Goal: Task Accomplishment & Management: Manage account settings

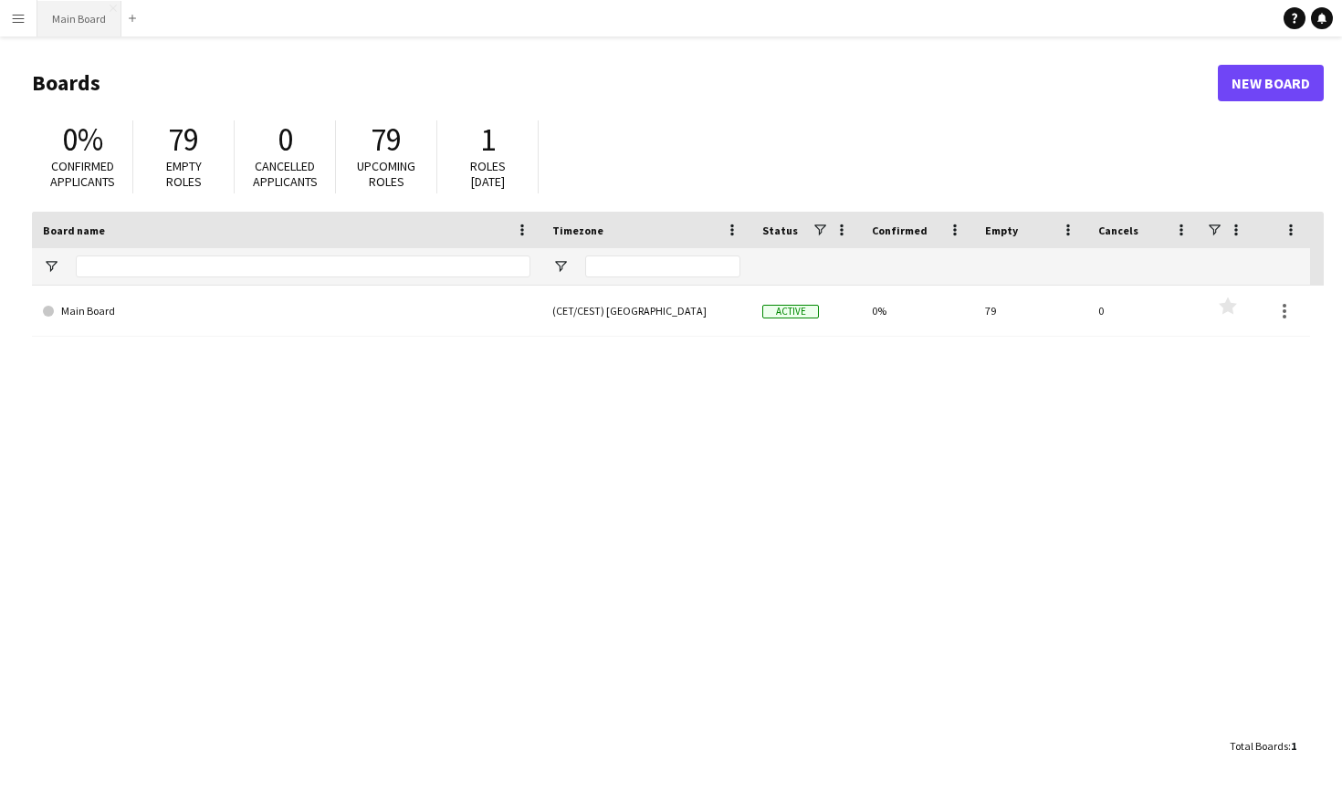
click at [90, 24] on button "Main Board Close" at bounding box center [79, 19] width 84 height 36
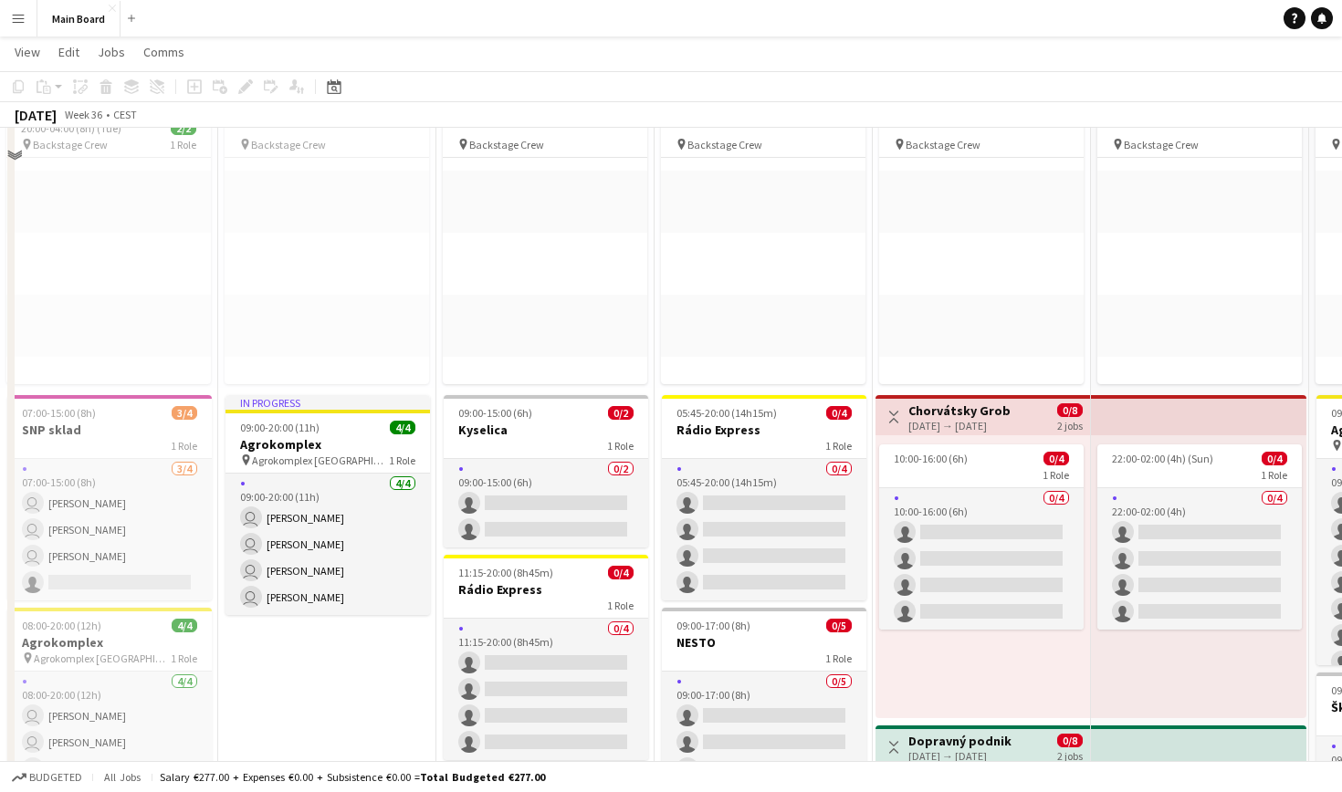
scroll to position [149, 0]
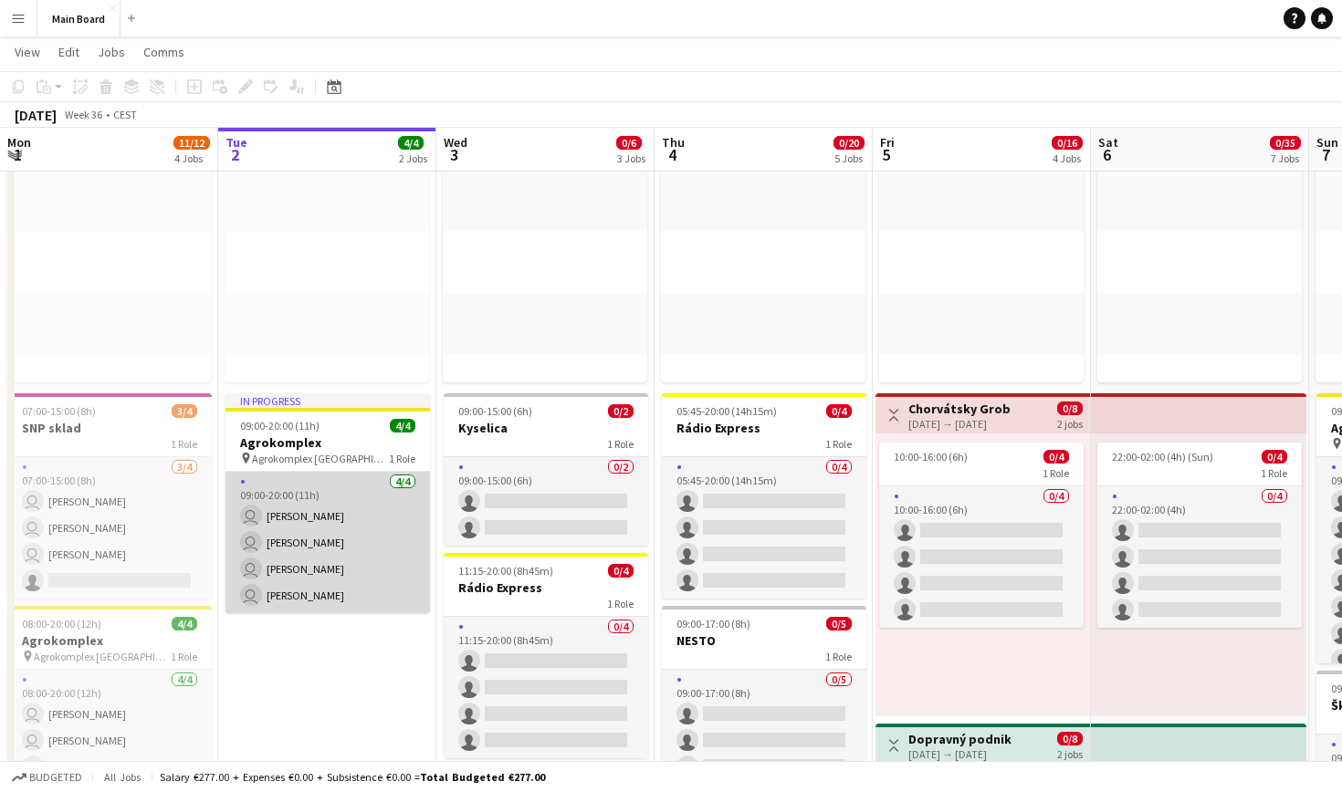
click at [321, 501] on app-card-role "4/4 09:00-20:00 (11h) user Peter Blaškovič user Jakub Gancarčík user Marco Dani…" at bounding box center [327, 543] width 204 height 142
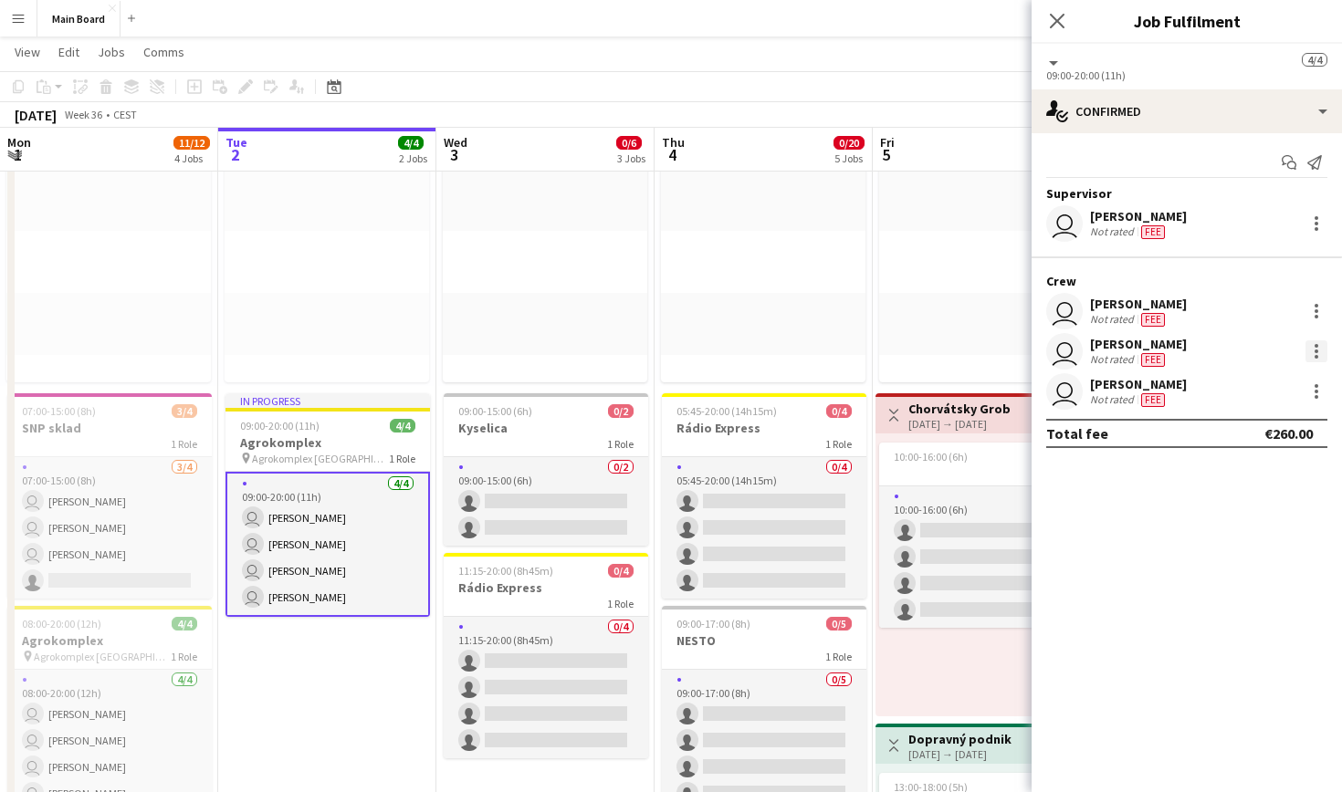
click at [648, 349] on div at bounding box center [1316, 352] width 22 height 22
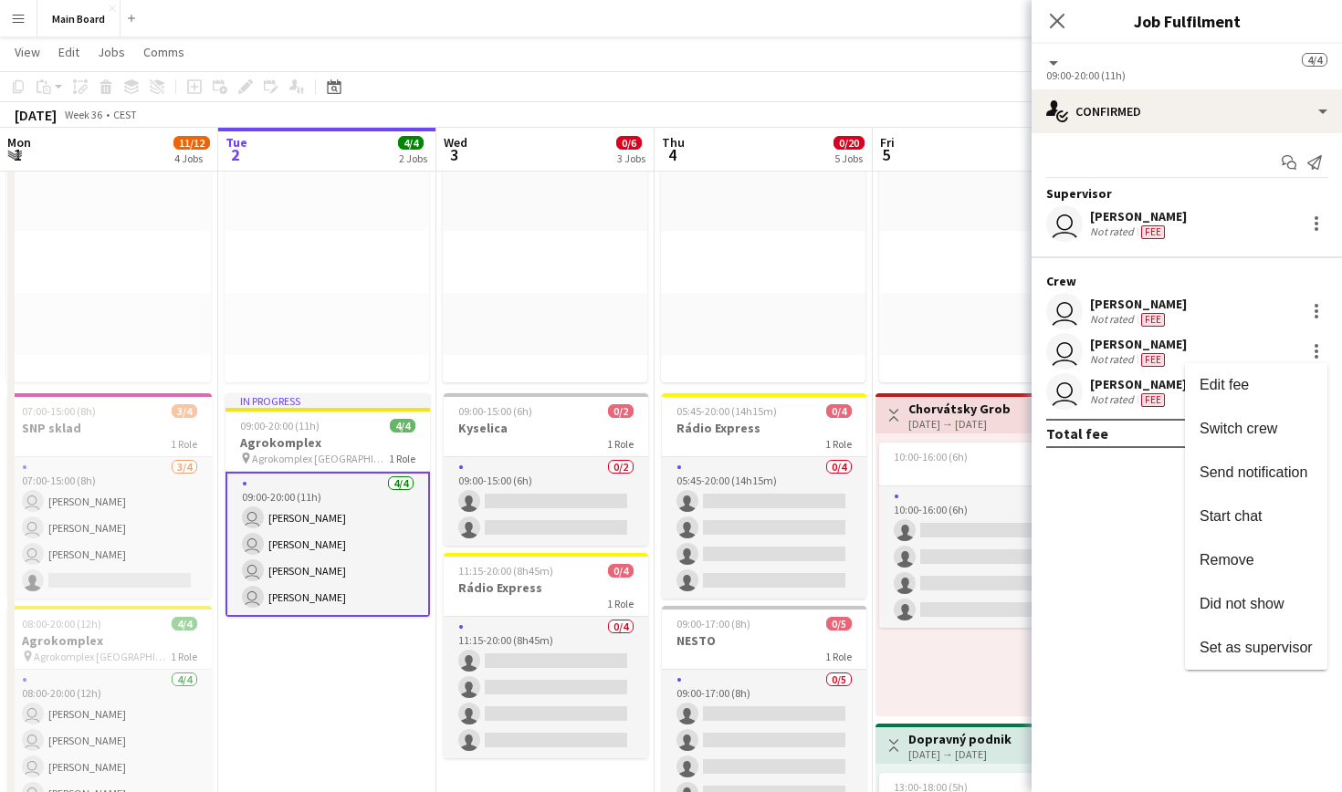
click at [648, 306] on div at bounding box center [671, 396] width 1342 height 792
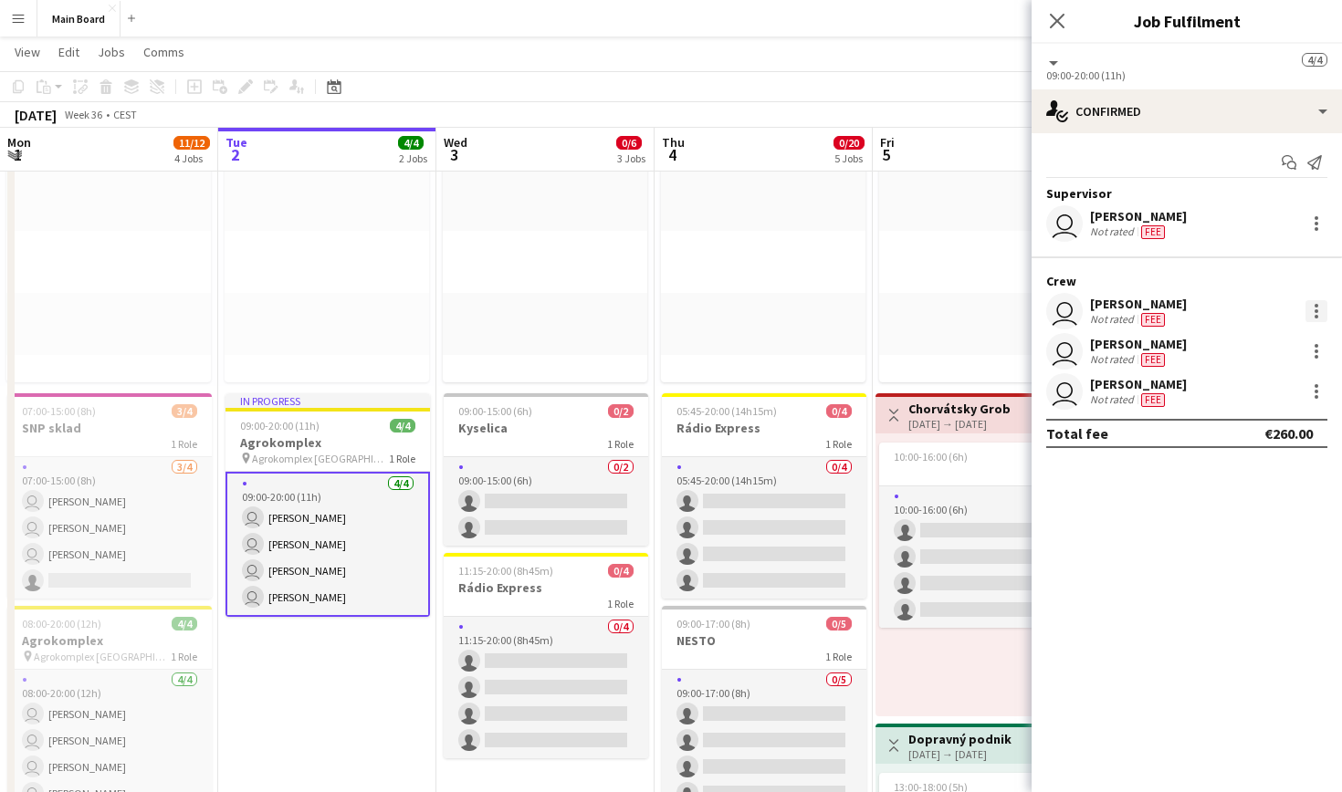
click at [648, 313] on div at bounding box center [1316, 311] width 22 height 22
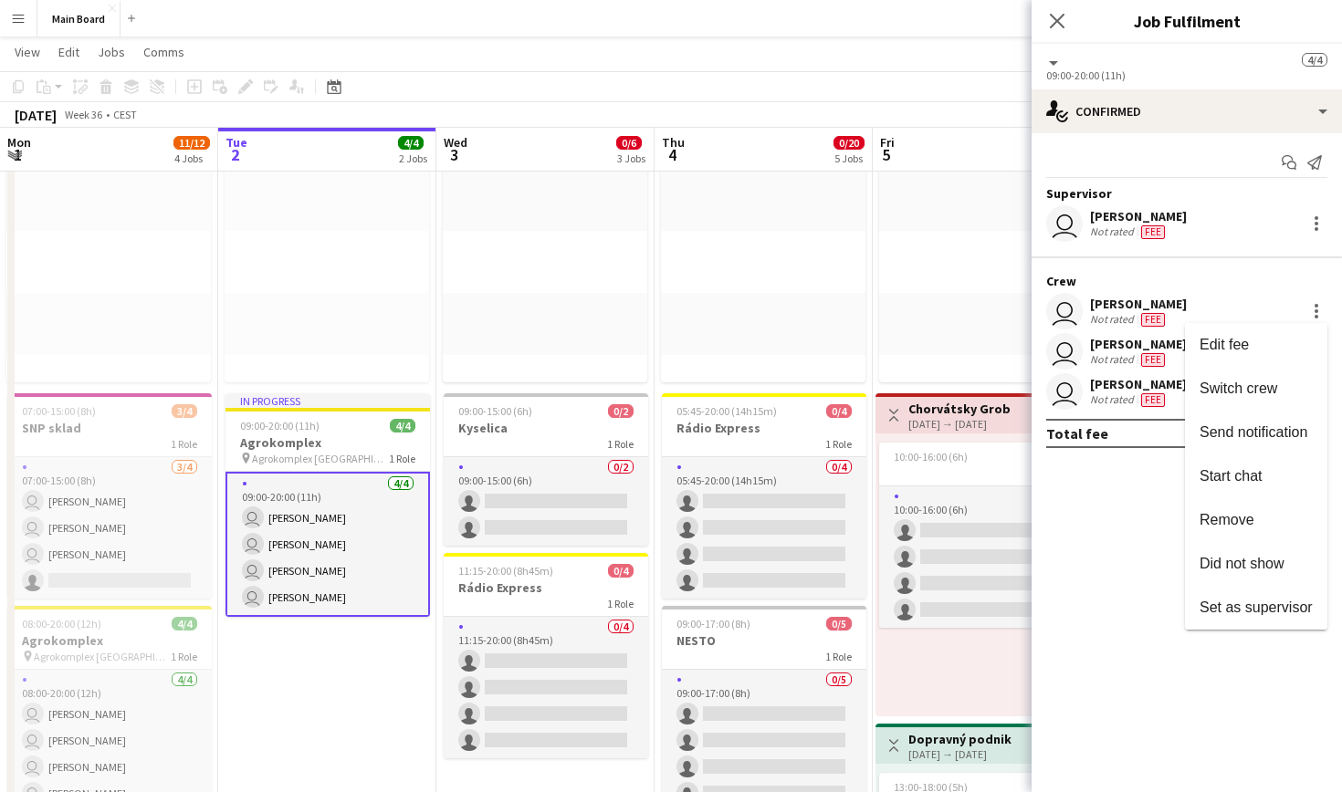
click at [648, 529] on div at bounding box center [671, 396] width 1342 height 792
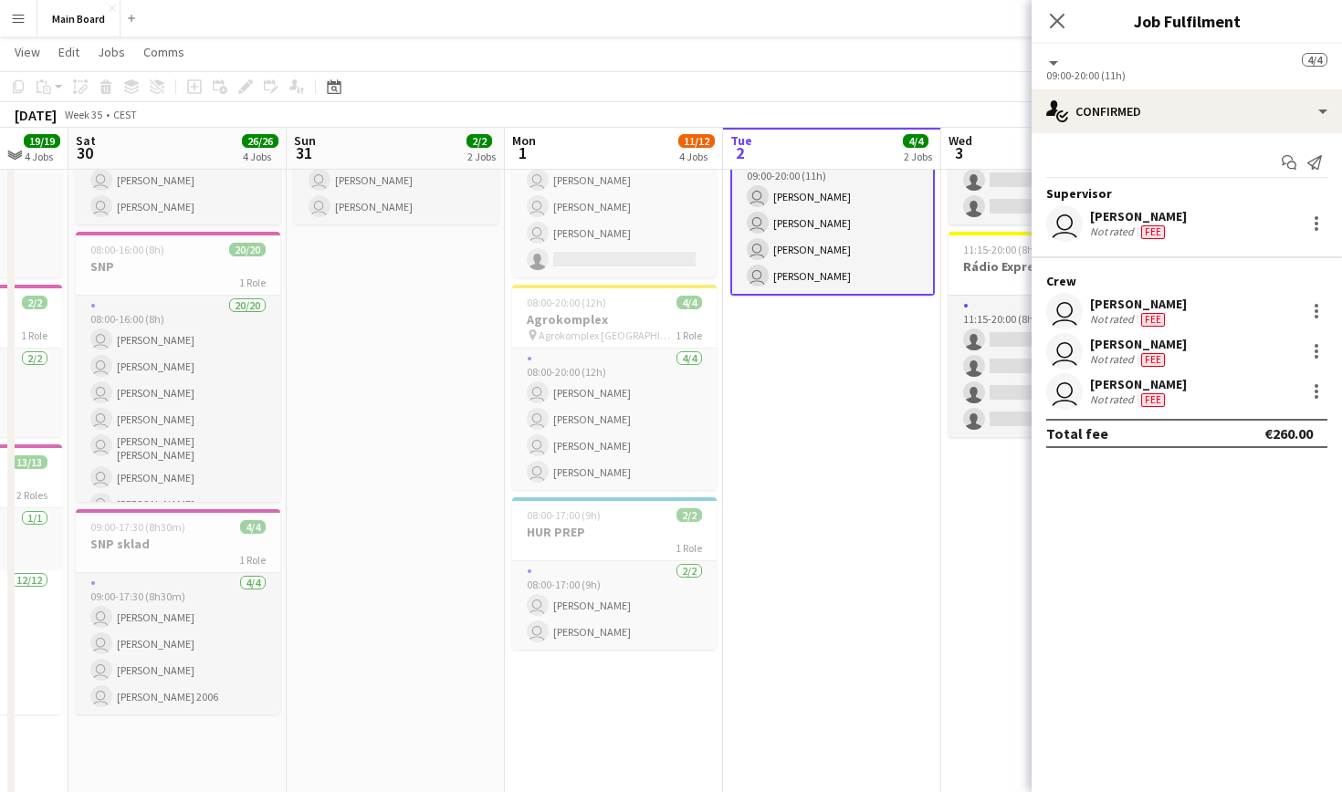
scroll to position [473, 0]
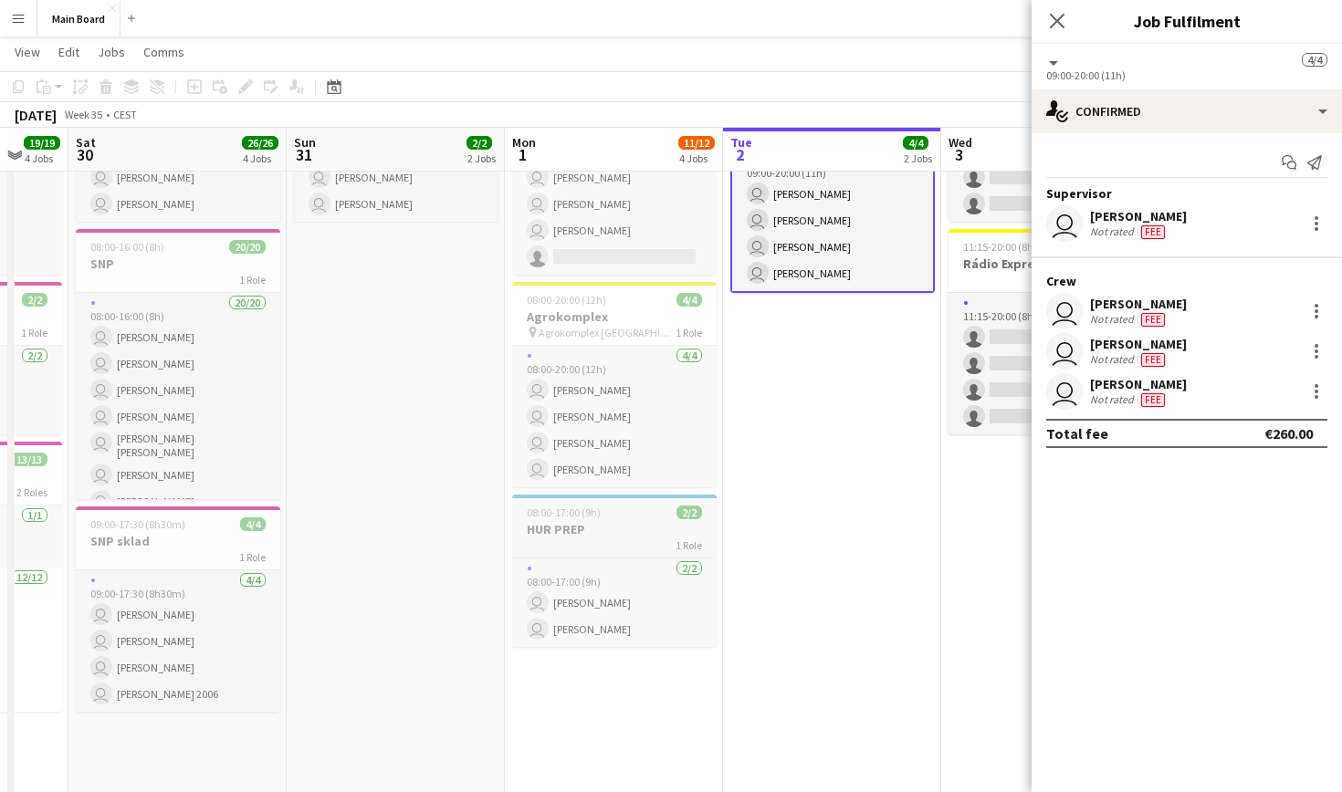
click at [595, 516] on span "08:00-17:00 (9h)" at bounding box center [564, 513] width 74 height 14
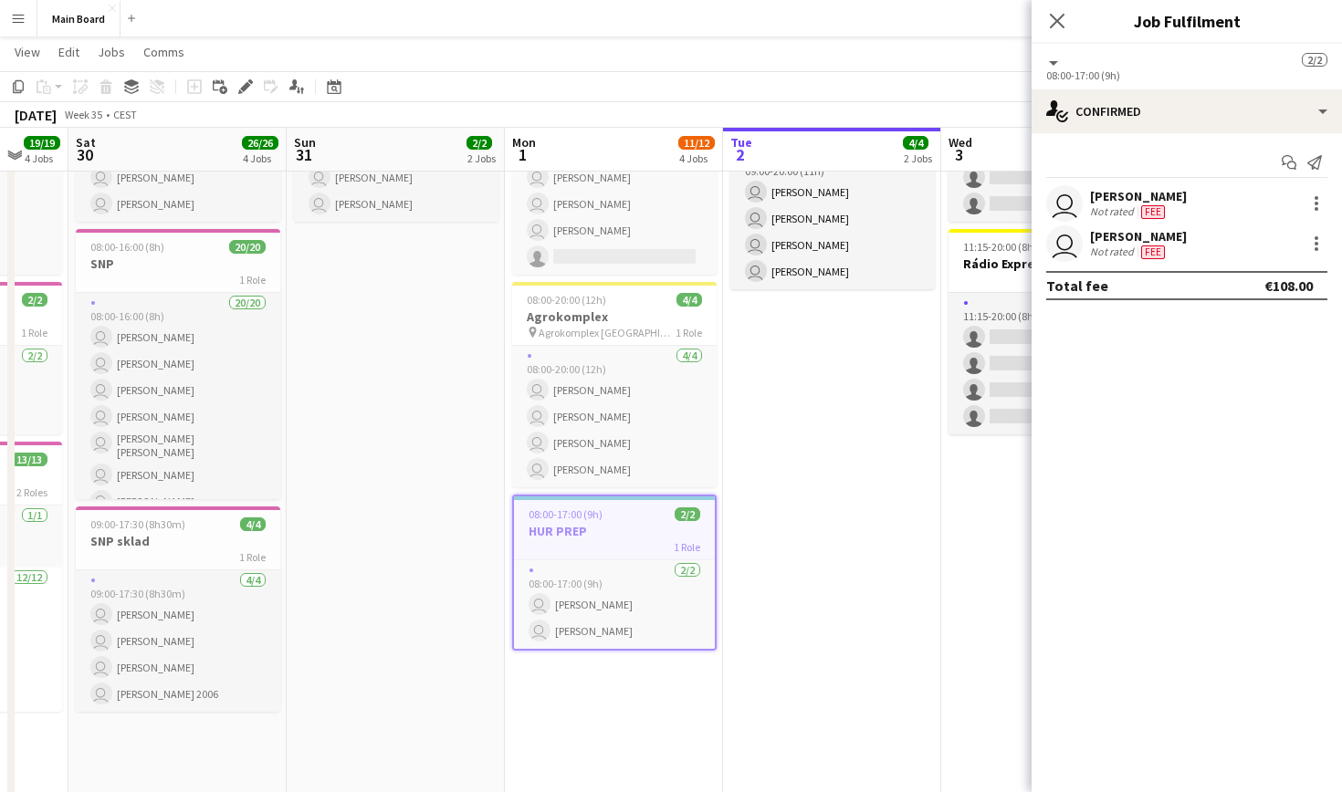
click at [603, 510] on div "08:00-17:00 (9h) 2/2" at bounding box center [614, 515] width 201 height 14
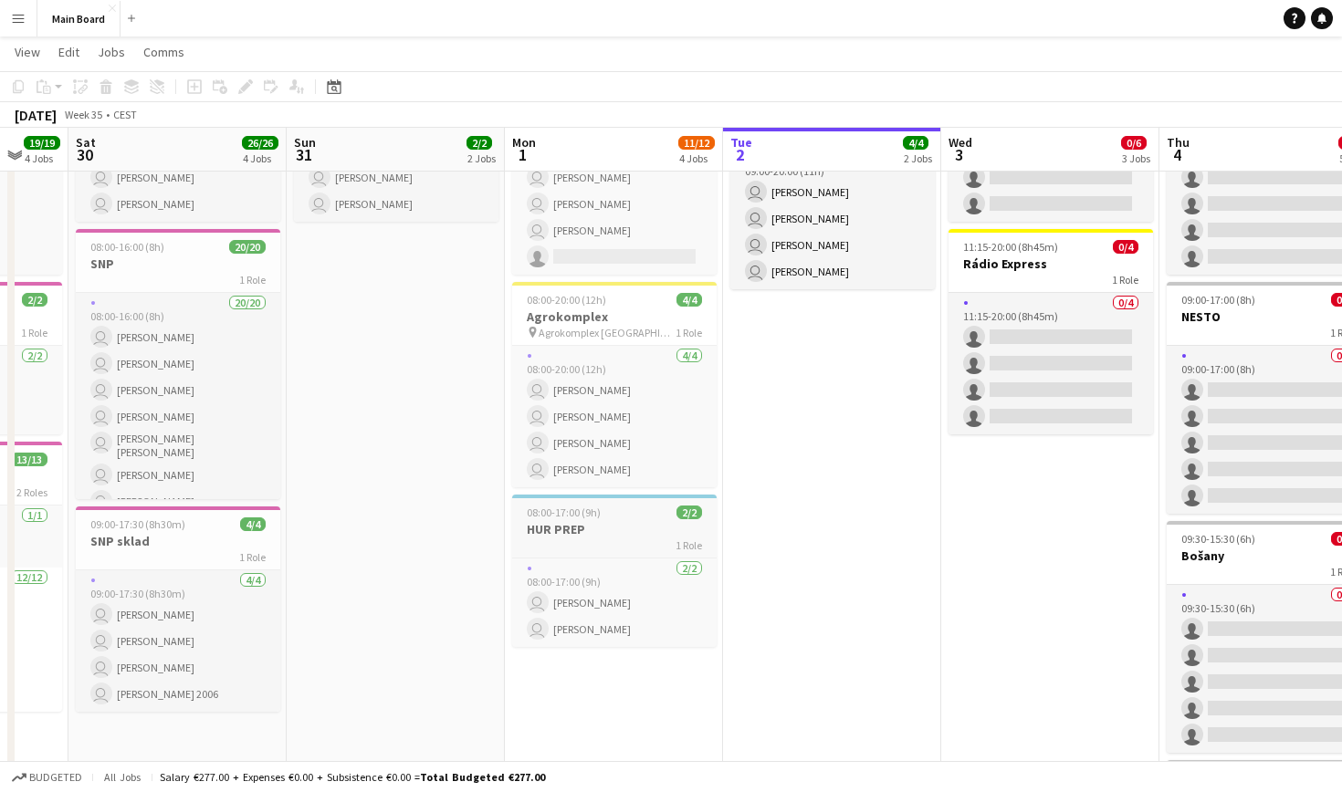
click at [604, 515] on div "08:00-17:00 (9h) 2/2" at bounding box center [614, 513] width 204 height 14
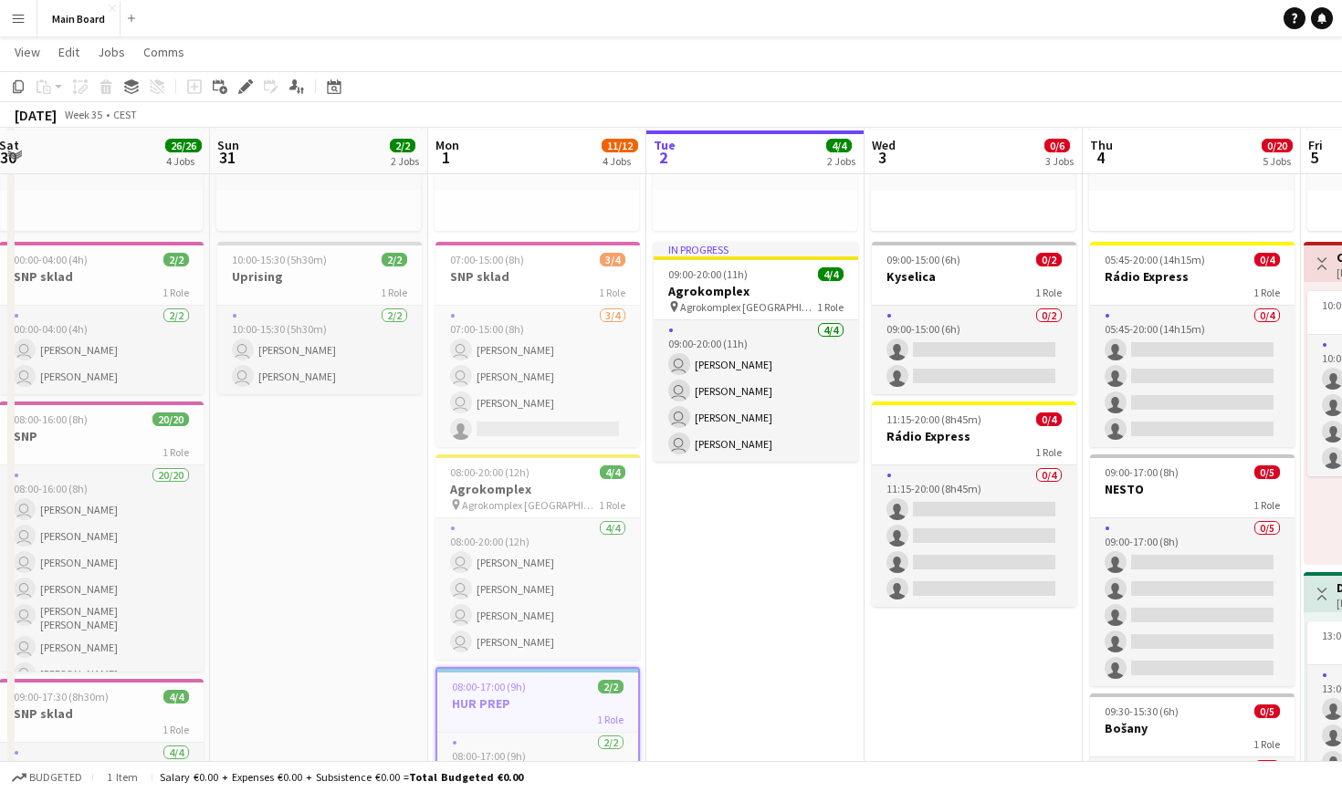
scroll to position [288, 0]
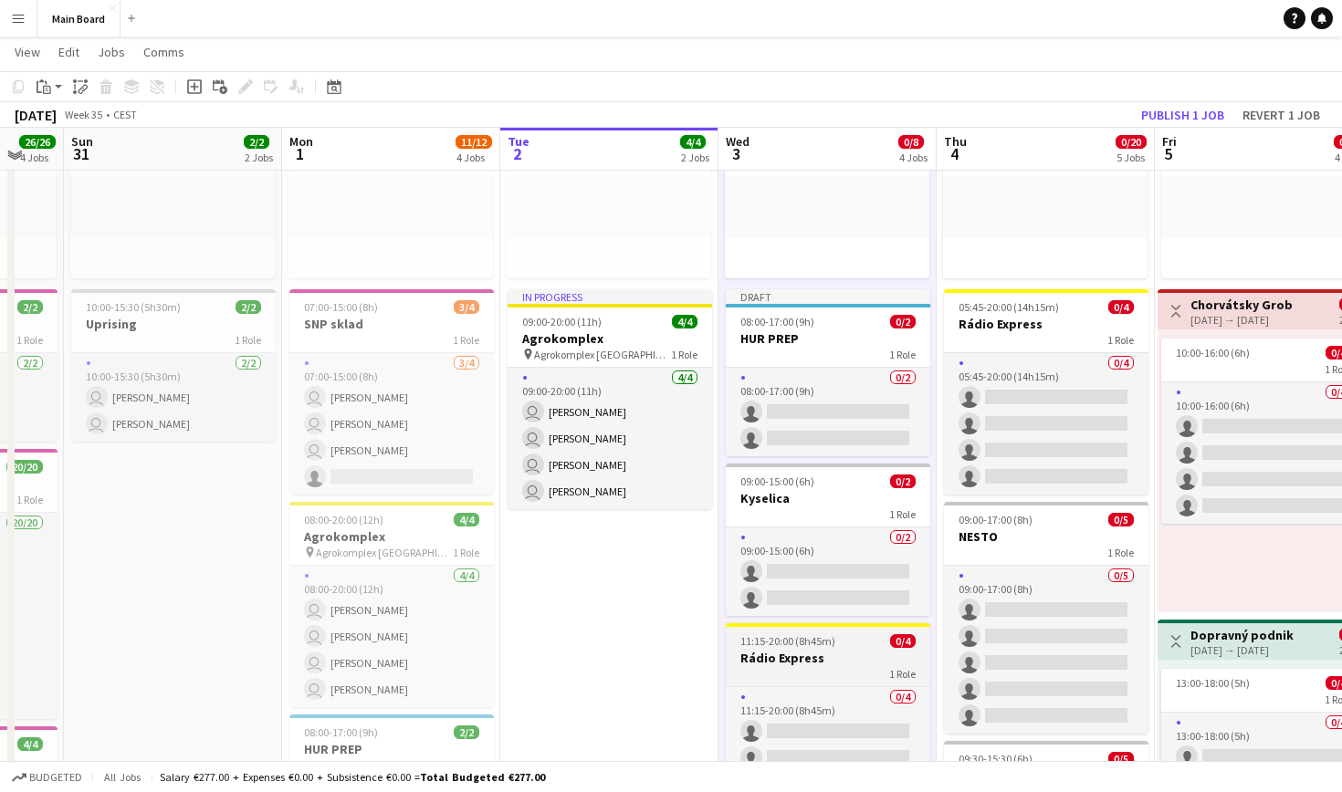
scroll to position [252, 0]
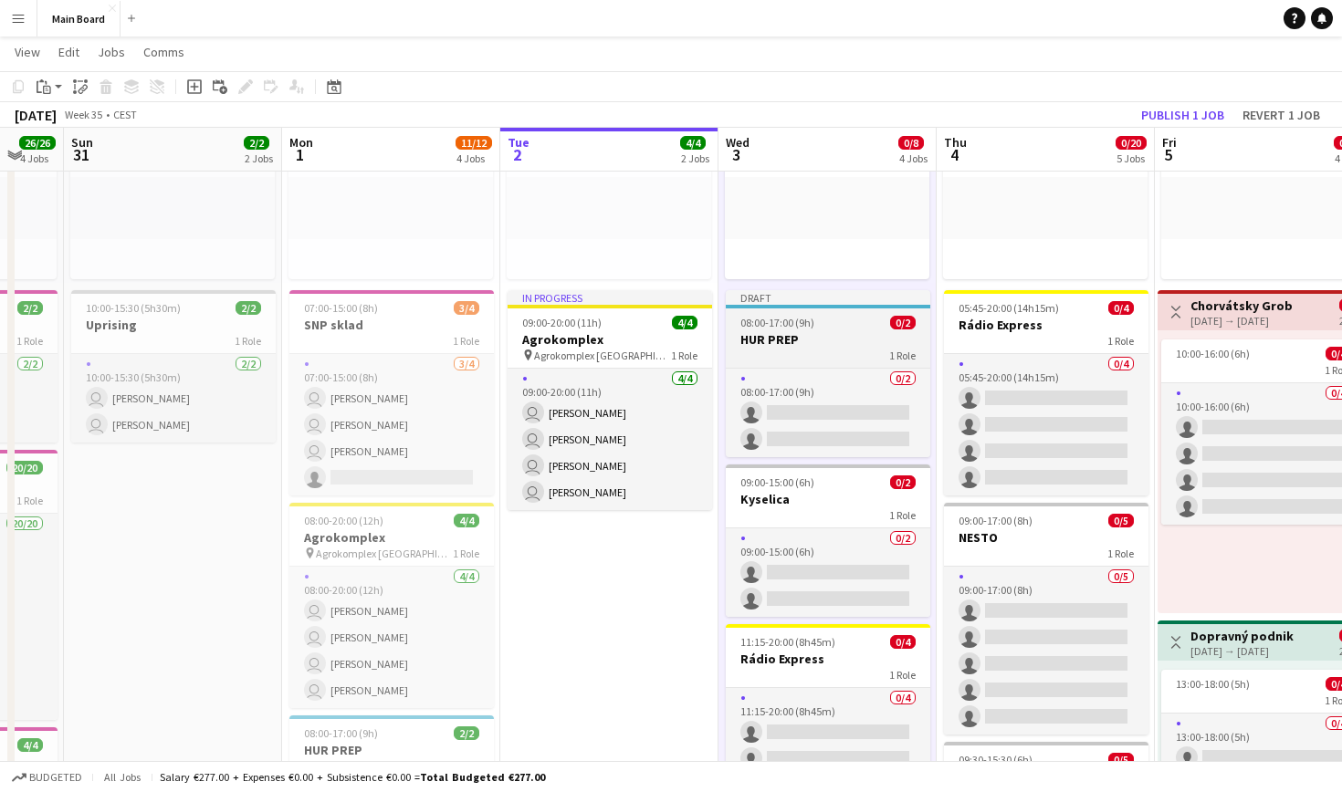
click at [648, 323] on div "08:00-17:00 (9h) 0/2" at bounding box center [828, 323] width 204 height 14
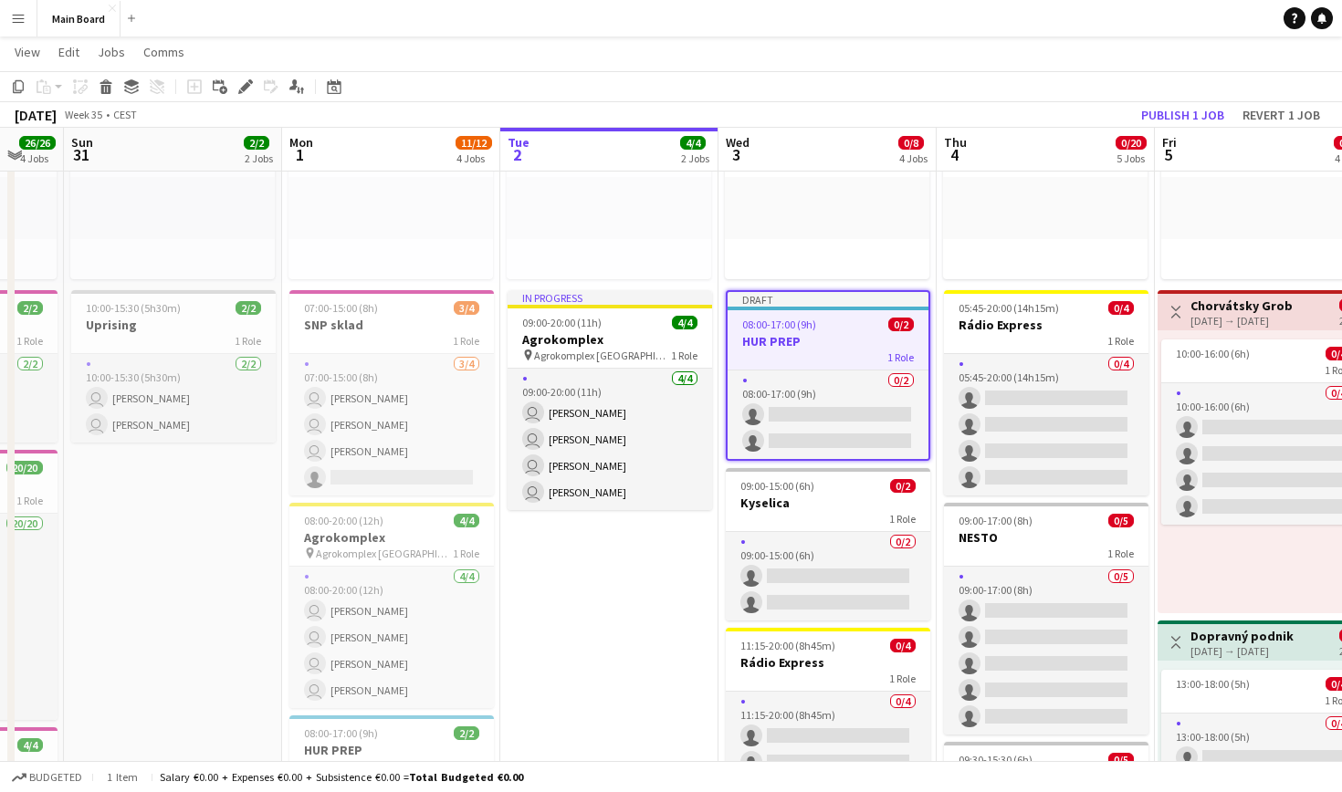
click at [648, 335] on h3 "HUR PREP" at bounding box center [828, 341] width 201 height 16
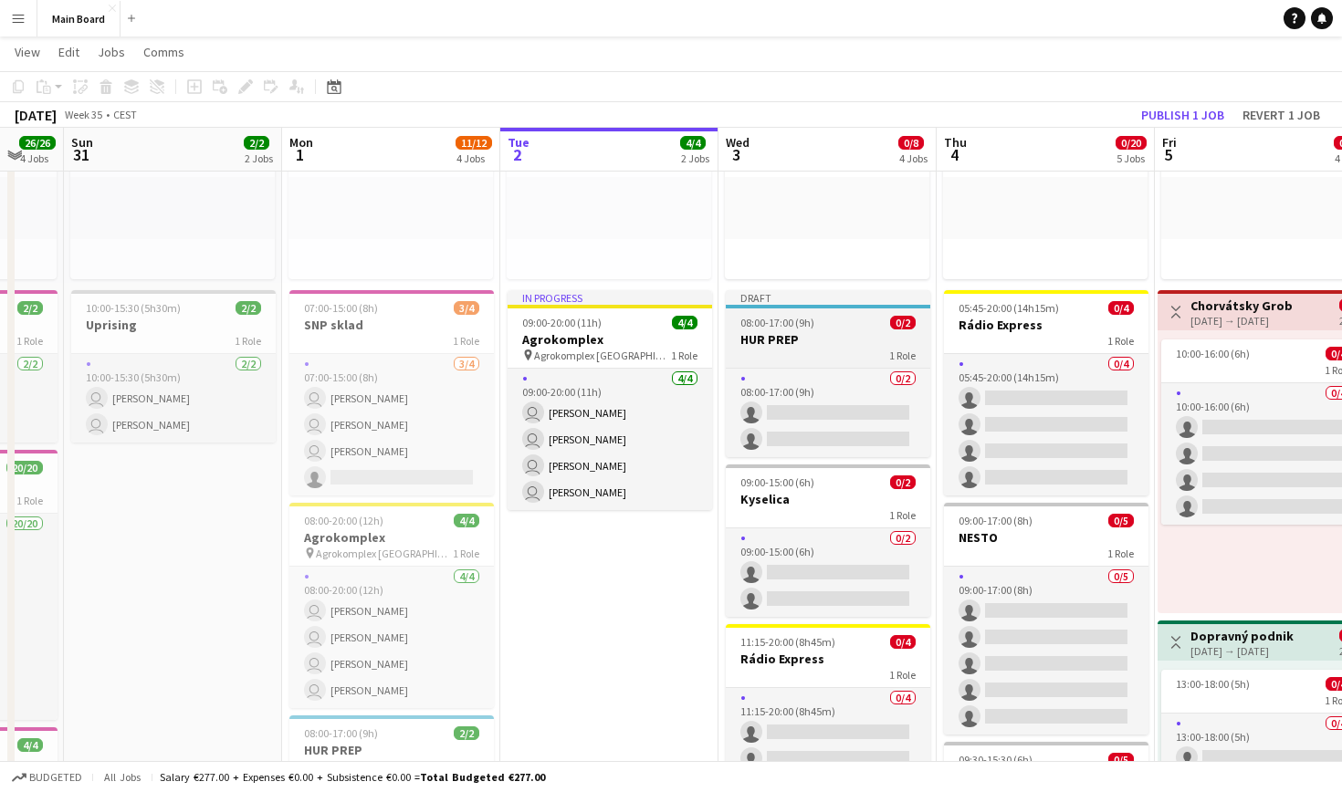
click at [648, 324] on div "08:00-17:00 (9h) 0/2" at bounding box center [828, 323] width 204 height 14
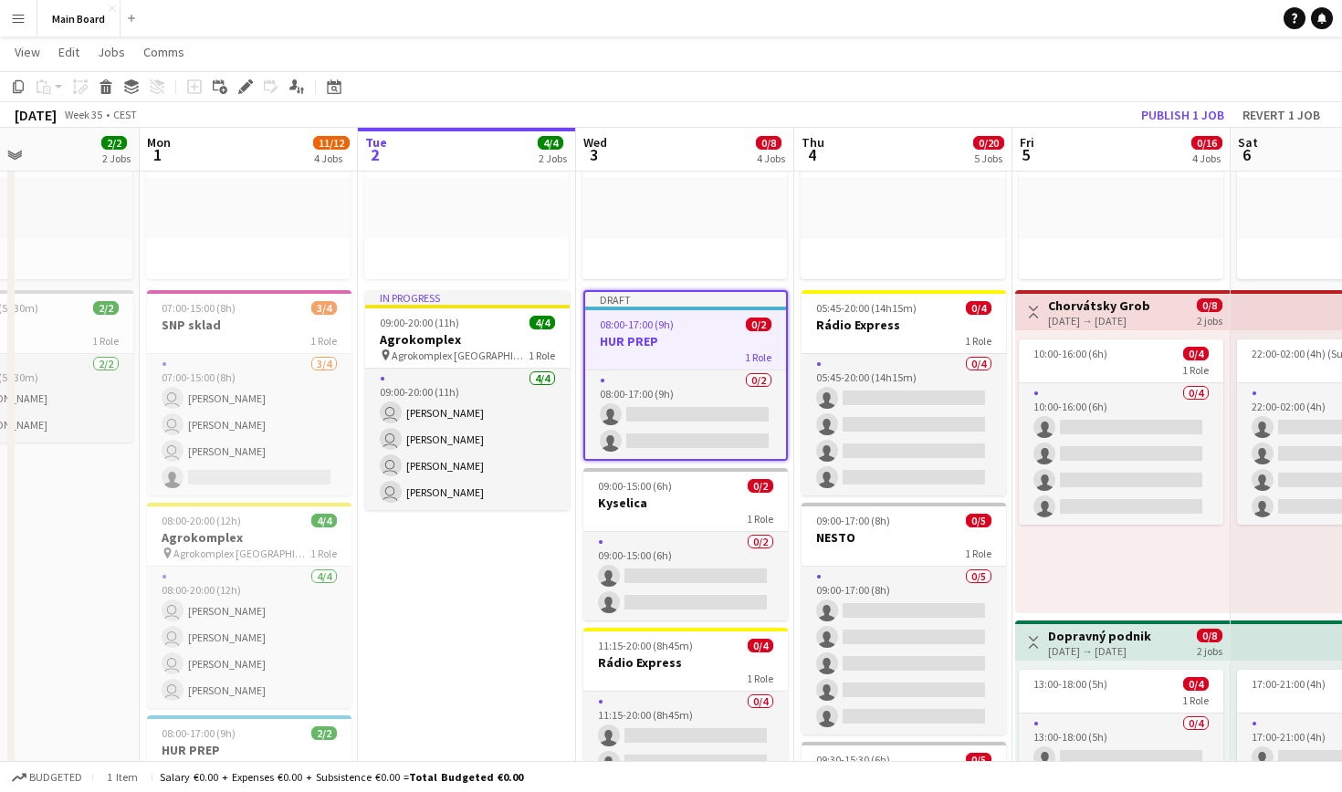
scroll to position [0, 734]
click at [247, 83] on icon at bounding box center [245, 87] width 10 height 10
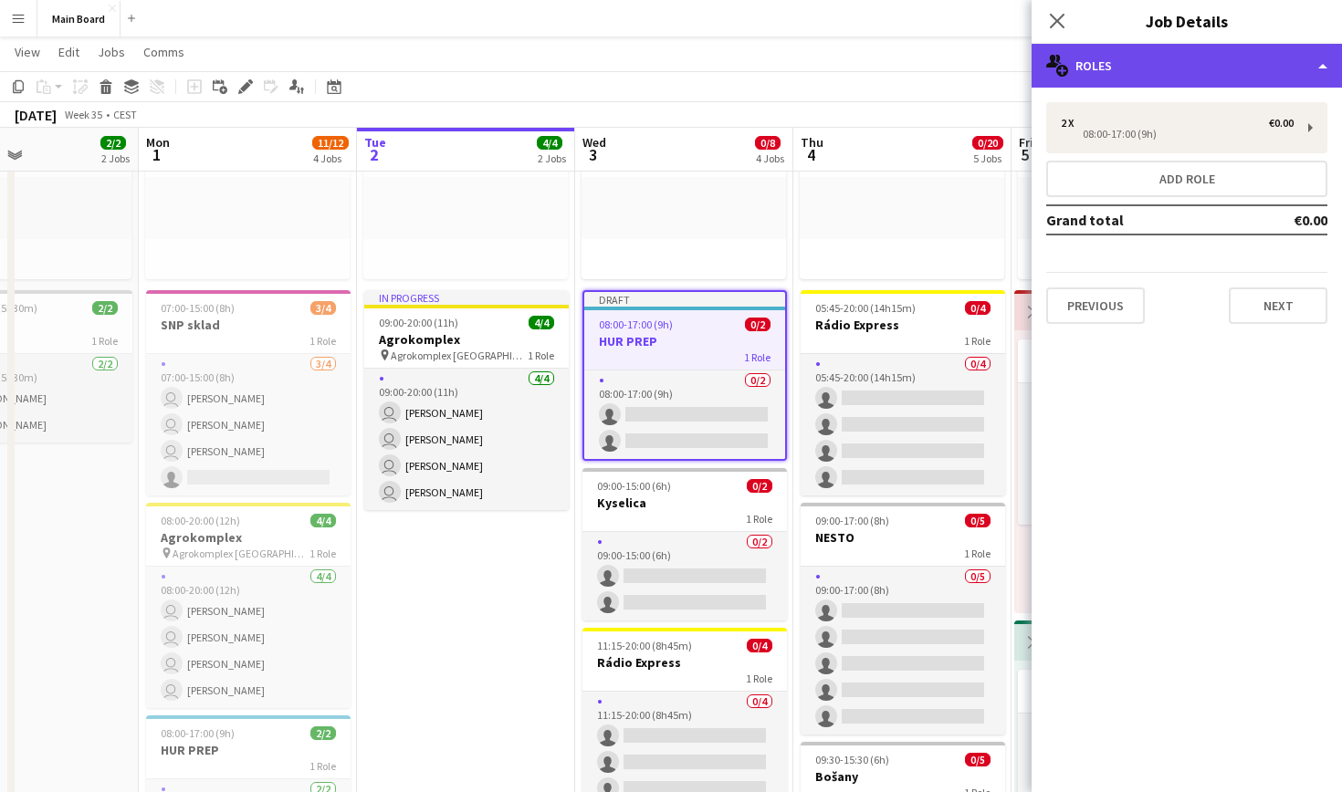
click at [648, 69] on div "multiple-users-add Roles" at bounding box center [1187, 66] width 310 height 44
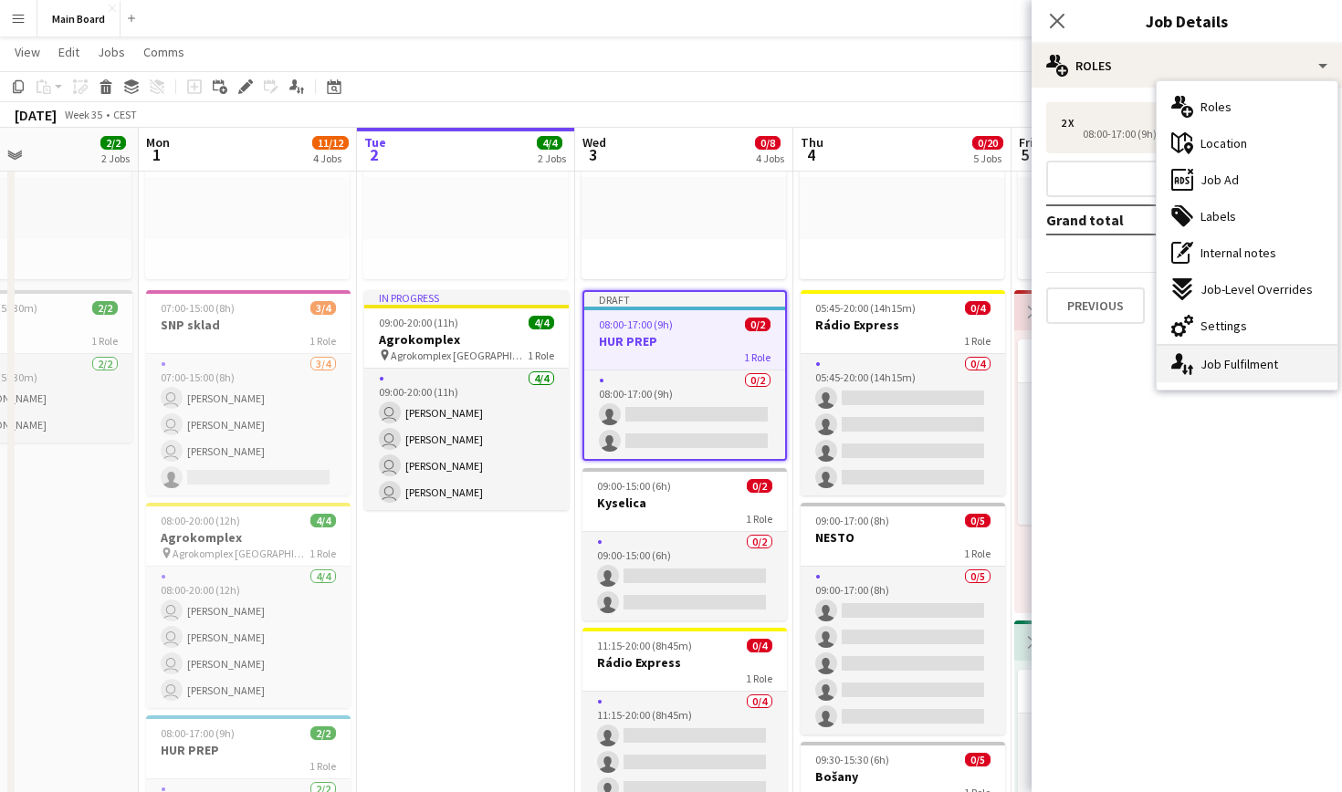
click at [648, 368] on div "single-neutral-actions-up-down Job Fulfilment" at bounding box center [1247, 364] width 181 height 37
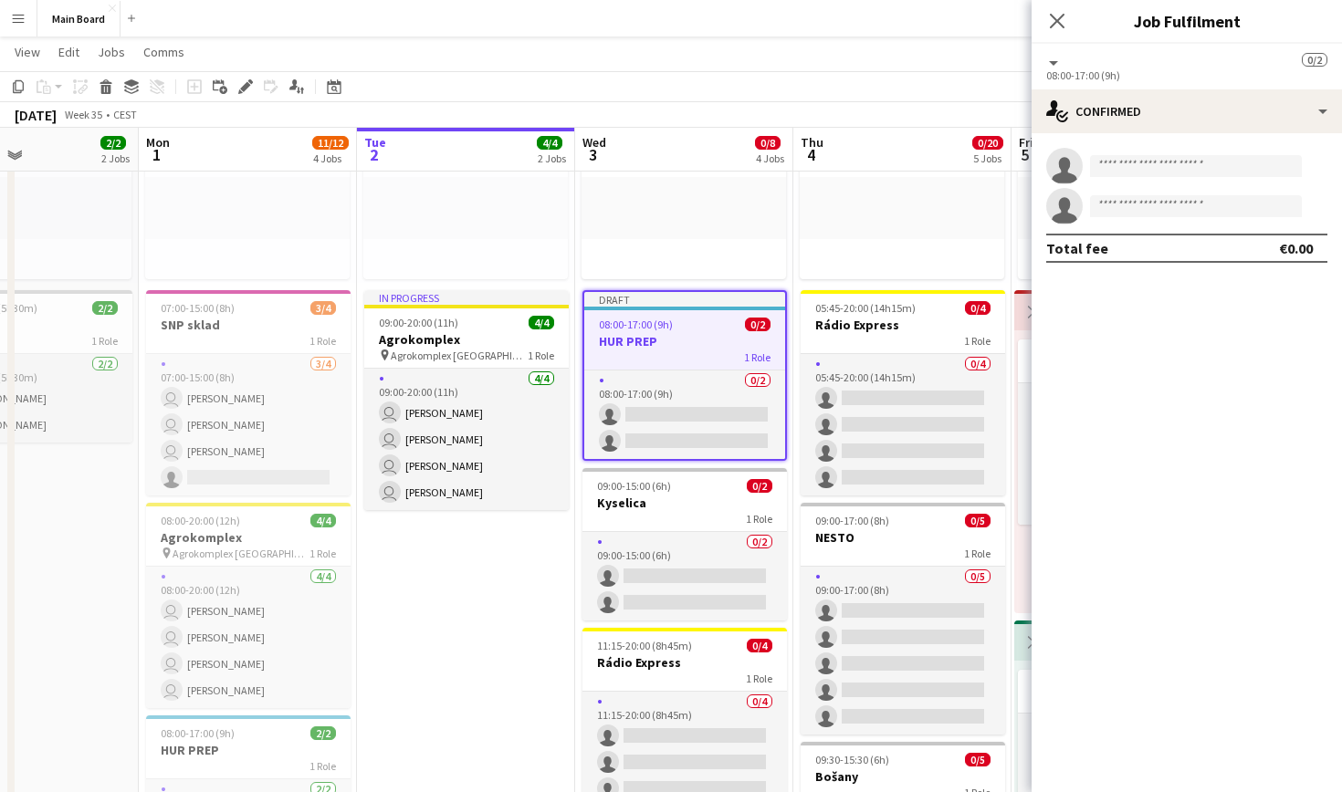
click at [648, 61] on div "All roles 0/2" at bounding box center [1186, 59] width 281 height 17
click at [648, 66] on button at bounding box center [1053, 63] width 15 height 9
click at [648, 267] on div "single-neutral-actions single-neutral-actions Total fee €0.00" at bounding box center [1187, 205] width 310 height 144
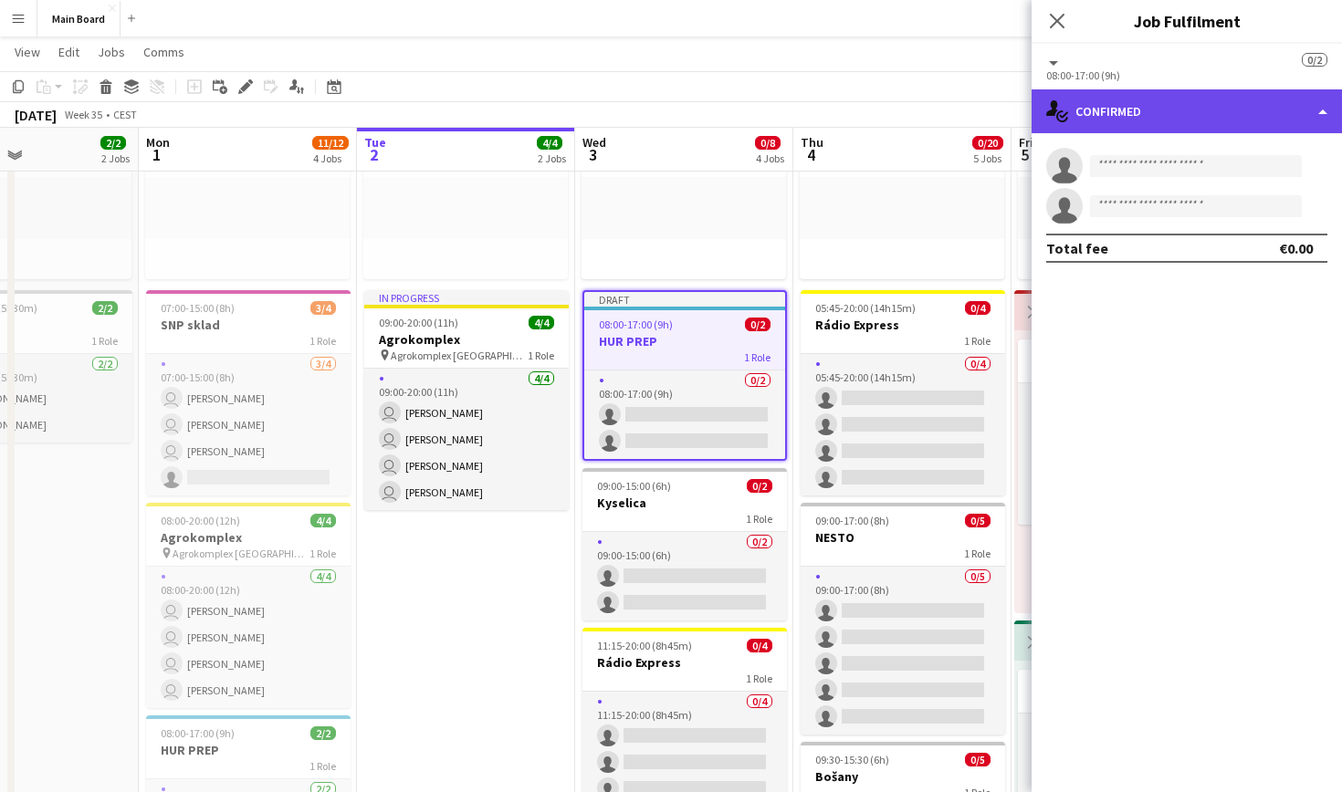
click at [648, 107] on div "single-neutral-actions-check-2 Confirmed" at bounding box center [1187, 111] width 310 height 44
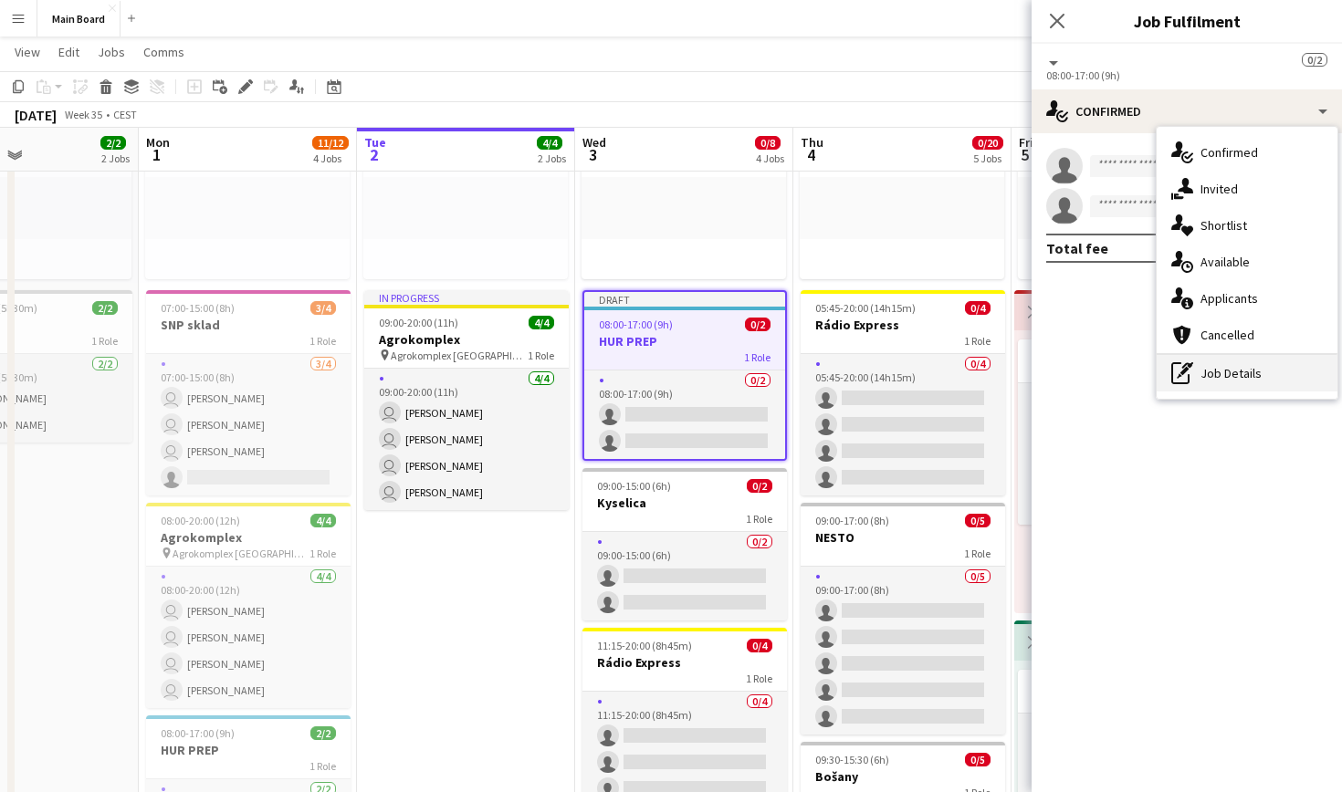
click at [648, 369] on div "pen-write Job Details" at bounding box center [1247, 373] width 181 height 37
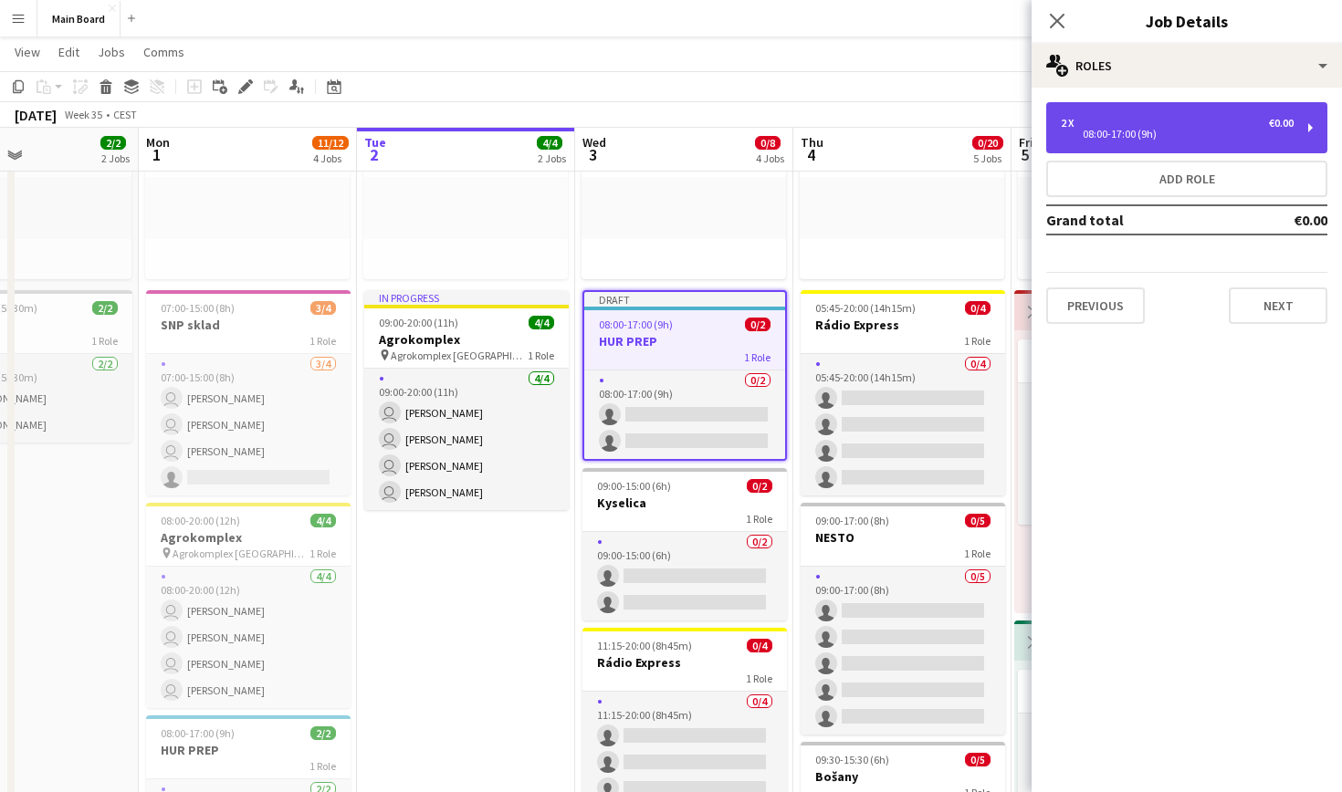
click at [648, 141] on div "2 x €0.00 08:00-17:00 (9h)" at bounding box center [1186, 127] width 281 height 51
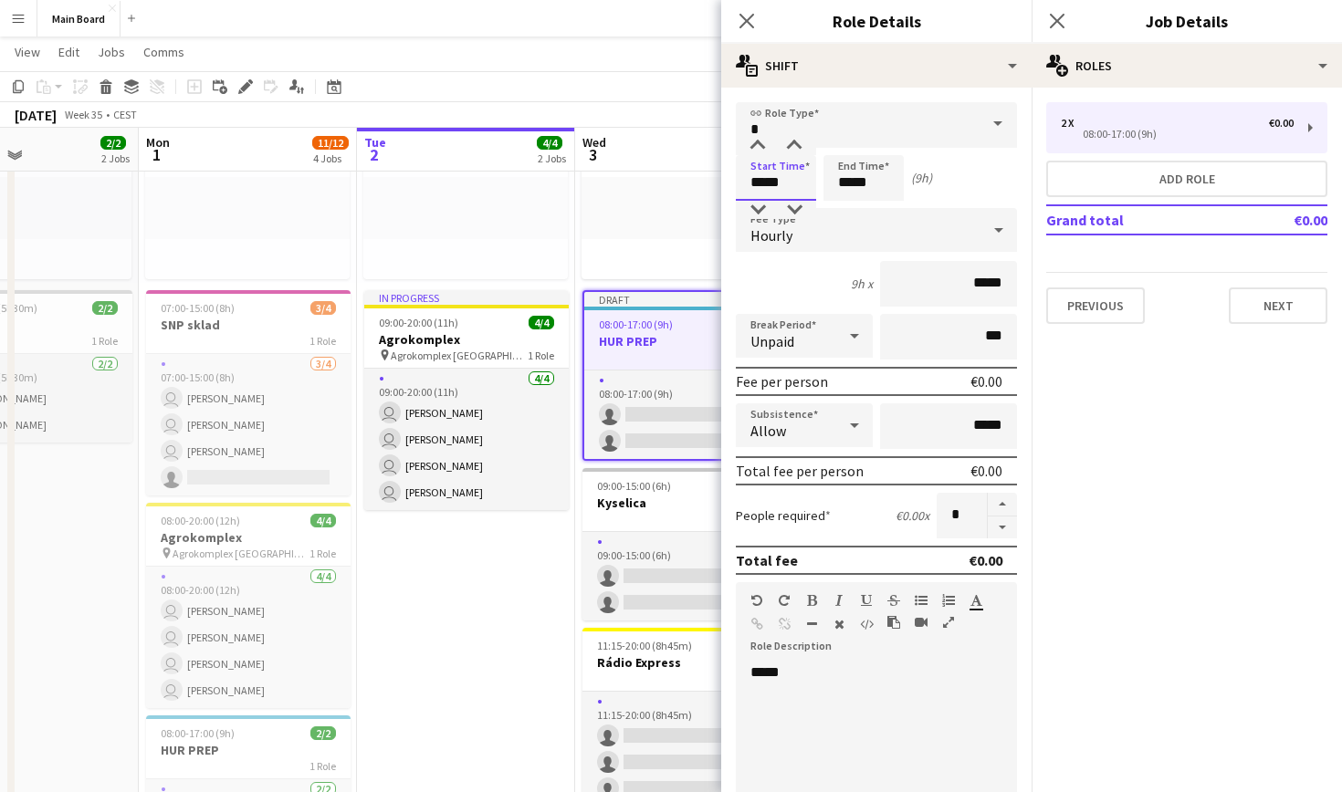
click at [648, 176] on input "*****" at bounding box center [776, 178] width 80 height 46
click at [648, 150] on div at bounding box center [757, 146] width 37 height 18
click at [648, 152] on div at bounding box center [794, 146] width 37 height 18
type input "*****"
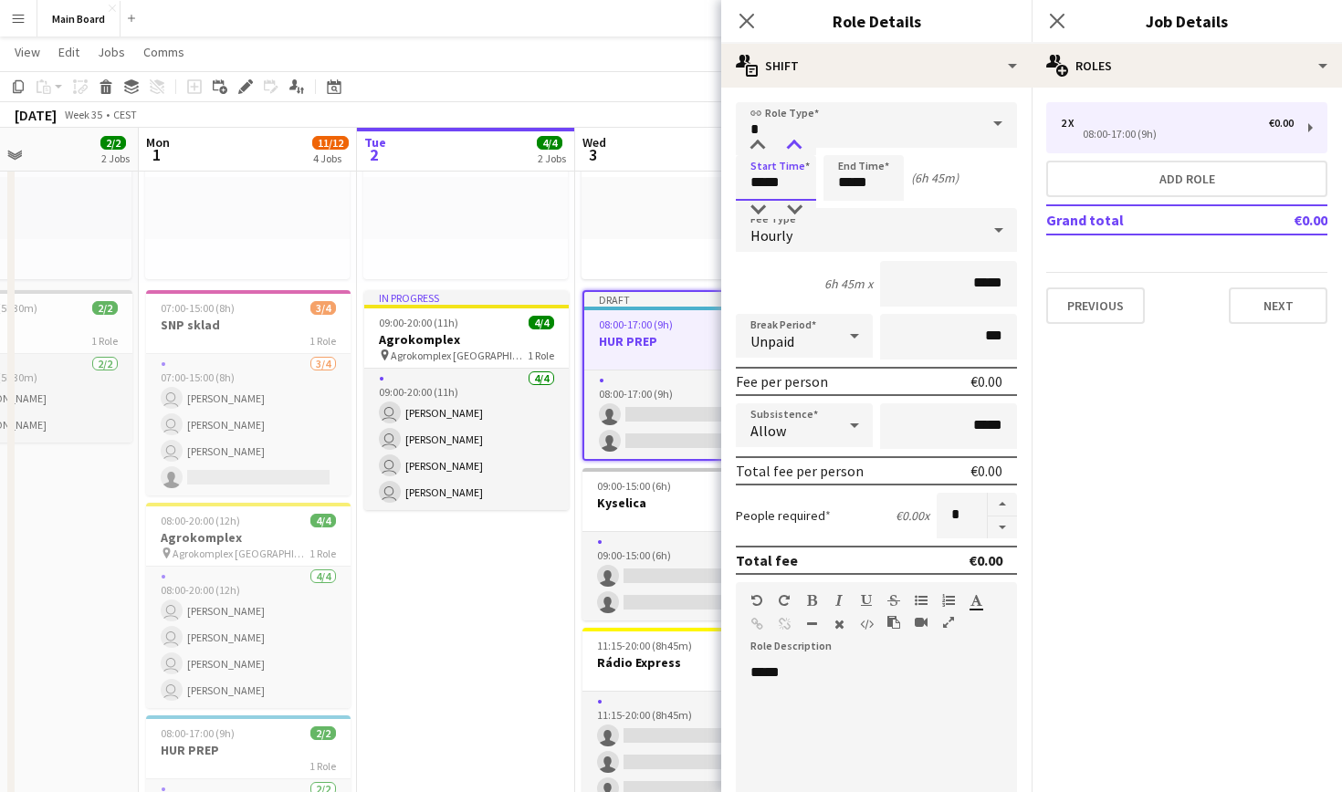
click at [648, 151] on div at bounding box center [794, 146] width 37 height 18
click at [648, 519] on input "*" at bounding box center [962, 516] width 50 height 46
click at [648, 514] on button "button" at bounding box center [1002, 505] width 29 height 24
type input "*"
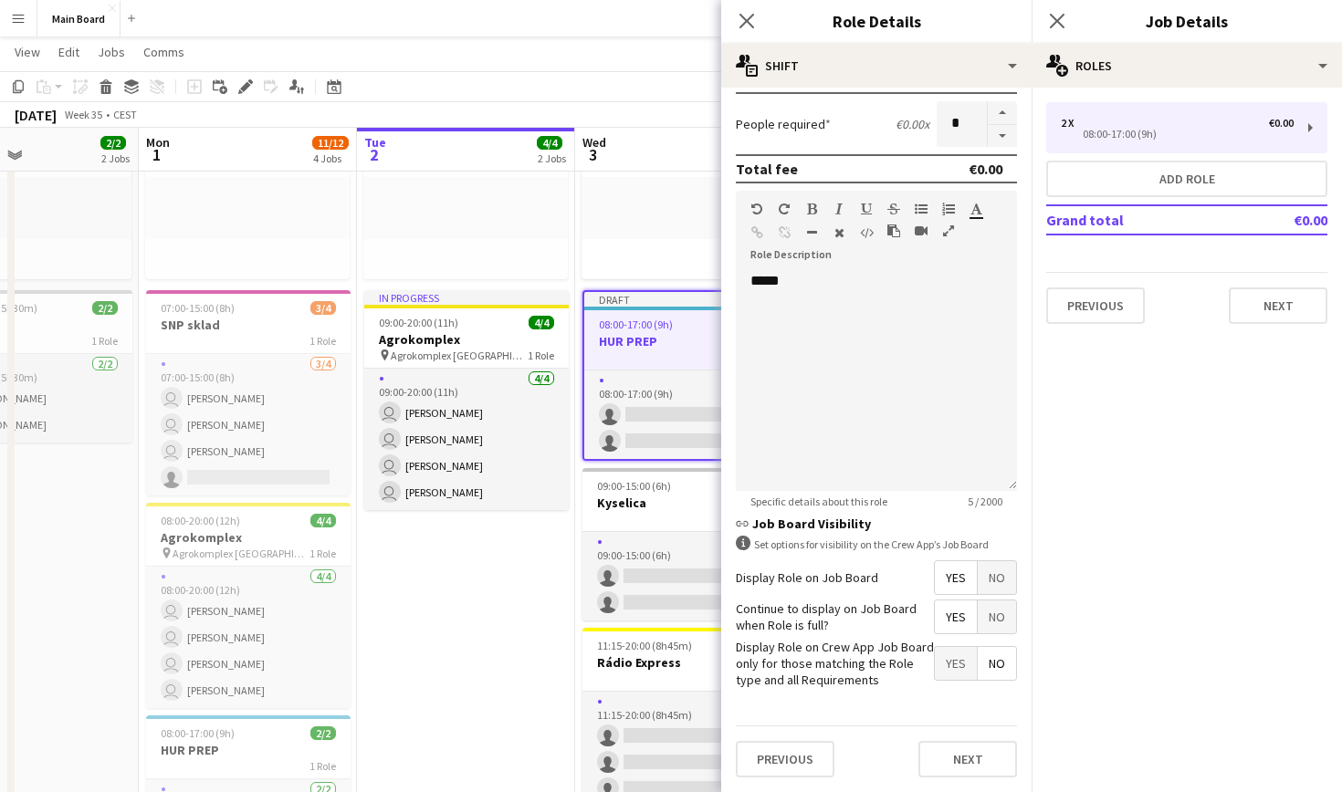
scroll to position [391, 0]
click at [648, 744] on button "Next" at bounding box center [967, 760] width 99 height 37
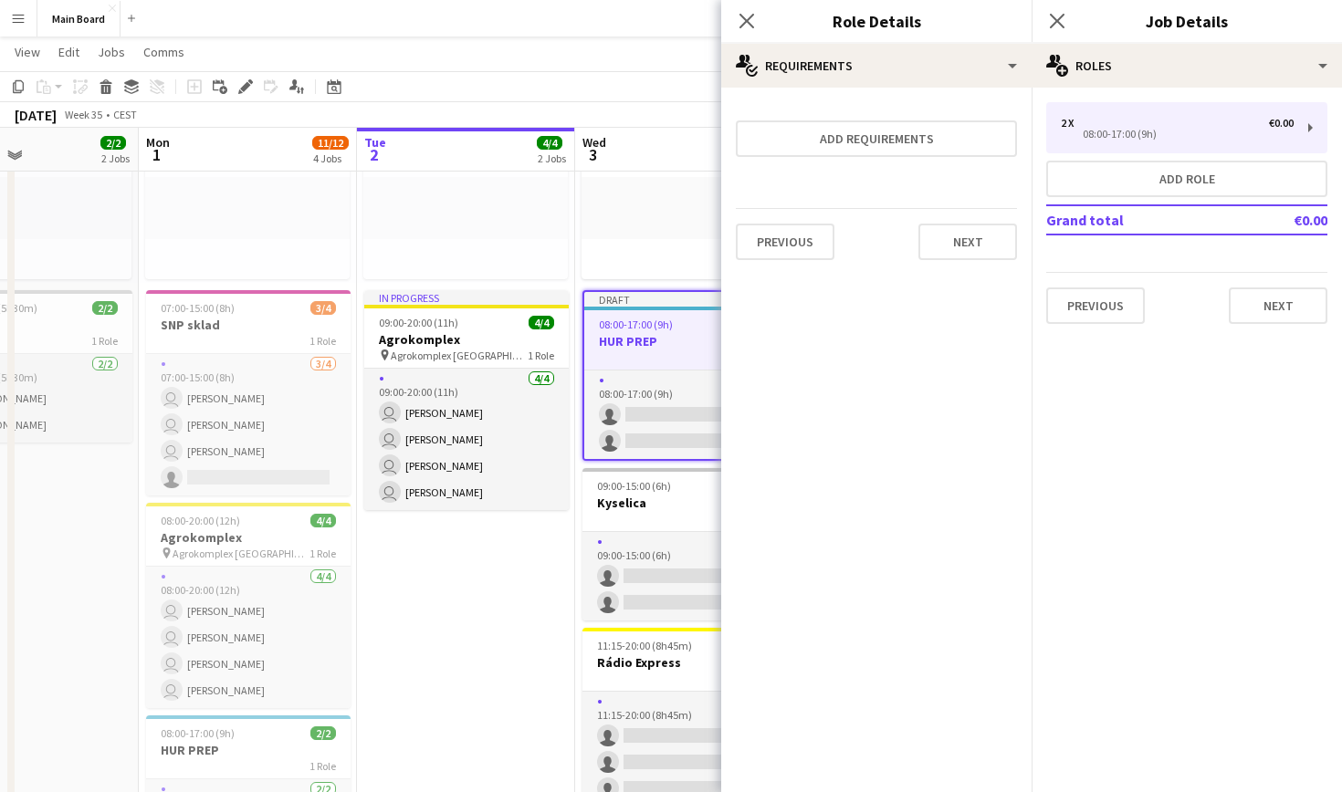
scroll to position [0, 0]
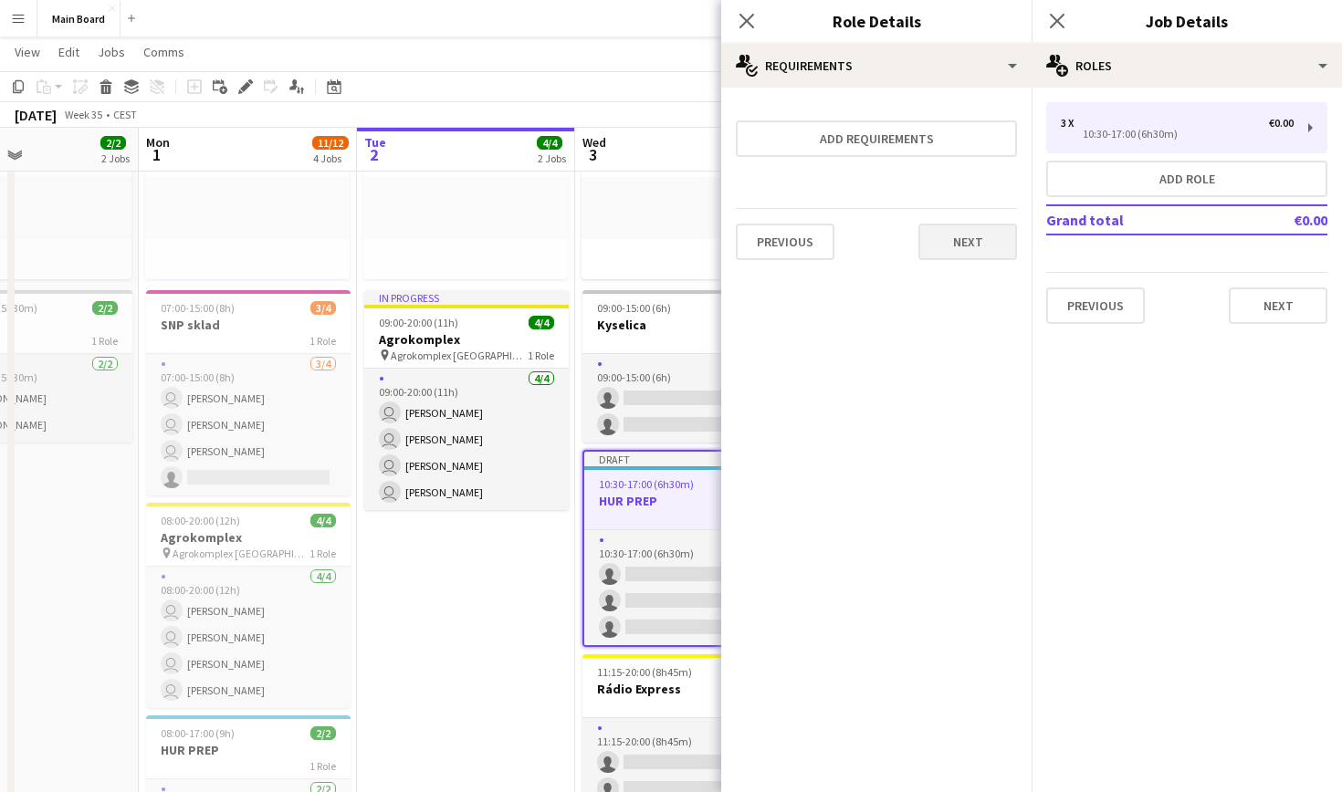
click at [648, 257] on button "Next" at bounding box center [967, 242] width 99 height 37
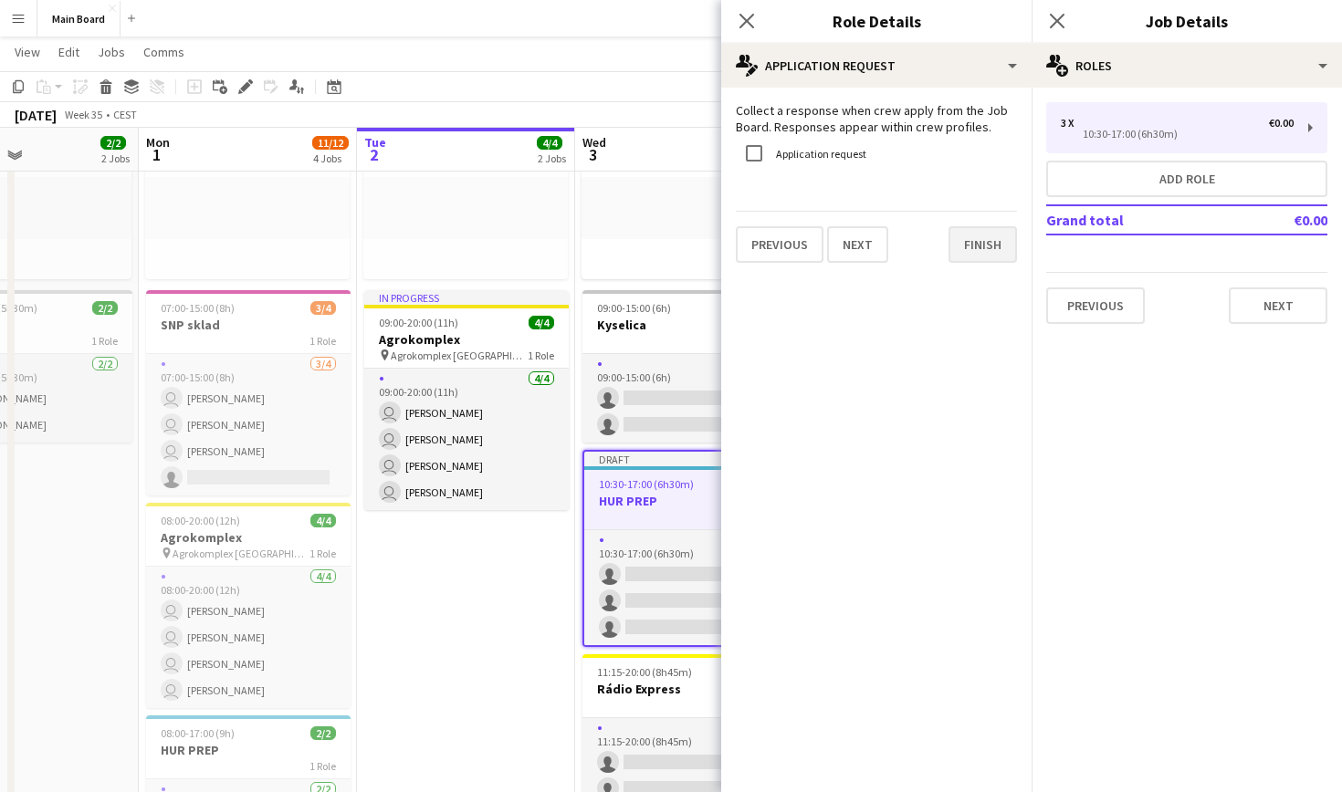
click at [648, 252] on button "Finish" at bounding box center [983, 244] width 68 height 37
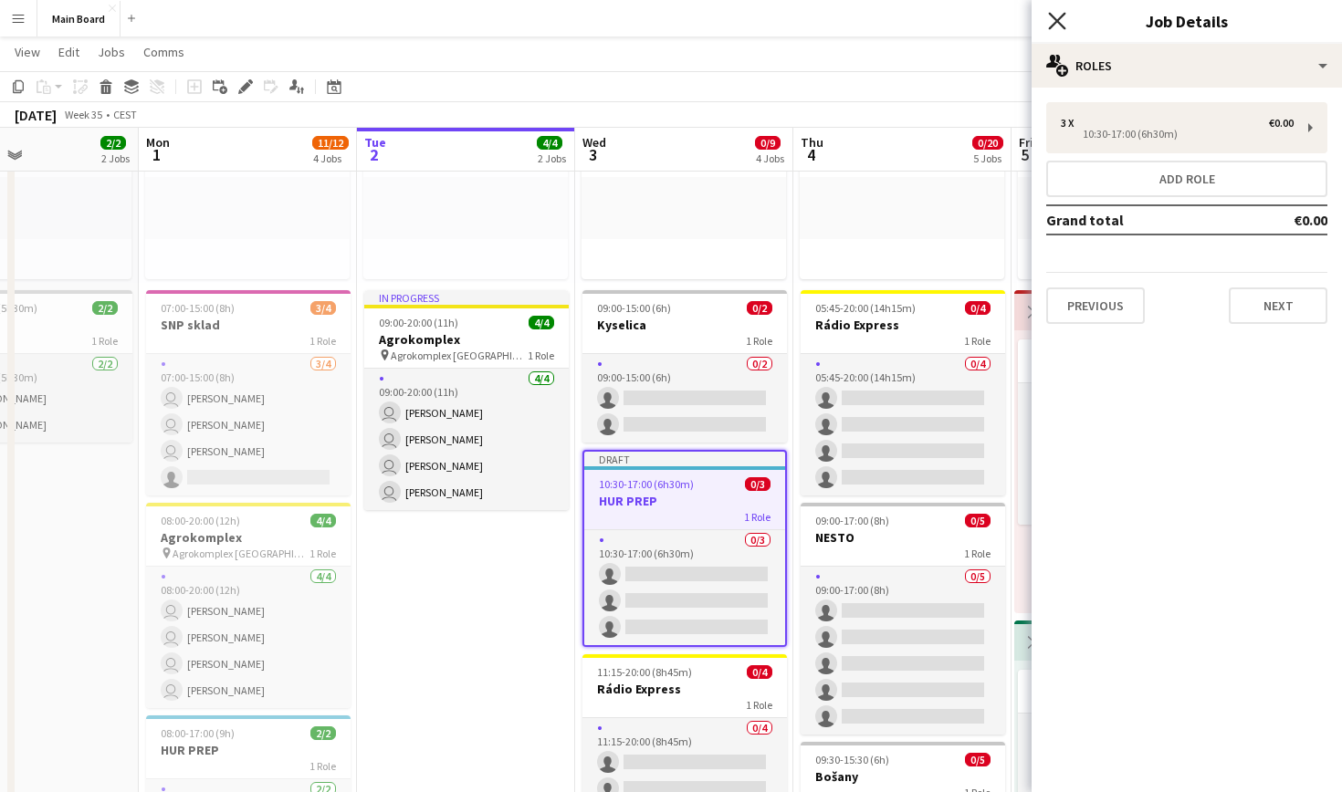
click at [648, 21] on icon "Close pop-in" at bounding box center [1056, 20] width 17 height 17
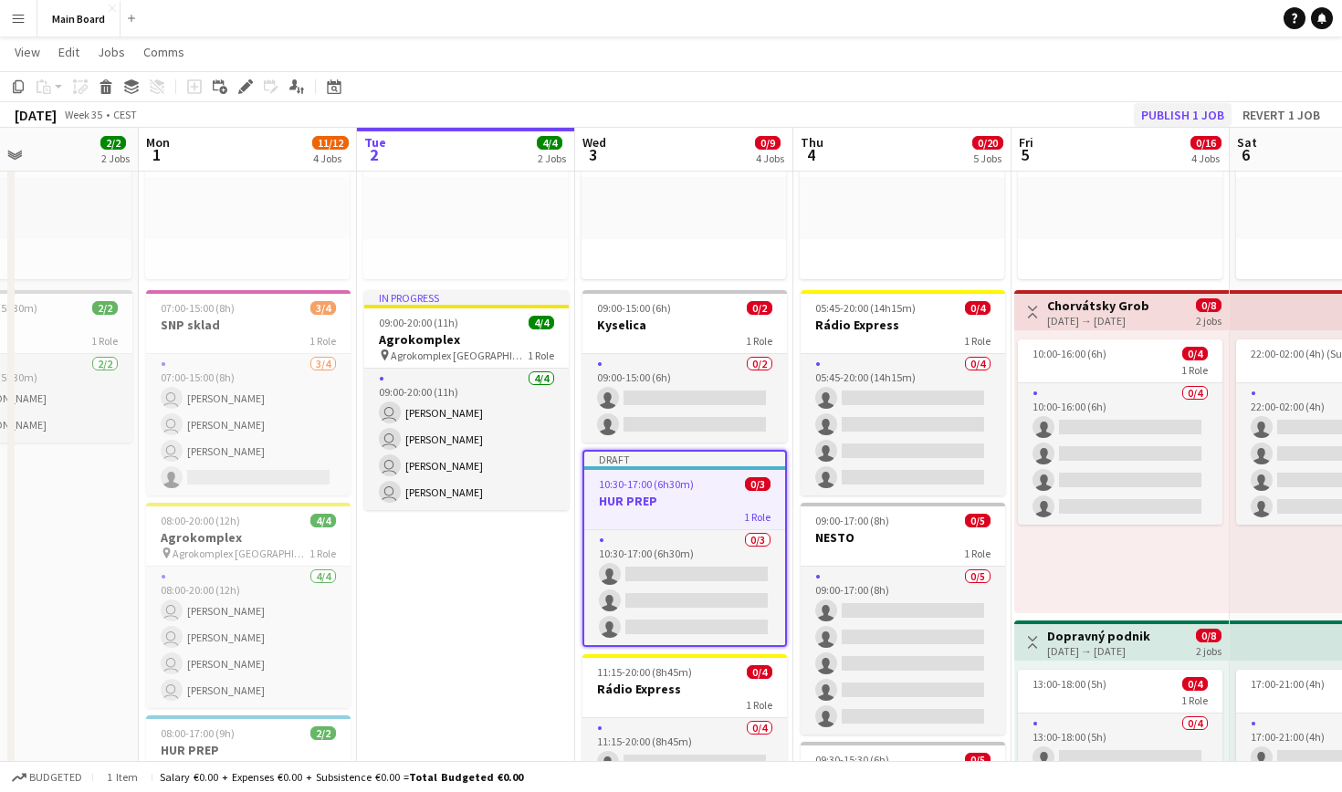
click at [648, 109] on button "Publish 1 job" at bounding box center [1183, 115] width 98 height 24
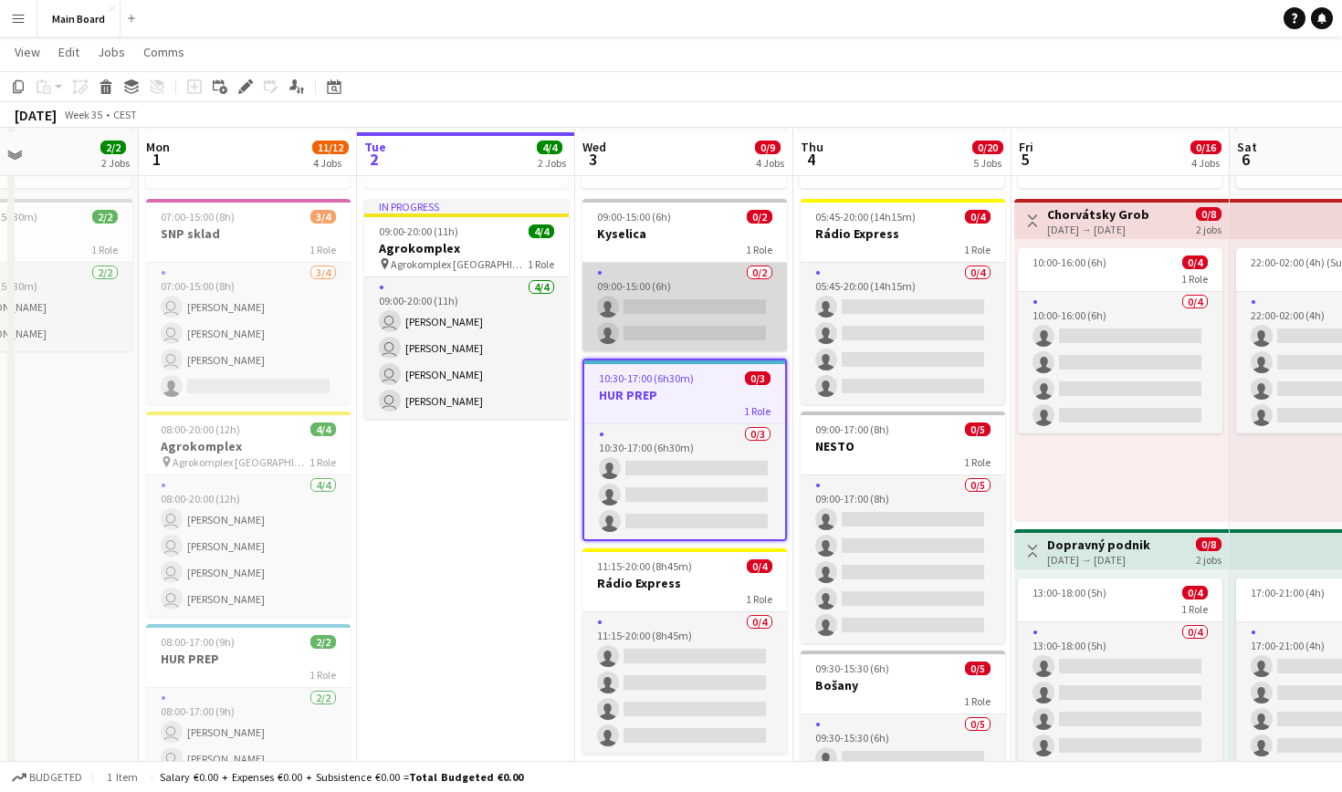
scroll to position [337, 0]
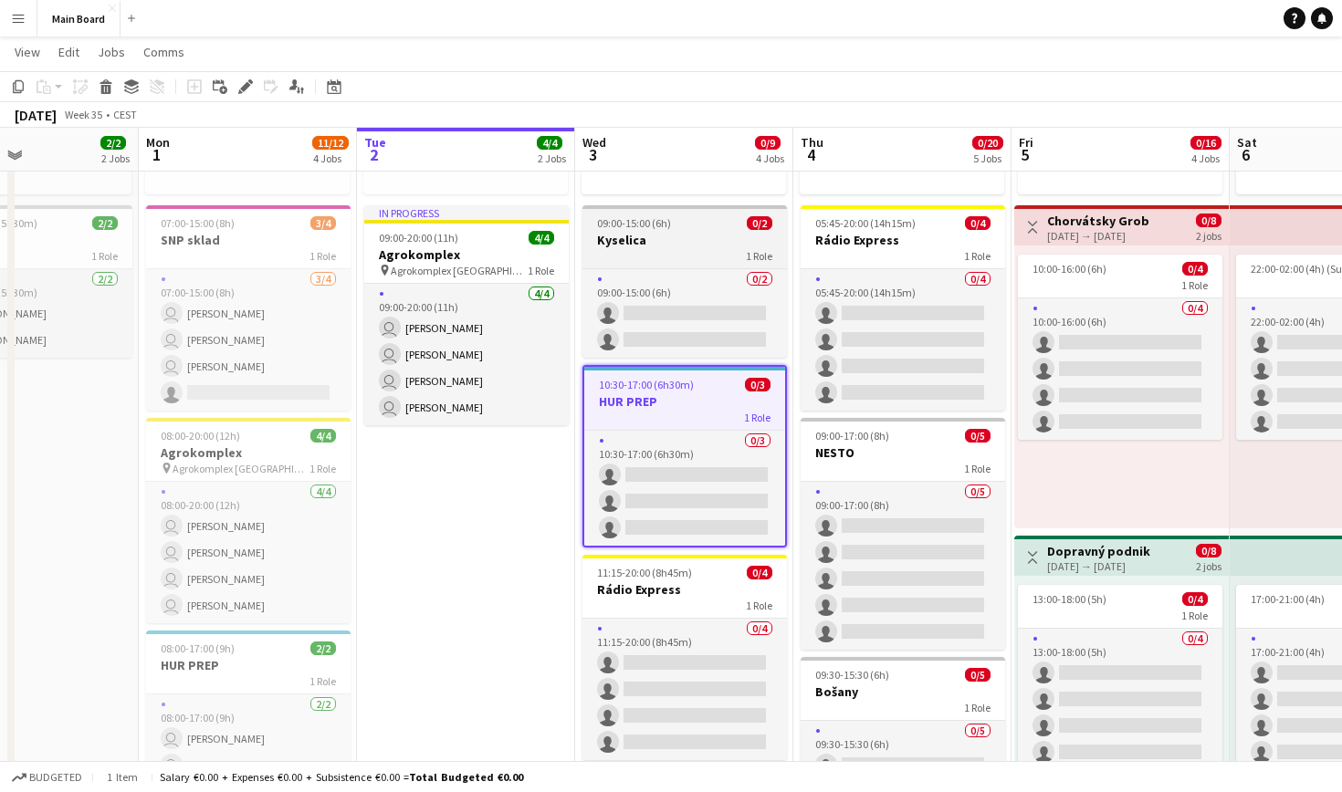
click at [648, 237] on h3 "Kyselica" at bounding box center [684, 240] width 204 height 16
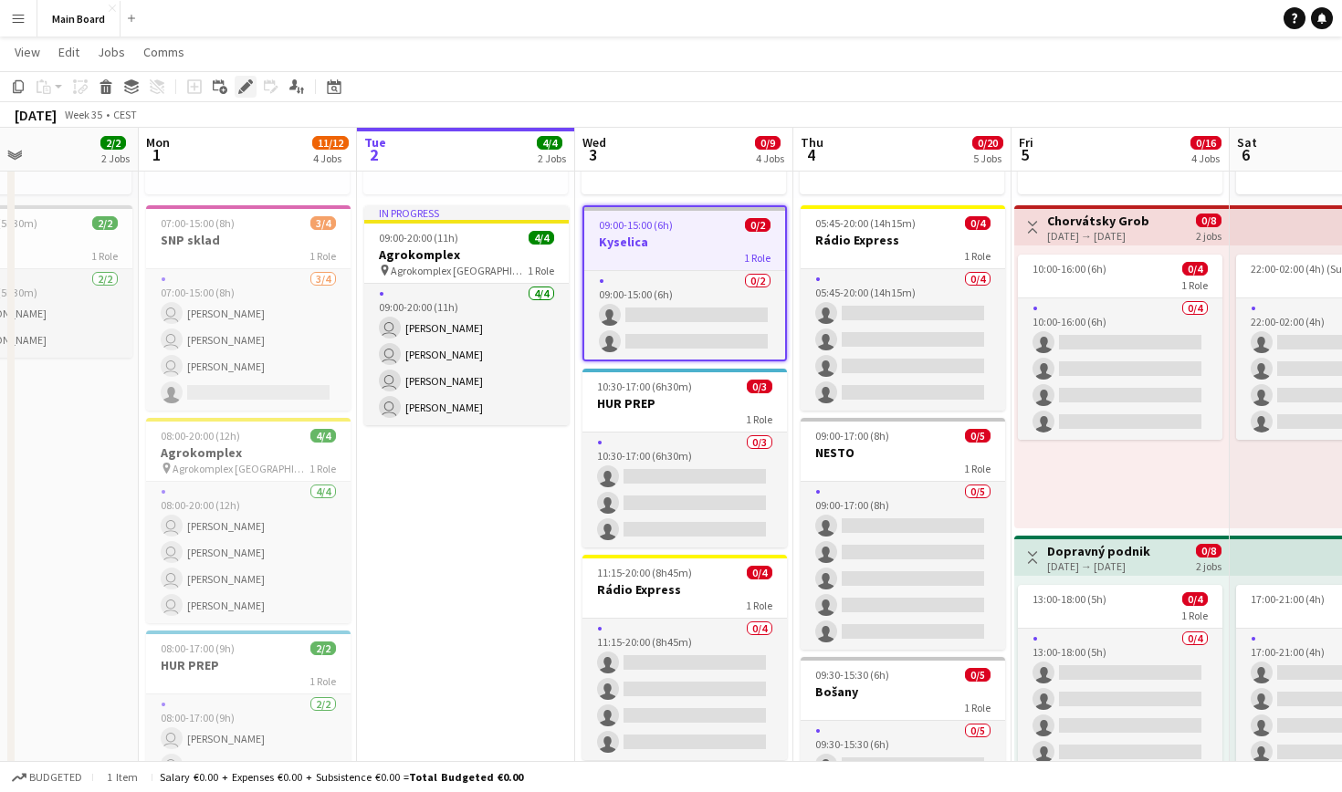
click at [241, 88] on icon "Edit" at bounding box center [245, 86] width 15 height 15
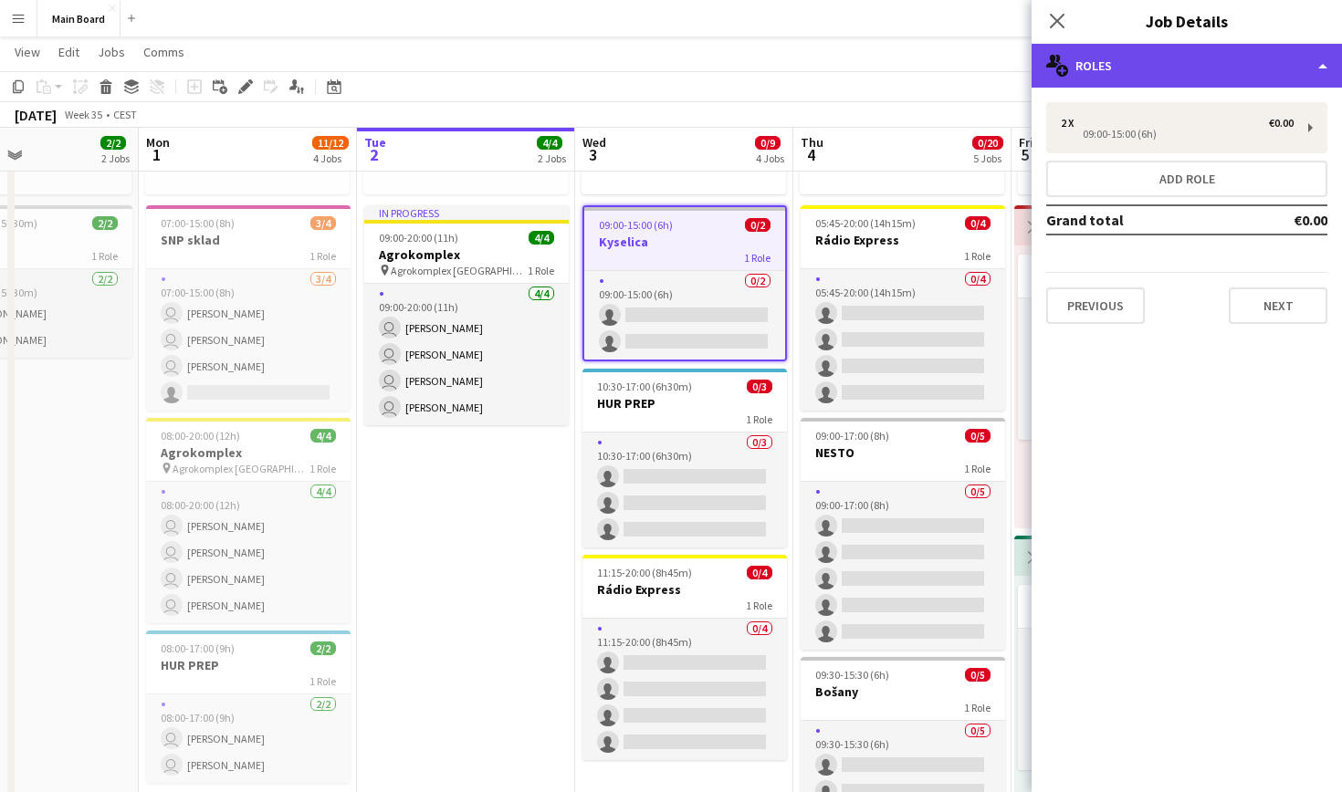
click at [648, 58] on div "multiple-users-add Roles" at bounding box center [1187, 66] width 310 height 44
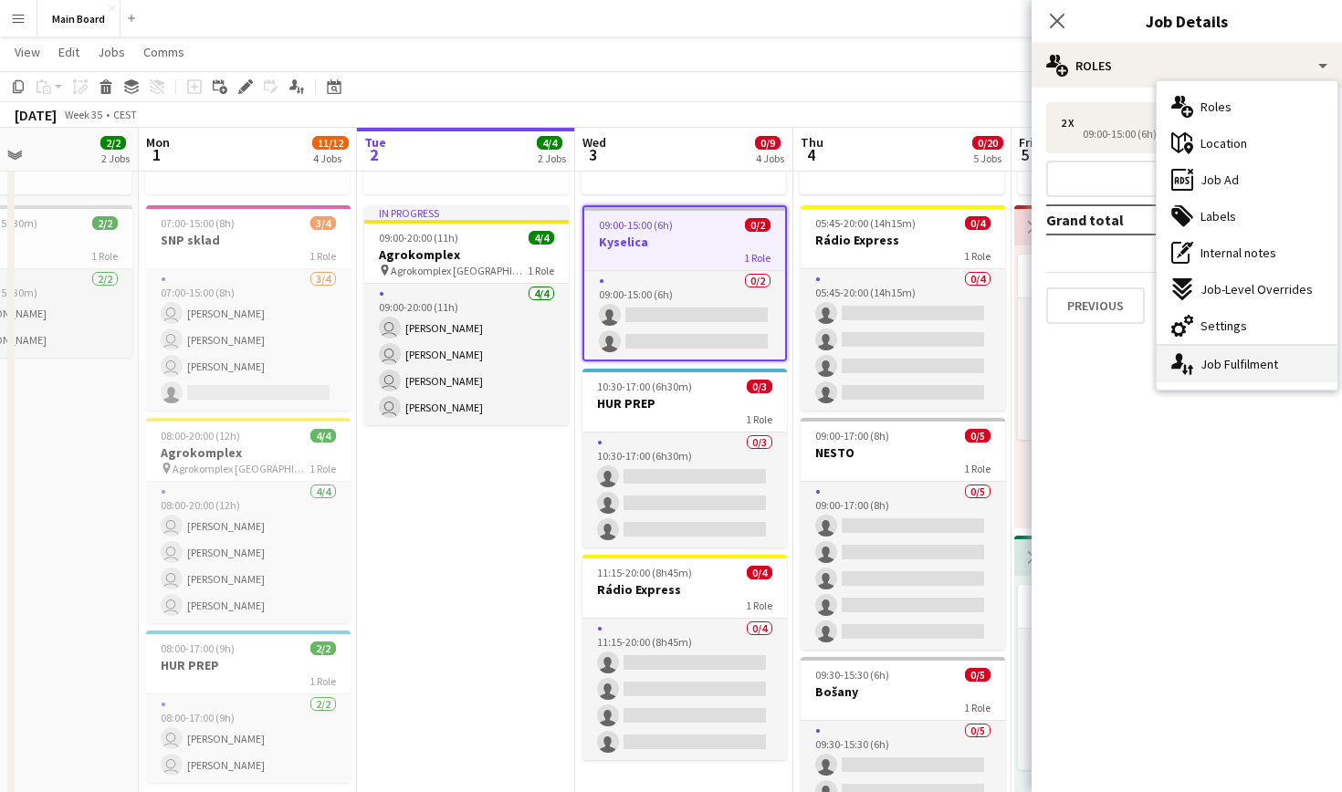
click at [648, 374] on div "single-neutral-actions-up-down Job Fulfilment" at bounding box center [1247, 364] width 181 height 37
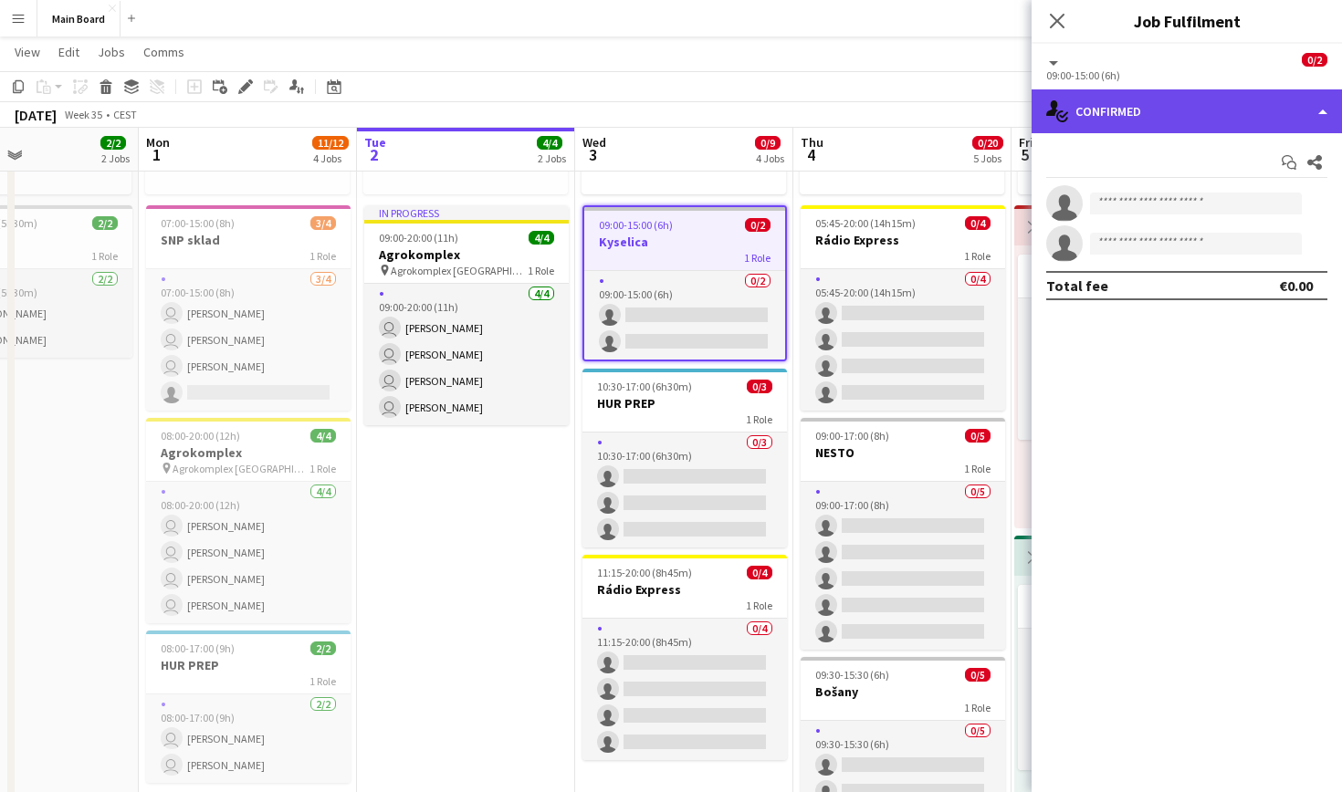
click at [648, 100] on div "single-neutral-actions-check-2 Confirmed" at bounding box center [1187, 111] width 310 height 44
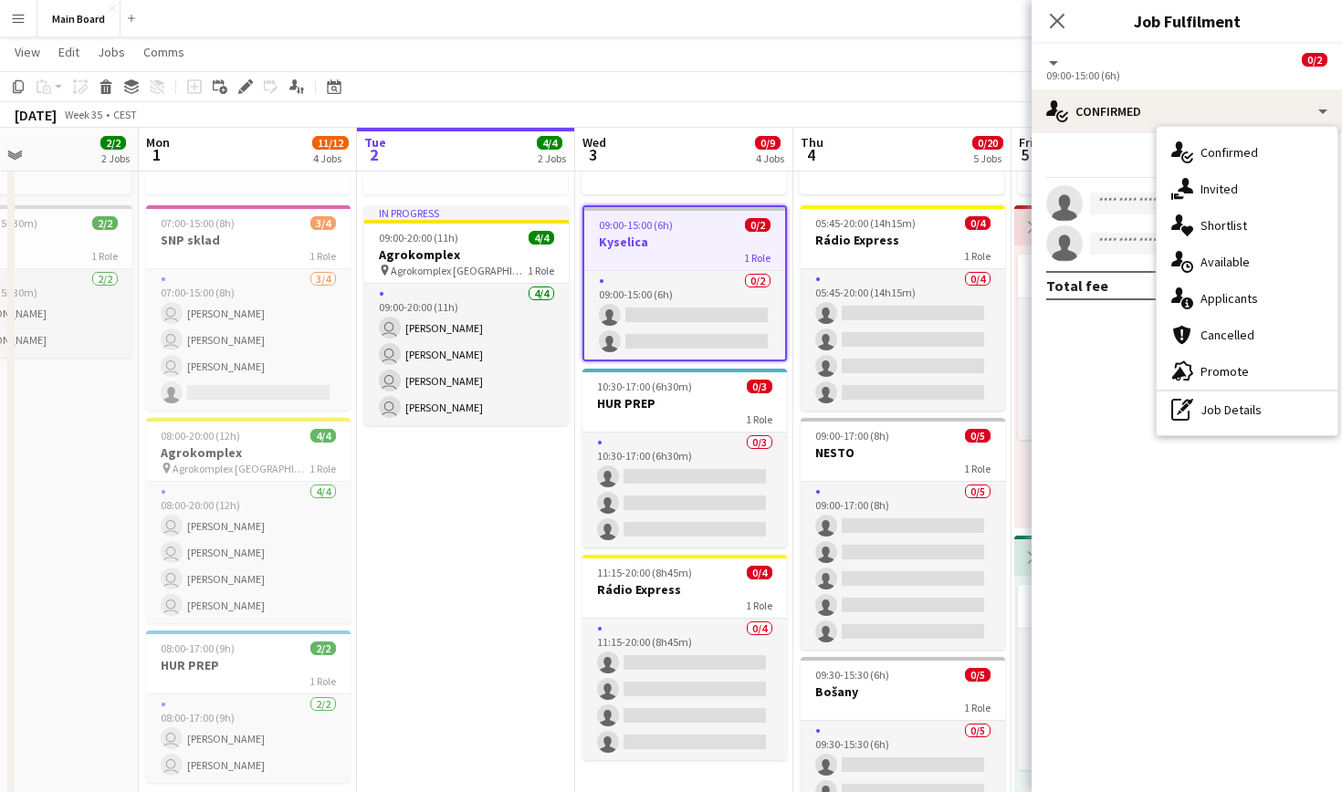
click at [648, 429] on div "single-neutral-actions-check-2 Confirmed single-neutral-actions-share-1 Invited…" at bounding box center [1247, 281] width 181 height 309
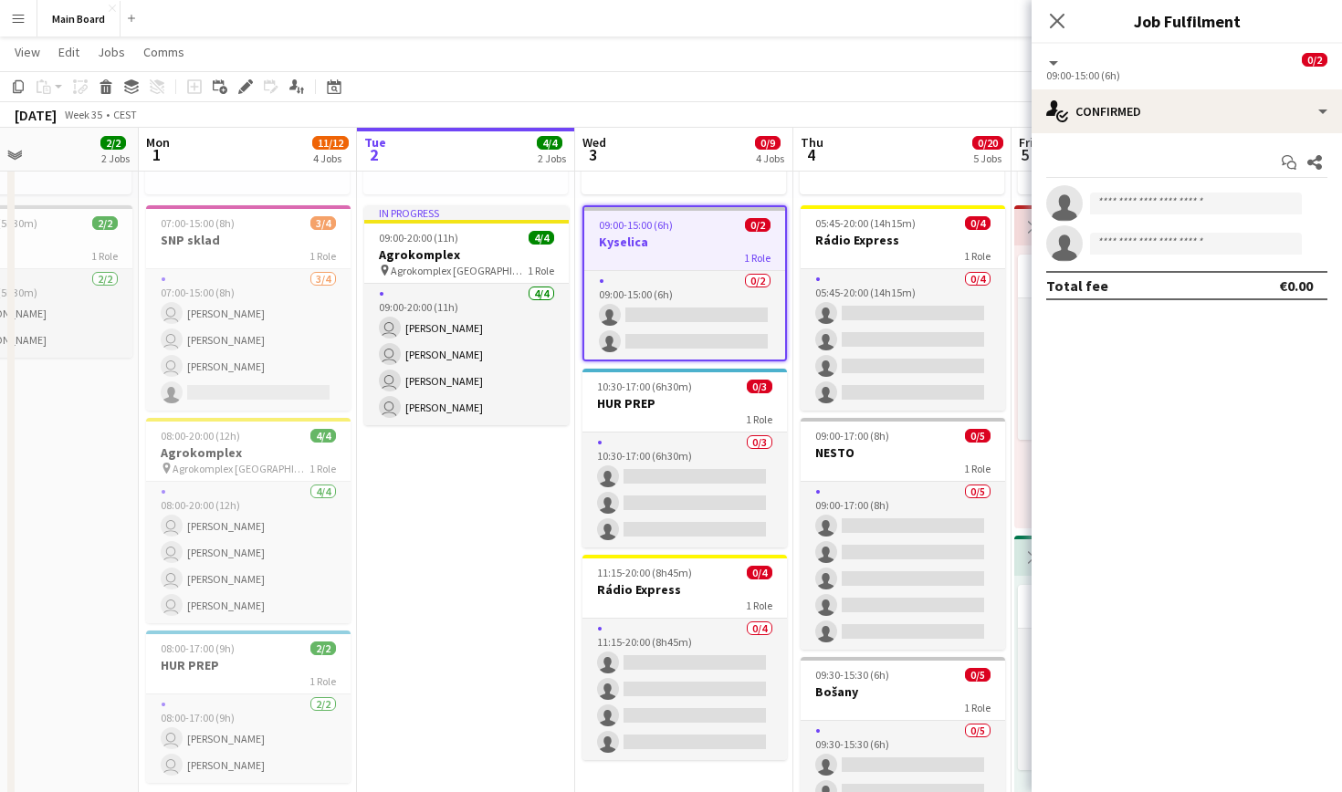
click at [648, 135] on div "Start chat Share single-neutral-actions single-neutral-actions Total fee €0.00" at bounding box center [1187, 224] width 310 height 182
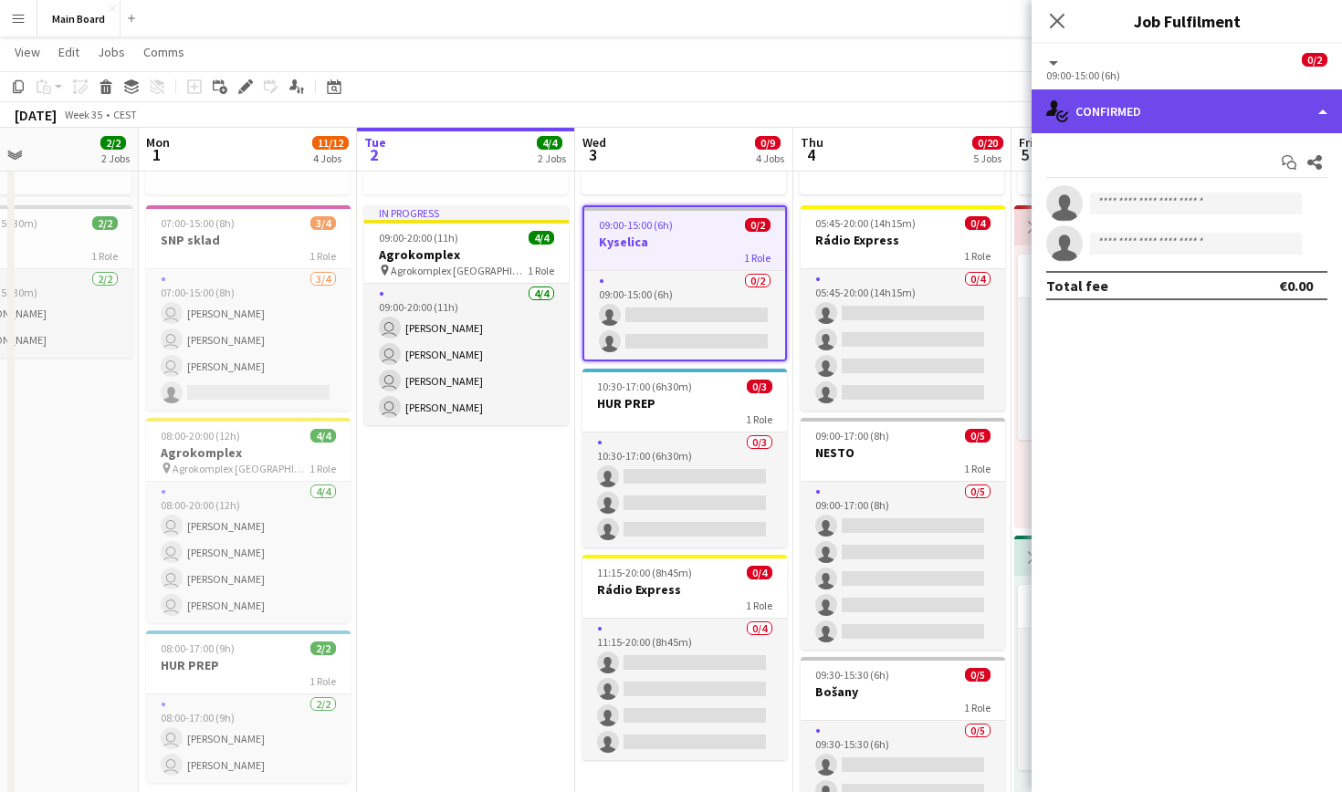
click at [648, 110] on div "single-neutral-actions-check-2 Confirmed" at bounding box center [1187, 111] width 310 height 44
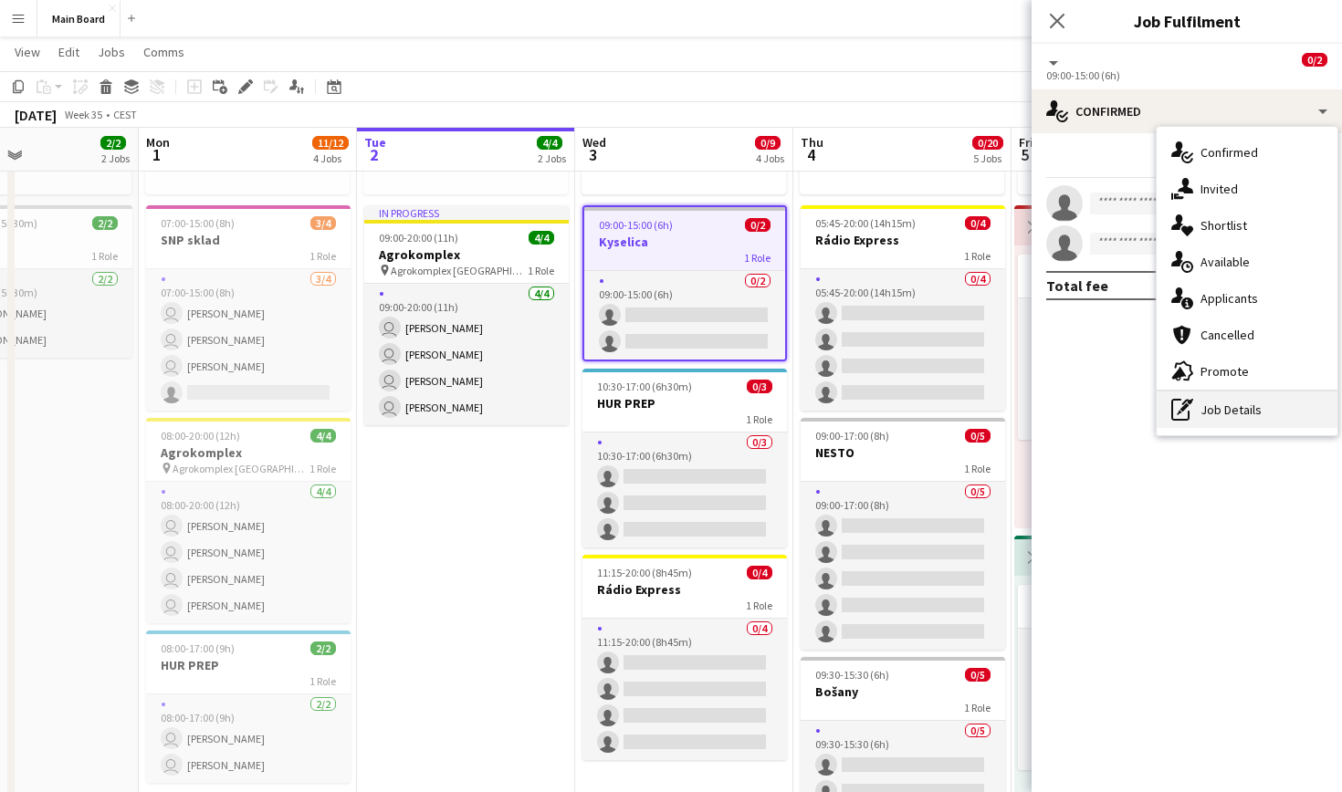
click at [648, 402] on div "pen-write Job Details" at bounding box center [1247, 410] width 181 height 37
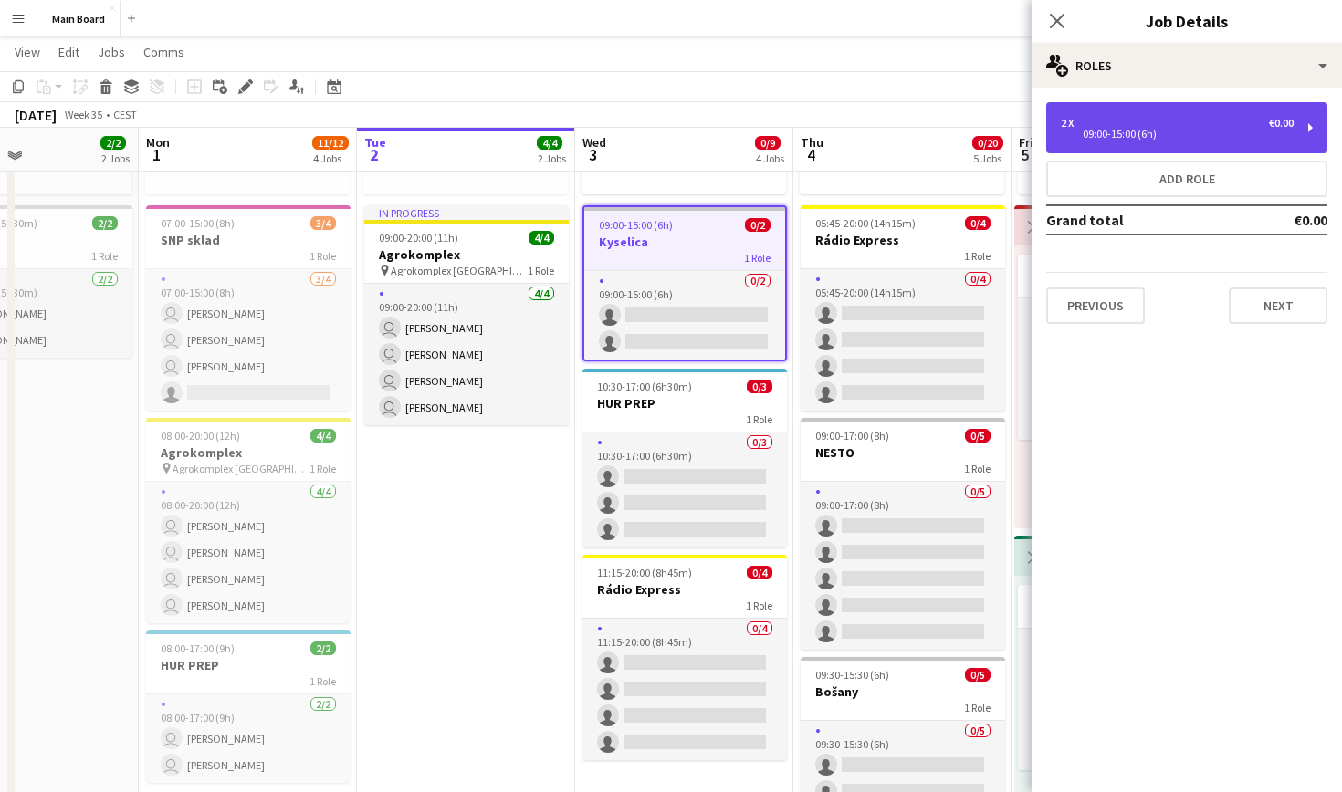
click at [648, 139] on div "09:00-15:00 (6h)" at bounding box center [1177, 134] width 233 height 9
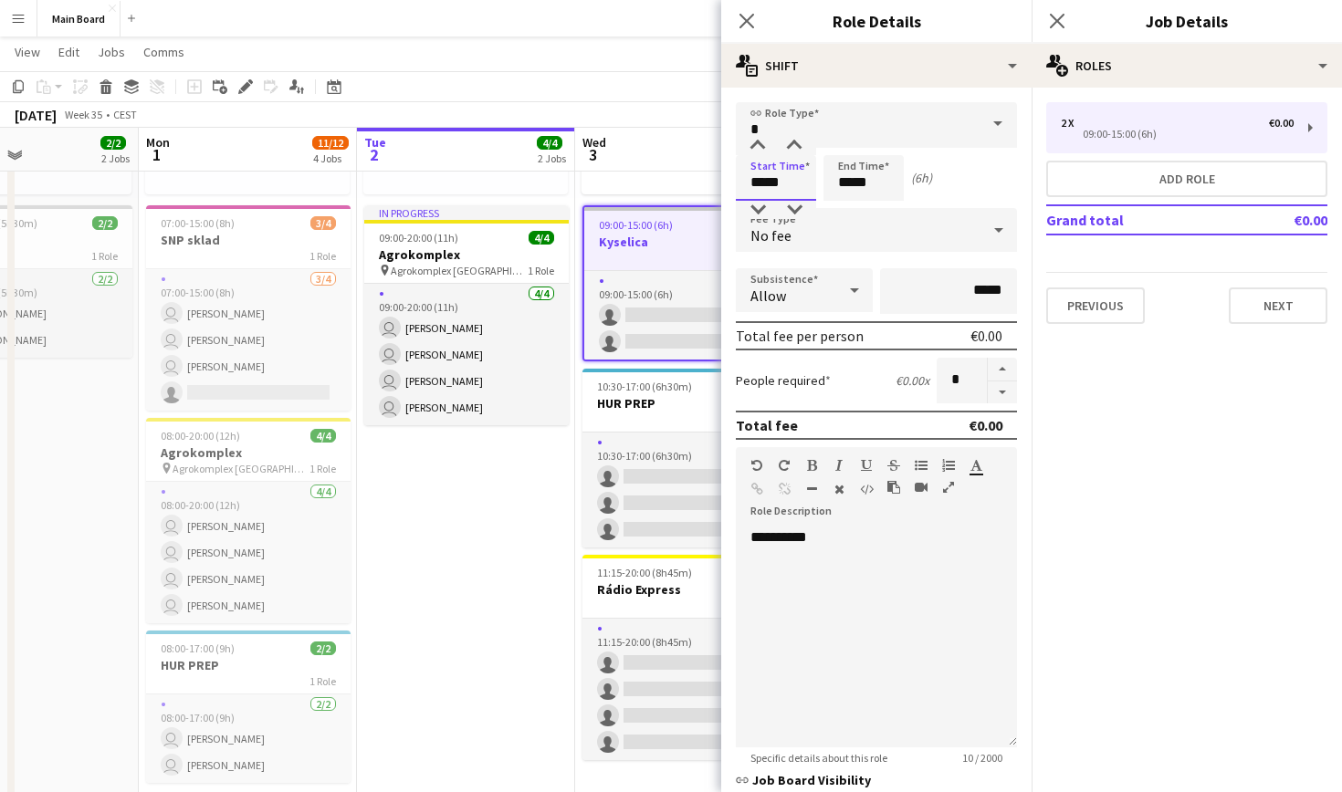
click at [648, 166] on input "*****" at bounding box center [776, 178] width 80 height 46
click at [648, 152] on div at bounding box center [757, 146] width 37 height 18
click at [648, 203] on div at bounding box center [757, 210] width 37 height 18
click at [648, 142] on div at bounding box center [794, 146] width 37 height 18
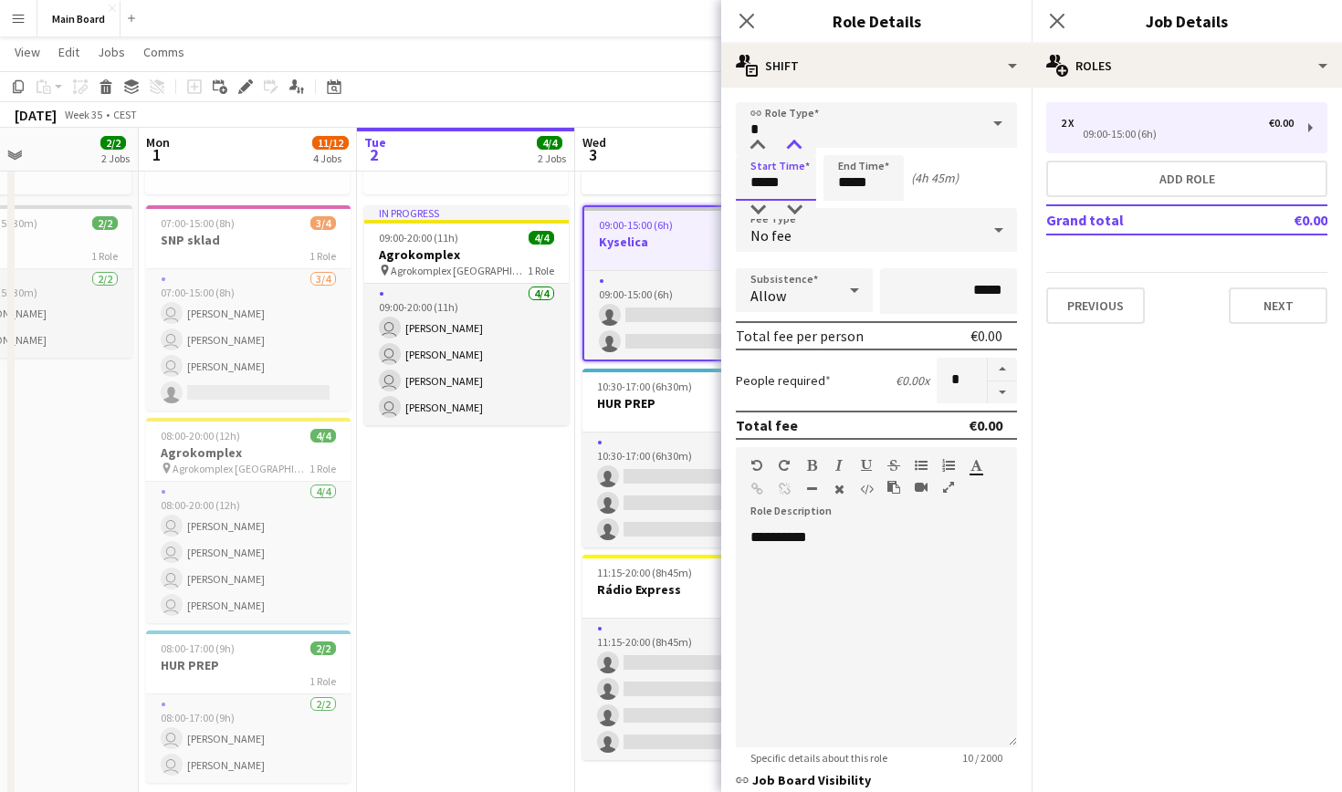
type input "*****"
click at [648, 142] on div at bounding box center [794, 146] width 37 height 18
click at [648, 177] on input "*****" at bounding box center [863, 178] width 80 height 46
click at [648, 145] on div at bounding box center [845, 146] width 37 height 18
click at [648, 146] on div at bounding box center [882, 146] width 37 height 18
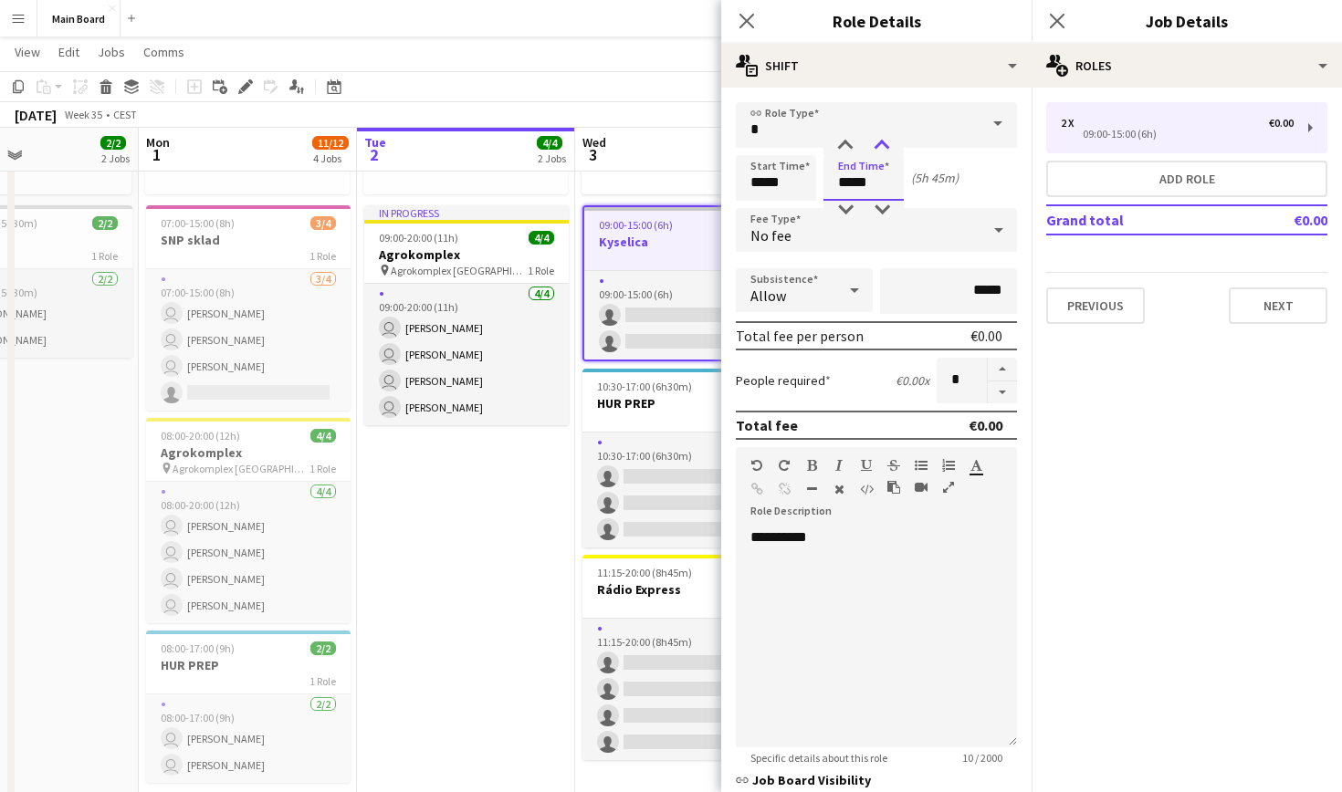
type input "*****"
click at [648, 146] on div at bounding box center [882, 146] width 37 height 18
click at [648, 16] on icon "Close pop-in" at bounding box center [746, 20] width 17 height 17
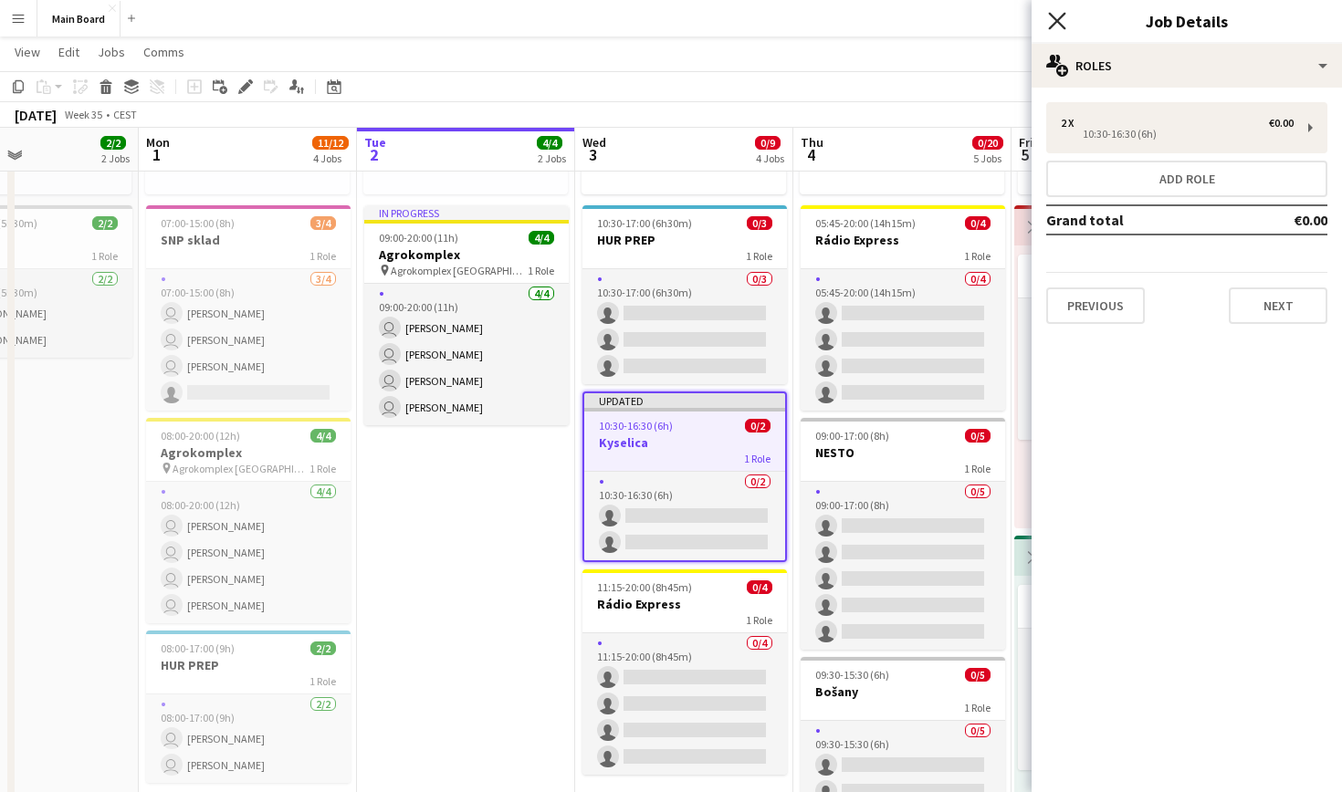
click at [648, 22] on icon at bounding box center [1056, 20] width 17 height 17
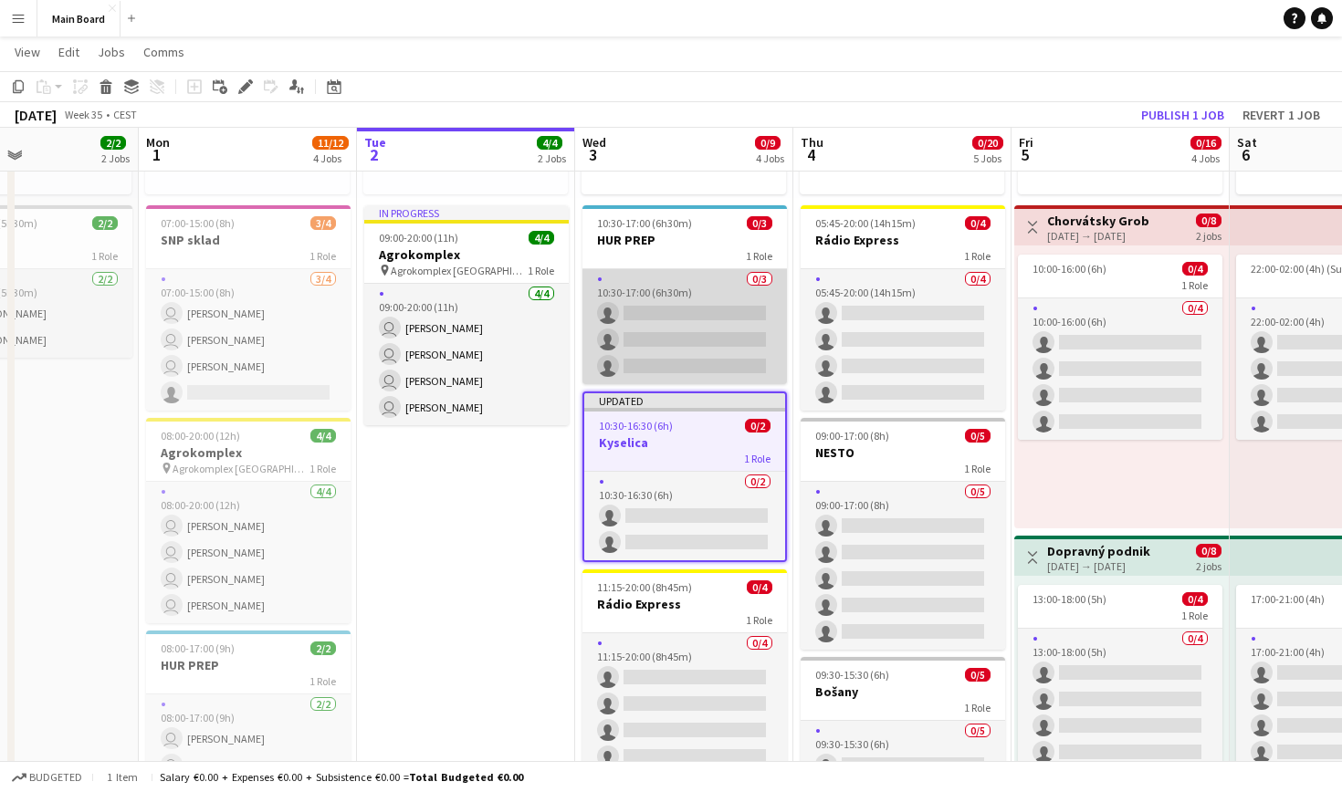
click at [648, 317] on app-card-role "0/3 10:30-17:00 (6h30m) single-neutral-actions single-neutral-actions single-ne…" at bounding box center [684, 326] width 204 height 115
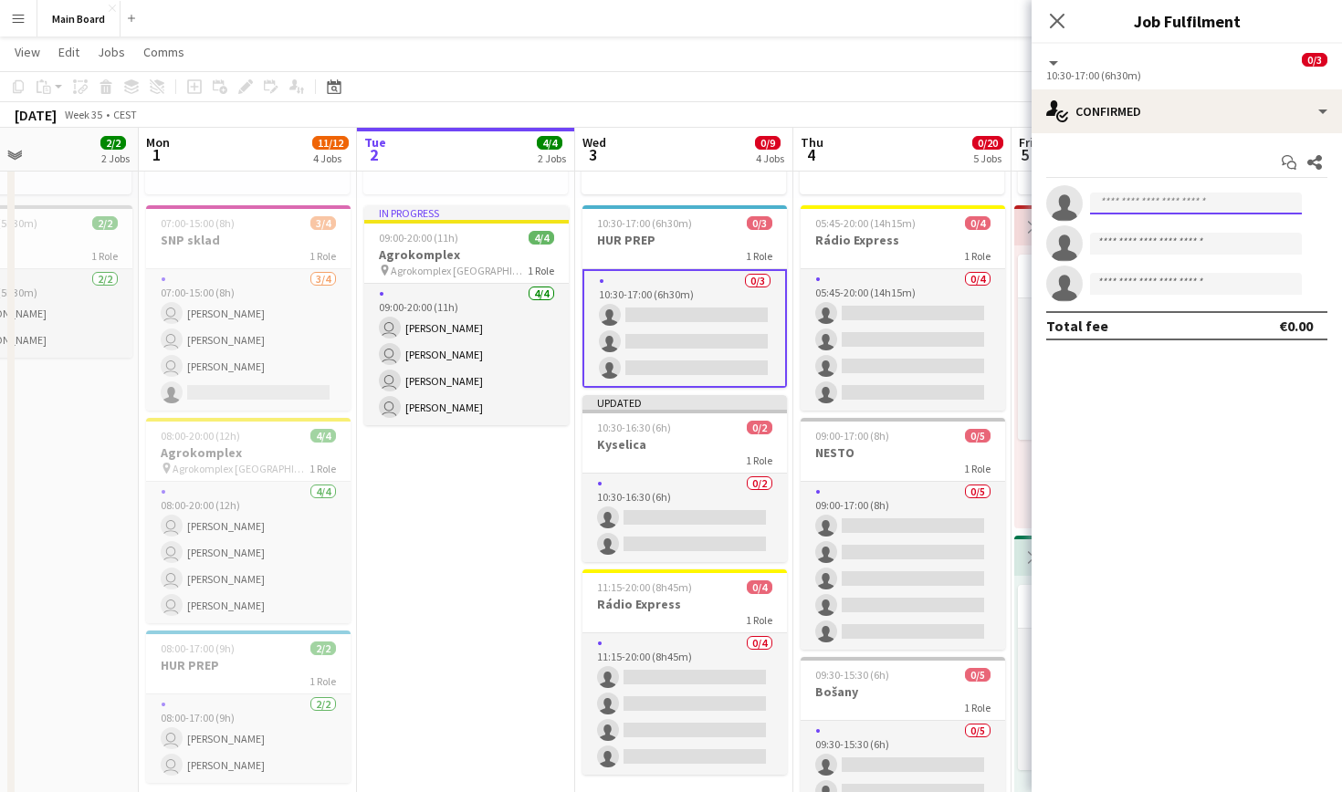
click at [648, 212] on input at bounding box center [1196, 204] width 212 height 22
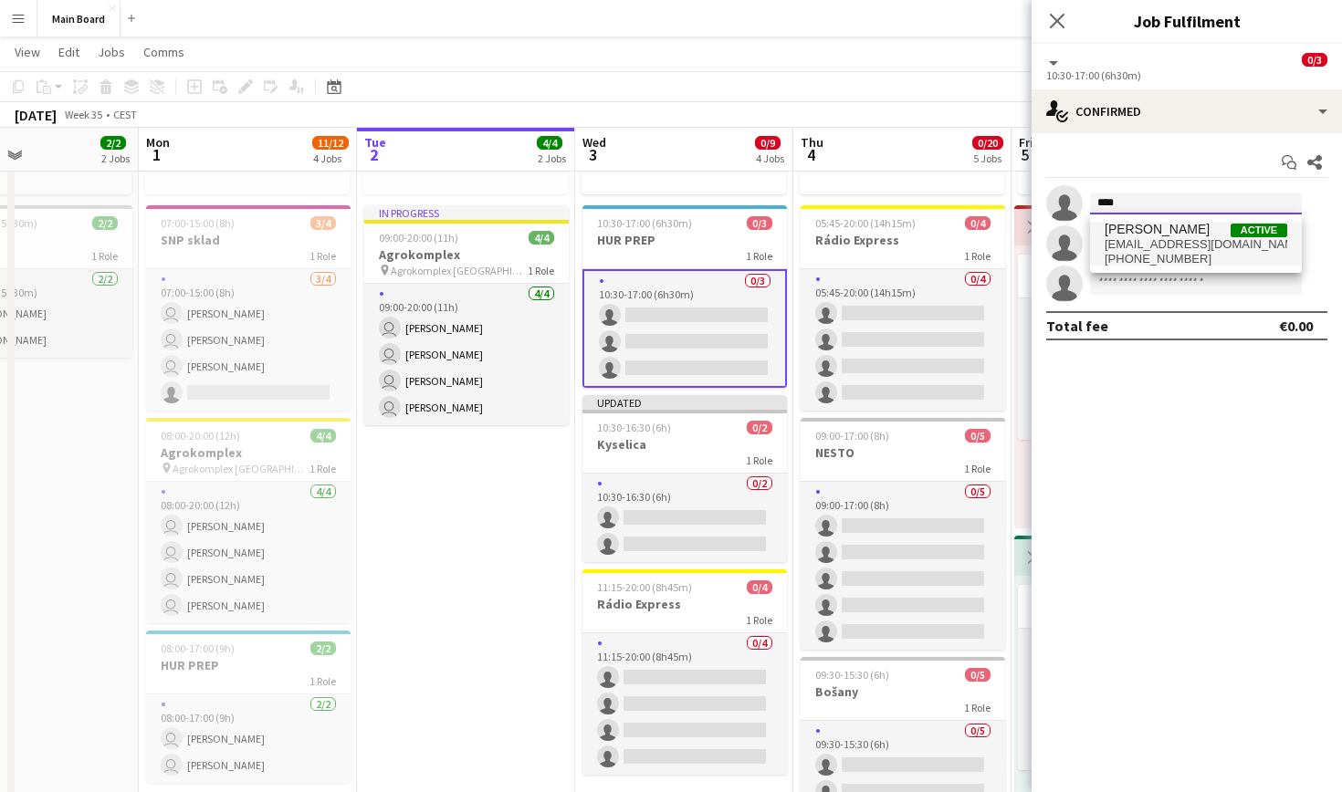
type input "****"
click at [648, 228] on span "Matúš Solčány Active" at bounding box center [1196, 230] width 183 height 16
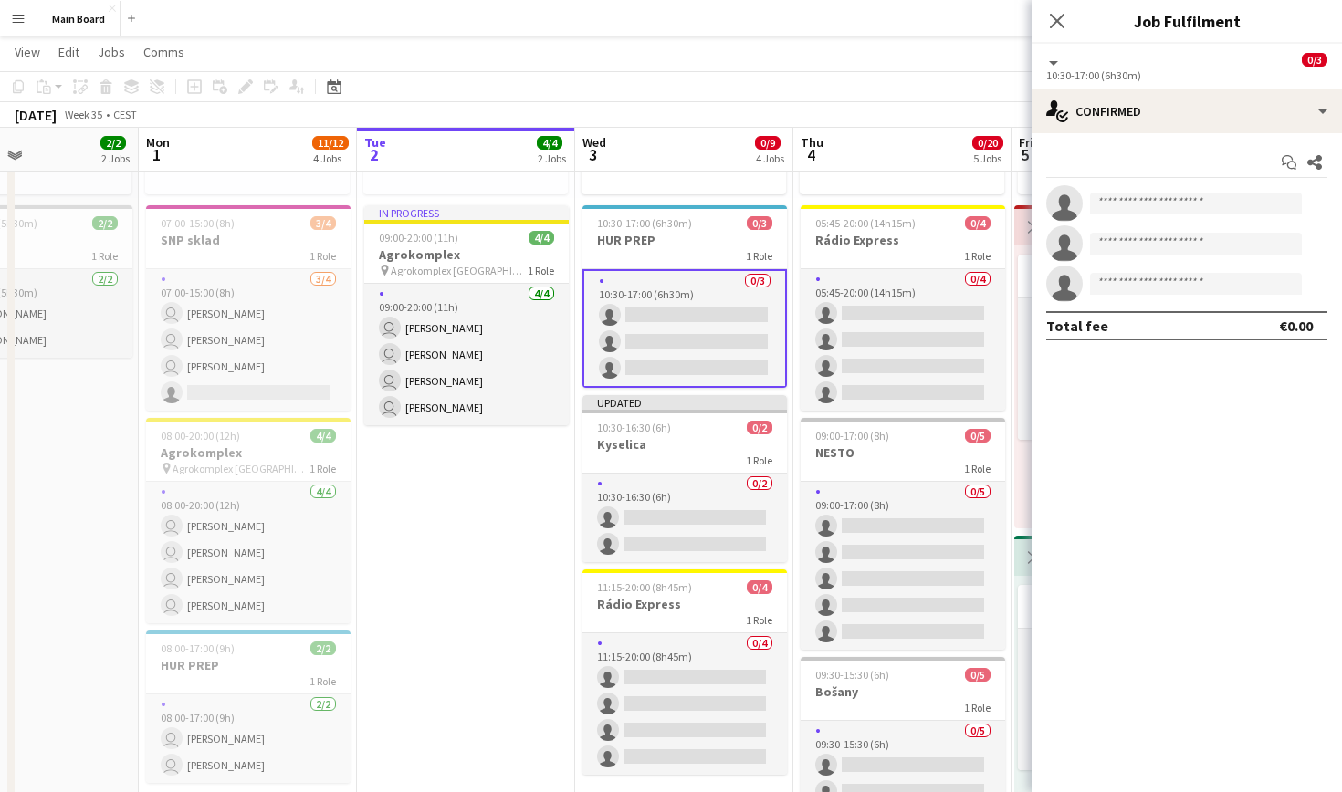
scroll to position [0, 0]
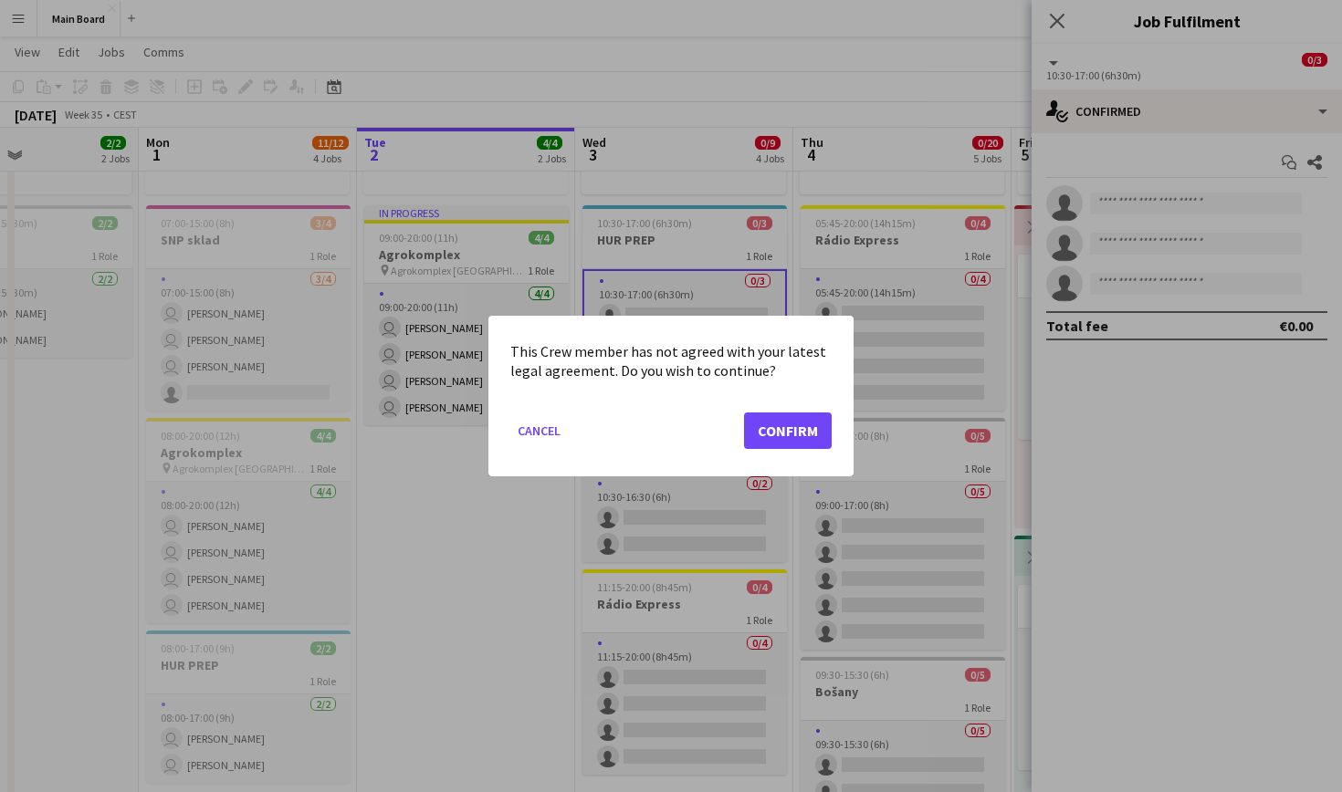
click at [648, 239] on div at bounding box center [671, 396] width 1342 height 792
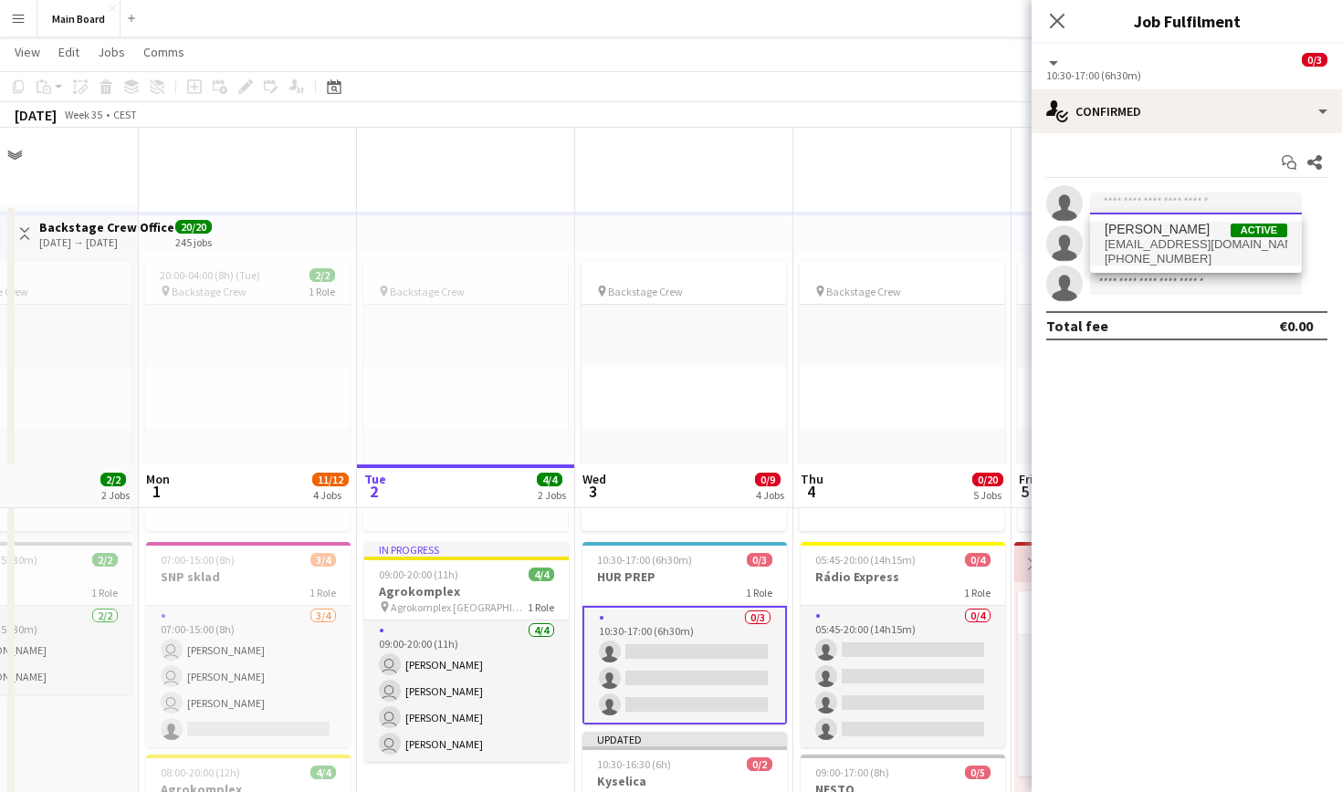
scroll to position [337, 0]
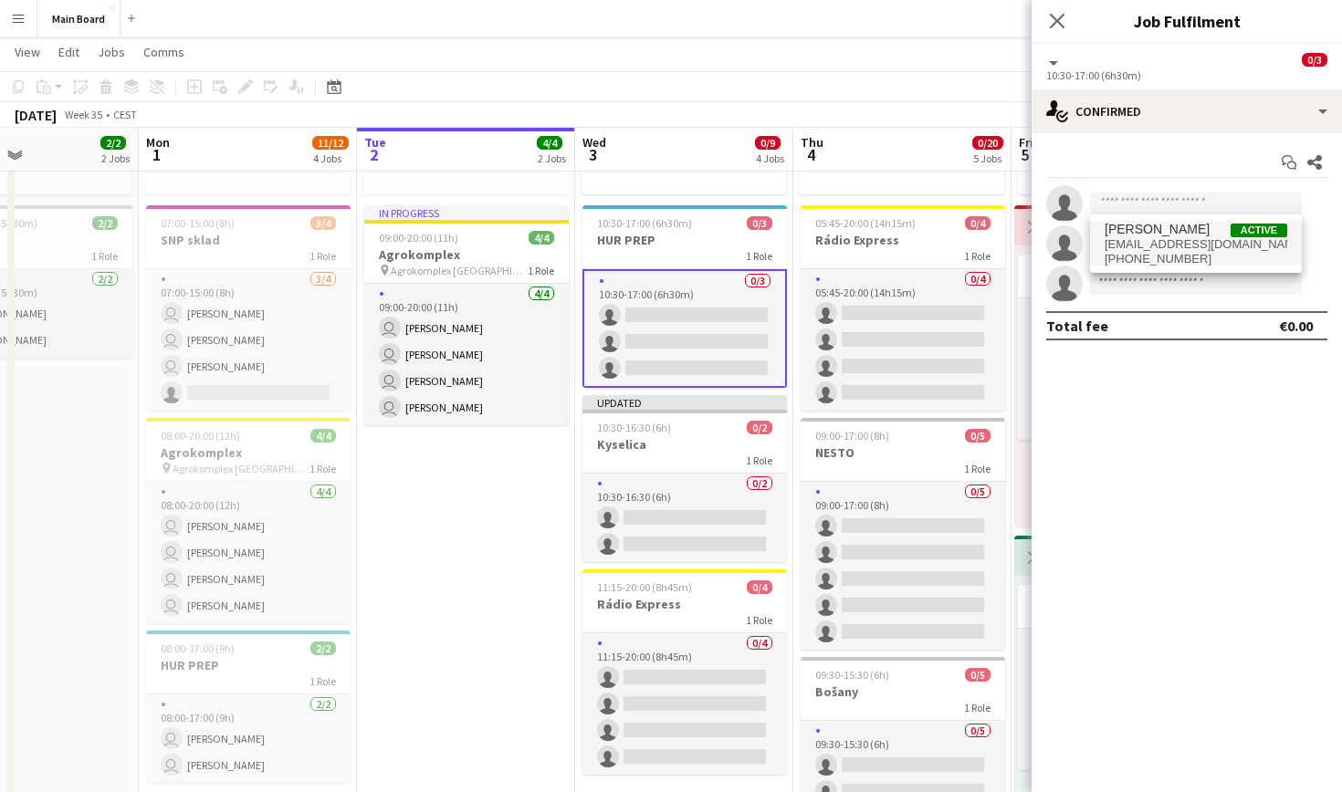
click at [648, 244] on span "[EMAIL_ADDRESS][DOMAIN_NAME]" at bounding box center [1196, 244] width 183 height 15
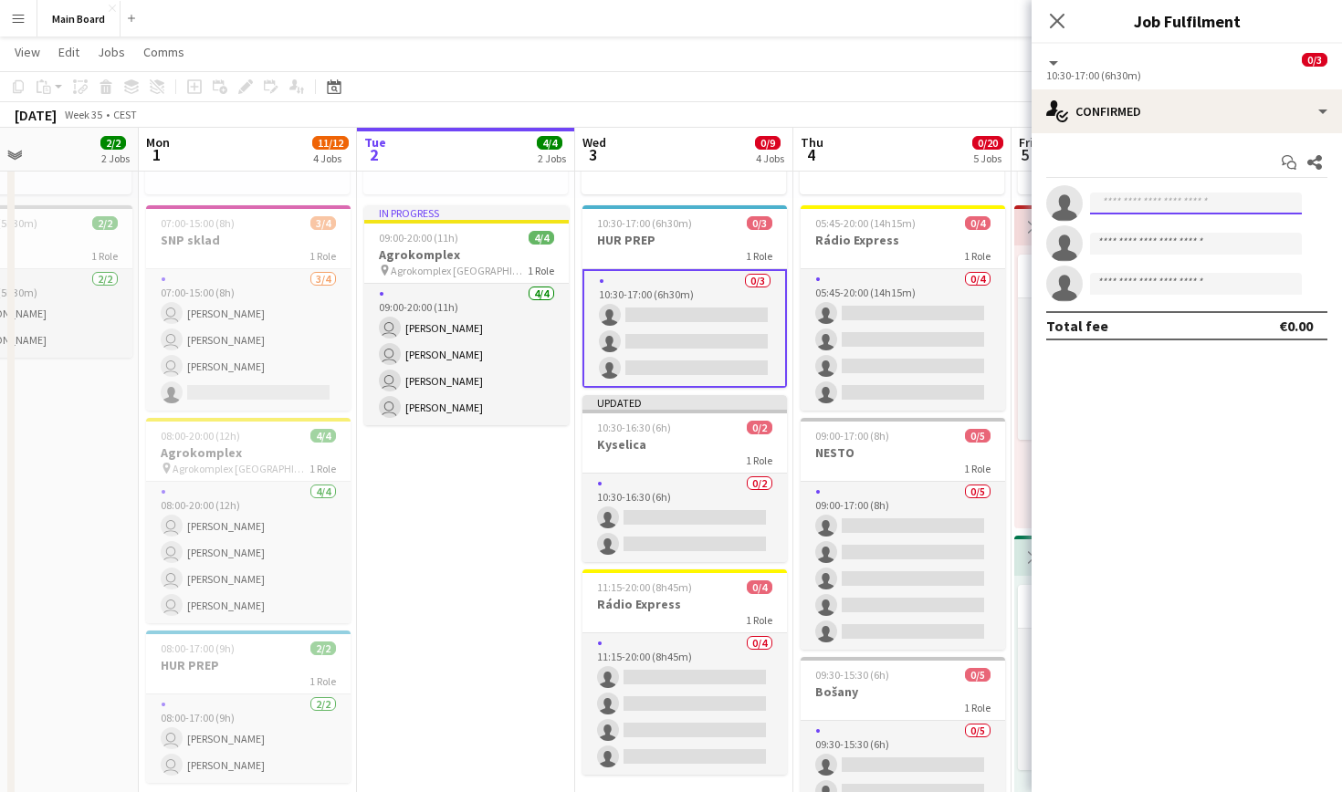
scroll to position [0, 0]
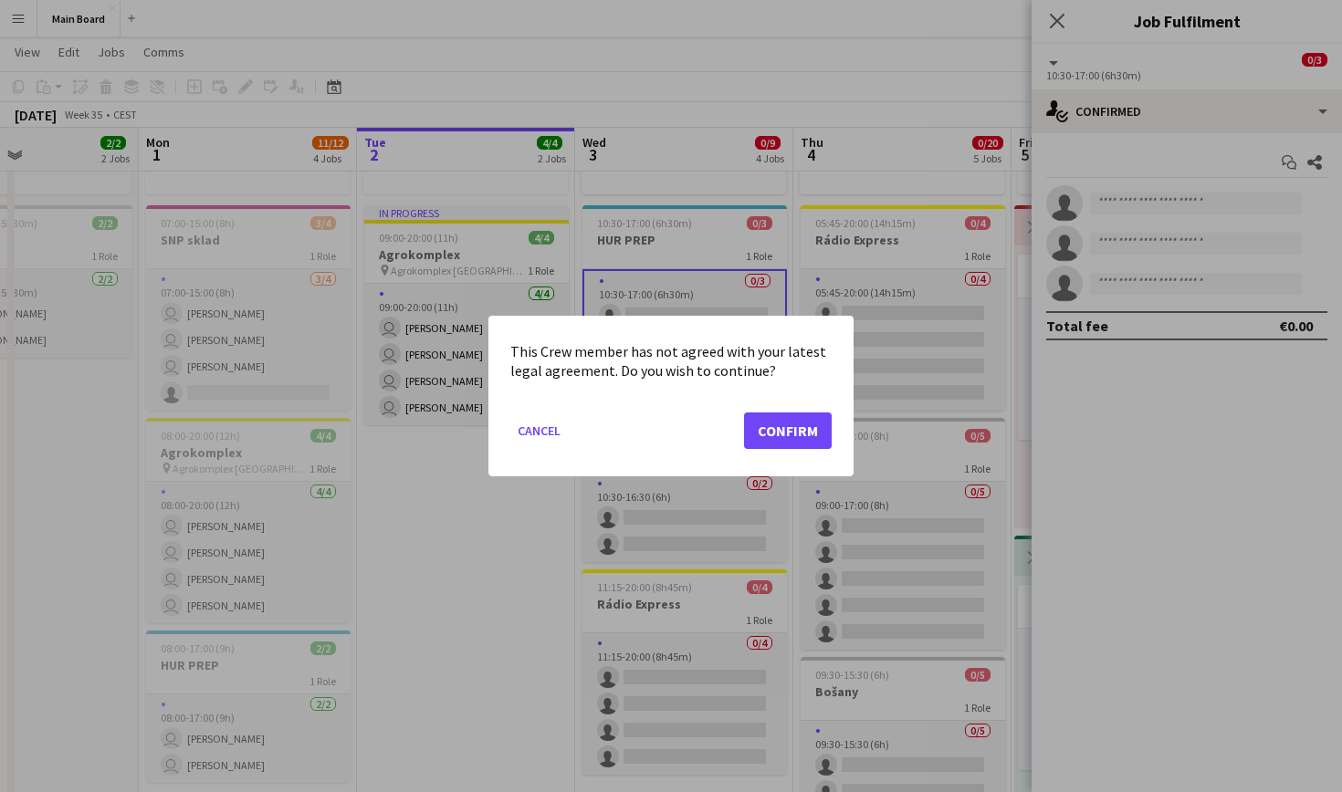
click at [648, 425] on button "Confirm" at bounding box center [788, 431] width 88 height 37
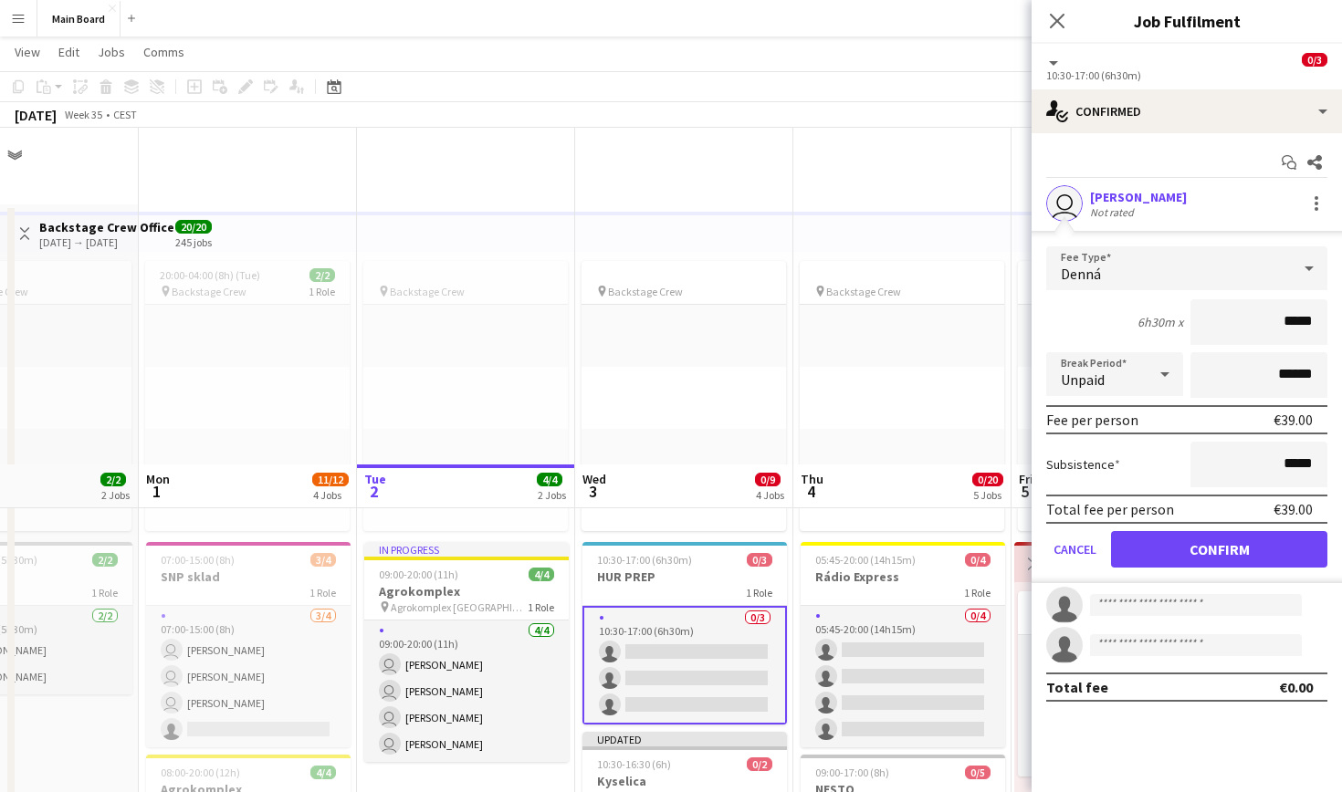
scroll to position [337, 0]
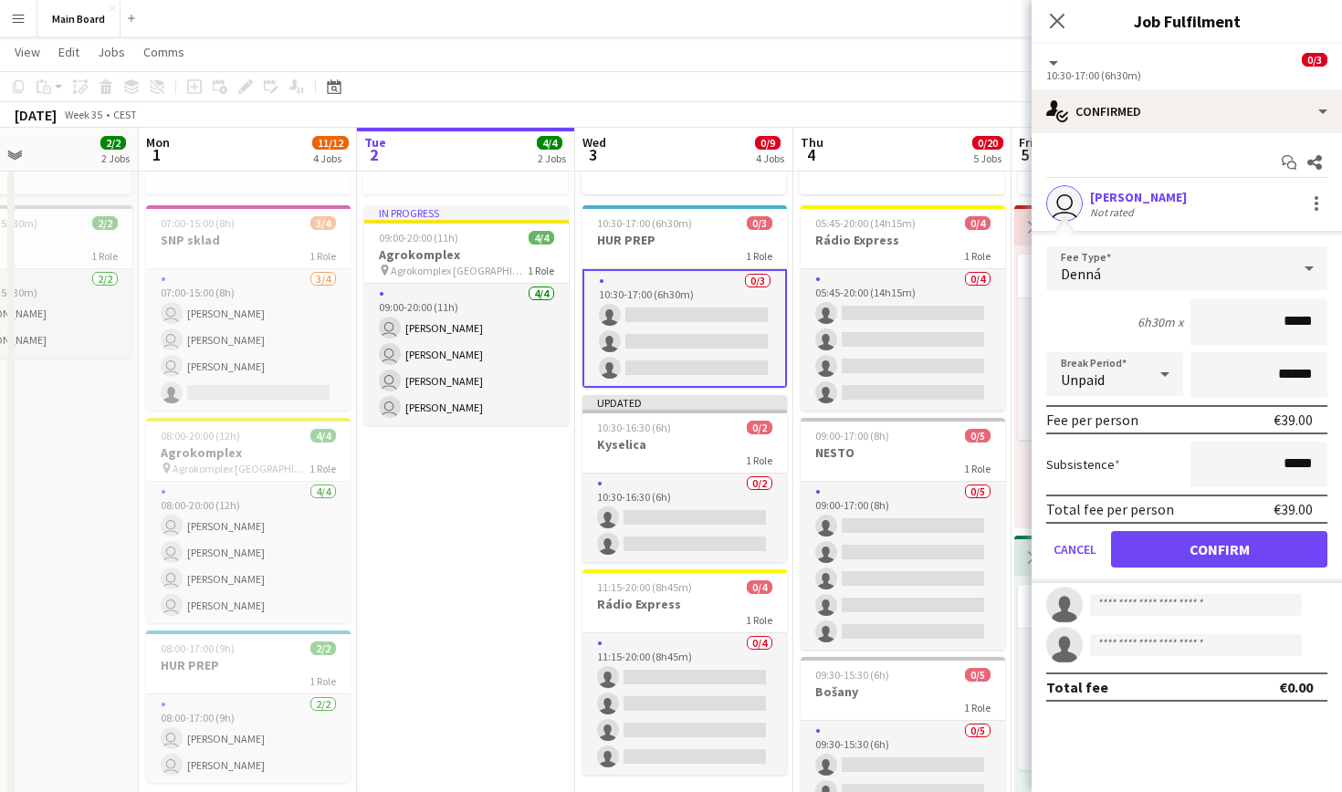
click at [648, 550] on button "Confirm" at bounding box center [1219, 549] width 216 height 37
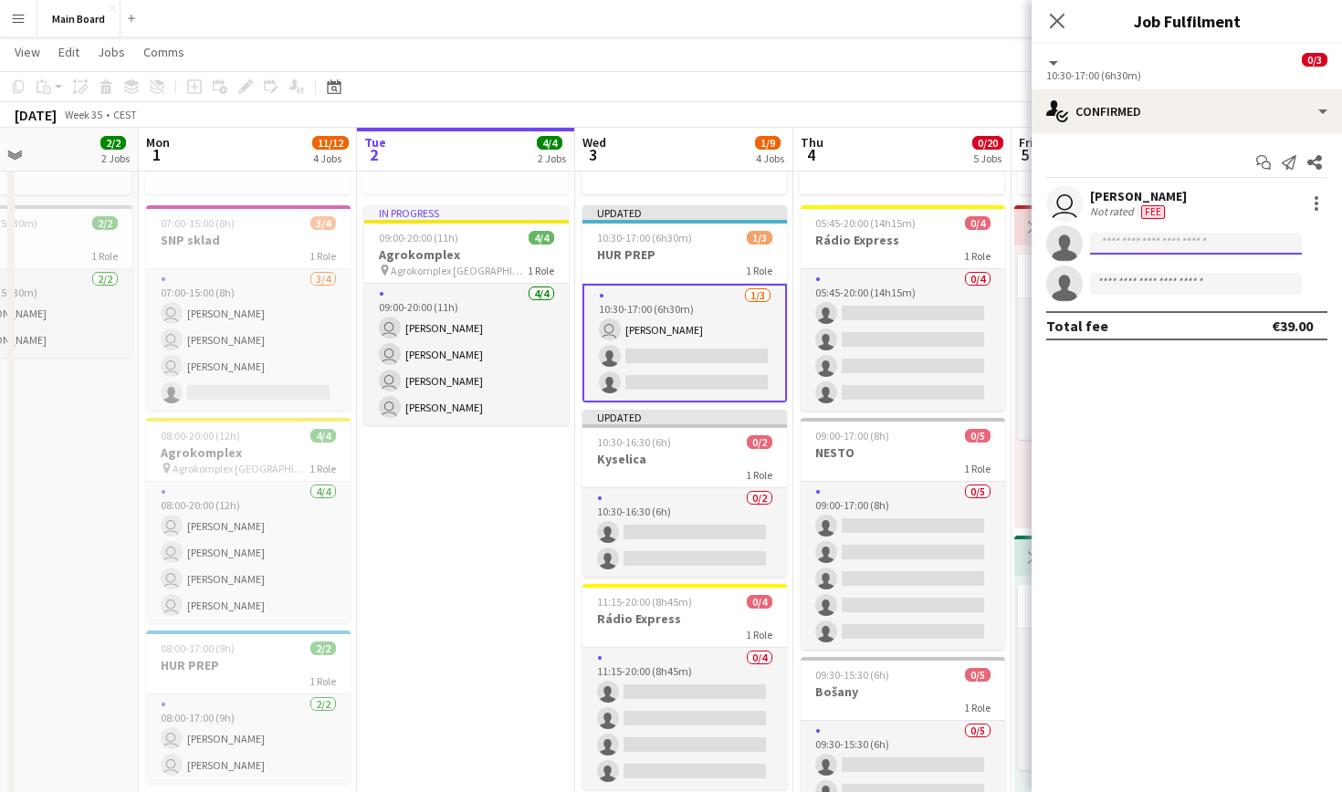
click at [648, 236] on input at bounding box center [1196, 244] width 212 height 22
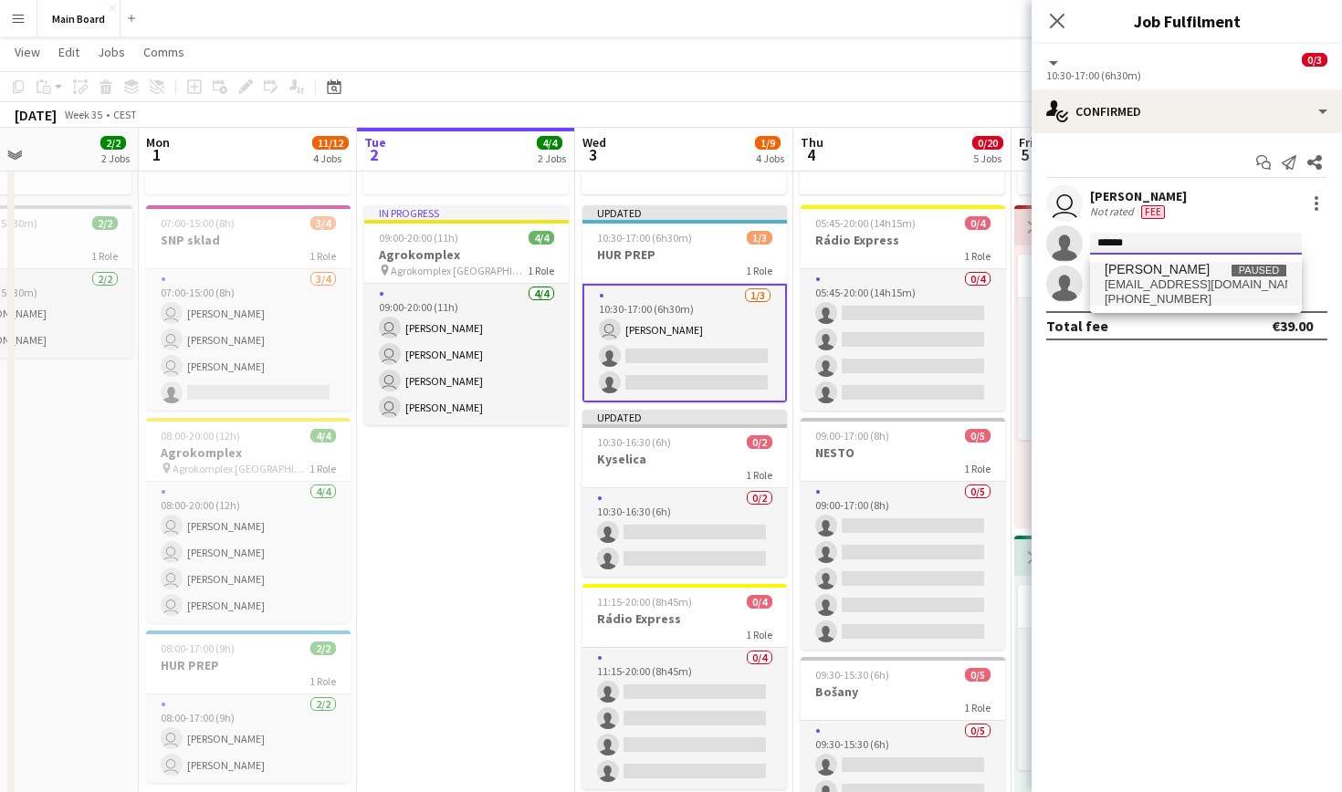
type input "******"
click at [648, 273] on span "[PERSON_NAME]" at bounding box center [1157, 270] width 105 height 16
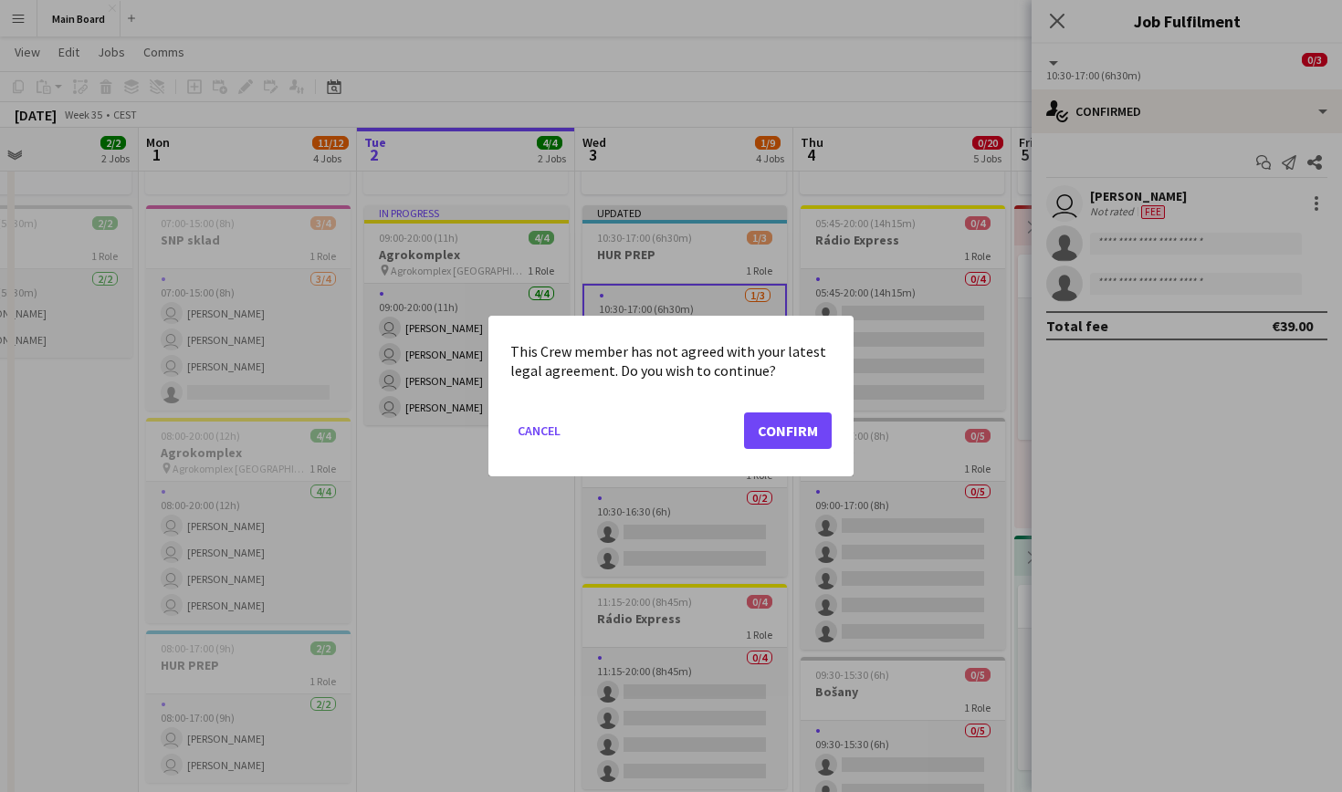
click at [648, 429] on button "Confirm" at bounding box center [788, 431] width 88 height 37
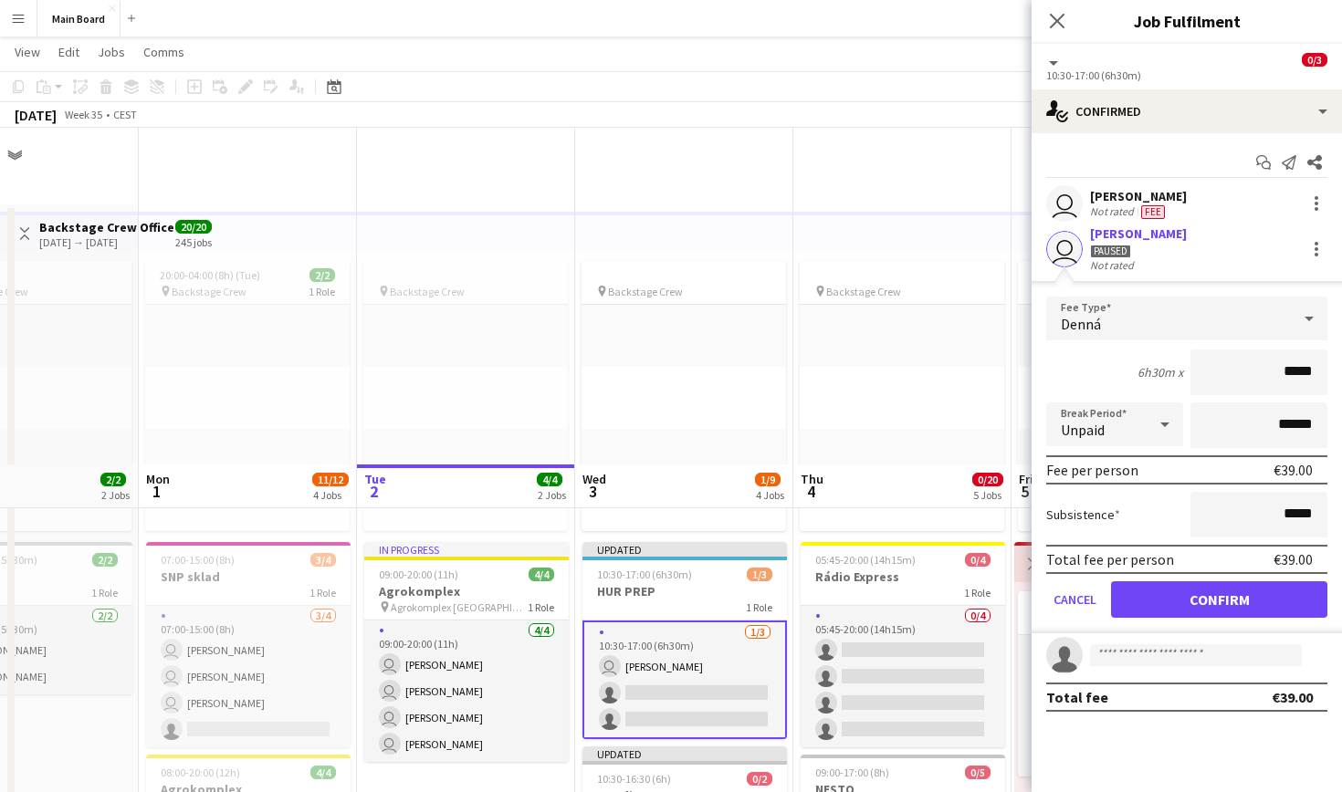
scroll to position [337, 0]
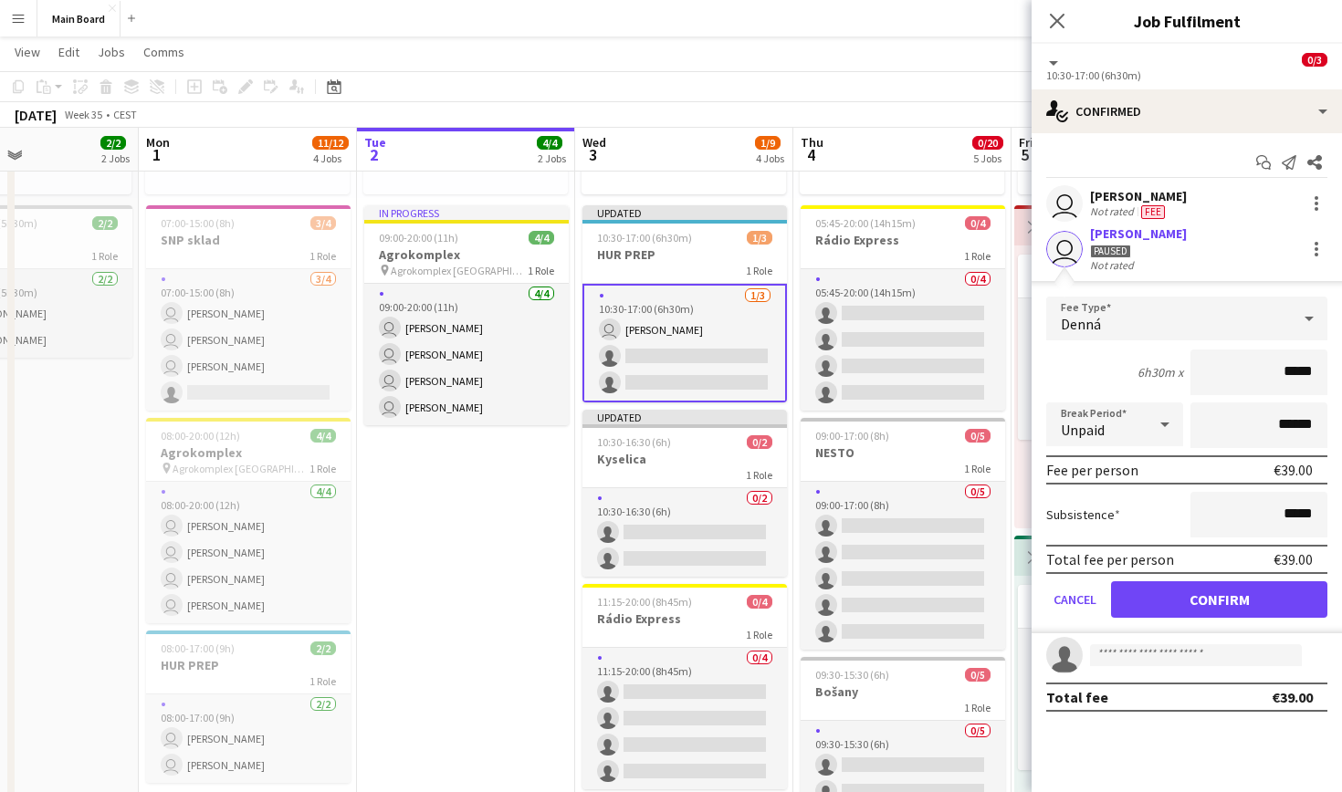
click at [648, 597] on button "Confirm" at bounding box center [1219, 600] width 216 height 37
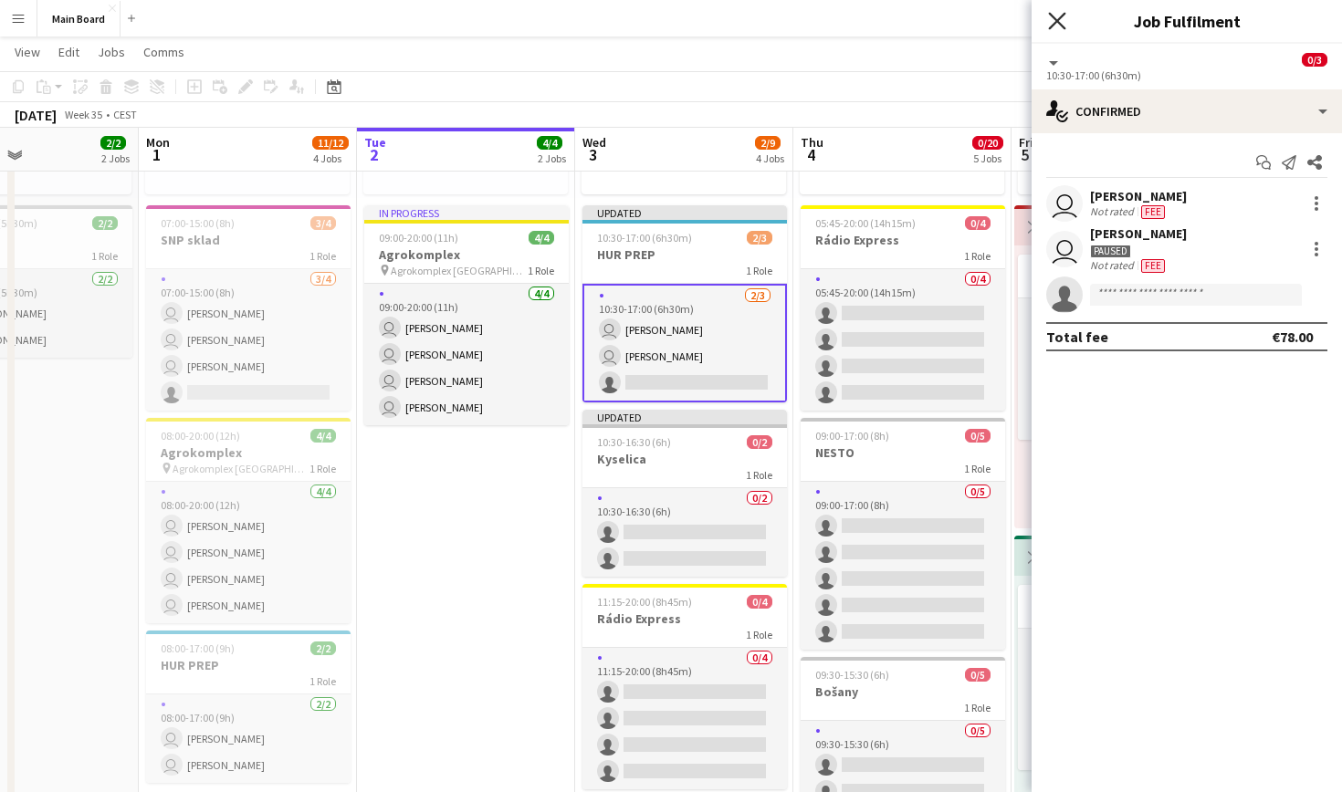
click at [648, 17] on icon "Close pop-in" at bounding box center [1056, 20] width 17 height 17
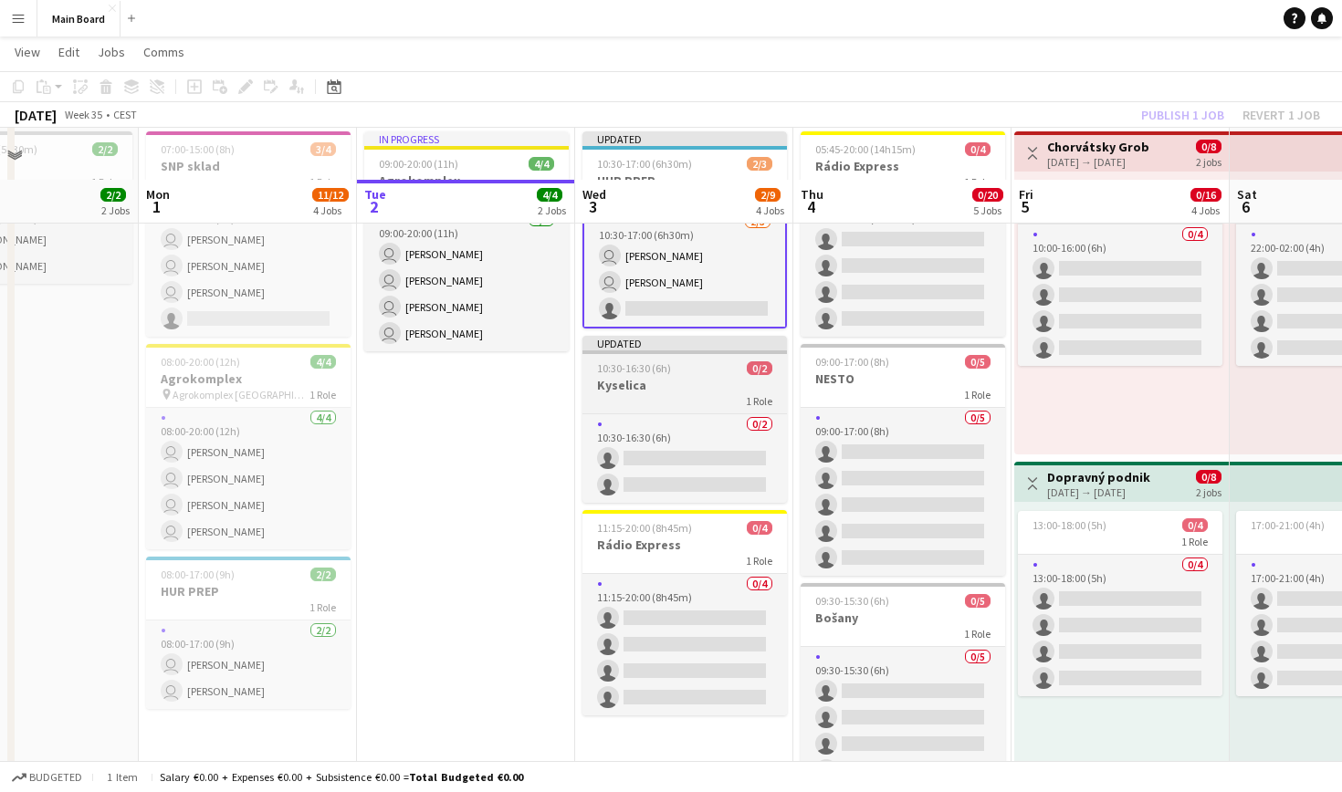
scroll to position [476, 0]
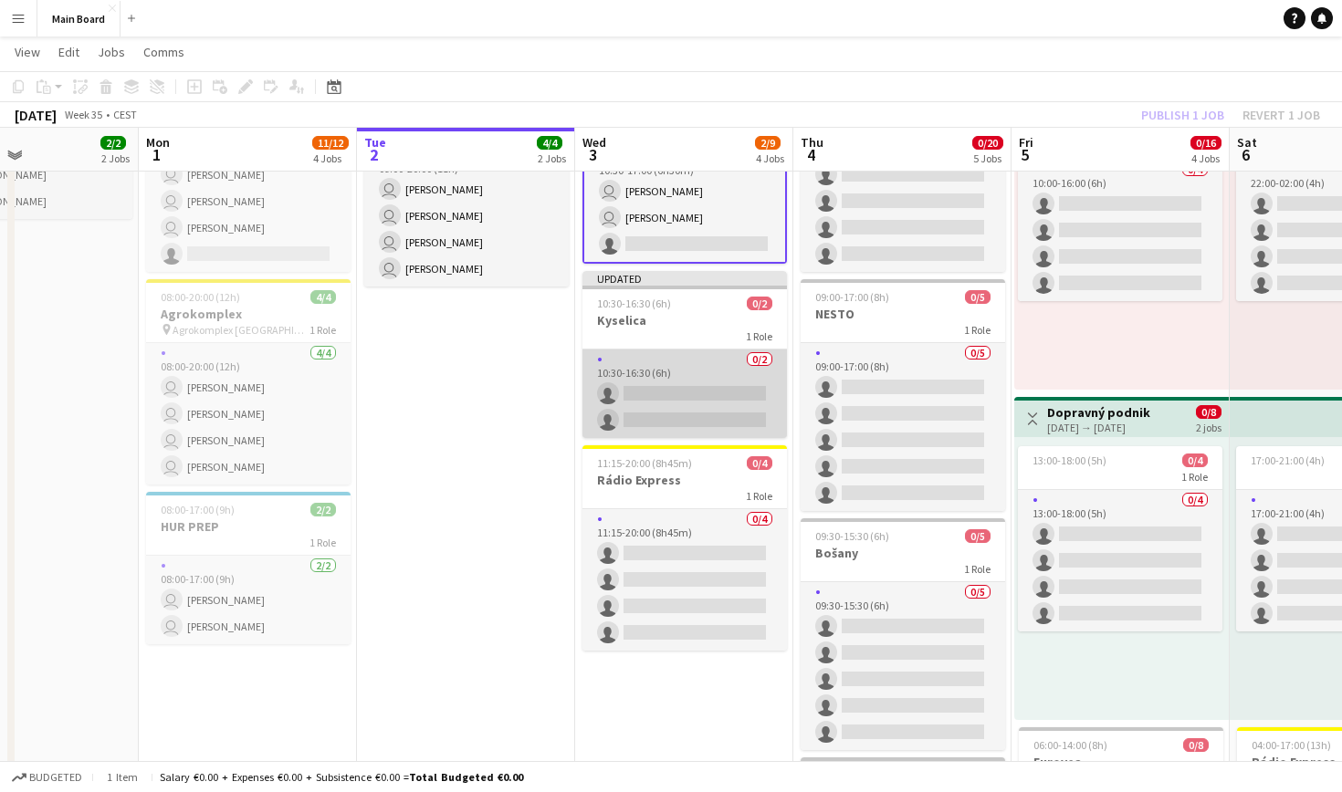
click at [648, 382] on app-card-role "0/2 10:30-16:30 (6h) single-neutral-actions single-neutral-actions" at bounding box center [684, 394] width 204 height 89
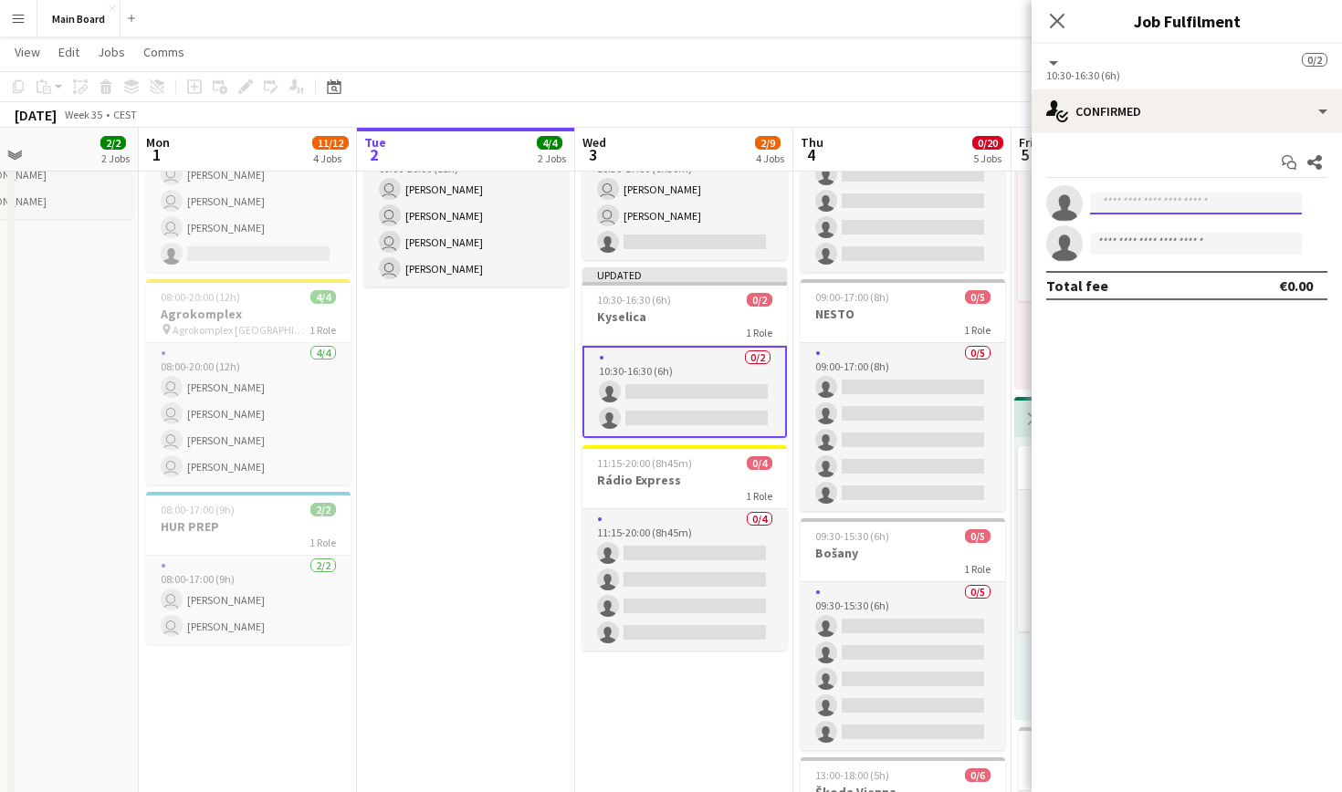
click at [648, 203] on input at bounding box center [1196, 204] width 212 height 22
type input "****"
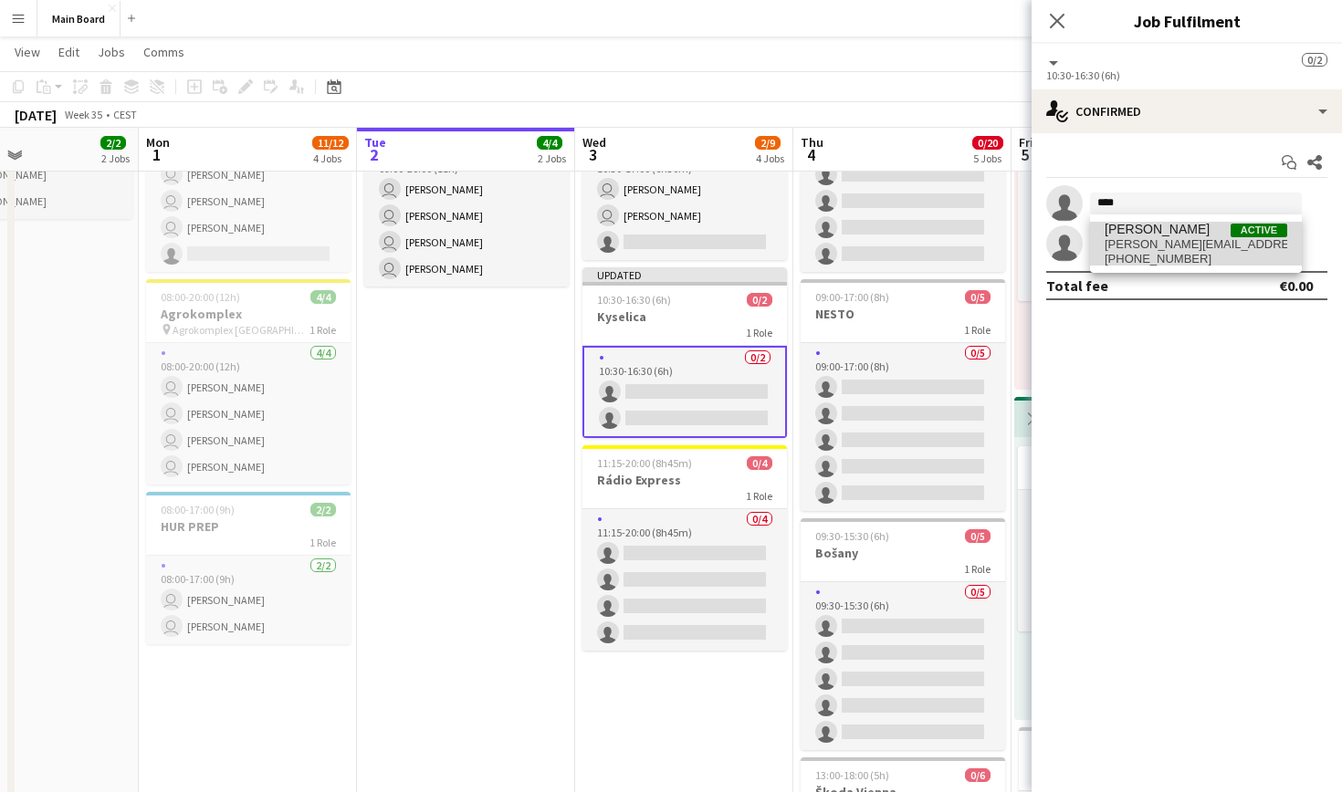
click at [648, 237] on span "[PERSON_NAME][EMAIL_ADDRESS][PERSON_NAME][DOMAIN_NAME]" at bounding box center [1196, 244] width 183 height 15
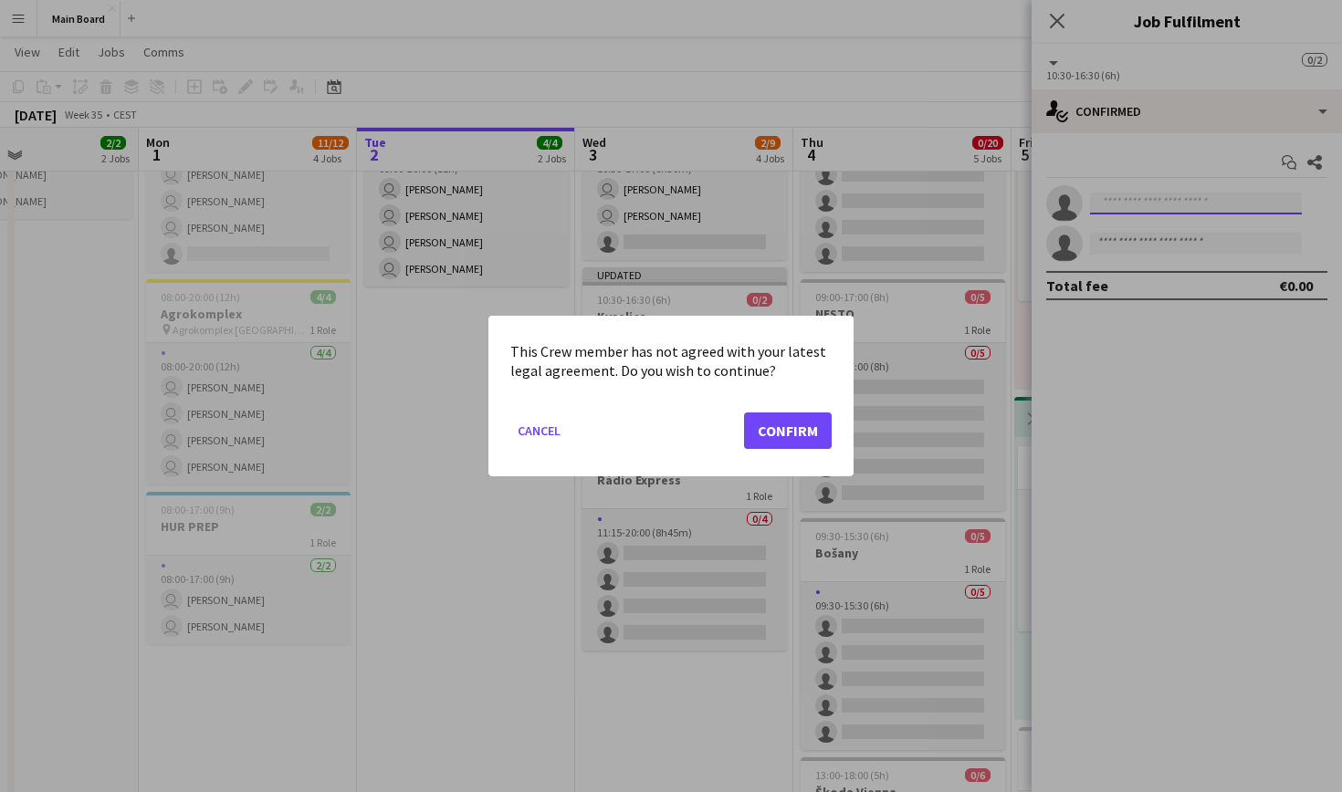
scroll to position [0, 0]
click at [648, 440] on button "Confirm" at bounding box center [788, 431] width 88 height 37
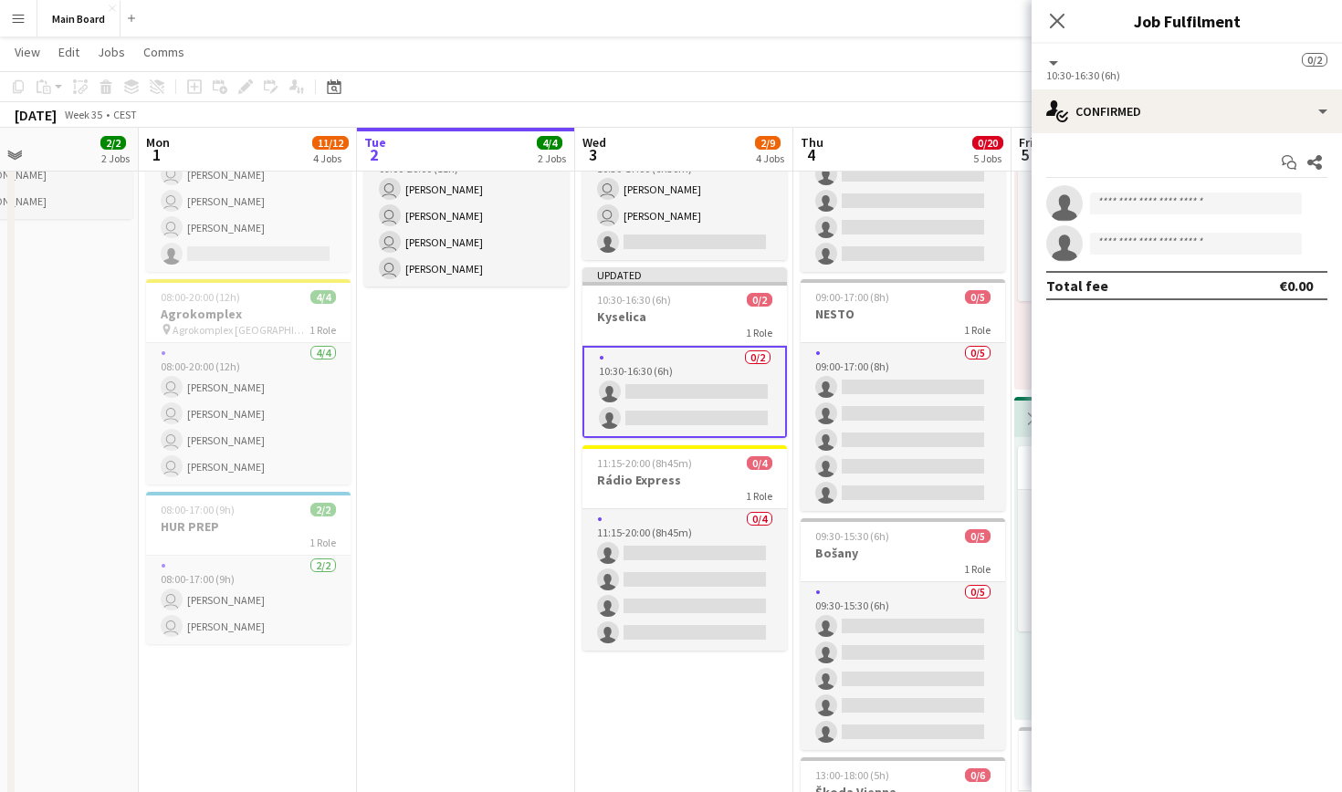
scroll to position [476, 0]
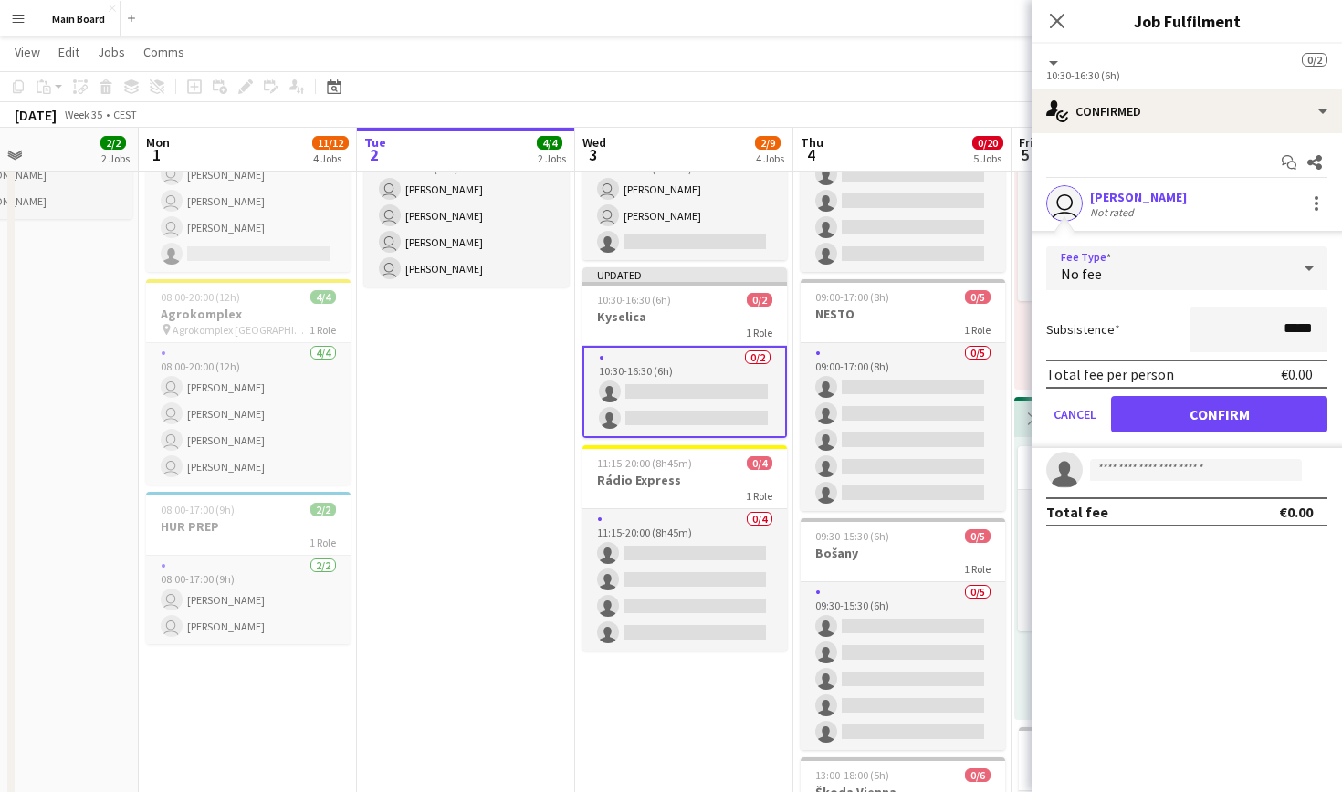
click at [648, 267] on div "No fee" at bounding box center [1168, 268] width 245 height 44
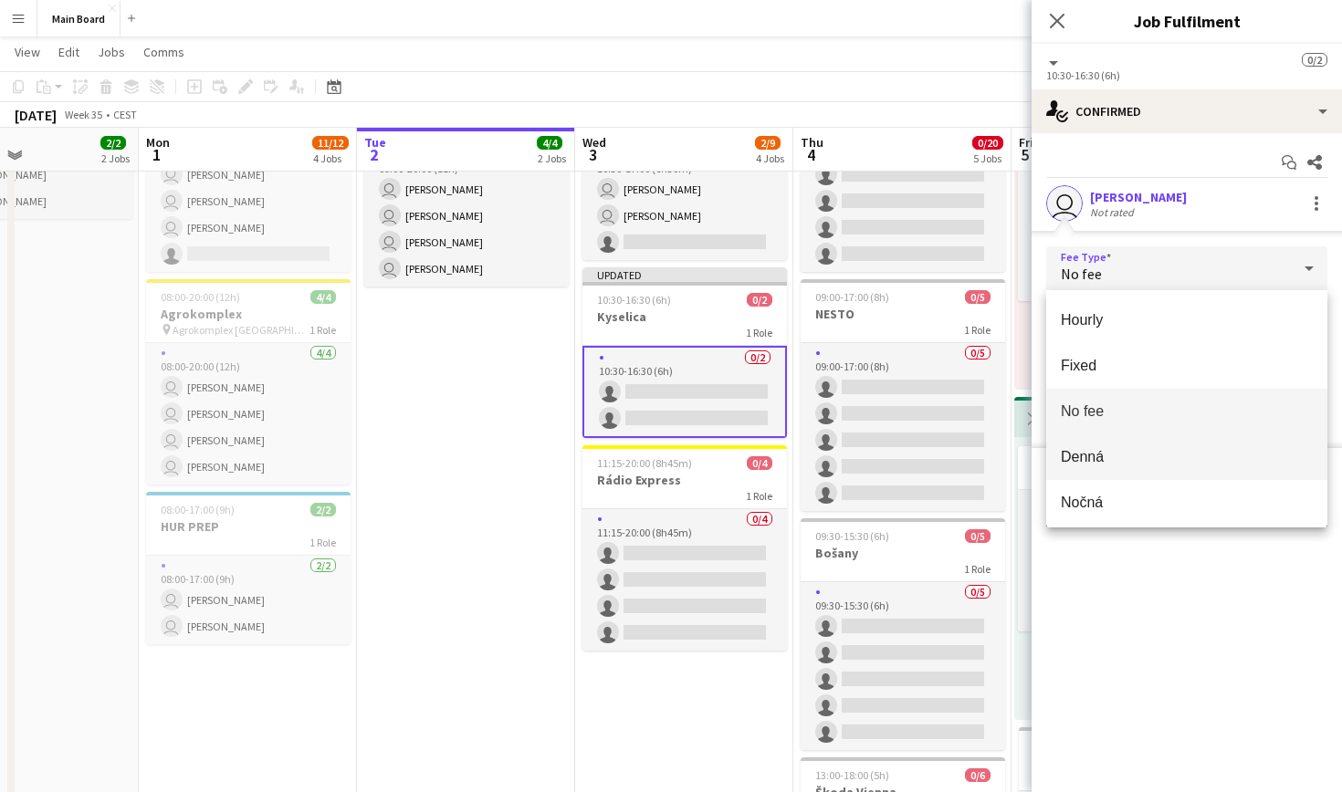
click at [648, 459] on span "Denná" at bounding box center [1187, 456] width 252 height 17
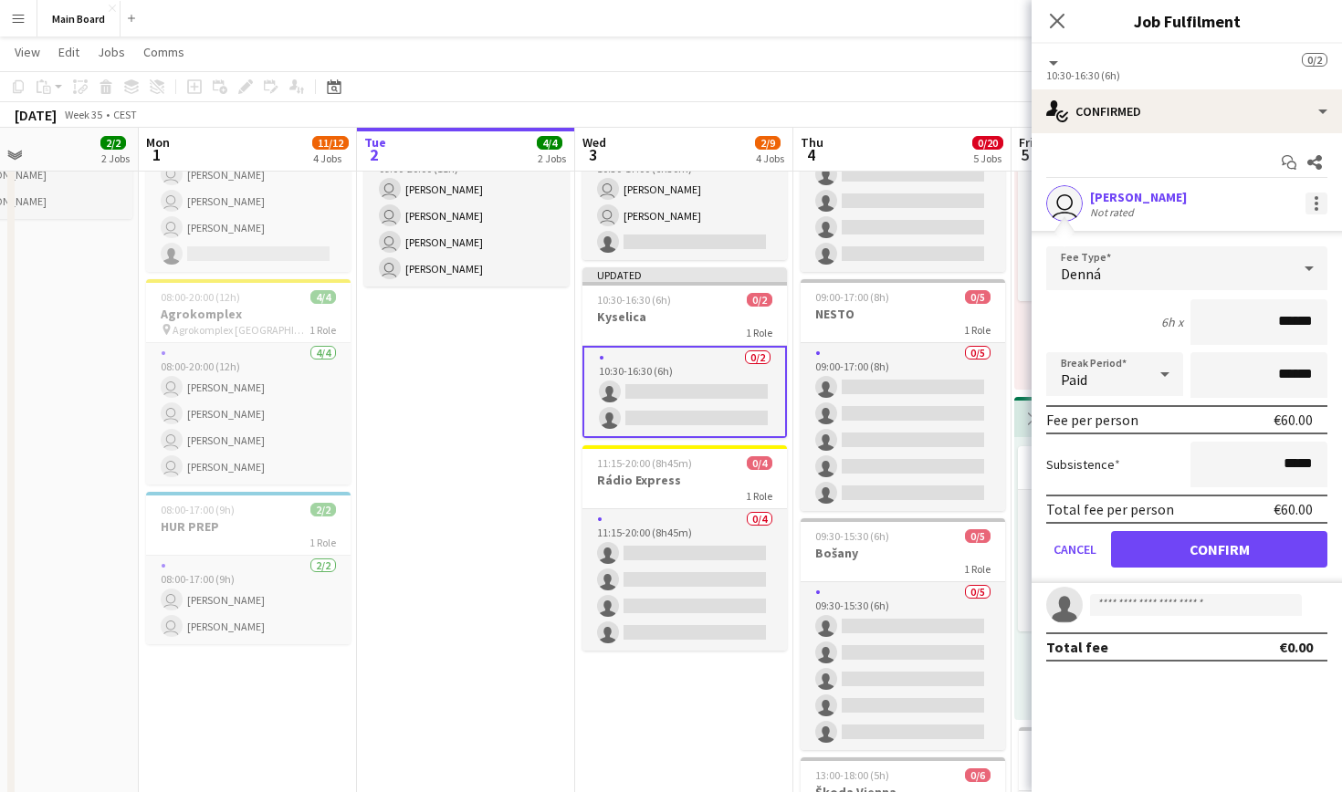
click at [648, 198] on div at bounding box center [1316, 204] width 22 height 22
click at [648, 421] on button "Set as supervisor" at bounding box center [1256, 413] width 142 height 44
click at [648, 543] on button "Confirm" at bounding box center [1219, 549] width 216 height 37
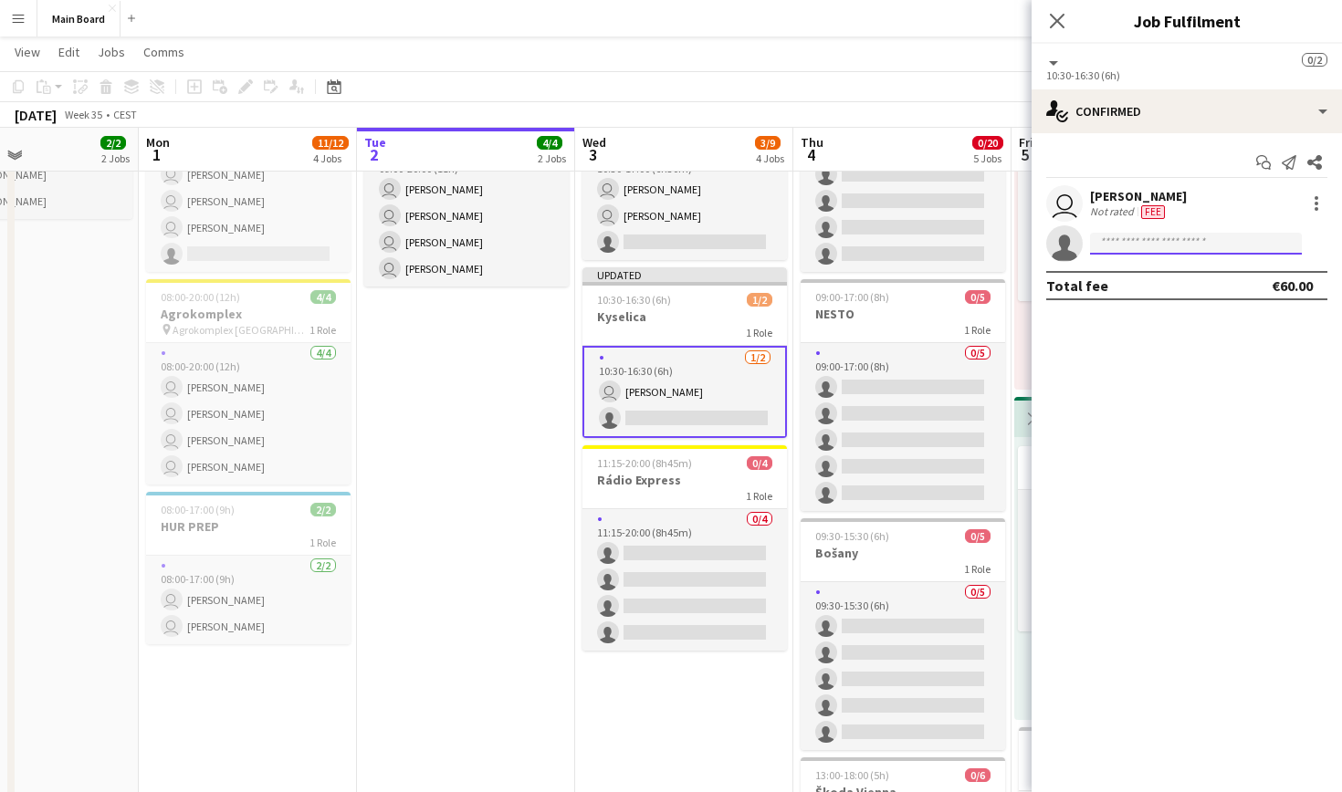
click at [648, 247] on input at bounding box center [1196, 244] width 212 height 22
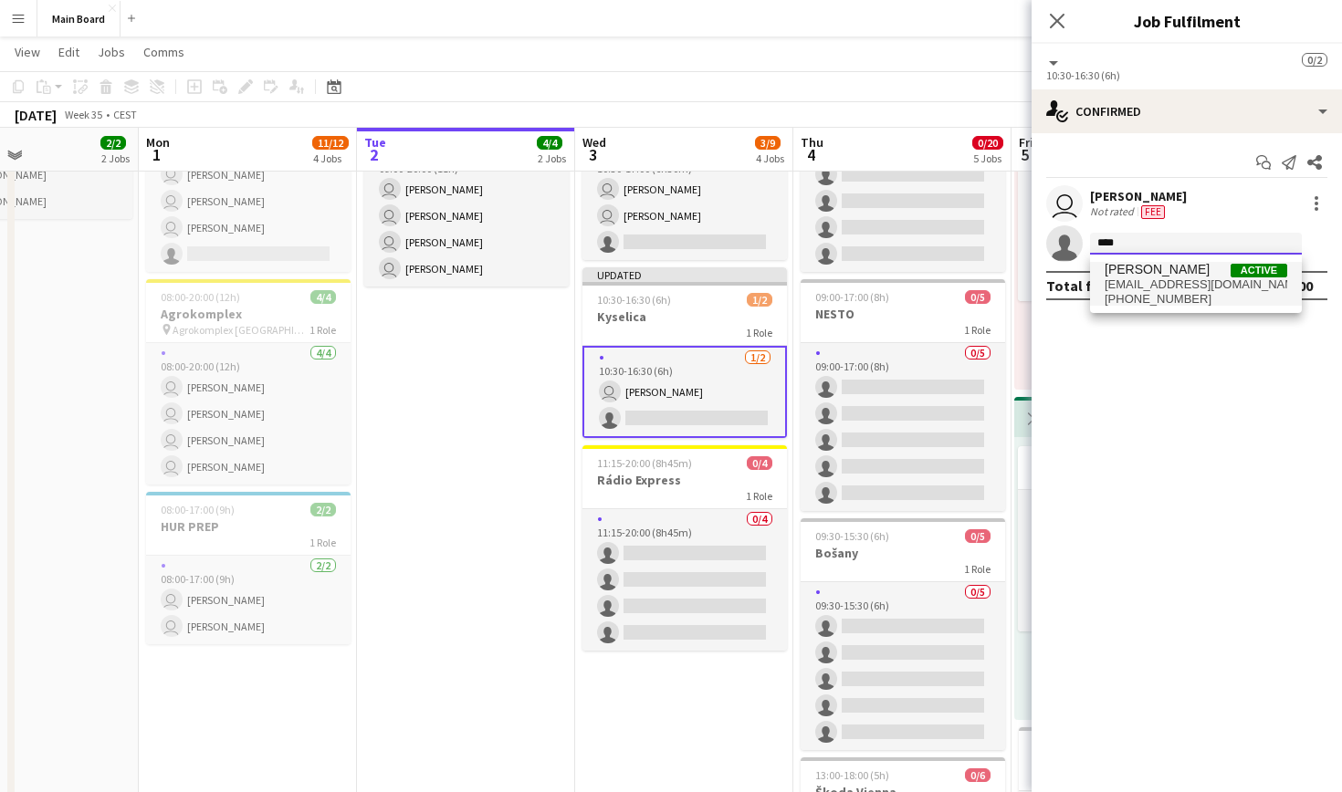
type input "****"
click at [648, 280] on span "[EMAIL_ADDRESS][DOMAIN_NAME]" at bounding box center [1196, 285] width 183 height 15
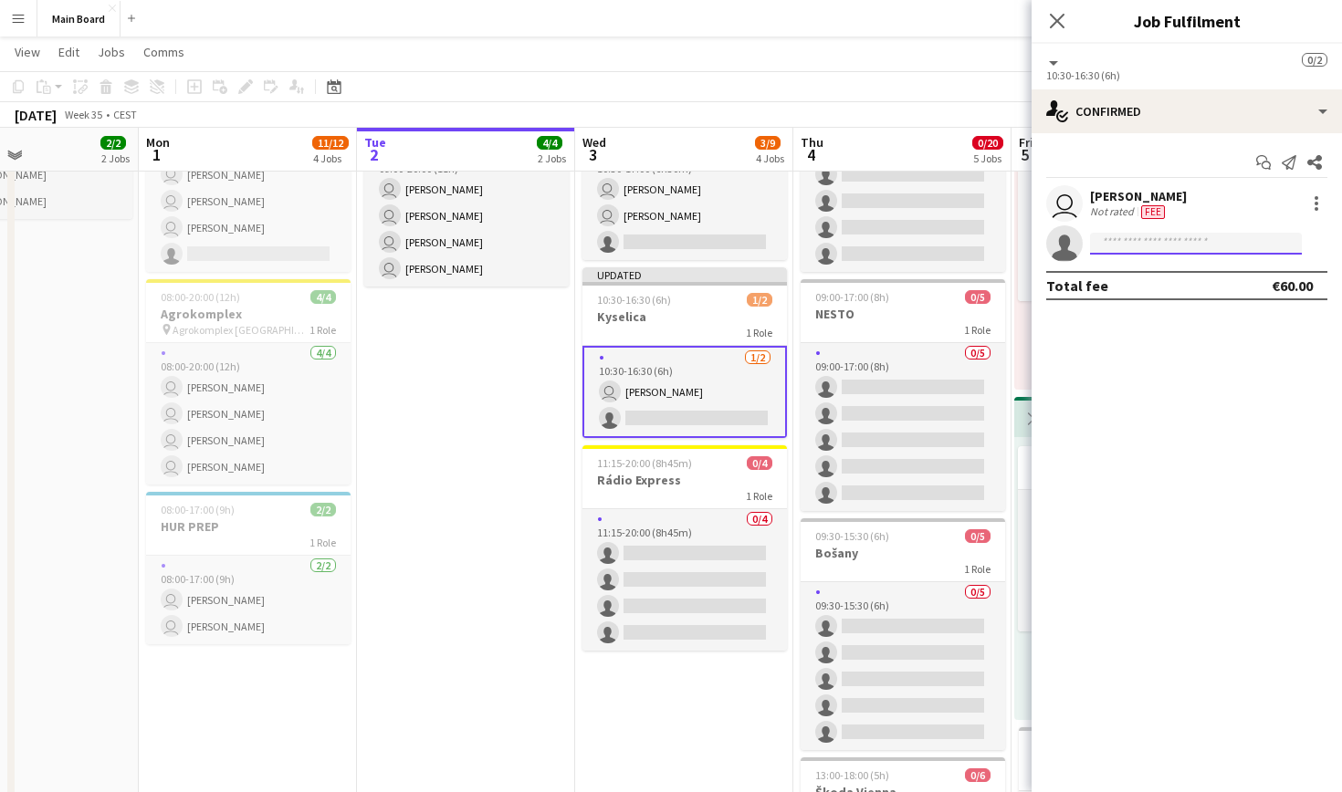
scroll to position [0, 0]
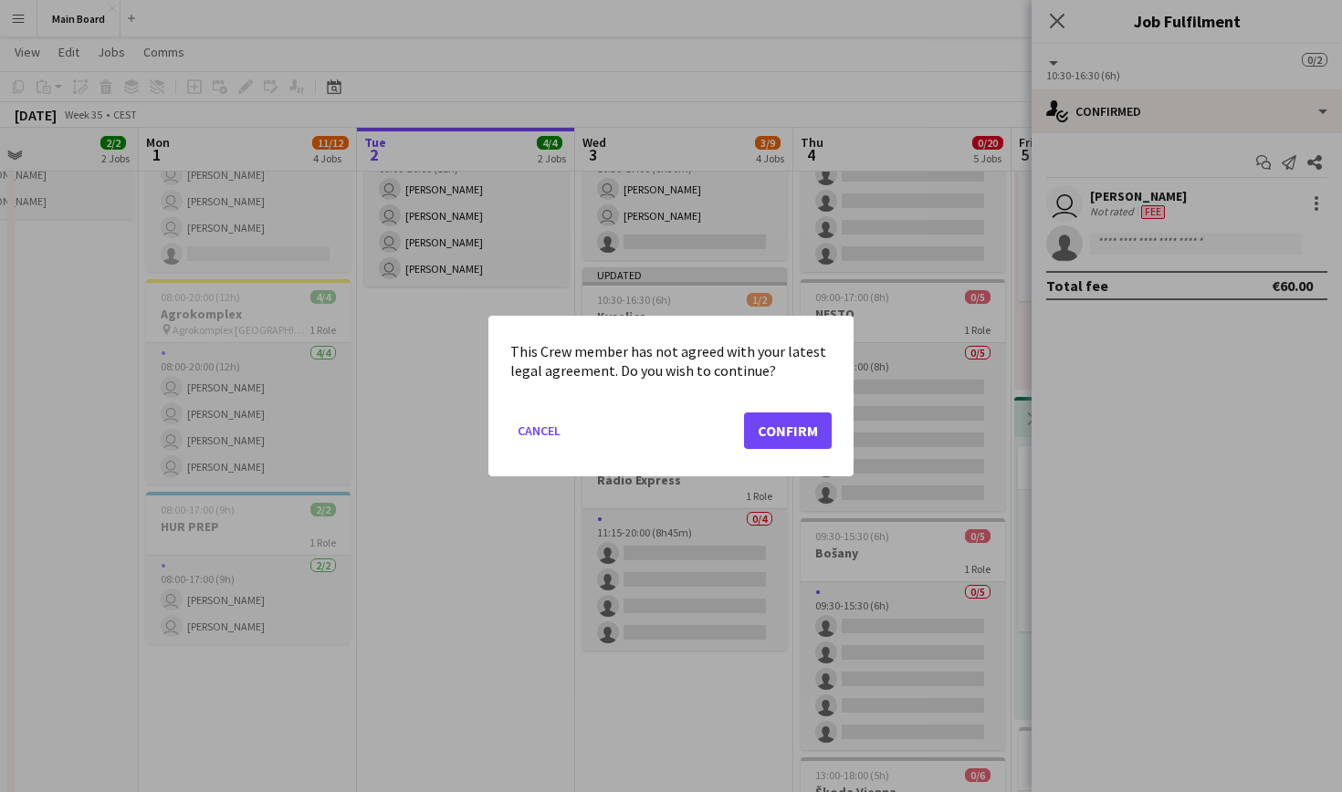
click at [648, 439] on button "Confirm" at bounding box center [788, 431] width 88 height 37
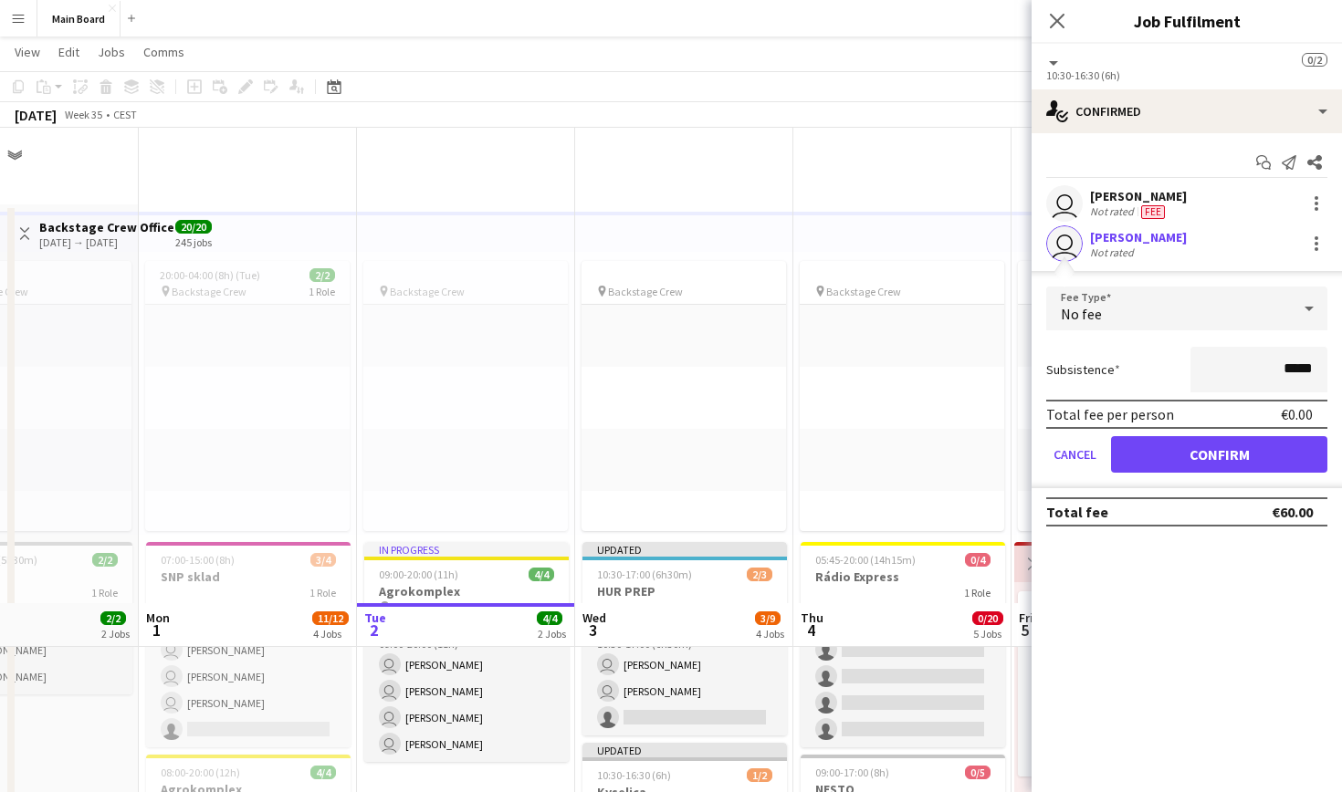
scroll to position [476, 0]
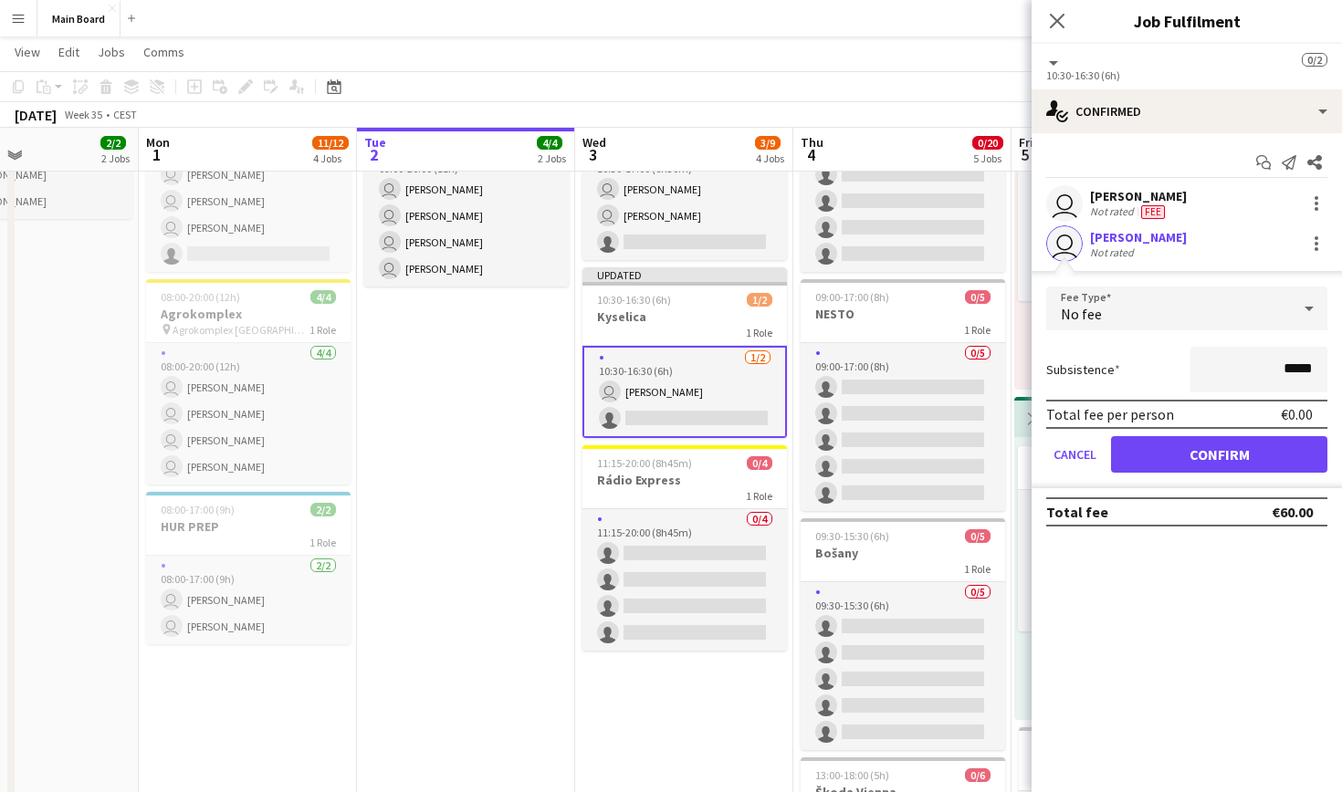
click at [648, 317] on div "No fee" at bounding box center [1168, 309] width 245 height 44
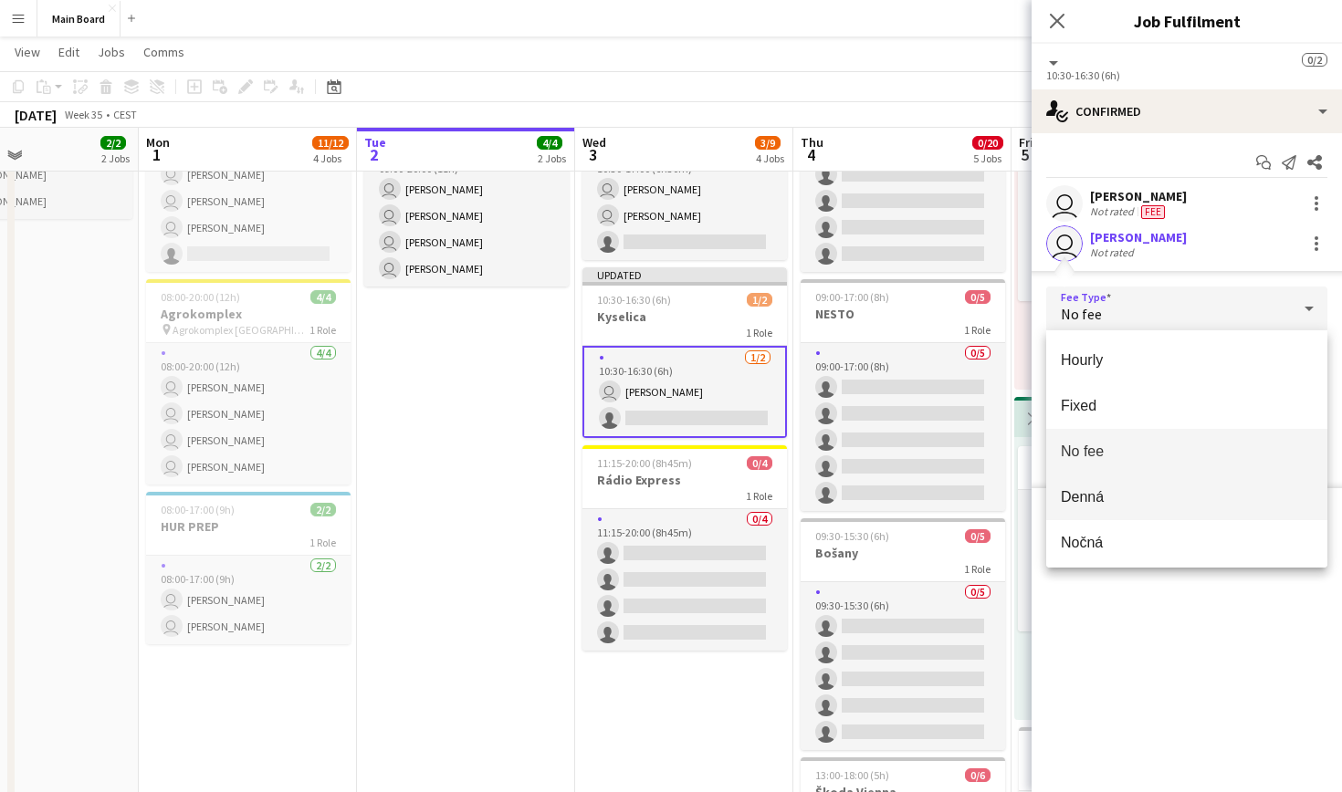
click at [648, 488] on span "Denná" at bounding box center [1187, 496] width 252 height 17
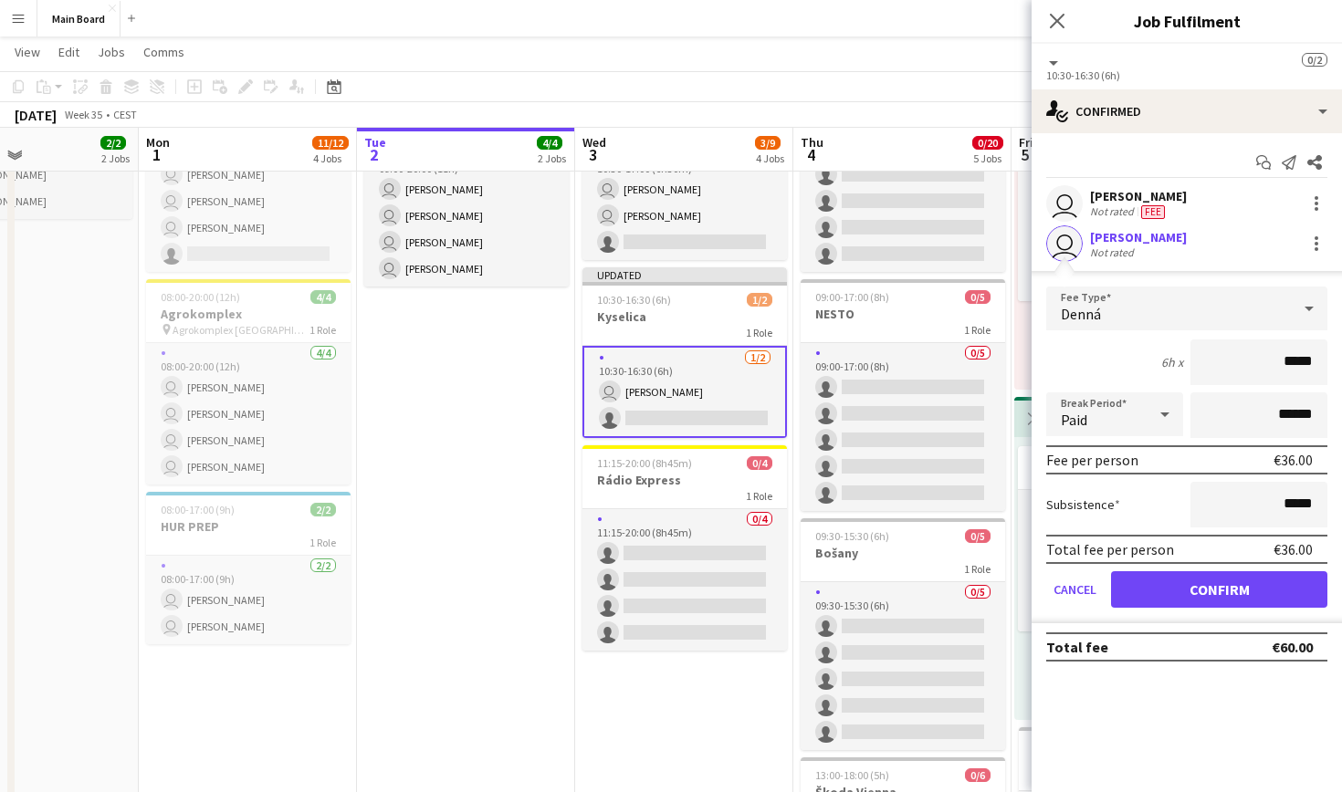
click at [648, 584] on button "Confirm" at bounding box center [1219, 589] width 216 height 37
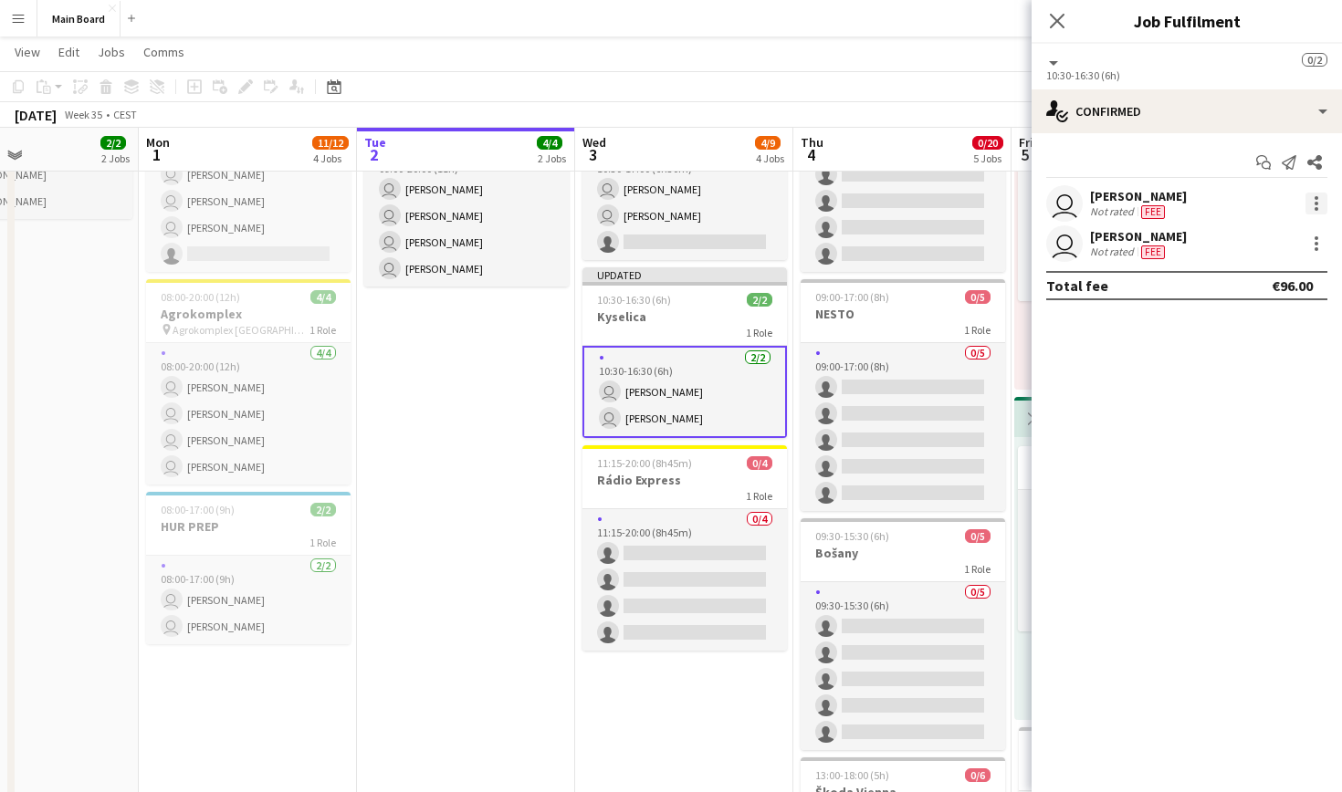
click at [648, 196] on div at bounding box center [1316, 204] width 22 height 22
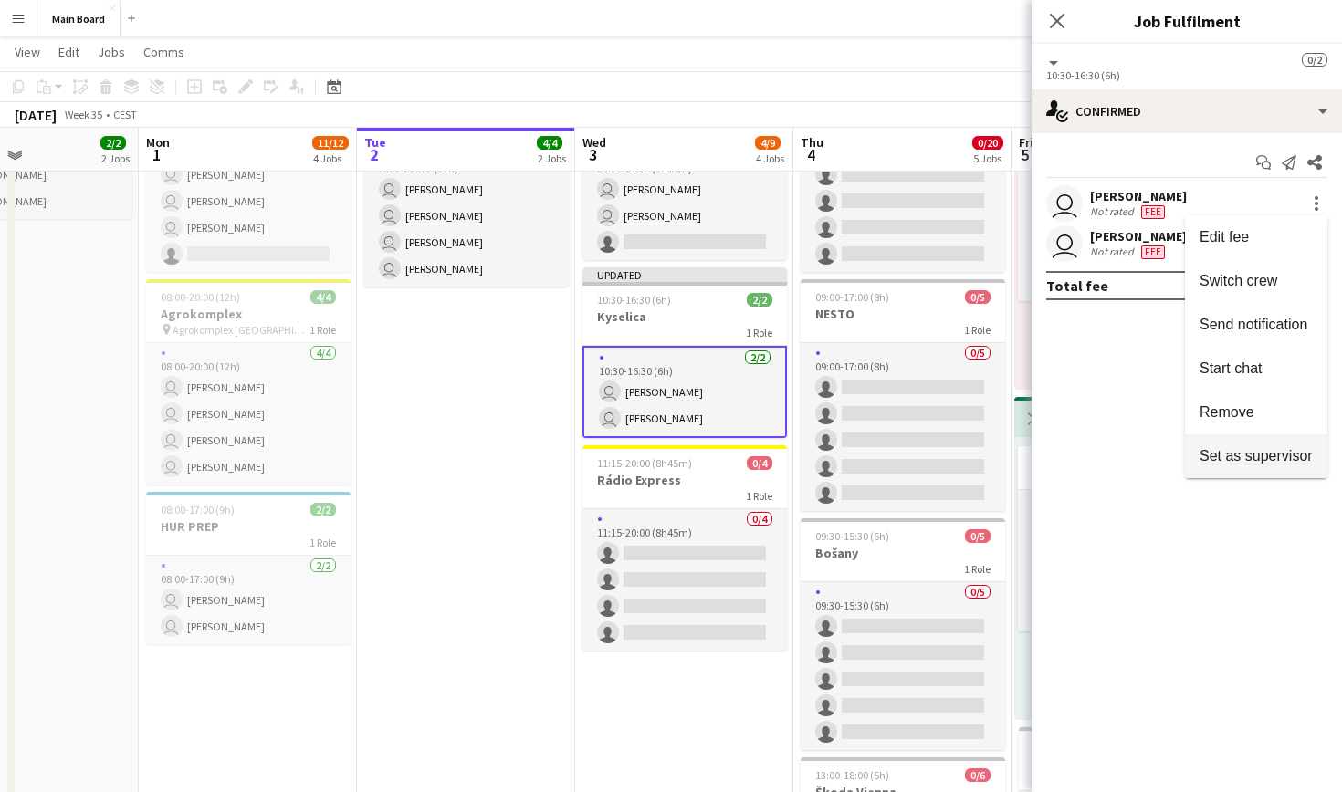
click at [648, 461] on span "Set as supervisor" at bounding box center [1256, 456] width 113 height 16
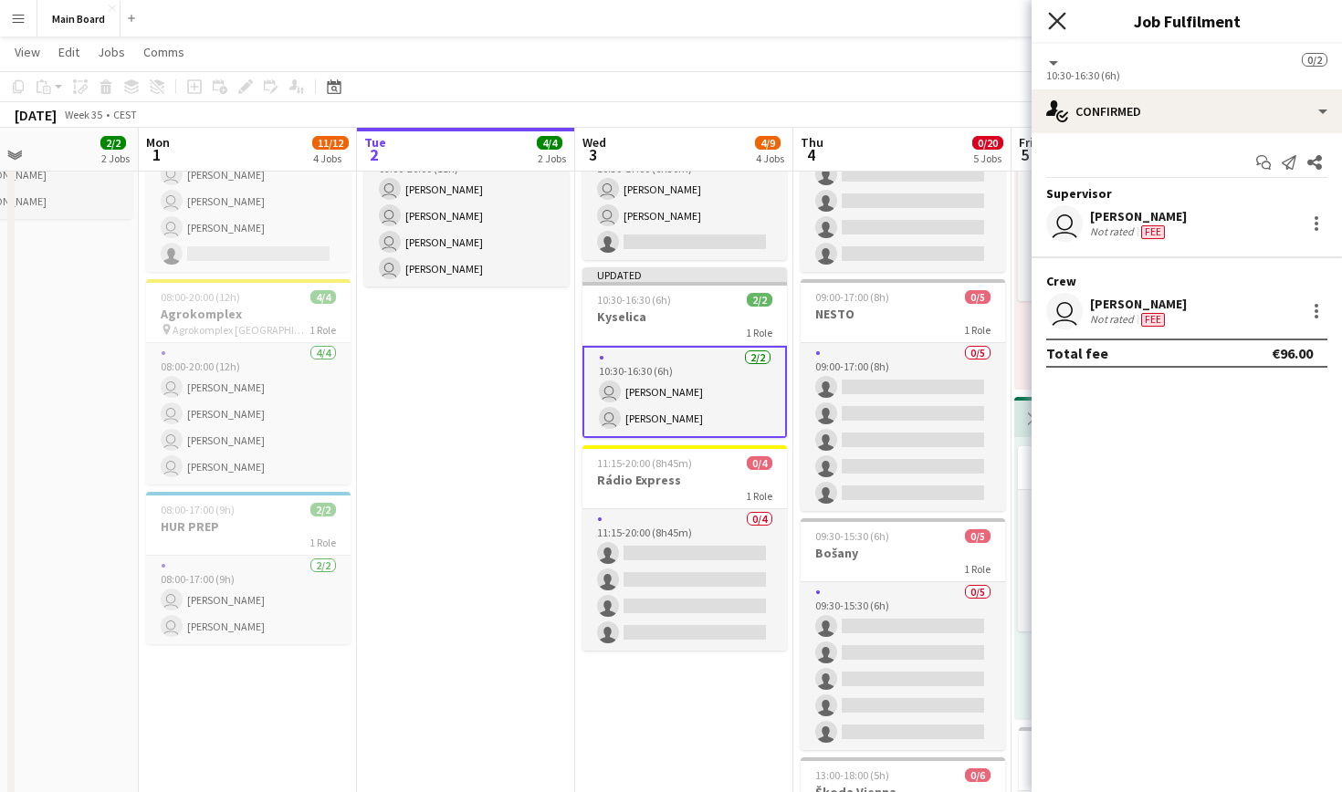
click at [648, 19] on icon "Close pop-in" at bounding box center [1056, 20] width 17 height 17
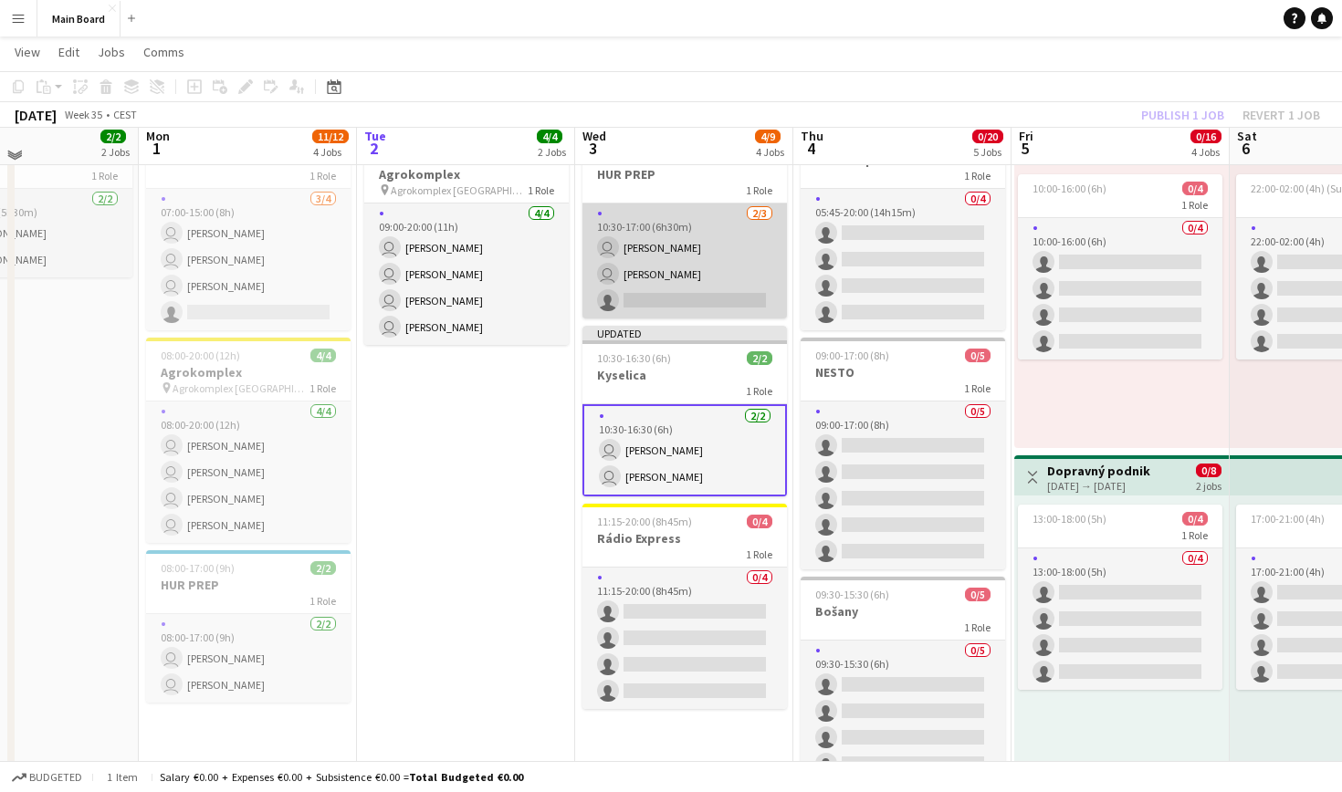
scroll to position [411, 0]
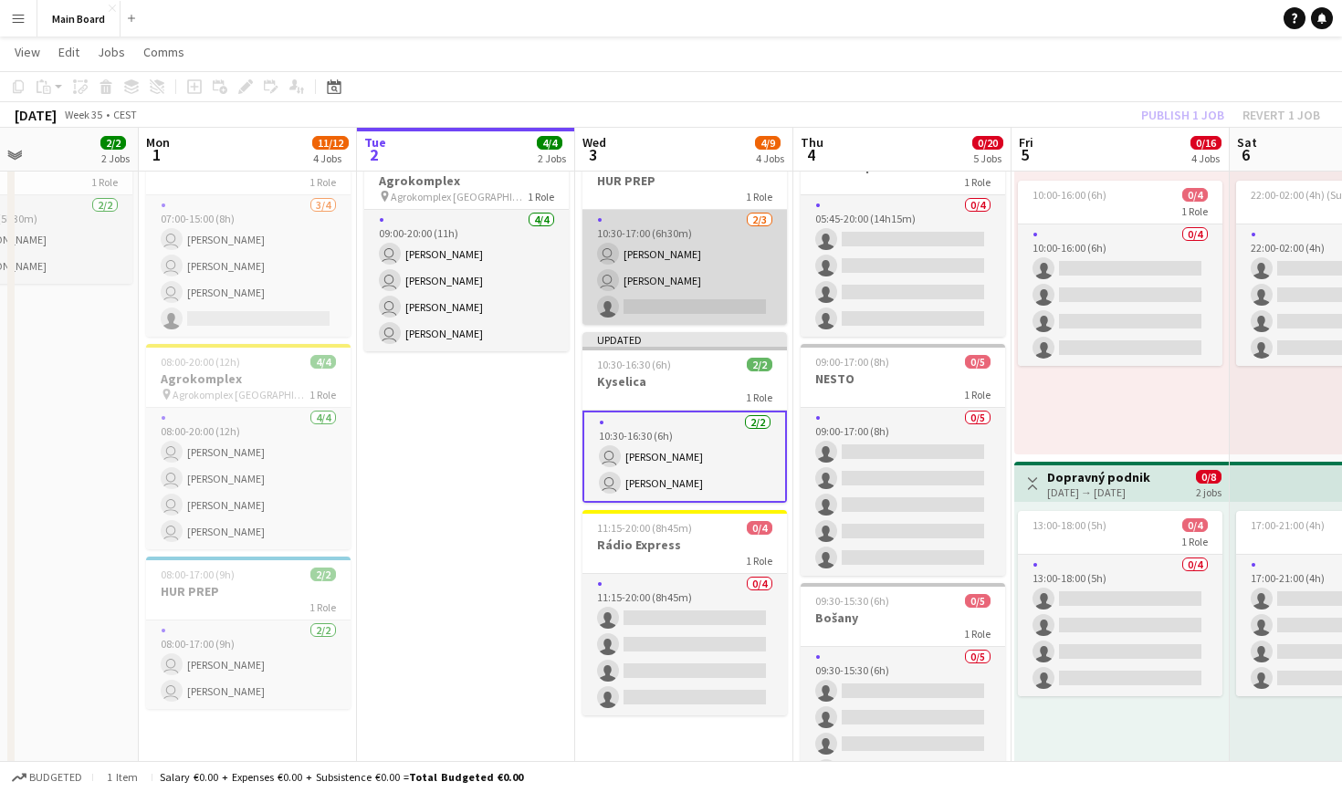
click at [648, 224] on app-card-role "2/3 10:30-17:00 (6h30m) user Matúš Solčány user Maksym Kostin single-neutral-ac…" at bounding box center [684, 267] width 204 height 115
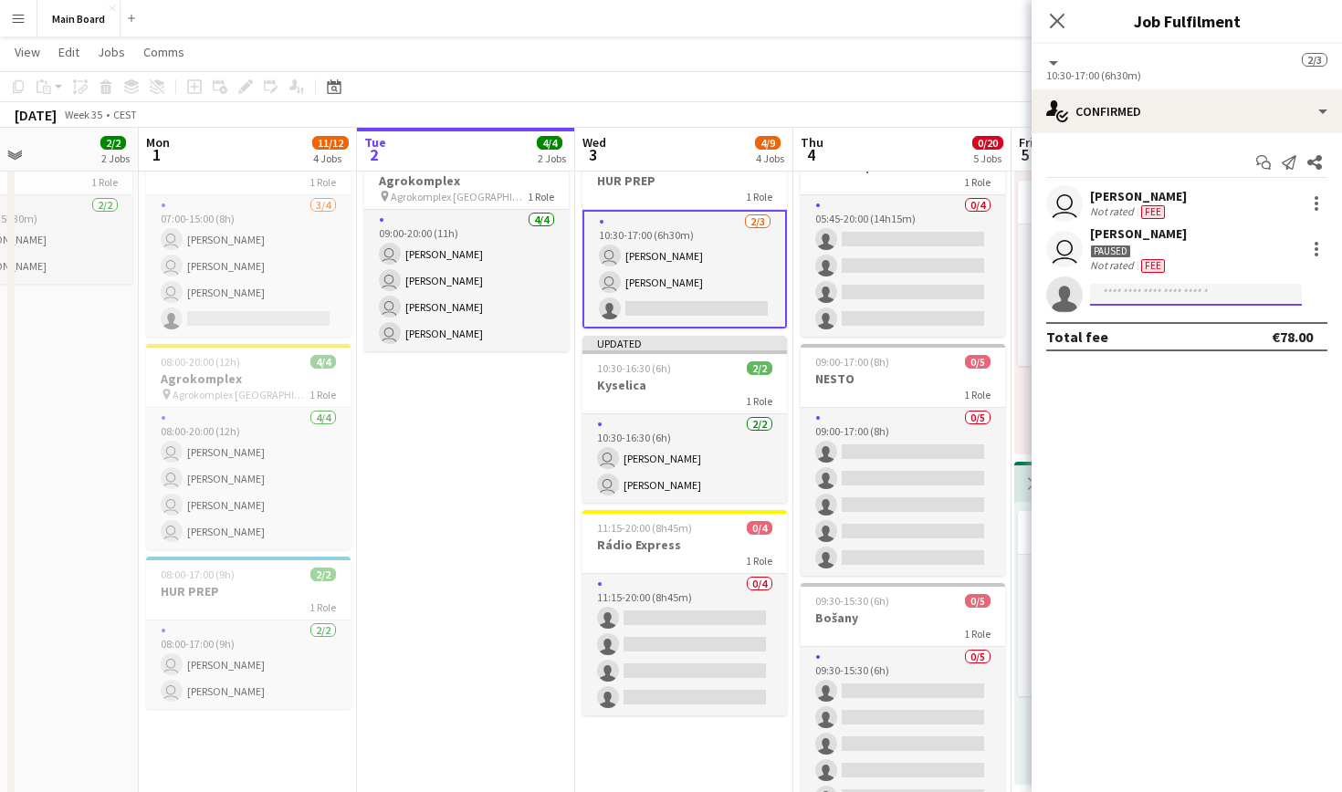
click at [648, 289] on input at bounding box center [1196, 295] width 212 height 22
type input "*****"
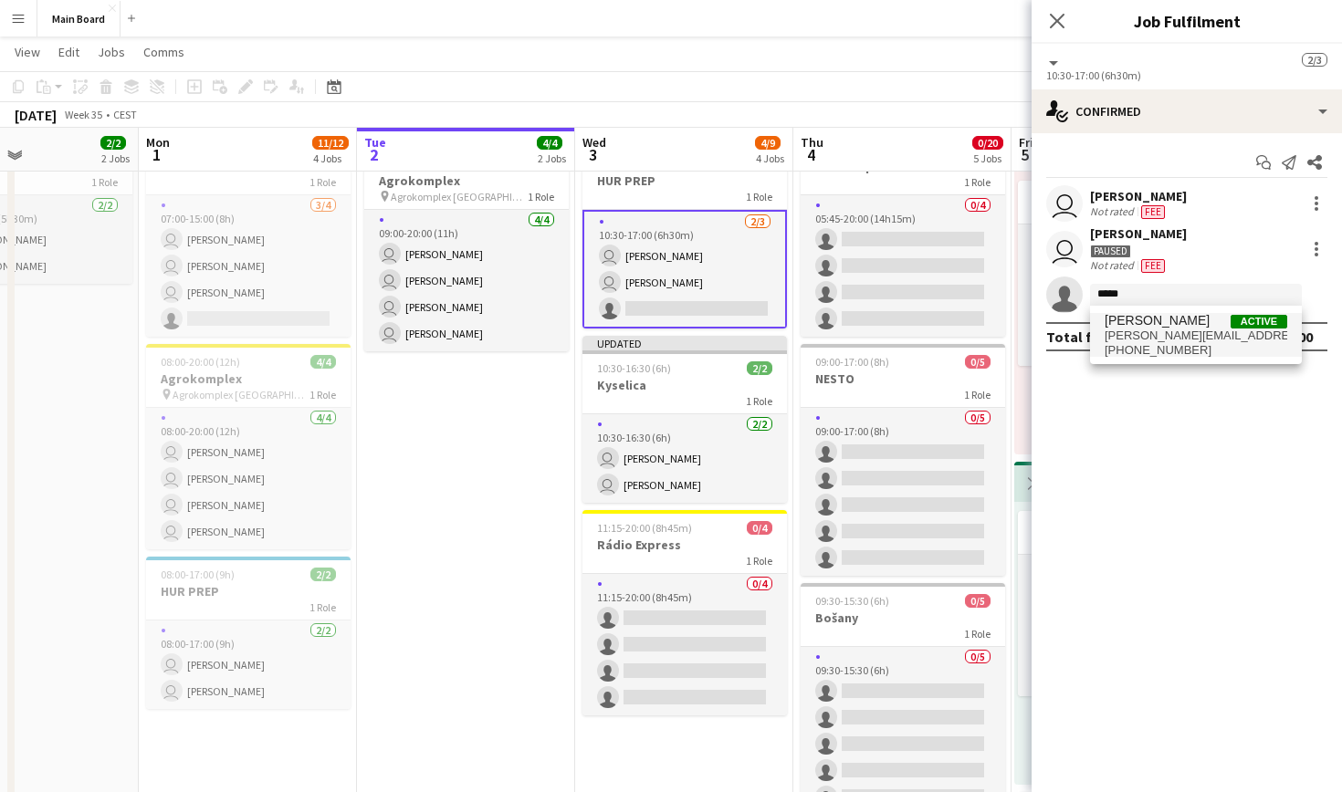
click at [648, 334] on span "sergiy.ch07@gmail.com" at bounding box center [1196, 336] width 183 height 15
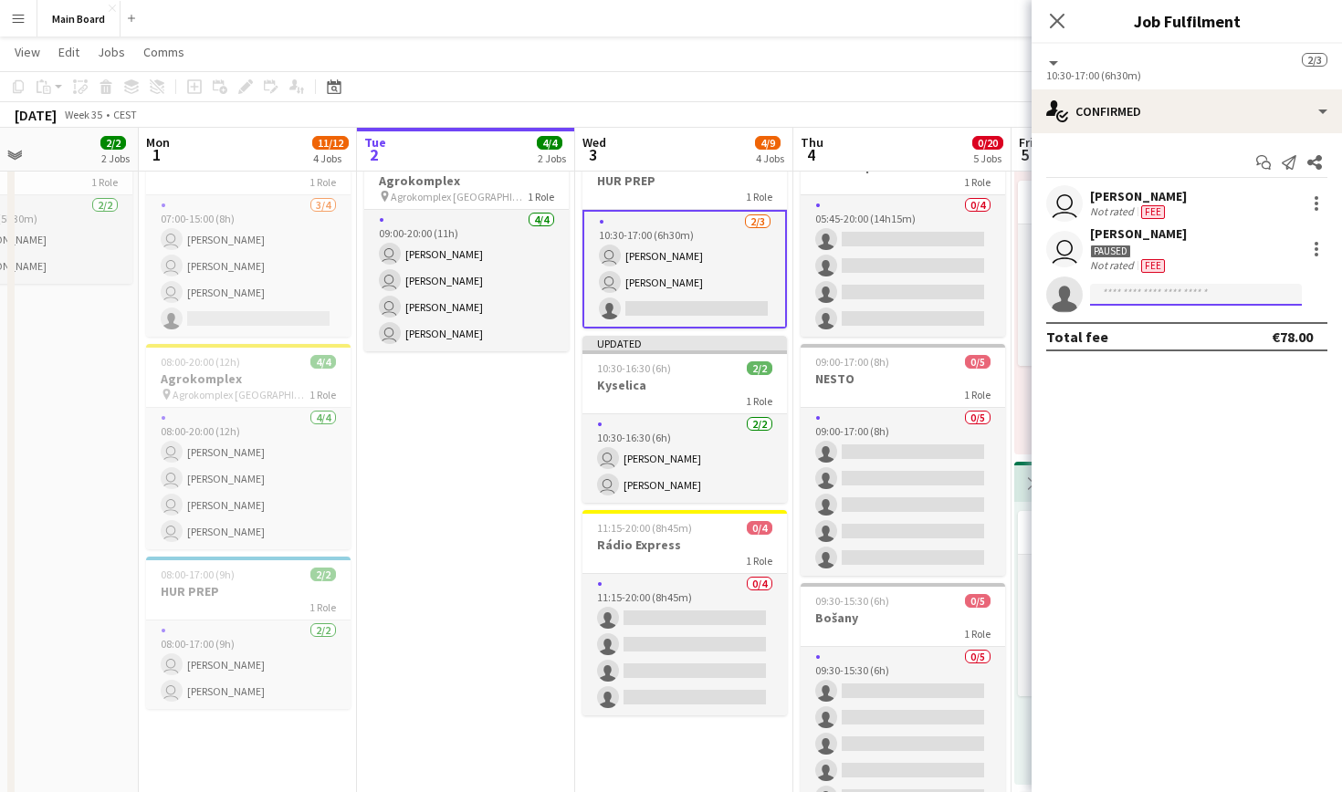
scroll to position [0, 0]
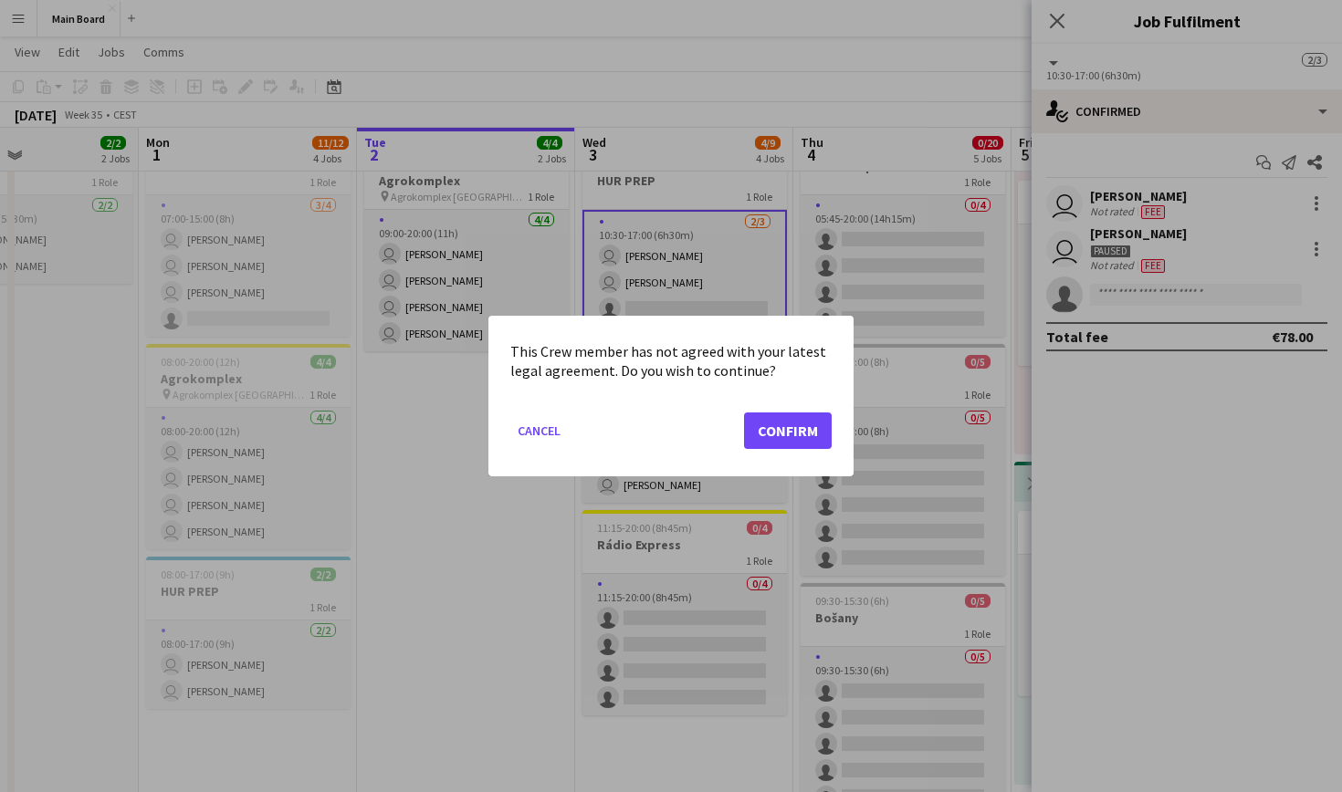
click at [648, 421] on button "Confirm" at bounding box center [788, 431] width 88 height 37
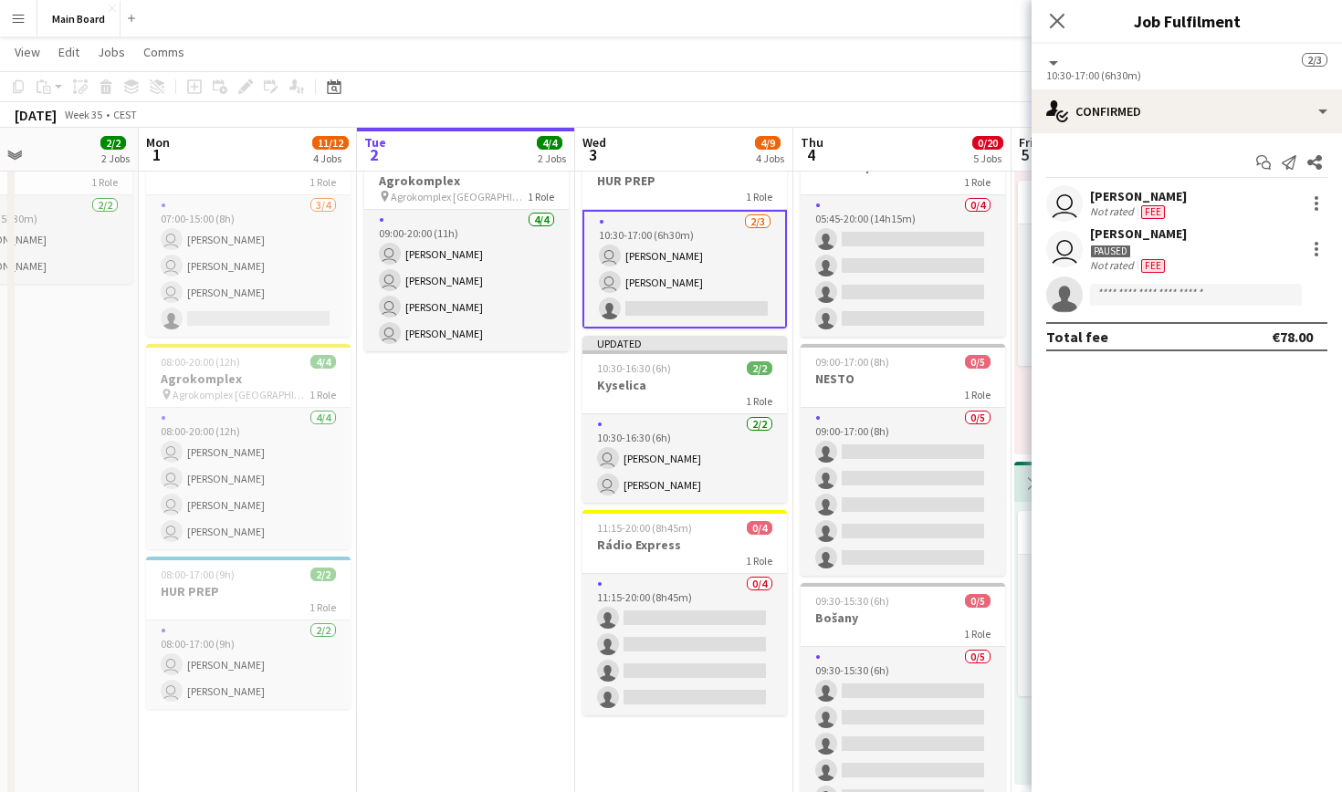
scroll to position [411, 0]
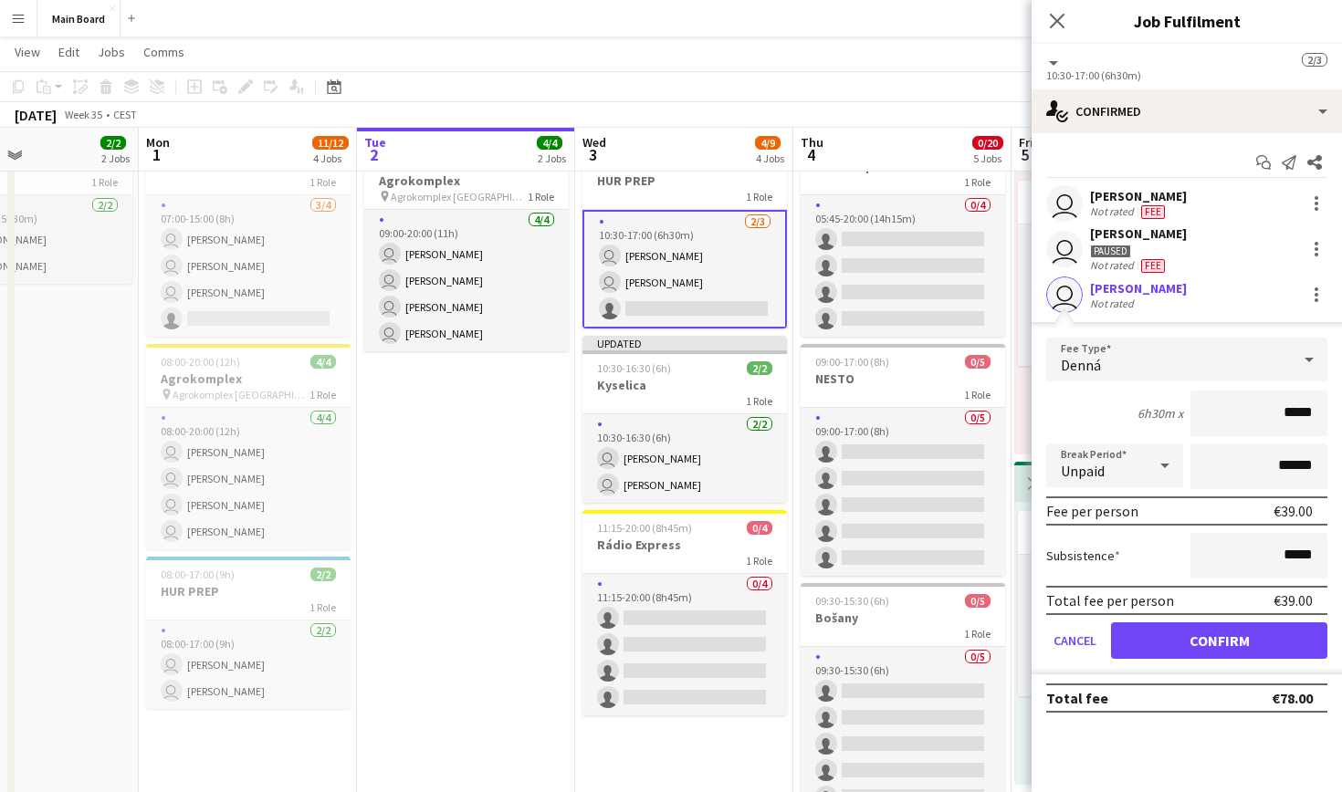
click at [648, 643] on button "Confirm" at bounding box center [1219, 641] width 216 height 37
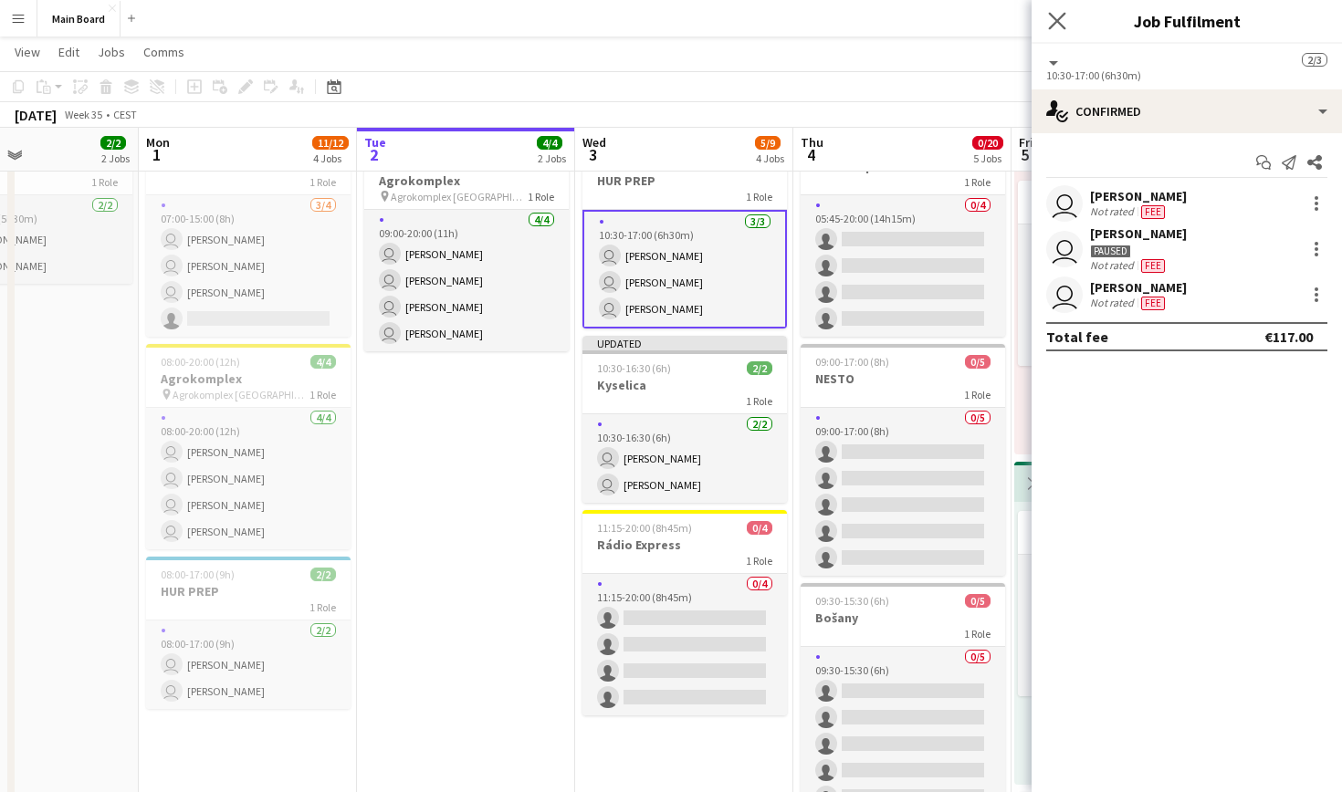
click at [648, 10] on app-icon "Close pop-in" at bounding box center [1057, 21] width 26 height 26
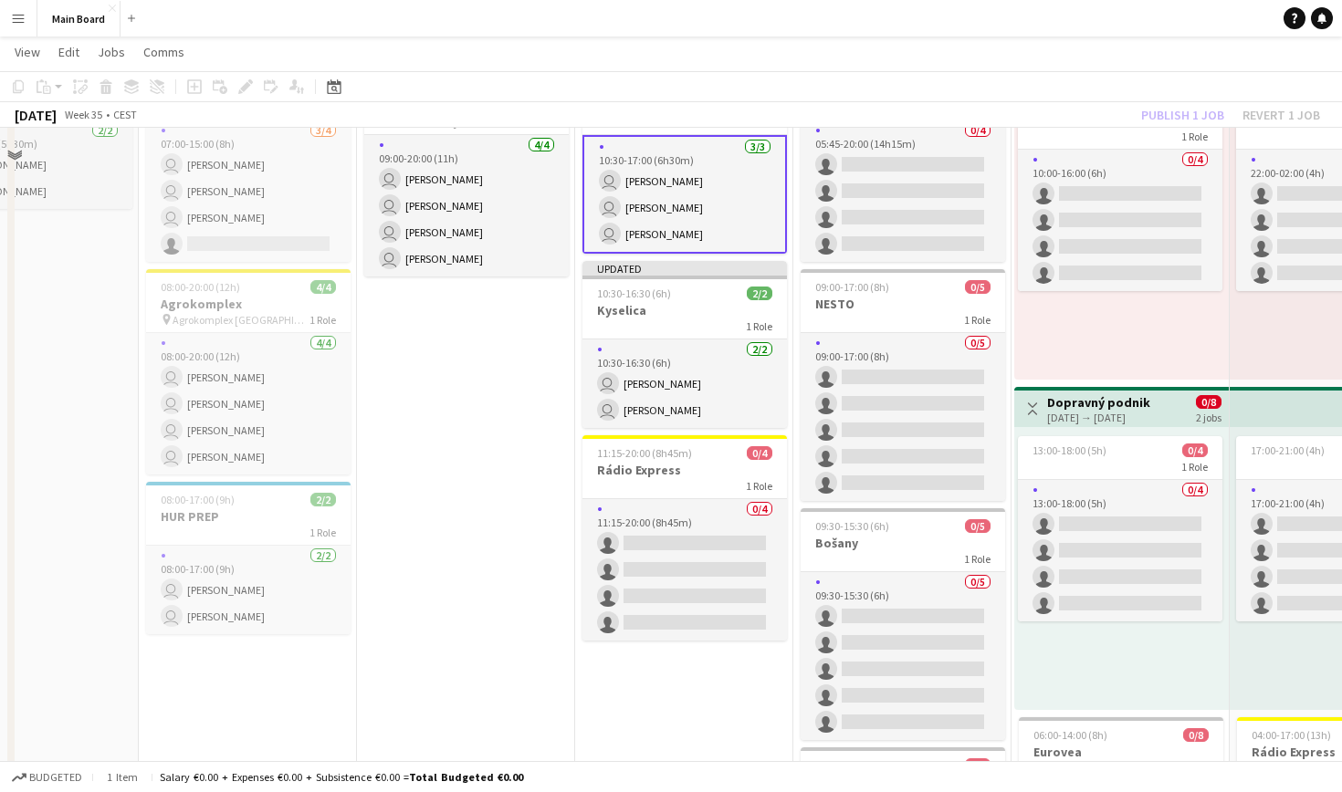
scroll to position [487, 0]
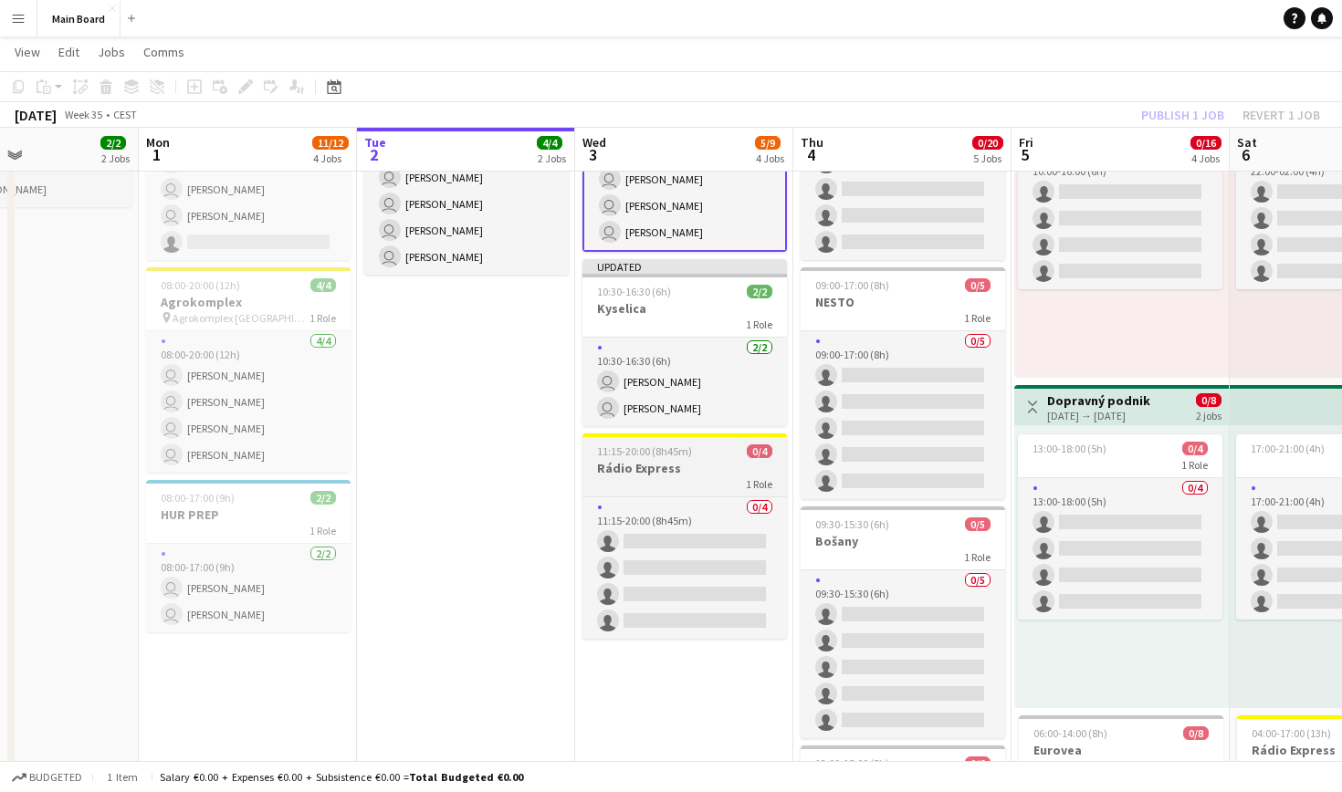
click at [648, 471] on h3 "Rádio Express" at bounding box center [684, 468] width 204 height 16
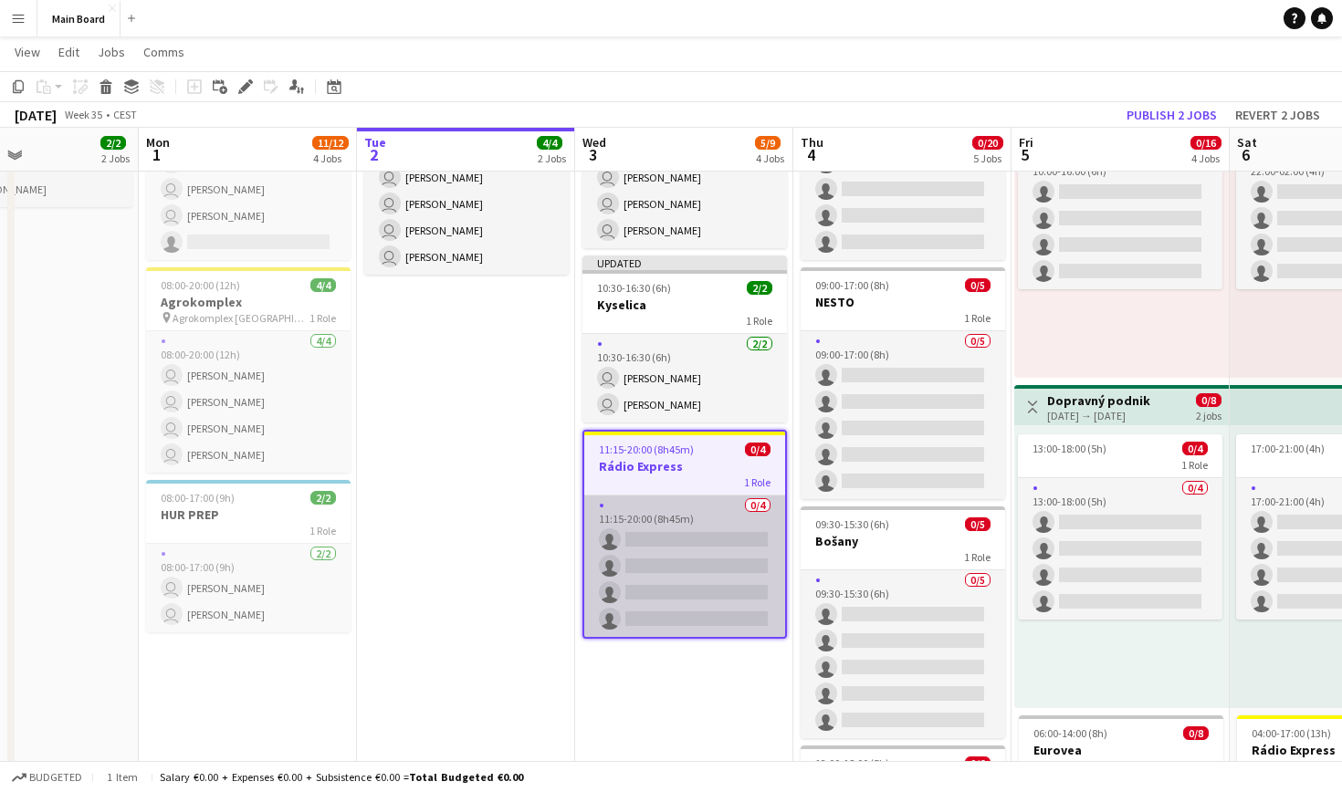
click at [648, 508] on app-card-role "0/4 11:15-20:00 (8h45m) single-neutral-actions single-neutral-actions single-ne…" at bounding box center [684, 567] width 201 height 142
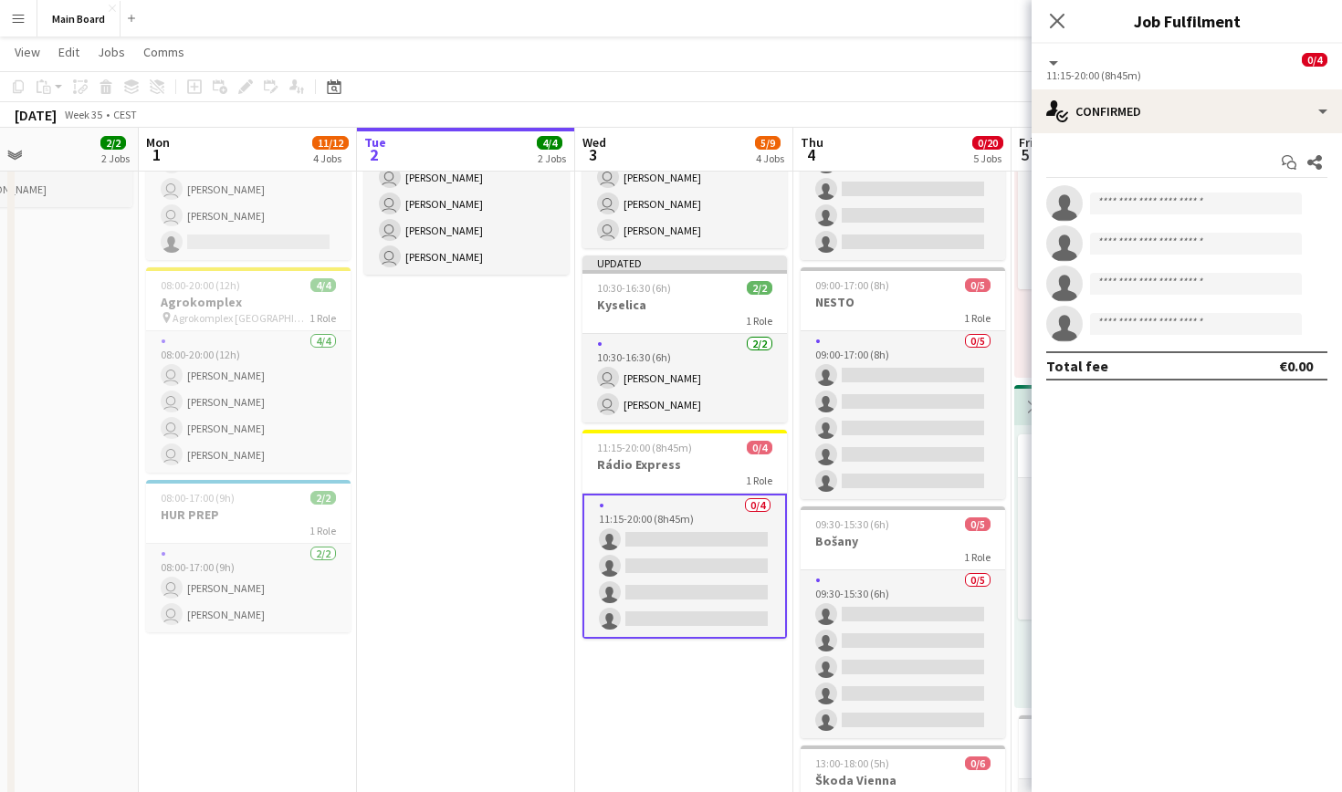
click at [648, 222] on div "single-neutral-actions single-neutral-actions single-neutral-actions single-neu…" at bounding box center [1187, 263] width 310 height 157
click at [648, 200] on input at bounding box center [1196, 204] width 212 height 22
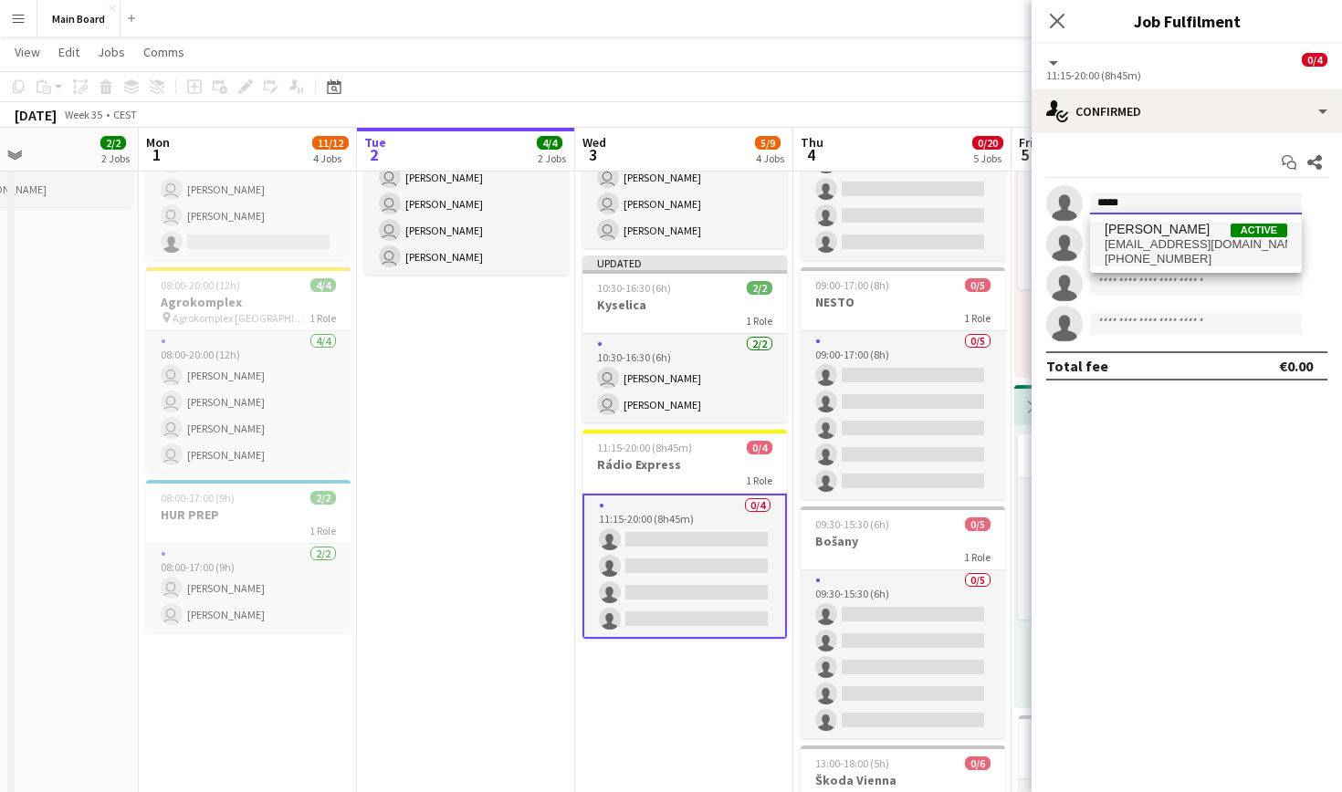
type input "*****"
click at [648, 229] on span "[PERSON_NAME]" at bounding box center [1157, 230] width 105 height 16
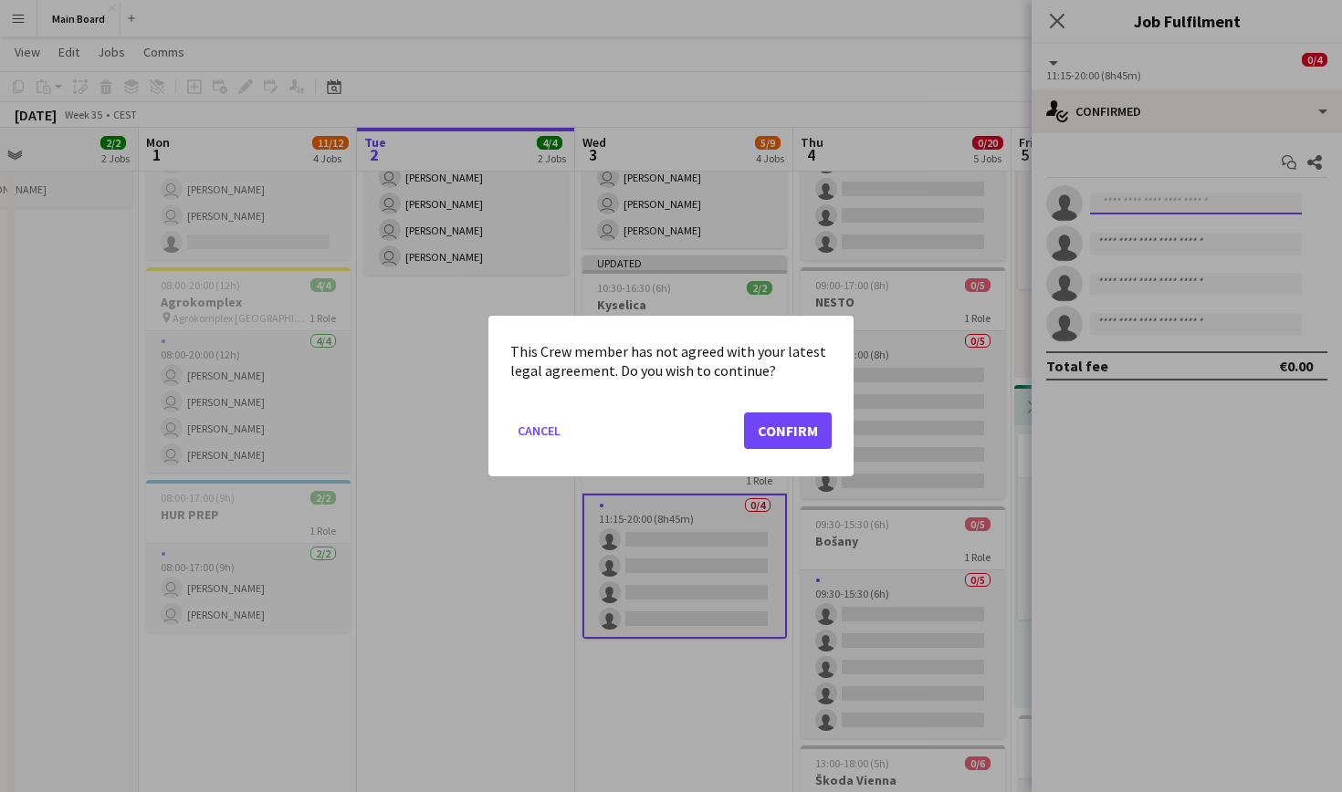
scroll to position [0, 0]
click at [648, 437] on button "Confirm" at bounding box center [788, 431] width 88 height 37
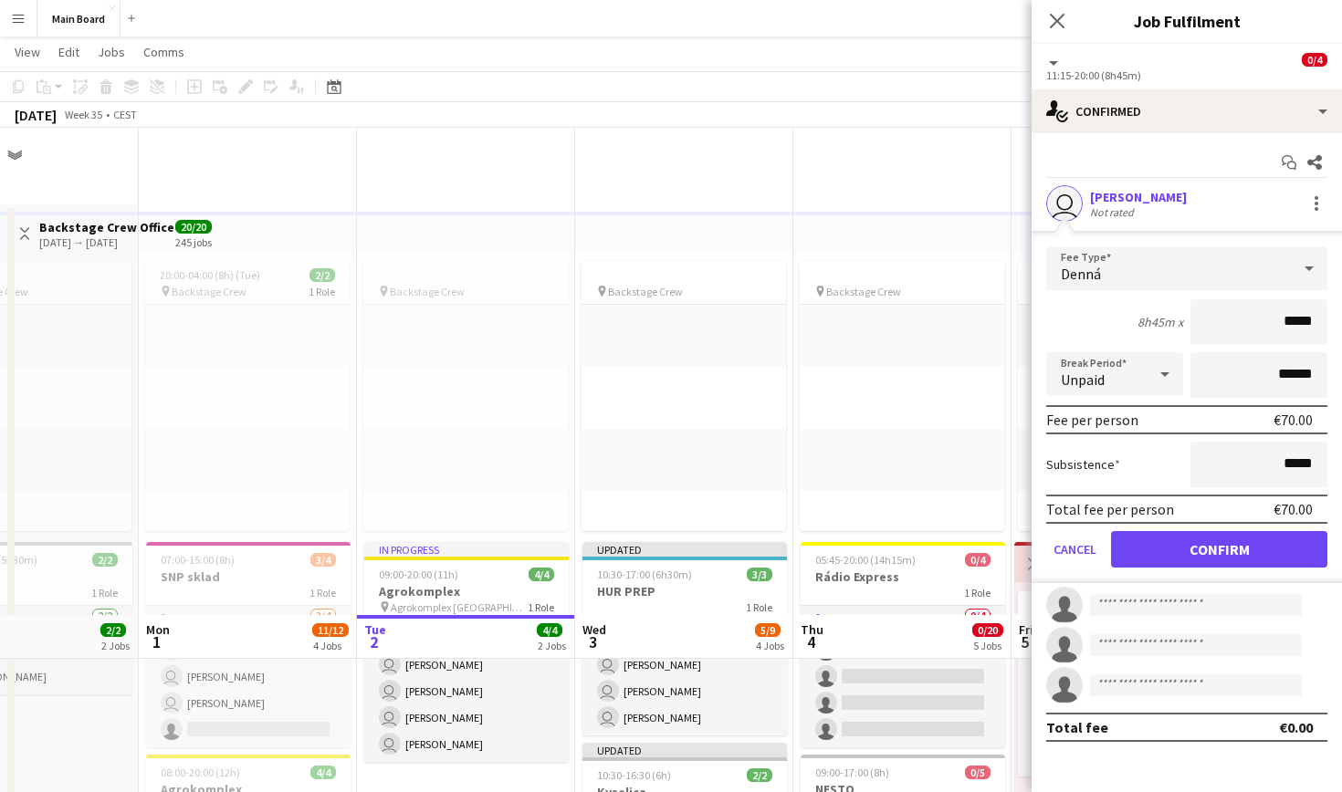
scroll to position [487, 0]
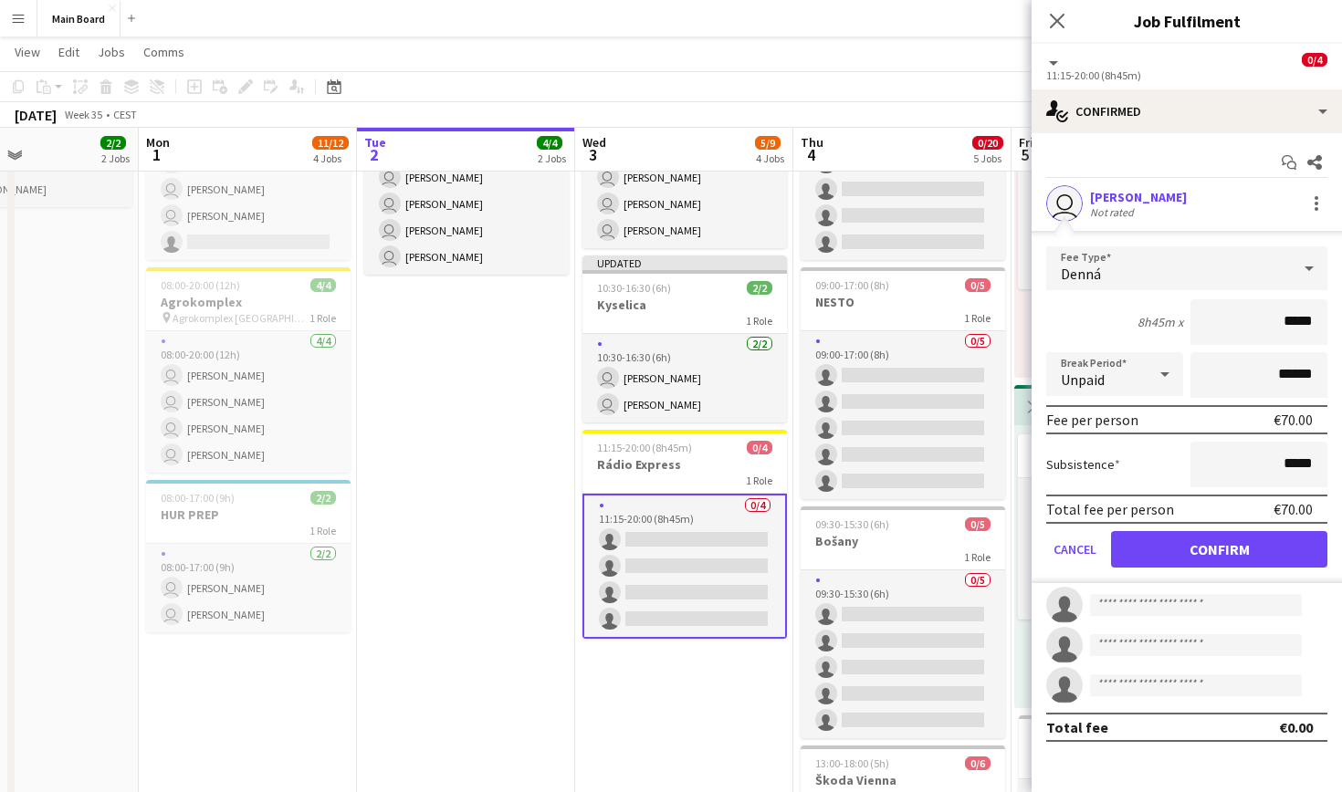
click at [648, 557] on button "Confirm" at bounding box center [1219, 549] width 216 height 37
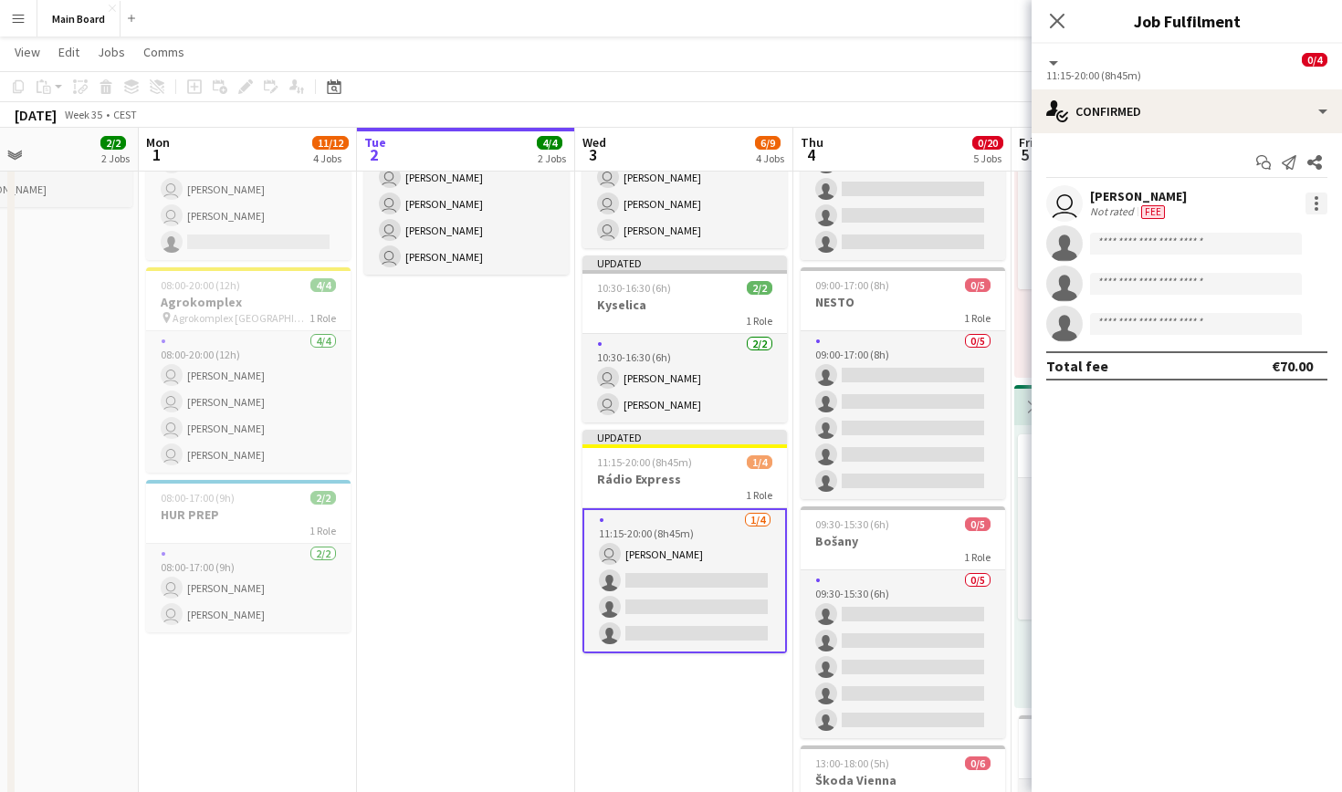
click at [648, 207] on div at bounding box center [1317, 209] width 4 height 4
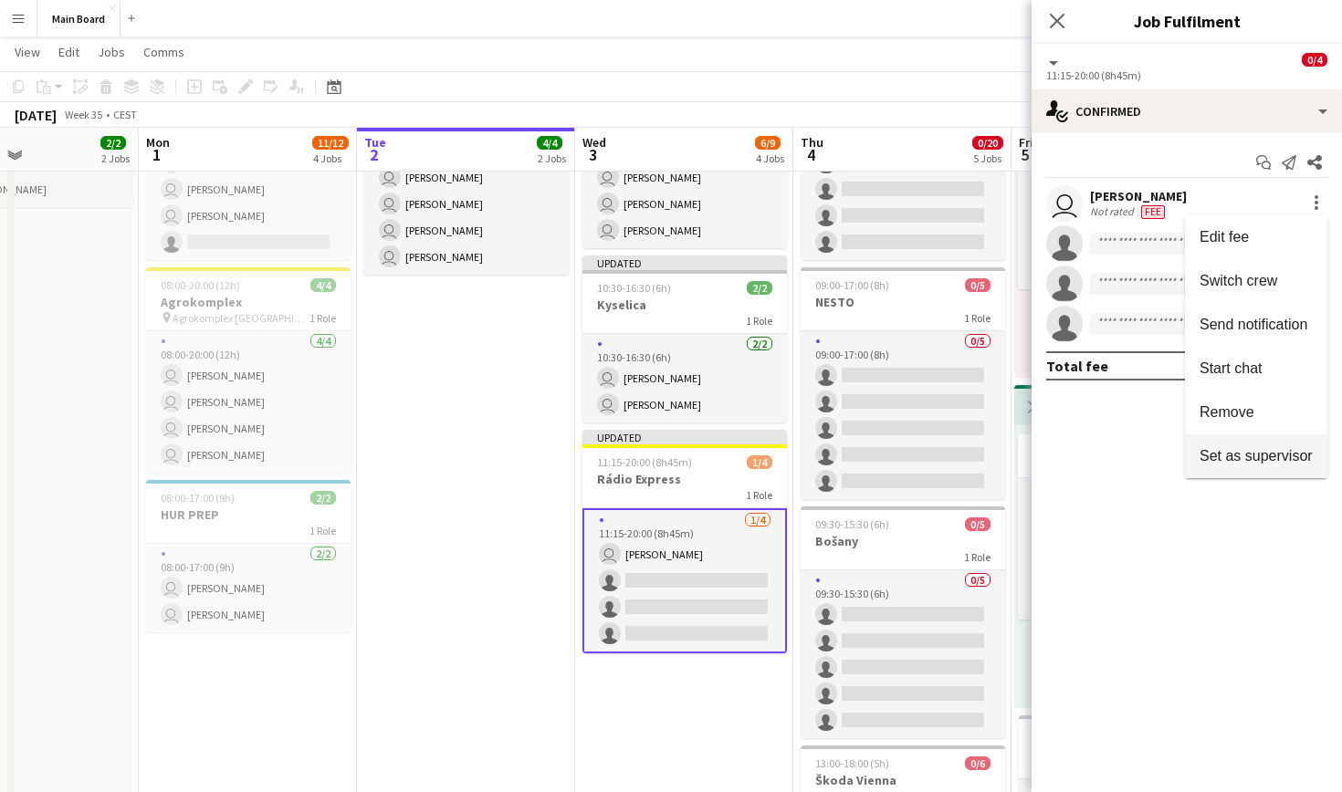
click at [648, 461] on span "Set as supervisor" at bounding box center [1256, 456] width 113 height 16
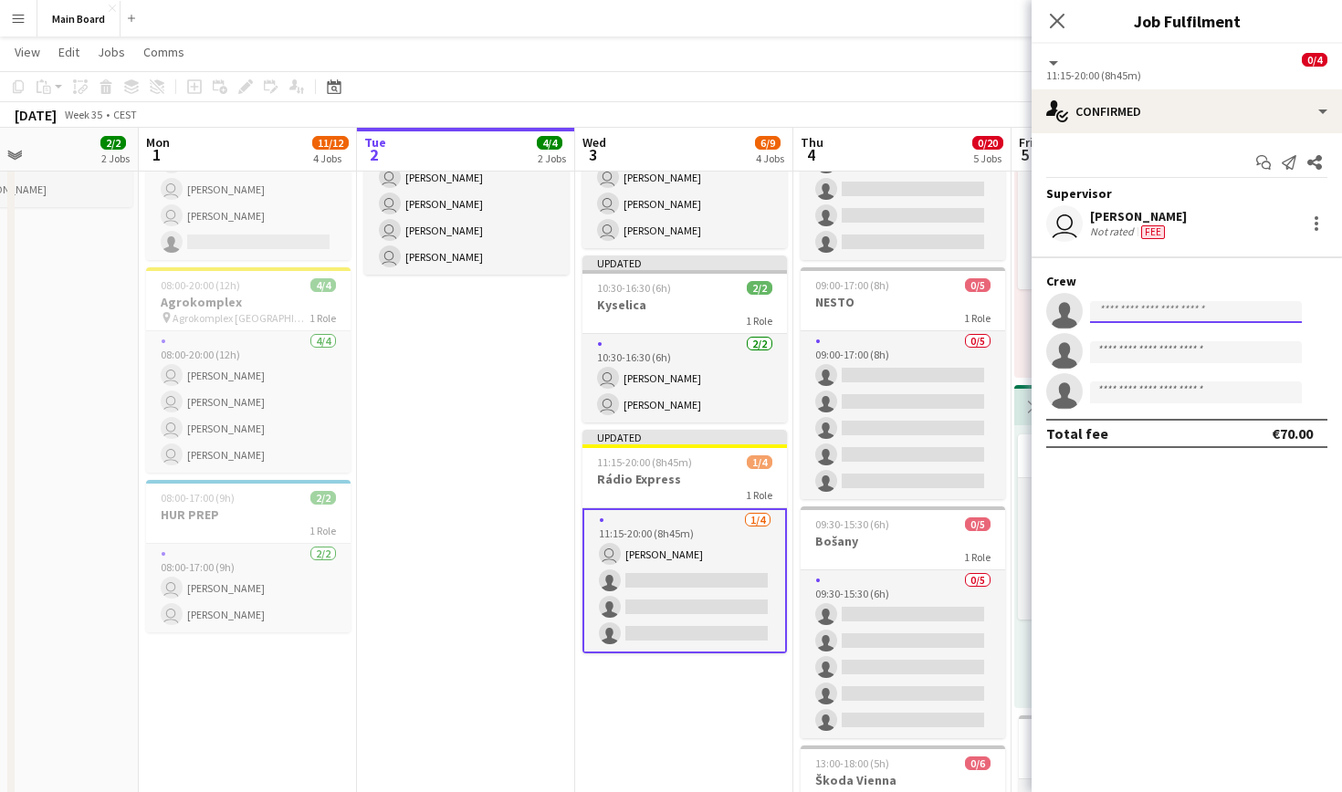
click at [648, 302] on input at bounding box center [1196, 312] width 212 height 22
type input "*****"
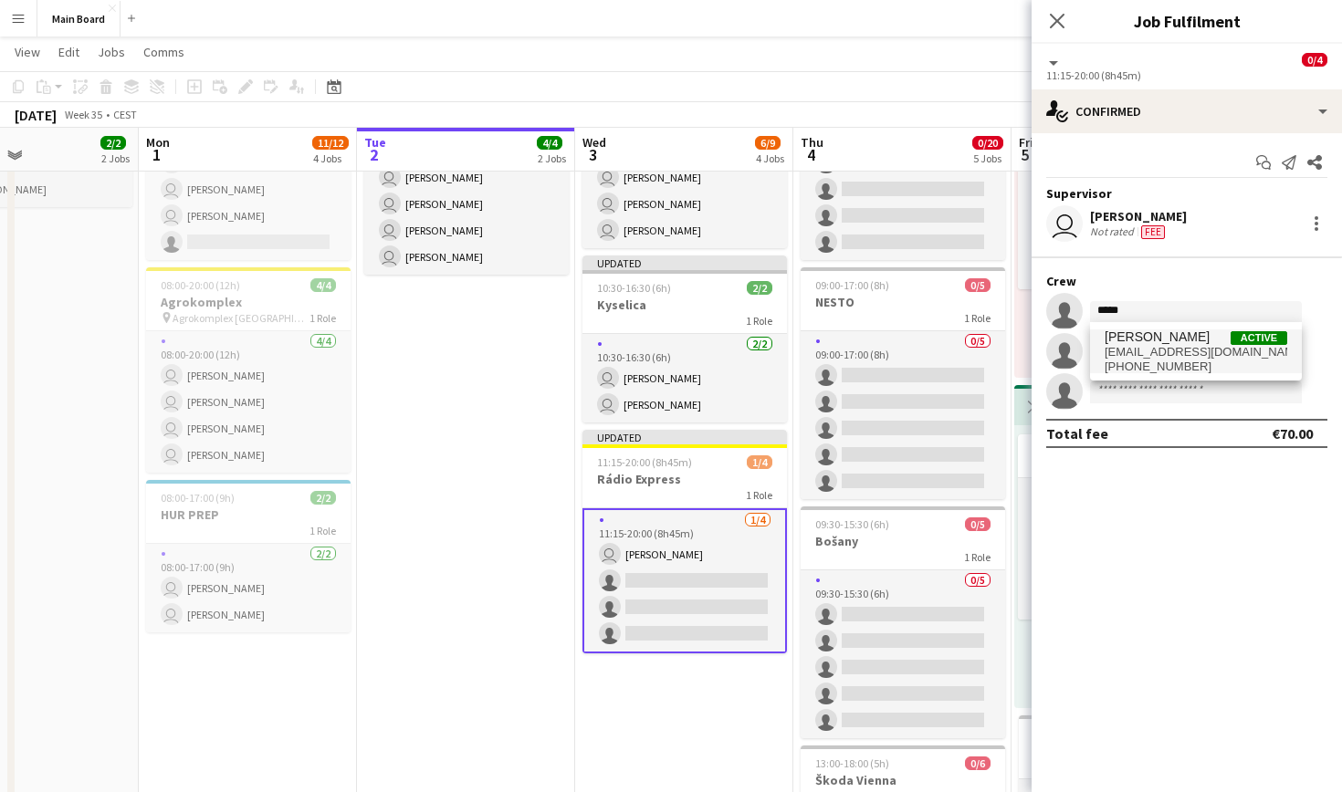
click at [648, 355] on span "[EMAIL_ADDRESS][DOMAIN_NAME]" at bounding box center [1196, 352] width 183 height 15
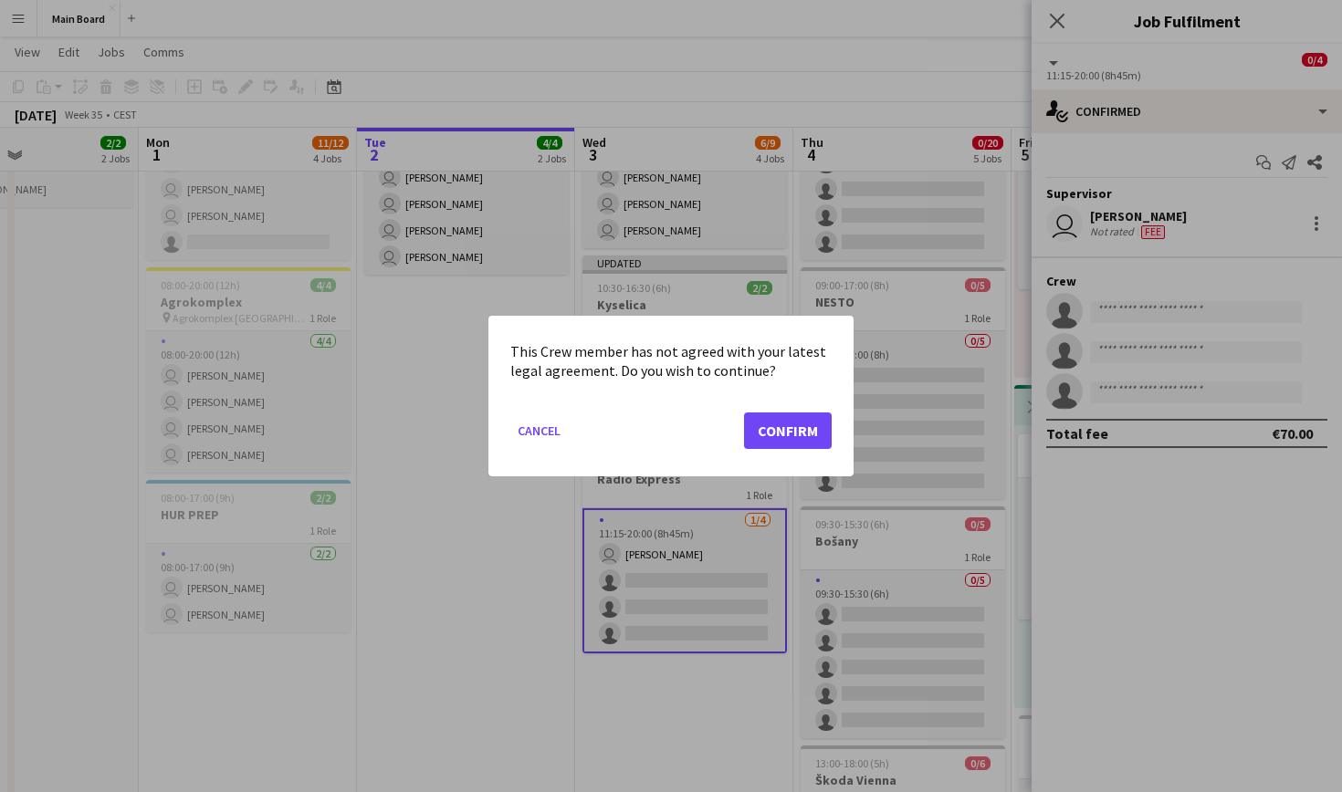
click at [648, 435] on button "Confirm" at bounding box center [788, 431] width 88 height 37
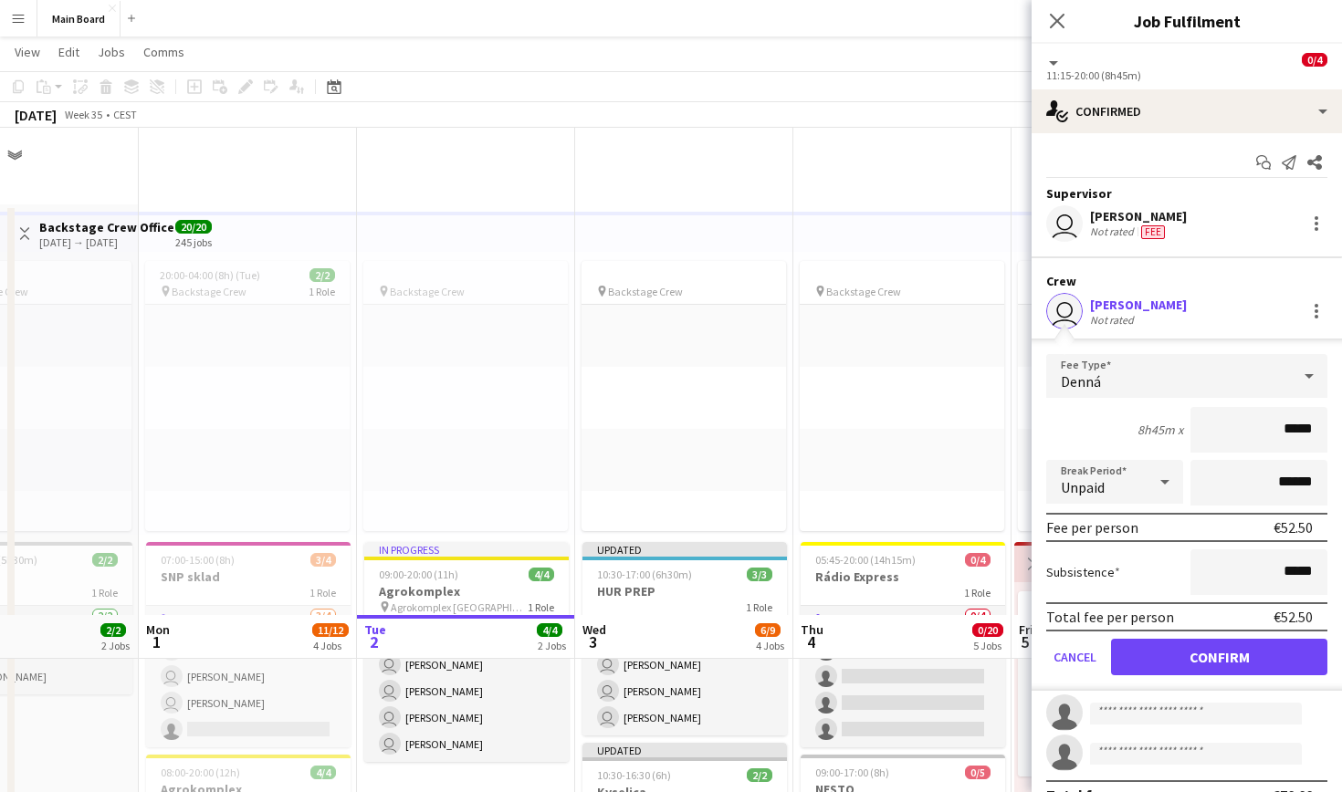
scroll to position [487, 0]
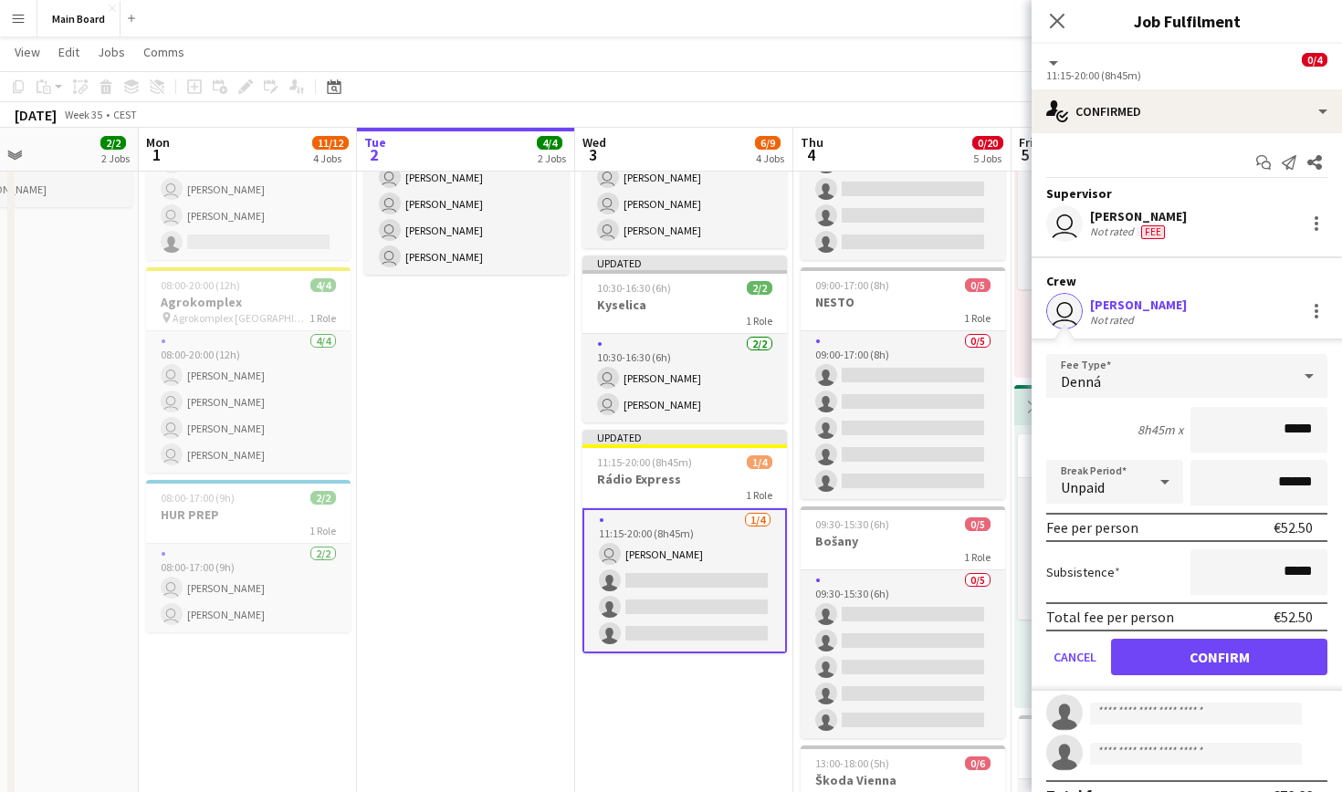
click at [648, 654] on button "Confirm" at bounding box center [1219, 657] width 216 height 37
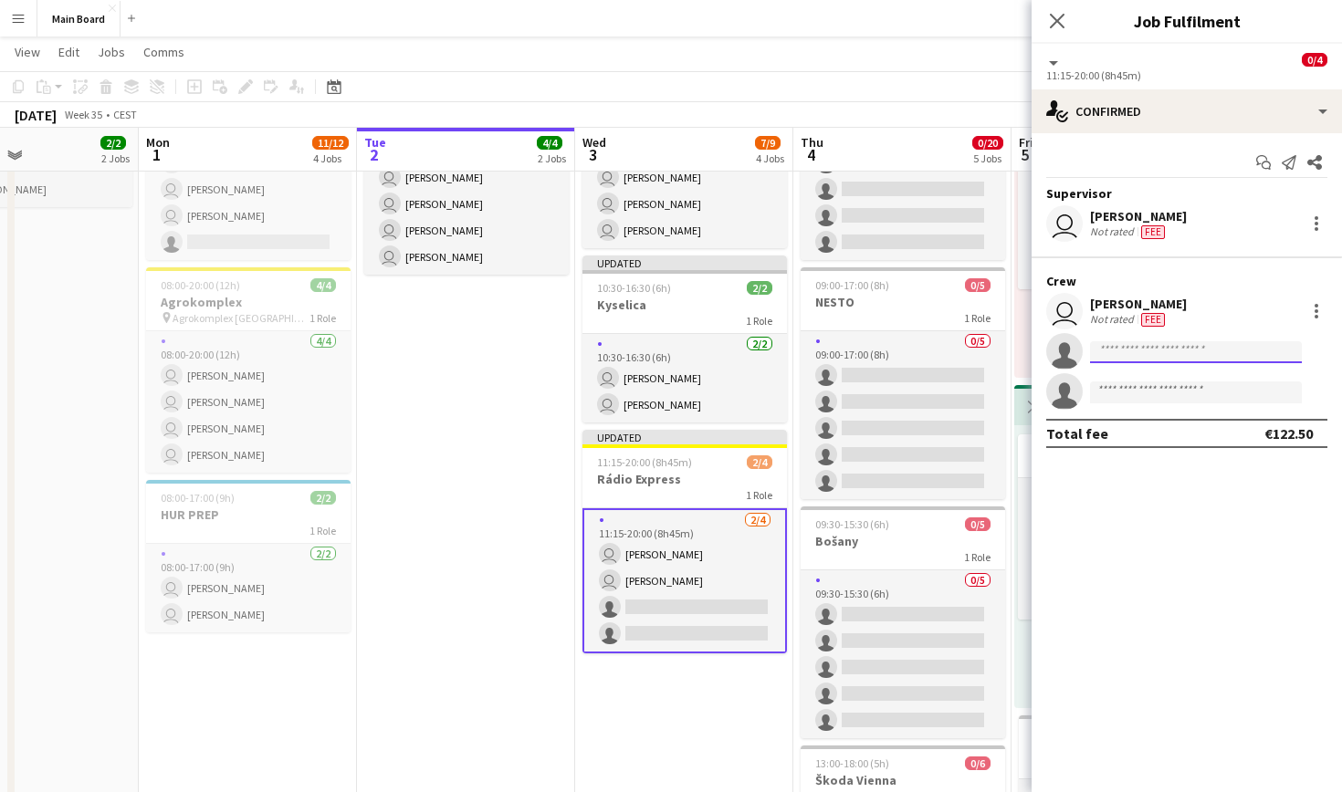
click at [648, 354] on input at bounding box center [1196, 352] width 212 height 22
type input "****"
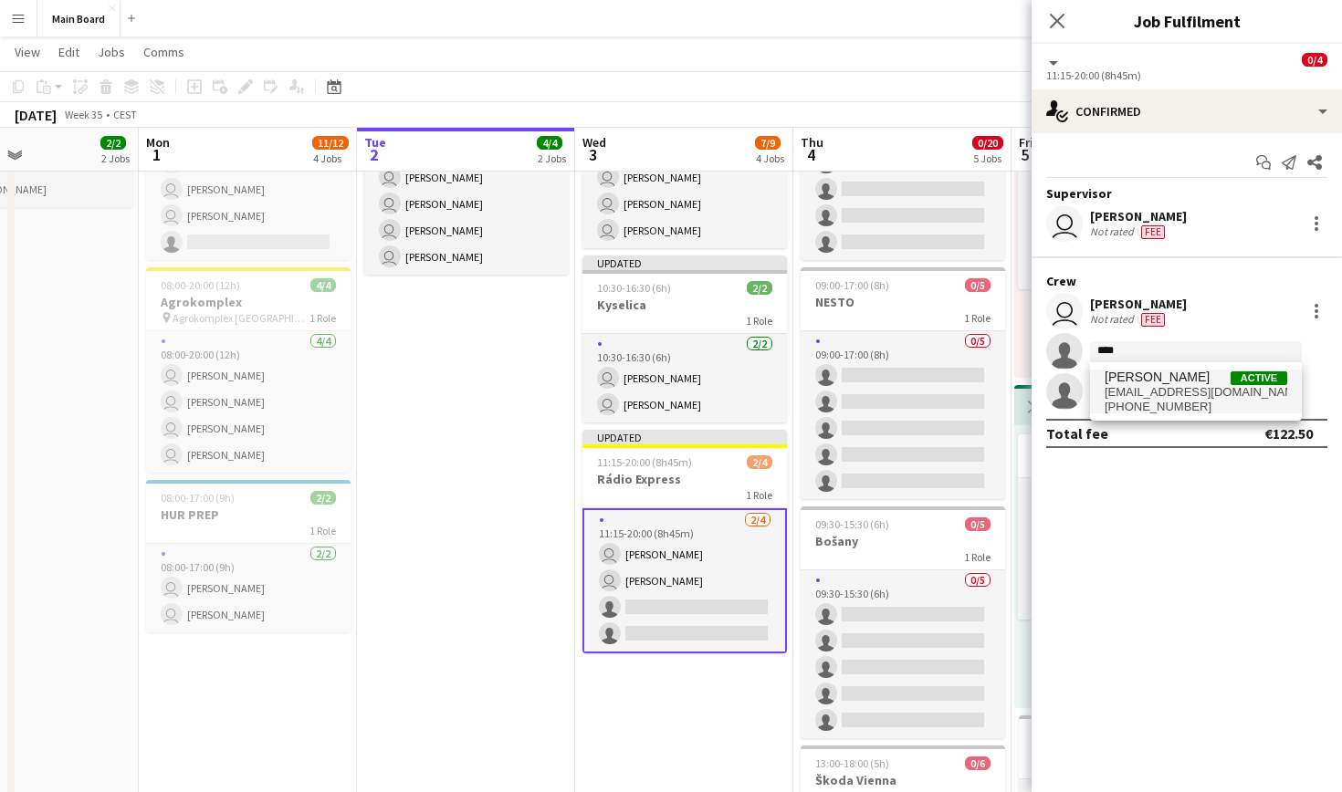
click at [648, 374] on span "[PERSON_NAME]" at bounding box center [1157, 378] width 105 height 16
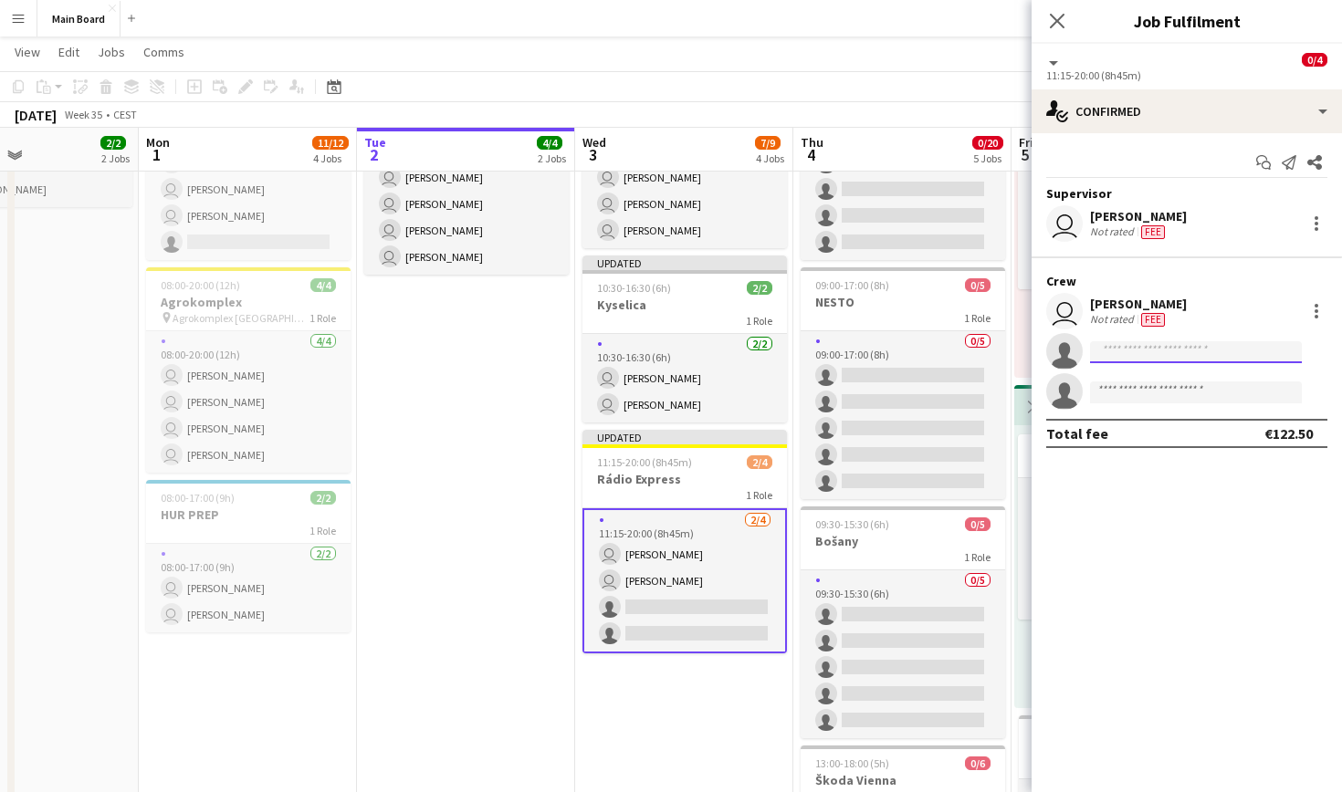
scroll to position [0, 0]
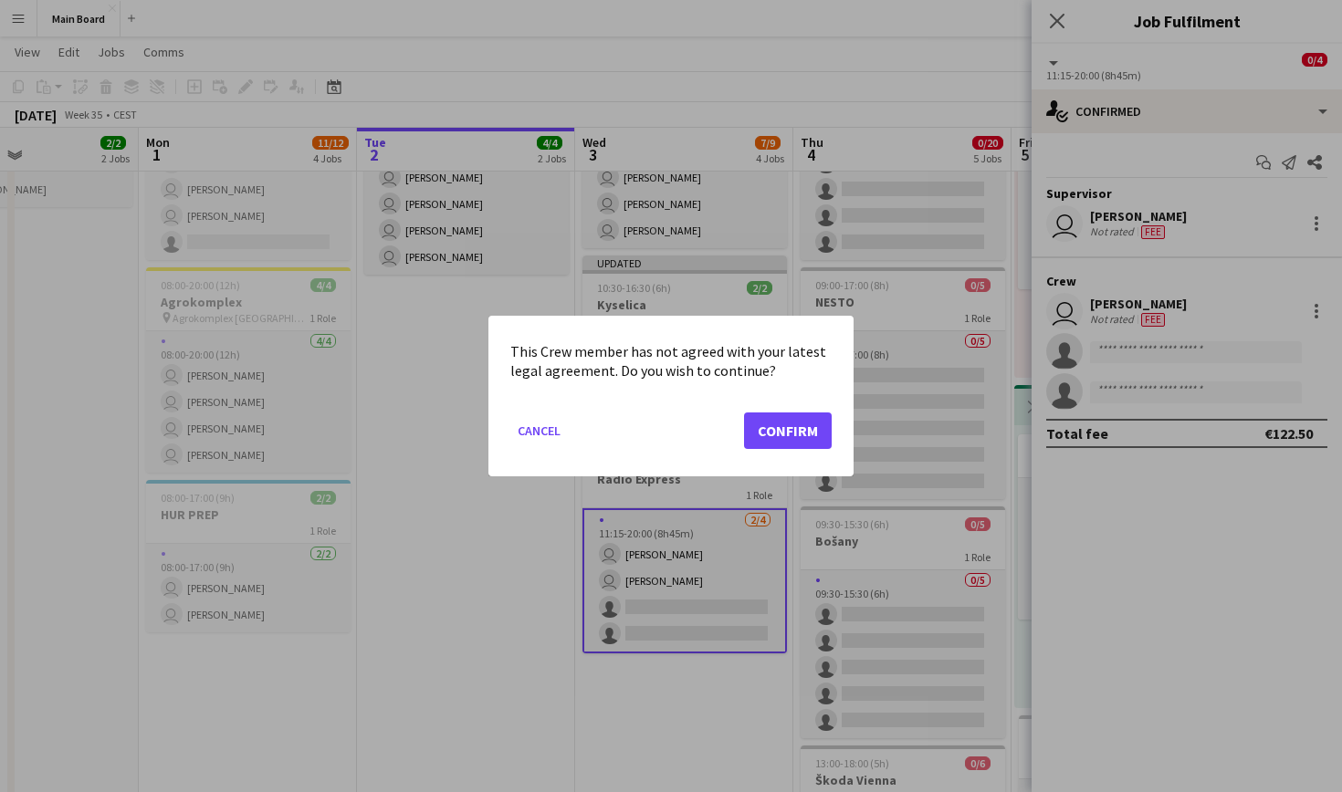
click at [648, 446] on button "Confirm" at bounding box center [788, 431] width 88 height 37
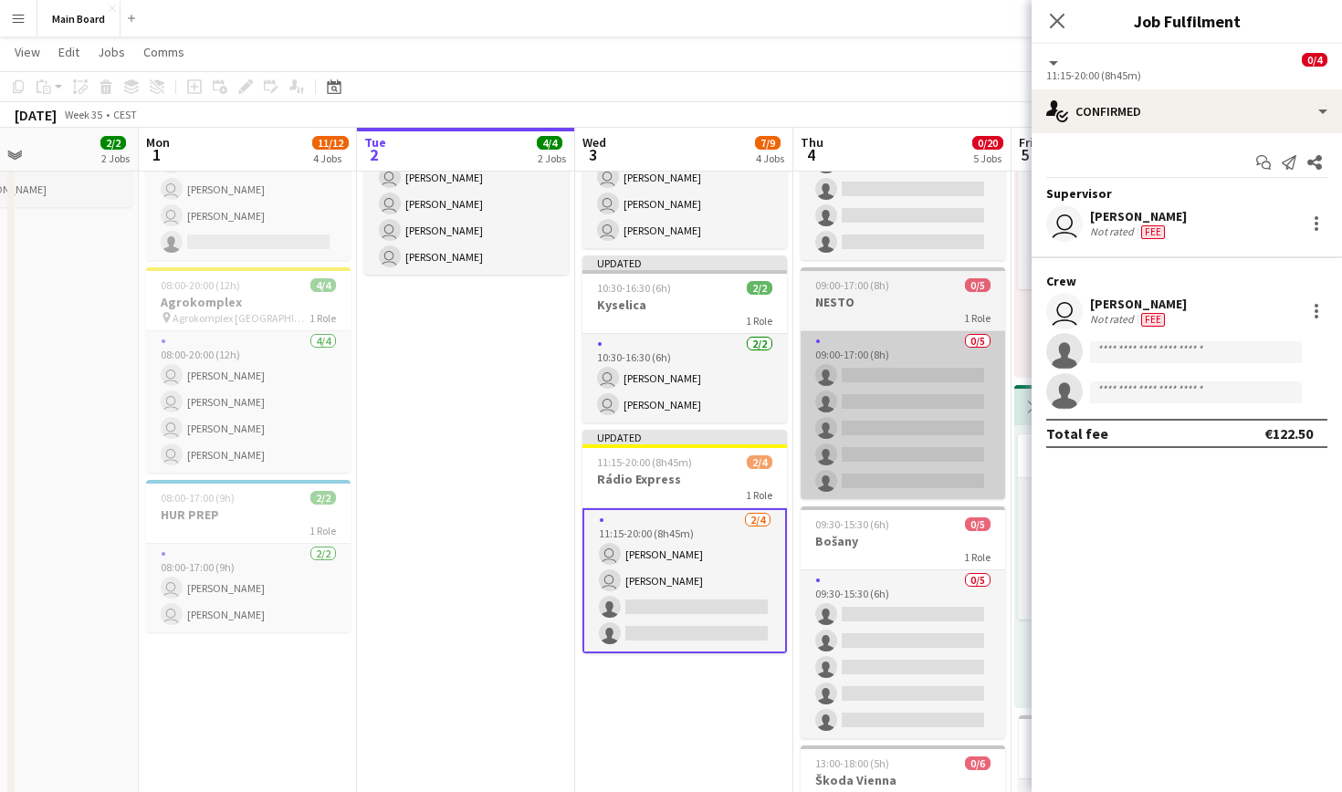
scroll to position [487, 0]
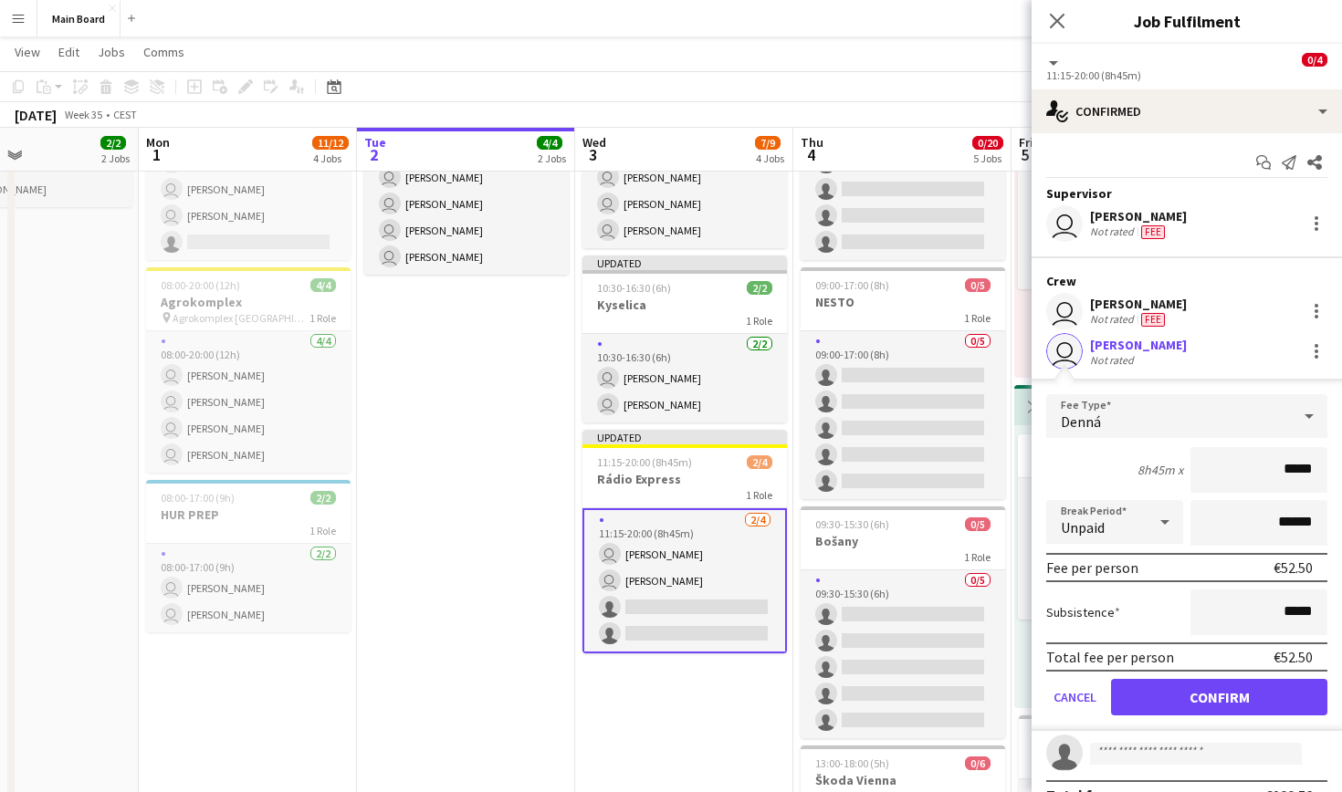
click at [648, 688] on button "Confirm" at bounding box center [1219, 697] width 216 height 37
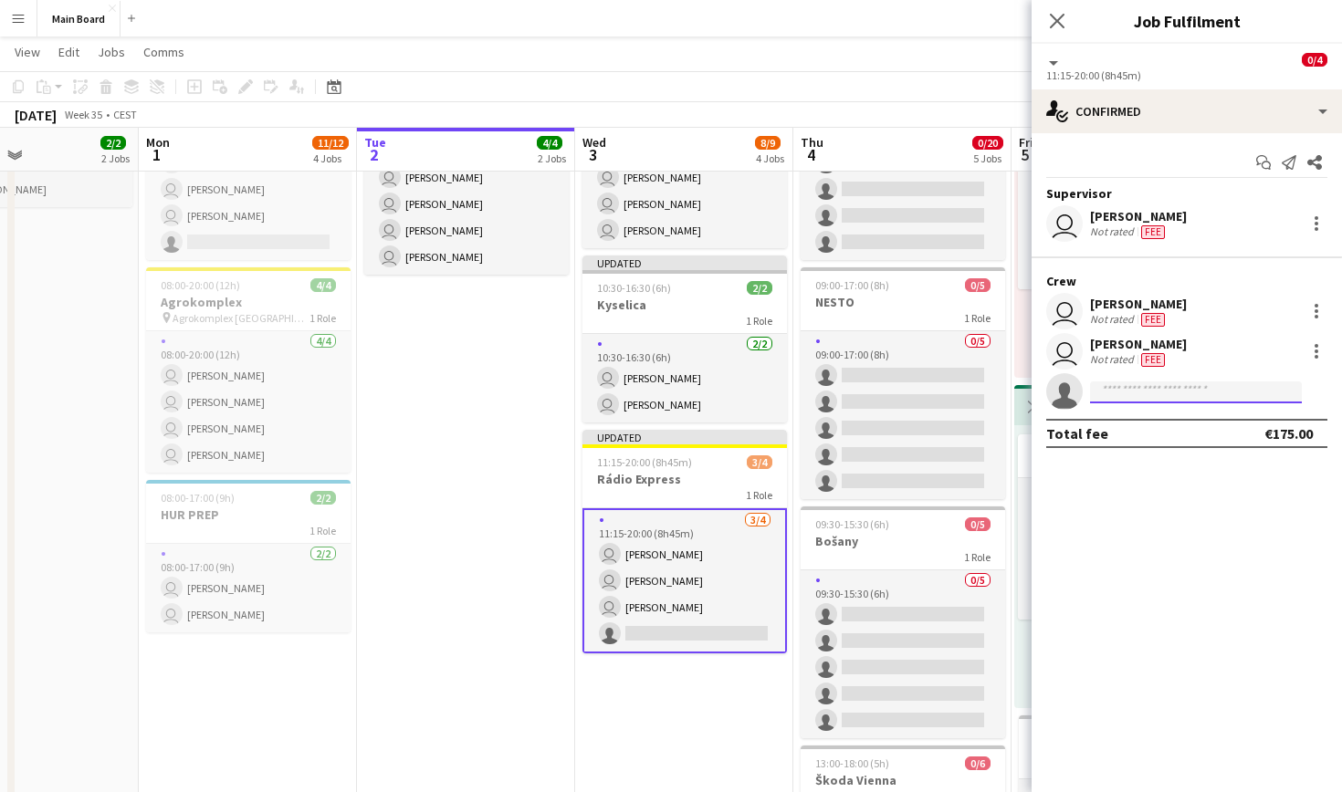
click at [648, 394] on input at bounding box center [1196, 393] width 212 height 22
type input "***"
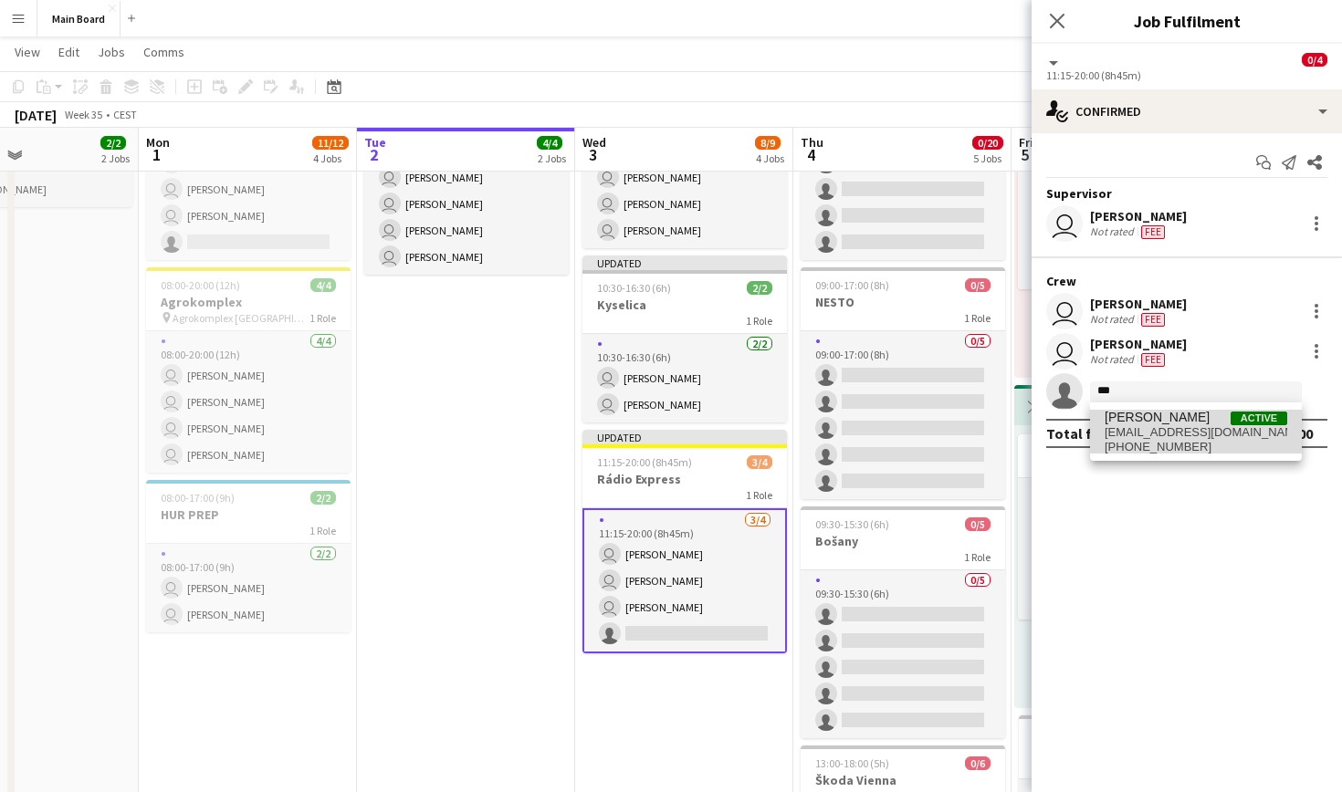
click at [648, 429] on span "[EMAIL_ADDRESS][DOMAIN_NAME]" at bounding box center [1196, 432] width 183 height 15
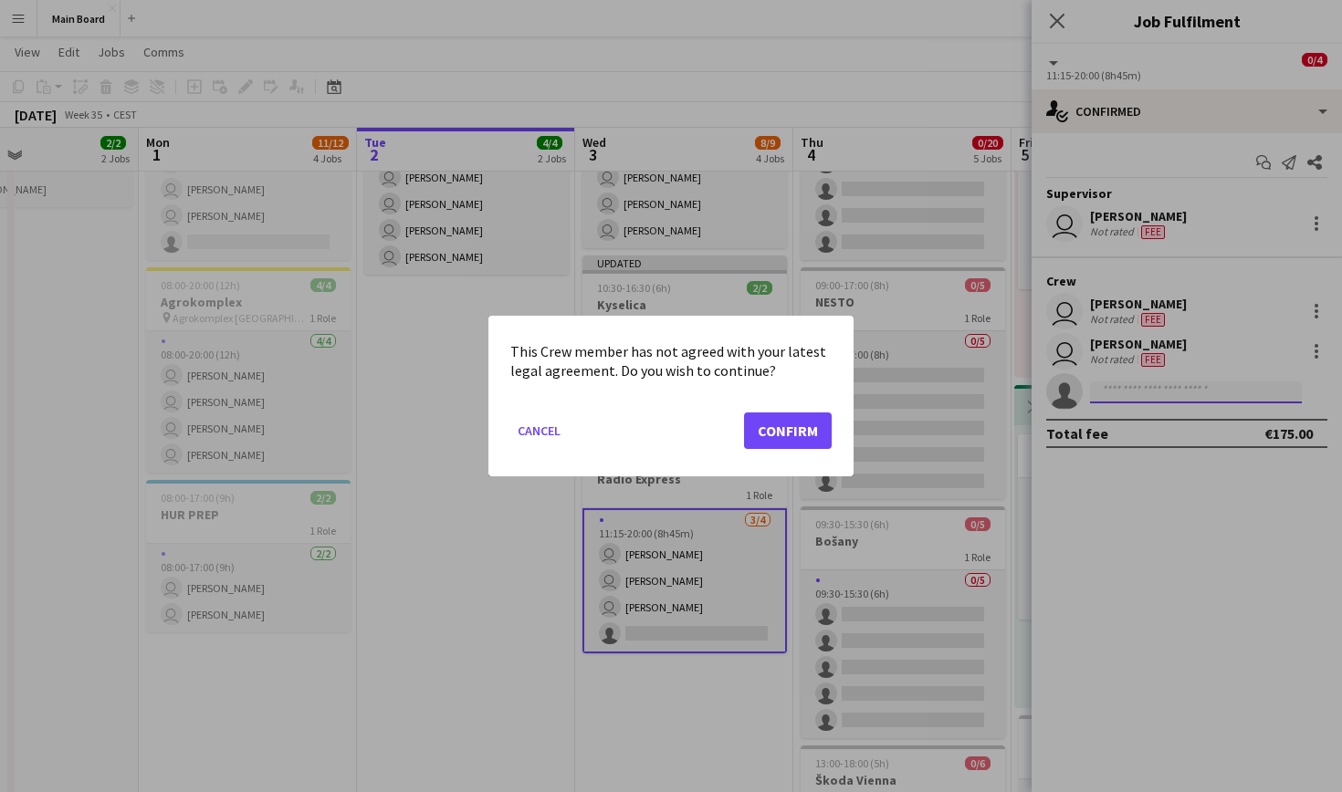
scroll to position [0, 0]
click at [648, 431] on button "Confirm" at bounding box center [788, 431] width 88 height 37
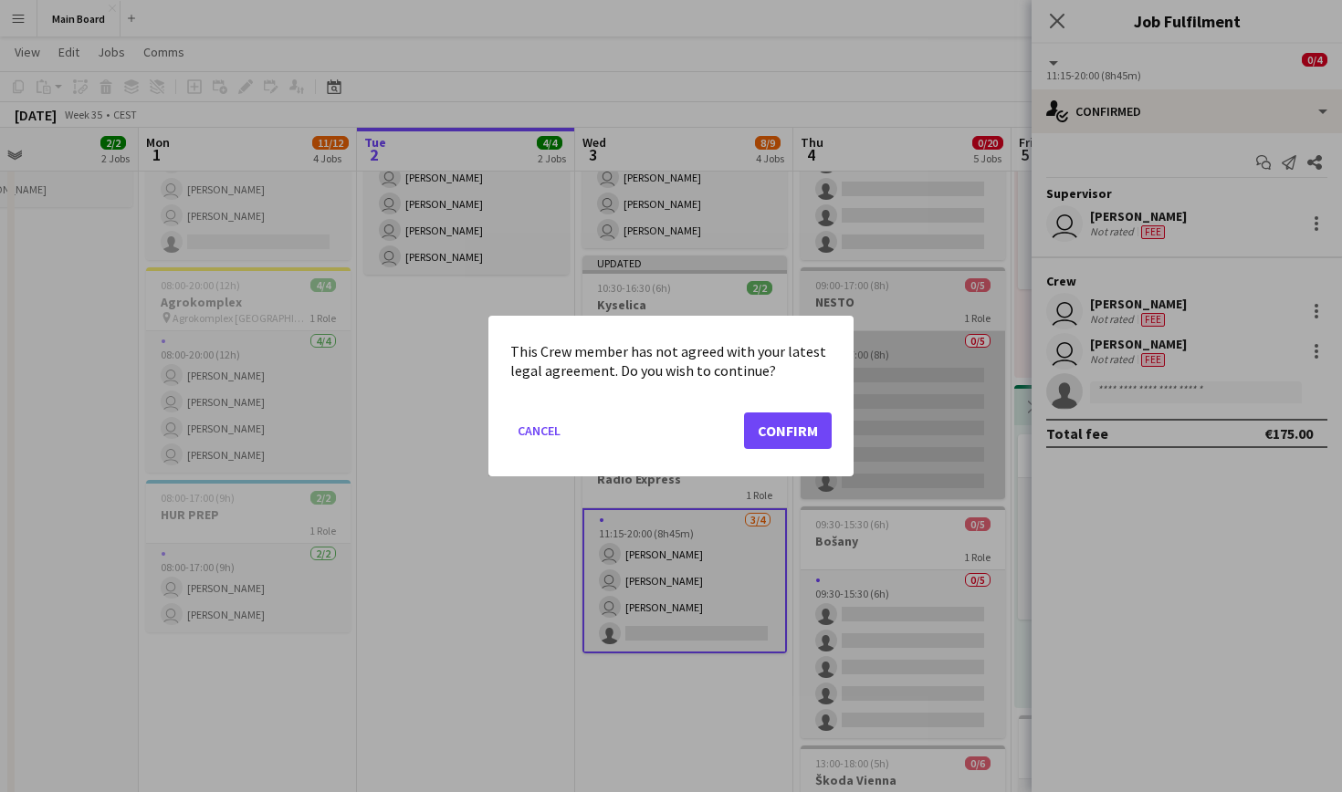
scroll to position [487, 0]
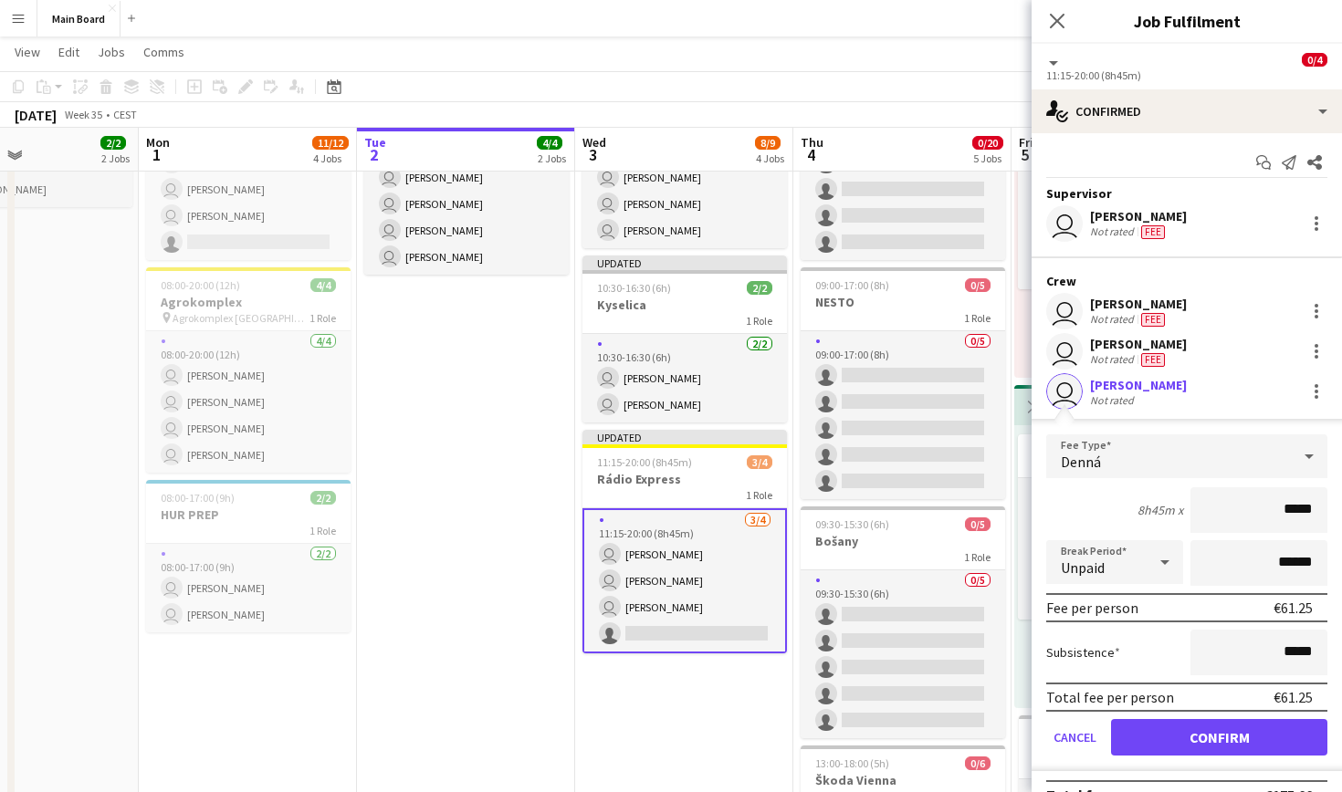
click at [648, 737] on button "Confirm" at bounding box center [1219, 737] width 216 height 37
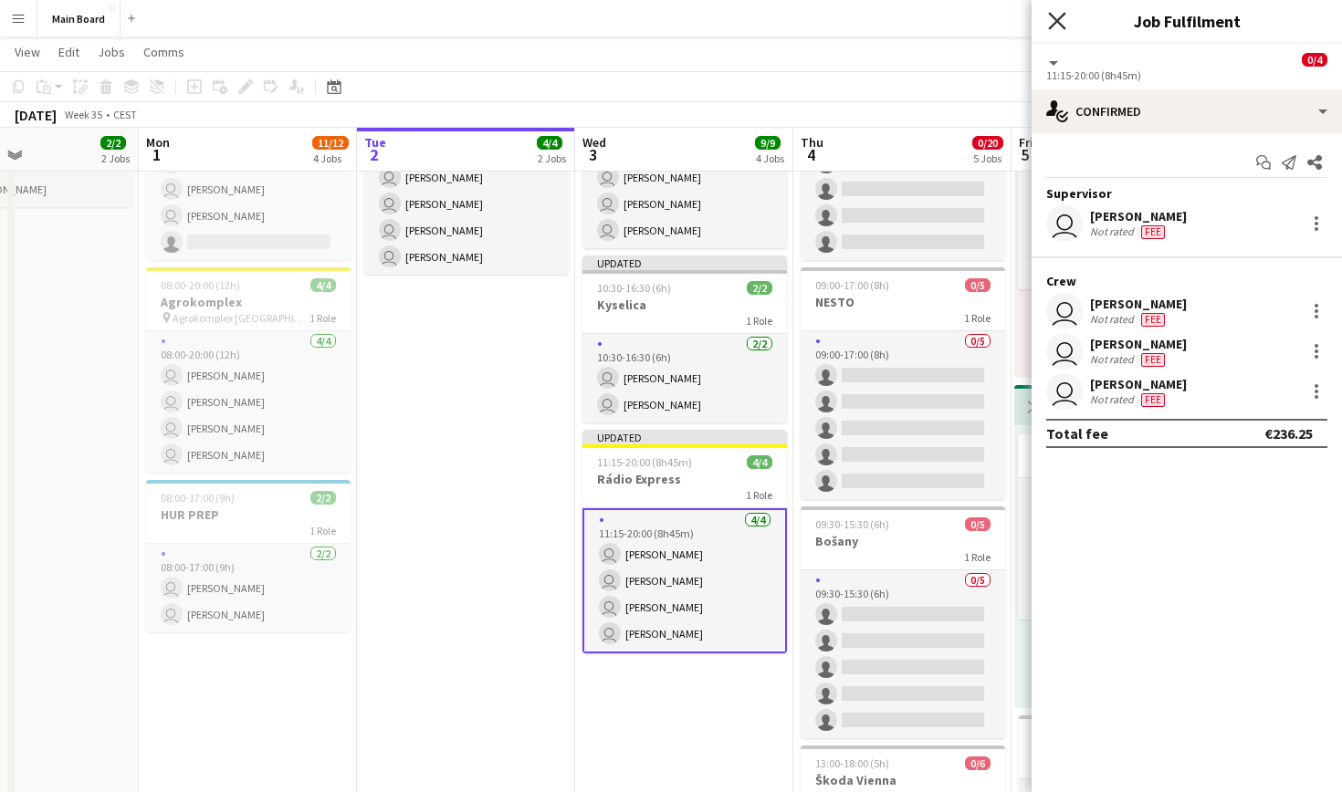
click at [648, 19] on icon at bounding box center [1056, 20] width 17 height 17
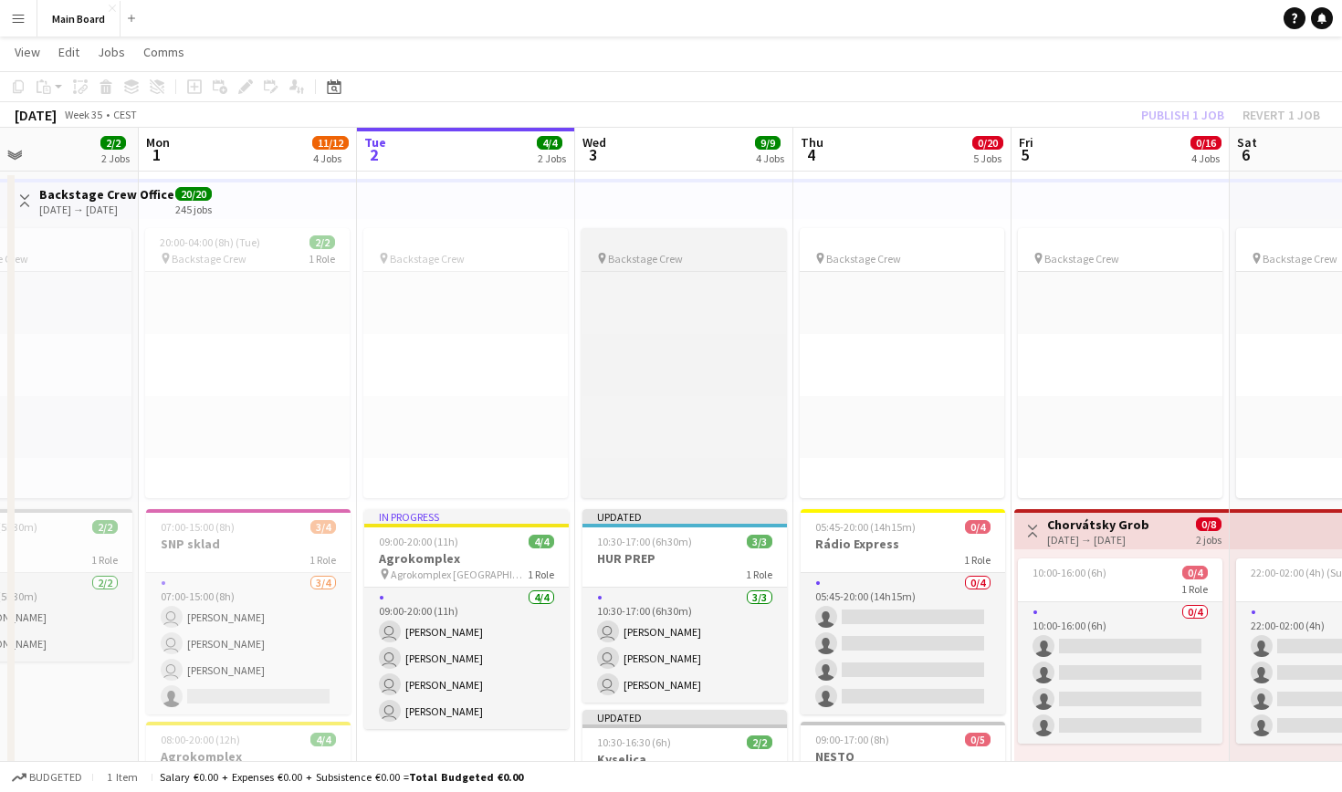
scroll to position [12, 0]
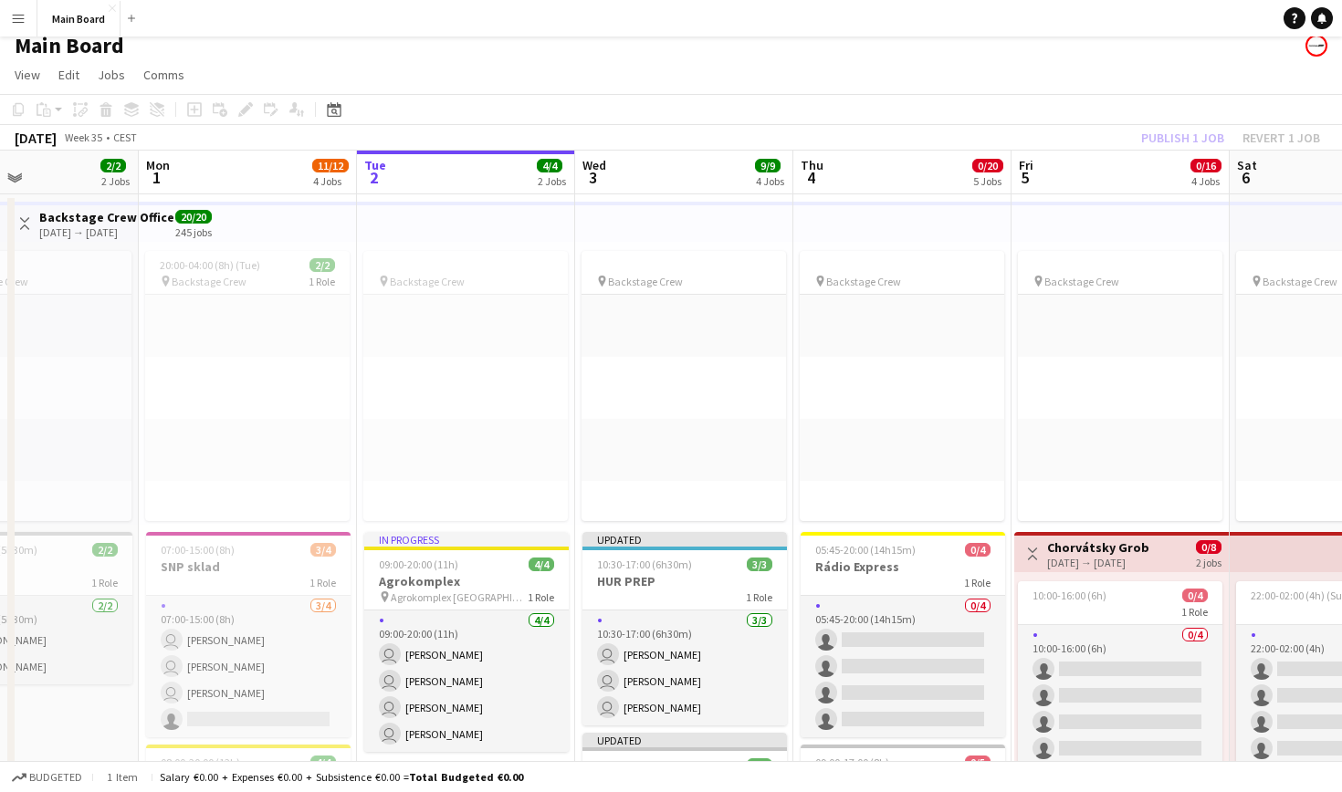
click at [648, 131] on div "Publish 1 job Revert 1 job" at bounding box center [1230, 138] width 223 height 24
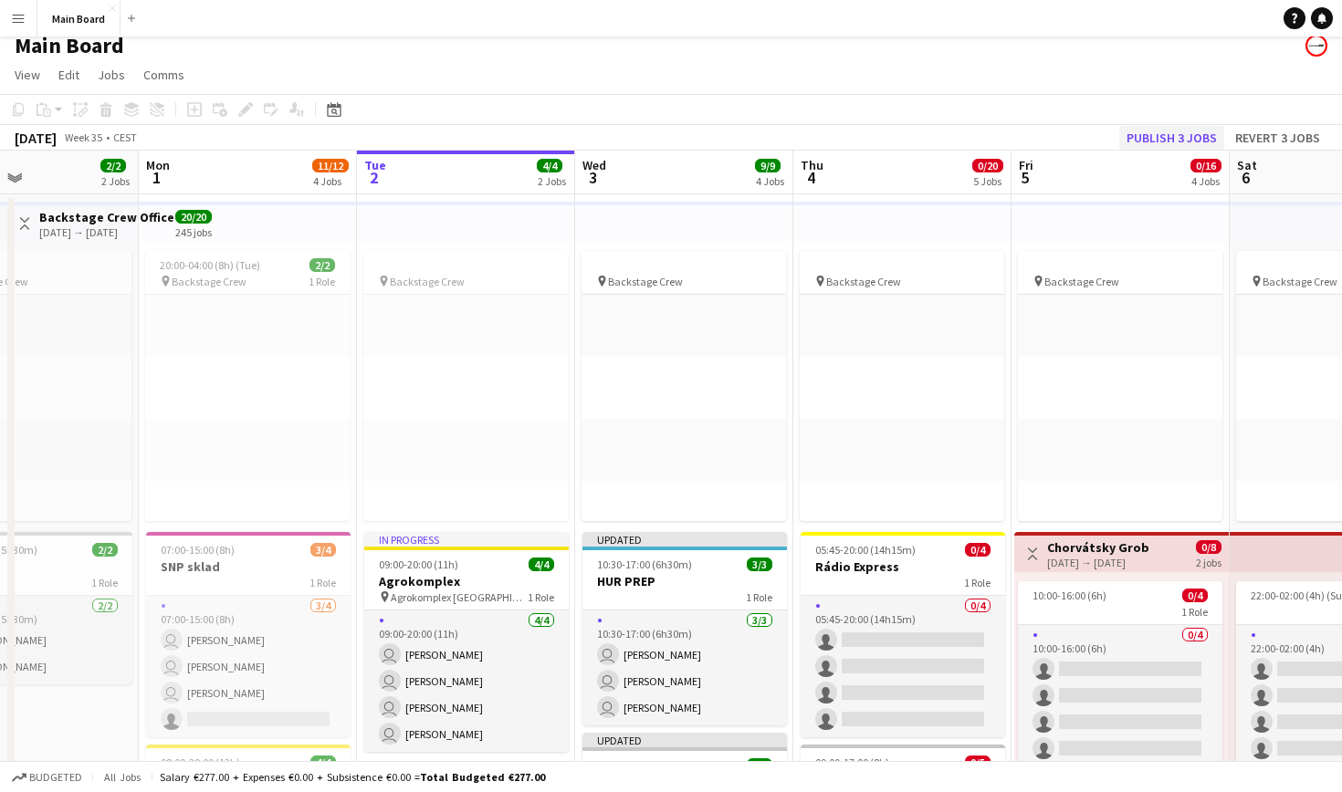
click at [648, 132] on button "Publish 3 jobs" at bounding box center [1171, 138] width 105 height 24
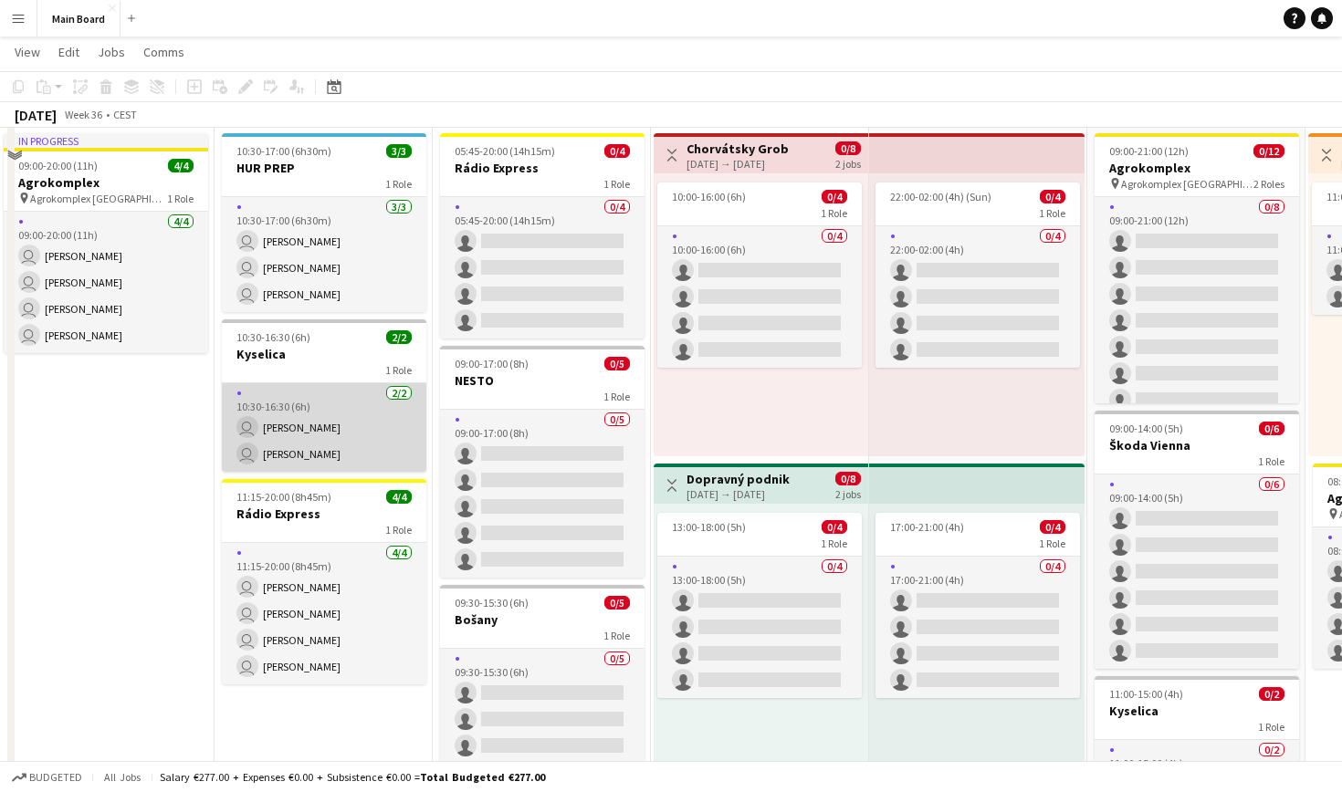
scroll to position [413, 0]
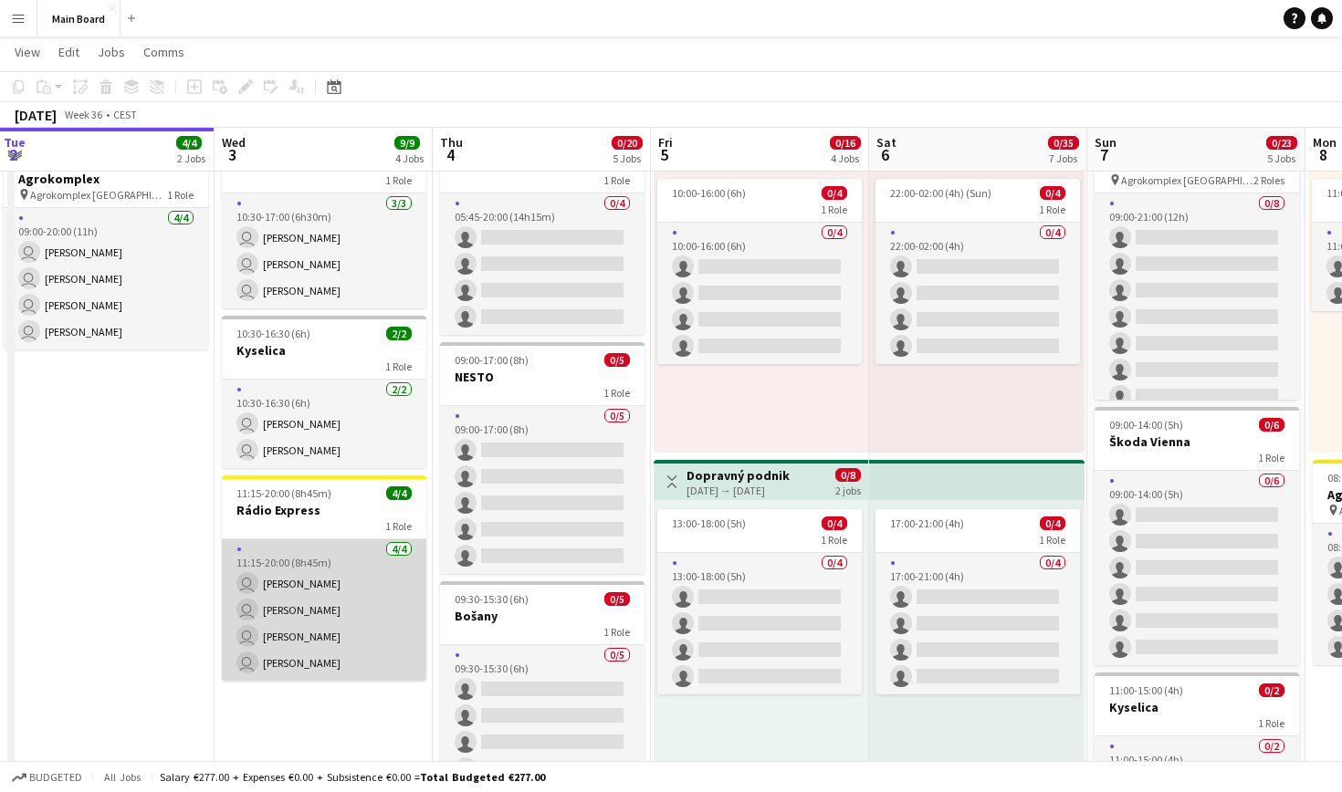
click at [351, 560] on app-card-role "4/4 11:15-20:00 (8h45m) user Alexa Bolerac user Lukáš Koleják user Serhii Smeta…" at bounding box center [324, 611] width 204 height 142
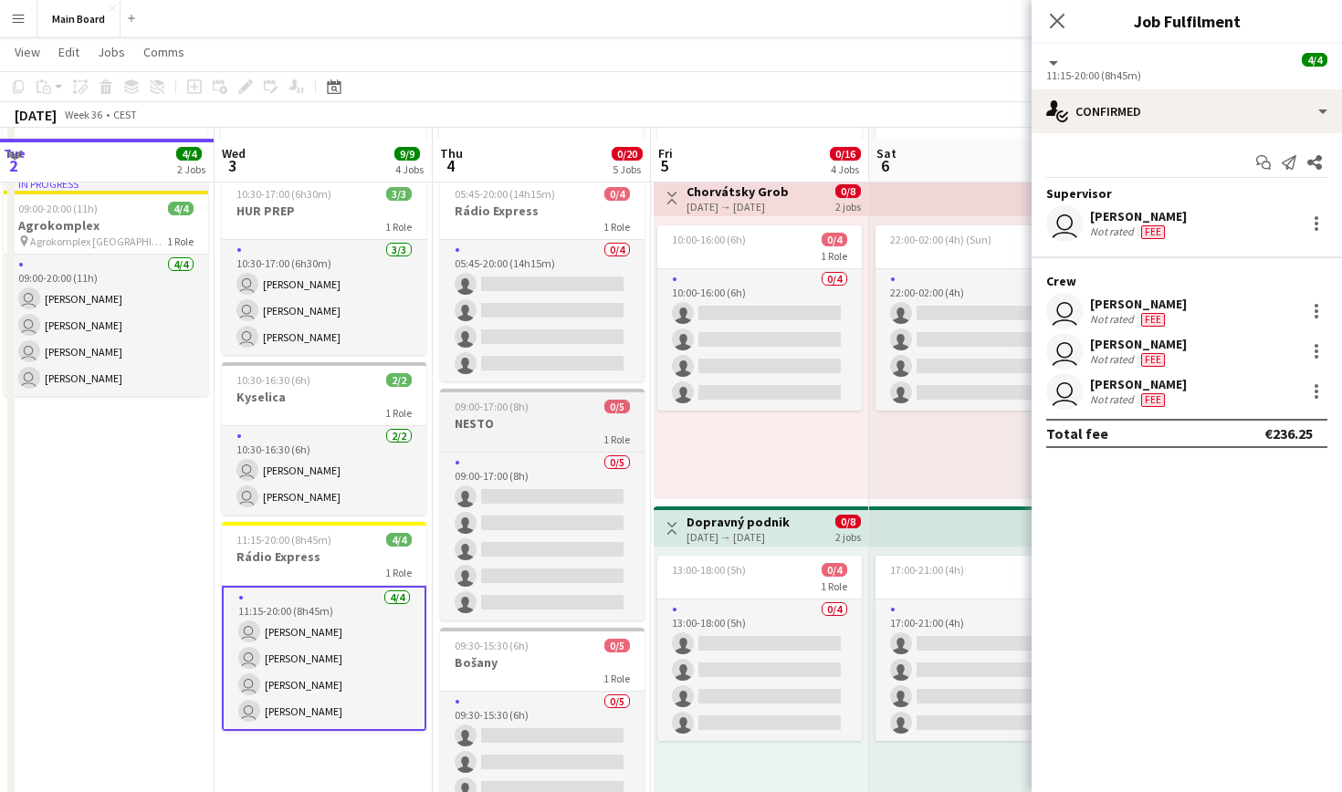
scroll to position [362, 0]
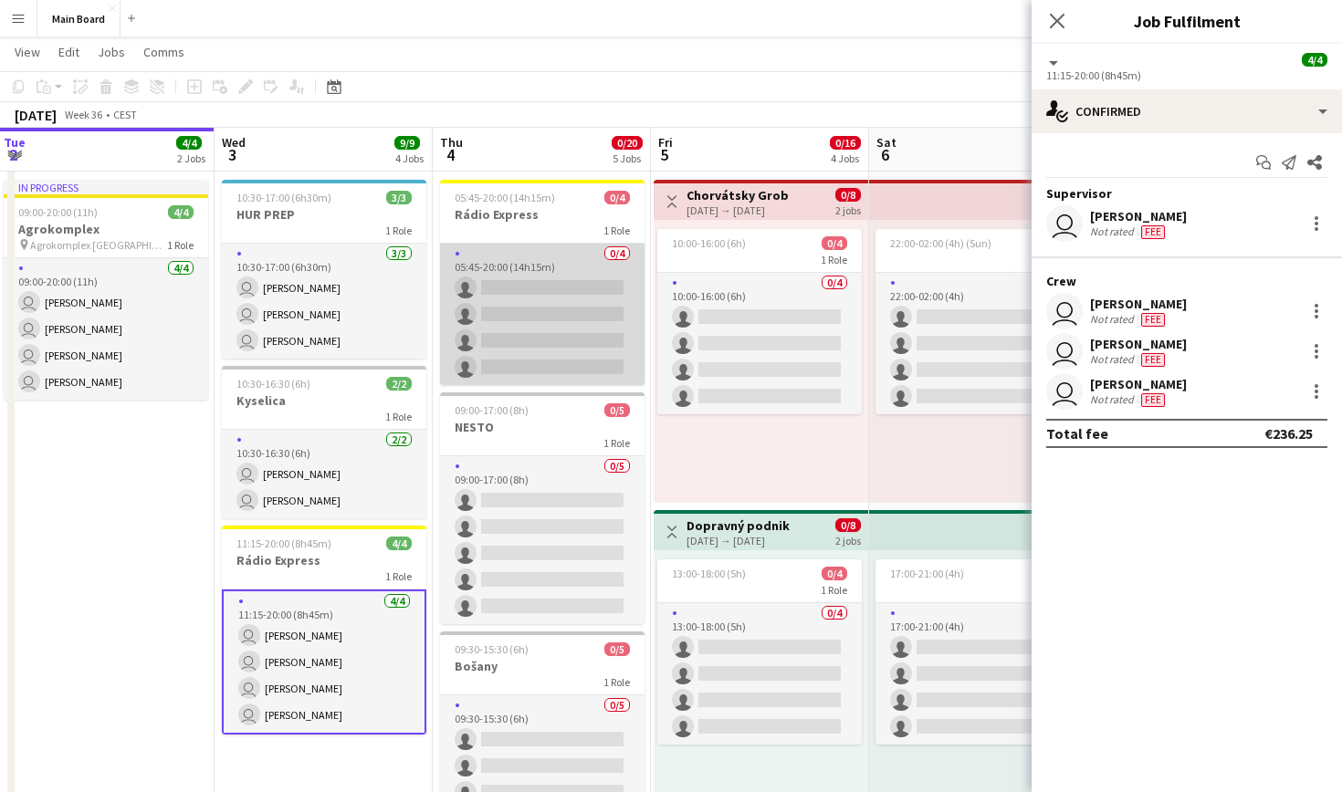
click at [554, 270] on app-card-role "0/4 05:45-20:00 (14h15m) single-neutral-actions single-neutral-actions single-n…" at bounding box center [542, 315] width 204 height 142
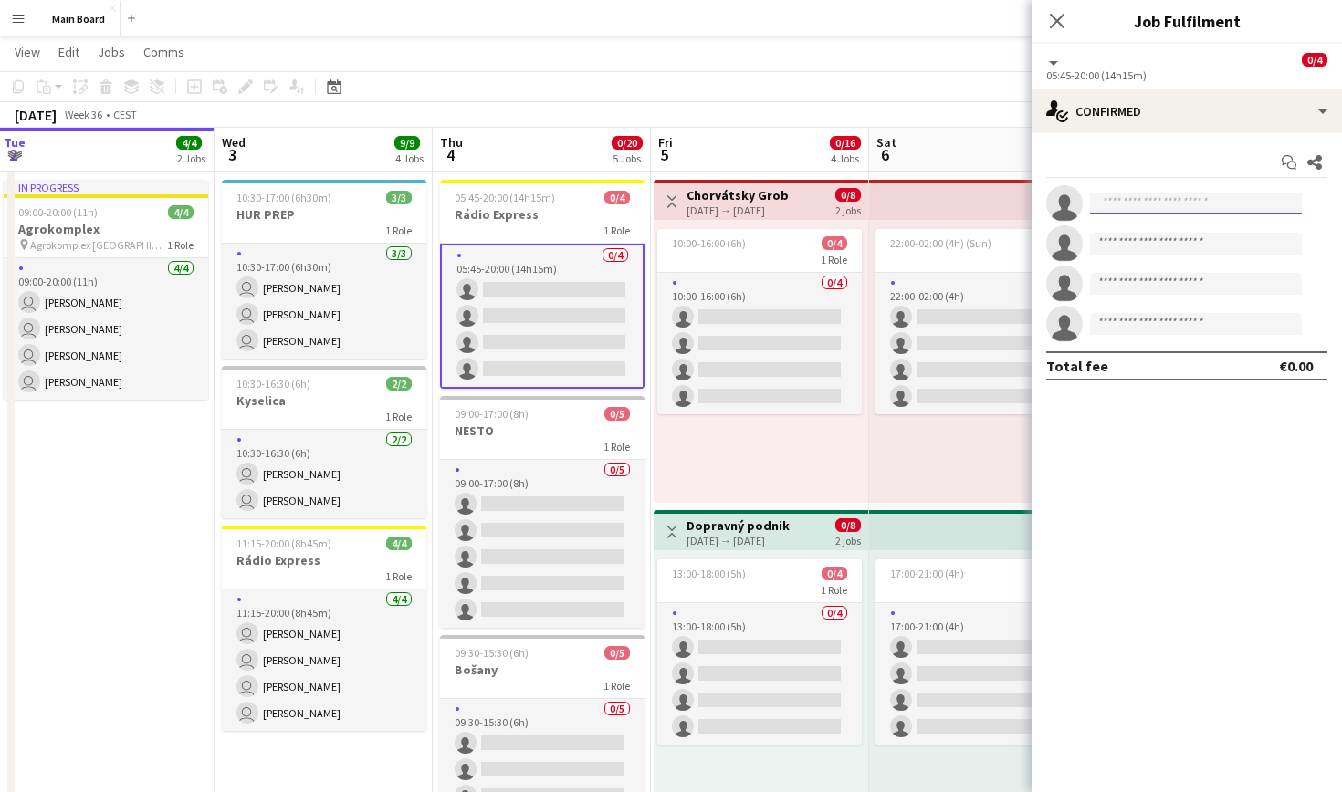
click at [648, 213] on input at bounding box center [1196, 204] width 212 height 22
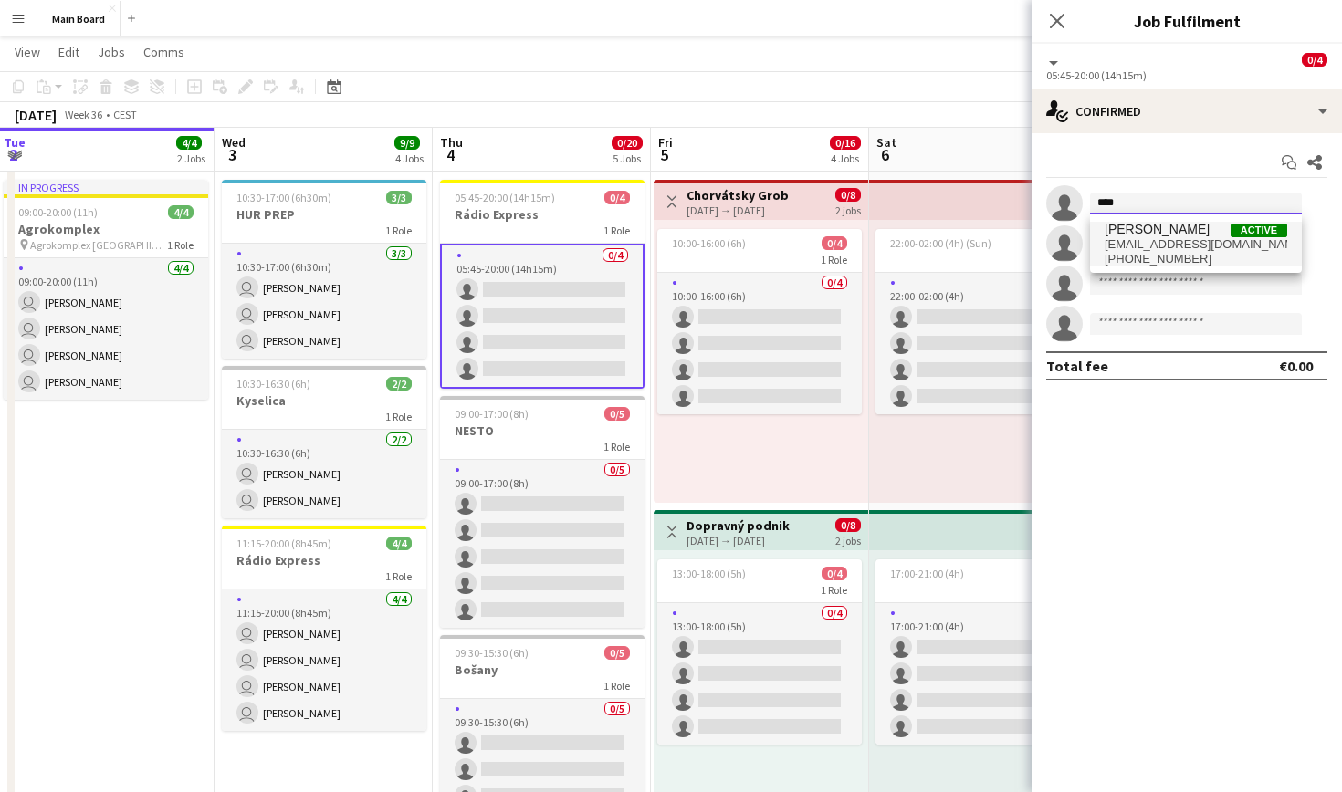
type input "****"
click at [648, 236] on span "[PERSON_NAME]" at bounding box center [1157, 230] width 105 height 16
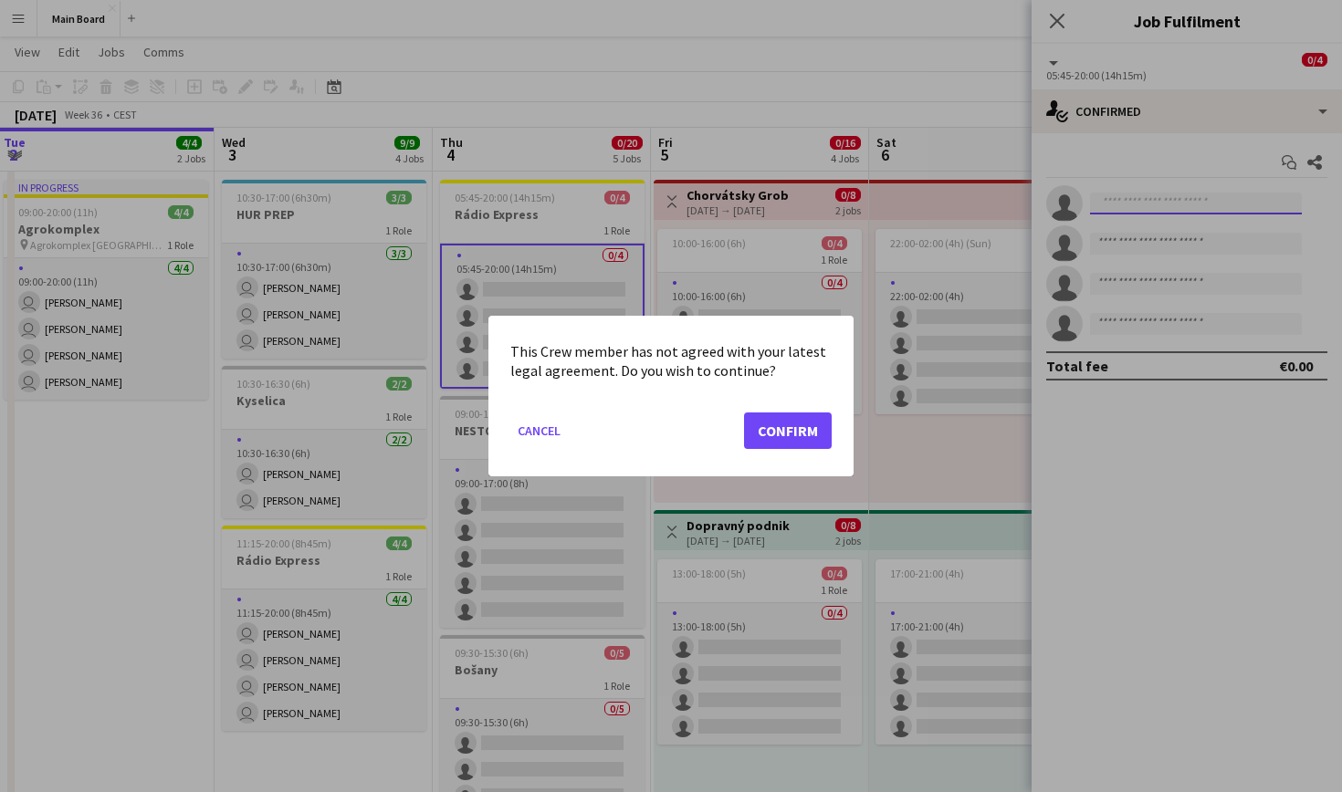
scroll to position [0, 0]
click at [648, 435] on button "Confirm" at bounding box center [788, 431] width 88 height 37
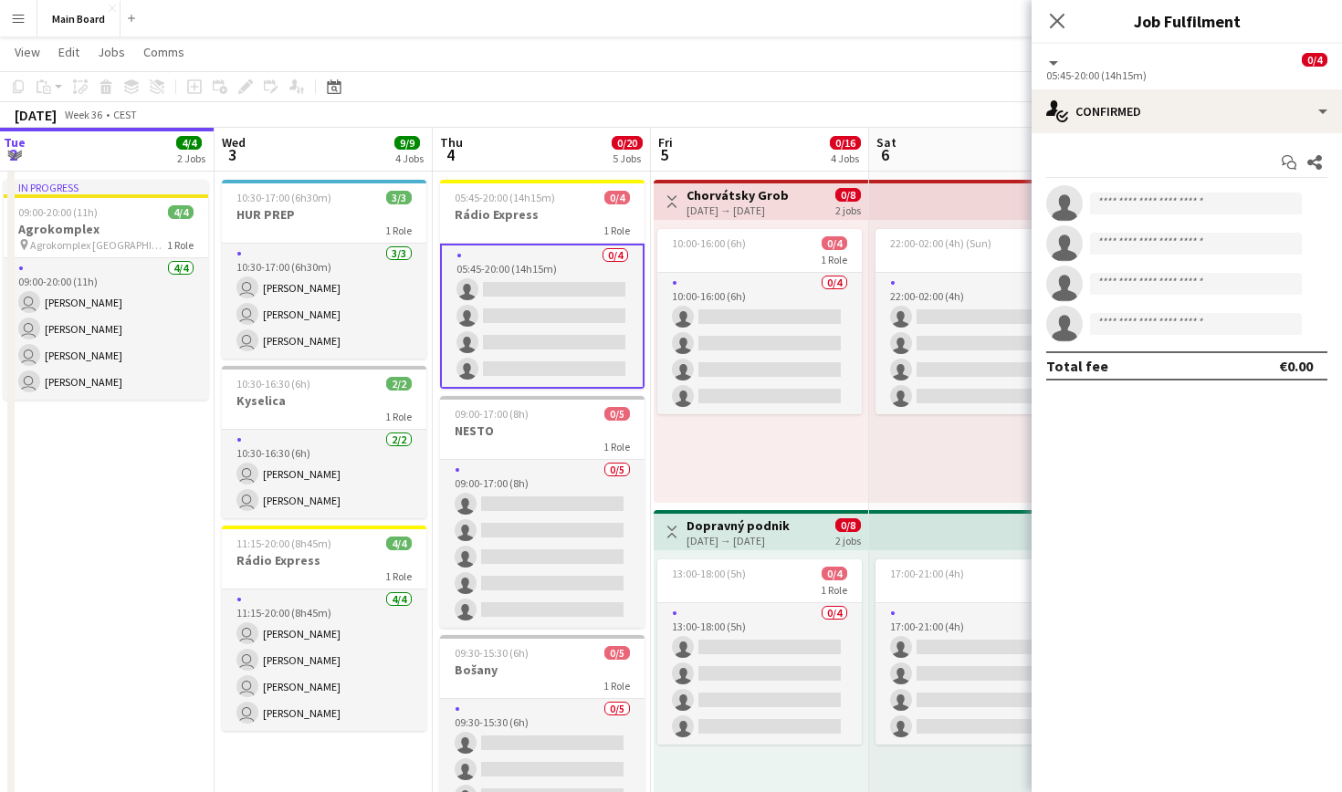
scroll to position [362, 0]
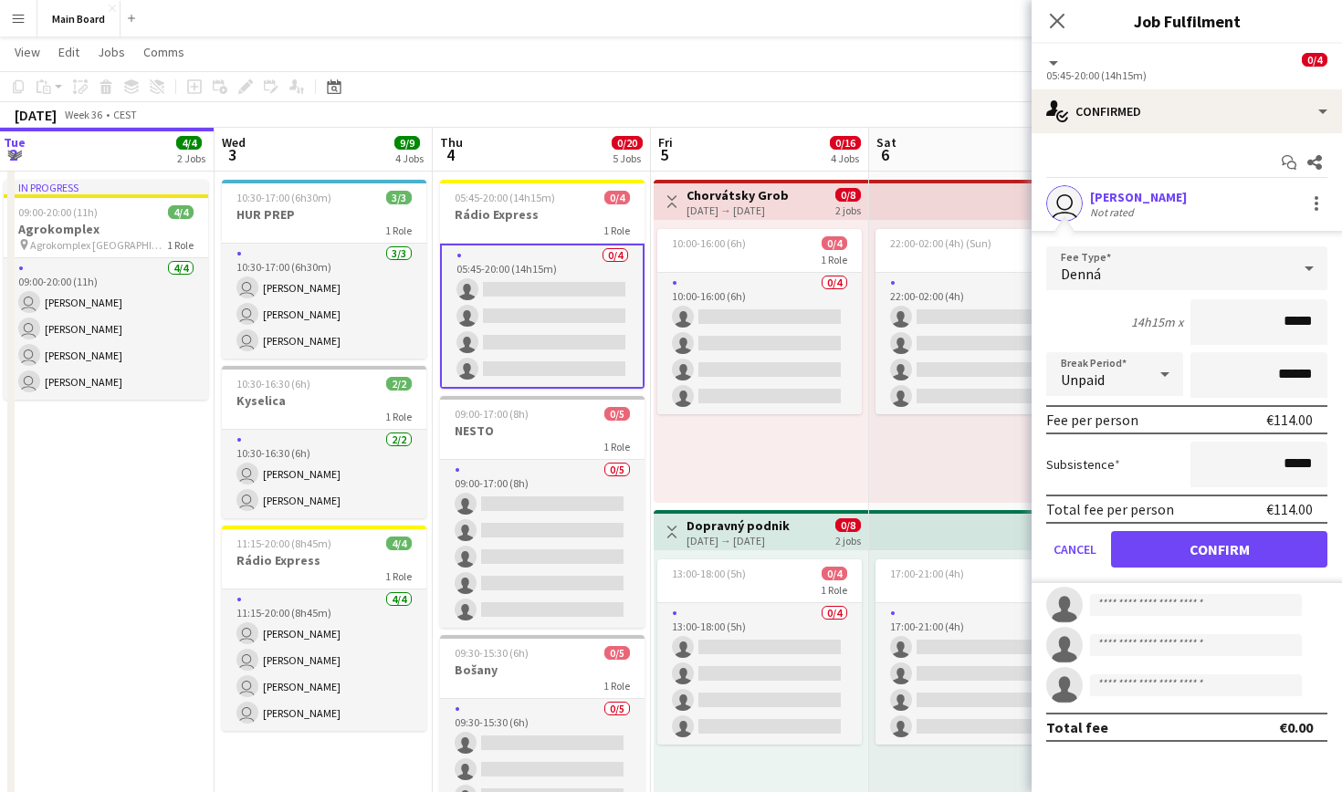
click at [648, 539] on button "Confirm" at bounding box center [1219, 549] width 216 height 37
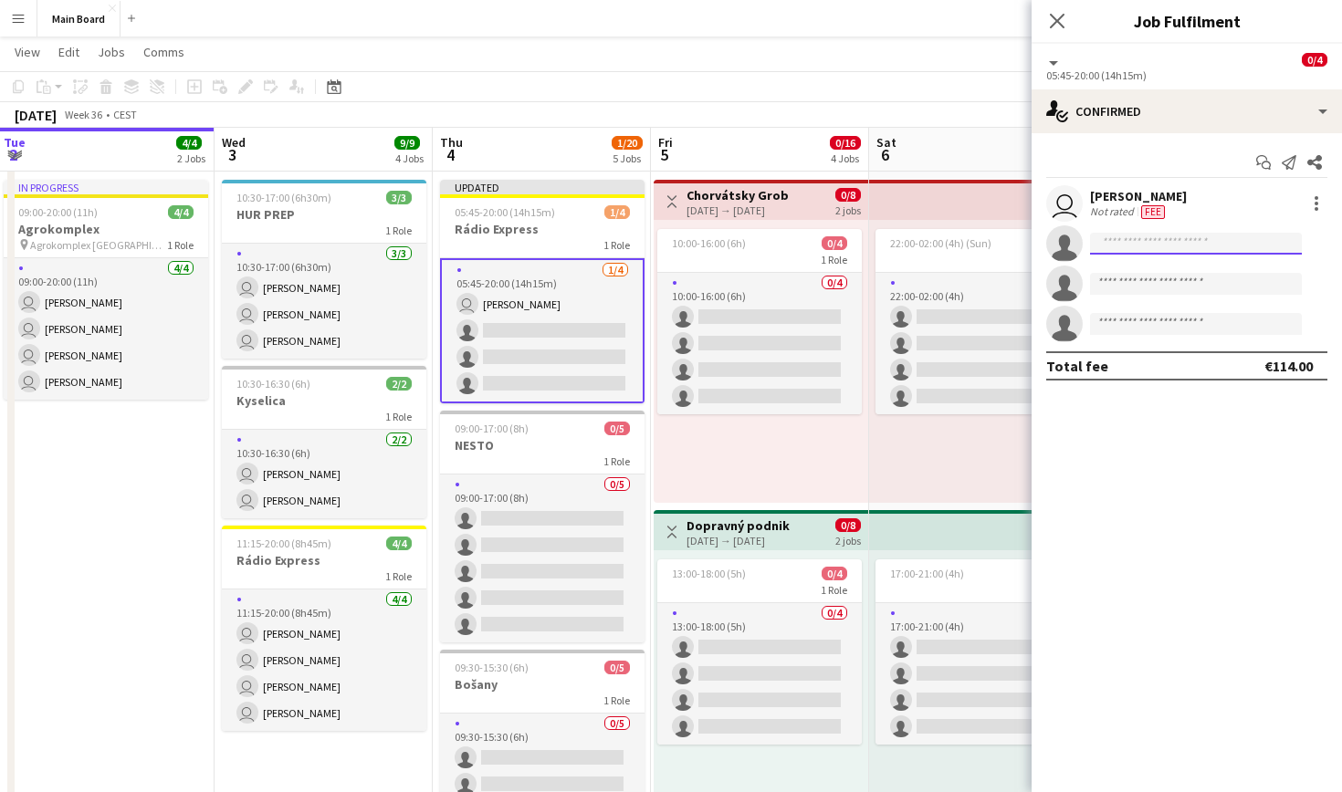
click at [648, 250] on input at bounding box center [1196, 244] width 212 height 22
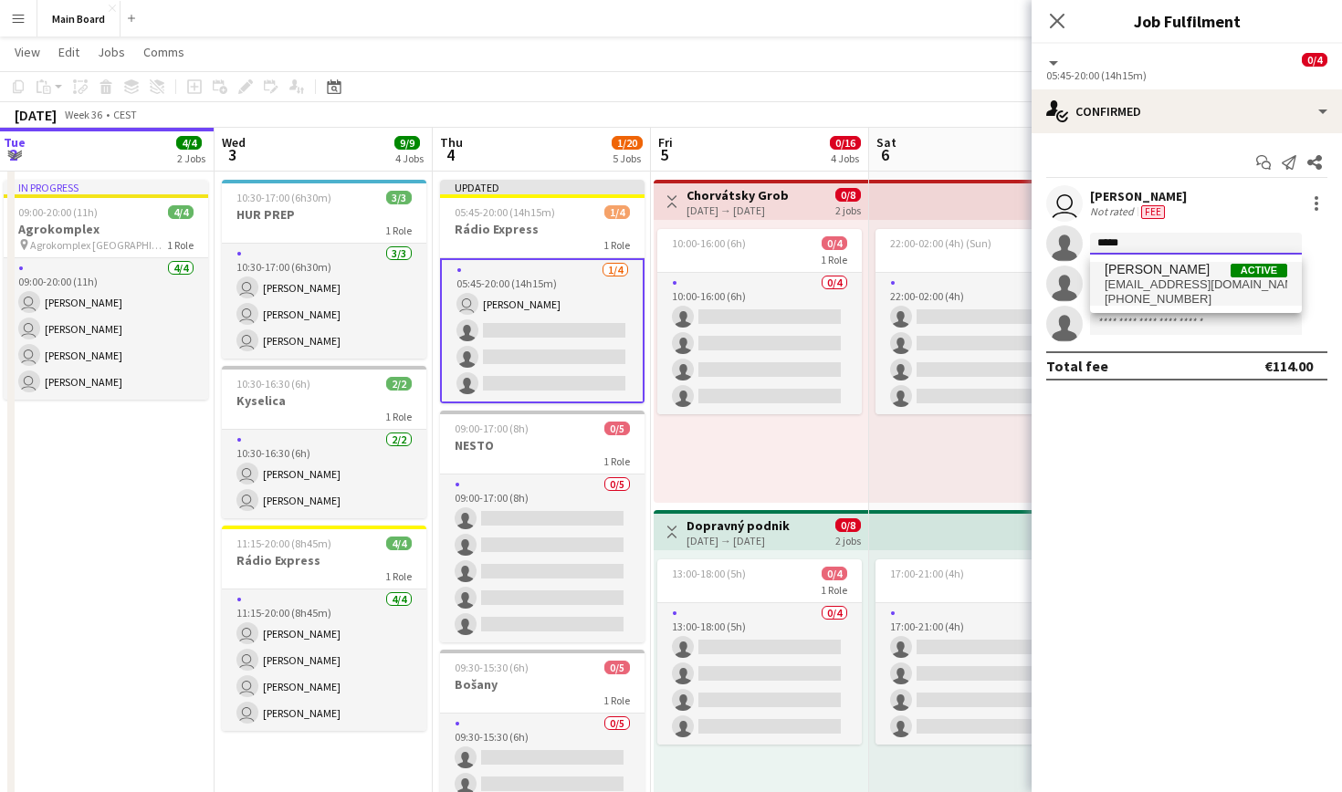
type input "*****"
click at [648, 280] on span "alexabolerac@gmail.com" at bounding box center [1196, 285] width 183 height 15
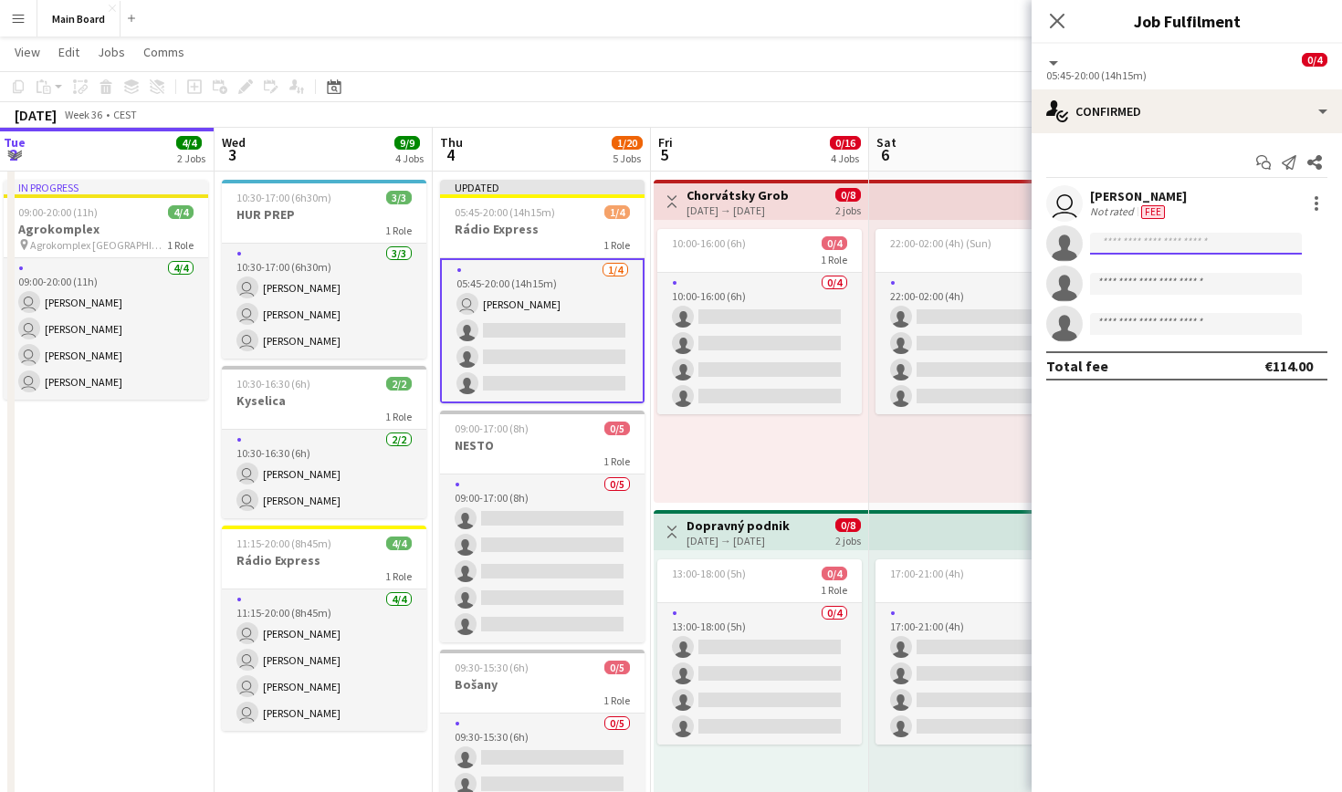
scroll to position [0, 0]
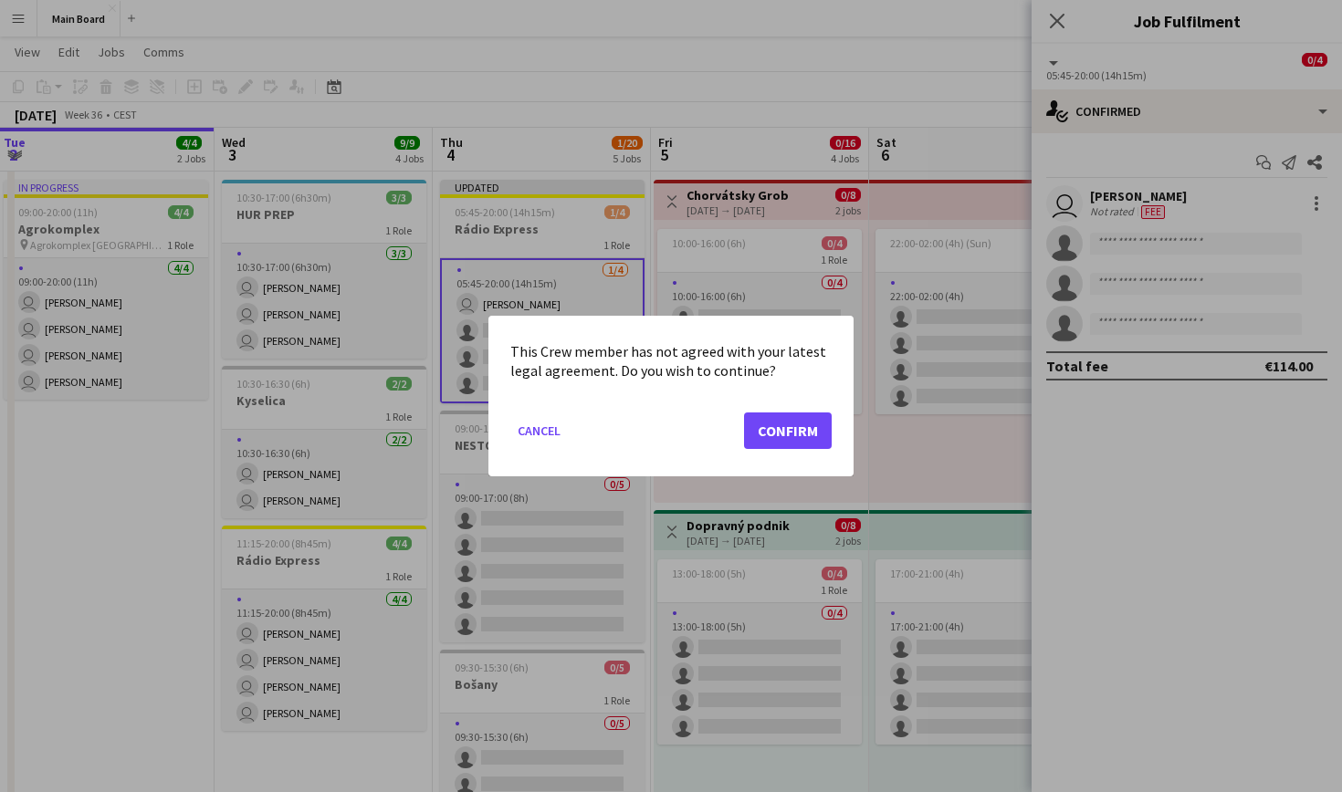
click at [648, 429] on button "Confirm" at bounding box center [788, 431] width 88 height 37
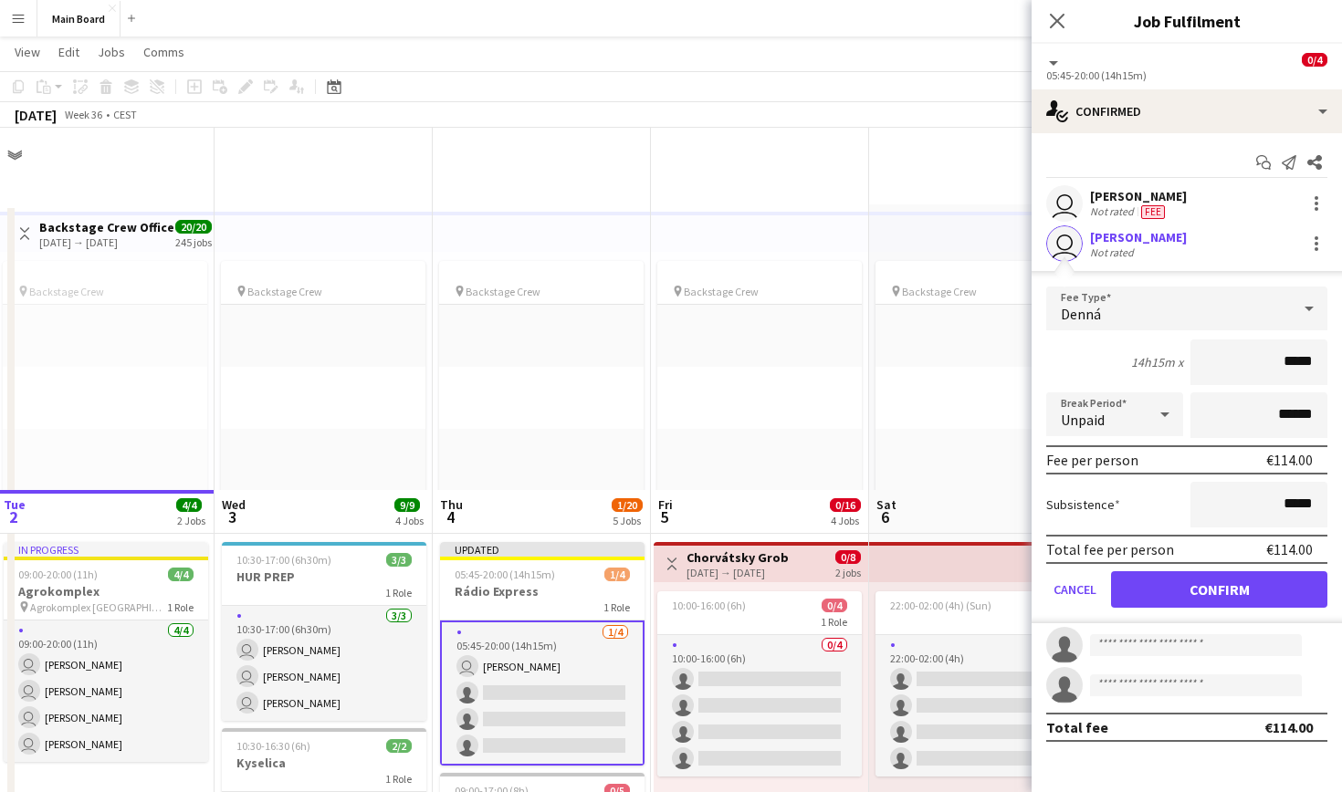
scroll to position [362, 0]
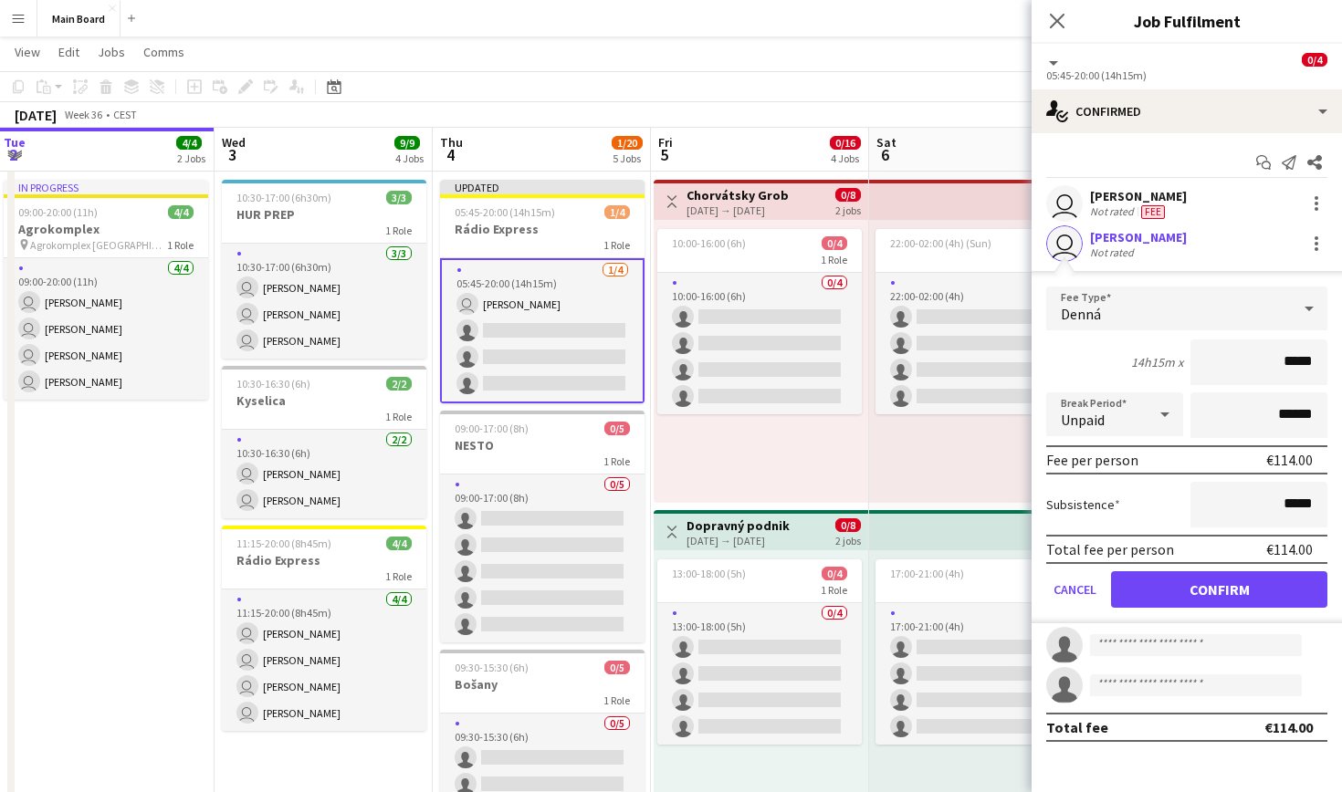
click at [648, 592] on button "Confirm" at bounding box center [1219, 589] width 216 height 37
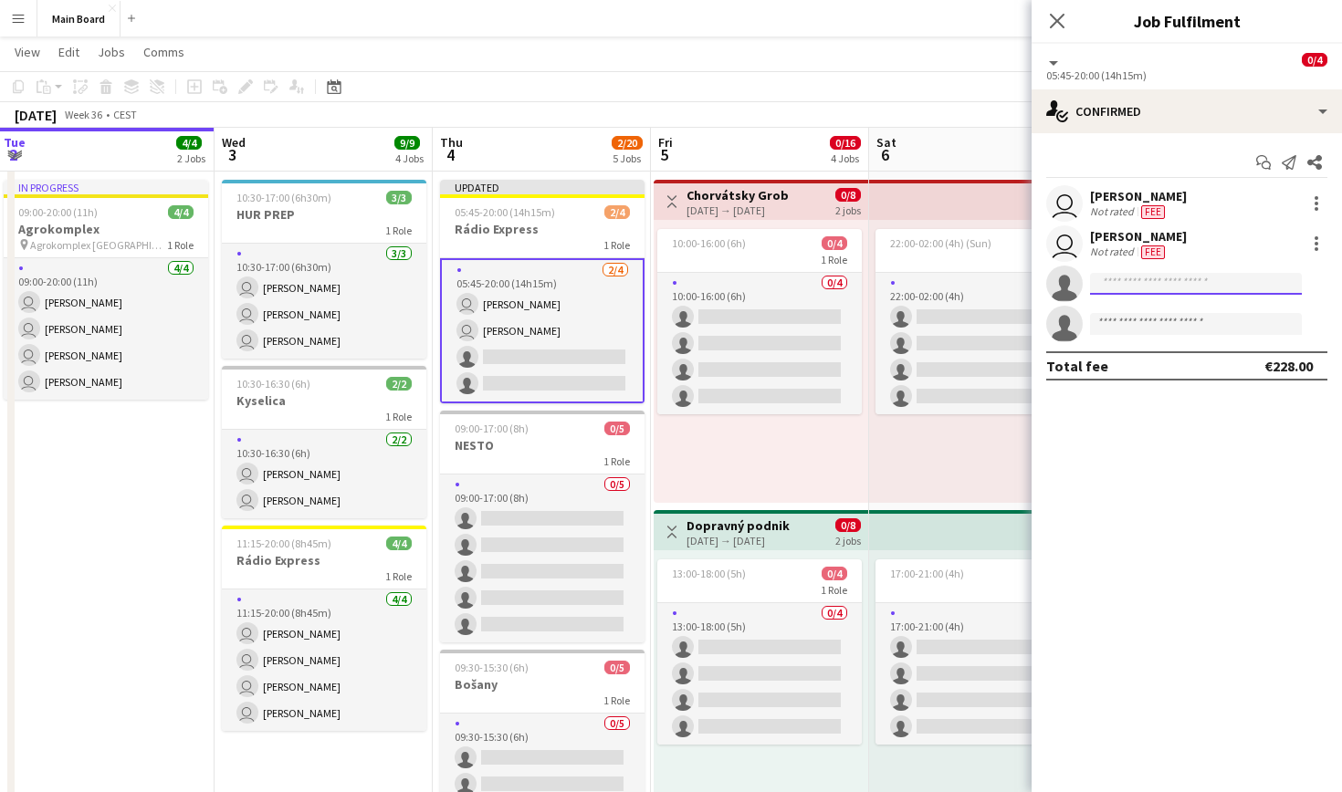
click at [648, 278] on input at bounding box center [1196, 284] width 212 height 22
type input "****"
click at [648, 323] on span "trebubu@azet.sk" at bounding box center [1196, 325] width 183 height 15
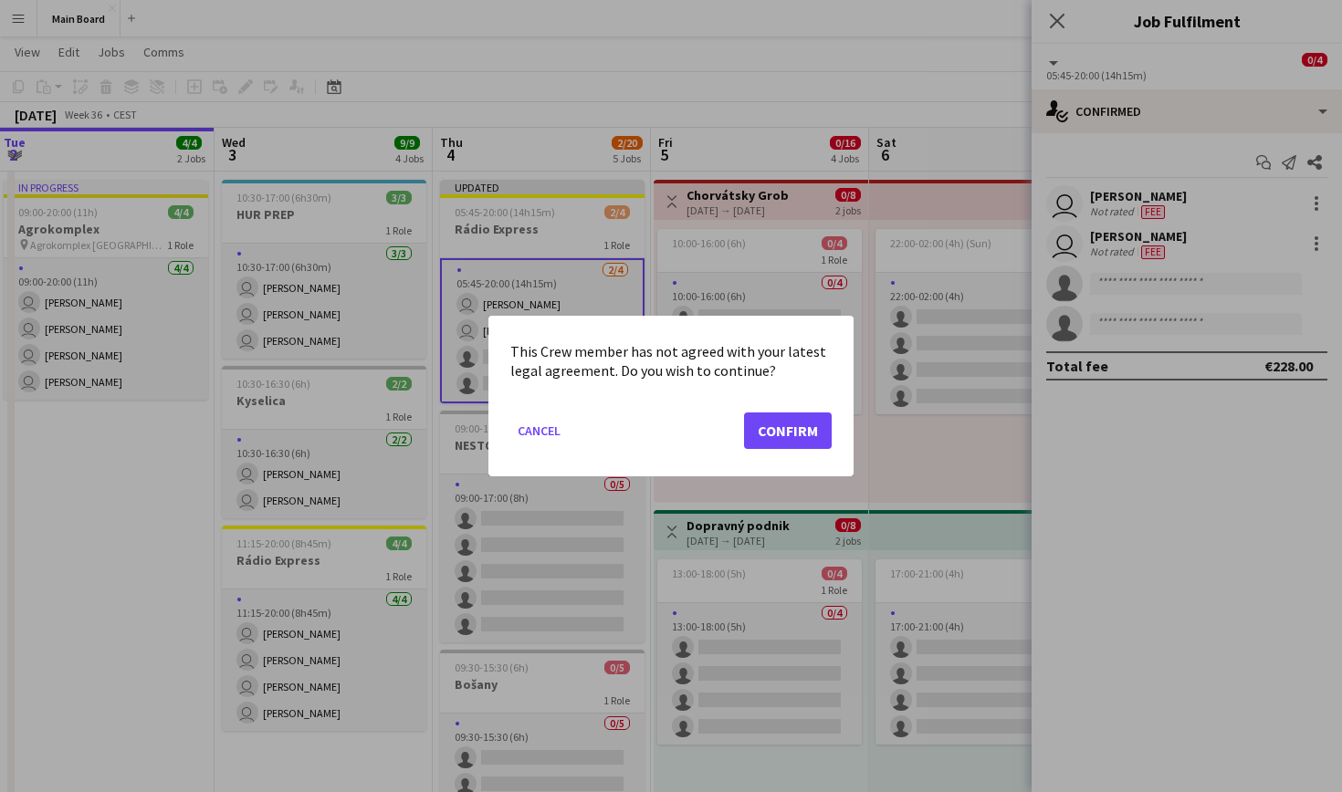
click at [648, 431] on button "Confirm" at bounding box center [788, 431] width 88 height 37
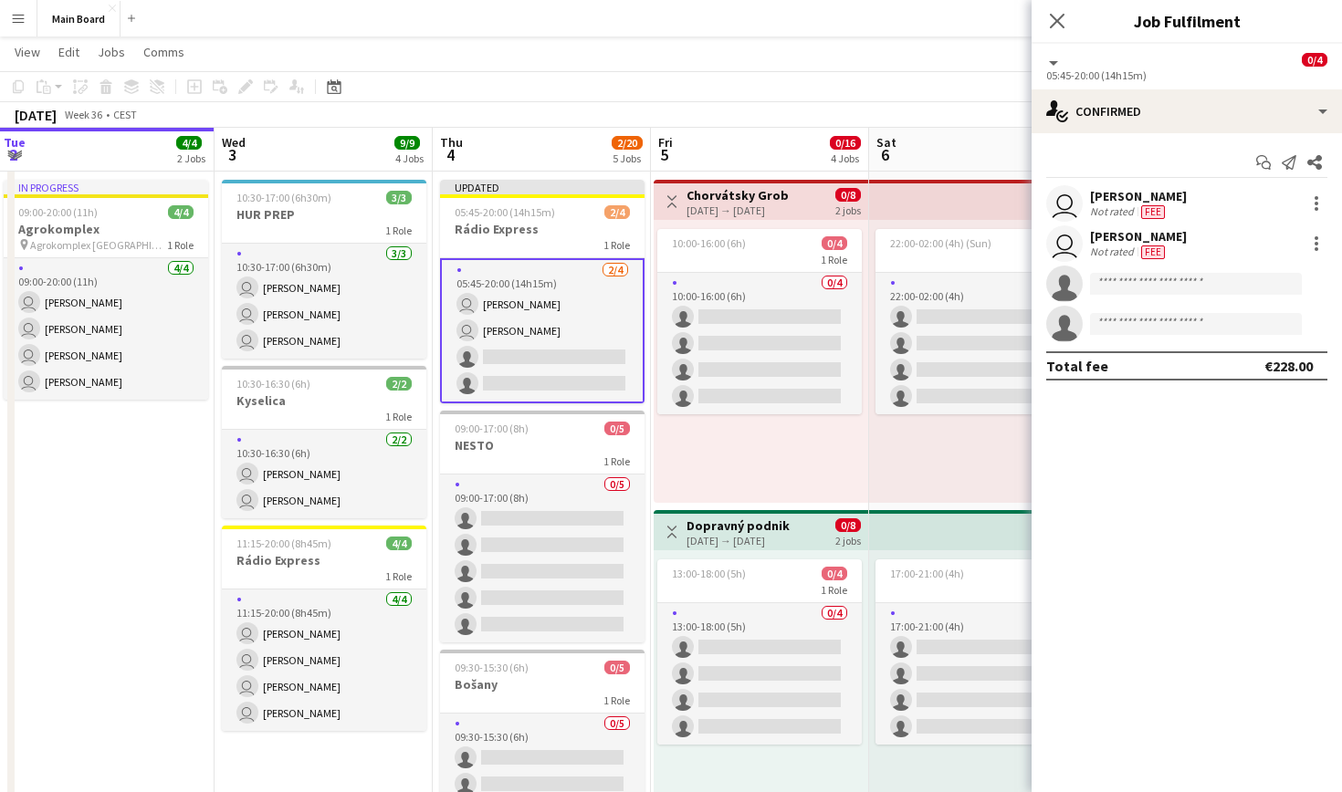
scroll to position [362, 0]
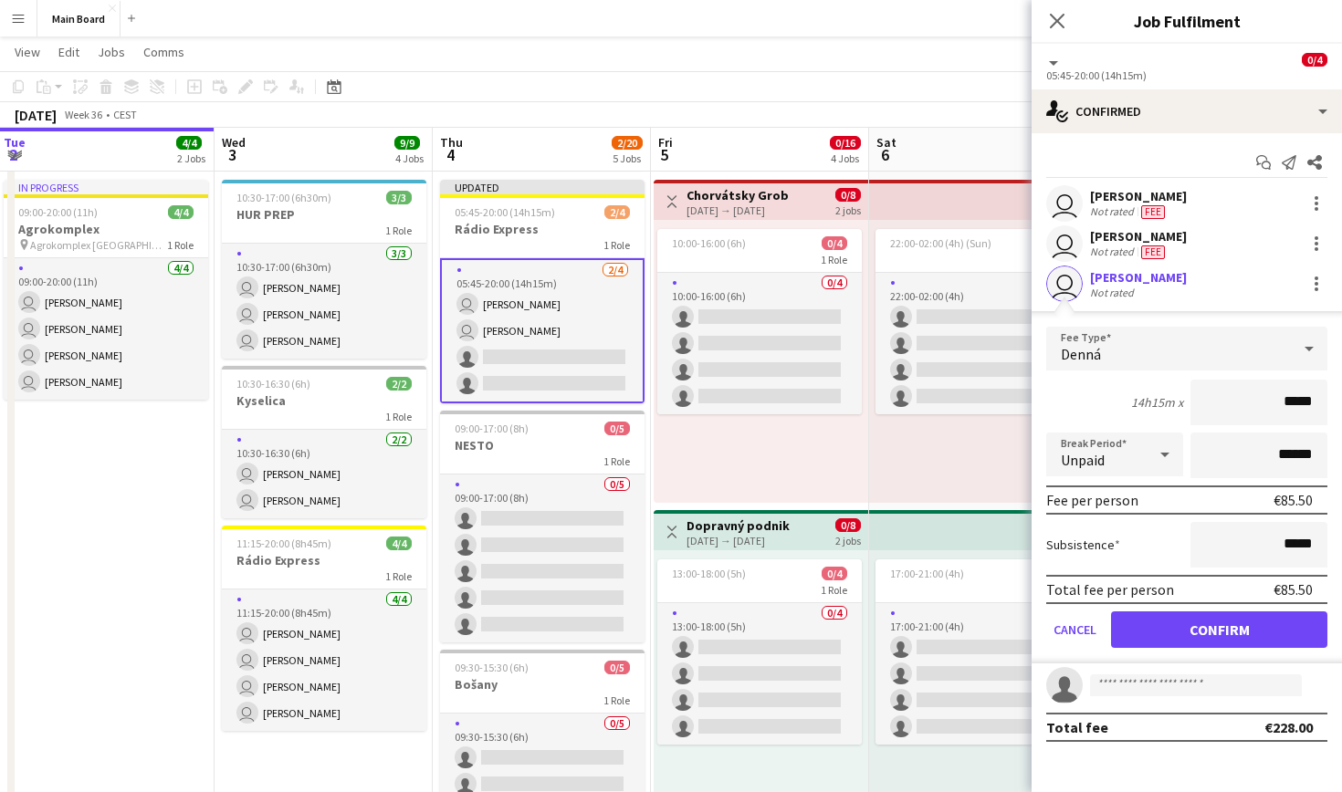
click at [648, 643] on button "Confirm" at bounding box center [1219, 630] width 216 height 37
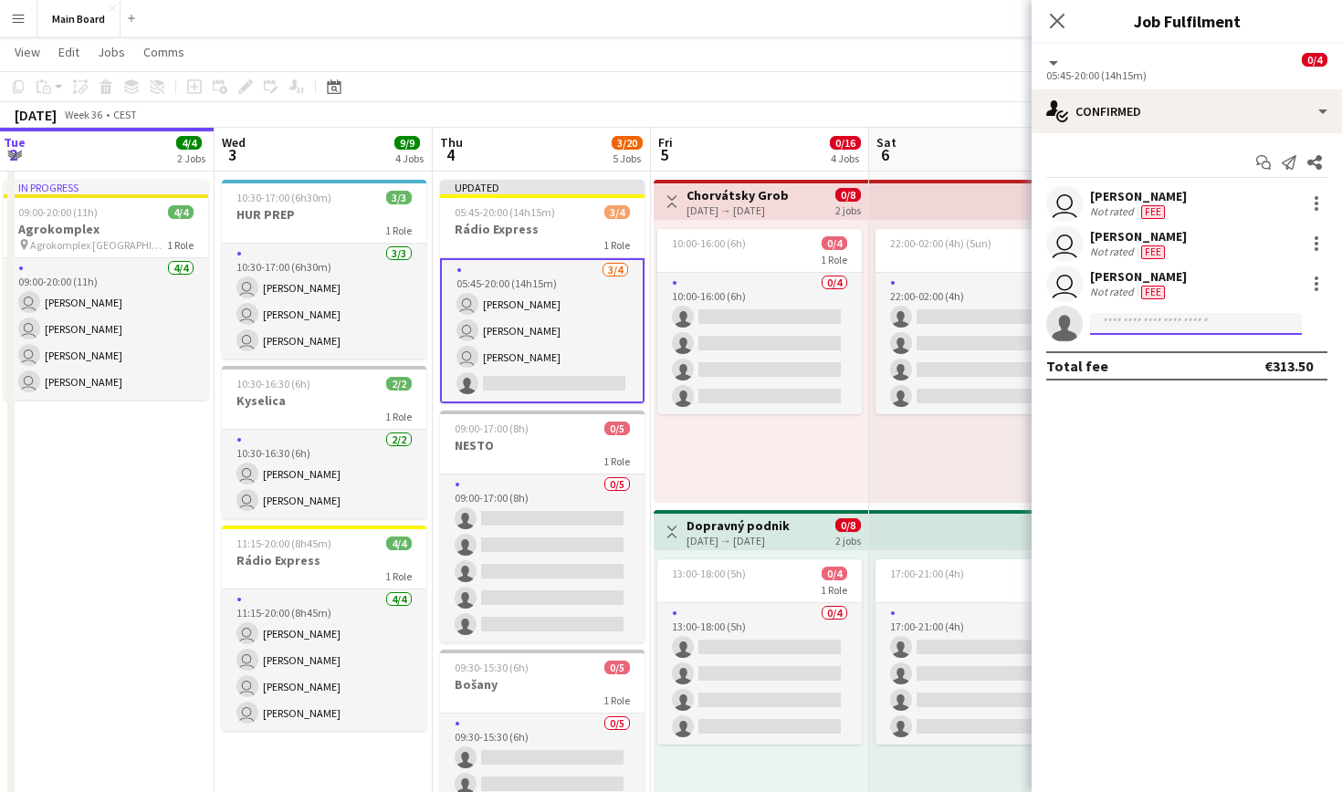
click at [648, 328] on input at bounding box center [1196, 324] width 212 height 22
type input "*****"
click at [648, 355] on span "Lukáš Koleják Active" at bounding box center [1196, 350] width 183 height 16
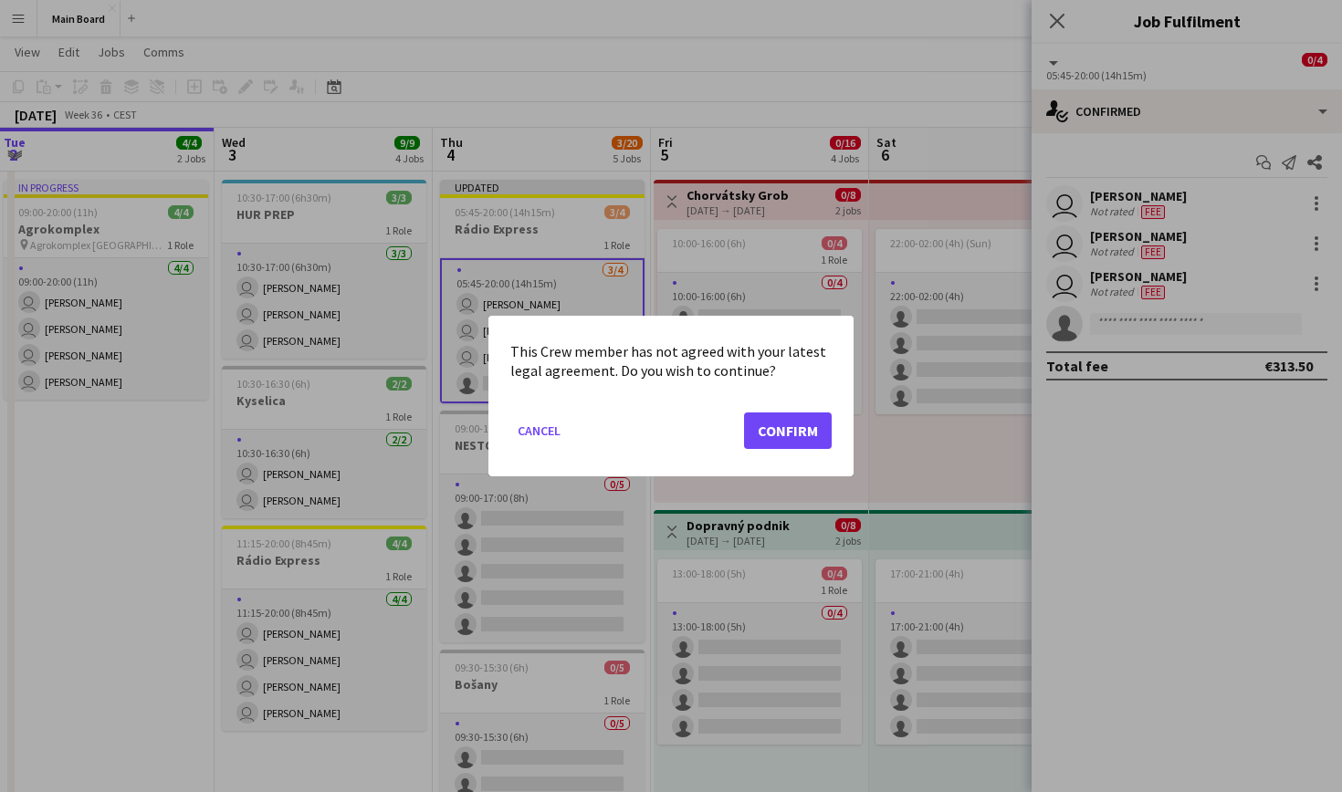
click at [648, 440] on button "Confirm" at bounding box center [788, 431] width 88 height 37
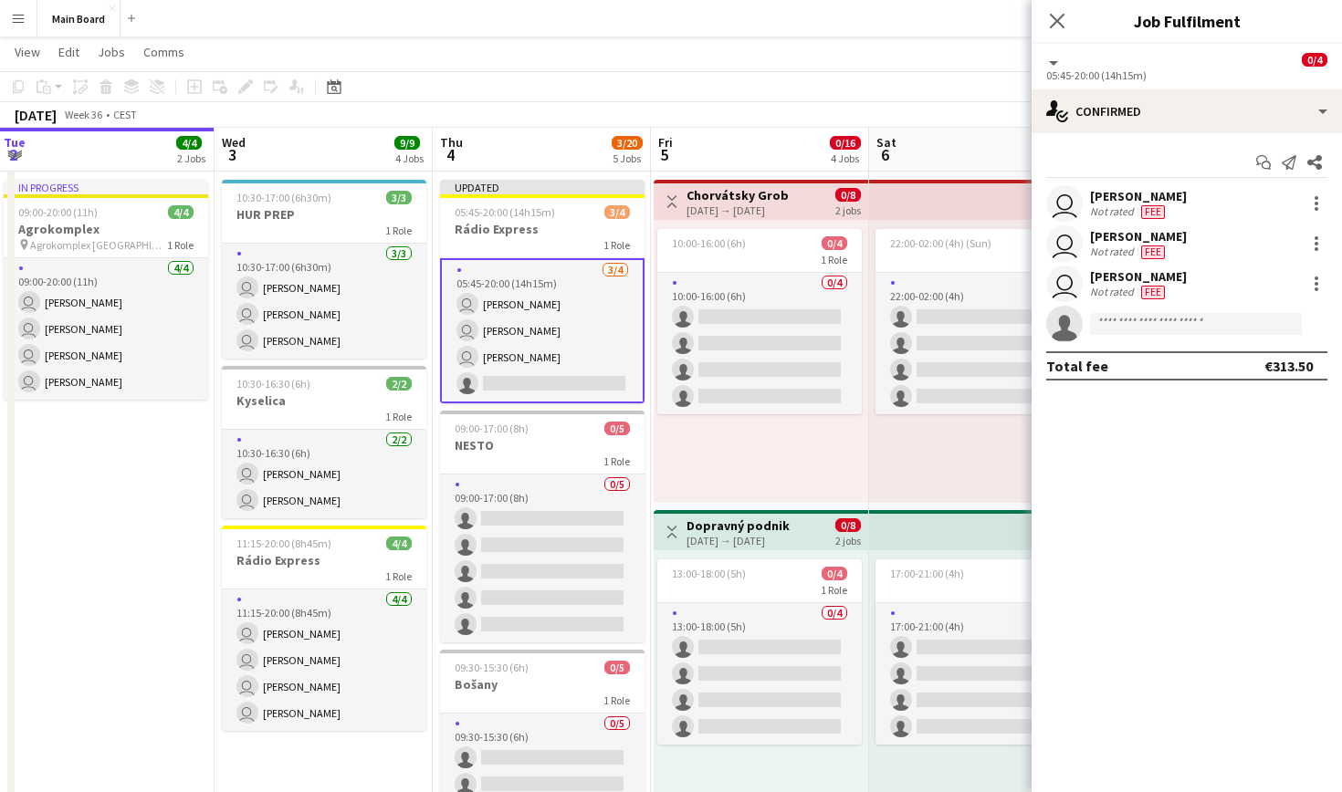
scroll to position [362, 0]
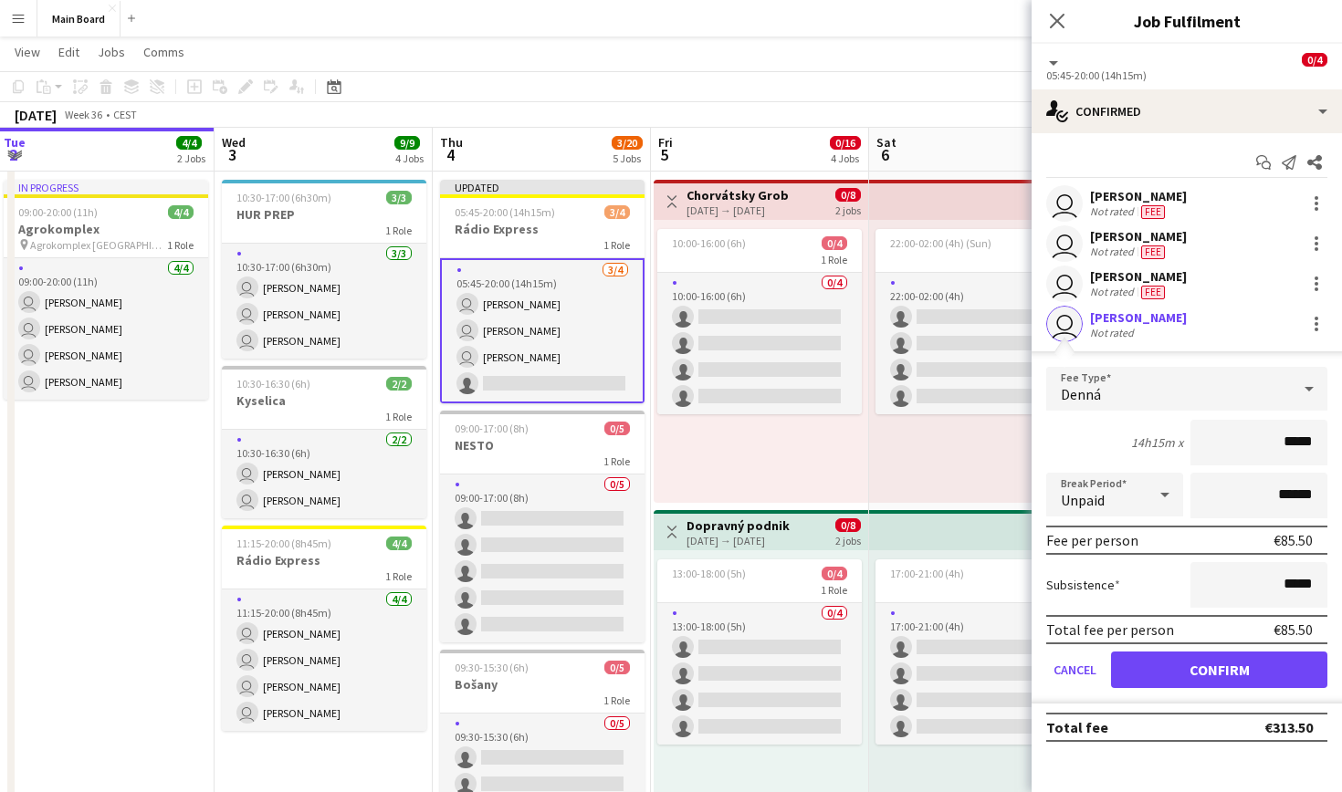
click at [648, 671] on button "Confirm" at bounding box center [1219, 670] width 216 height 37
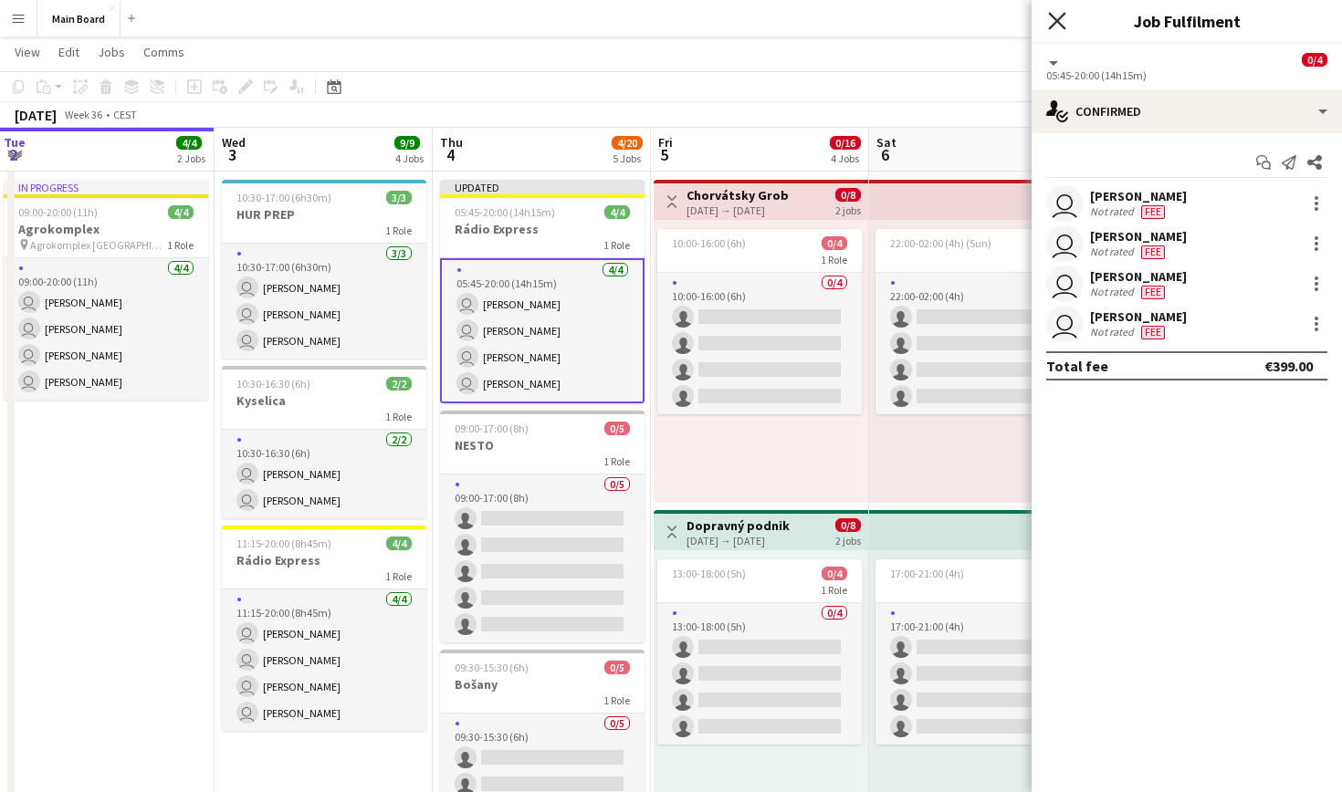
click at [648, 18] on icon "Close pop-in" at bounding box center [1056, 20] width 17 height 17
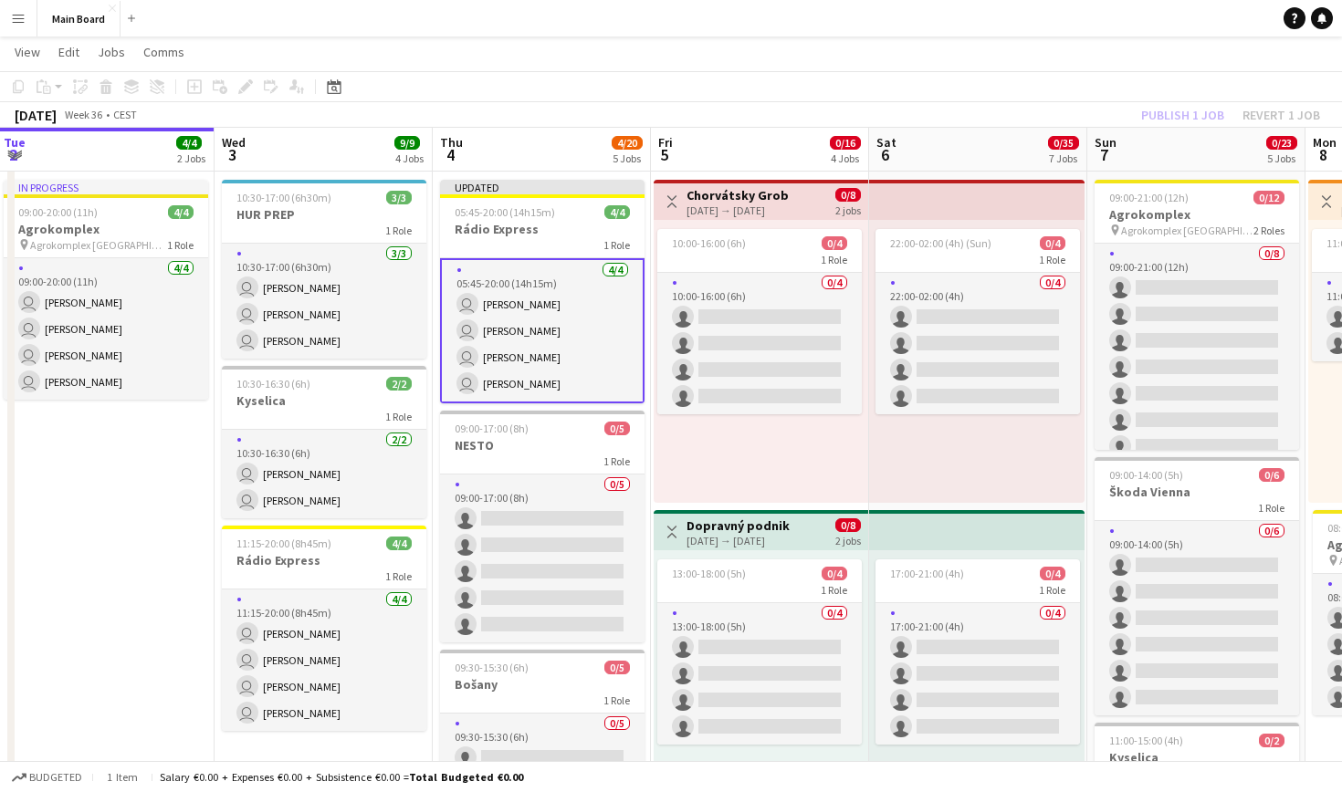
click at [21, 11] on app-icon "Menu" at bounding box center [18, 18] width 15 height 15
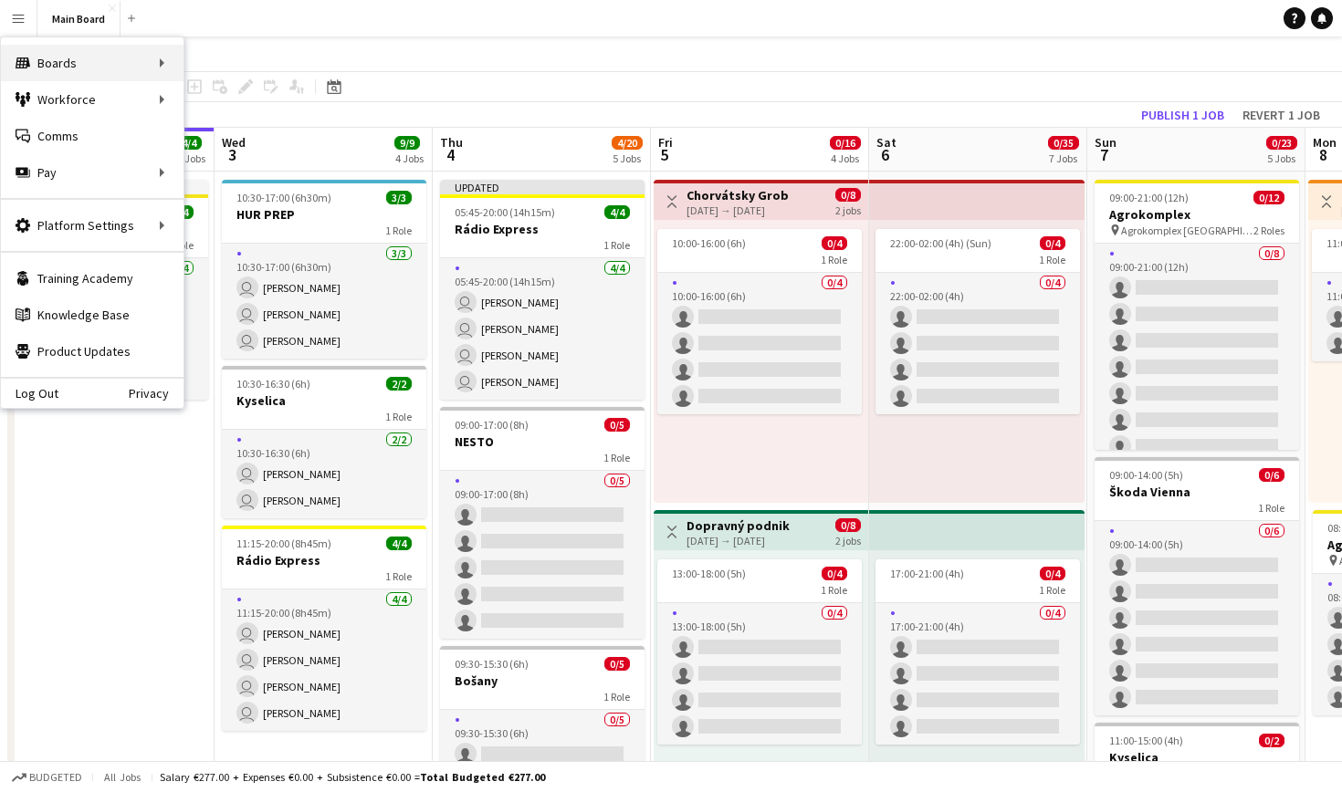
click at [152, 65] on div "Boards Boards" at bounding box center [92, 63] width 183 height 37
click at [235, 97] on link "All jobs" at bounding box center [275, 99] width 183 height 37
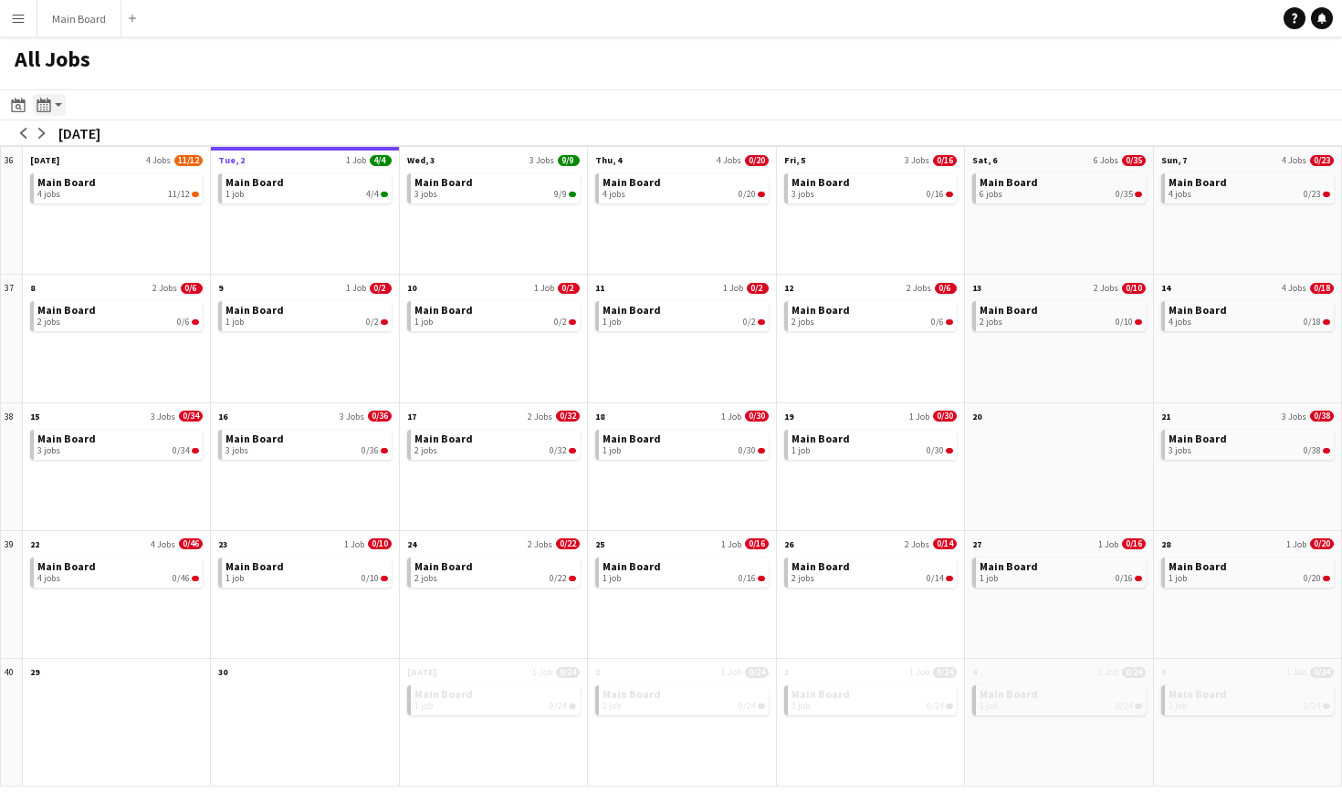
click at [53, 97] on div "Month view / Day view" at bounding box center [44, 105] width 22 height 22
click at [89, 176] on link "Day view by Job" at bounding box center [98, 170] width 100 height 16
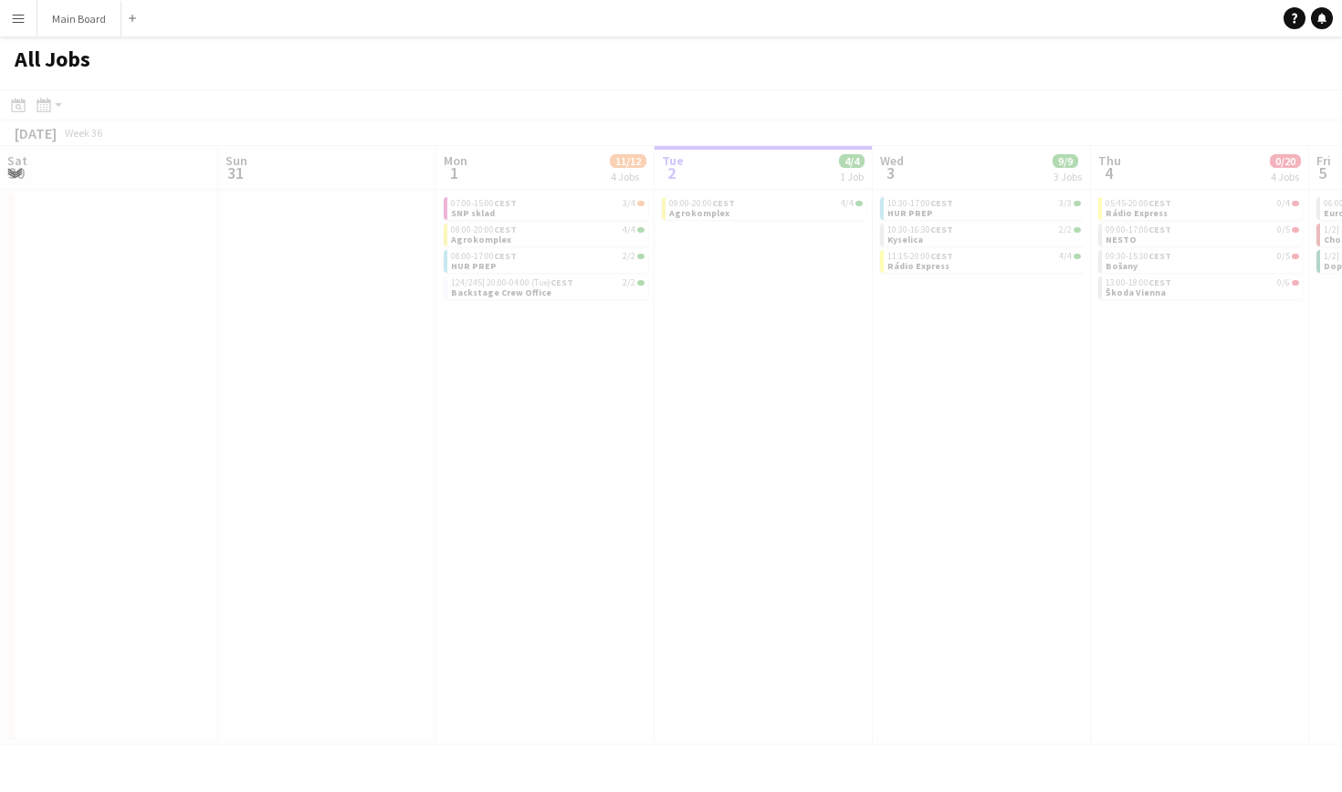
scroll to position [0, 436]
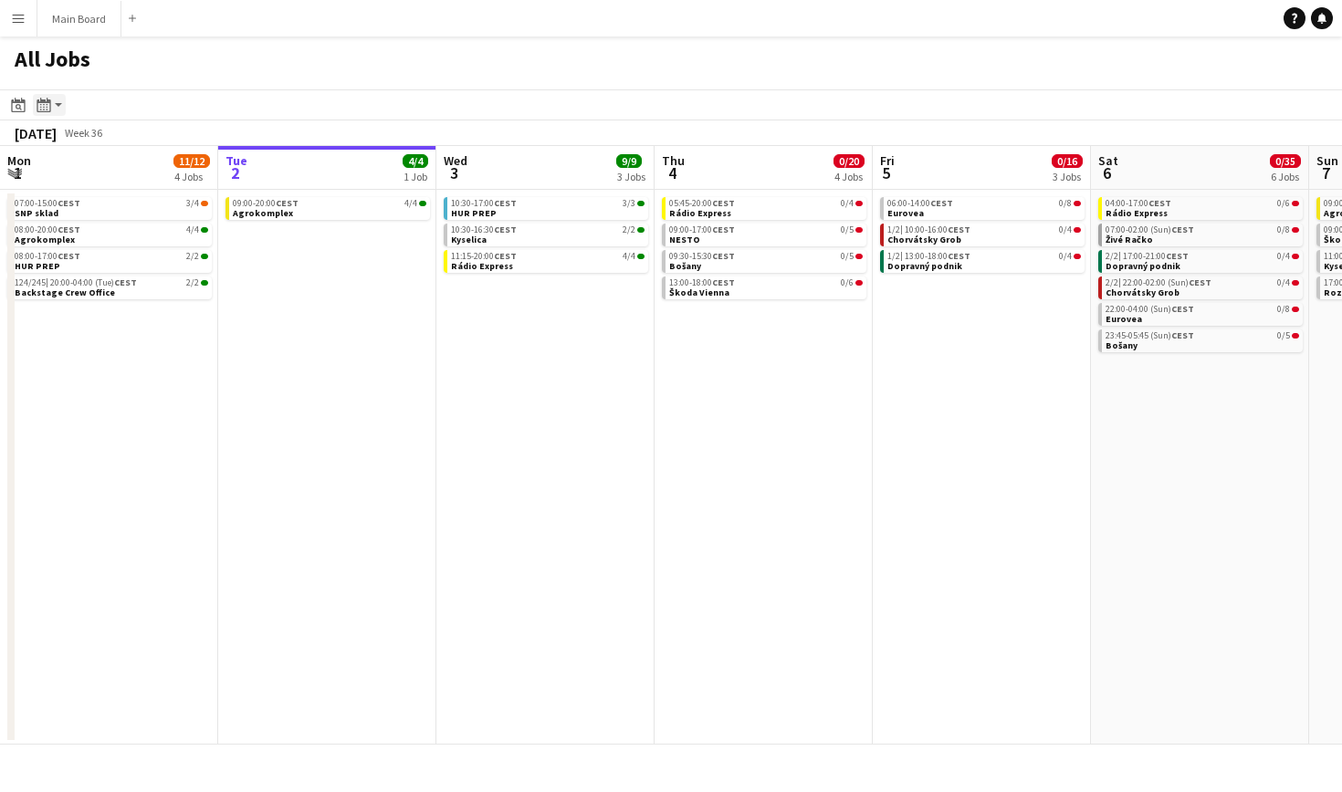
click at [50, 107] on icon at bounding box center [44, 105] width 14 height 15
click at [89, 139] on link "Day view by Board" at bounding box center [98, 139] width 100 height 16
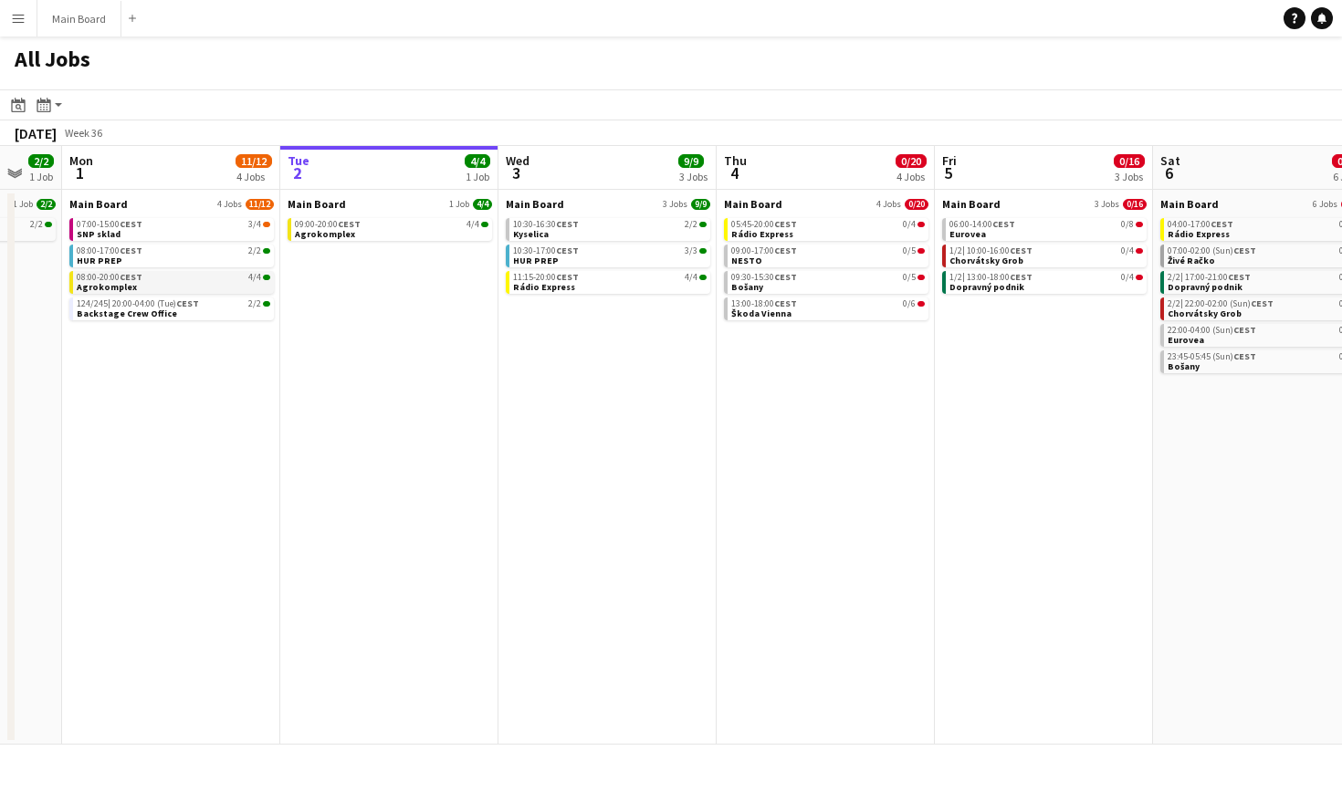
scroll to position [0, 372]
click at [51, 101] on div "Month view / Day view" at bounding box center [44, 105] width 22 height 22
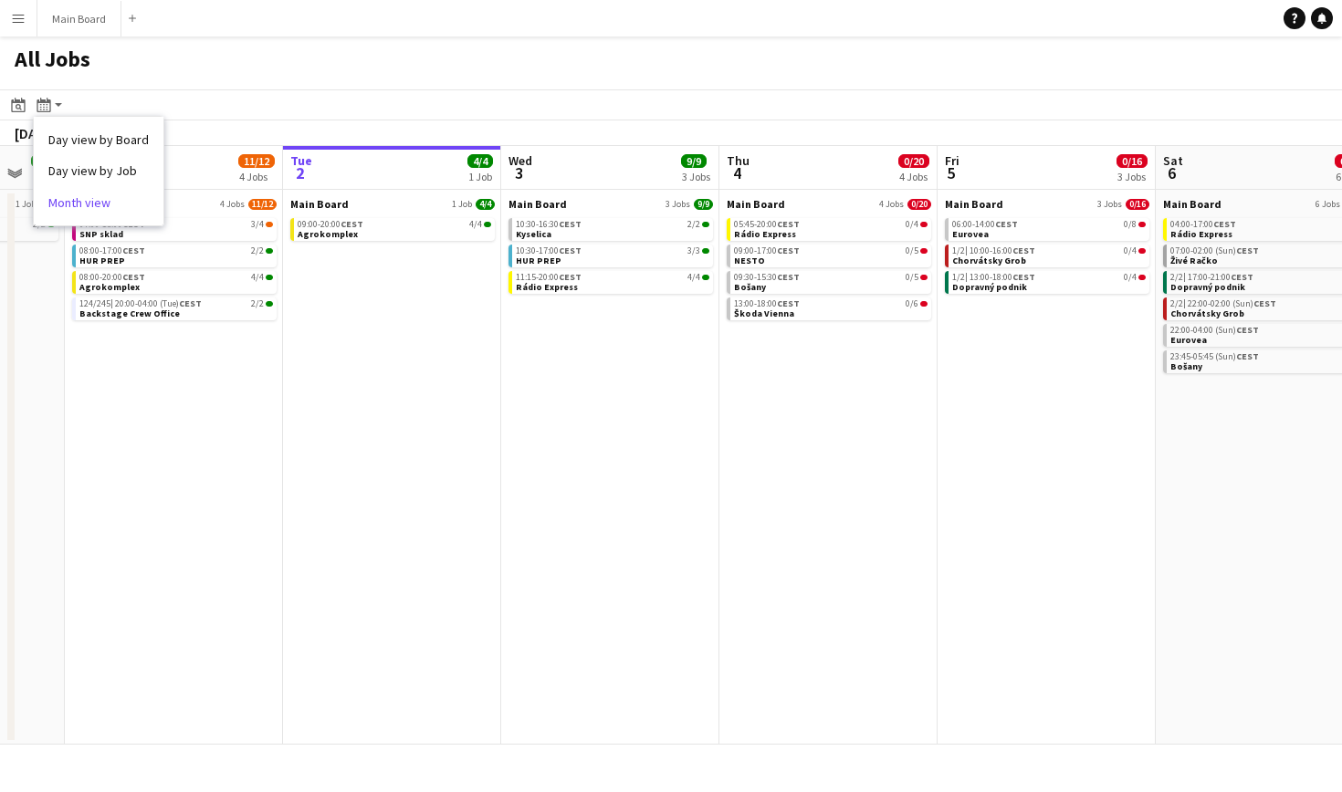
click at [86, 199] on link "Month view" at bounding box center [98, 202] width 100 height 16
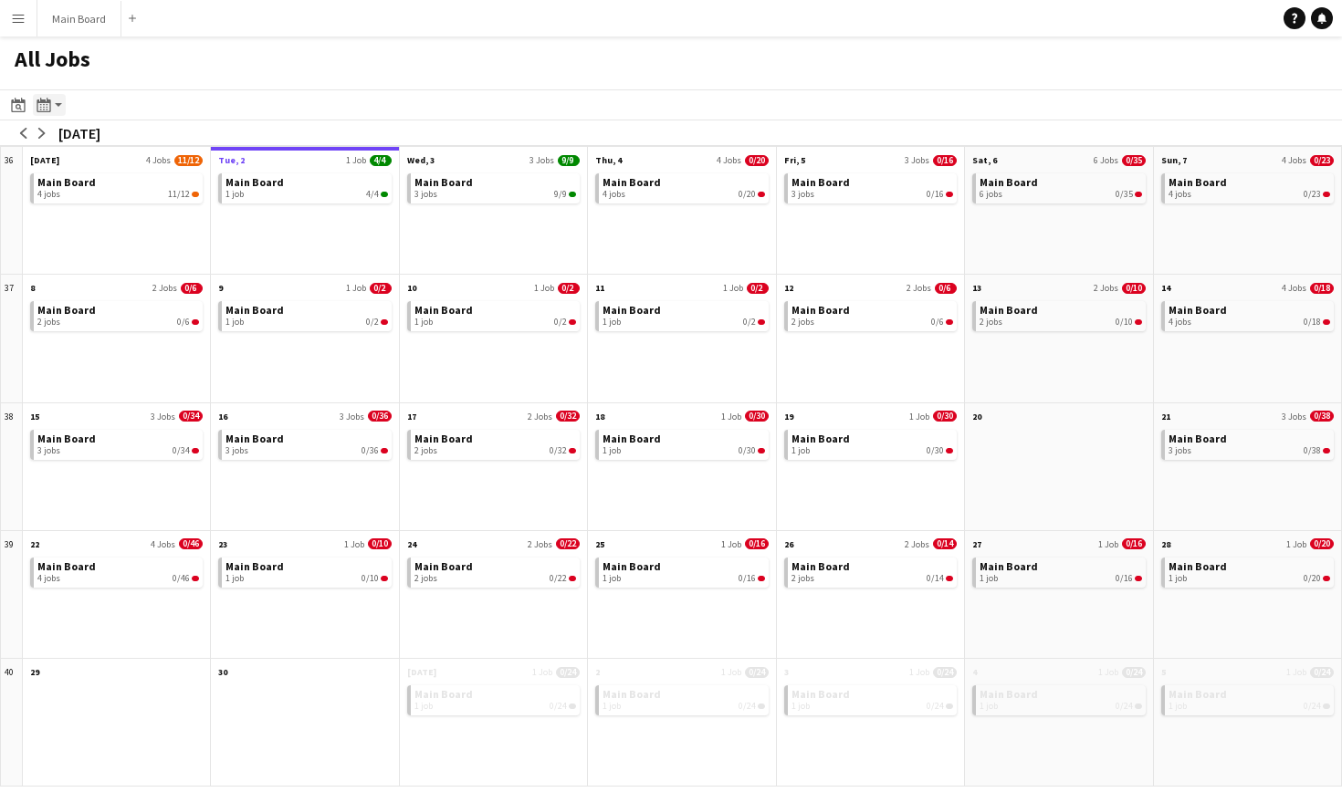
click at [49, 99] on icon "Month view / Day view" at bounding box center [44, 105] width 15 height 15
click at [84, 143] on link "Day view by Board" at bounding box center [98, 139] width 100 height 16
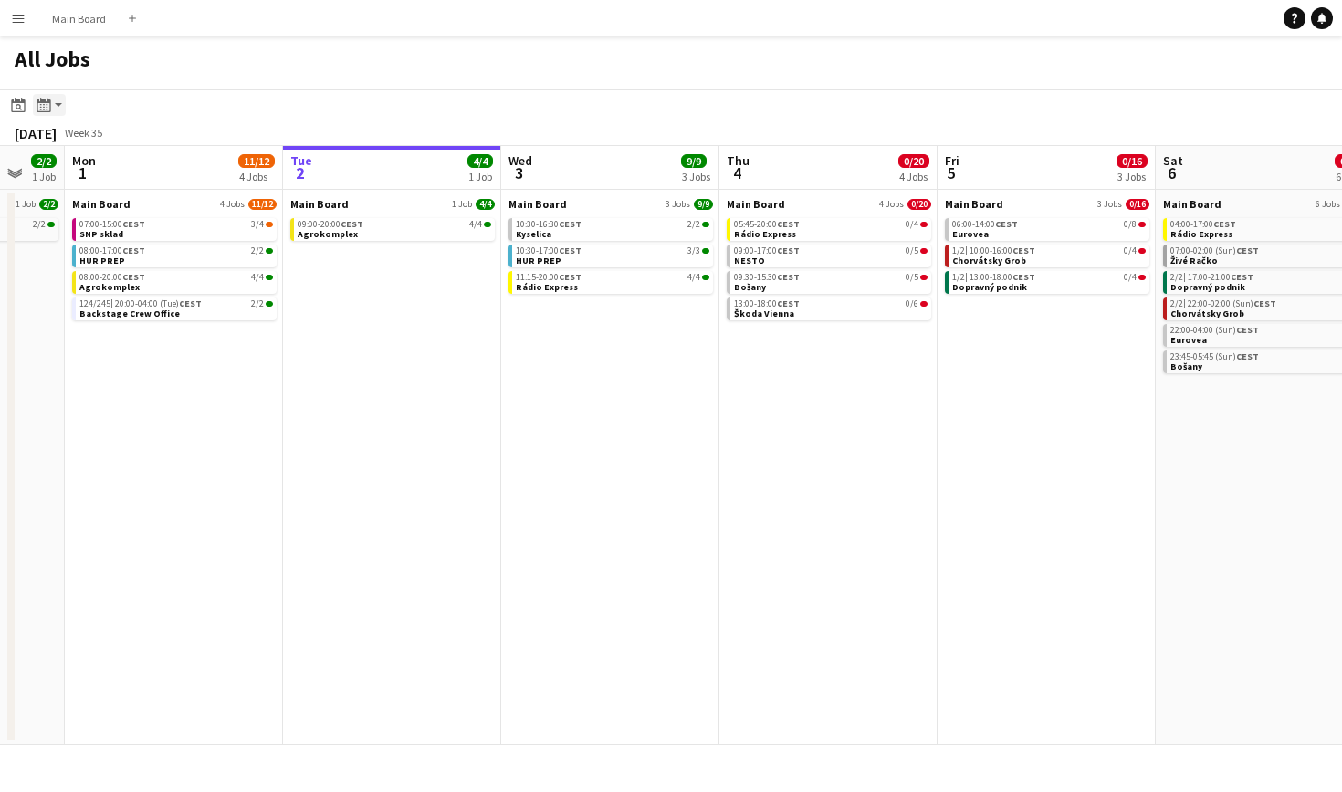
click at [50, 103] on icon at bounding box center [44, 105] width 14 height 15
click at [80, 165] on link "Day view by Job" at bounding box center [98, 170] width 100 height 16
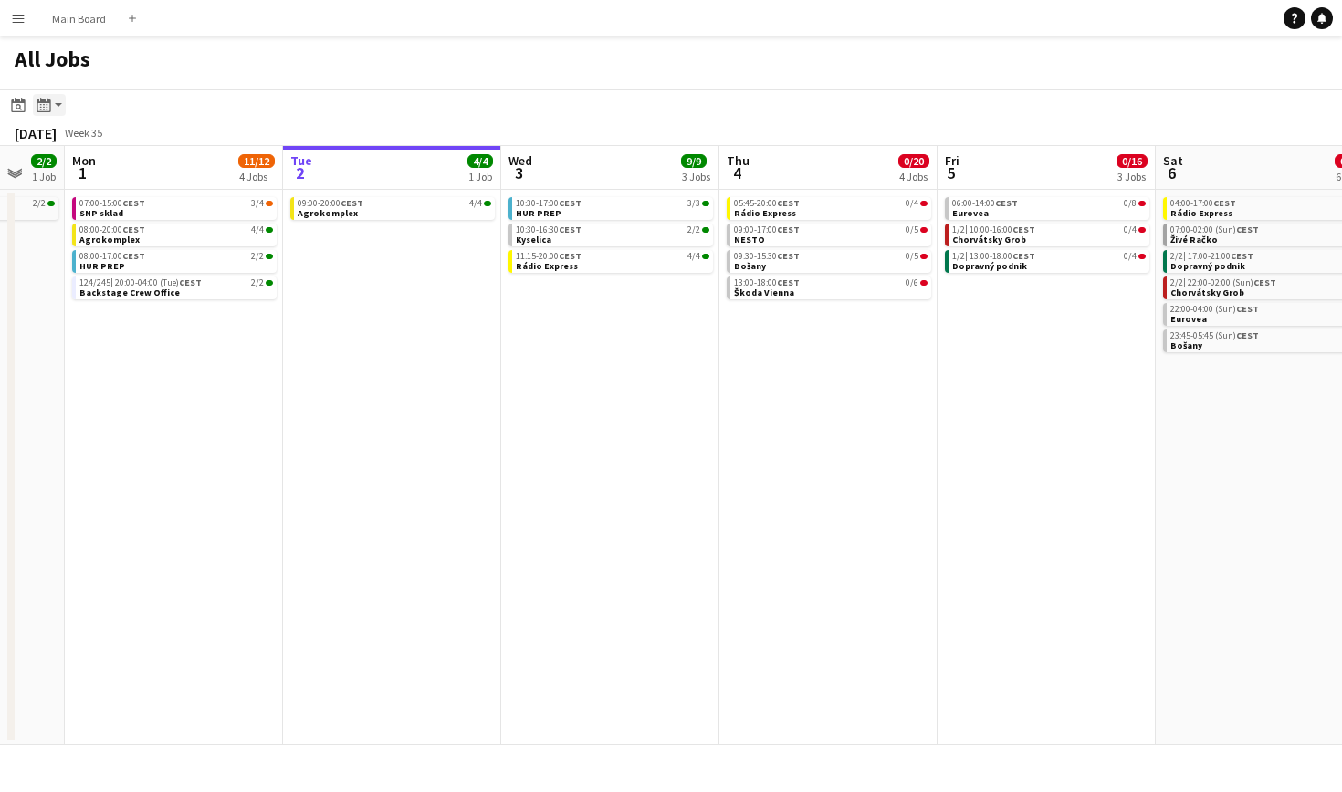
click at [46, 101] on icon at bounding box center [44, 105] width 14 height 15
click at [98, 137] on link "Day view by Board" at bounding box center [98, 139] width 100 height 16
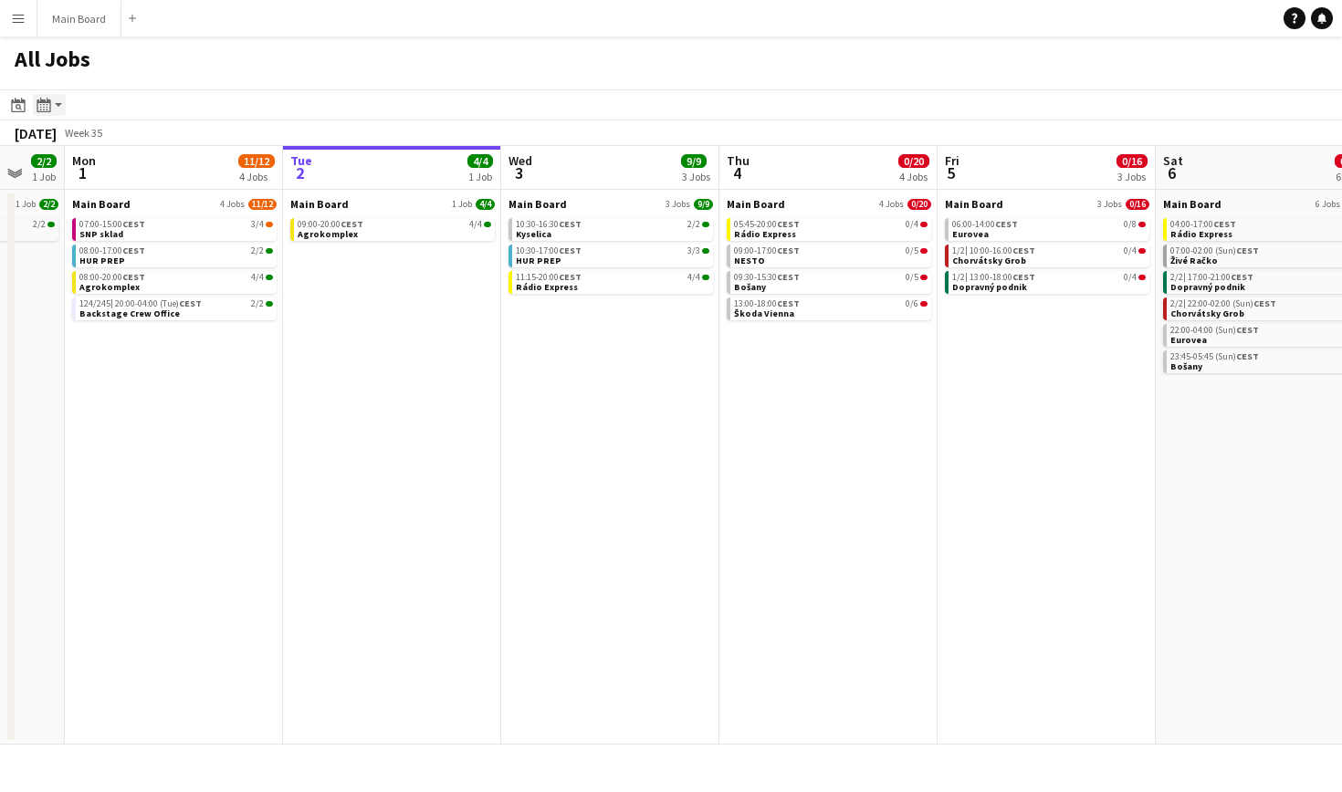
click at [47, 100] on icon at bounding box center [44, 105] width 14 height 15
click at [90, 166] on link "Day view by Job" at bounding box center [98, 170] width 100 height 16
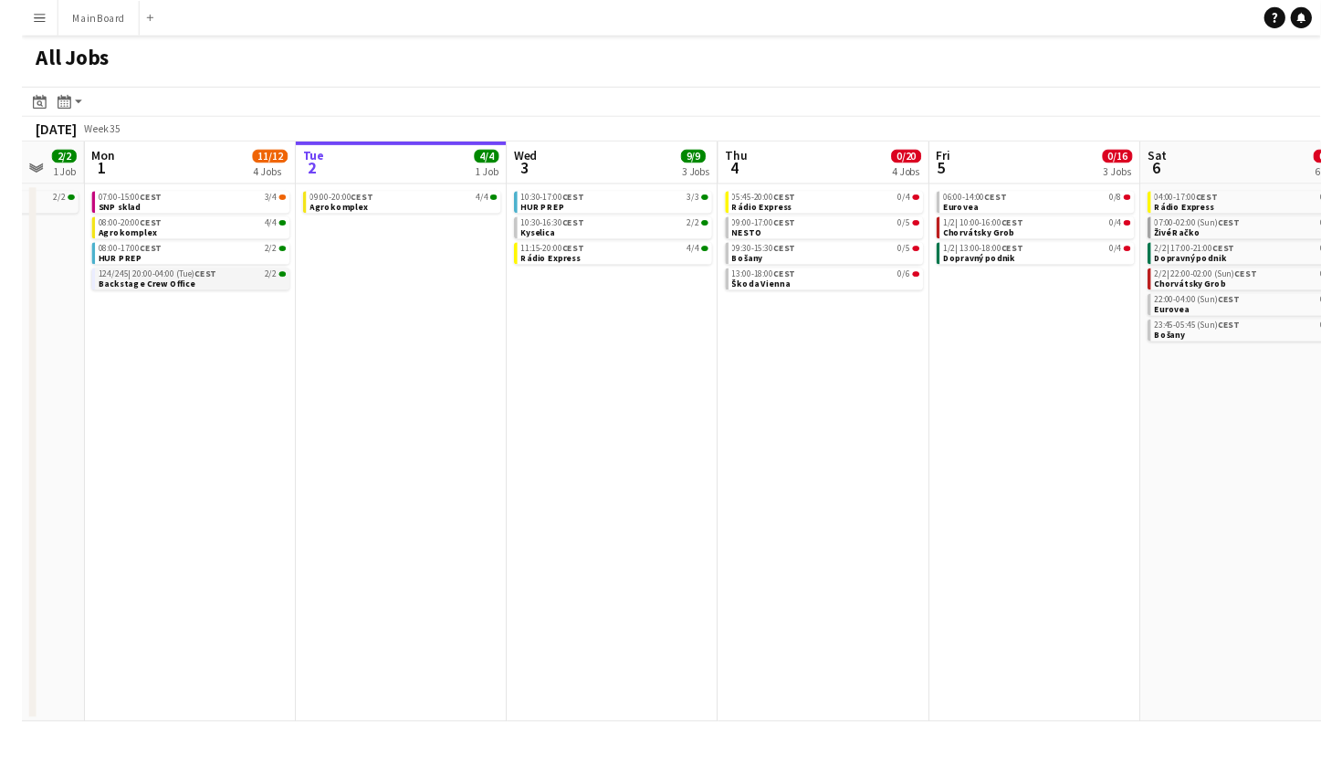
scroll to position [0, 414]
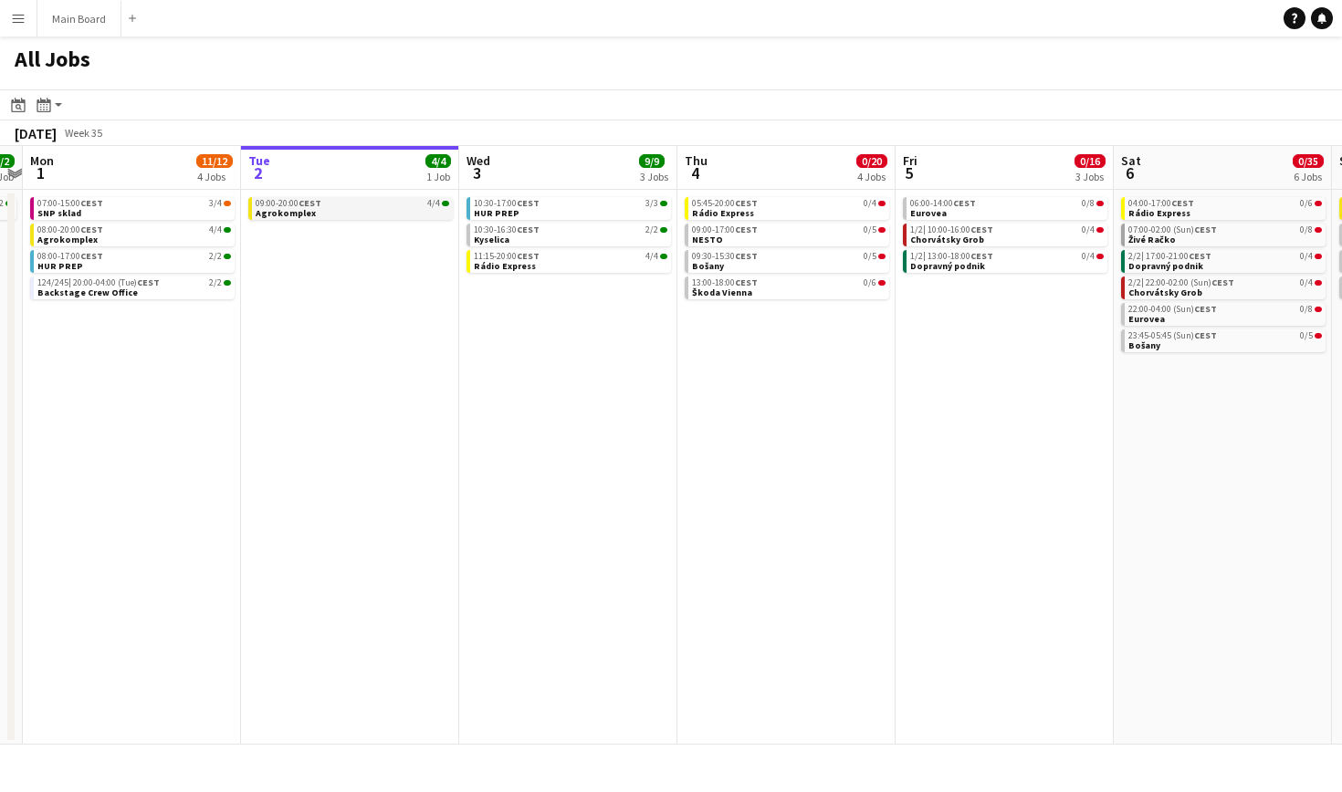
click at [373, 213] on link "09:00-20:00 CEST 4/4 Agrokomplex" at bounding box center [353, 207] width 194 height 21
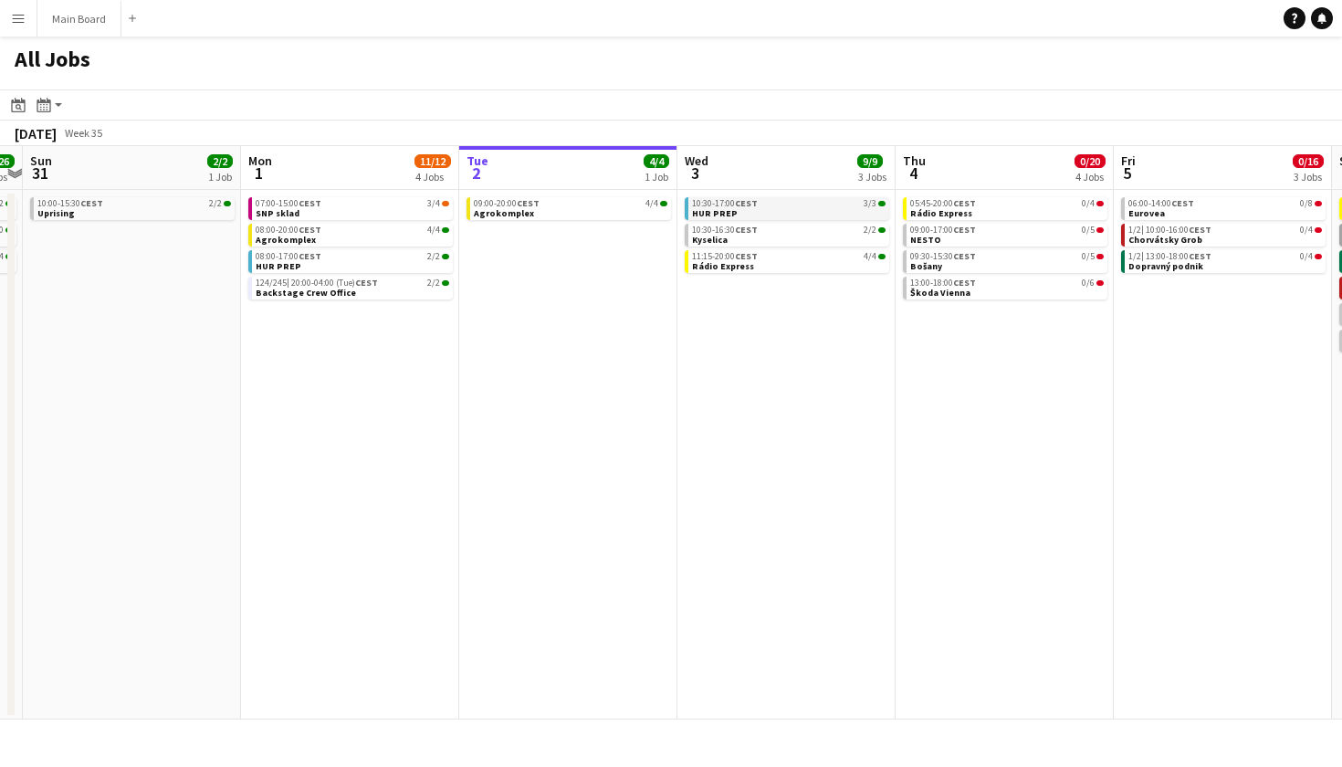
click at [648, 205] on span "10:30-17:00 CEST" at bounding box center [725, 203] width 66 height 9
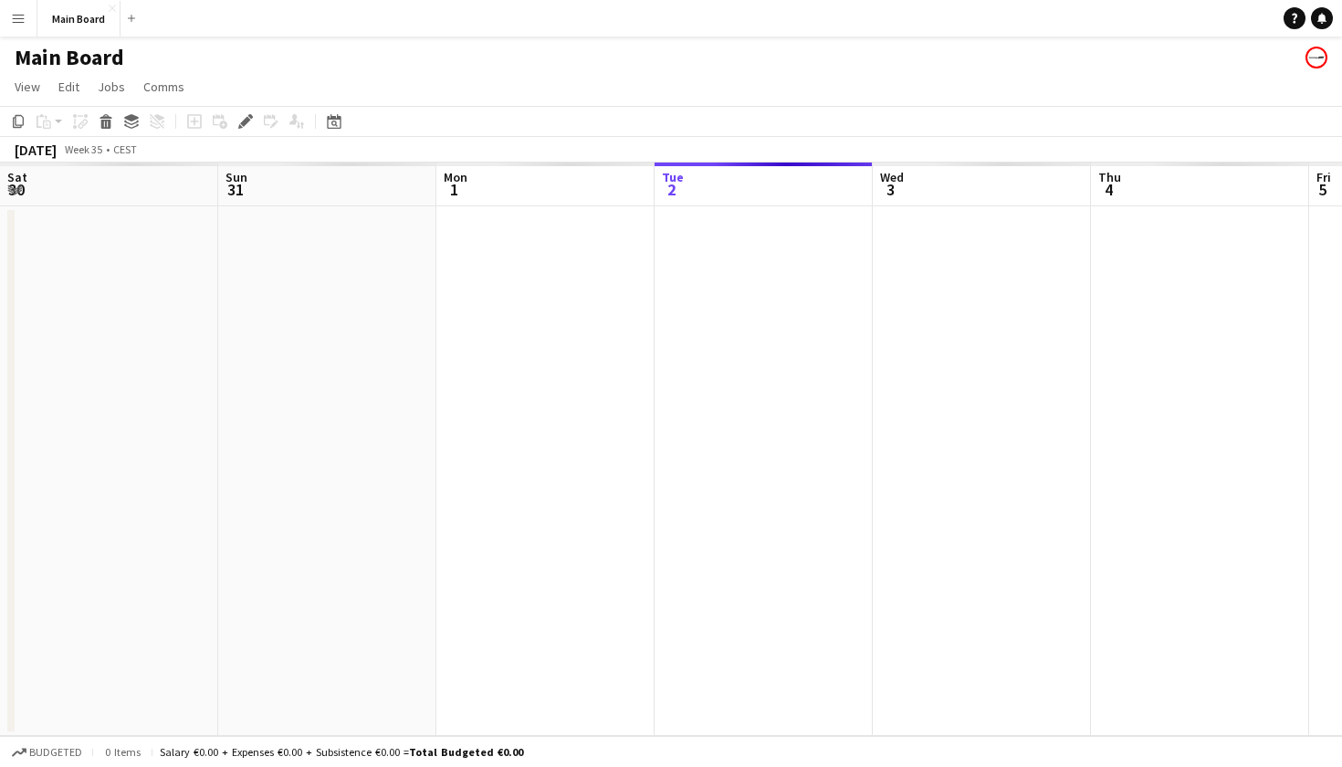
scroll to position [0, 627]
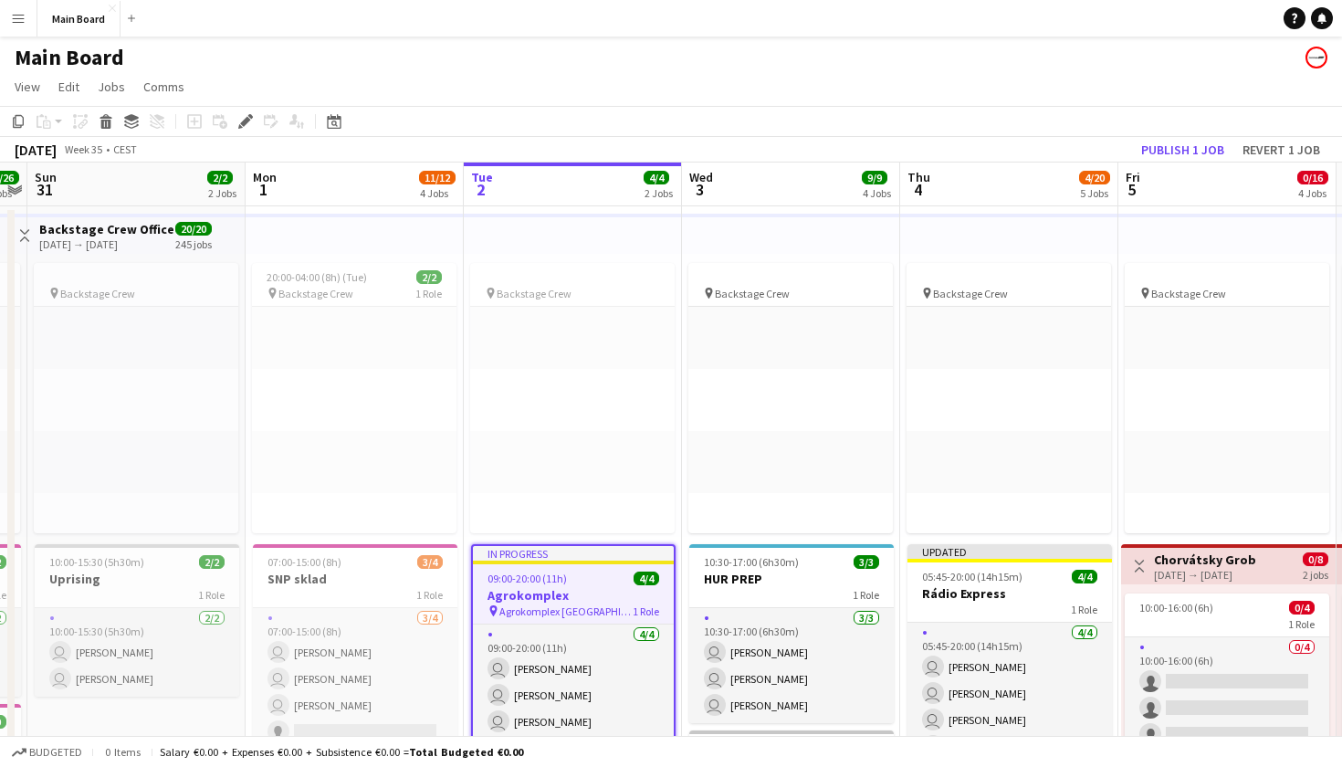
click at [22, 8] on button "Menu" at bounding box center [18, 18] width 37 height 37
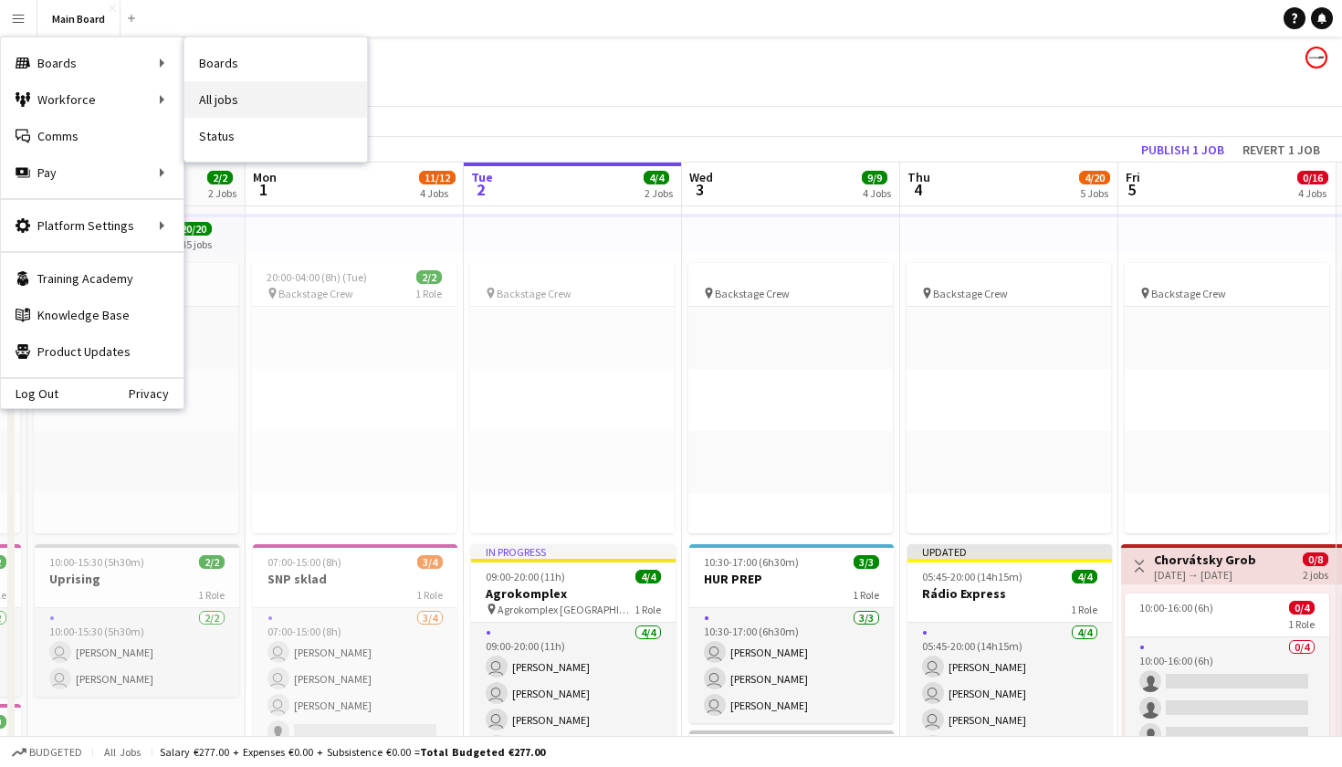
click at [232, 99] on link "All jobs" at bounding box center [275, 99] width 183 height 37
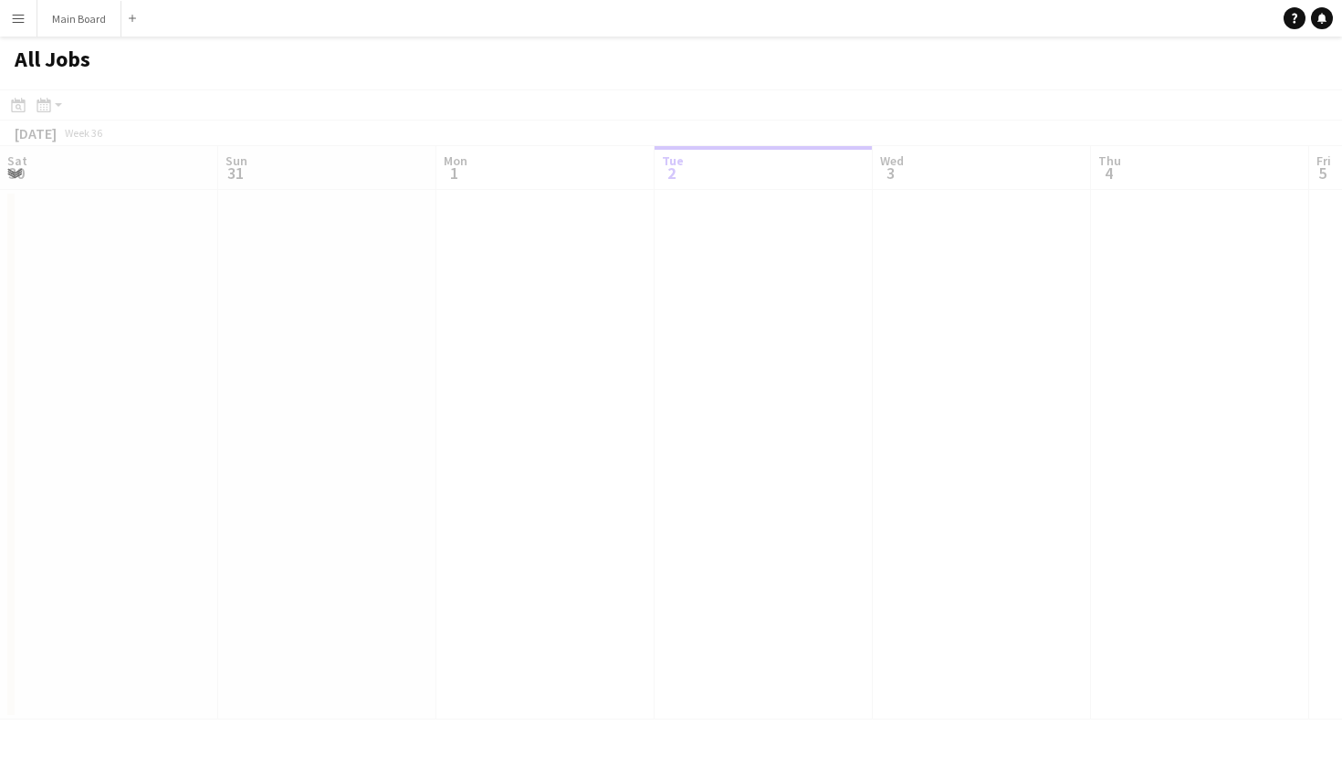
scroll to position [0, 436]
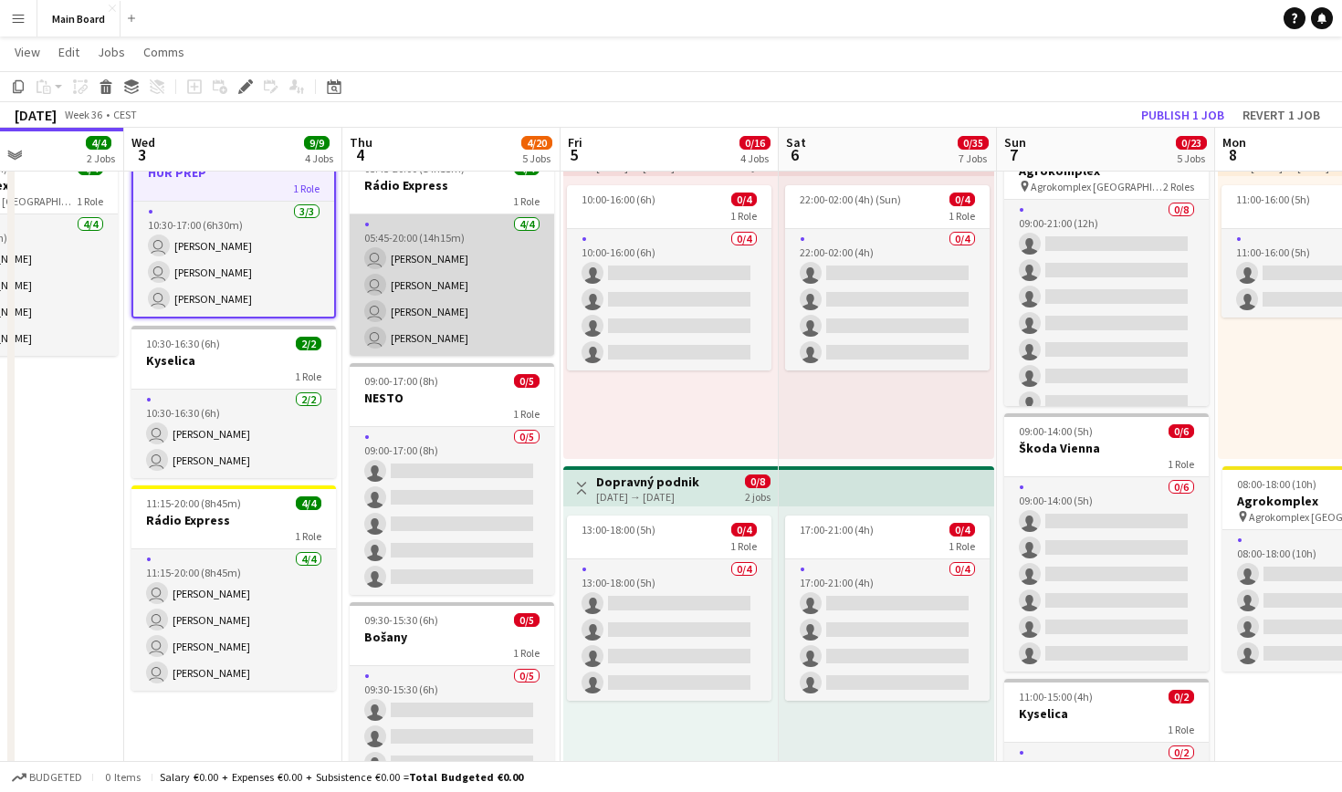
click at [456, 244] on app-card-role "[DATE] 05:45-20:00 (14h15m) user [PERSON_NAME] user [PERSON_NAME] user [PERSON_…" at bounding box center [452, 286] width 204 height 142
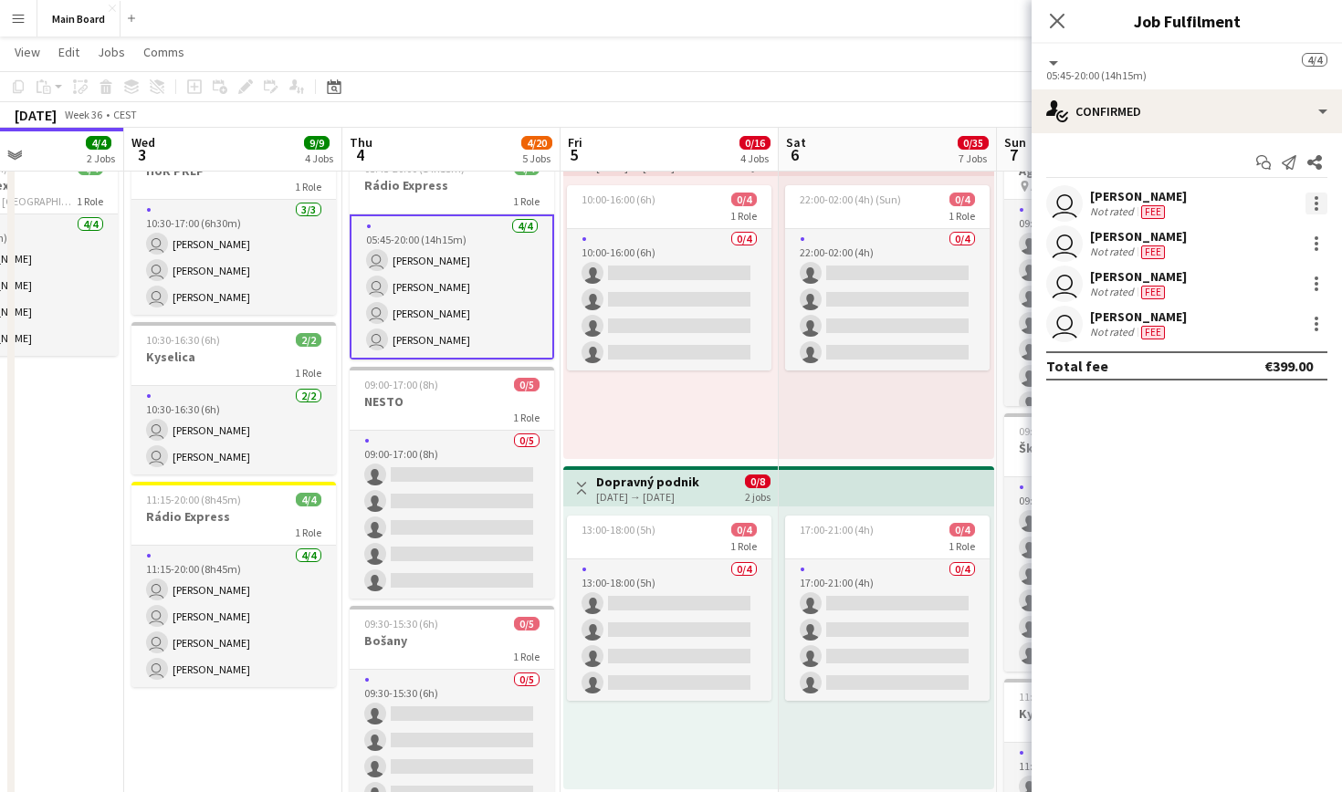
click at [1320, 204] on div at bounding box center [1316, 204] width 22 height 22
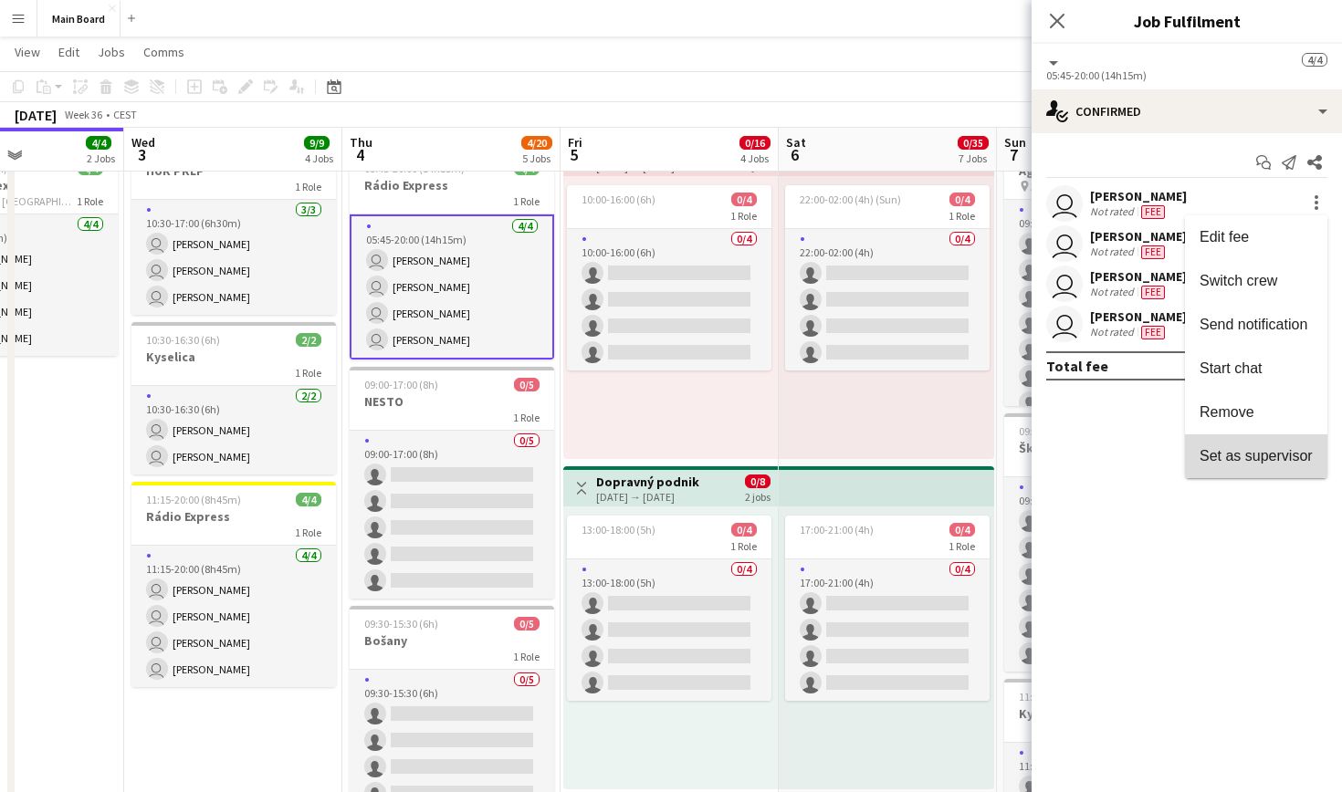
click at [1272, 456] on span "Set as supervisor" at bounding box center [1256, 456] width 113 height 16
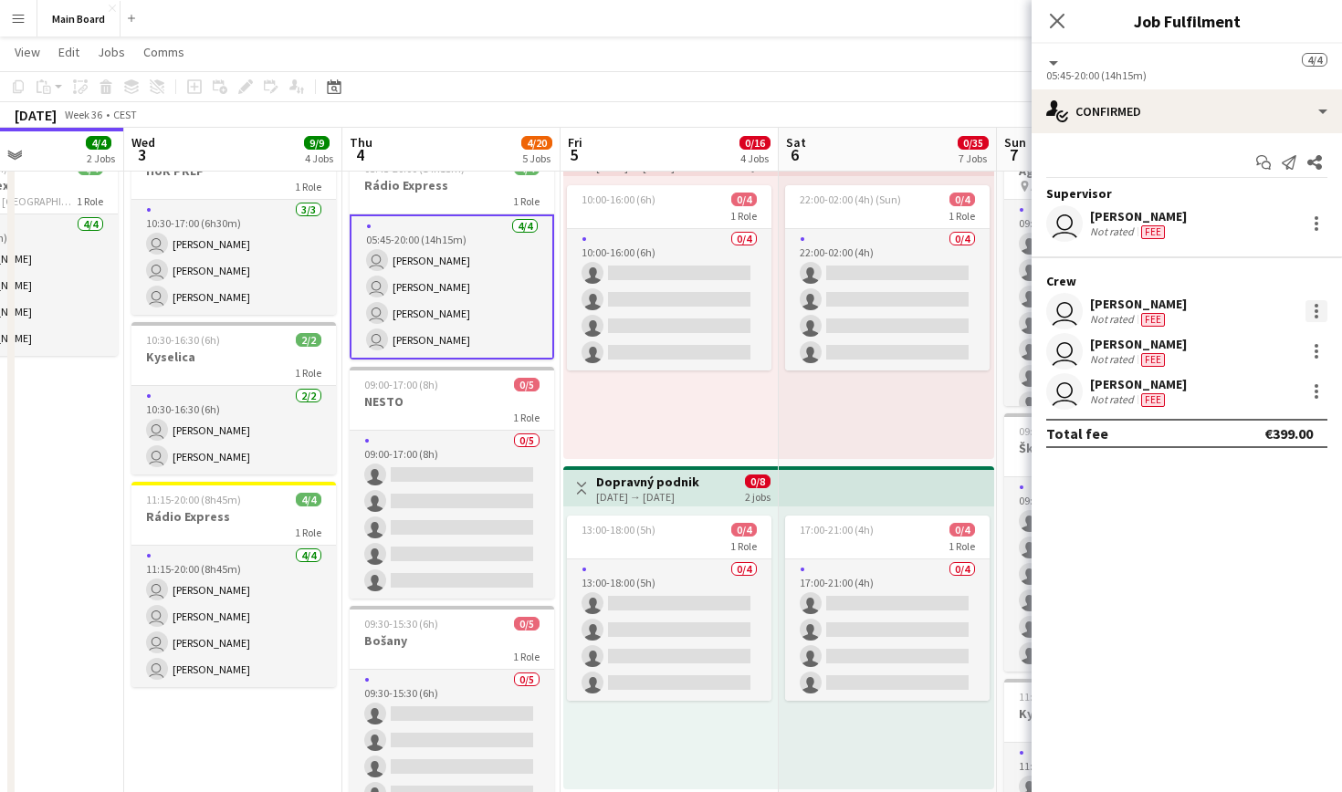
click at [1316, 310] on div at bounding box center [1317, 311] width 4 height 4
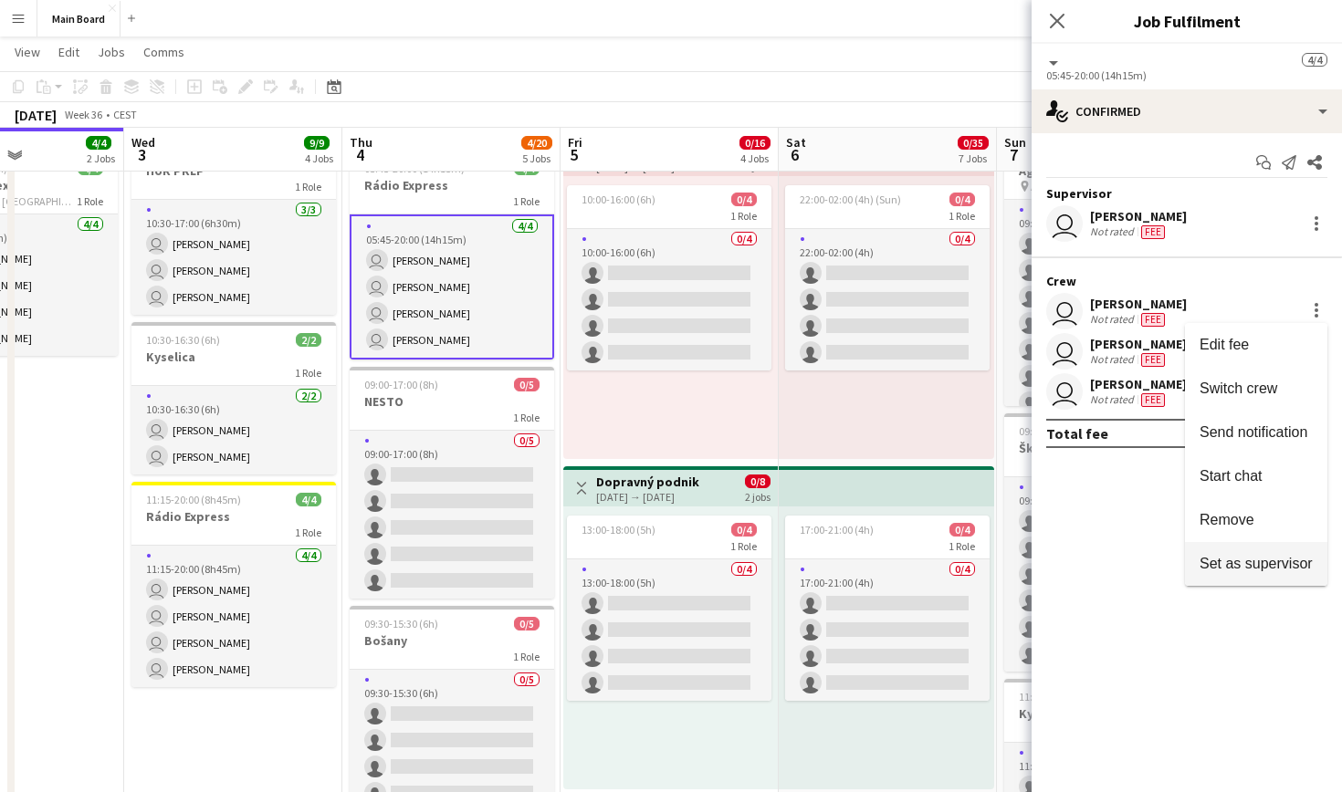
click at [1270, 550] on button "Set as supervisor" at bounding box center [1256, 564] width 142 height 44
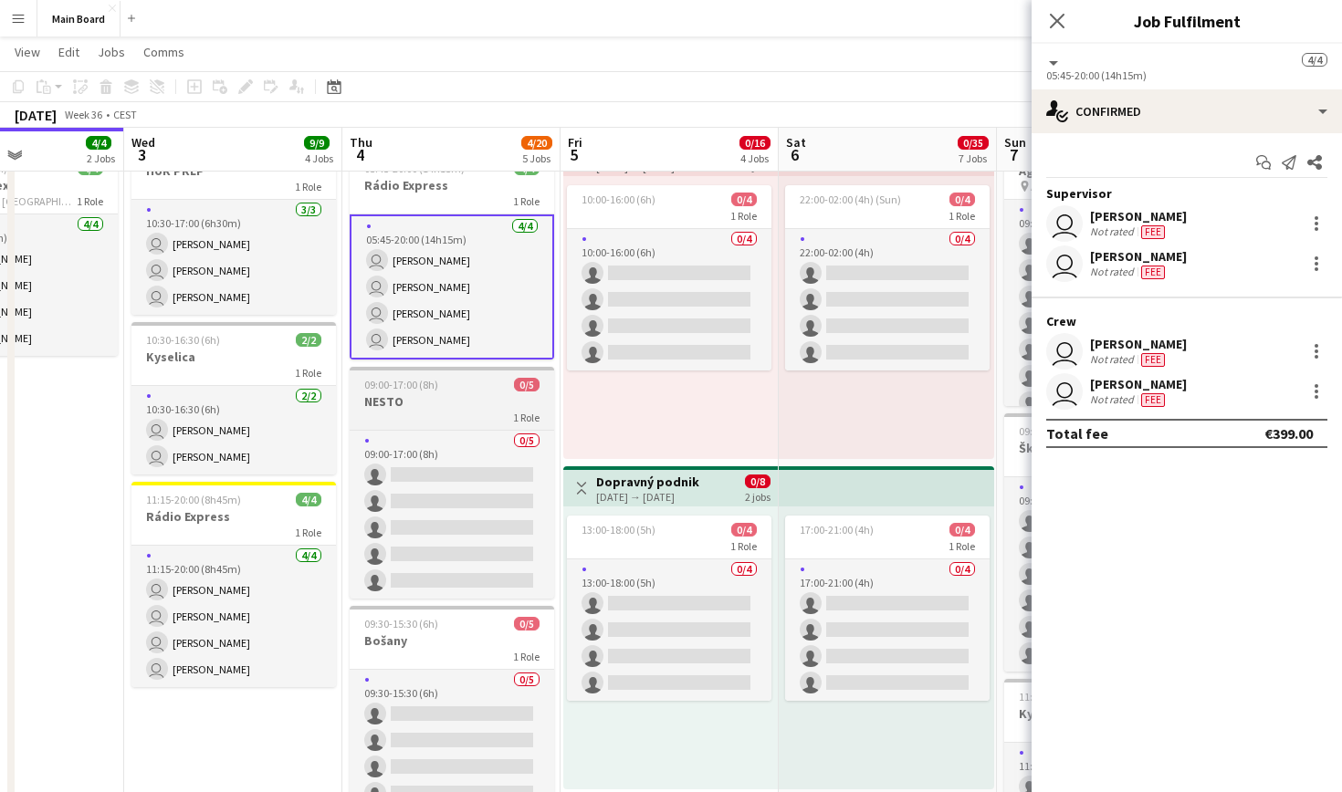
click at [478, 398] on h3 "NESTO" at bounding box center [452, 401] width 204 height 16
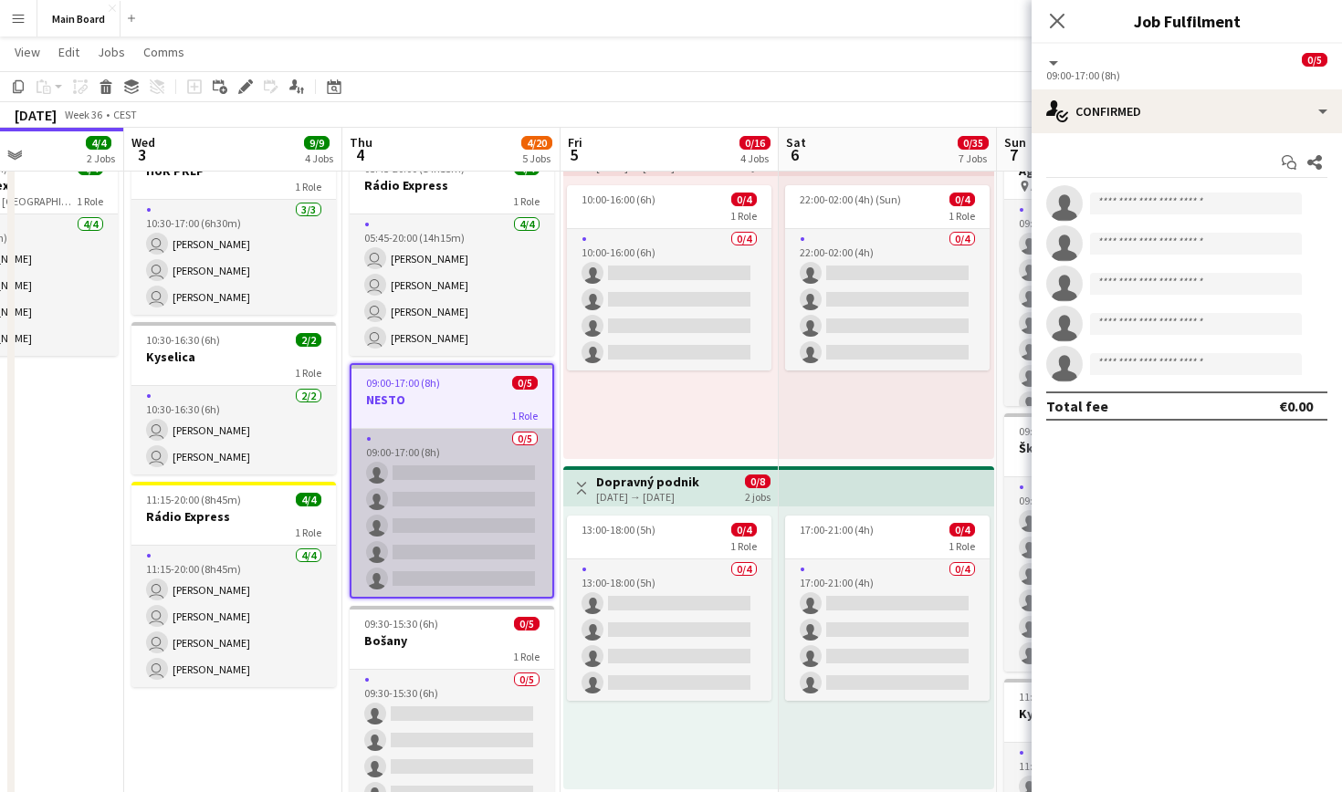
click at [476, 462] on app-card-role "0/5 09:00-17:00 (8h) single-neutral-actions single-neutral-actions single-neutr…" at bounding box center [451, 513] width 201 height 168
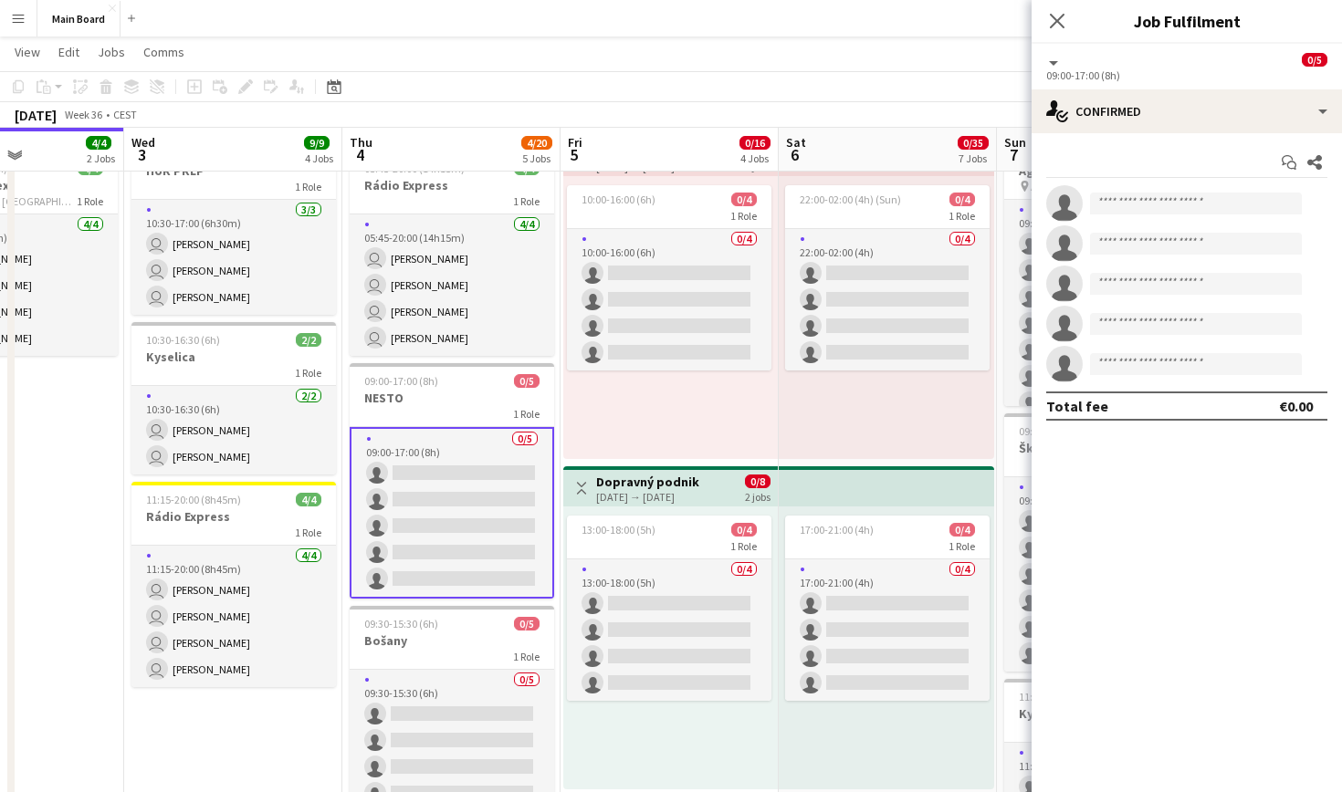
click at [1158, 217] on app-invite-slot "single-neutral-actions" at bounding box center [1187, 203] width 310 height 37
click at [1146, 203] on input at bounding box center [1196, 204] width 212 height 22
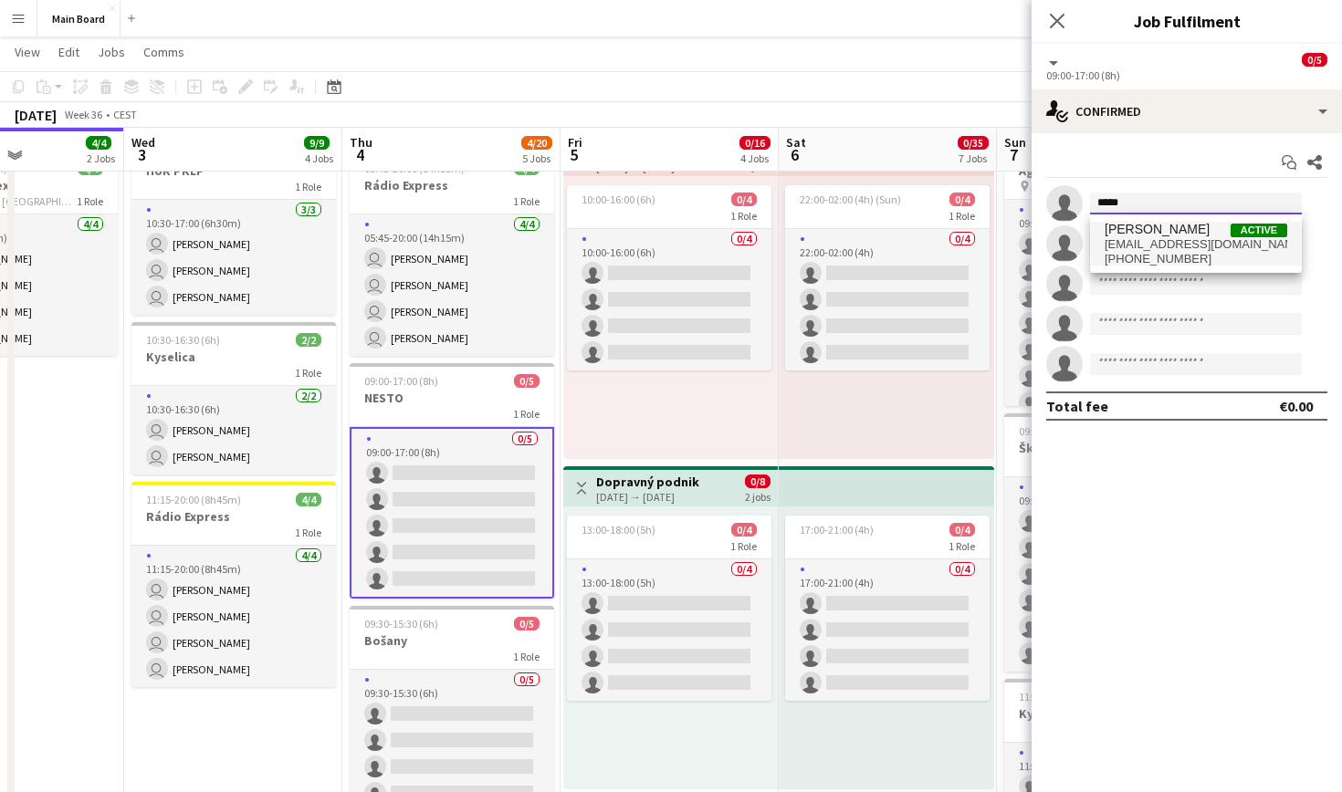
type input "*****"
click at [1182, 228] on span "[PERSON_NAME]" at bounding box center [1157, 230] width 105 height 16
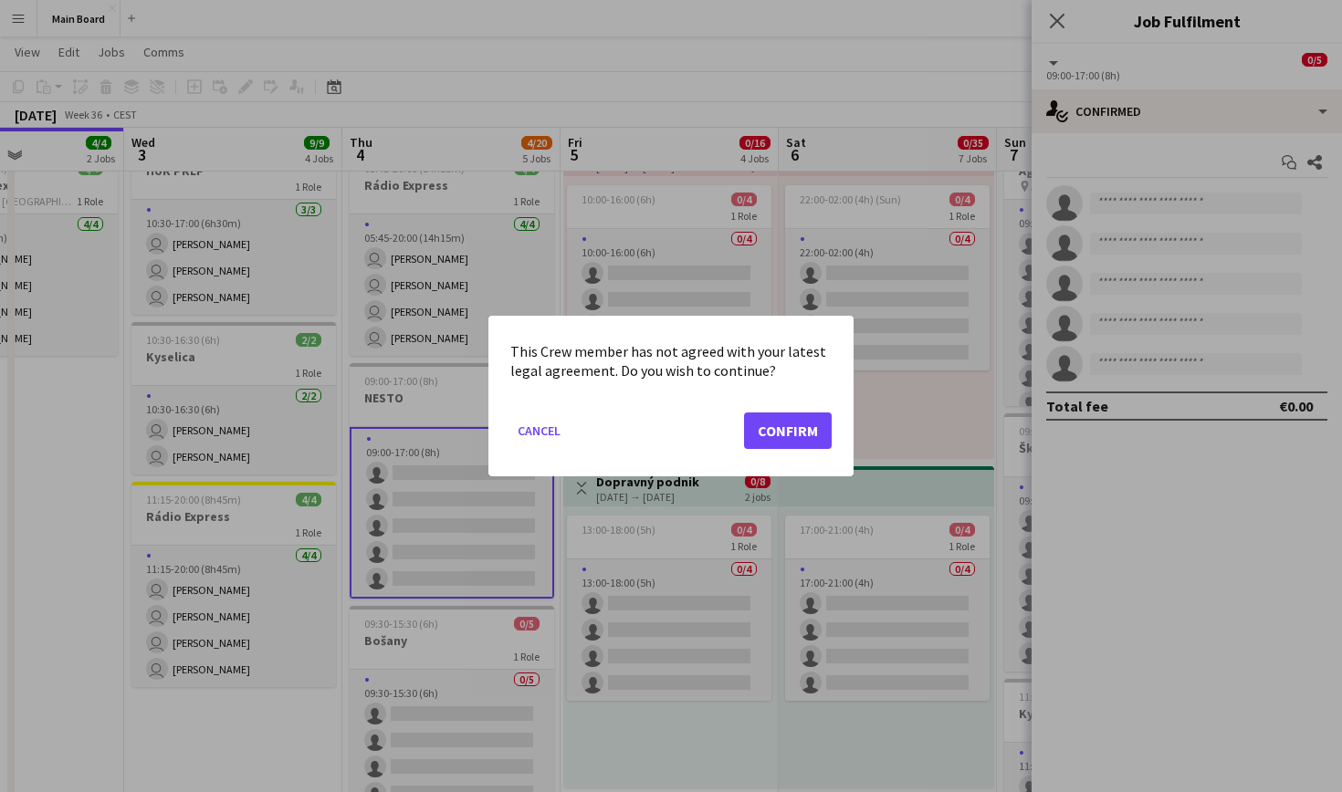
click at [790, 429] on button "Confirm" at bounding box center [788, 431] width 88 height 37
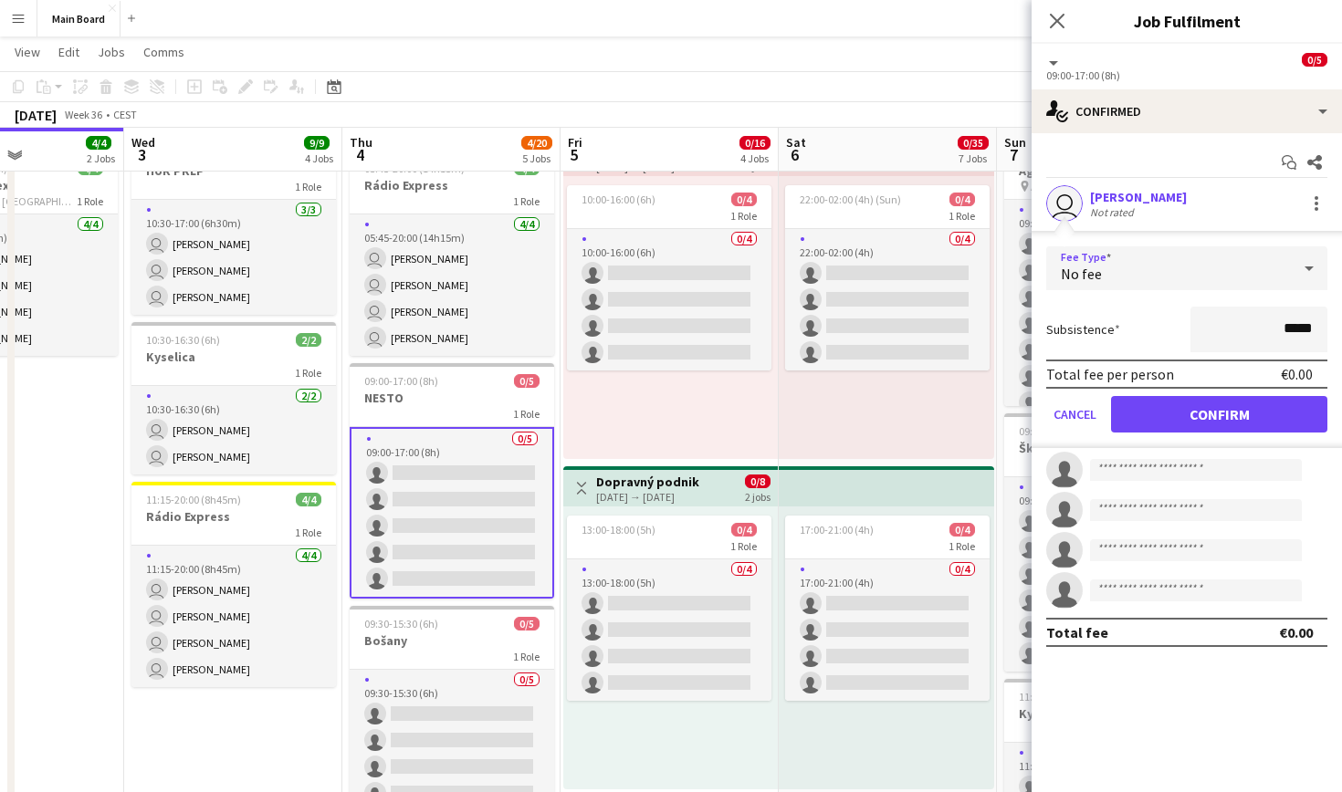
click at [1192, 287] on div "No fee" at bounding box center [1168, 268] width 245 height 44
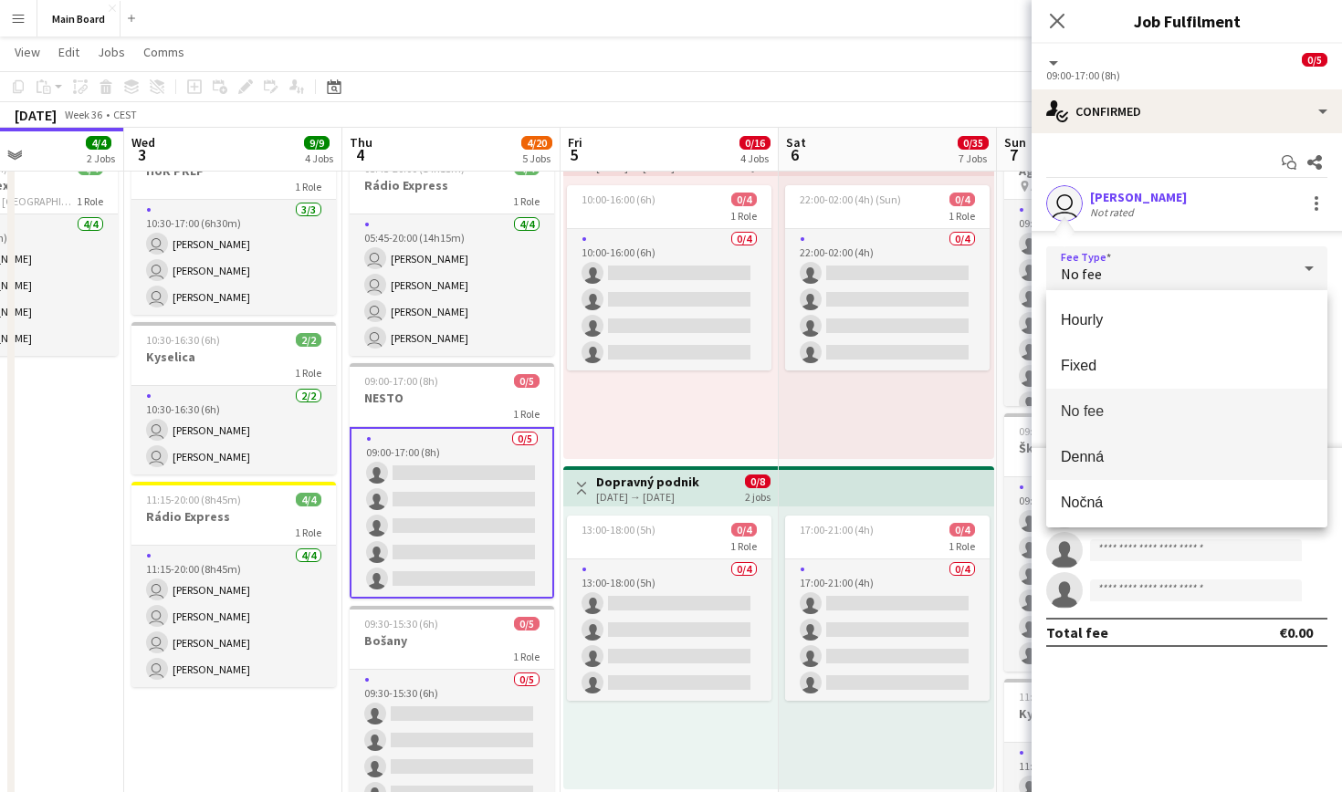
click at [1111, 446] on mat-option "Denná" at bounding box center [1186, 458] width 281 height 46
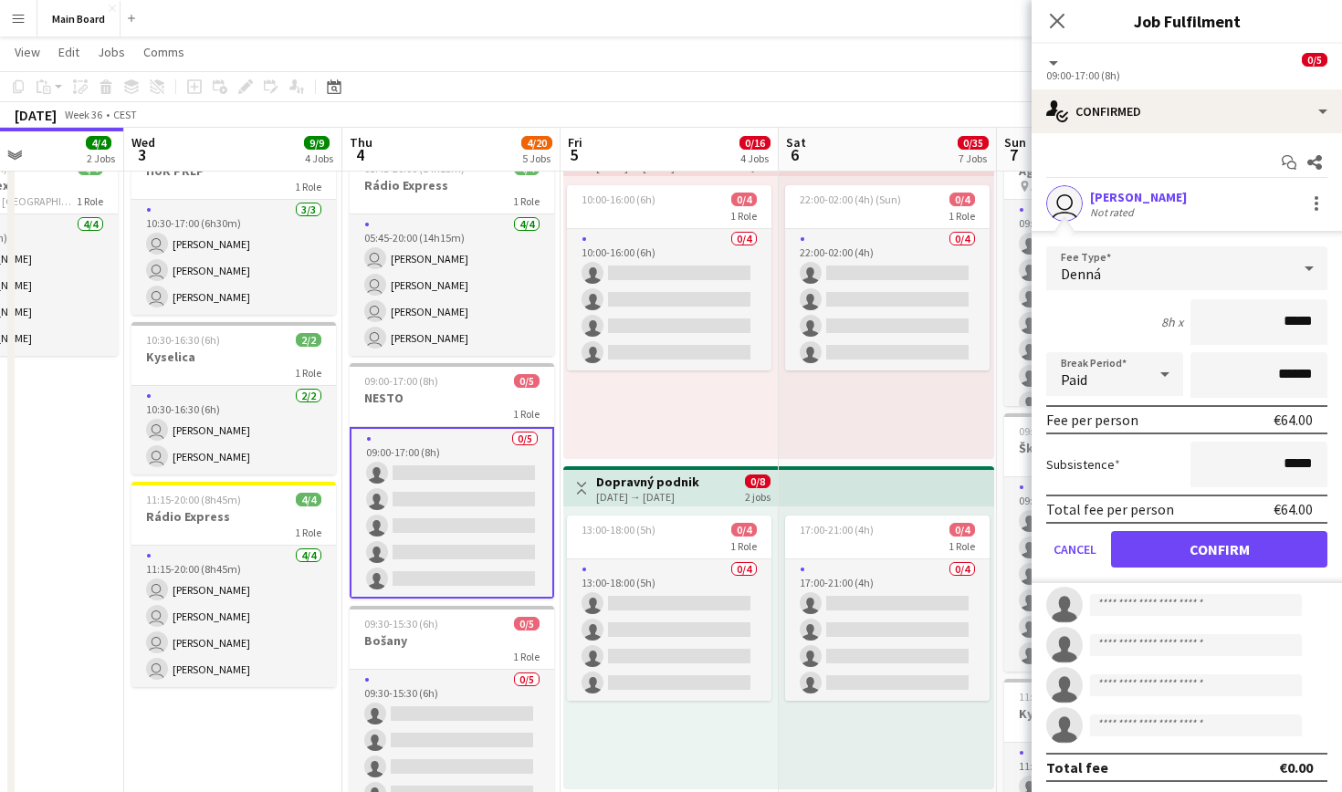
click at [1202, 550] on button "Confirm" at bounding box center [1219, 549] width 216 height 37
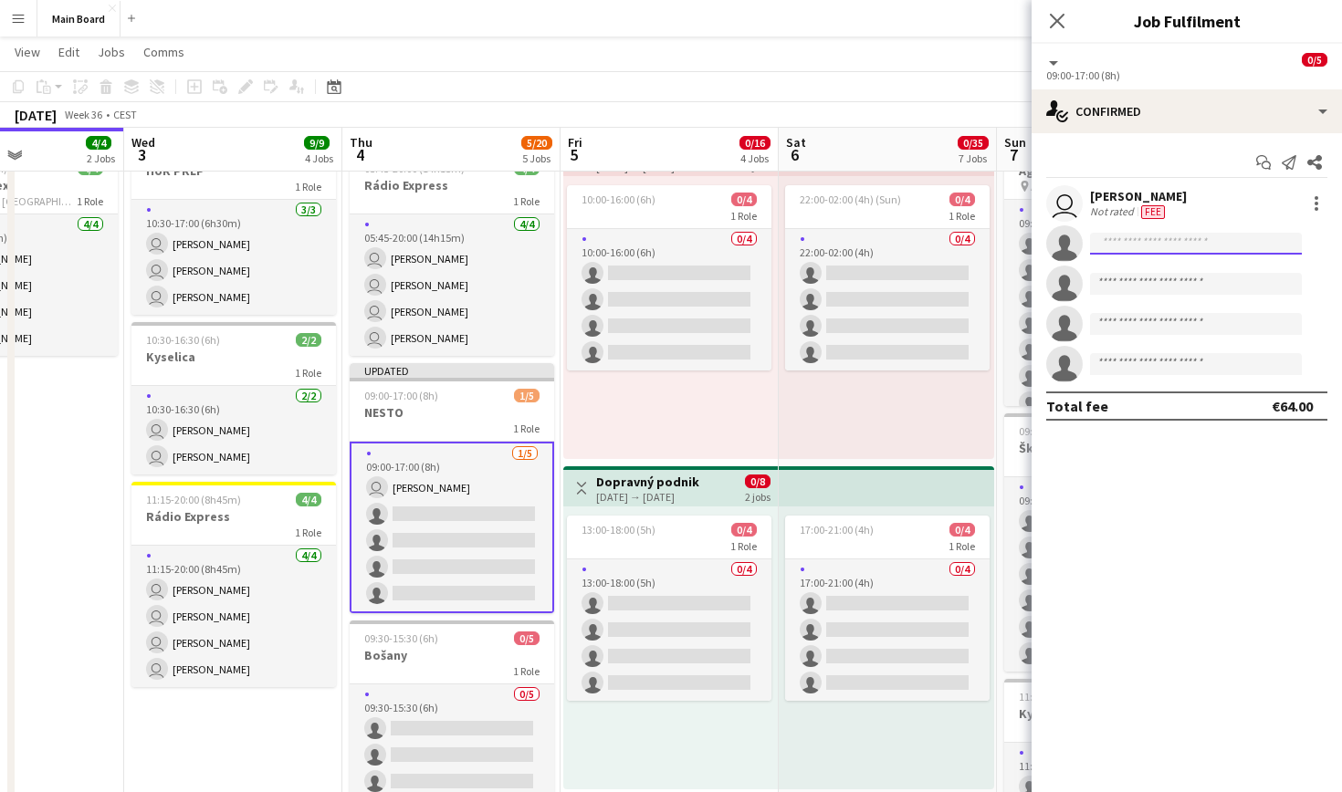
click at [1188, 245] on input at bounding box center [1196, 244] width 212 height 22
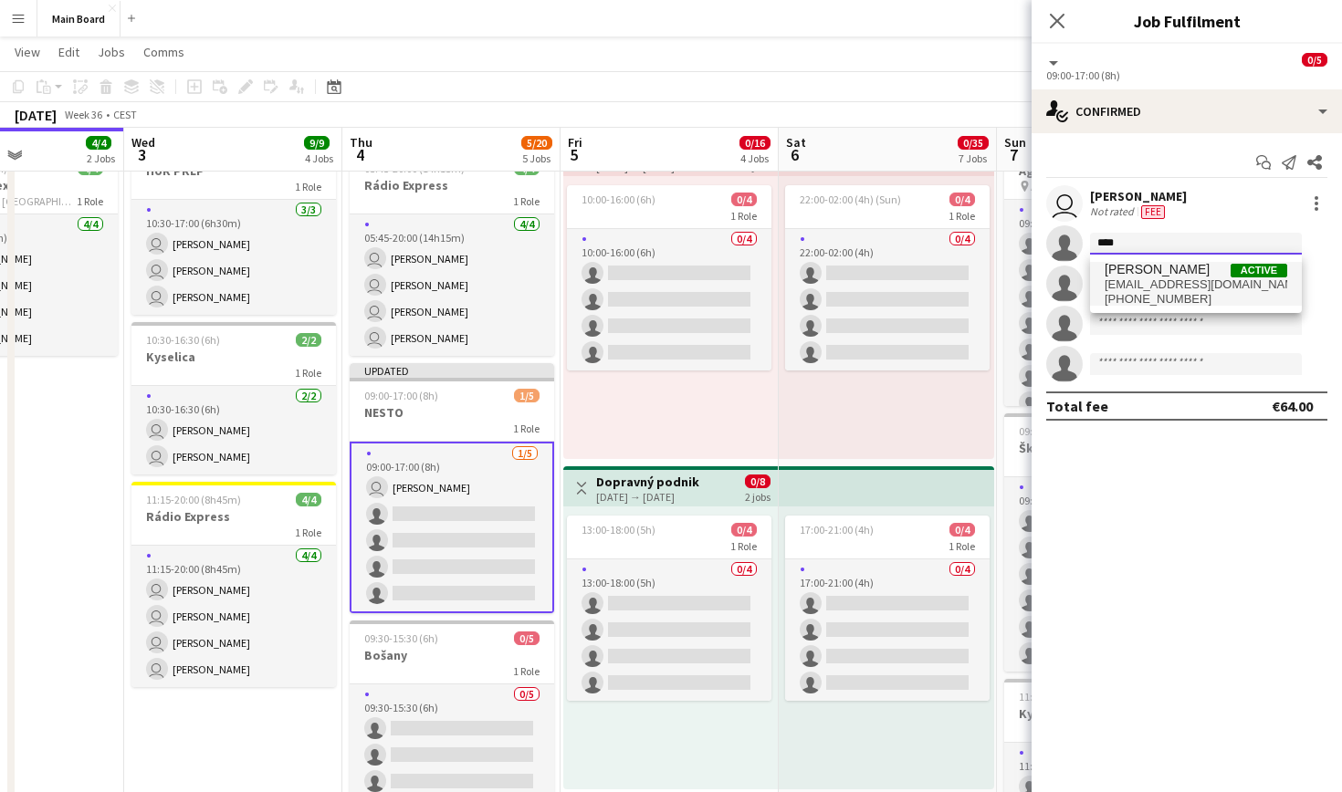
type input "****"
click at [1183, 294] on span "[PHONE_NUMBER]" at bounding box center [1196, 299] width 183 height 15
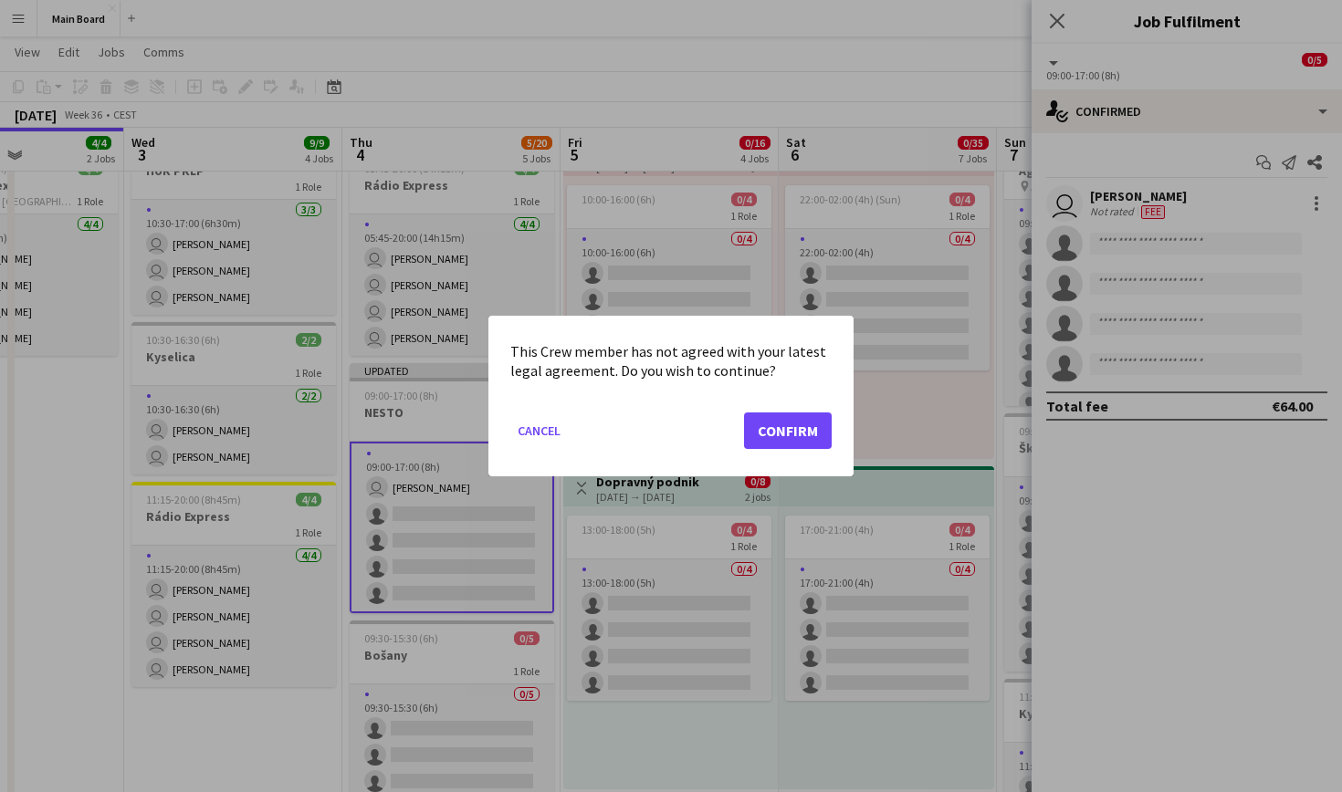
click at [805, 444] on button "Confirm" at bounding box center [788, 431] width 88 height 37
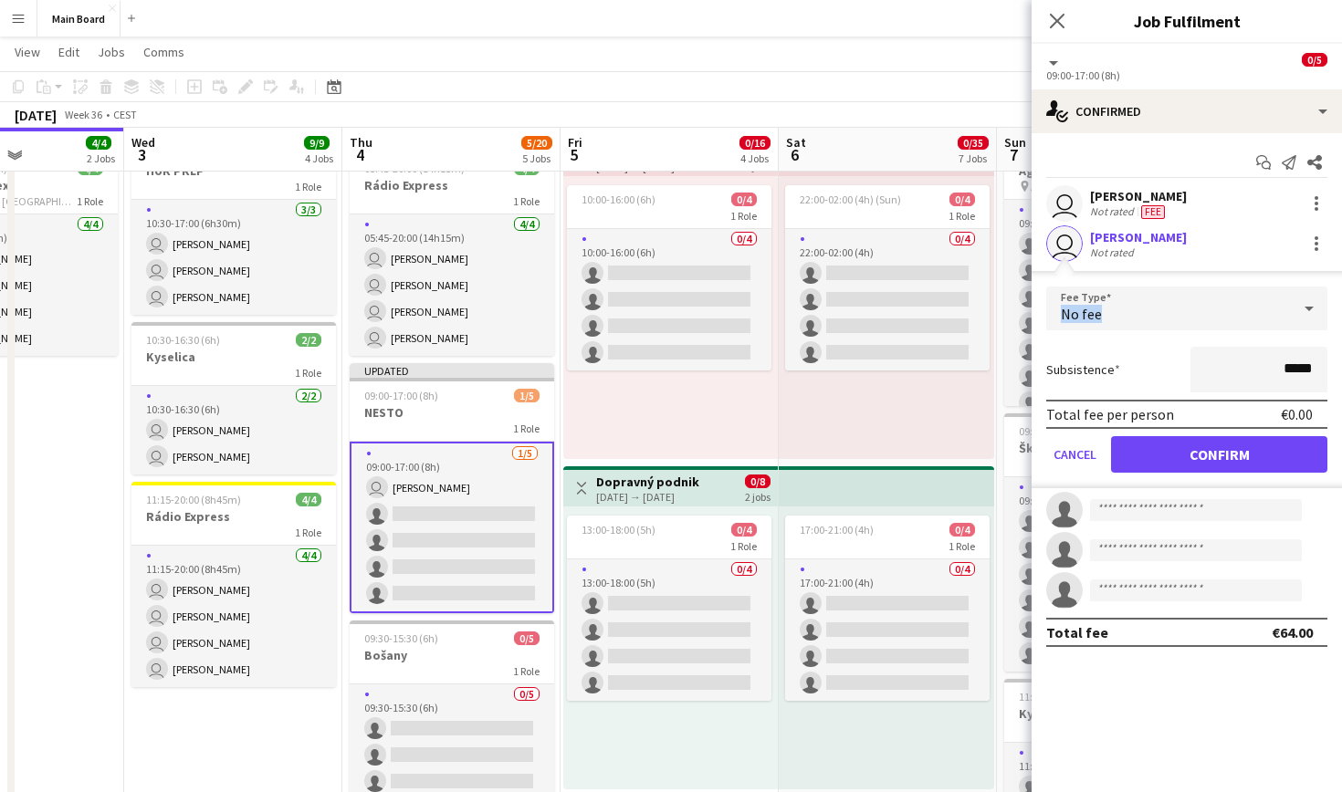
click at [1164, 304] on div "No fee" at bounding box center [1168, 309] width 245 height 44
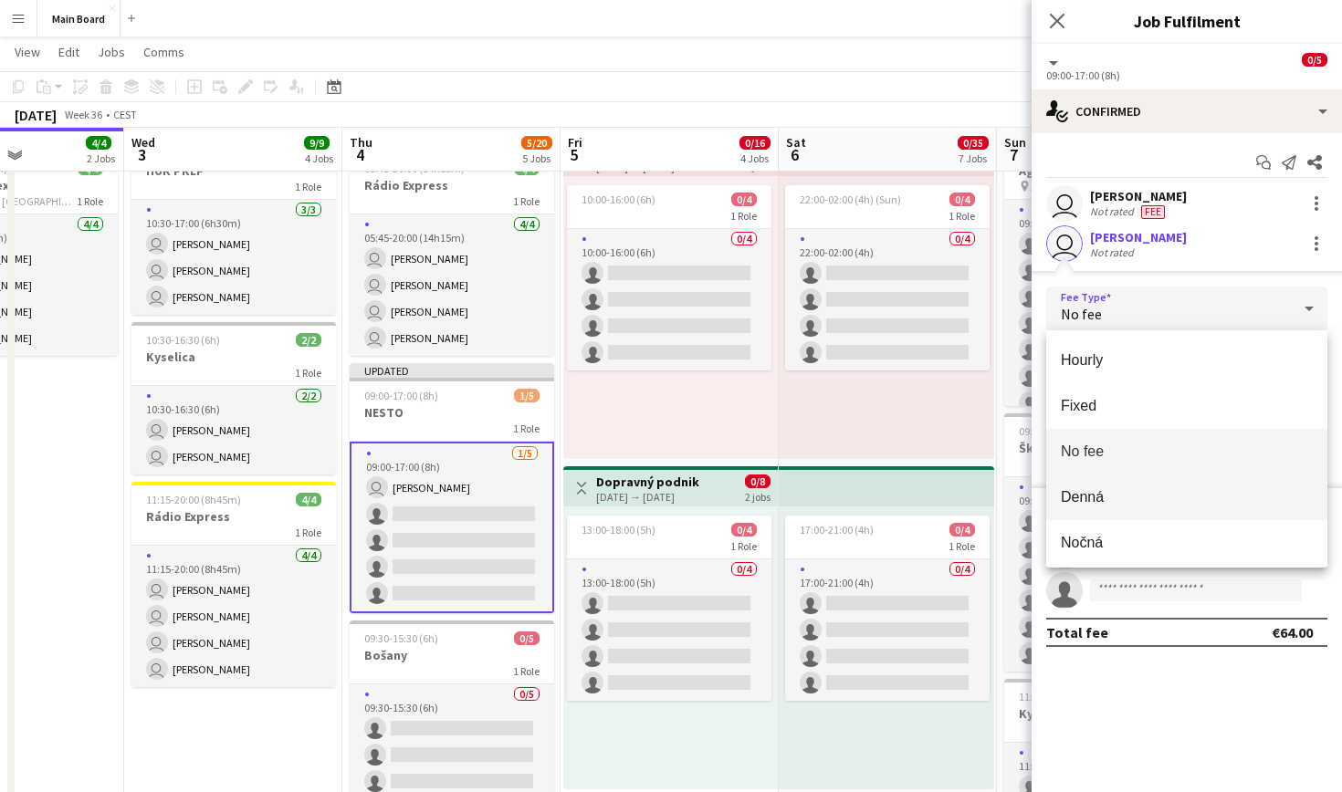
click at [1115, 488] on span "Denná" at bounding box center [1187, 496] width 252 height 17
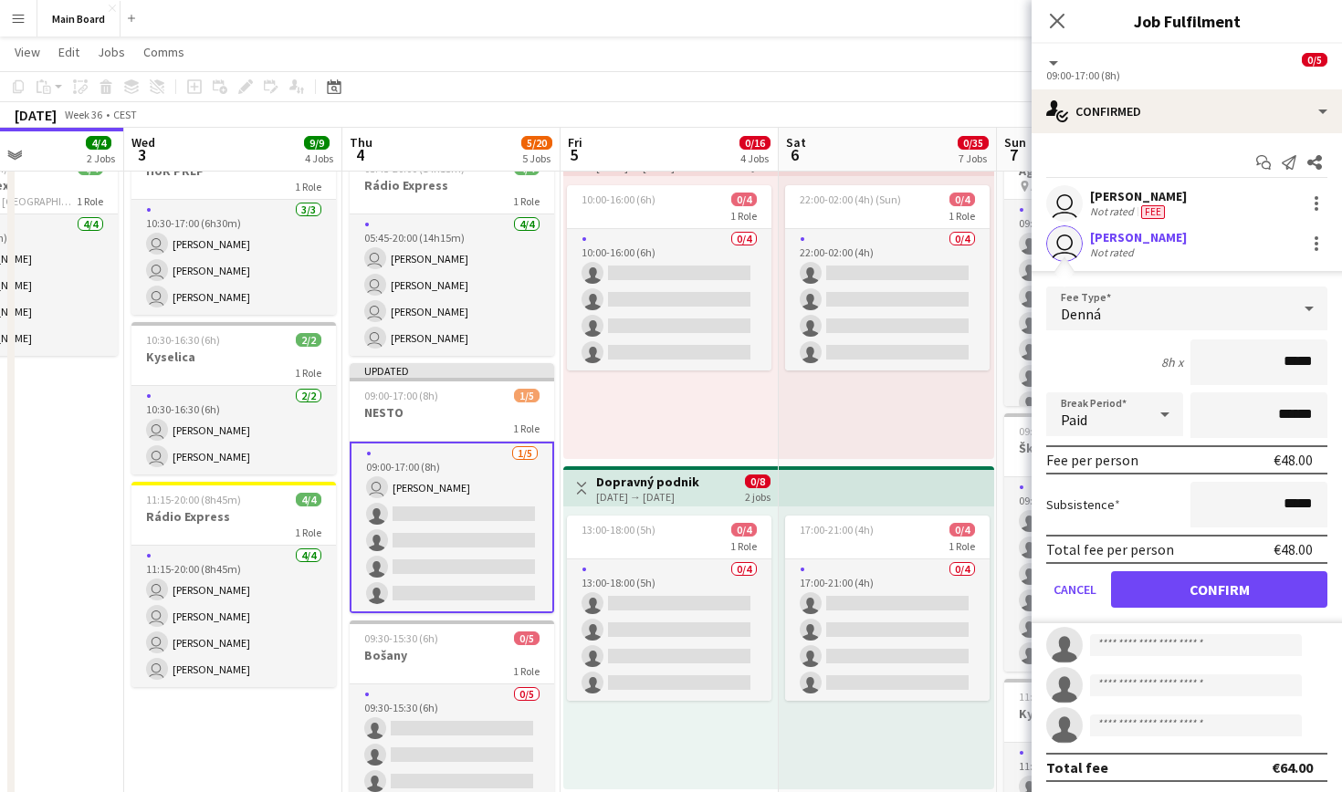
click at [1218, 591] on button "Confirm" at bounding box center [1219, 589] width 216 height 37
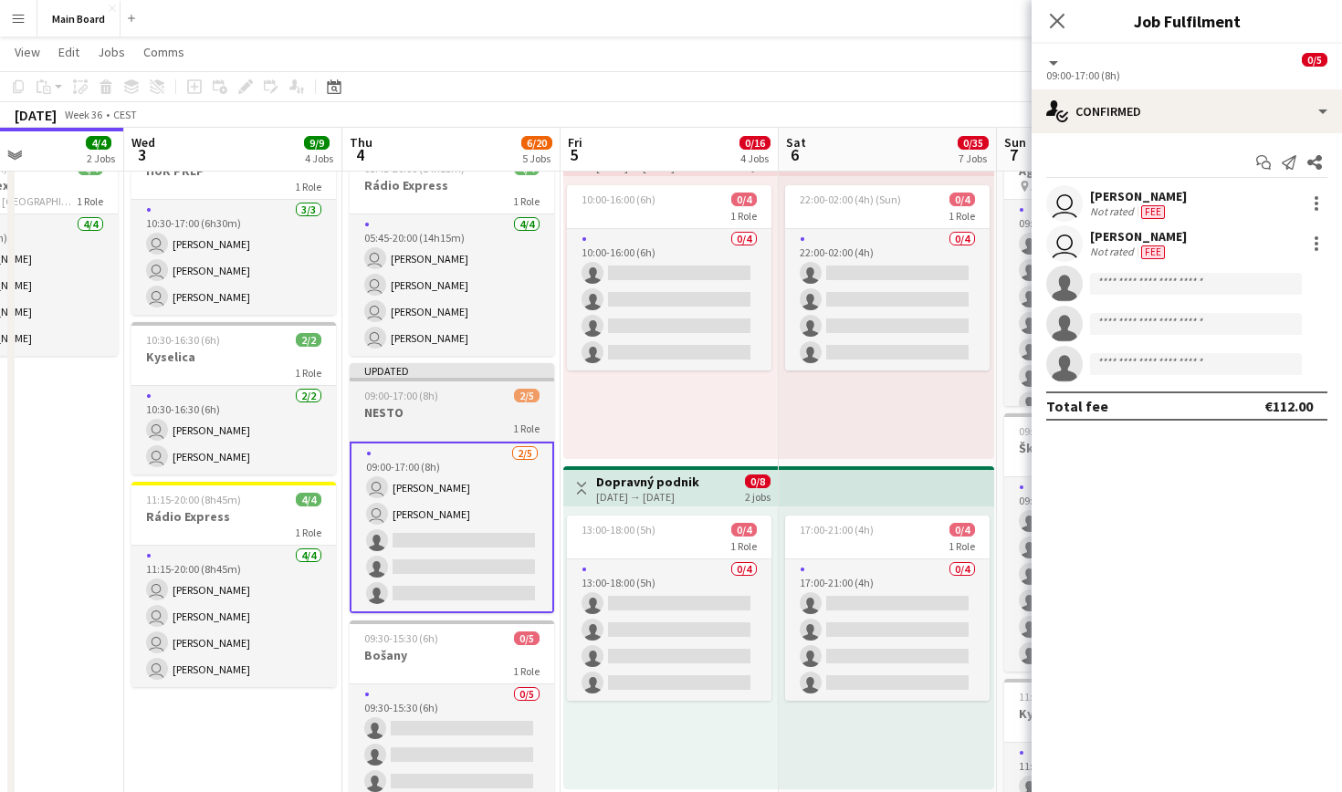
click at [459, 395] on div "09:00-17:00 (8h) 2/5" at bounding box center [452, 396] width 204 height 14
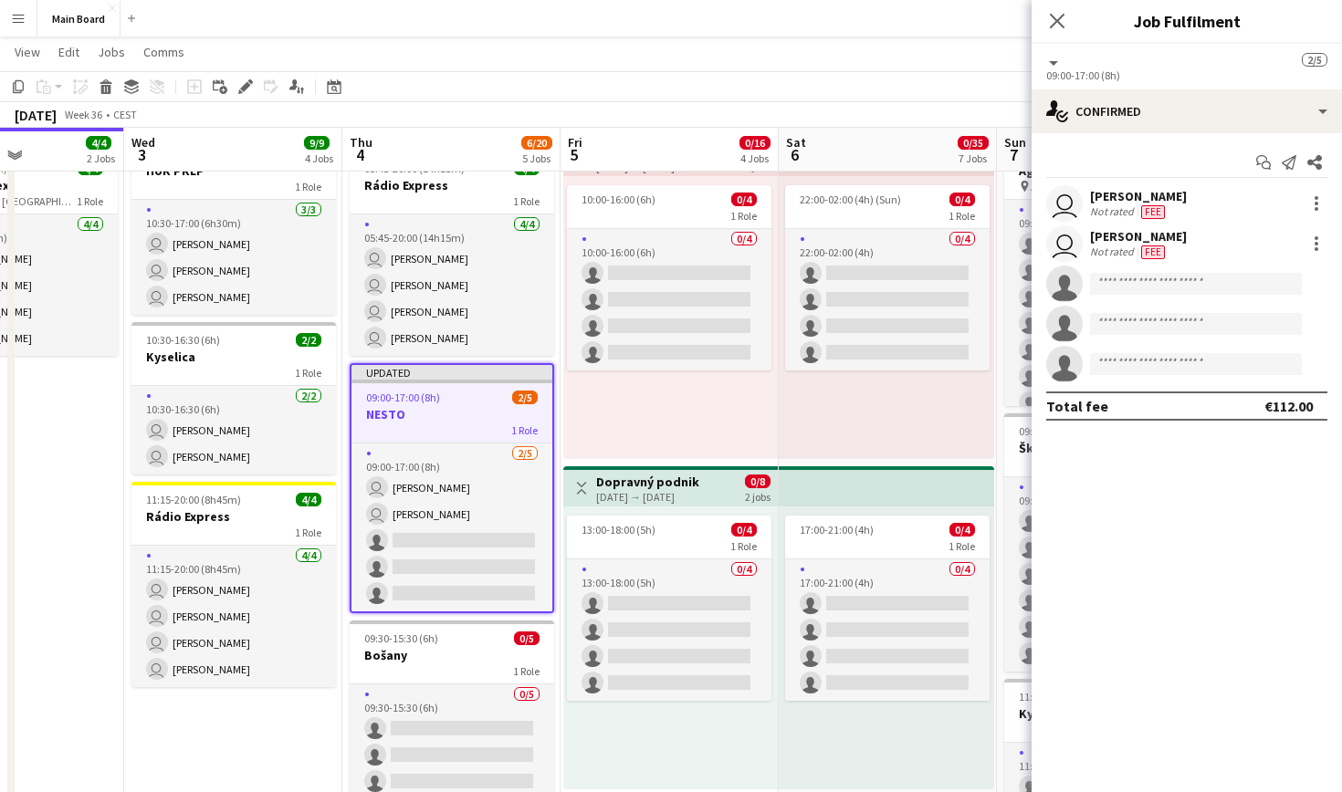
click at [1066, 68] on div "09:00-17:00 (8h)" at bounding box center [1186, 75] width 281 height 14
click at [1047, 60] on button at bounding box center [1053, 63] width 15 height 9
click at [1122, 92] on li "All roles" at bounding box center [1107, 92] width 91 height 16
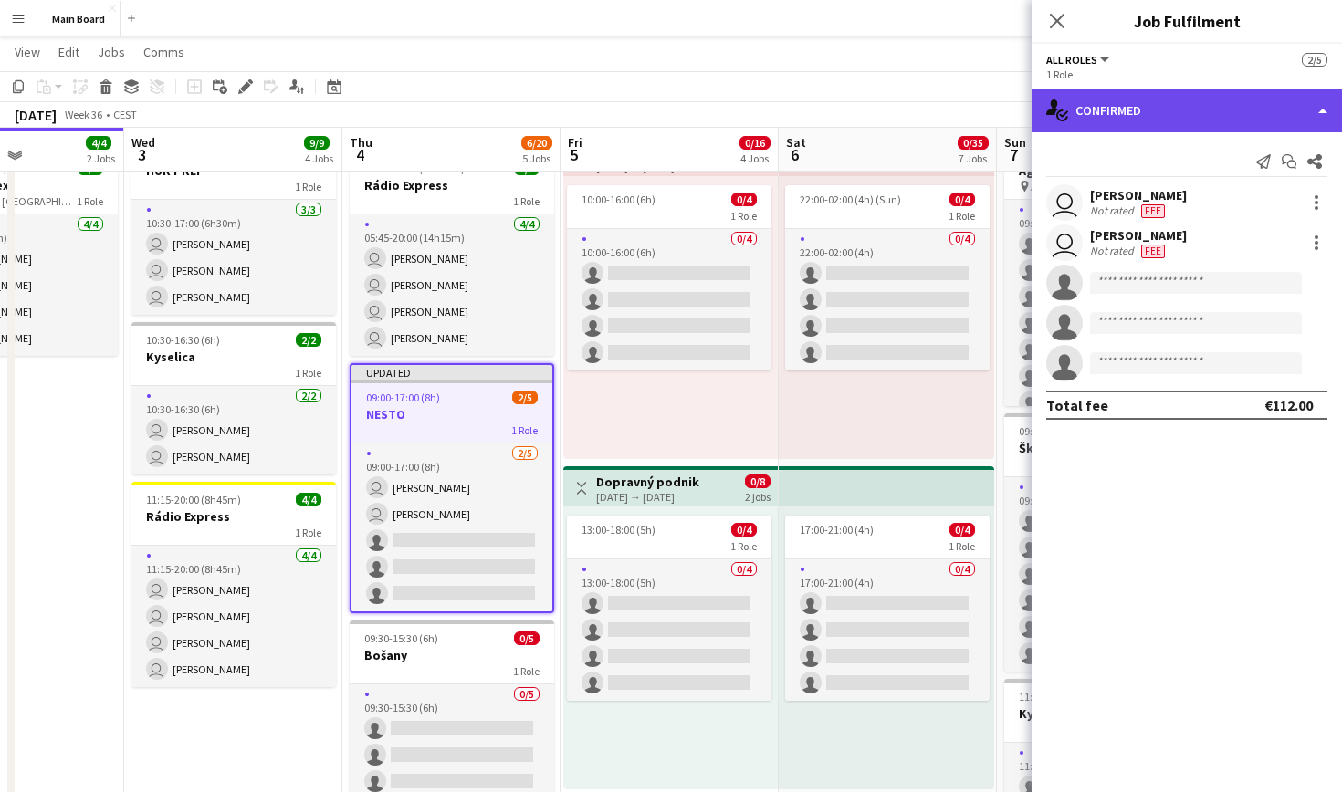
click at [1122, 92] on div "single-neutral-actions-check-2 Confirmed" at bounding box center [1187, 111] width 310 height 44
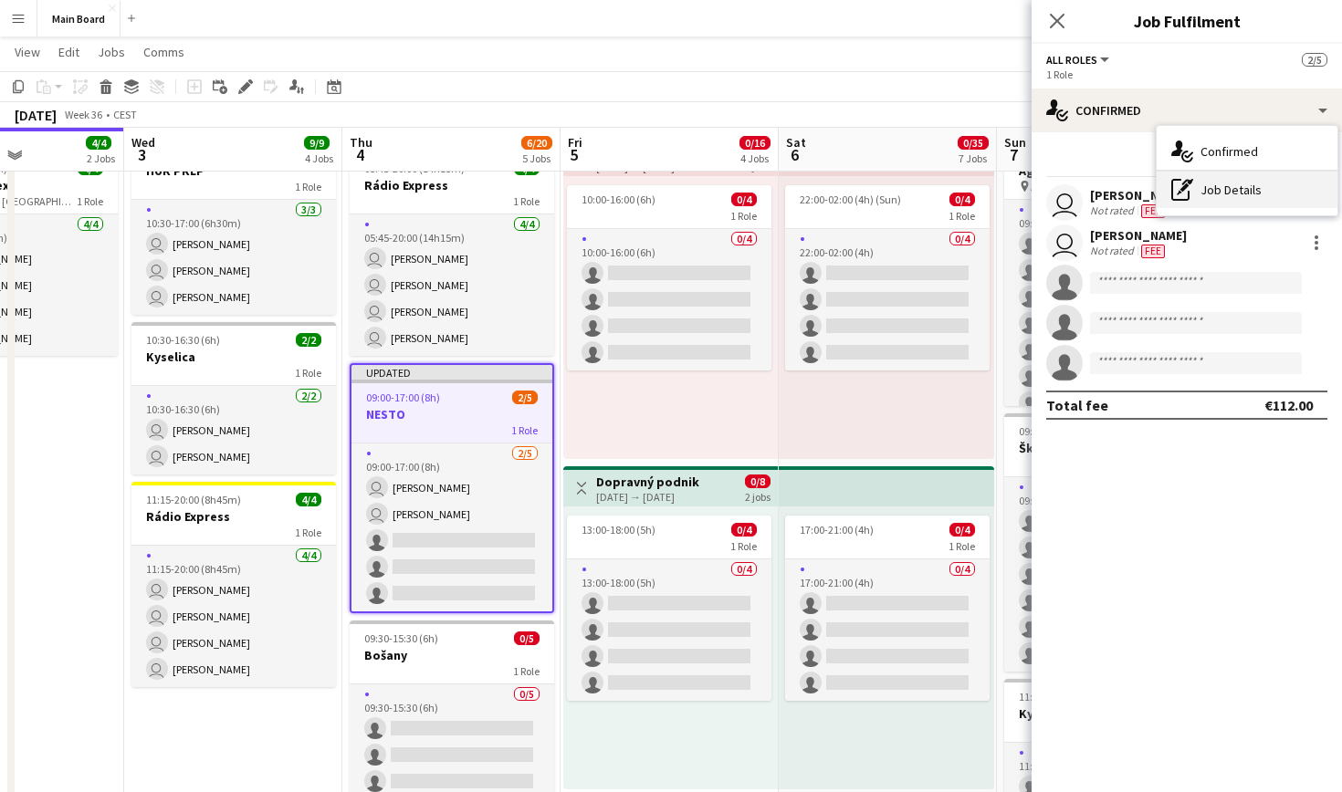
click at [1200, 186] on div "pen-write Job Details" at bounding box center [1247, 190] width 181 height 37
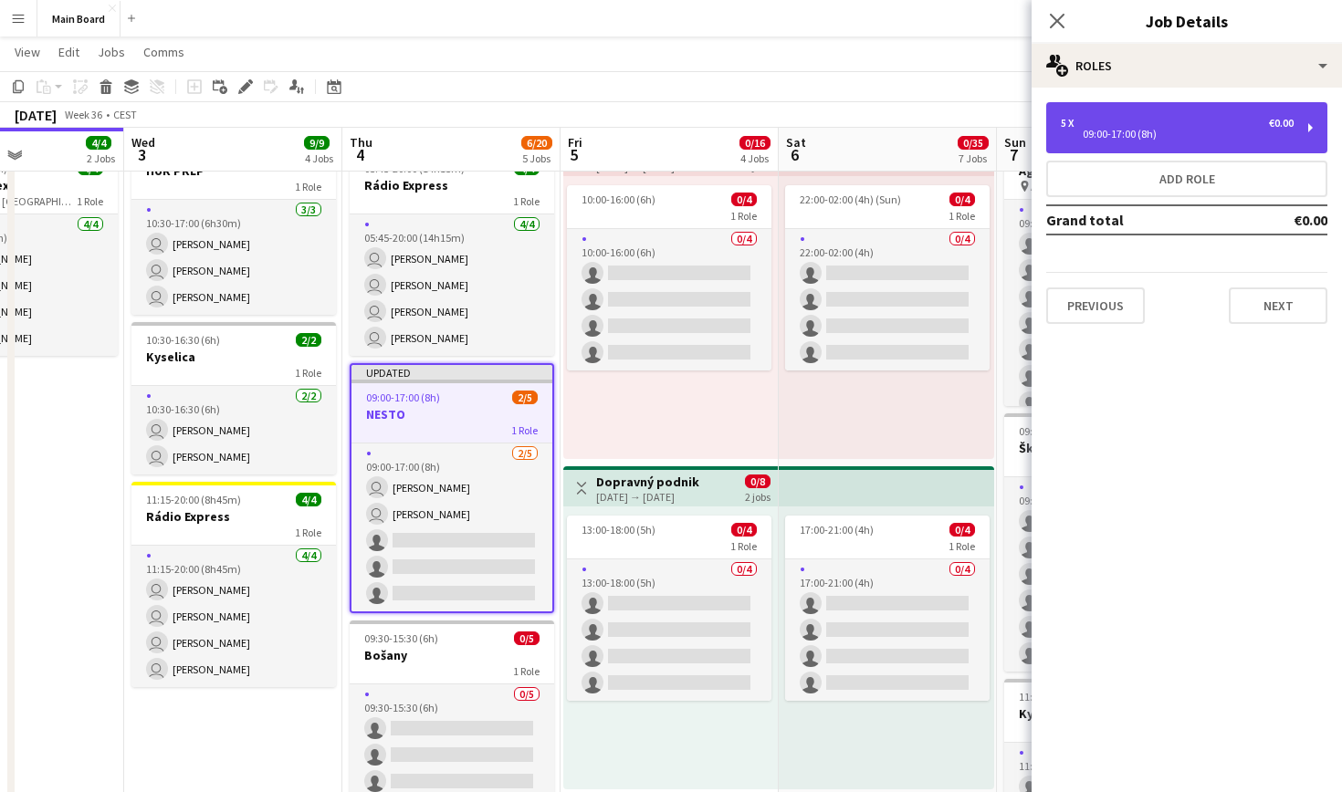
click at [1112, 130] on div "09:00-17:00 (8h)" at bounding box center [1177, 134] width 233 height 9
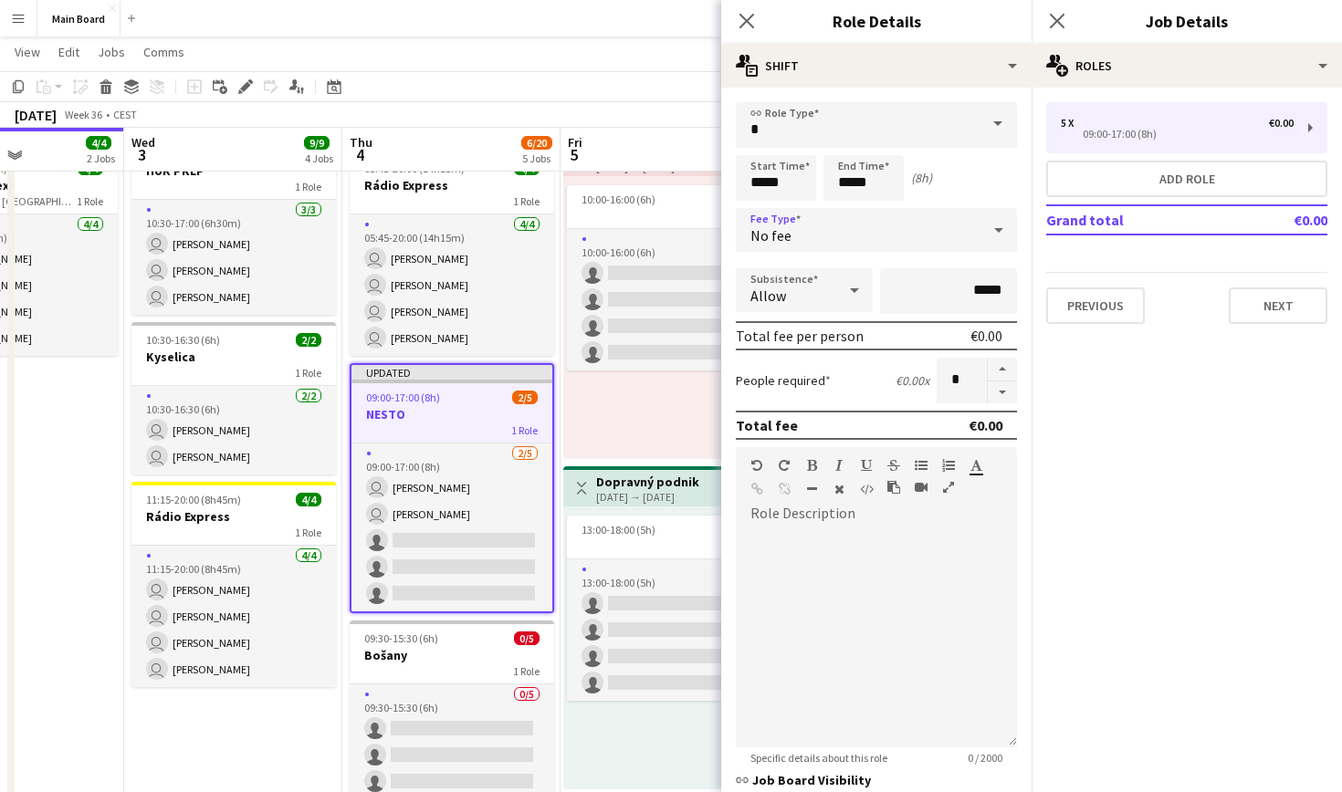
click at [805, 231] on div "No fee" at bounding box center [858, 230] width 245 height 44
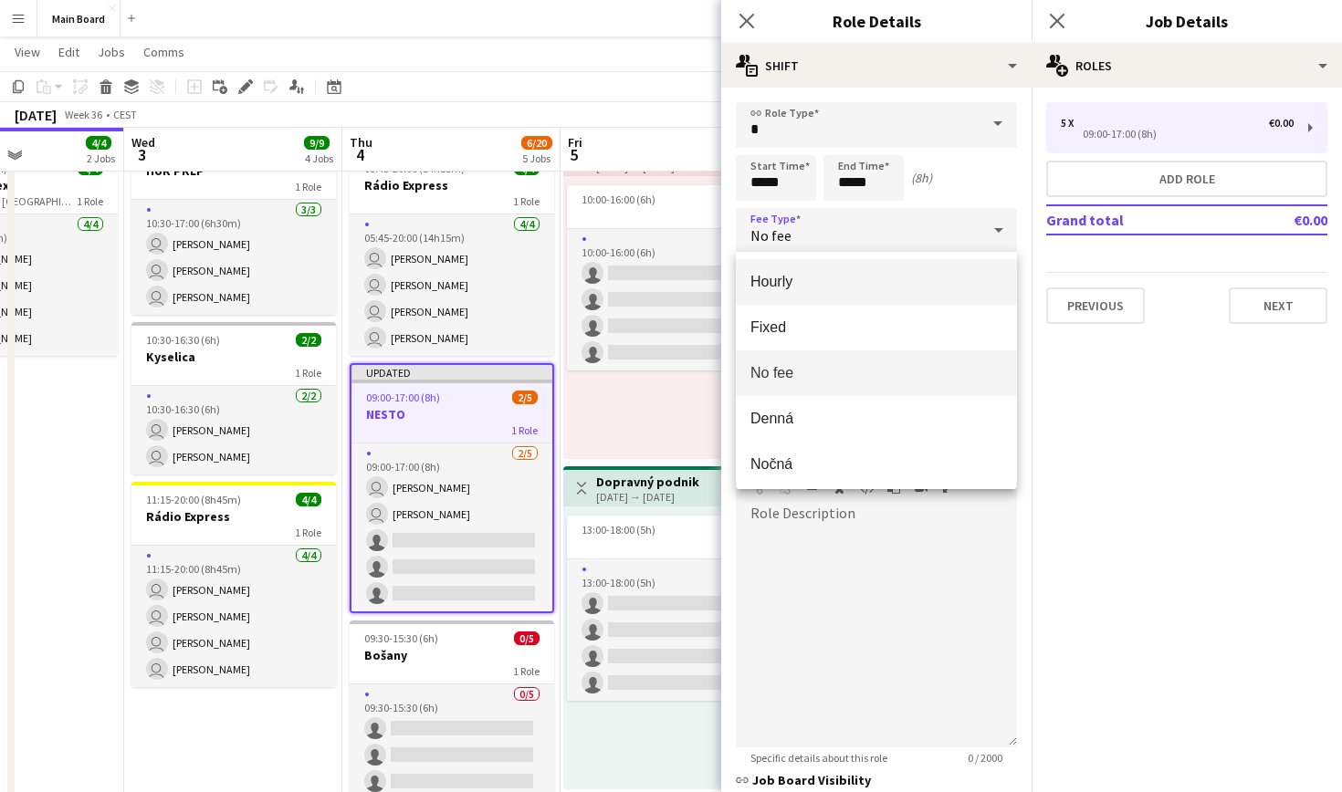
click at [792, 286] on span "Hourly" at bounding box center [876, 281] width 252 height 17
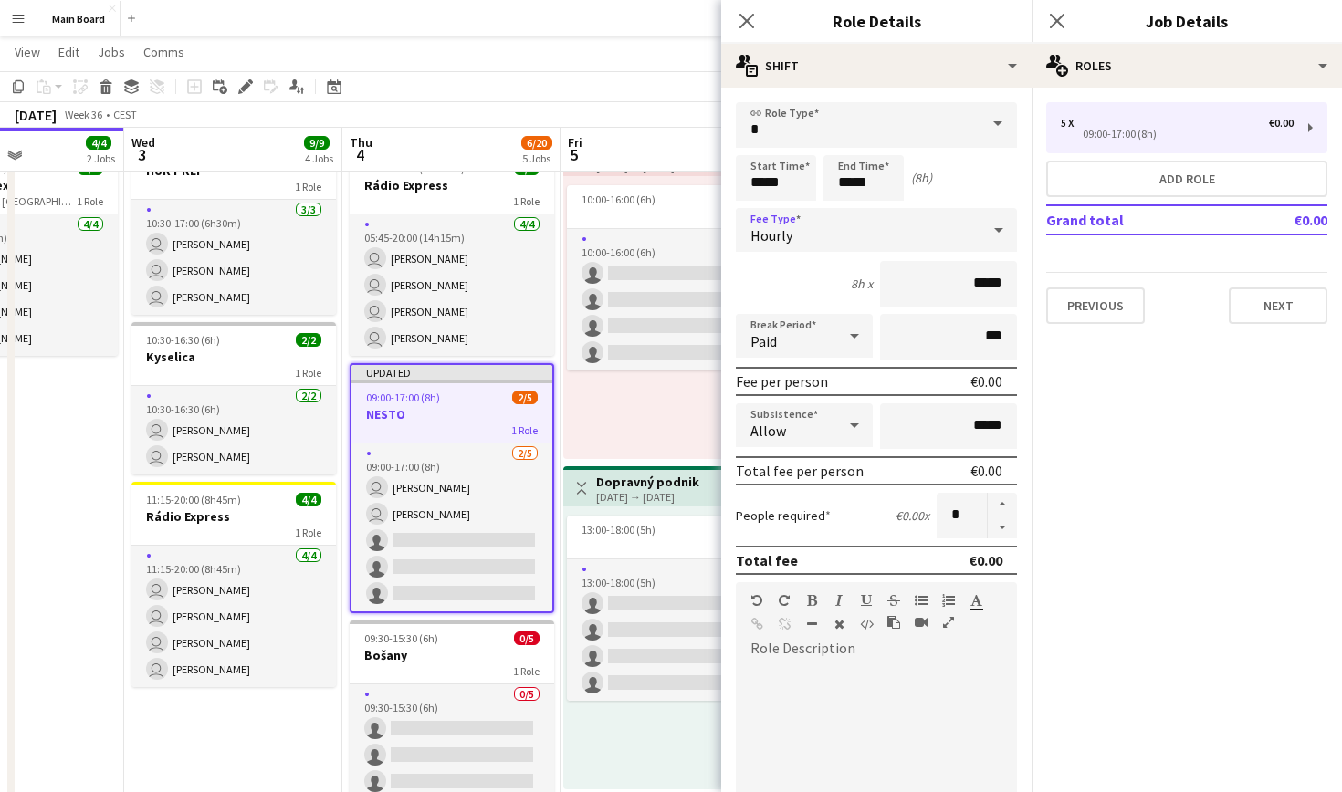
click at [854, 340] on icon at bounding box center [855, 336] width 22 height 37
click at [791, 429] on span "Unpaid" at bounding box center [804, 433] width 108 height 17
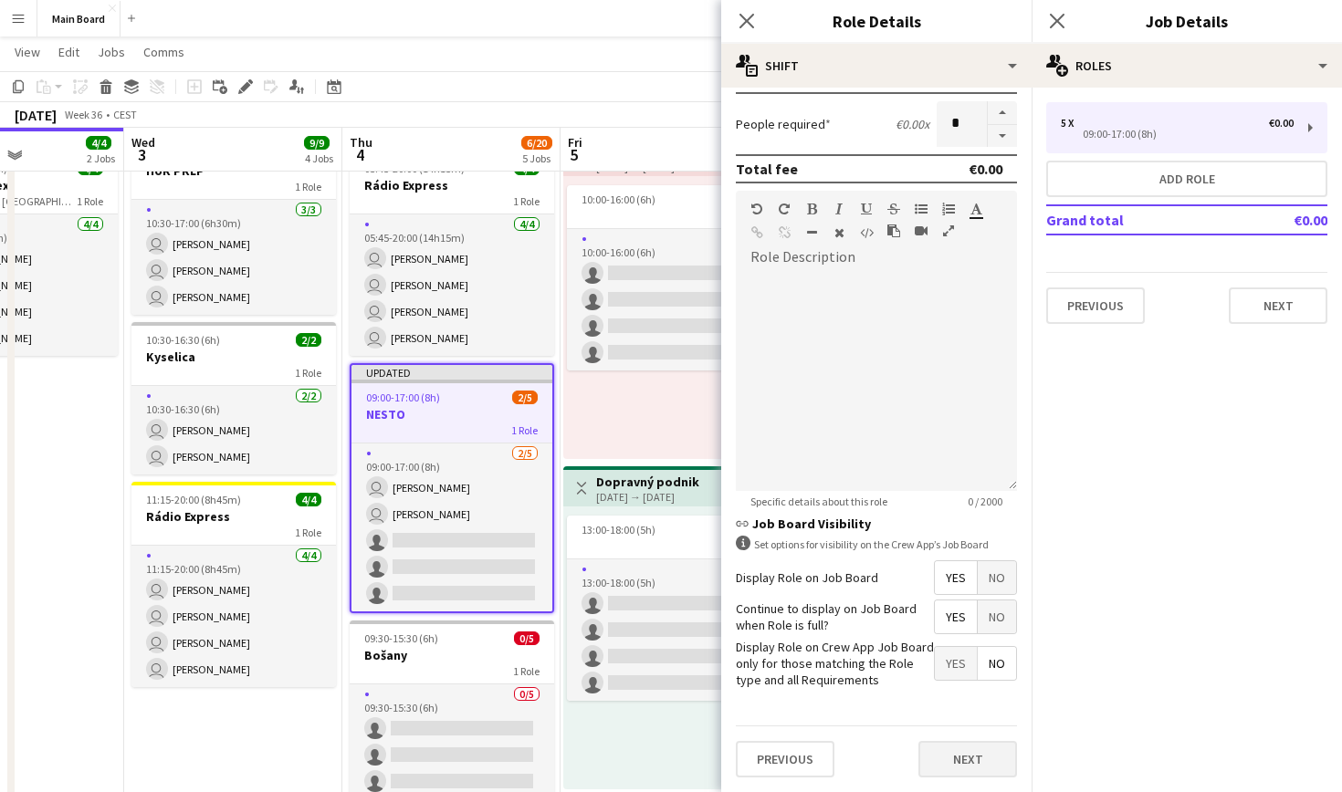
scroll to position [391, 0]
click at [982, 745] on button "Next" at bounding box center [967, 760] width 99 height 37
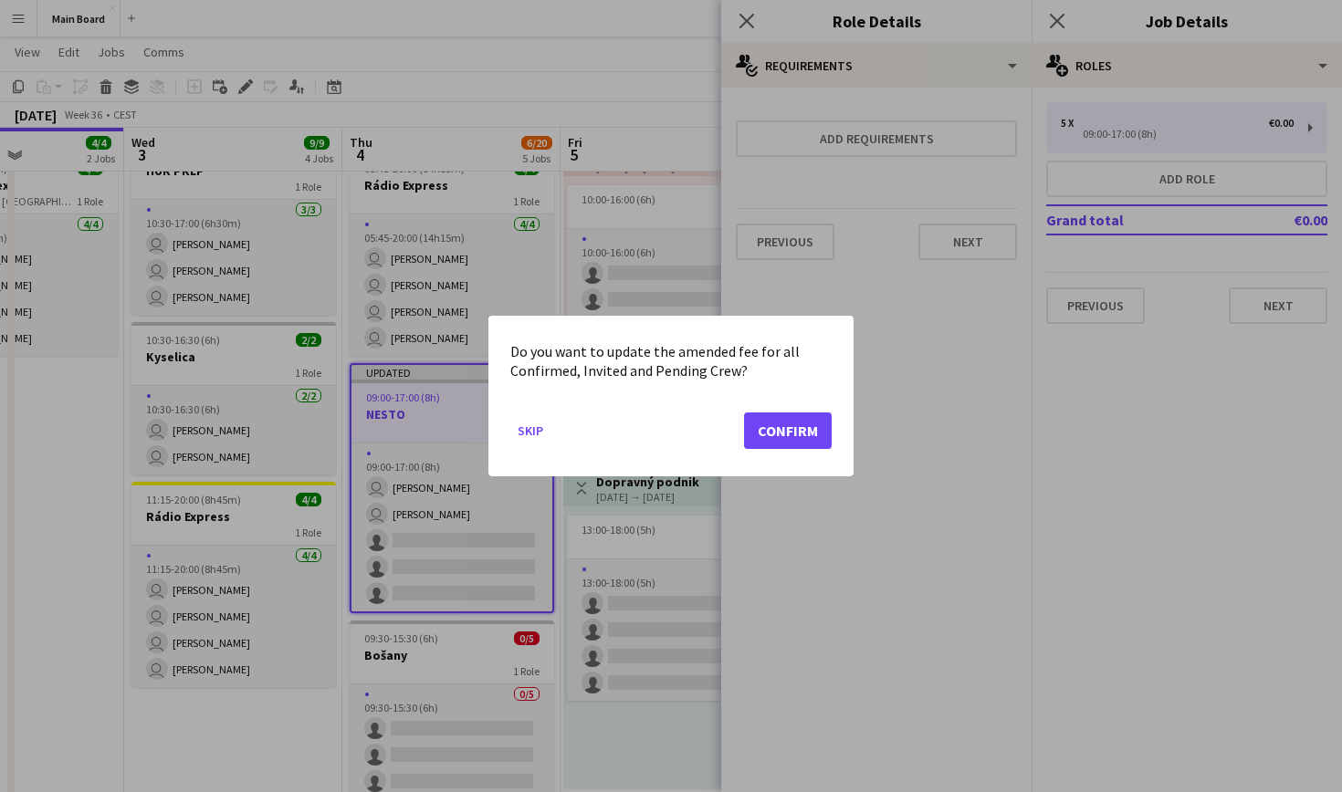
click at [801, 428] on button "Confirm" at bounding box center [788, 431] width 88 height 37
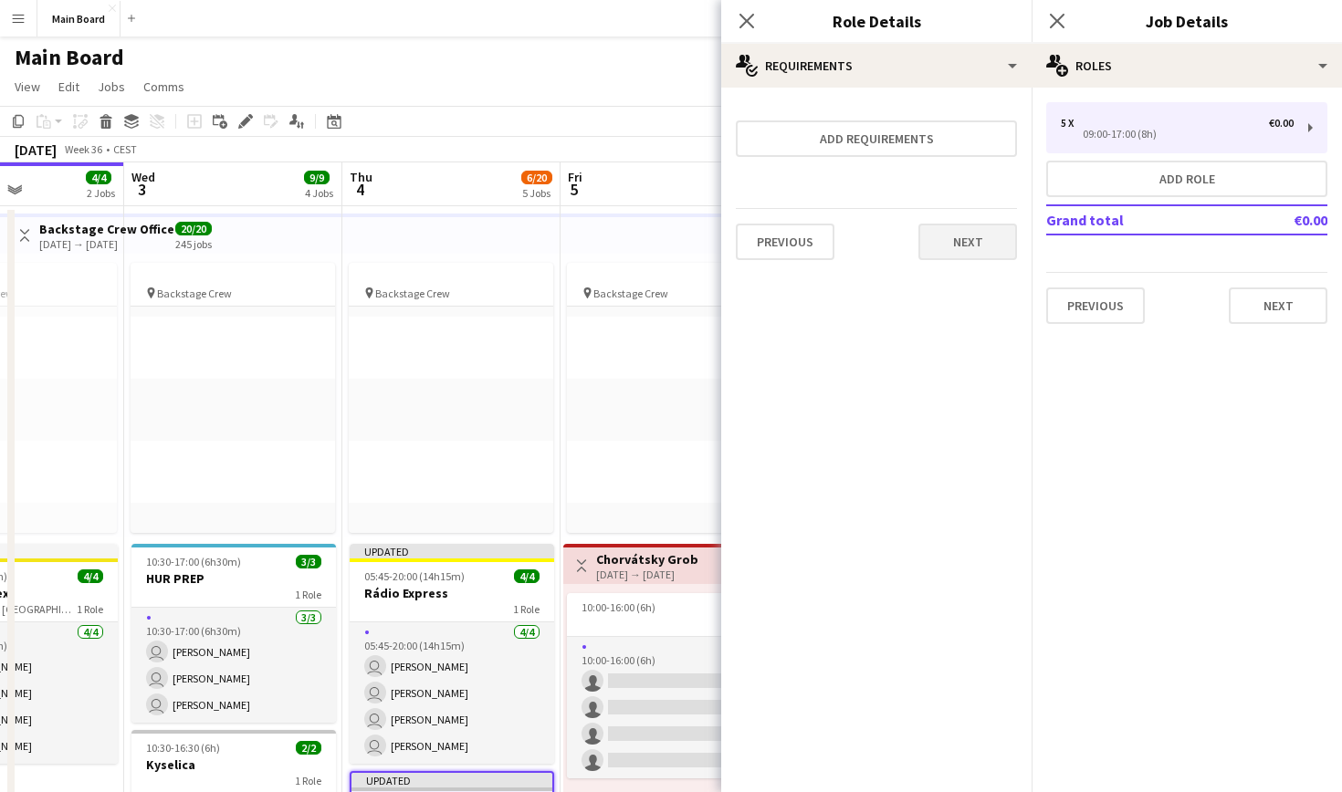
click at [974, 244] on button "Next" at bounding box center [967, 242] width 99 height 37
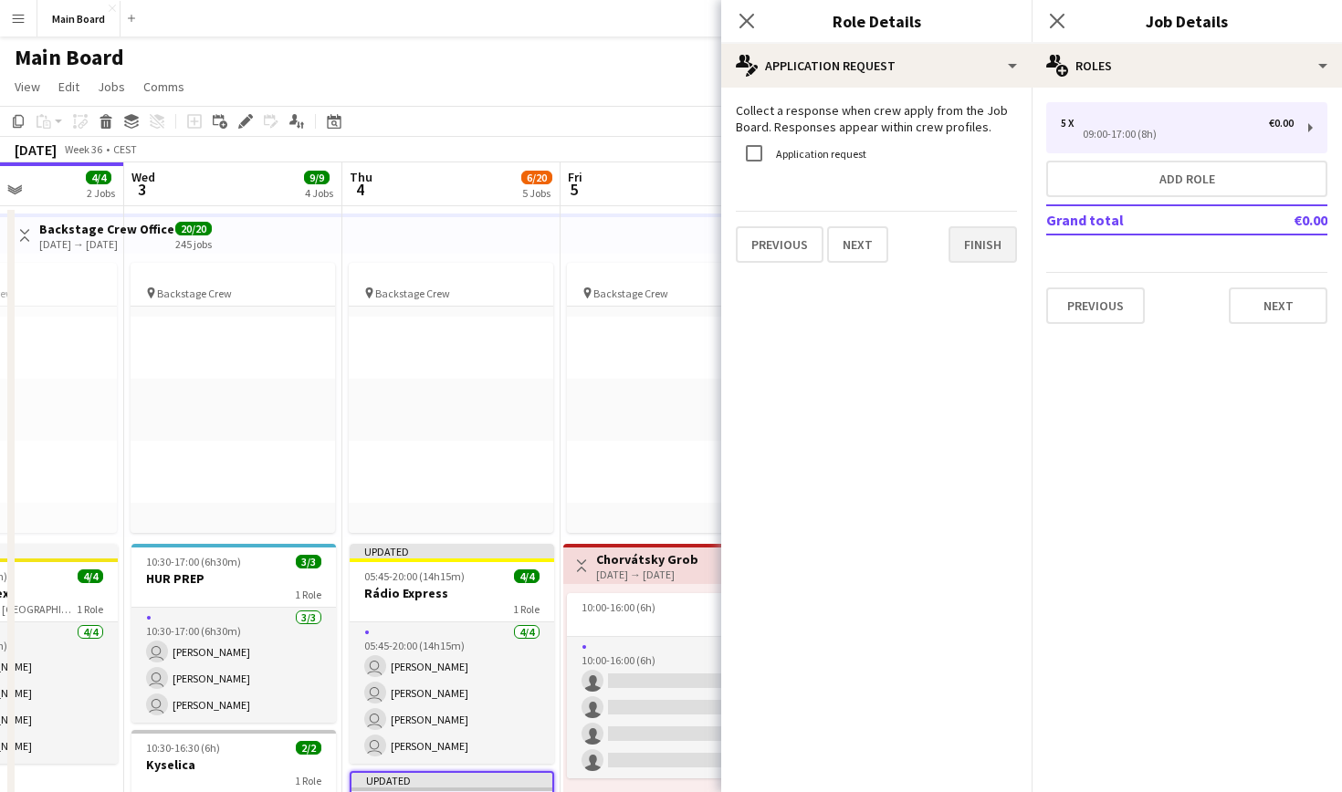
click at [980, 254] on button "Finish" at bounding box center [983, 244] width 68 height 37
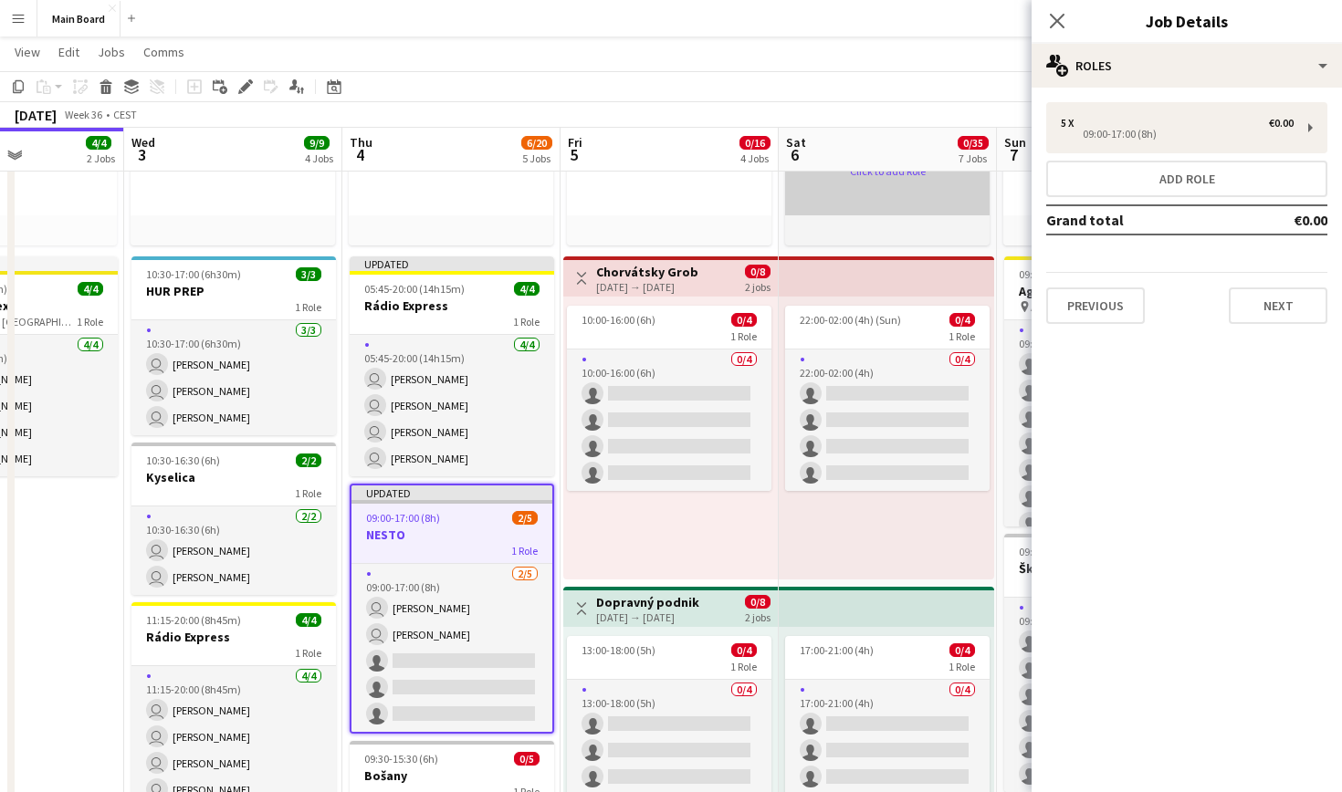
scroll to position [164, 0]
click at [1066, 10] on app-icon "Close pop-in" at bounding box center [1057, 21] width 26 height 26
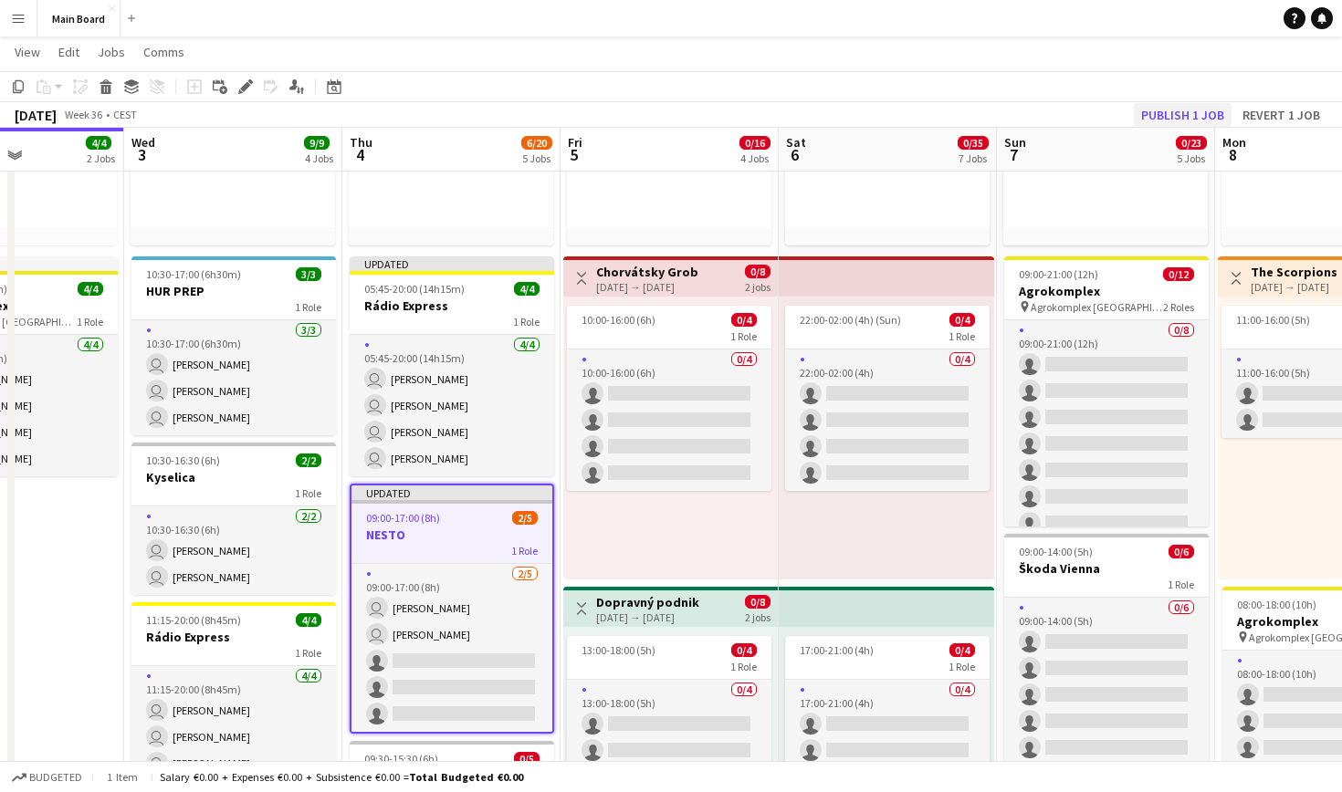
click at [1169, 120] on button "Publish 1 job" at bounding box center [1183, 115] width 98 height 24
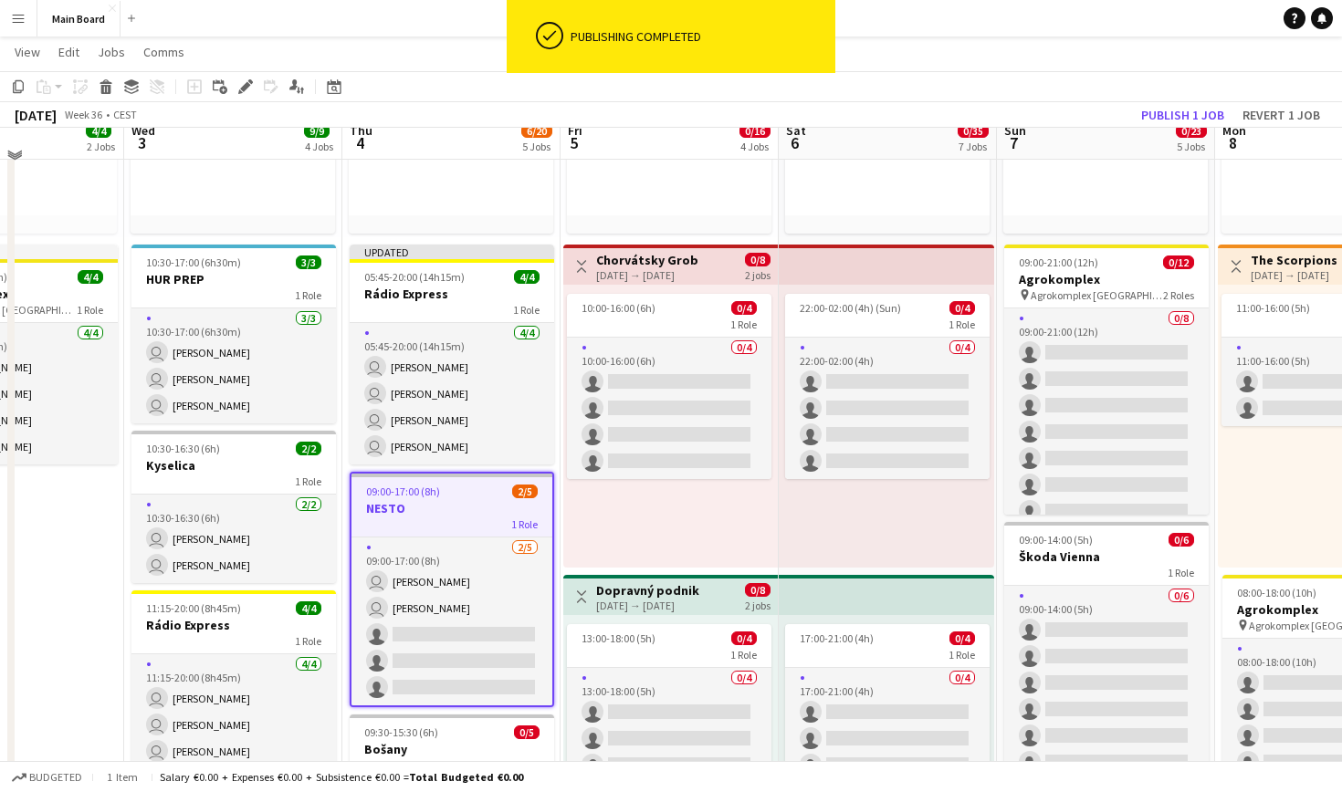
scroll to position [305, 0]
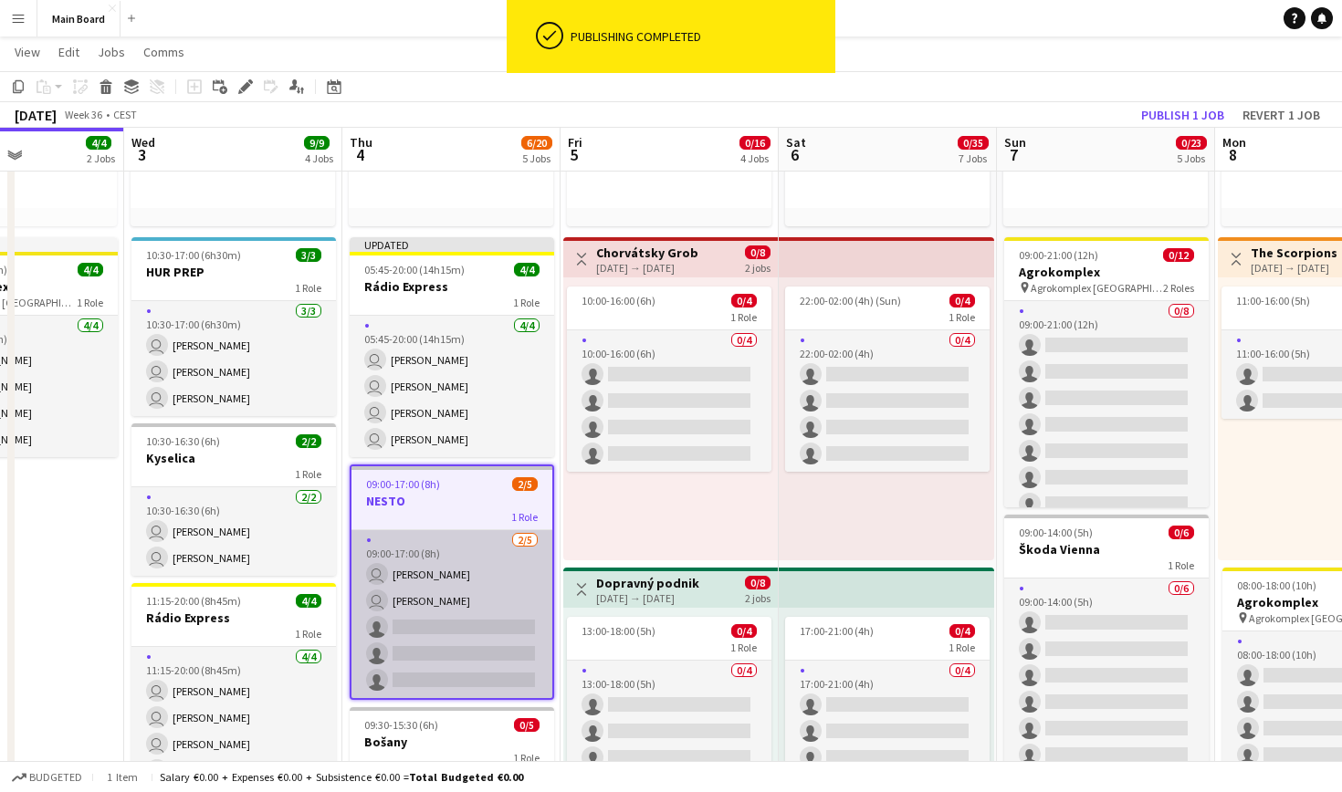
click at [480, 573] on app-card-role "[DATE] 09:00-17:00 (8h) user [PERSON_NAME] user [PERSON_NAME] single-neutral-ac…" at bounding box center [451, 614] width 201 height 168
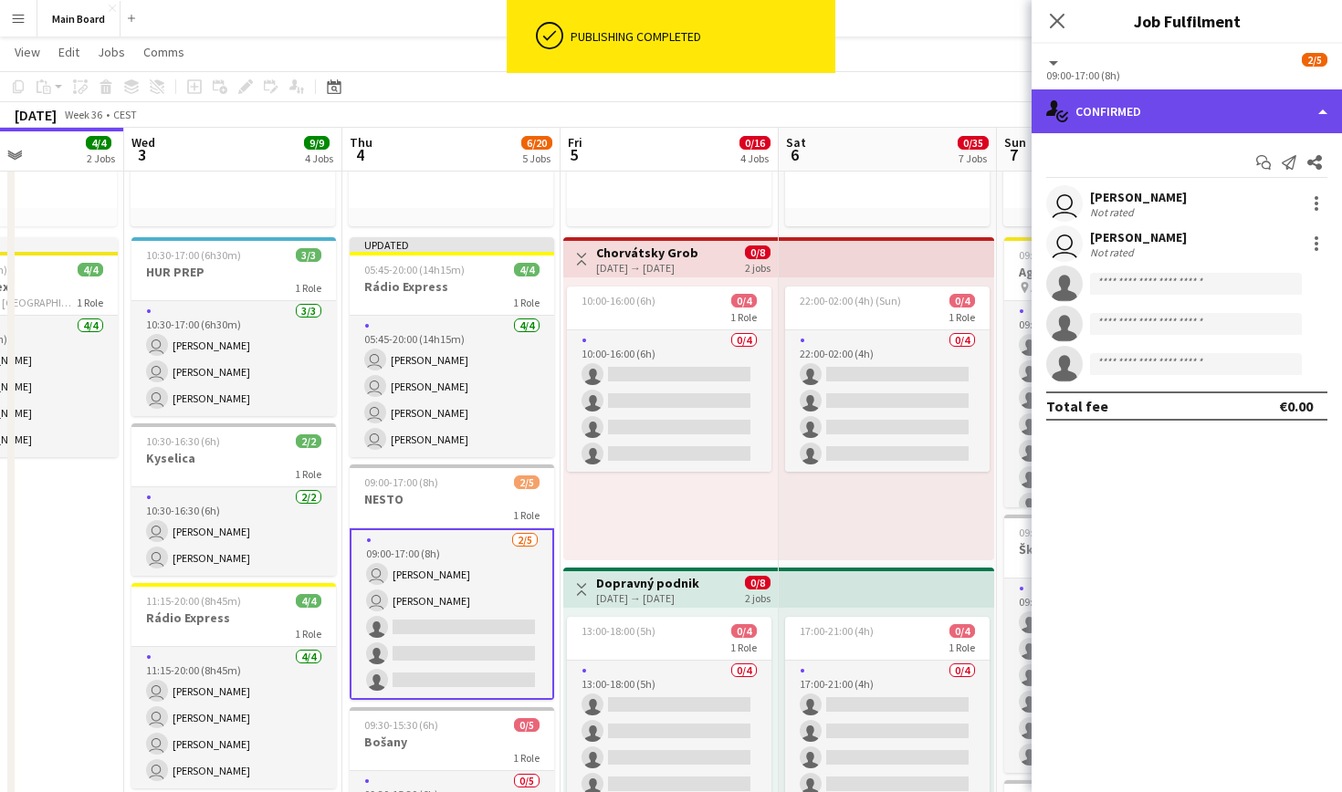
click at [1311, 120] on div "single-neutral-actions-check-2 Confirmed" at bounding box center [1187, 111] width 310 height 44
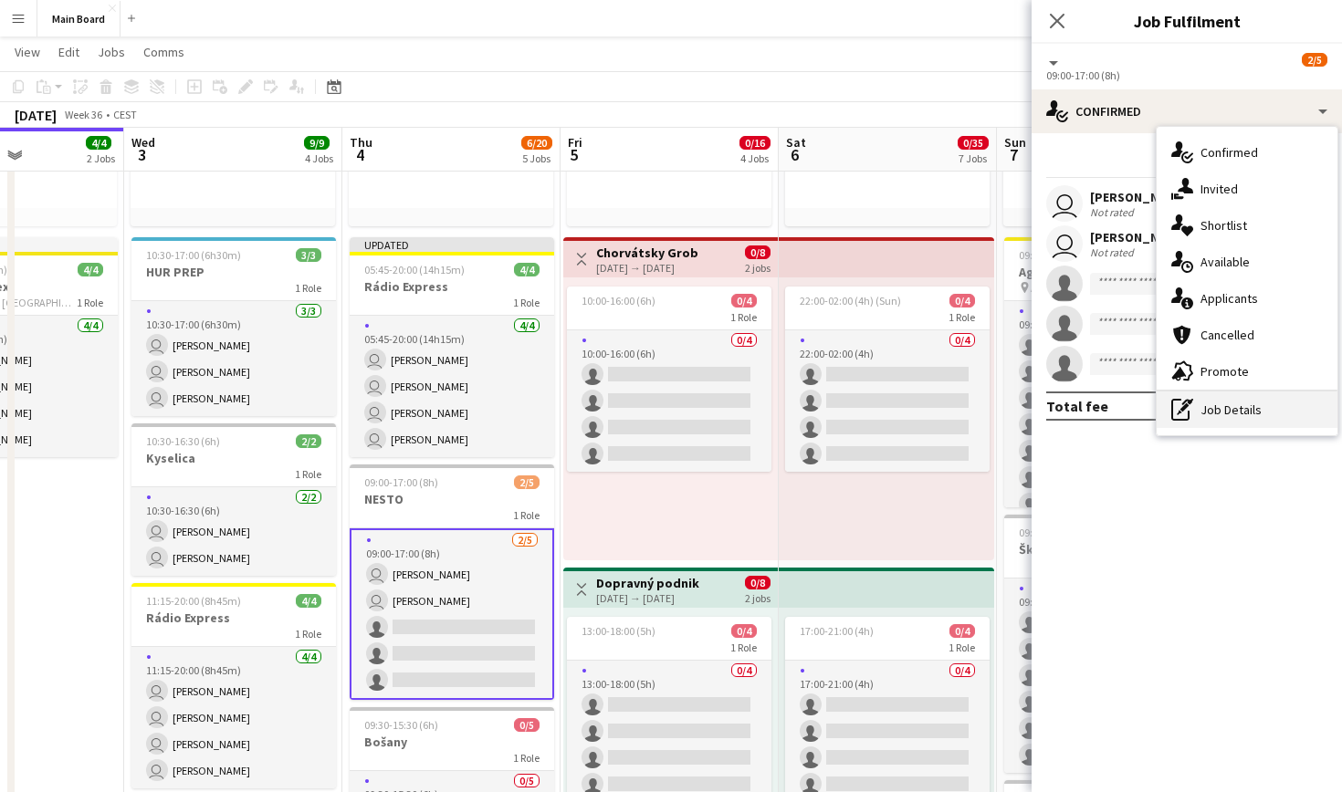
click at [1263, 405] on div "pen-write Job Details" at bounding box center [1247, 410] width 181 height 37
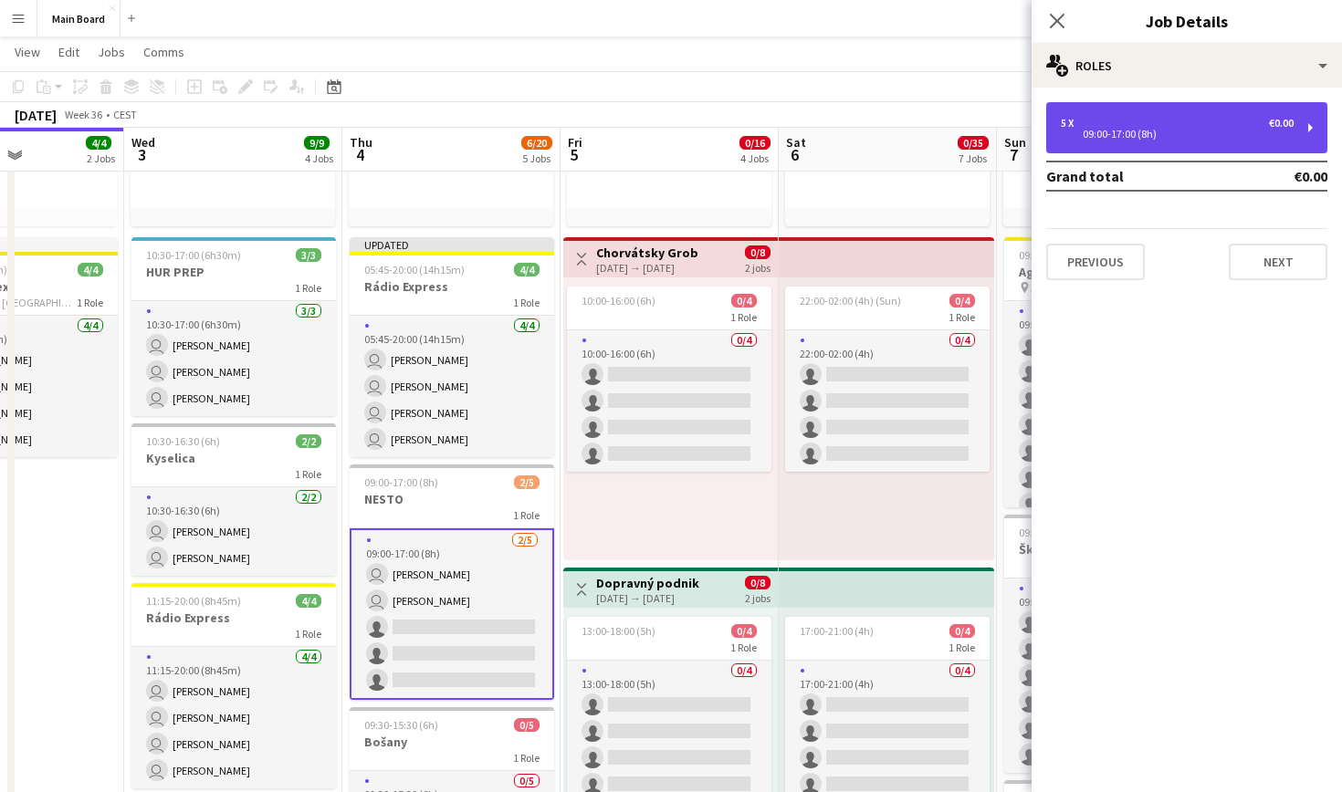
click at [1103, 119] on div "5 x €0.00" at bounding box center [1177, 123] width 233 height 13
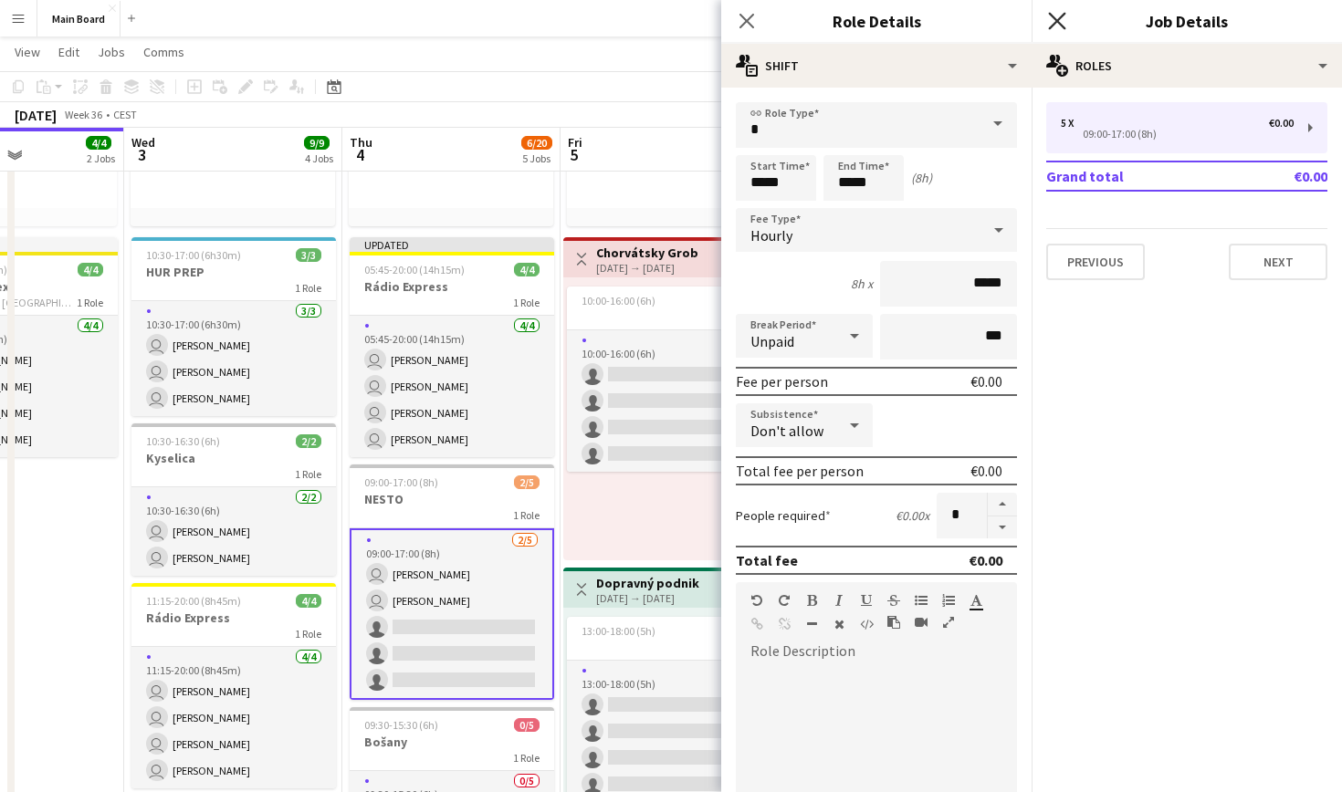
click at [1060, 23] on icon at bounding box center [1056, 20] width 17 height 17
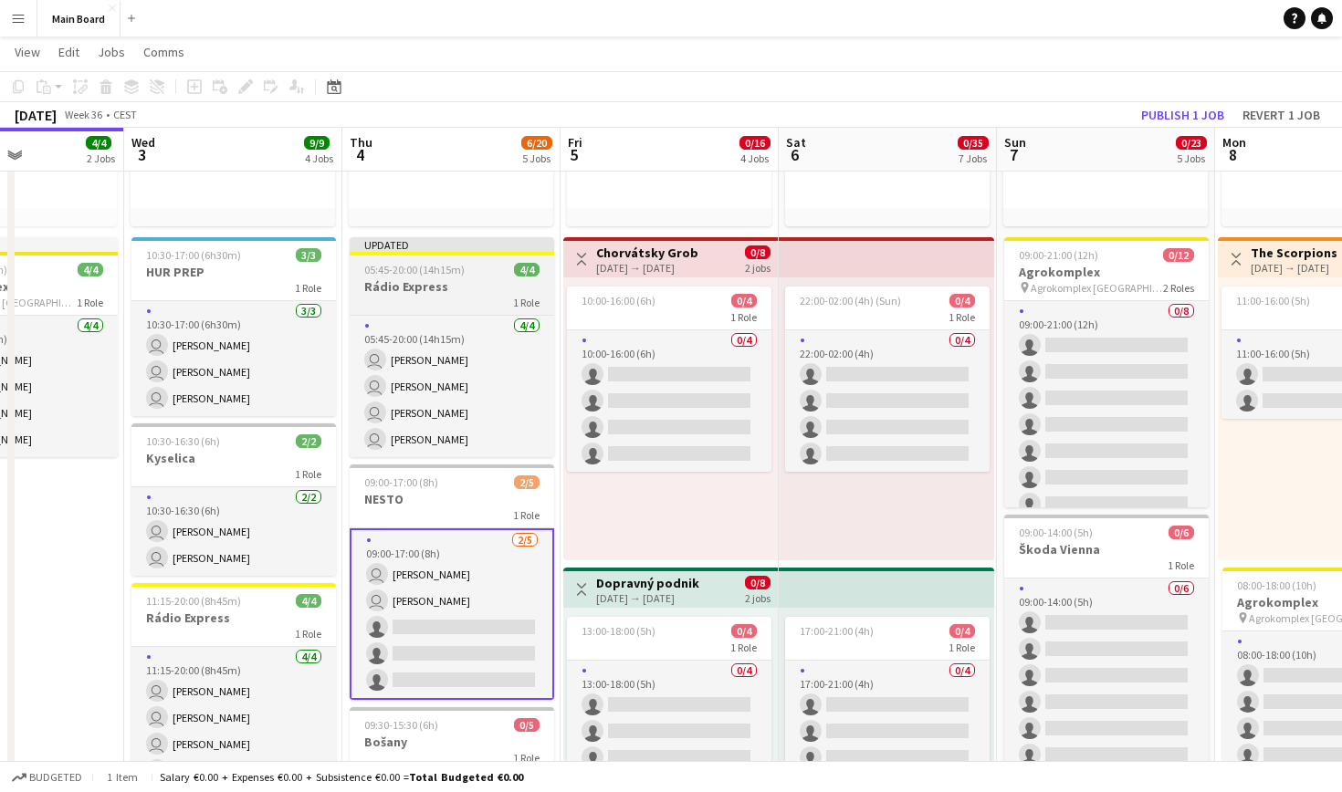
click at [469, 300] on div "1 Role" at bounding box center [452, 302] width 204 height 15
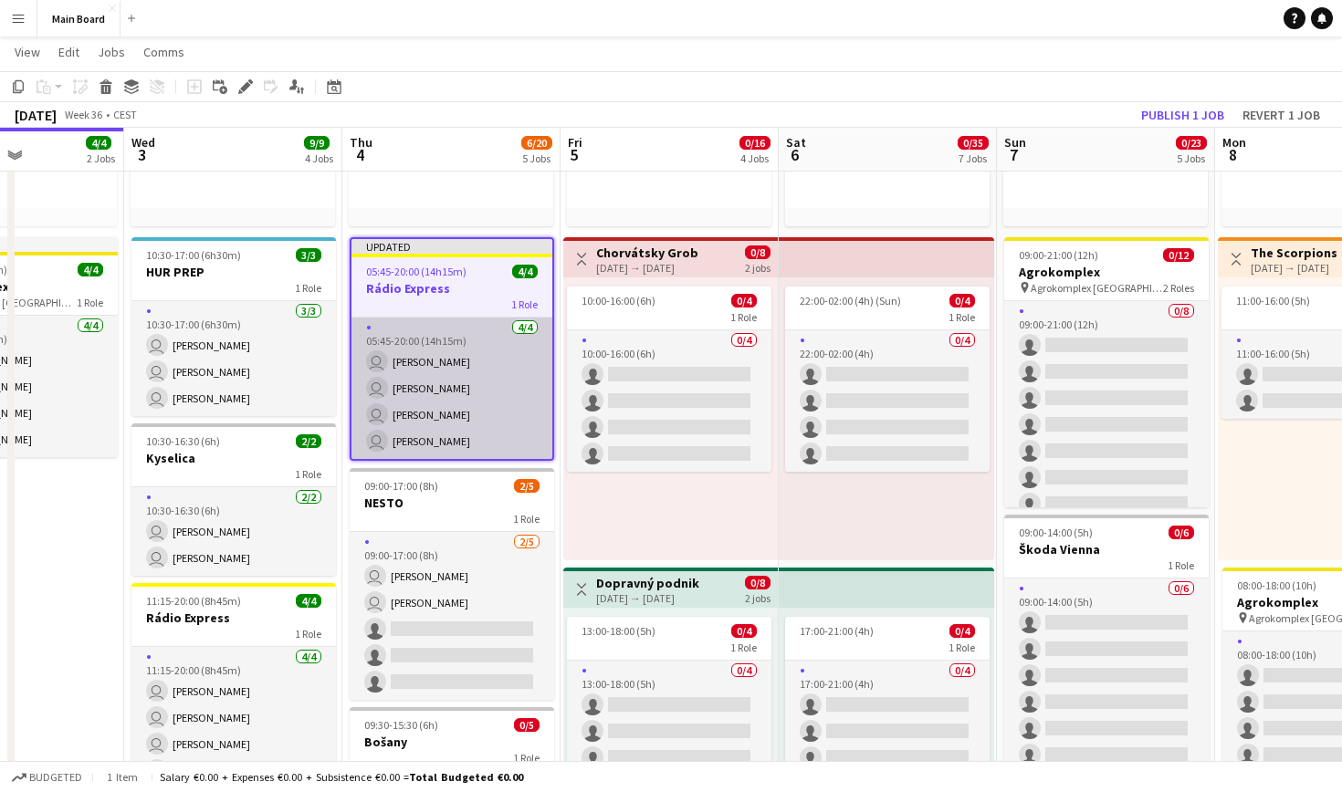
click at [498, 379] on app-card-role "[DATE] 05:45-20:00 (14h15m) user [PERSON_NAME] user [PERSON_NAME] user [PERSON_…" at bounding box center [451, 389] width 201 height 142
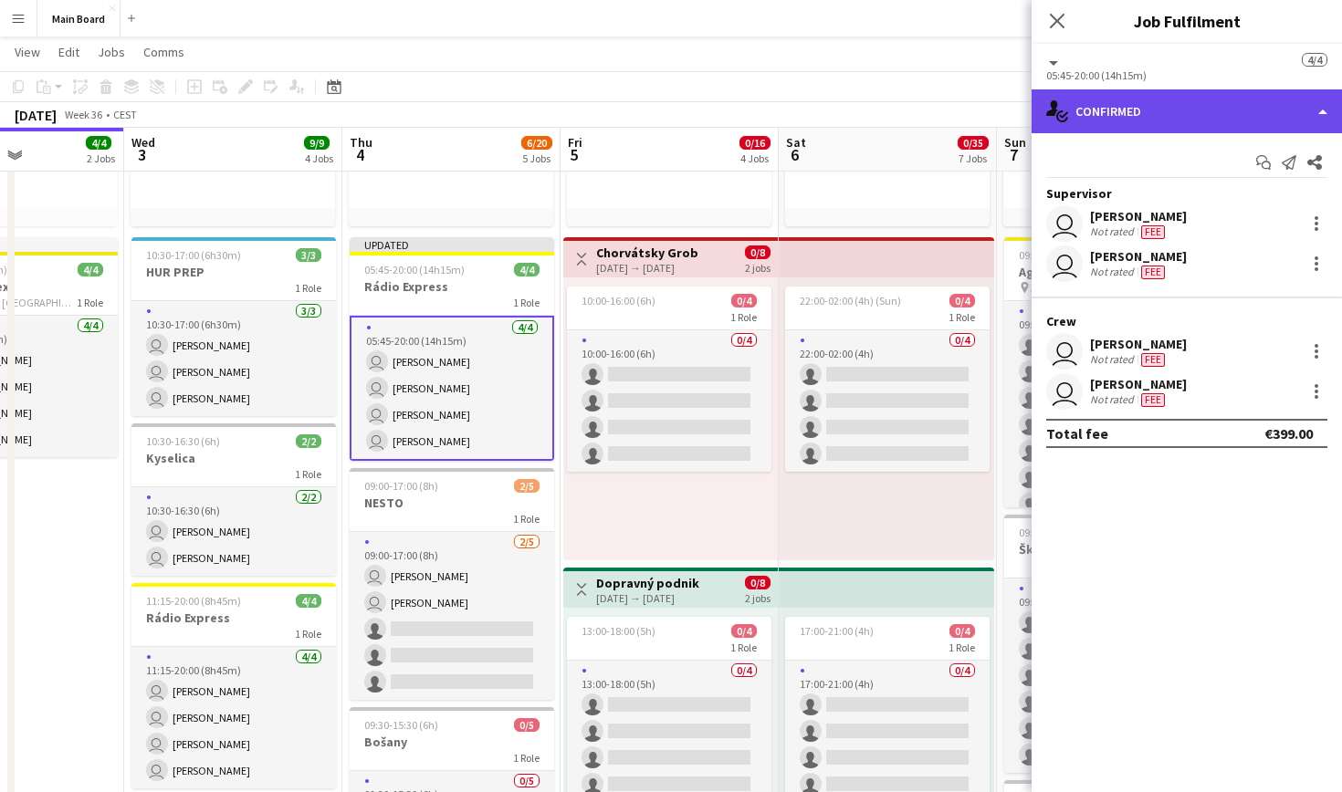
click at [1188, 107] on div "single-neutral-actions-check-2 Confirmed" at bounding box center [1187, 111] width 310 height 44
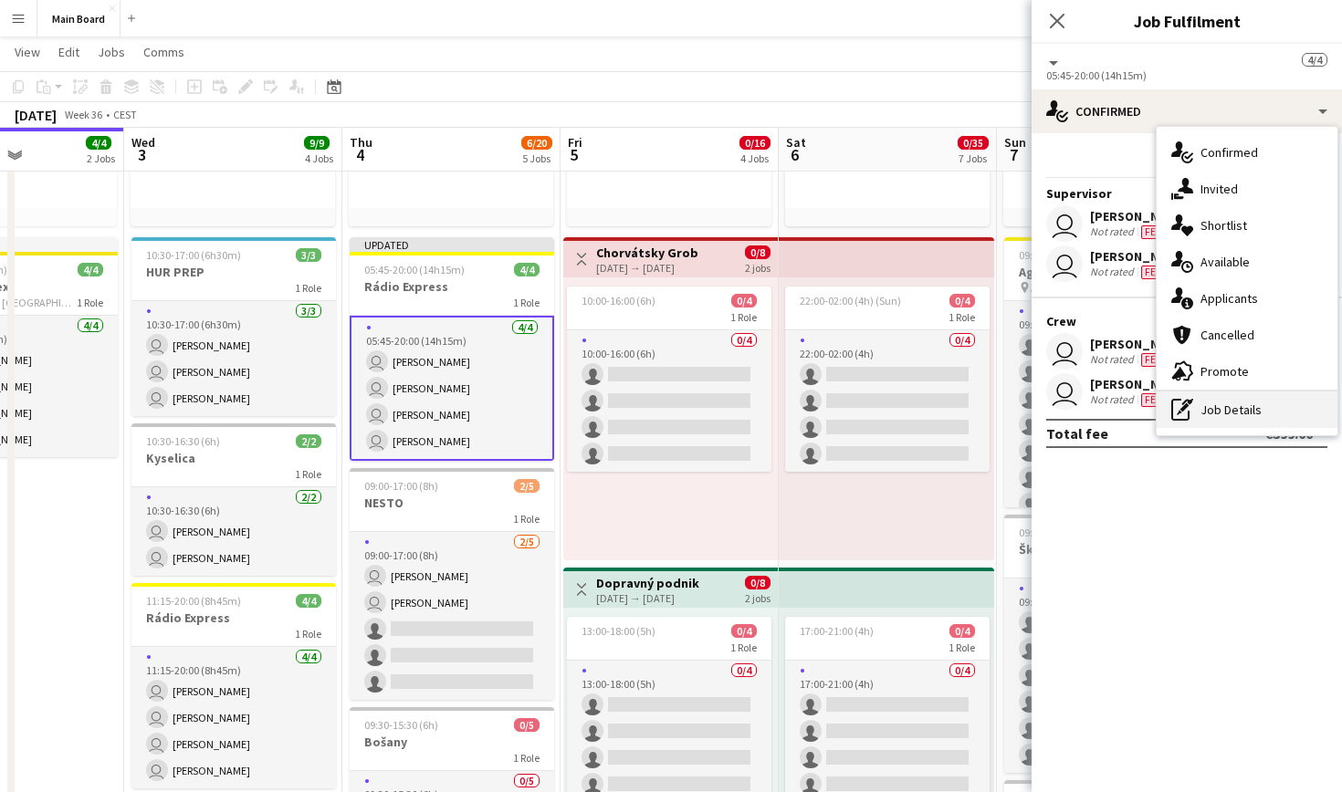
click at [1232, 413] on div "pen-write Job Details" at bounding box center [1247, 410] width 181 height 37
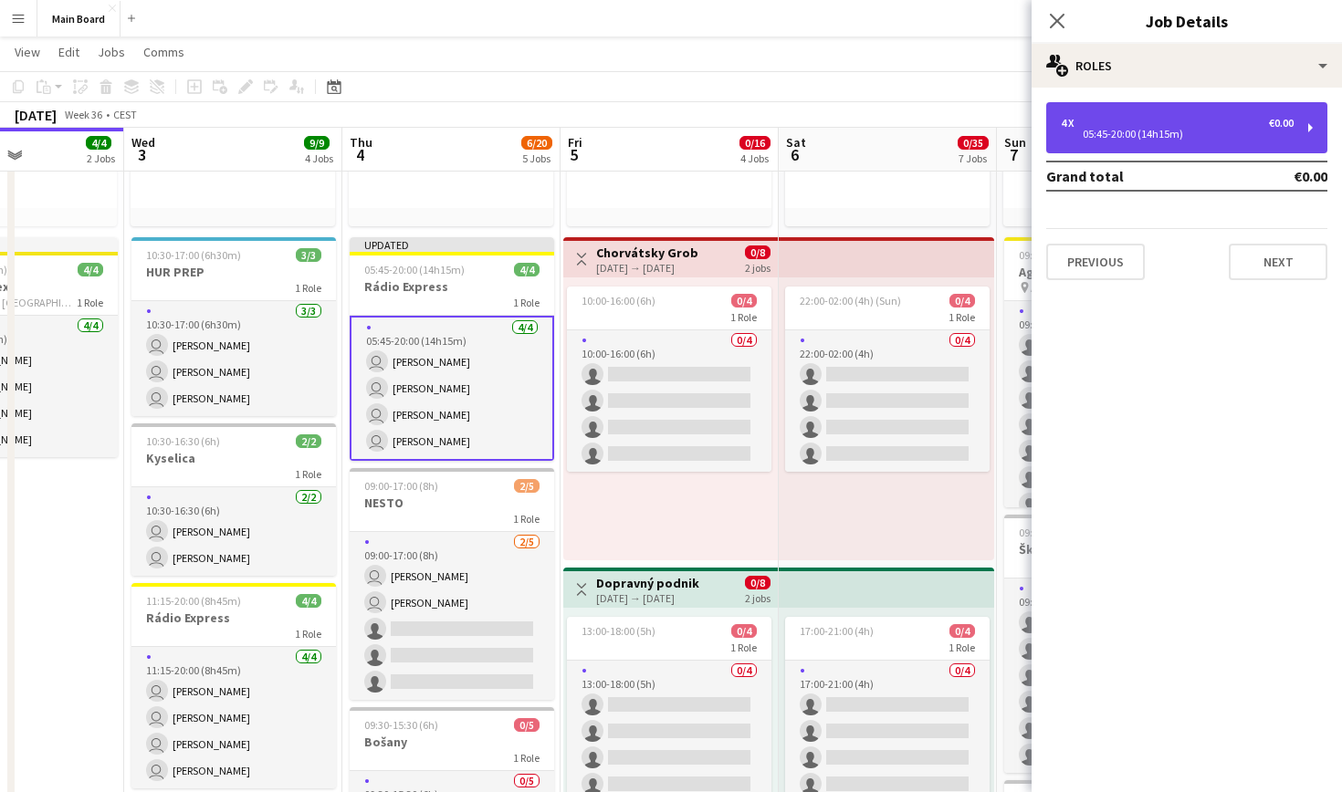
click at [1203, 143] on div "4 x €0.00 05:45-20:00 (14h15m)" at bounding box center [1186, 127] width 281 height 51
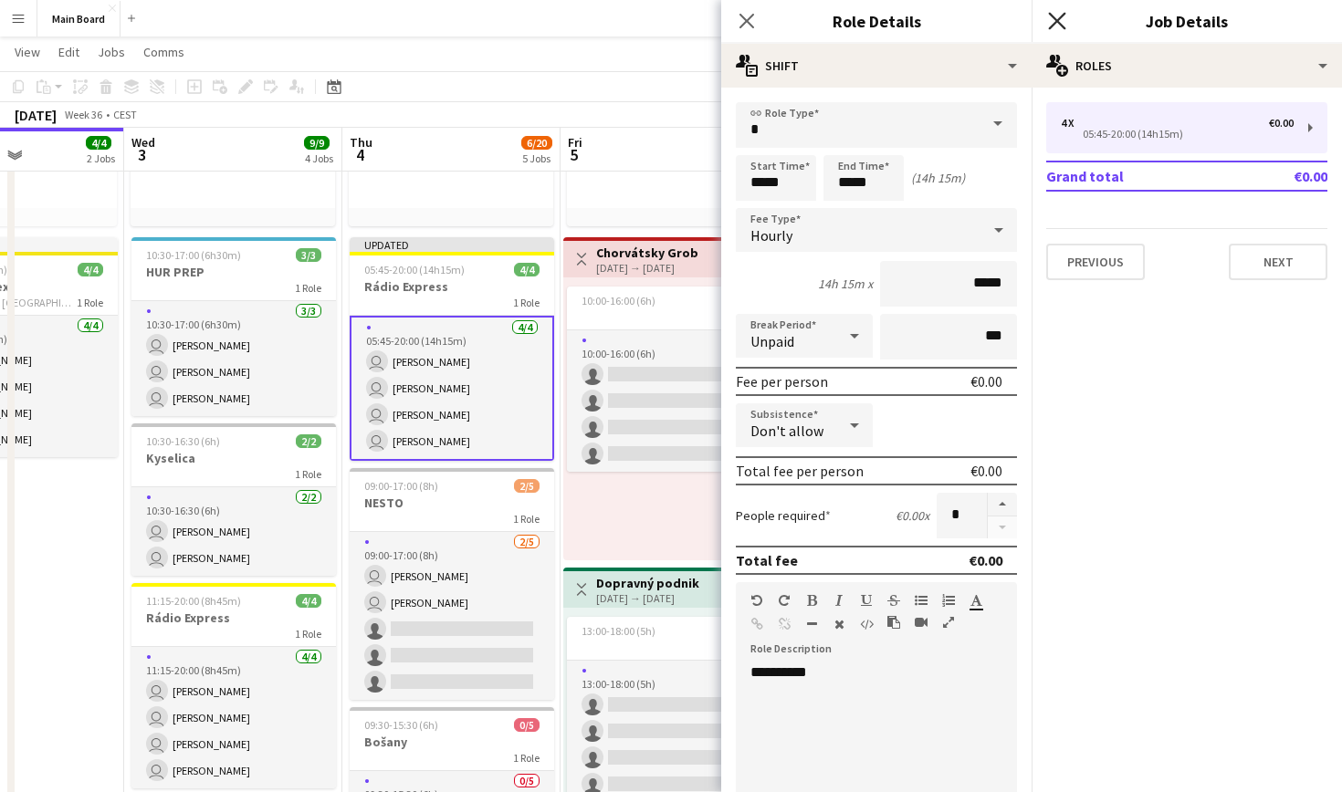
click at [1055, 15] on icon "Close pop-in" at bounding box center [1056, 20] width 17 height 17
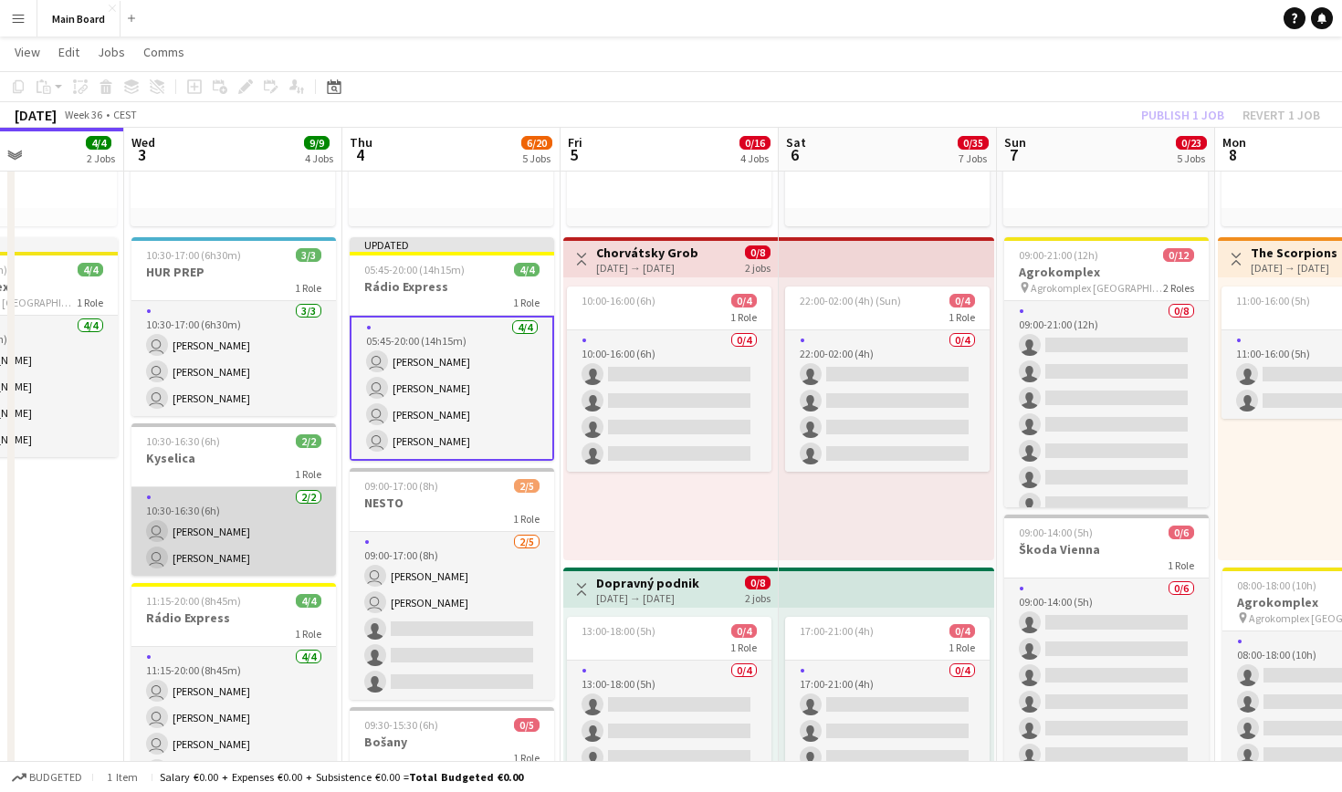
click at [237, 508] on app-card-role "[DATE] 10:30-16:30 (6h) user [PERSON_NAME] user [PERSON_NAME]" at bounding box center [233, 531] width 204 height 89
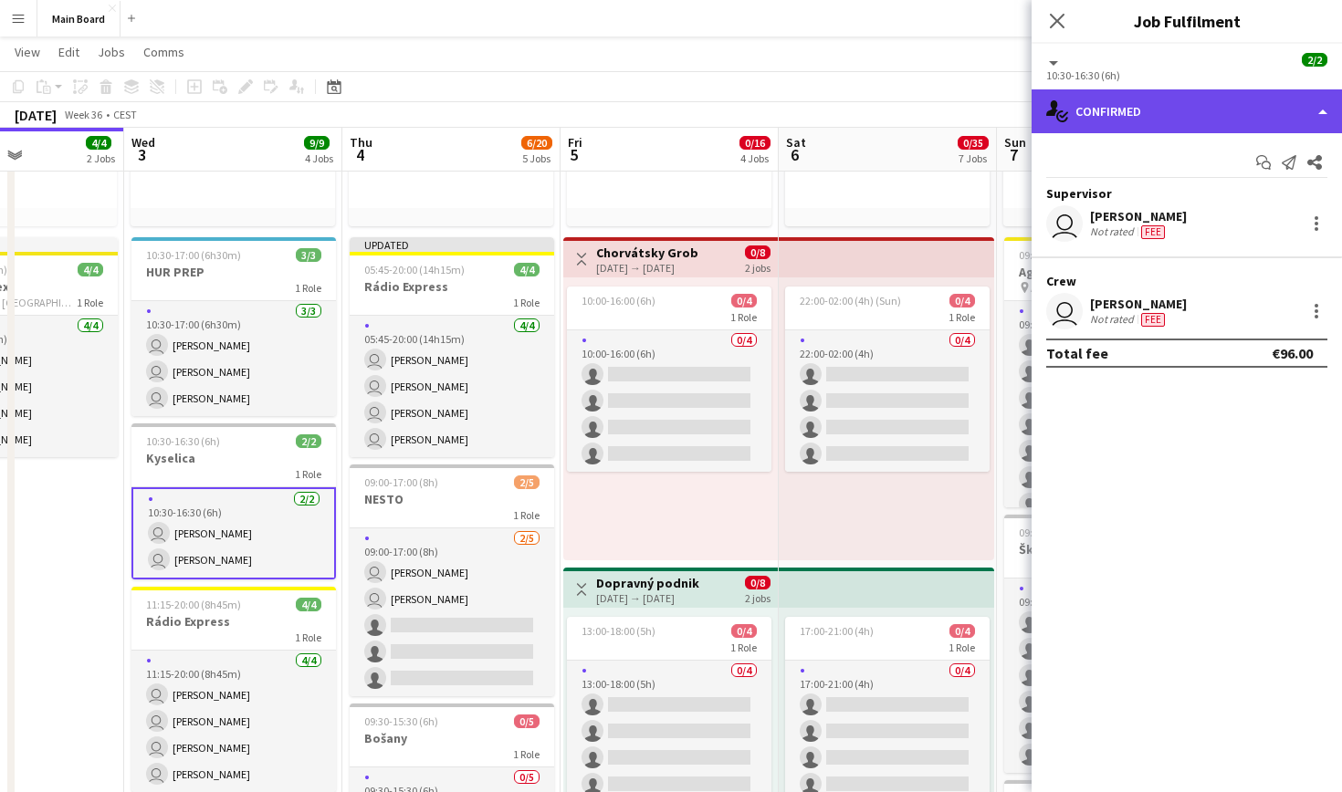
click at [1165, 123] on div "single-neutral-actions-check-2 Confirmed" at bounding box center [1187, 111] width 310 height 44
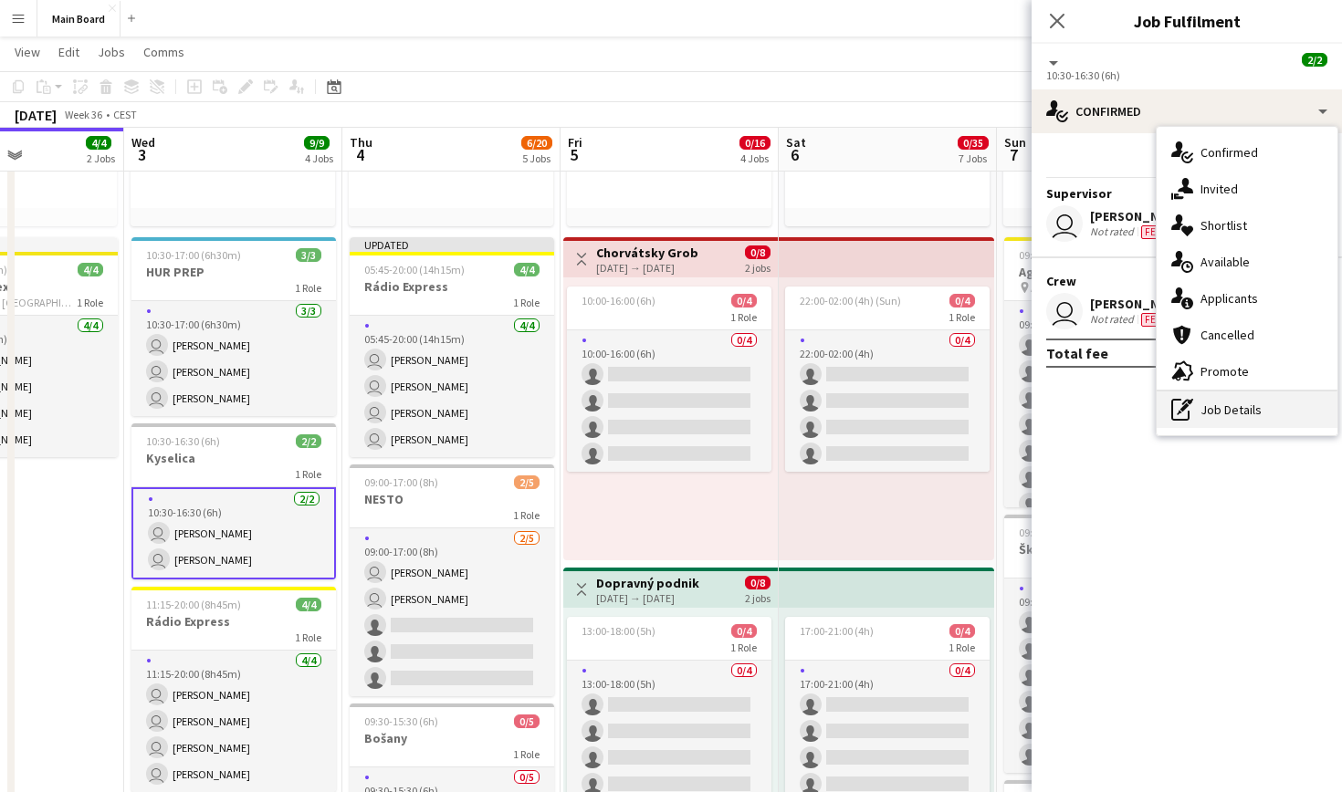
click at [1242, 411] on div "pen-write Job Details" at bounding box center [1247, 410] width 181 height 37
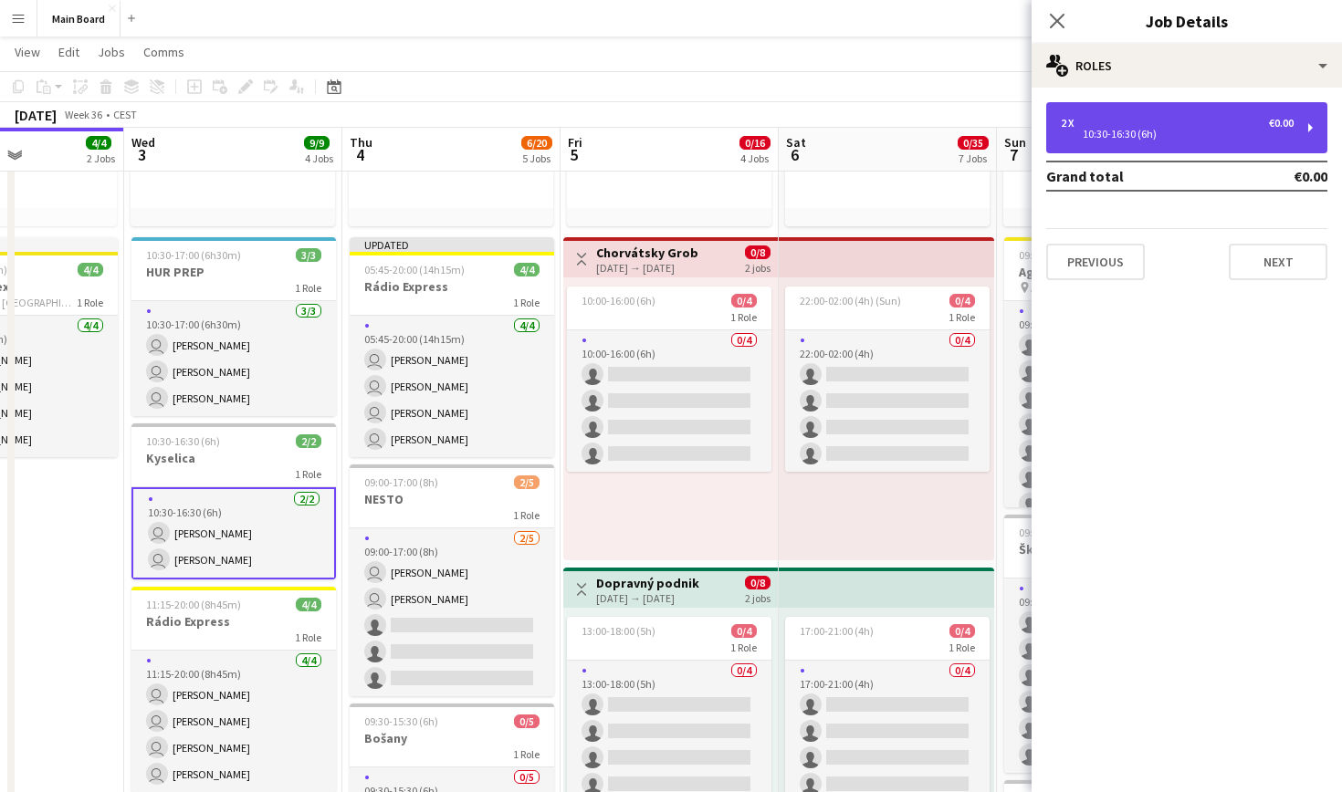
click at [1141, 124] on div "2 x €0.00" at bounding box center [1177, 123] width 233 height 13
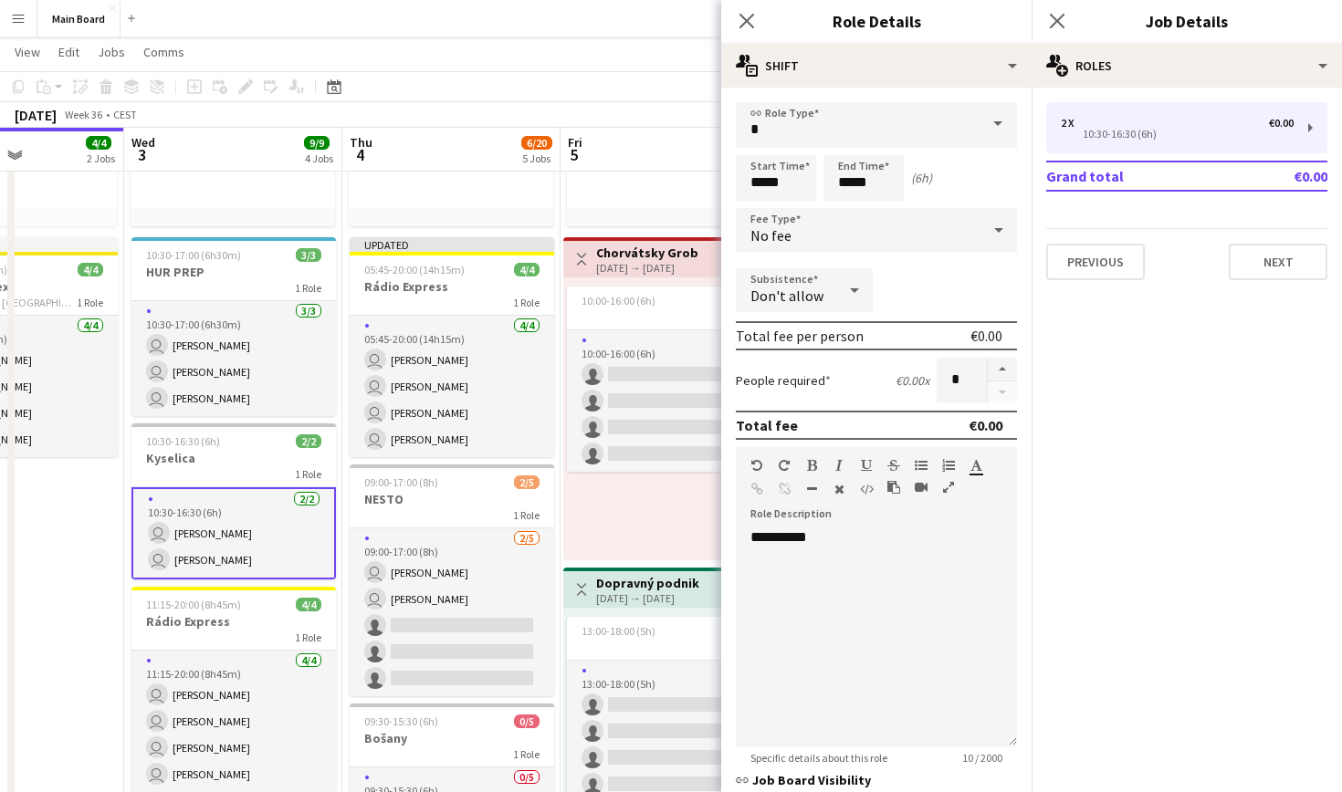
click at [887, 228] on div "No fee" at bounding box center [858, 230] width 245 height 44
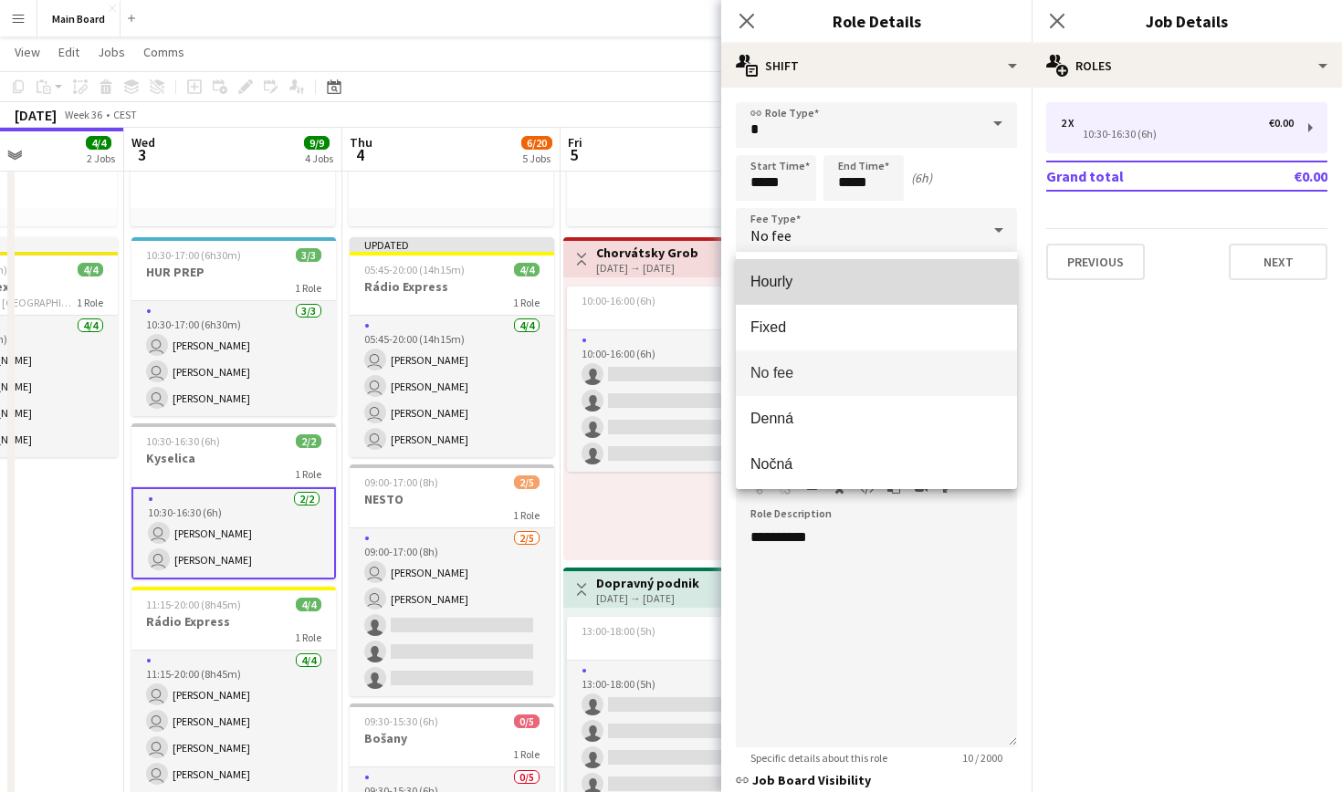
click at [796, 291] on mat-option "Hourly" at bounding box center [876, 282] width 281 height 46
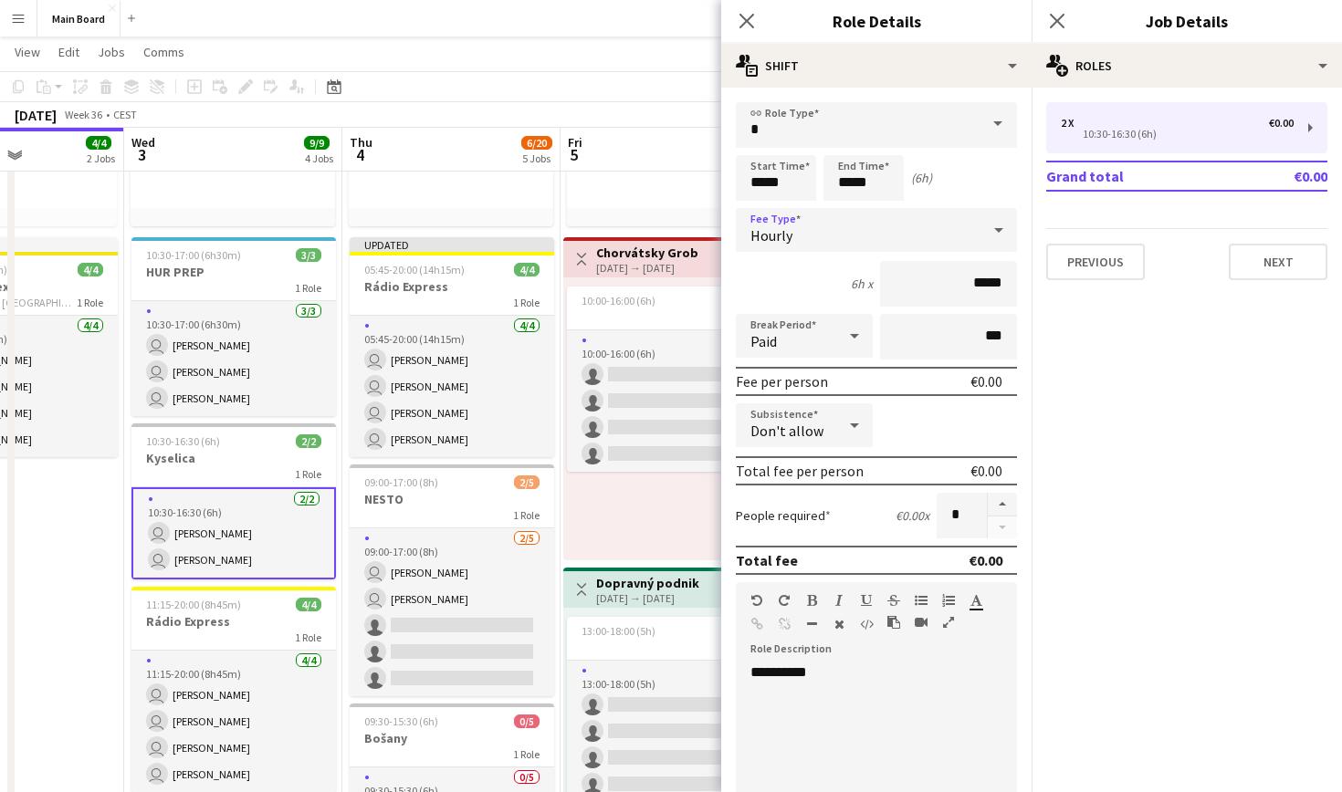
click at [844, 333] on icon at bounding box center [855, 336] width 22 height 37
click at [811, 433] on span "Unpaid" at bounding box center [804, 433] width 108 height 17
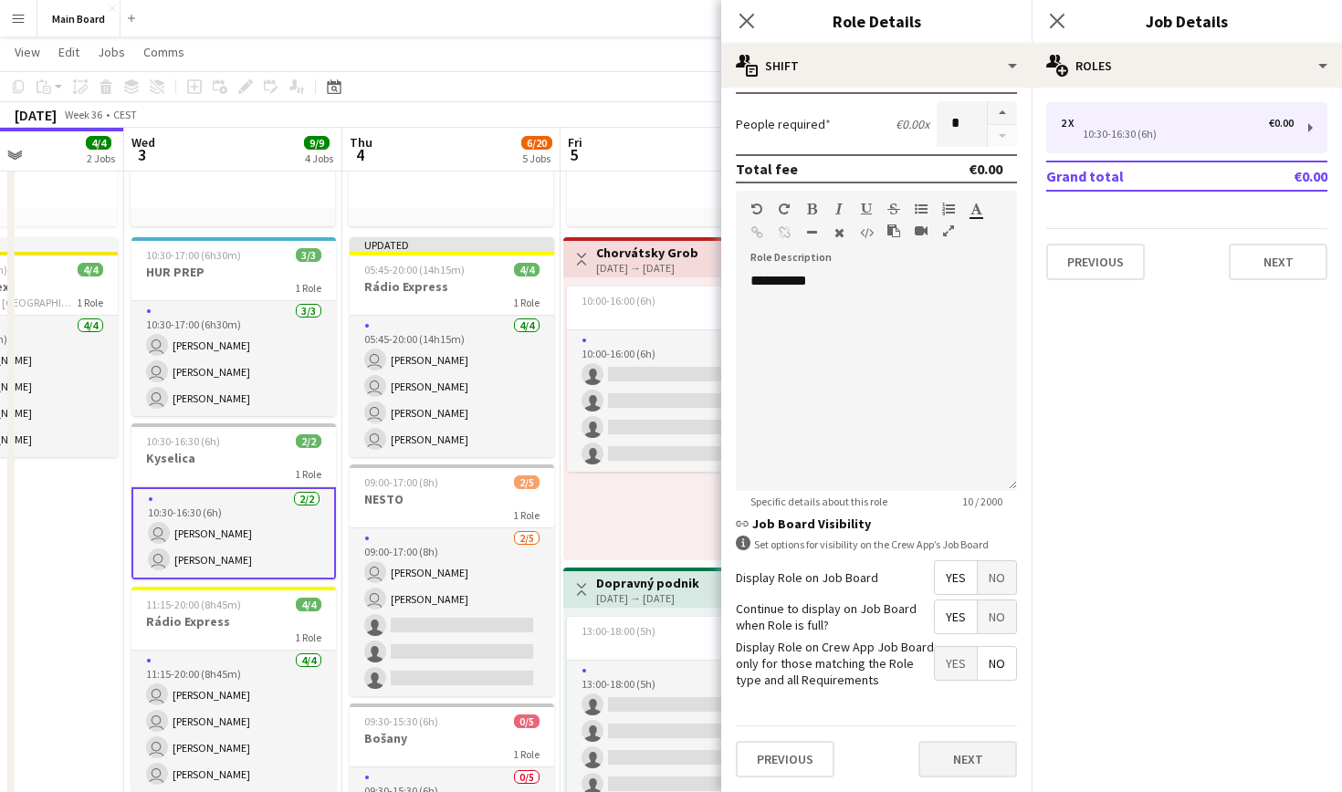
scroll to position [391, 0]
click at [970, 748] on button "Next" at bounding box center [967, 760] width 99 height 37
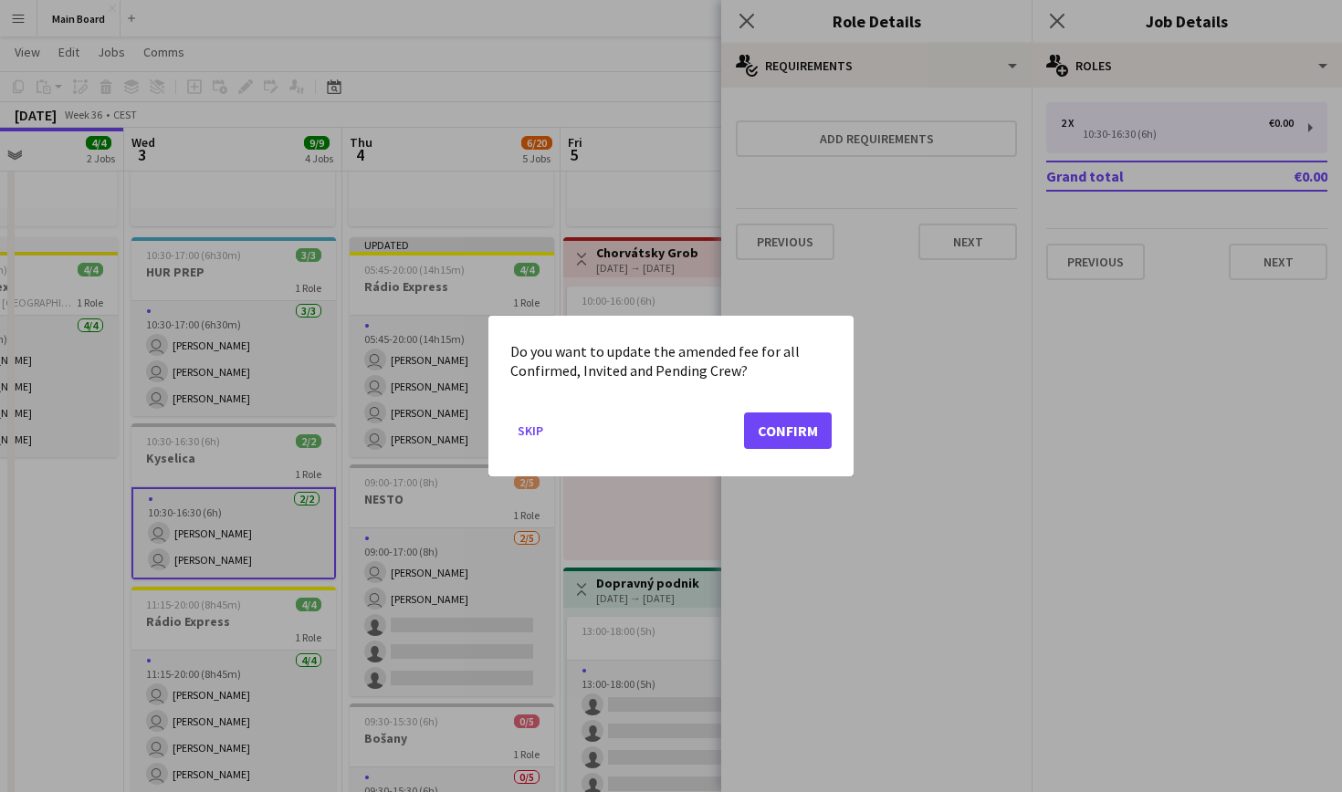
scroll to position [0, 0]
click at [804, 437] on button "Confirm" at bounding box center [788, 431] width 88 height 37
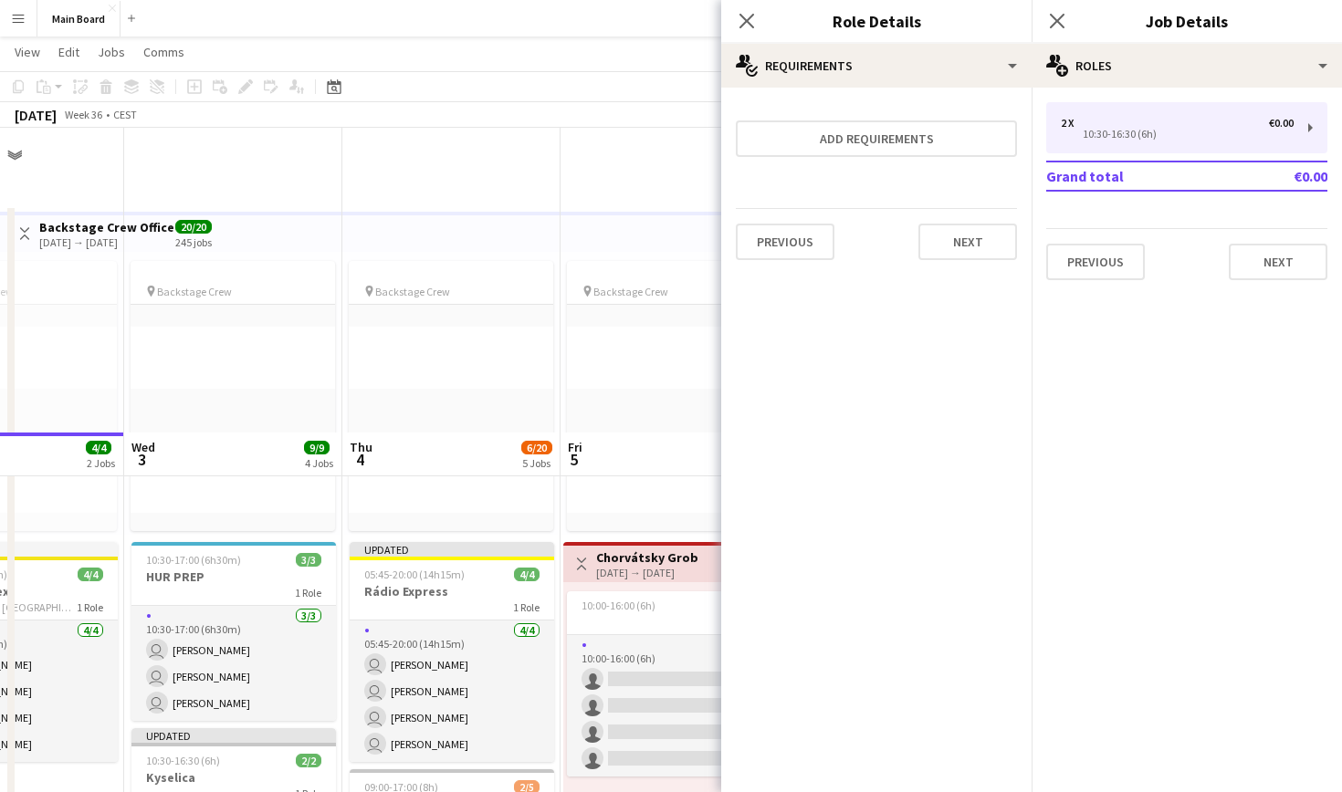
scroll to position [305, 0]
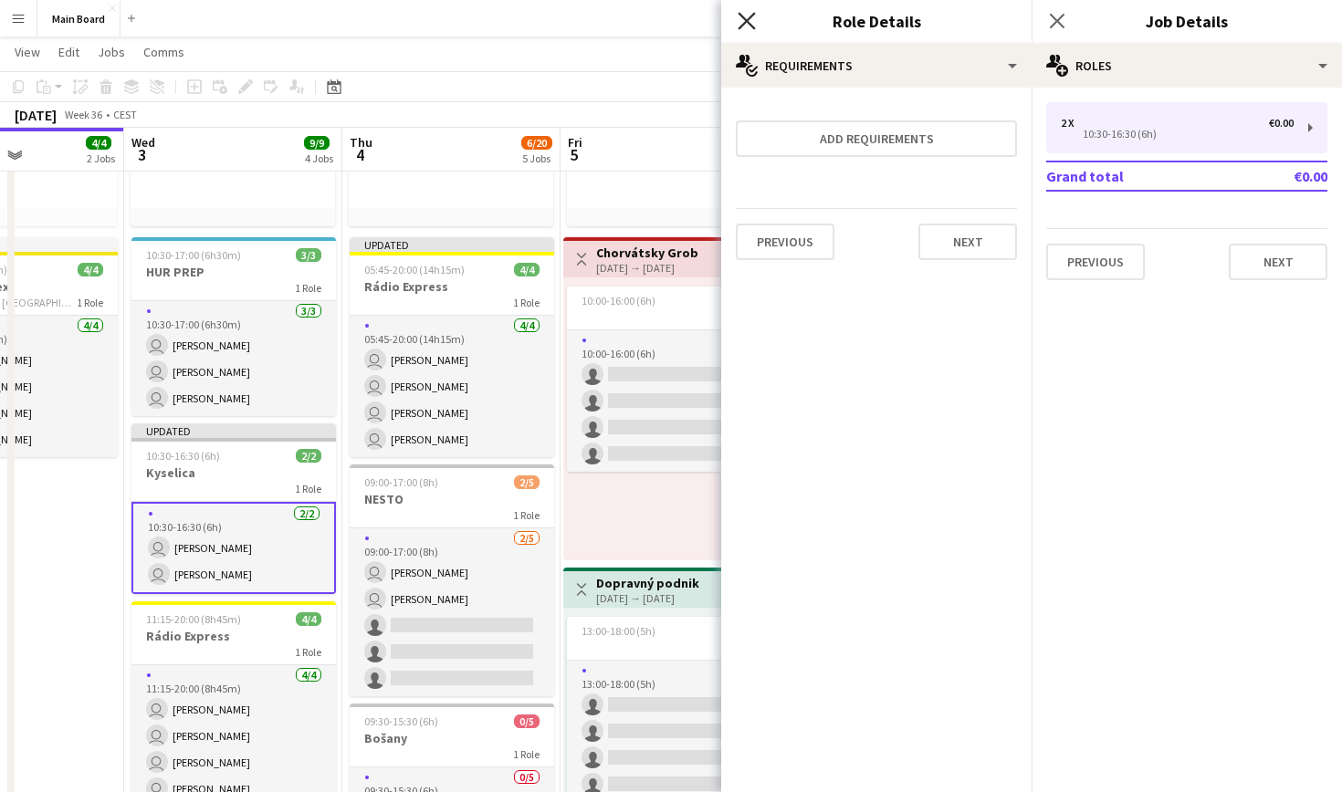
click at [742, 20] on icon "Close pop-in" at bounding box center [746, 20] width 17 height 17
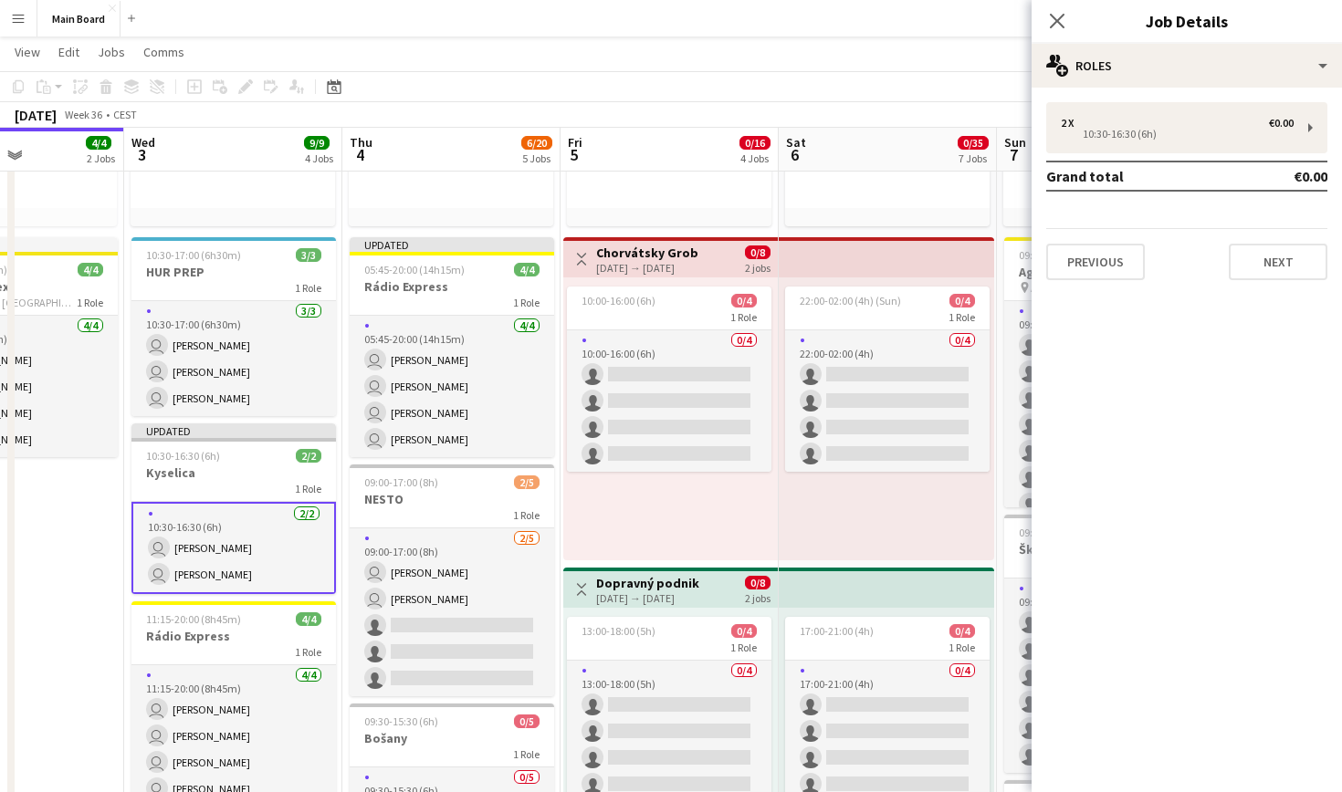
click at [253, 517] on app-card-role "[DATE] 10:30-16:30 (6h) user [PERSON_NAME] user [PERSON_NAME]" at bounding box center [233, 548] width 204 height 92
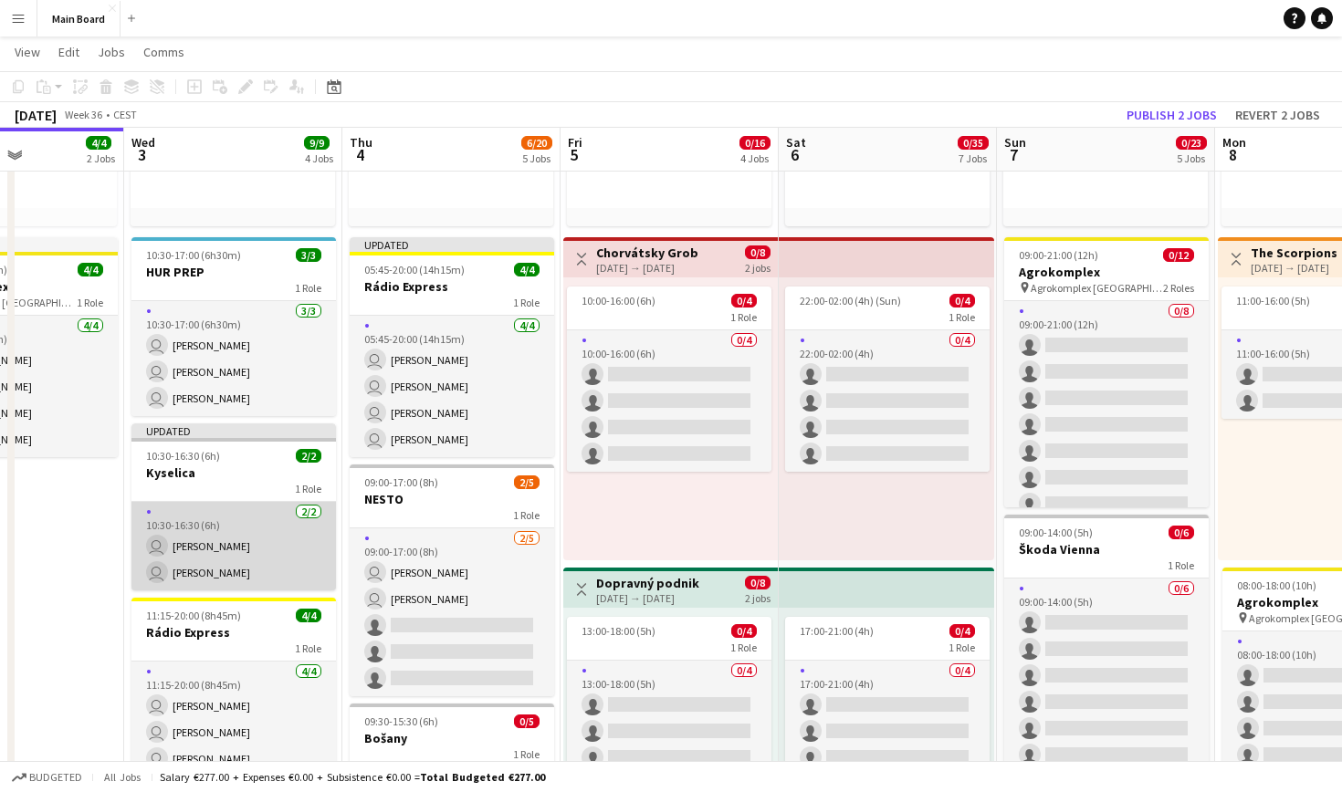
click at [282, 531] on app-card-role "[DATE] 10:30-16:30 (6h) user [PERSON_NAME] user [PERSON_NAME]" at bounding box center [233, 546] width 204 height 89
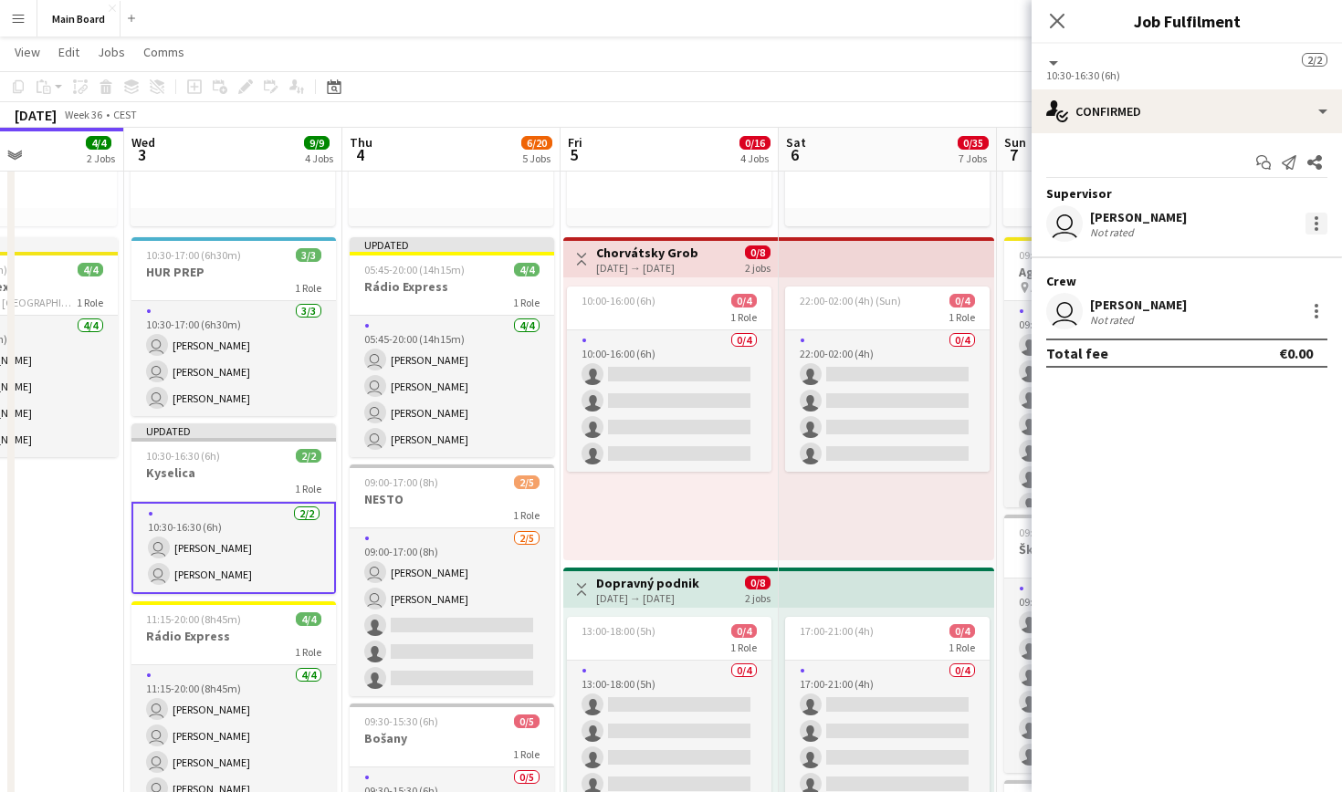
click at [1313, 223] on div at bounding box center [1316, 224] width 22 height 22
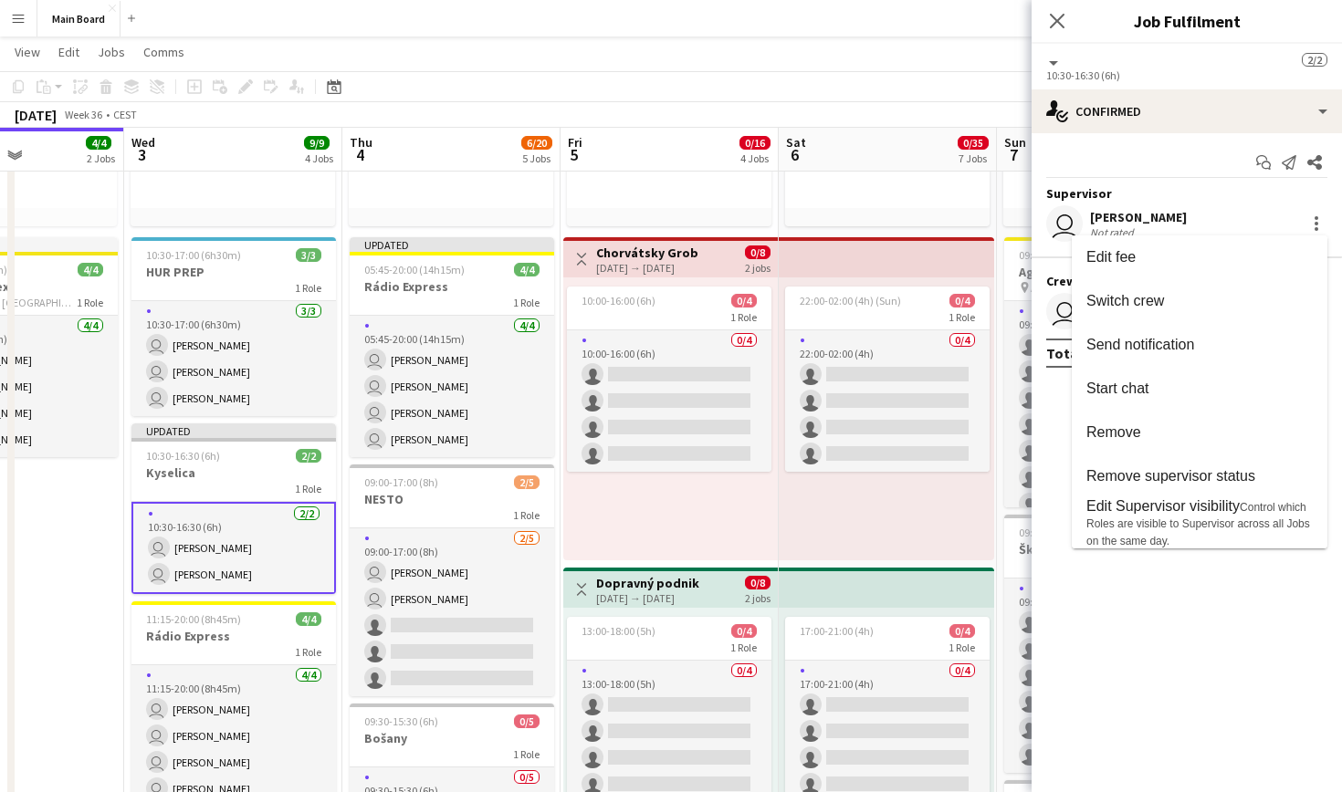
click at [1183, 679] on div at bounding box center [671, 396] width 1342 height 792
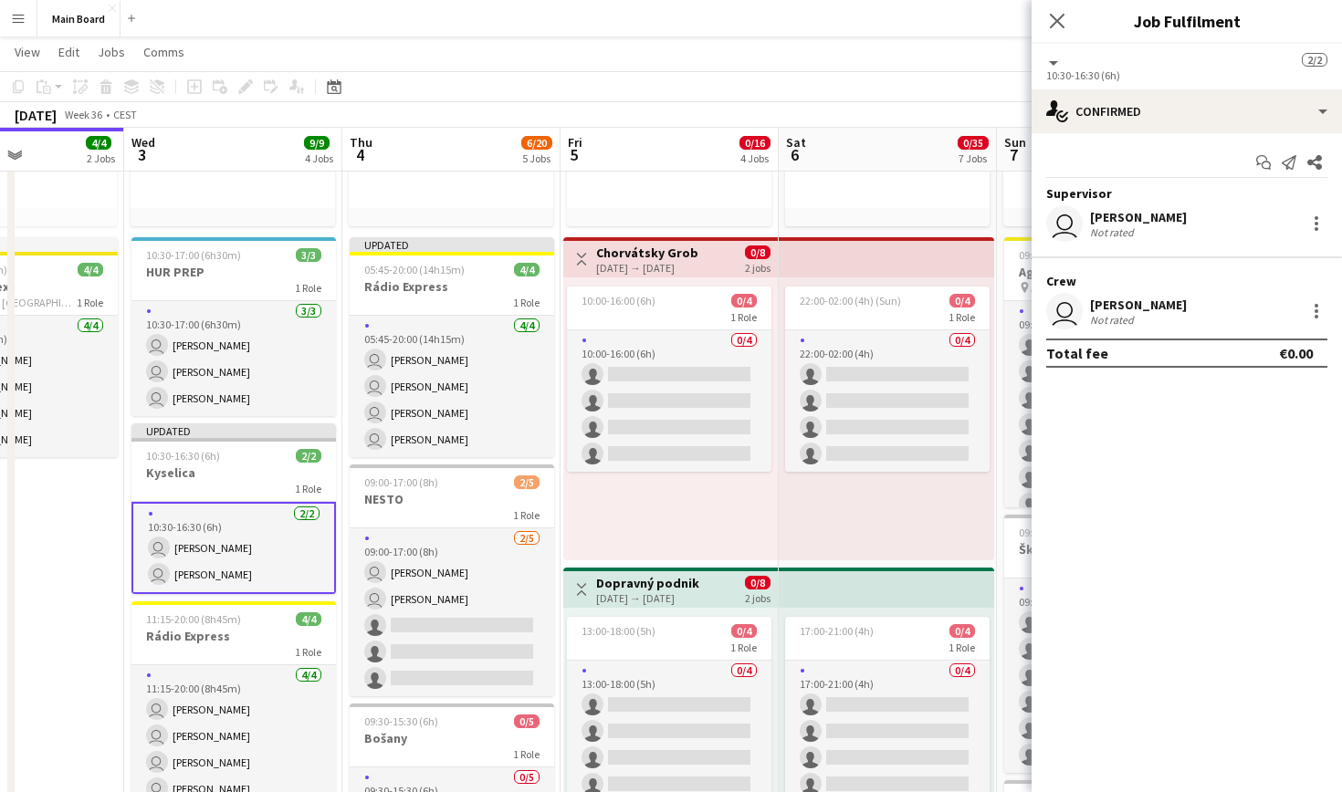
click at [1145, 226] on div "Not rated" at bounding box center [1138, 232] width 97 height 14
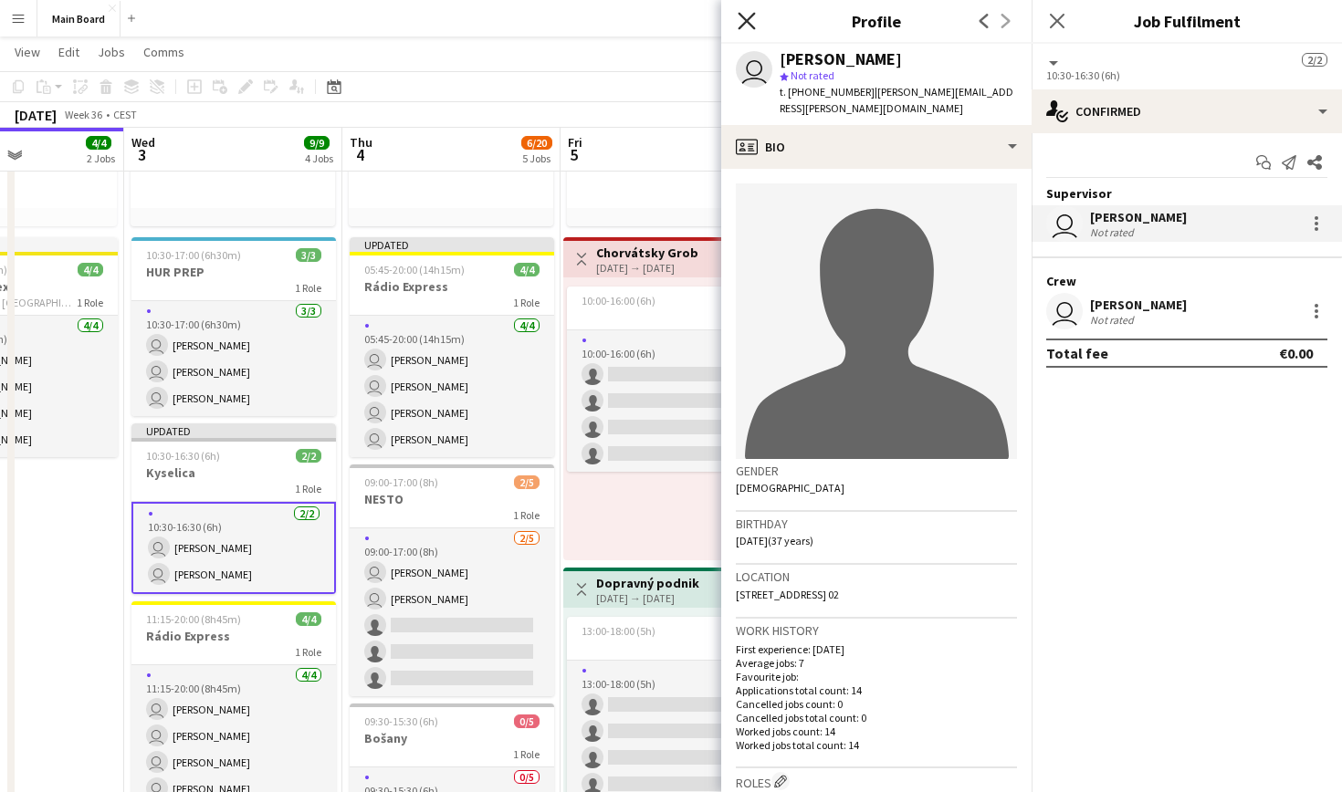
click at [751, 26] on icon at bounding box center [746, 20] width 17 height 17
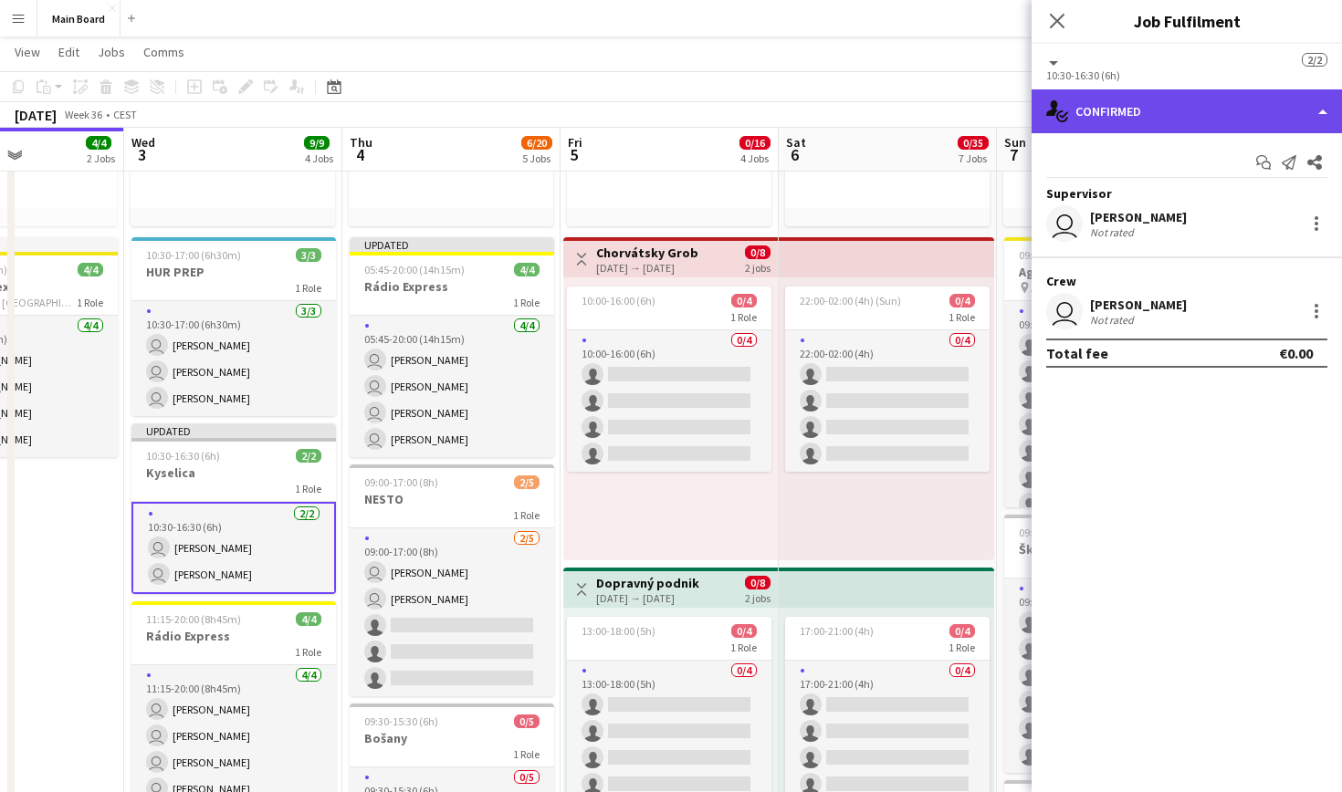
click at [1113, 112] on div "single-neutral-actions-check-2 Confirmed" at bounding box center [1187, 111] width 310 height 44
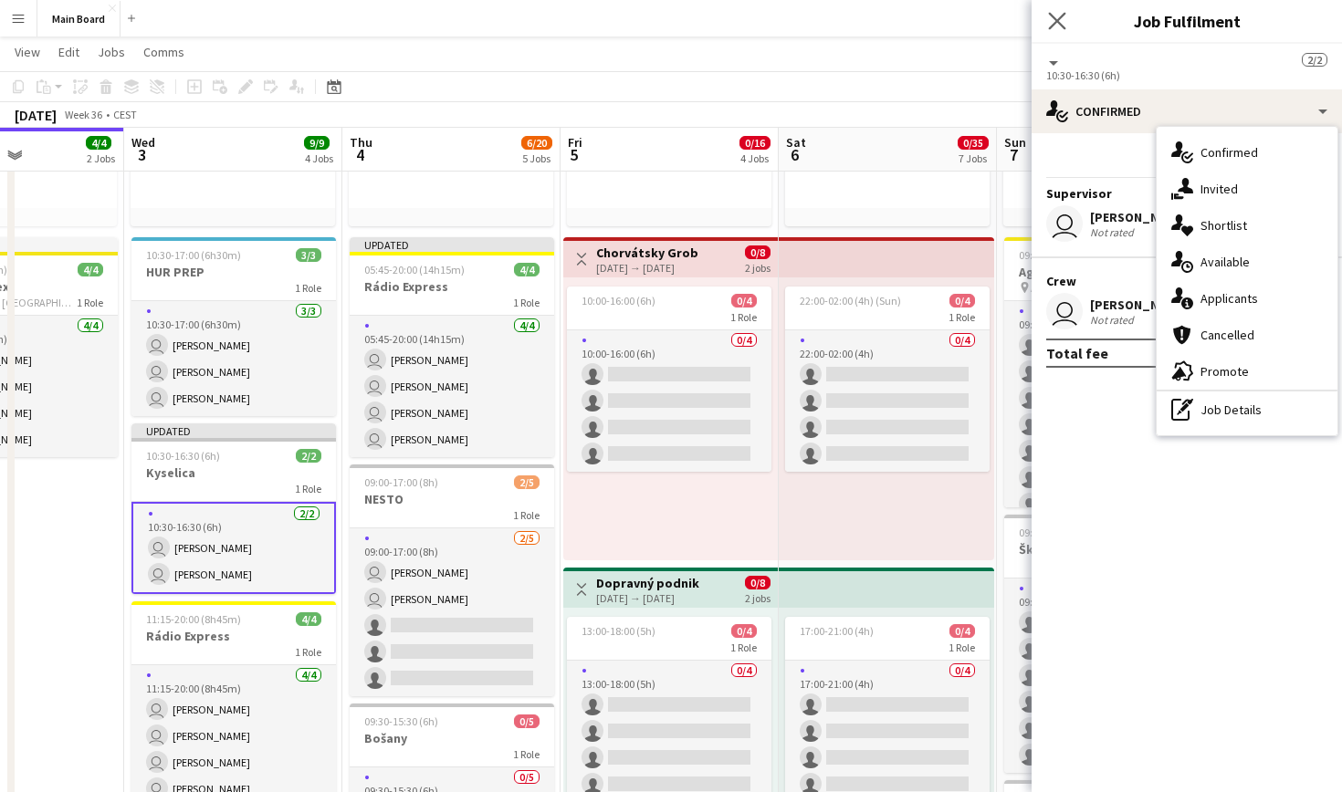
click at [1054, 13] on icon "Close pop-in" at bounding box center [1056, 20] width 17 height 17
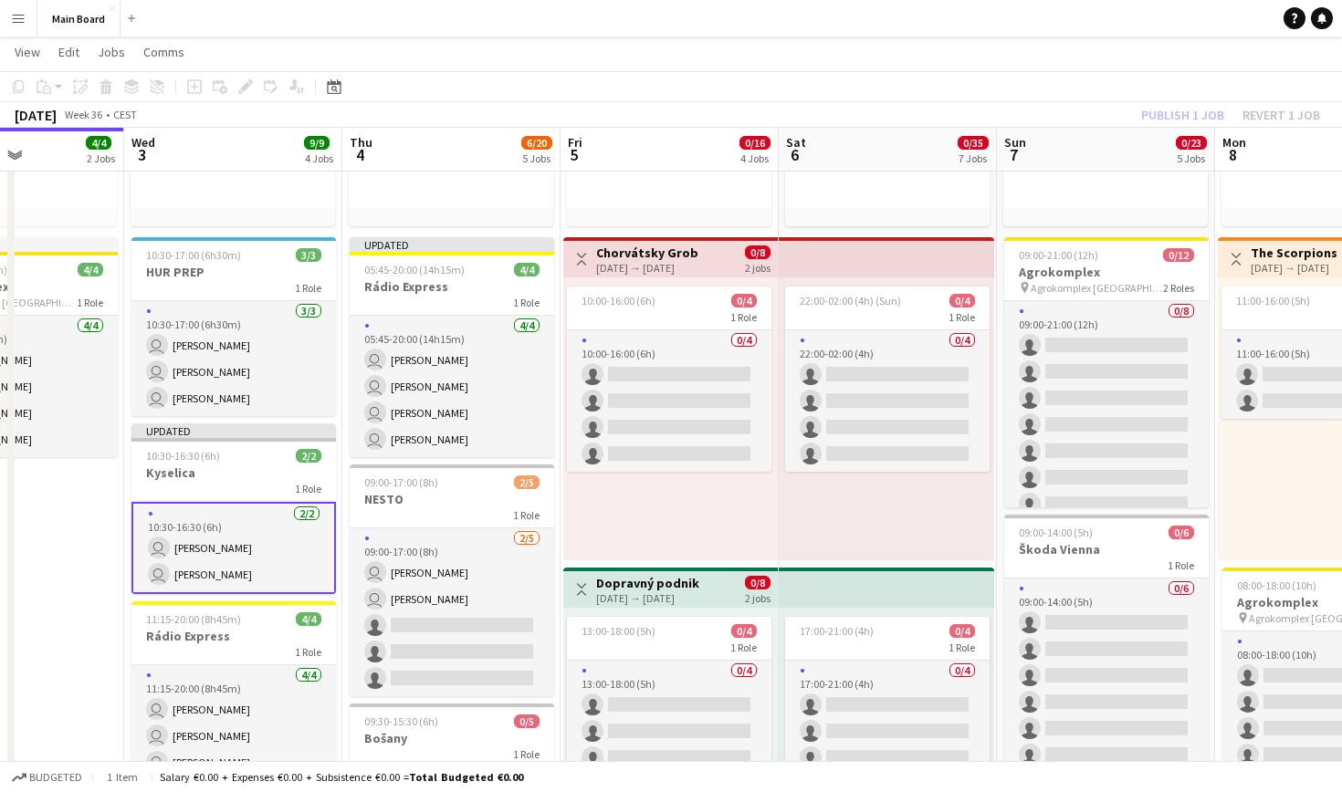
click at [262, 529] on app-card-role "[DATE] 10:30-16:30 (6h) user [PERSON_NAME] user [PERSON_NAME]" at bounding box center [233, 548] width 204 height 92
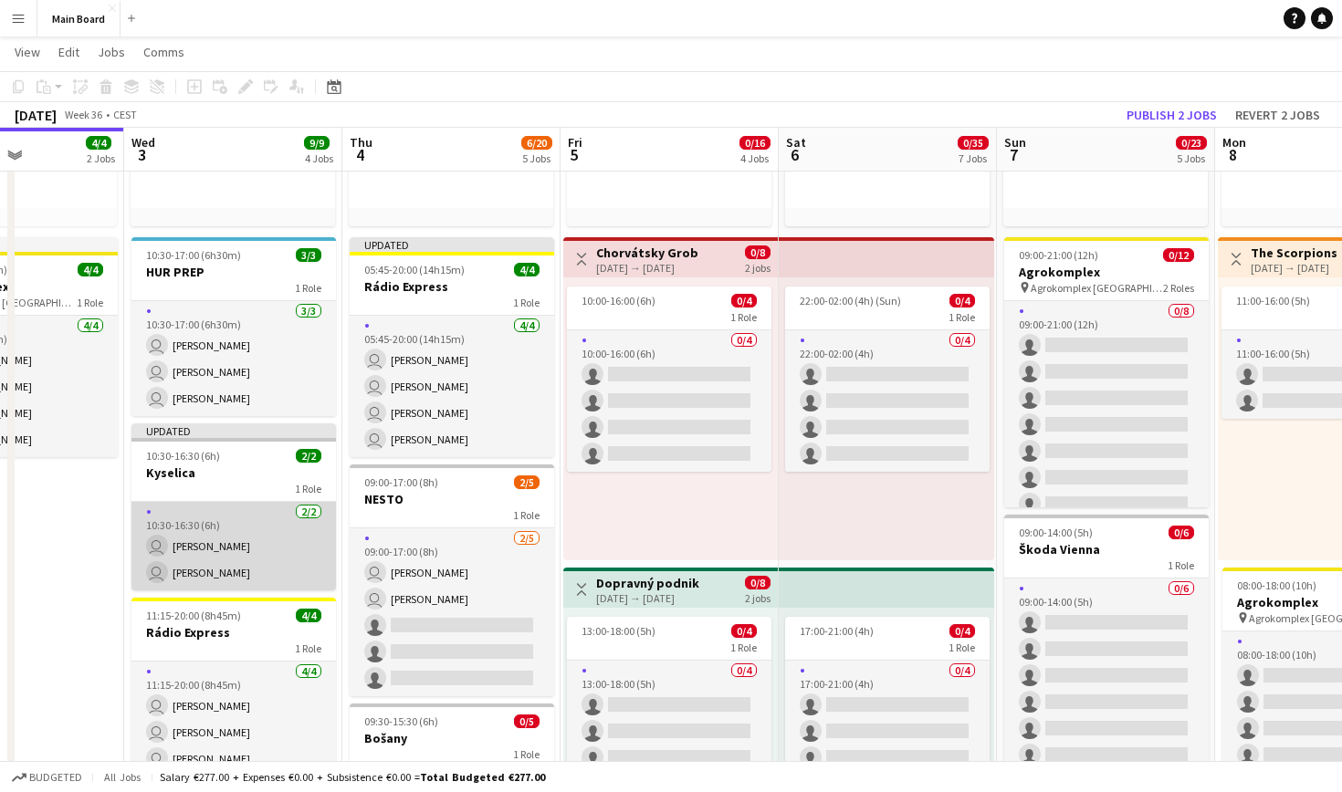
click at [287, 561] on app-card-role "[DATE] 10:30-16:30 (6h) user [PERSON_NAME] user [PERSON_NAME]" at bounding box center [233, 546] width 204 height 89
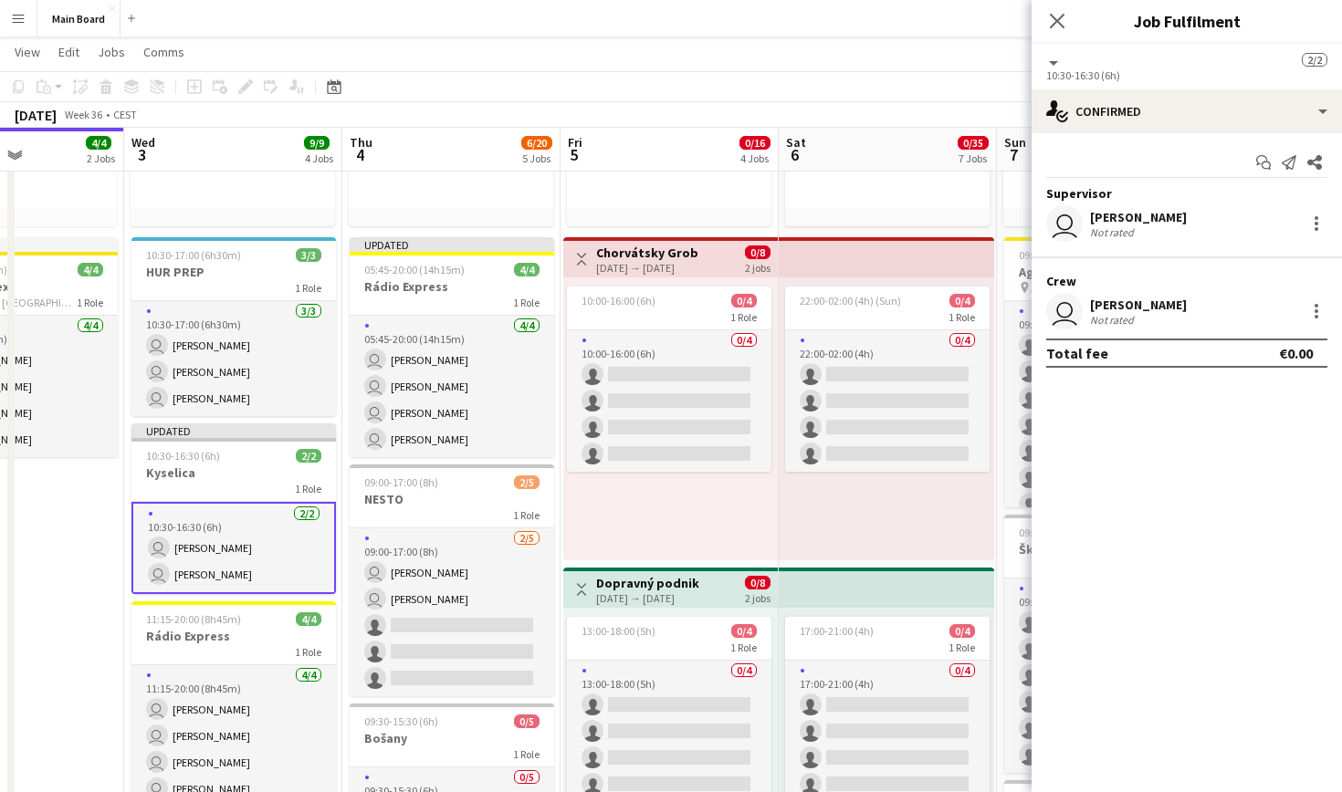
click at [1328, 308] on div "user [PERSON_NAME] Not rated" at bounding box center [1187, 311] width 310 height 37
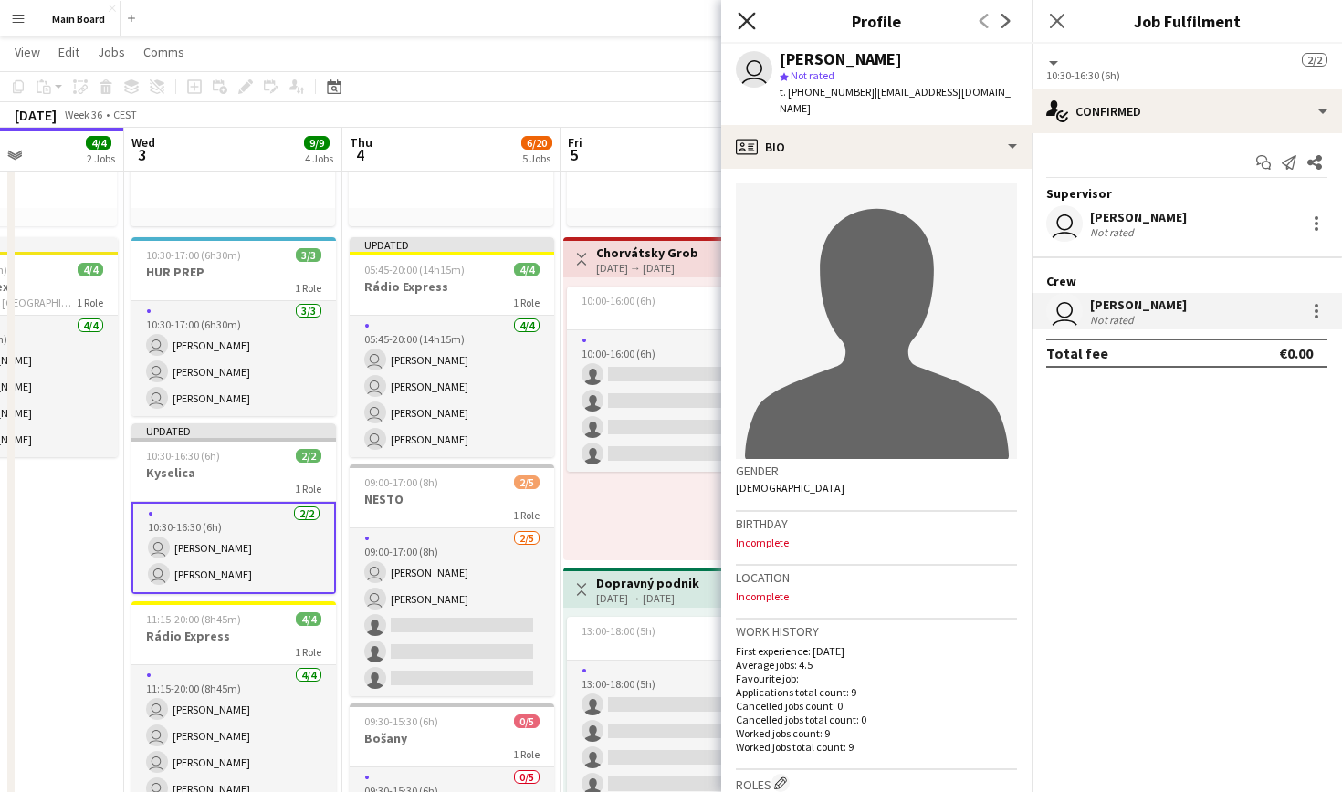
click at [744, 18] on icon at bounding box center [746, 20] width 17 height 17
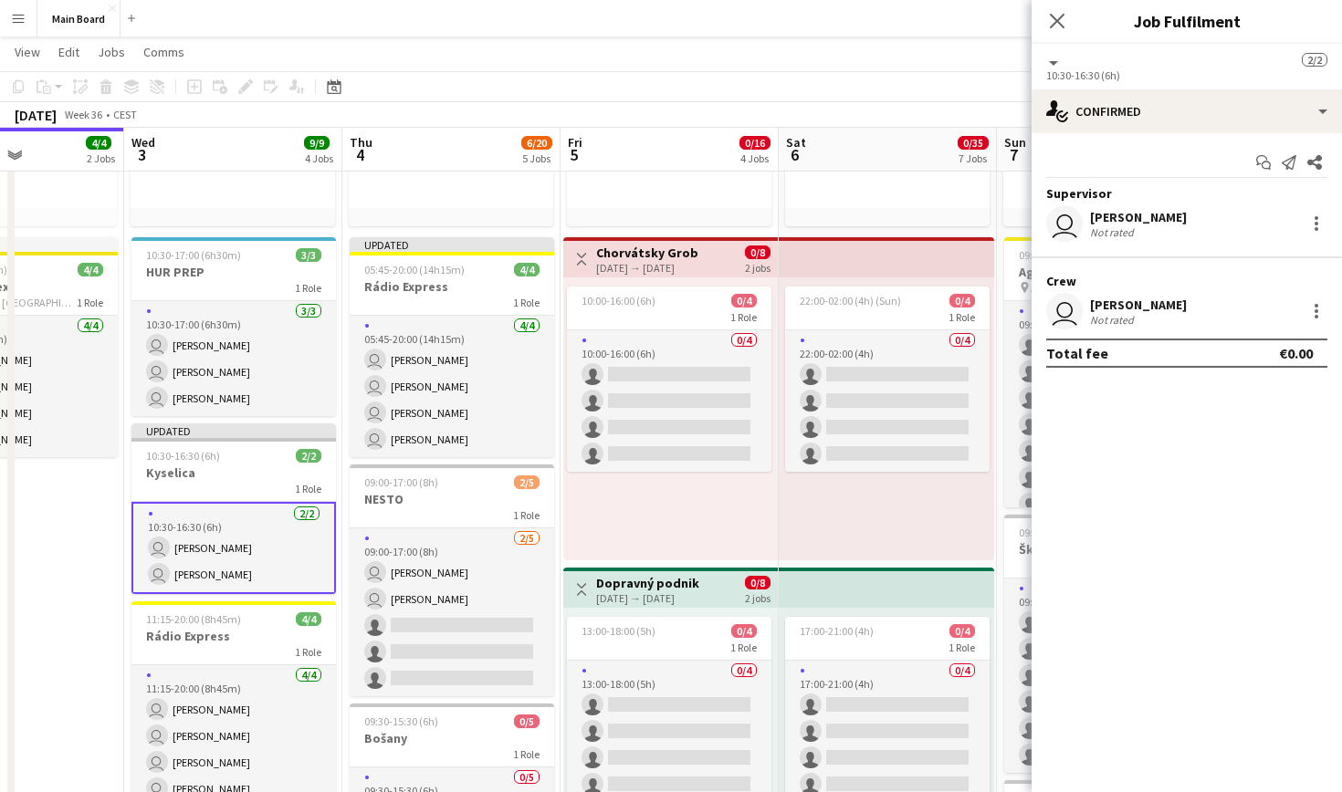
click at [1157, 218] on div "[PERSON_NAME]" at bounding box center [1138, 217] width 97 height 16
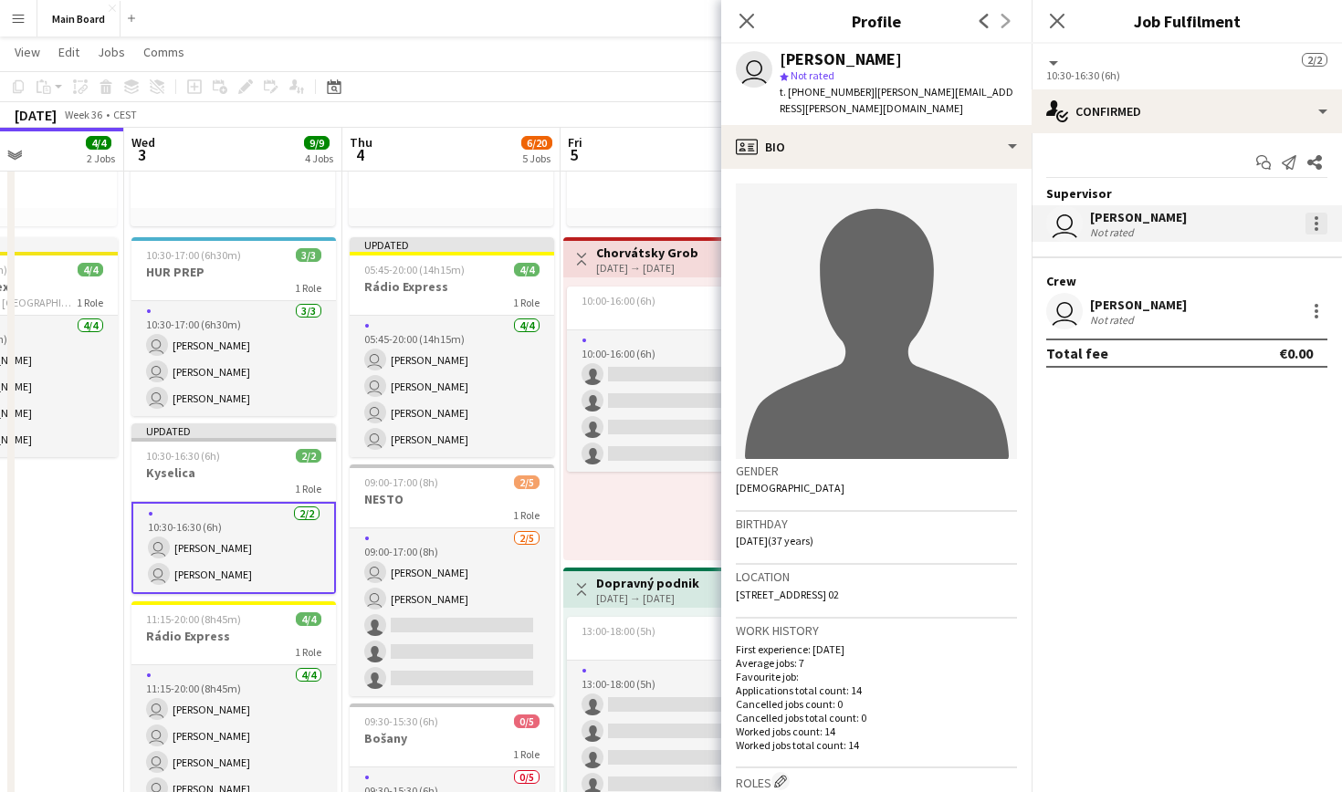
click at [1313, 225] on div at bounding box center [1316, 224] width 22 height 22
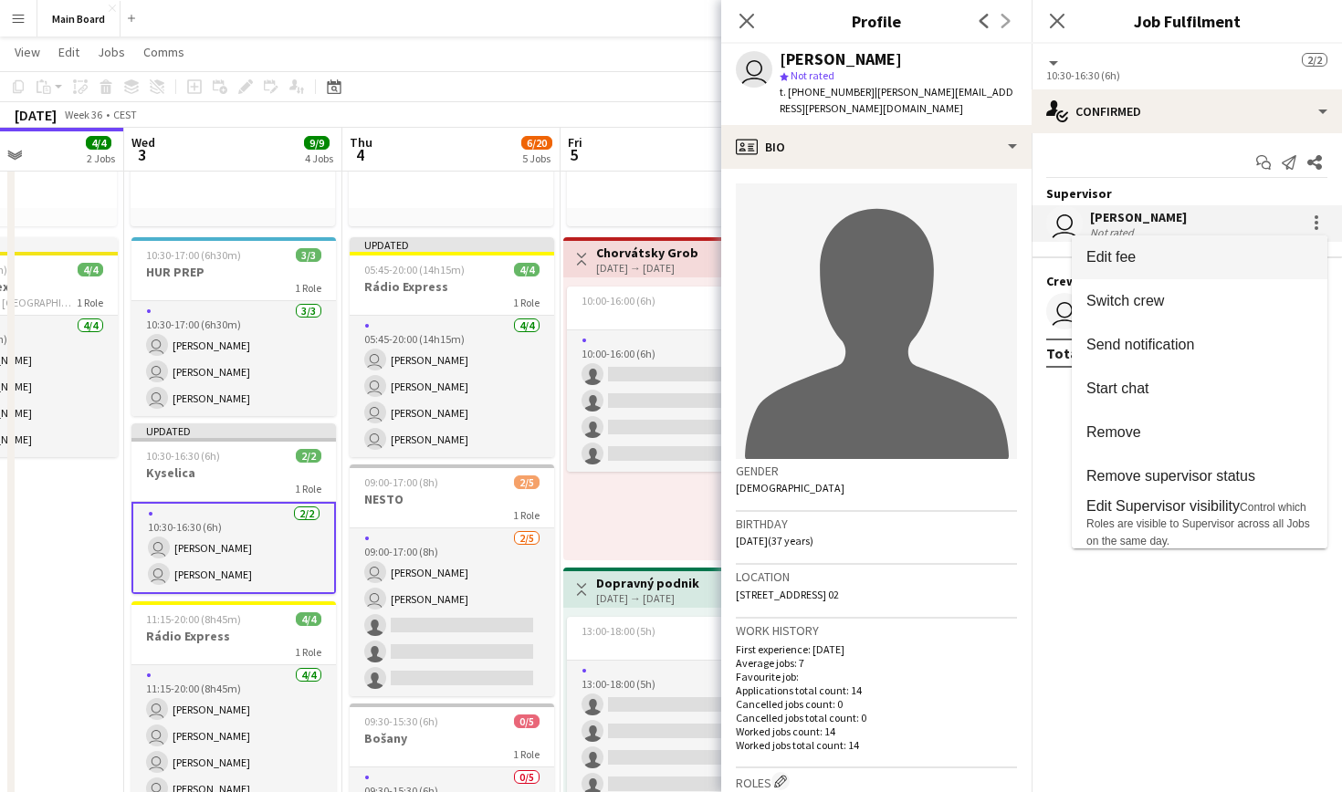
click at [1168, 247] on button "Edit fee" at bounding box center [1200, 258] width 256 height 44
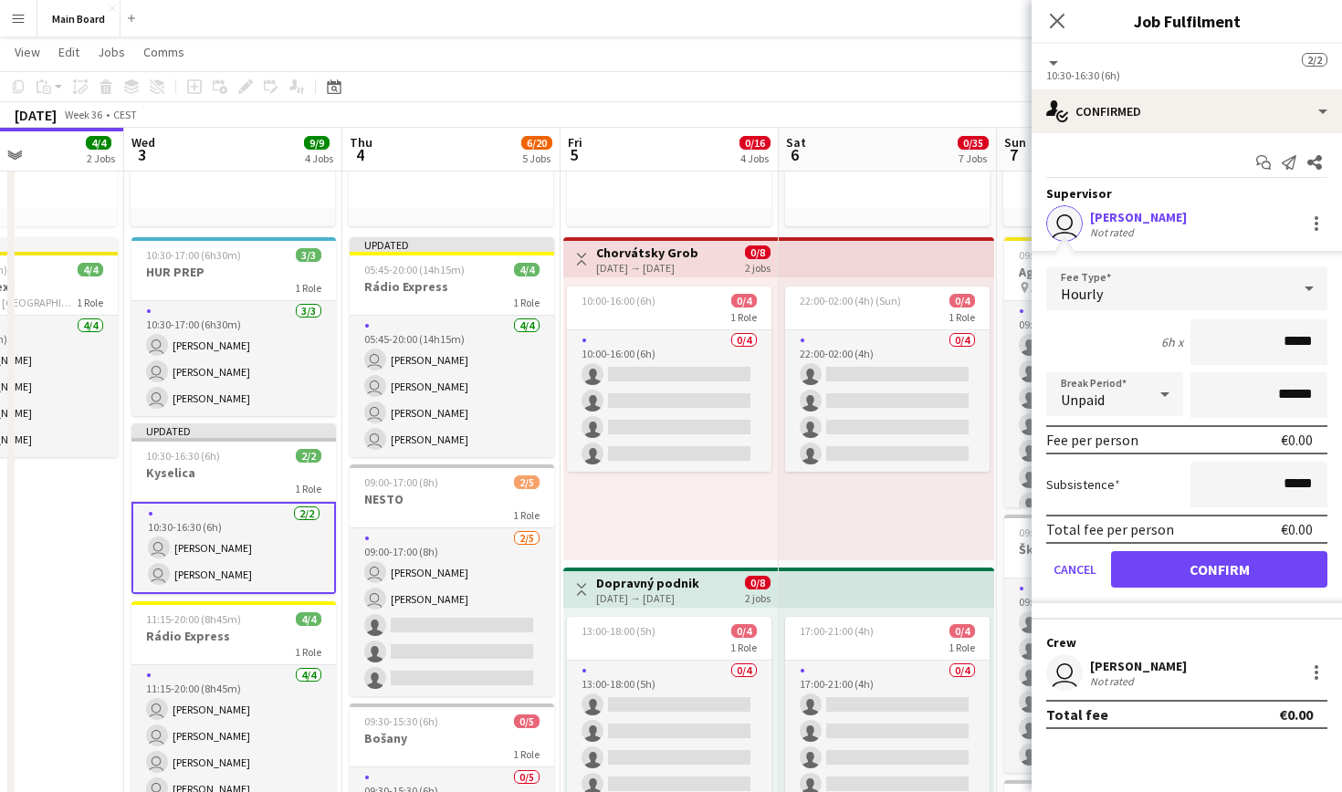
click at [1212, 299] on div "Hourly" at bounding box center [1168, 289] width 245 height 44
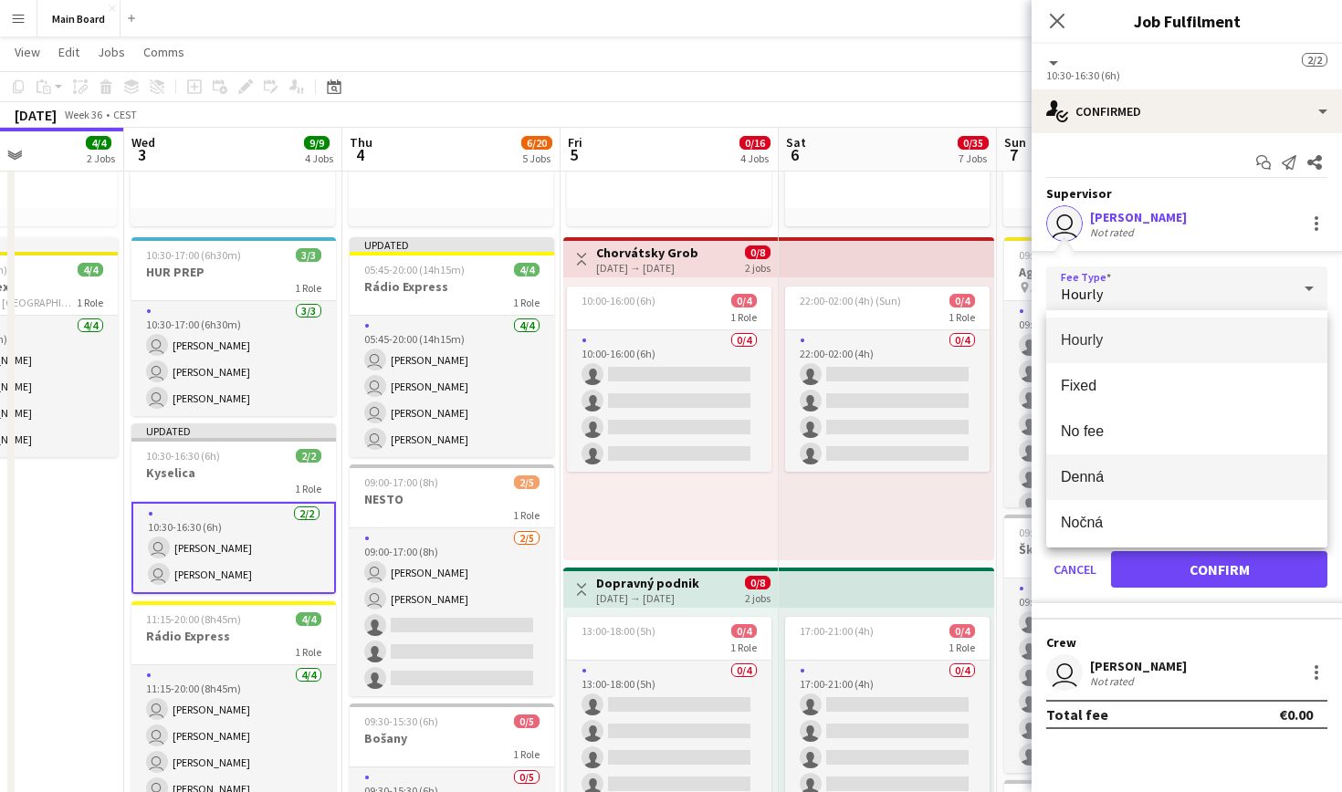
click at [1142, 471] on span "Denná" at bounding box center [1187, 476] width 252 height 17
type input "******"
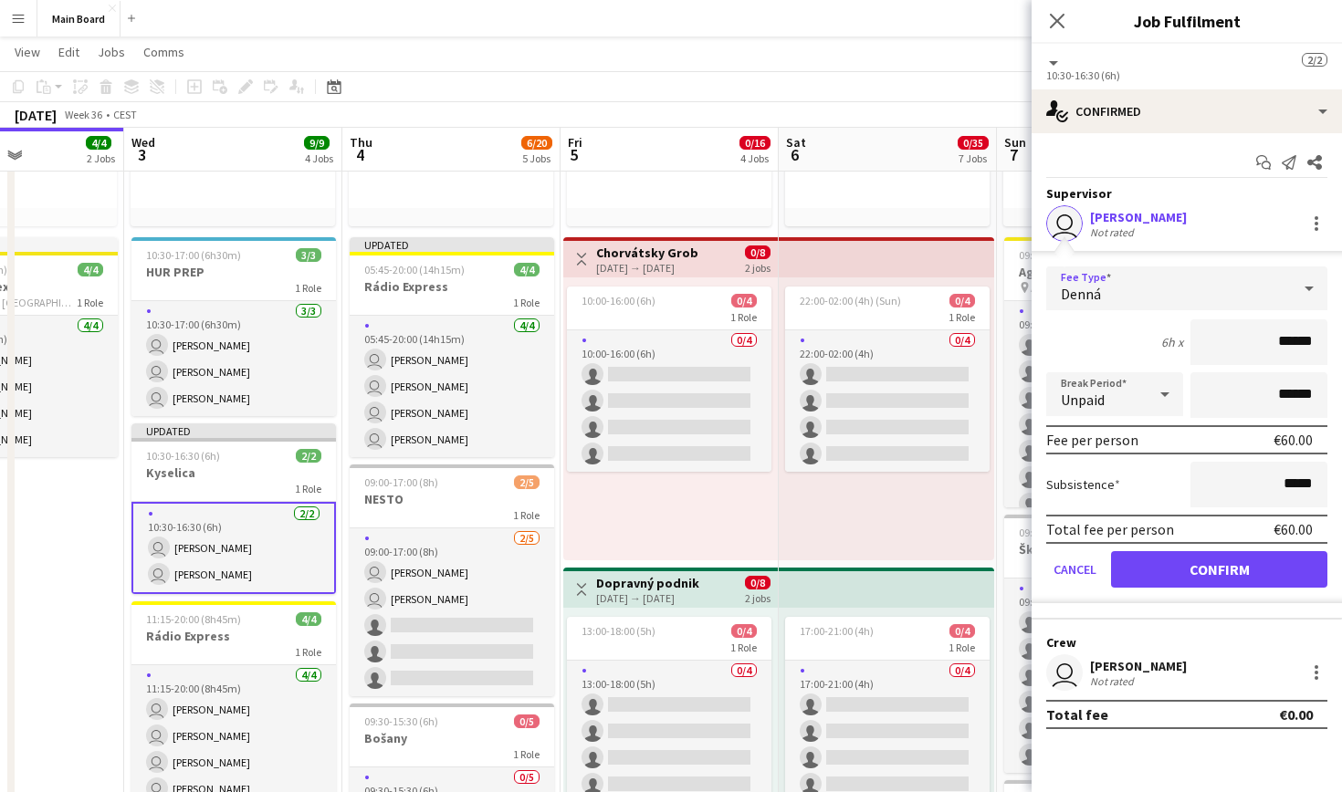
click at [1181, 558] on button "Confirm" at bounding box center [1219, 569] width 216 height 37
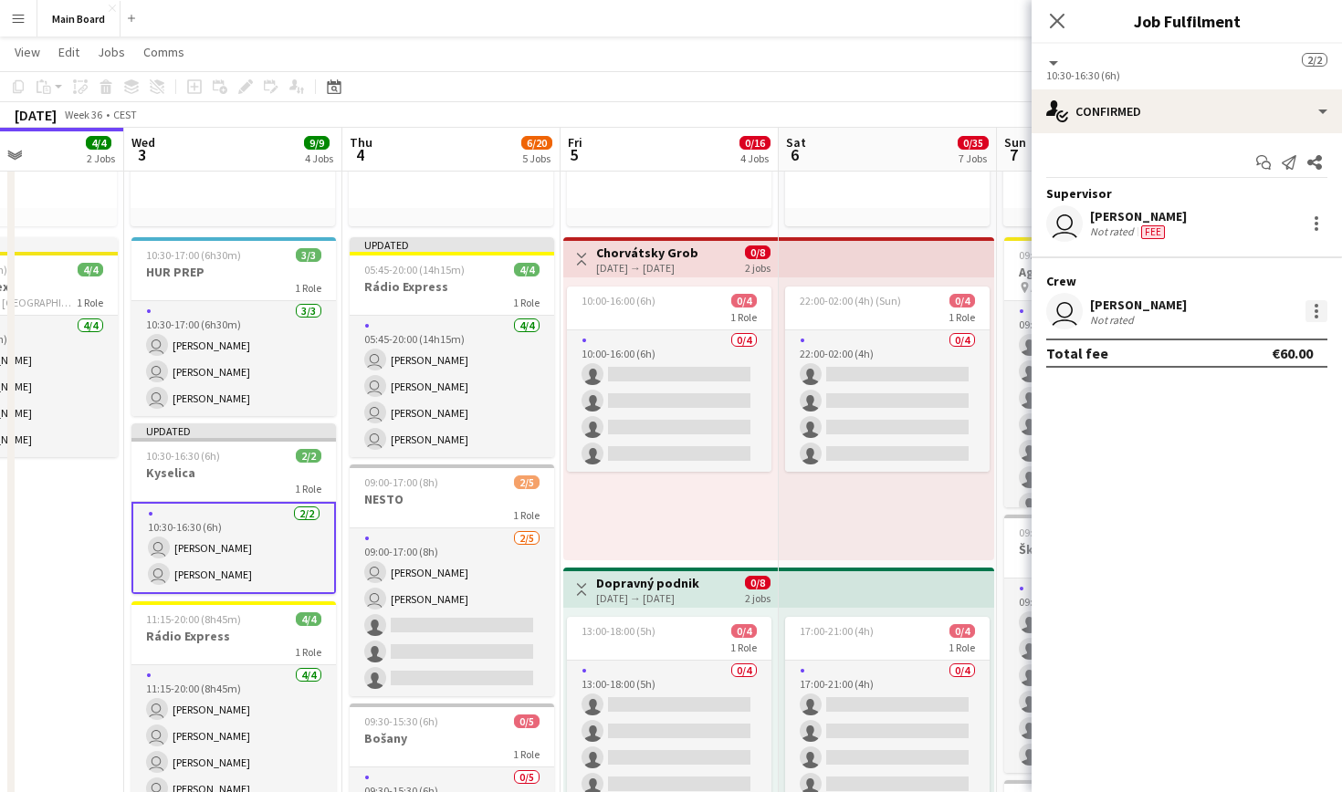
click at [1316, 307] on div at bounding box center [1317, 306] width 4 height 4
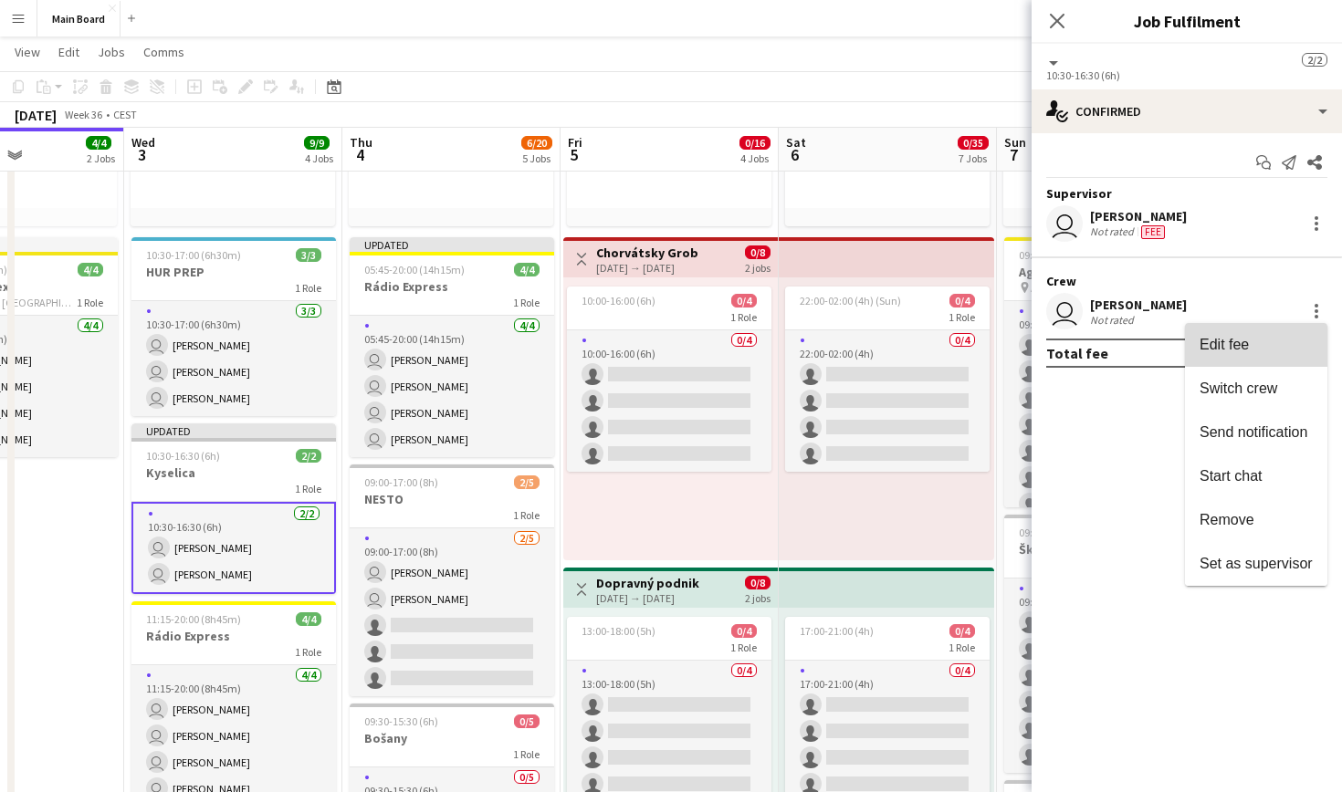
click at [1265, 346] on span "Edit fee" at bounding box center [1256, 345] width 113 height 16
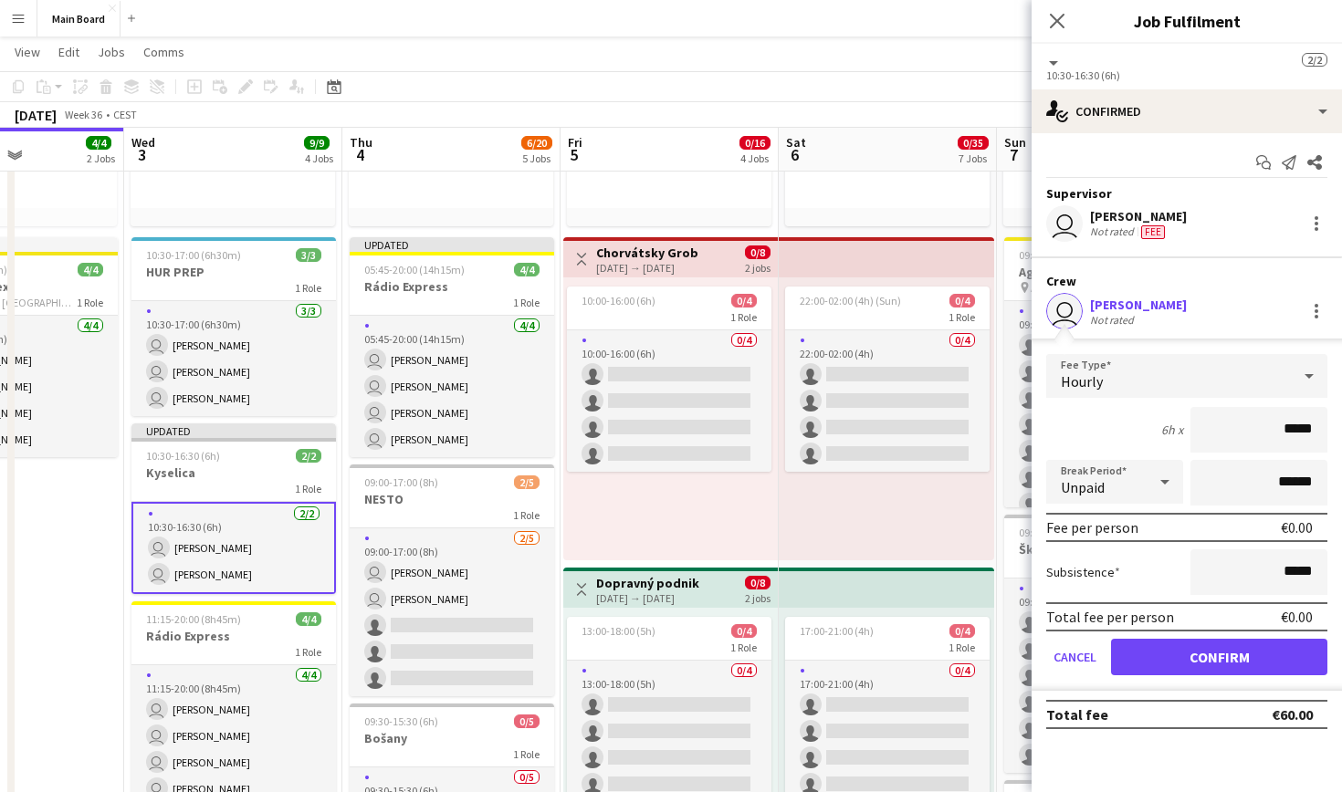
click at [1182, 383] on div "Hourly" at bounding box center [1168, 376] width 245 height 44
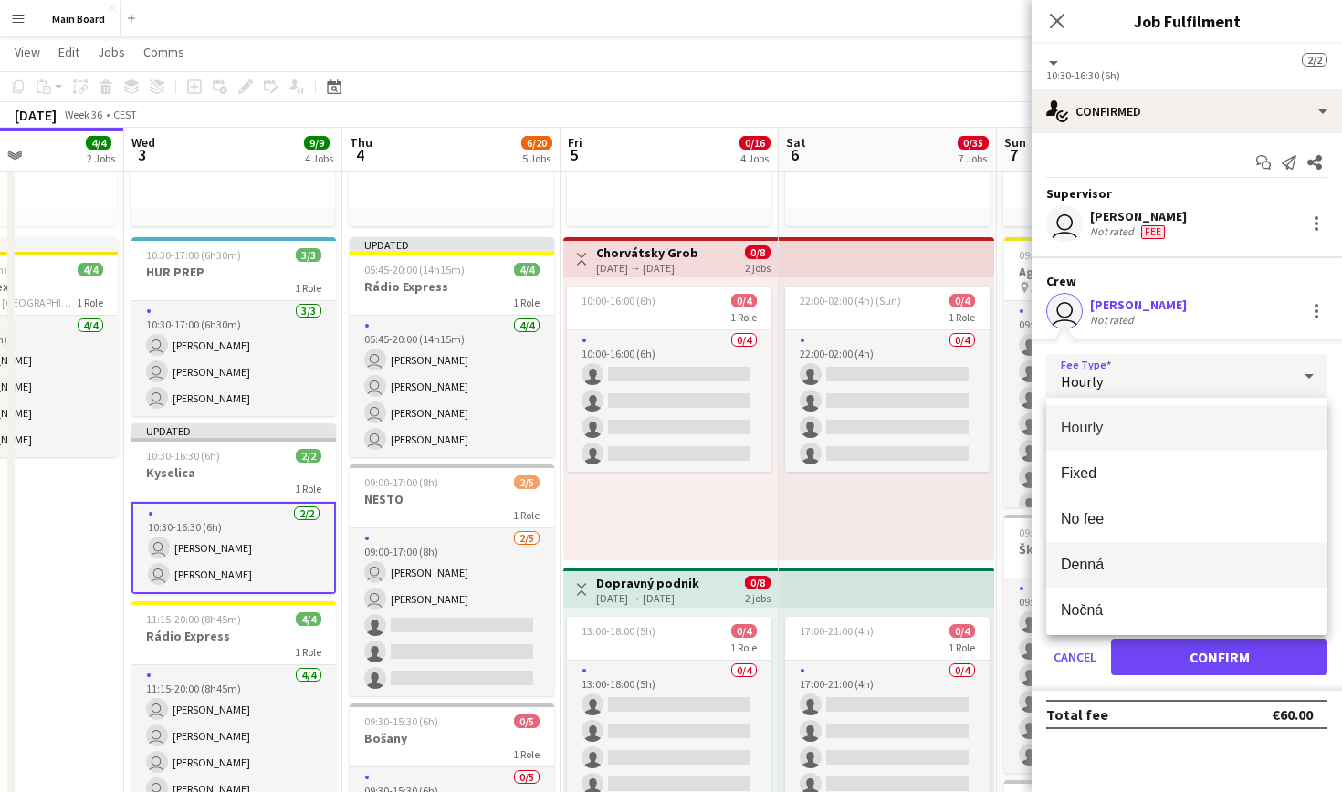
click at [1110, 552] on mat-option "Denná" at bounding box center [1186, 565] width 281 height 46
type input "*****"
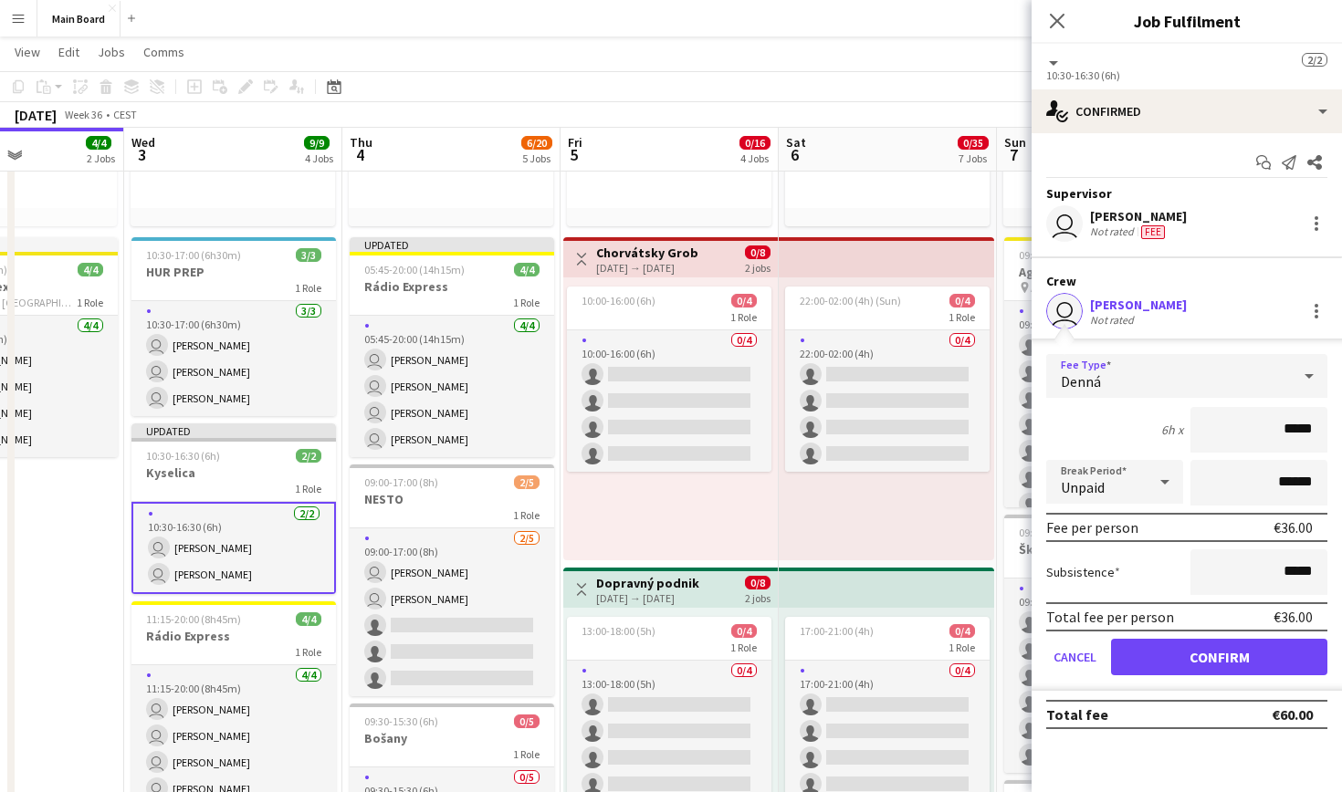
click at [1232, 652] on button "Confirm" at bounding box center [1219, 657] width 216 height 37
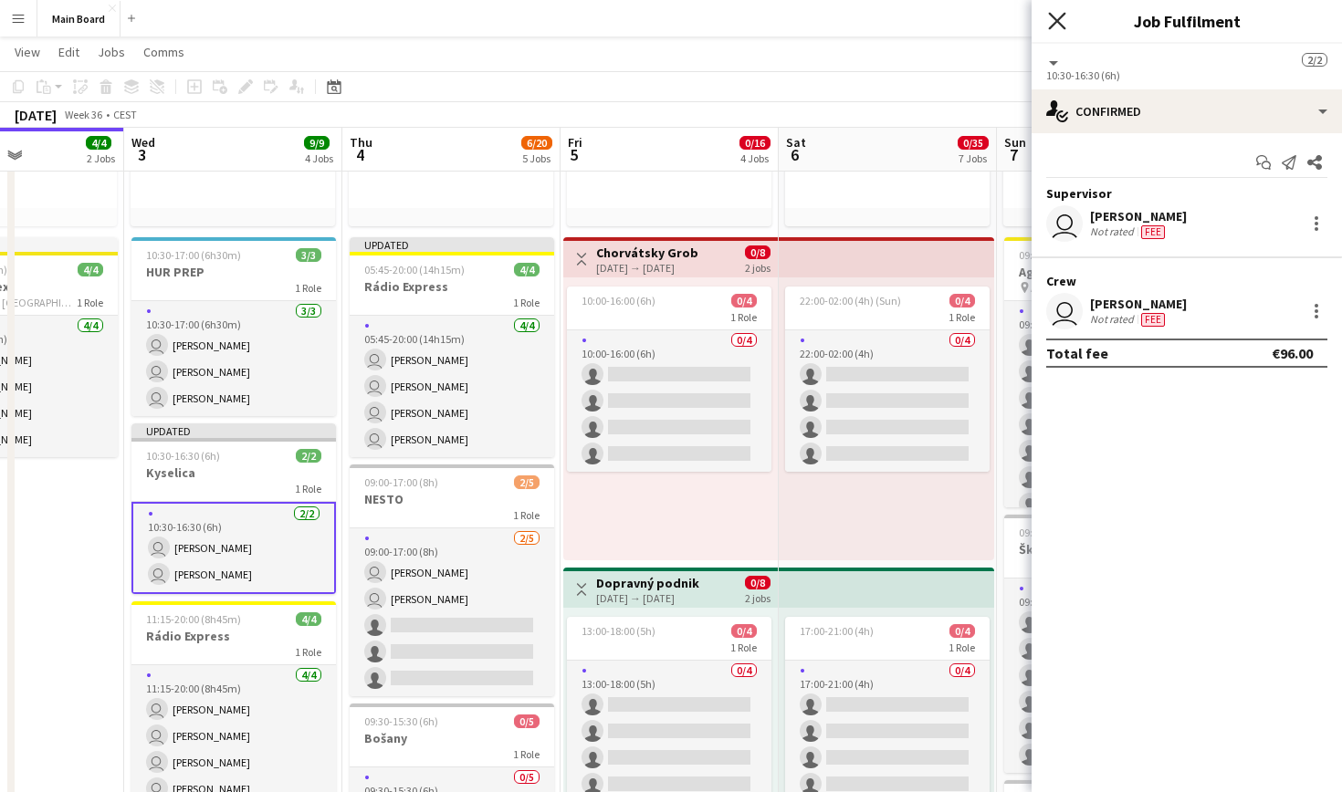
click at [1061, 21] on icon "Close pop-in" at bounding box center [1056, 20] width 17 height 17
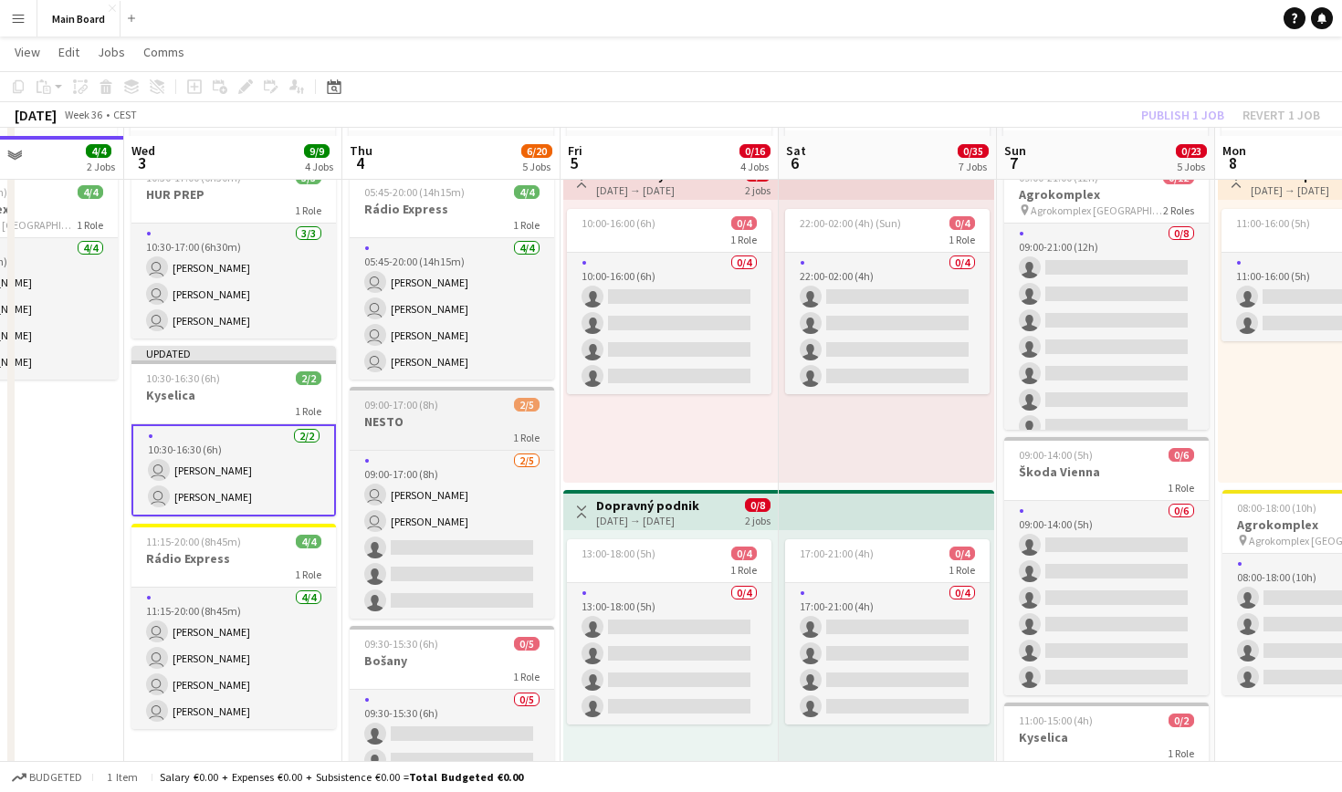
scroll to position [391, 0]
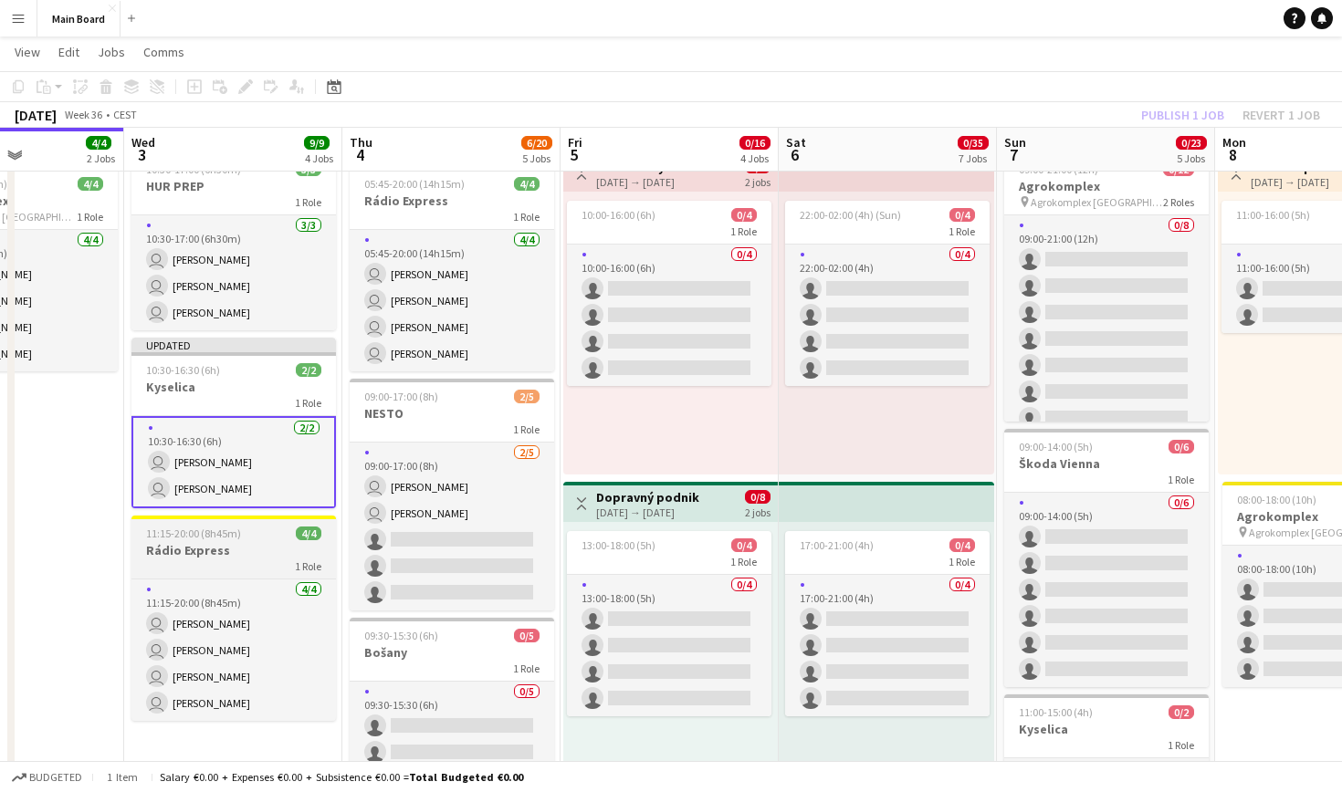
click at [240, 567] on div "1 Role" at bounding box center [233, 566] width 204 height 15
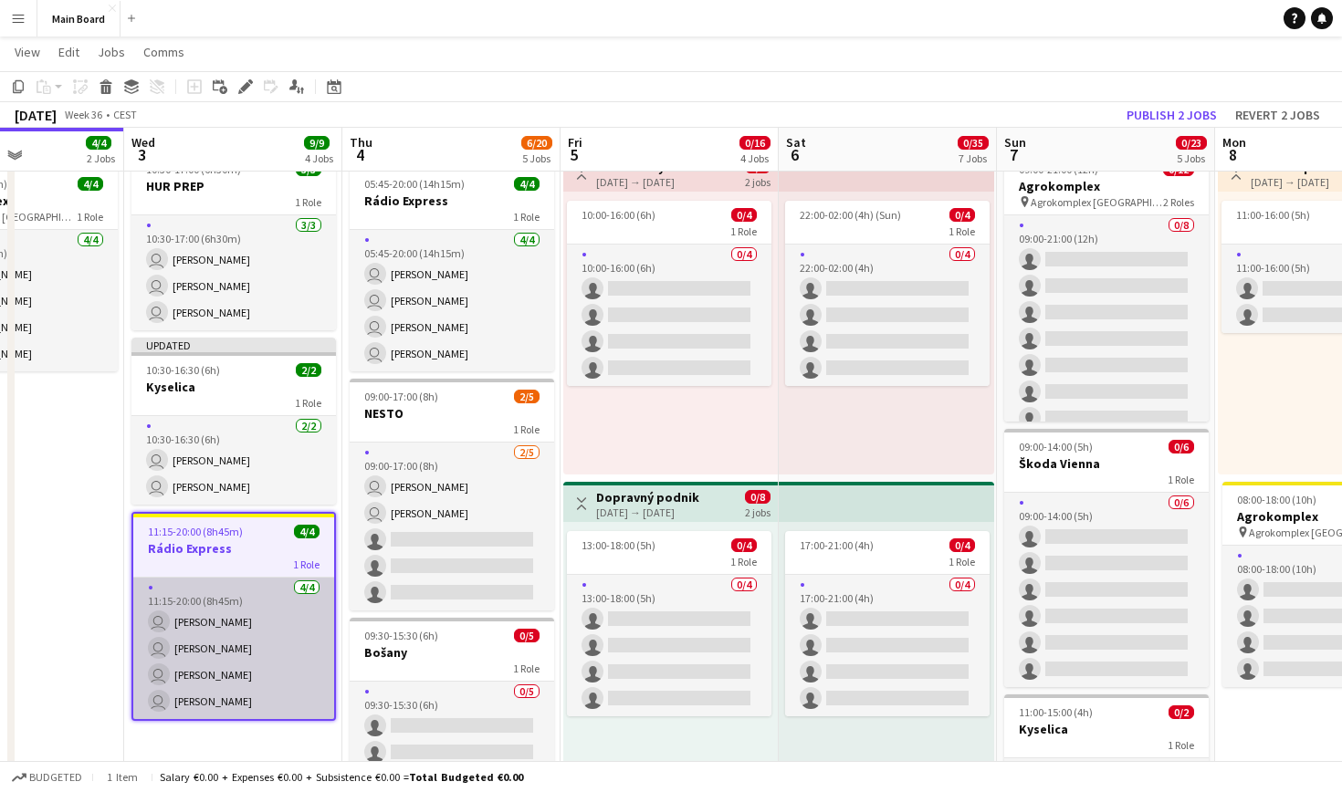
click at [260, 603] on app-card-role "[DATE] 11:15-20:00 (8h45m) user [PERSON_NAME] user [PERSON_NAME] user [PERSON_N…" at bounding box center [233, 649] width 201 height 142
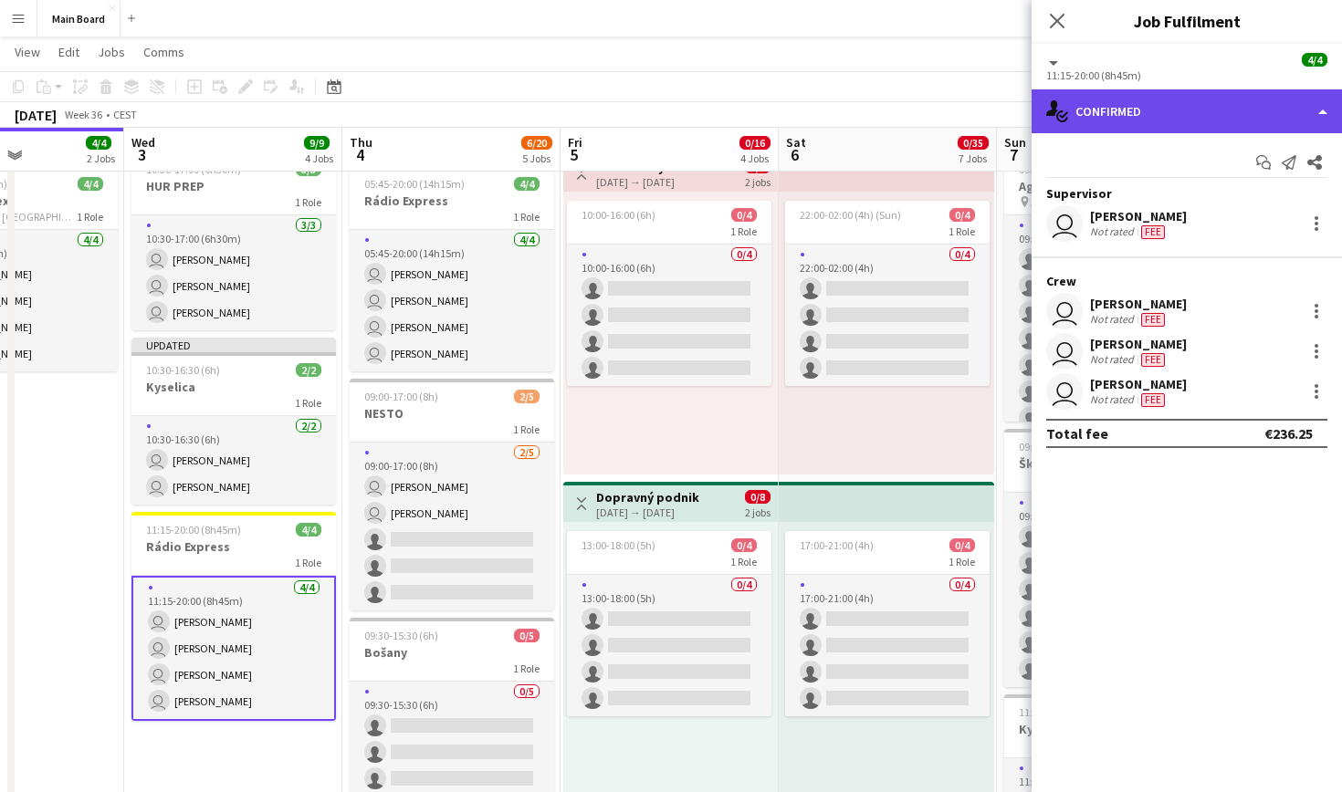
click at [1111, 114] on div "single-neutral-actions-check-2 Confirmed" at bounding box center [1187, 111] width 310 height 44
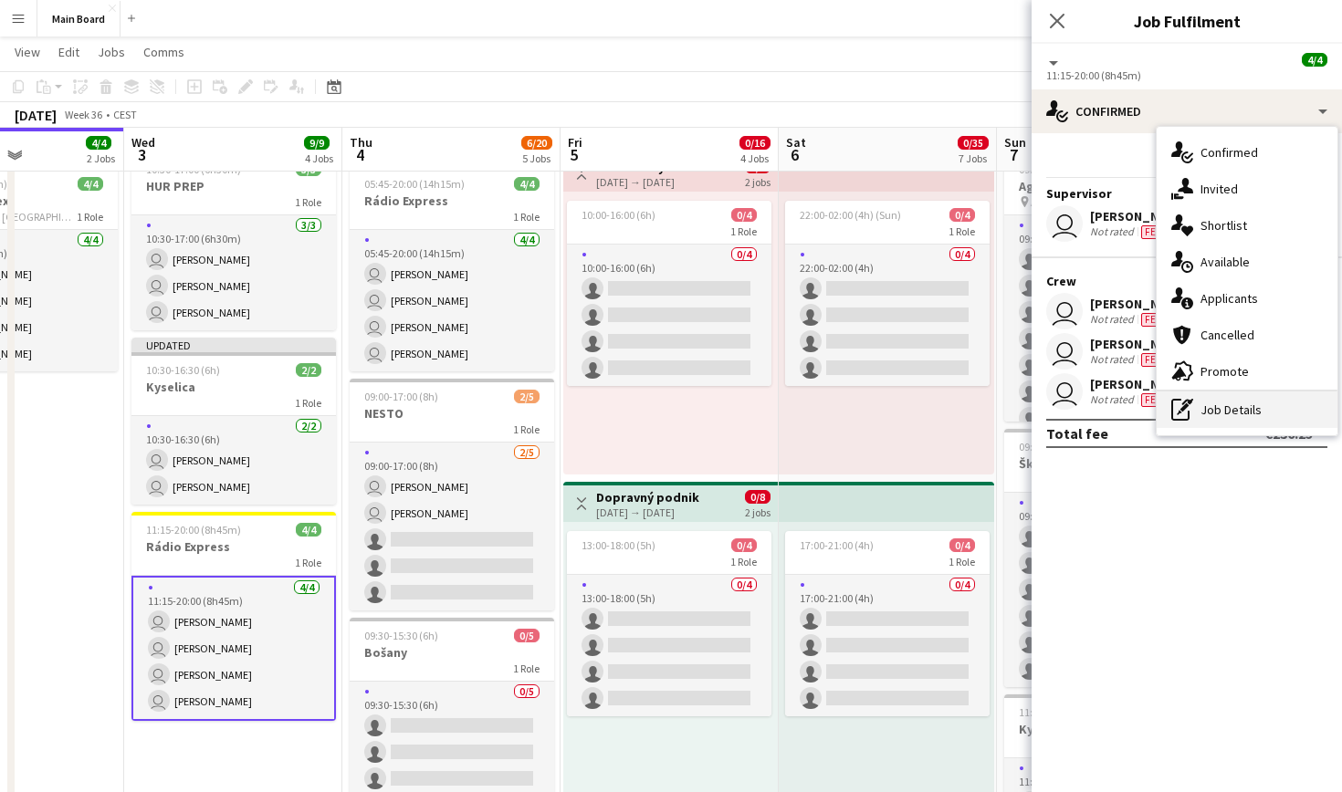
click at [1258, 419] on div "pen-write Job Details" at bounding box center [1247, 410] width 181 height 37
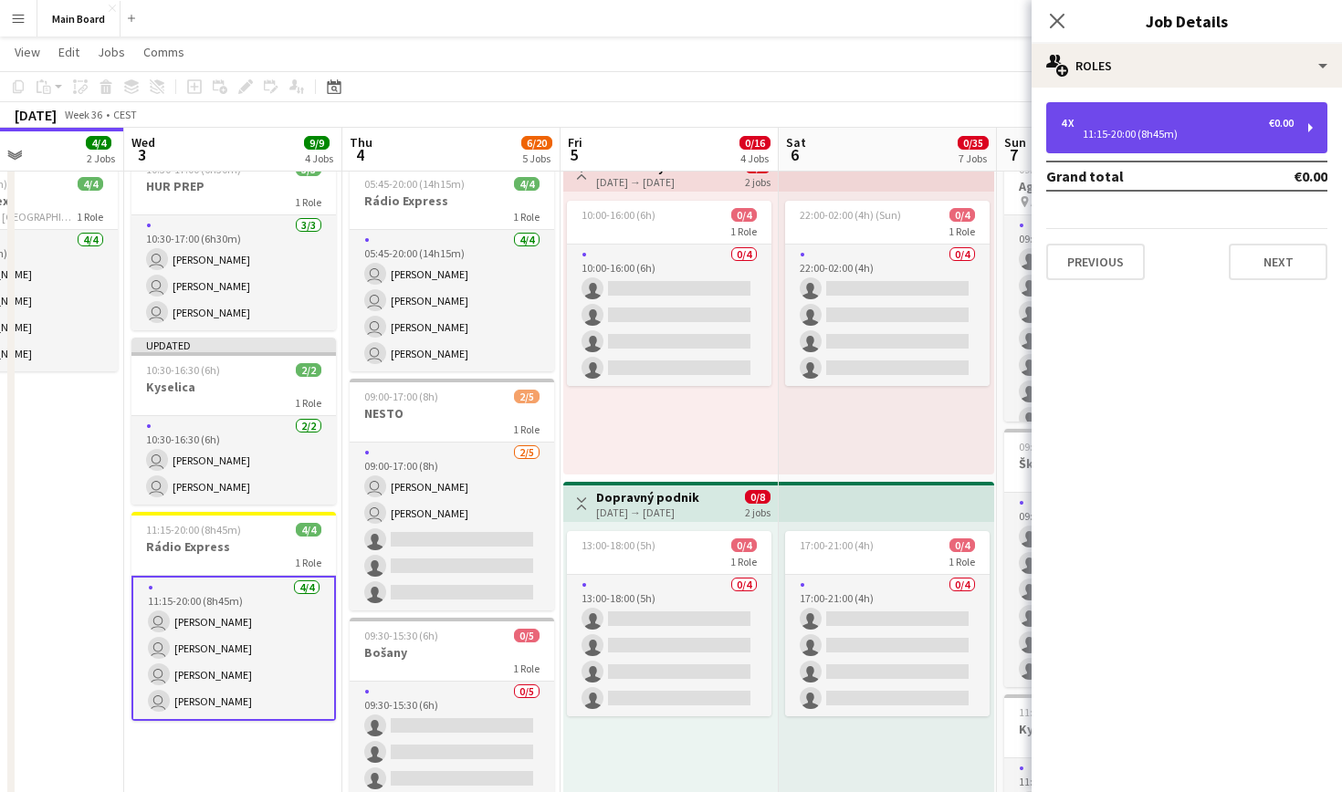
click at [1138, 107] on div "4 x €0.00 11:15-20:00 (8h45m)" at bounding box center [1186, 127] width 281 height 51
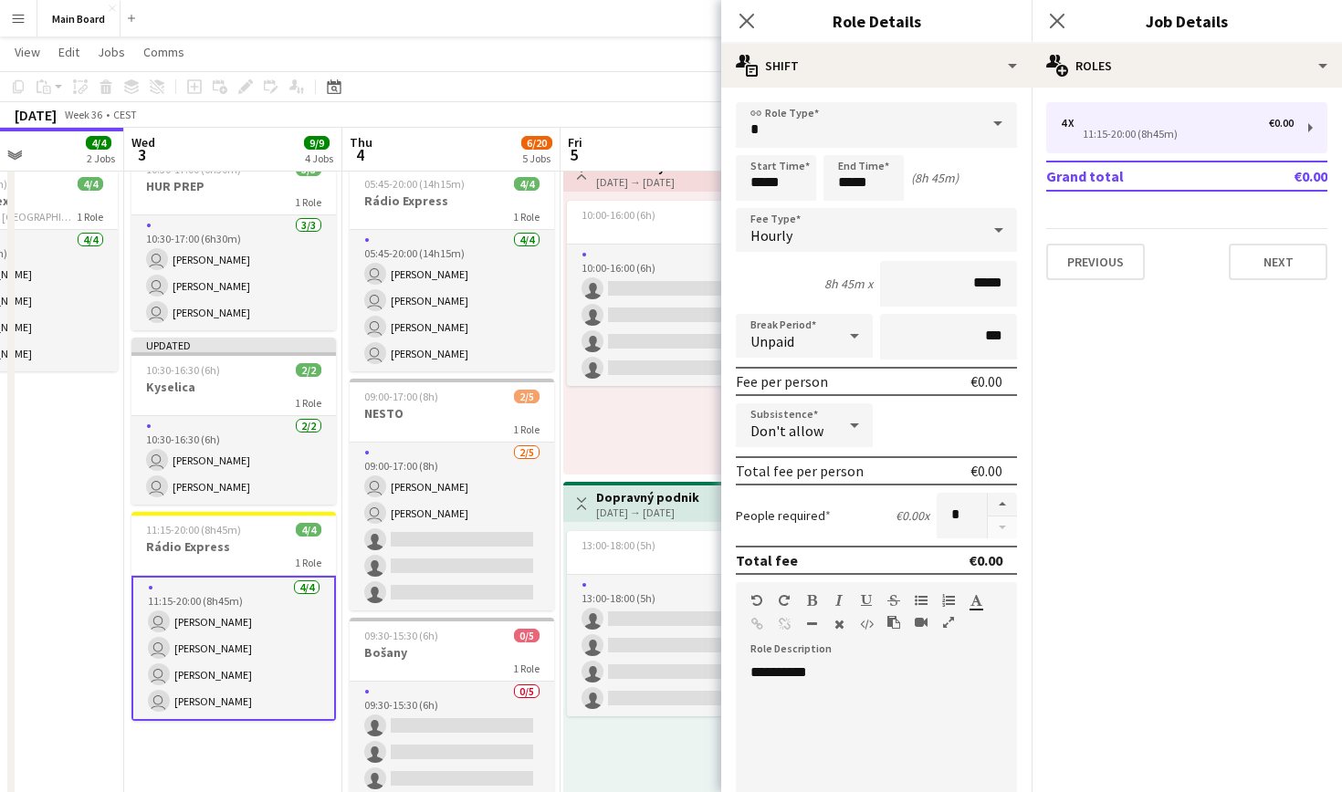
click at [1057, 7] on div "Close pop-in" at bounding box center [1057, 21] width 51 height 42
click at [1057, 18] on icon "Close pop-in" at bounding box center [1056, 20] width 17 height 17
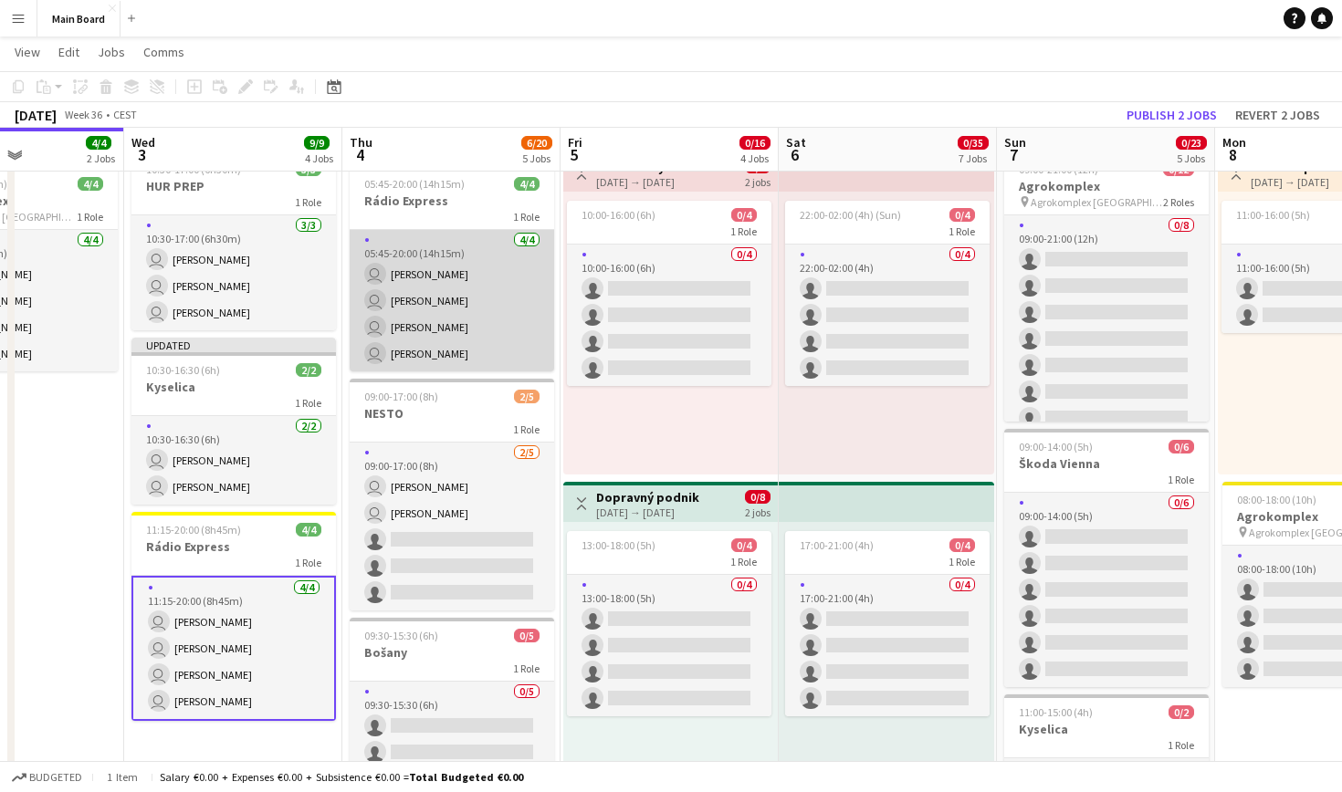
click at [491, 272] on app-card-role "[DATE] 05:45-20:00 (14h15m) user [PERSON_NAME] user [PERSON_NAME] user [PERSON_…" at bounding box center [452, 301] width 204 height 142
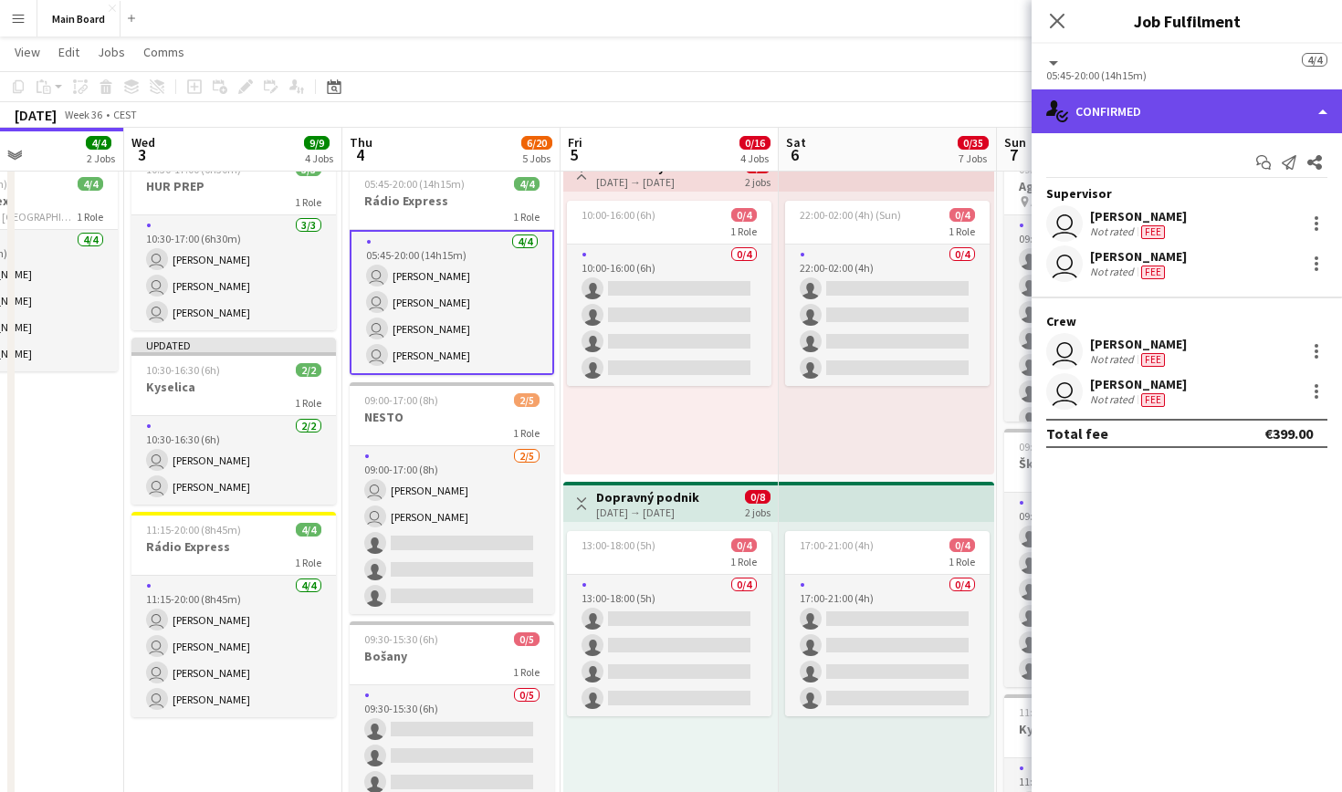
click at [1177, 110] on div "single-neutral-actions-check-2 Confirmed" at bounding box center [1187, 111] width 310 height 44
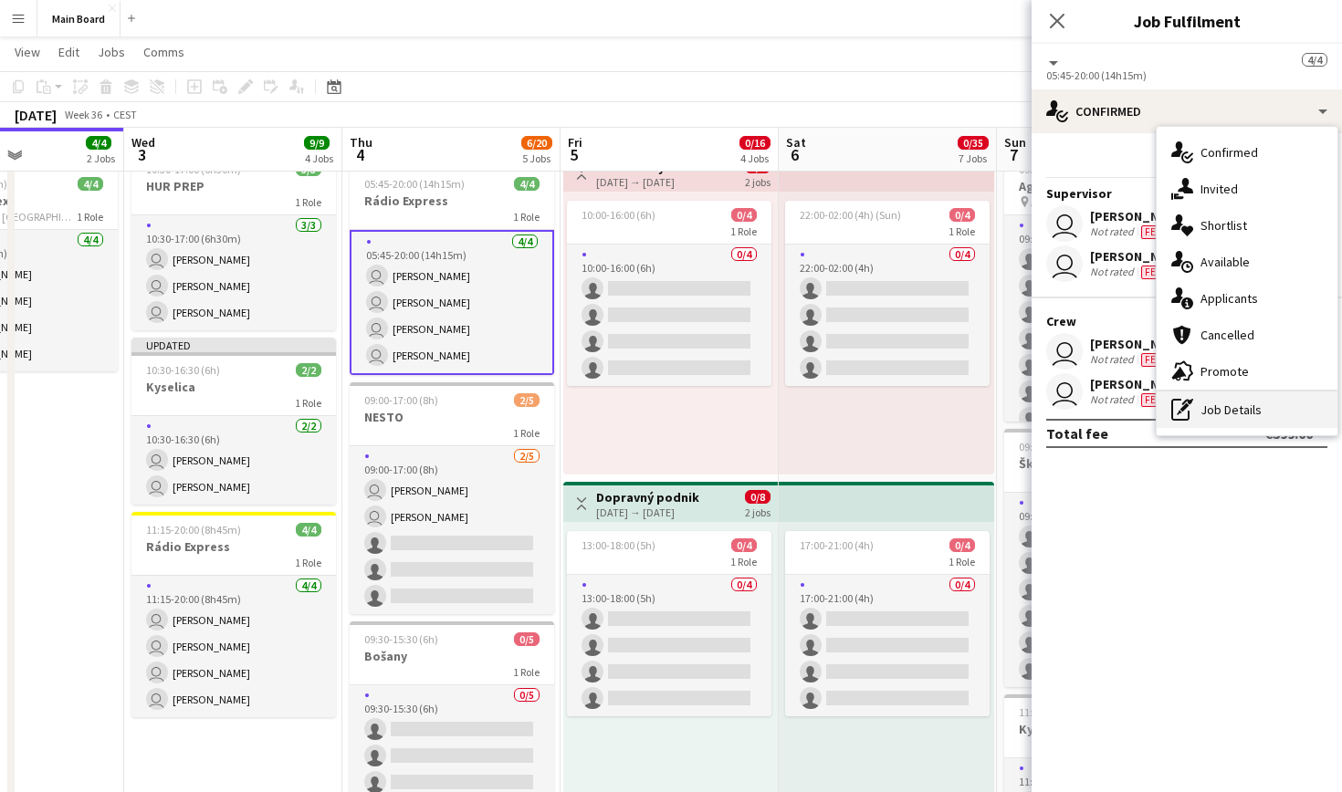
click at [1235, 413] on div "pen-write Job Details" at bounding box center [1247, 410] width 181 height 37
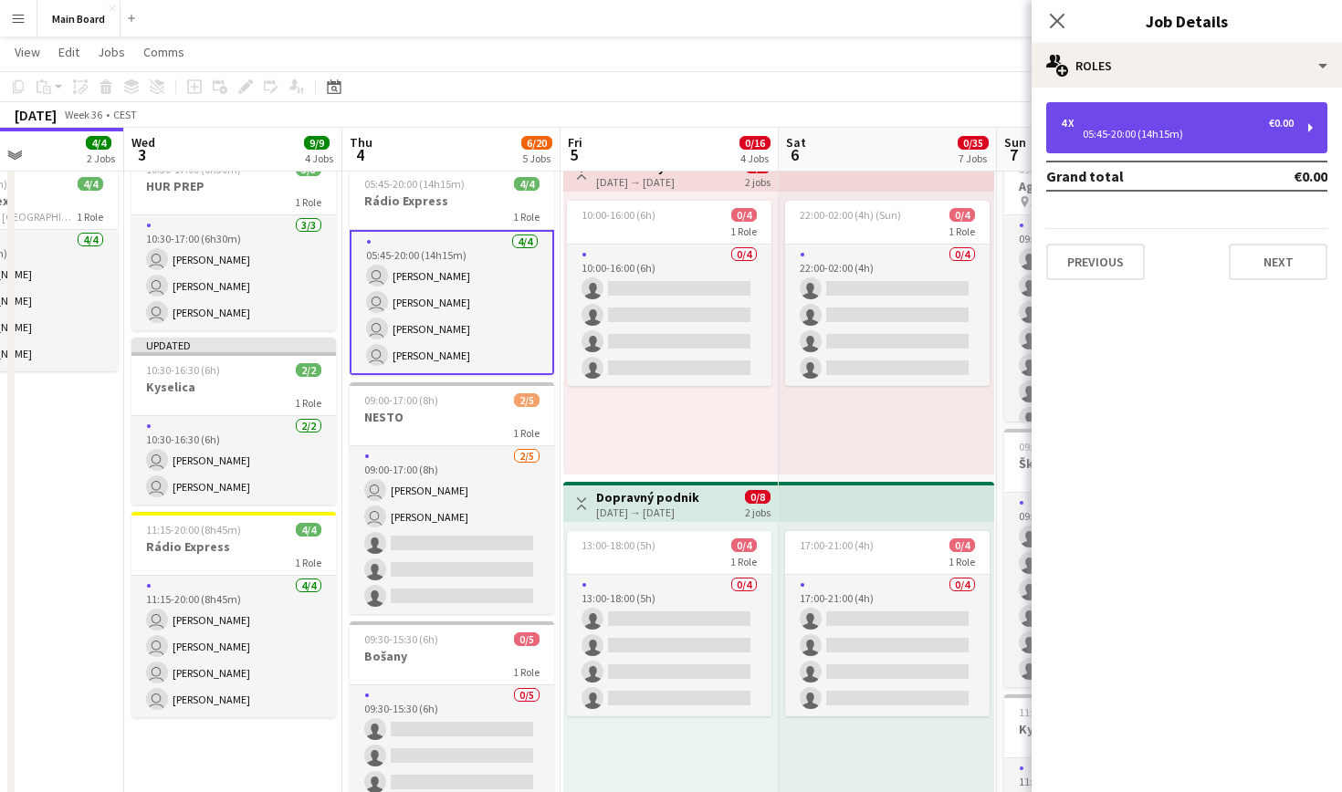
click at [1115, 139] on div "05:45-20:00 (14h15m)" at bounding box center [1177, 134] width 233 height 9
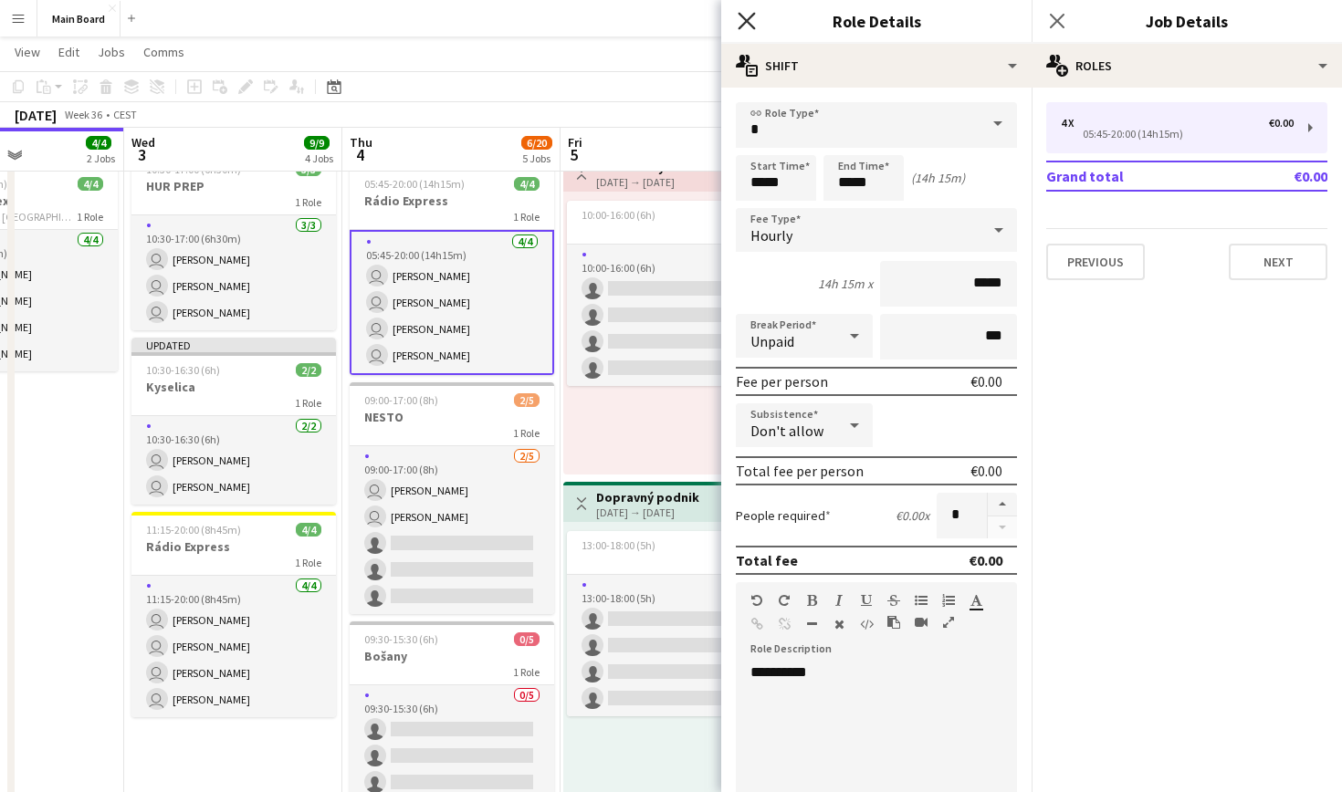
click at [742, 22] on icon "Close pop-in" at bounding box center [746, 20] width 17 height 17
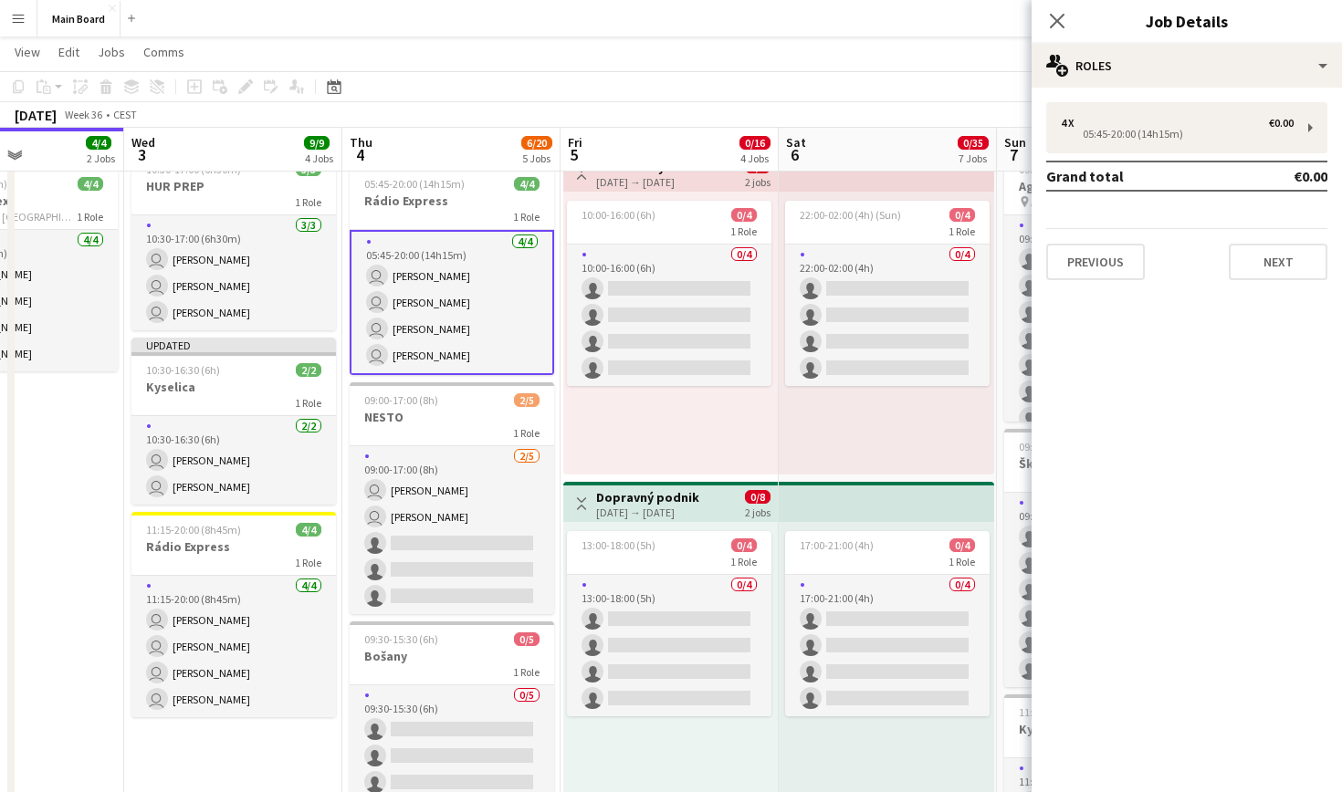
click at [497, 296] on app-card-role "[DATE] 05:45-20:00 (14h15m) user [PERSON_NAME] user [PERSON_NAME] user [PERSON_…" at bounding box center [452, 302] width 204 height 145
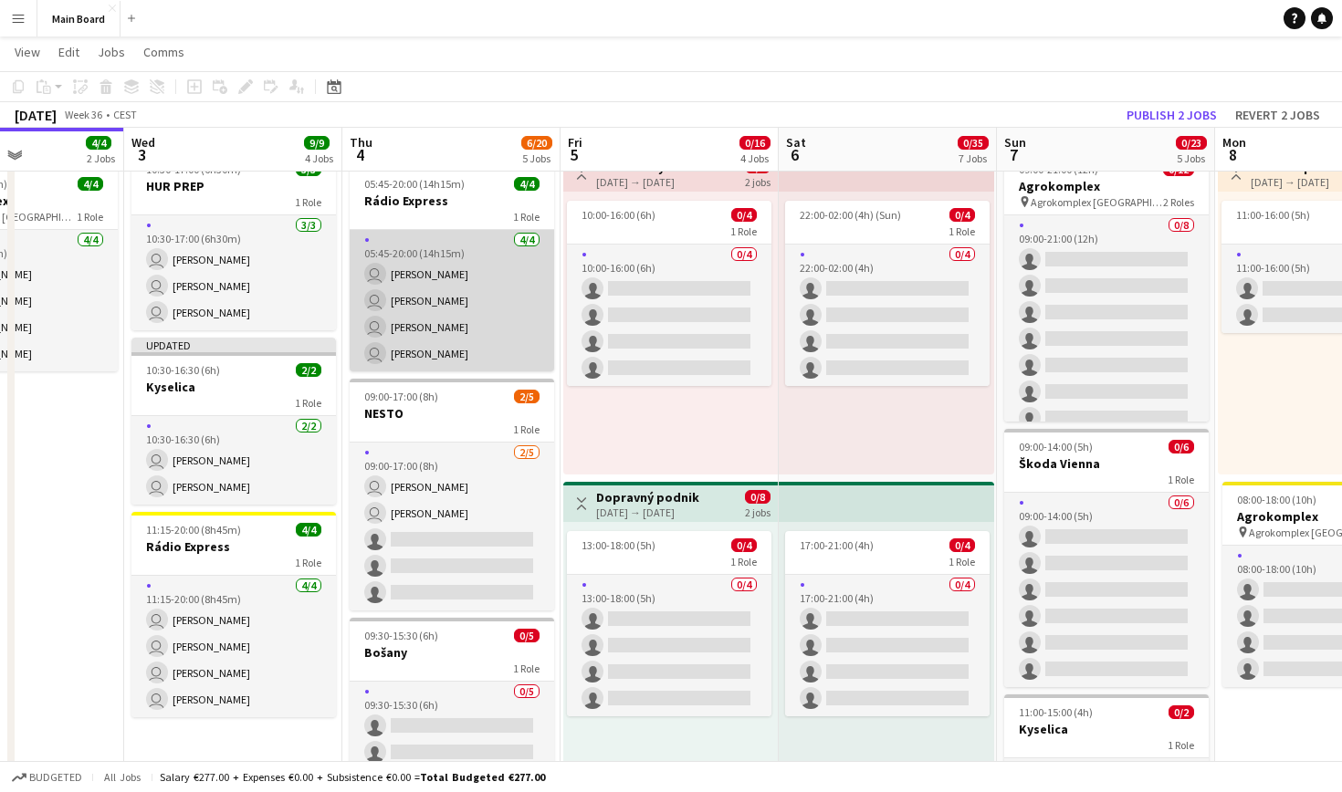
click at [499, 299] on app-card-role "[DATE] 05:45-20:00 (14h15m) user [PERSON_NAME] user [PERSON_NAME] user [PERSON_…" at bounding box center [452, 301] width 204 height 142
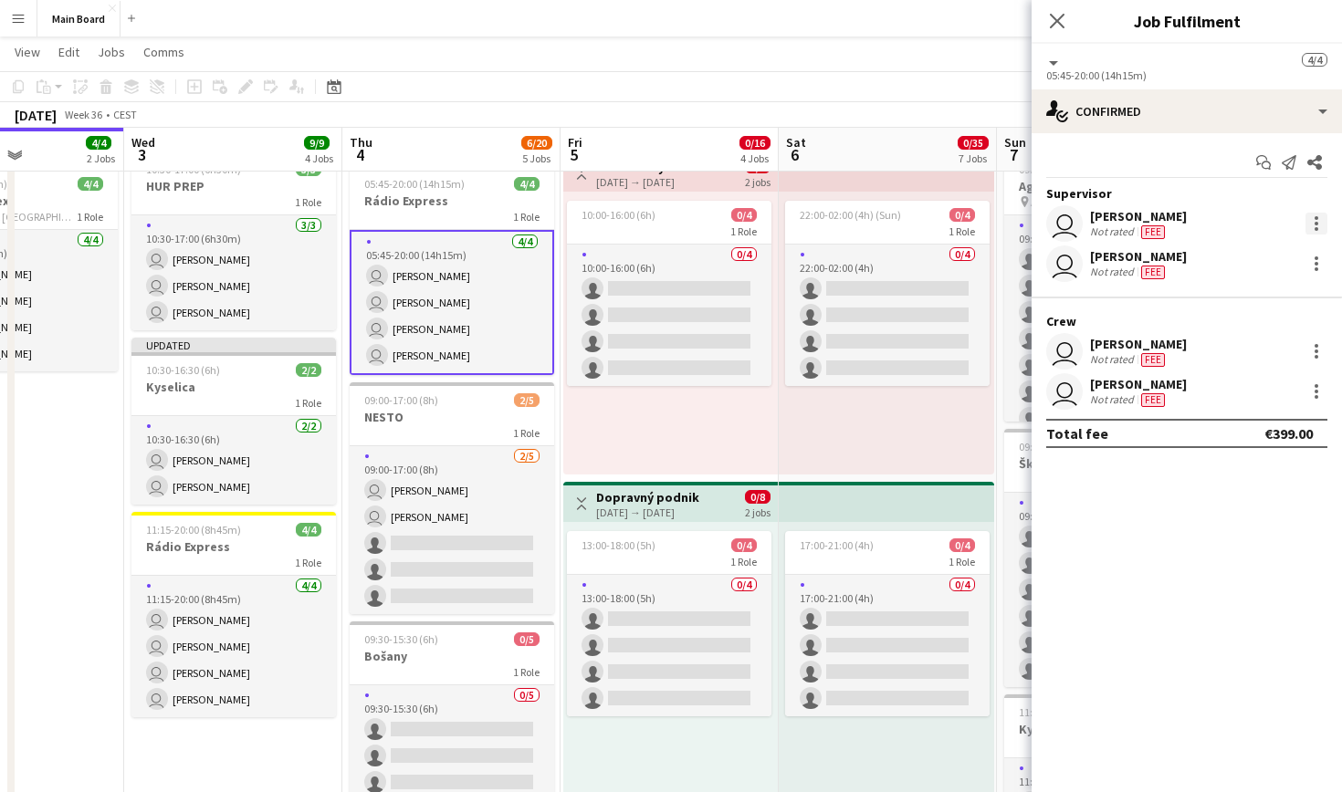
click at [1315, 222] on div at bounding box center [1317, 224] width 4 height 4
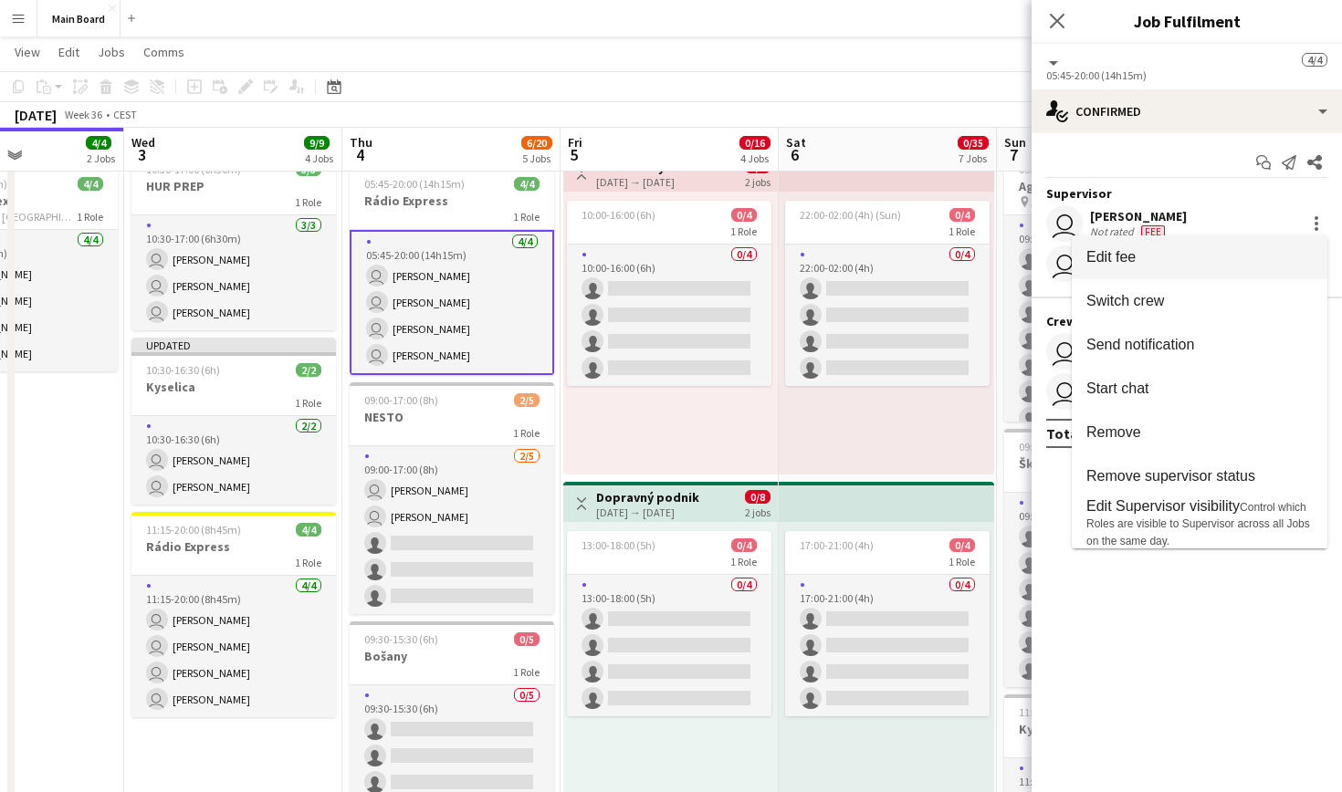
click at [1140, 263] on span "Edit fee" at bounding box center [1199, 257] width 226 height 16
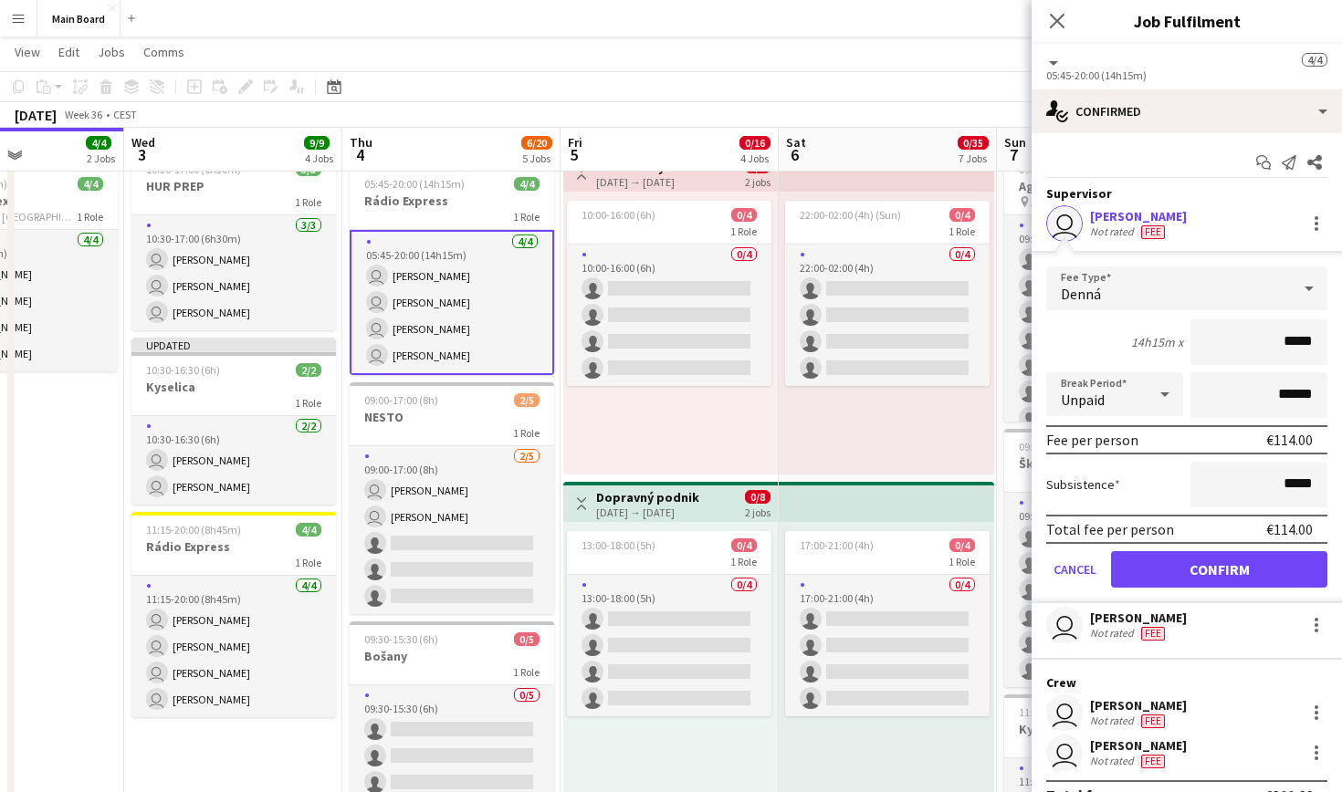
click at [1221, 559] on button "Confirm" at bounding box center [1219, 569] width 216 height 37
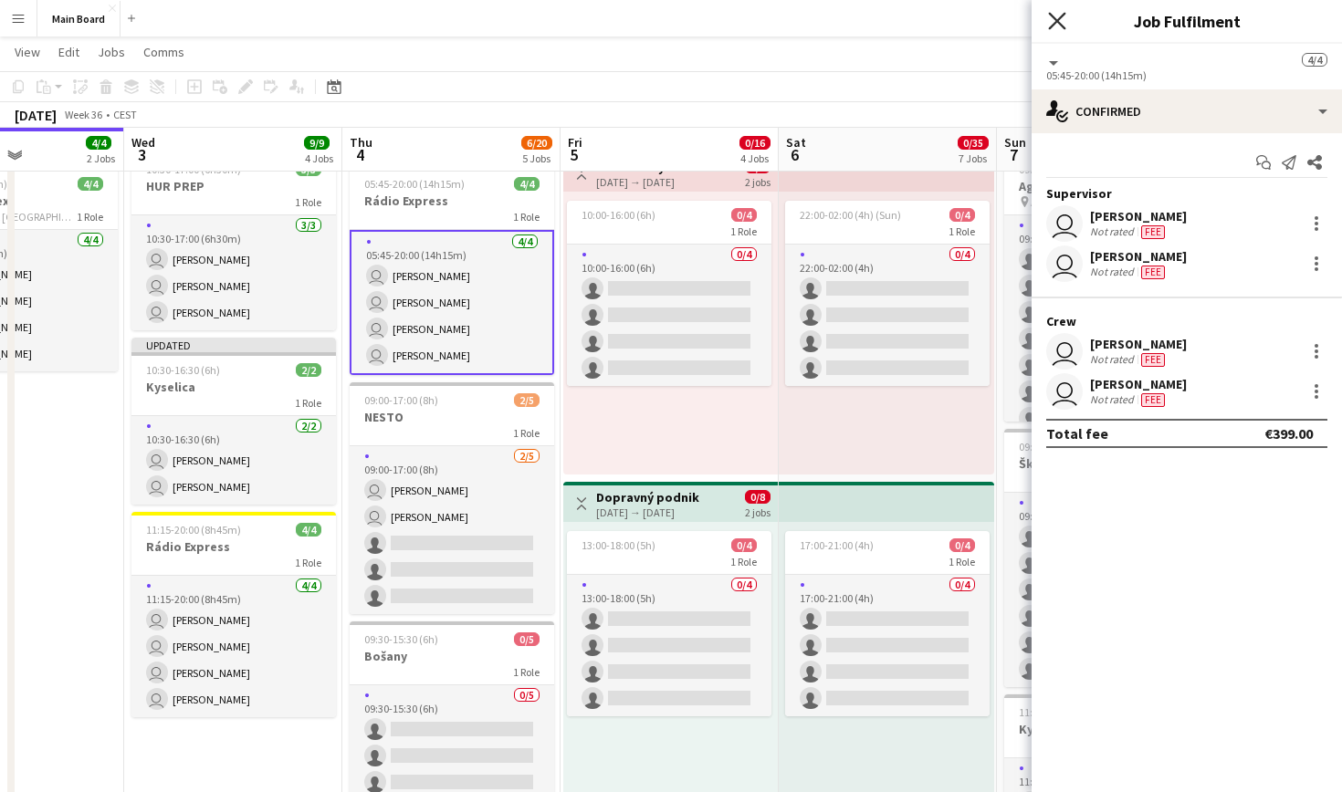
click at [1062, 26] on icon at bounding box center [1056, 20] width 17 height 17
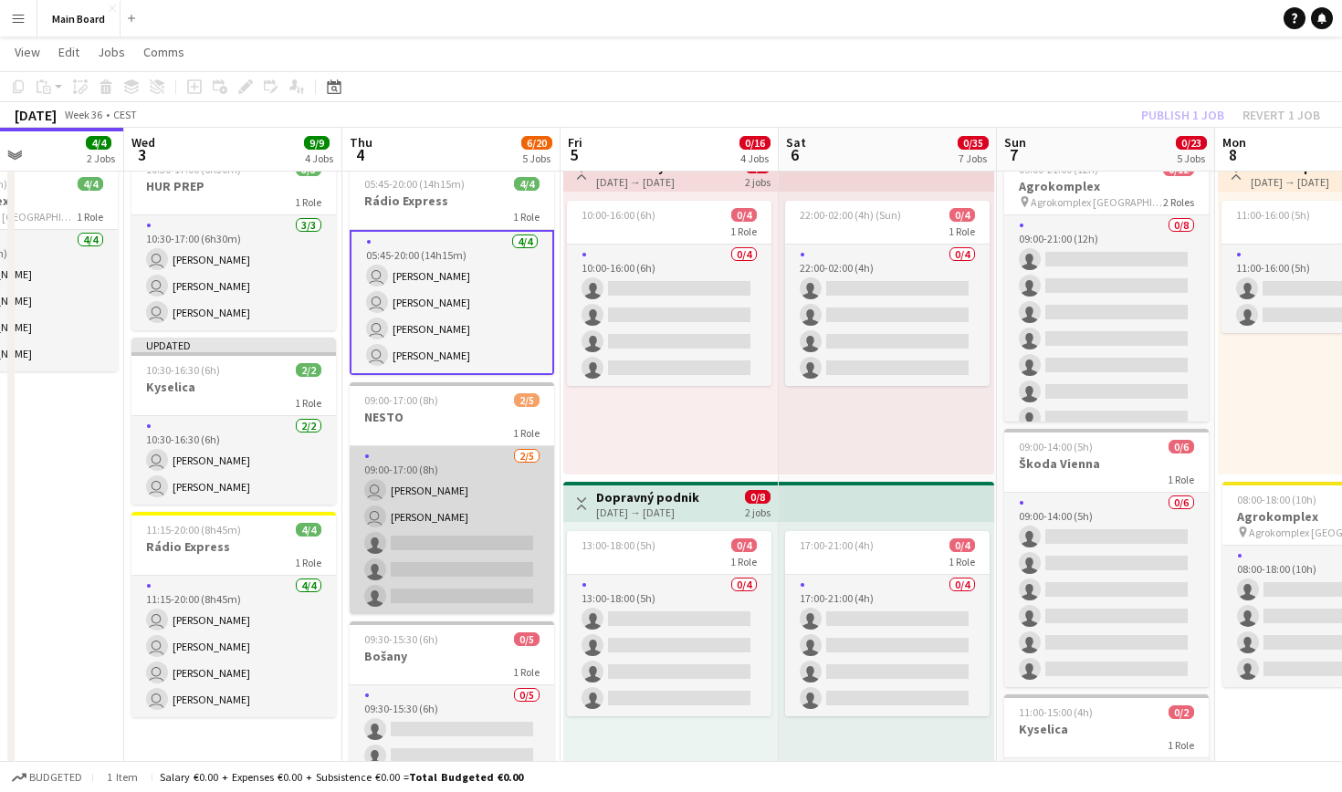
click at [476, 484] on app-card-role "[DATE] 09:00-17:00 (8h) user [PERSON_NAME] user [PERSON_NAME] single-neutral-ac…" at bounding box center [452, 530] width 204 height 168
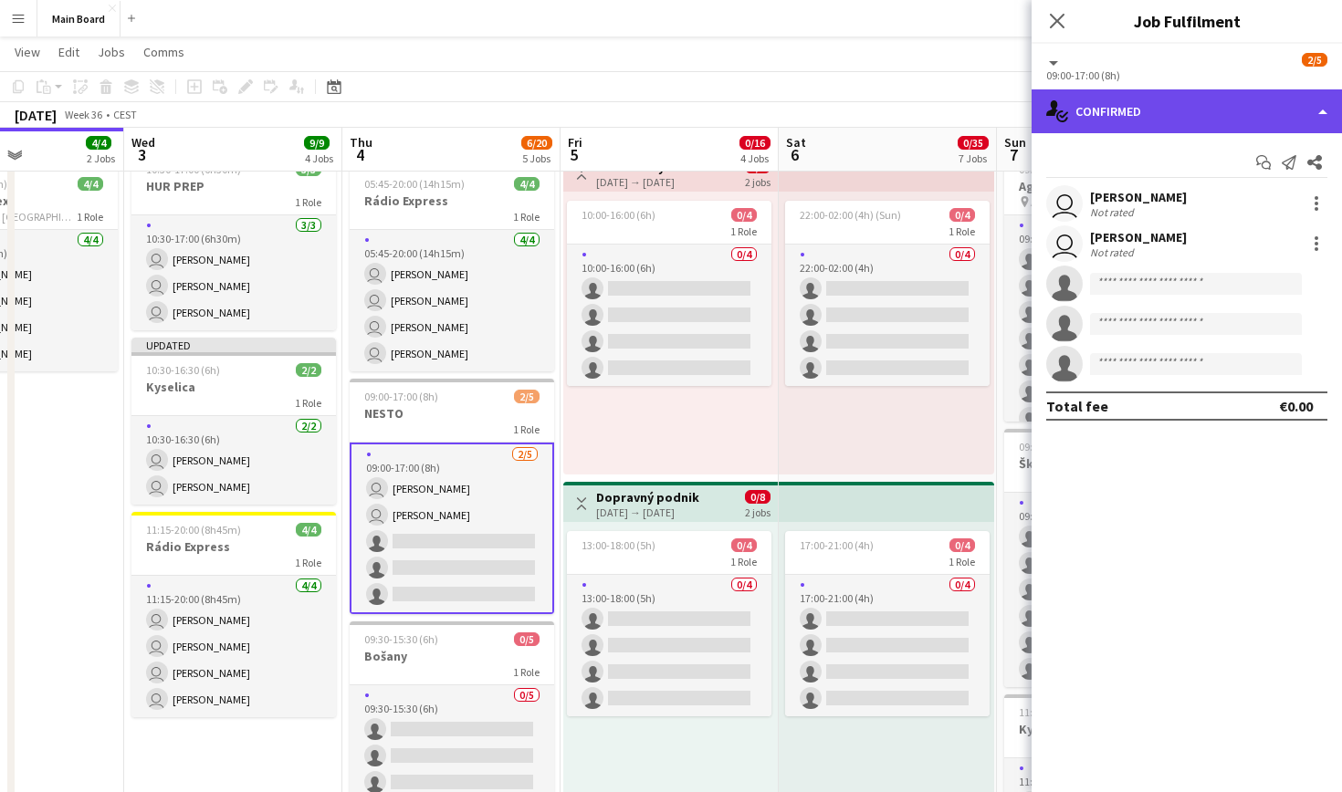
click at [1250, 100] on div "single-neutral-actions-check-2 Confirmed" at bounding box center [1187, 111] width 310 height 44
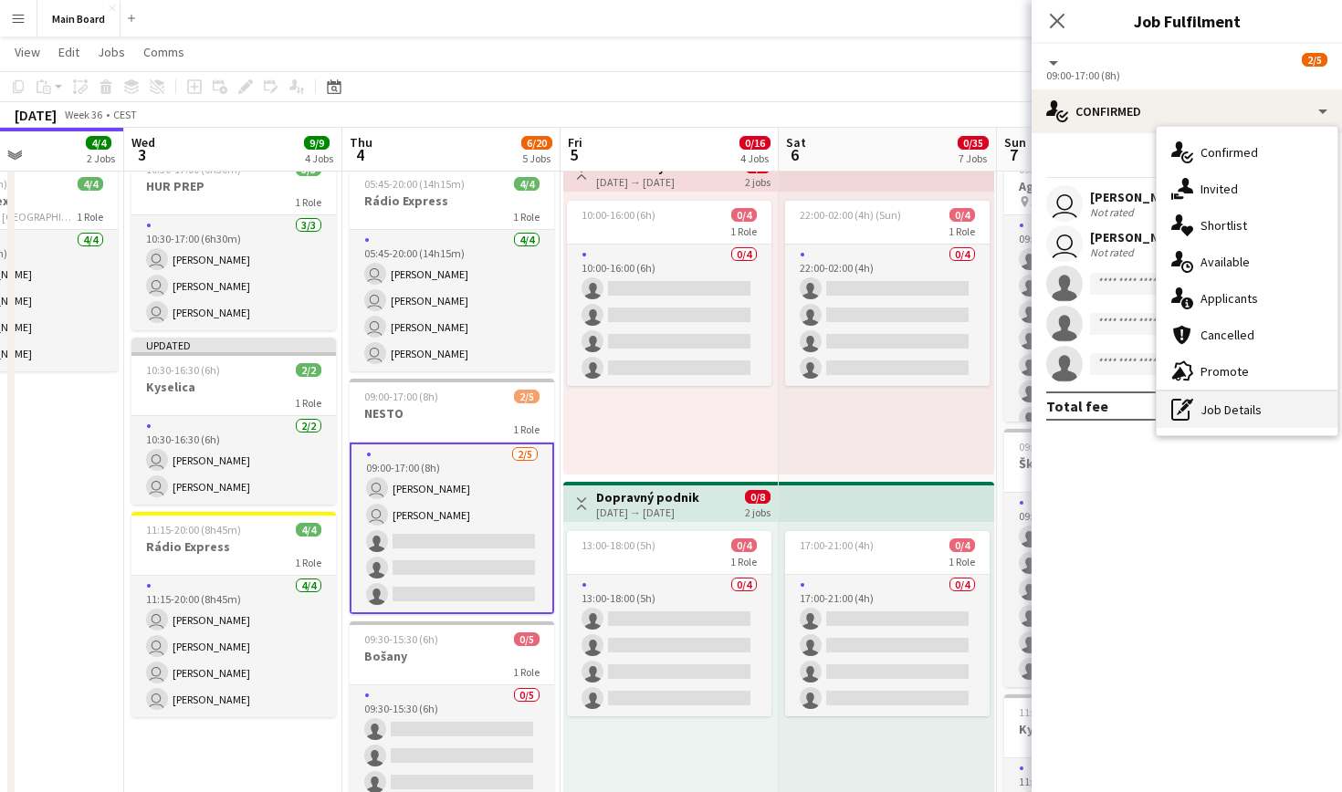
click at [1240, 414] on div "pen-write Job Details" at bounding box center [1247, 410] width 181 height 37
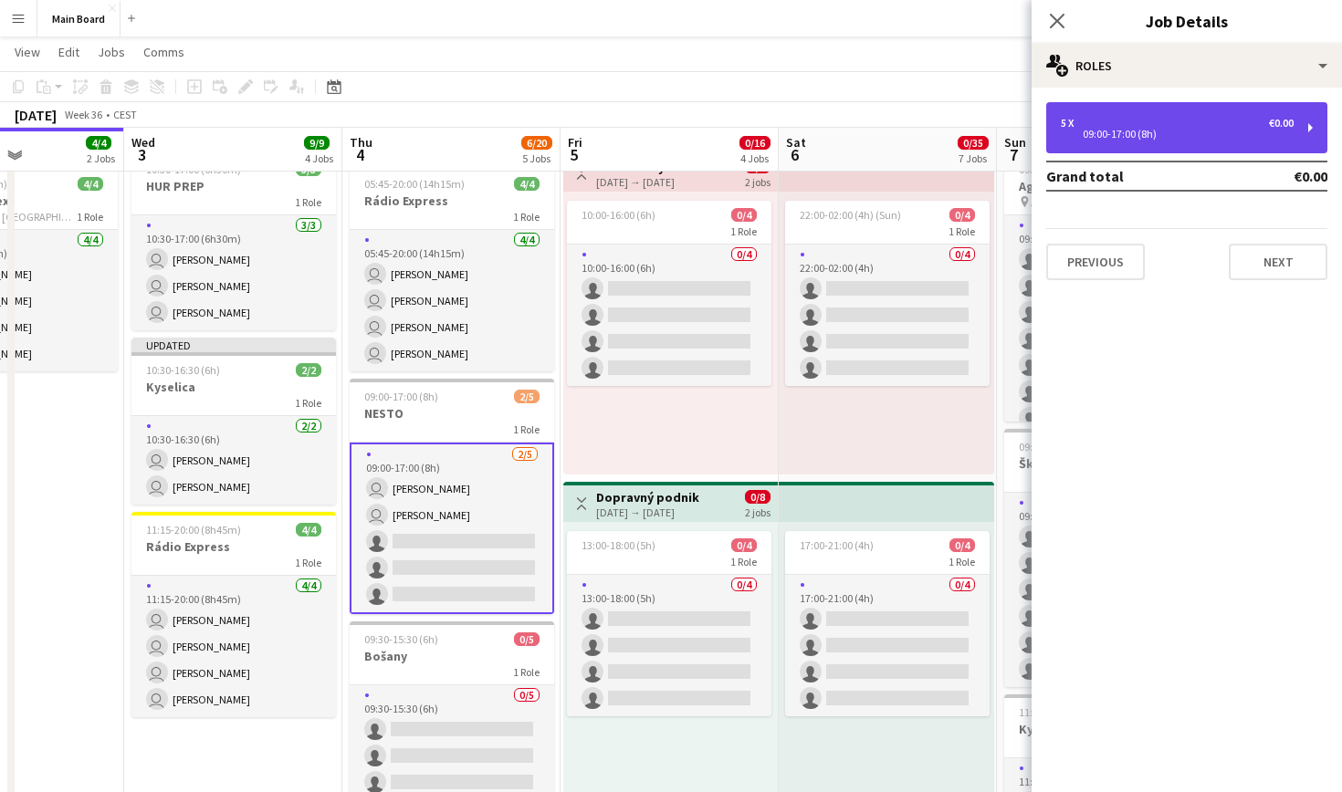
click at [1109, 121] on div "5 x €0.00" at bounding box center [1177, 123] width 233 height 13
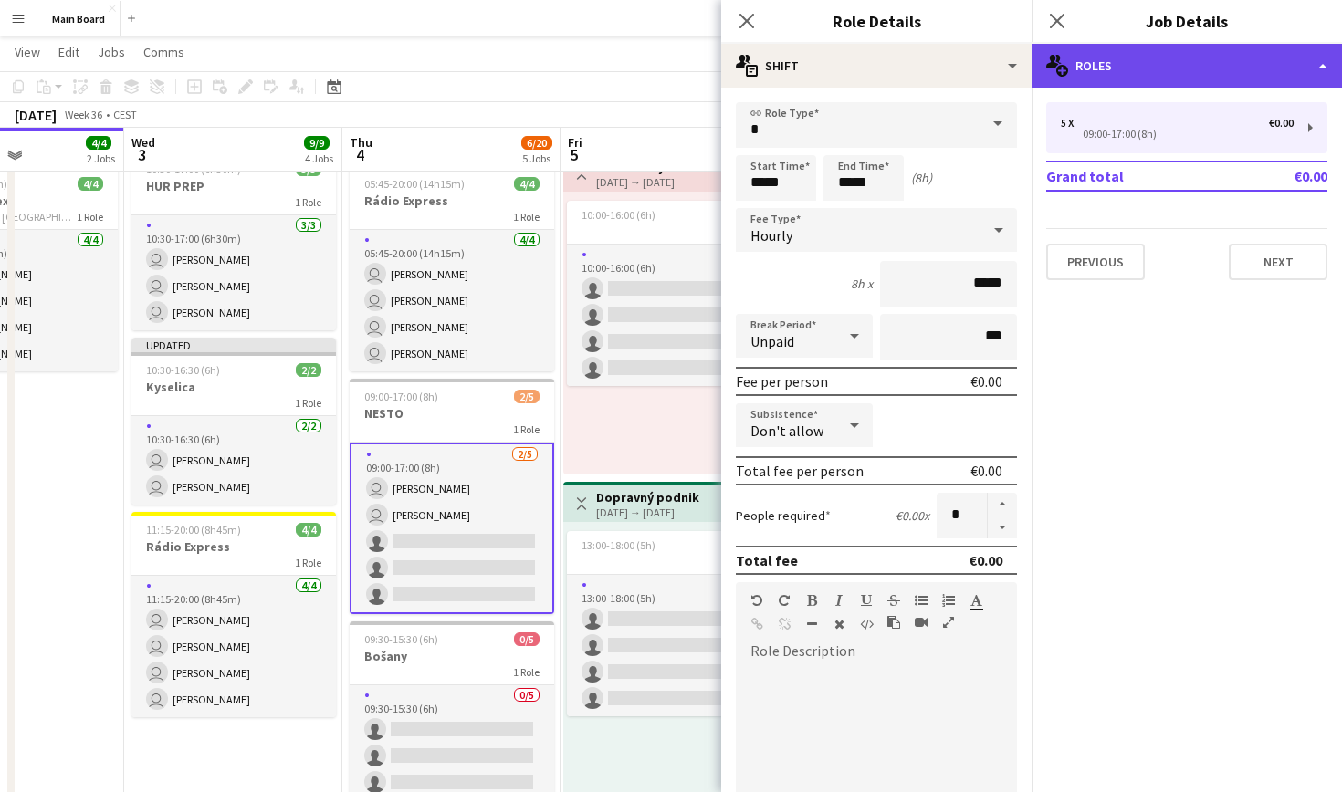
click at [1127, 67] on div "multiple-users-add Roles" at bounding box center [1187, 66] width 310 height 44
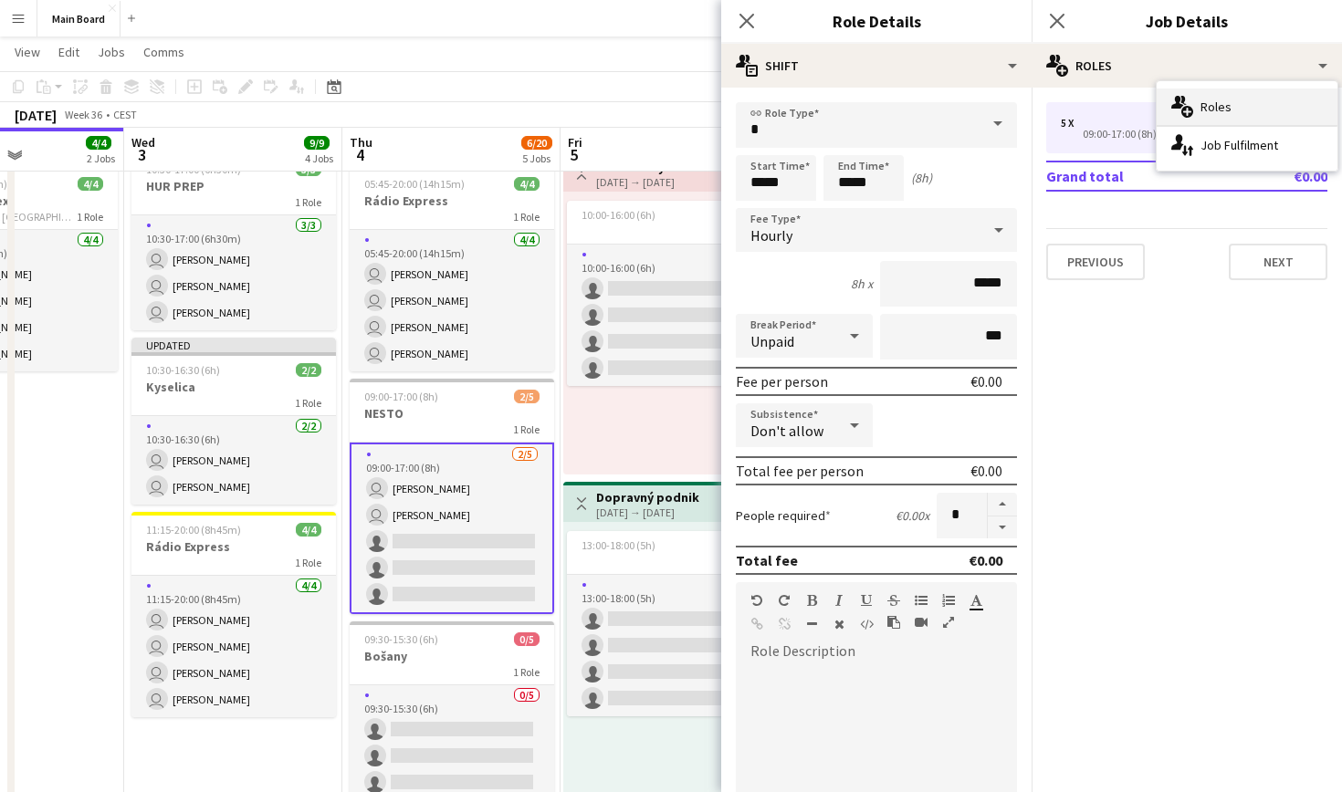
click at [1218, 101] on span "Roles" at bounding box center [1215, 107] width 31 height 16
click at [755, 19] on icon "Close pop-in" at bounding box center [746, 20] width 17 height 17
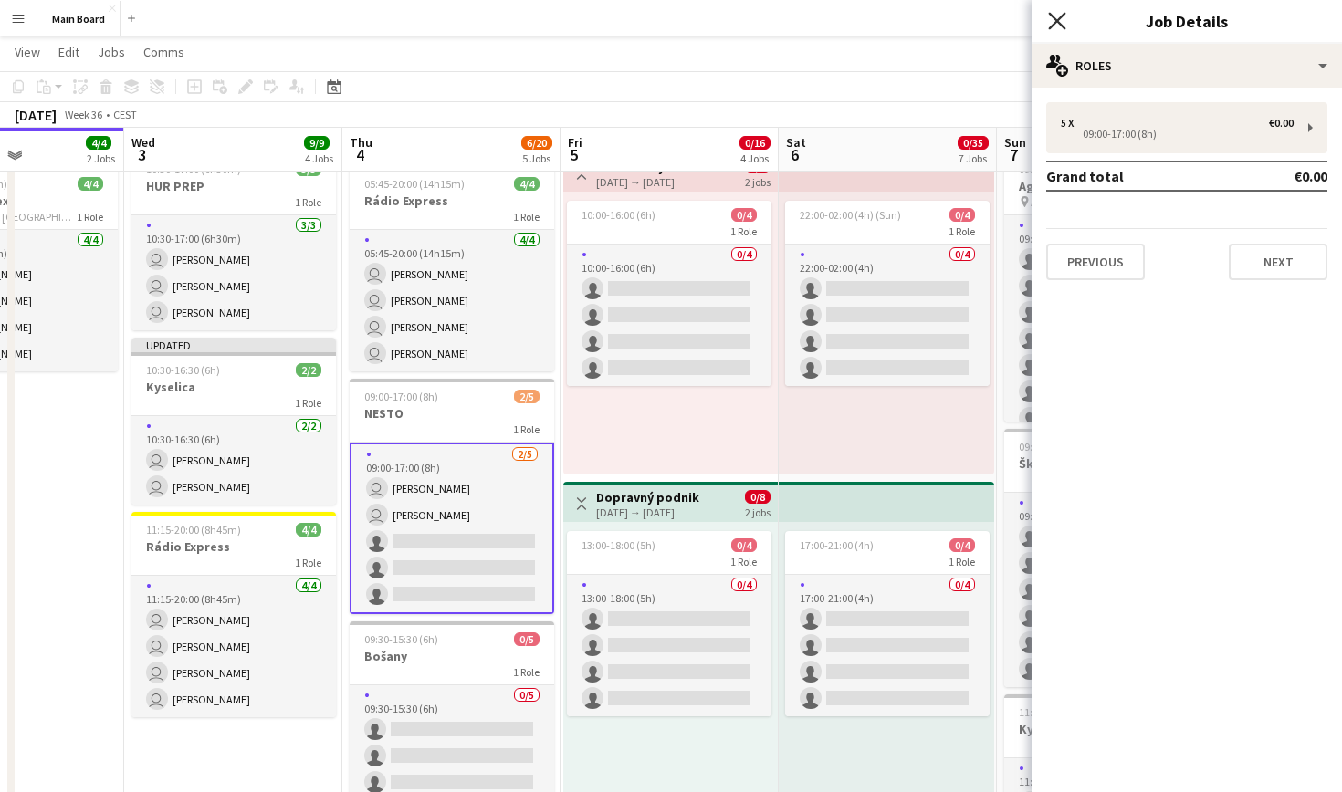
click at [1063, 24] on icon "Close pop-in" at bounding box center [1056, 20] width 17 height 17
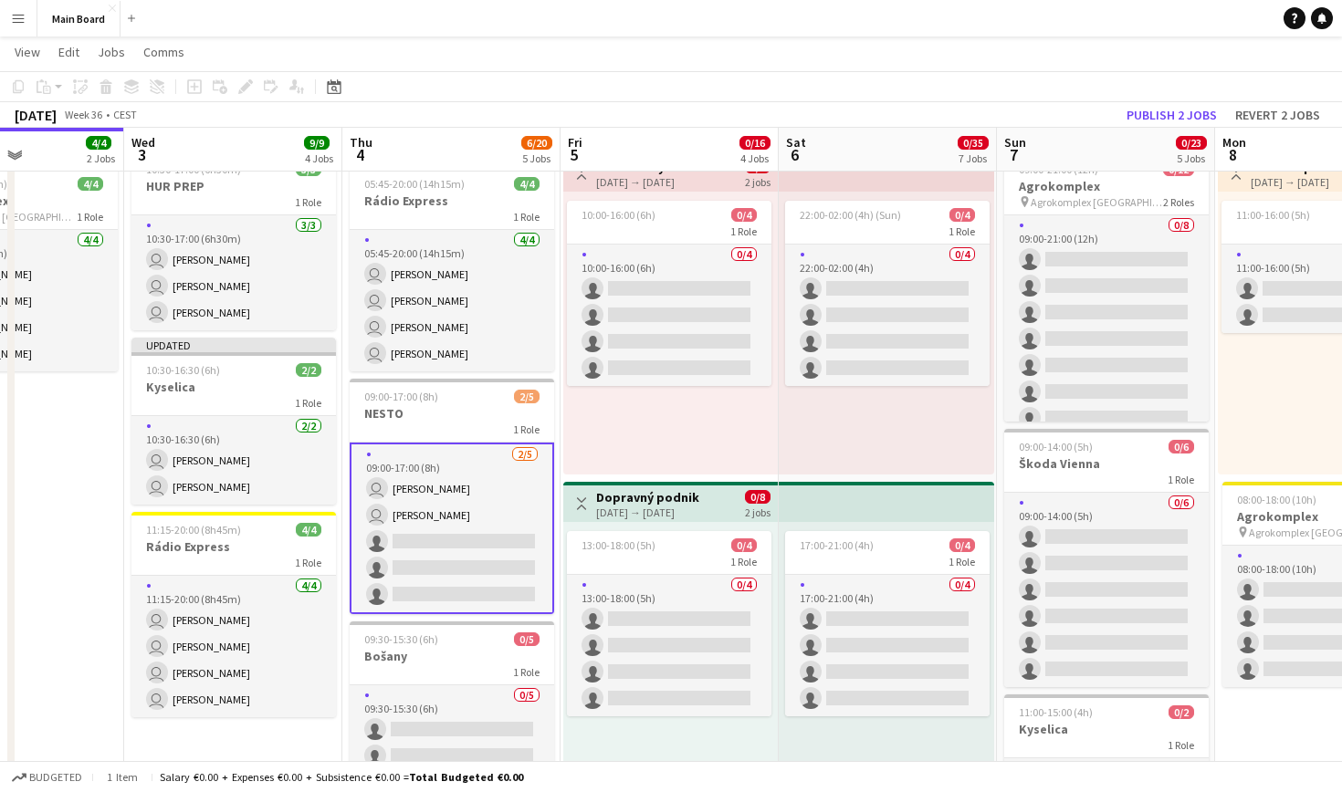
click at [486, 505] on app-card-role "[DATE] 09:00-17:00 (8h) user [PERSON_NAME] user [PERSON_NAME] single-neutral-ac…" at bounding box center [452, 529] width 204 height 172
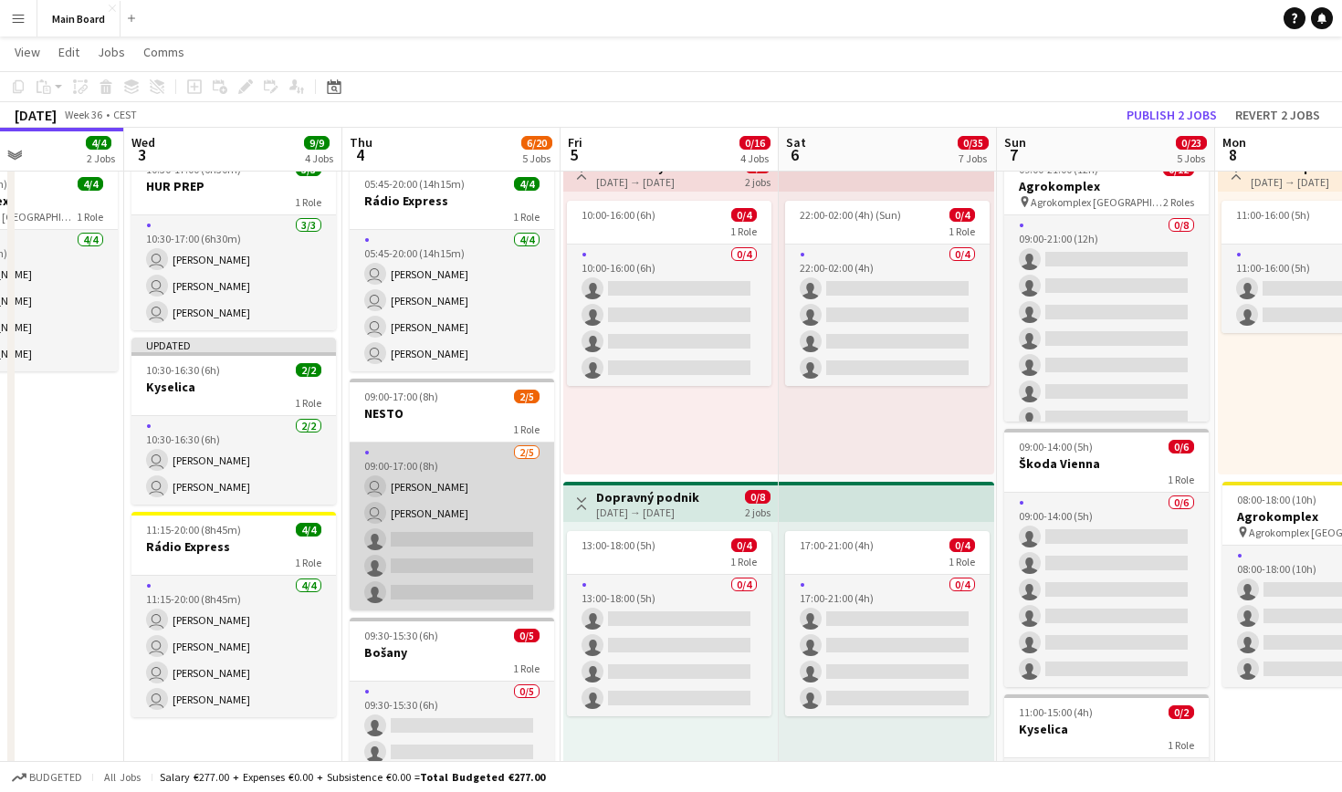
click at [449, 500] on app-card-role "[DATE] 09:00-17:00 (8h) user [PERSON_NAME] user [PERSON_NAME] single-neutral-ac…" at bounding box center [452, 527] width 204 height 168
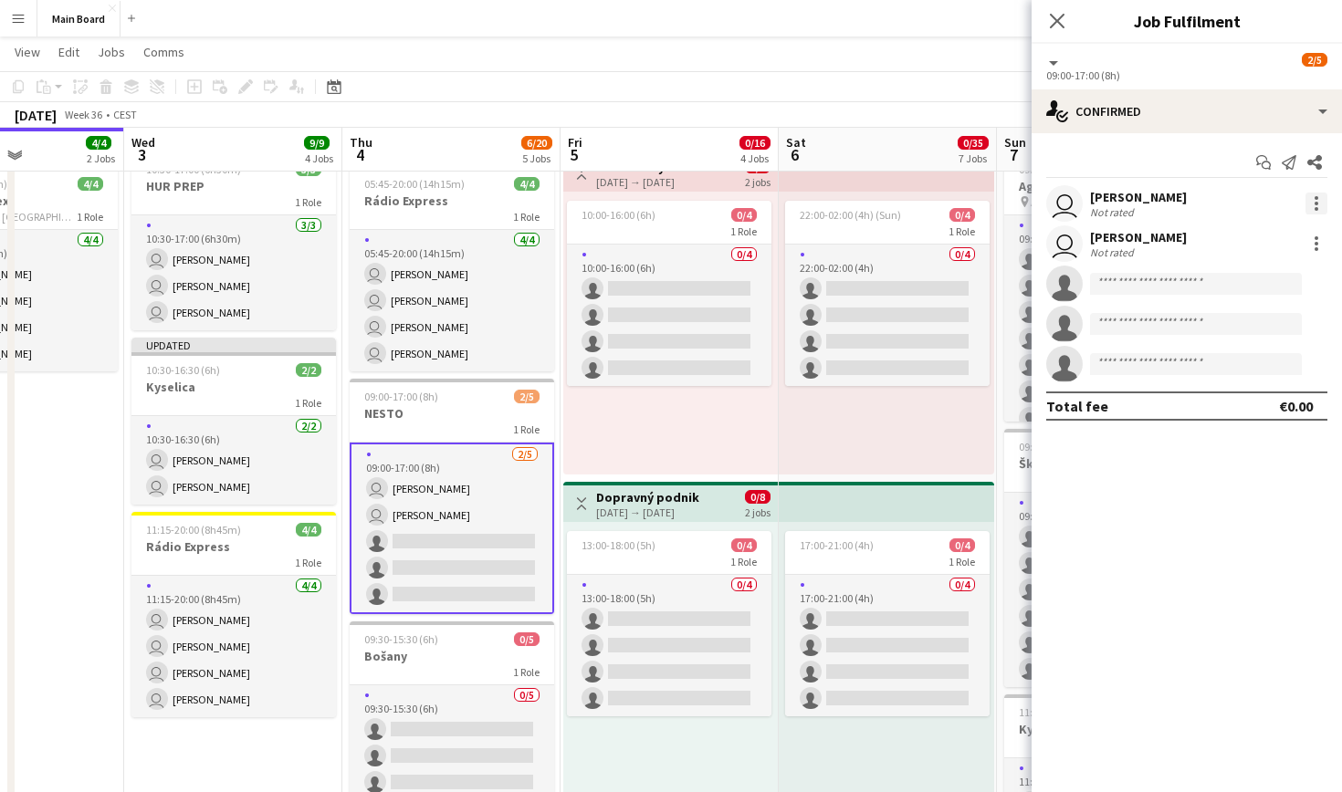
click at [1308, 210] on div at bounding box center [1316, 204] width 22 height 22
click at [1274, 225] on button "Edit fee" at bounding box center [1256, 237] width 142 height 44
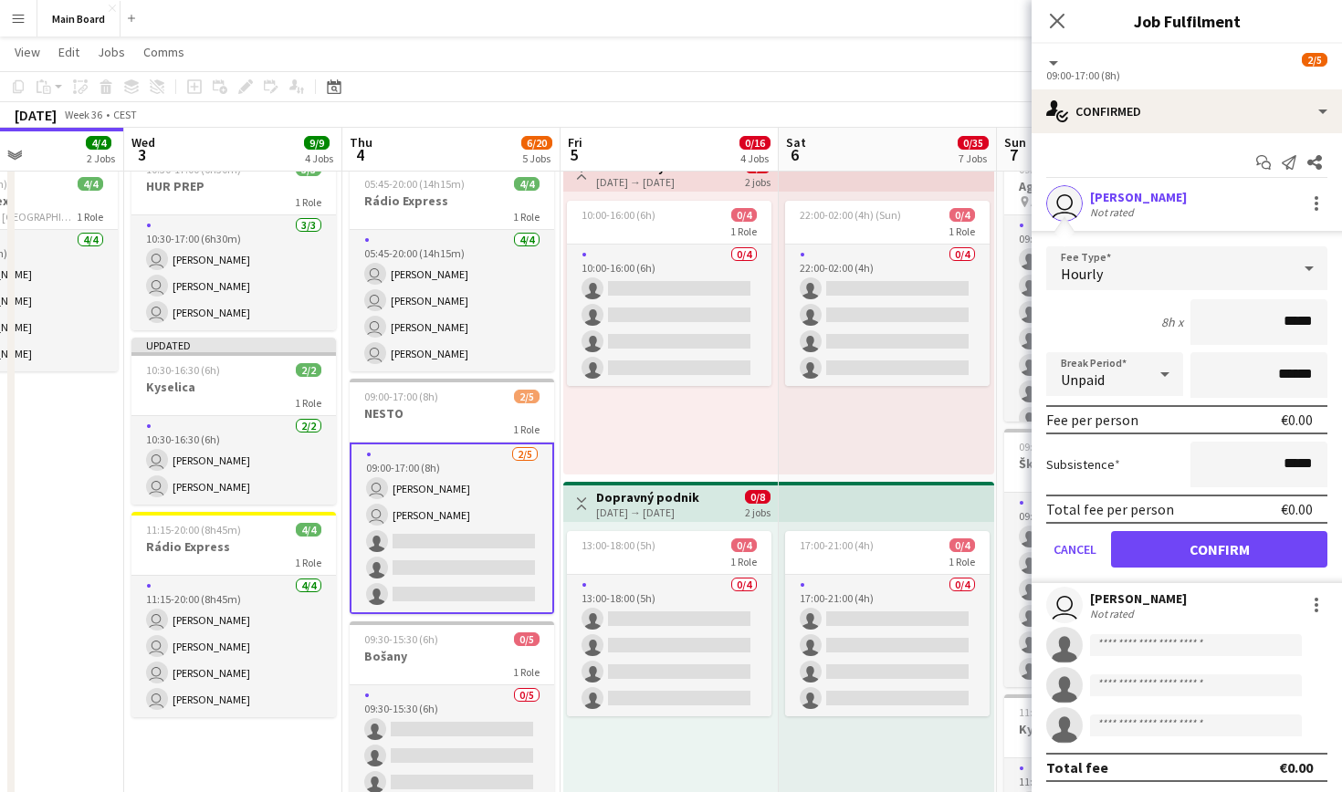
click at [1223, 271] on div "Hourly" at bounding box center [1168, 268] width 245 height 44
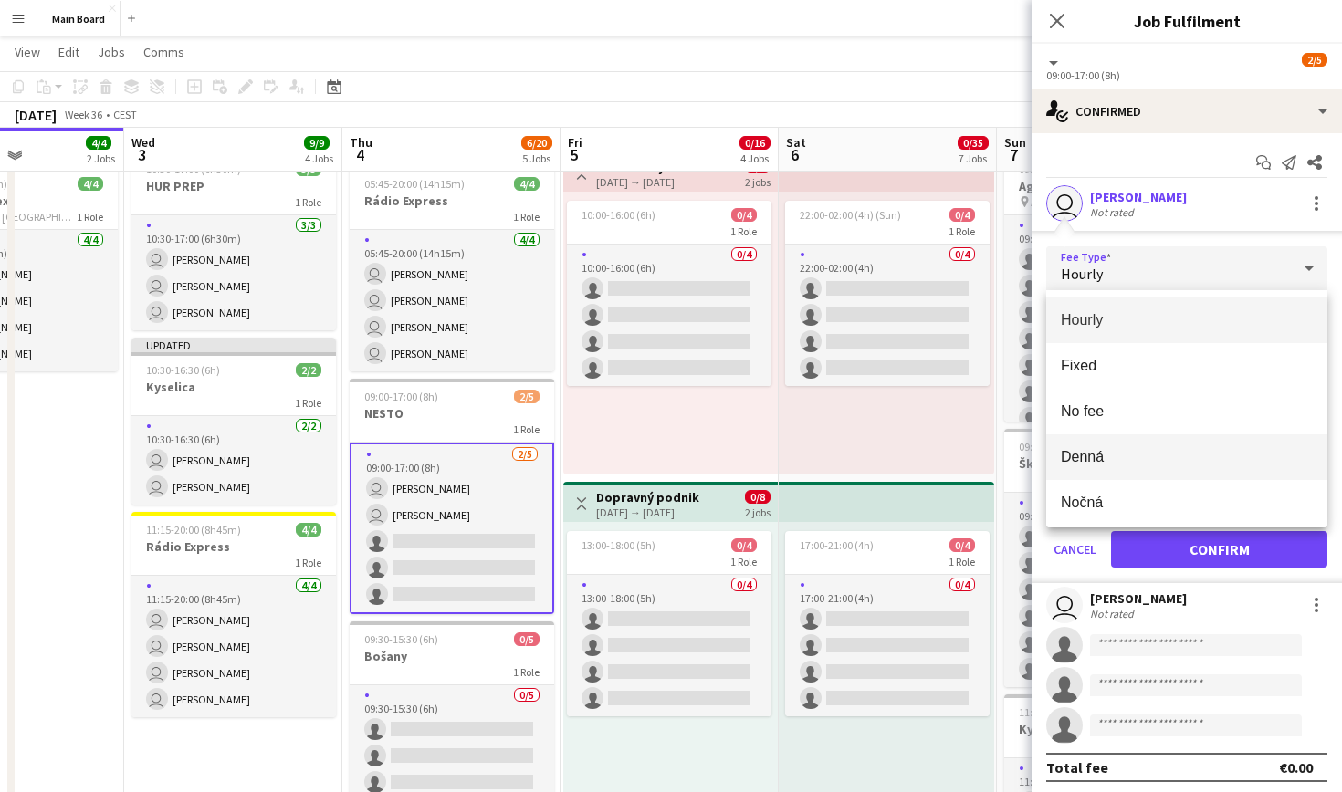
click at [1150, 451] on span "Denná" at bounding box center [1187, 456] width 252 height 17
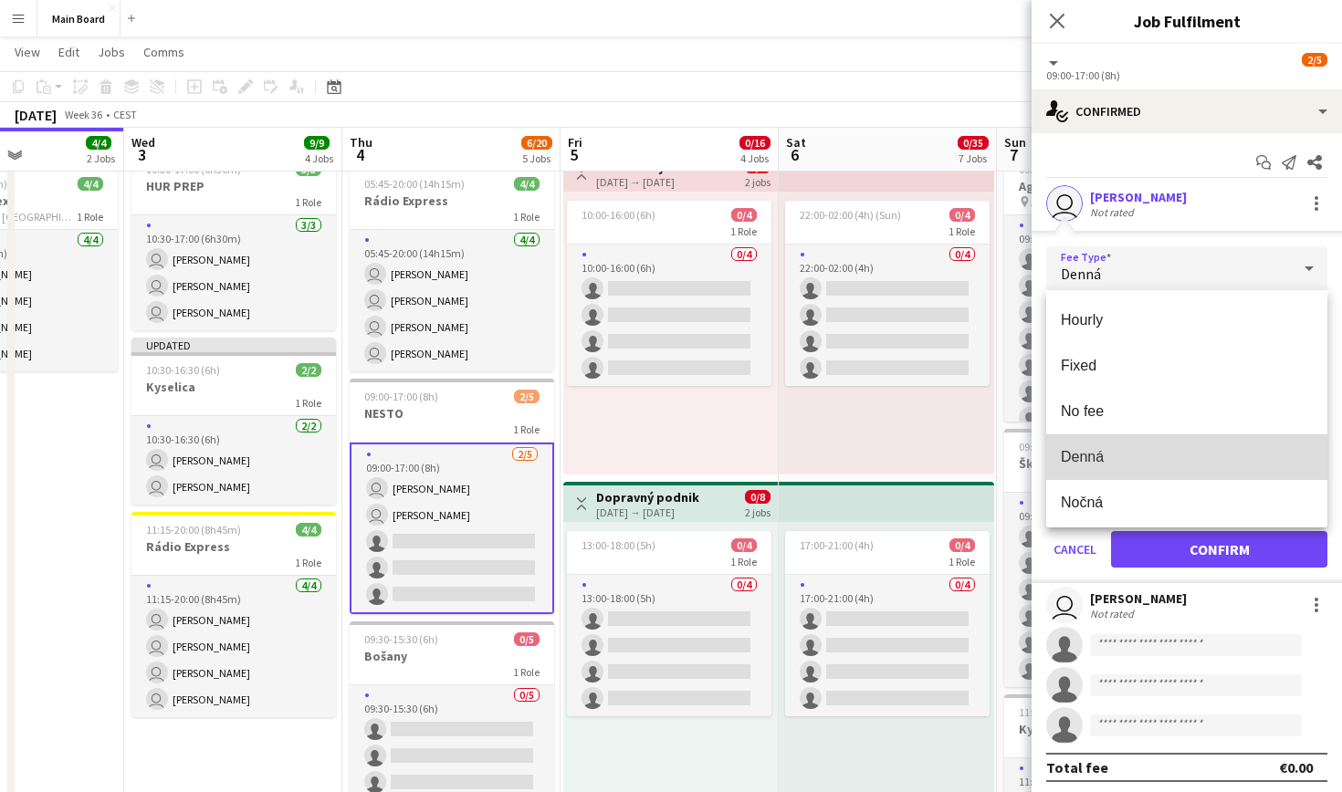
type input "*****"
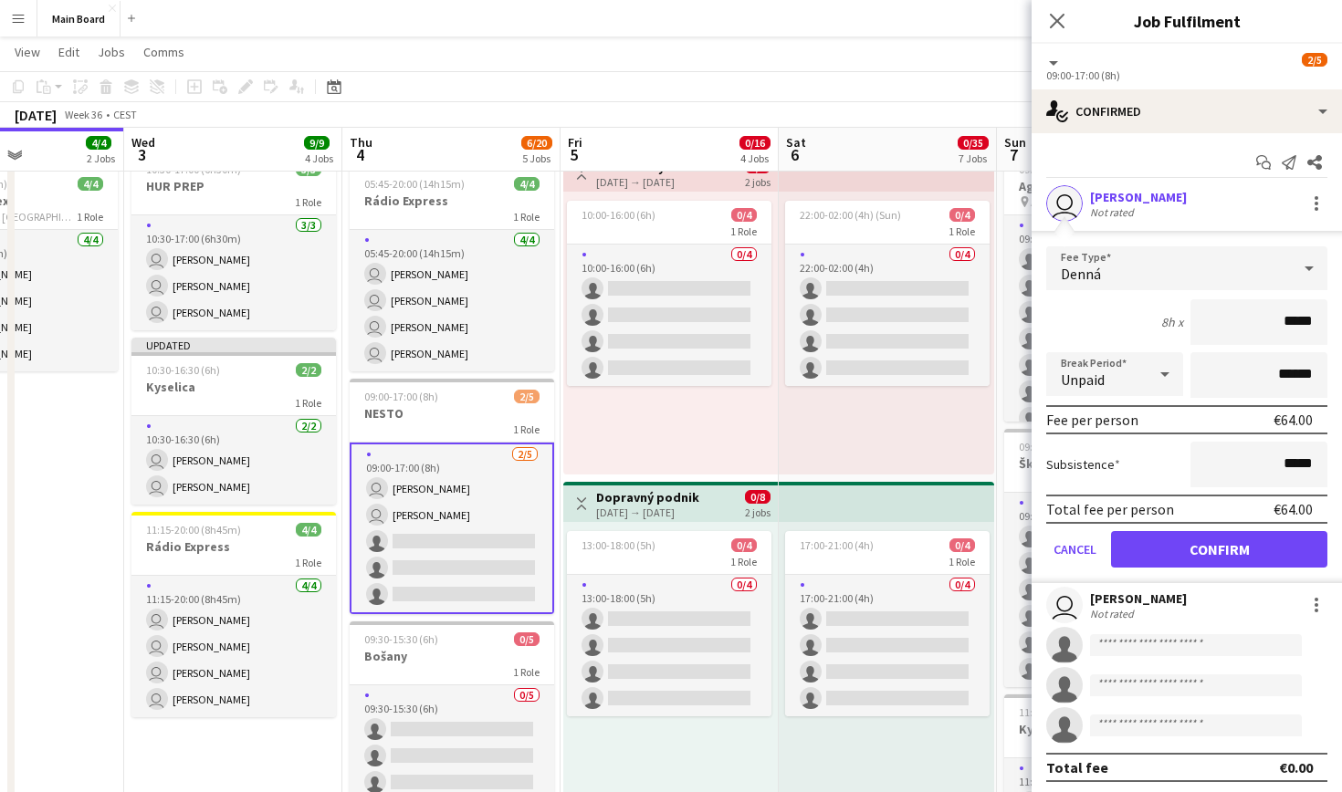
click at [1207, 554] on button "Confirm" at bounding box center [1219, 549] width 216 height 37
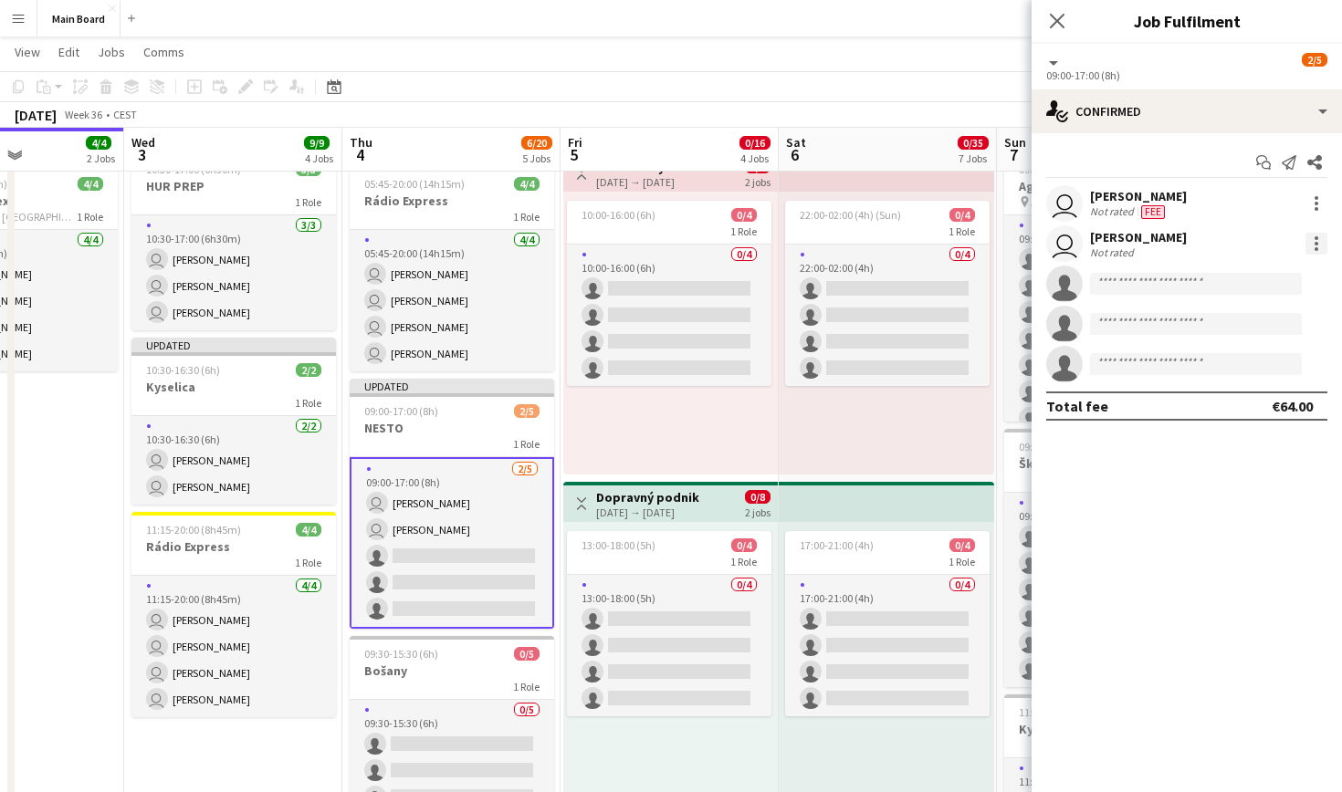
click at [1309, 238] on div at bounding box center [1316, 244] width 22 height 22
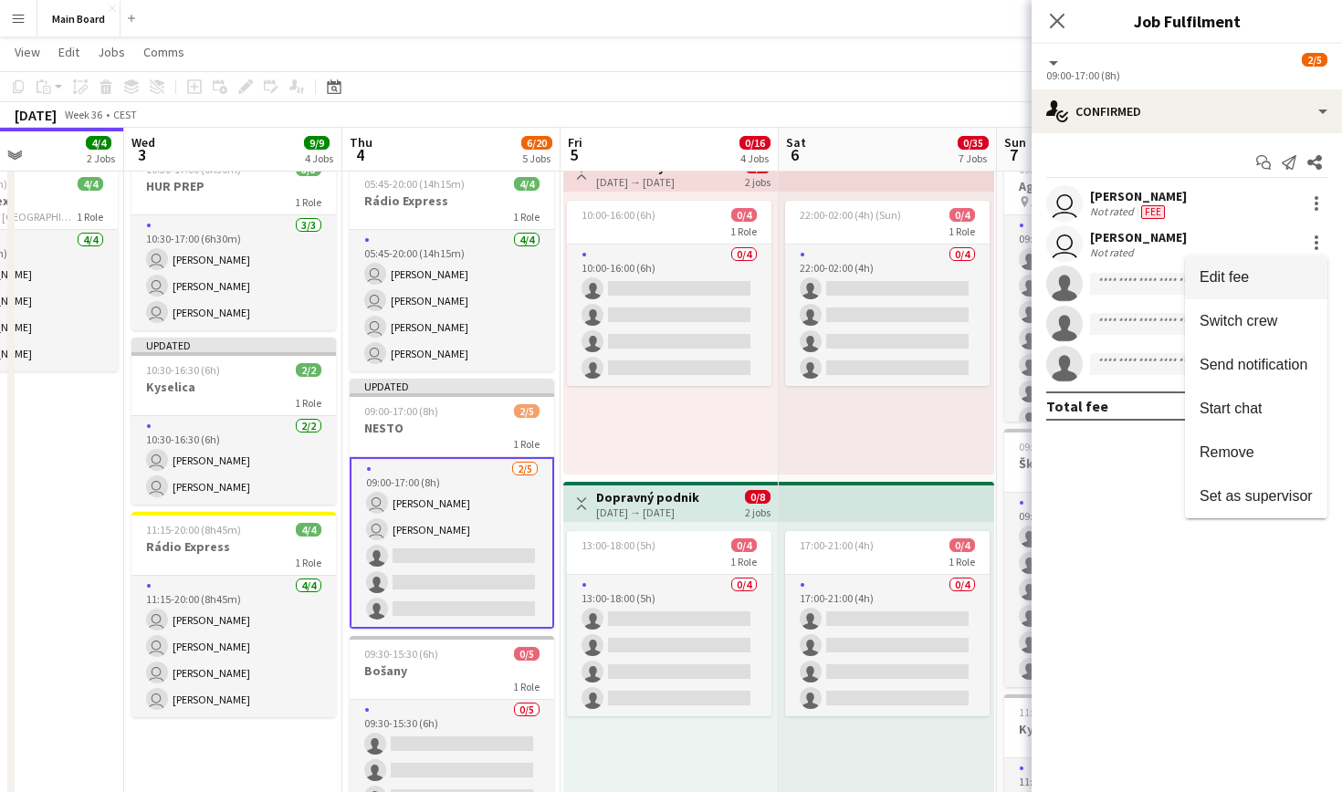
click at [1242, 271] on span "Edit fee" at bounding box center [1224, 277] width 49 height 16
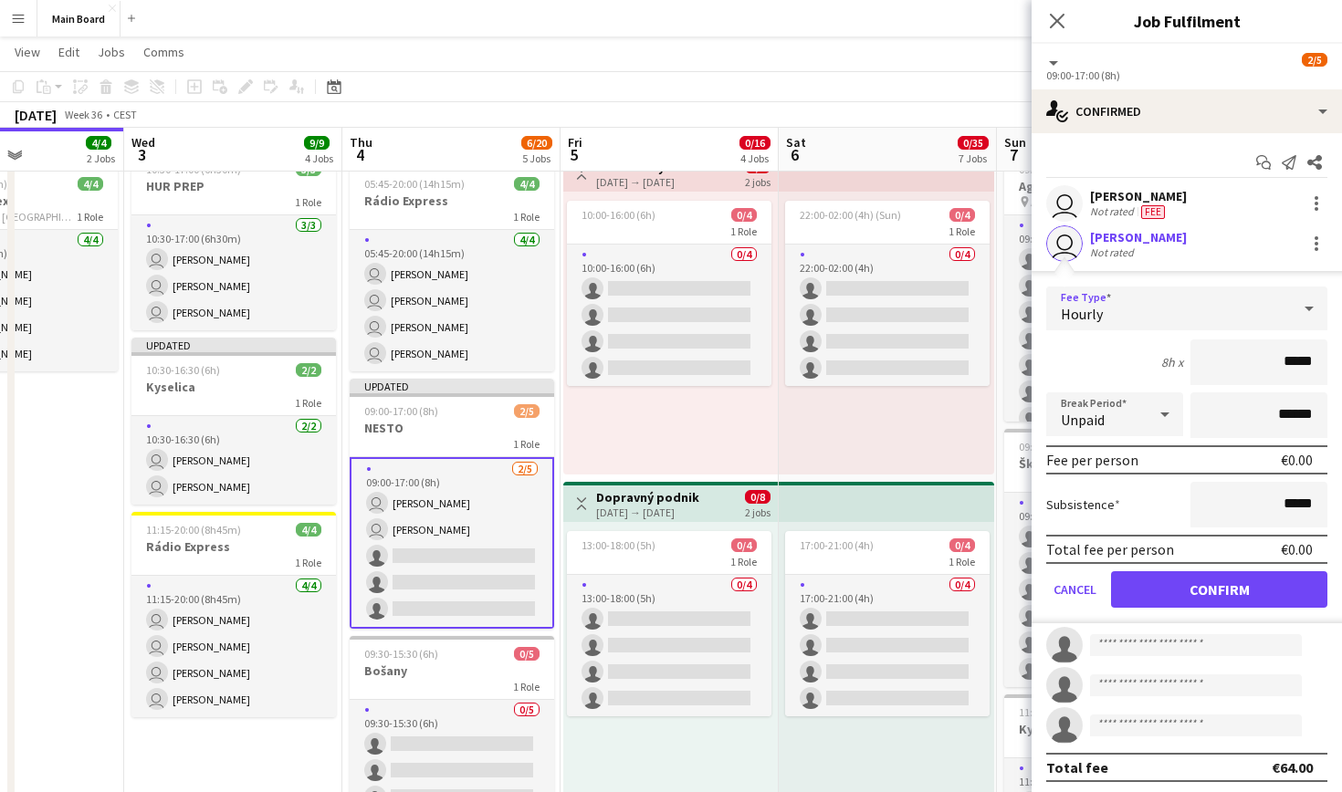
click at [1189, 315] on div "Hourly" at bounding box center [1168, 309] width 245 height 44
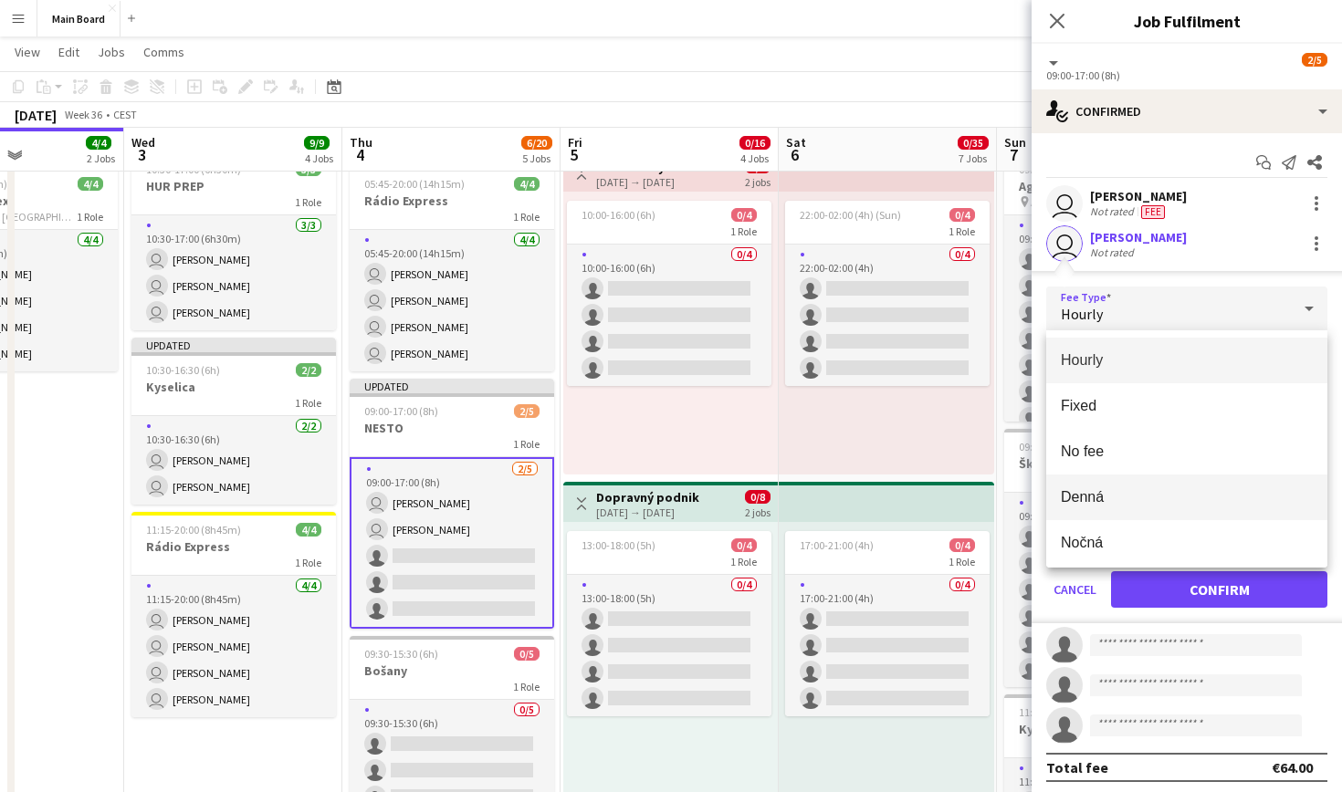
click at [1166, 482] on mat-option "Denná" at bounding box center [1186, 498] width 281 height 46
type input "*****"
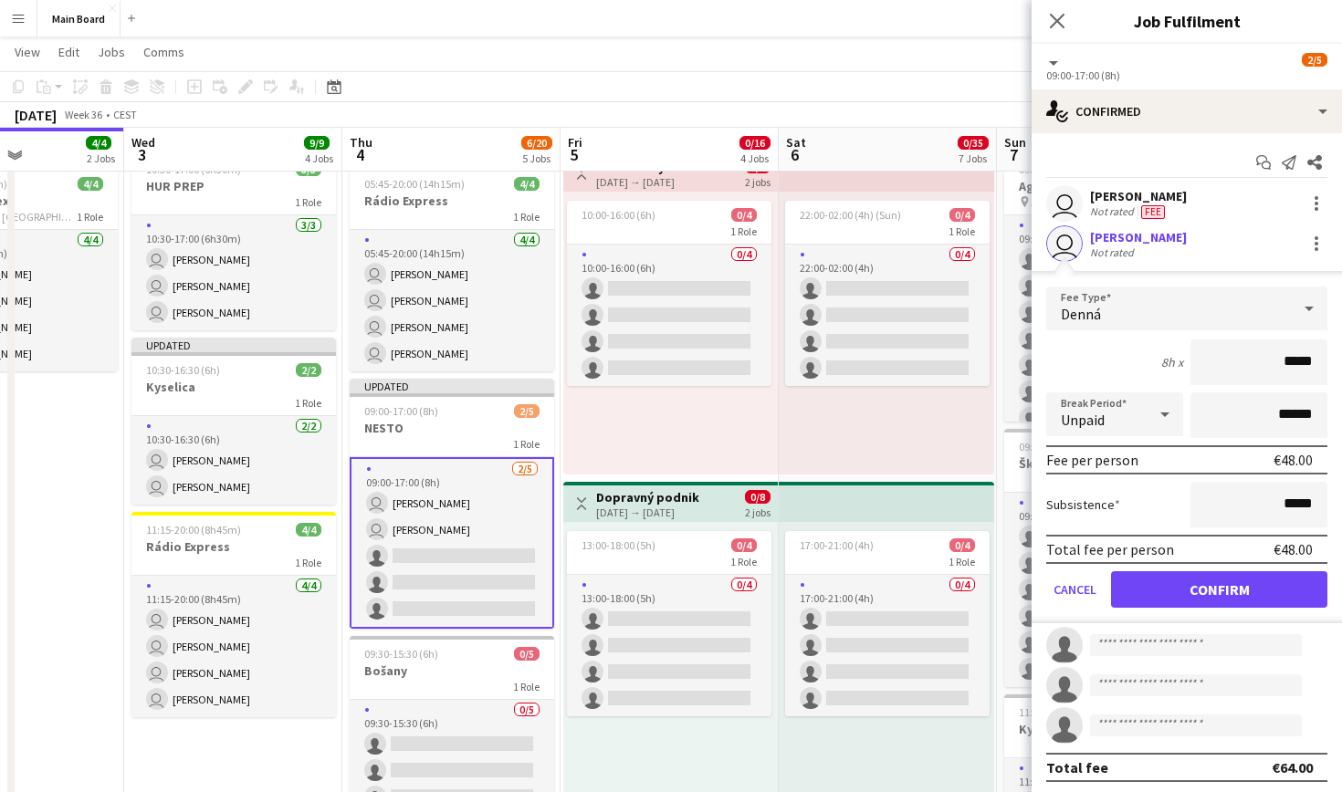
click at [1180, 581] on button "Confirm" at bounding box center [1219, 589] width 216 height 37
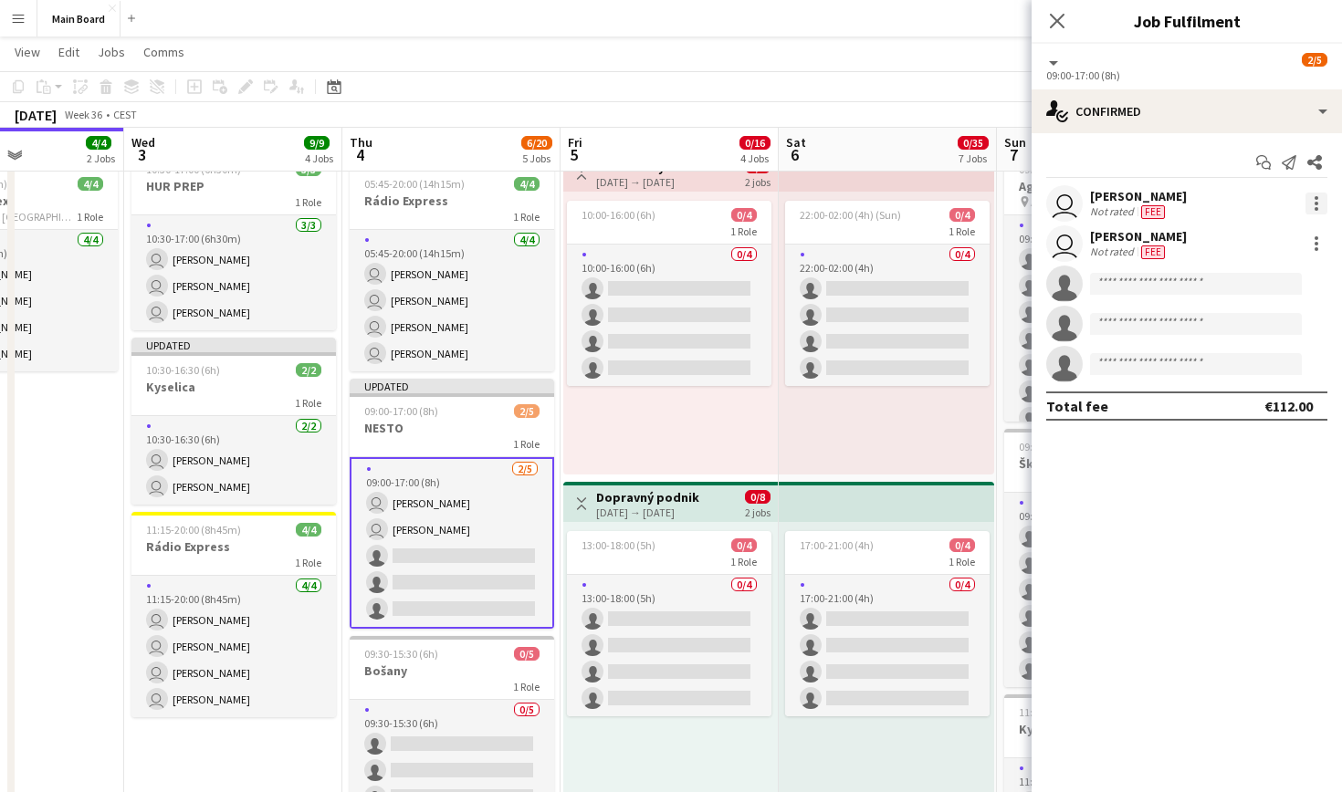
click at [1319, 209] on div at bounding box center [1316, 204] width 22 height 22
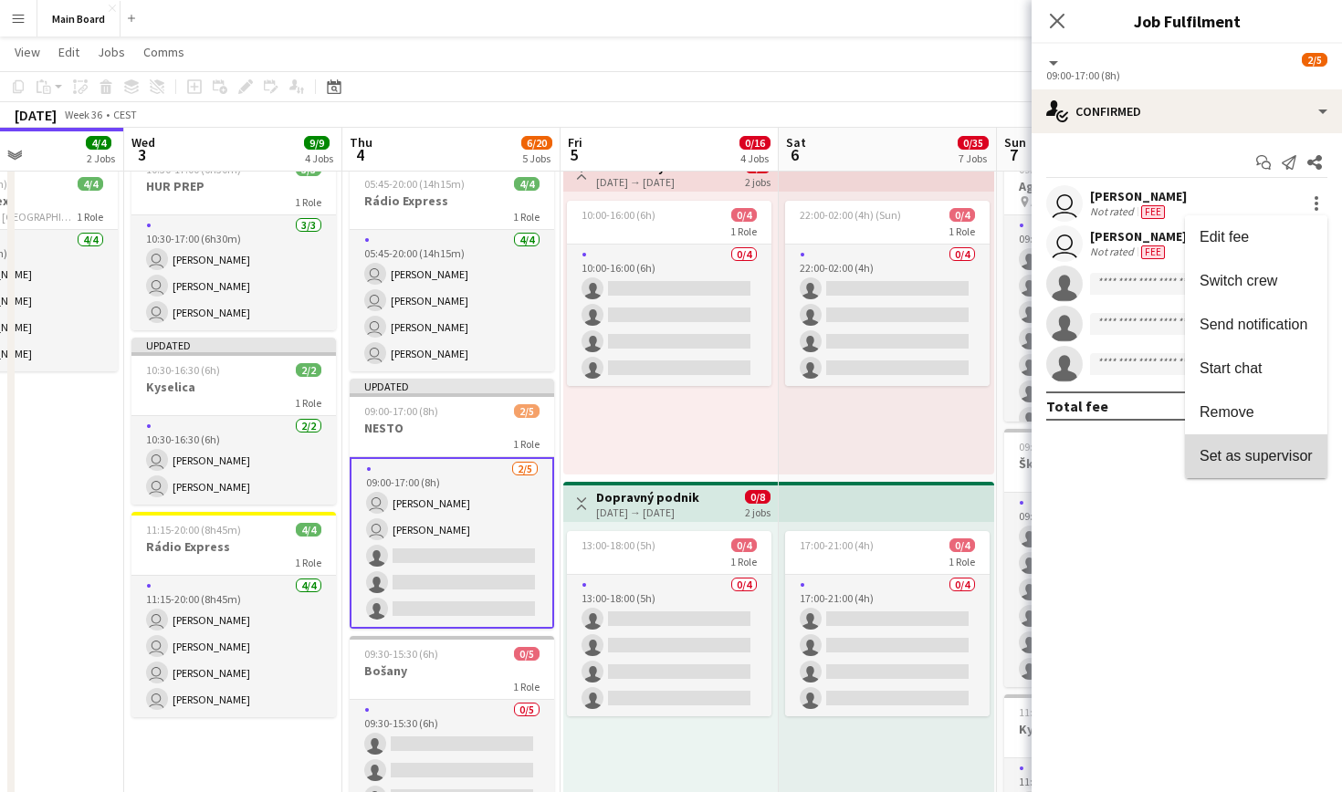
click at [1271, 468] on button "Set as supervisor" at bounding box center [1256, 457] width 142 height 44
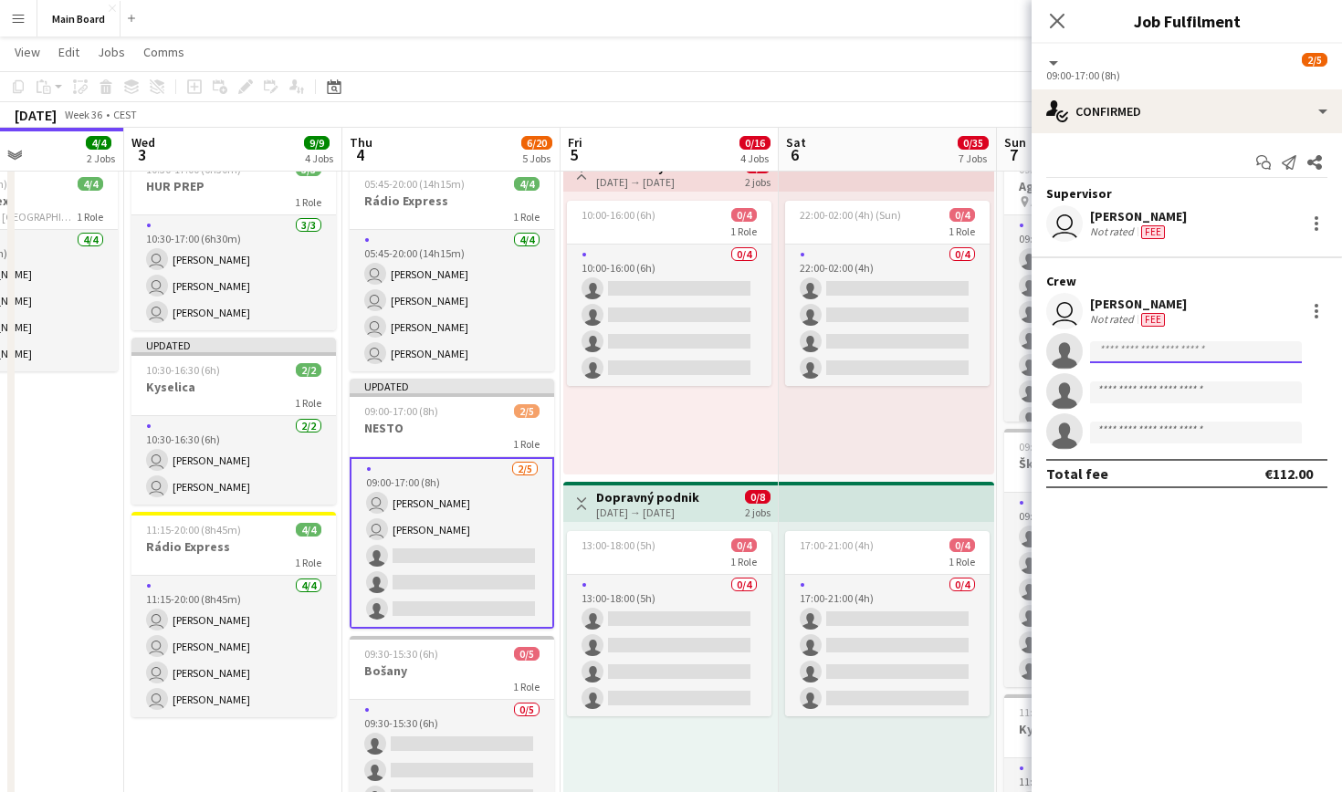
click at [1190, 355] on input at bounding box center [1196, 352] width 212 height 22
type input "****"
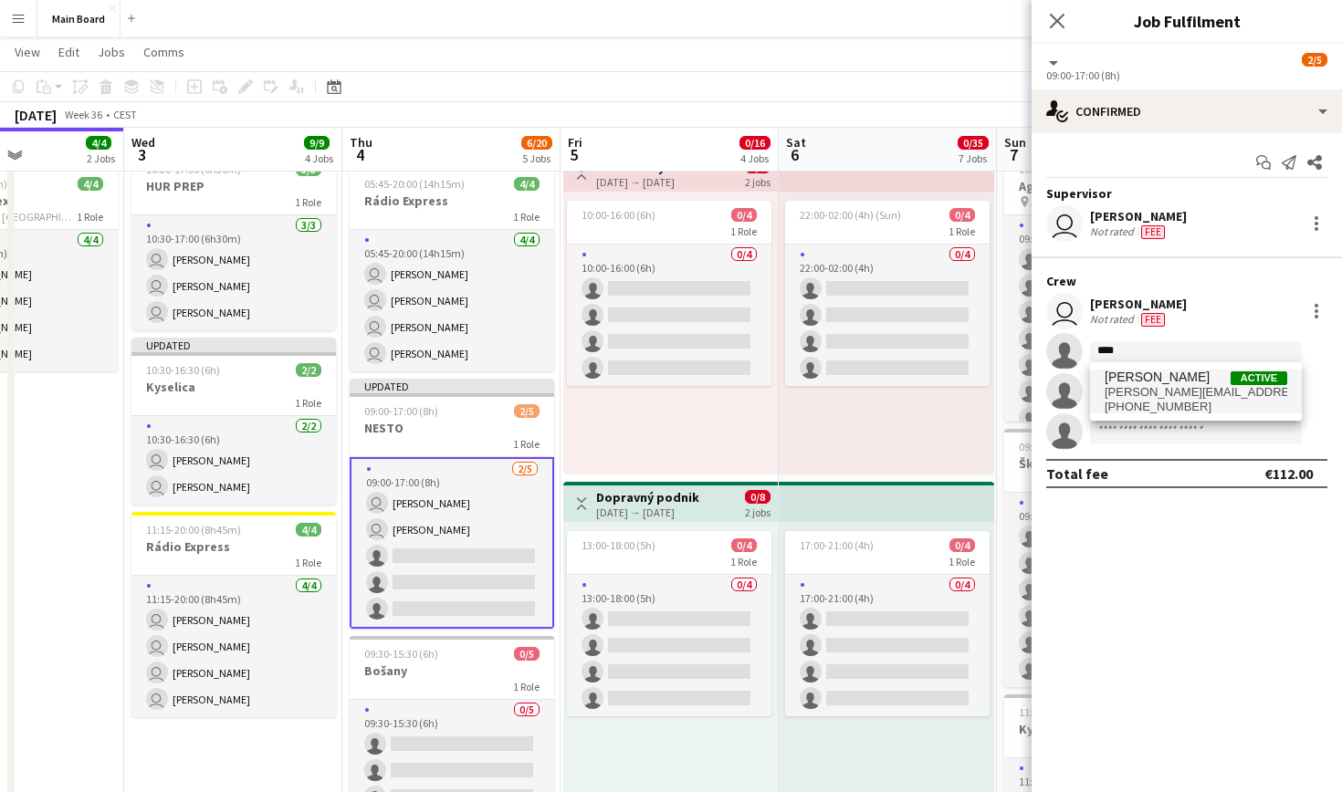
click at [1175, 385] on span "[PERSON_NAME][EMAIL_ADDRESS][DOMAIN_NAME]" at bounding box center [1196, 392] width 183 height 15
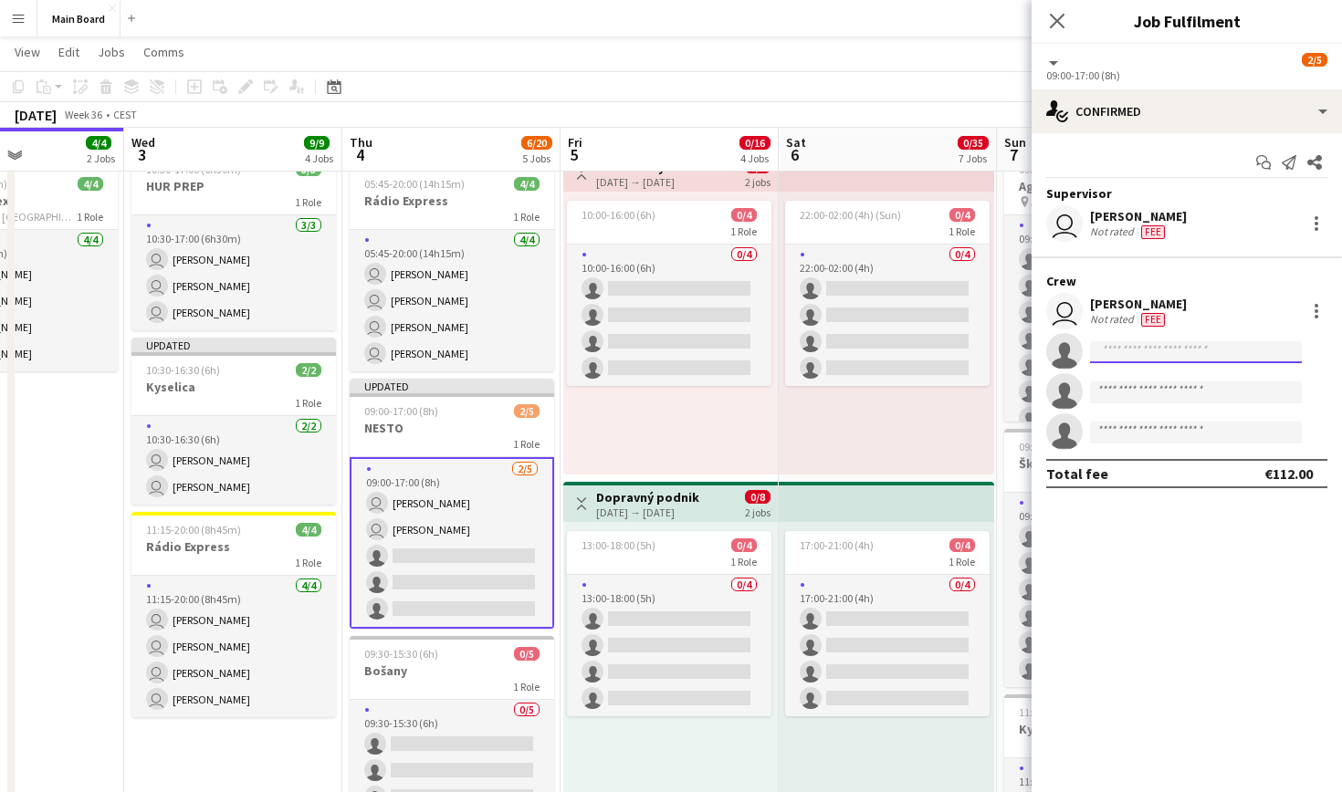
scroll to position [0, 0]
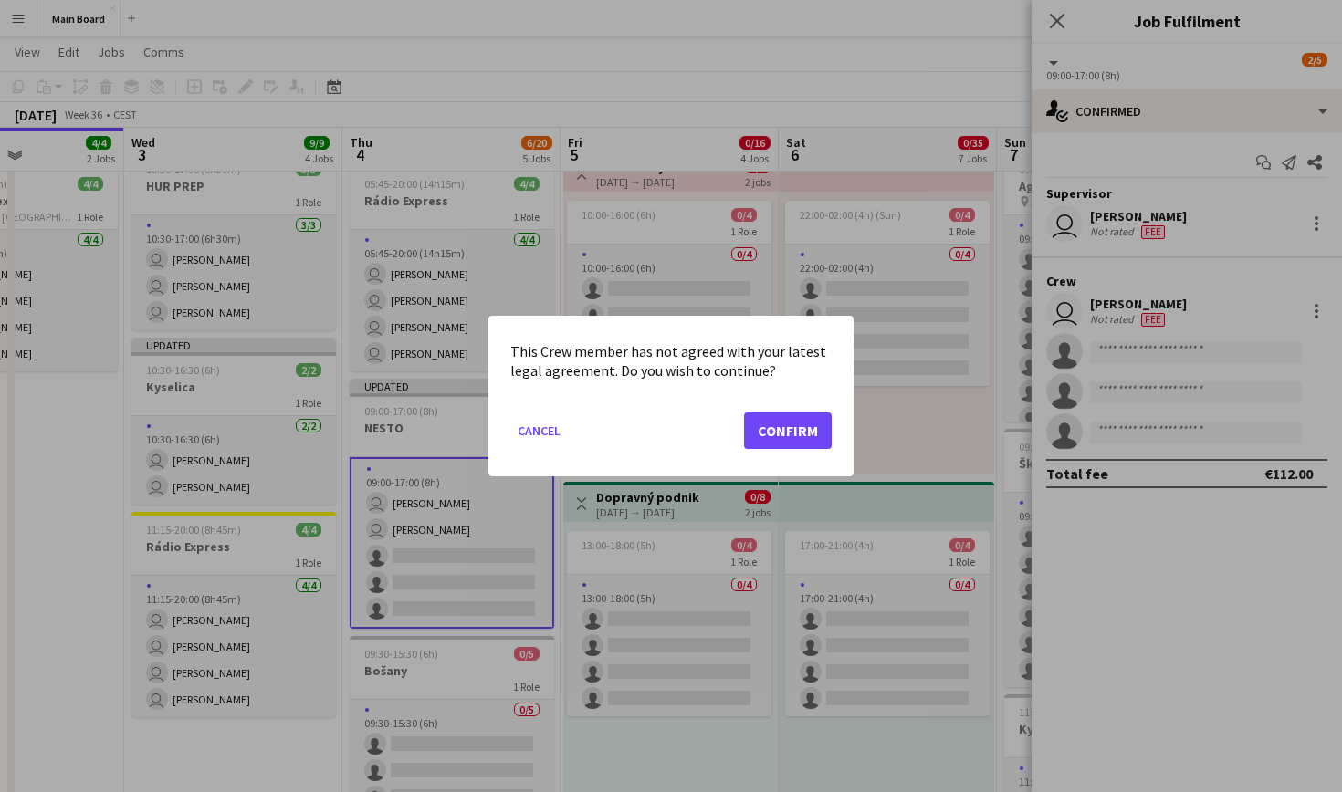
click at [792, 411] on mat-dialog-actions "Cancel Confirm" at bounding box center [670, 438] width 321 height 78
click at [794, 425] on button "Confirm" at bounding box center [788, 431] width 88 height 37
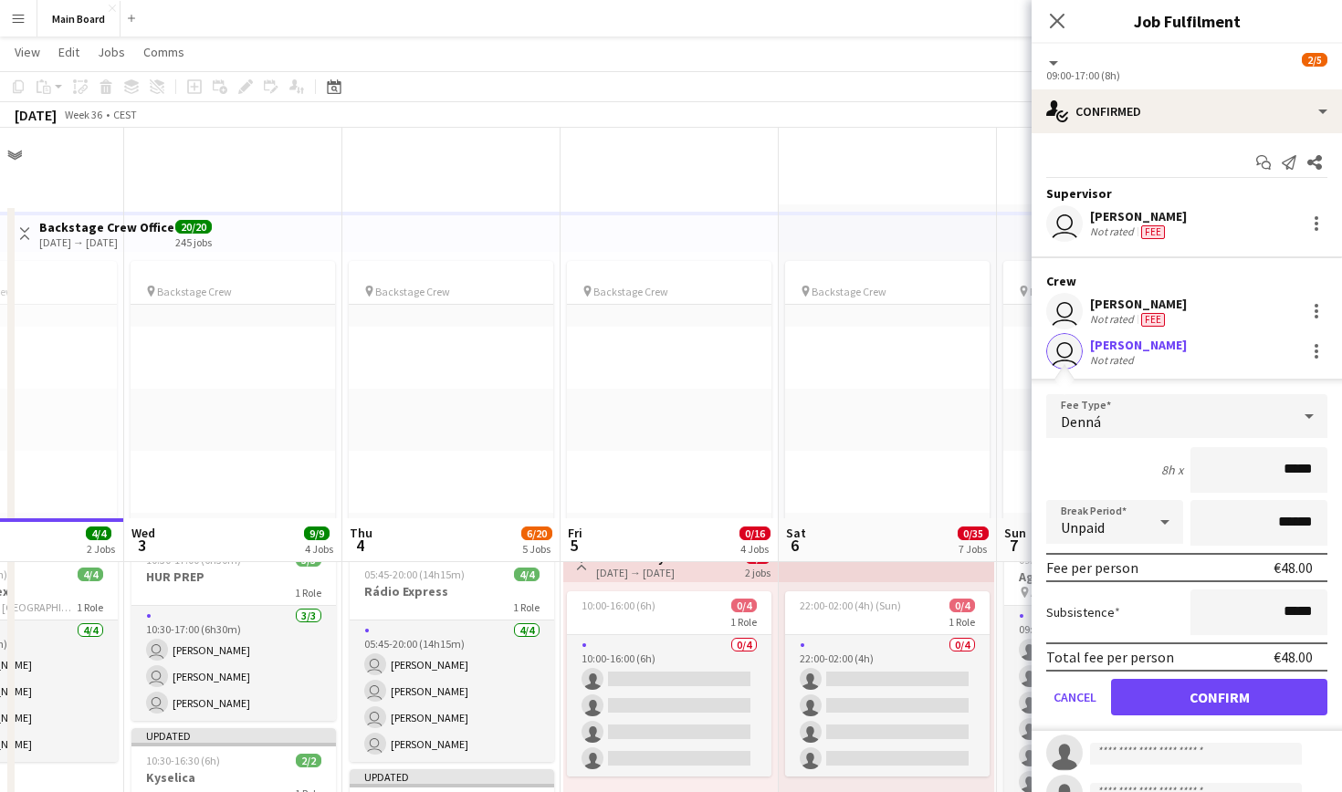
scroll to position [391, 0]
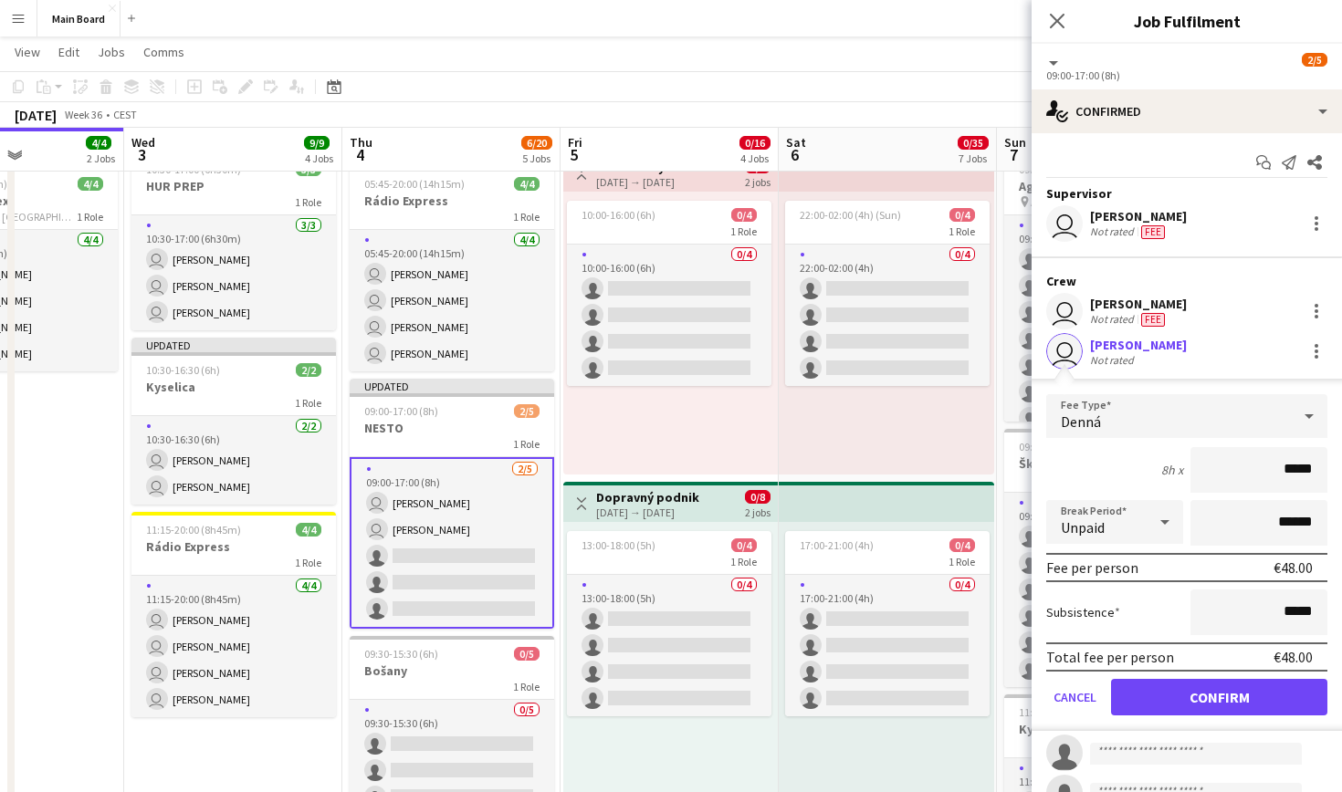
click at [1258, 707] on button "Confirm" at bounding box center [1219, 697] width 216 height 37
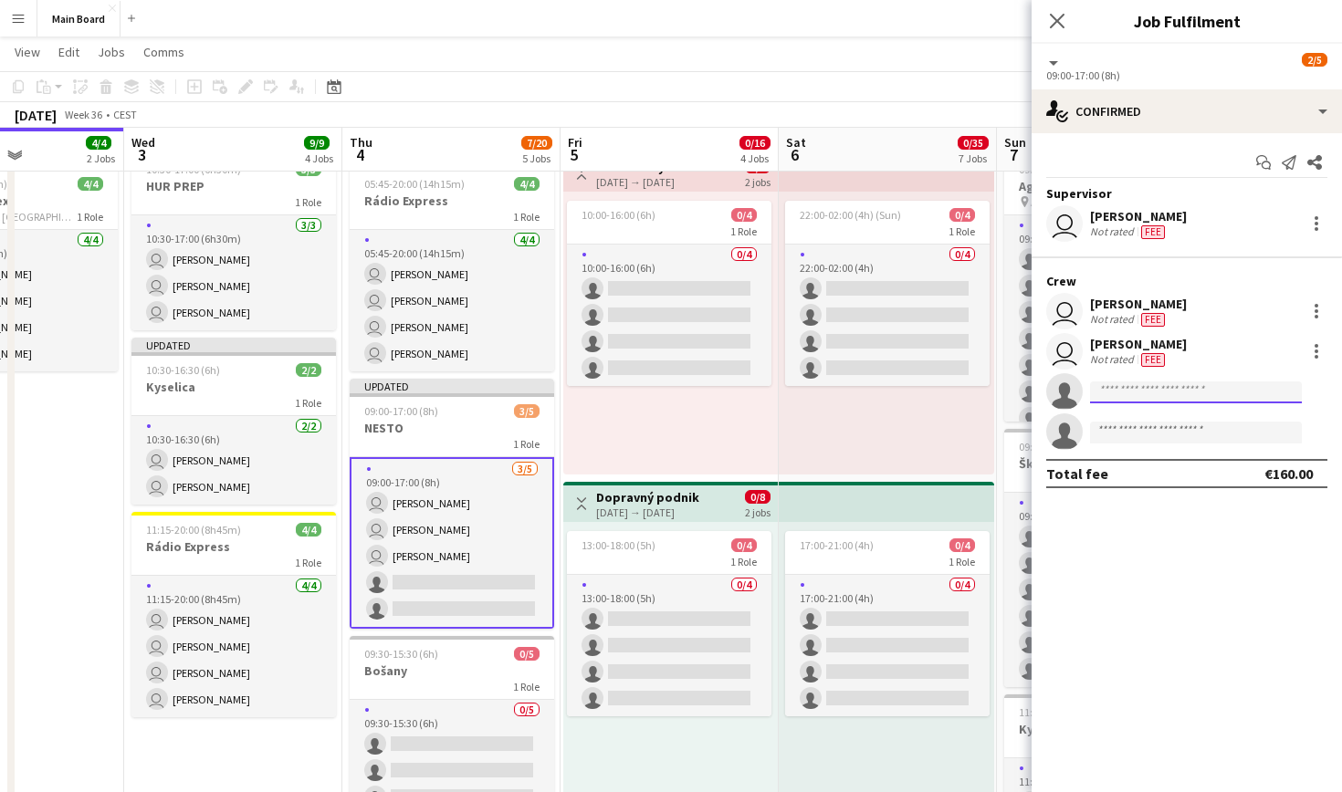
click at [1280, 386] on input at bounding box center [1196, 393] width 212 height 22
type input "****"
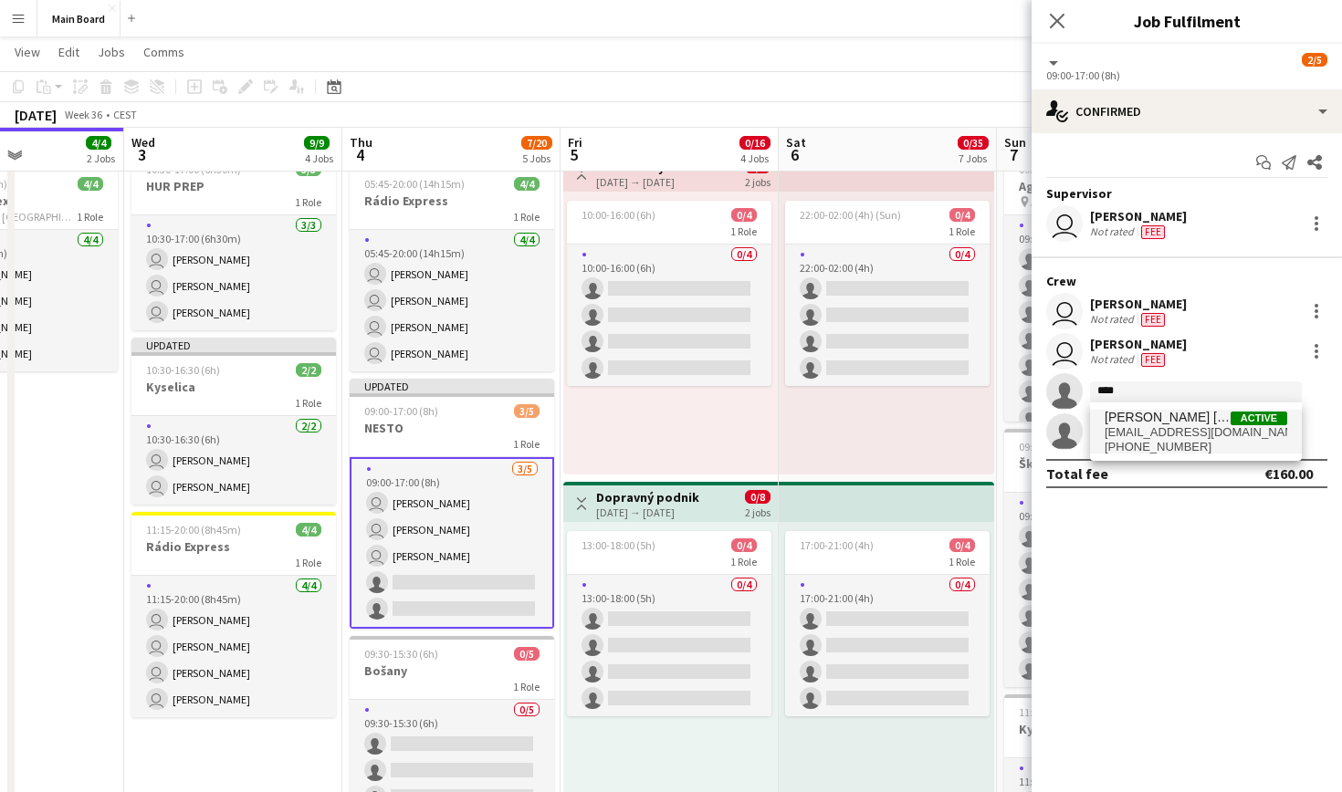
click at [1211, 426] on span "[EMAIL_ADDRESS][DOMAIN_NAME]" at bounding box center [1196, 432] width 183 height 15
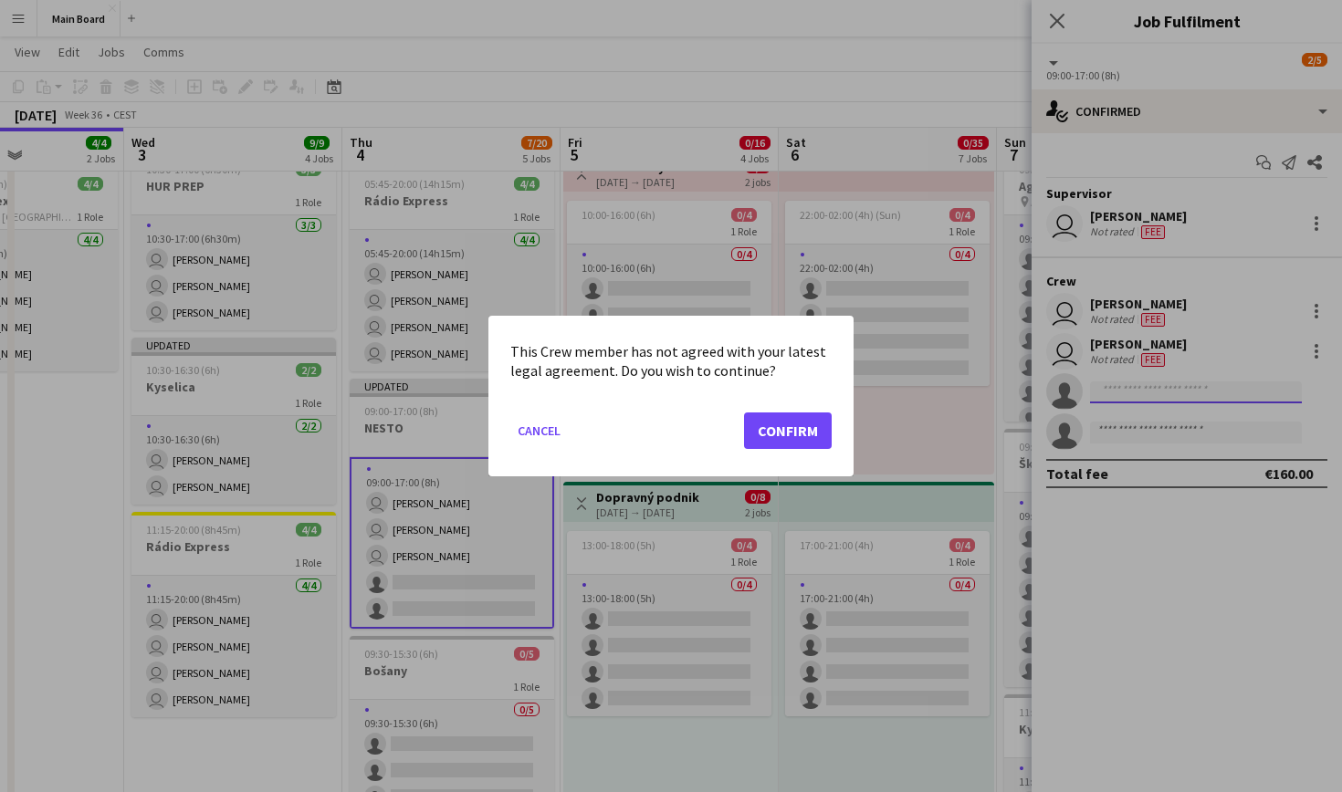
scroll to position [0, 0]
click at [539, 430] on button "Cancel" at bounding box center [539, 430] width 58 height 29
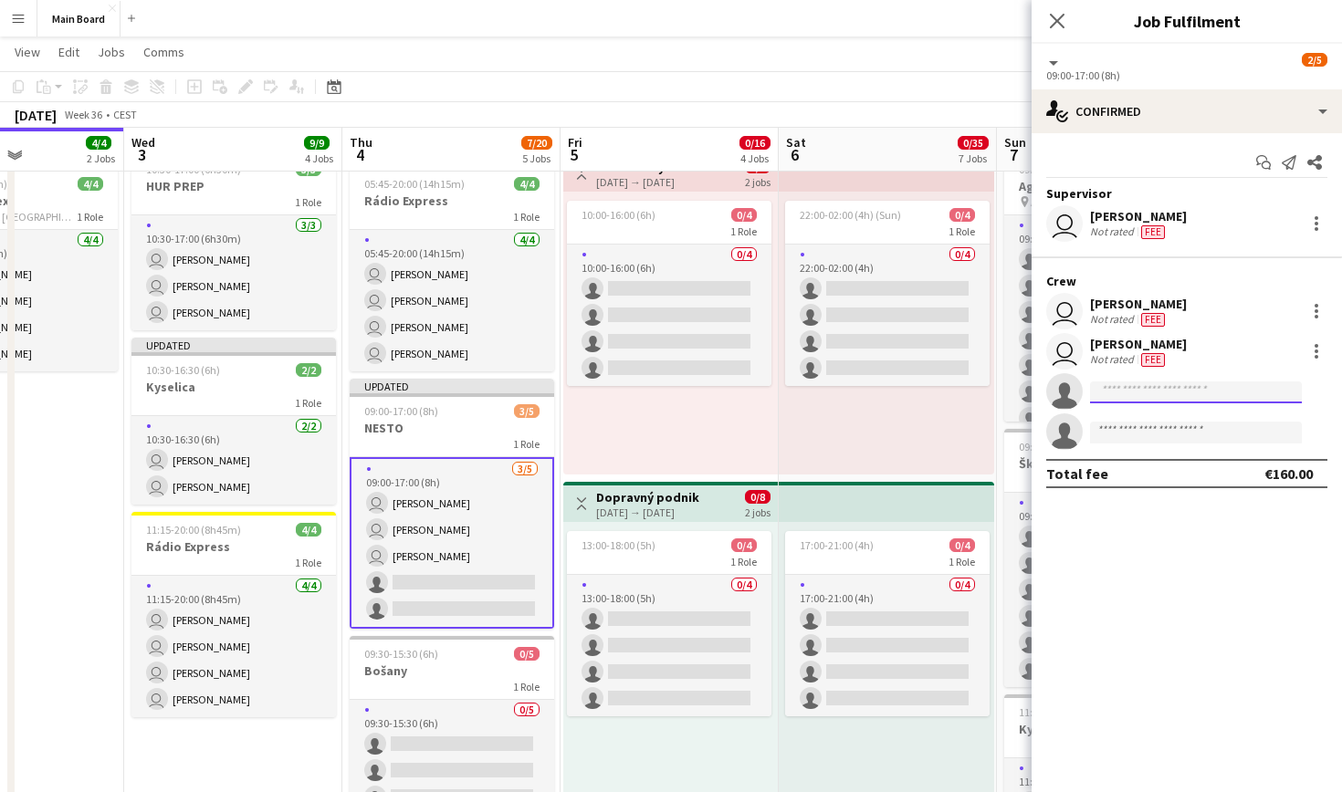
scroll to position [391, 0]
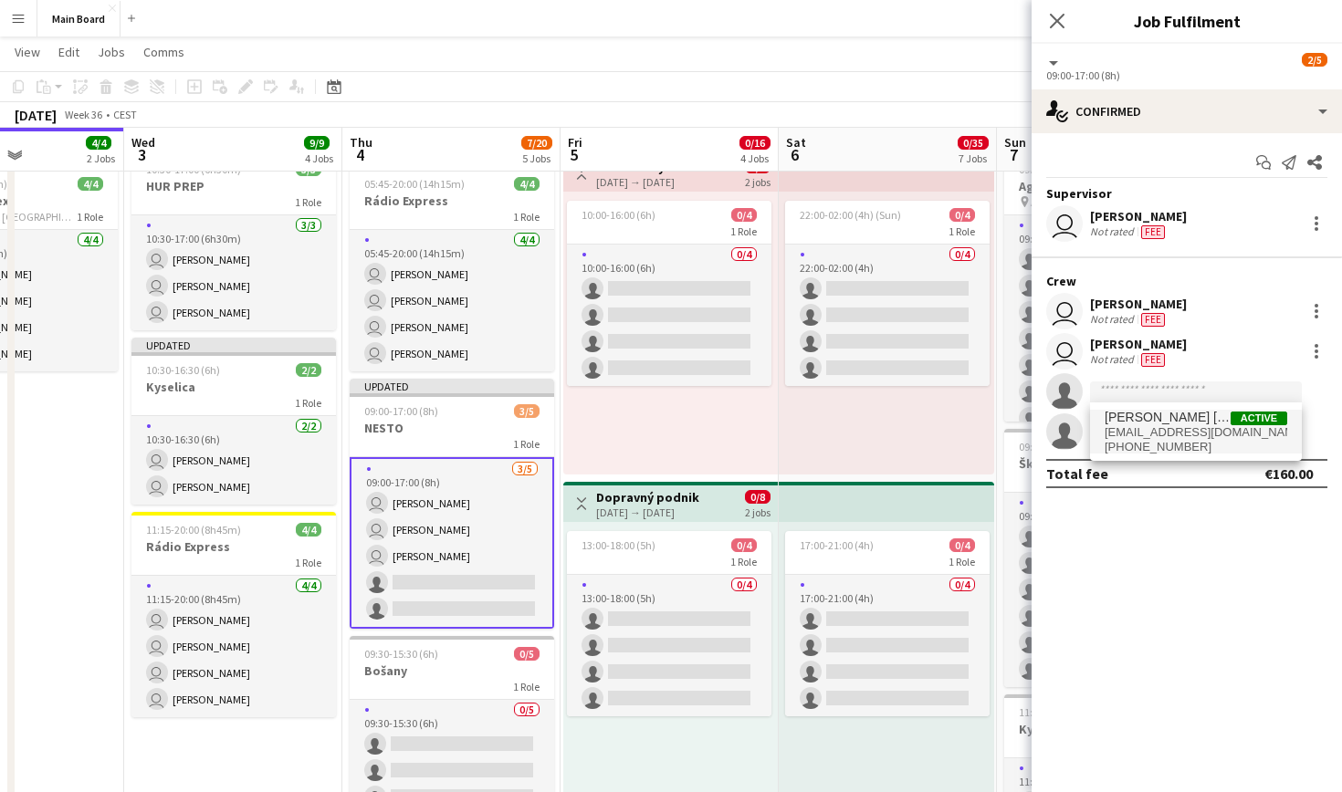
click at [1137, 417] on span "[PERSON_NAME] [PERSON_NAME]" at bounding box center [1168, 418] width 126 height 16
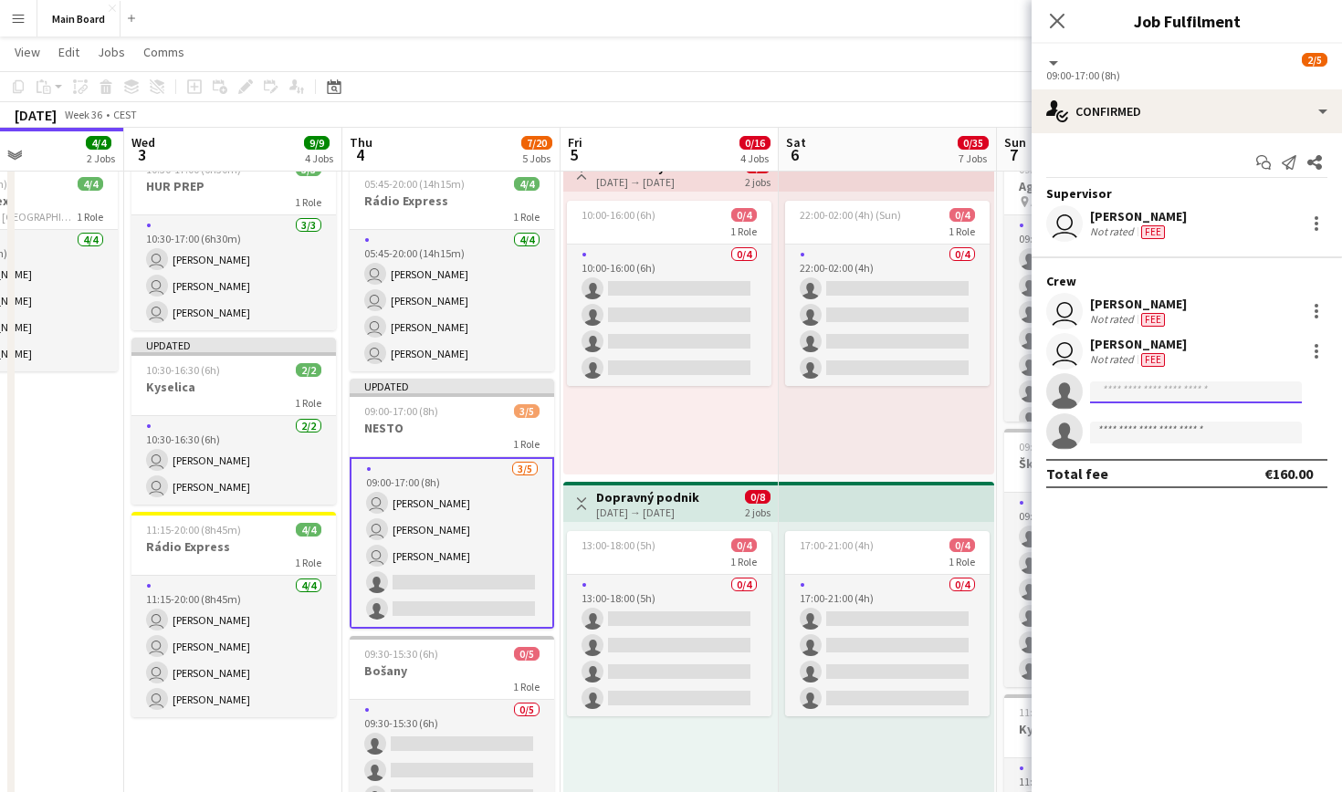
scroll to position [0, 0]
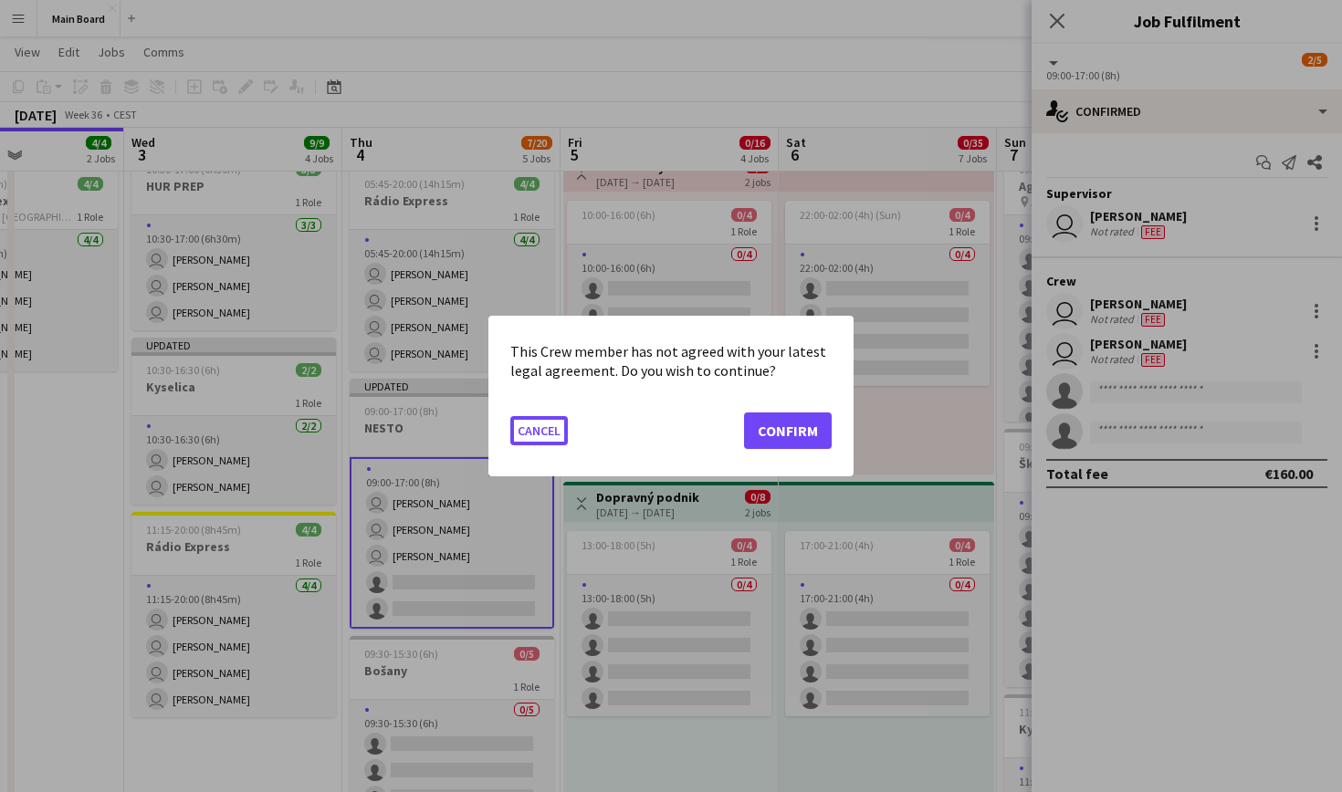
click at [539, 430] on button "Cancel" at bounding box center [539, 430] width 58 height 29
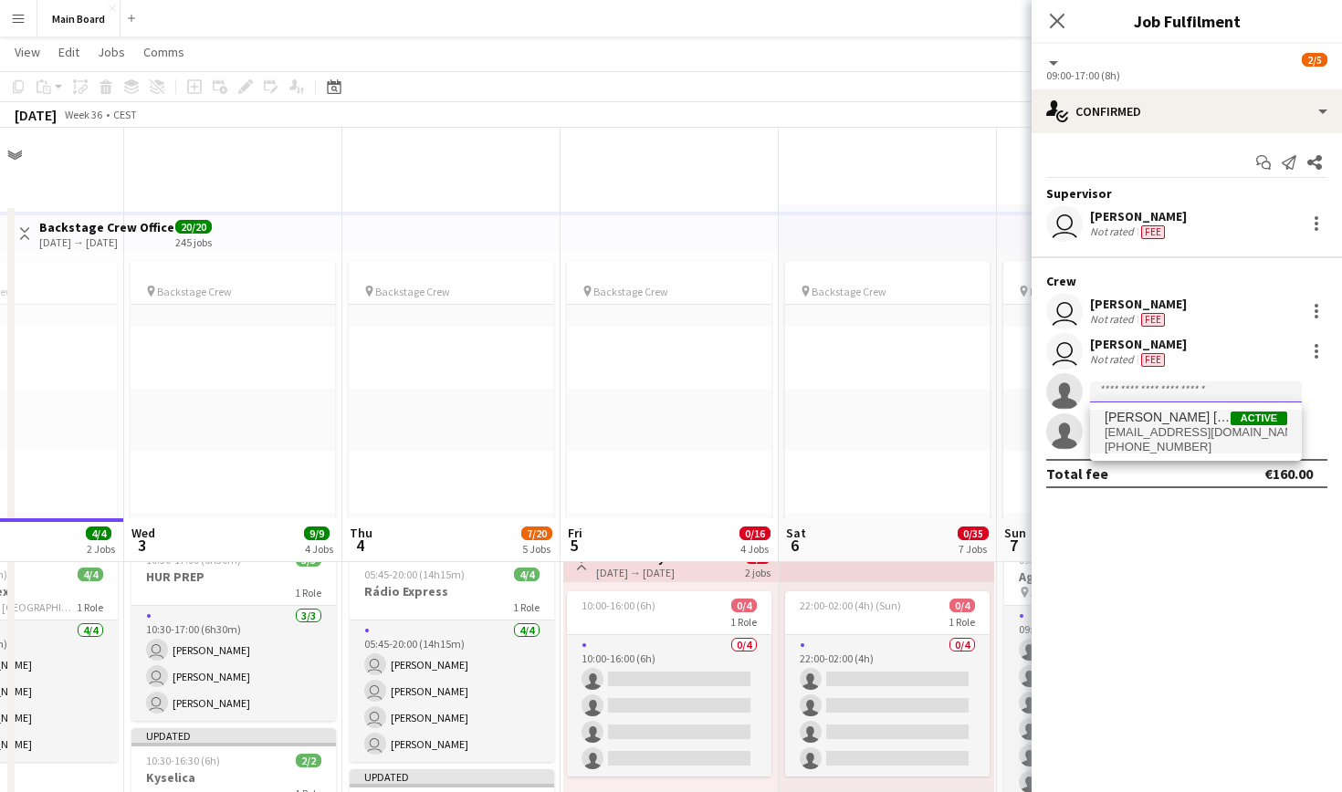
scroll to position [391, 0]
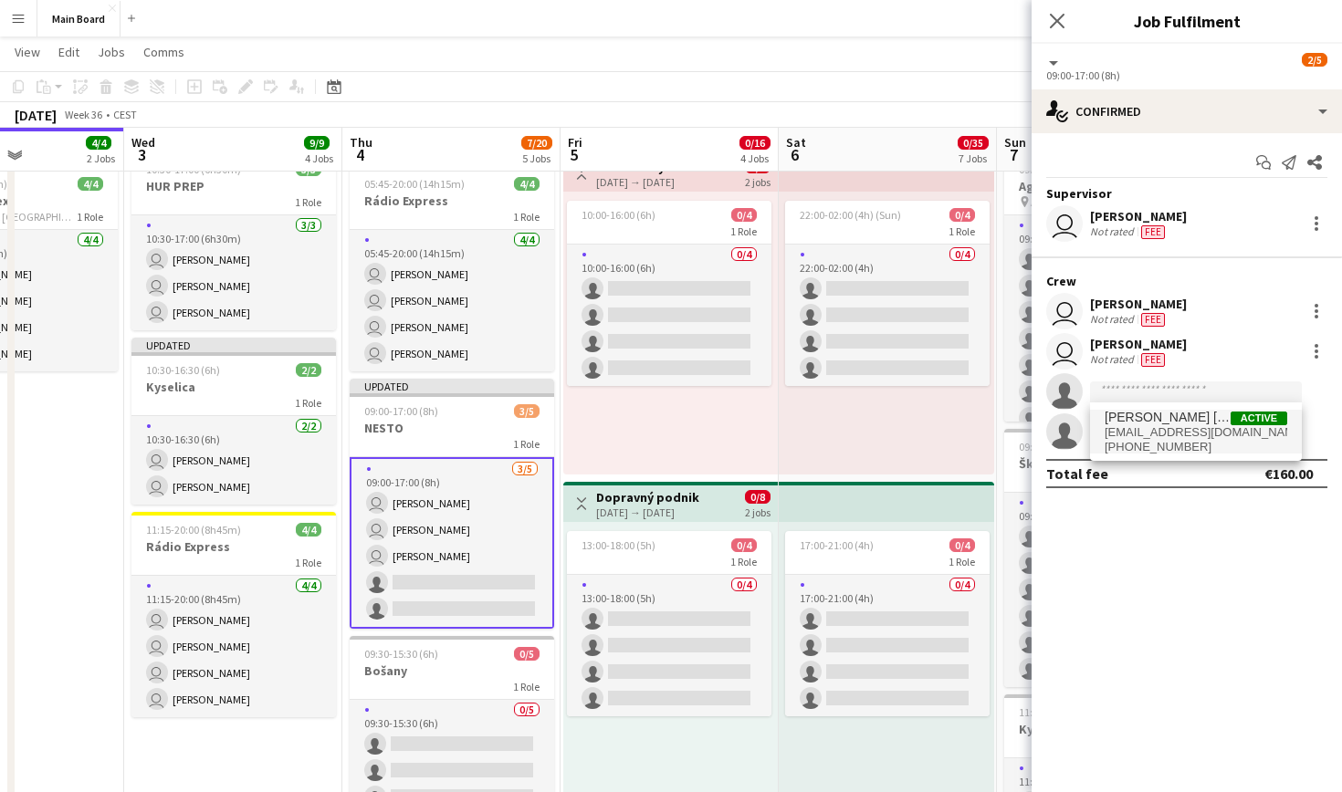
click at [1183, 438] on span "[EMAIL_ADDRESS][DOMAIN_NAME]" at bounding box center [1196, 432] width 183 height 15
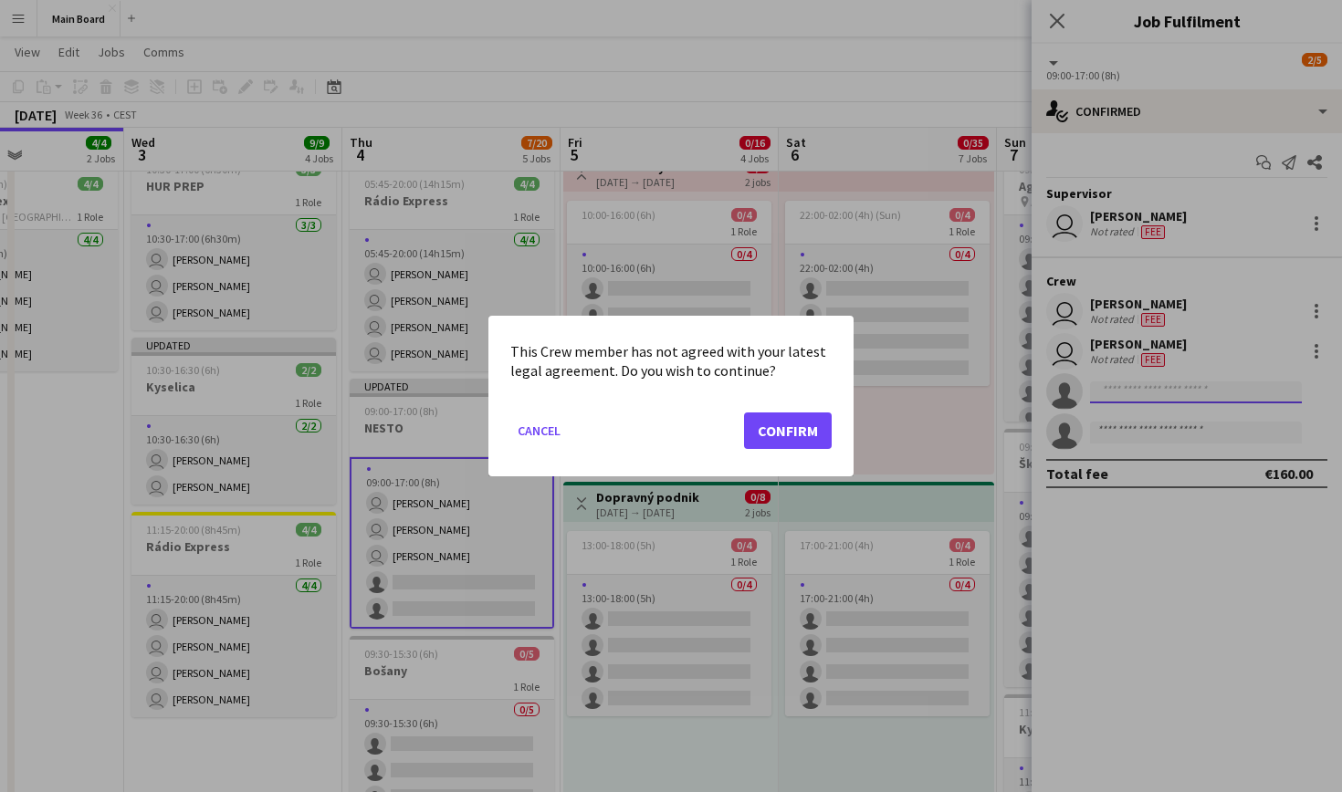
scroll to position [0, 0]
click at [781, 425] on button "Confirm" at bounding box center [788, 431] width 88 height 37
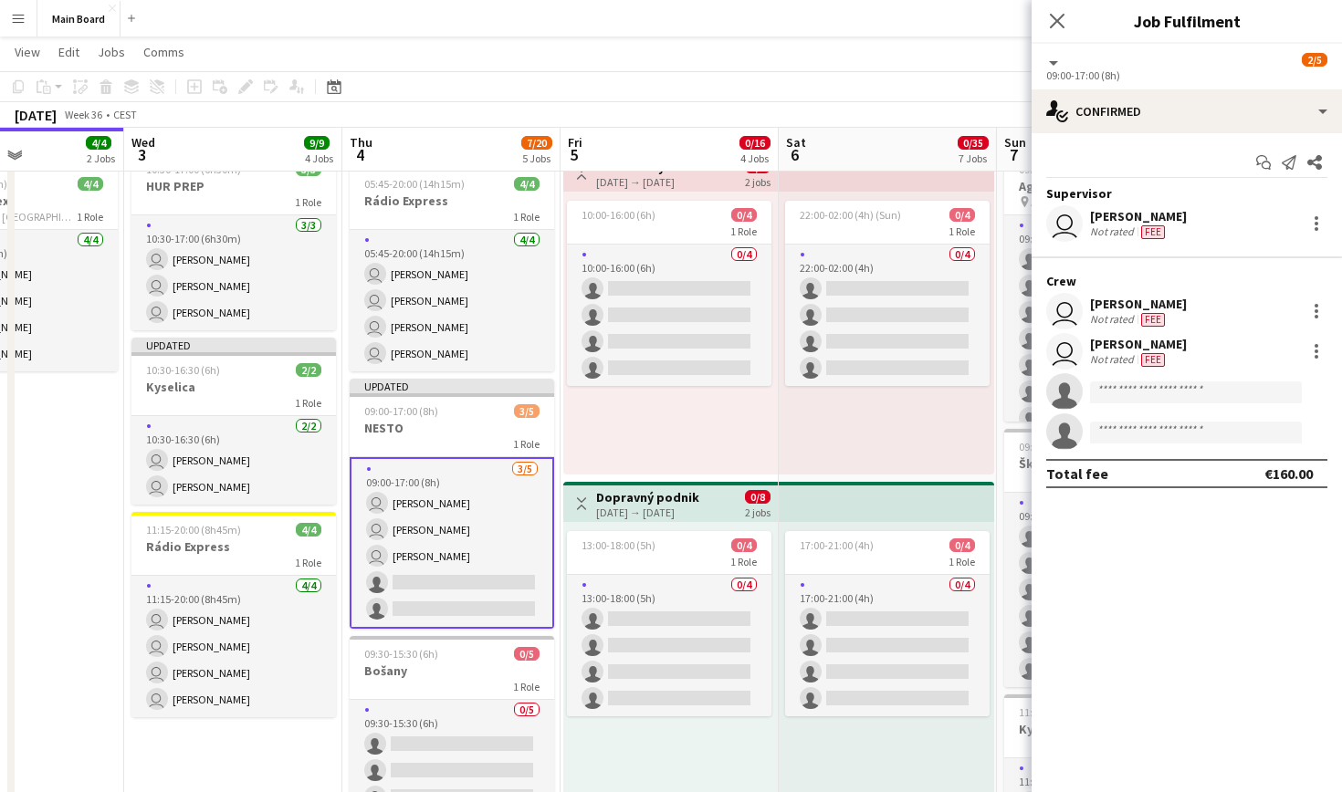
scroll to position [391, 0]
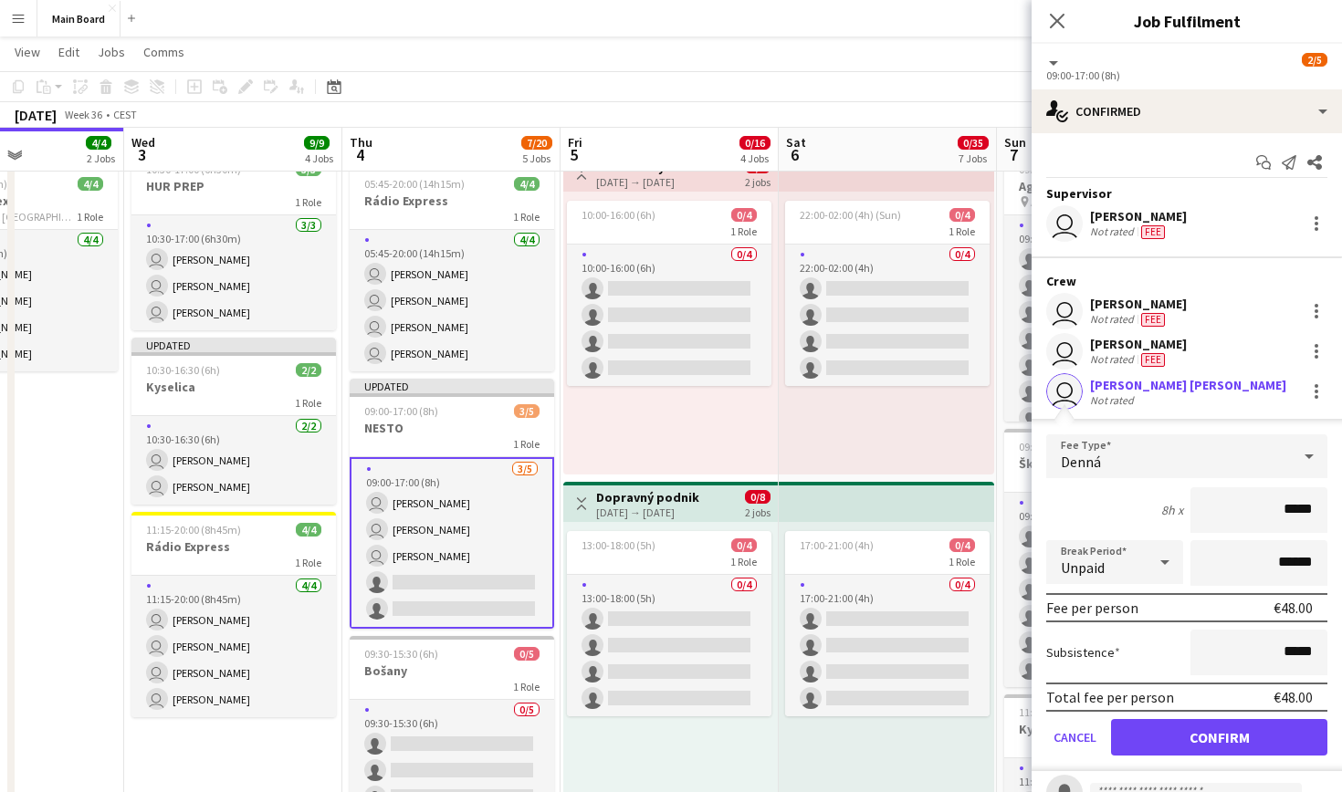
click at [1196, 748] on button "Confirm" at bounding box center [1219, 737] width 216 height 37
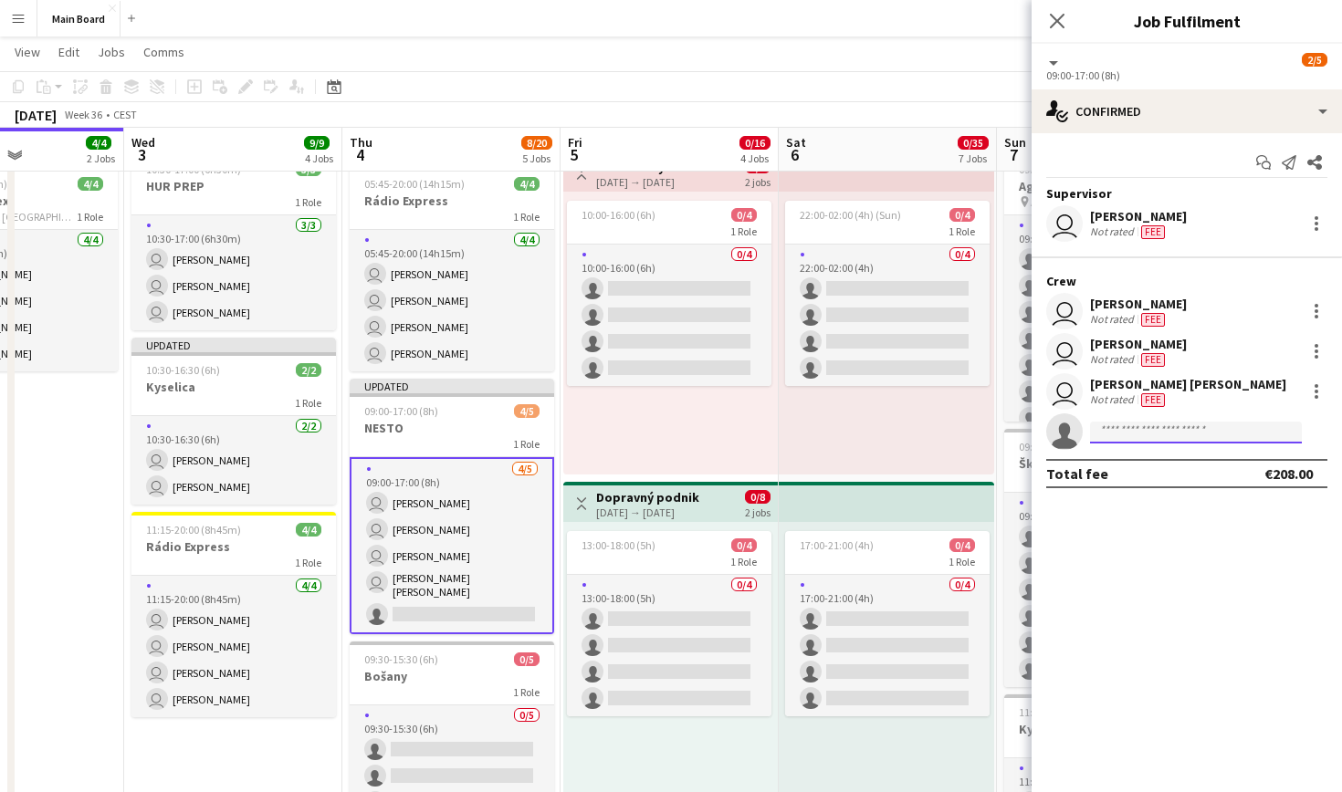
click at [1182, 428] on input at bounding box center [1196, 433] width 212 height 22
type input "****"
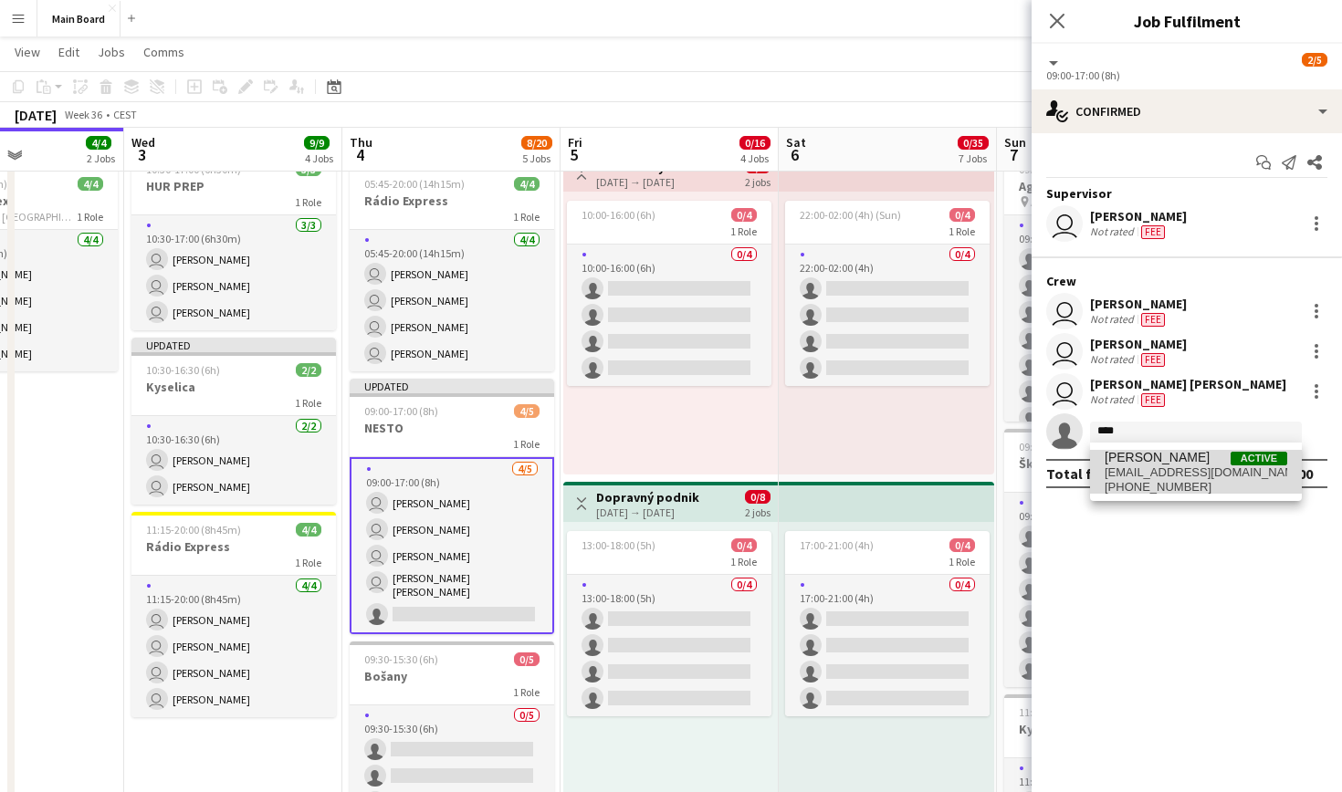
click at [1192, 469] on span "[EMAIL_ADDRESS][DOMAIN_NAME]" at bounding box center [1196, 473] width 183 height 15
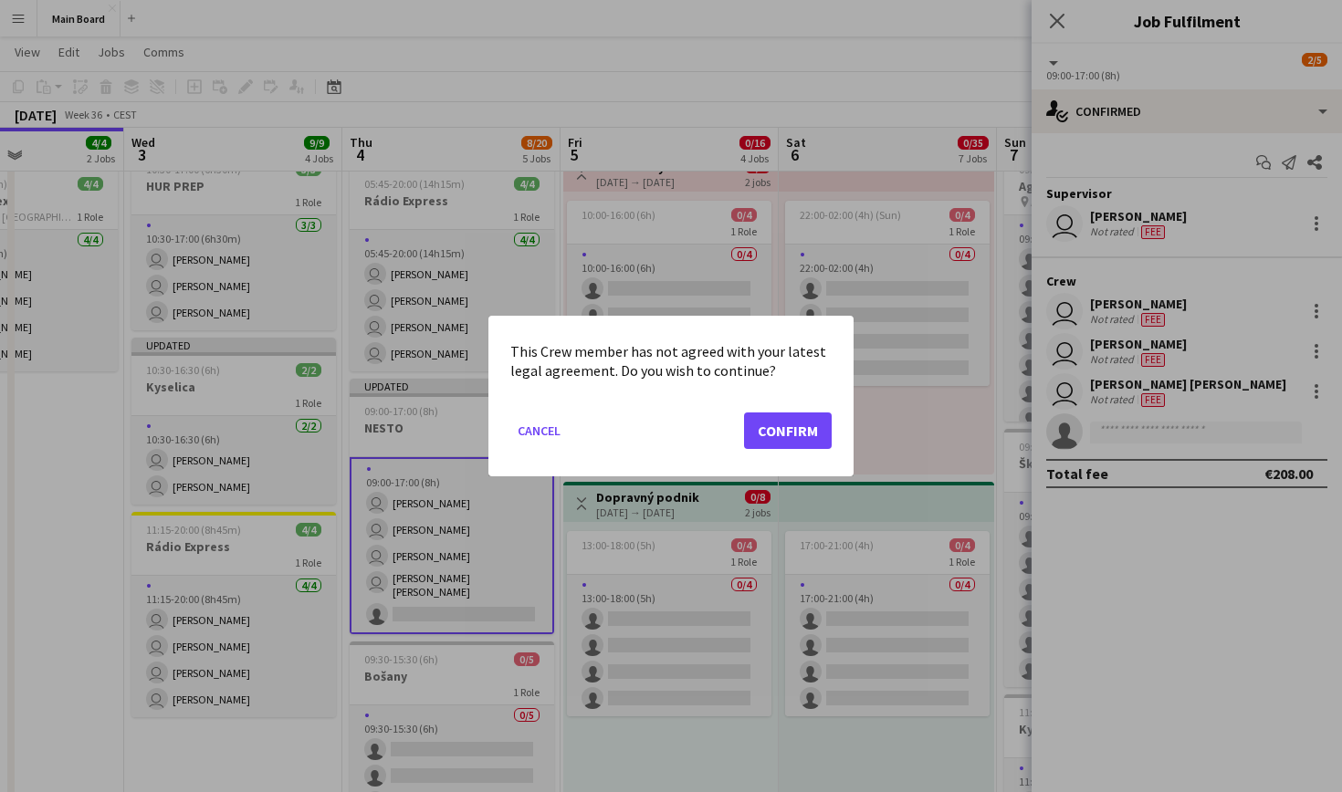
click at [812, 450] on mat-dialog-actions "Cancel Confirm" at bounding box center [670, 438] width 321 height 78
click at [800, 437] on button "Confirm" at bounding box center [788, 431] width 88 height 37
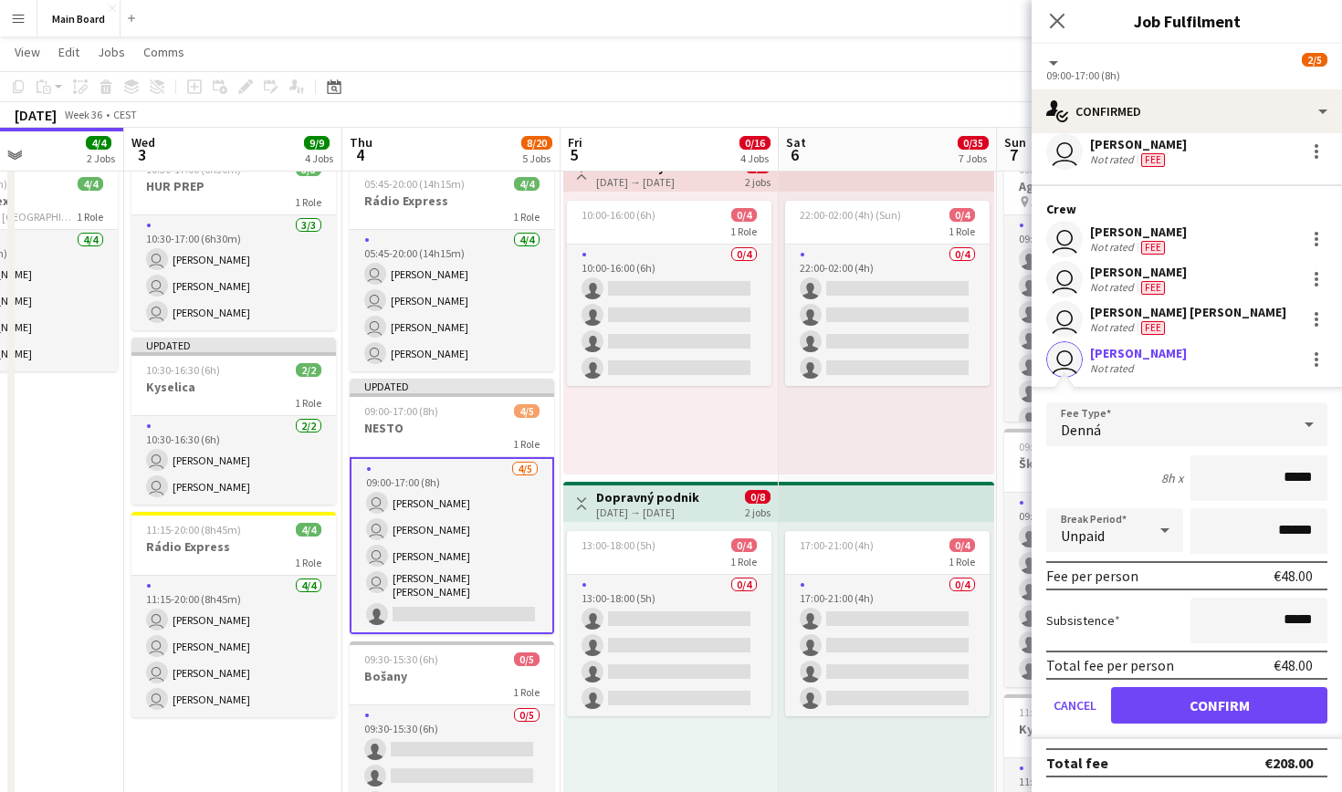
scroll to position [72, 0]
click at [1250, 699] on button "Confirm" at bounding box center [1219, 705] width 216 height 37
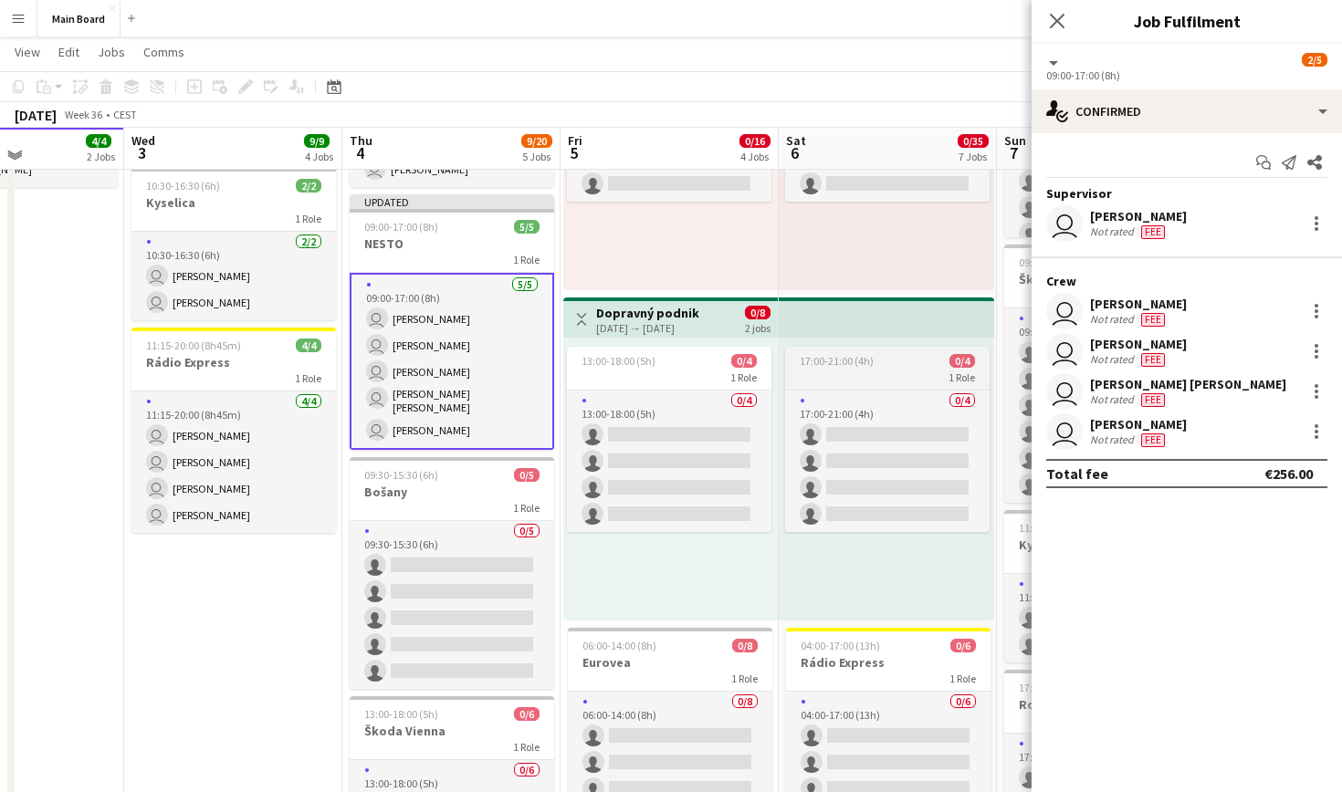
scroll to position [595, 0]
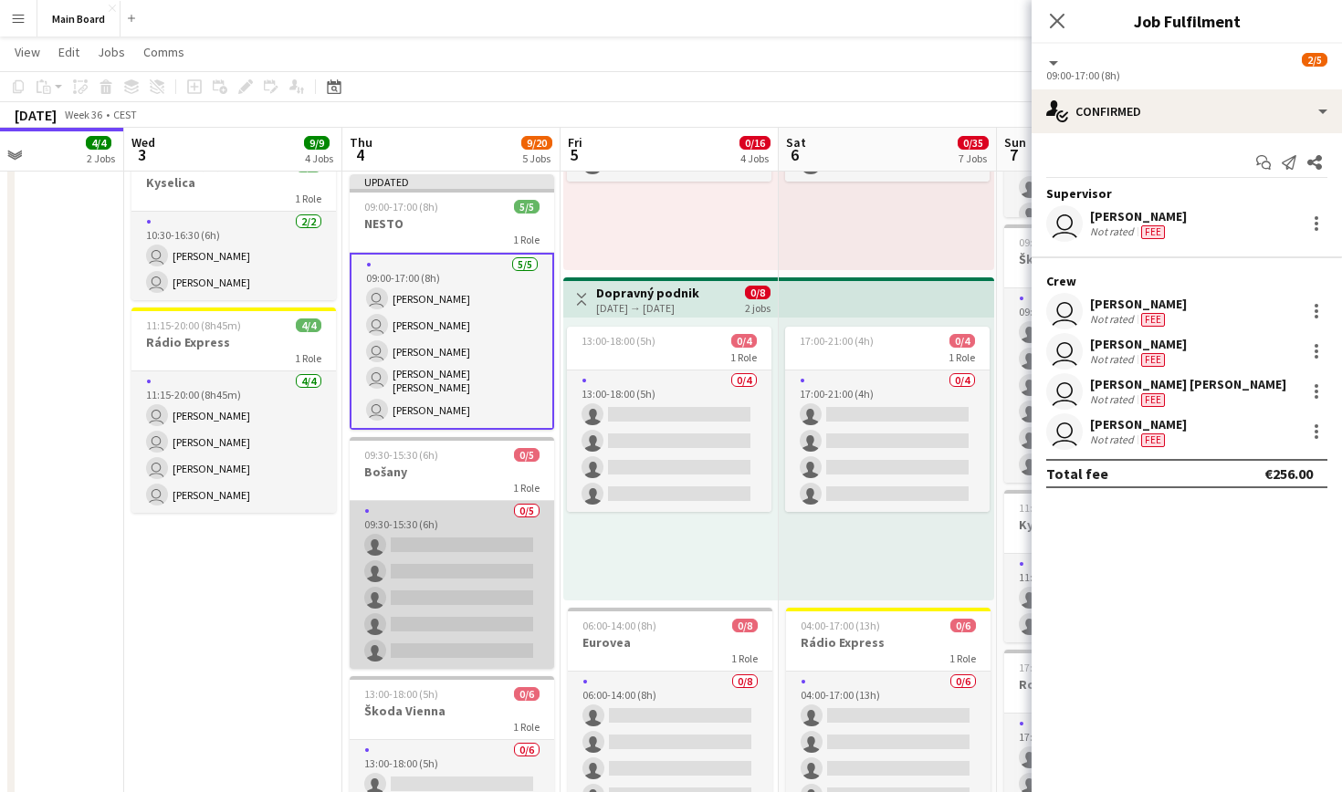
click at [472, 531] on app-card-role "0/5 09:30-15:30 (6h) single-neutral-actions single-neutral-actions single-neutr…" at bounding box center [452, 585] width 204 height 168
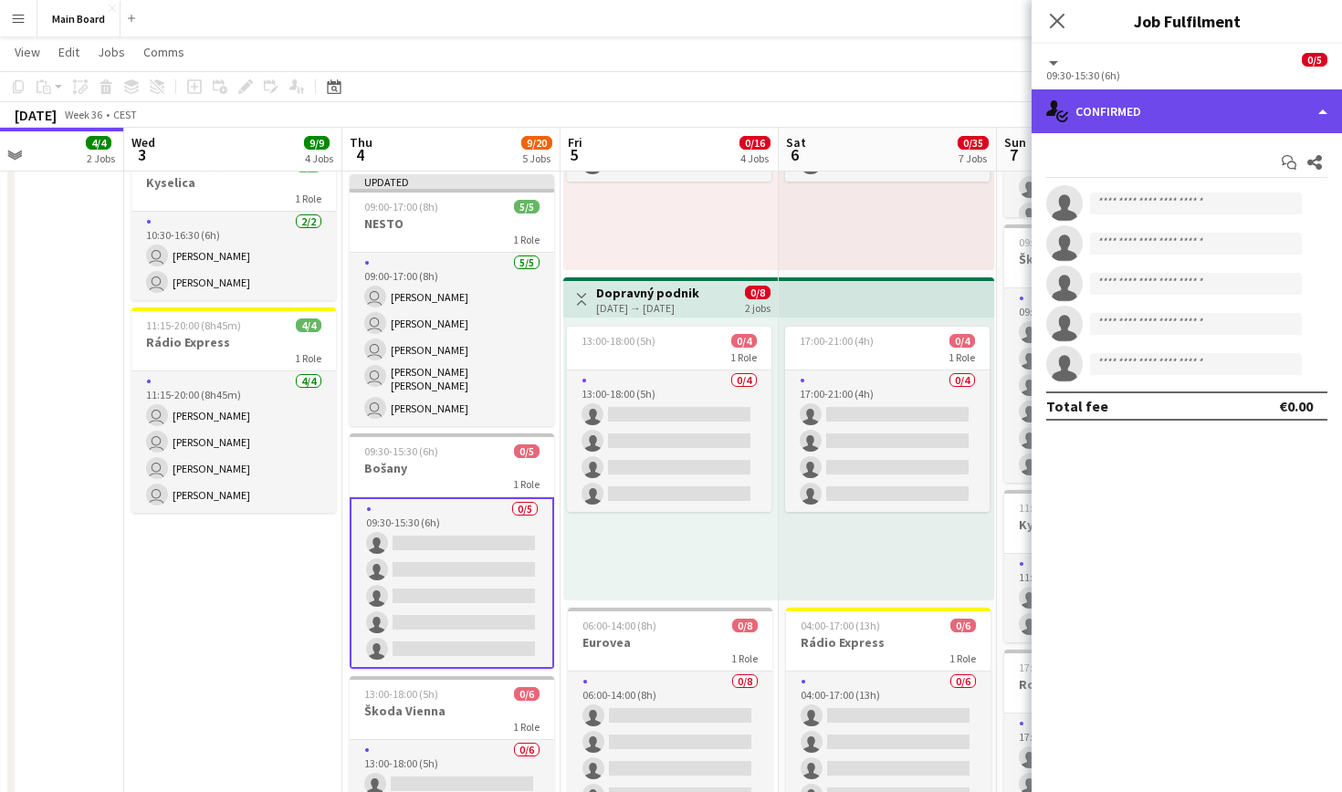
click at [1300, 111] on div "single-neutral-actions-check-2 Confirmed" at bounding box center [1187, 111] width 310 height 44
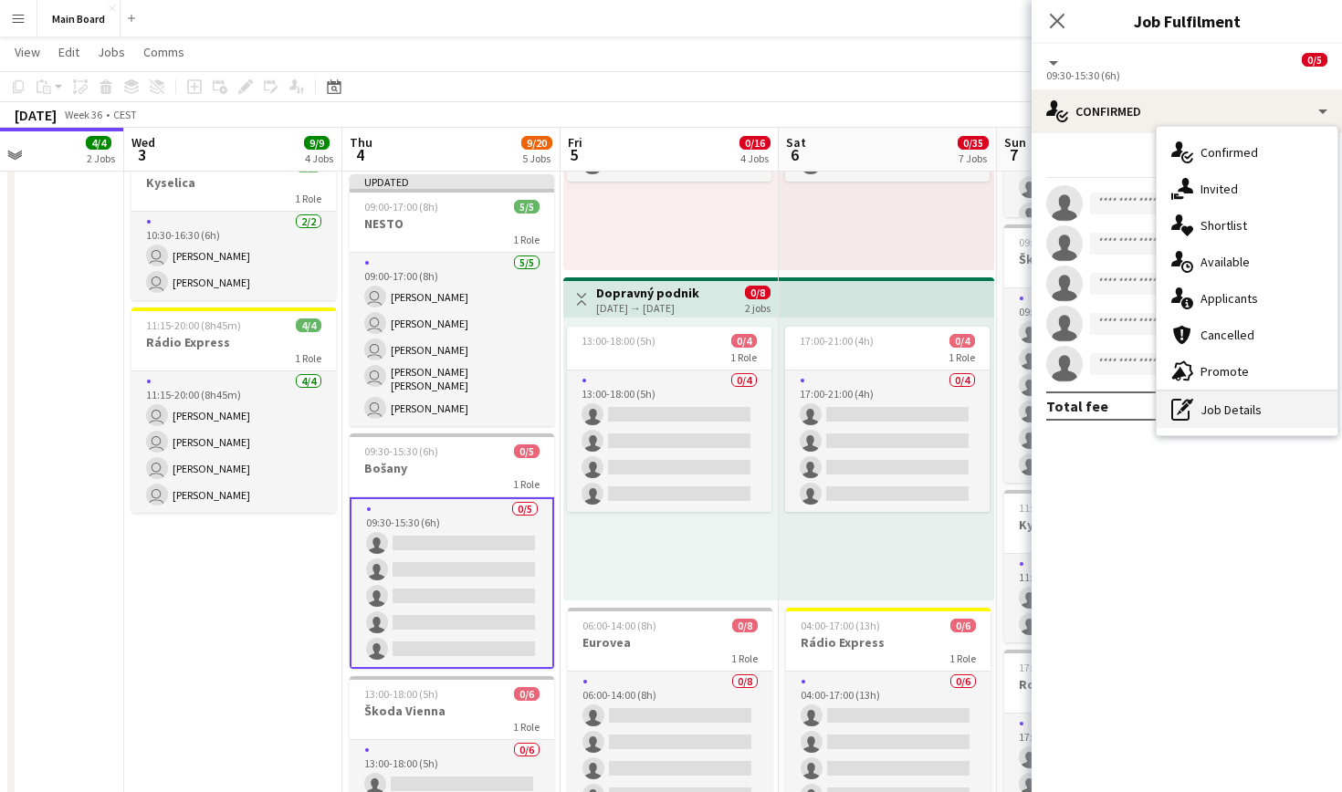
click at [1240, 398] on div "pen-write Job Details" at bounding box center [1247, 410] width 181 height 37
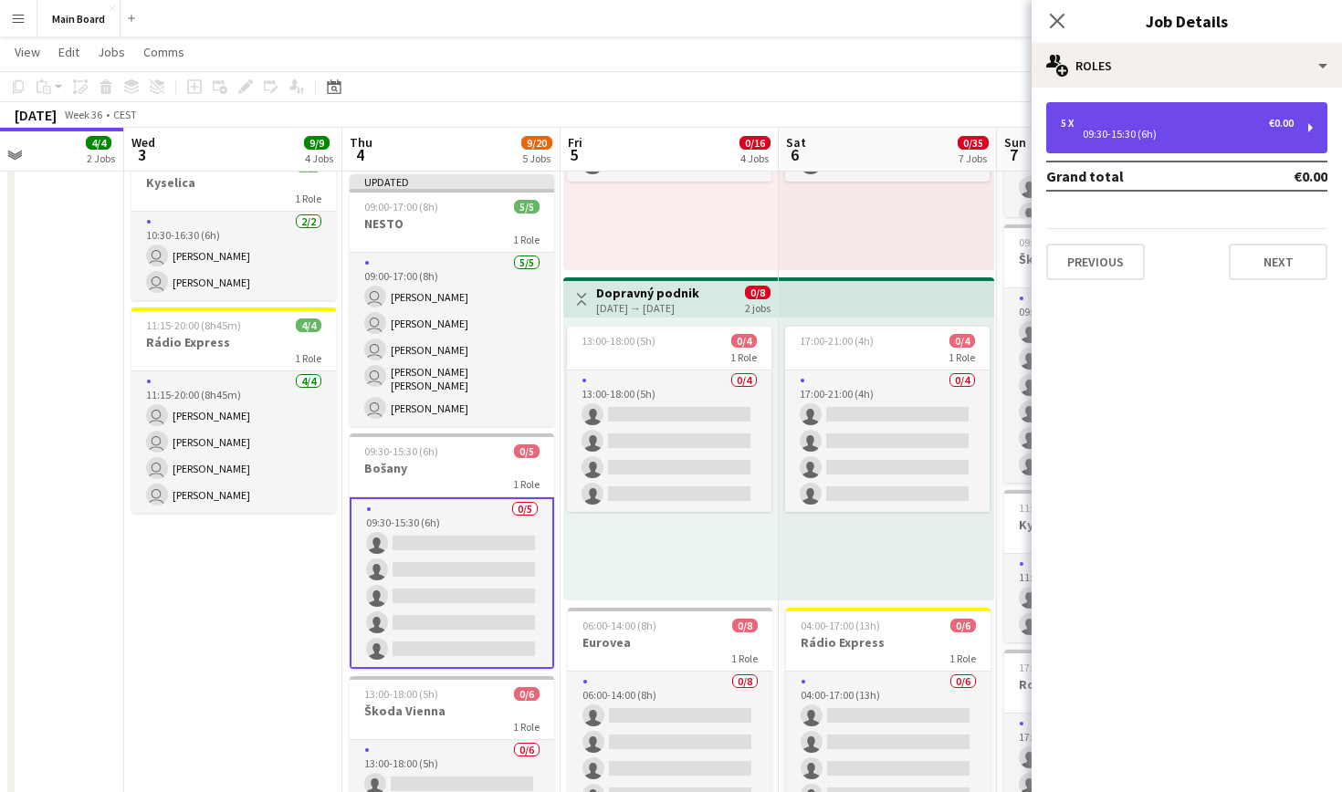
click at [1121, 147] on div "5 x €0.00 09:30-15:30 (6h)" at bounding box center [1186, 127] width 281 height 51
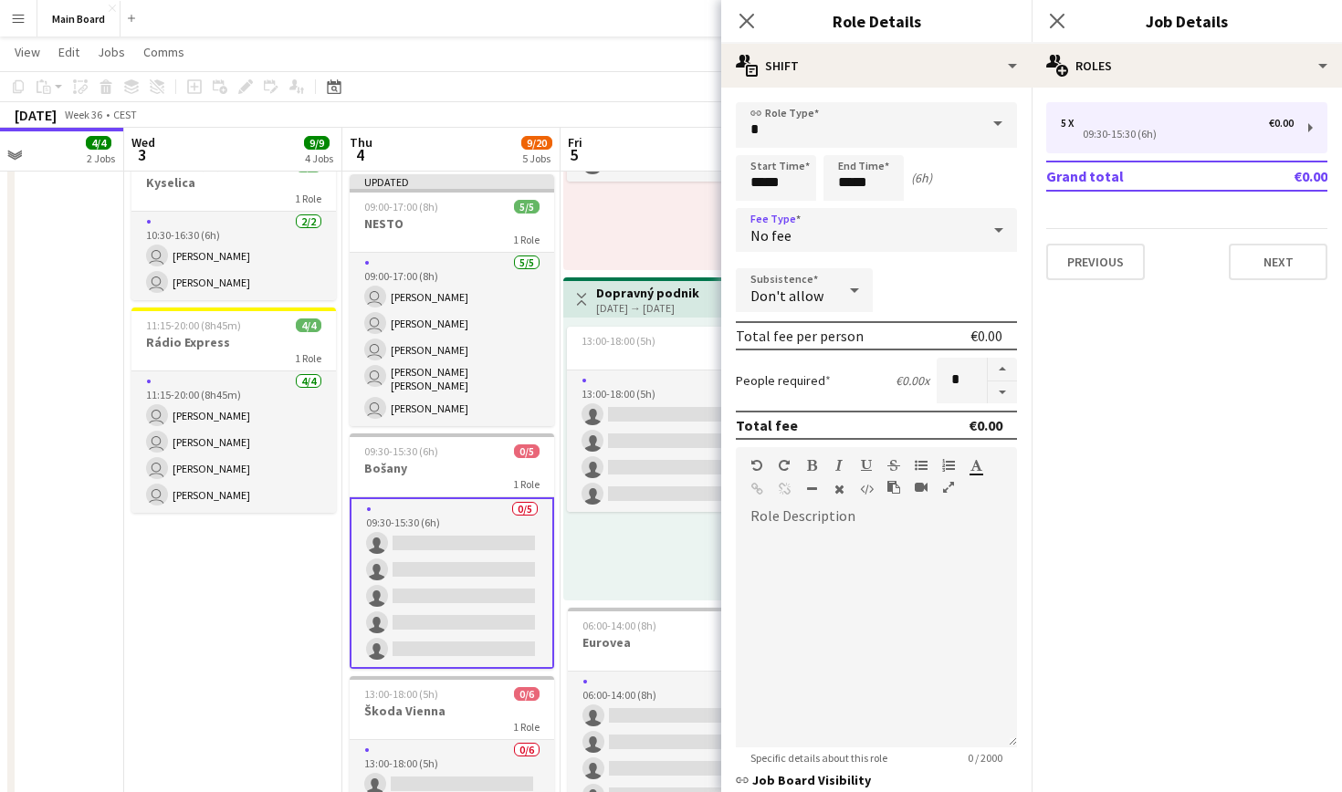
click at [856, 244] on div "No fee" at bounding box center [858, 230] width 245 height 44
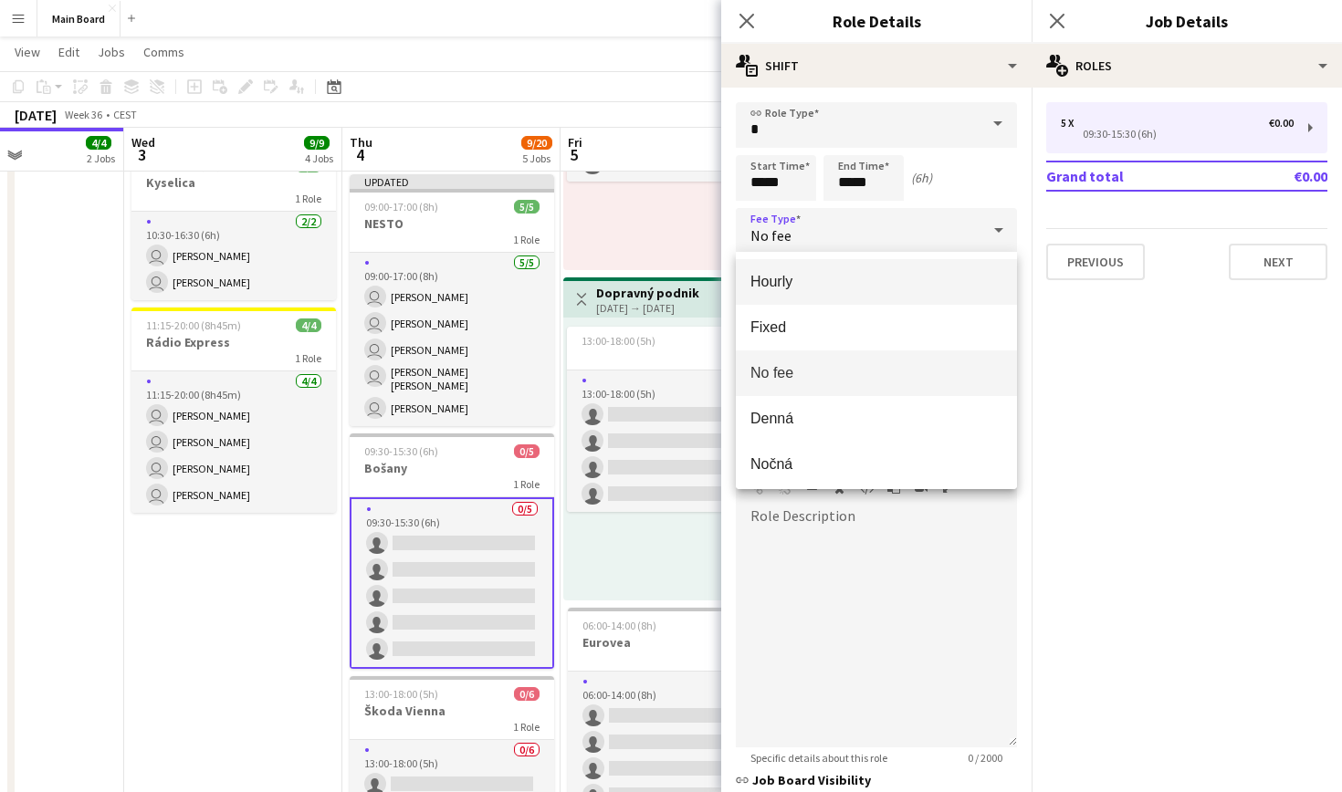
click at [774, 272] on mat-option "Hourly" at bounding box center [876, 282] width 281 height 46
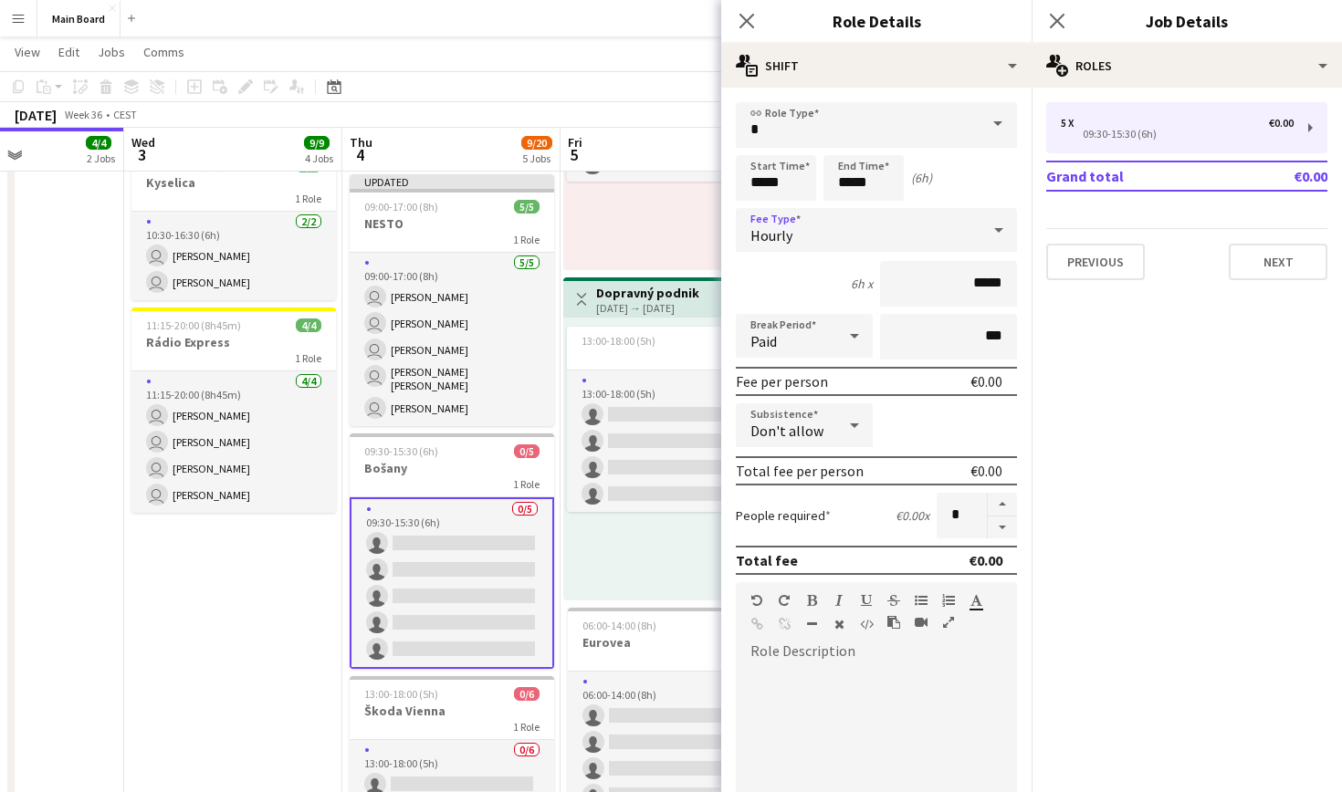
click at [796, 346] on div "Paid" at bounding box center [786, 336] width 100 height 44
click at [804, 437] on span "Unpaid" at bounding box center [804, 433] width 108 height 17
click at [745, 22] on icon "Close pop-in" at bounding box center [746, 20] width 17 height 17
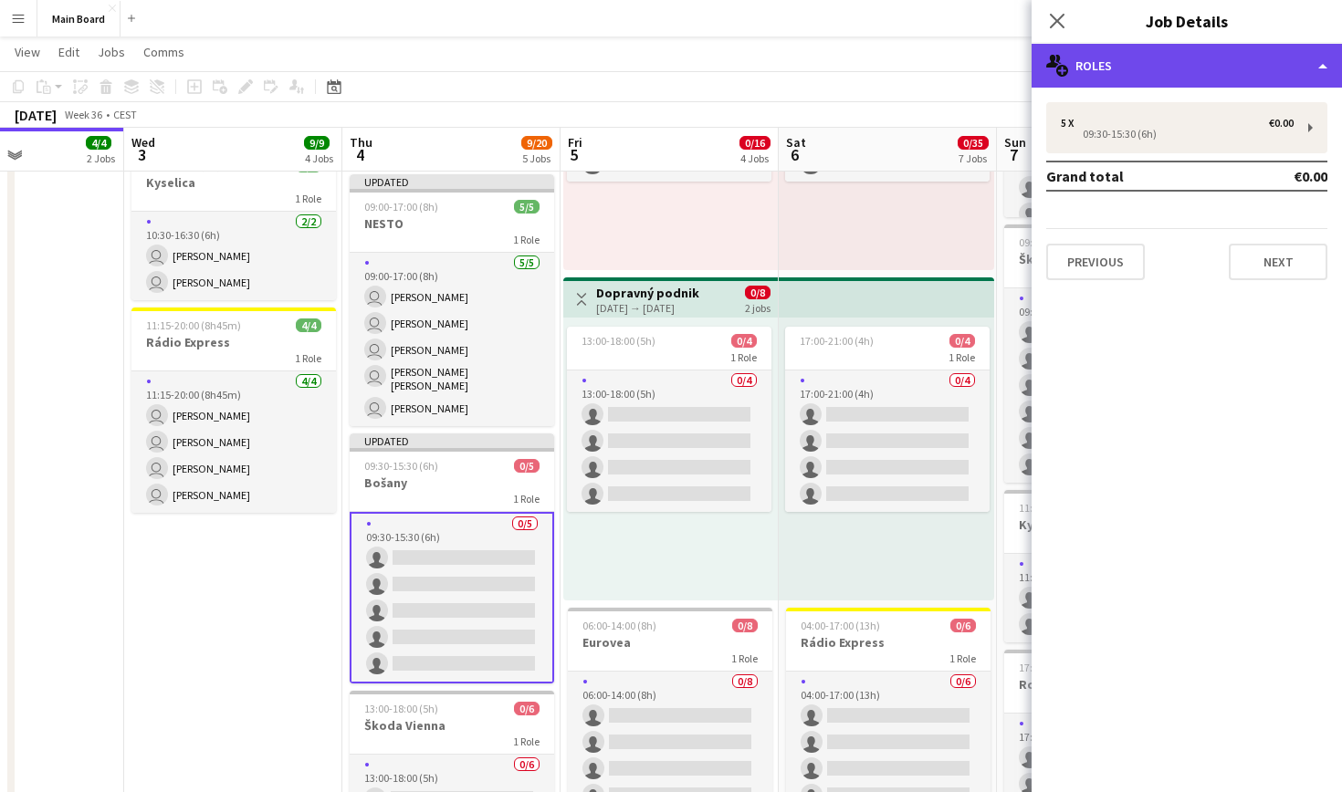
click at [1121, 57] on div "multiple-users-add Roles" at bounding box center [1187, 66] width 310 height 44
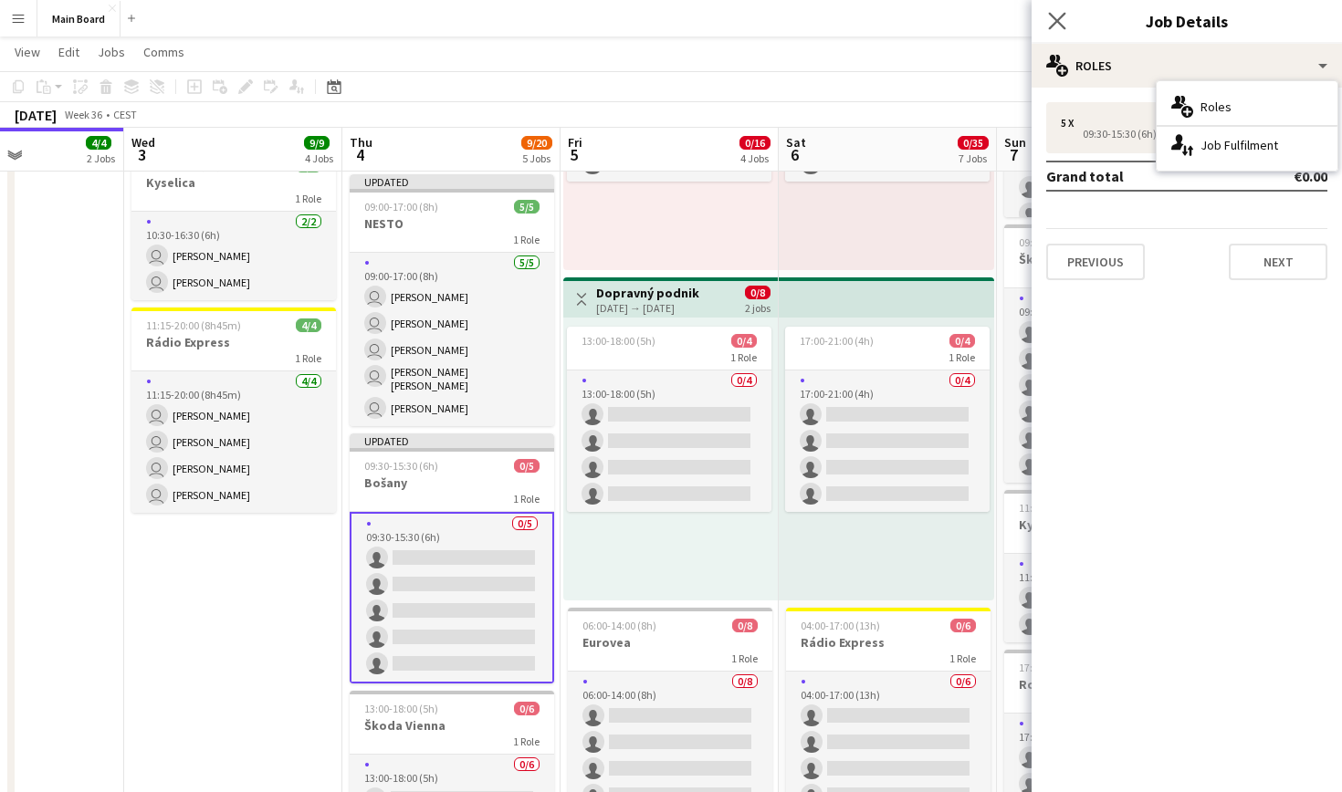
click at [1048, 31] on app-icon "Close pop-in" at bounding box center [1057, 21] width 26 height 26
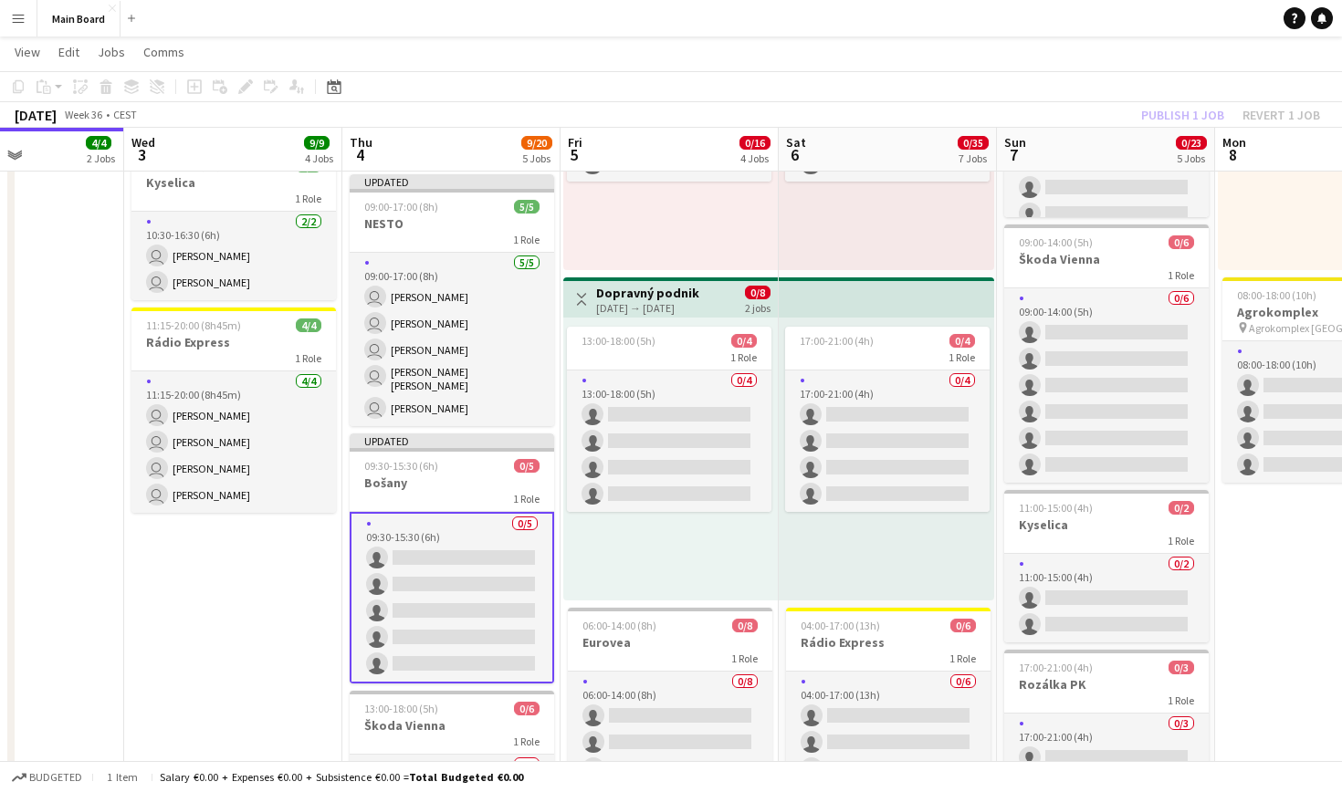
click at [410, 528] on app-card-role "0/5 09:30-15:30 (6h) single-neutral-actions single-neutral-actions single-neutr…" at bounding box center [452, 598] width 204 height 172
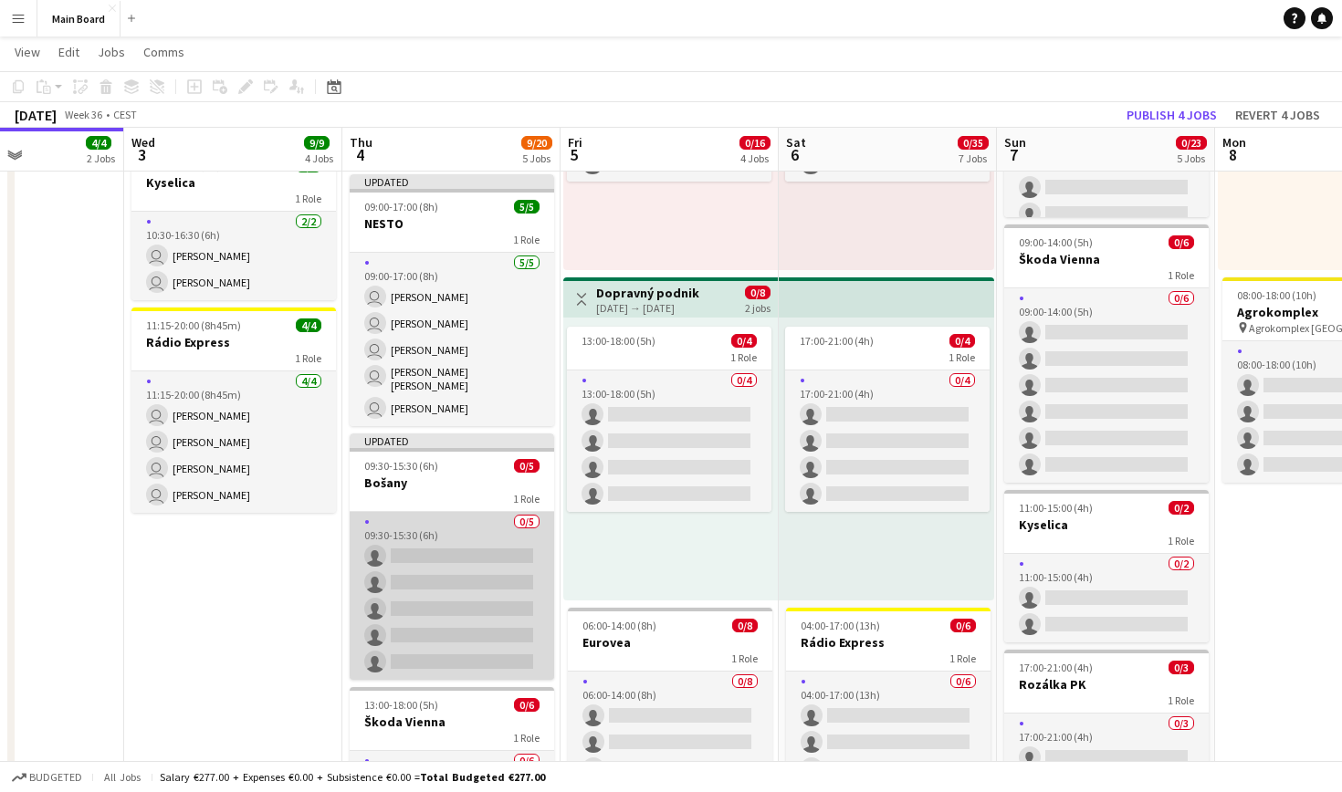
click at [456, 528] on app-card-role "0/5 09:30-15:30 (6h) single-neutral-actions single-neutral-actions single-neutr…" at bounding box center [452, 596] width 204 height 168
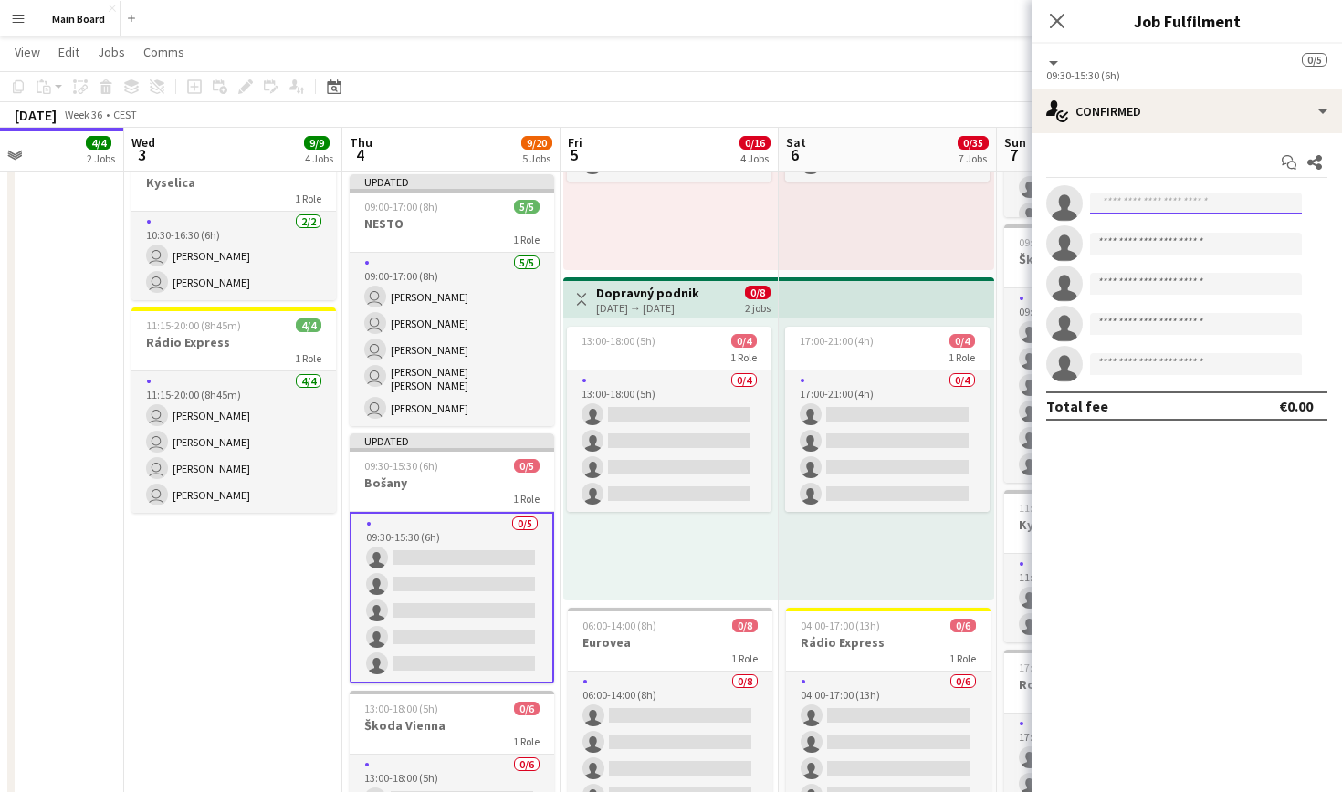
click at [1212, 214] on input at bounding box center [1196, 204] width 212 height 22
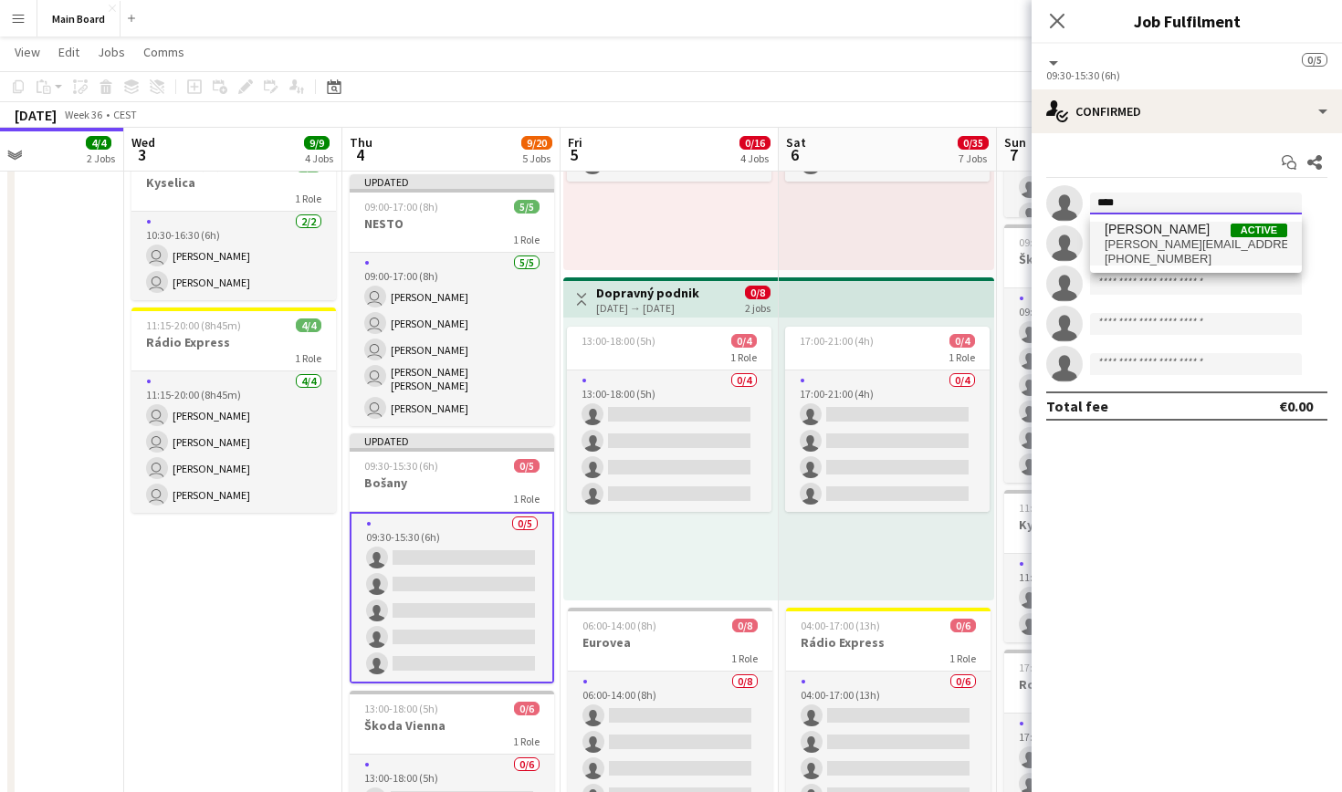
type input "****"
click at [1186, 242] on span "[PERSON_NAME][EMAIL_ADDRESS][PERSON_NAME][DOMAIN_NAME]" at bounding box center [1196, 244] width 183 height 15
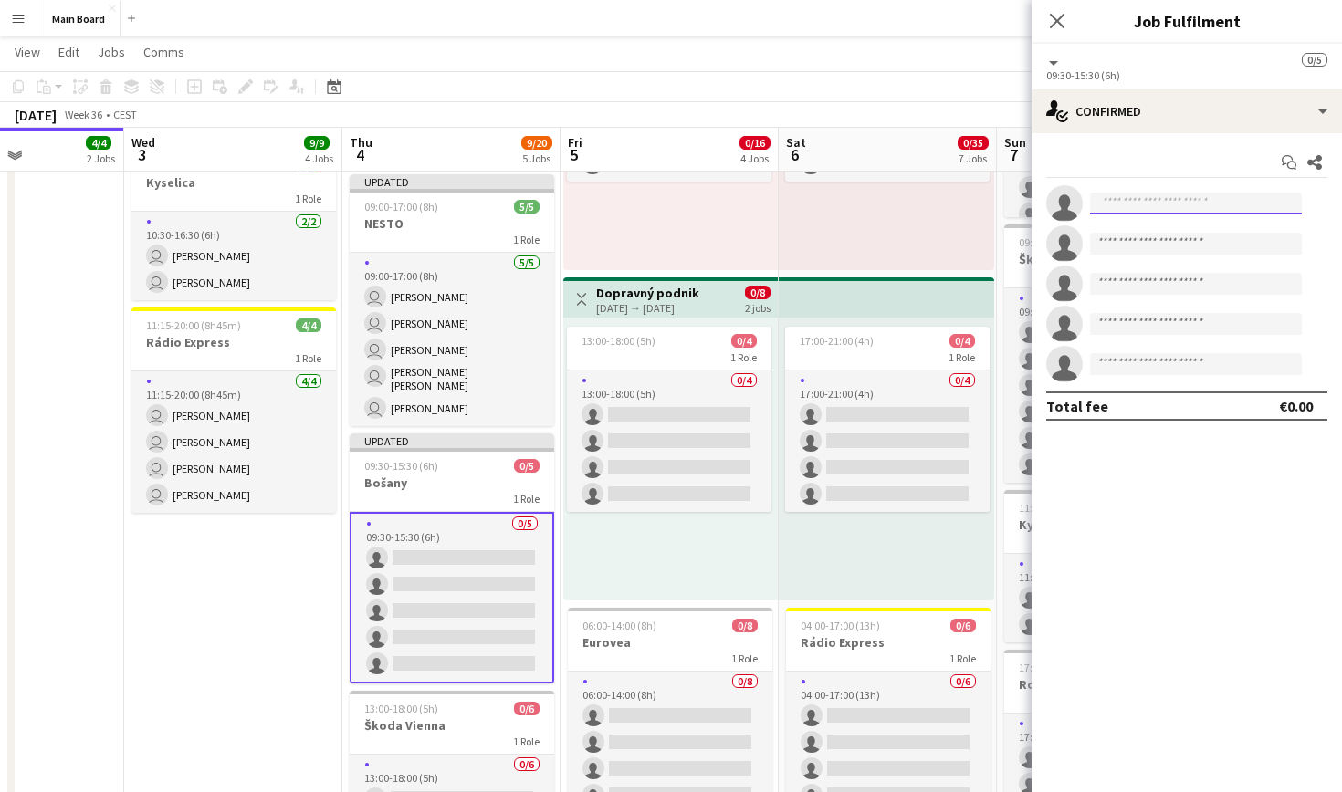
scroll to position [0, 0]
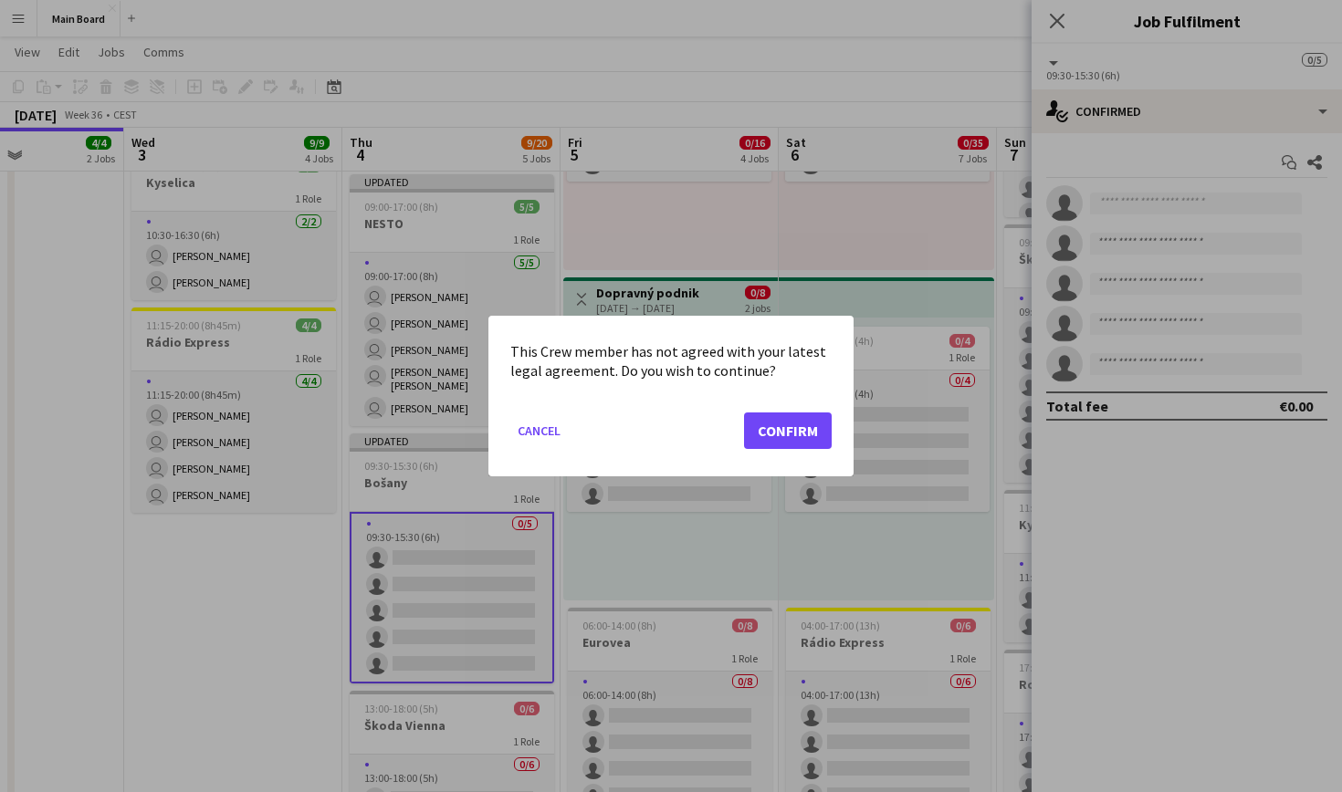
click at [795, 418] on button "Confirm" at bounding box center [788, 431] width 88 height 37
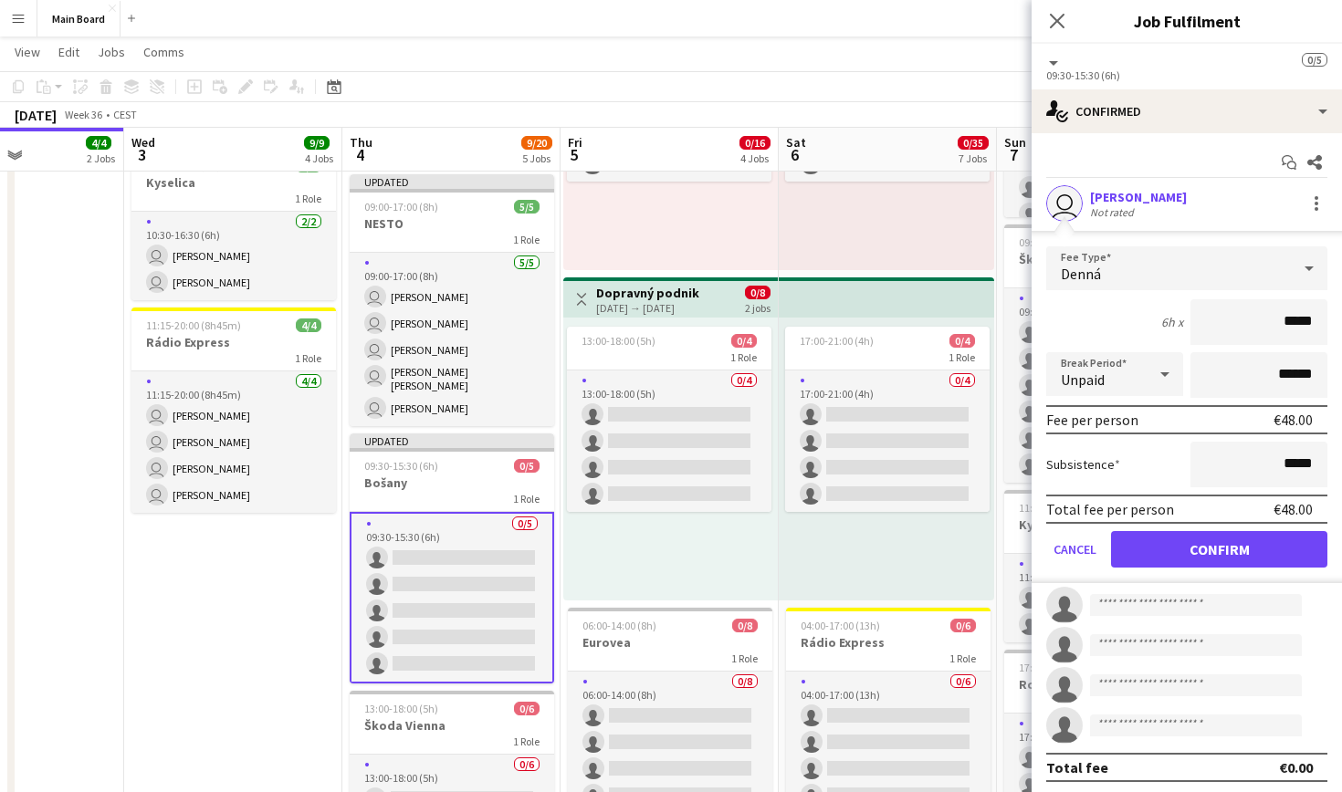
click at [1218, 557] on button "Confirm" at bounding box center [1219, 549] width 216 height 37
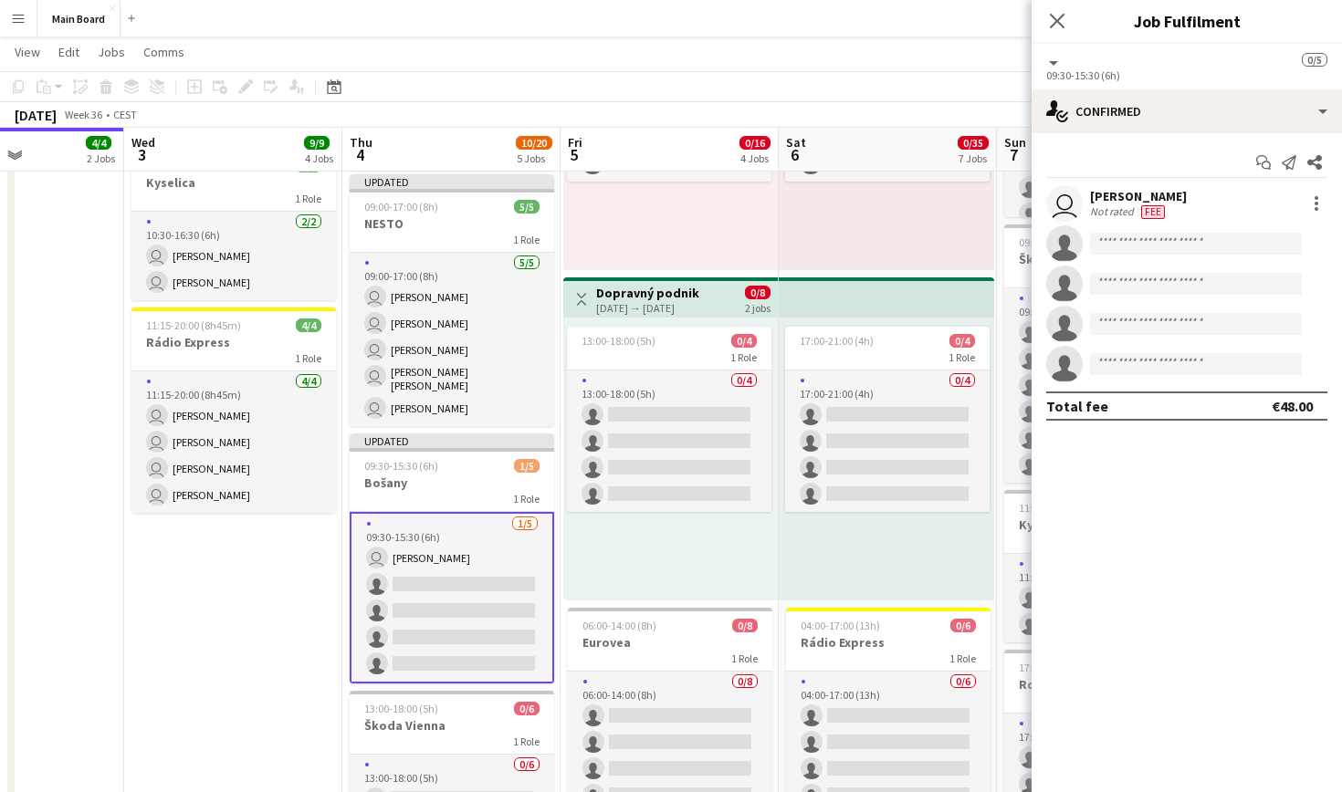
click at [1150, 257] on app-invite-slot "single-neutral-actions" at bounding box center [1187, 243] width 310 height 37
click at [1140, 246] on input at bounding box center [1196, 244] width 212 height 22
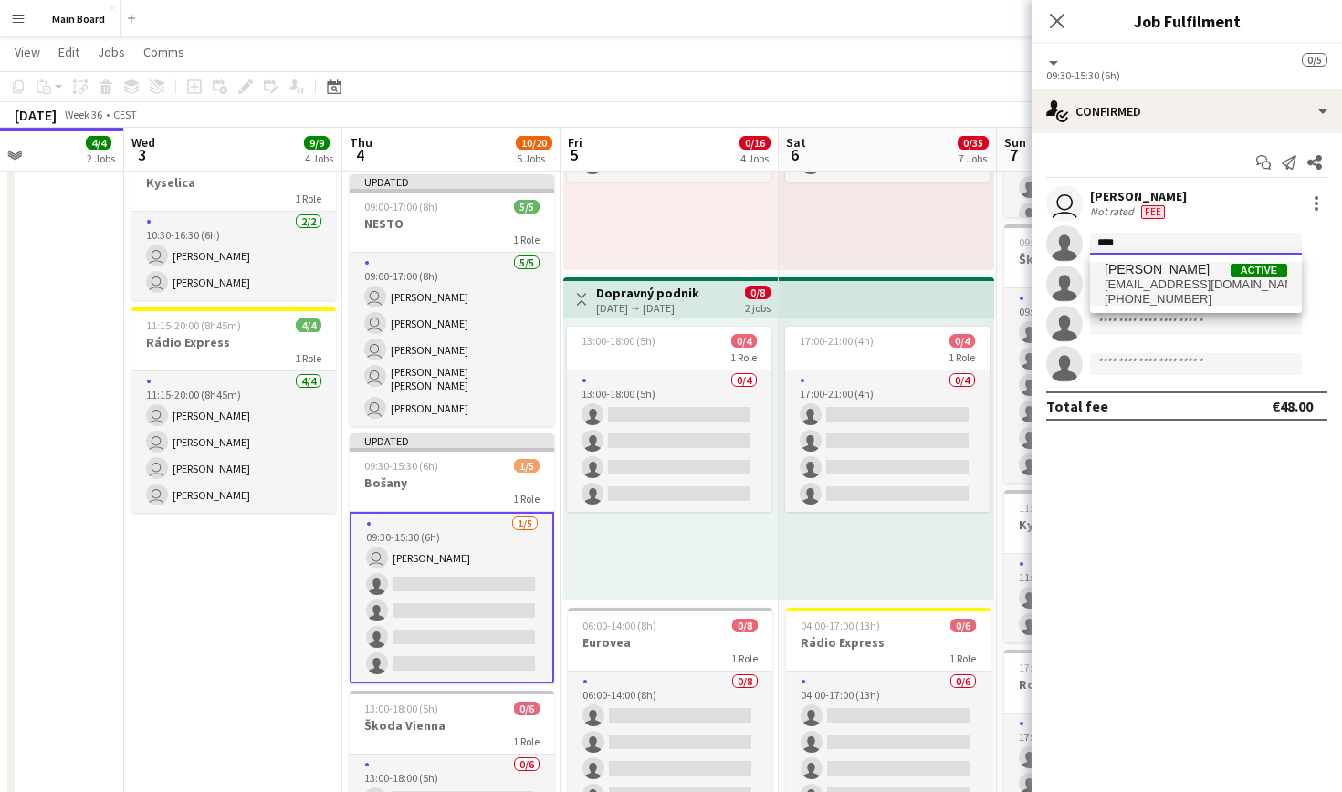
type input "****"
click at [1184, 281] on span "[EMAIL_ADDRESS][DOMAIN_NAME]" at bounding box center [1196, 285] width 183 height 15
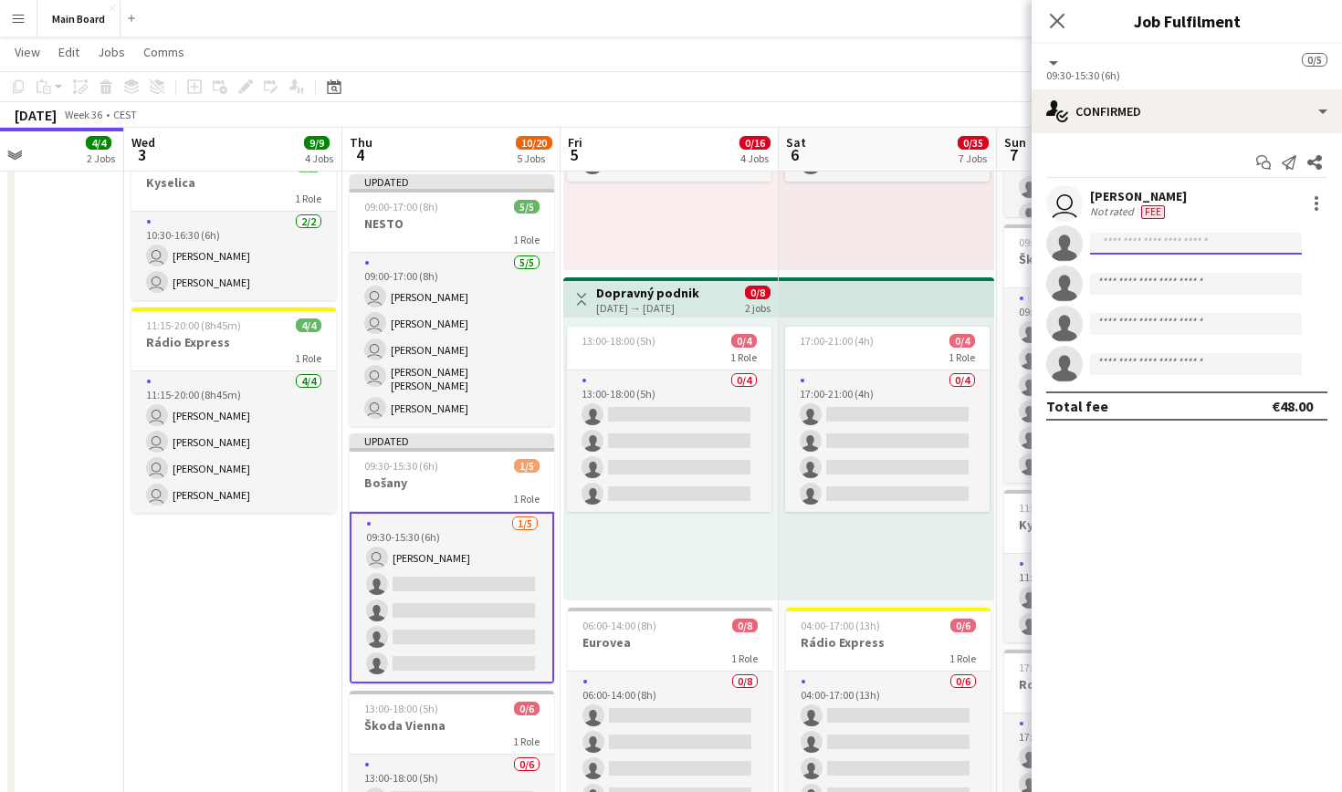
scroll to position [0, 0]
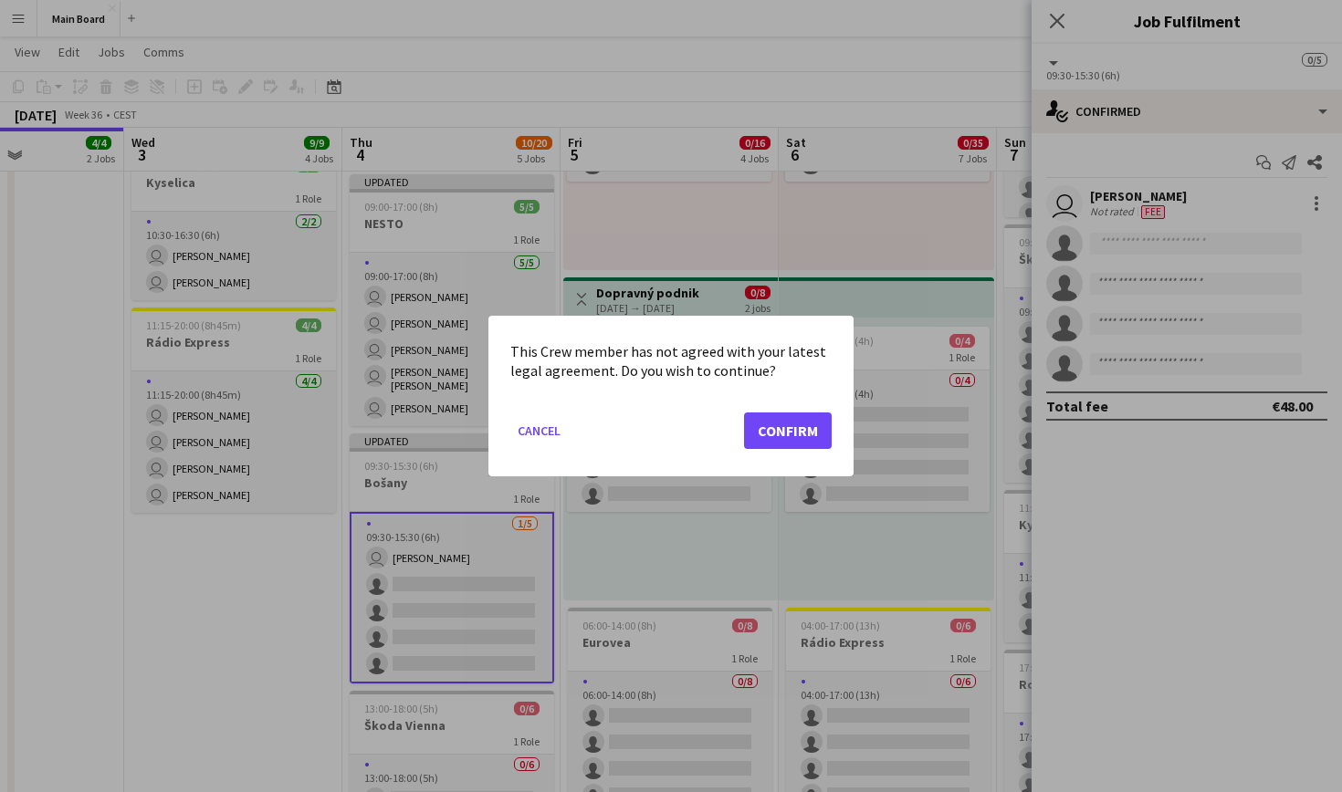
click at [785, 440] on button "Confirm" at bounding box center [788, 431] width 88 height 37
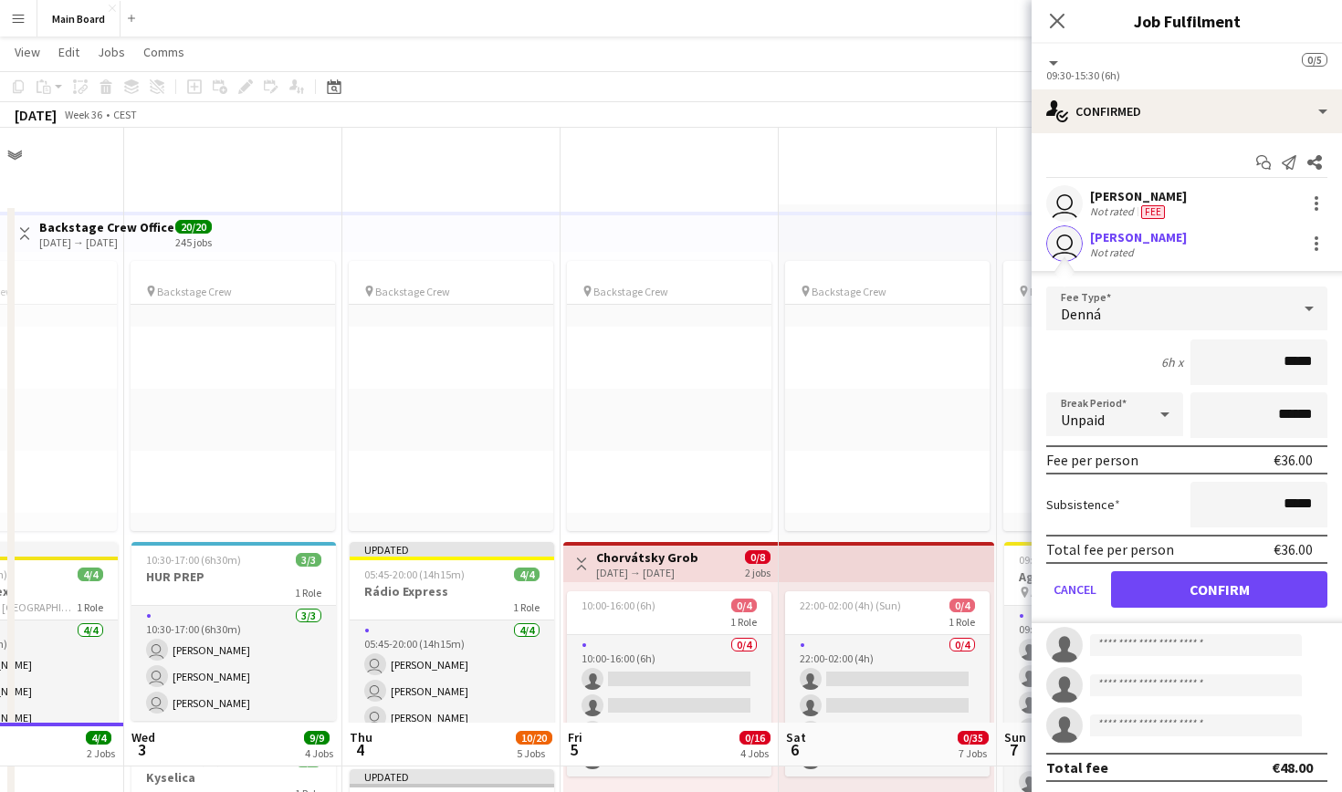
scroll to position [595, 0]
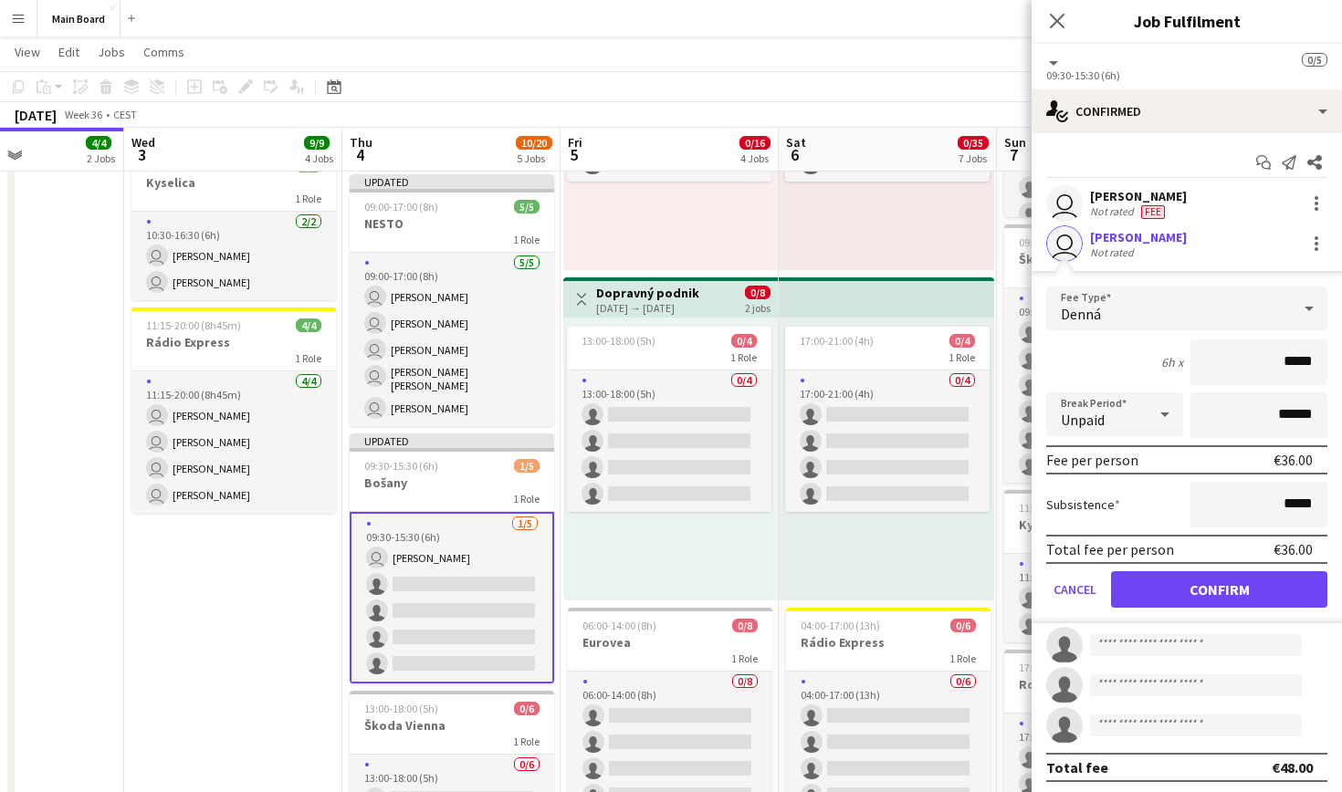
click at [1238, 596] on button "Confirm" at bounding box center [1219, 589] width 216 height 37
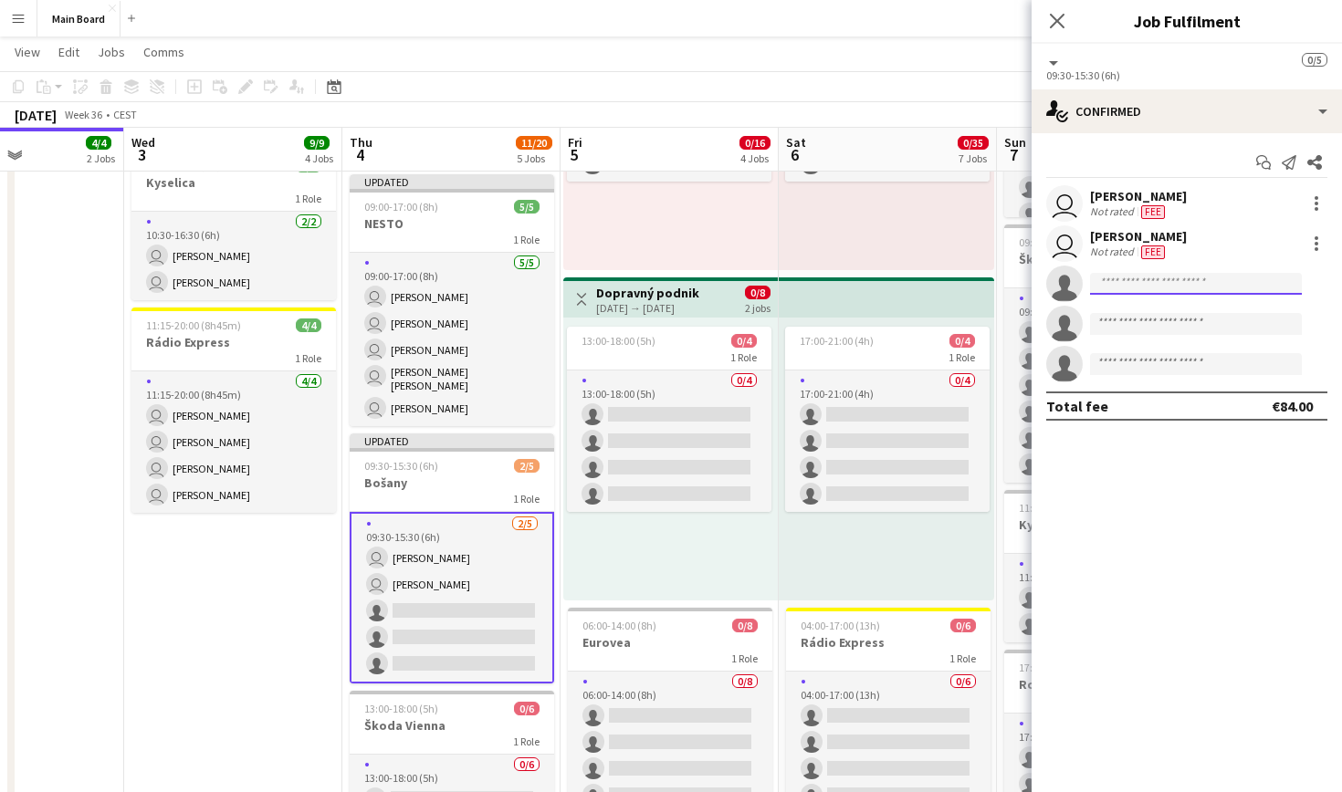
click at [1166, 294] on input at bounding box center [1196, 284] width 212 height 22
type input "****"
click at [1188, 316] on span "[PERSON_NAME] Active" at bounding box center [1196, 310] width 183 height 16
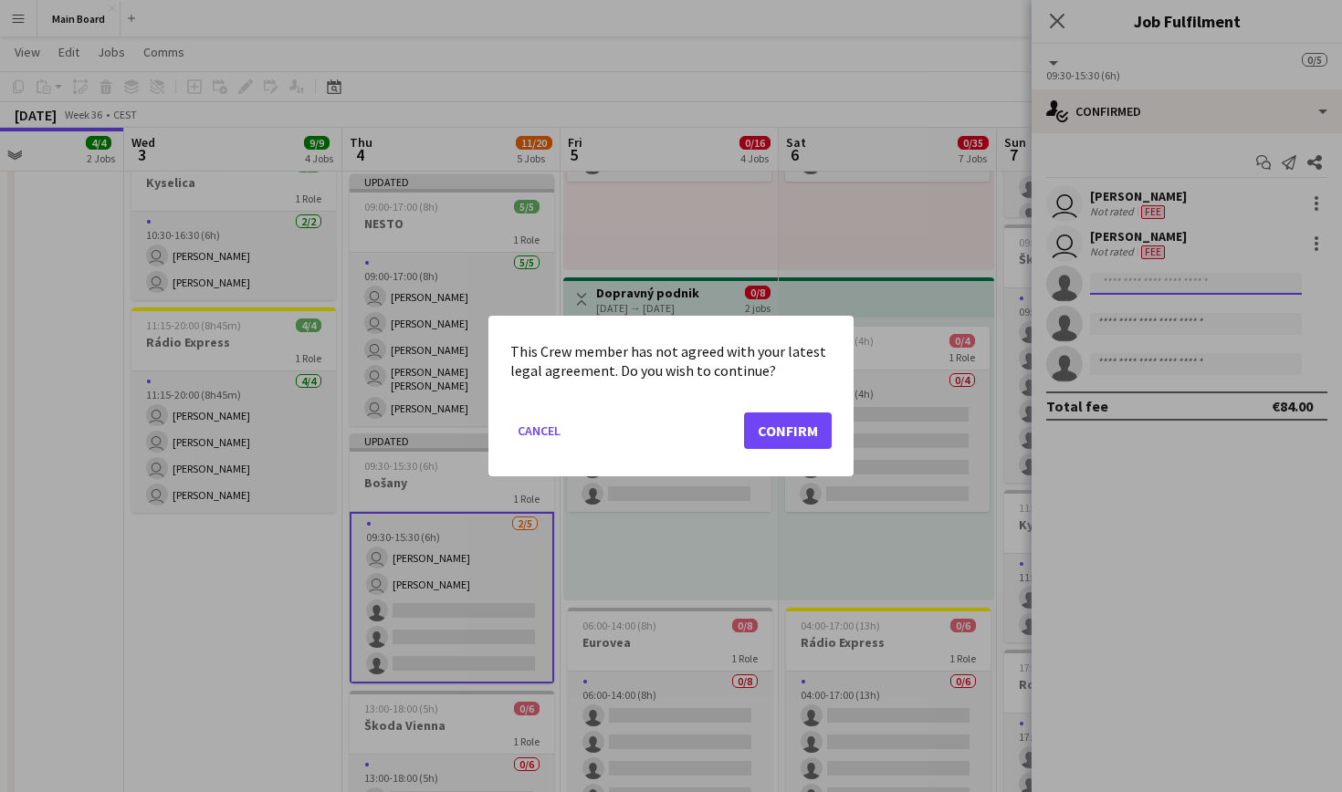
scroll to position [0, 0]
click at [820, 424] on button "Confirm" at bounding box center [788, 431] width 88 height 37
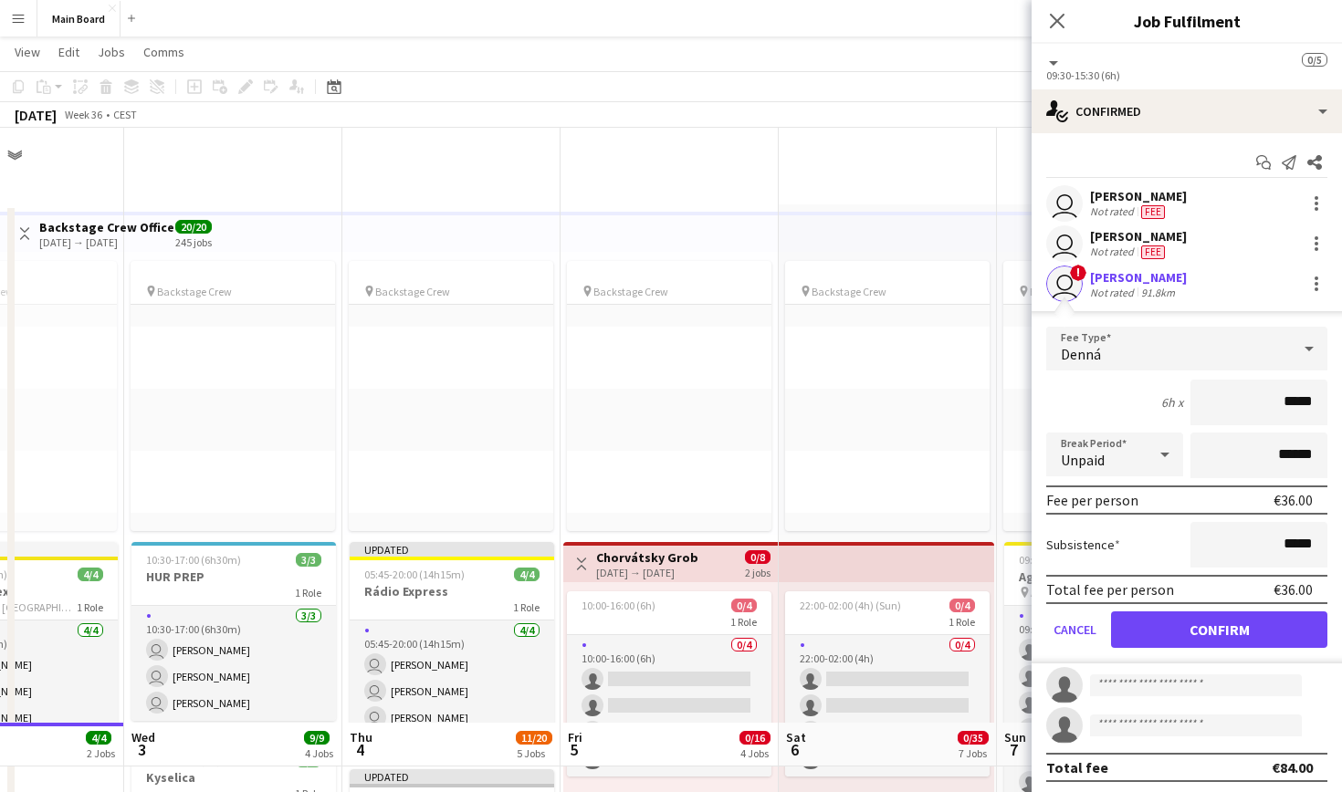
scroll to position [595, 0]
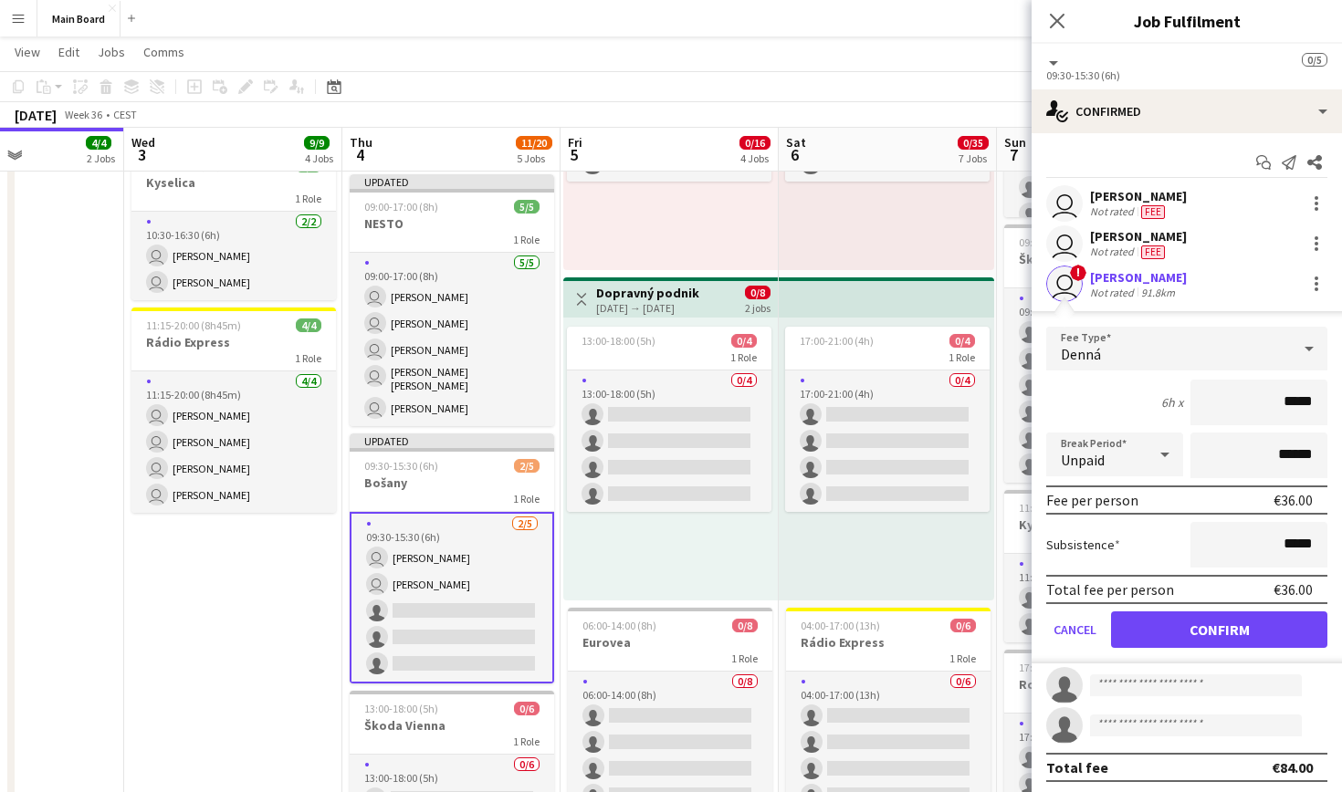
click at [1227, 624] on button "Confirm" at bounding box center [1219, 630] width 216 height 37
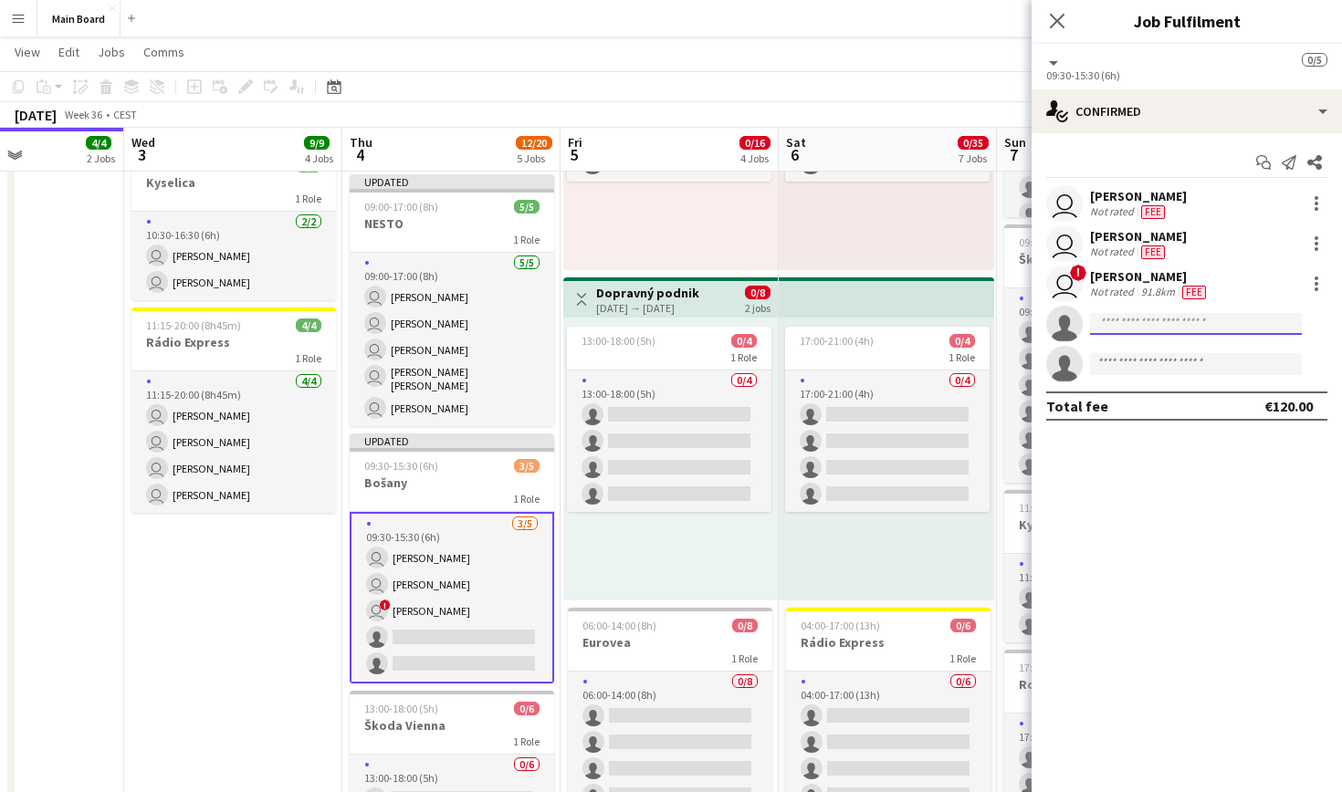
click at [1144, 322] on input at bounding box center [1196, 324] width 212 height 22
type input "****"
click at [1173, 359] on span "[EMAIL_ADDRESS][DOMAIN_NAME]" at bounding box center [1196, 365] width 183 height 15
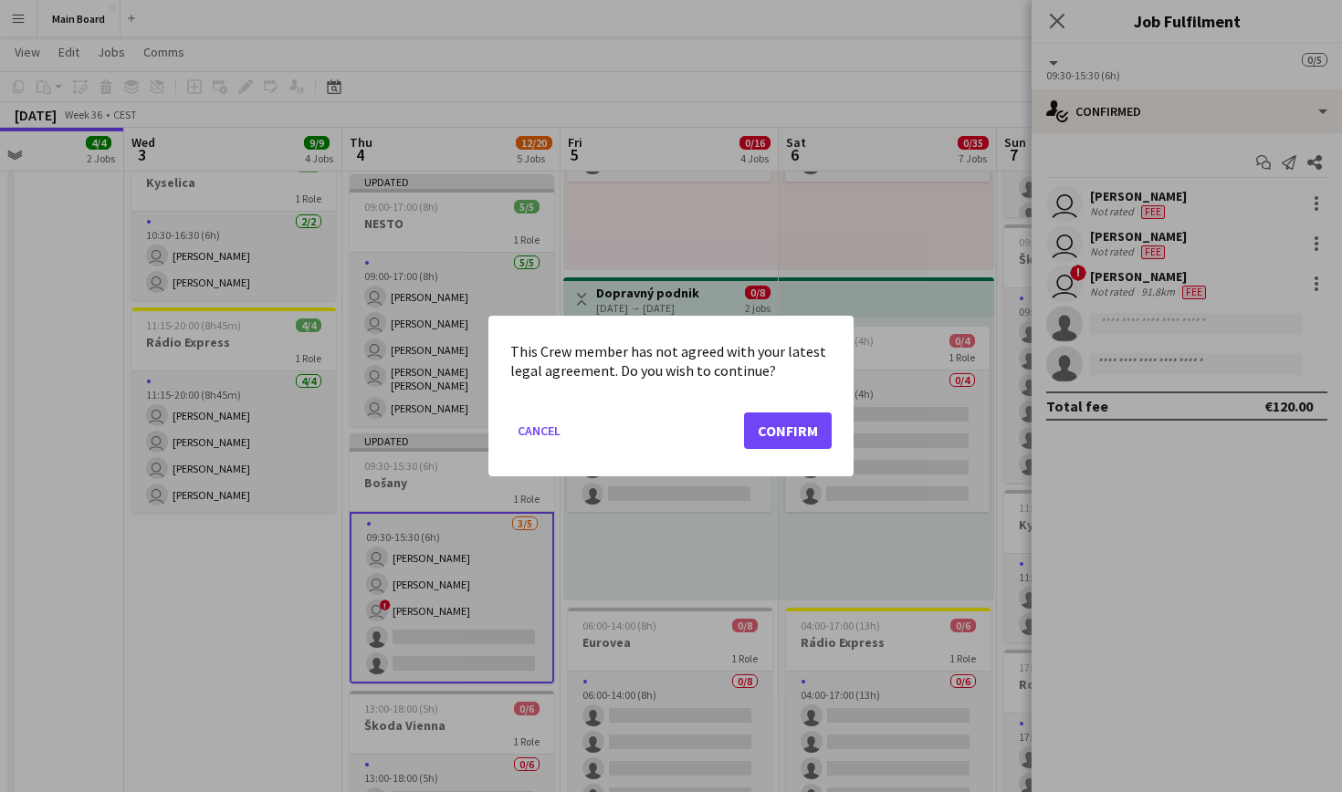
click at [790, 445] on button "Confirm" at bounding box center [788, 431] width 88 height 37
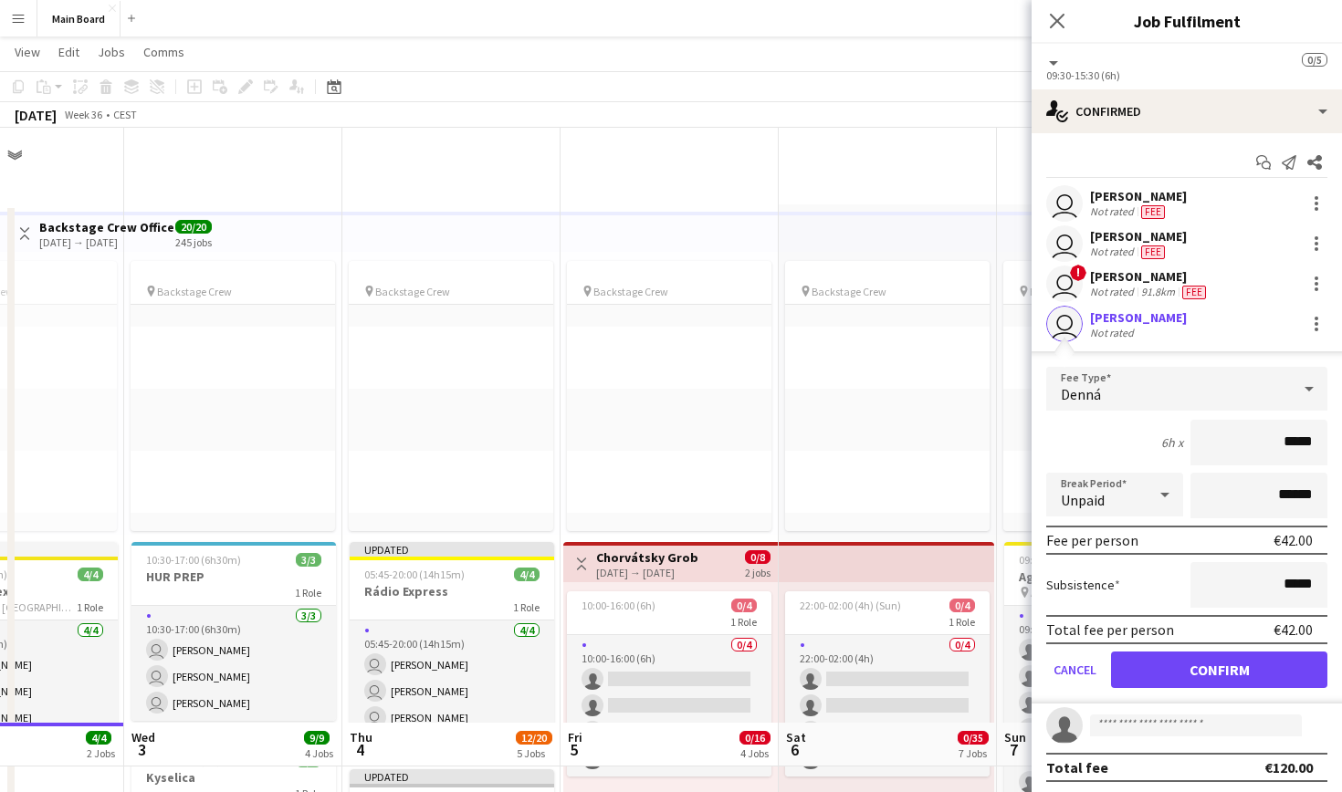
scroll to position [595, 0]
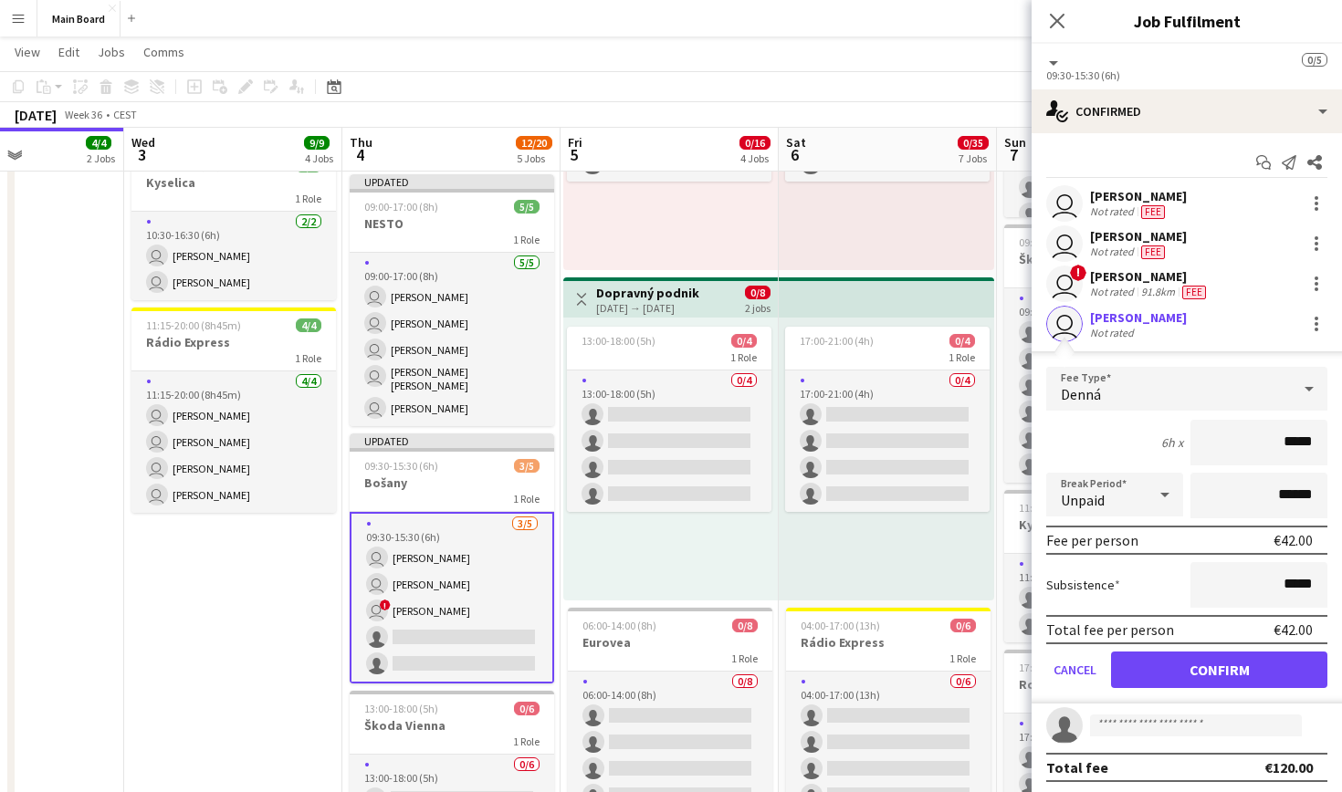
click at [1202, 676] on button "Confirm" at bounding box center [1219, 670] width 216 height 37
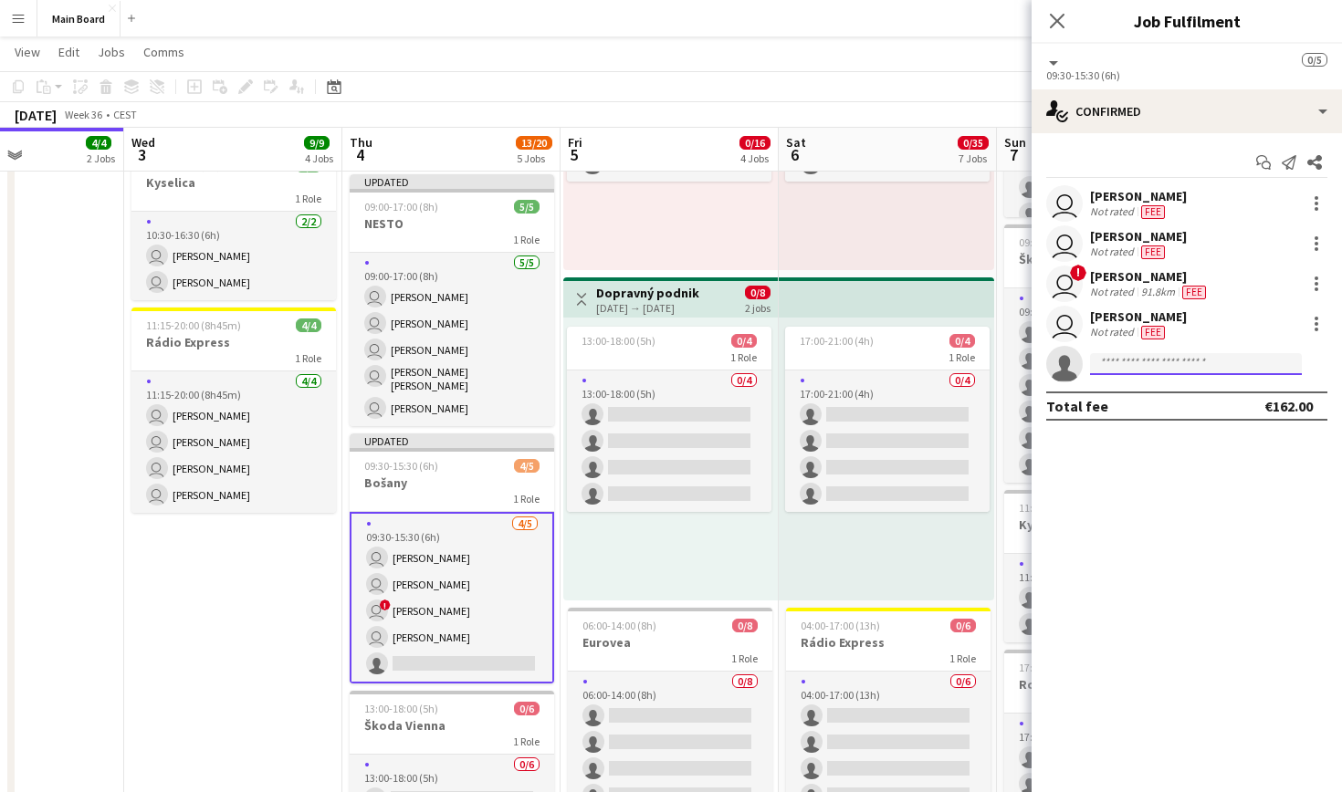
click at [1161, 366] on input at bounding box center [1196, 364] width 212 height 22
type input "***"
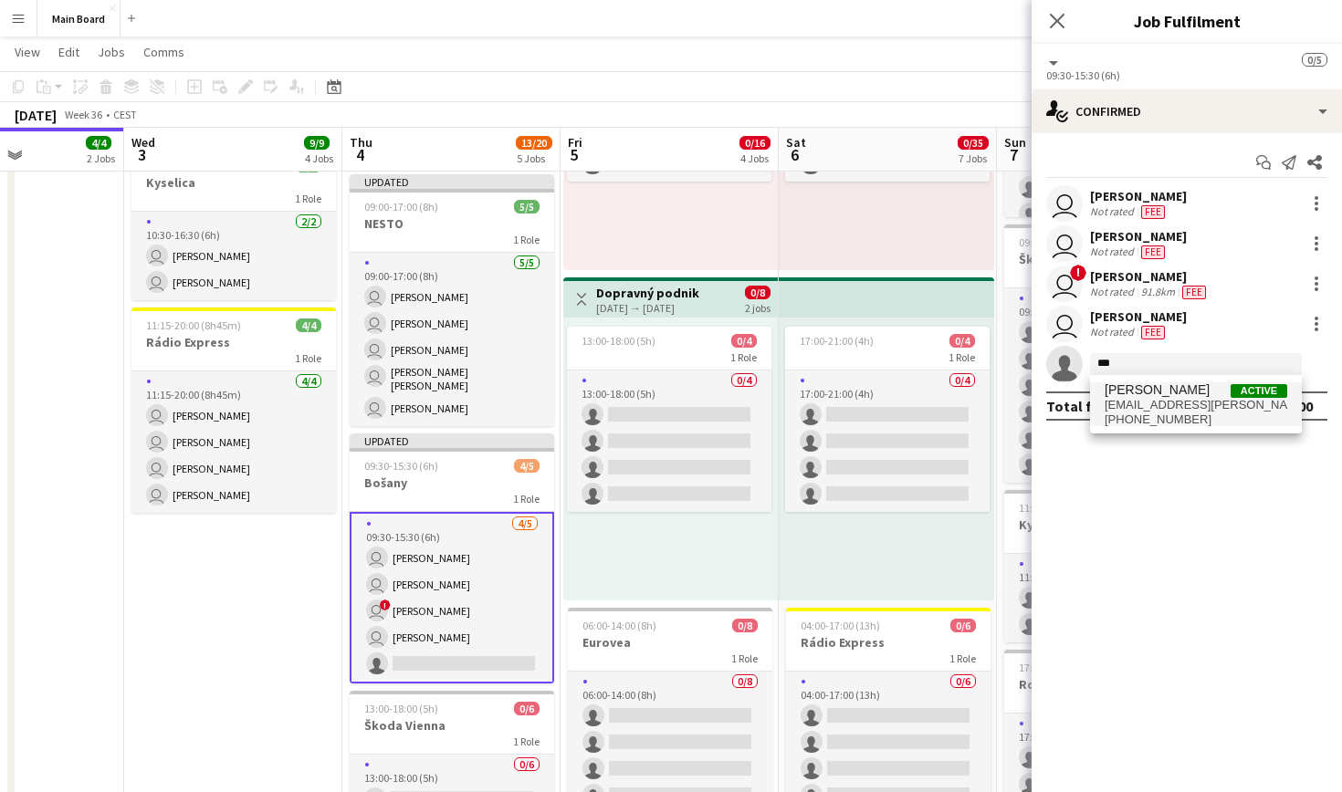
click at [1168, 413] on span "[PHONE_NUMBER]" at bounding box center [1196, 420] width 183 height 15
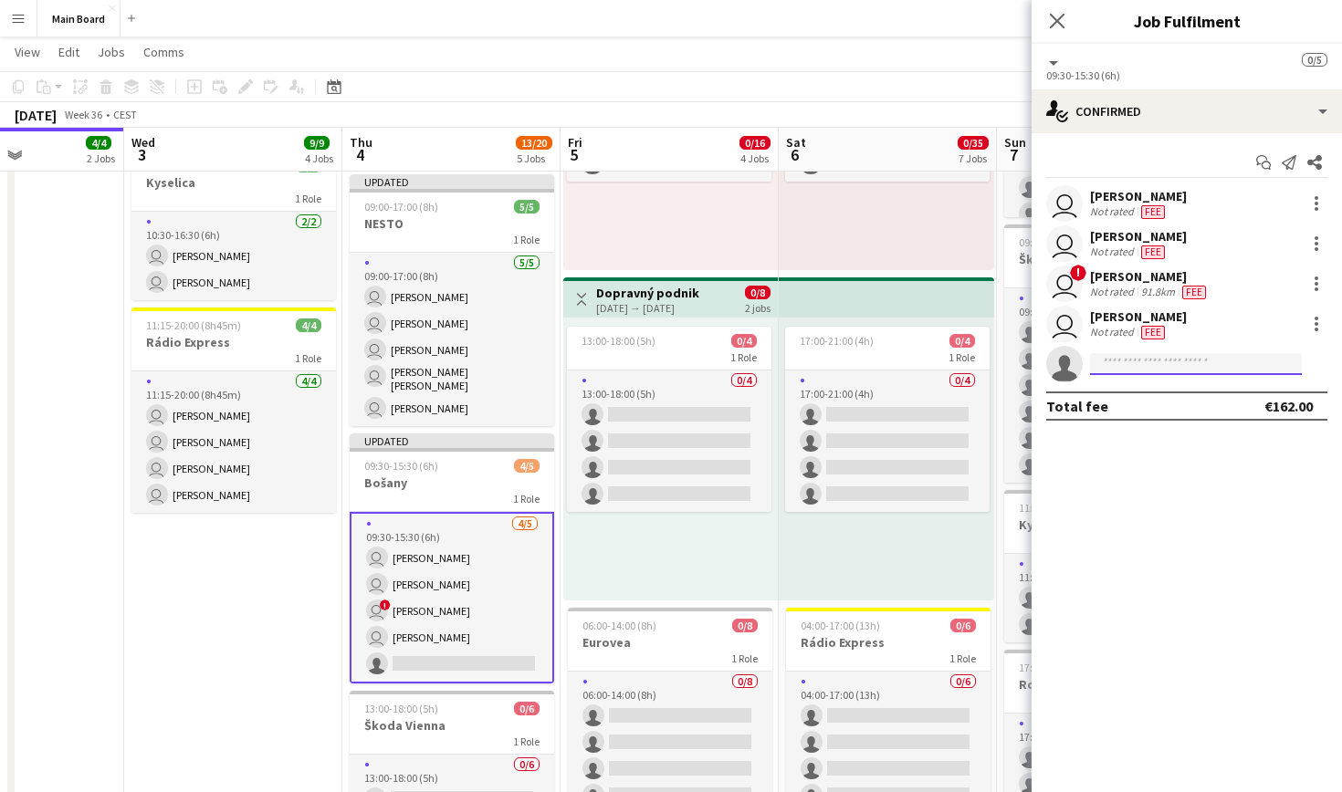
scroll to position [0, 0]
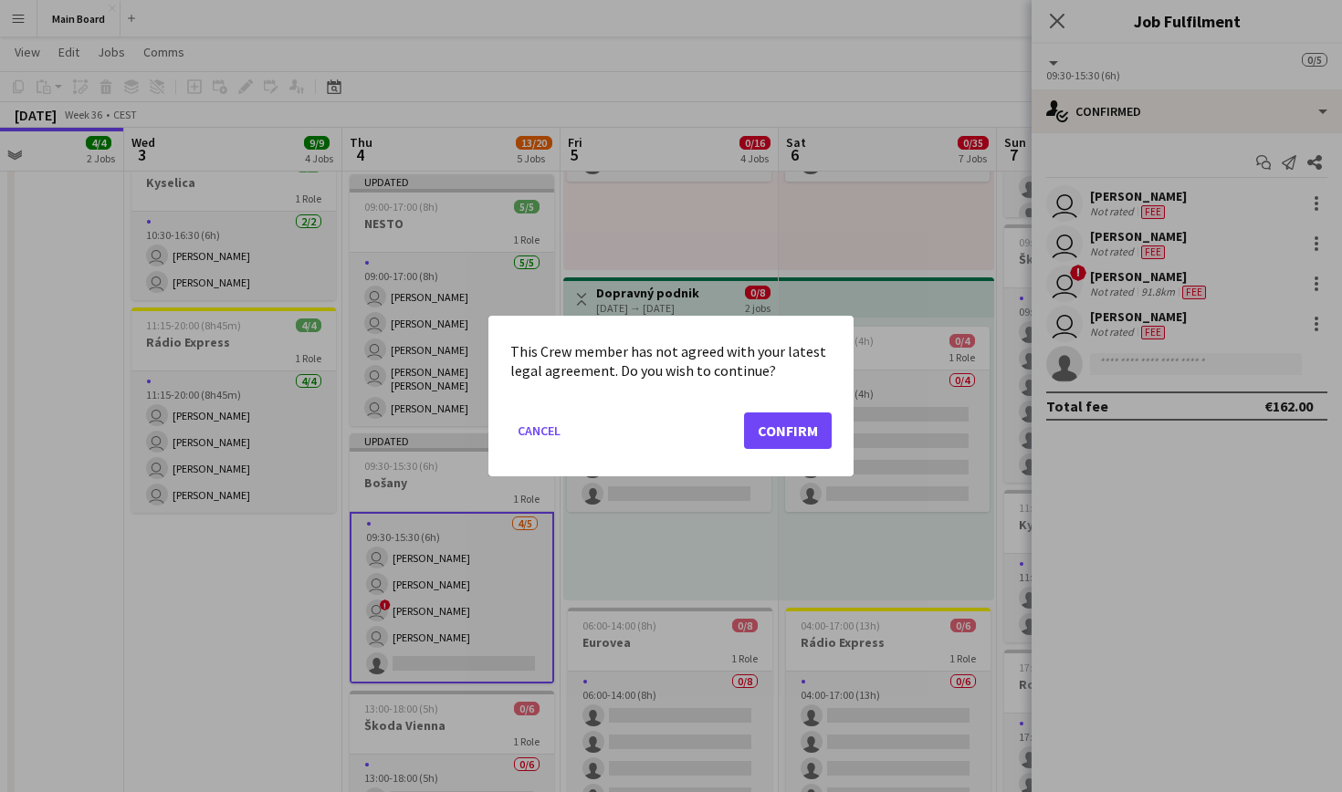
click at [763, 434] on button "Confirm" at bounding box center [788, 431] width 88 height 37
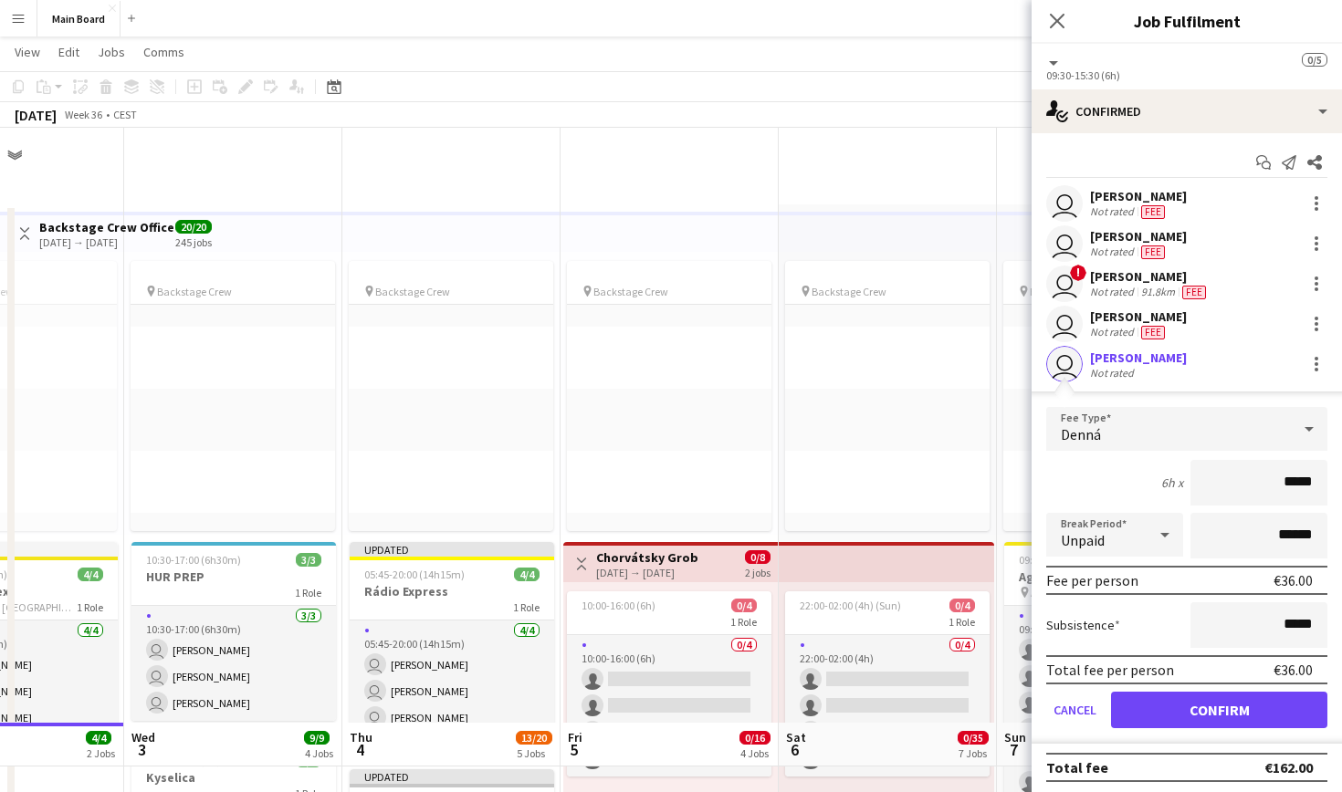
scroll to position [595, 0]
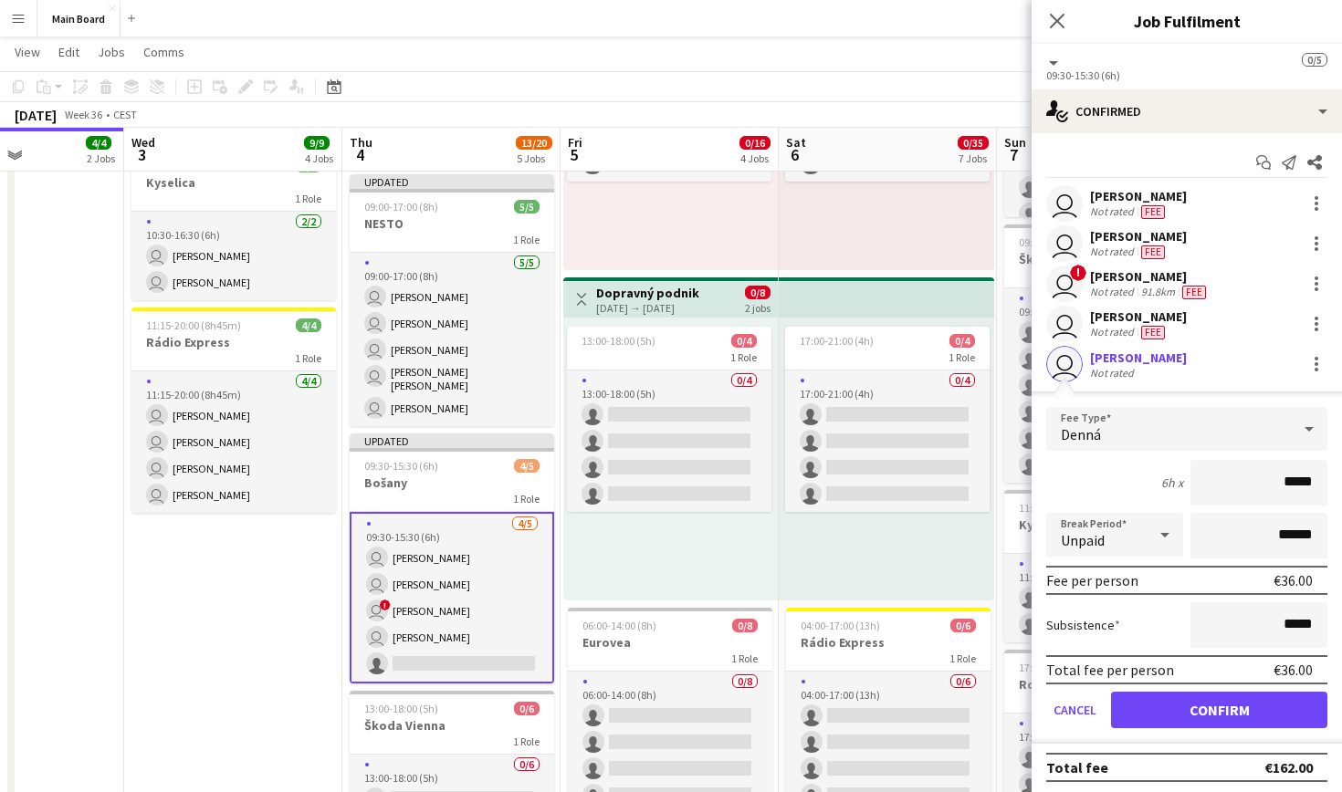
click at [1253, 714] on button "Confirm" at bounding box center [1219, 710] width 216 height 37
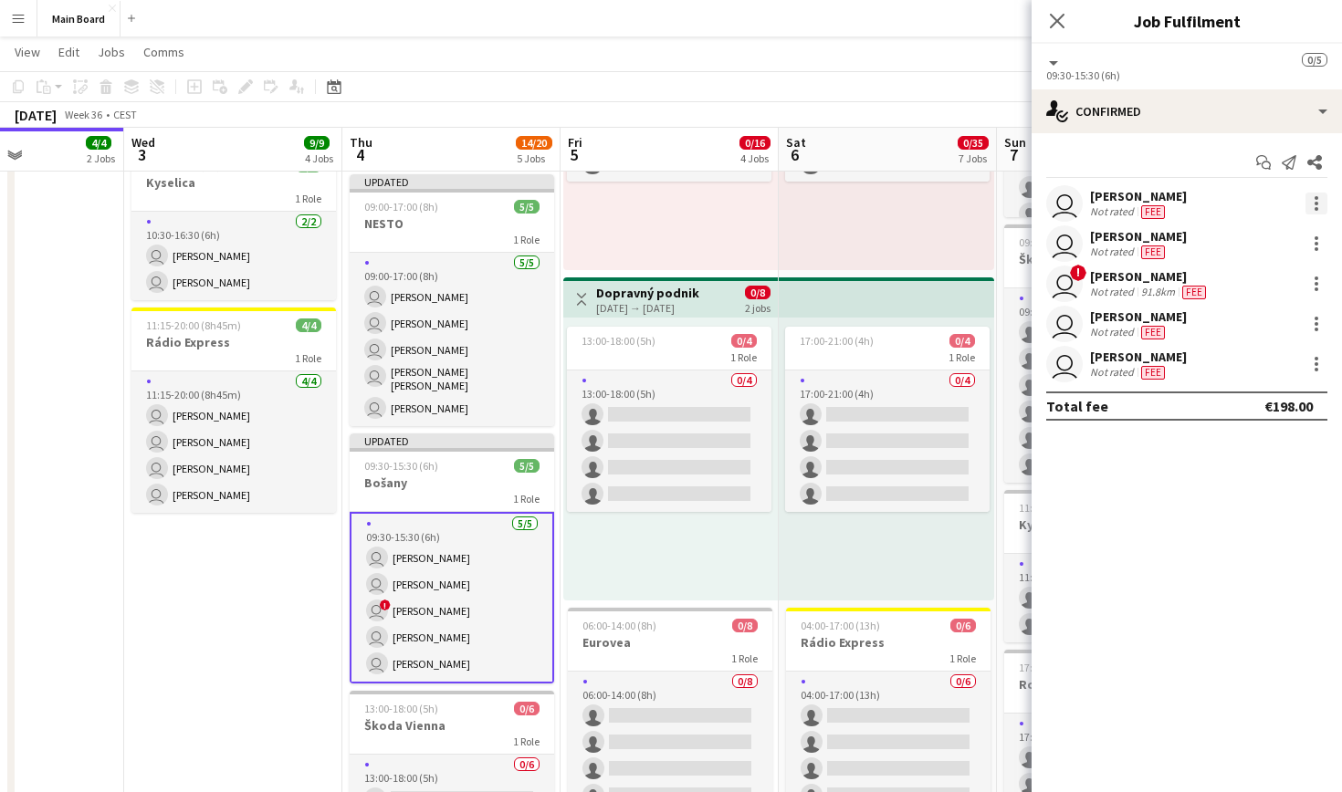
click at [1317, 199] on div at bounding box center [1317, 198] width 4 height 4
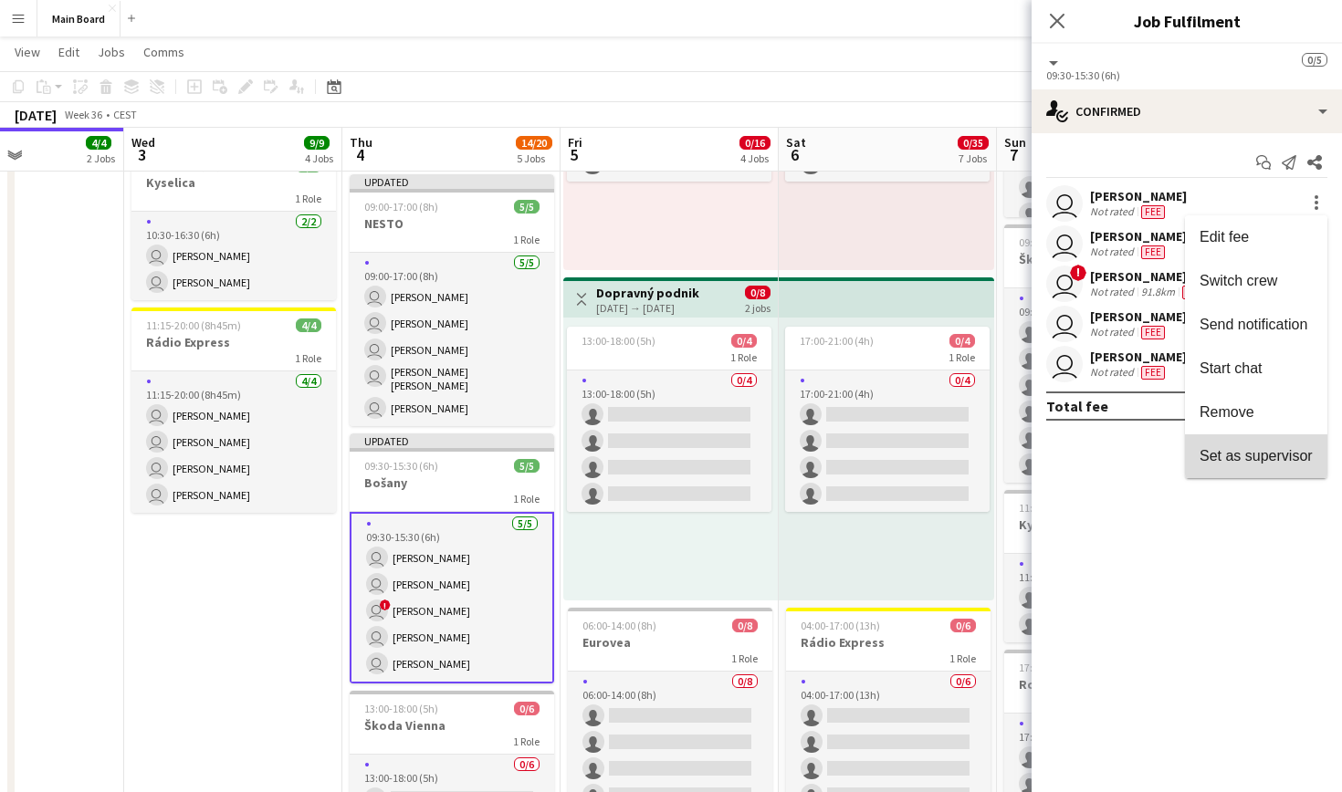
click at [1254, 451] on span "Set as supervisor" at bounding box center [1256, 456] width 113 height 16
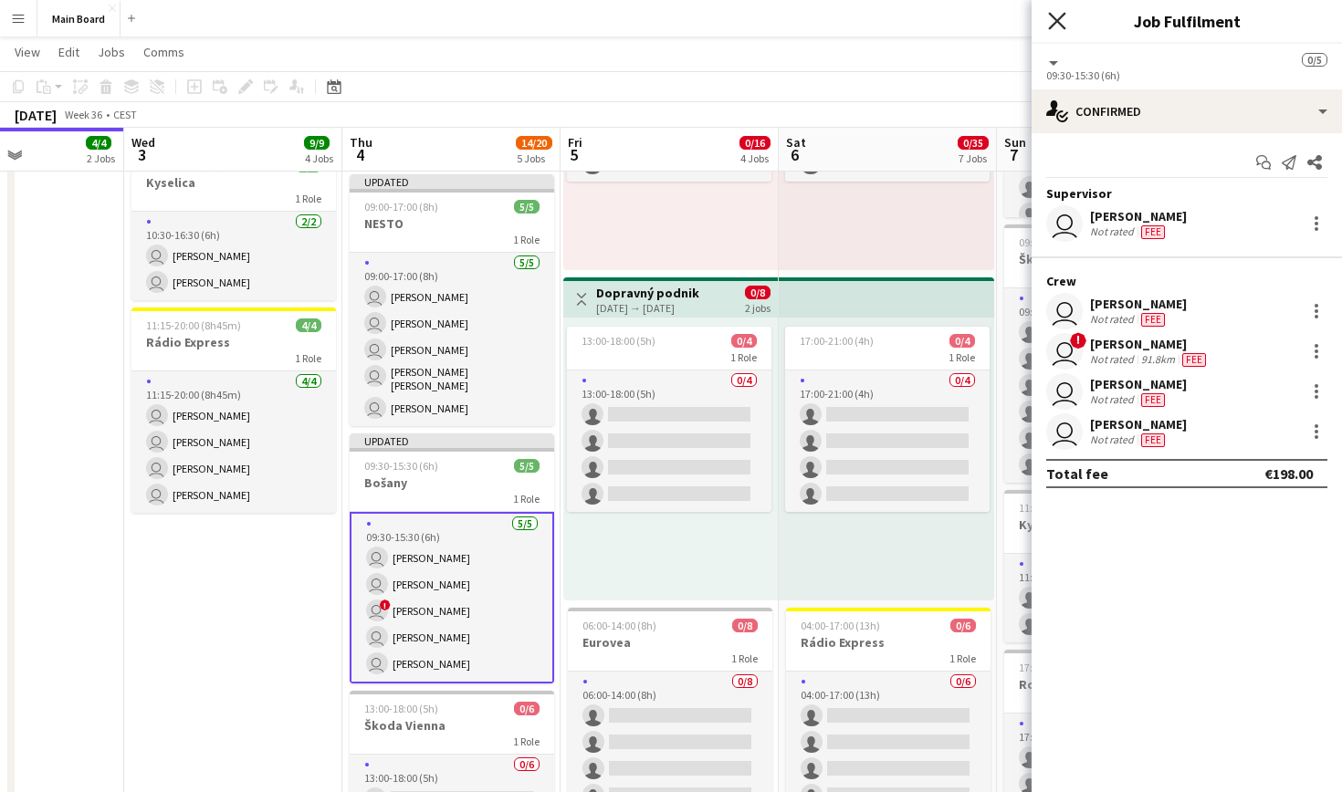
click at [1065, 26] on icon "Close pop-in" at bounding box center [1056, 20] width 17 height 17
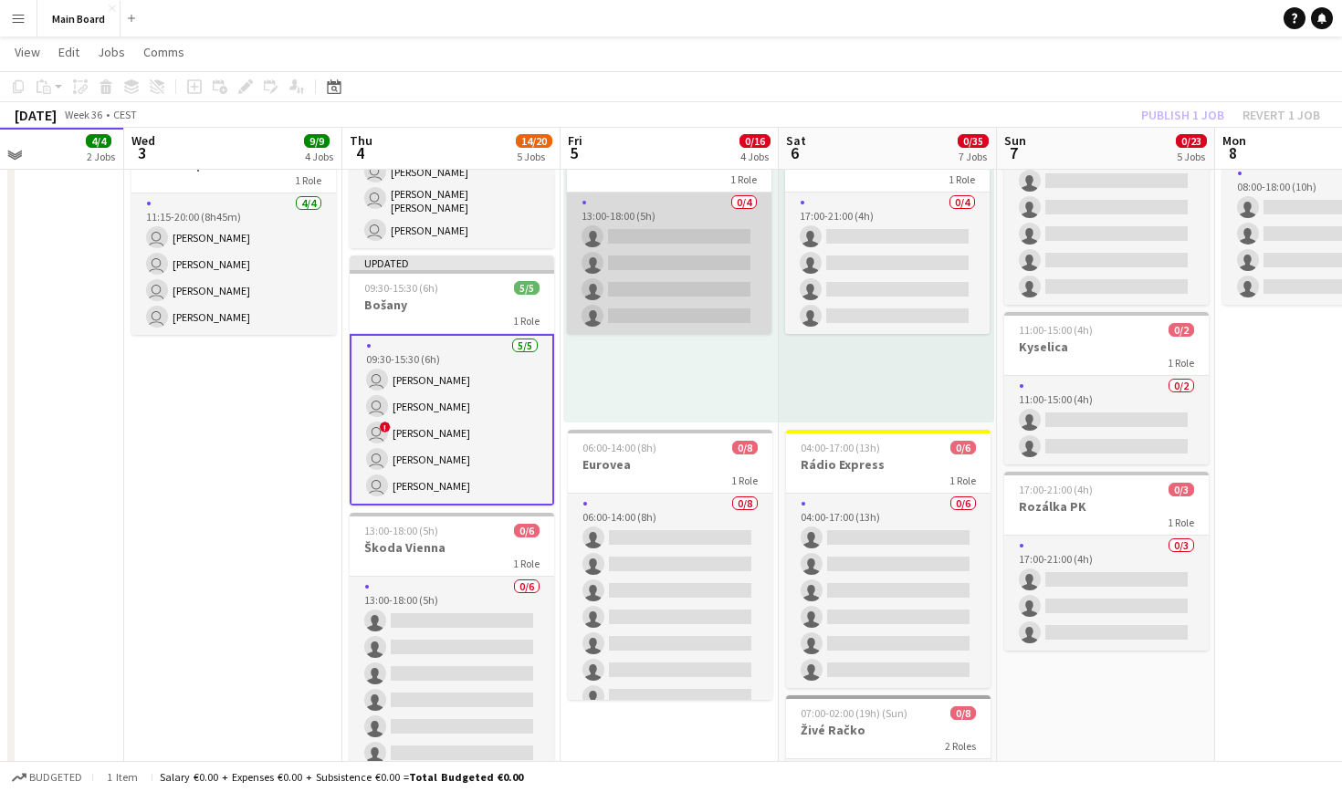
scroll to position [776, 0]
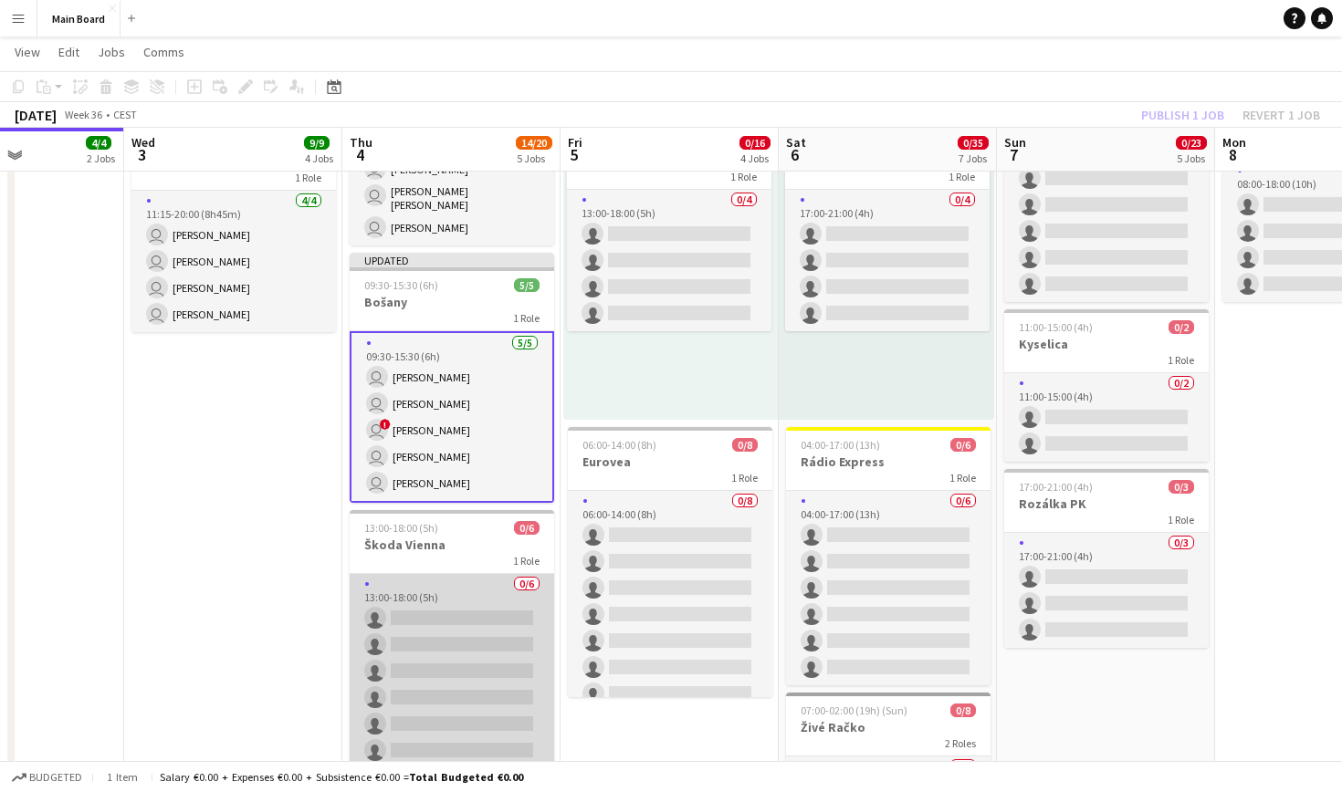
click at [452, 585] on app-card-role "0/6 13:00-18:00 (5h) single-neutral-actions single-neutral-actions single-neutr…" at bounding box center [452, 671] width 204 height 194
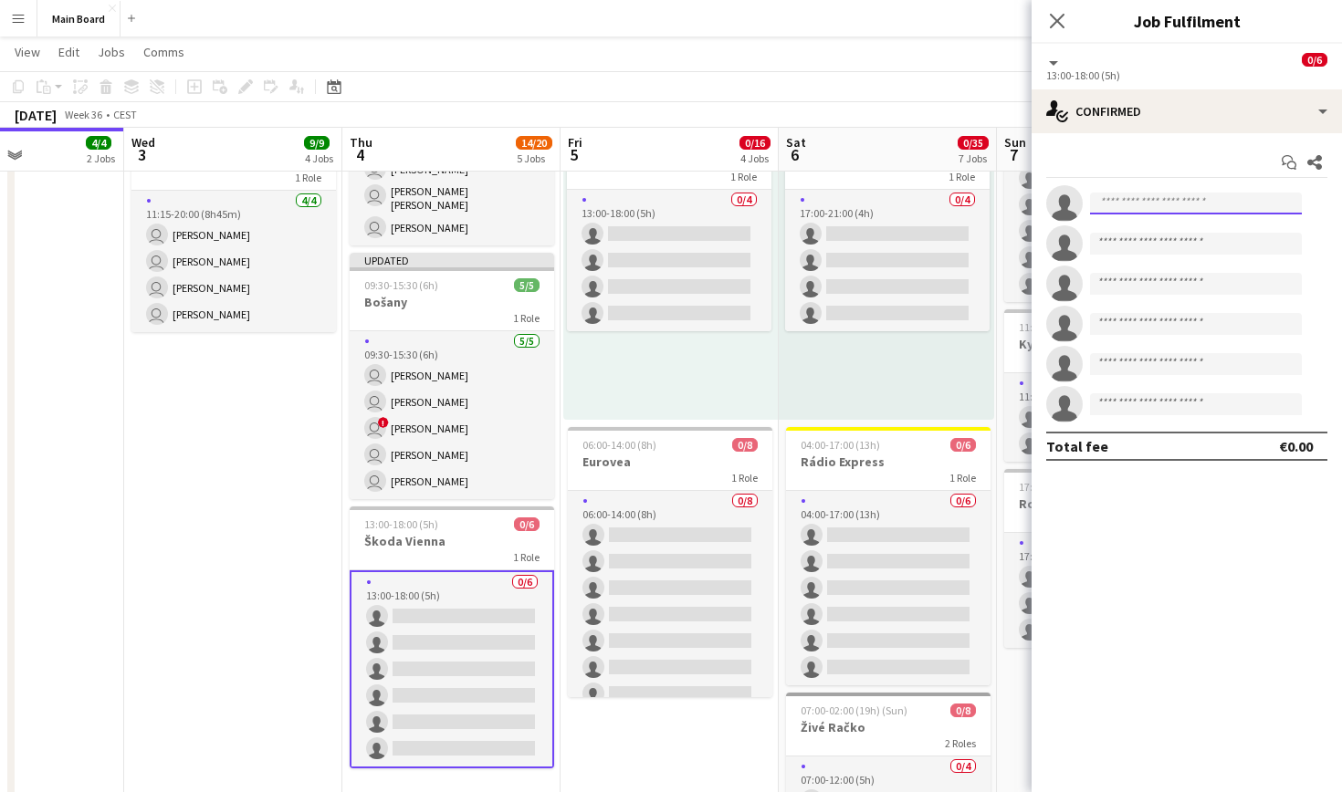
click at [1146, 201] on input at bounding box center [1196, 204] width 212 height 22
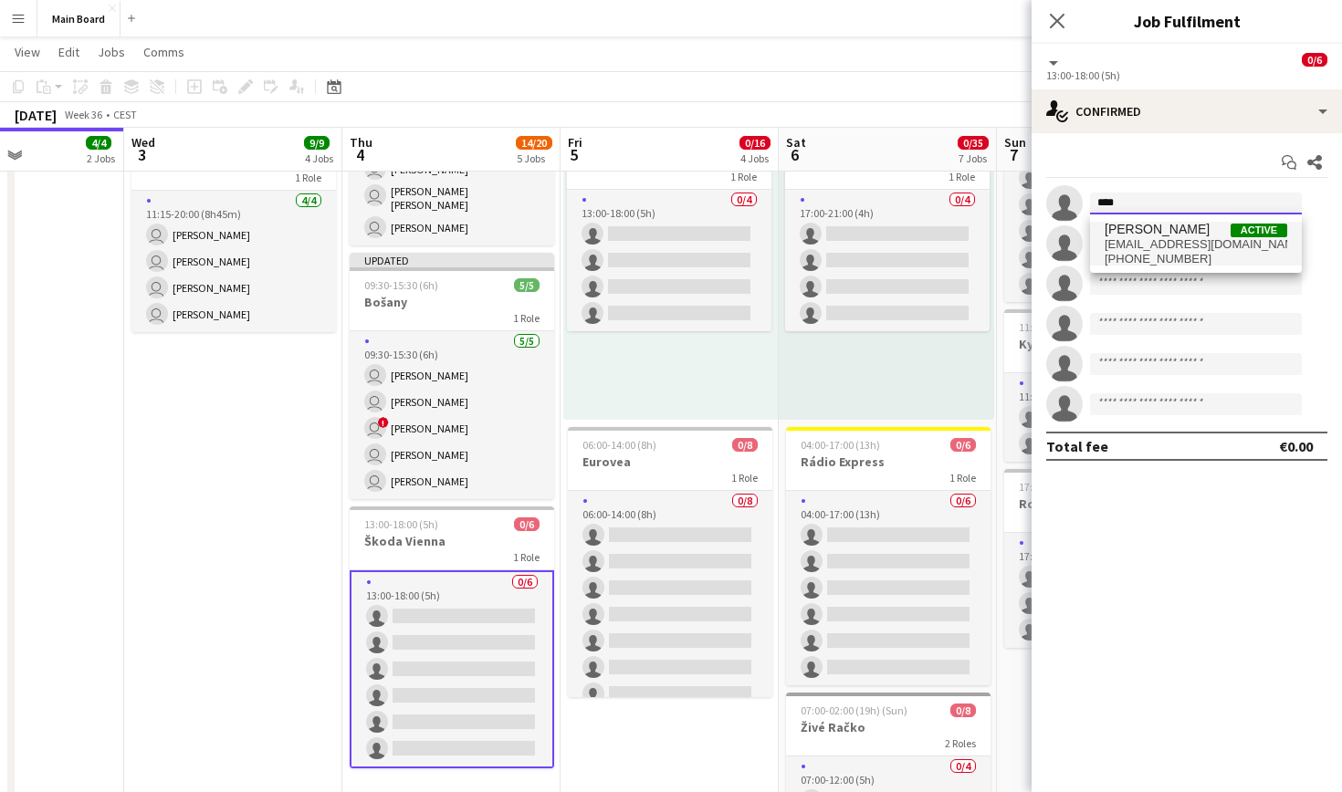
type input "****"
click at [1188, 236] on span "[PERSON_NAME] Active" at bounding box center [1196, 230] width 183 height 16
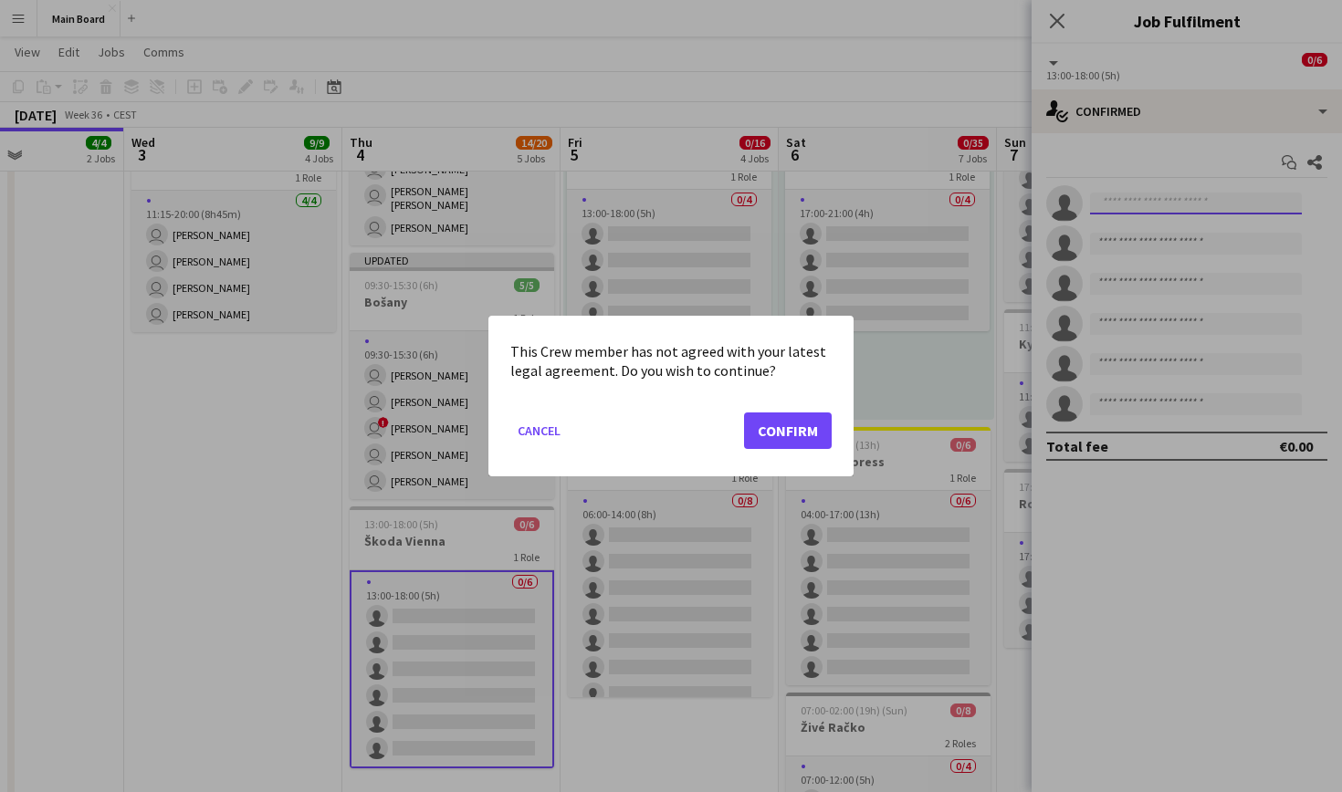
scroll to position [0, 0]
click at [800, 429] on button "Confirm" at bounding box center [788, 431] width 88 height 37
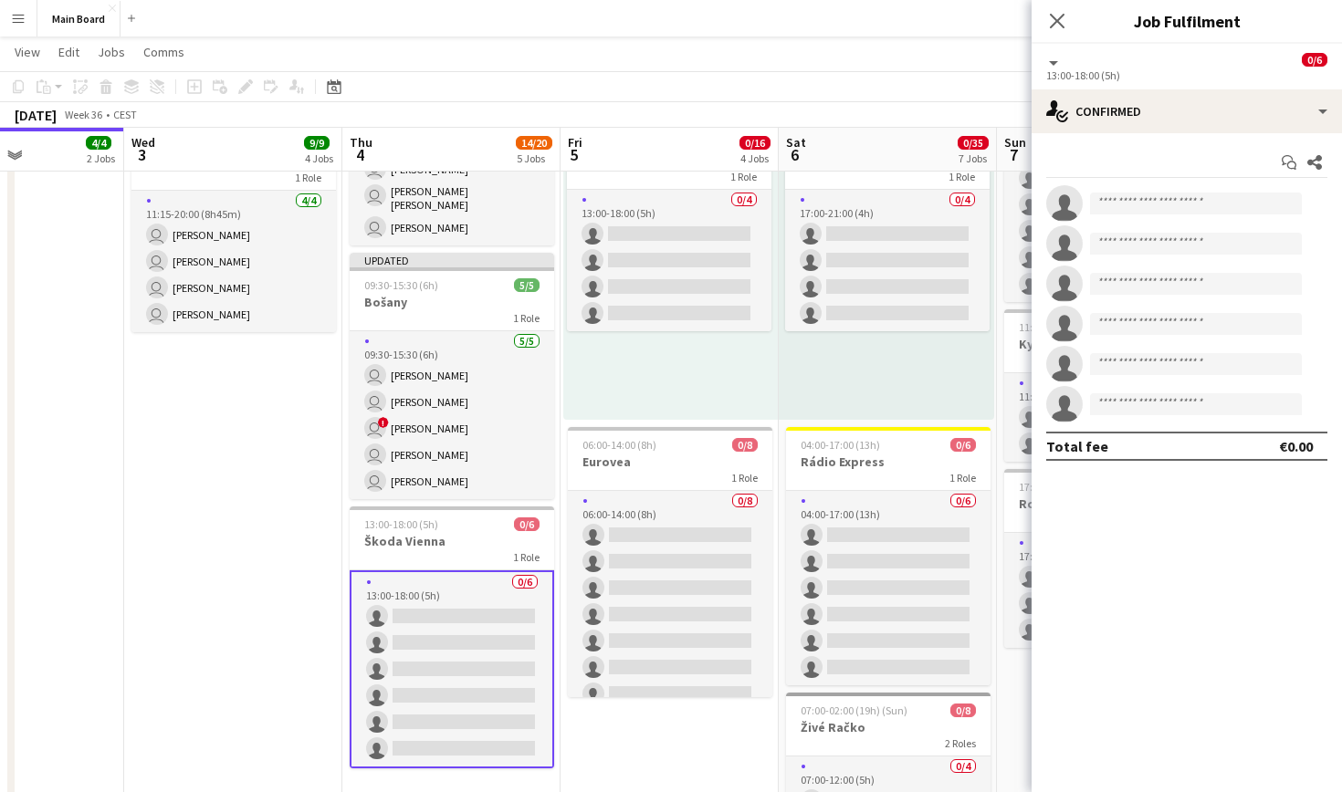
scroll to position [776, 0]
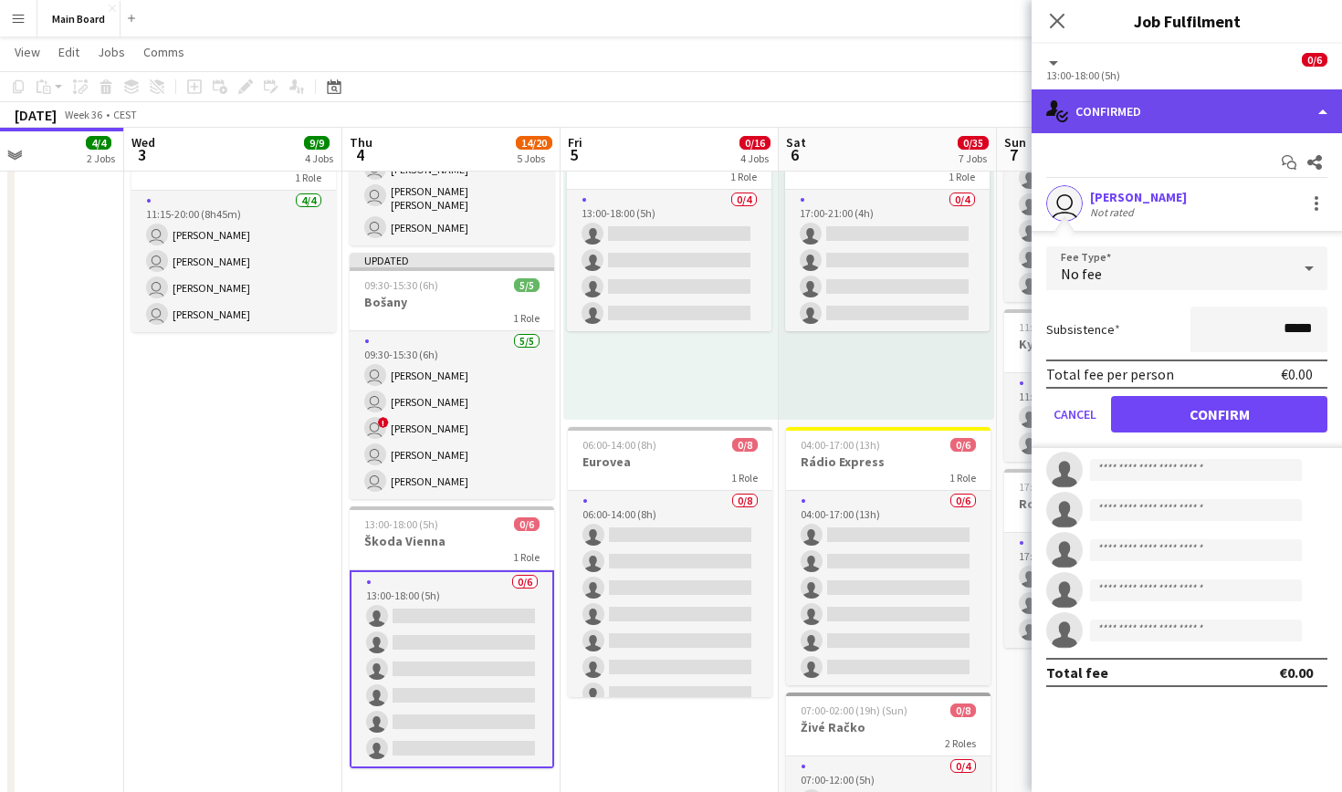
click at [1152, 104] on div "single-neutral-actions-check-2 Confirmed" at bounding box center [1187, 111] width 310 height 44
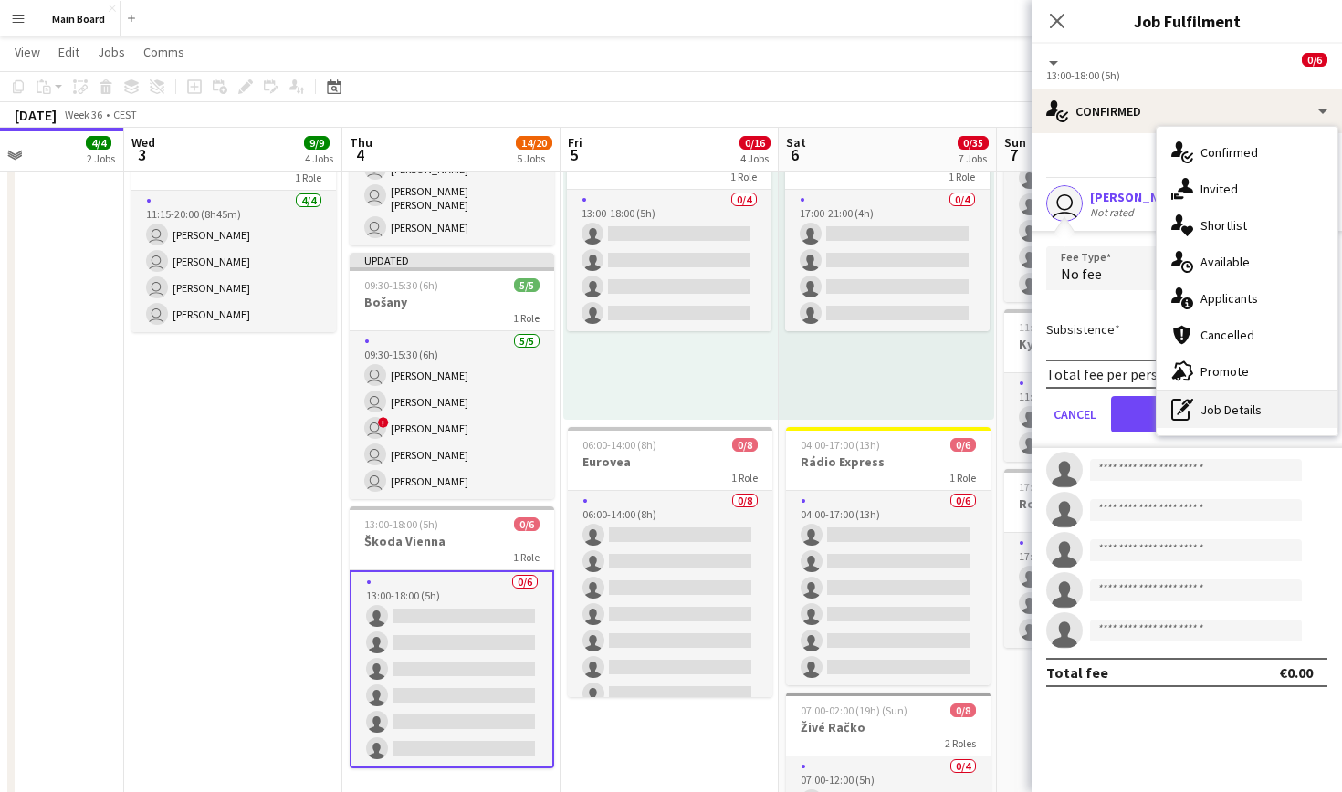
click at [1227, 407] on div "pen-write Job Details" at bounding box center [1247, 410] width 181 height 37
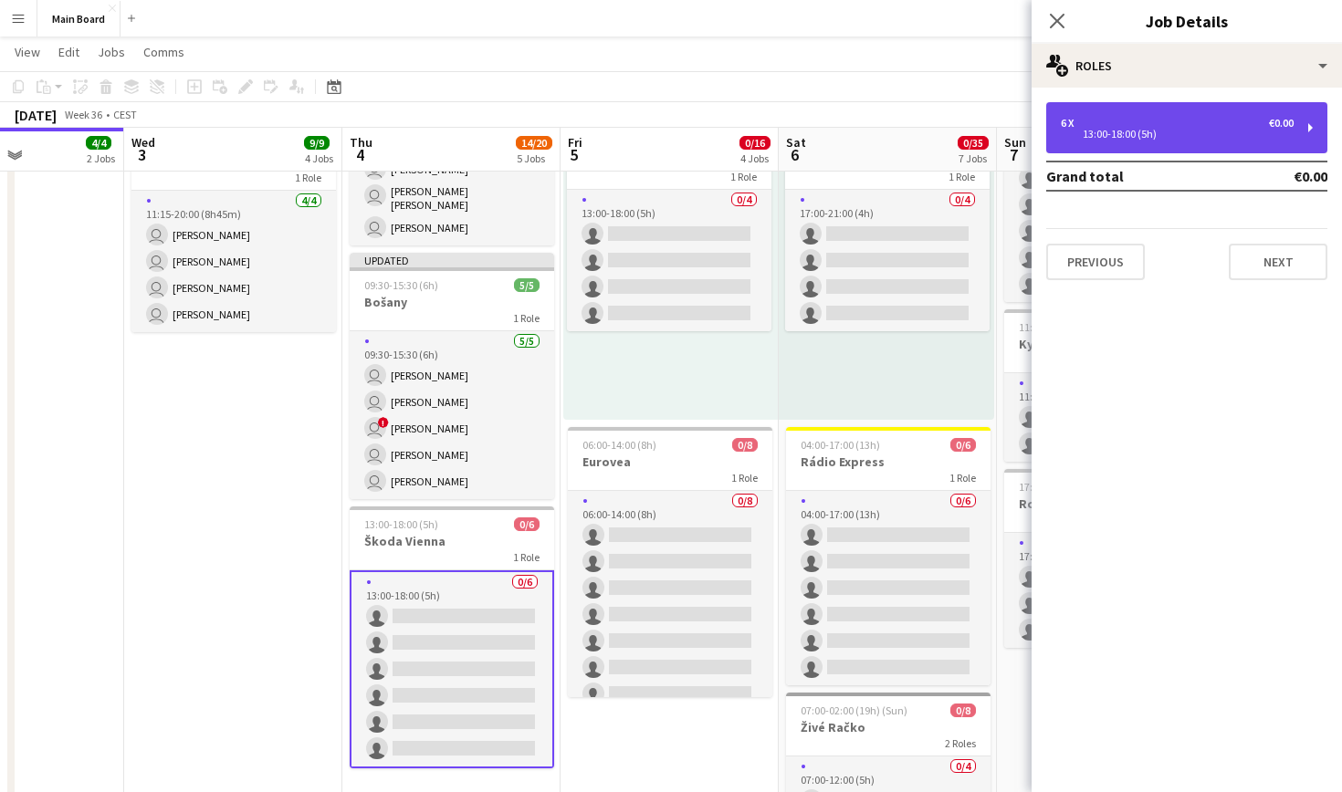
click at [1154, 136] on div "13:00-18:00 (5h)" at bounding box center [1177, 134] width 233 height 9
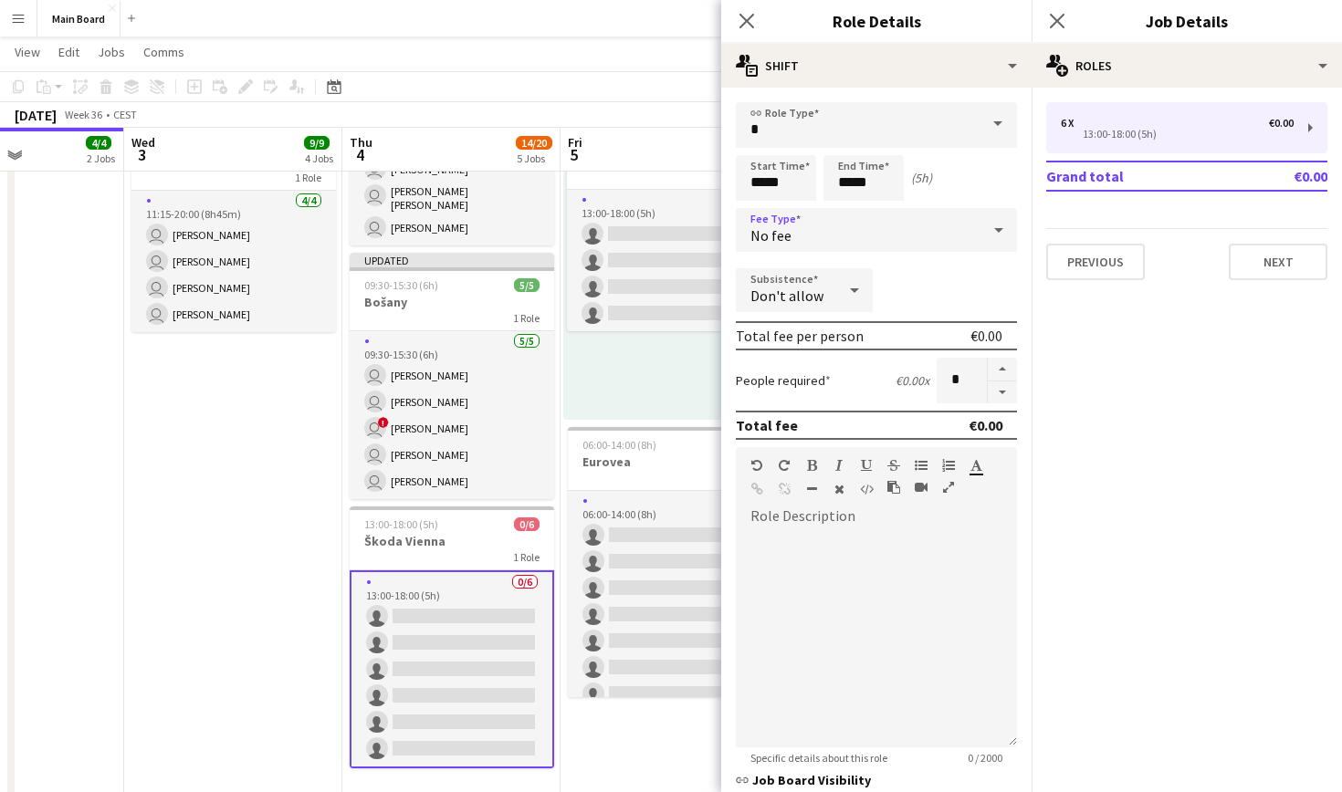
click at [781, 230] on span "No fee" at bounding box center [770, 235] width 41 height 18
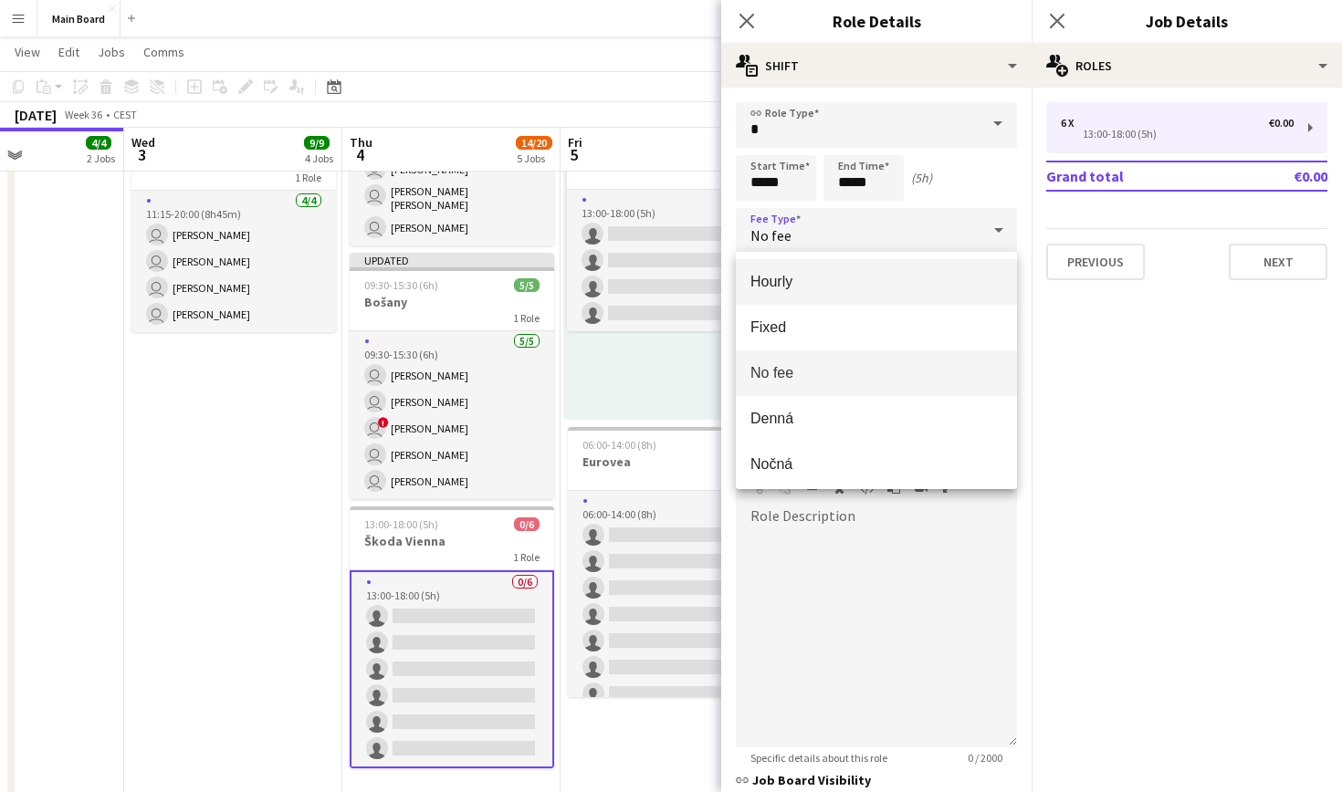
click at [801, 277] on span "Hourly" at bounding box center [876, 281] width 252 height 17
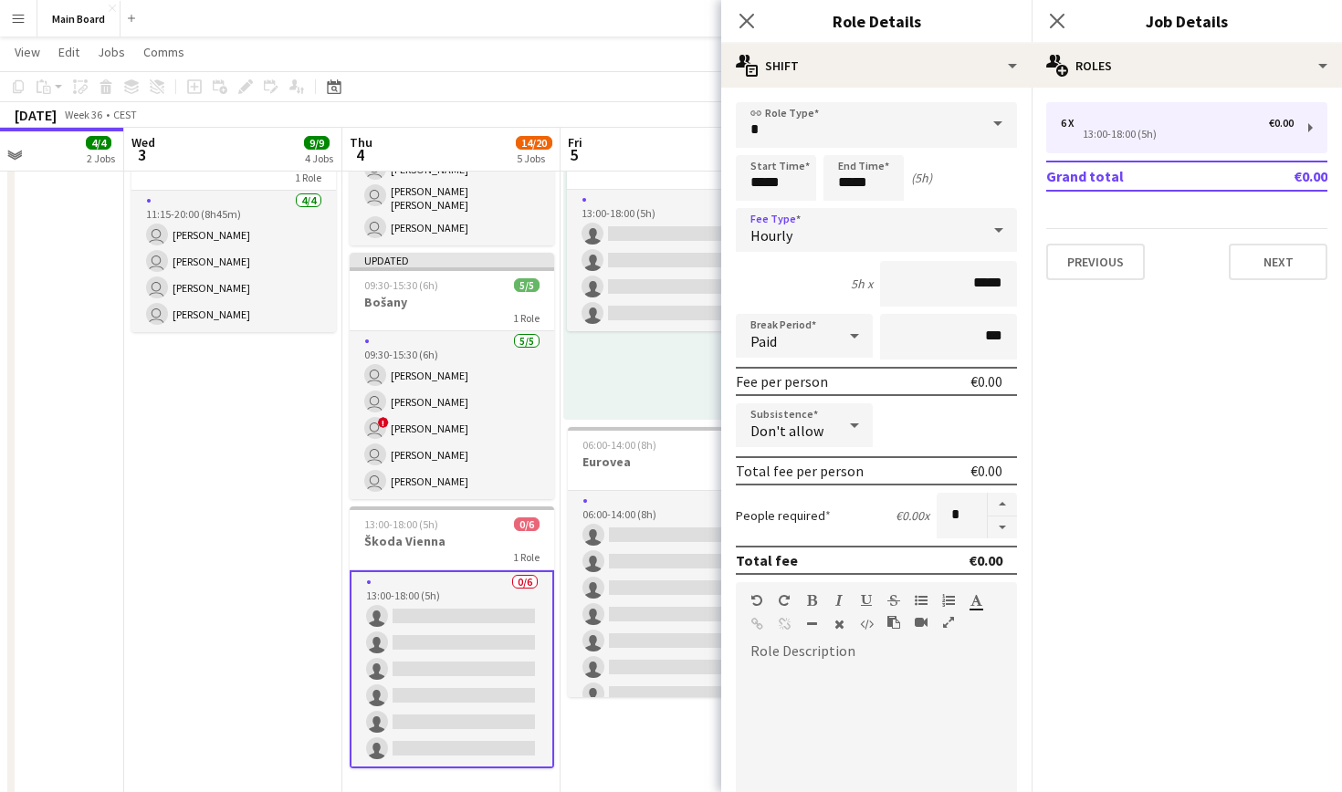
click at [820, 326] on div "Paid" at bounding box center [786, 336] width 100 height 44
click at [819, 436] on span "Unpaid" at bounding box center [804, 433] width 108 height 17
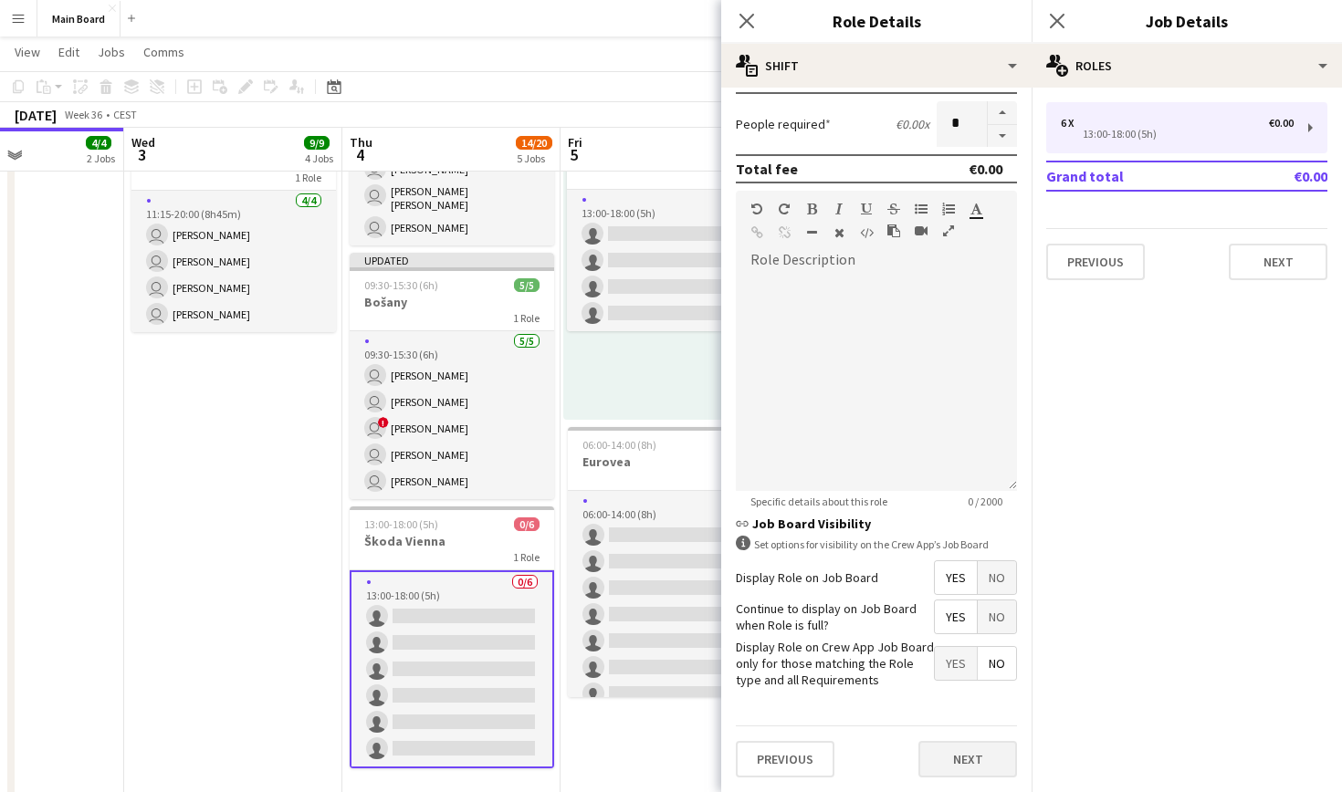
scroll to position [391, 0]
click at [969, 756] on button "Next" at bounding box center [967, 760] width 99 height 37
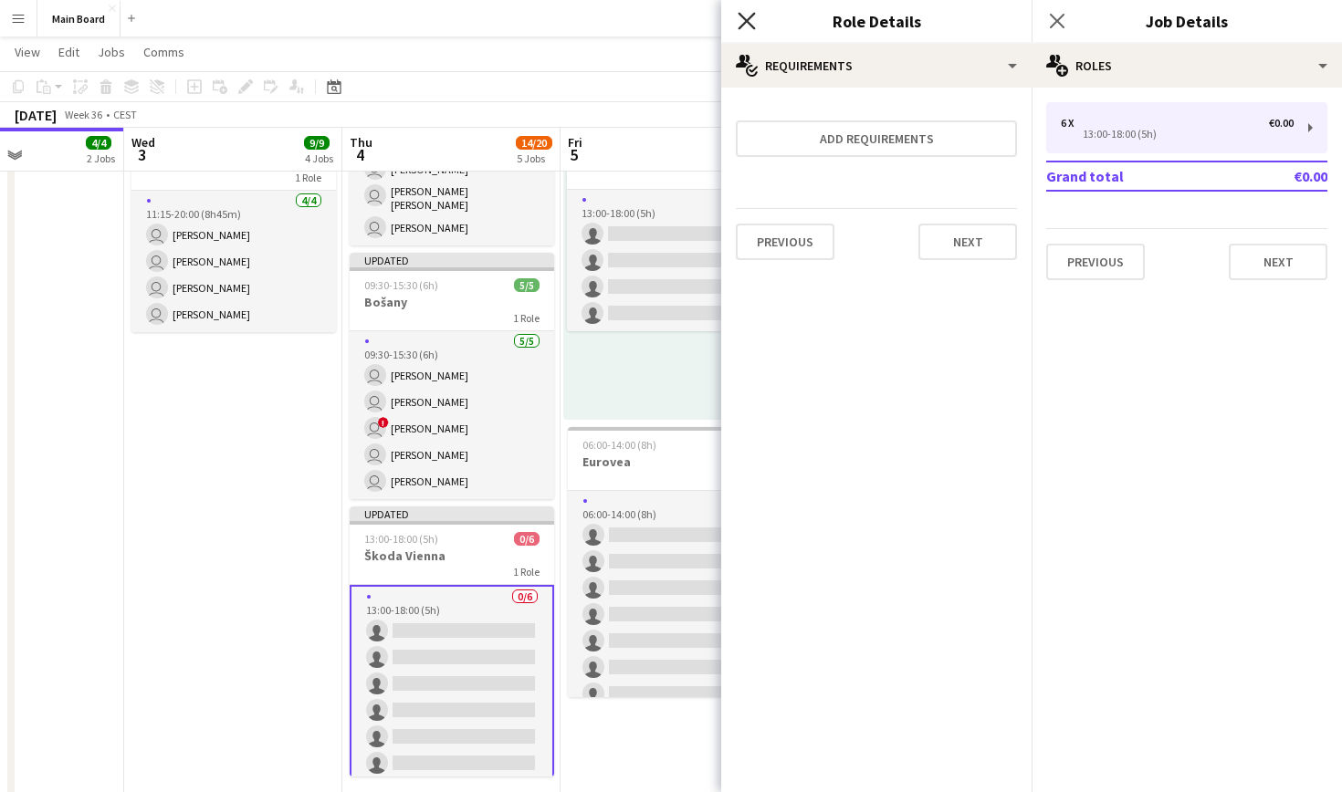
click at [744, 13] on icon "Close pop-in" at bounding box center [746, 20] width 17 height 17
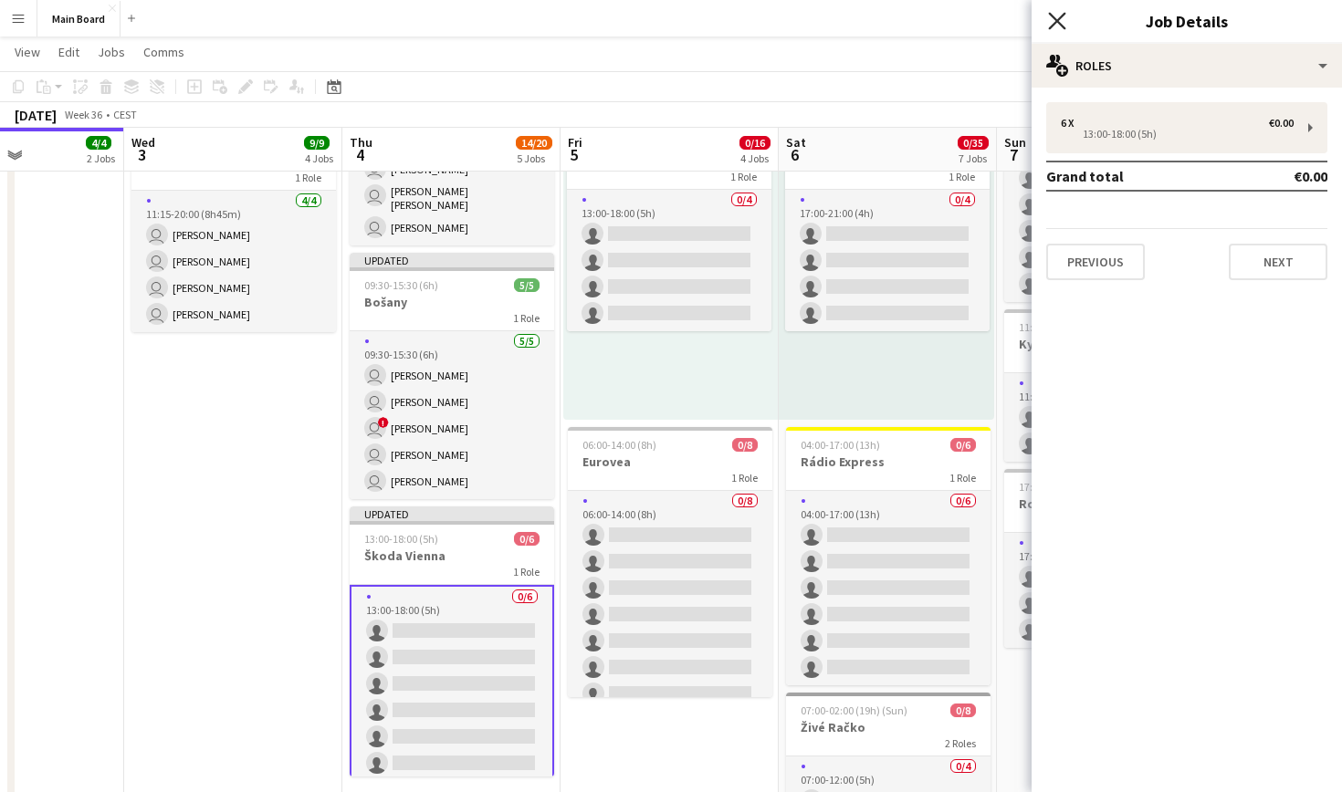
click at [1063, 17] on icon "Close pop-in" at bounding box center [1056, 20] width 17 height 17
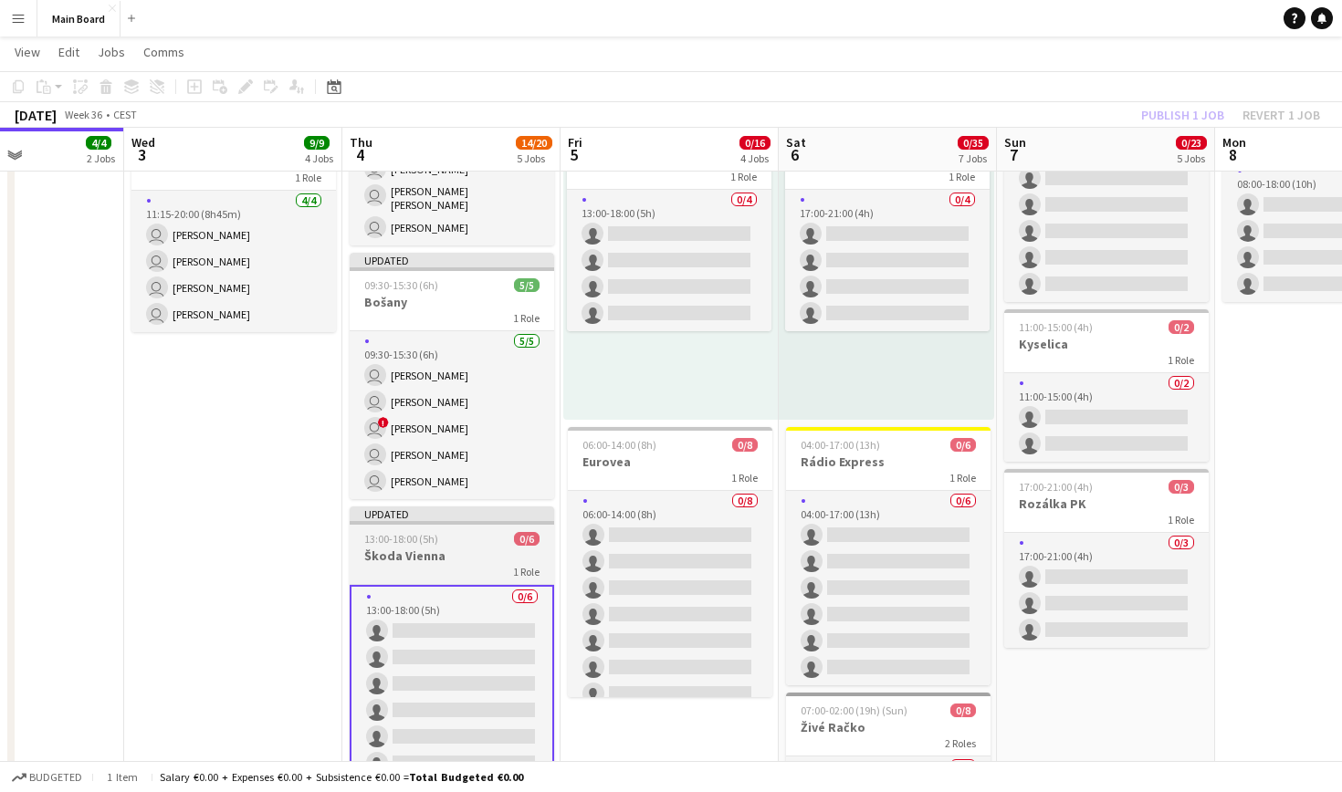
click at [474, 564] on div "1 Role" at bounding box center [452, 571] width 204 height 15
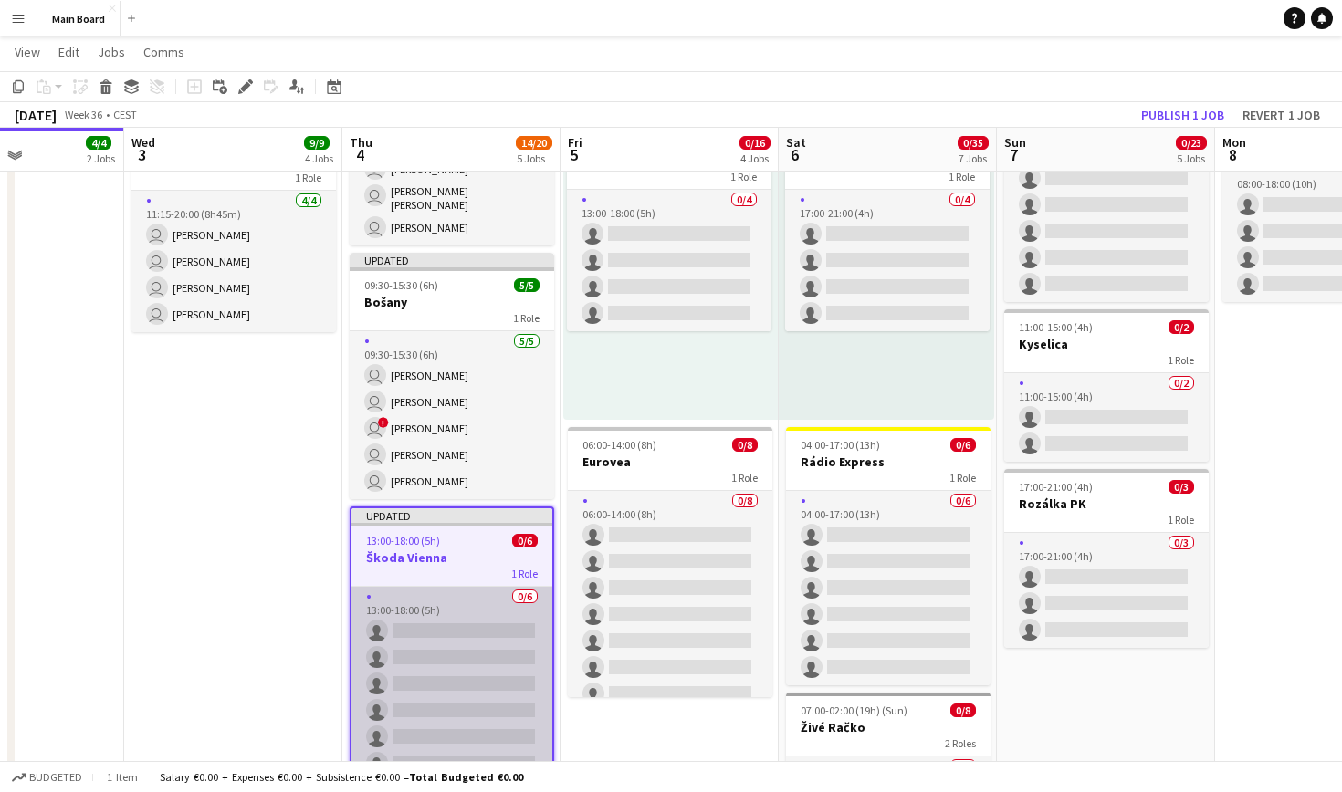
click at [464, 598] on app-card-role "0/6 13:00-18:00 (5h) single-neutral-actions single-neutral-actions single-neutr…" at bounding box center [451, 684] width 201 height 194
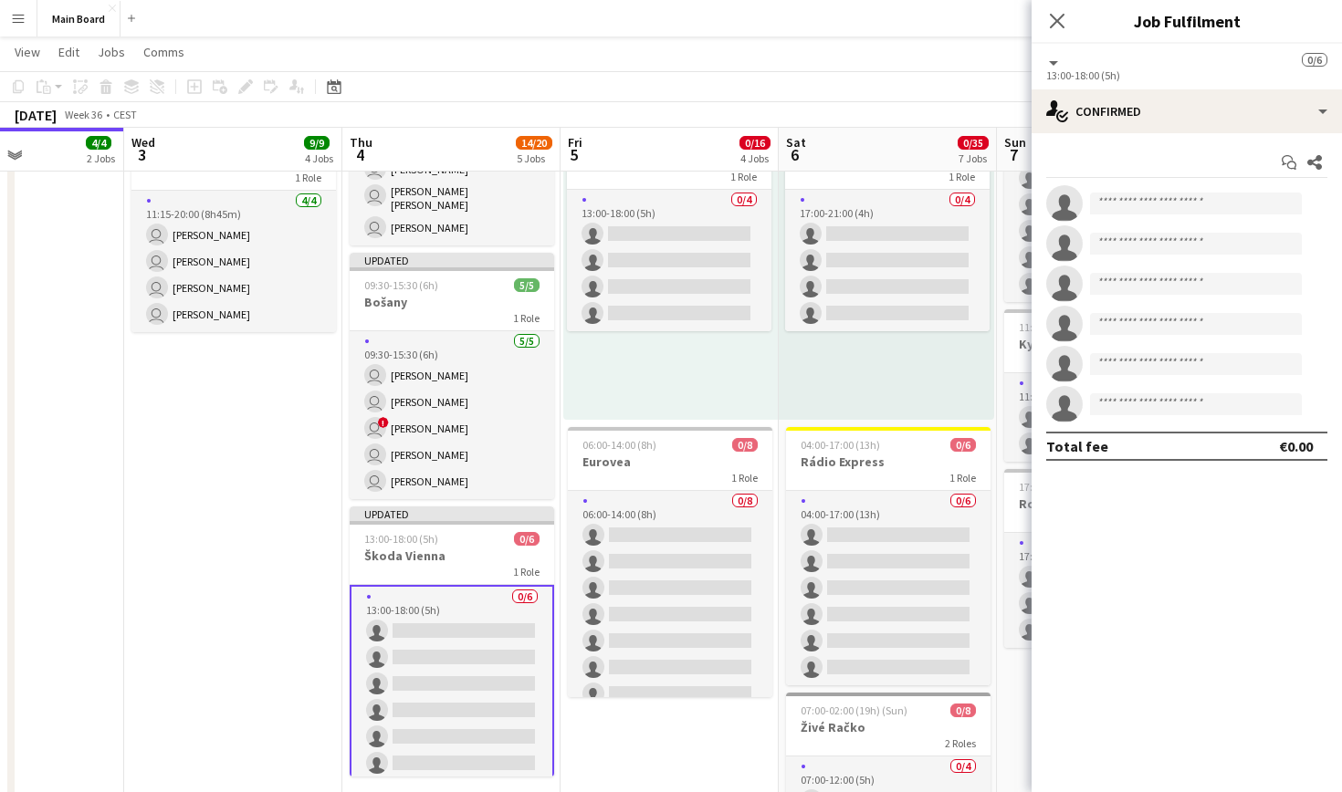
click at [1160, 191] on app-invite-slot "single-neutral-actions" at bounding box center [1187, 203] width 310 height 37
click at [1160, 199] on input at bounding box center [1196, 204] width 212 height 22
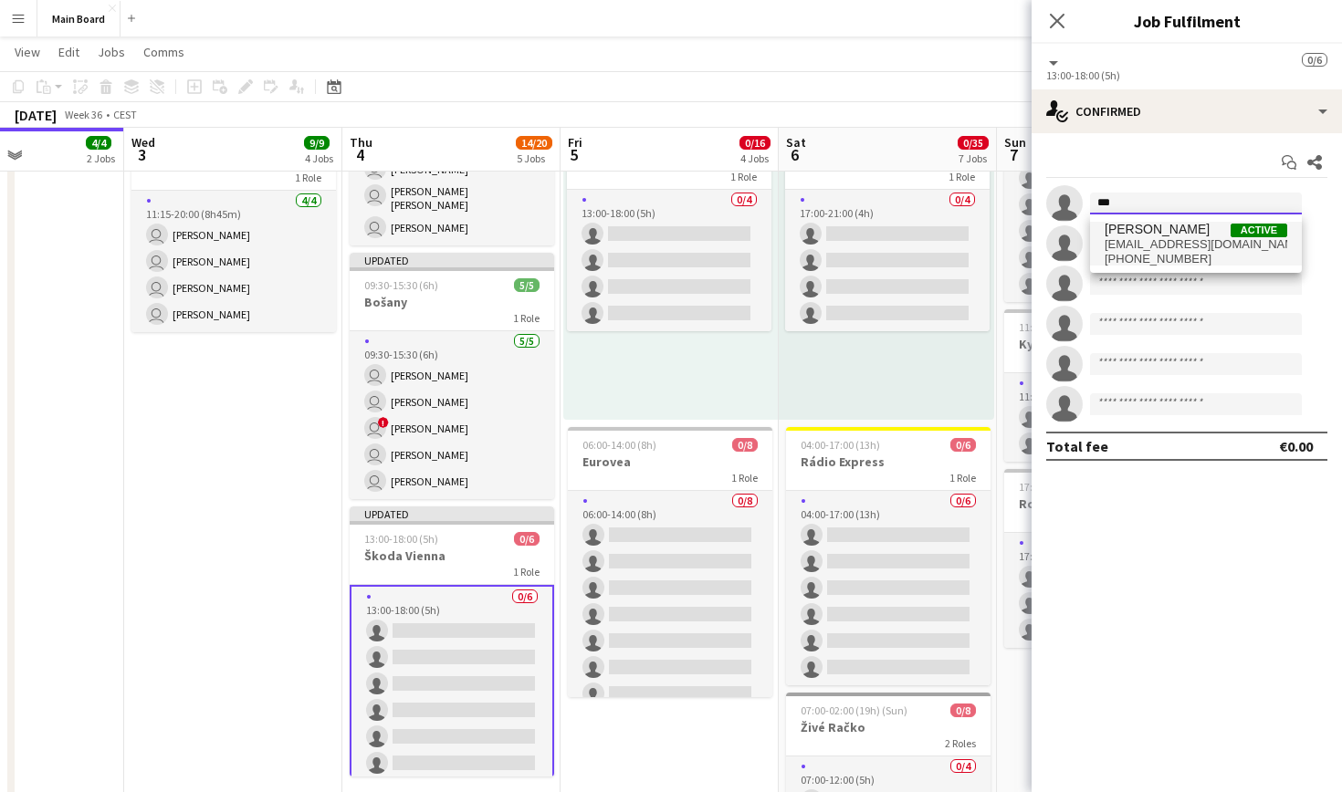
type input "***"
click at [1169, 234] on span "[PERSON_NAME]" at bounding box center [1157, 230] width 105 height 16
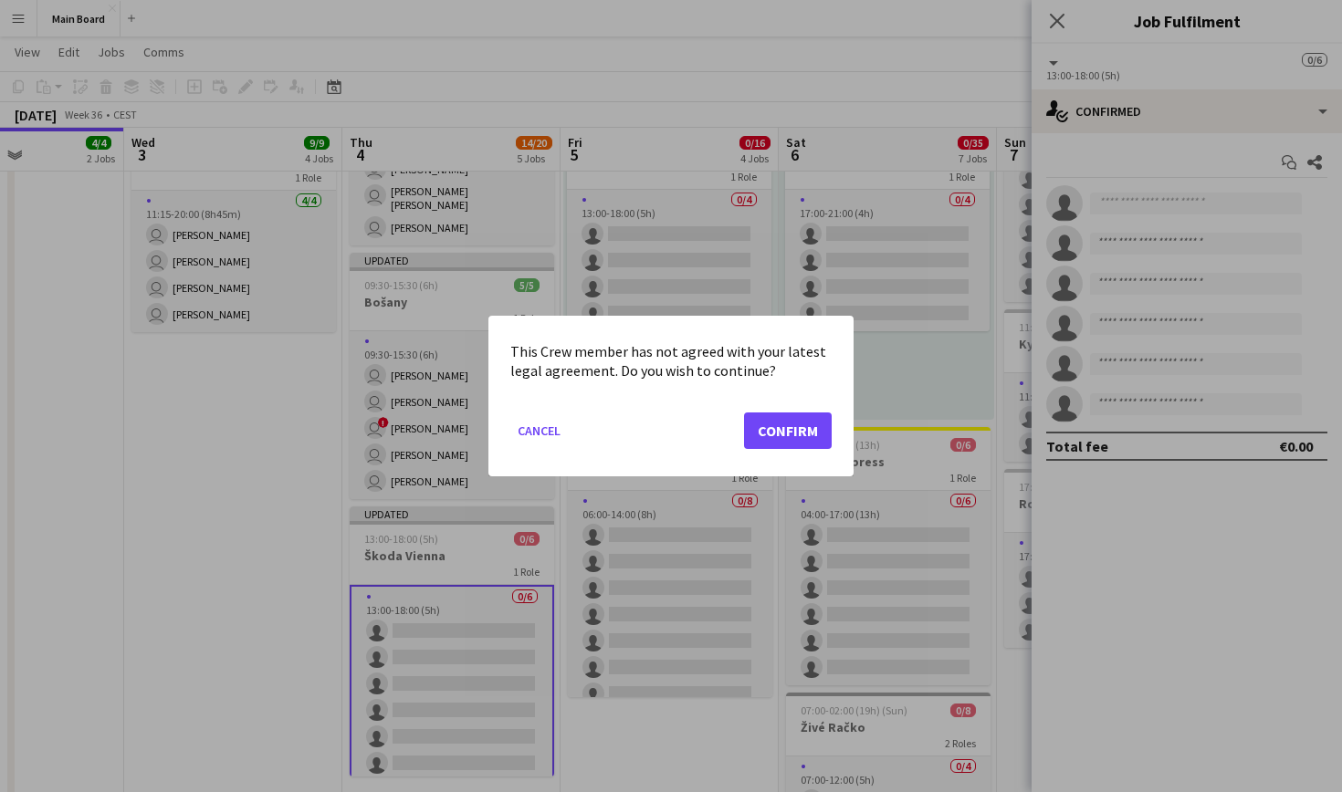
click at [805, 432] on button "Confirm" at bounding box center [788, 431] width 88 height 37
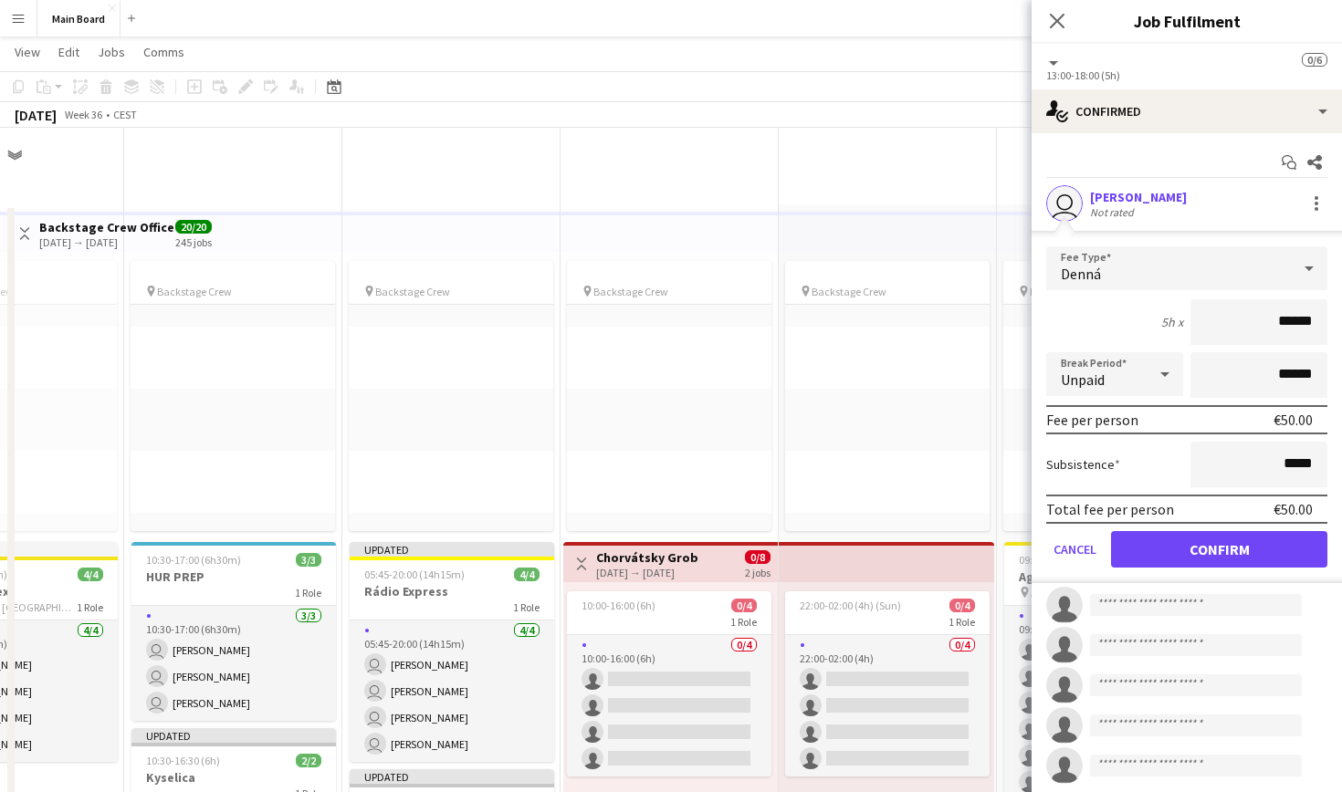
scroll to position [776, 0]
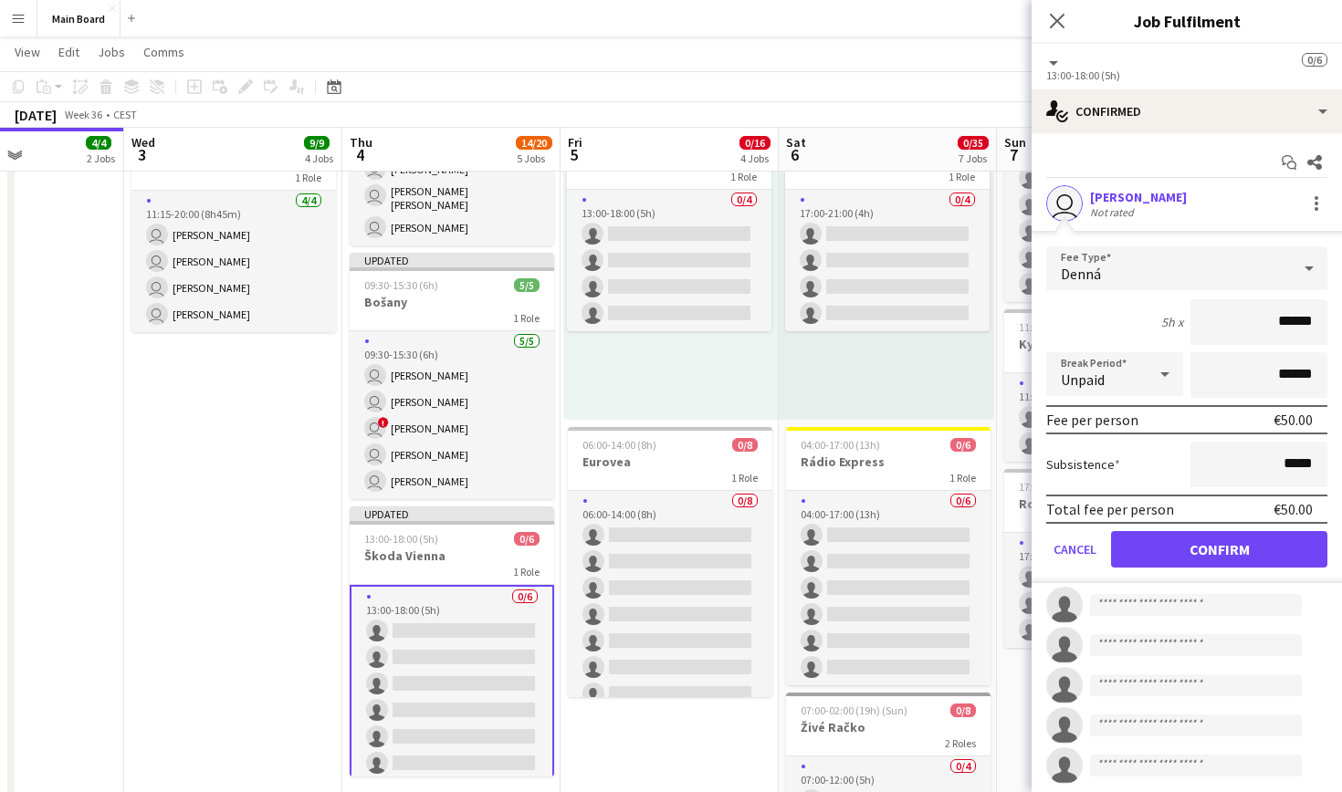
click at [1202, 556] on button "Confirm" at bounding box center [1219, 549] width 216 height 37
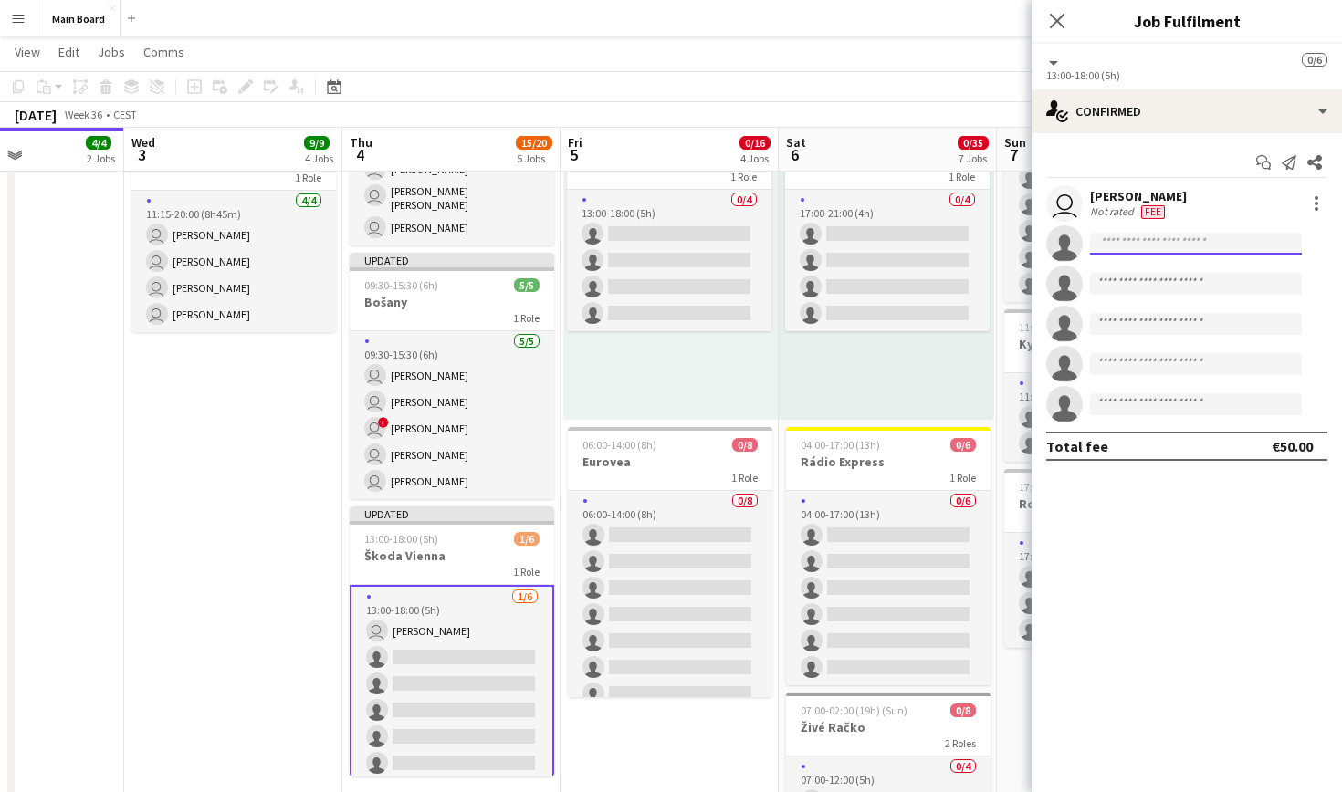
click at [1161, 253] on input at bounding box center [1196, 244] width 212 height 22
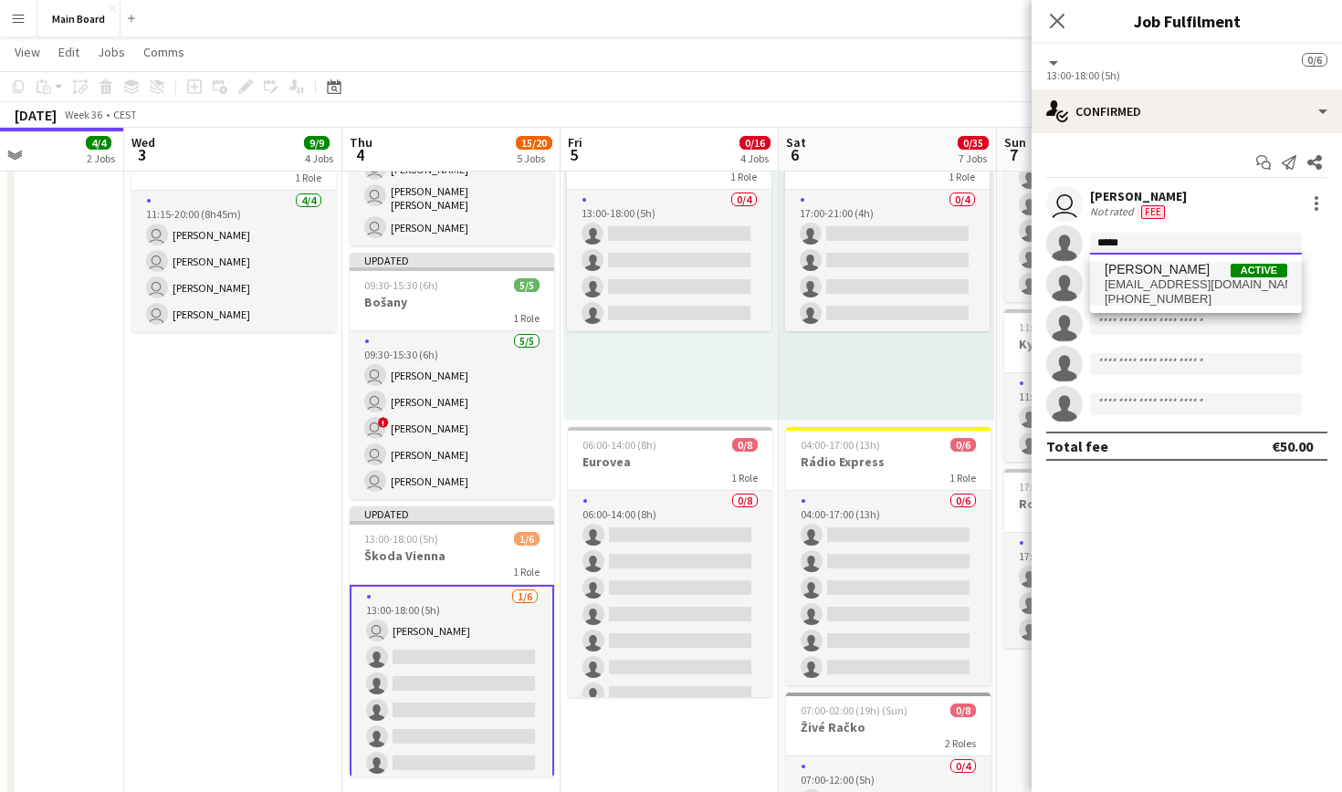
type input "*****"
click at [1162, 273] on span "[PERSON_NAME]" at bounding box center [1157, 270] width 105 height 16
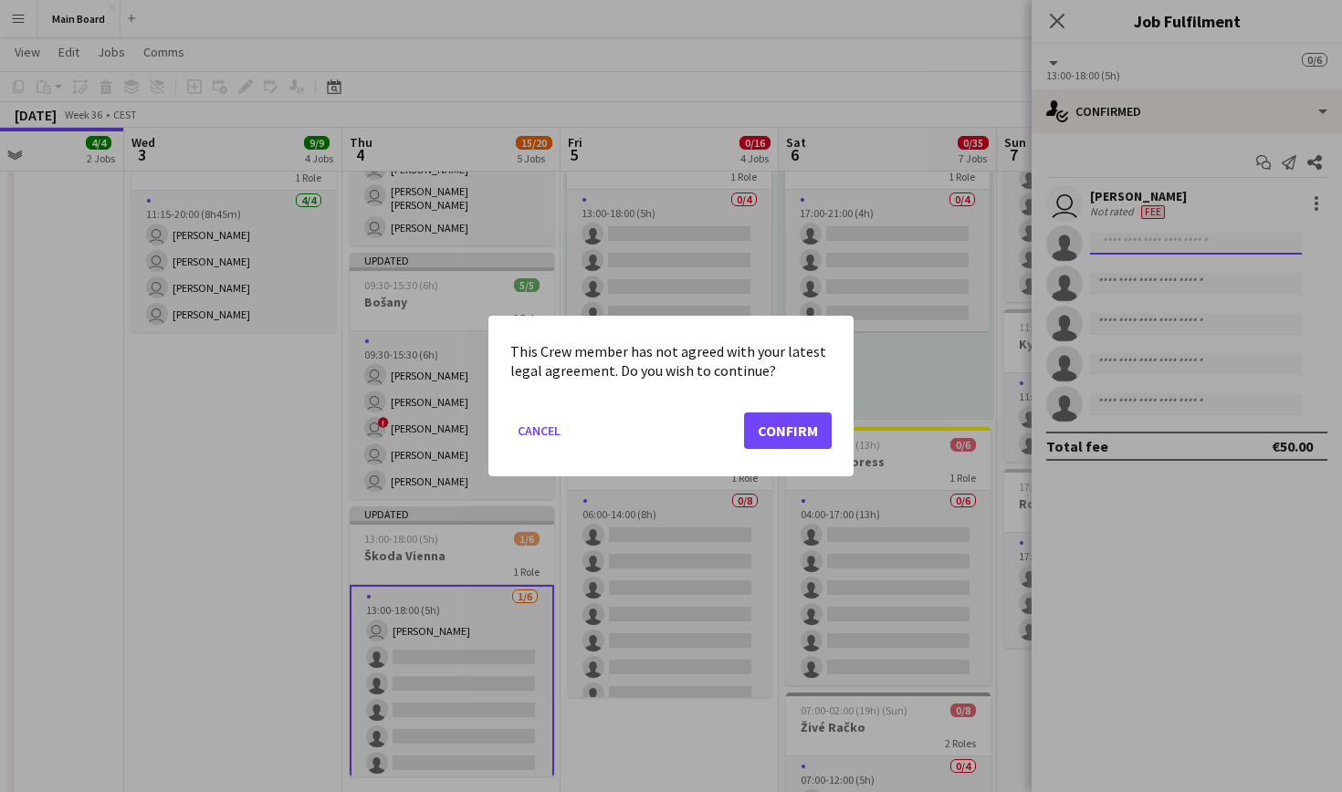
scroll to position [0, 0]
click at [815, 429] on button "Confirm" at bounding box center [788, 431] width 88 height 37
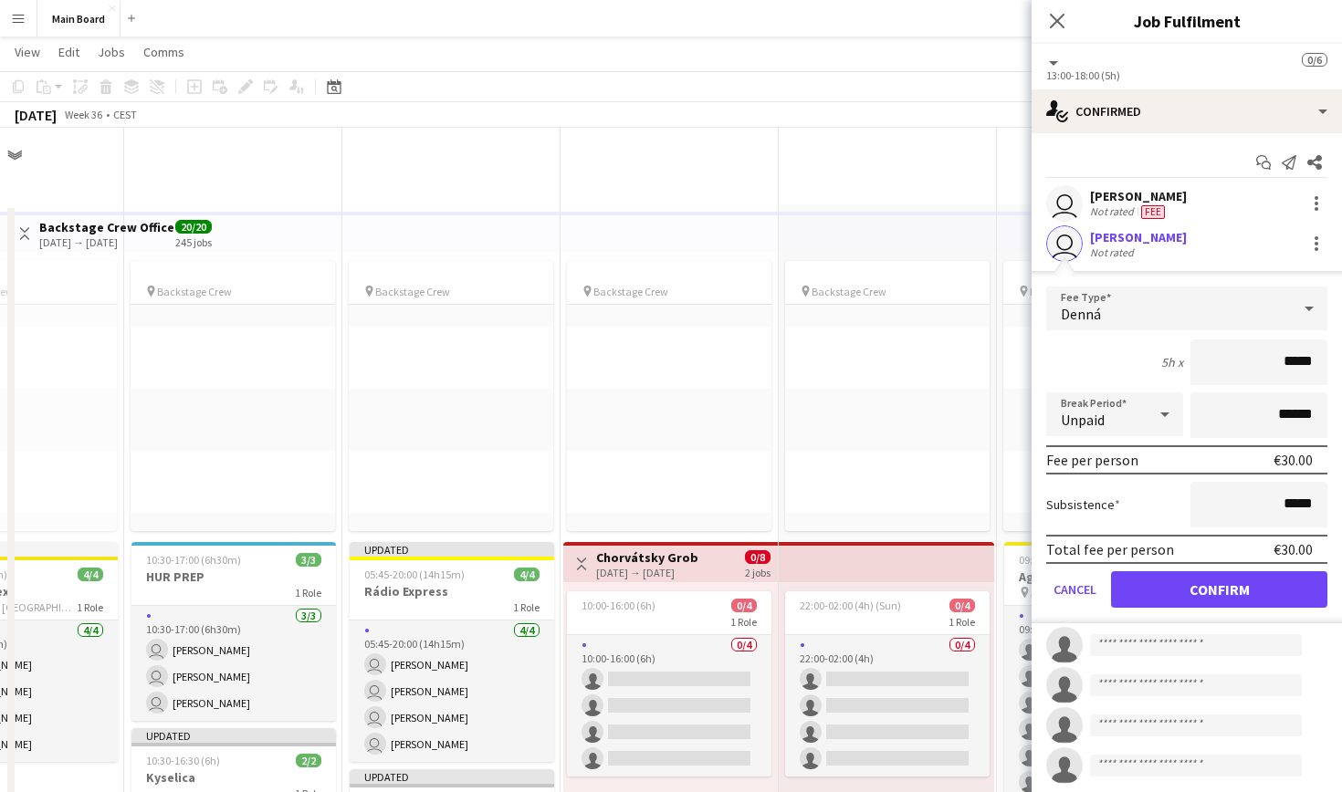
scroll to position [776, 0]
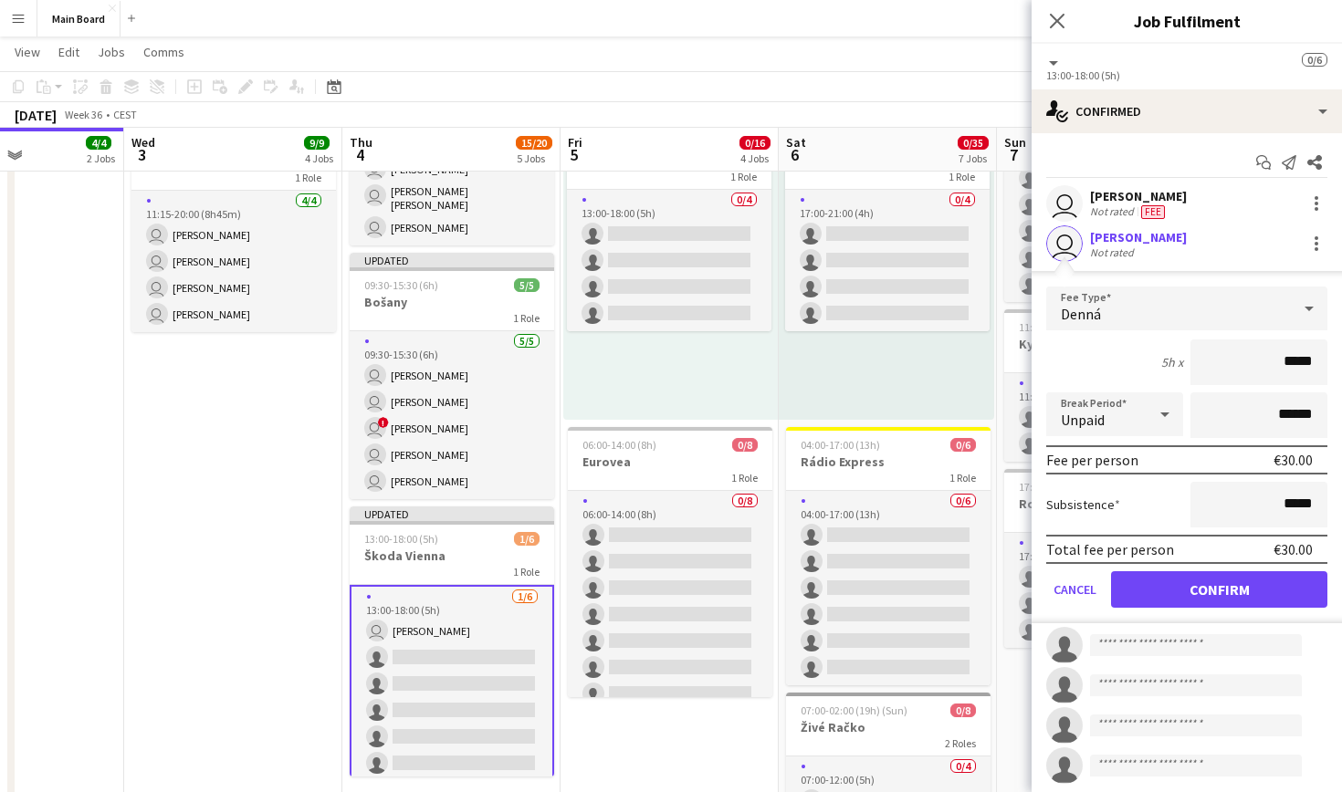
click at [1221, 606] on button "Confirm" at bounding box center [1219, 589] width 216 height 37
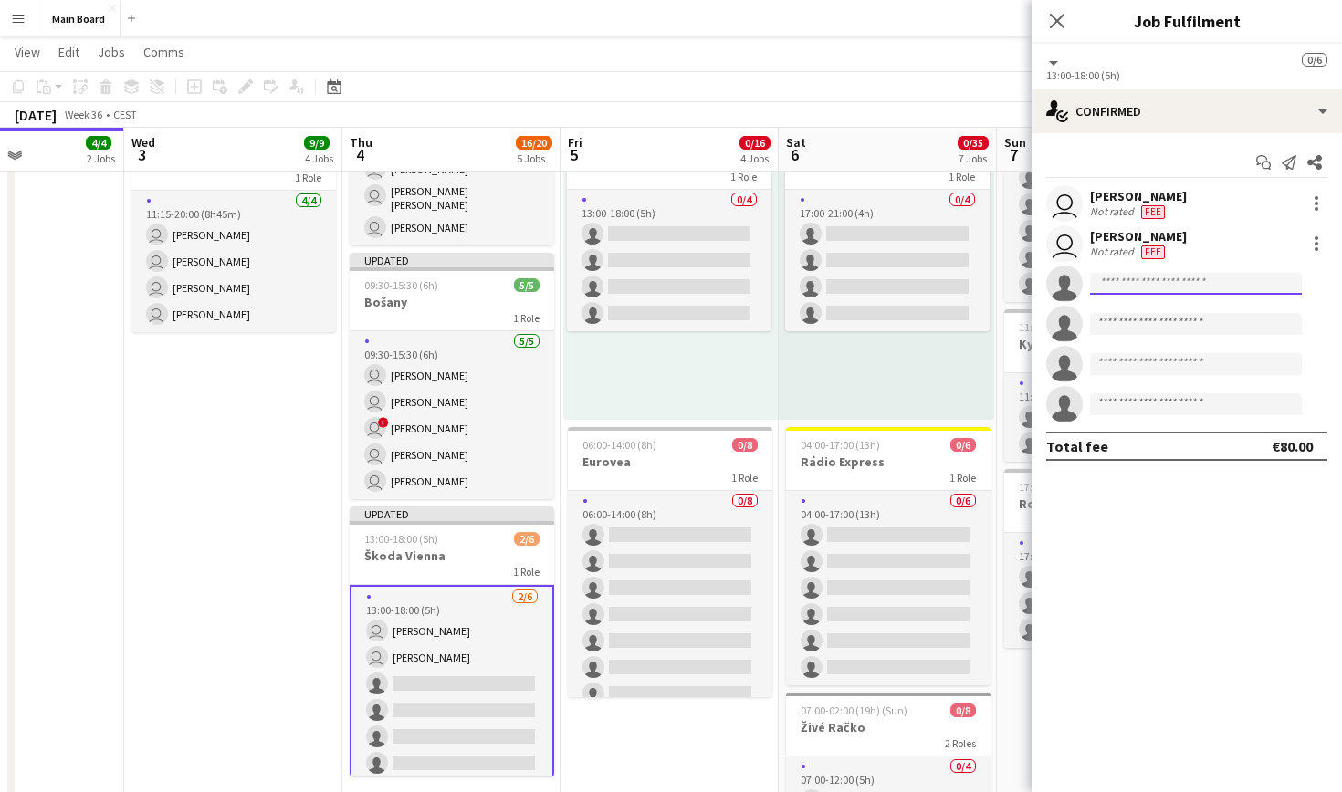
click at [1169, 288] on input at bounding box center [1196, 284] width 212 height 22
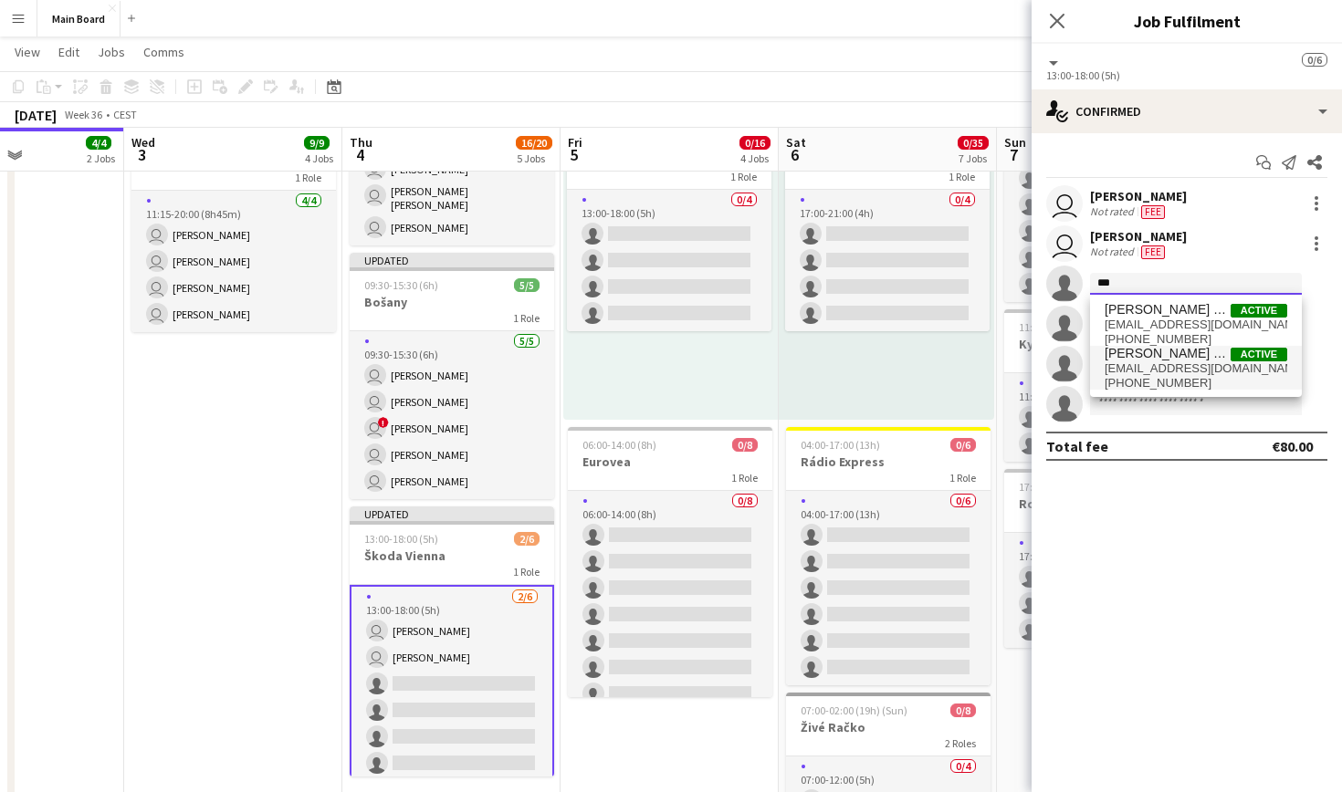
type input "***"
click at [1178, 368] on span "[EMAIL_ADDRESS][DOMAIN_NAME]" at bounding box center [1196, 369] width 183 height 15
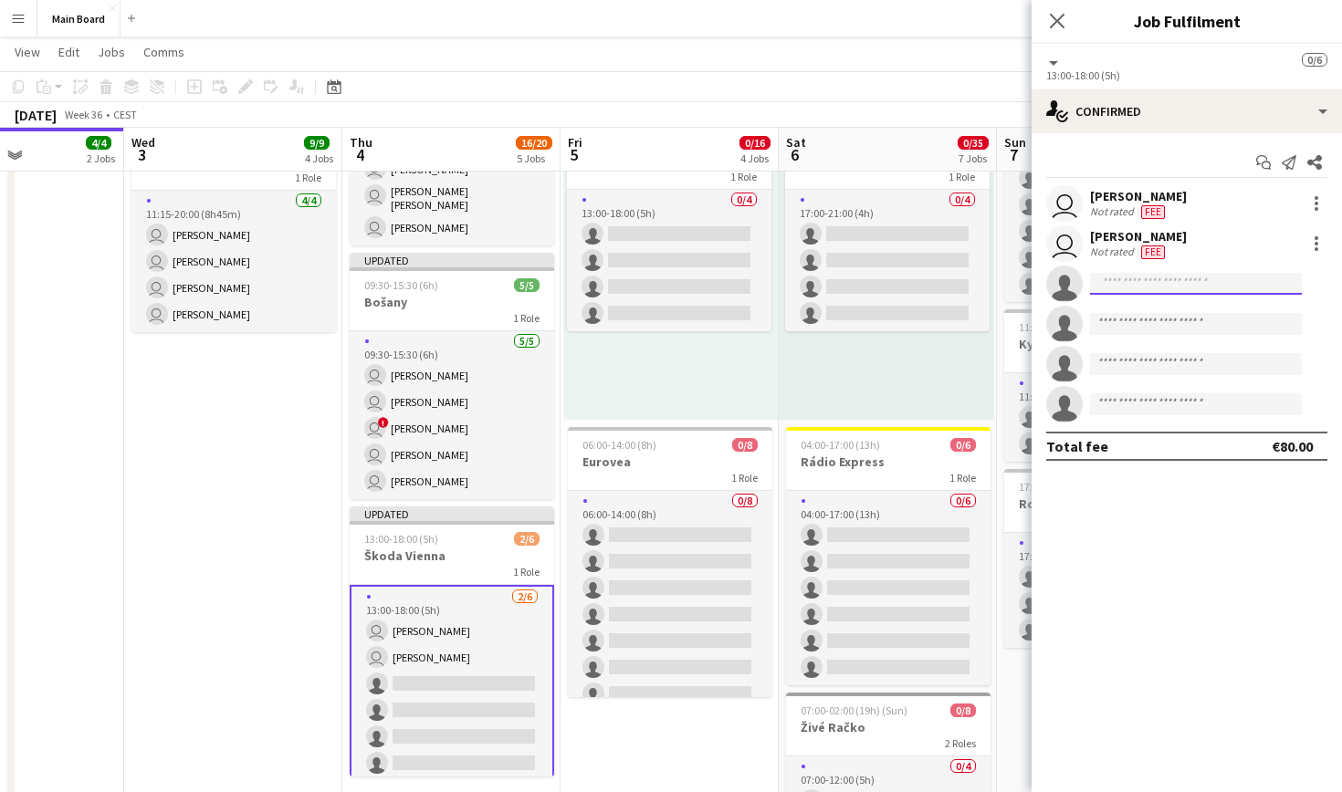
scroll to position [0, 0]
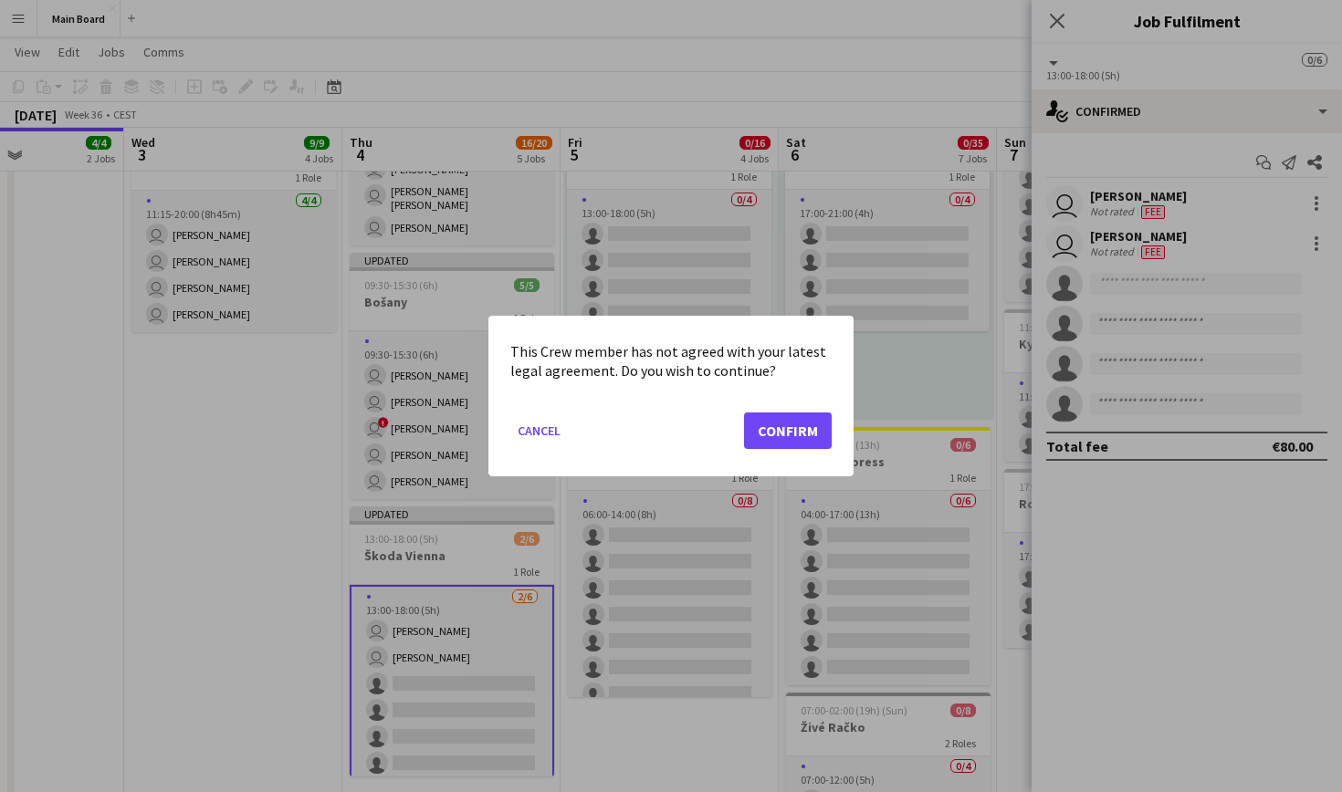
click at [801, 420] on button "Confirm" at bounding box center [788, 431] width 88 height 37
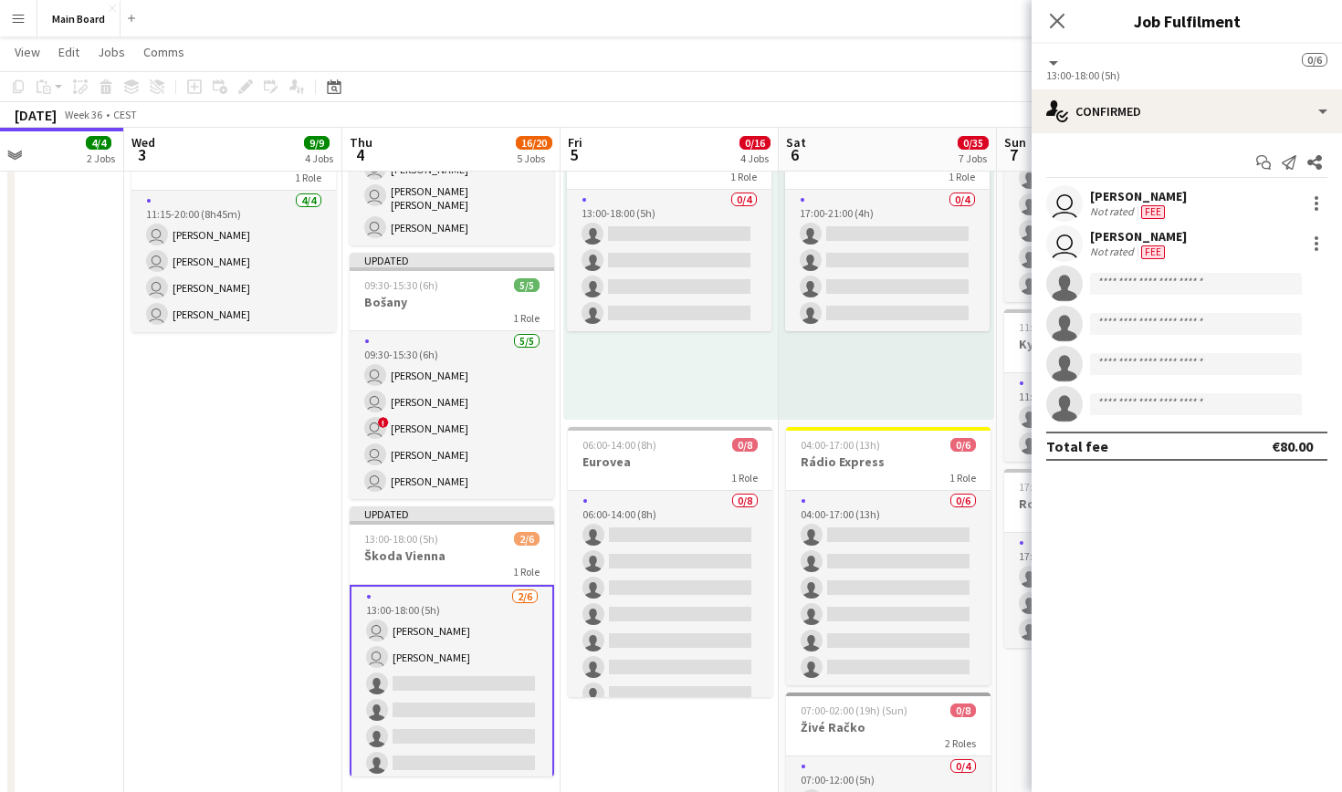
scroll to position [776, 0]
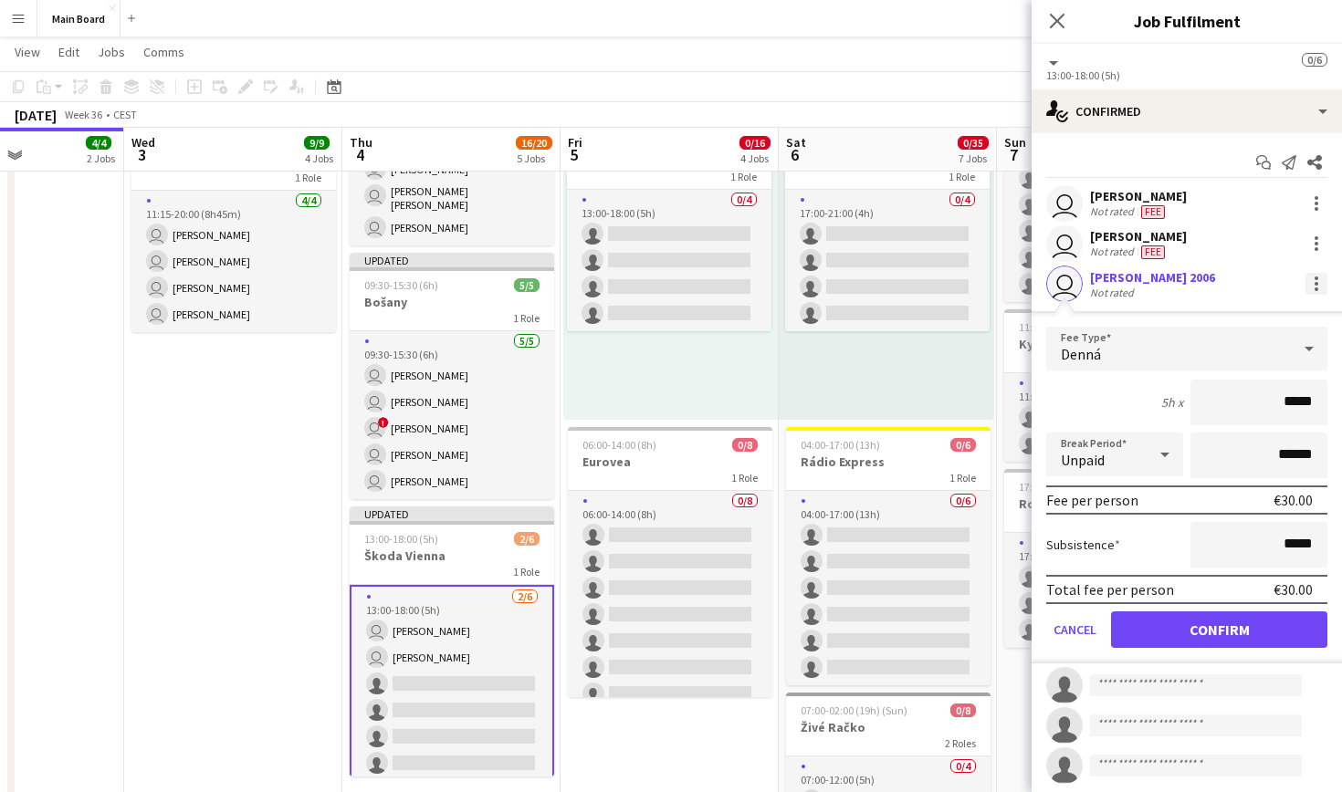
click at [1316, 283] on div at bounding box center [1317, 284] width 4 height 4
click at [1232, 453] on span "Remove" at bounding box center [1227, 449] width 55 height 16
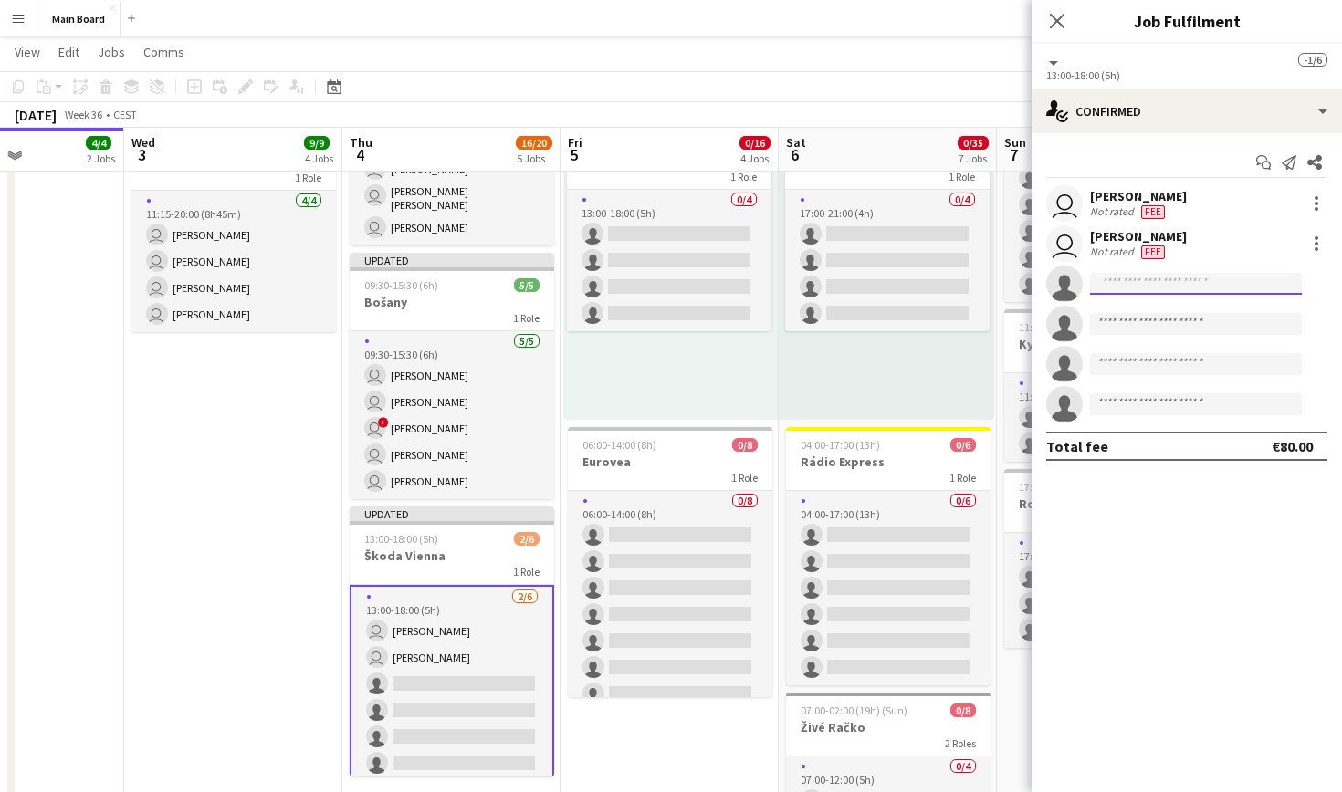
click at [1156, 286] on input at bounding box center [1196, 284] width 212 height 22
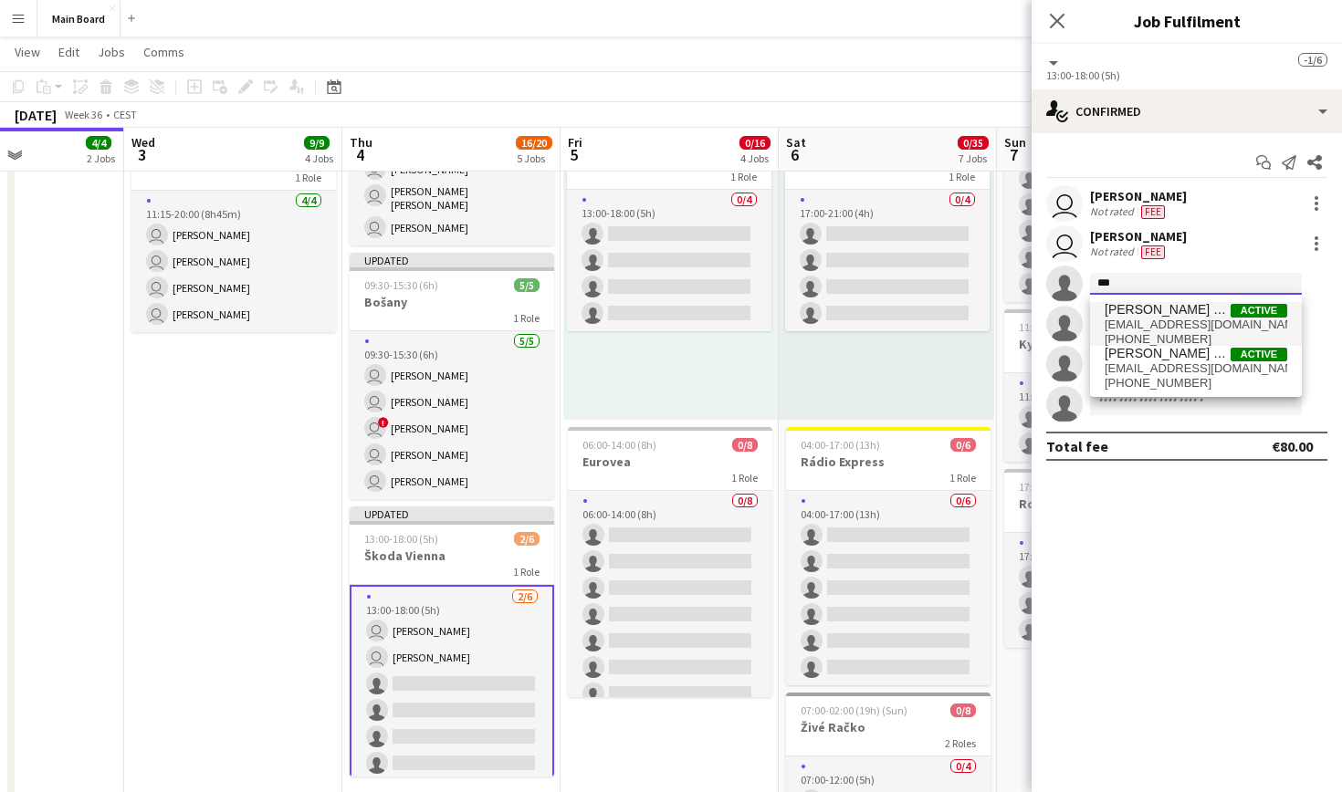
type input "***"
click at [1199, 316] on span "[PERSON_NAME] 2005" at bounding box center [1168, 310] width 126 height 16
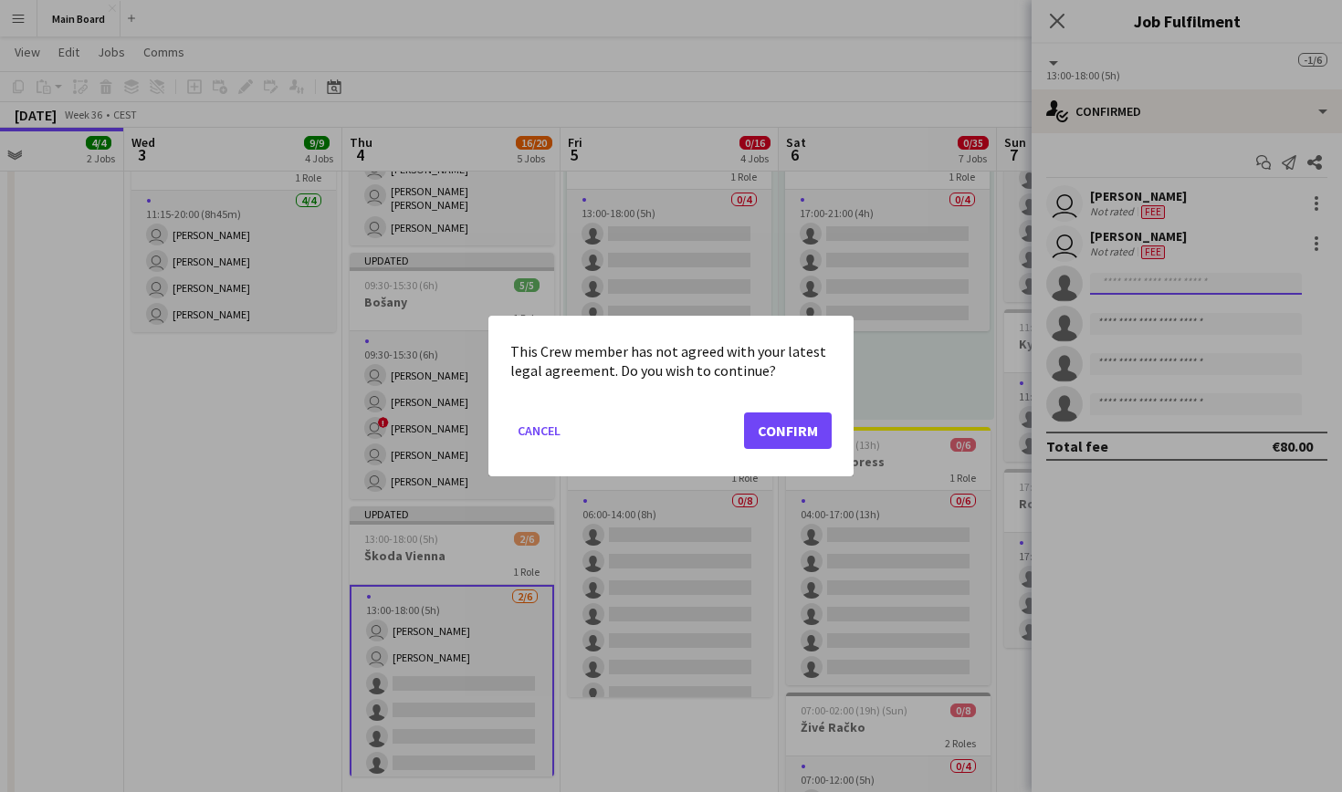
scroll to position [0, 0]
click at [793, 422] on button "Confirm" at bounding box center [788, 431] width 88 height 37
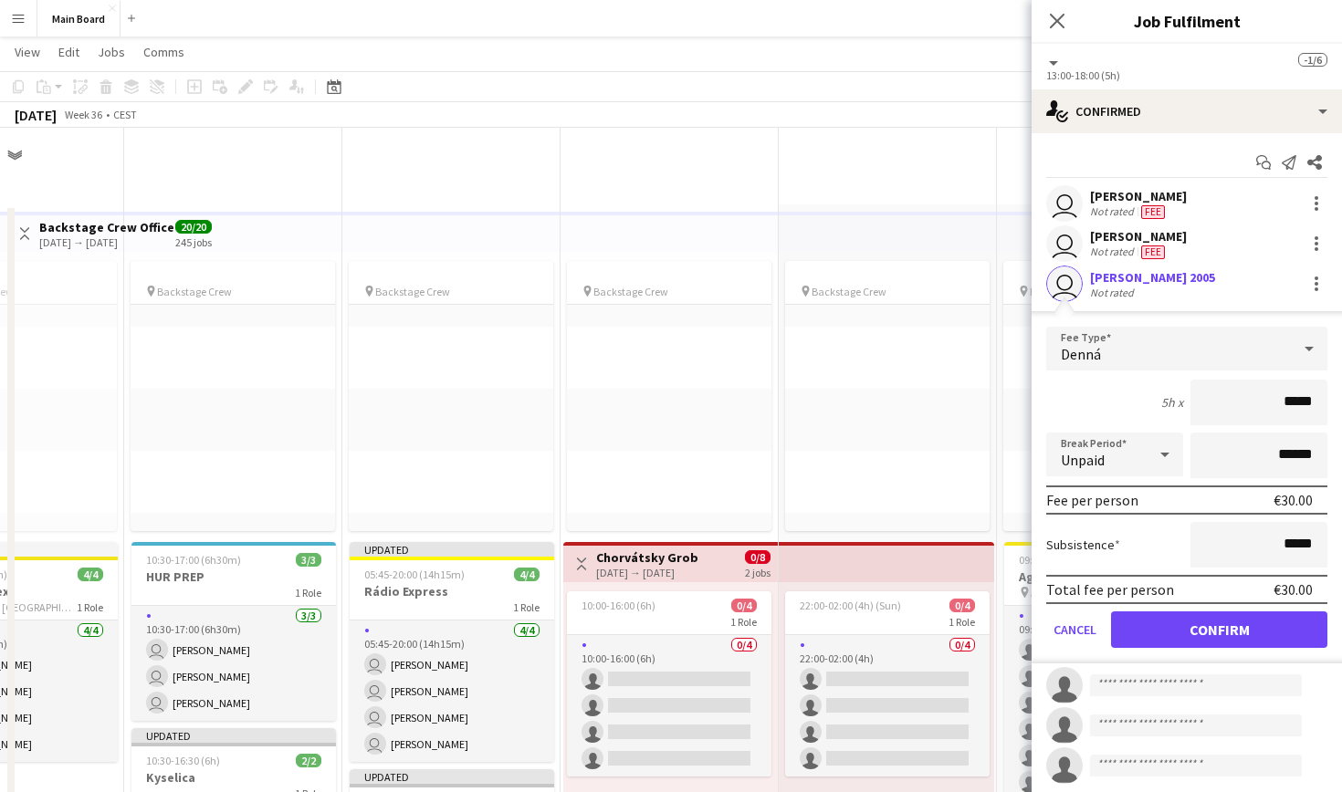
scroll to position [776, 0]
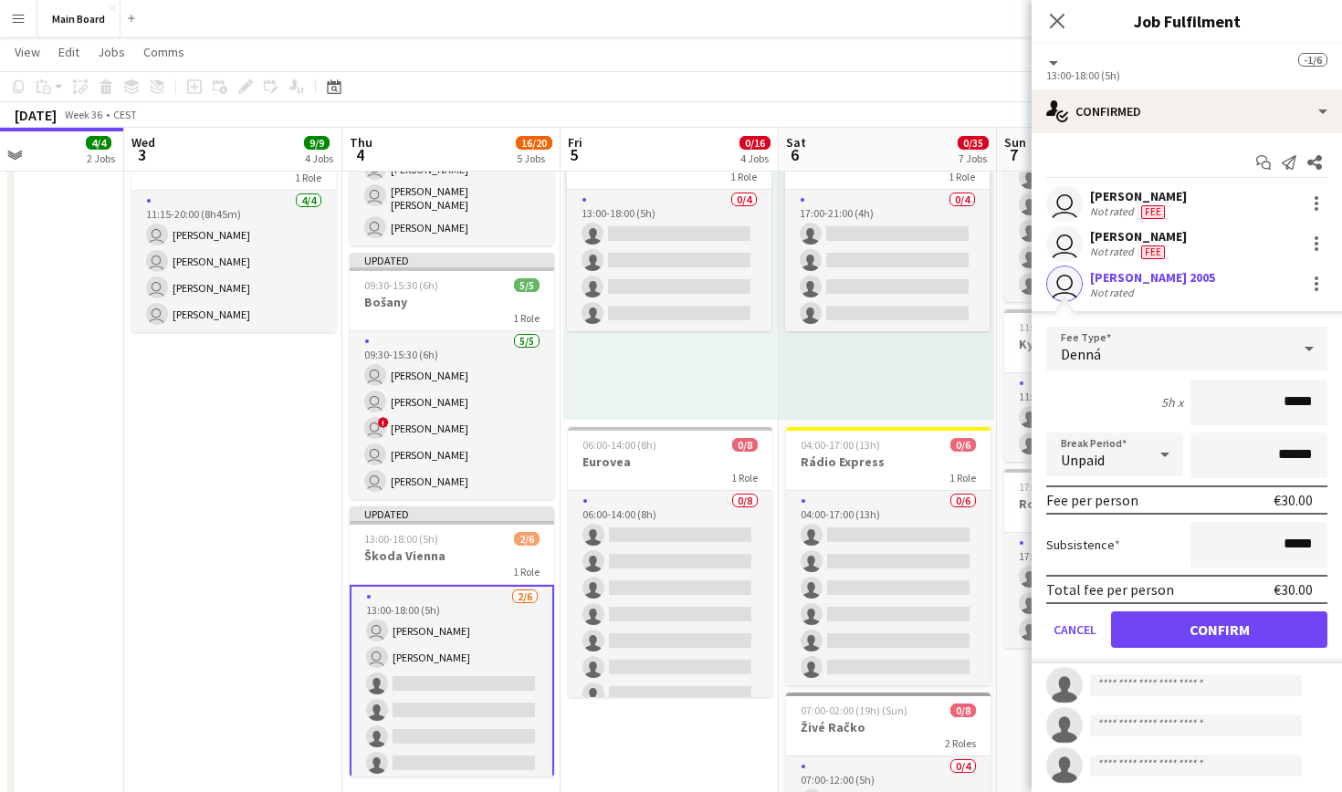
click at [1242, 634] on button "Confirm" at bounding box center [1219, 630] width 216 height 37
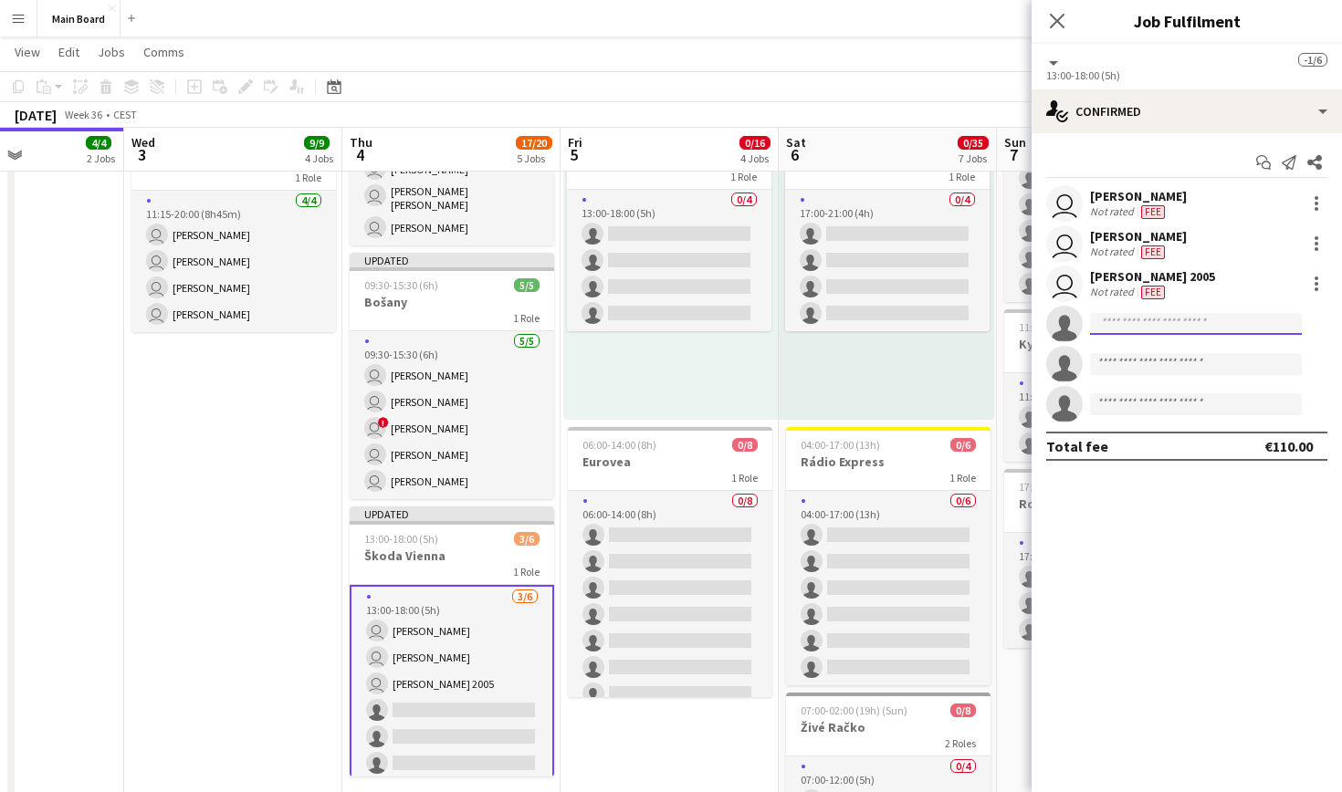
click at [1186, 319] on input at bounding box center [1196, 324] width 212 height 22
type input "*****"
click at [1162, 341] on div "[PERSON_NAME] Active [EMAIL_ADDRESS][DOMAIN_NAME] [PHONE_NUMBER]" at bounding box center [1196, 364] width 212 height 58
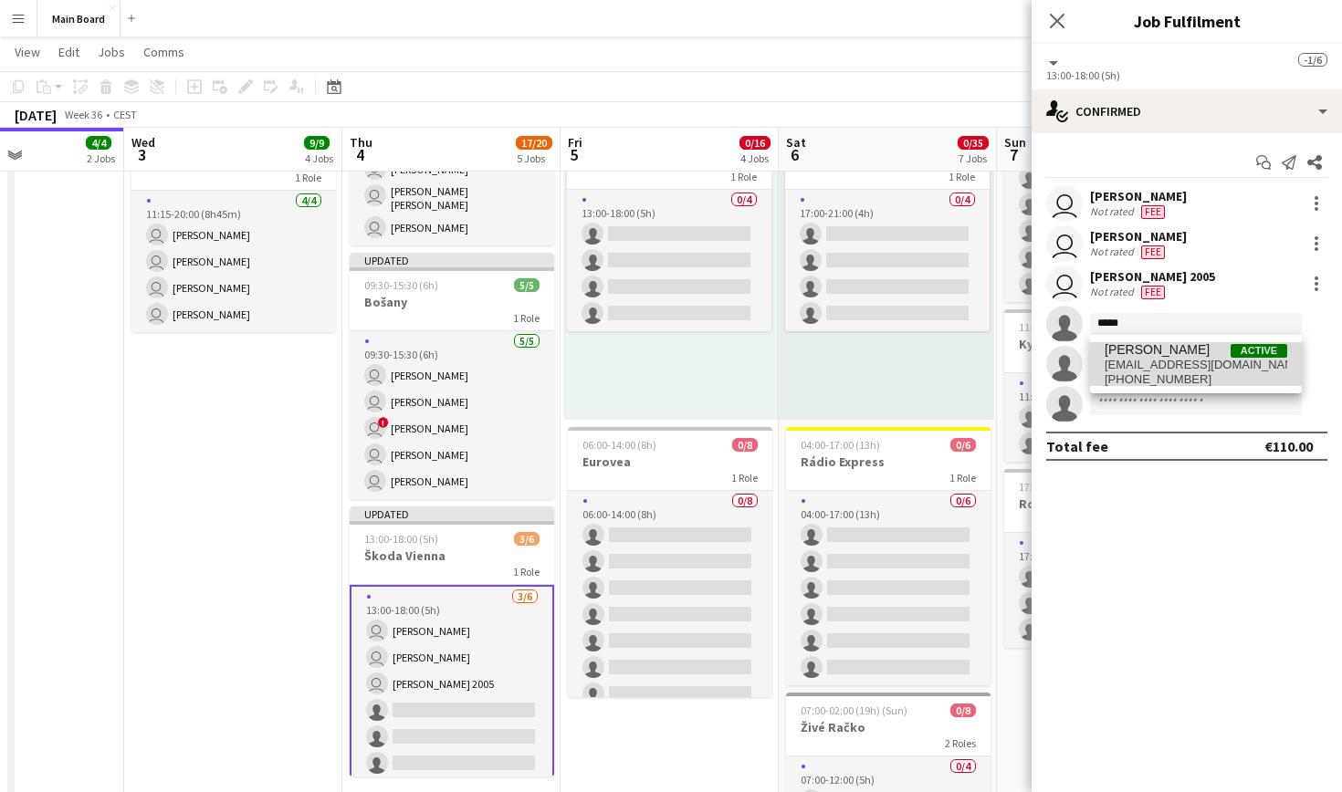
click at [1164, 360] on span "[EMAIL_ADDRESS][DOMAIN_NAME]" at bounding box center [1196, 365] width 183 height 15
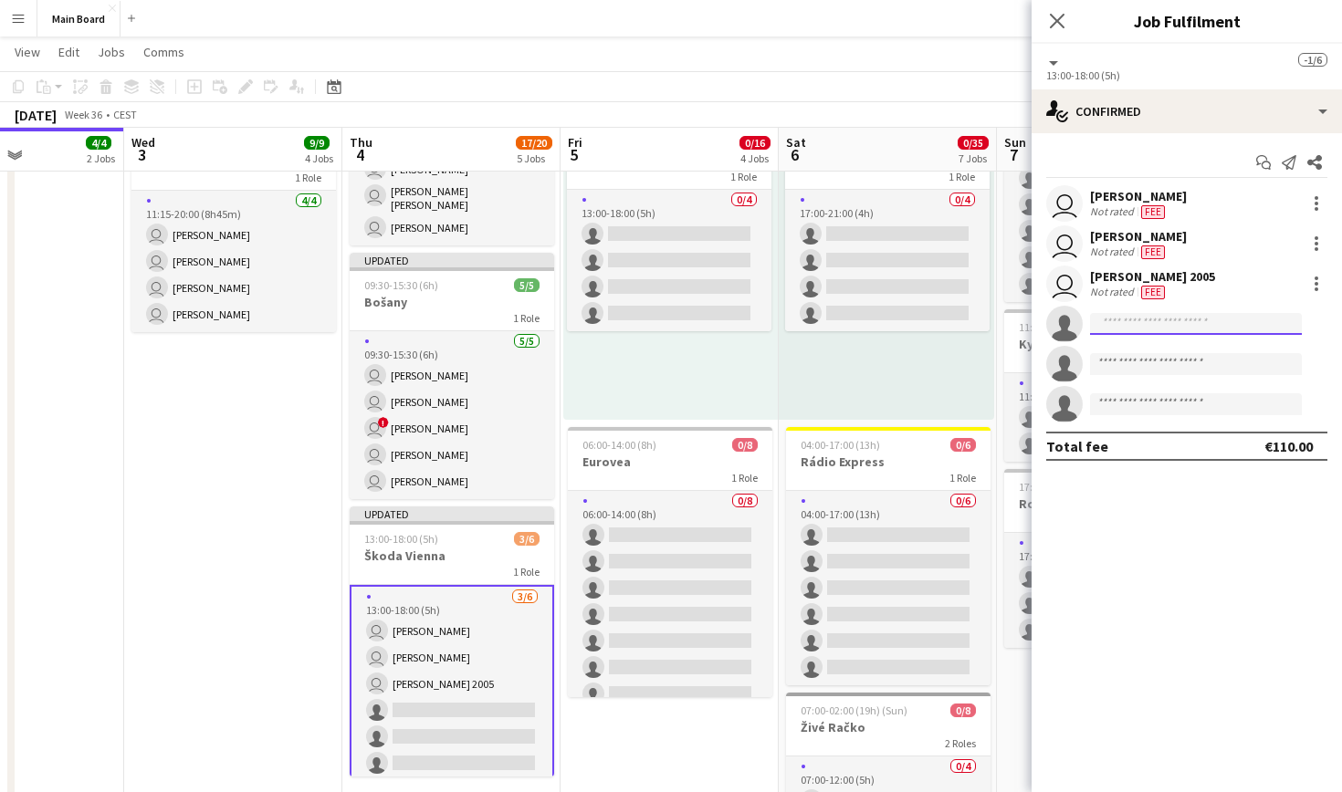
scroll to position [0, 0]
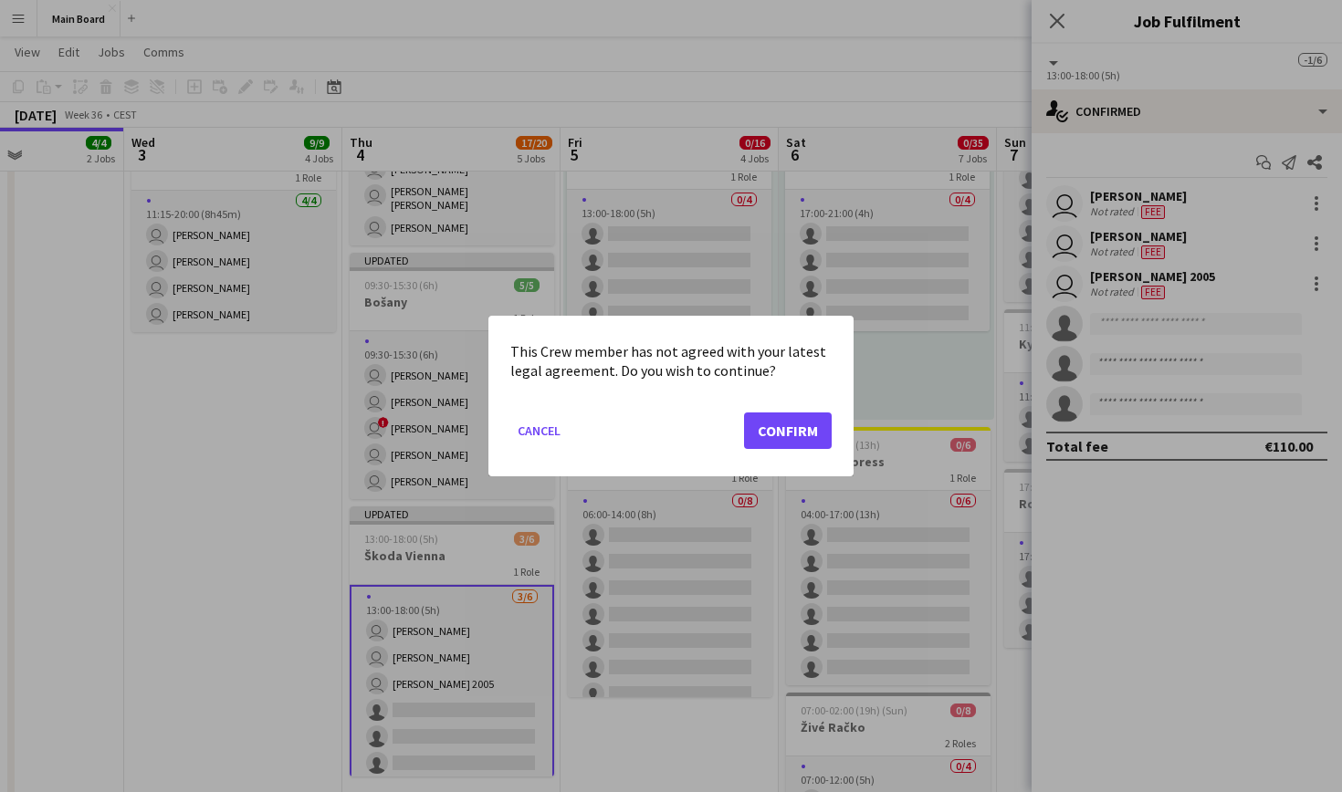
click at [800, 431] on button "Confirm" at bounding box center [788, 431] width 88 height 37
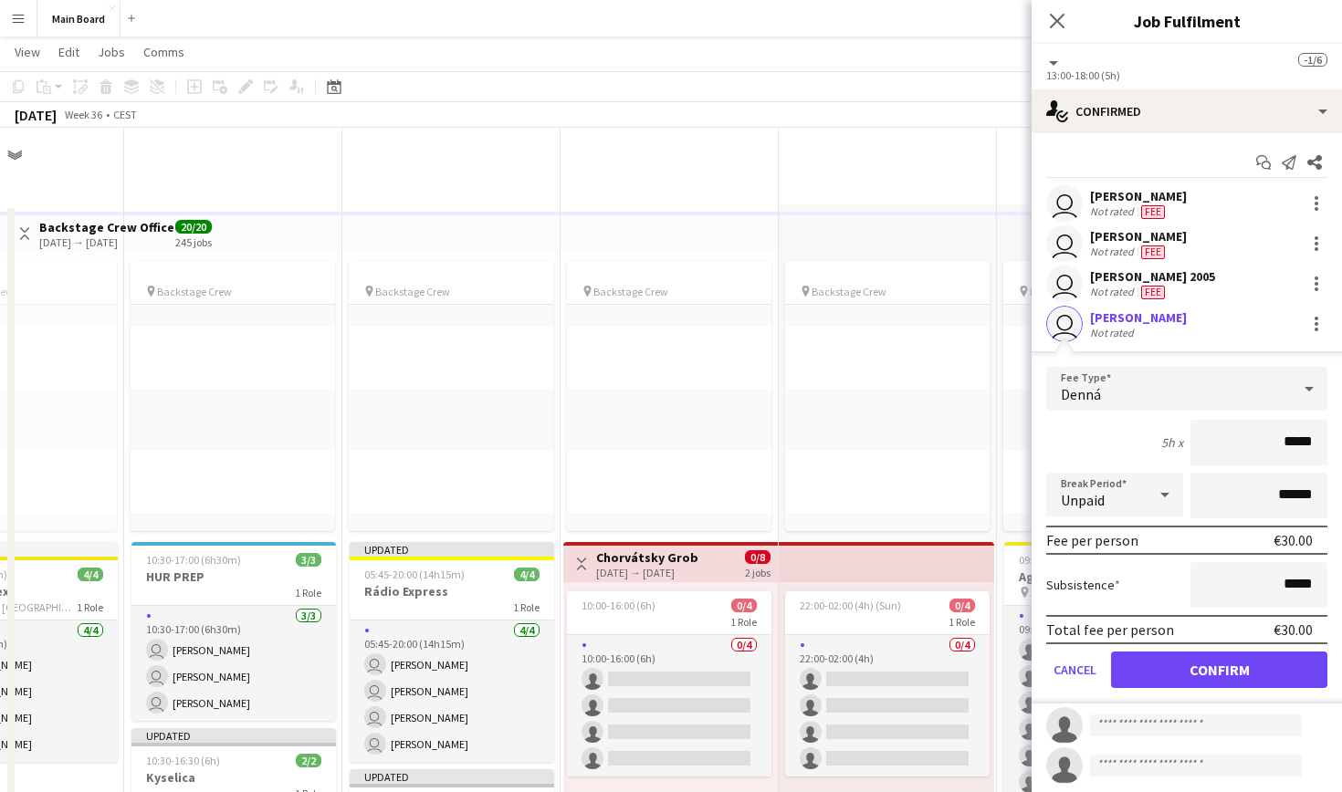
scroll to position [776, 0]
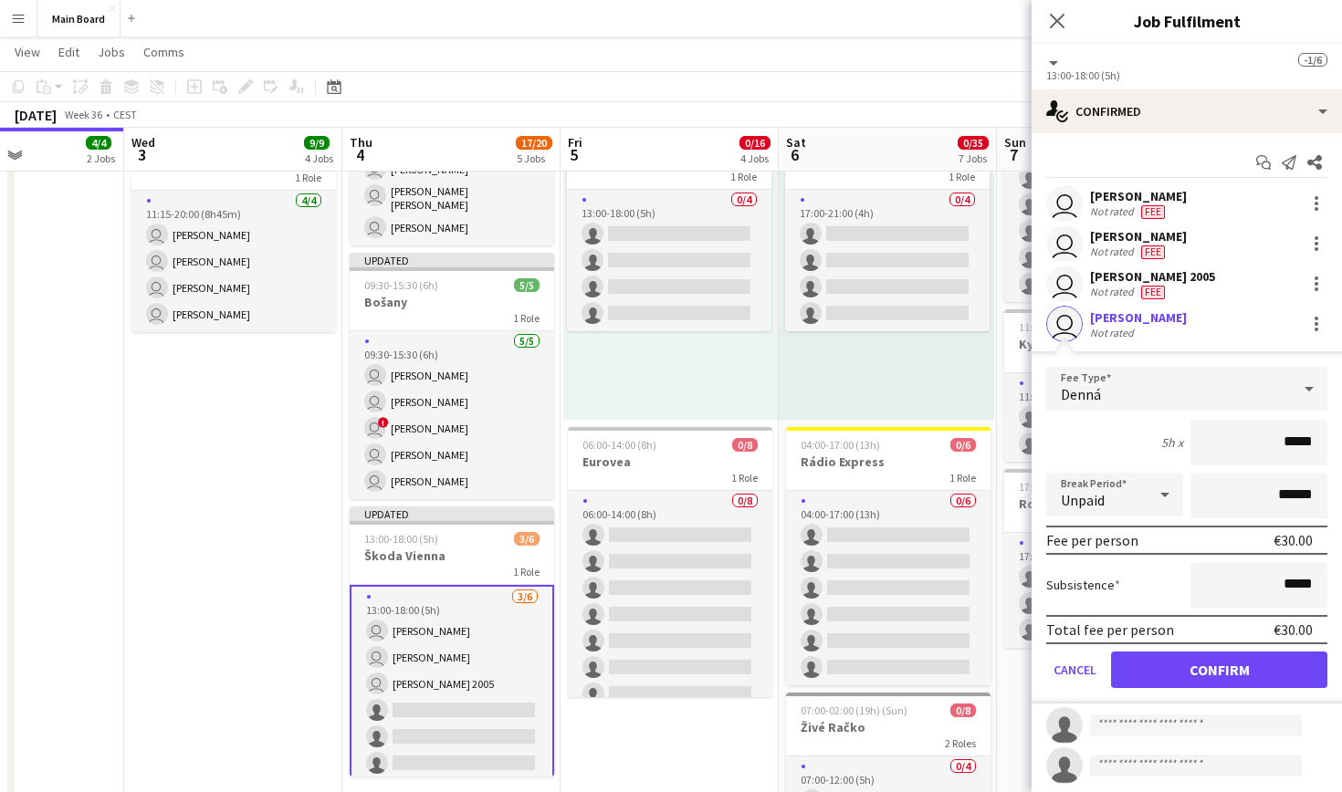
click at [1258, 660] on button "Confirm" at bounding box center [1219, 670] width 216 height 37
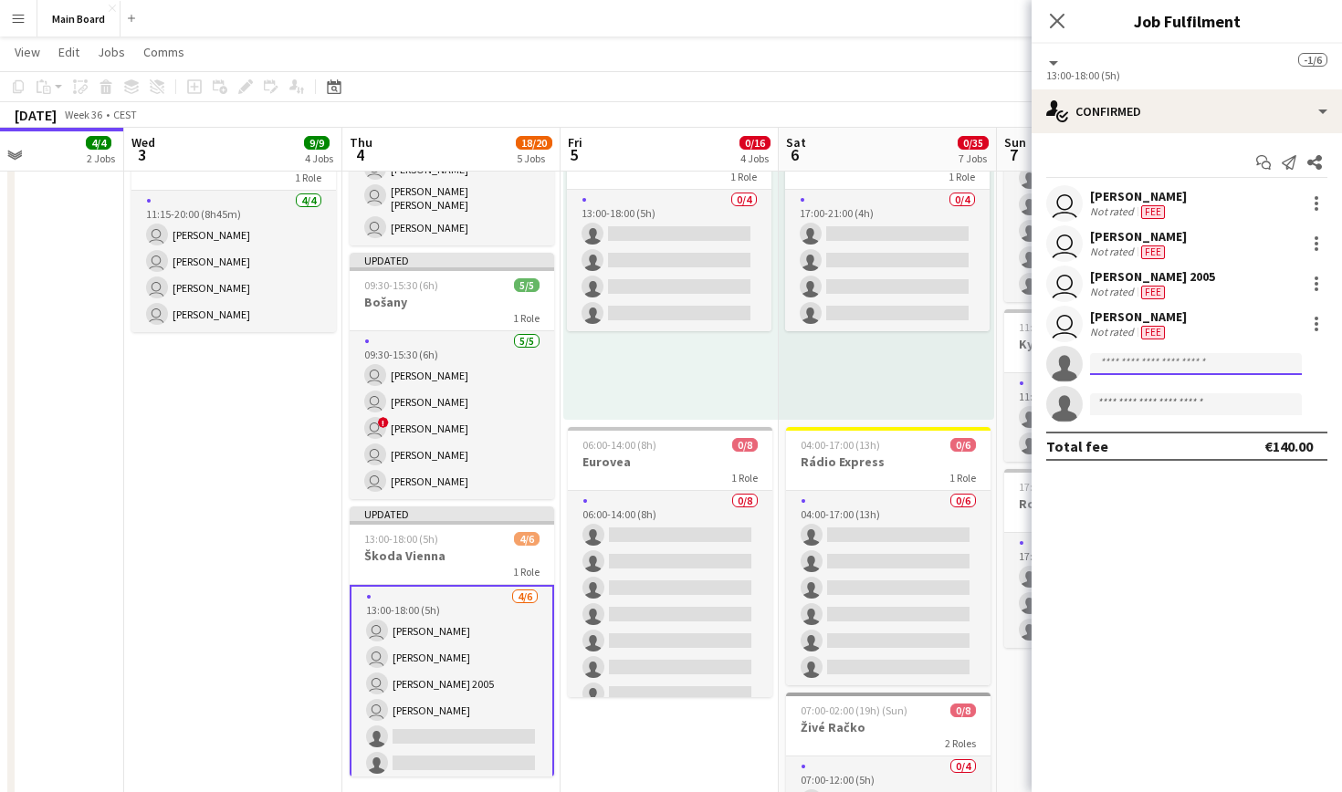
click at [1179, 372] on input at bounding box center [1196, 364] width 212 height 22
type input "****"
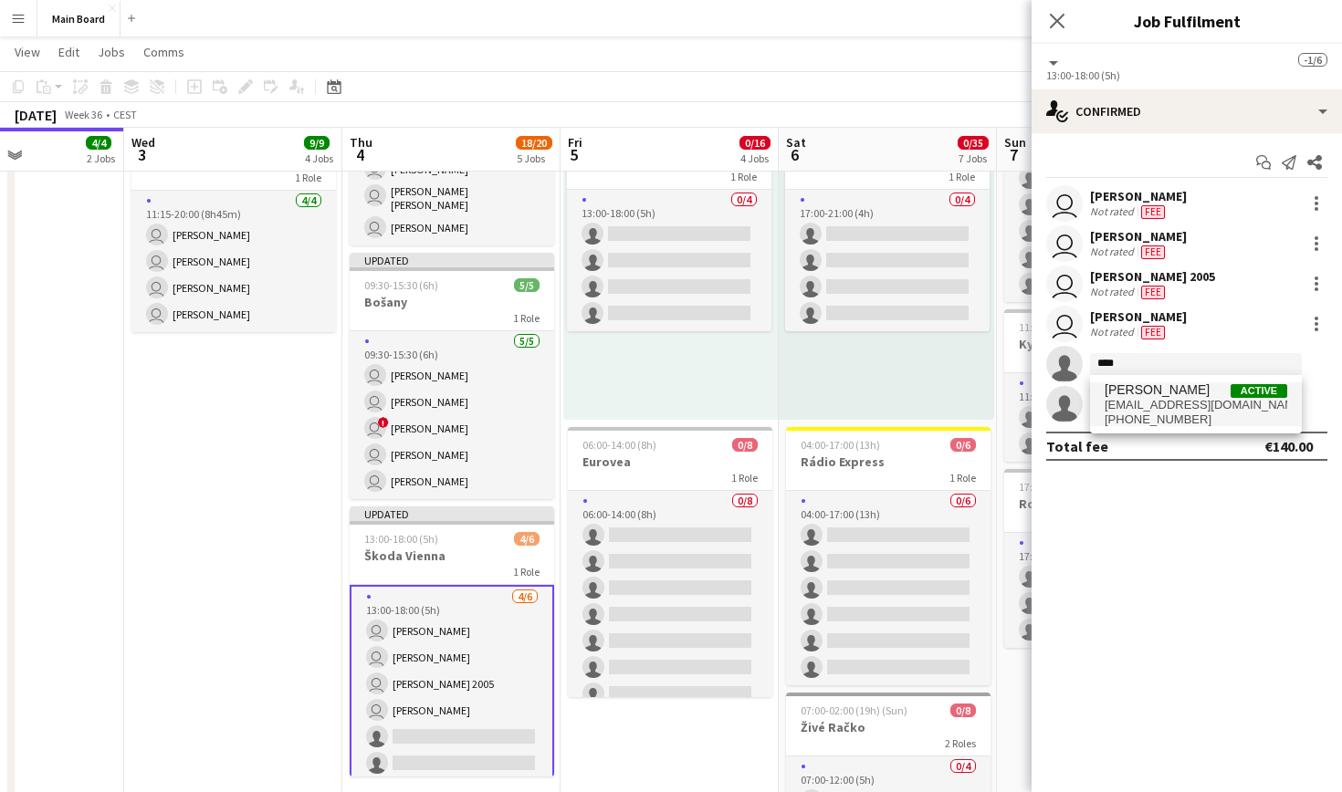
click at [1178, 406] on span "[EMAIL_ADDRESS][DOMAIN_NAME]" at bounding box center [1196, 405] width 183 height 15
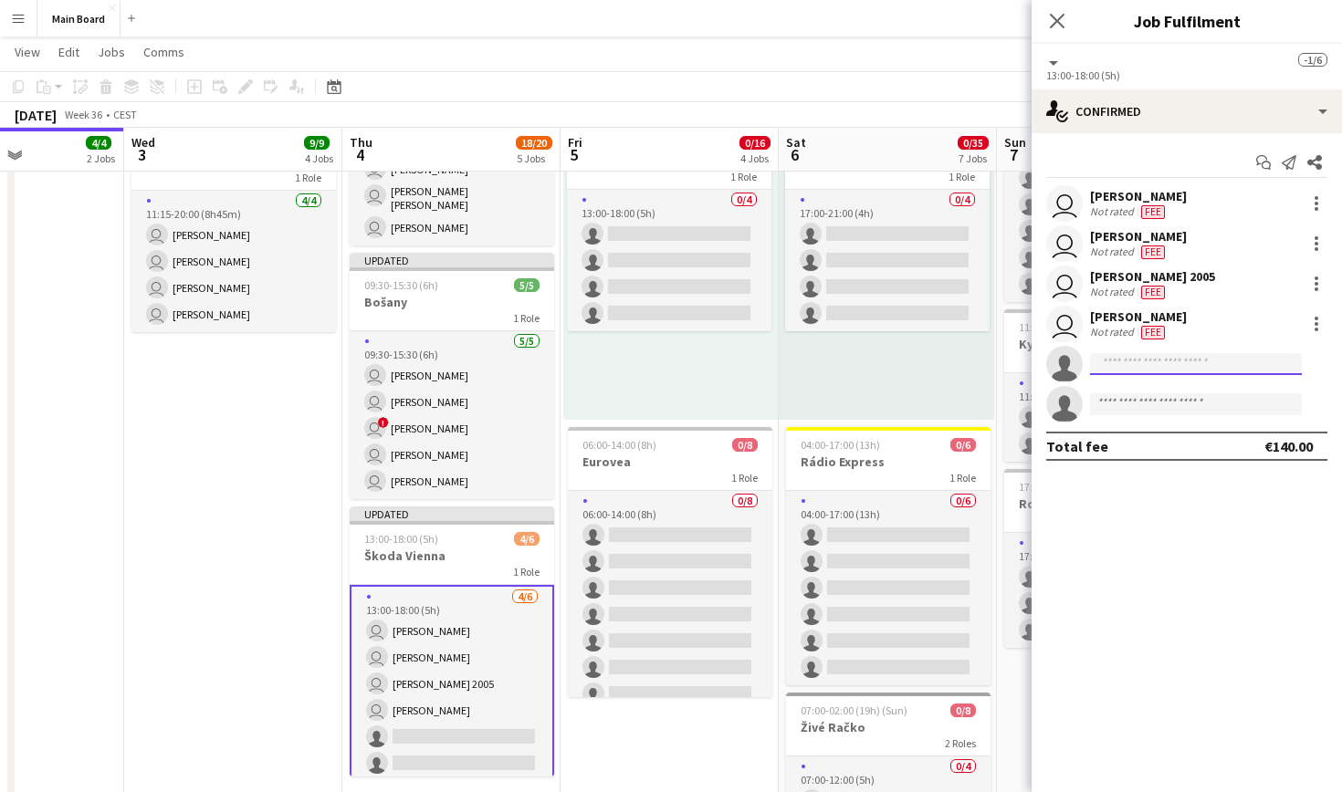
scroll to position [0, 0]
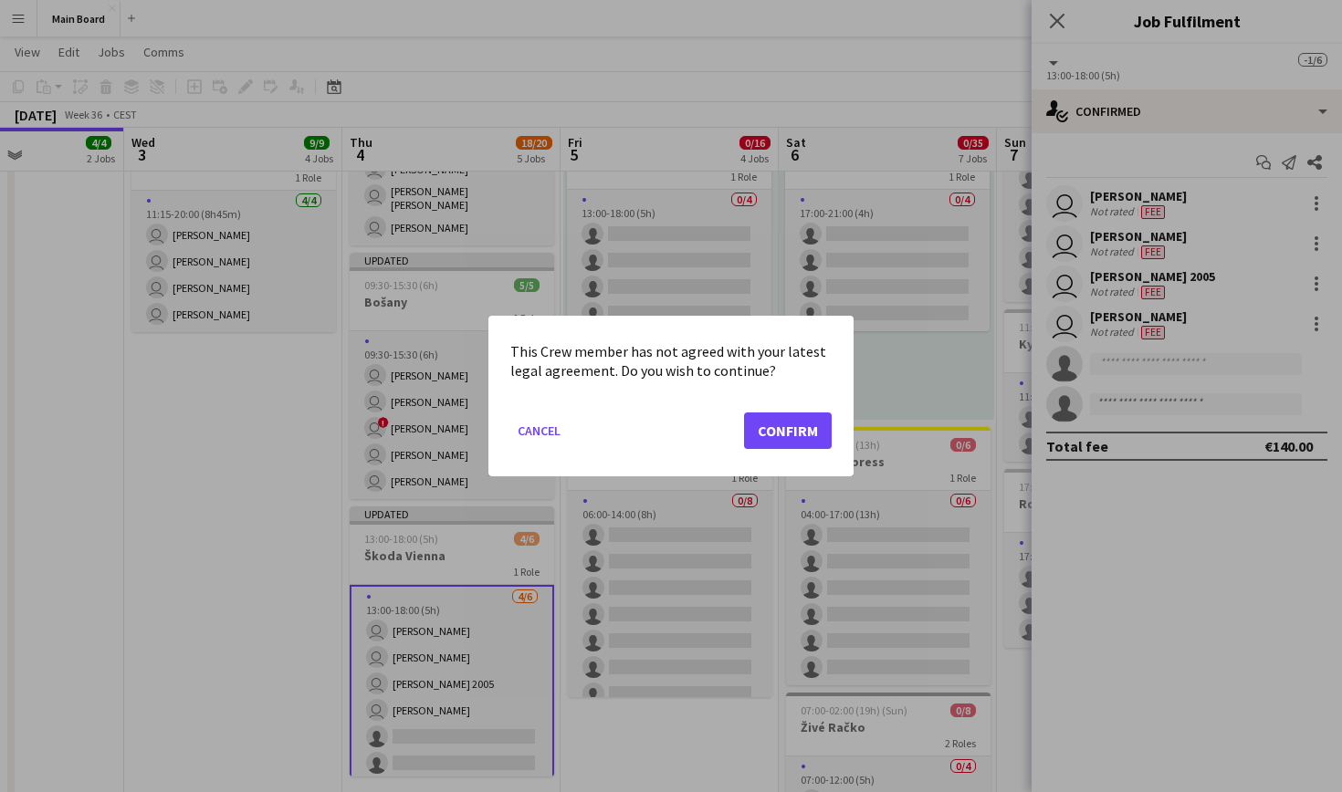
click at [768, 435] on button "Confirm" at bounding box center [788, 431] width 88 height 37
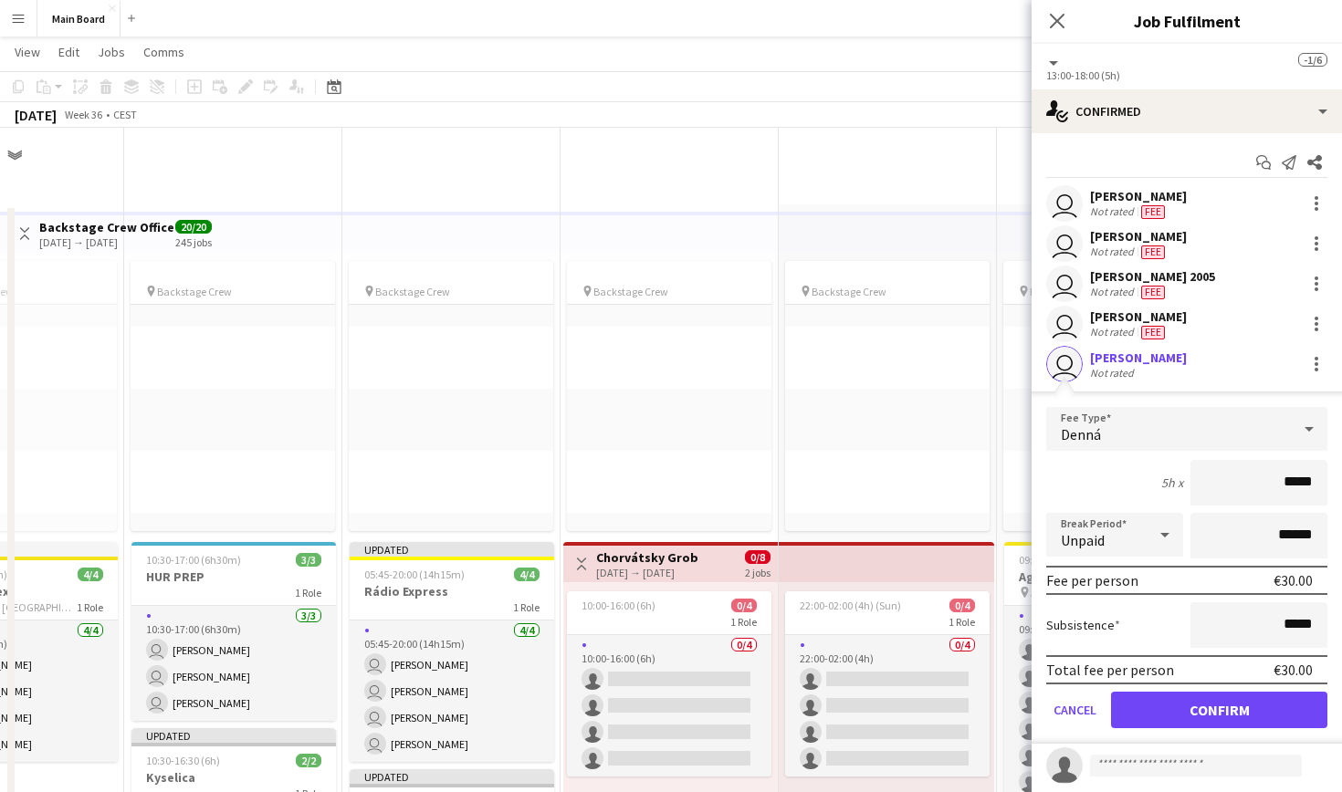
scroll to position [776, 0]
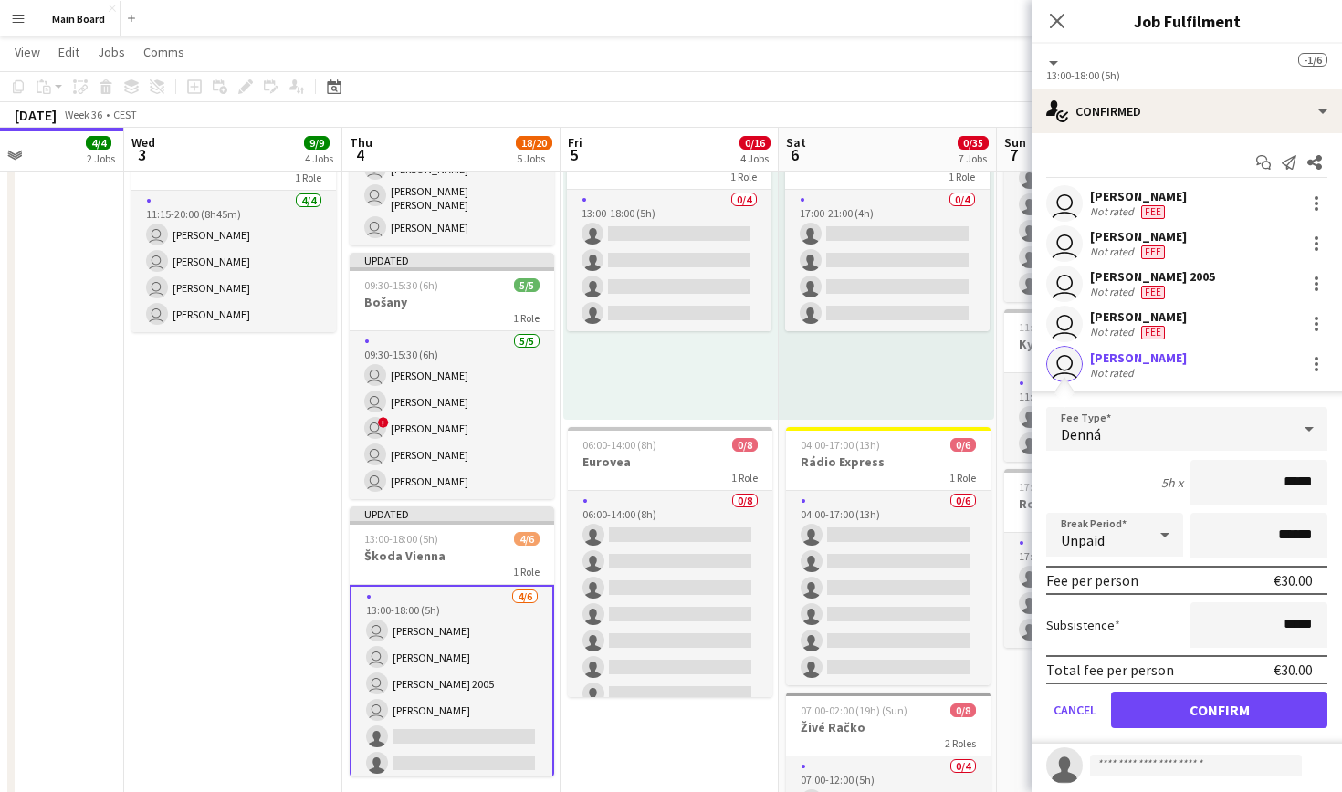
click at [1228, 704] on button "Confirm" at bounding box center [1219, 710] width 216 height 37
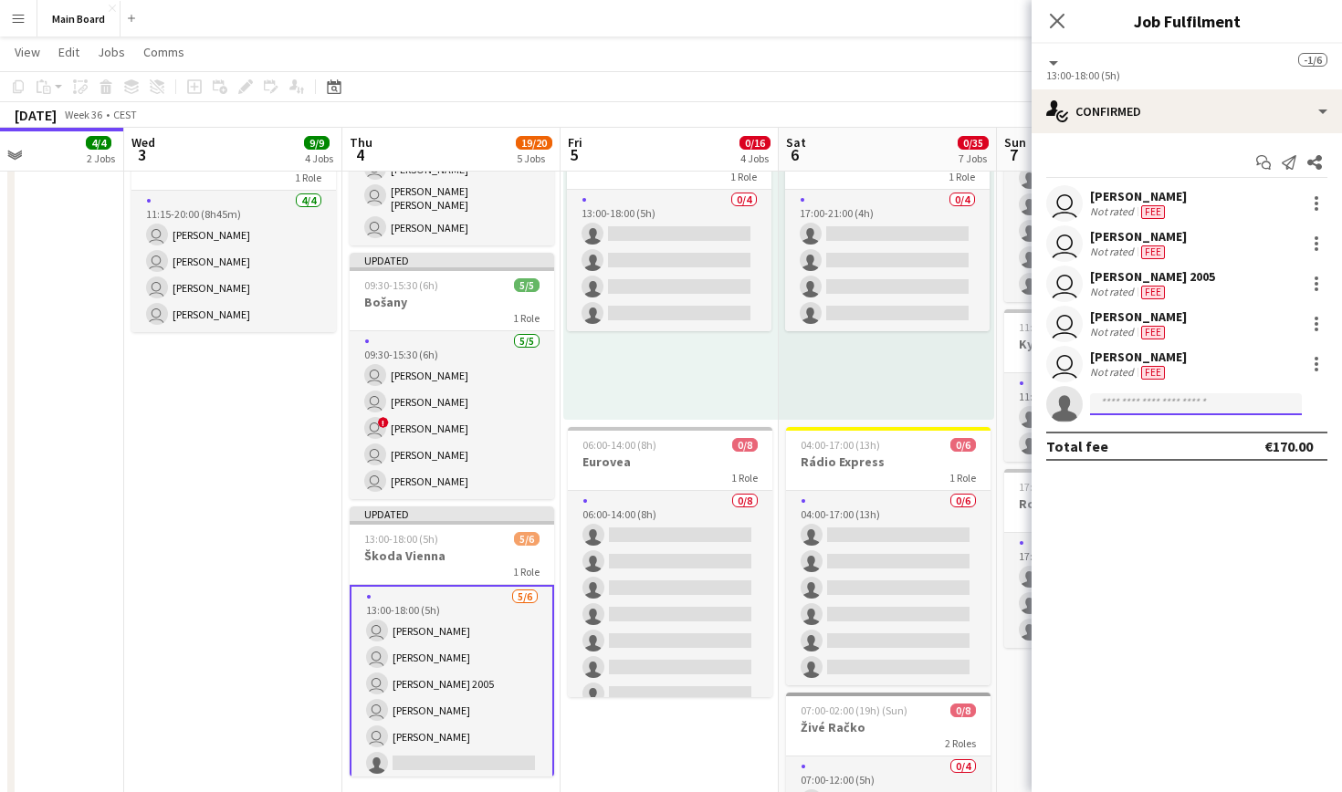
click at [1195, 398] on input at bounding box center [1196, 404] width 212 height 22
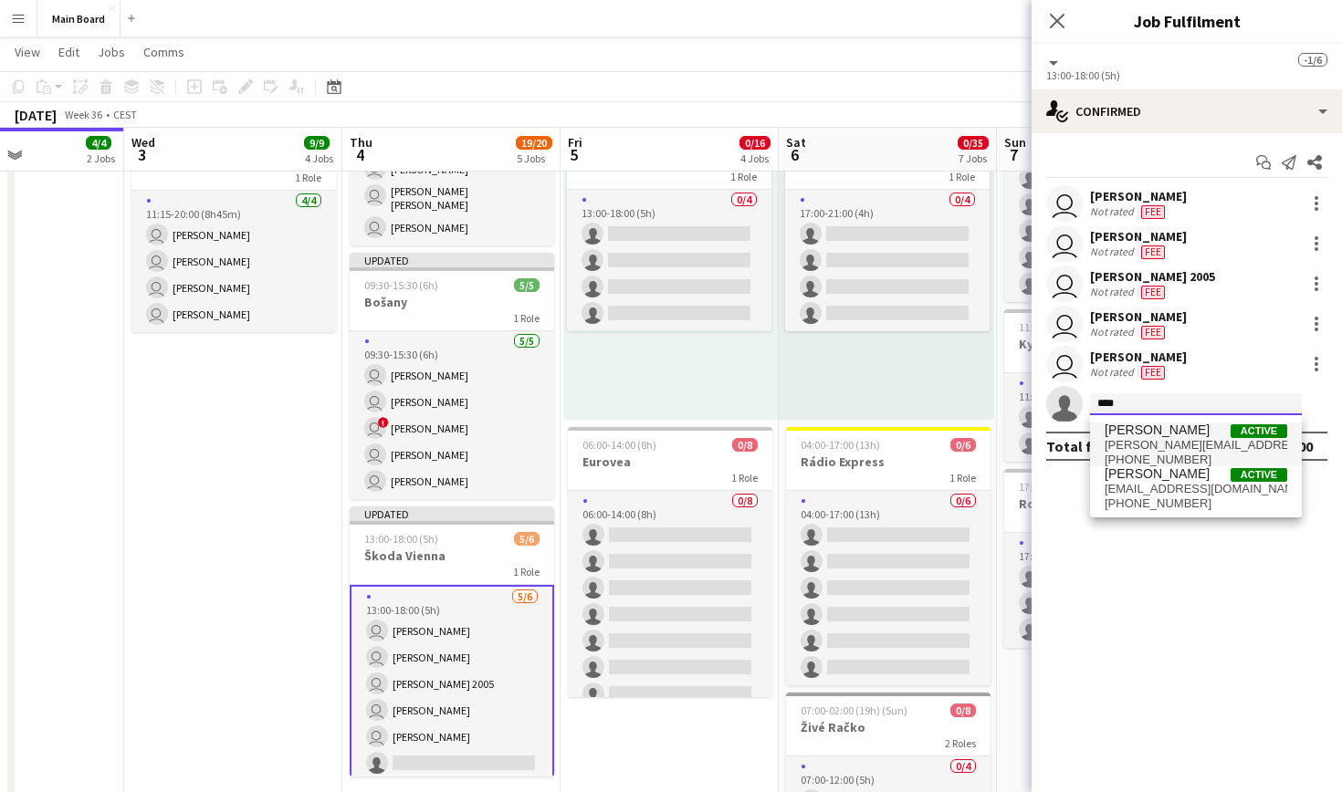
type input "****"
click at [1175, 447] on span "[PERSON_NAME][EMAIL_ADDRESS][PERSON_NAME][DOMAIN_NAME]" at bounding box center [1196, 445] width 183 height 15
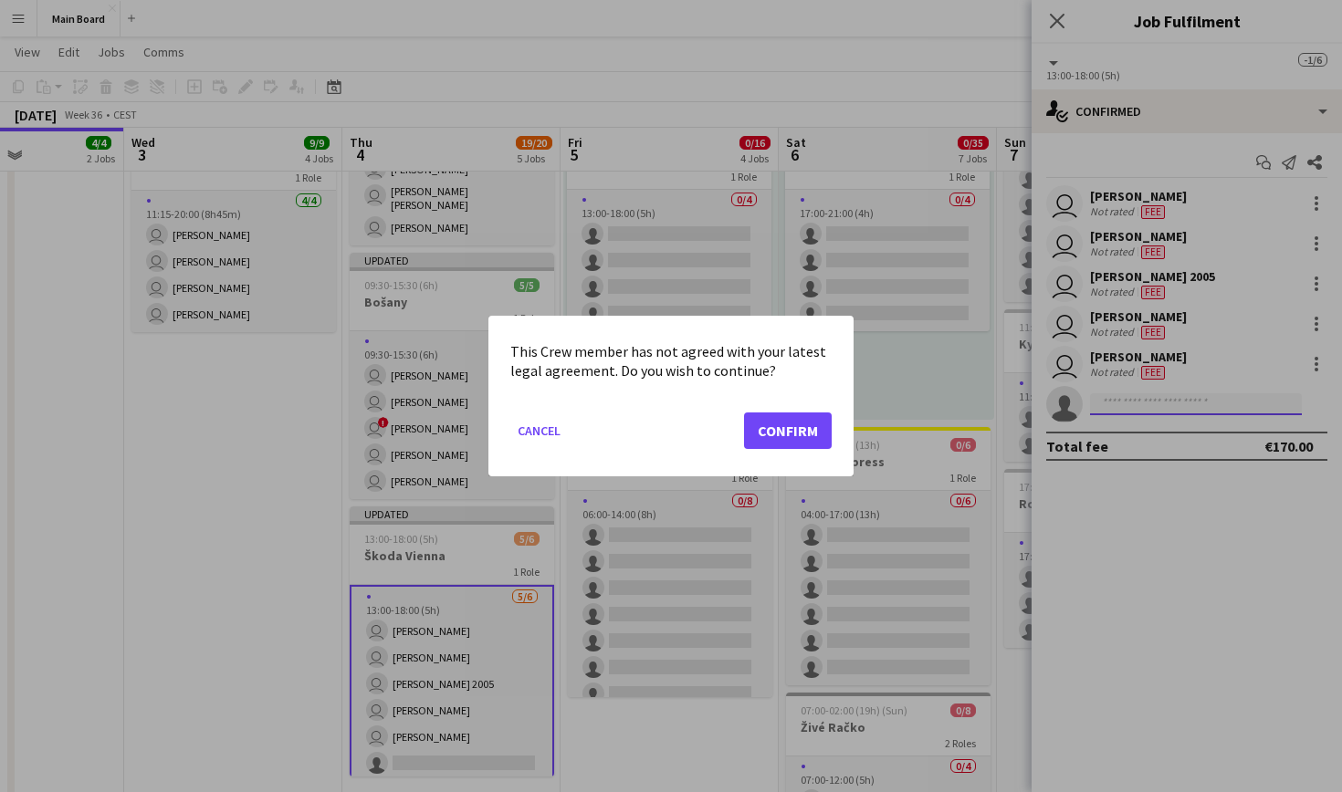
scroll to position [0, 0]
click at [801, 435] on button "Confirm" at bounding box center [788, 431] width 88 height 37
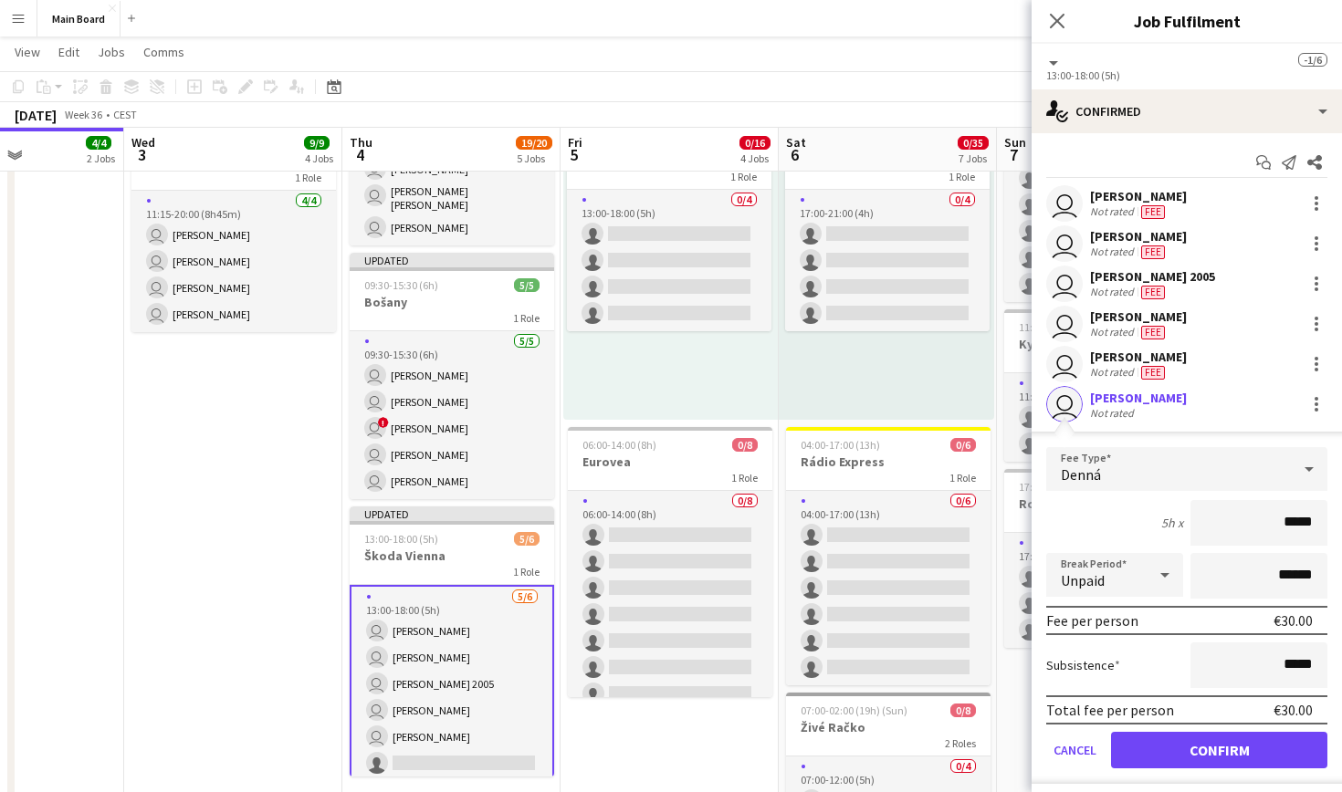
scroll to position [43, 0]
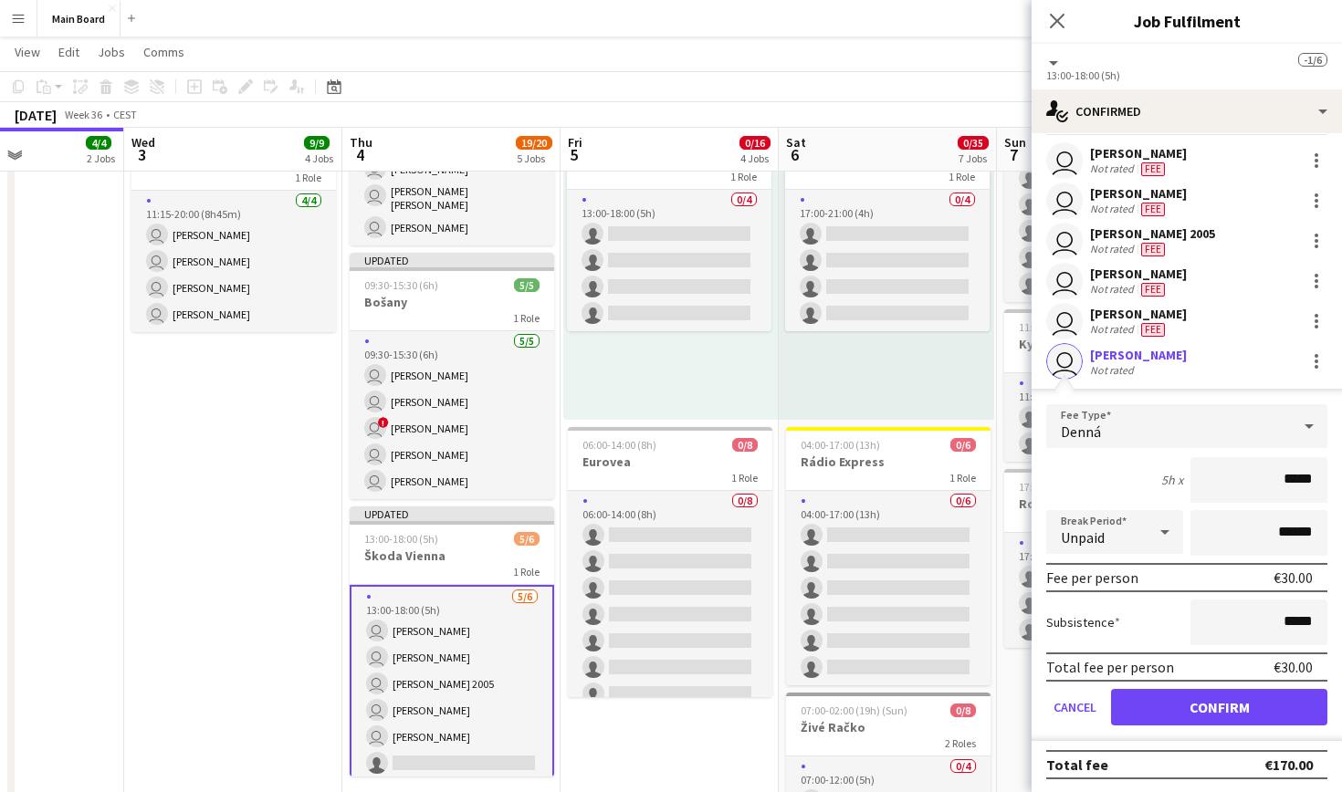
click at [1229, 715] on button "Confirm" at bounding box center [1219, 707] width 216 height 37
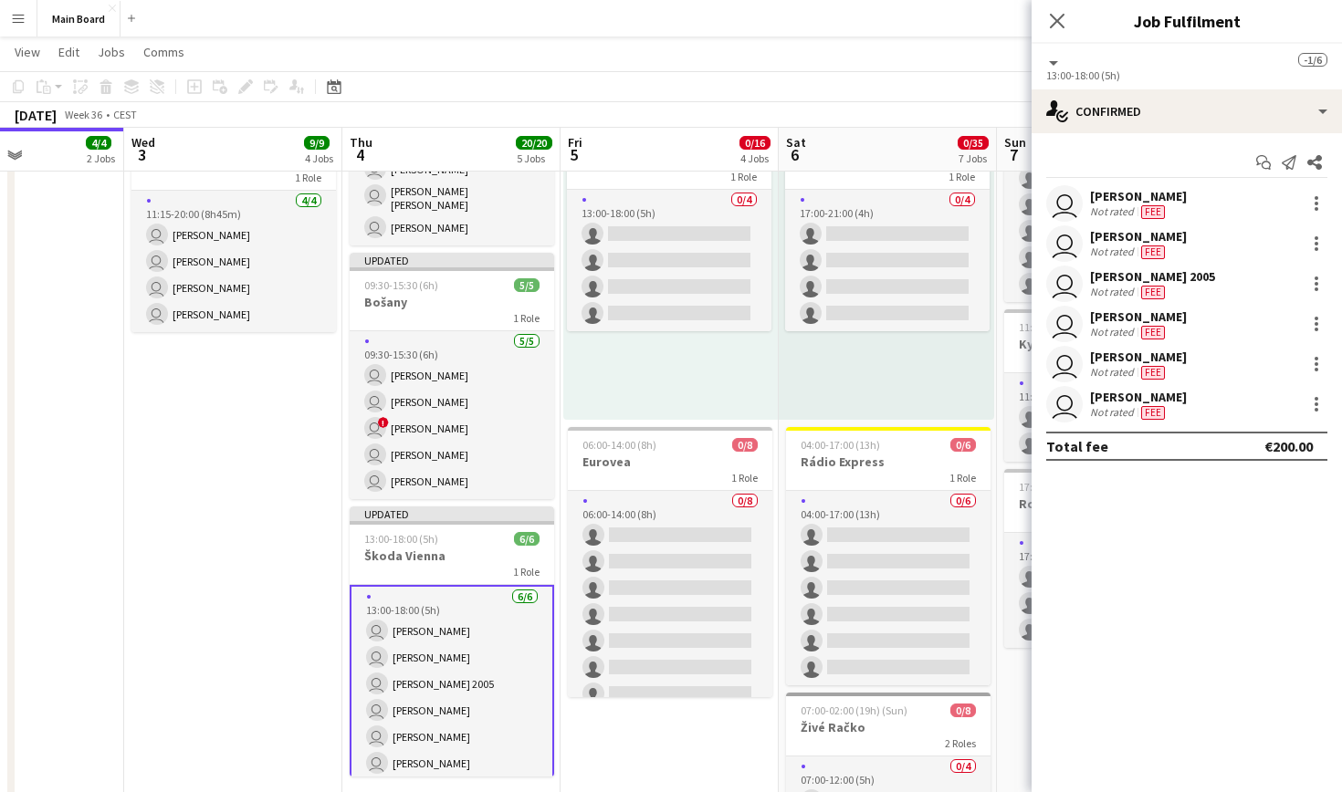
scroll to position [0, 0]
click at [1055, 18] on icon at bounding box center [1056, 20] width 17 height 17
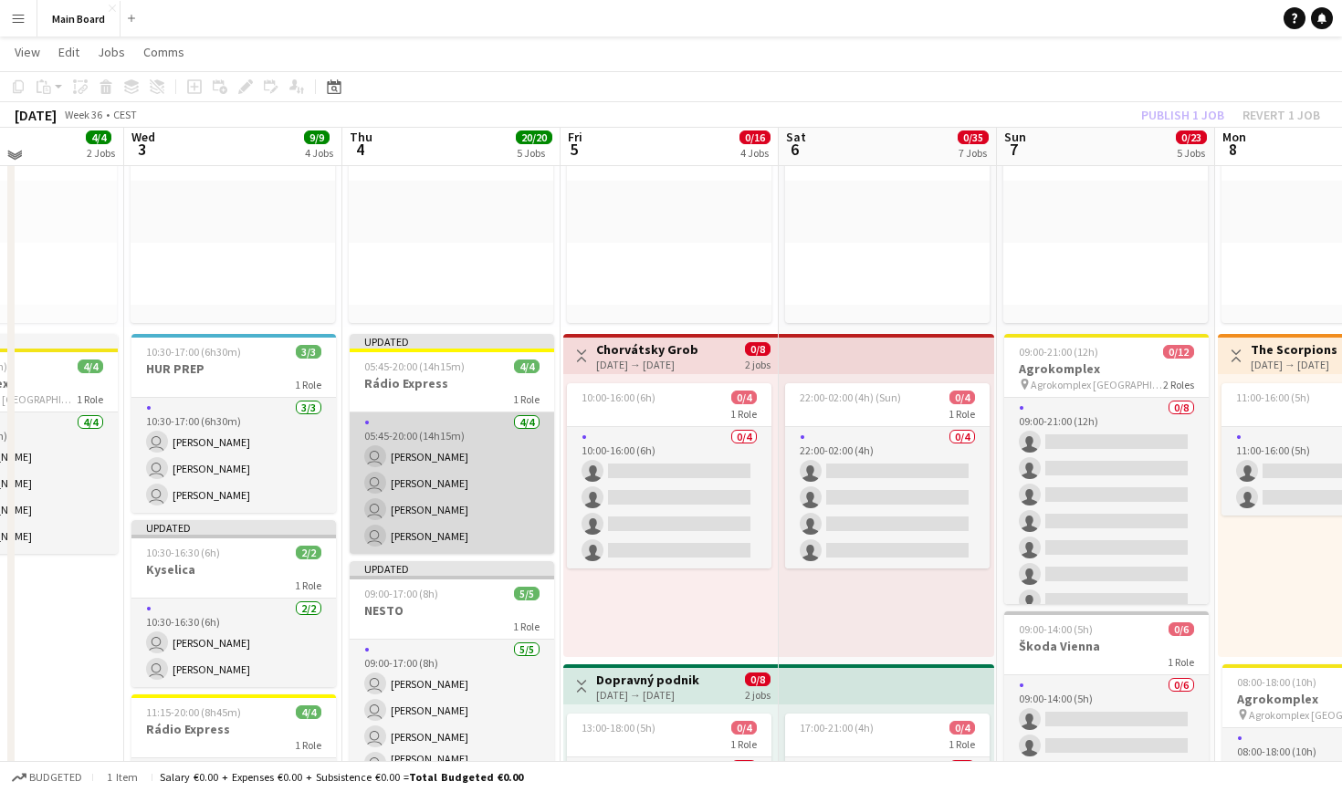
scroll to position [210, 0]
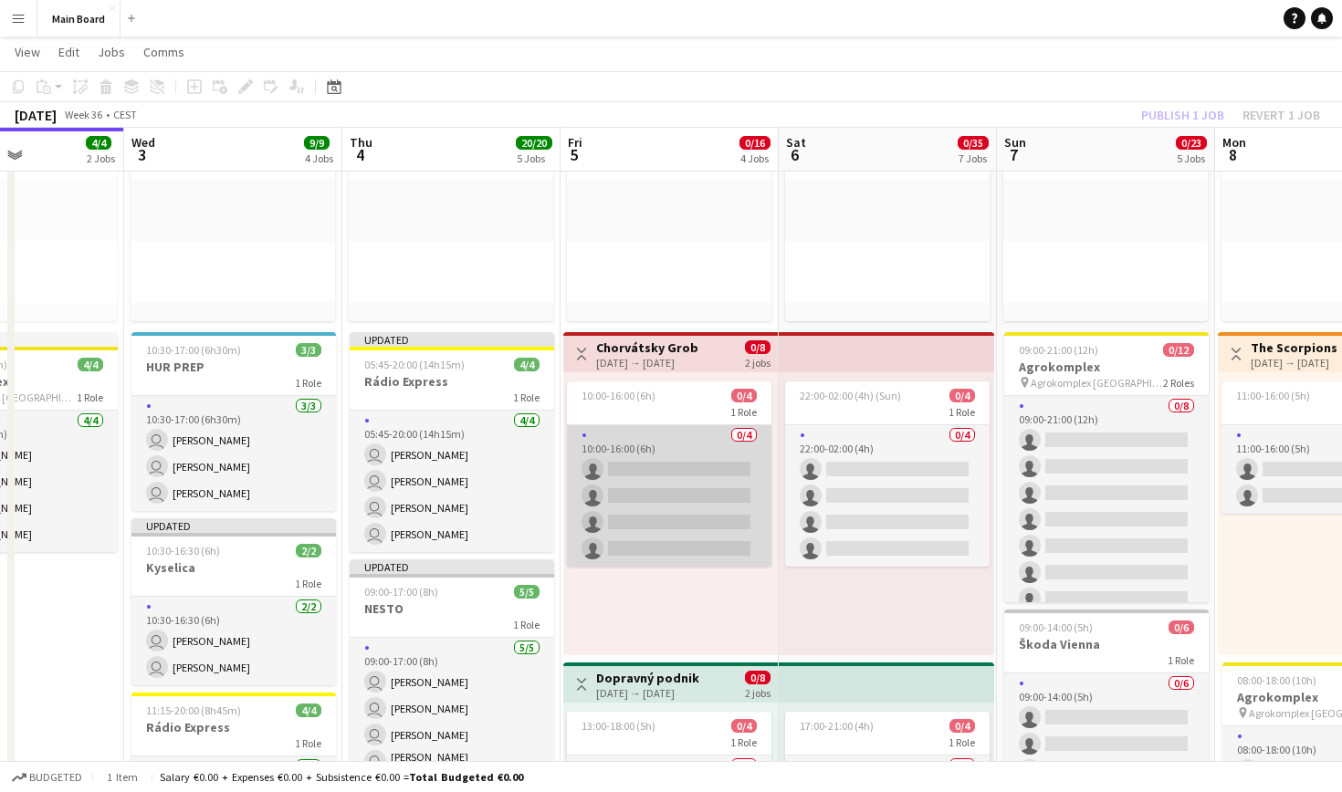
click at [667, 473] on app-card-role "0/4 10:00-16:00 (6h) single-neutral-actions single-neutral-actions single-neutr…" at bounding box center [669, 496] width 204 height 142
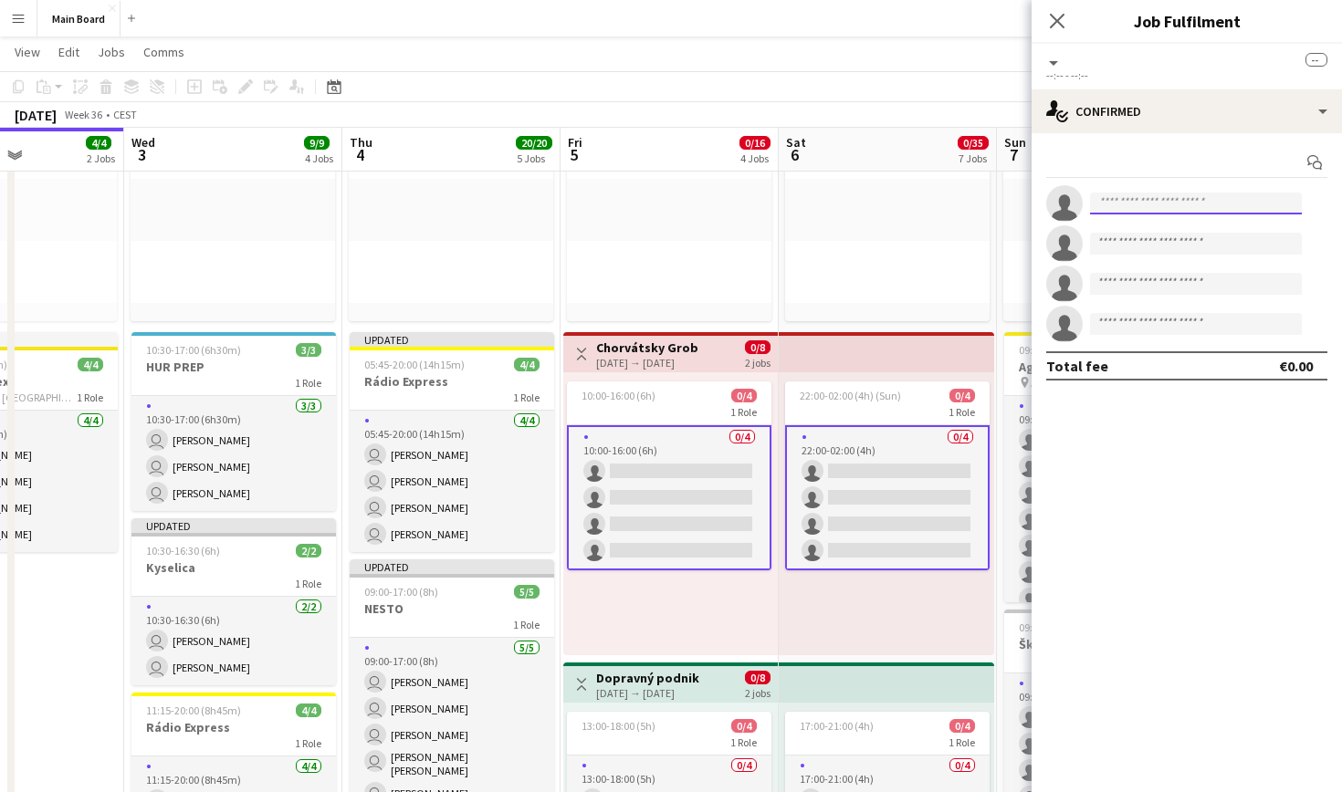
click at [1120, 211] on input at bounding box center [1196, 204] width 212 height 22
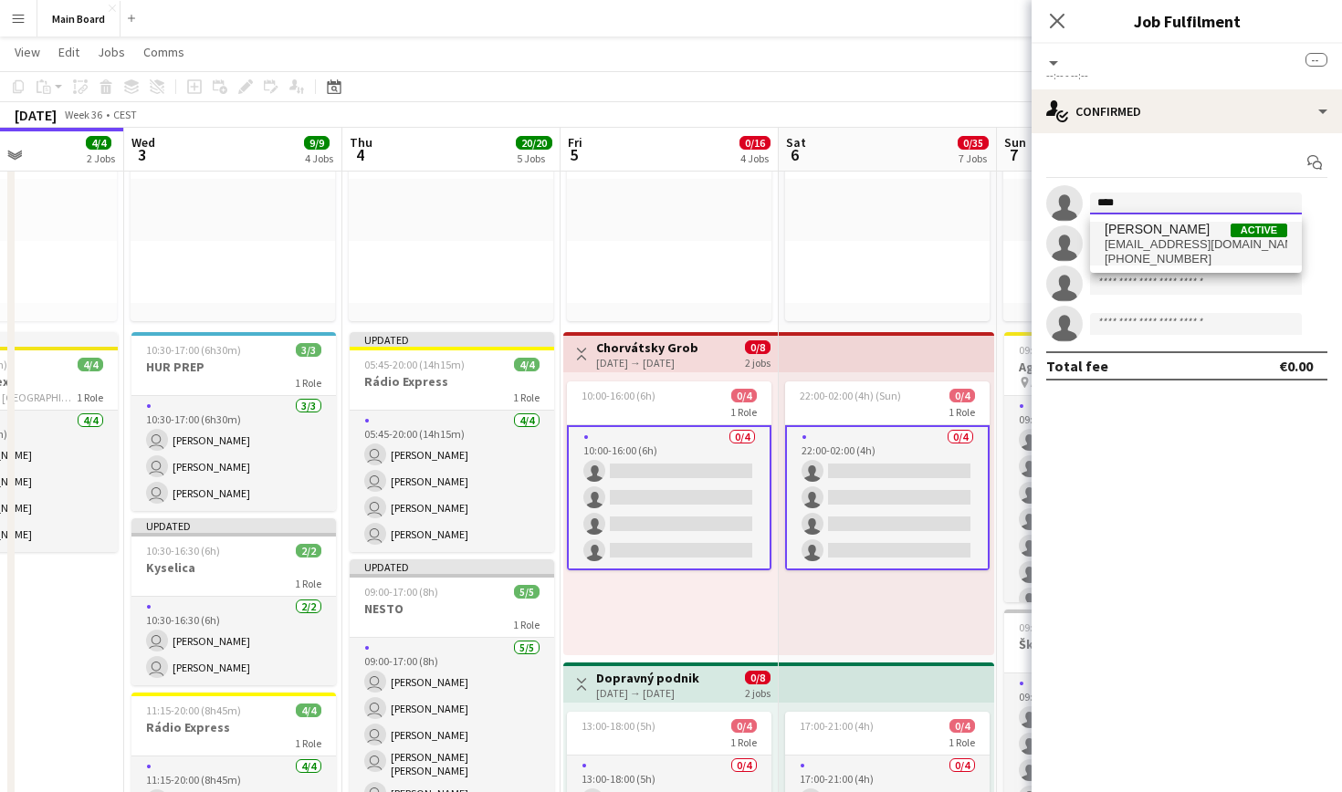
type input "****"
click at [1170, 243] on span "[EMAIL_ADDRESS][DOMAIN_NAME]" at bounding box center [1196, 244] width 183 height 15
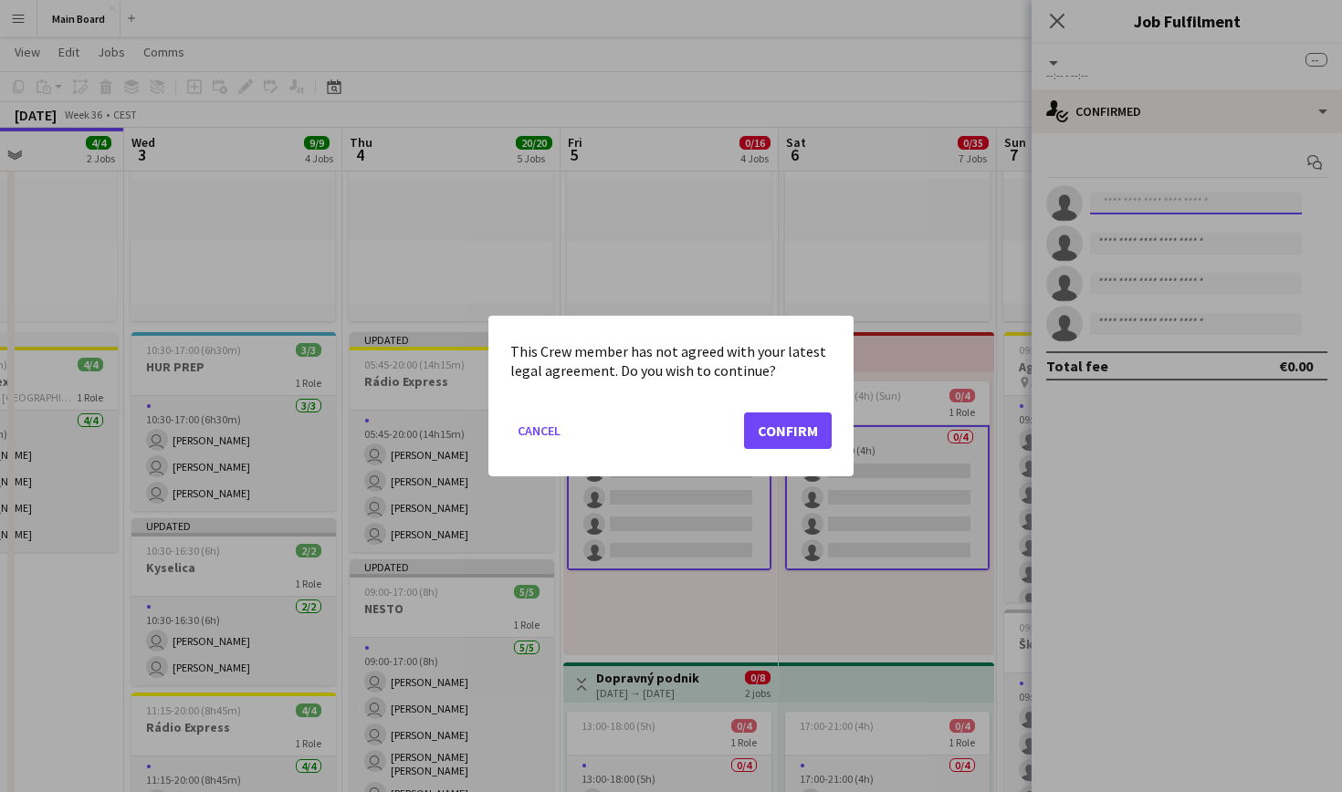
scroll to position [0, 0]
click at [812, 433] on button "Confirm" at bounding box center [788, 431] width 88 height 37
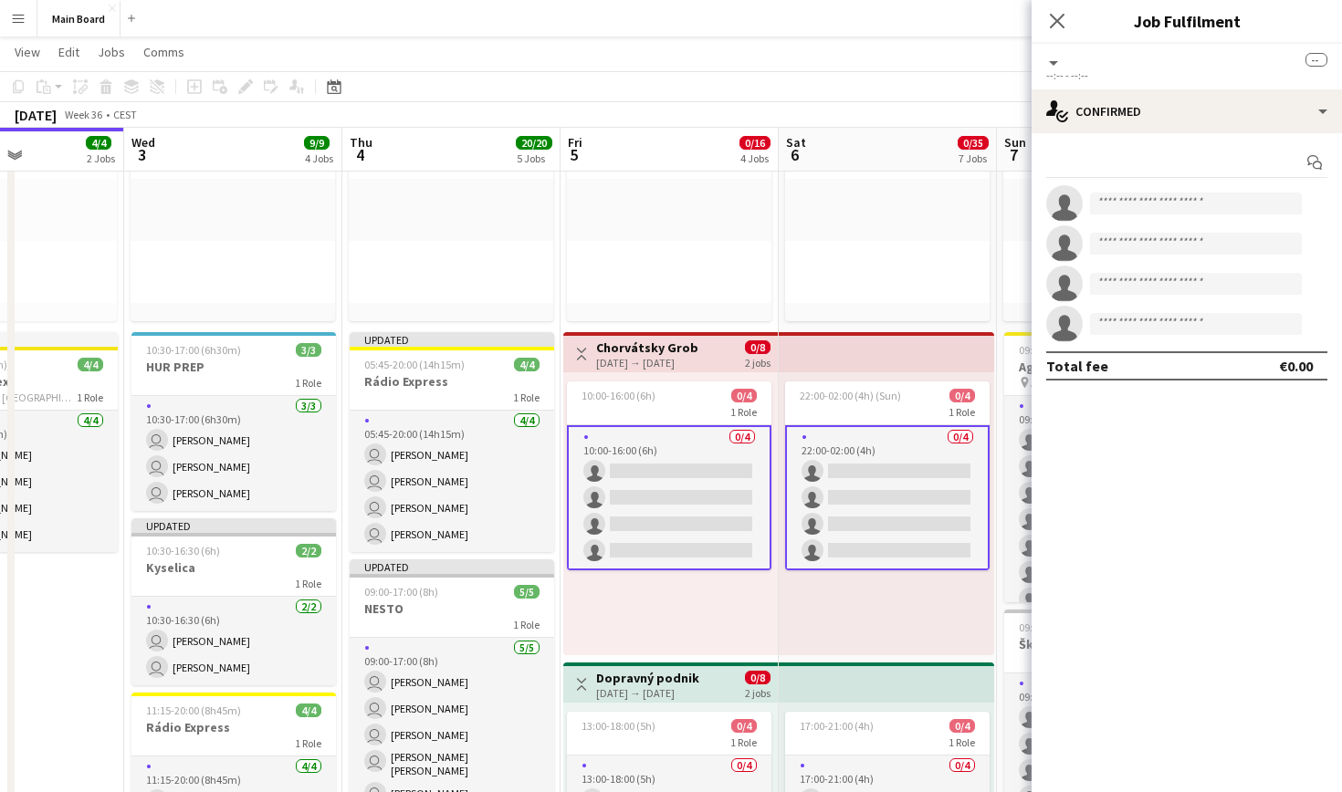
scroll to position [210, 0]
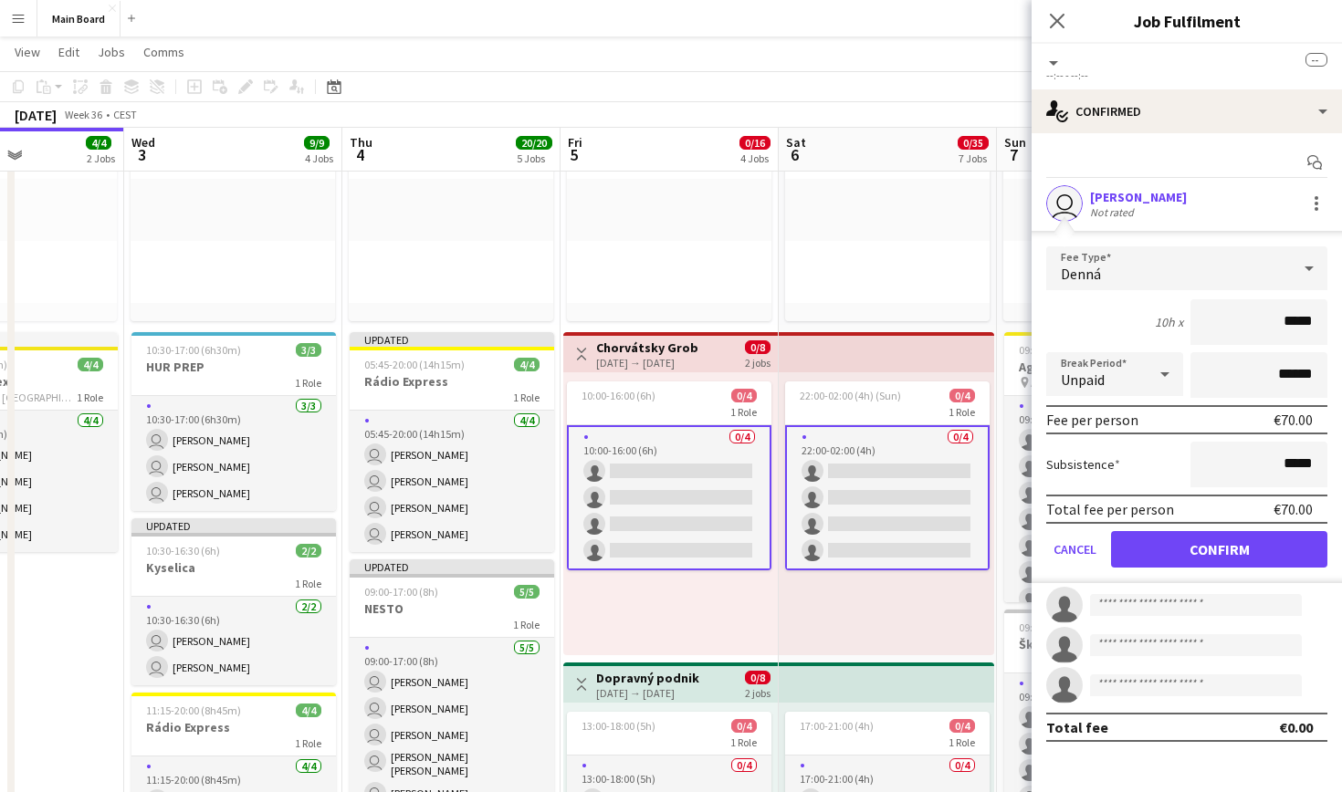
click at [1234, 555] on button "Confirm" at bounding box center [1219, 549] width 216 height 37
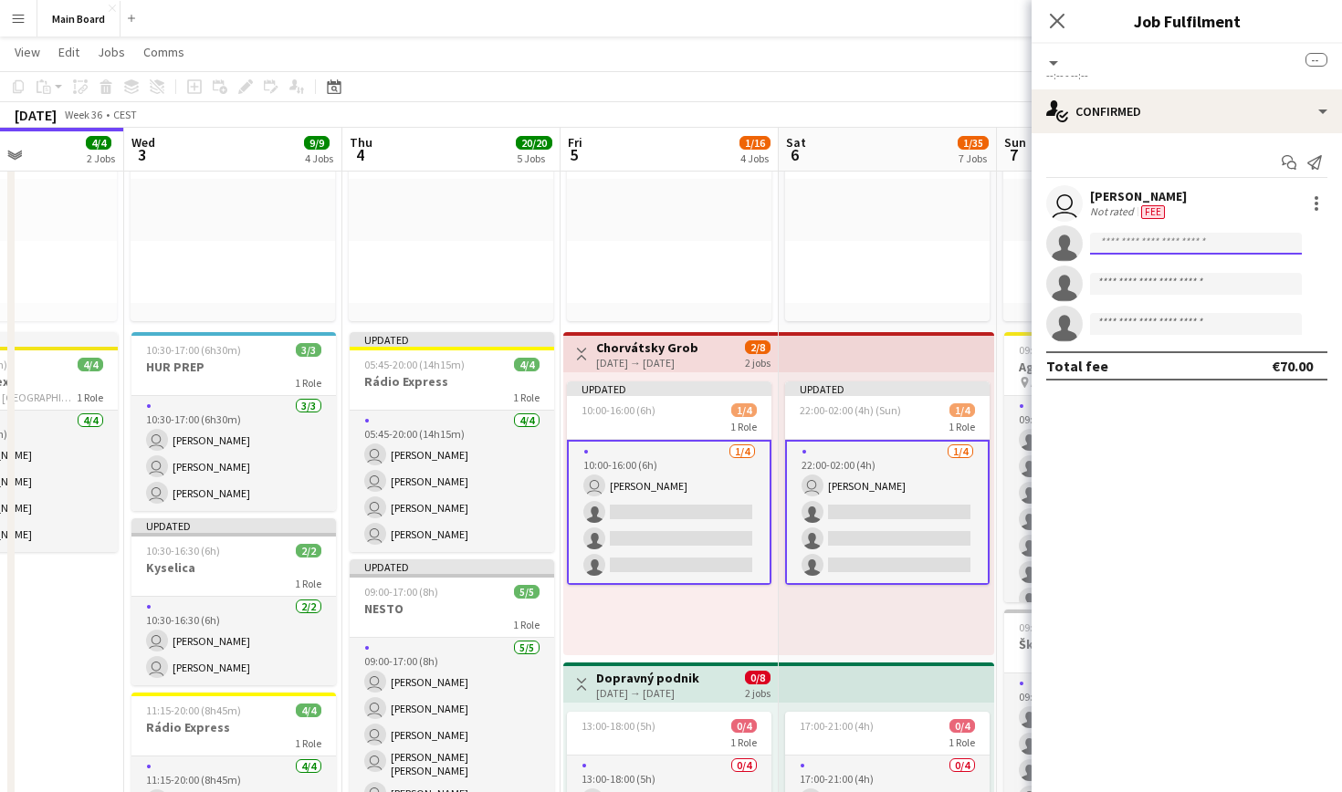
click at [1164, 250] on input at bounding box center [1196, 244] width 212 height 22
click at [1175, 243] on input at bounding box center [1196, 244] width 212 height 22
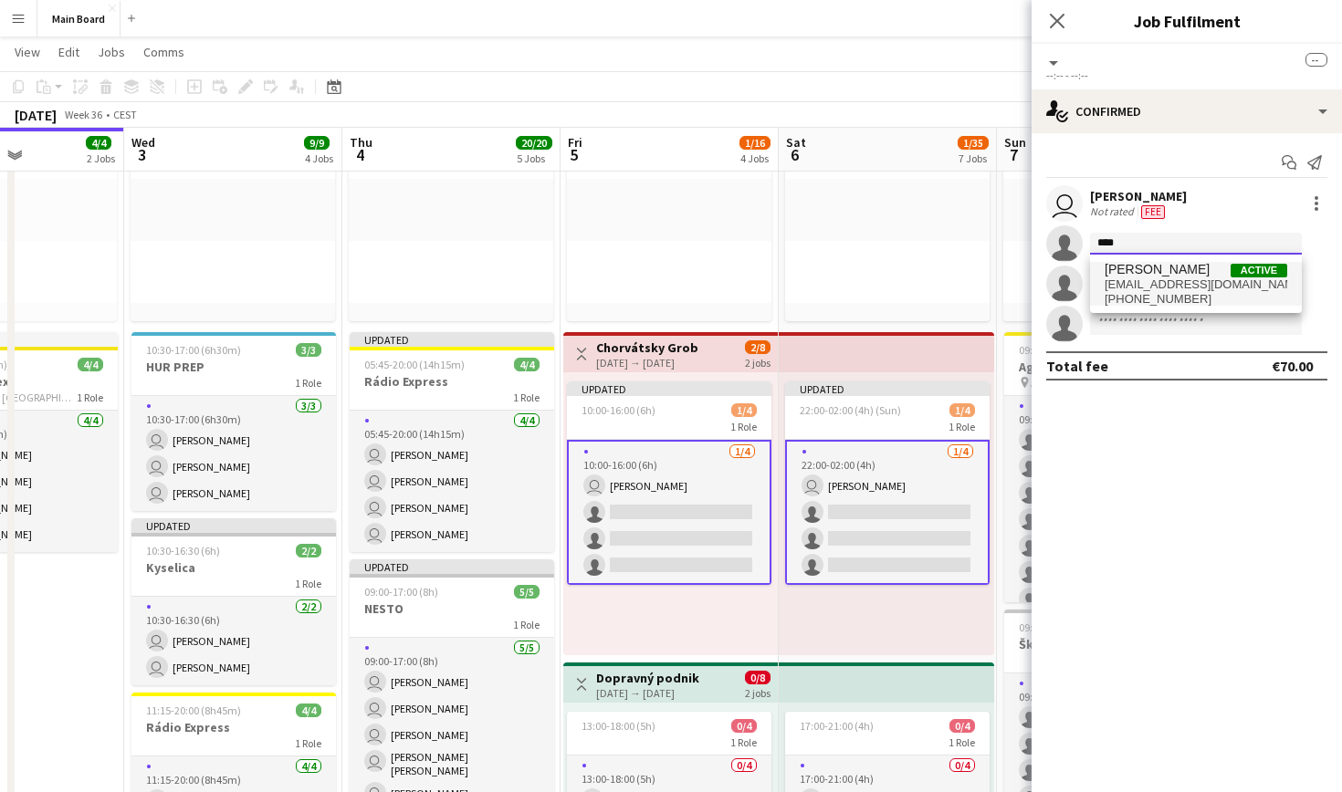
type input "****"
click at [1165, 272] on span "[PERSON_NAME]" at bounding box center [1157, 270] width 105 height 16
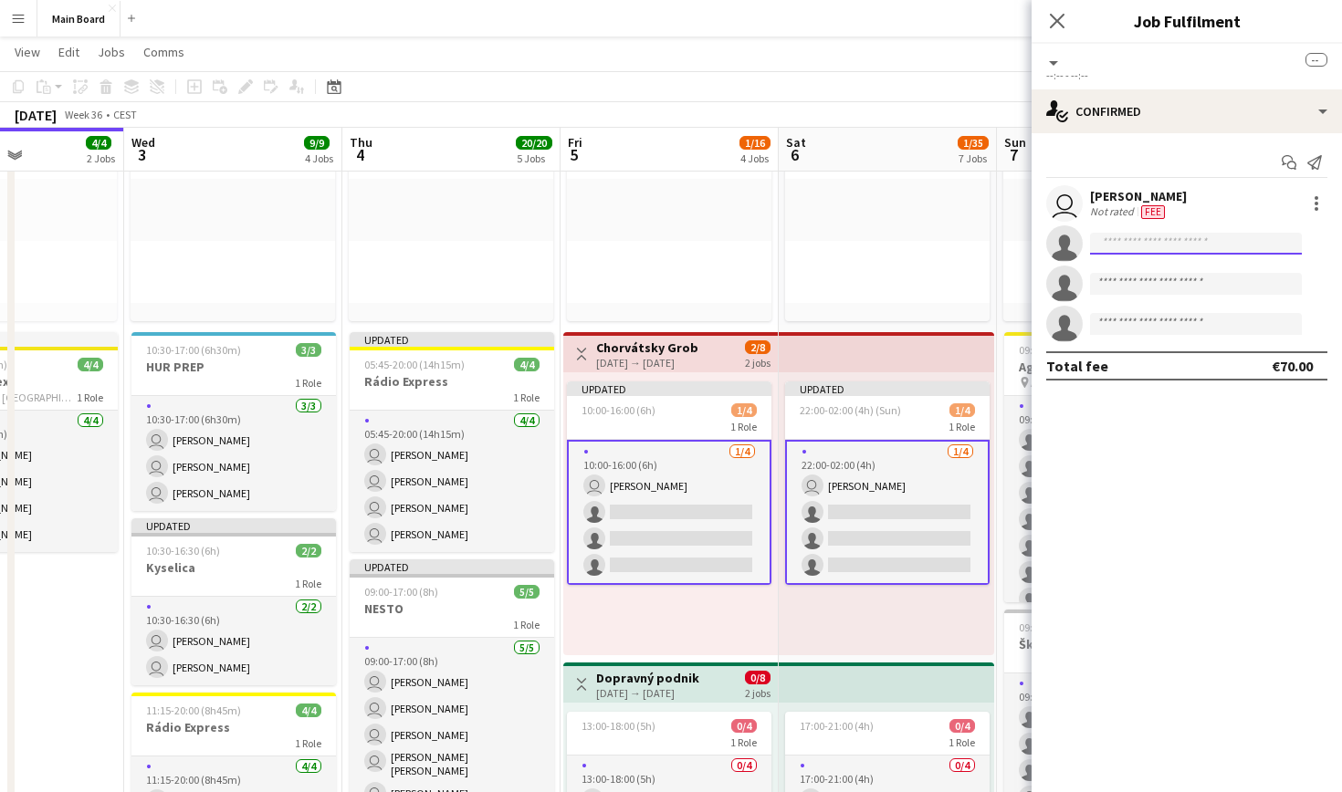
scroll to position [0, 0]
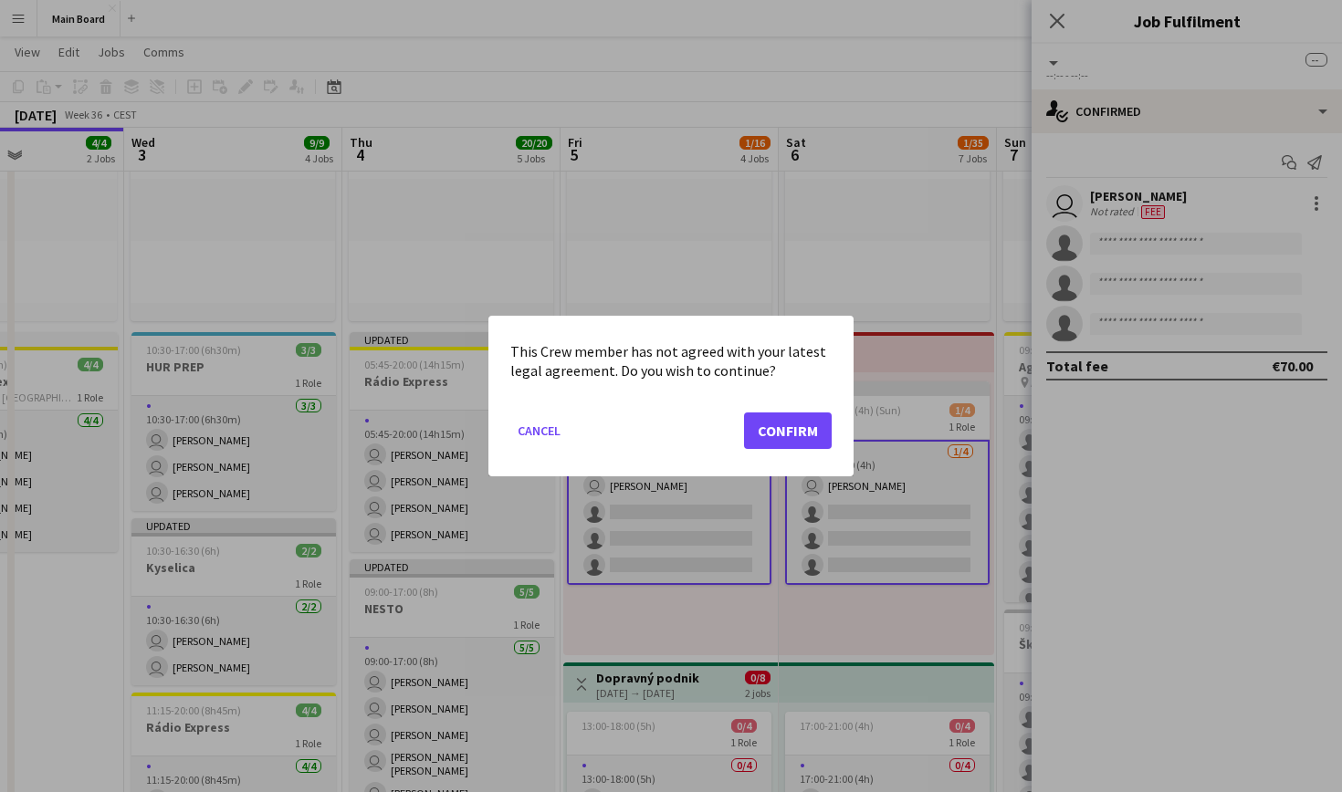
click at [763, 444] on button "Confirm" at bounding box center [788, 431] width 88 height 37
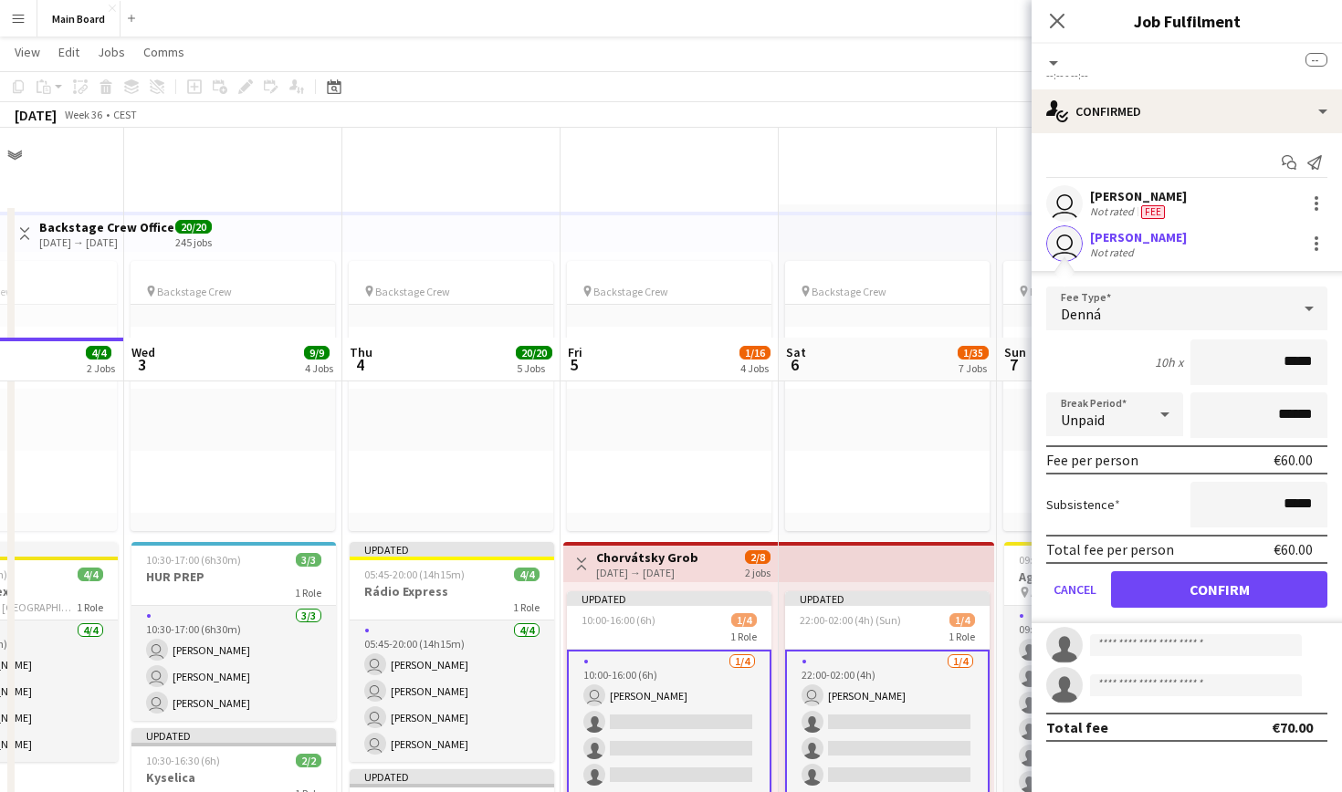
scroll to position [210, 0]
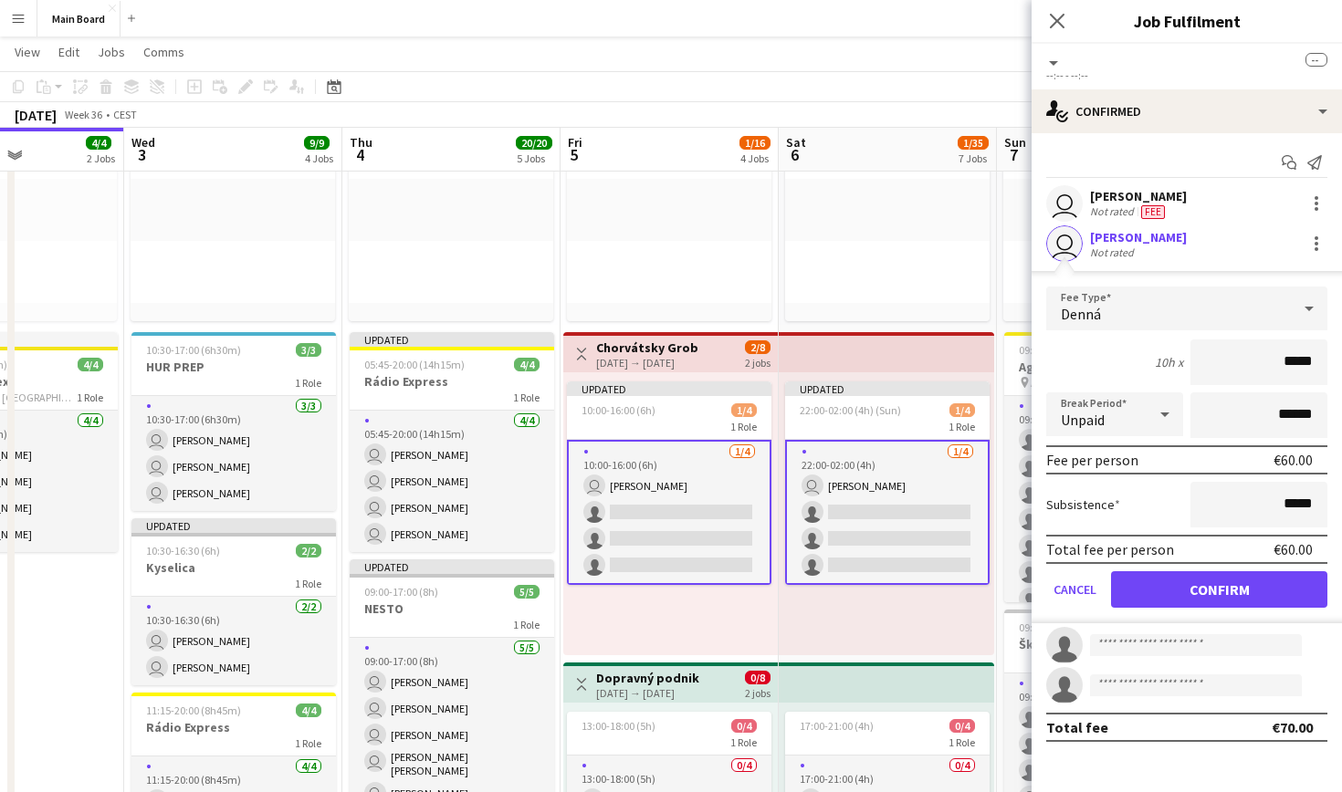
click at [1211, 586] on button "Confirm" at bounding box center [1219, 589] width 216 height 37
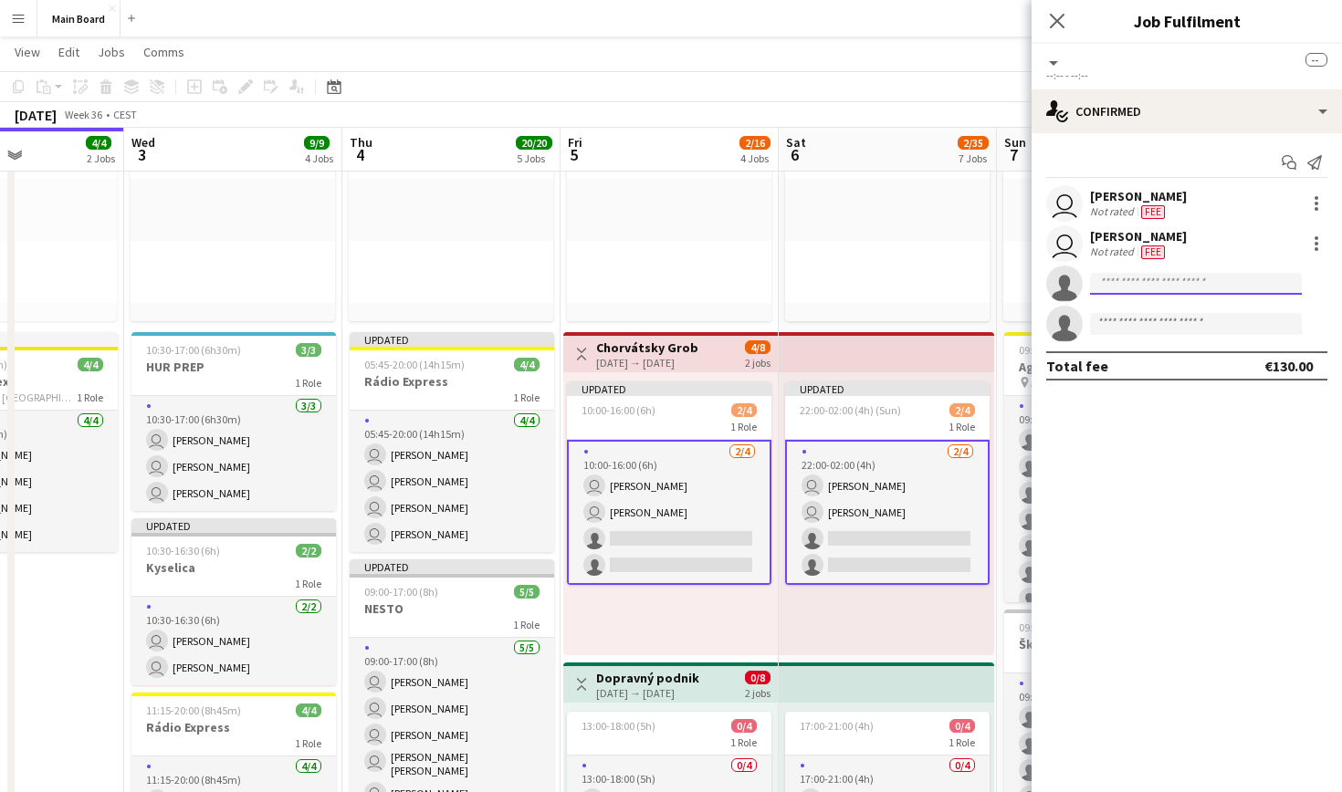
click at [1144, 291] on input at bounding box center [1196, 284] width 212 height 22
type input "*****"
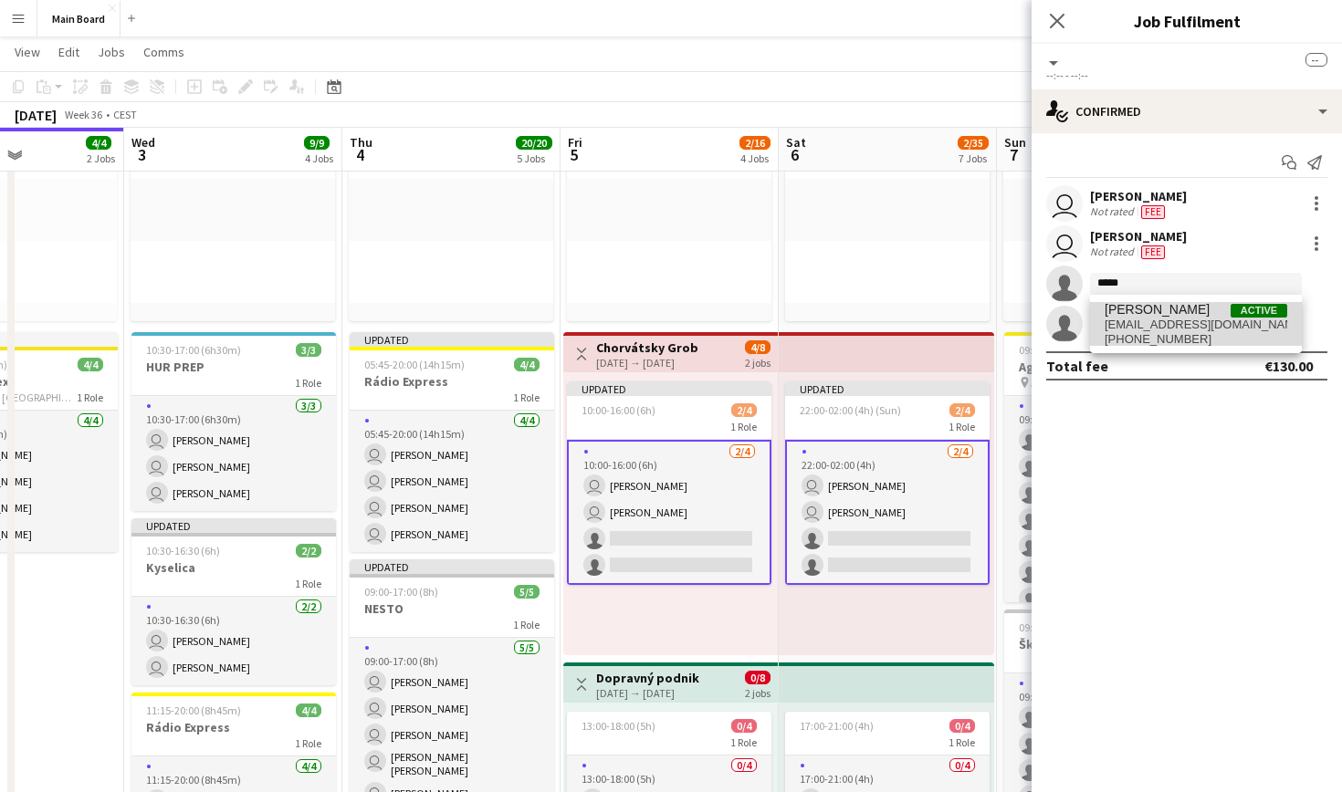
click at [1181, 312] on span "[PERSON_NAME]" at bounding box center [1157, 310] width 105 height 16
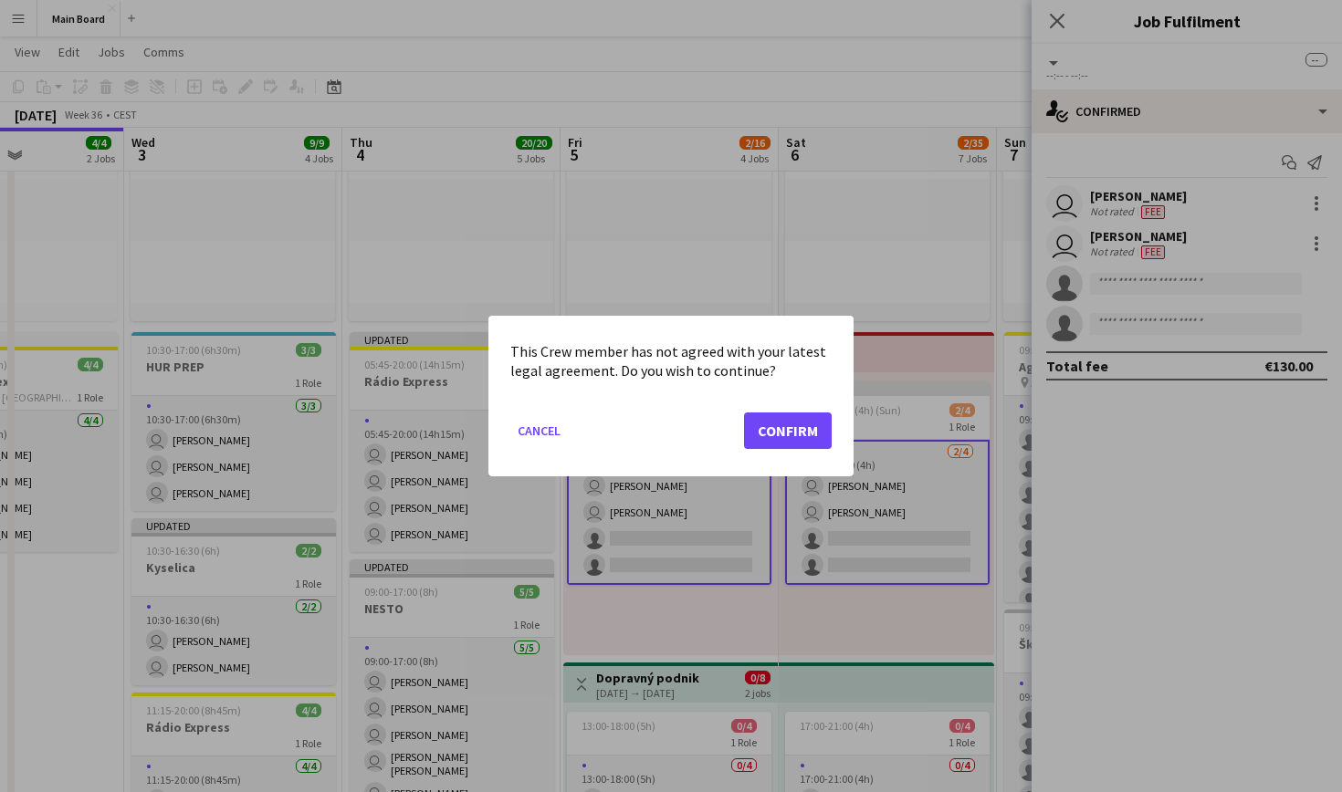
click at [809, 413] on button "Confirm" at bounding box center [788, 431] width 88 height 37
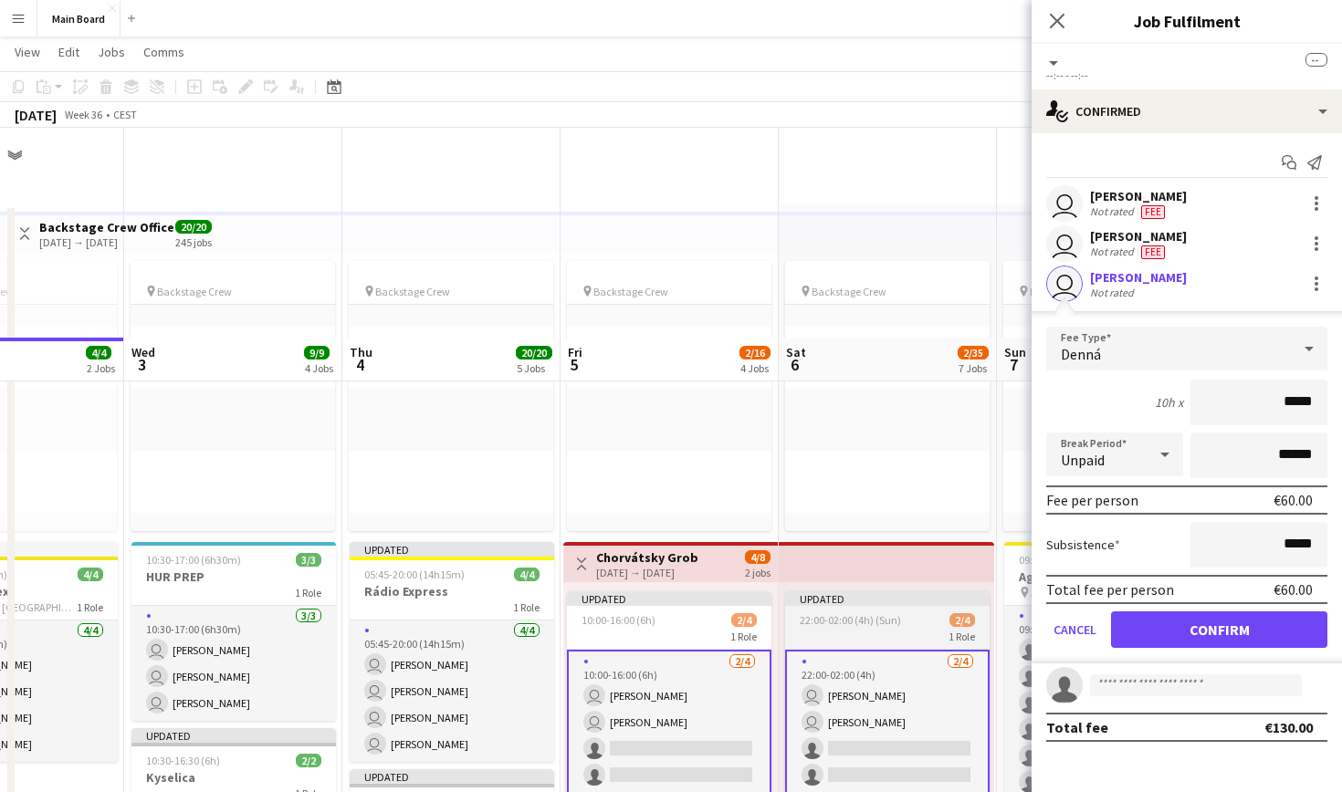
scroll to position [210, 0]
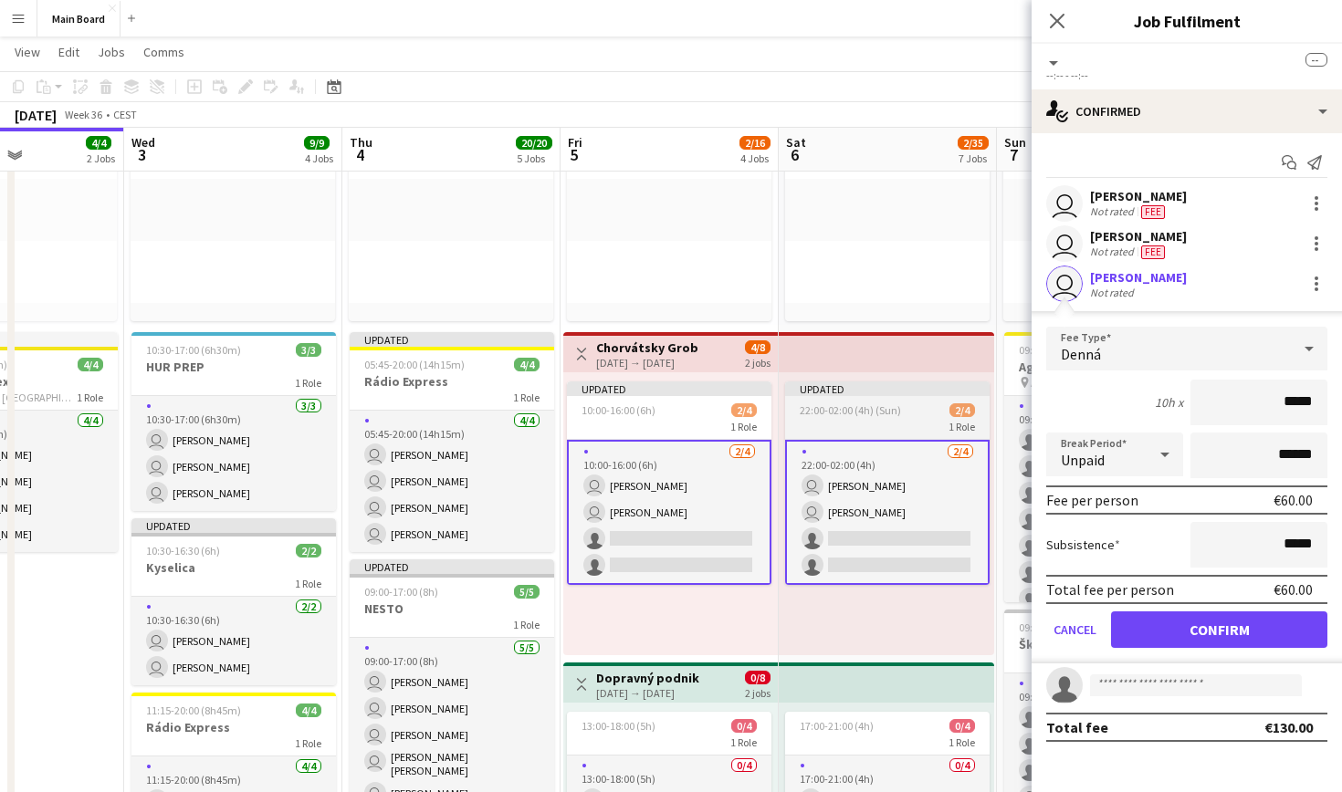
click at [809, 425] on div "1 Role" at bounding box center [887, 426] width 204 height 15
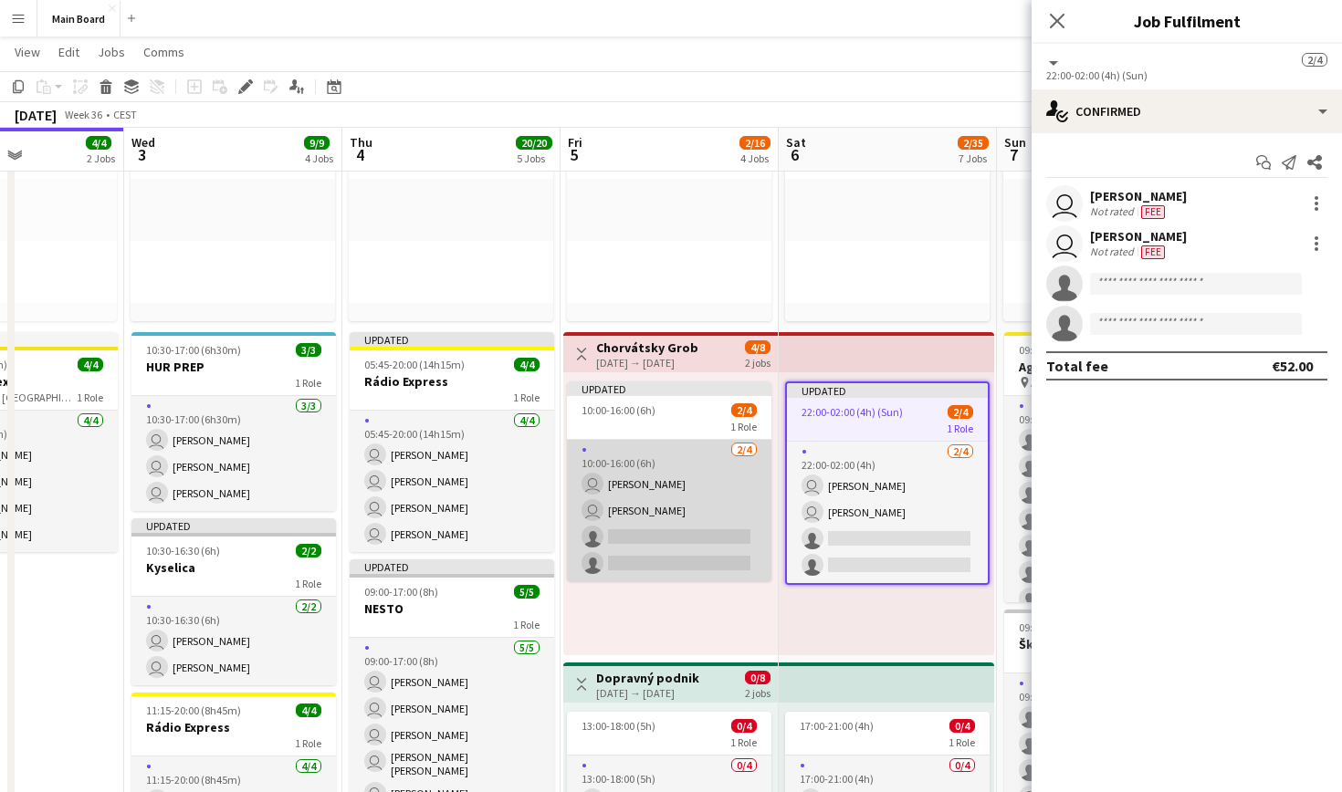
click at [632, 486] on app-card-role "[DATE] 10:00-16:00 (6h) user [PERSON_NAME] user [PERSON_NAME] single-neutral-ac…" at bounding box center [669, 511] width 204 height 142
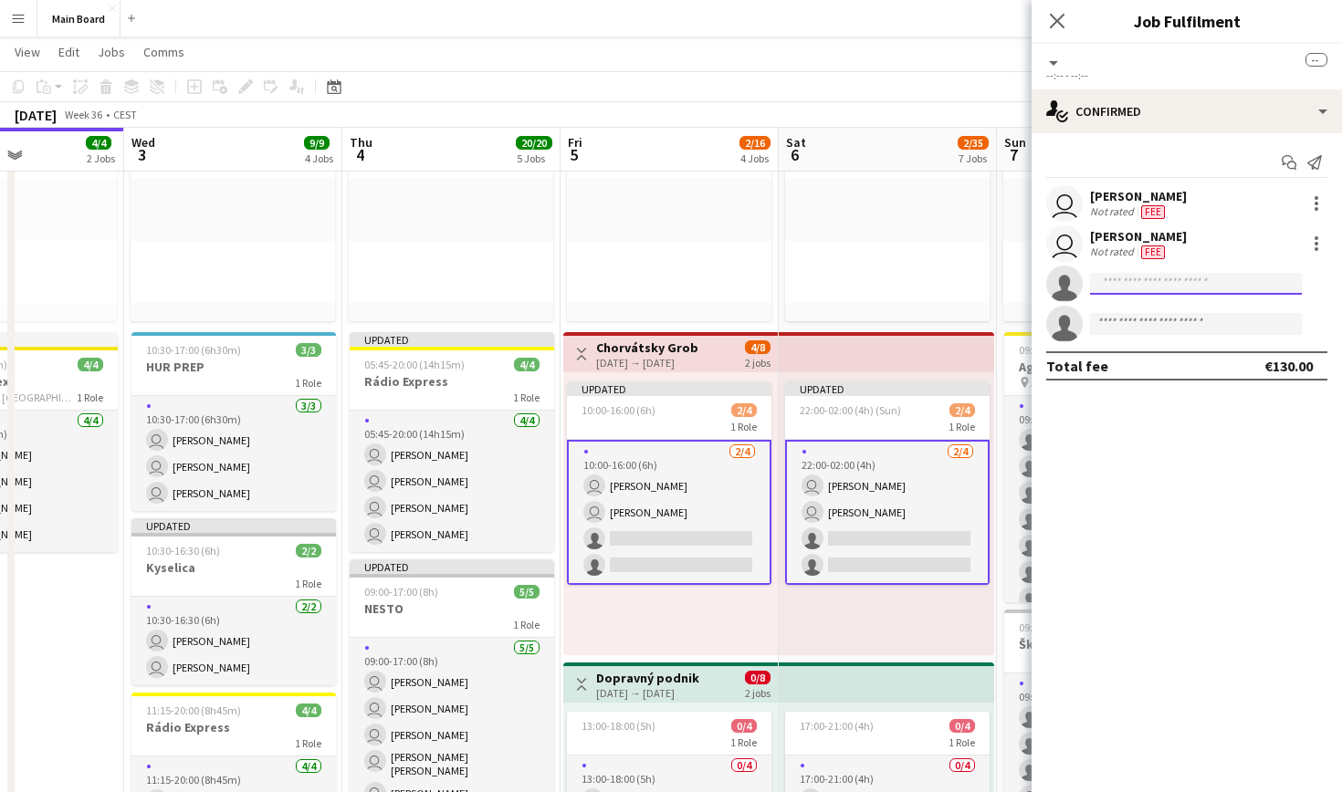
click at [1189, 289] on input at bounding box center [1196, 284] width 212 height 22
type input "*****"
click at [1190, 332] on span "[PHONE_NUMBER]" at bounding box center [1196, 339] width 183 height 15
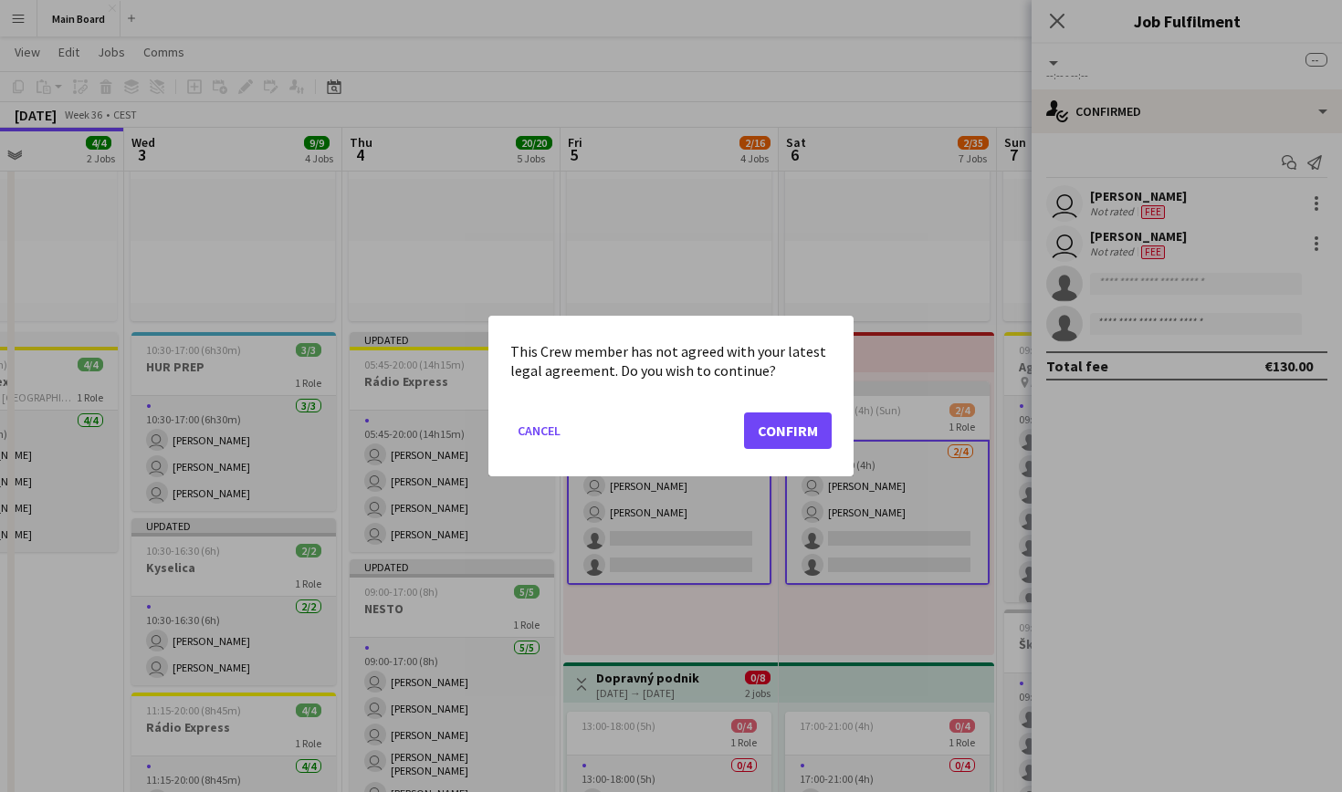
click at [782, 446] on button "Confirm" at bounding box center [788, 431] width 88 height 37
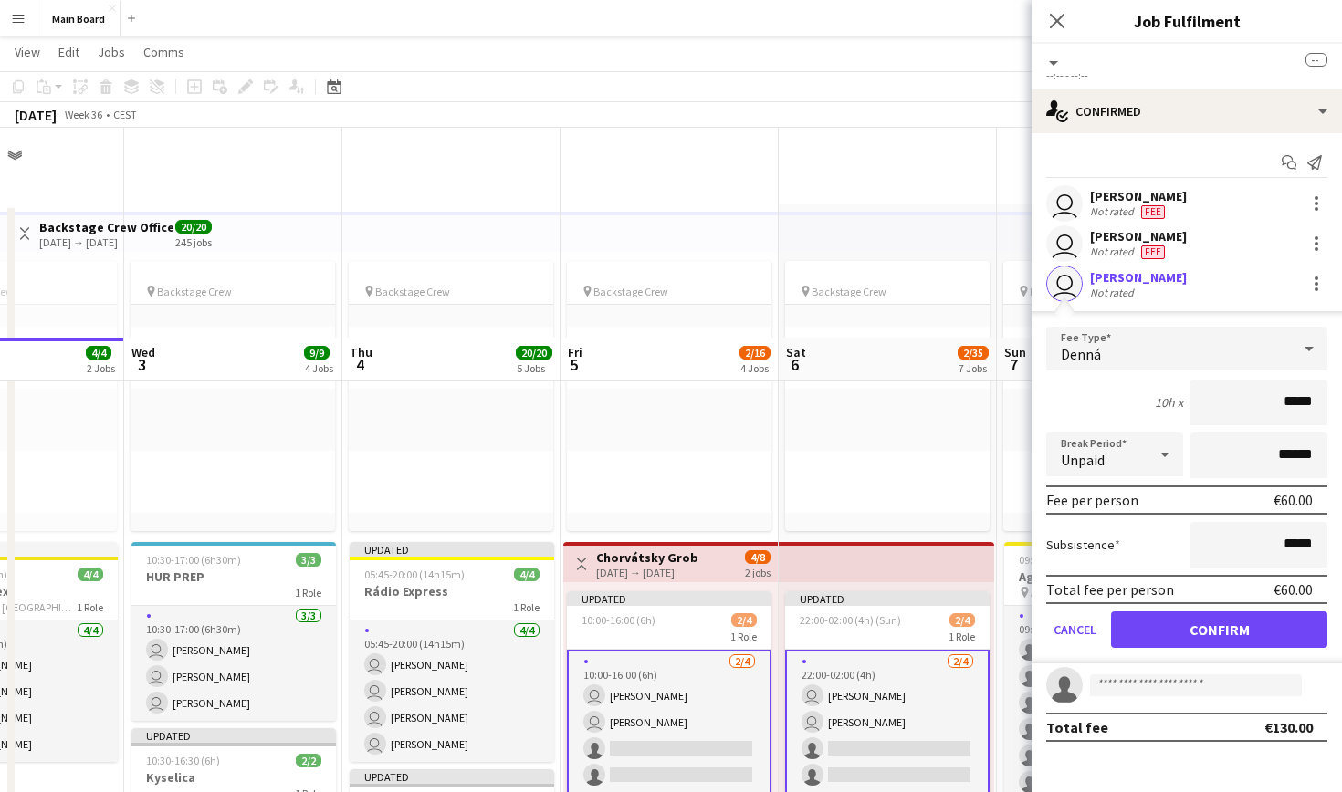
scroll to position [210, 0]
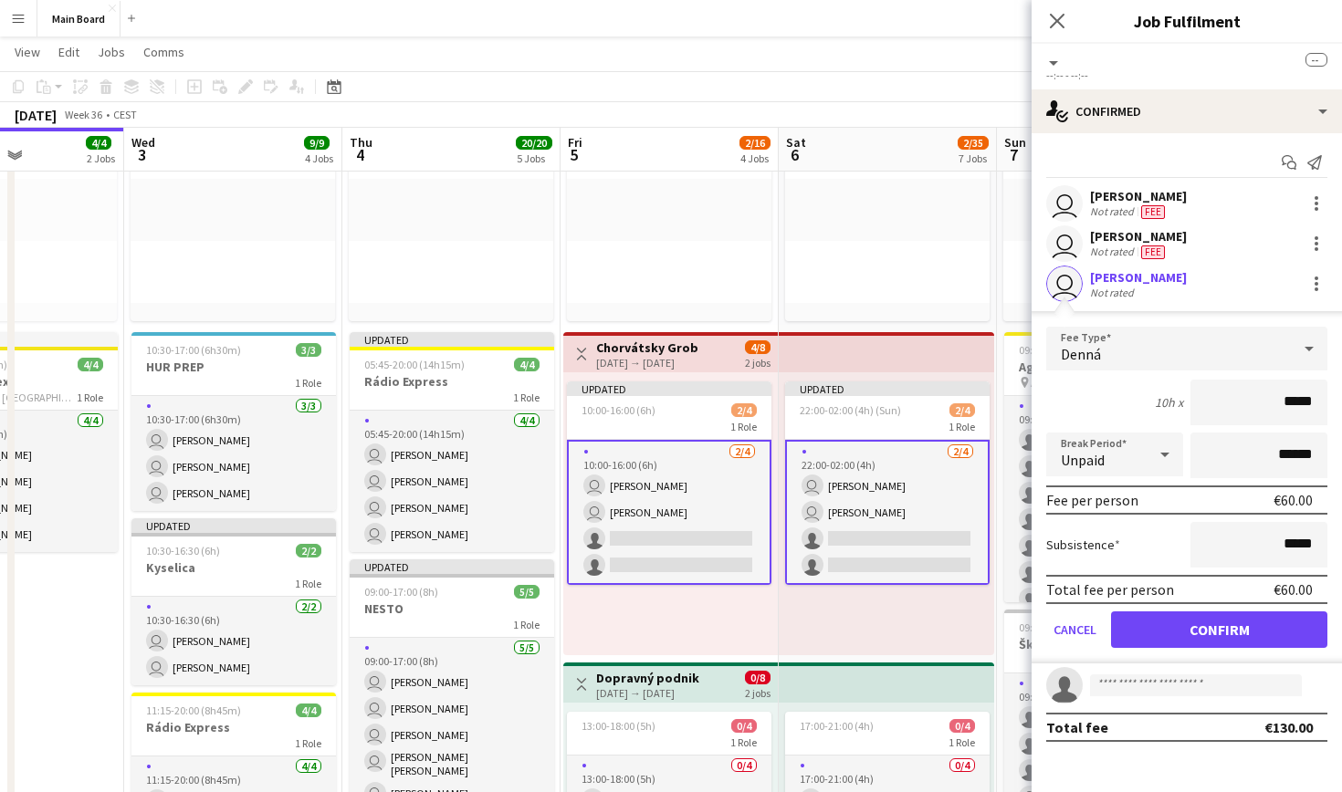
click at [1226, 619] on button "Confirm" at bounding box center [1219, 630] width 216 height 37
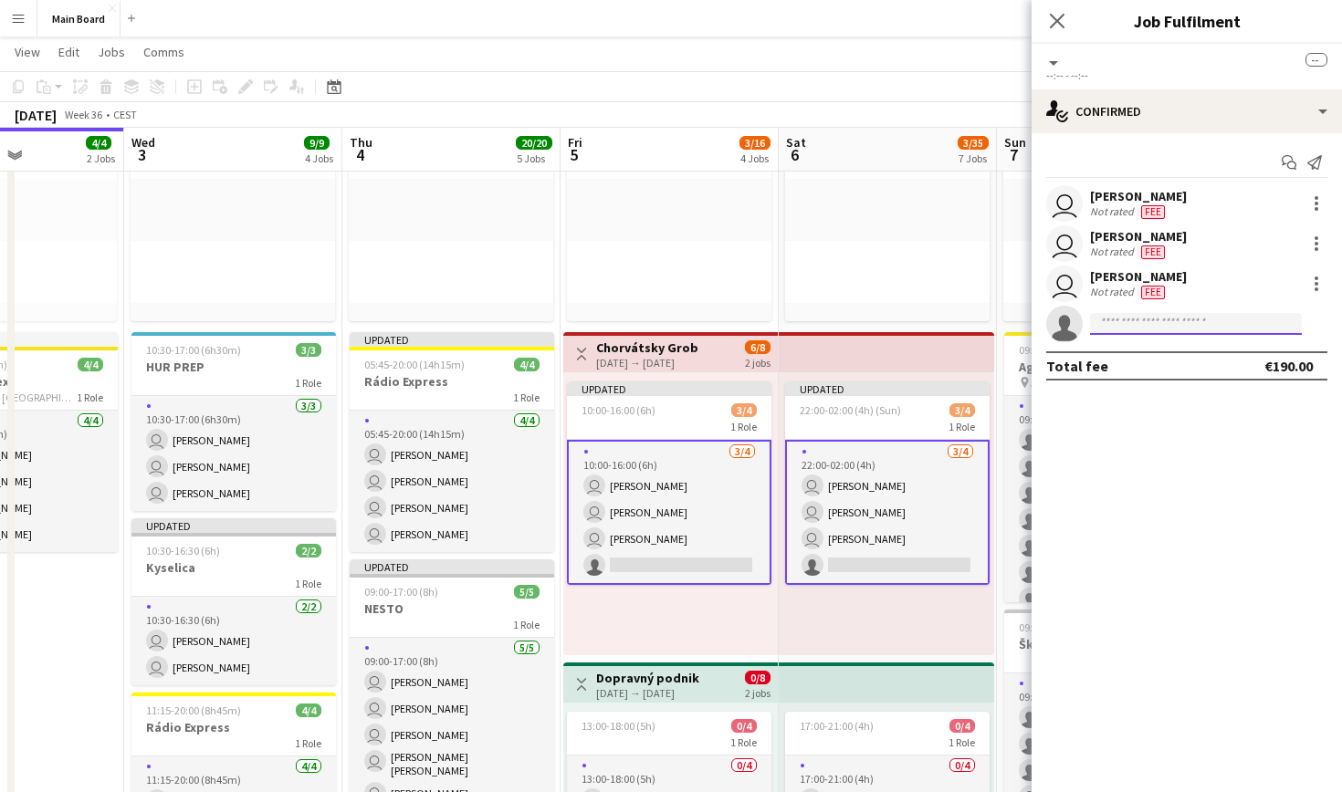
click at [1127, 321] on input at bounding box center [1196, 324] width 212 height 22
type input "****"
click at [1186, 368] on span "[EMAIL_ADDRESS][DOMAIN_NAME]" at bounding box center [1196, 365] width 183 height 15
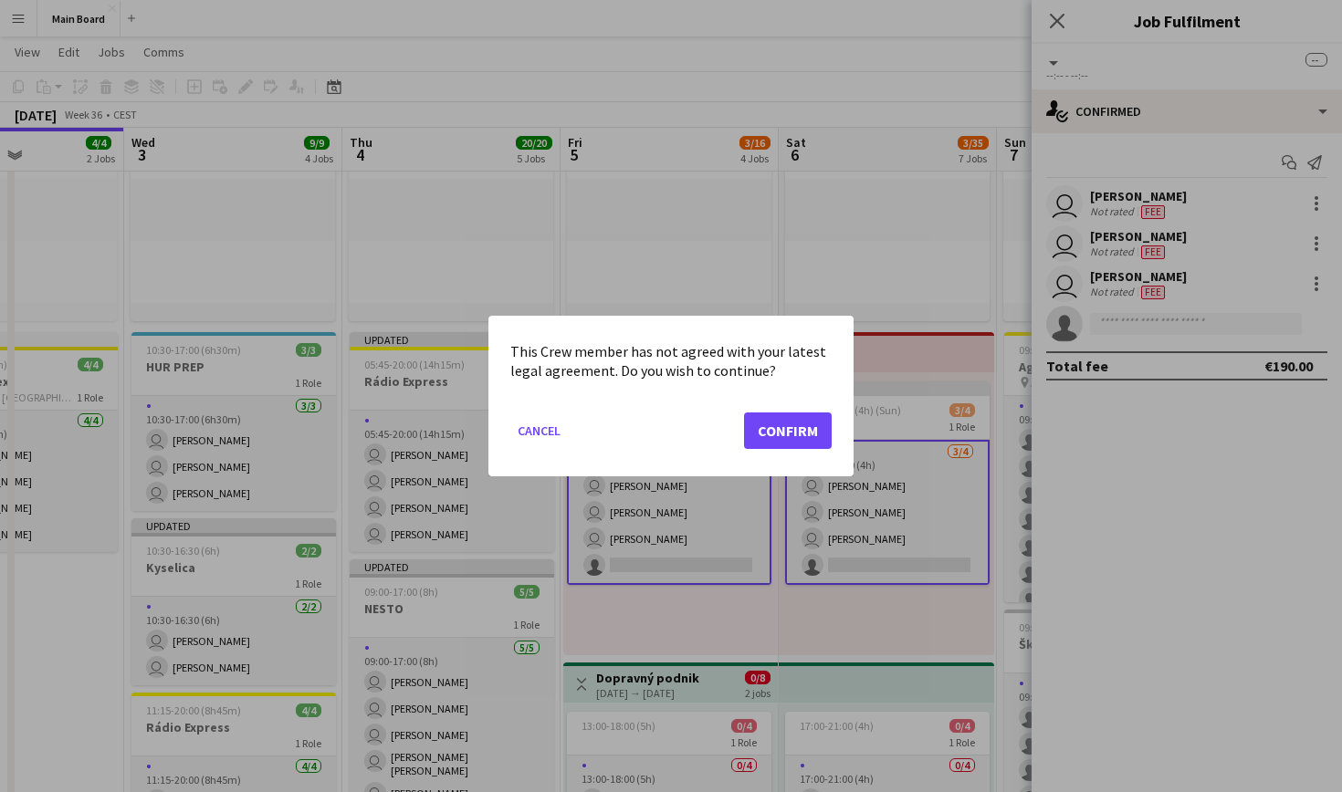
click at [764, 435] on button "Confirm" at bounding box center [788, 431] width 88 height 37
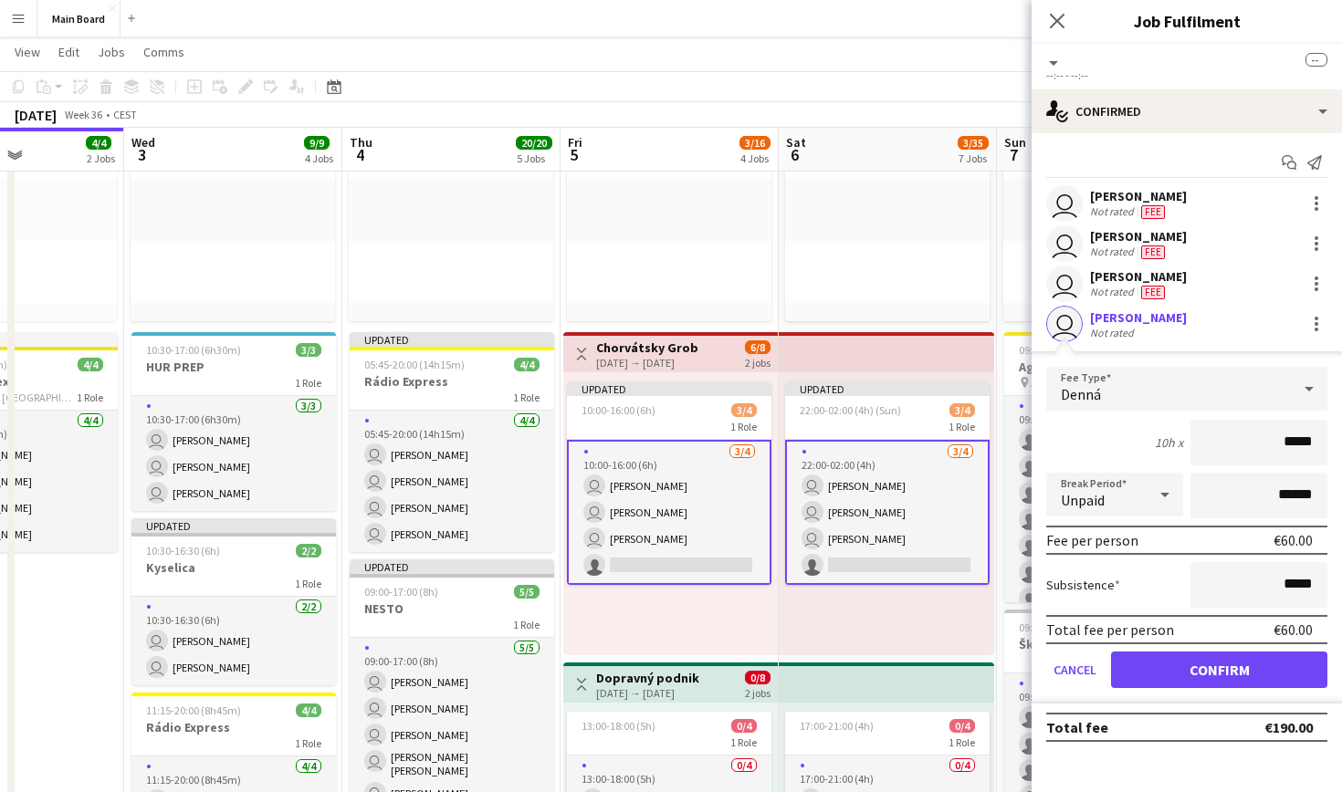
click at [1169, 674] on button "Confirm" at bounding box center [1219, 670] width 216 height 37
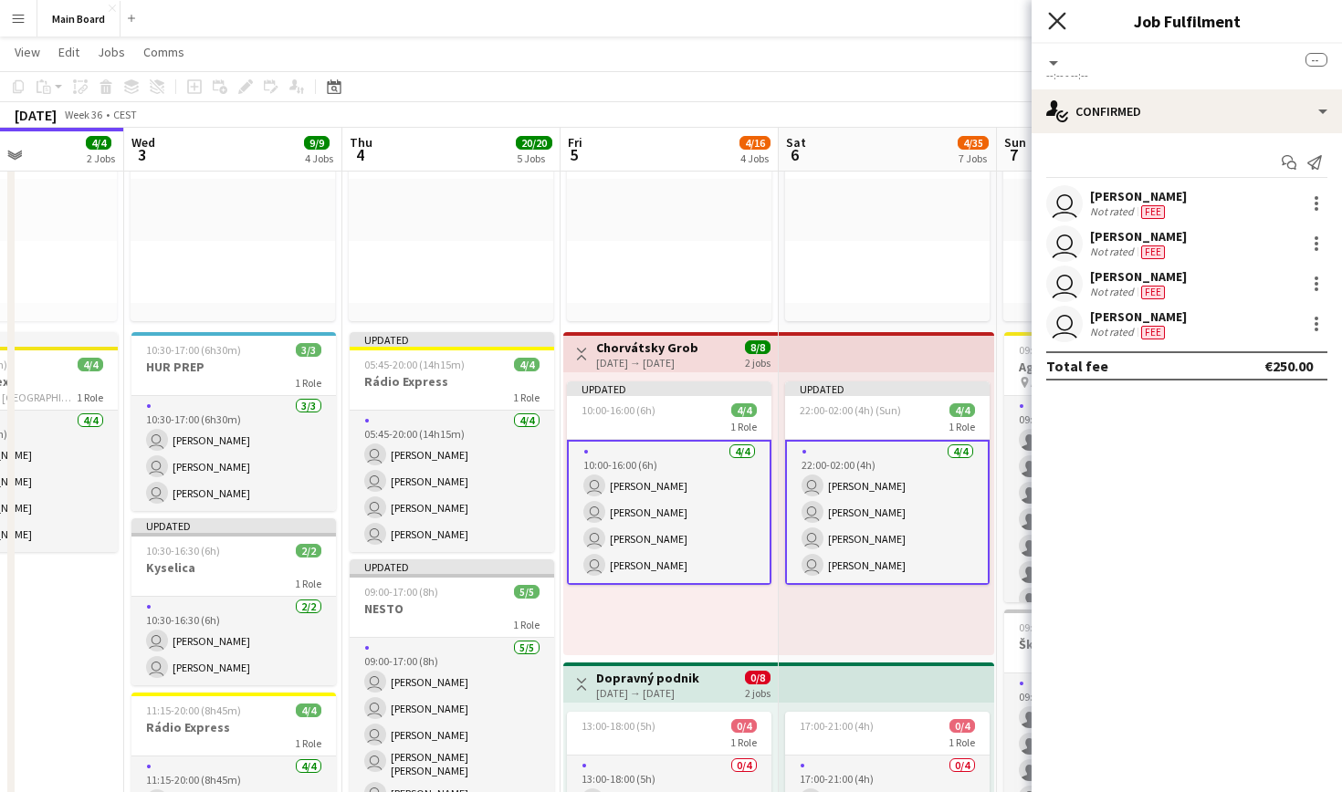
click at [1061, 23] on icon "Close pop-in" at bounding box center [1056, 20] width 17 height 17
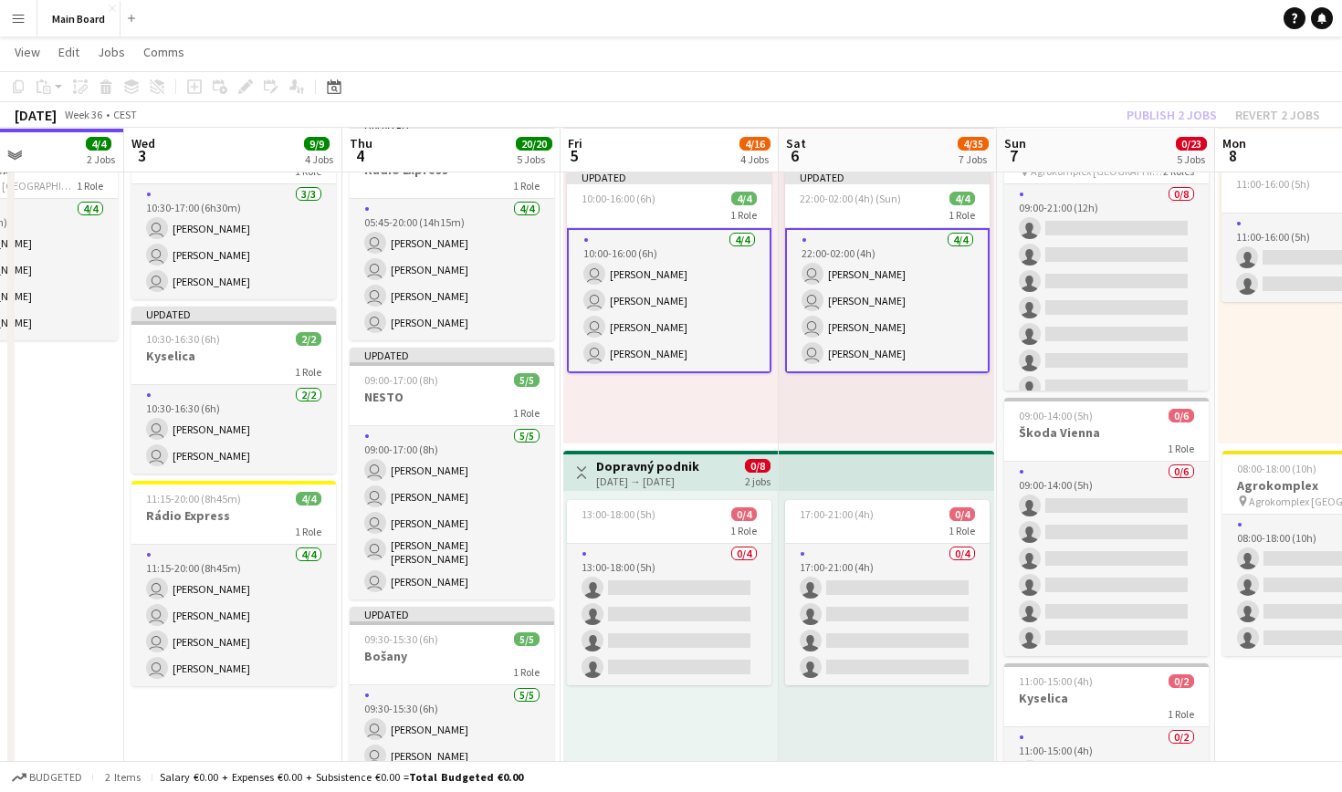
scroll to position [458, 0]
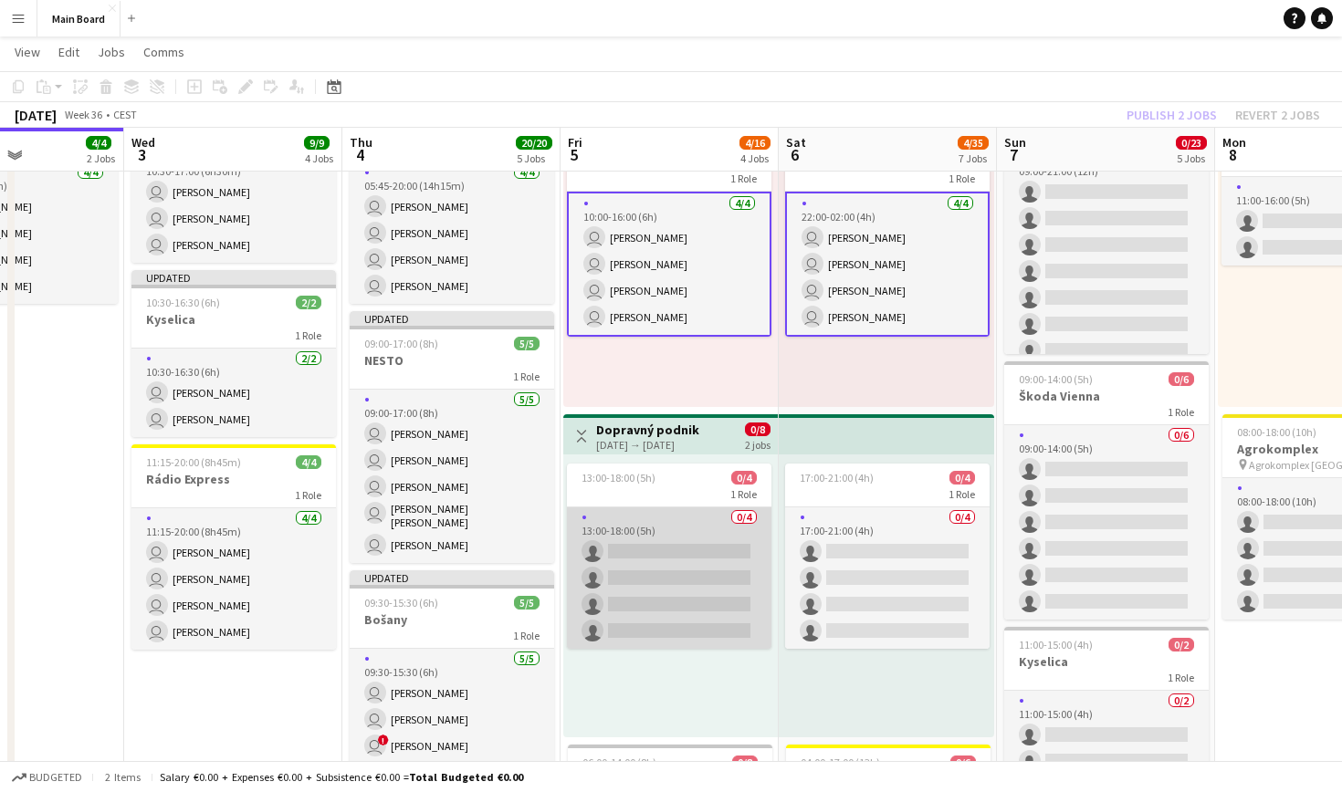
click at [676, 518] on app-card-role "0/4 13:00-18:00 (5h) single-neutral-actions single-neutral-actions single-neutr…" at bounding box center [669, 579] width 204 height 142
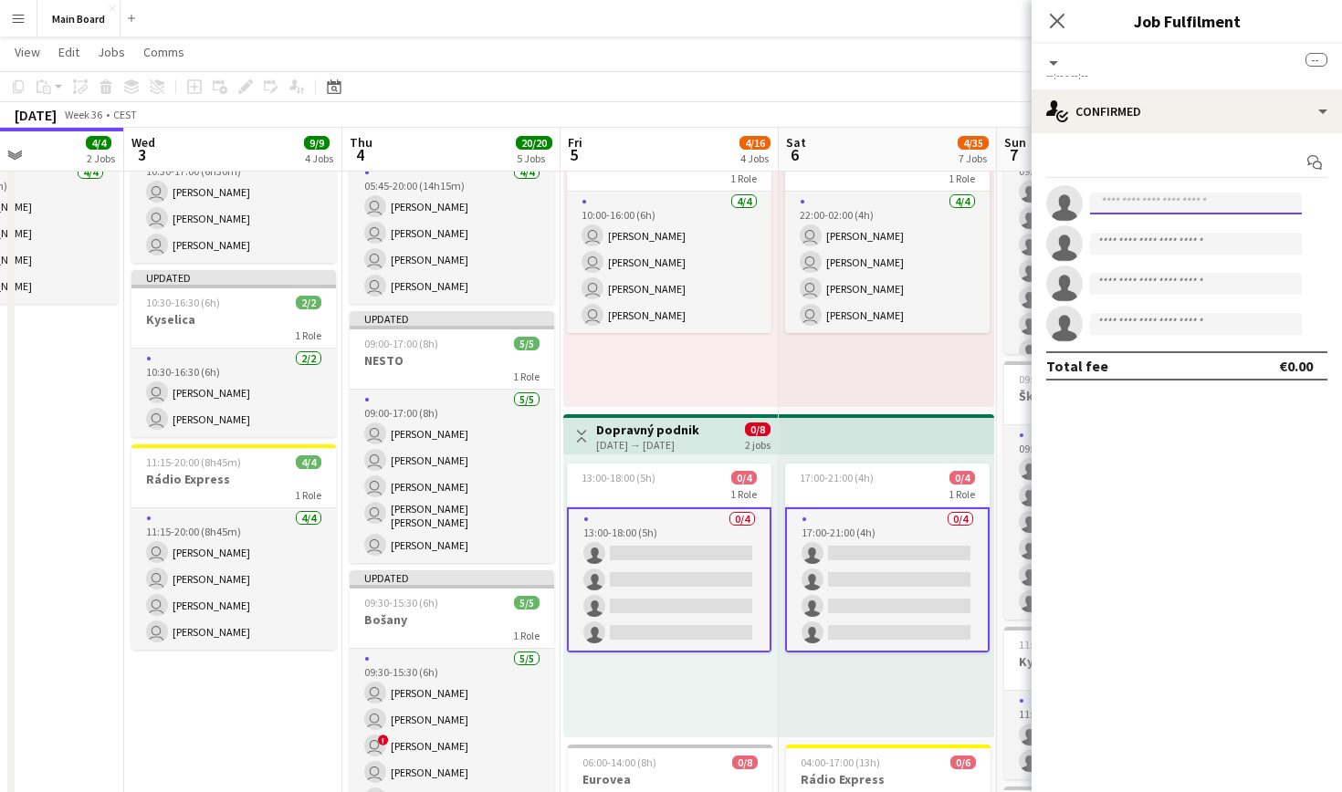
click at [1133, 198] on input at bounding box center [1196, 204] width 212 height 22
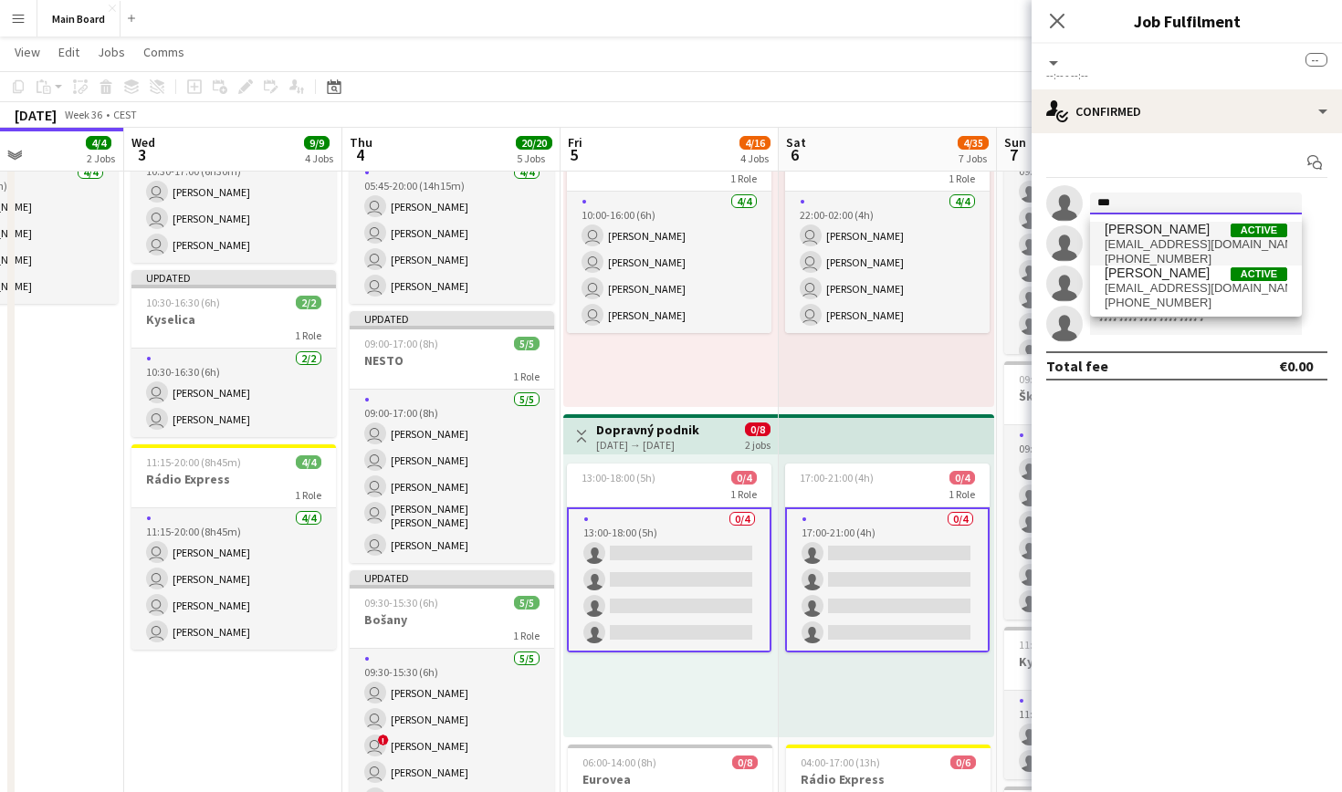
type input "***"
click at [1166, 233] on span "[PERSON_NAME]" at bounding box center [1157, 230] width 105 height 16
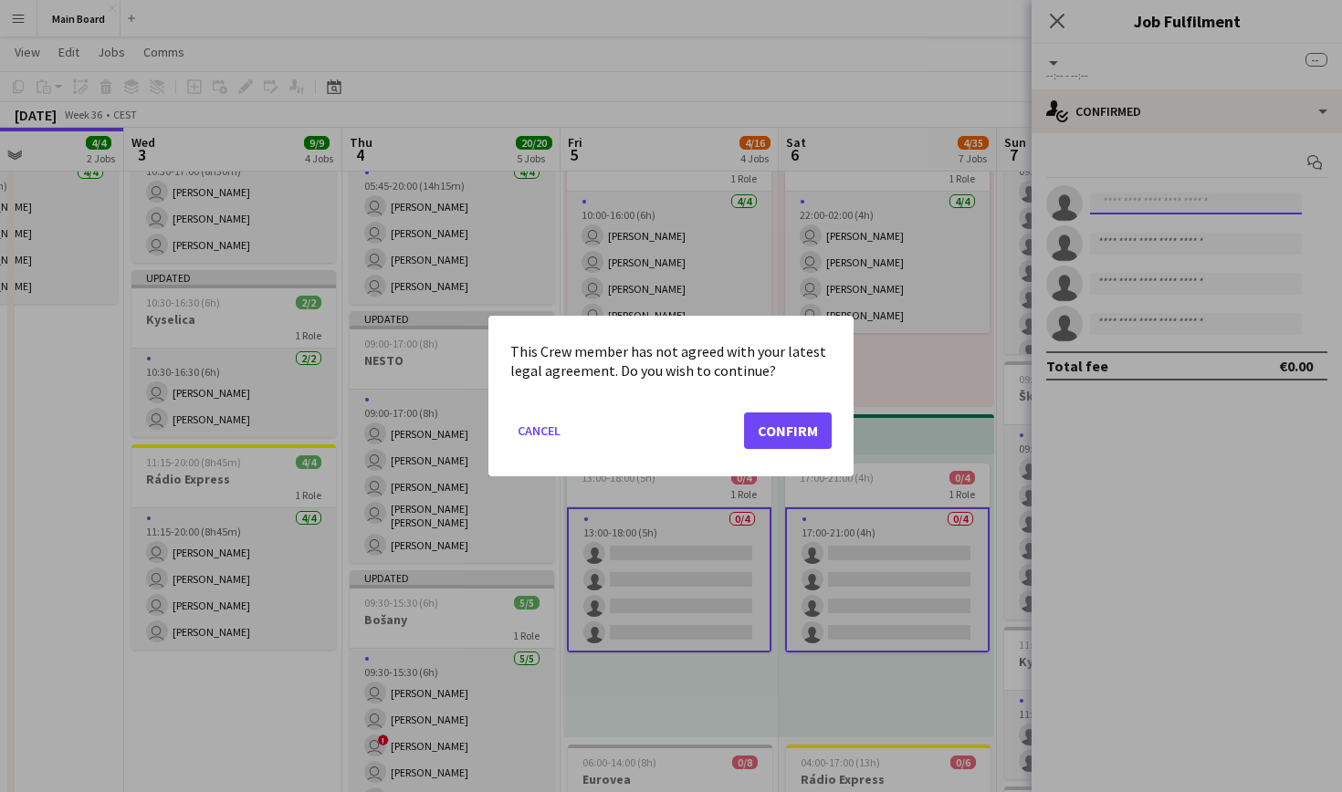
scroll to position [0, 0]
click at [551, 434] on button "Cancel" at bounding box center [539, 430] width 58 height 29
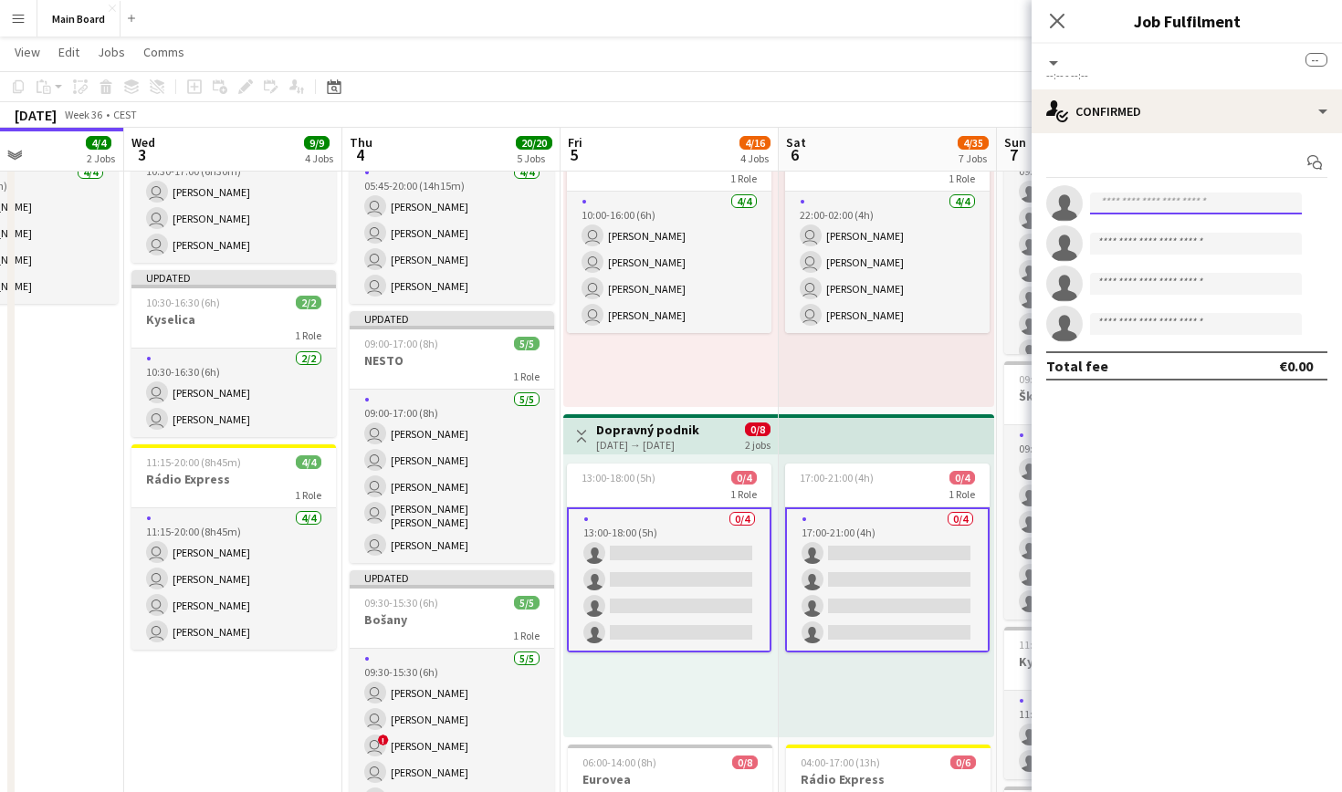
scroll to position [458, 0]
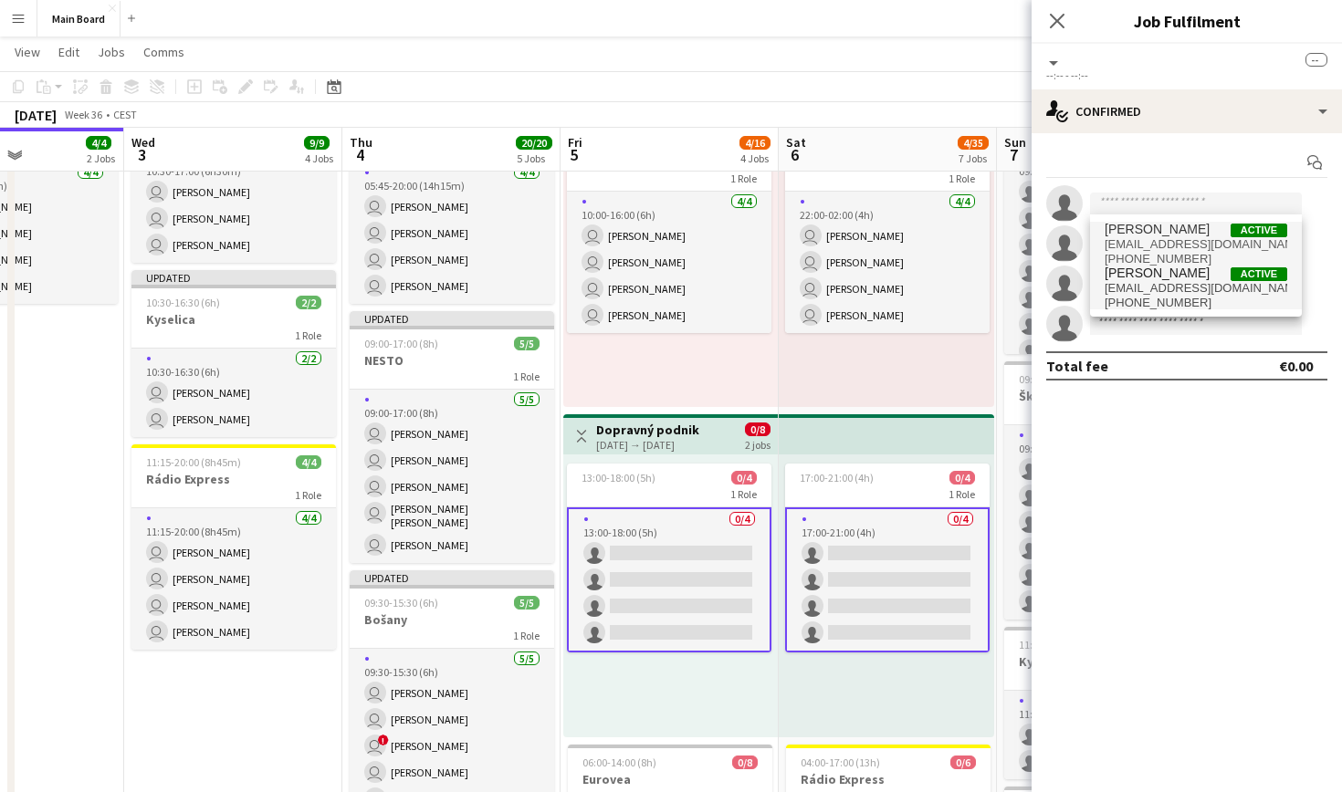
click at [1179, 270] on span "[PERSON_NAME] Active" at bounding box center [1196, 274] width 183 height 16
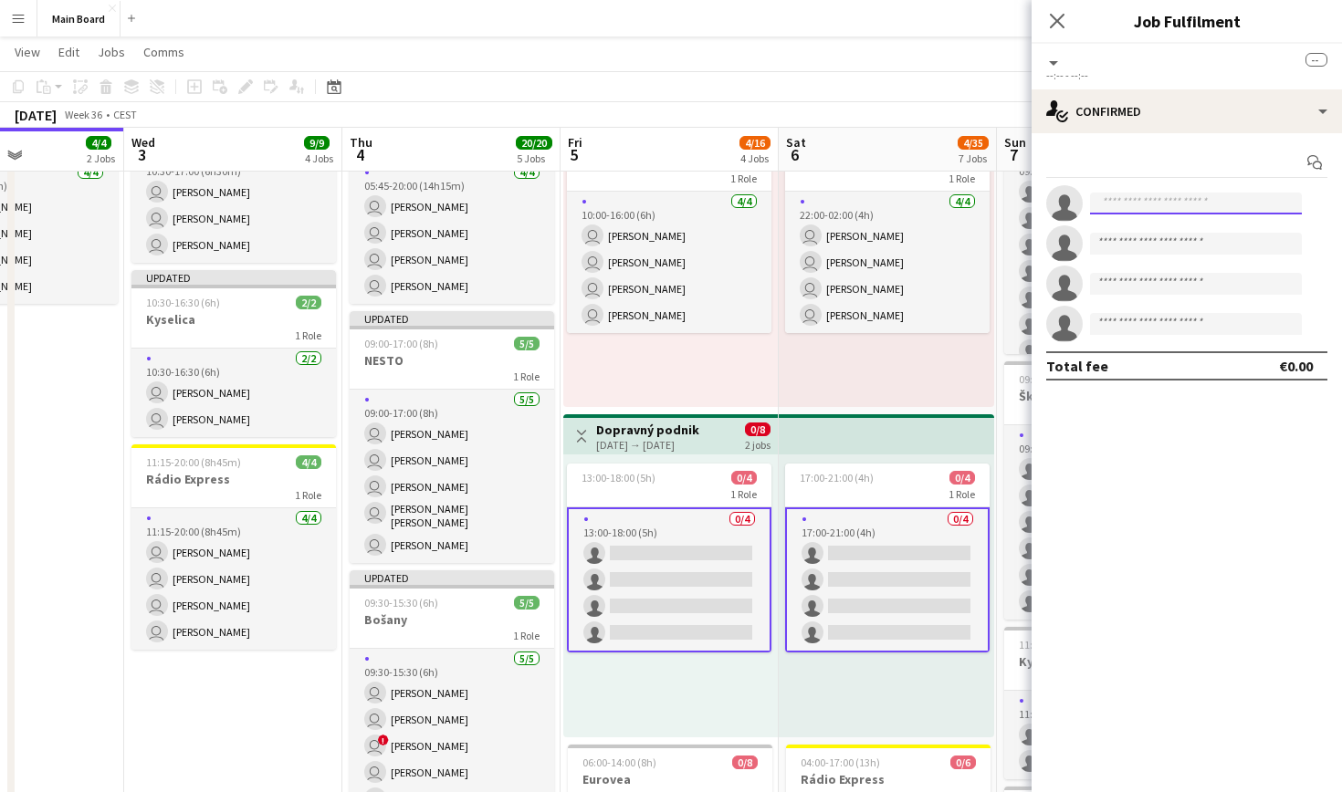
scroll to position [0, 0]
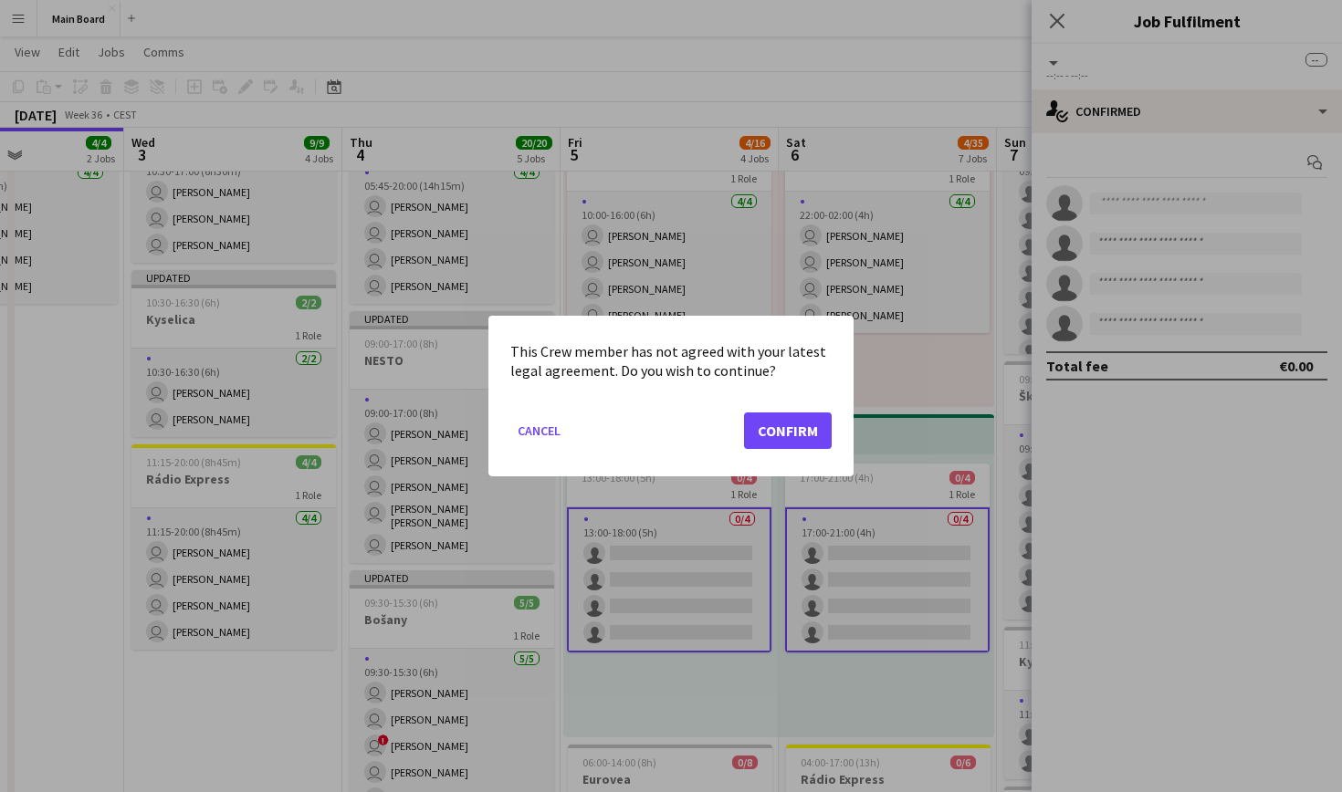
click at [782, 429] on button "Confirm" at bounding box center [788, 431] width 88 height 37
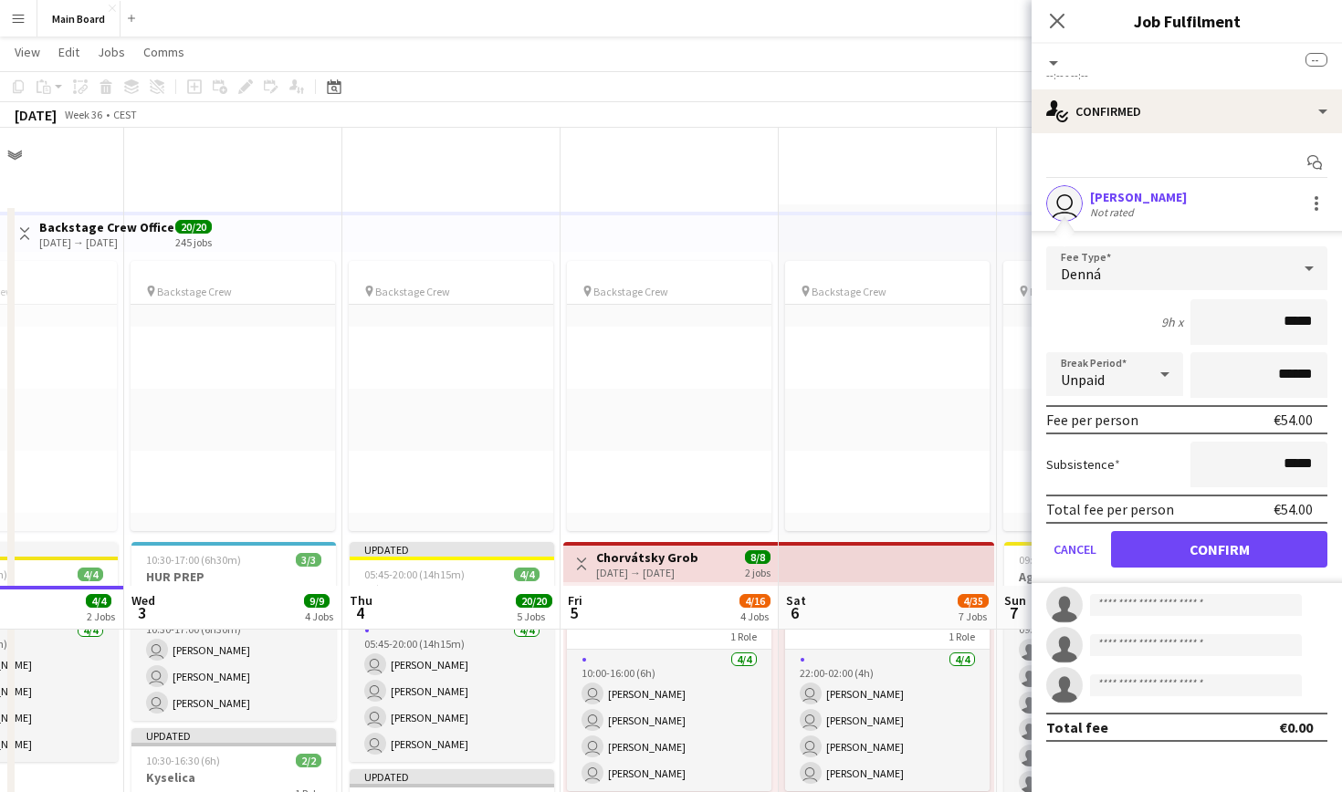
scroll to position [458, 0]
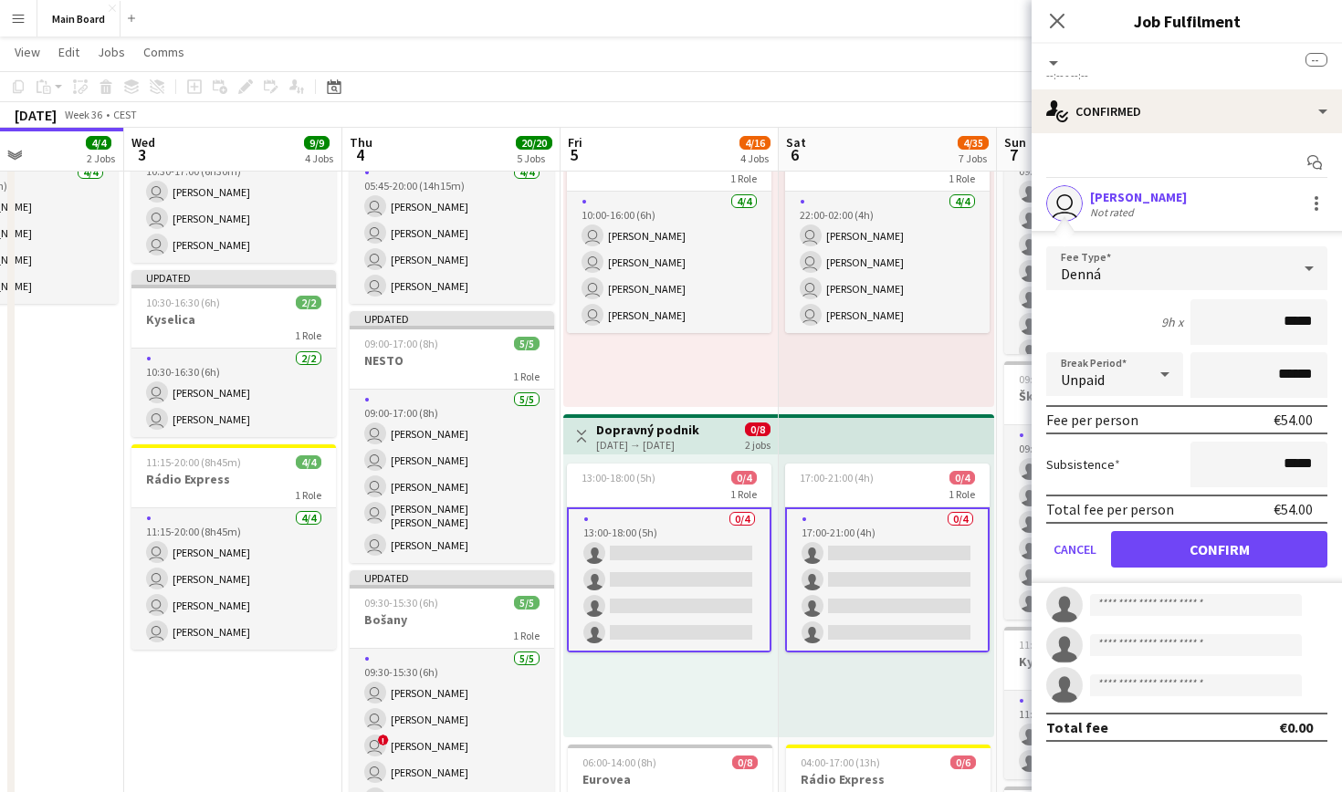
click at [1221, 542] on button "Confirm" at bounding box center [1219, 549] width 216 height 37
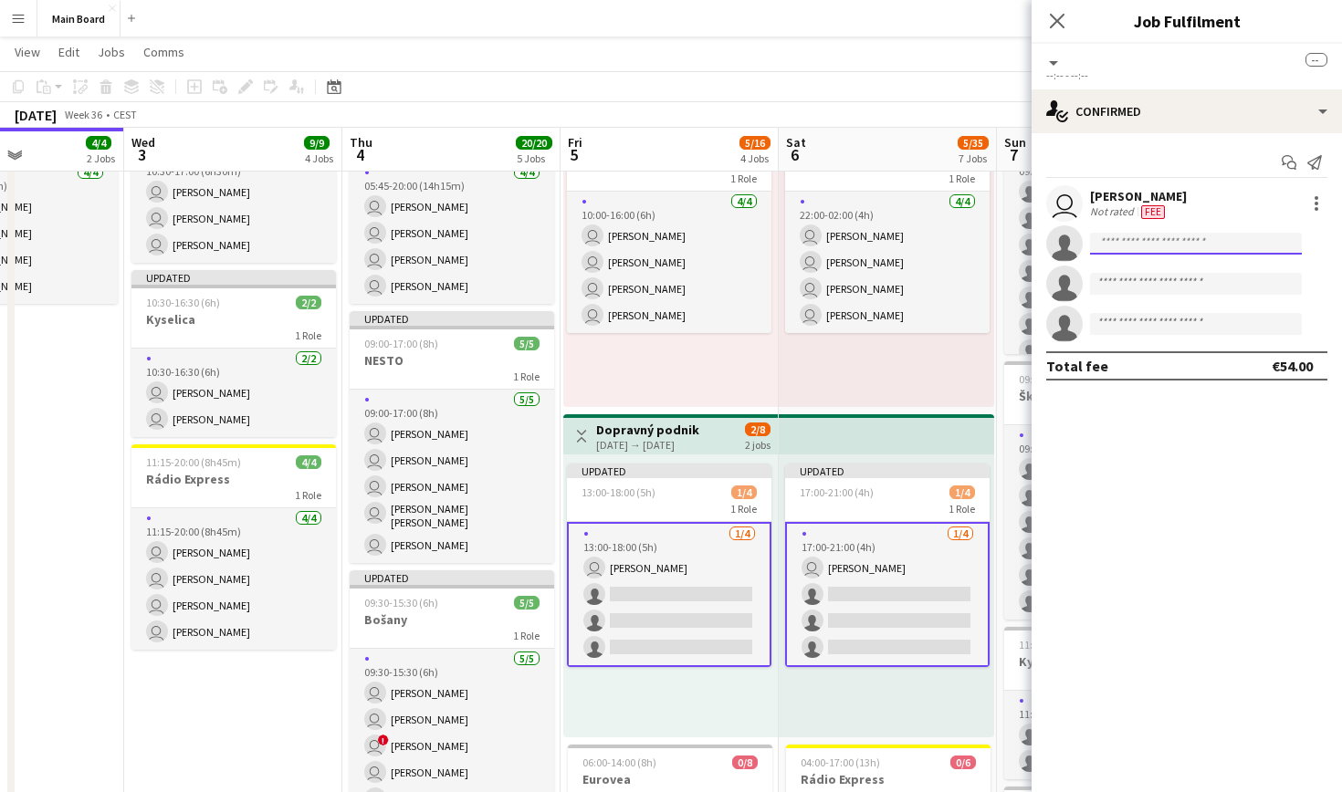
click at [1168, 242] on input at bounding box center [1196, 244] width 212 height 22
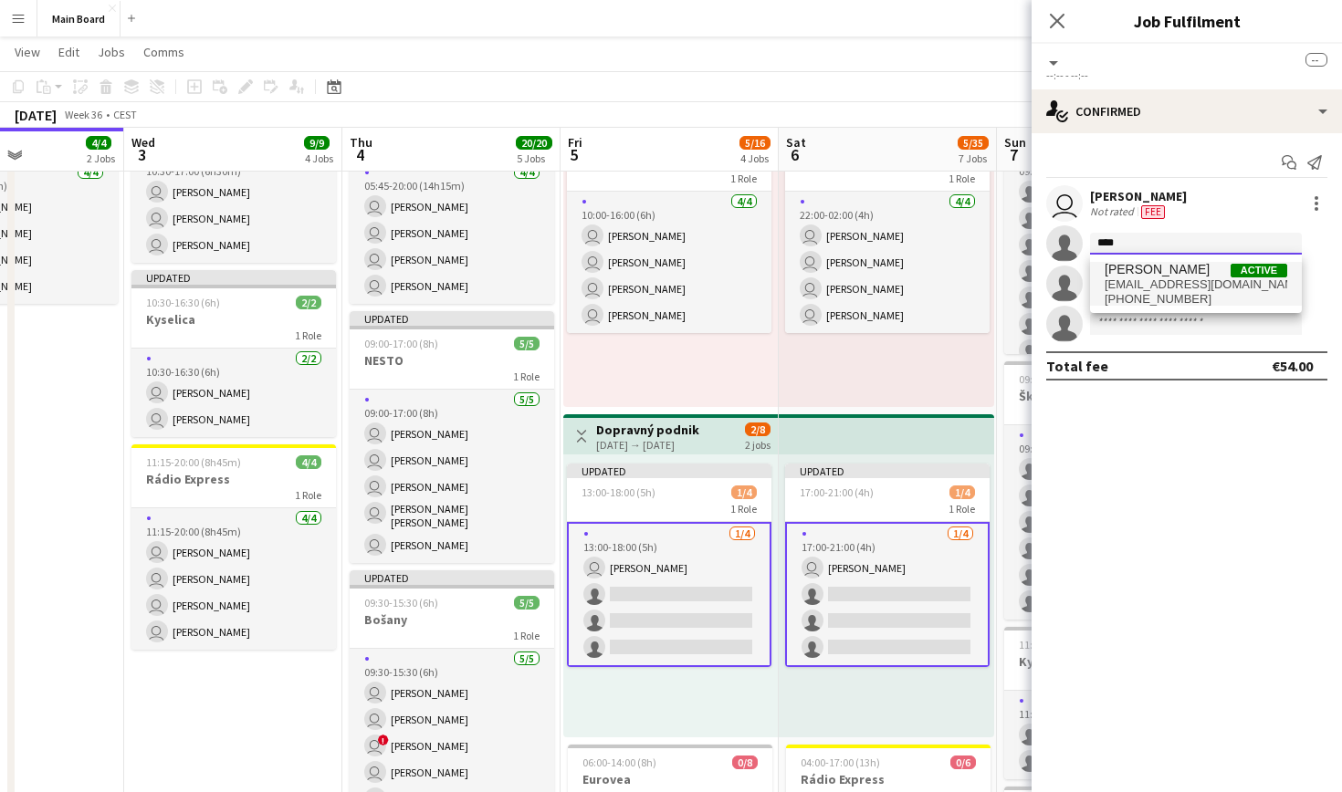
type input "****"
click at [1153, 276] on span "[PERSON_NAME]" at bounding box center [1157, 270] width 105 height 16
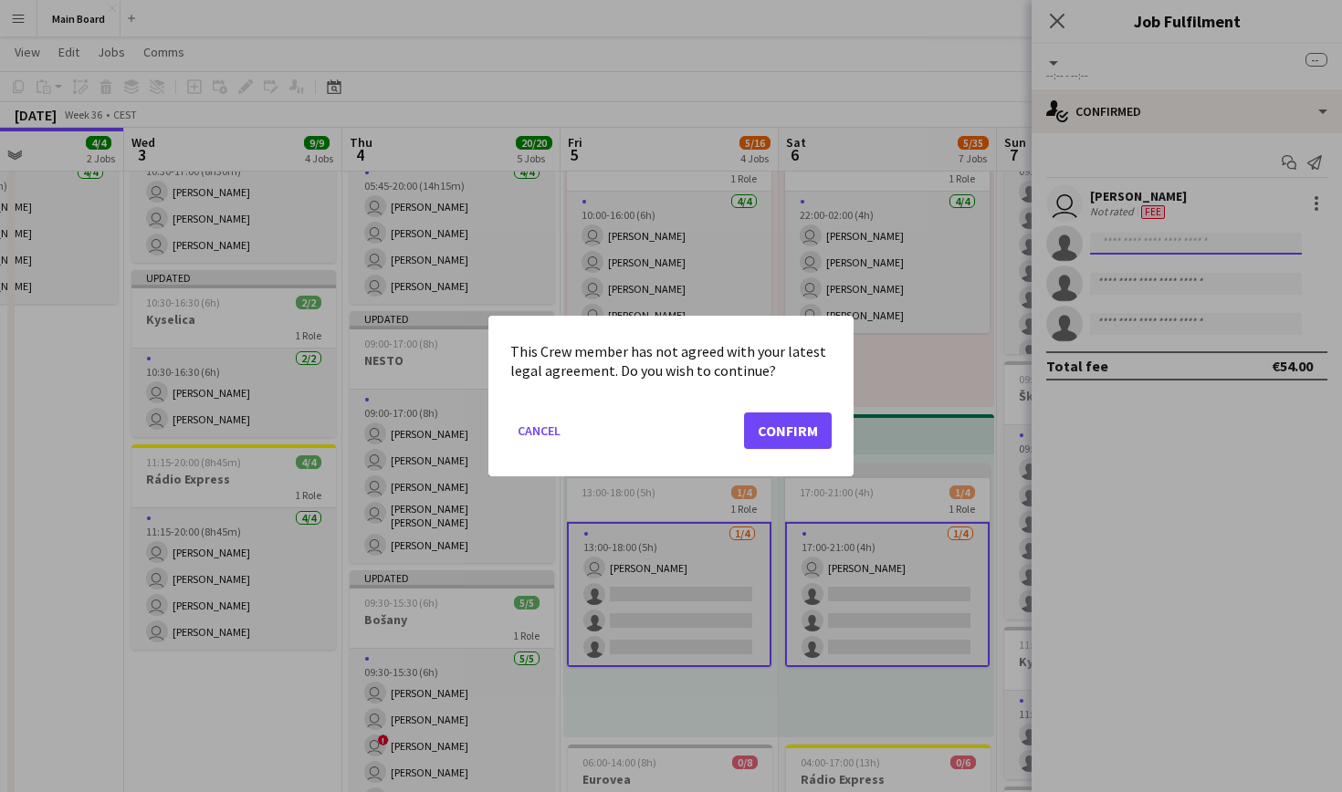
scroll to position [0, 0]
click at [796, 441] on button "Confirm" at bounding box center [788, 431] width 88 height 37
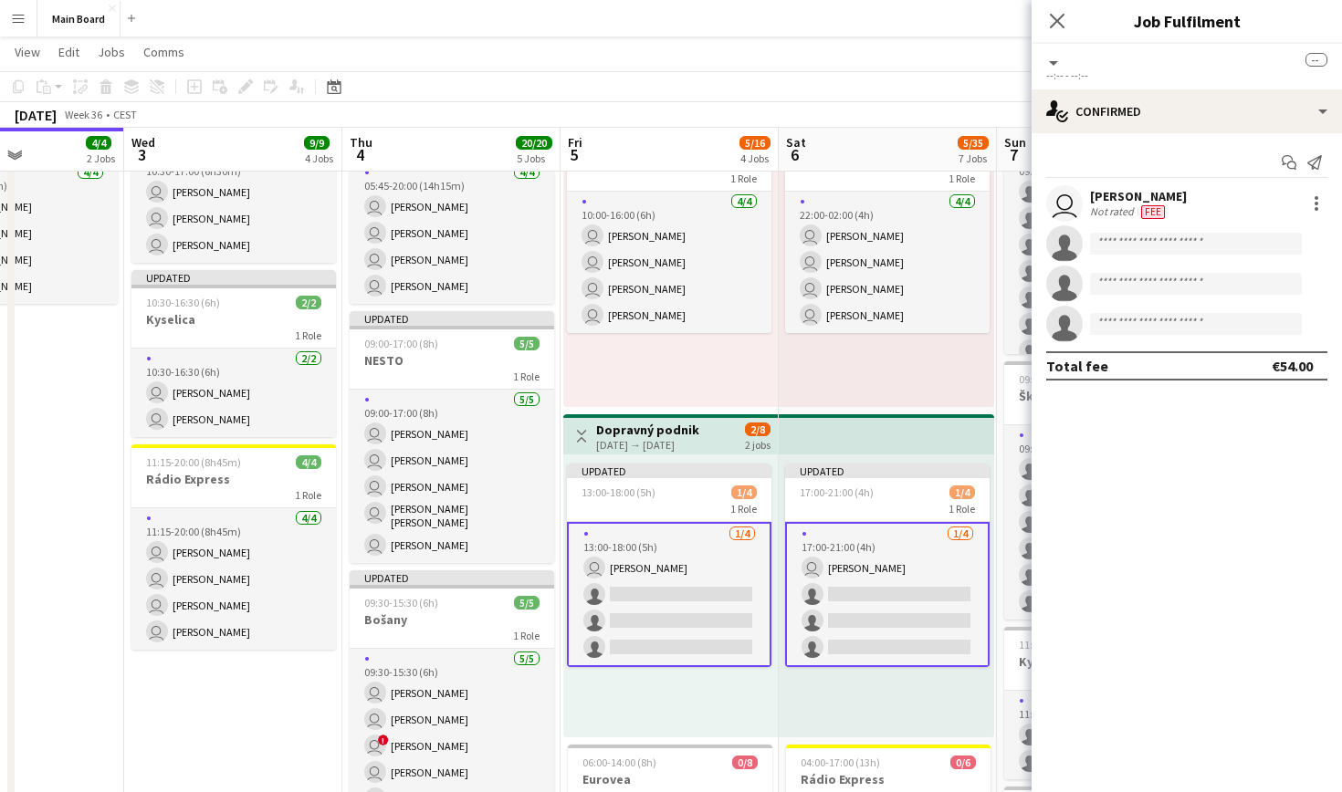
scroll to position [458, 0]
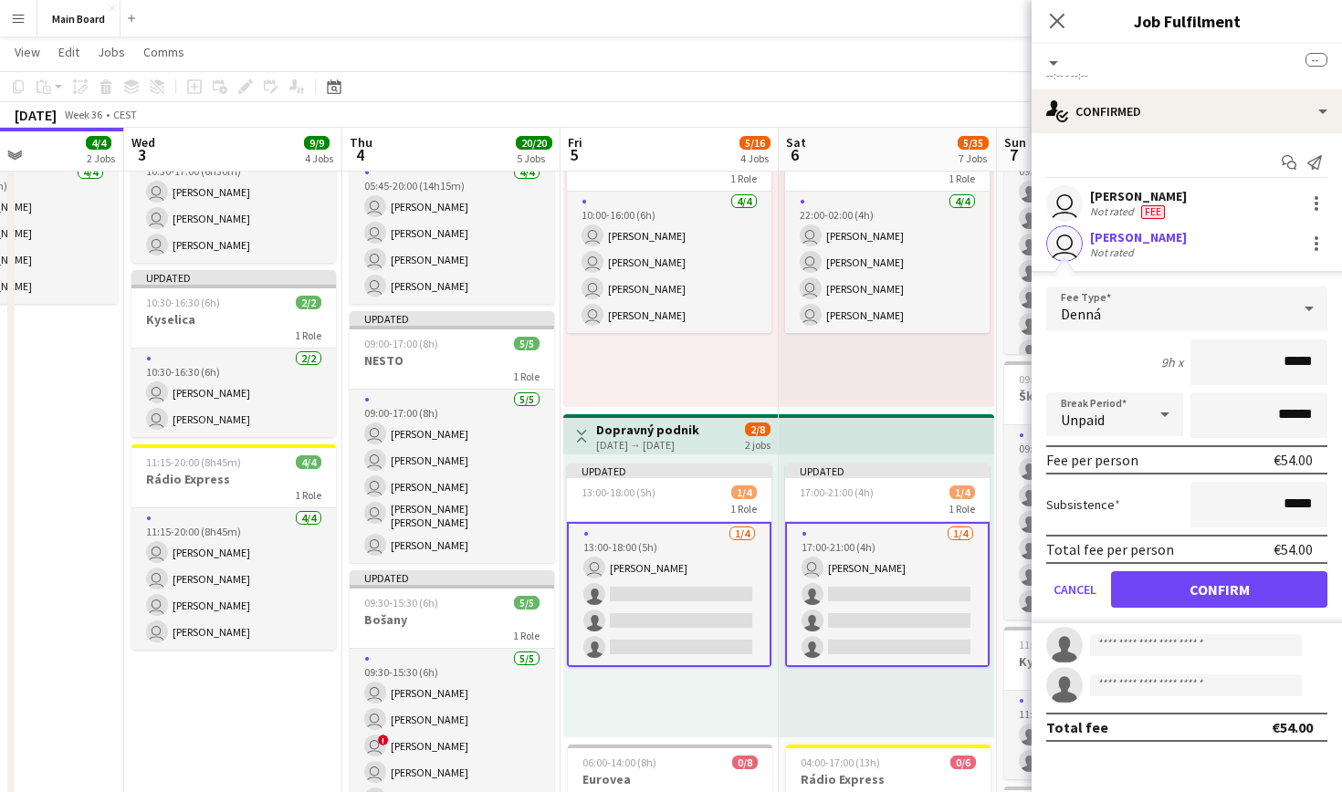
click at [1244, 589] on button "Confirm" at bounding box center [1219, 589] width 216 height 37
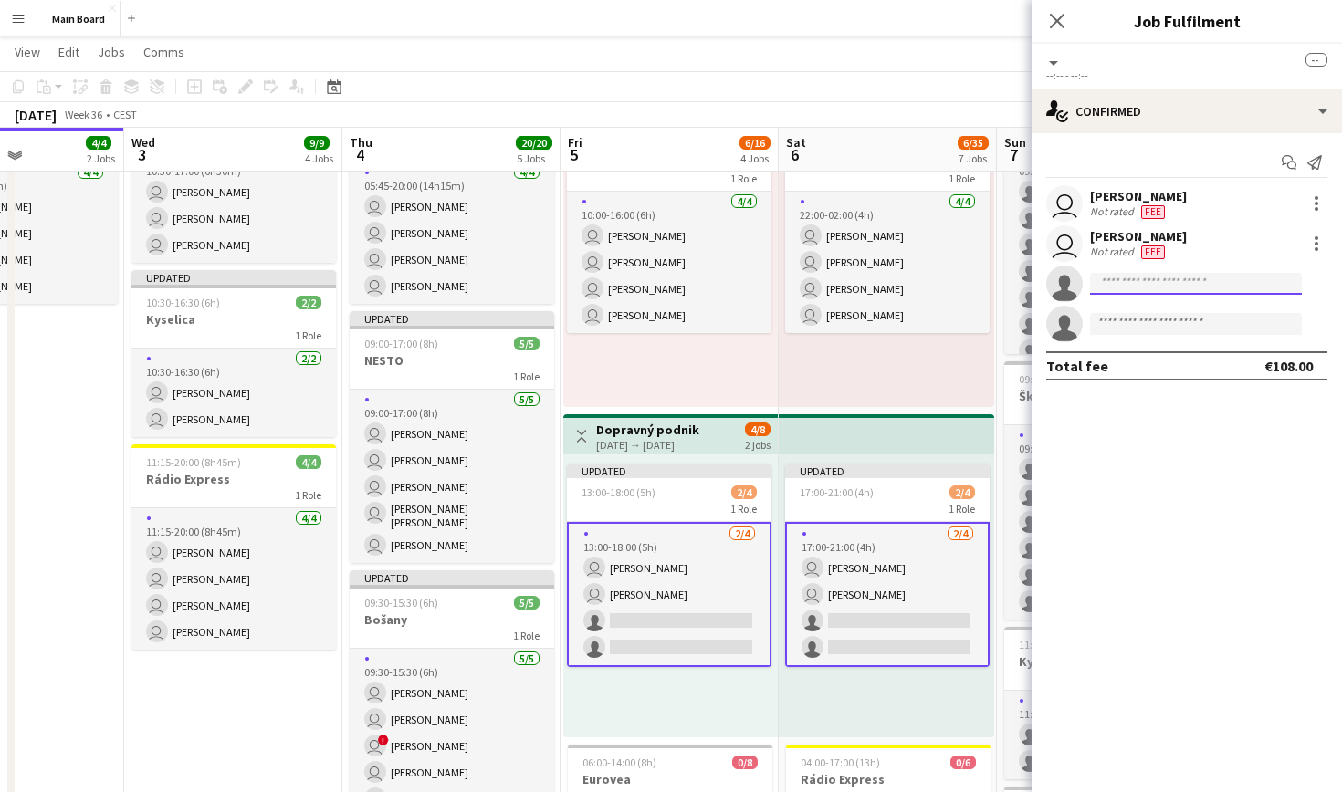
click at [1177, 289] on input at bounding box center [1196, 284] width 212 height 22
type input "****"
click at [1195, 327] on span "[PERSON_NAME][EMAIL_ADDRESS][DOMAIN_NAME]" at bounding box center [1196, 325] width 183 height 15
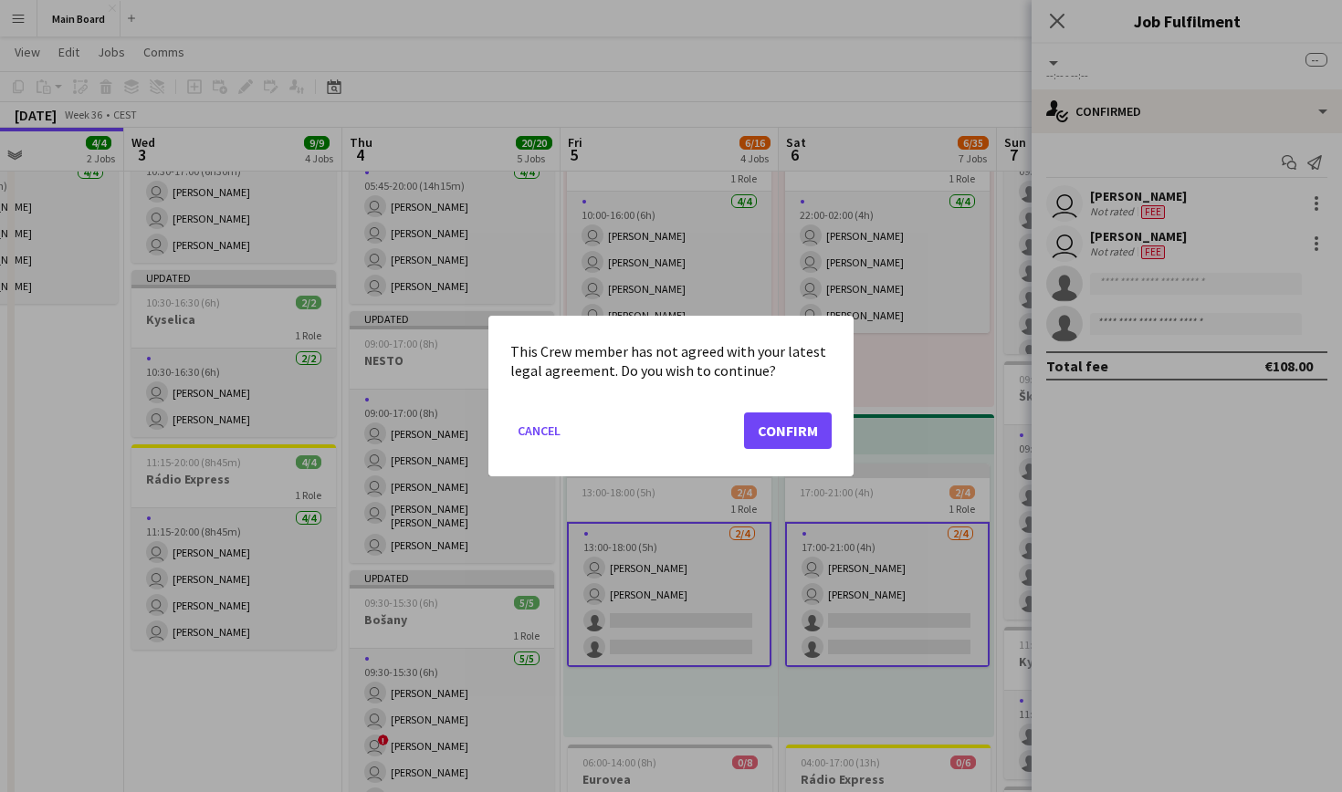
click at [797, 430] on button "Confirm" at bounding box center [788, 431] width 88 height 37
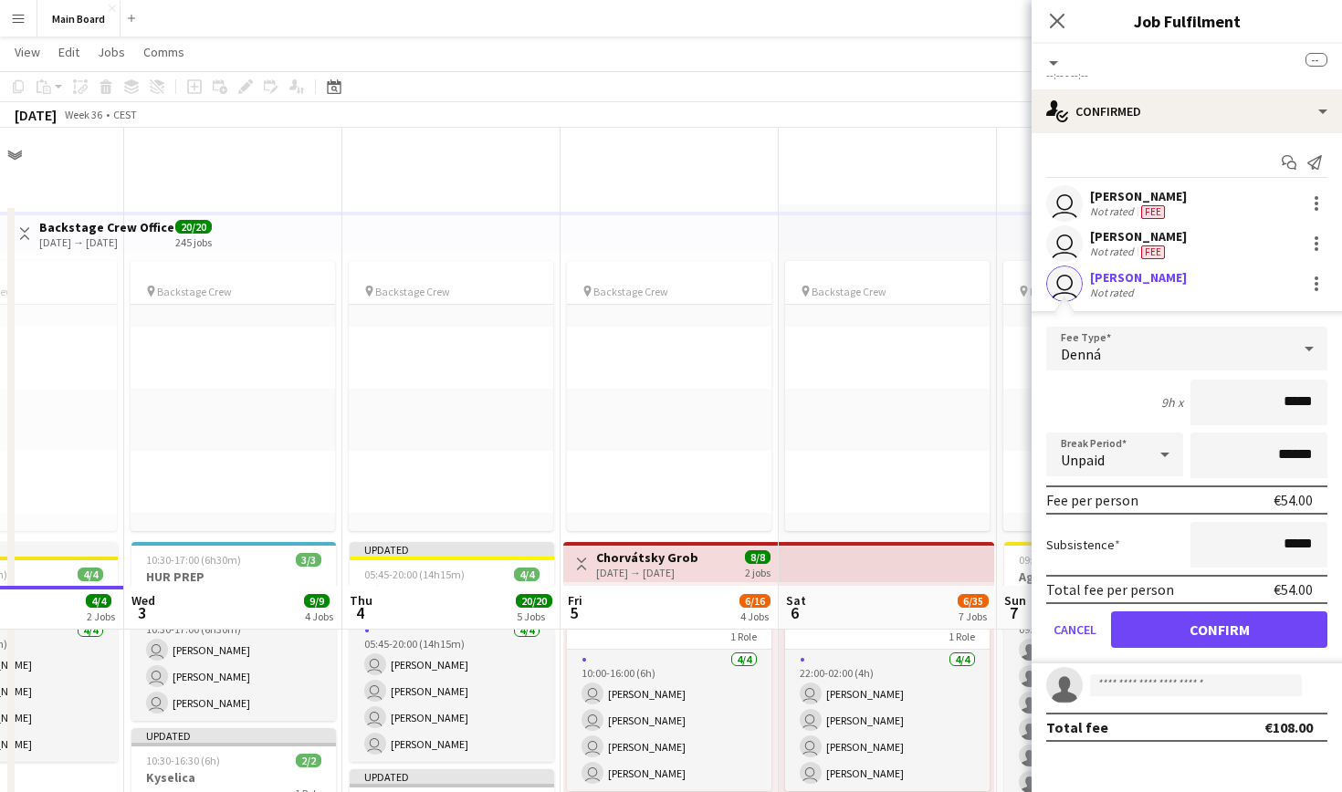
scroll to position [458, 0]
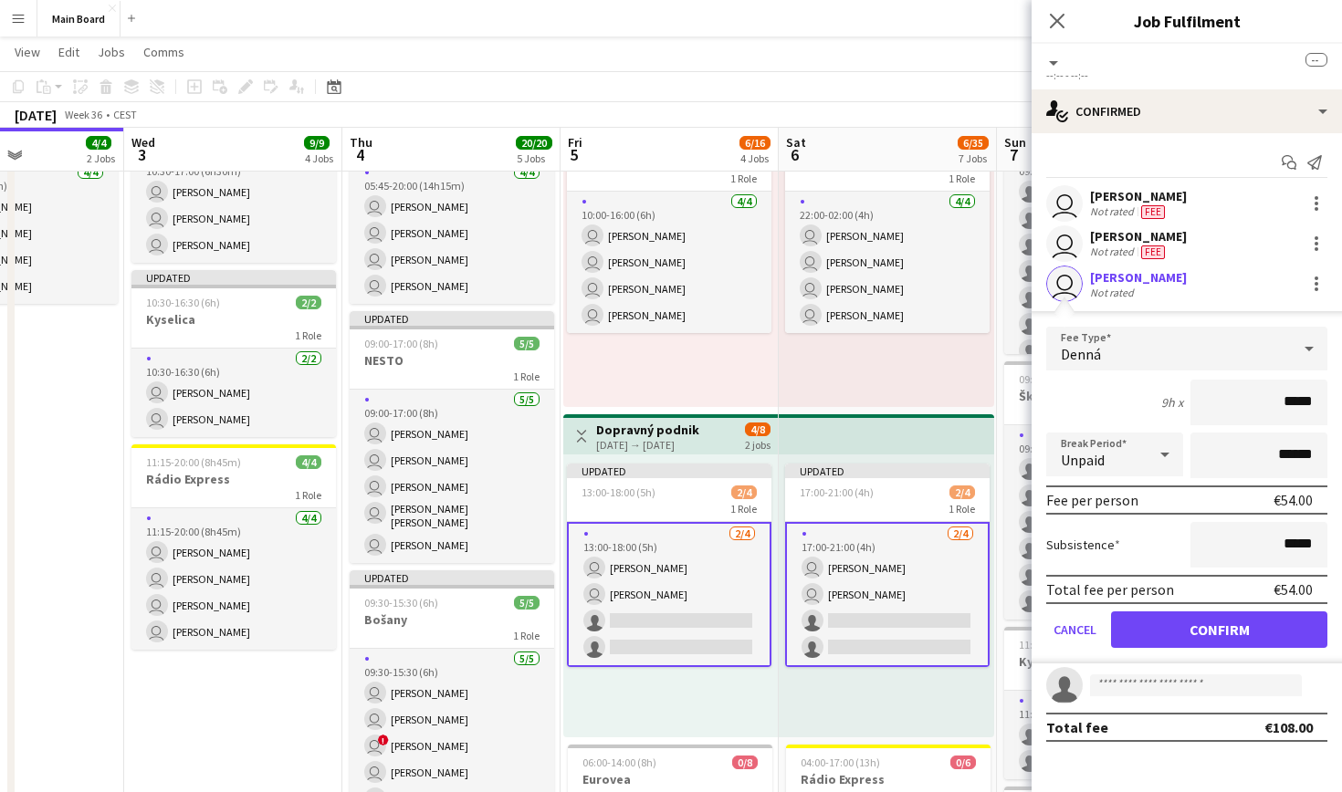
click at [1250, 624] on button "Confirm" at bounding box center [1219, 630] width 216 height 37
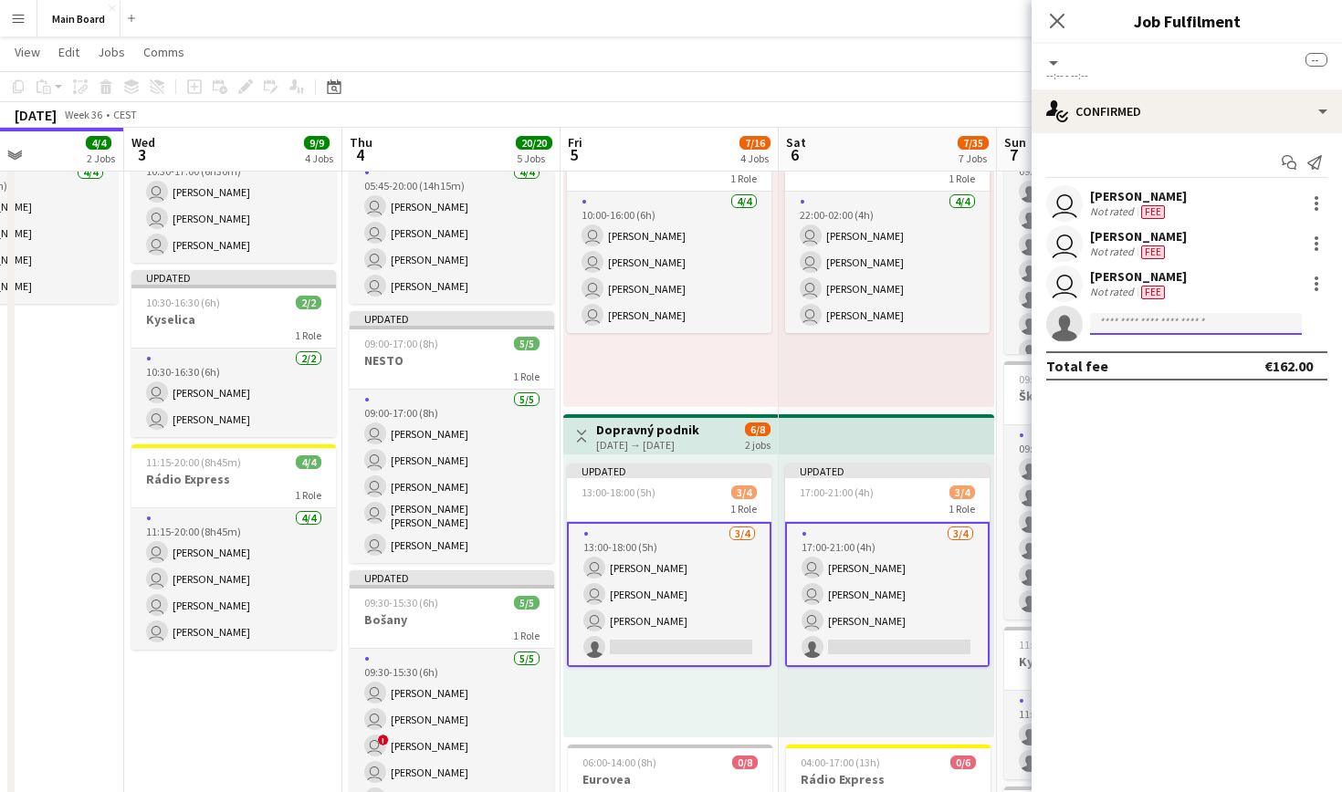
click at [1119, 331] on input at bounding box center [1196, 324] width 212 height 22
type input "****"
click at [1114, 362] on span "[EMAIL_ADDRESS][DOMAIN_NAME]" at bounding box center [1196, 365] width 183 height 15
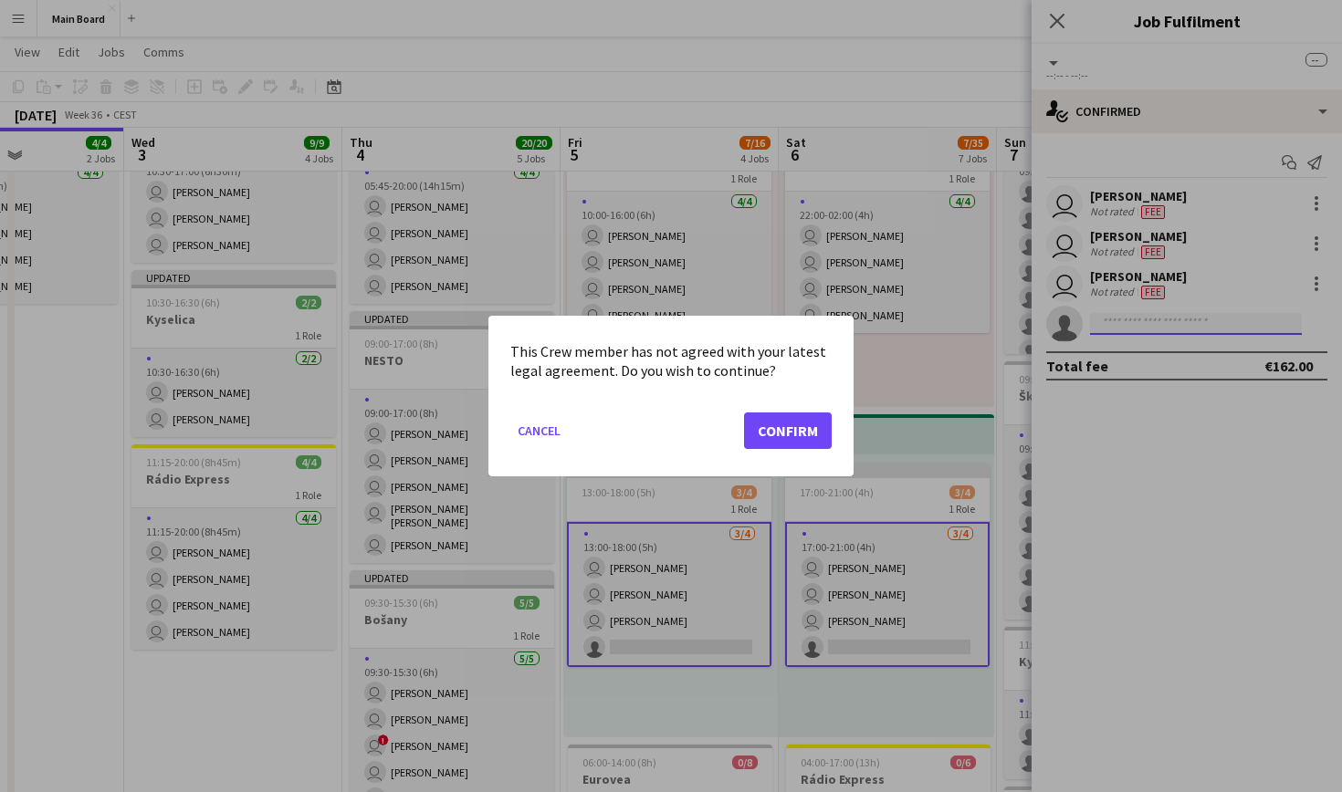
scroll to position [0, 0]
click at [787, 425] on button "Confirm" at bounding box center [788, 431] width 88 height 37
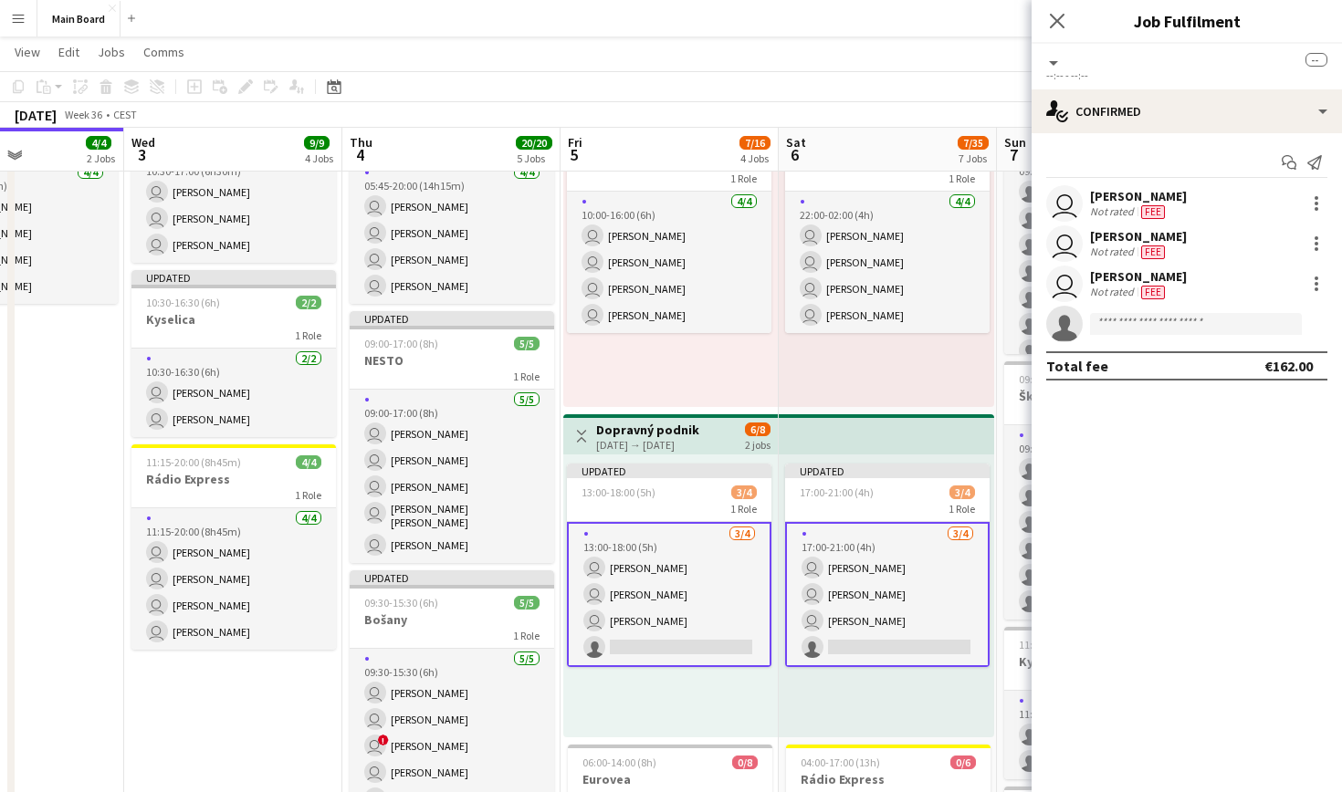
scroll to position [458, 0]
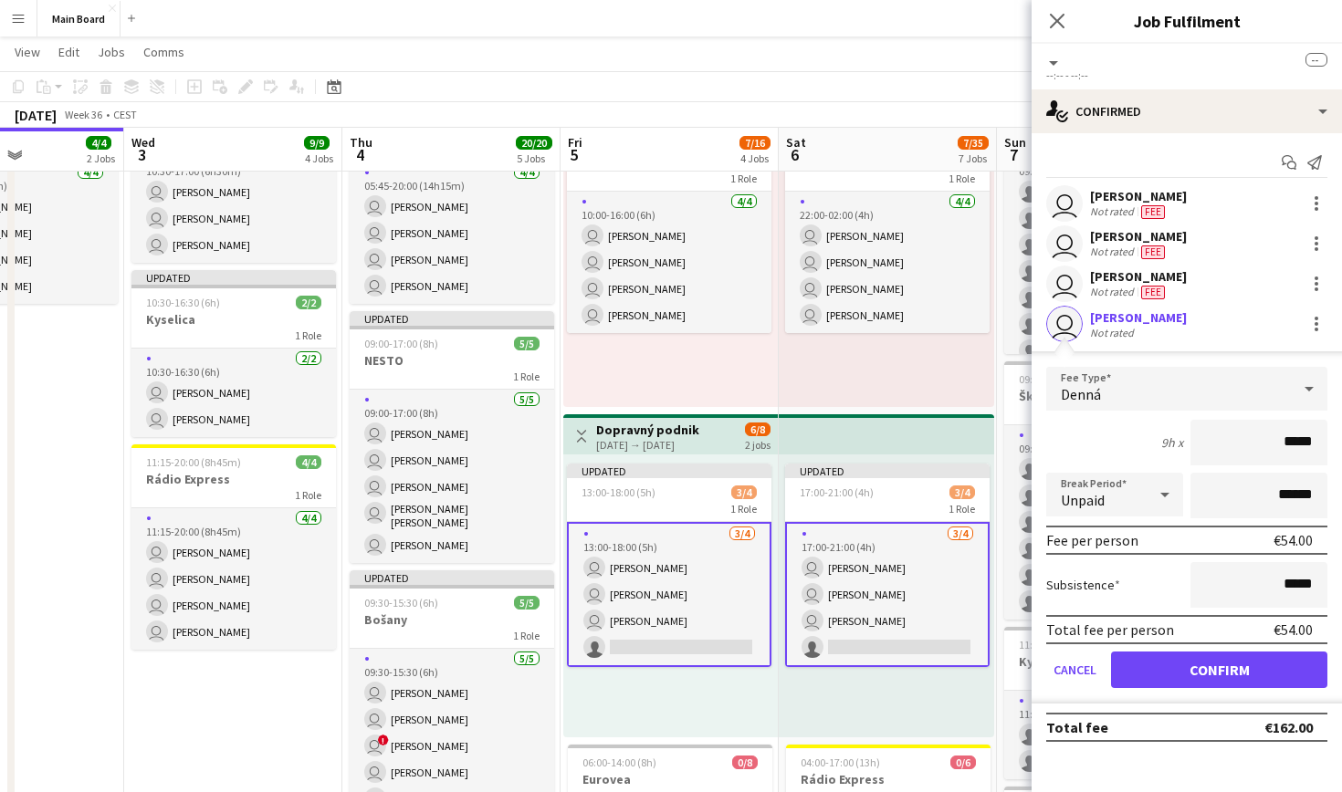
click at [1181, 678] on button "Confirm" at bounding box center [1219, 670] width 216 height 37
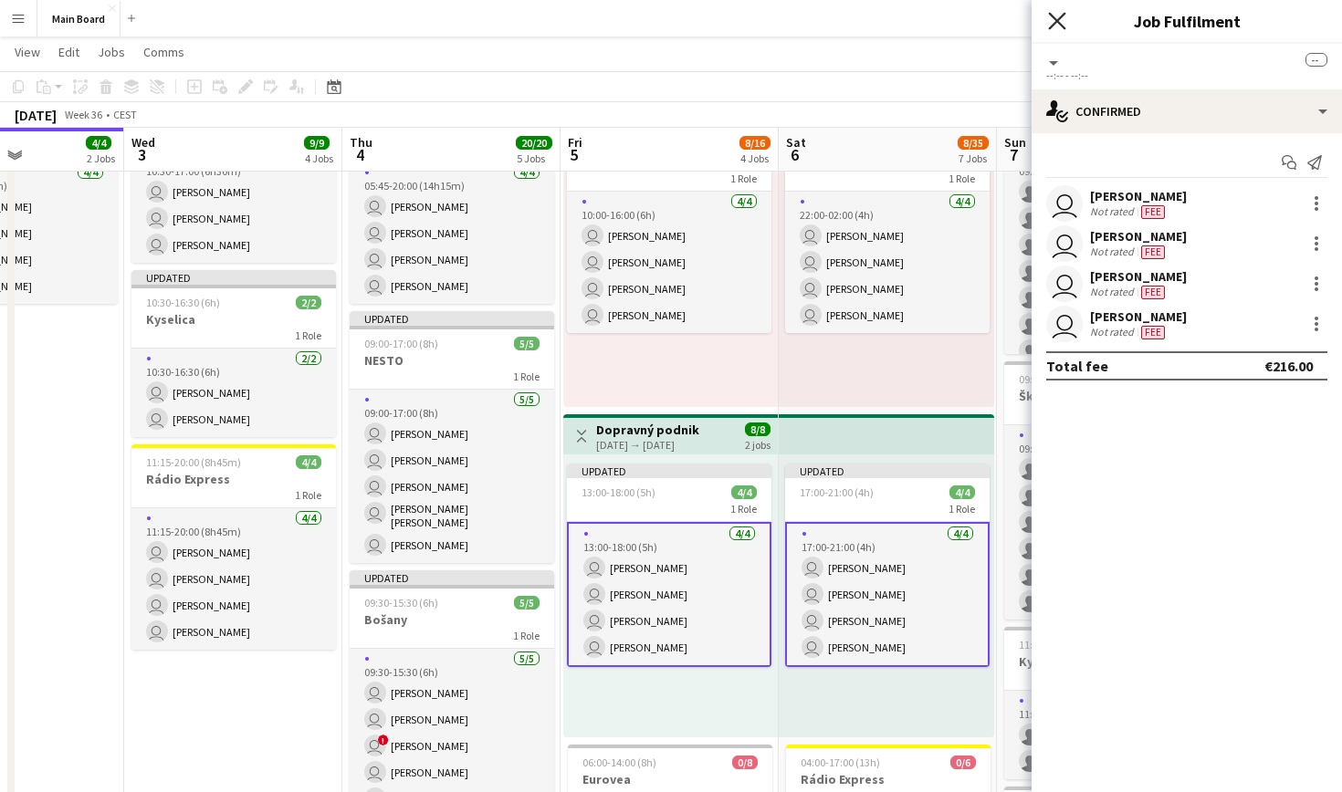
click at [1064, 22] on icon "Close pop-in" at bounding box center [1056, 20] width 17 height 17
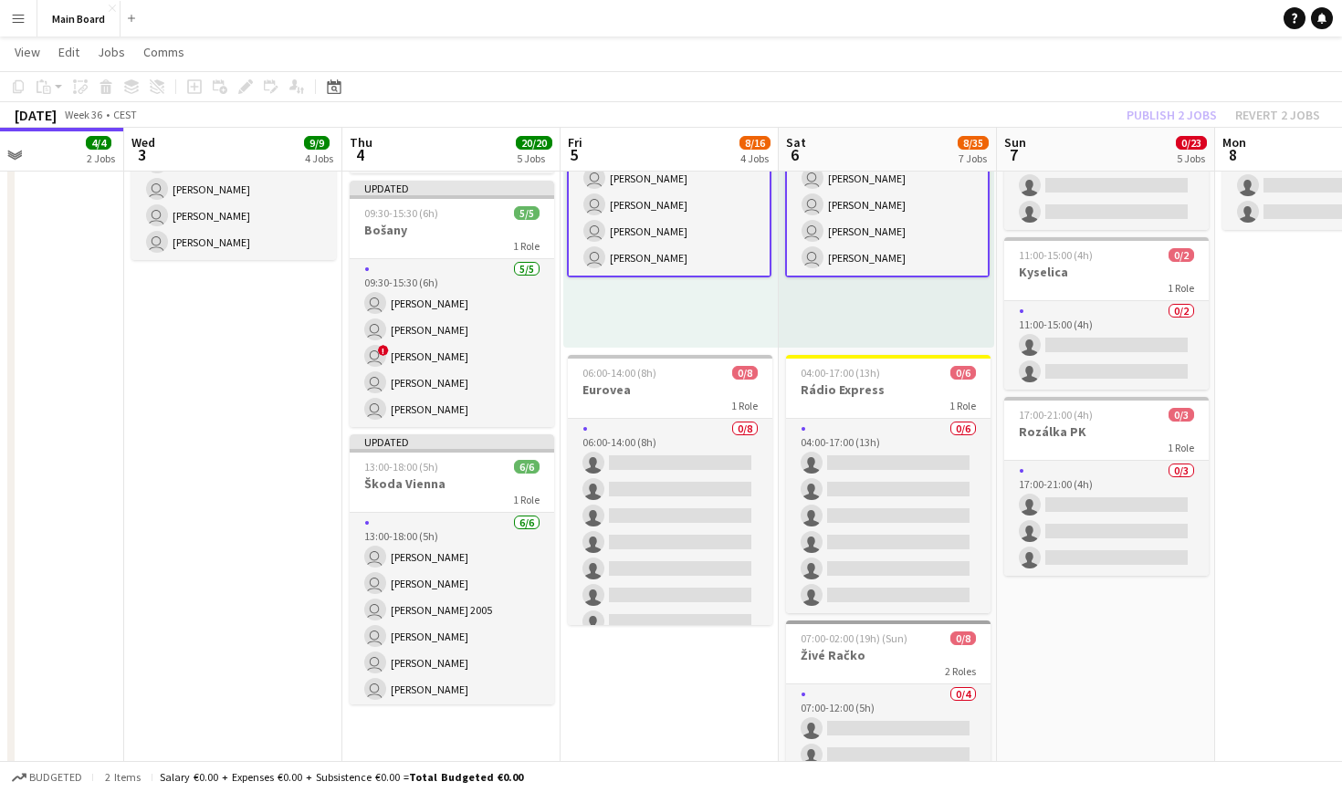
scroll to position [855, 0]
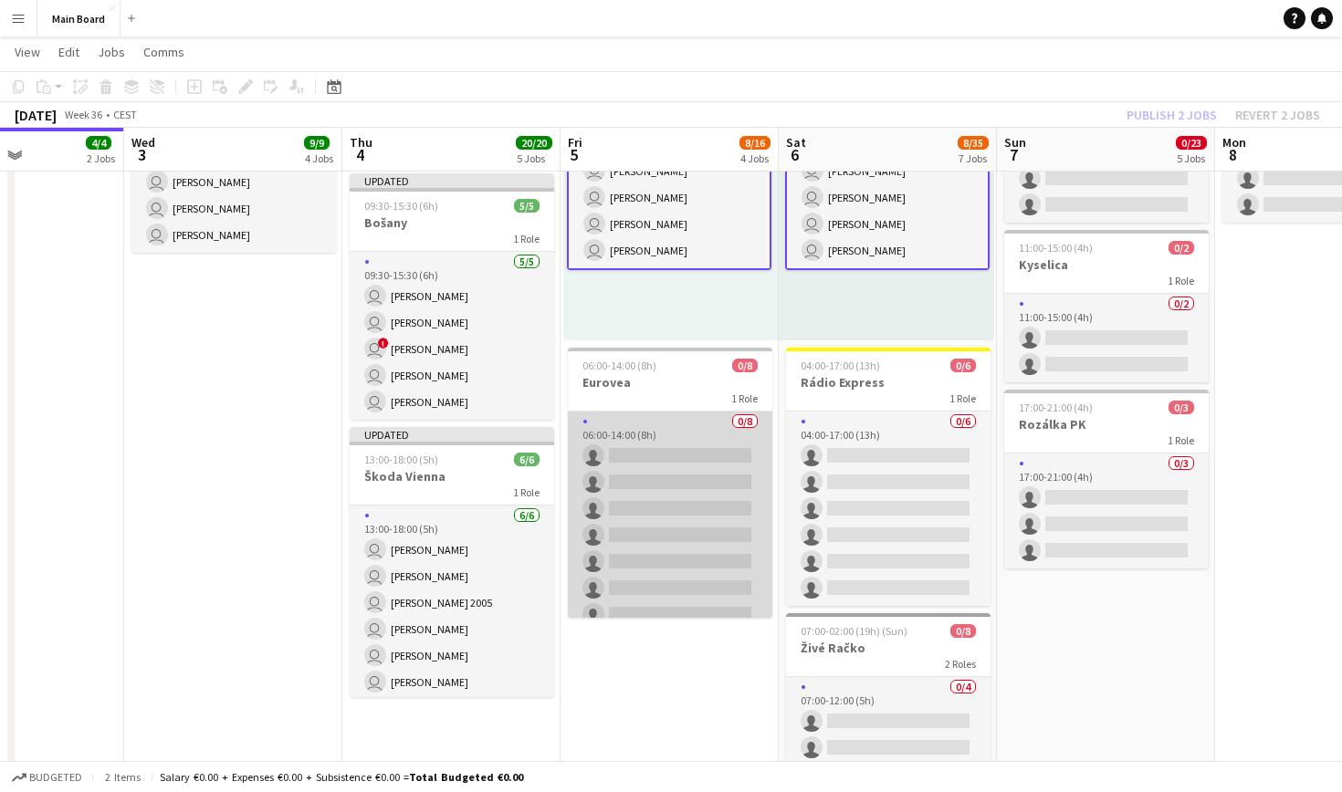
click at [667, 458] on app-card-role "0/8 06:00-14:00 (8h) single-neutral-actions single-neutral-actions single-neutr…" at bounding box center [670, 535] width 204 height 247
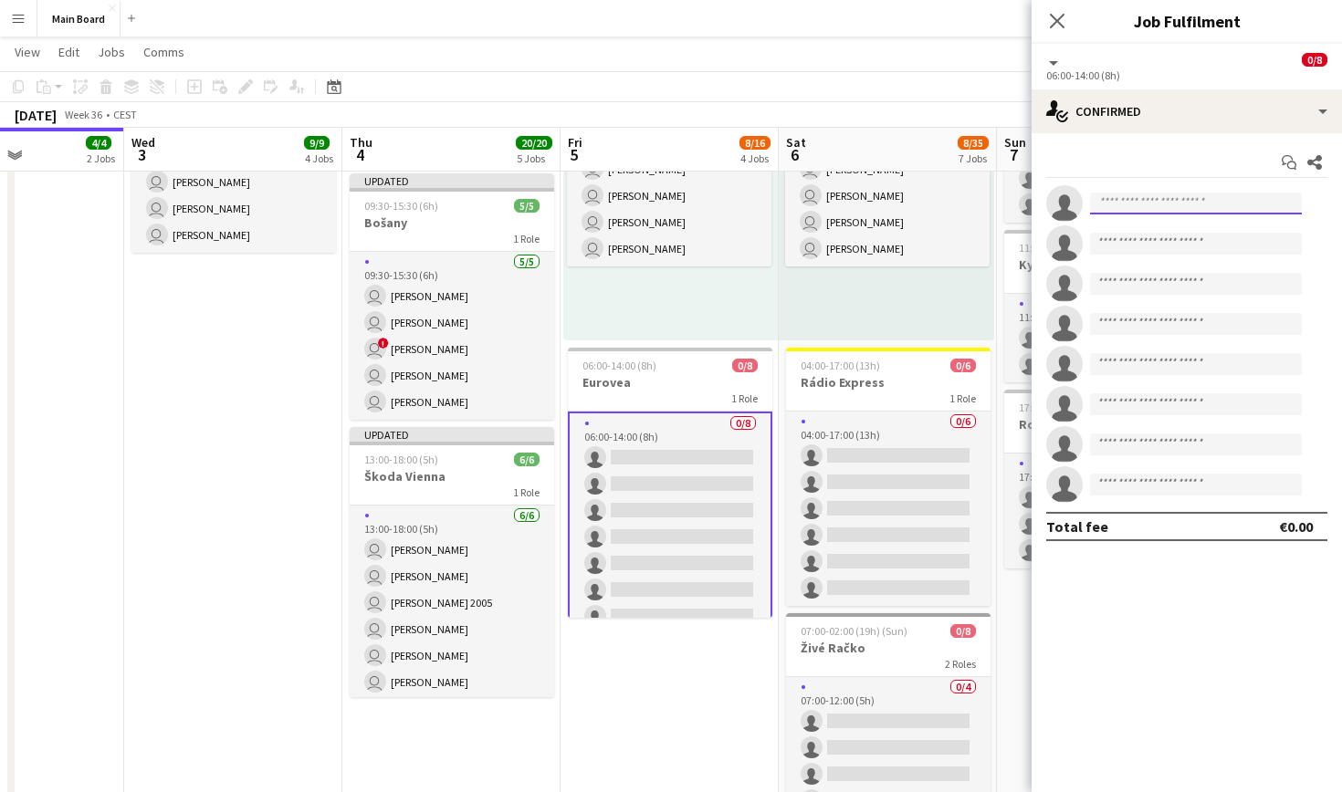
click at [1137, 208] on input at bounding box center [1196, 204] width 212 height 22
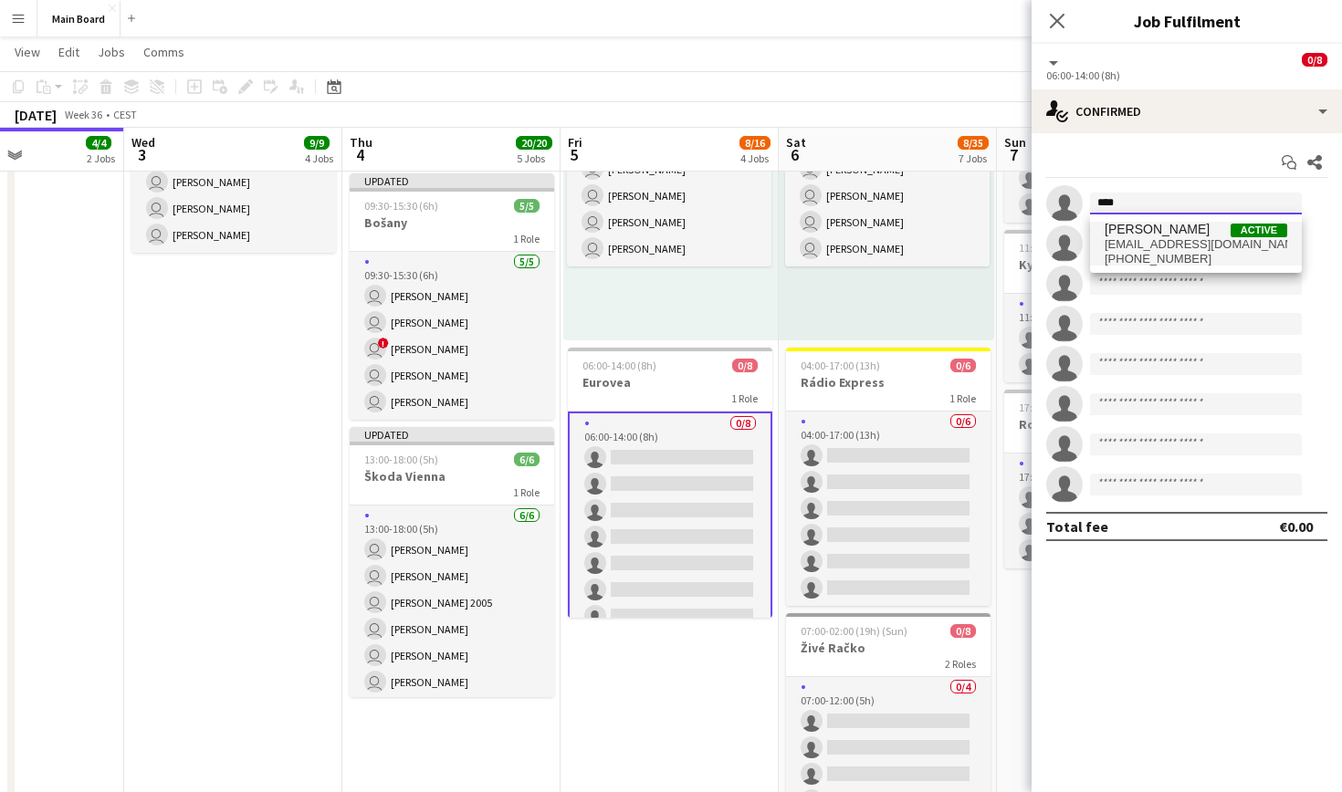
type input "****"
click at [1161, 235] on span "[PERSON_NAME]" at bounding box center [1157, 230] width 105 height 16
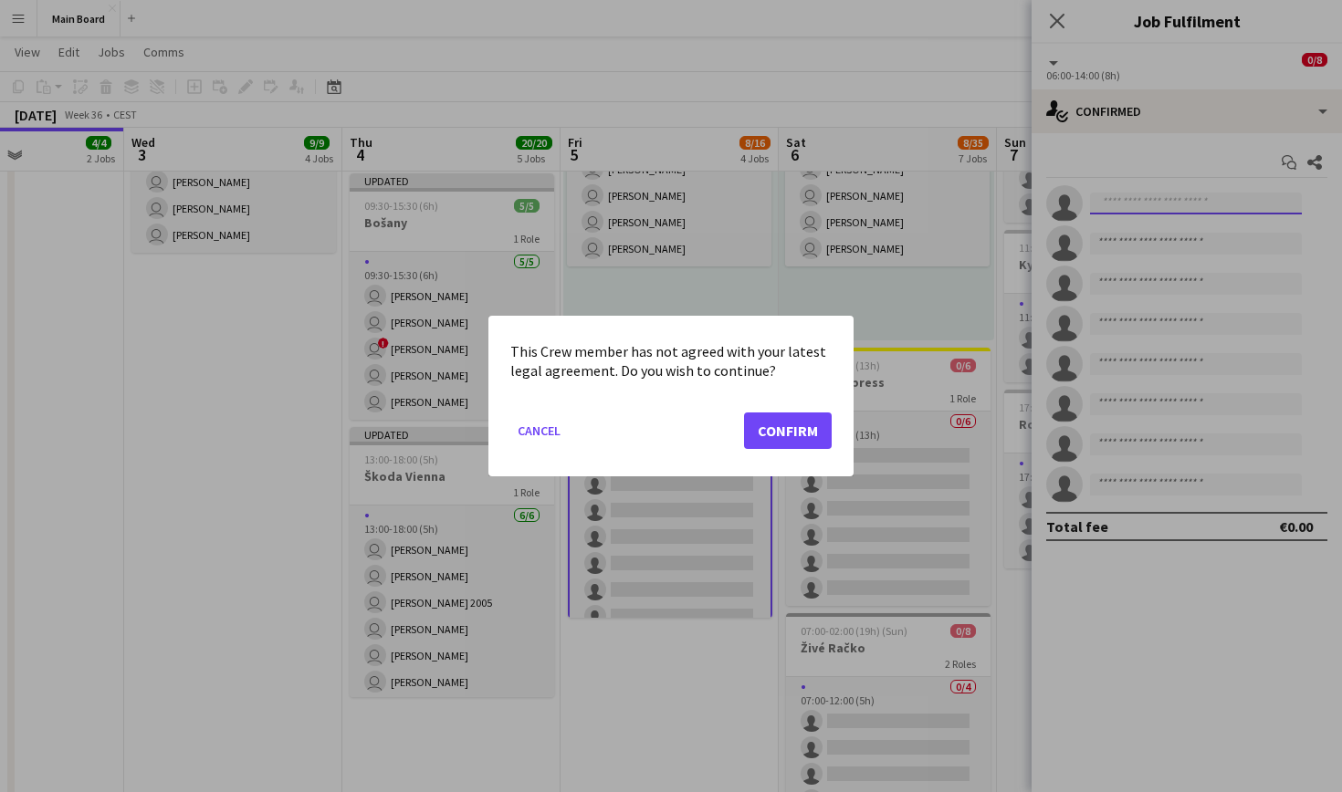
scroll to position [0, 0]
click at [801, 414] on button "Confirm" at bounding box center [788, 431] width 88 height 37
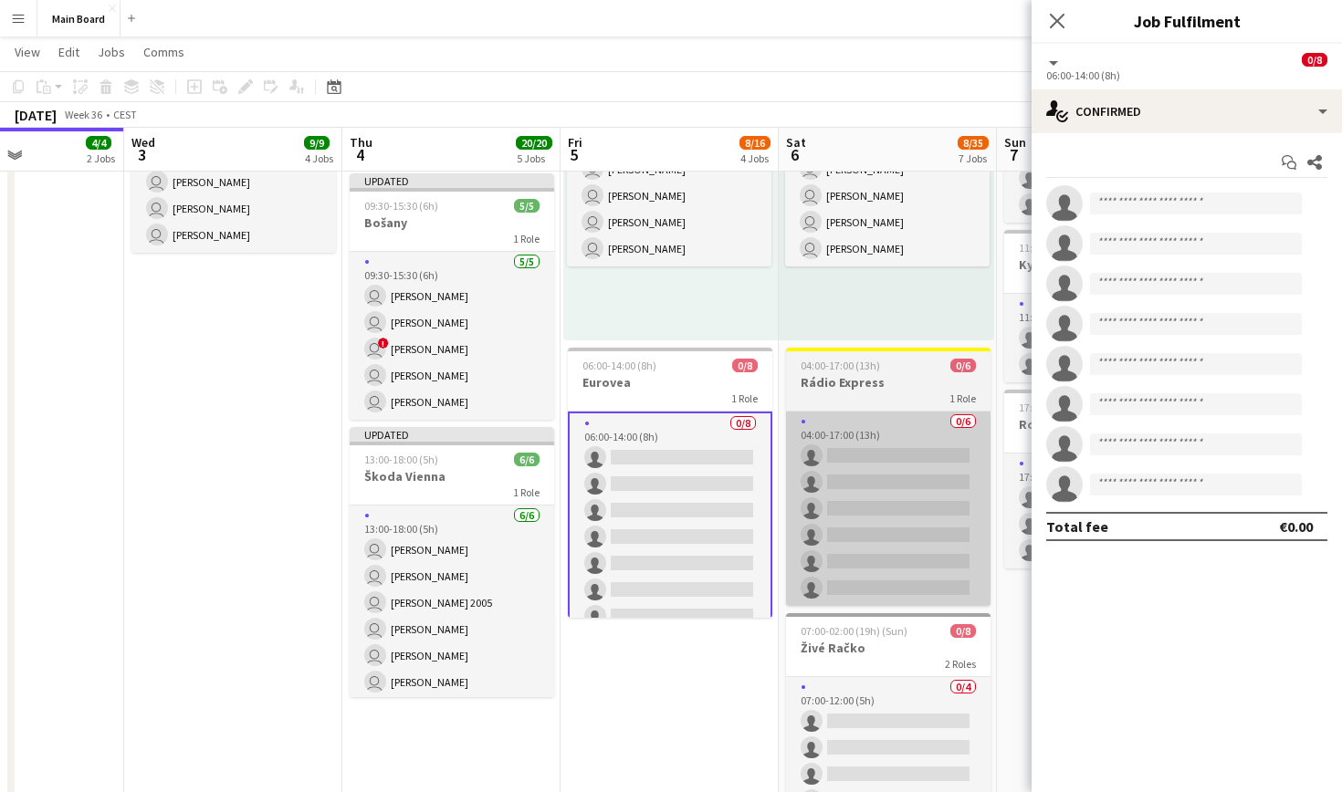
scroll to position [855, 0]
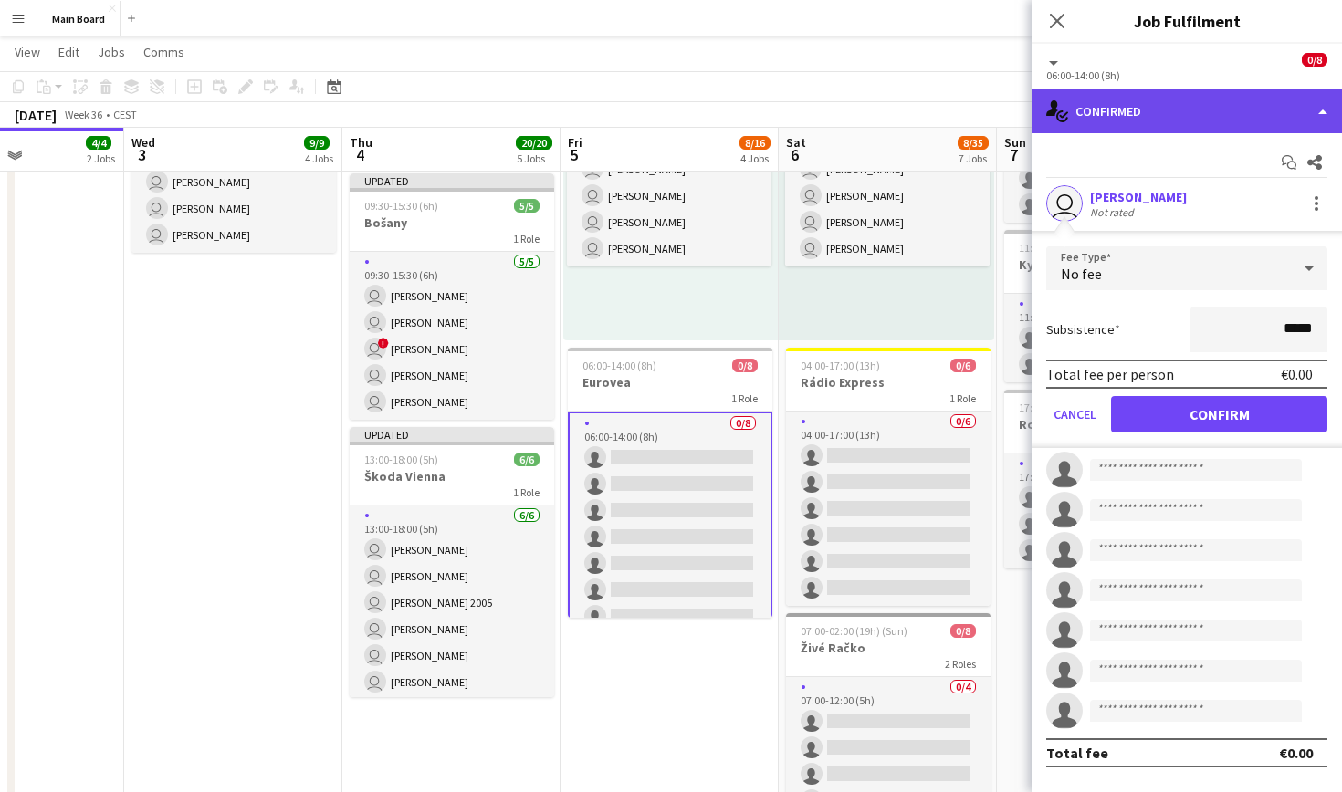
click at [1154, 124] on div "single-neutral-actions-check-2 Confirmed" at bounding box center [1187, 111] width 310 height 44
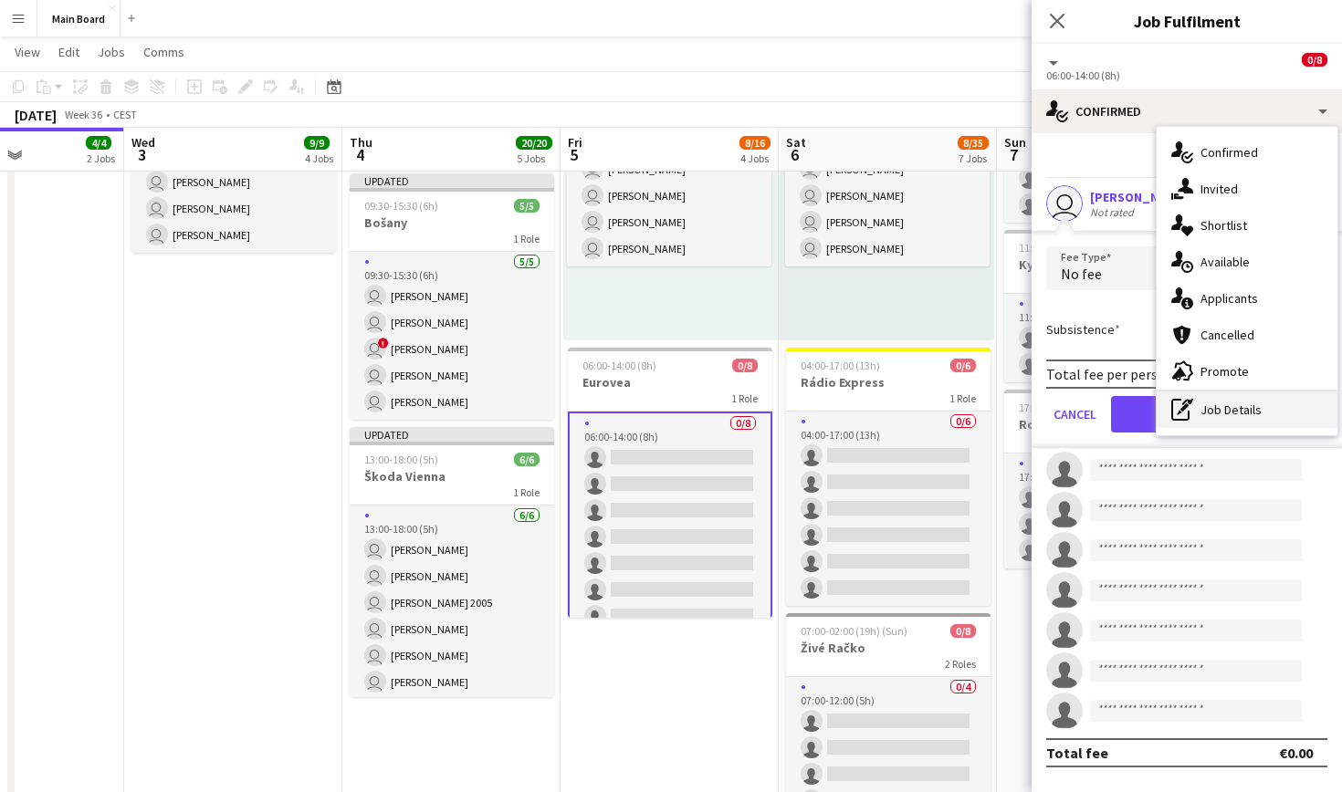
click at [1238, 397] on div "pen-write Job Details" at bounding box center [1247, 410] width 181 height 37
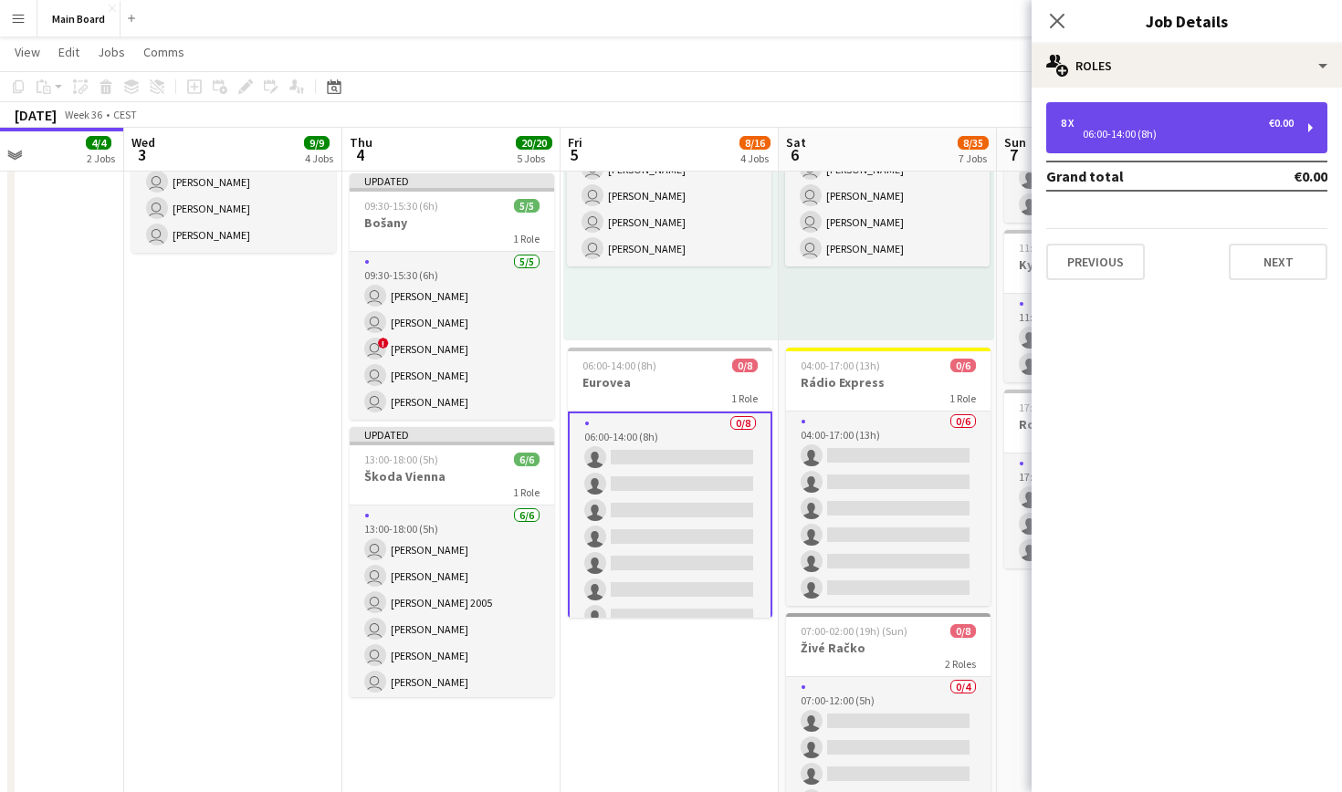
click at [1111, 122] on div "8 x €0.00" at bounding box center [1177, 123] width 233 height 13
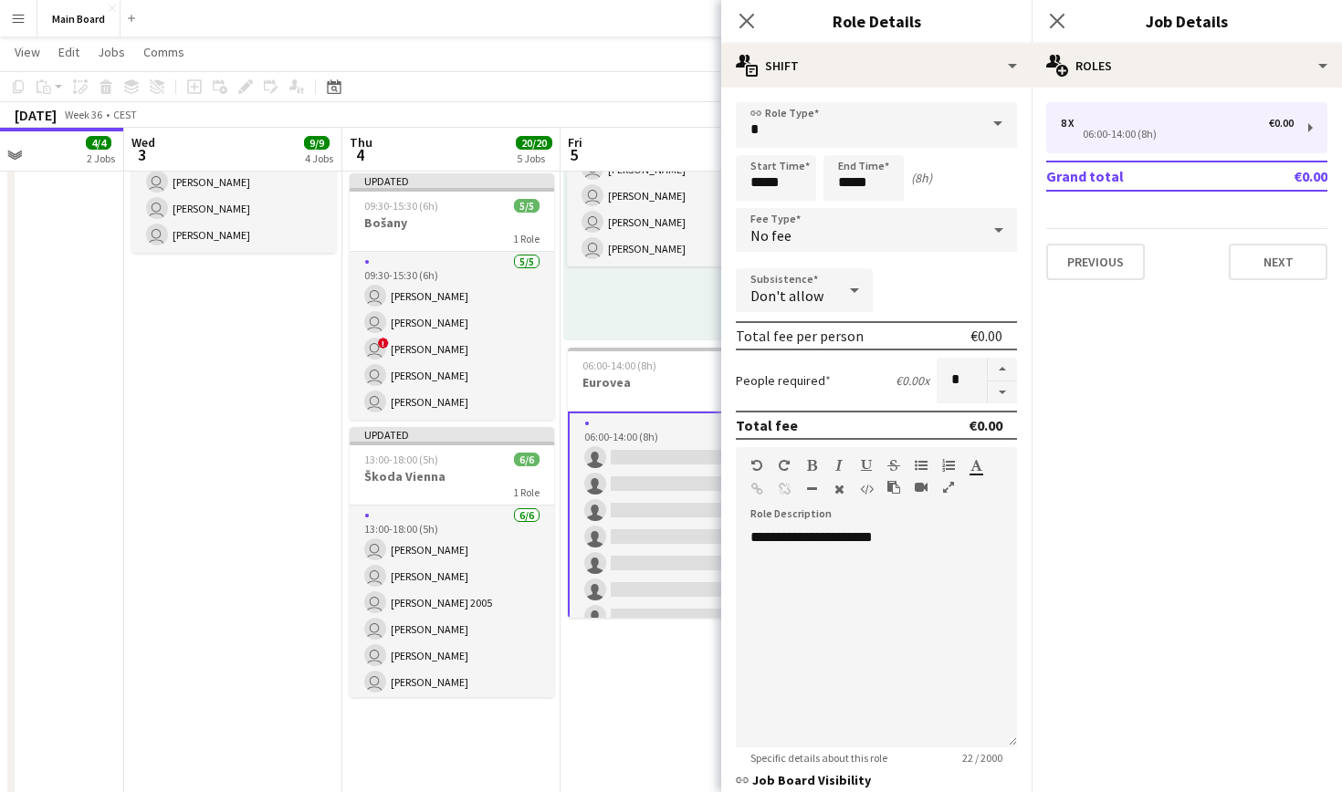
click at [902, 239] on div "No fee" at bounding box center [858, 230] width 245 height 44
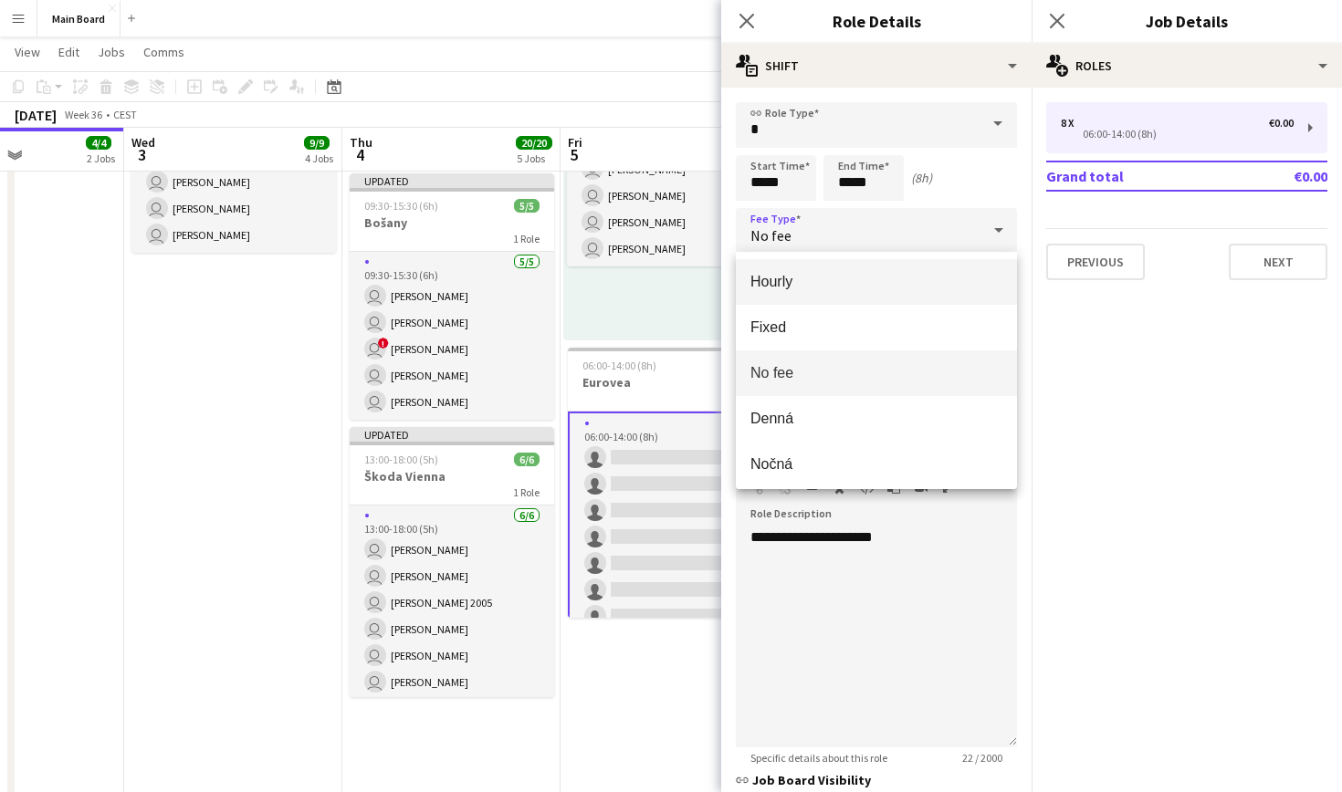
click at [810, 297] on mat-option "Hourly" at bounding box center [876, 282] width 281 height 46
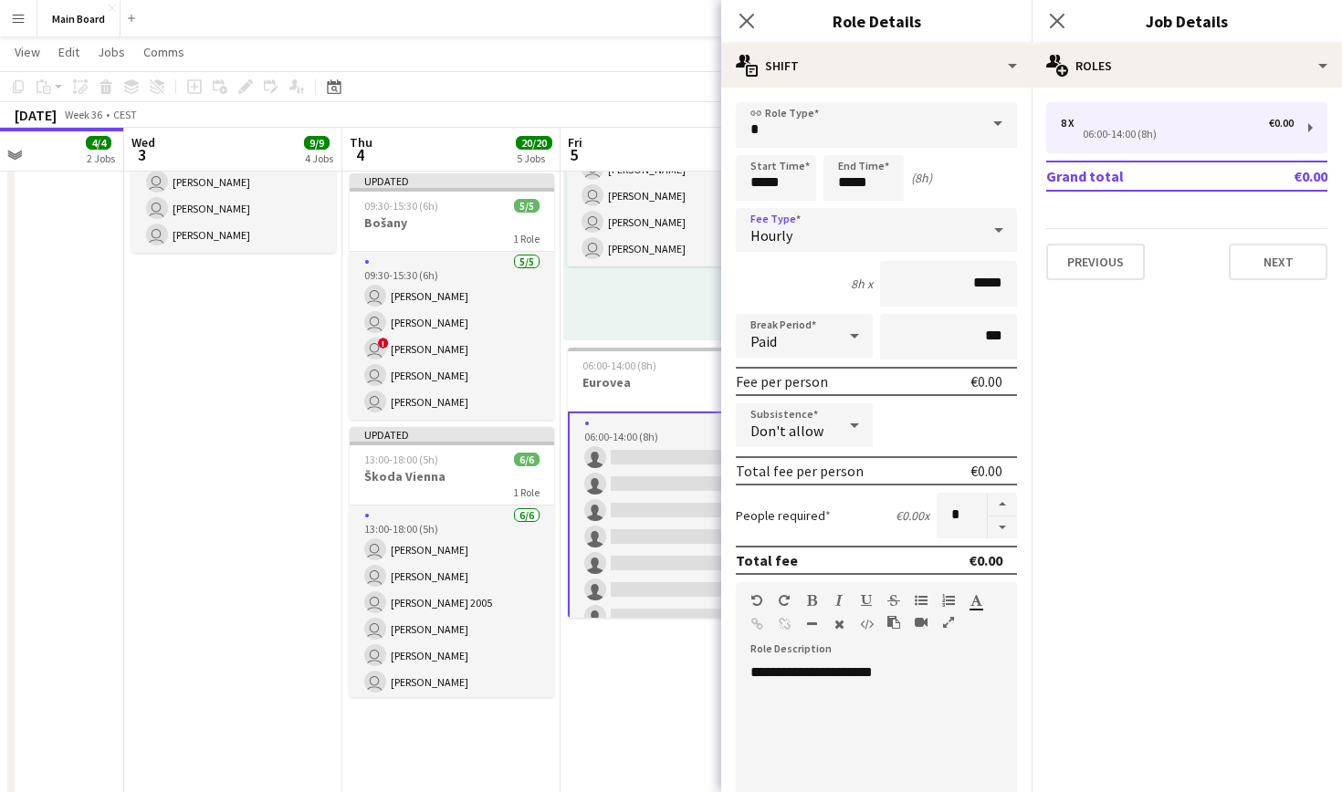
click at [827, 338] on div "Paid" at bounding box center [786, 336] width 100 height 44
click at [803, 435] on span "Unpaid" at bounding box center [804, 433] width 108 height 17
click at [750, 15] on icon "Close pop-in" at bounding box center [746, 20] width 17 height 17
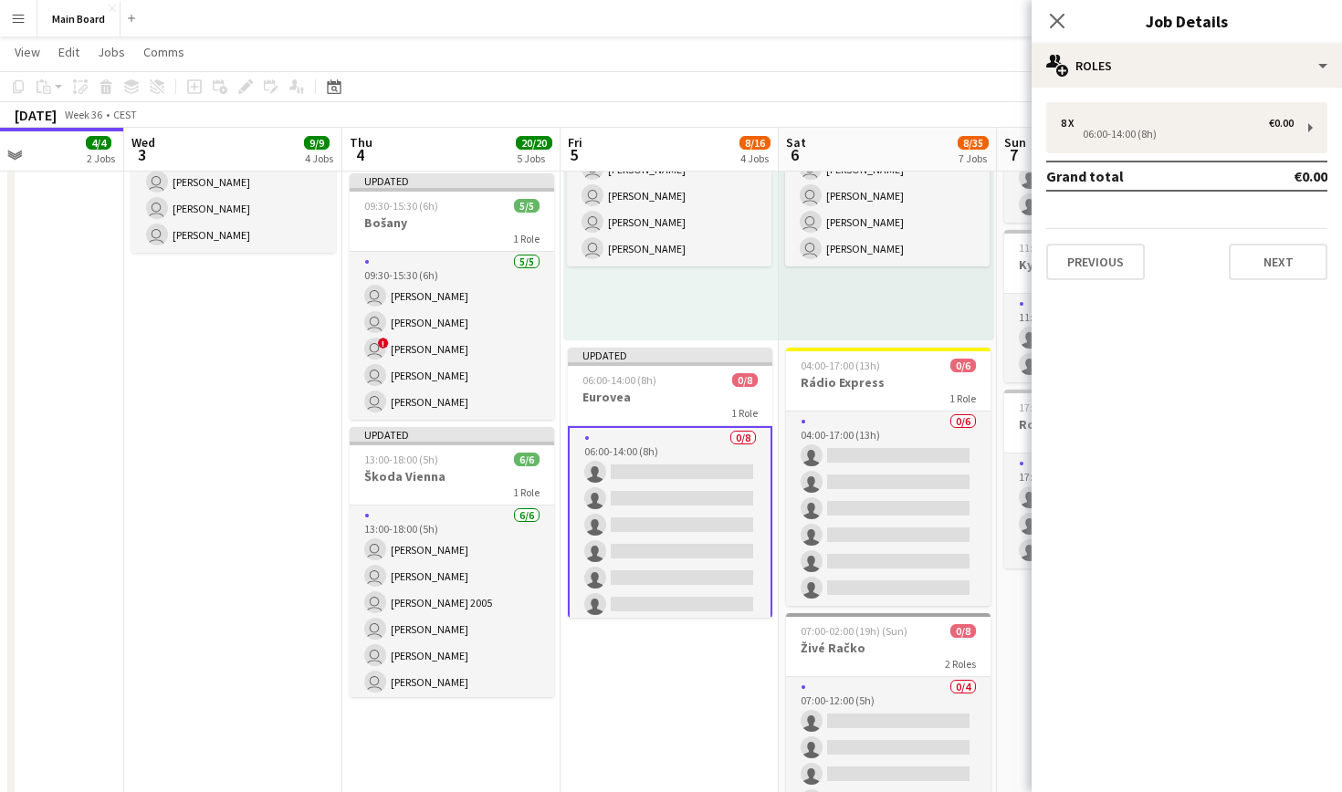
click at [699, 435] on app-card-role "0/8 06:00-14:00 (8h) single-neutral-actions single-neutral-actions single-neutr…" at bounding box center [670, 551] width 204 height 251
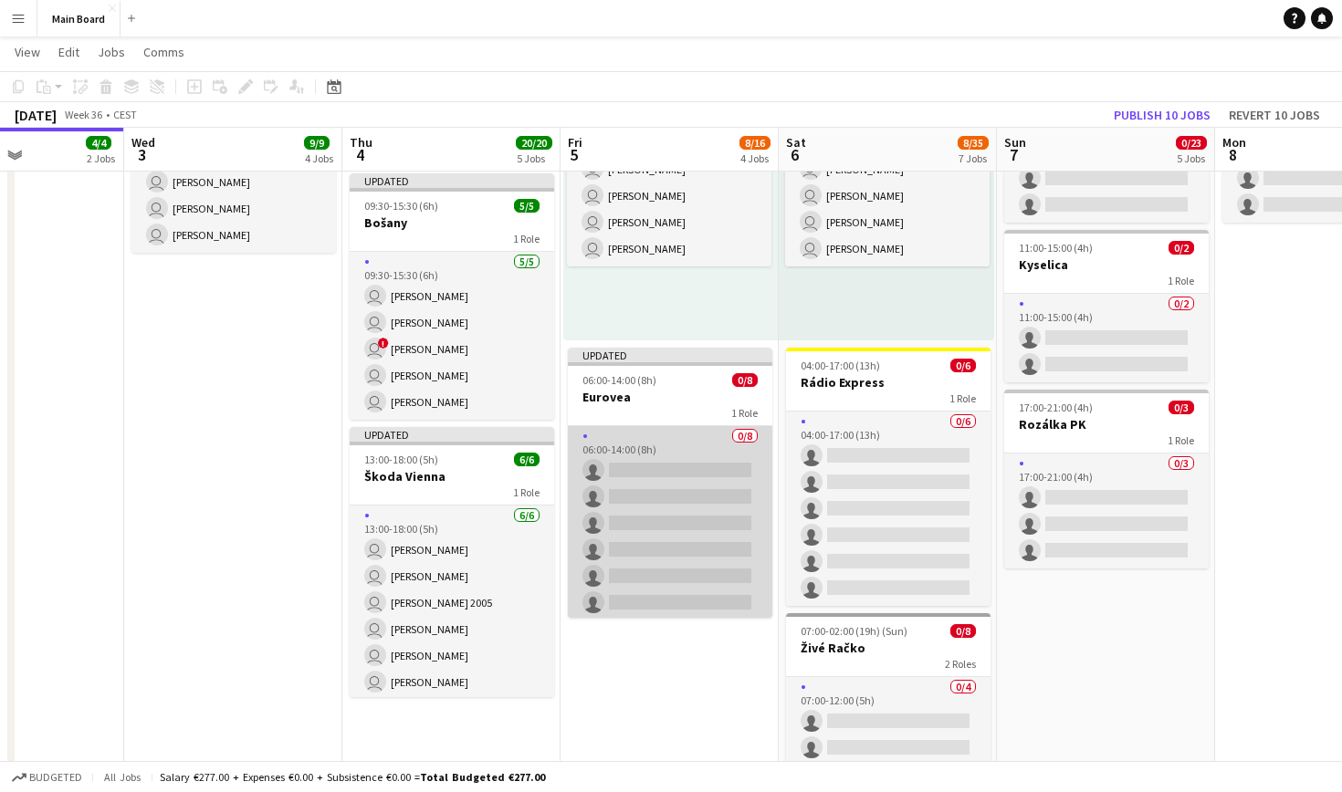
click at [694, 451] on app-card-role "0/8 06:00-14:00 (8h) single-neutral-actions single-neutral-actions single-neutr…" at bounding box center [670, 549] width 204 height 247
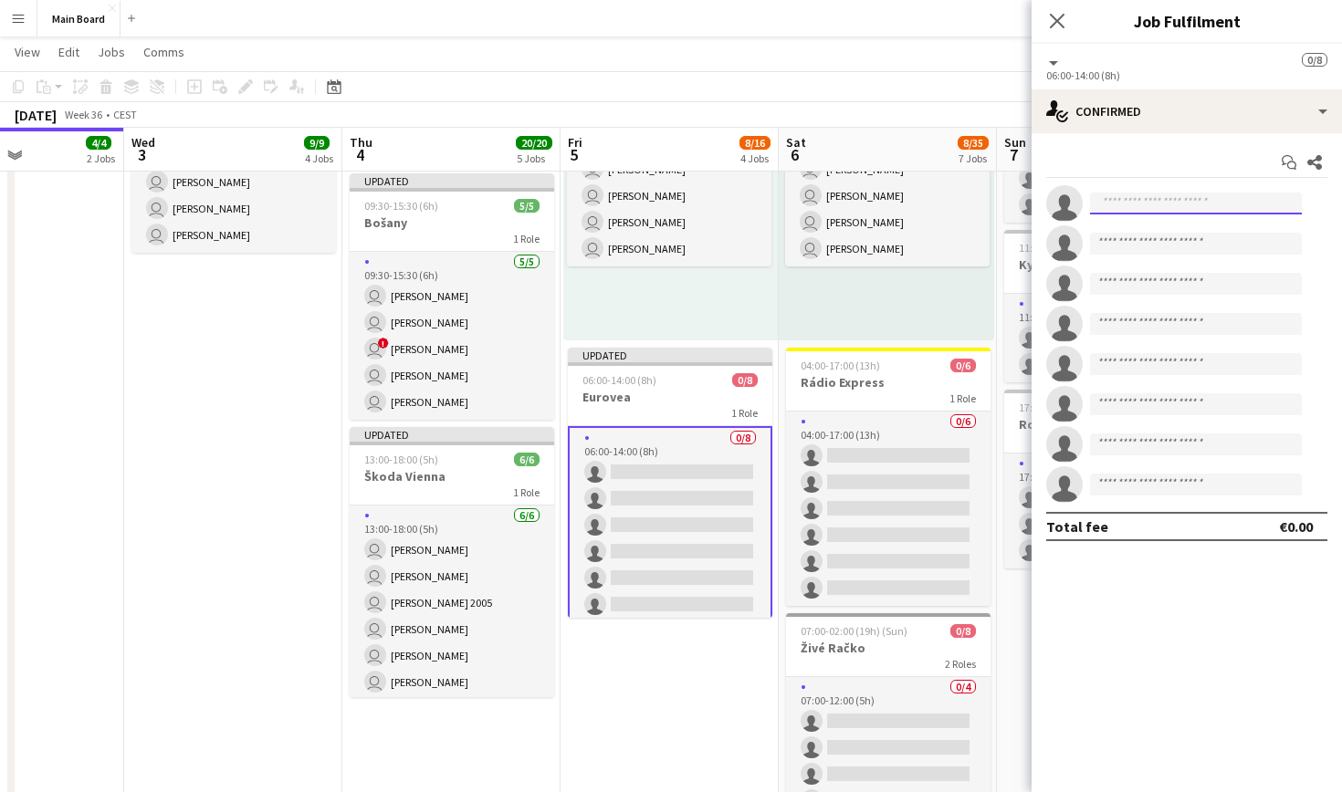
click at [1228, 209] on input at bounding box center [1196, 204] width 212 height 22
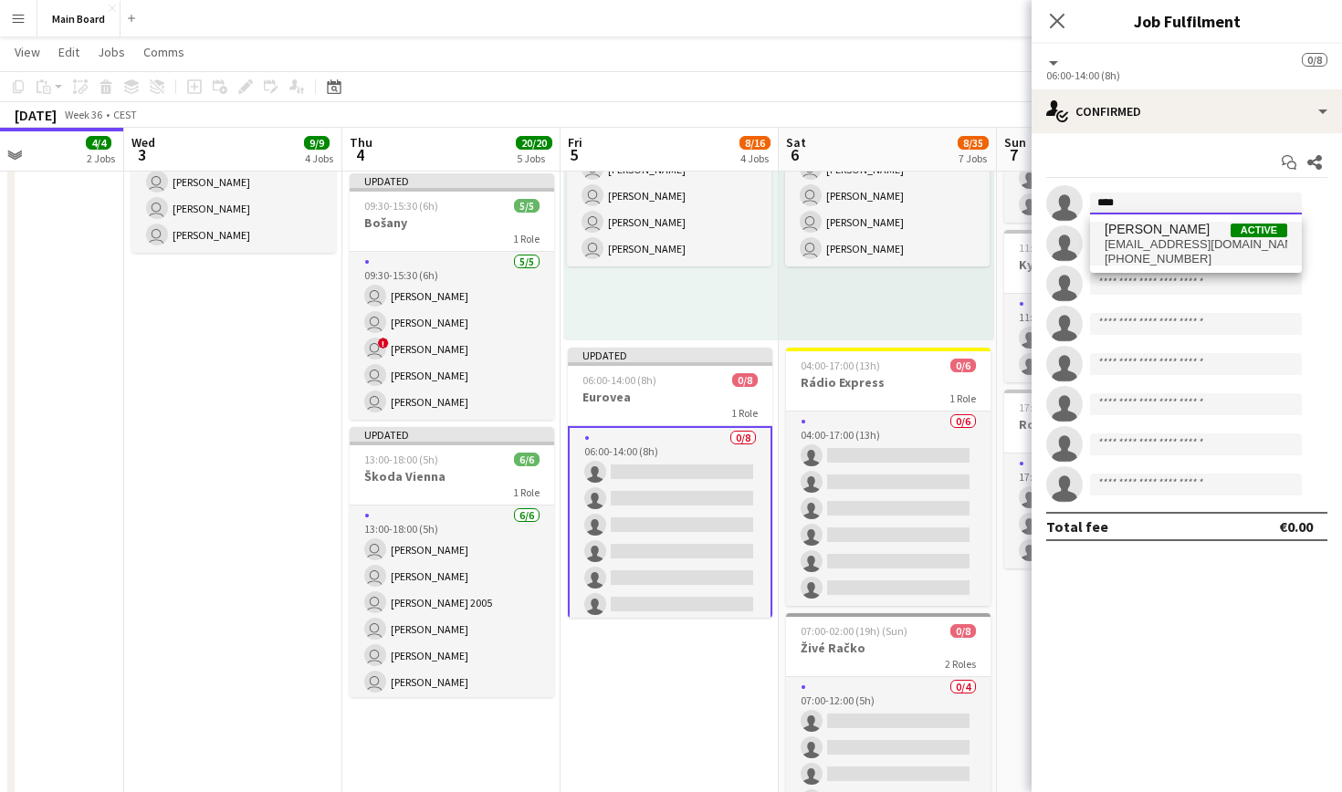
type input "****"
click at [1204, 238] on span "[EMAIL_ADDRESS][DOMAIN_NAME]" at bounding box center [1196, 244] width 183 height 15
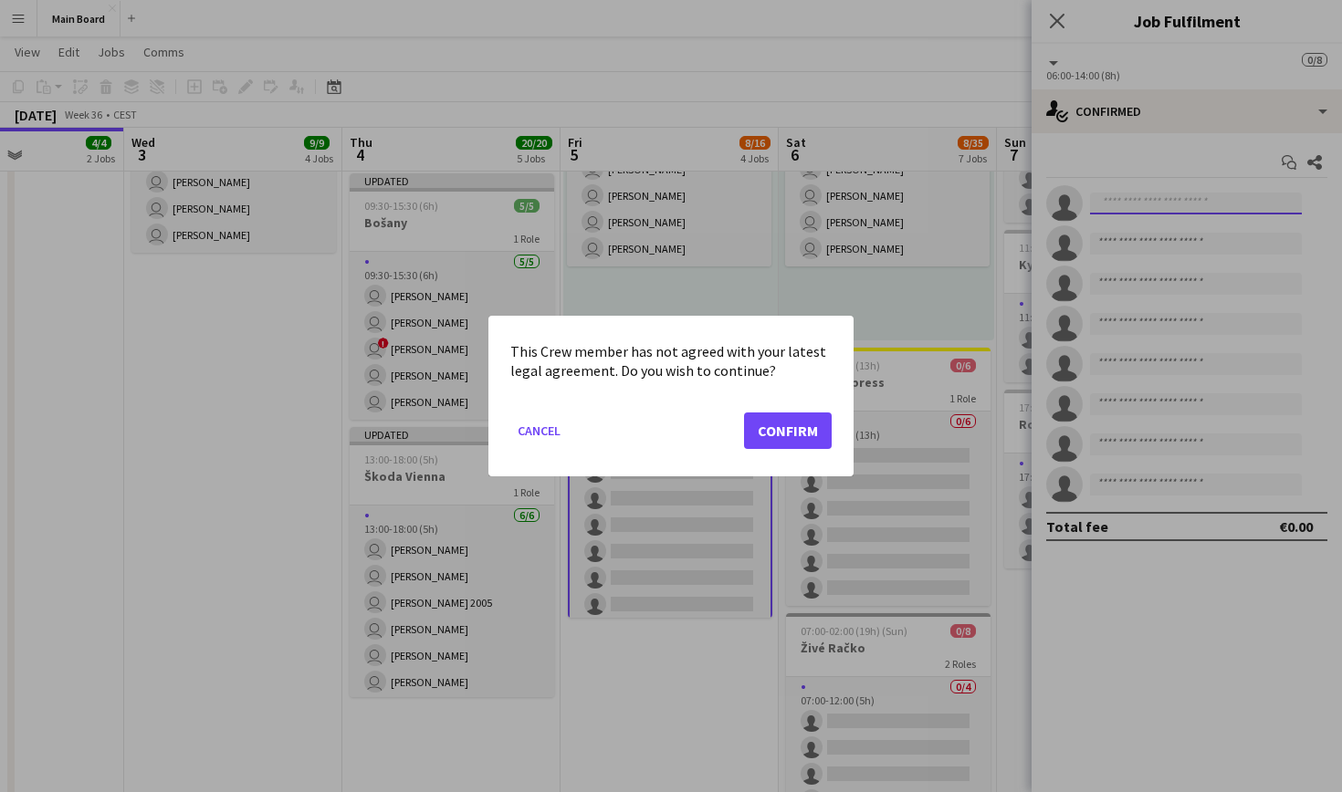
scroll to position [0, 0]
click at [789, 428] on button "Confirm" at bounding box center [788, 431] width 88 height 37
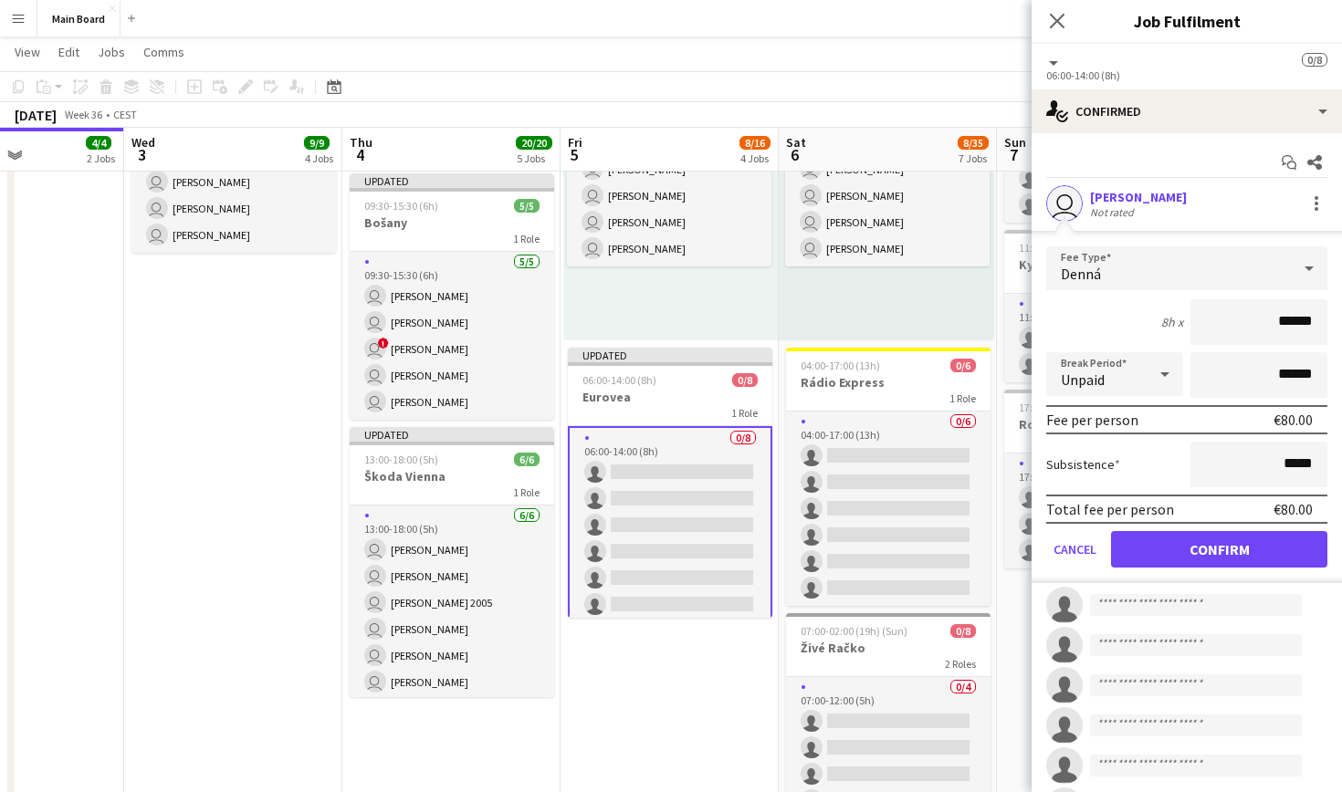
click at [1232, 545] on button "Confirm" at bounding box center [1219, 549] width 216 height 37
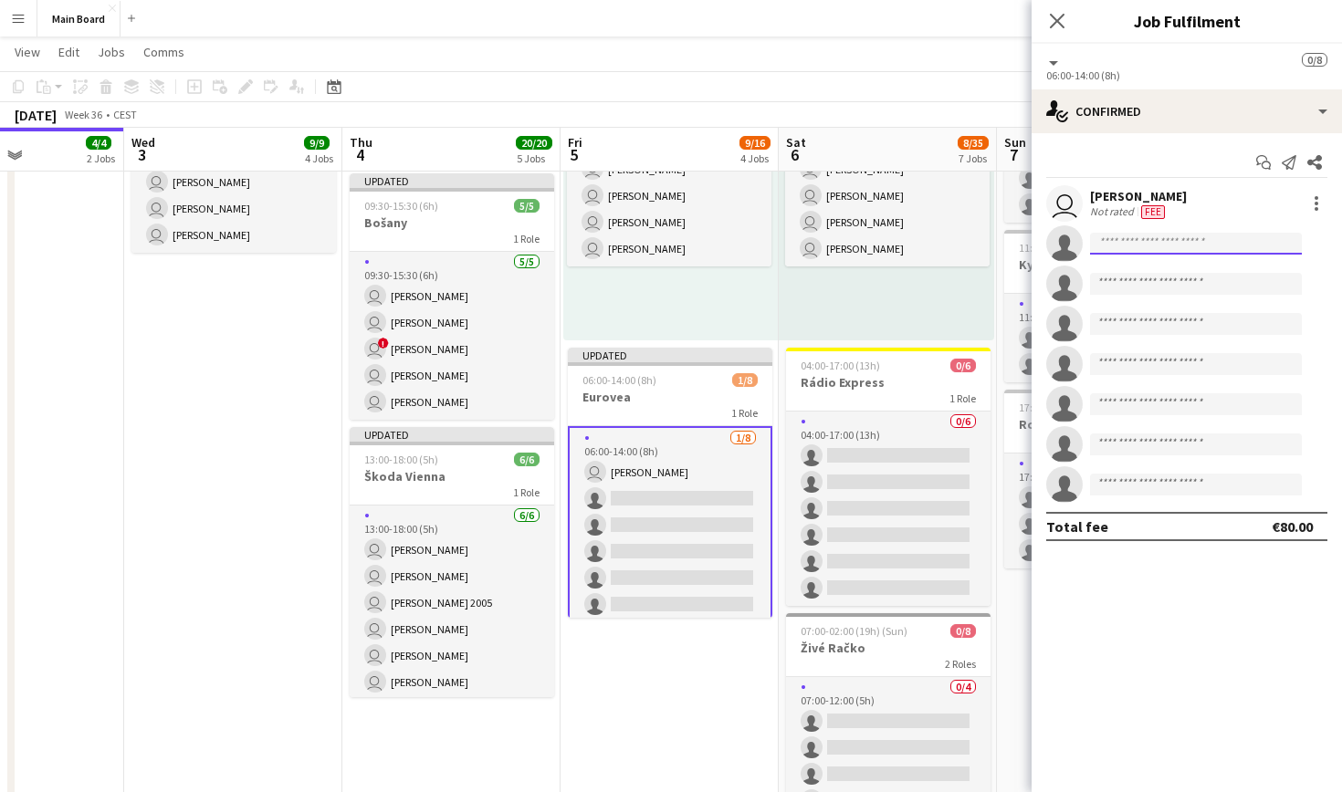
click at [1210, 250] on input at bounding box center [1196, 244] width 212 height 22
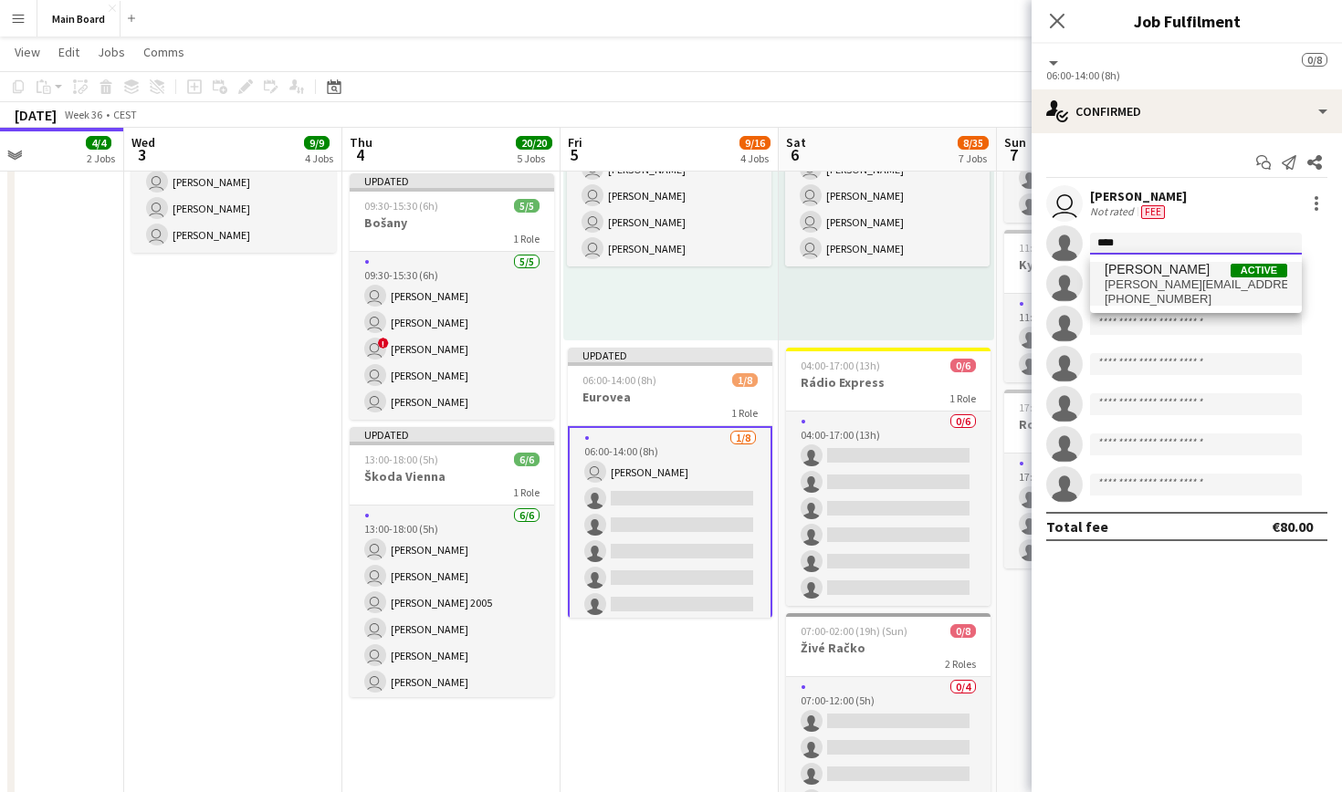
type input "****"
click at [1197, 284] on span "[PERSON_NAME][EMAIL_ADDRESS][PERSON_NAME][DOMAIN_NAME]" at bounding box center [1196, 285] width 183 height 15
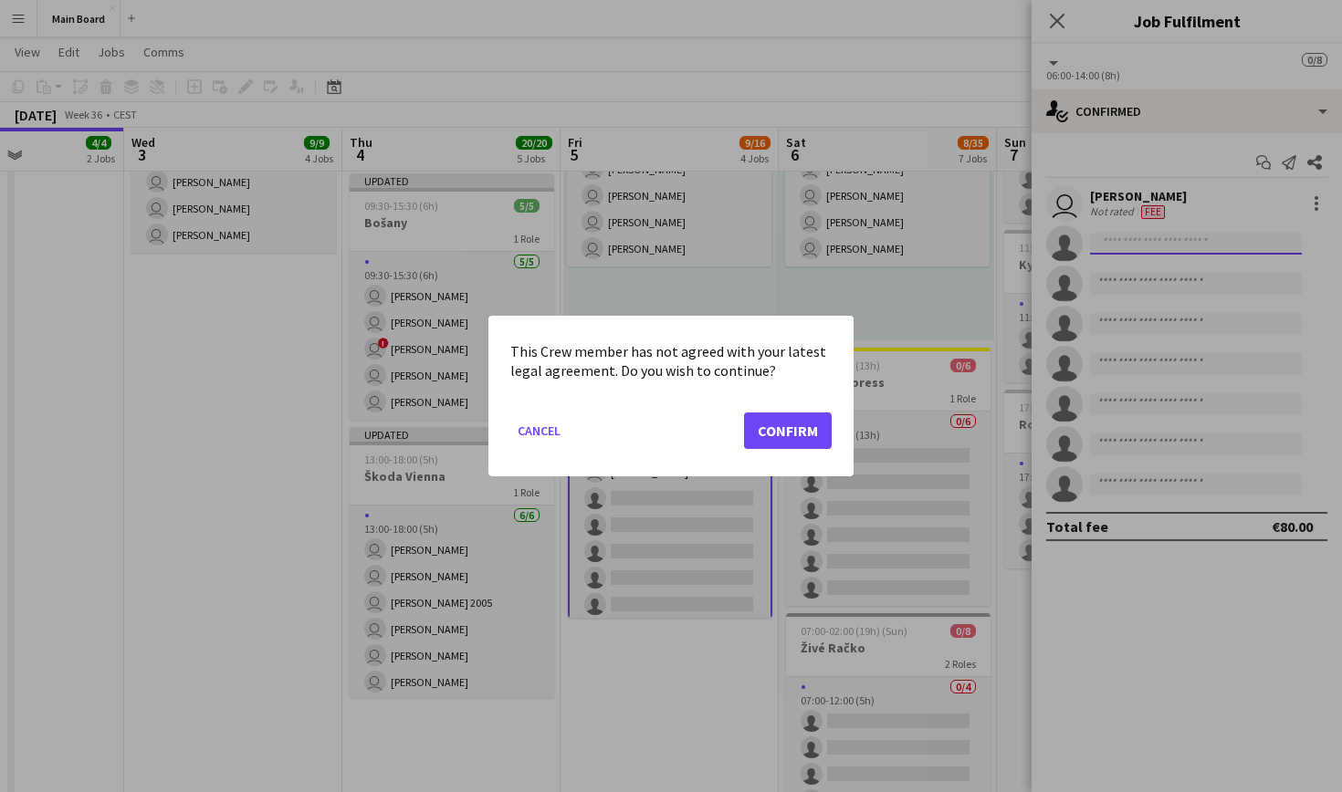
scroll to position [0, 0]
click at [804, 429] on button "Confirm" at bounding box center [788, 431] width 88 height 37
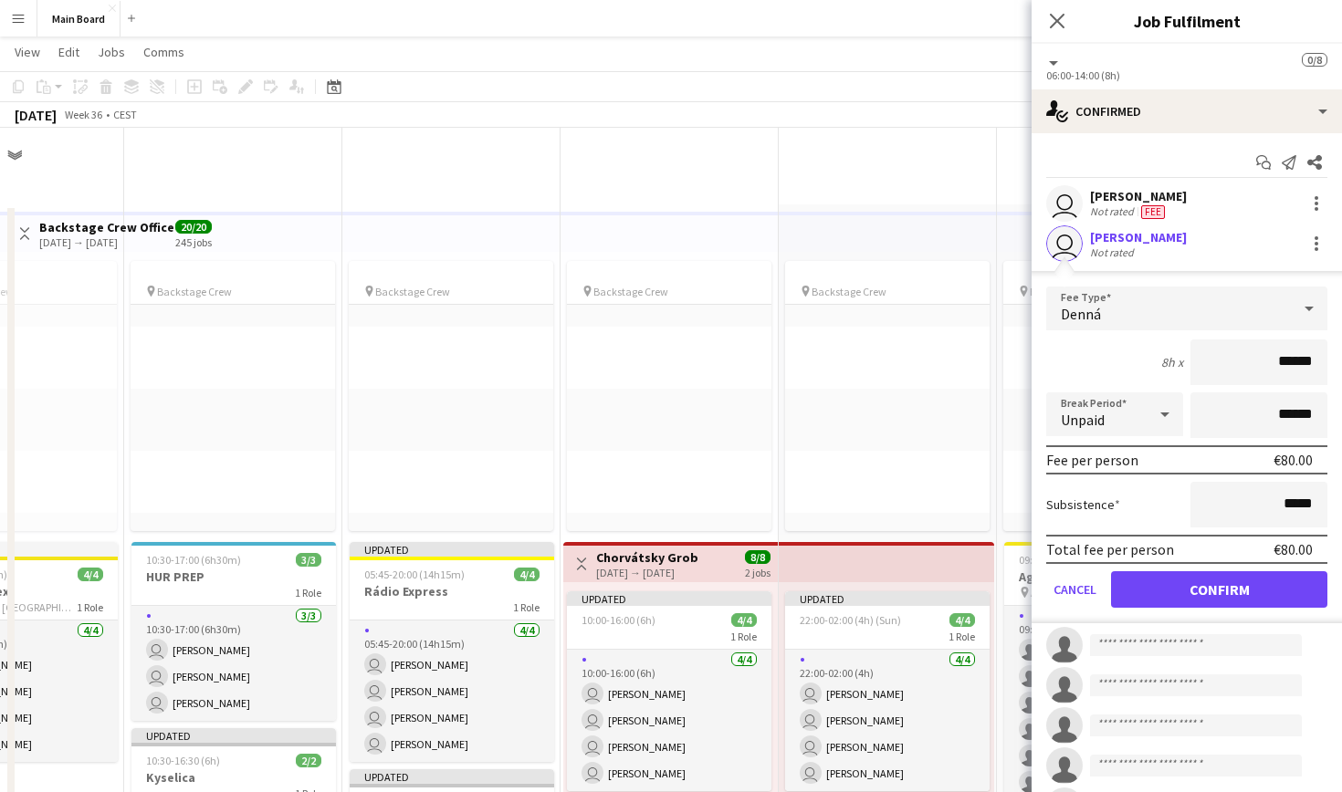
scroll to position [855, 0]
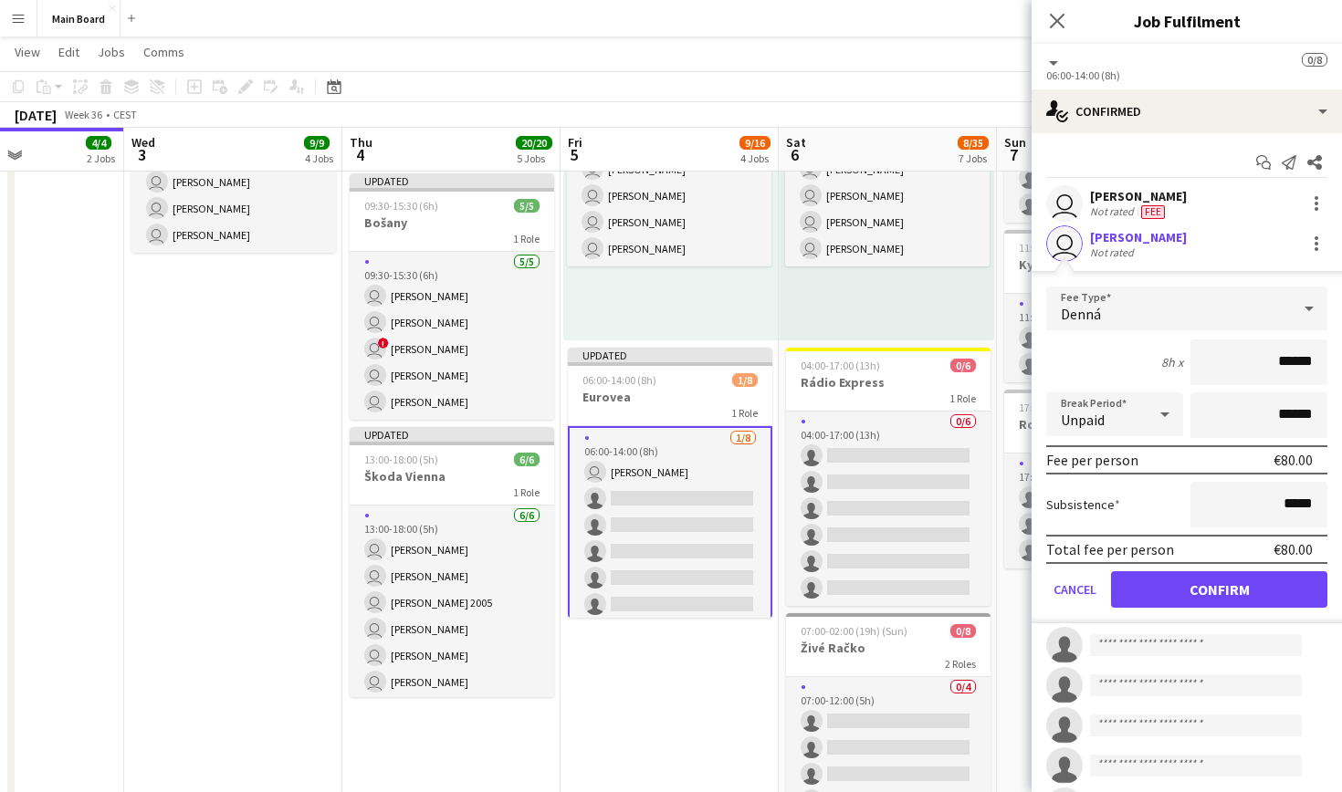
click at [1198, 591] on button "Confirm" at bounding box center [1219, 589] width 216 height 37
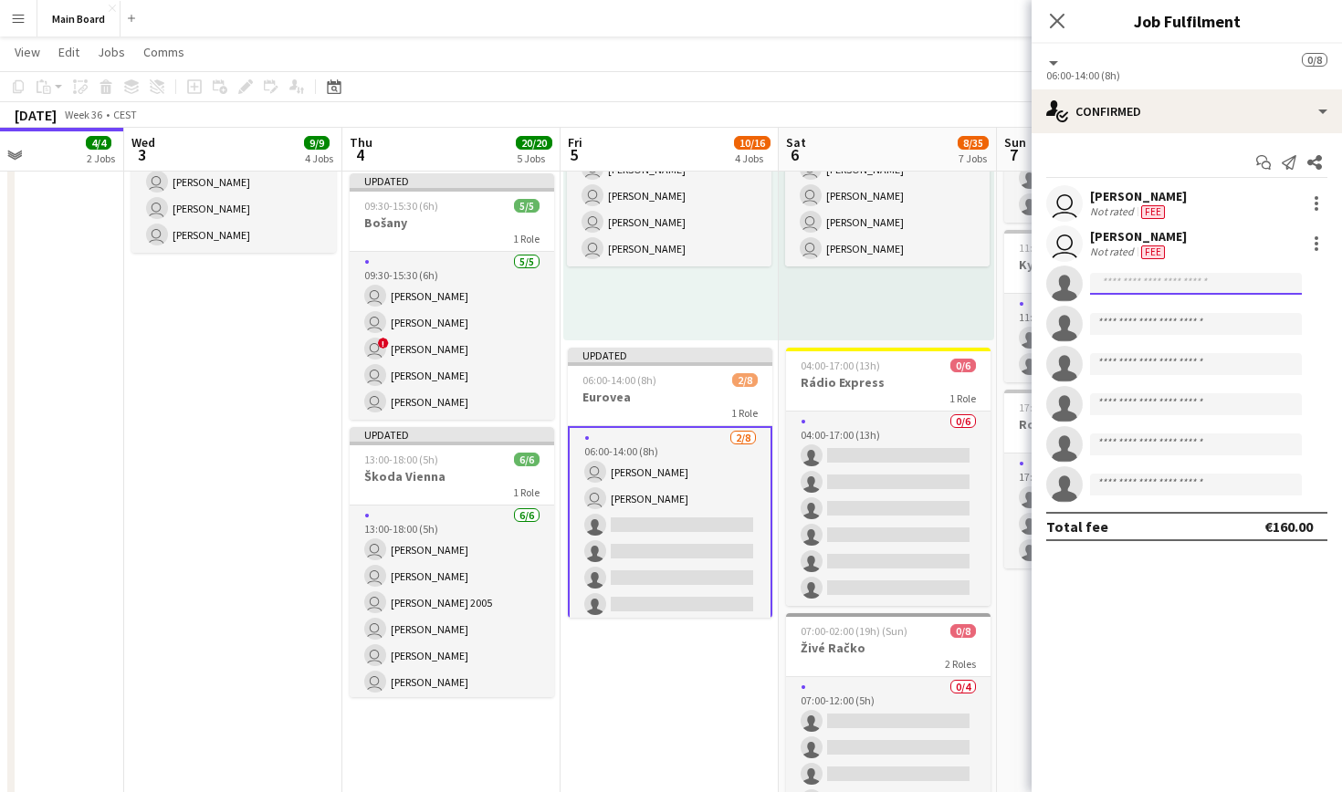
click at [1148, 283] on input at bounding box center [1196, 284] width 212 height 22
click at [1311, 203] on div at bounding box center [1316, 204] width 22 height 22
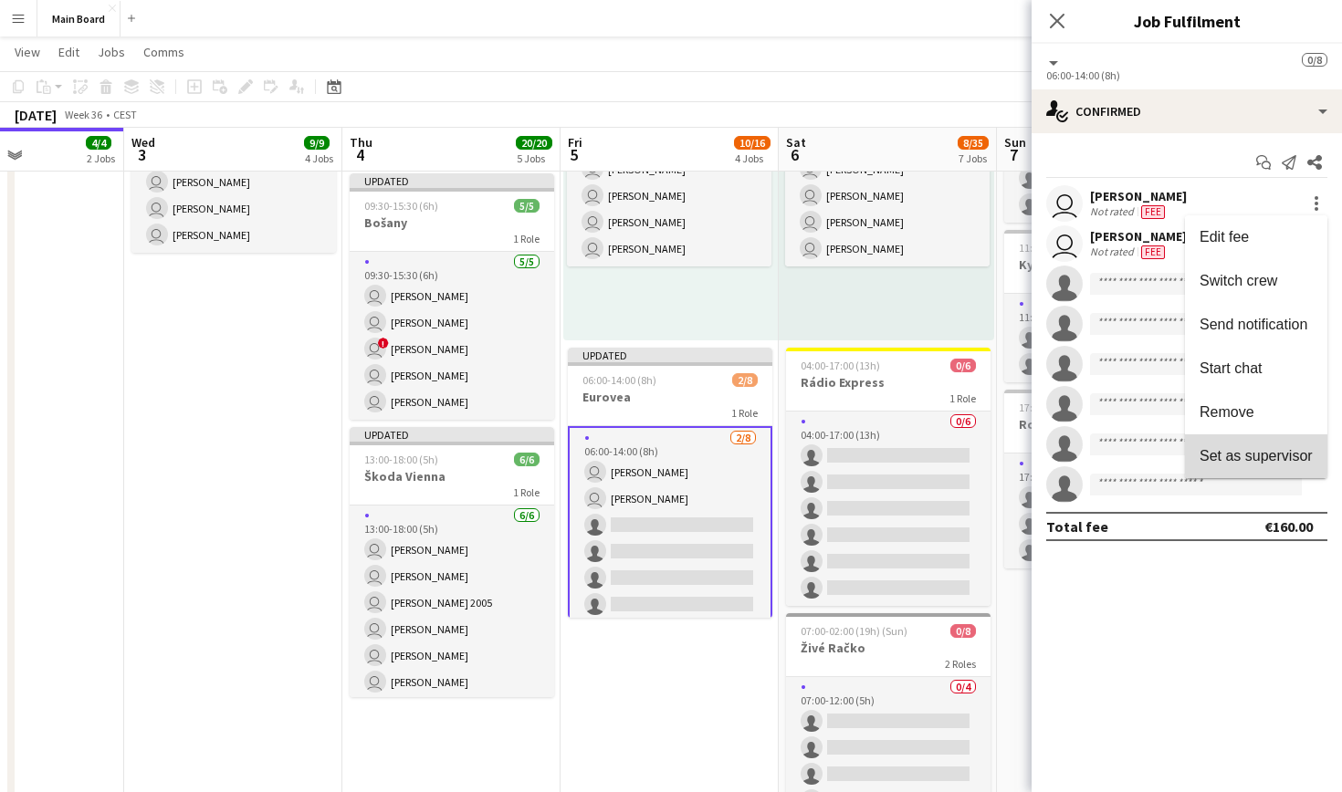
click at [1246, 446] on button "Set as supervisor" at bounding box center [1256, 457] width 142 height 44
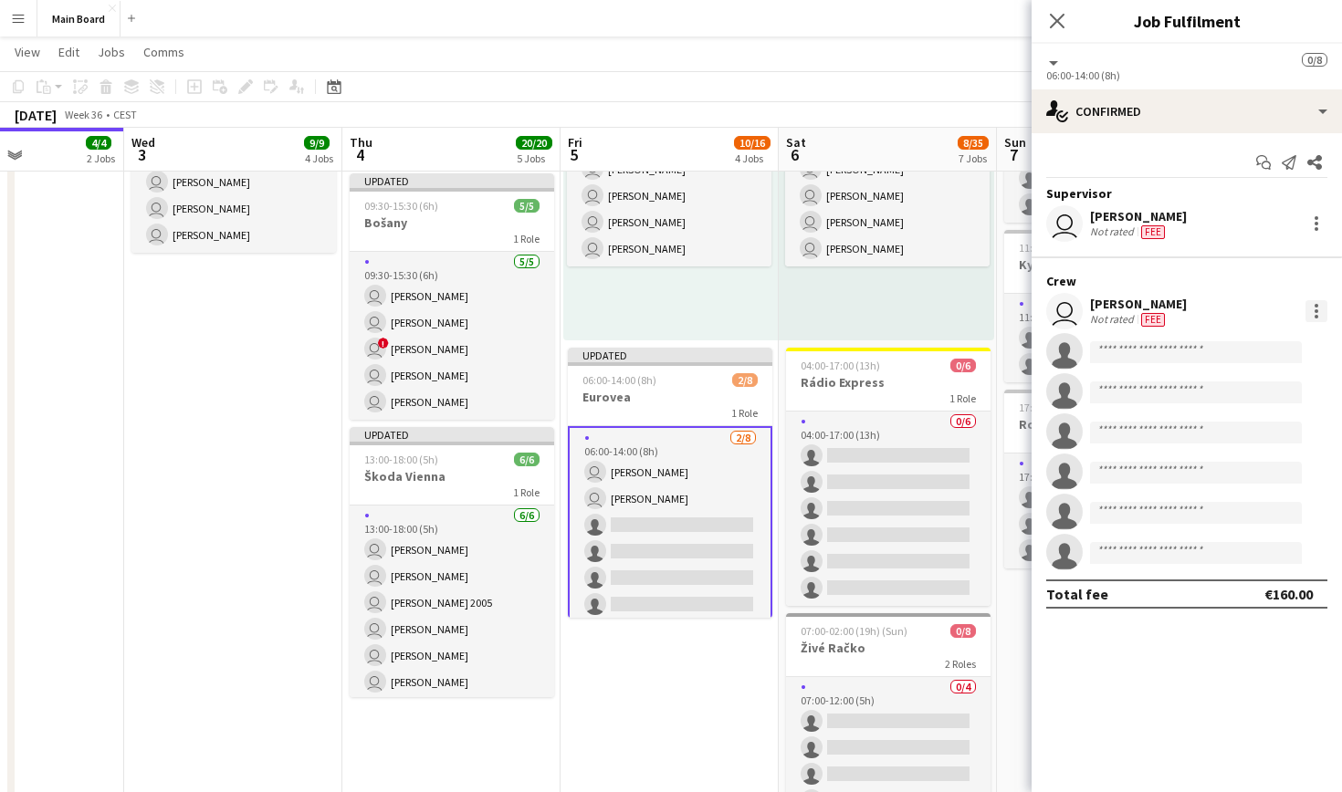
click at [1320, 313] on div at bounding box center [1316, 311] width 22 height 22
click at [1234, 562] on span "Set as supervisor" at bounding box center [1256, 564] width 113 height 16
click at [1182, 364] on app-invite-slot "single-neutral-actions" at bounding box center [1187, 351] width 310 height 37
click at [1163, 351] on input at bounding box center [1196, 352] width 212 height 22
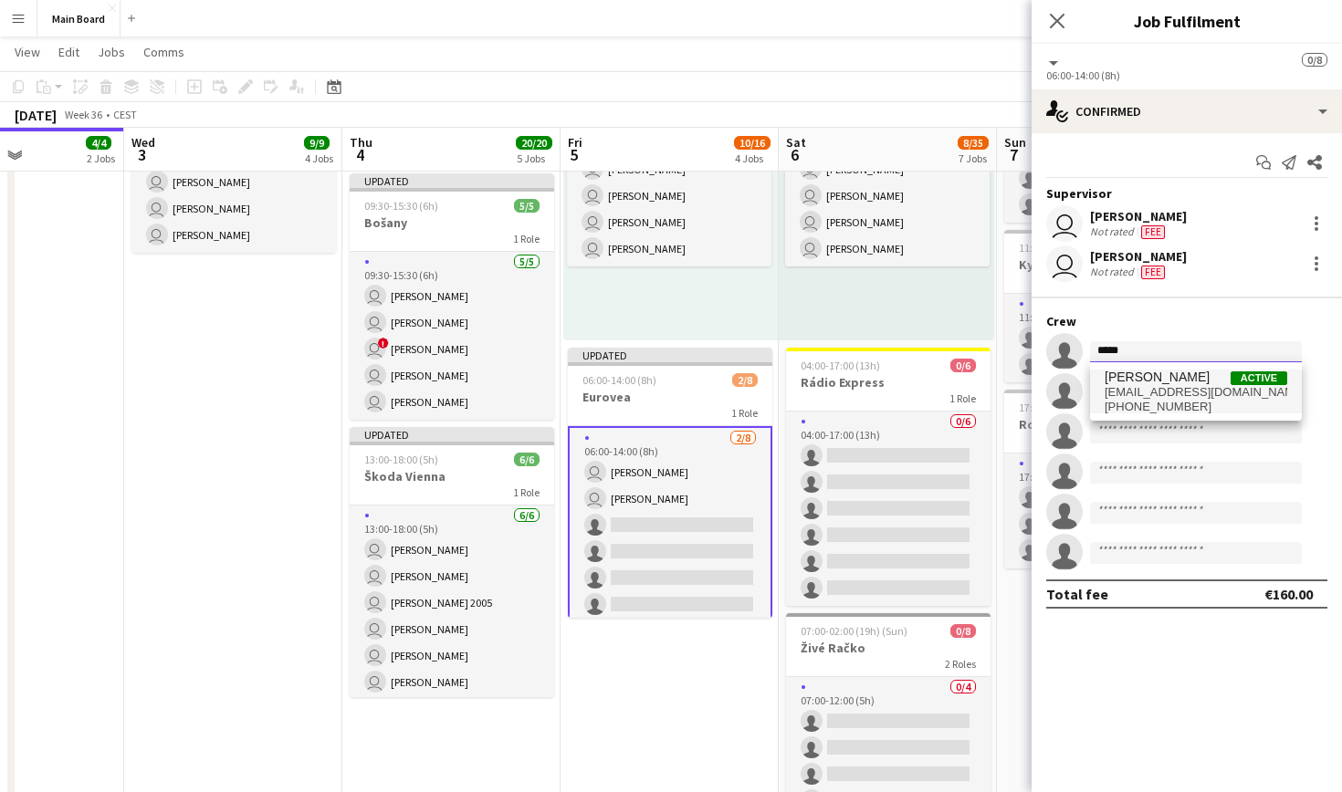
type input "*****"
click at [1182, 388] on span "[EMAIL_ADDRESS][DOMAIN_NAME]" at bounding box center [1196, 392] width 183 height 15
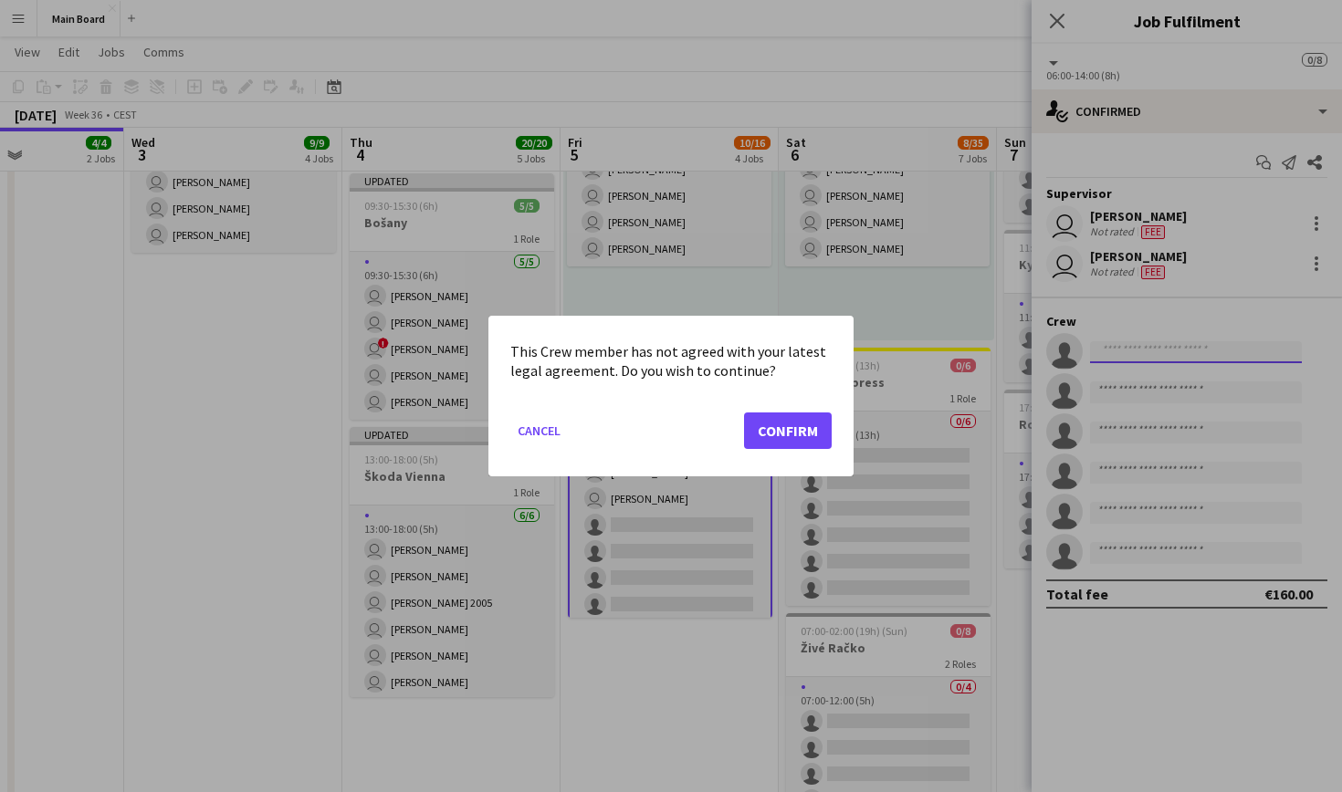
scroll to position [0, 0]
click at [827, 429] on button "Confirm" at bounding box center [788, 431] width 88 height 37
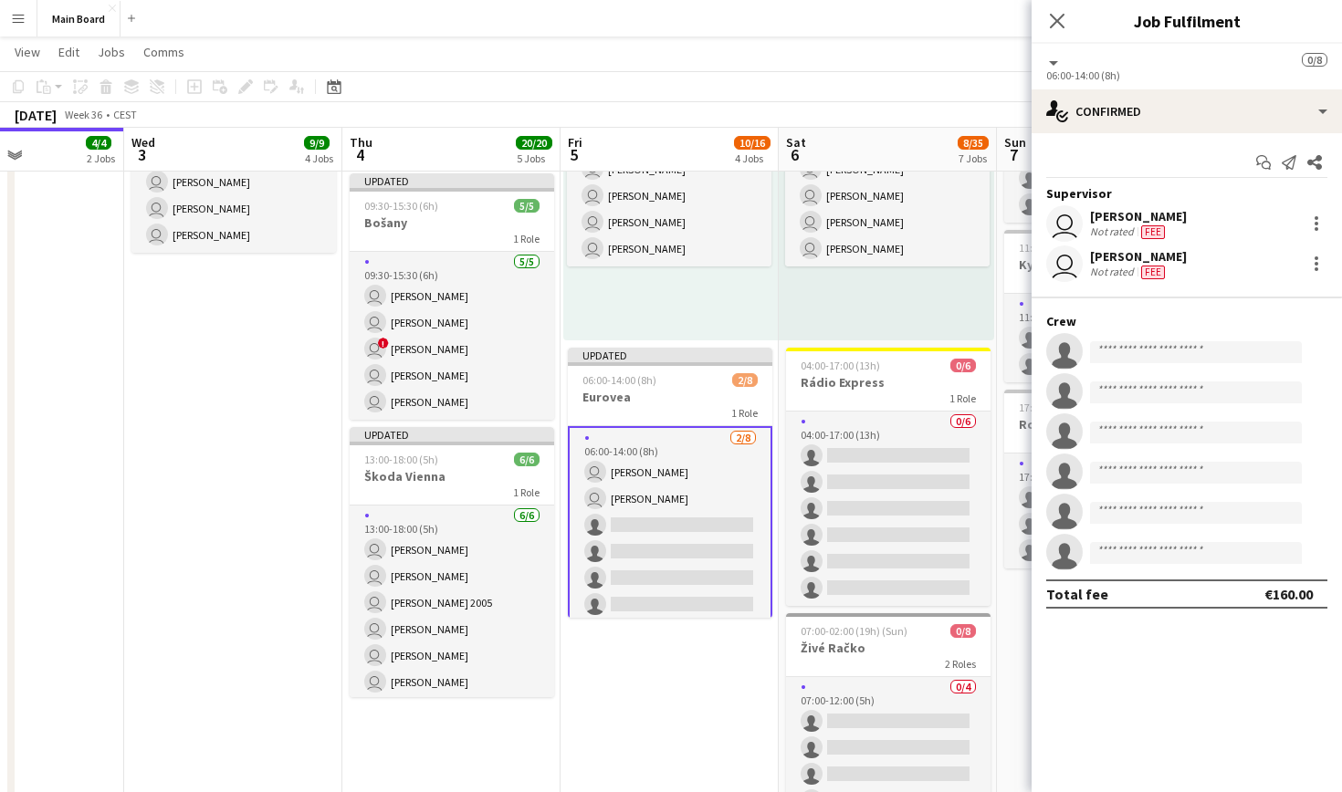
scroll to position [855, 0]
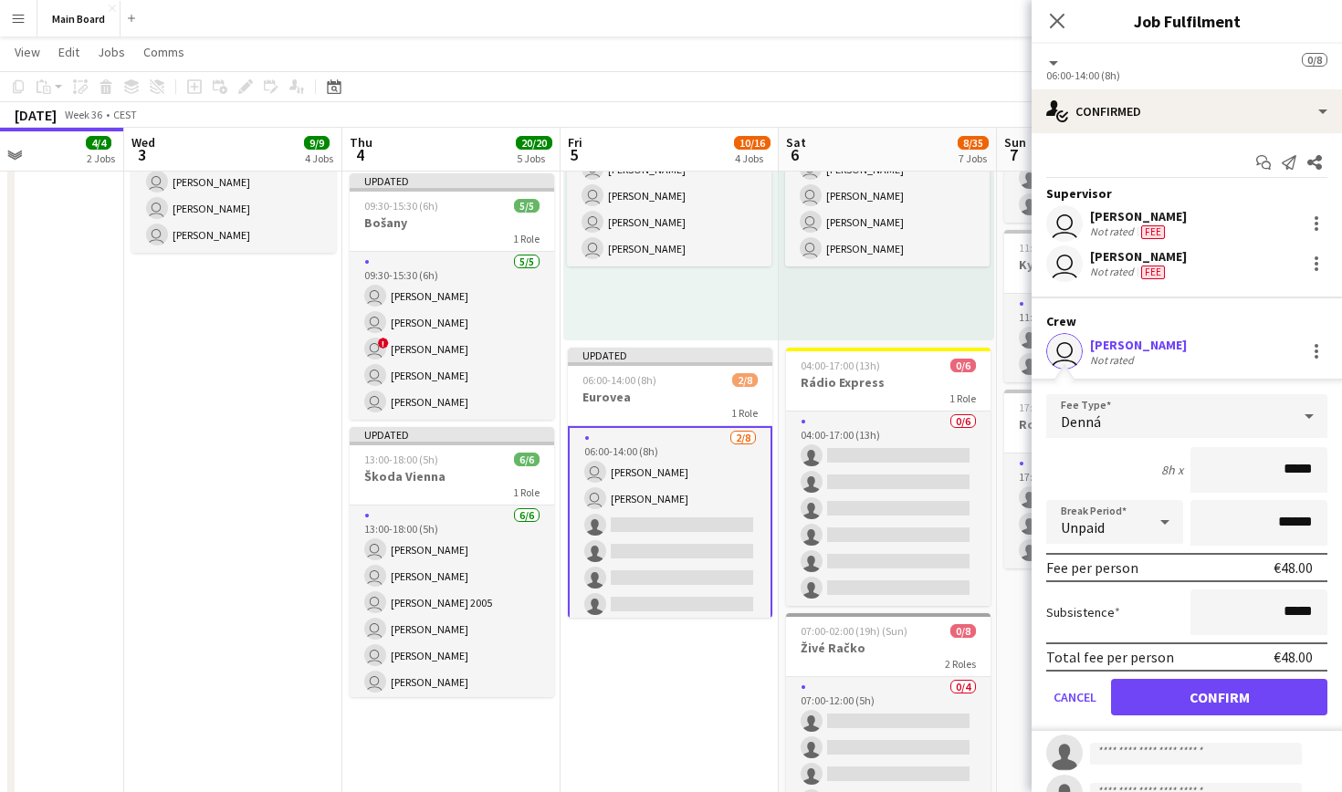
click at [1184, 690] on button "Confirm" at bounding box center [1219, 697] width 216 height 37
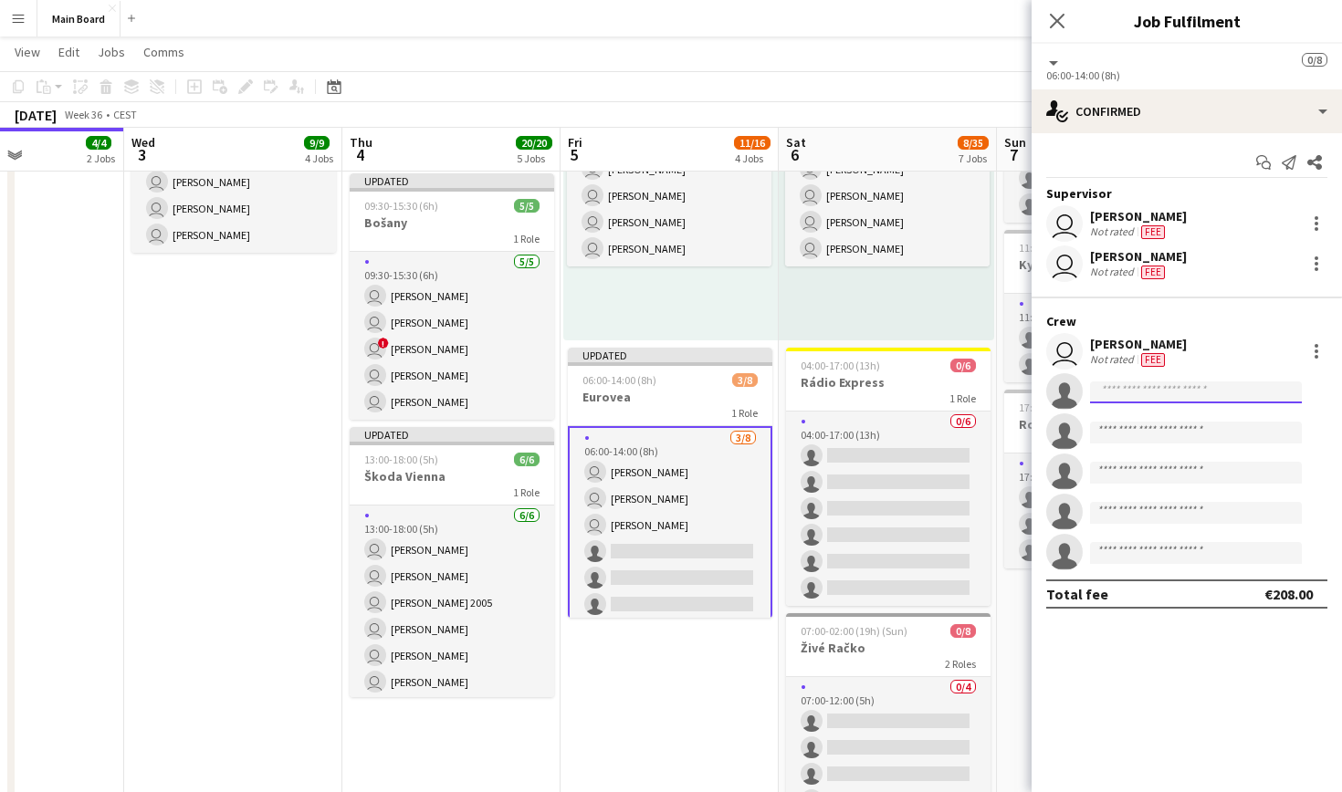
click at [1162, 397] on input at bounding box center [1196, 393] width 212 height 22
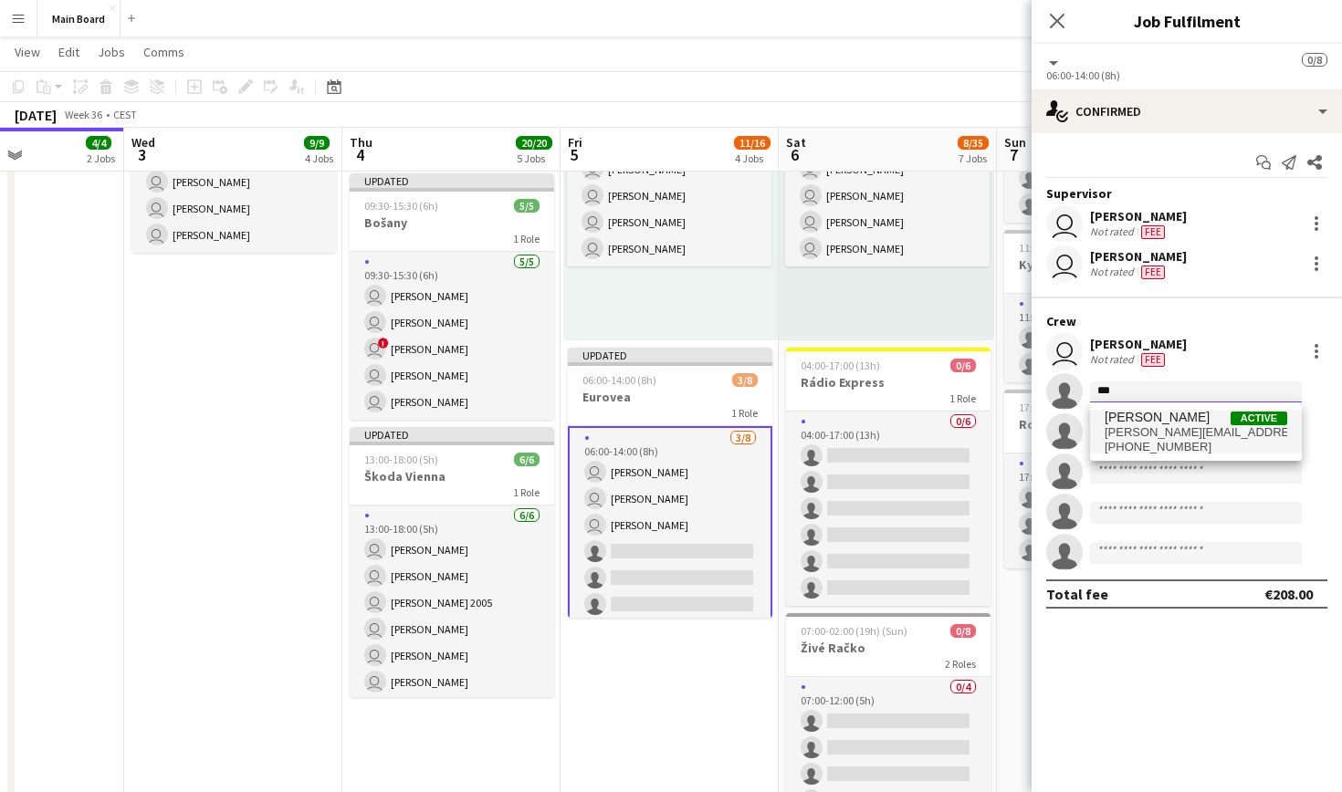
type input "***"
click at [1171, 425] on span "[PERSON_NAME]" at bounding box center [1157, 418] width 105 height 16
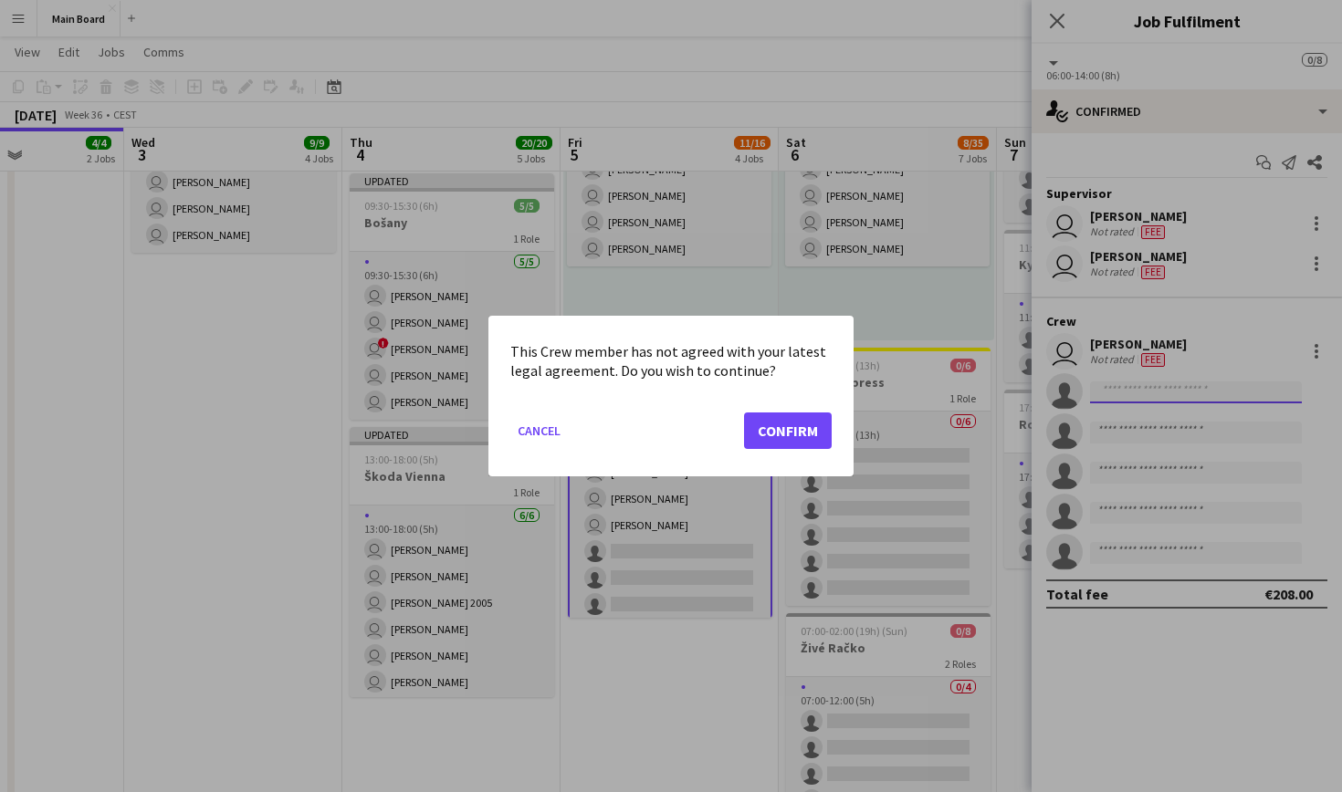
scroll to position [0, 0]
click at [781, 432] on button "Confirm" at bounding box center [788, 431] width 88 height 37
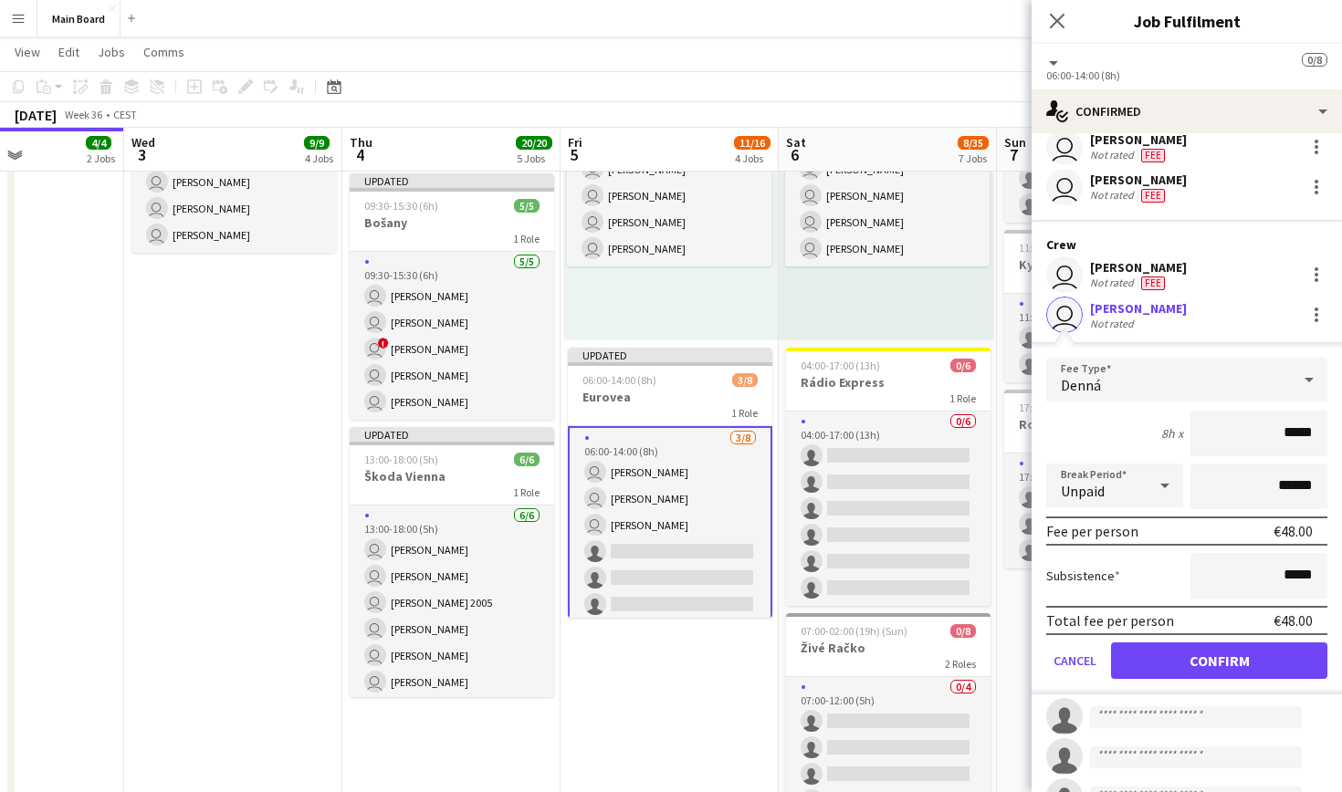
scroll to position [78, 0]
click at [1249, 655] on button "Confirm" at bounding box center [1219, 660] width 216 height 37
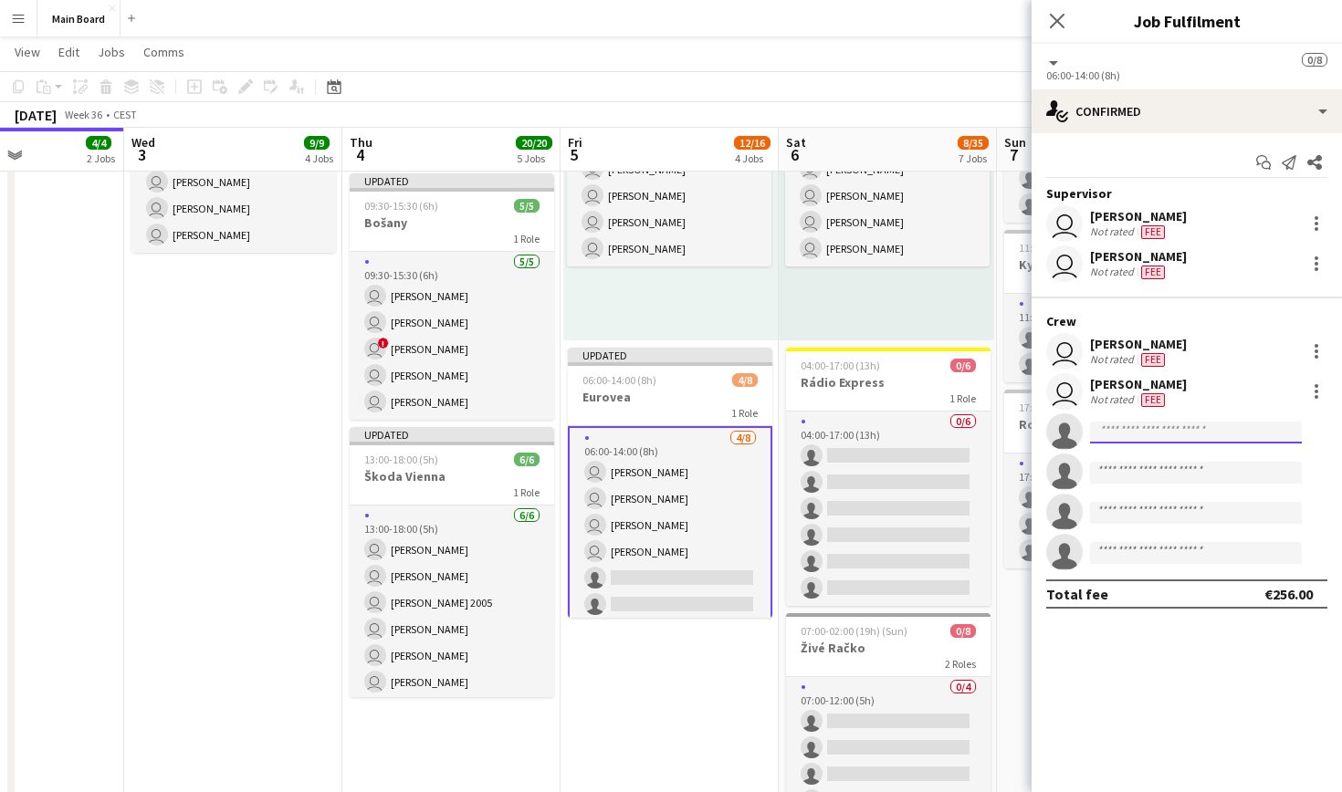
click at [1168, 438] on input at bounding box center [1196, 433] width 212 height 22
type input "****"
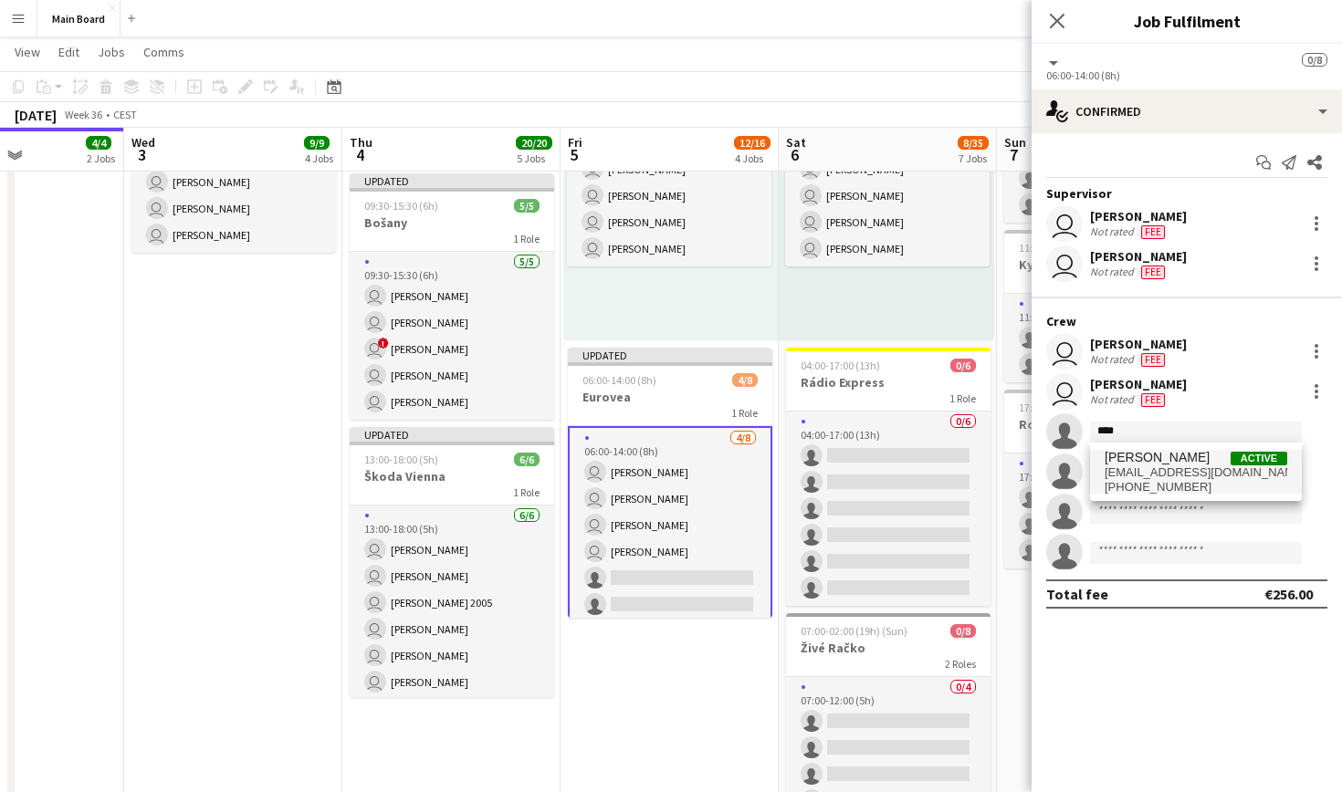
click at [1204, 455] on span "[PERSON_NAME] Active" at bounding box center [1196, 458] width 183 height 16
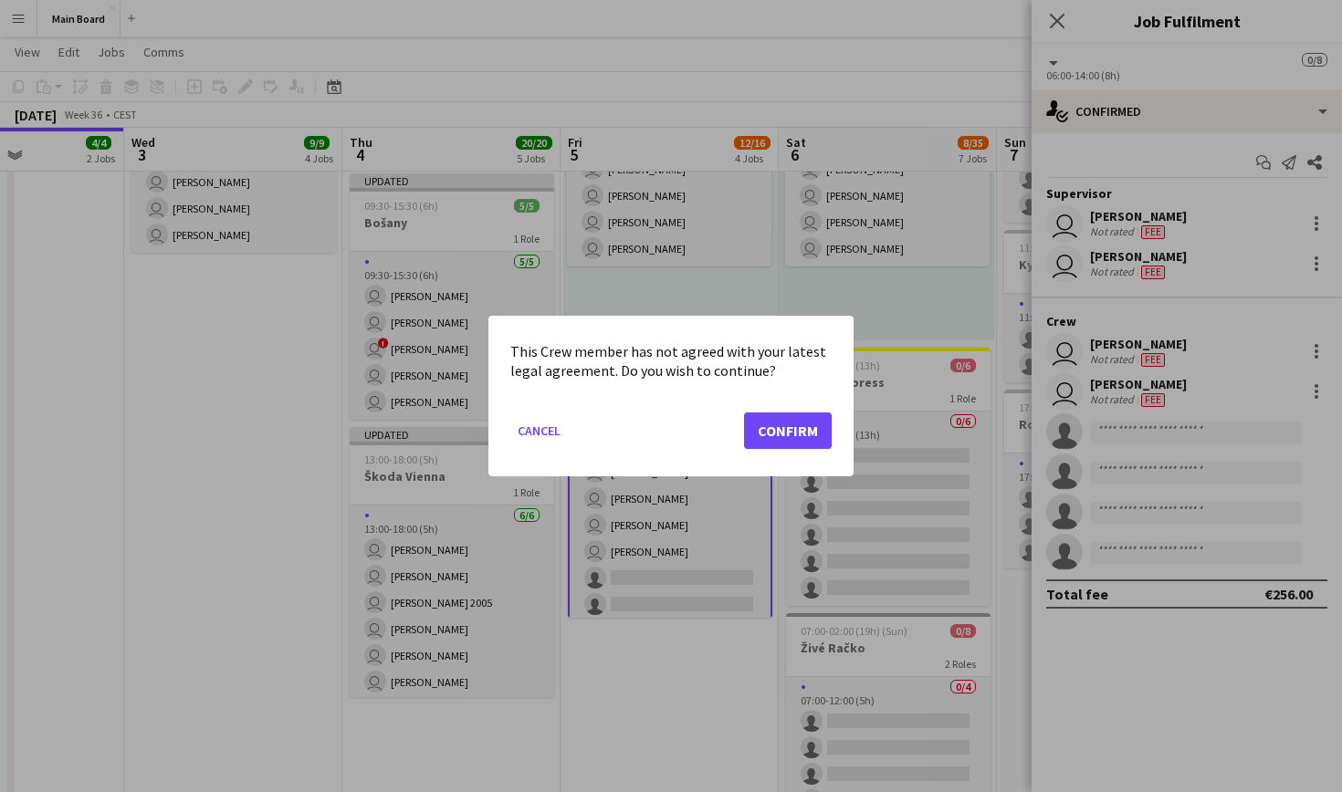
click at [793, 426] on button "Confirm" at bounding box center [788, 431] width 88 height 37
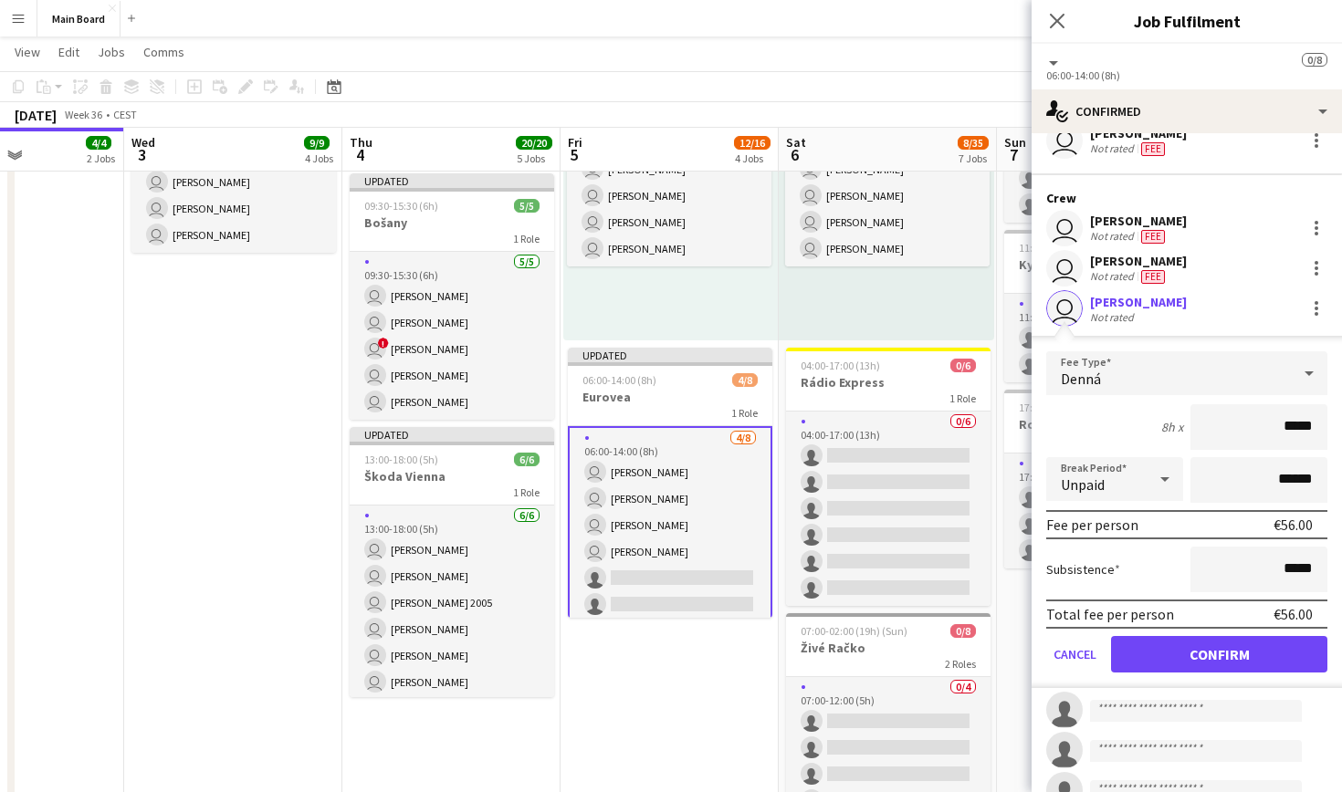
scroll to position [127, 0]
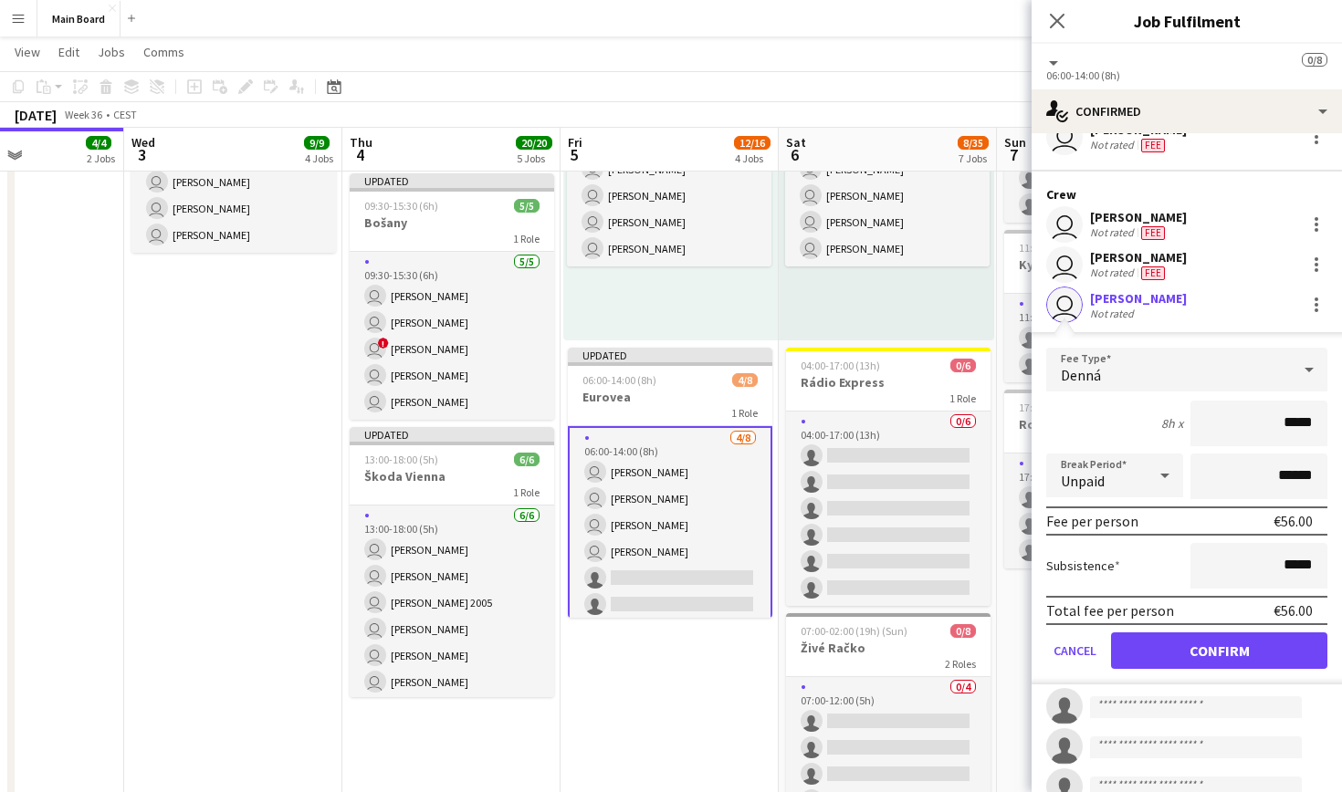
click at [1184, 645] on button "Confirm" at bounding box center [1219, 651] width 216 height 37
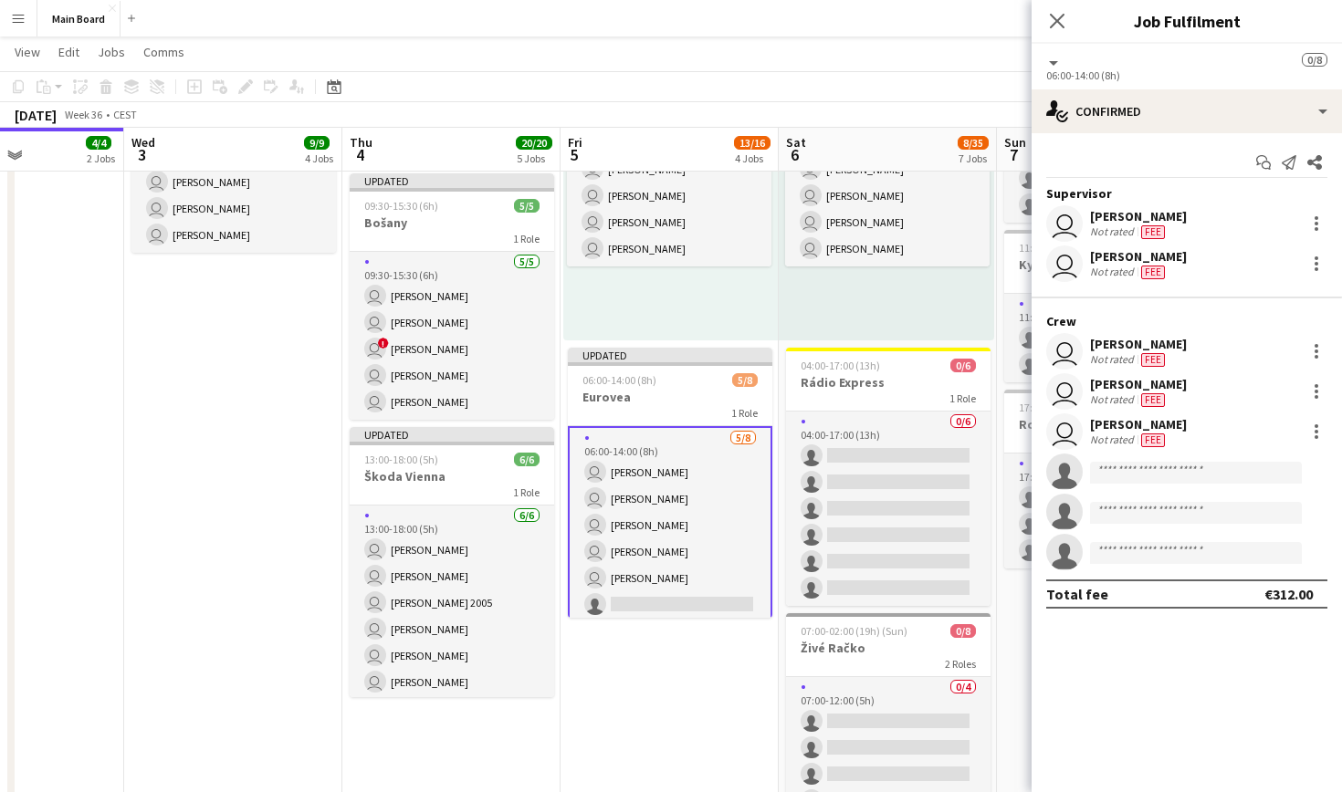
scroll to position [0, 0]
click at [1212, 477] on input at bounding box center [1196, 473] width 212 height 22
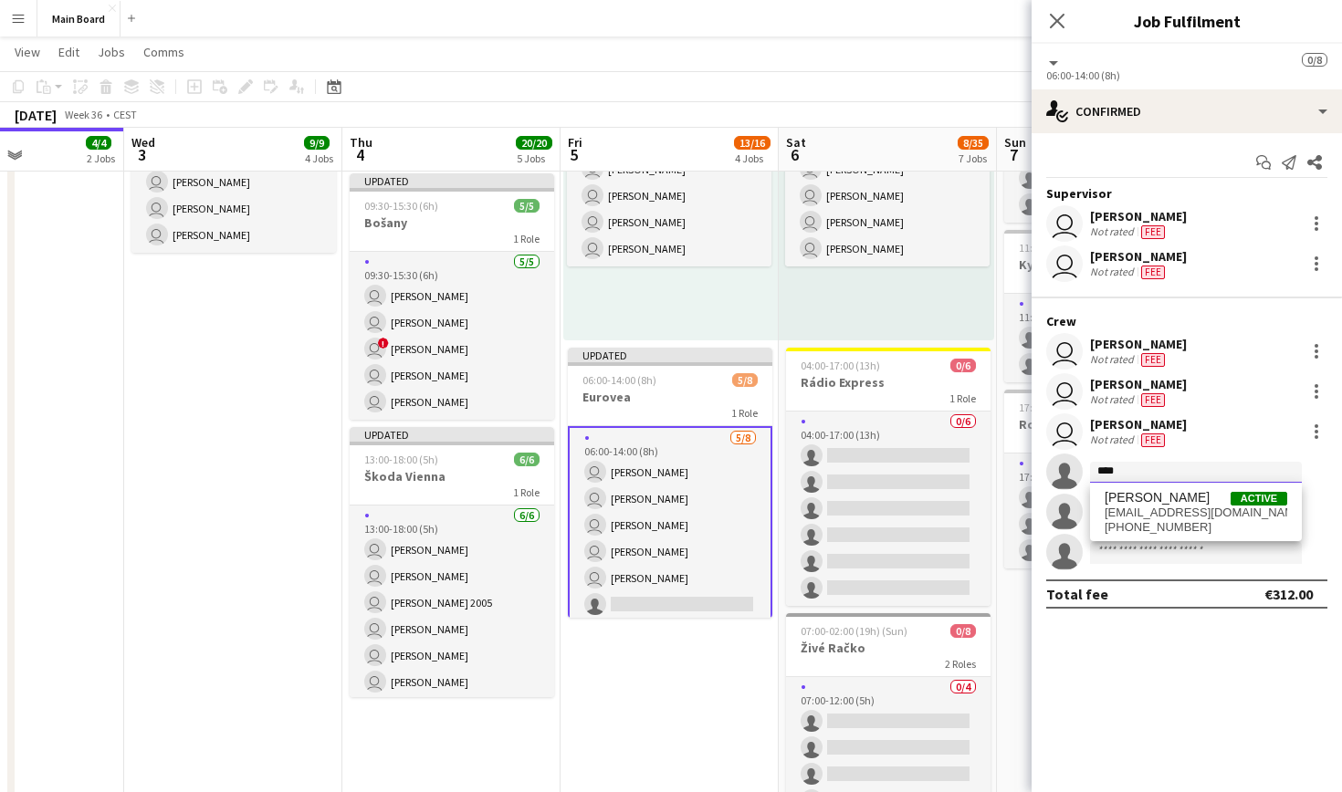
type input "****"
click at [1158, 489] on div "[PERSON_NAME] Active [EMAIL_ADDRESS][DOMAIN_NAME] [PHONE_NUMBER]" at bounding box center [1196, 512] width 212 height 58
click at [1158, 503] on span "[PERSON_NAME]" at bounding box center [1157, 498] width 105 height 16
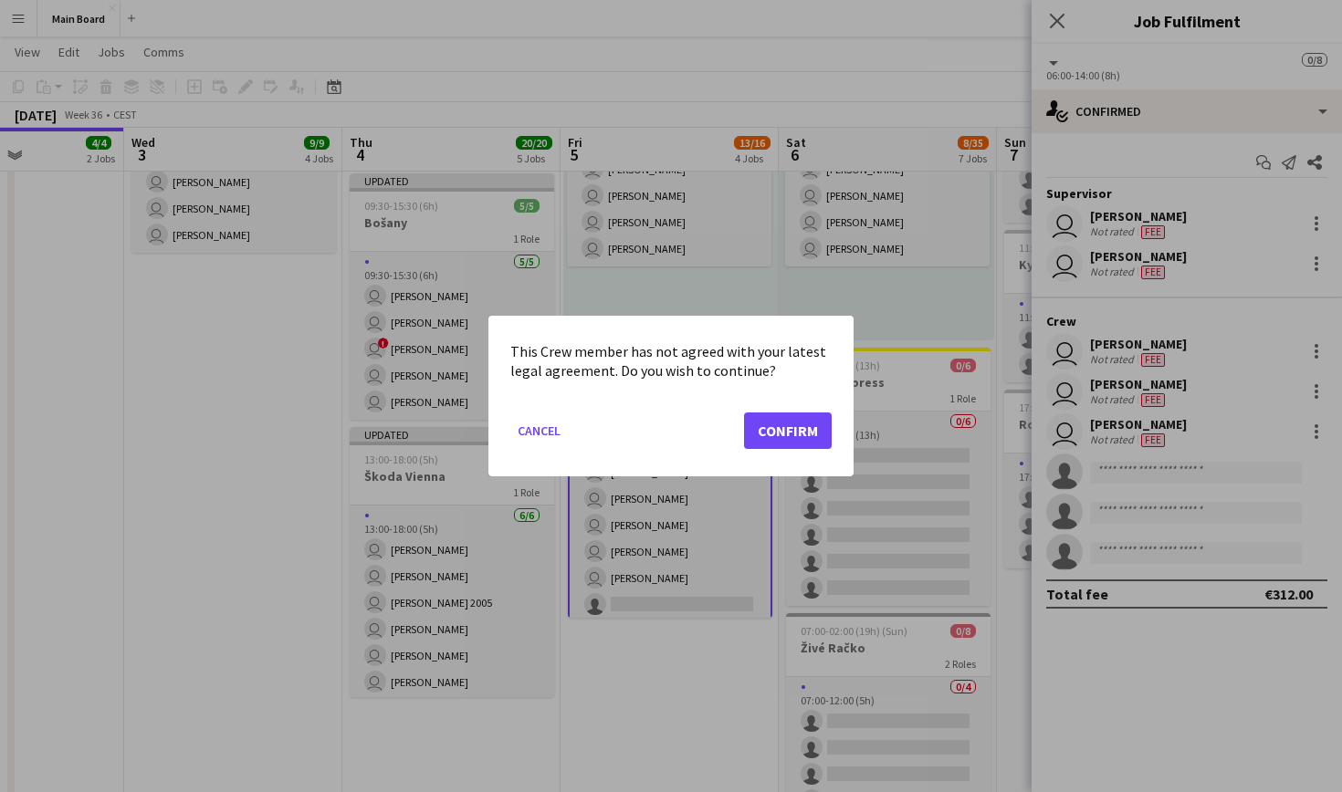
click at [795, 414] on button "Confirm" at bounding box center [788, 431] width 88 height 37
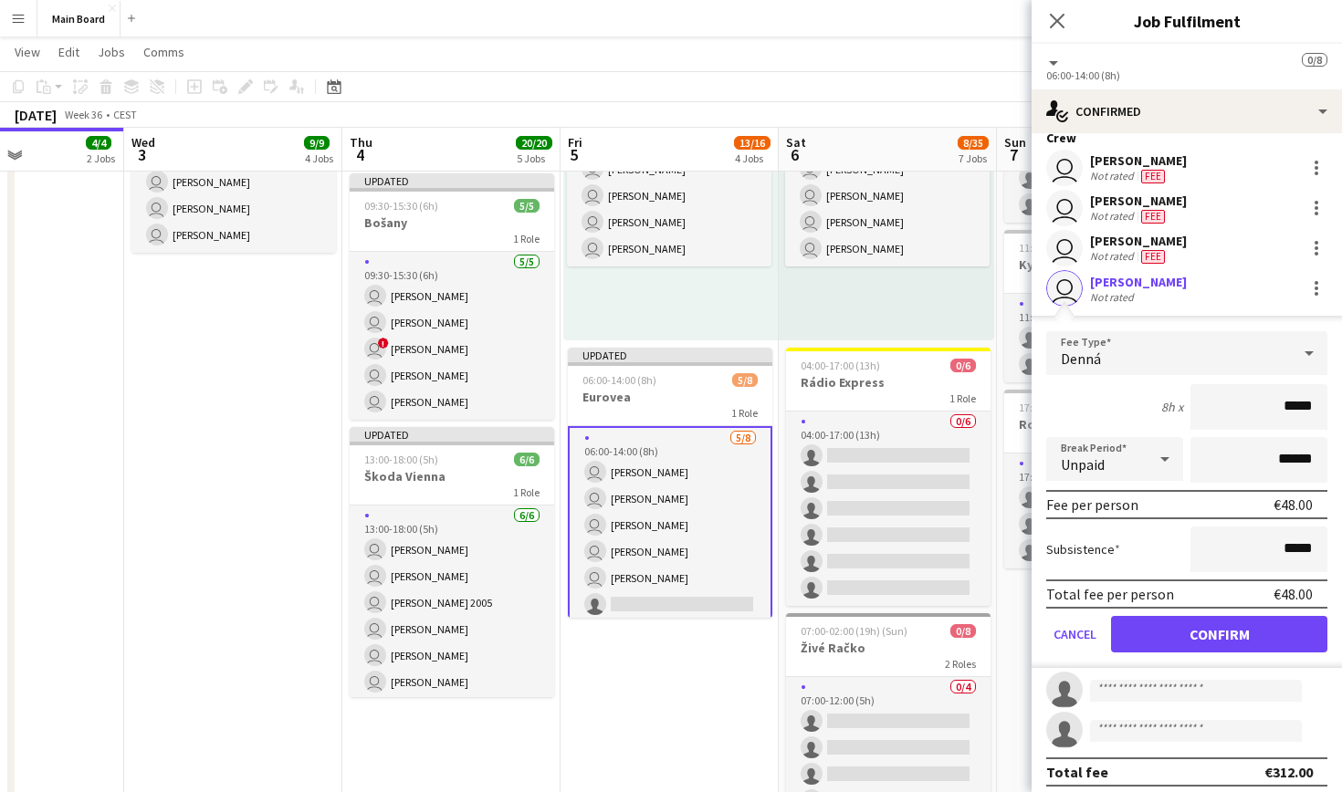
scroll to position [192, 0]
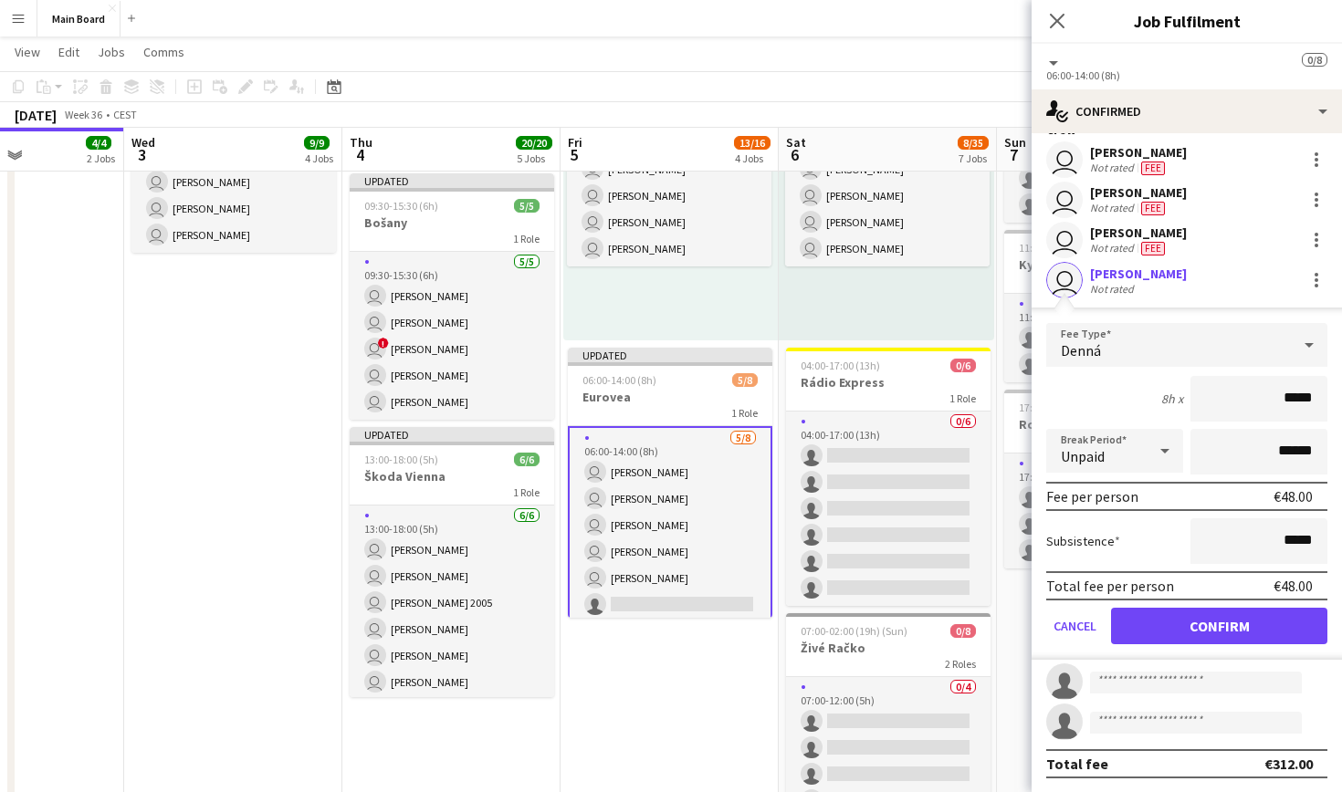
click at [1235, 632] on button "Confirm" at bounding box center [1219, 626] width 216 height 37
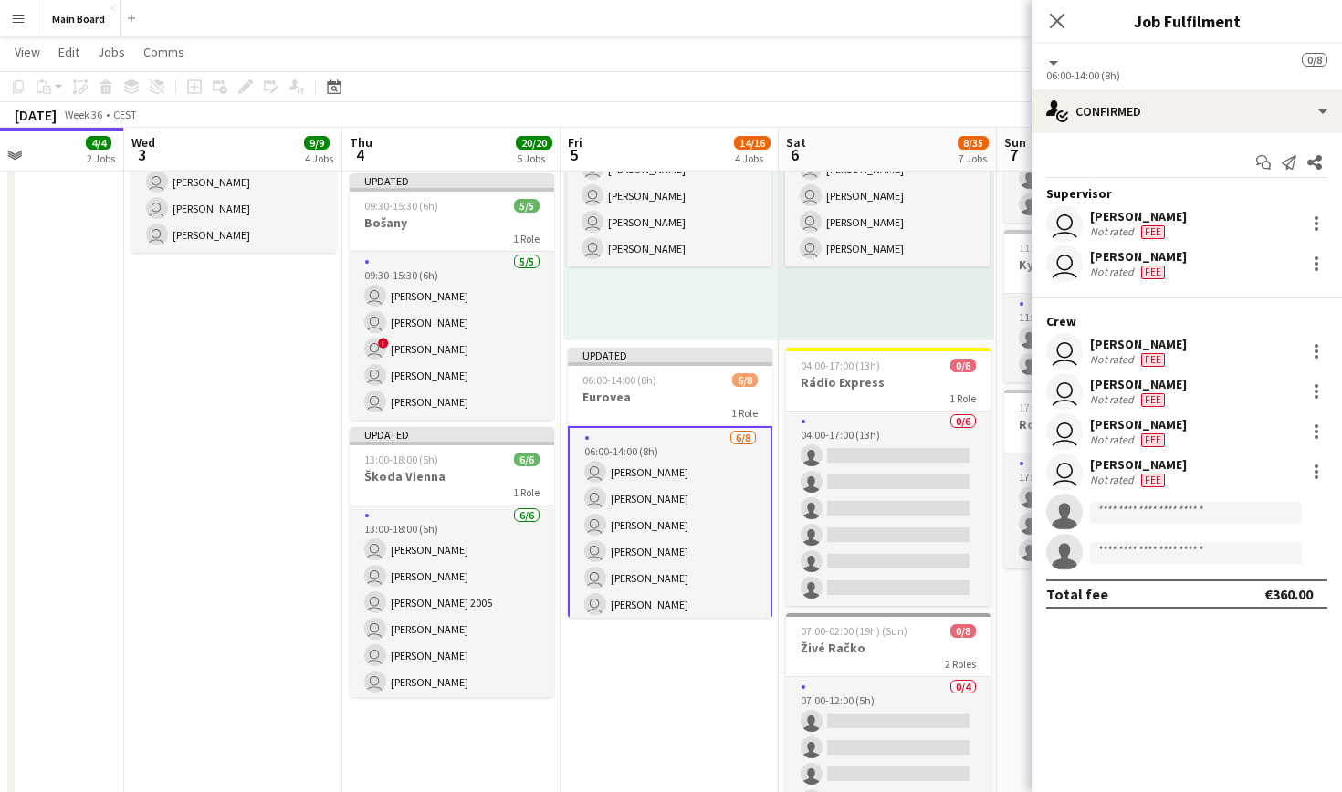
scroll to position [0, 0]
click at [1171, 510] on input at bounding box center [1196, 513] width 212 height 22
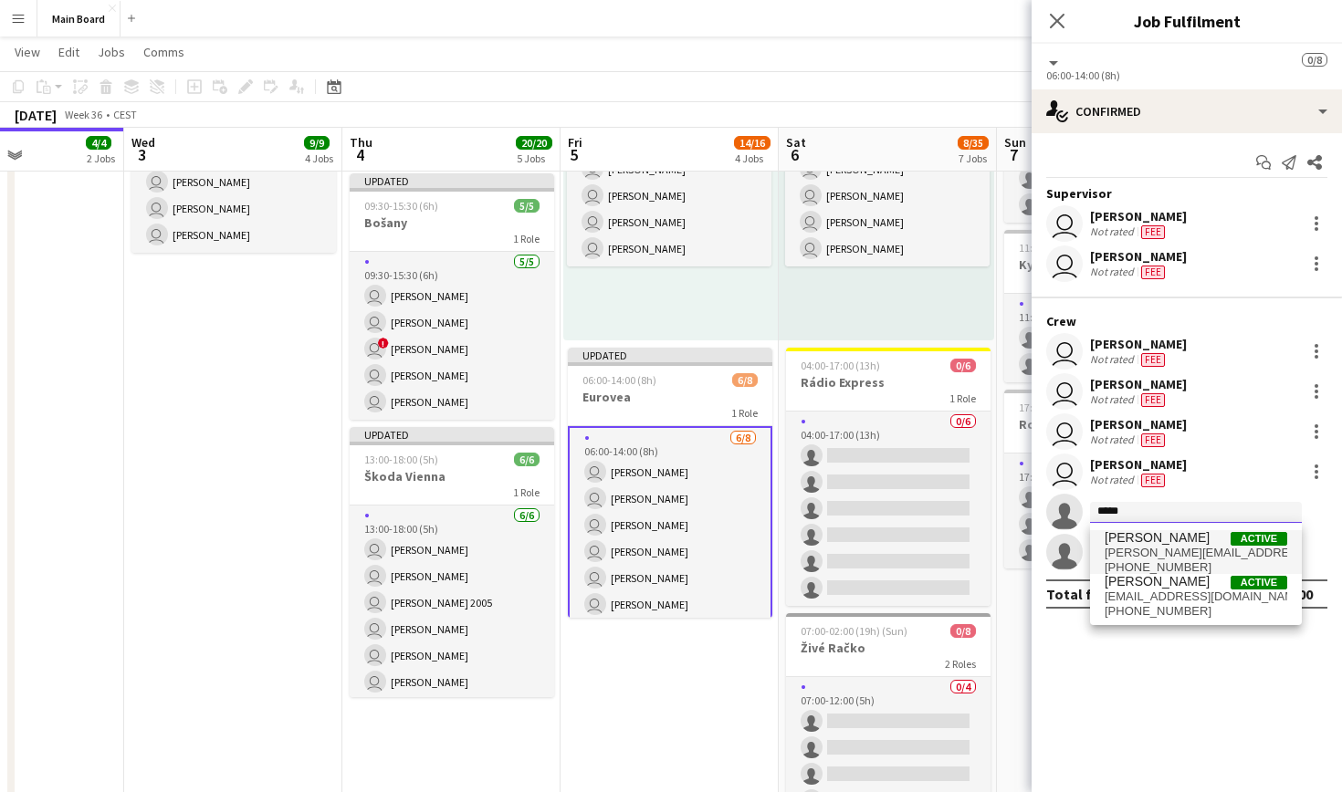
type input "*****"
click at [1175, 546] on span "[PERSON_NAME][EMAIL_ADDRESS][PERSON_NAME][DOMAIN_NAME]" at bounding box center [1196, 553] width 183 height 15
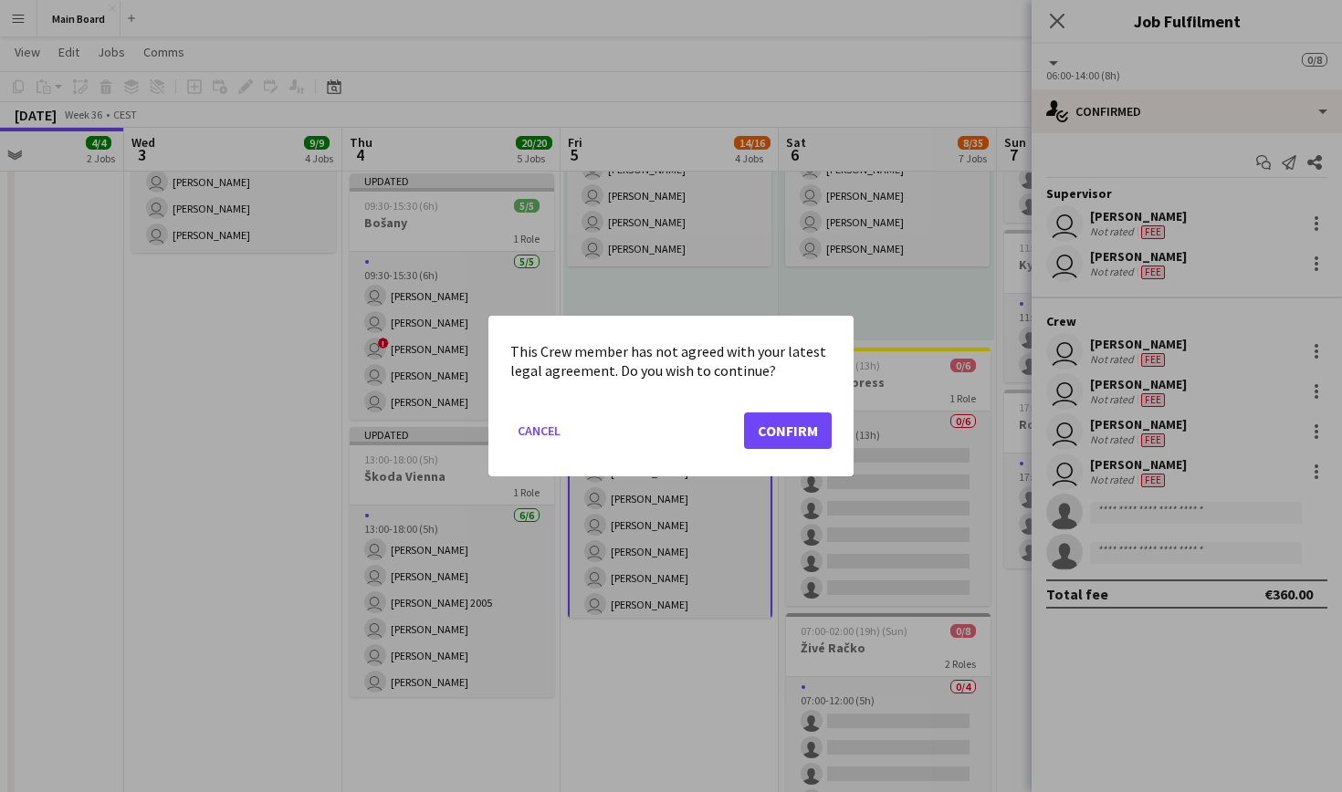
click at [766, 425] on button "Confirm" at bounding box center [788, 431] width 88 height 37
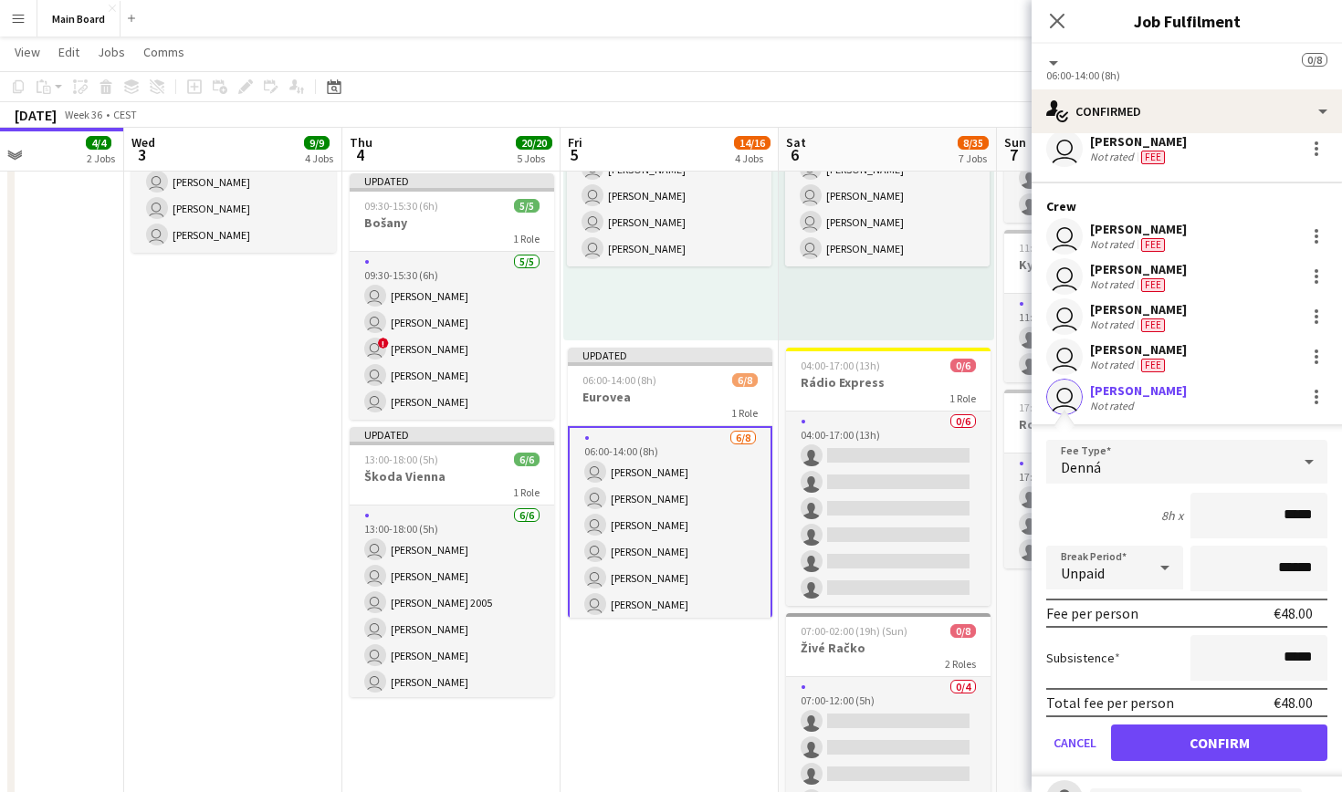
scroll to position [116, 0]
click at [1211, 751] on button "Confirm" at bounding box center [1219, 742] width 216 height 37
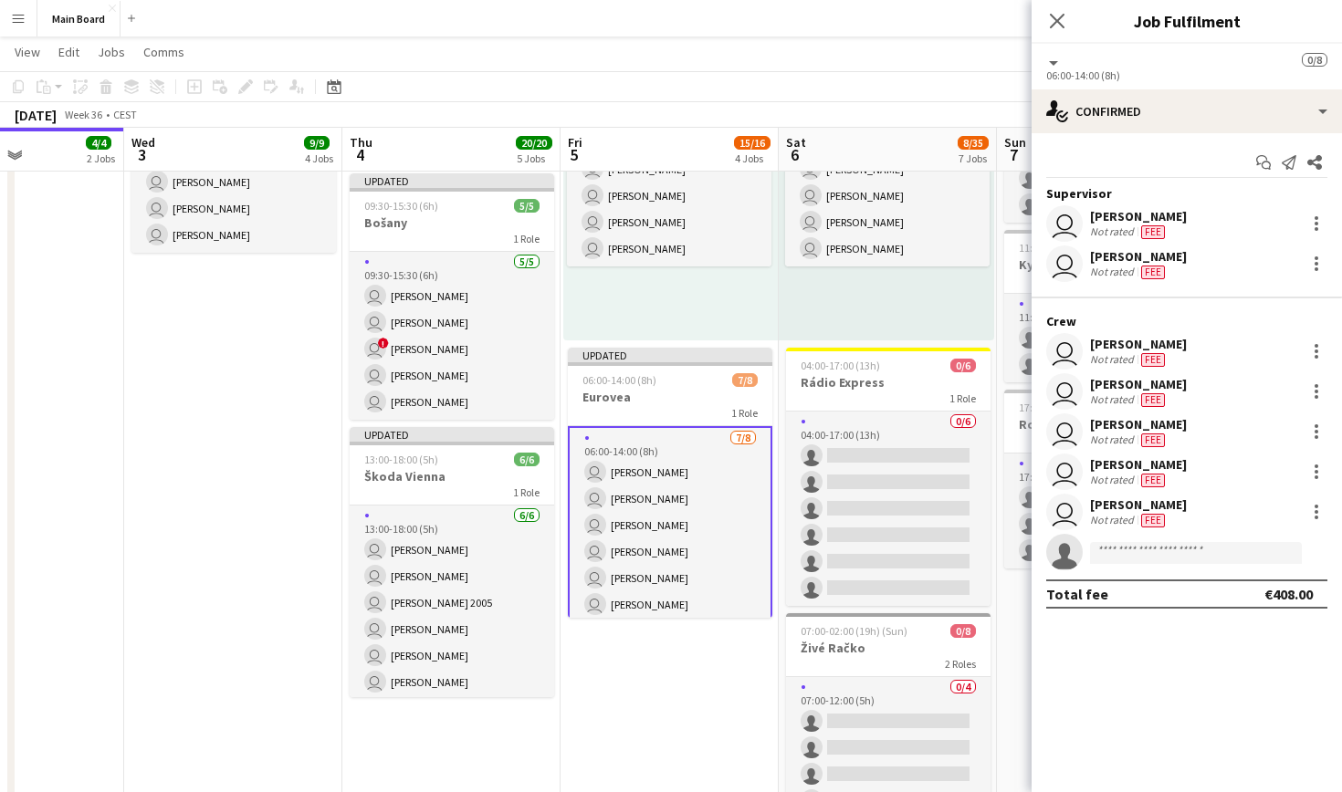
scroll to position [0, 0]
click at [1188, 557] on input at bounding box center [1196, 553] width 212 height 22
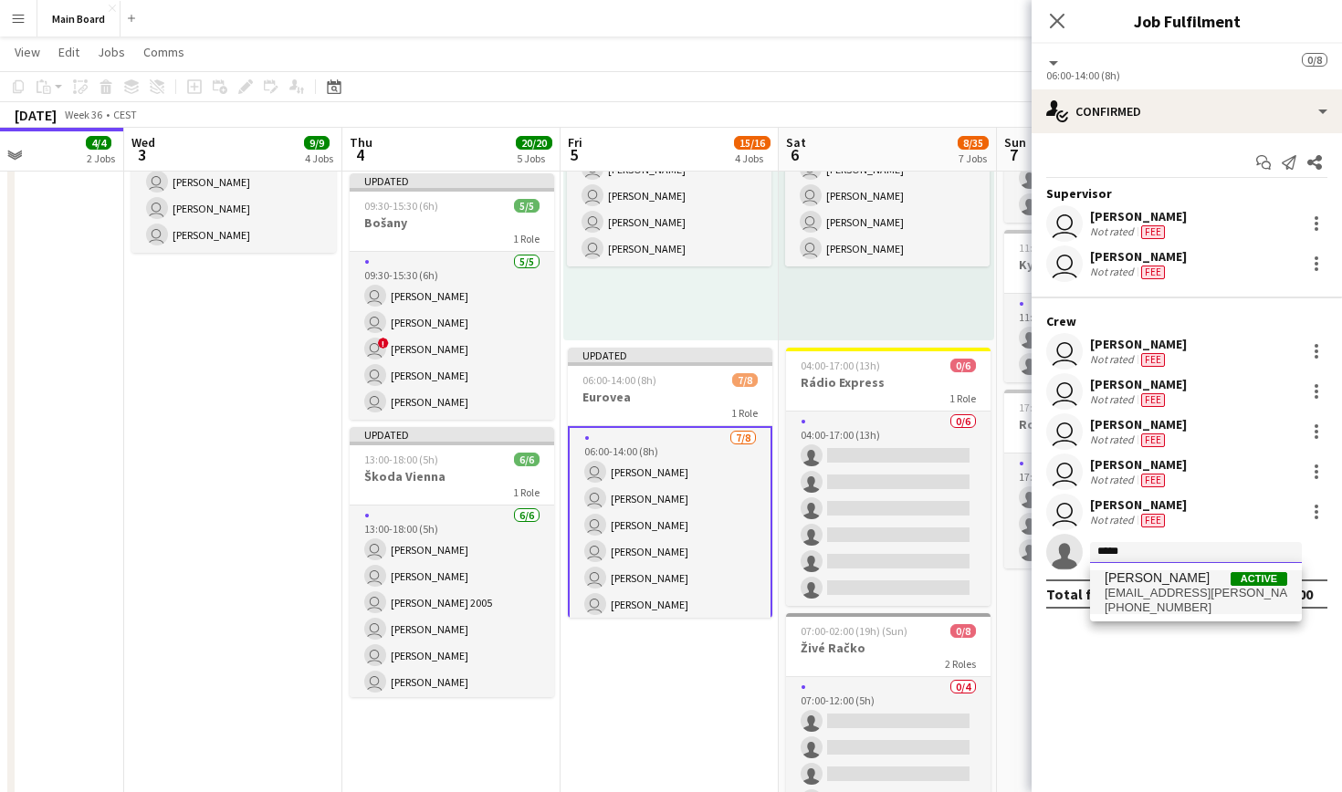
type input "*****"
click at [1200, 579] on span "[PERSON_NAME] Active" at bounding box center [1196, 579] width 183 height 16
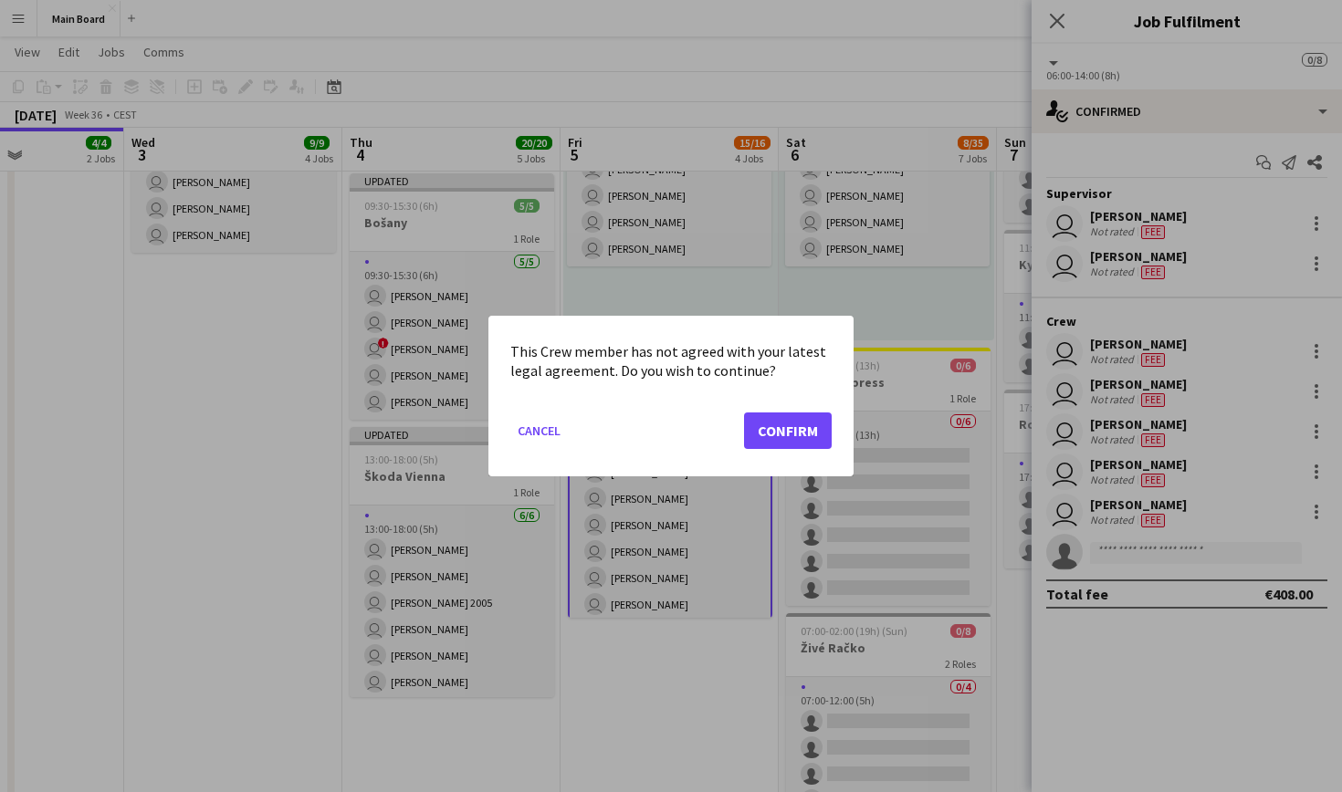
click at [795, 425] on button "Confirm" at bounding box center [788, 431] width 88 height 37
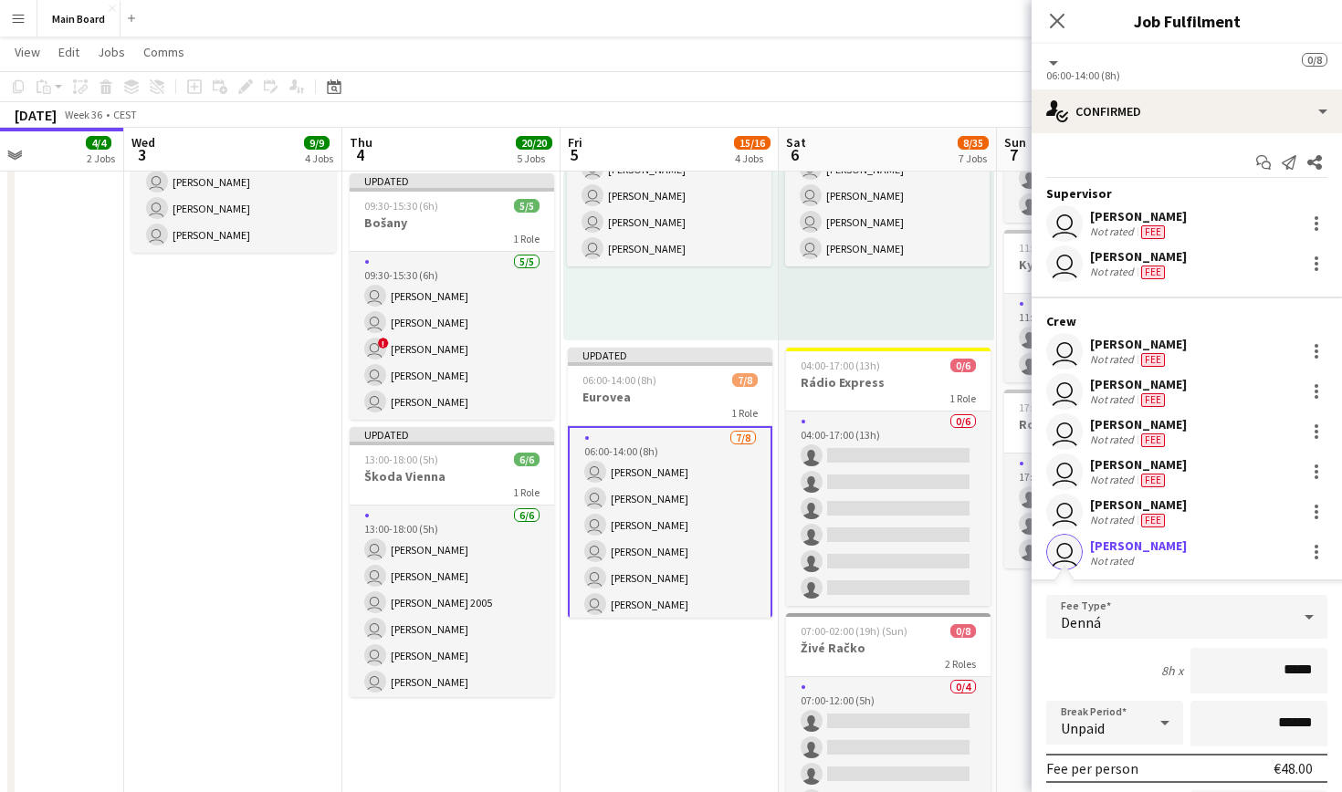
scroll to position [120, 0]
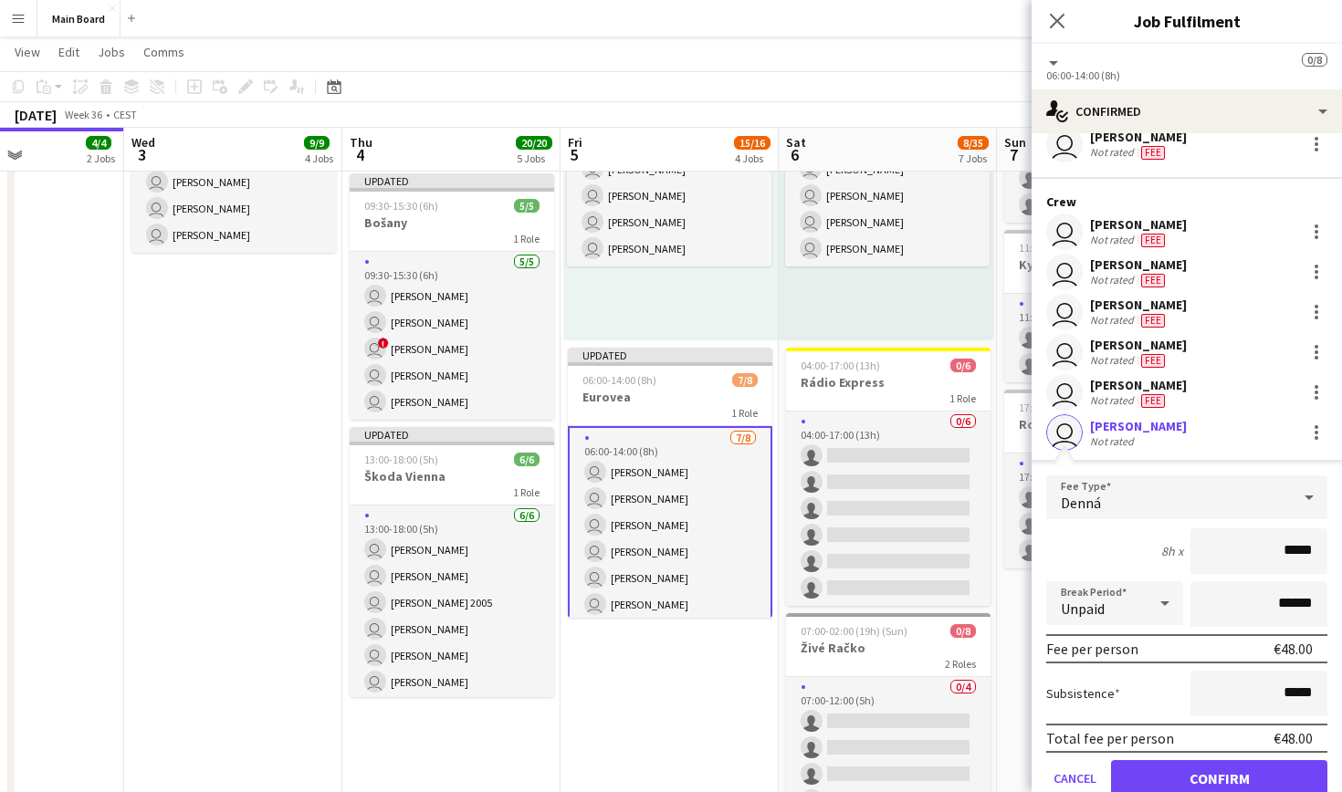
click at [1201, 766] on button "Confirm" at bounding box center [1219, 778] width 216 height 37
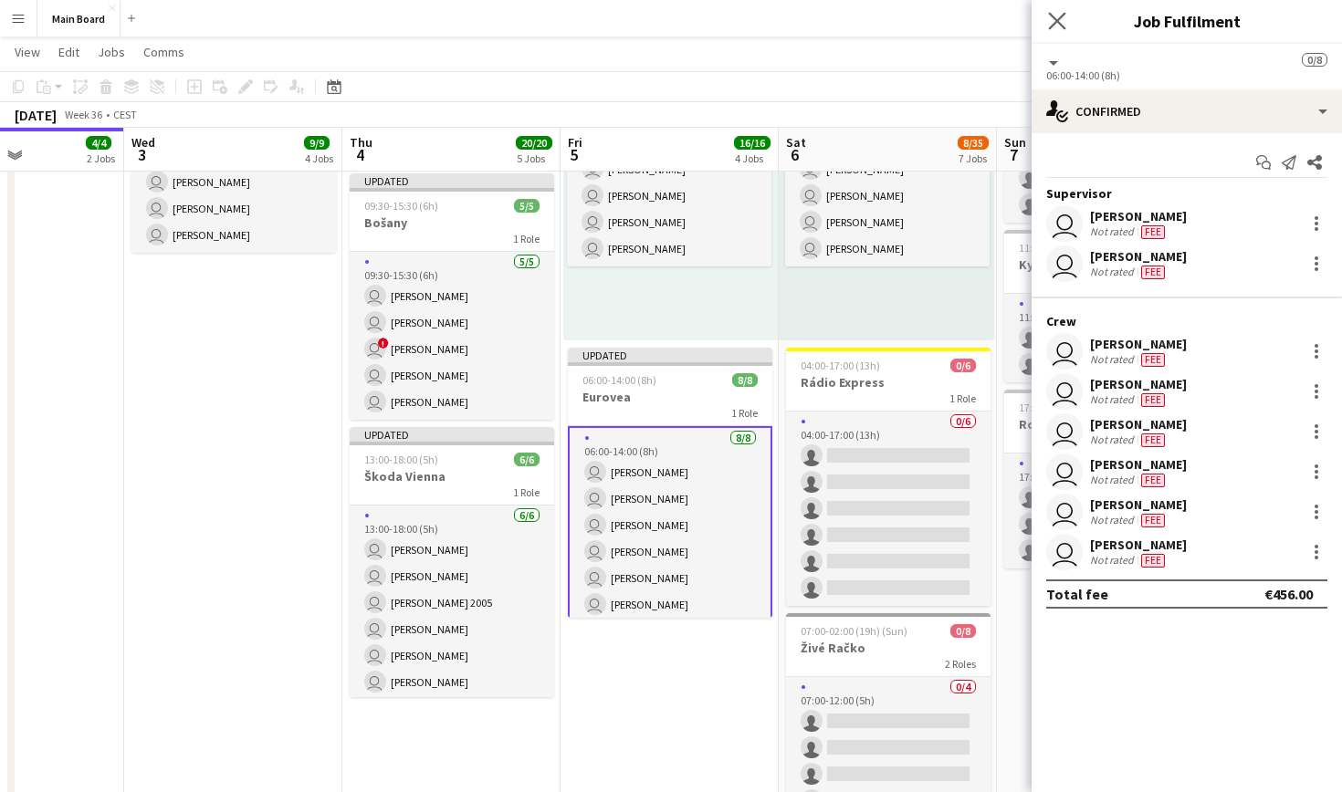
click at [1058, 12] on app-icon "Close pop-in" at bounding box center [1057, 21] width 26 height 26
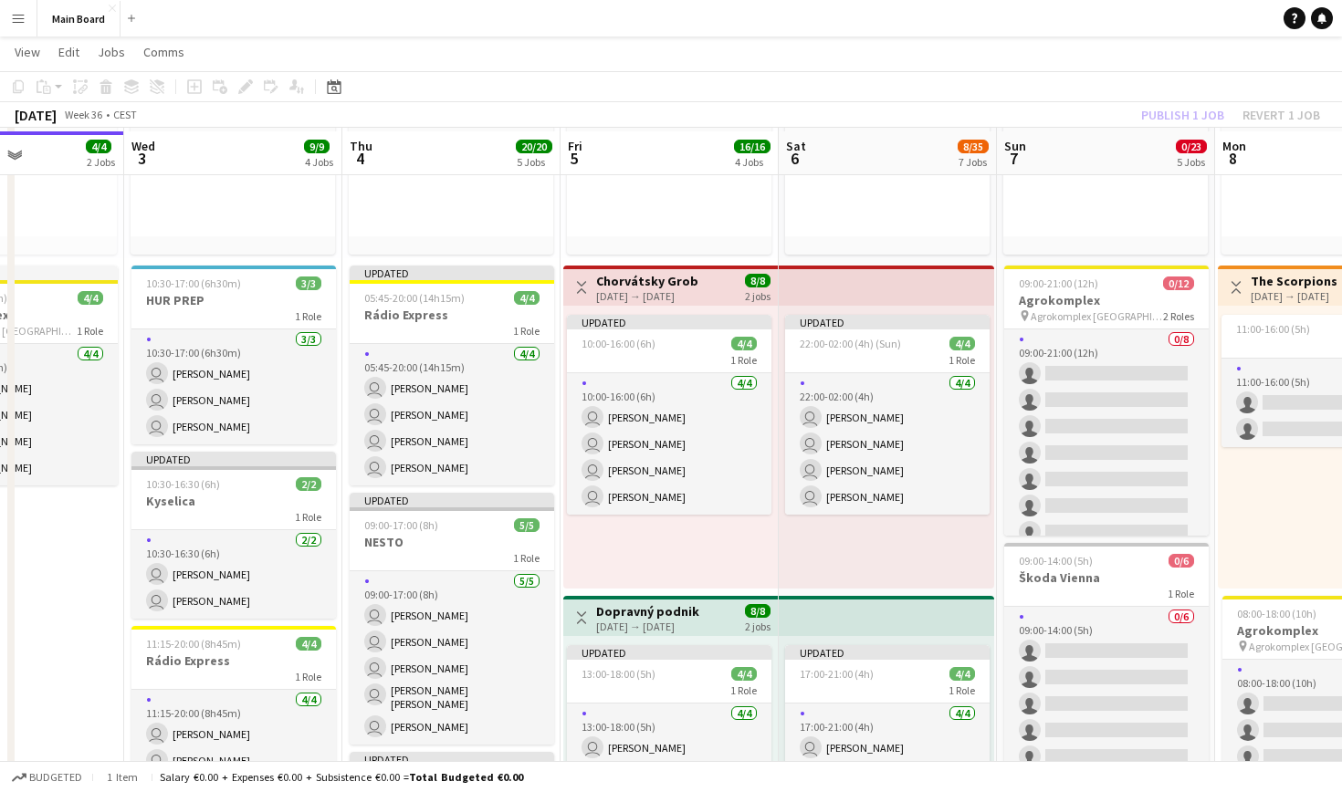
scroll to position [276, 0]
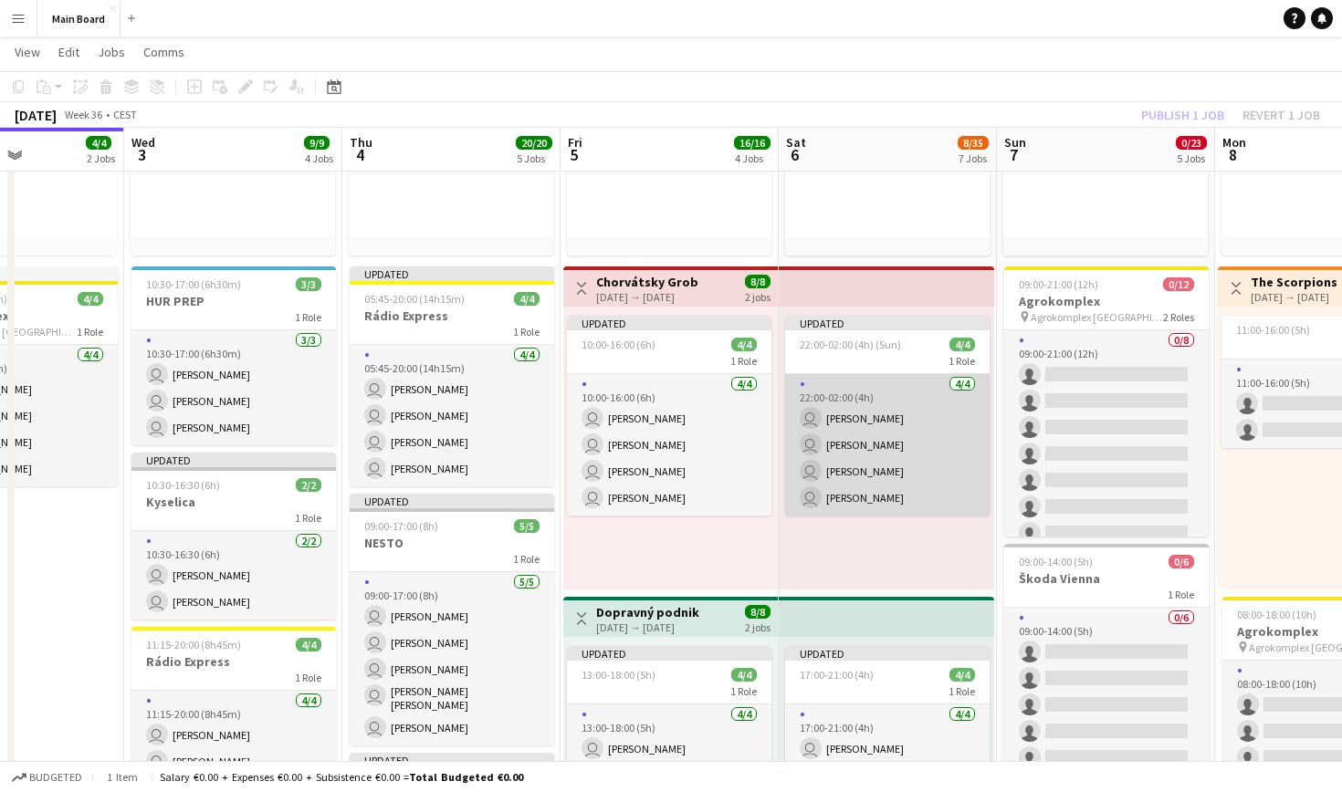
click at [879, 388] on app-card-role "[DATE] 22:00-02:00 (4h) user [PERSON_NAME] user [PERSON_NAME] user [PERSON_NAME…" at bounding box center [887, 445] width 204 height 142
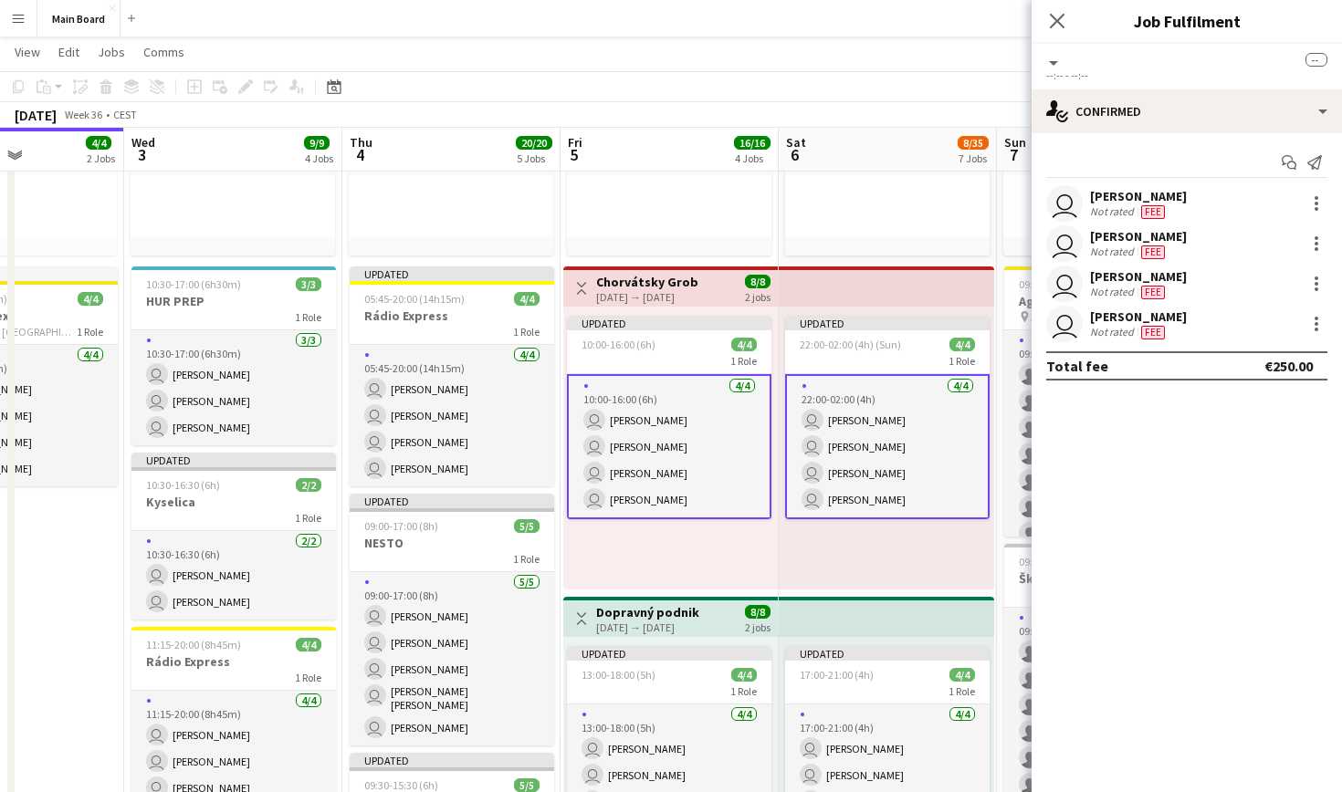
click at [881, 421] on app-card-role "[DATE] 22:00-02:00 (4h) user [PERSON_NAME] user [PERSON_NAME] user [PERSON_NAME…" at bounding box center [887, 446] width 204 height 145
click at [1316, 238] on div at bounding box center [1317, 238] width 4 height 4
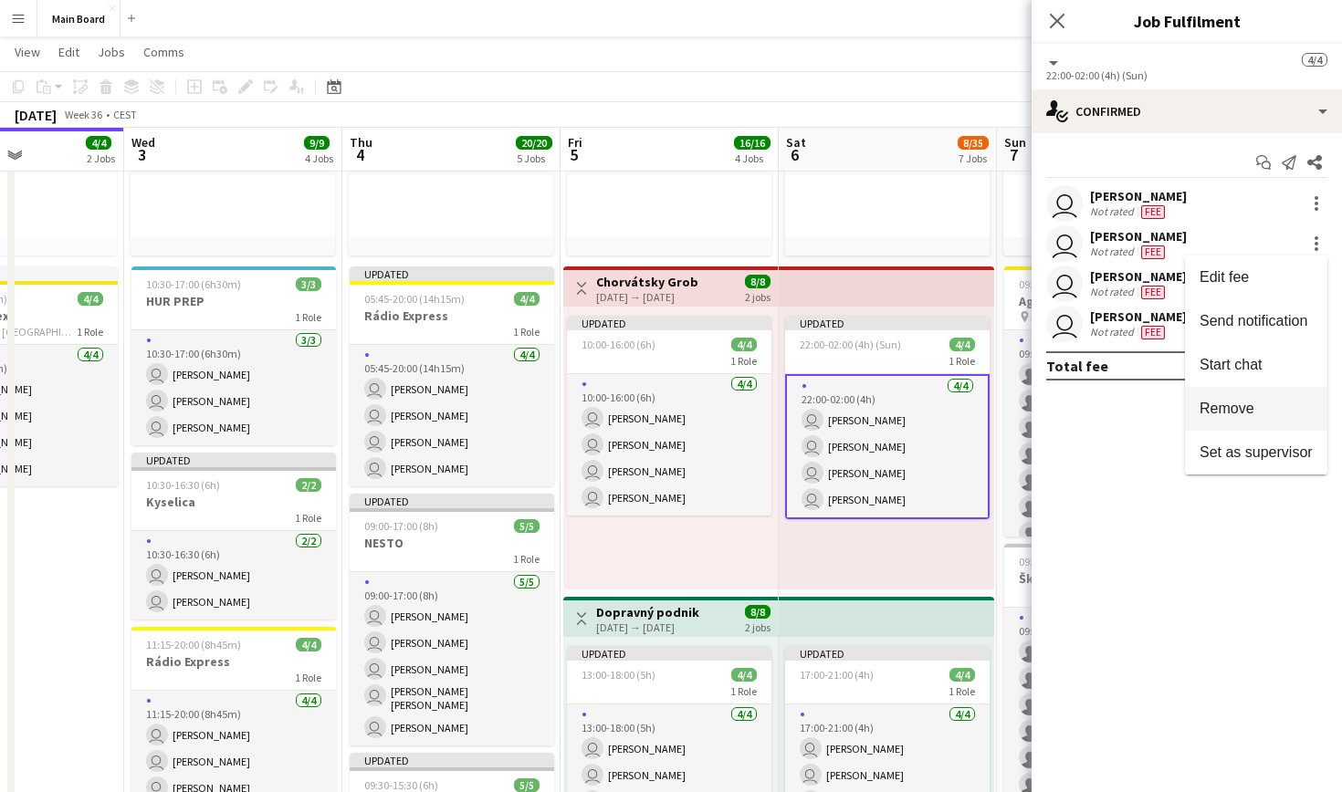
click at [1242, 407] on span "Remove" at bounding box center [1227, 409] width 55 height 16
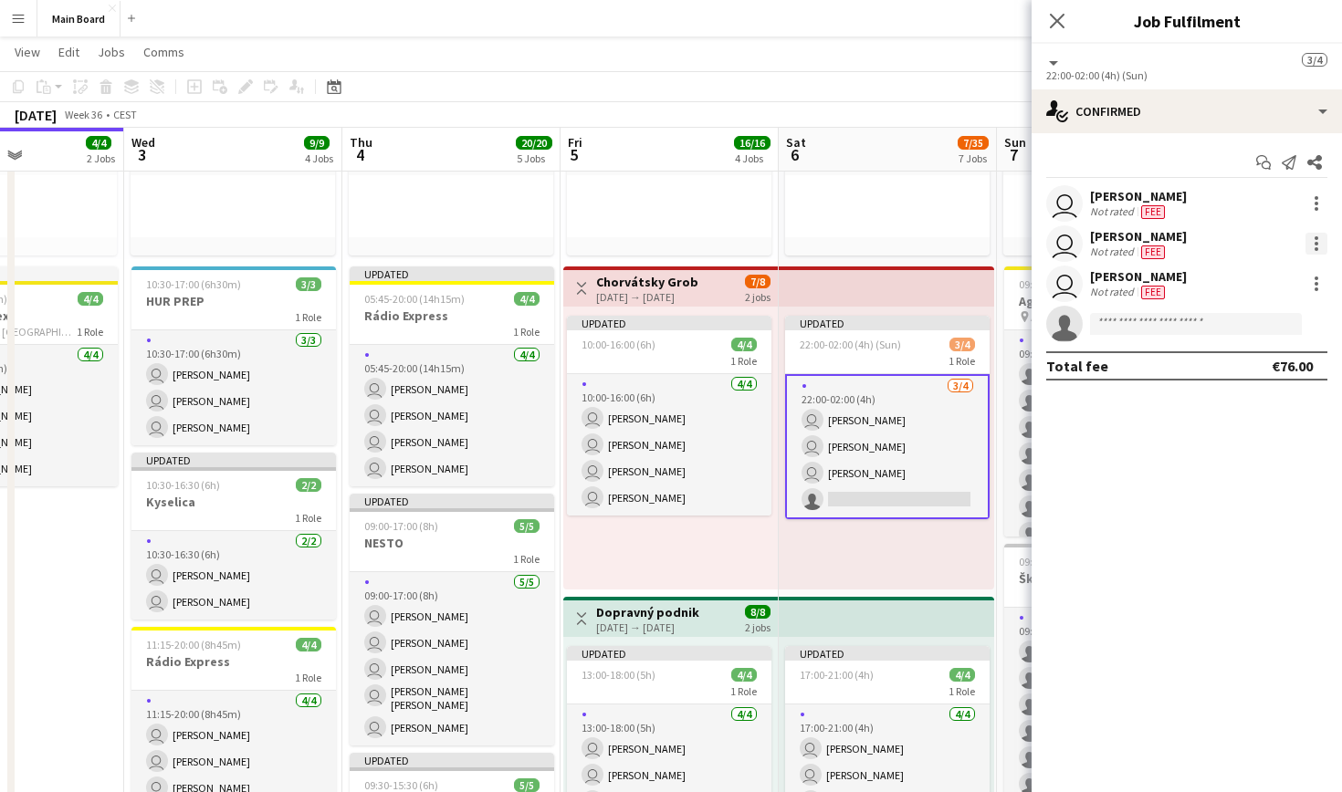
click at [1313, 244] on div at bounding box center [1316, 244] width 22 height 22
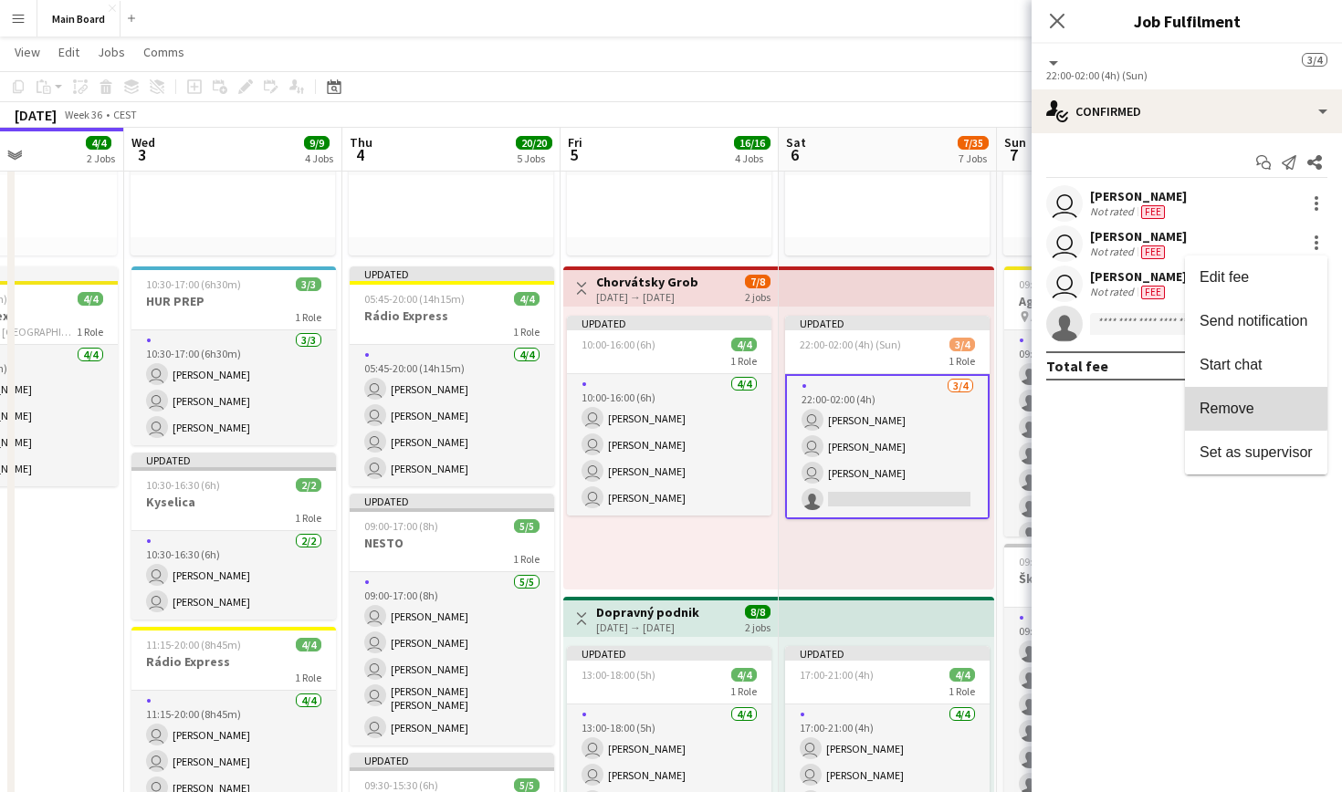
click at [1234, 406] on span "Remove" at bounding box center [1227, 409] width 55 height 16
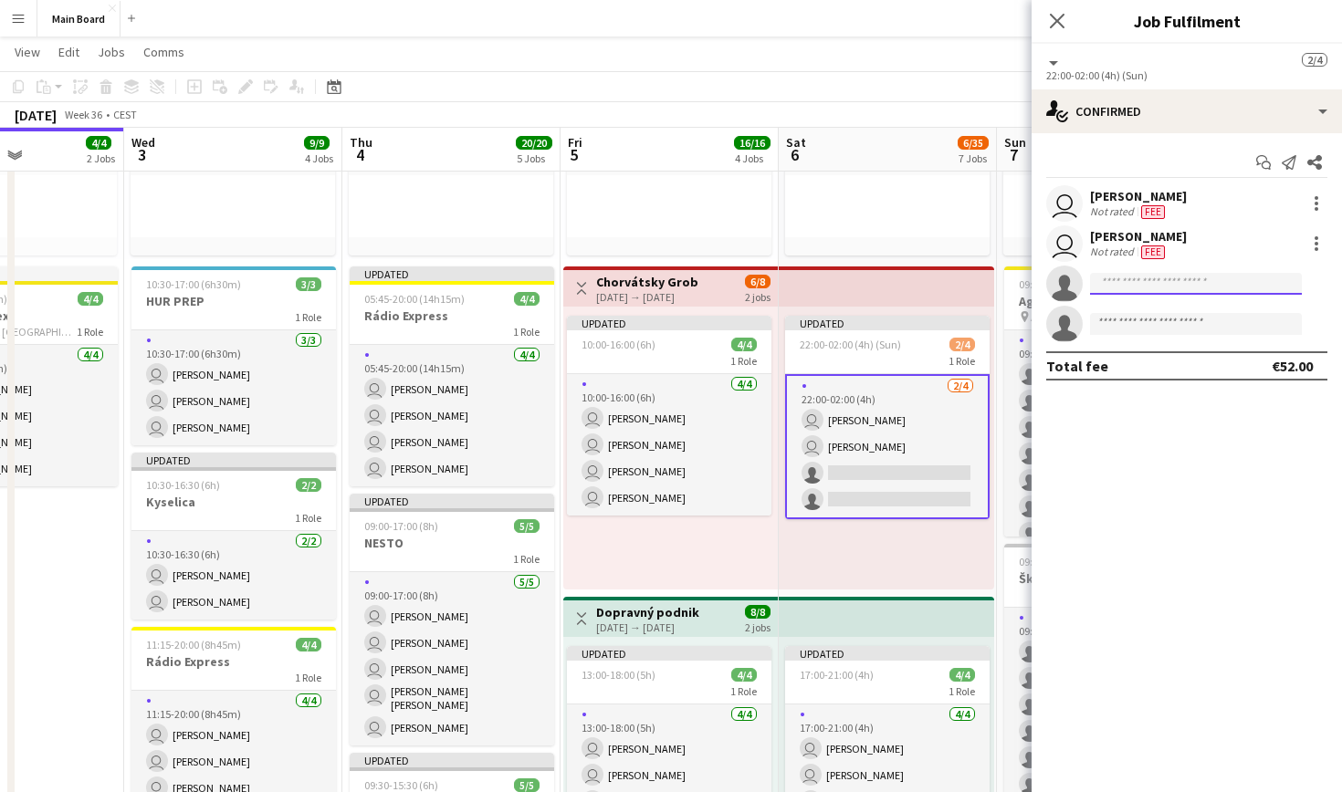
click at [1165, 294] on input at bounding box center [1196, 284] width 212 height 22
type input "****"
click at [1165, 333] on span "[PHONE_NUMBER]" at bounding box center [1196, 339] width 183 height 15
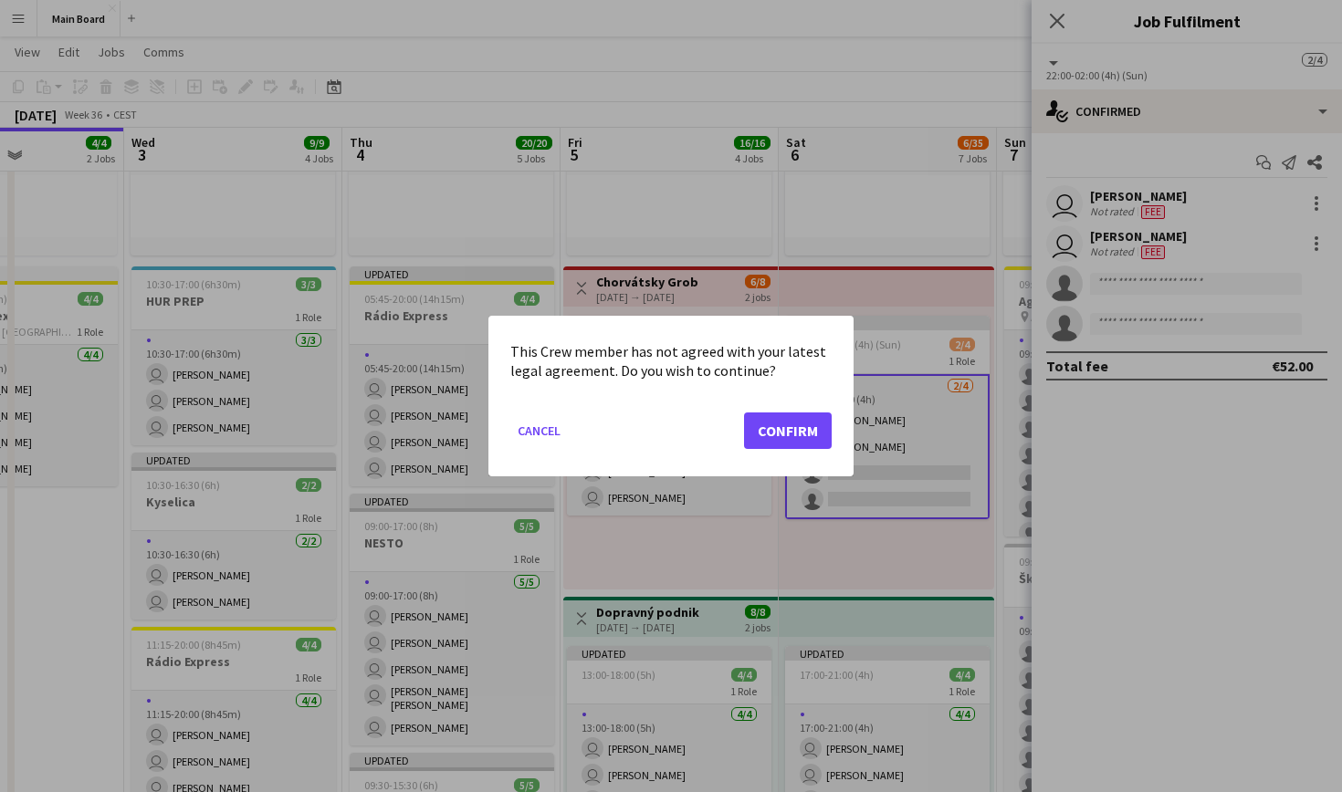
click at [810, 424] on button "Confirm" at bounding box center [788, 431] width 88 height 37
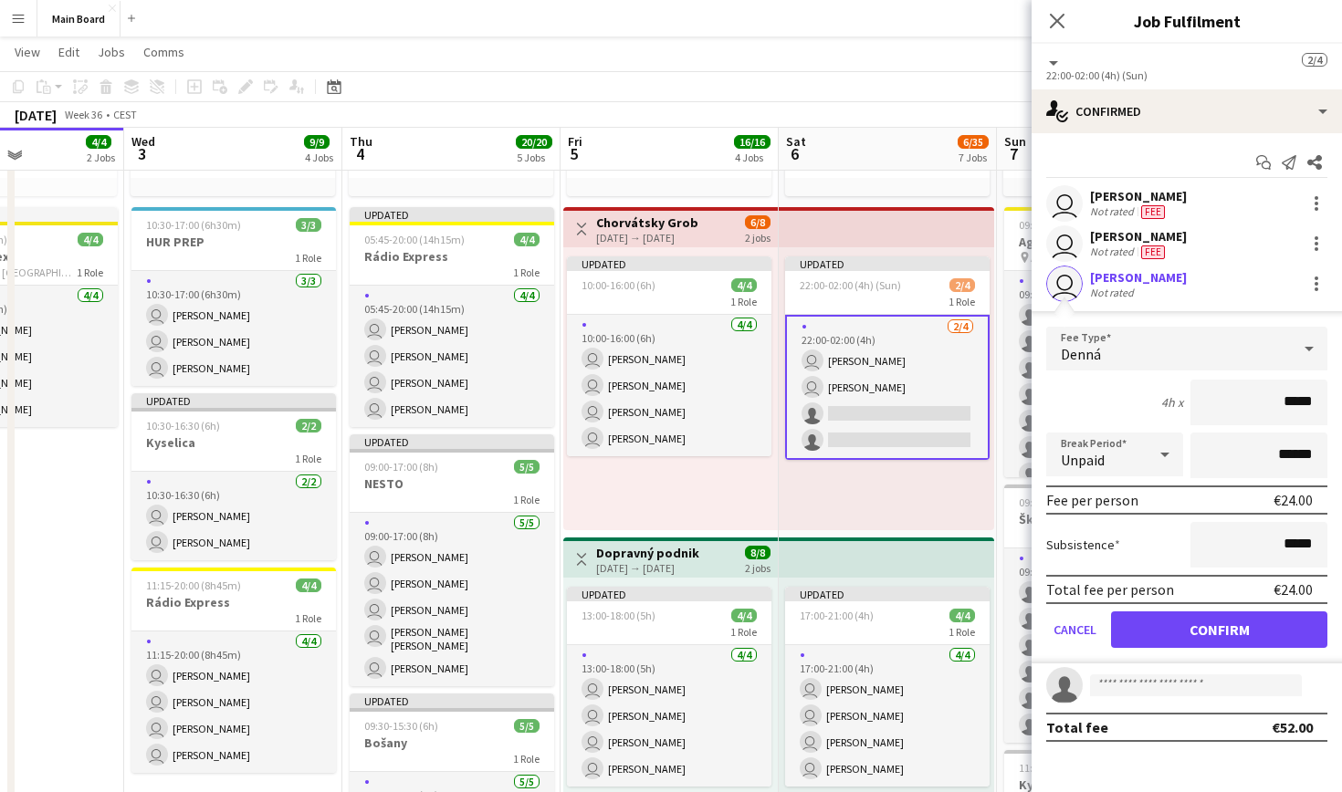
scroll to position [338, 0]
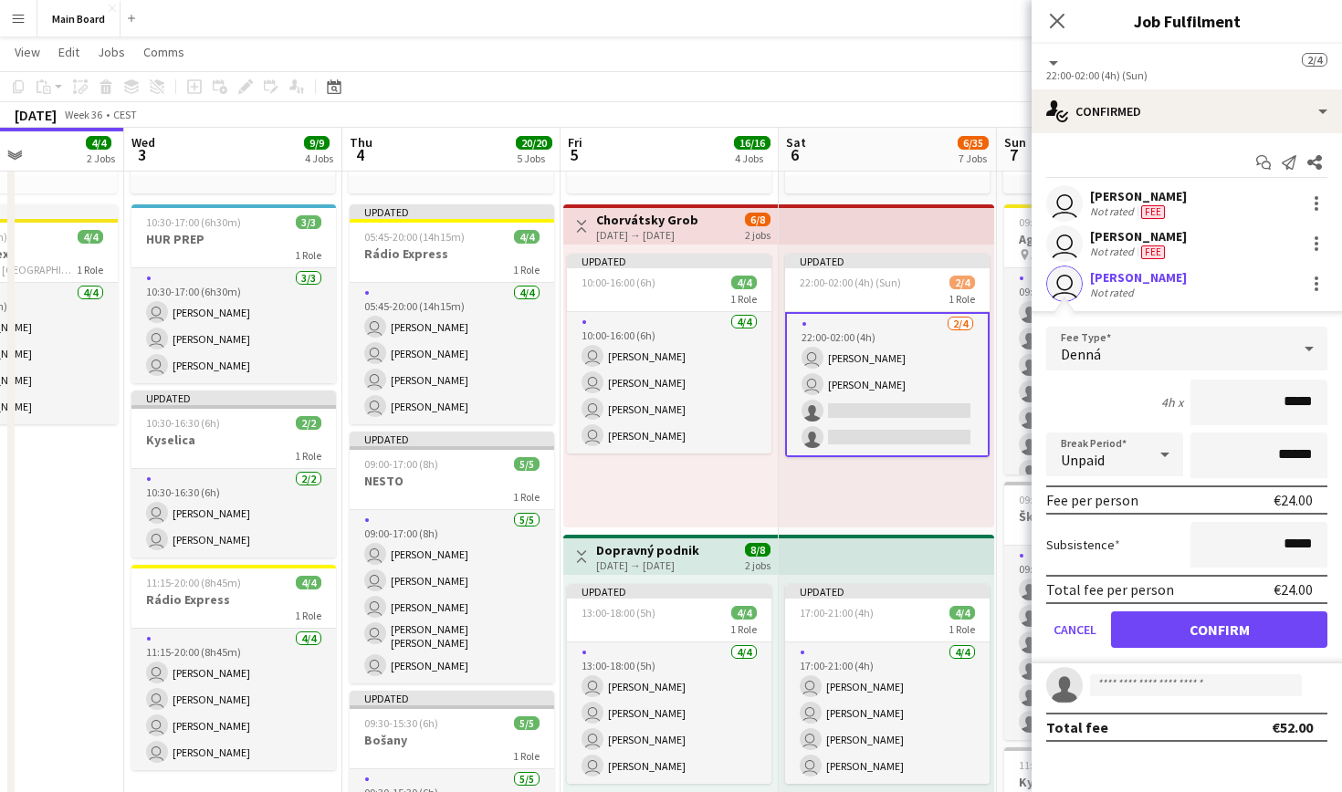
click at [1215, 633] on button "Confirm" at bounding box center [1219, 630] width 216 height 37
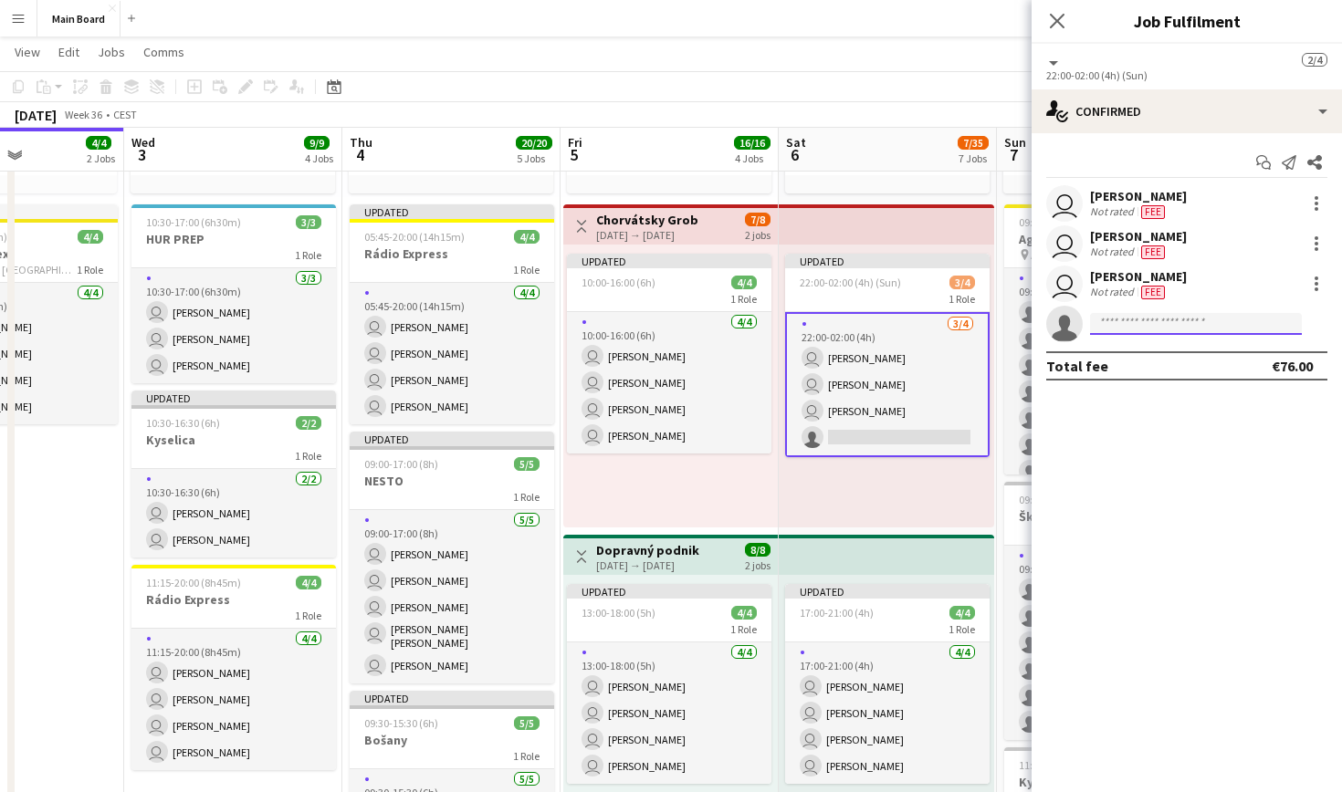
click at [1159, 327] on input at bounding box center [1196, 324] width 212 height 22
type input "****"
click at [1173, 373] on span "[PHONE_NUMBER]" at bounding box center [1196, 379] width 183 height 15
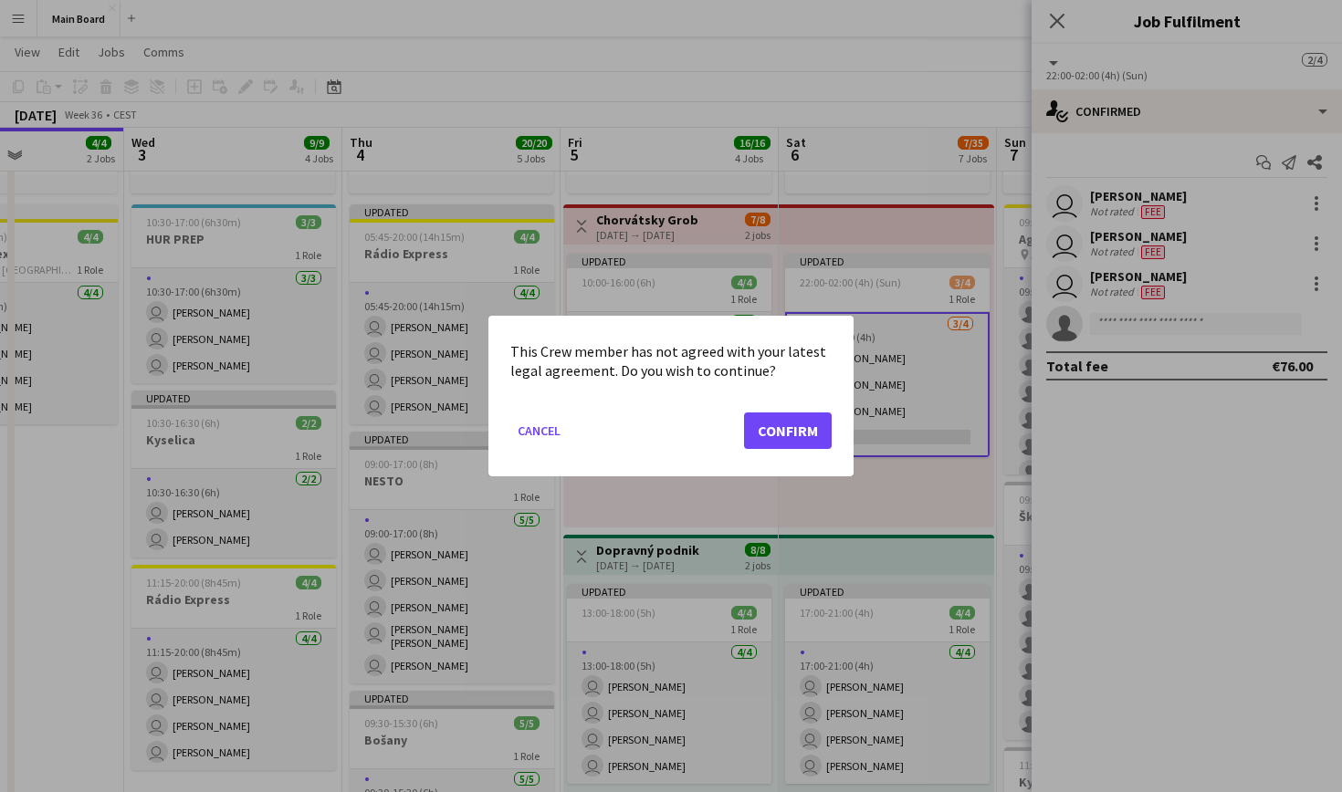
click at [813, 426] on button "Confirm" at bounding box center [788, 431] width 88 height 37
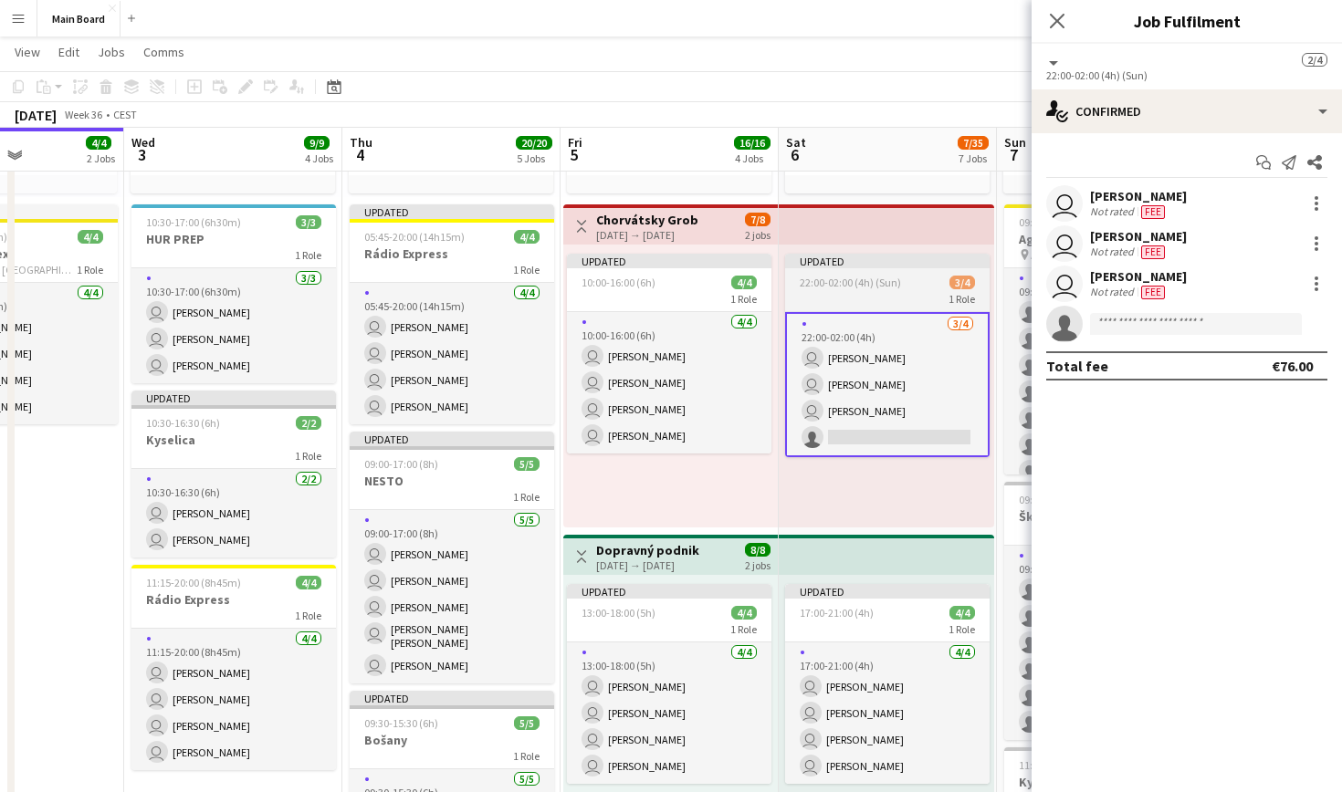
scroll to position [338, 0]
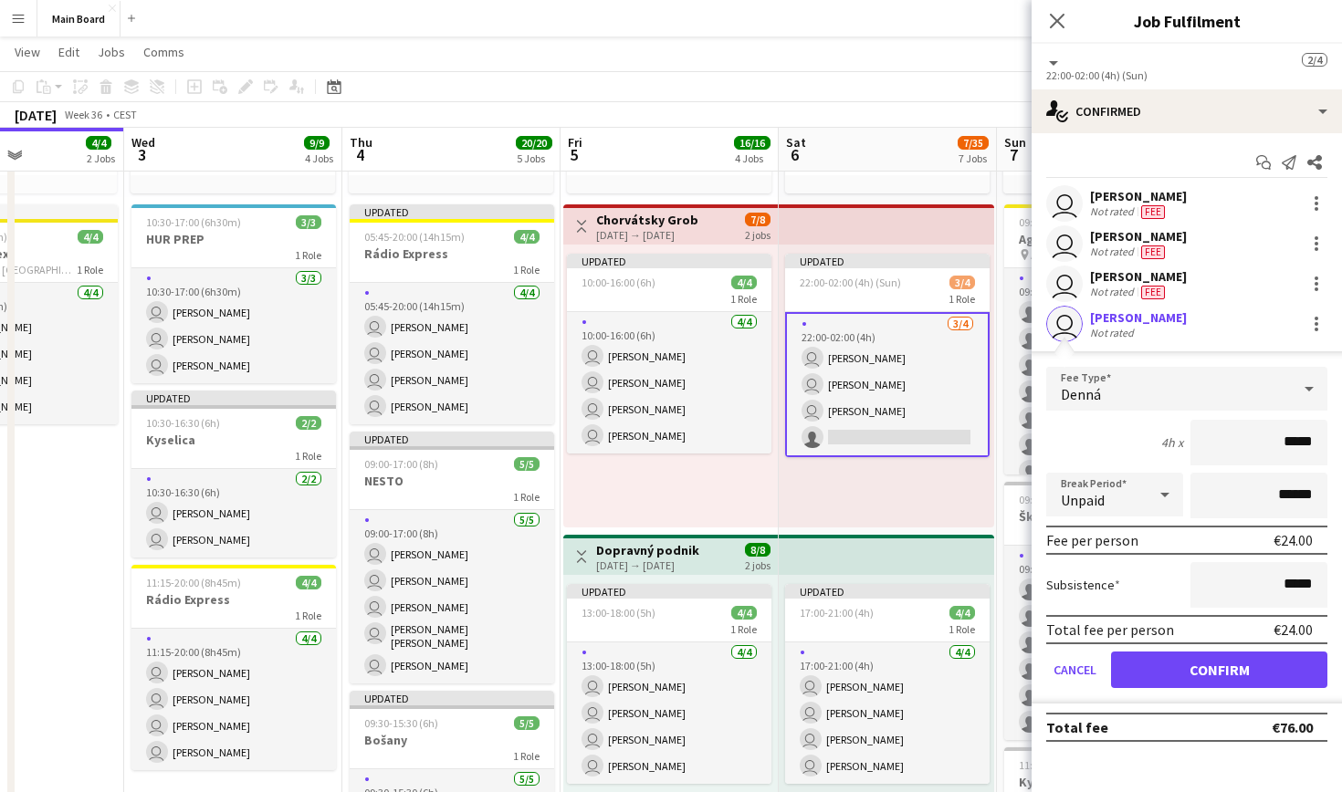
click at [1218, 676] on button "Confirm" at bounding box center [1219, 670] width 216 height 37
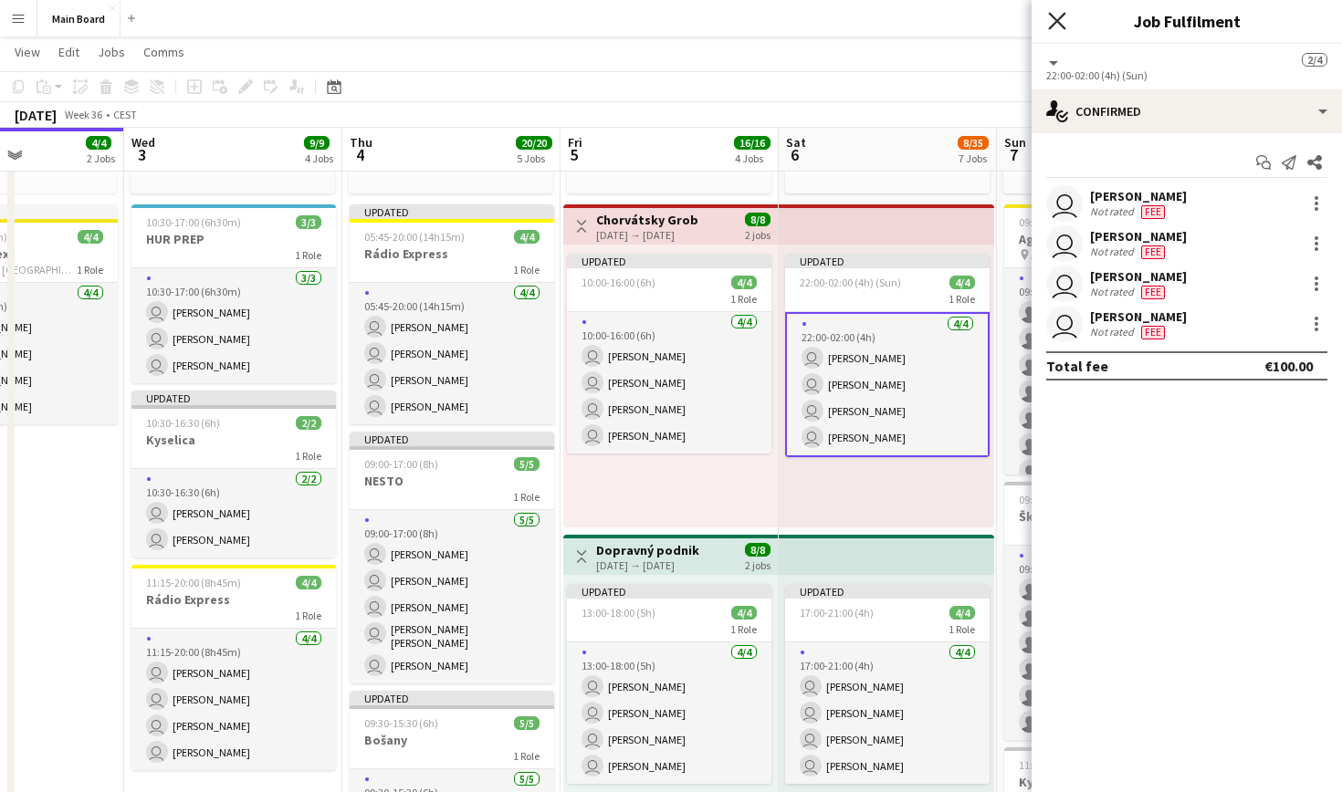
click at [1054, 26] on icon "Close pop-in" at bounding box center [1056, 20] width 17 height 17
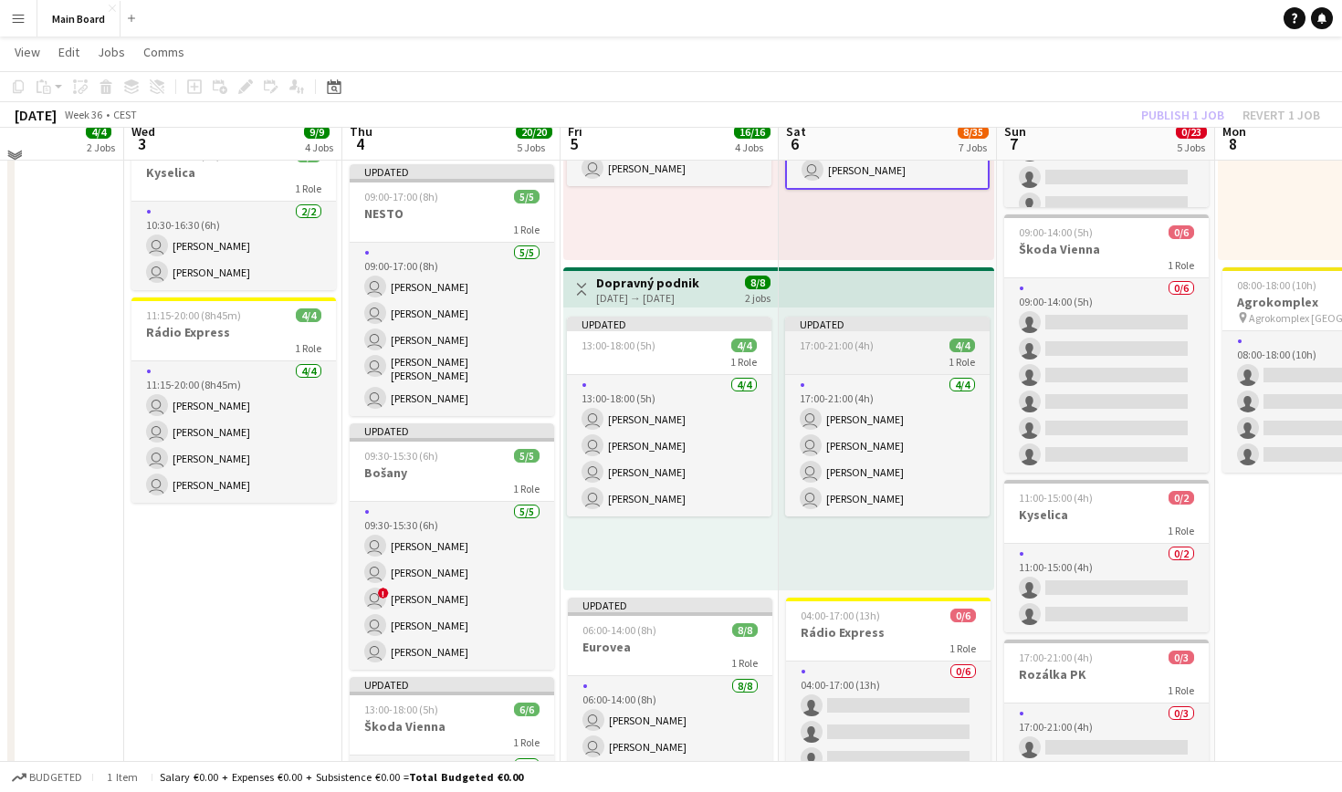
scroll to position [611, 0]
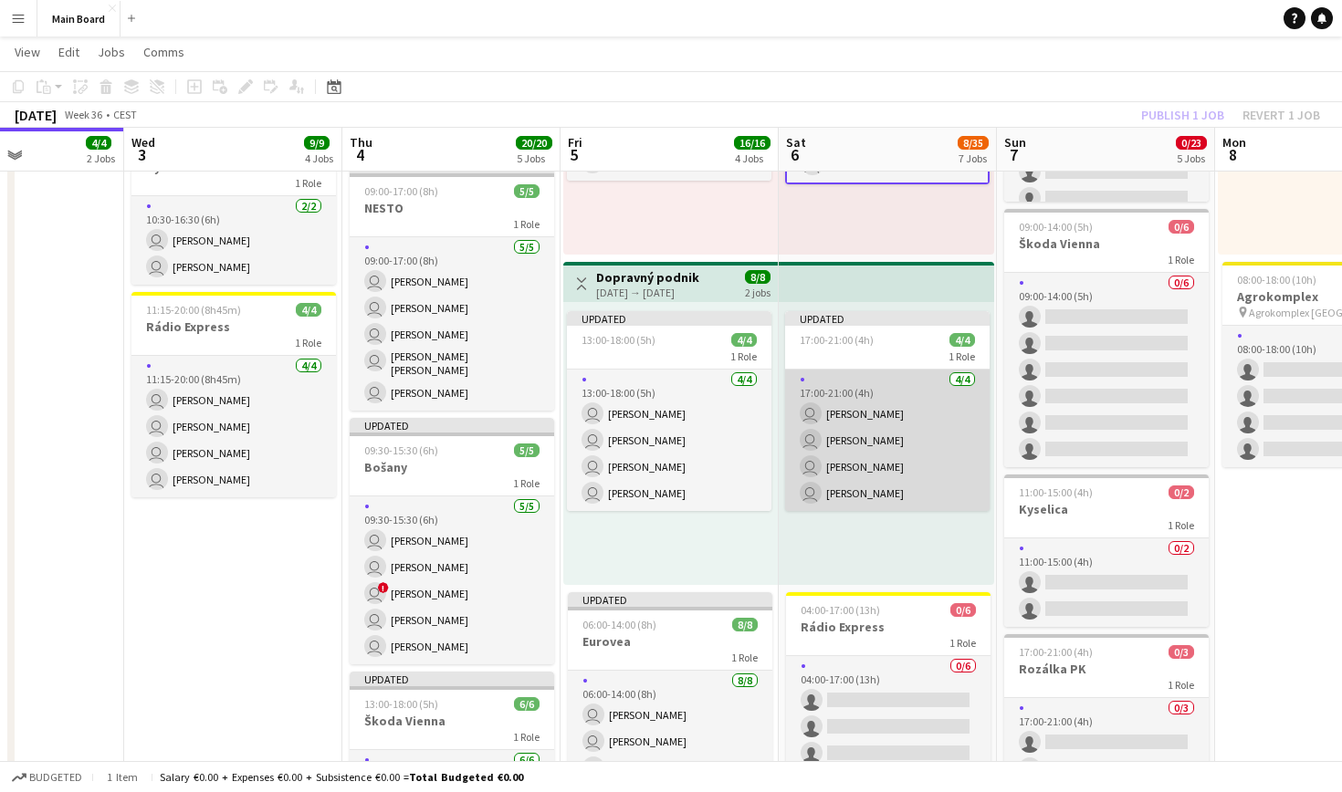
click at [896, 425] on app-card-role "[DATE] 17:00-21:00 (4h) user [PERSON_NAME] user [PERSON_NAME] user [PERSON_NAME…" at bounding box center [887, 441] width 204 height 142
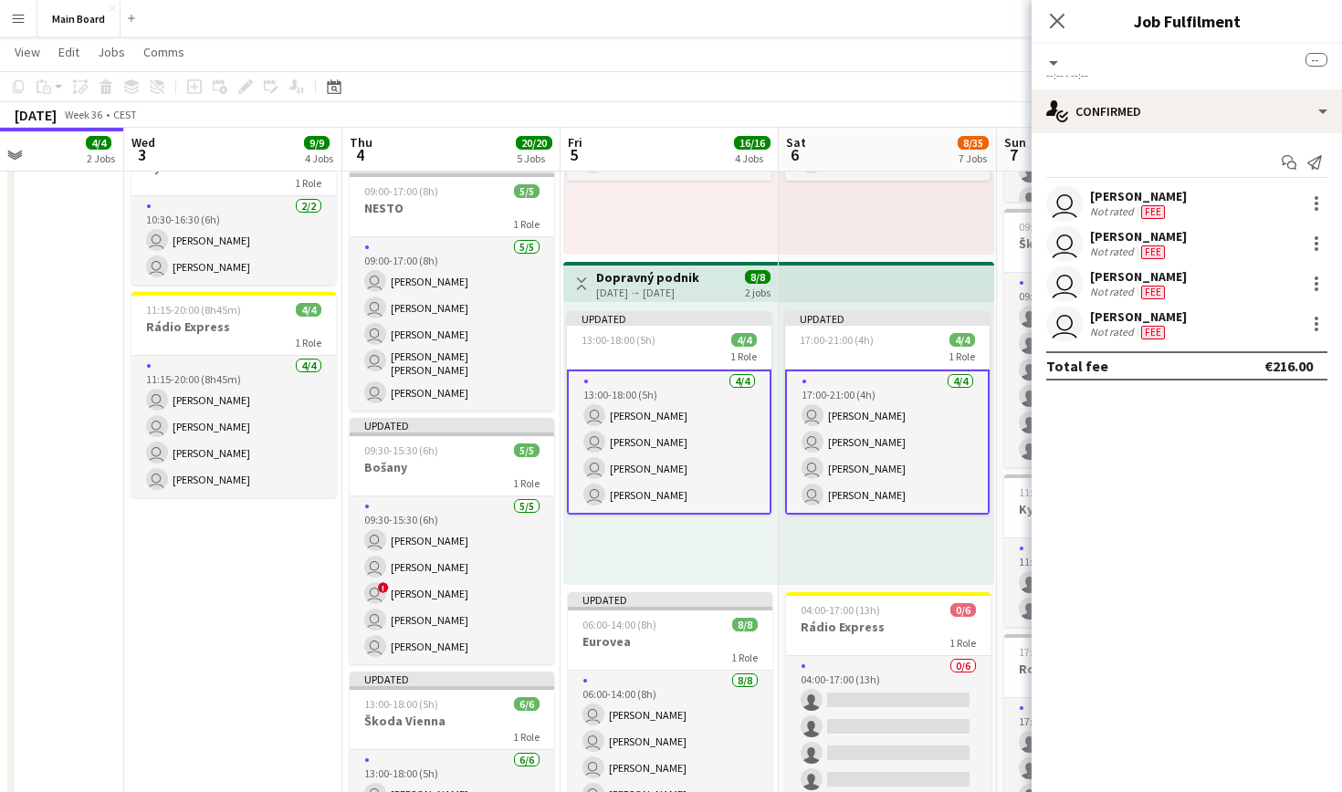
click at [911, 390] on app-card-role "[DATE] 17:00-21:00 (4h) user [PERSON_NAME] user [PERSON_NAME] user [PERSON_NAME…" at bounding box center [887, 442] width 204 height 145
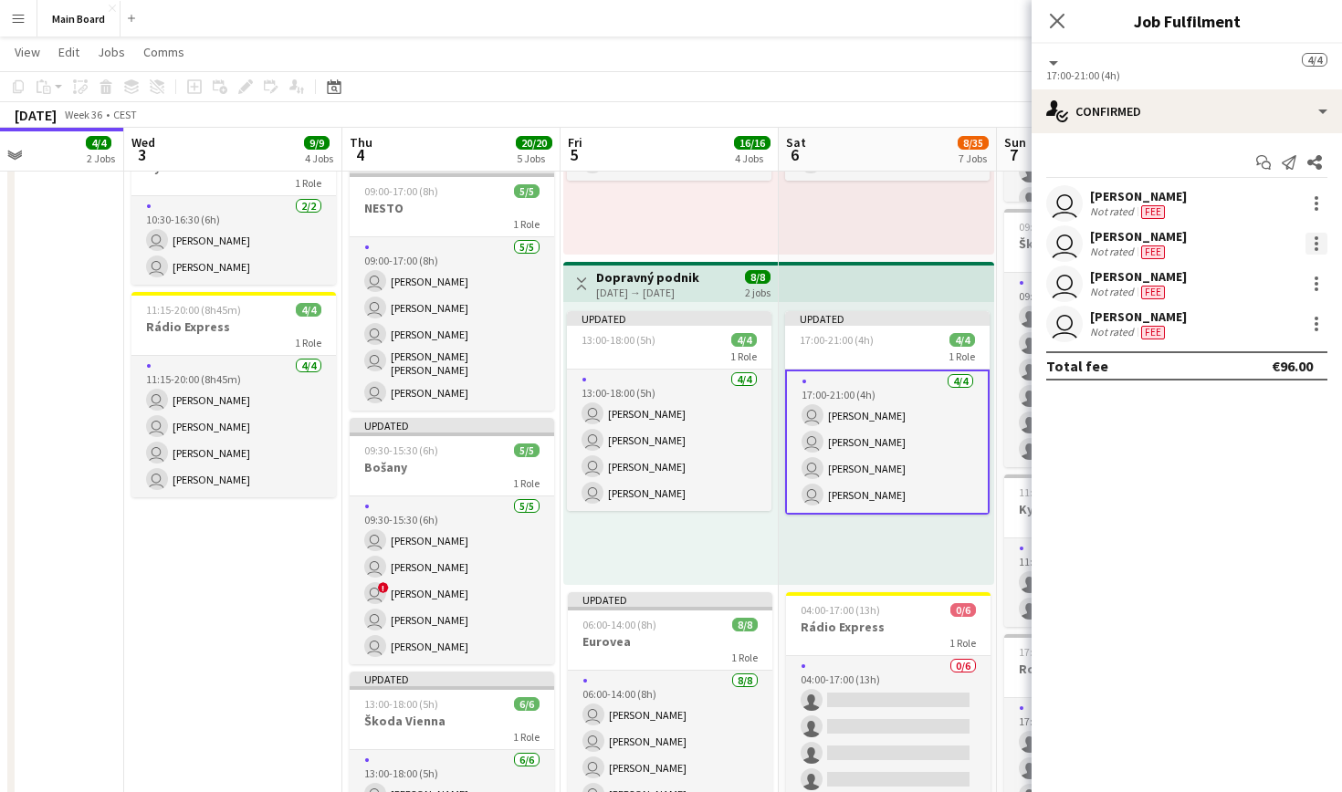
click at [1316, 236] on div at bounding box center [1316, 244] width 22 height 22
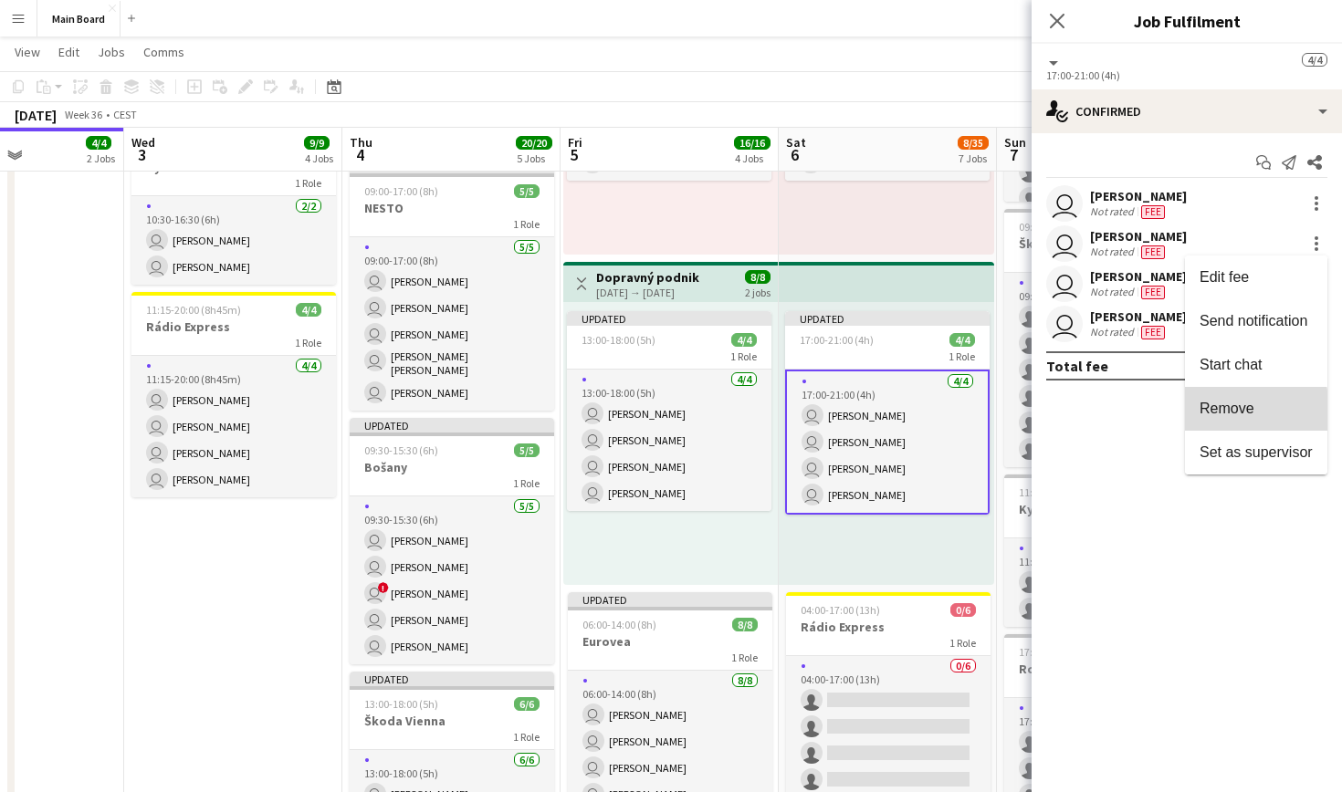
click at [1242, 412] on span "Remove" at bounding box center [1227, 409] width 55 height 16
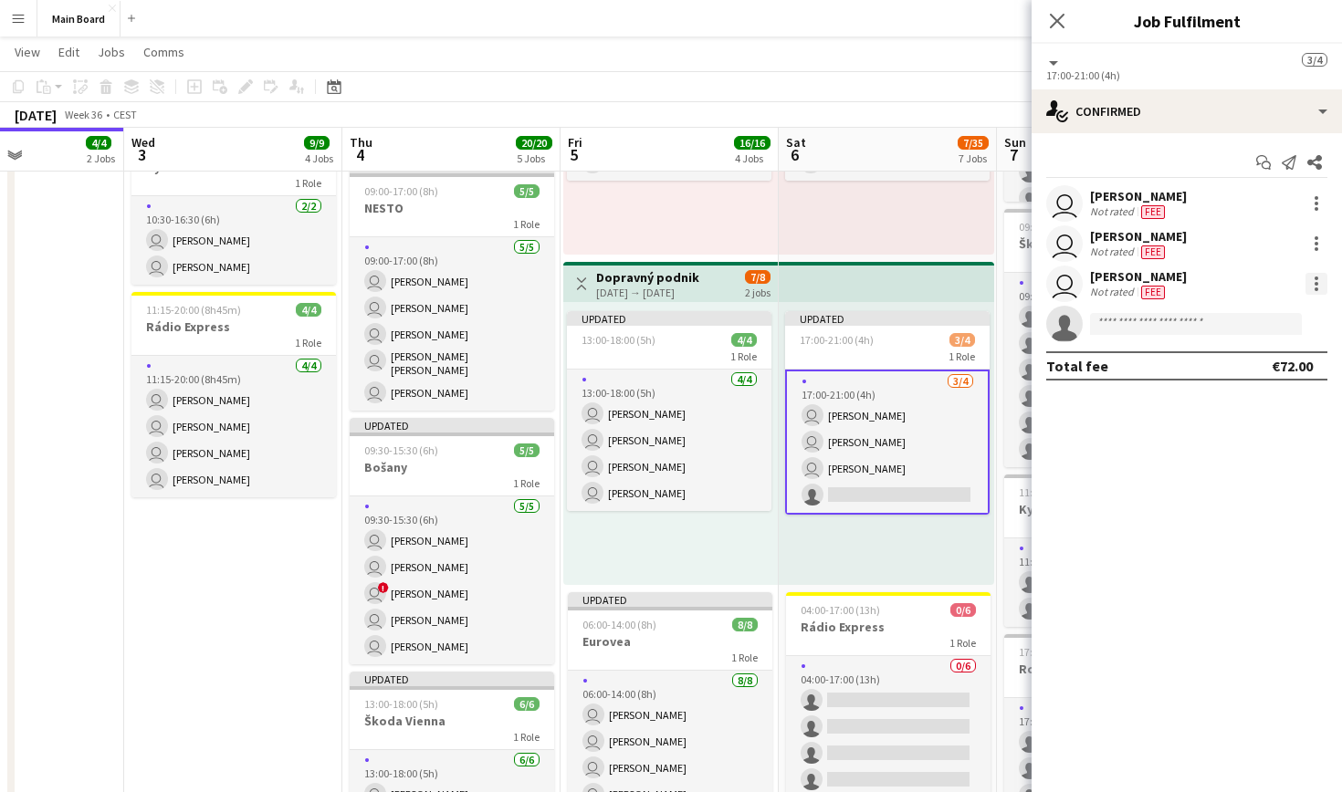
click at [1311, 278] on div at bounding box center [1316, 284] width 22 height 22
click at [1246, 442] on span "Remove" at bounding box center [1227, 449] width 55 height 16
click at [1184, 284] on input at bounding box center [1196, 284] width 212 height 22
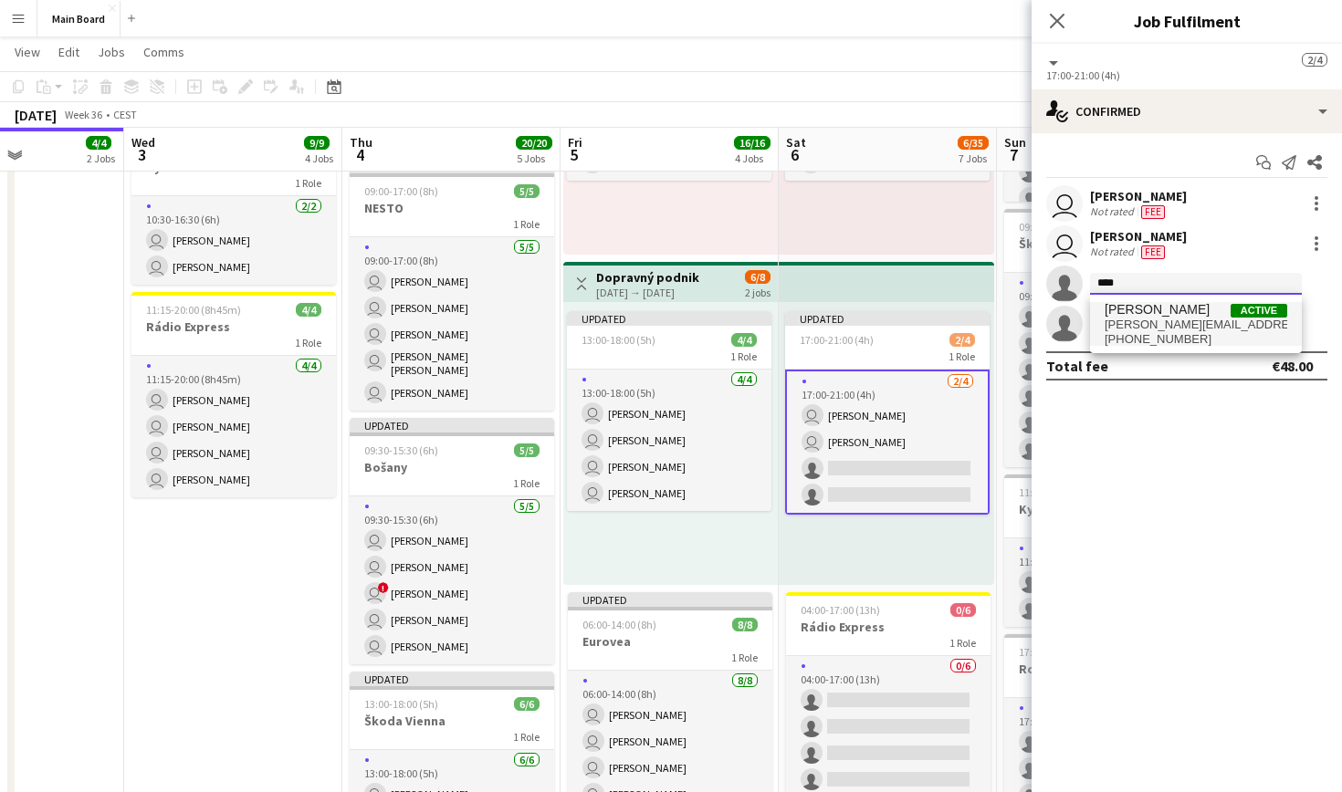
type input "****"
click at [1190, 310] on span "[PERSON_NAME] Active" at bounding box center [1196, 310] width 183 height 16
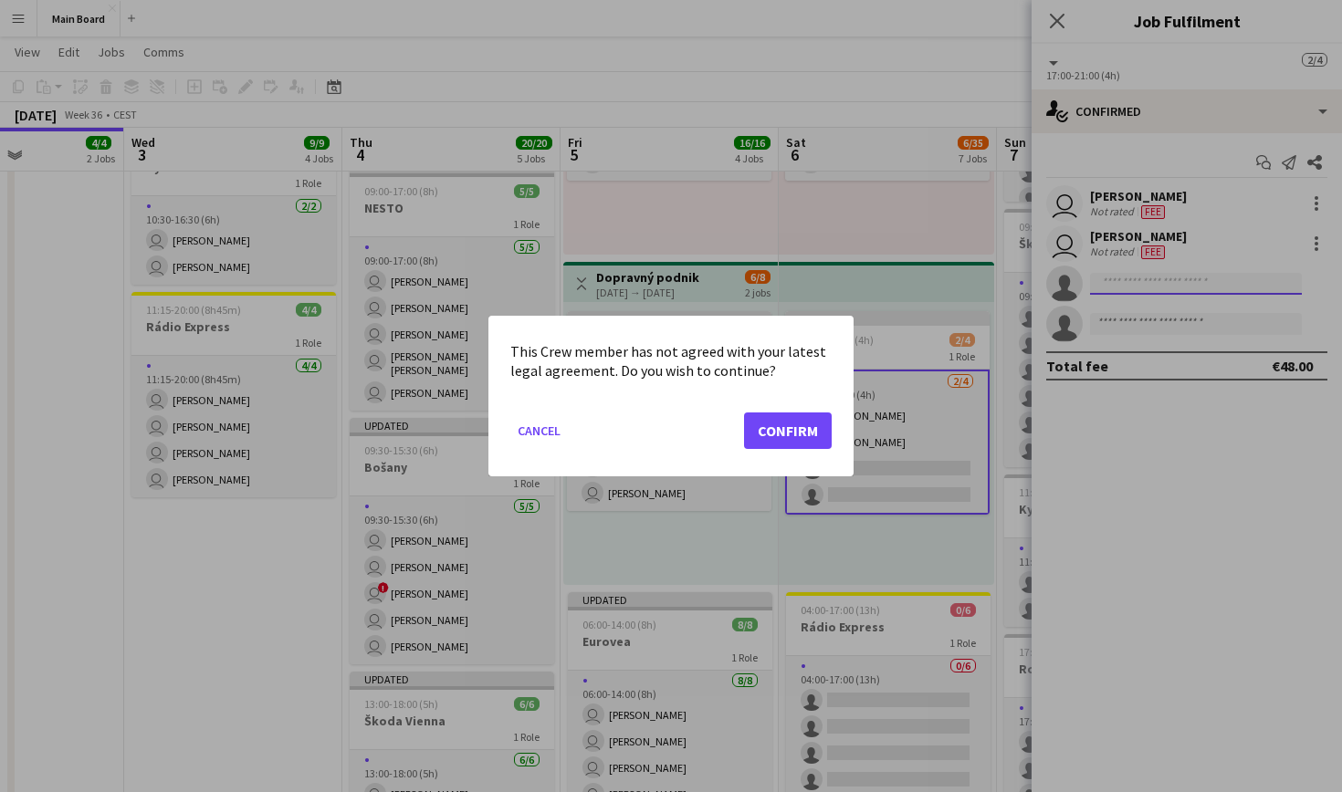
scroll to position [0, 0]
click at [788, 433] on button "Confirm" at bounding box center [788, 431] width 88 height 37
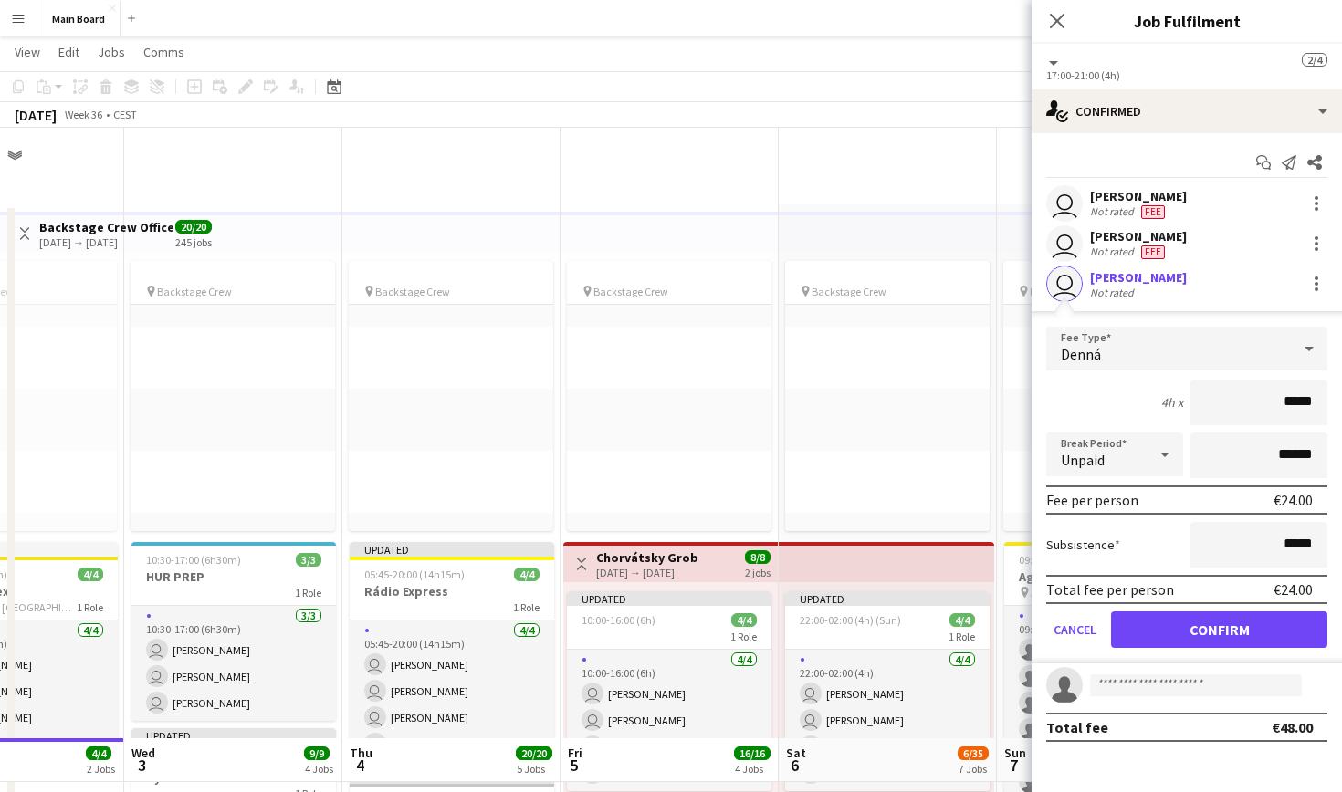
scroll to position [611, 0]
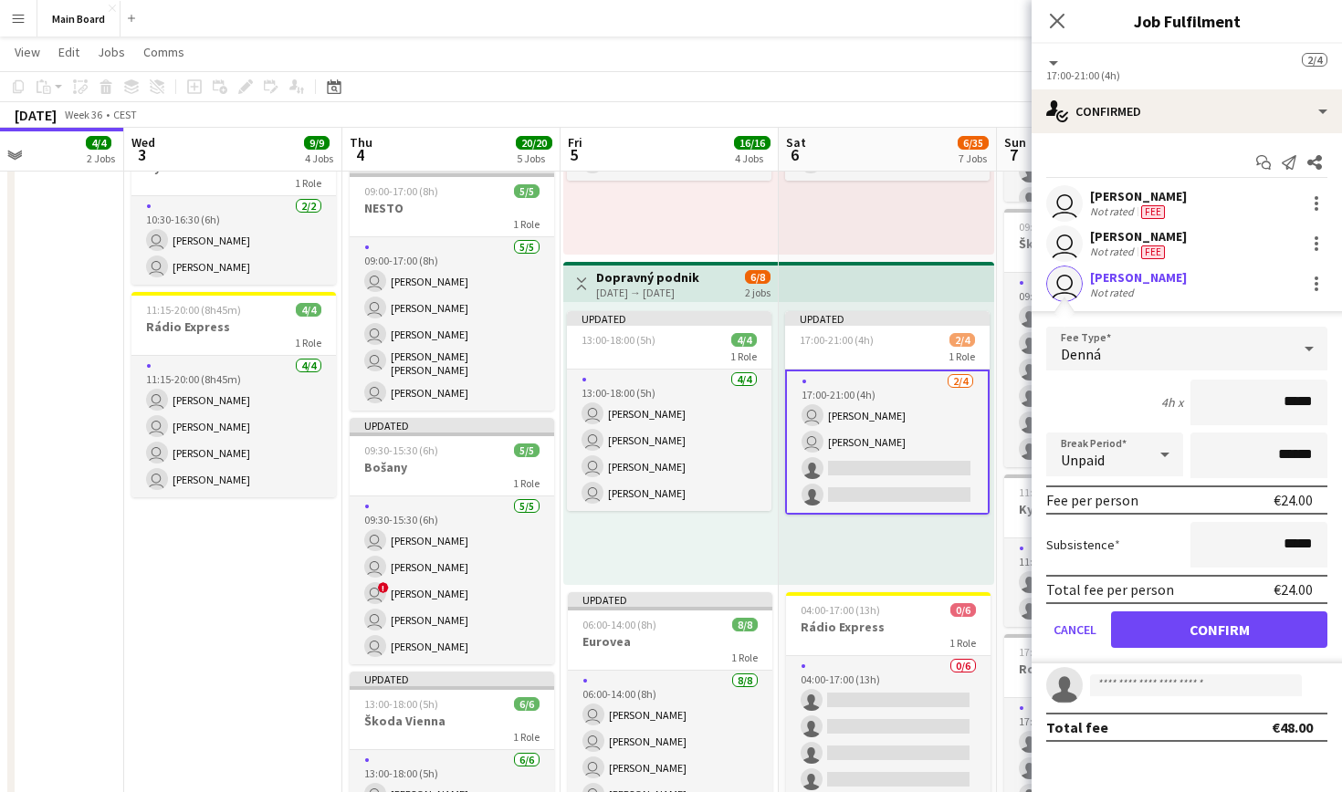
click at [1200, 630] on button "Confirm" at bounding box center [1219, 630] width 216 height 37
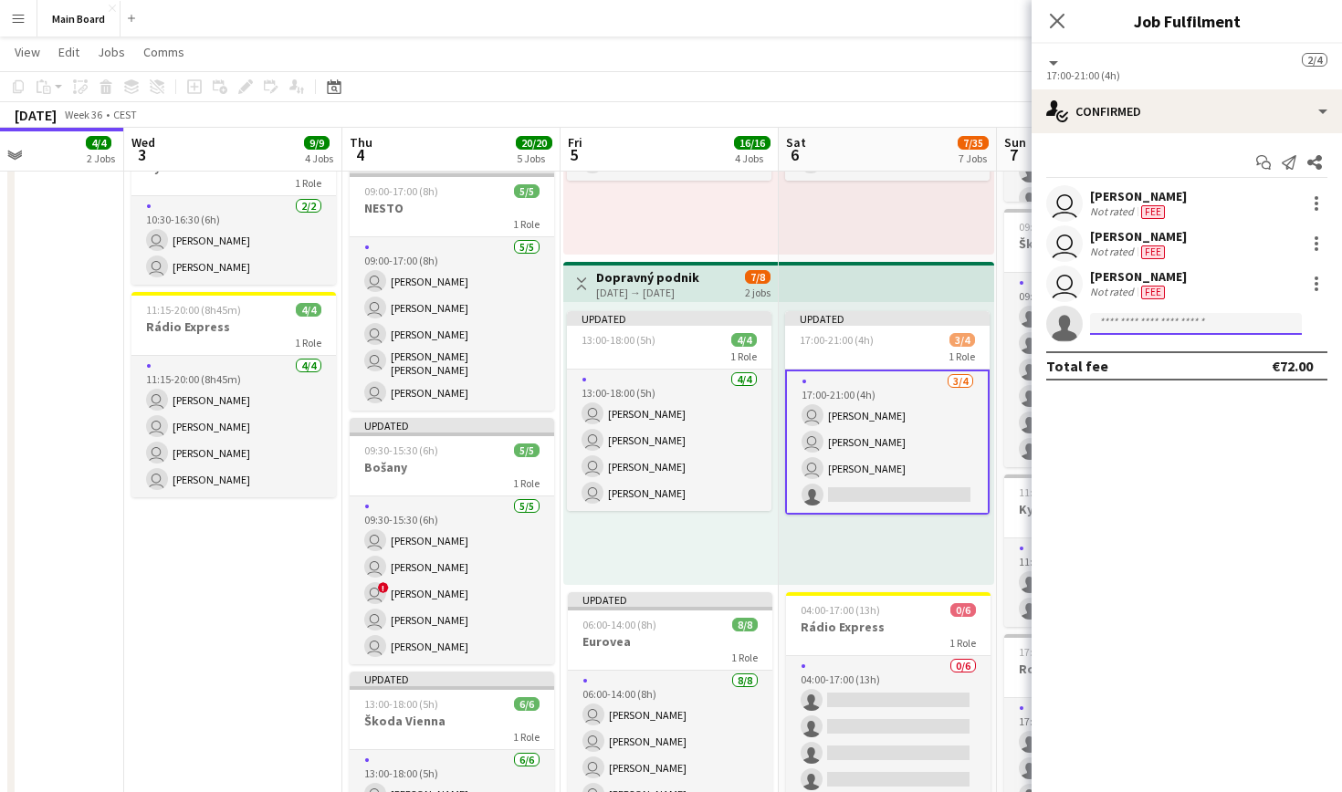
click at [1182, 328] on input at bounding box center [1196, 324] width 212 height 22
type input "*****"
click at [1181, 366] on span "[EMAIL_ADDRESS][DOMAIN_NAME]" at bounding box center [1196, 365] width 183 height 15
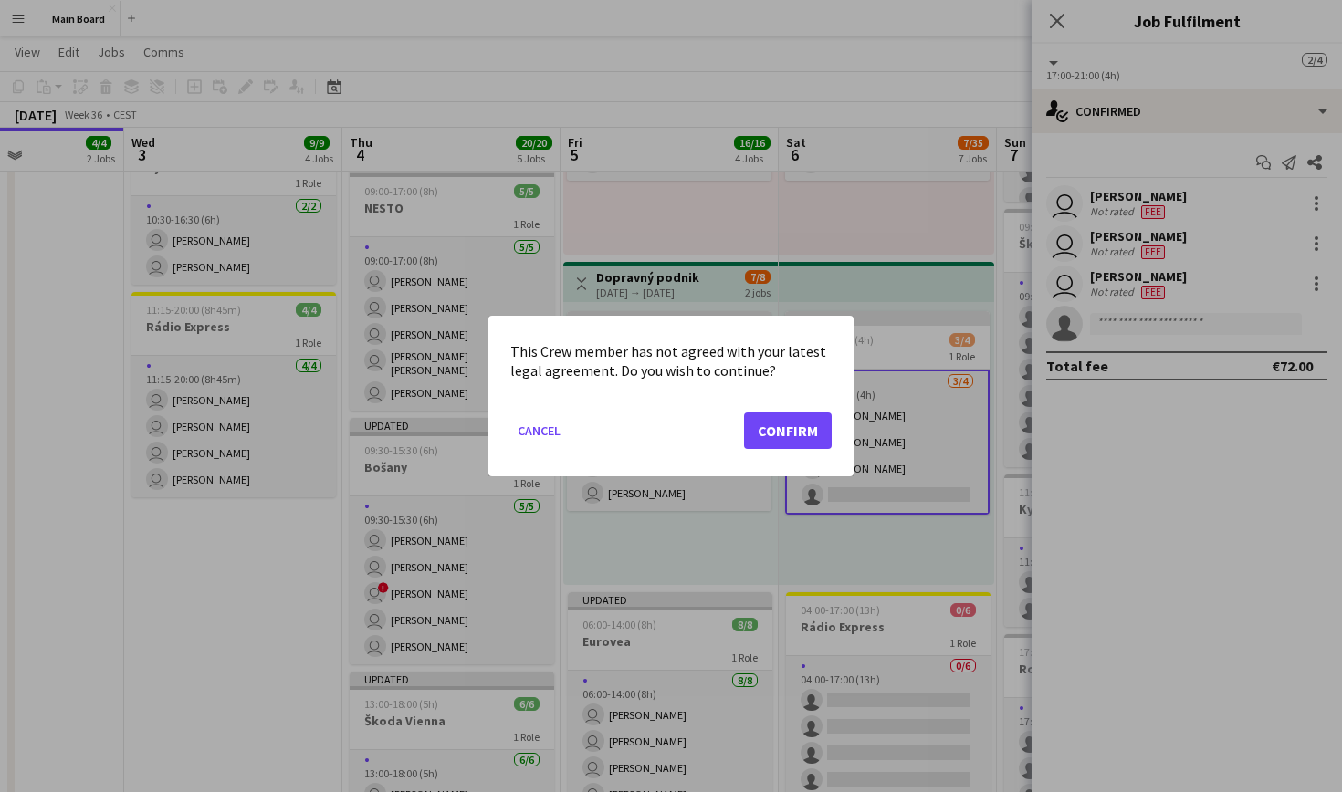
click at [755, 425] on button "Confirm" at bounding box center [788, 431] width 88 height 37
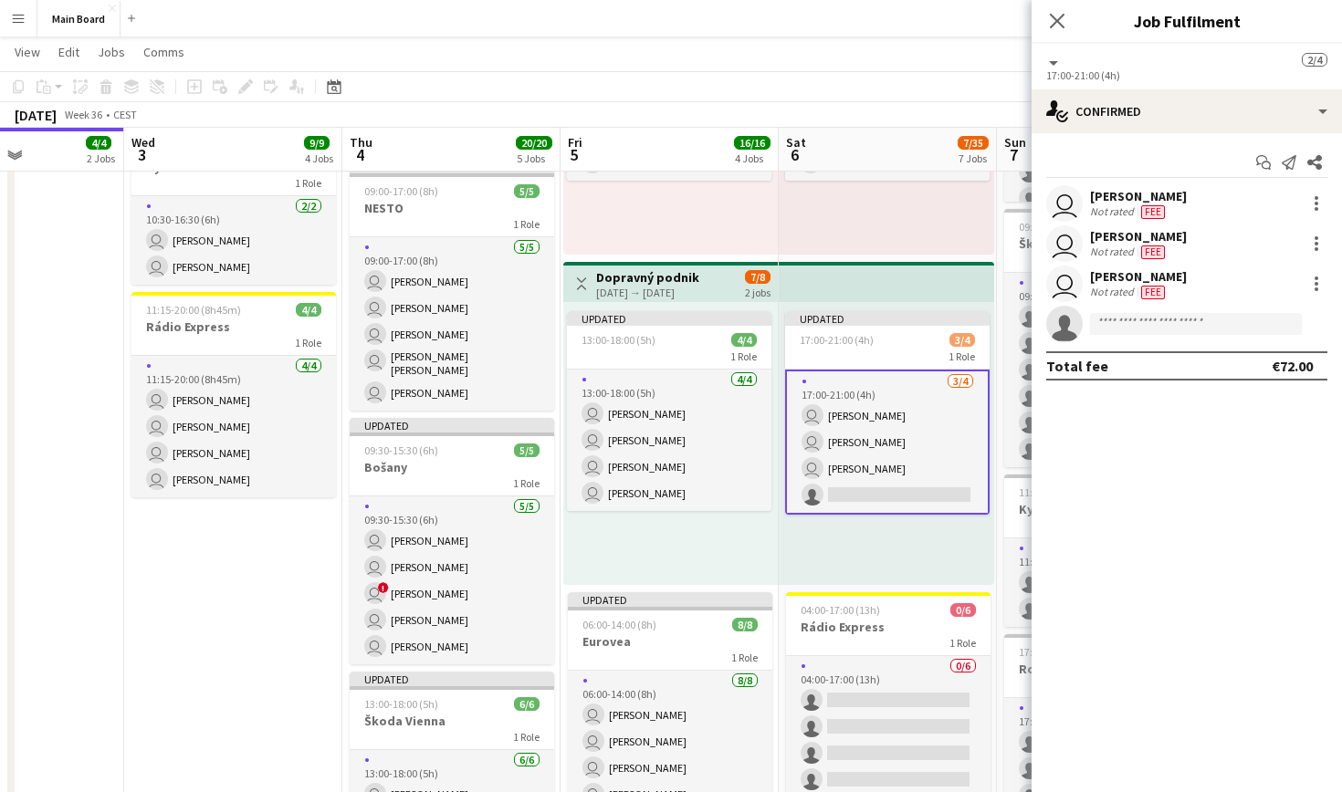
scroll to position [611, 0]
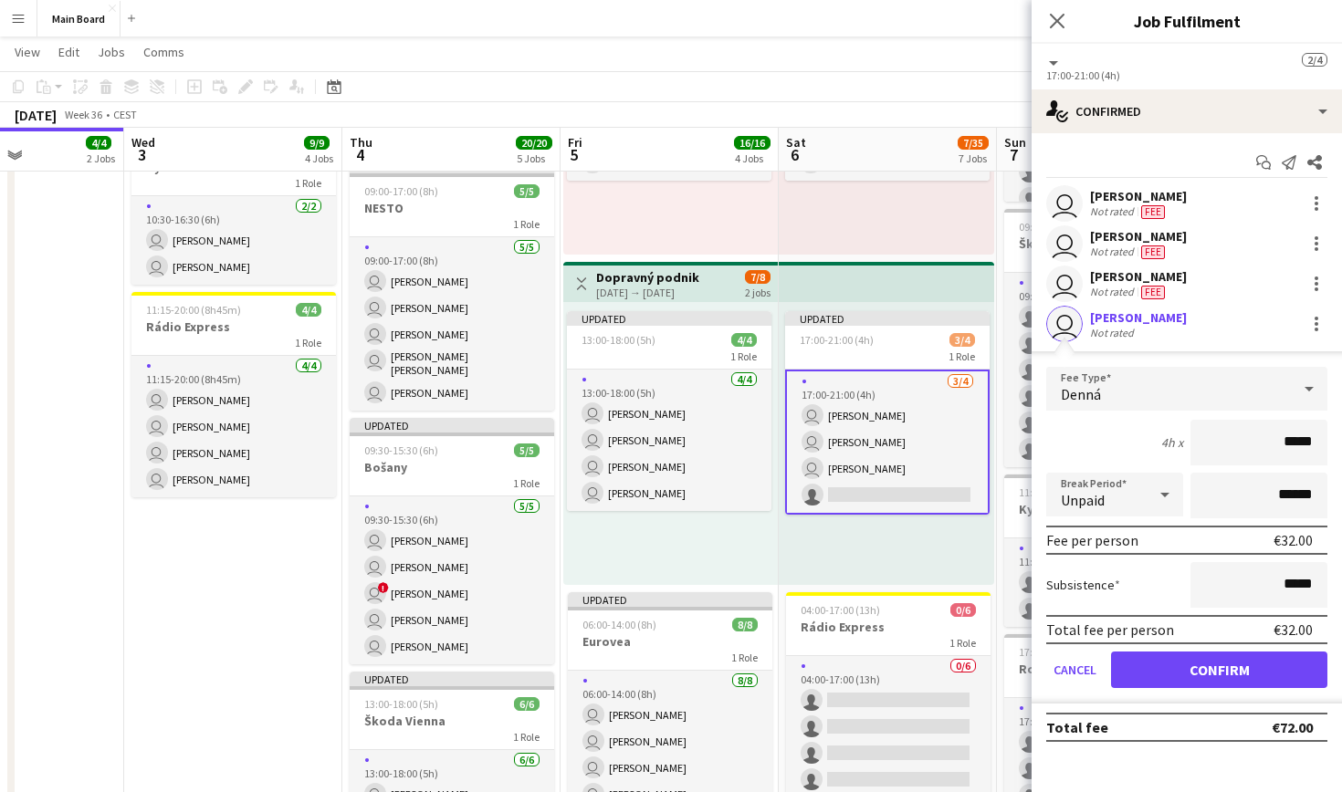
click at [1221, 682] on button "Confirm" at bounding box center [1219, 670] width 216 height 37
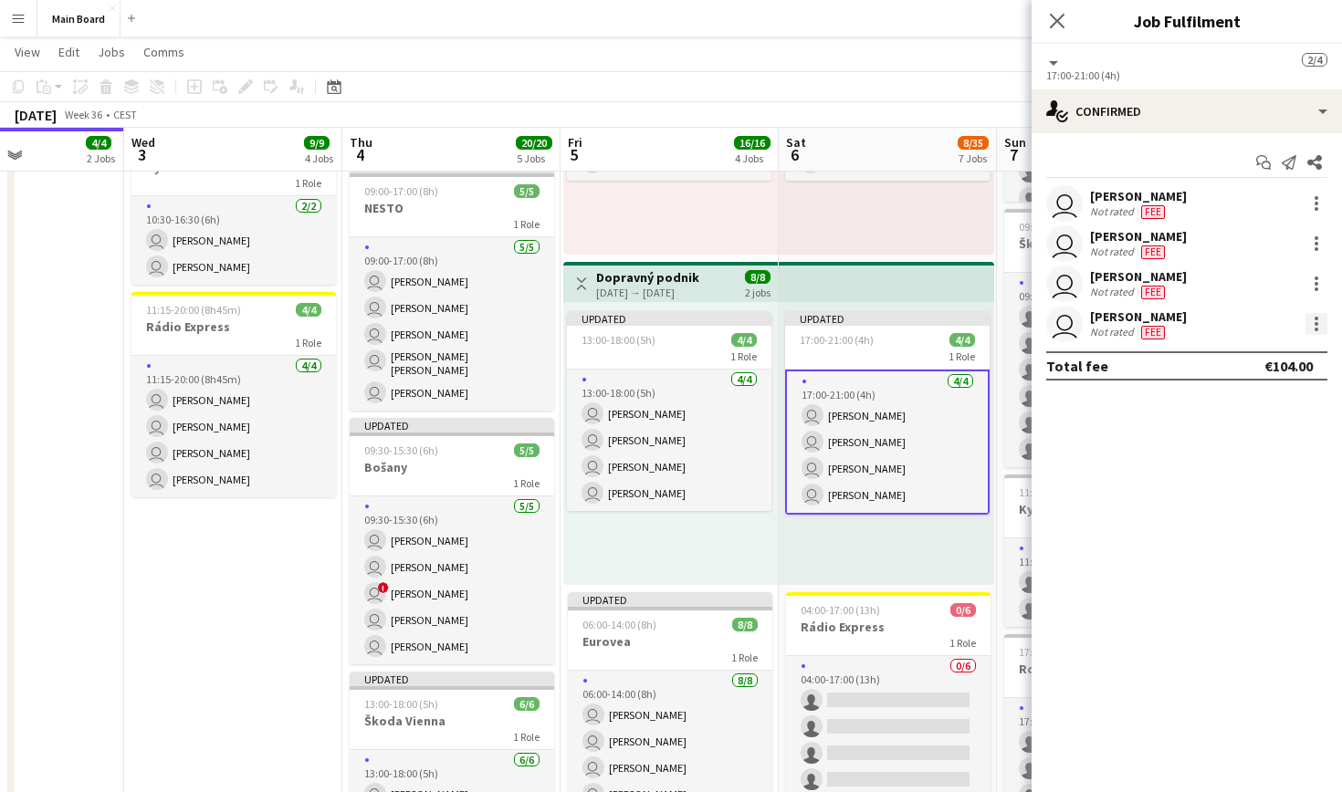
click at [1316, 319] on div at bounding box center [1317, 319] width 4 height 4
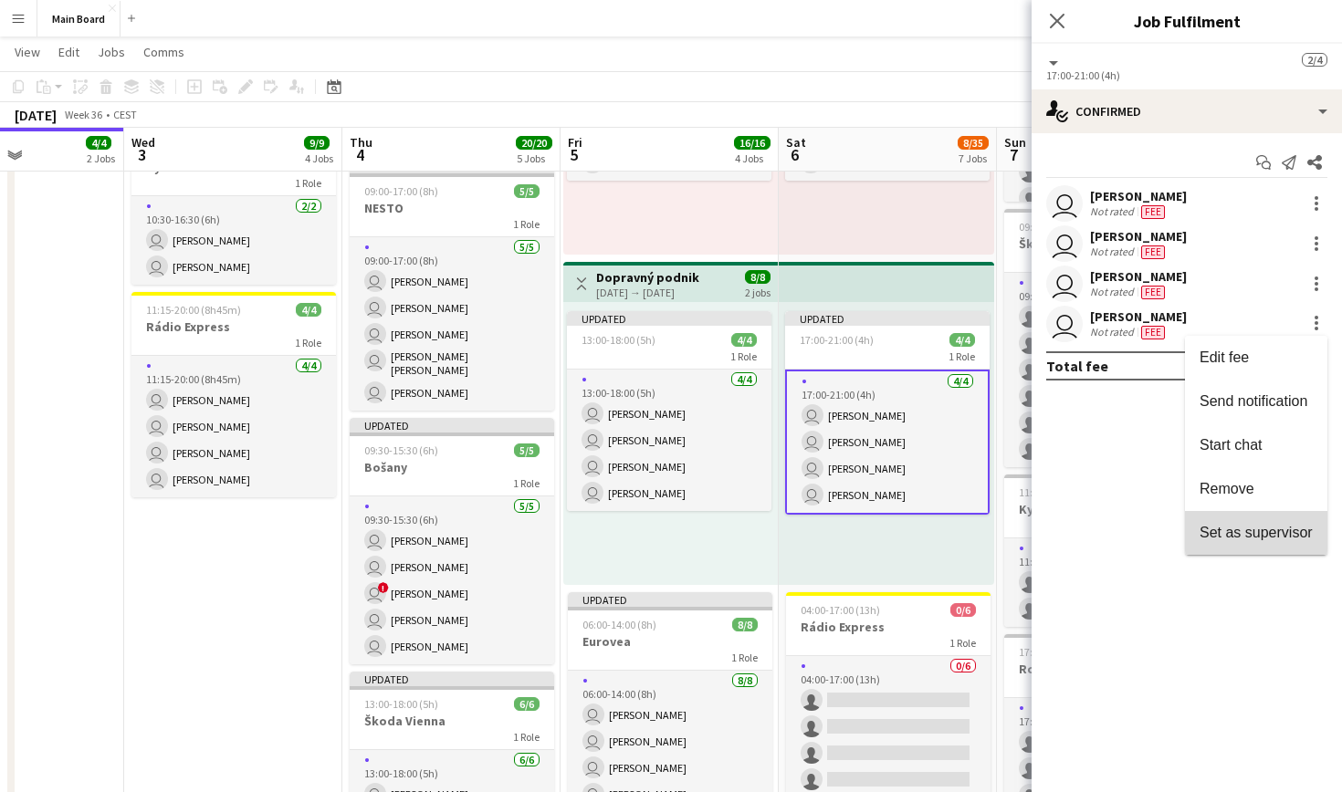
click at [1263, 514] on button "Set as supervisor" at bounding box center [1256, 533] width 142 height 44
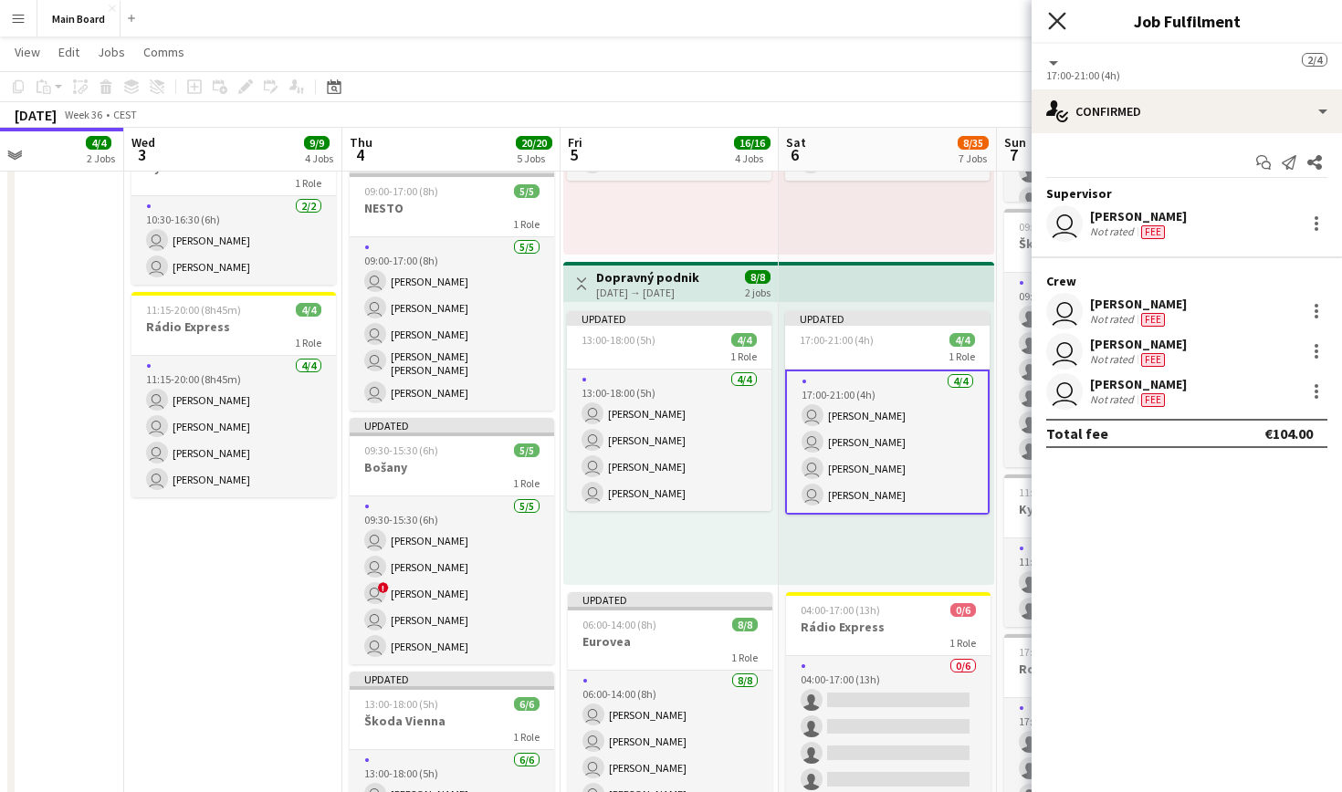
click at [1059, 20] on icon at bounding box center [1056, 20] width 17 height 17
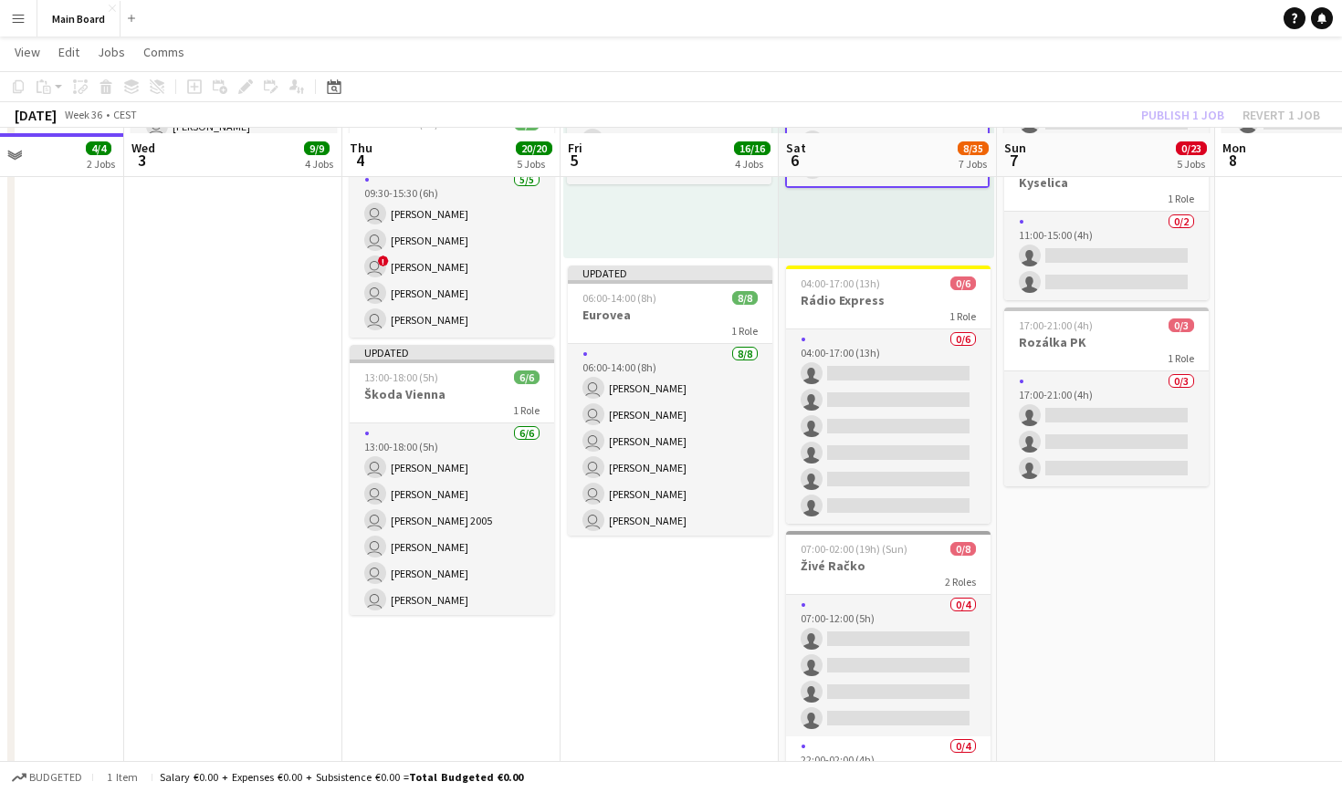
scroll to position [943, 0]
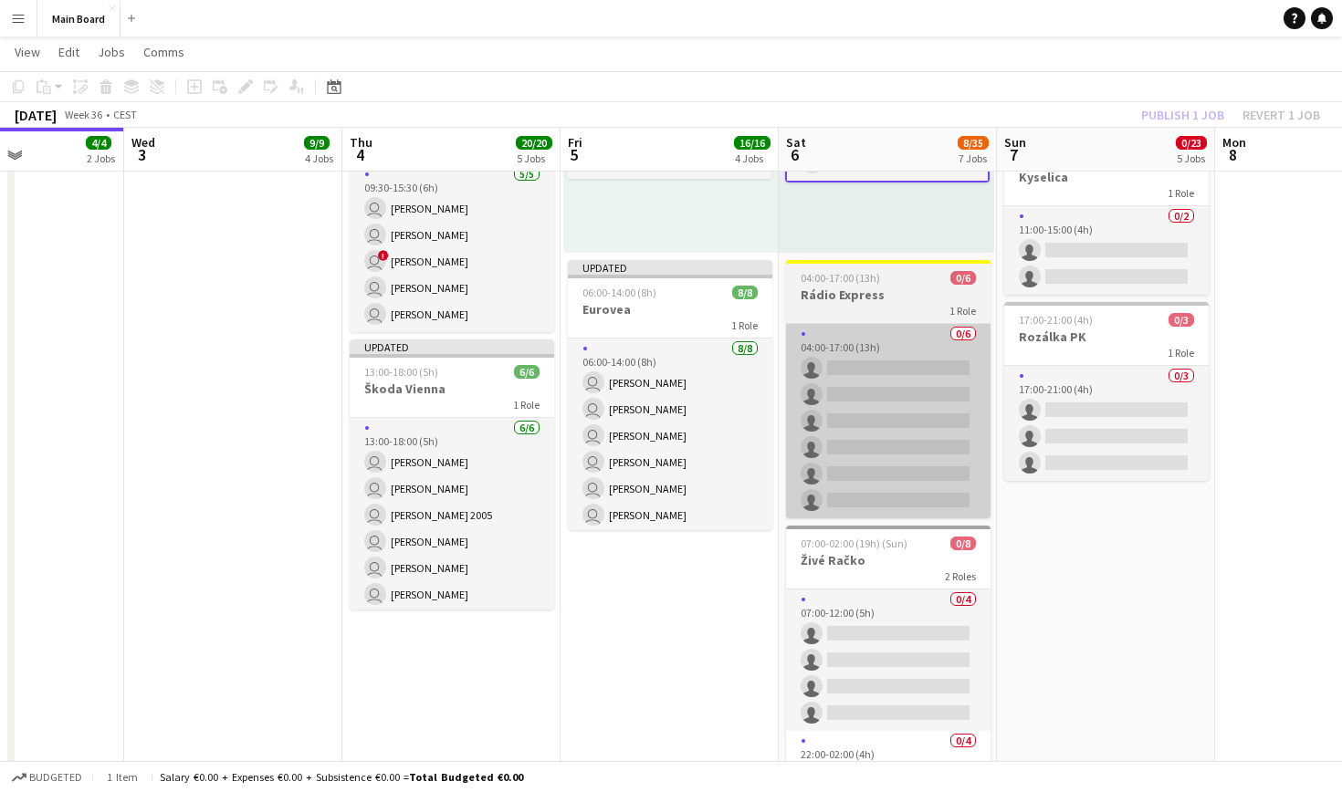
click at [891, 331] on app-card-role "0/6 04:00-17:00 (13h) single-neutral-actions single-neutral-actions single-neut…" at bounding box center [888, 421] width 204 height 194
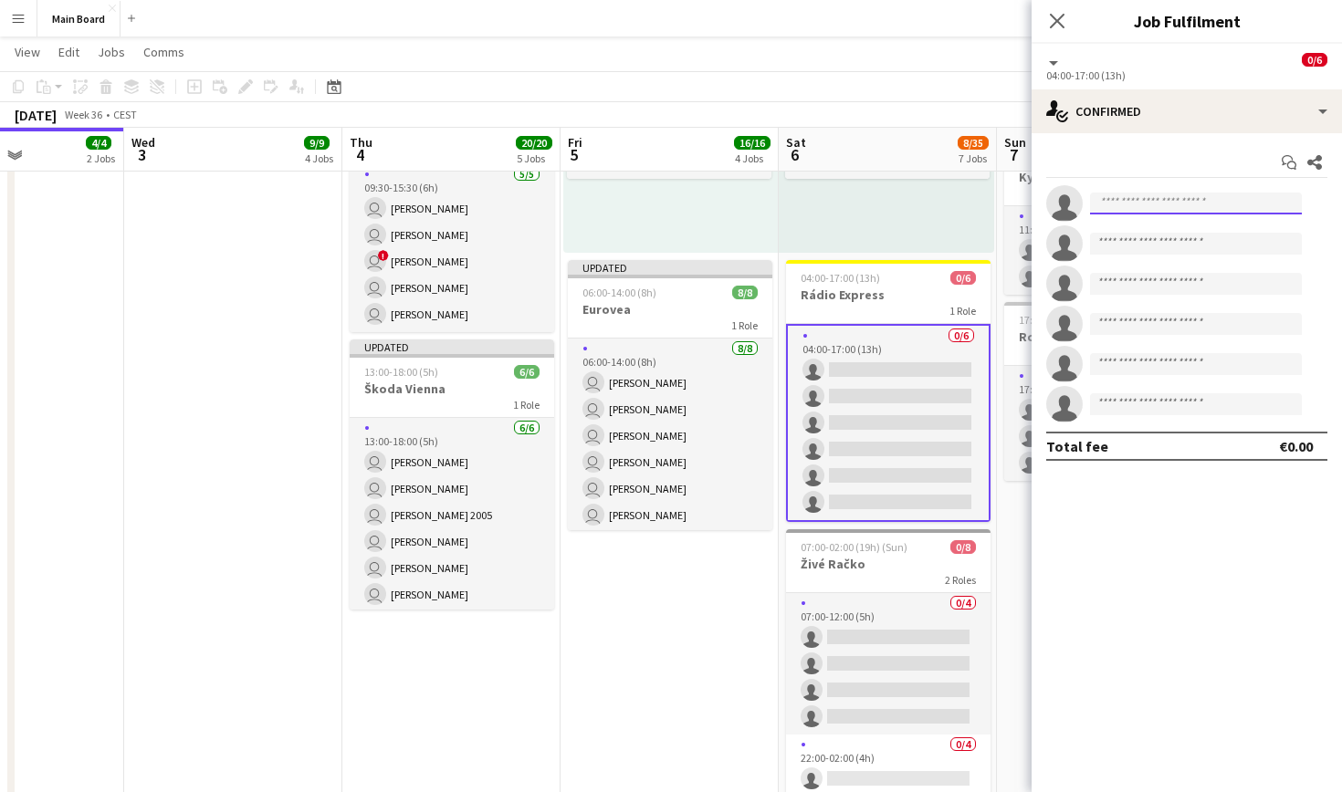
click at [1170, 210] on input at bounding box center [1196, 204] width 212 height 22
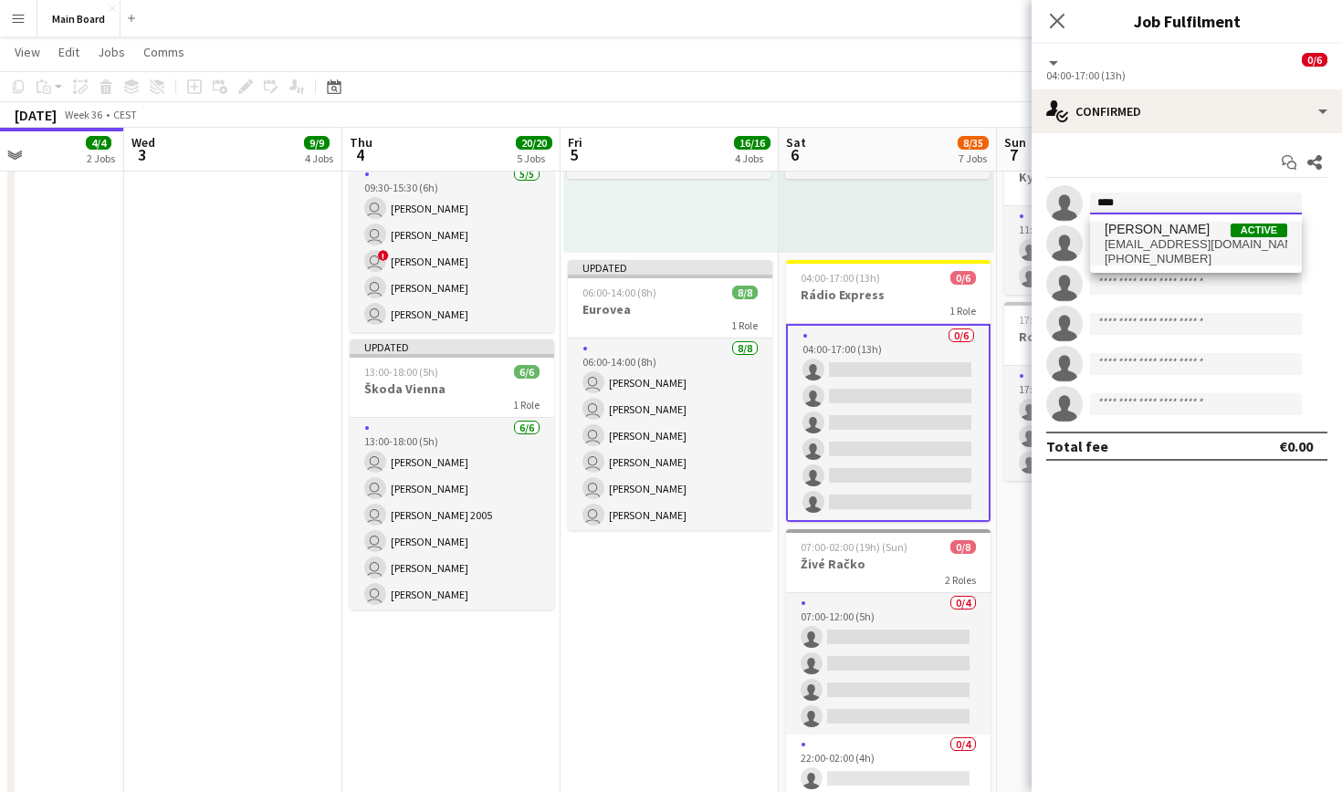
type input "****"
click at [1170, 240] on span "[EMAIL_ADDRESS][DOMAIN_NAME]" at bounding box center [1196, 244] width 183 height 15
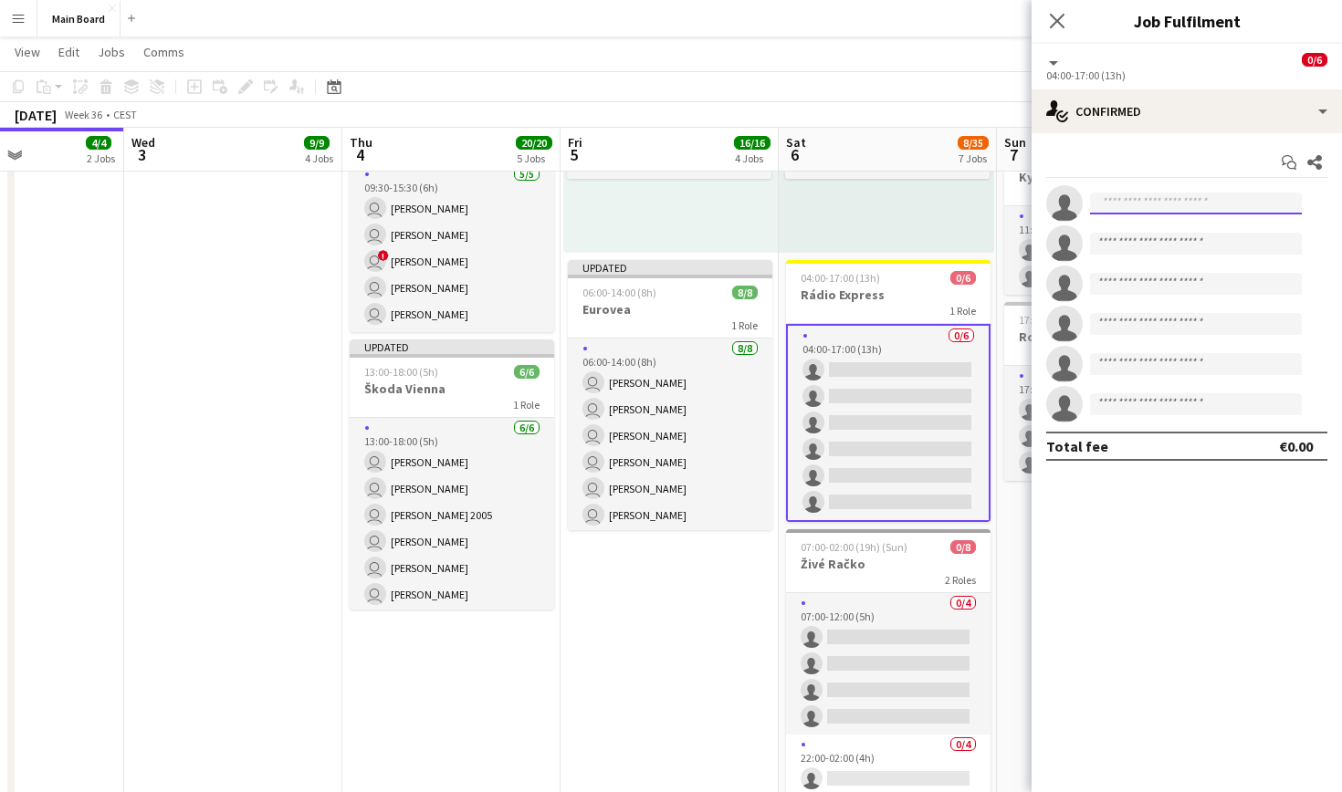
scroll to position [0, 0]
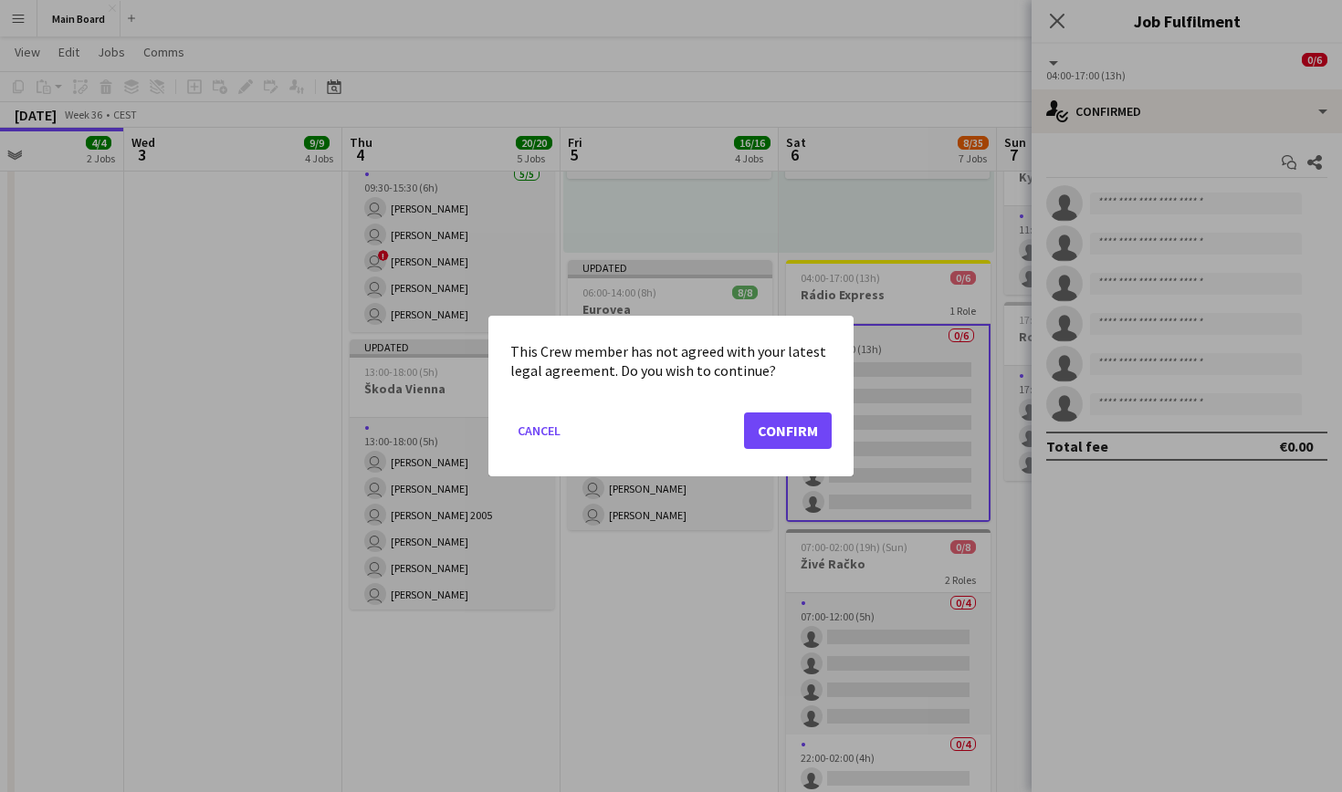
click at [800, 435] on button "Confirm" at bounding box center [788, 431] width 88 height 37
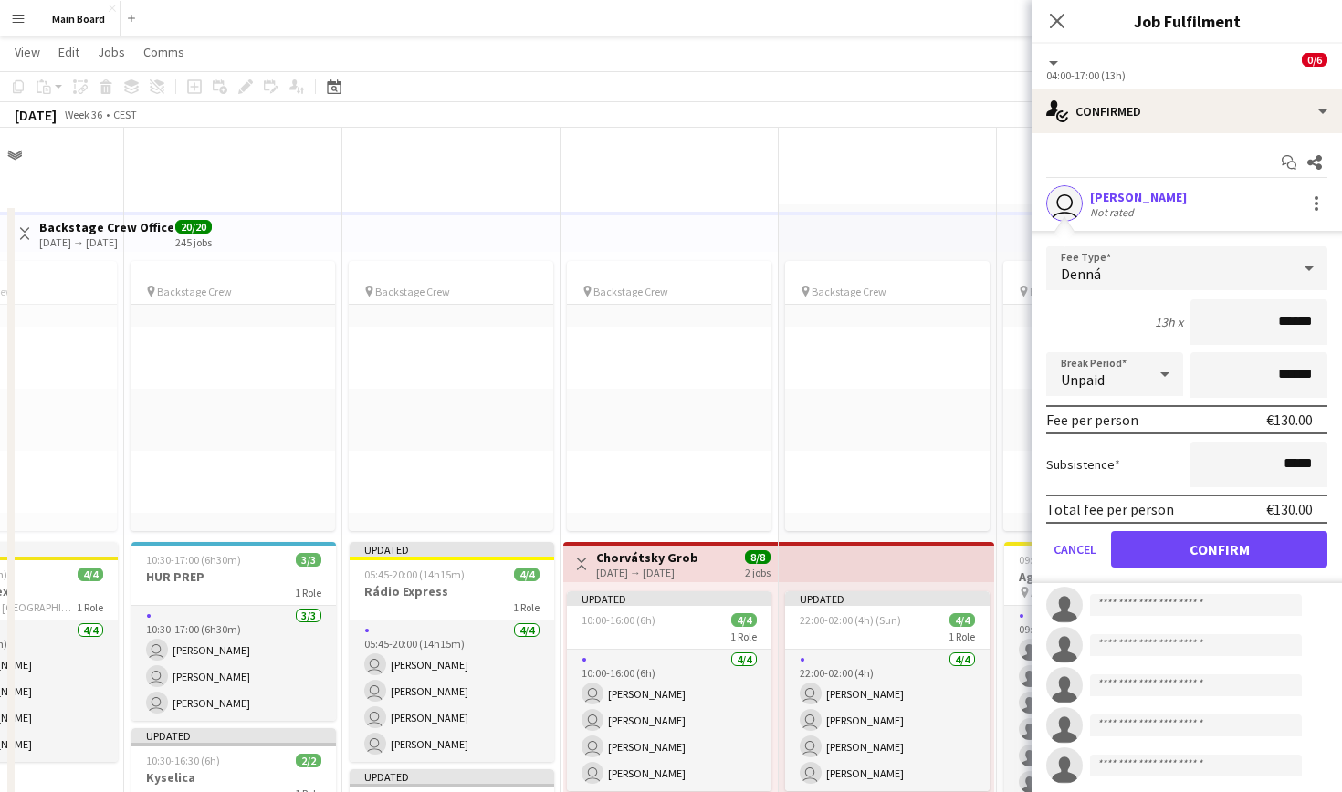
scroll to position [943, 0]
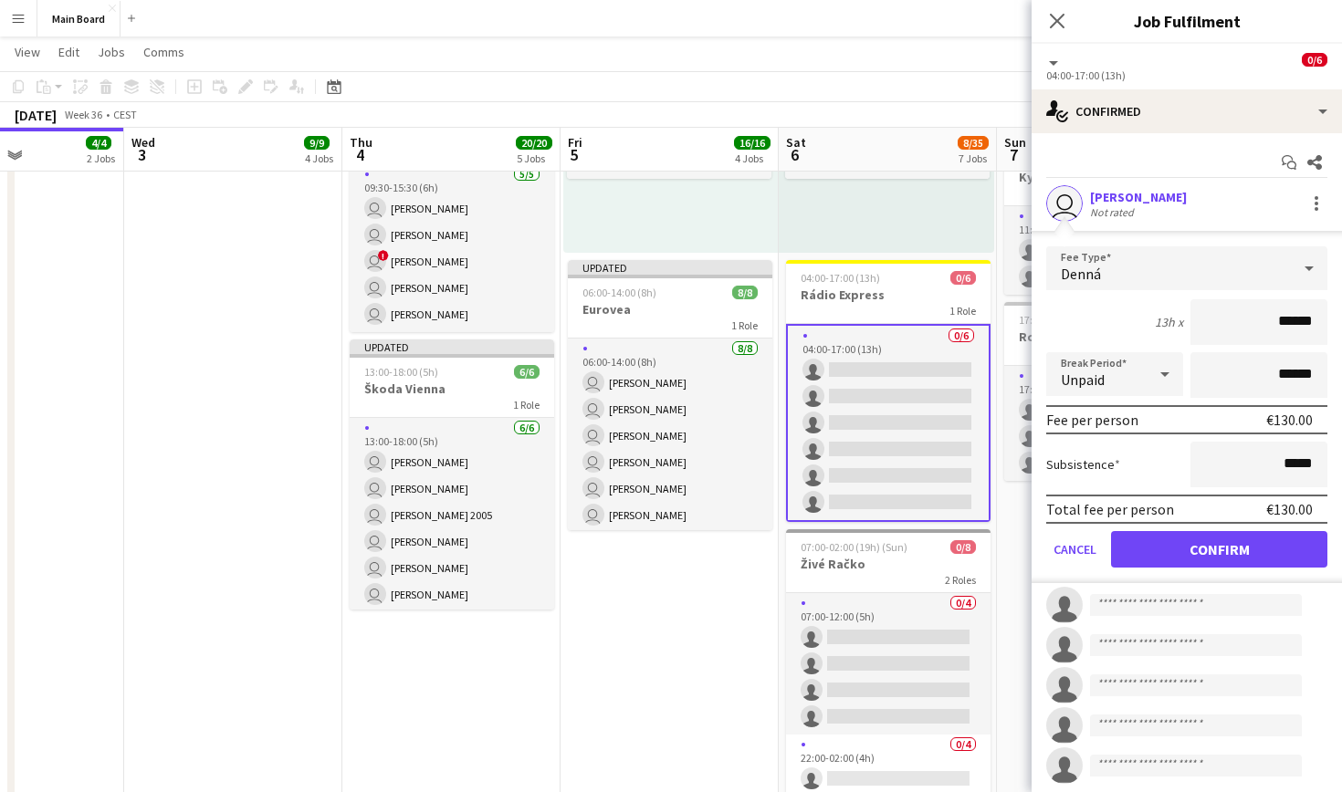
click at [1228, 559] on button "Confirm" at bounding box center [1219, 549] width 216 height 37
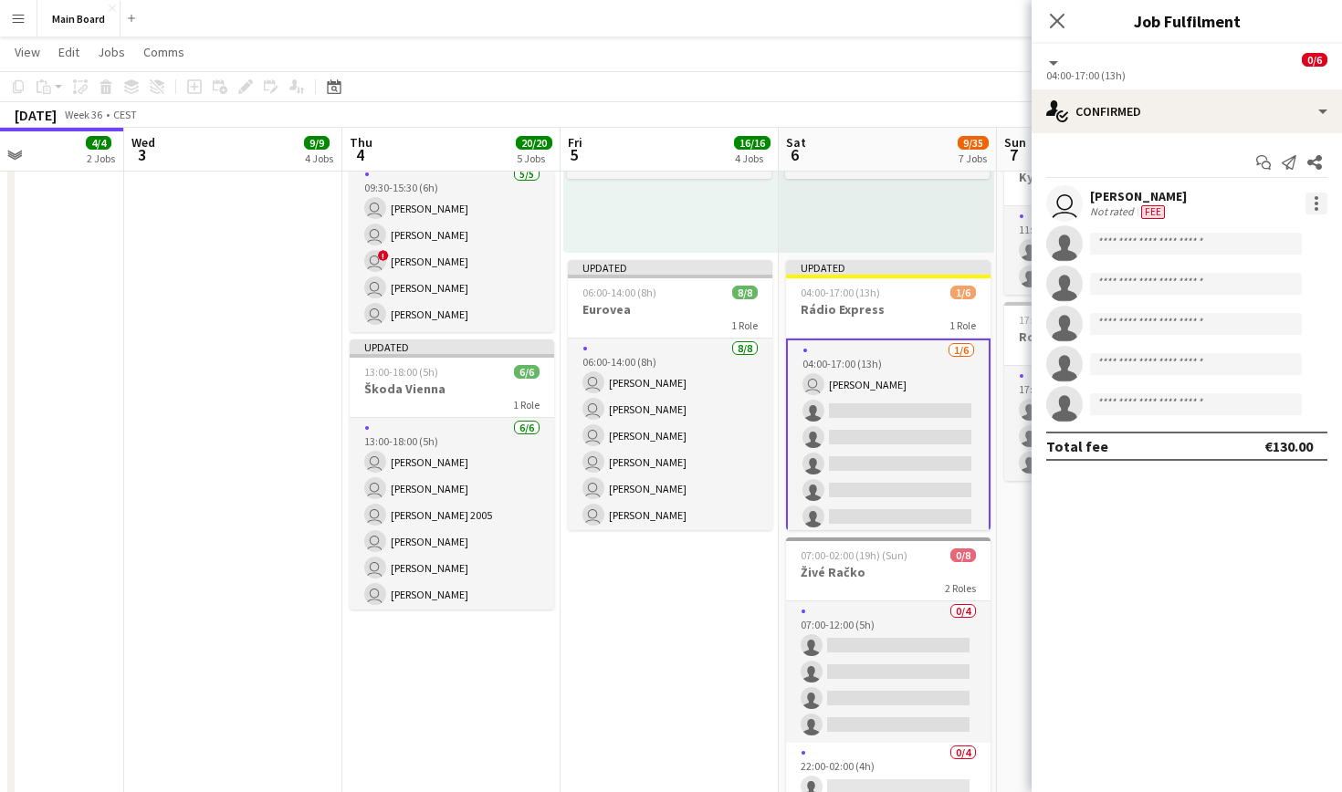
click at [1314, 201] on div at bounding box center [1316, 204] width 22 height 22
click at [1275, 445] on button "Set as supervisor" at bounding box center [1256, 457] width 142 height 44
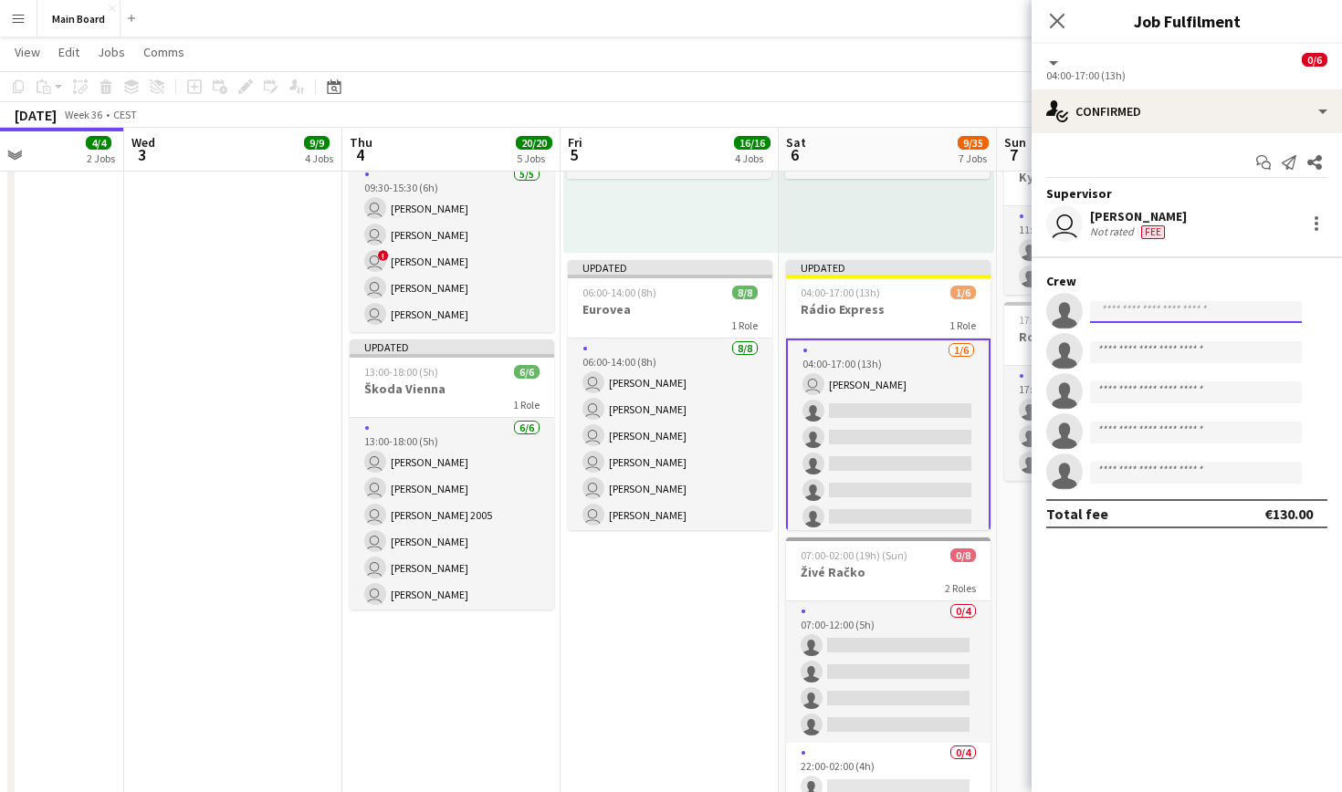
click at [1200, 306] on input at bounding box center [1196, 312] width 212 height 22
type input "****"
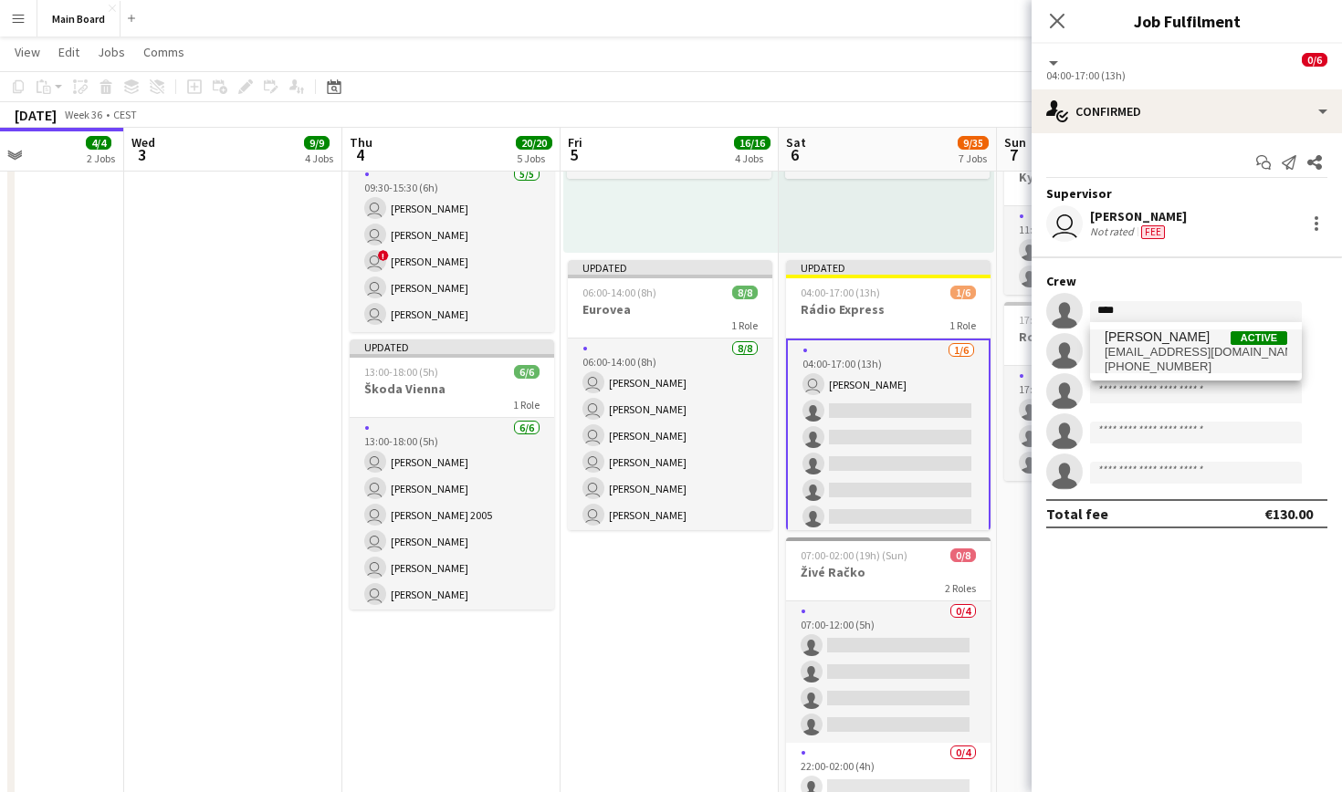
click at [1180, 342] on span "[PERSON_NAME]" at bounding box center [1157, 338] width 105 height 16
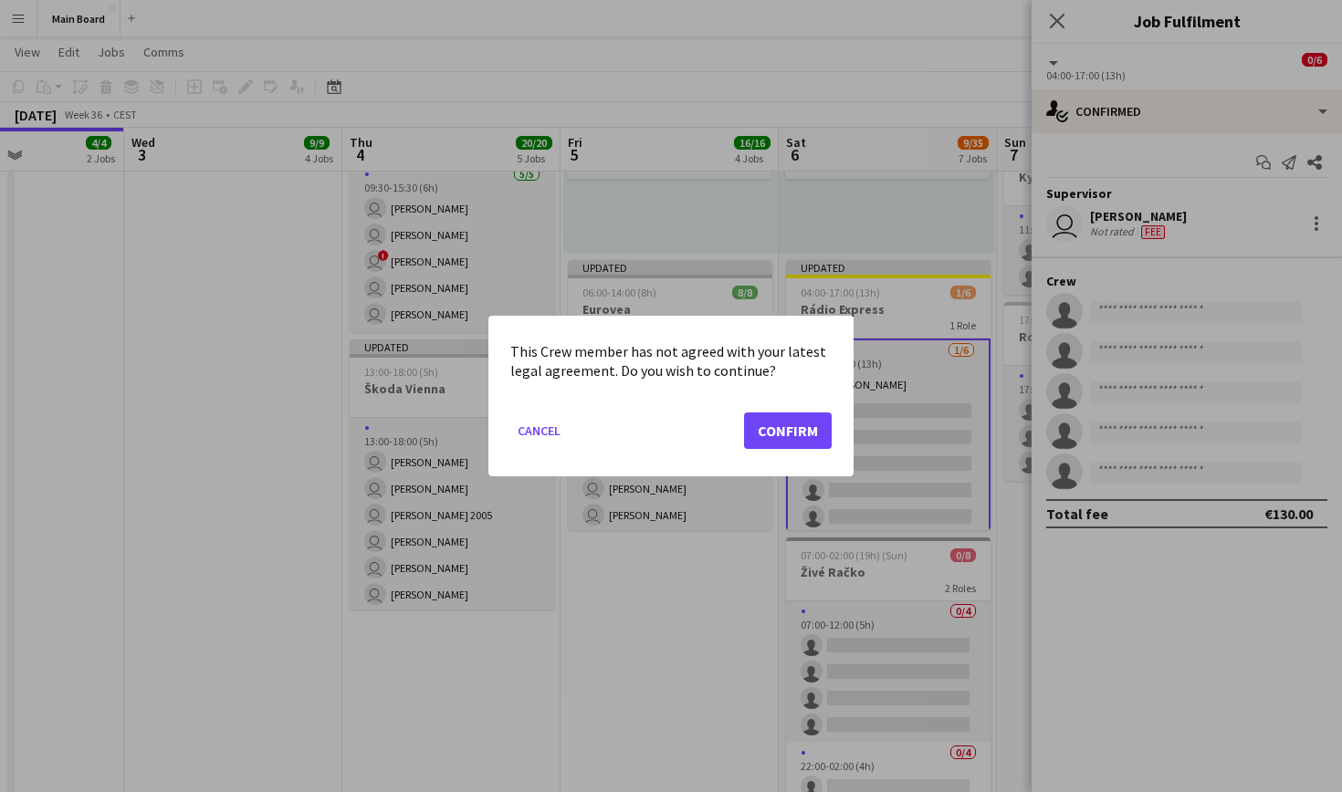
click at [788, 422] on button "Confirm" at bounding box center [788, 431] width 88 height 37
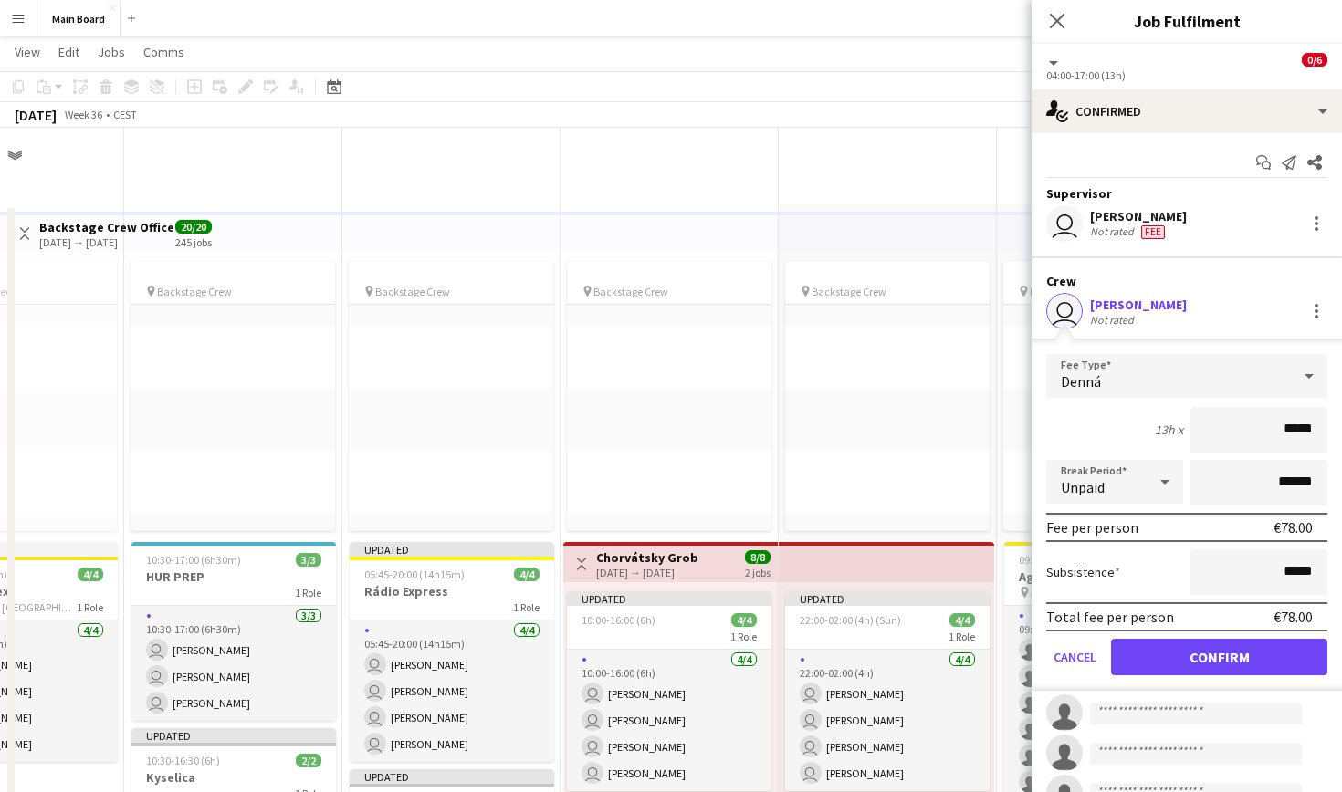
scroll to position [943, 0]
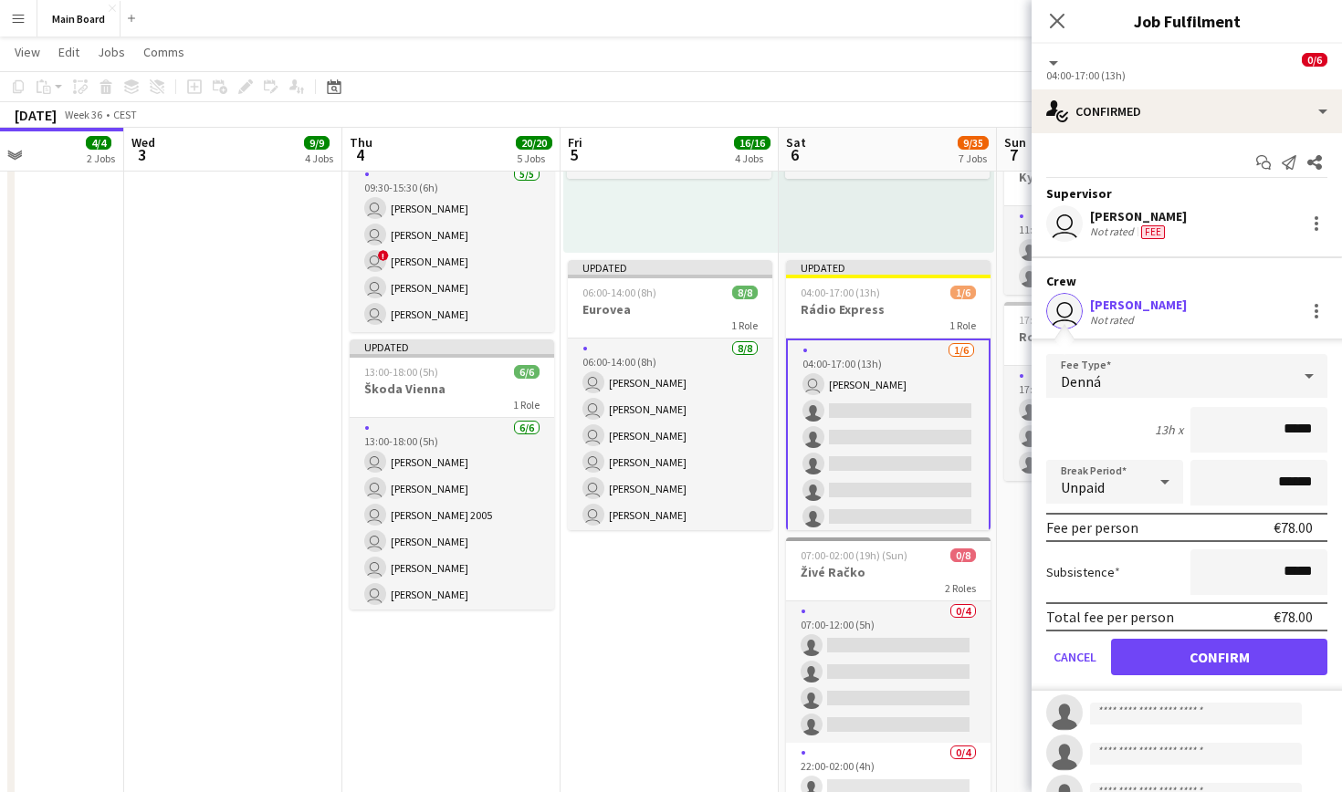
click at [1237, 664] on button "Confirm" at bounding box center [1219, 657] width 216 height 37
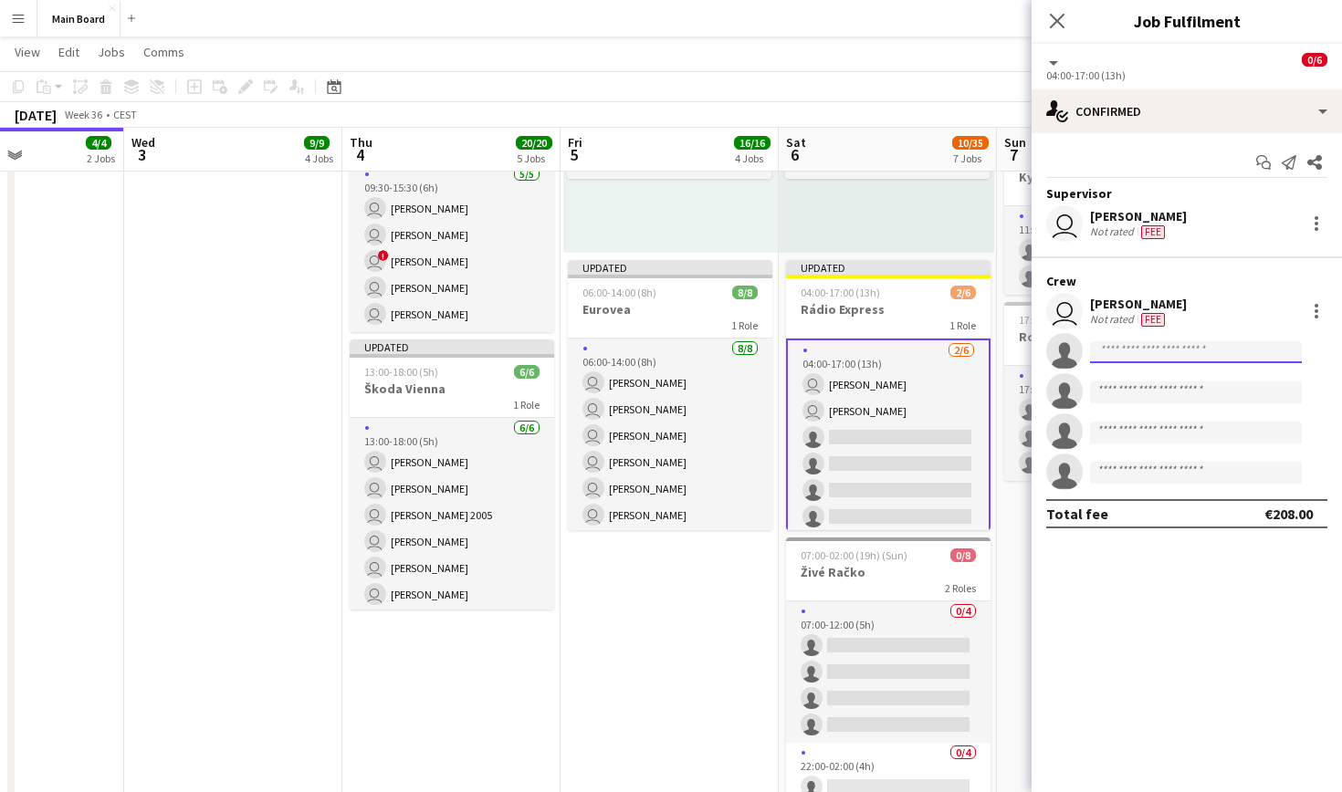
click at [1247, 347] on input at bounding box center [1196, 352] width 212 height 22
type input "****"
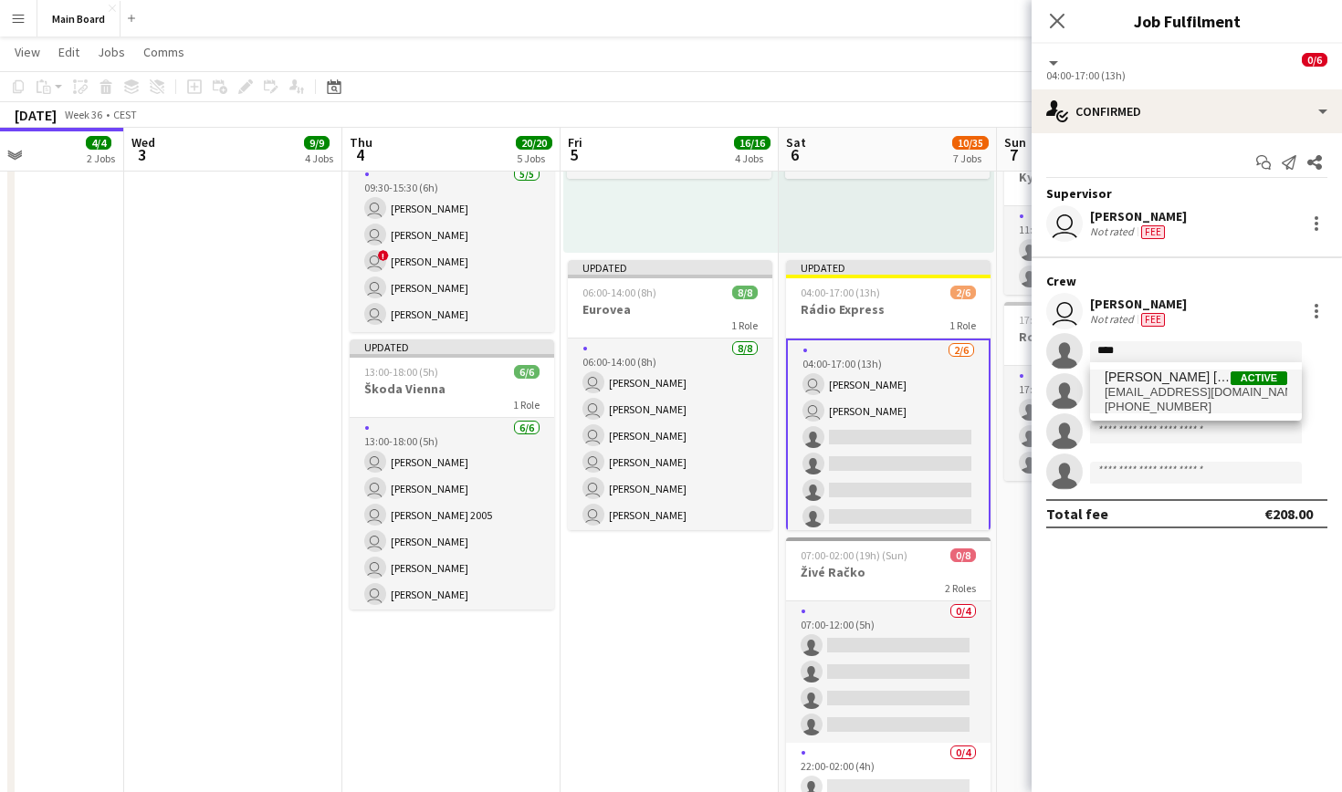
click at [1226, 388] on span "[EMAIL_ADDRESS][DOMAIN_NAME]" at bounding box center [1196, 392] width 183 height 15
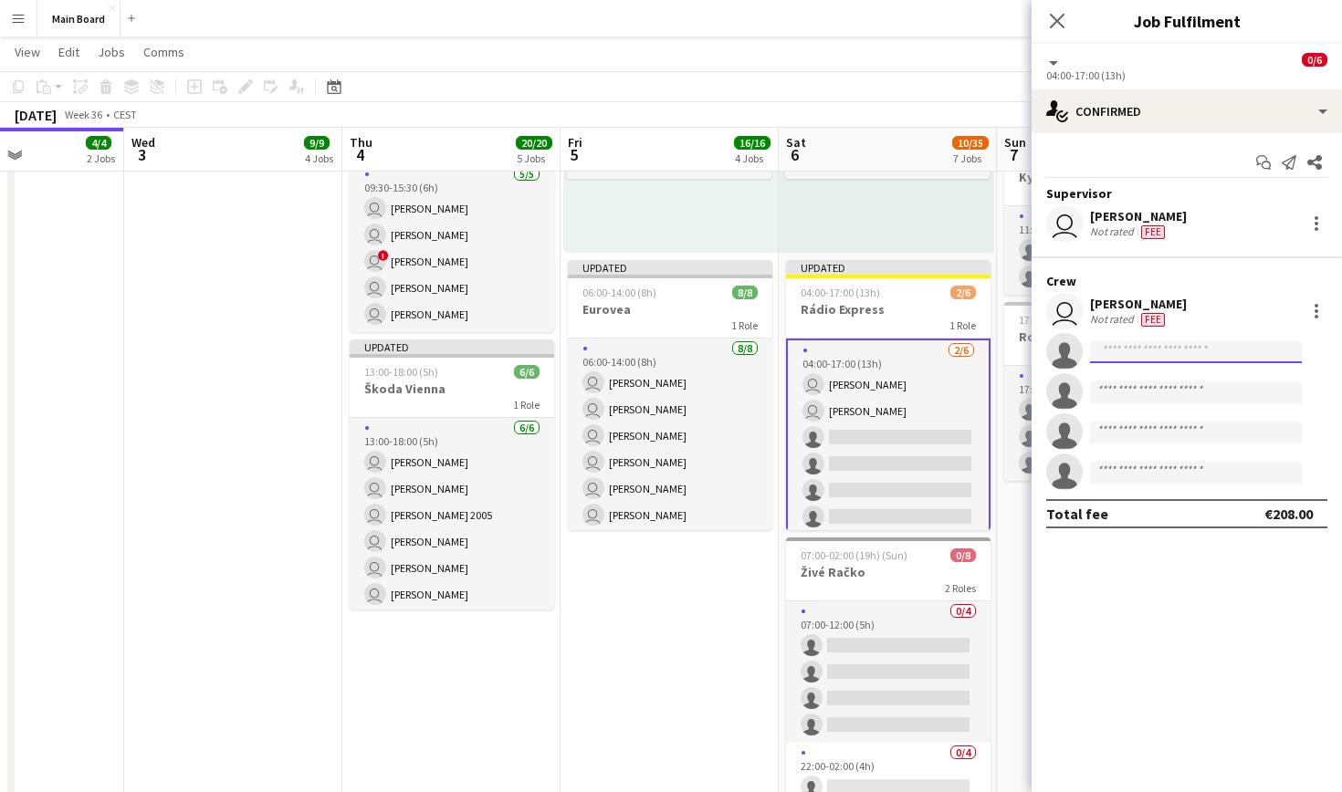
scroll to position [0, 0]
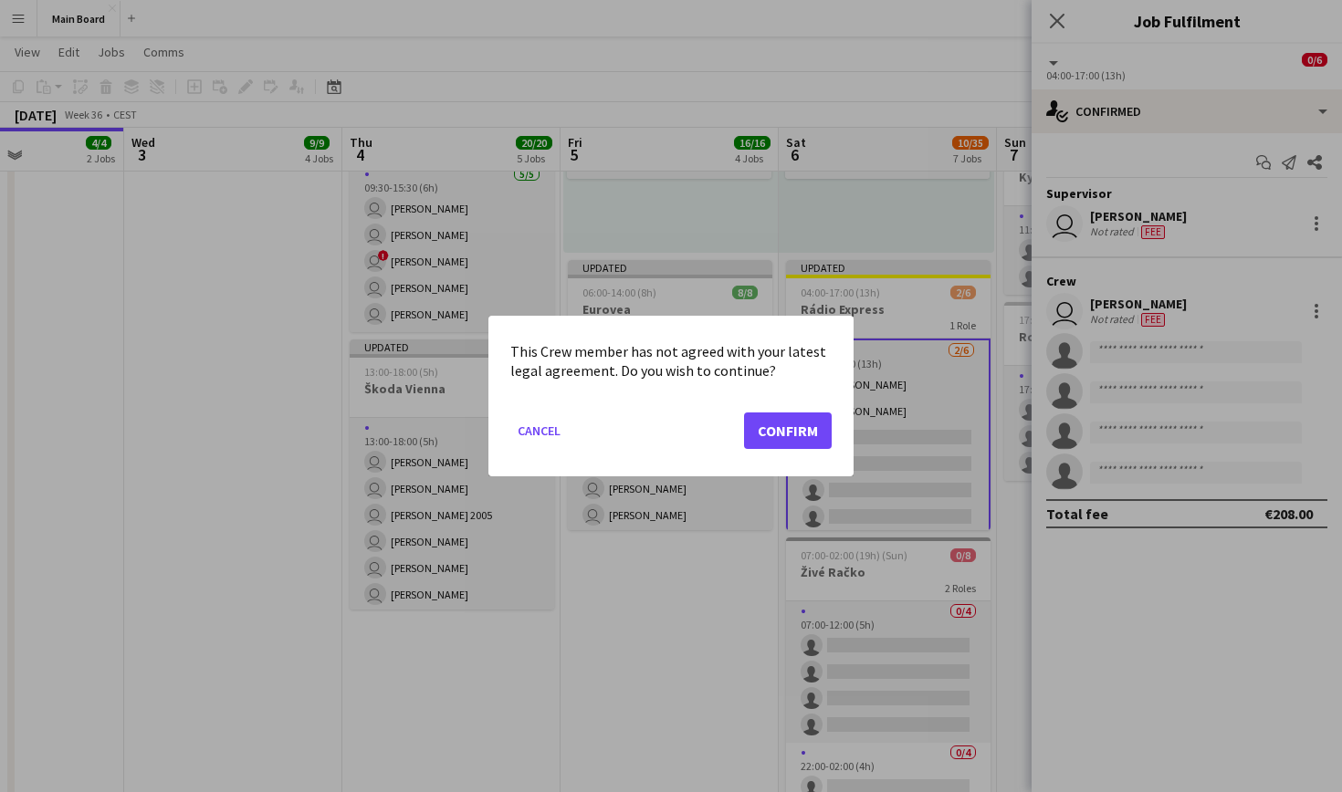
click at [786, 441] on button "Confirm" at bounding box center [788, 431] width 88 height 37
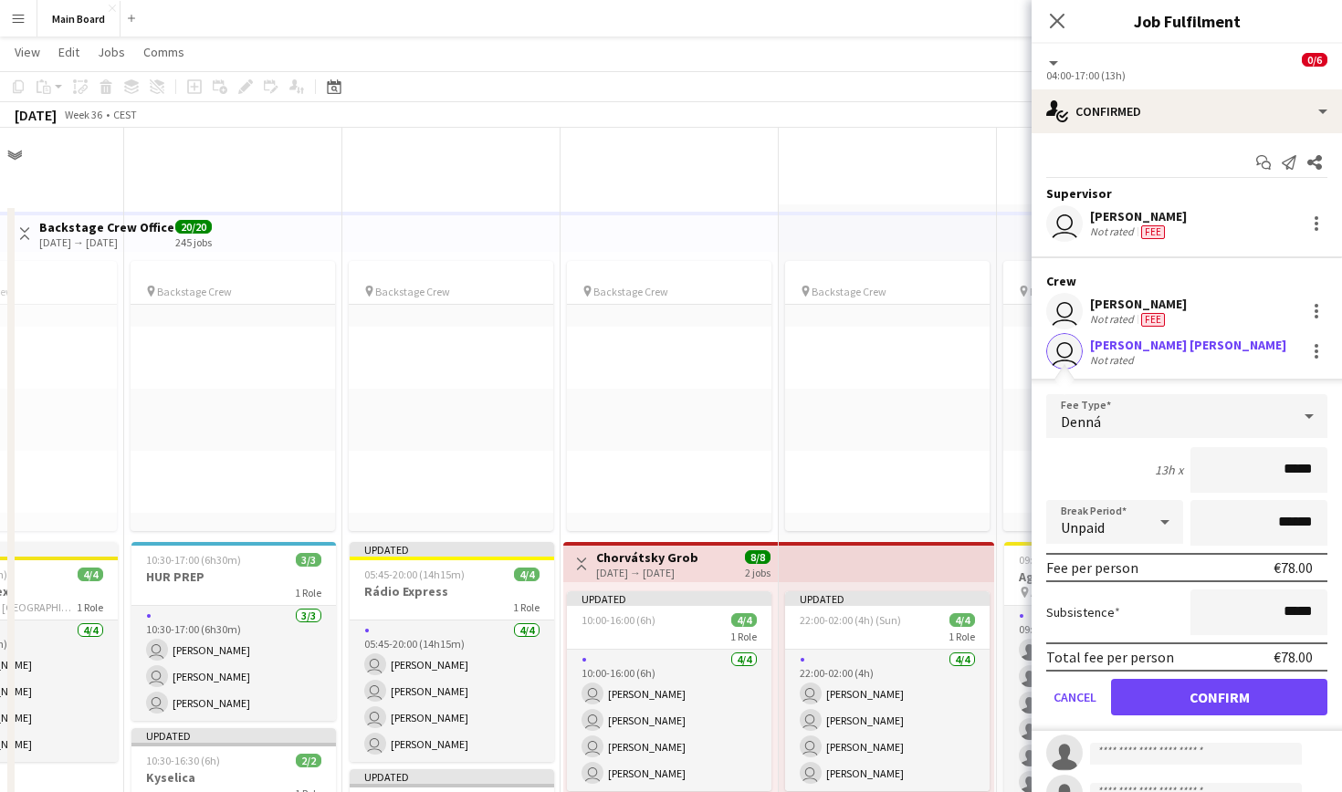
scroll to position [943, 0]
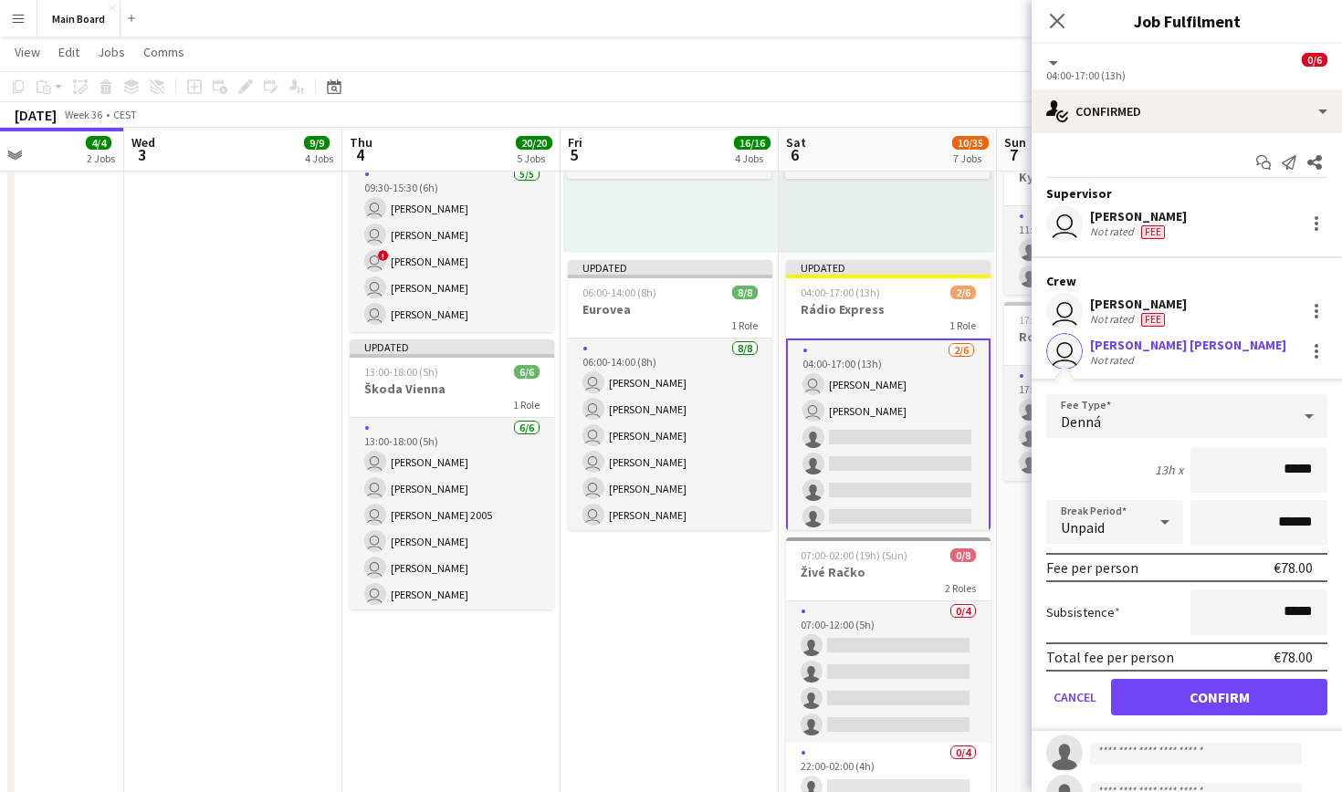
click at [1194, 690] on button "Confirm" at bounding box center [1219, 697] width 216 height 37
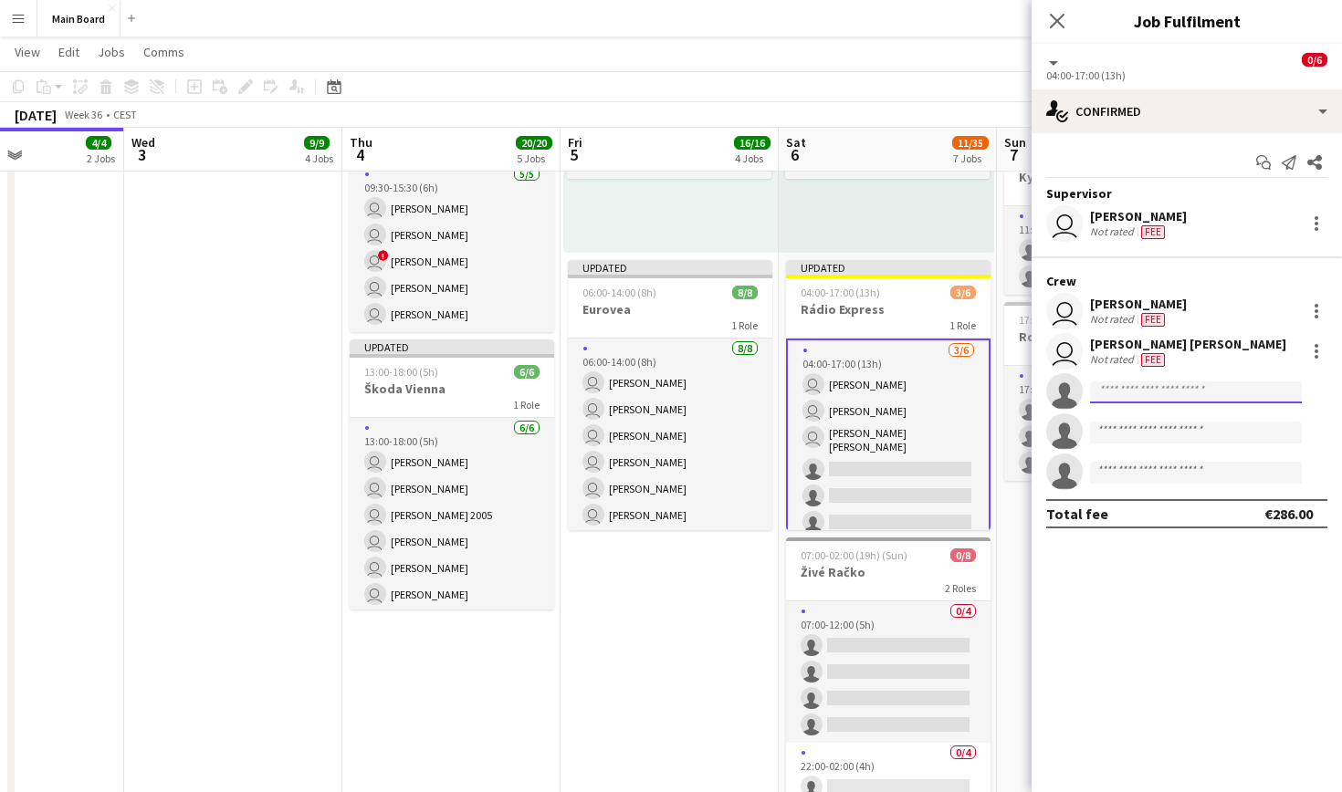
click at [1229, 393] on input at bounding box center [1196, 393] width 212 height 22
type input "*"
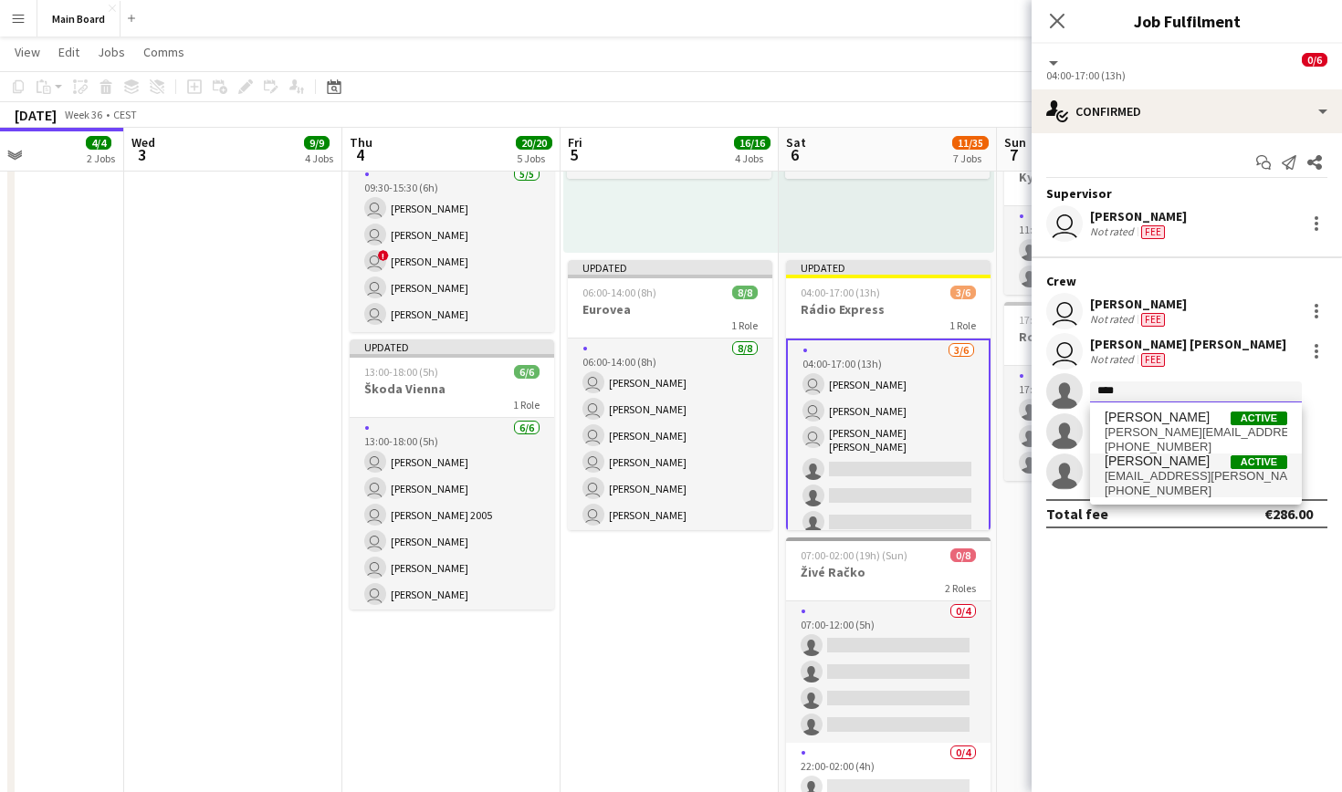
type input "****"
click at [1179, 469] on span "[EMAIL_ADDRESS][PERSON_NAME][DOMAIN_NAME]" at bounding box center [1196, 476] width 183 height 15
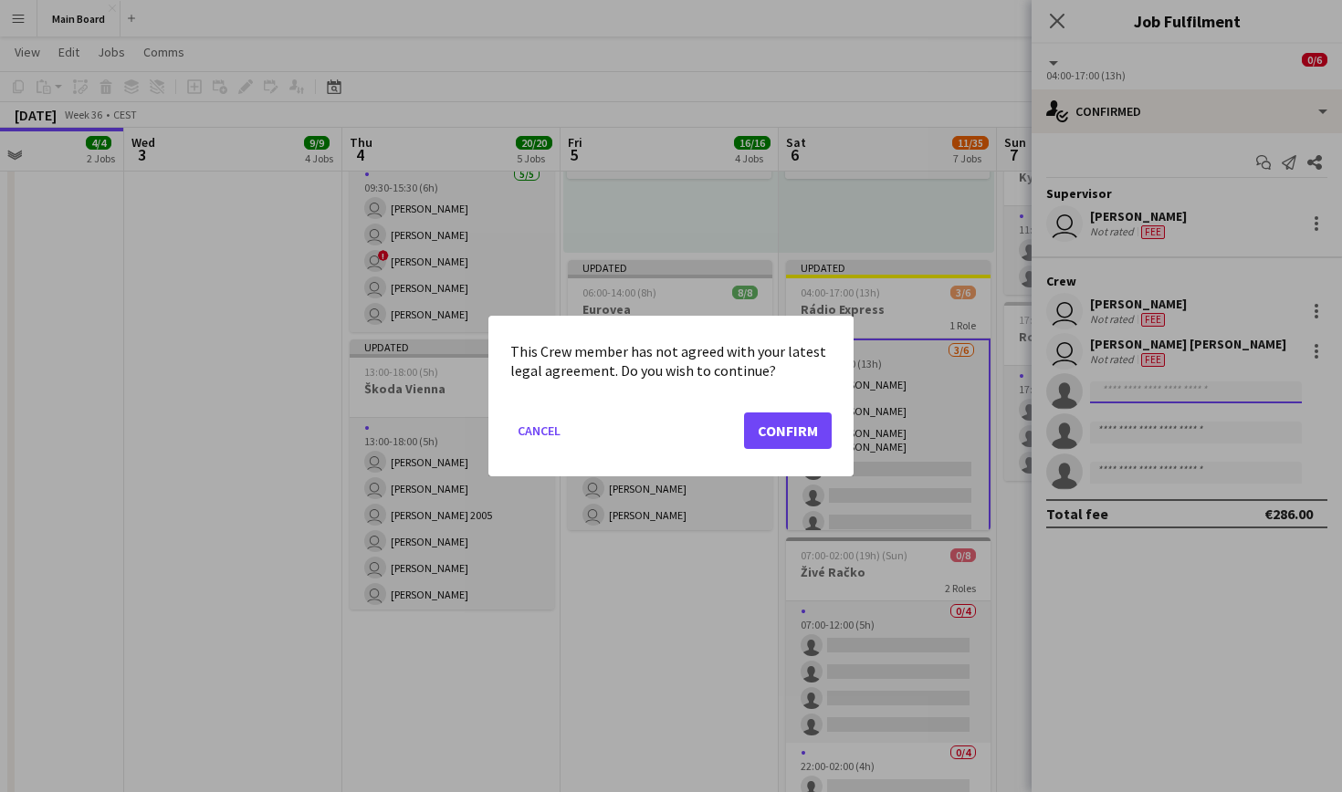
scroll to position [0, 0]
click at [792, 425] on button "Confirm" at bounding box center [788, 431] width 88 height 37
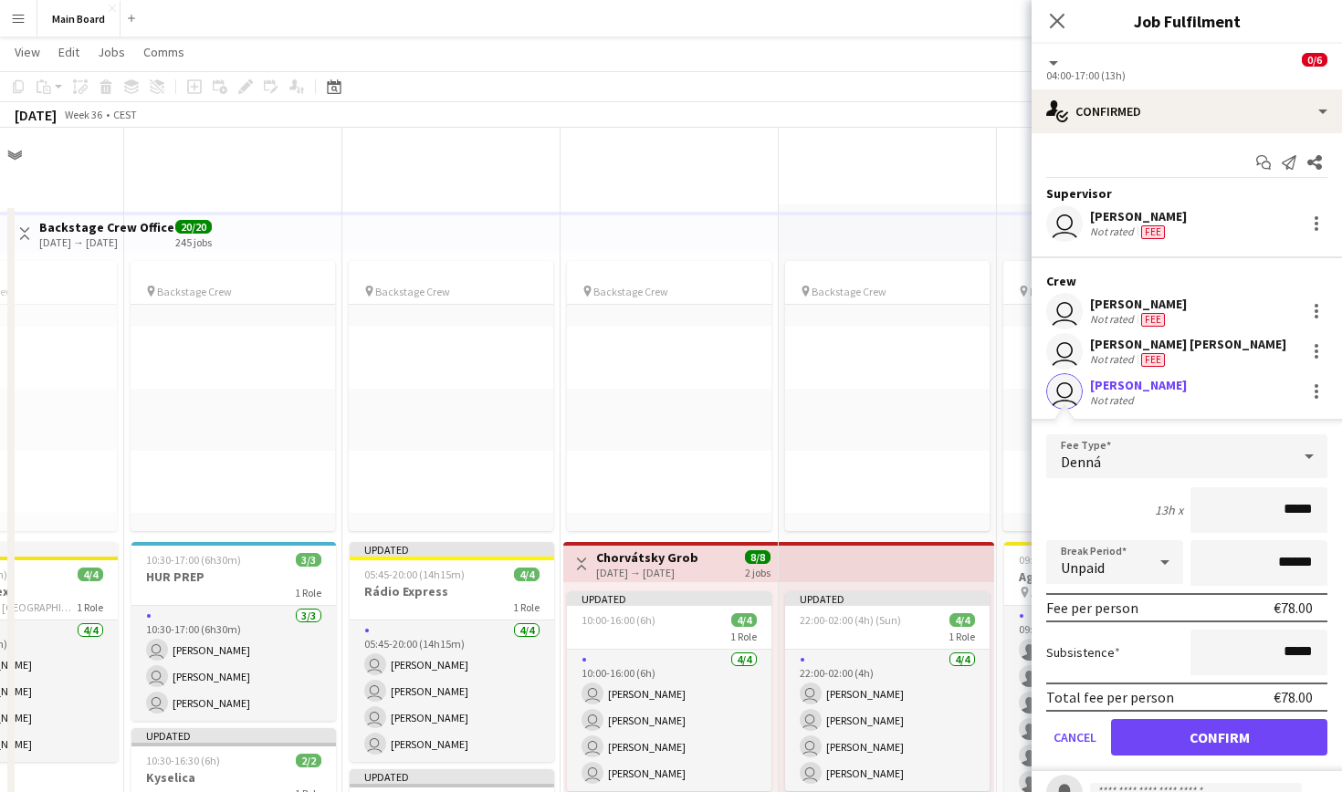
scroll to position [943, 0]
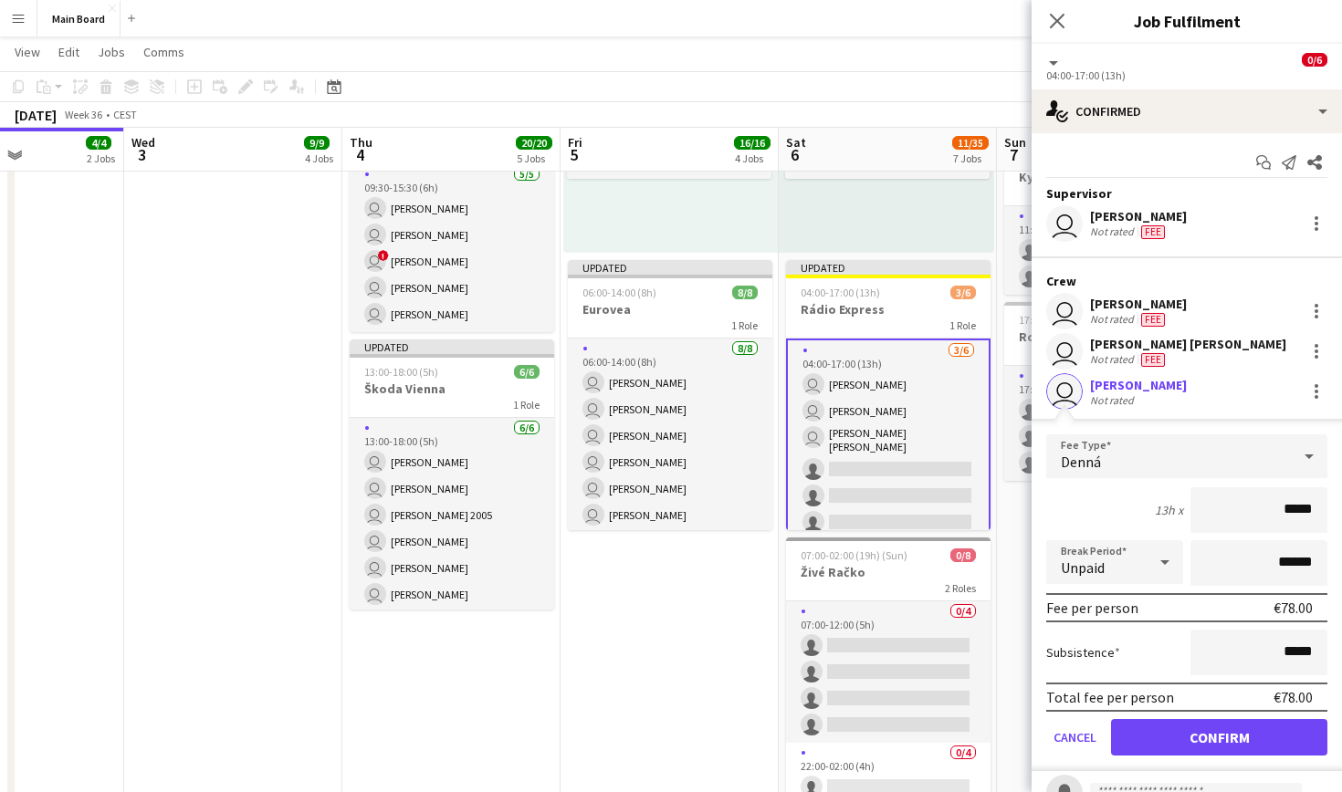
click at [1212, 742] on button "Confirm" at bounding box center [1219, 737] width 216 height 37
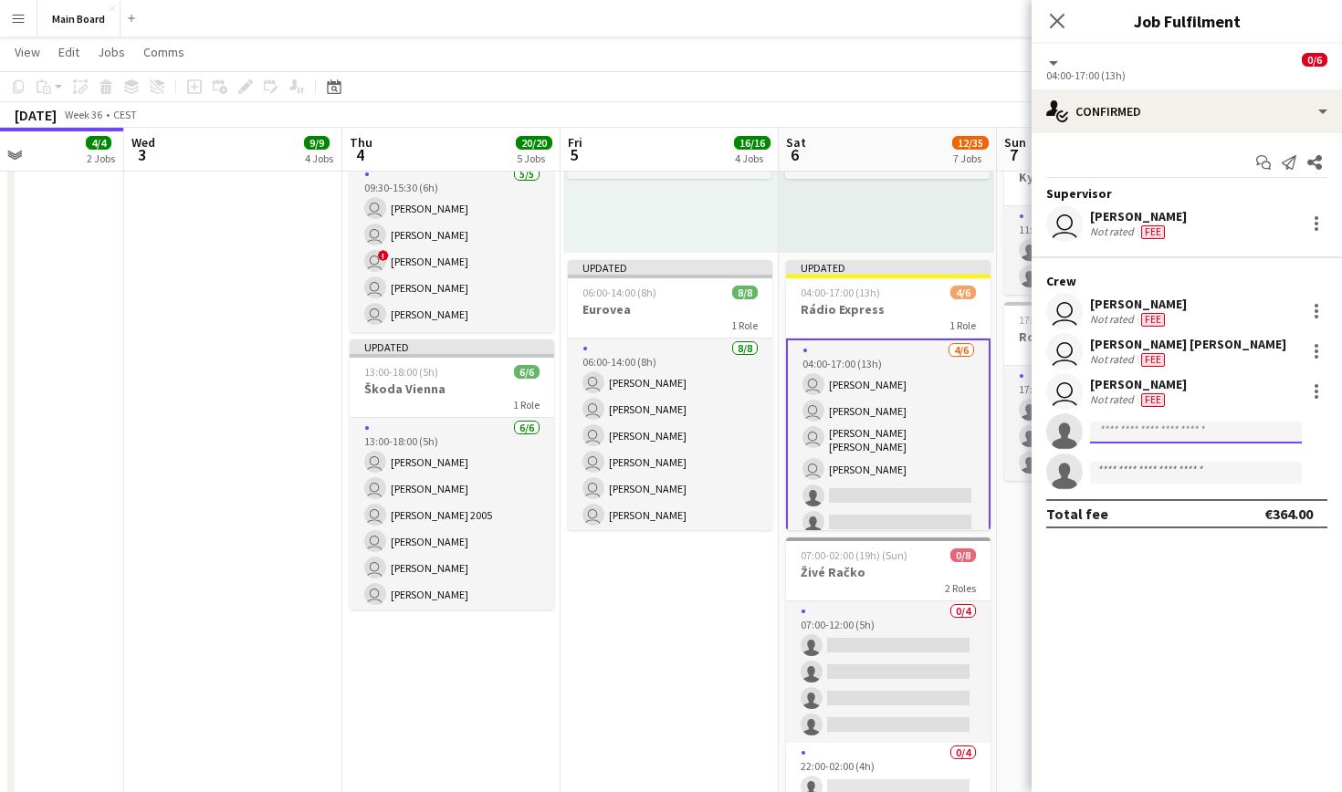
click at [1190, 435] on input at bounding box center [1196, 433] width 212 height 22
type input "****"
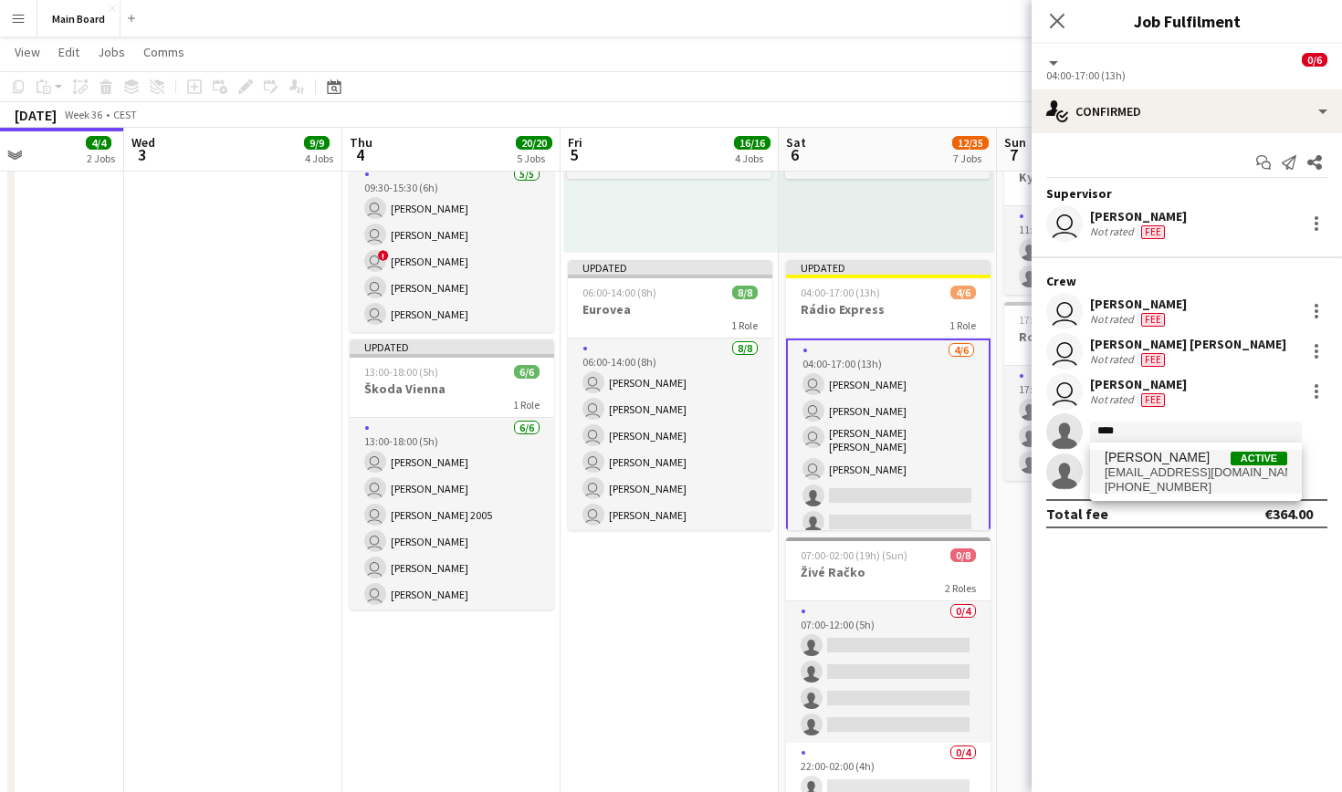
click at [1210, 469] on span "[EMAIL_ADDRESS][DOMAIN_NAME]" at bounding box center [1196, 473] width 183 height 15
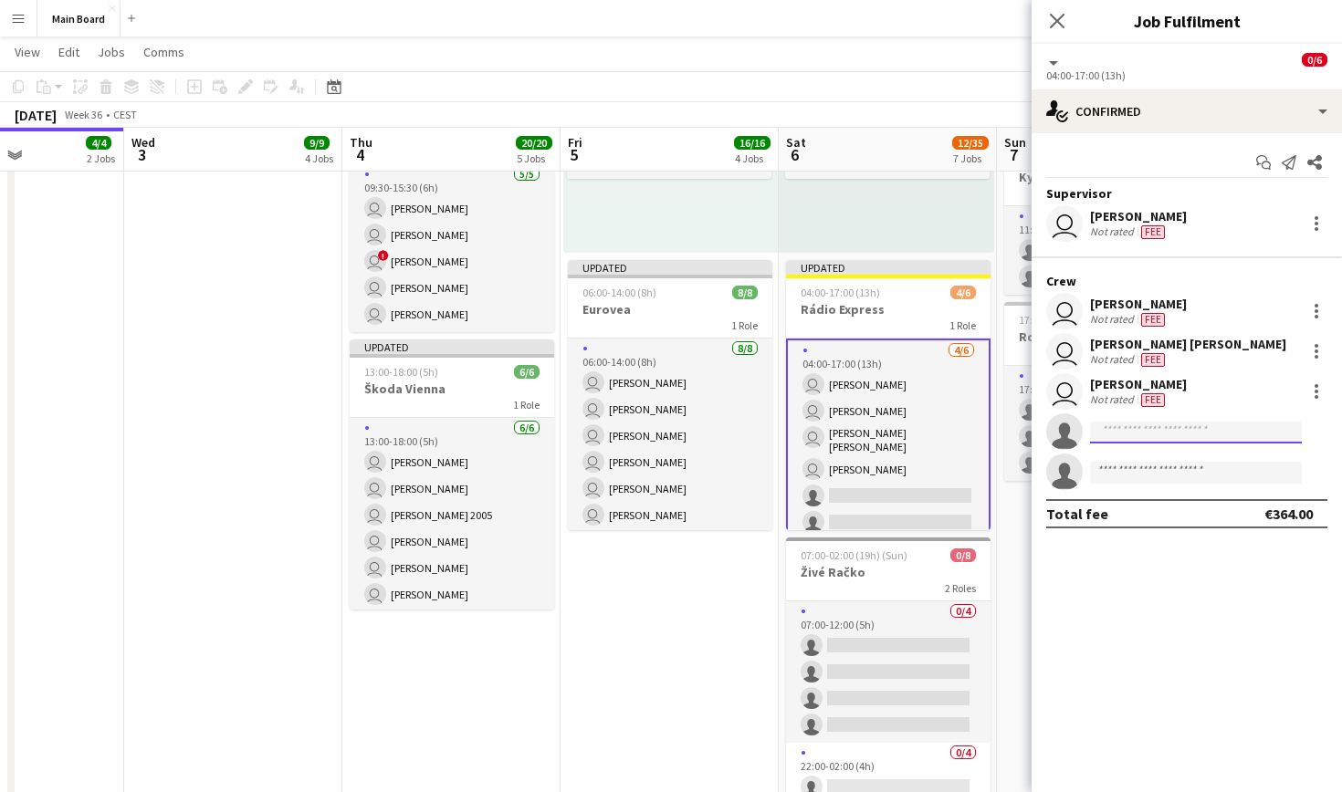
scroll to position [0, 0]
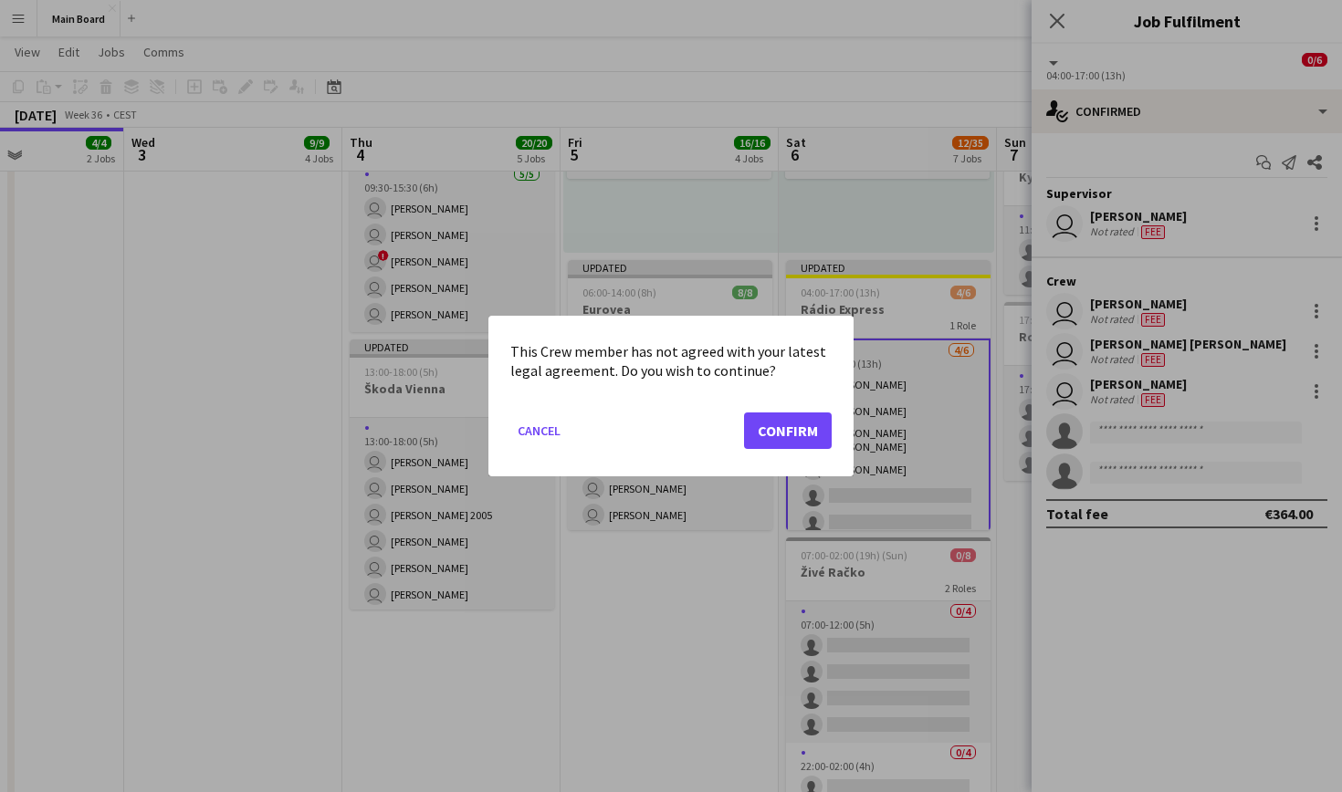
click at [792, 434] on button "Confirm" at bounding box center [788, 431] width 88 height 37
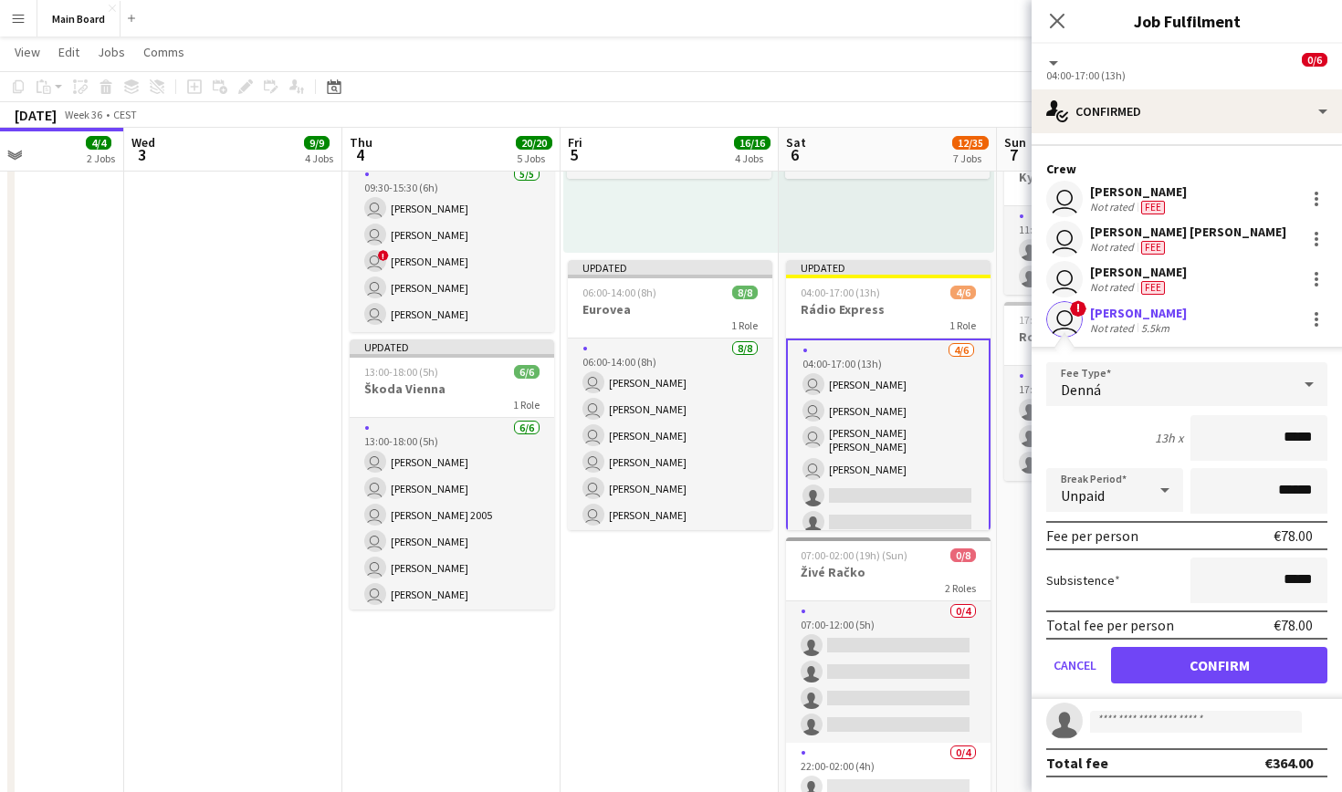
scroll to position [112, 0]
click at [1209, 668] on button "Confirm" at bounding box center [1219, 665] width 216 height 37
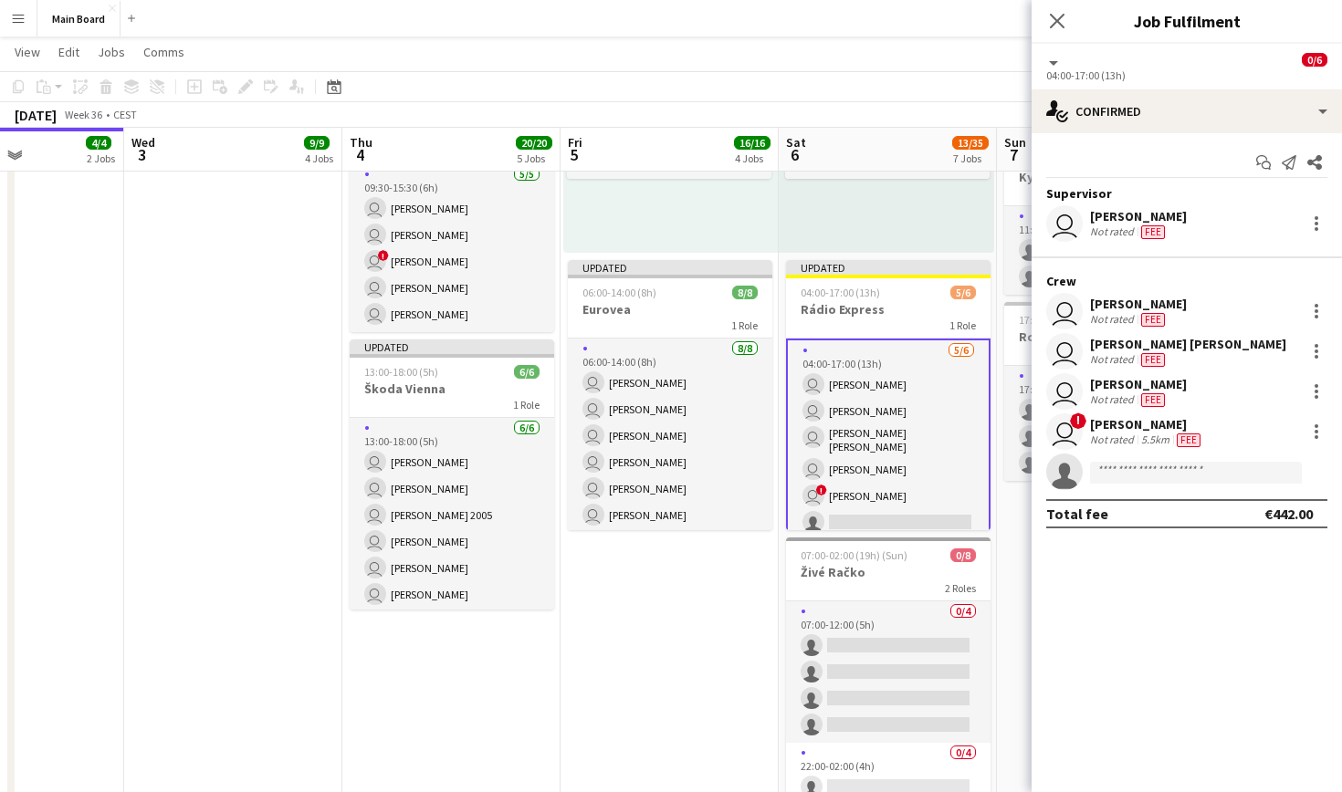
scroll to position [0, 0]
click at [1140, 466] on input at bounding box center [1196, 473] width 212 height 22
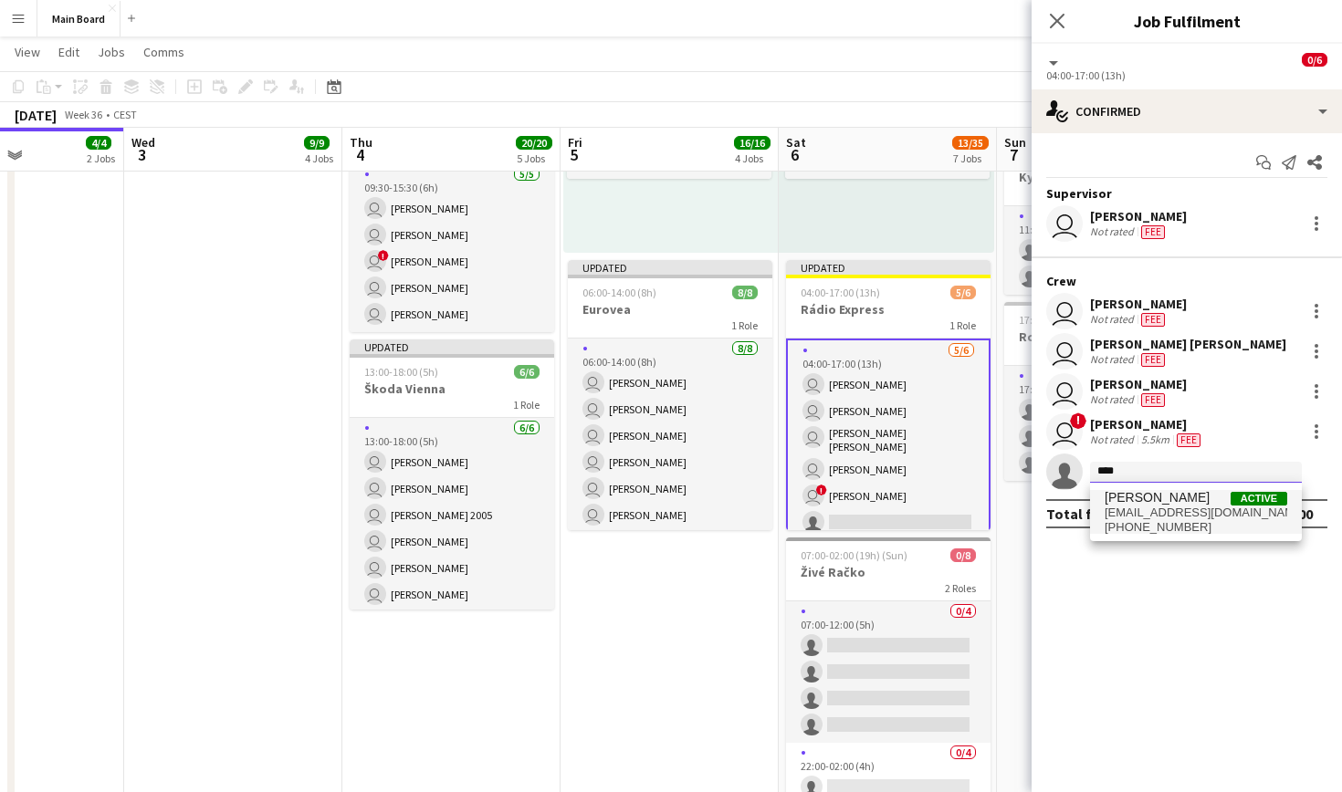
type input "****"
click at [1158, 508] on span "[EMAIL_ADDRESS][DOMAIN_NAME]" at bounding box center [1196, 513] width 183 height 15
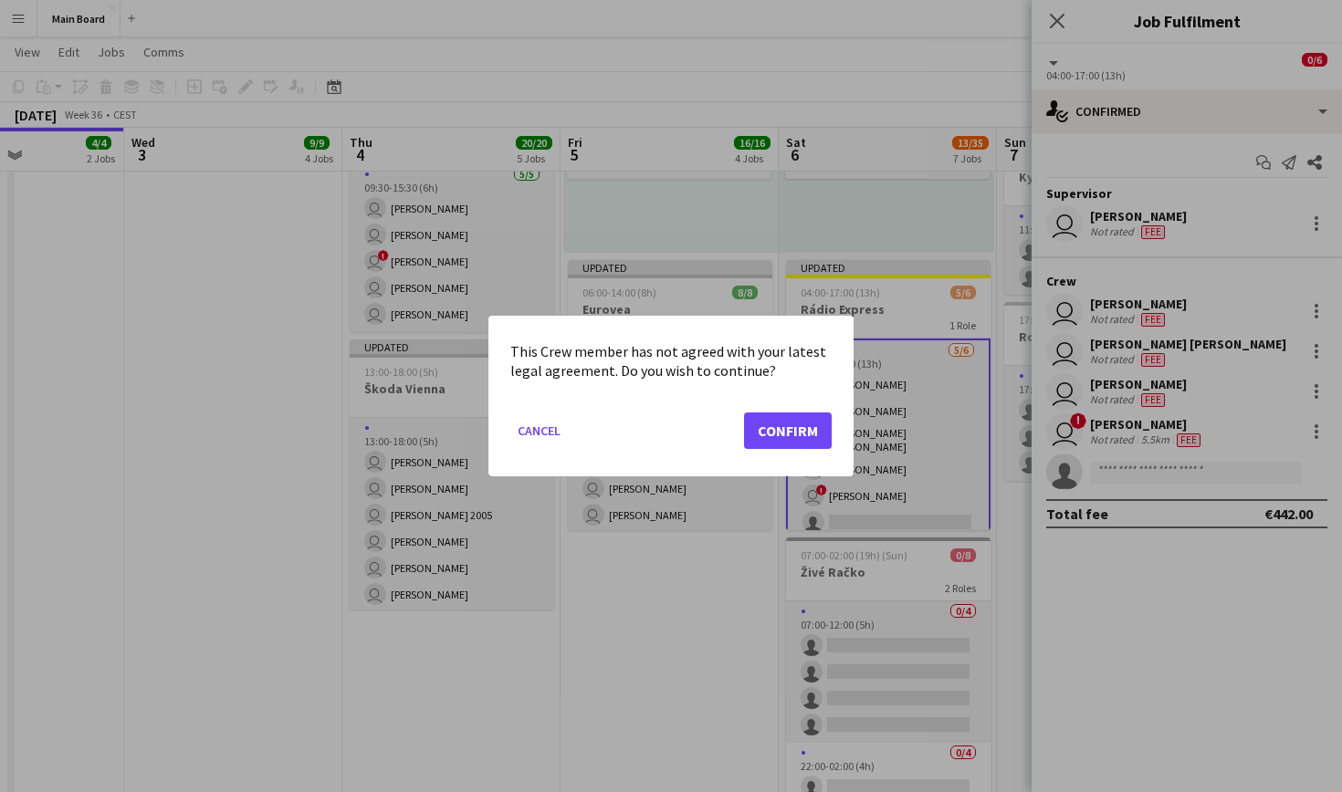
click at [753, 417] on button "Confirm" at bounding box center [788, 431] width 88 height 37
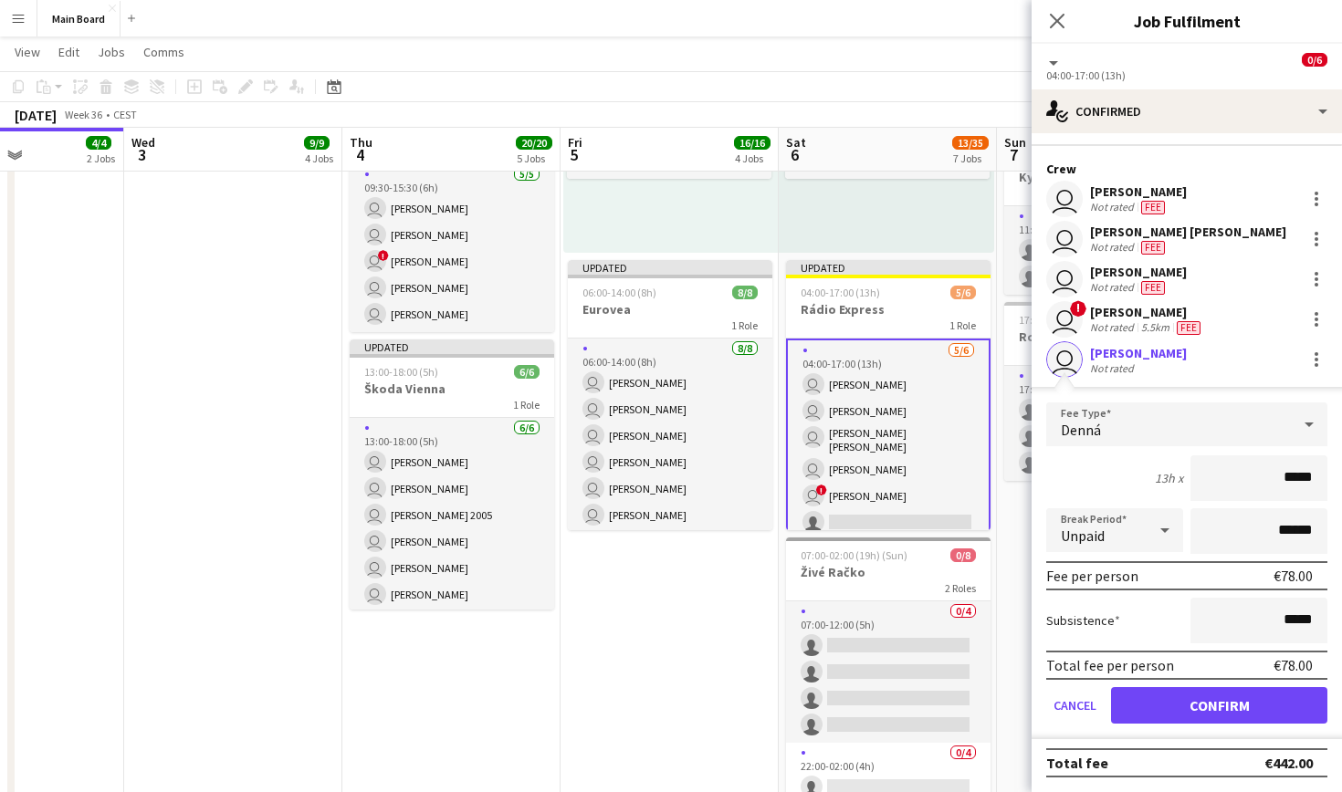
scroll to position [112, 0]
click at [1209, 699] on button "Confirm" at bounding box center [1219, 705] width 216 height 37
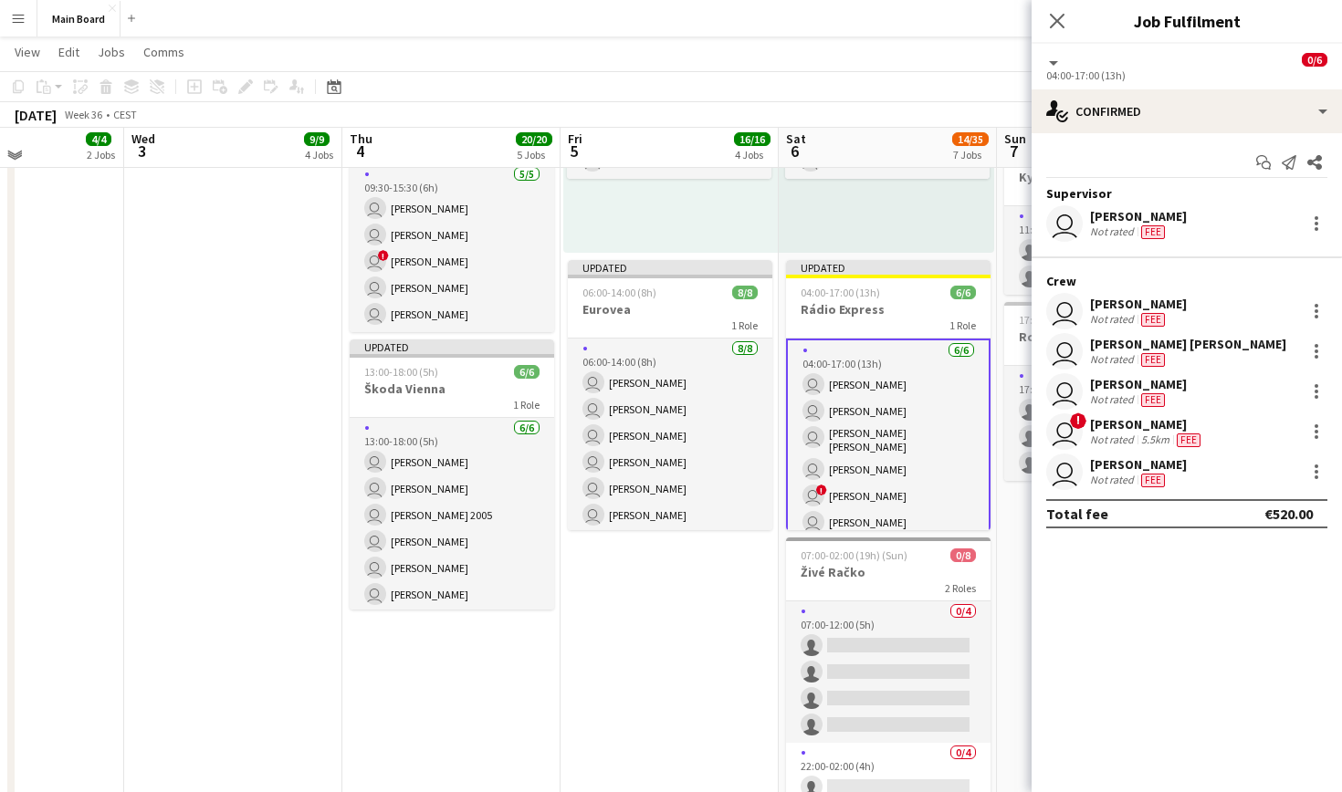
scroll to position [931, 0]
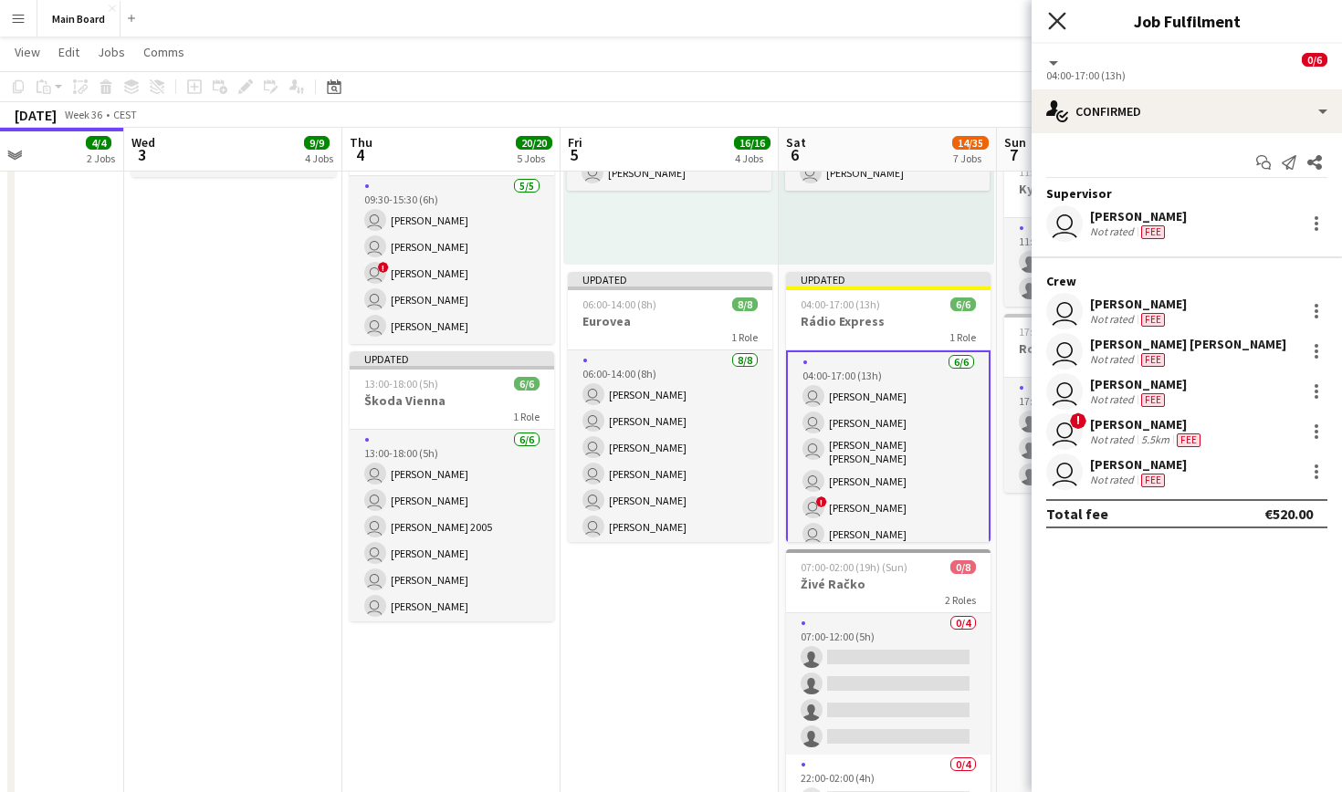
click at [1061, 16] on icon at bounding box center [1056, 20] width 17 height 17
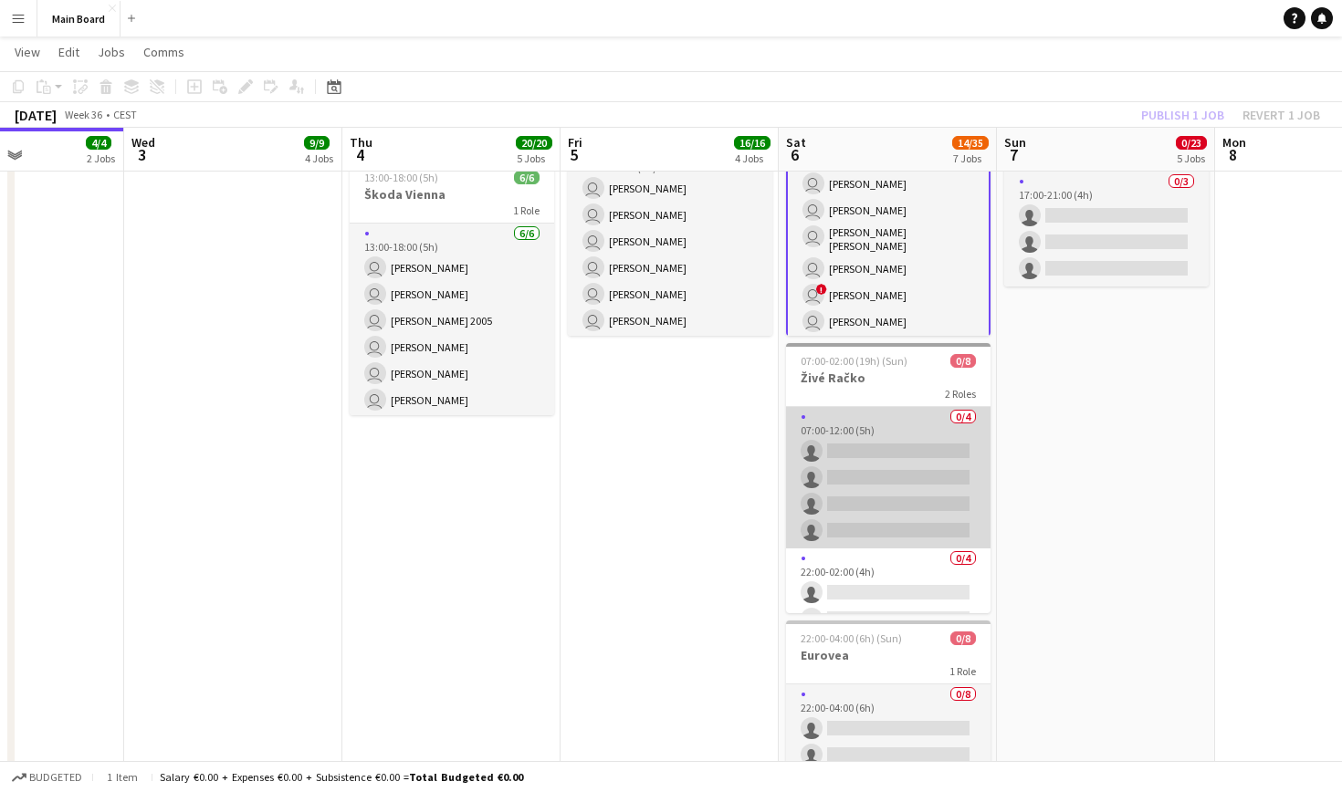
scroll to position [0, 0]
click at [900, 420] on app-card-role "0/4 07:00-12:00 (5h) single-neutral-actions single-neutral-actions single-neutr…" at bounding box center [888, 478] width 204 height 142
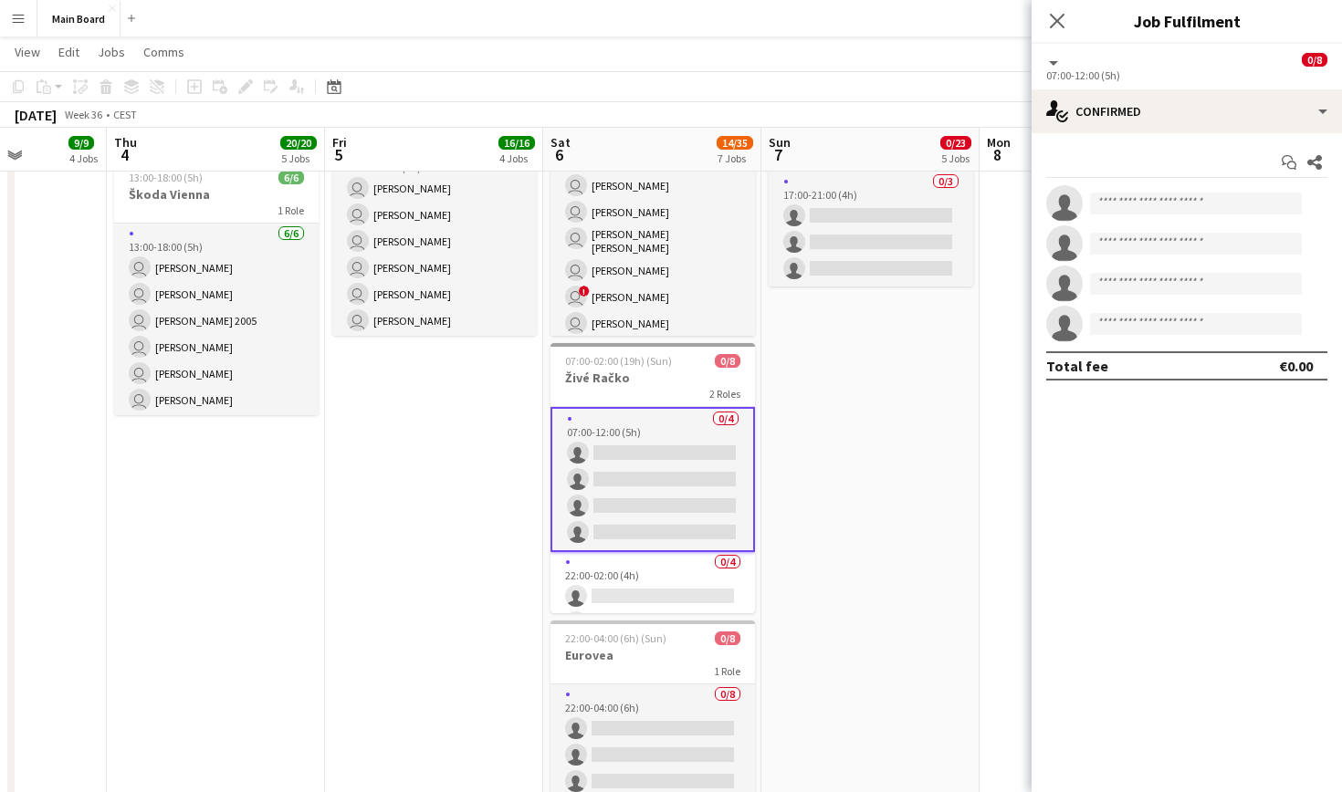
scroll to position [0, 771]
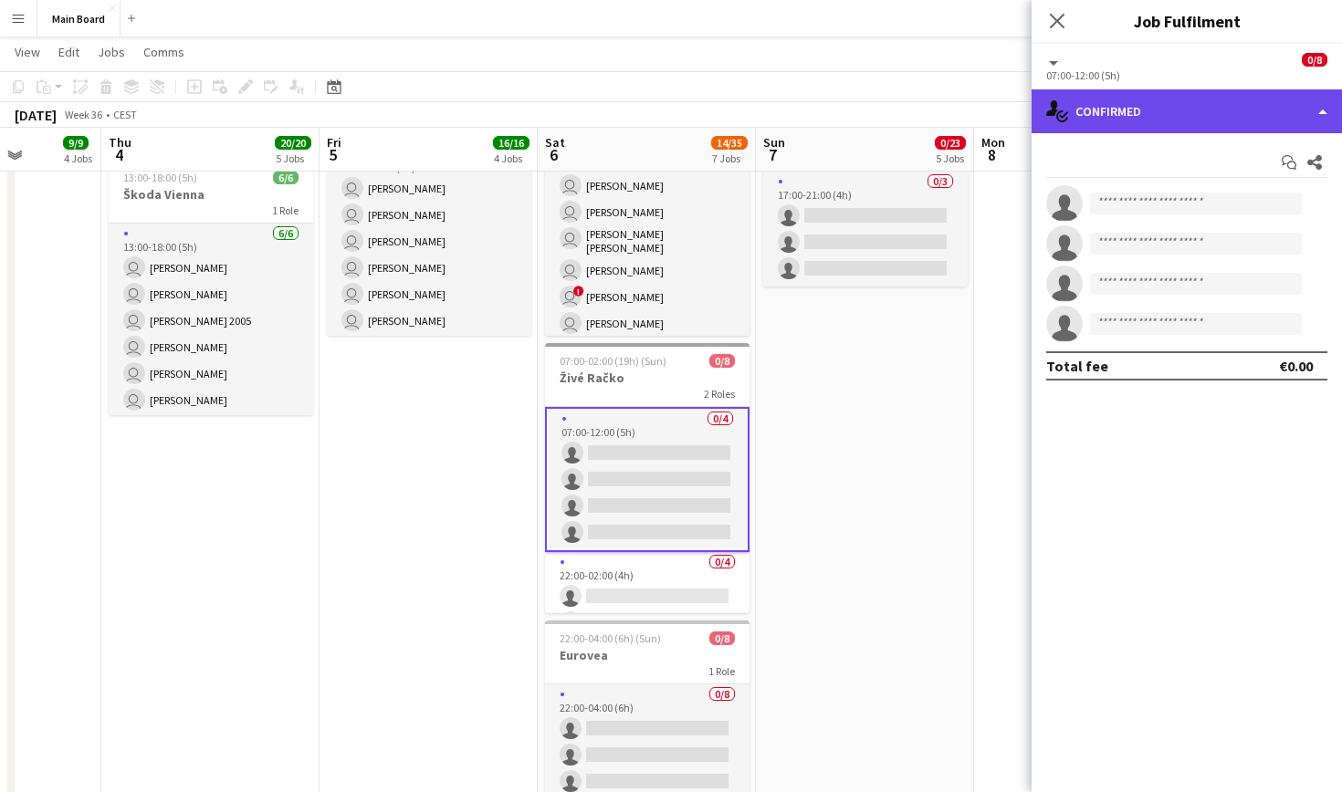
click at [1232, 113] on div "single-neutral-actions-check-2 Confirmed" at bounding box center [1187, 111] width 310 height 44
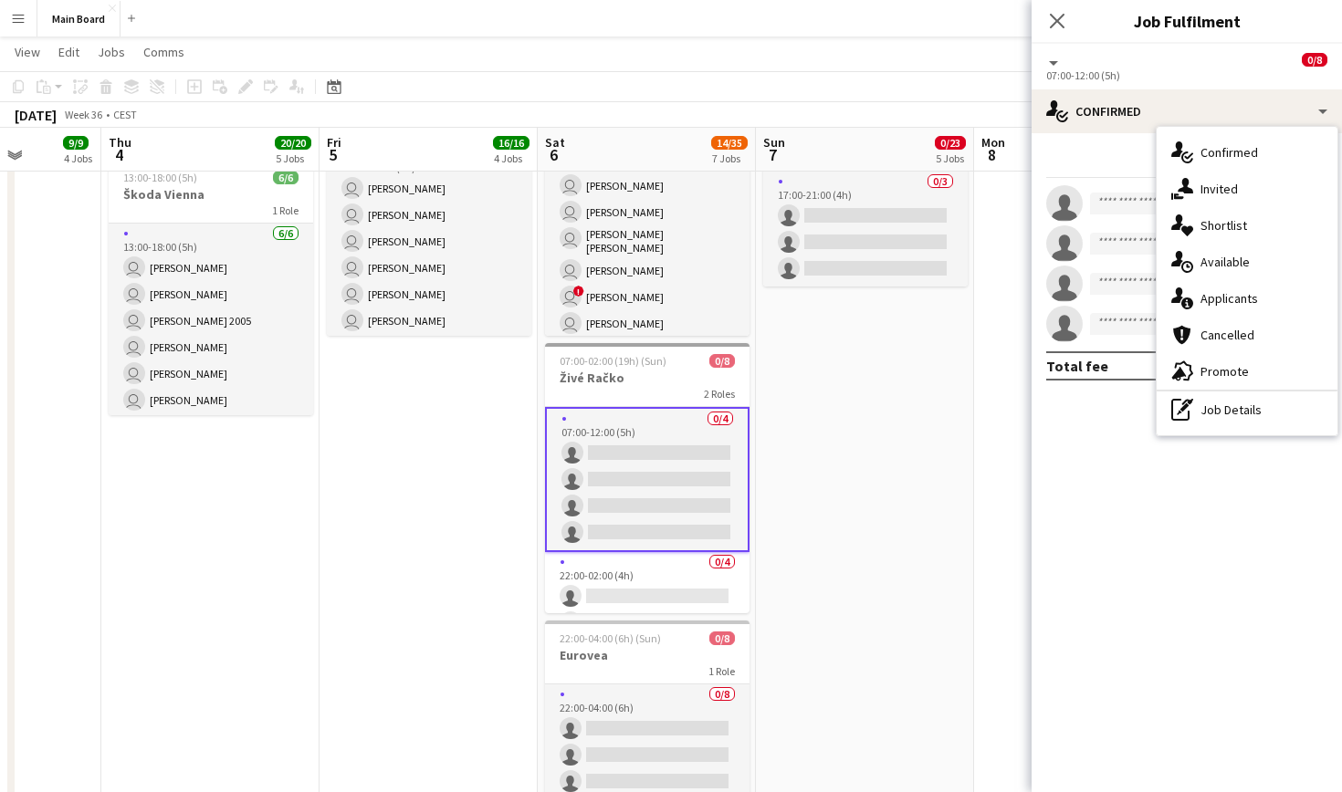
click at [1120, 192] on app-invite-slot "single-neutral-actions" at bounding box center [1187, 203] width 310 height 37
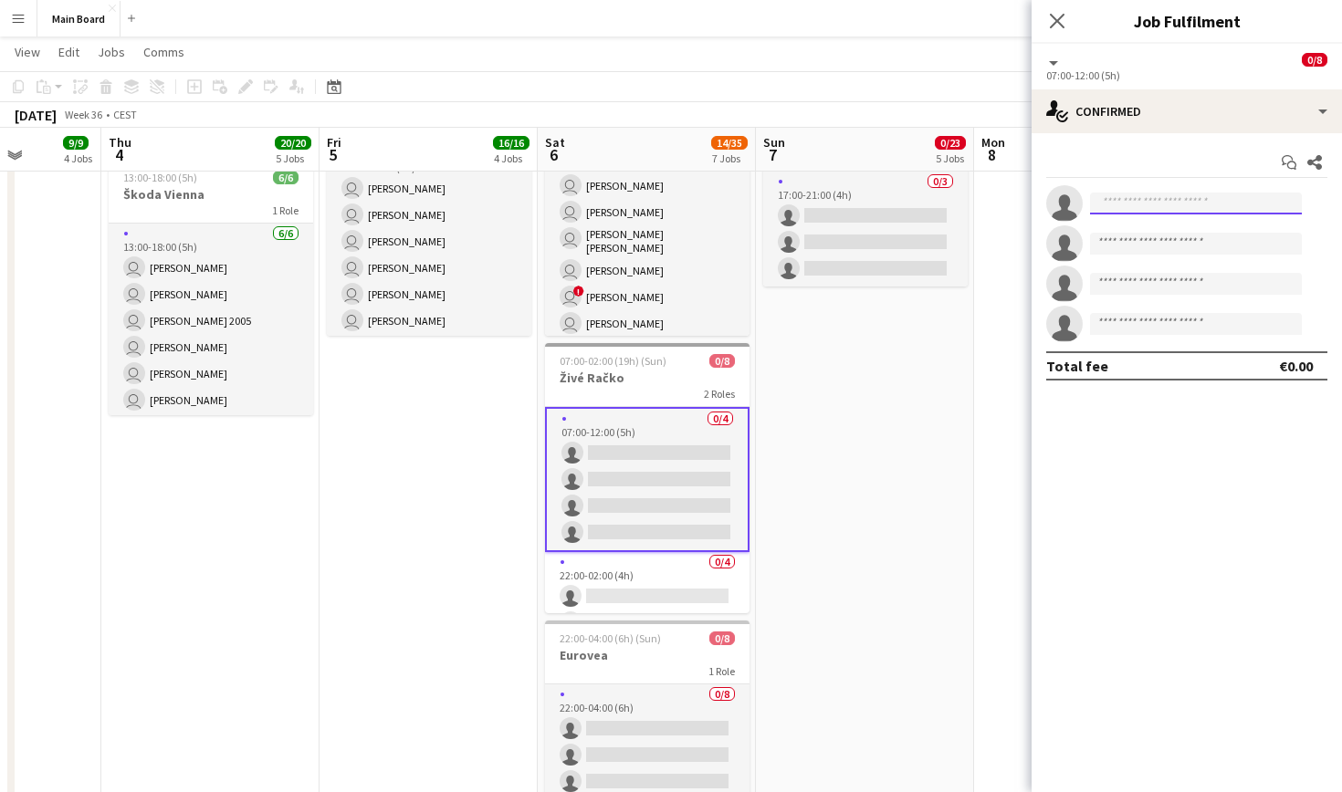
click at [1124, 200] on input at bounding box center [1196, 204] width 212 height 22
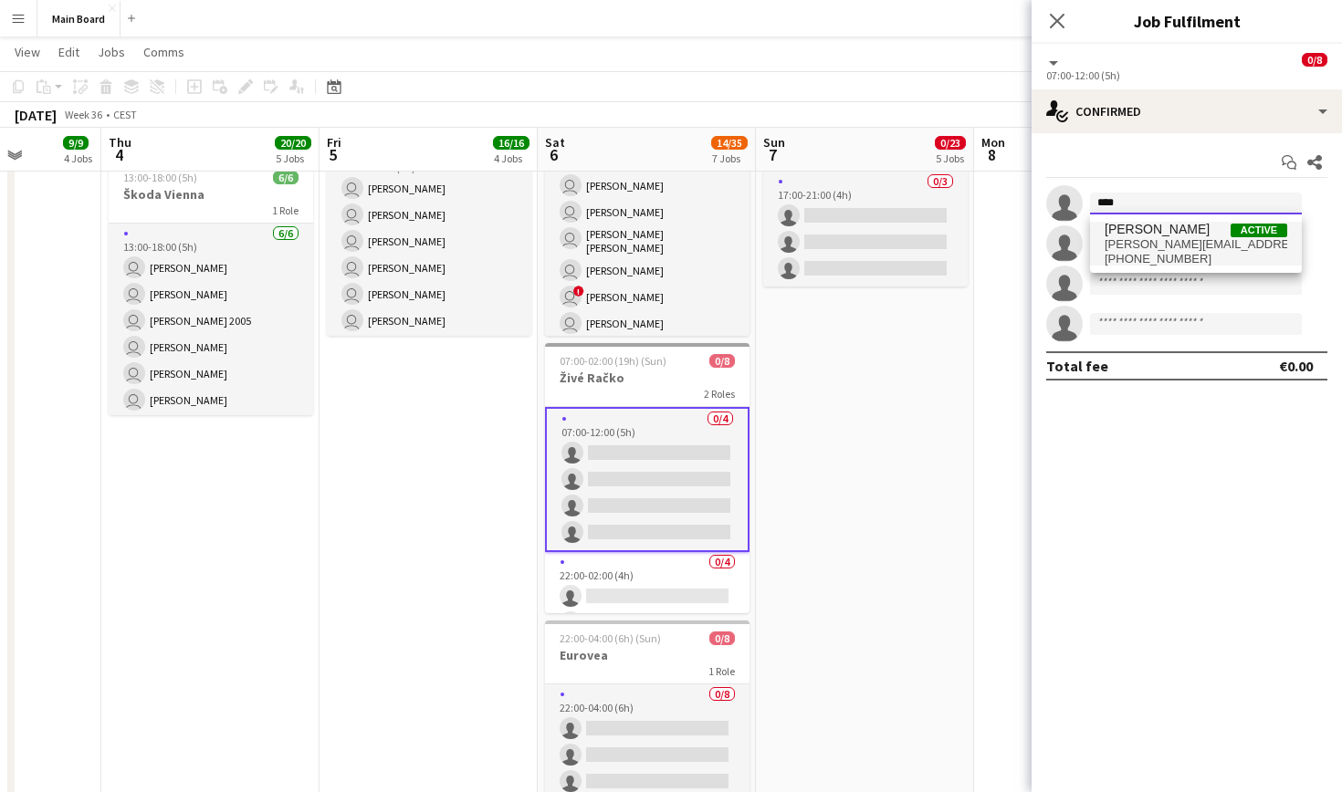
type input "****"
click at [1166, 238] on span "[PERSON_NAME][EMAIL_ADDRESS][PERSON_NAME][DOMAIN_NAME]" at bounding box center [1196, 244] width 183 height 15
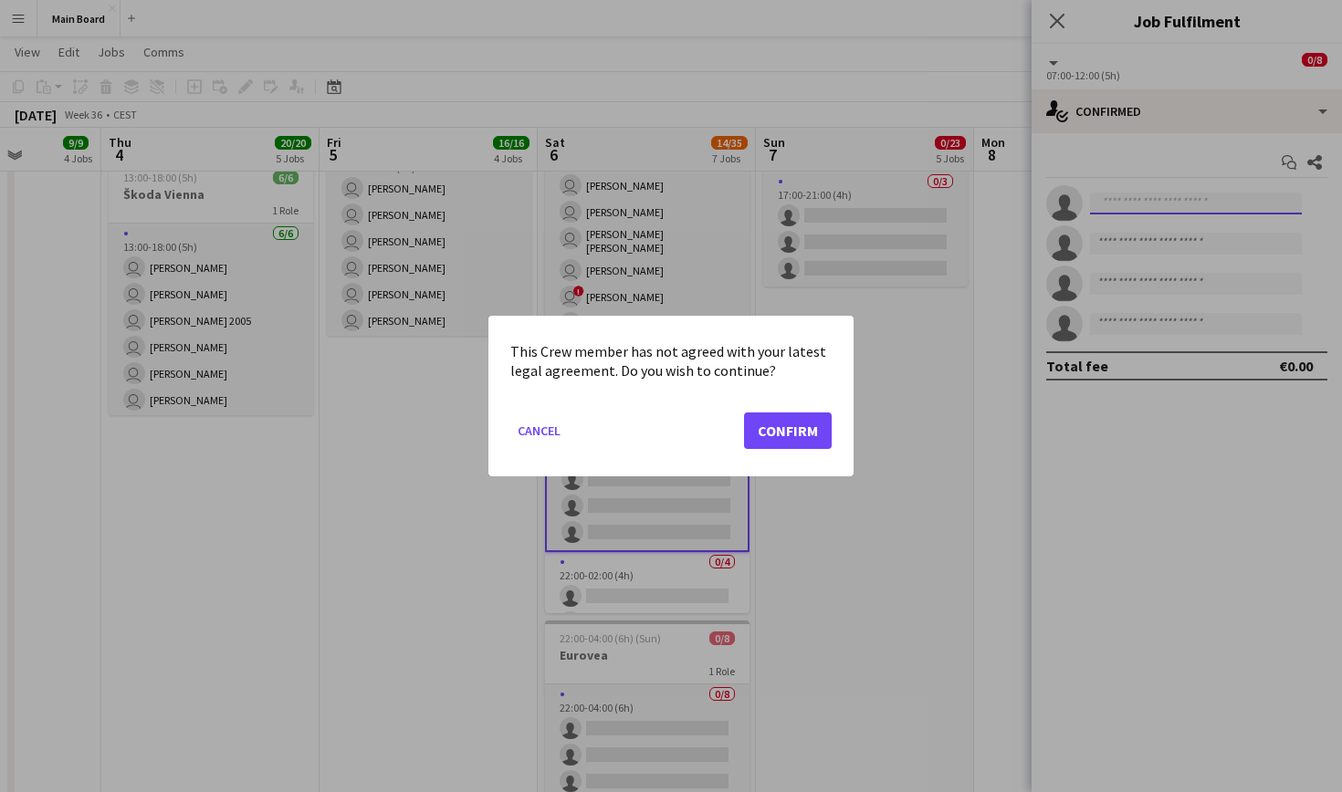
scroll to position [0, 0]
click at [765, 436] on button "Confirm" at bounding box center [788, 431] width 88 height 37
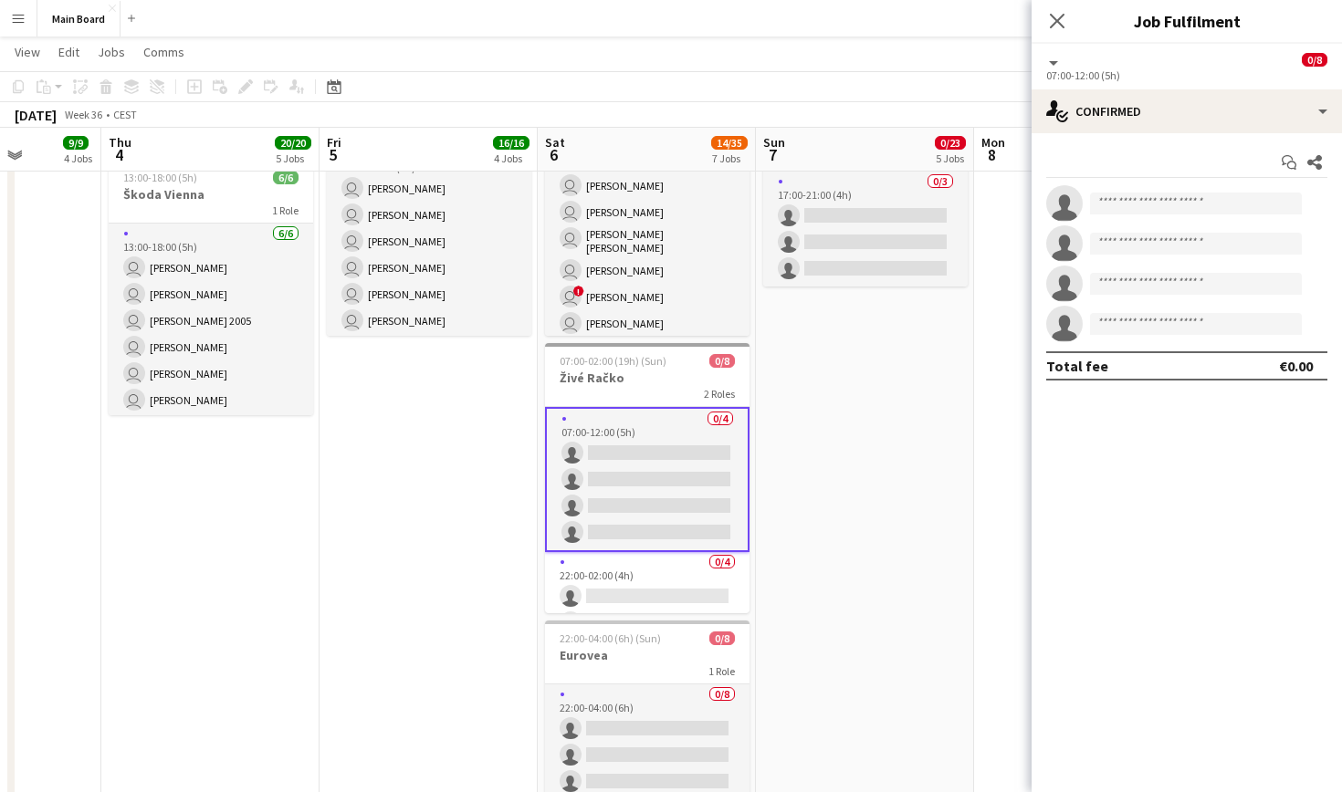
scroll to position [1137, 0]
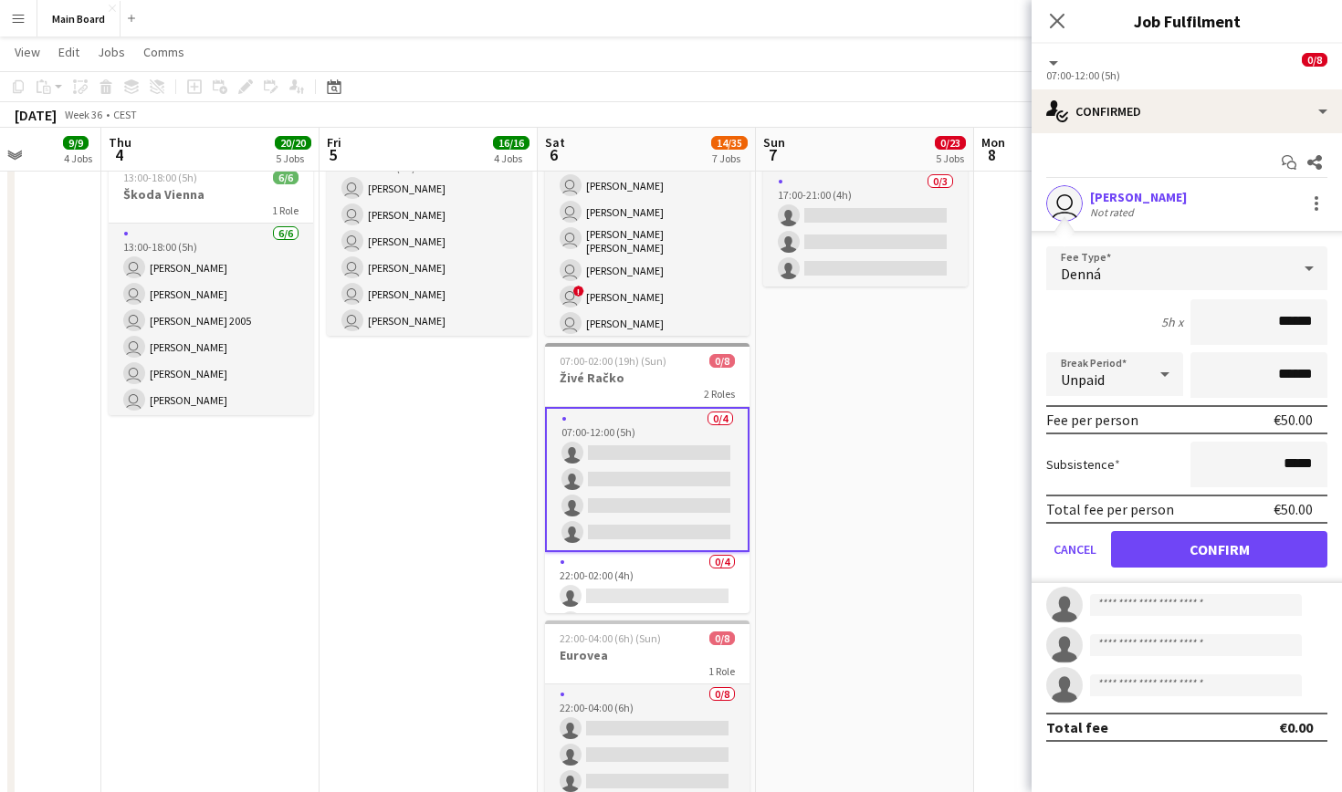
click at [1177, 549] on button "Confirm" at bounding box center [1219, 549] width 216 height 37
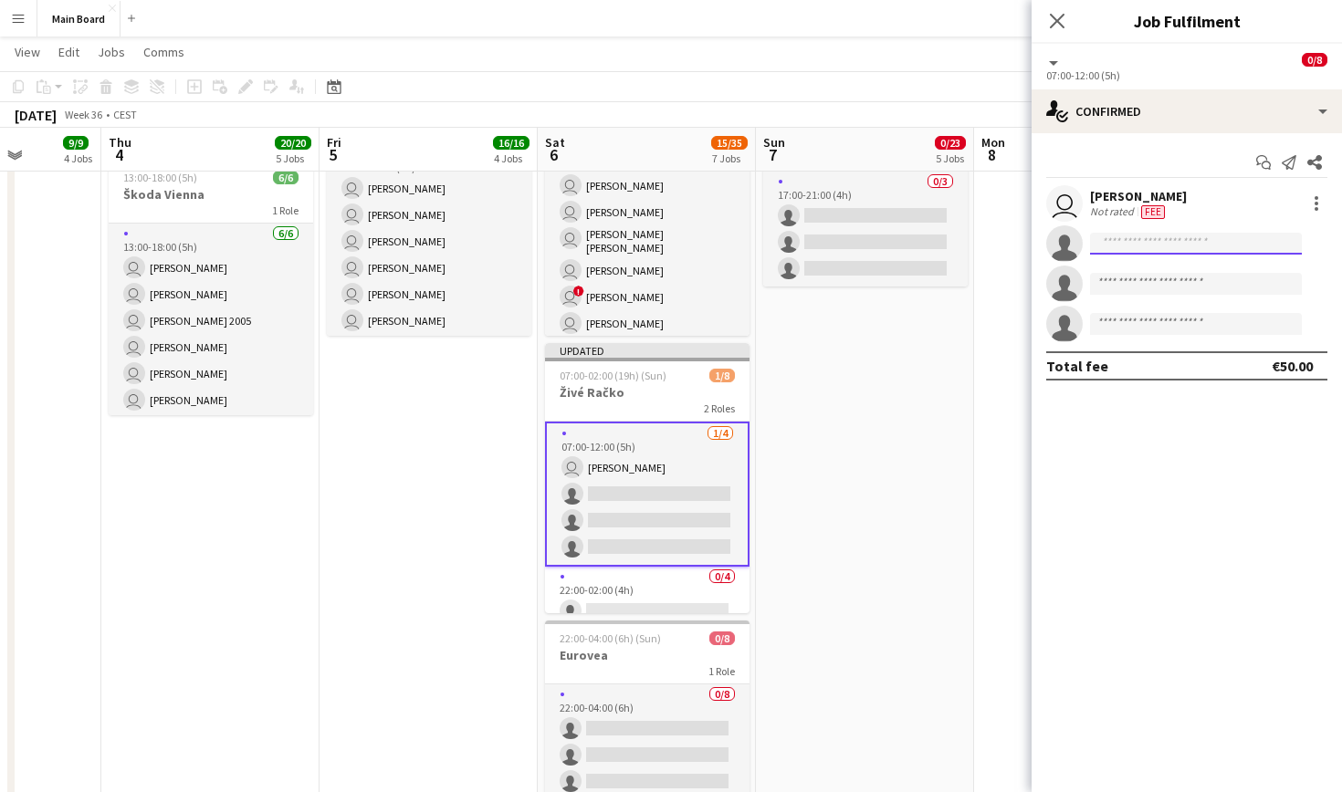
click at [1164, 245] on input at bounding box center [1196, 244] width 212 height 22
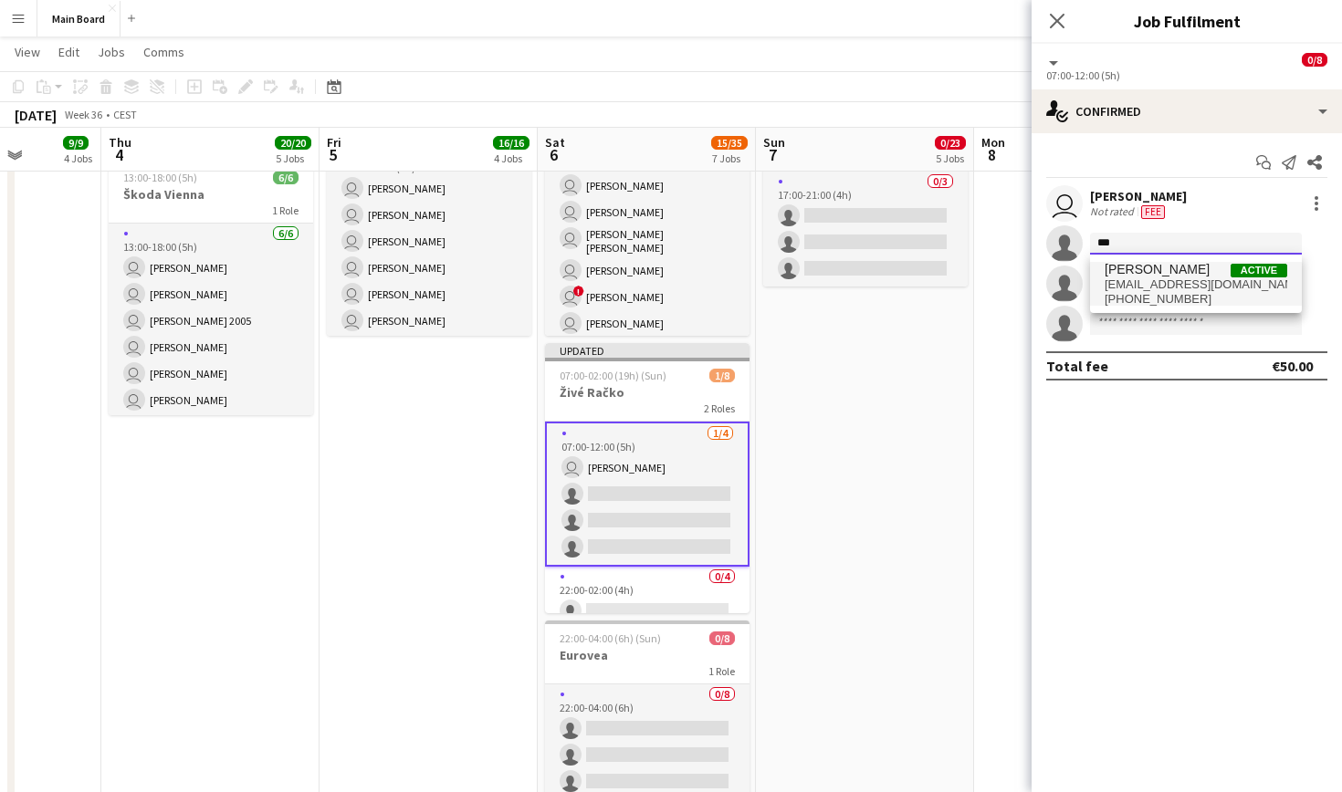
type input "***"
click at [1175, 270] on span "[PERSON_NAME] Active" at bounding box center [1196, 270] width 183 height 16
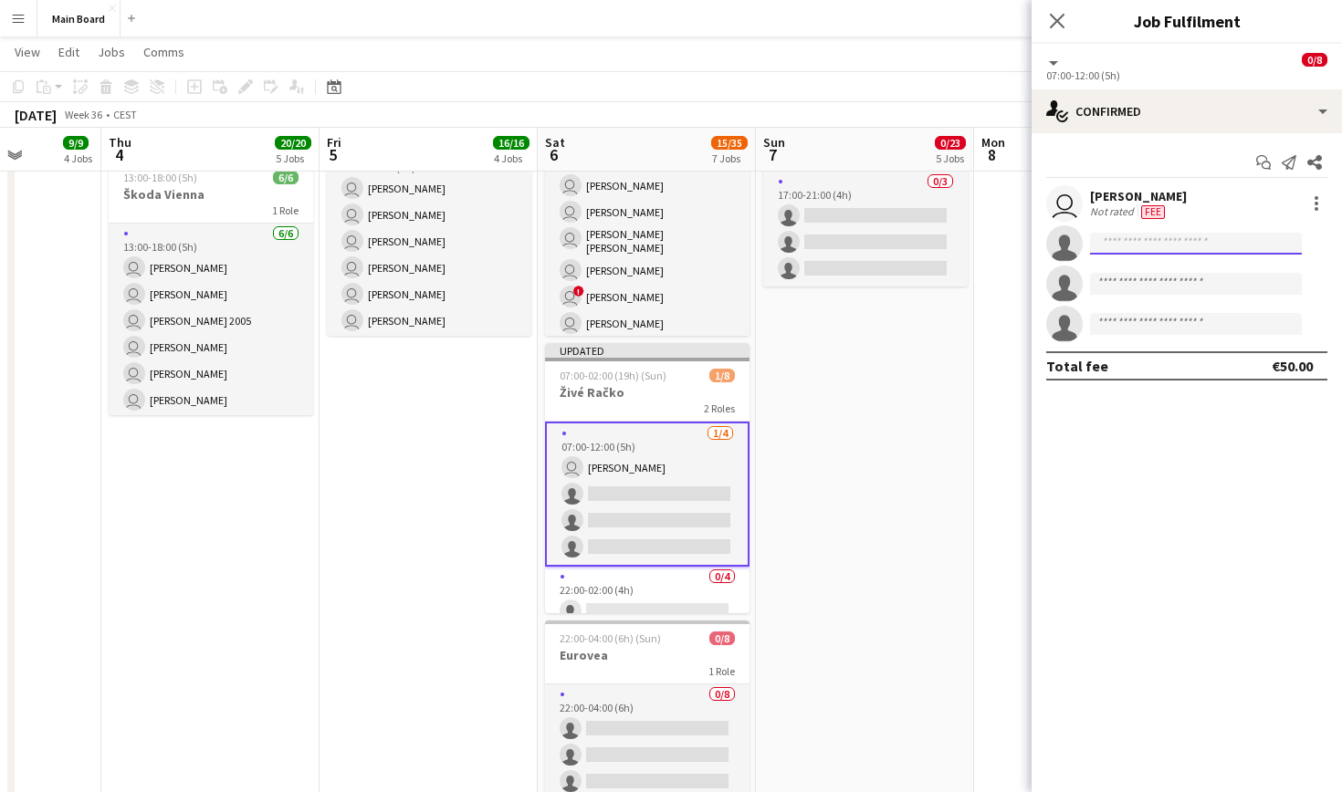
scroll to position [0, 0]
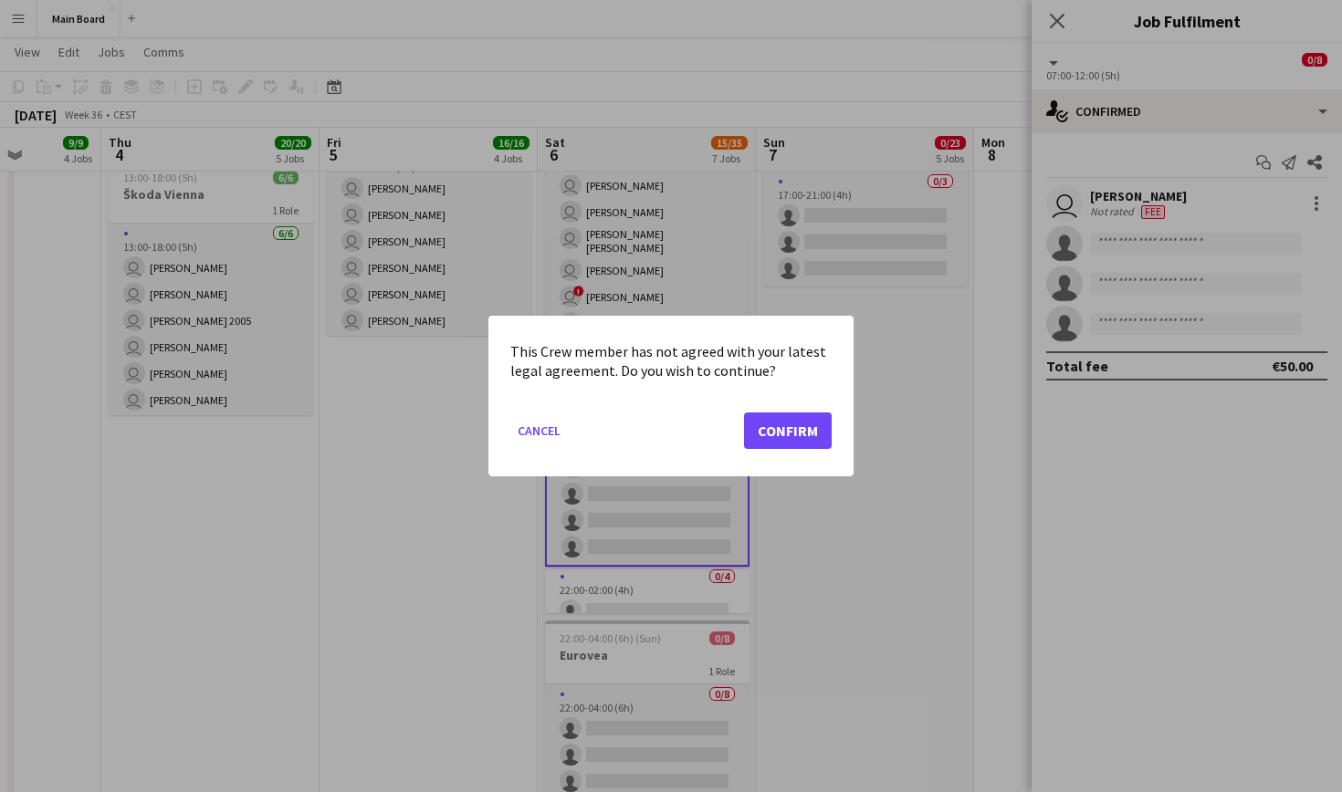
click at [782, 425] on button "Confirm" at bounding box center [788, 431] width 88 height 37
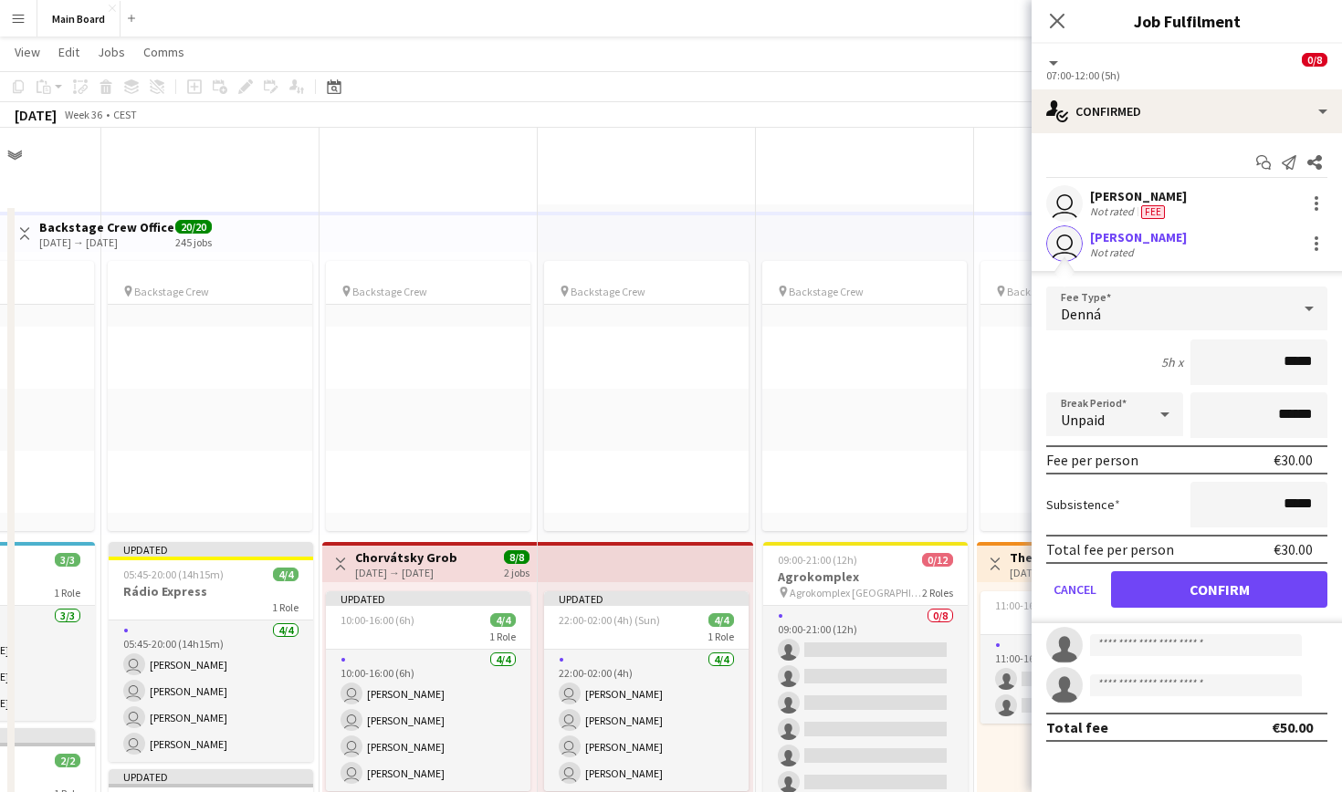
scroll to position [1137, 0]
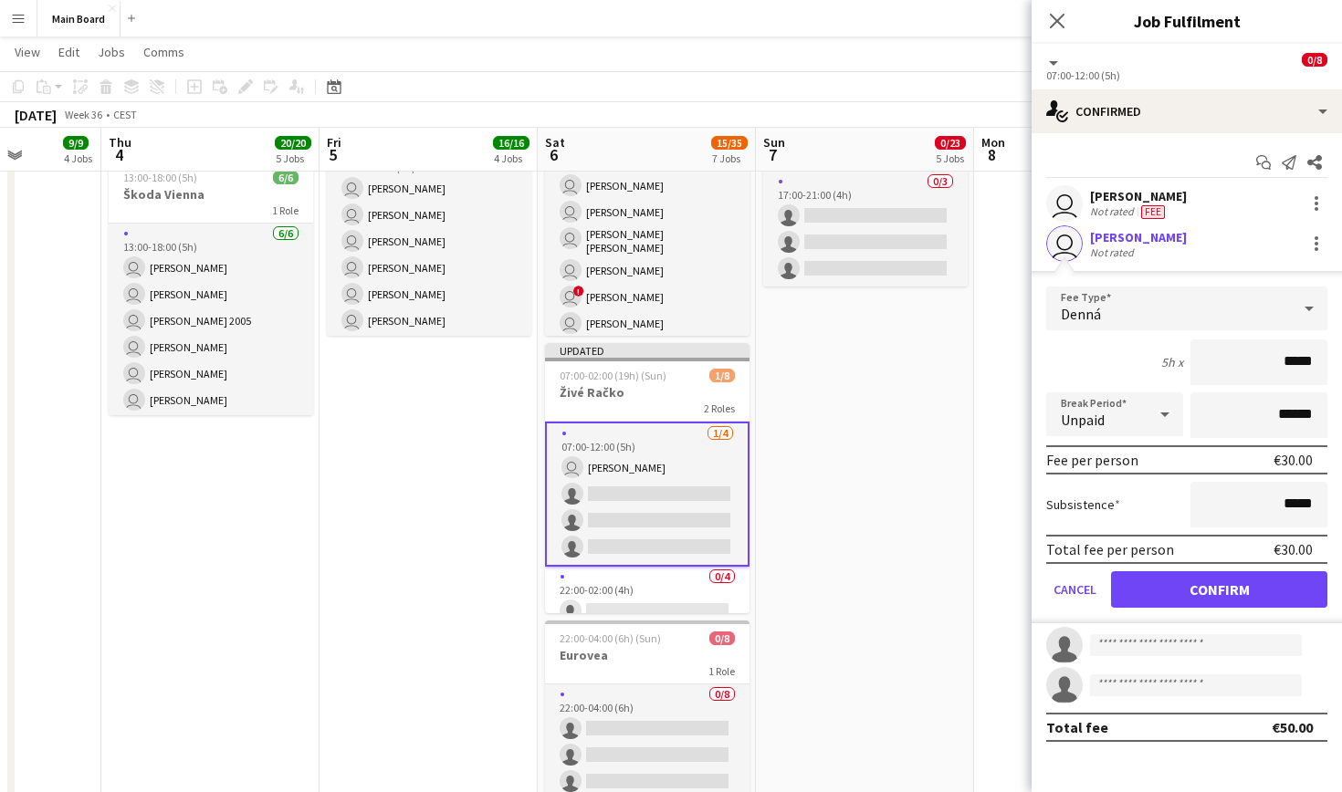
click at [1210, 586] on button "Confirm" at bounding box center [1219, 589] width 216 height 37
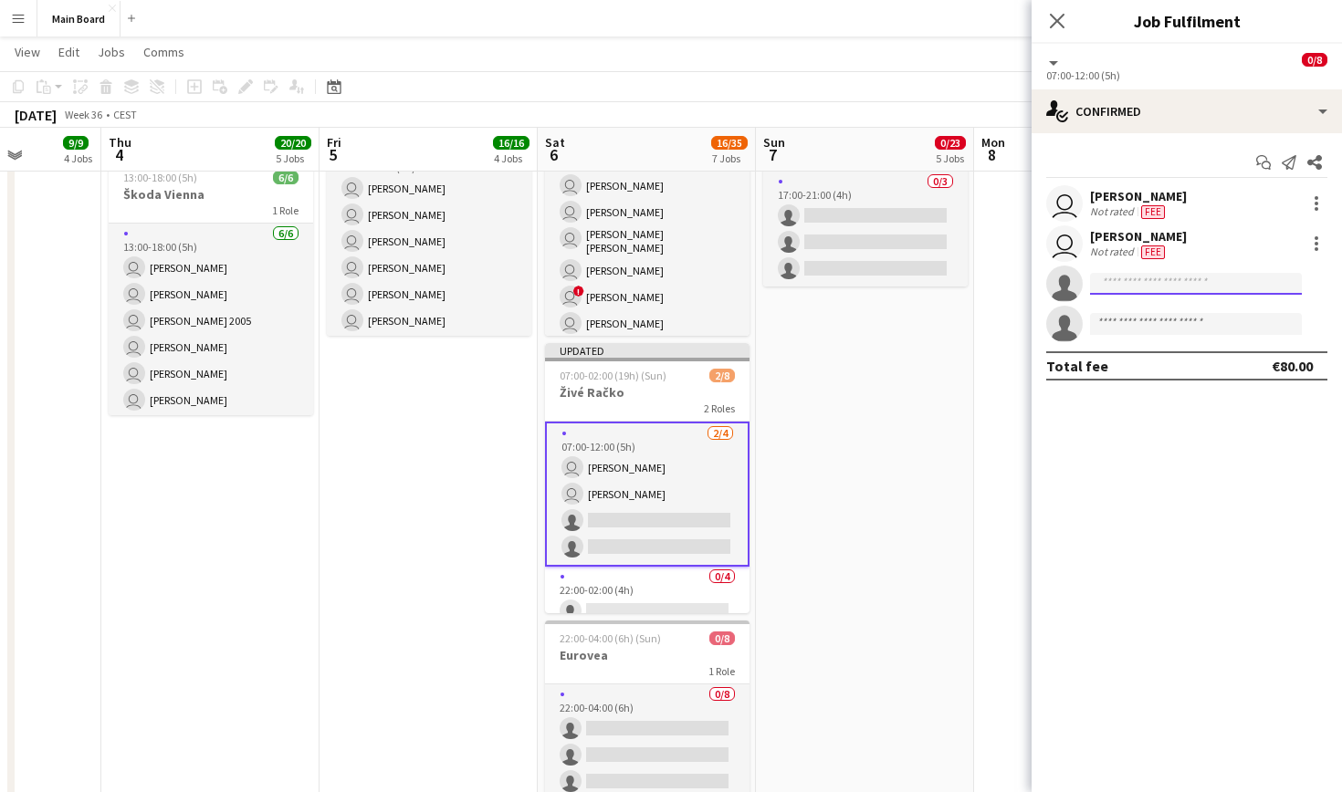
click at [1210, 288] on input at bounding box center [1196, 284] width 212 height 22
type input "****"
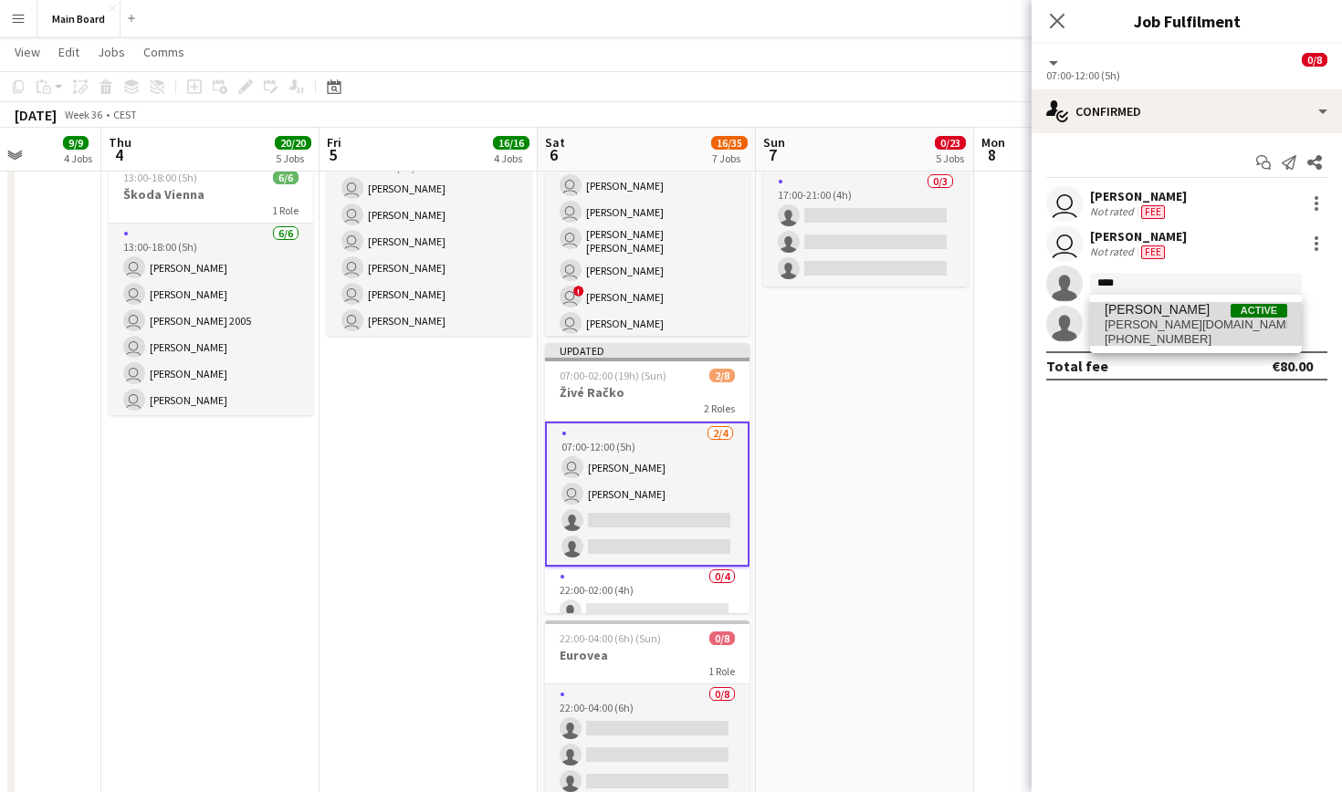
click at [1174, 330] on span "[PERSON_NAME][DOMAIN_NAME][EMAIL_ADDRESS][PERSON_NAME][PERSON_NAME][DOMAIN_NAME]" at bounding box center [1196, 325] width 183 height 15
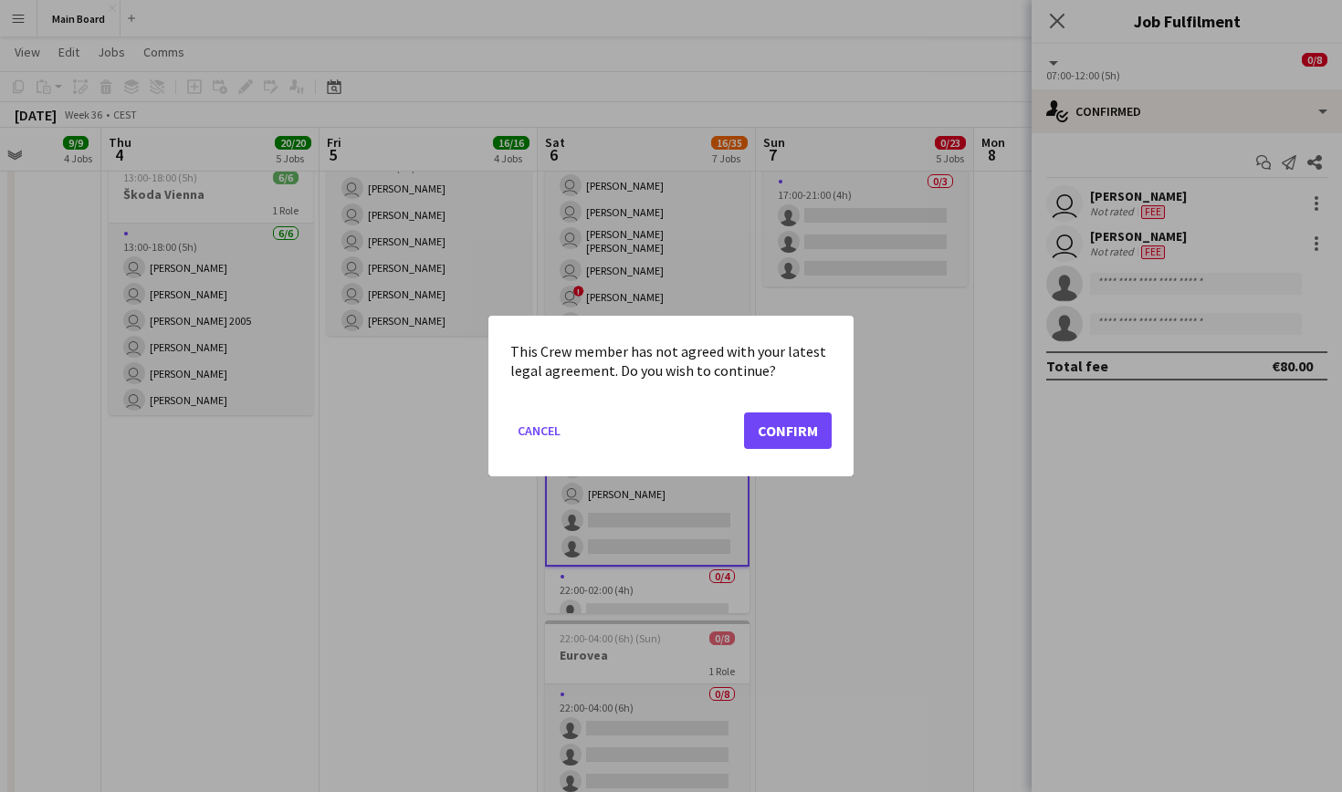
click at [803, 431] on button "Confirm" at bounding box center [788, 431] width 88 height 37
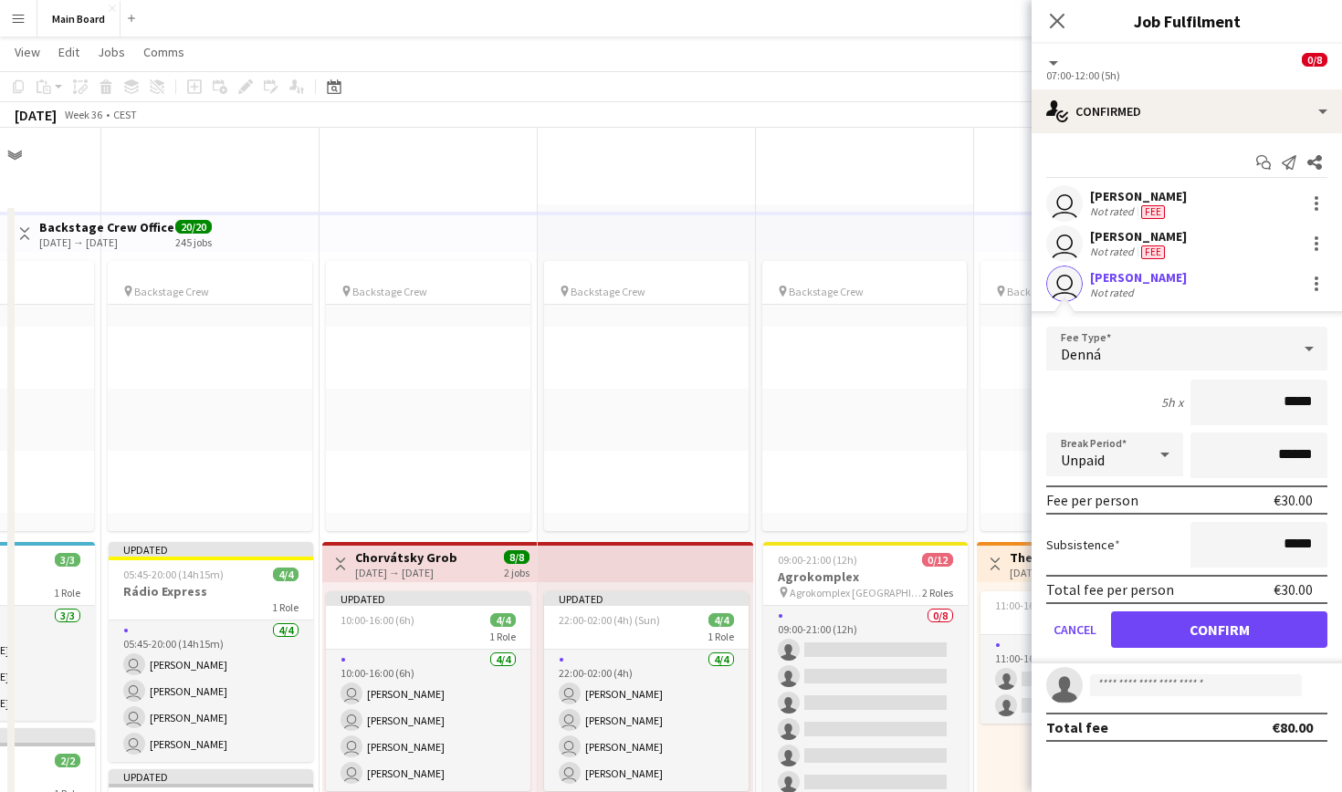
scroll to position [1137, 0]
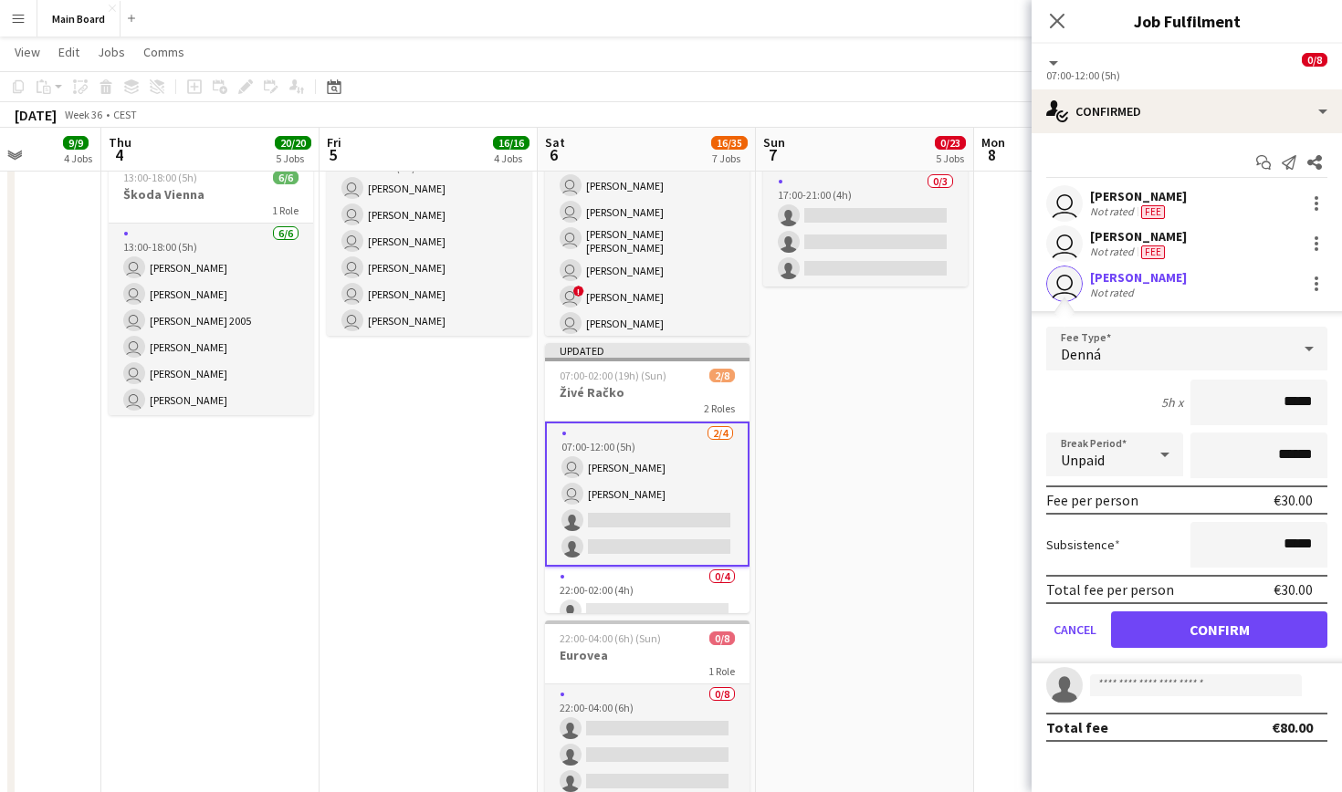
click at [1179, 618] on button "Confirm" at bounding box center [1219, 630] width 216 height 37
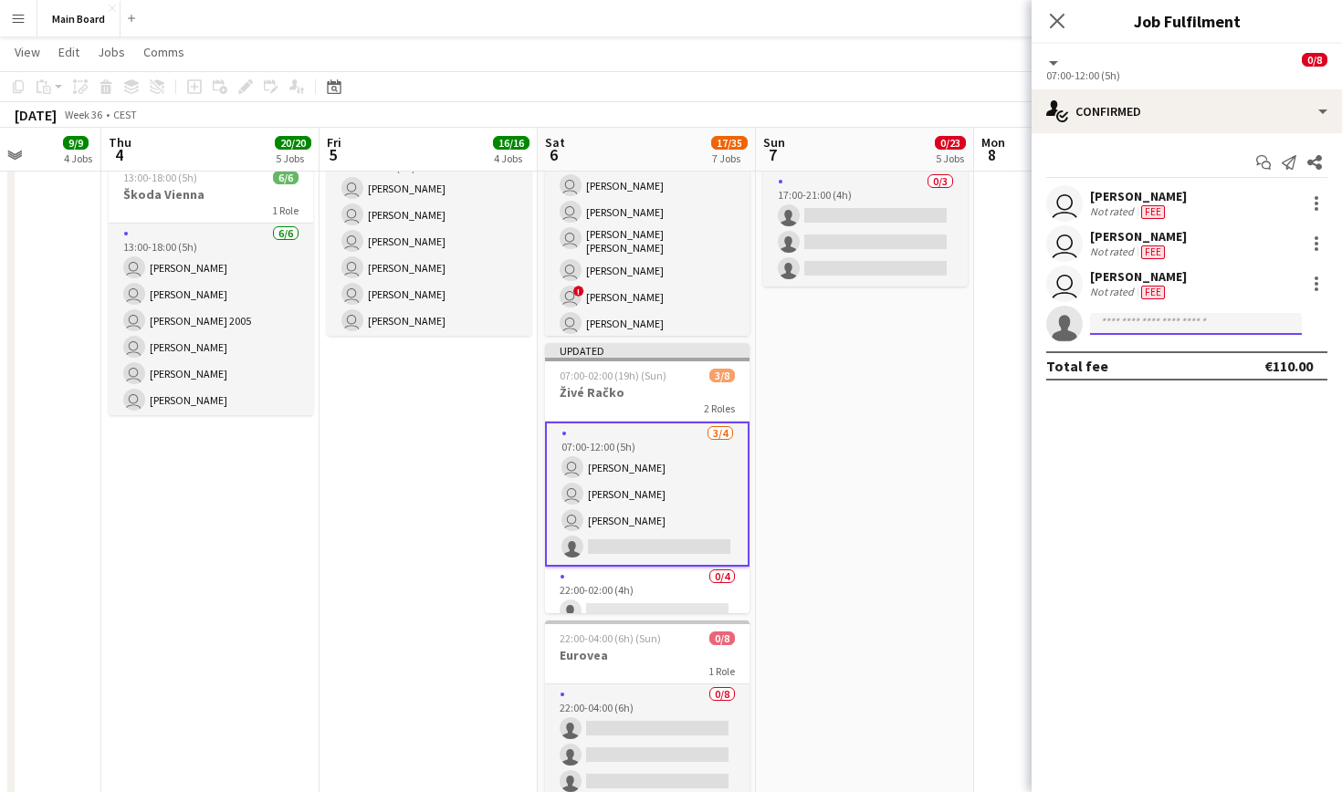
click at [1182, 322] on input at bounding box center [1196, 324] width 212 height 22
type input "****"
click at [1182, 381] on span "[PHONE_NUMBER]" at bounding box center [1196, 379] width 183 height 15
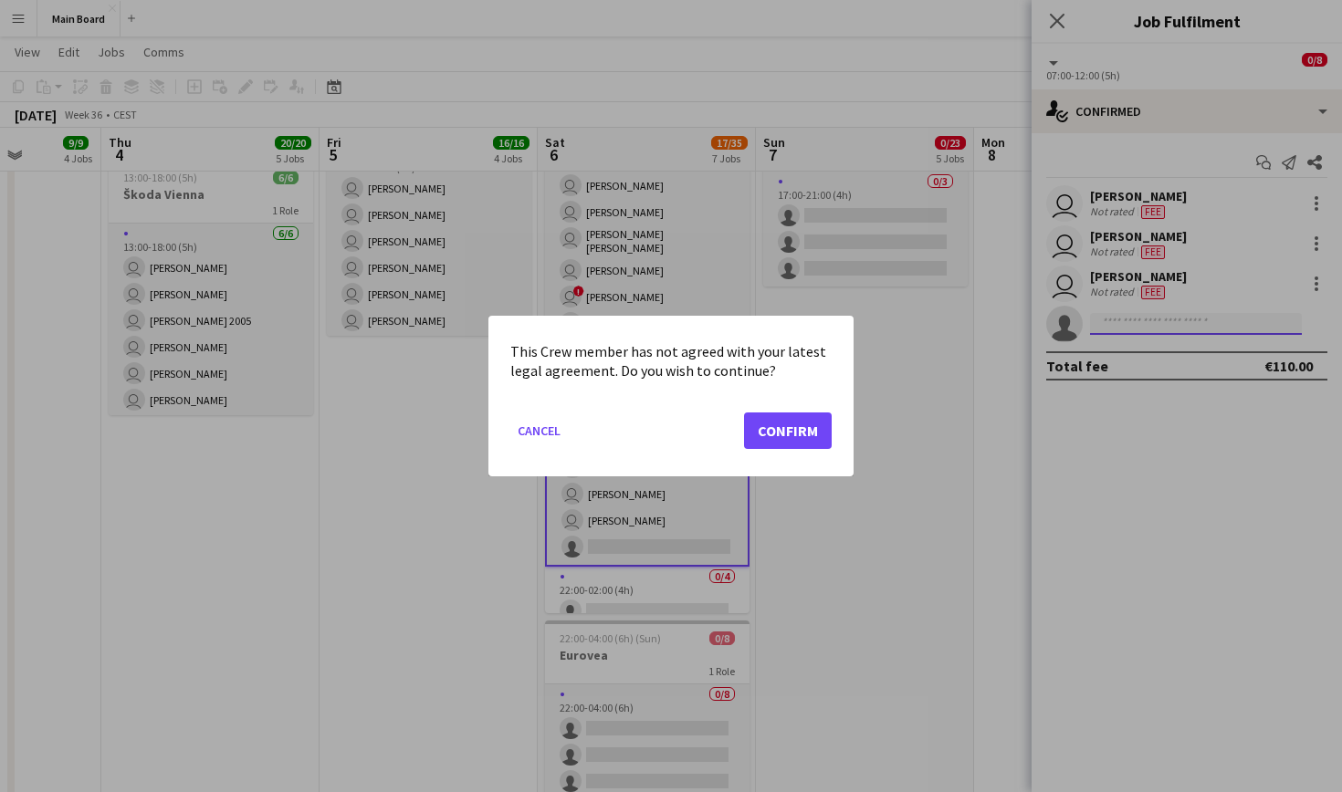
scroll to position [0, 0]
click at [820, 428] on button "Confirm" at bounding box center [788, 431] width 88 height 37
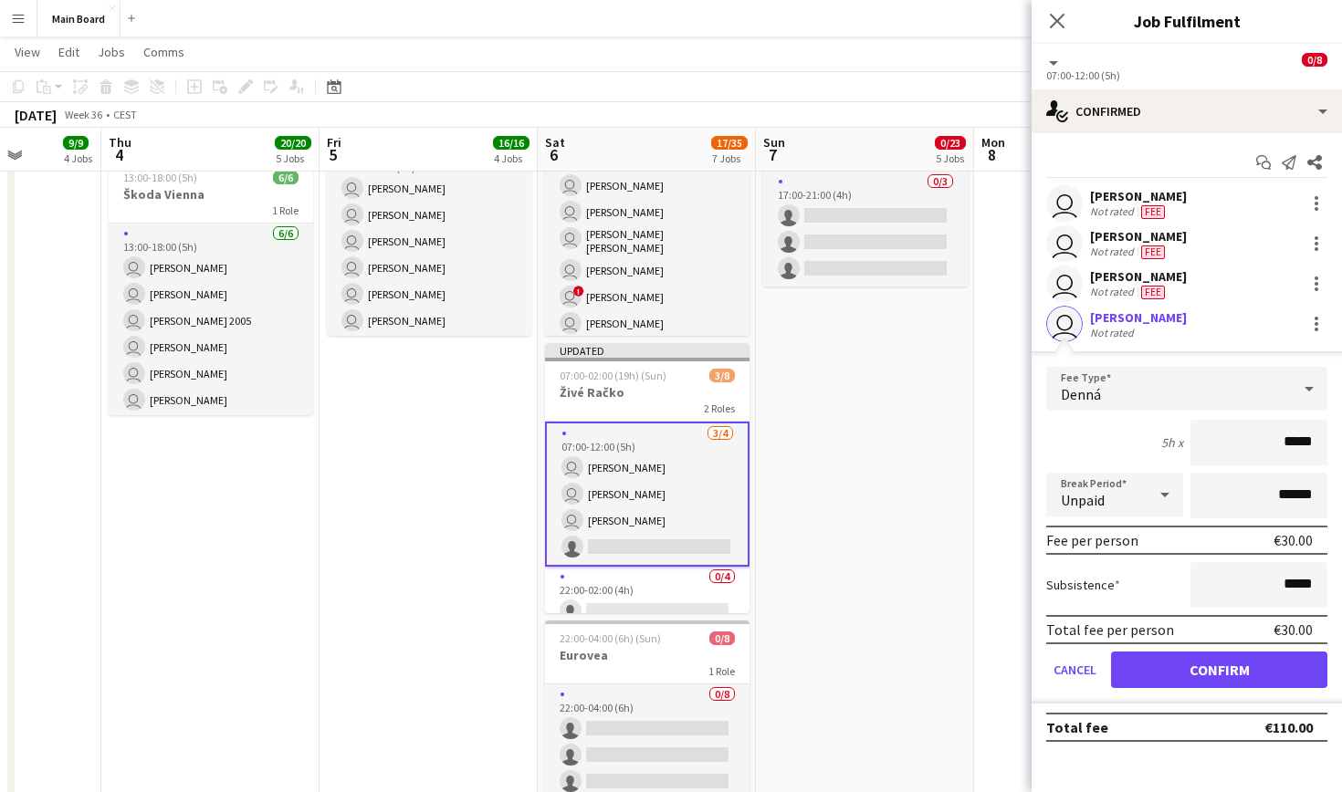
click at [1234, 679] on button "Confirm" at bounding box center [1219, 670] width 216 height 37
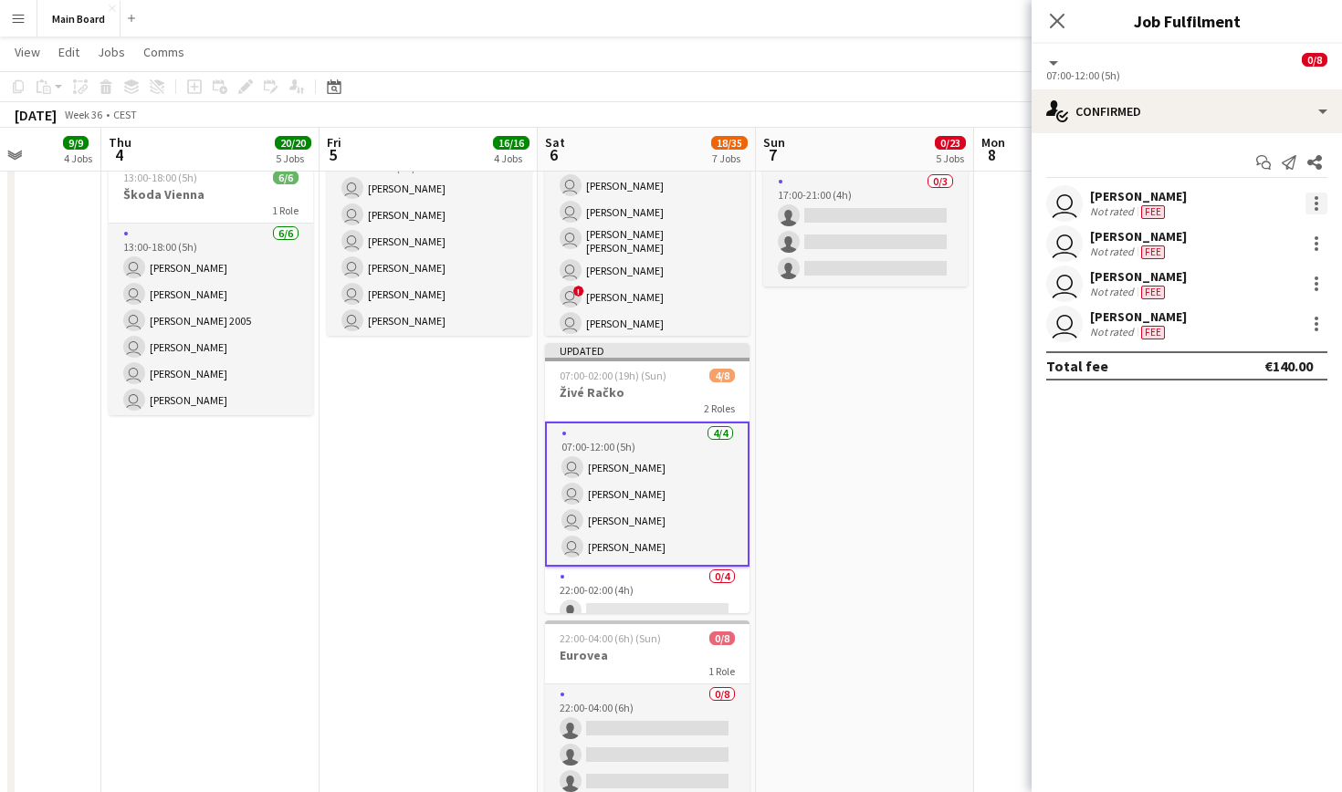
click at [1322, 203] on div at bounding box center [1316, 204] width 22 height 22
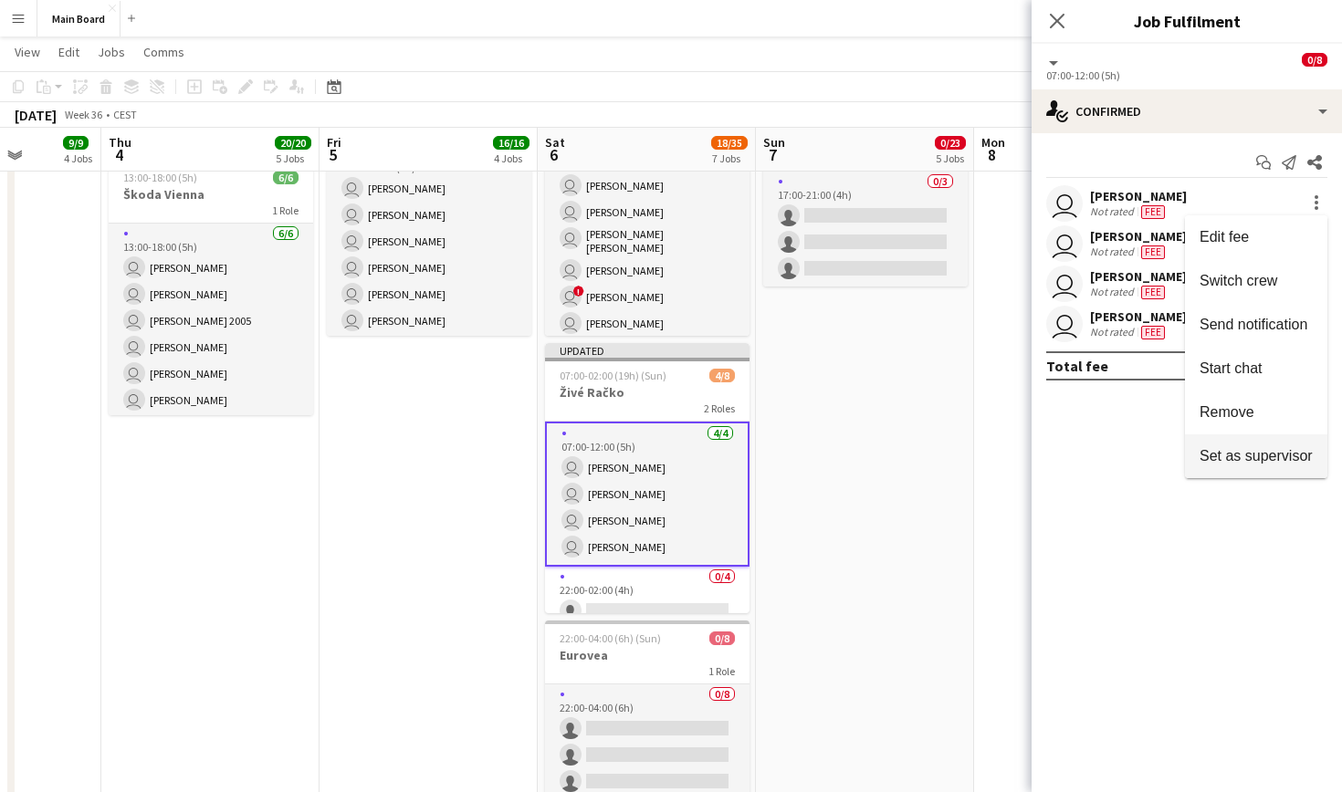
click at [1263, 464] on span "Set as supervisor" at bounding box center [1256, 456] width 113 height 16
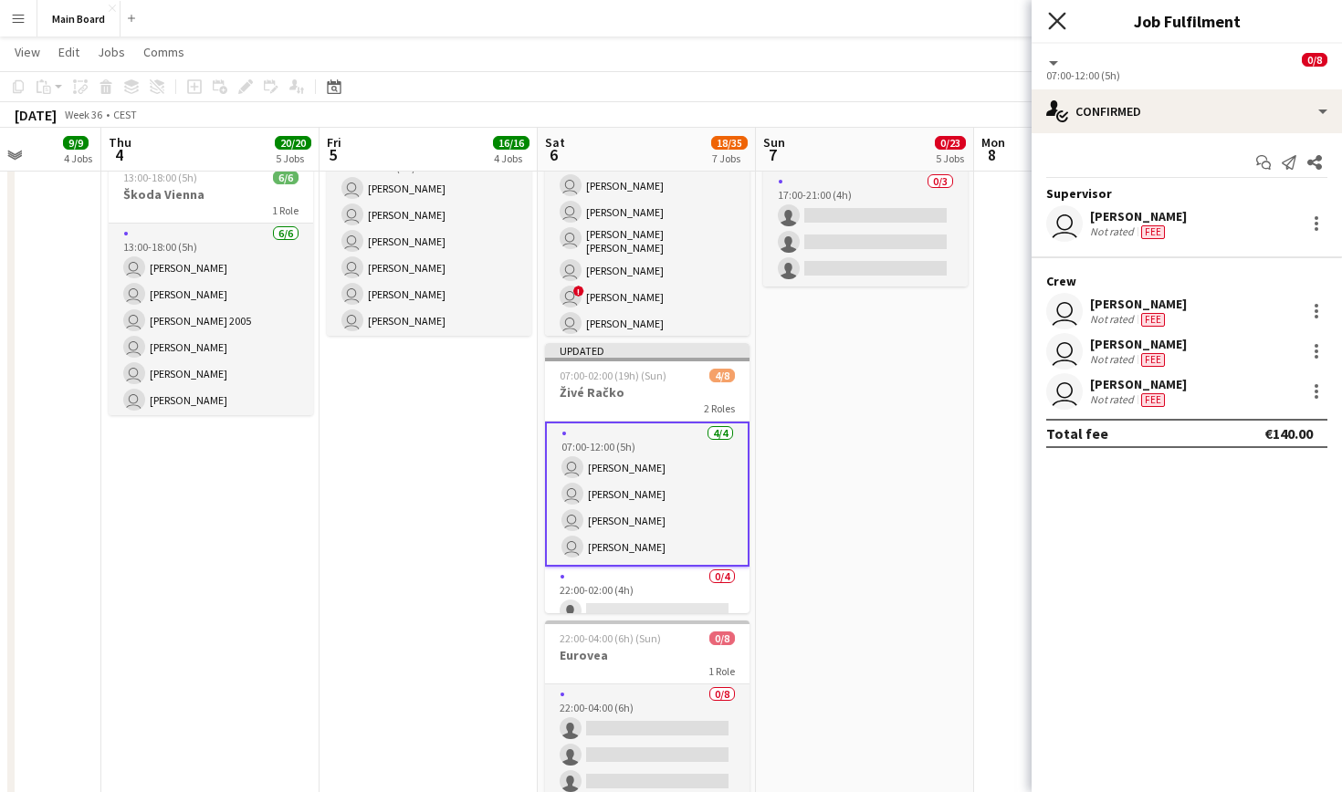
click at [1062, 24] on icon "Close pop-in" at bounding box center [1056, 20] width 17 height 17
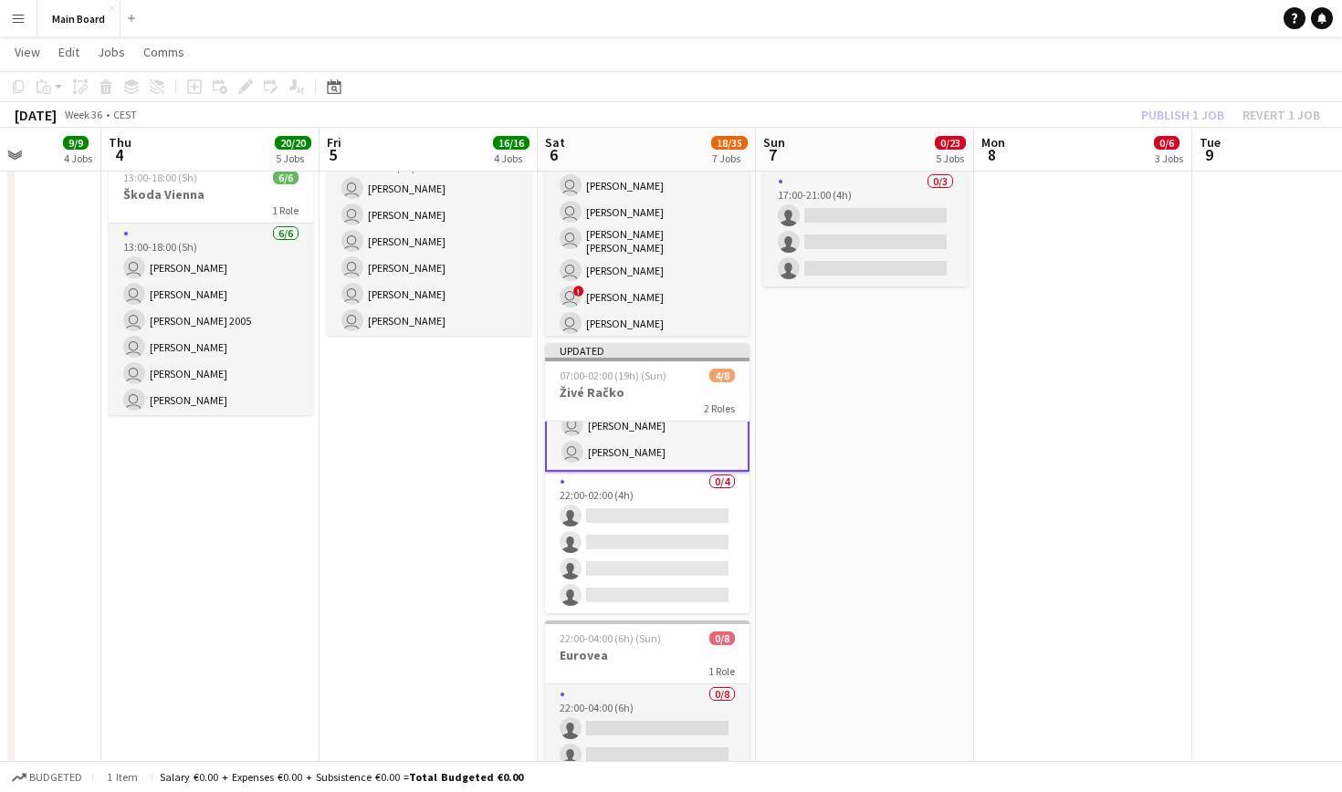
scroll to position [95, 0]
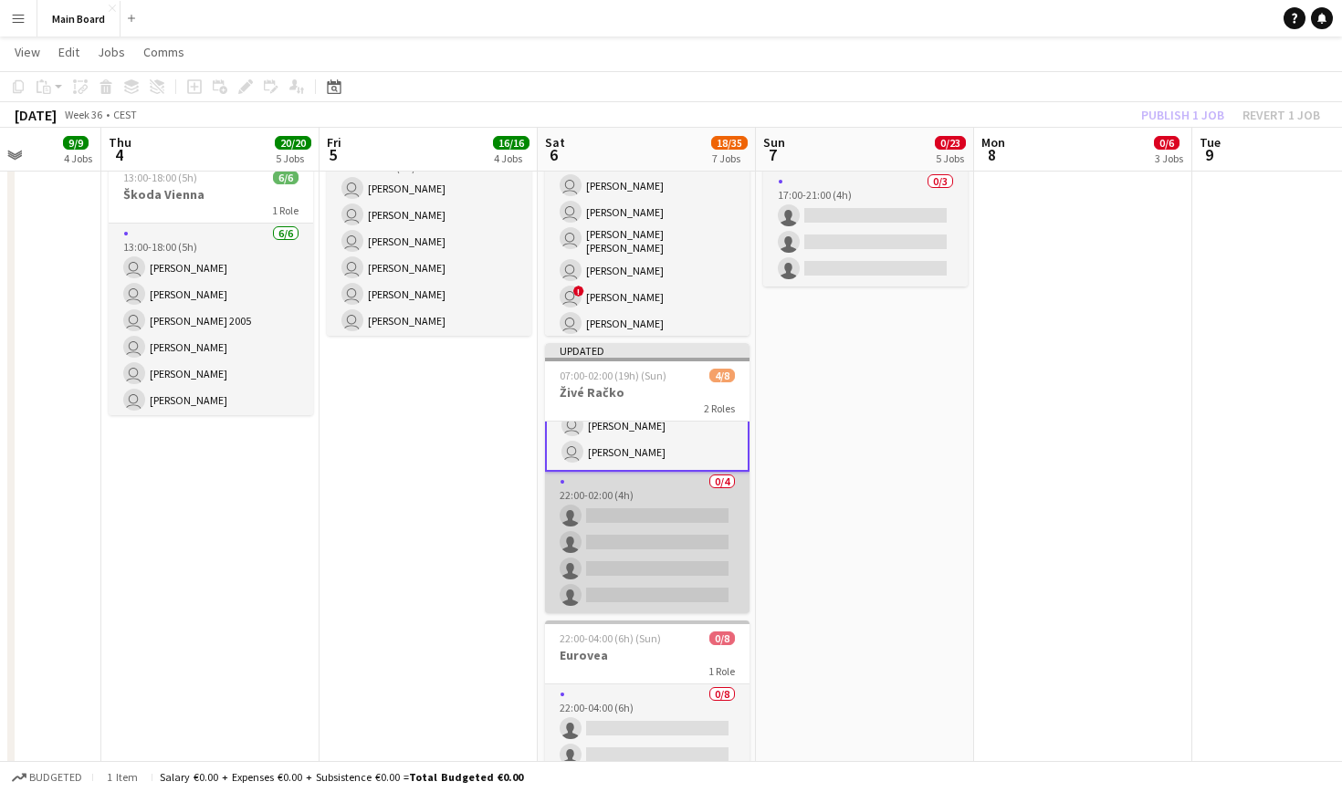
click at [658, 497] on app-card-role "0/4 22:00-02:00 (4h) single-neutral-actions single-neutral-actions single-neutr…" at bounding box center [647, 543] width 204 height 142
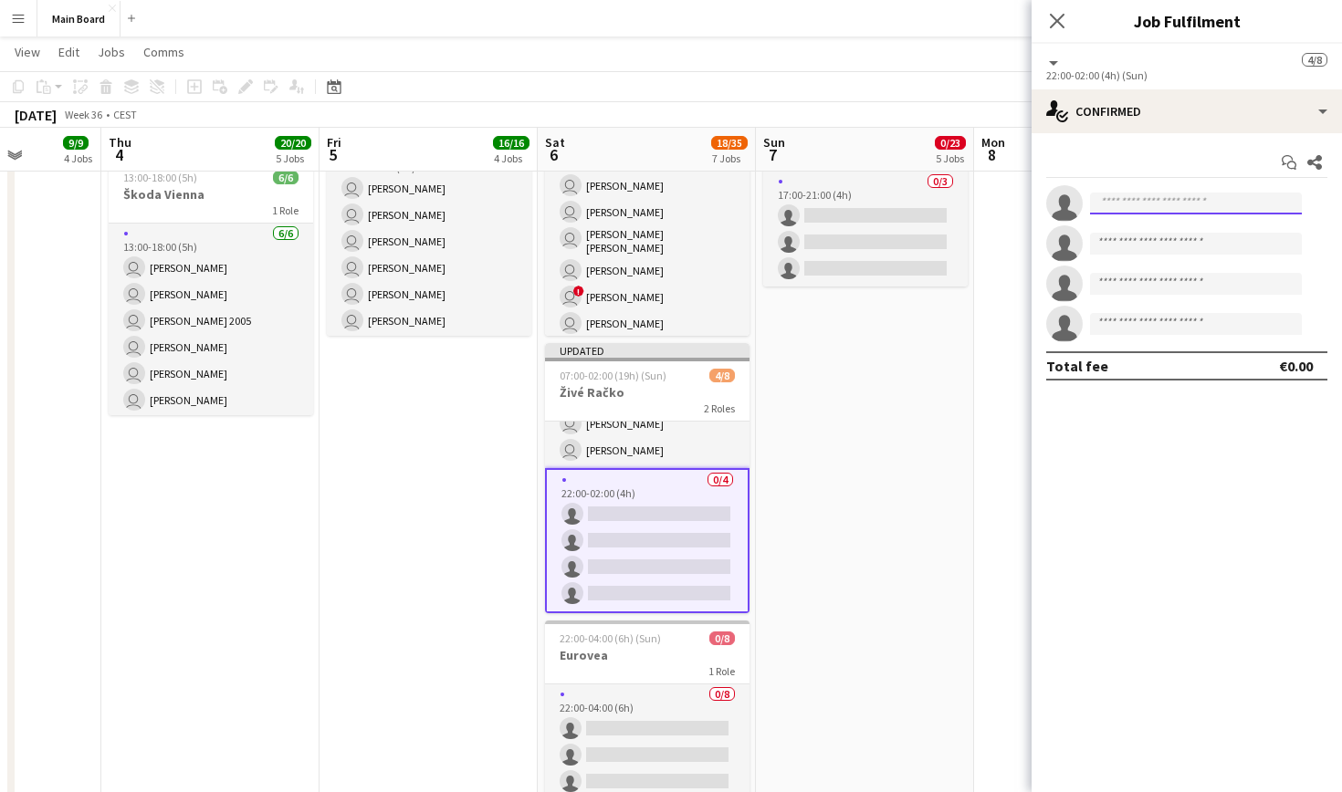
click at [1158, 211] on input at bounding box center [1196, 204] width 212 height 22
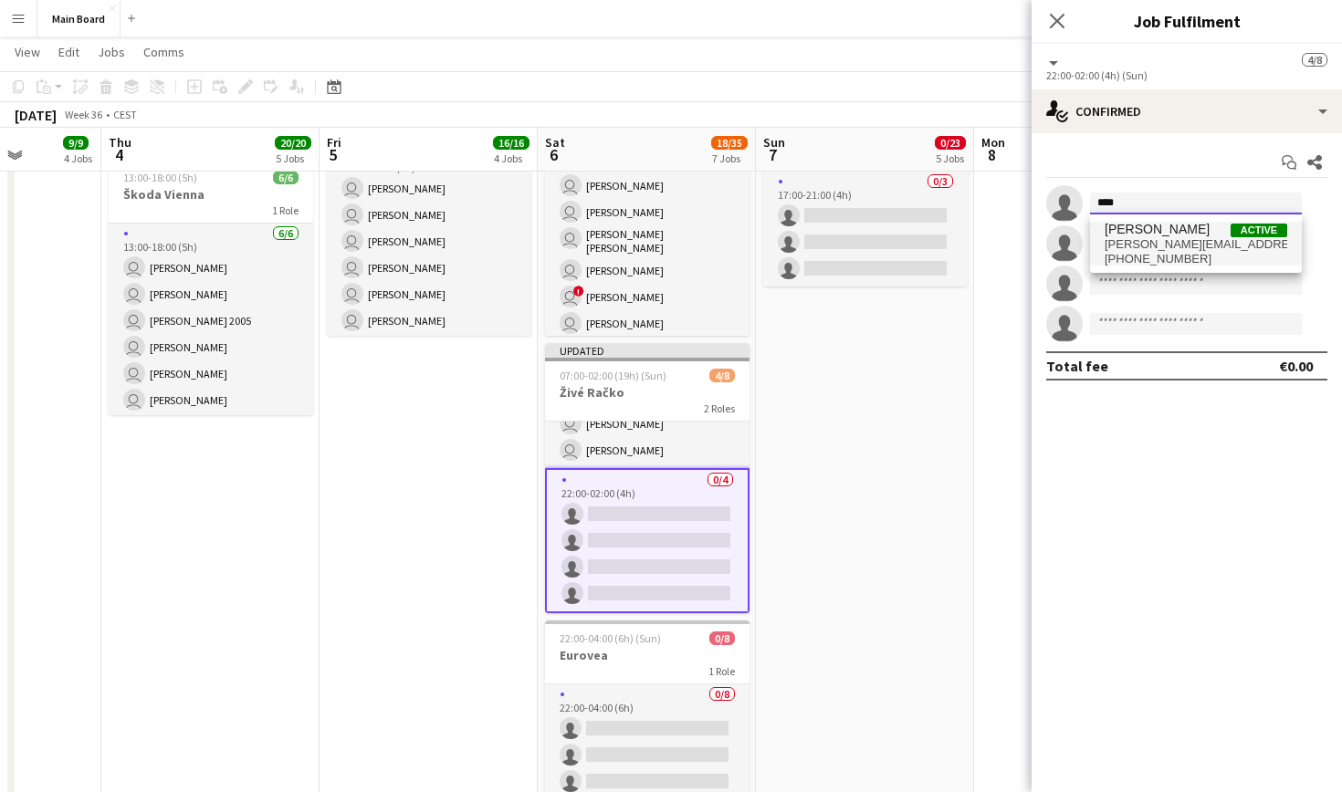
type input "****"
click at [1198, 236] on span "[PERSON_NAME] Active" at bounding box center [1196, 230] width 183 height 16
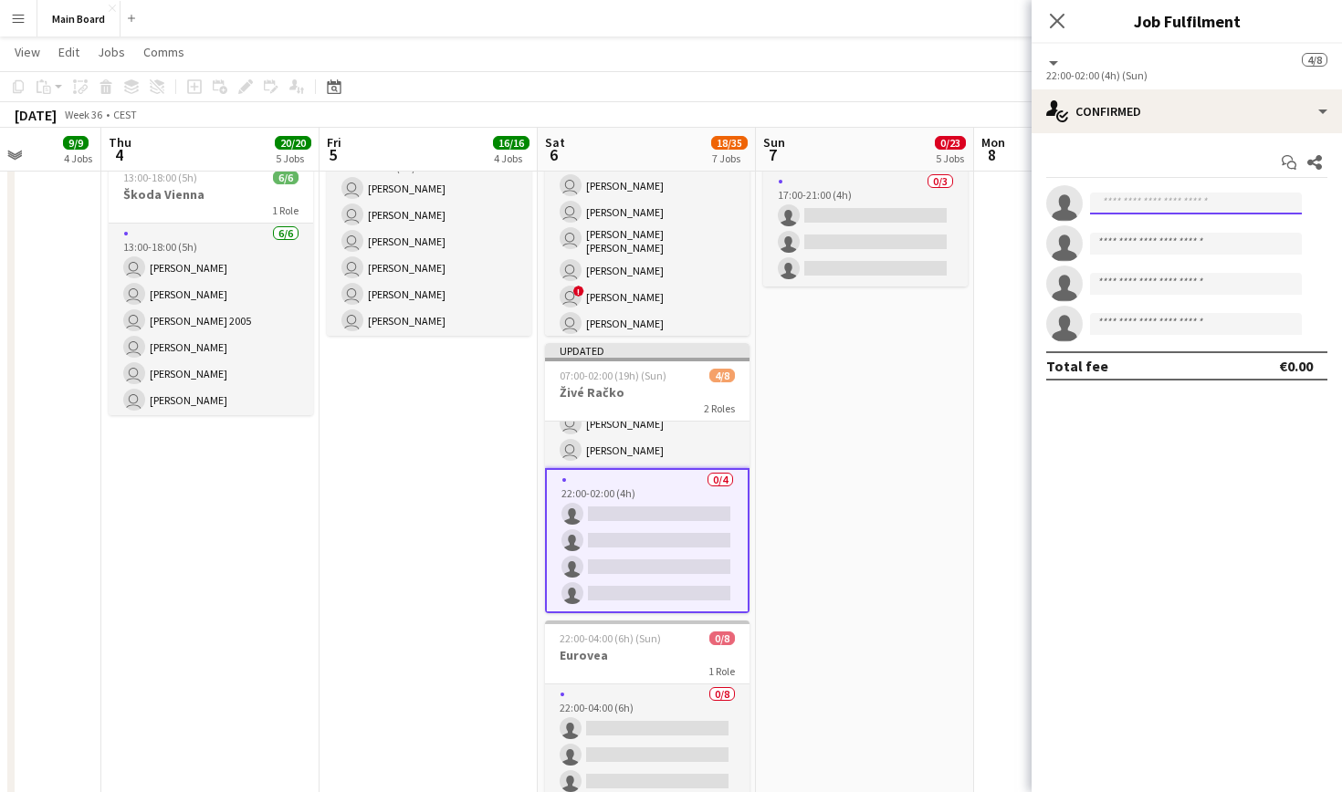
scroll to position [0, 0]
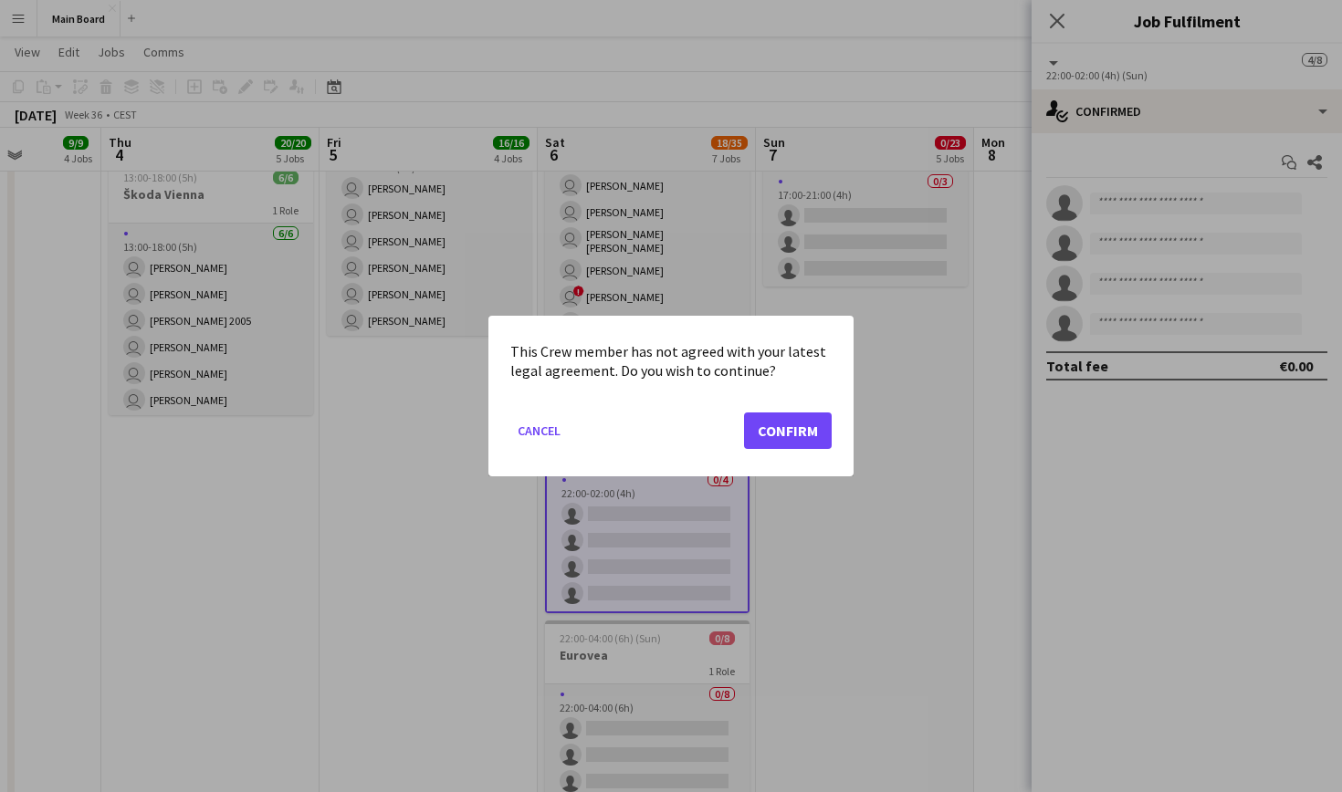
click at [813, 429] on button "Confirm" at bounding box center [788, 431] width 88 height 37
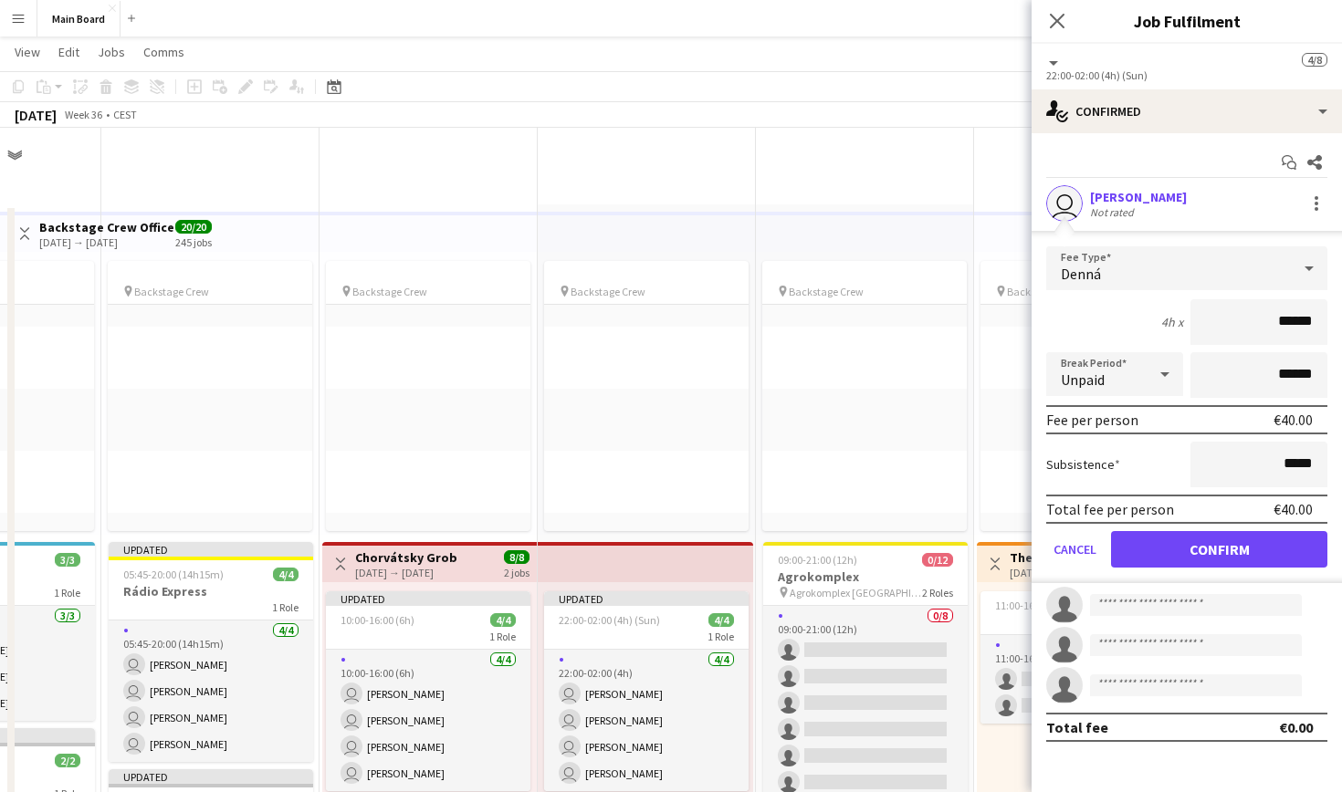
scroll to position [1137, 0]
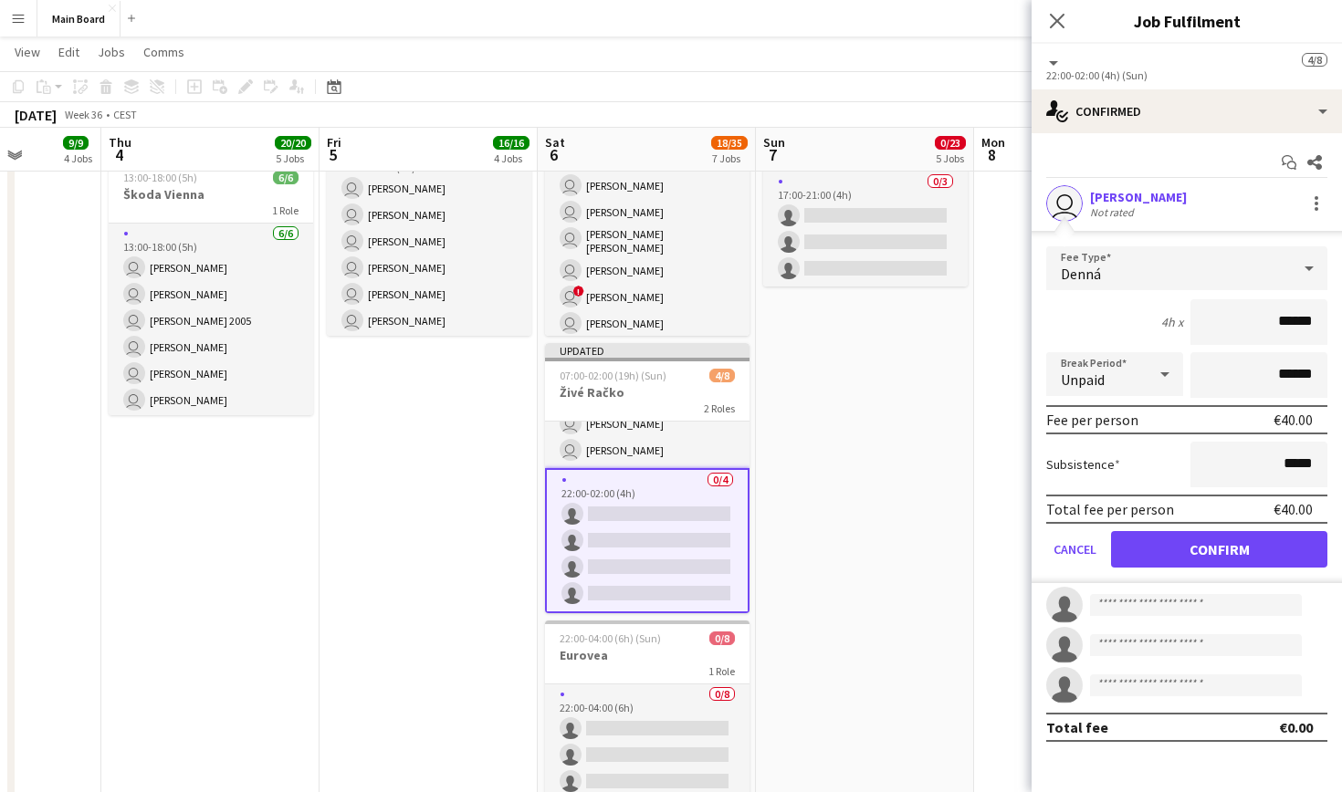
click at [1239, 541] on button "Confirm" at bounding box center [1219, 549] width 216 height 37
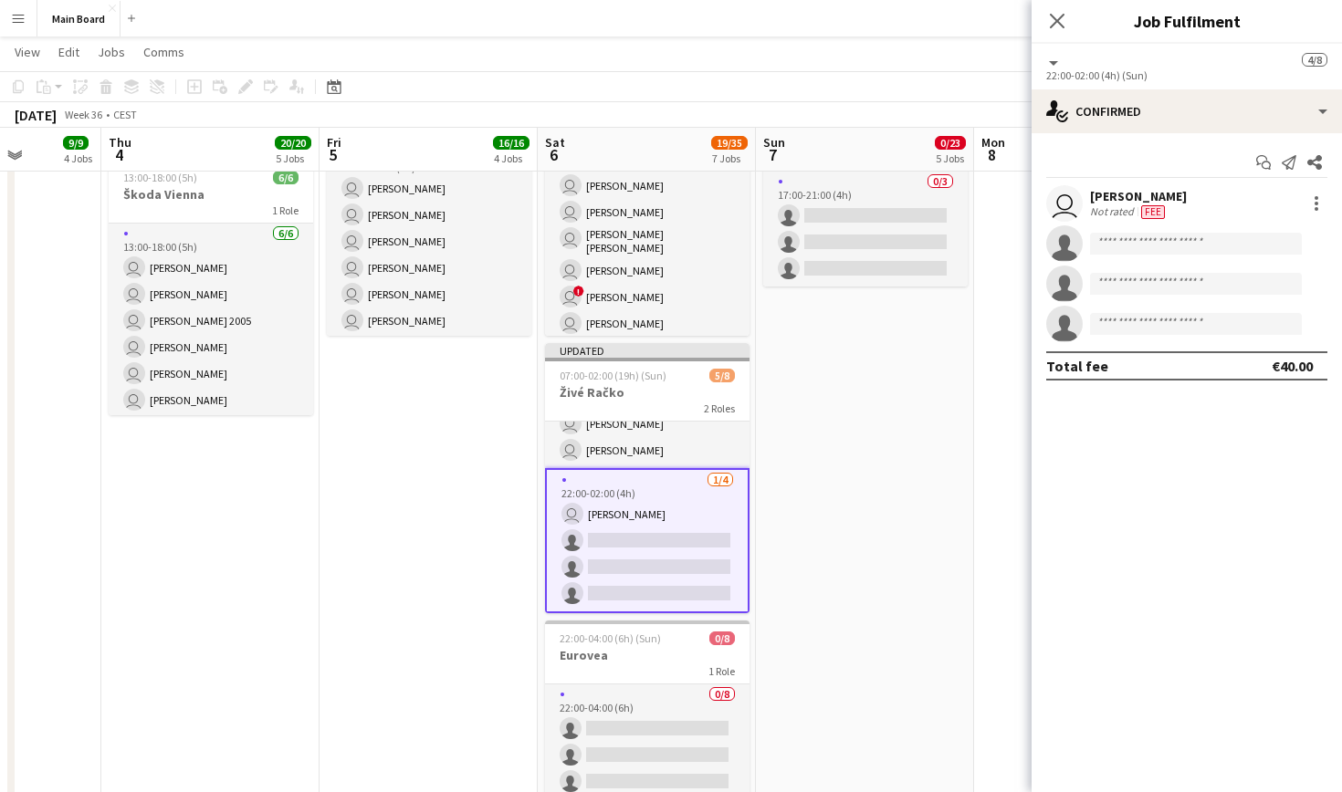
click at [1319, 190] on div "user [PERSON_NAME] Not rated Fee" at bounding box center [1187, 203] width 310 height 37
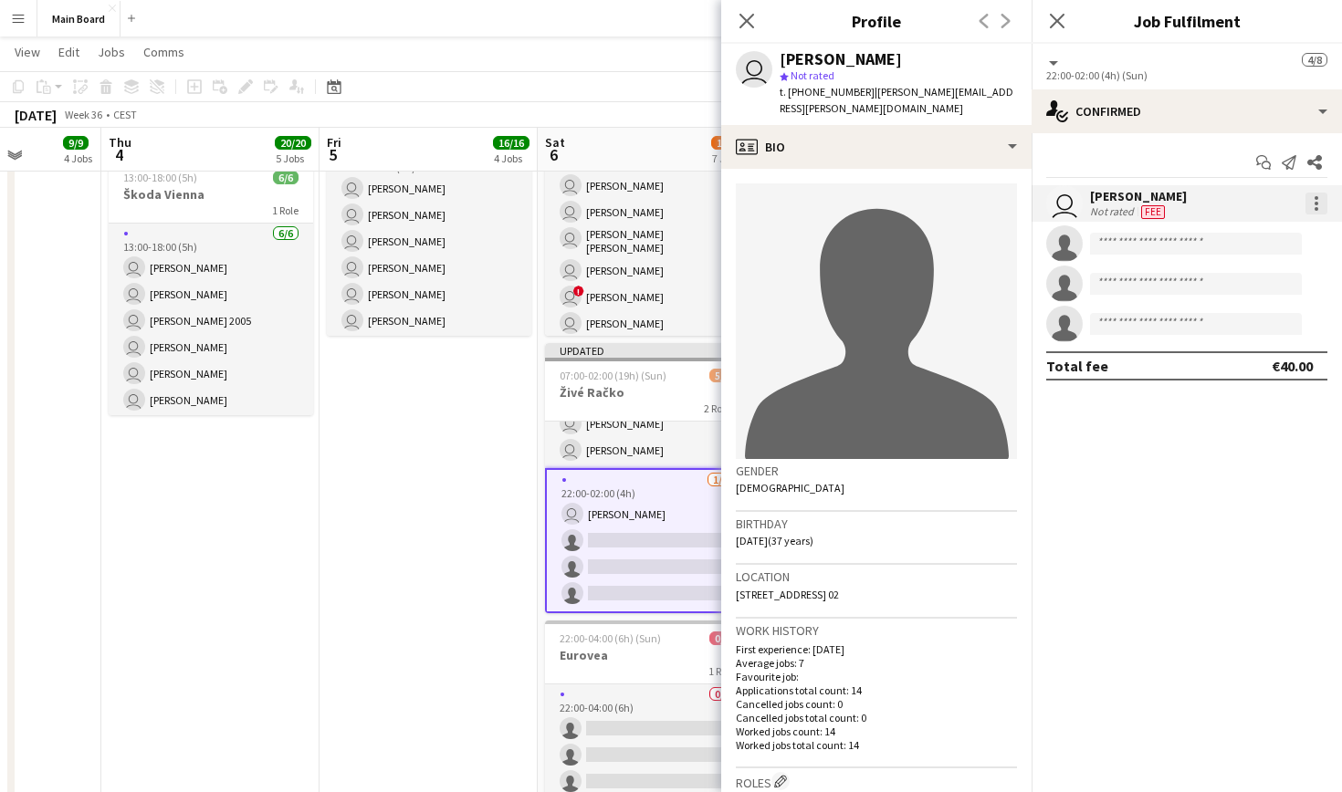
click at [1320, 198] on div at bounding box center [1316, 204] width 22 height 22
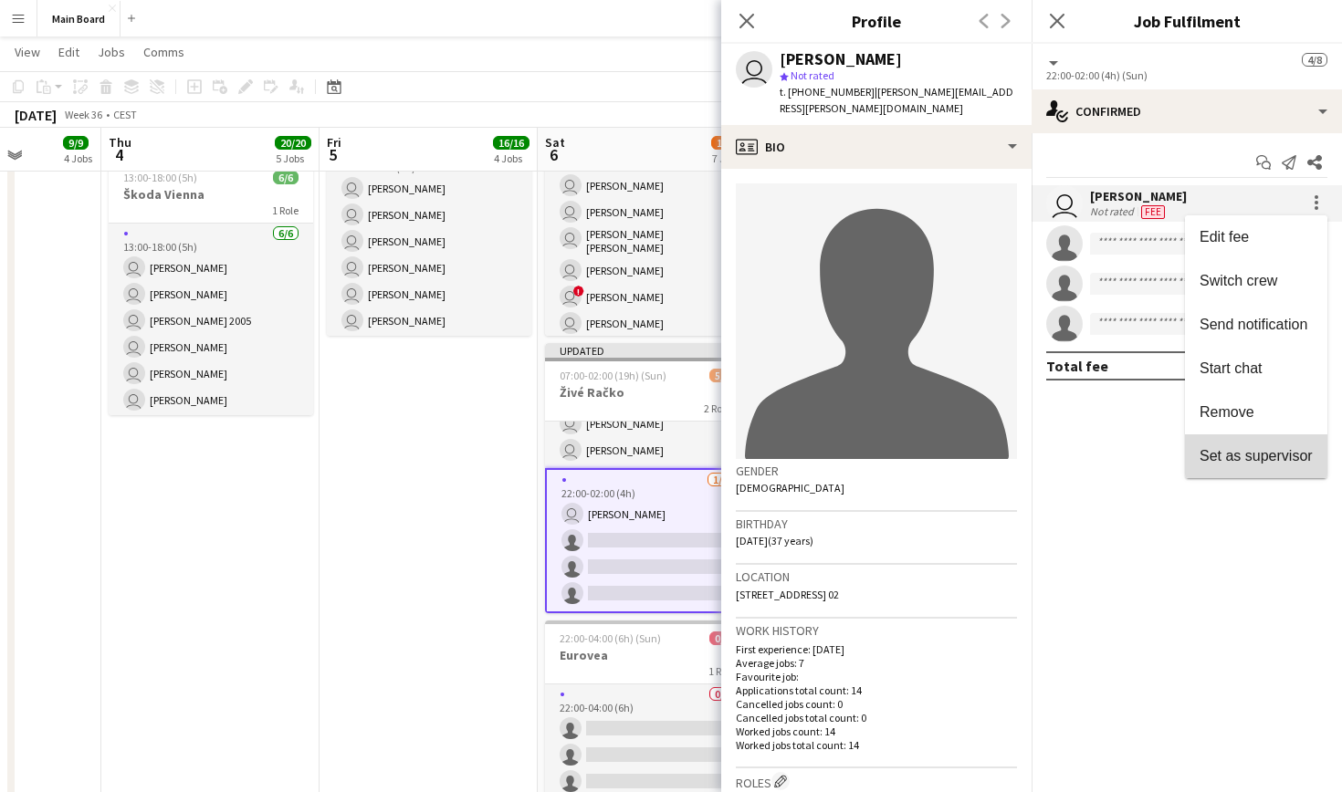
click at [1277, 466] on button "Set as supervisor" at bounding box center [1256, 457] width 142 height 44
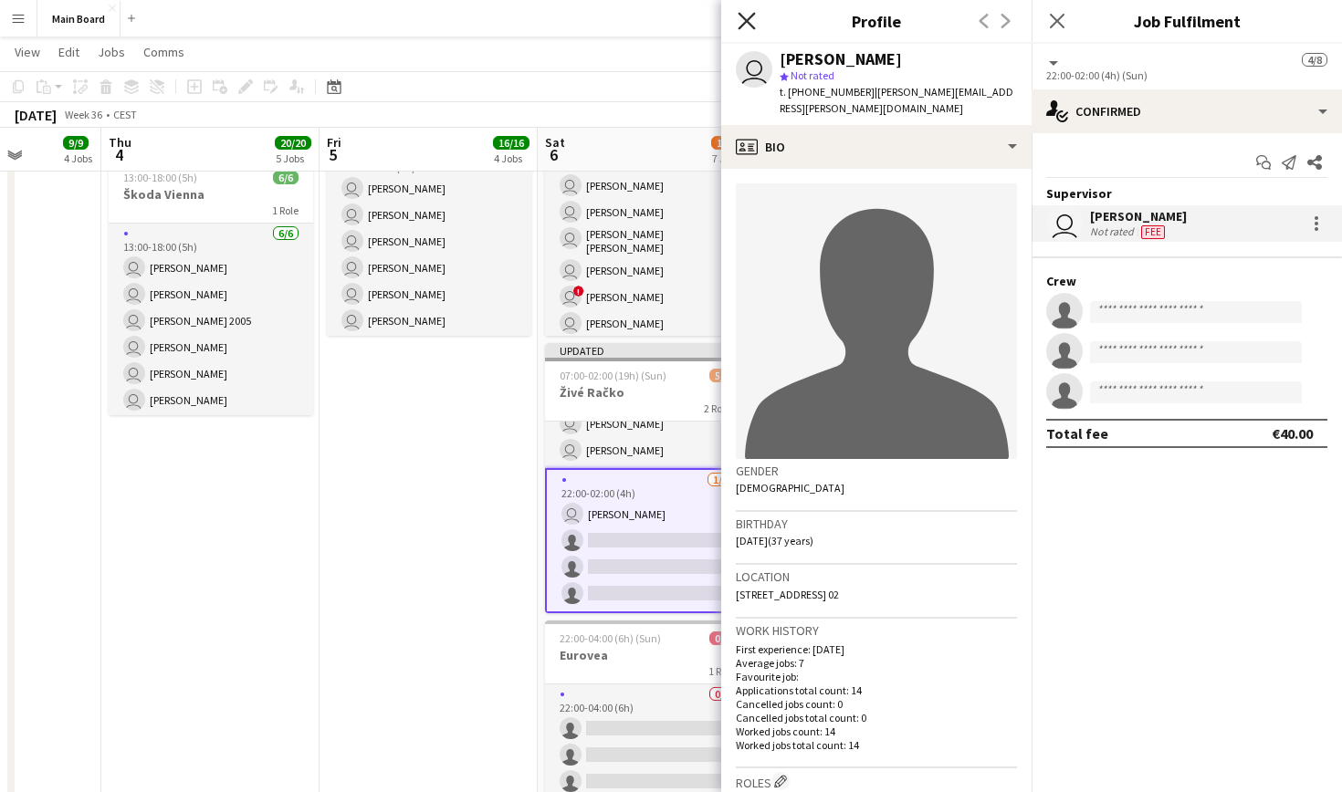
click at [739, 16] on icon "Close pop-in" at bounding box center [746, 20] width 17 height 17
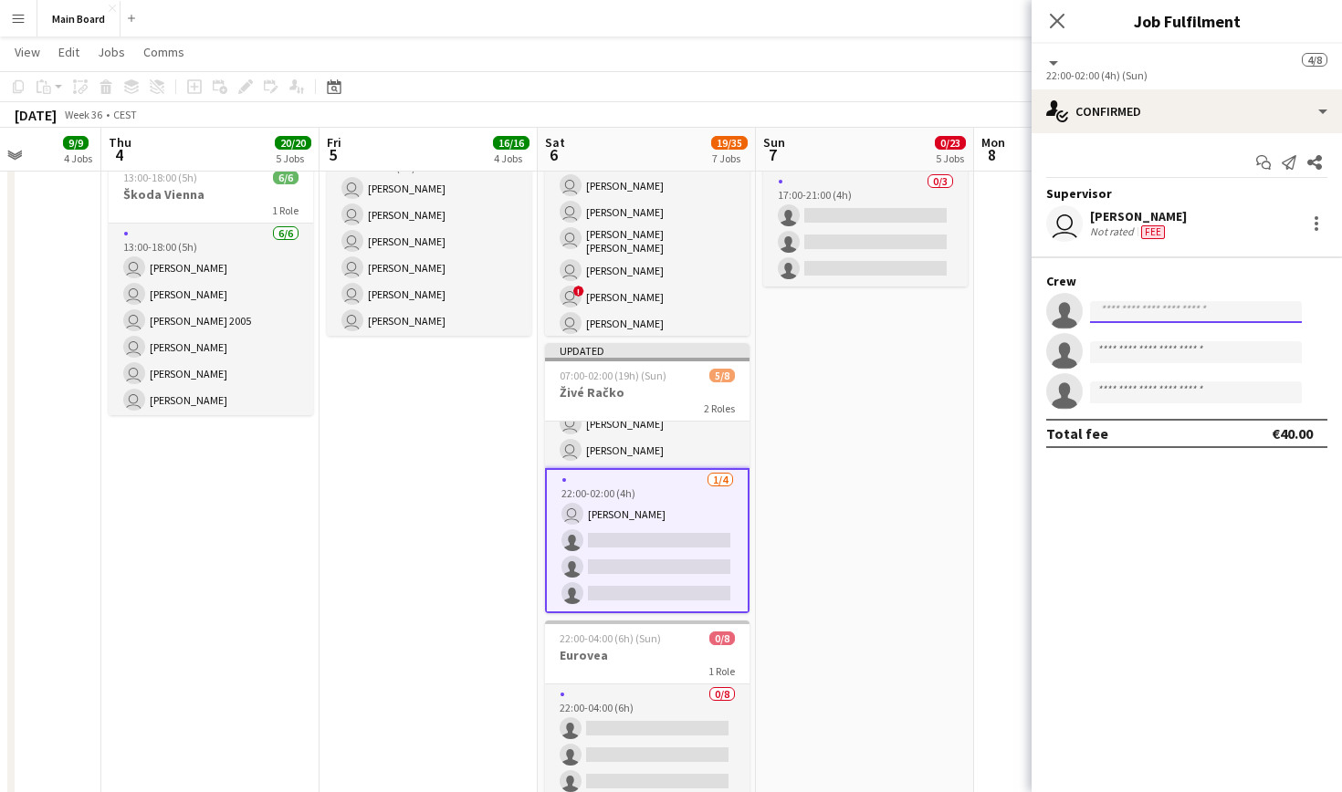
click at [1150, 306] on input at bounding box center [1196, 312] width 212 height 22
type input "****"
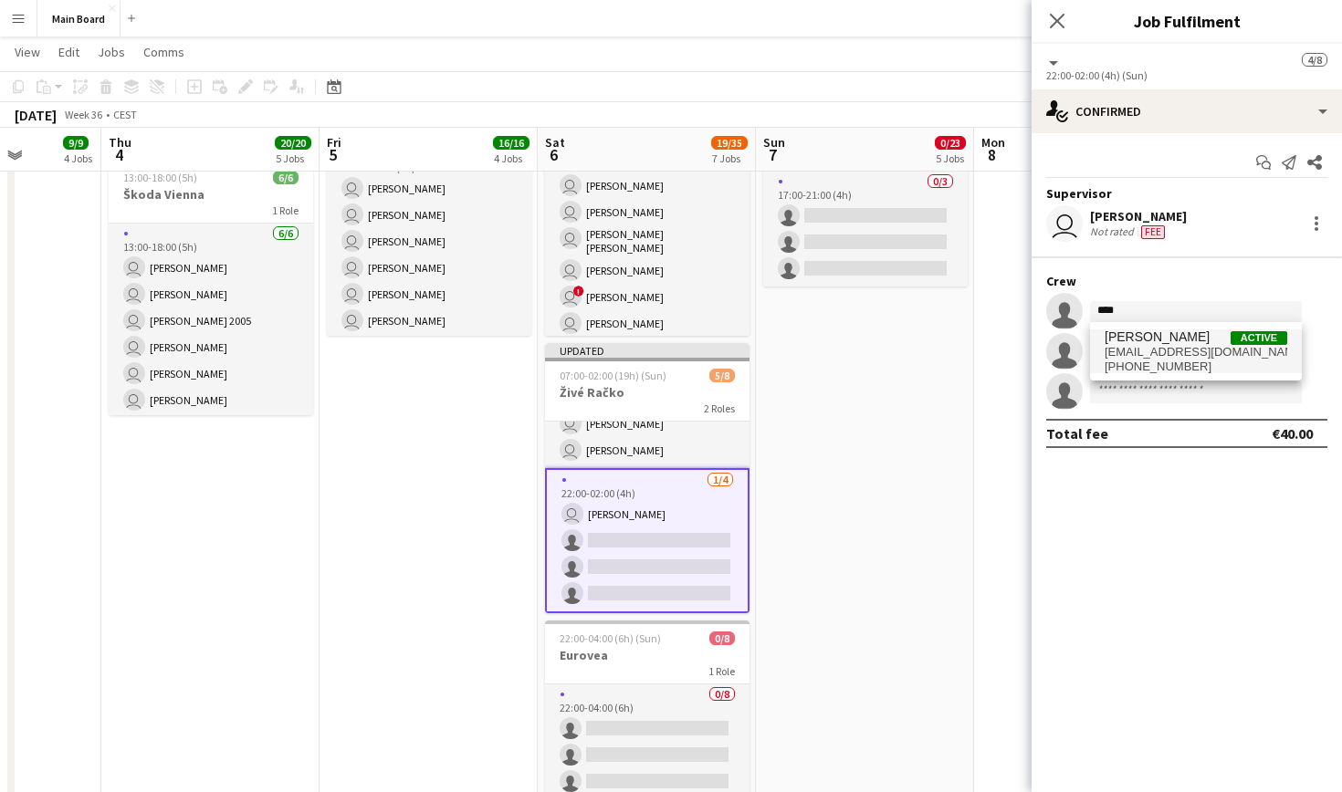
click at [1197, 350] on span "[EMAIL_ADDRESS][DOMAIN_NAME]" at bounding box center [1196, 352] width 183 height 15
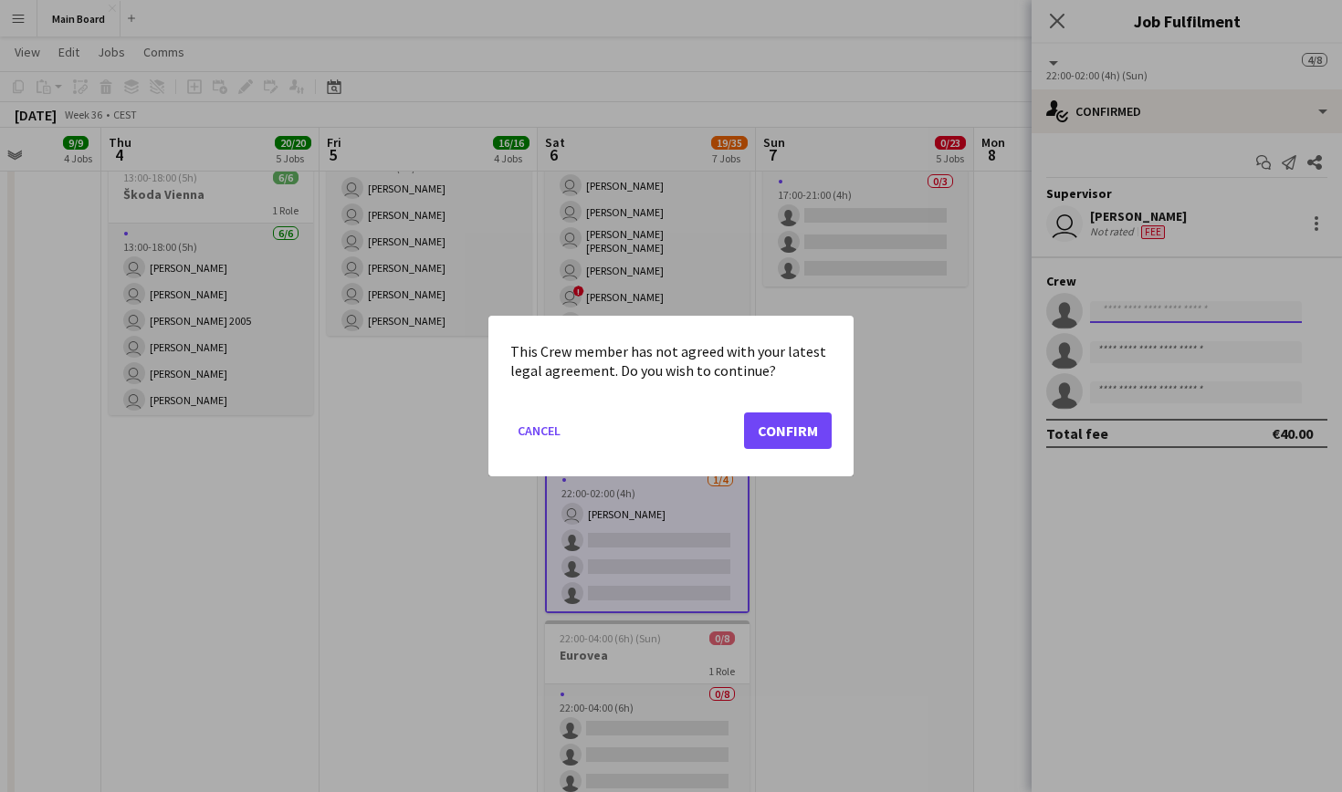
scroll to position [0, 0]
click at [814, 424] on button "Confirm" at bounding box center [788, 431] width 88 height 37
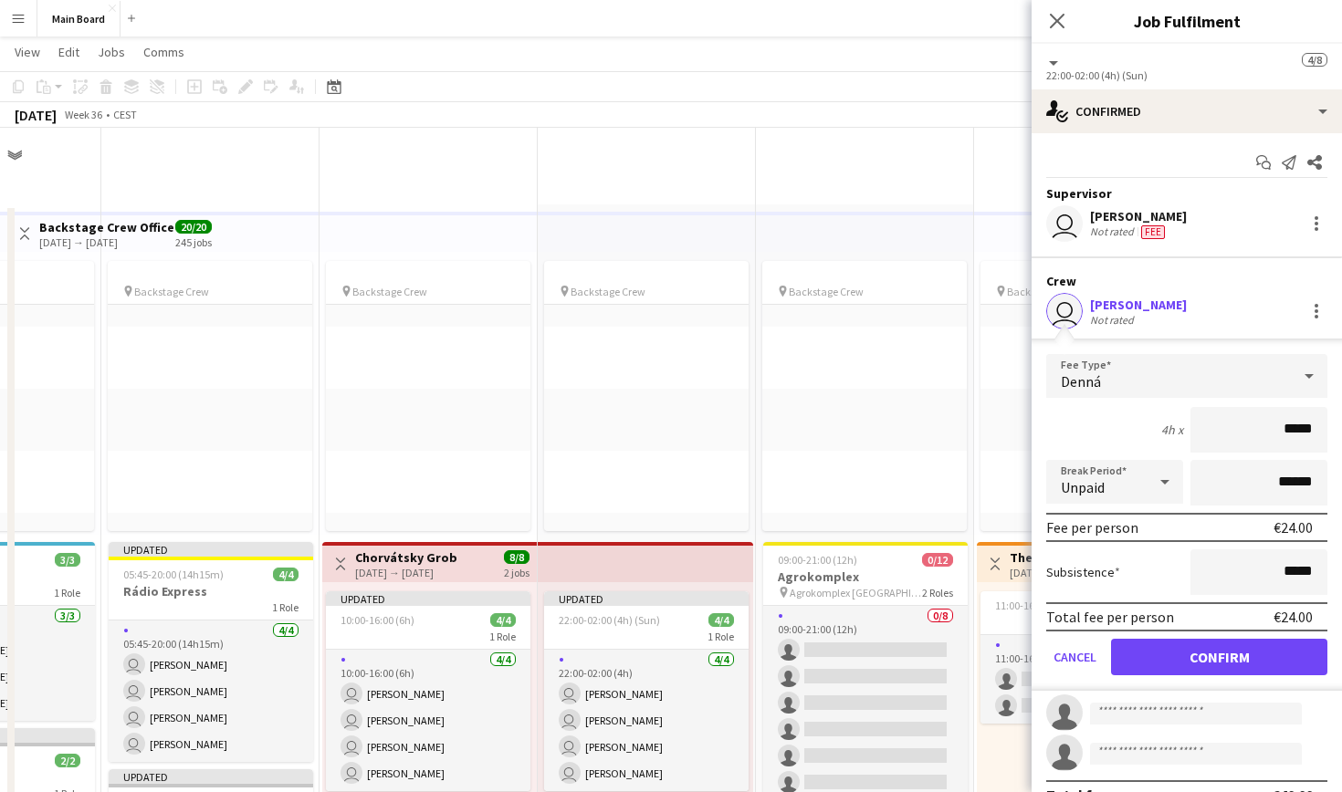
scroll to position [1137, 0]
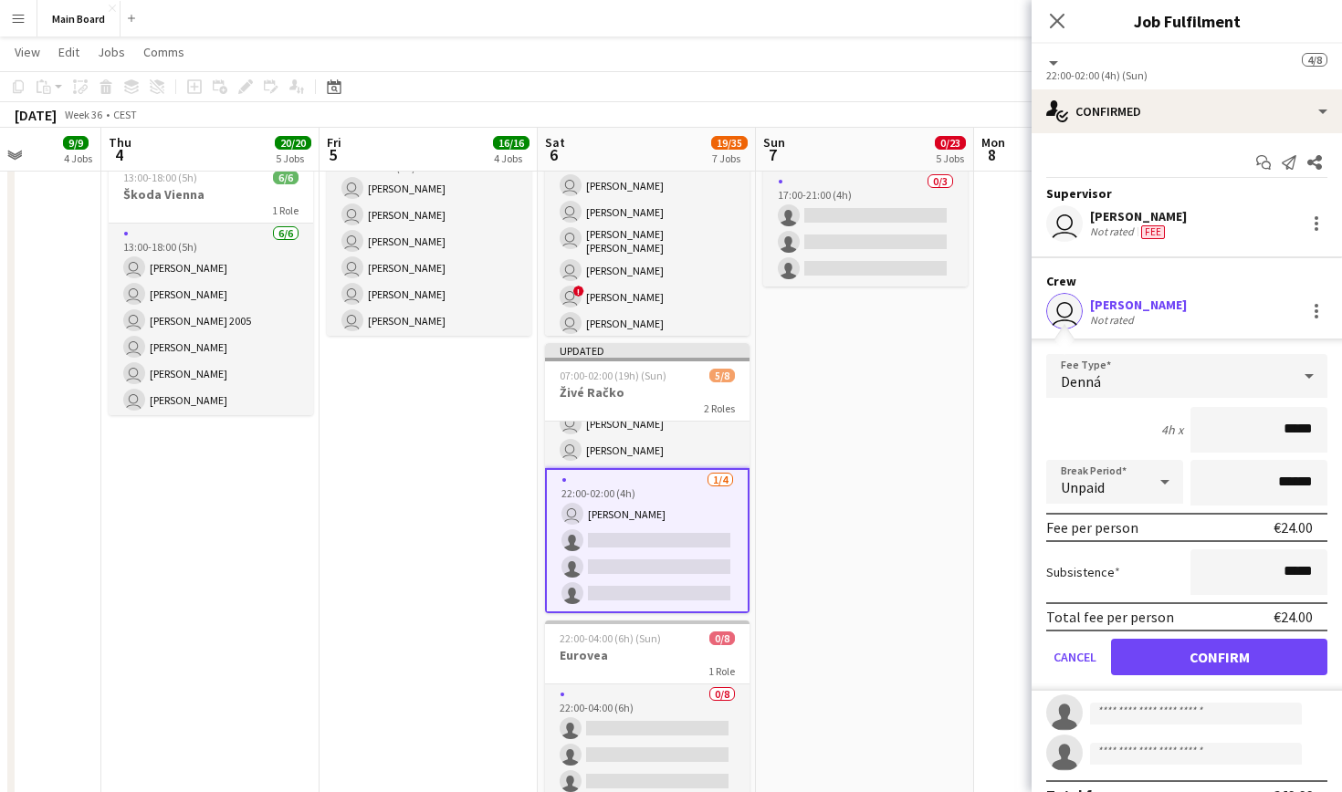
click at [1214, 658] on button "Confirm" at bounding box center [1219, 657] width 216 height 37
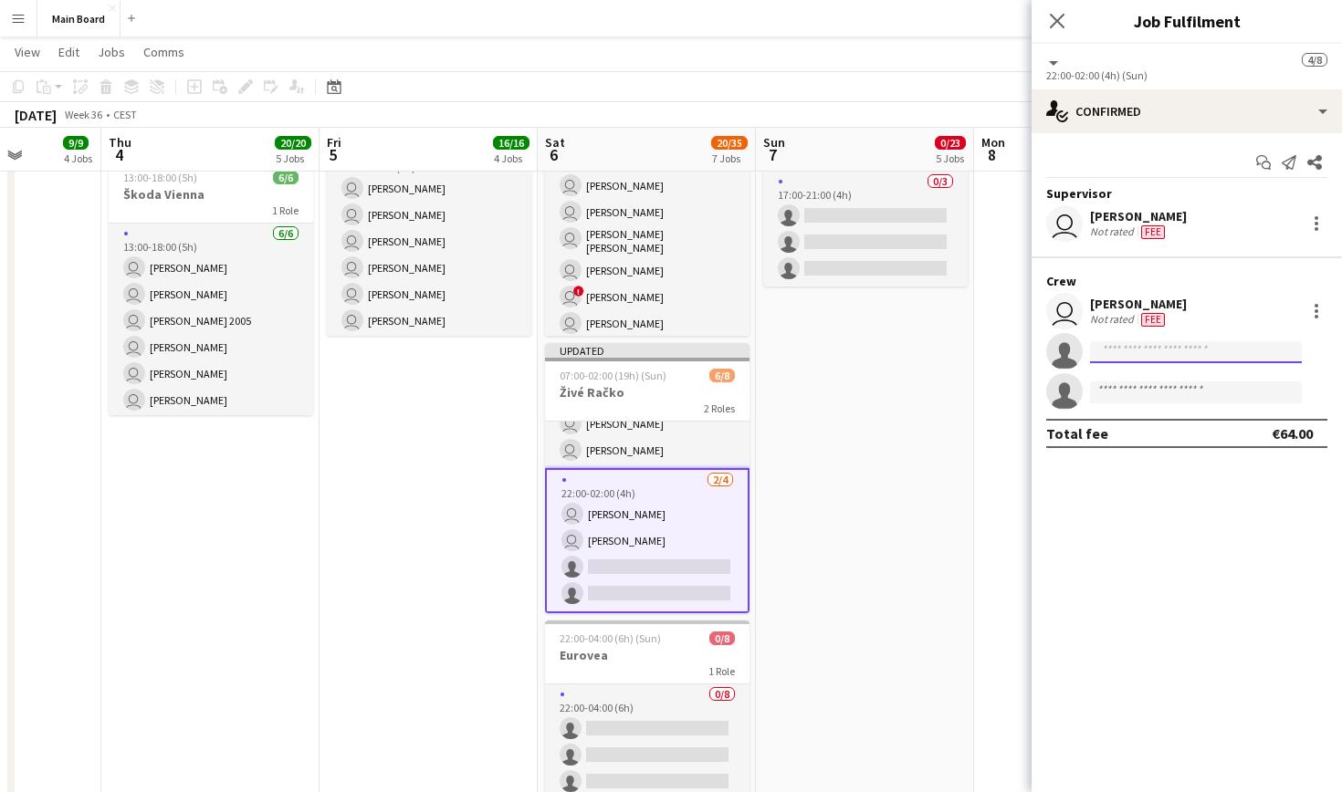
click at [1150, 344] on input at bounding box center [1196, 352] width 212 height 22
type input "****"
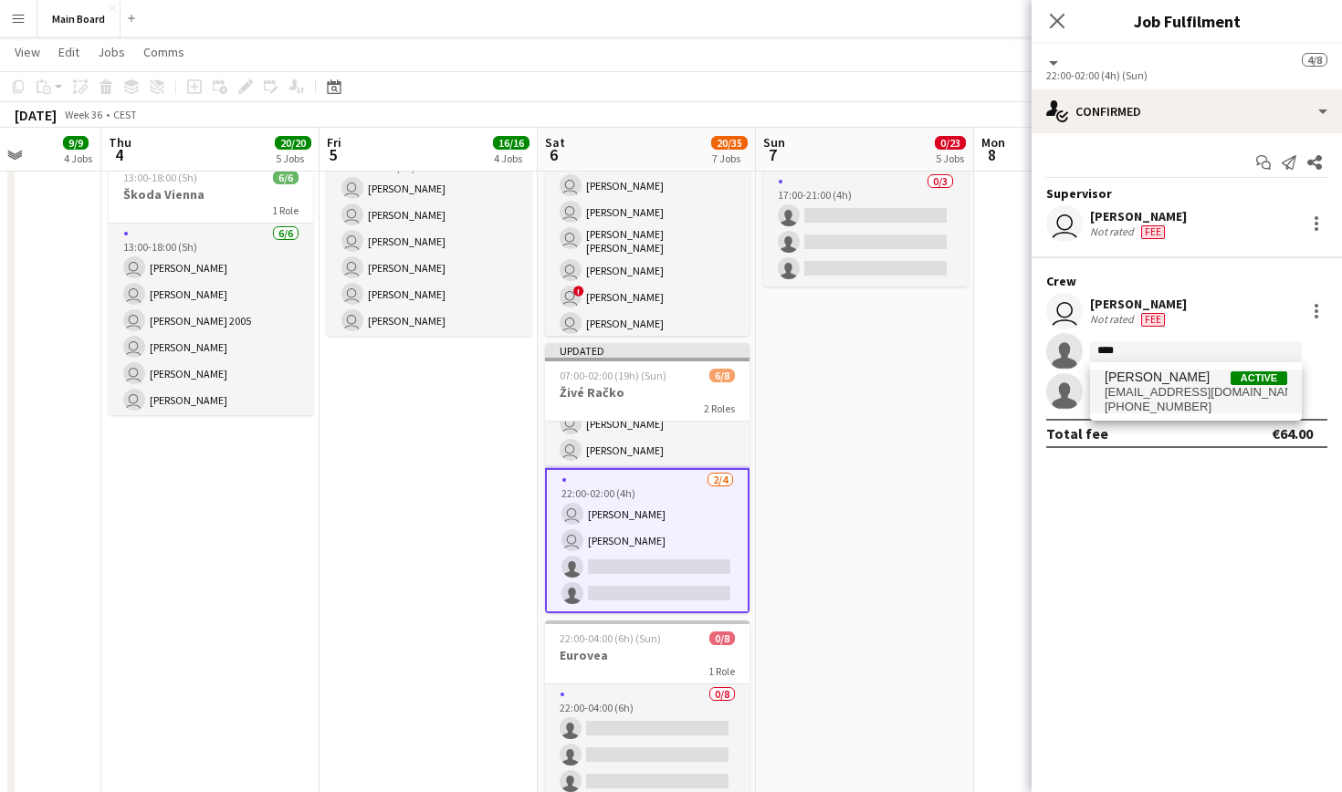
click at [1180, 378] on span "[PERSON_NAME]" at bounding box center [1157, 378] width 105 height 16
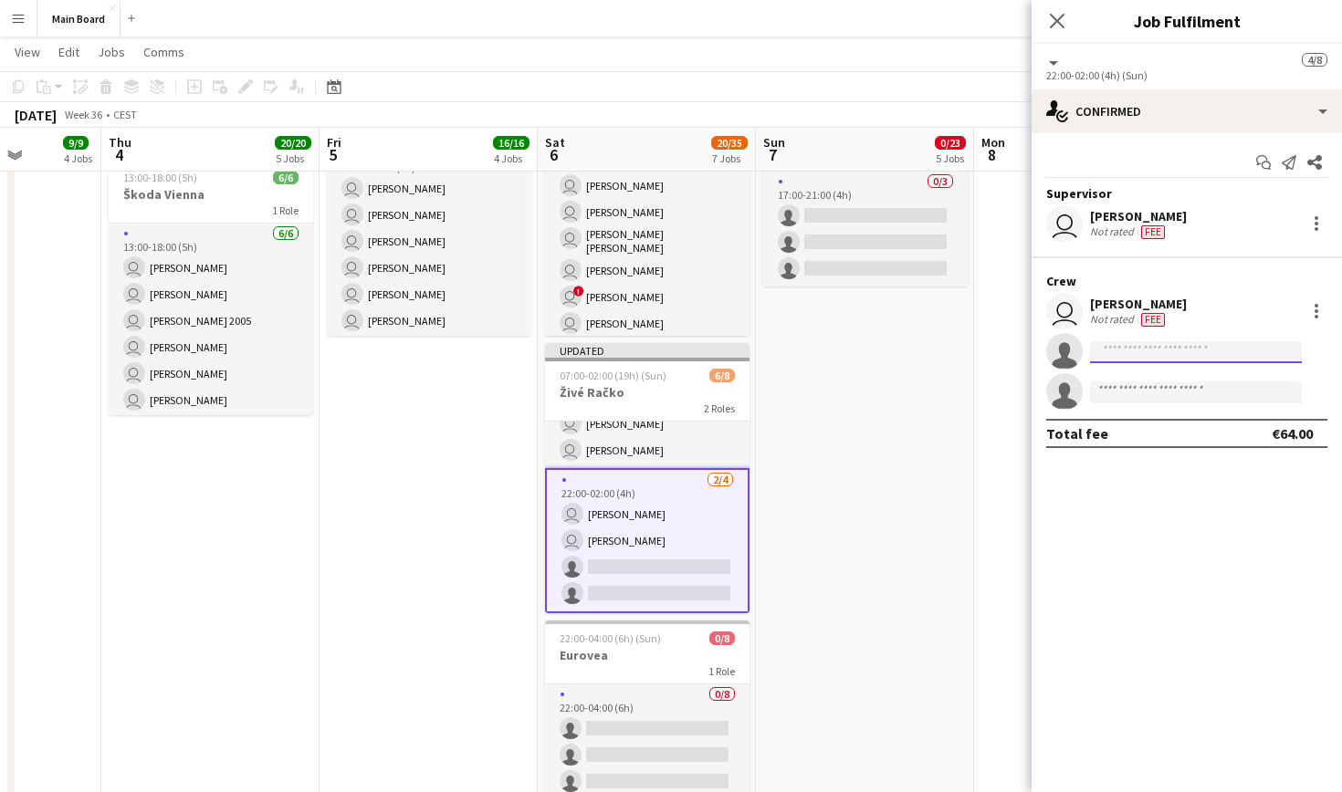
scroll to position [0, 0]
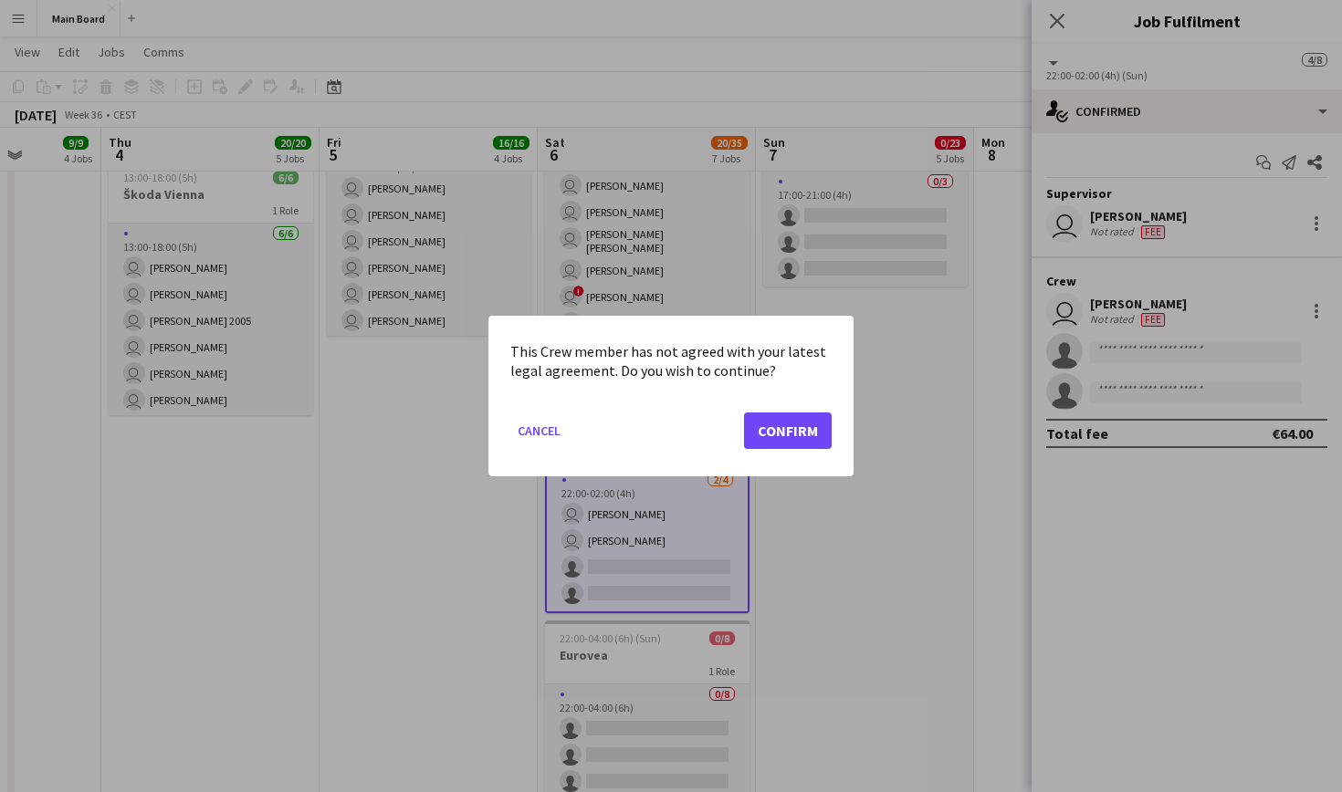
click at [793, 431] on button "Confirm" at bounding box center [788, 431] width 88 height 37
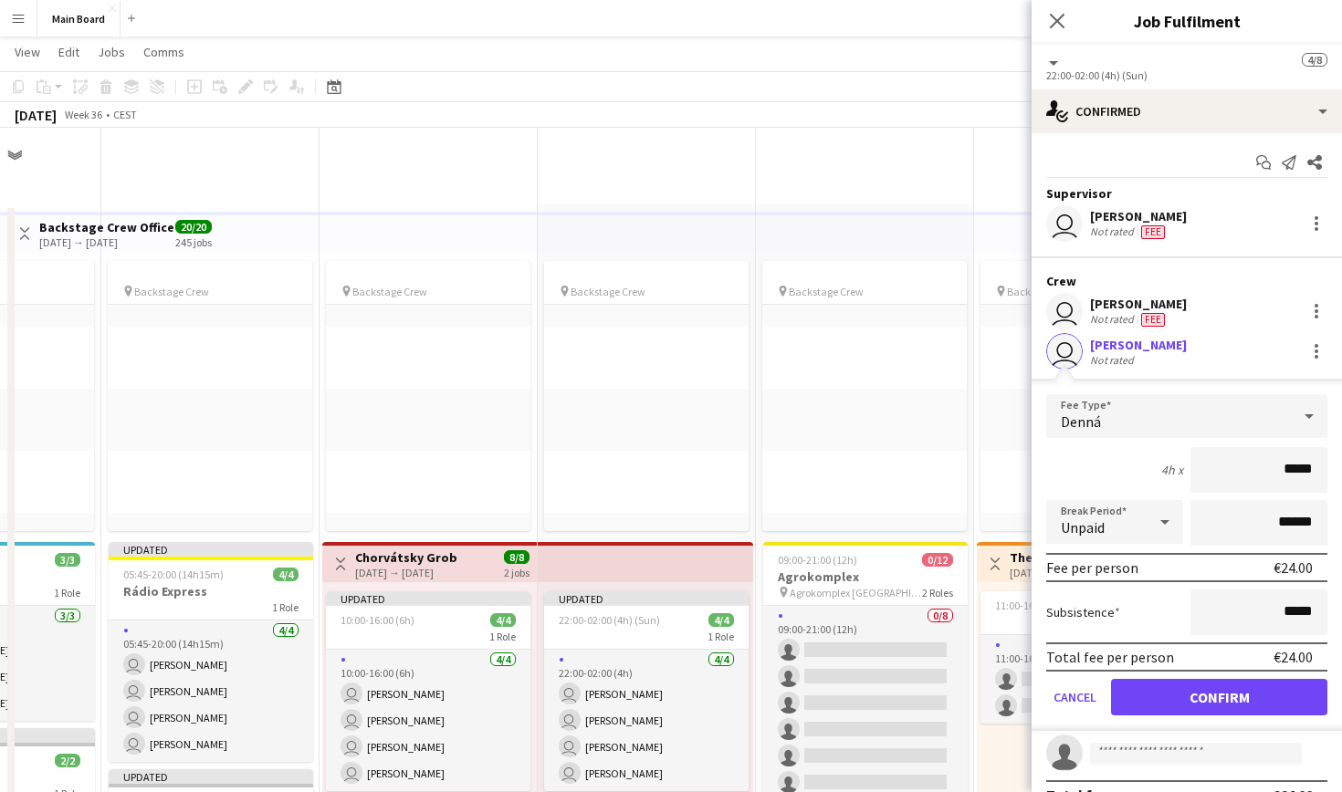
scroll to position [1137, 0]
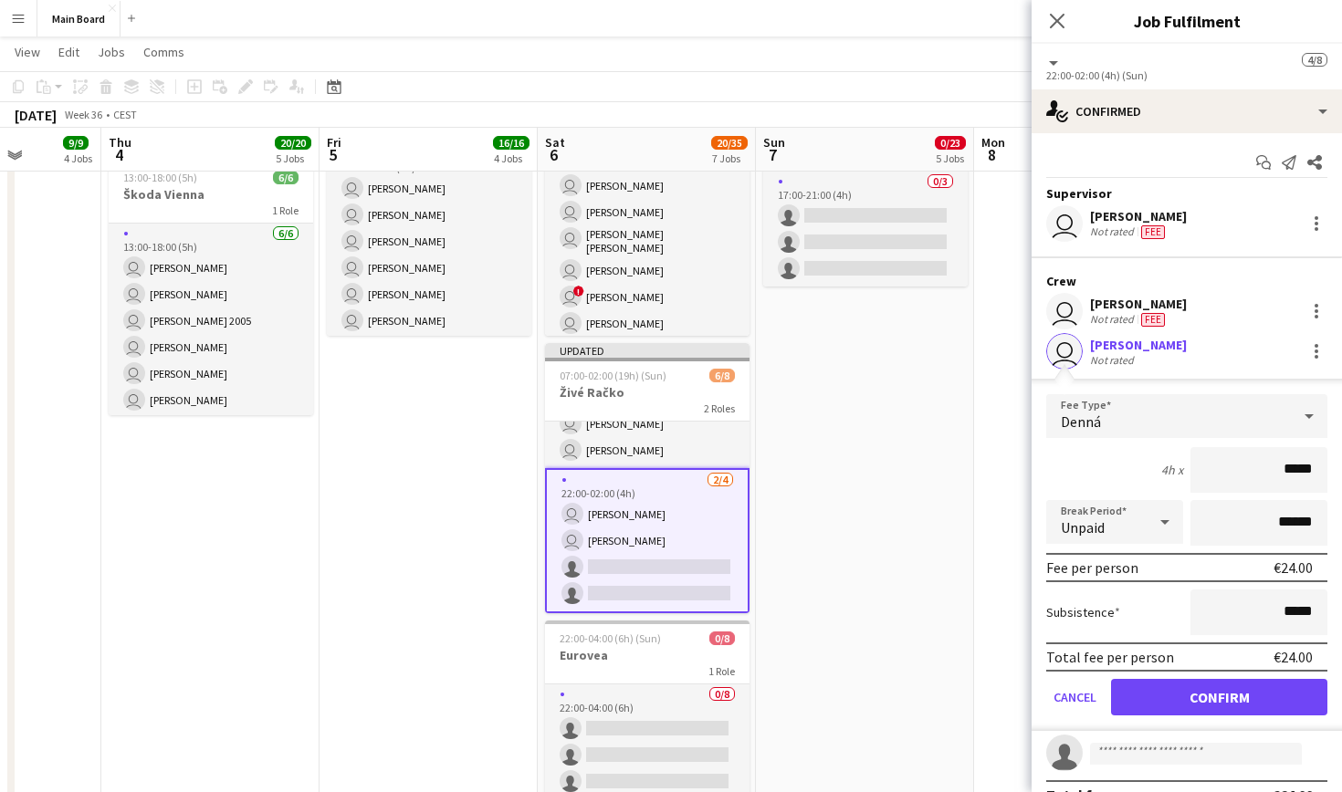
click at [1200, 703] on button "Confirm" at bounding box center [1219, 697] width 216 height 37
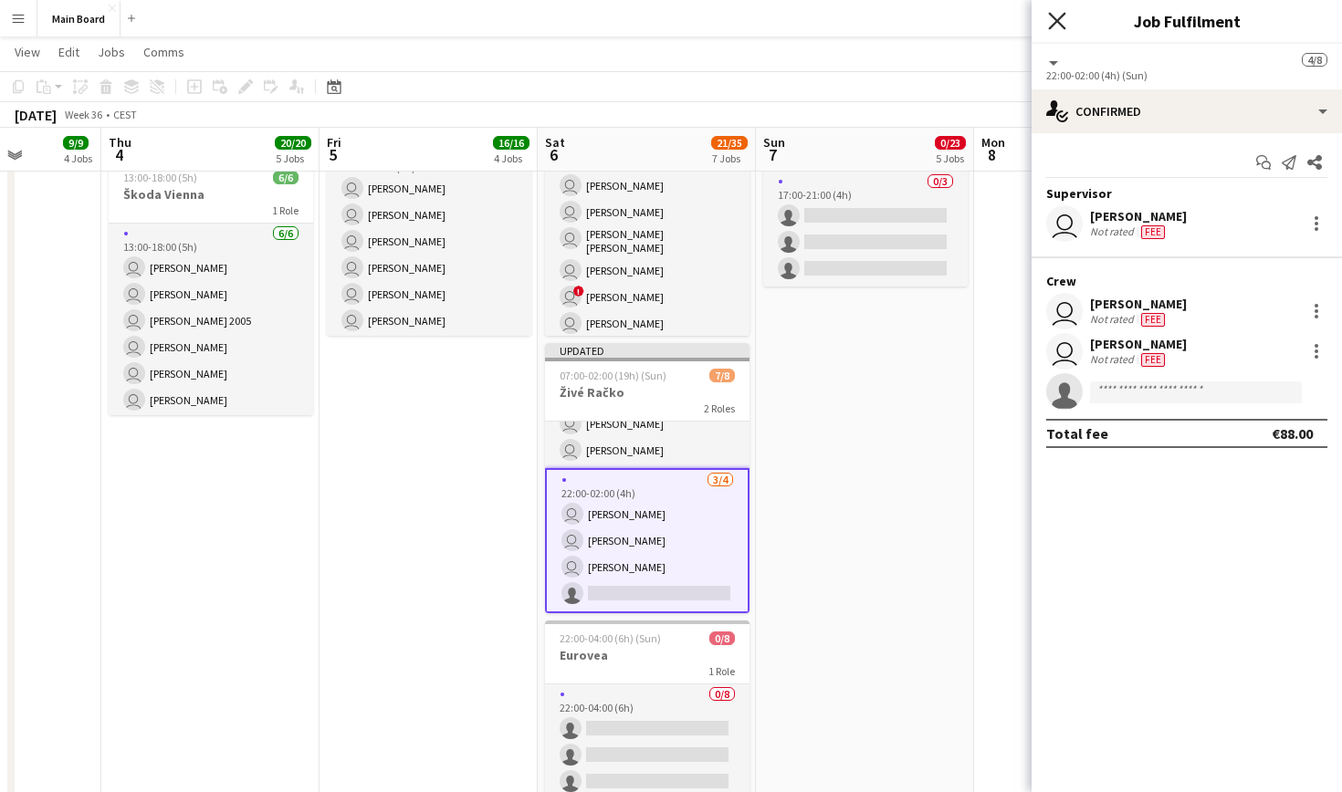
click at [1058, 24] on icon "Close pop-in" at bounding box center [1056, 20] width 17 height 17
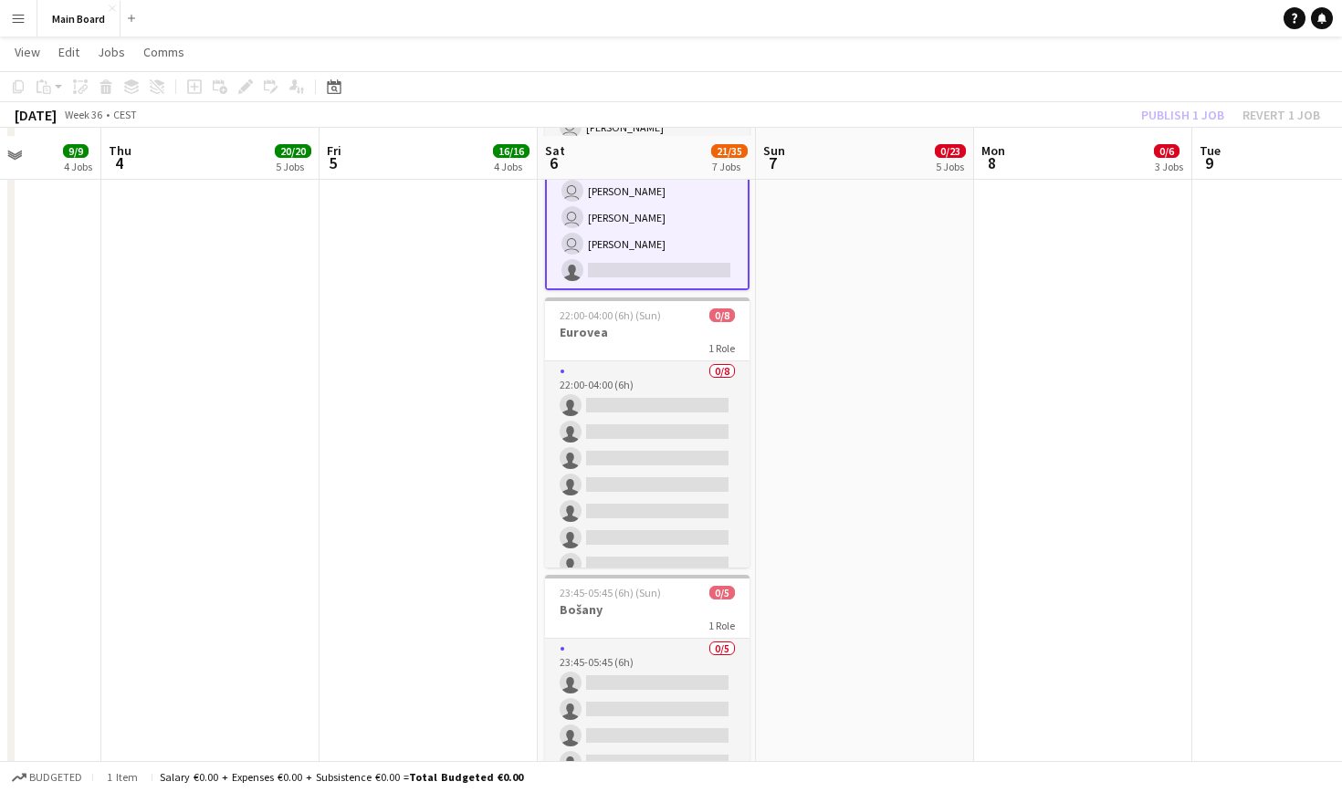
scroll to position [1470, 0]
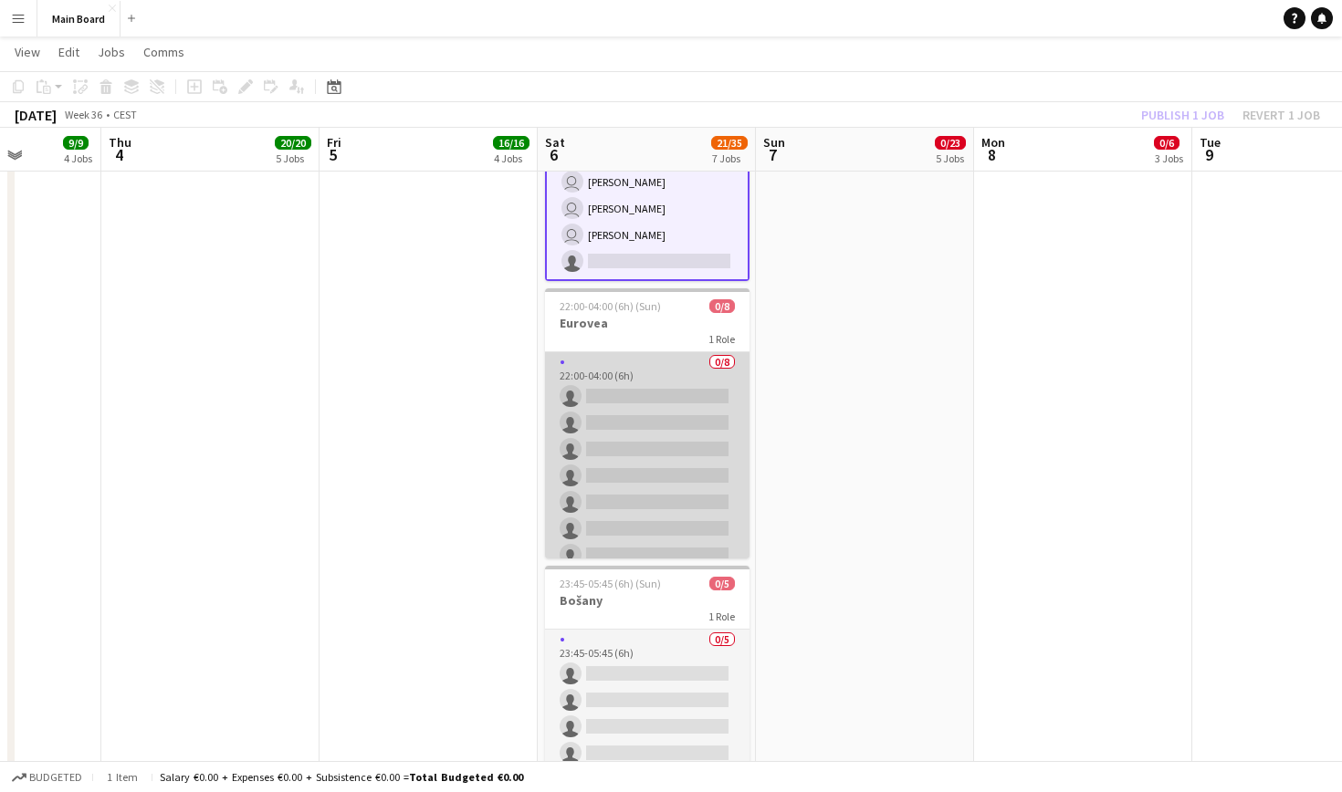
click at [645, 377] on app-card-role "0/8 22:00-04:00 (6h) single-neutral-actions single-neutral-actions single-neutr…" at bounding box center [647, 475] width 204 height 247
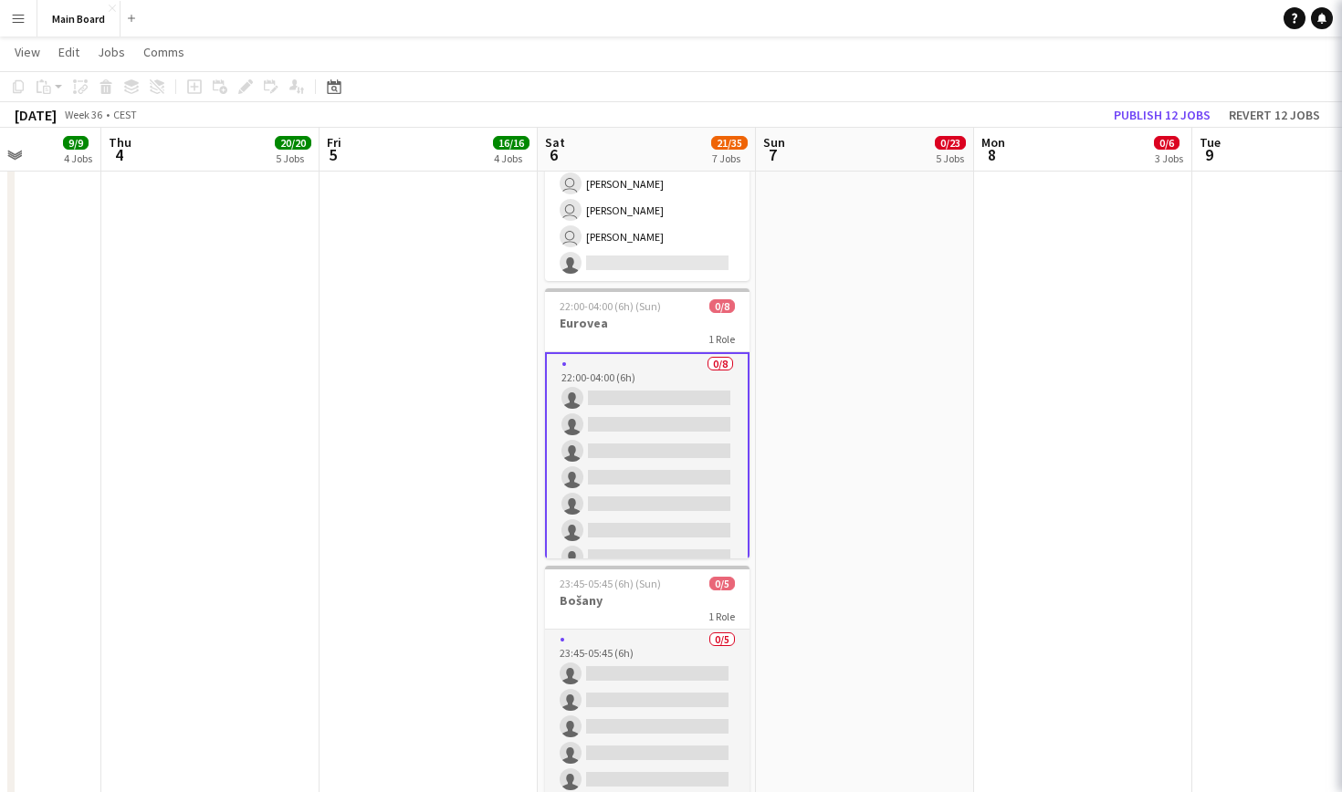
scroll to position [91, 0]
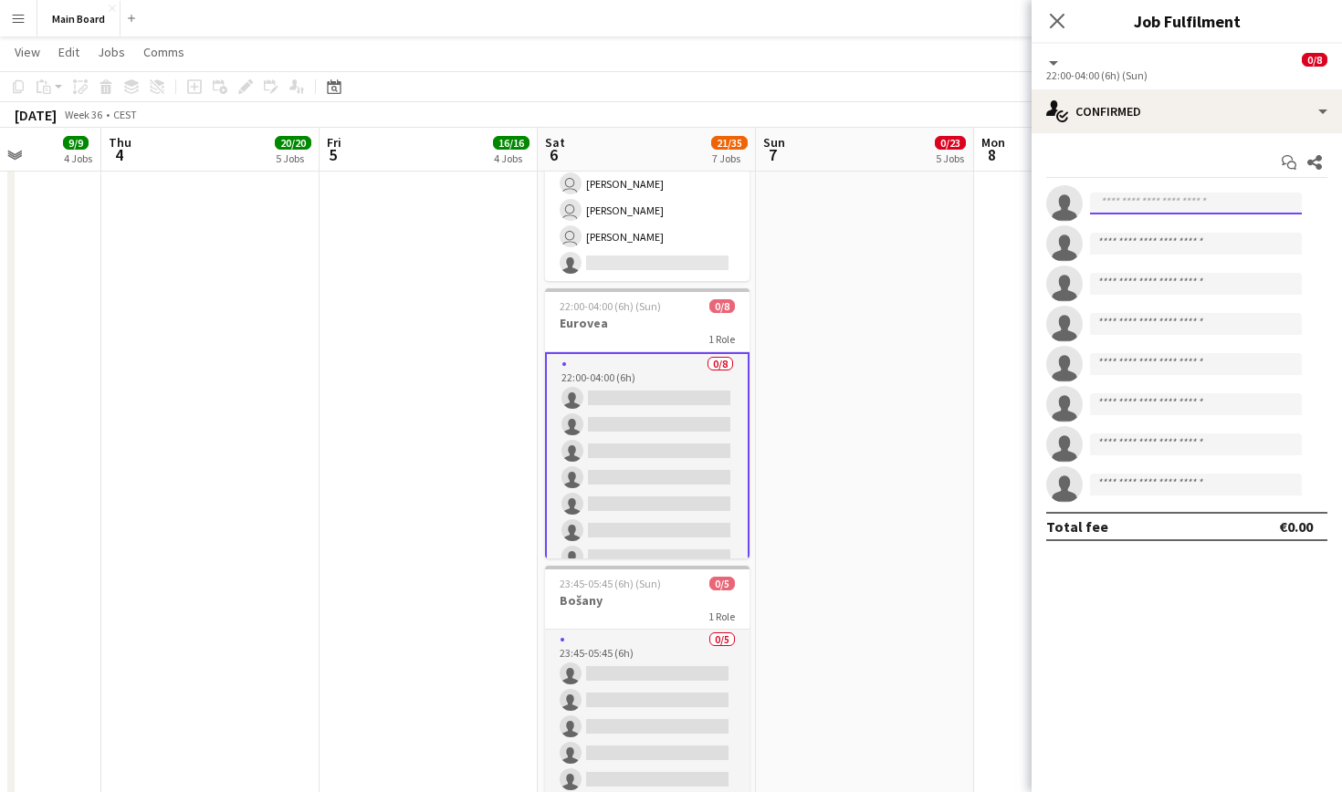
click at [1188, 201] on input at bounding box center [1196, 204] width 212 height 22
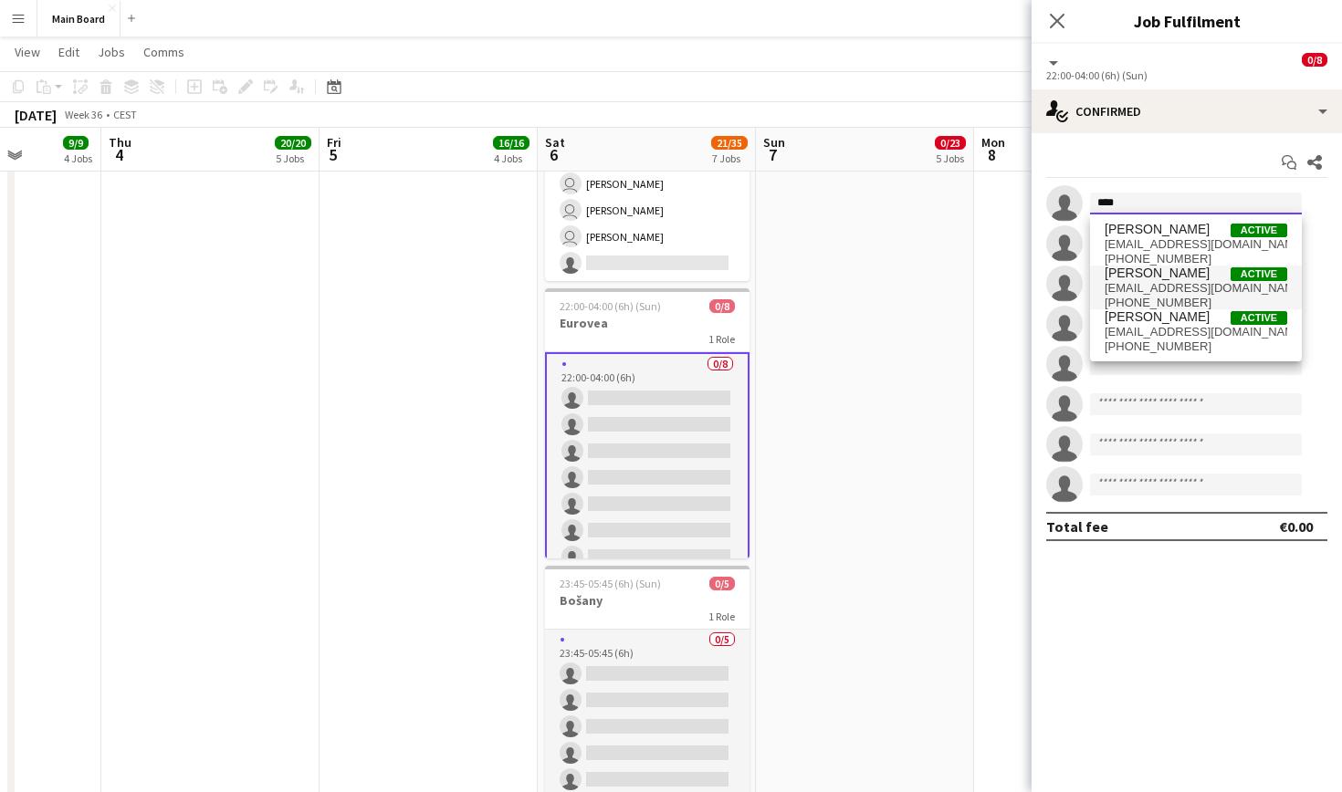
type input "****"
click at [1161, 282] on span "[EMAIL_ADDRESS][DOMAIN_NAME]" at bounding box center [1196, 288] width 183 height 15
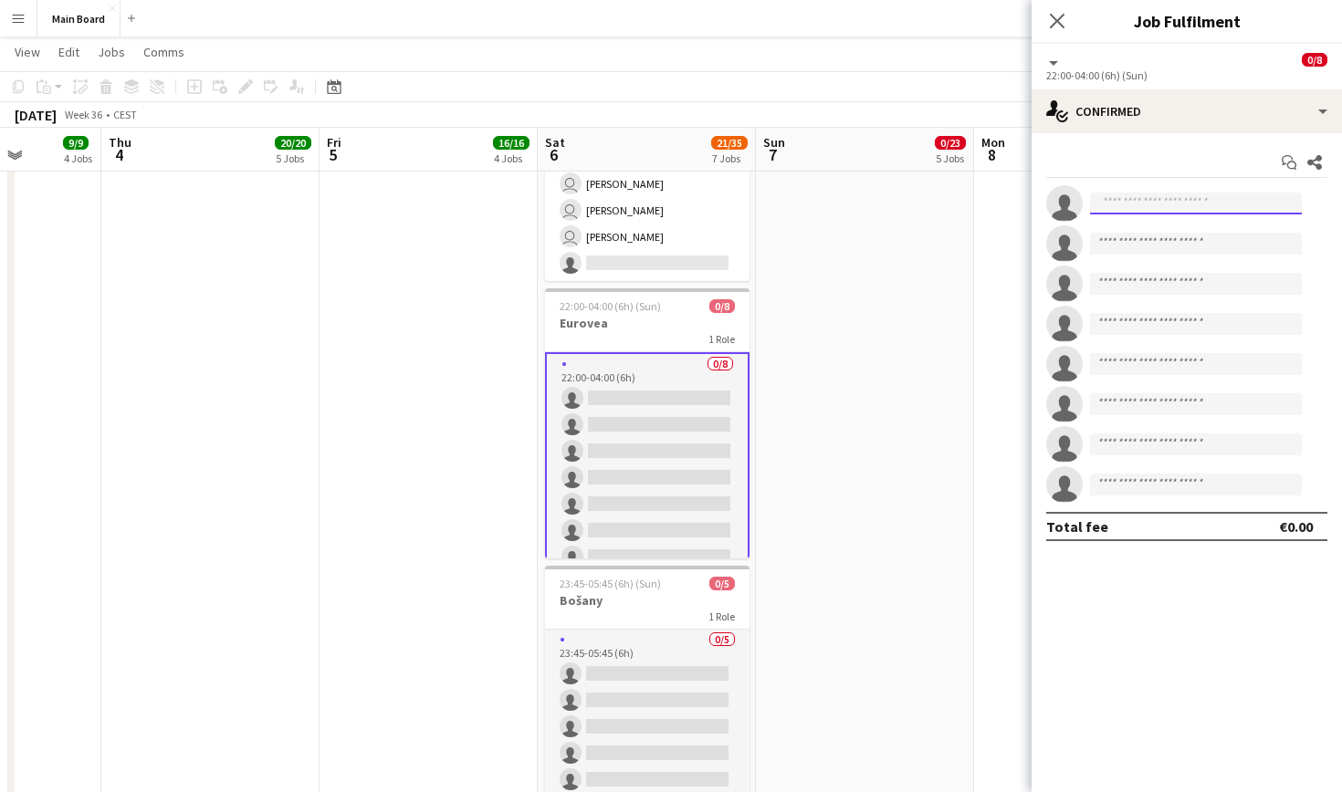
scroll to position [0, 0]
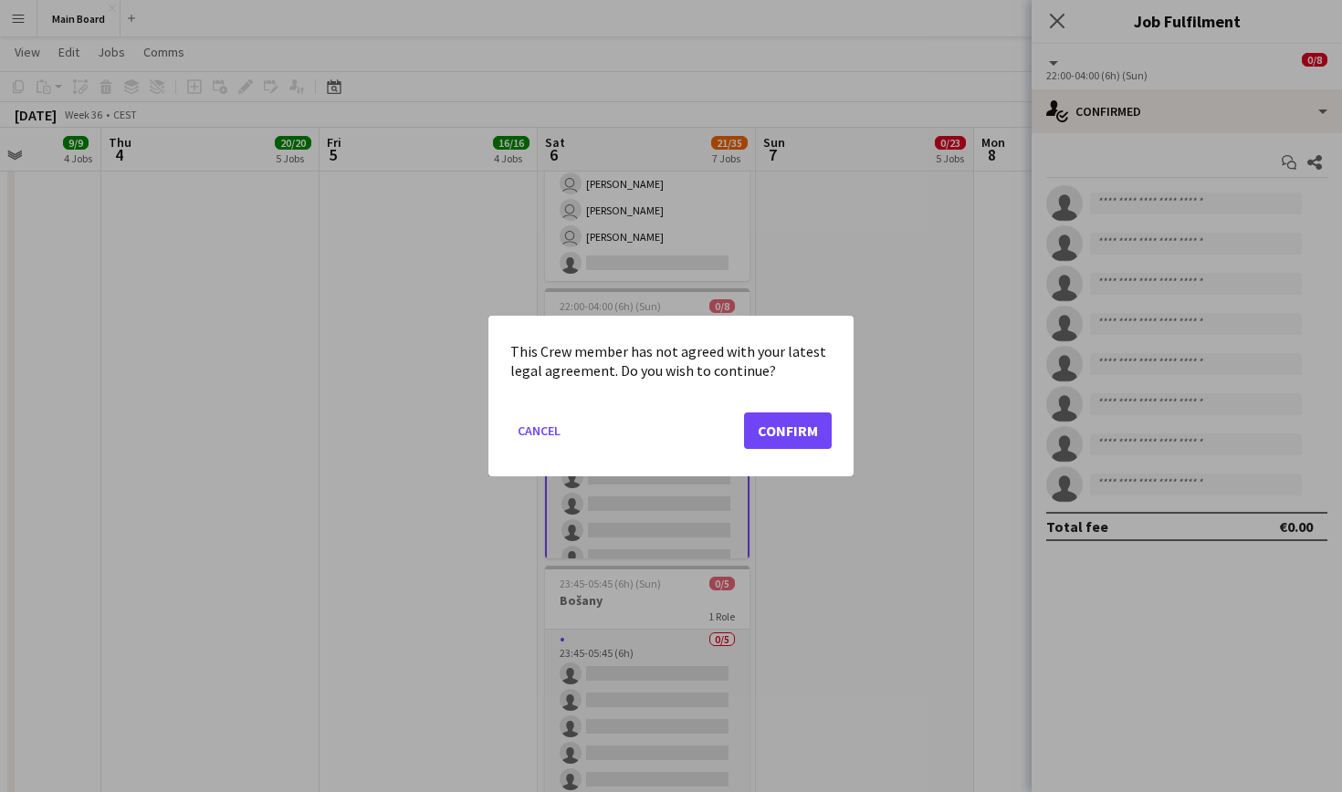
click at [823, 444] on button "Confirm" at bounding box center [788, 431] width 88 height 37
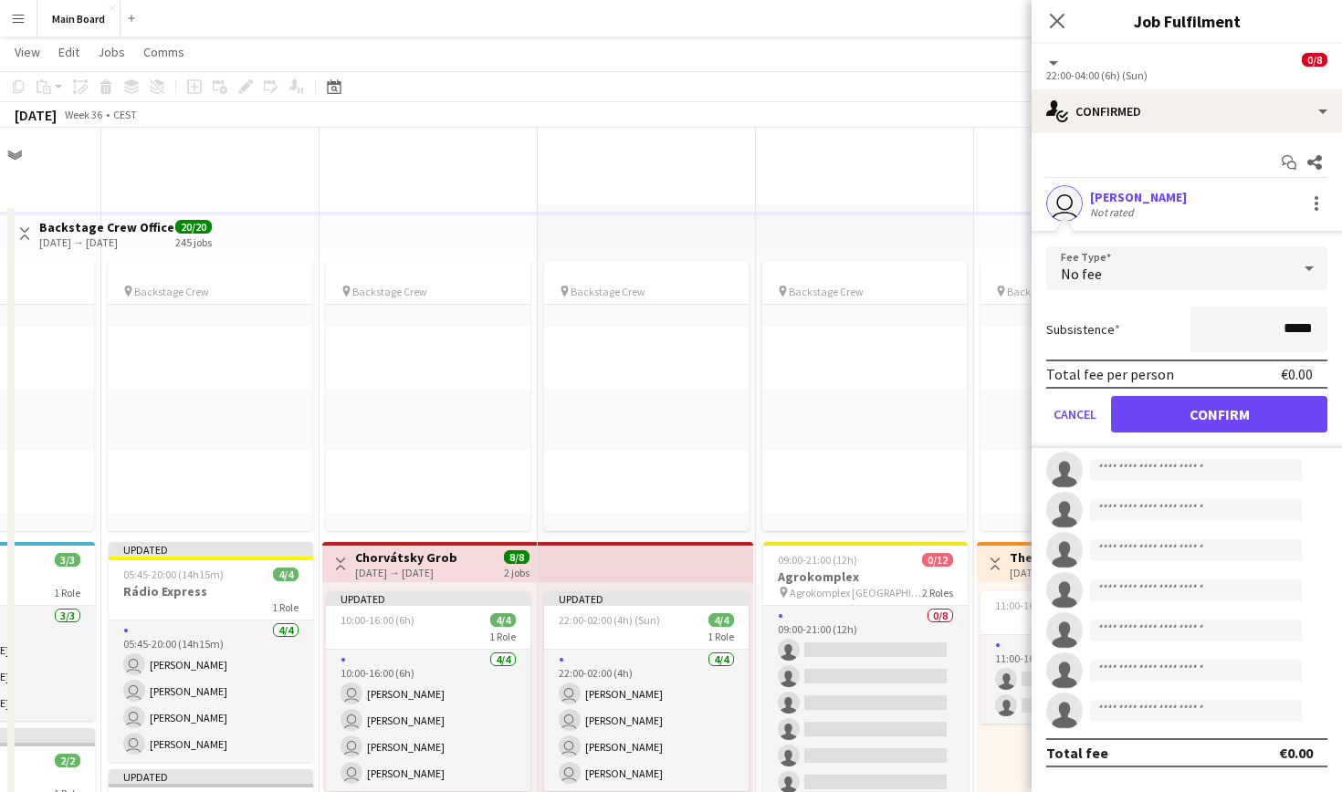
scroll to position [1470, 0]
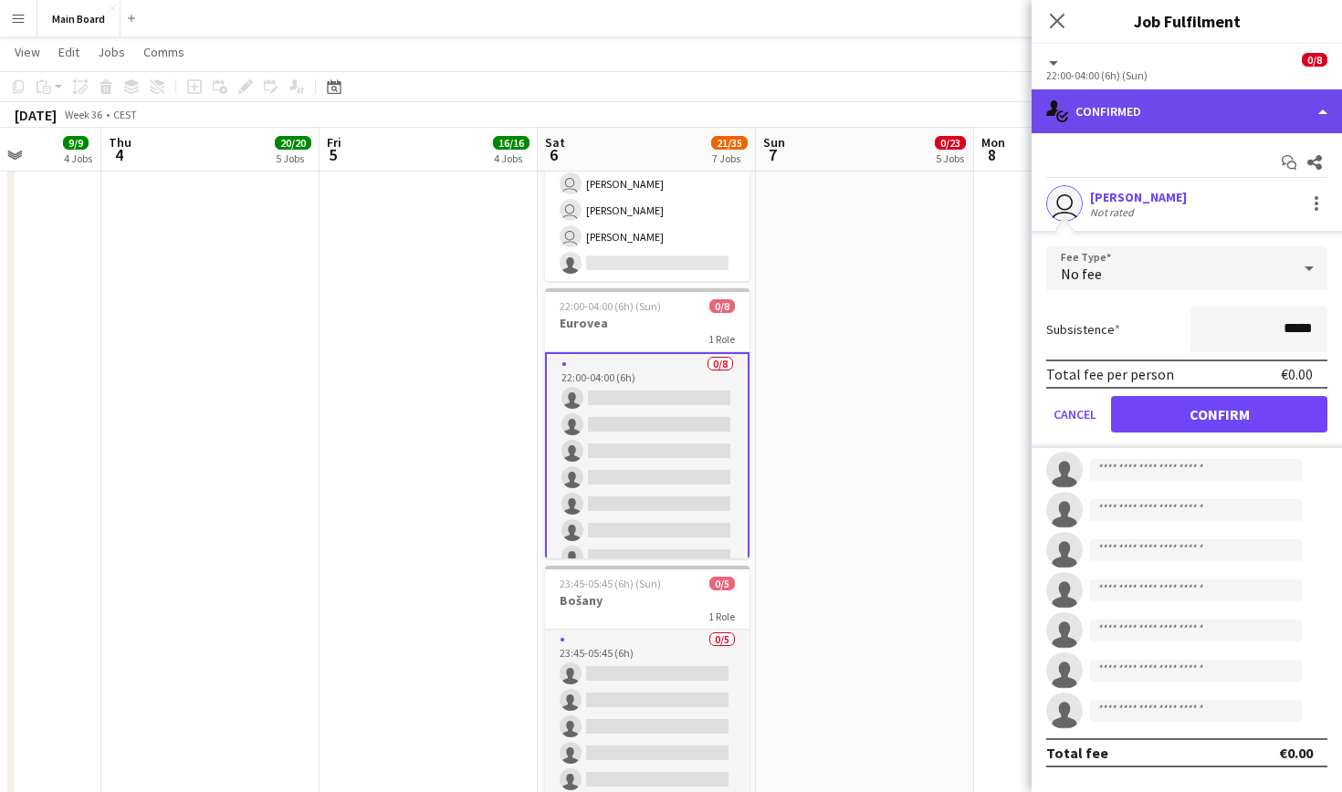
click at [1183, 114] on div "single-neutral-actions-check-2 Confirmed" at bounding box center [1187, 111] width 310 height 44
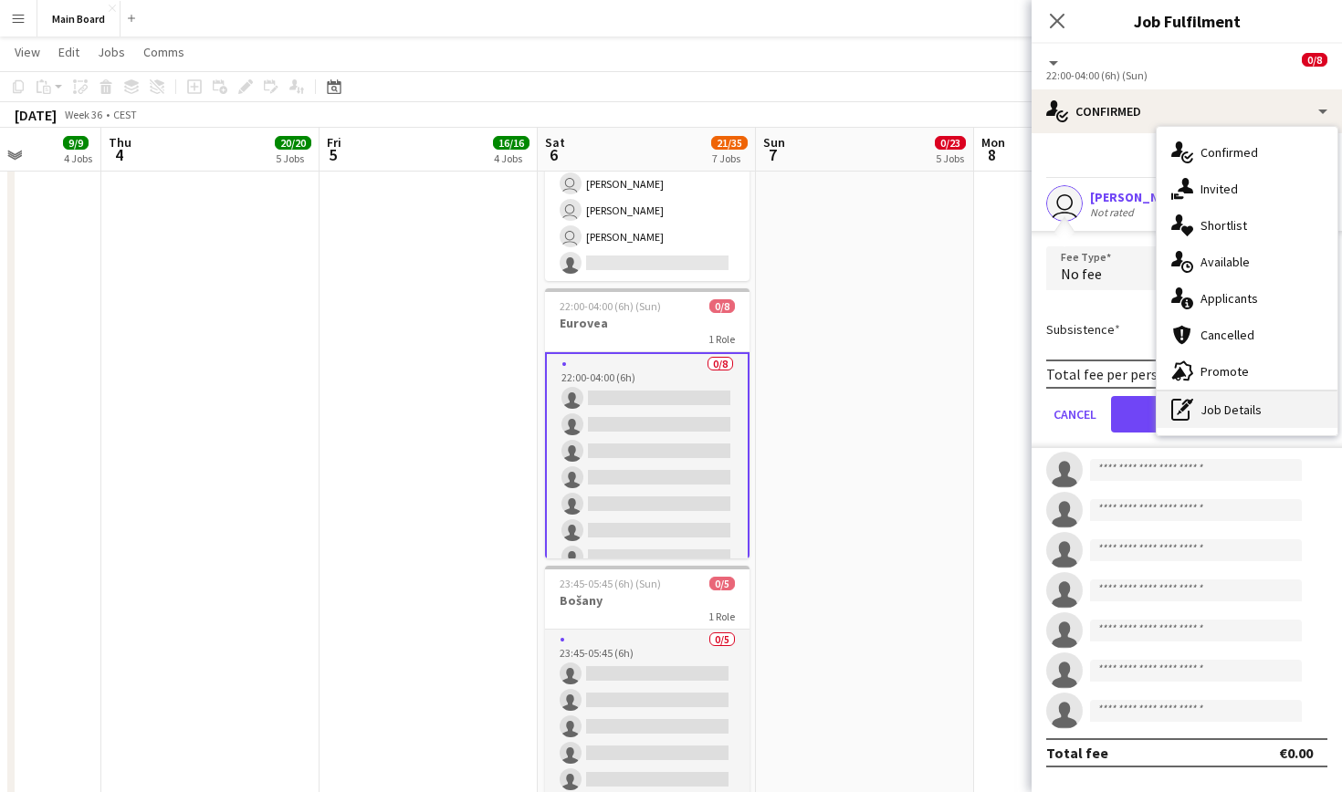
click at [1221, 412] on div "pen-write Job Details" at bounding box center [1247, 410] width 181 height 37
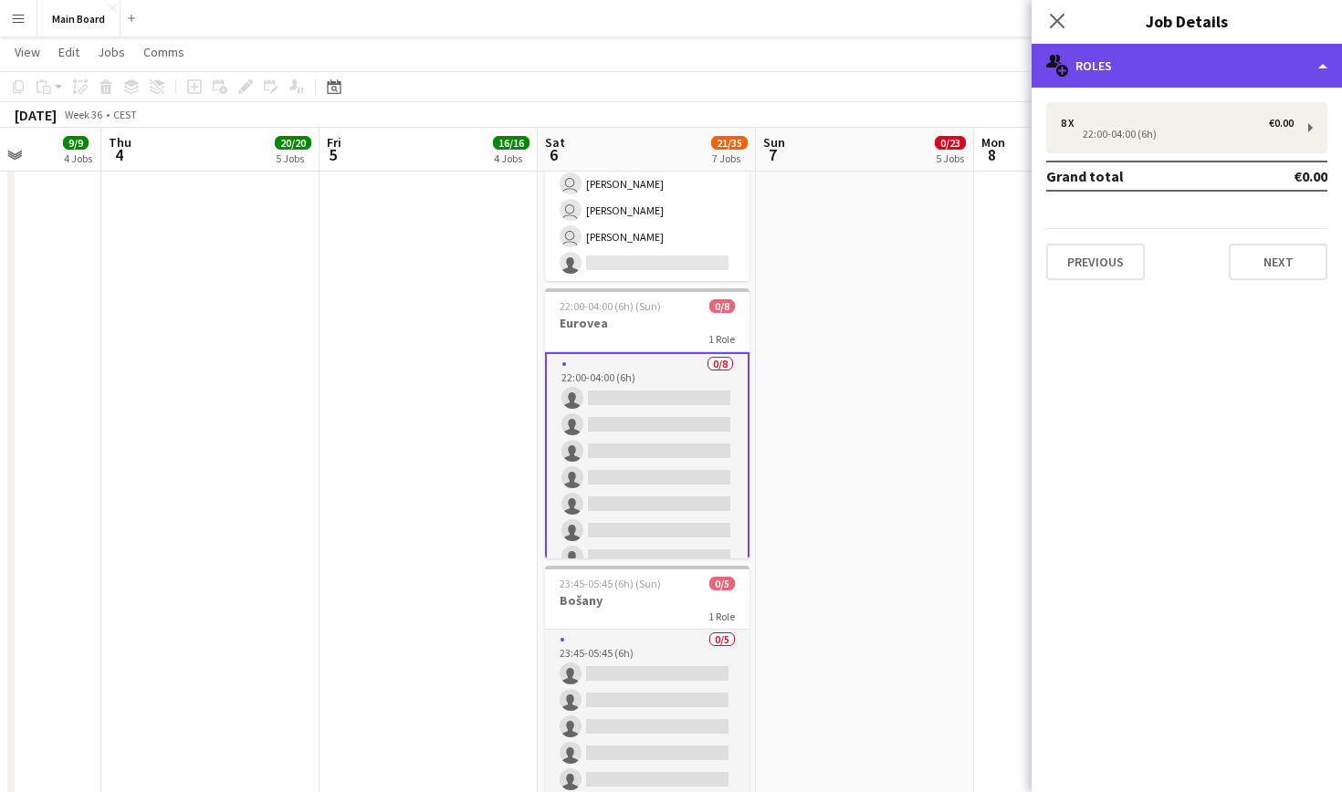
click at [1116, 58] on div "multiple-users-add Roles" at bounding box center [1187, 66] width 310 height 44
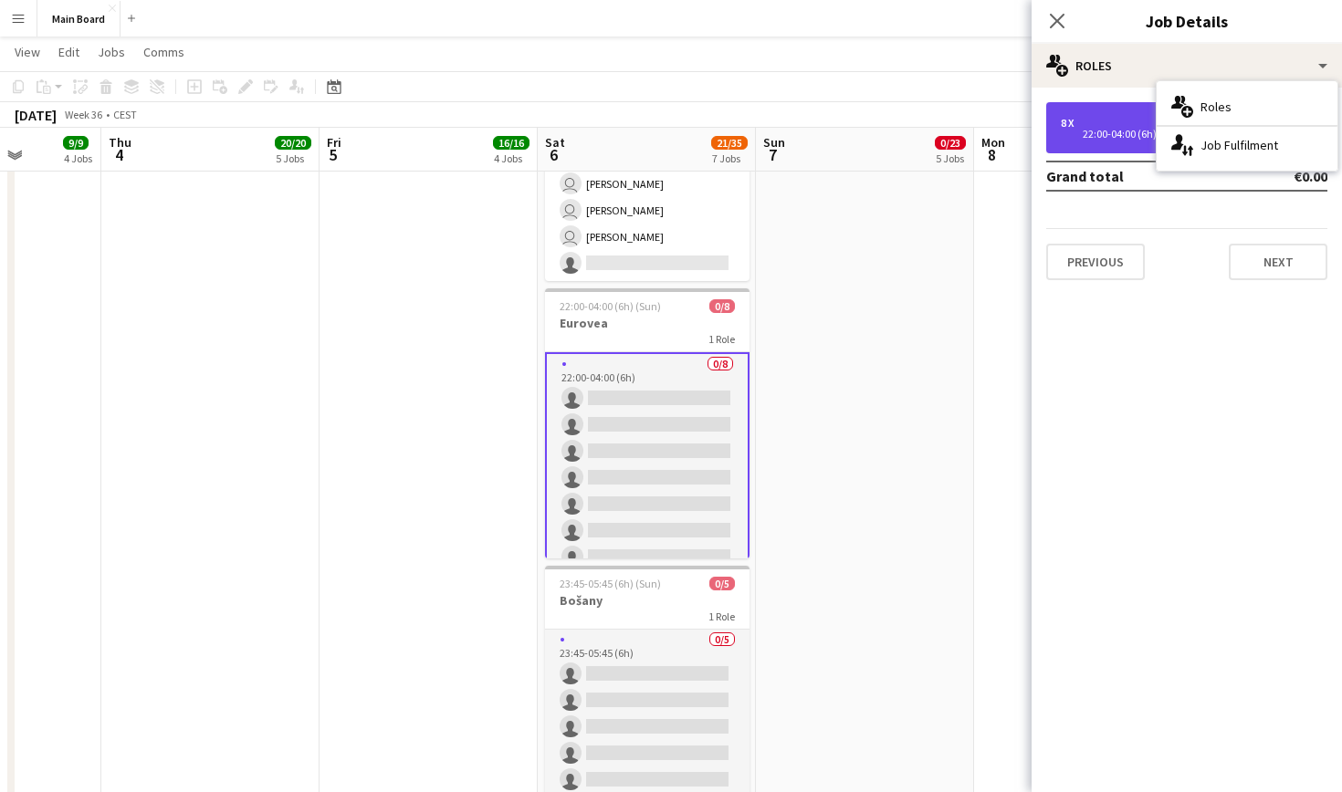
click at [1116, 130] on div "22:00-04:00 (6h)" at bounding box center [1177, 134] width 233 height 9
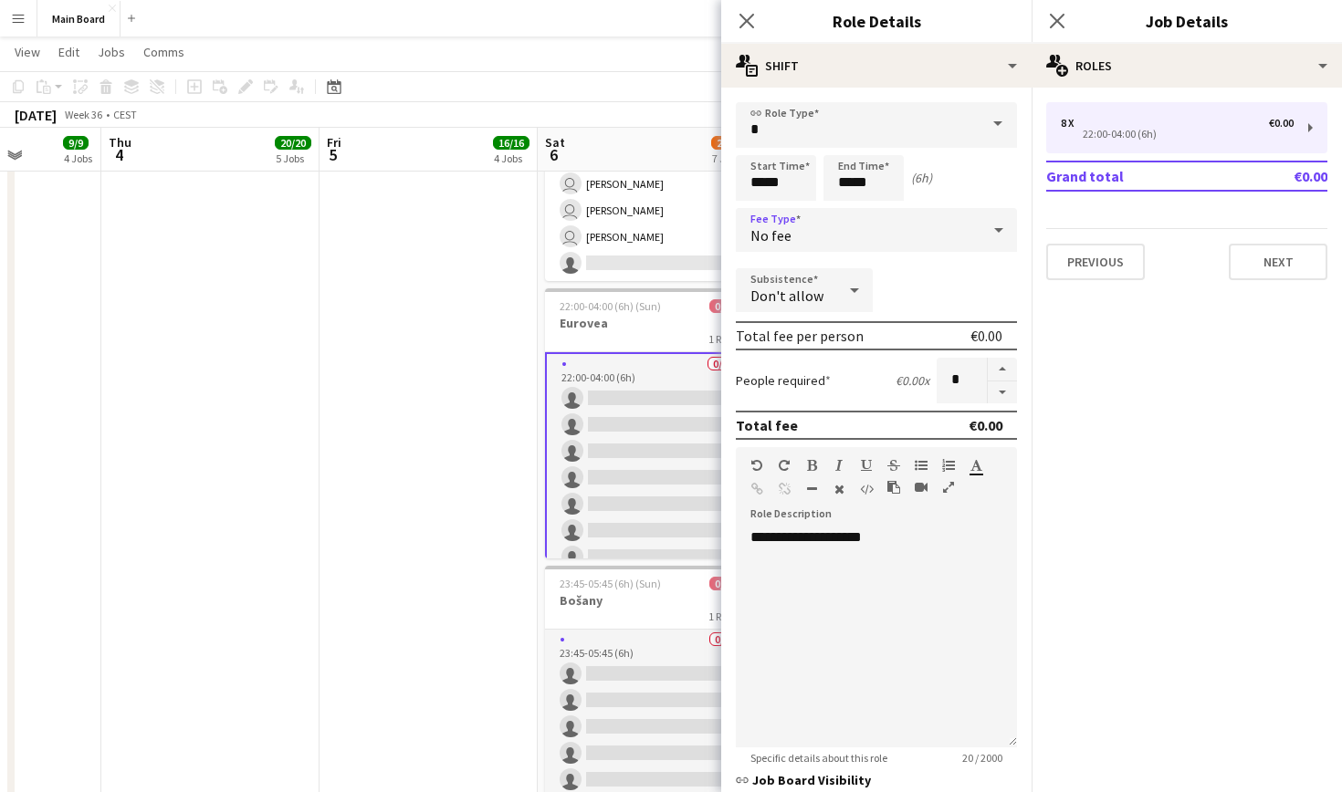
click at [850, 227] on div "No fee" at bounding box center [858, 230] width 245 height 44
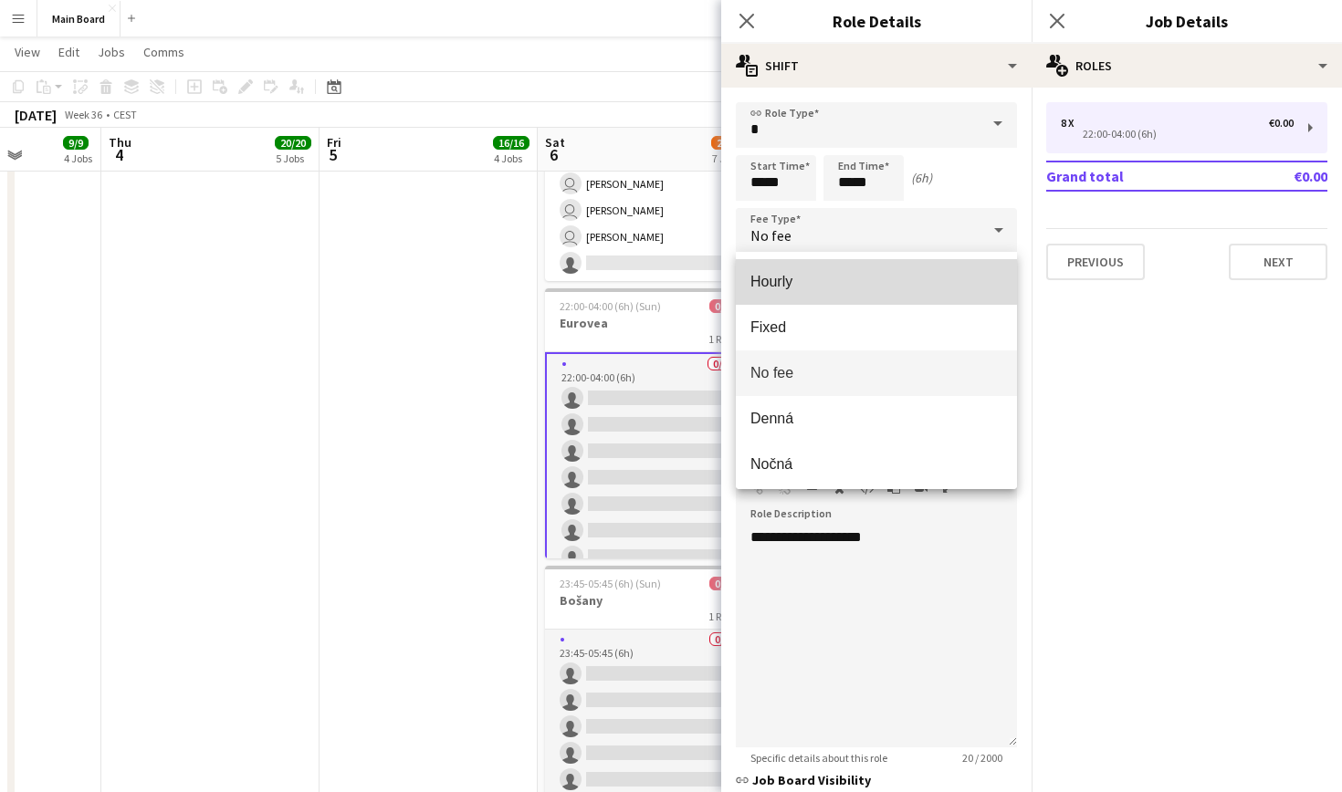
click at [827, 280] on span "Hourly" at bounding box center [876, 281] width 252 height 17
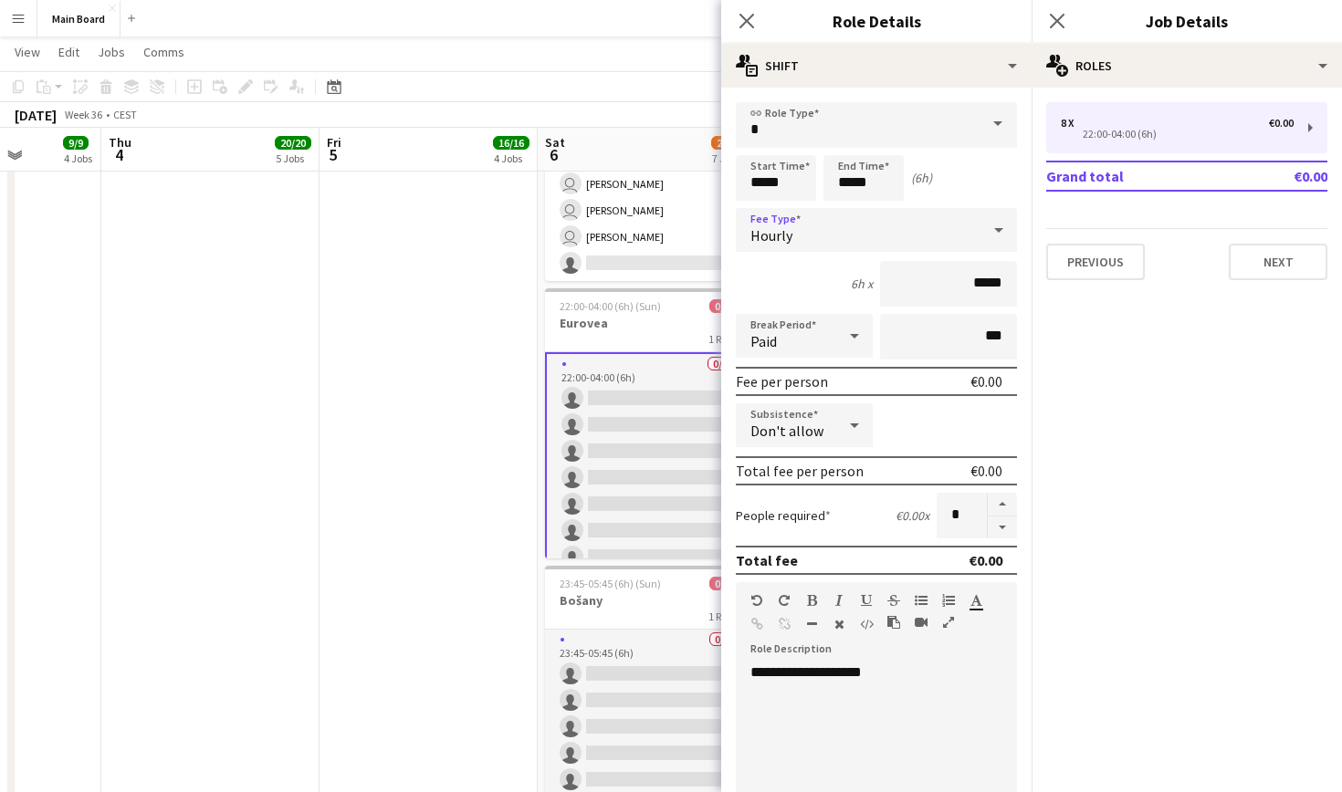
click at [835, 329] on div "Paid" at bounding box center [786, 336] width 100 height 44
click at [814, 435] on span "Unpaid" at bounding box center [804, 433] width 108 height 17
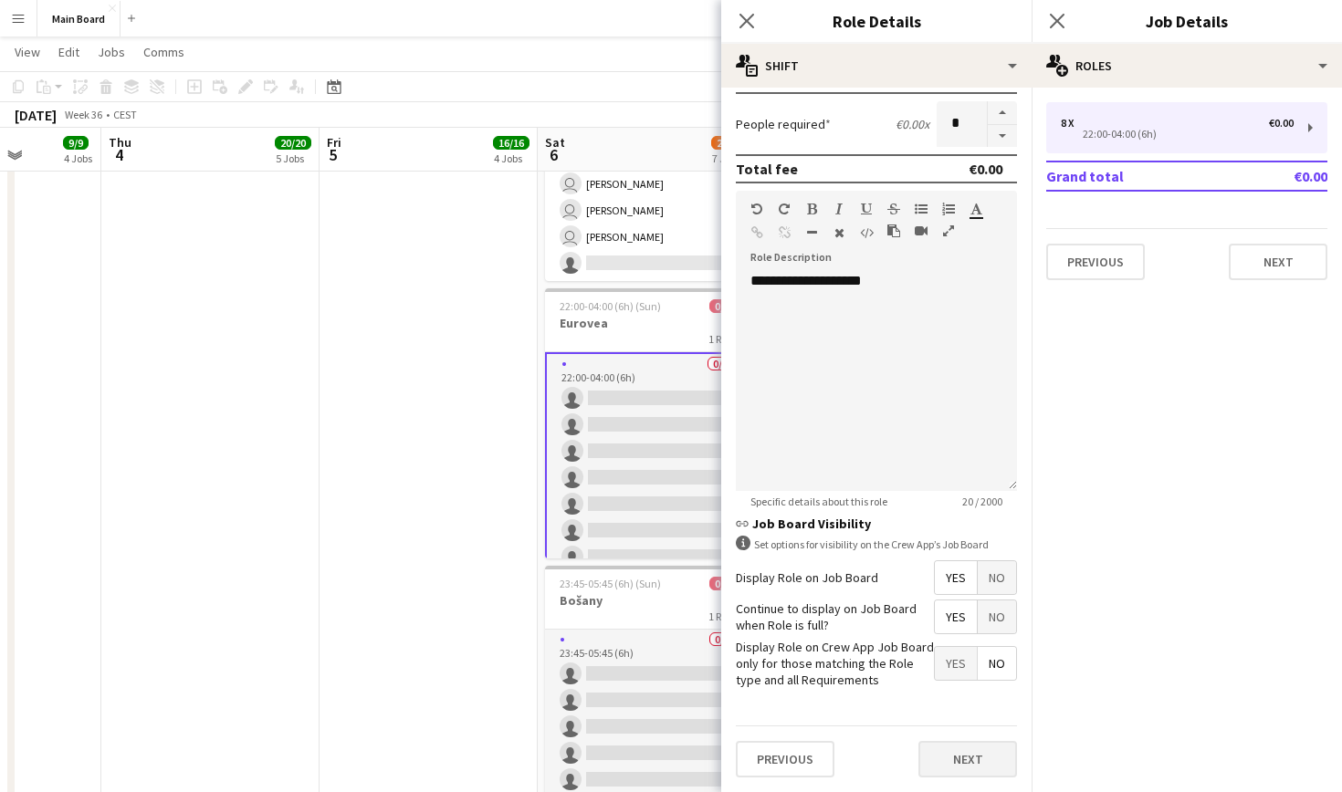
scroll to position [391, 0]
click at [972, 757] on button "Next" at bounding box center [967, 760] width 99 height 37
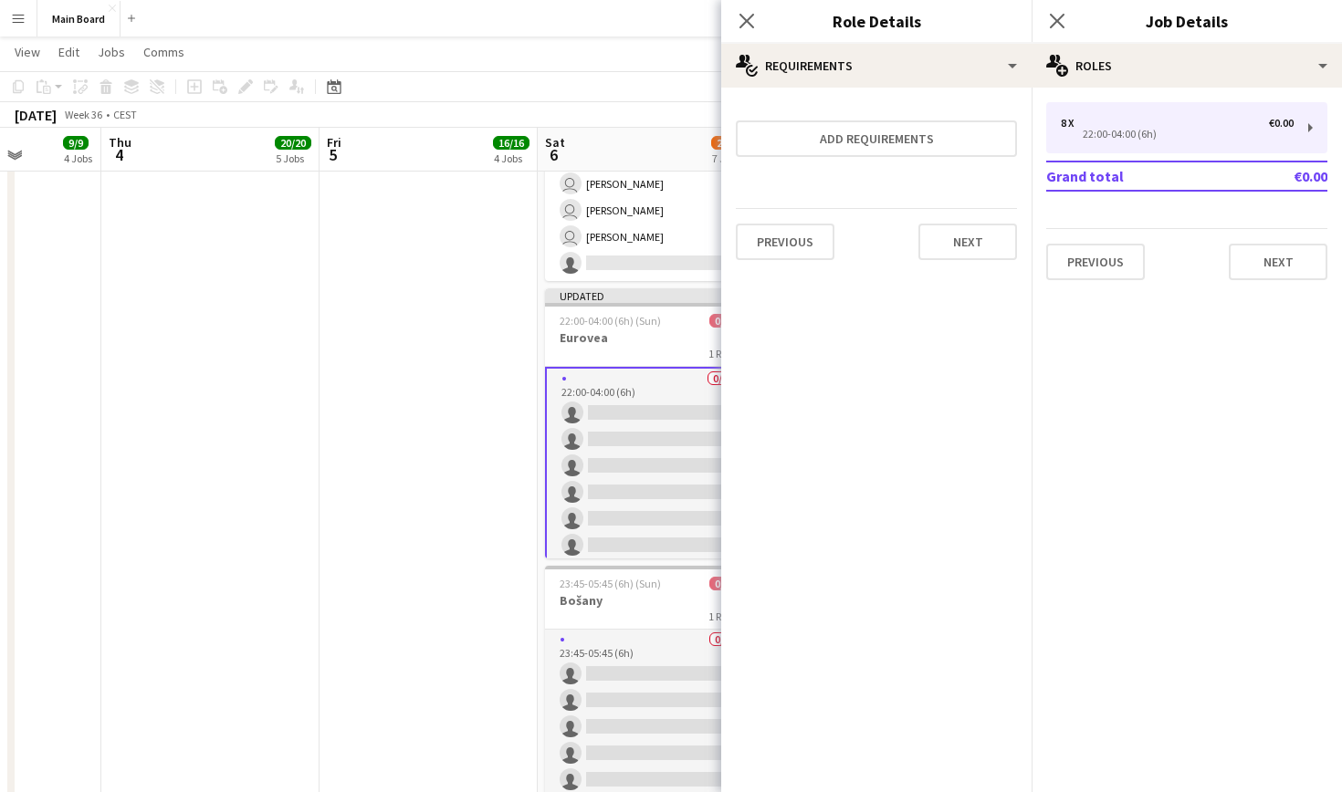
scroll to position [0, 0]
click at [744, 9] on app-icon "Close pop-in" at bounding box center [747, 21] width 26 height 26
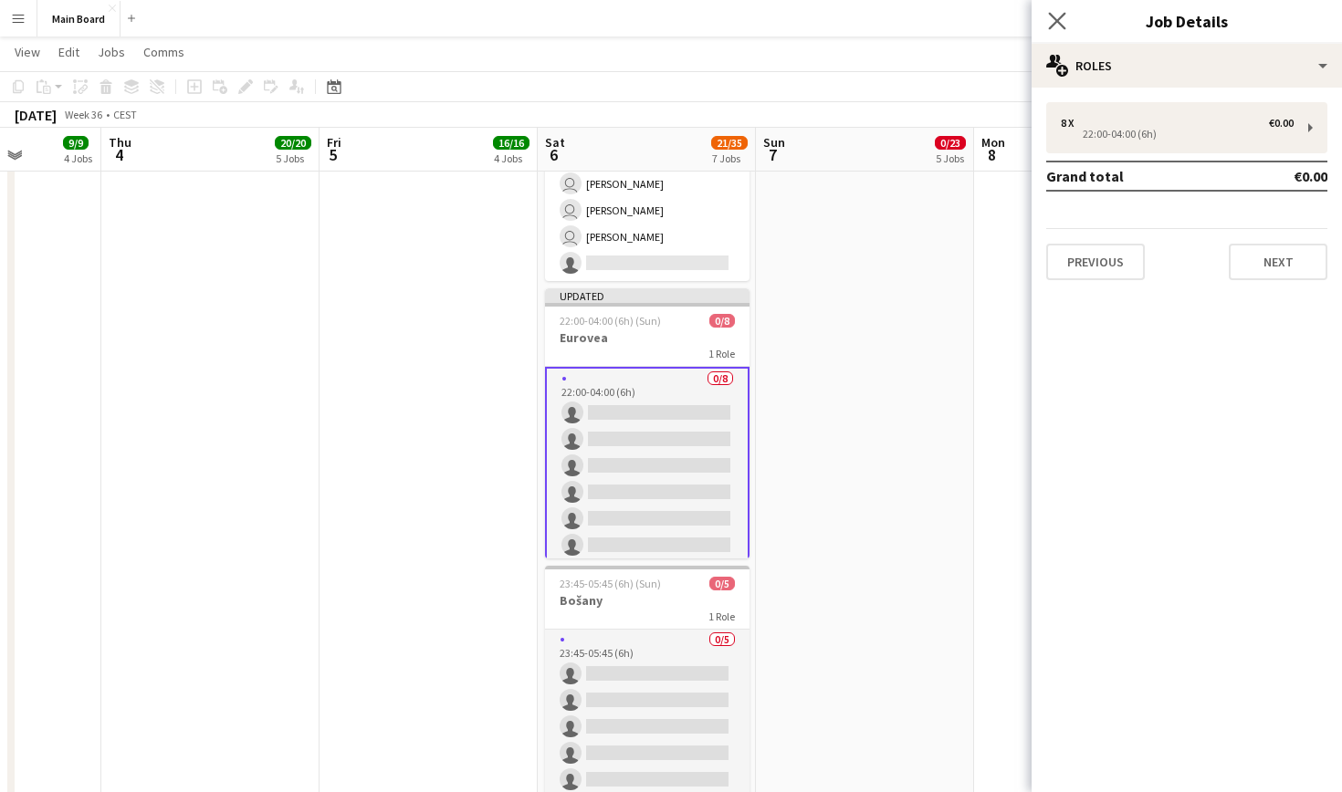
click at [1049, 29] on icon at bounding box center [1056, 20] width 17 height 17
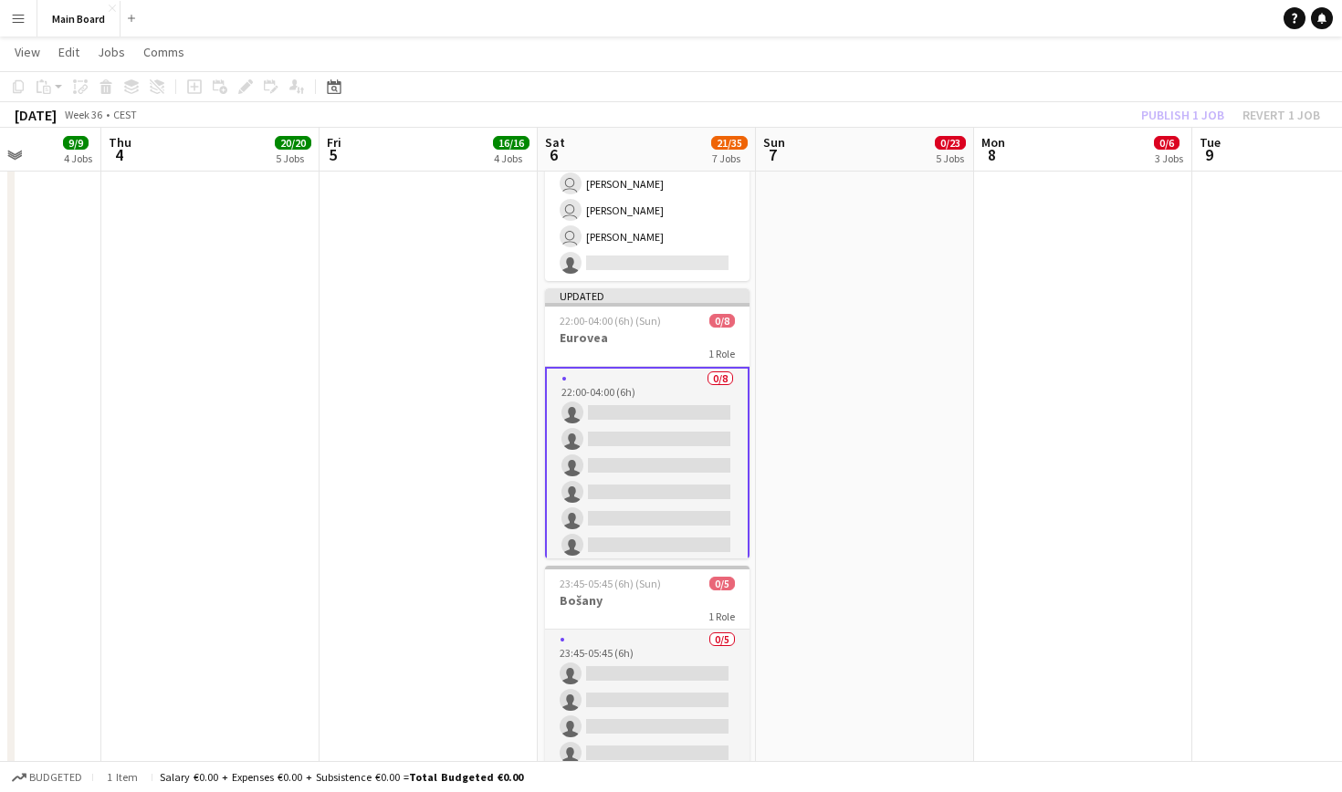
click at [646, 400] on app-card-role "0/8 22:00-04:00 (6h) single-neutral-actions single-neutral-actions single-neutr…" at bounding box center [647, 492] width 204 height 251
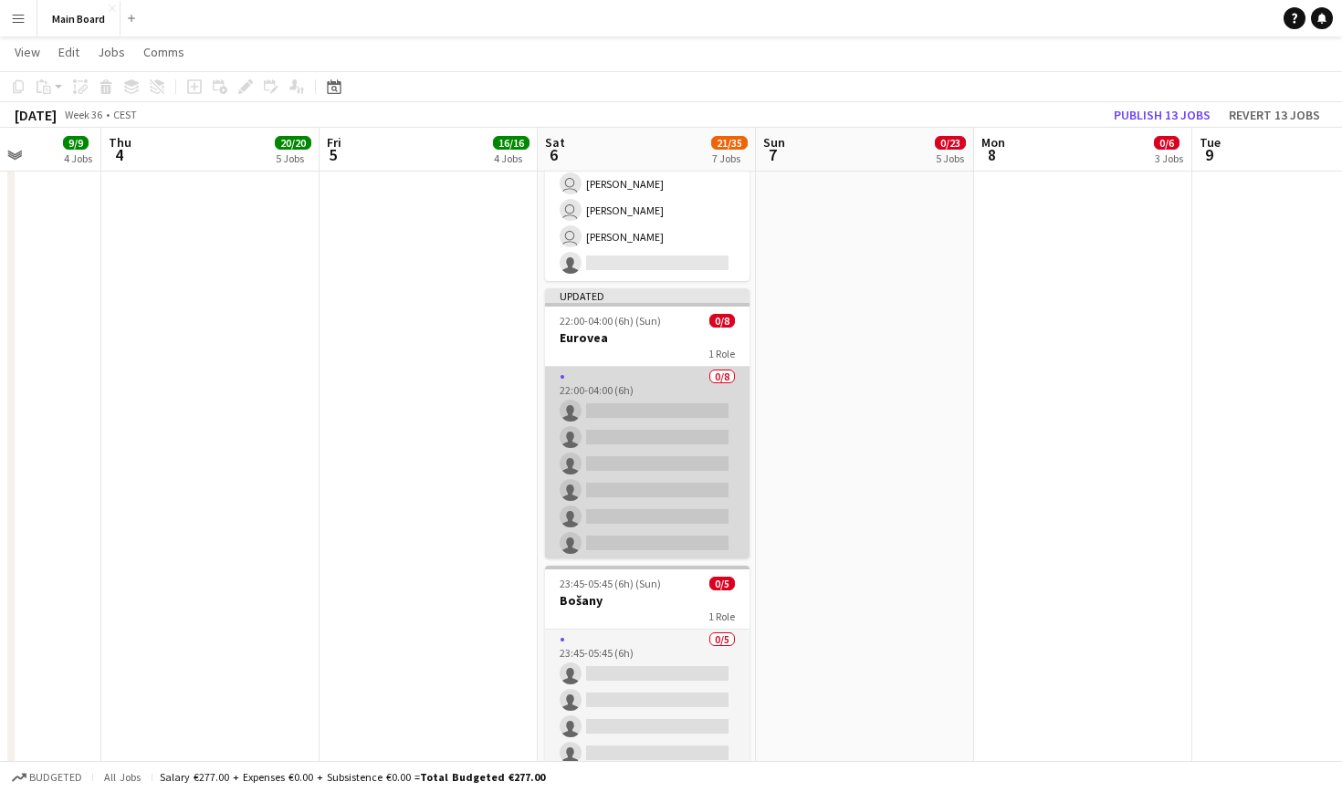
click at [633, 388] on app-card-role "0/8 22:00-04:00 (6h) single-neutral-actions single-neutral-actions single-neutr…" at bounding box center [647, 490] width 204 height 247
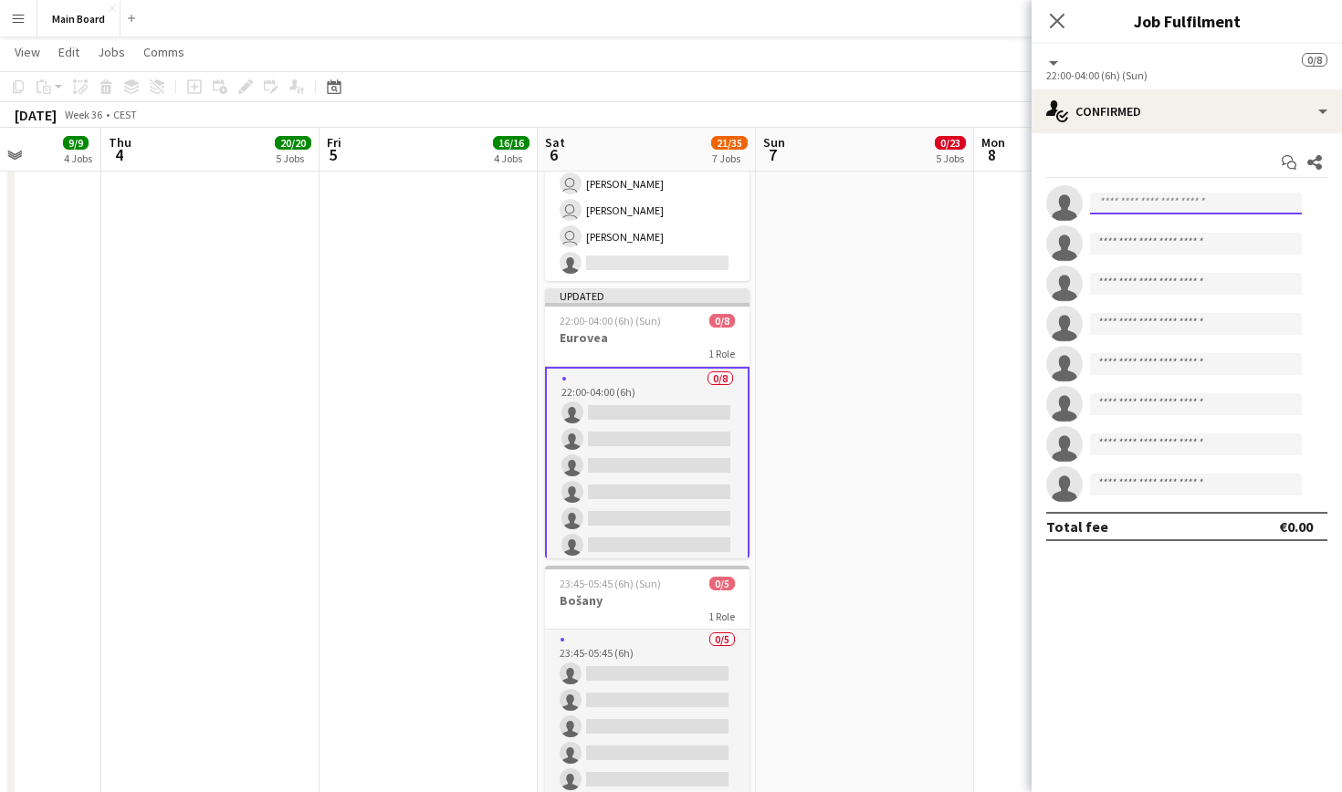
click at [1129, 204] on input at bounding box center [1196, 204] width 212 height 22
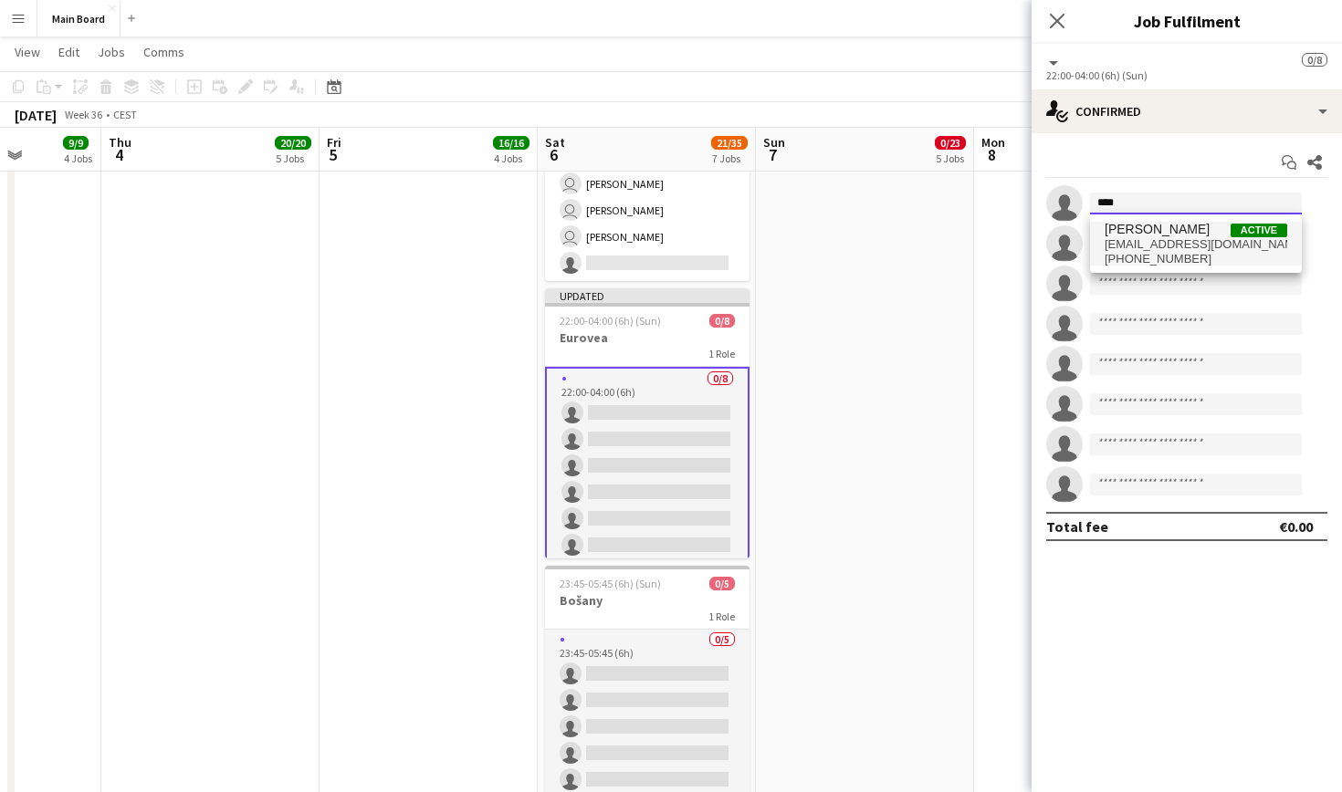
type input "****"
click at [1166, 224] on span "[PERSON_NAME]" at bounding box center [1157, 230] width 105 height 16
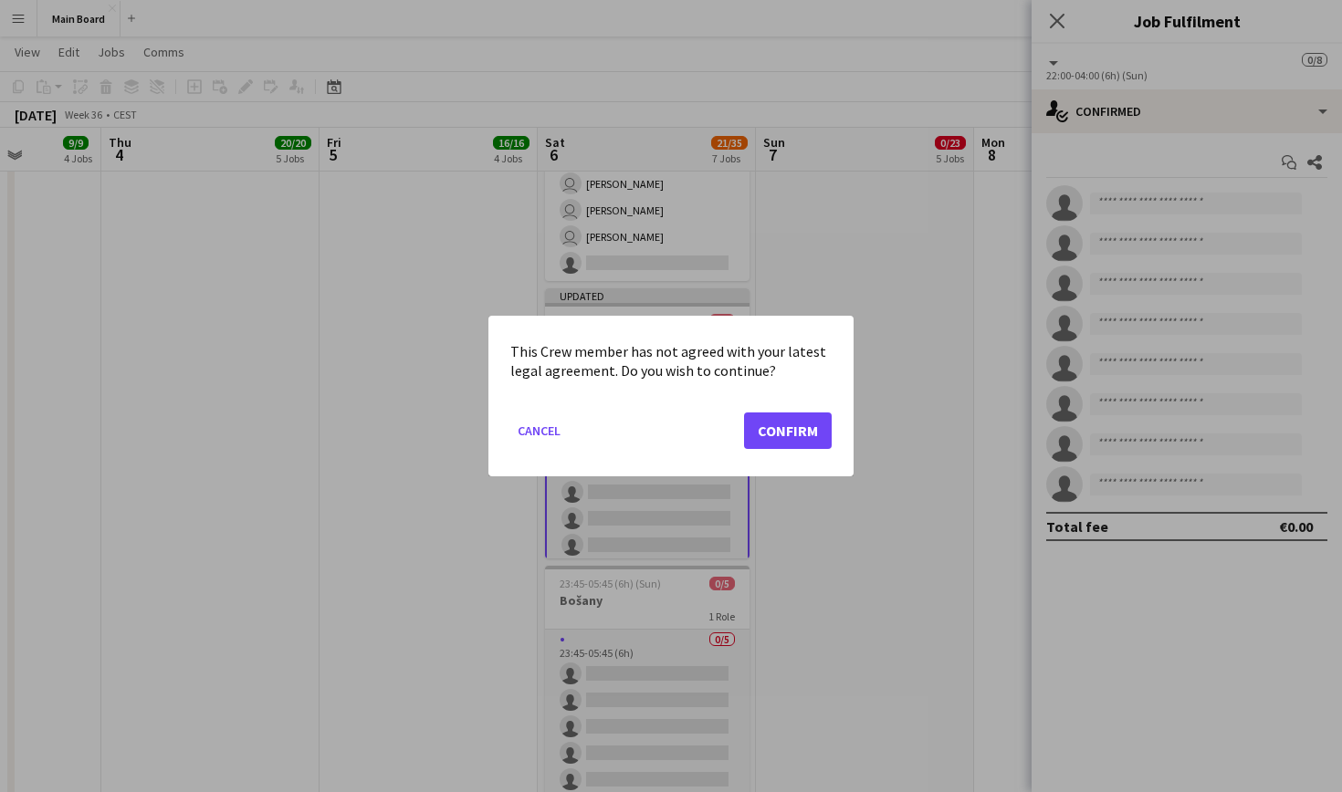
click at [802, 418] on button "Confirm" at bounding box center [788, 431] width 88 height 37
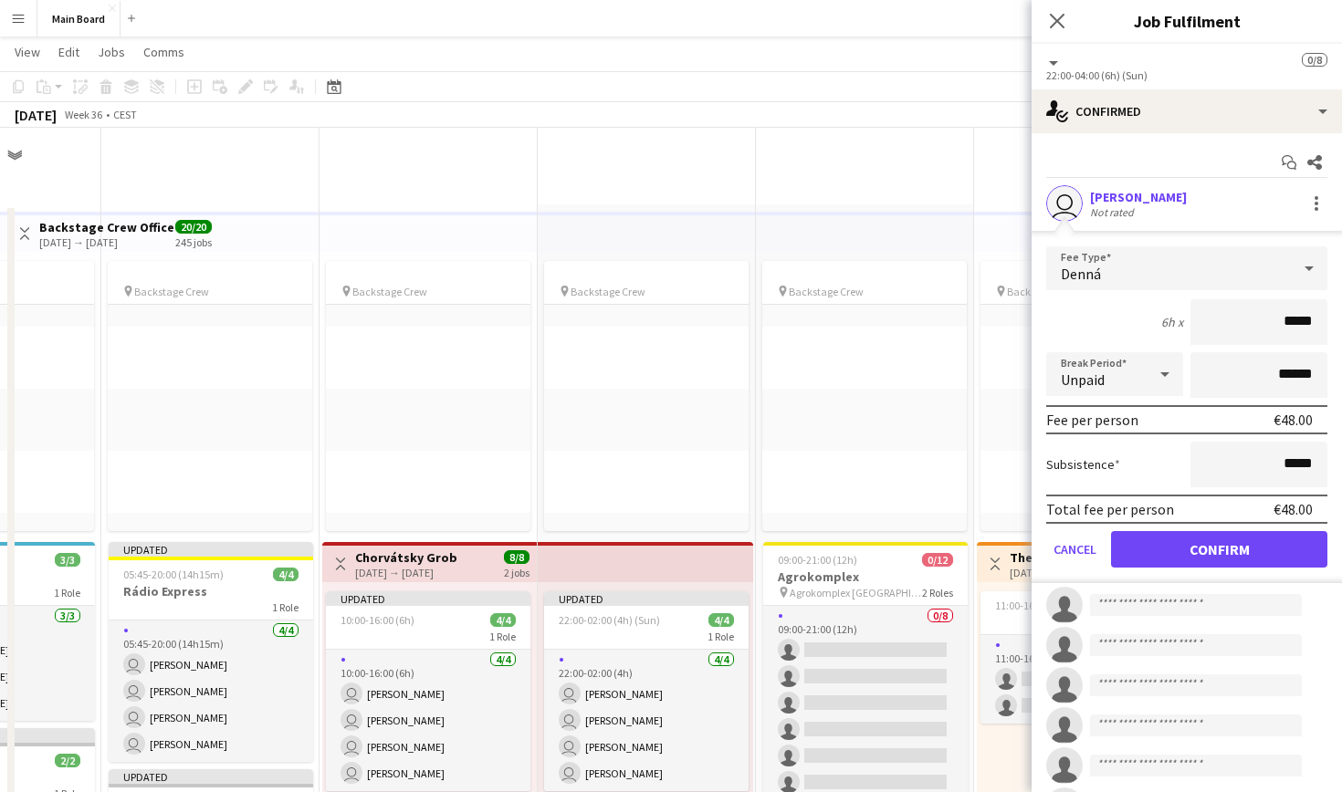
scroll to position [1470, 0]
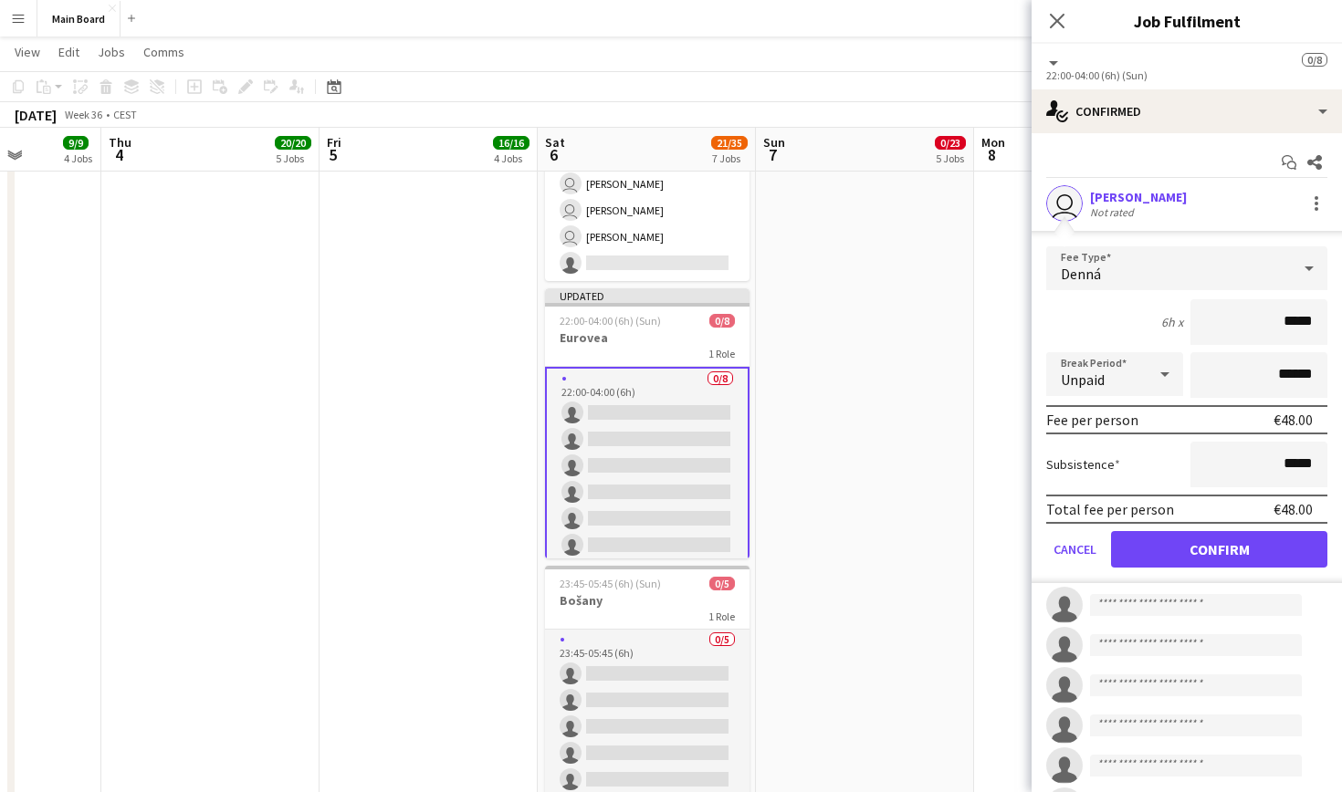
click at [1213, 548] on button "Confirm" at bounding box center [1219, 549] width 216 height 37
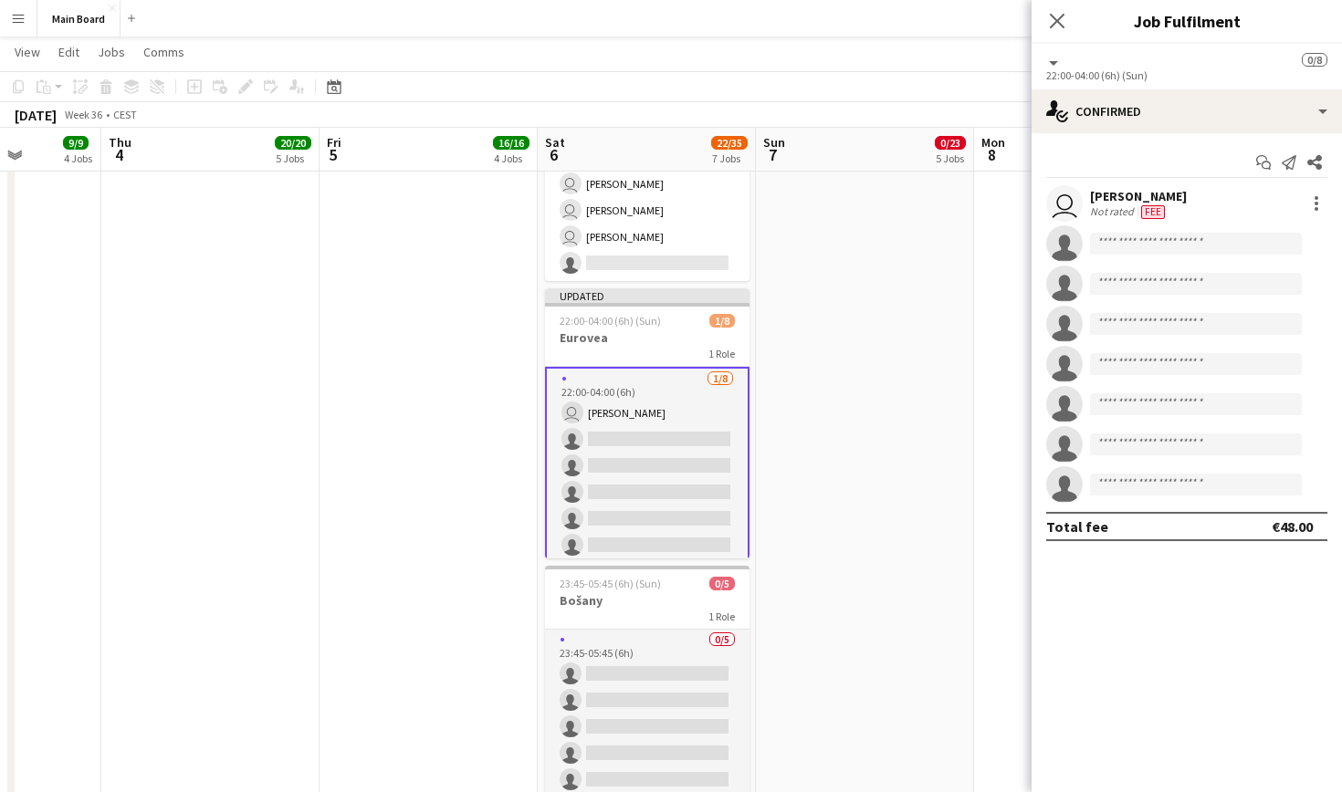
click at [1201, 202] on div "user [PERSON_NAME] Not rated Fee" at bounding box center [1187, 203] width 310 height 37
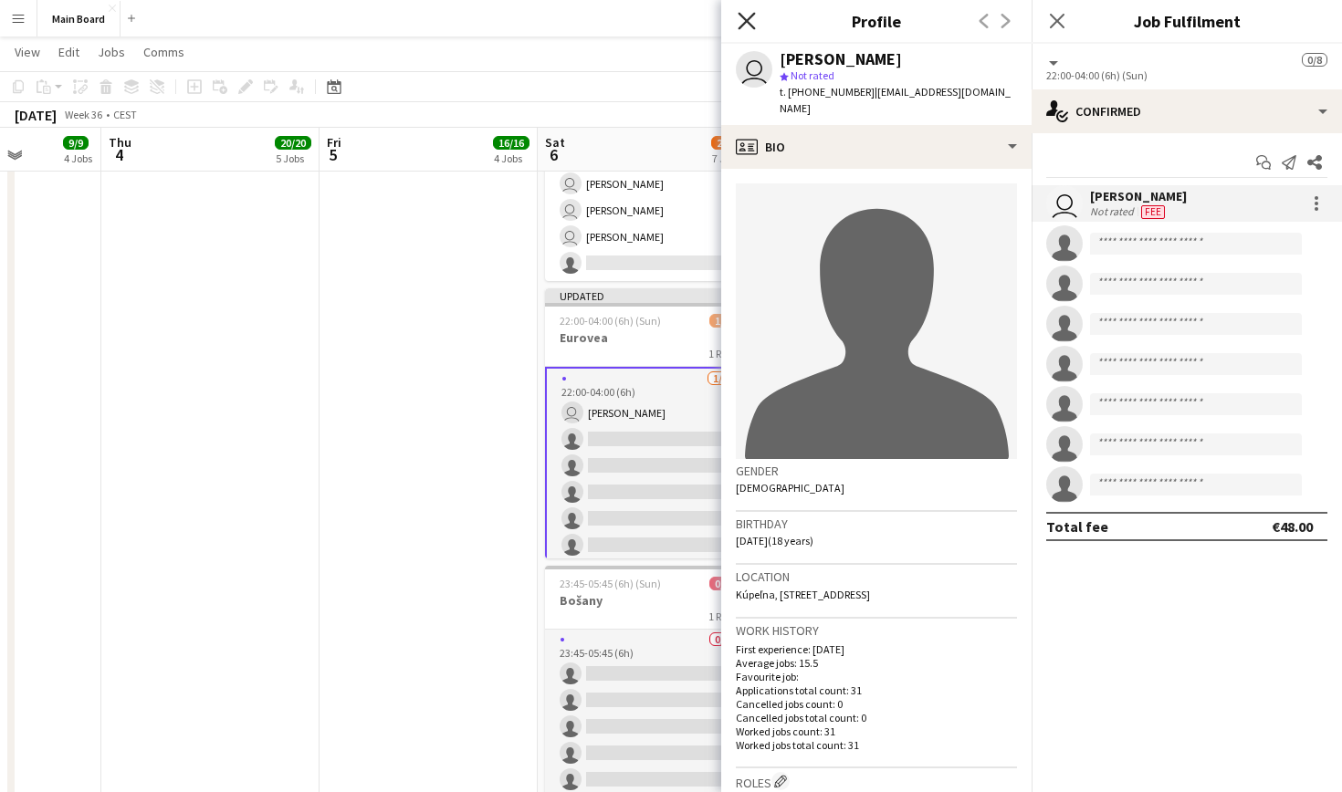
click at [743, 24] on icon at bounding box center [746, 20] width 17 height 17
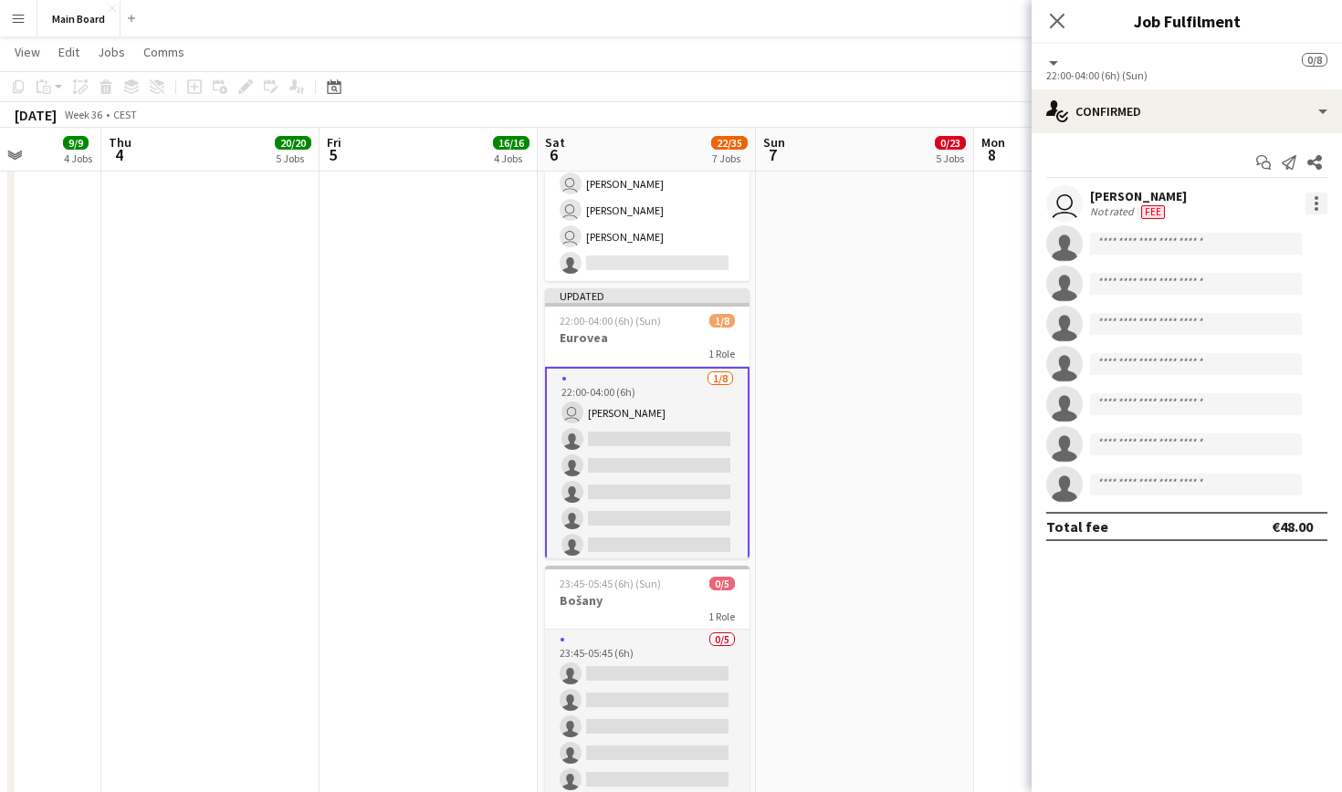
click at [1320, 204] on div at bounding box center [1316, 204] width 22 height 22
click at [1268, 237] on span "Edit fee" at bounding box center [1256, 237] width 113 height 16
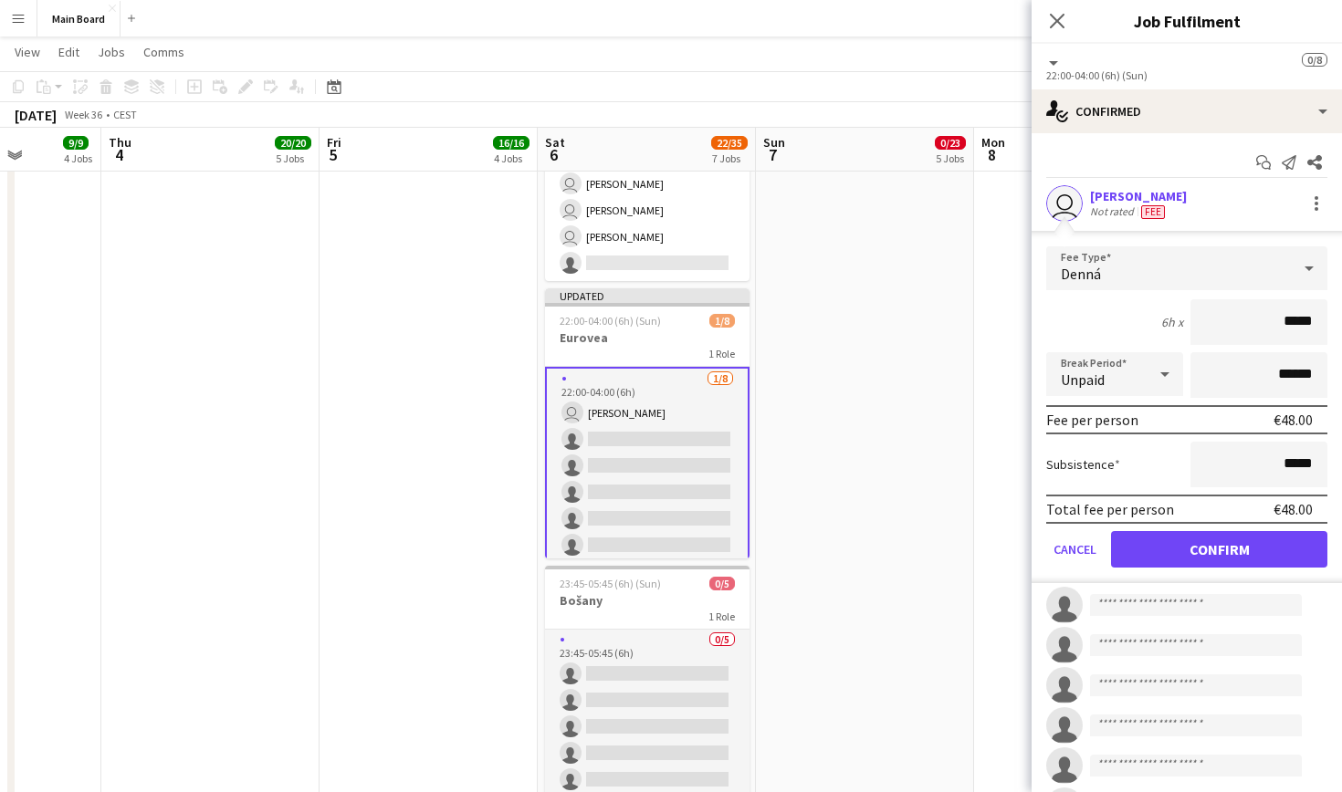
click at [1116, 267] on div "Denná" at bounding box center [1168, 268] width 245 height 44
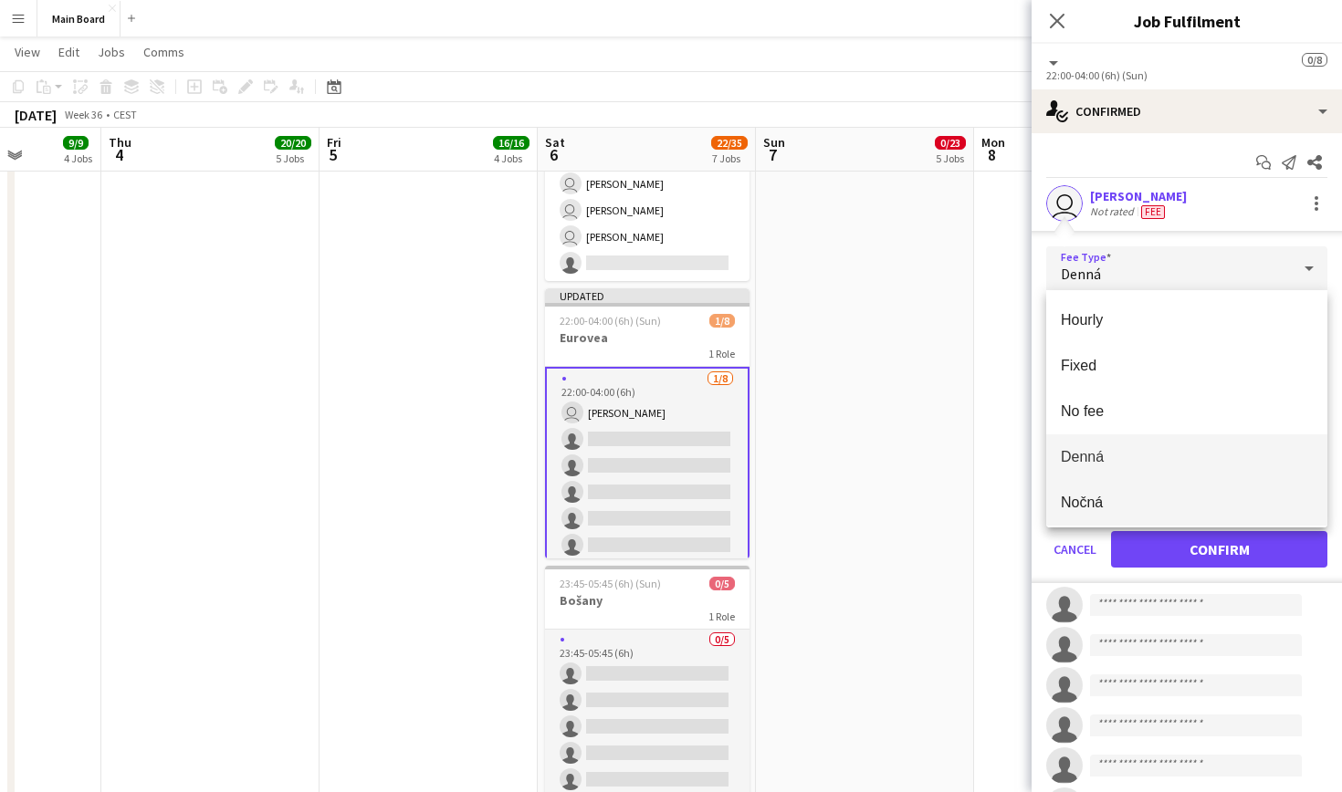
click at [1106, 498] on span "Nočná" at bounding box center [1187, 502] width 252 height 17
type input "*****"
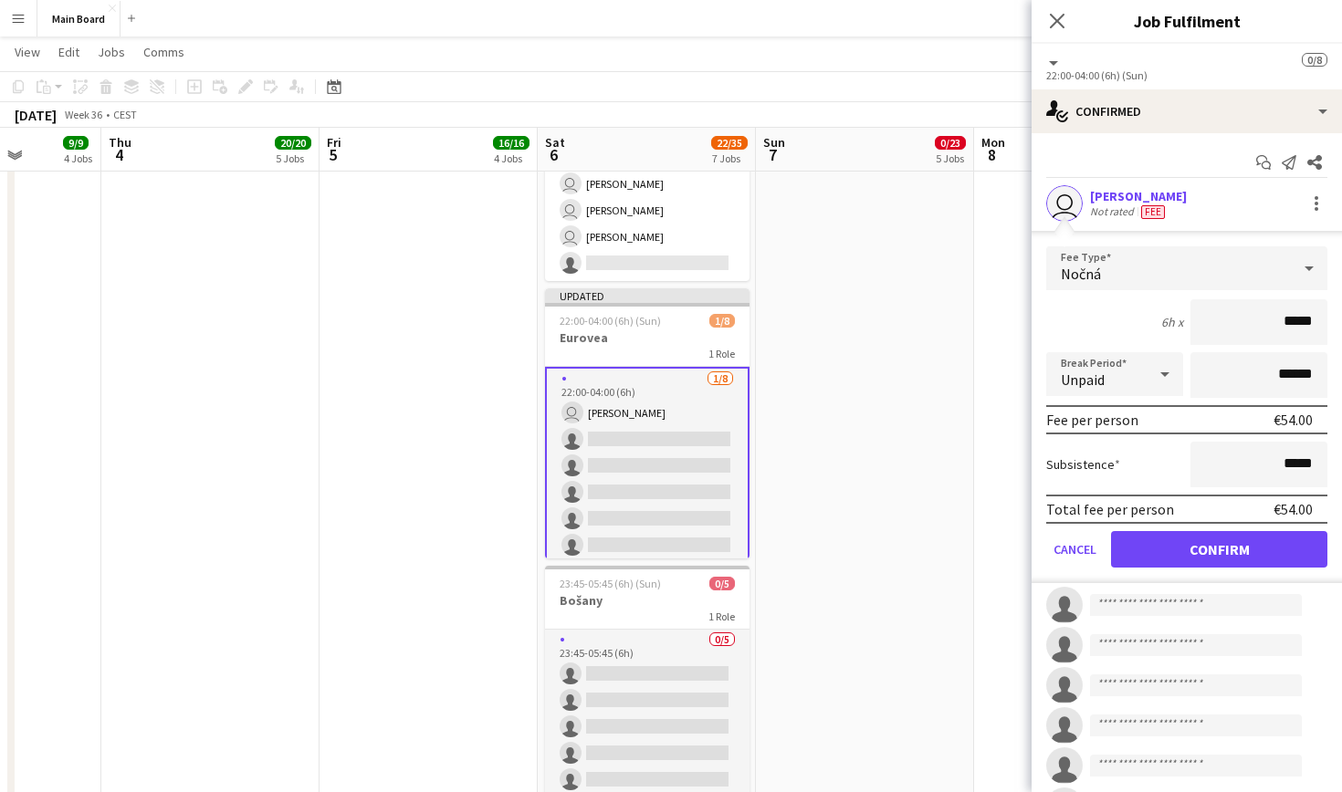
click at [1197, 551] on button "Confirm" at bounding box center [1219, 549] width 216 height 37
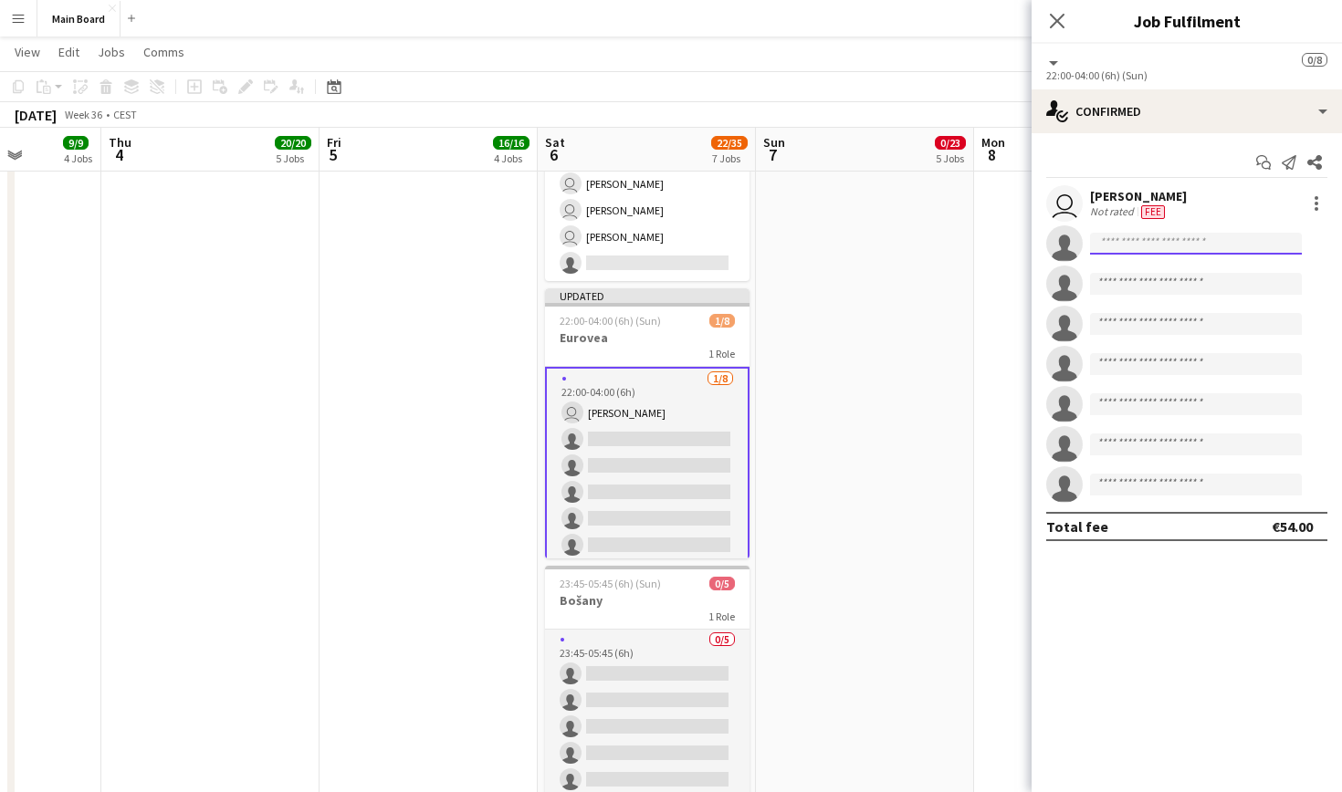
click at [1207, 242] on input at bounding box center [1196, 244] width 212 height 22
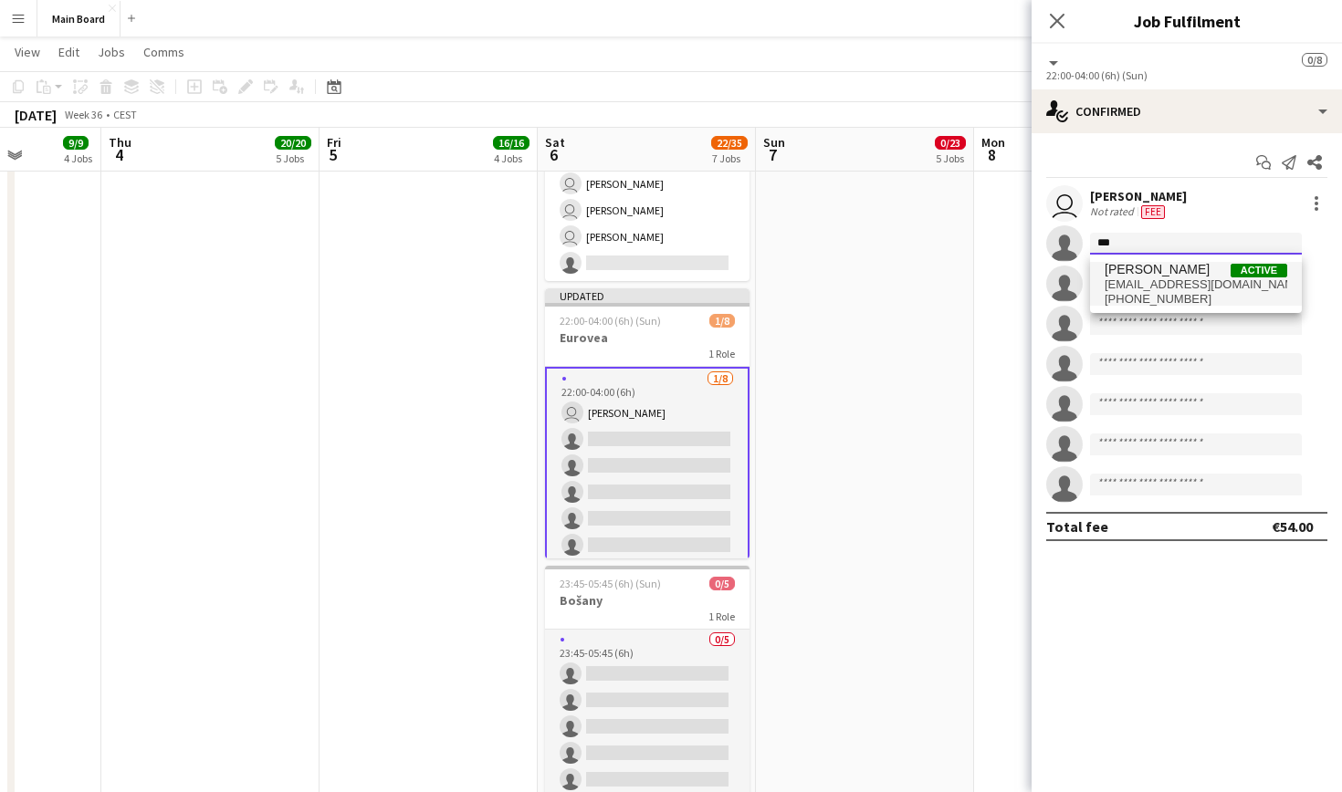
type input "***"
click at [1202, 280] on span "[EMAIL_ADDRESS][DOMAIN_NAME]" at bounding box center [1196, 285] width 183 height 15
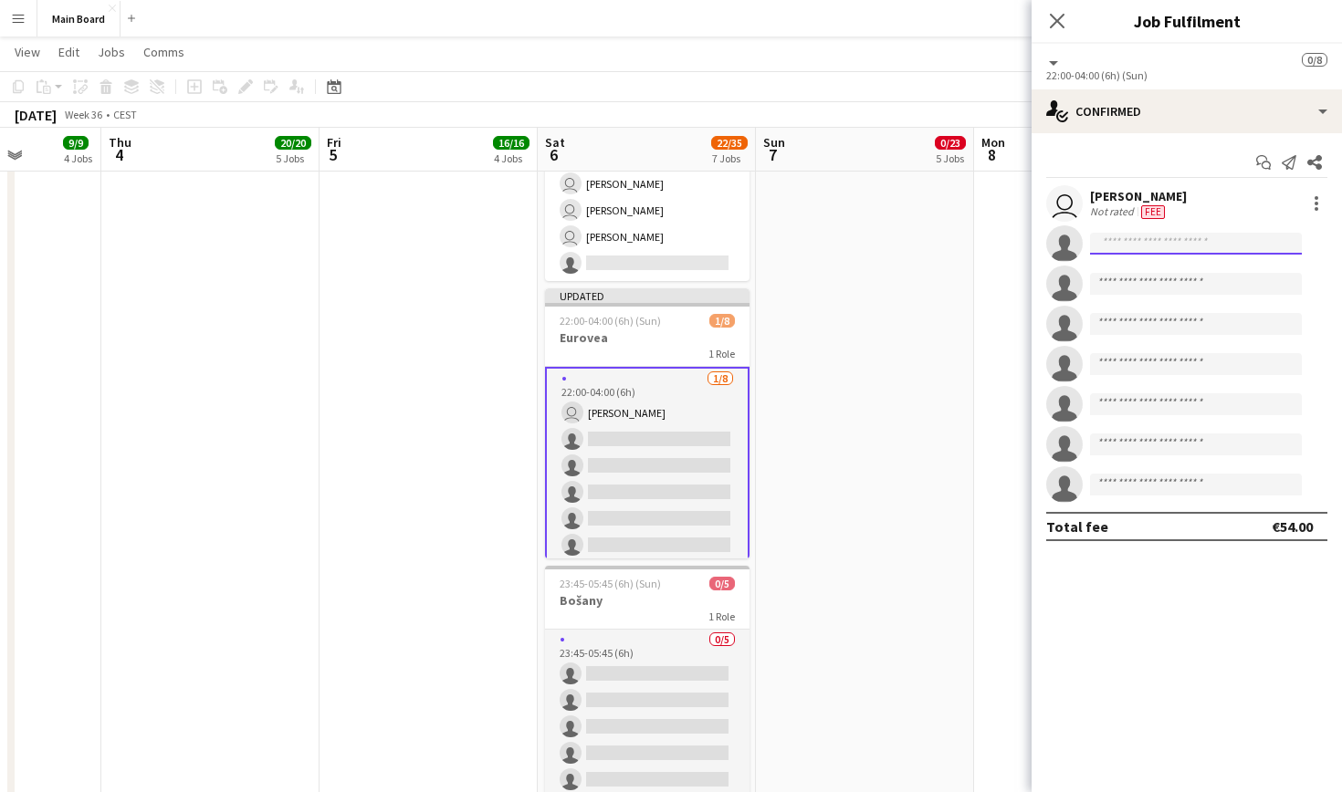
scroll to position [0, 0]
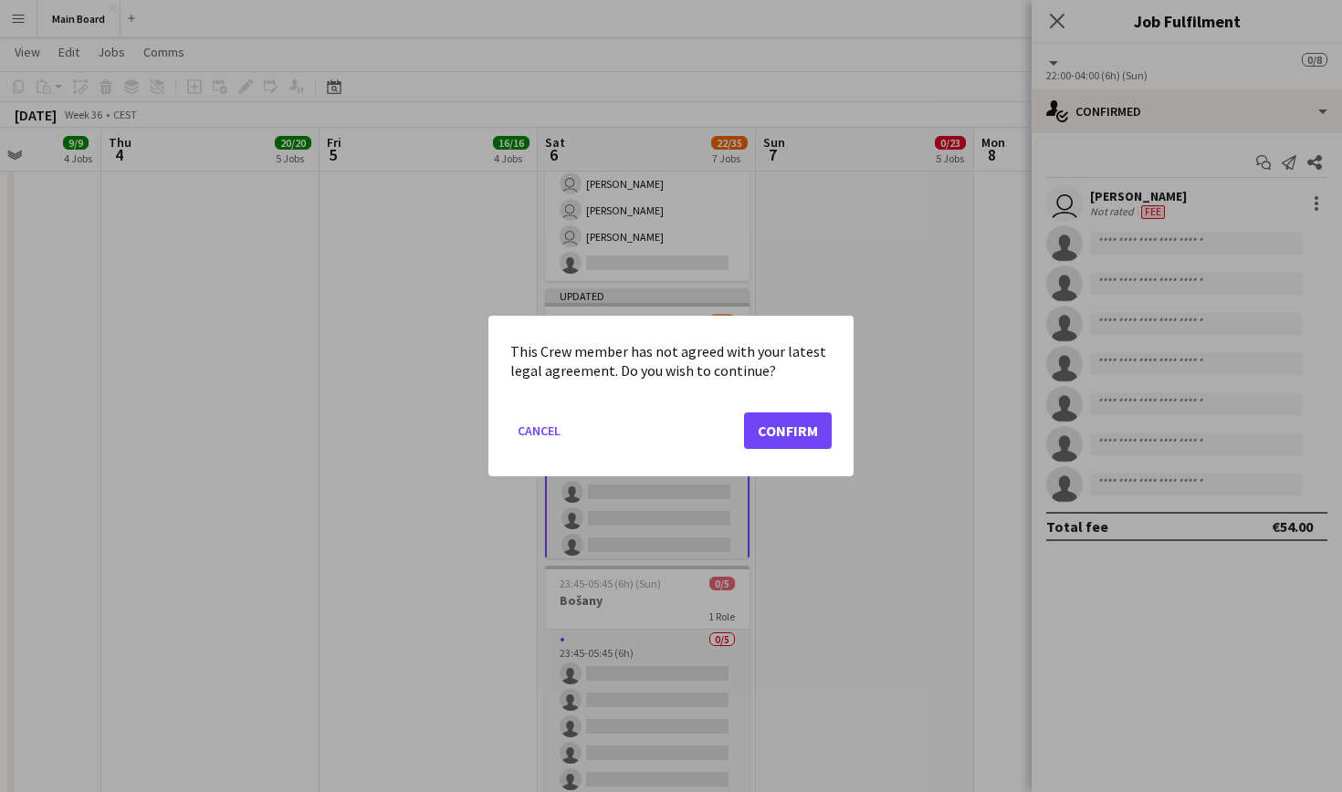
click at [774, 444] on button "Confirm" at bounding box center [788, 431] width 88 height 37
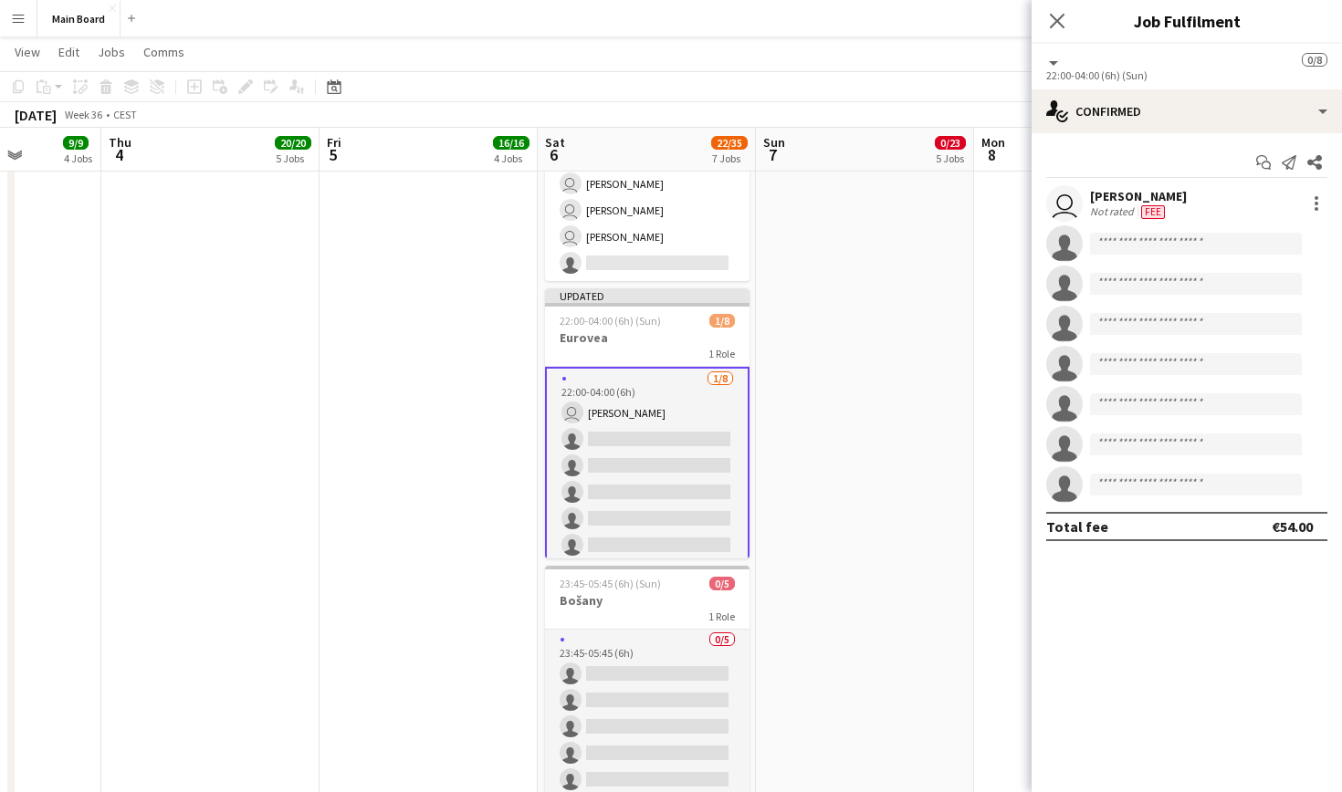
scroll to position [1470, 0]
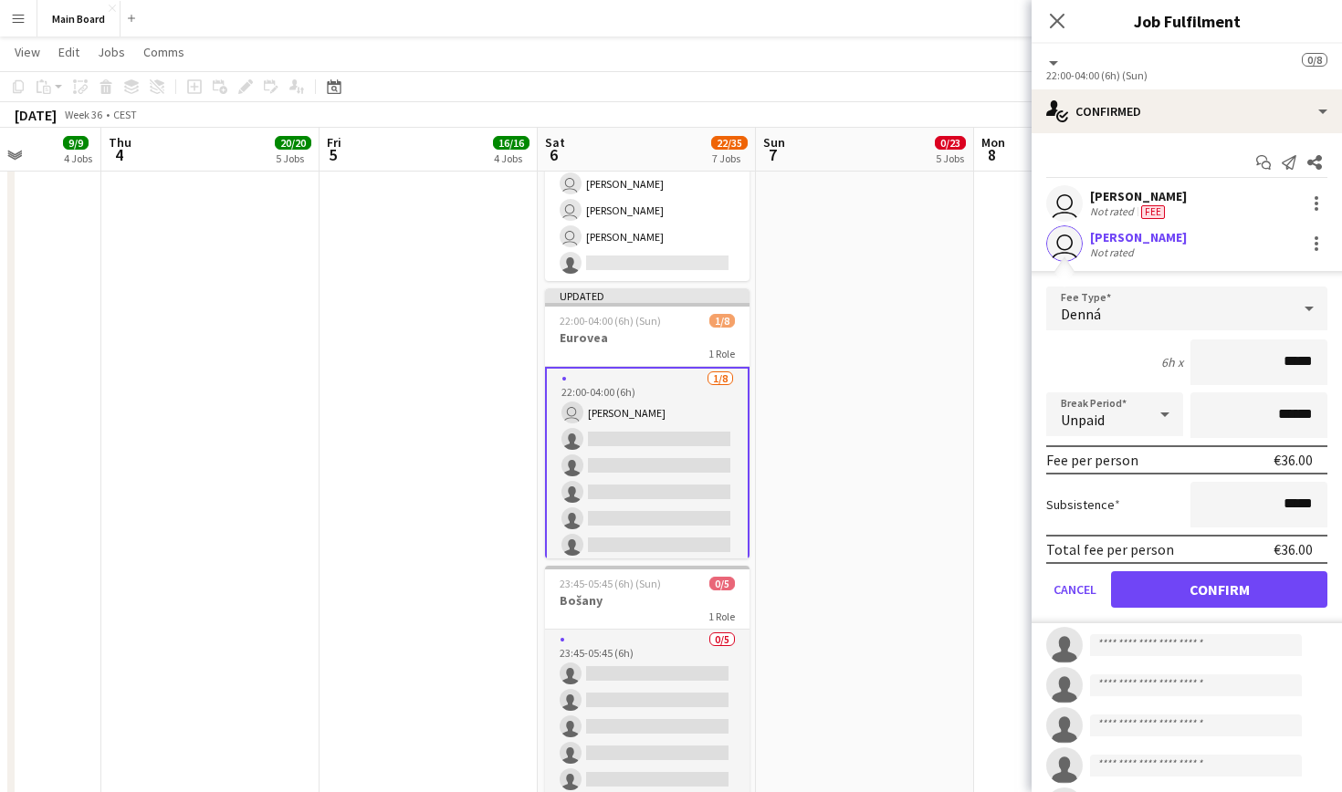
click at [1246, 304] on div "Denná" at bounding box center [1168, 309] width 245 height 44
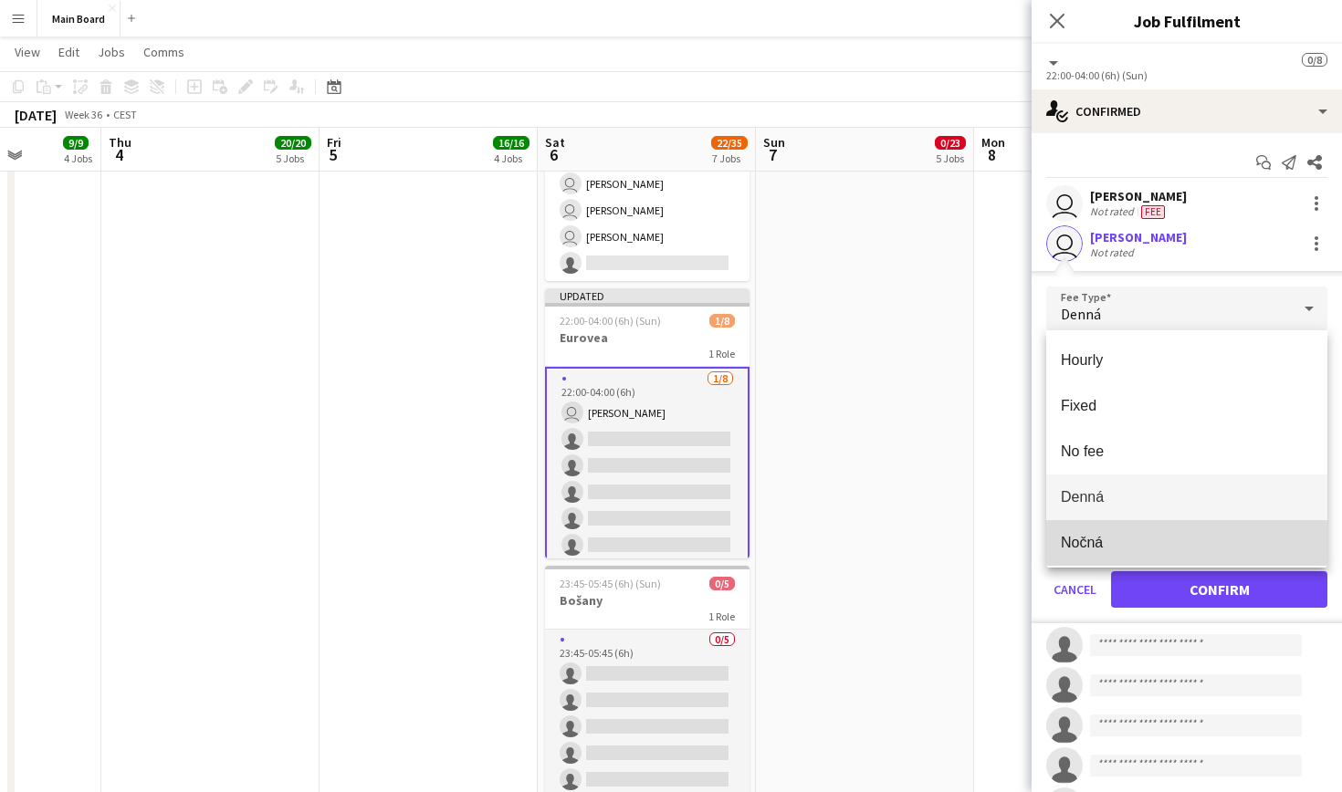
click at [1133, 548] on span "Nočná" at bounding box center [1187, 542] width 252 height 17
type input "*****"
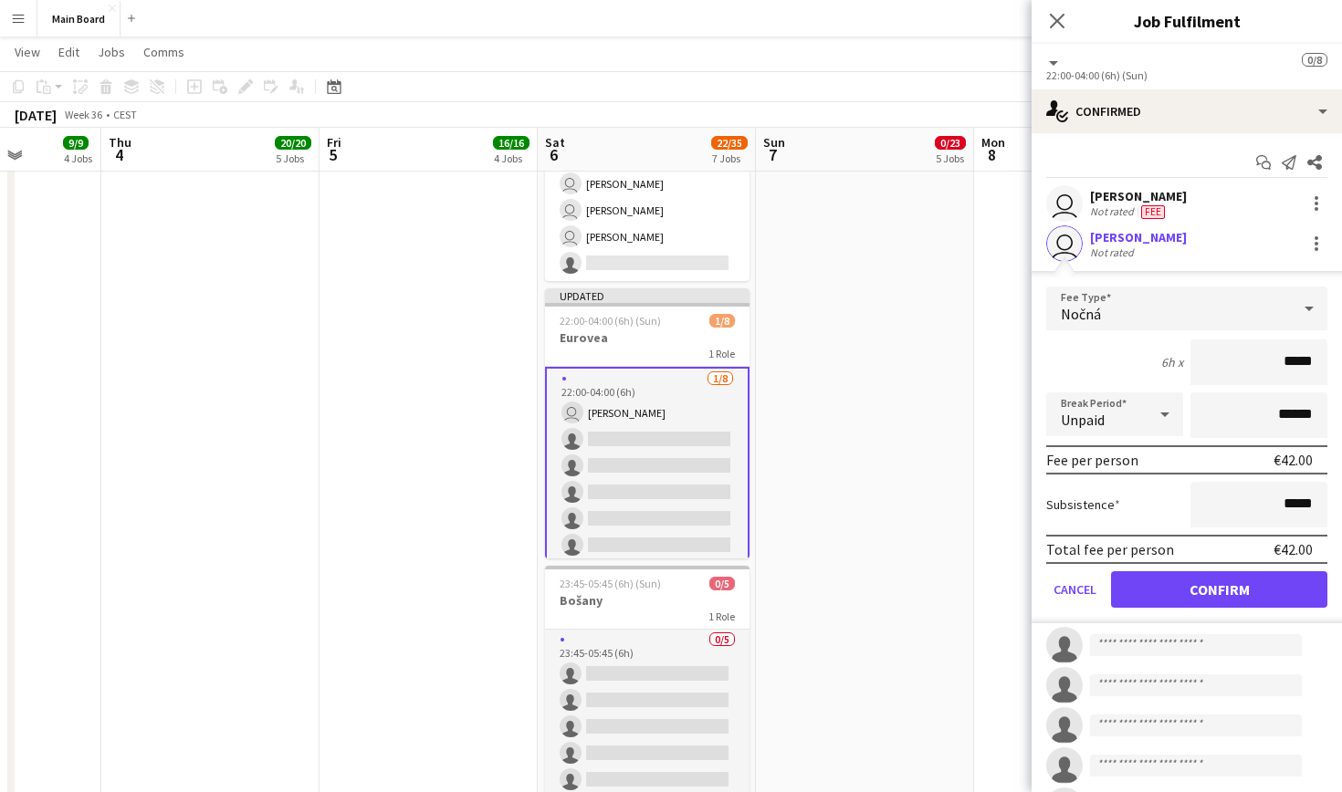
click at [1244, 589] on button "Confirm" at bounding box center [1219, 589] width 216 height 37
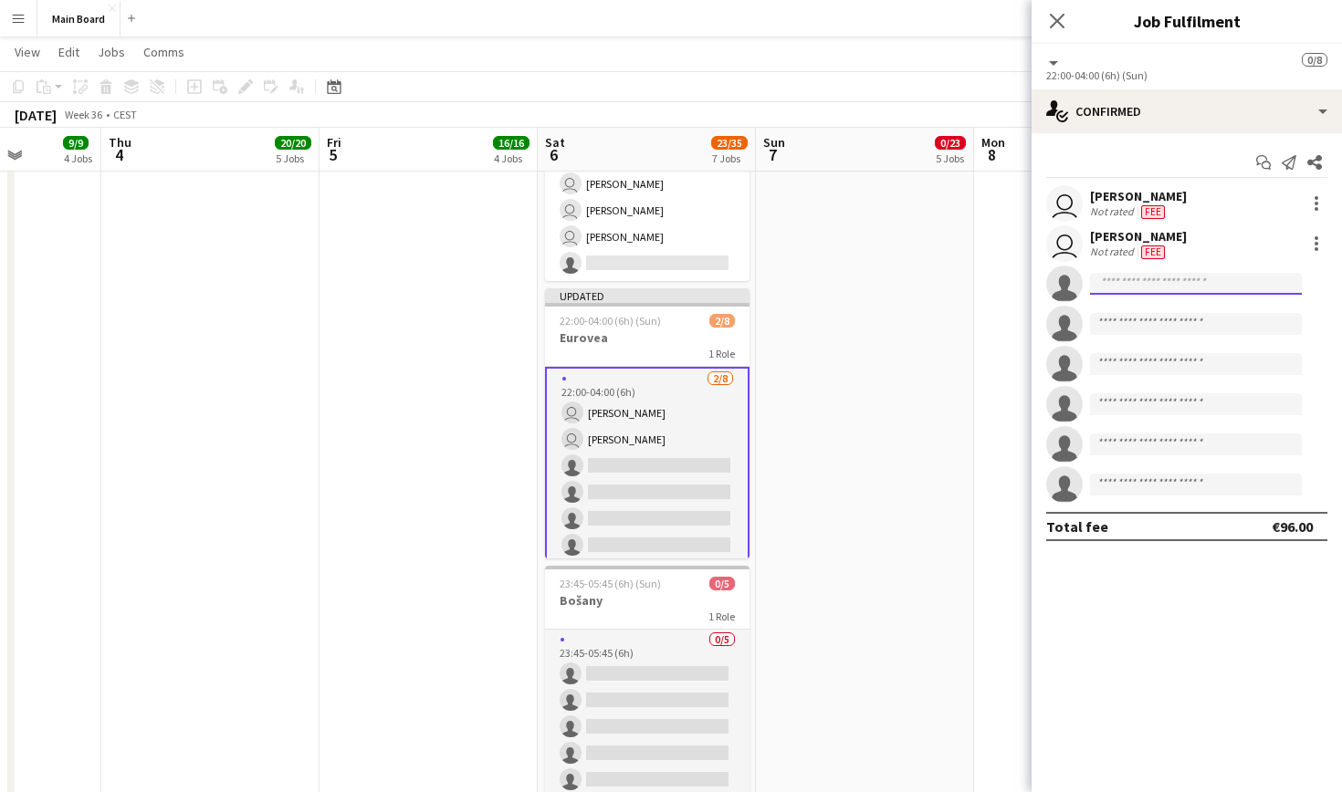
click at [1142, 285] on input at bounding box center [1196, 284] width 212 height 22
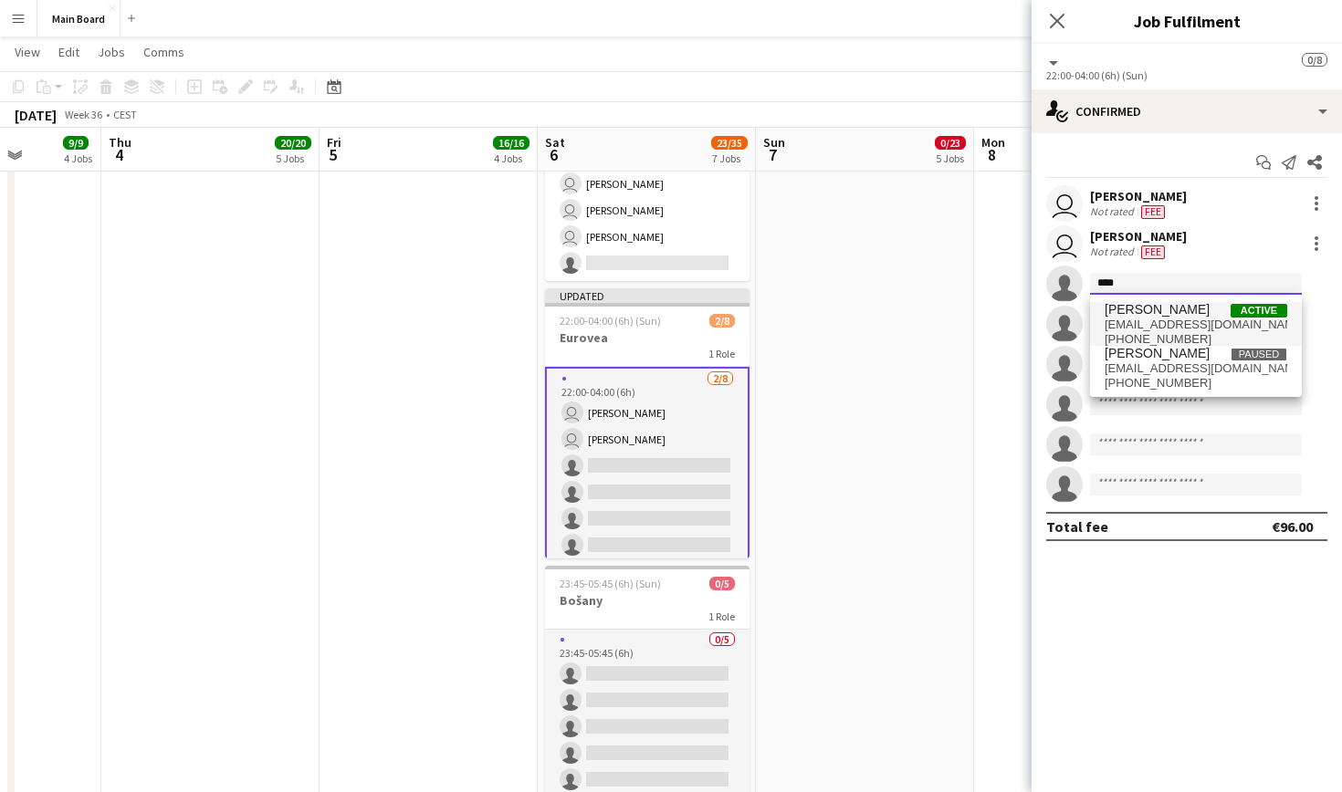
type input "****"
click at [1150, 313] on span "[PERSON_NAME]" at bounding box center [1157, 310] width 105 height 16
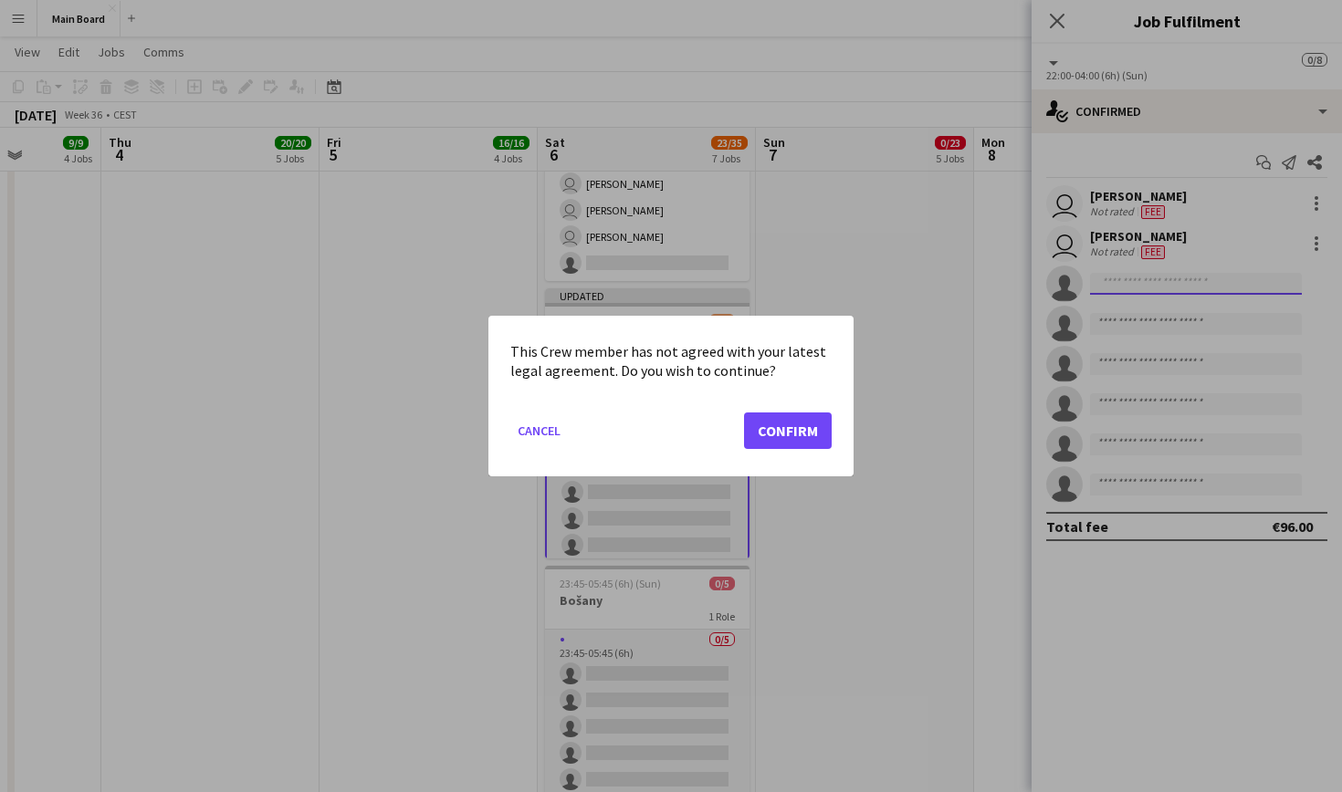
scroll to position [0, 0]
click at [811, 432] on button "Confirm" at bounding box center [788, 431] width 88 height 37
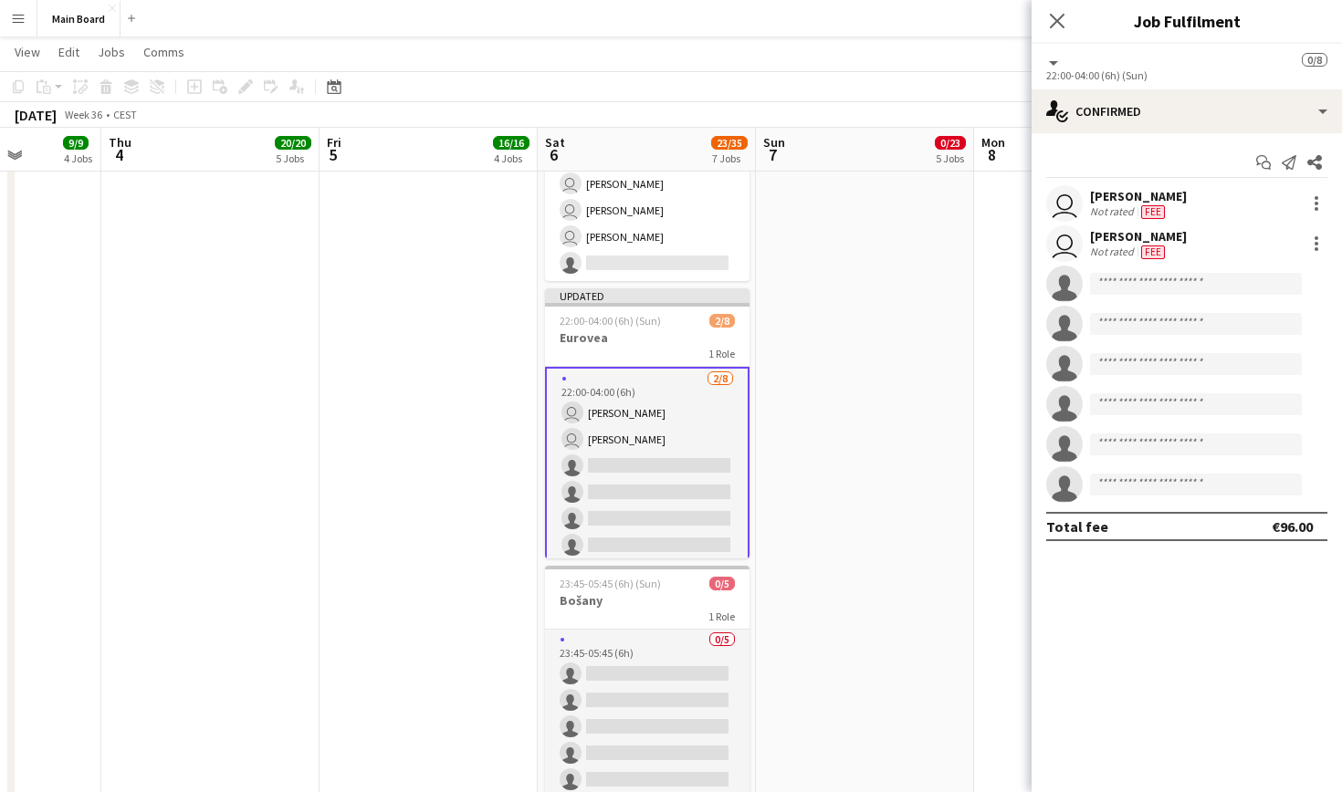
scroll to position [1470, 0]
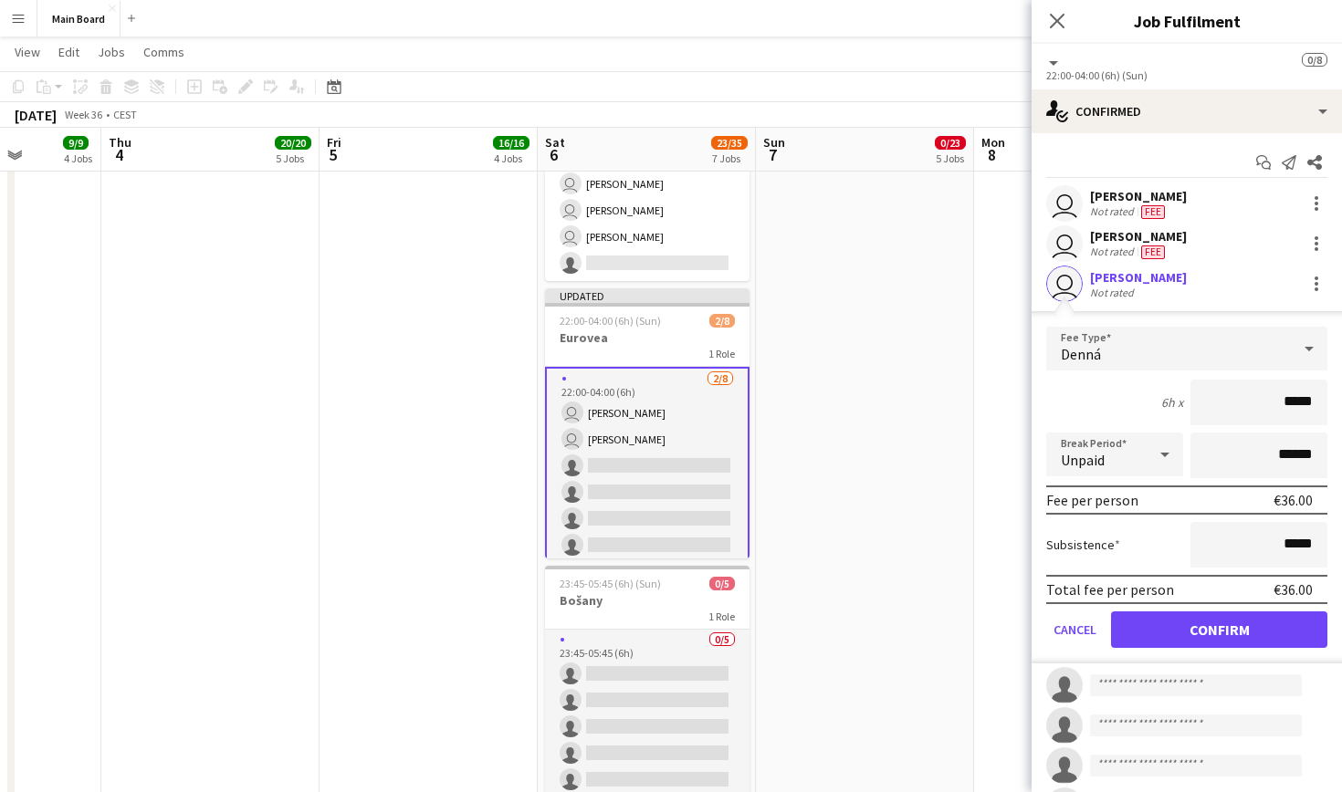
click at [1181, 347] on div "Denná" at bounding box center [1168, 349] width 245 height 44
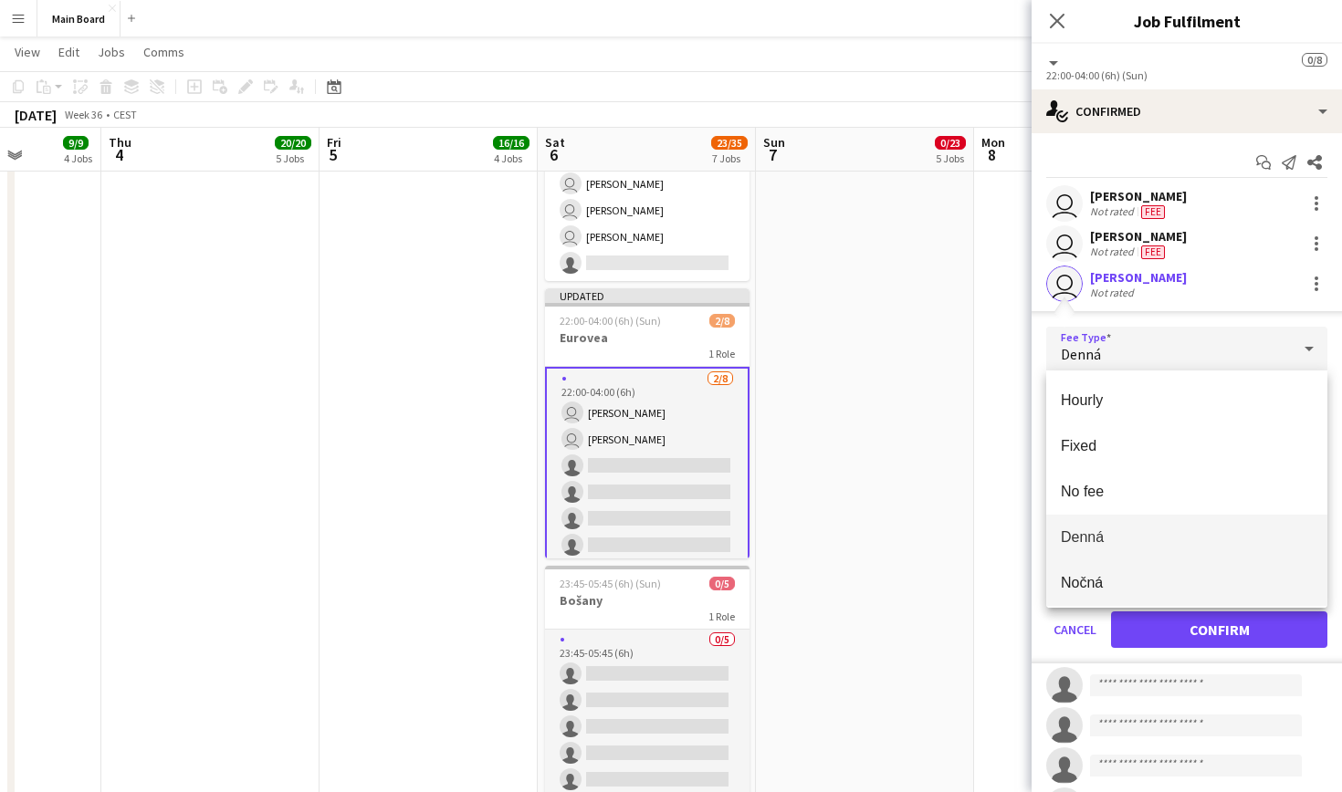
click at [1129, 573] on mat-option "Nočná" at bounding box center [1186, 584] width 281 height 46
type input "*****"
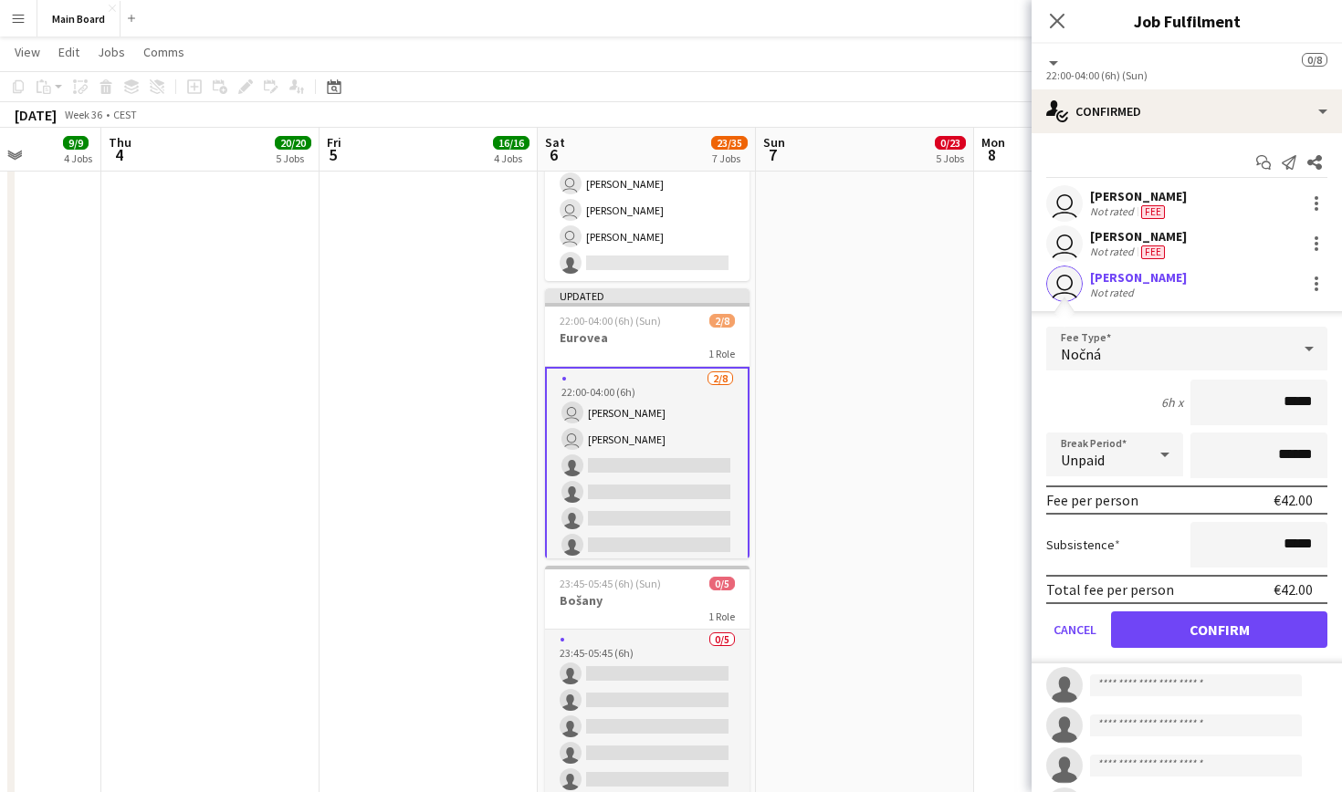
click at [1211, 631] on button "Confirm" at bounding box center [1219, 630] width 216 height 37
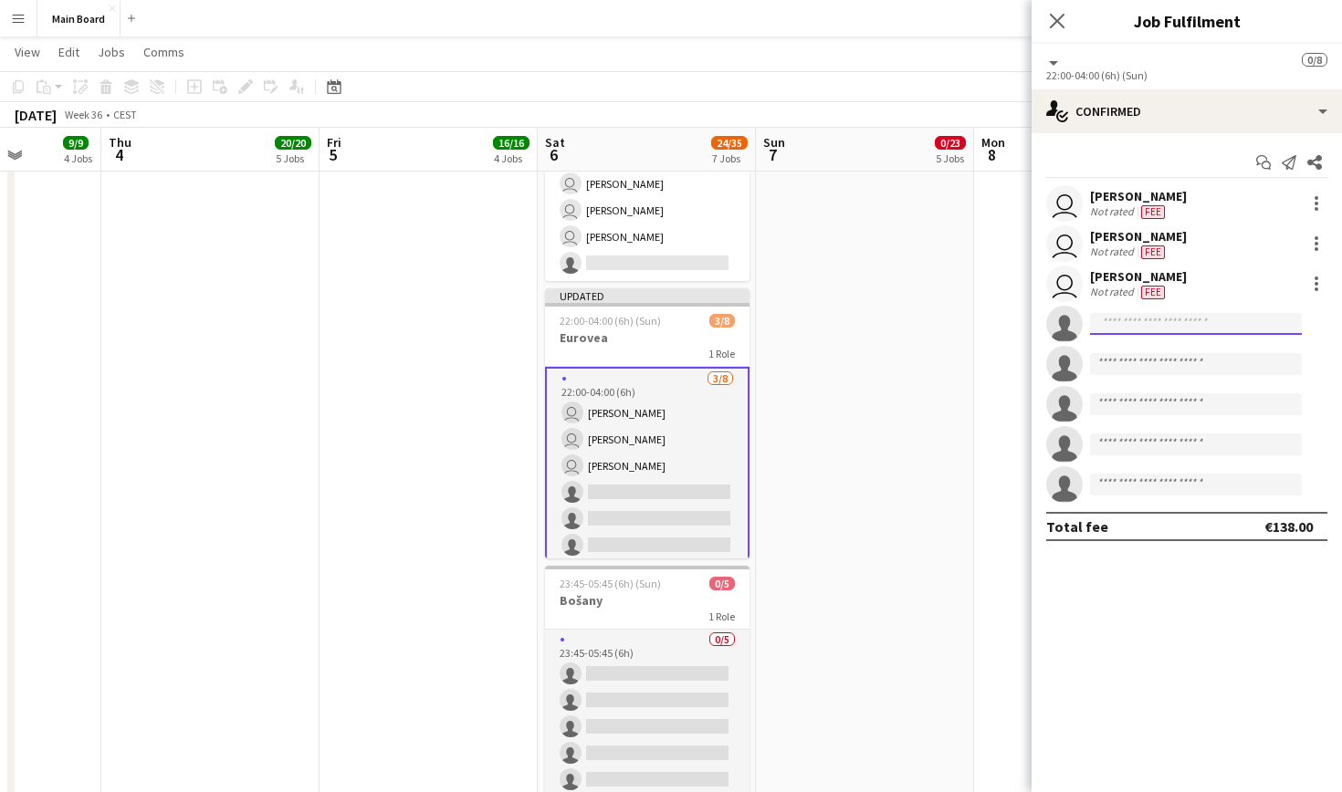
click at [1226, 326] on input at bounding box center [1196, 324] width 212 height 22
type input "*"
type input "****"
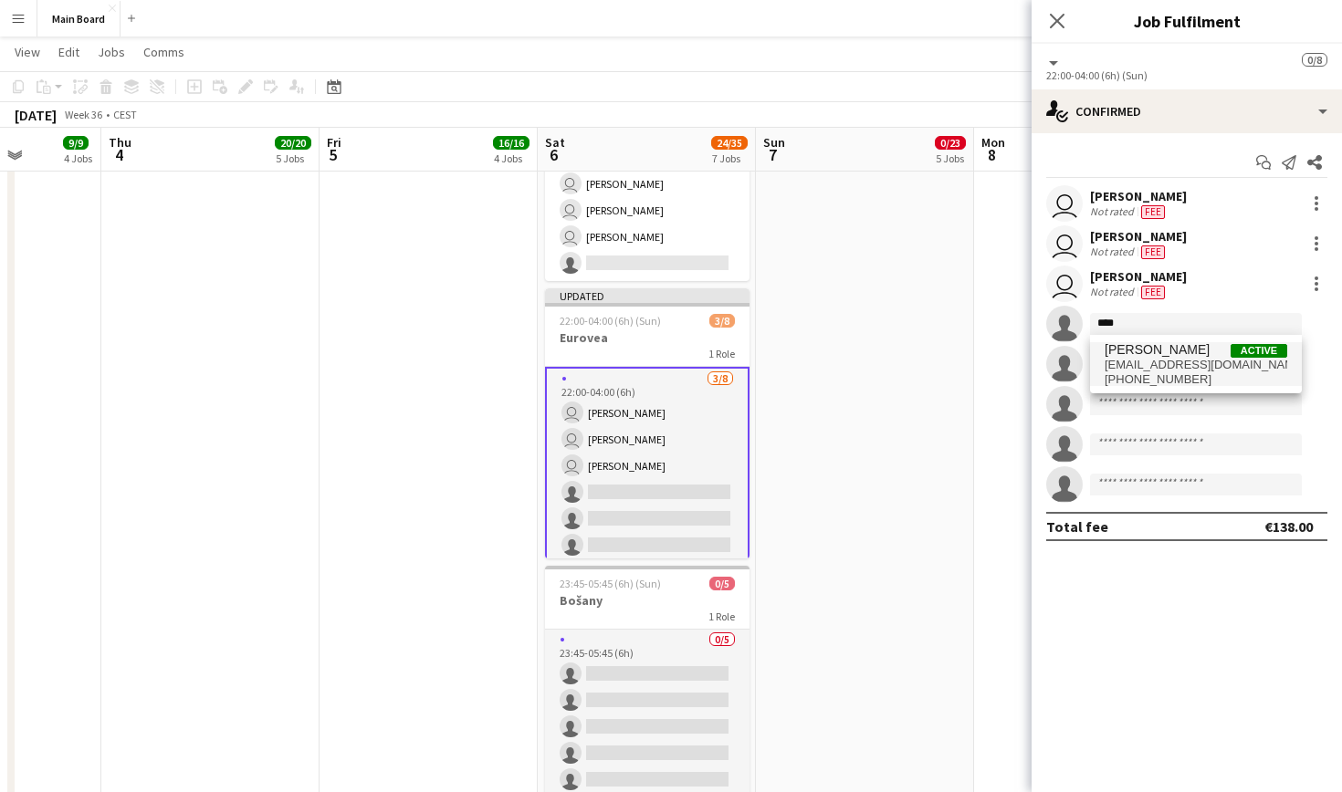
click at [1198, 366] on span "[EMAIL_ADDRESS][DOMAIN_NAME]" at bounding box center [1196, 365] width 183 height 15
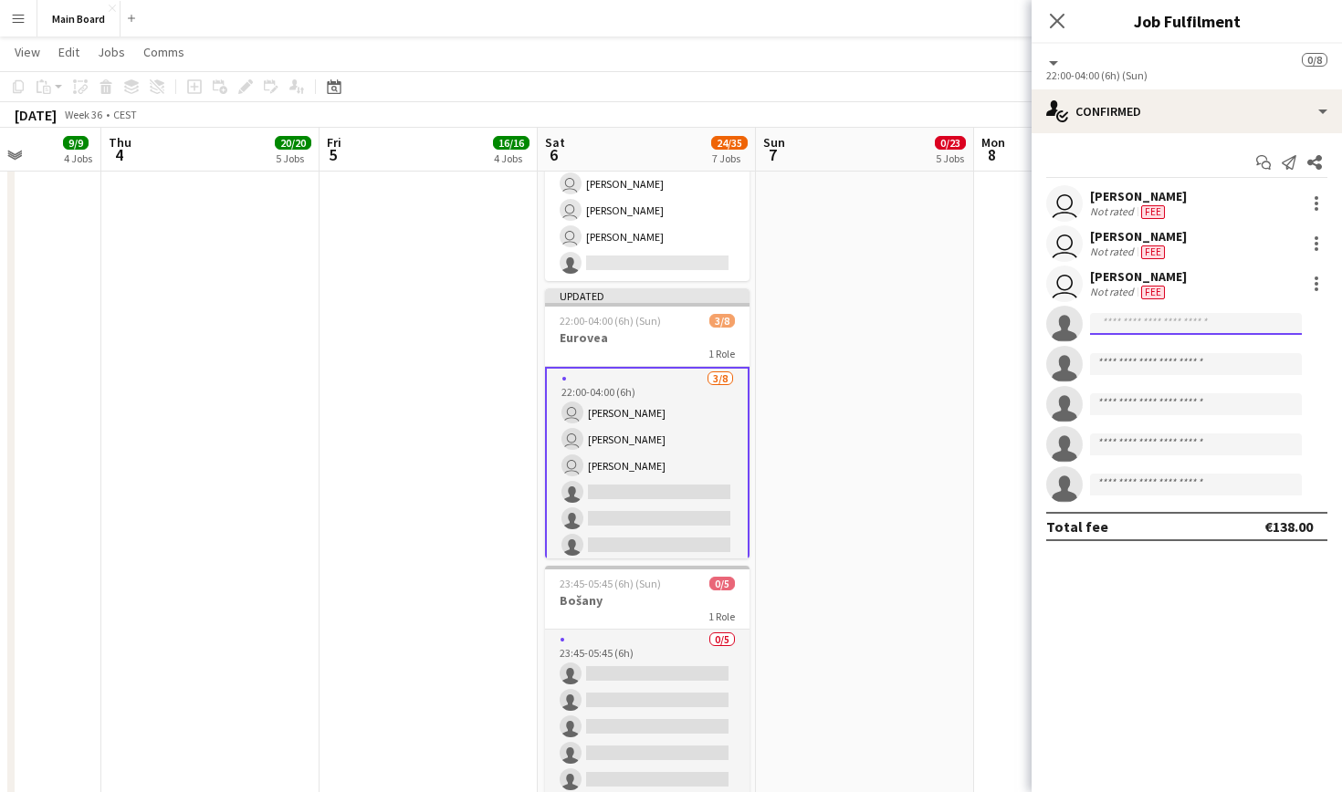
scroll to position [0, 0]
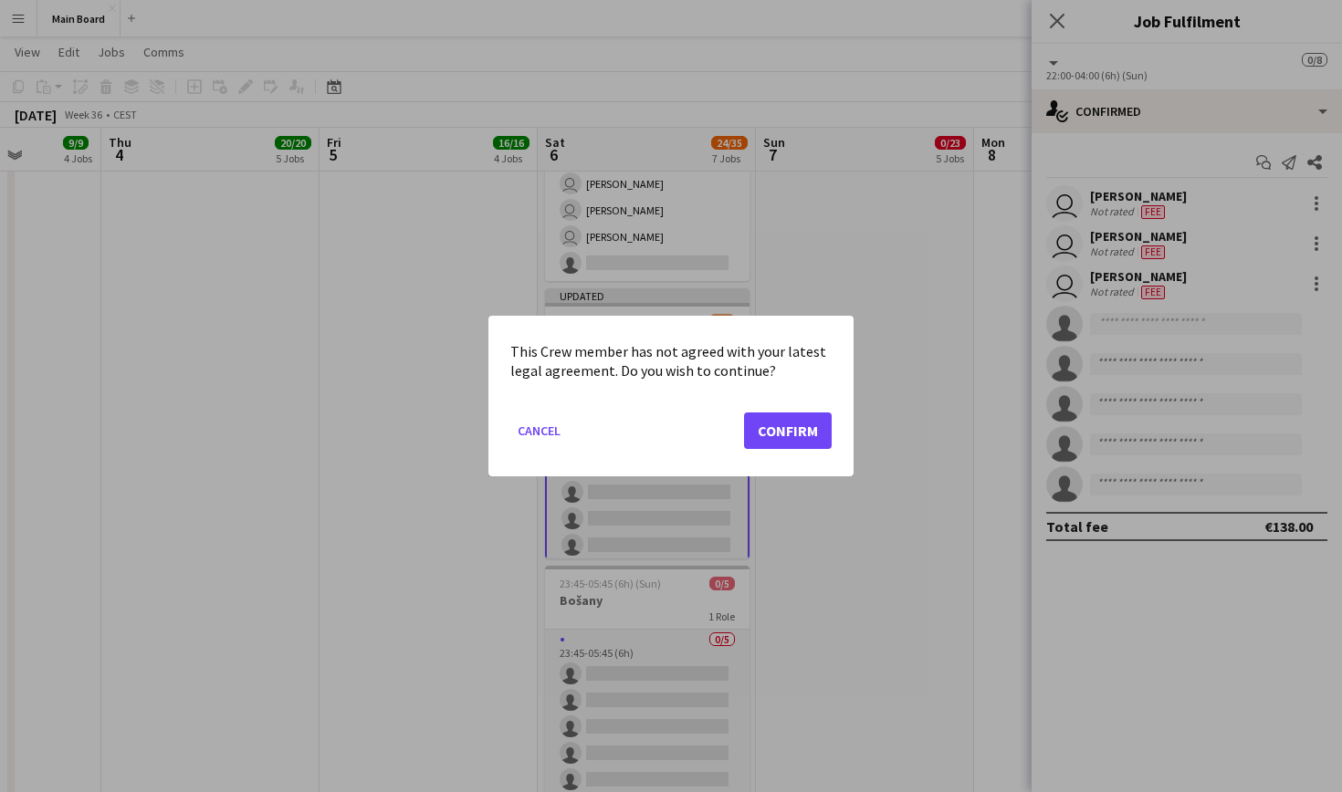
click at [759, 442] on button "Confirm" at bounding box center [788, 431] width 88 height 37
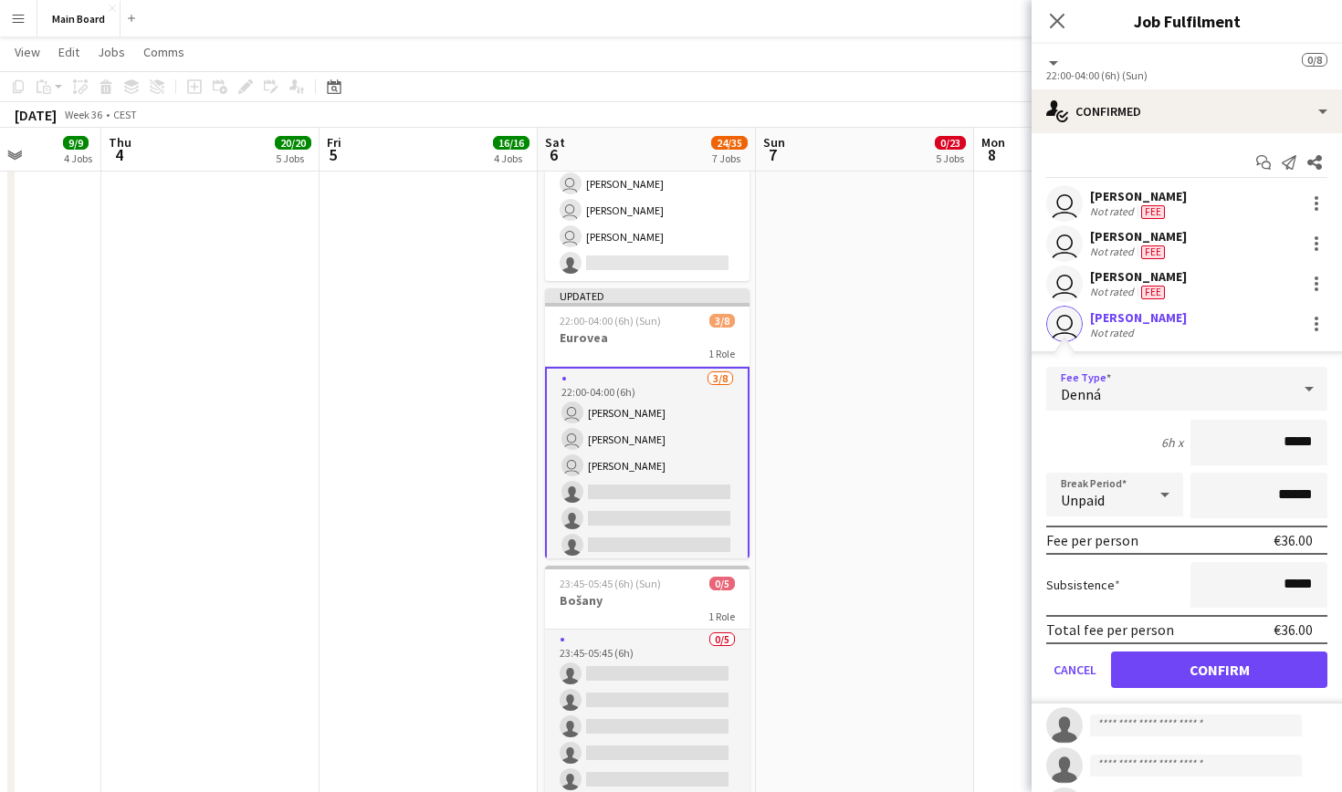
click at [1194, 380] on div "Denná" at bounding box center [1168, 389] width 245 height 44
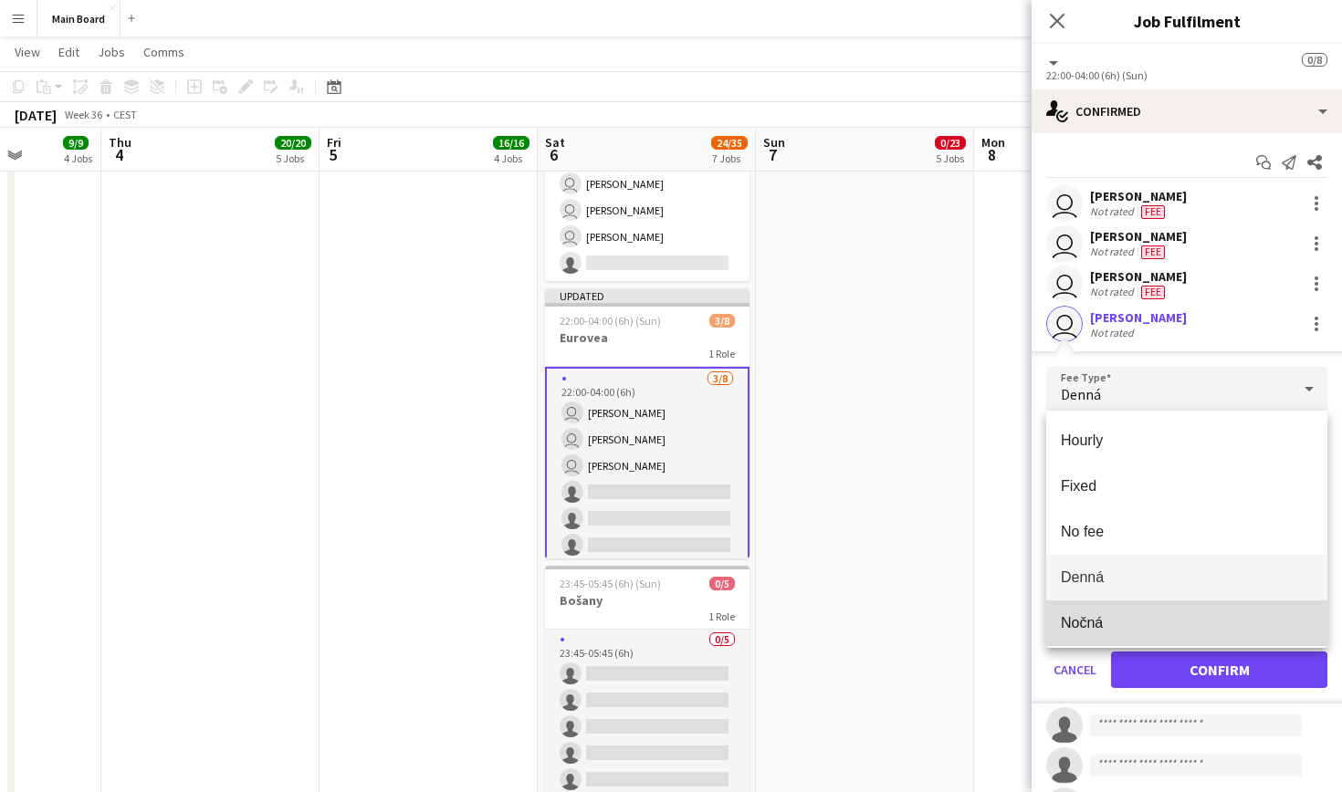
click at [1121, 630] on span "Nočná" at bounding box center [1187, 622] width 252 height 17
type input "*****"
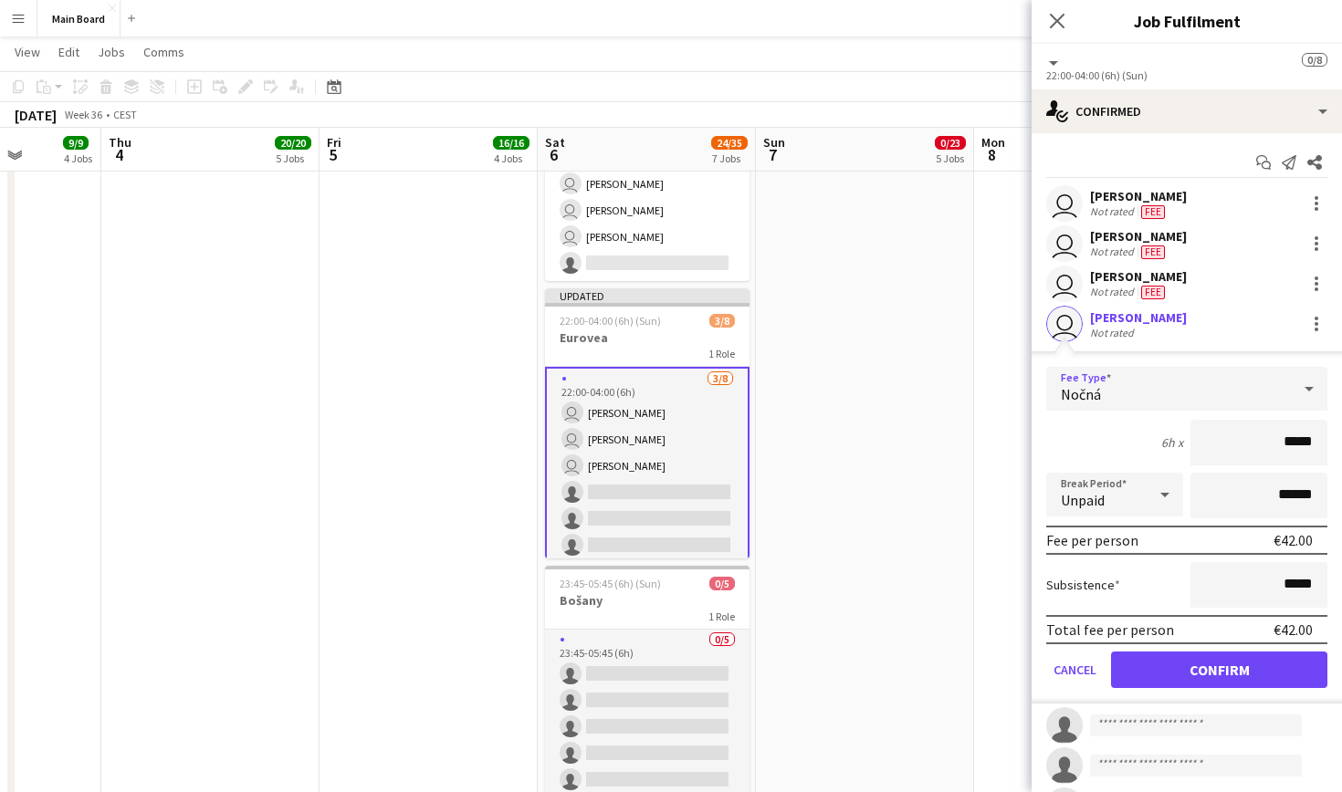
click at [1214, 665] on button "Confirm" at bounding box center [1219, 670] width 216 height 37
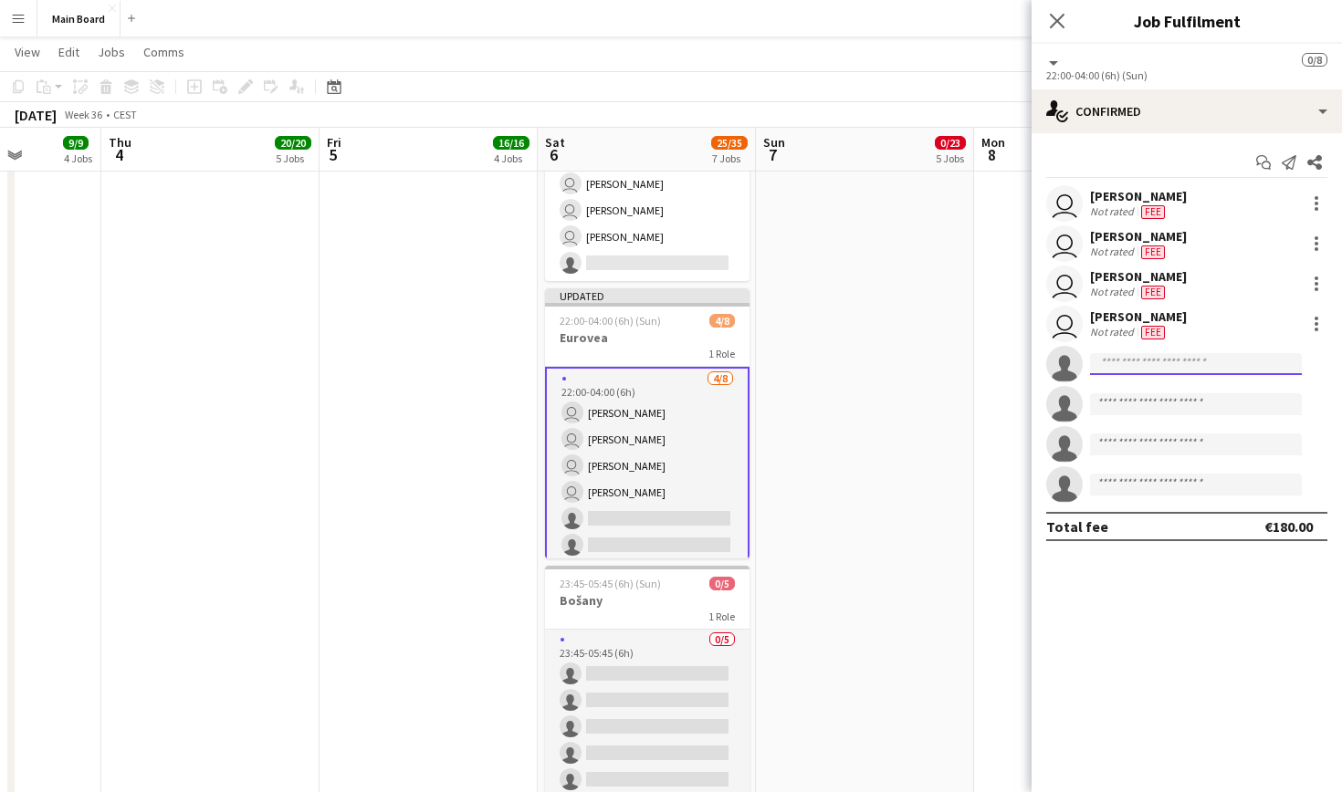
click at [1161, 361] on input at bounding box center [1196, 364] width 212 height 22
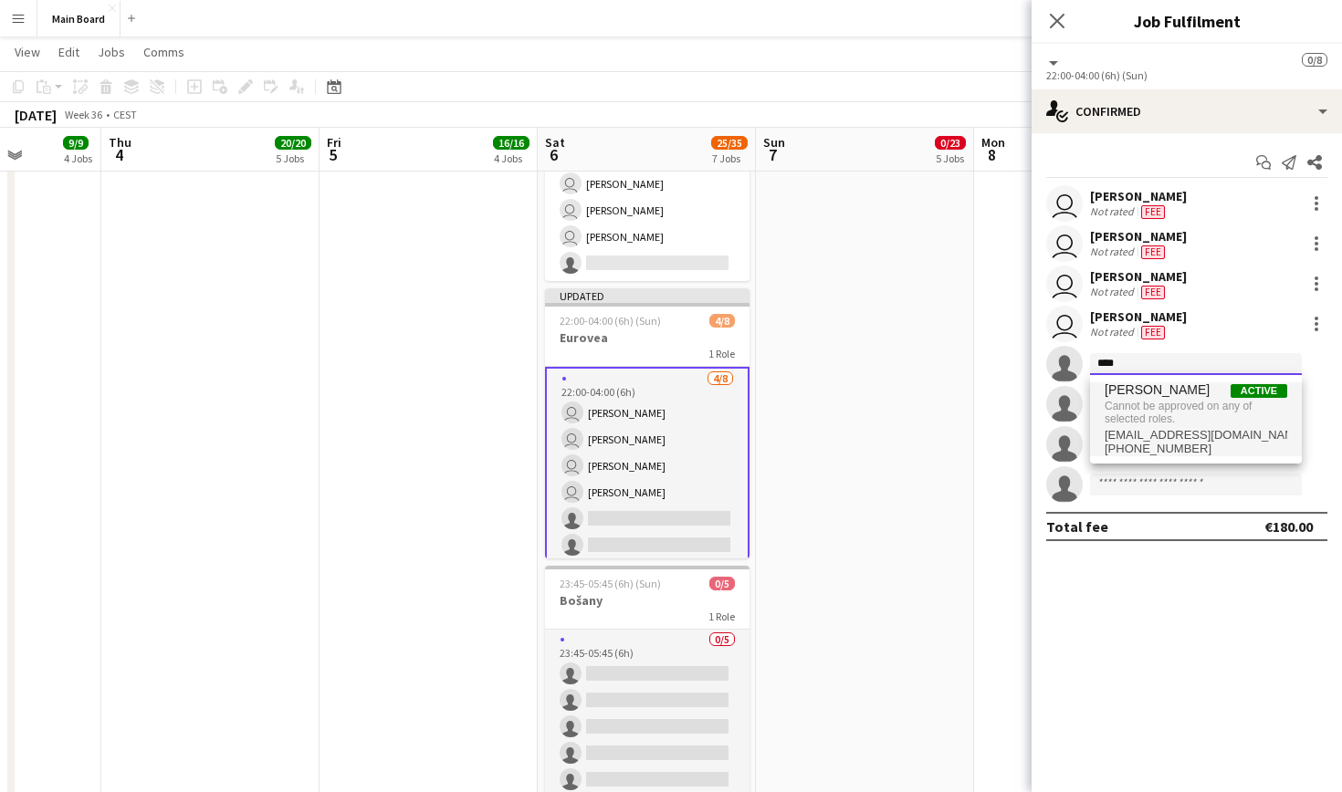
type input "****"
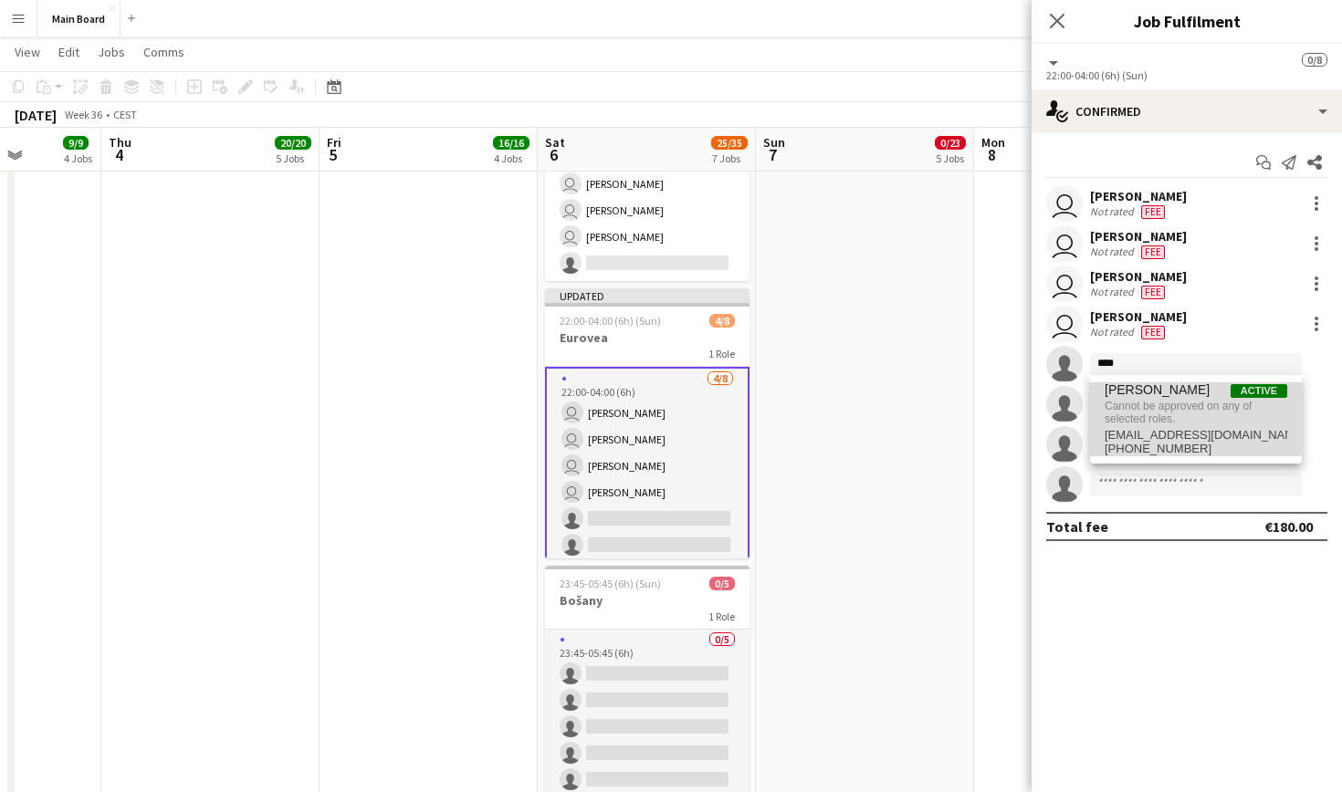
click at [1180, 394] on span "[PERSON_NAME]" at bounding box center [1157, 391] width 105 height 16
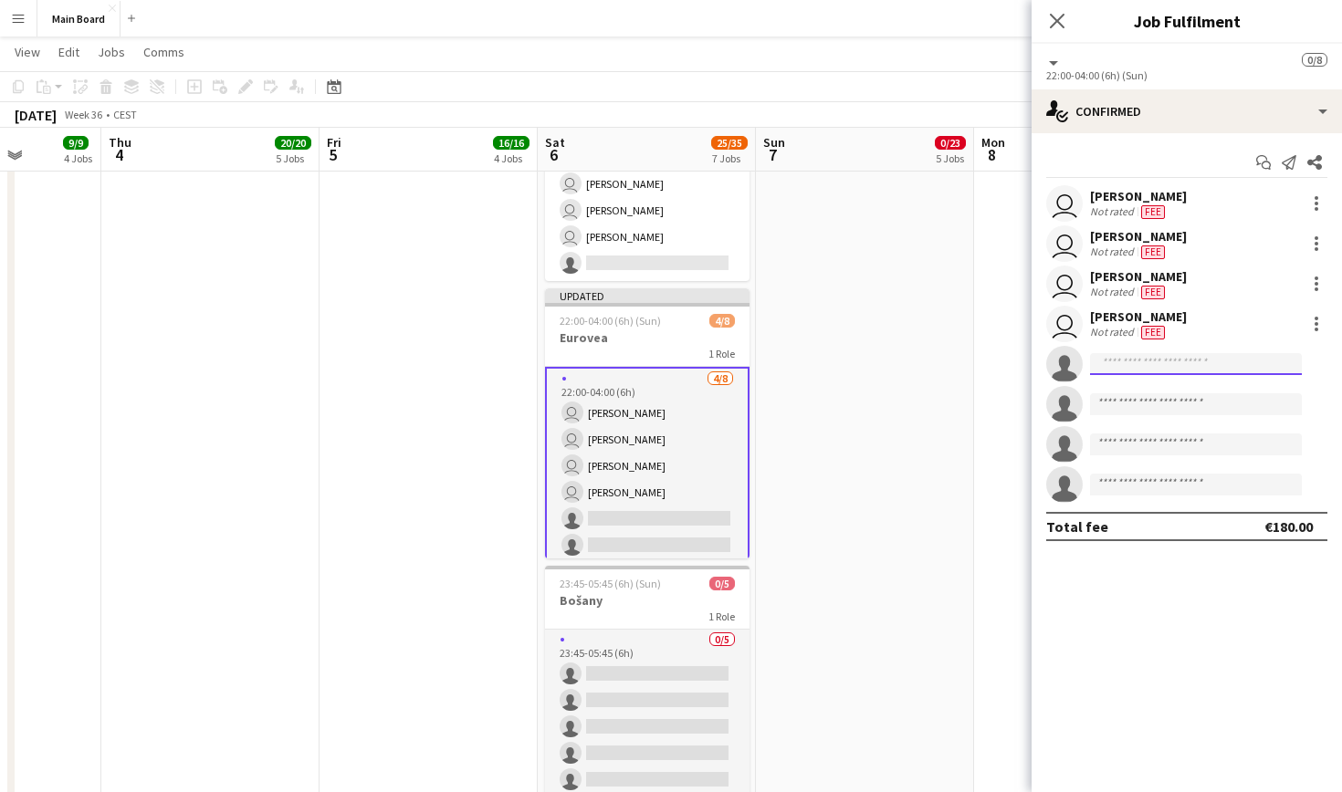
click at [1148, 360] on input at bounding box center [1196, 364] width 212 height 22
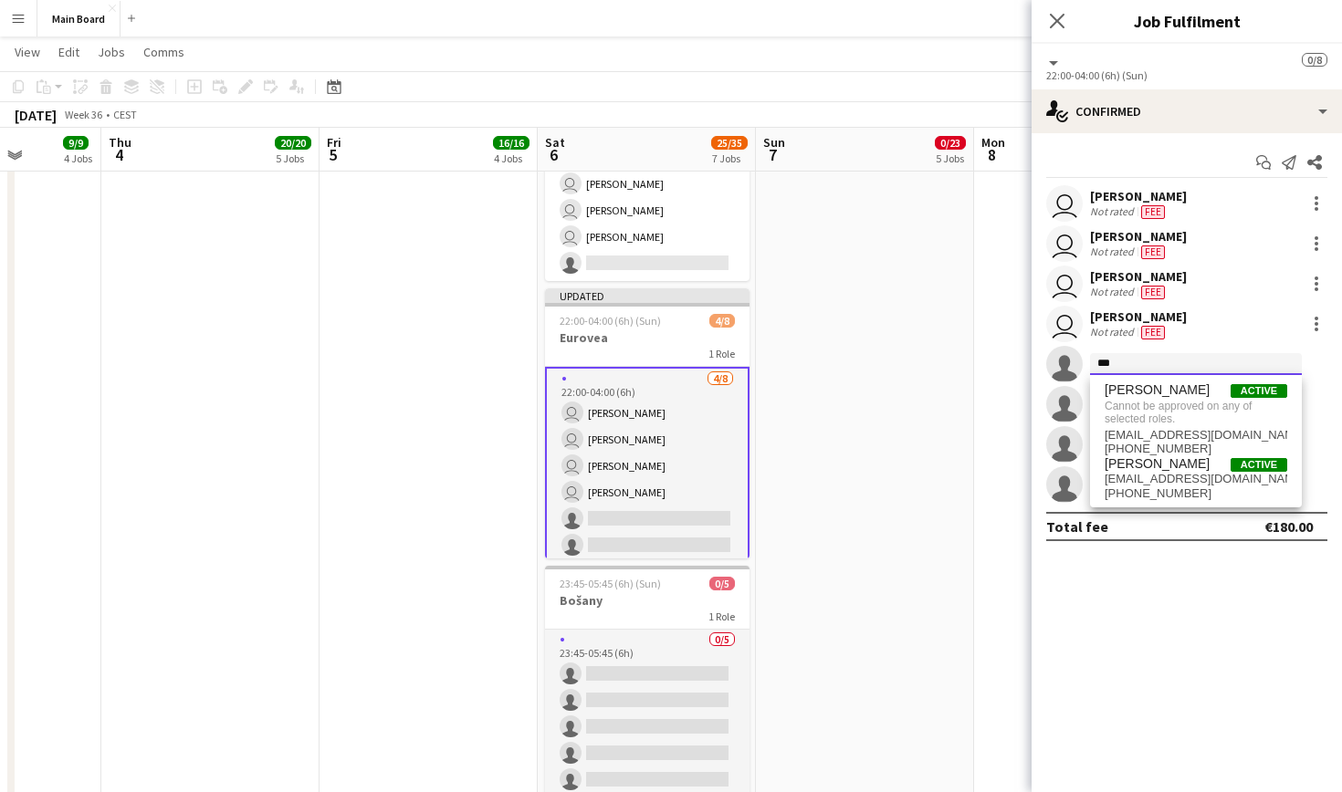
type input "***"
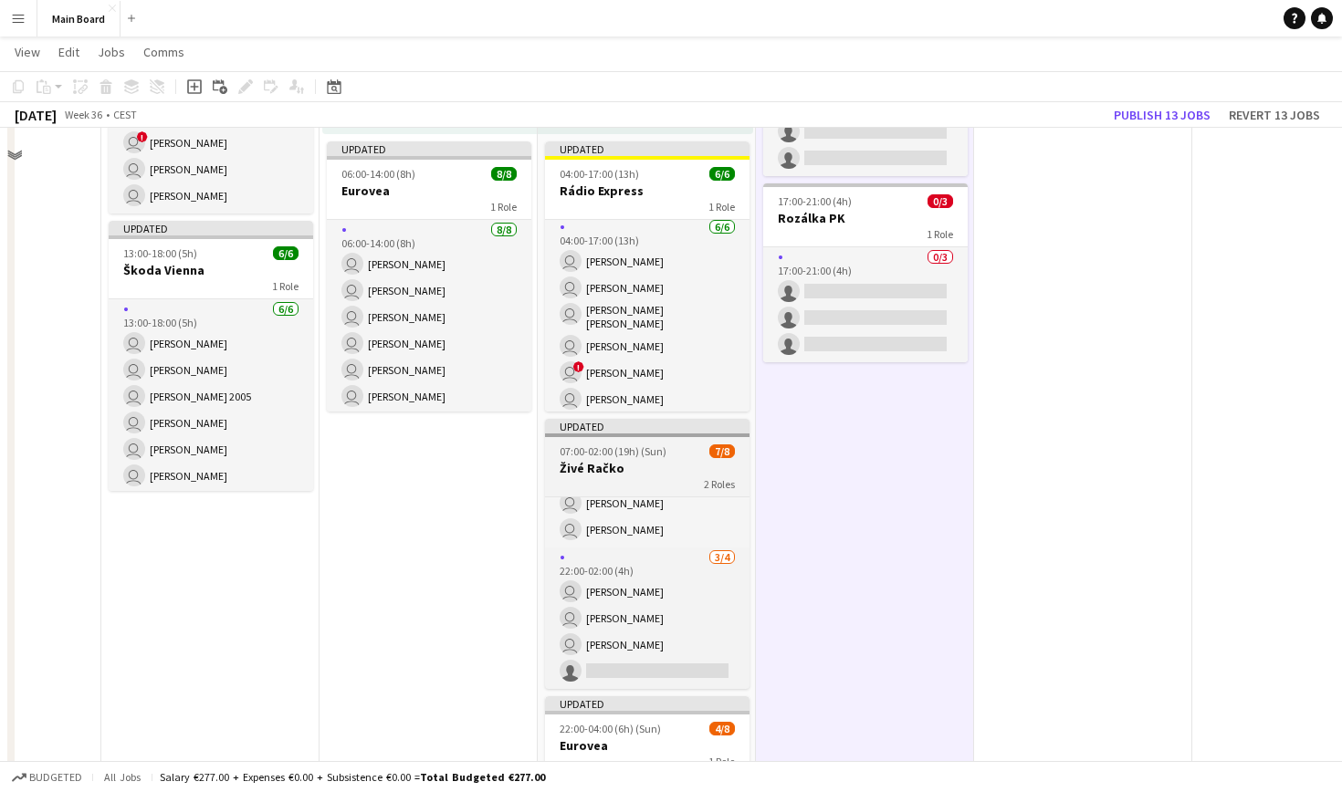
scroll to position [1073, 0]
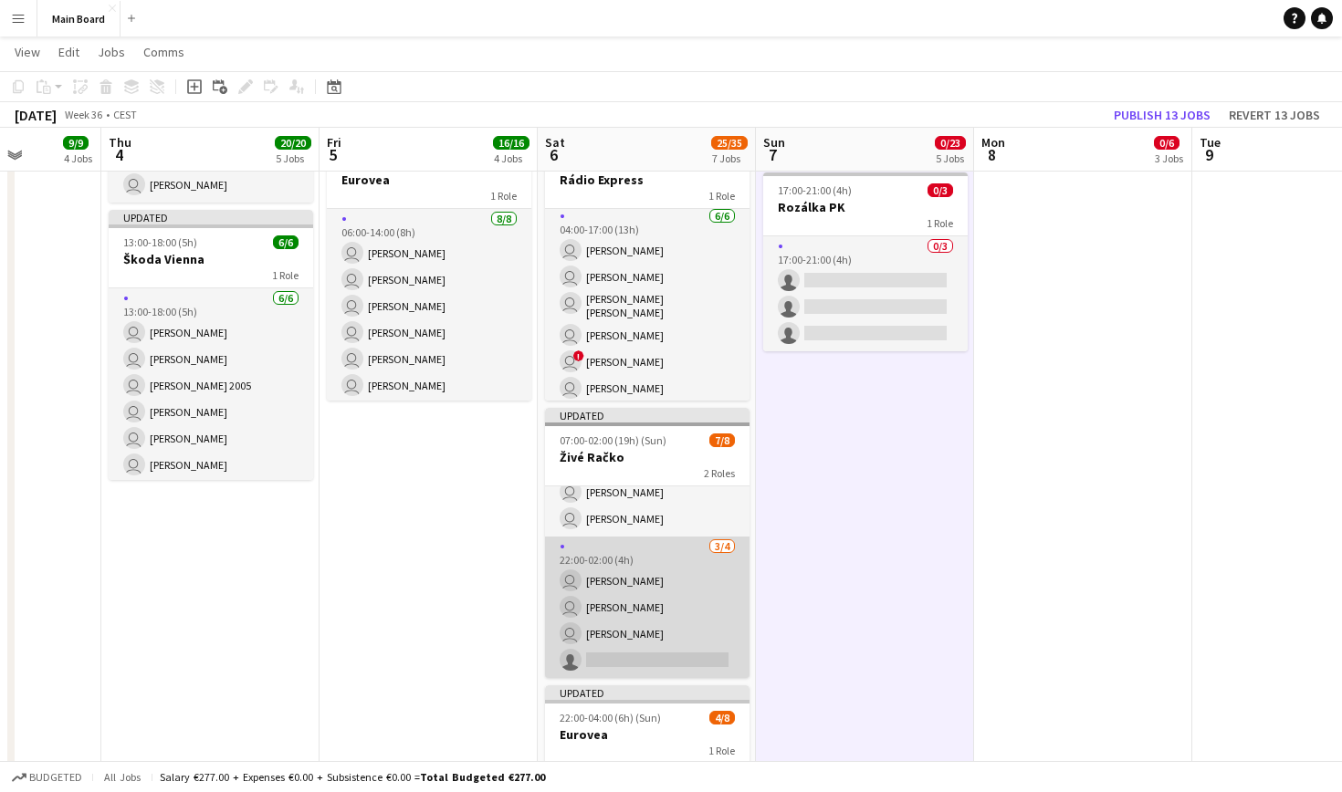
click at [655, 580] on app-card-role "[DATE] 22:00-02:00 (4h) user [PERSON_NAME] user [PERSON_NAME] user [PERSON_NAME…" at bounding box center [647, 608] width 204 height 142
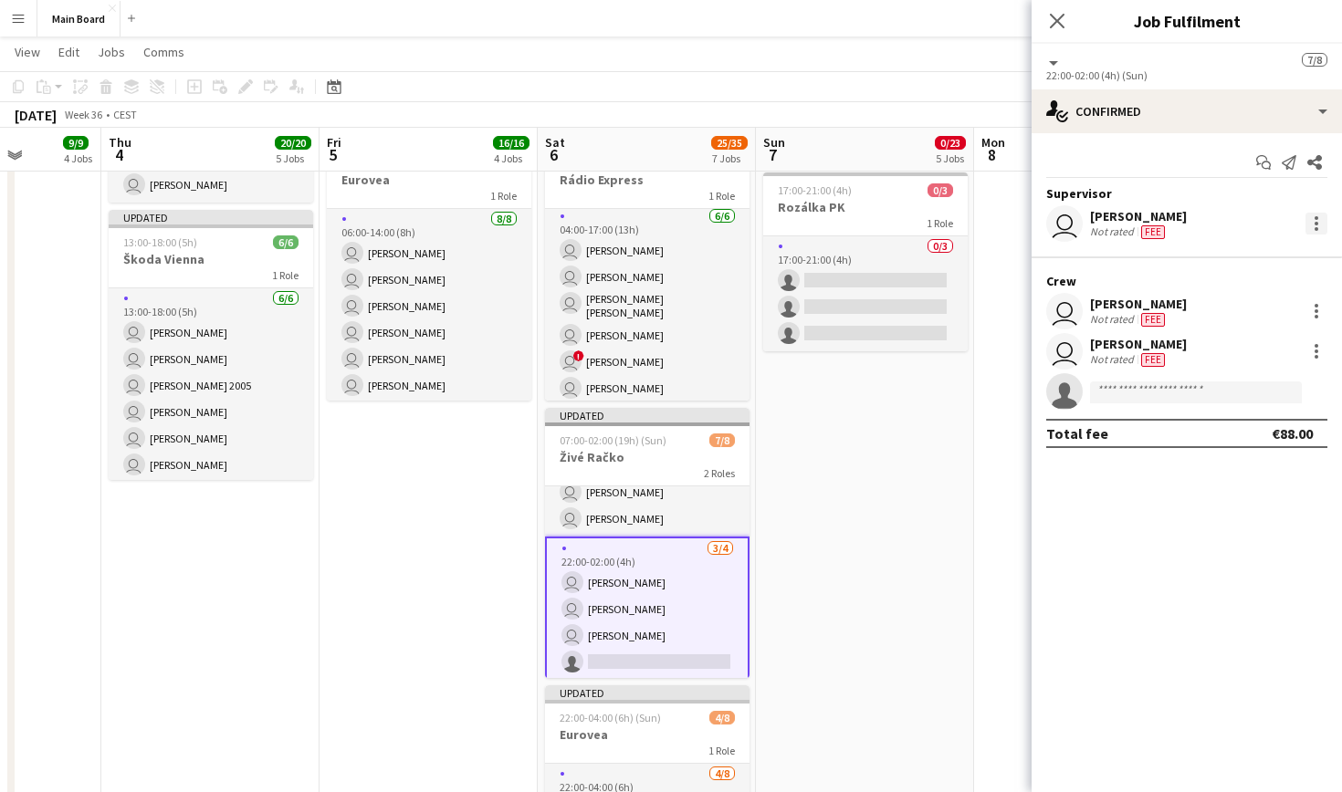
click at [1317, 233] on div at bounding box center [1316, 224] width 22 height 22
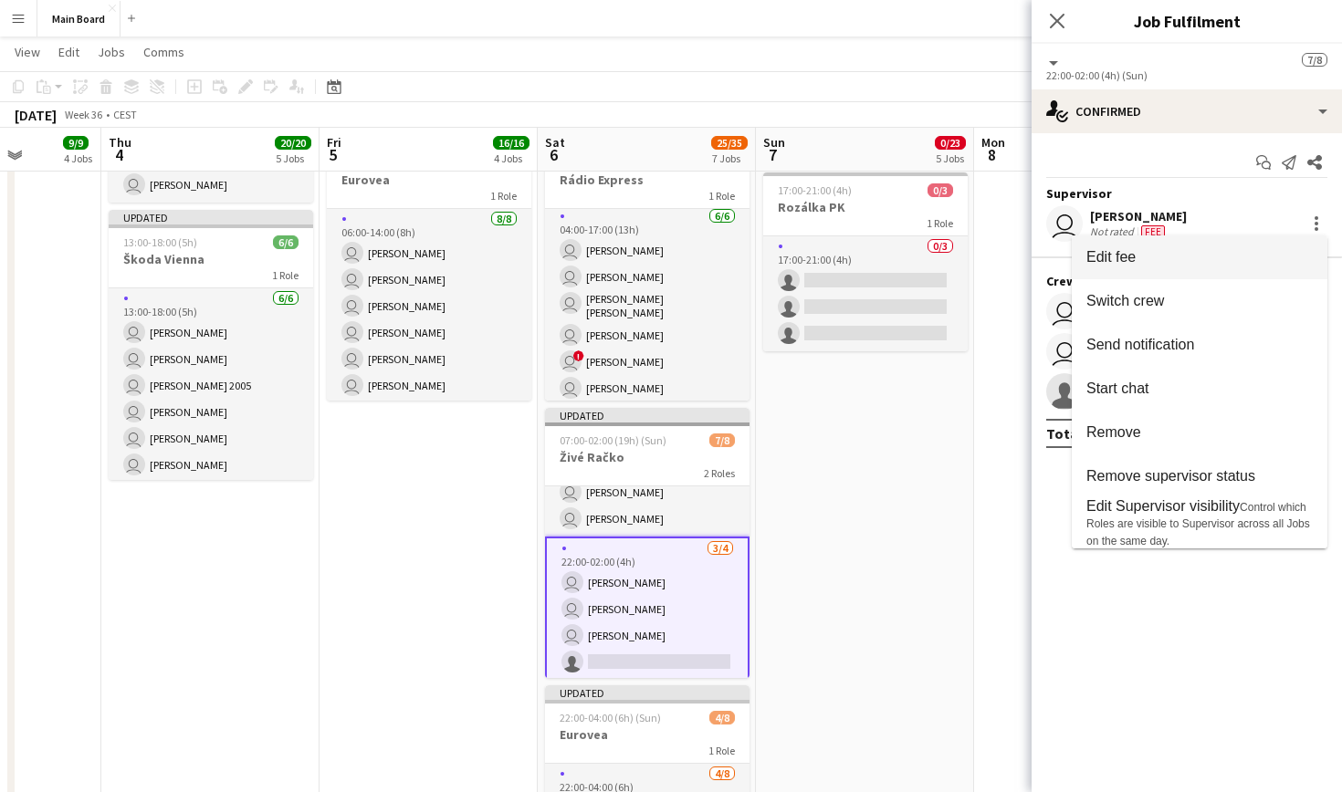
click at [1182, 262] on span "Edit fee" at bounding box center [1199, 257] width 226 height 16
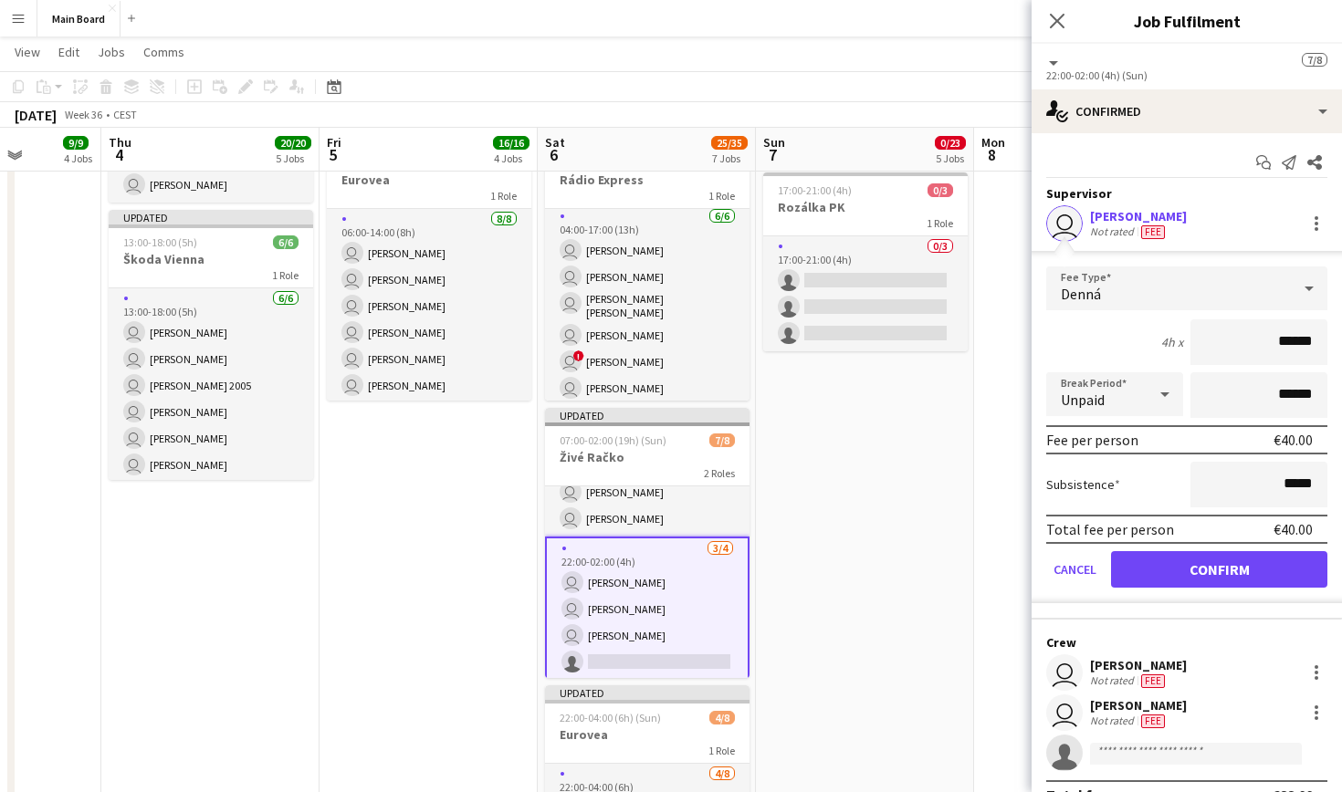
click at [1148, 300] on div "Denná" at bounding box center [1168, 289] width 245 height 44
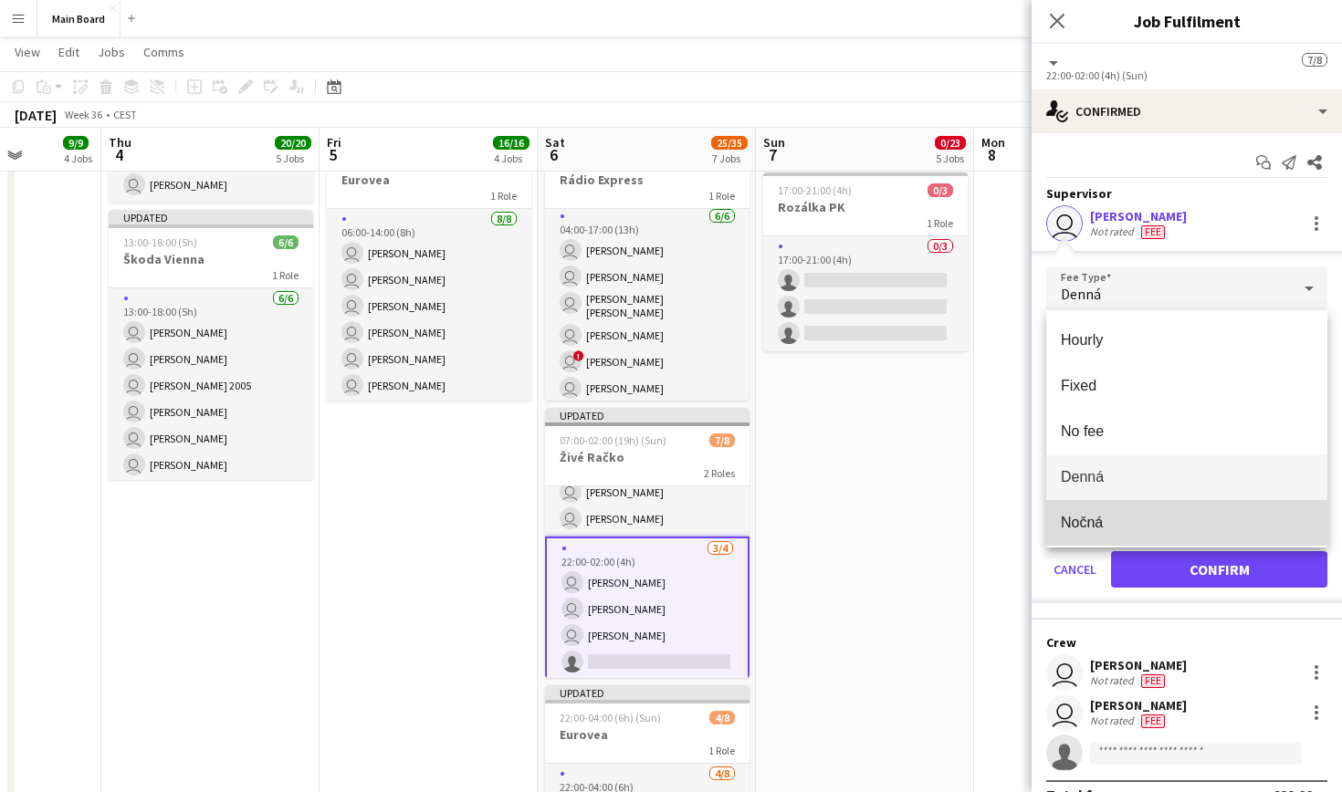
click at [1118, 518] on span "Nočná" at bounding box center [1187, 522] width 252 height 17
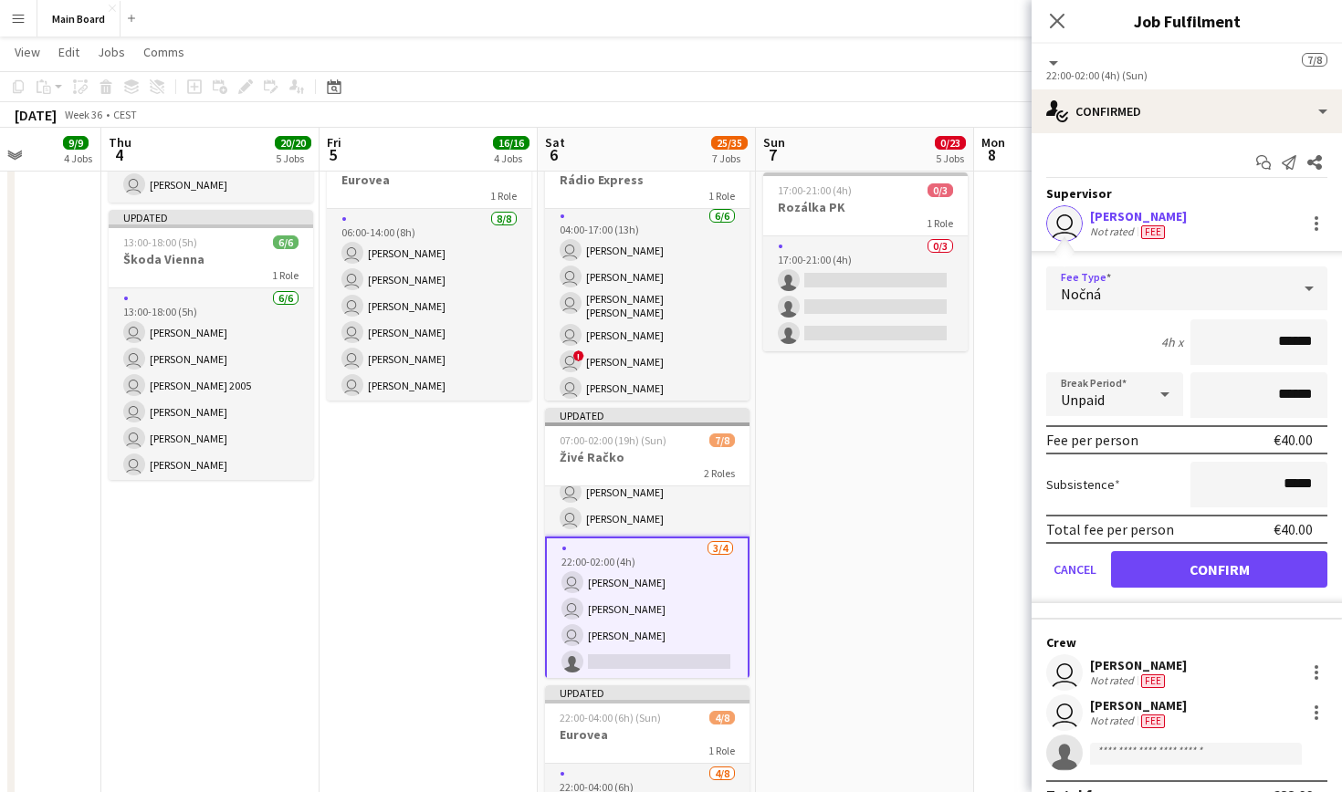
click at [1205, 581] on button "Confirm" at bounding box center [1219, 569] width 216 height 37
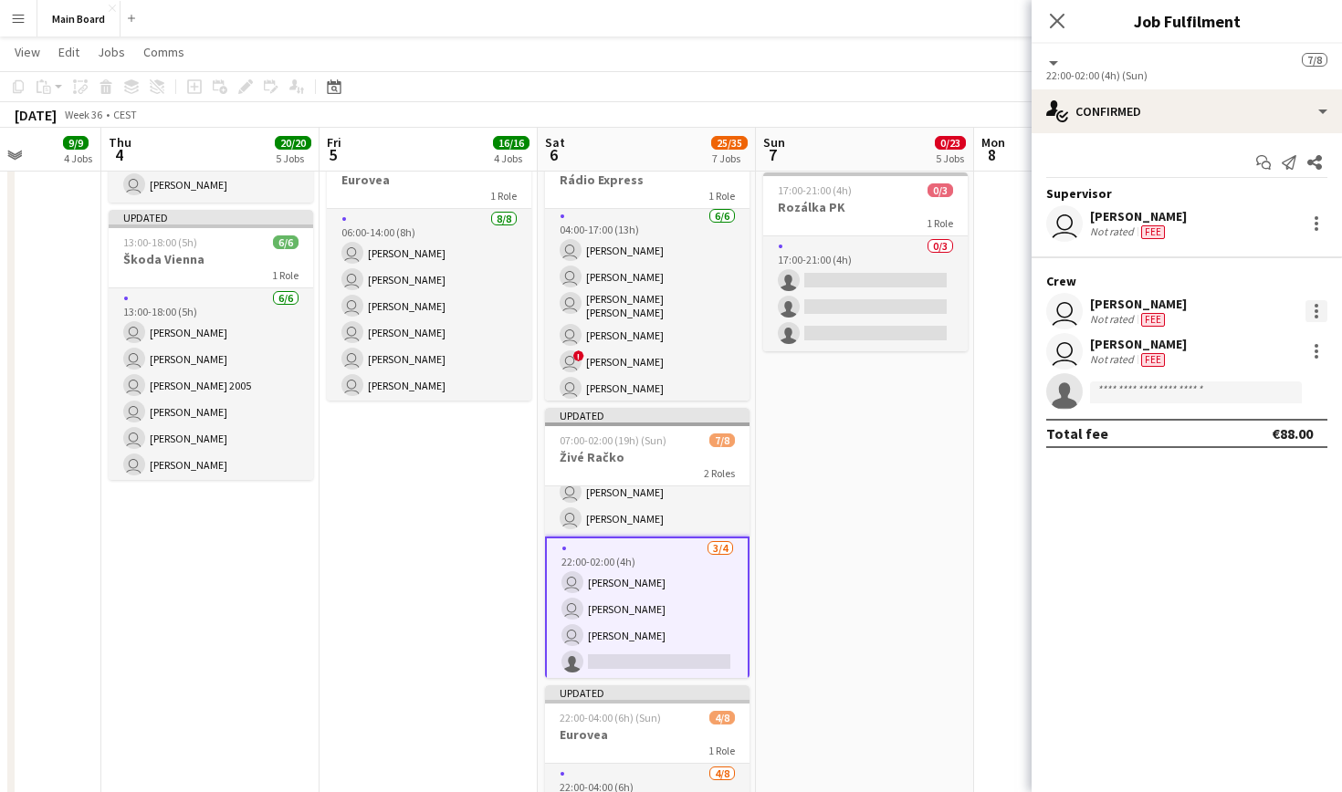
click at [1310, 306] on div at bounding box center [1316, 311] width 22 height 22
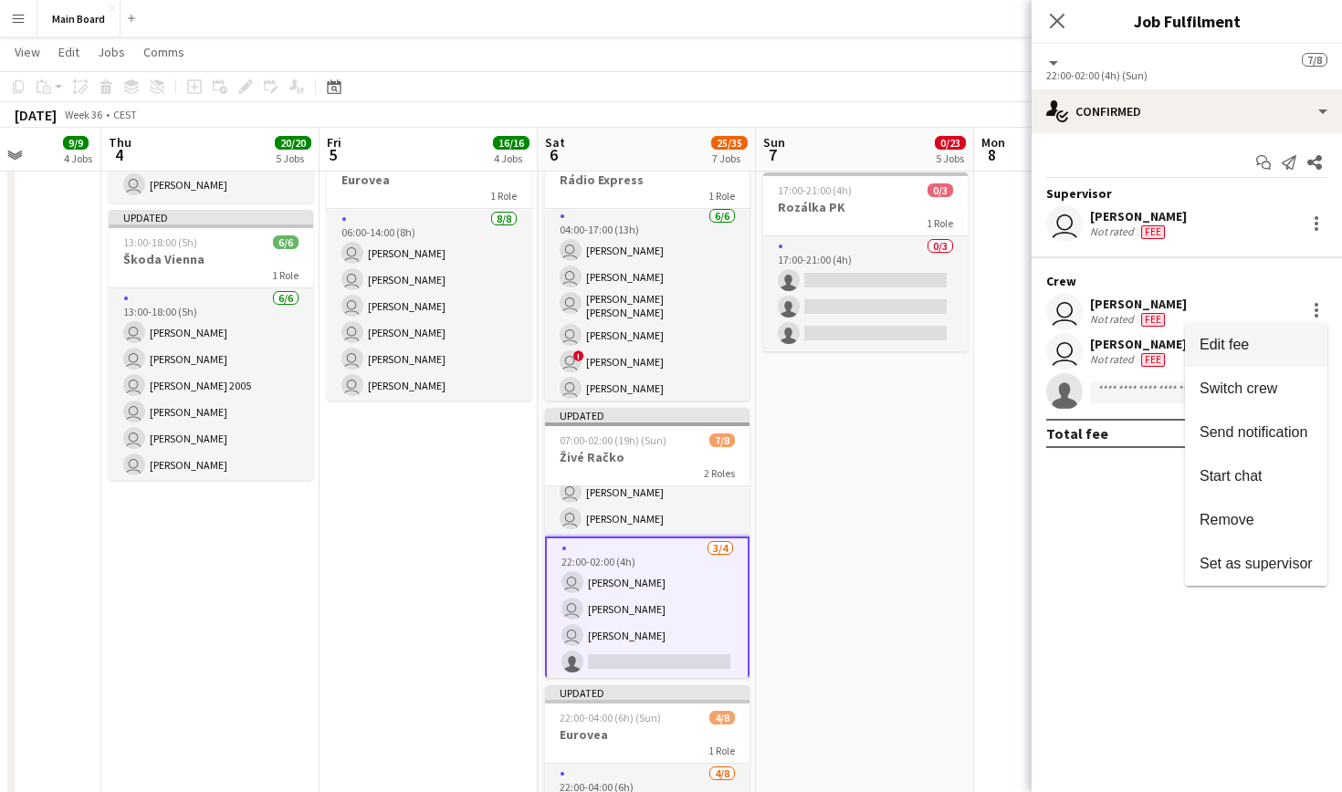
click at [1264, 336] on button "Edit fee" at bounding box center [1256, 345] width 142 height 44
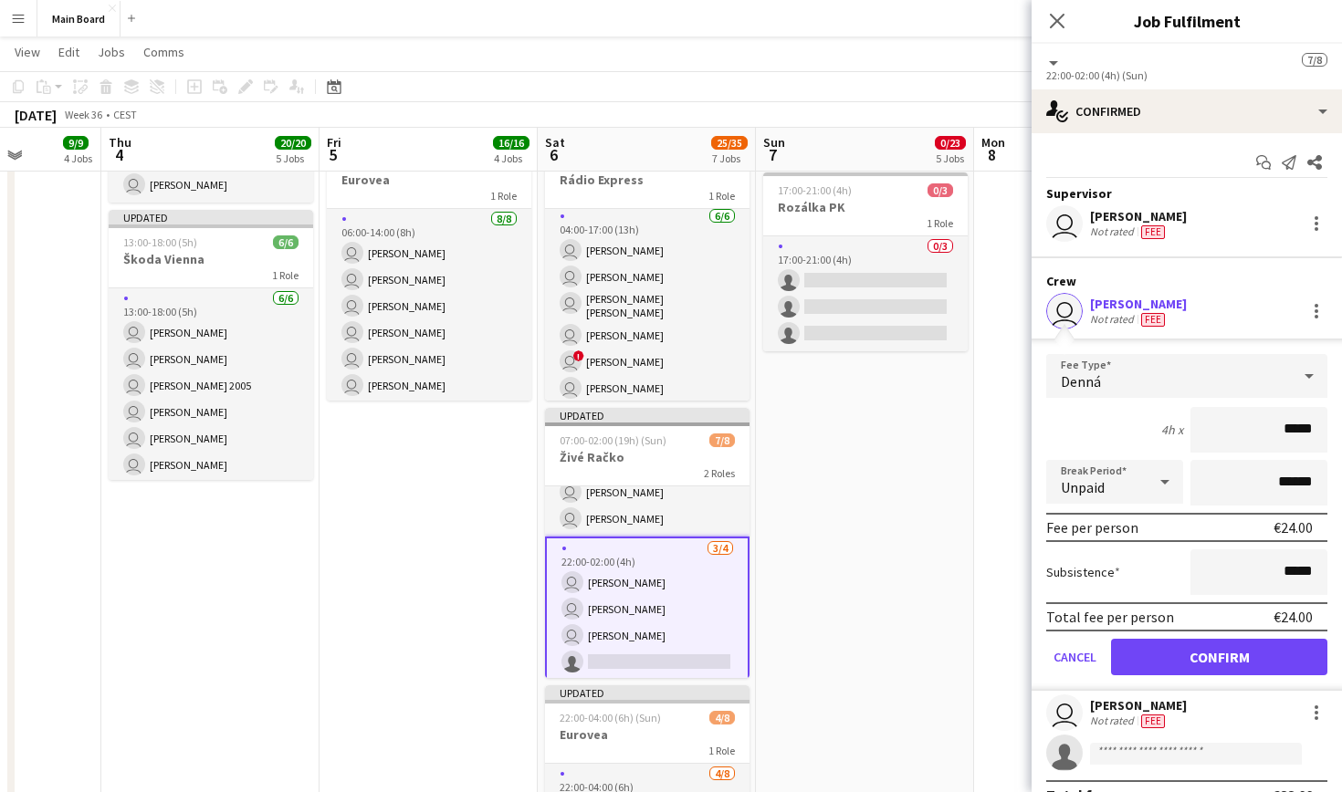
click at [1122, 373] on div "Denná" at bounding box center [1168, 376] width 245 height 44
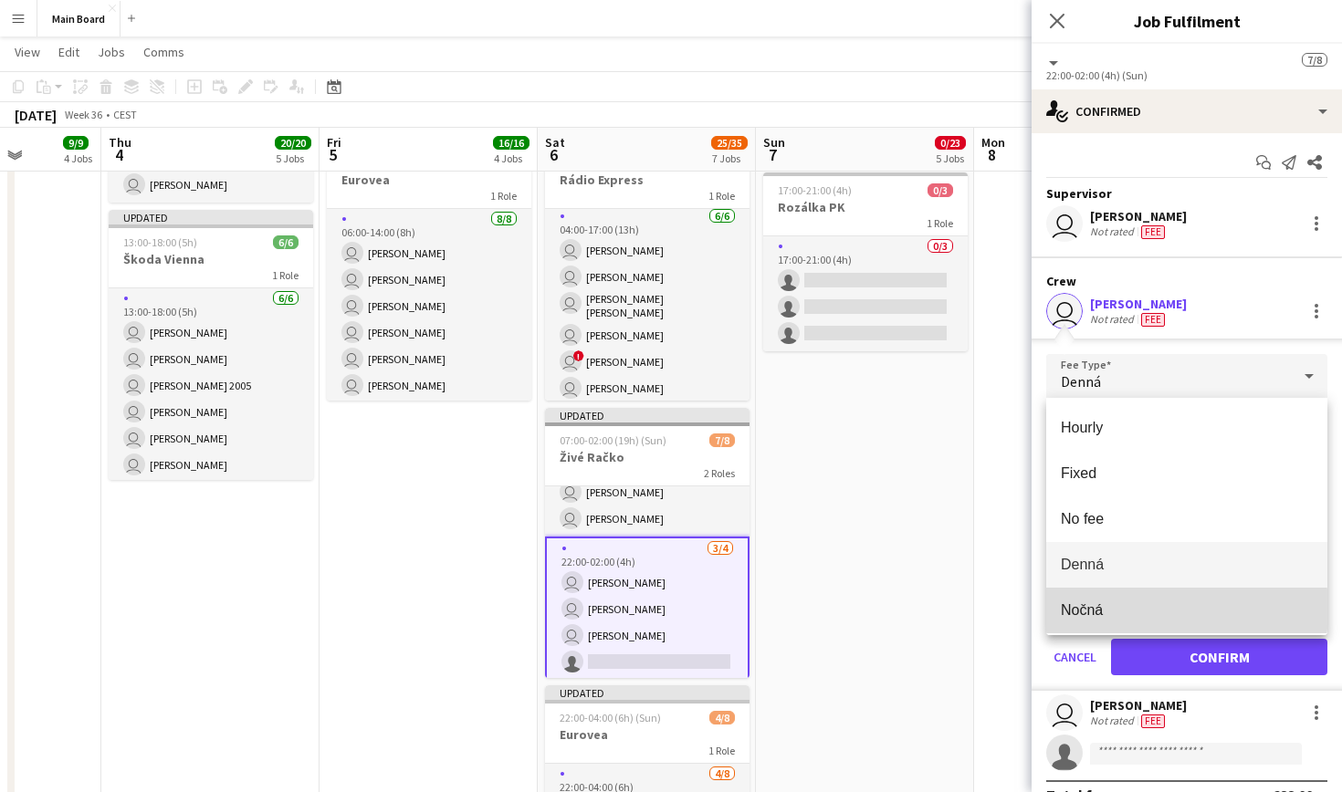
click at [1119, 610] on span "Nočná" at bounding box center [1187, 610] width 252 height 17
type input "*****"
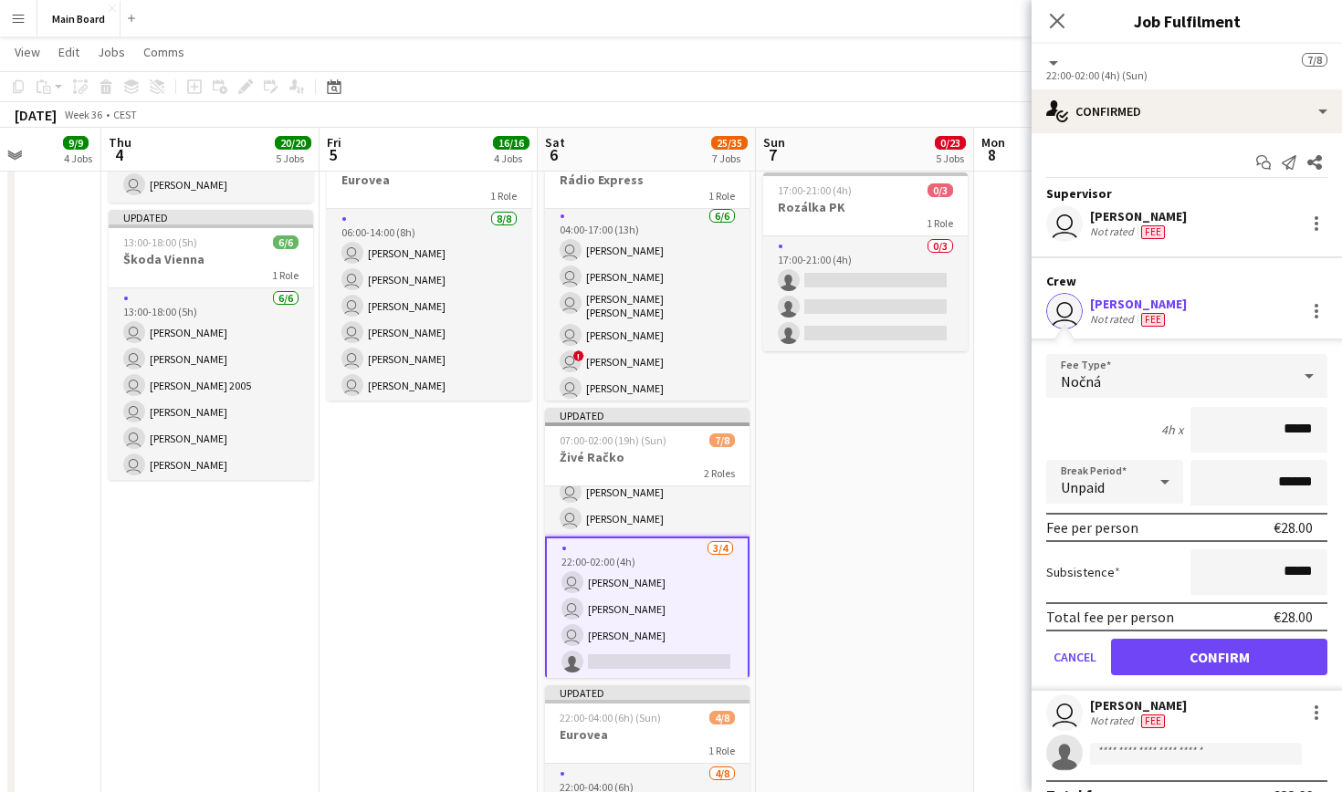
click at [1178, 641] on button "Confirm" at bounding box center [1219, 657] width 216 height 37
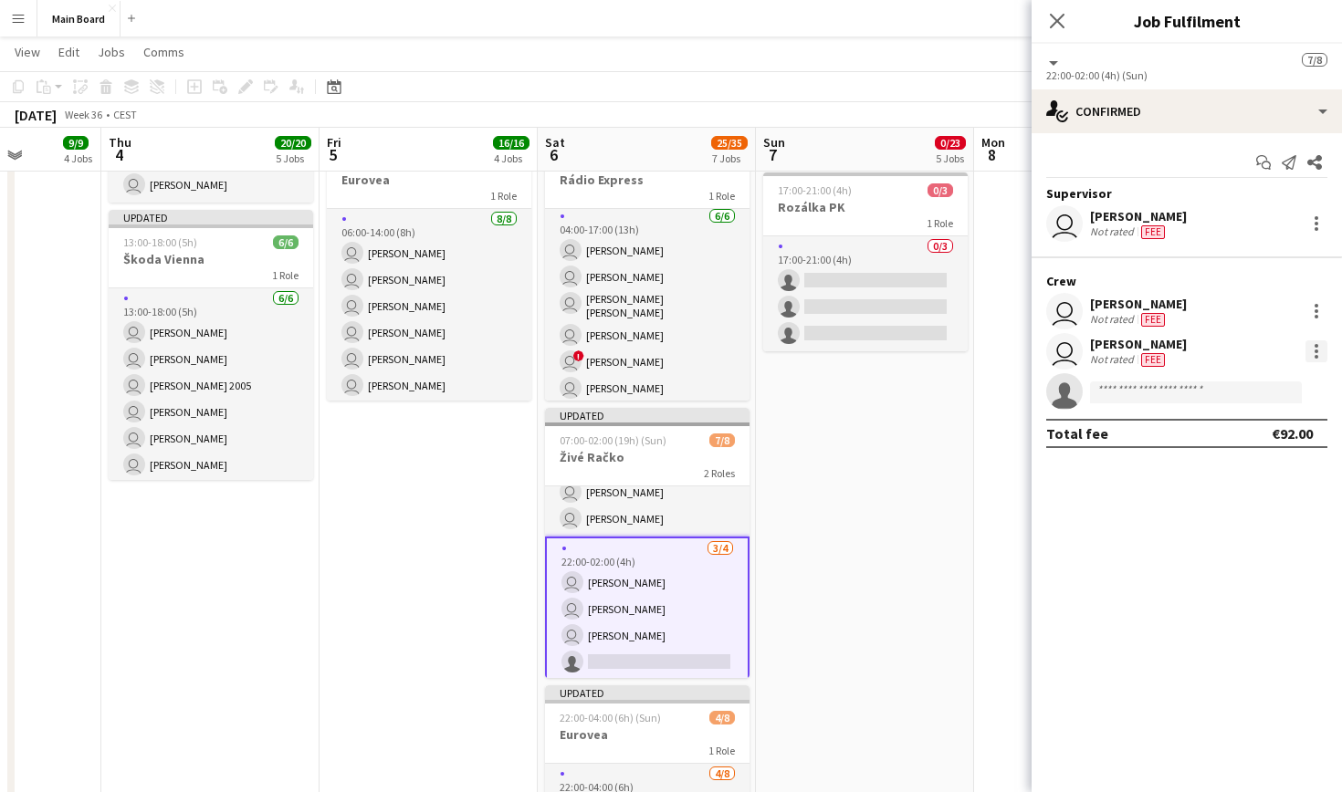
click at [1314, 351] on div at bounding box center [1316, 352] width 22 height 22
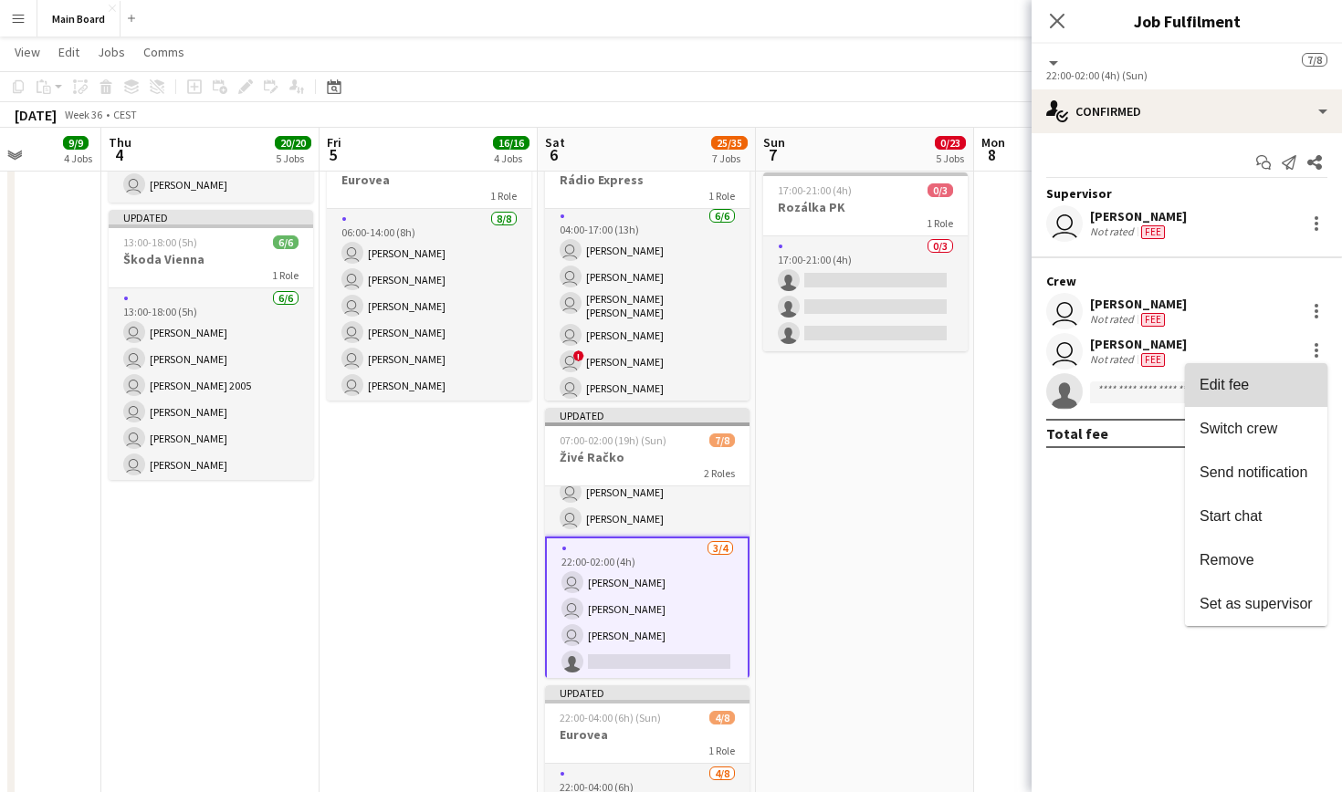
click at [1237, 394] on button "Edit fee" at bounding box center [1256, 385] width 142 height 44
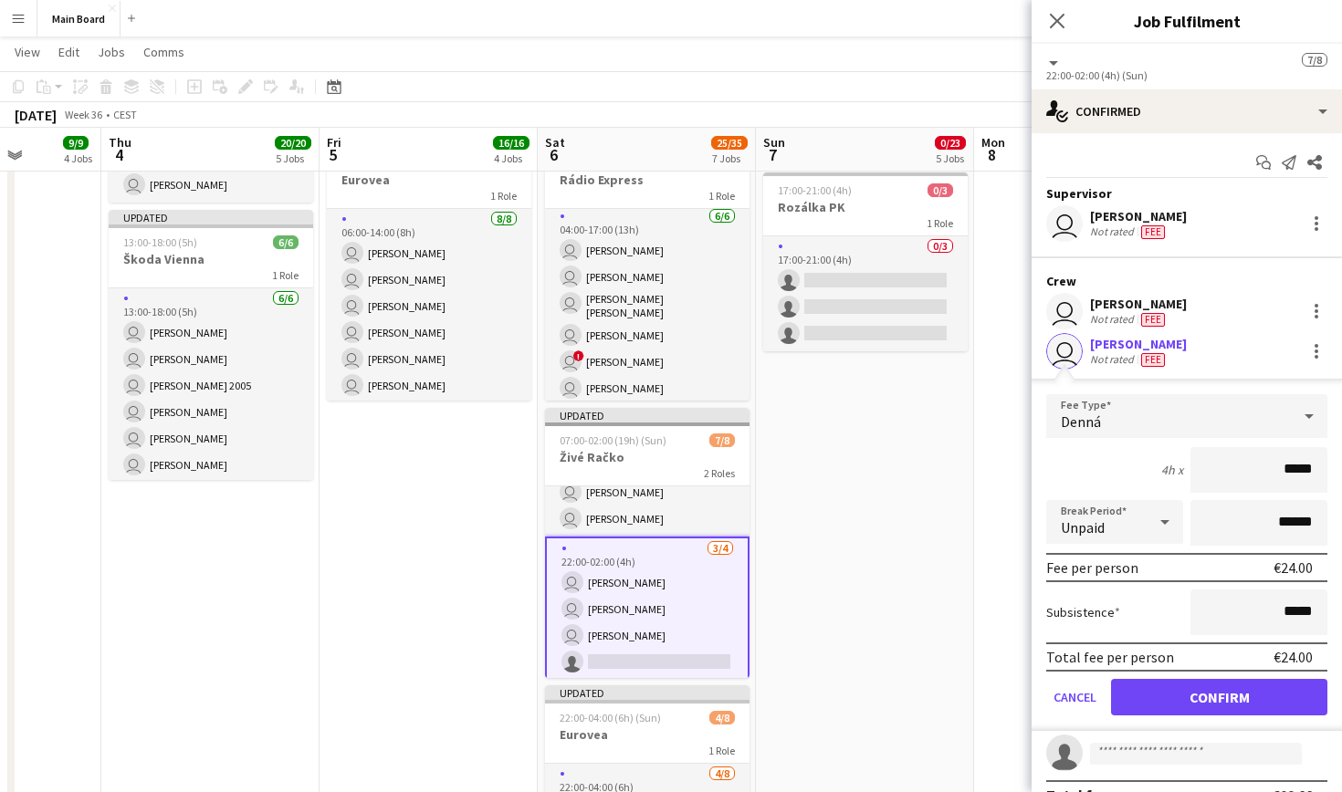
click at [1111, 421] on div "Denná" at bounding box center [1168, 416] width 245 height 44
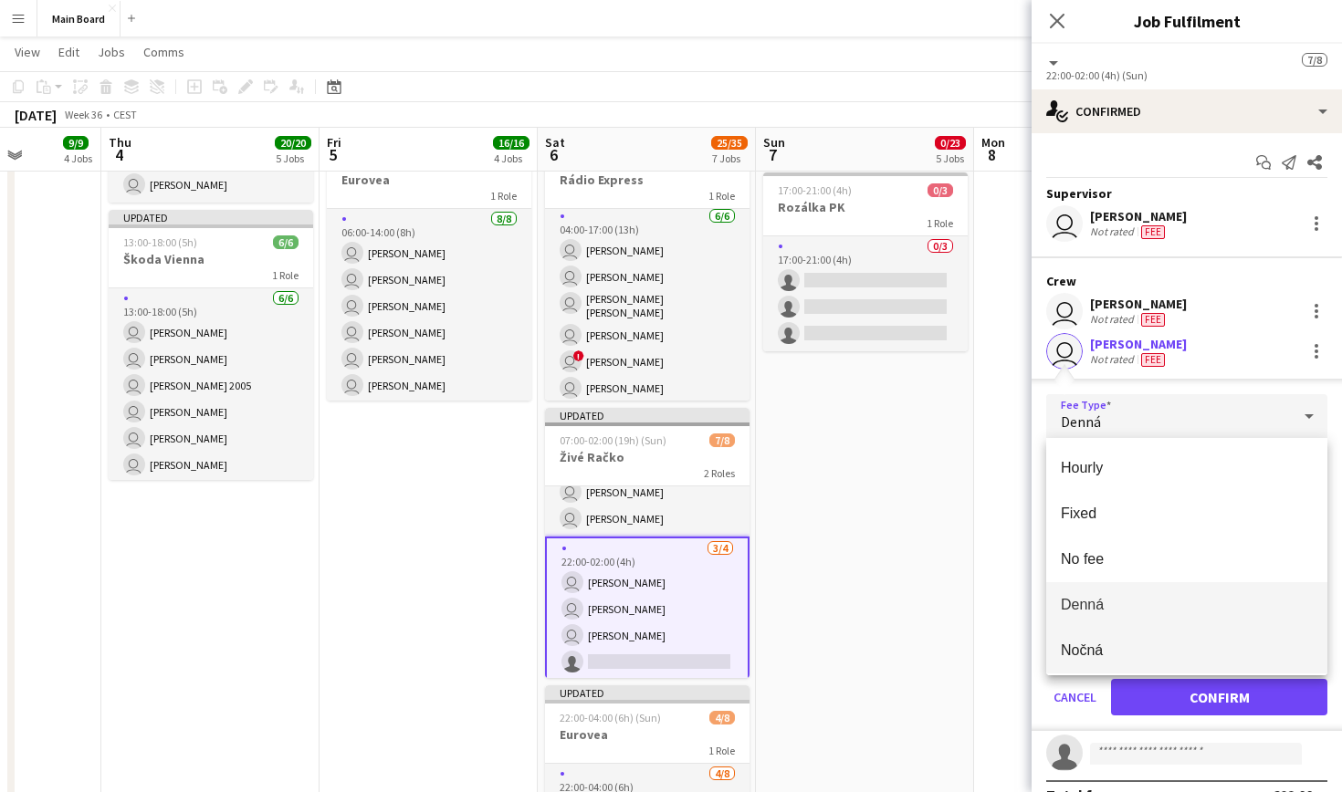
click at [1108, 651] on span "Nočná" at bounding box center [1187, 650] width 252 height 17
type input "*****"
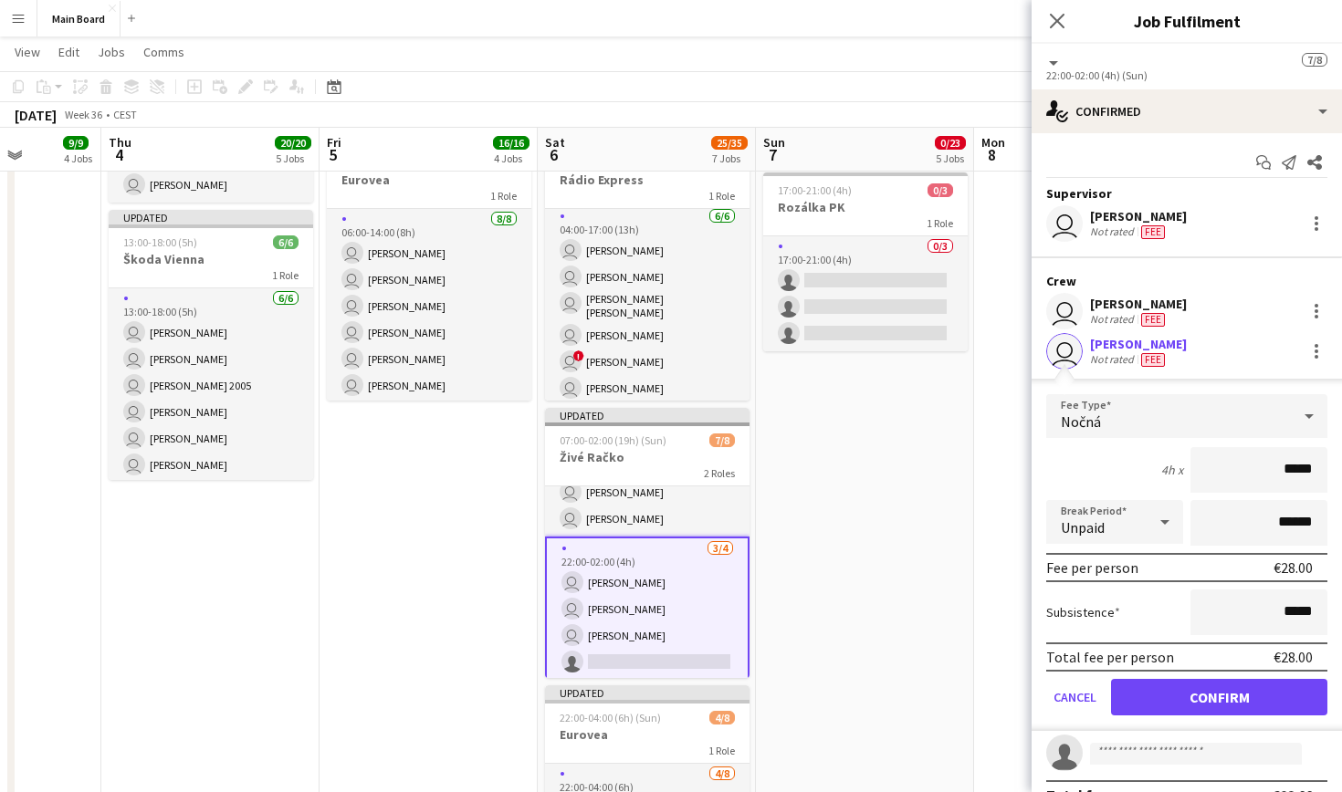
click at [1207, 690] on button "Confirm" at bounding box center [1219, 697] width 216 height 37
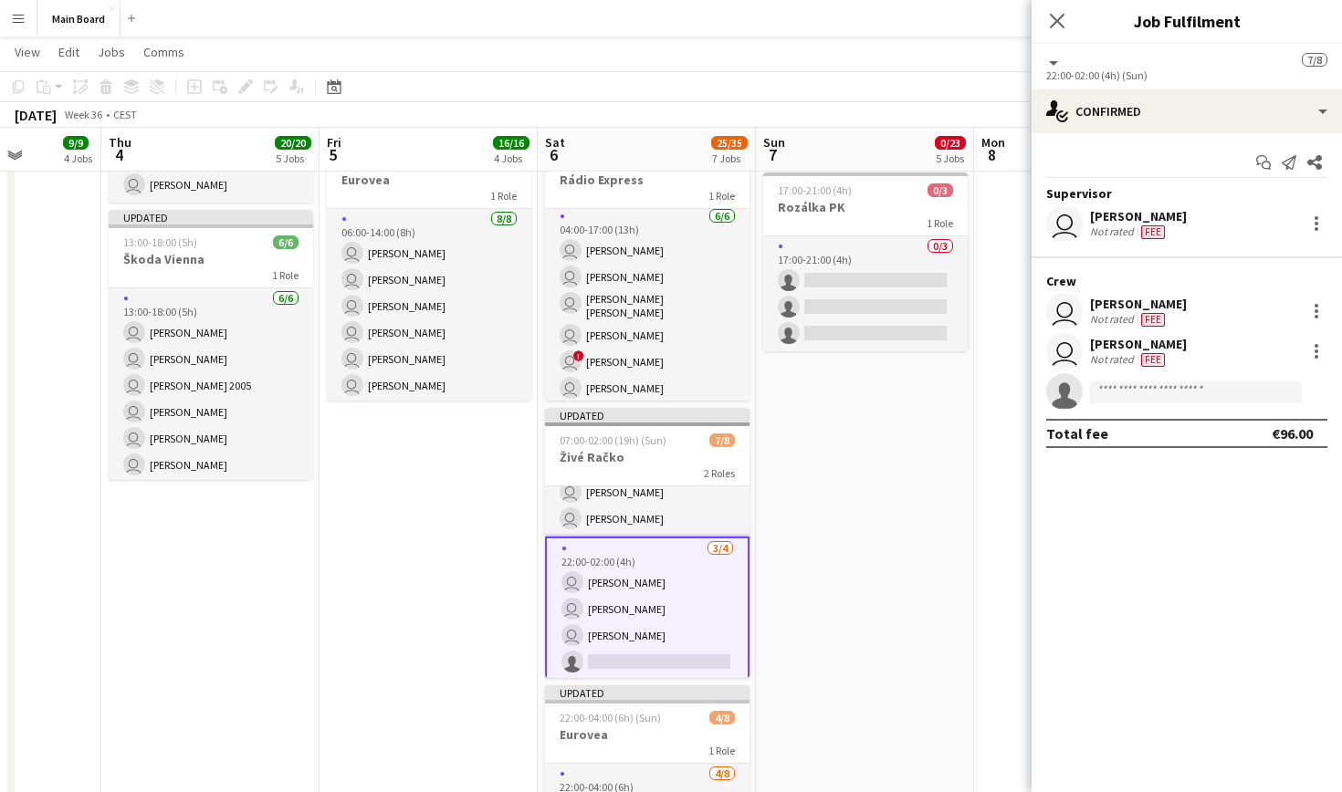
click at [861, 479] on app-date-cell "pin Backstage Crew Click to add Role Click to add Role Click to add Role Click …" at bounding box center [865, 183] width 218 height 2102
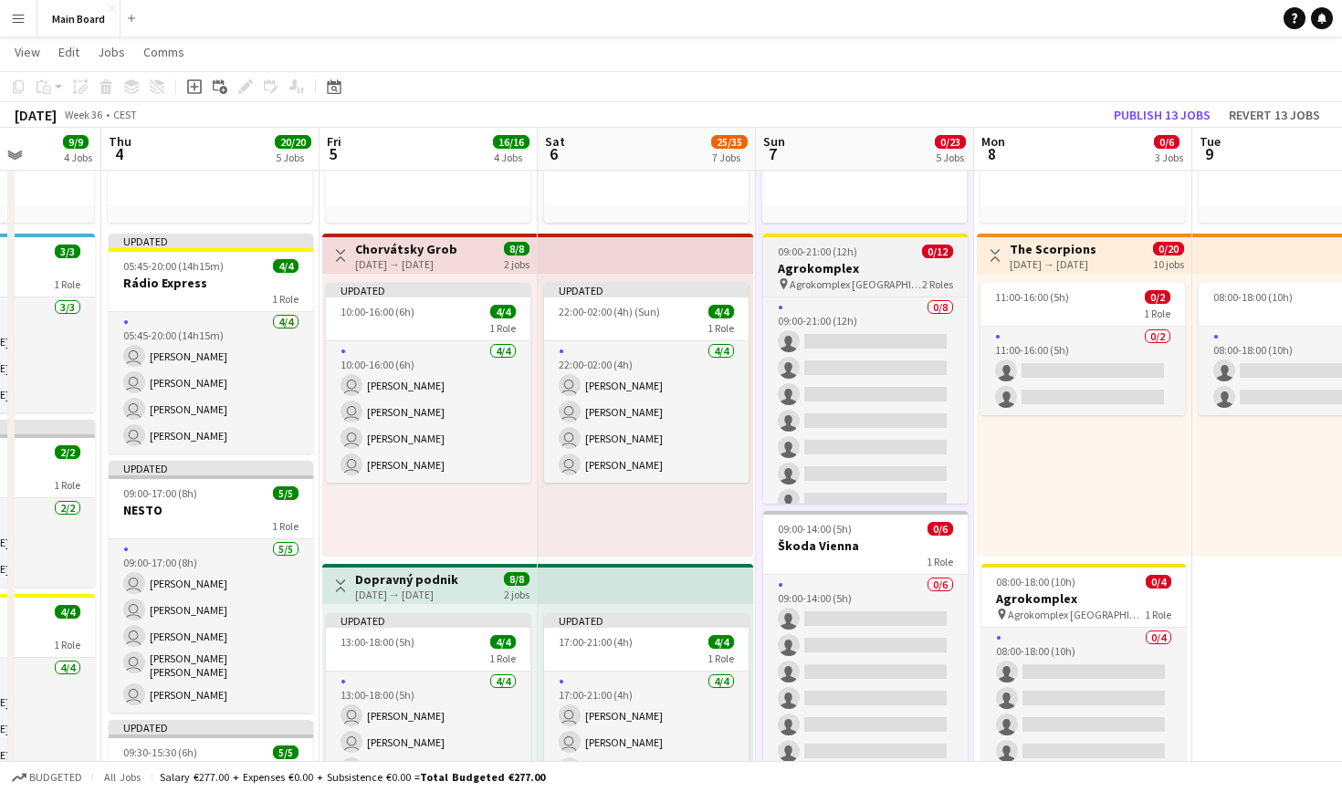
scroll to position [309, 0]
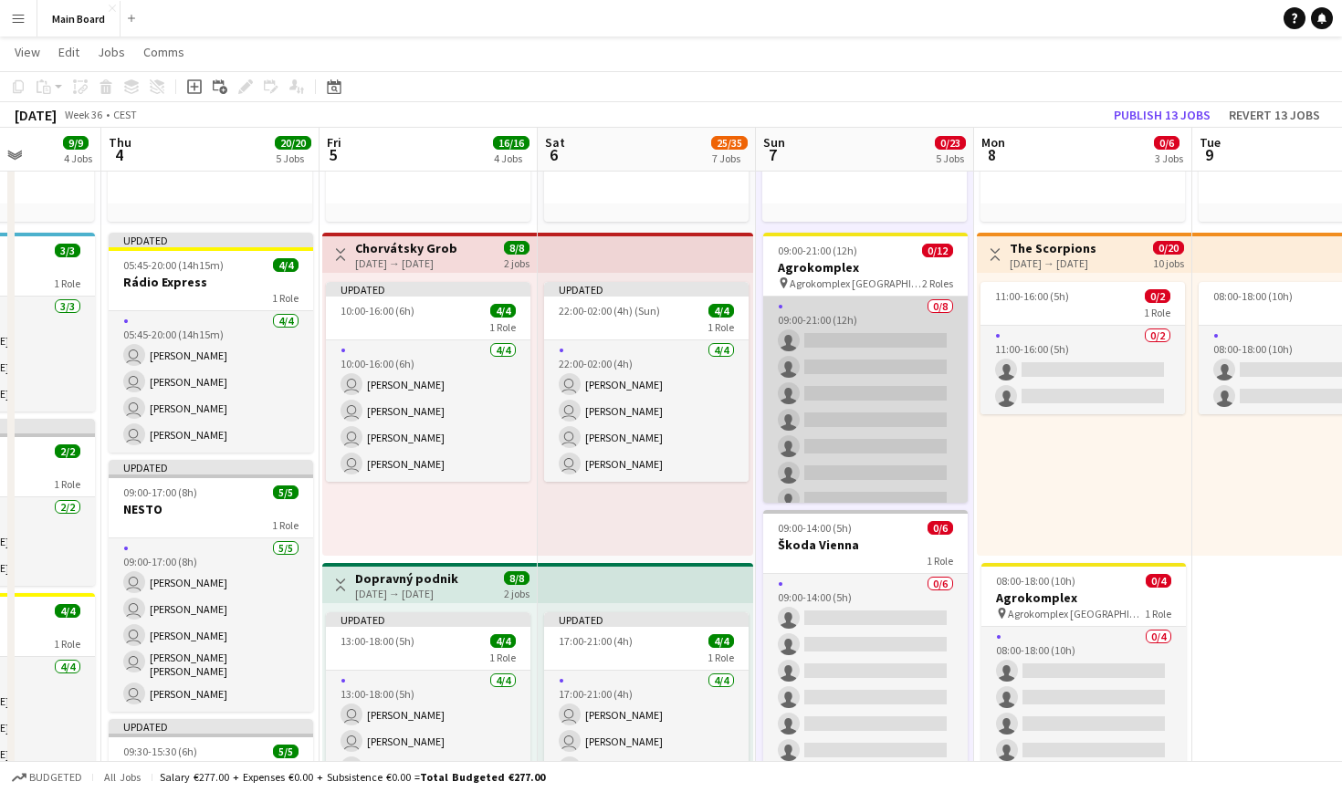
click at [852, 313] on app-card-role "0/8 09:00-21:00 (12h) single-neutral-actions single-neutral-actions single-neut…" at bounding box center [865, 420] width 204 height 247
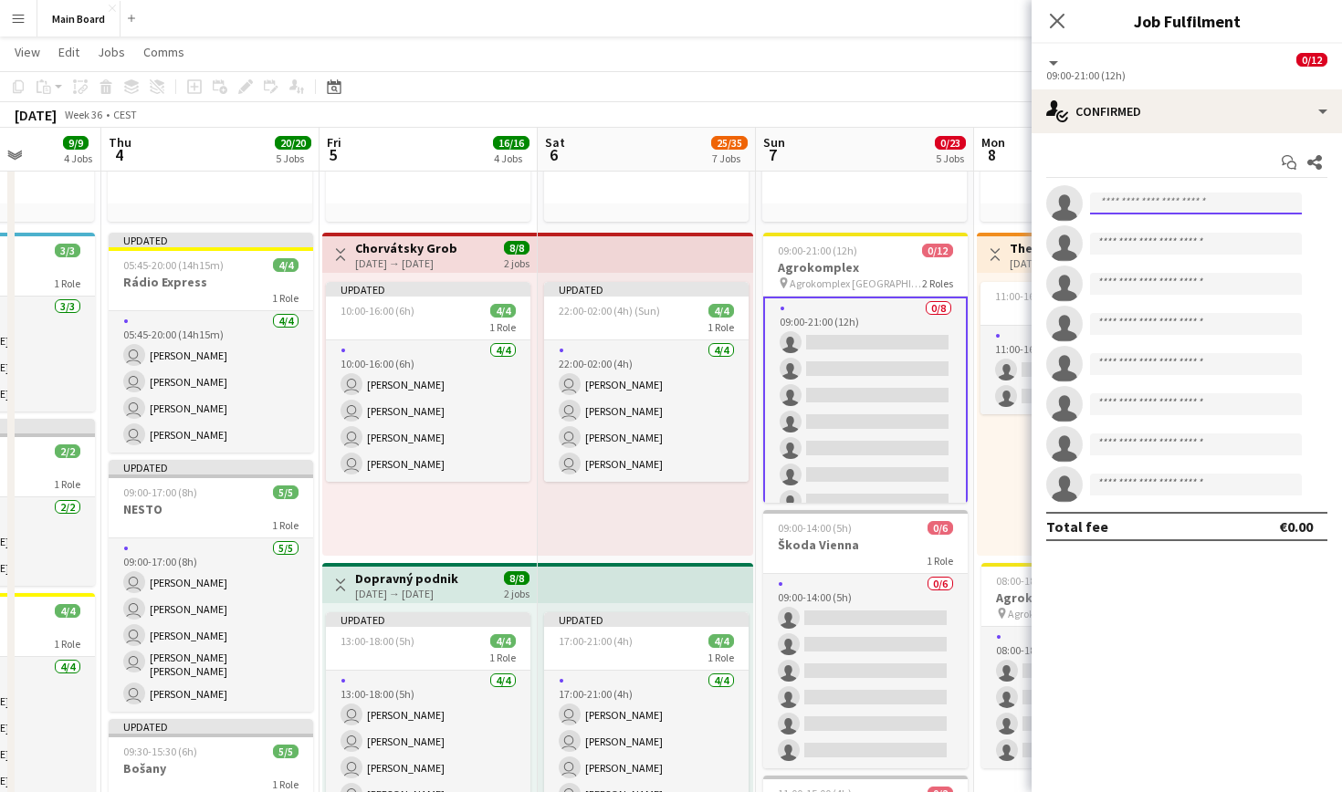
click at [1169, 200] on input at bounding box center [1196, 204] width 212 height 22
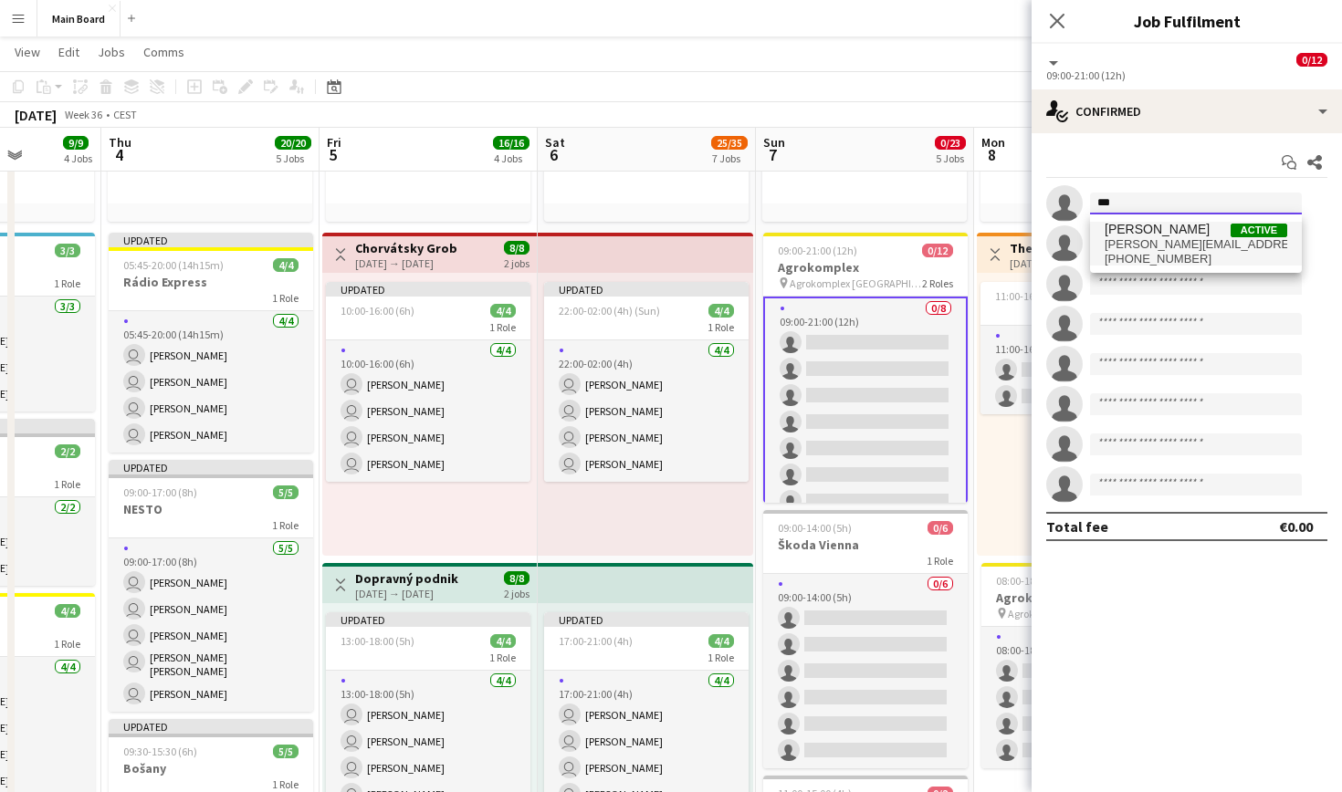
type input "***"
click at [1192, 252] on span "[PHONE_NUMBER]" at bounding box center [1196, 259] width 183 height 15
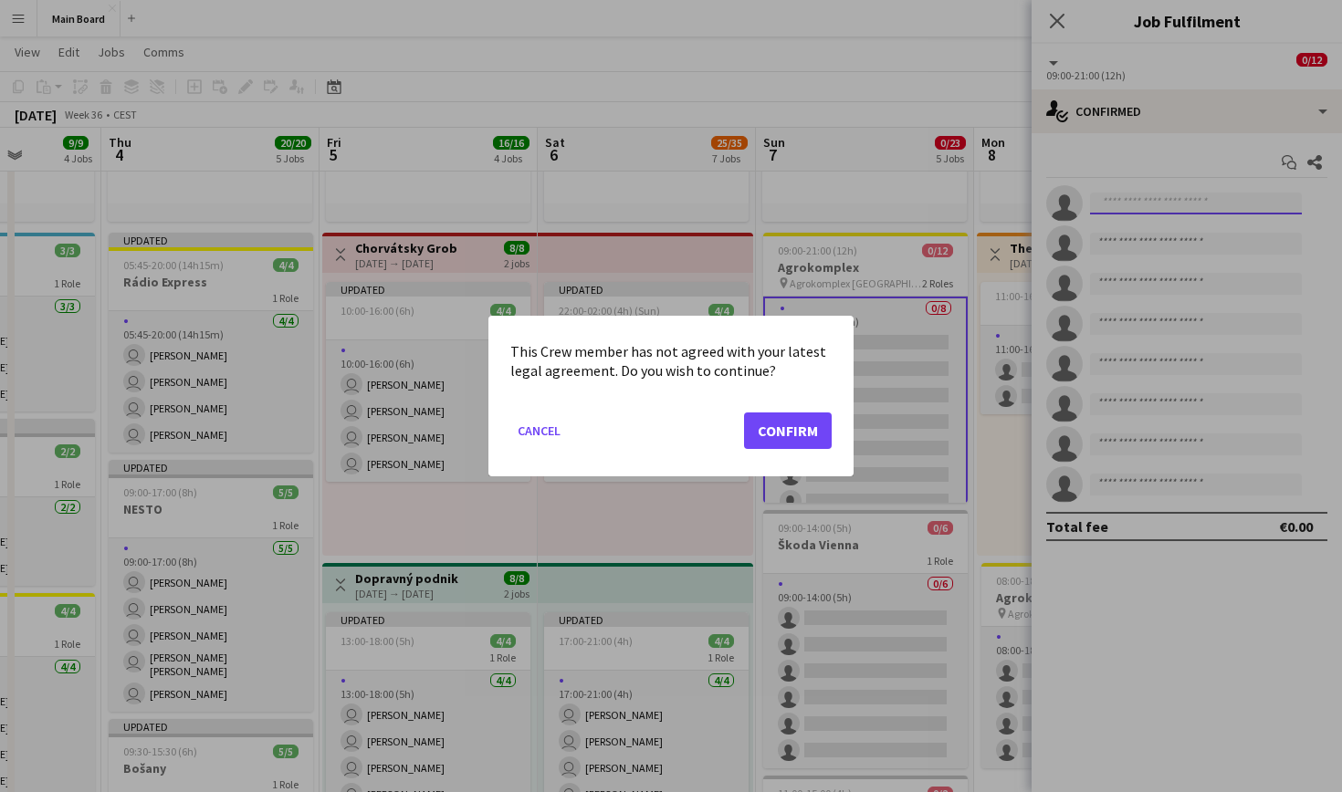
scroll to position [0, 0]
click at [790, 429] on button "Confirm" at bounding box center [788, 431] width 88 height 37
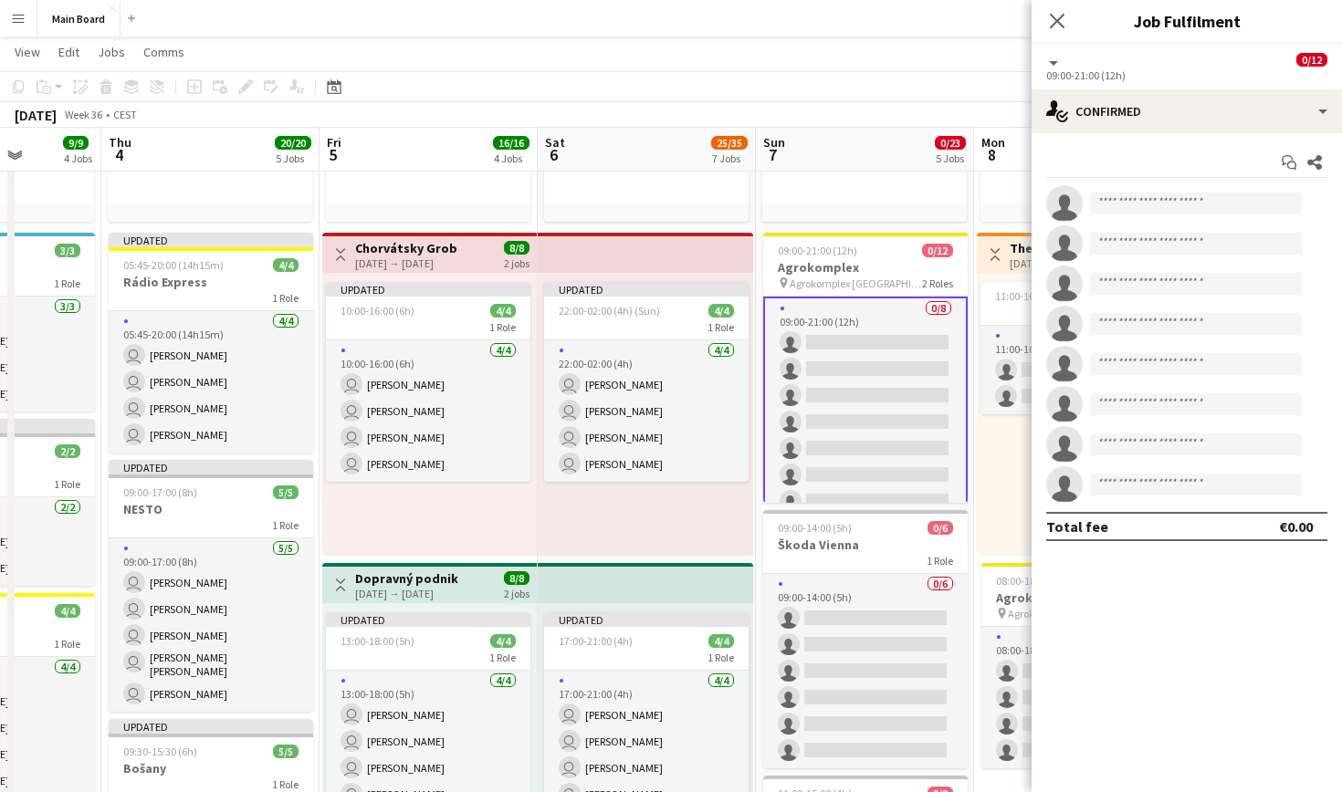
scroll to position [309, 0]
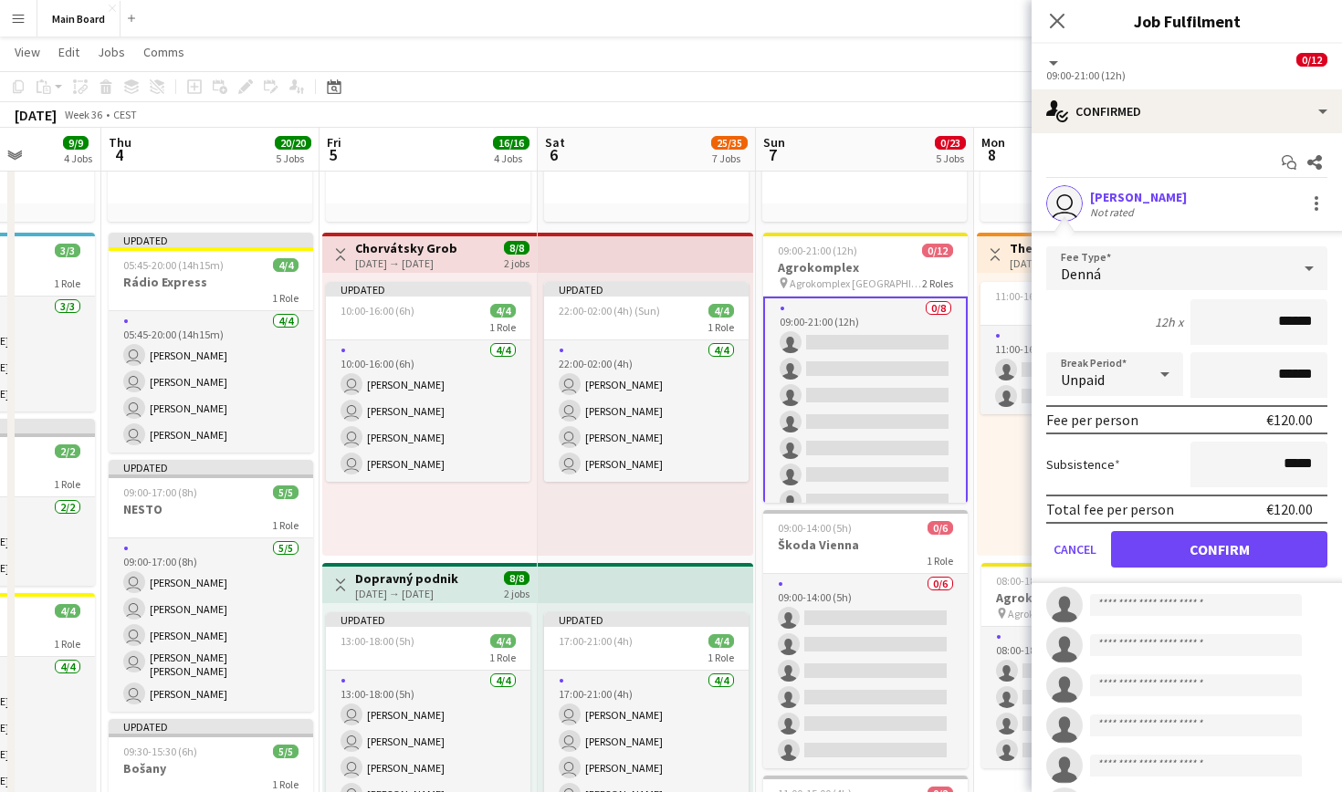
click at [1232, 547] on button "Confirm" at bounding box center [1219, 549] width 216 height 37
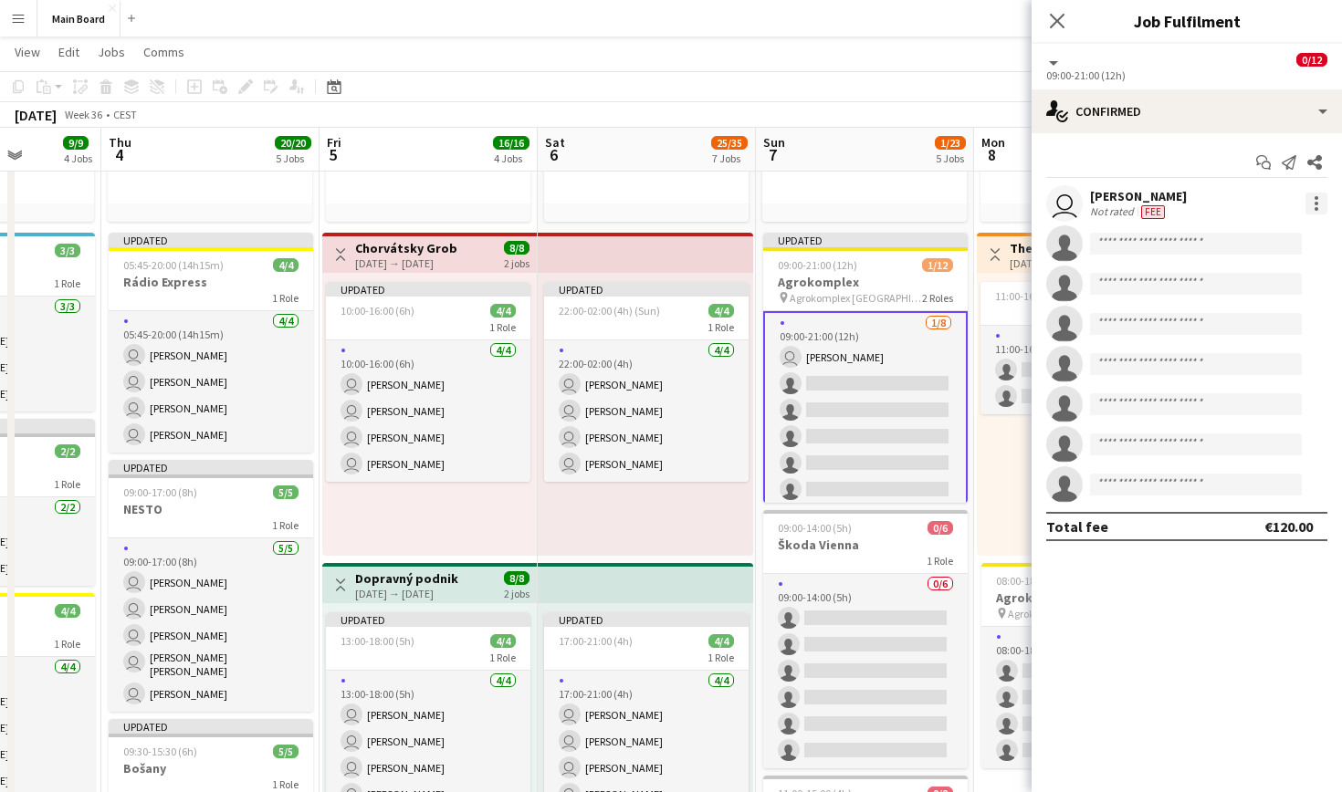
click at [1320, 200] on div at bounding box center [1316, 204] width 22 height 22
click at [1242, 455] on span "Set as supervisor" at bounding box center [1256, 456] width 113 height 16
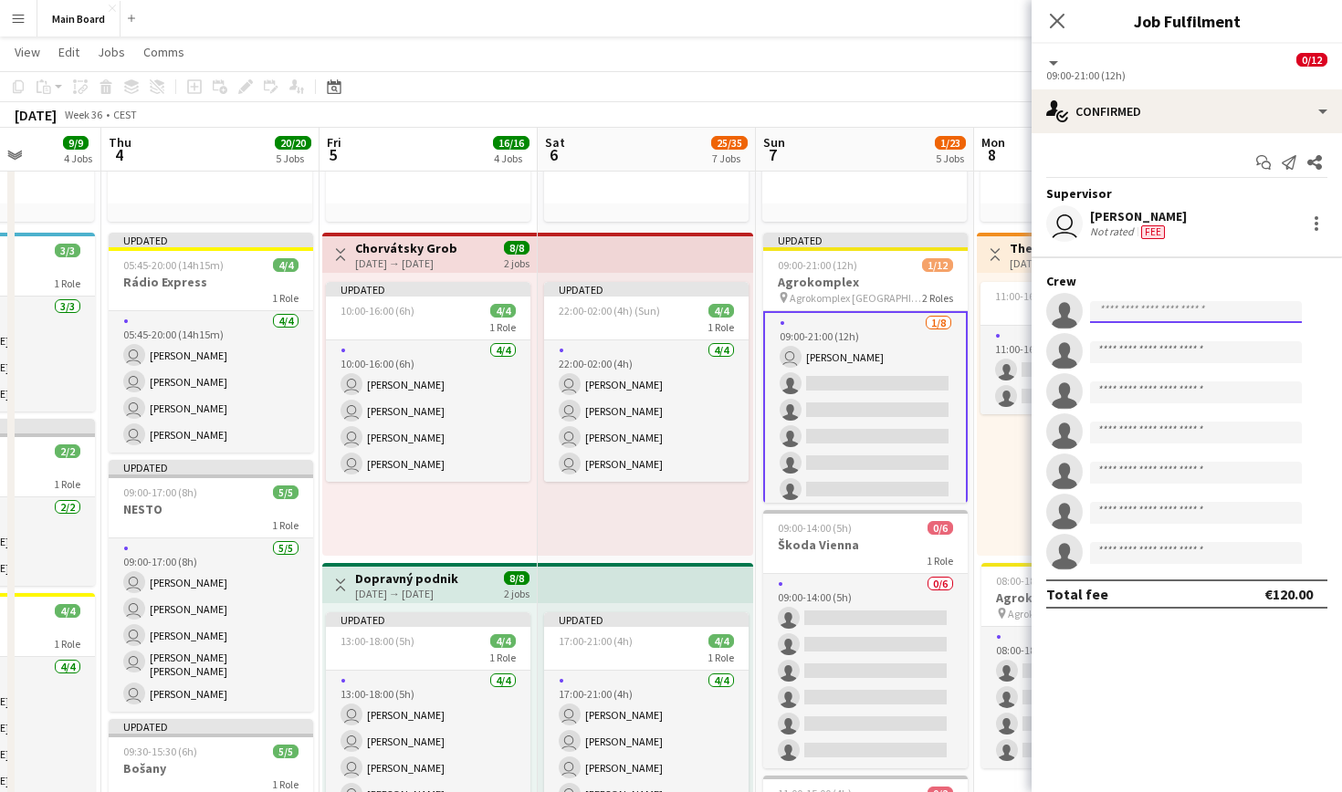
click at [1128, 306] on input at bounding box center [1196, 312] width 212 height 22
type input "***"
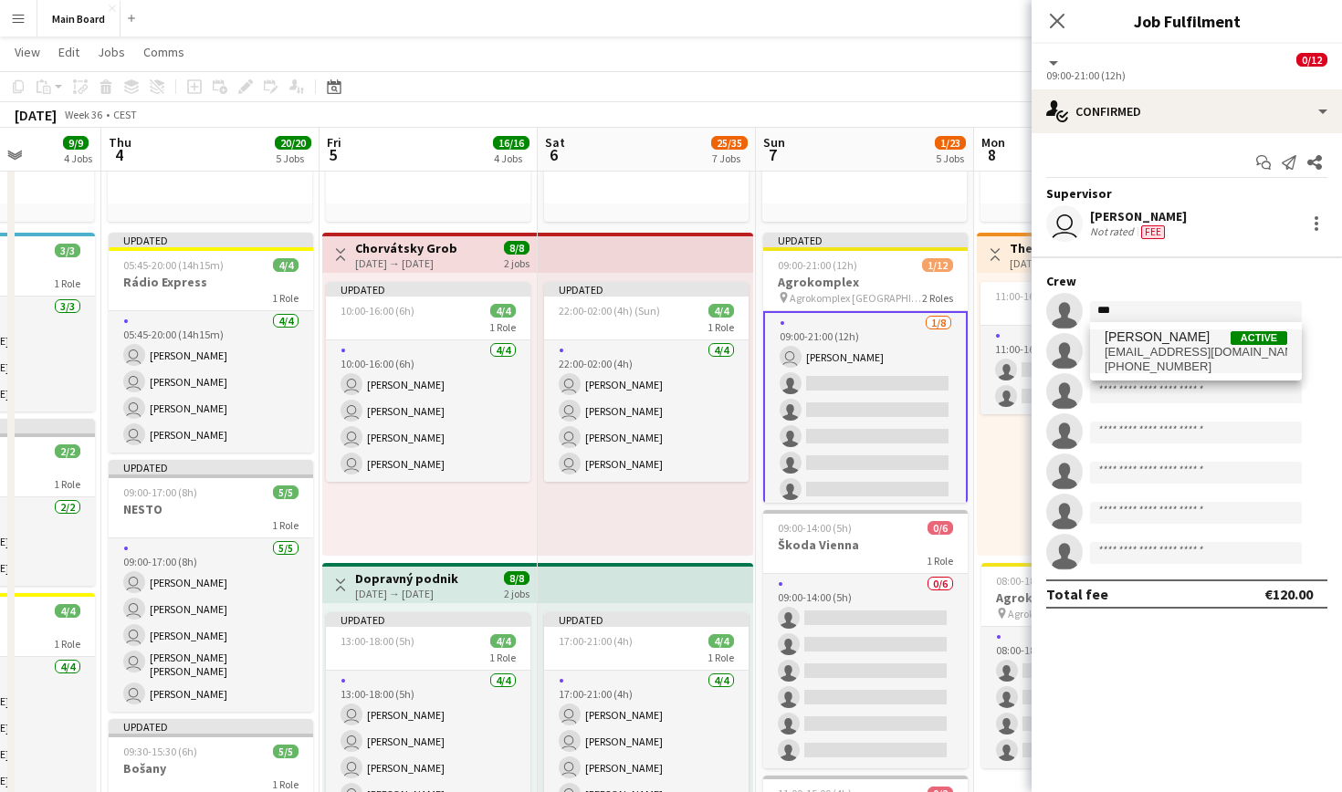
click at [1144, 341] on span "[PERSON_NAME]" at bounding box center [1157, 338] width 105 height 16
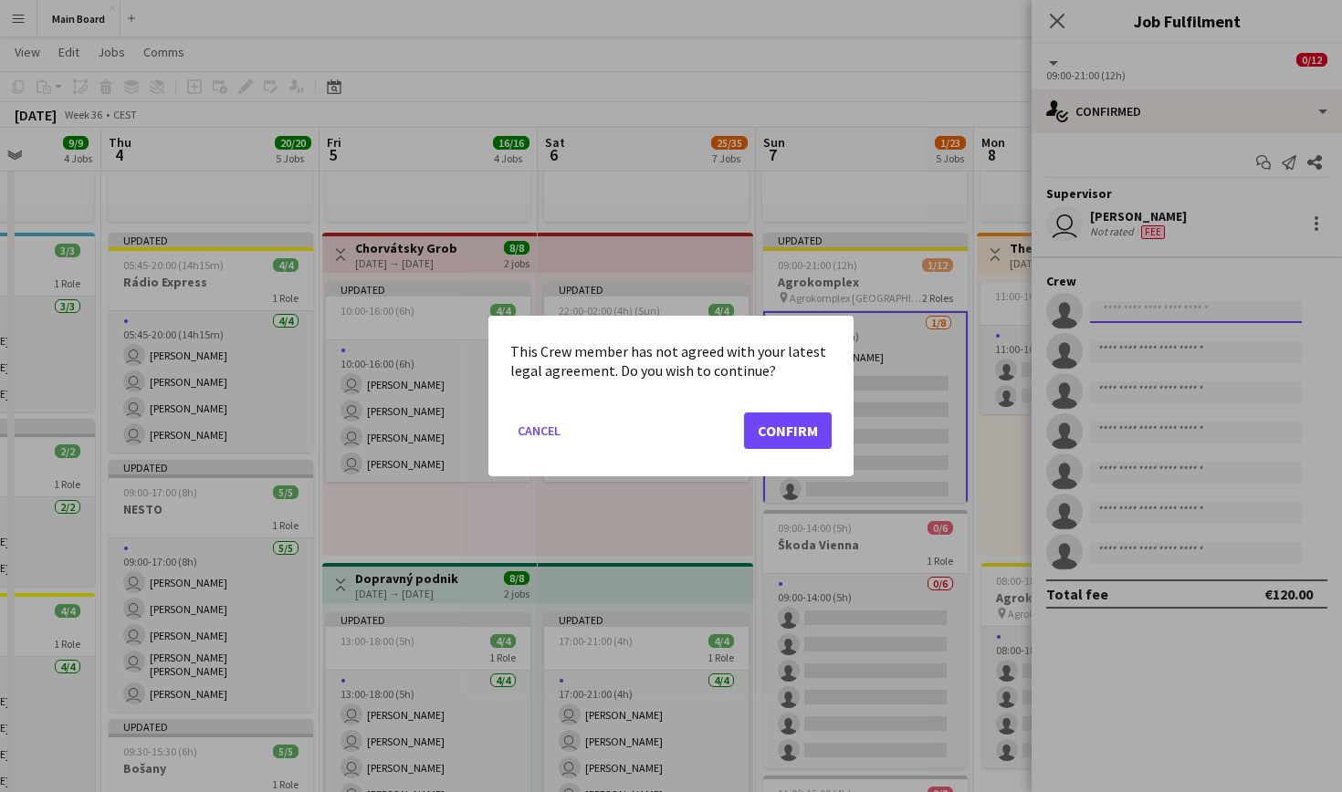
scroll to position [0, 0]
click at [796, 428] on button "Confirm" at bounding box center [788, 431] width 88 height 37
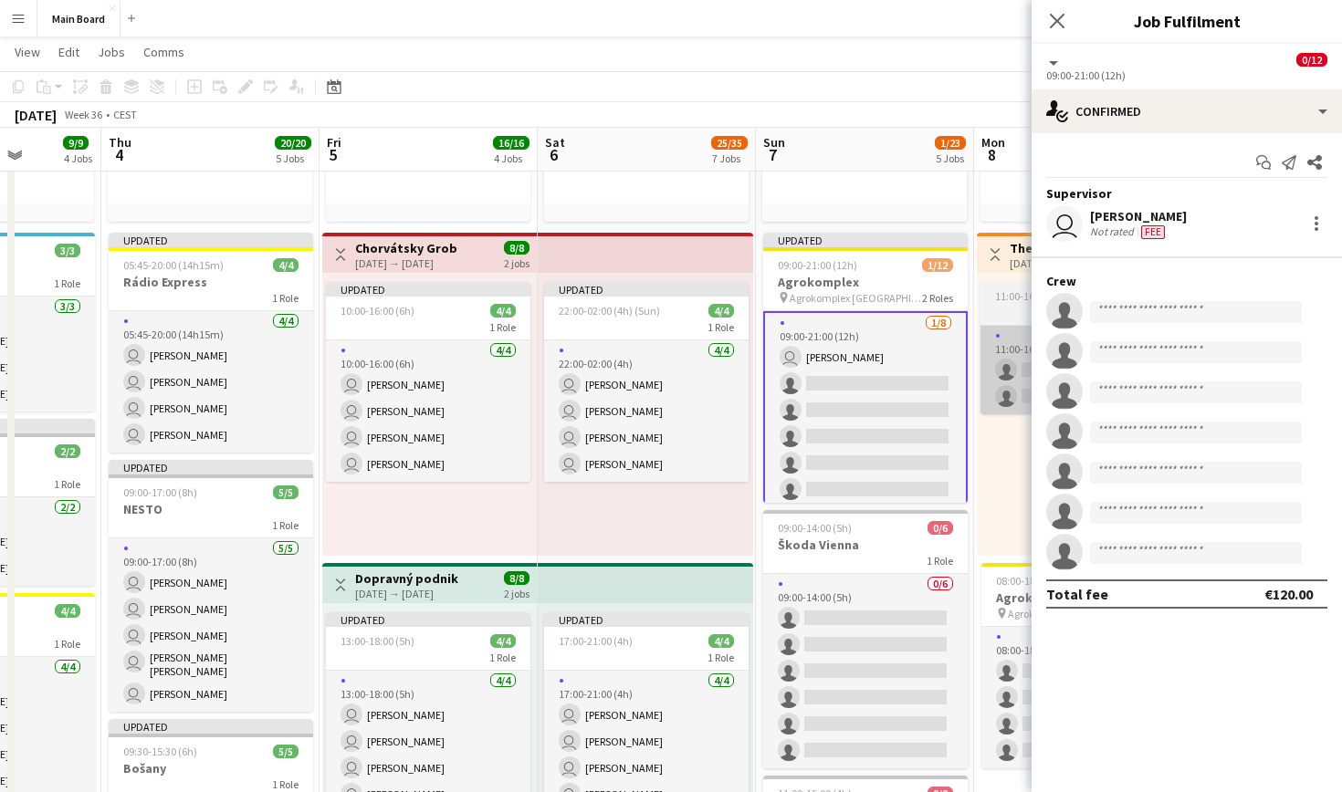
scroll to position [309, 0]
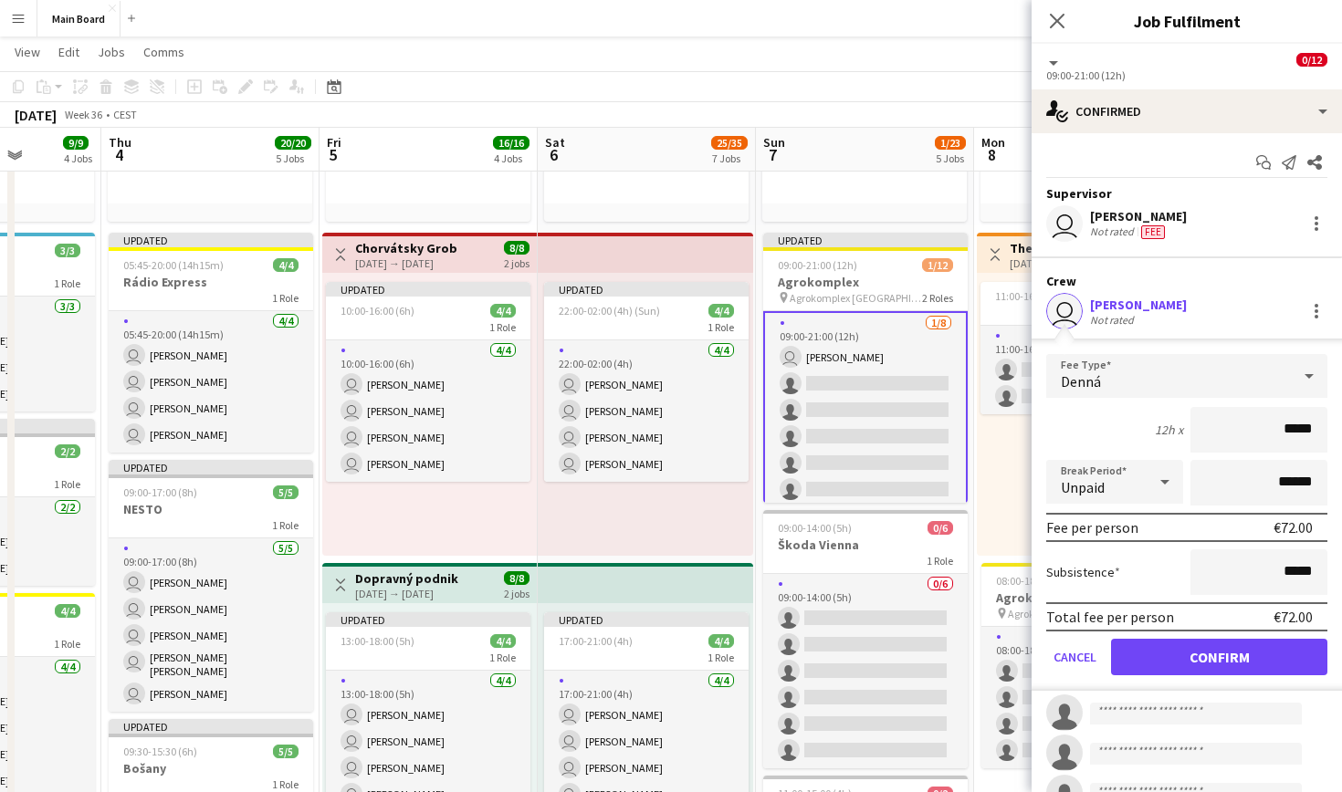
click at [1248, 383] on div "Denná" at bounding box center [1168, 376] width 245 height 44
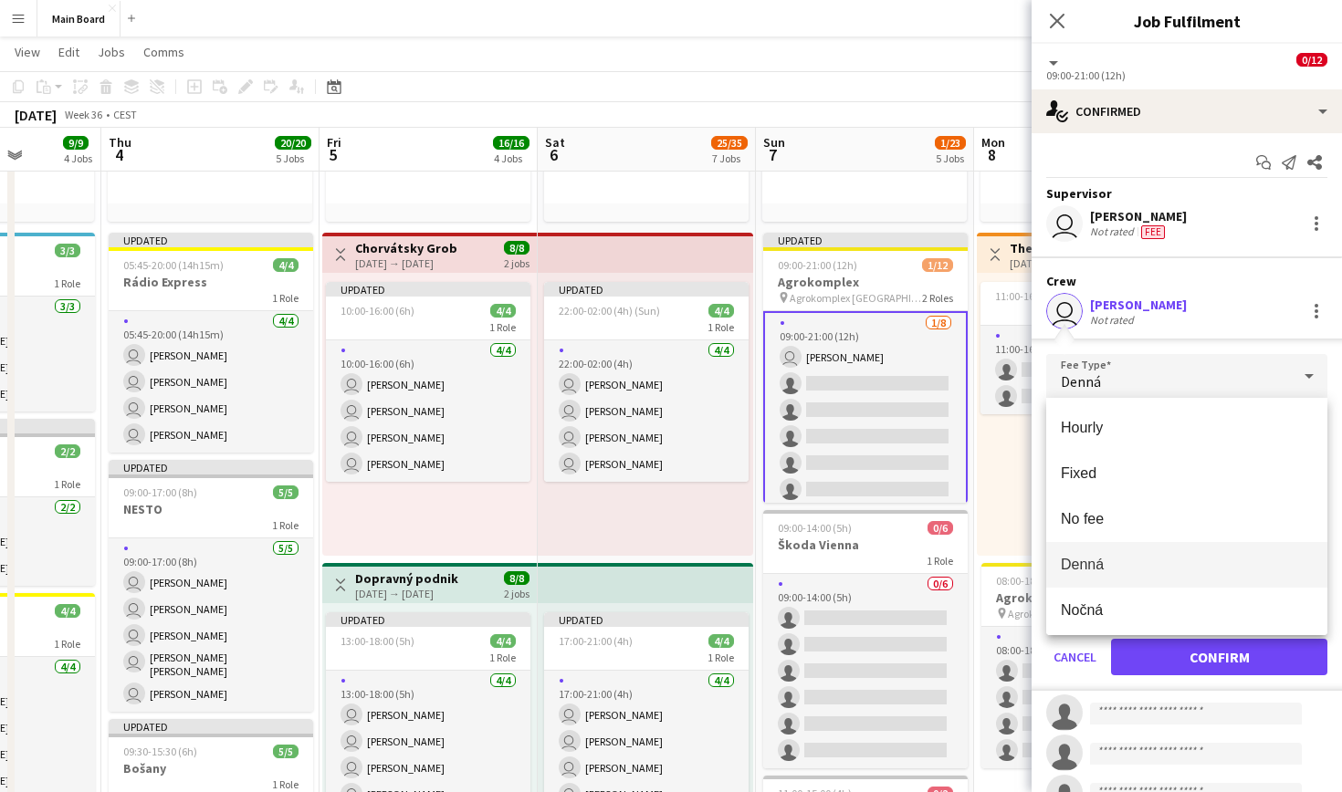
click at [1251, 382] on div at bounding box center [671, 396] width 1342 height 792
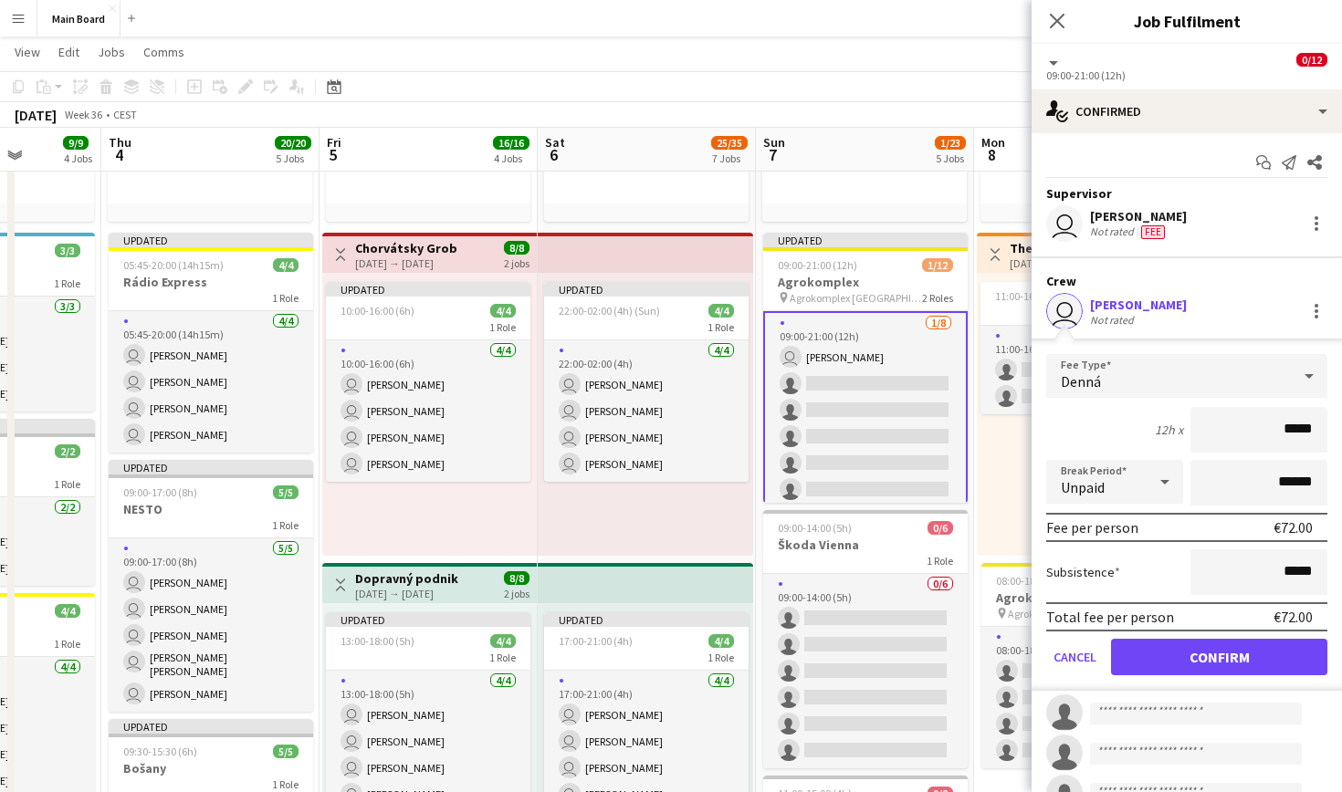
click at [1256, 652] on button "Confirm" at bounding box center [1219, 657] width 216 height 37
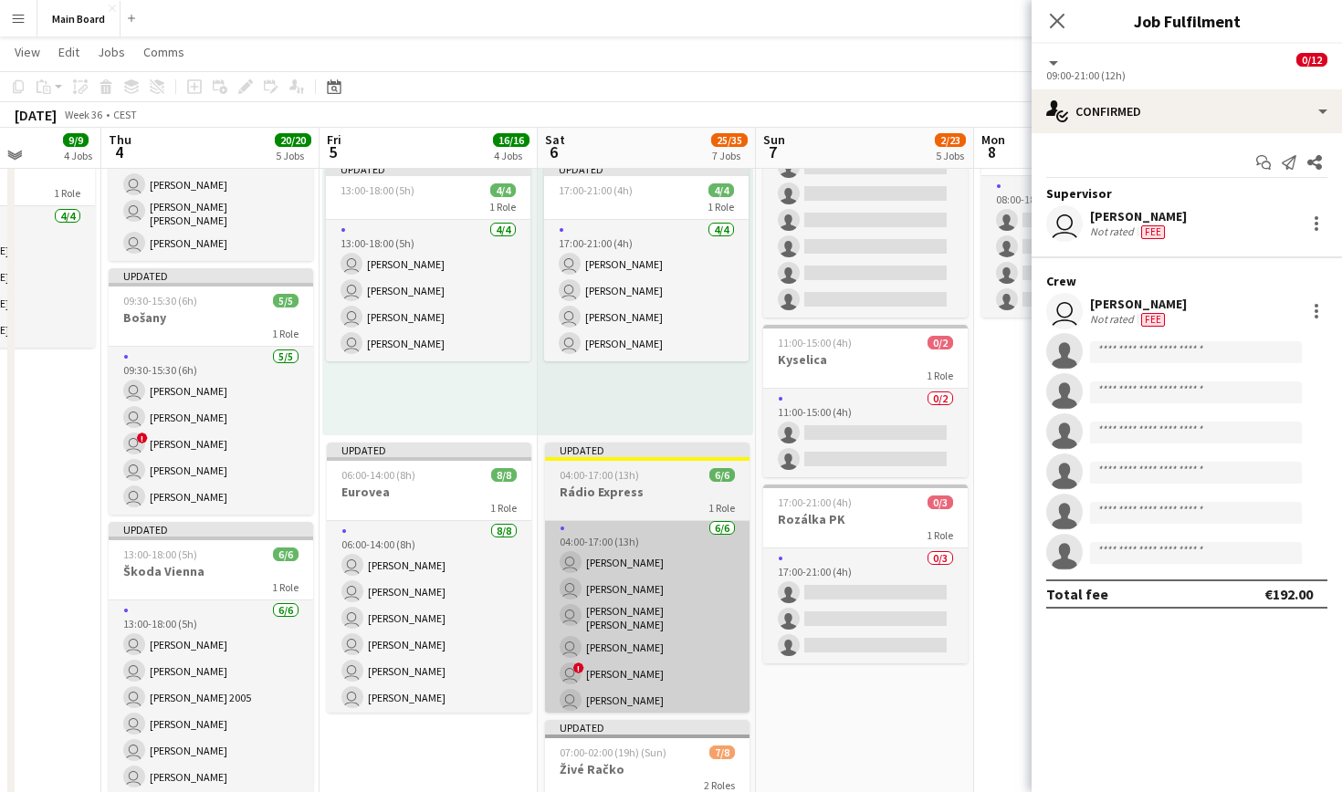
scroll to position [762, 0]
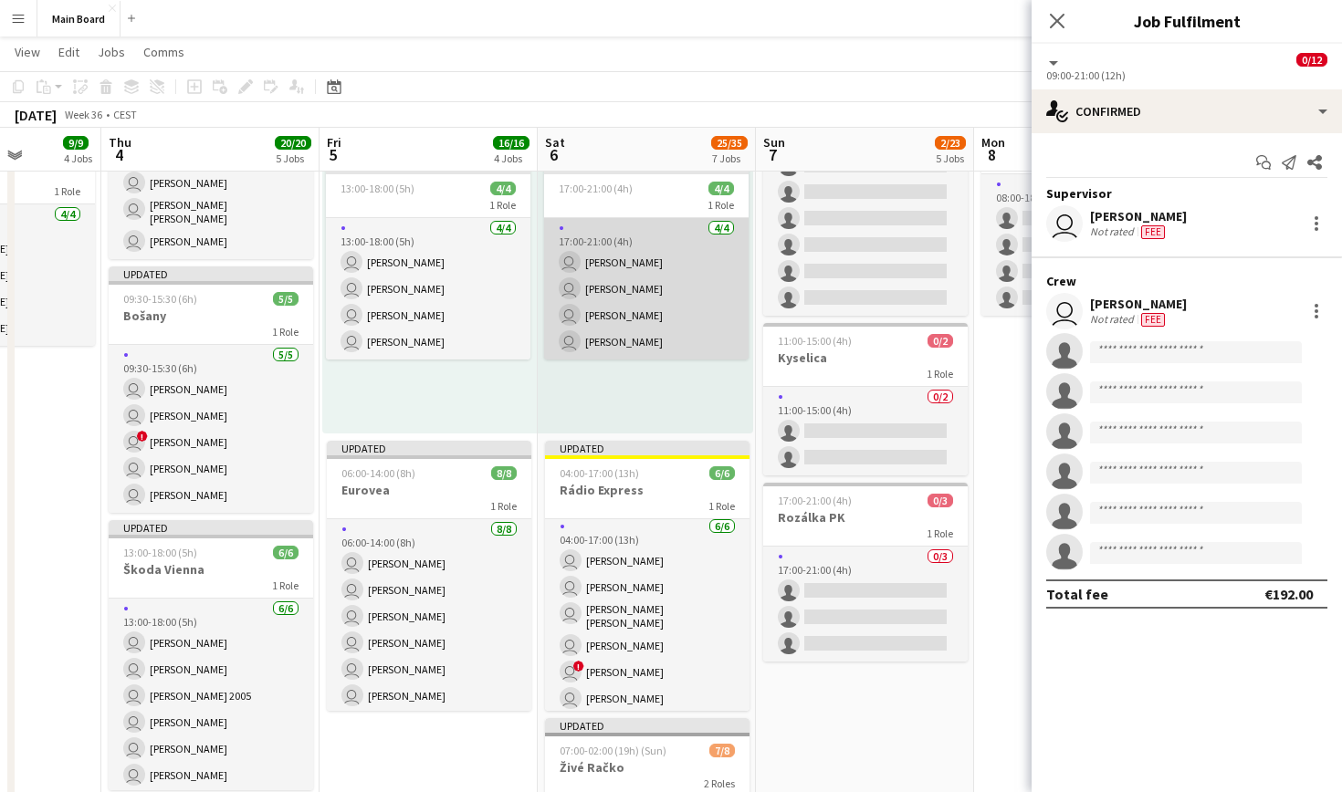
click at [701, 292] on app-card-role "[DATE] 17:00-21:00 (4h) user [PERSON_NAME] user [PERSON_NAME] user [PERSON_NAME…" at bounding box center [646, 289] width 204 height 142
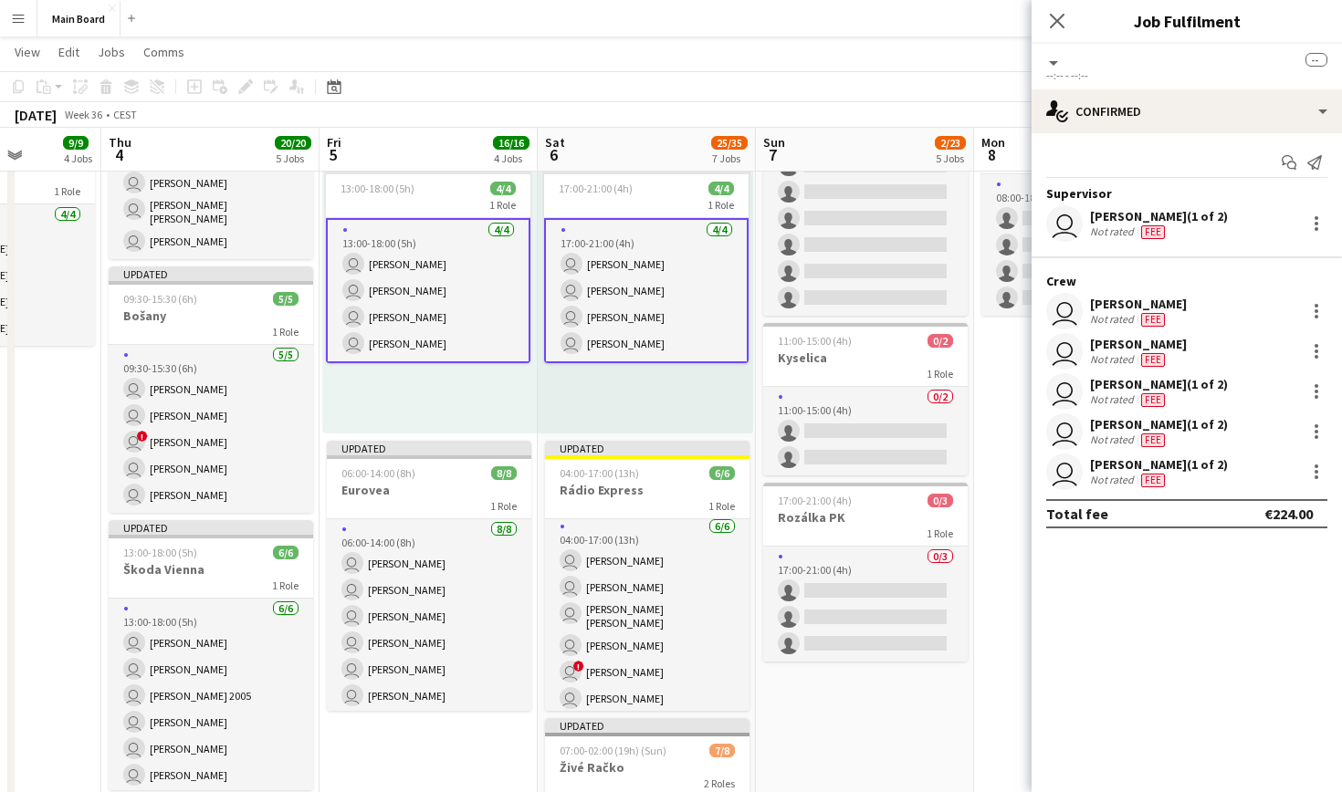
click at [697, 266] on app-card-role "[DATE] 17:00-21:00 (4h) user [PERSON_NAME] user [PERSON_NAME] user [PERSON_NAME…" at bounding box center [646, 290] width 204 height 145
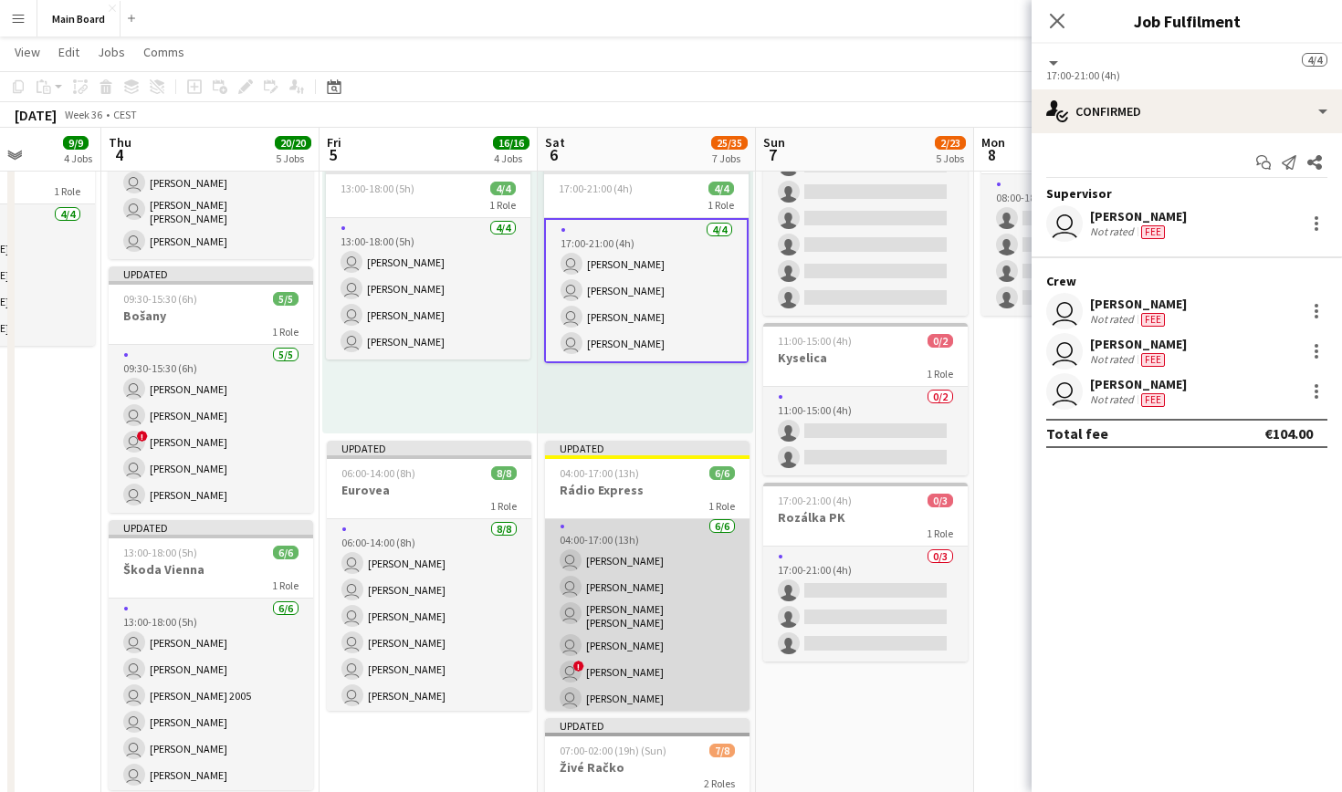
click at [687, 599] on app-card-role "[DATE] 04:00-17:00 (13h) user [PERSON_NAME] user [PERSON_NAME] user [PERSON_NAM…" at bounding box center [647, 617] width 204 height 200
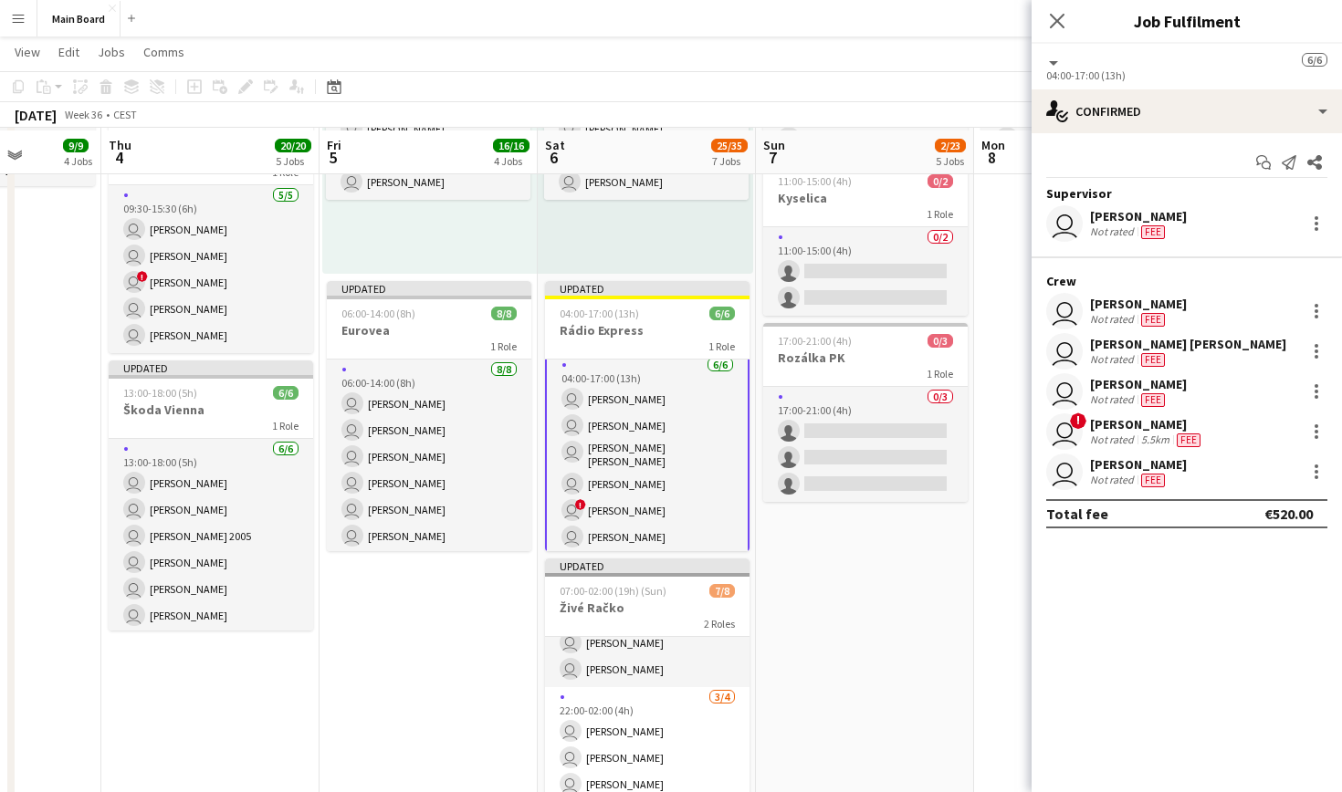
scroll to position [925, 0]
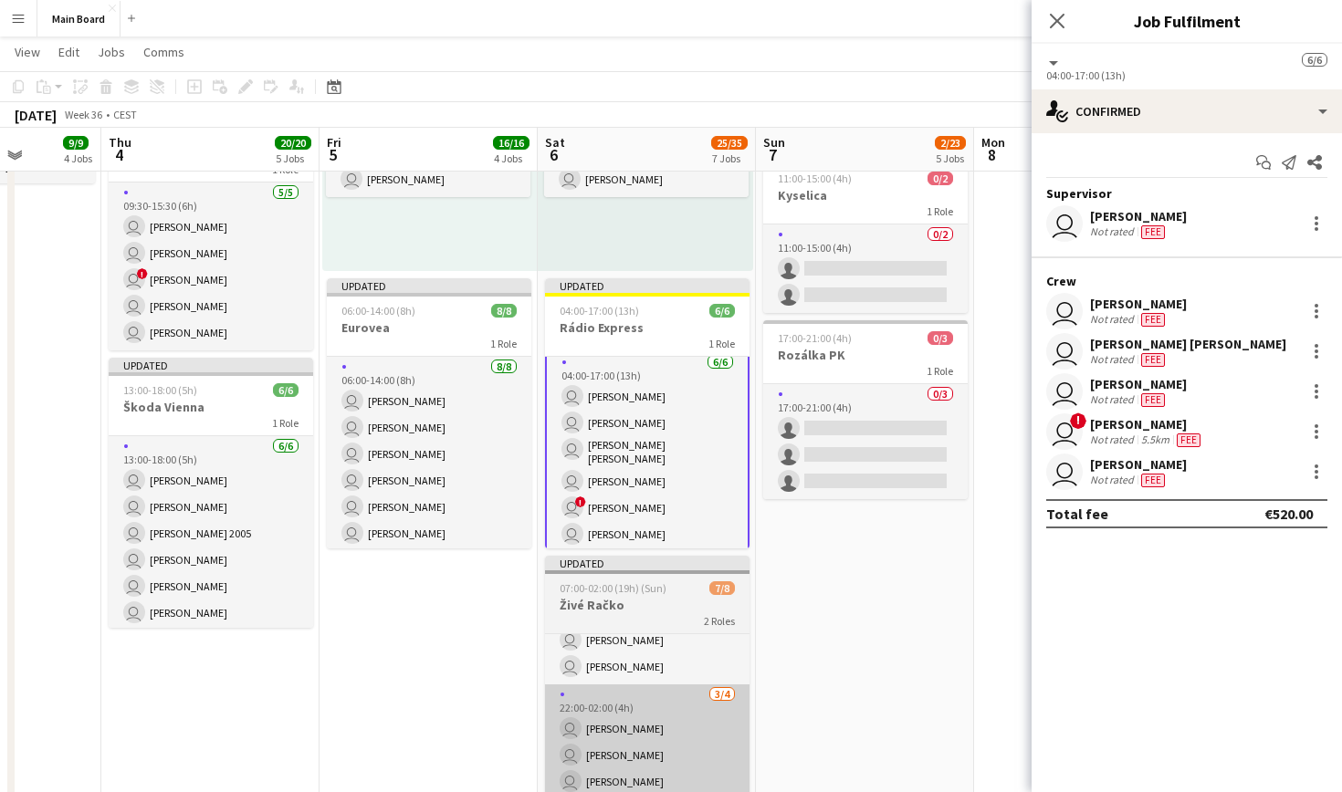
click at [682, 752] on app-card-role "[DATE] 22:00-02:00 (4h) user [PERSON_NAME] user [PERSON_NAME] user [PERSON_NAME…" at bounding box center [647, 756] width 204 height 142
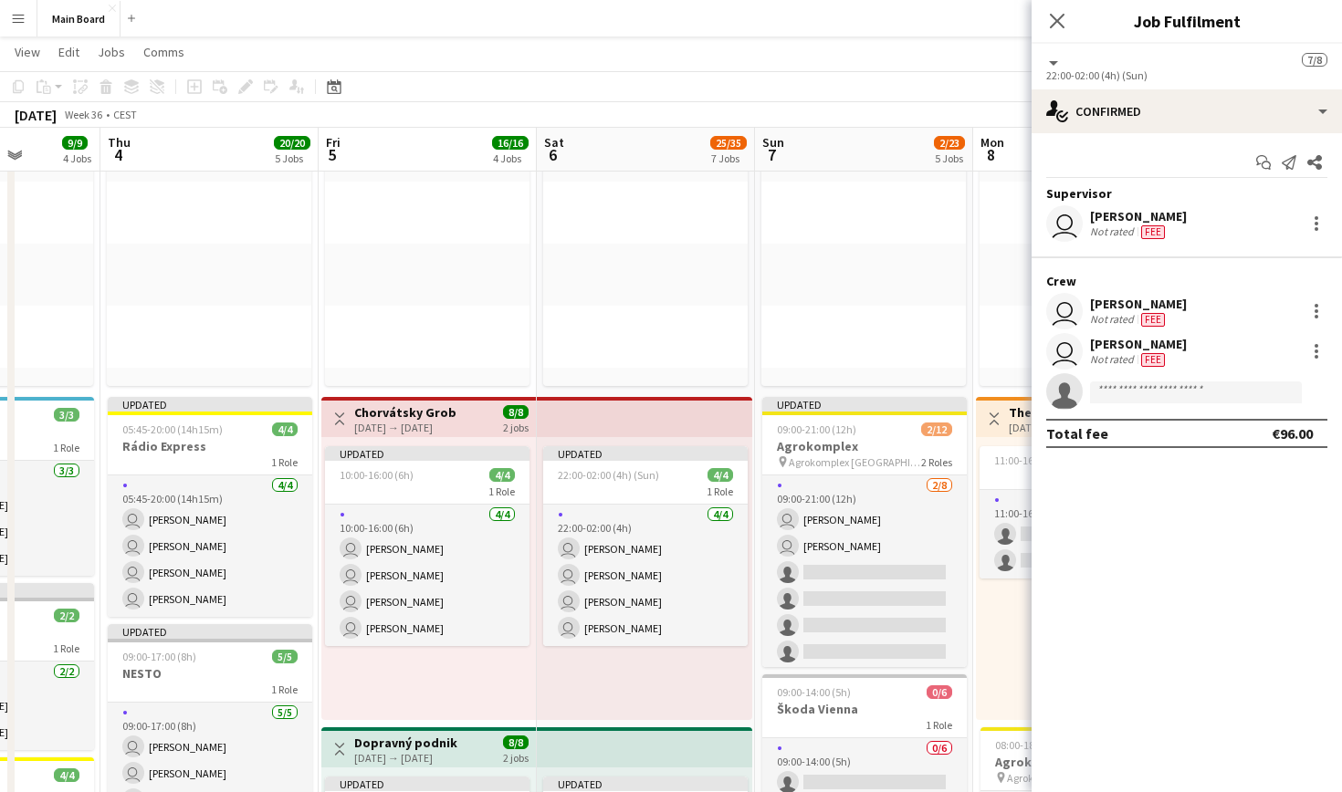
scroll to position [0, 0]
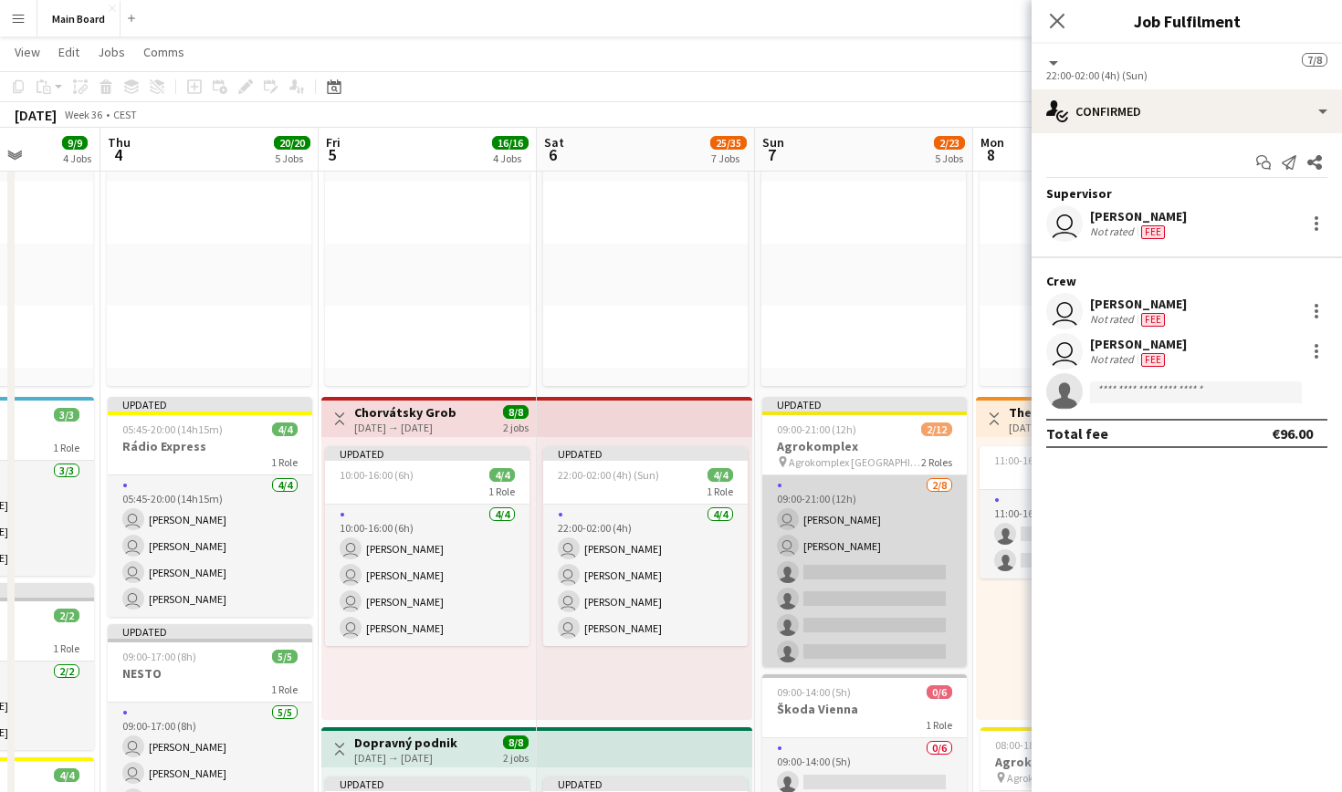
click at [905, 520] on app-card-role "[DATE] 09:00-21:00 (12h) user [PERSON_NAME] user [PERSON_NAME] single-neutral-a…" at bounding box center [864, 599] width 204 height 247
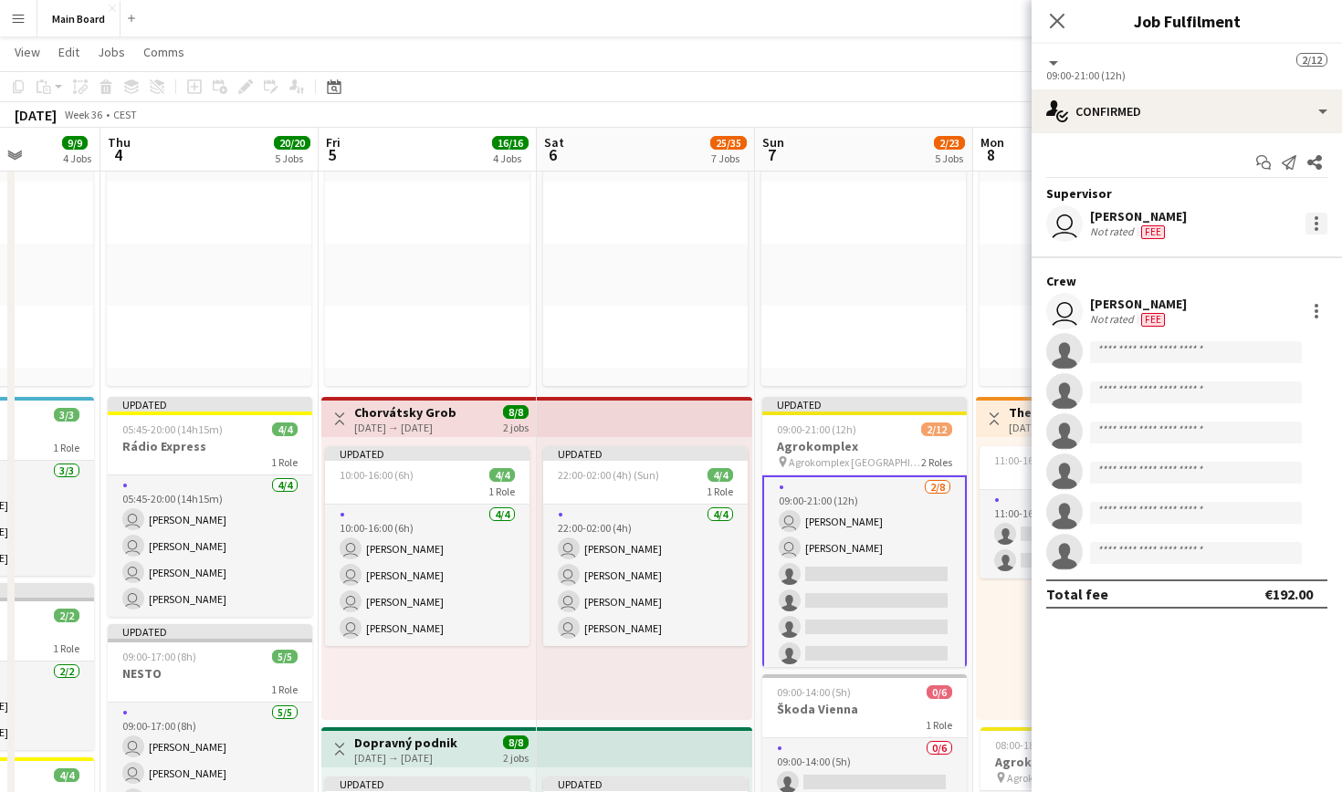
click at [1318, 221] on div at bounding box center [1316, 224] width 22 height 22
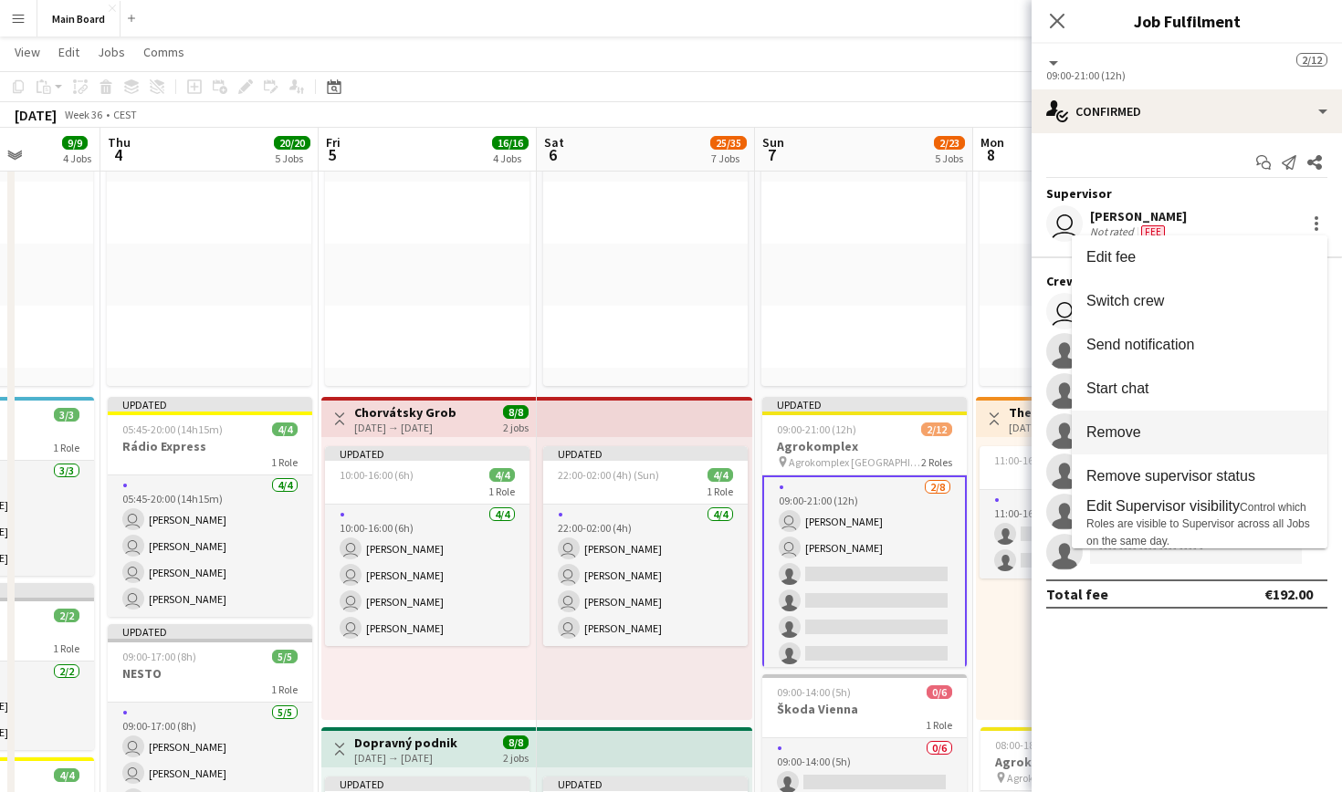
click at [1140, 427] on span "Remove" at bounding box center [1113, 433] width 55 height 16
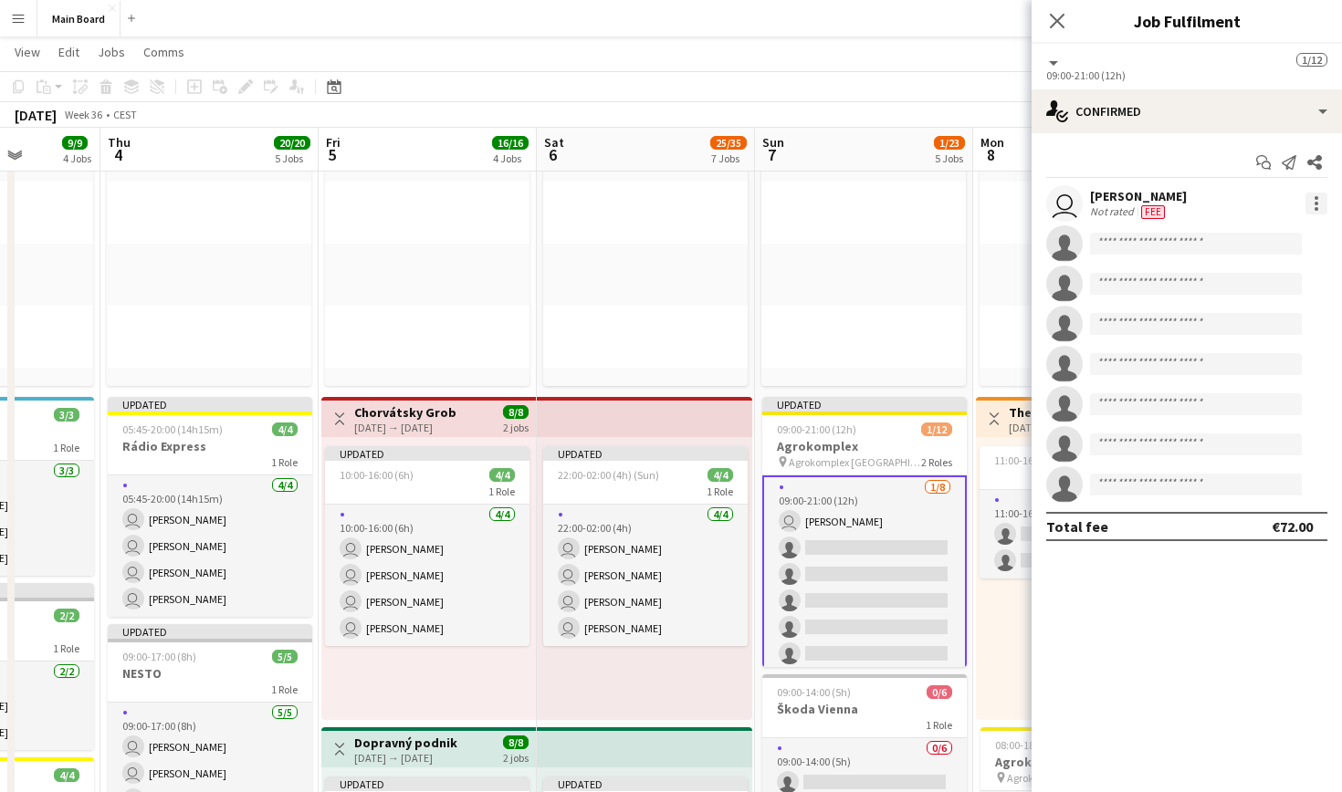
click at [1317, 195] on div at bounding box center [1316, 204] width 22 height 22
click at [1237, 407] on span "Remove" at bounding box center [1227, 412] width 55 height 16
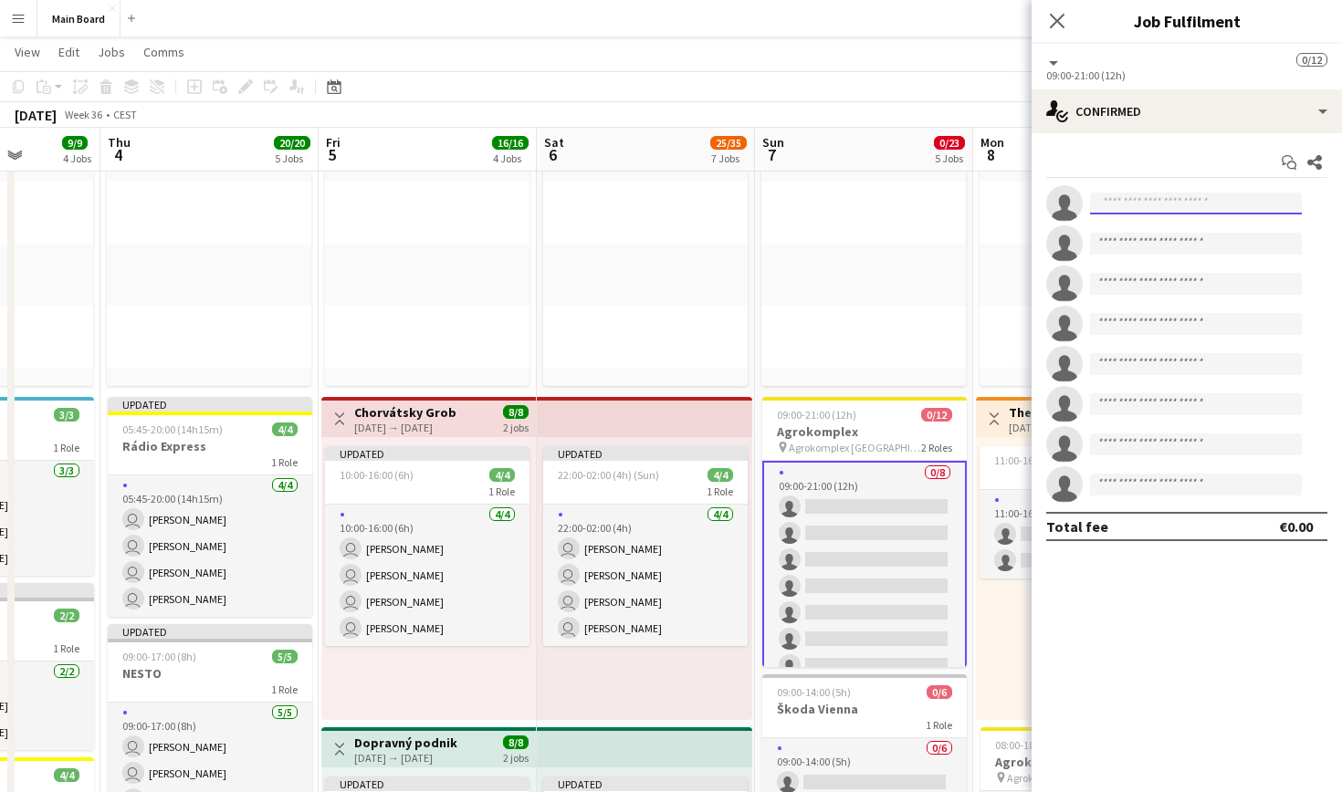
click at [1188, 210] on input at bounding box center [1196, 204] width 212 height 22
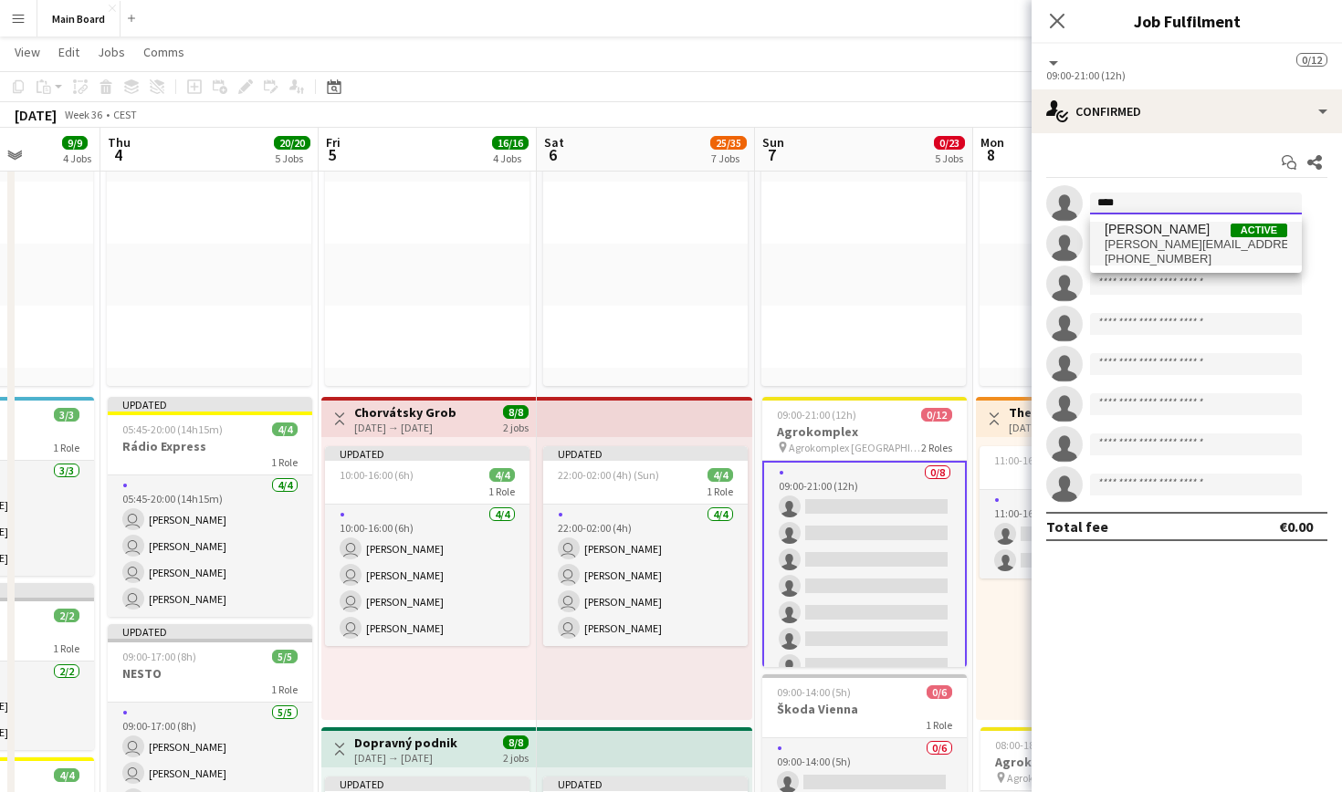
type input "****"
click at [1151, 242] on span "[PERSON_NAME][EMAIL_ADDRESS][DOMAIN_NAME]" at bounding box center [1196, 244] width 183 height 15
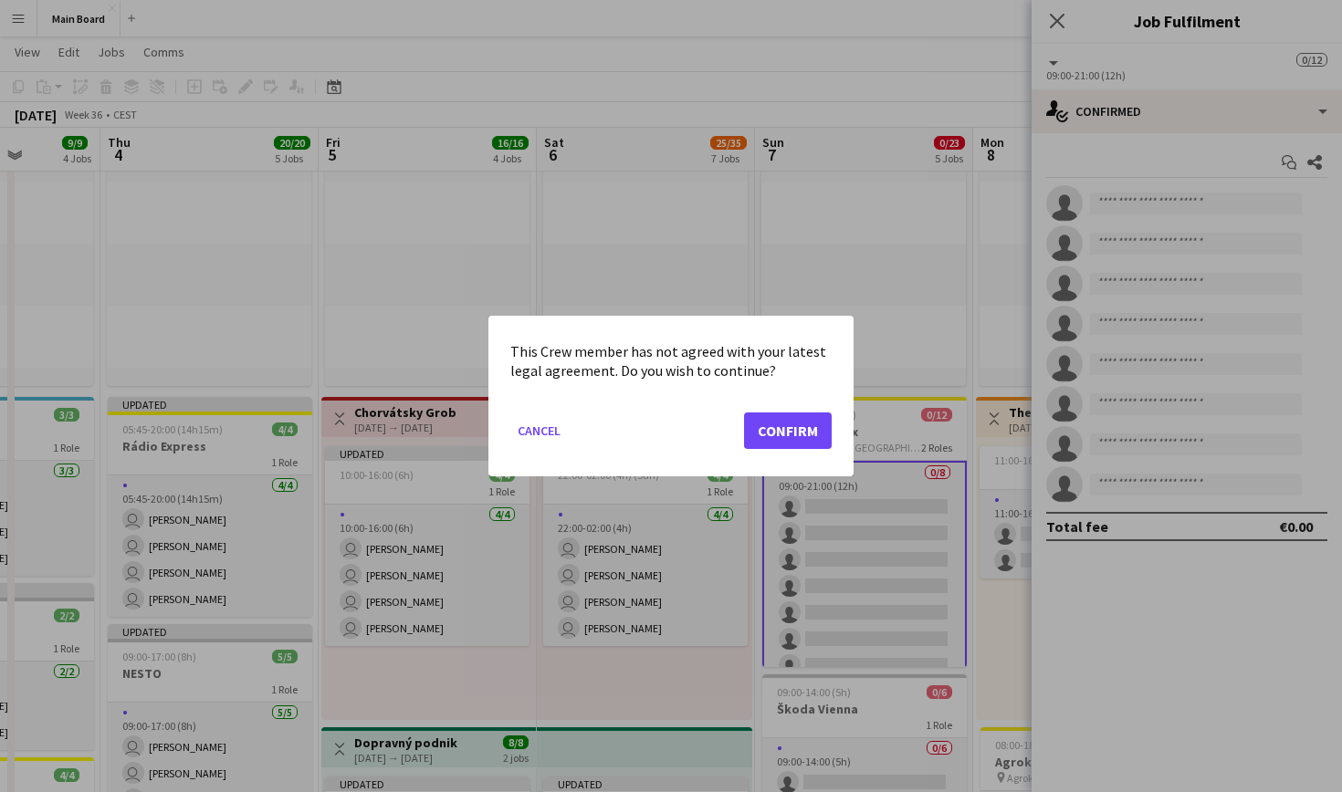
click at [791, 426] on button "Confirm" at bounding box center [788, 431] width 88 height 37
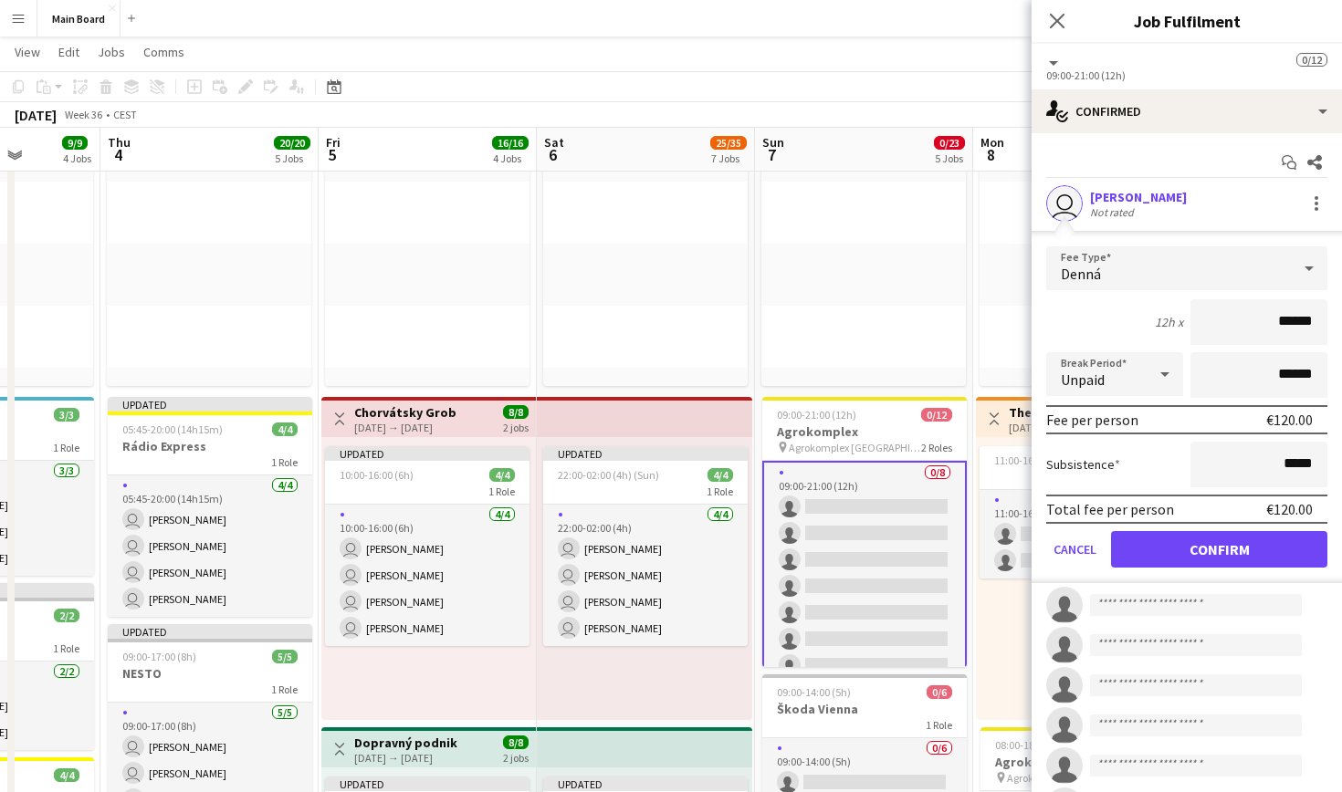
click at [1225, 552] on button "Confirm" at bounding box center [1219, 549] width 216 height 37
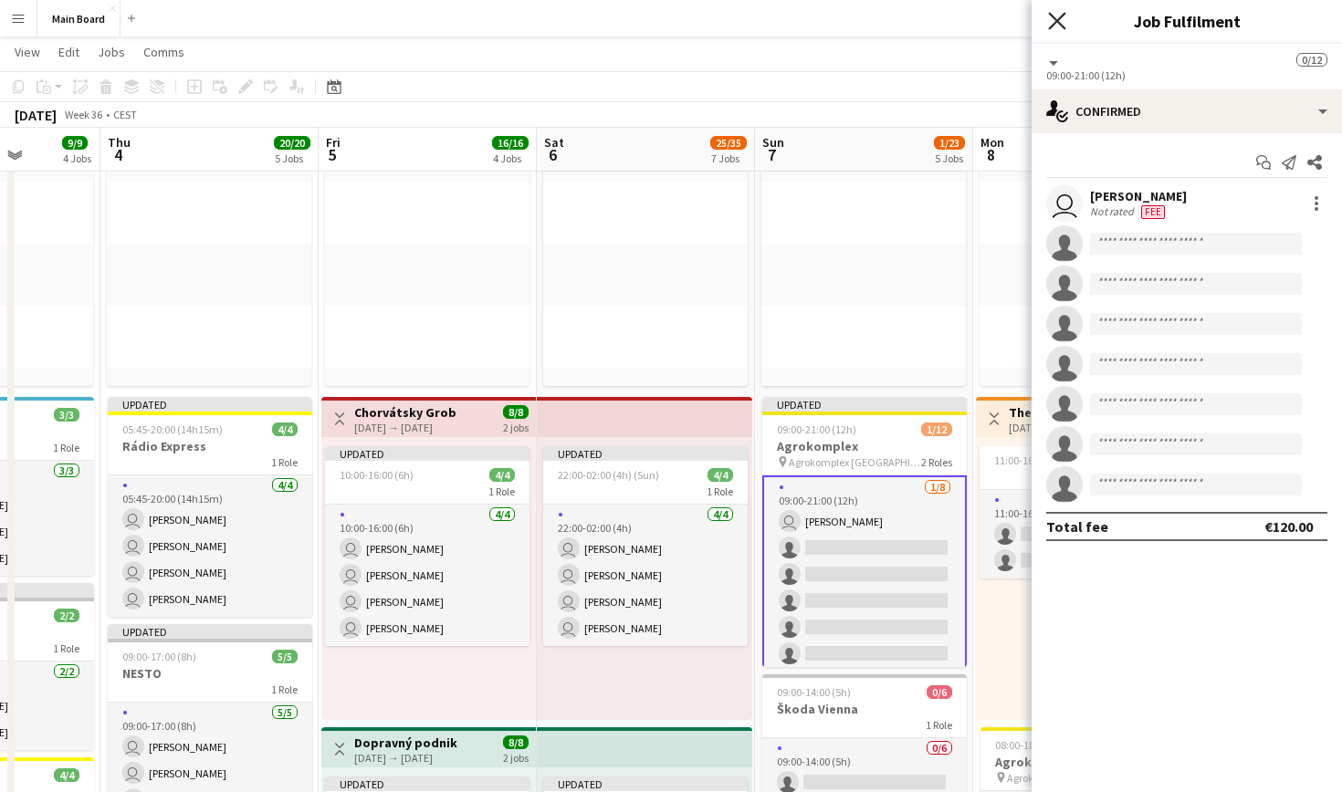
click at [1063, 27] on icon at bounding box center [1056, 20] width 17 height 17
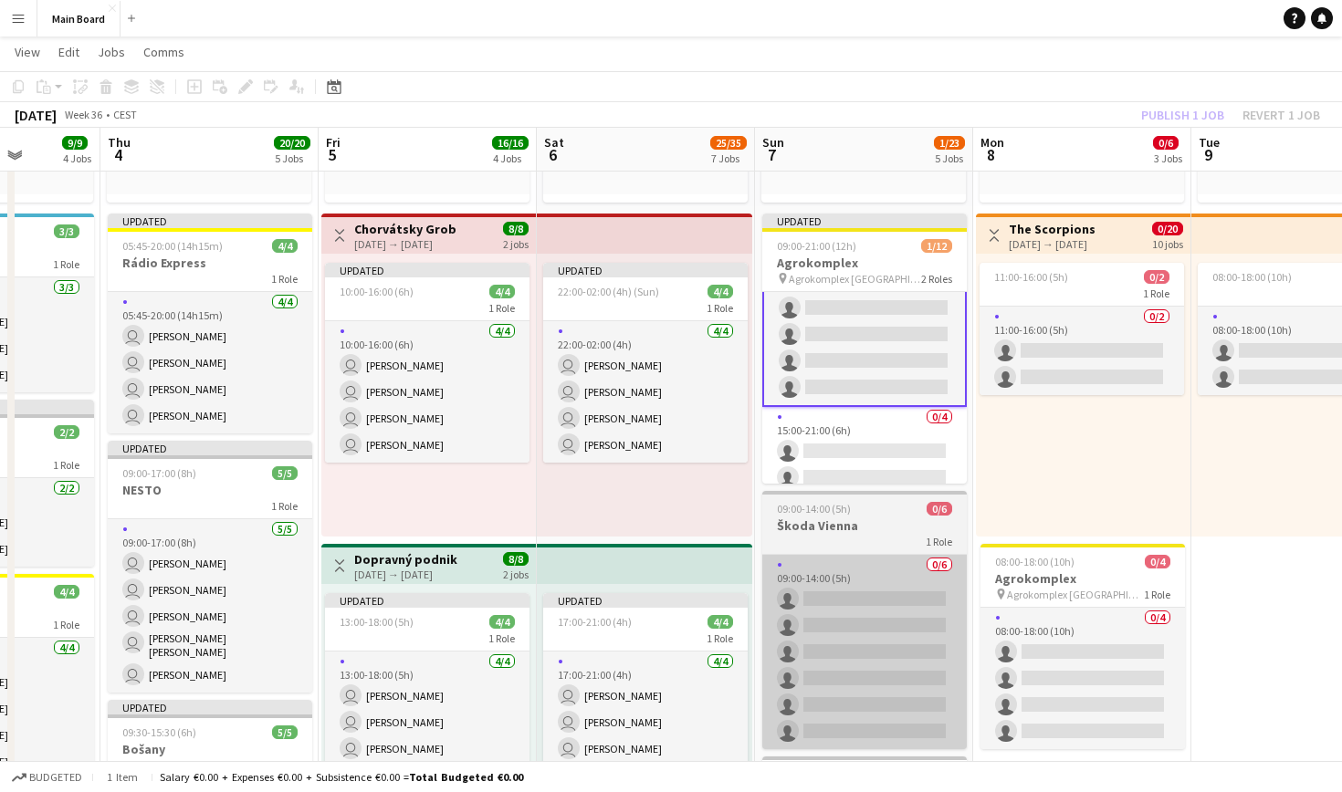
scroll to position [138, 0]
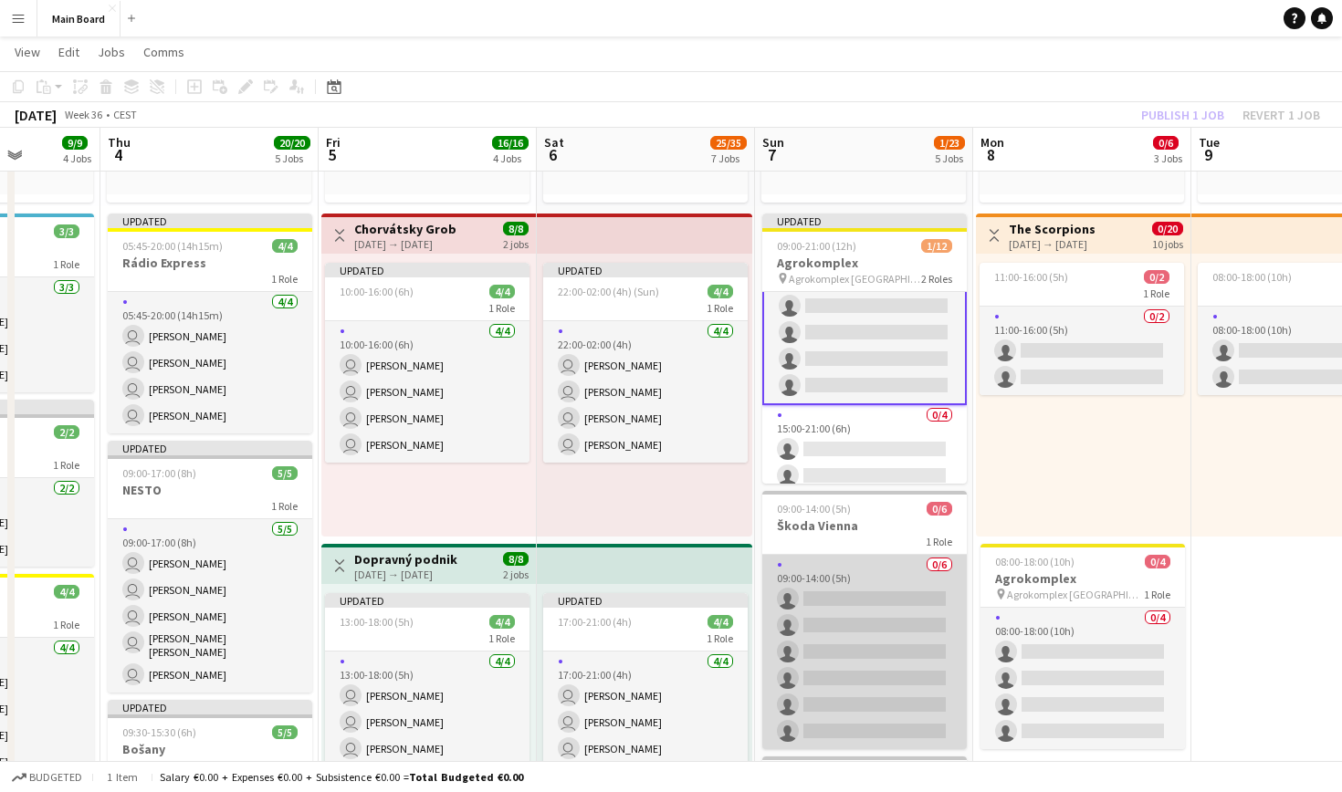
click at [888, 638] on app-card-role "0/6 09:00-14:00 (5h) single-neutral-actions single-neutral-actions single-neutr…" at bounding box center [864, 652] width 204 height 194
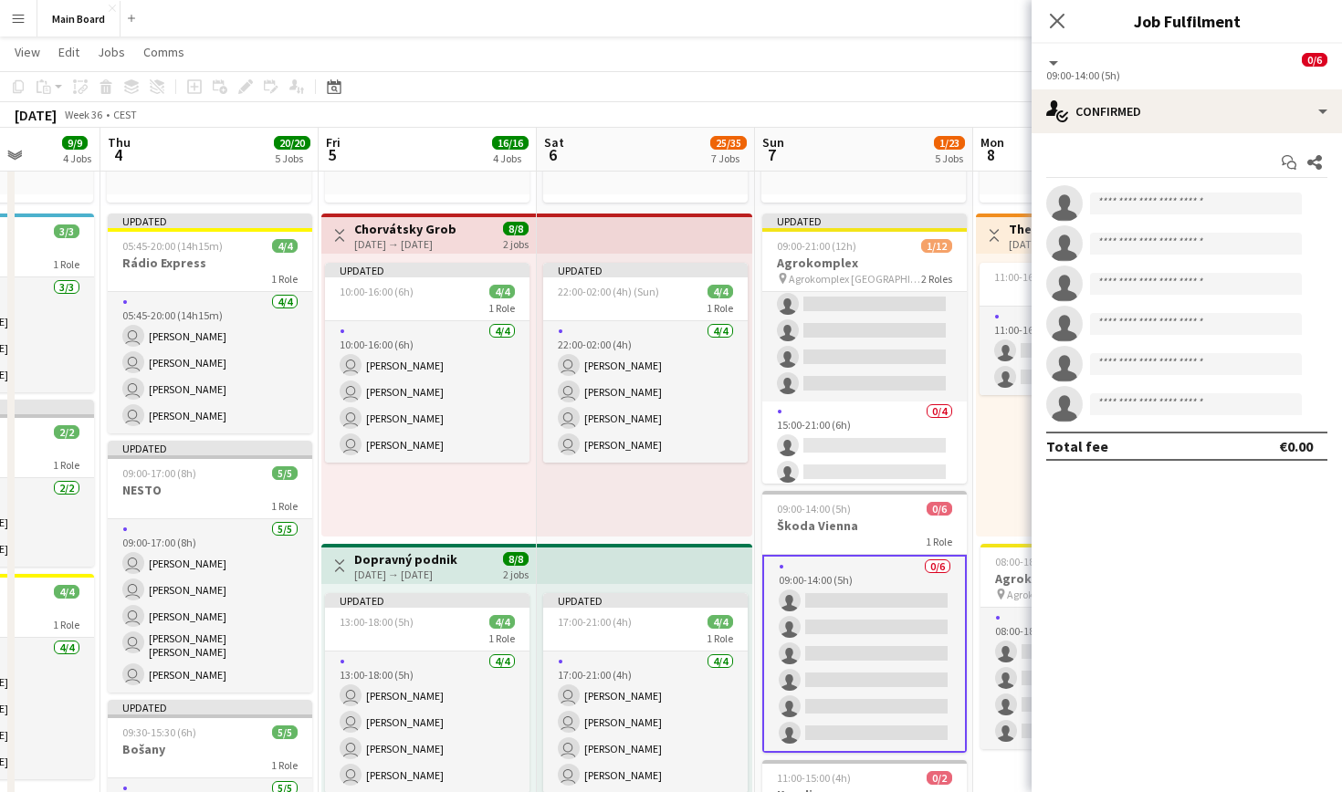
click at [1197, 169] on div "Start chat Share" at bounding box center [1186, 163] width 281 height 30
click at [1184, 209] on input at bounding box center [1196, 204] width 212 height 22
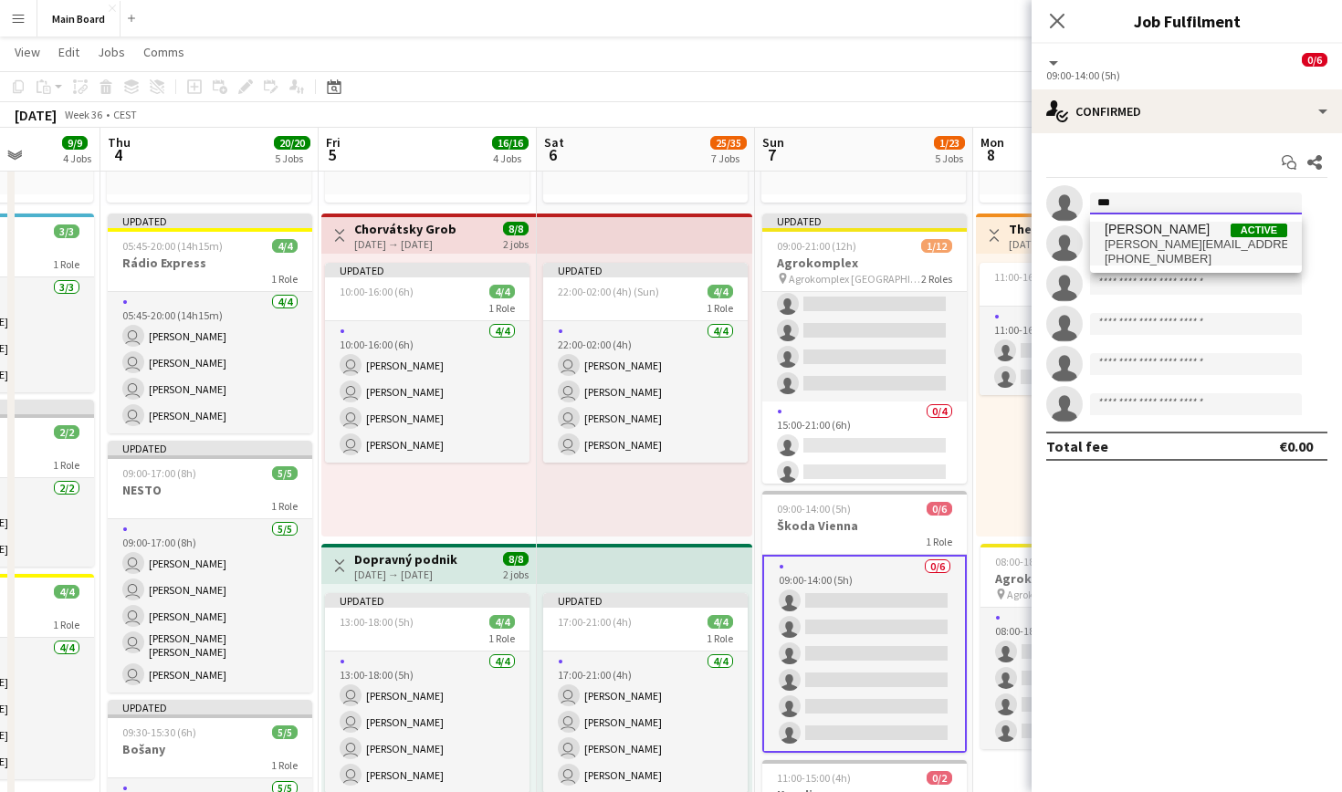
type input "***"
click at [1182, 235] on span "[PERSON_NAME]" at bounding box center [1157, 230] width 105 height 16
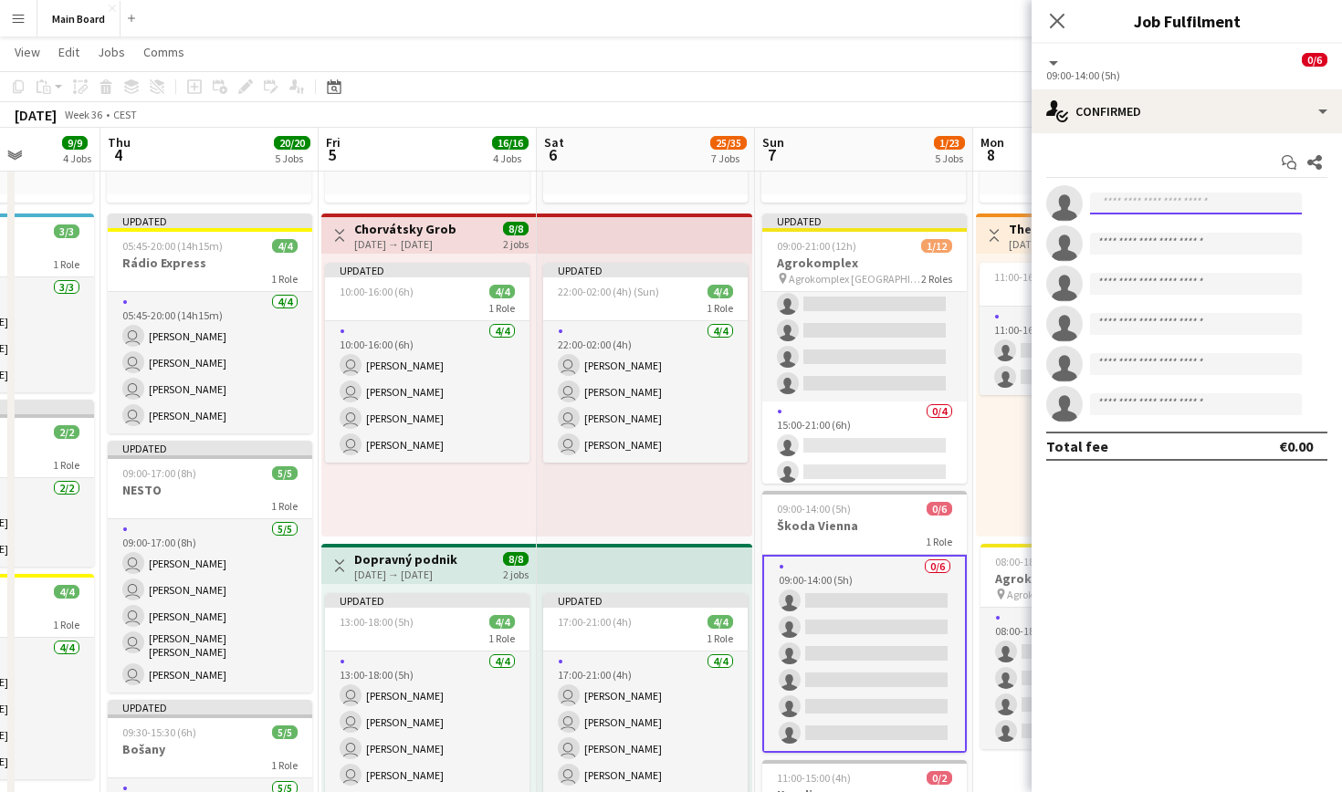
scroll to position [0, 0]
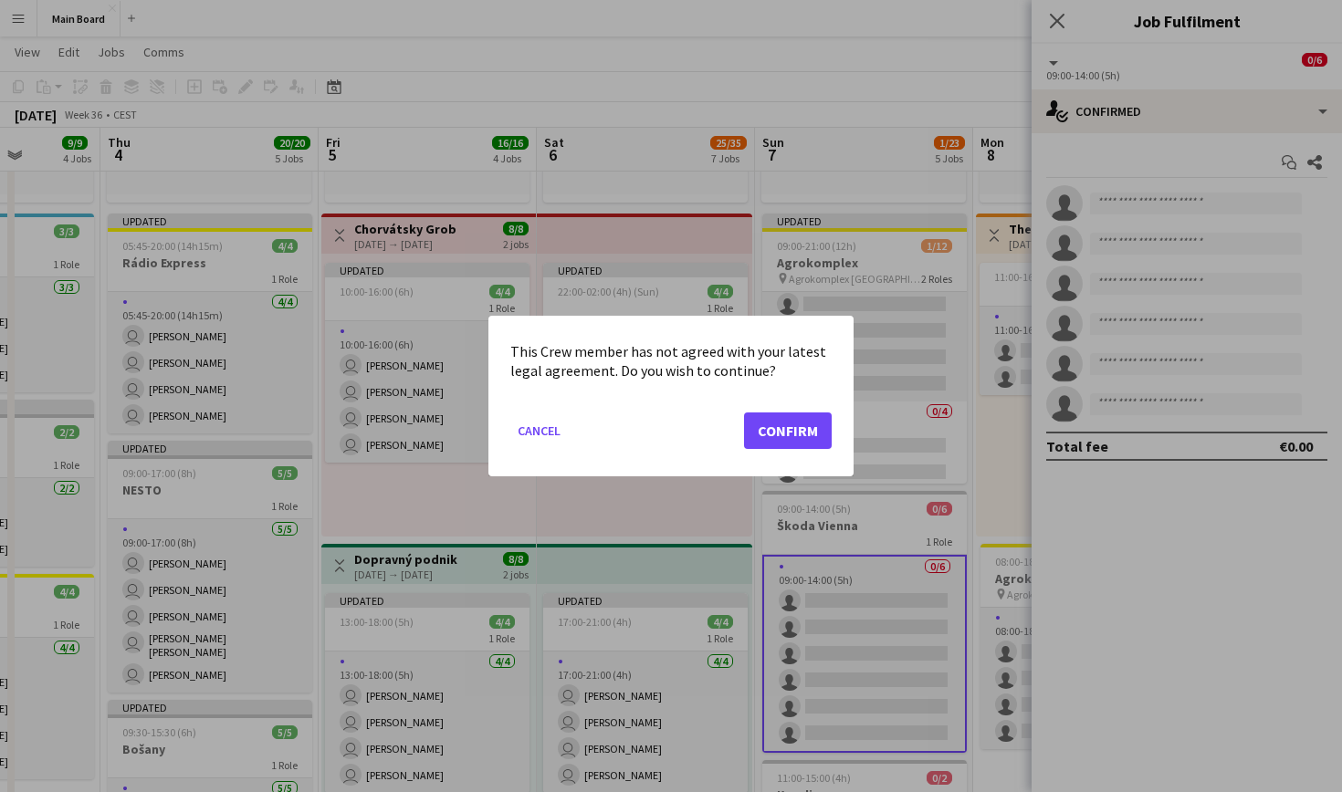
click at [788, 421] on button "Confirm" at bounding box center [788, 431] width 88 height 37
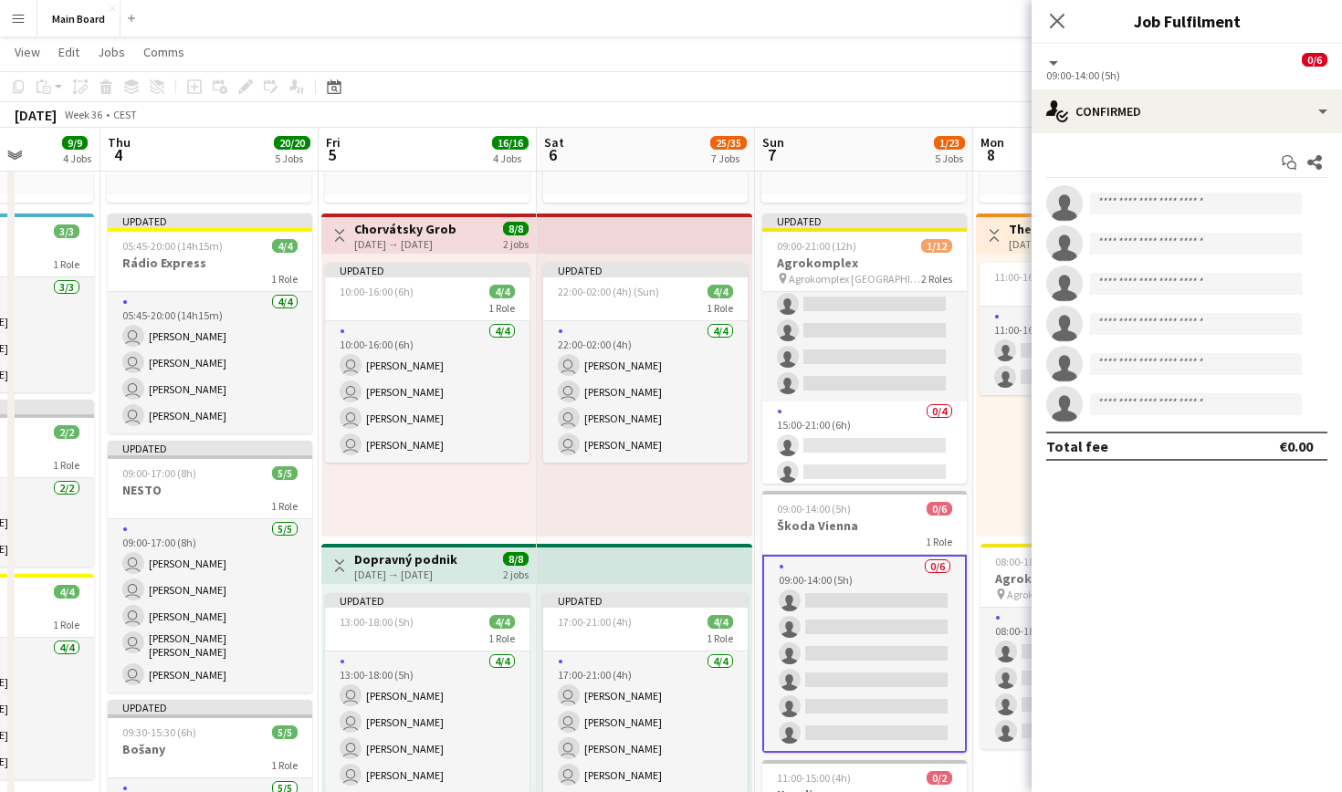
scroll to position [329, 0]
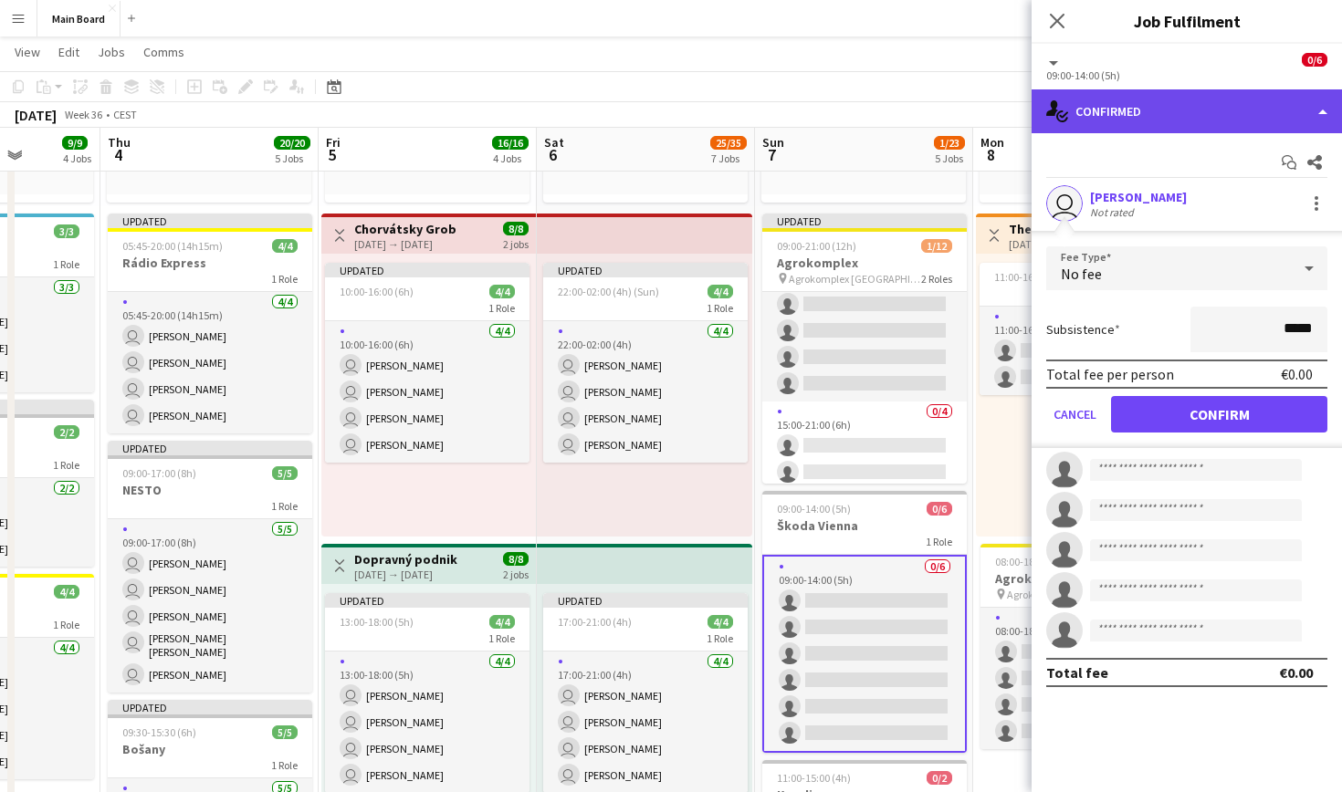
click at [1137, 123] on div "single-neutral-actions-check-2 Confirmed" at bounding box center [1187, 111] width 310 height 44
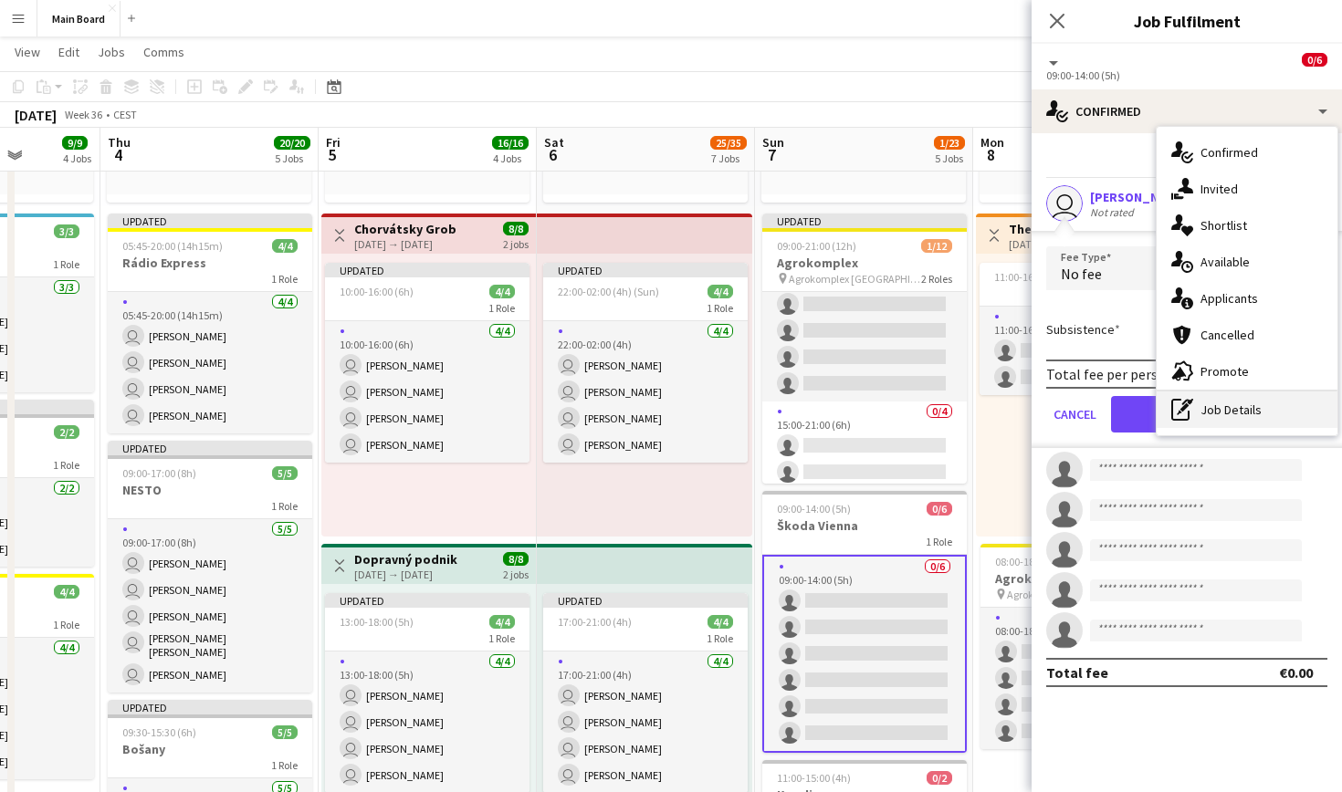
click at [1225, 413] on div "pen-write Job Details" at bounding box center [1247, 410] width 181 height 37
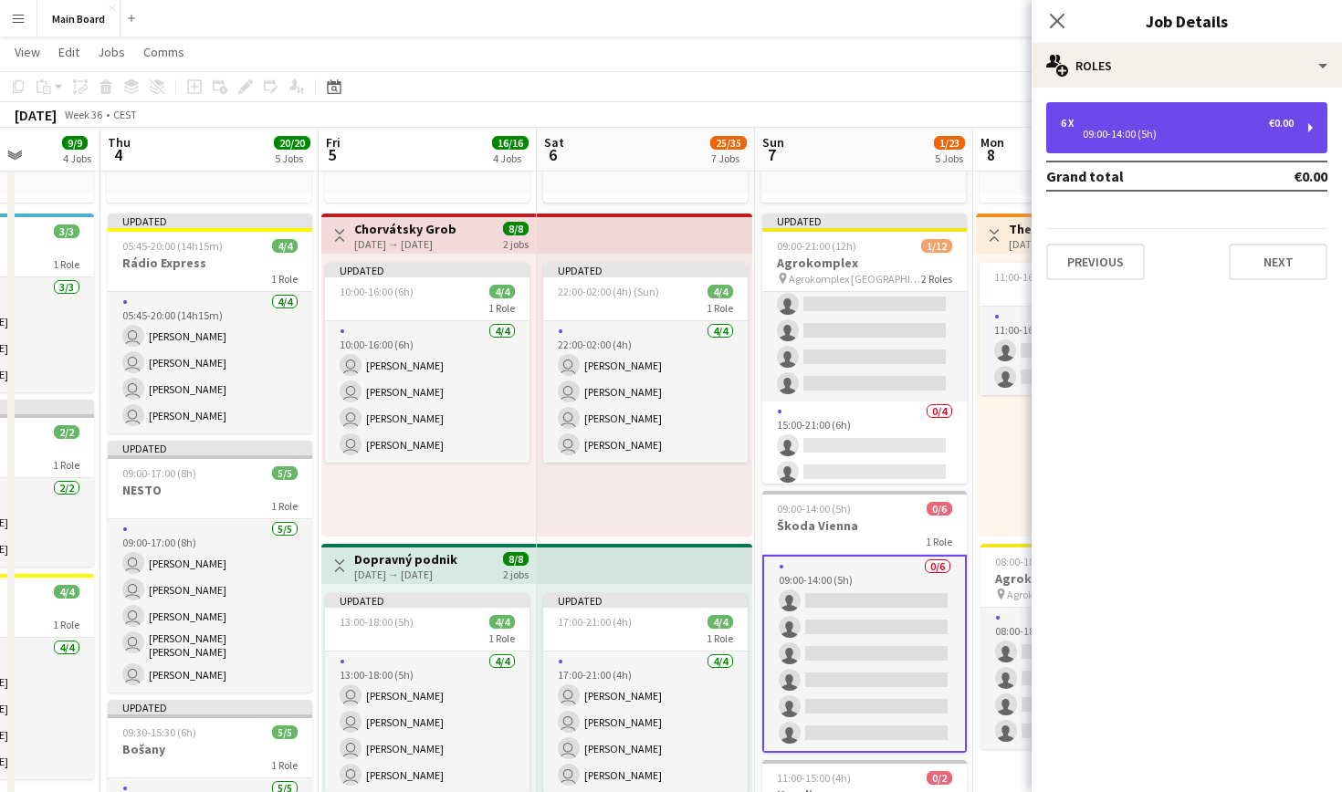
click at [1162, 105] on div "6 x €0.00 09:00-14:00 (5h)" at bounding box center [1186, 127] width 281 height 51
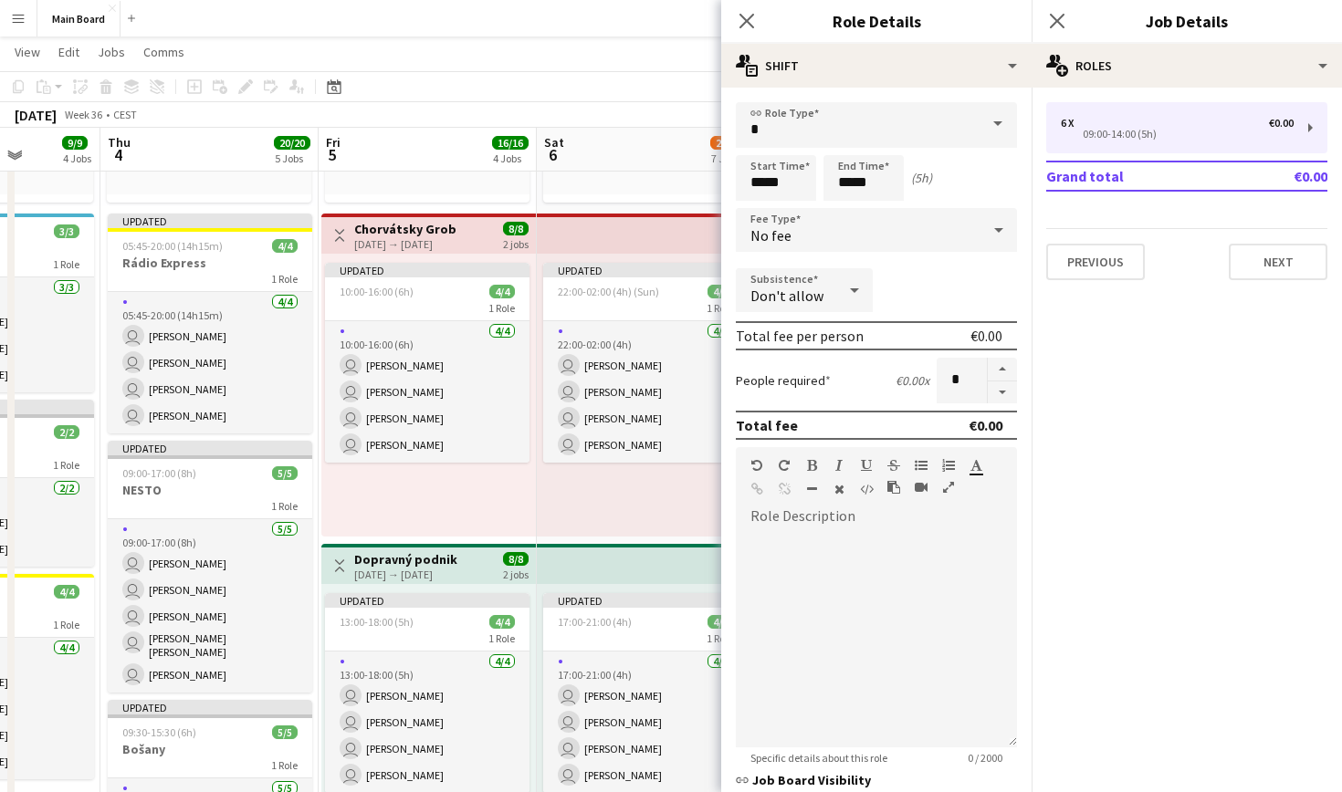
click at [799, 246] on div "No fee" at bounding box center [858, 230] width 245 height 44
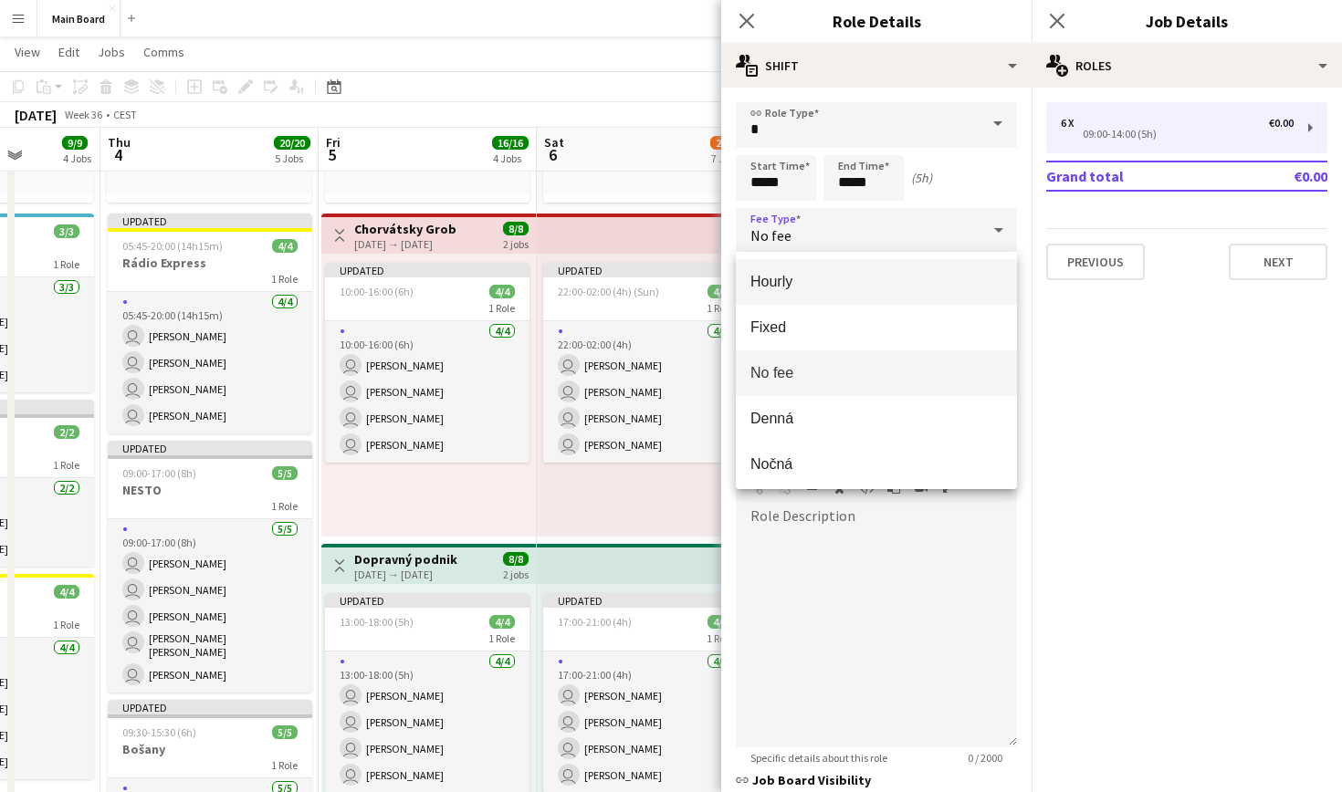
click at [791, 277] on span "Hourly" at bounding box center [876, 281] width 252 height 17
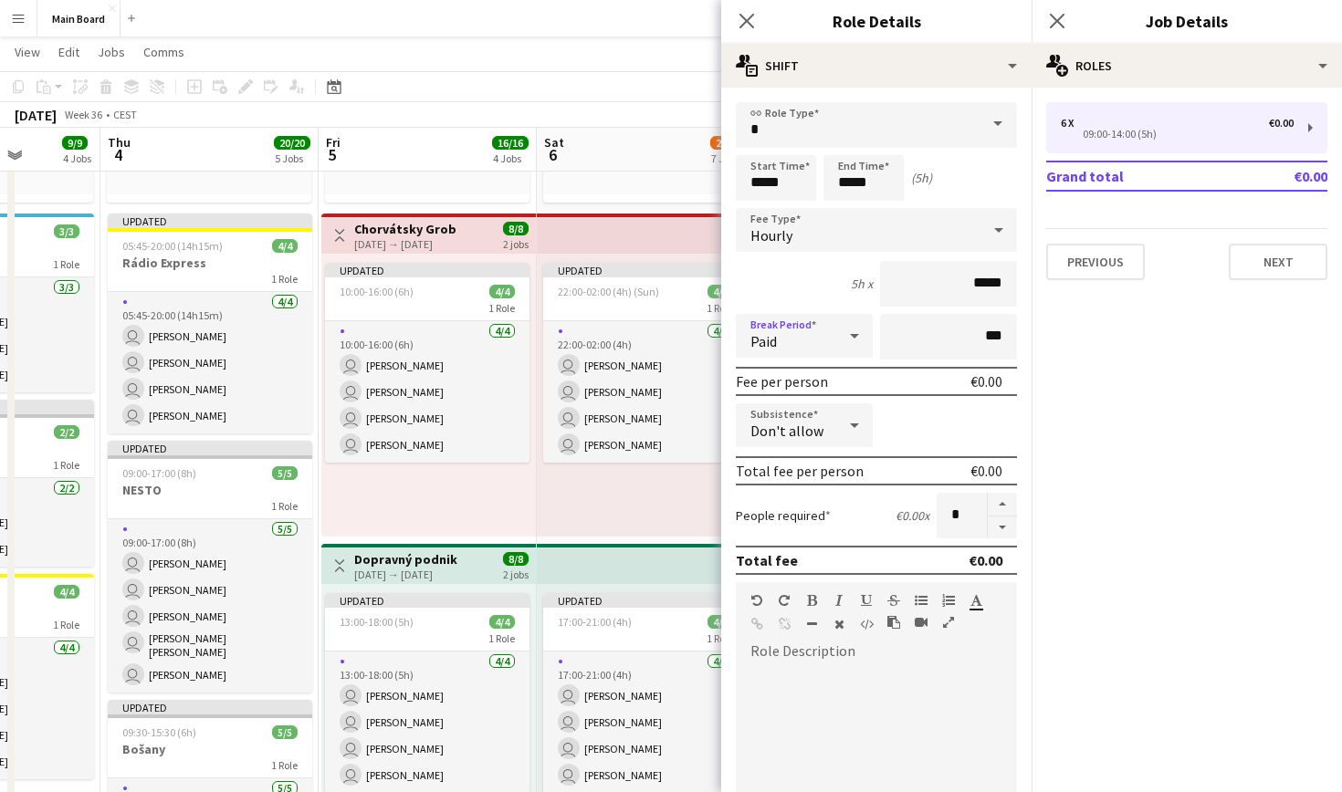
click at [829, 333] on div "Paid" at bounding box center [786, 336] width 100 height 44
click at [825, 431] on span "Unpaid" at bounding box center [804, 433] width 108 height 17
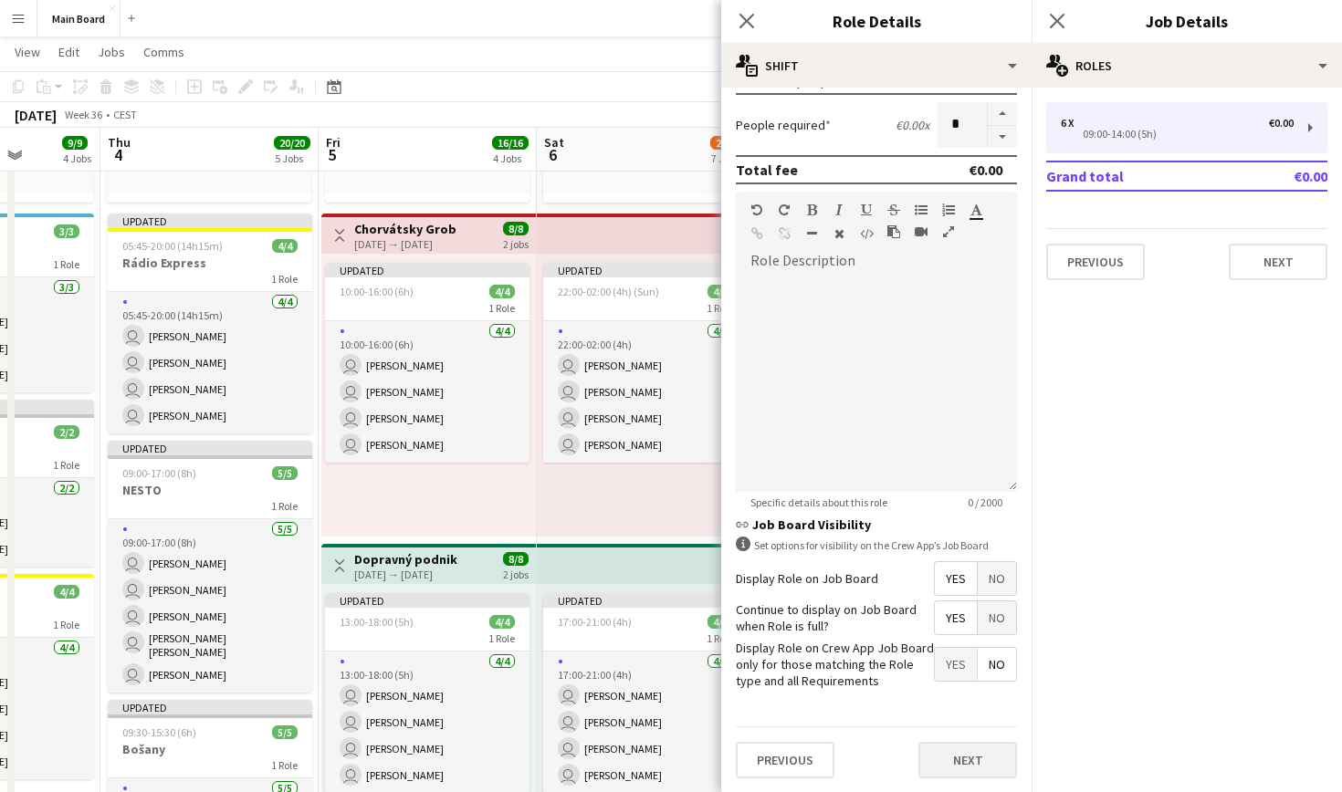
click at [976, 751] on button "Next" at bounding box center [967, 760] width 99 height 37
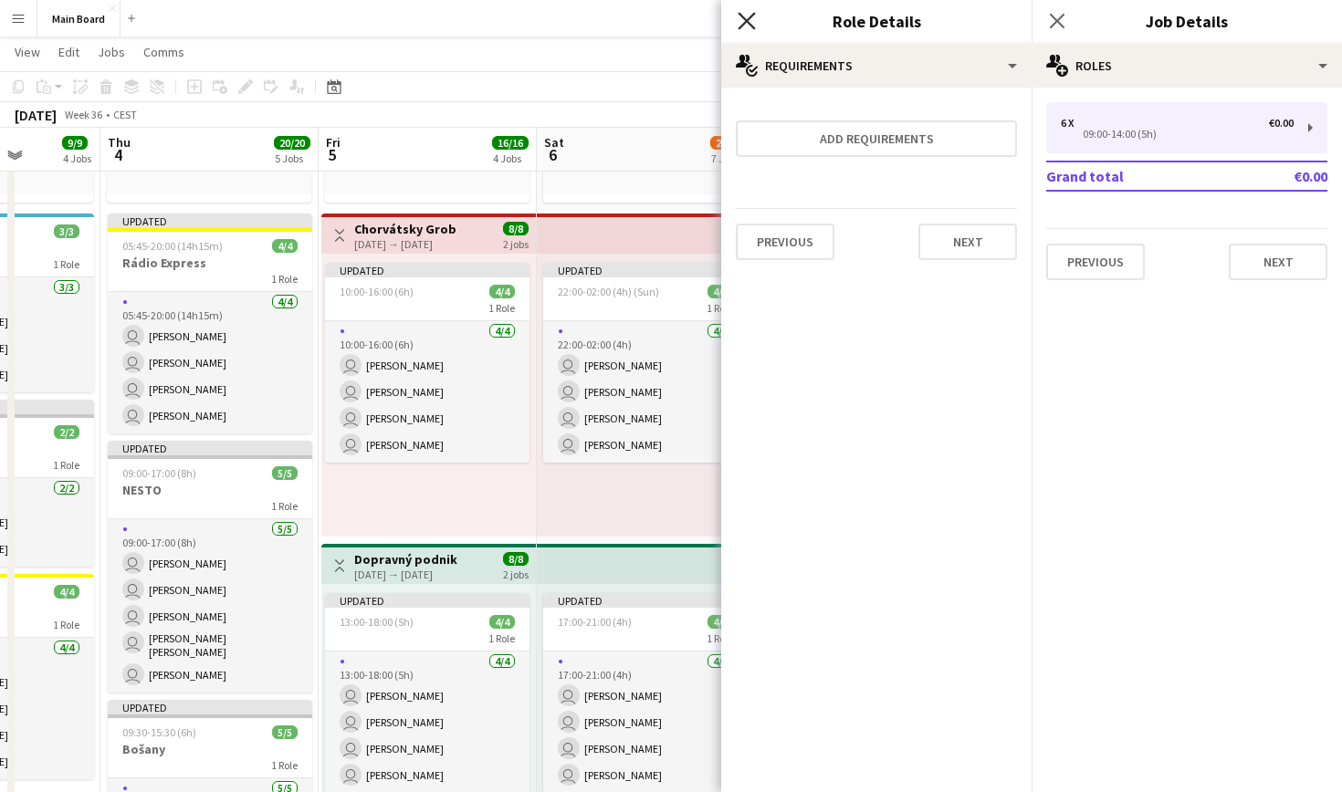
click at [750, 18] on icon at bounding box center [746, 20] width 17 height 17
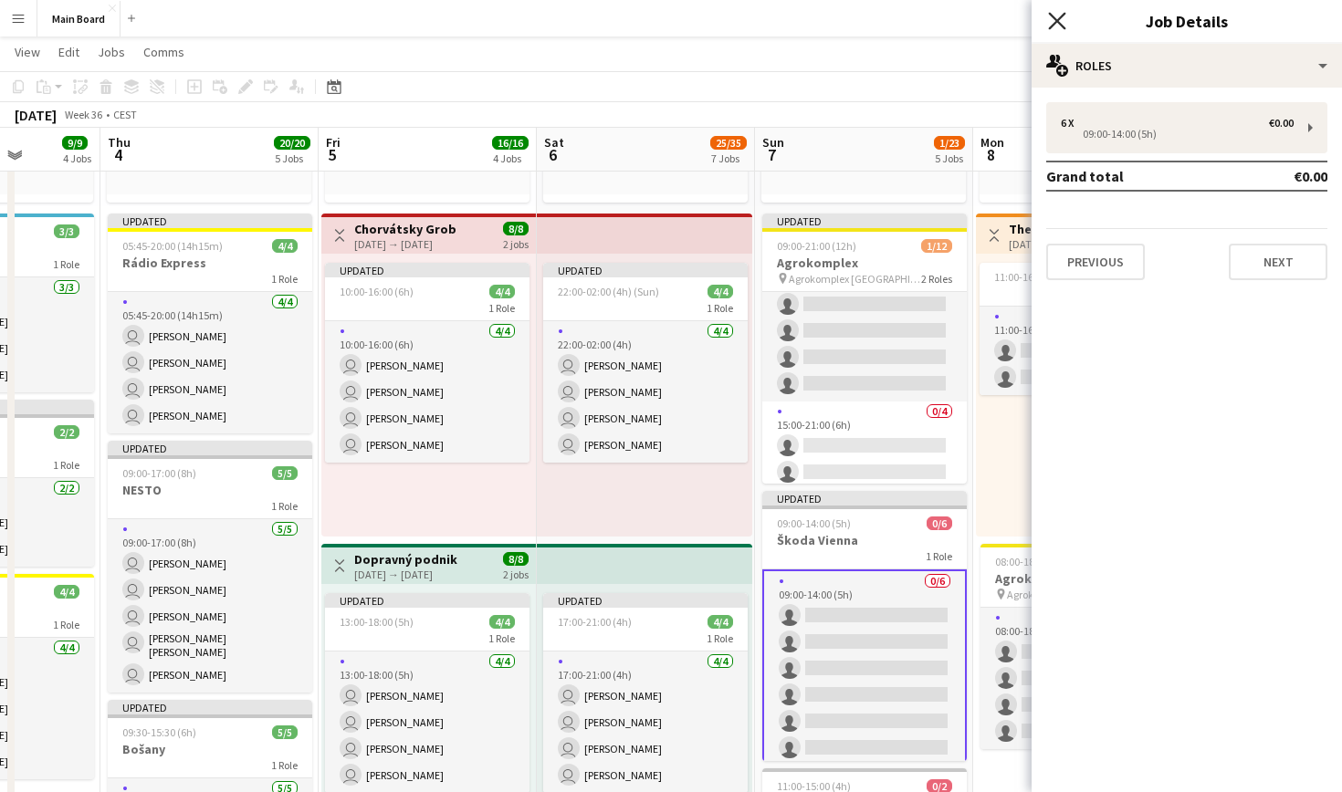
click at [1052, 27] on icon at bounding box center [1056, 20] width 17 height 17
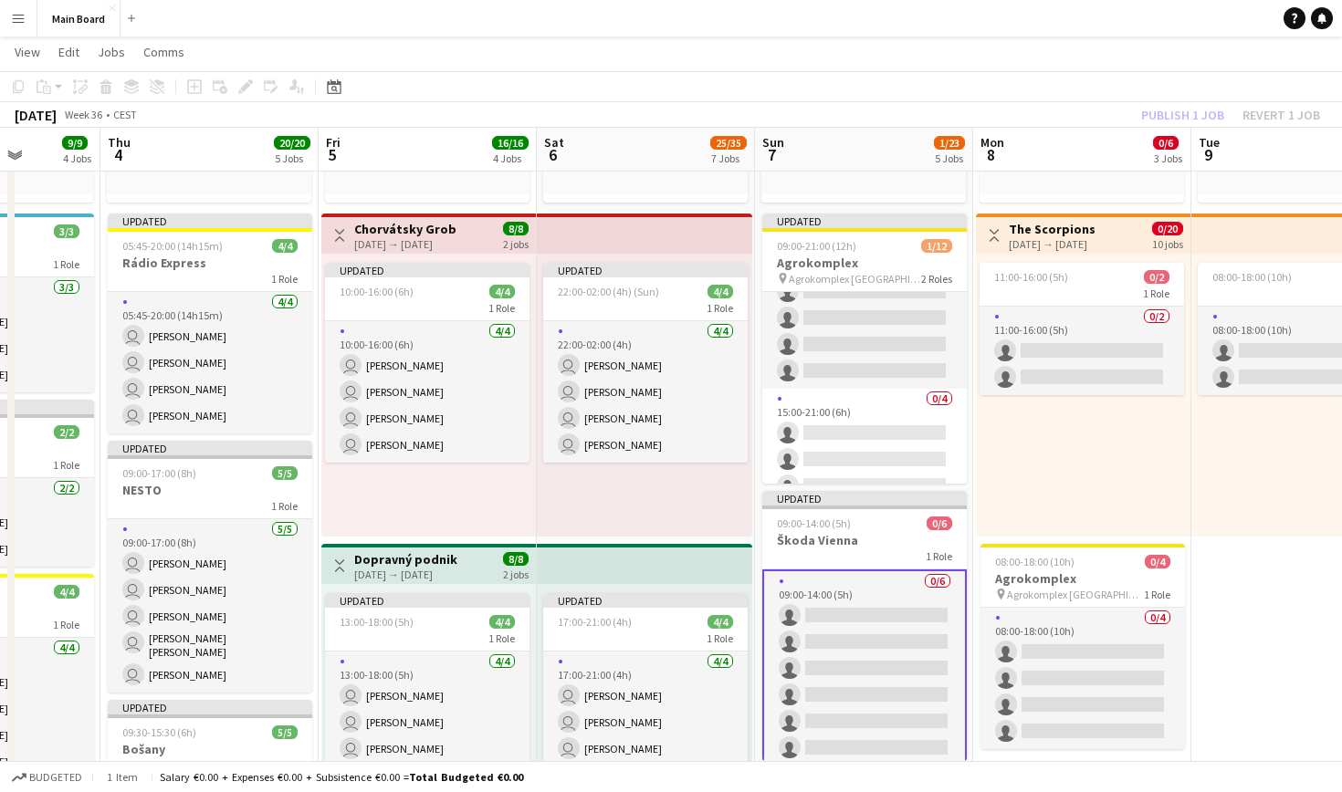
click at [865, 576] on app-card-role "0/6 09:00-14:00 (5h) single-neutral-actions single-neutral-actions single-neutr…" at bounding box center [864, 669] width 204 height 198
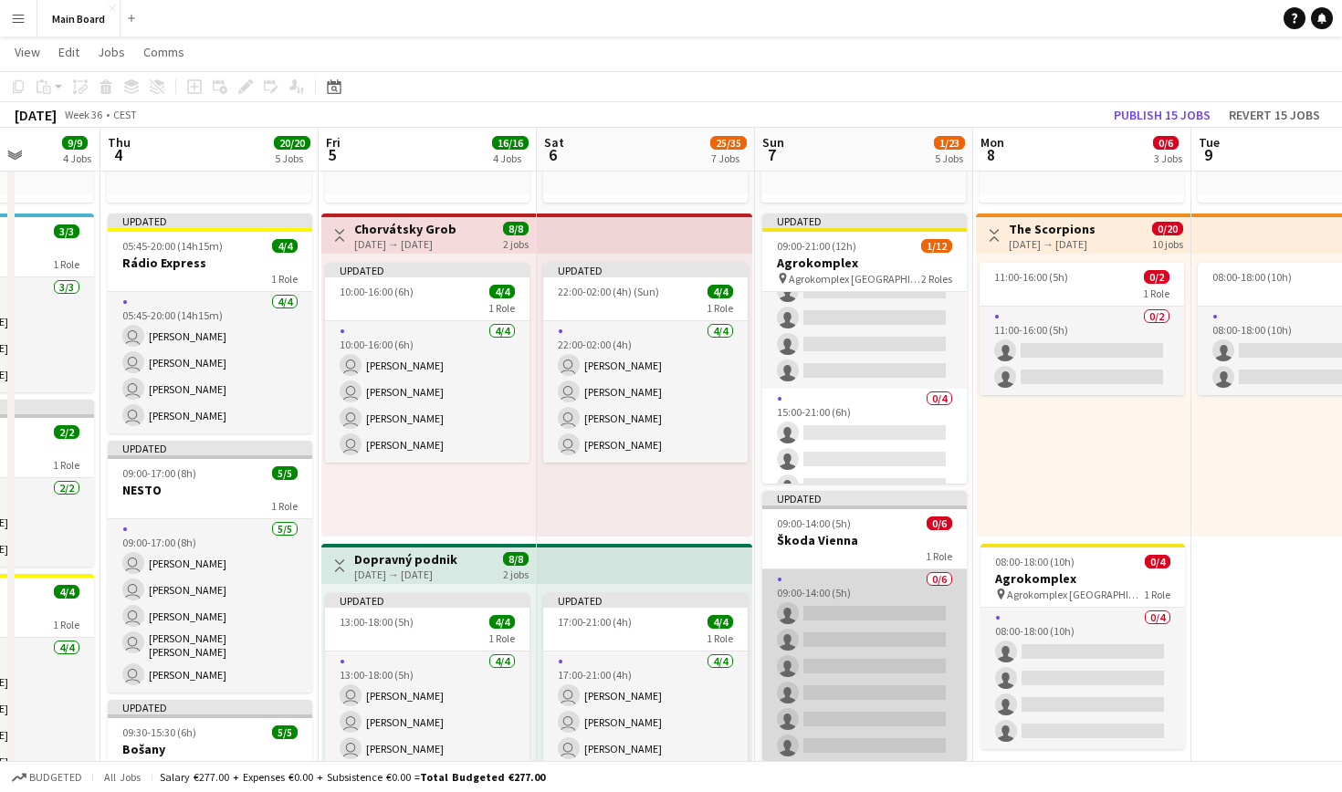
click at [873, 597] on app-card-role "0/6 09:00-14:00 (5h) single-neutral-actions single-neutral-actions single-neutr…" at bounding box center [864, 667] width 204 height 194
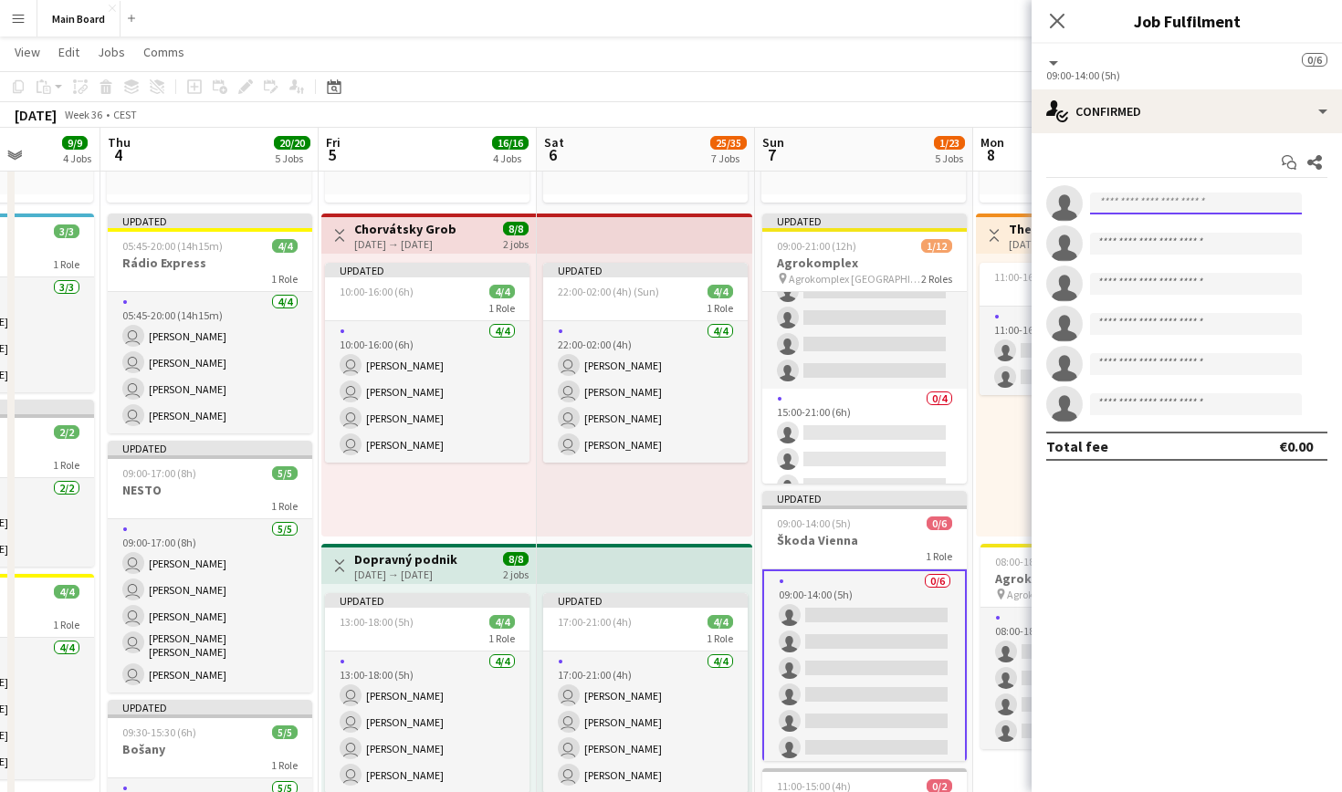
click at [1181, 211] on input at bounding box center [1196, 204] width 212 height 22
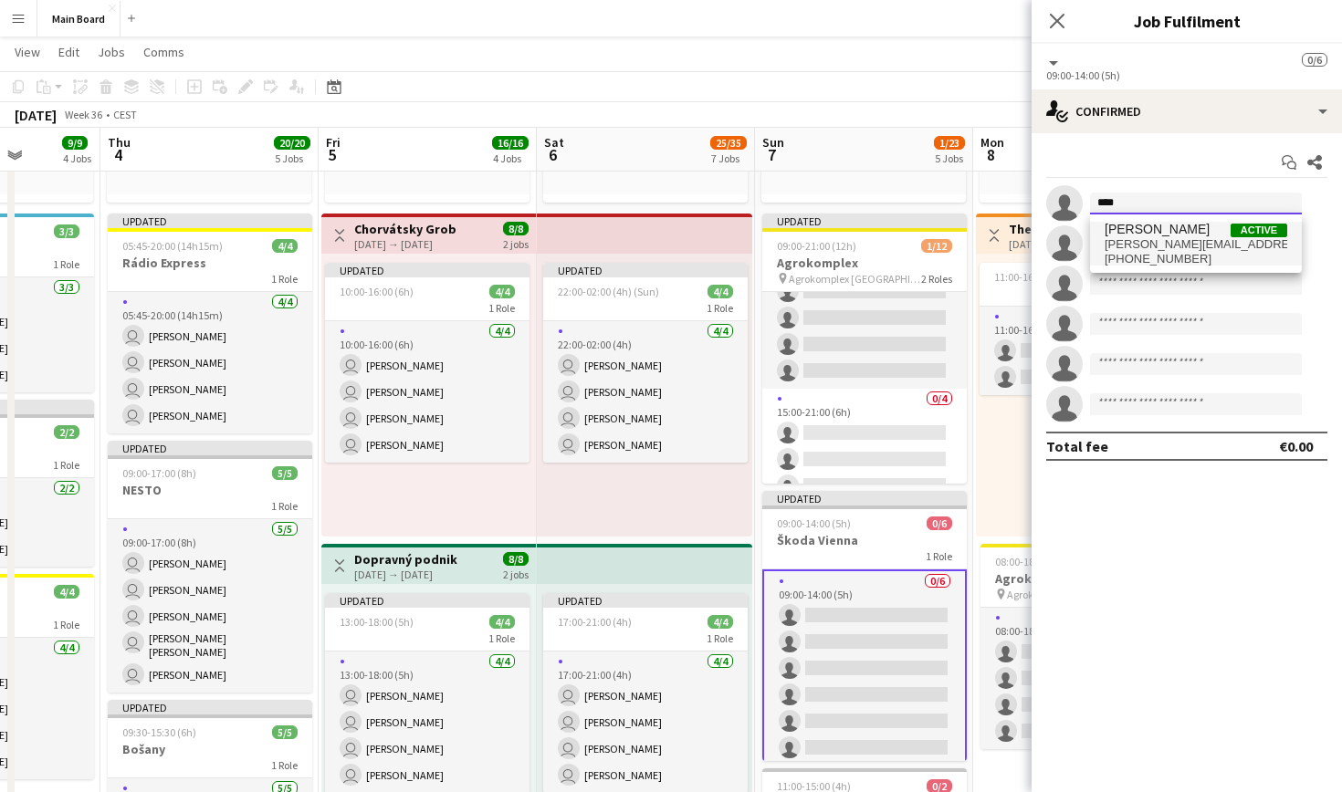
type input "****"
click at [1189, 240] on span "[PERSON_NAME][EMAIL_ADDRESS][PERSON_NAME][DOMAIN_NAME]" at bounding box center [1196, 244] width 183 height 15
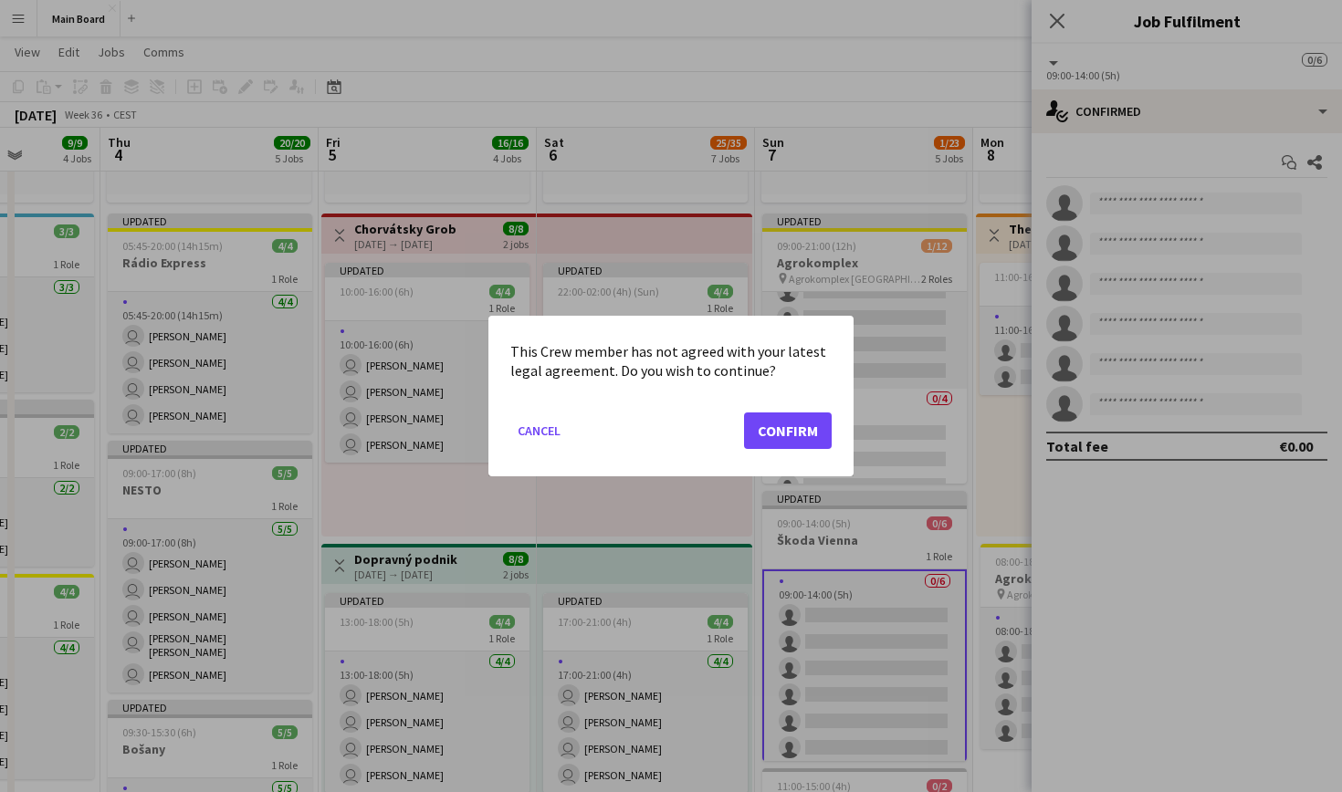
click at [777, 430] on button "Confirm" at bounding box center [788, 431] width 88 height 37
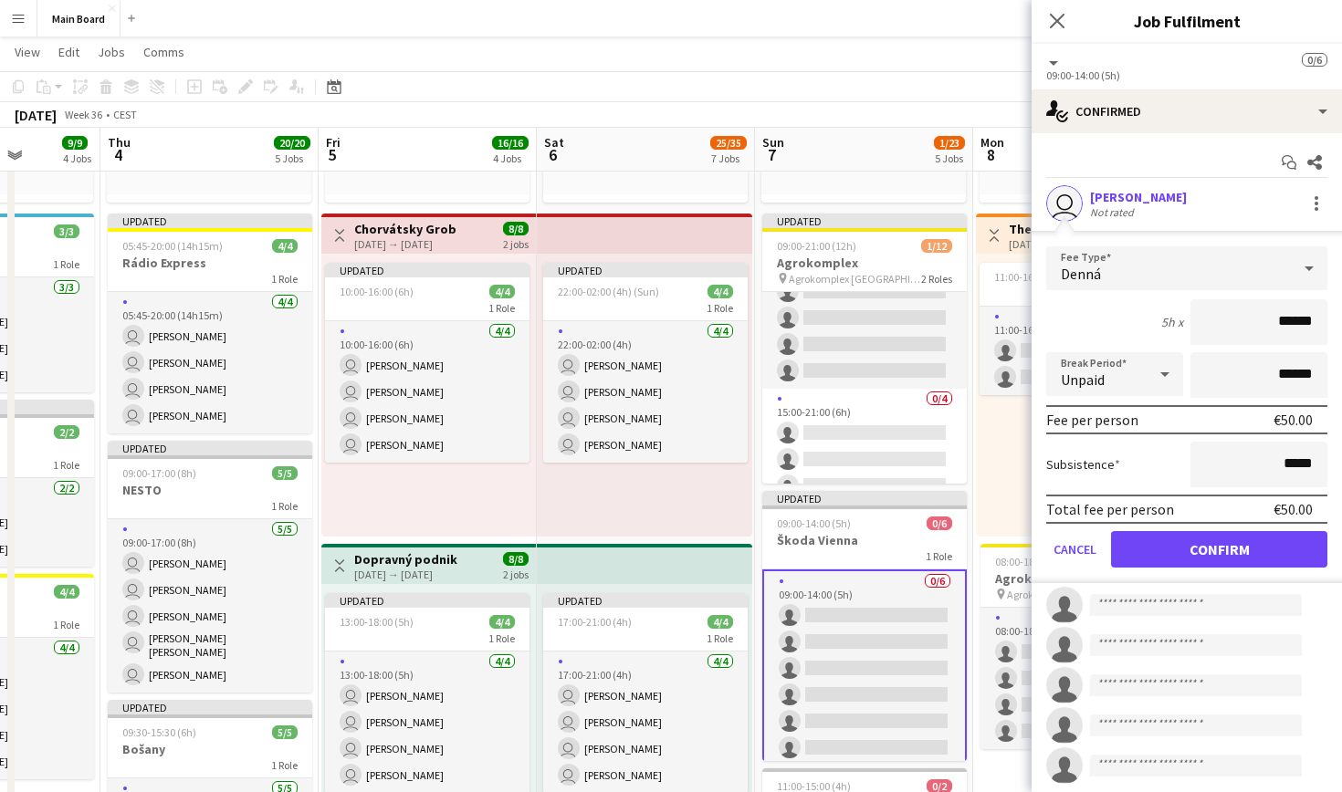
click at [1173, 541] on button "Confirm" at bounding box center [1219, 549] width 216 height 37
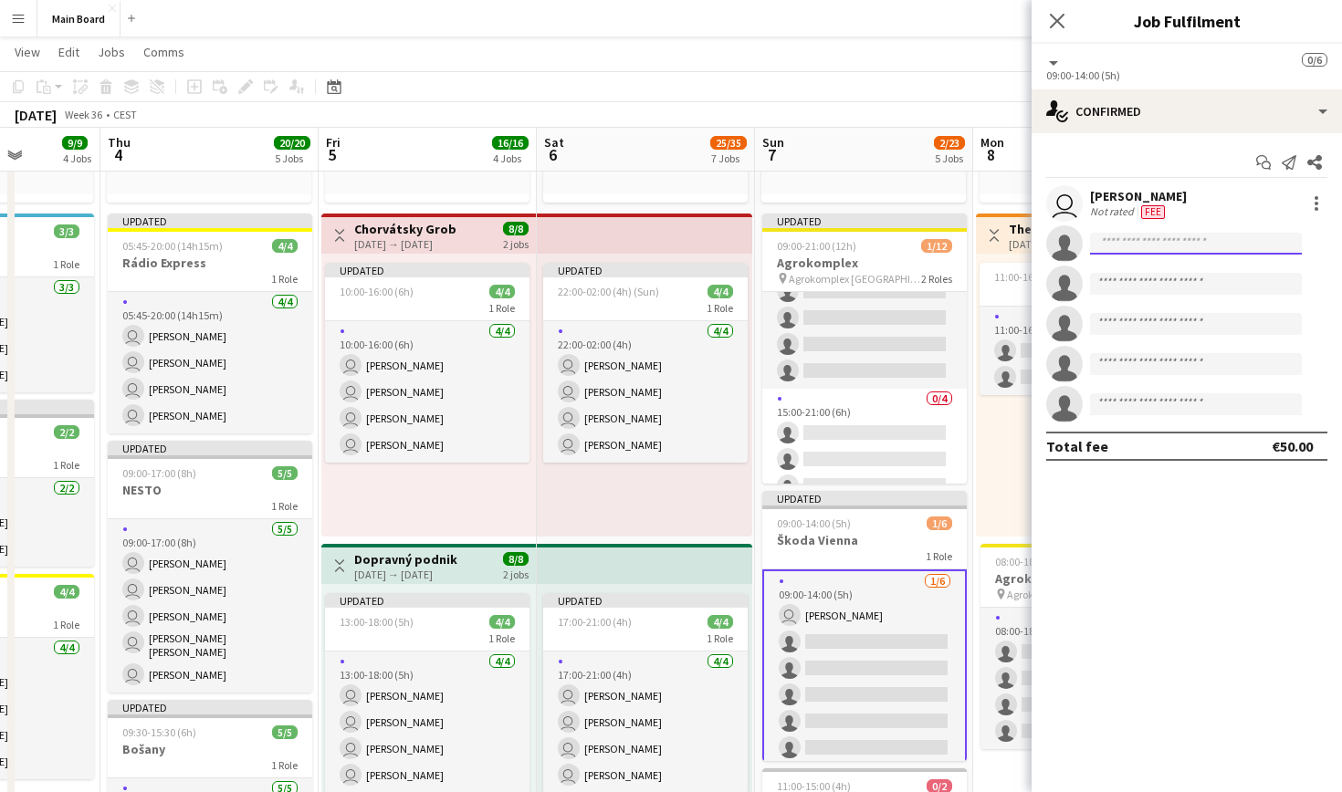
click at [1165, 235] on input at bounding box center [1196, 244] width 212 height 22
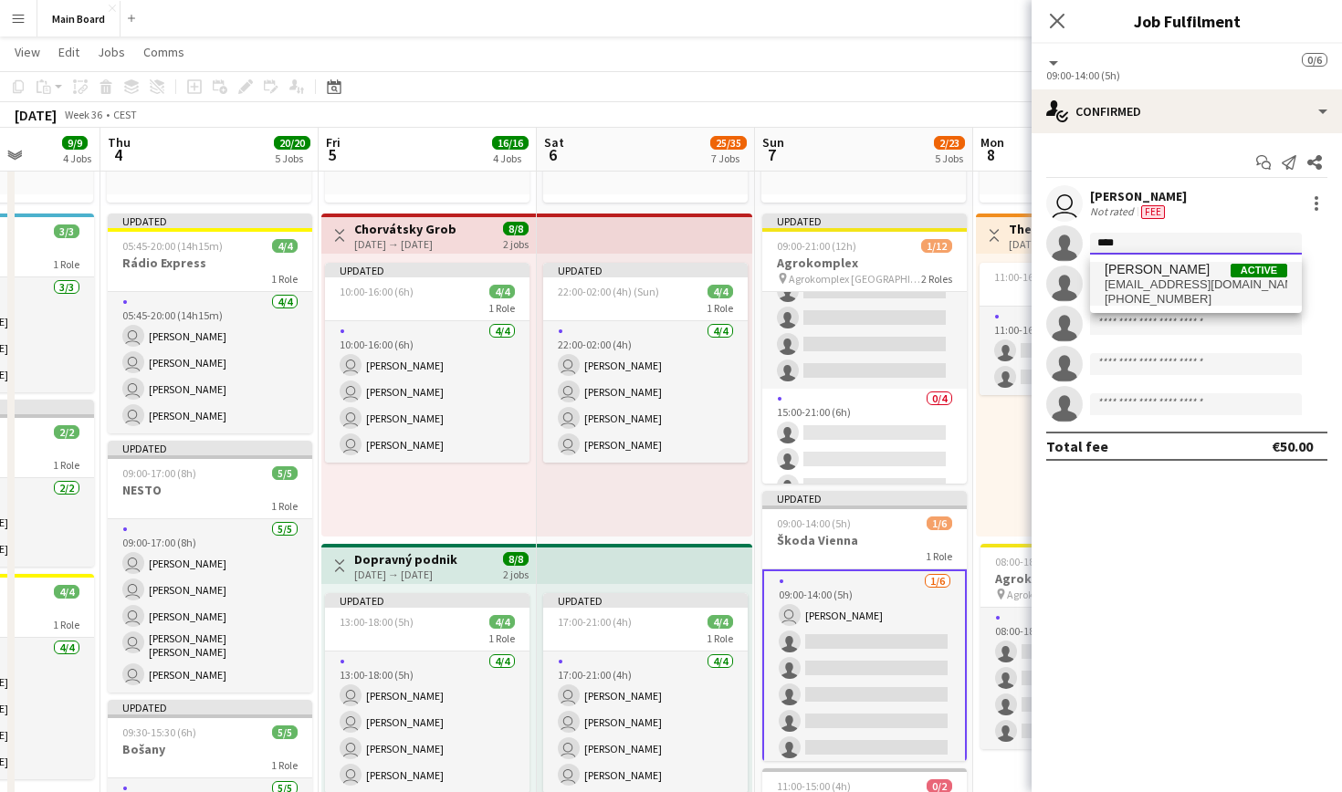
type input "****"
click at [1200, 278] on span "[EMAIL_ADDRESS][DOMAIN_NAME]" at bounding box center [1196, 285] width 183 height 15
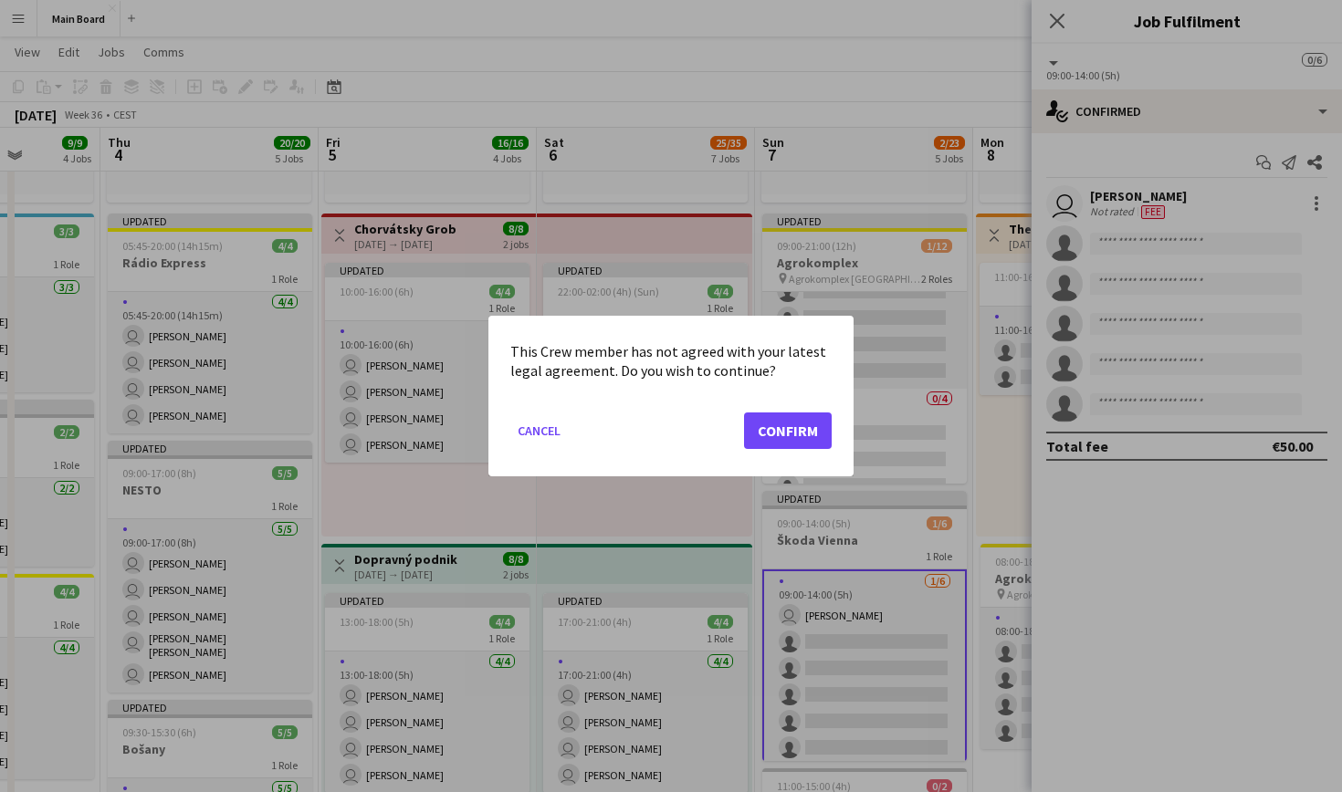
click at [812, 418] on button "Confirm" at bounding box center [788, 431] width 88 height 37
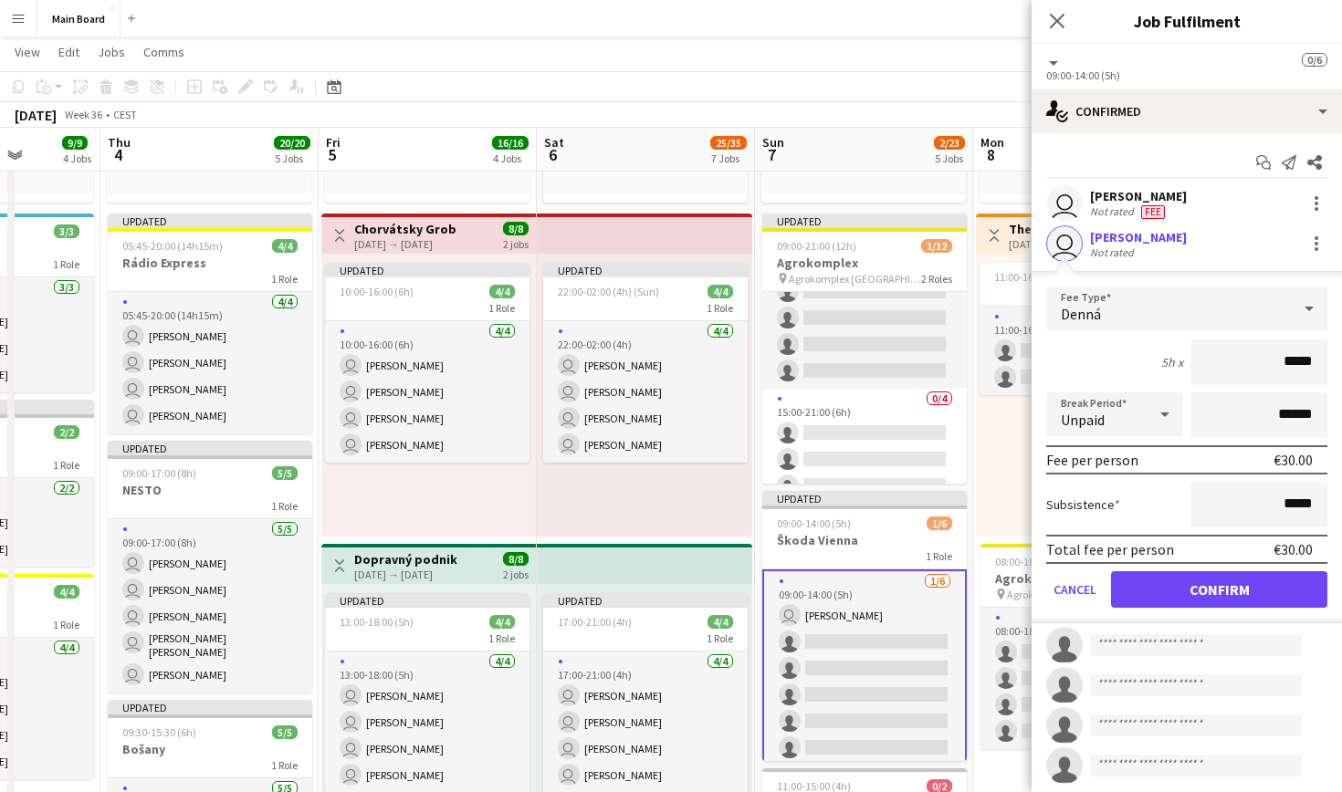
click at [1246, 584] on button "Confirm" at bounding box center [1219, 589] width 216 height 37
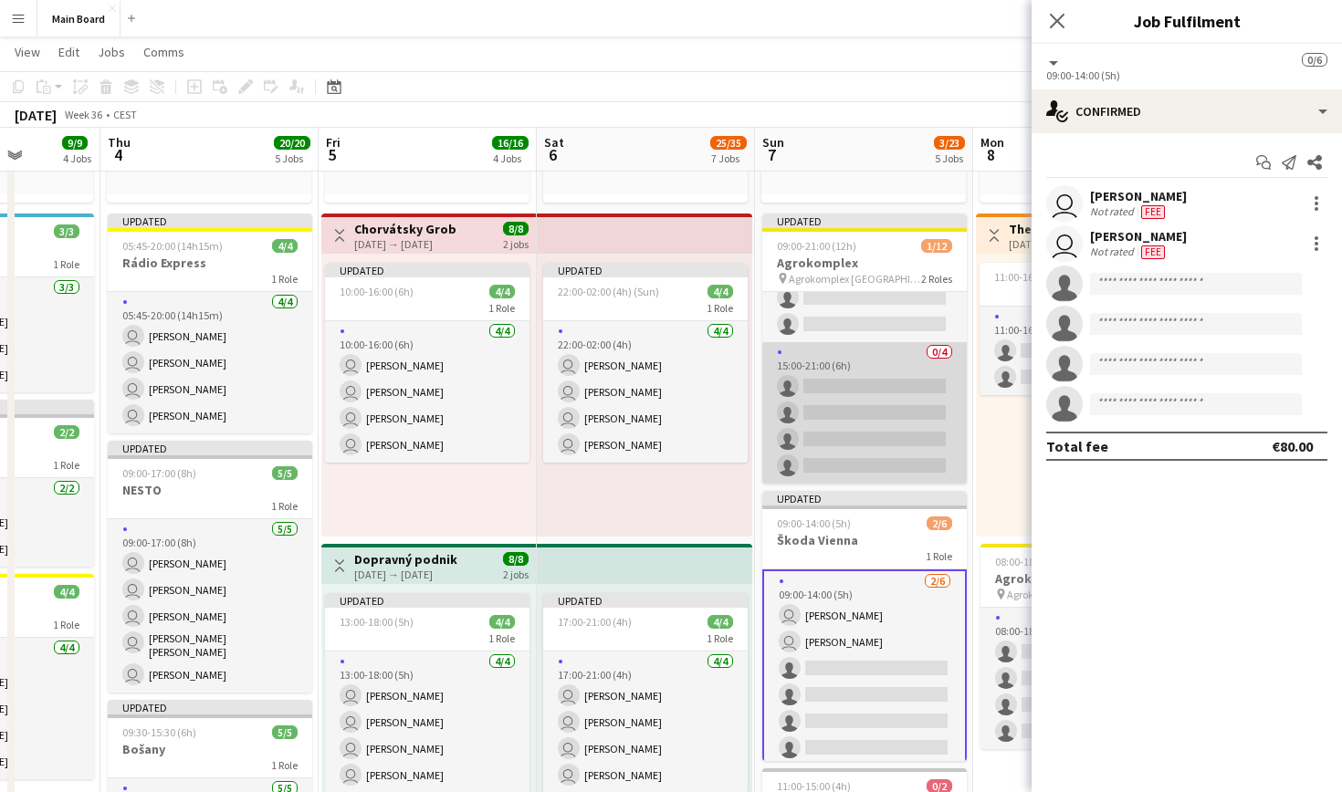
click at [890, 403] on app-card-role "0/4 15:00-21:00 (6h) single-neutral-actions single-neutral-actions single-neutr…" at bounding box center [864, 413] width 204 height 142
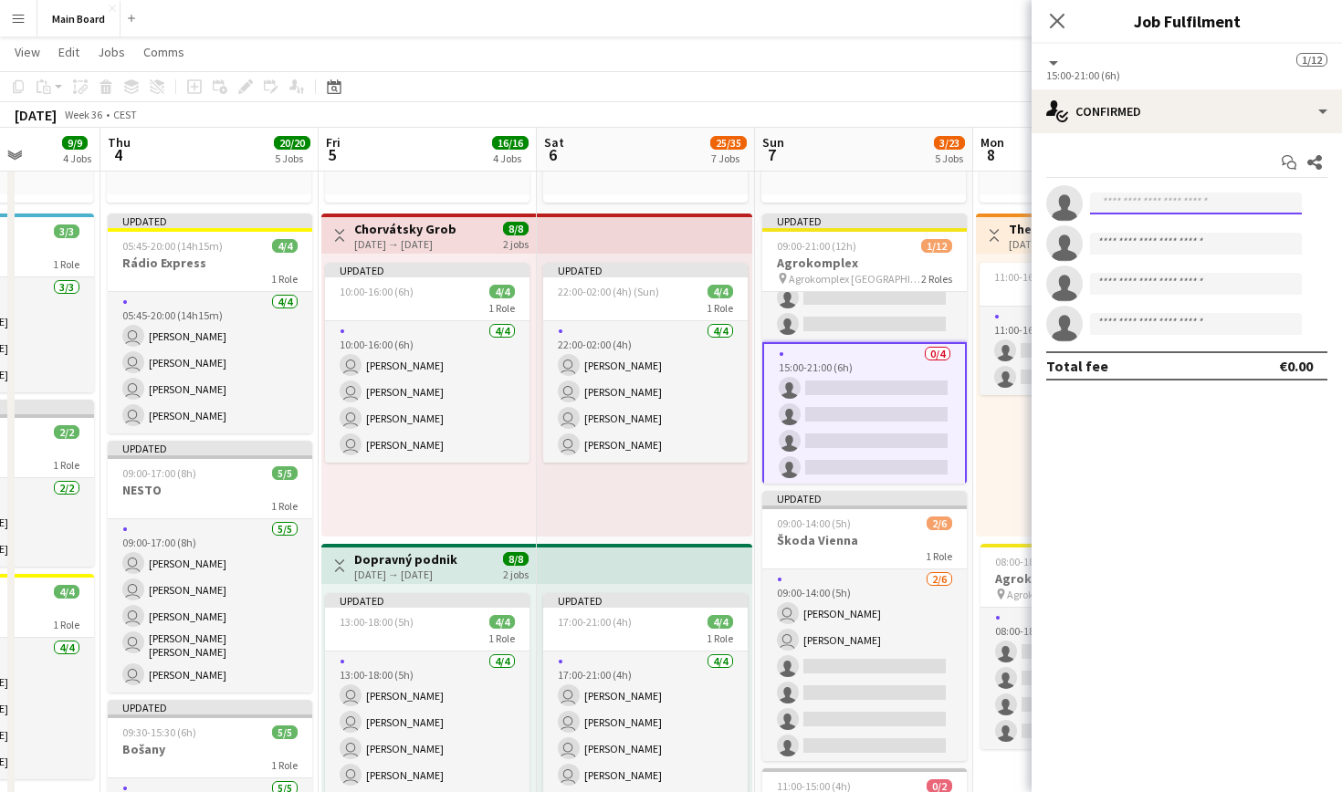
click at [1252, 208] on input at bounding box center [1196, 204] width 212 height 22
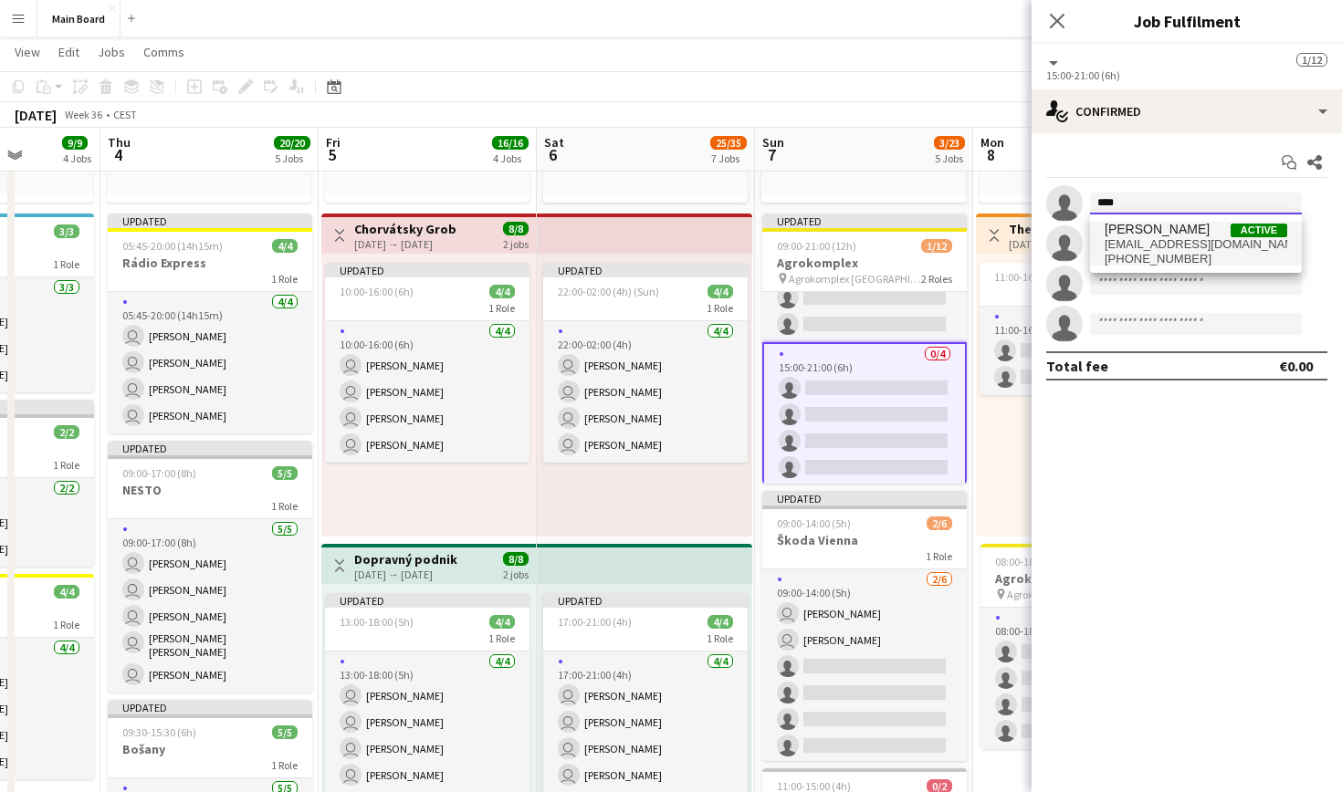
type input "****"
click at [1204, 249] on span "[EMAIL_ADDRESS][DOMAIN_NAME]" at bounding box center [1196, 244] width 183 height 15
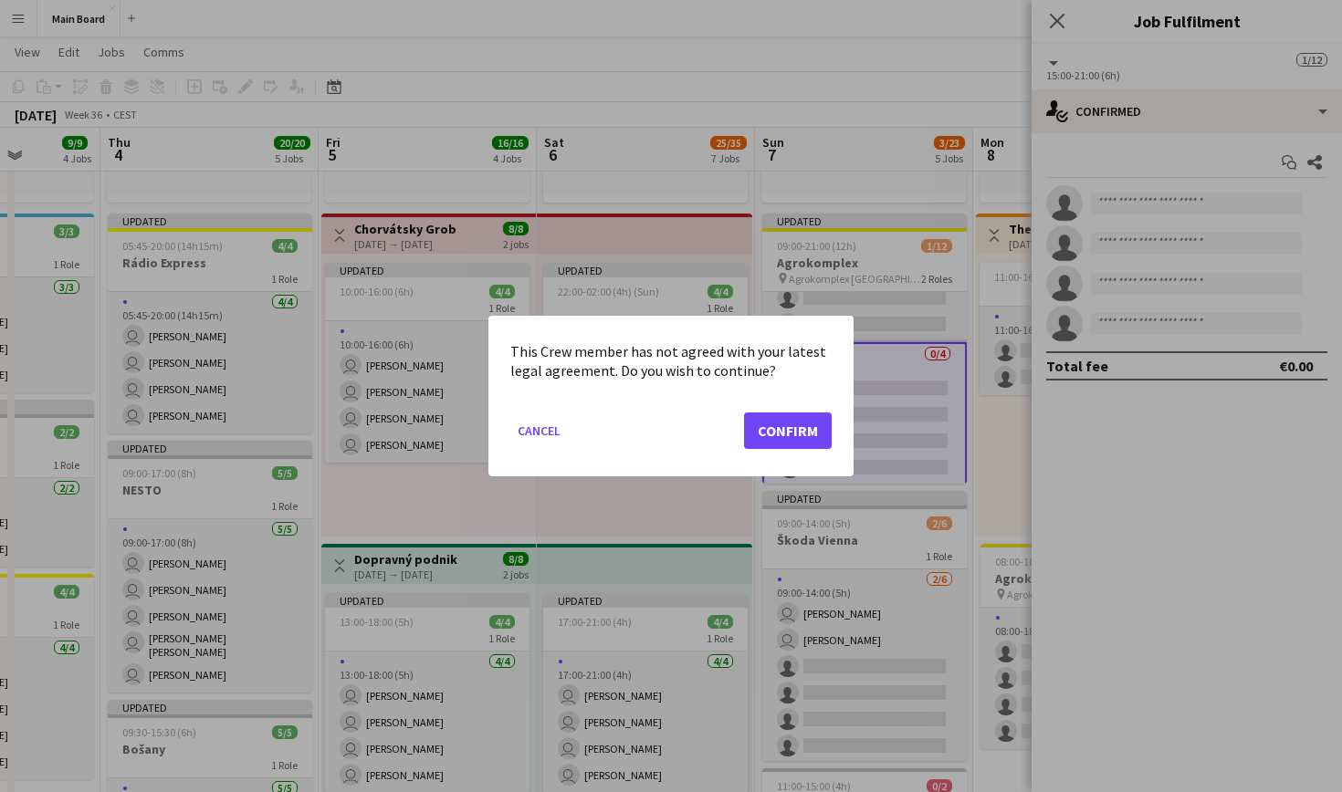
click at [787, 416] on button "Confirm" at bounding box center [788, 431] width 88 height 37
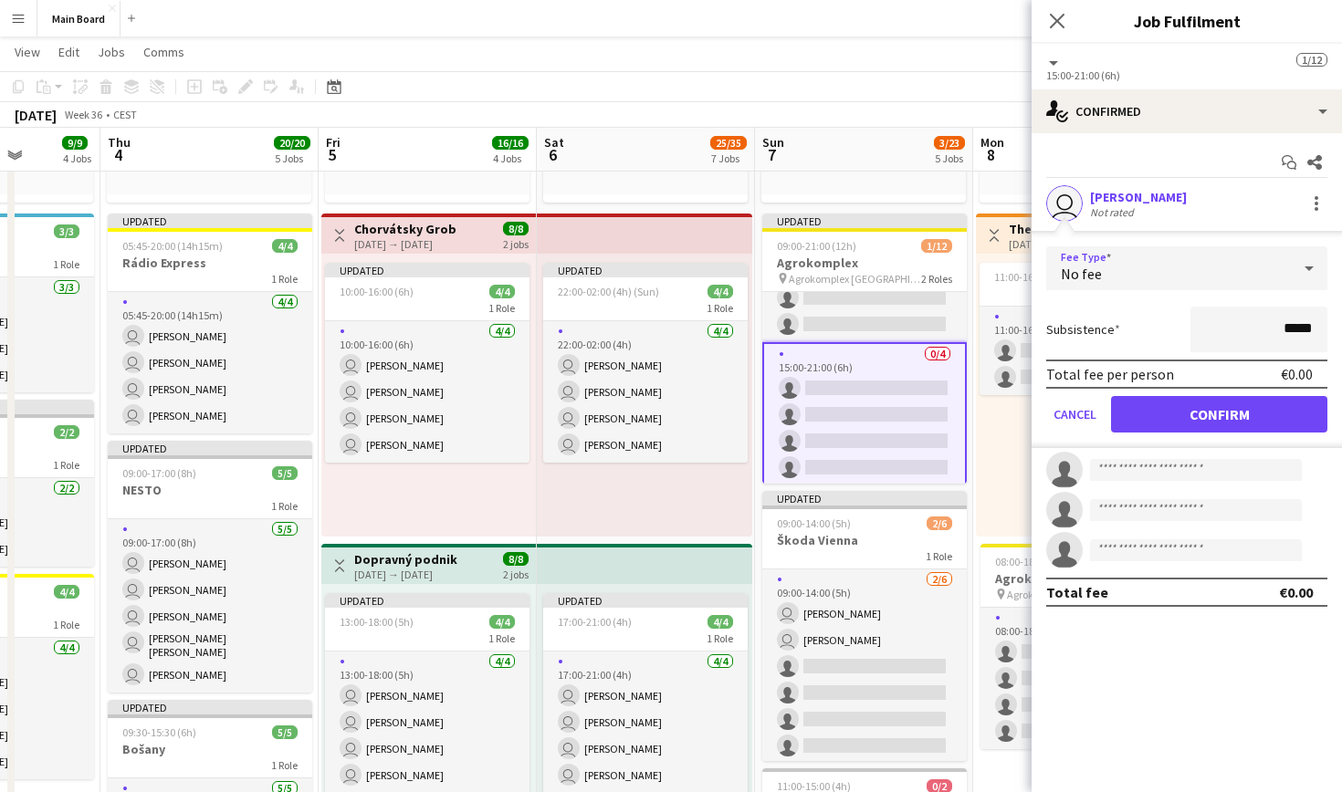
click at [1251, 275] on div "No fee" at bounding box center [1168, 268] width 245 height 44
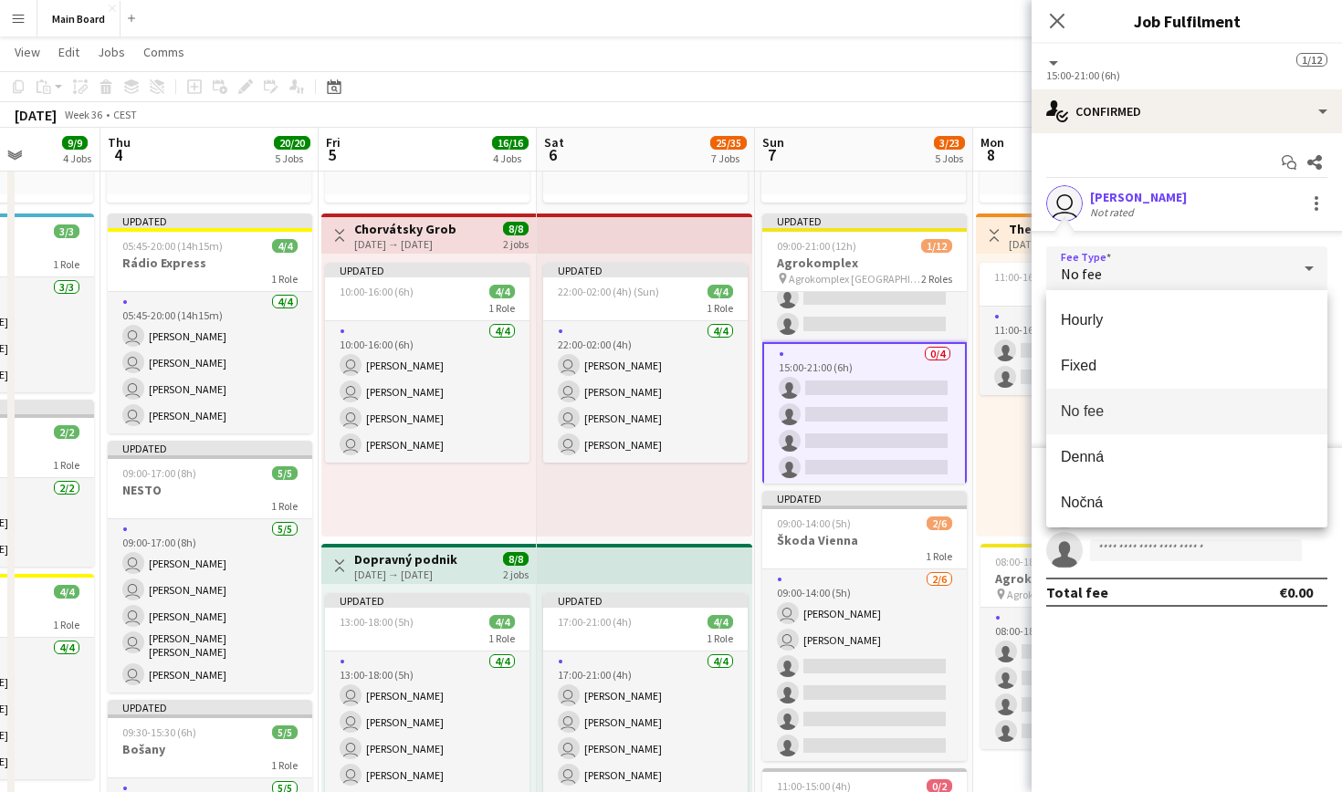
click at [1150, 110] on div at bounding box center [671, 396] width 1342 height 792
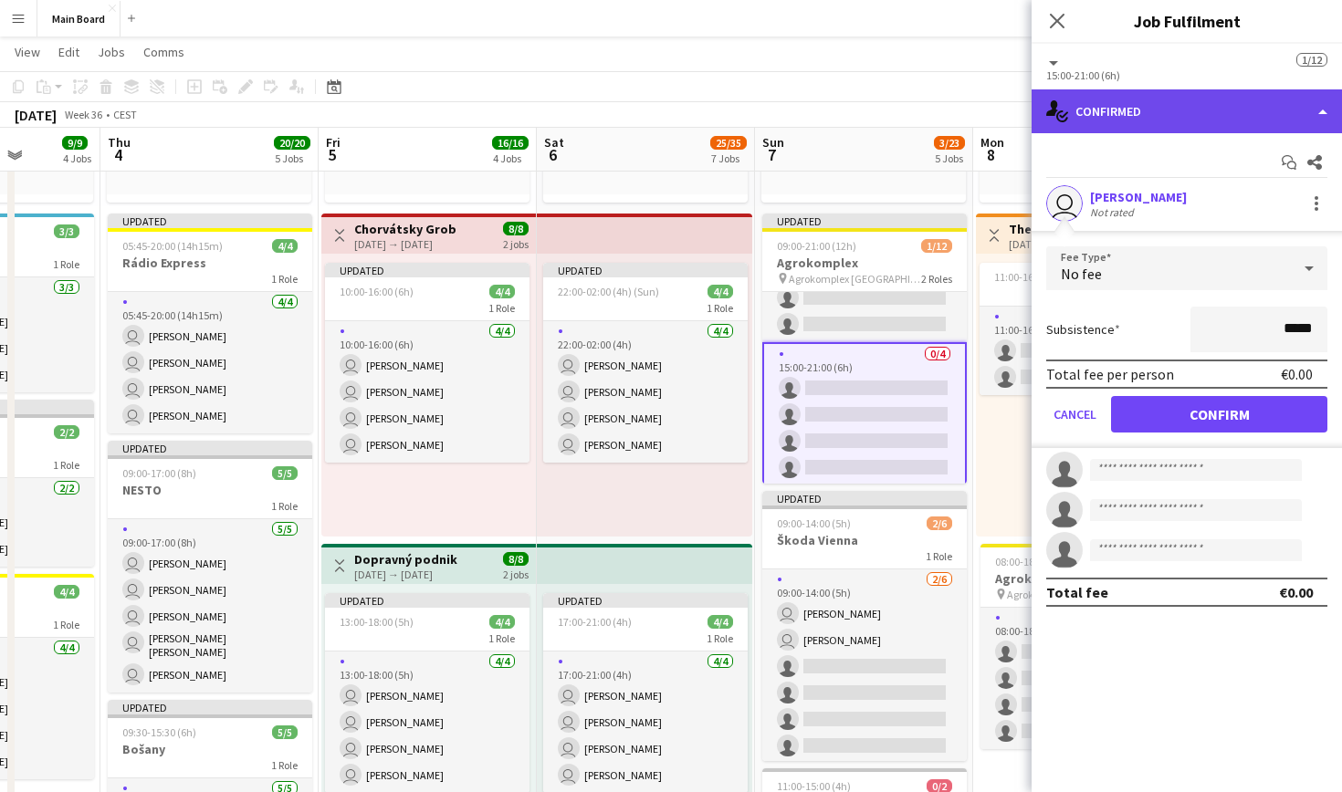
click at [1118, 106] on div "single-neutral-actions-check-2 Confirmed" at bounding box center [1187, 111] width 310 height 44
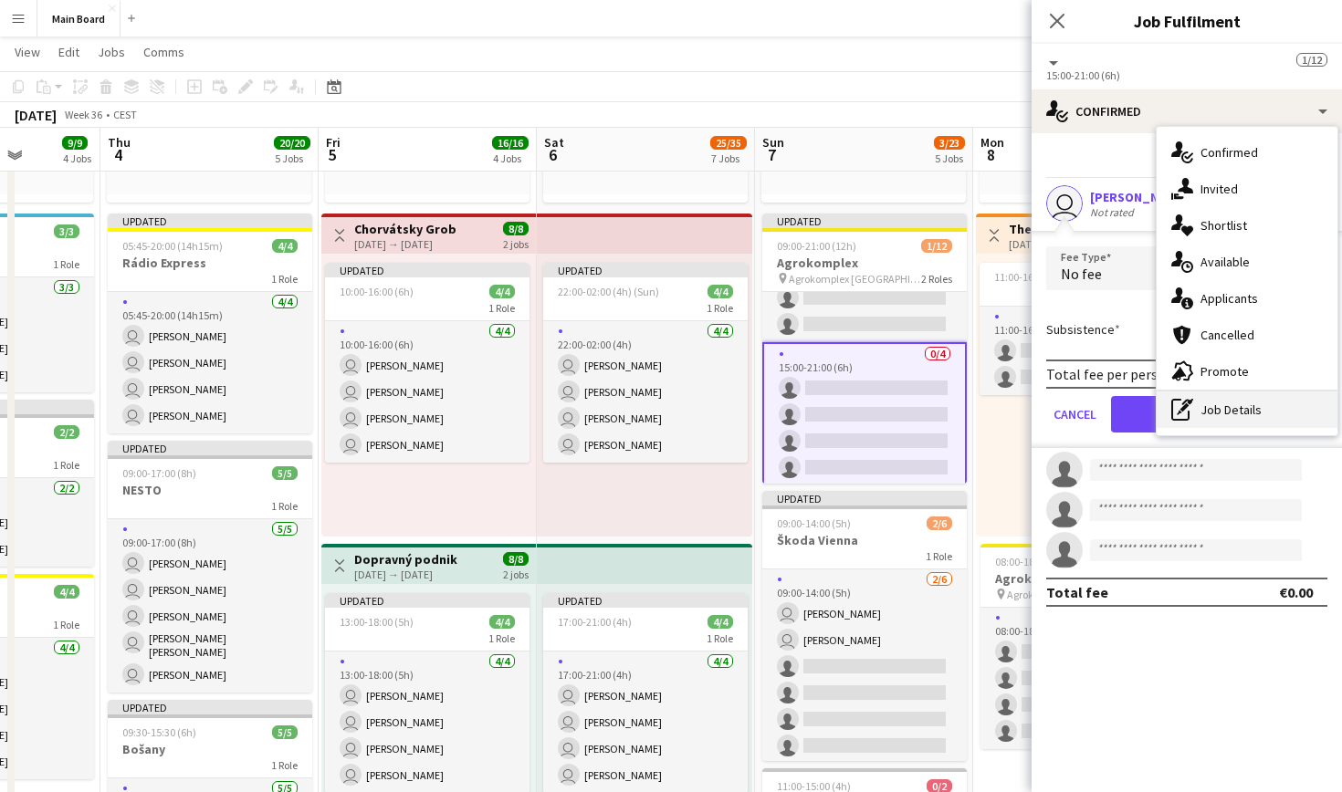
click at [1234, 417] on div "pen-write Job Details" at bounding box center [1247, 410] width 181 height 37
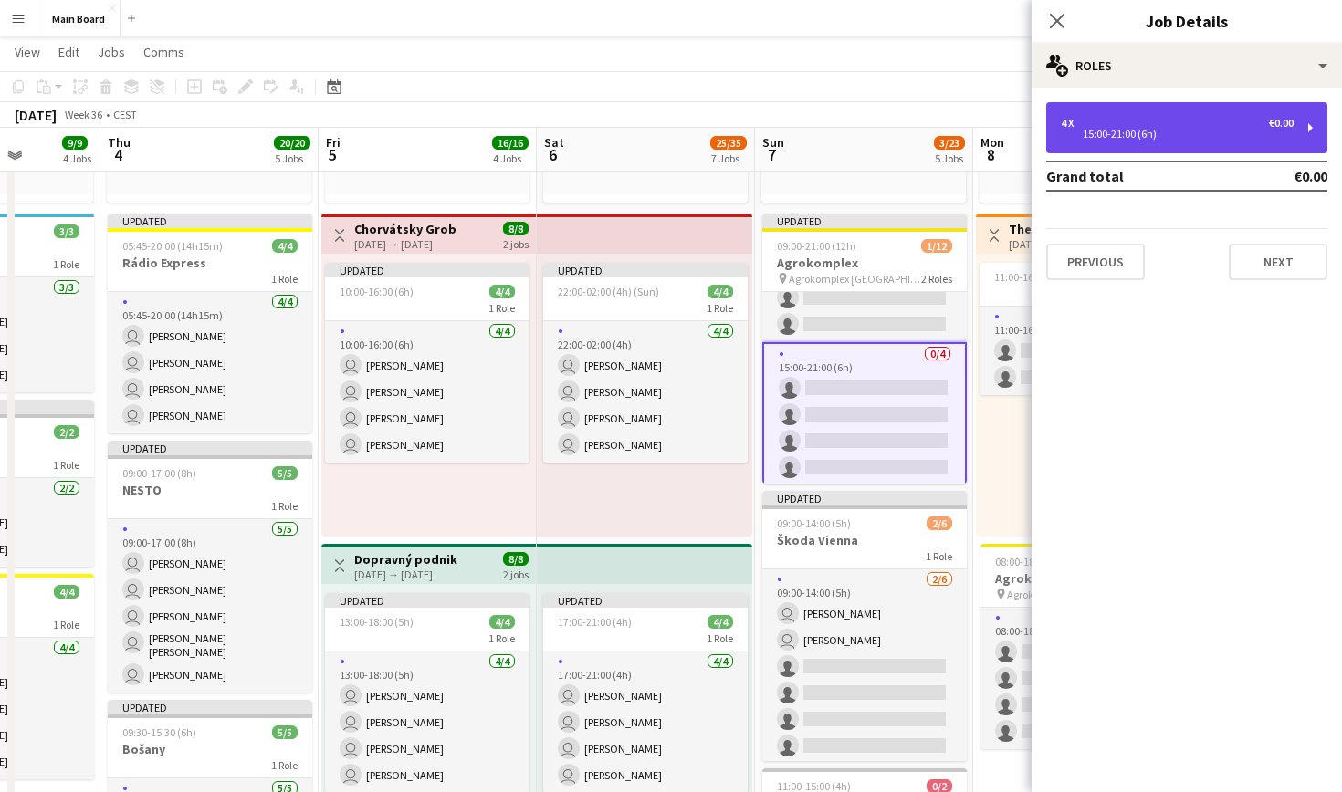
click at [1098, 115] on div "4 x €0.00 15:00-21:00 (6h)" at bounding box center [1186, 127] width 281 height 51
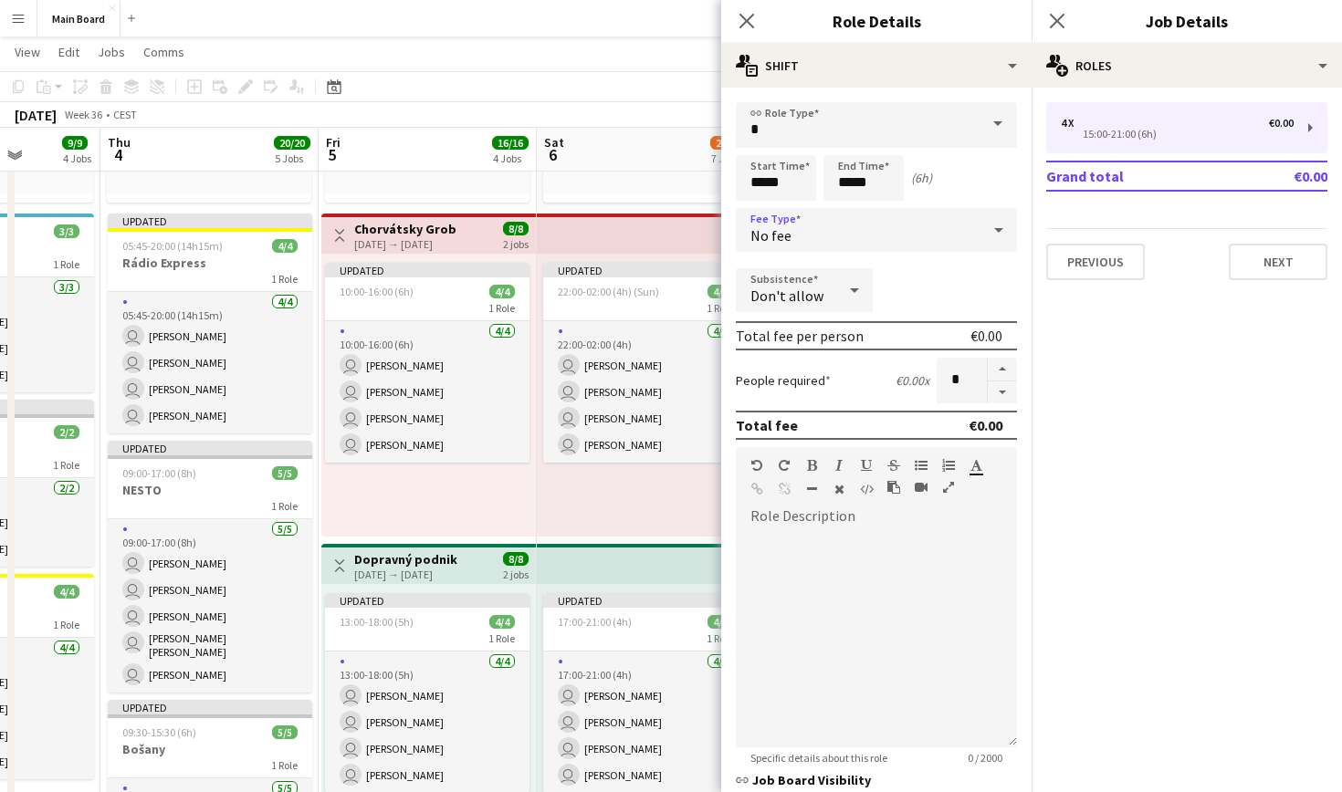
click at [794, 245] on div "No fee" at bounding box center [858, 230] width 245 height 44
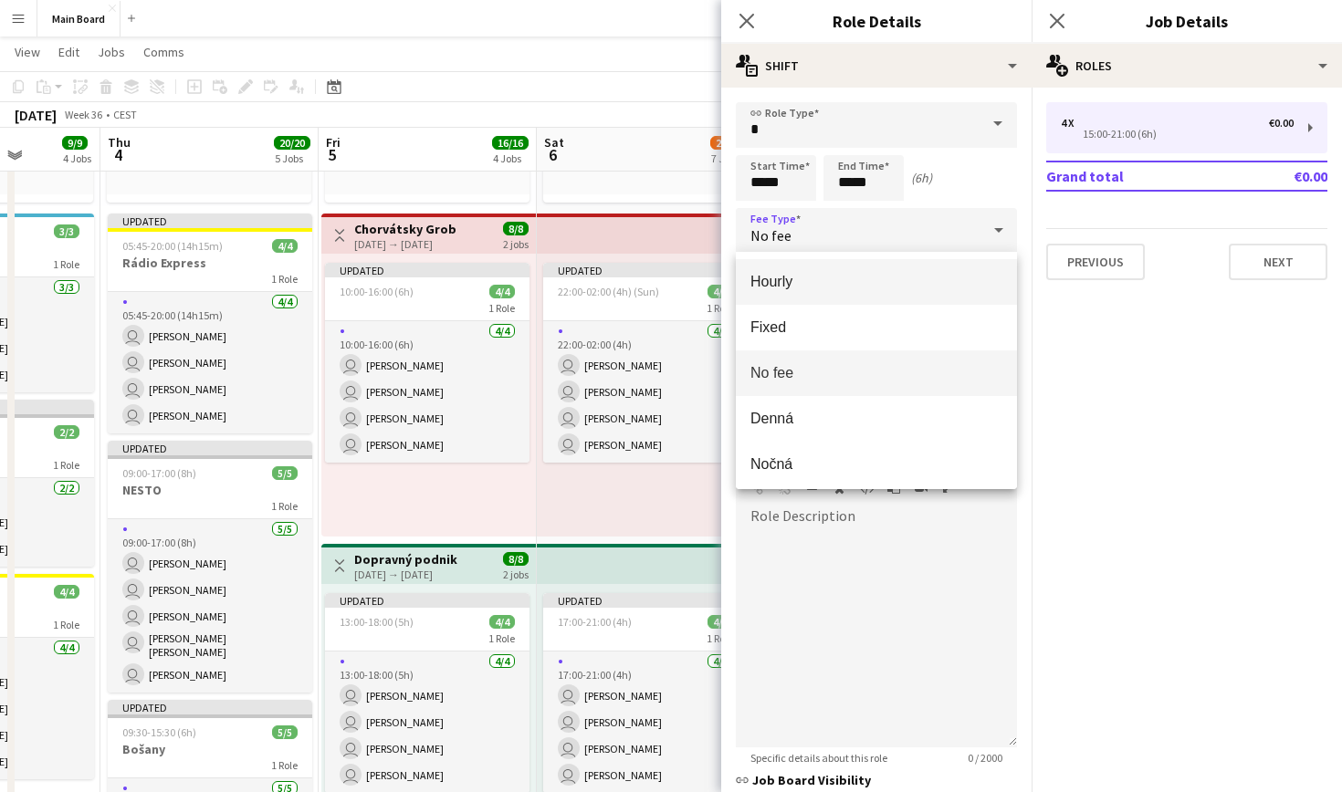
click at [791, 278] on span "Hourly" at bounding box center [876, 281] width 252 height 17
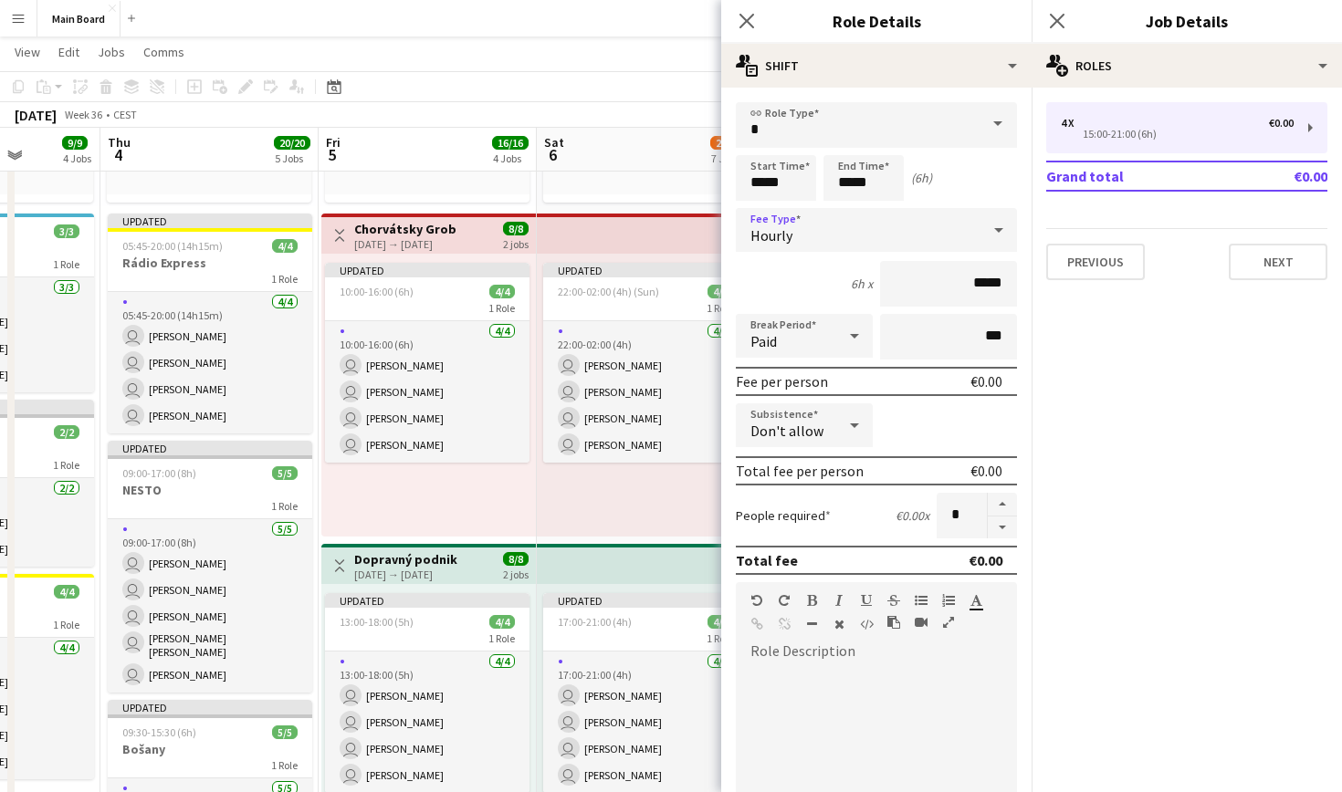
click at [814, 336] on div "Paid" at bounding box center [786, 336] width 100 height 44
click at [820, 427] on span "Unpaid" at bounding box center [804, 433] width 108 height 17
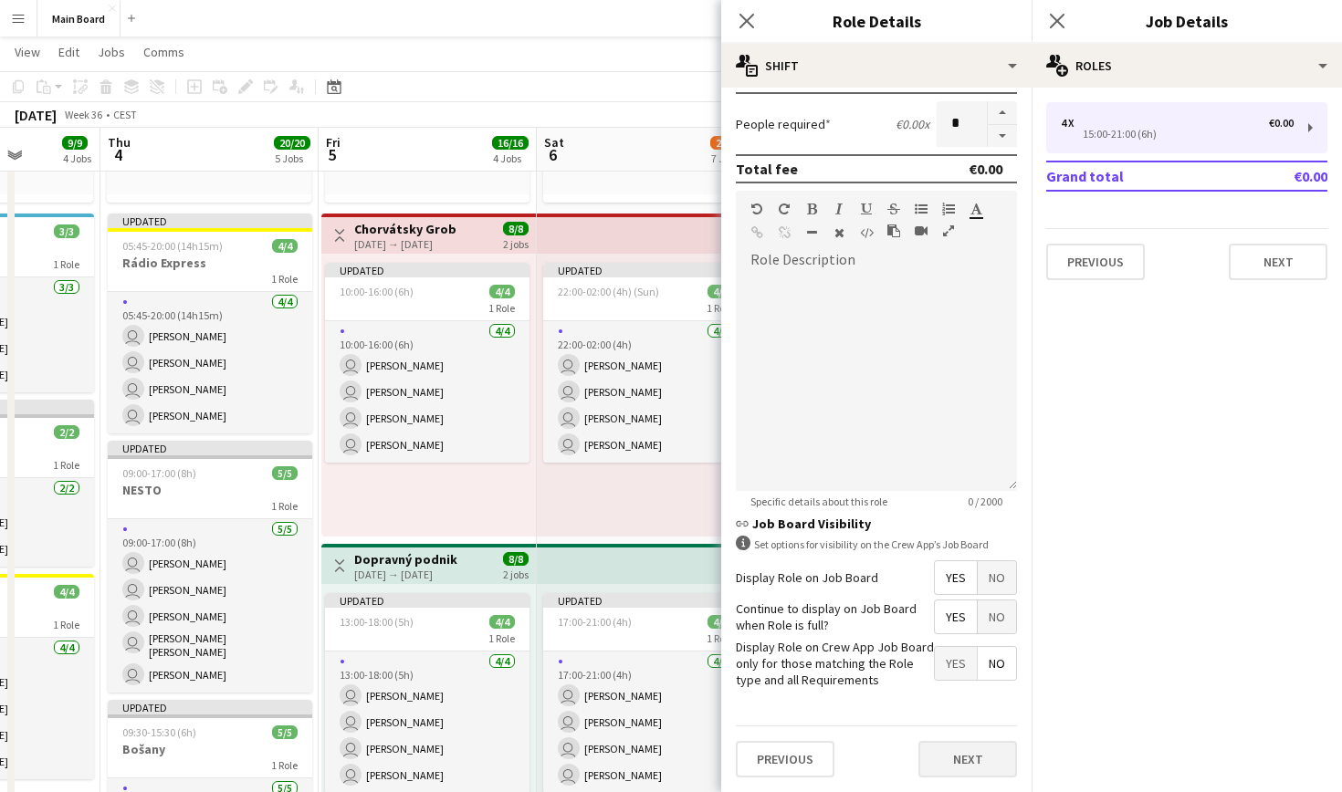
scroll to position [391, 0]
click at [989, 765] on button "Next" at bounding box center [967, 760] width 99 height 37
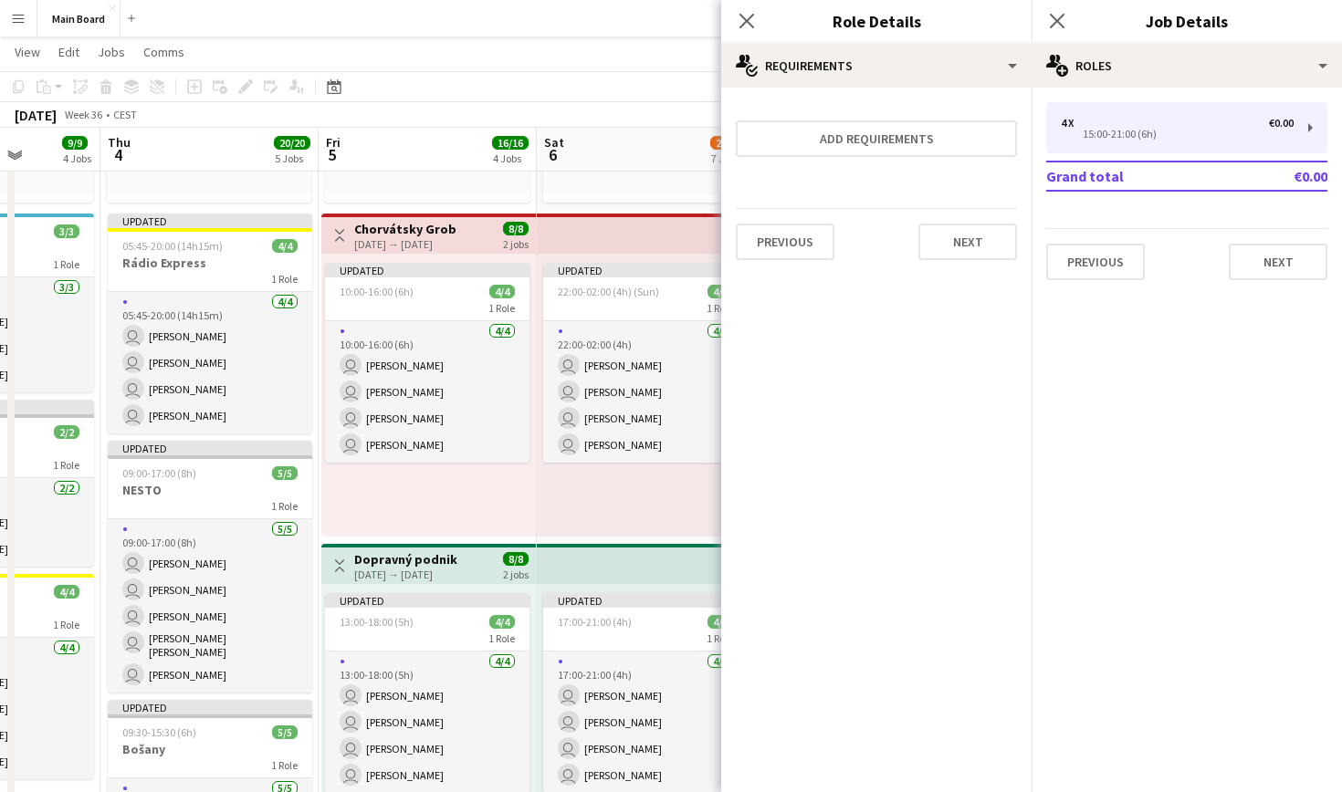
scroll to position [0, 0]
click at [740, 22] on icon "Close pop-in" at bounding box center [746, 20] width 17 height 17
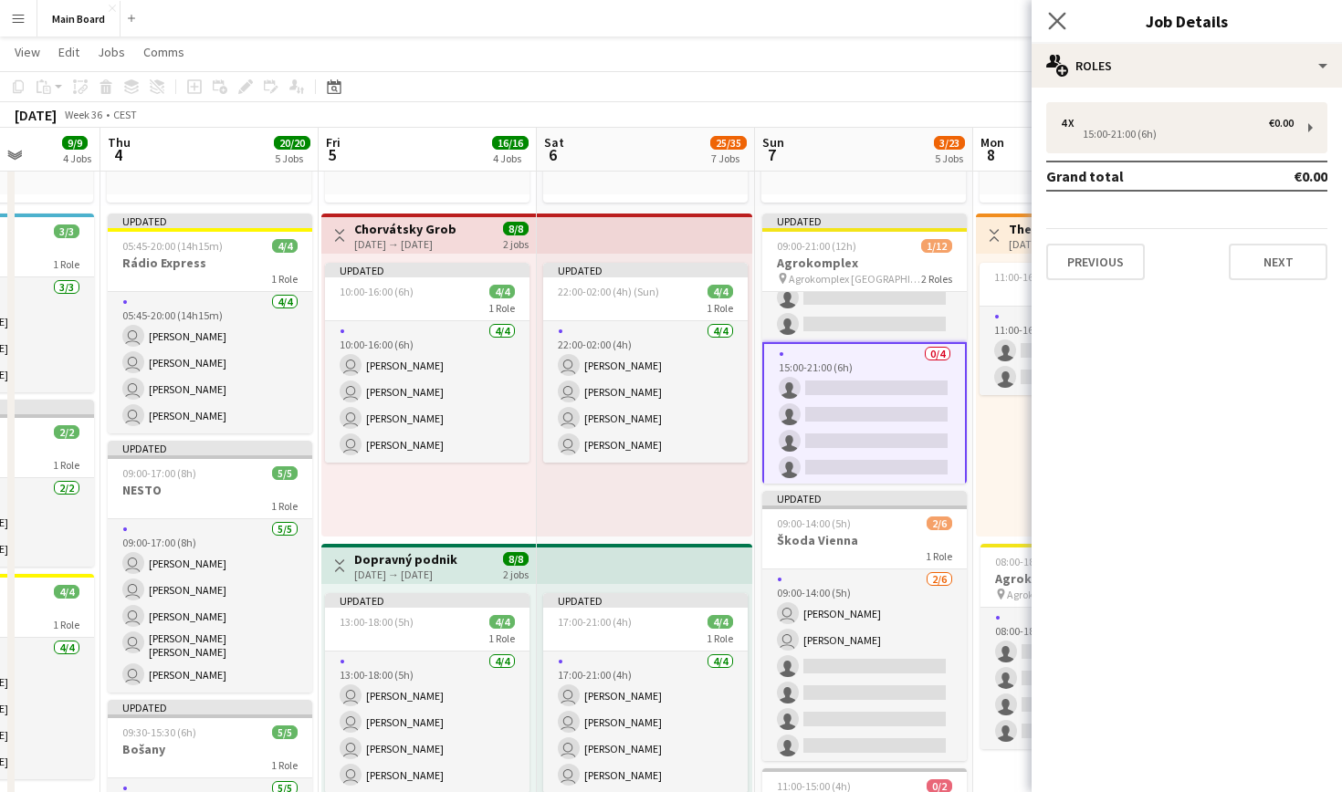
click at [1066, 27] on app-icon "Close pop-in" at bounding box center [1057, 21] width 26 height 26
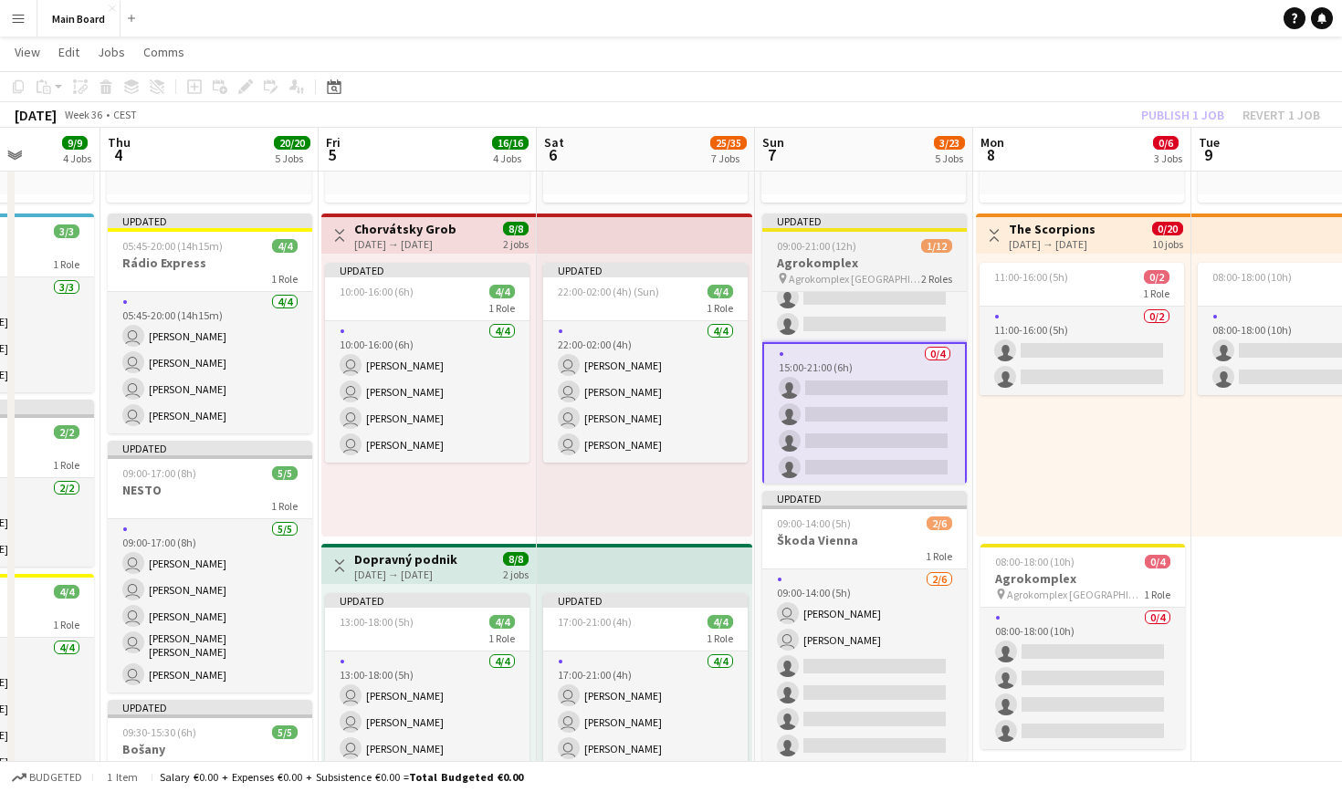
click at [867, 270] on h3 "Agrokomplex" at bounding box center [864, 263] width 204 height 16
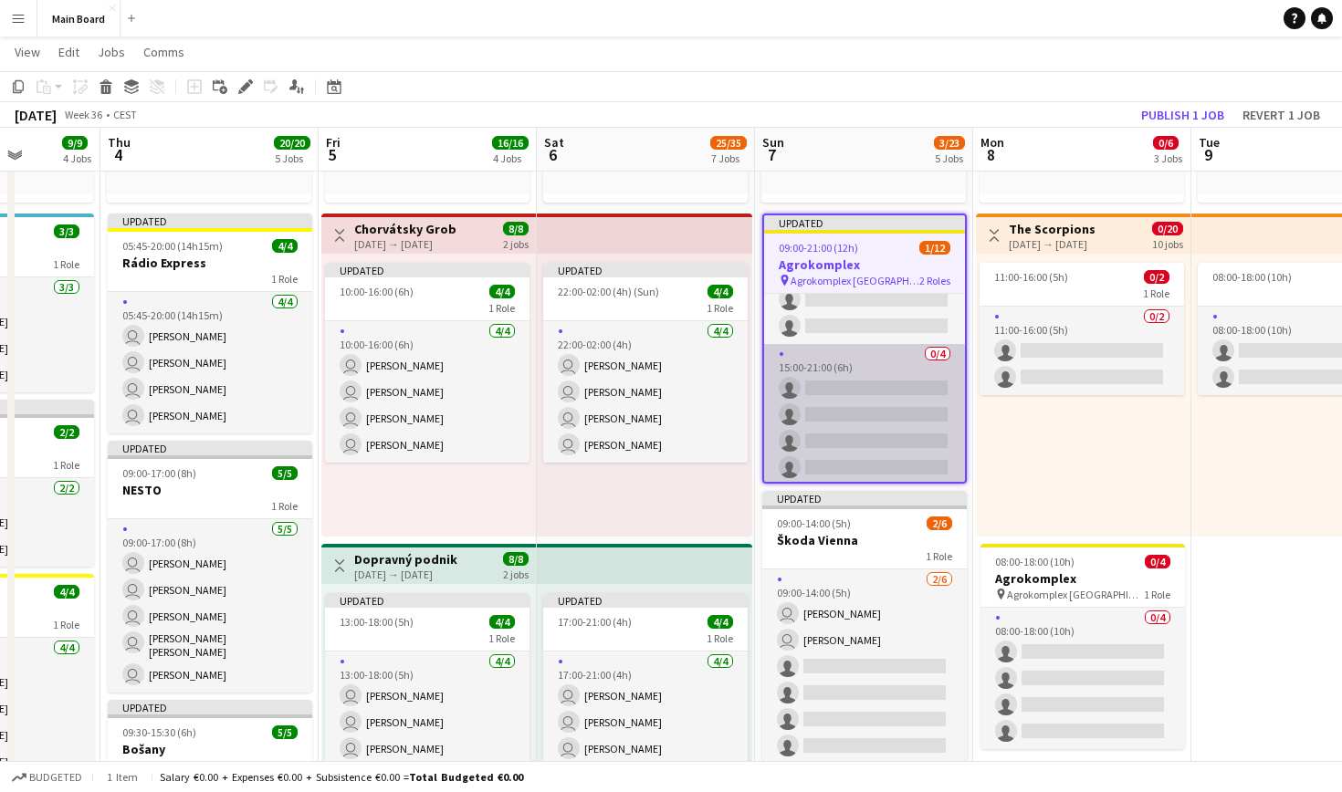
click at [881, 372] on app-card-role "0/4 15:00-21:00 (6h) single-neutral-actions single-neutral-actions single-neutr…" at bounding box center [864, 415] width 201 height 142
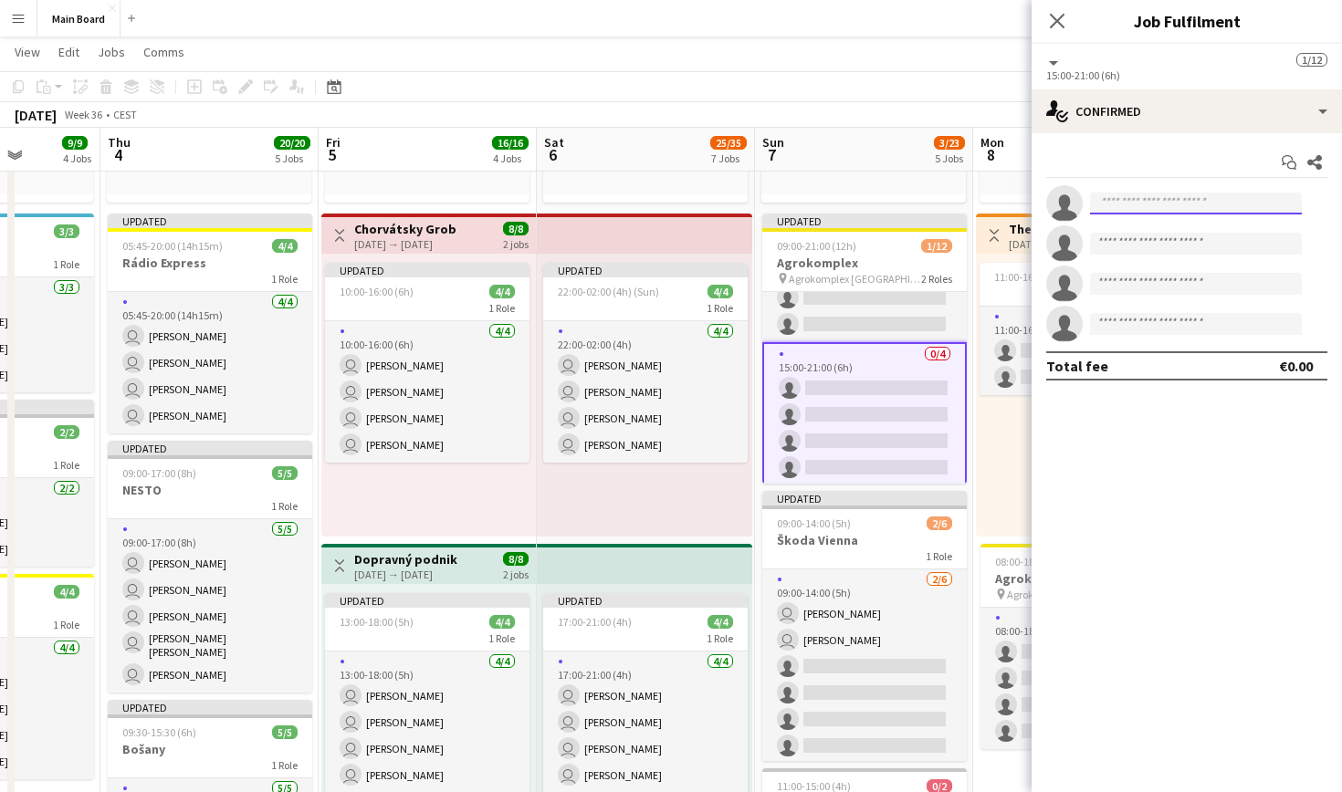
click at [1155, 199] on input at bounding box center [1196, 204] width 212 height 22
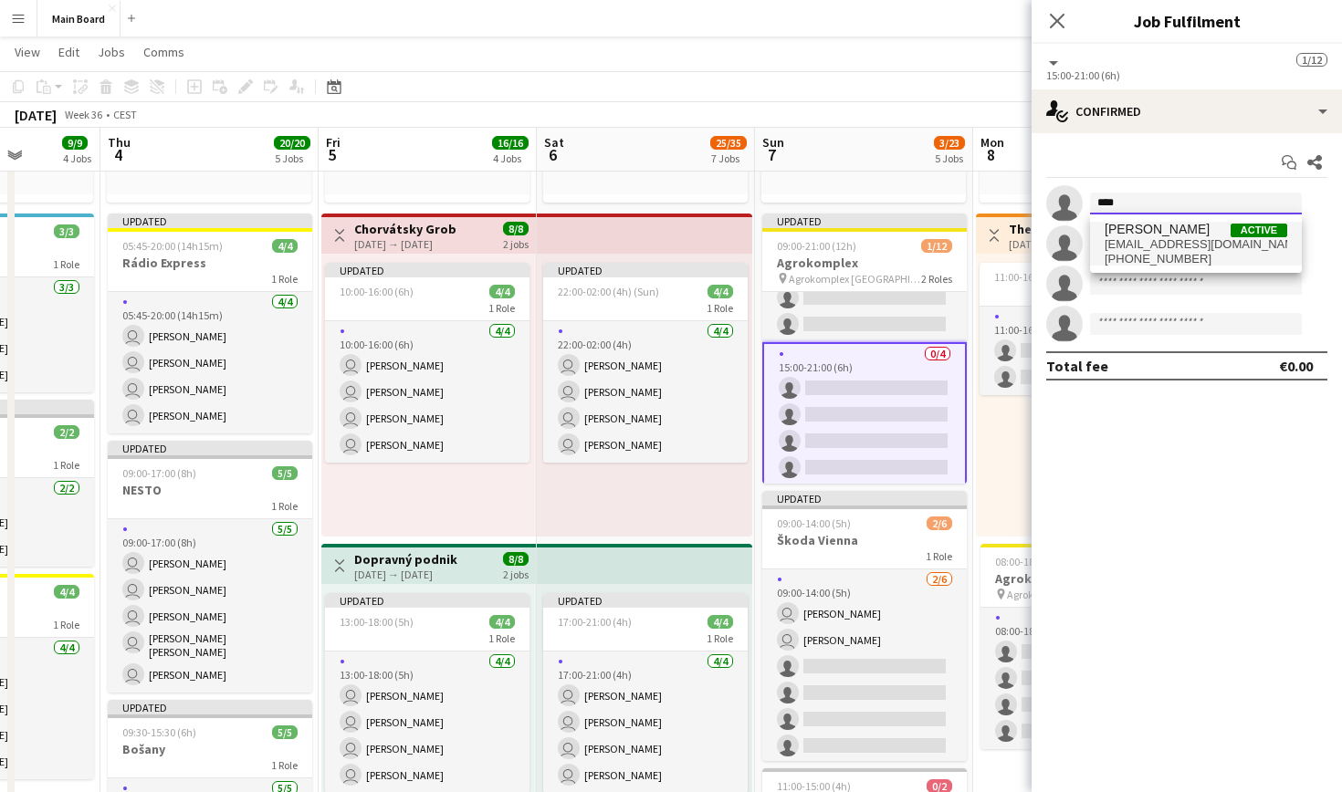
type input "****"
click at [1166, 236] on span "[PERSON_NAME]" at bounding box center [1157, 230] width 105 height 16
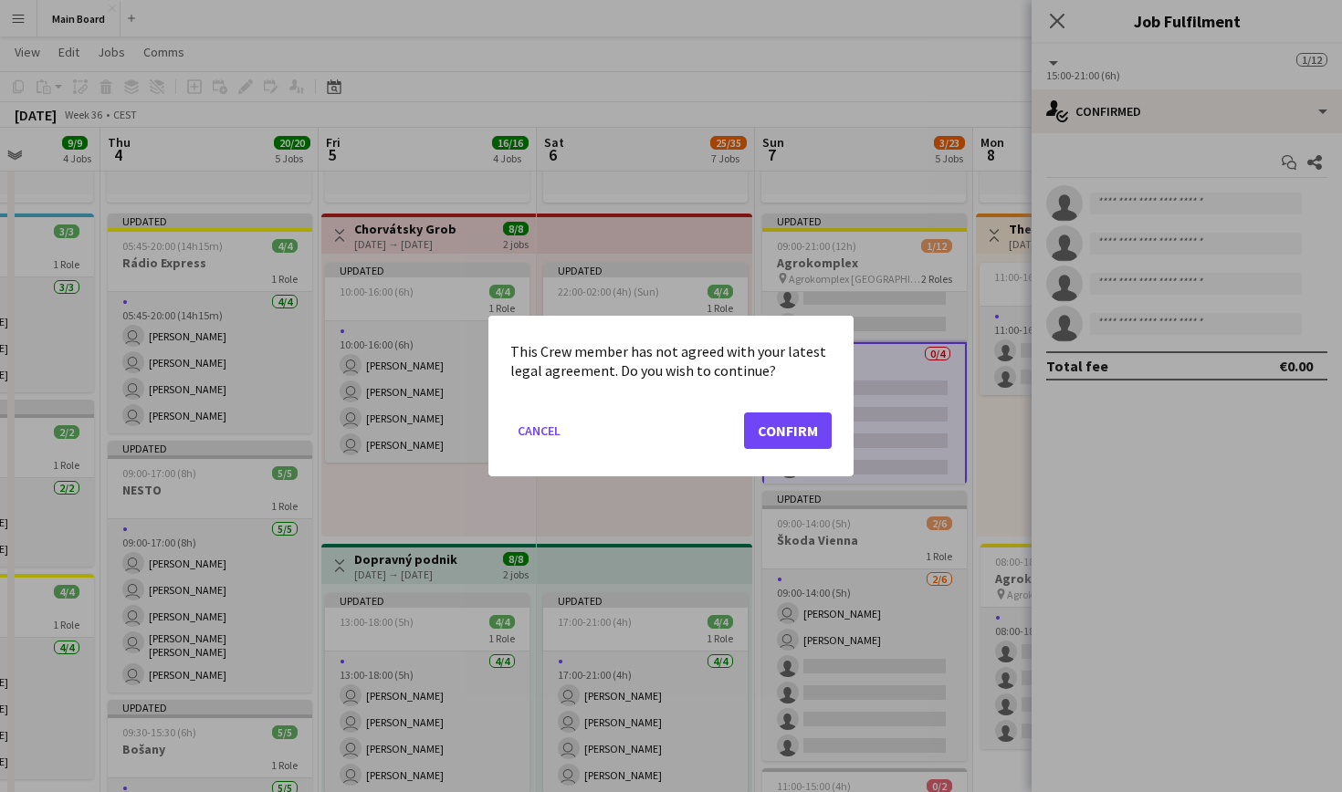
click at [805, 427] on button "Confirm" at bounding box center [788, 431] width 88 height 37
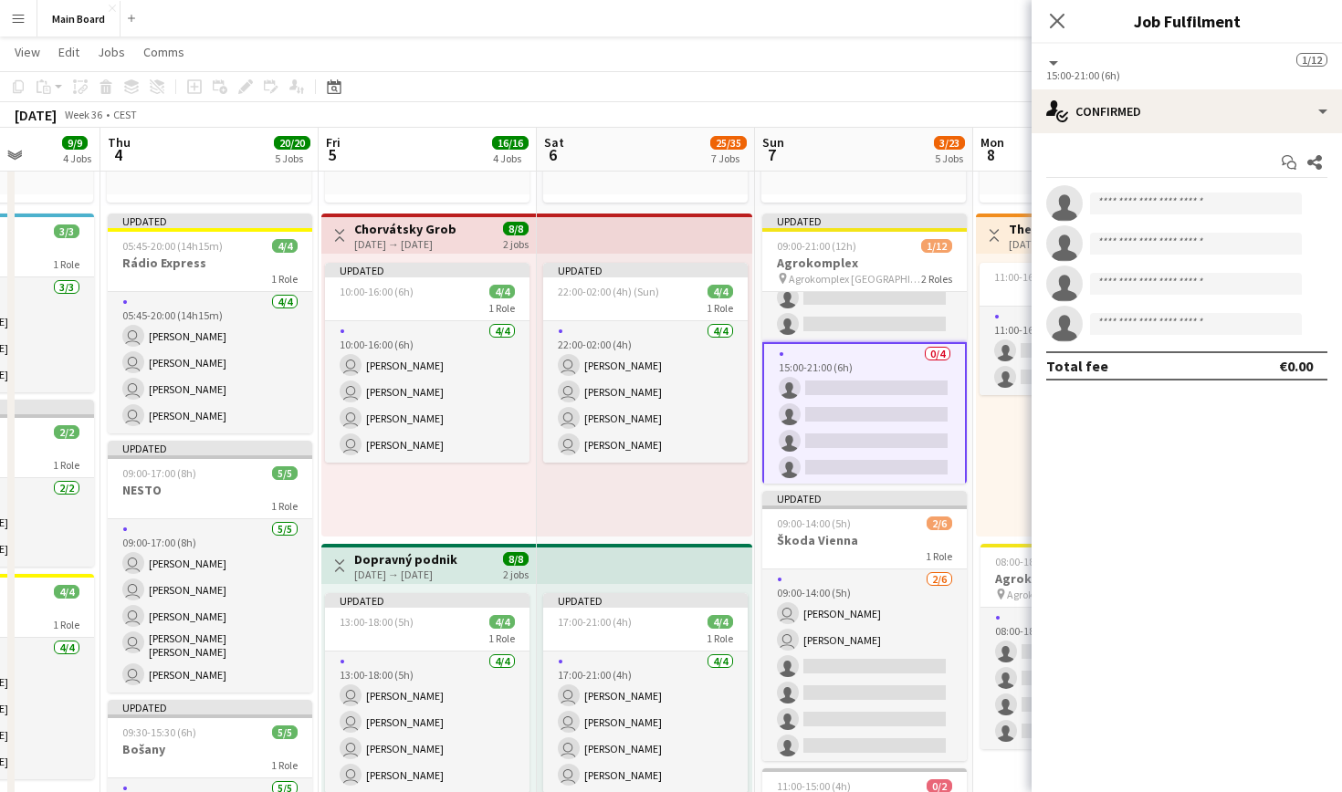
scroll to position [329, 0]
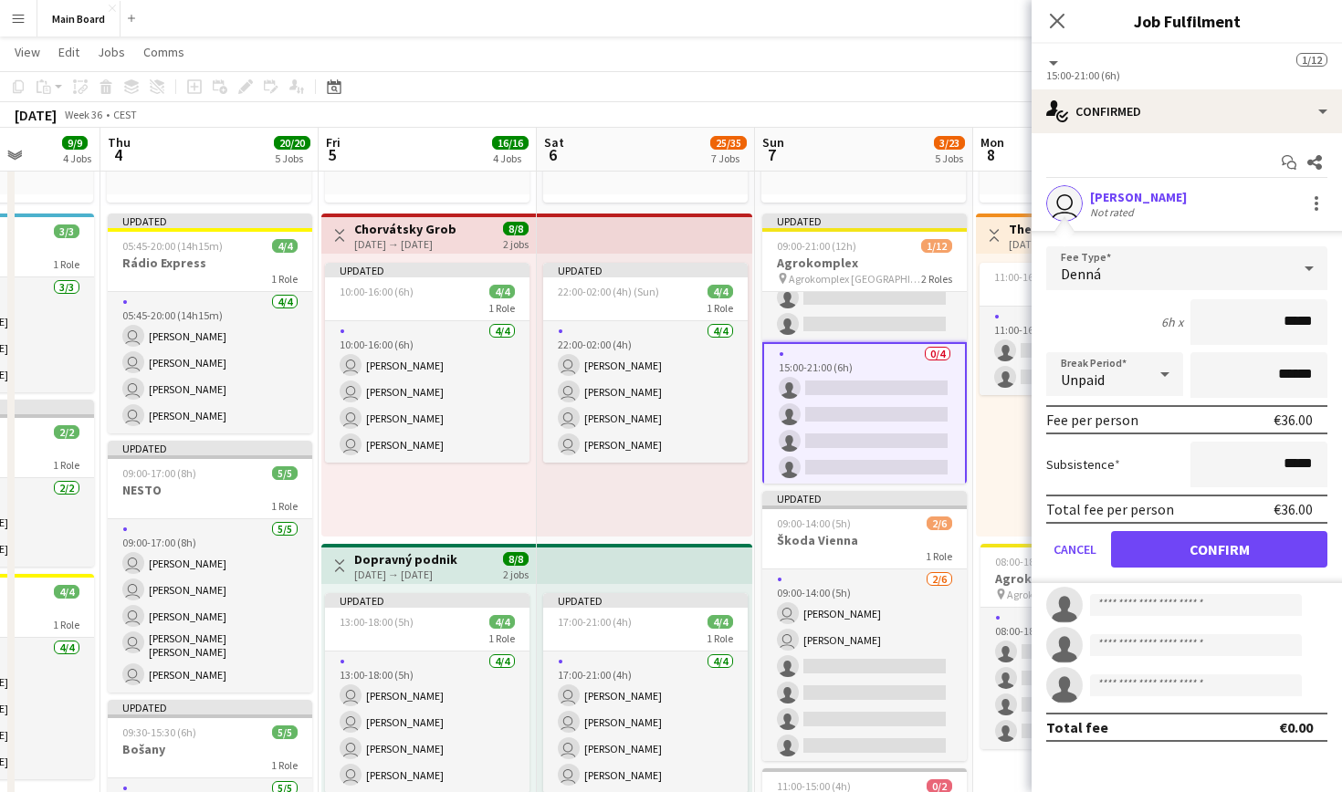
click at [1193, 548] on button "Confirm" at bounding box center [1219, 549] width 216 height 37
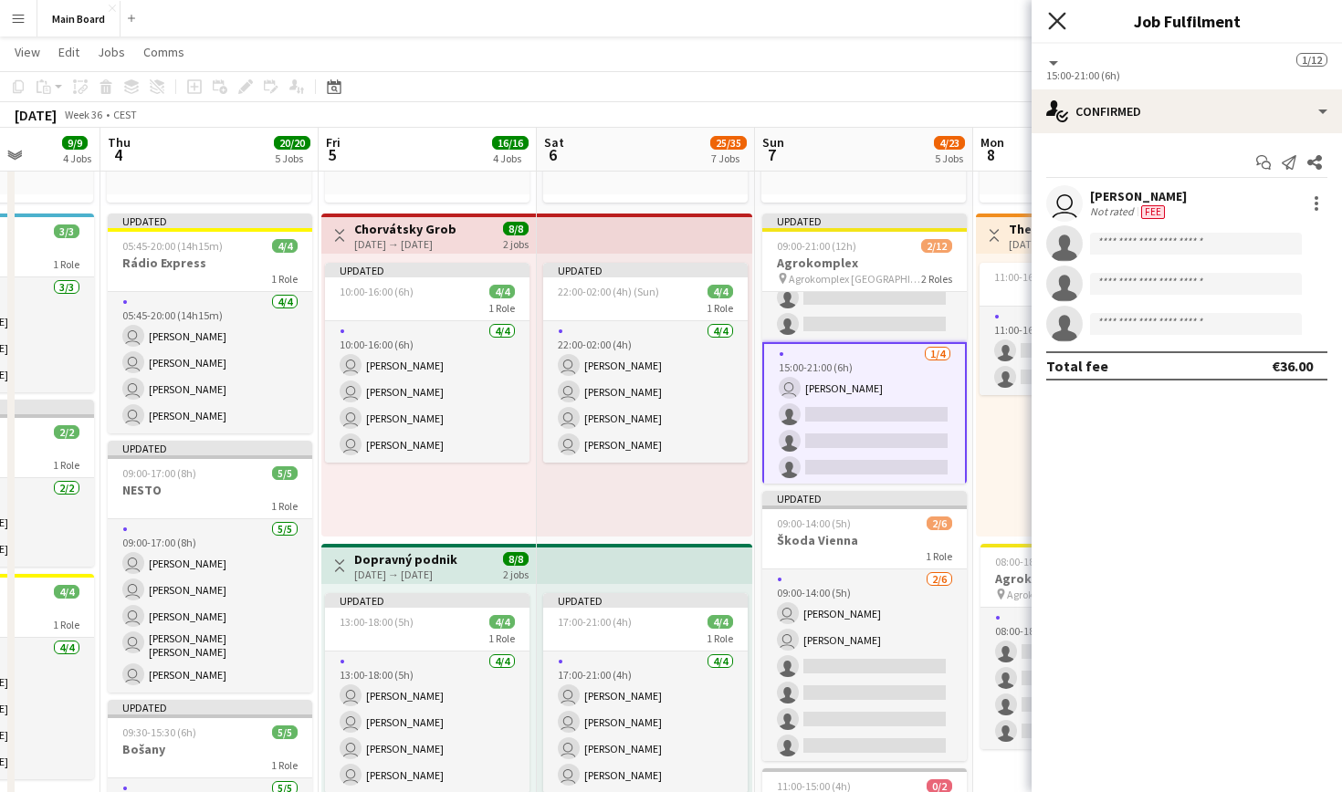
click at [1057, 22] on icon at bounding box center [1056, 20] width 17 height 17
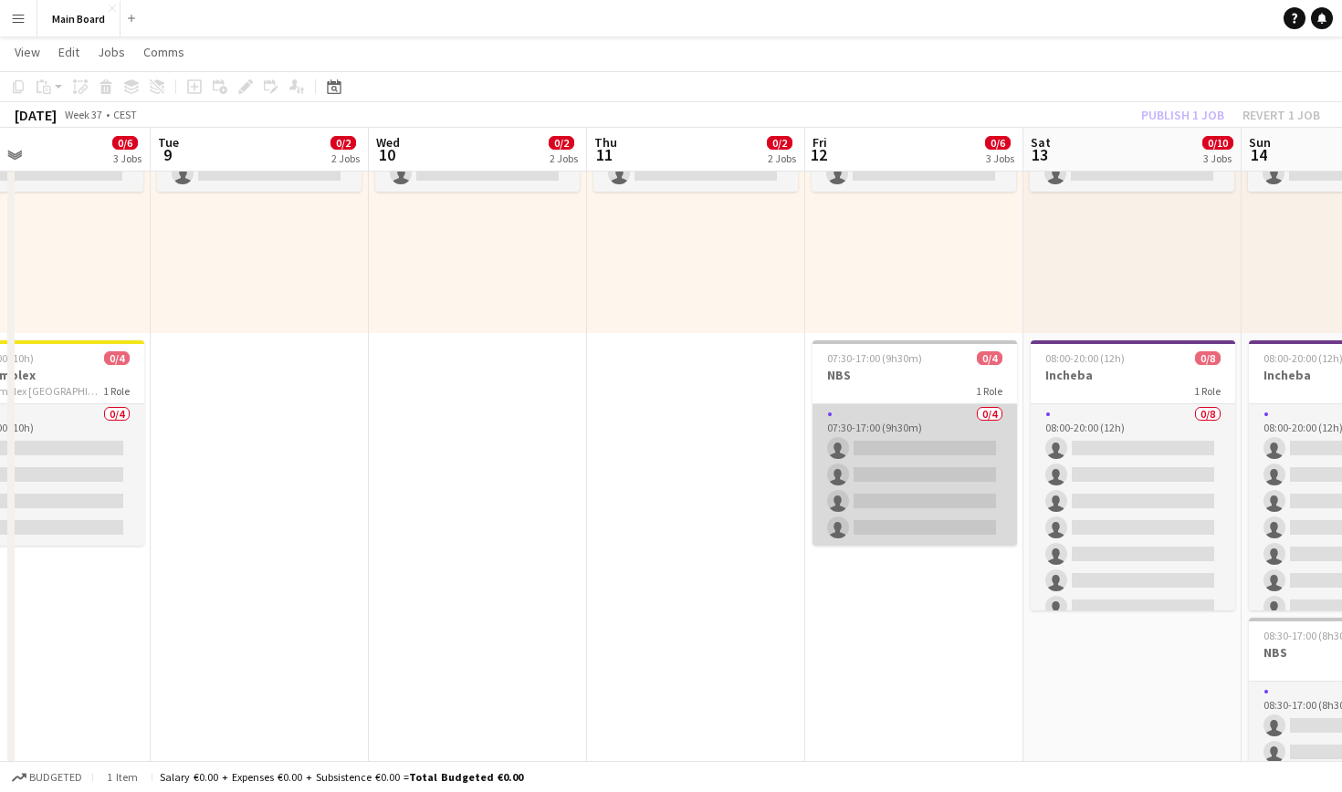
scroll to position [0, 505]
click at [886, 448] on app-card-role "0/4 07:30-17:00 (9h30m) single-neutral-actions single-neutral-actions single-ne…" at bounding box center [914, 475] width 204 height 142
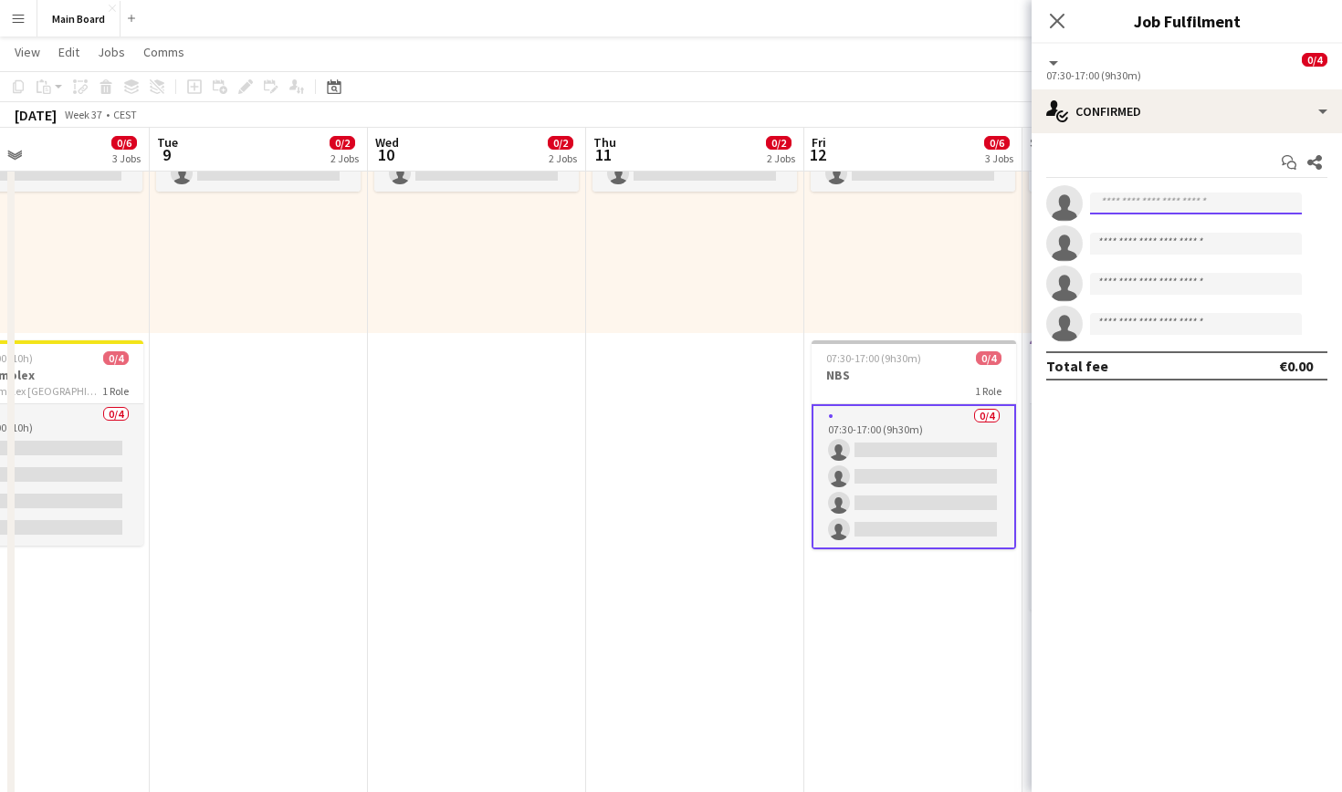
click at [1121, 196] on input at bounding box center [1196, 204] width 212 height 22
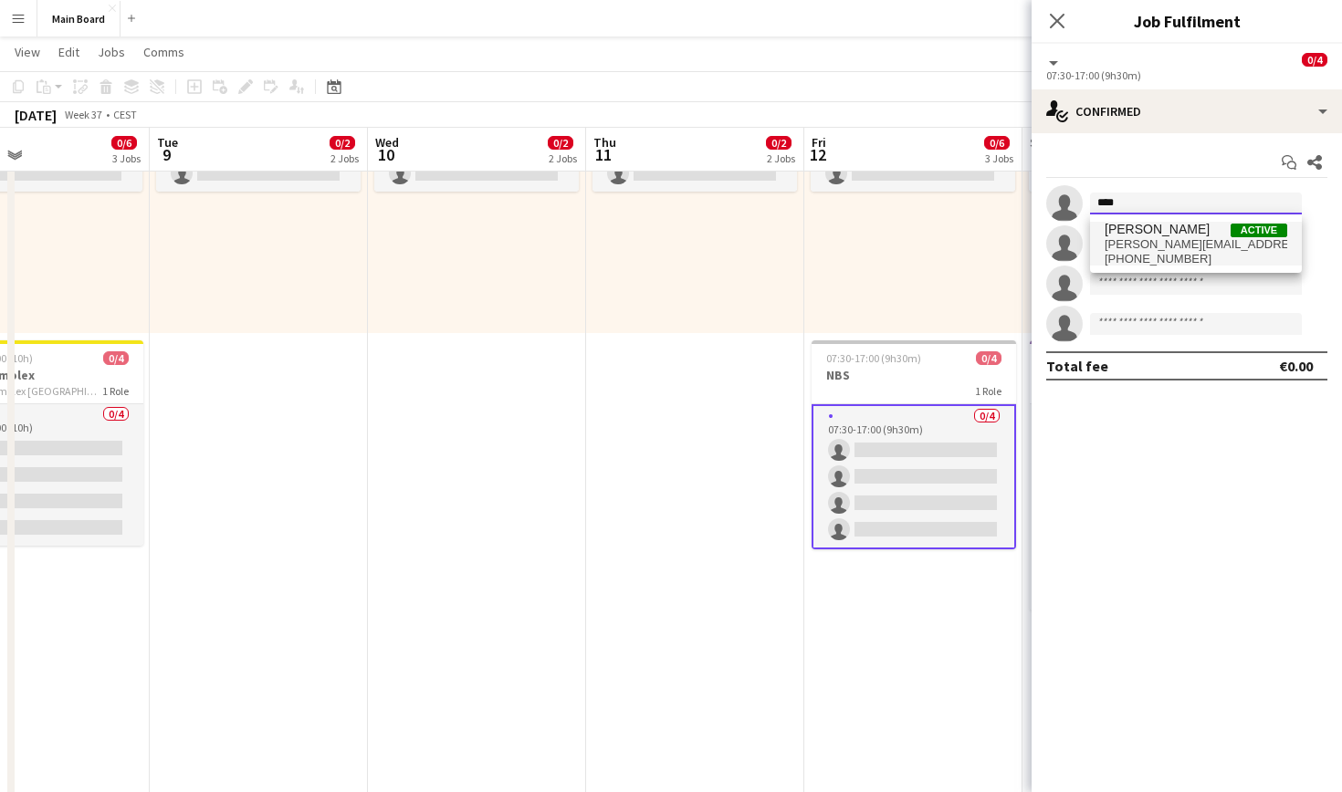
type input "****"
click at [1167, 233] on span "[PERSON_NAME]" at bounding box center [1157, 230] width 105 height 16
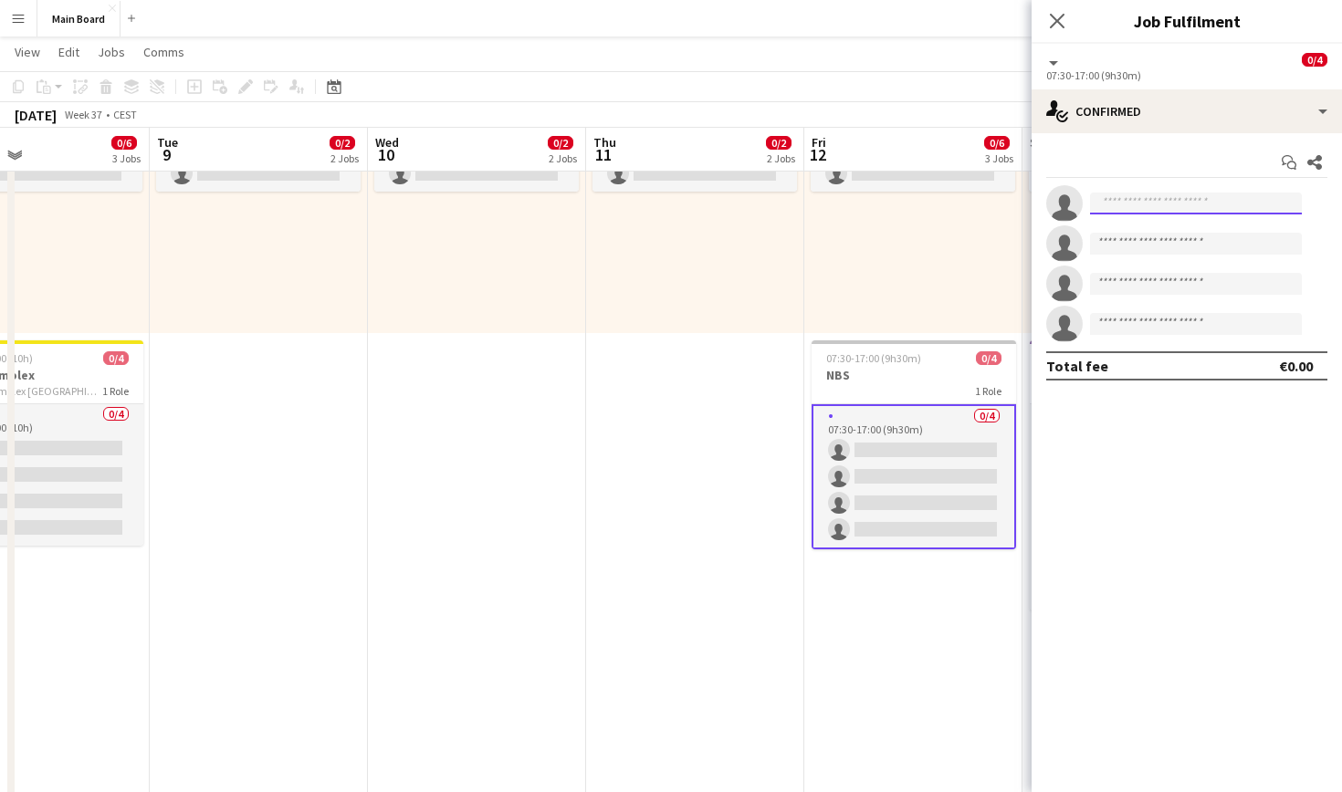
scroll to position [0, 0]
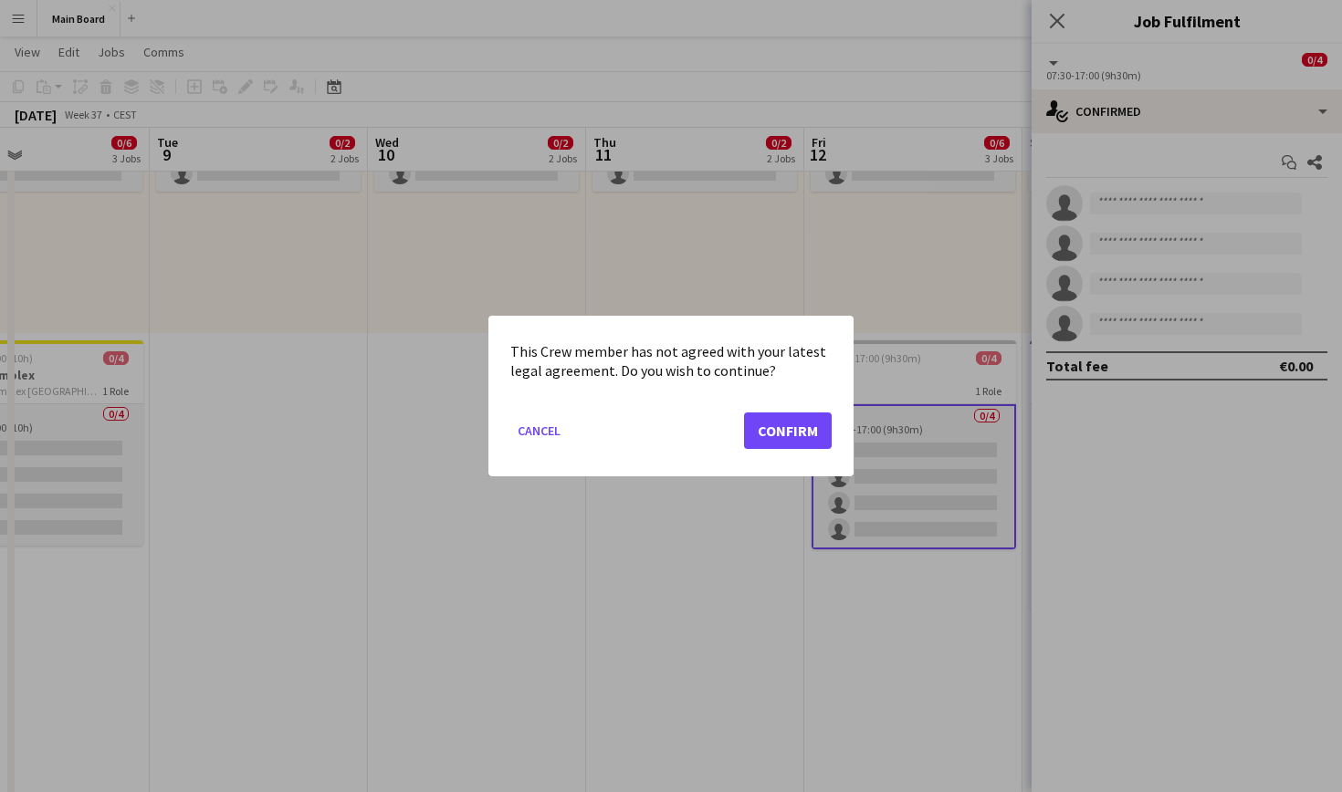
click at [807, 431] on button "Confirm" at bounding box center [788, 431] width 88 height 37
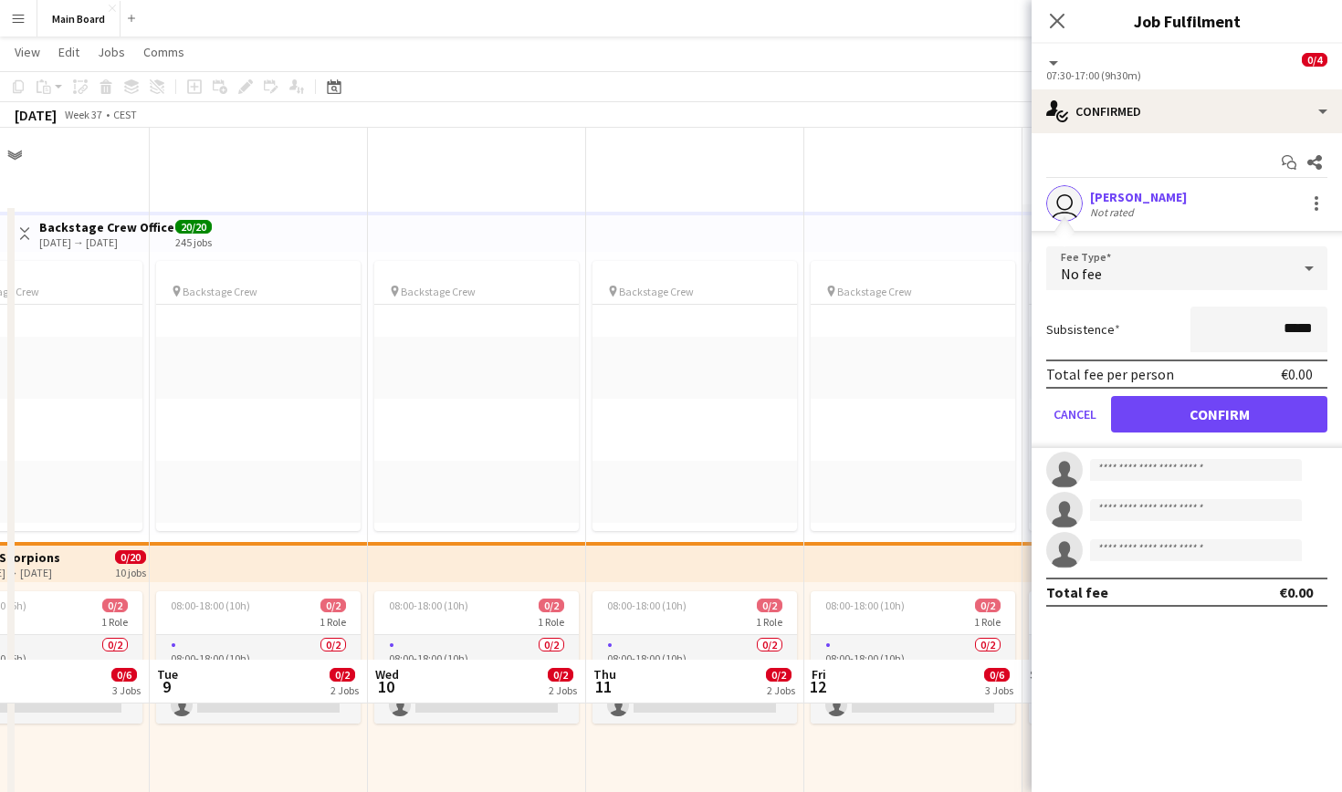
scroll to position [532, 0]
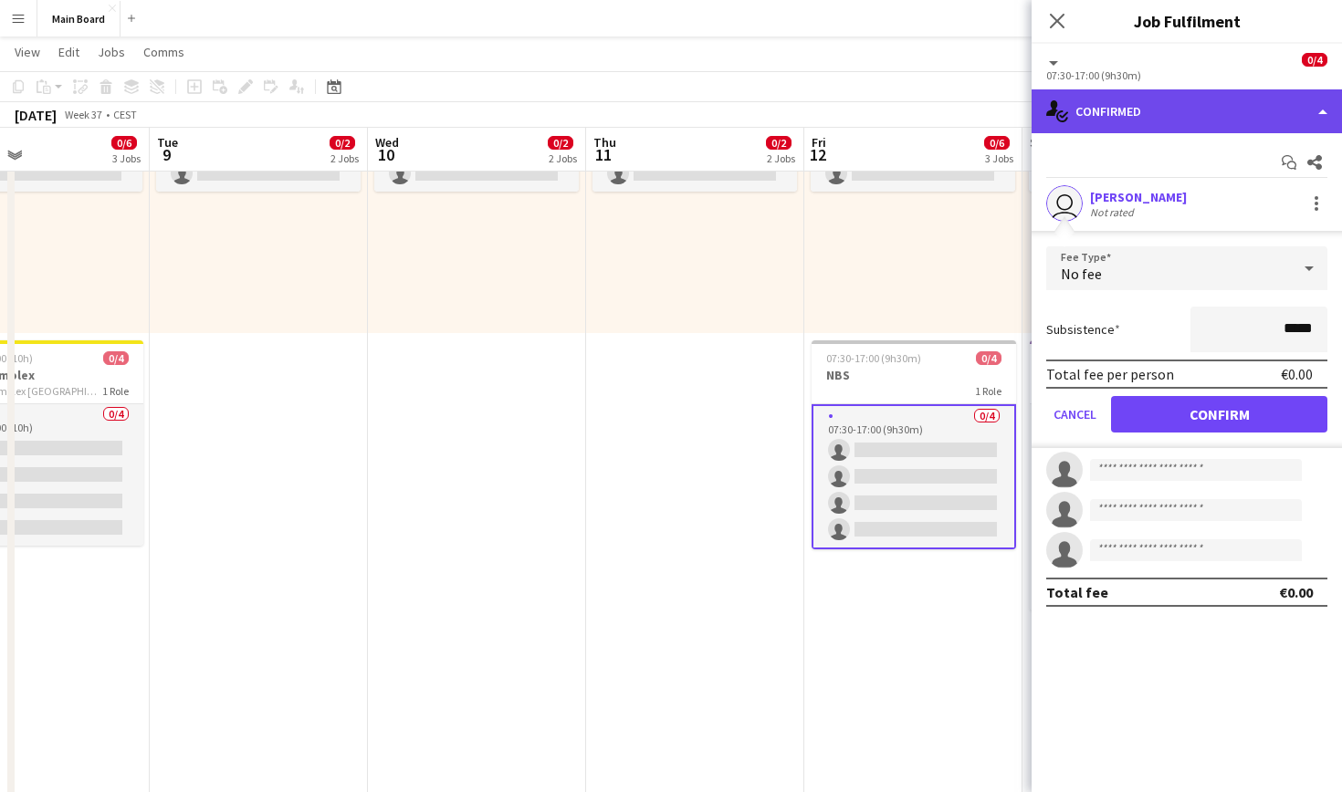
click at [1117, 107] on div "single-neutral-actions-check-2 Confirmed" at bounding box center [1187, 111] width 310 height 44
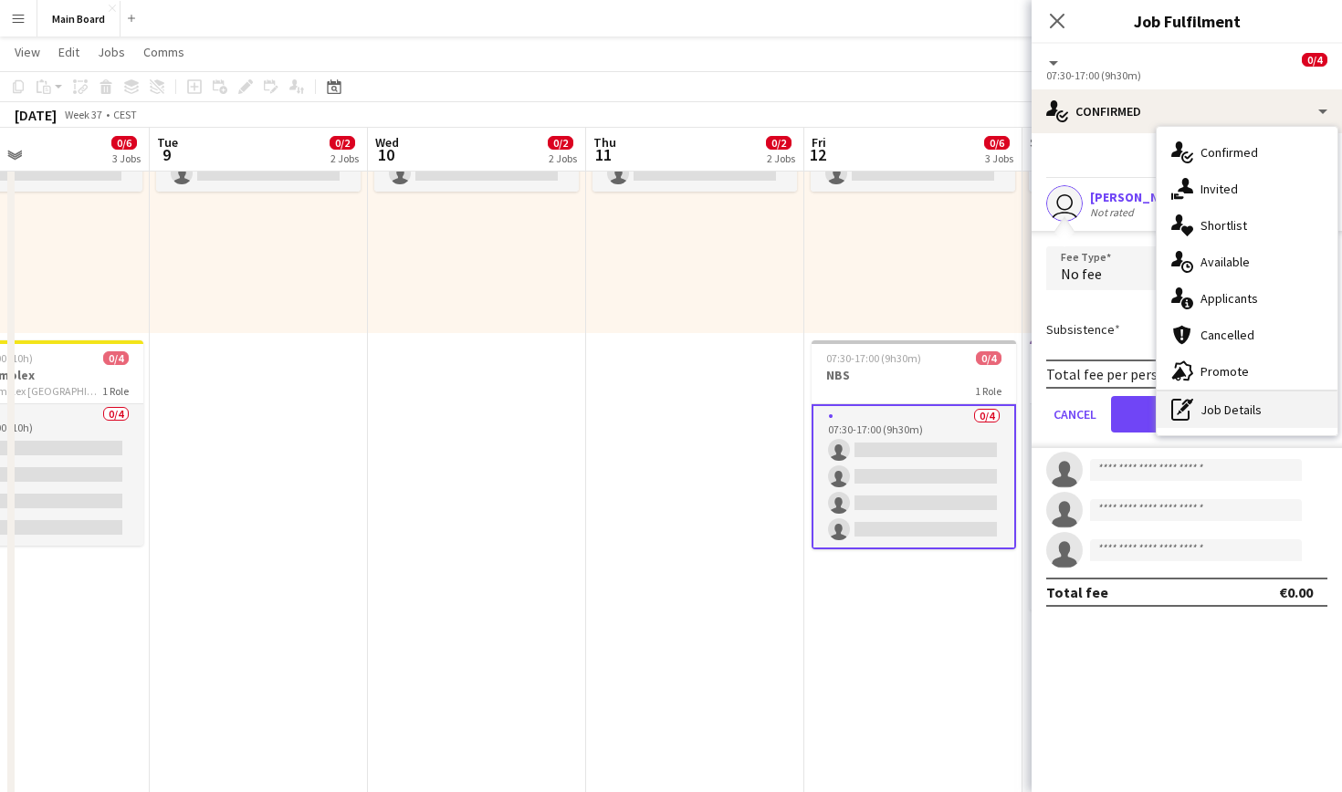
click at [1220, 406] on div "pen-write Job Details" at bounding box center [1247, 410] width 181 height 37
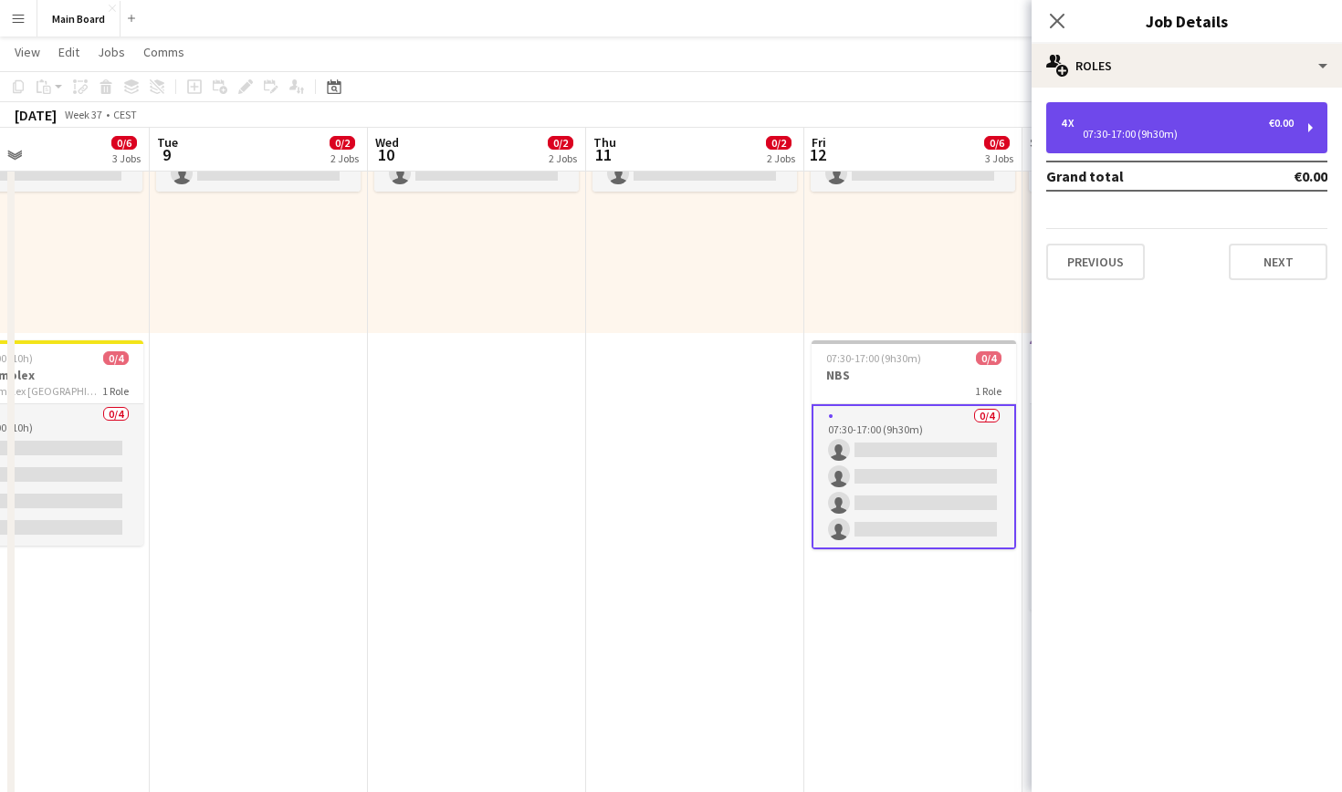
click at [1112, 102] on div "4 x €0.00 07:30-17:00 (9h30m)" at bounding box center [1186, 127] width 281 height 51
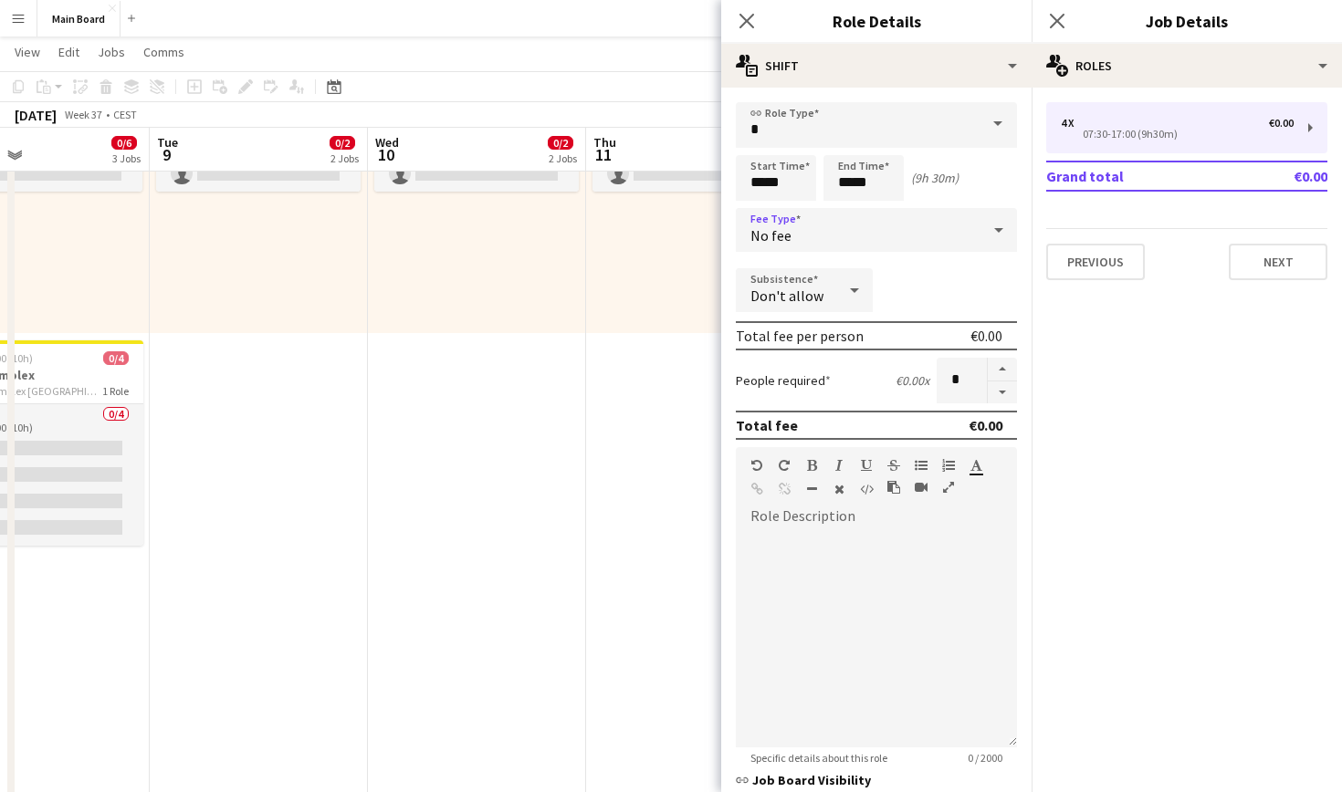
click at [815, 229] on div "No fee" at bounding box center [858, 230] width 245 height 44
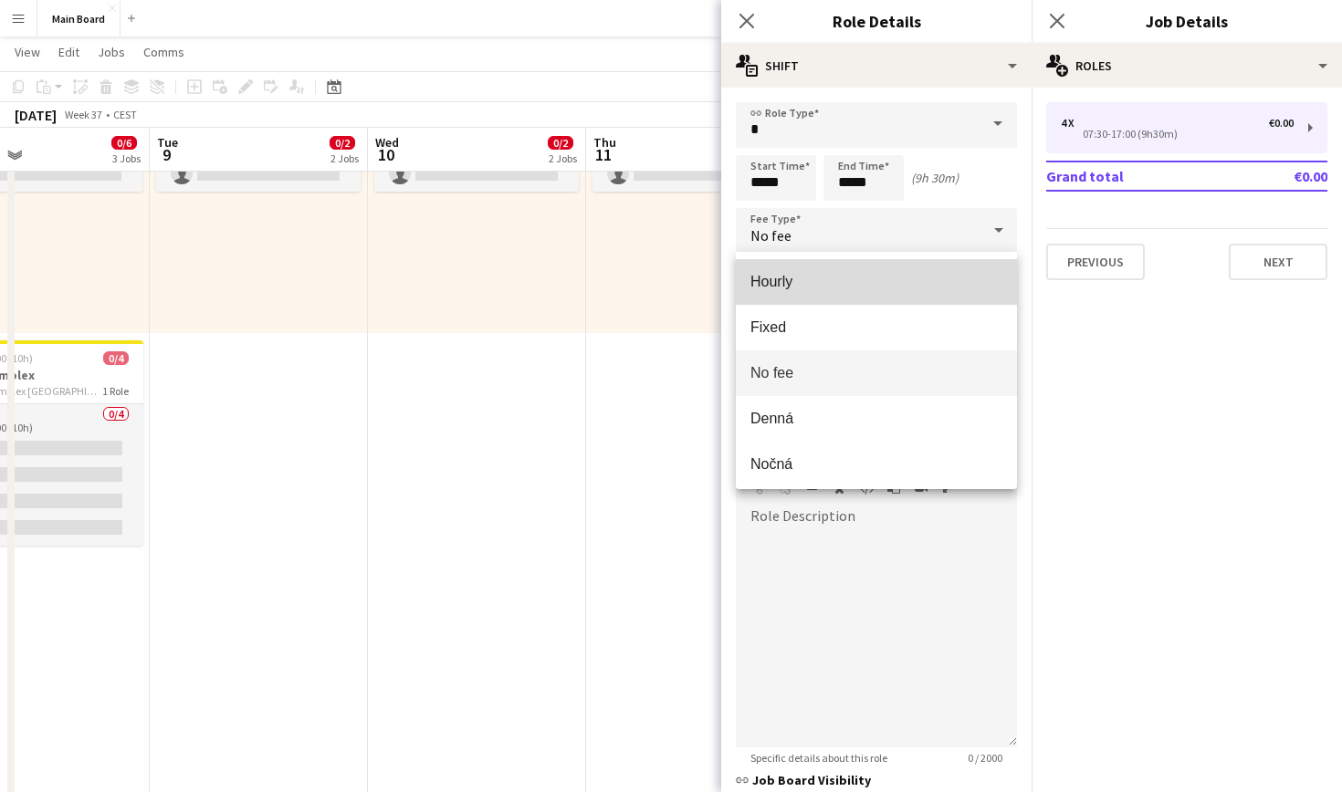
click at [813, 296] on mat-option "Hourly" at bounding box center [876, 282] width 281 height 46
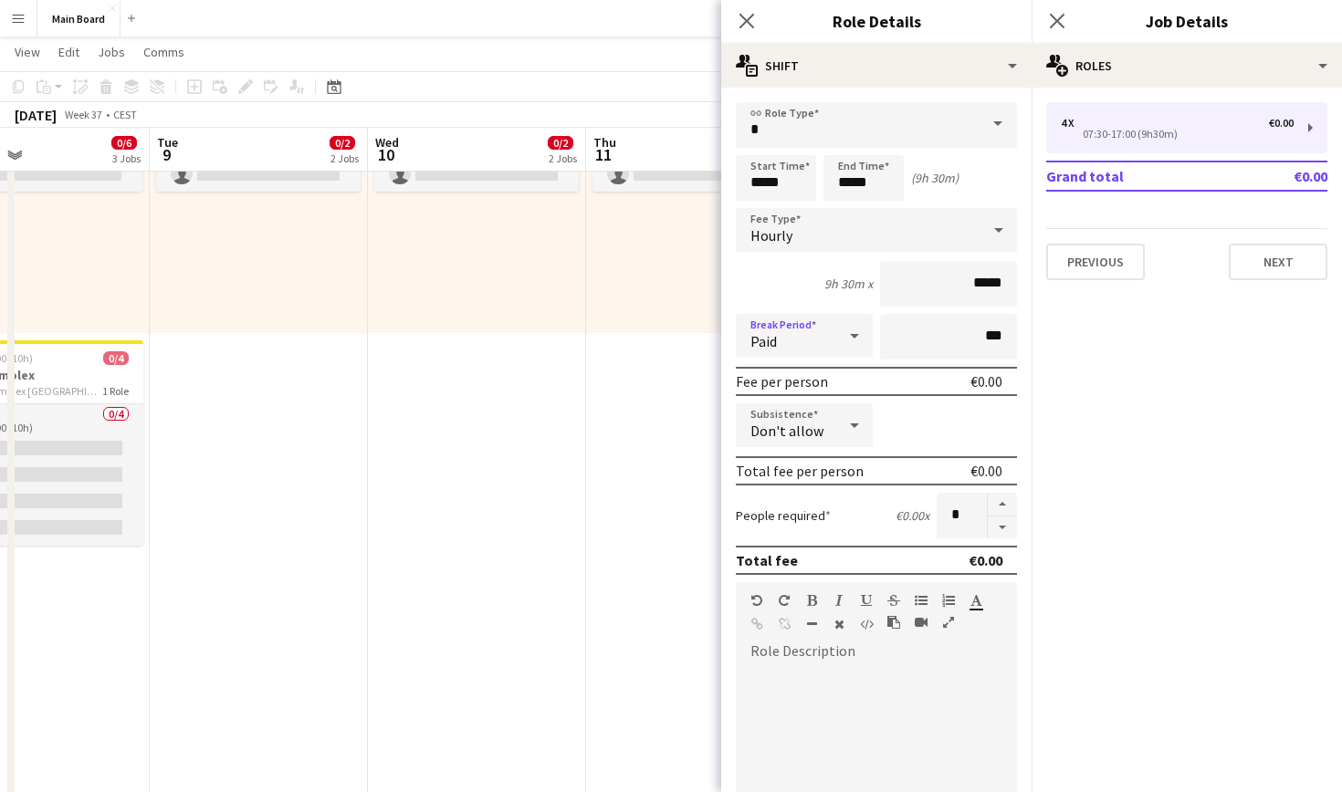
click at [820, 349] on div "Paid" at bounding box center [786, 336] width 100 height 44
click at [798, 425] on span "Unpaid" at bounding box center [804, 433] width 108 height 17
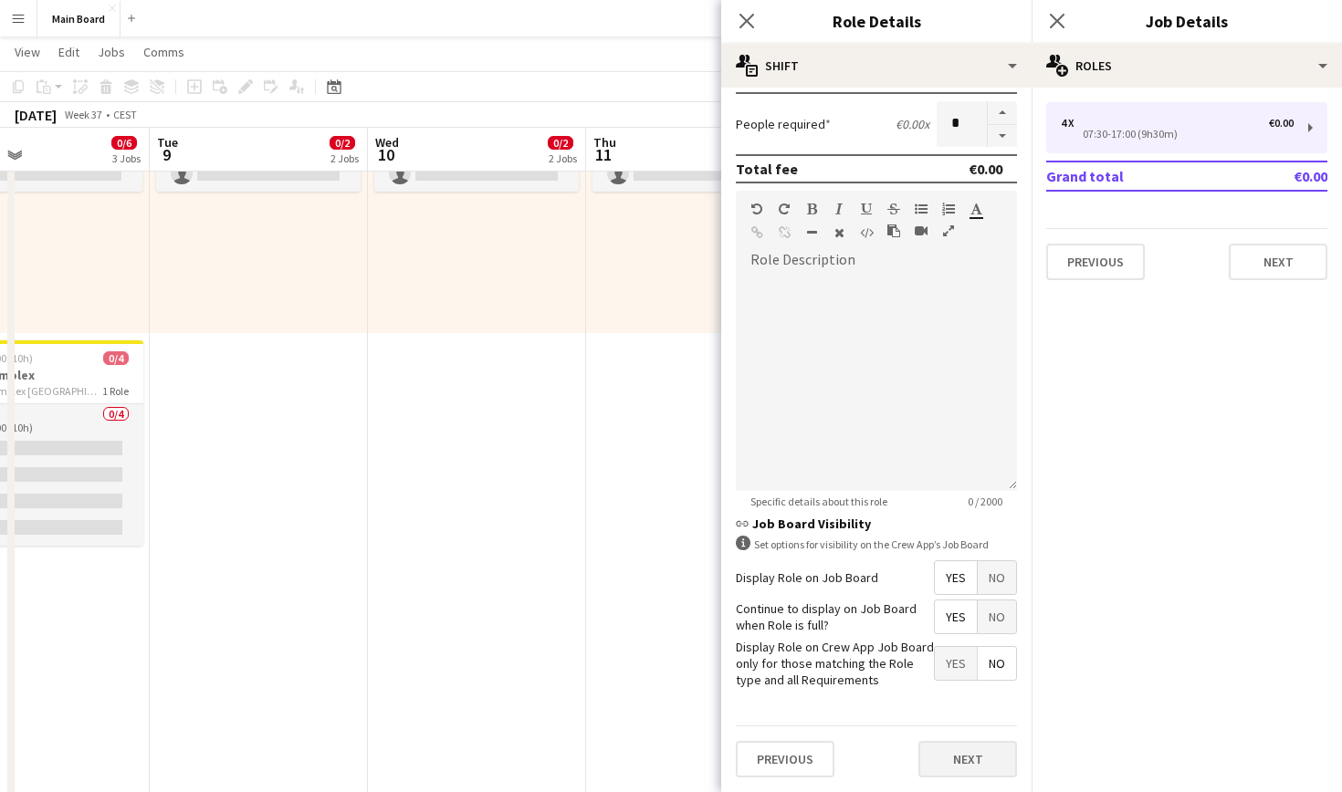
scroll to position [391, 0]
click at [981, 755] on button "Next" at bounding box center [967, 760] width 99 height 37
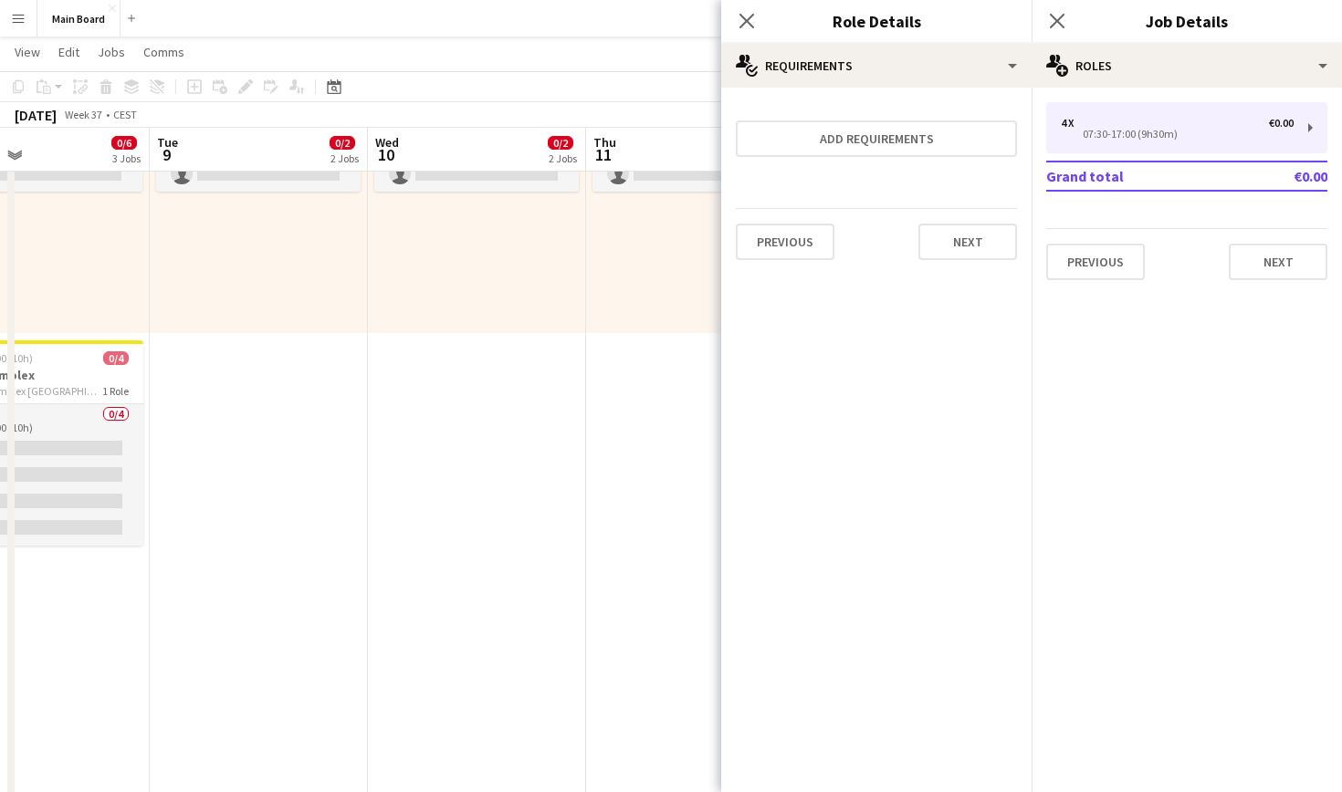
scroll to position [0, 0]
click at [748, 14] on icon "Close pop-in" at bounding box center [746, 20] width 17 height 17
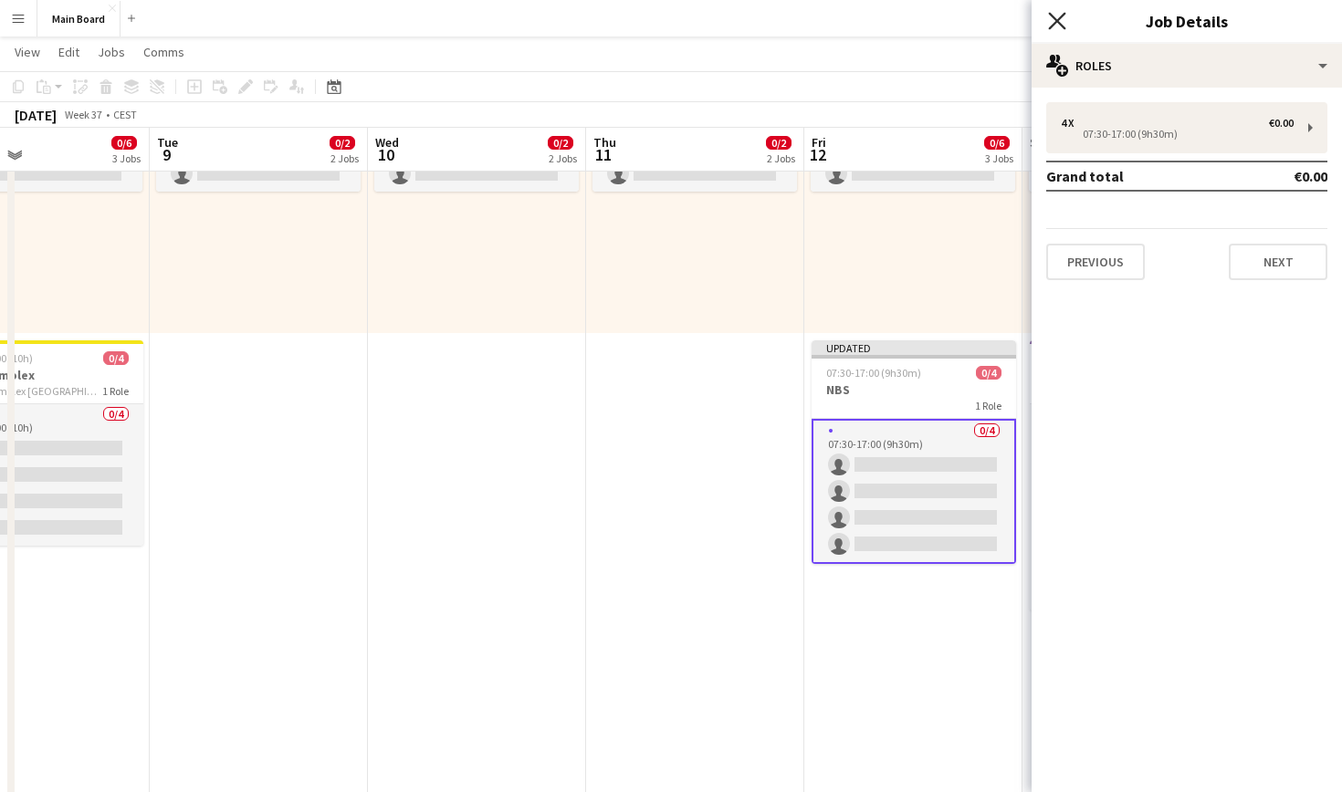
click at [1060, 19] on icon at bounding box center [1056, 20] width 17 height 17
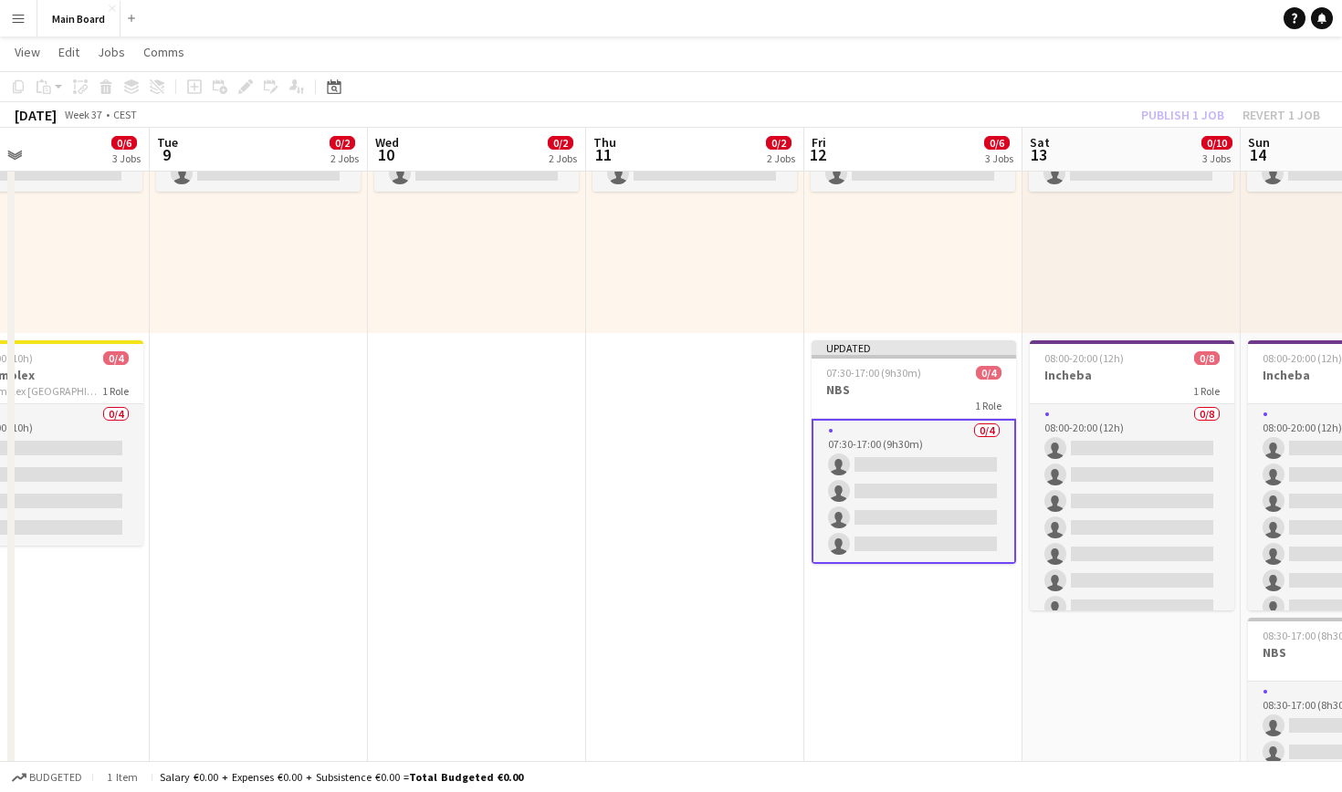
click at [934, 437] on app-card-role "0/4 07:30-17:00 (9h30m) single-neutral-actions single-neutral-actions single-ne…" at bounding box center [914, 491] width 204 height 145
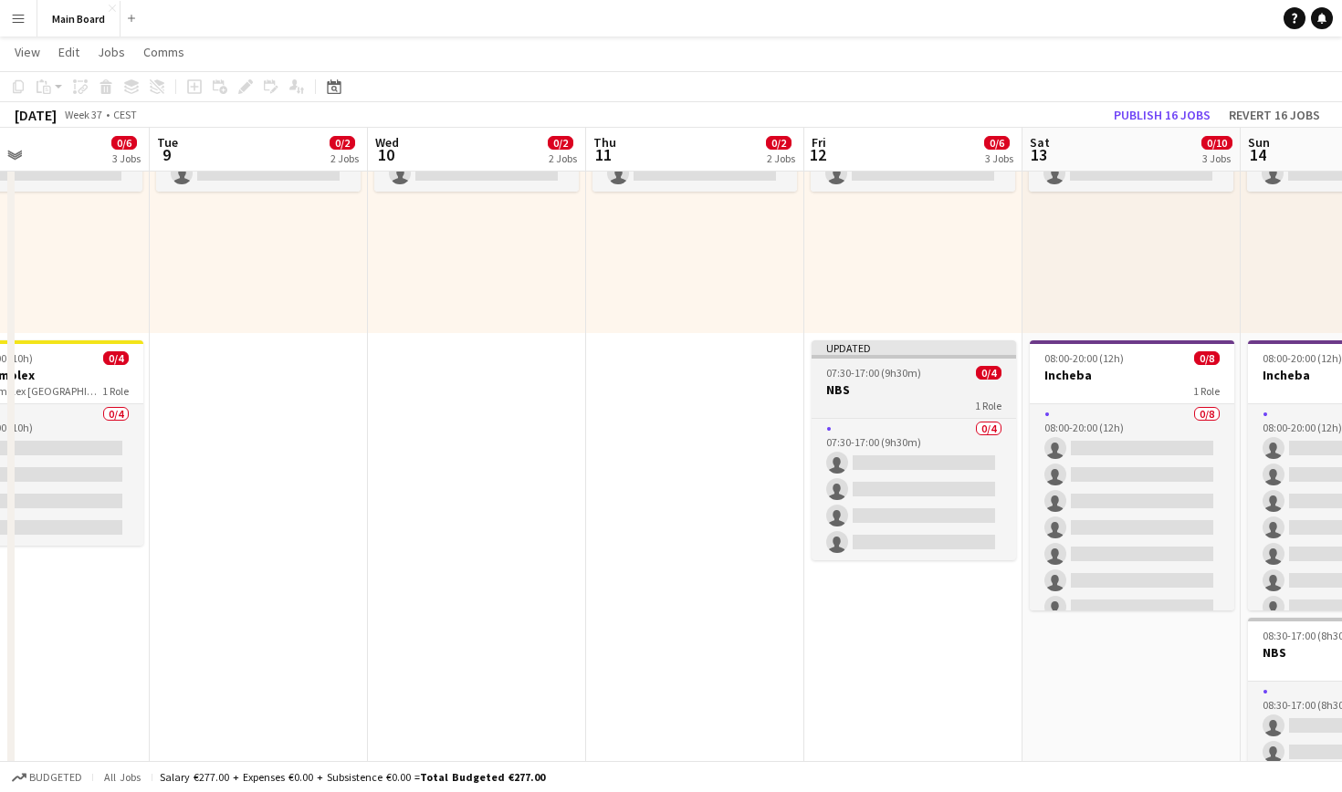
click at [900, 385] on h3 "NBS" at bounding box center [914, 390] width 204 height 16
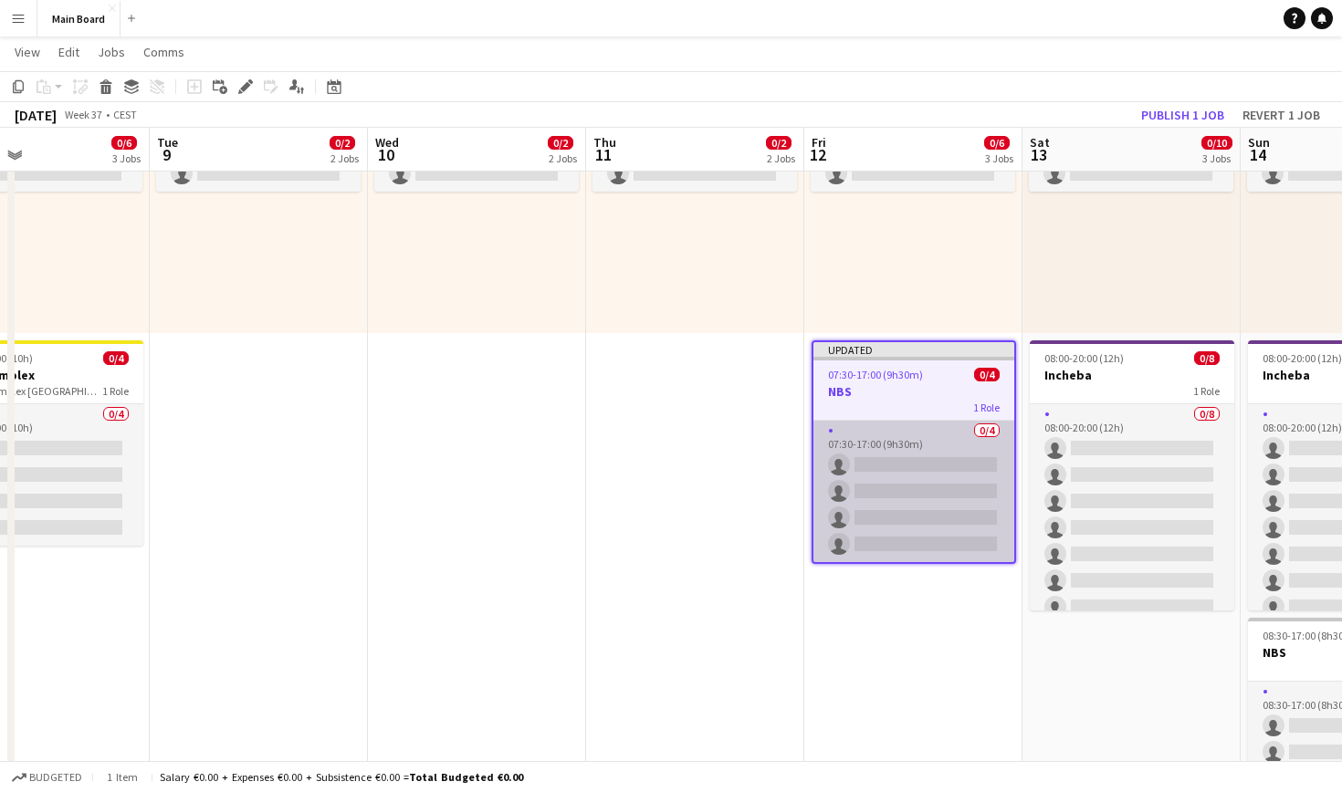
click at [908, 446] on app-card-role "0/4 07:30-17:00 (9h30m) single-neutral-actions single-neutral-actions single-ne…" at bounding box center [913, 492] width 201 height 142
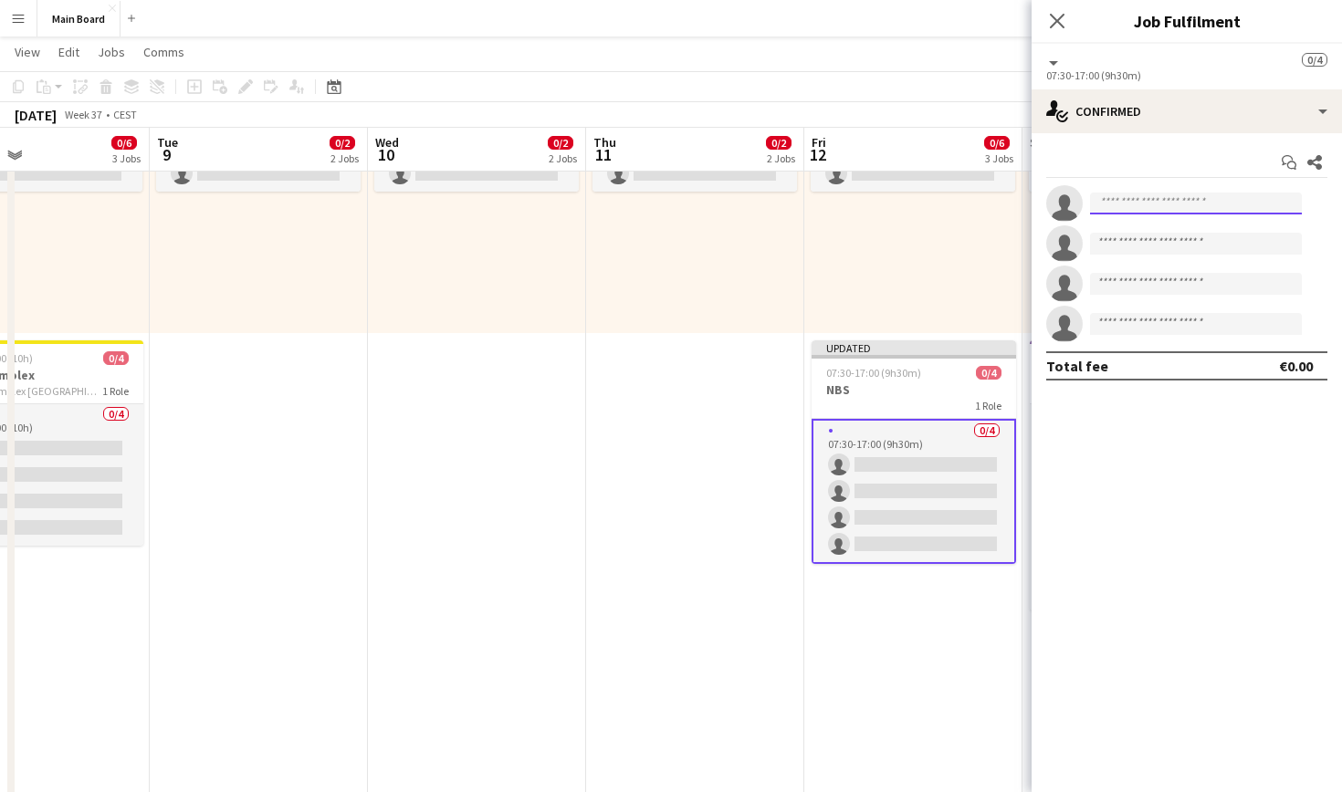
click at [1140, 206] on input at bounding box center [1196, 204] width 212 height 22
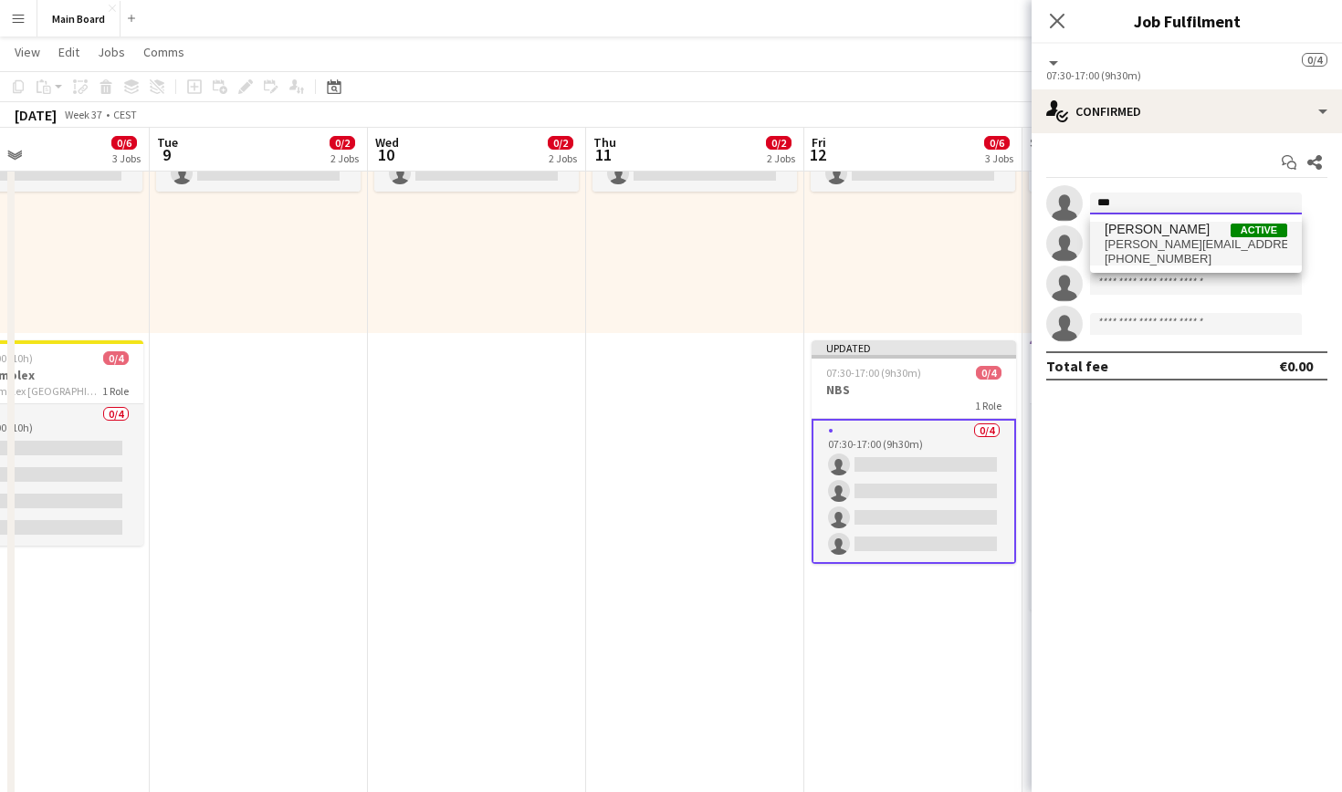
type input "***"
click at [1158, 232] on span "[PERSON_NAME]" at bounding box center [1157, 230] width 105 height 16
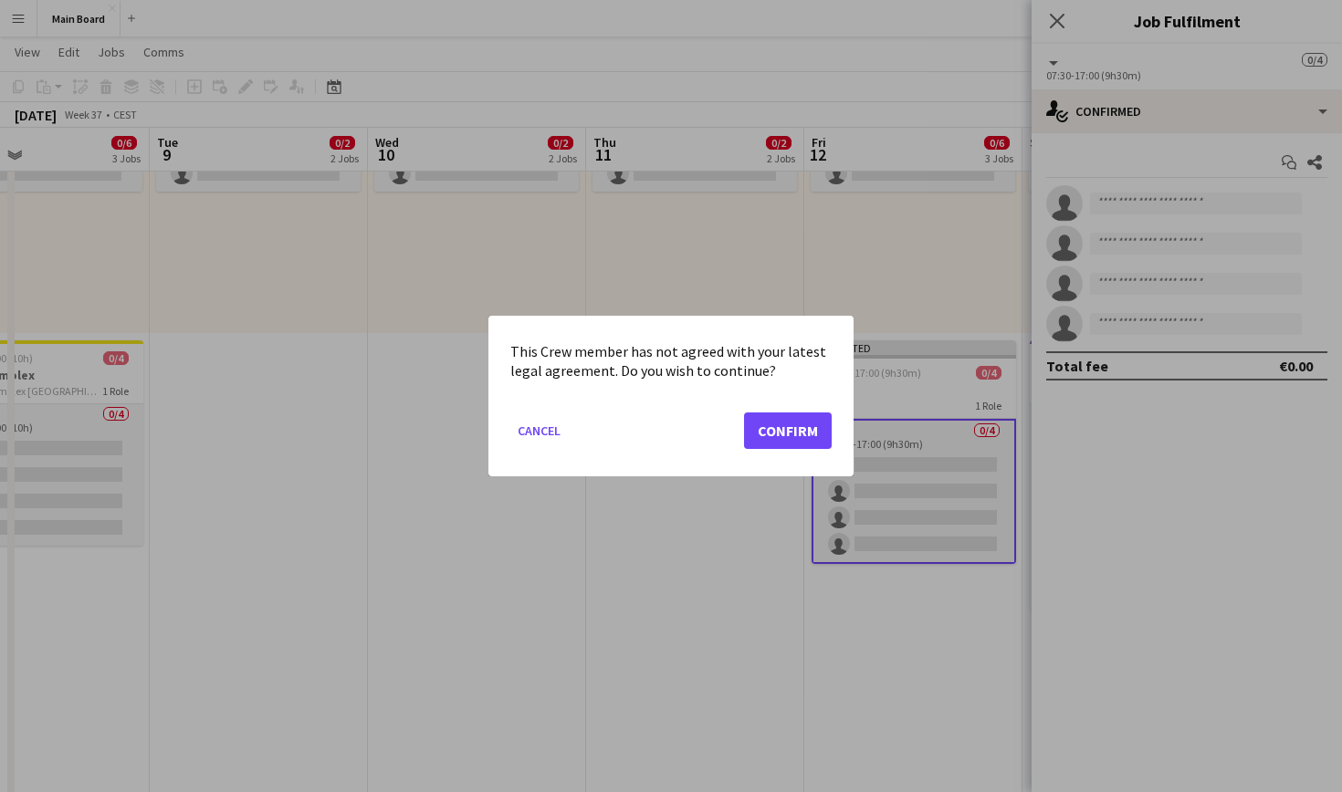
click at [771, 430] on button "Confirm" at bounding box center [788, 431] width 88 height 37
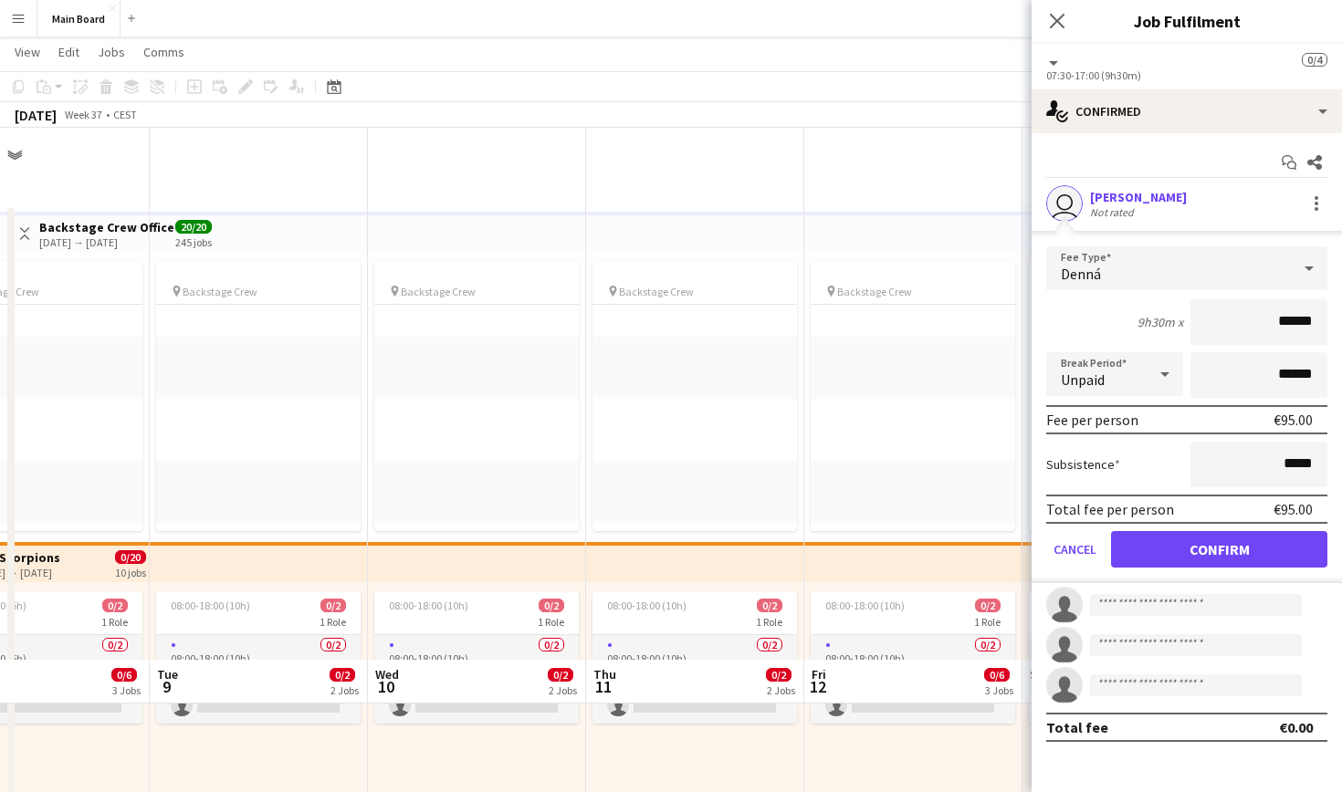
scroll to position [532, 0]
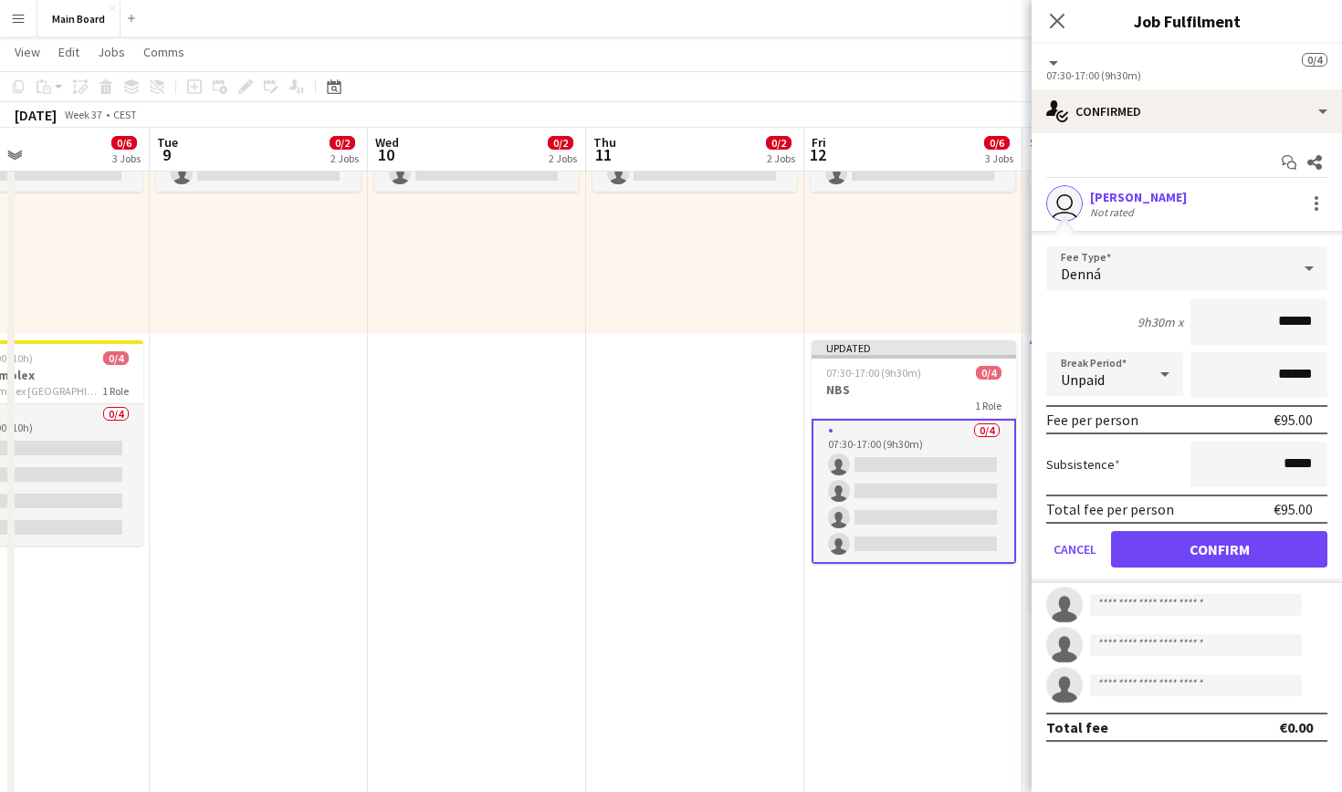
click at [1220, 559] on button "Confirm" at bounding box center [1219, 549] width 216 height 37
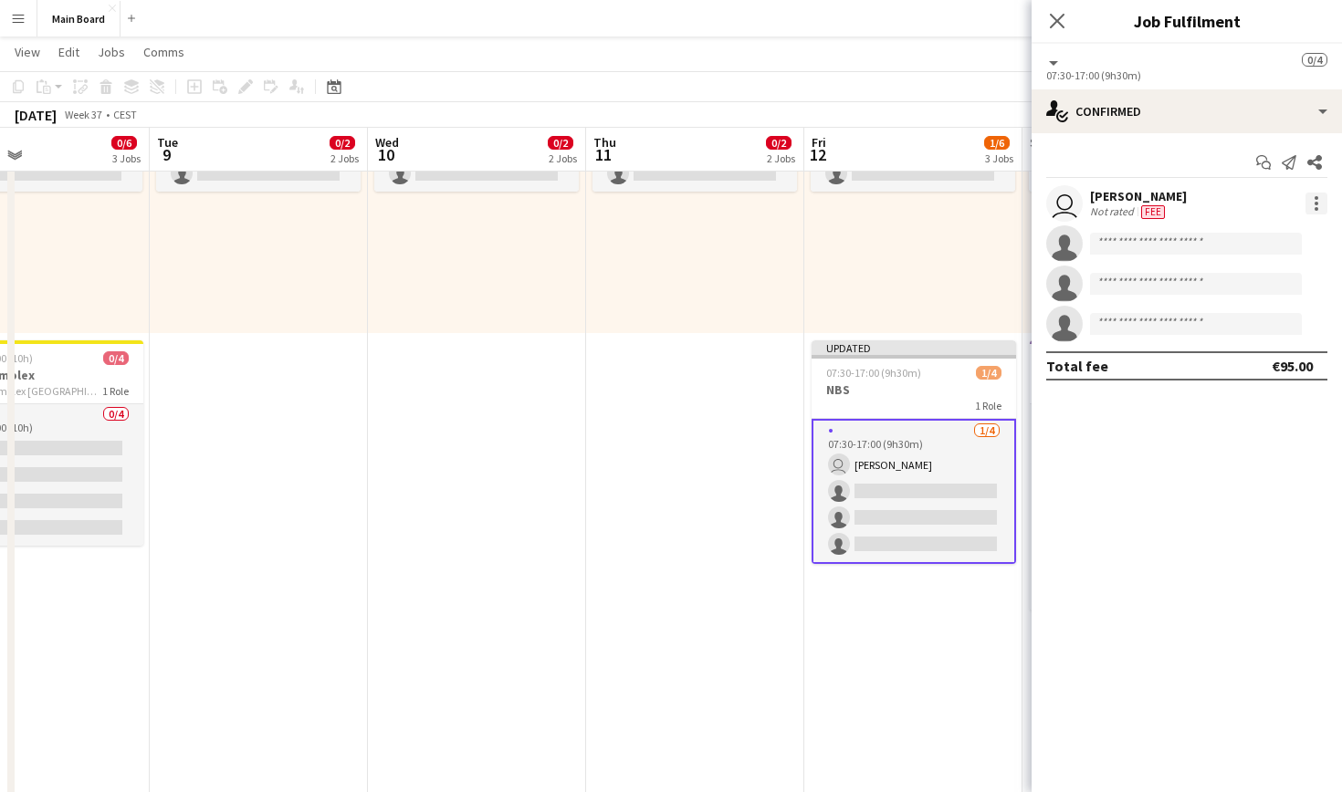
click at [1317, 211] on div at bounding box center [1316, 204] width 22 height 22
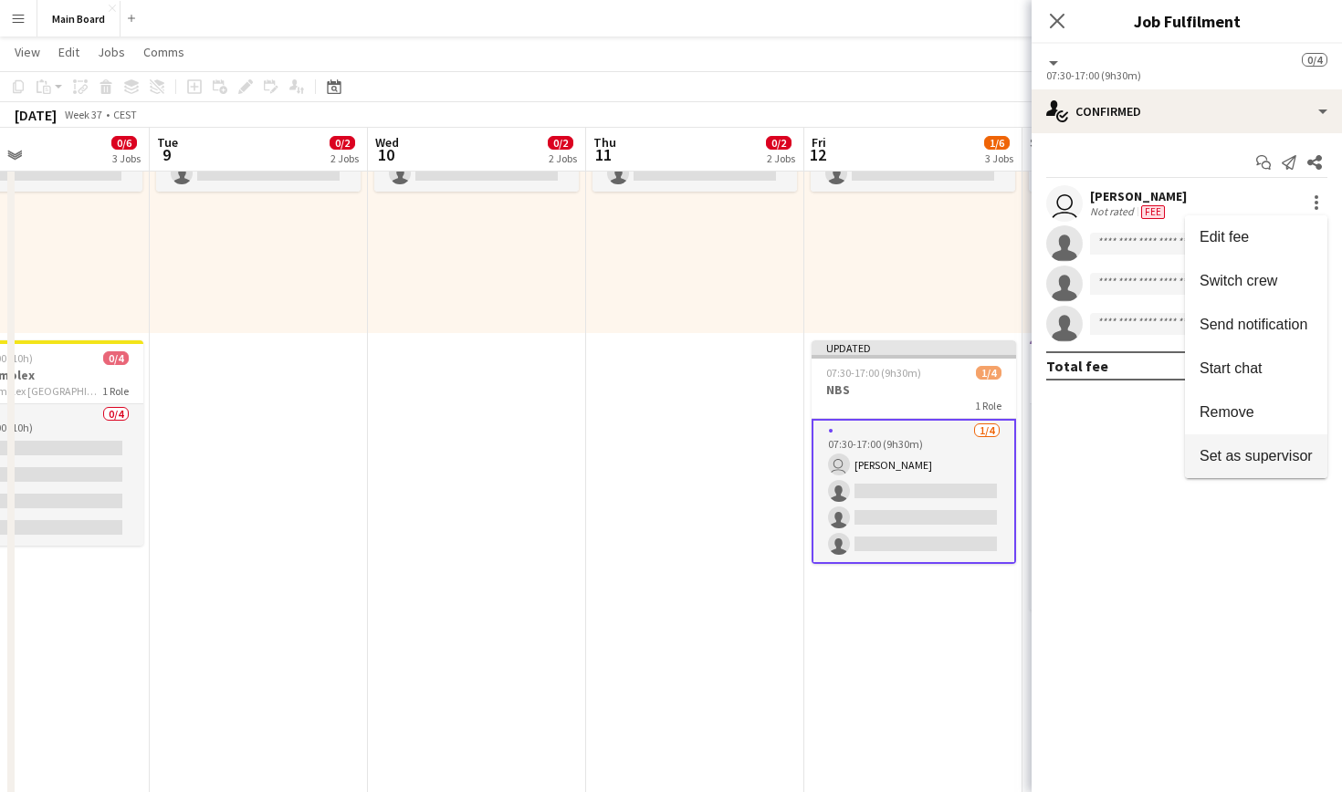
click at [1257, 456] on span "Set as supervisor" at bounding box center [1256, 456] width 113 height 16
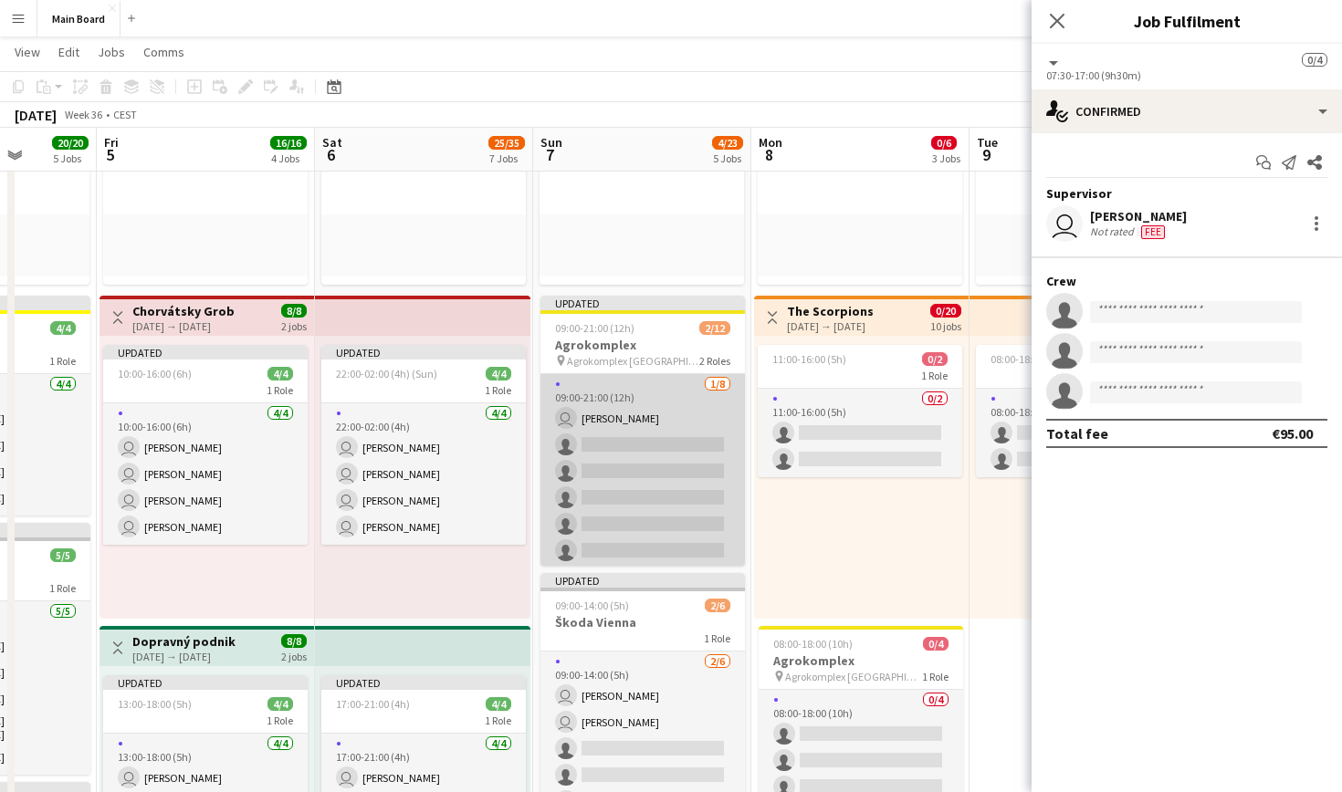
scroll to position [0, 0]
click at [629, 428] on app-card-role "[DATE] 09:00-21:00 (12h) user [PERSON_NAME] single-neutral-actions single-neutr…" at bounding box center [642, 497] width 204 height 247
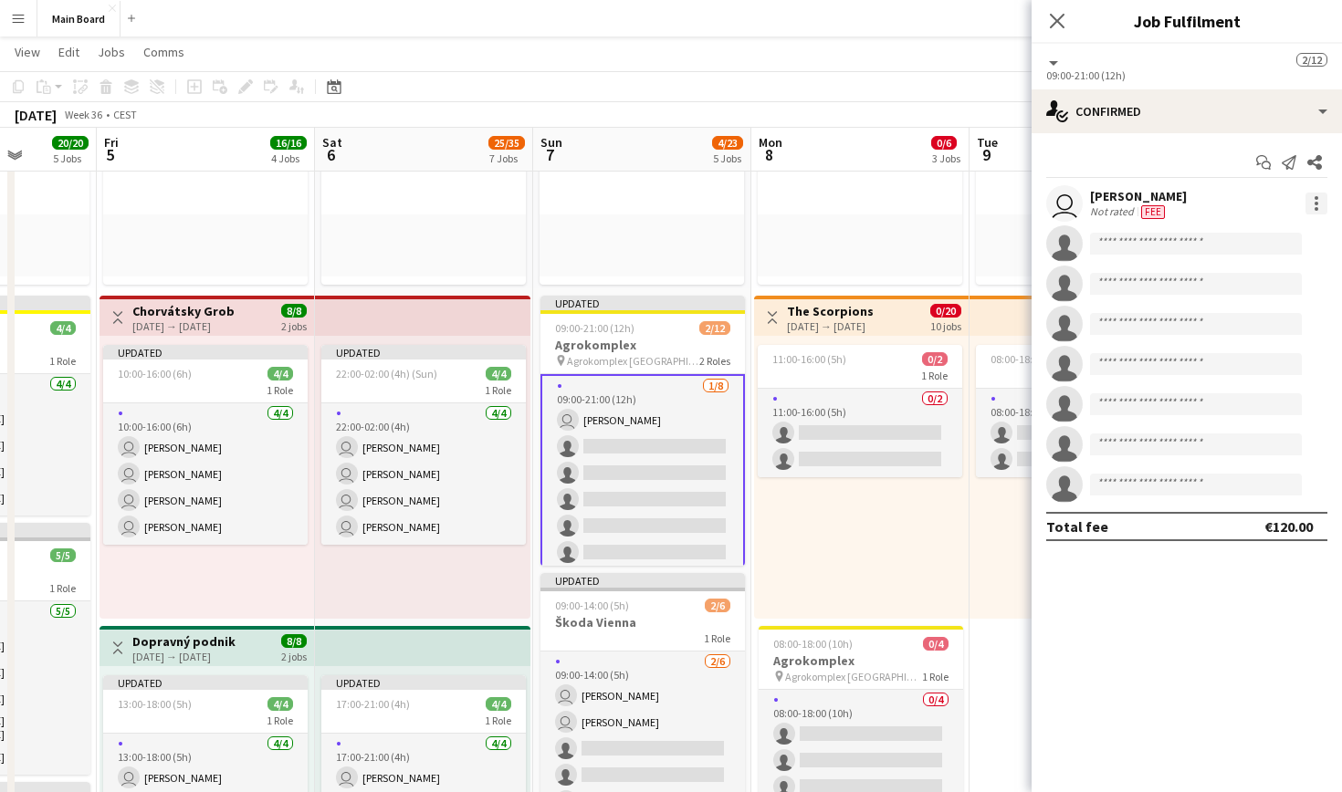
click at [1311, 207] on div at bounding box center [1316, 204] width 22 height 22
click at [1282, 459] on span "Set as supervisor" at bounding box center [1256, 456] width 113 height 16
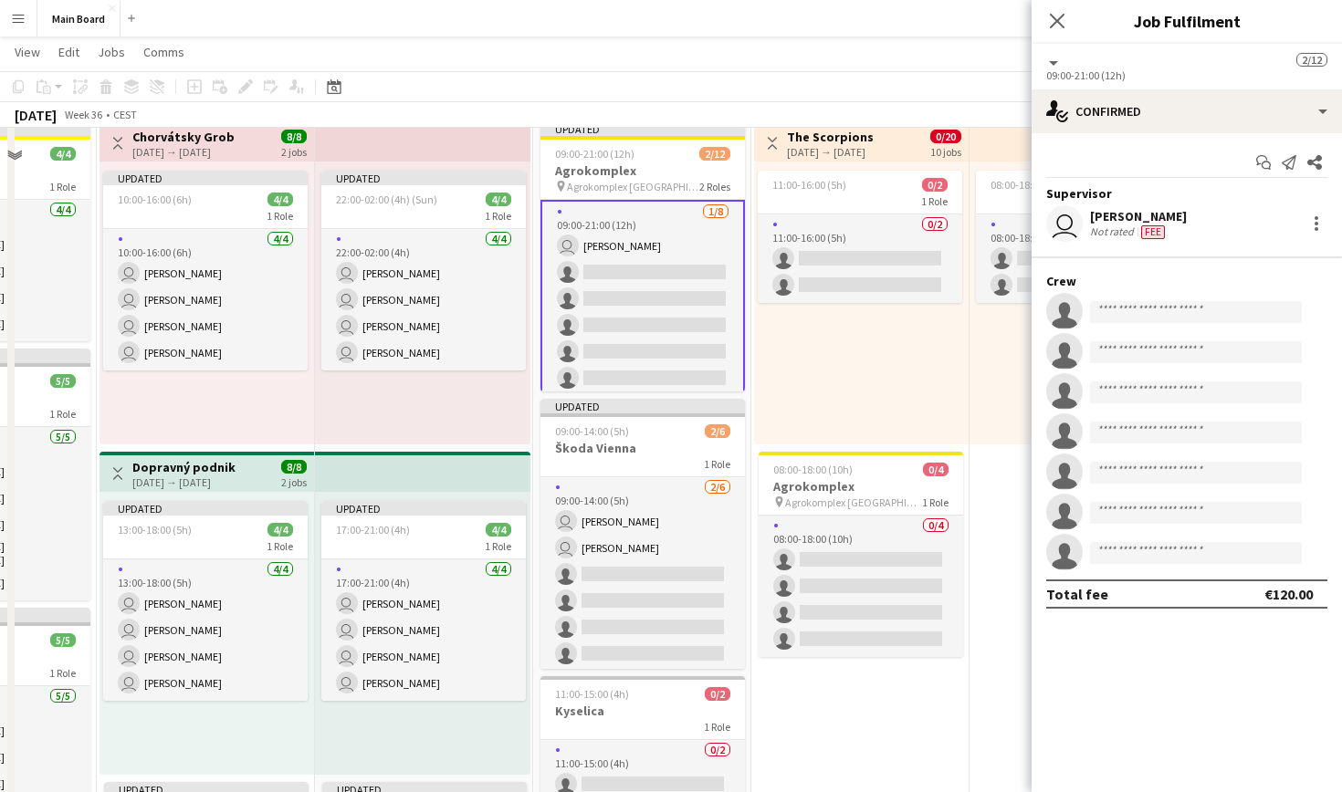
scroll to position [434, 0]
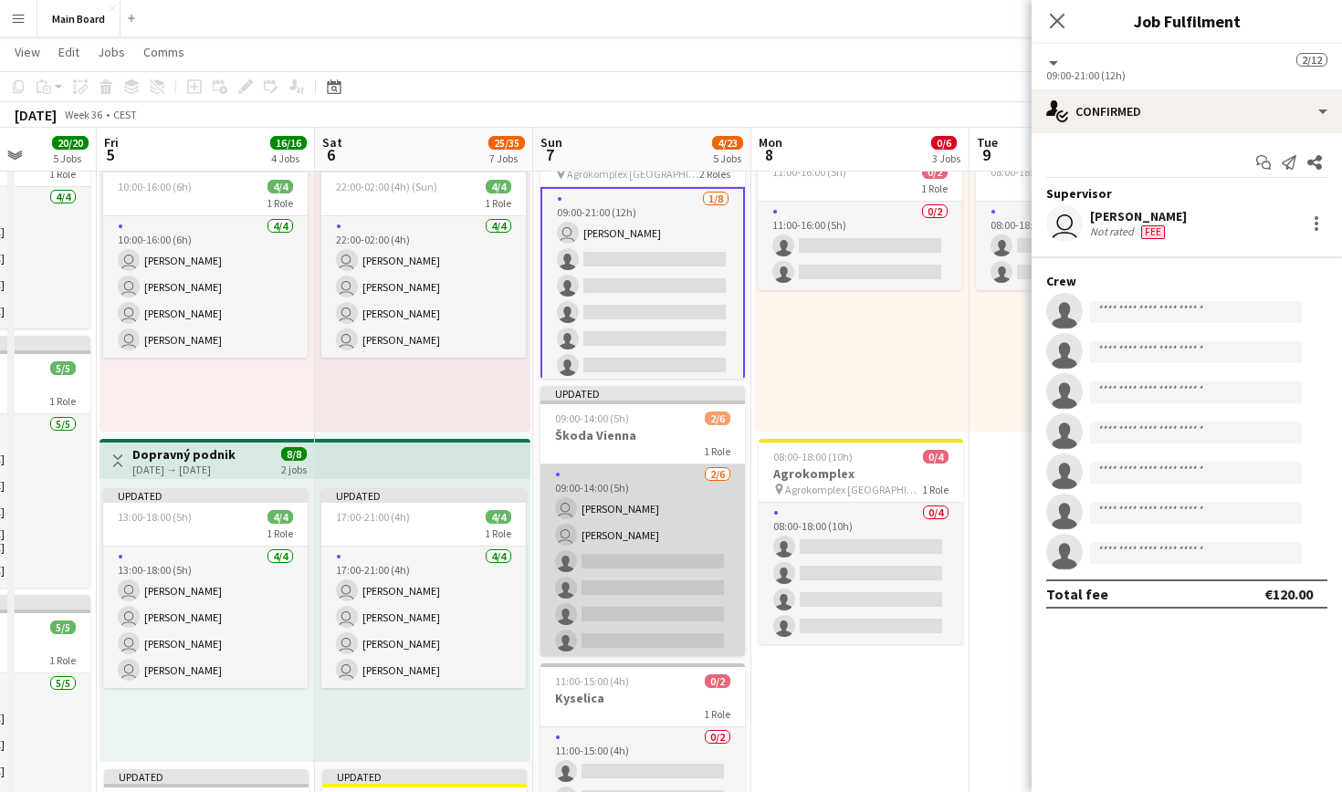
click at [692, 504] on app-card-role "[DATE] 09:00-14:00 (5h) user [PERSON_NAME] user [PERSON_NAME] single-neutral-ac…" at bounding box center [642, 562] width 204 height 194
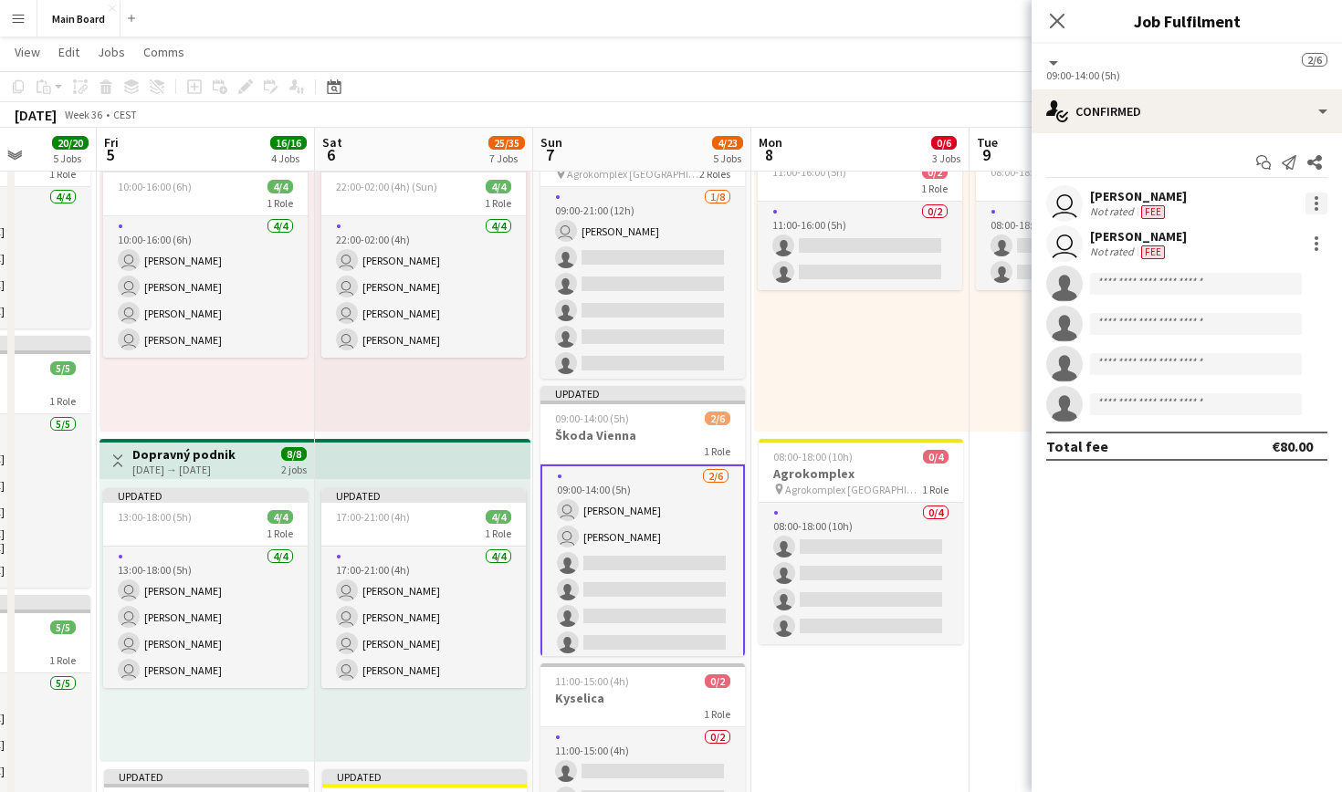
click at [1315, 198] on div at bounding box center [1317, 198] width 4 height 4
click at [1263, 449] on span "Set as supervisor" at bounding box center [1256, 456] width 113 height 16
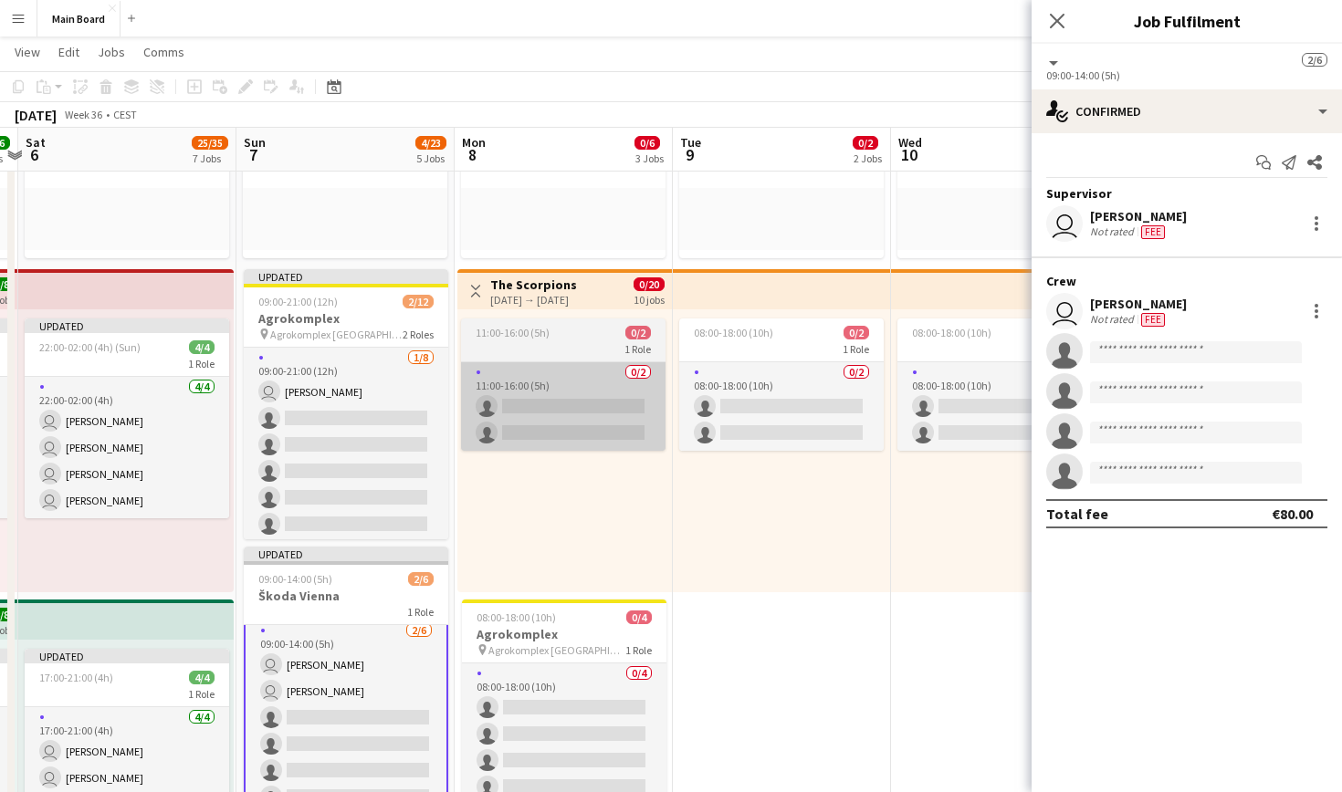
scroll to position [0, 857]
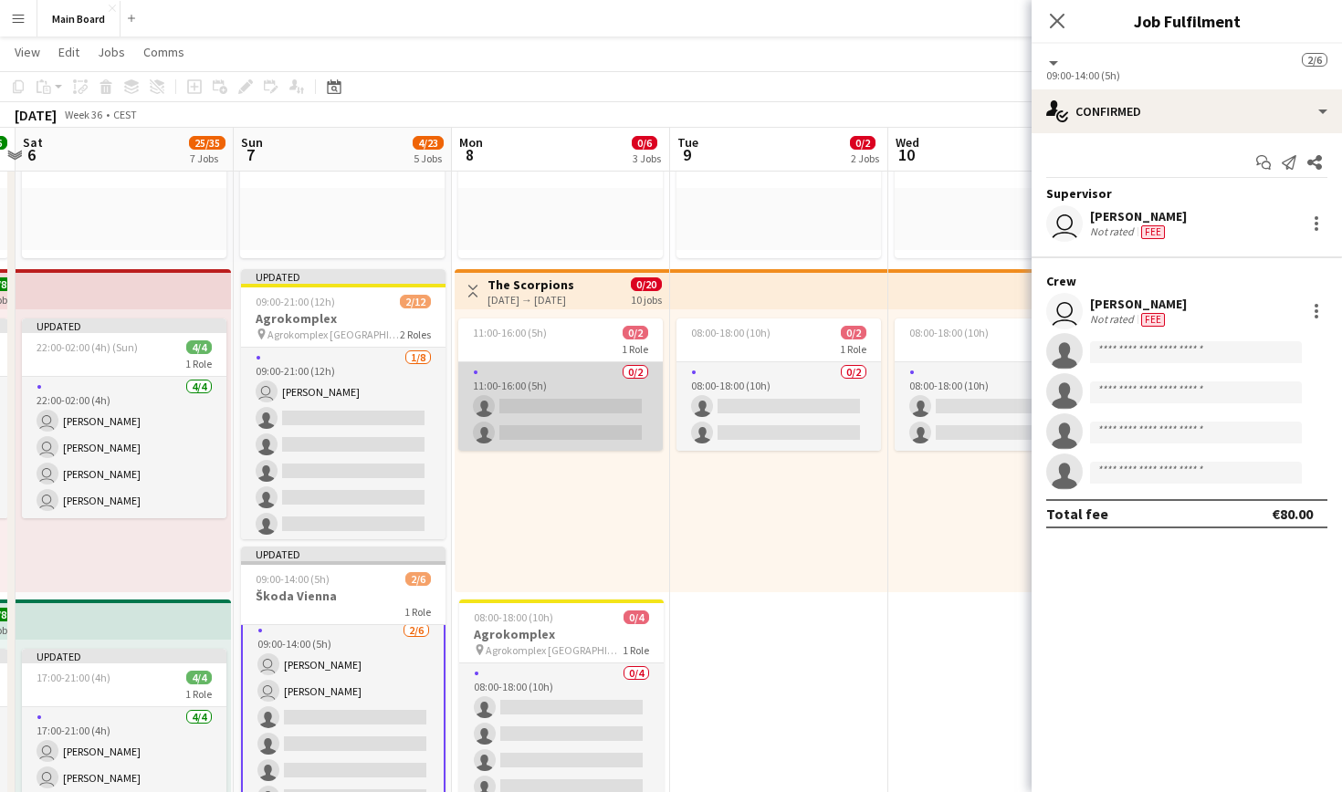
click at [575, 402] on app-card-role "0/2 11:00-16:00 (5h) single-neutral-actions single-neutral-actions" at bounding box center [560, 406] width 204 height 89
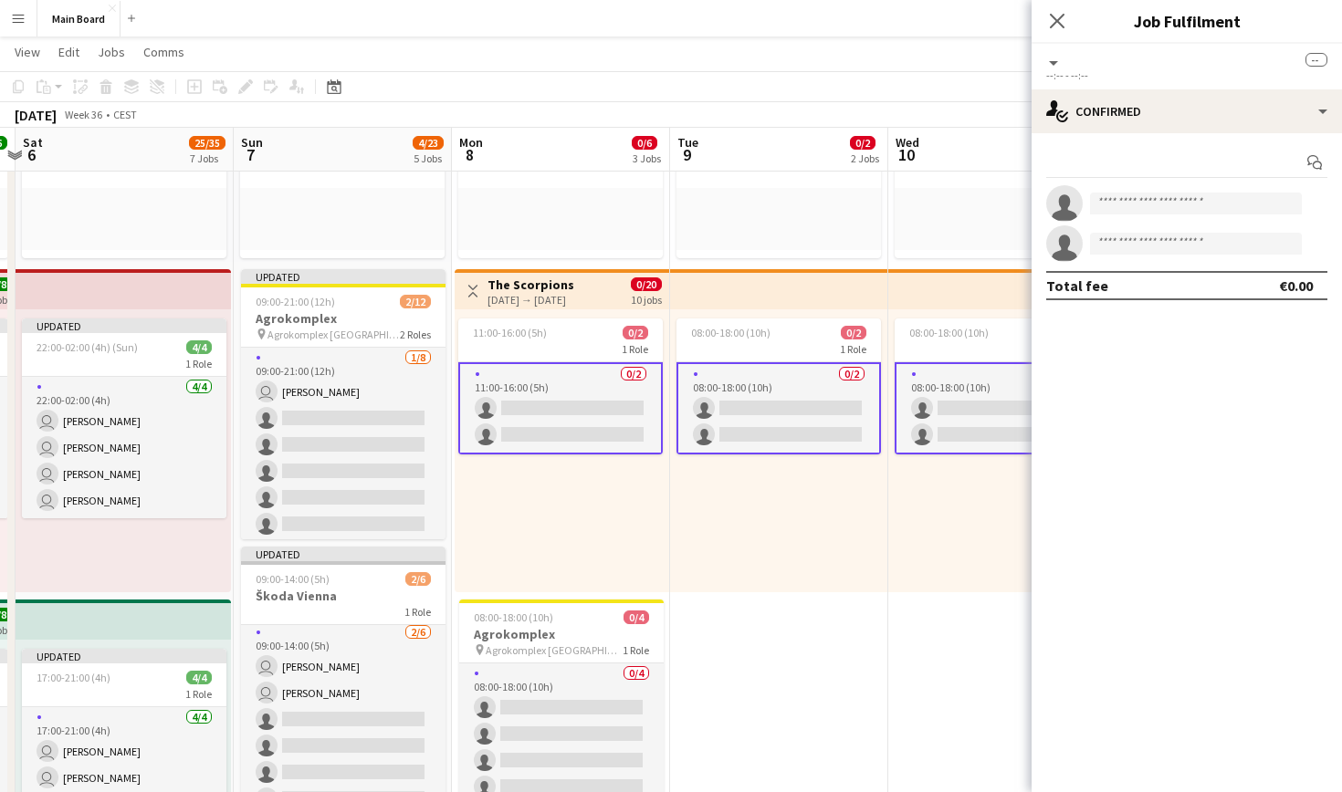
scroll to position [3, 0]
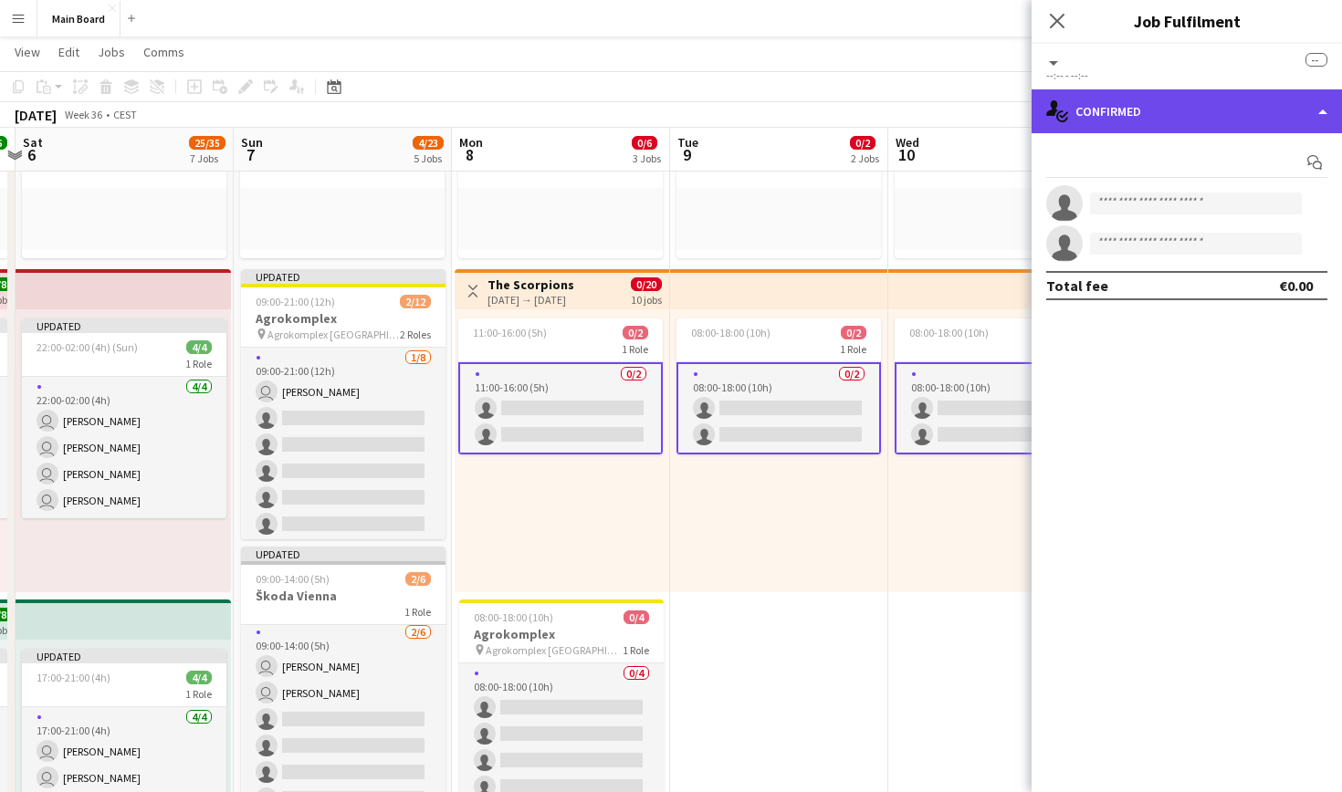
click at [1217, 118] on div "single-neutral-actions-check-2 Confirmed" at bounding box center [1187, 111] width 310 height 44
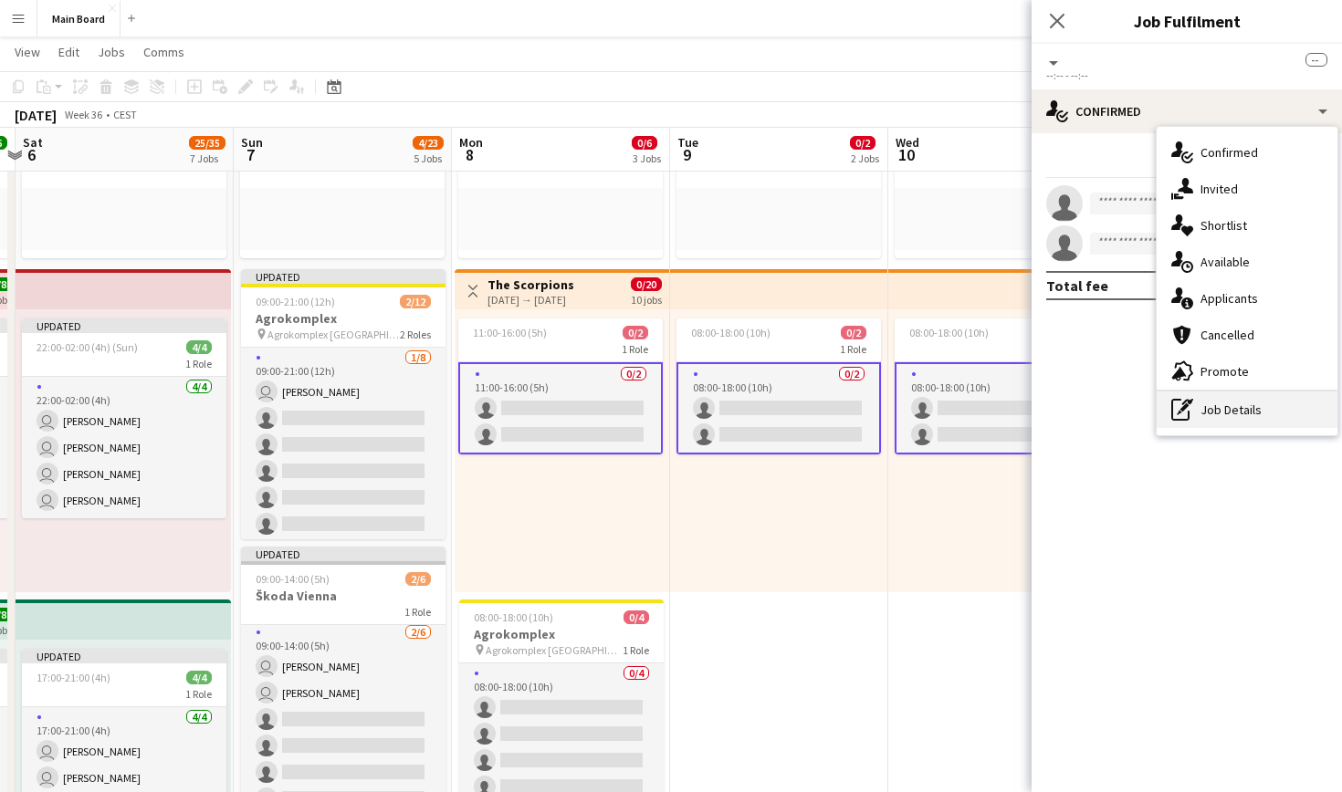
click at [1241, 408] on div "pen-write Job Details" at bounding box center [1247, 410] width 181 height 37
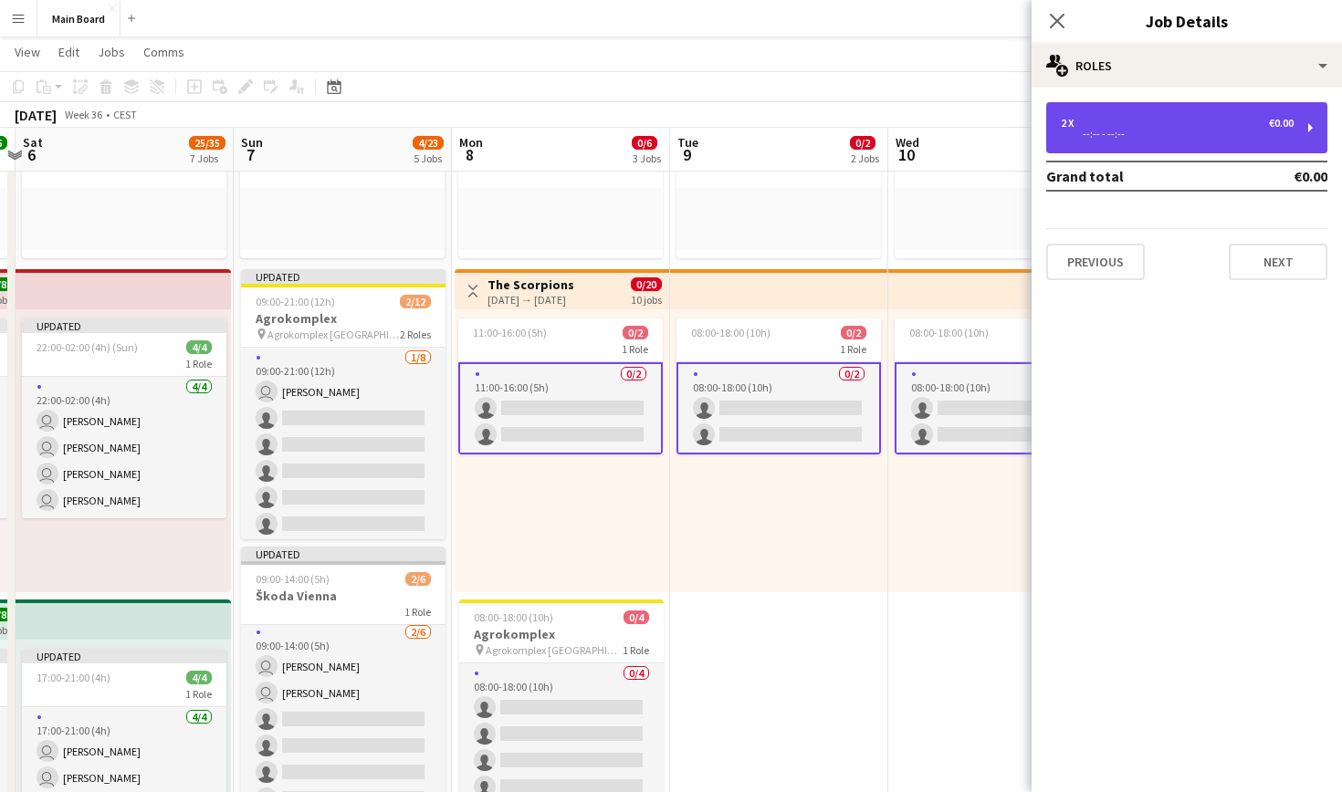
click at [1148, 131] on div "--:-- - --:--" at bounding box center [1177, 134] width 233 height 9
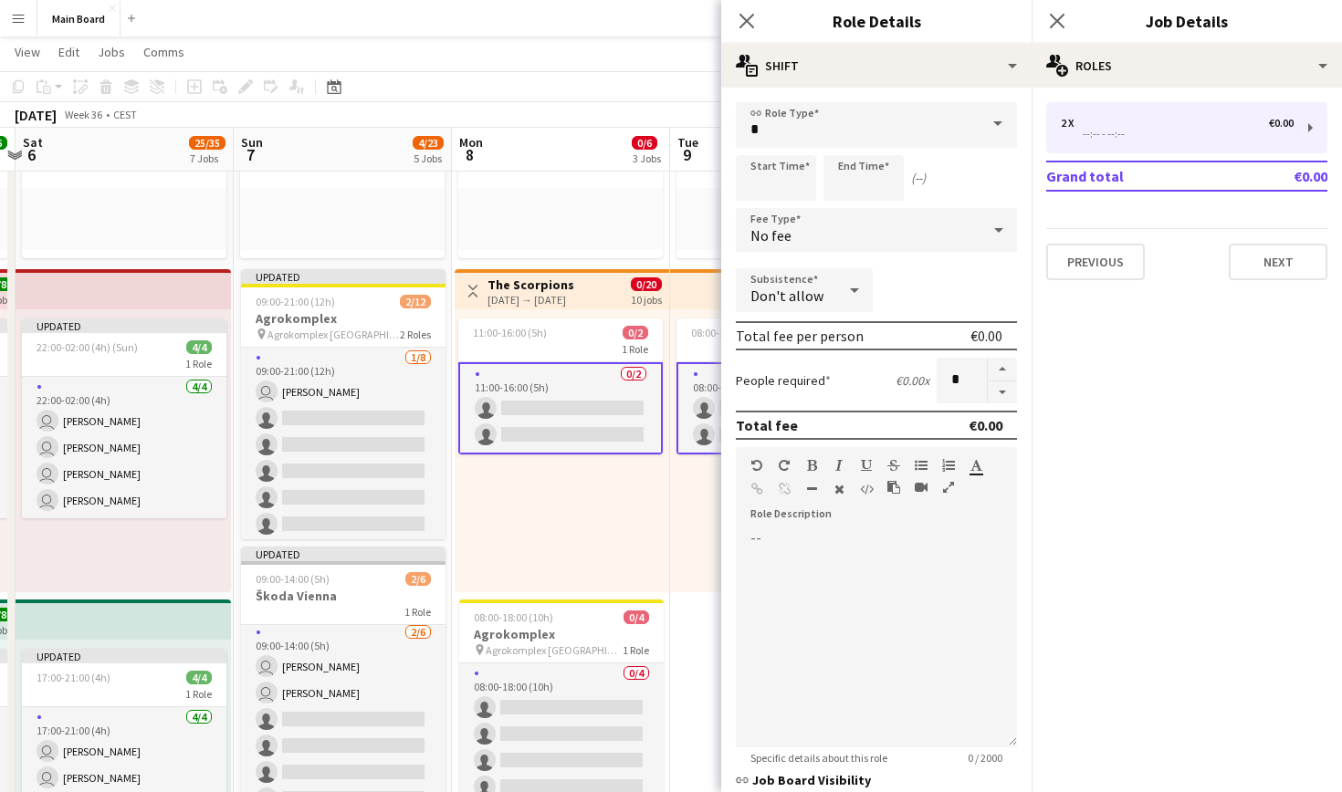
click at [856, 242] on div "No fee" at bounding box center [858, 230] width 245 height 44
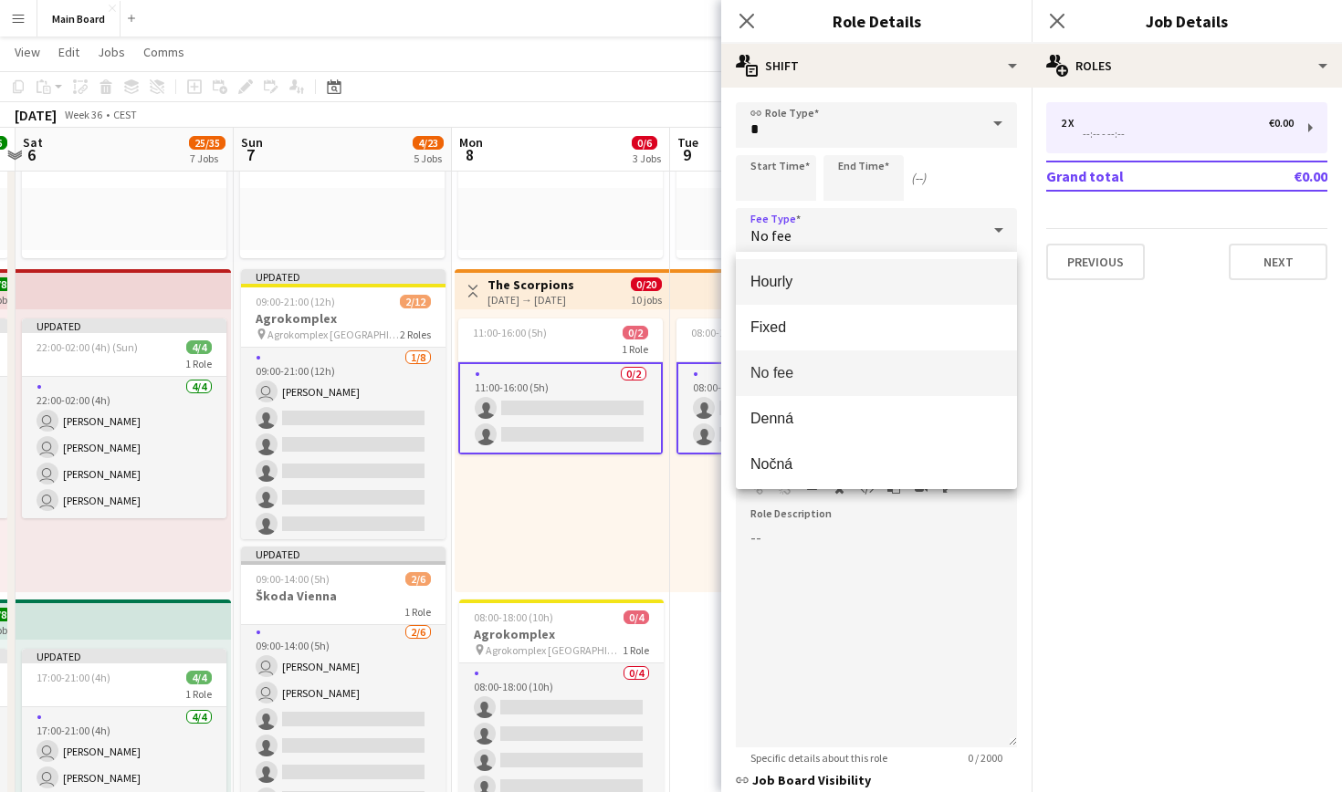
click at [853, 278] on span "Hourly" at bounding box center [876, 281] width 252 height 17
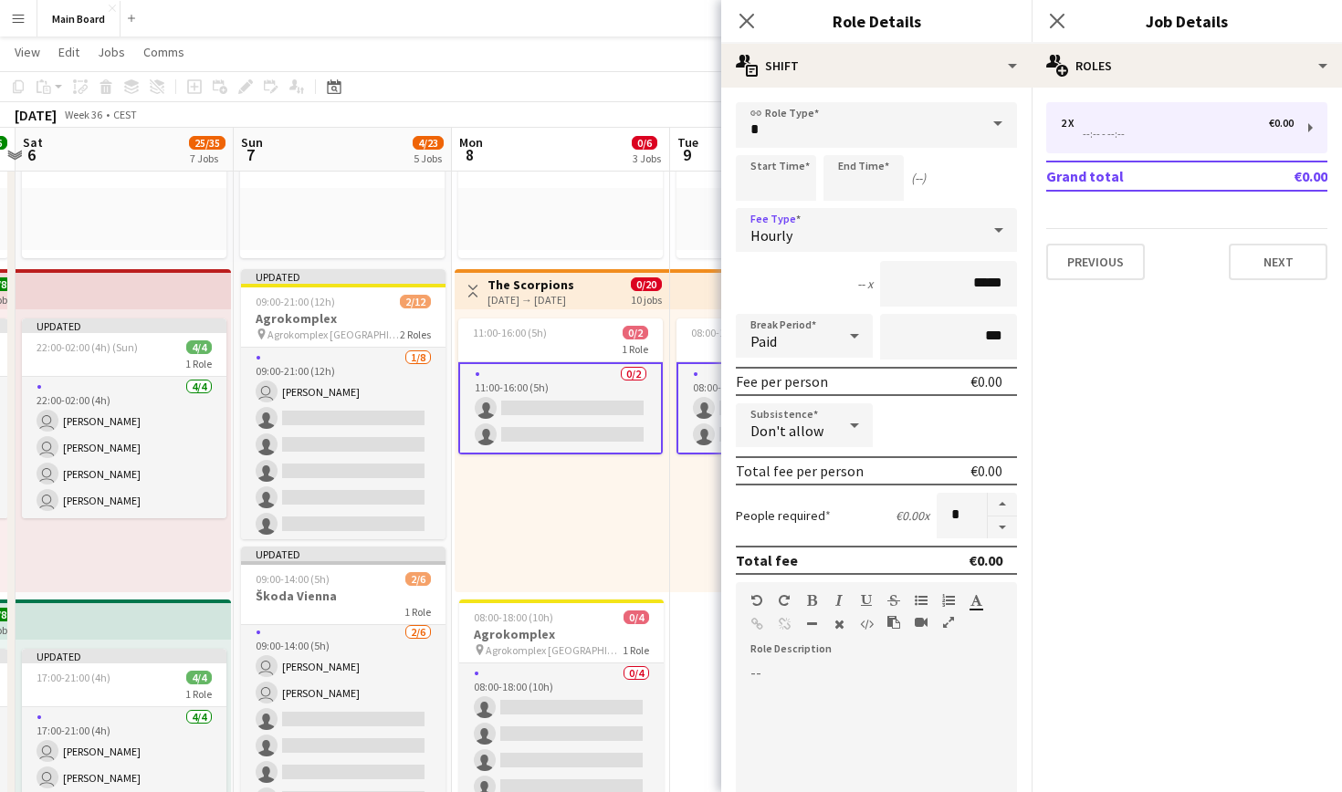
click at [820, 328] on div "Paid" at bounding box center [786, 336] width 100 height 44
click at [815, 431] on span "Unpaid" at bounding box center [804, 433] width 108 height 17
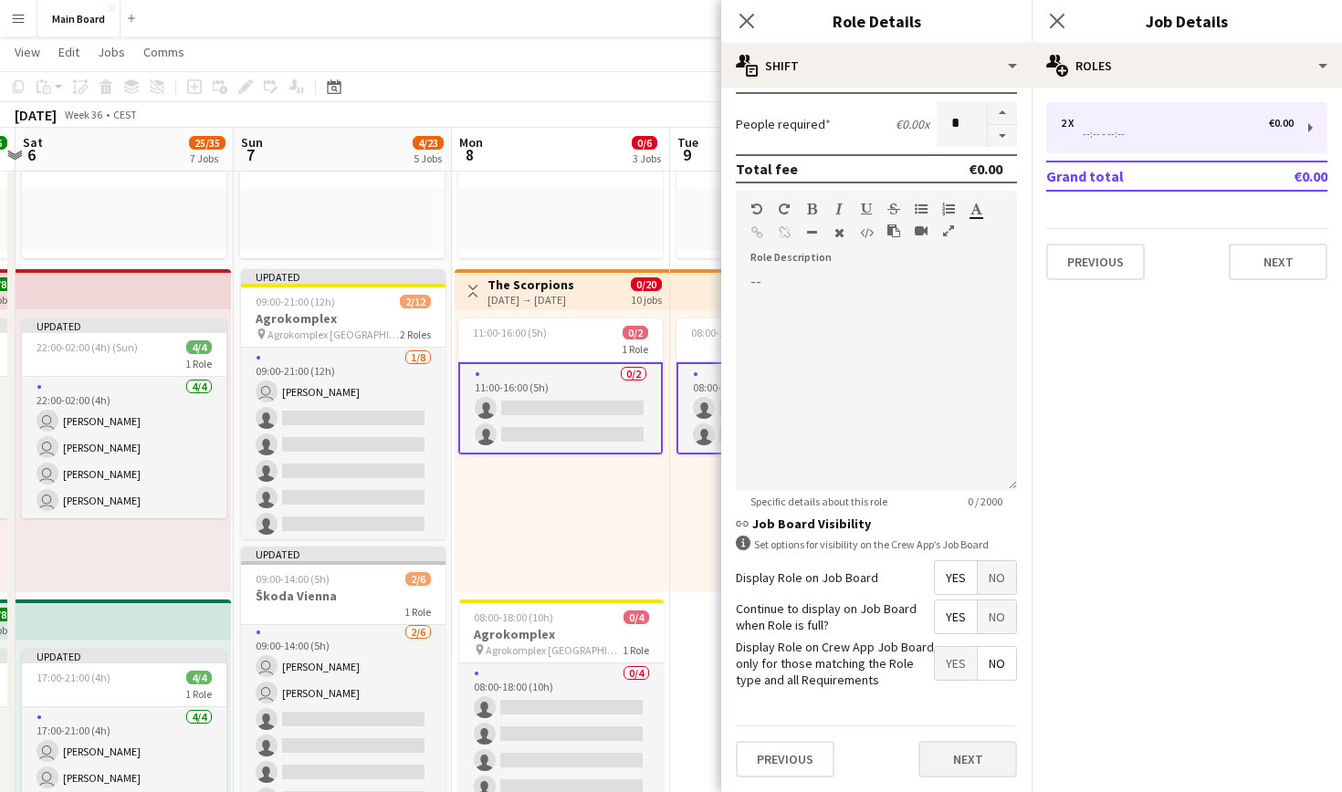
scroll to position [391, 0]
click at [978, 750] on button "Next" at bounding box center [967, 760] width 99 height 37
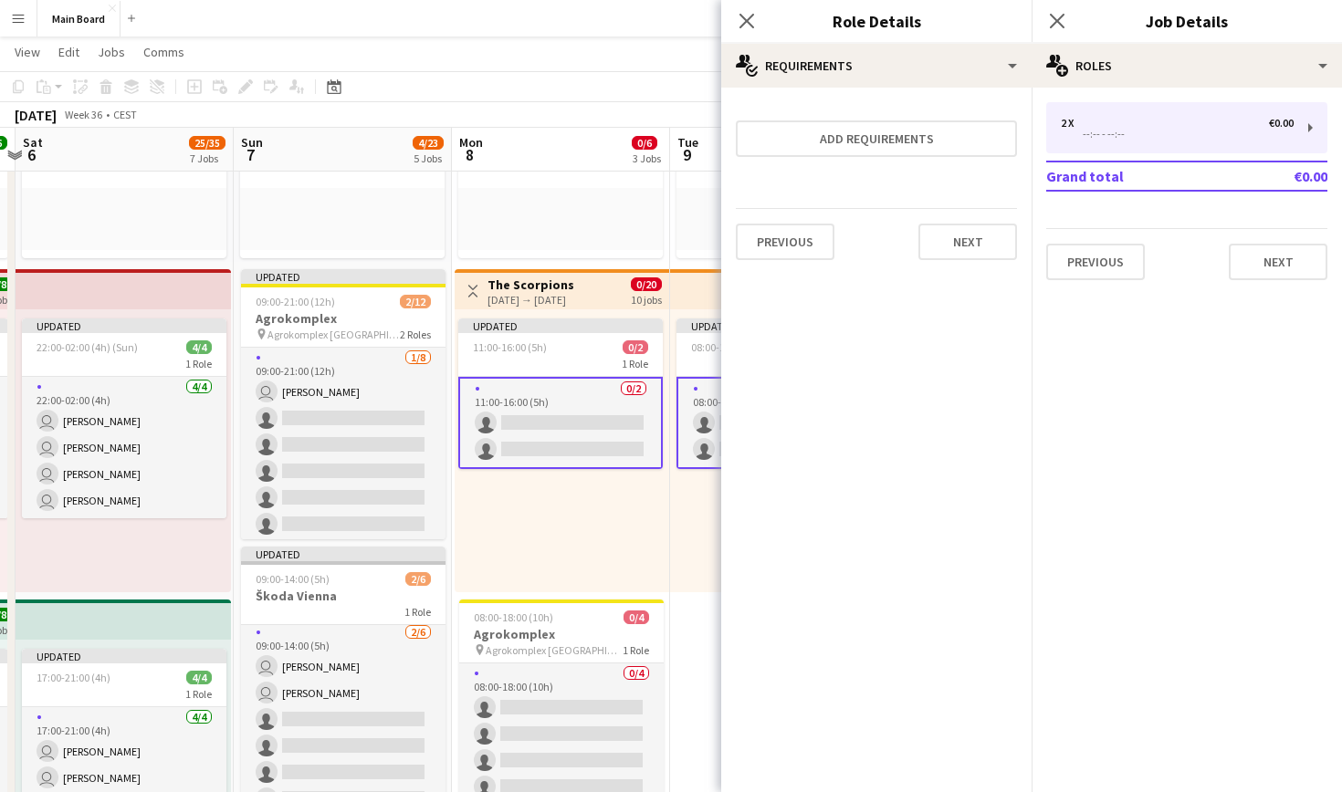
scroll to position [0, 0]
click at [752, 25] on icon "Close pop-in" at bounding box center [746, 20] width 17 height 17
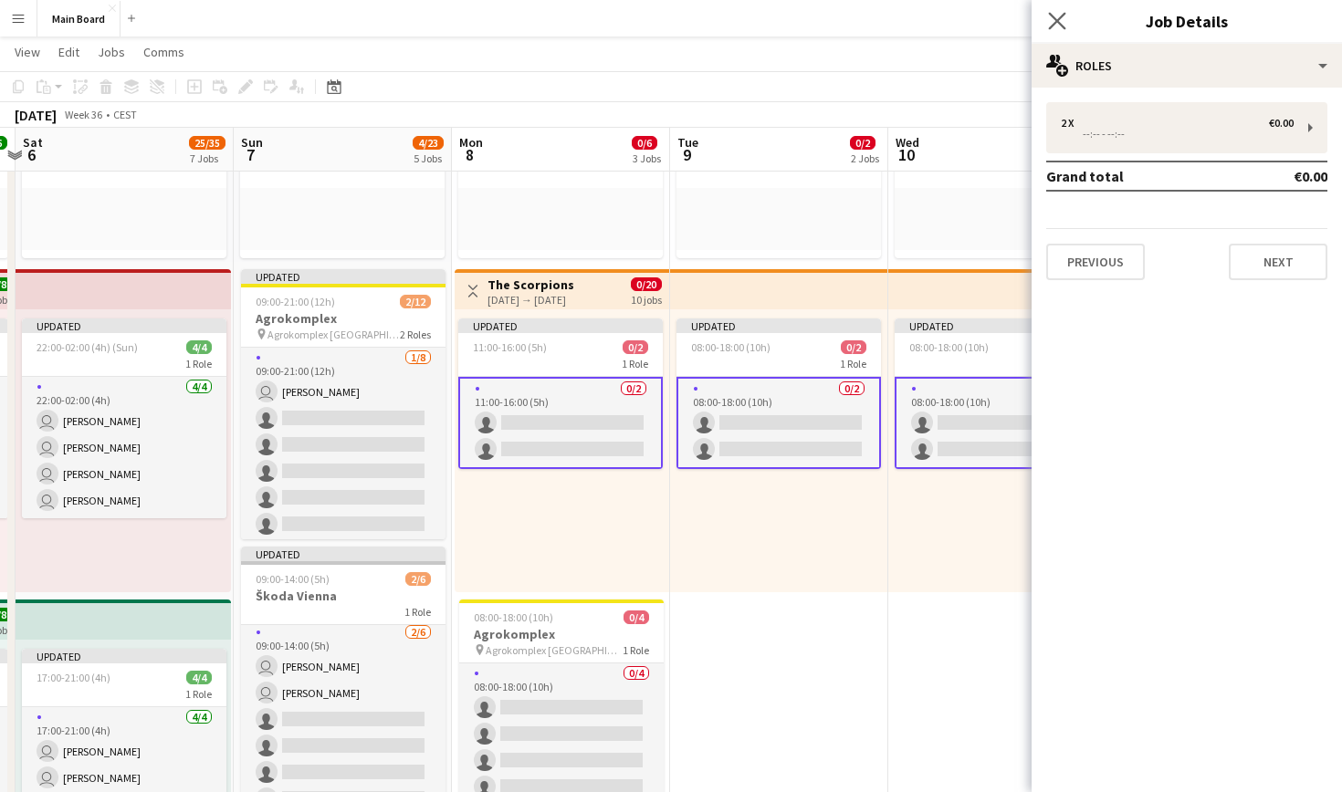
click at [1053, 29] on icon "Close pop-in" at bounding box center [1056, 20] width 17 height 17
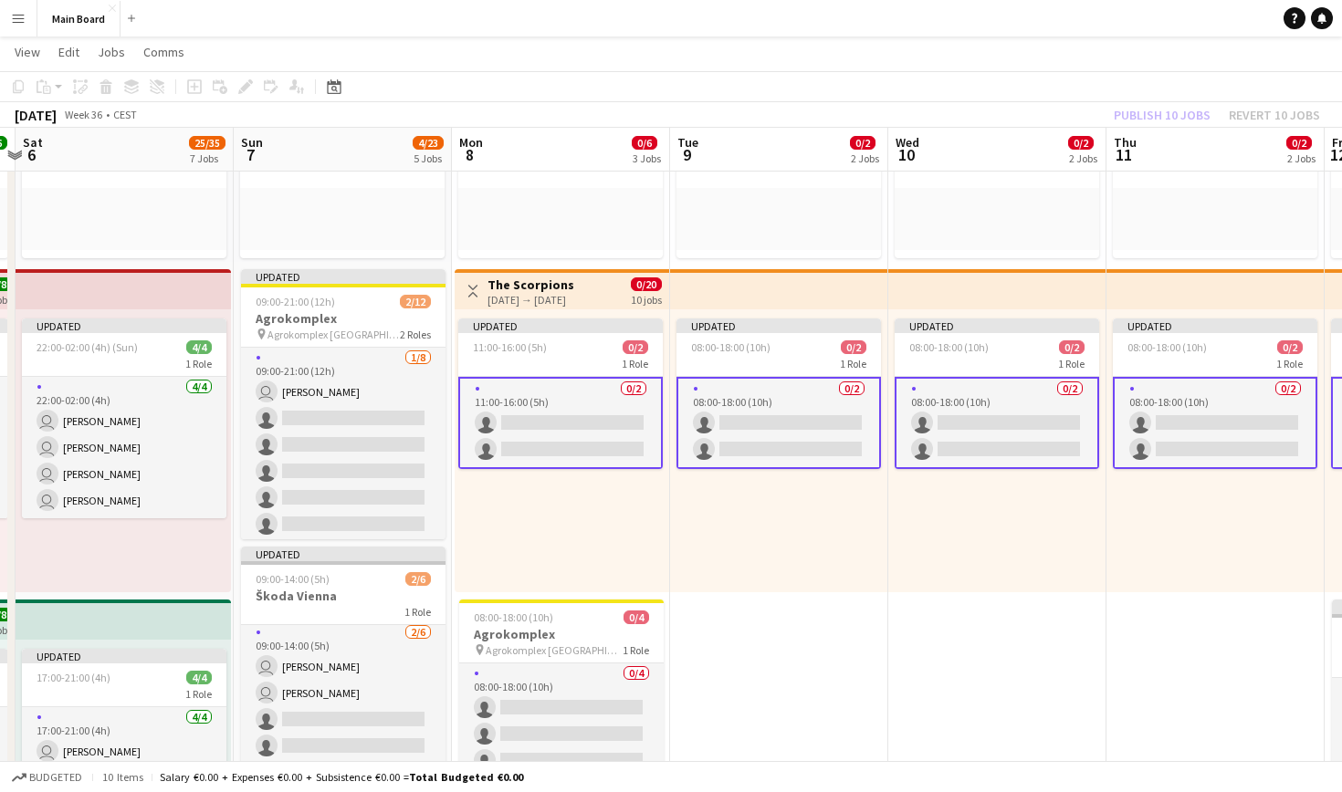
click at [565, 422] on app-card-role "0/2 11:00-16:00 (5h) single-neutral-actions single-neutral-actions" at bounding box center [560, 423] width 204 height 92
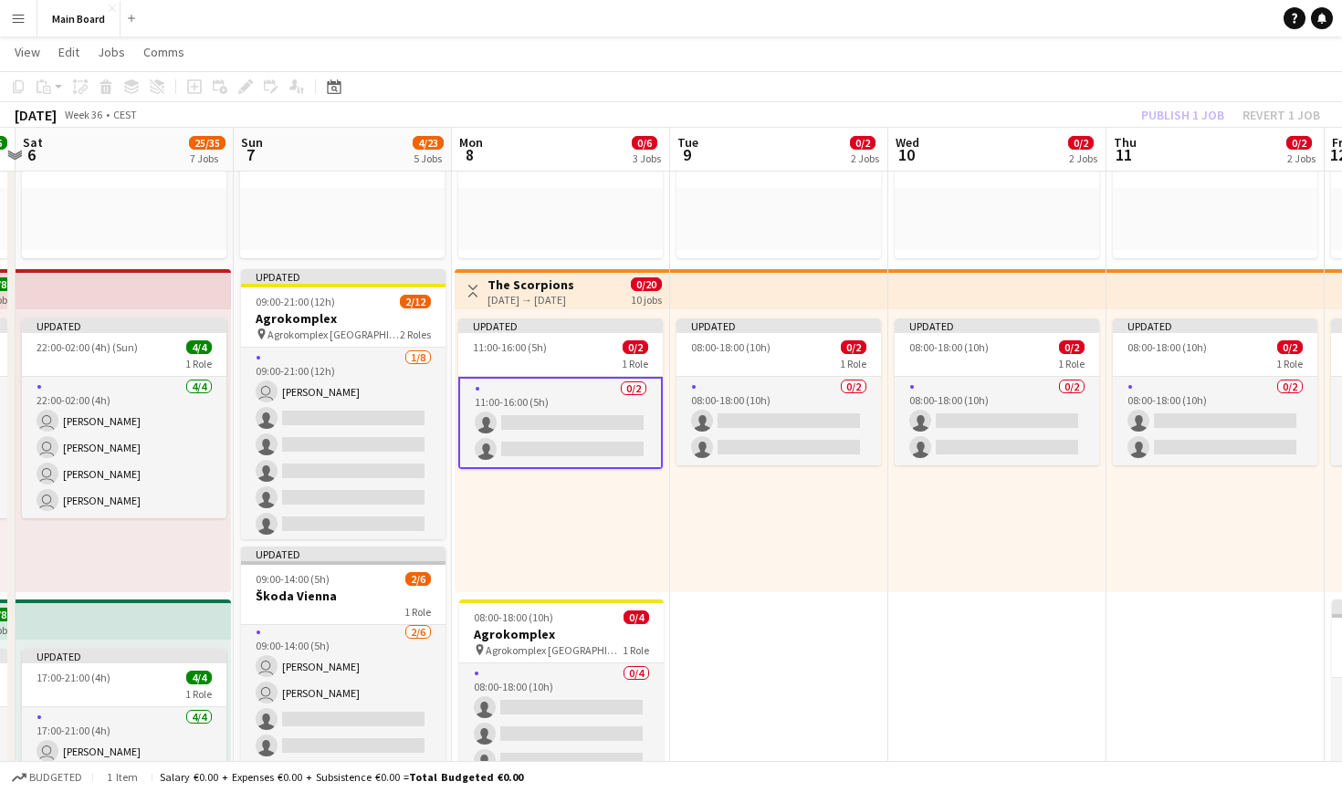
click at [606, 411] on app-card-role "0/2 11:00-16:00 (5h) single-neutral-actions single-neutral-actions" at bounding box center [560, 423] width 204 height 92
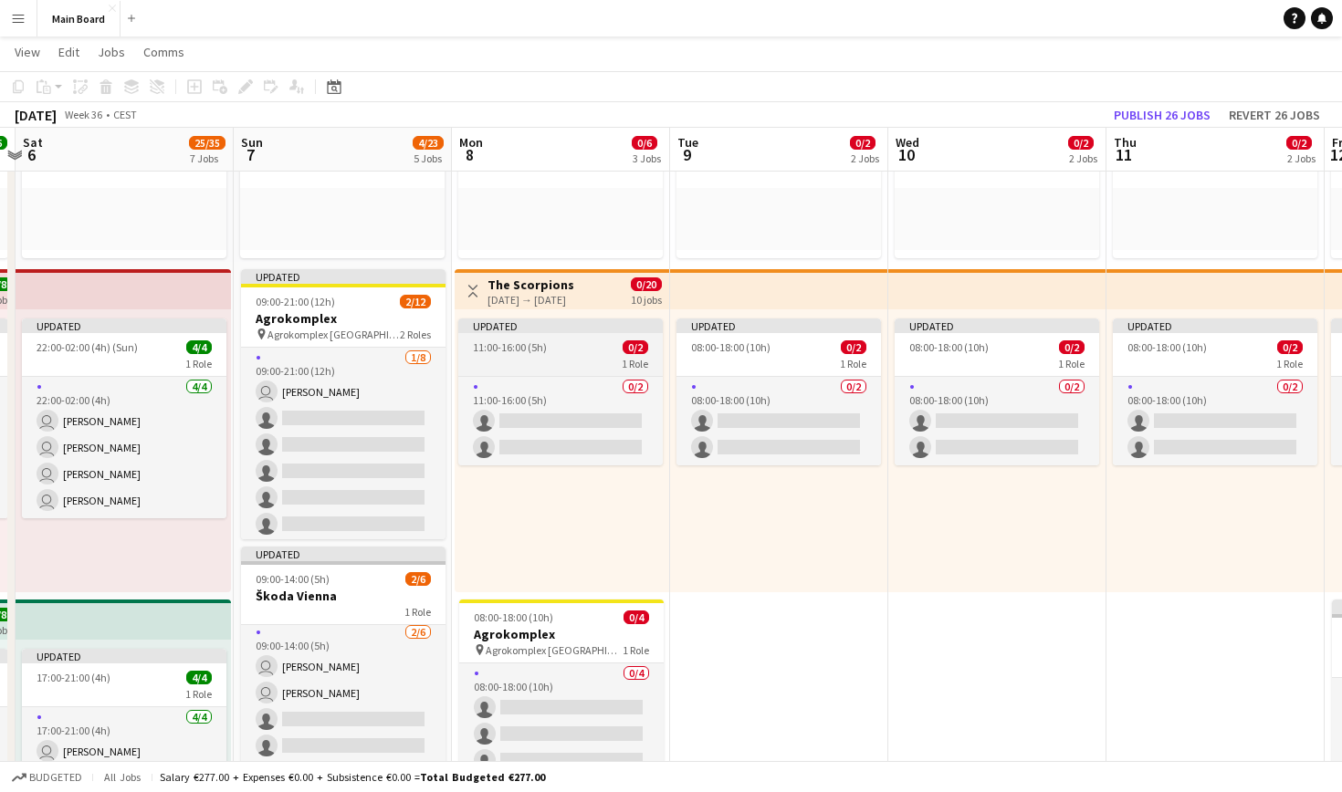
click at [583, 342] on div "11:00-16:00 (5h) 0/2" at bounding box center [560, 348] width 204 height 14
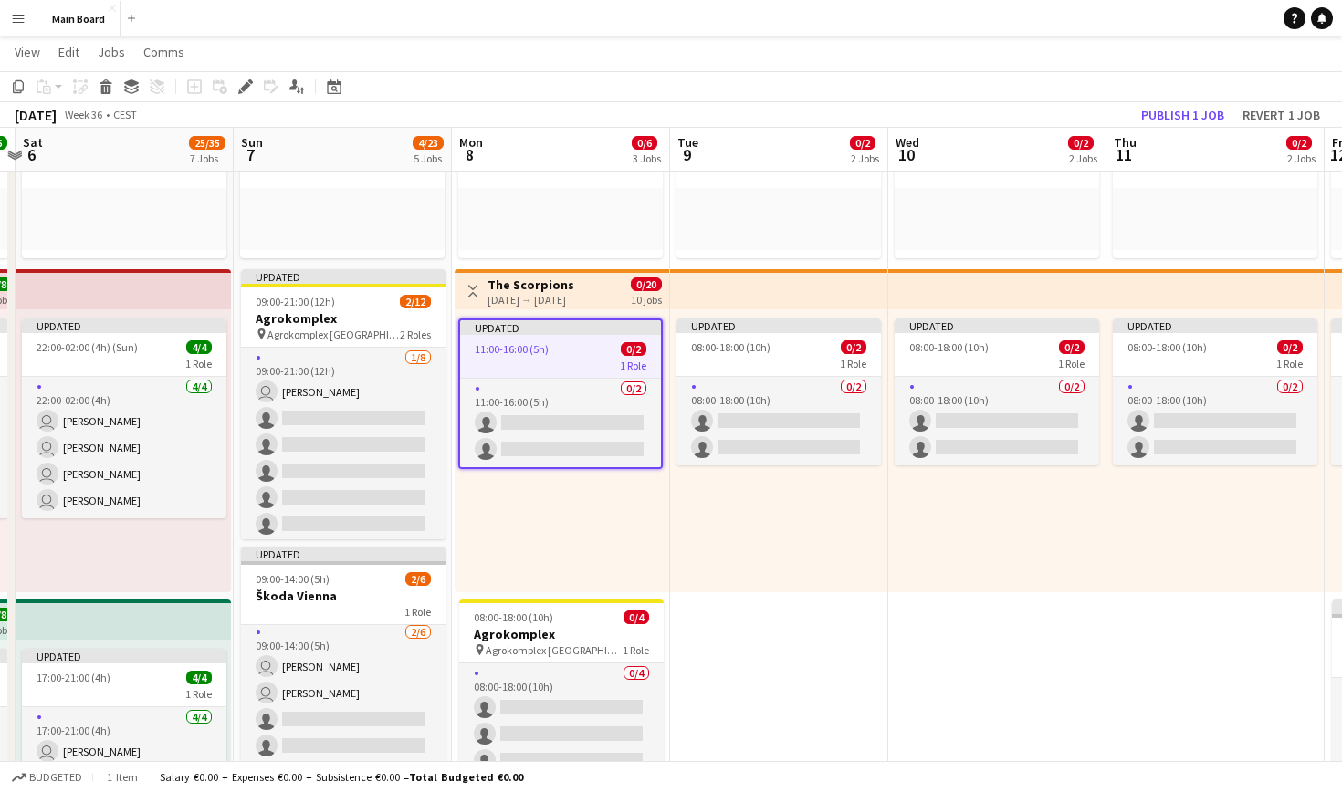
click at [611, 295] on div "Toggle View The Scorpions [DATE] → [DATE] 0/20 10 jobs" at bounding box center [562, 291] width 200 height 31
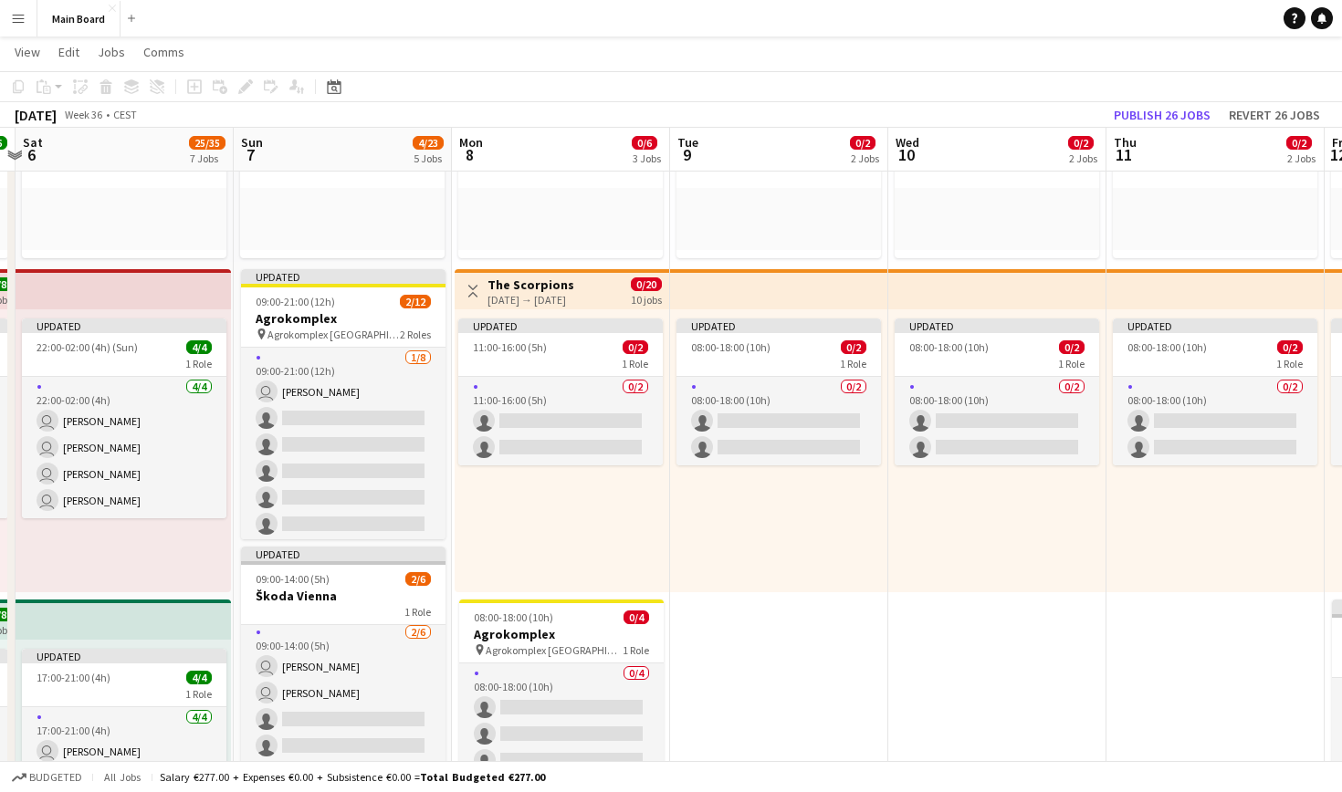
click at [712, 281] on app-top-bar at bounding box center [779, 289] width 218 height 40
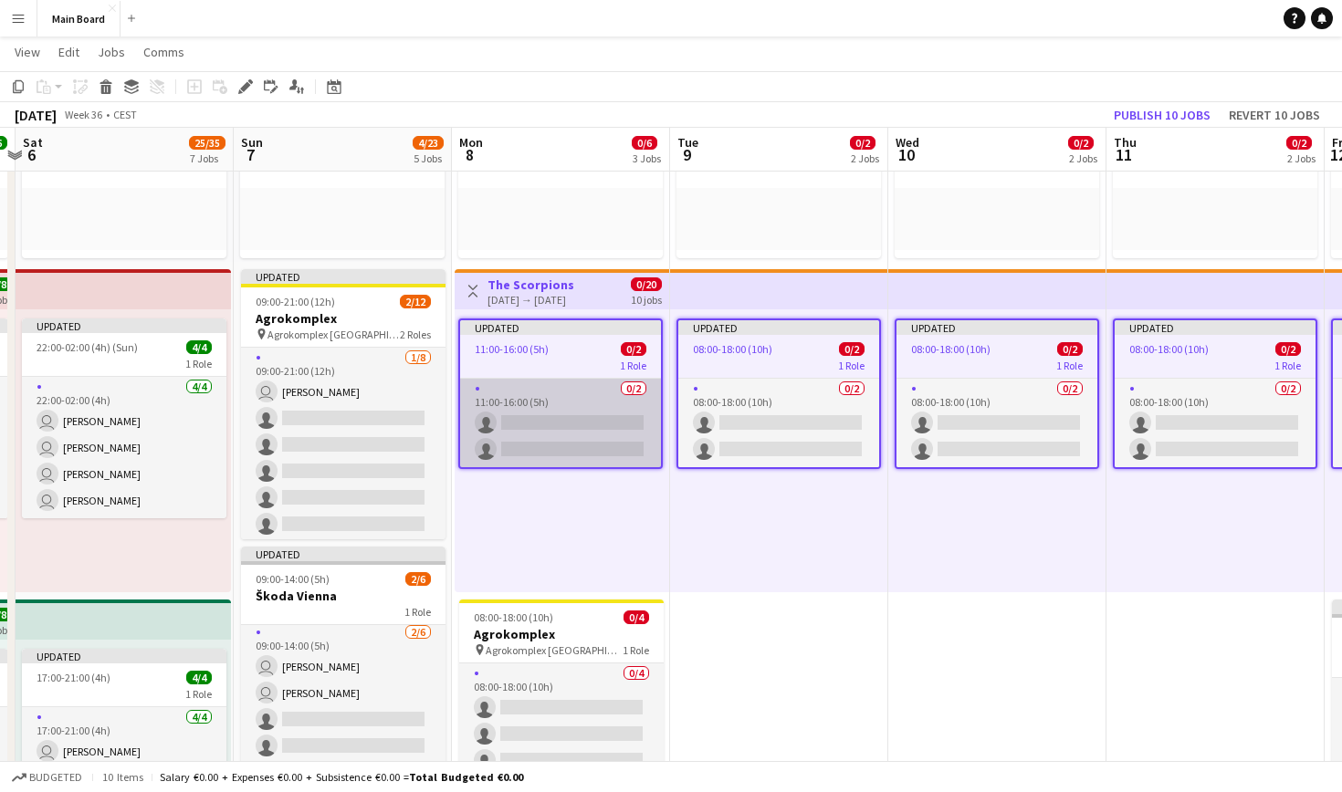
click at [582, 392] on app-card-role "0/2 11:00-16:00 (5h) single-neutral-actions single-neutral-actions" at bounding box center [560, 423] width 201 height 89
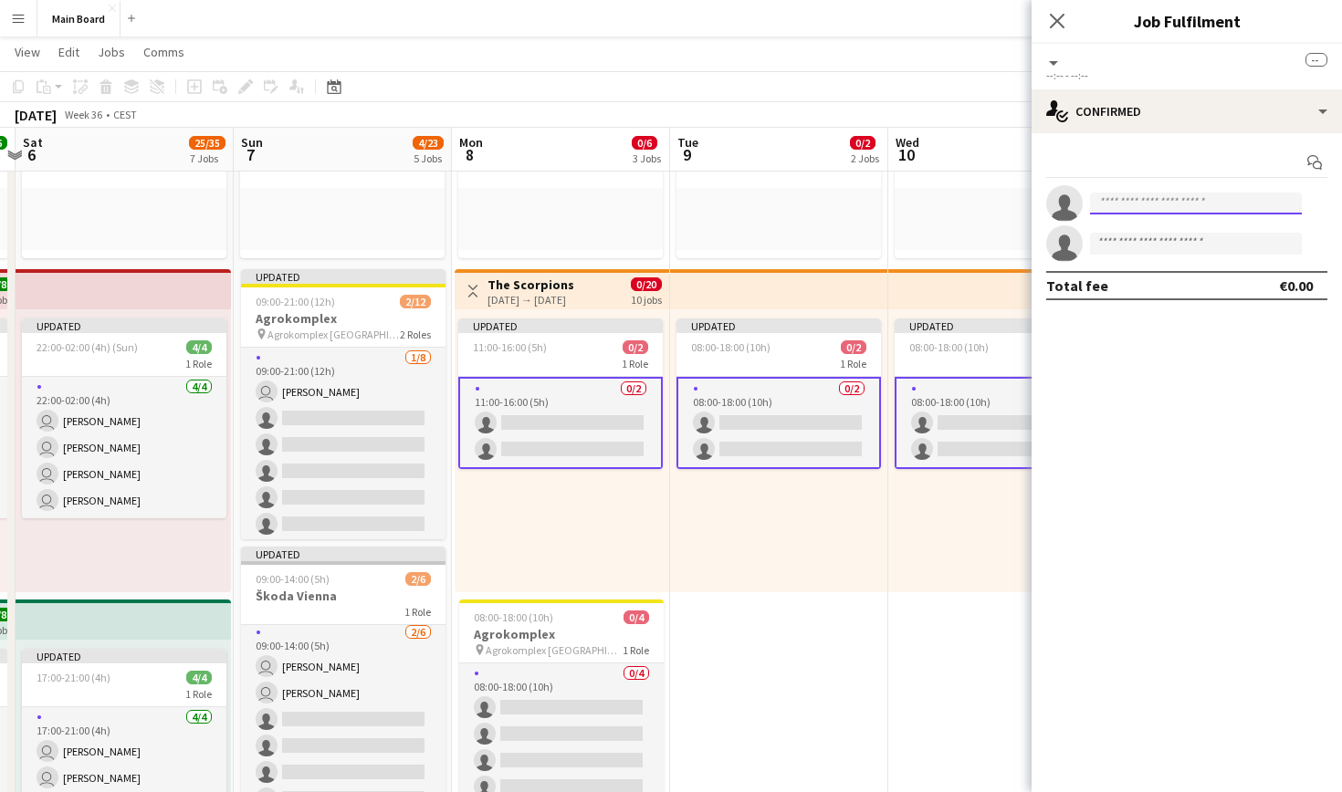
click at [1136, 211] on input at bounding box center [1196, 204] width 212 height 22
type input "****"
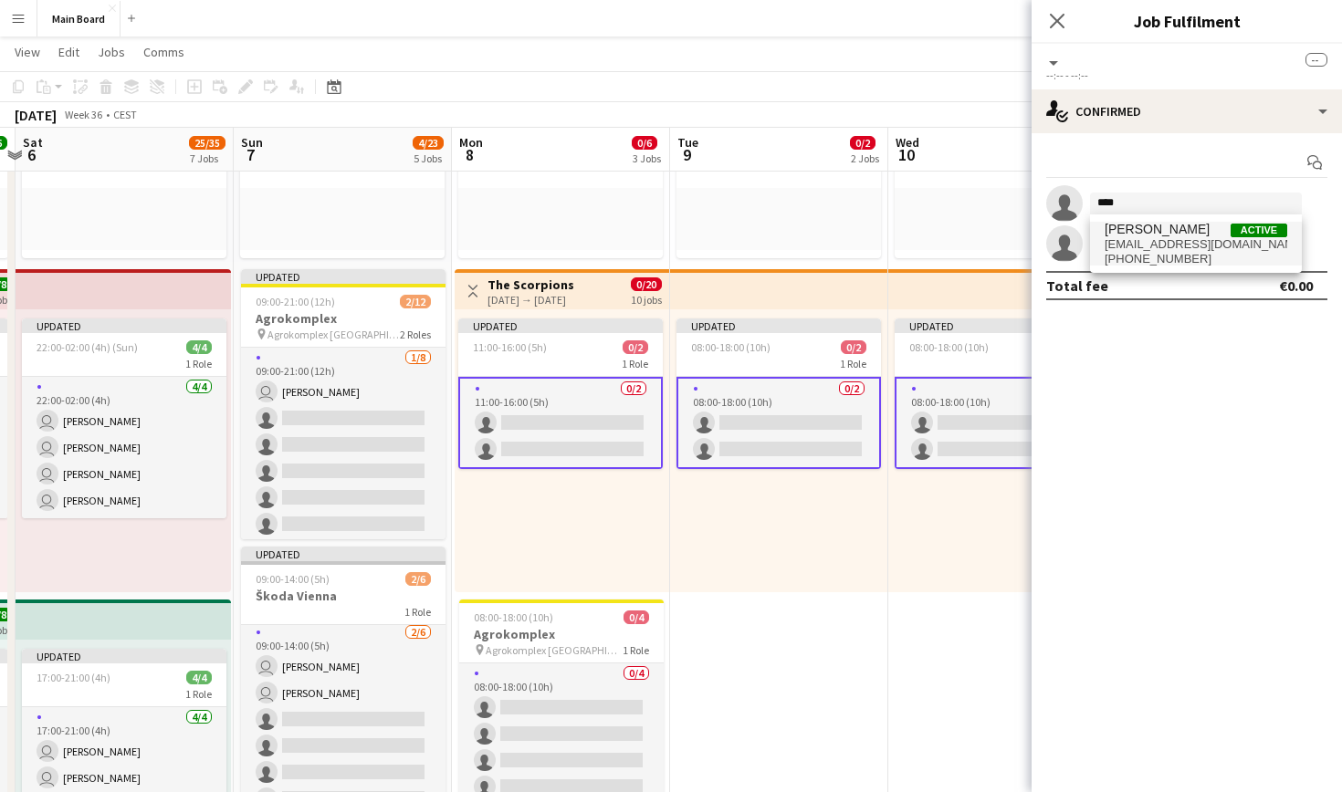
click at [1161, 237] on span "[EMAIL_ADDRESS][DOMAIN_NAME]" at bounding box center [1196, 244] width 183 height 15
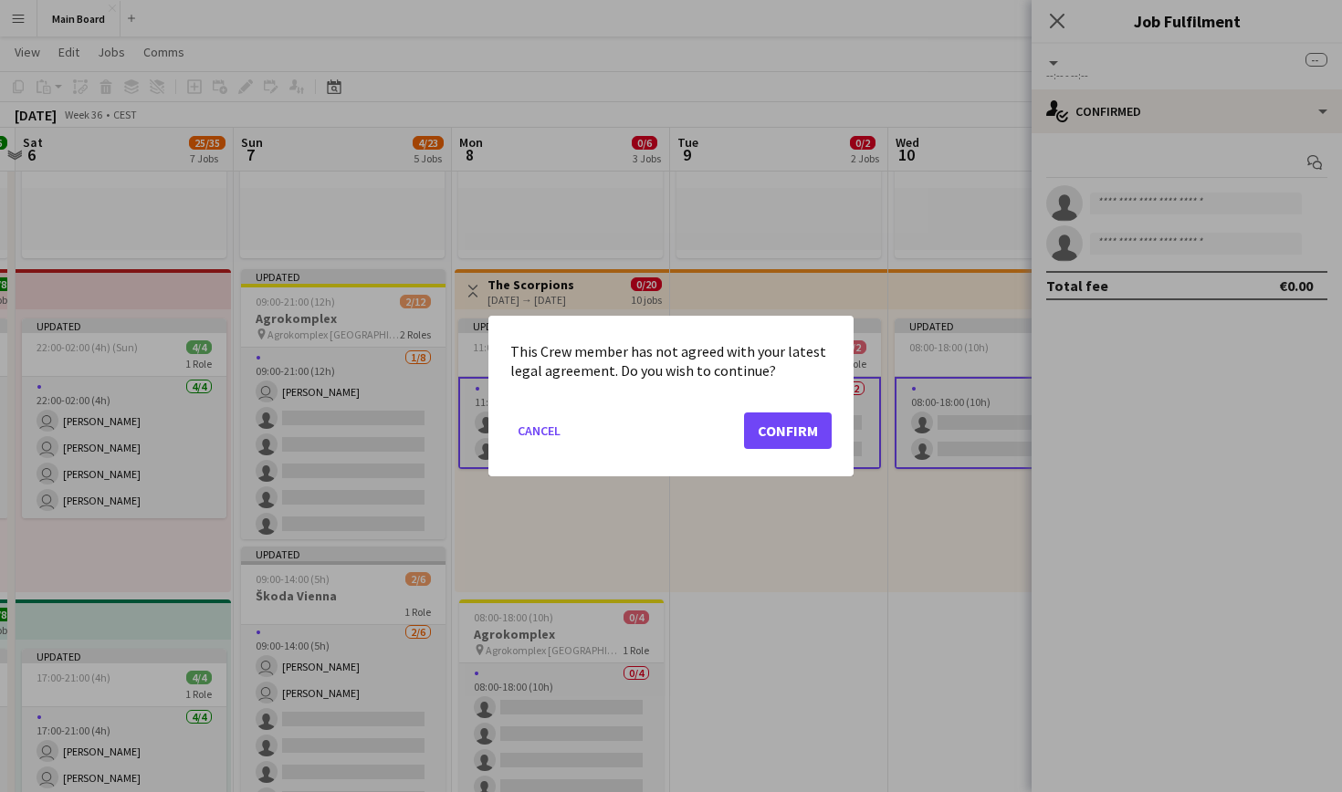
click at [801, 427] on button "Confirm" at bounding box center [788, 431] width 88 height 37
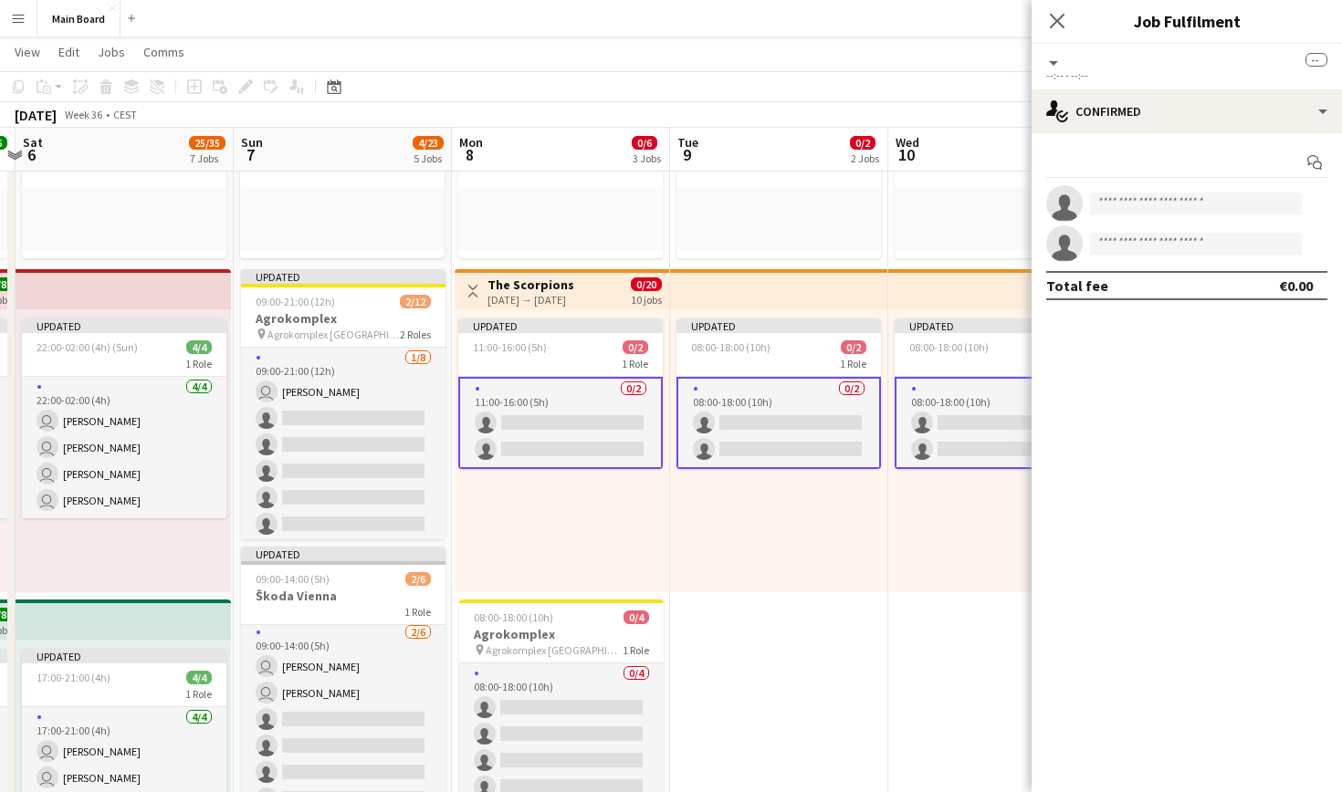
scroll to position [273, 0]
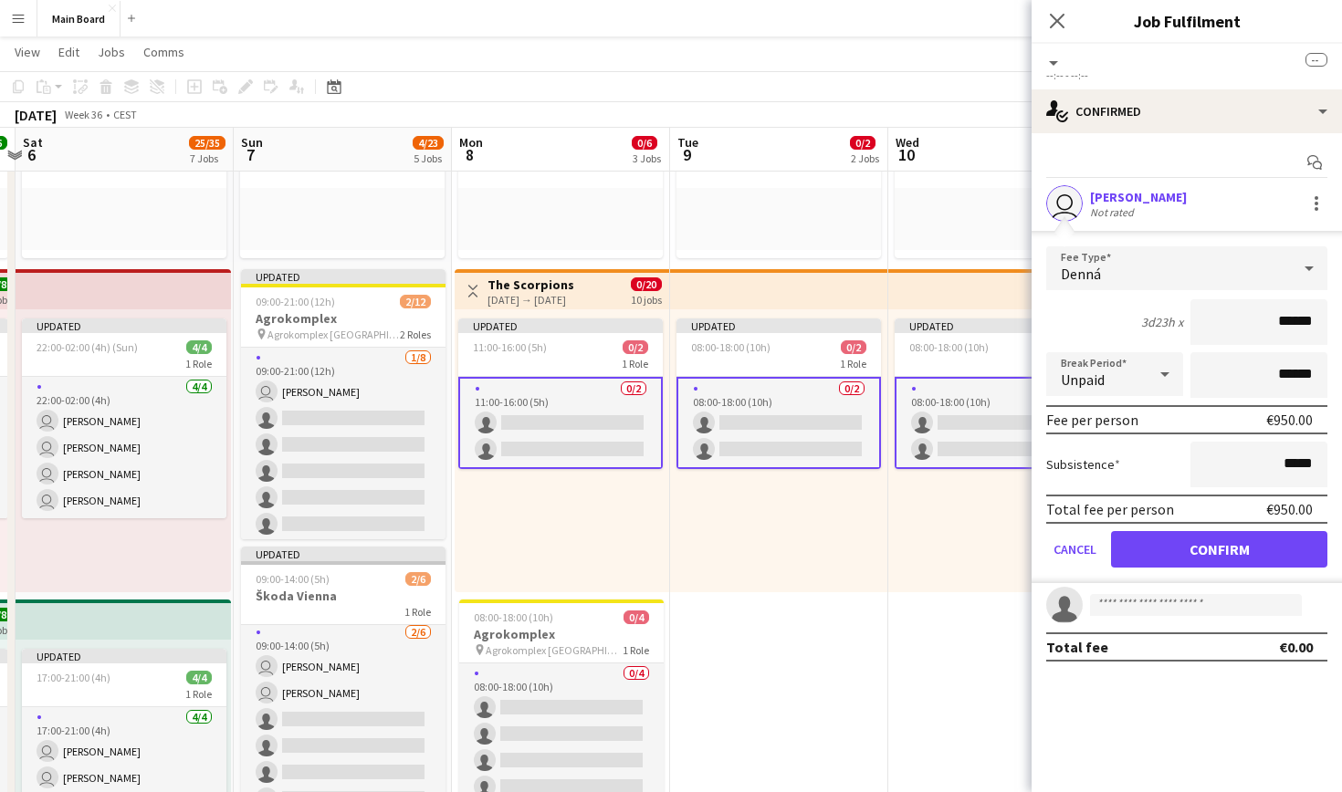
click at [1179, 546] on button "Confirm" at bounding box center [1219, 549] width 216 height 37
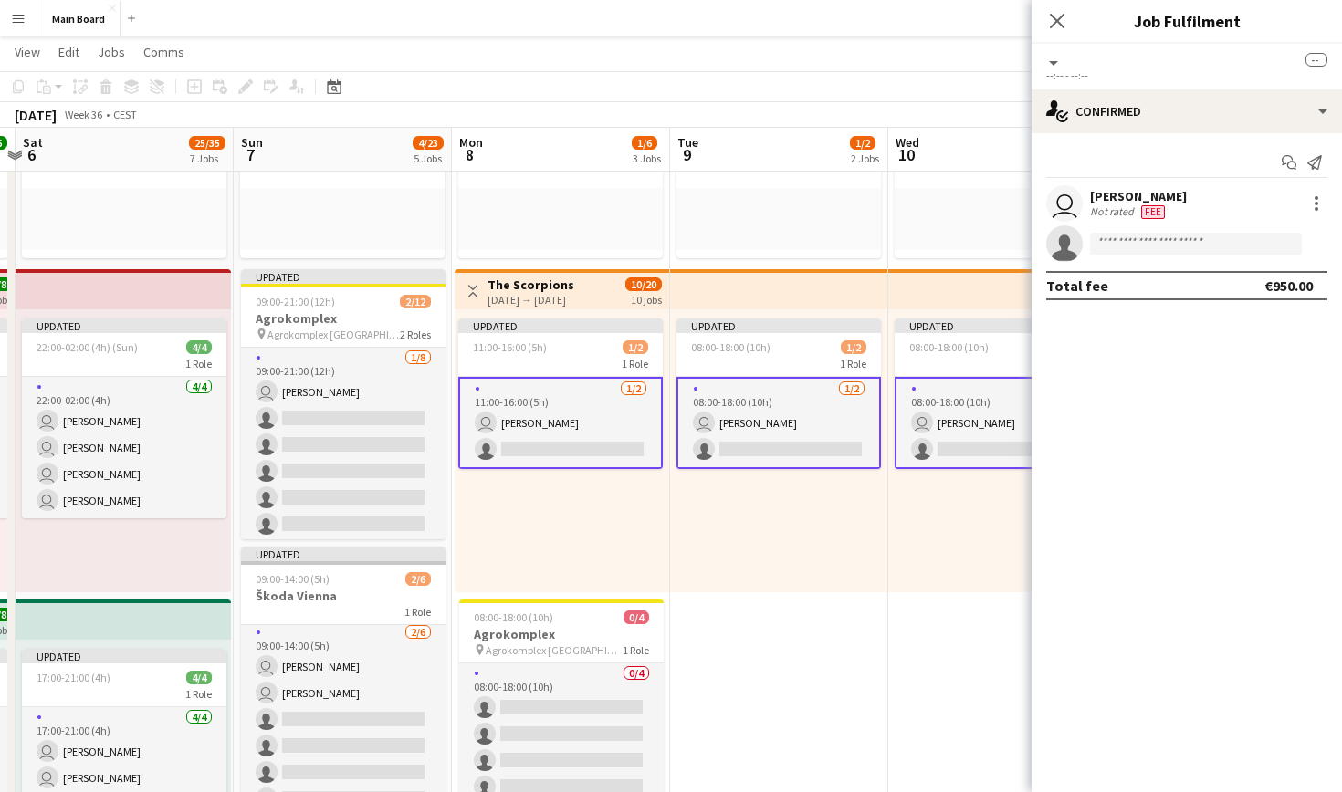
click at [1166, 231] on app-invite-slot "single-neutral-actions" at bounding box center [1187, 243] width 310 height 37
click at [1173, 241] on input at bounding box center [1196, 244] width 212 height 22
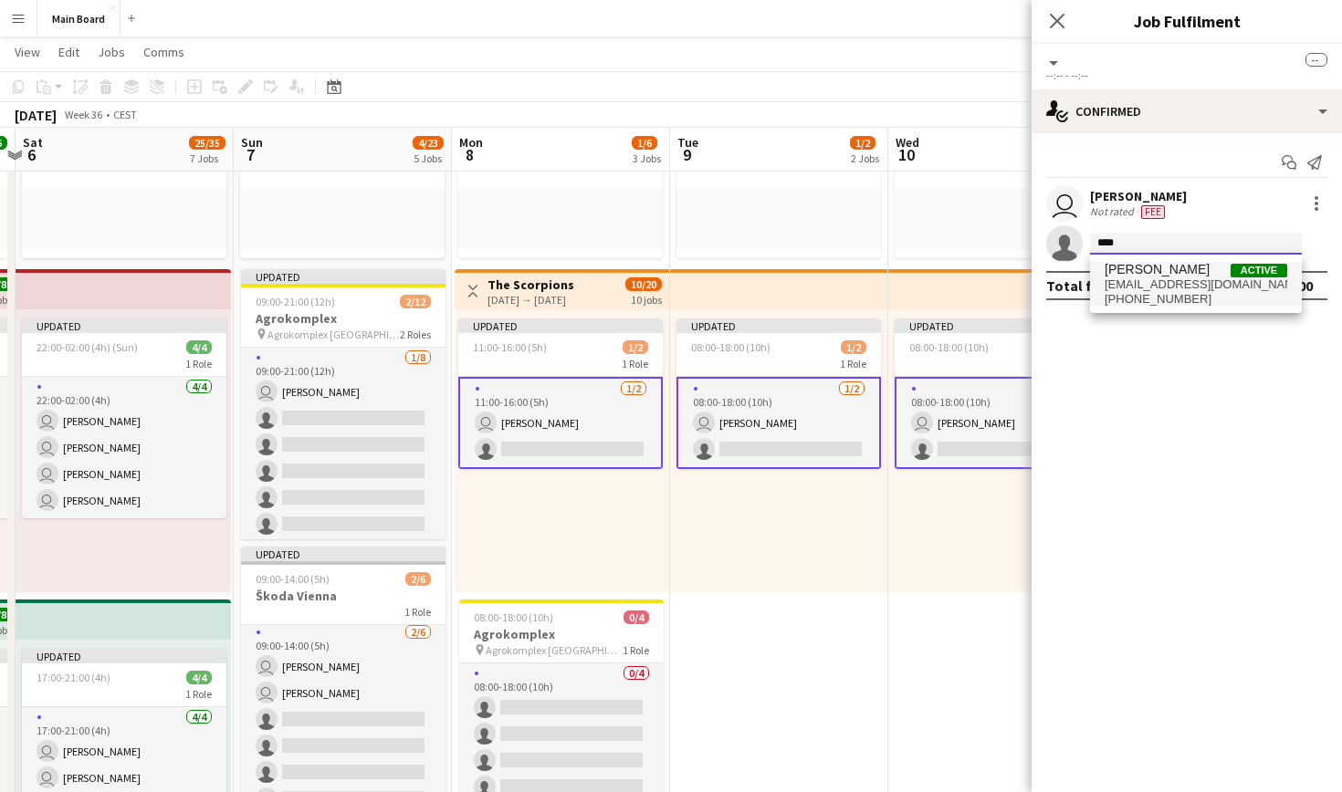
type input "****"
click at [1169, 283] on span "[EMAIL_ADDRESS][DOMAIN_NAME]" at bounding box center [1196, 285] width 183 height 15
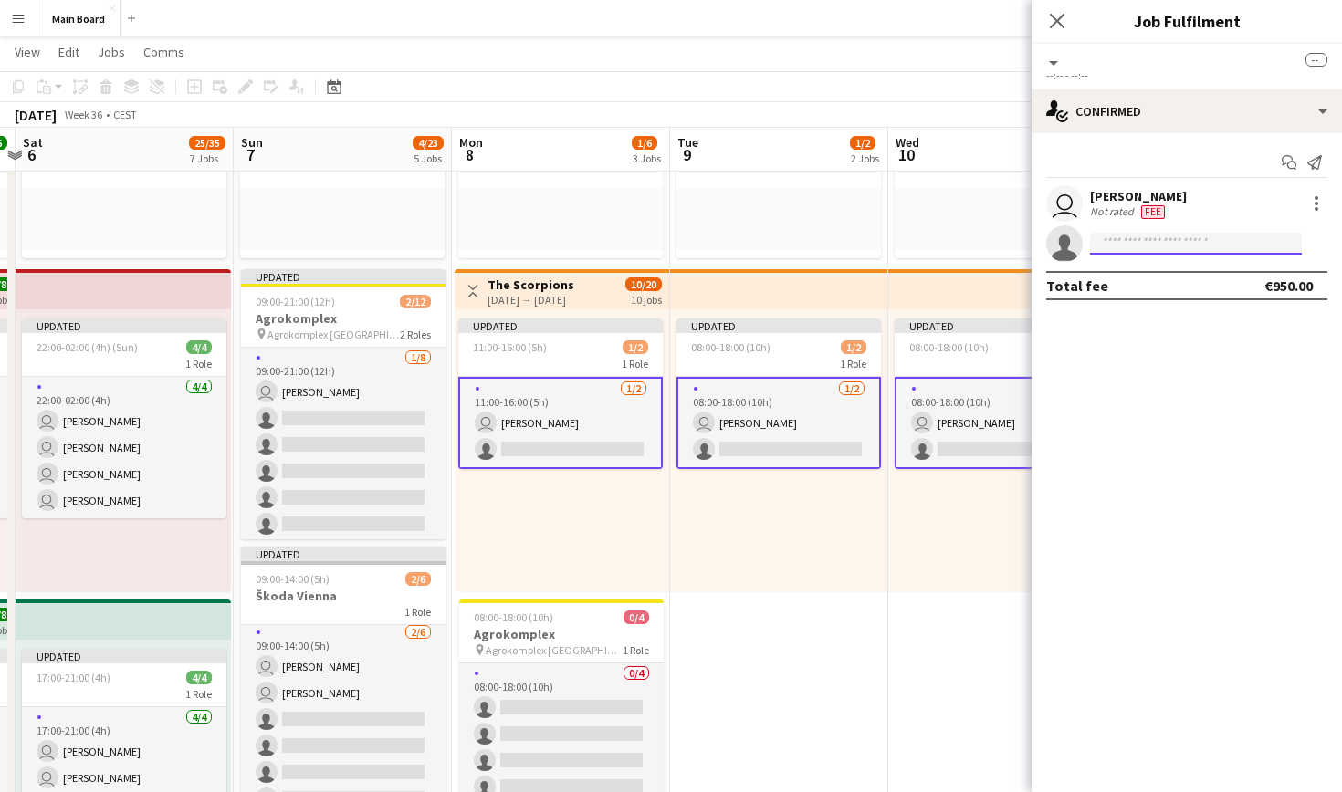
scroll to position [0, 0]
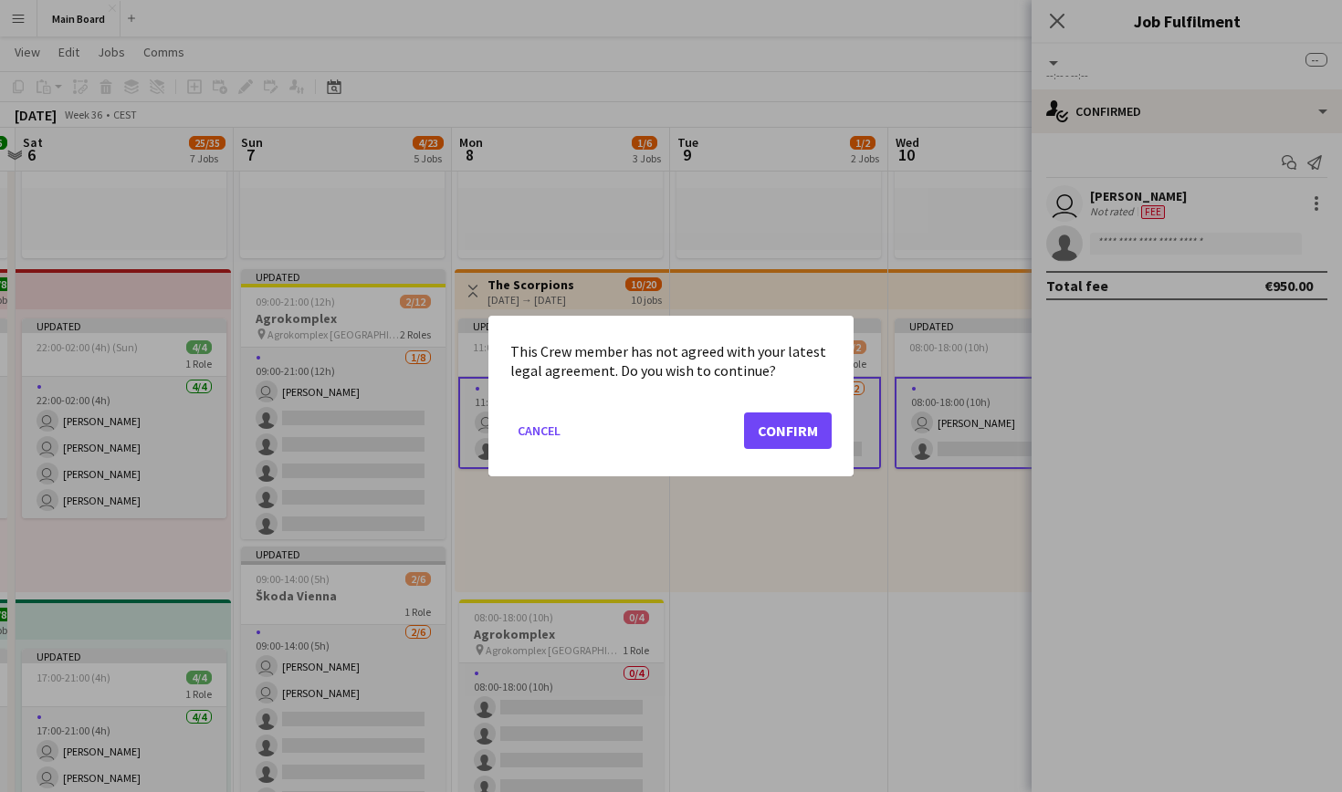
click at [762, 449] on mat-dialog-actions "Cancel Confirm" at bounding box center [670, 438] width 321 height 78
click at [786, 432] on button "Confirm" at bounding box center [788, 431] width 88 height 37
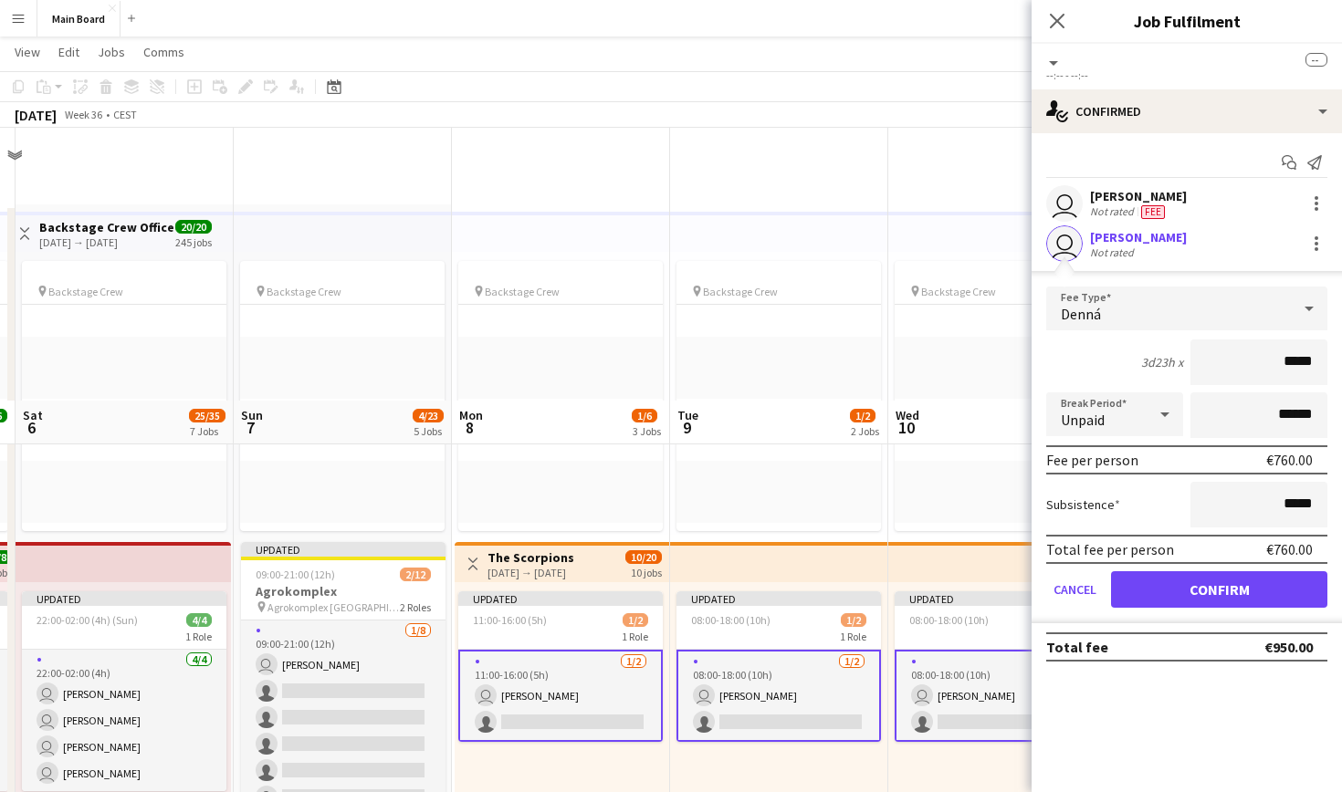
scroll to position [273, 0]
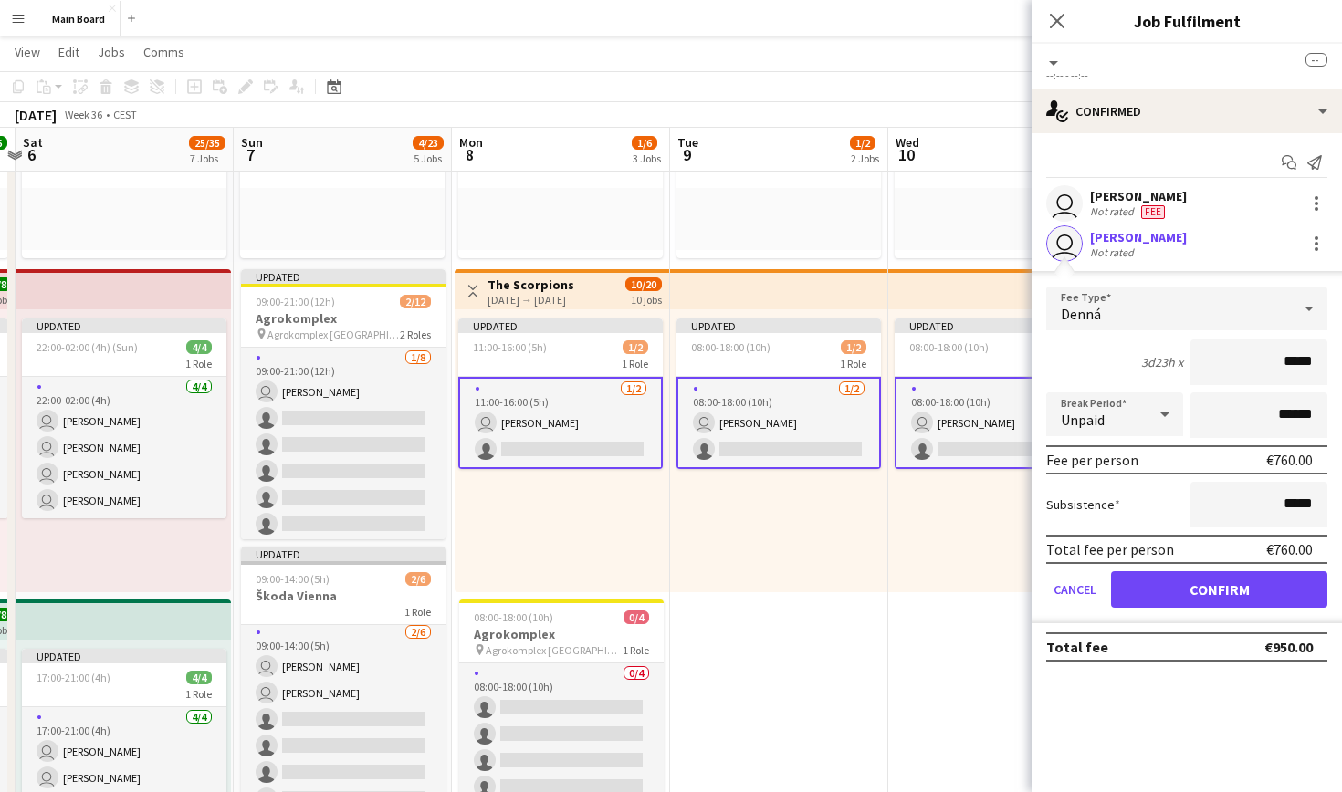
click at [1199, 582] on button "Confirm" at bounding box center [1219, 589] width 216 height 37
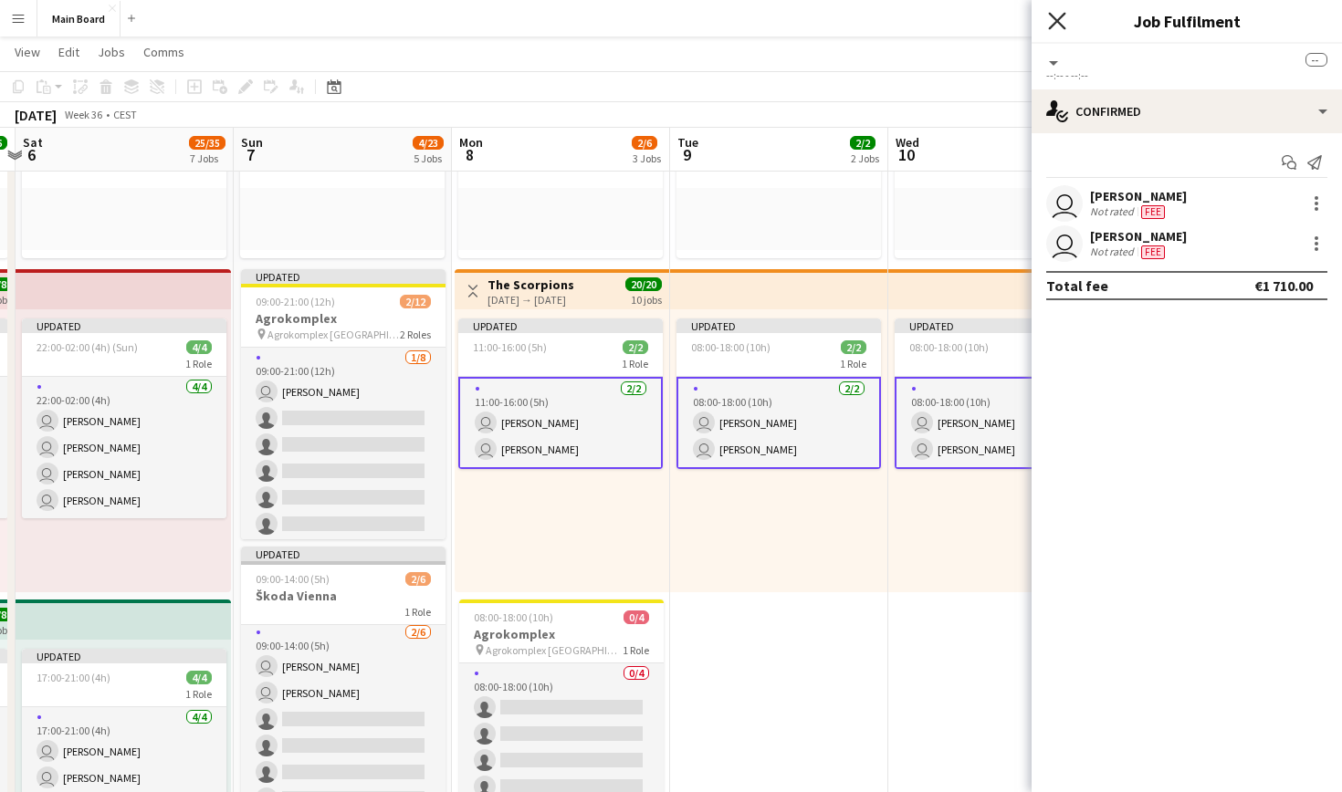
click at [1063, 27] on icon at bounding box center [1056, 20] width 17 height 17
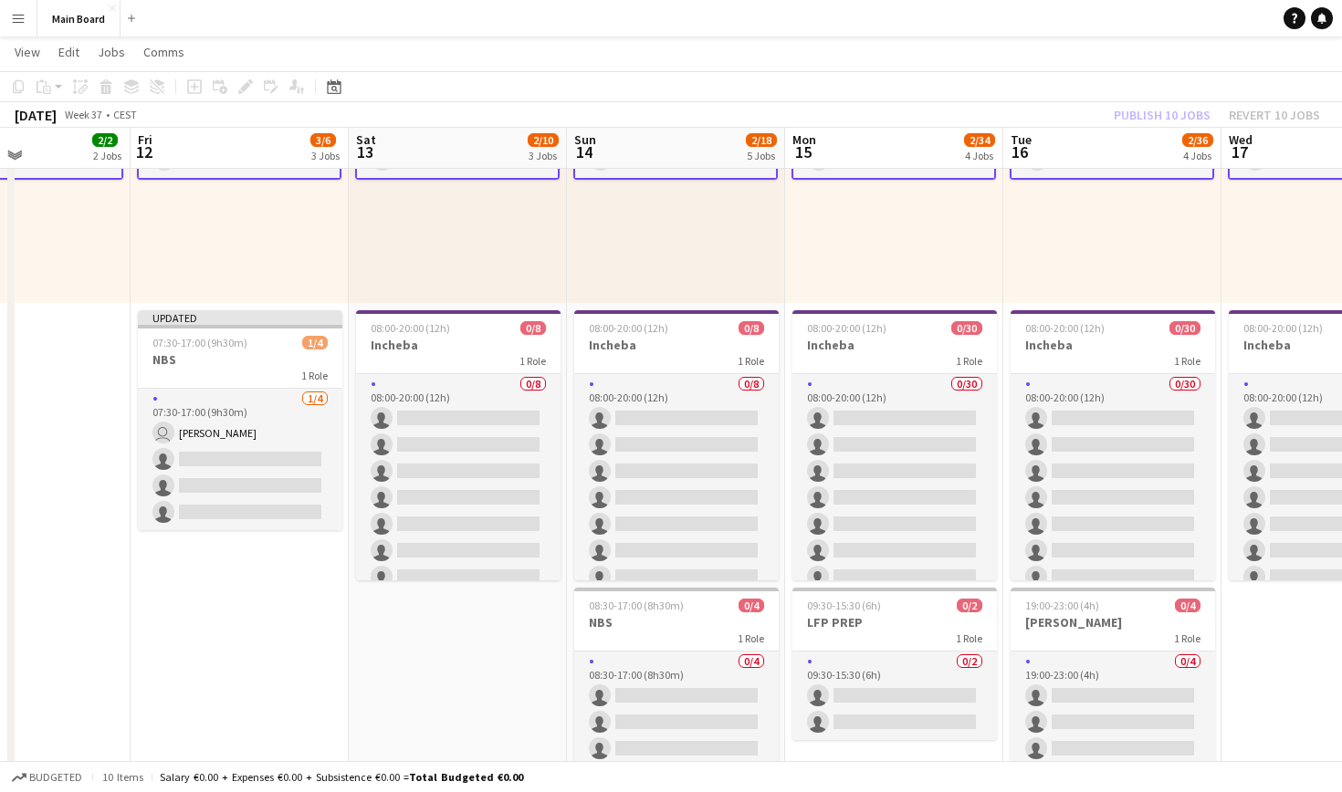
scroll to position [567, 0]
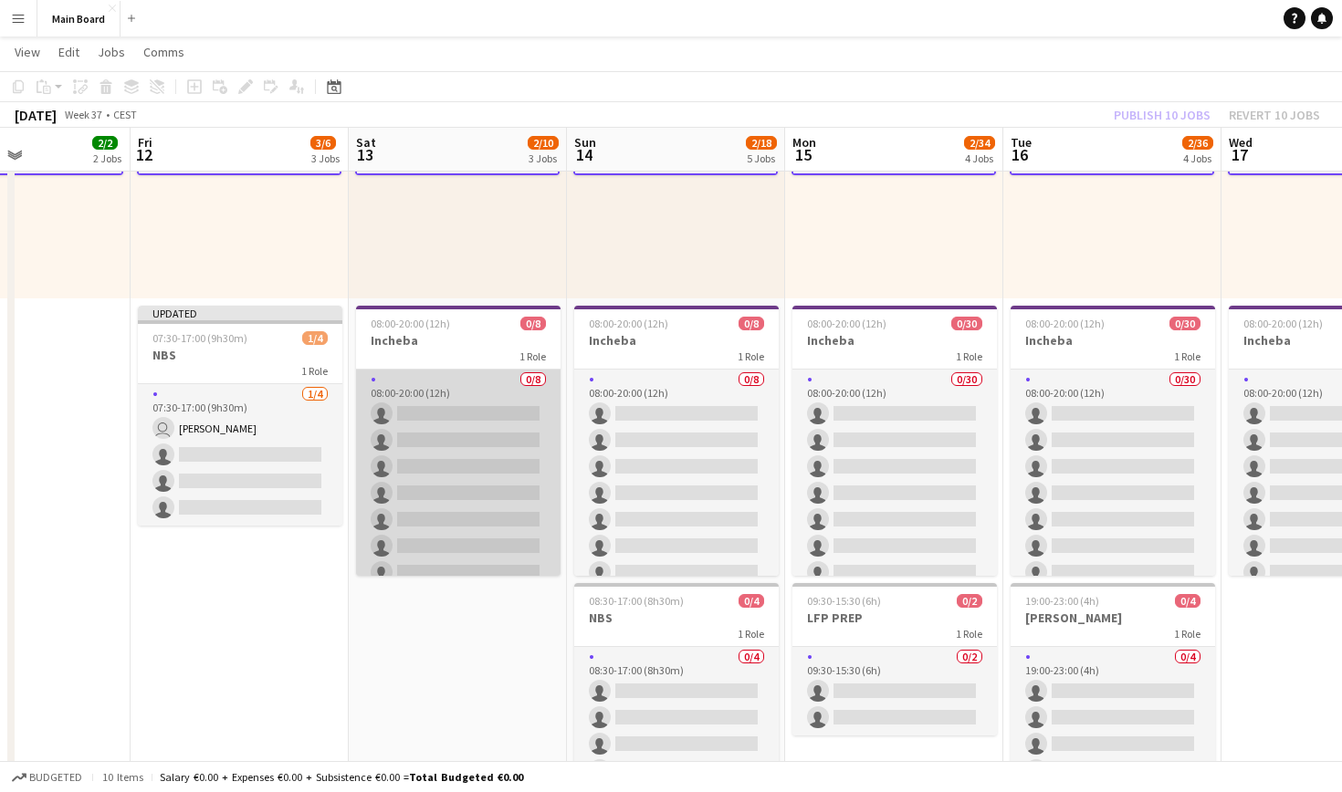
click at [466, 377] on app-card-role "0/8 08:00-20:00 (12h) single-neutral-actions single-neutral-actions single-neut…" at bounding box center [458, 493] width 204 height 247
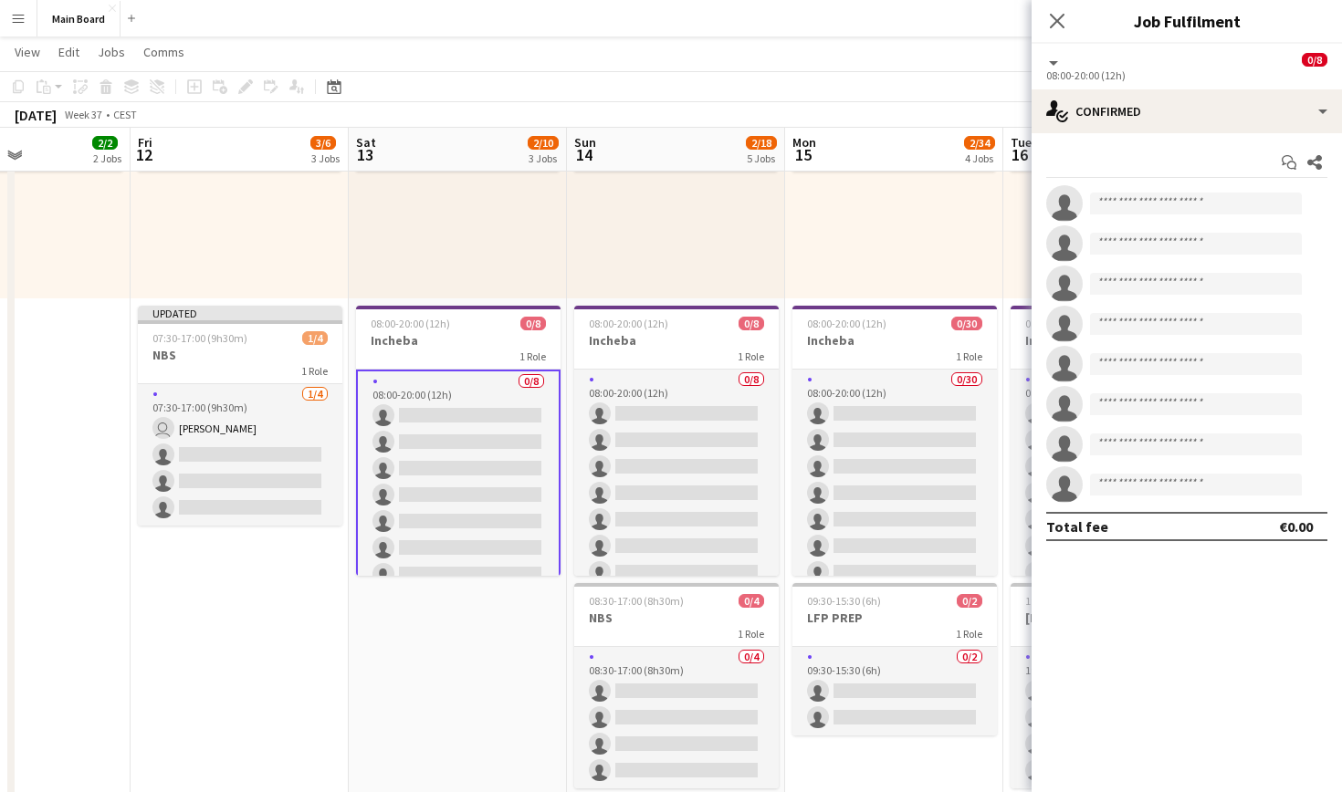
click at [1164, 223] on div "single-neutral-actions single-neutral-actions single-neutral-actions single-neu…" at bounding box center [1187, 344] width 310 height 318
click at [1159, 215] on app-invite-slot "single-neutral-actions" at bounding box center [1187, 203] width 310 height 37
click at [1142, 203] on input at bounding box center [1196, 204] width 212 height 22
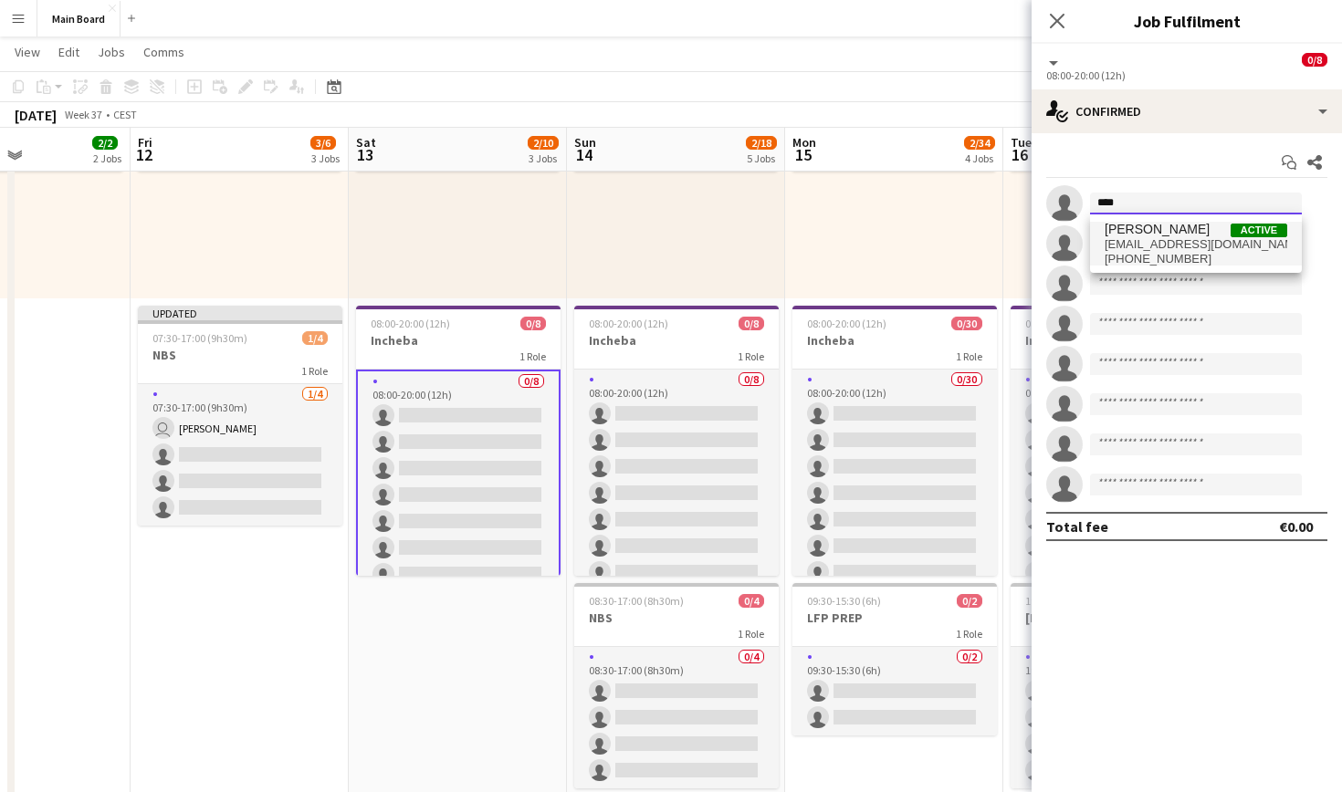
type input "****"
click at [1161, 239] on span "[EMAIL_ADDRESS][DOMAIN_NAME]" at bounding box center [1196, 244] width 183 height 15
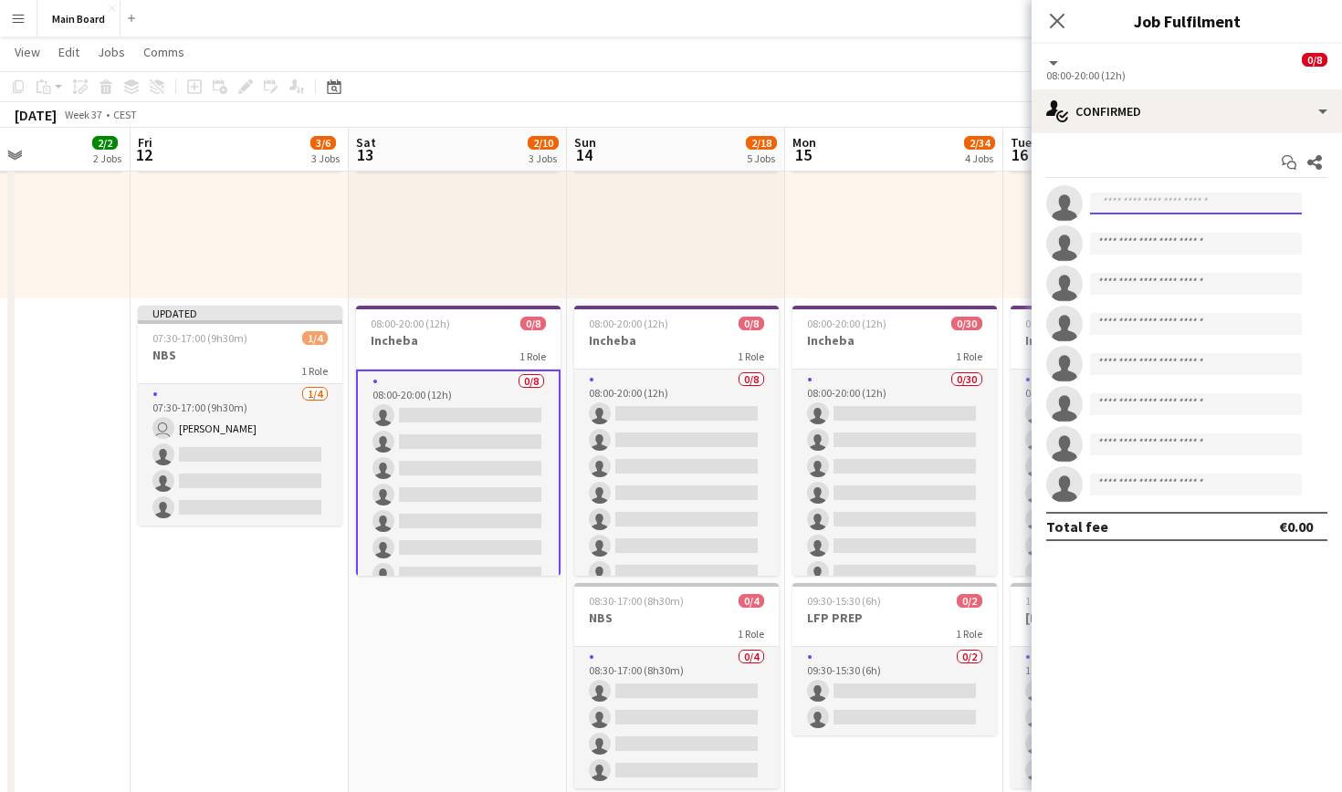
scroll to position [0, 0]
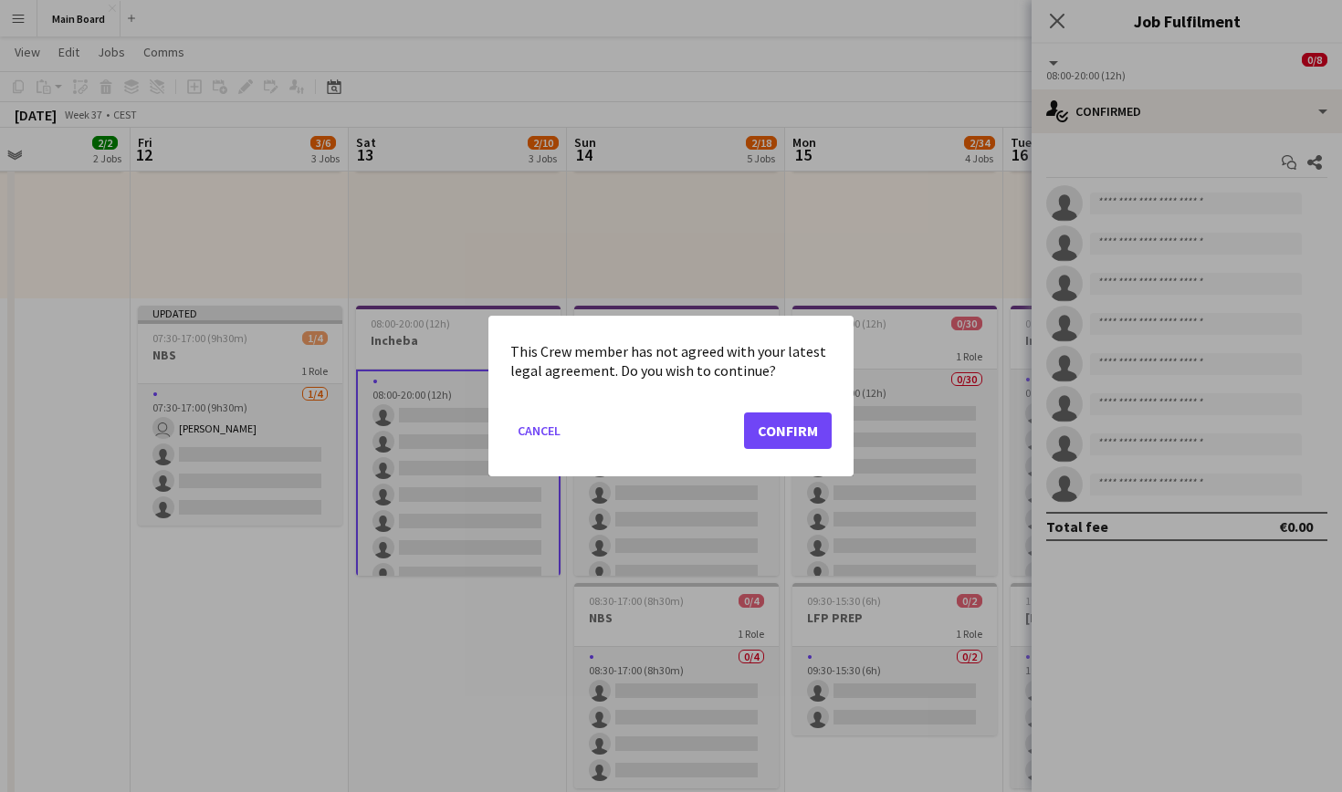
click at [772, 428] on button "Confirm" at bounding box center [788, 431] width 88 height 37
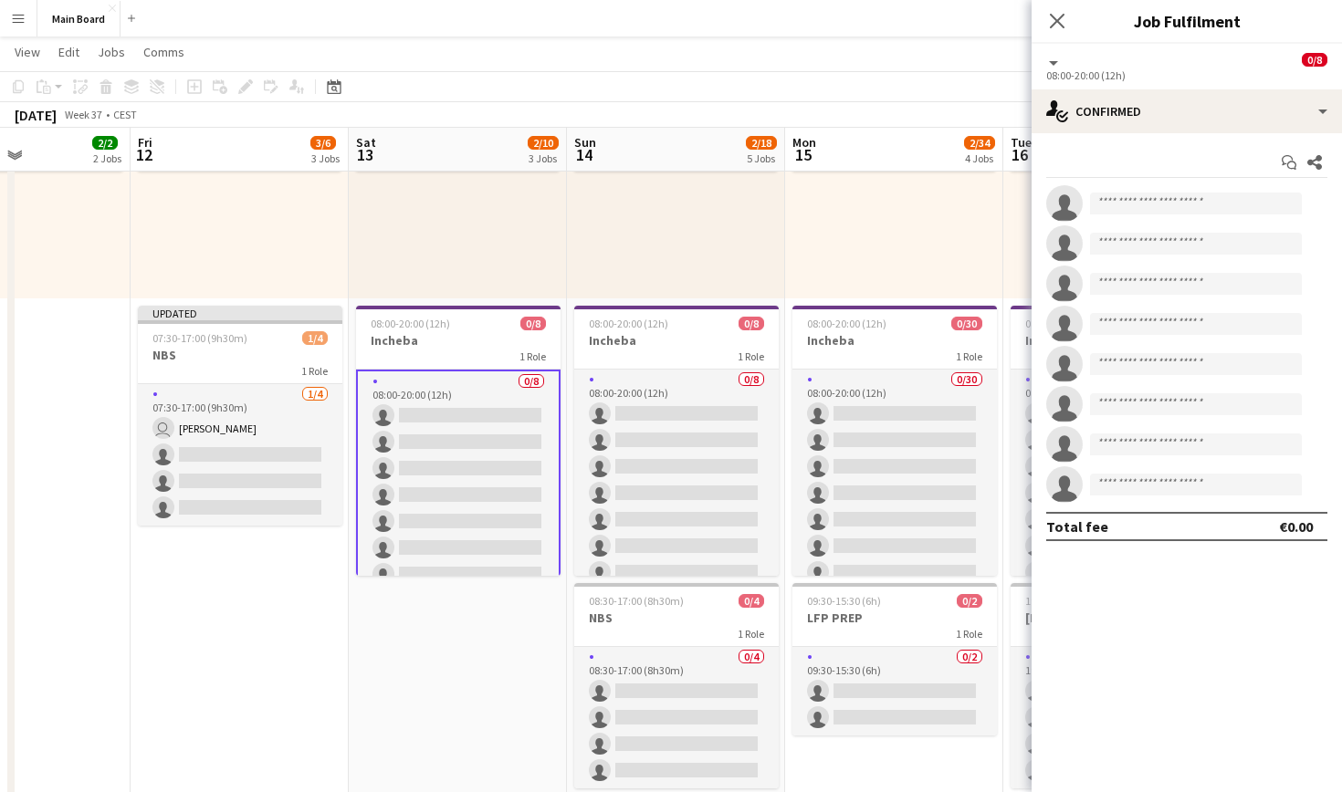
scroll to position [567, 0]
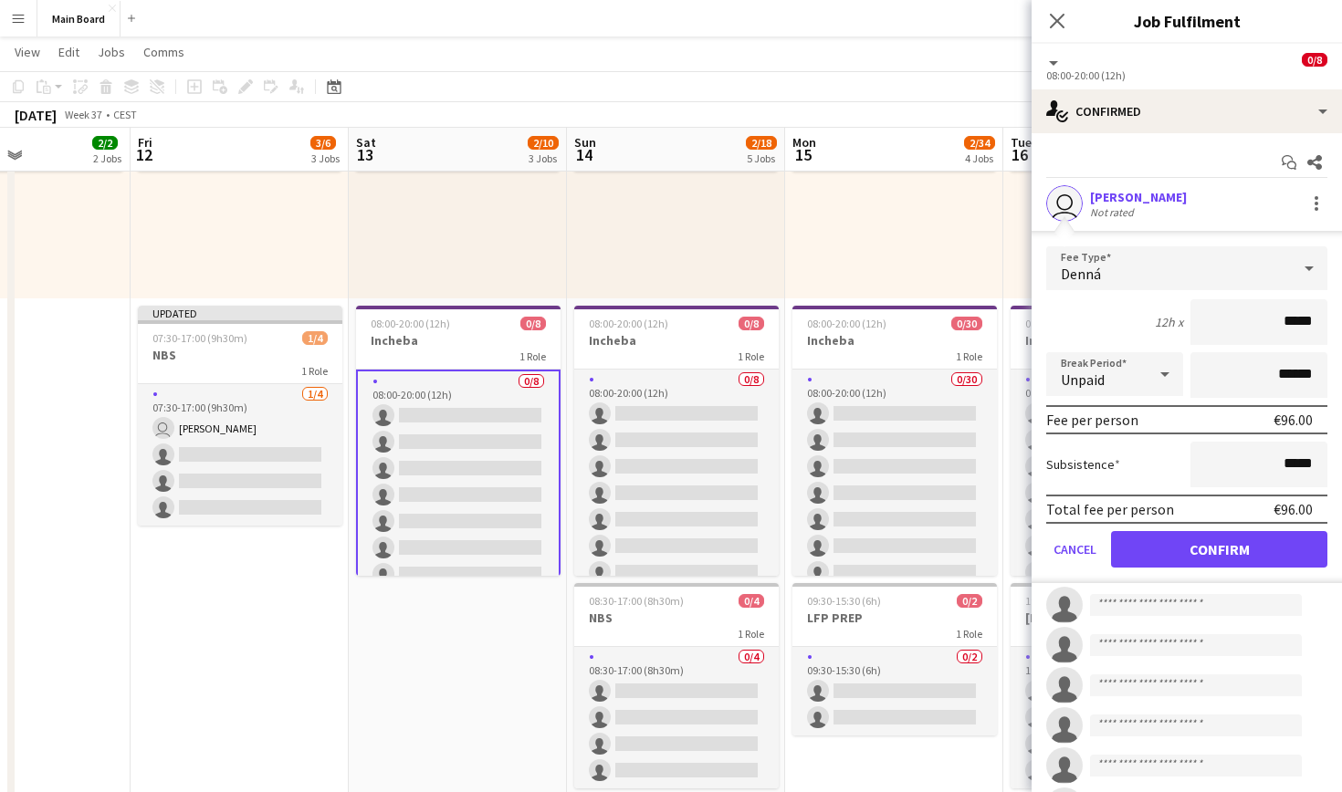
click at [1231, 551] on button "Confirm" at bounding box center [1219, 549] width 216 height 37
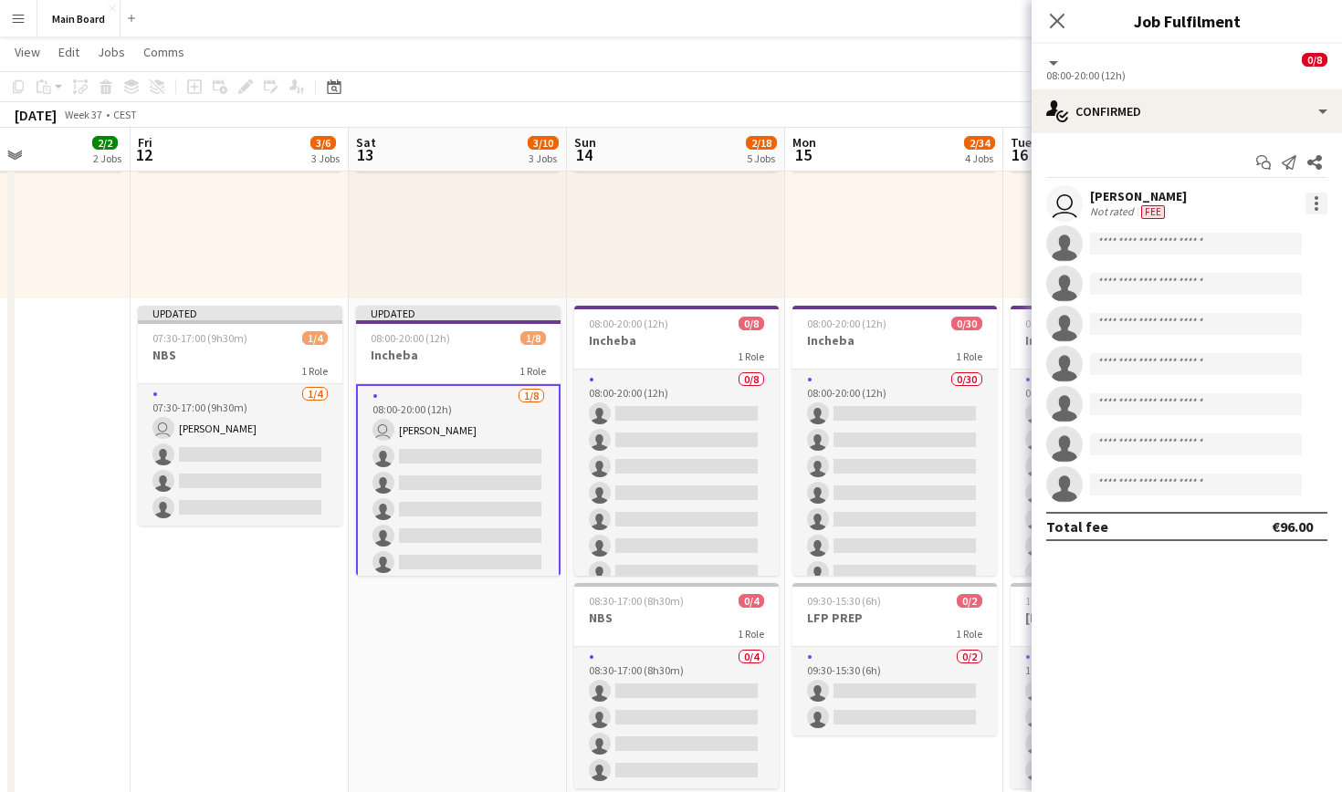
click at [1318, 197] on div at bounding box center [1316, 204] width 22 height 22
click at [1284, 452] on span "Set as supervisor" at bounding box center [1256, 456] width 113 height 16
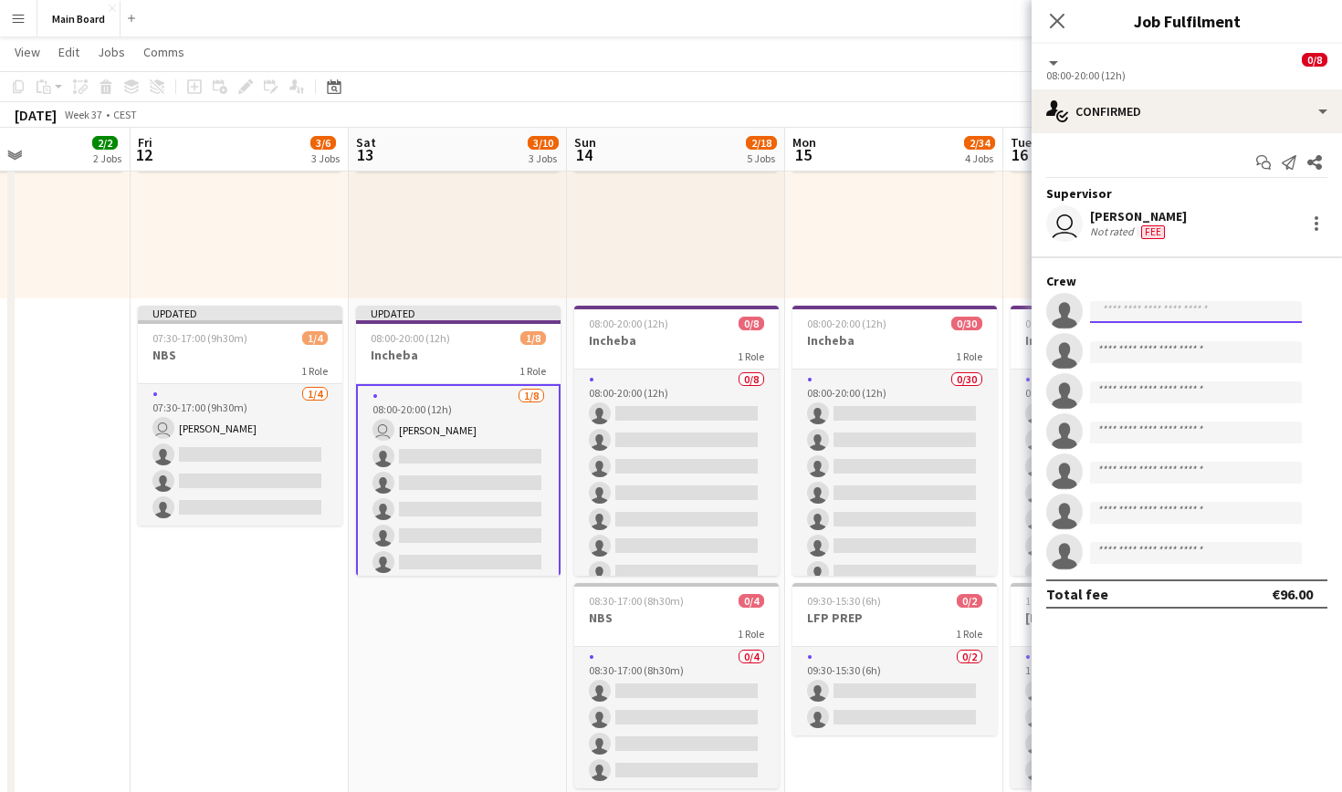
click at [1191, 321] on input at bounding box center [1196, 312] width 212 height 22
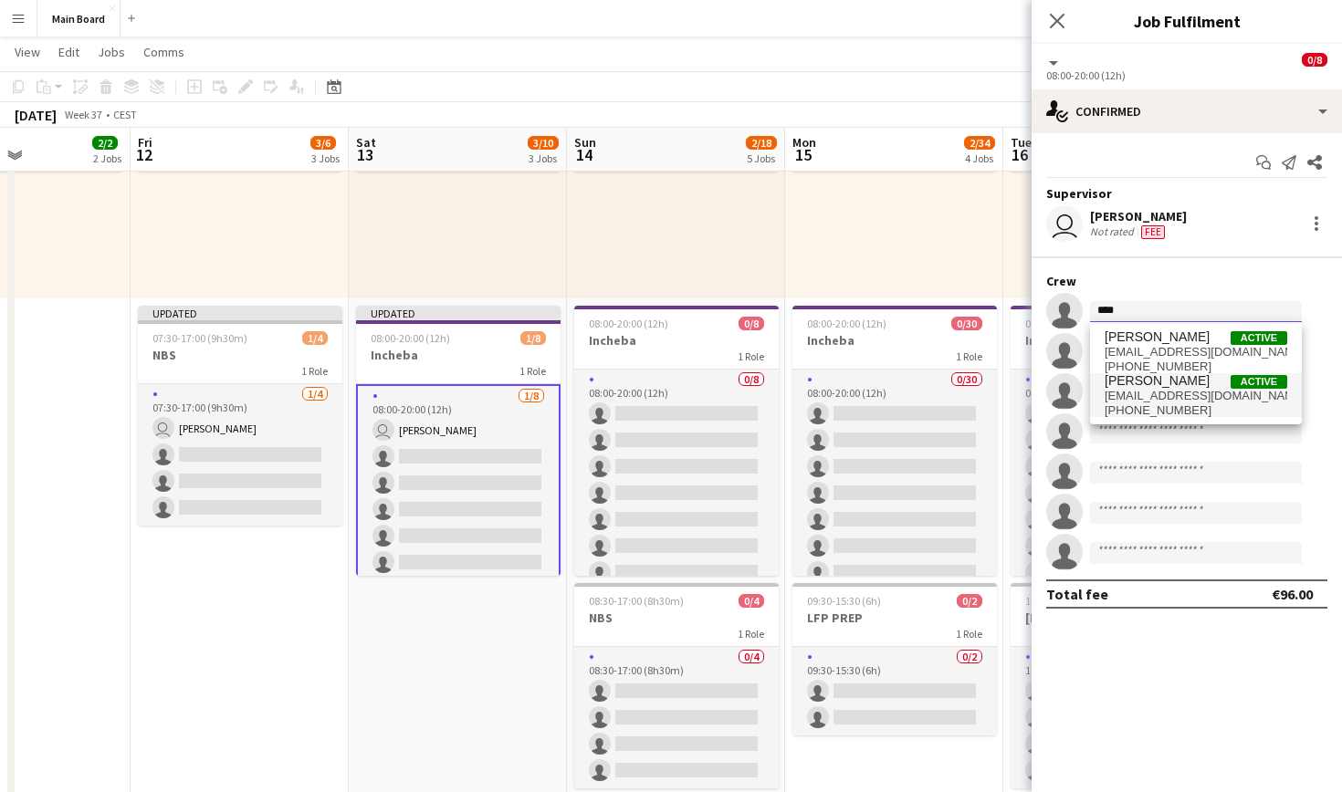
type input "****"
click at [1178, 383] on span "[PERSON_NAME] Active" at bounding box center [1196, 381] width 183 height 16
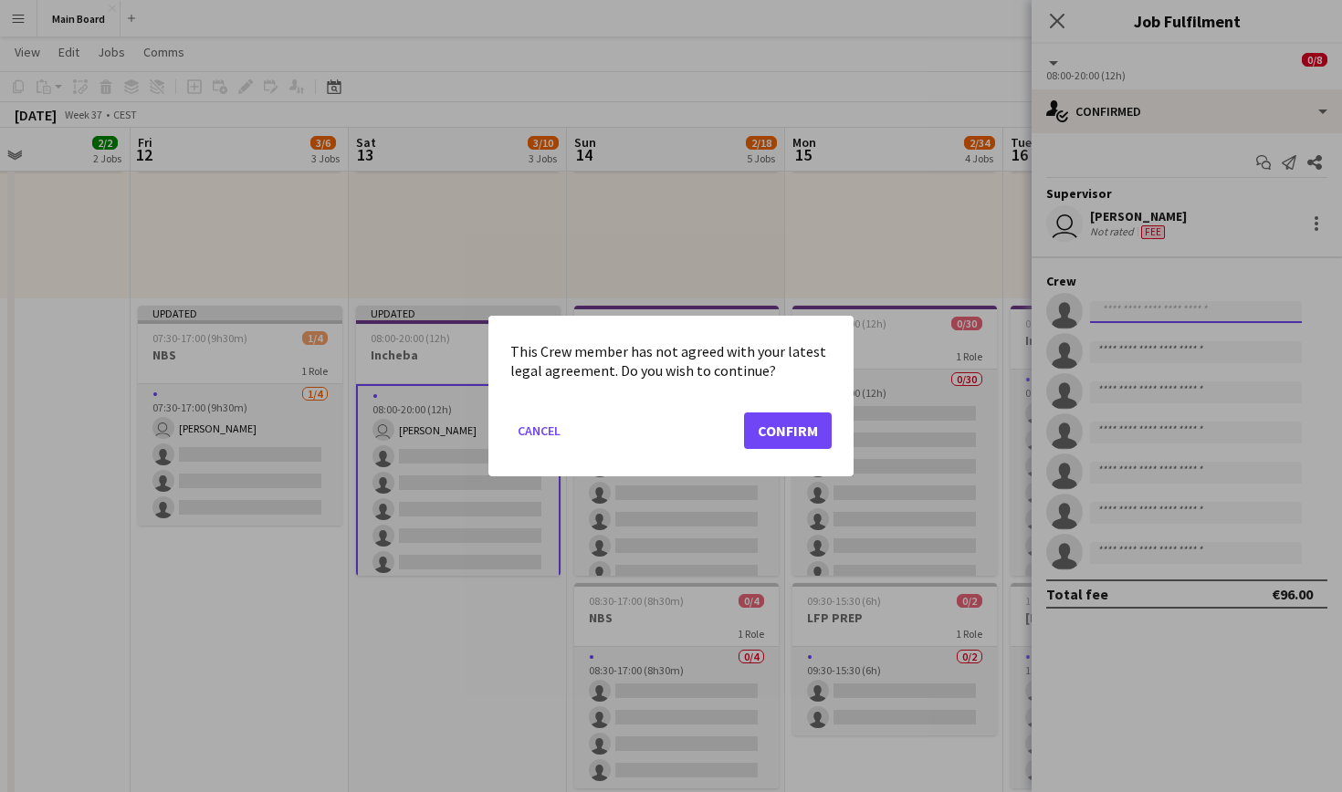
scroll to position [0, 0]
click at [814, 428] on button "Confirm" at bounding box center [788, 431] width 88 height 37
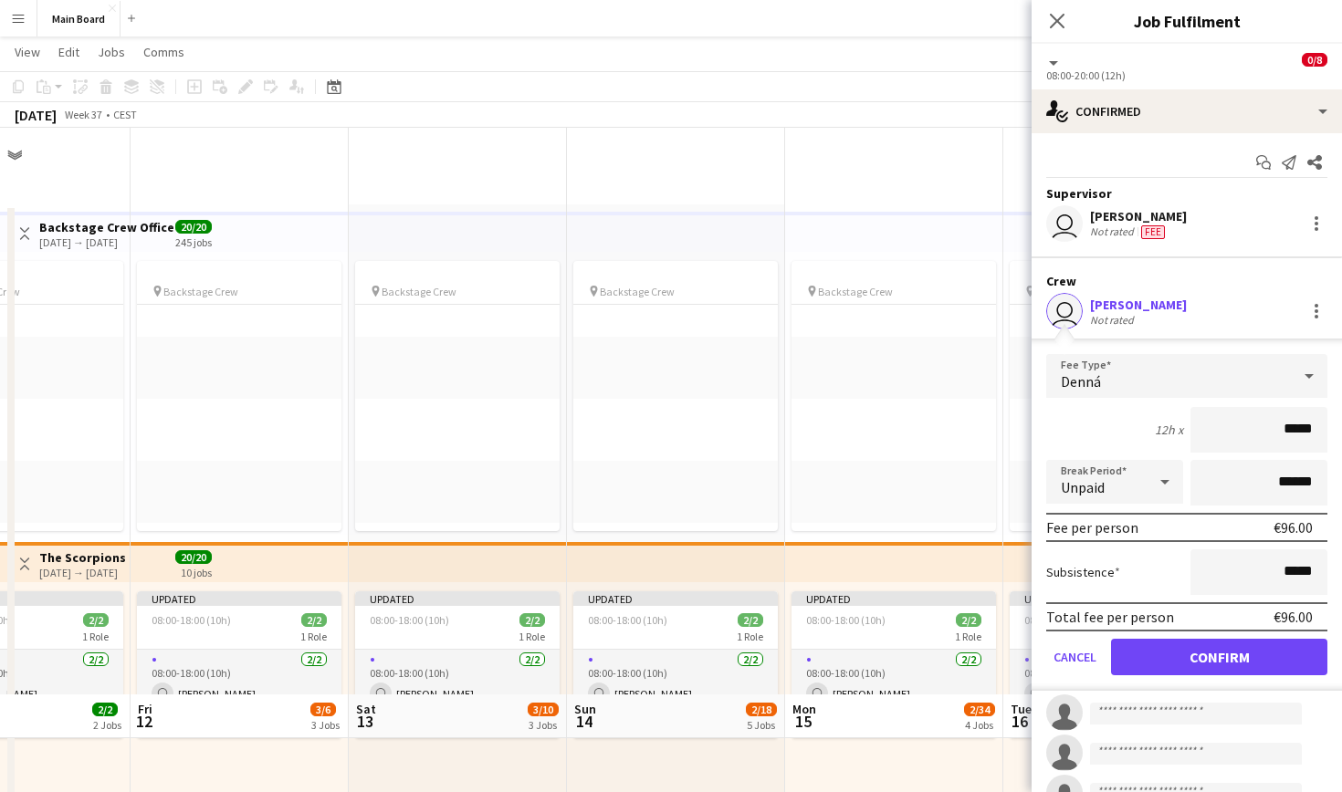
scroll to position [567, 0]
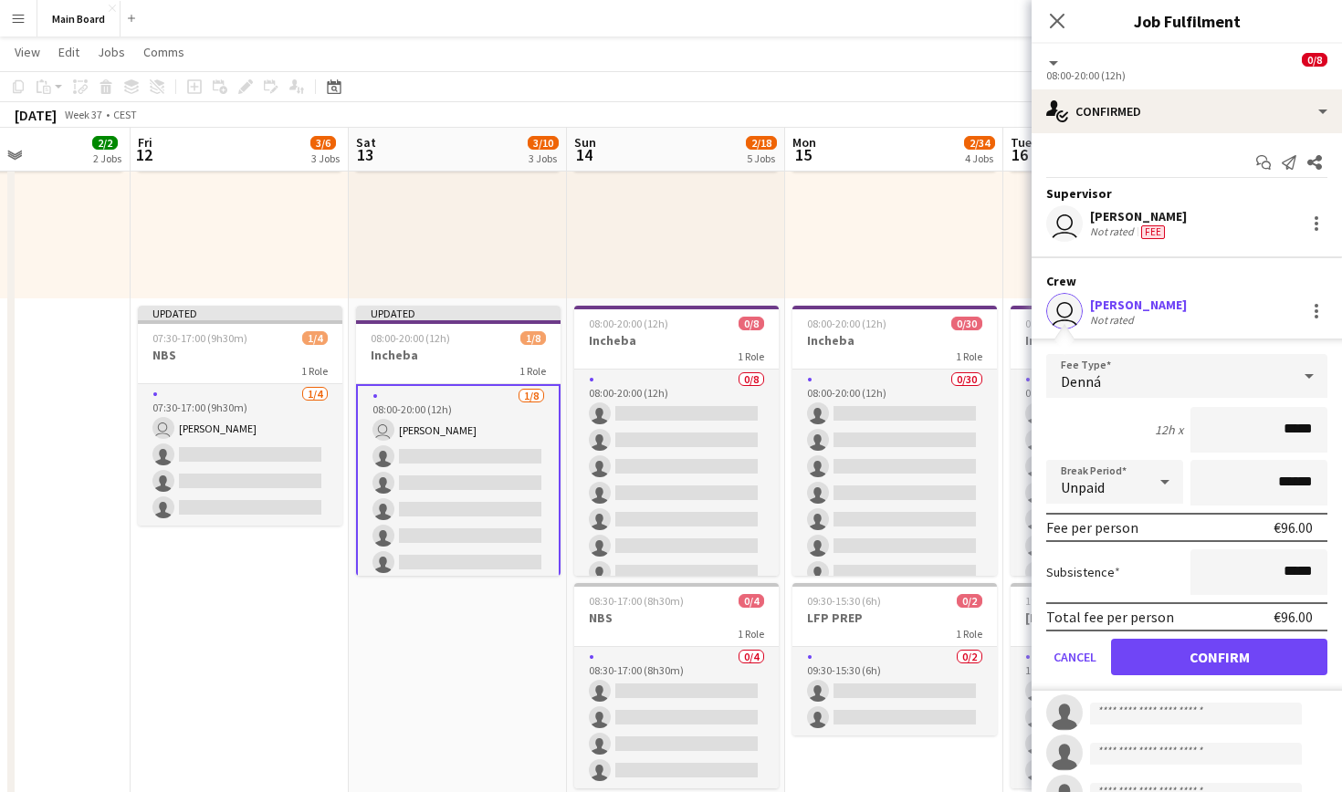
click at [1259, 662] on button "Confirm" at bounding box center [1219, 657] width 216 height 37
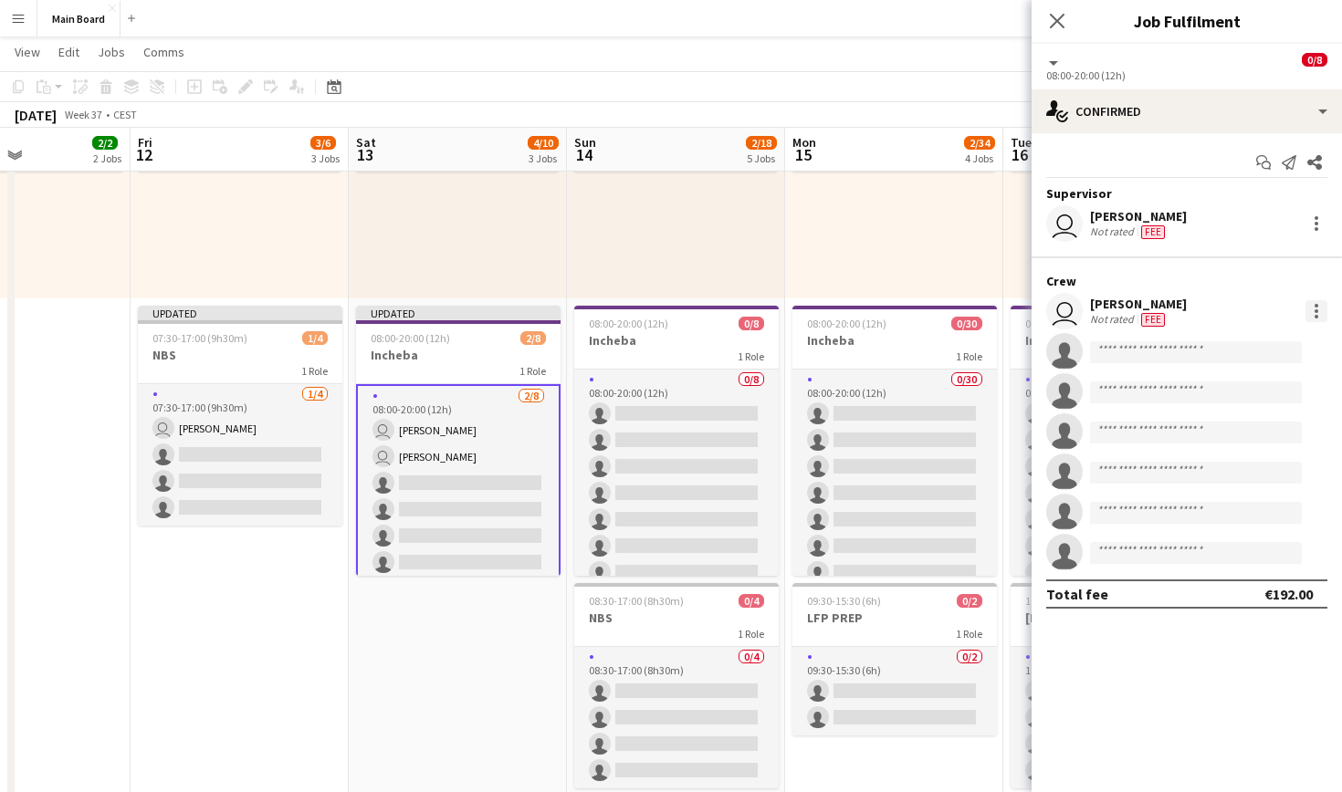
click at [1316, 315] on div at bounding box center [1317, 317] width 4 height 4
click at [1253, 561] on span "Set as supervisor" at bounding box center [1256, 564] width 113 height 16
click at [1152, 349] on input at bounding box center [1196, 352] width 212 height 22
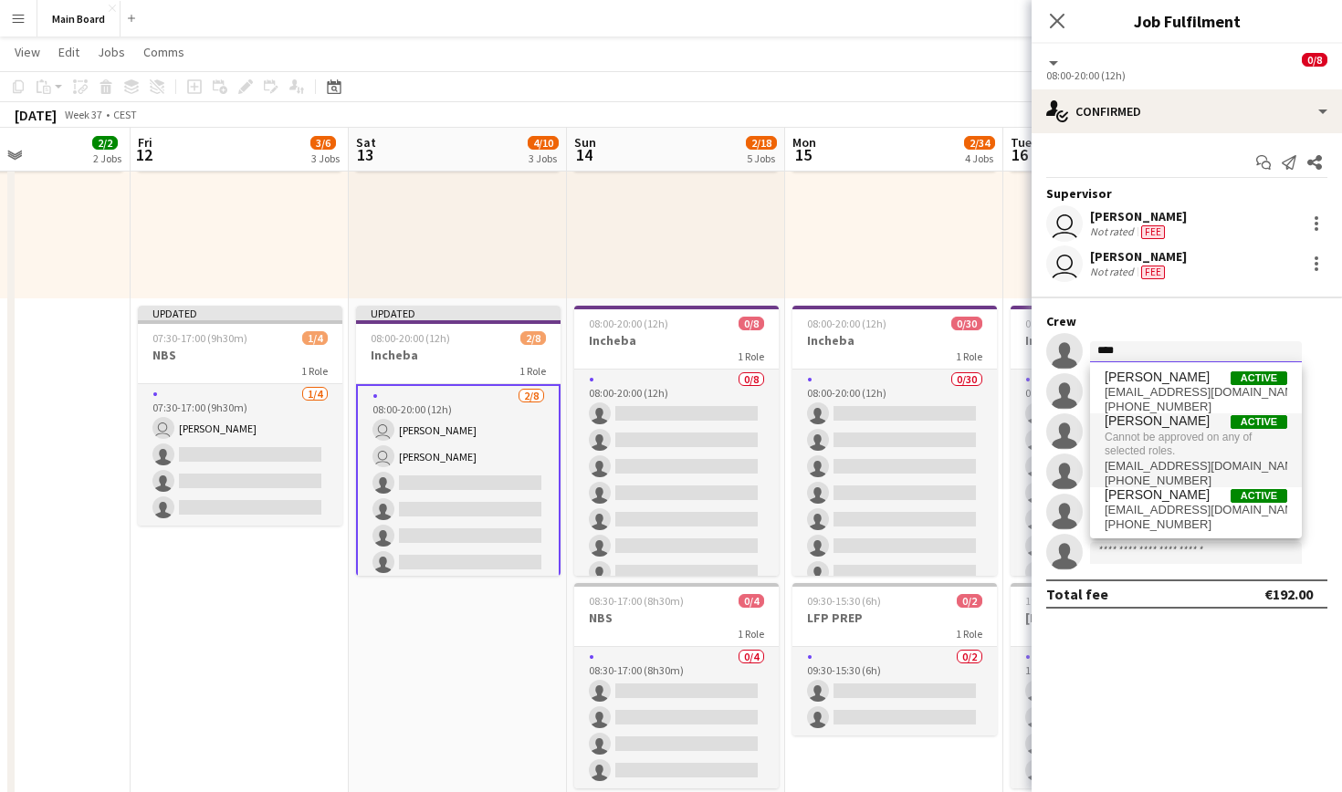
type input "****"
click at [1156, 429] on span "Cannot be approved on any of selected roles." at bounding box center [1196, 444] width 183 height 30
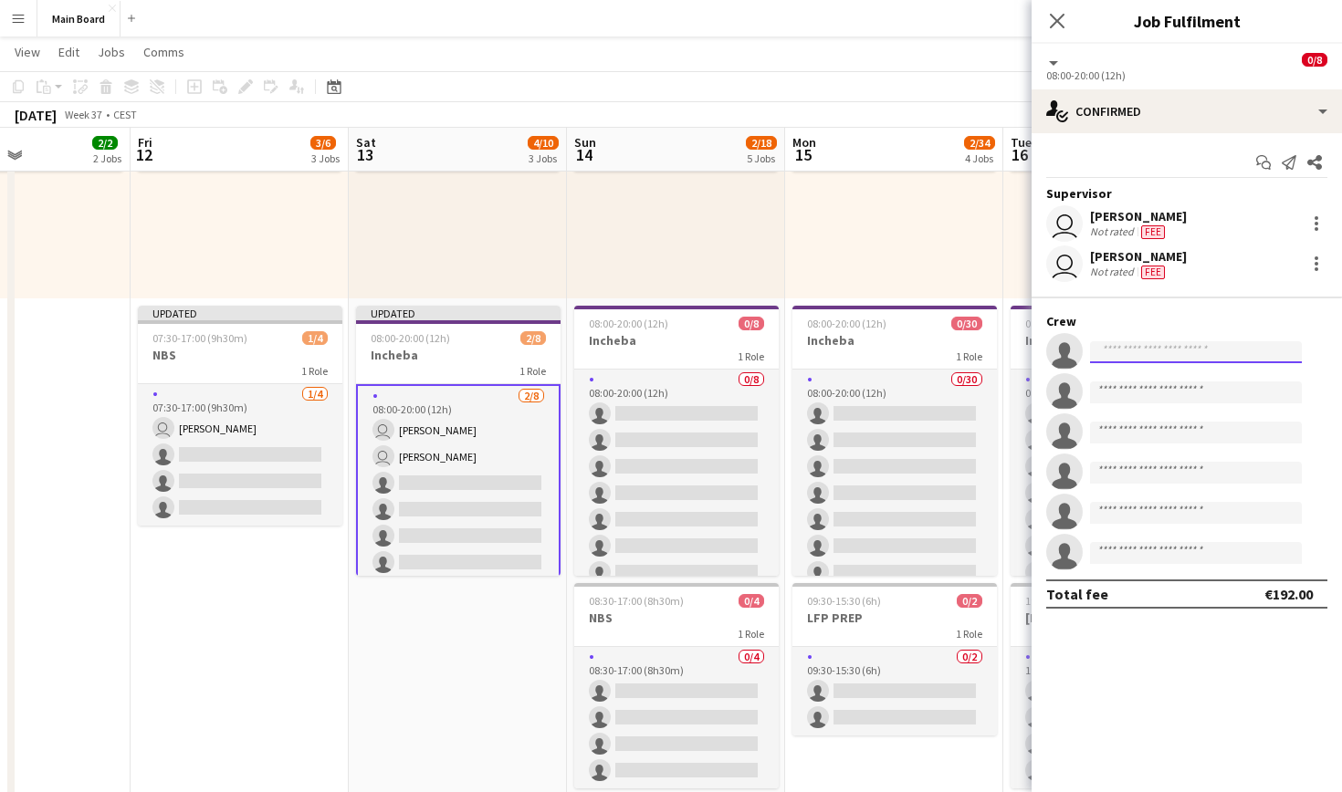
click at [1211, 345] on input at bounding box center [1196, 352] width 212 height 22
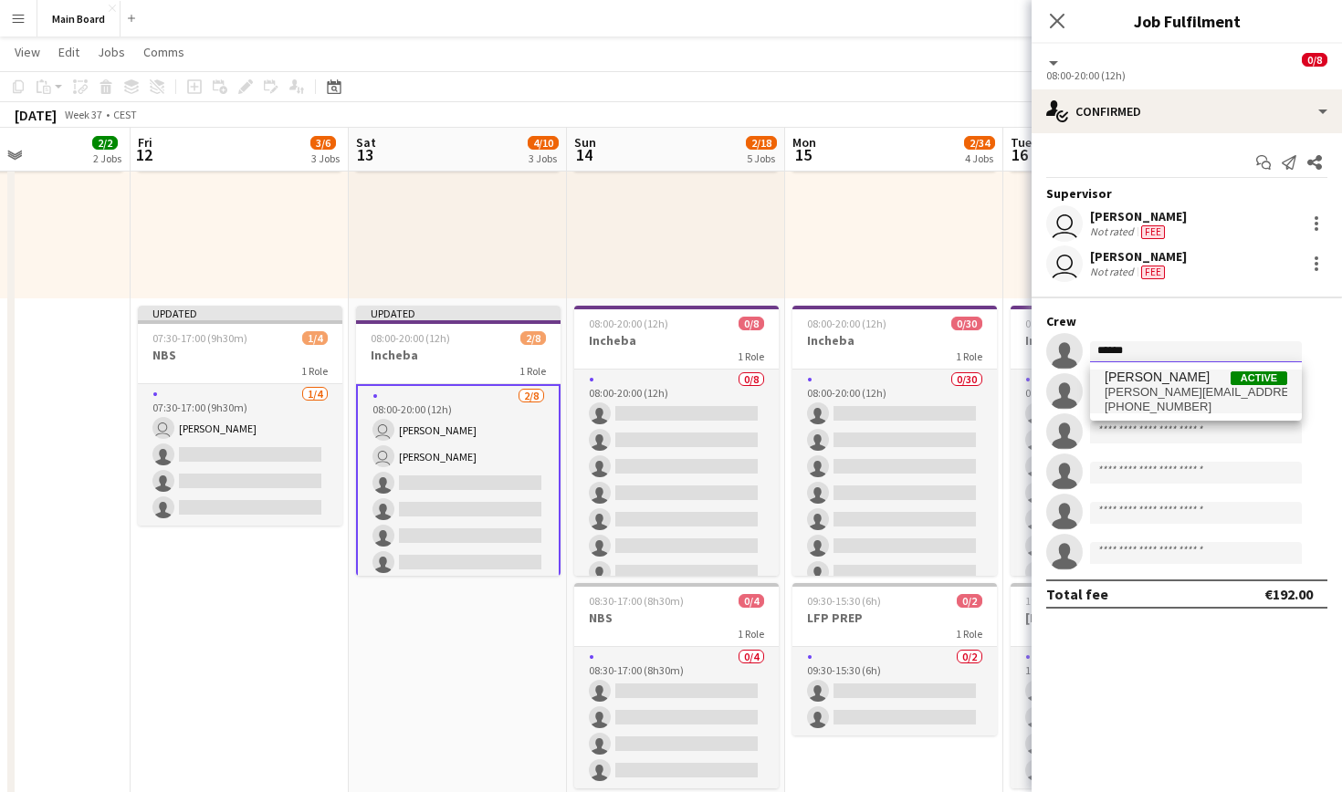
type input "******"
click at [1211, 386] on span "[PERSON_NAME][EMAIL_ADDRESS][PERSON_NAME][DOMAIN_NAME]" at bounding box center [1196, 392] width 183 height 15
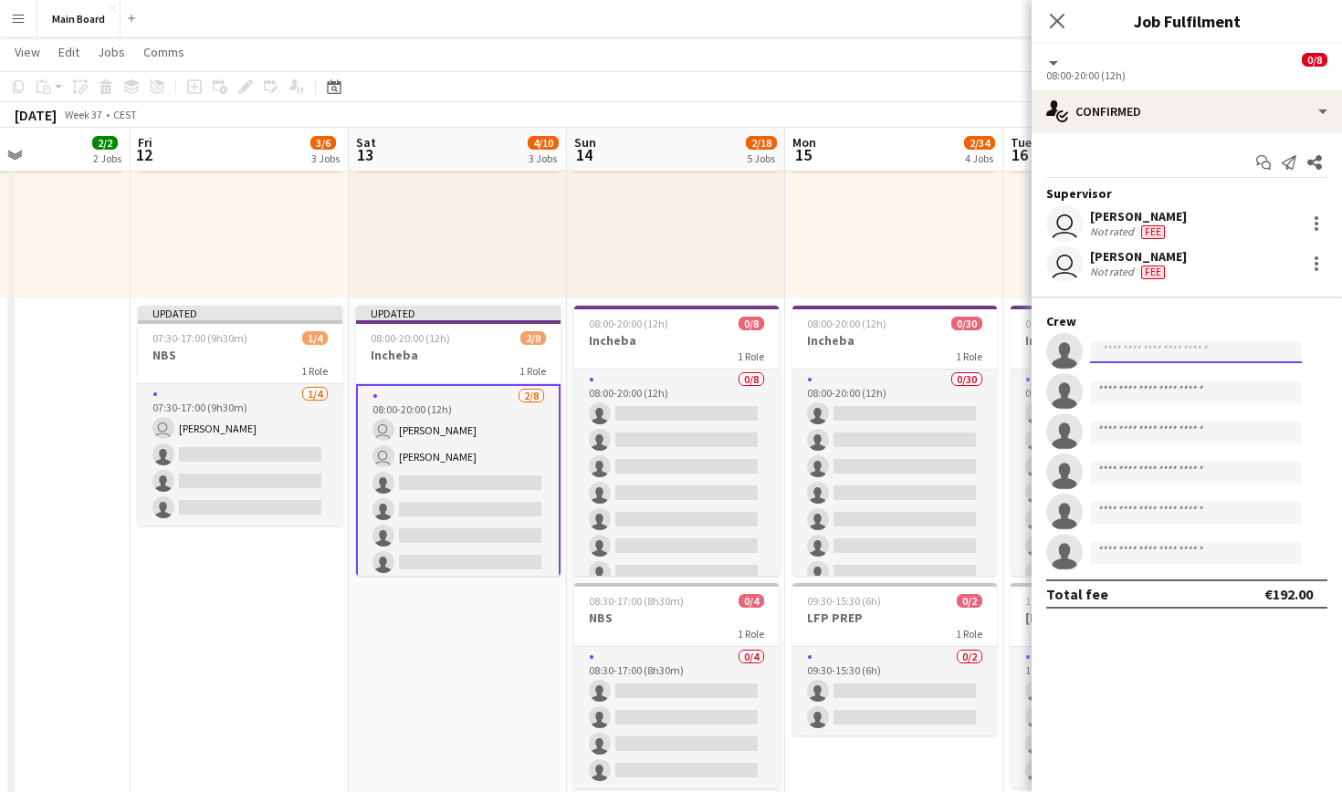
scroll to position [0, 0]
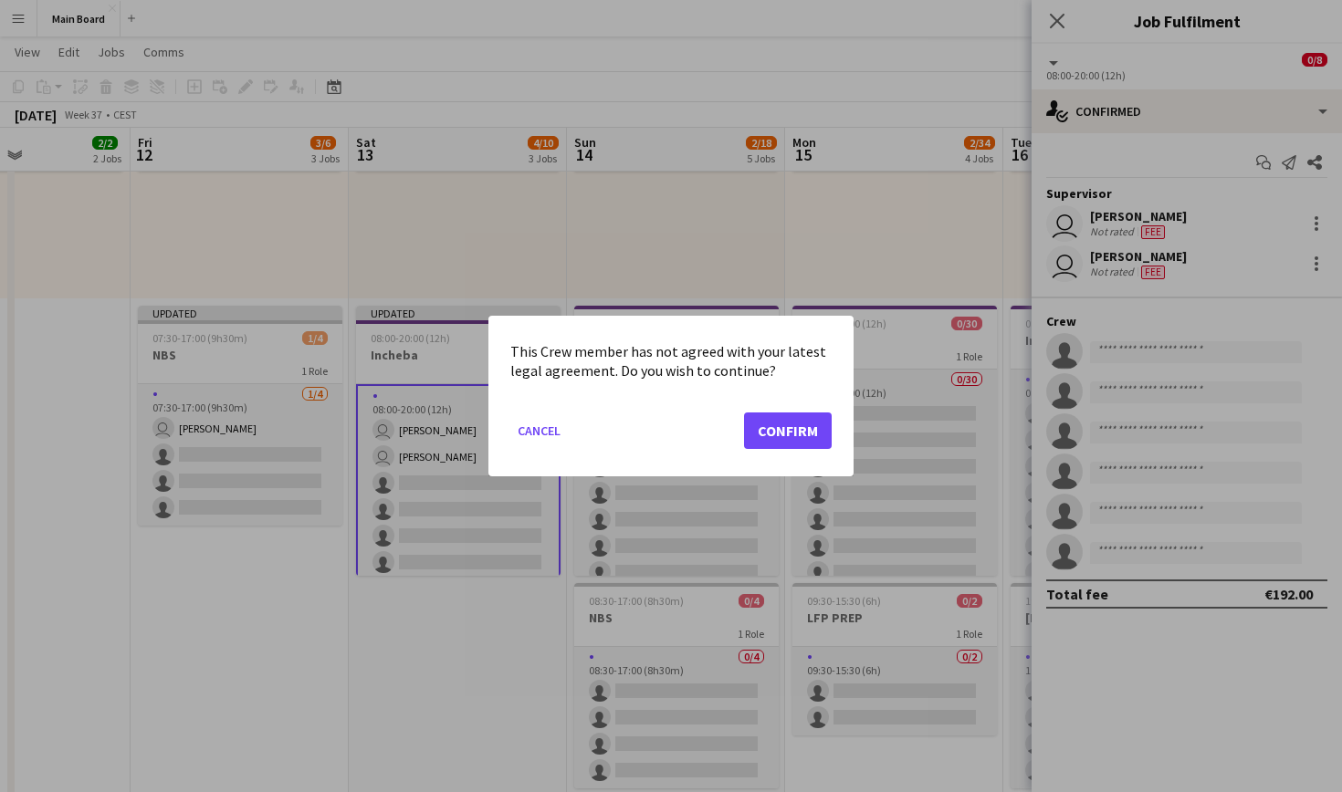
click at [819, 438] on button "Confirm" at bounding box center [788, 431] width 88 height 37
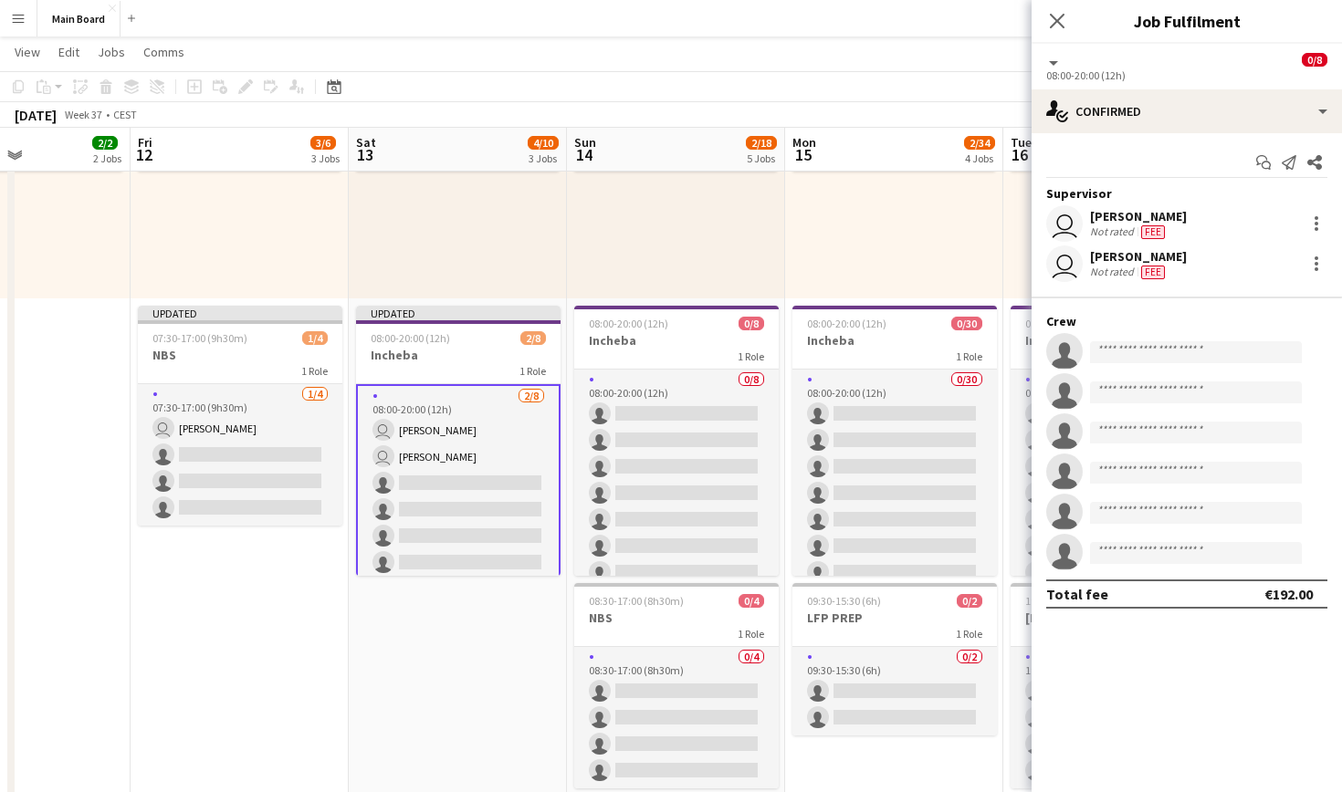
scroll to position [567, 0]
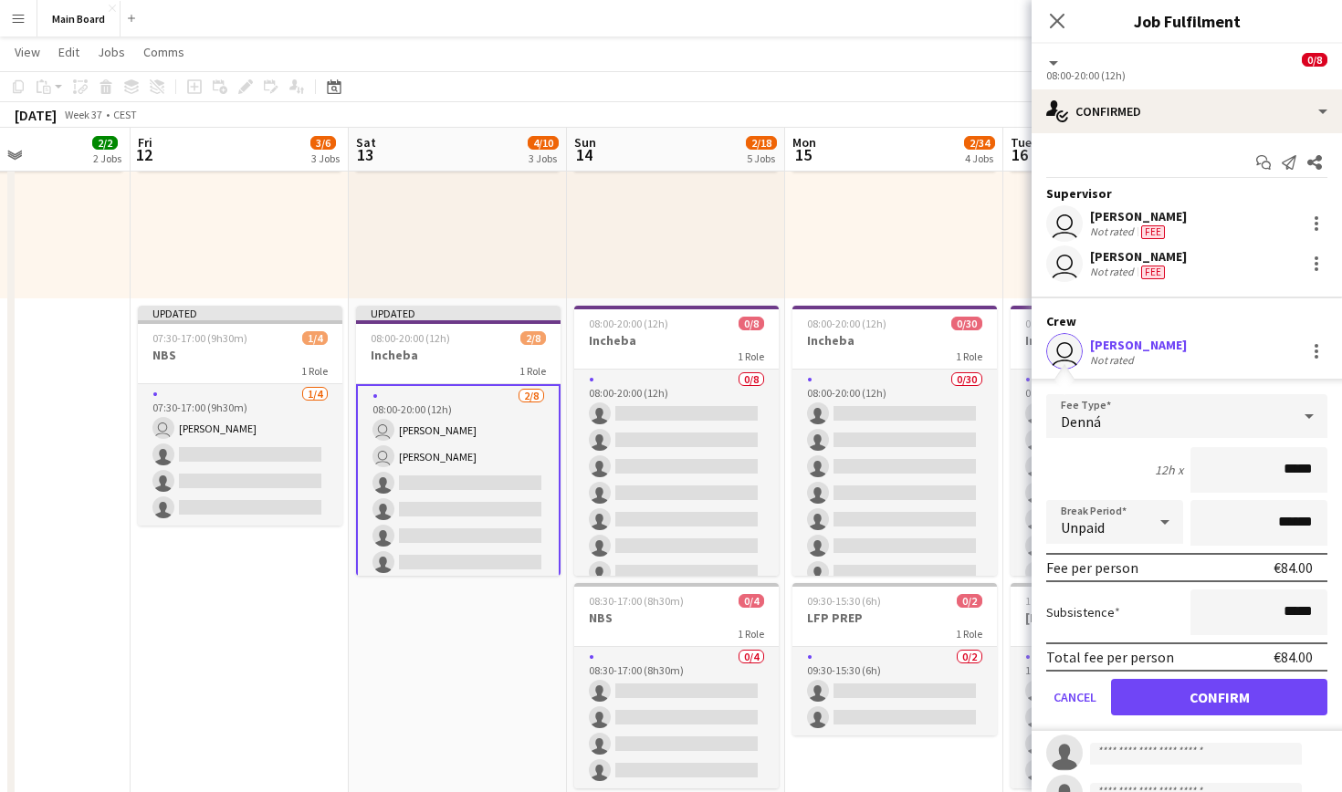
click at [1201, 699] on button "Confirm" at bounding box center [1219, 697] width 216 height 37
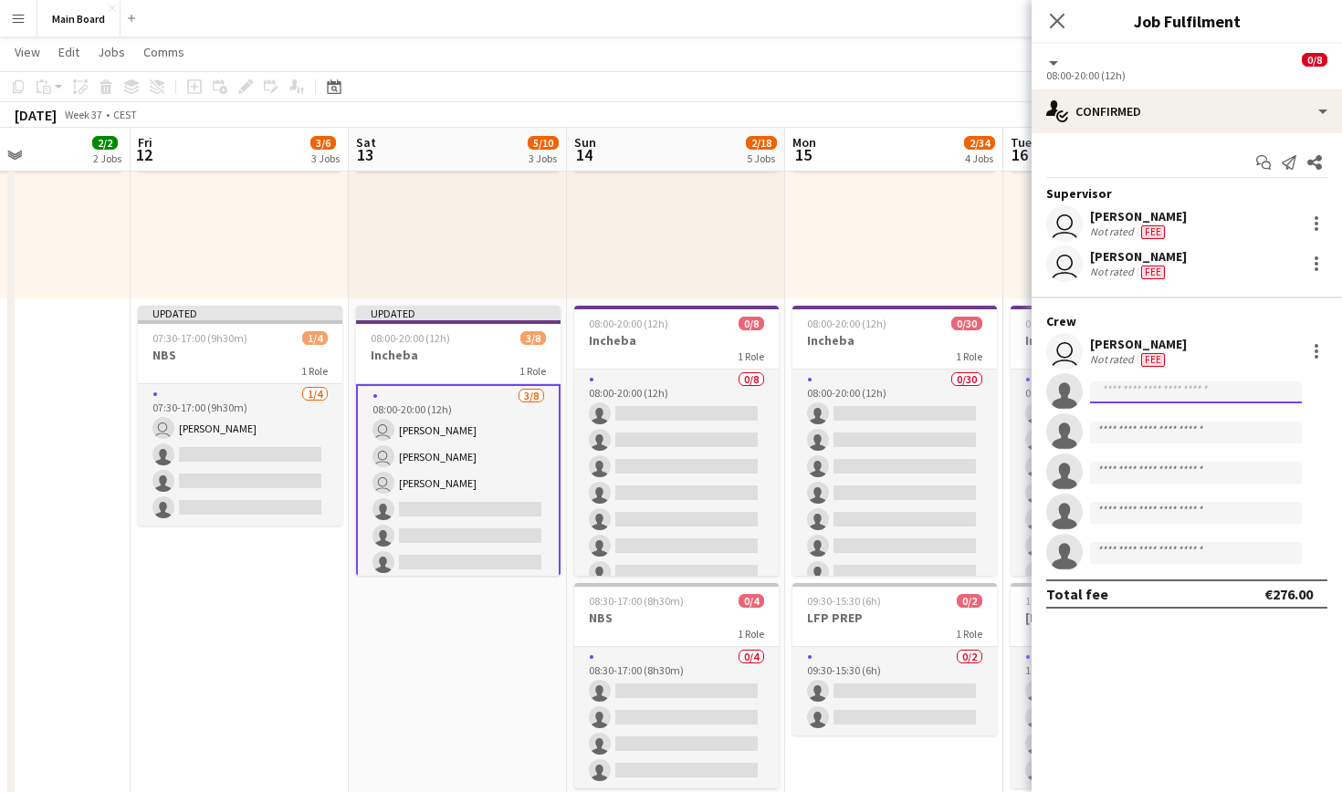
click at [1136, 390] on input at bounding box center [1196, 393] width 212 height 22
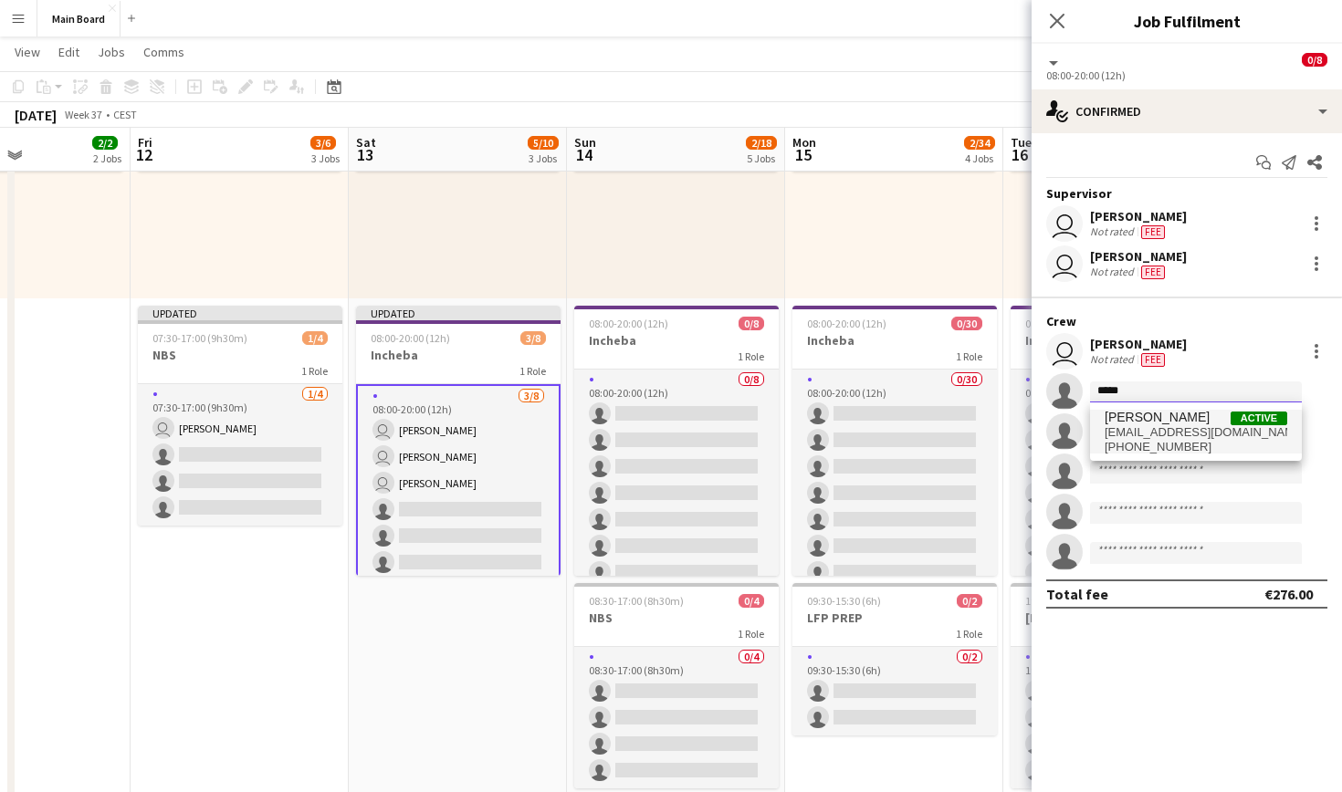
type input "*****"
click at [1194, 426] on span "[EMAIL_ADDRESS][DOMAIN_NAME]" at bounding box center [1196, 432] width 183 height 15
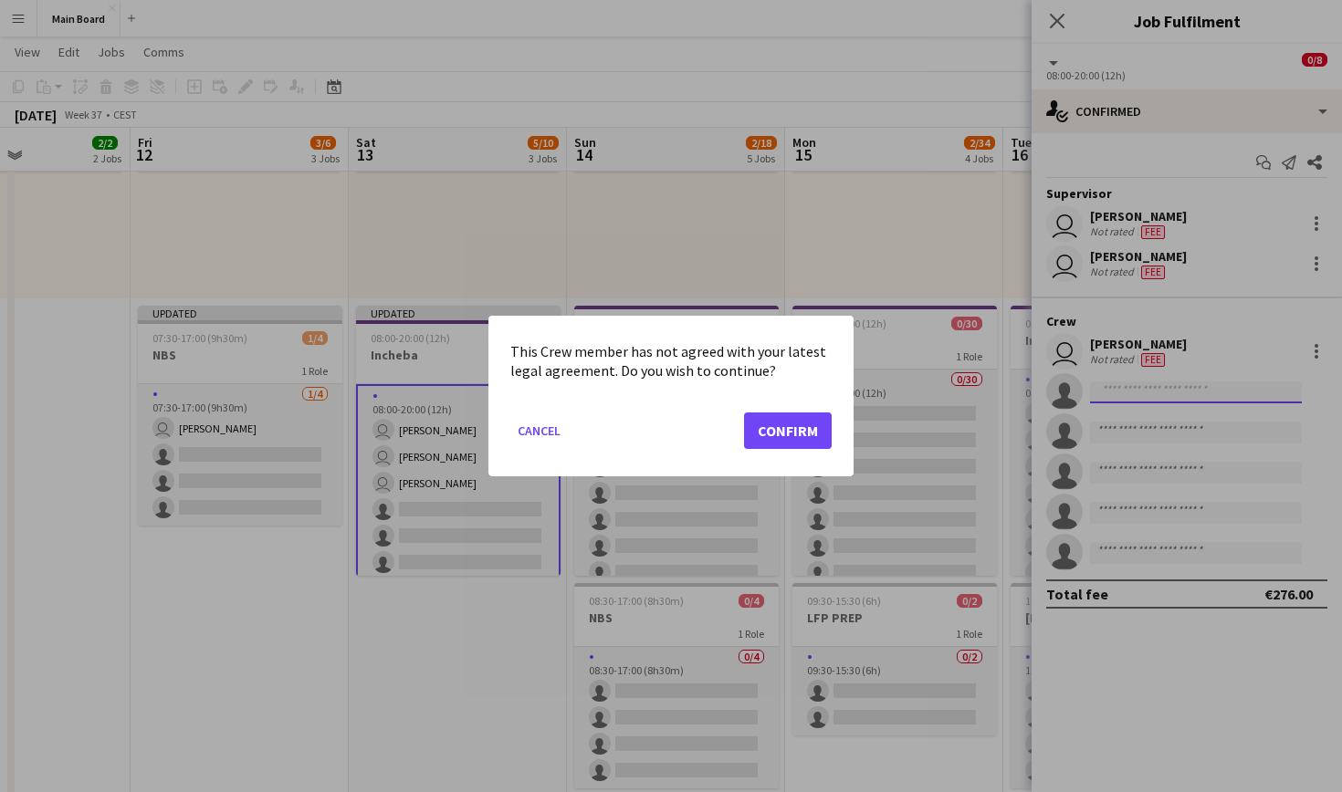
scroll to position [0, 0]
click at [768, 426] on button "Confirm" at bounding box center [788, 431] width 88 height 37
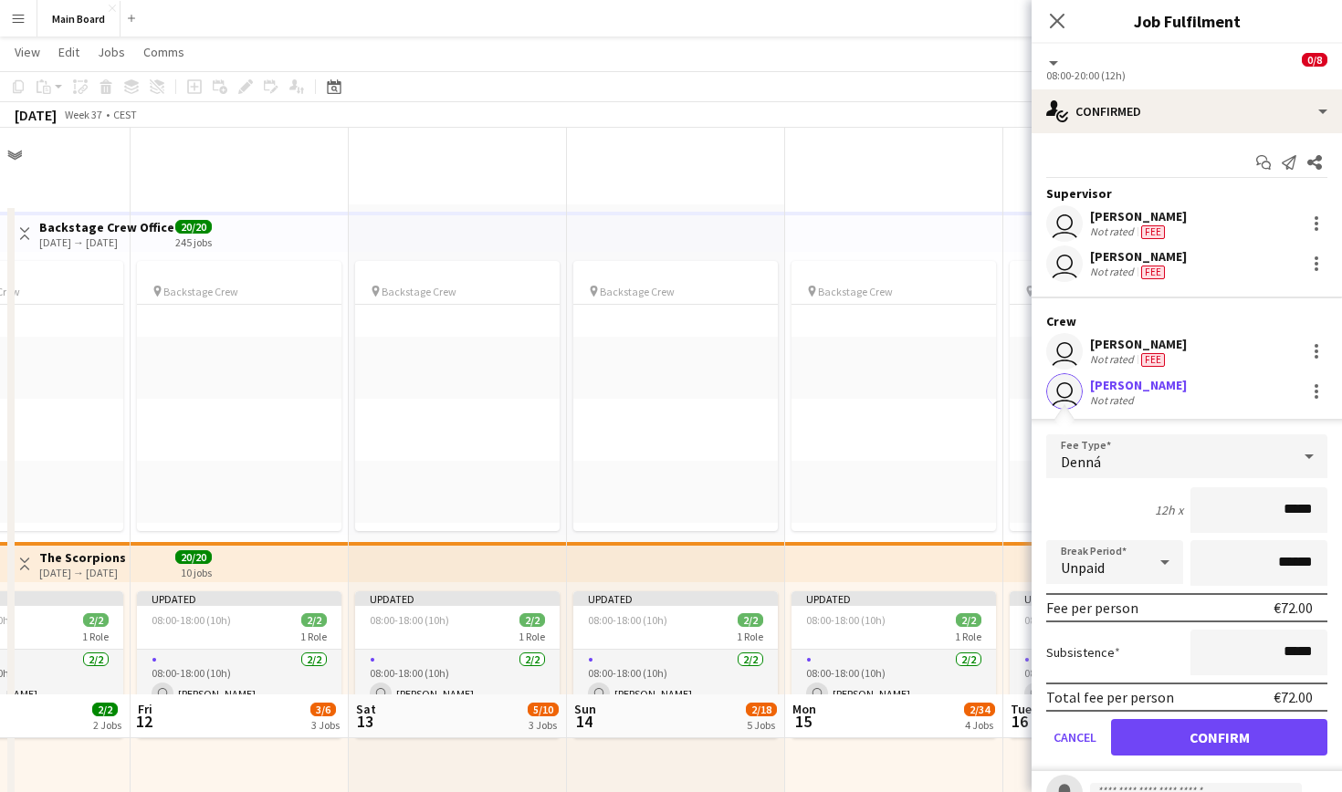
scroll to position [567, 0]
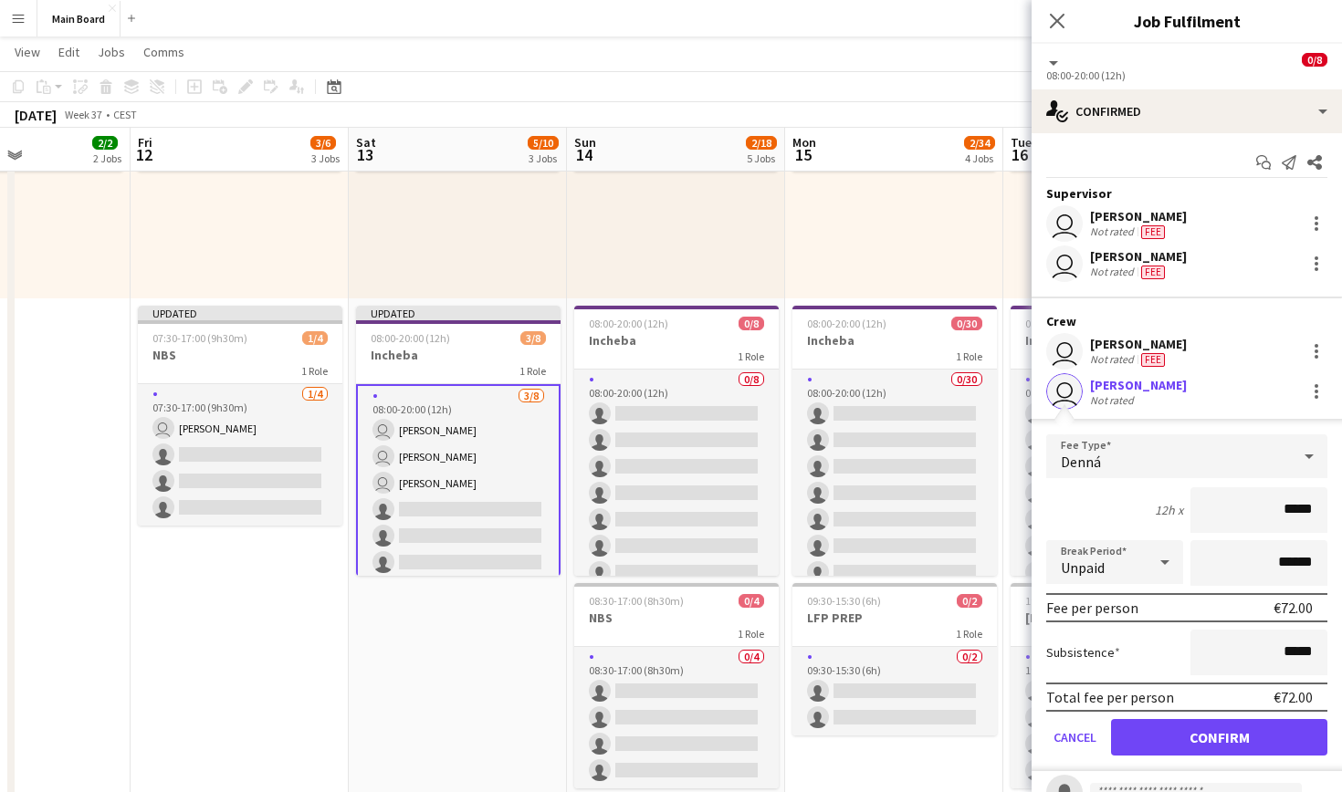
click at [1221, 739] on button "Confirm" at bounding box center [1219, 737] width 216 height 37
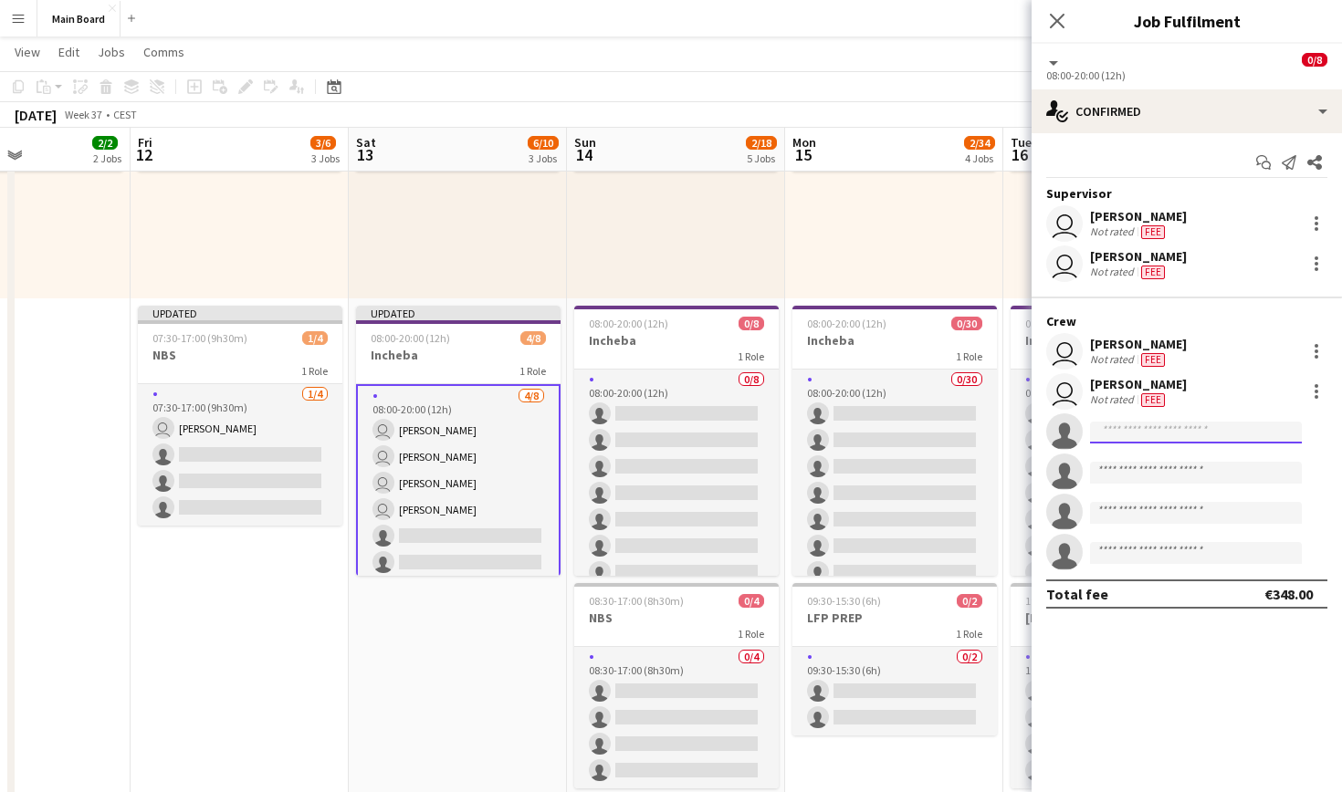
click at [1240, 430] on input at bounding box center [1196, 433] width 212 height 22
type input "*****"
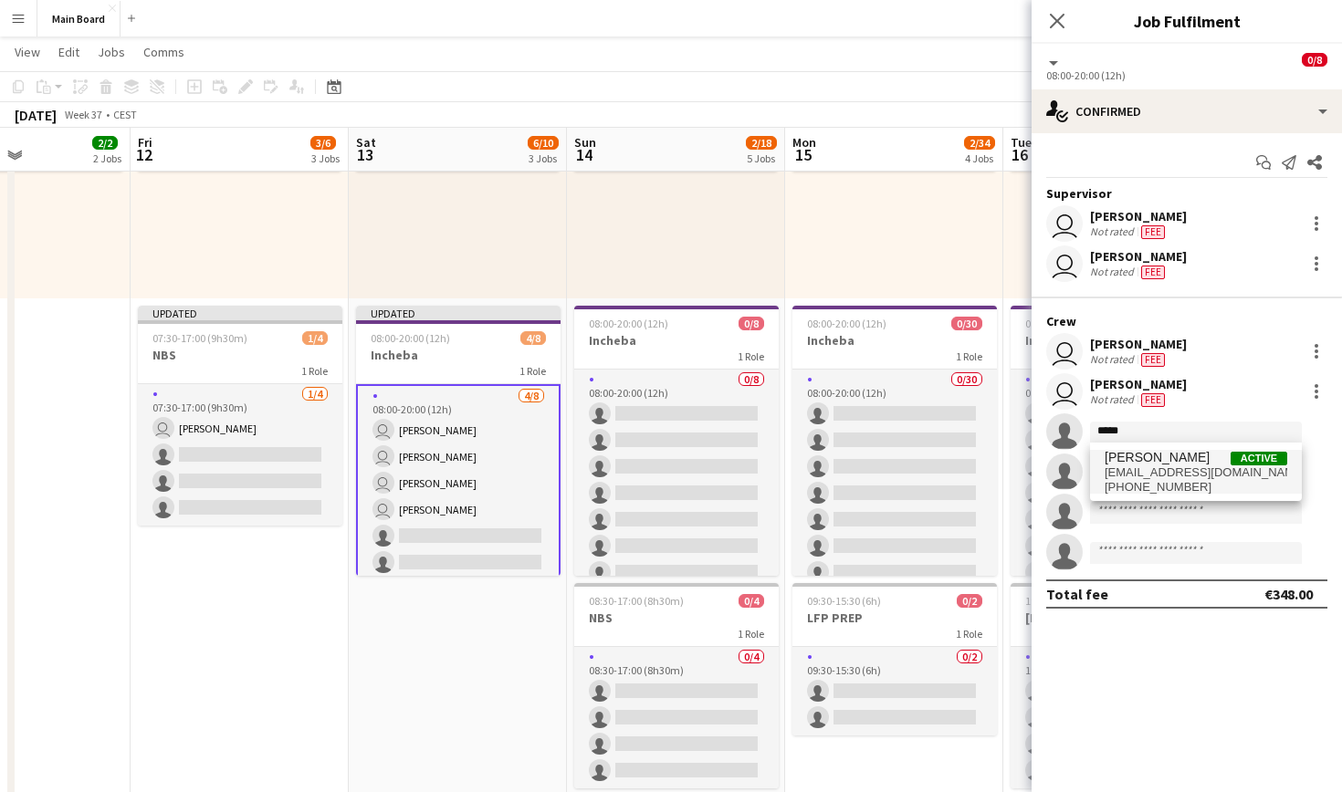
click at [1212, 476] on span "[EMAIL_ADDRESS][DOMAIN_NAME]" at bounding box center [1196, 473] width 183 height 15
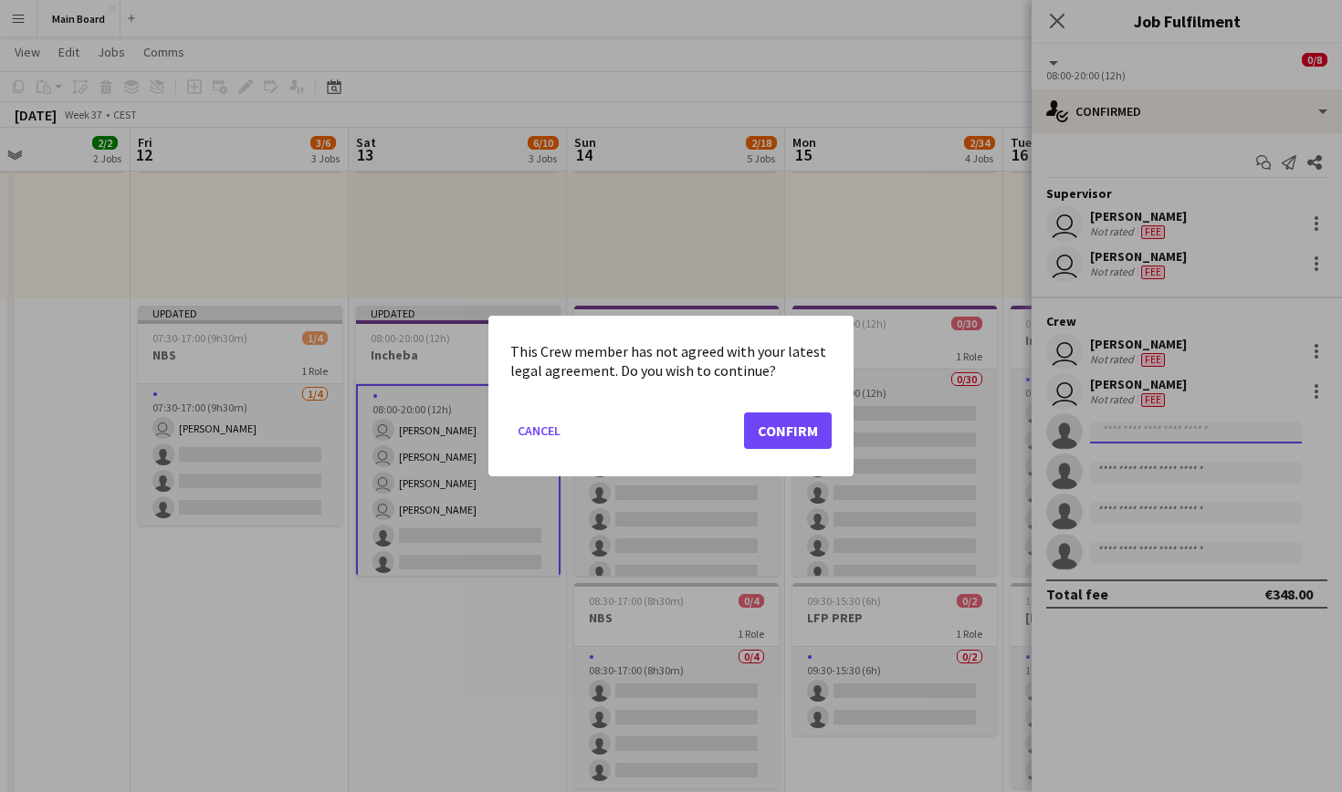
scroll to position [0, 0]
click at [765, 437] on button "Confirm" at bounding box center [788, 431] width 88 height 37
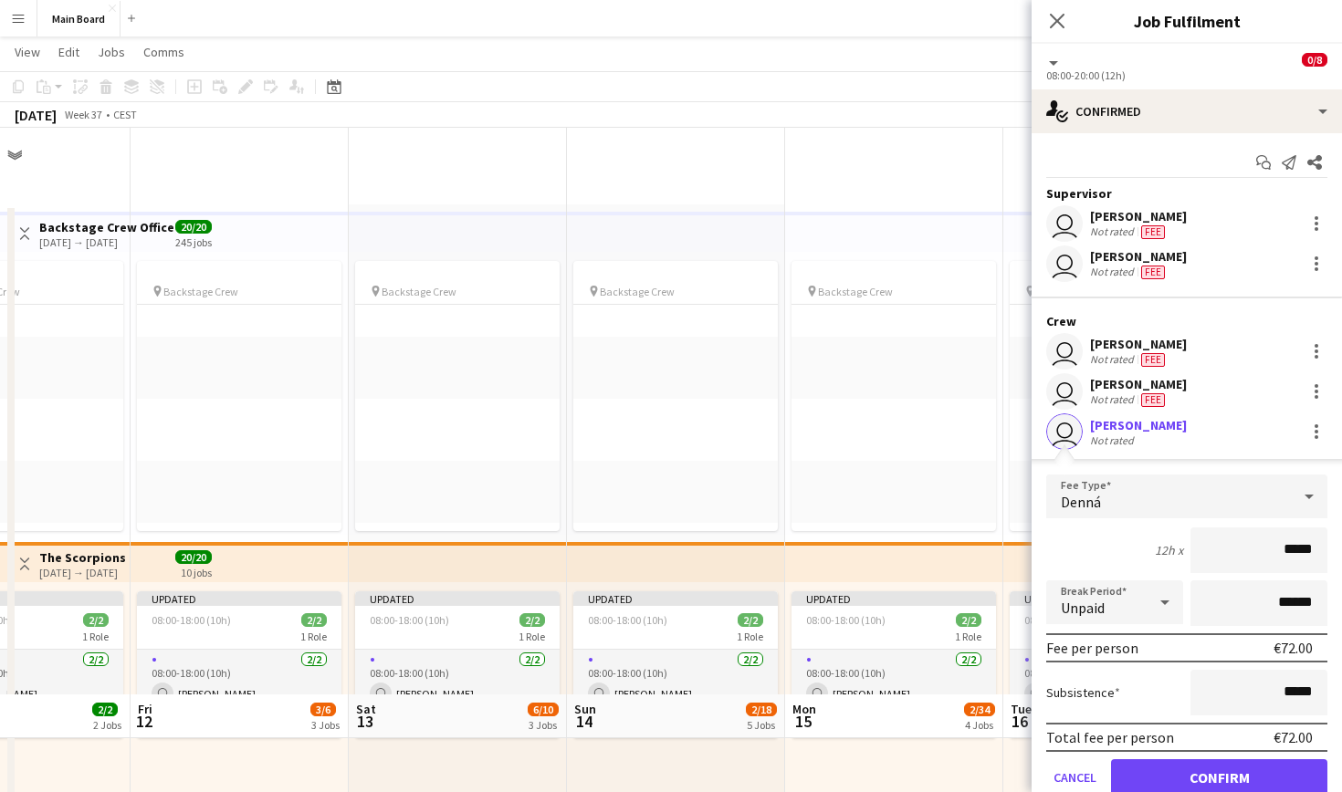
scroll to position [567, 0]
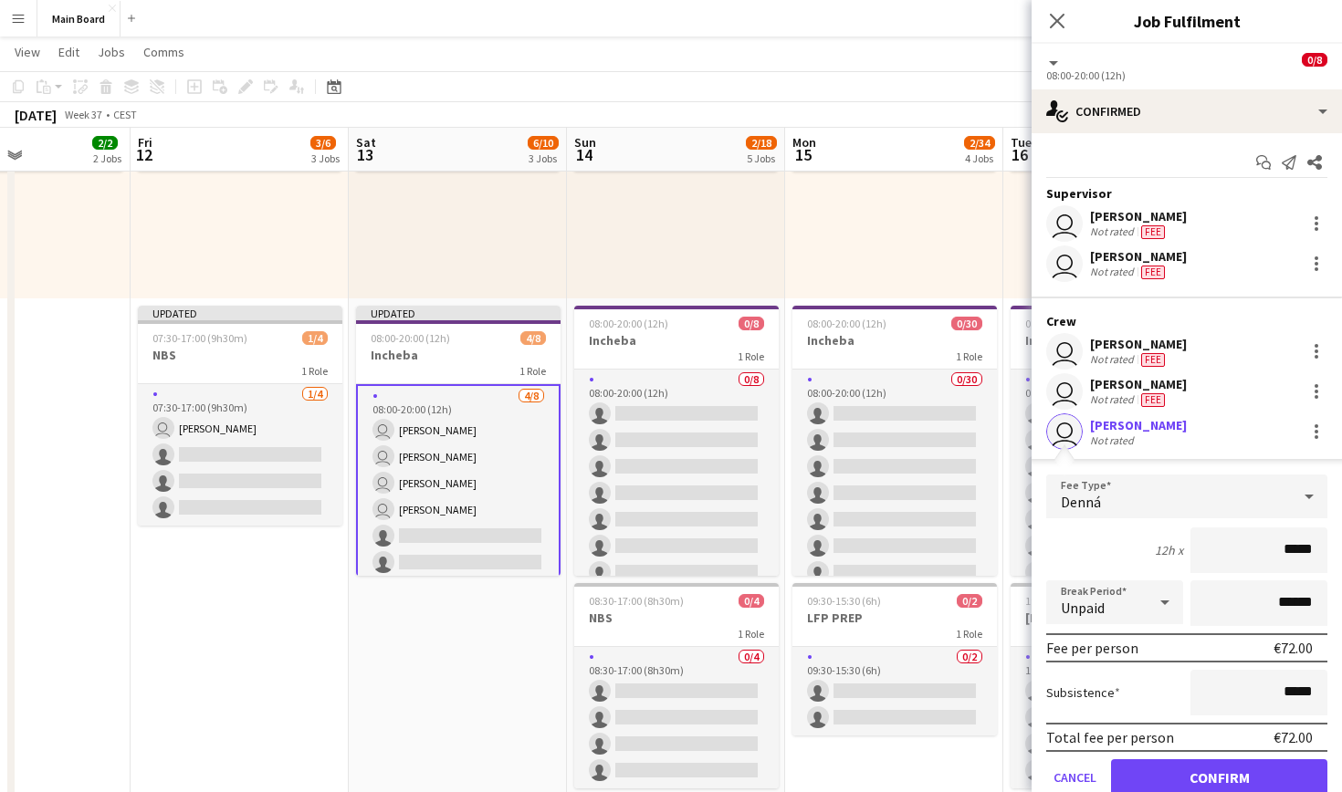
click at [1206, 766] on button "Confirm" at bounding box center [1219, 778] width 216 height 37
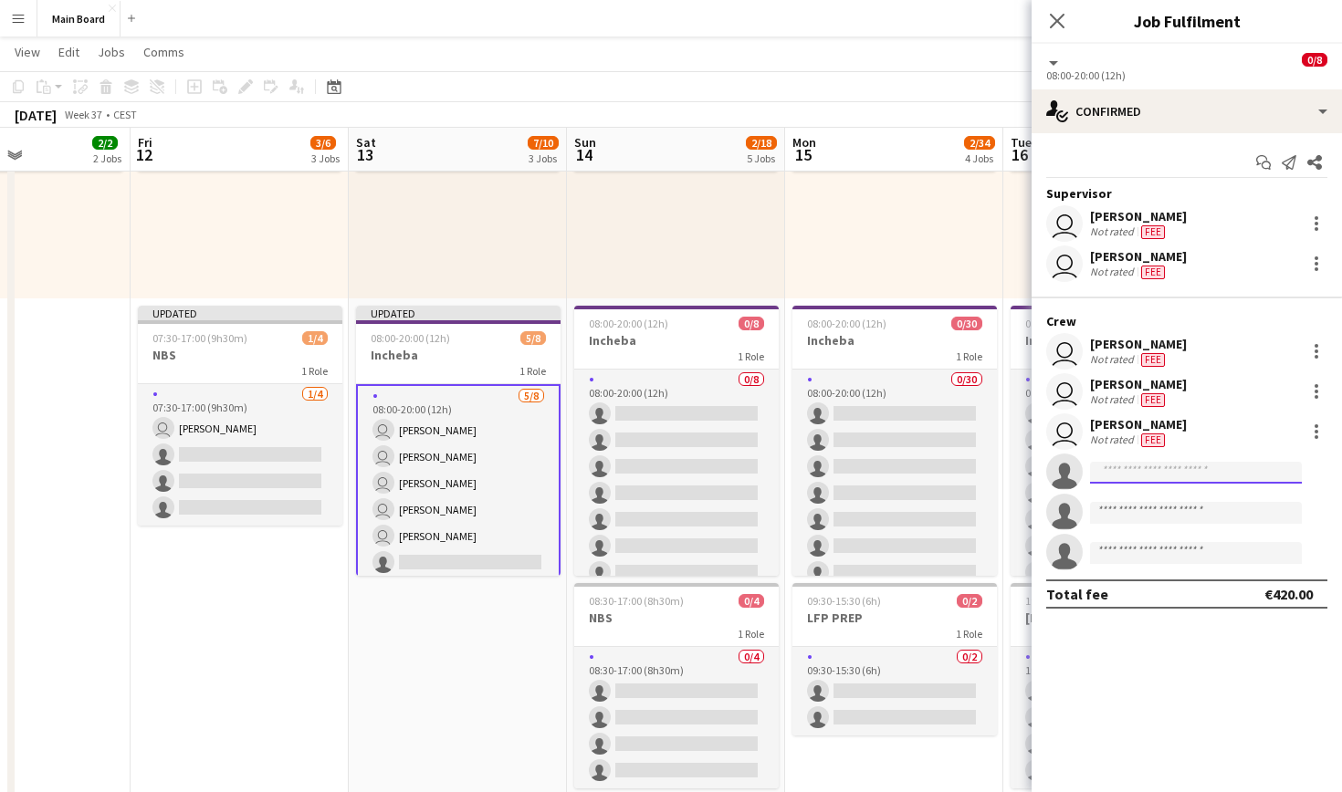
click at [1159, 473] on input at bounding box center [1196, 473] width 212 height 22
type input "****"
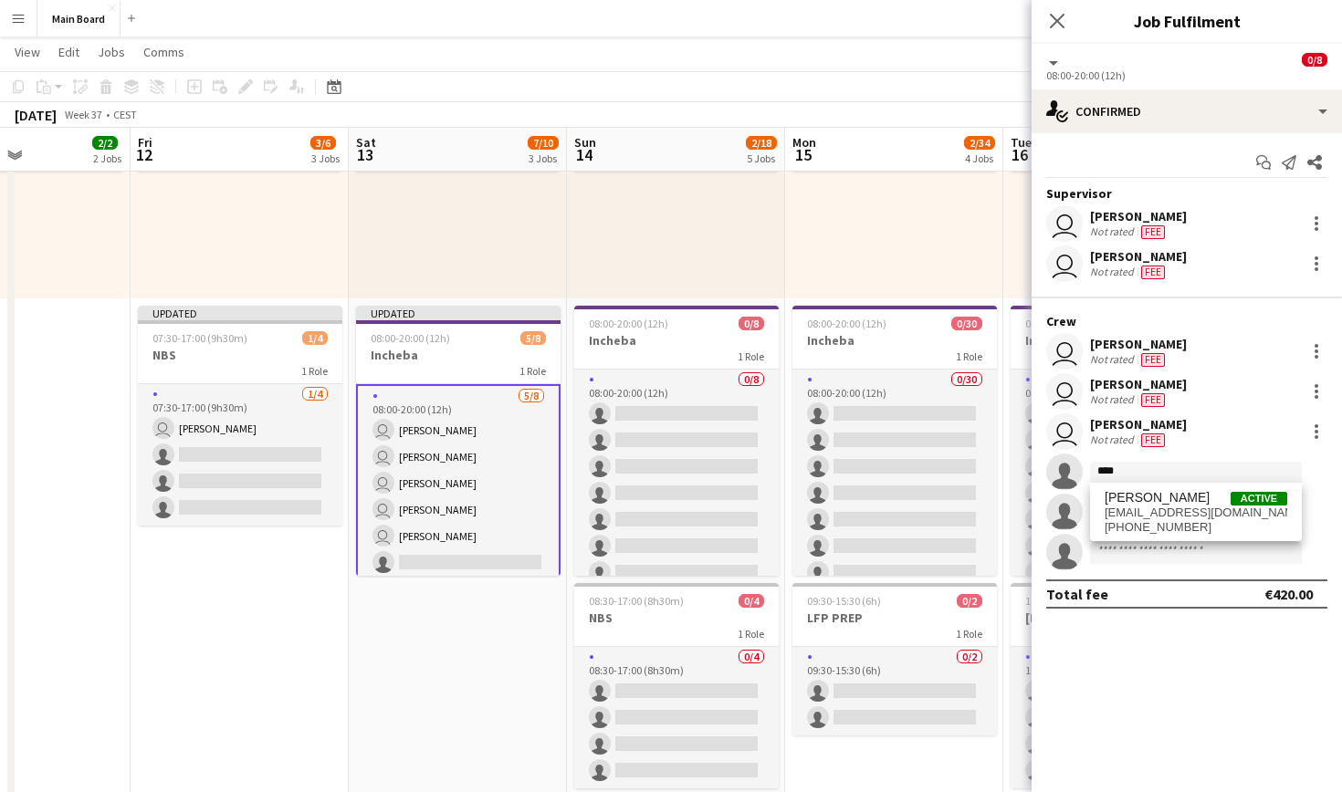
click at [1177, 487] on div "[PERSON_NAME] Active [EMAIL_ADDRESS][DOMAIN_NAME] [PHONE_NUMBER]" at bounding box center [1196, 512] width 212 height 58
click at [1181, 500] on span "[PERSON_NAME]" at bounding box center [1157, 498] width 105 height 16
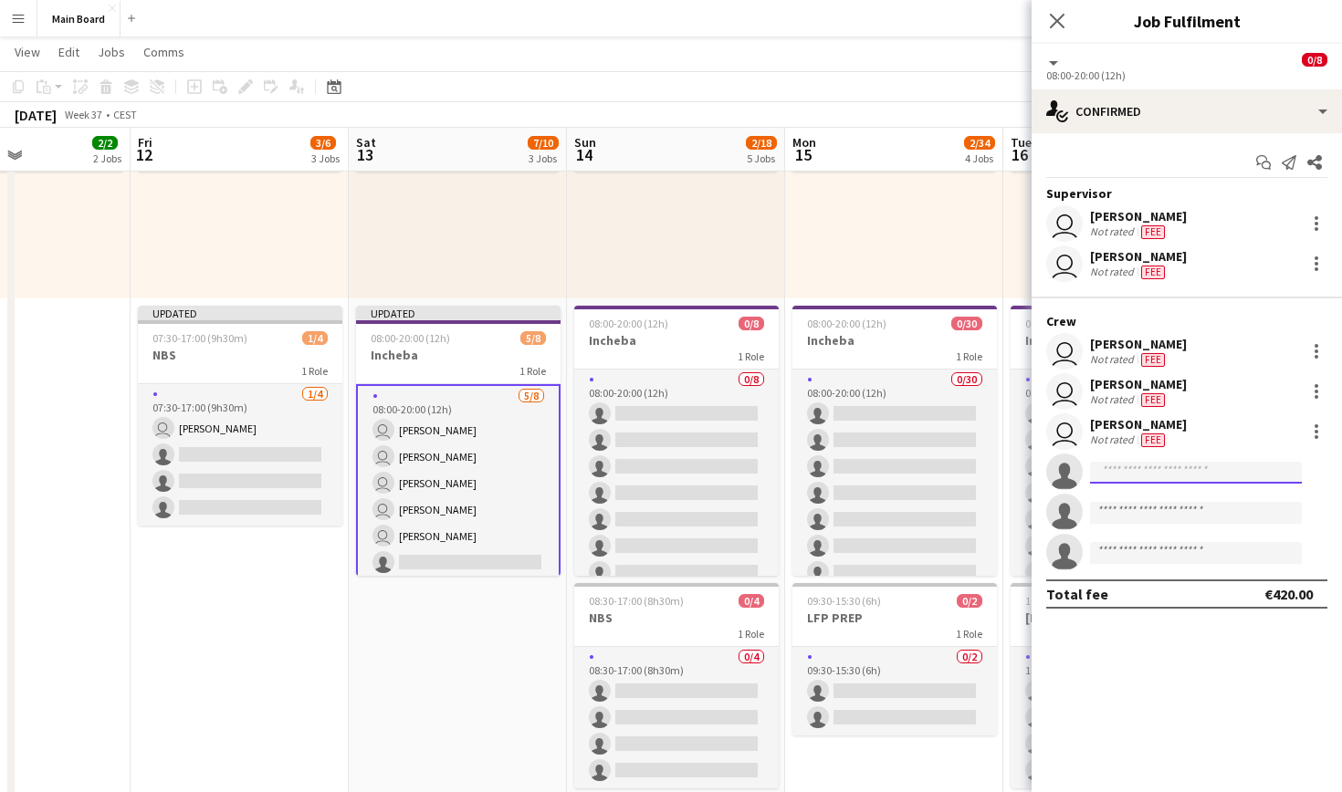
scroll to position [0, 0]
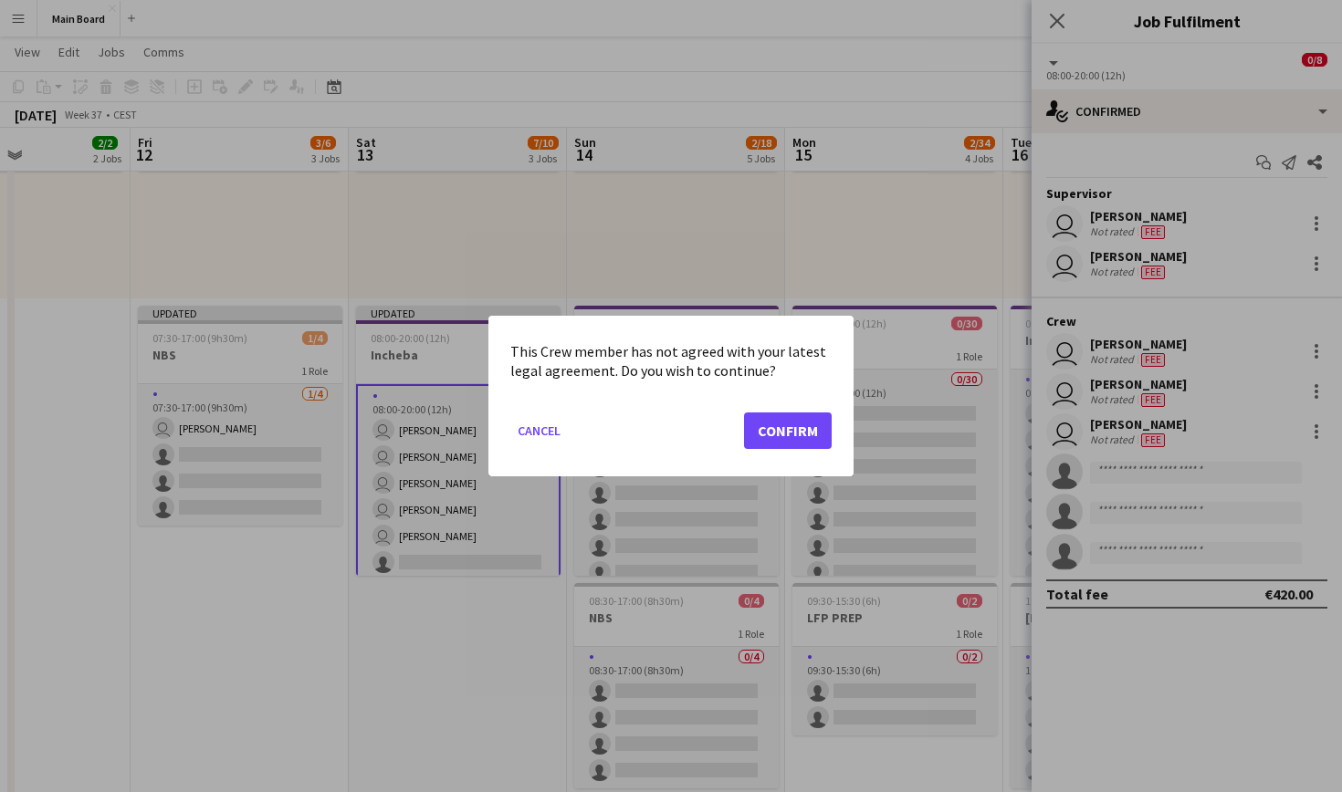
click at [802, 417] on button "Confirm" at bounding box center [788, 431] width 88 height 37
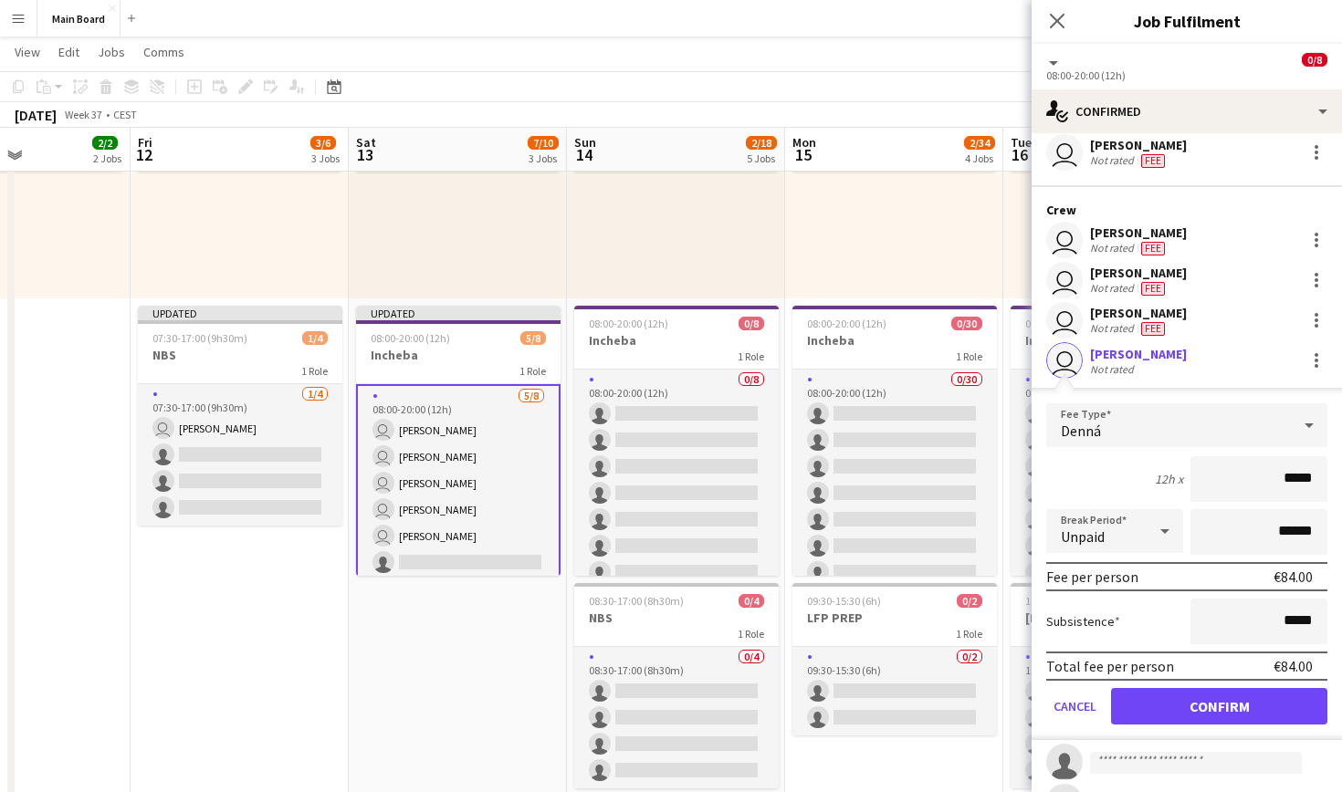
scroll to position [115, 0]
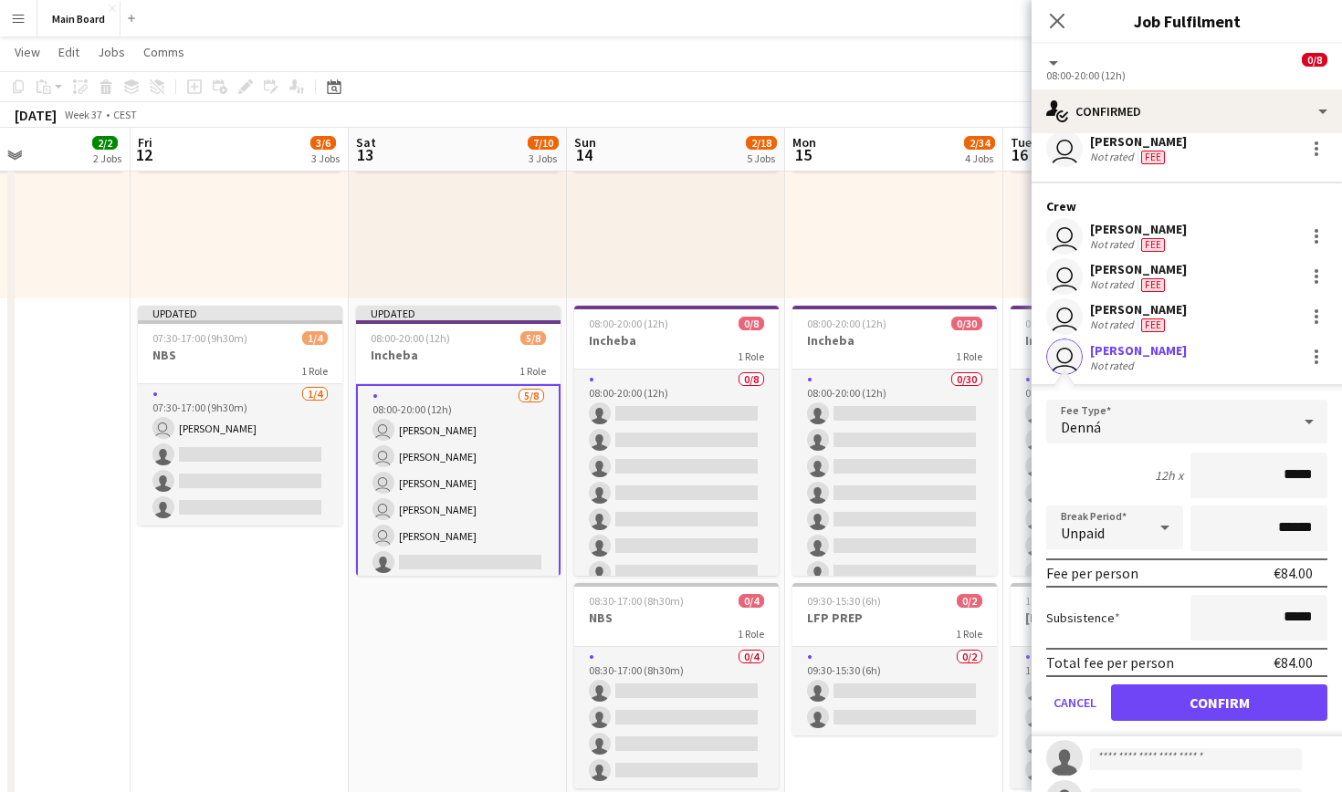
click at [1217, 715] on button "Confirm" at bounding box center [1219, 703] width 216 height 37
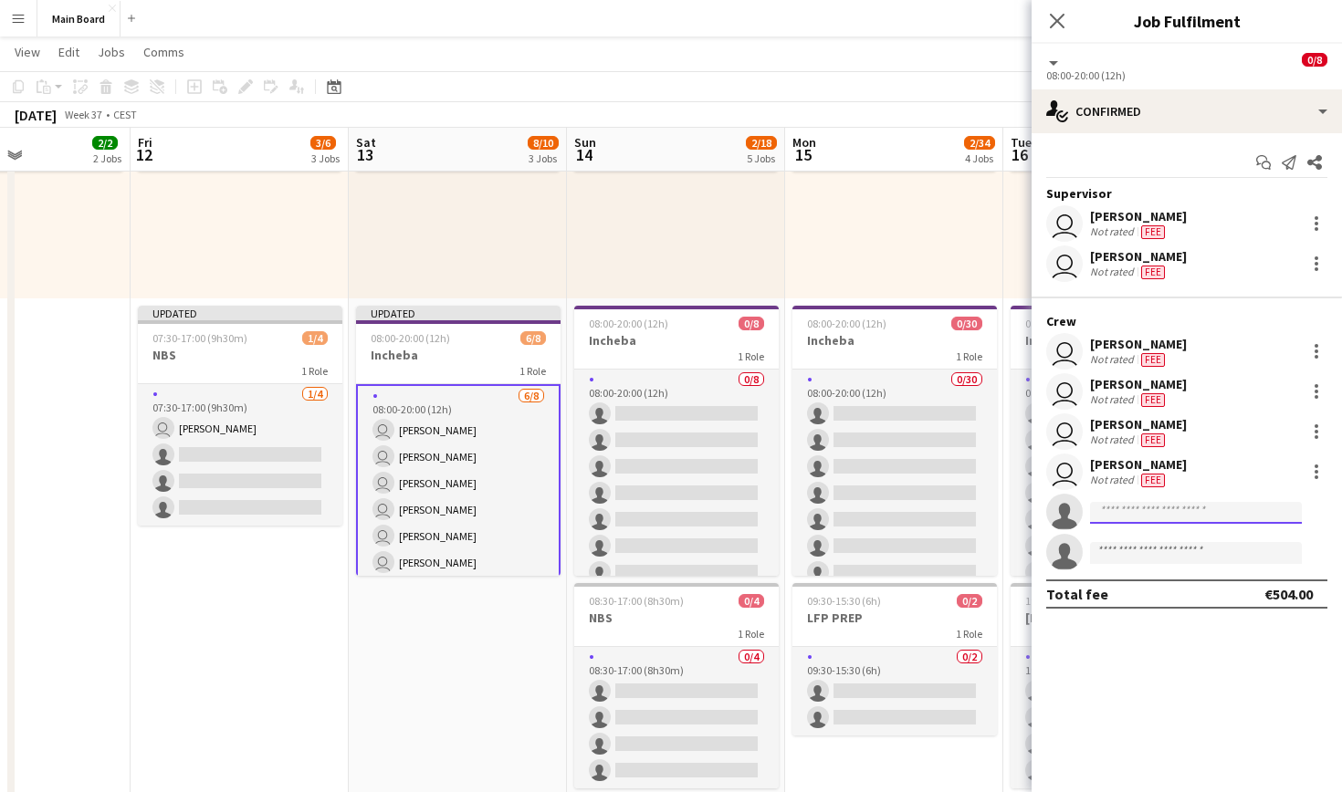
click at [1156, 513] on input at bounding box center [1196, 513] width 212 height 22
type input "****"
click at [1200, 545] on span "[PERSON_NAME] Active" at bounding box center [1196, 538] width 183 height 16
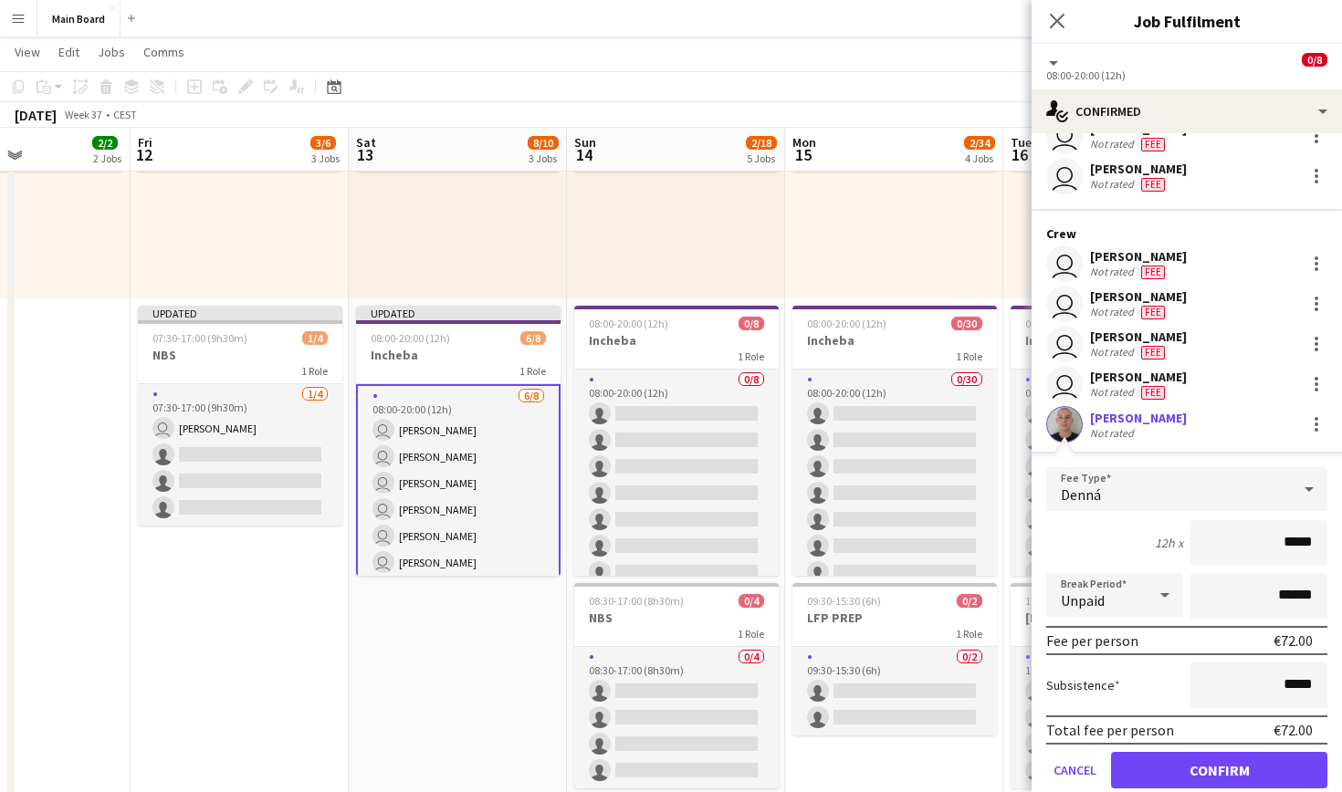
scroll to position [110, 0]
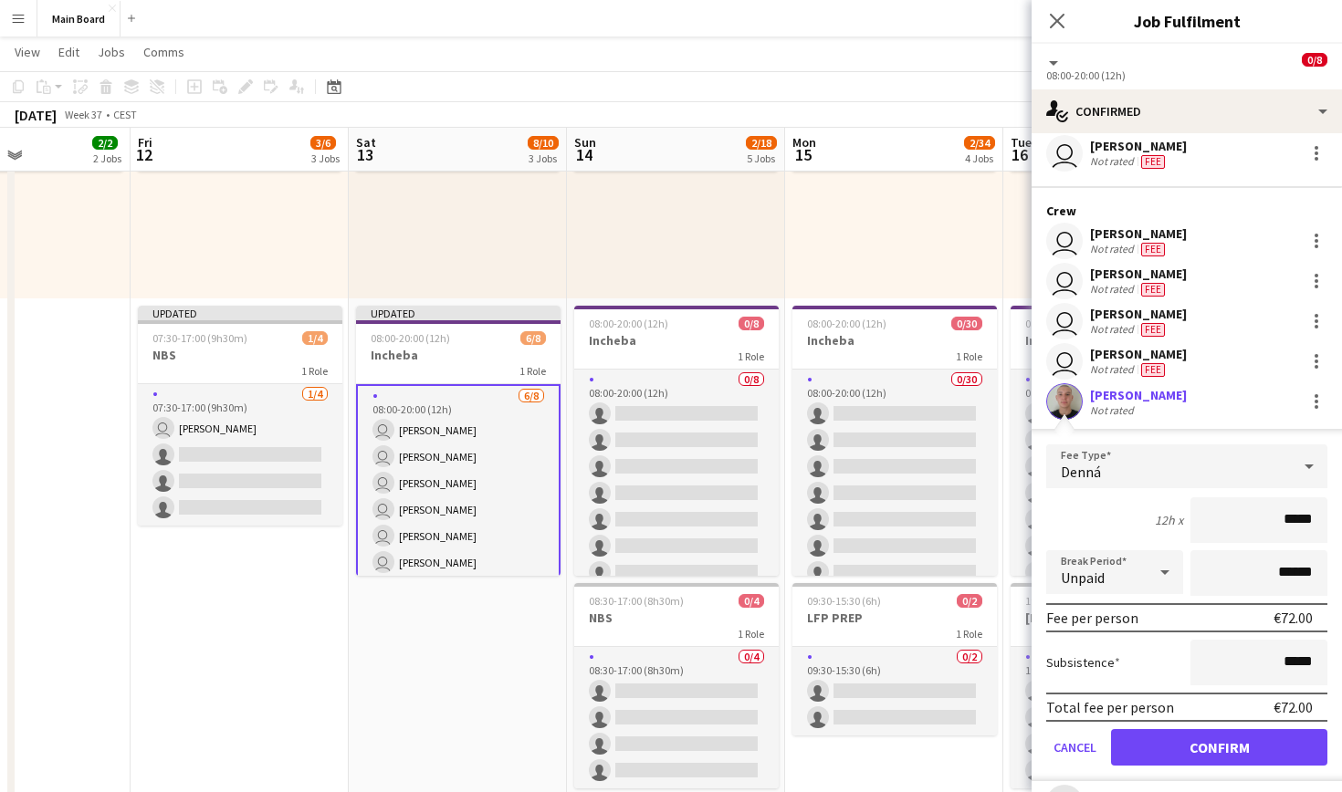
click at [1234, 750] on button "Confirm" at bounding box center [1219, 747] width 216 height 37
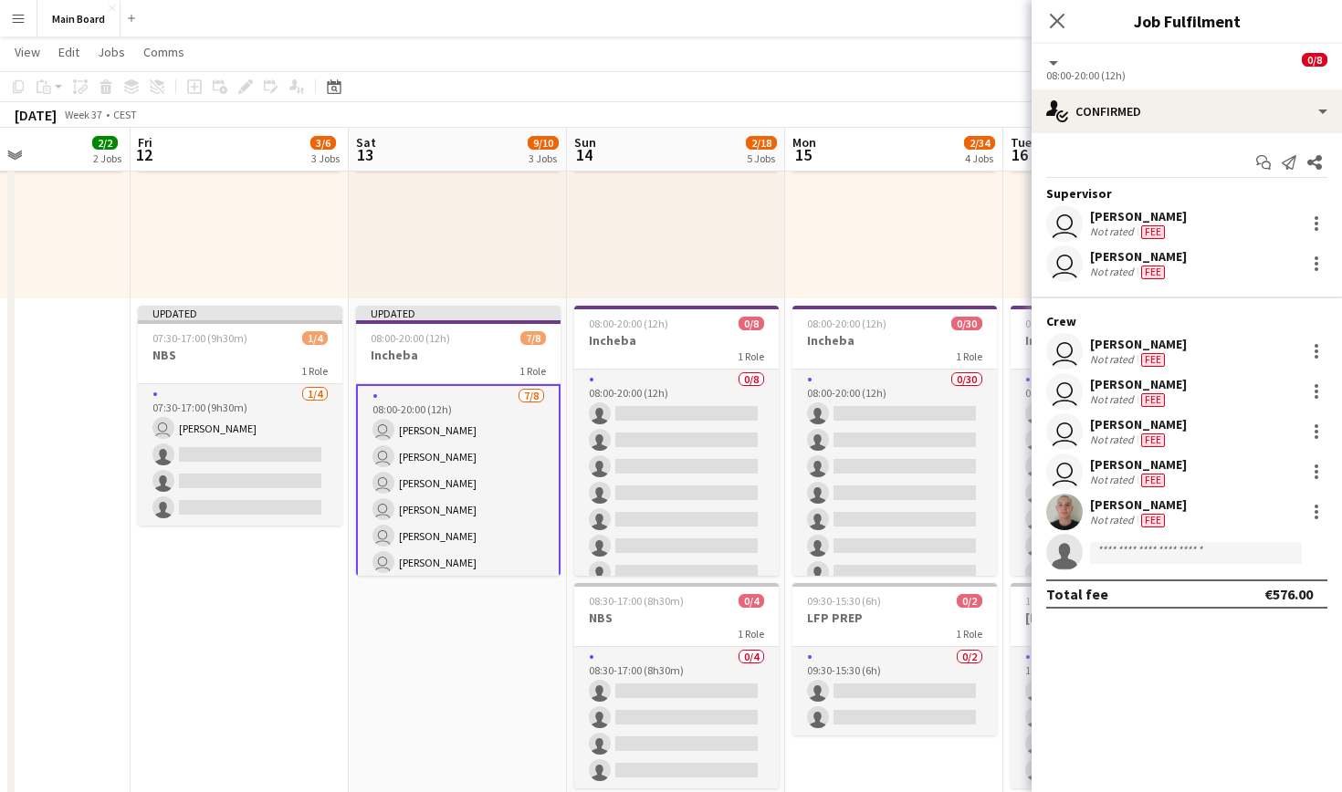
scroll to position [0, 0]
click at [1119, 506] on div "[PERSON_NAME]" at bounding box center [1138, 505] width 97 height 16
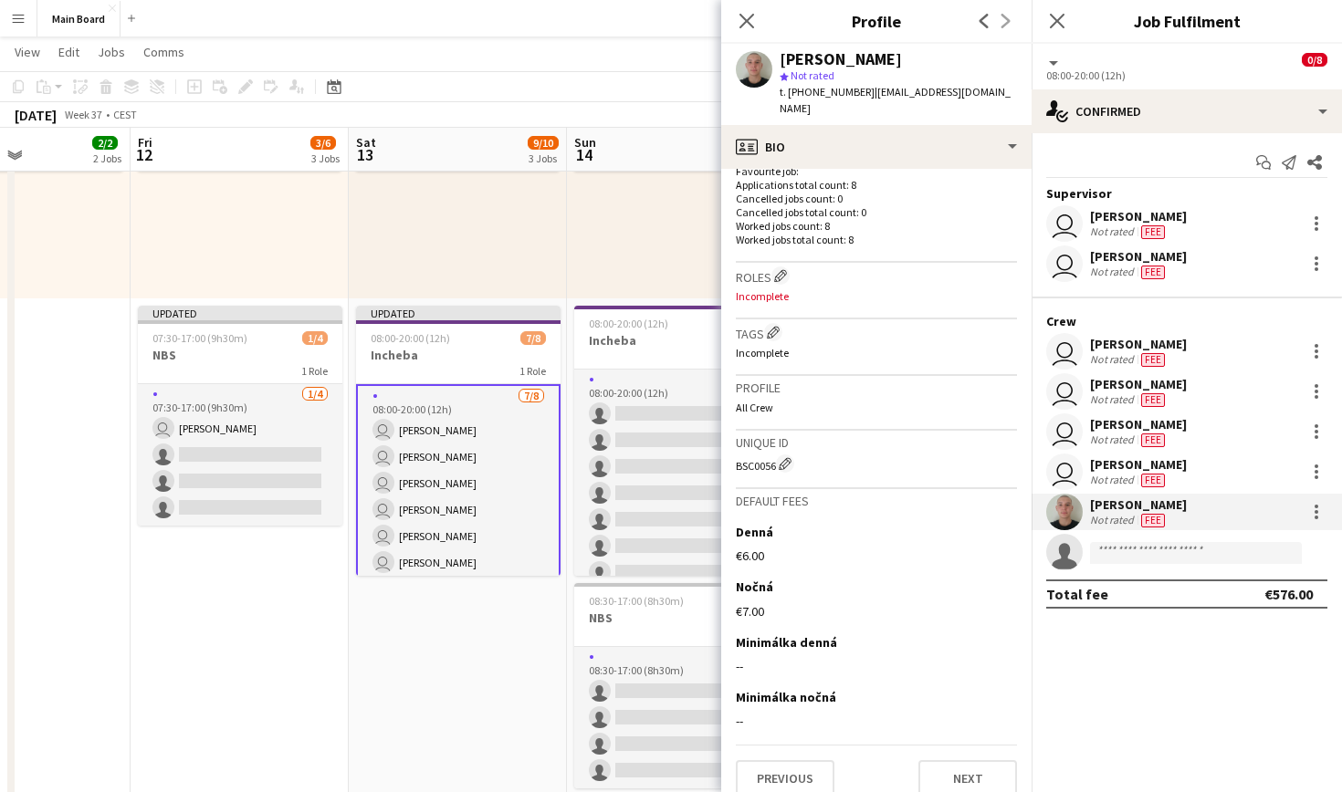
scroll to position [502, 0]
click at [750, 19] on icon at bounding box center [746, 20] width 17 height 17
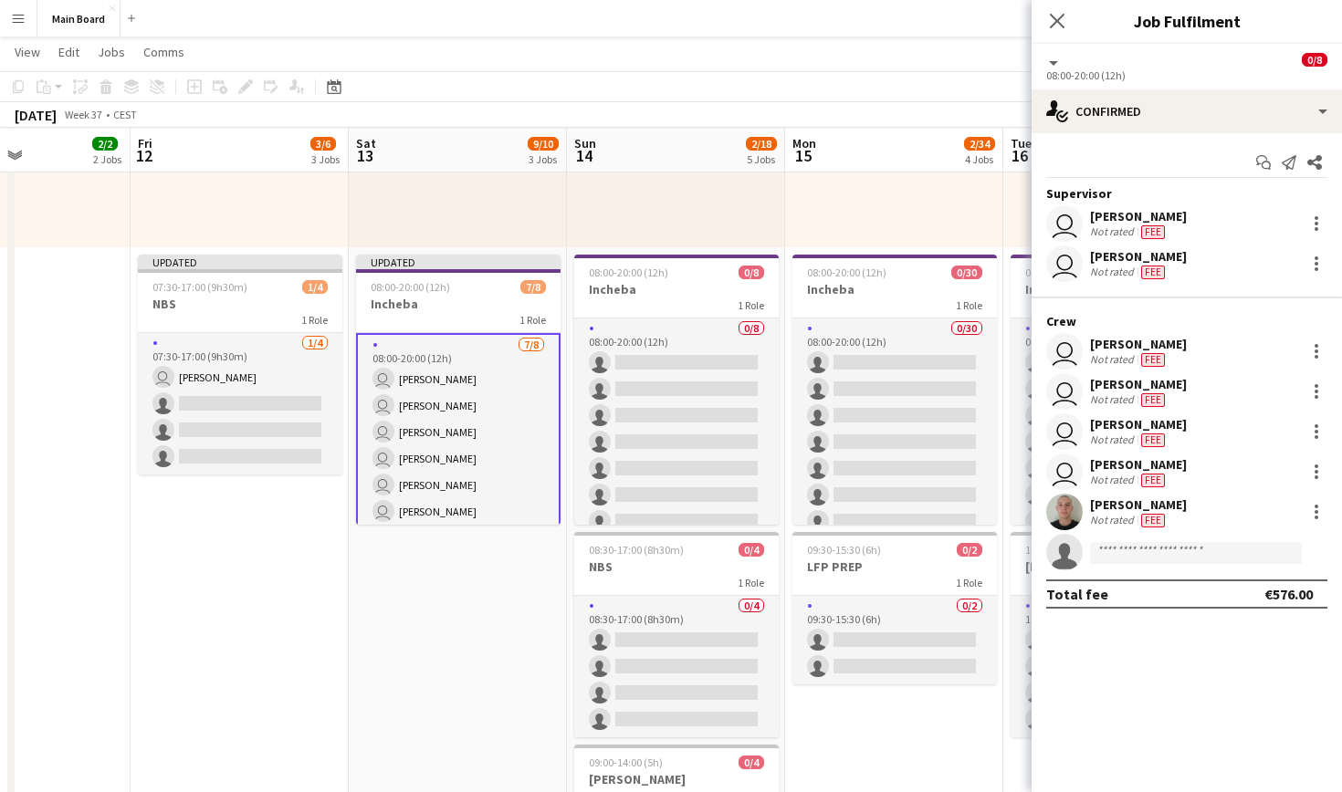
scroll to position [620, 0]
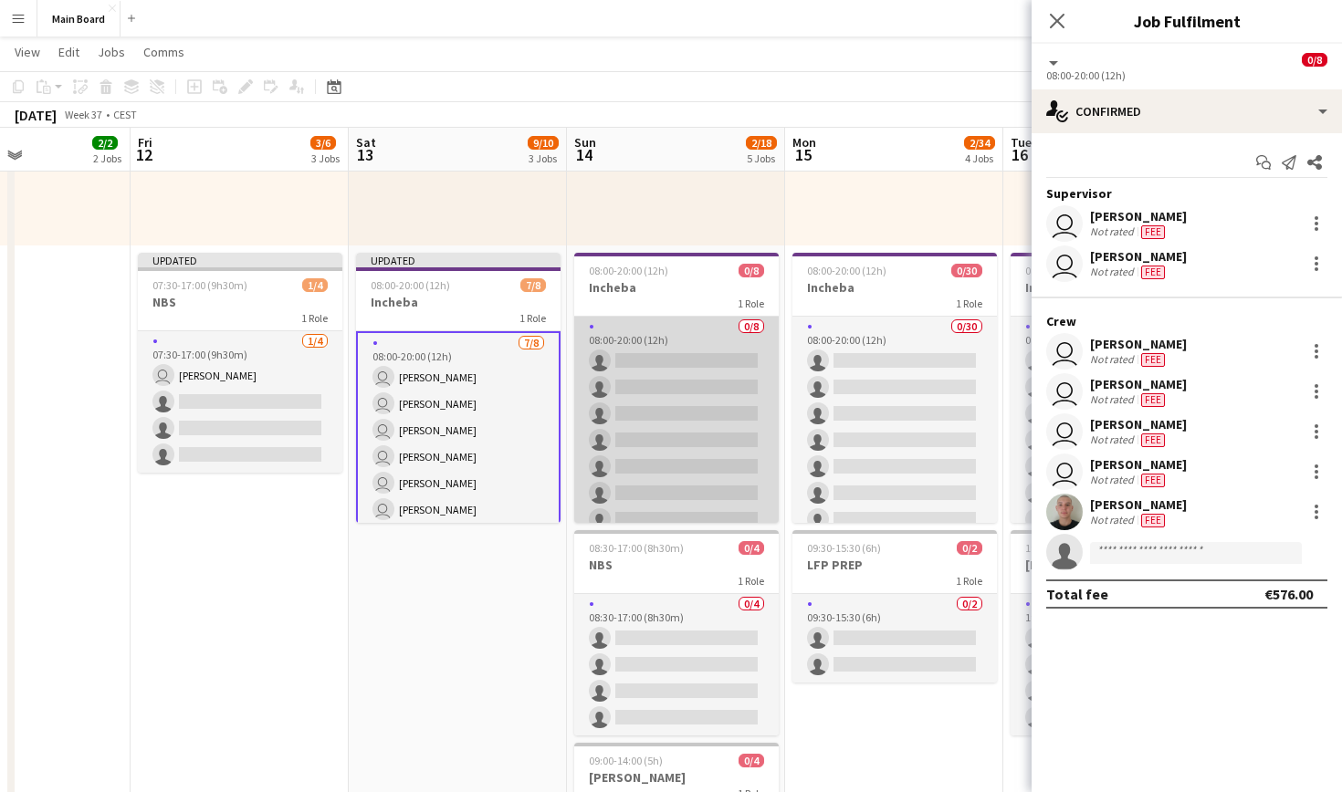
click at [666, 336] on app-card-role "0/8 08:00-20:00 (12h) single-neutral-actions single-neutral-actions single-neut…" at bounding box center [676, 440] width 204 height 247
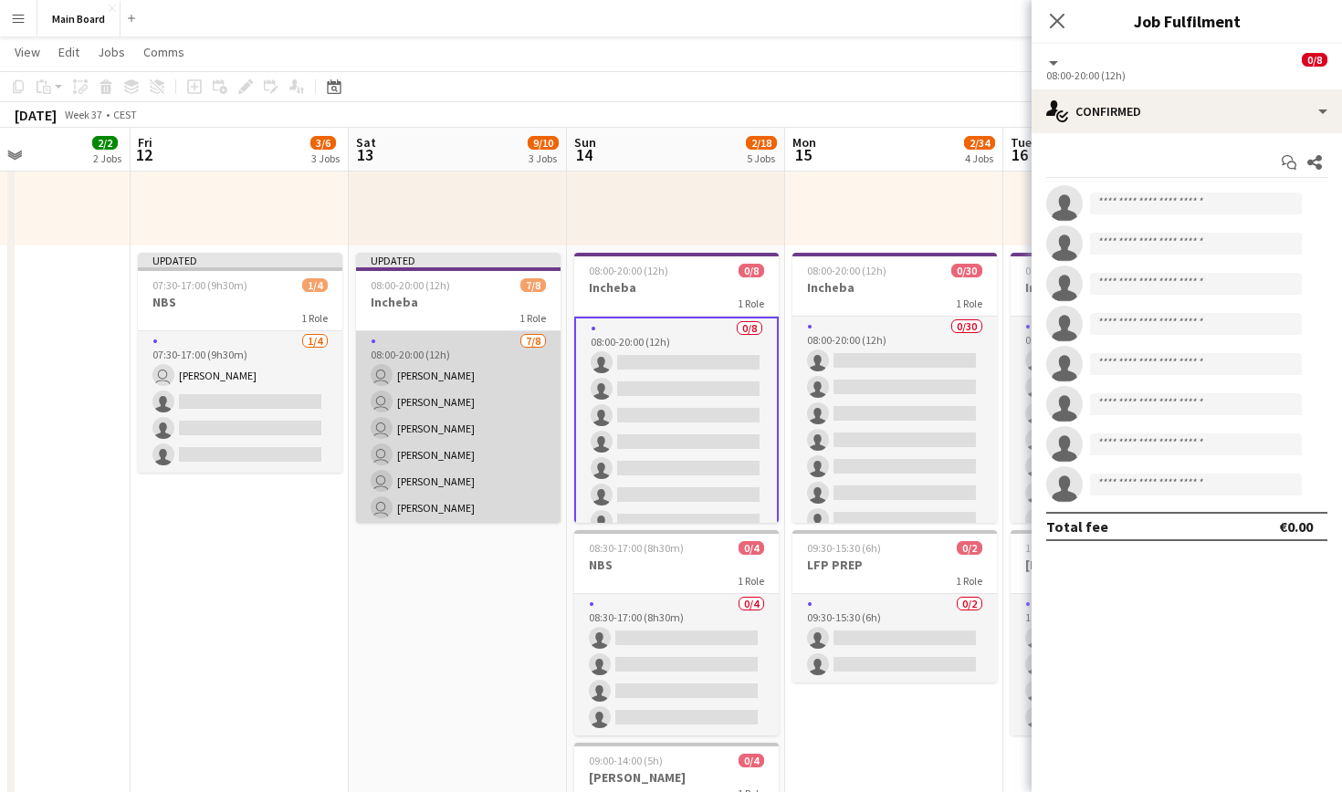
click at [468, 369] on app-card-role "[DATE] 08:00-20:00 (12h) user [PERSON_NAME] user [PERSON_NAME] user [PERSON_NAM…" at bounding box center [458, 454] width 204 height 247
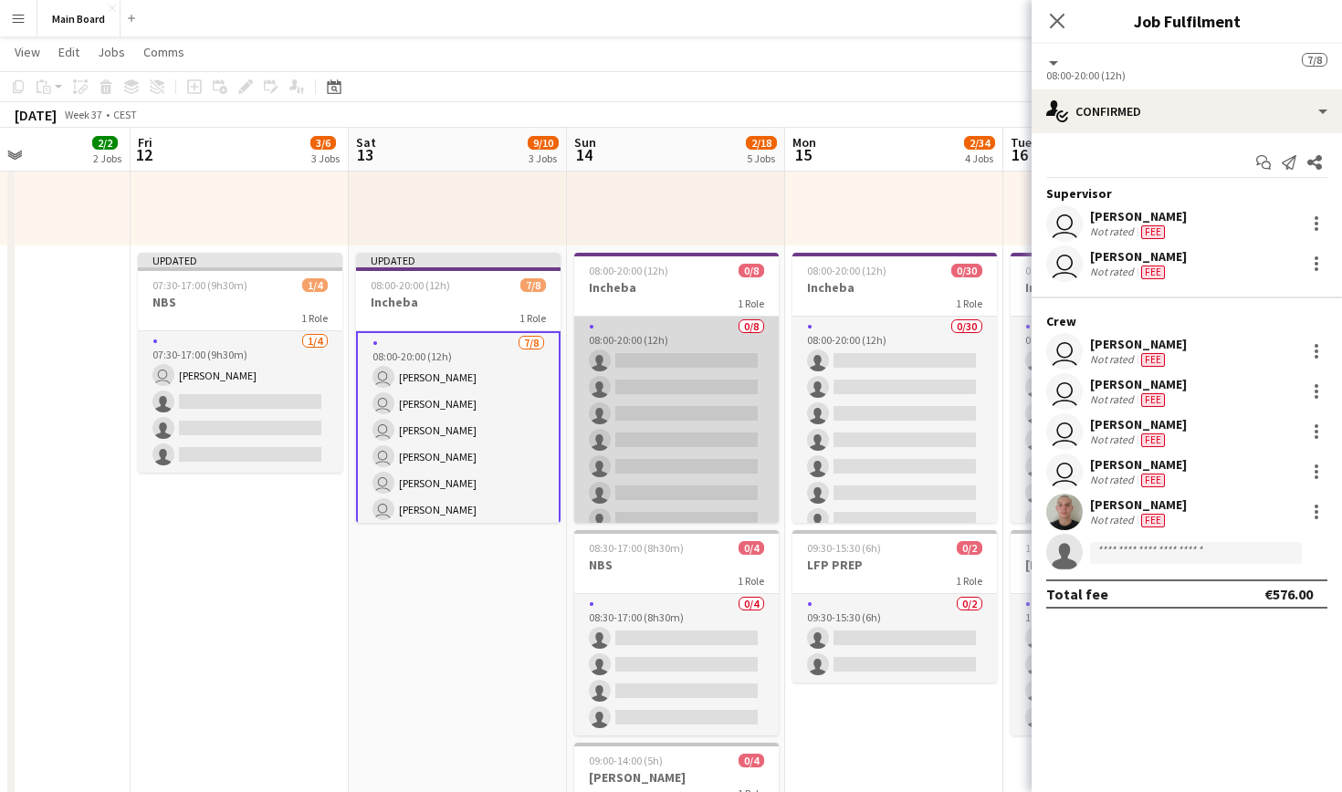
click at [655, 339] on app-card-role "0/8 08:00-20:00 (12h) single-neutral-actions single-neutral-actions single-neut…" at bounding box center [676, 440] width 204 height 247
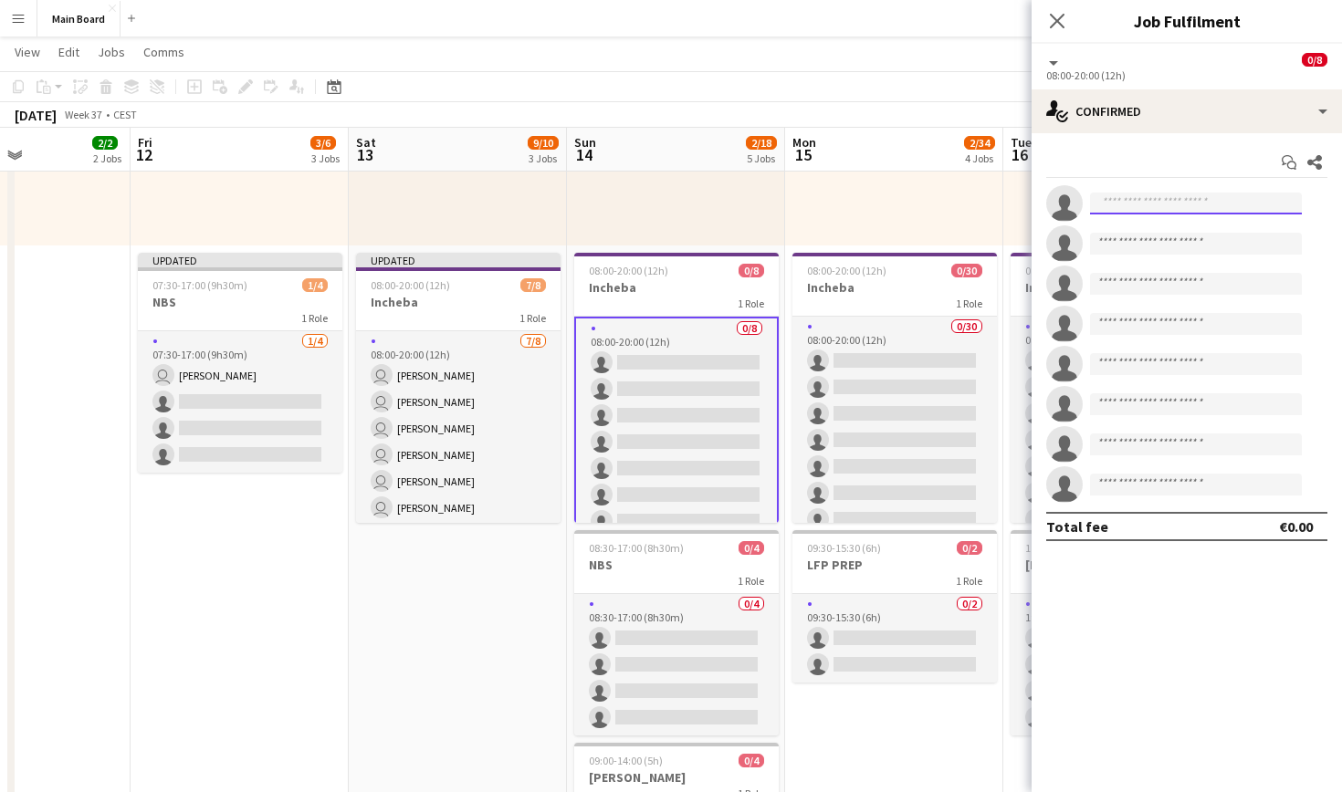
click at [1160, 201] on input at bounding box center [1196, 204] width 212 height 22
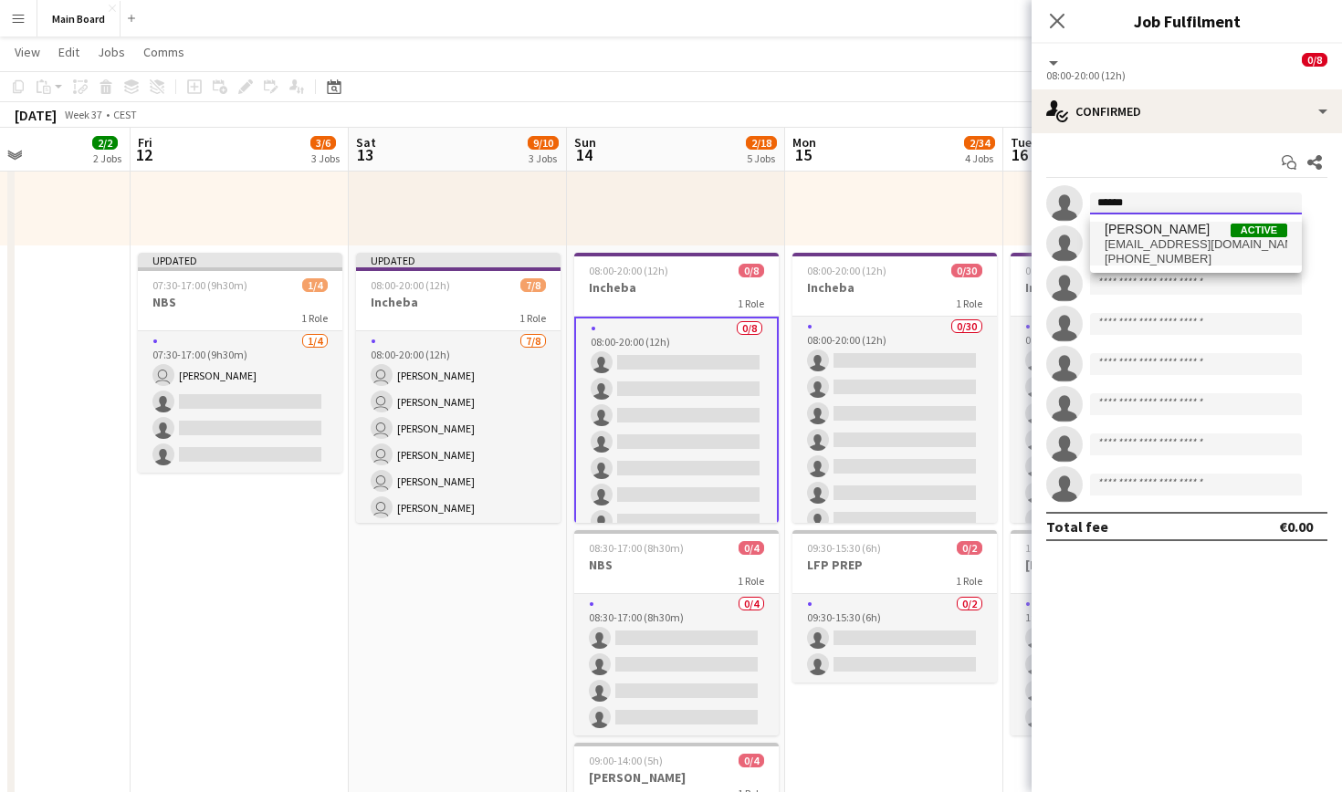
type input "******"
click at [1169, 233] on span "[PERSON_NAME]" at bounding box center [1157, 230] width 105 height 16
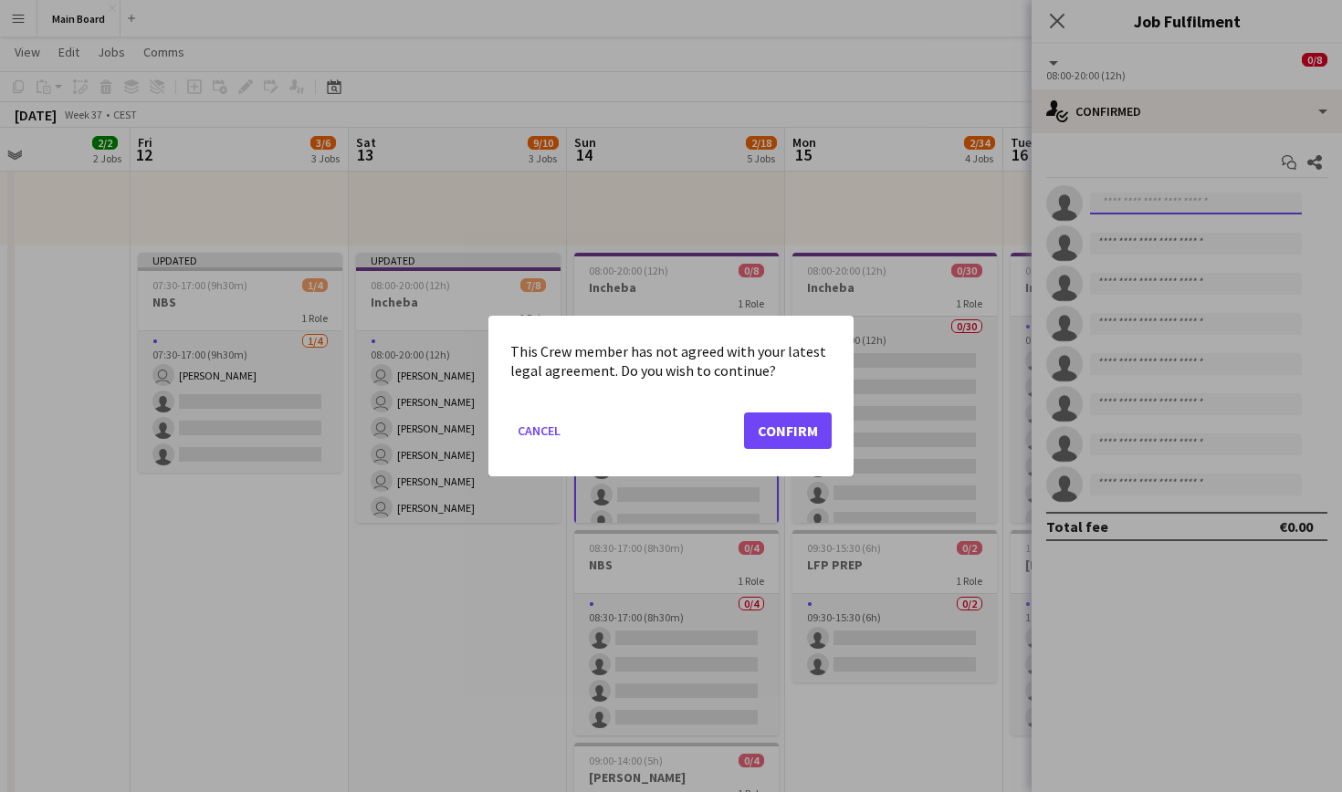
scroll to position [0, 0]
click at [777, 428] on button "Confirm" at bounding box center [788, 431] width 88 height 37
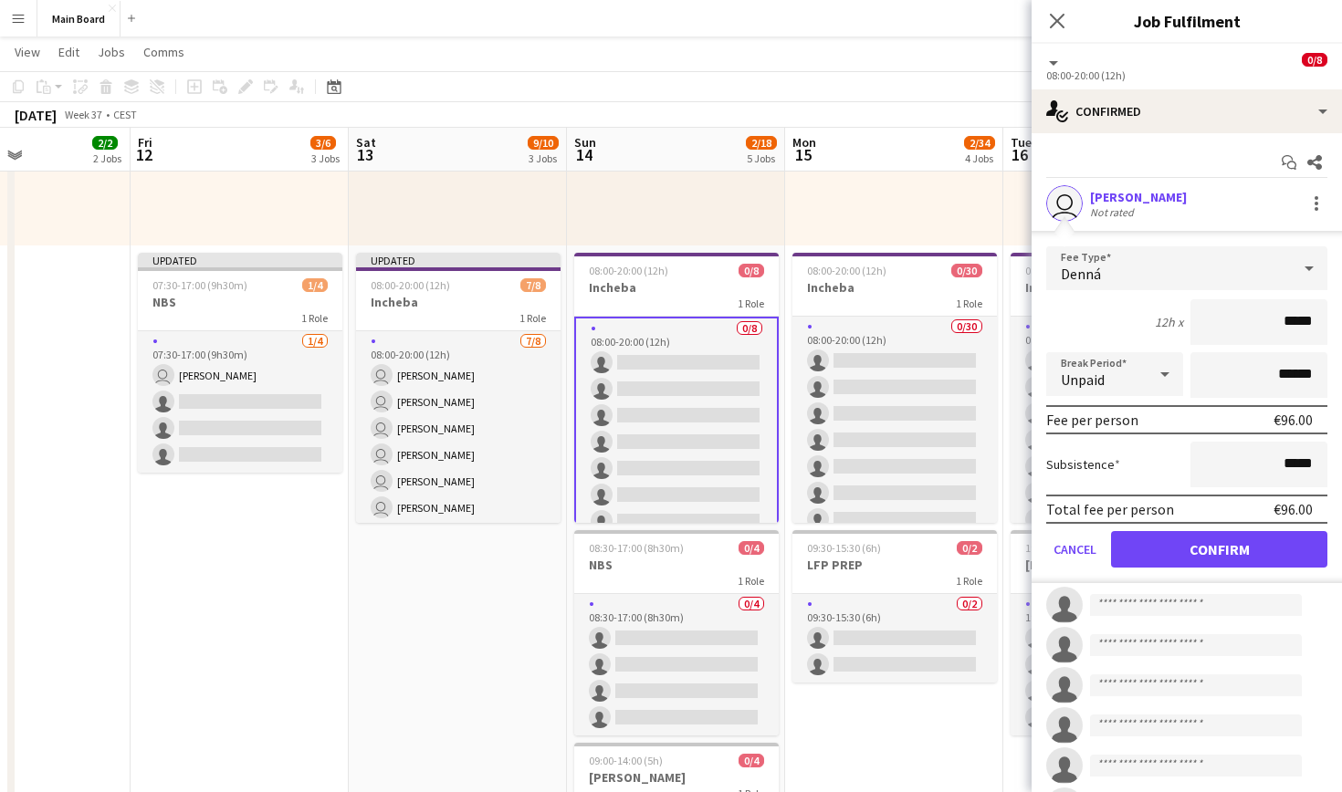
click at [1209, 544] on button "Confirm" at bounding box center [1219, 549] width 216 height 37
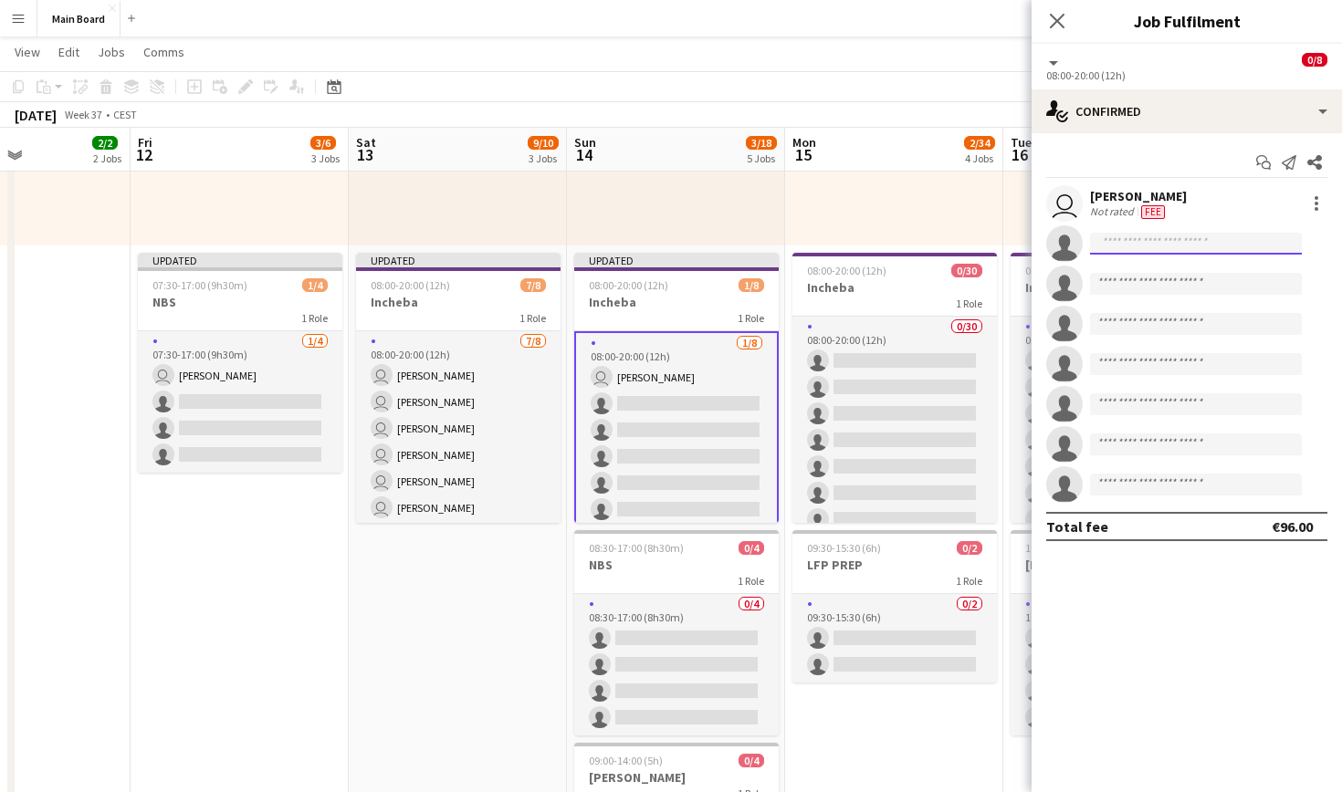
click at [1137, 246] on input at bounding box center [1196, 244] width 212 height 22
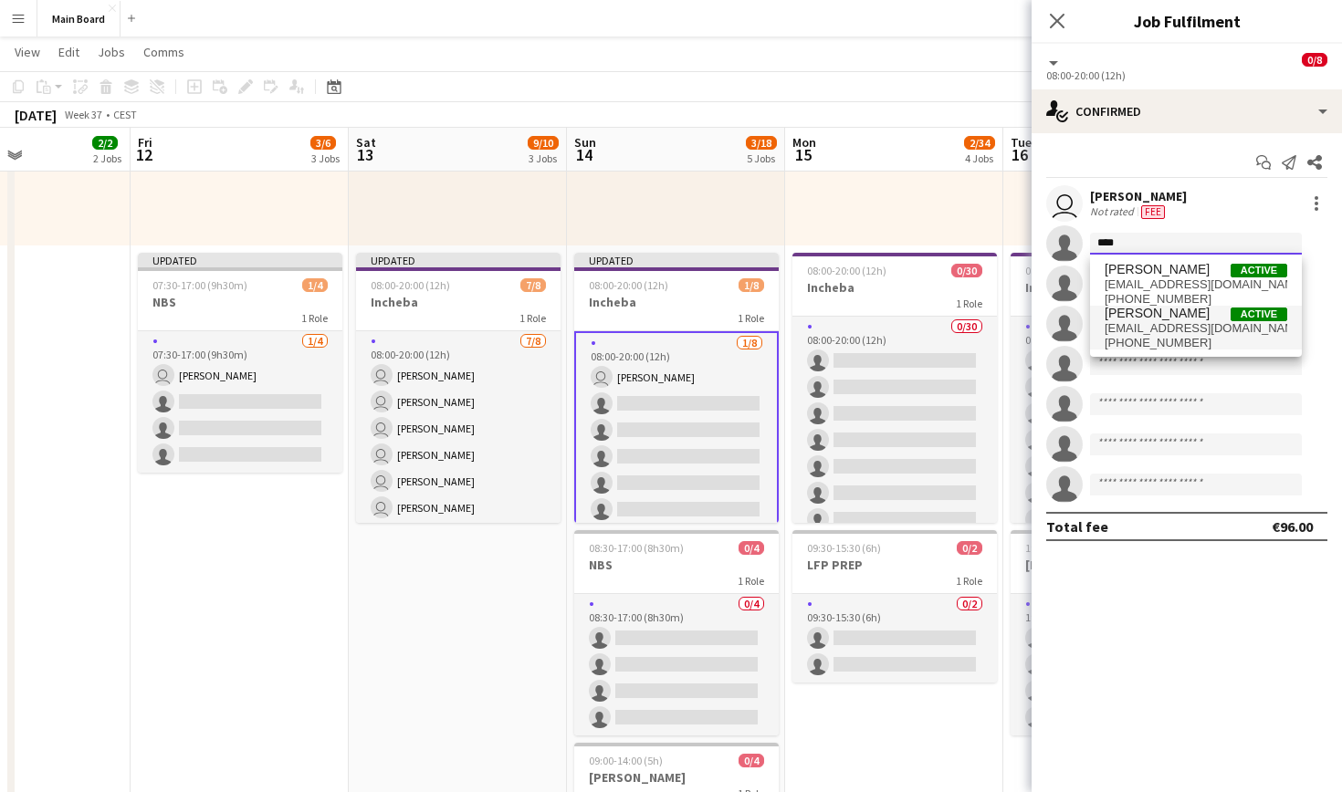
type input "****"
click at [1192, 320] on span "[PERSON_NAME] Active" at bounding box center [1196, 314] width 183 height 16
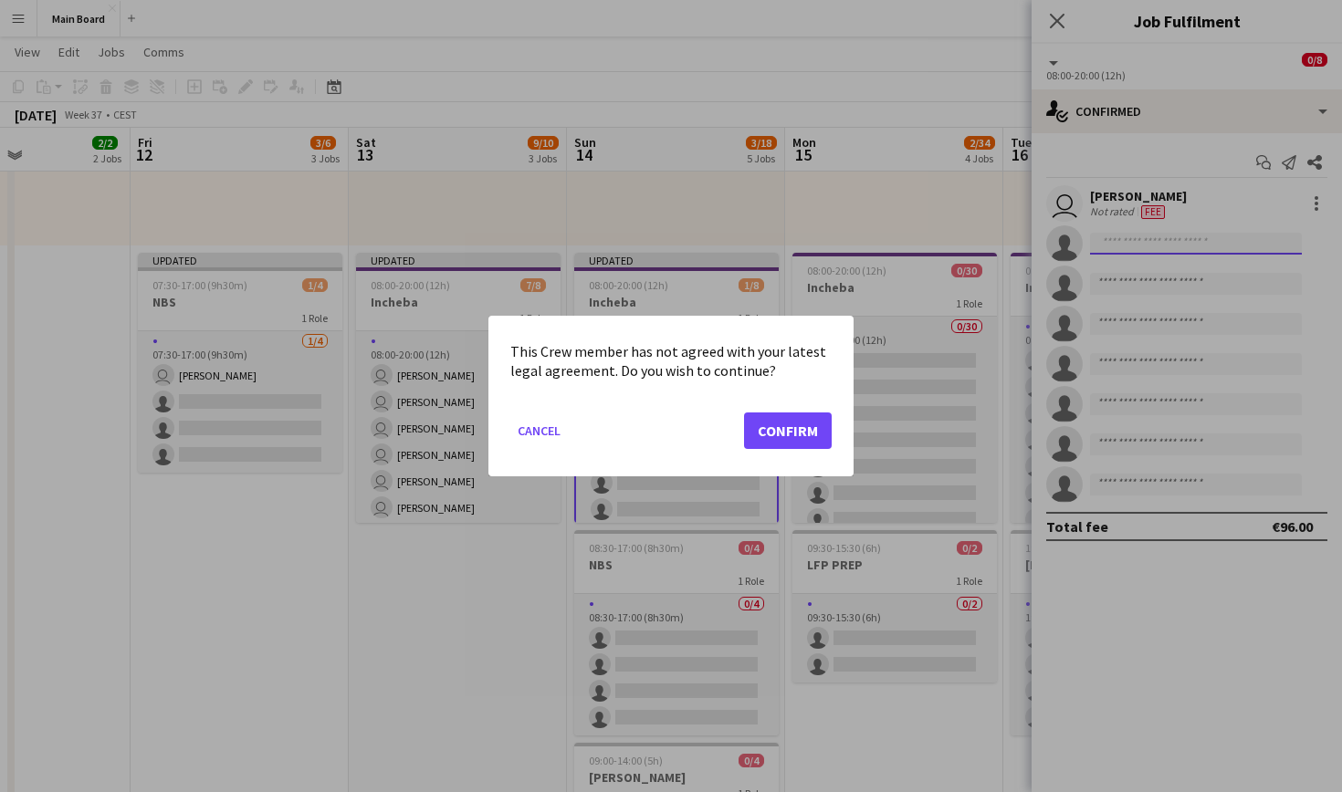
scroll to position [0, 0]
click at [798, 435] on button "Confirm" at bounding box center [788, 431] width 88 height 37
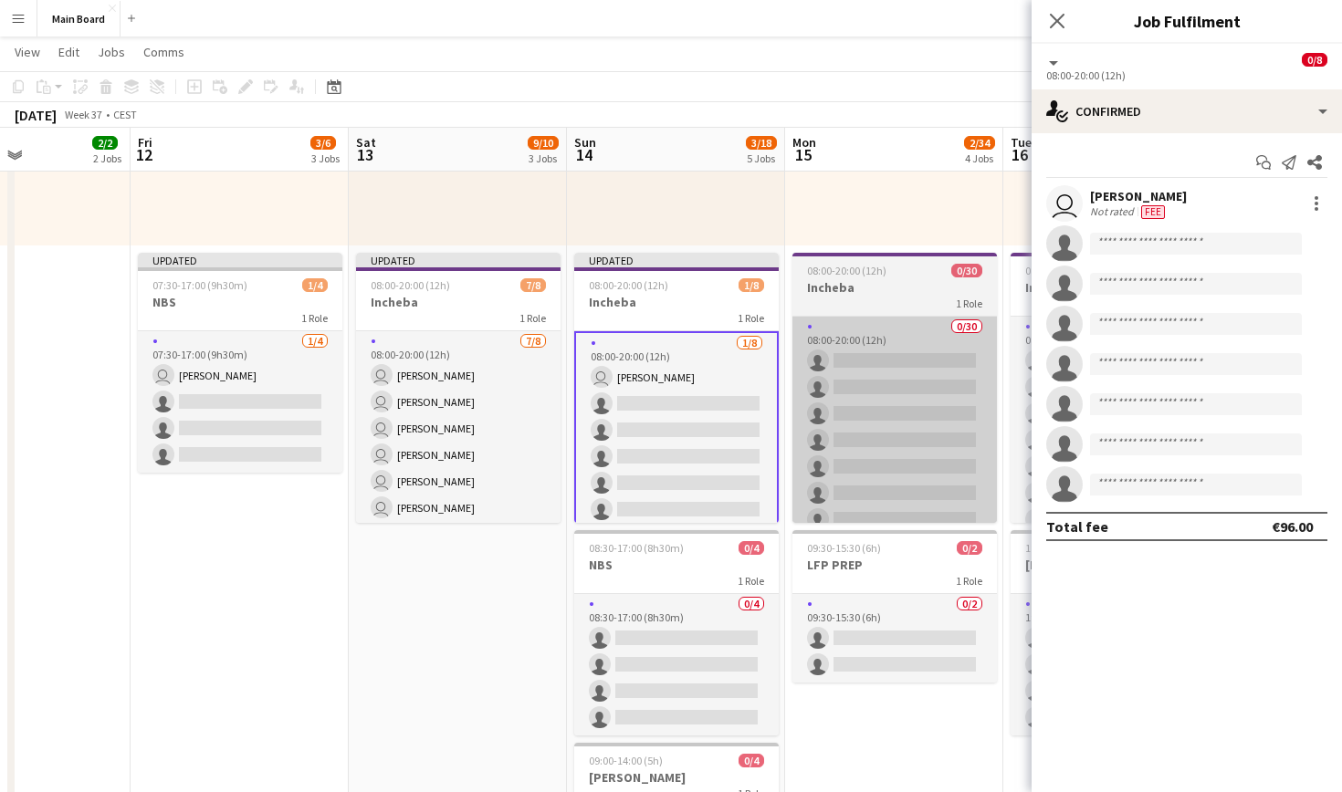
scroll to position [620, 0]
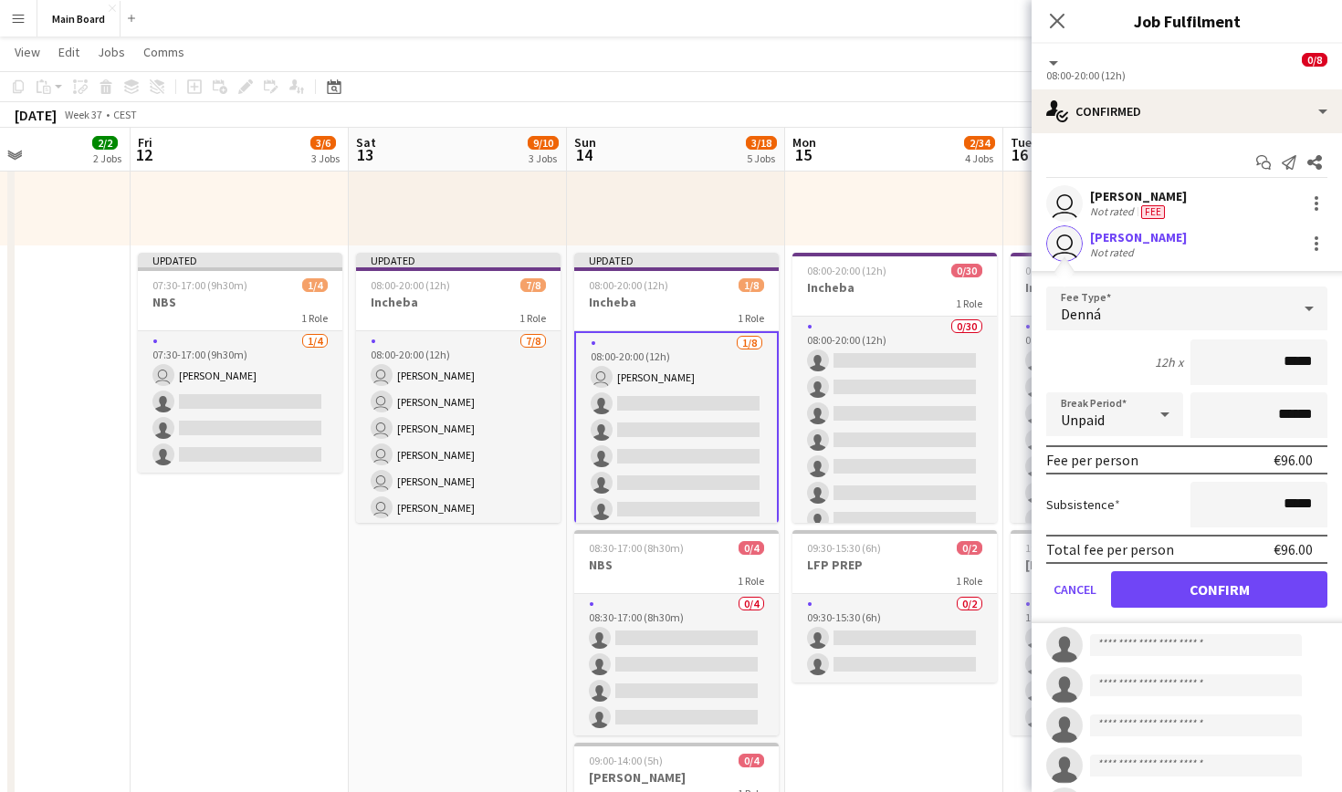
click at [1214, 588] on button "Confirm" at bounding box center [1219, 589] width 216 height 37
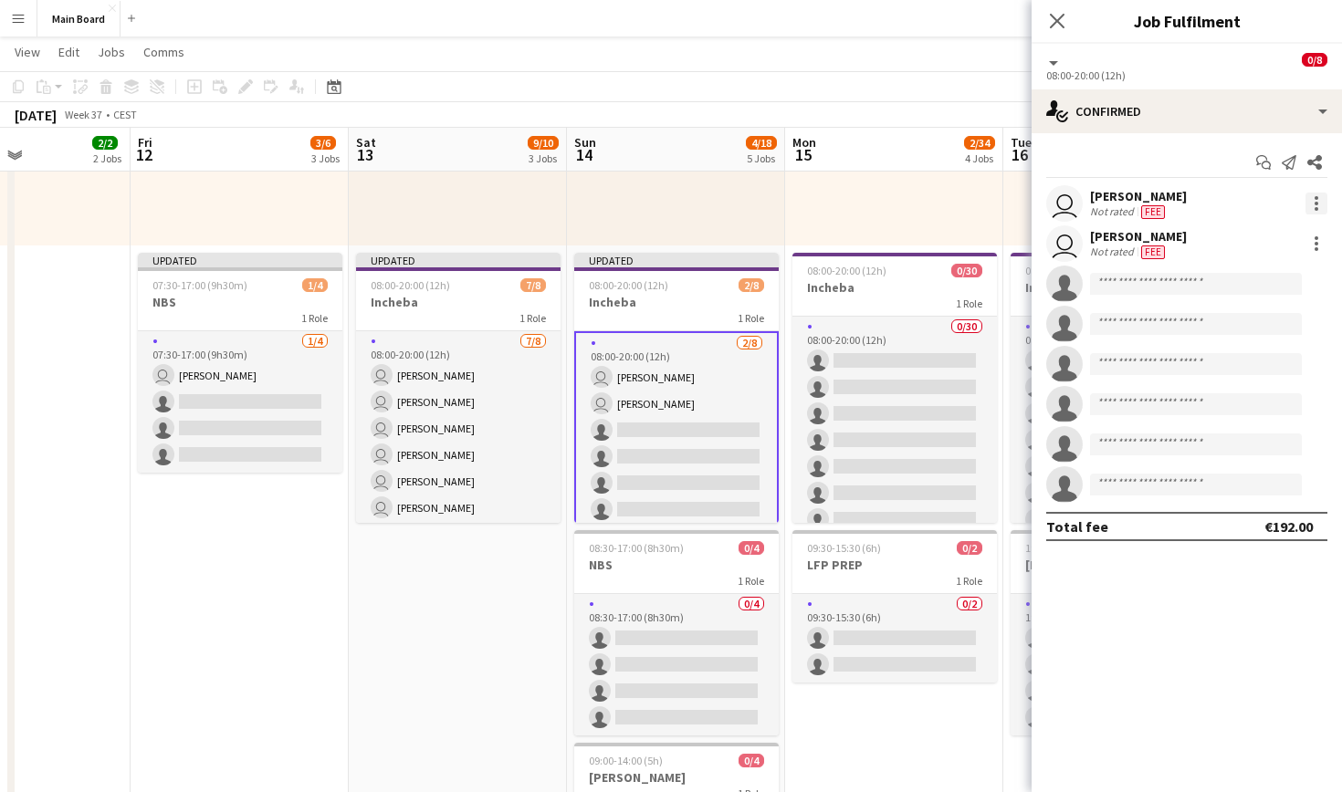
click at [1315, 203] on div at bounding box center [1317, 204] width 4 height 4
click at [1253, 458] on span "Set as supervisor" at bounding box center [1256, 456] width 113 height 16
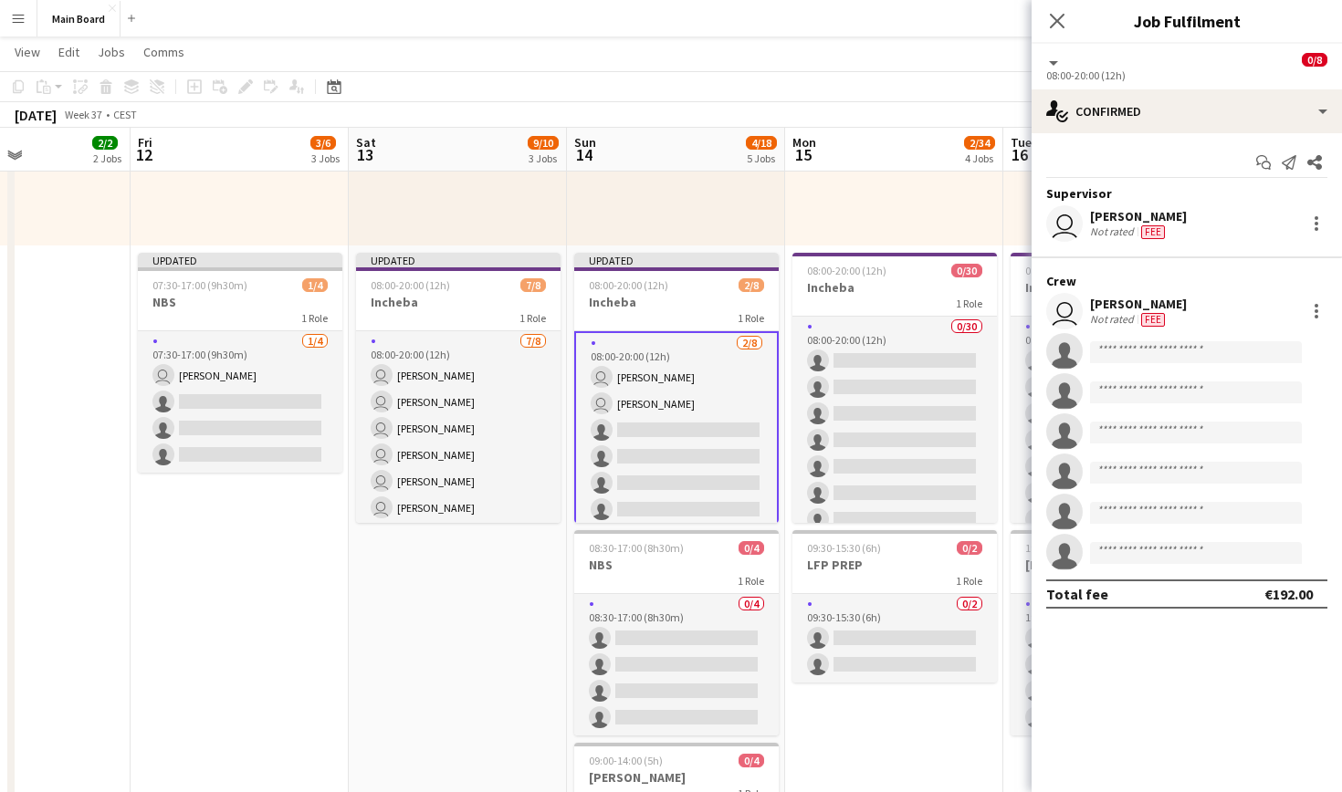
click at [1318, 299] on div "user [PERSON_NAME] Not rated Fee" at bounding box center [1187, 311] width 310 height 37
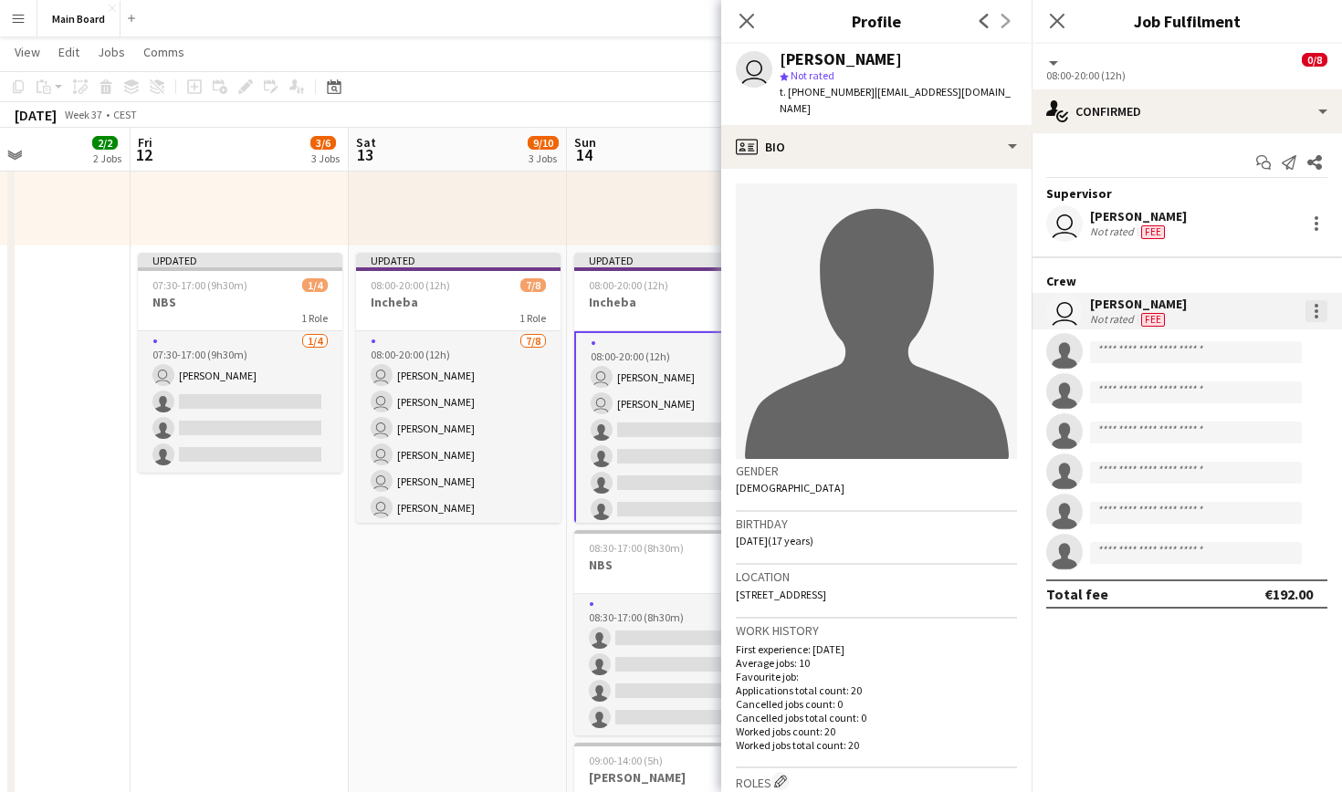
click at [1321, 320] on div at bounding box center [1316, 311] width 22 height 22
click at [1261, 559] on span "Set as supervisor" at bounding box center [1256, 564] width 113 height 16
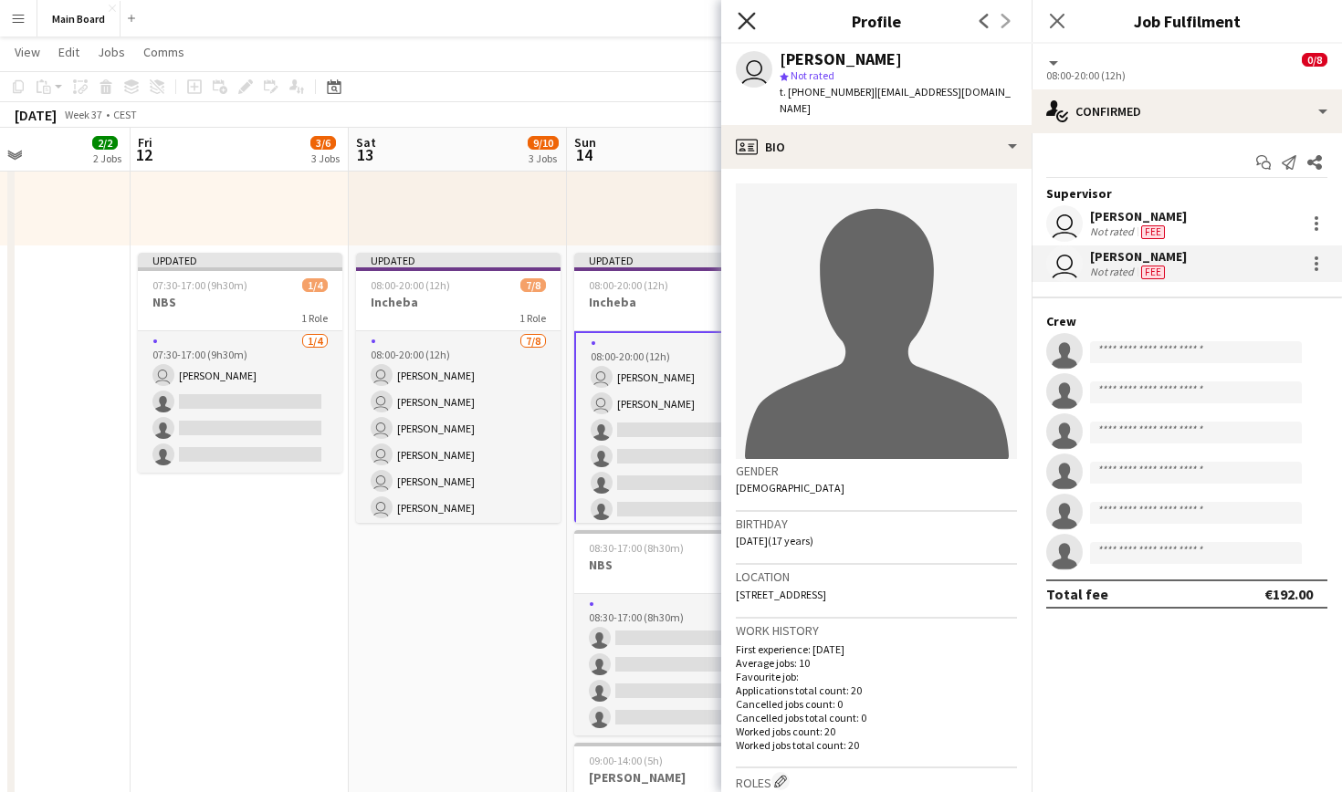
click at [740, 18] on icon "Close pop-in" at bounding box center [746, 20] width 17 height 17
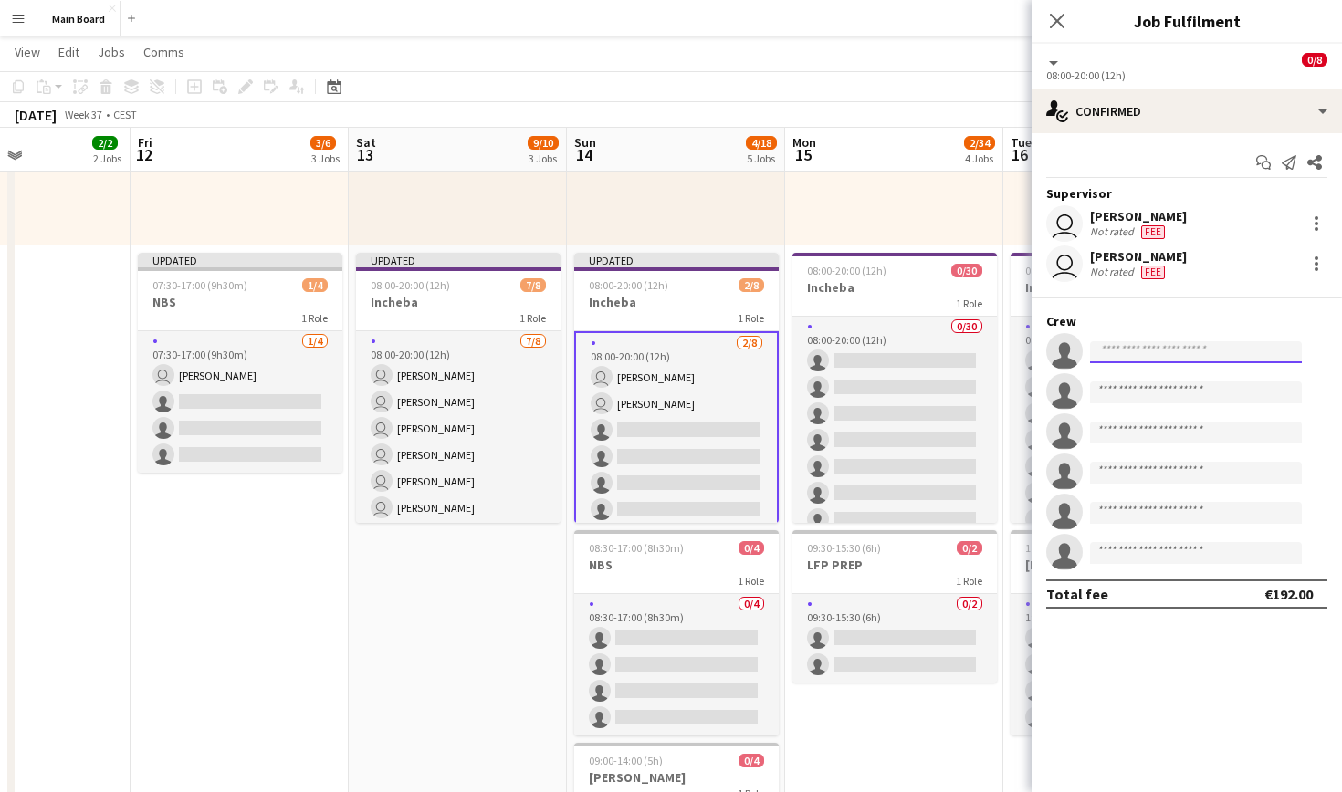
click at [1182, 356] on input at bounding box center [1196, 352] width 212 height 22
type input "****"
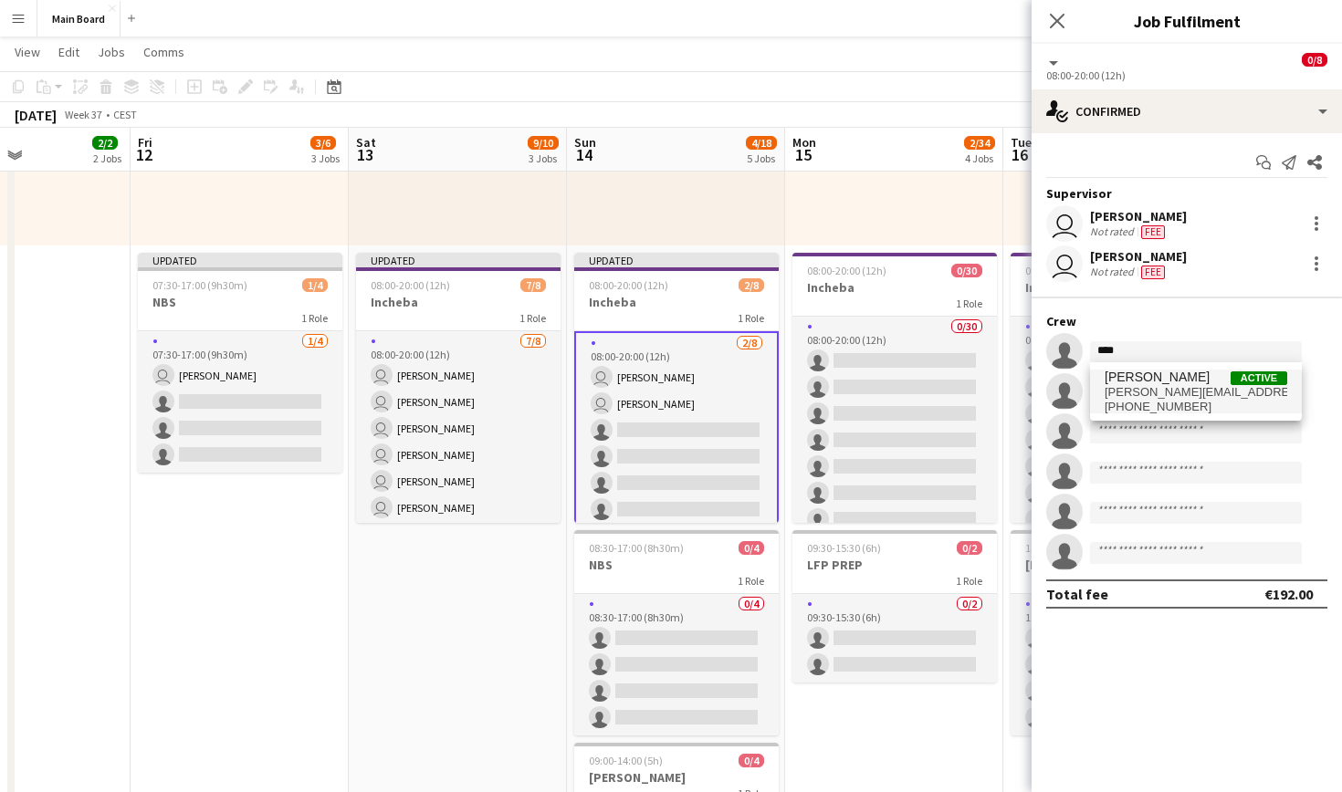
click at [1187, 393] on span "[PERSON_NAME][EMAIL_ADDRESS][PERSON_NAME][DOMAIN_NAME]" at bounding box center [1196, 392] width 183 height 15
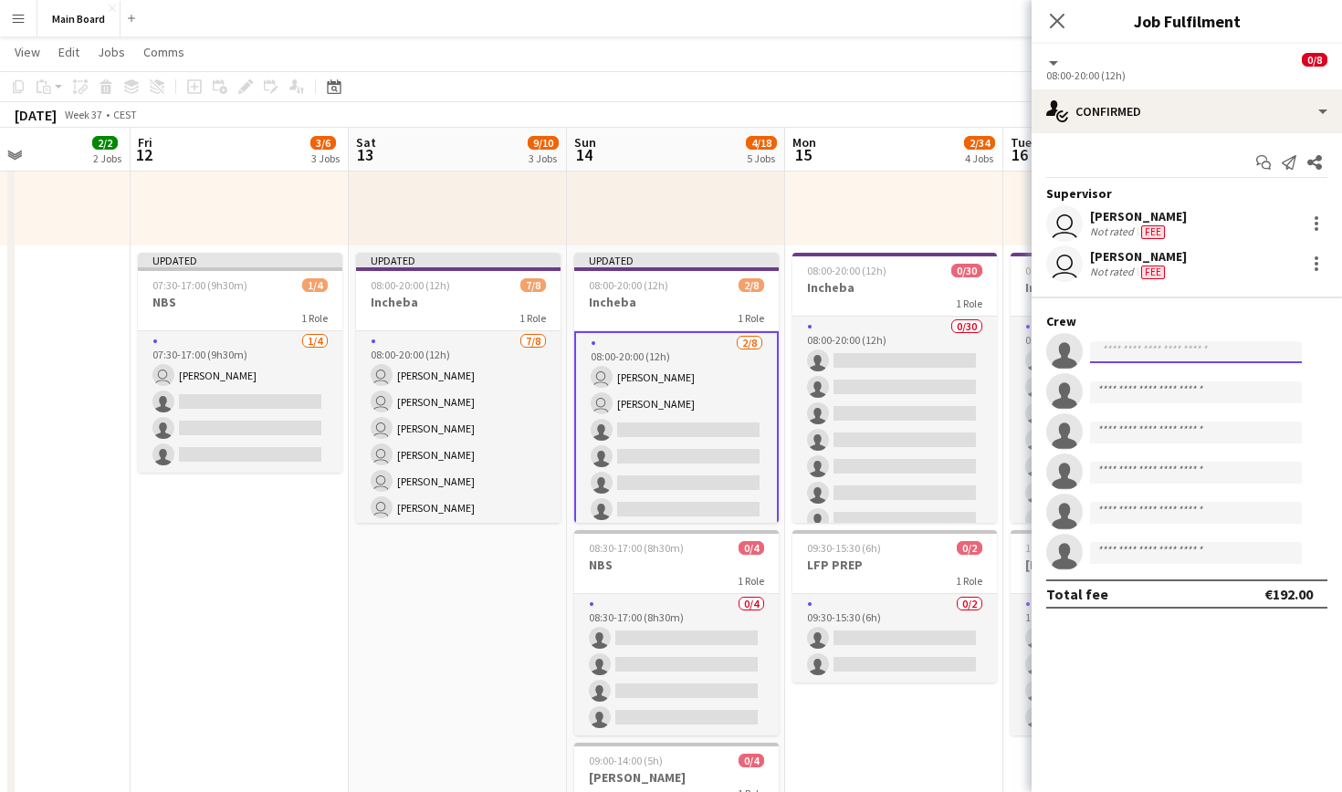
scroll to position [0, 0]
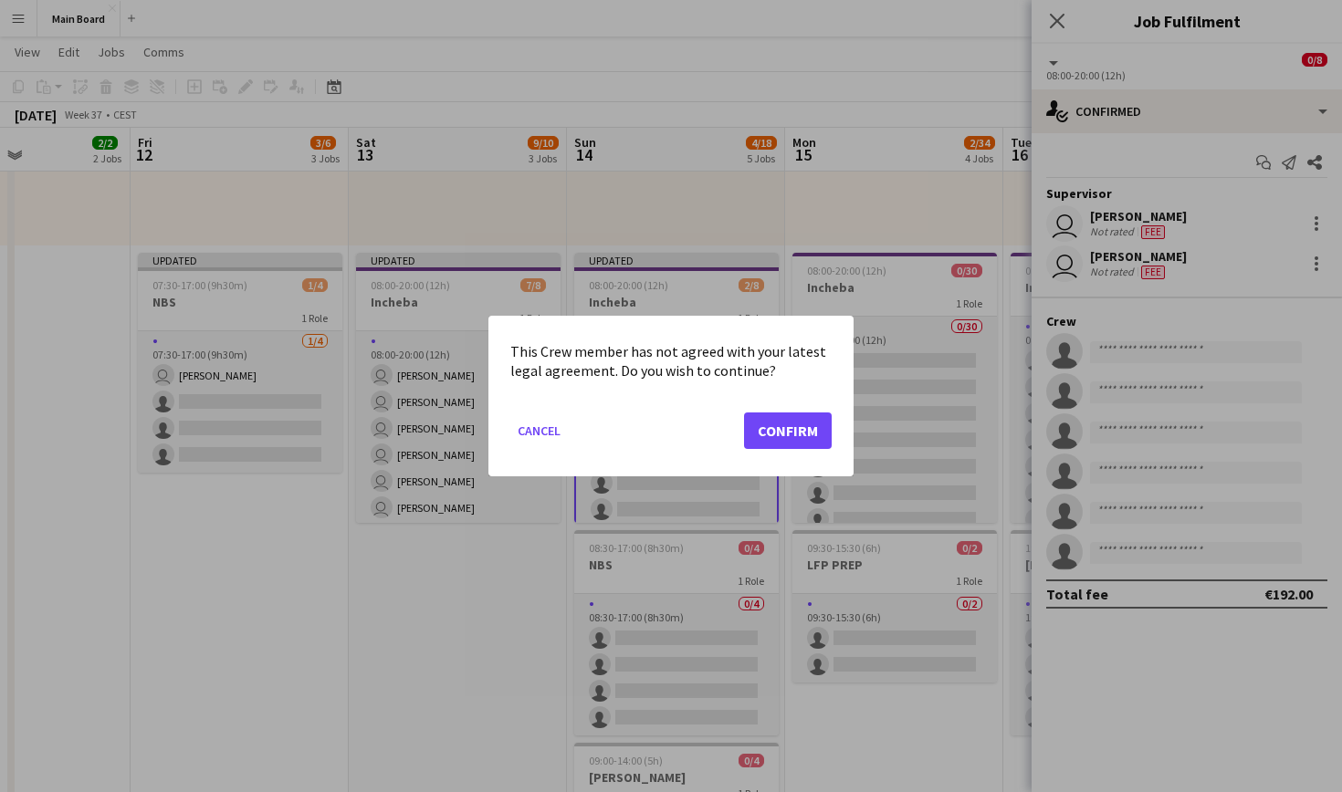
click at [792, 428] on button "Confirm" at bounding box center [788, 431] width 88 height 37
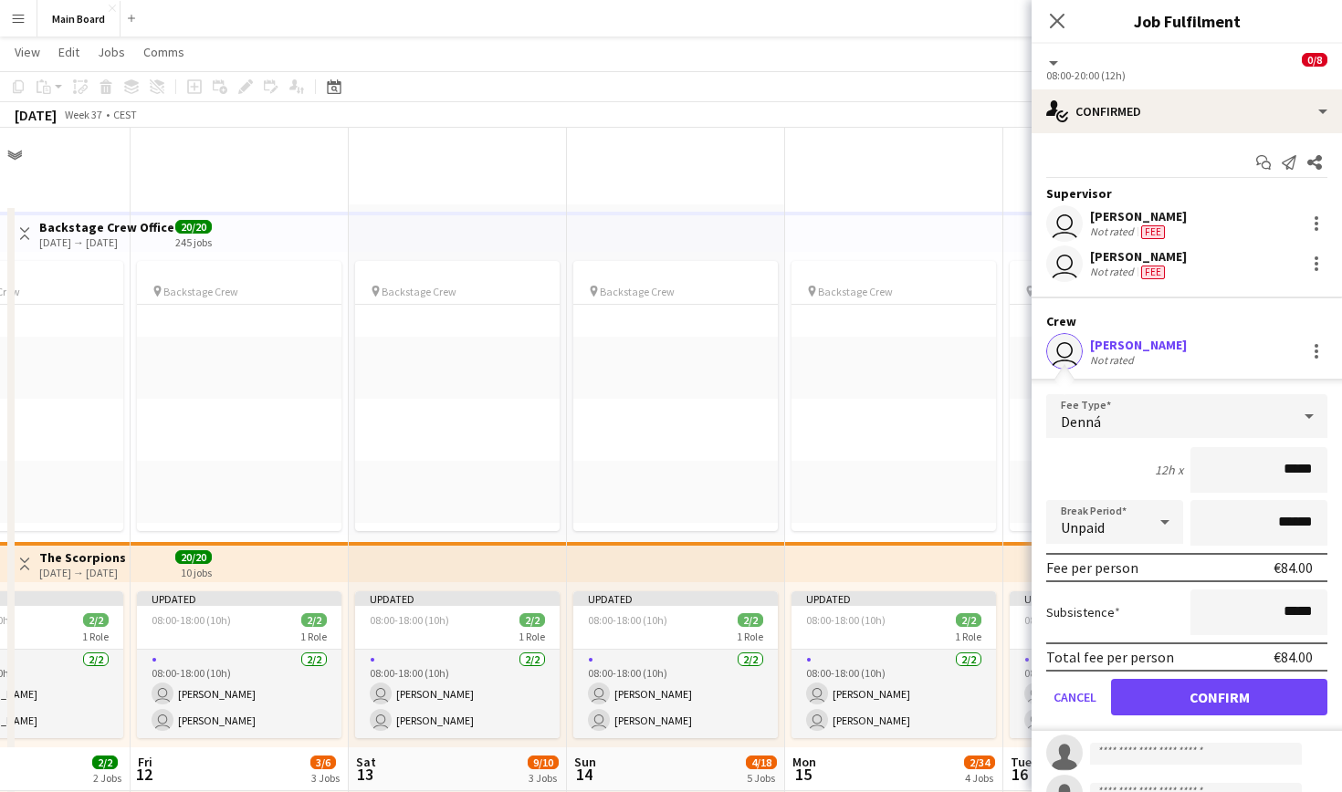
scroll to position [620, 0]
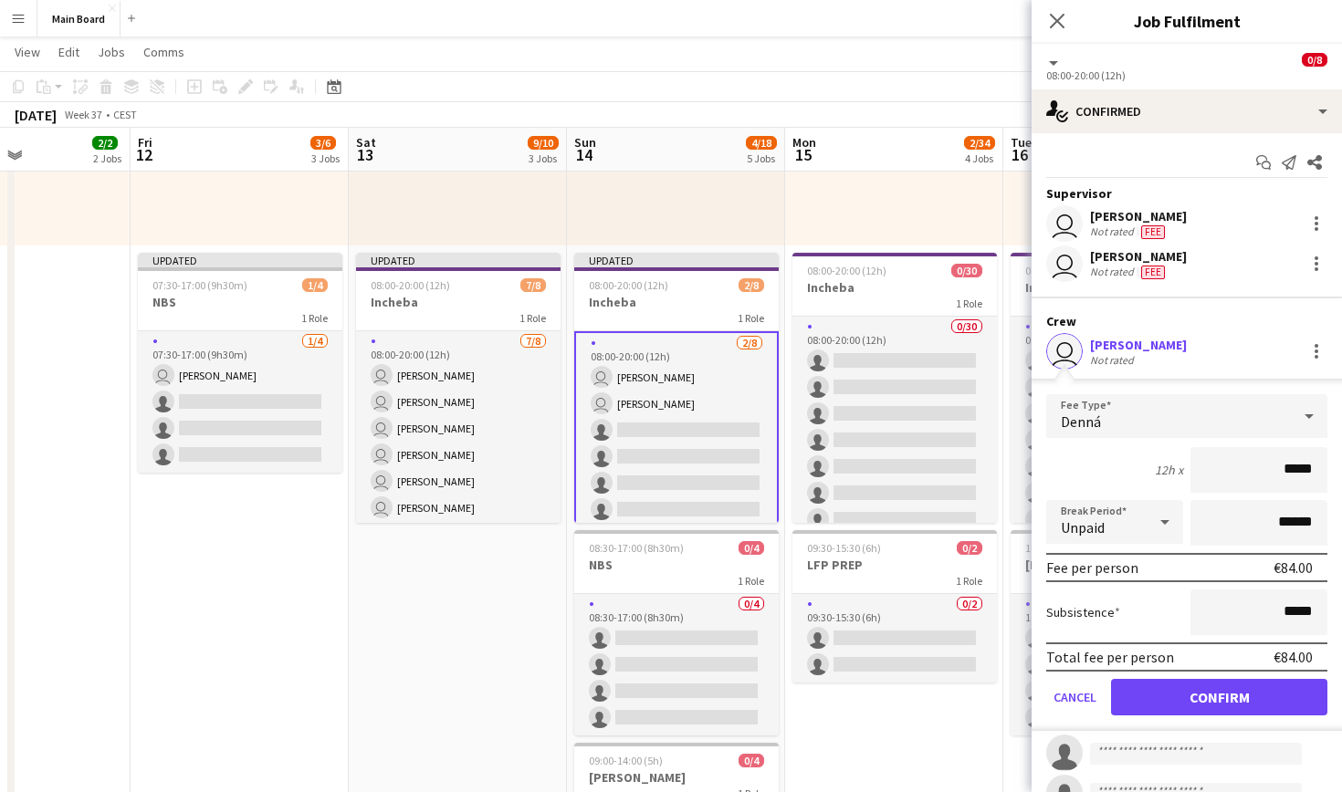
click at [1200, 702] on button "Confirm" at bounding box center [1219, 697] width 216 height 37
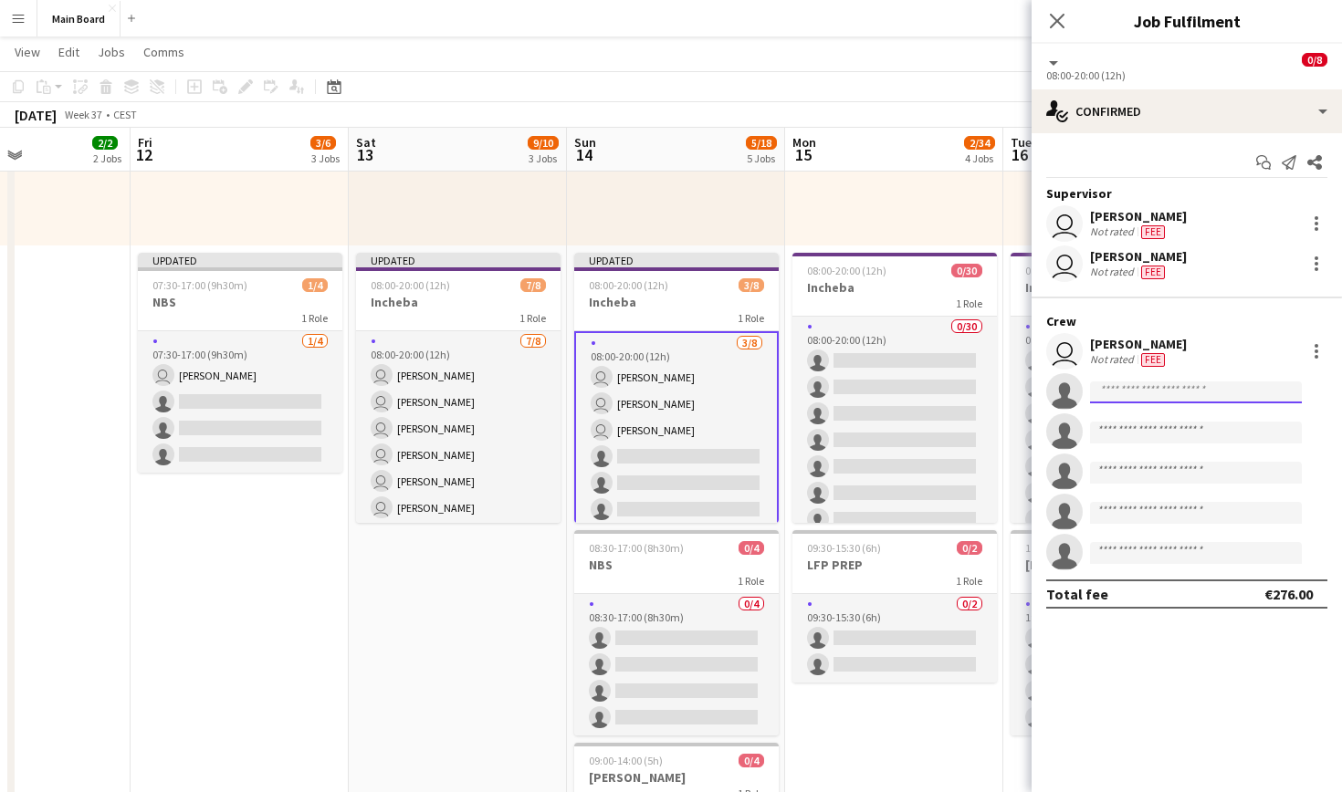
click at [1166, 387] on input at bounding box center [1196, 393] width 212 height 22
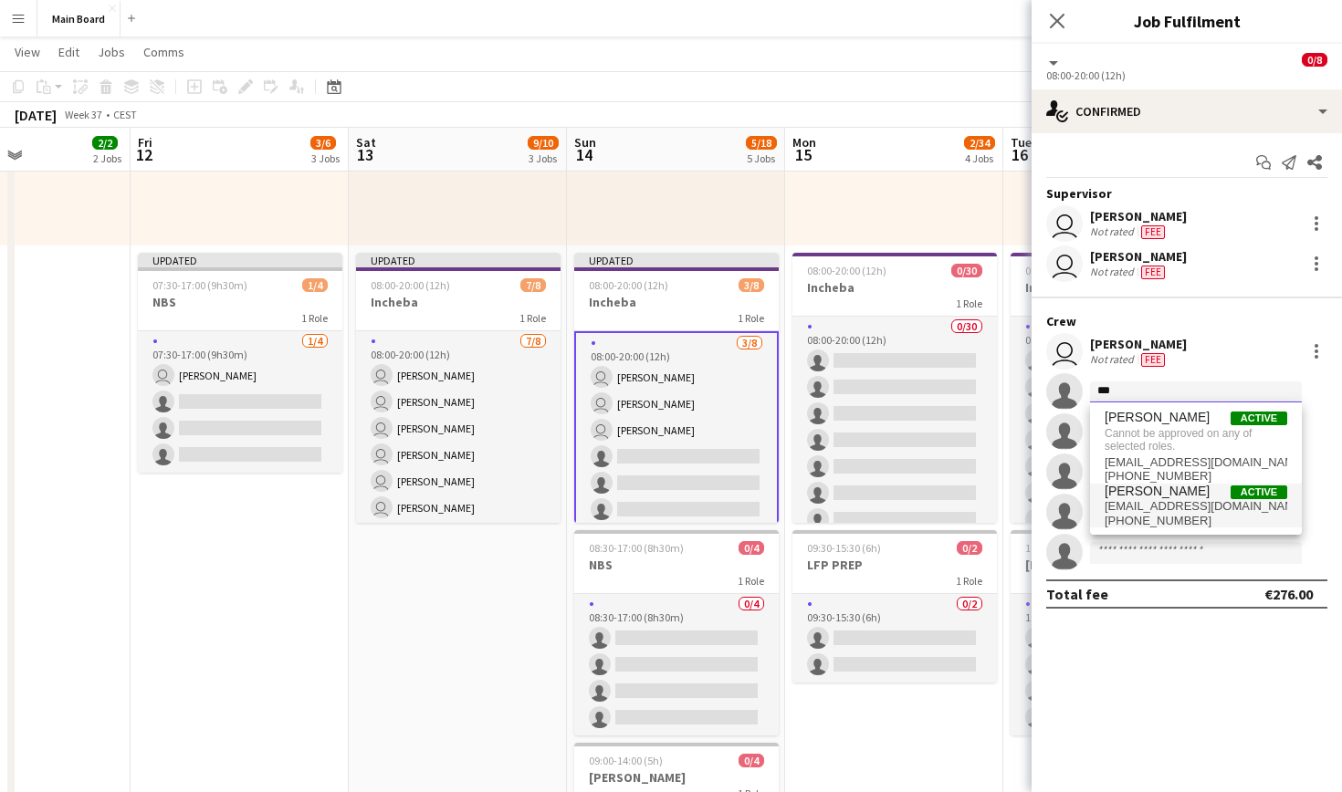
type input "***"
click at [1173, 505] on span "[EMAIL_ADDRESS][DOMAIN_NAME]" at bounding box center [1196, 506] width 183 height 15
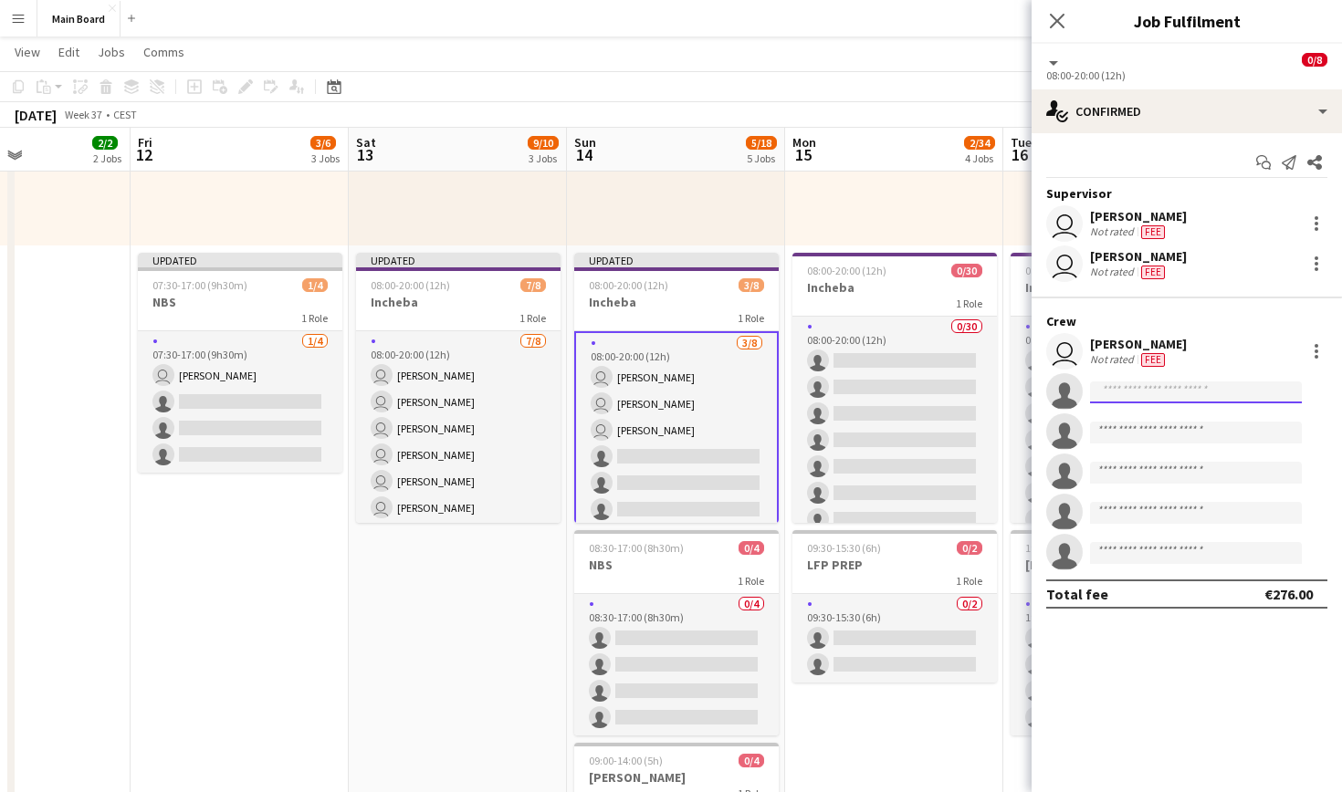
scroll to position [0, 0]
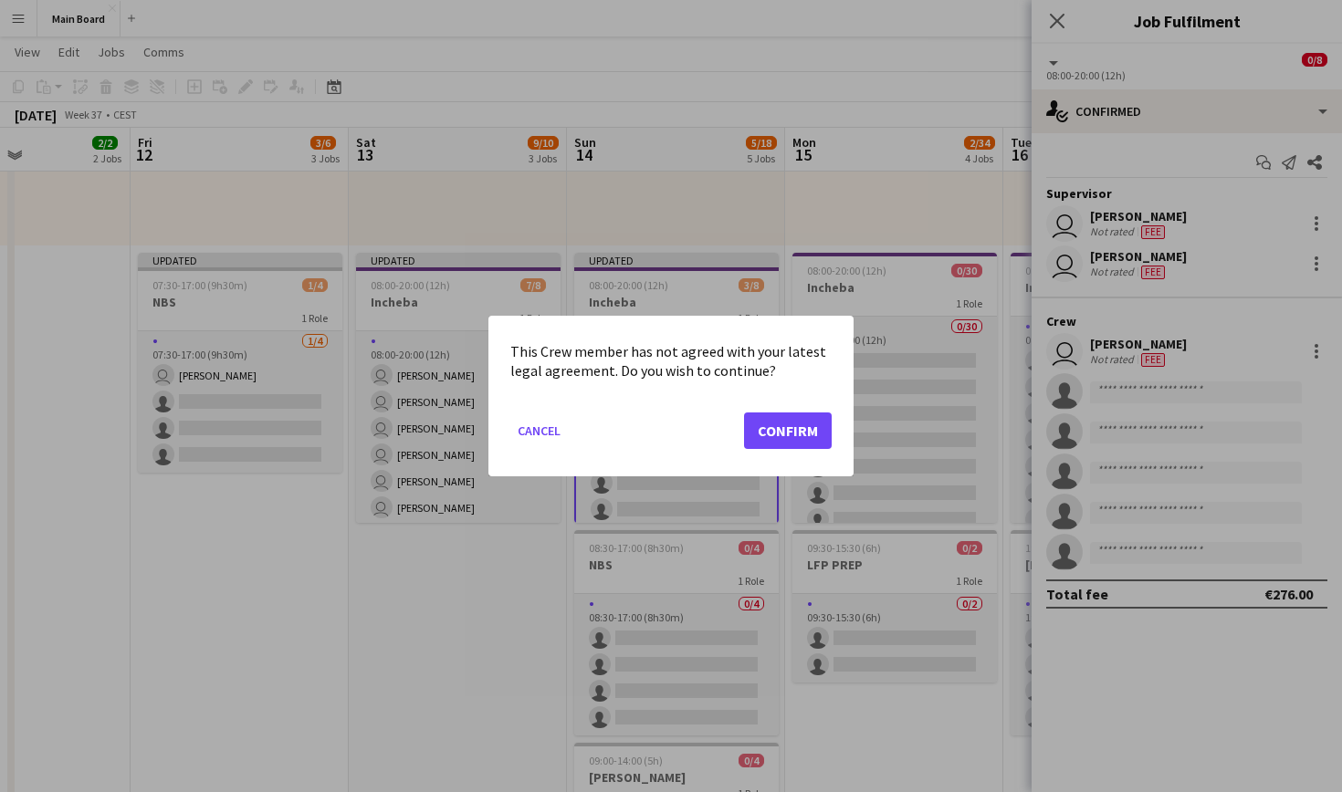
click at [793, 435] on button "Confirm" at bounding box center [788, 431] width 88 height 37
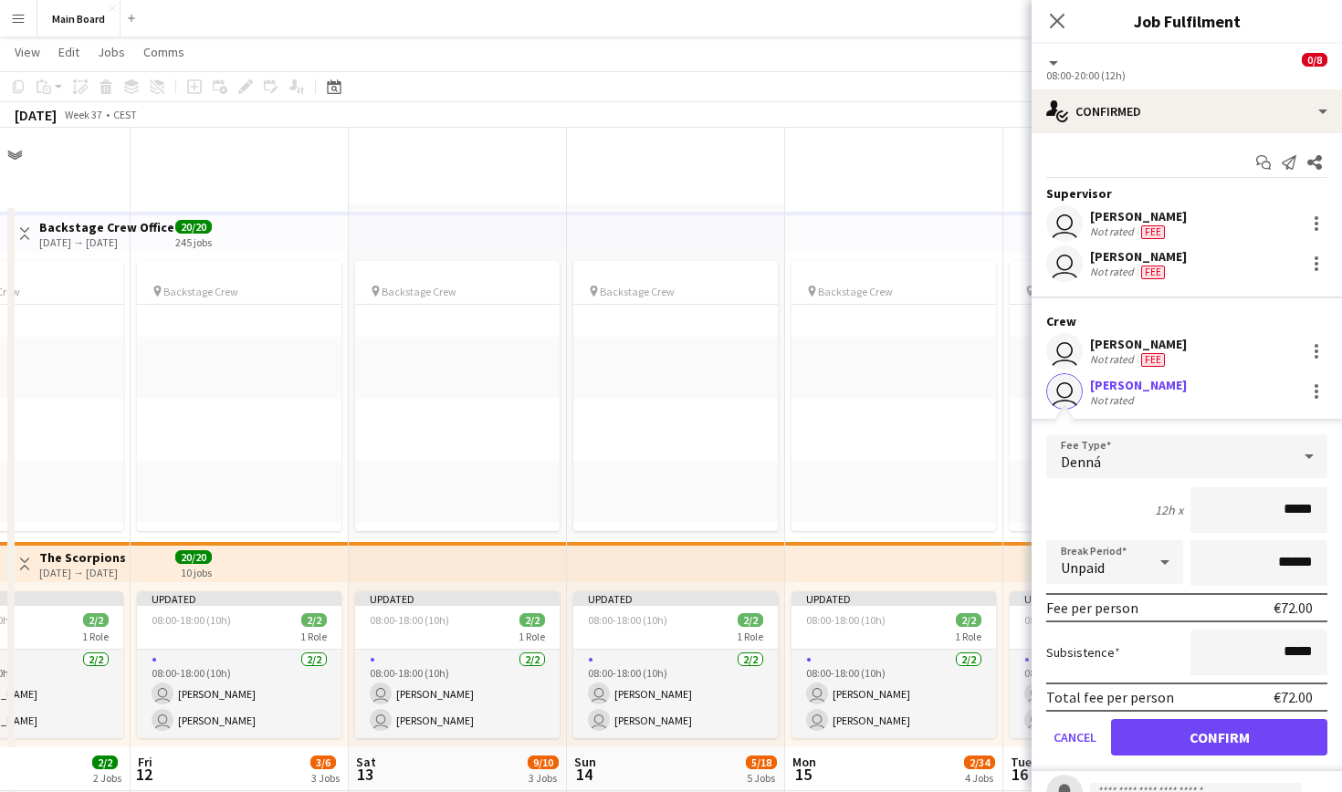
scroll to position [620, 0]
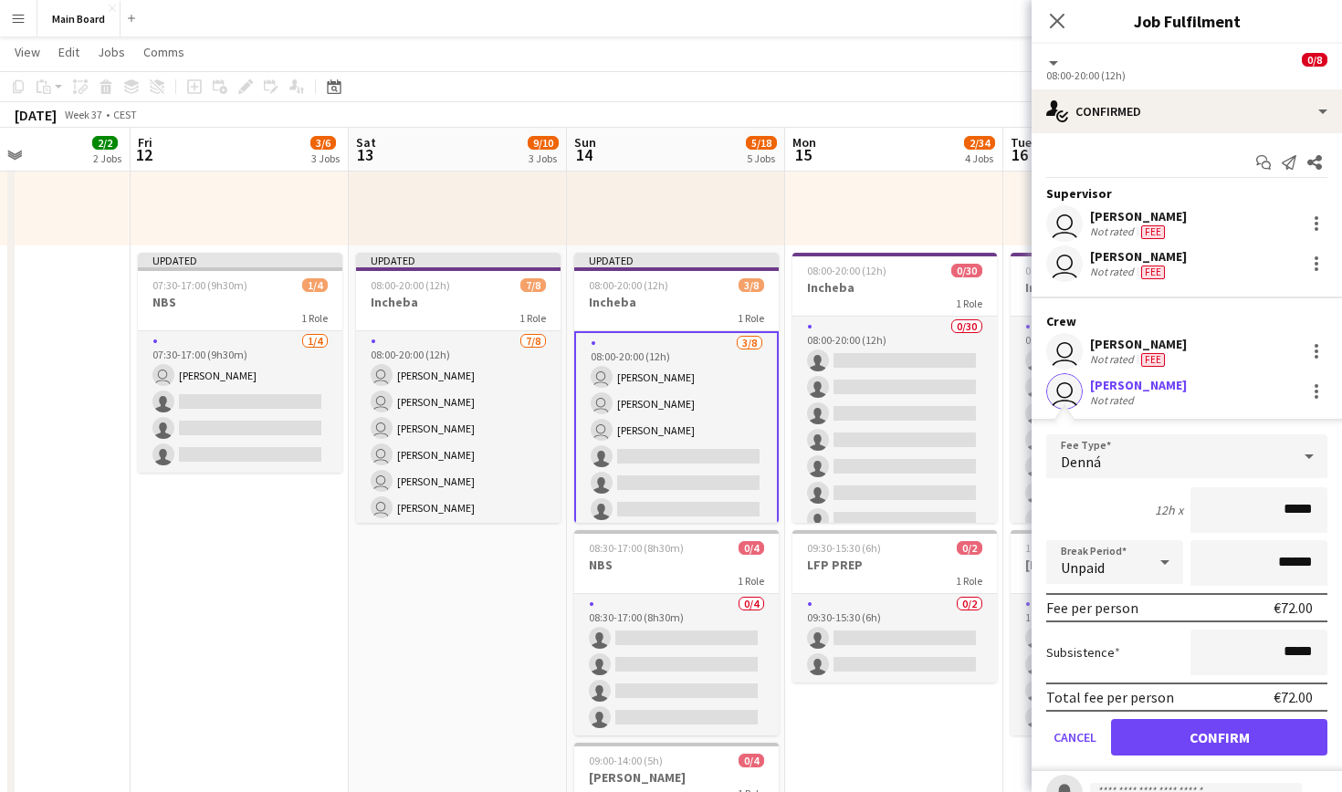
click at [1192, 733] on button "Confirm" at bounding box center [1219, 737] width 216 height 37
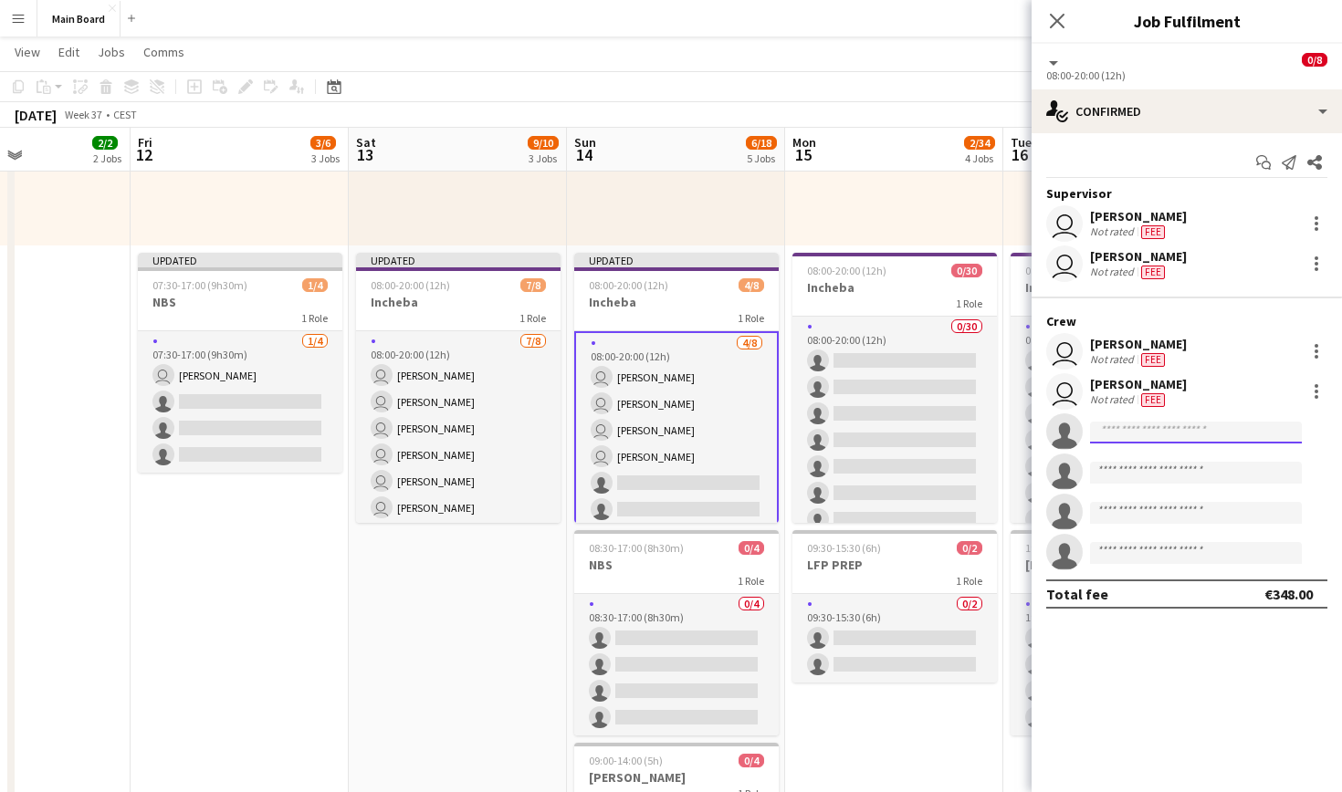
click at [1238, 435] on input at bounding box center [1196, 433] width 212 height 22
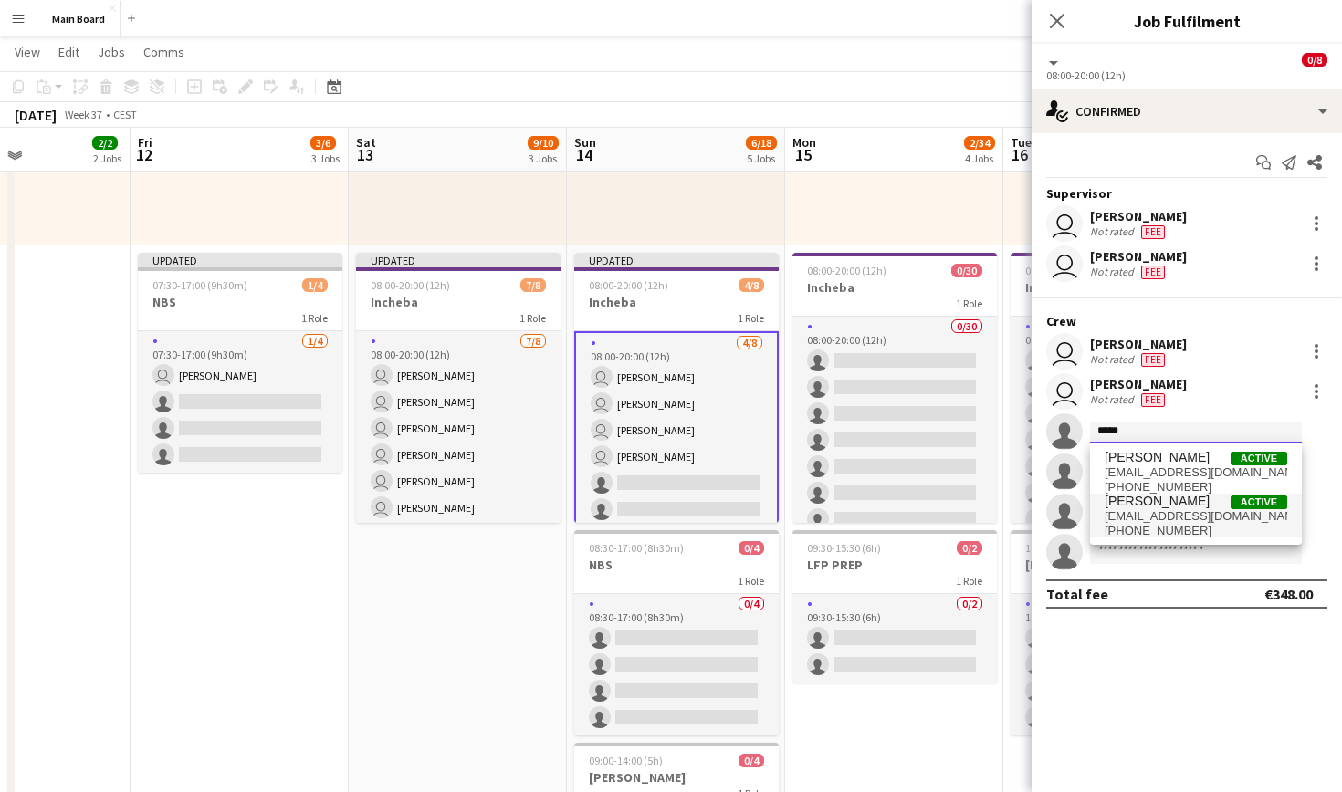
type input "*****"
click at [1182, 512] on span "[EMAIL_ADDRESS][DOMAIN_NAME]" at bounding box center [1196, 516] width 183 height 15
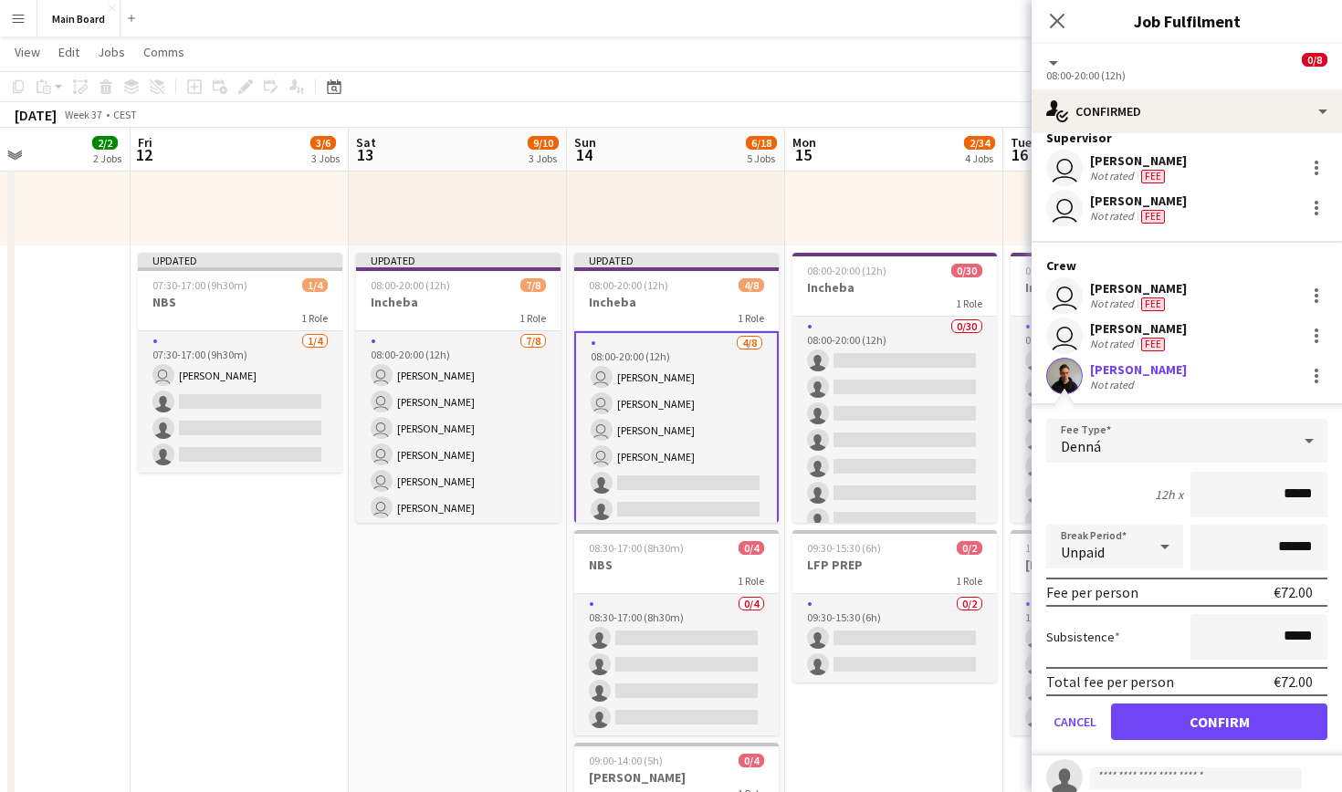
scroll to position [65, 0]
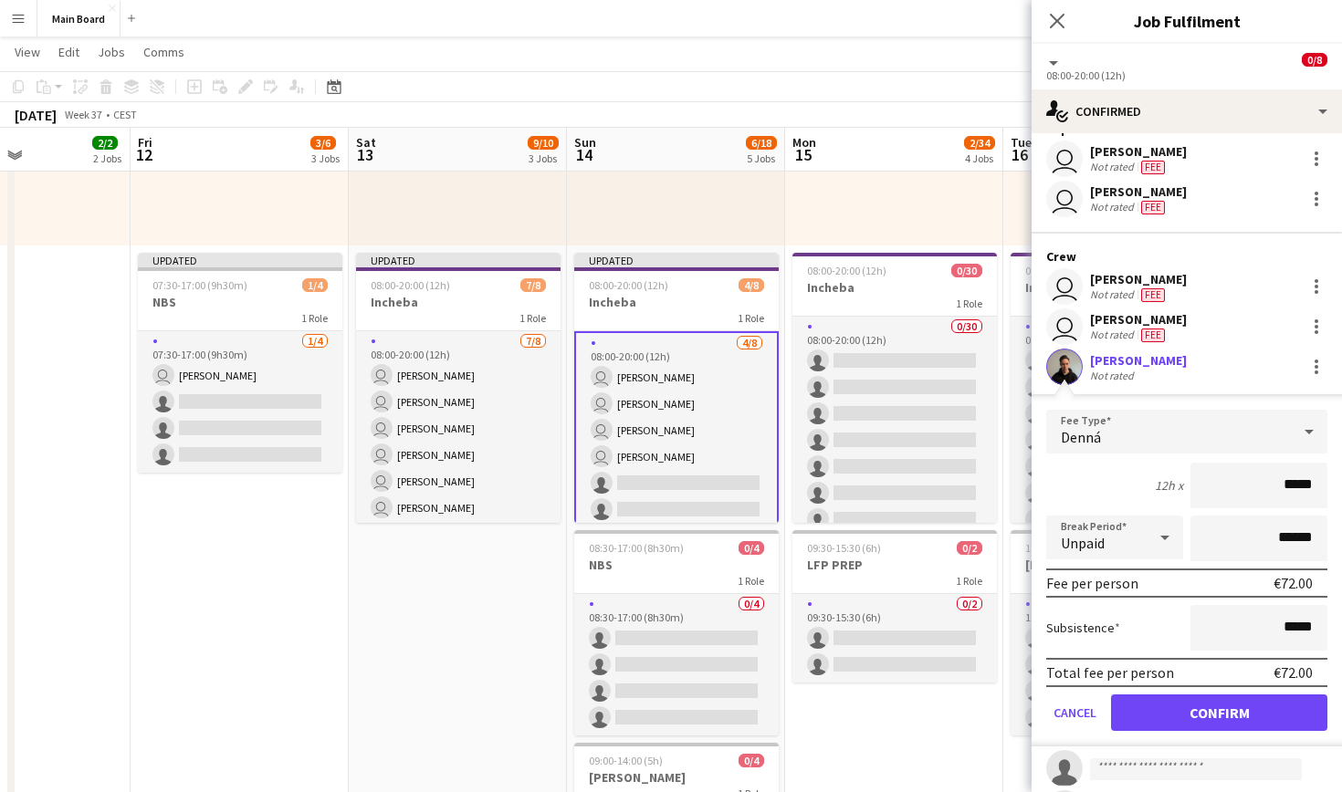
click at [1228, 709] on button "Confirm" at bounding box center [1219, 713] width 216 height 37
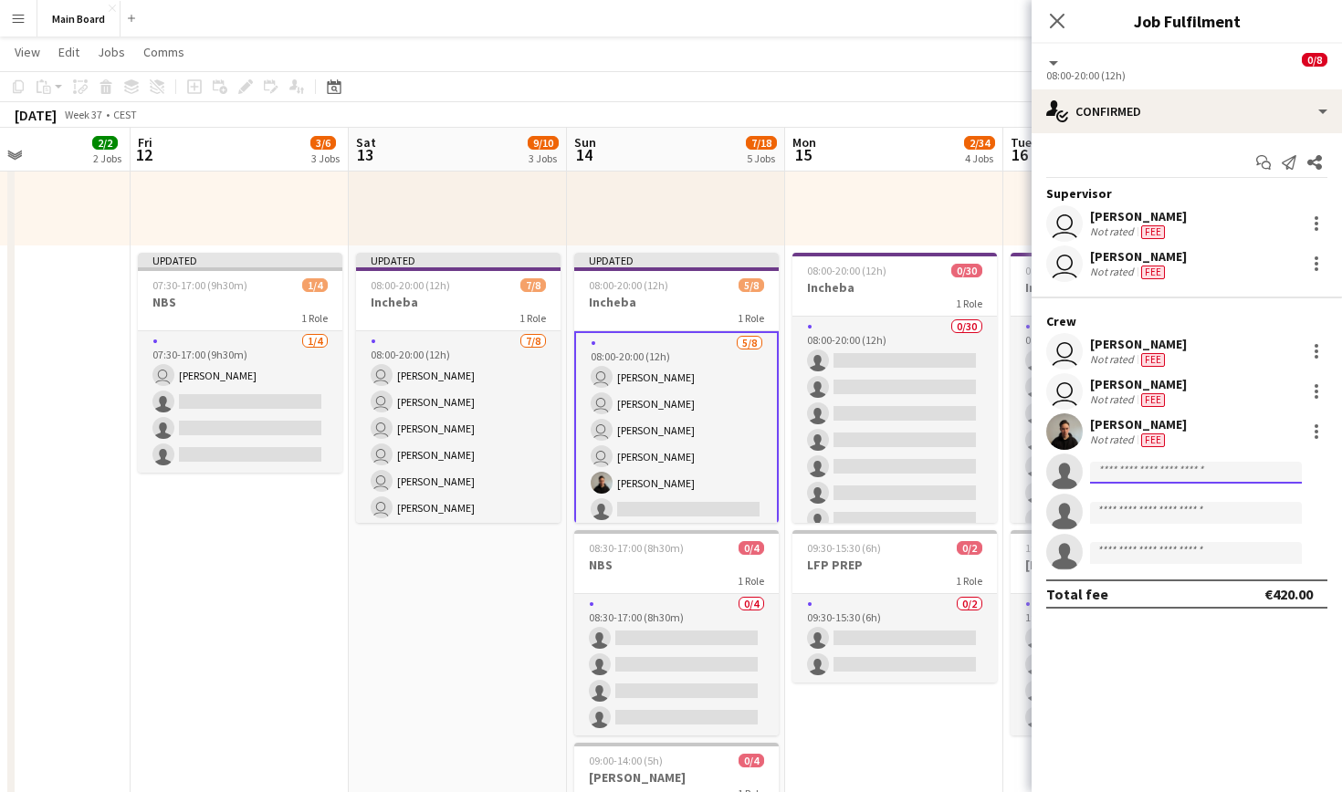
click at [1196, 471] on input at bounding box center [1196, 473] width 212 height 22
type input "*"
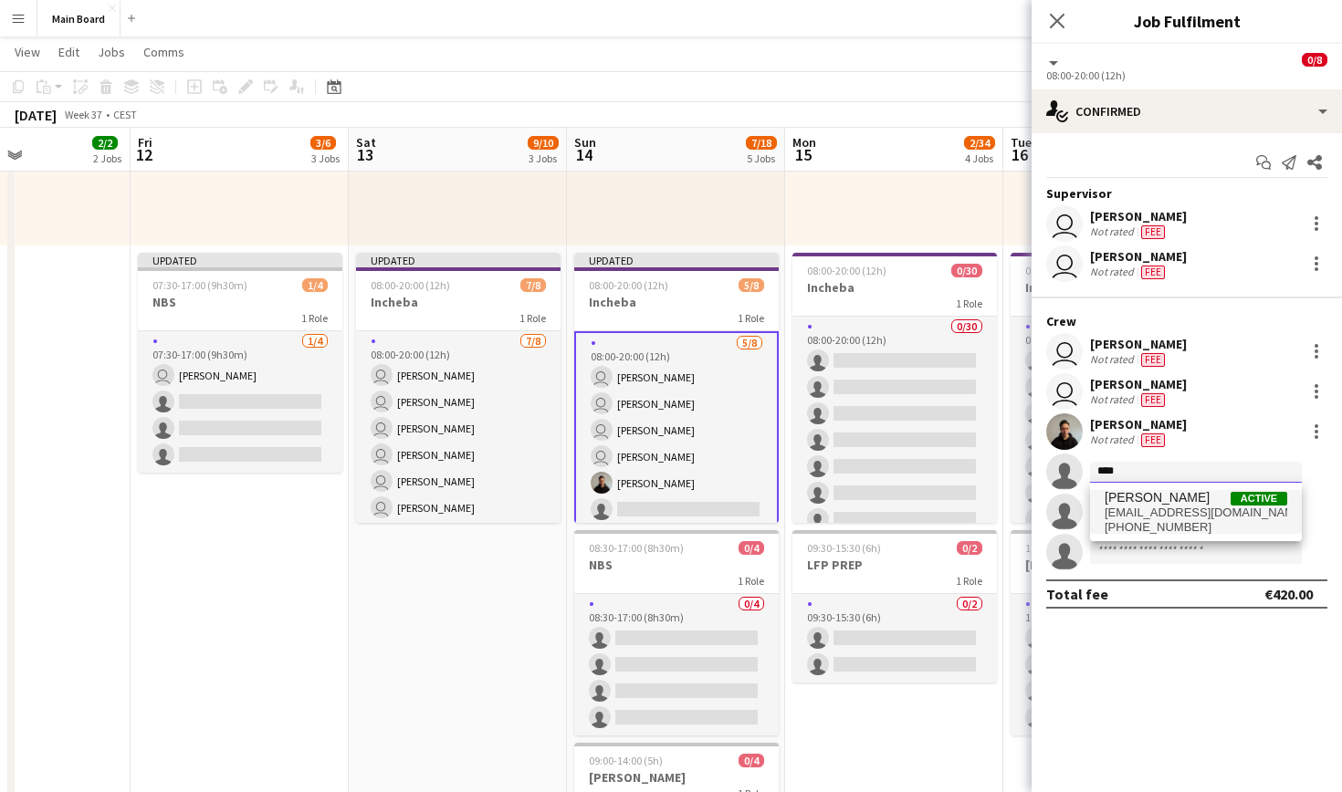
type input "****"
click at [1193, 493] on span "[PERSON_NAME]" at bounding box center [1157, 498] width 105 height 16
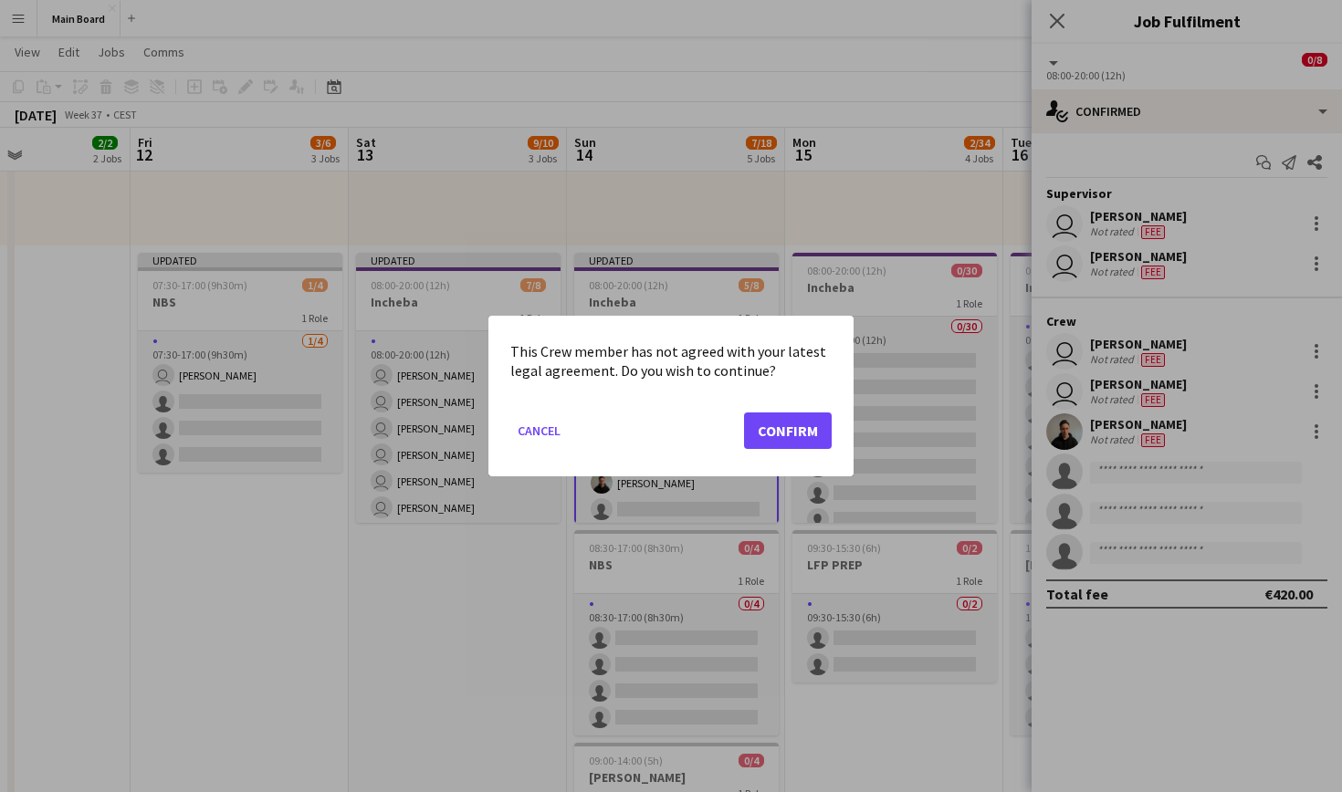
click at [760, 431] on button "Confirm" at bounding box center [788, 431] width 88 height 37
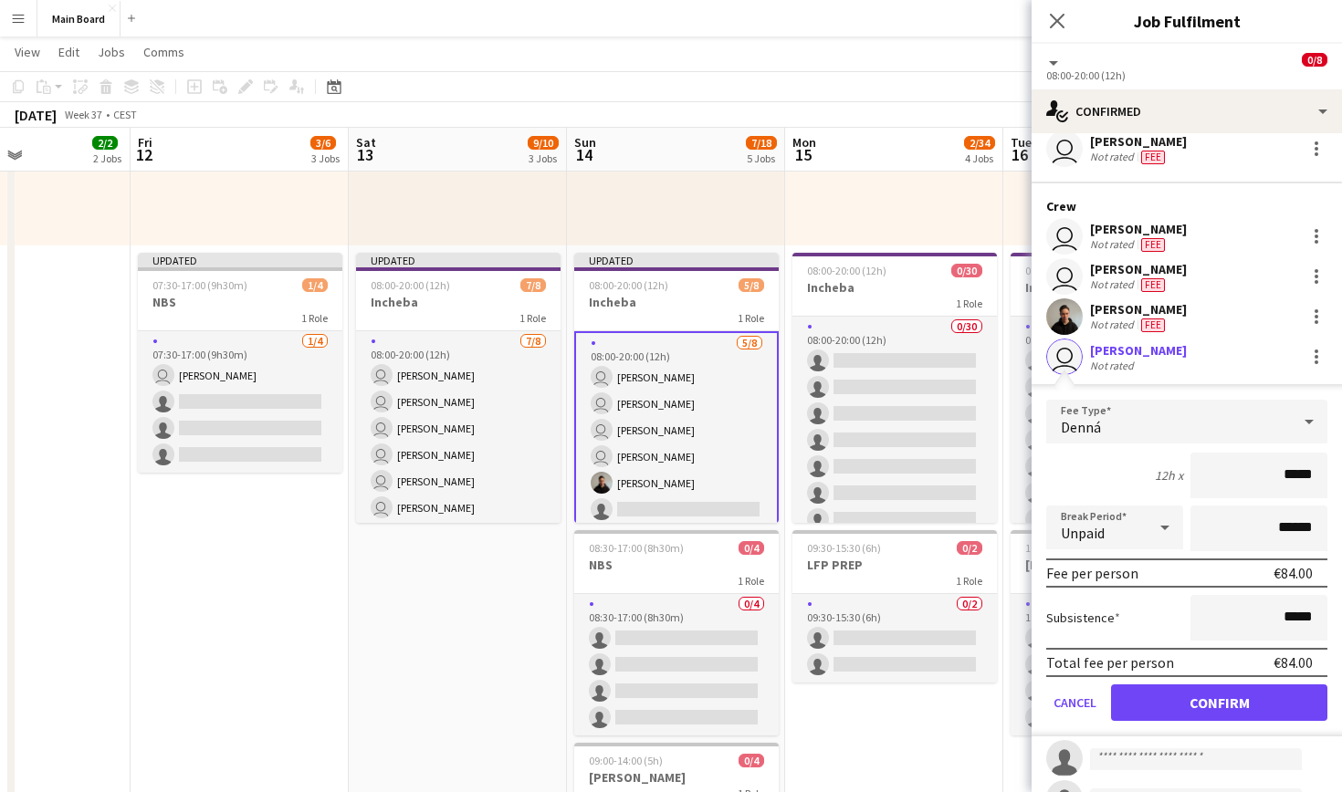
scroll to position [117, 0]
click at [1210, 703] on button "Confirm" at bounding box center [1219, 701] width 216 height 37
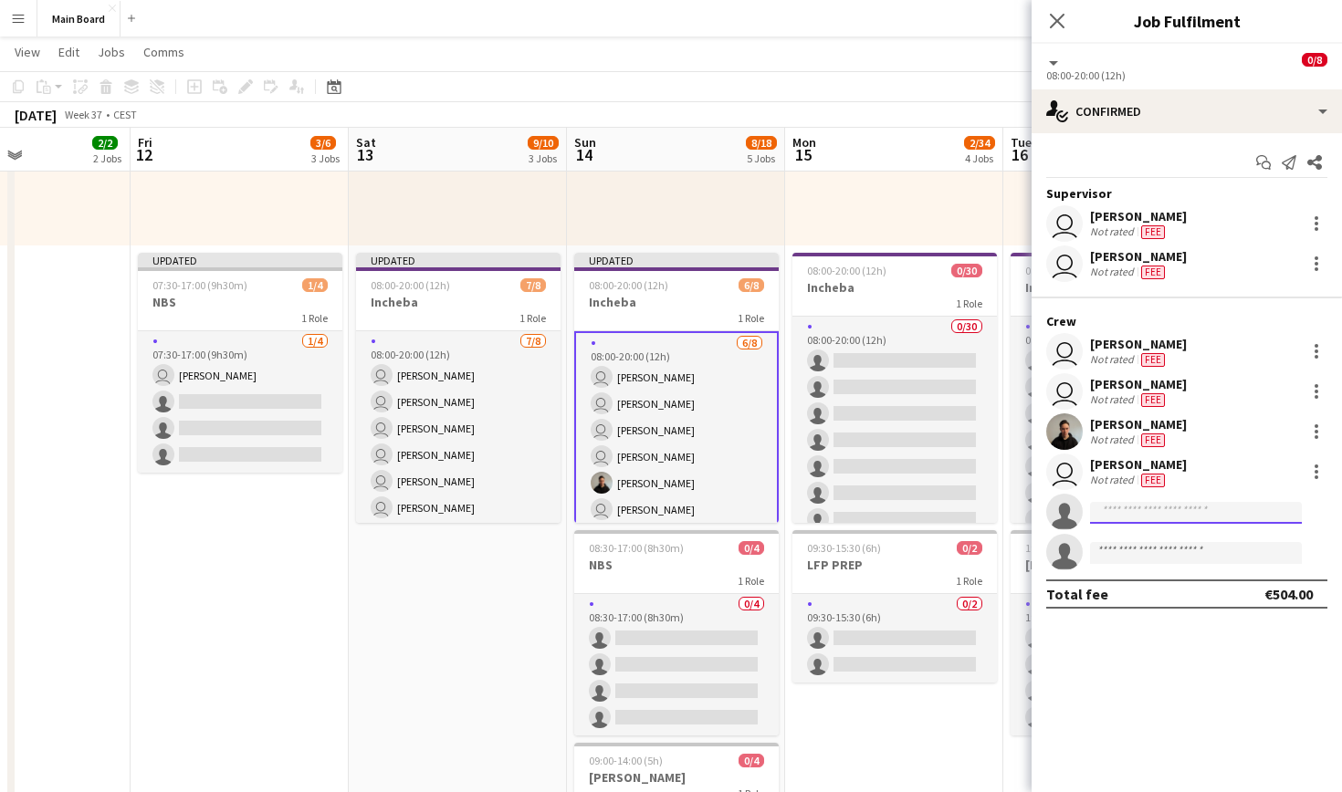
click at [1162, 509] on input at bounding box center [1196, 513] width 212 height 22
type input "****"
click at [1182, 537] on span "[PERSON_NAME]" at bounding box center [1157, 538] width 105 height 16
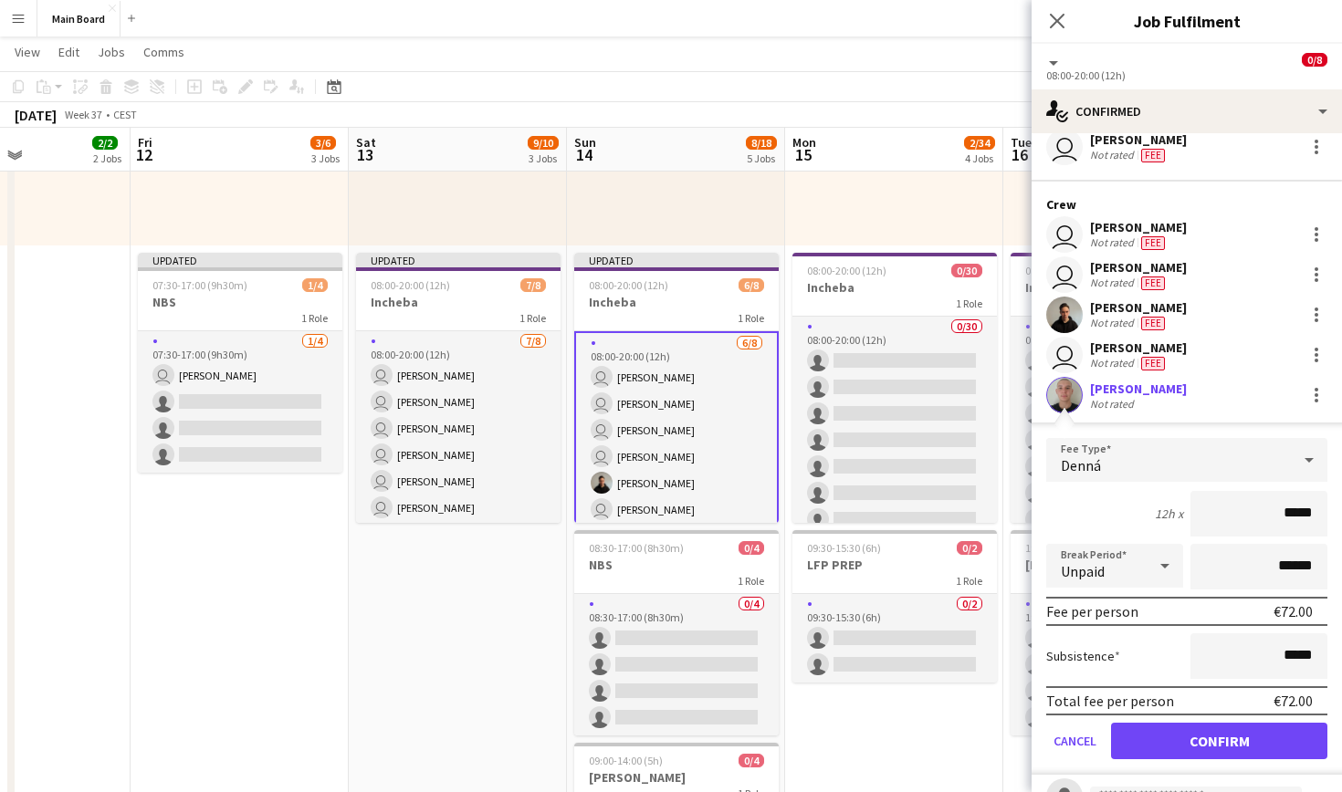
scroll to position [122, 0]
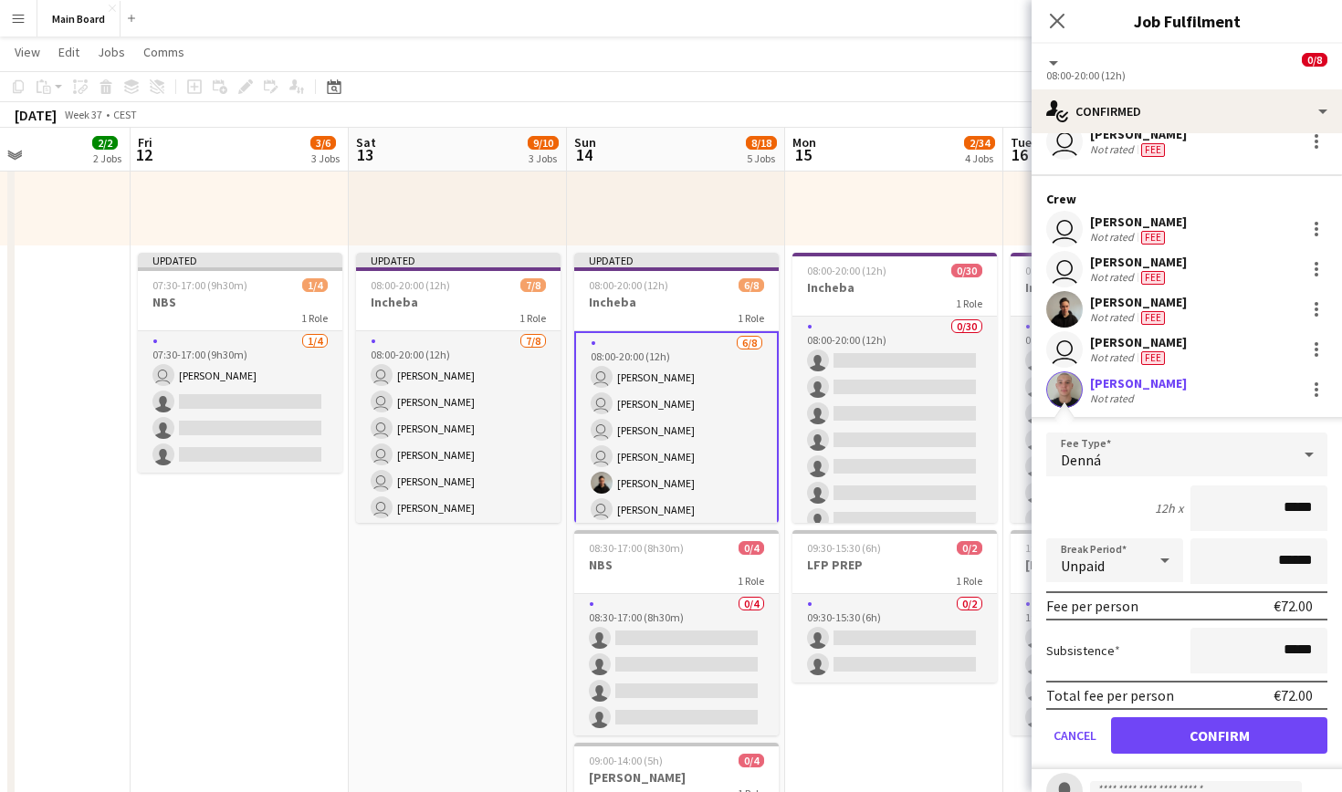
click at [1228, 737] on button "Confirm" at bounding box center [1219, 736] width 216 height 37
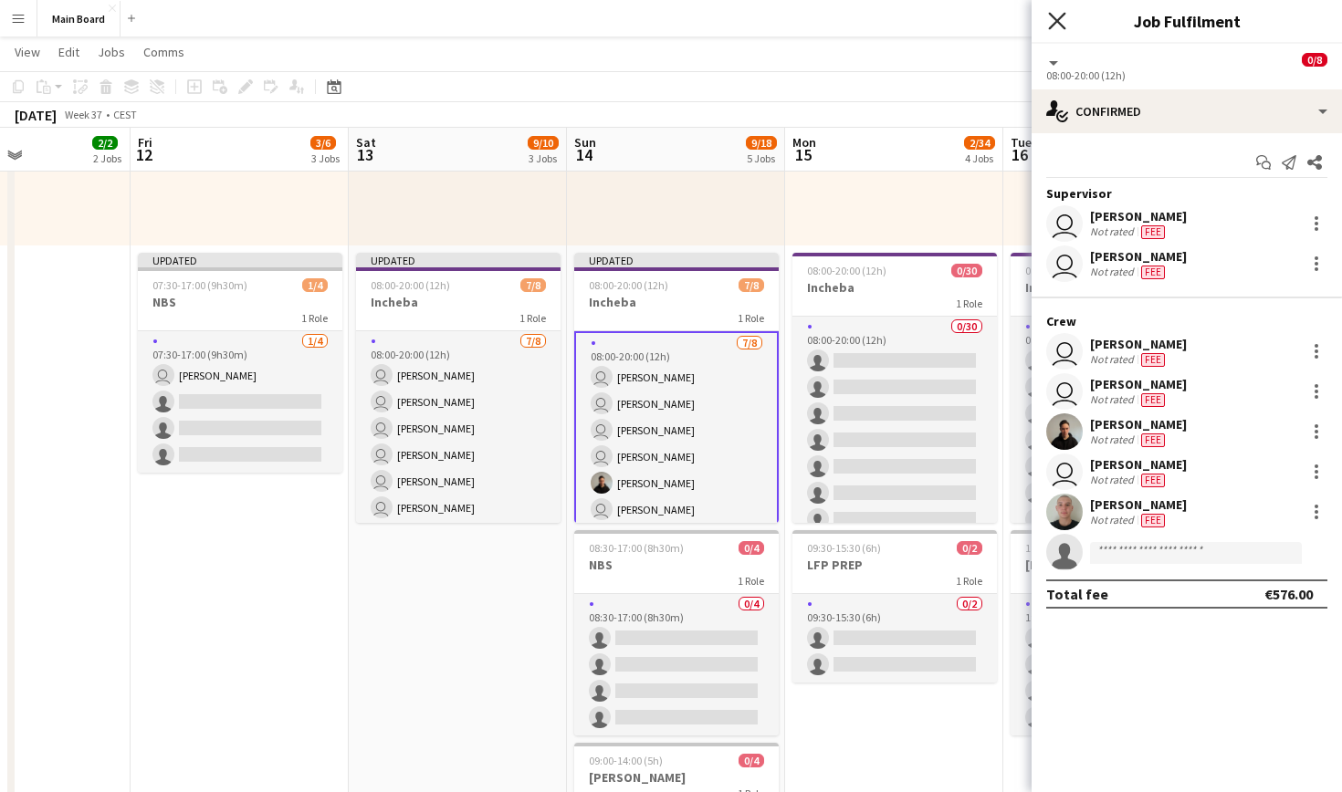
click at [1061, 16] on icon at bounding box center [1056, 20] width 17 height 17
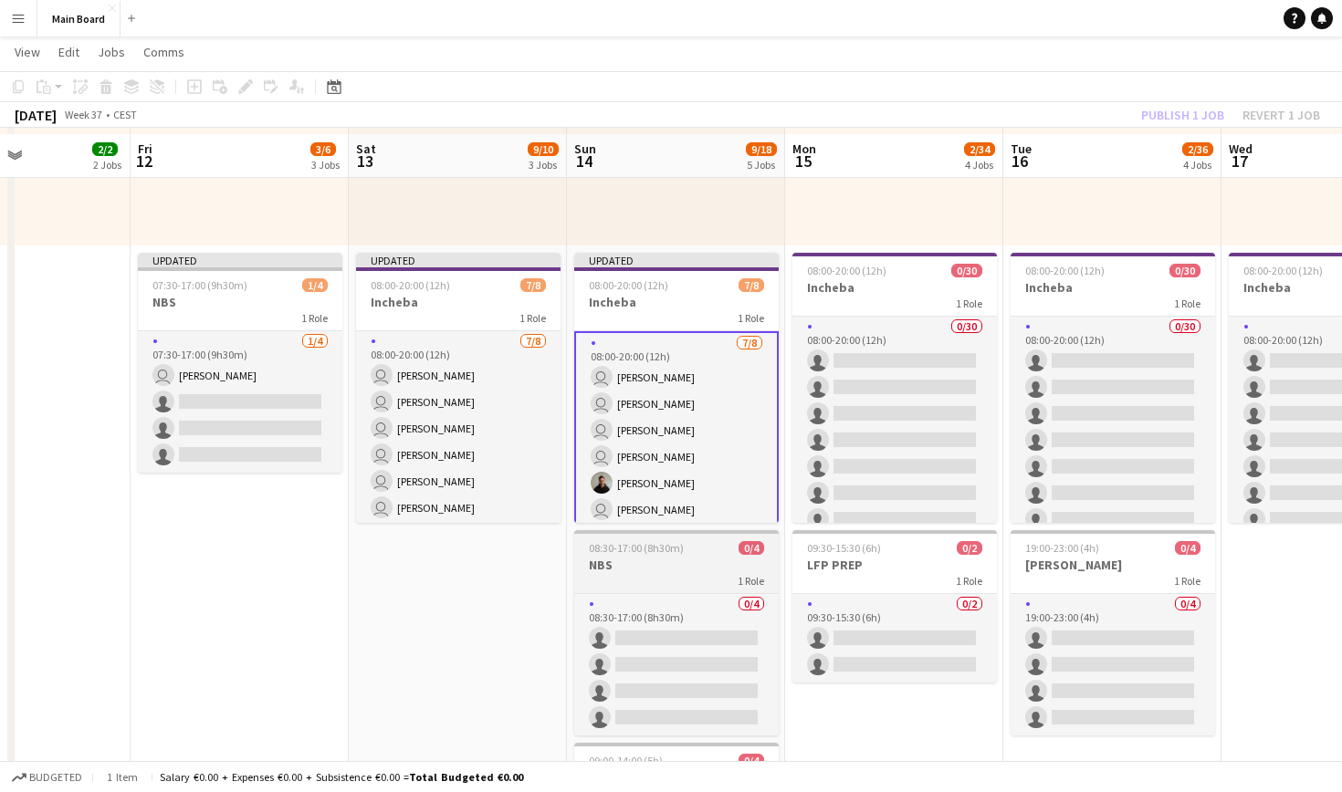
scroll to position [649, 0]
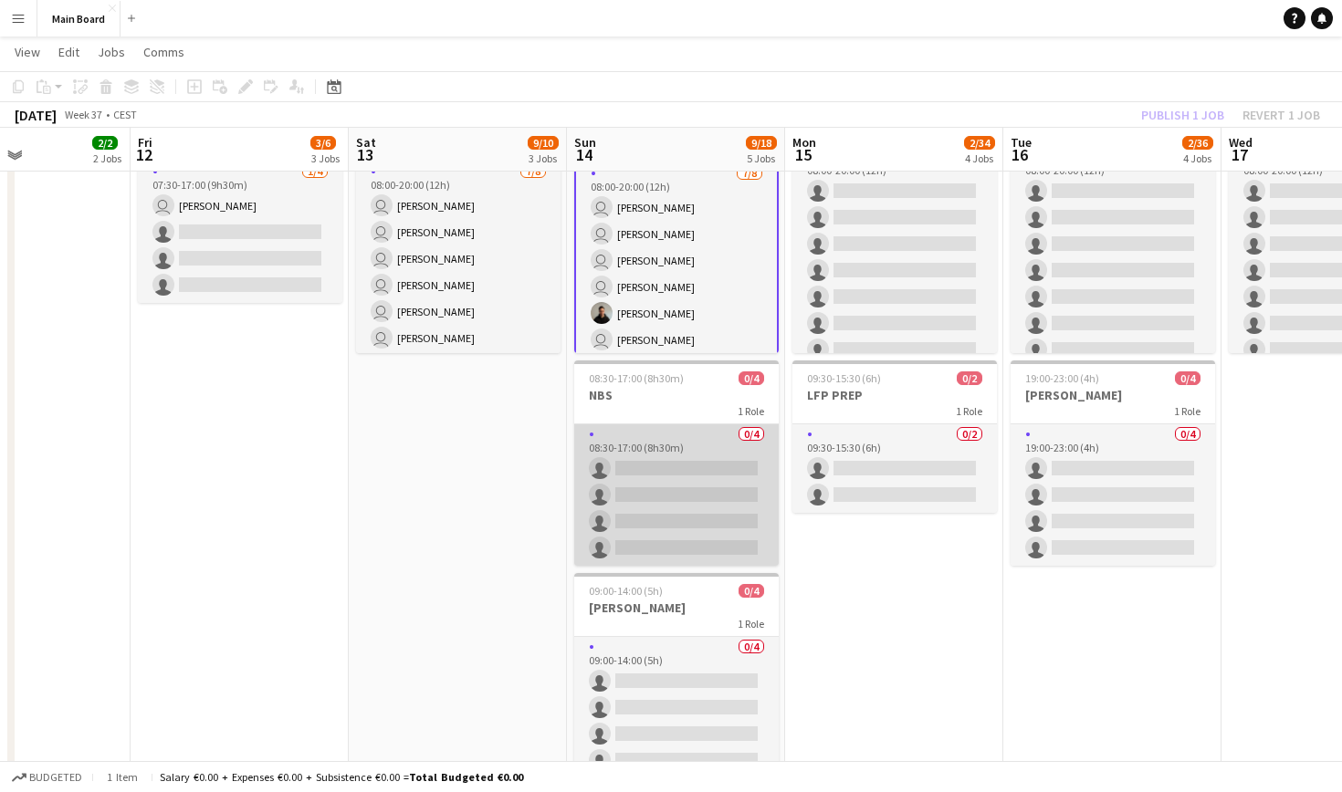
click at [670, 462] on app-card-role "0/4 08:30-17:00 (8h30m) single-neutral-actions single-neutral-actions single-ne…" at bounding box center [676, 496] width 204 height 142
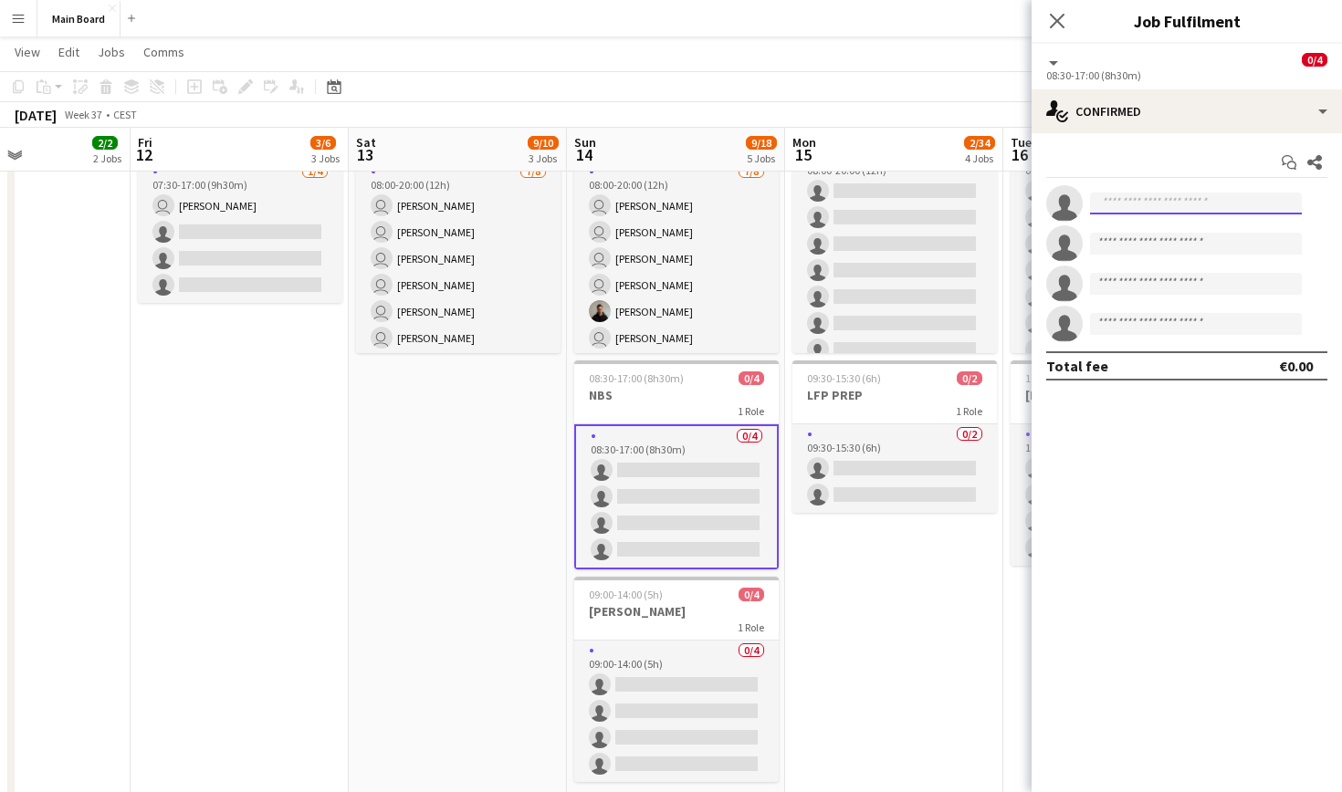
click at [1181, 204] on input at bounding box center [1196, 204] width 212 height 22
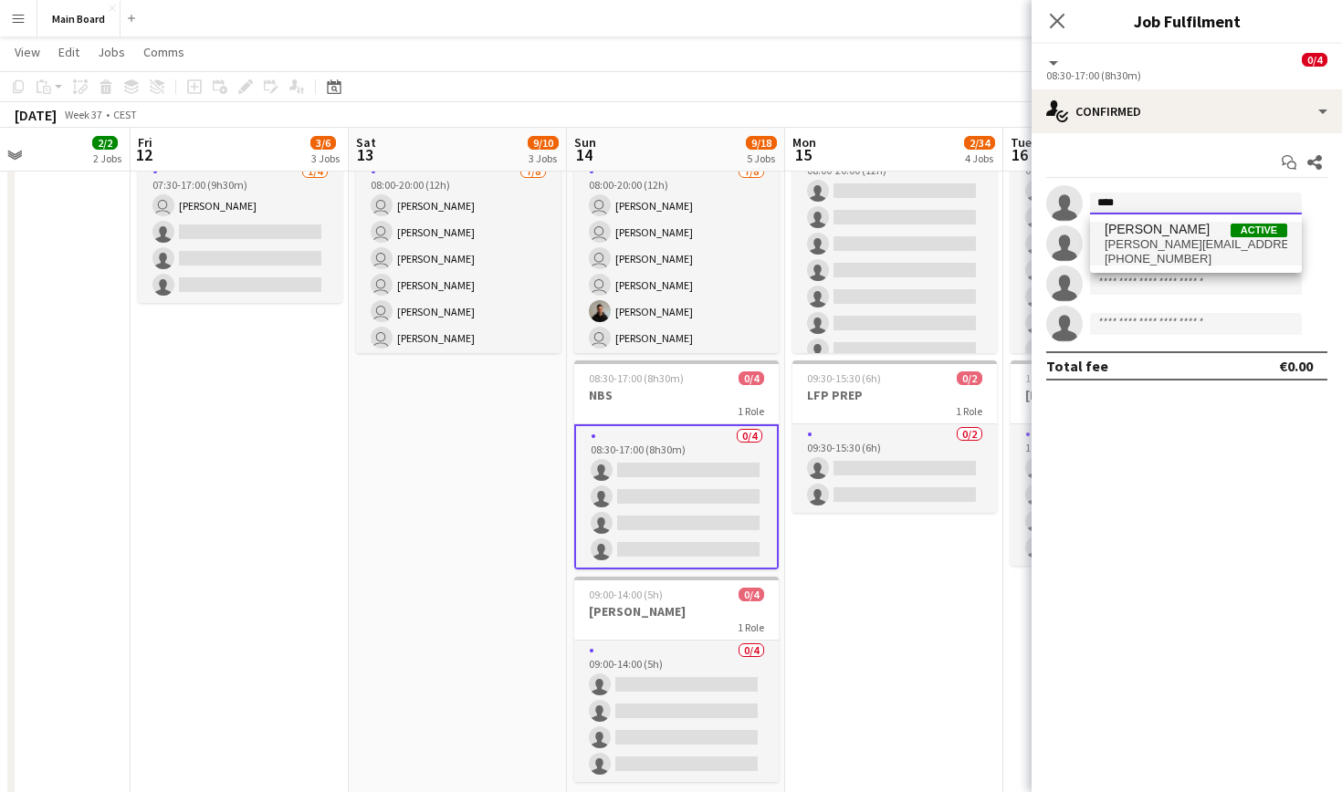
type input "****"
click at [1200, 234] on span "[PERSON_NAME] Active" at bounding box center [1196, 230] width 183 height 16
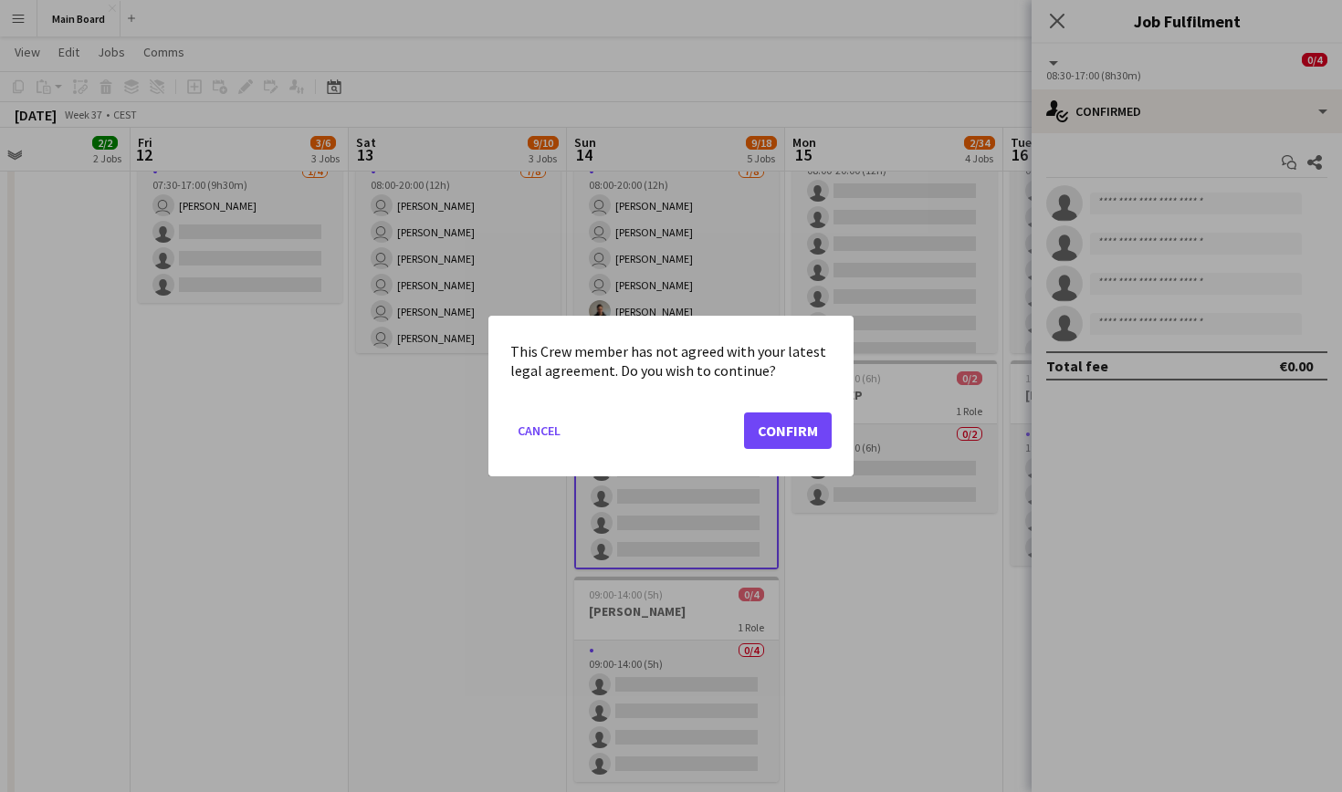
click at [809, 444] on button "Confirm" at bounding box center [788, 431] width 88 height 37
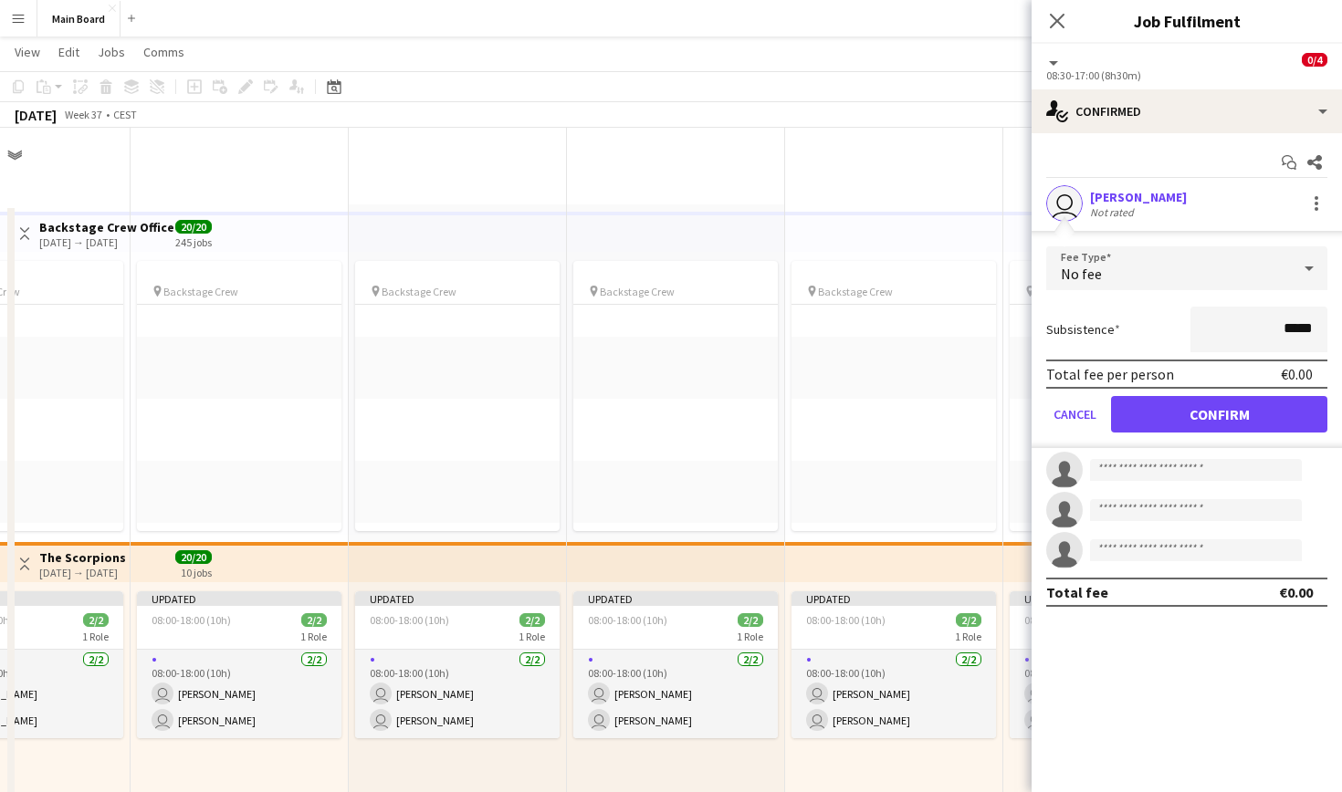
scroll to position [790, 0]
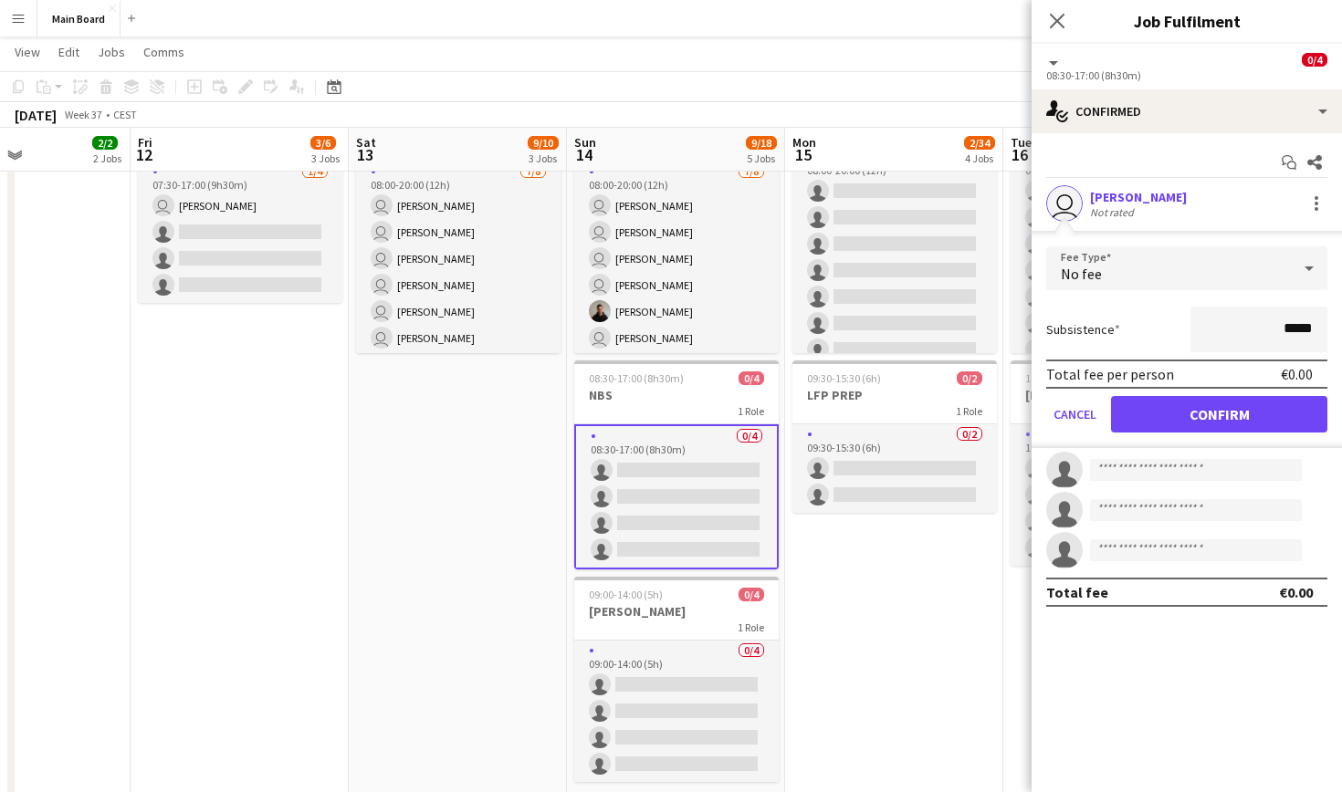
click at [1147, 139] on div "Start chat Share user Michal Džatko Not rated Fee Type No fee Subsistence *****…" at bounding box center [1187, 377] width 310 height 488
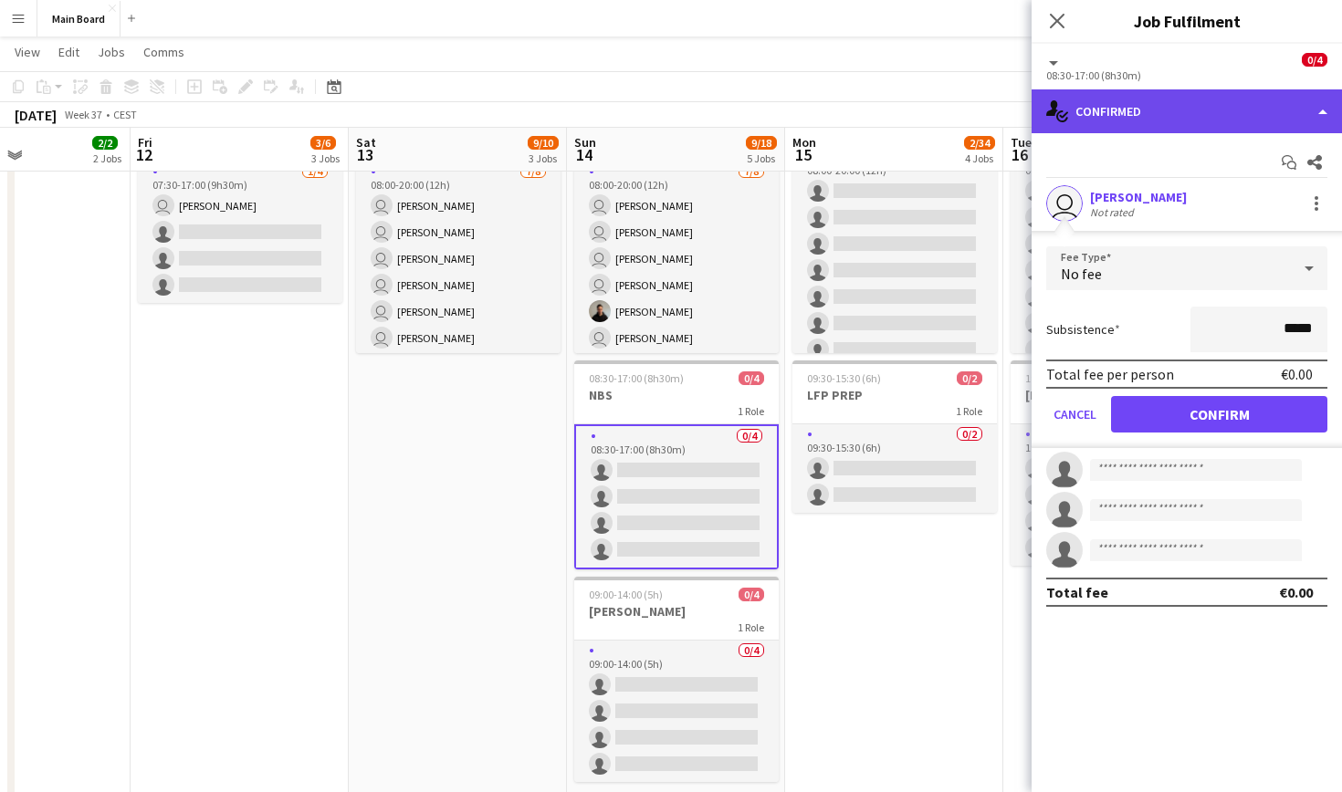
click at [1138, 110] on div "single-neutral-actions-check-2 Confirmed" at bounding box center [1187, 111] width 310 height 44
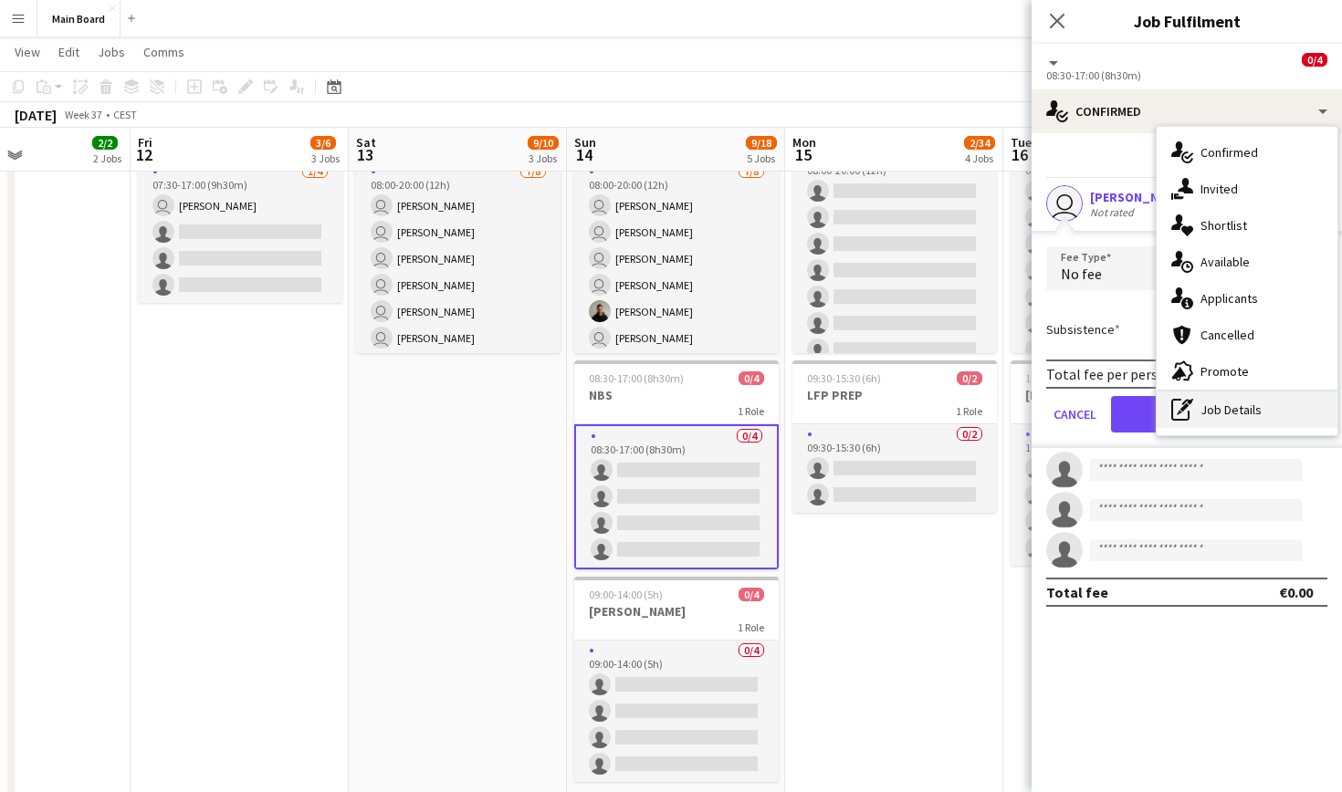
click at [1225, 416] on div "pen-write Job Details" at bounding box center [1247, 410] width 181 height 37
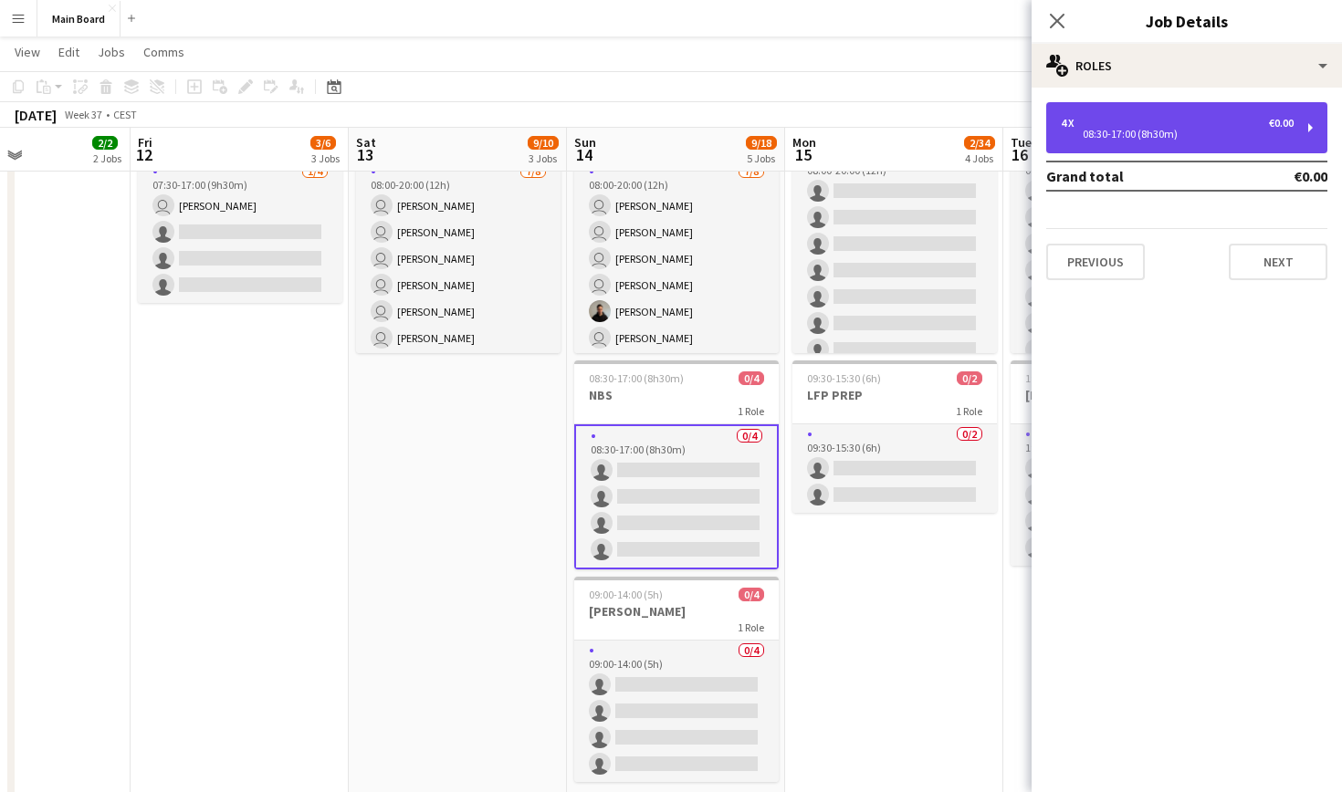
click at [1107, 114] on div "4 x €0.00 08:30-17:00 (8h30m)" at bounding box center [1186, 127] width 281 height 51
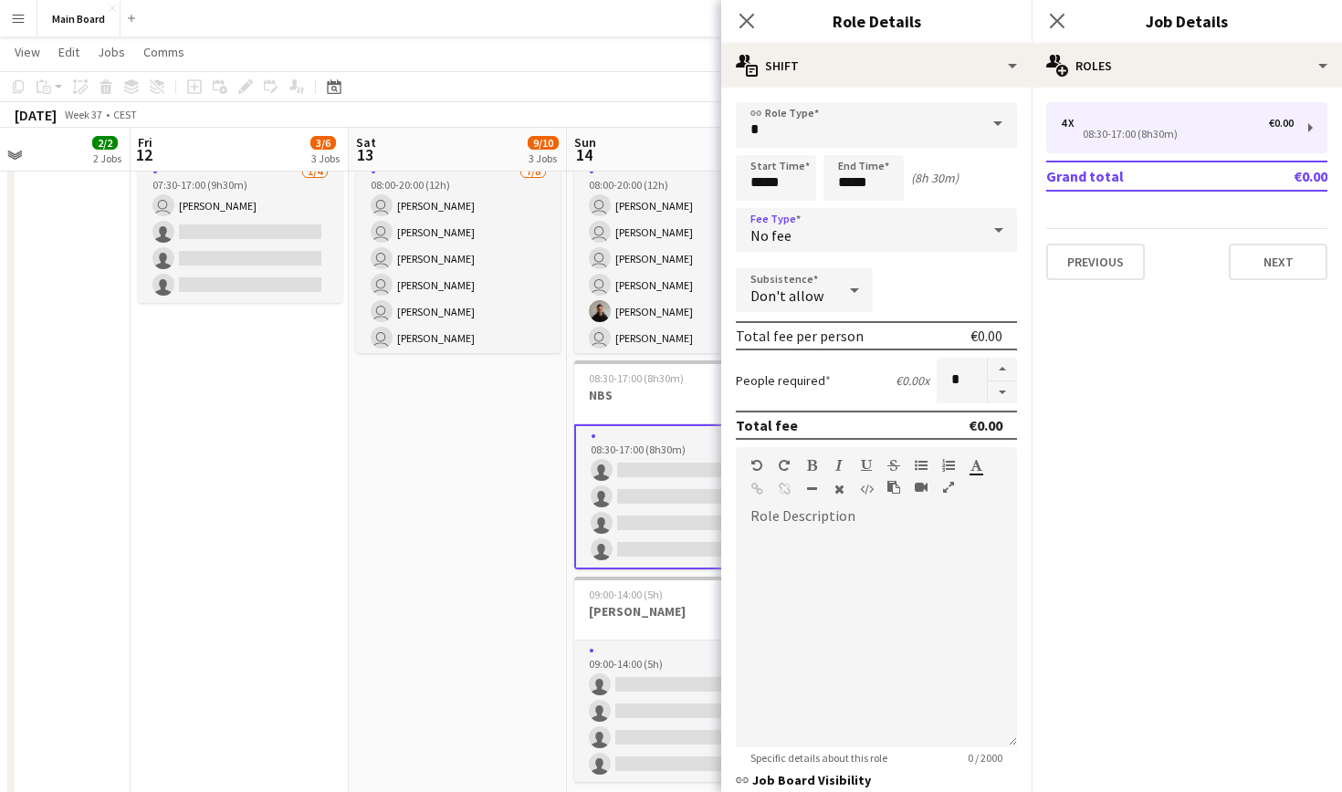
click at [811, 231] on div "No fee" at bounding box center [858, 230] width 245 height 44
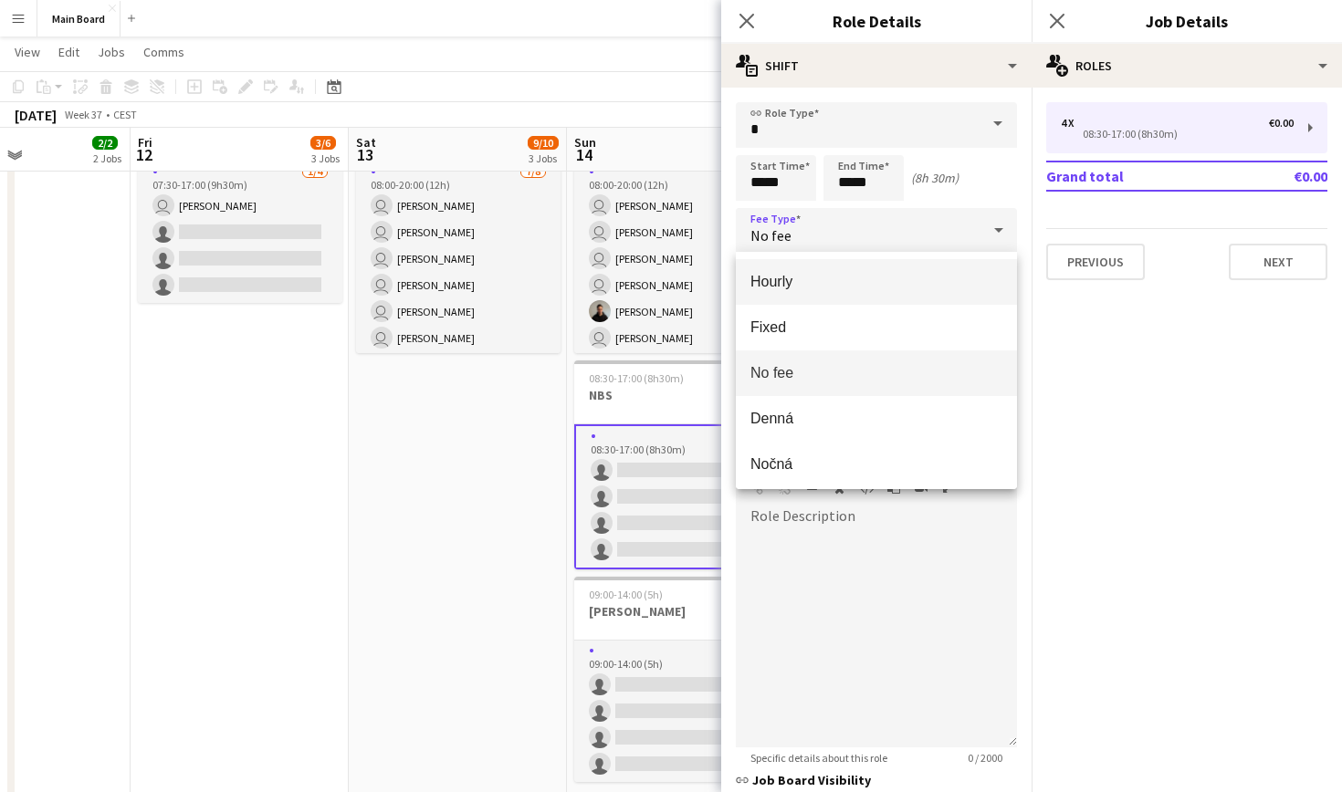
click at [810, 294] on mat-option "Hourly" at bounding box center [876, 282] width 281 height 46
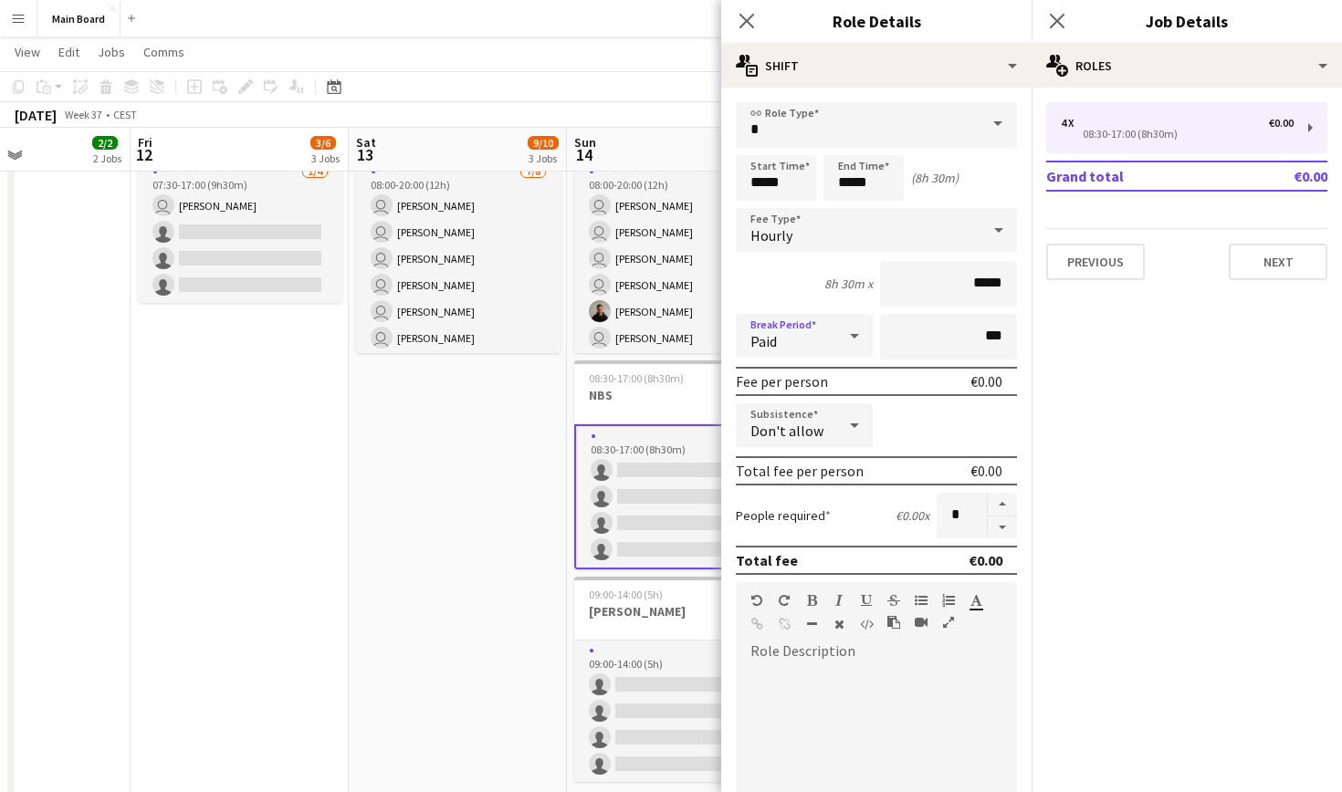
click at [849, 347] on icon at bounding box center [855, 336] width 22 height 37
click at [827, 446] on mat-option "Unpaid" at bounding box center [804, 434] width 137 height 46
click at [748, 23] on icon at bounding box center [746, 20] width 17 height 17
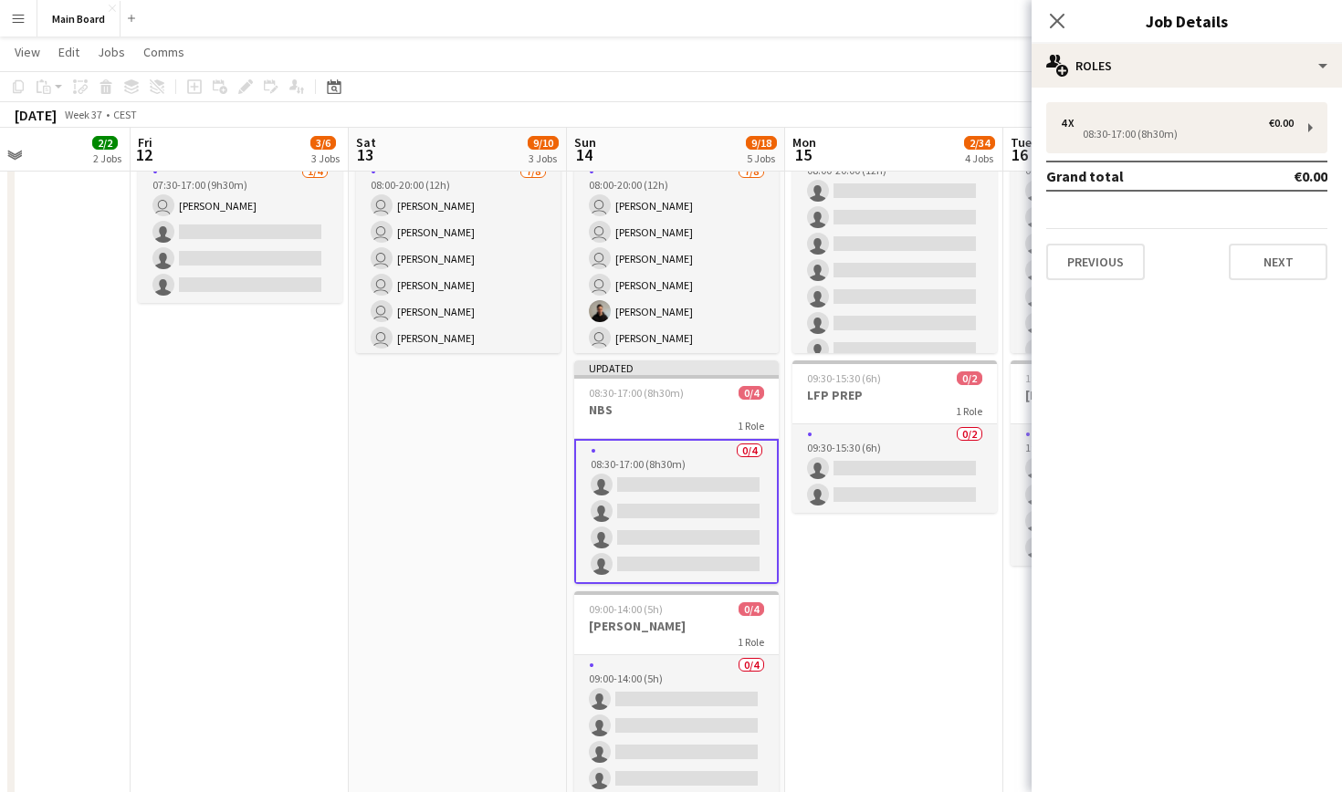
click at [715, 458] on app-card-role "0/4 08:30-17:00 (8h30m) single-neutral-actions single-neutral-actions single-ne…" at bounding box center [676, 511] width 204 height 145
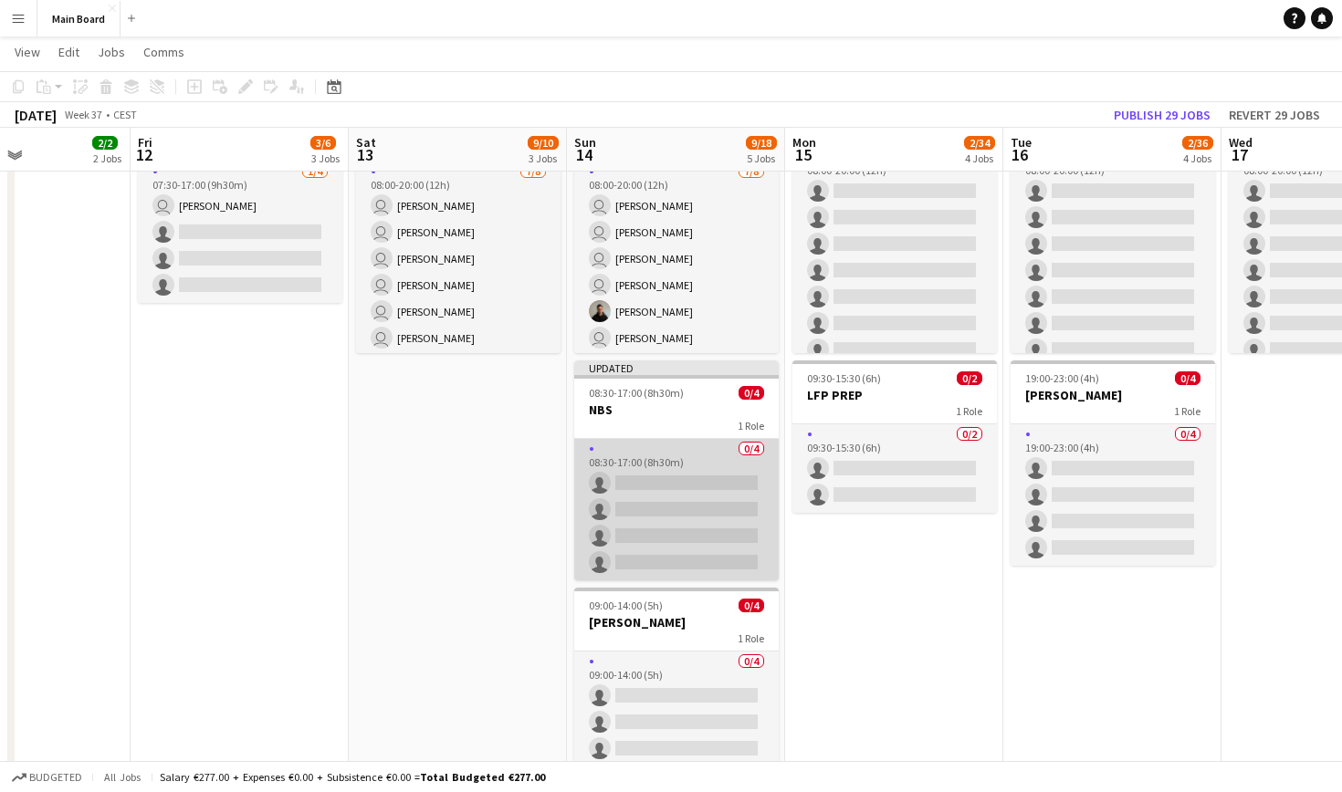
click at [715, 458] on app-card-role "0/4 08:30-17:00 (8h30m) single-neutral-actions single-neutral-actions single-ne…" at bounding box center [676, 510] width 204 height 142
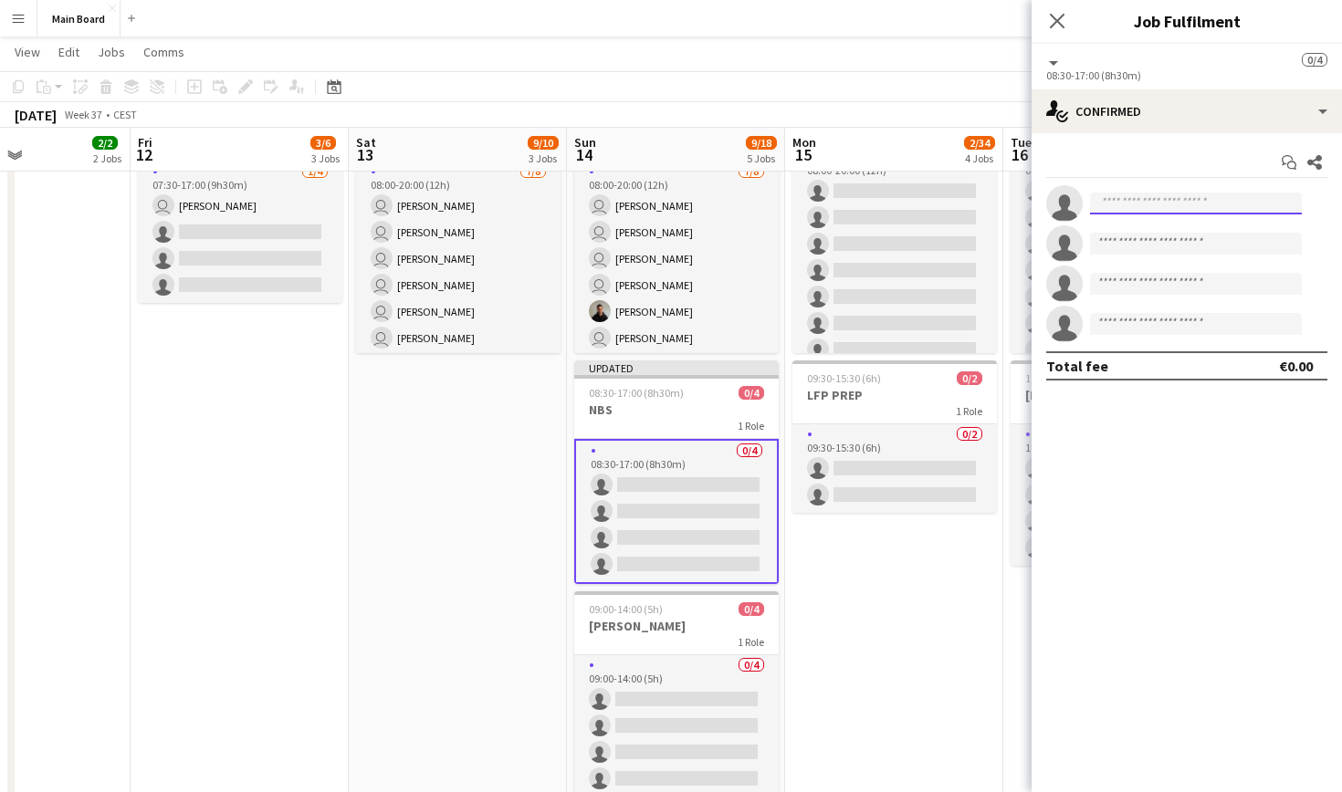
click at [1156, 204] on input at bounding box center [1196, 204] width 212 height 22
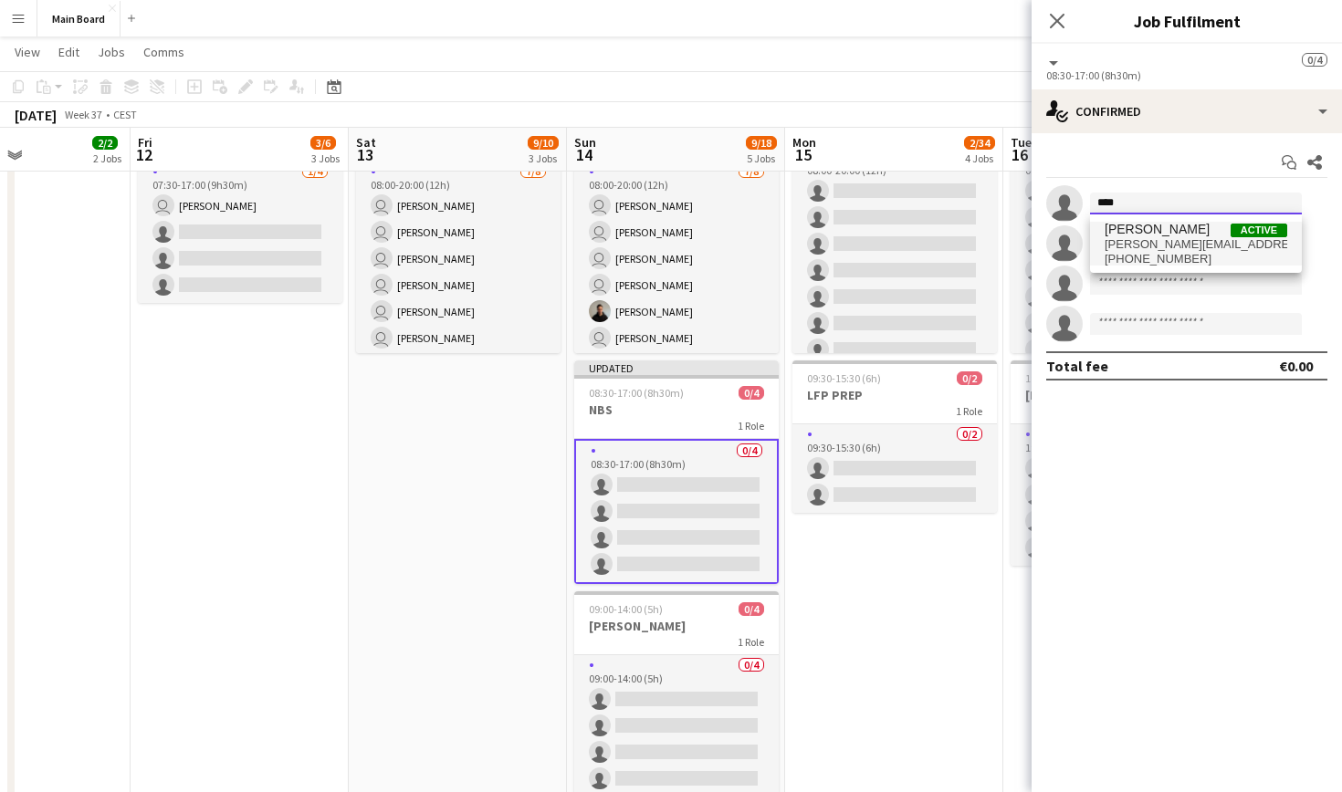
type input "****"
click at [1169, 246] on span "[PERSON_NAME][EMAIL_ADDRESS][PERSON_NAME][DOMAIN_NAME]" at bounding box center [1196, 244] width 183 height 15
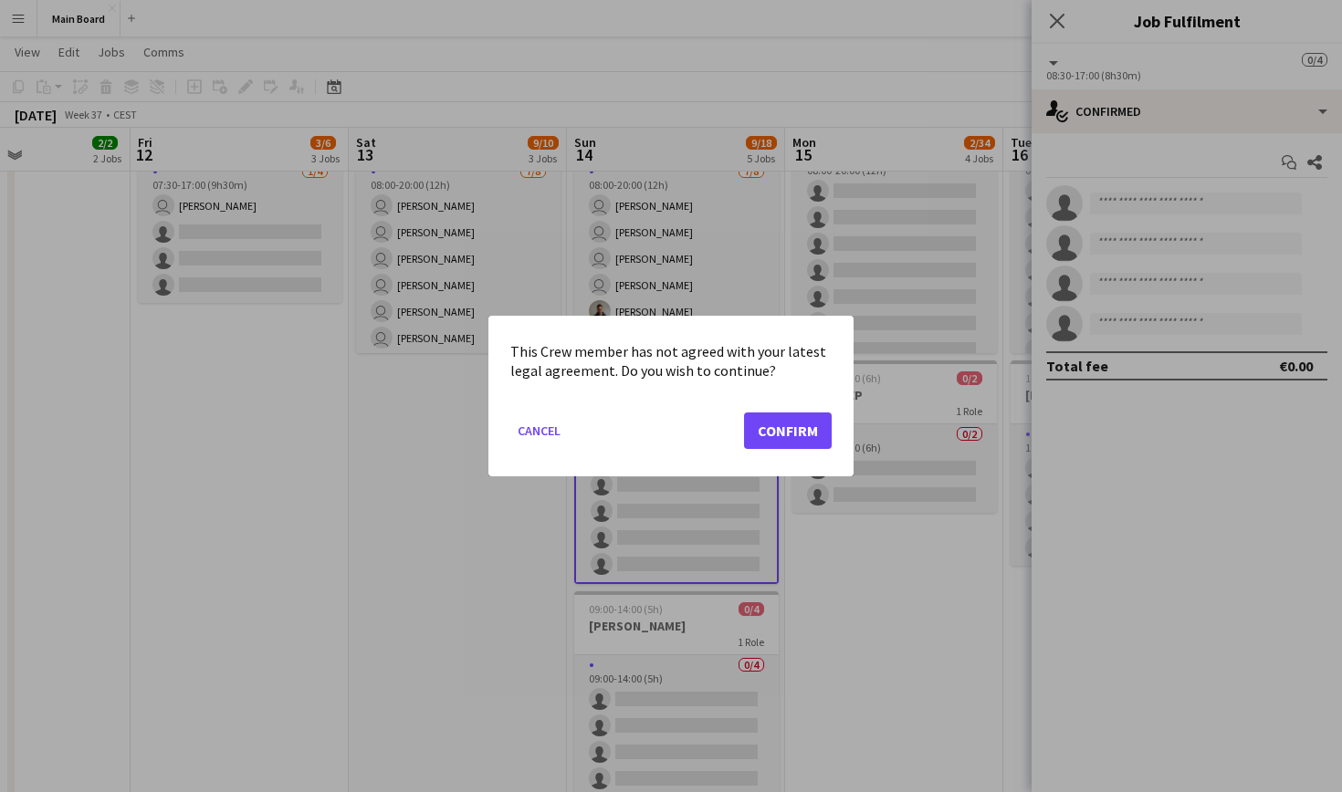
click at [800, 430] on button "Confirm" at bounding box center [788, 431] width 88 height 37
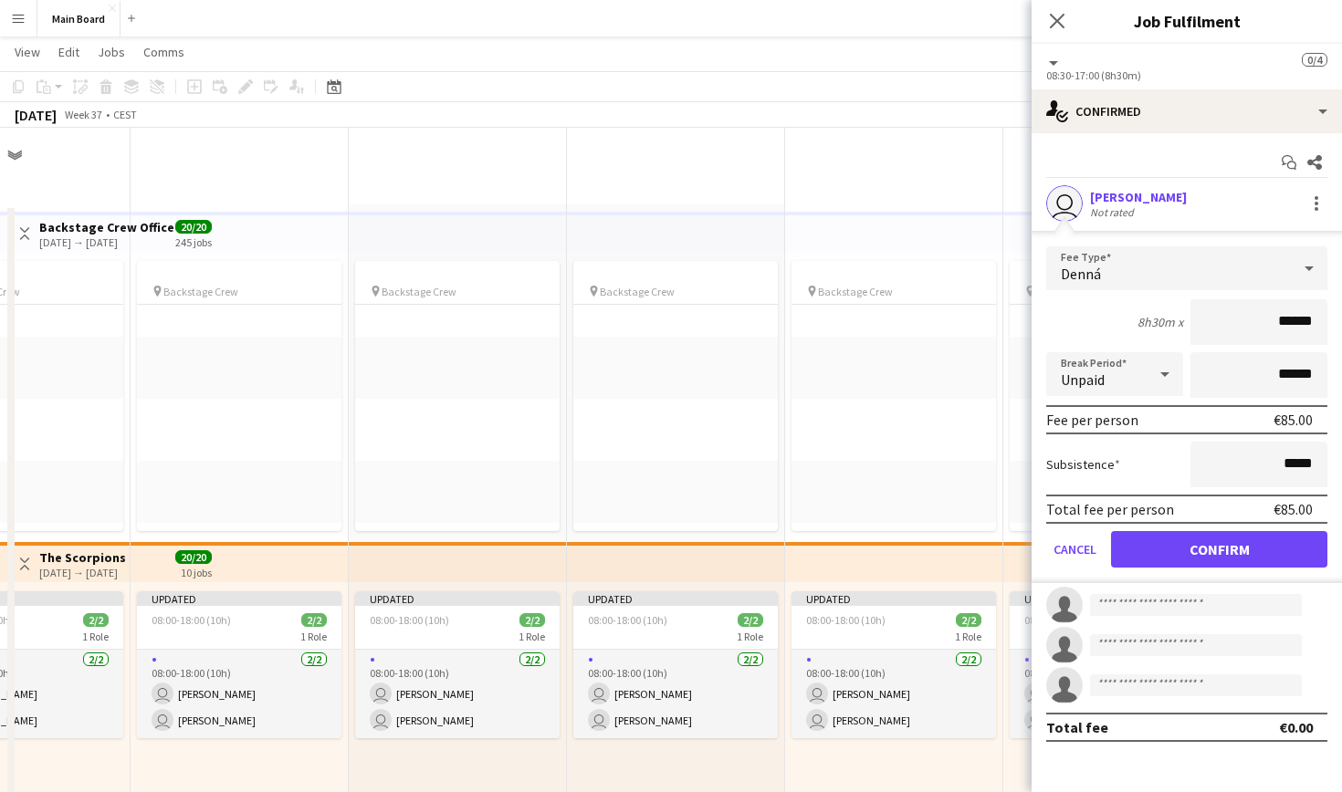
scroll to position [790, 0]
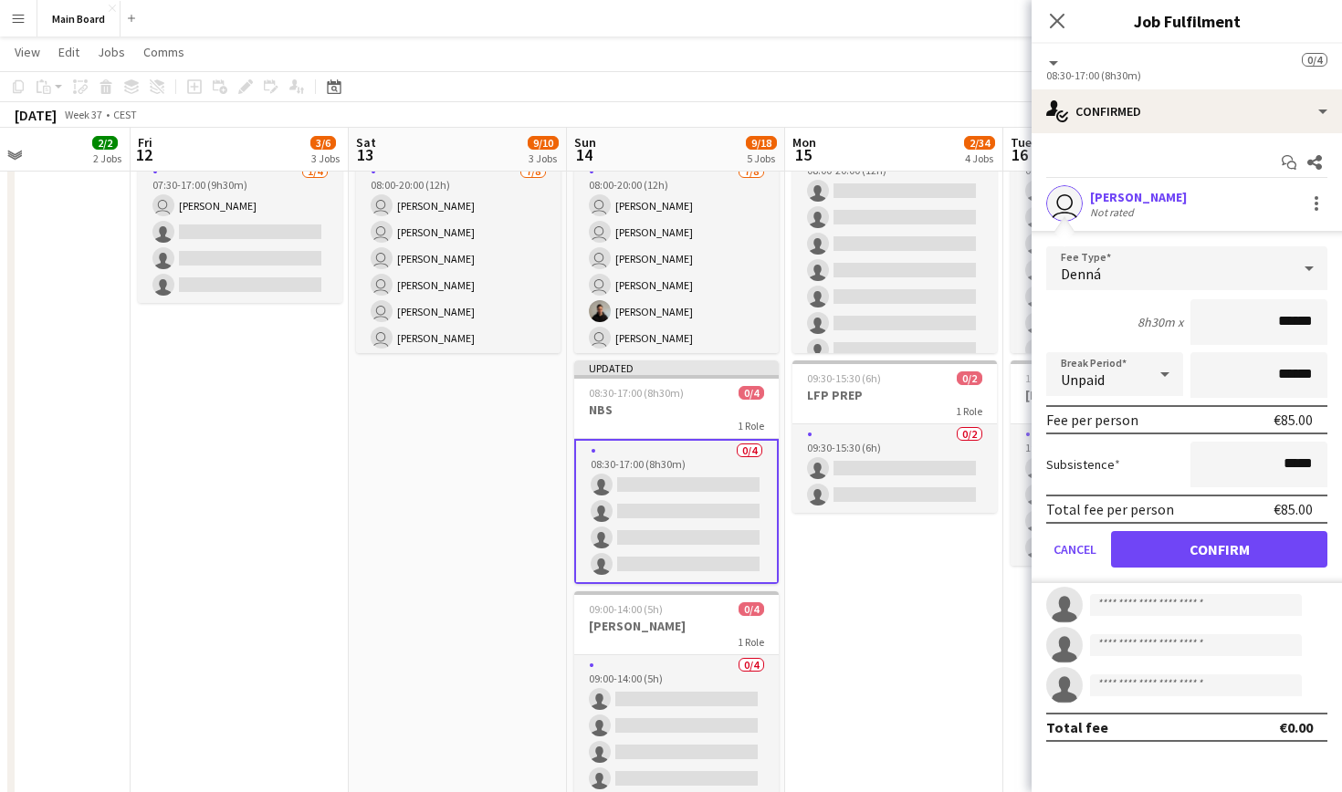
click at [1204, 551] on button "Confirm" at bounding box center [1219, 549] width 216 height 37
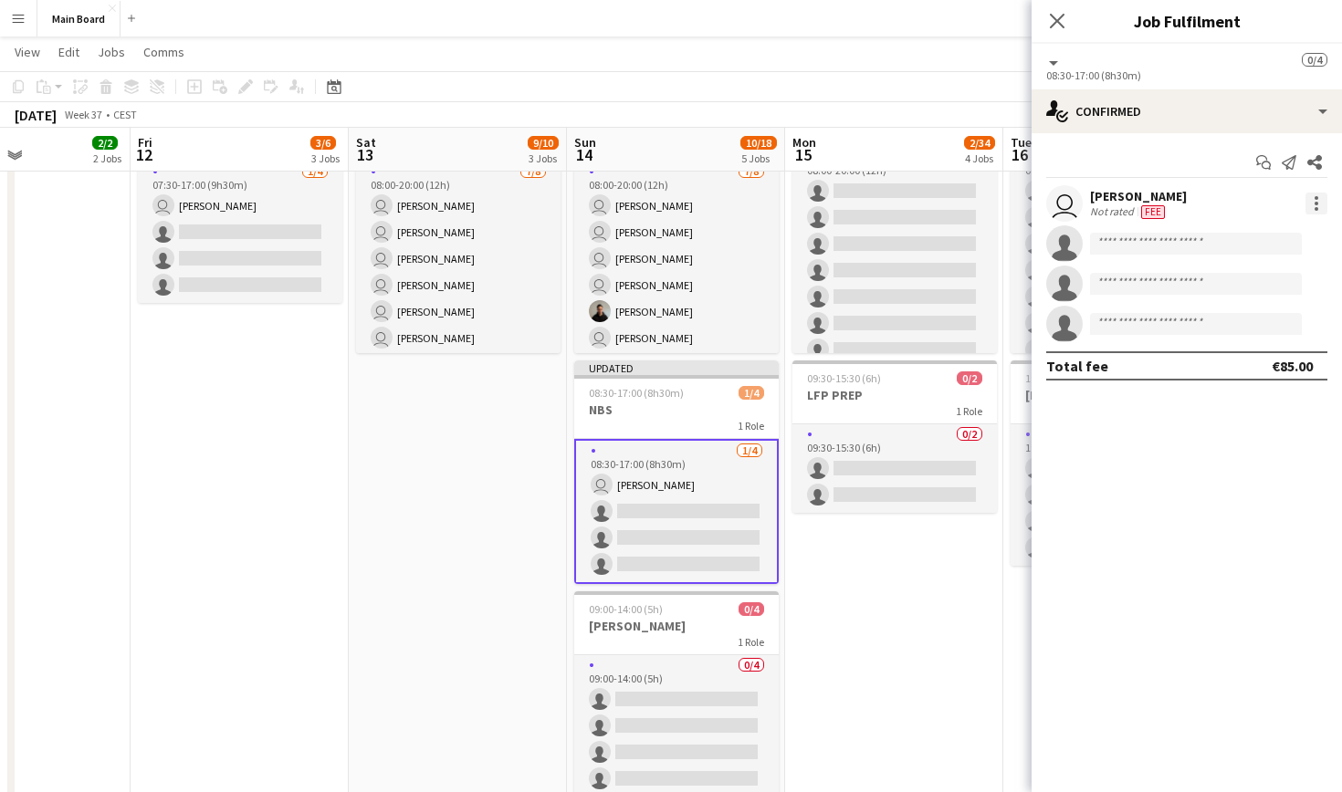
click at [1317, 194] on div at bounding box center [1316, 204] width 22 height 22
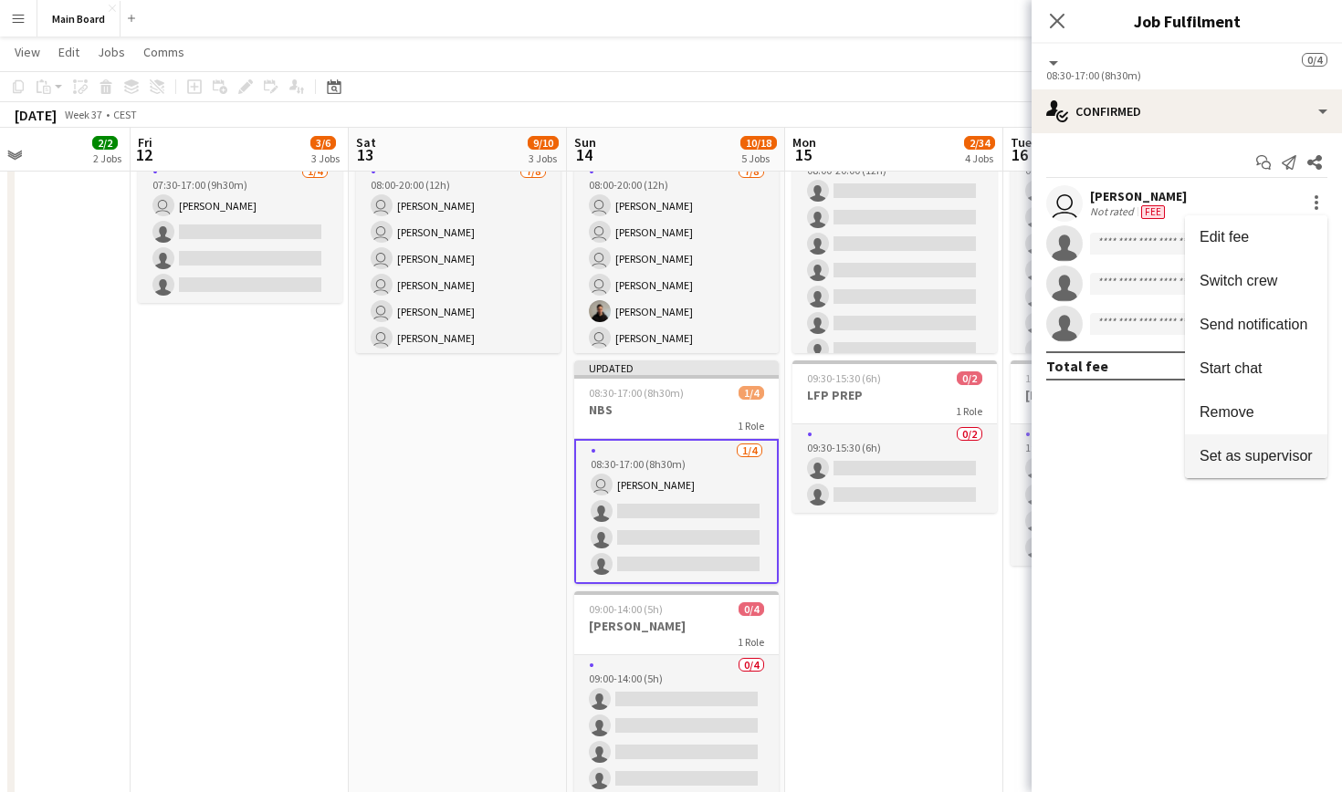
click at [1276, 462] on span "Set as supervisor" at bounding box center [1256, 456] width 113 height 16
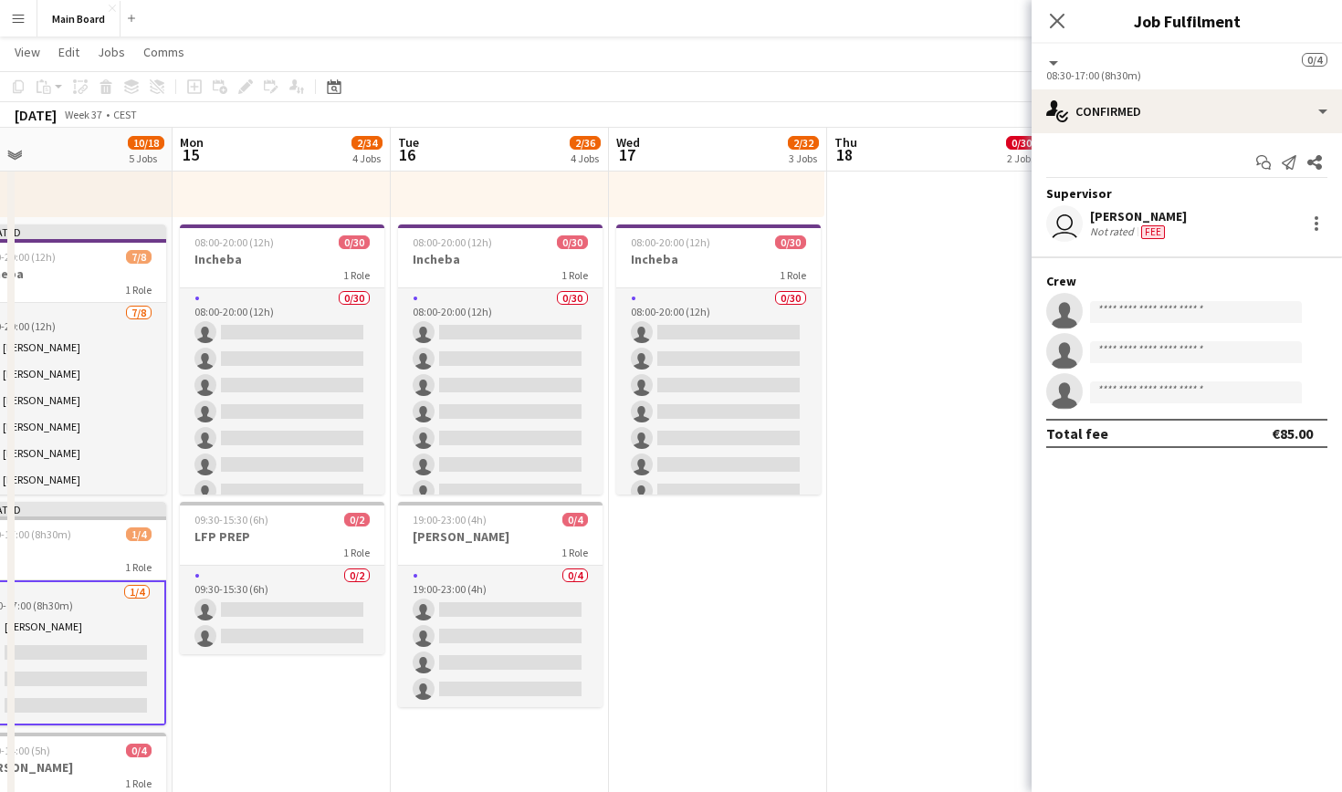
scroll to position [0, 481]
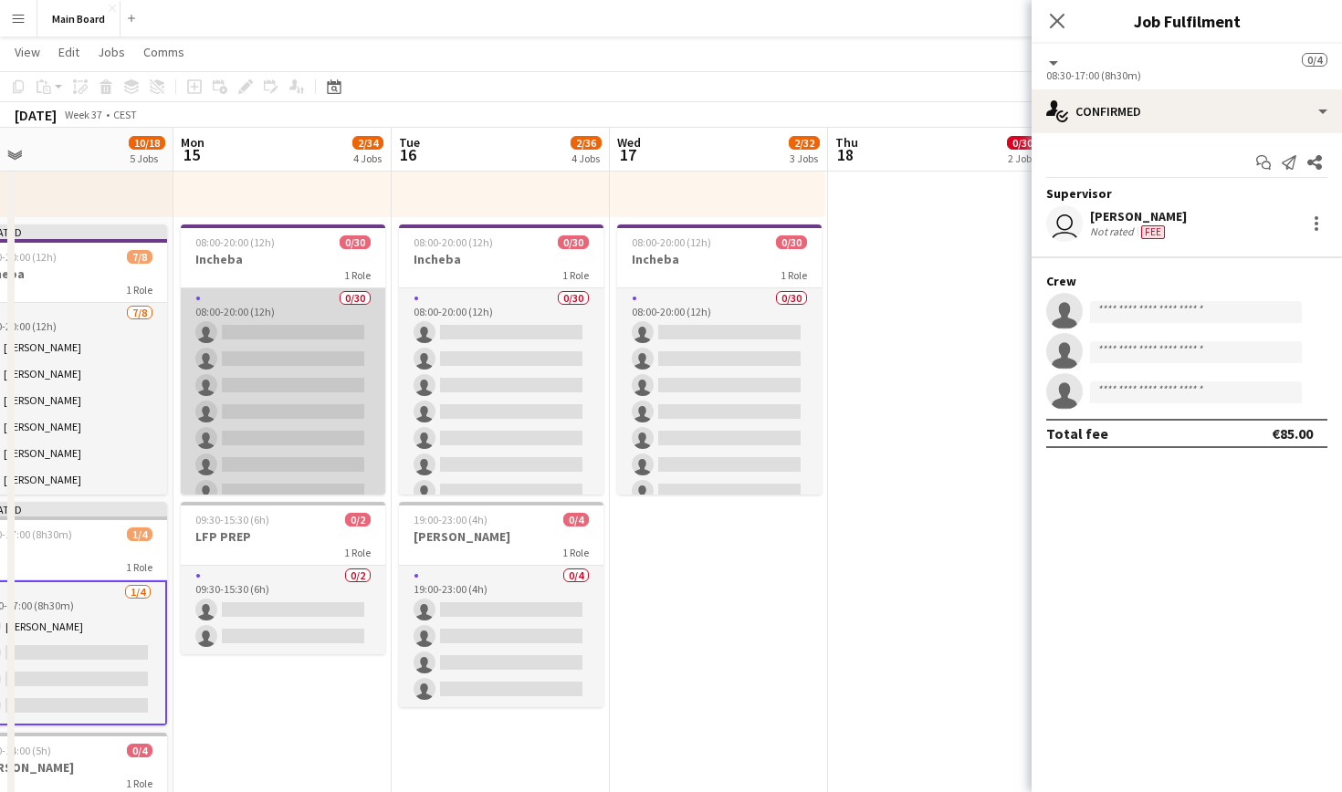
click at [267, 299] on app-card-role "0/30 08:00-20:00 (12h) single-neutral-actions single-neutral-actions single-neu…" at bounding box center [283, 703] width 204 height 830
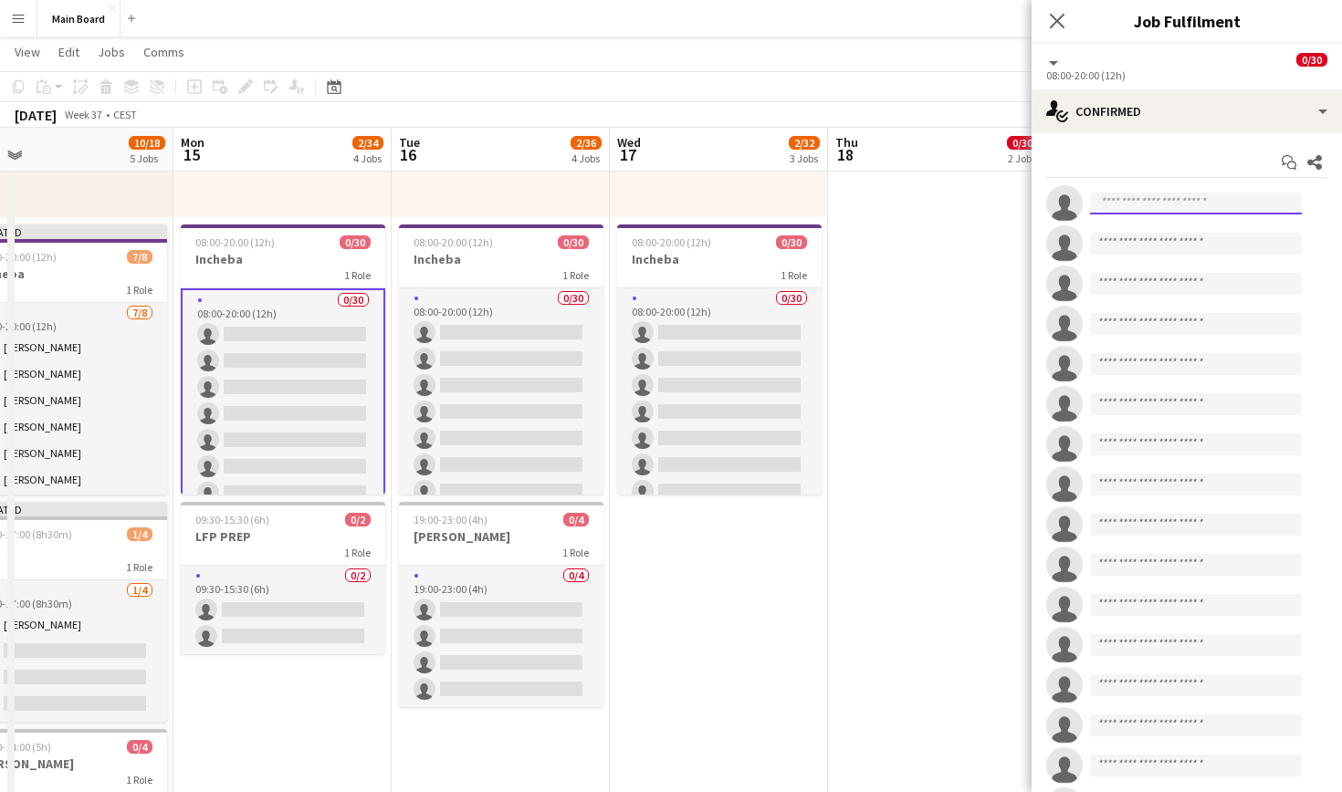
click at [1182, 200] on input at bounding box center [1196, 204] width 212 height 22
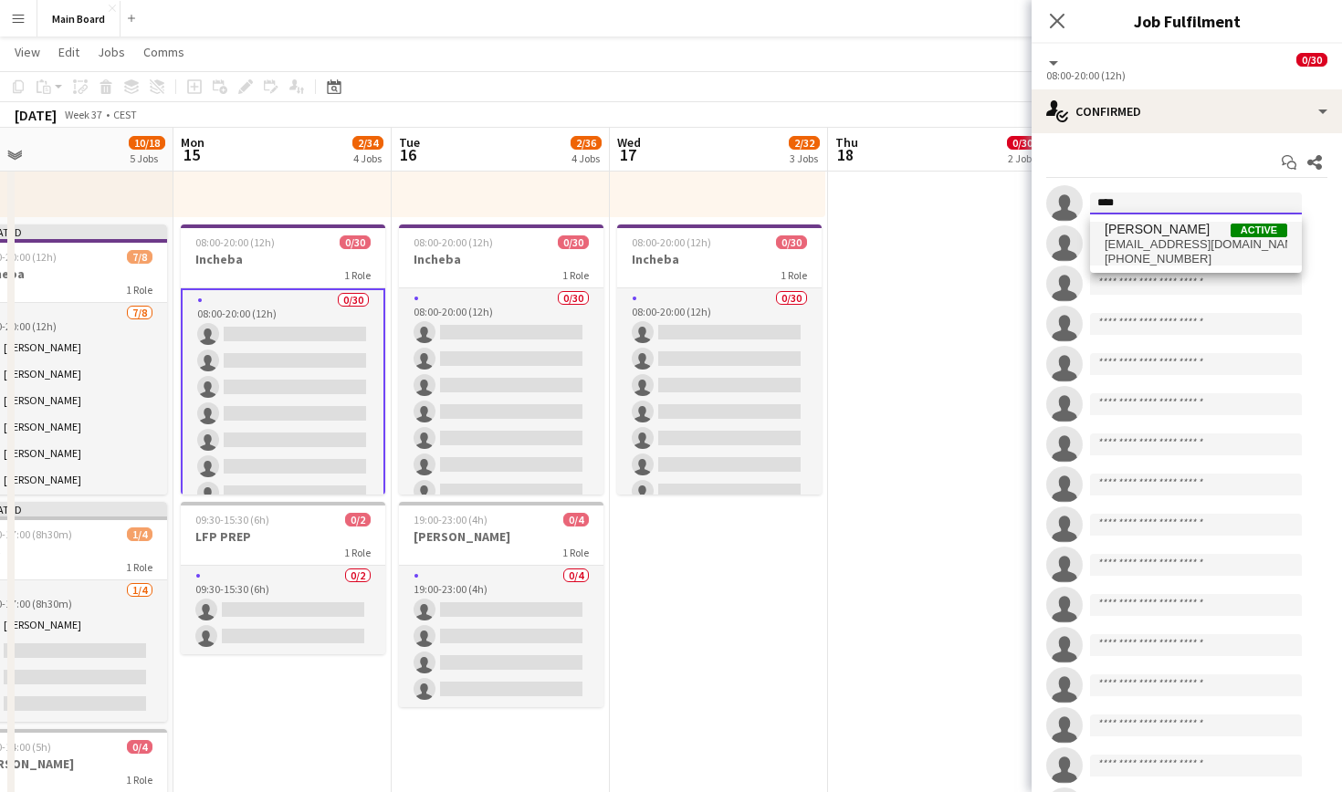
type input "****"
click at [1159, 227] on span "Dávid Kuchel" at bounding box center [1157, 230] width 105 height 16
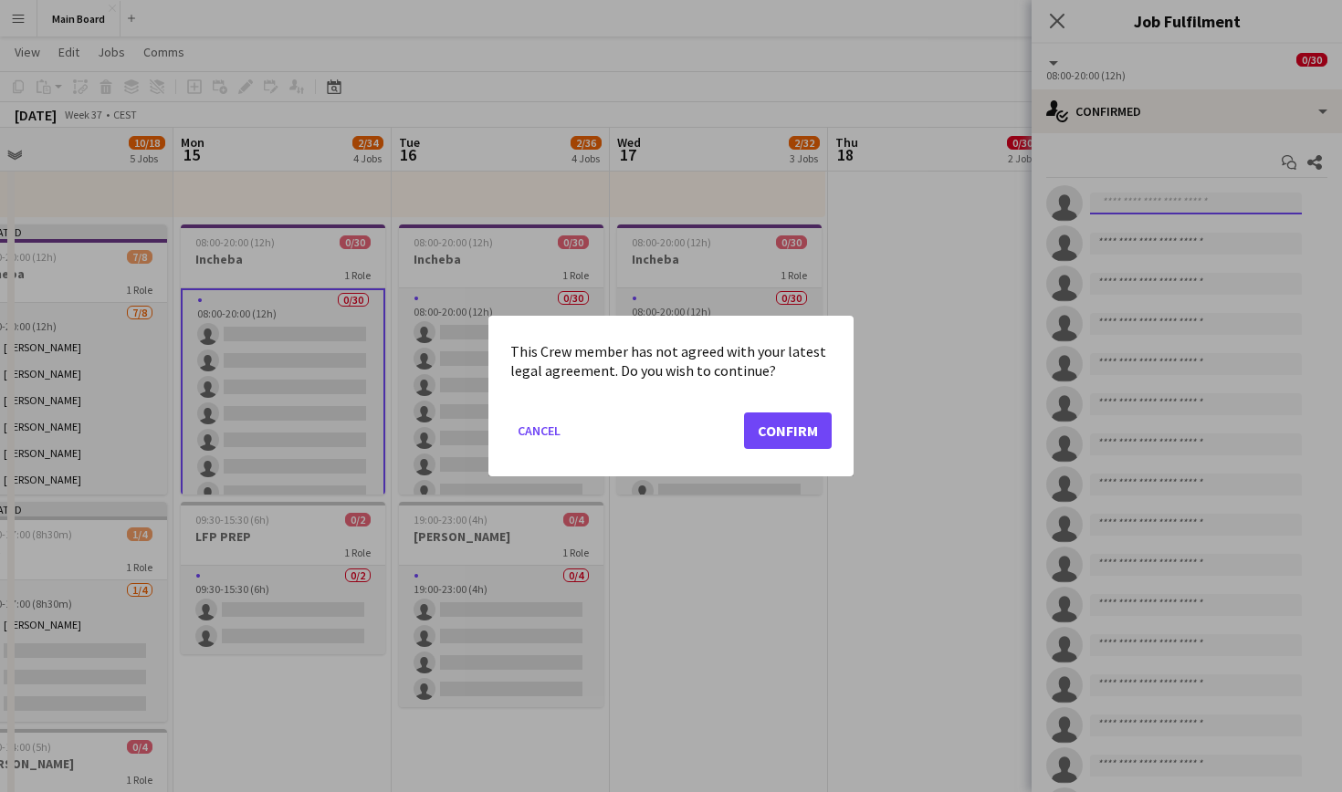
scroll to position [0, 0]
click at [786, 442] on button "Confirm" at bounding box center [788, 431] width 88 height 37
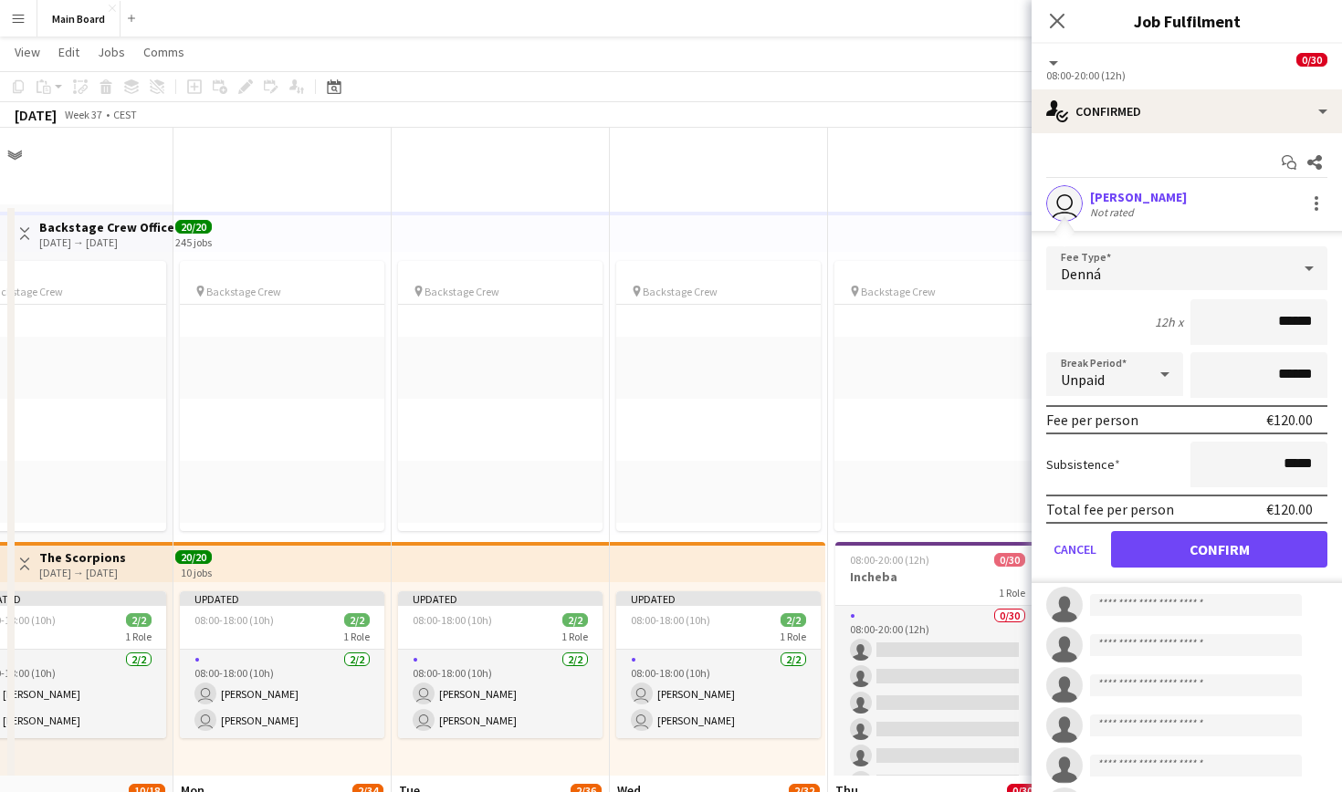
scroll to position [648, 0]
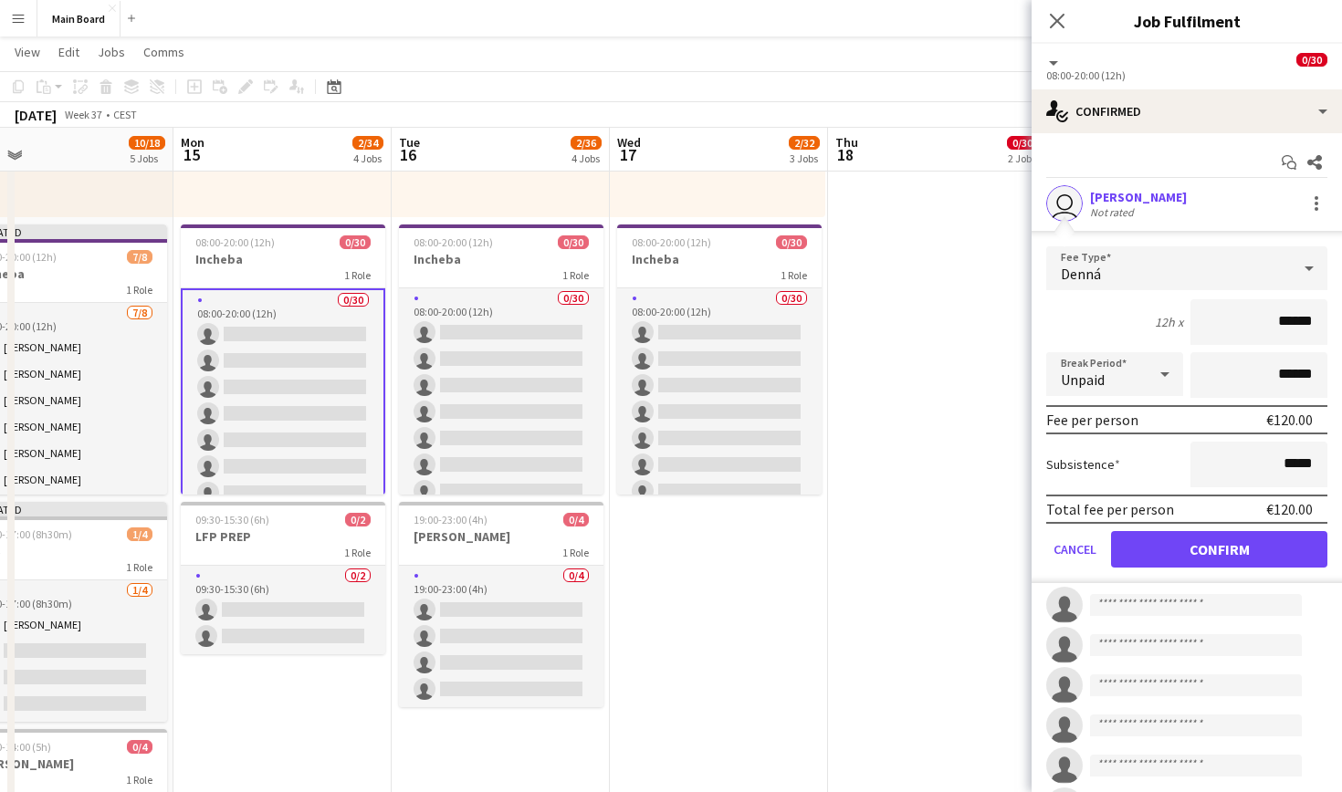
click at [1210, 540] on button "Confirm" at bounding box center [1219, 549] width 216 height 37
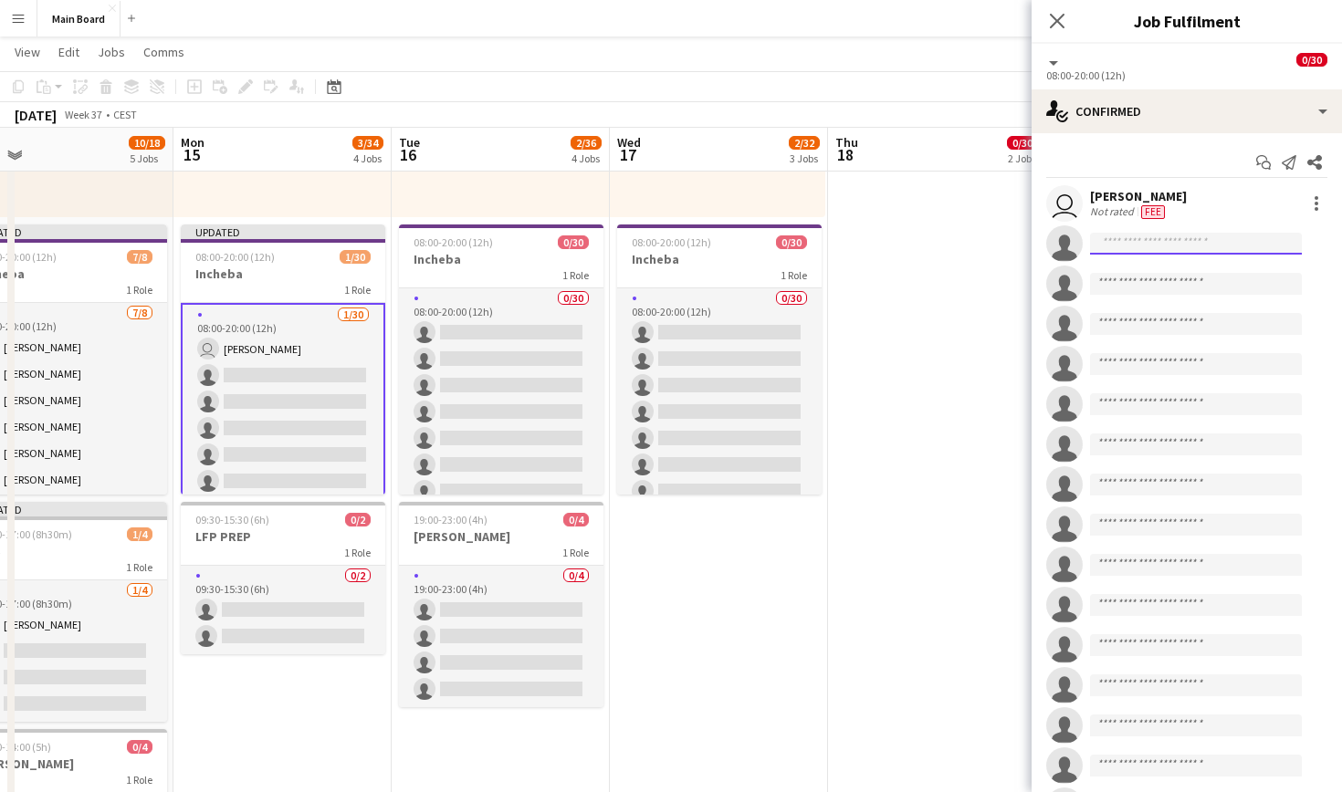
click at [1255, 236] on input at bounding box center [1196, 244] width 212 height 22
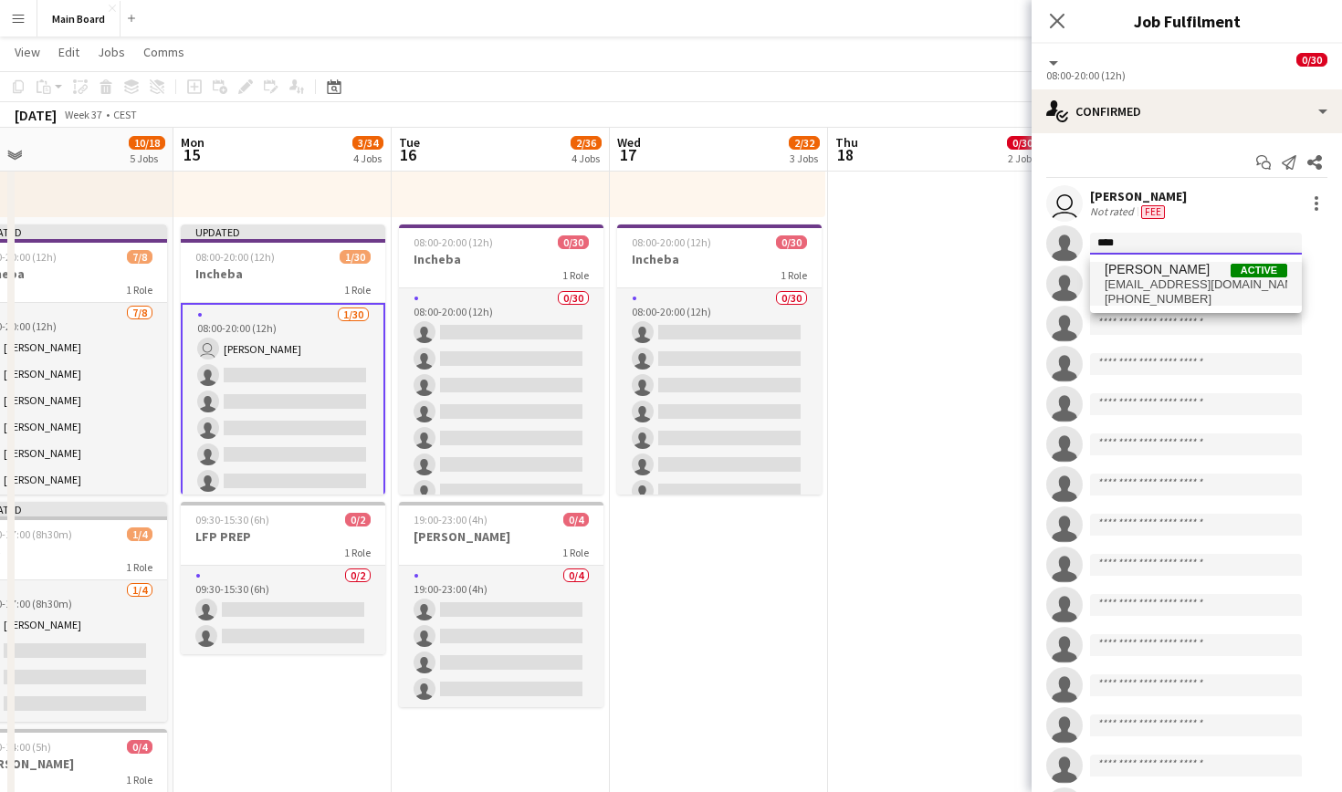
type input "****"
click at [1208, 283] on span "[EMAIL_ADDRESS][DOMAIN_NAME]" at bounding box center [1196, 285] width 183 height 15
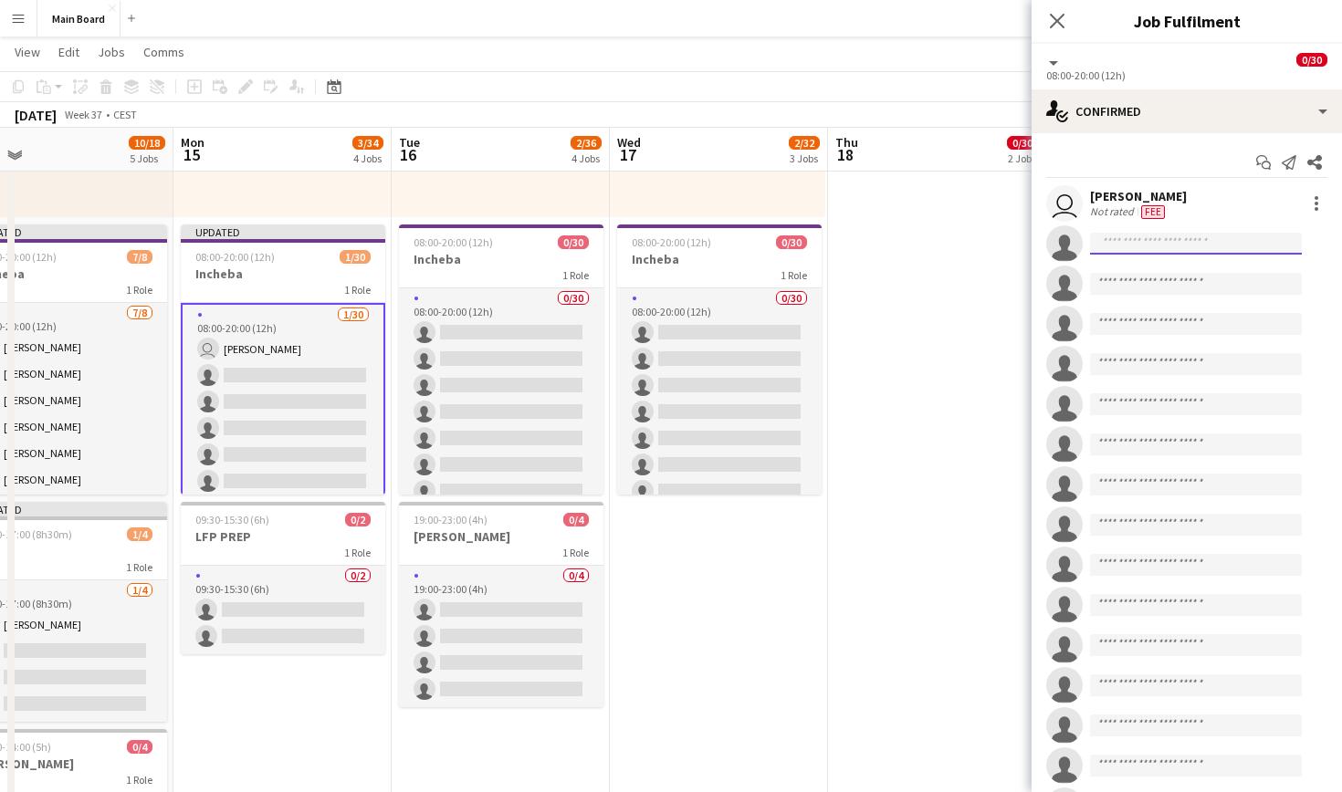
scroll to position [0, 0]
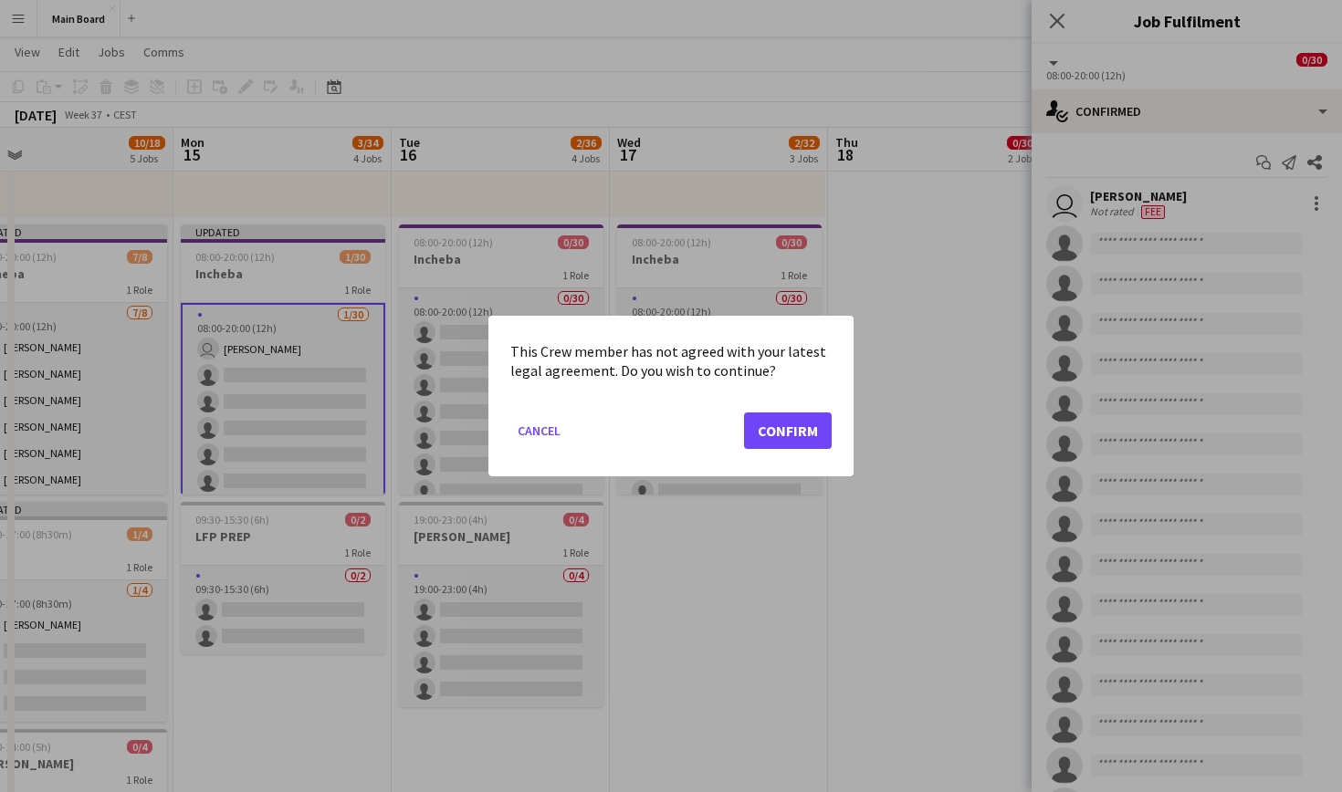
click at [793, 431] on button "Confirm" at bounding box center [788, 431] width 88 height 37
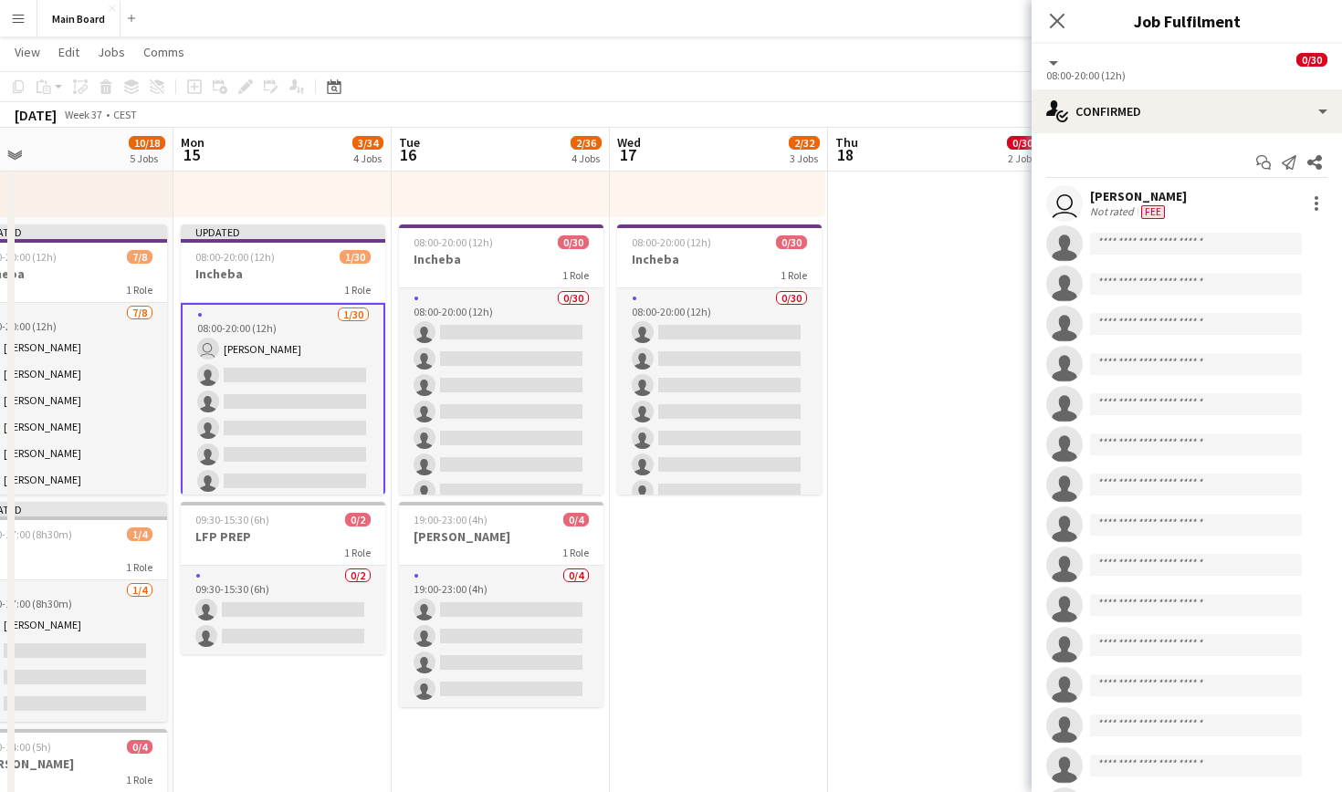
scroll to position [648, 0]
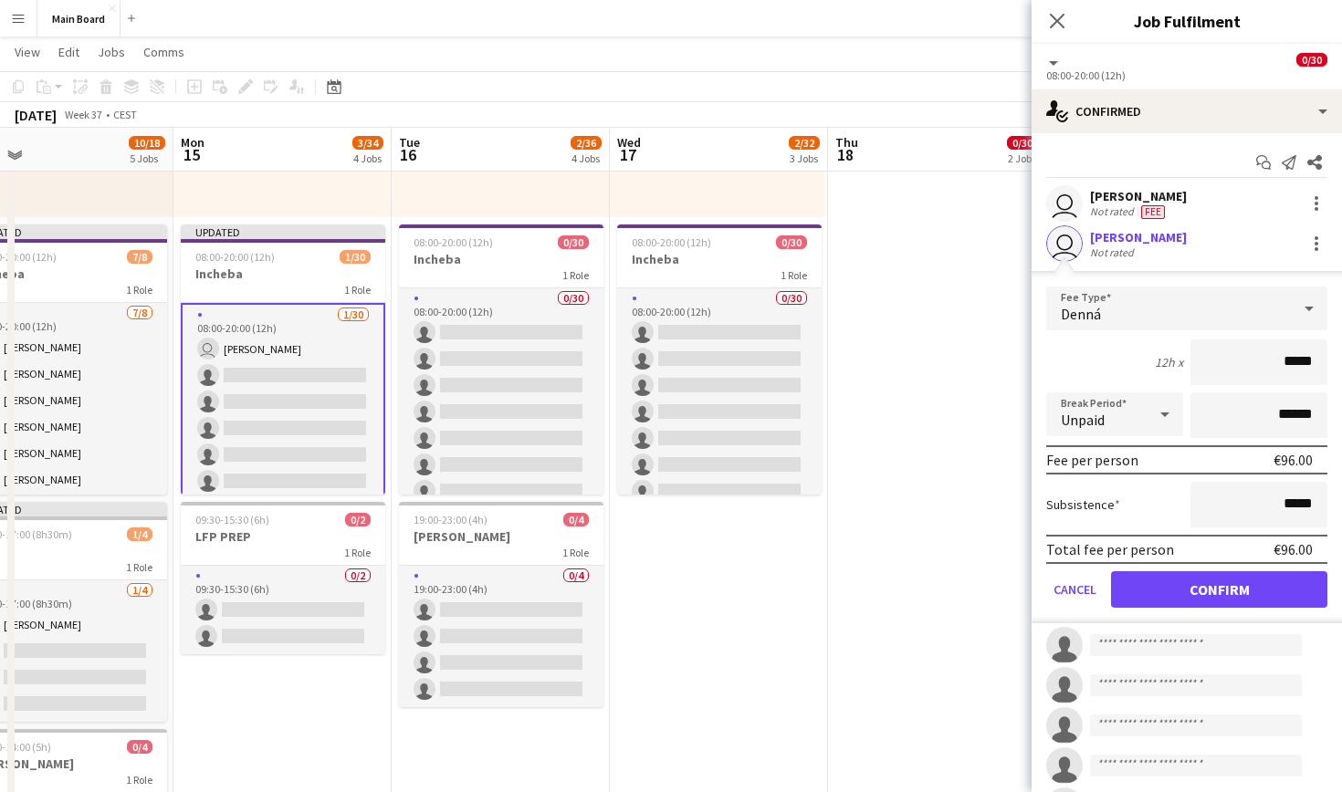
click at [1235, 584] on button "Confirm" at bounding box center [1219, 589] width 216 height 37
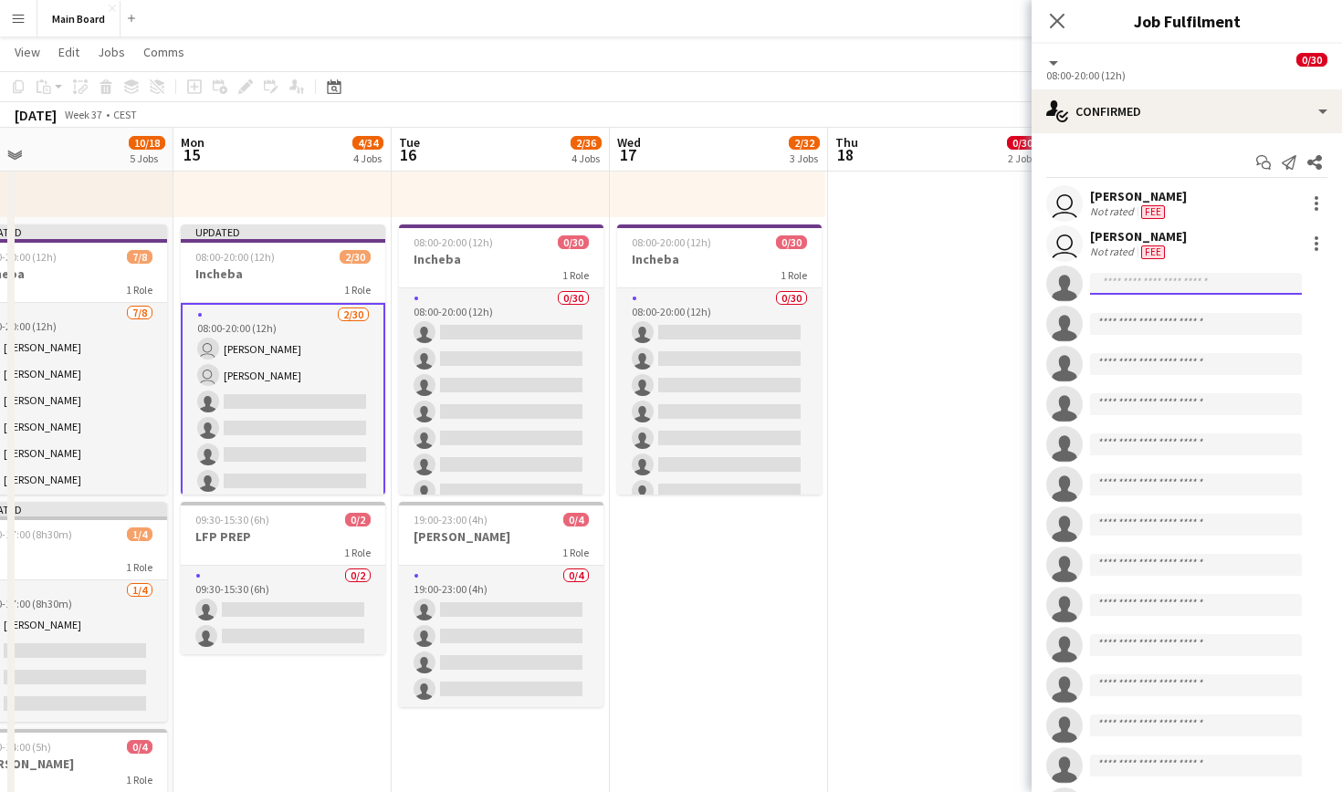
click at [1177, 287] on input at bounding box center [1196, 284] width 212 height 22
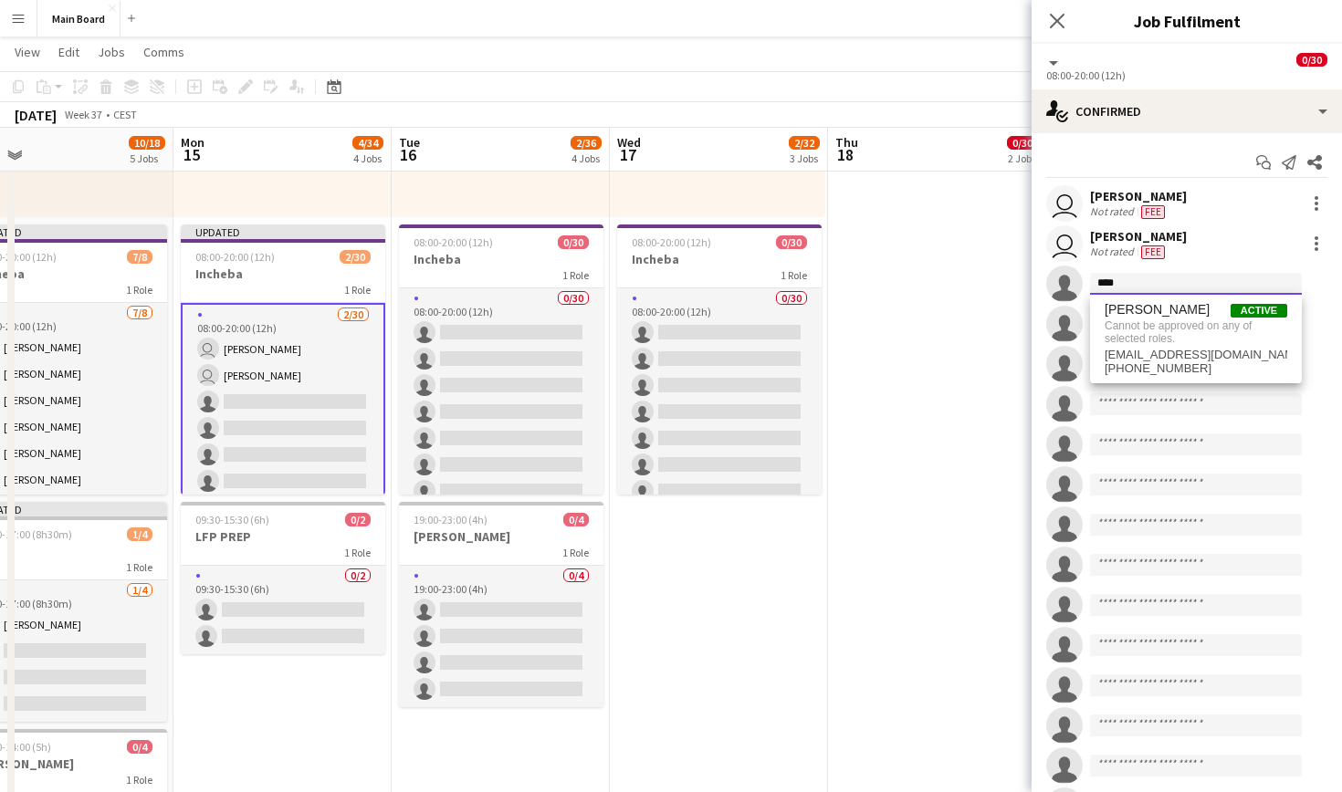
click at [1171, 282] on input "****" at bounding box center [1196, 284] width 212 height 22
type input "*"
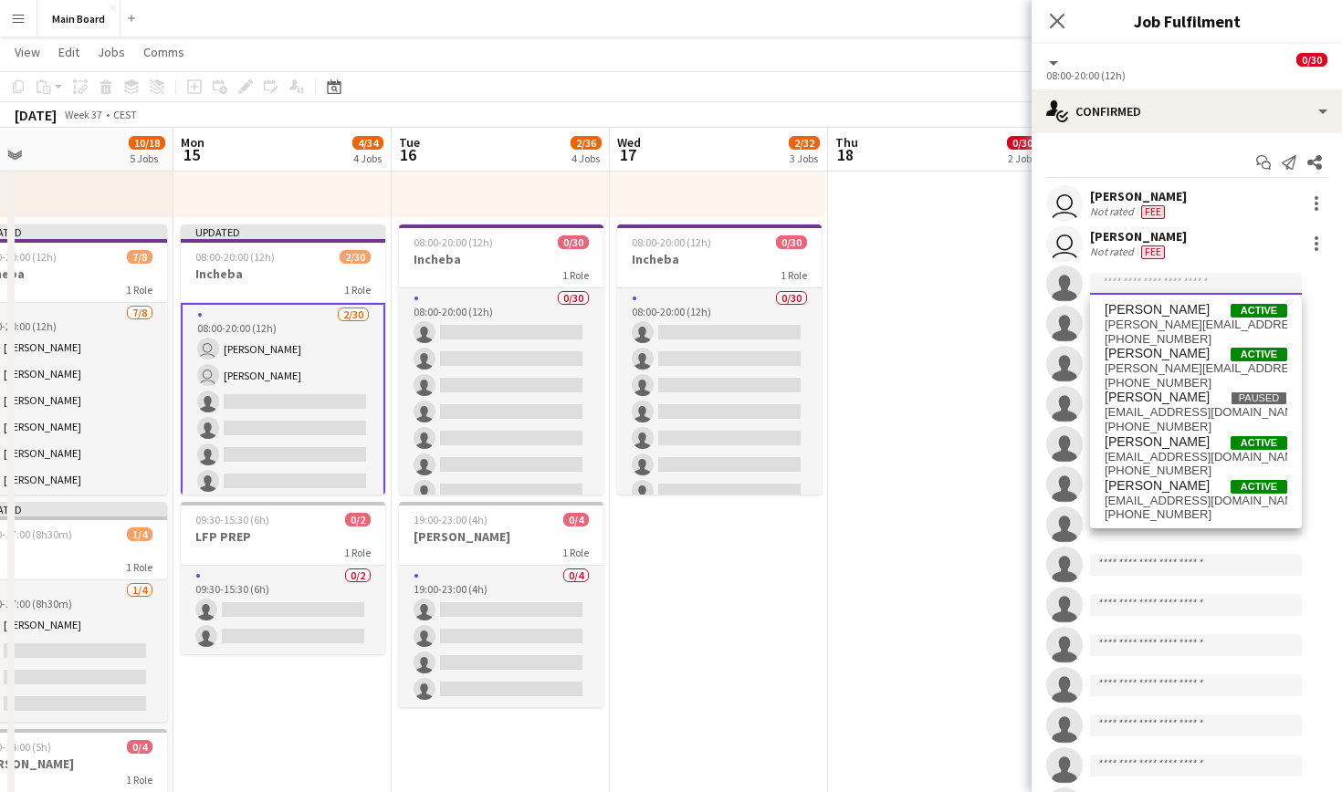
click at [1167, 286] on input at bounding box center [1196, 284] width 212 height 22
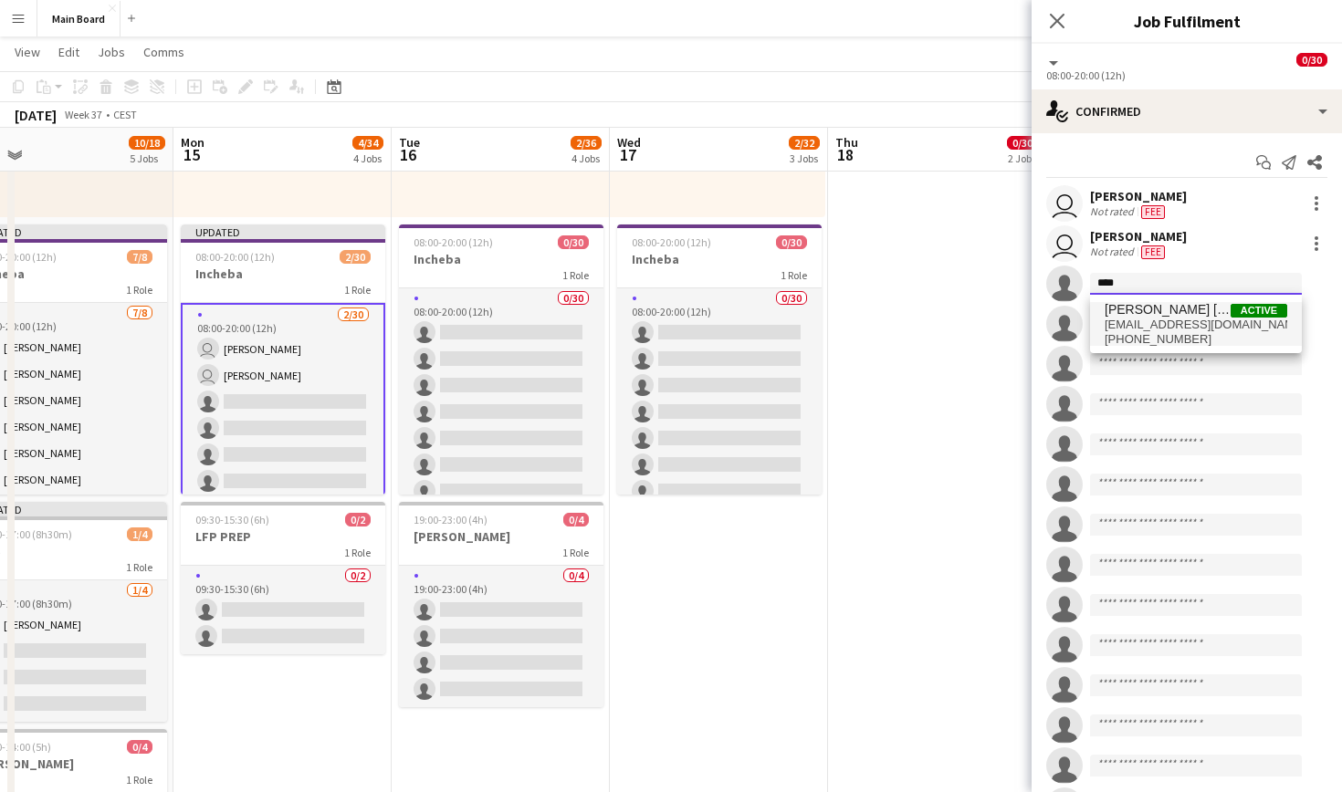
type input "****"
click at [1168, 314] on span "[PERSON_NAME] [PERSON_NAME]" at bounding box center [1168, 310] width 126 height 16
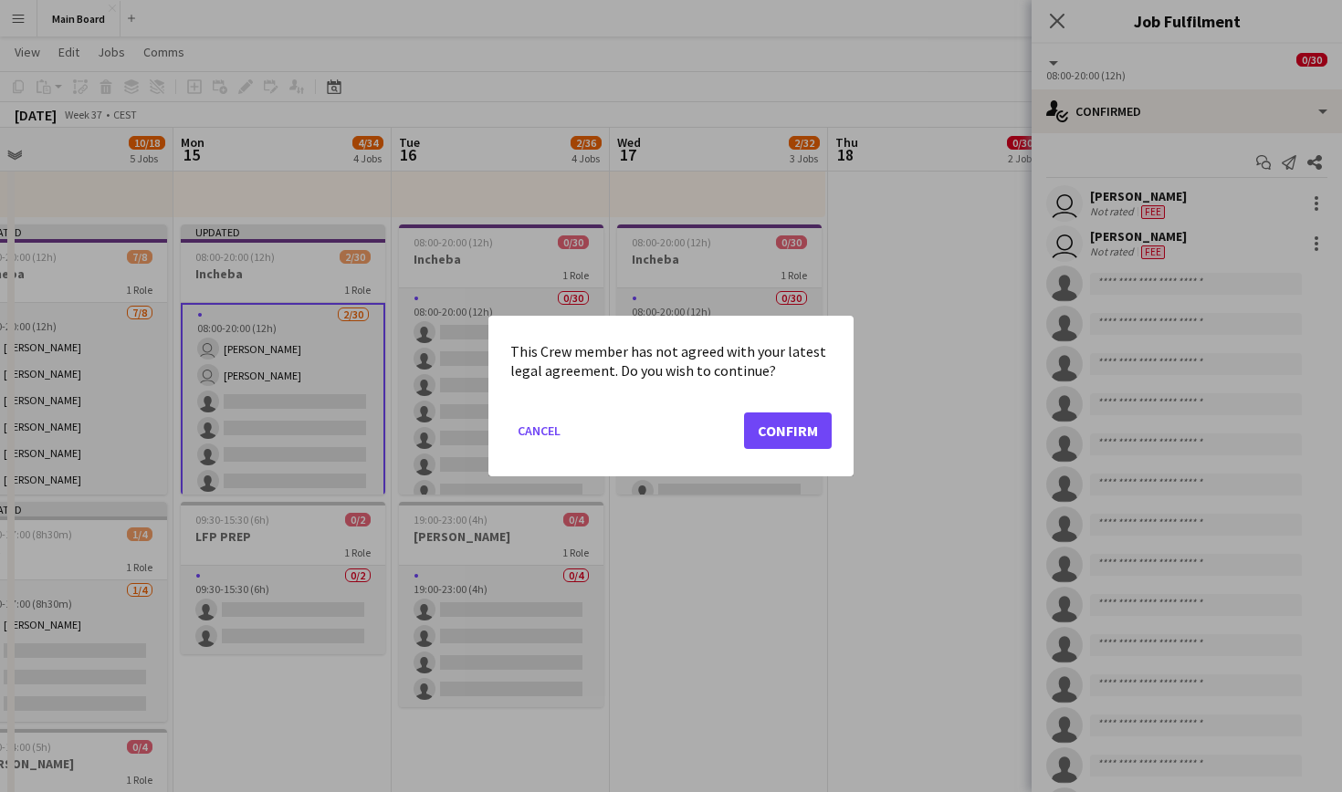
click at [808, 427] on button "Confirm" at bounding box center [788, 431] width 88 height 37
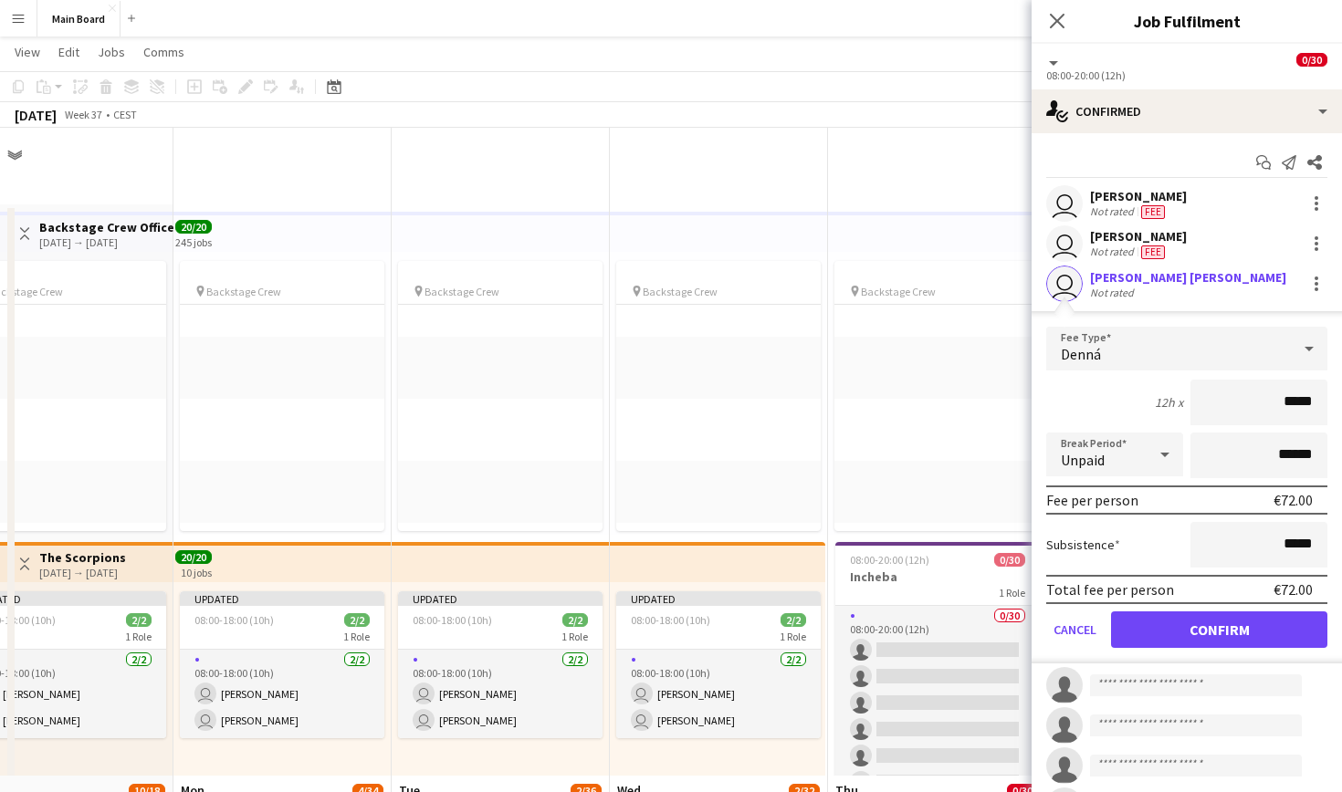
scroll to position [648, 0]
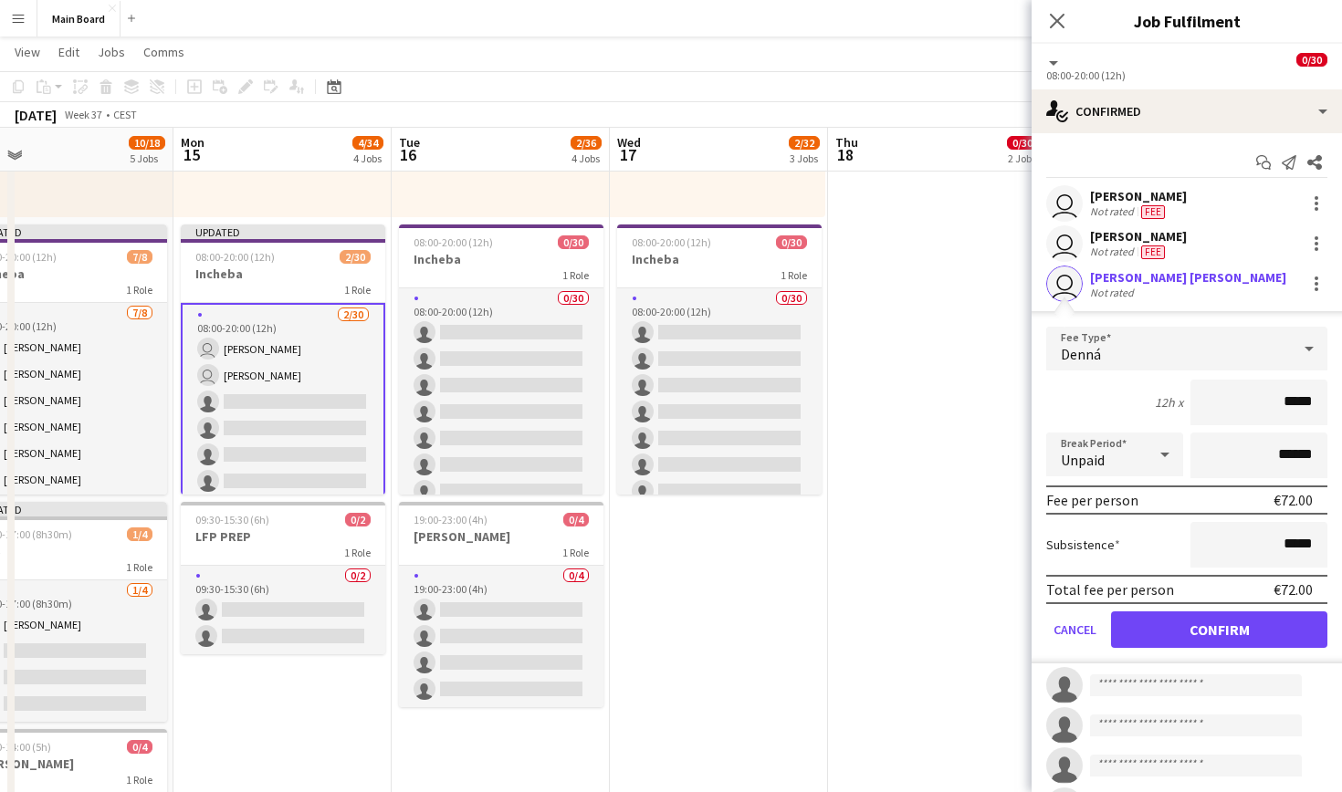
click at [1217, 624] on button "Confirm" at bounding box center [1219, 630] width 216 height 37
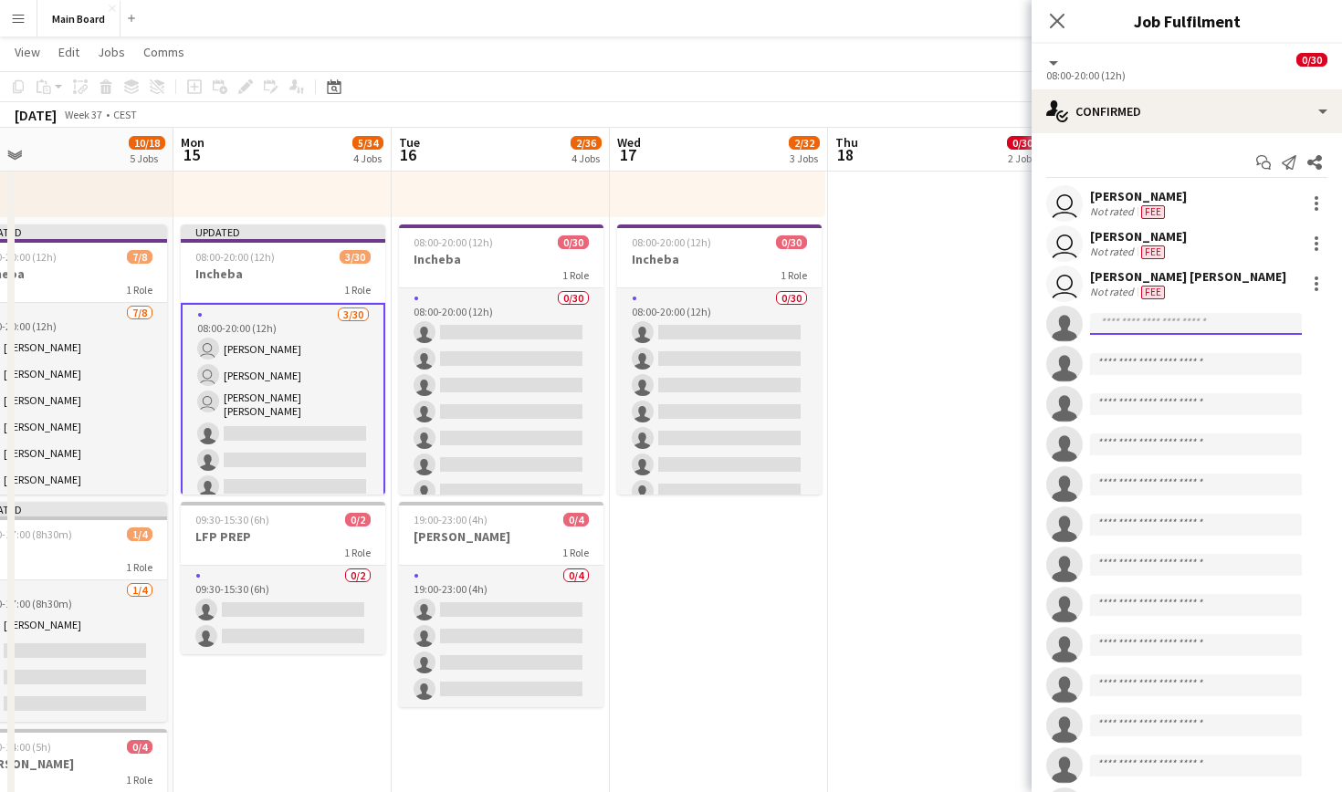
click at [1166, 318] on input at bounding box center [1196, 324] width 212 height 22
type input "***"
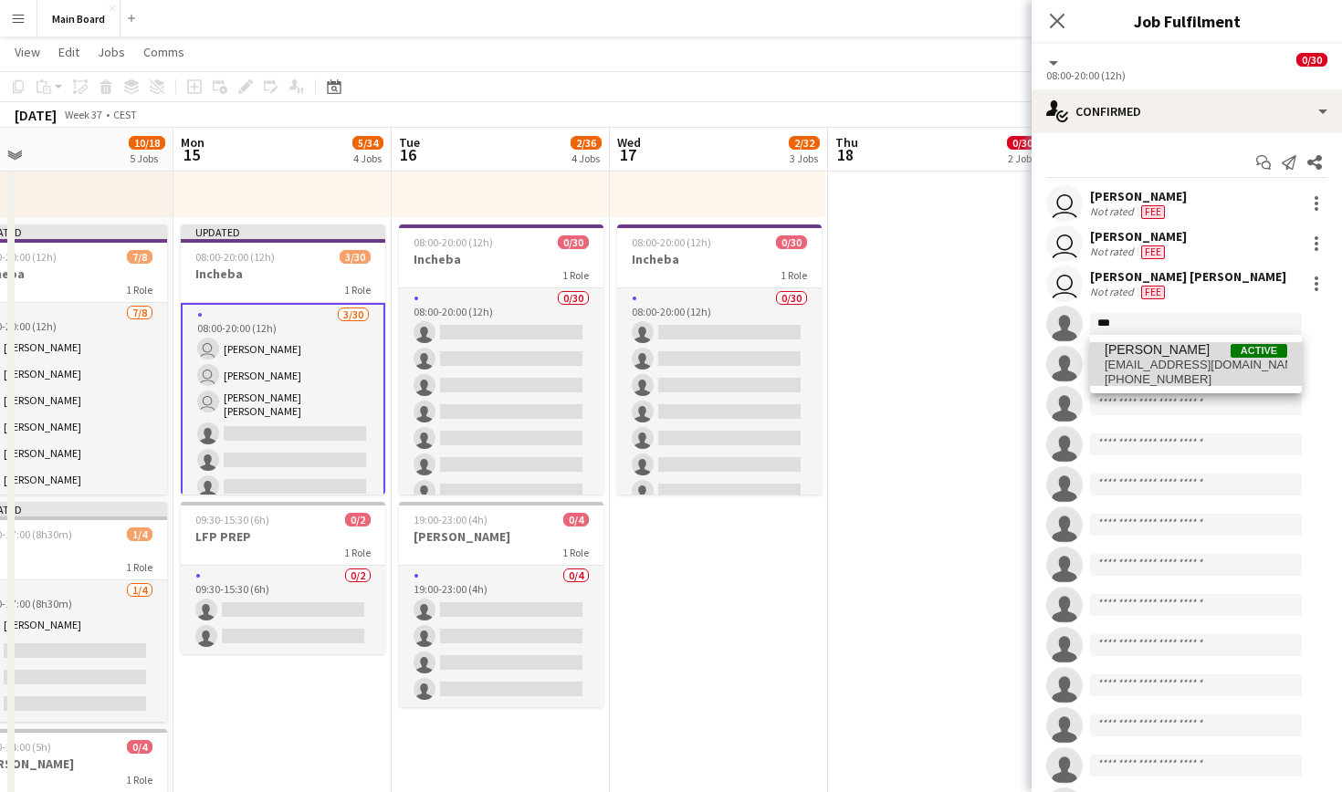
click at [1176, 360] on span "[EMAIL_ADDRESS][DOMAIN_NAME]" at bounding box center [1196, 365] width 183 height 15
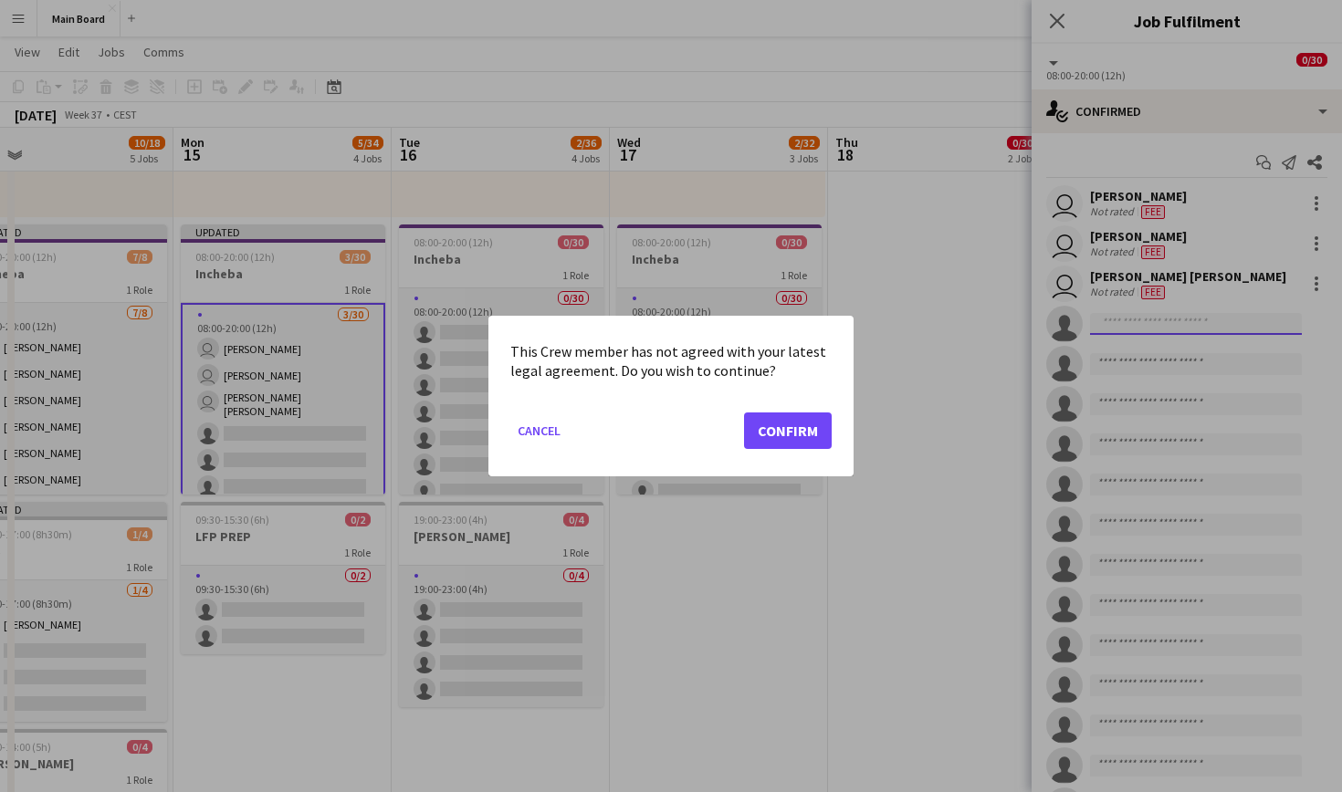
scroll to position [0, 0]
click at [750, 430] on button "Confirm" at bounding box center [788, 431] width 88 height 37
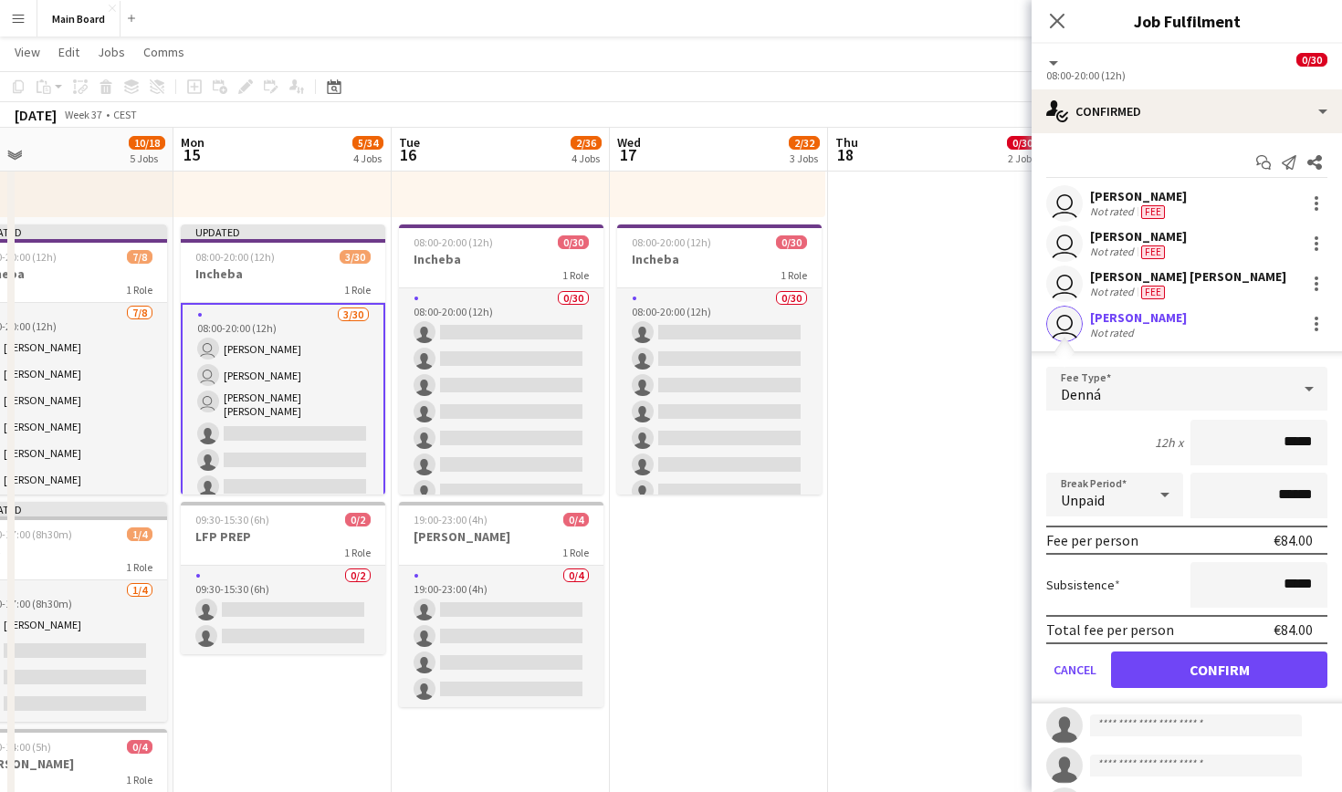
click at [1223, 672] on button "Confirm" at bounding box center [1219, 670] width 216 height 37
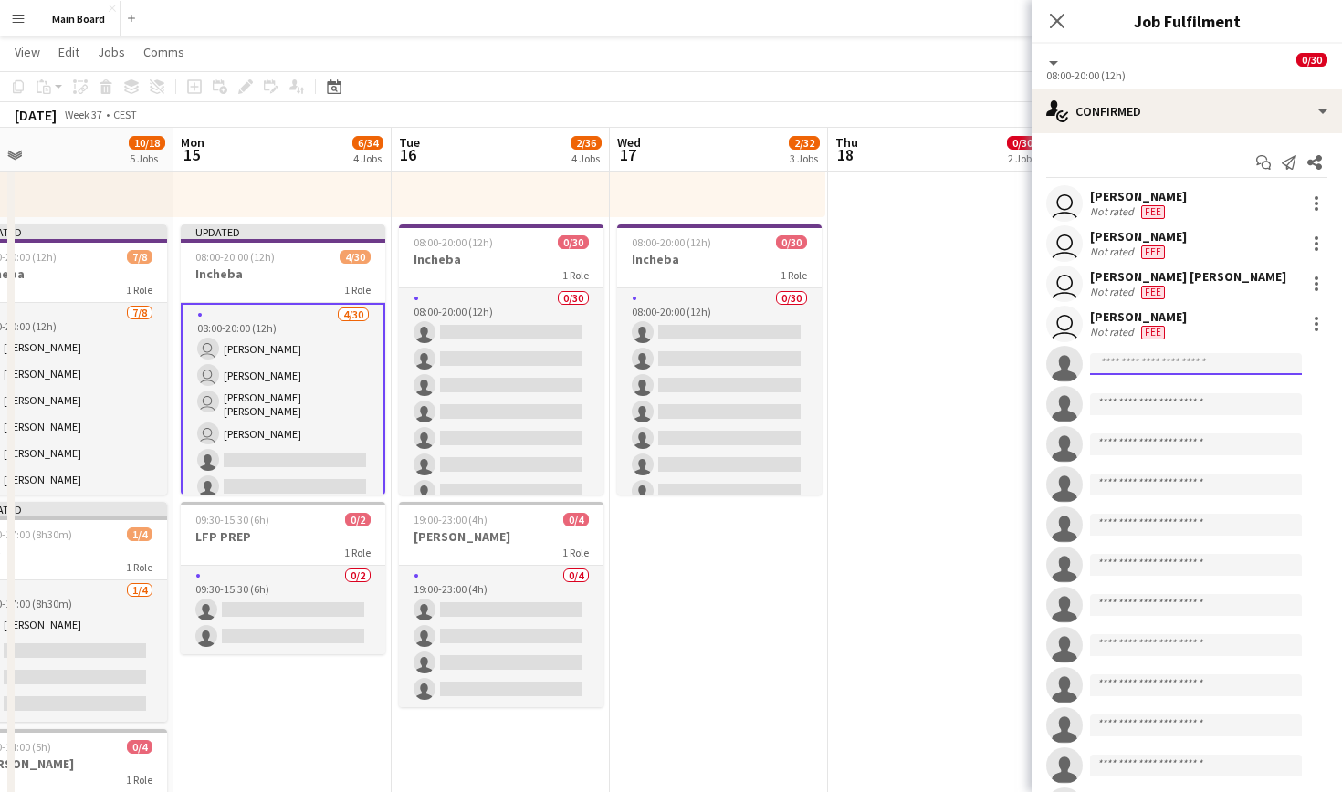
click at [1161, 366] on input at bounding box center [1196, 364] width 212 height 22
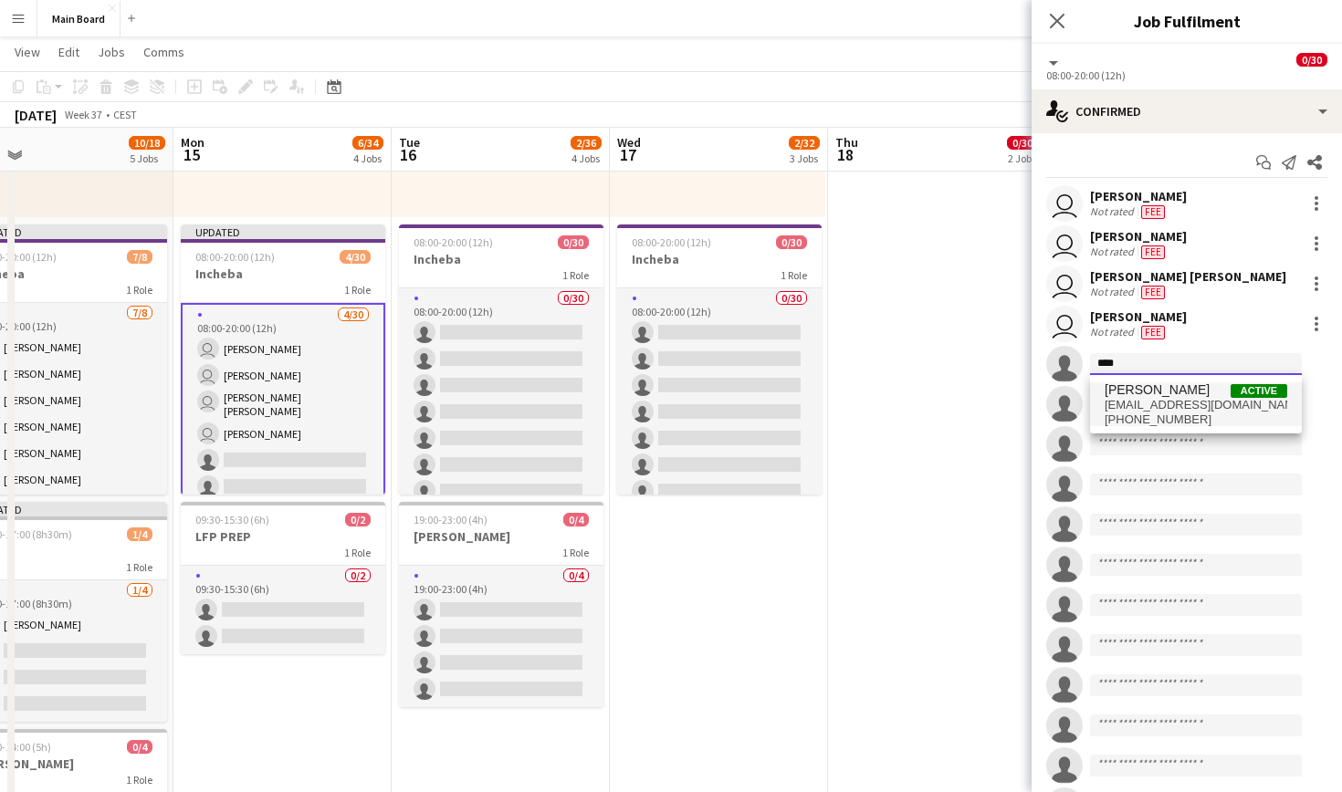
type input "****"
click at [1169, 400] on span "[EMAIL_ADDRESS][DOMAIN_NAME]" at bounding box center [1196, 405] width 183 height 15
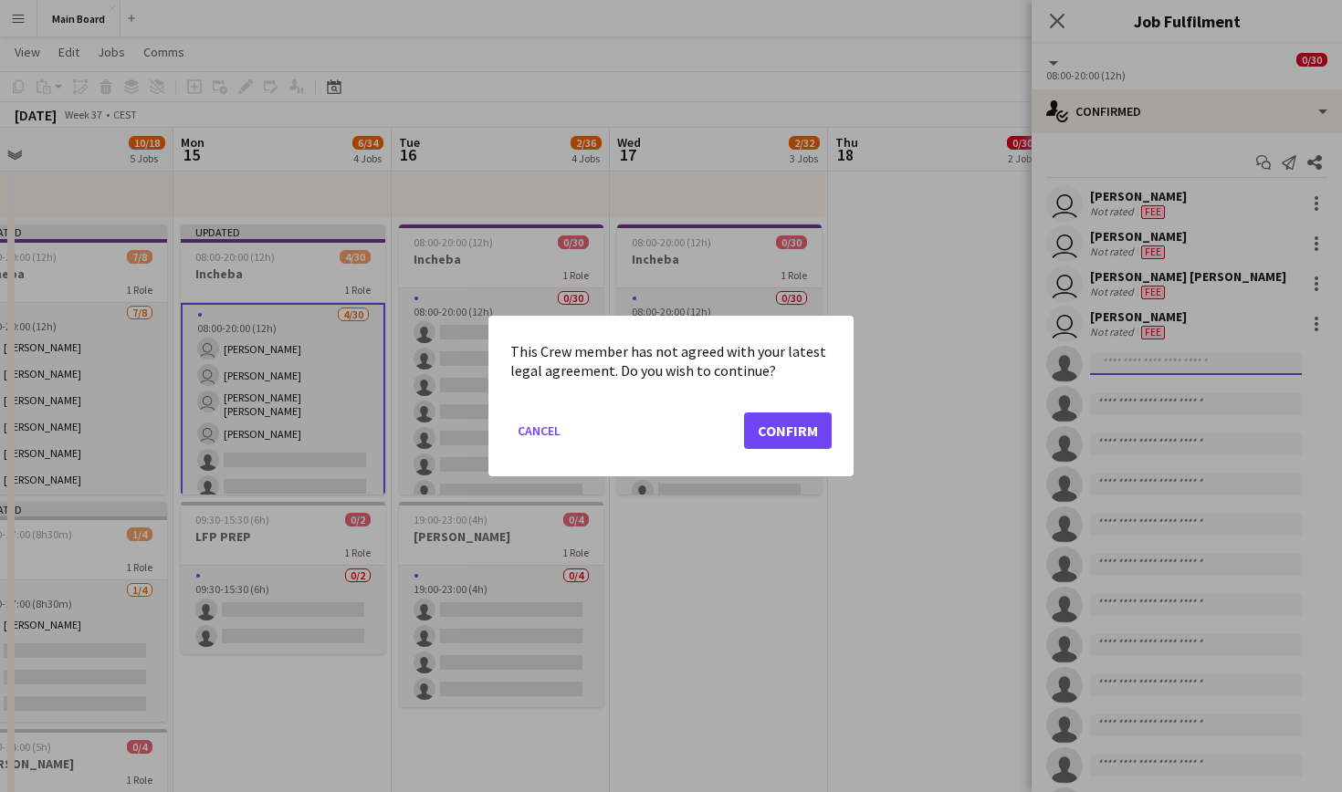
scroll to position [0, 0]
click at [800, 431] on button "Confirm" at bounding box center [788, 431] width 88 height 37
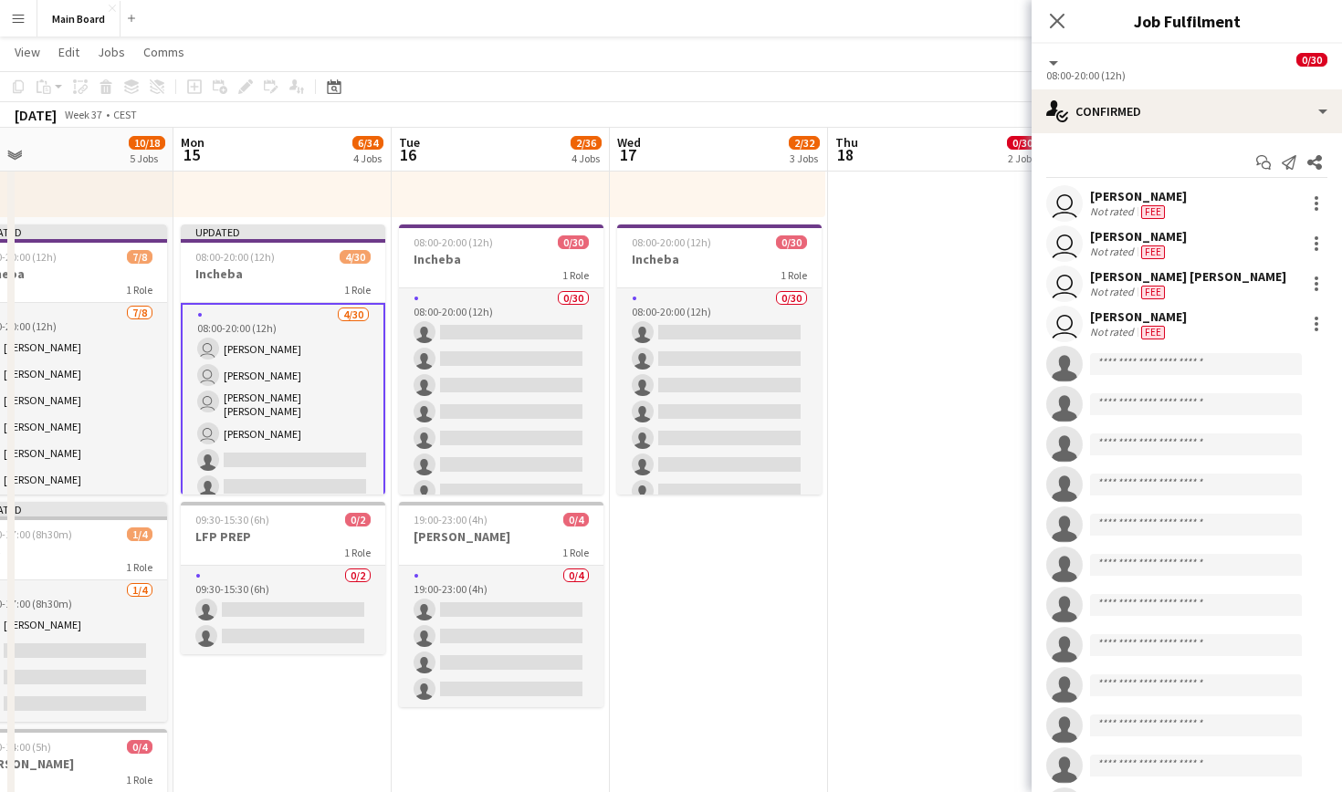
scroll to position [648, 0]
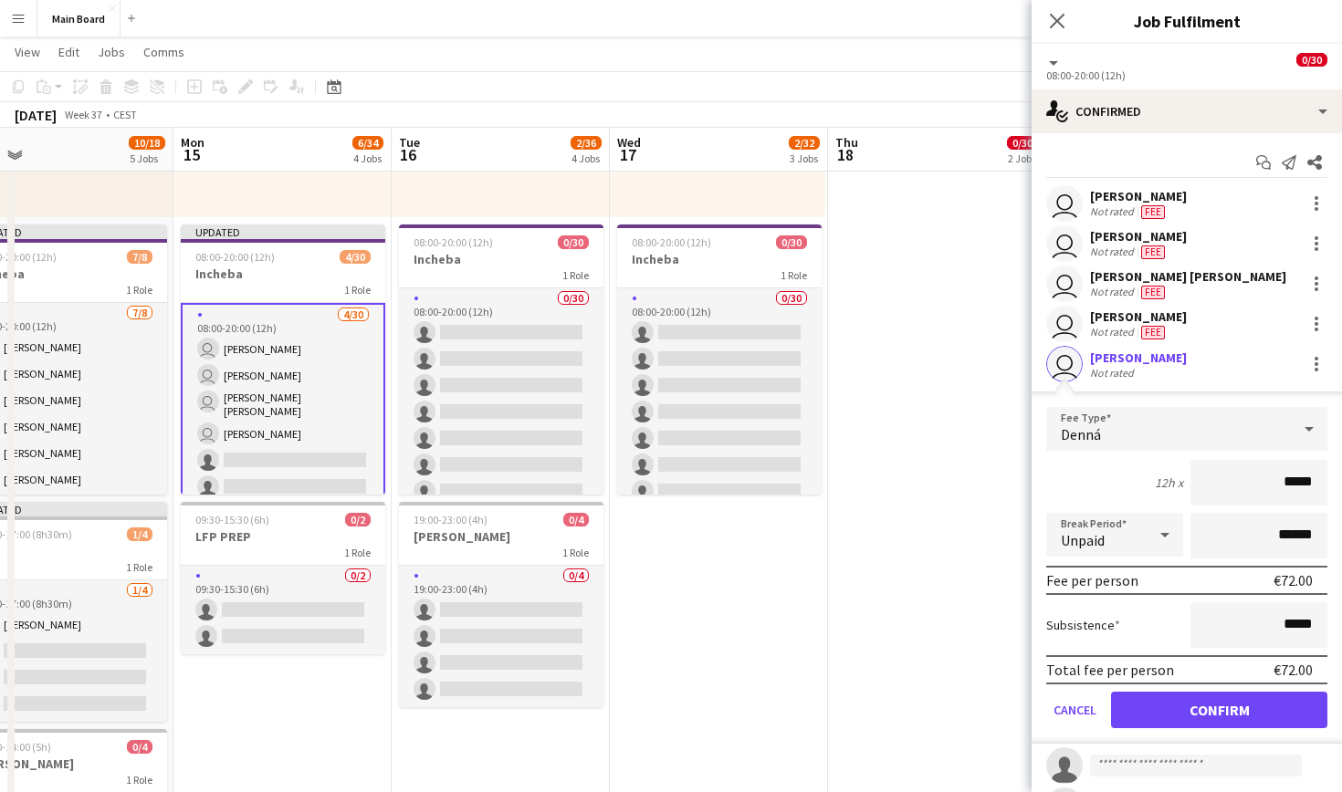
click at [1201, 703] on button "Confirm" at bounding box center [1219, 710] width 216 height 37
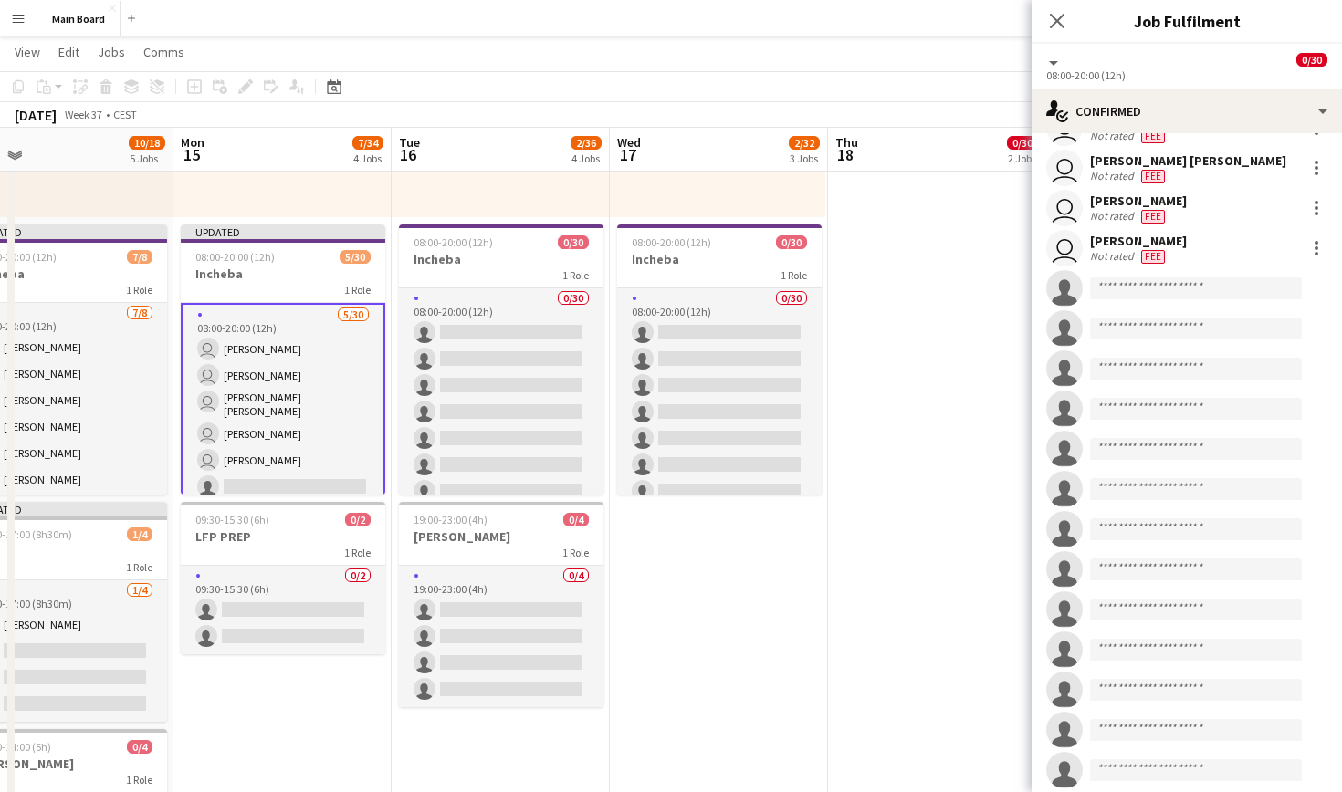
scroll to position [117, 0]
click at [1204, 286] on input at bounding box center [1196, 288] width 212 height 22
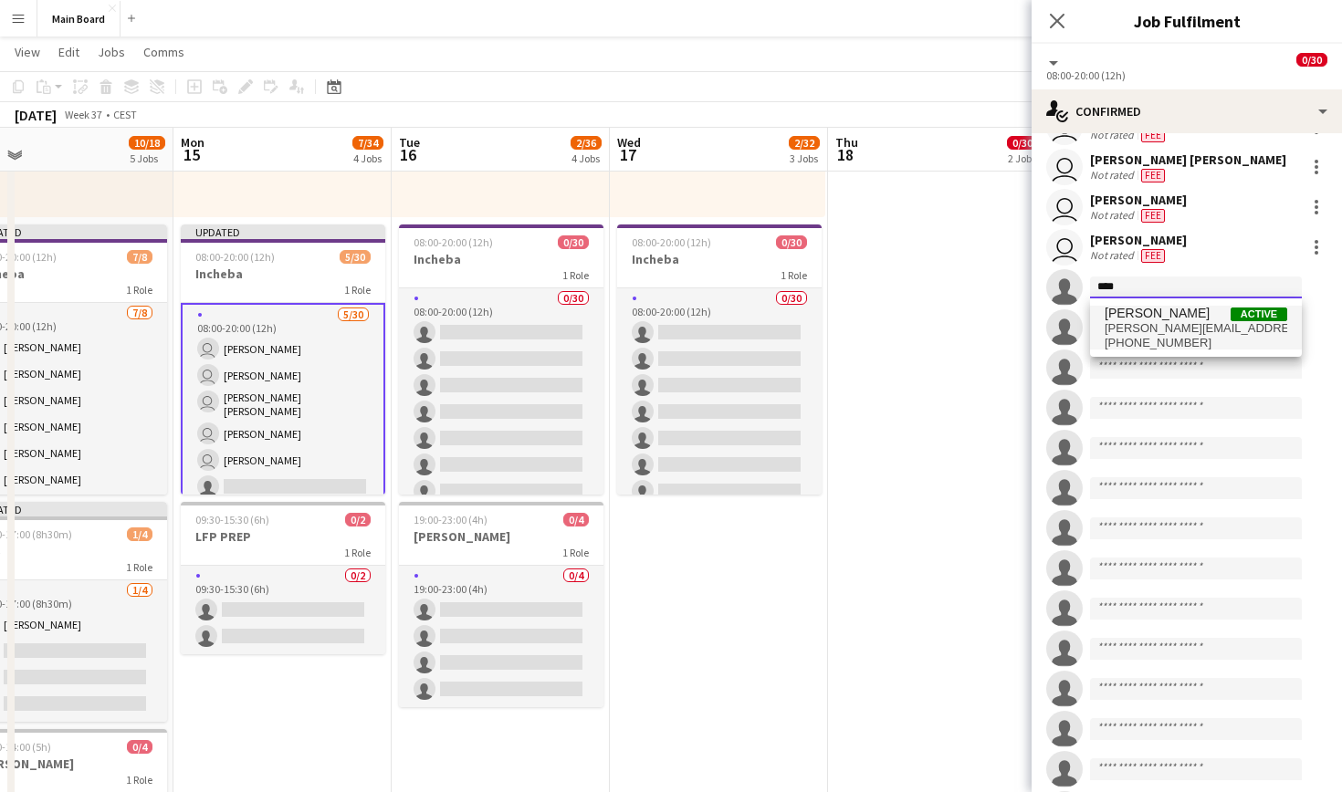
type input "****"
click at [1206, 328] on span "[PERSON_NAME][EMAIL_ADDRESS][PERSON_NAME][DOMAIN_NAME]" at bounding box center [1196, 328] width 183 height 15
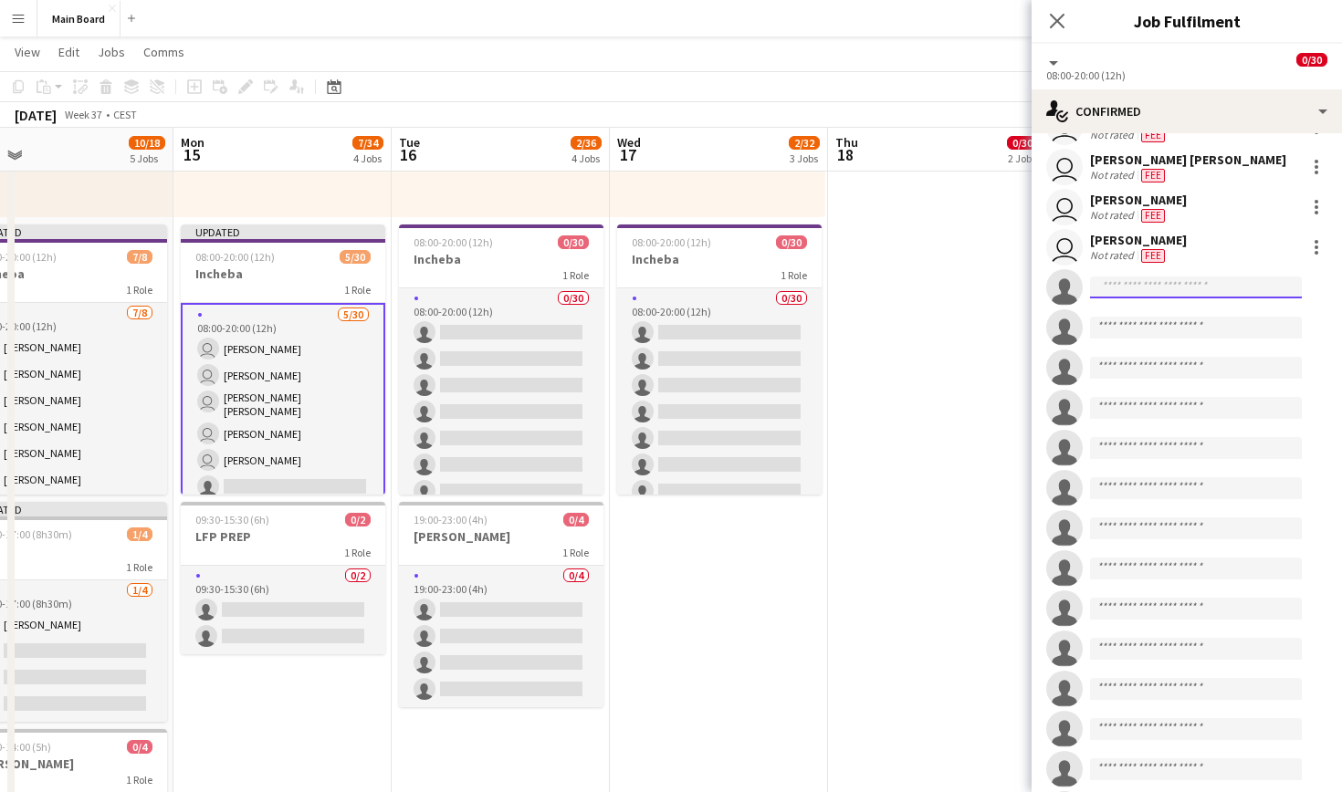
scroll to position [0, 0]
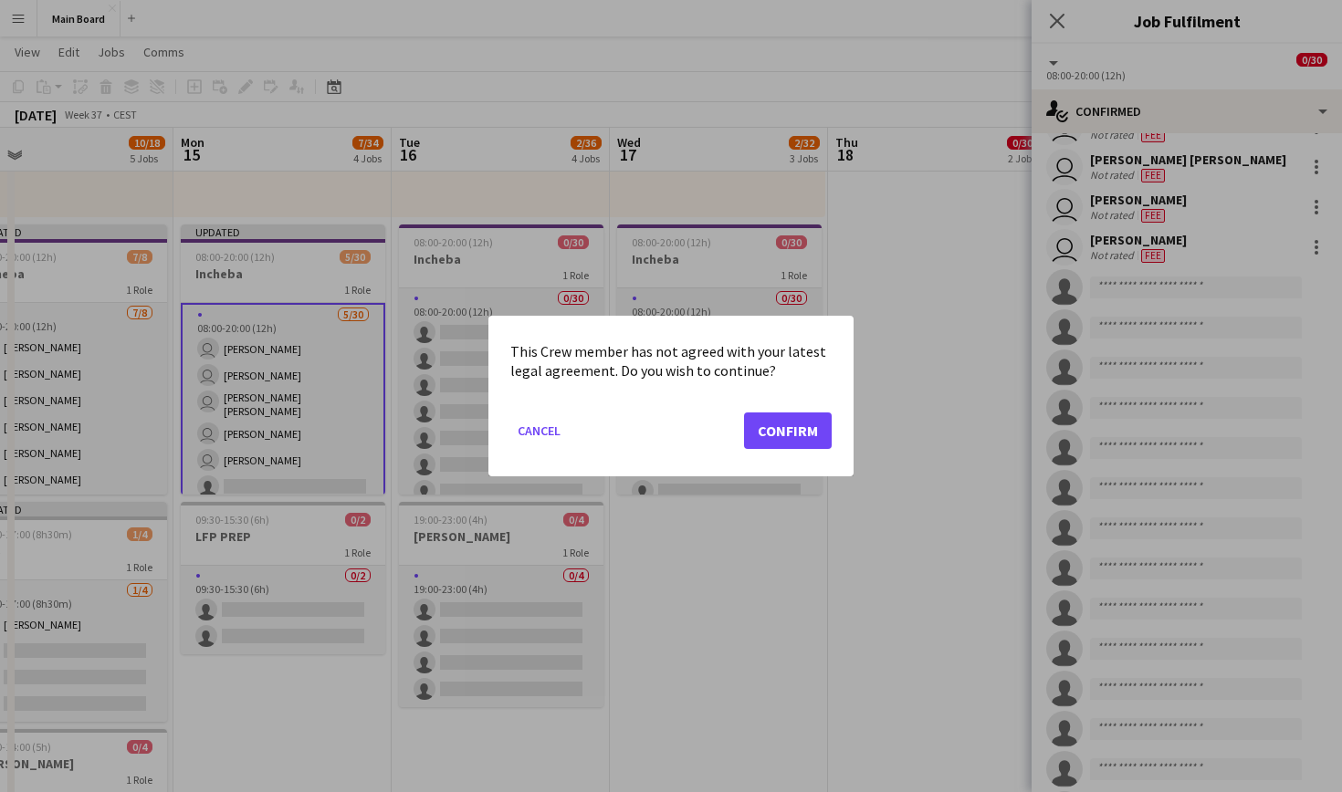
click at [789, 446] on button "Confirm" at bounding box center [788, 431] width 88 height 37
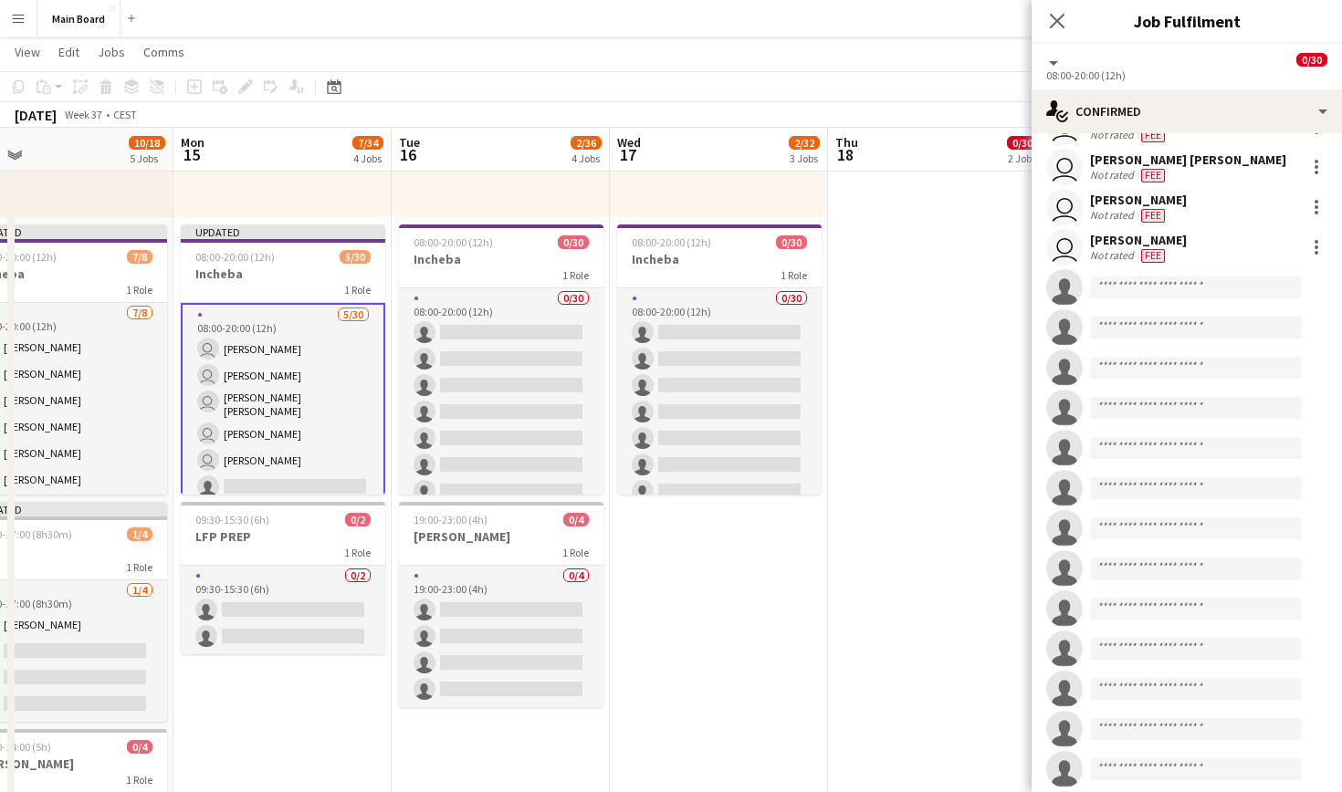
scroll to position [648, 0]
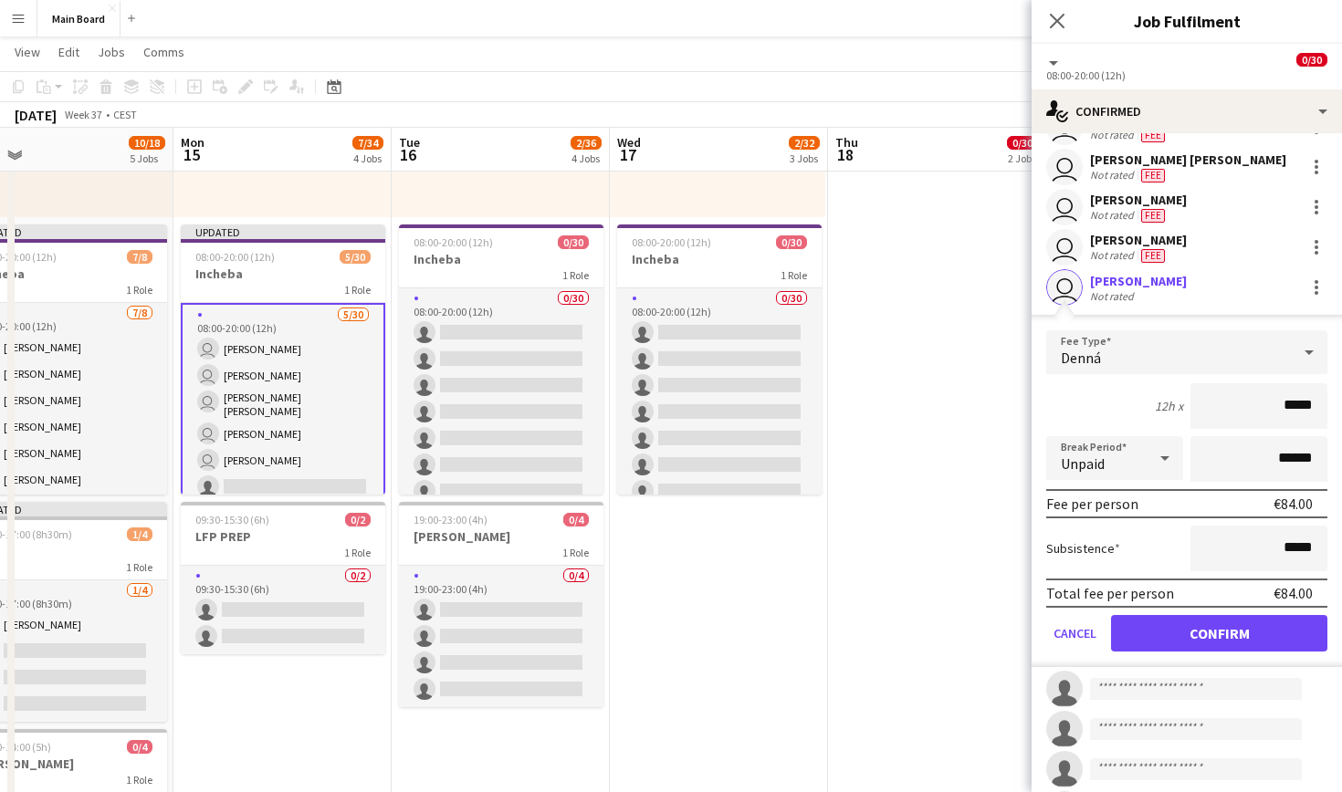
click at [1184, 653] on form "Fee Type Denná 12h x ***** Break Period Unpaid ****** Fee per person €84.00 Sub…" at bounding box center [1187, 498] width 310 height 337
click at [1197, 638] on button "Confirm" at bounding box center [1219, 633] width 216 height 37
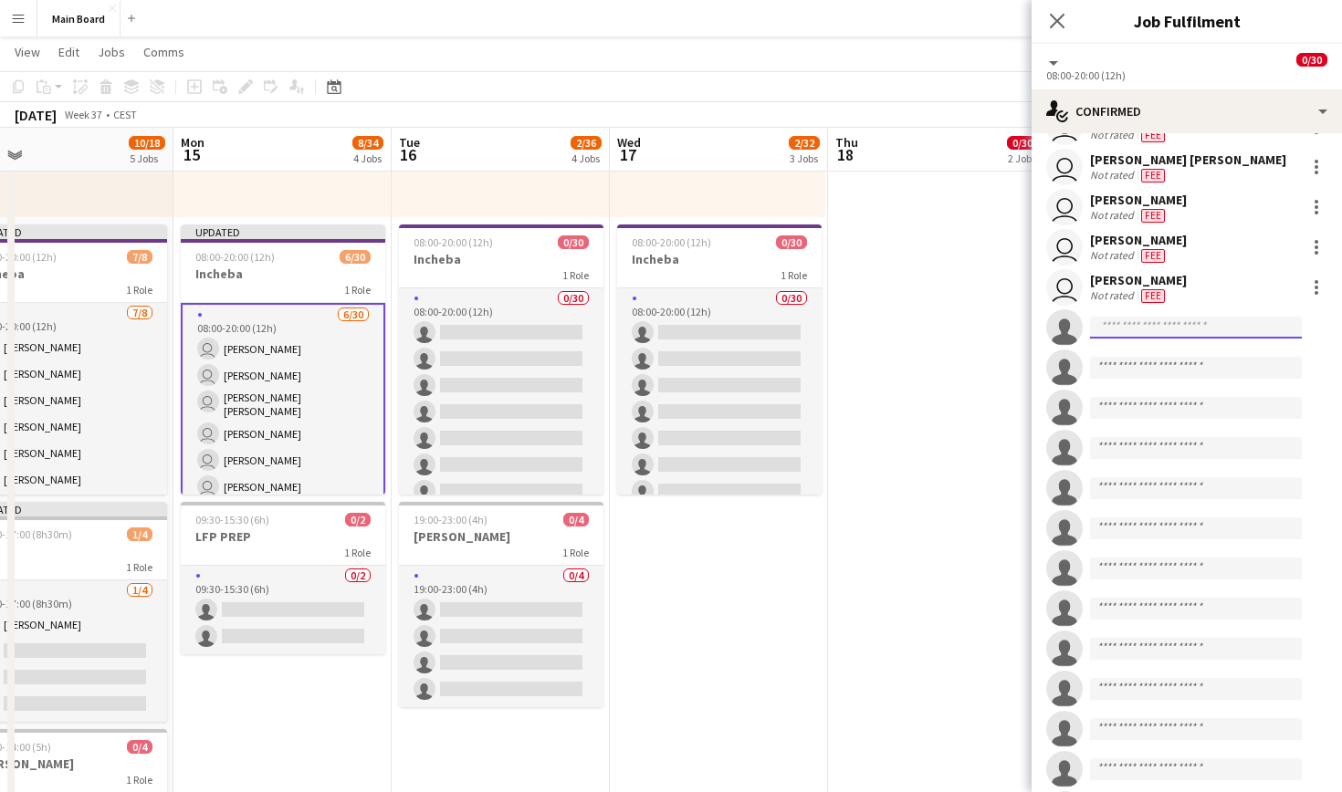
click at [1127, 328] on input at bounding box center [1196, 328] width 212 height 22
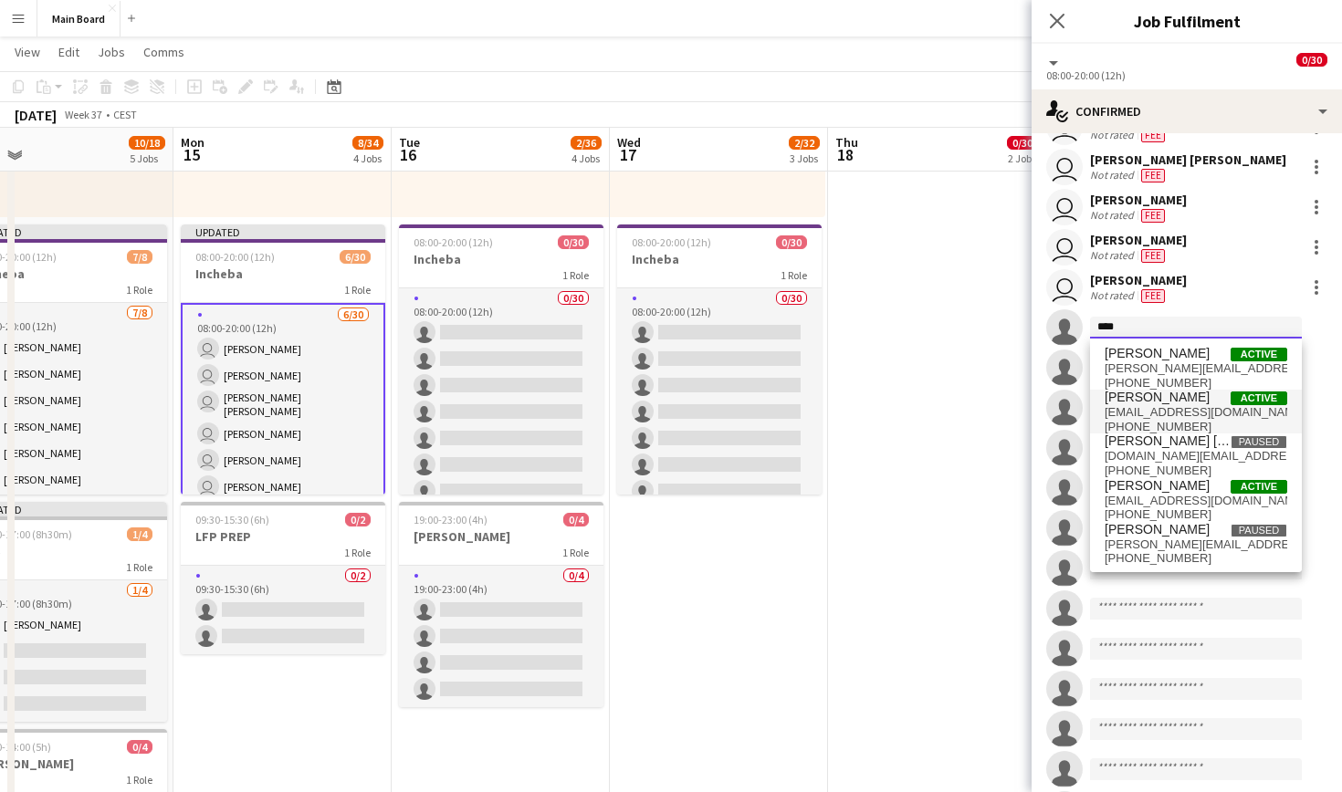
type input "****"
click at [1171, 410] on span "marcodanis612@gmail.com" at bounding box center [1196, 412] width 183 height 15
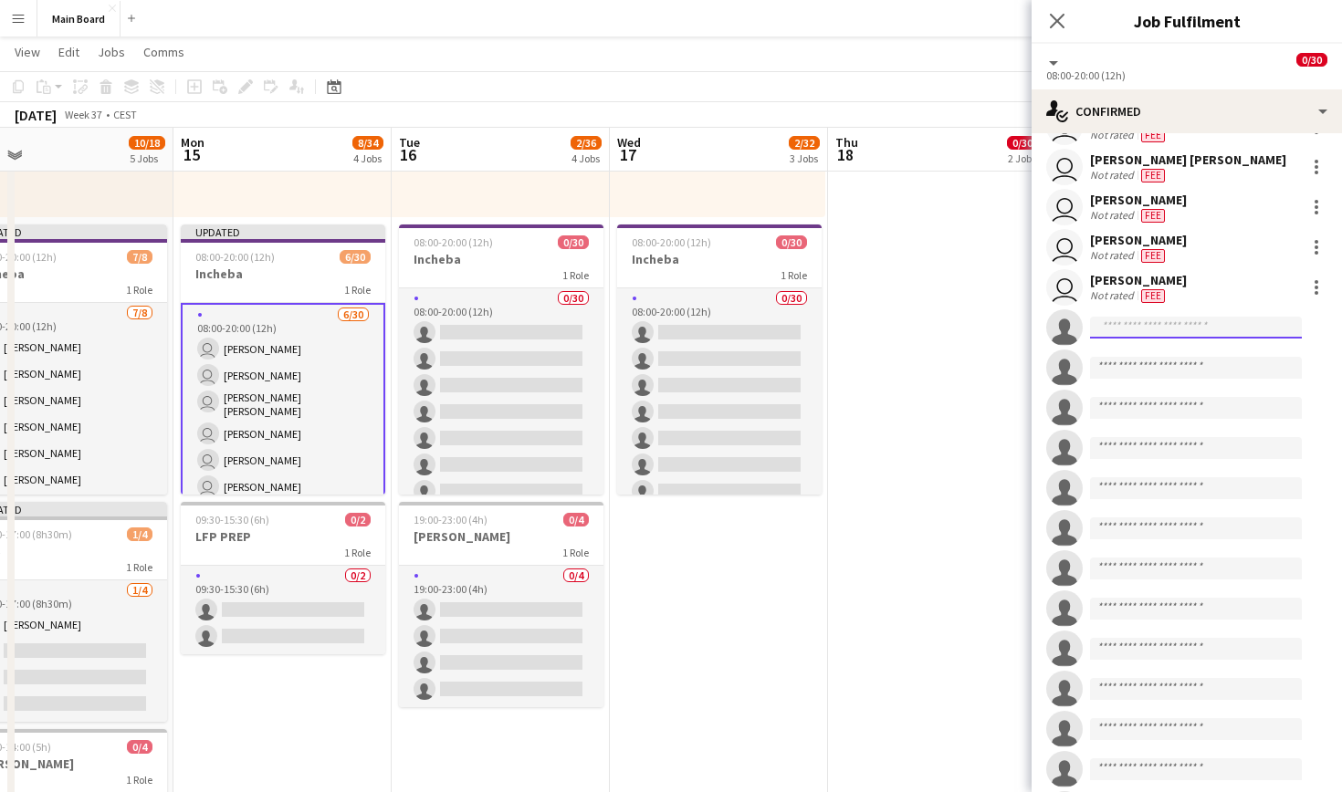
scroll to position [0, 0]
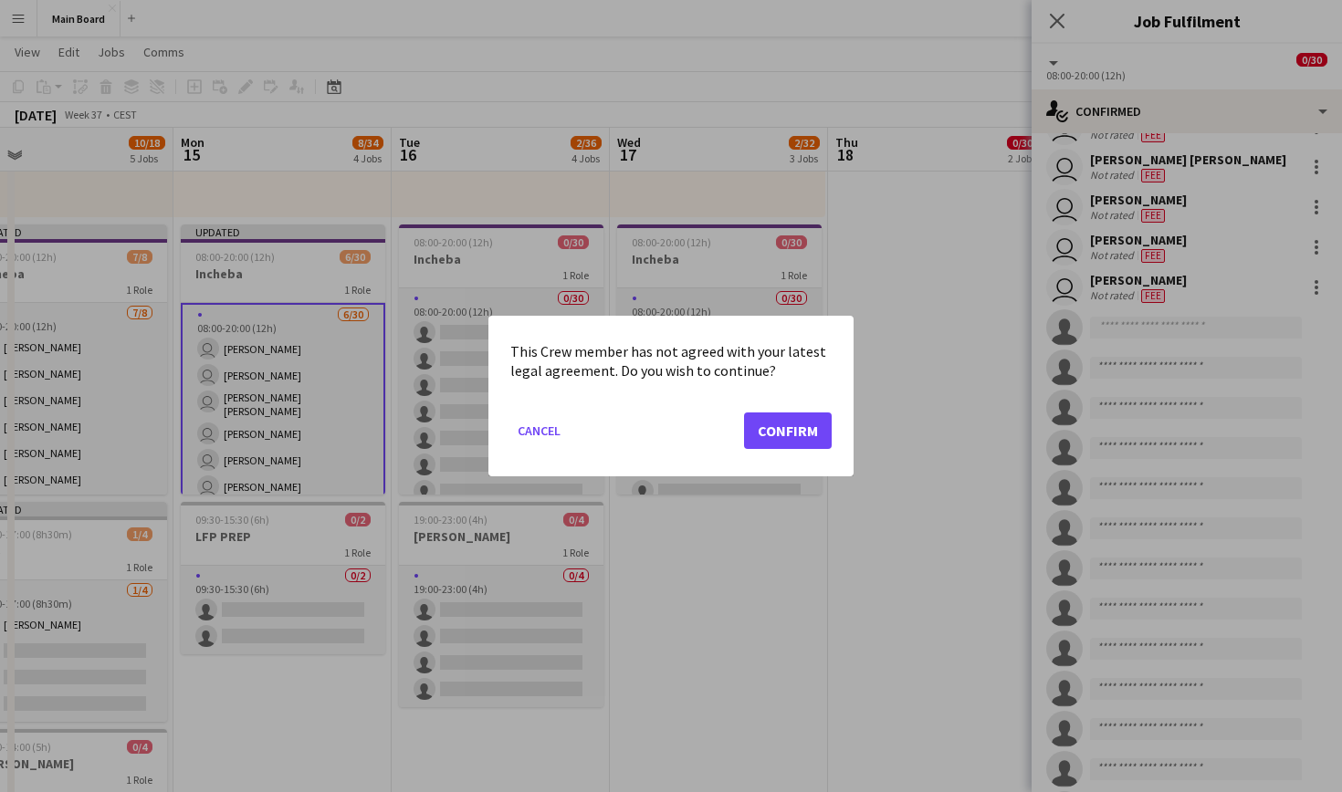
click at [755, 434] on button "Confirm" at bounding box center [788, 431] width 88 height 37
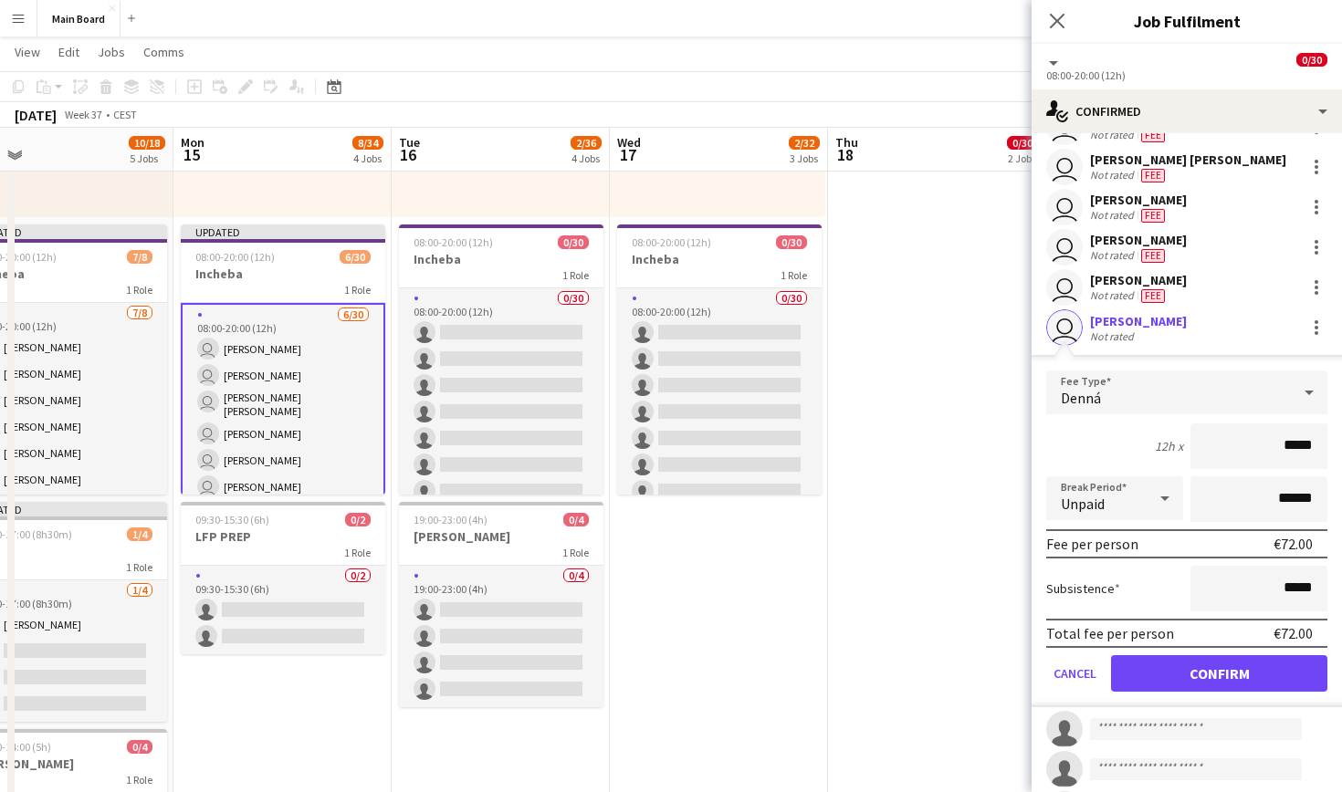
click at [1177, 660] on button "Confirm" at bounding box center [1219, 673] width 216 height 37
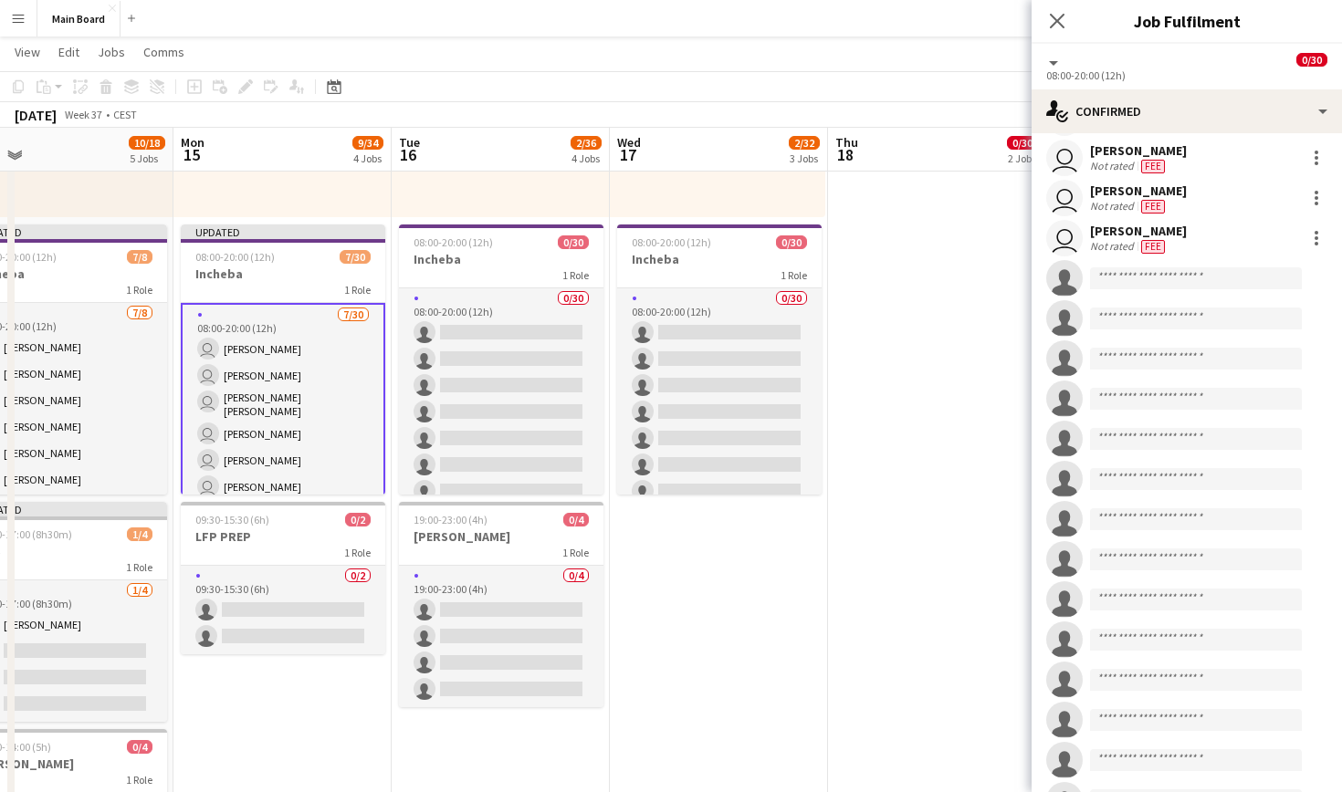
scroll to position [207, 0]
click at [1222, 276] on input at bounding box center [1196, 278] width 212 height 22
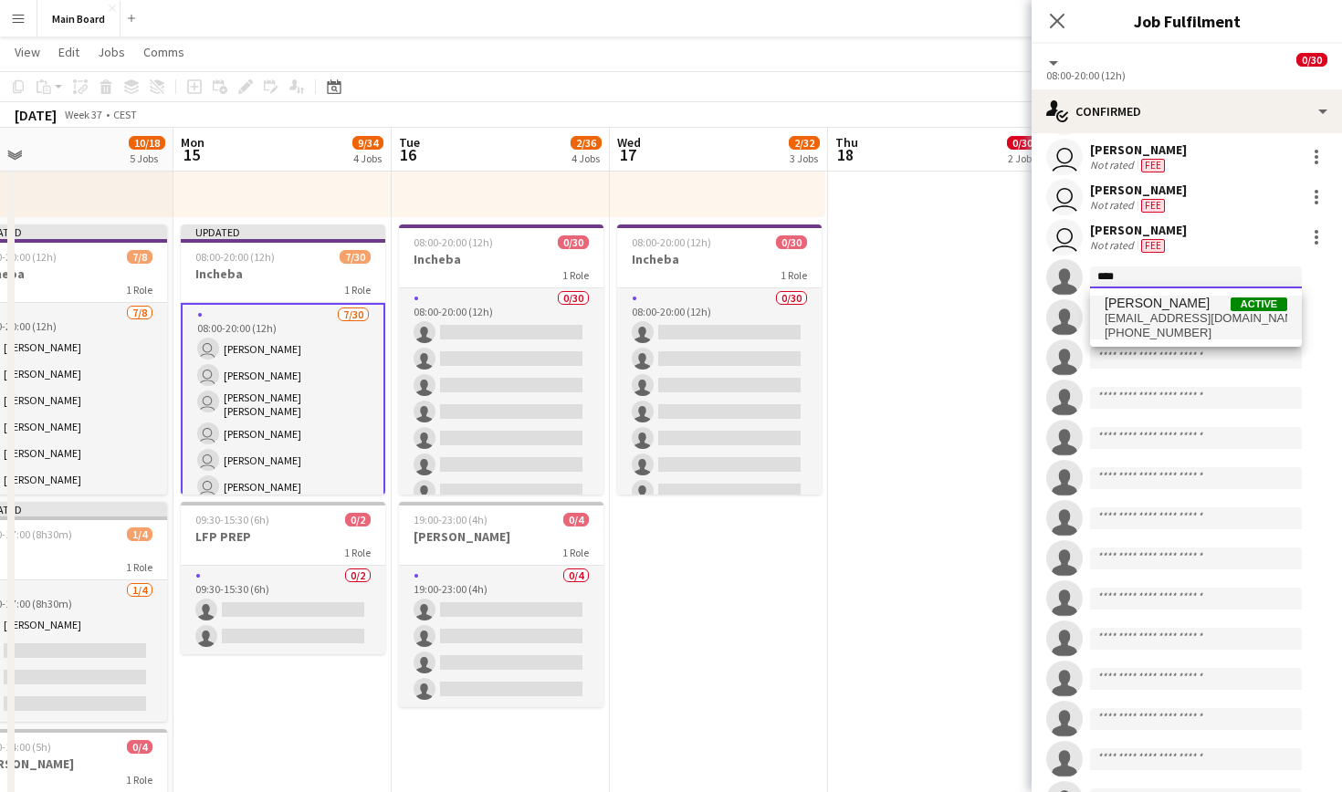
type input "****"
click at [1181, 326] on span "[PHONE_NUMBER]" at bounding box center [1196, 333] width 183 height 15
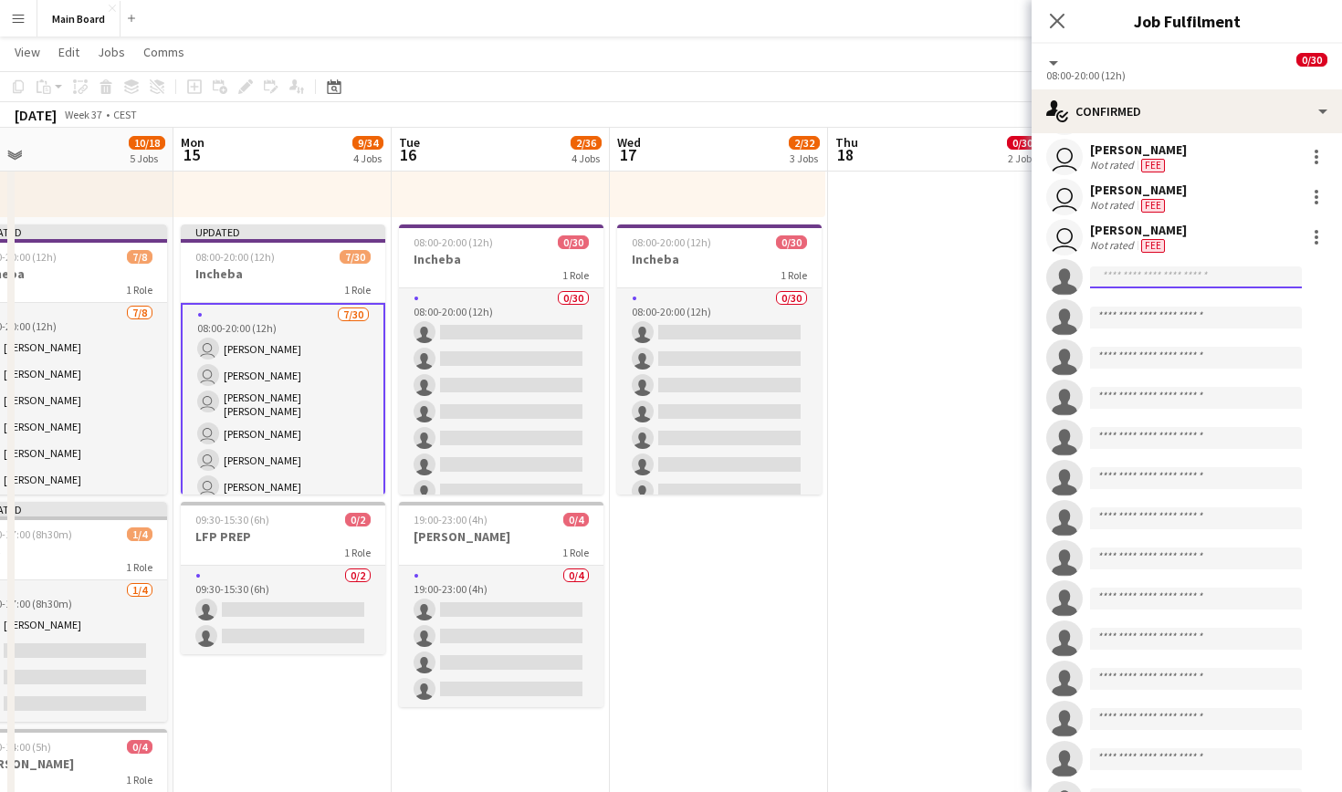
scroll to position [0, 0]
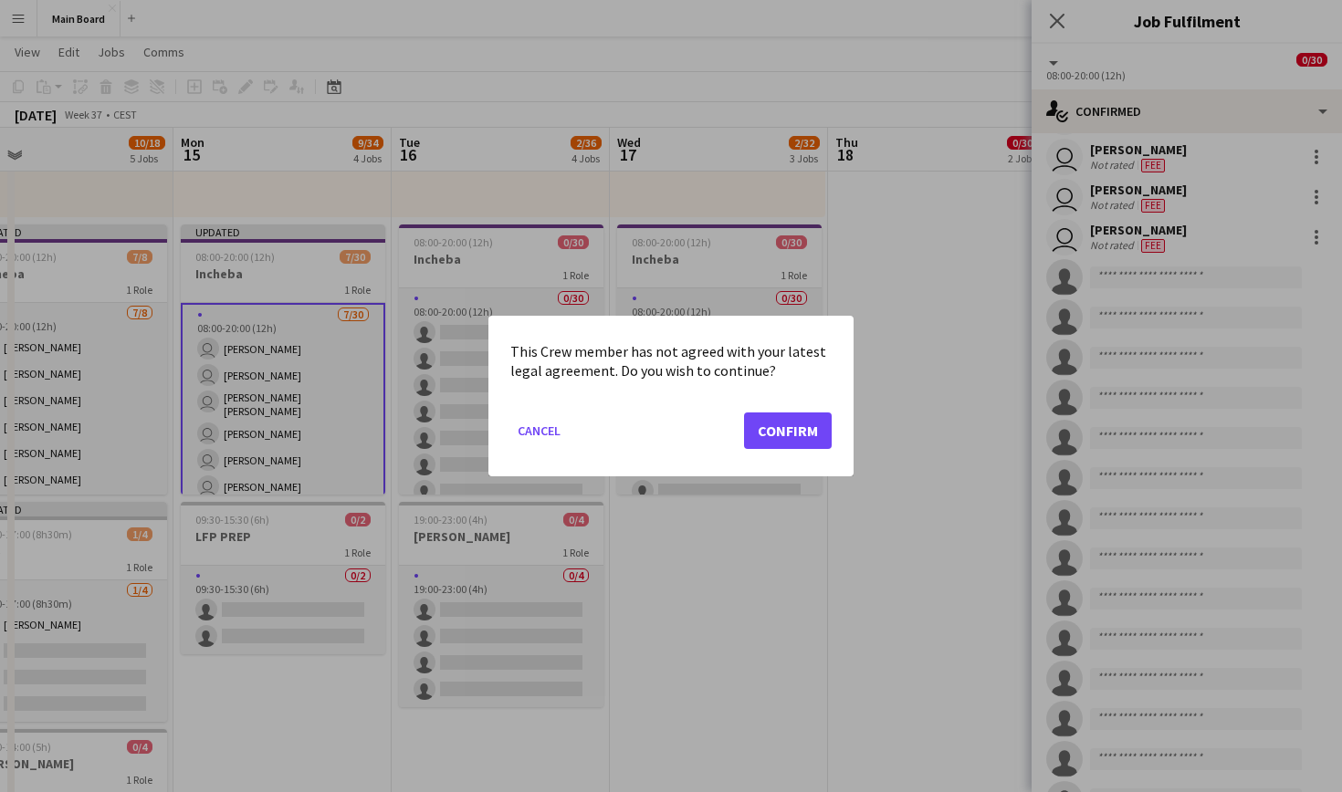
click at [759, 437] on button "Confirm" at bounding box center [788, 431] width 88 height 37
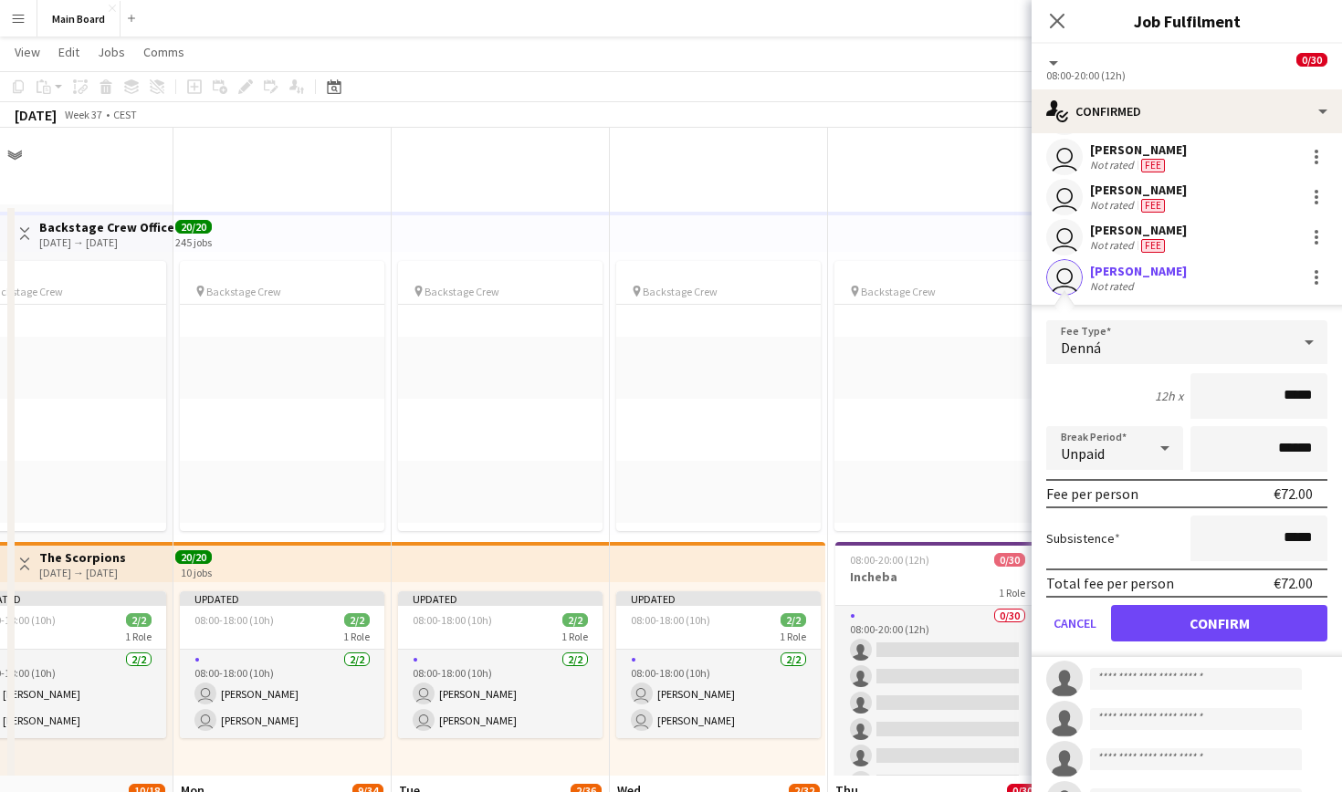
scroll to position [648, 0]
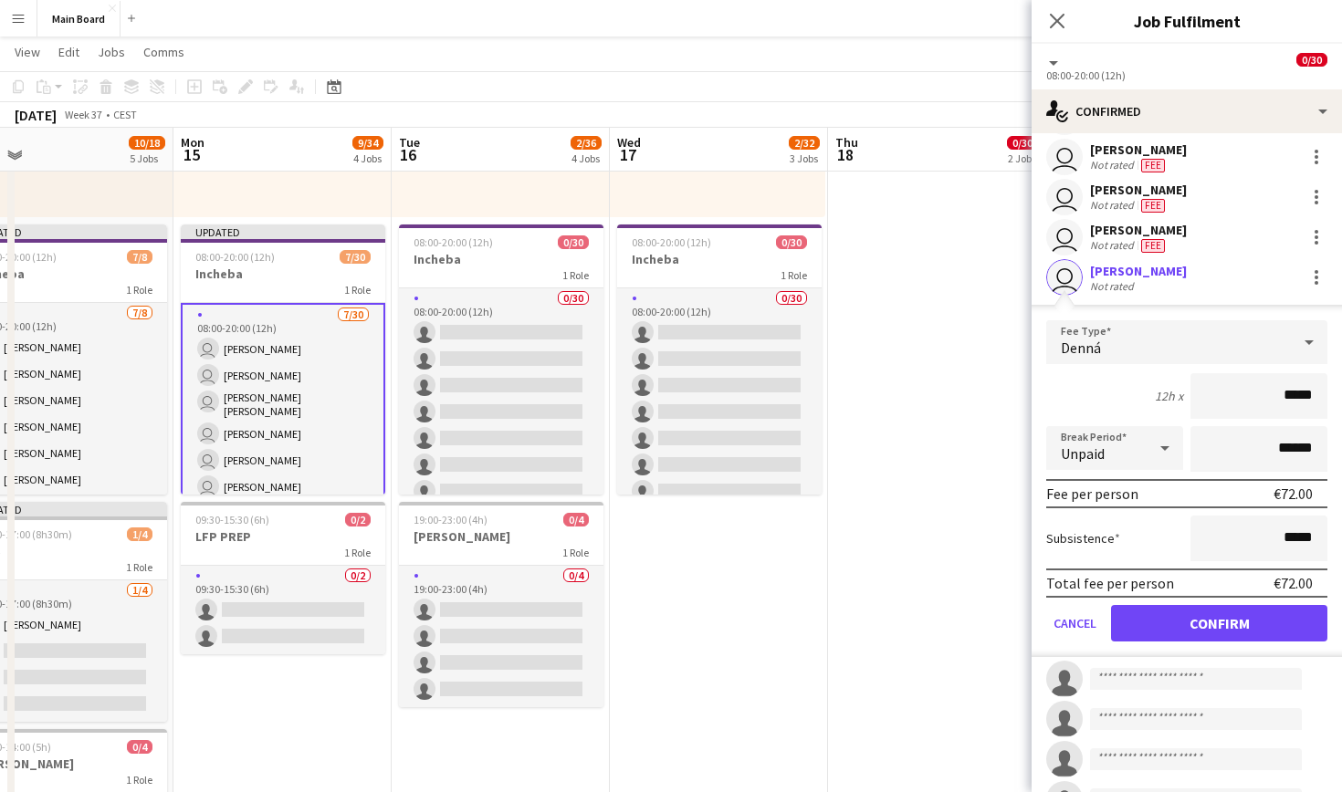
click at [1242, 606] on button "Confirm" at bounding box center [1219, 623] width 216 height 37
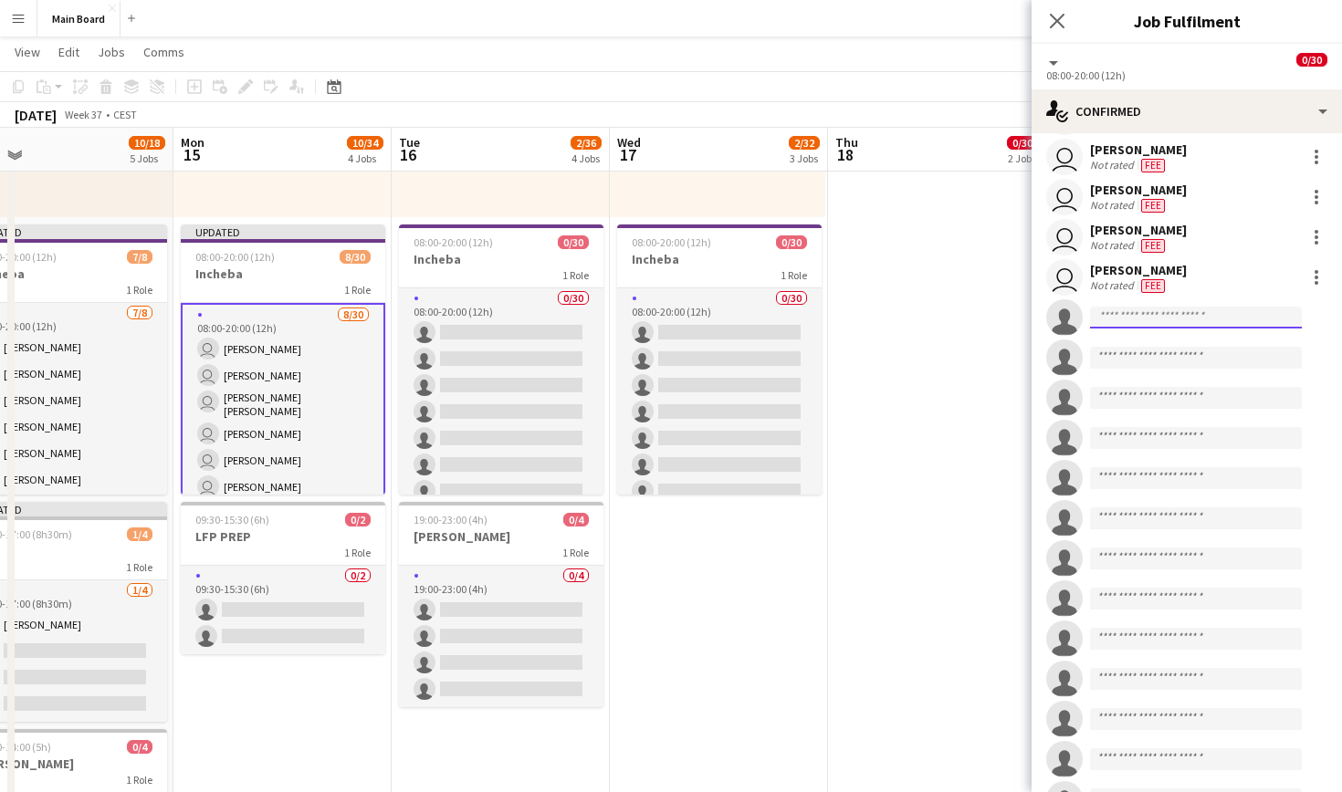
click at [1199, 323] on input at bounding box center [1196, 318] width 212 height 22
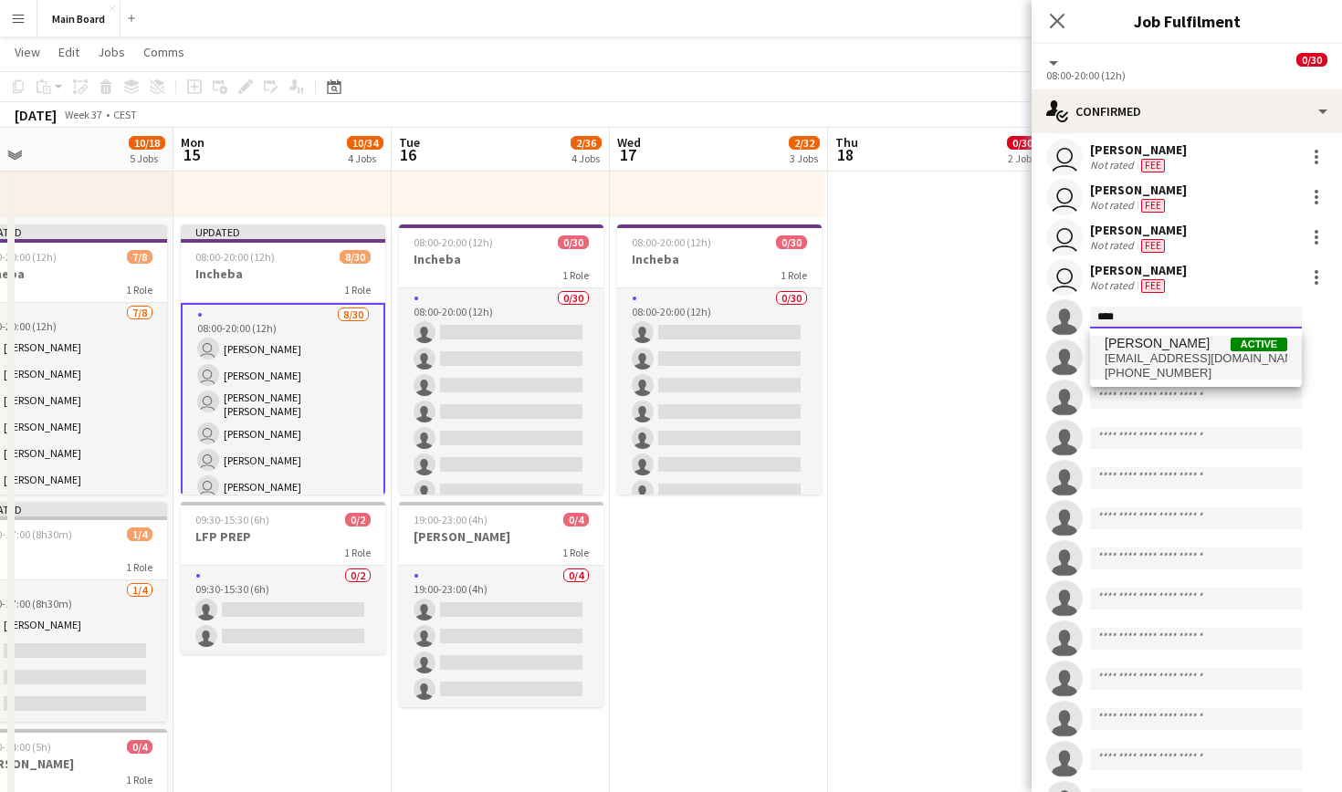
type input "****"
click at [1165, 347] on span "[PERSON_NAME]" at bounding box center [1157, 344] width 105 height 16
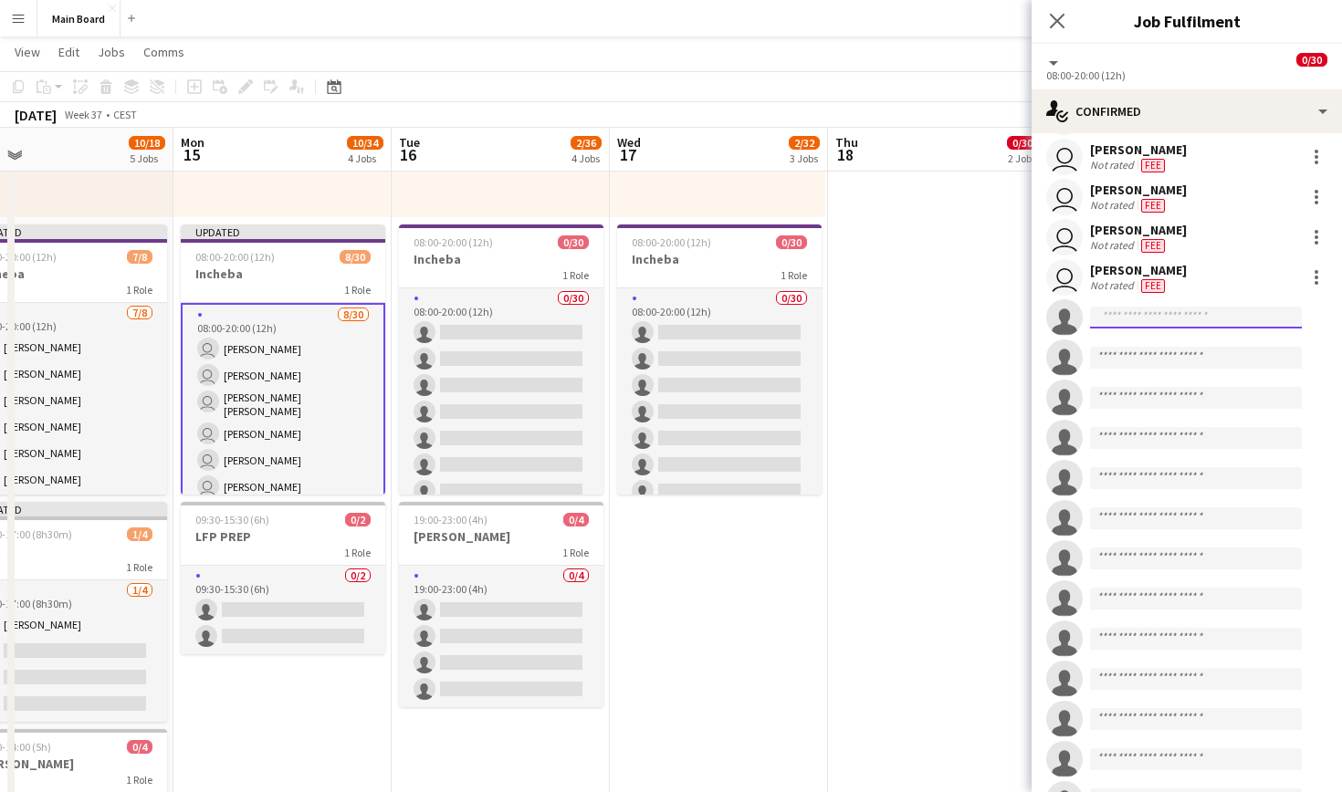
scroll to position [0, 0]
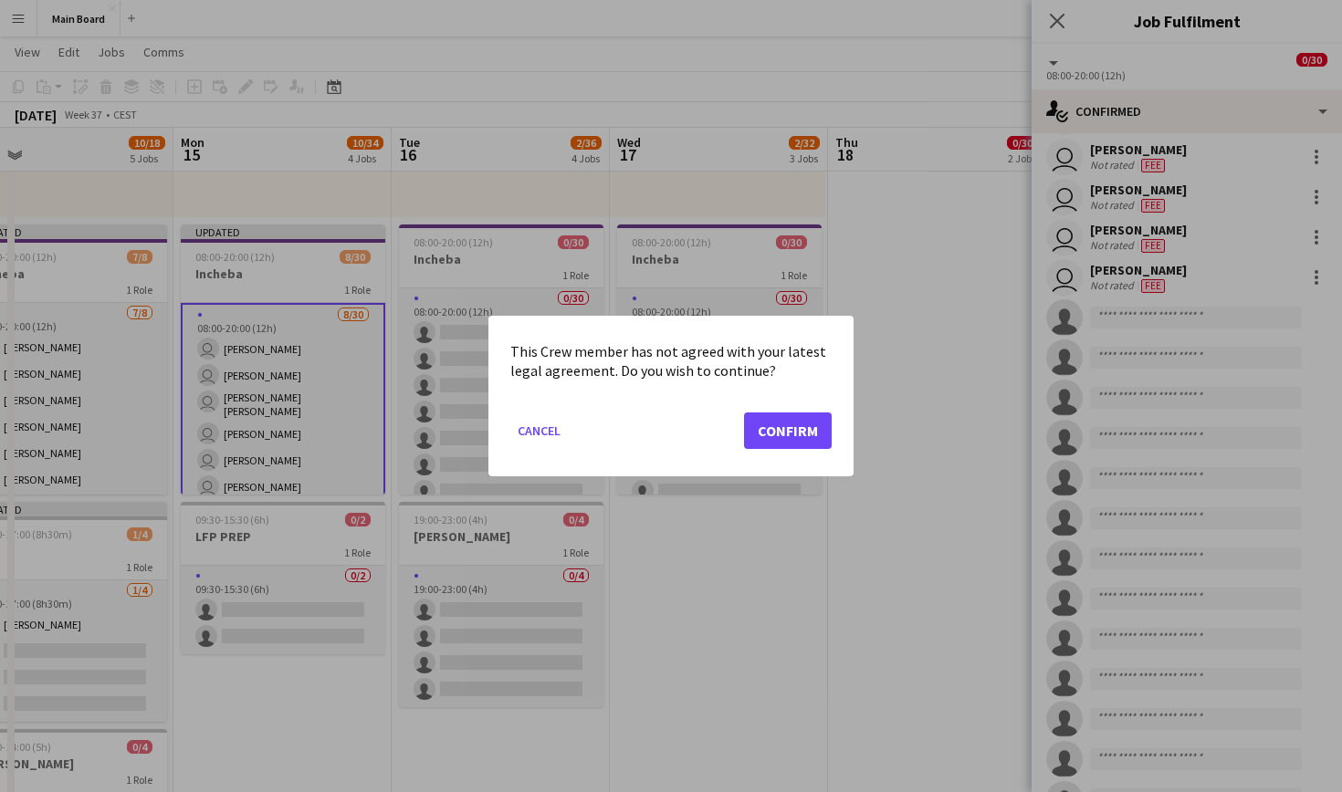
click at [809, 428] on button "Confirm" at bounding box center [788, 431] width 88 height 37
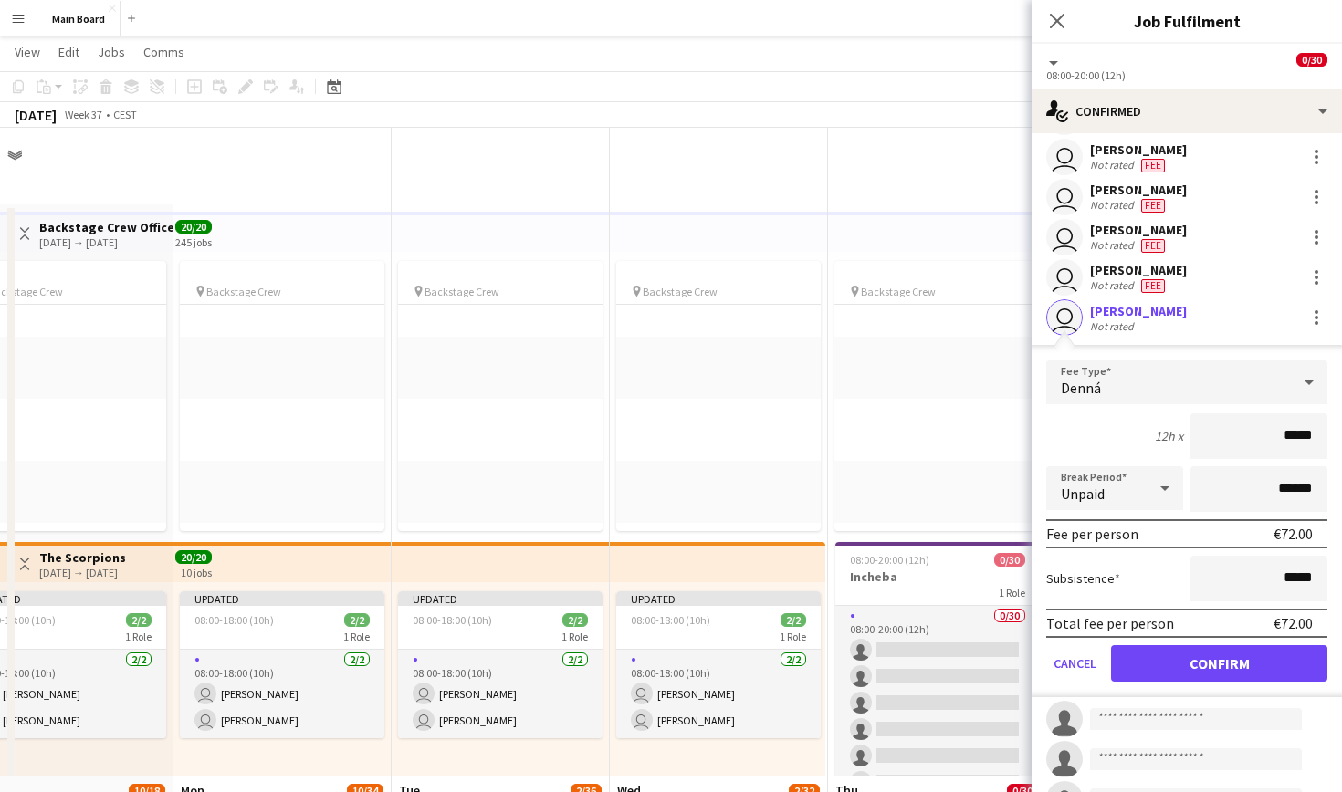
scroll to position [648, 0]
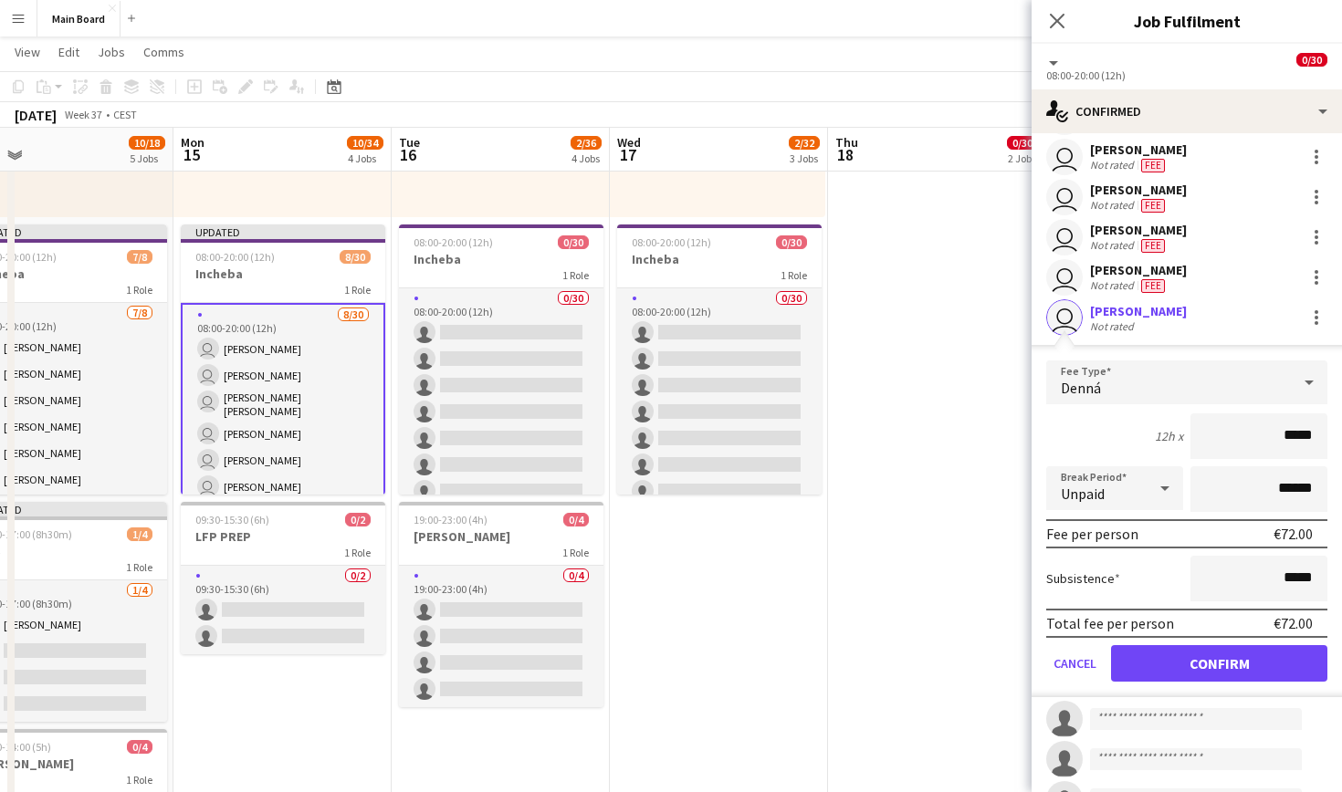
click at [1214, 670] on button "Confirm" at bounding box center [1219, 663] width 216 height 37
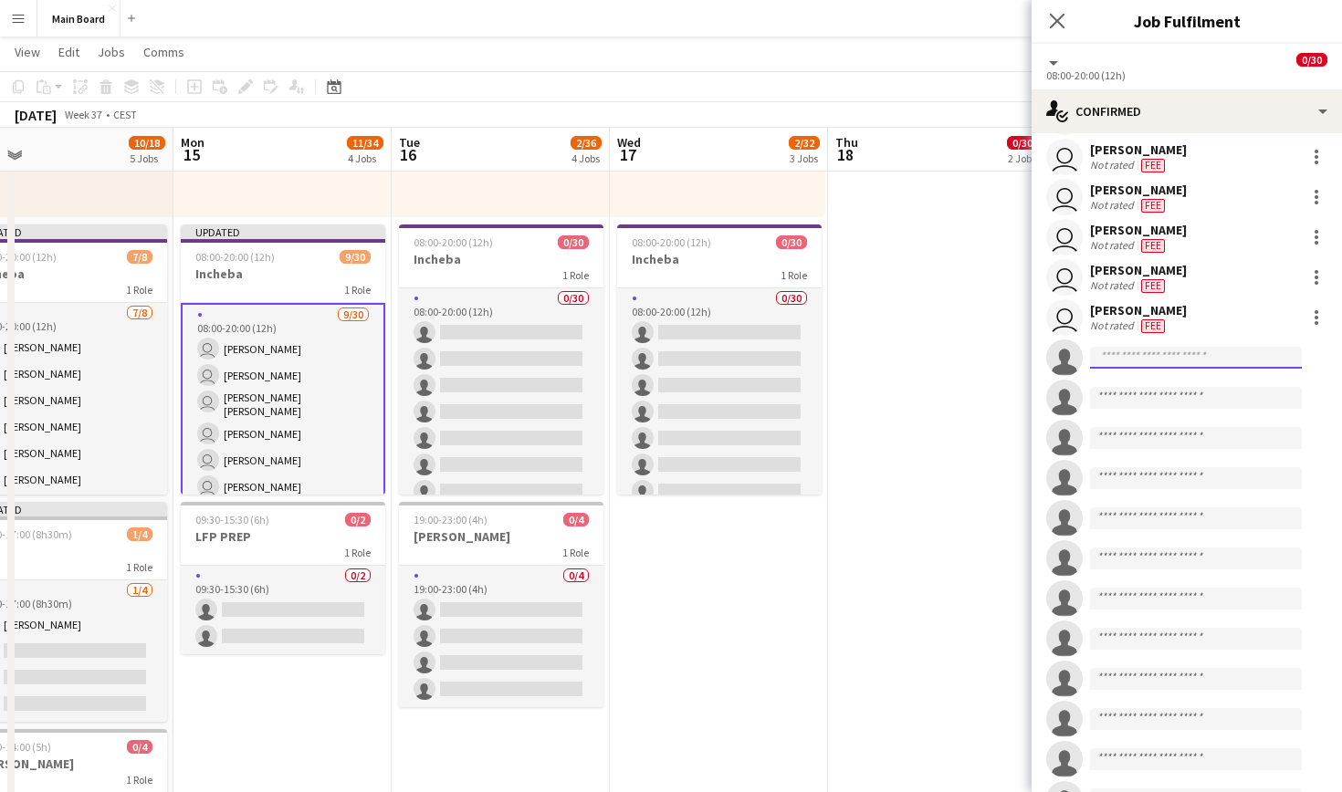
click at [1191, 353] on input at bounding box center [1196, 358] width 212 height 22
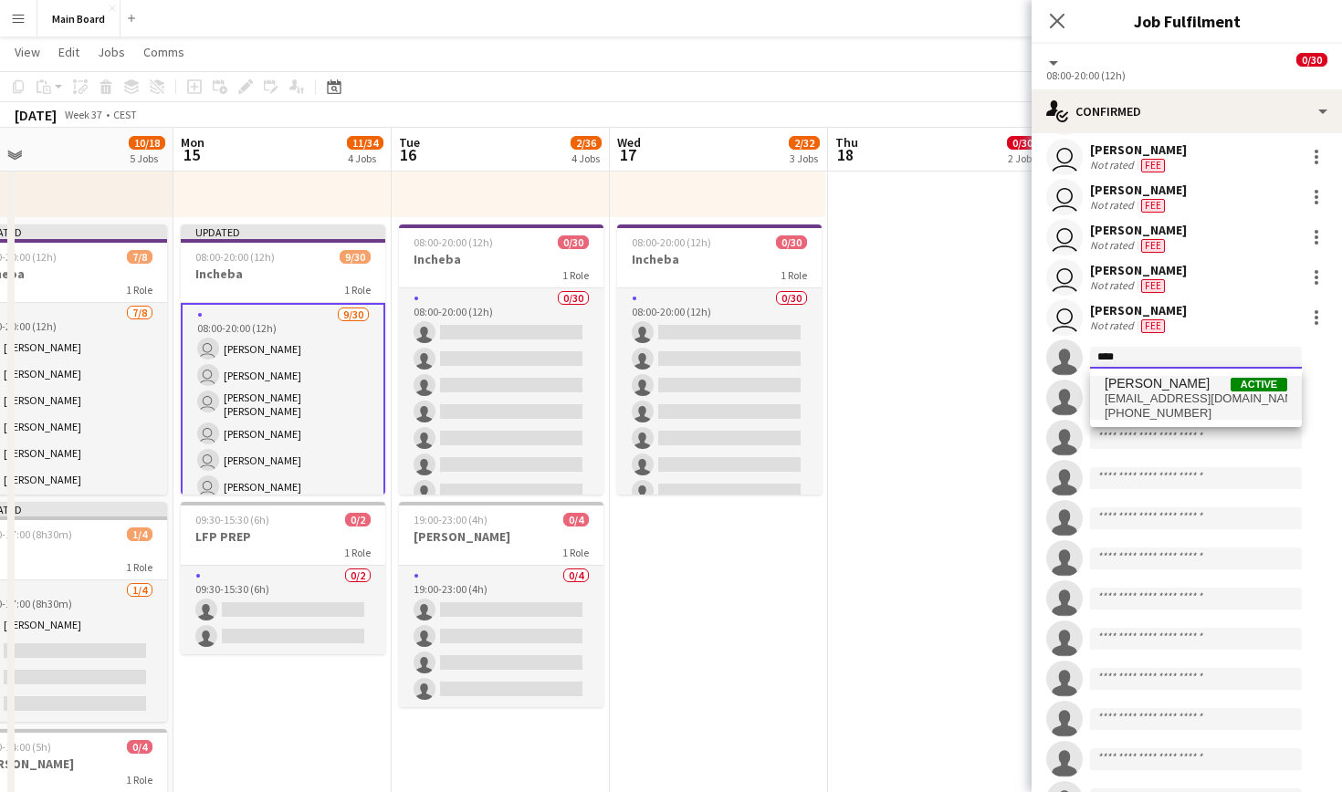
type input "****"
click at [1155, 388] on span "Lubomír Vertaľ" at bounding box center [1157, 384] width 105 height 16
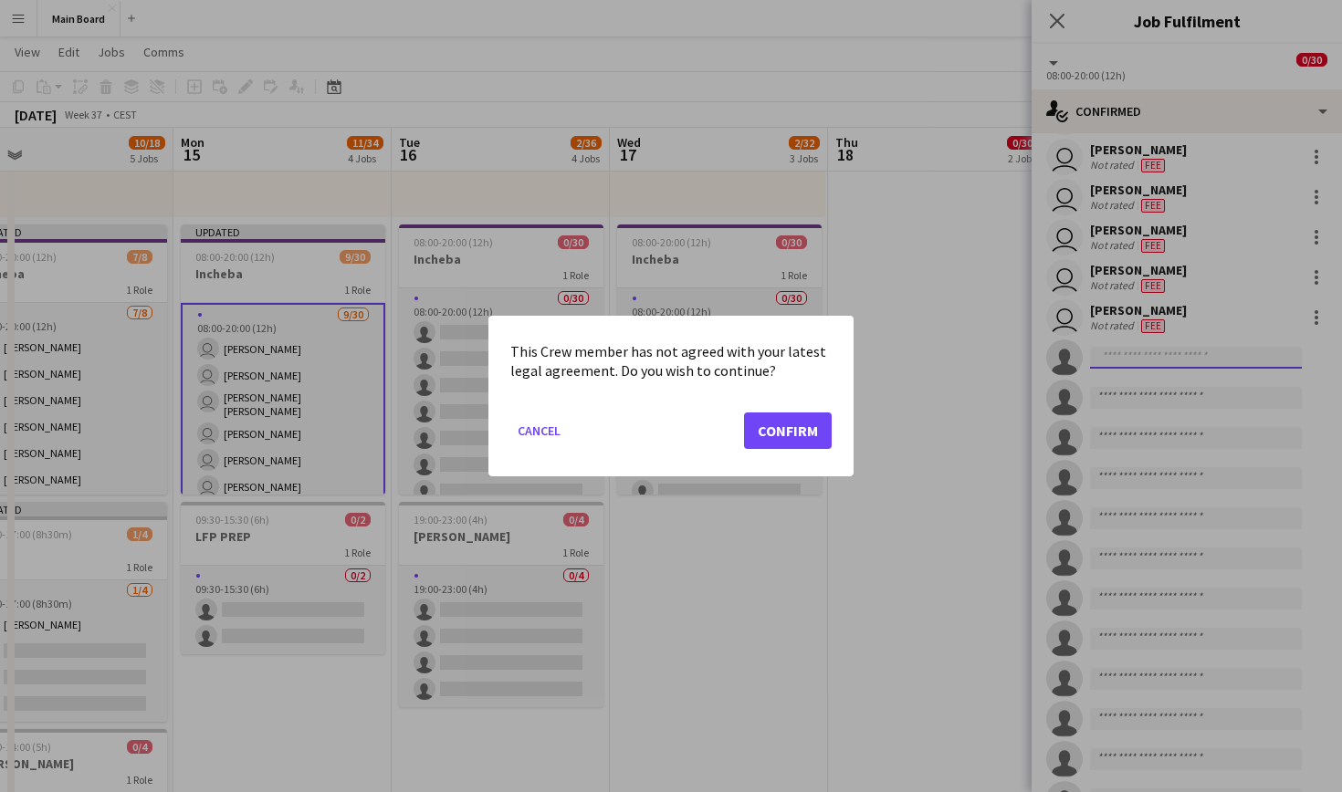
scroll to position [0, 0]
click at [818, 424] on button "Confirm" at bounding box center [788, 431] width 88 height 37
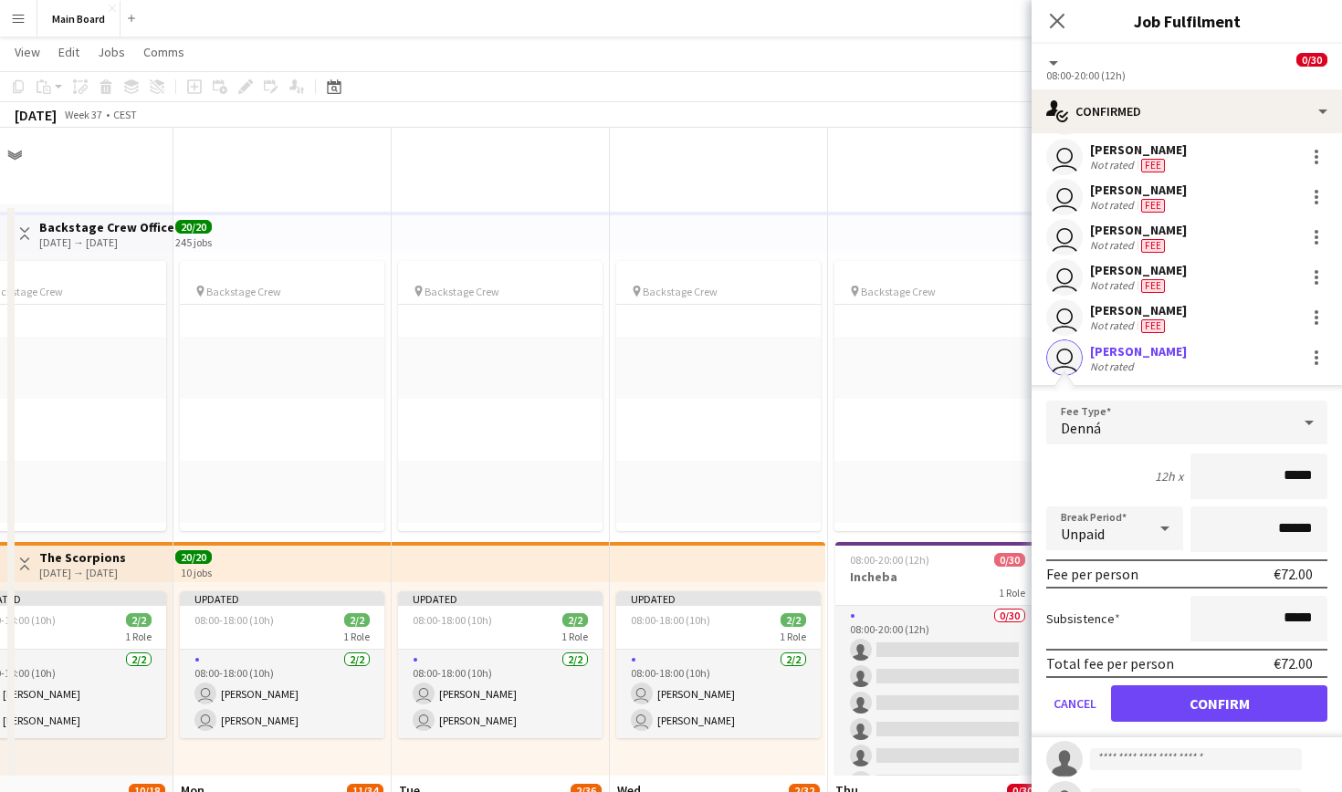
scroll to position [648, 0]
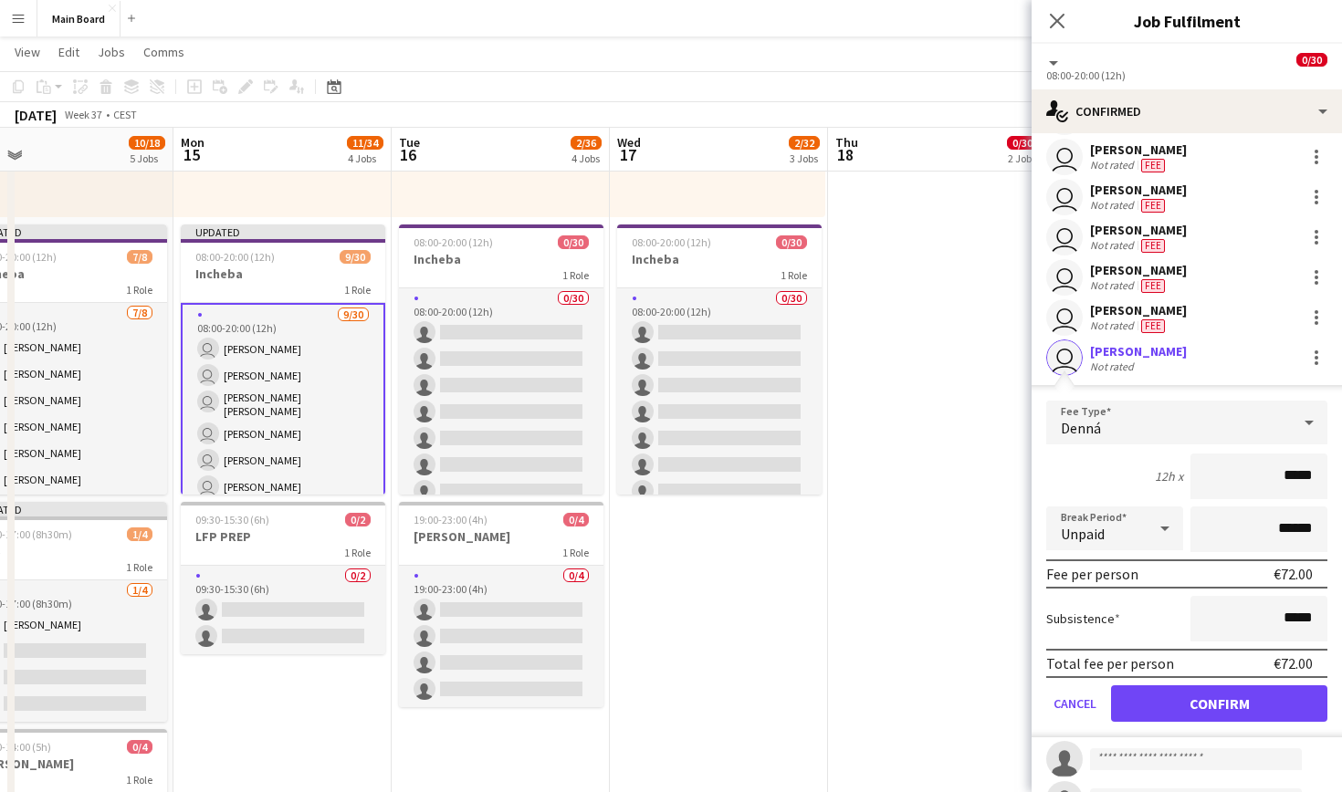
click at [1242, 708] on button "Confirm" at bounding box center [1219, 704] width 216 height 37
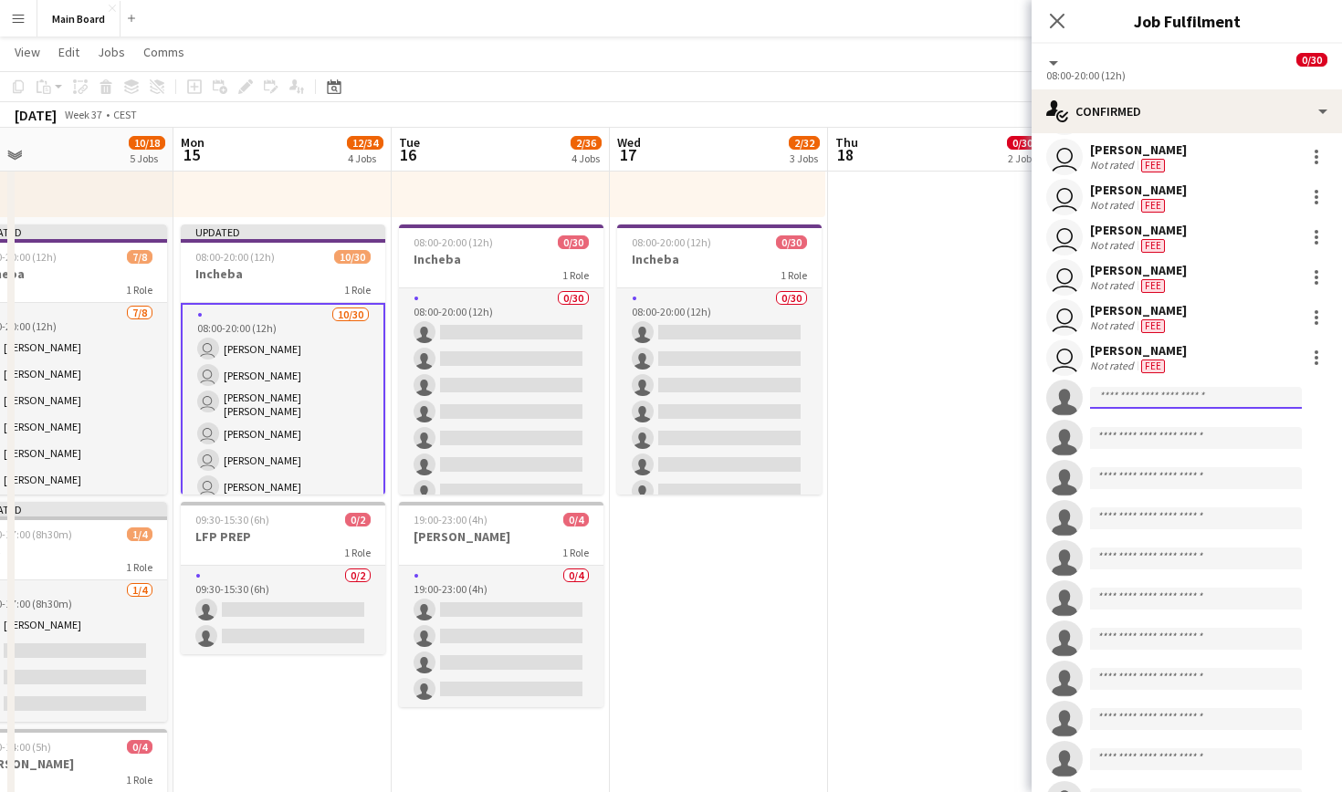
click at [1114, 395] on input at bounding box center [1196, 398] width 212 height 22
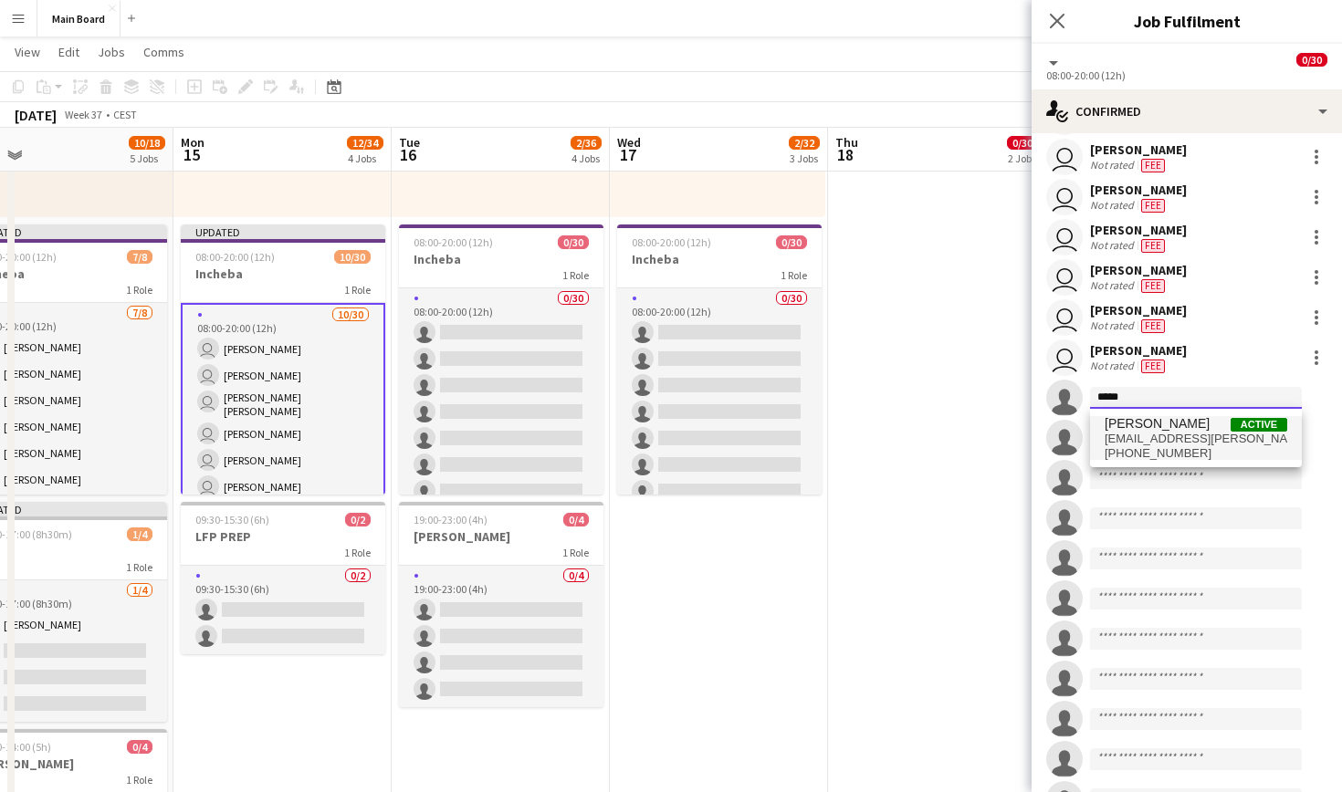
type input "*****"
click at [1146, 428] on span "Vratislav Šteffek" at bounding box center [1157, 424] width 105 height 16
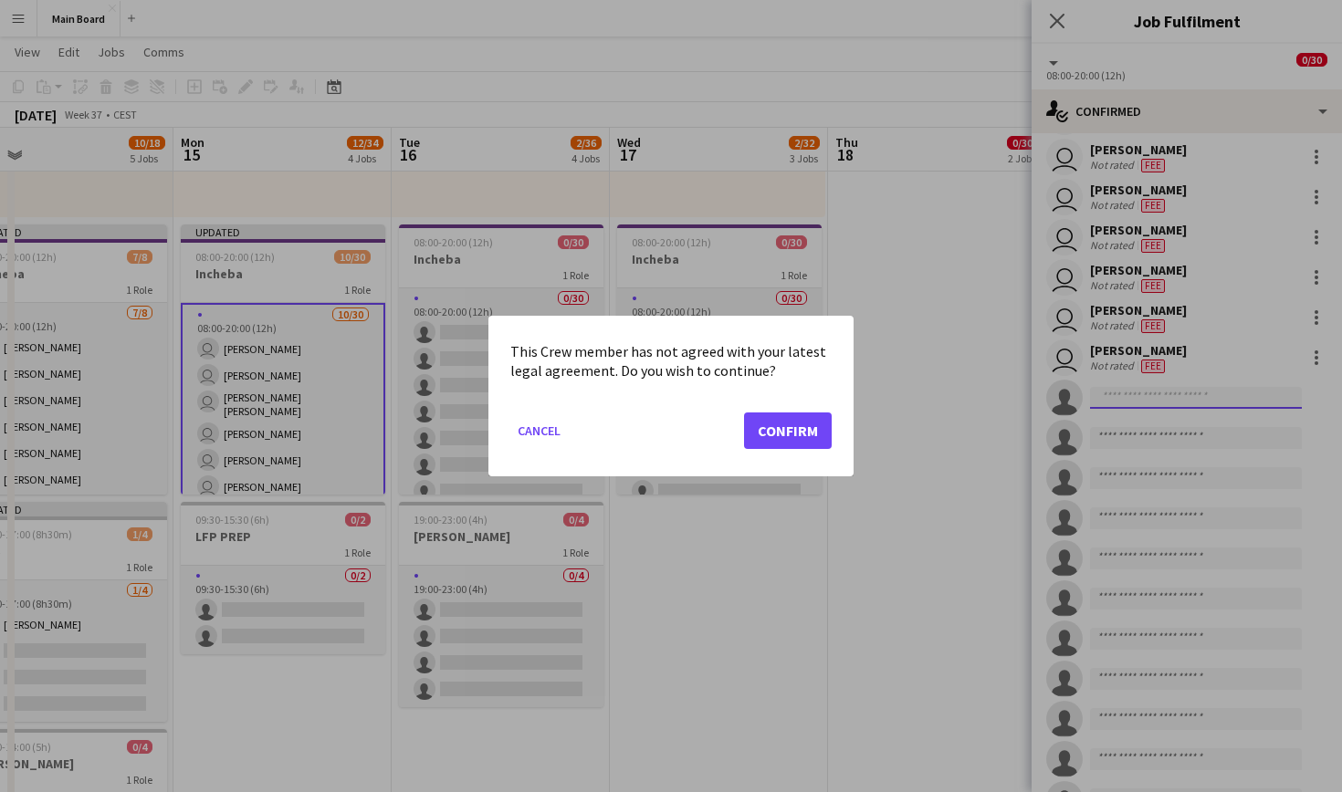
scroll to position [0, 0]
click at [765, 435] on button "Confirm" at bounding box center [788, 431] width 88 height 37
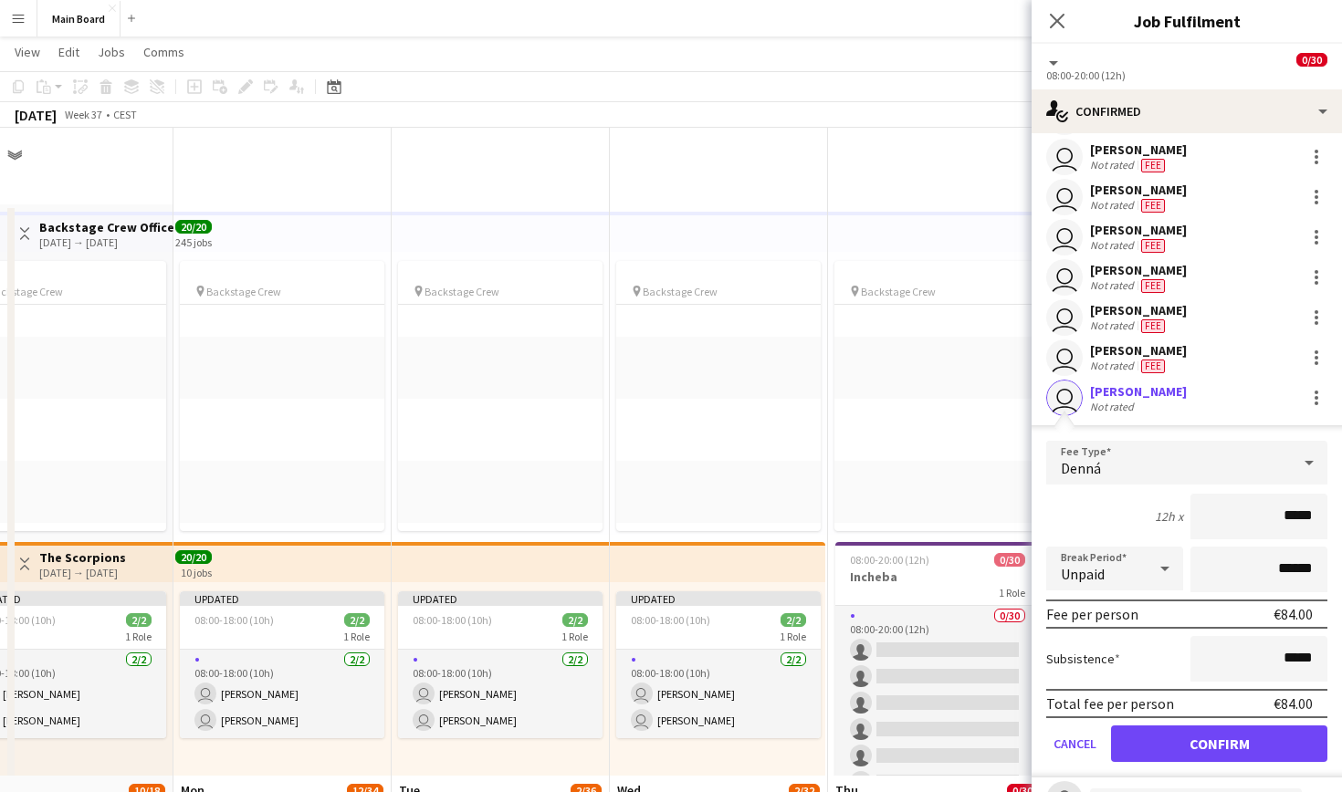
scroll to position [648, 0]
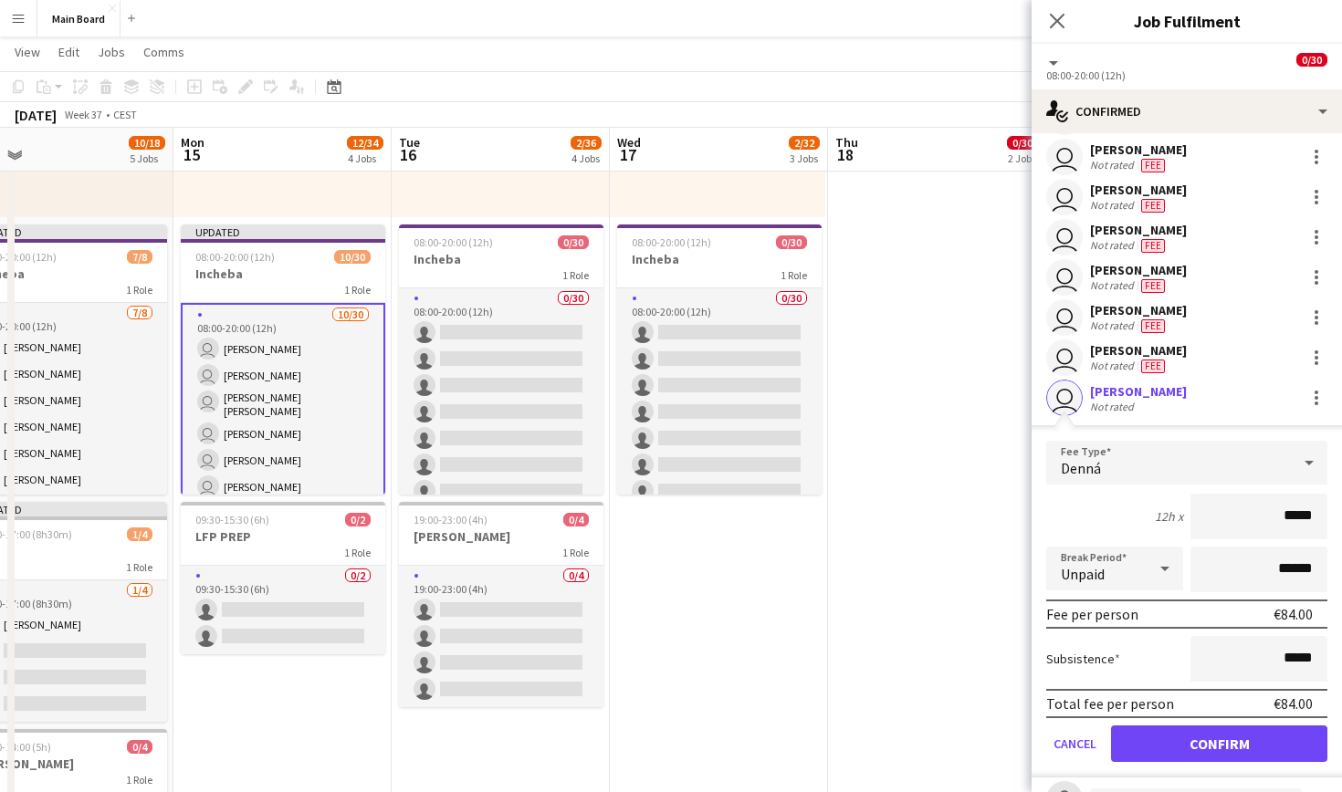
click at [1194, 746] on button "Confirm" at bounding box center [1219, 744] width 216 height 37
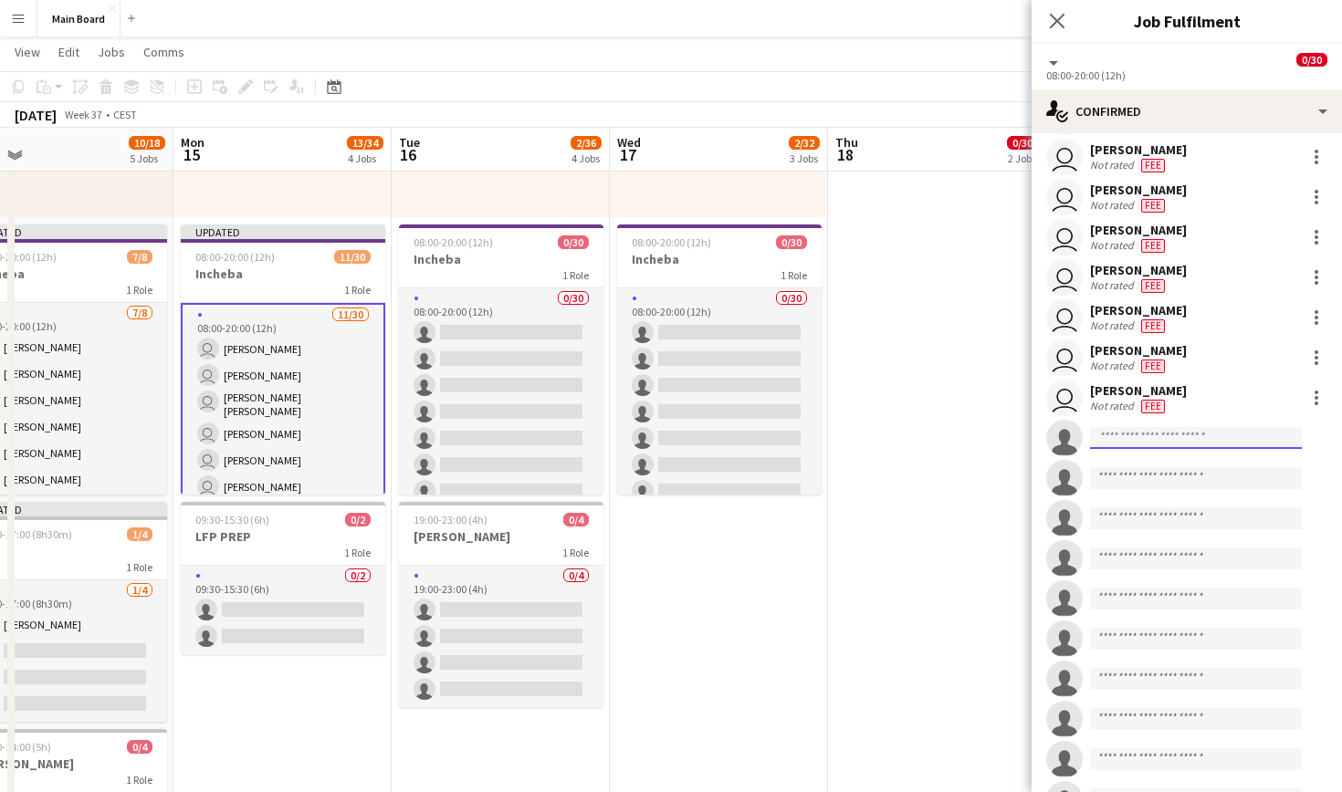
click at [1170, 445] on input at bounding box center [1196, 438] width 212 height 22
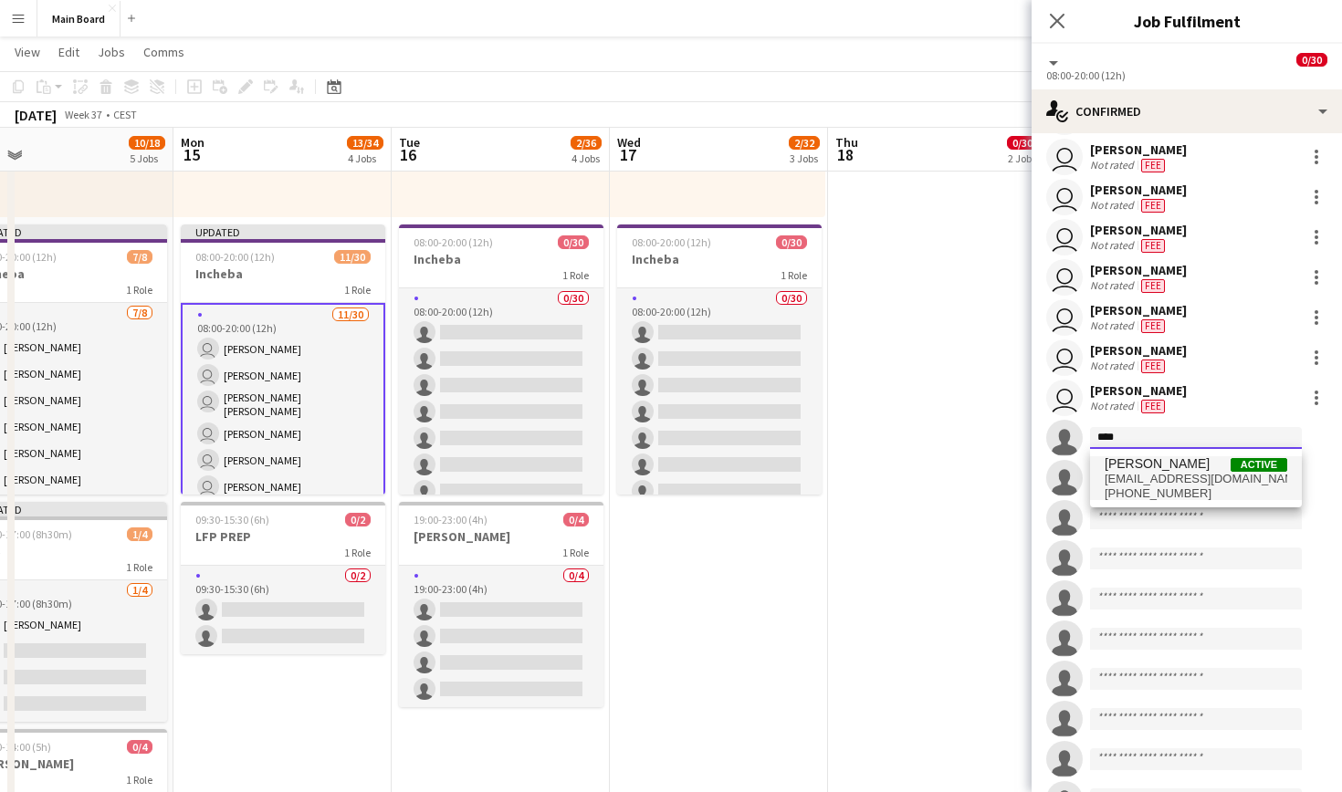
type input "****"
click at [1175, 469] on span "Nykyta Rozhkov" at bounding box center [1157, 464] width 105 height 16
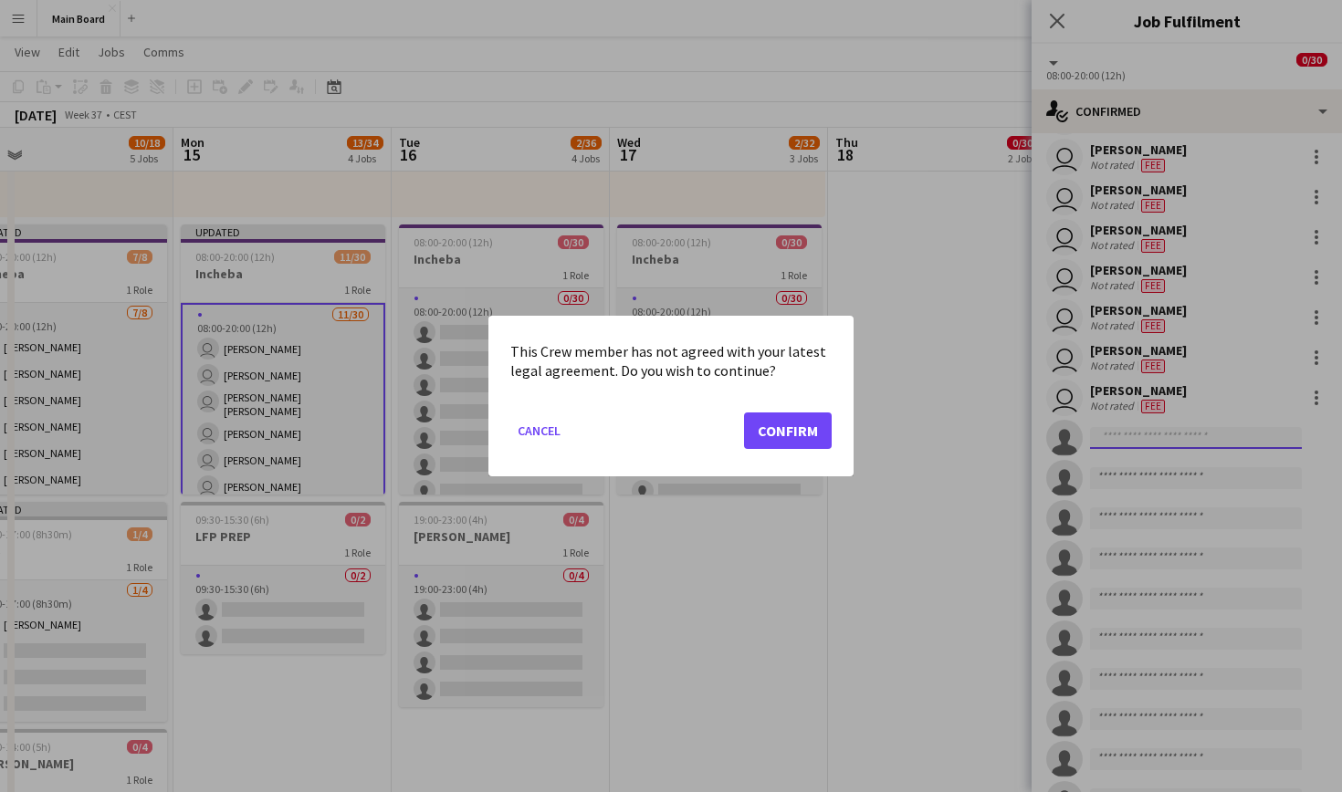
scroll to position [0, 0]
click at [797, 416] on button "Confirm" at bounding box center [788, 431] width 88 height 37
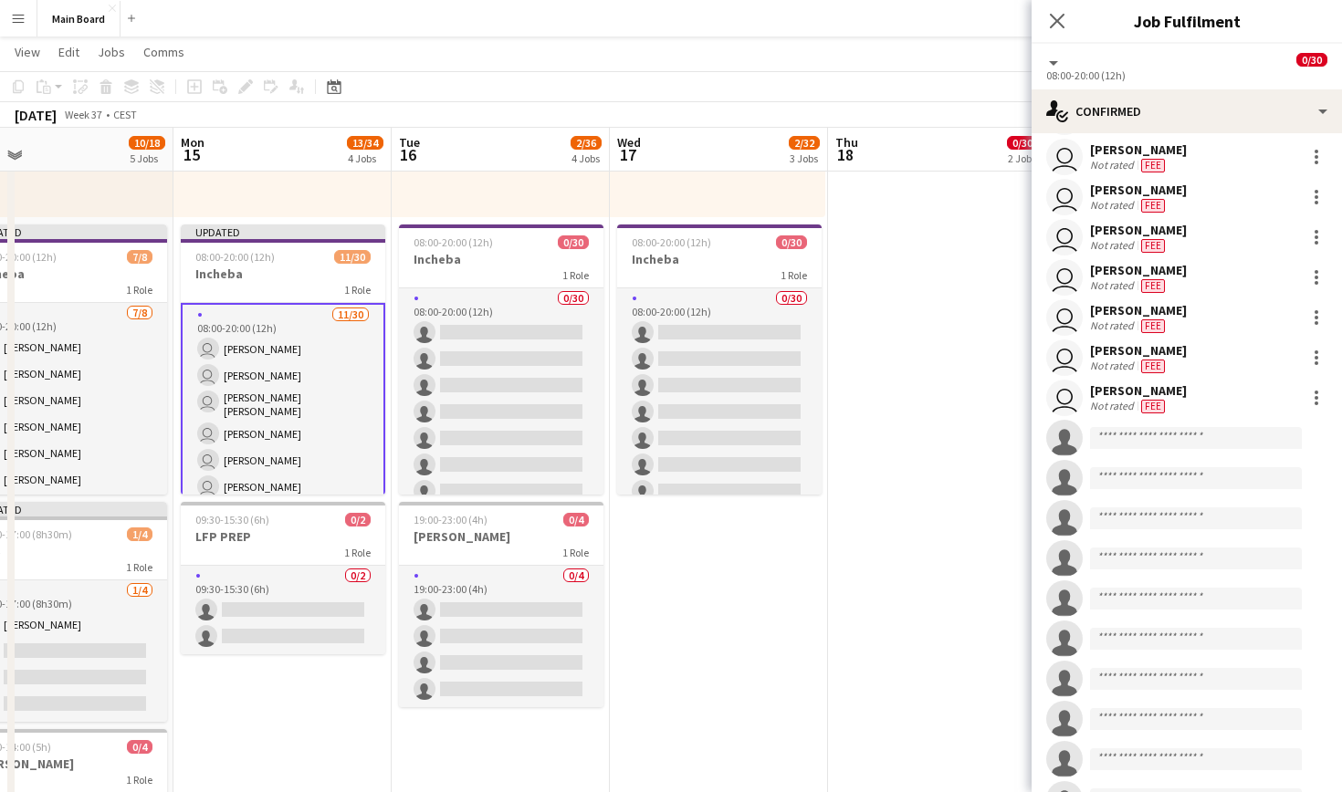
scroll to position [648, 0]
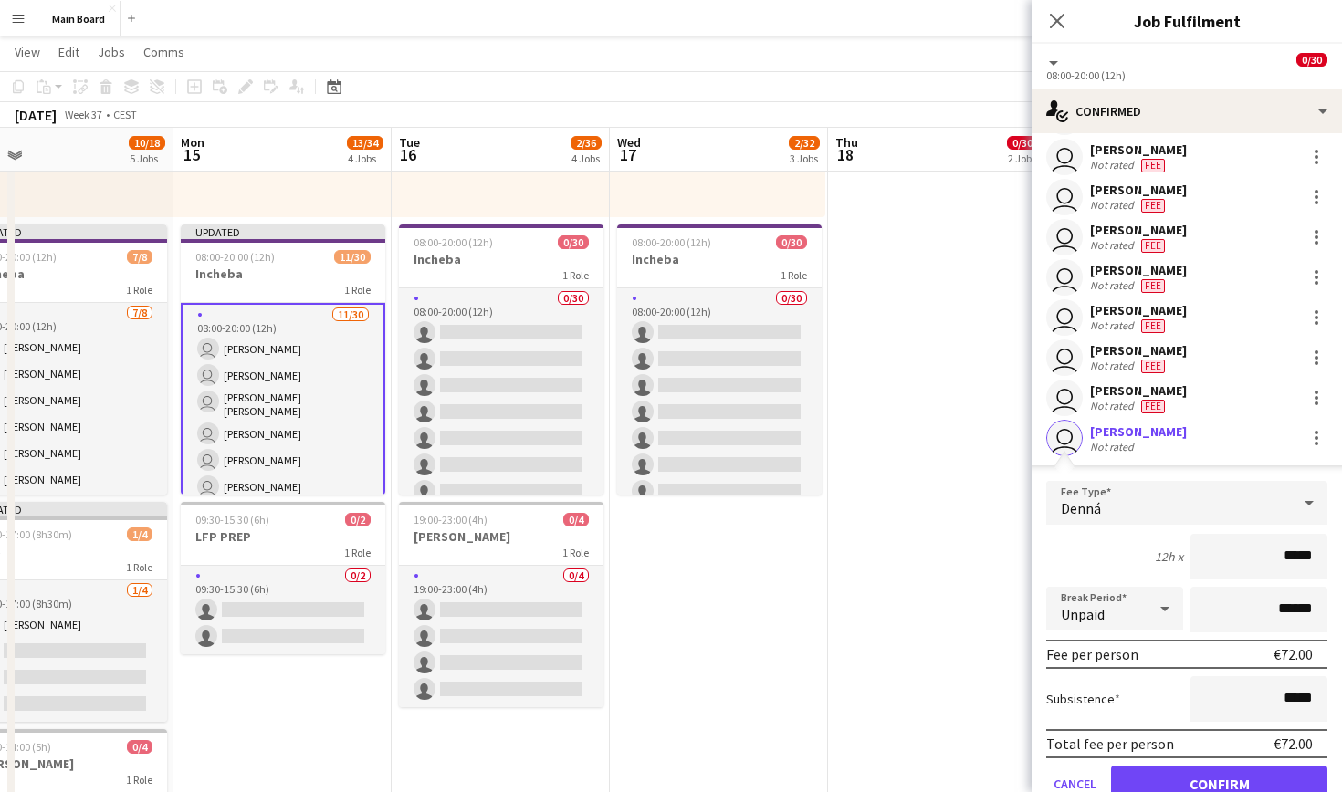
click at [1226, 770] on button "Confirm" at bounding box center [1219, 784] width 216 height 37
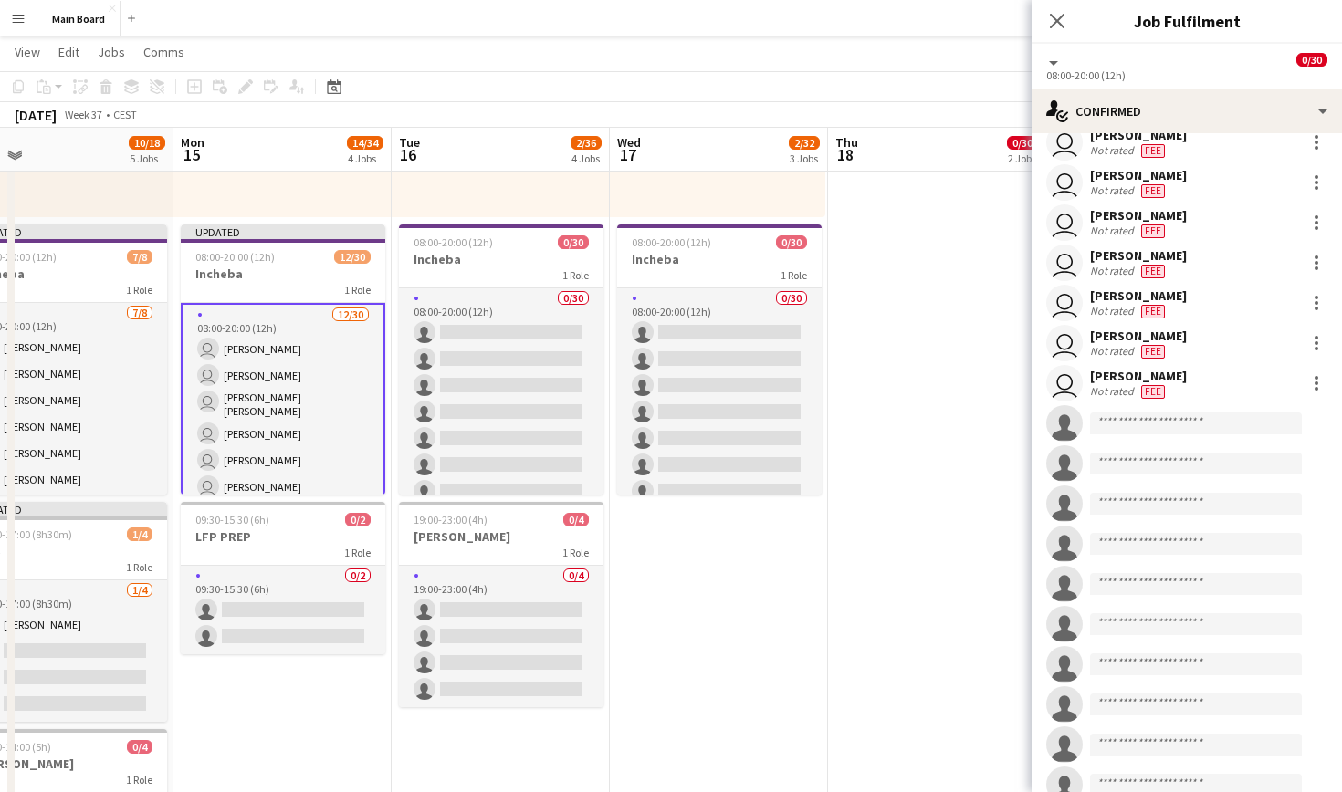
scroll to position [264, 0]
click at [1163, 423] on input at bounding box center [1196, 422] width 212 height 22
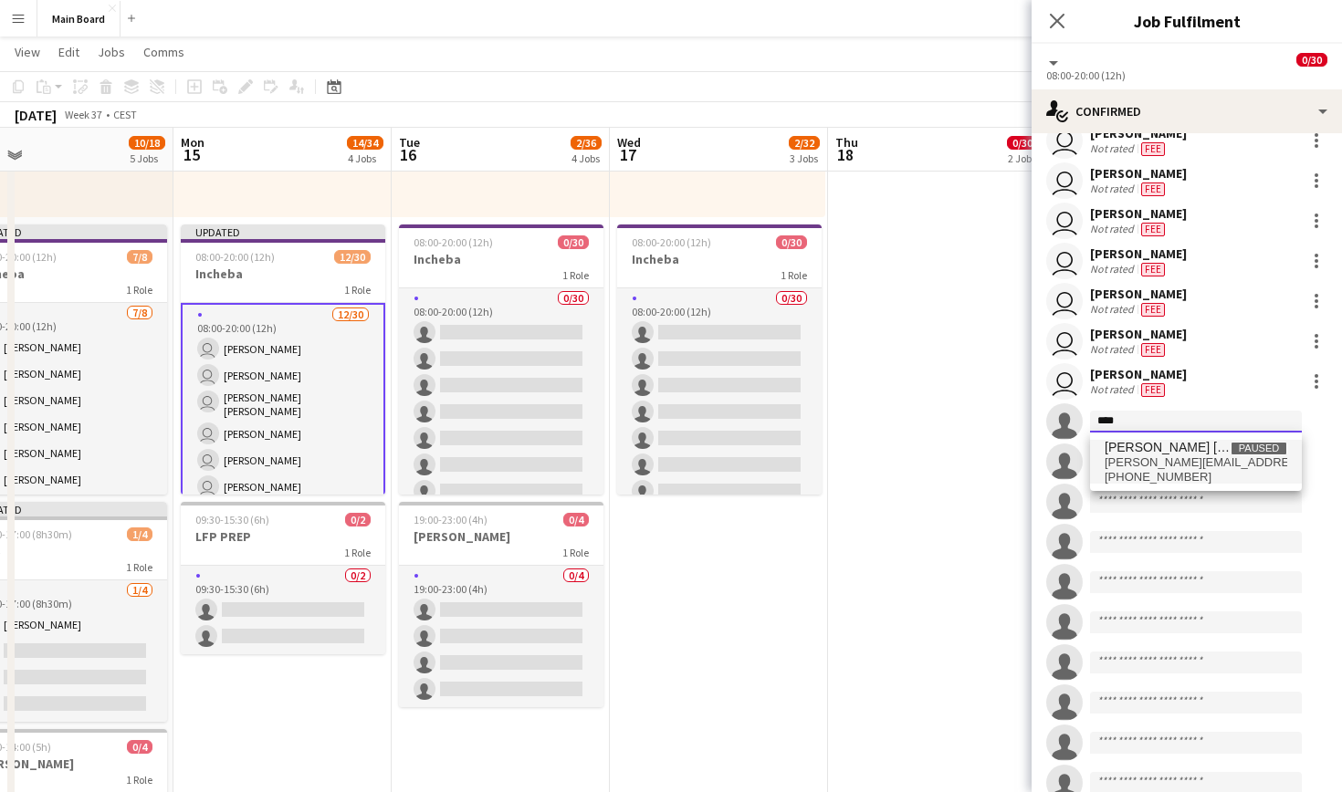
type input "****"
click at [1167, 454] on span "Alexander Edgar Cely" at bounding box center [1168, 448] width 126 height 16
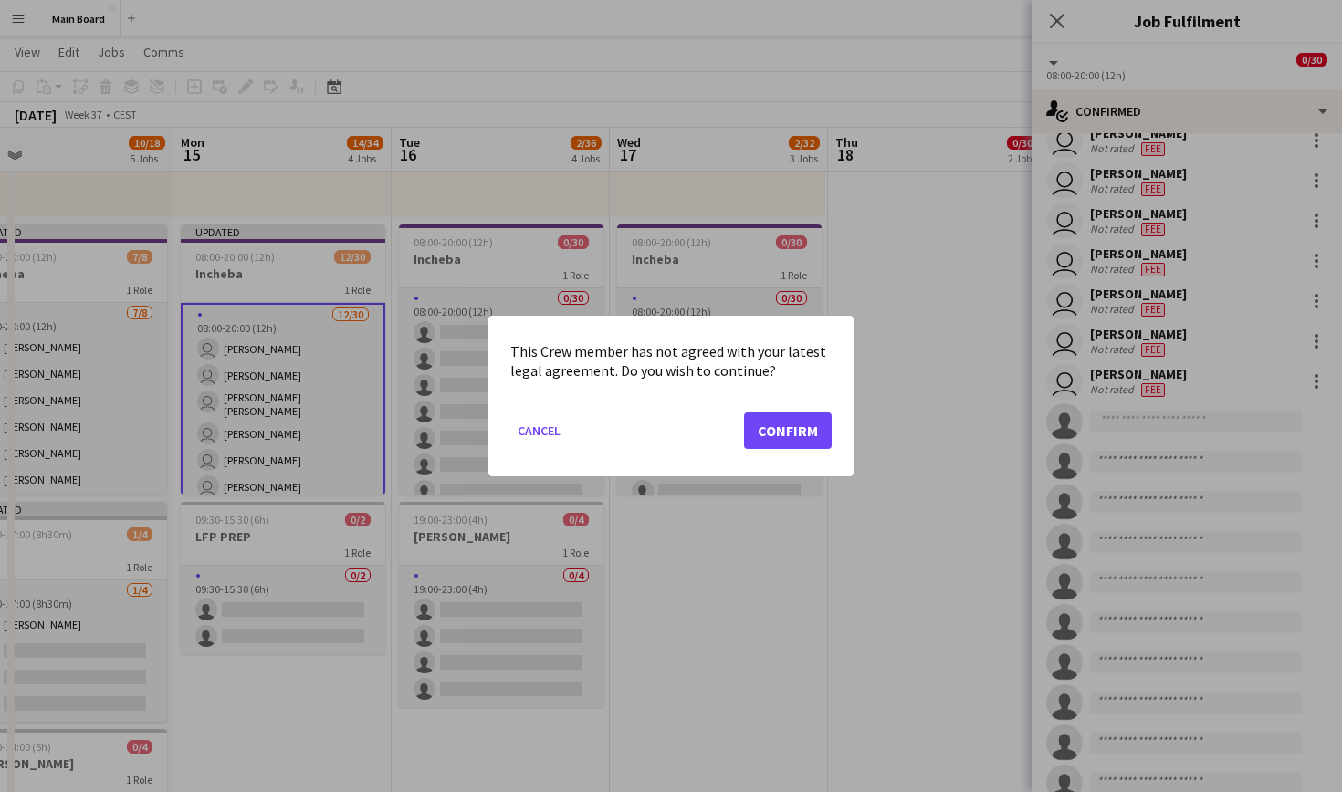
click at [784, 435] on button "Confirm" at bounding box center [788, 431] width 88 height 37
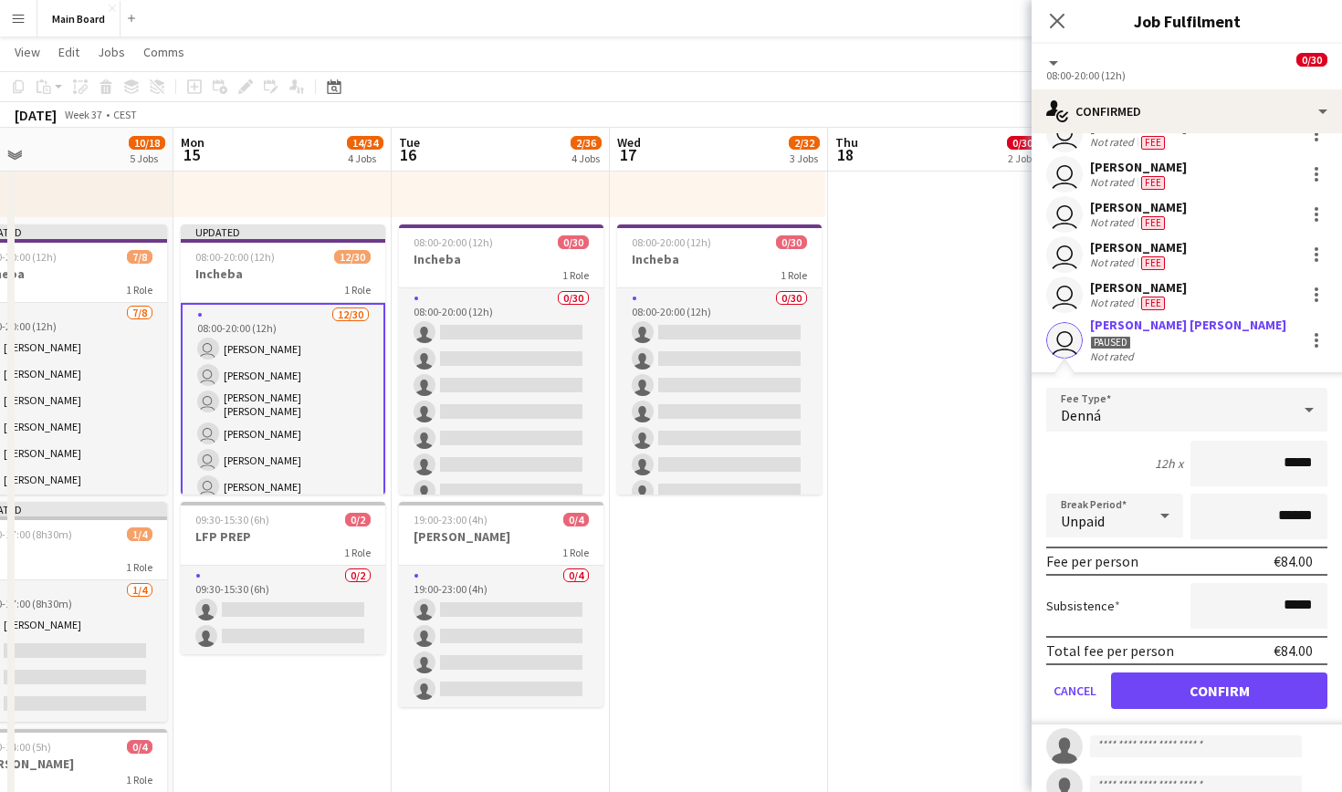
scroll to position [355, 0]
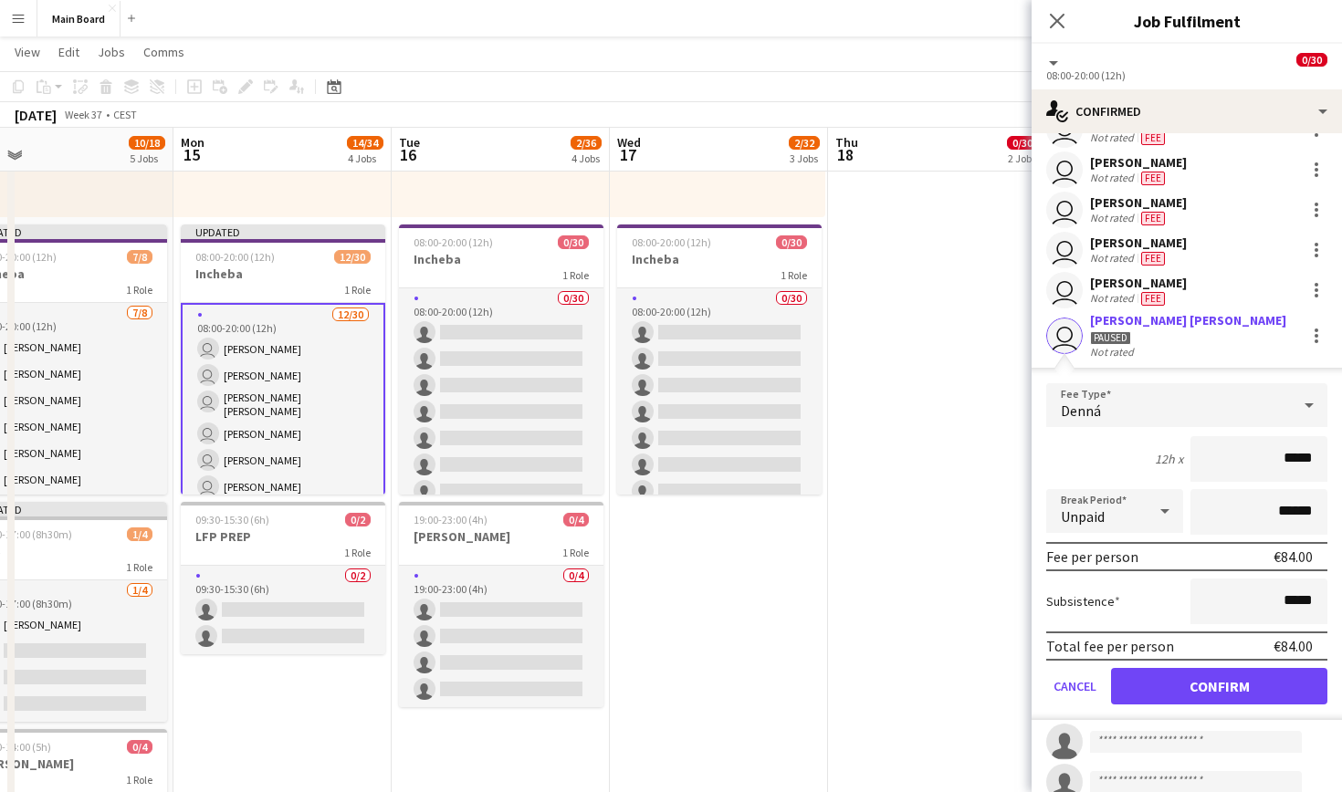
click at [1227, 687] on button "Confirm" at bounding box center [1219, 686] width 216 height 37
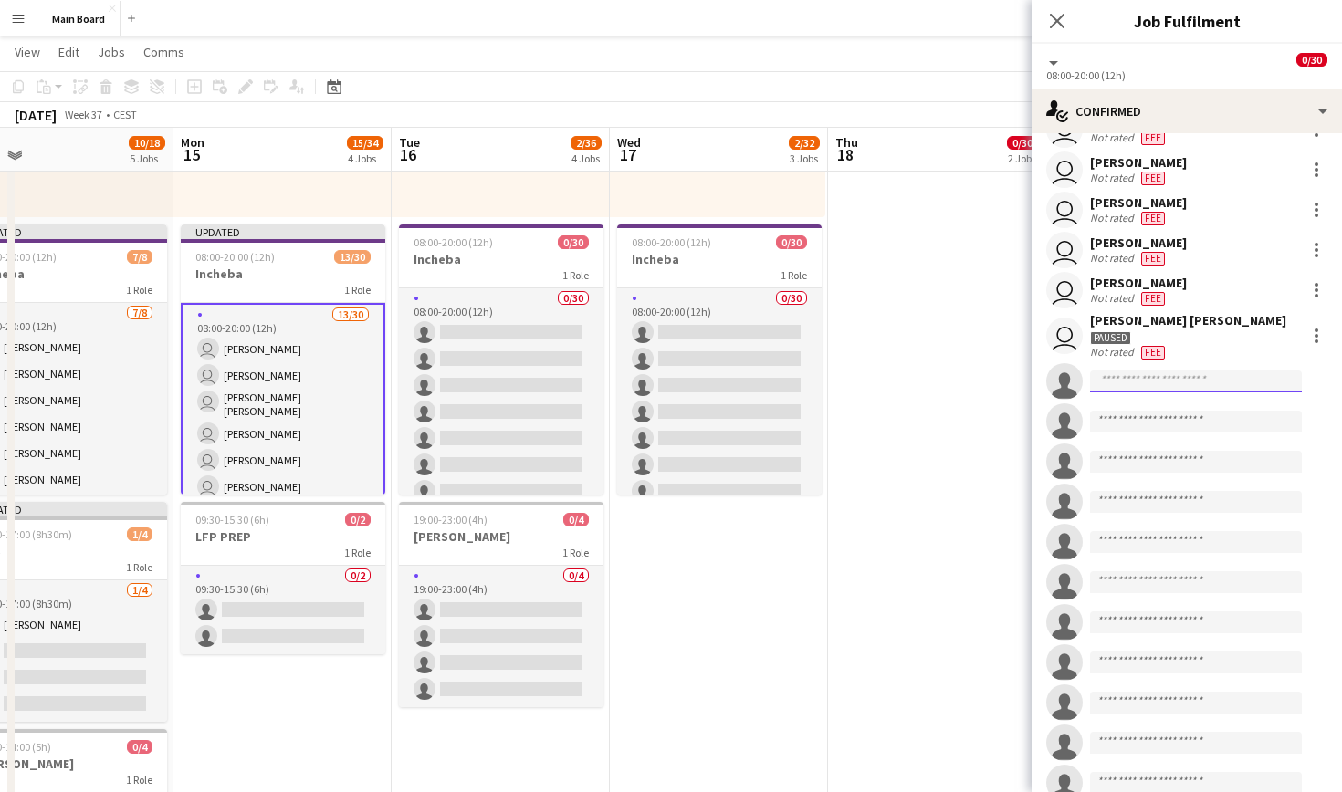
click at [1192, 372] on input at bounding box center [1196, 382] width 212 height 22
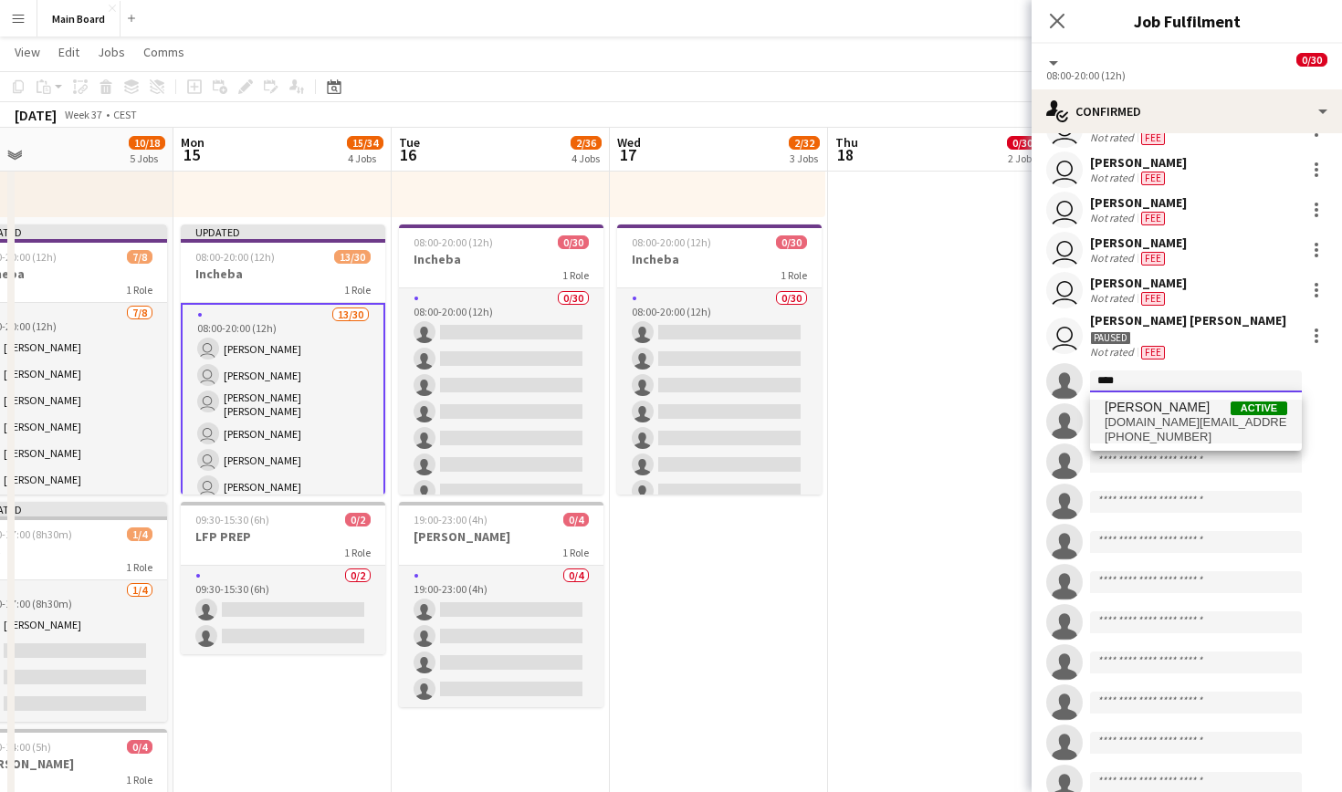
type input "****"
click at [1193, 402] on span "[PERSON_NAME]" at bounding box center [1157, 408] width 105 height 16
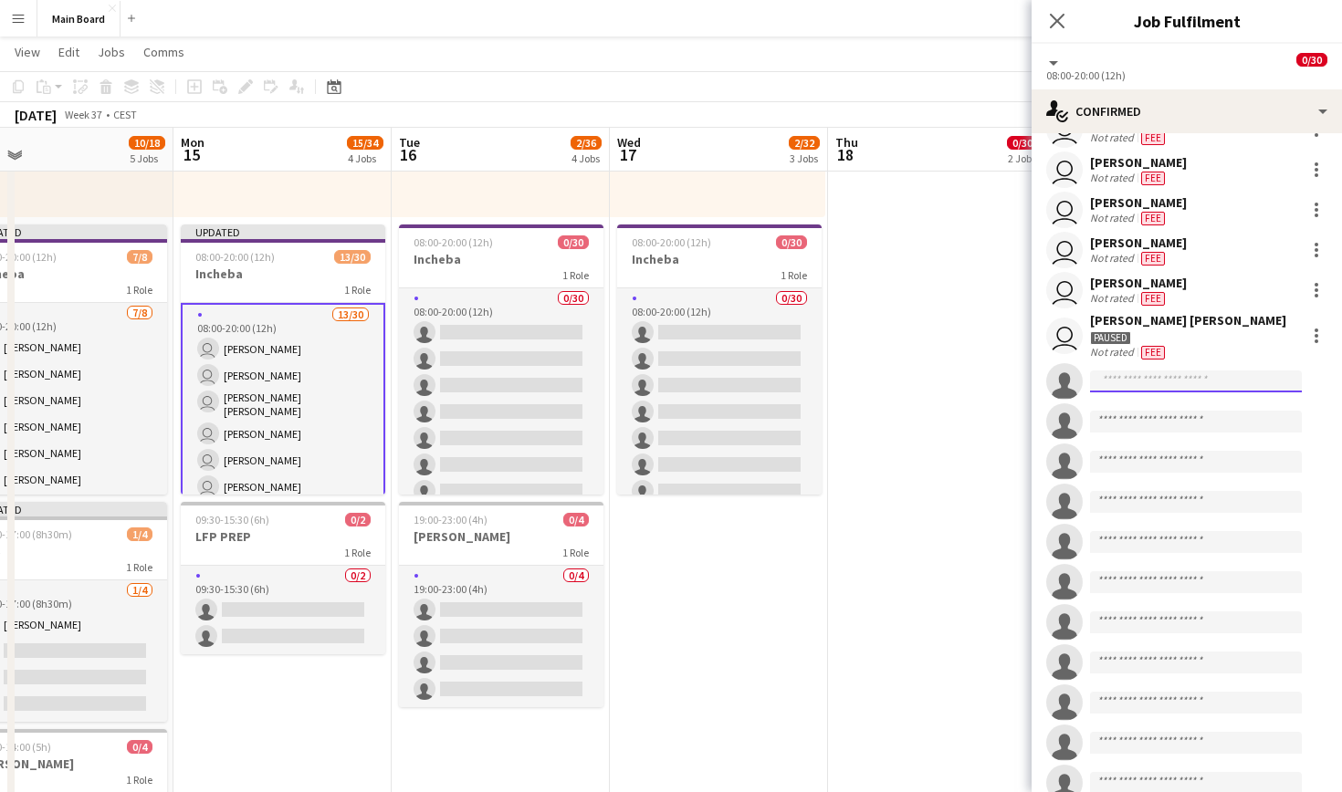
scroll to position [0, 0]
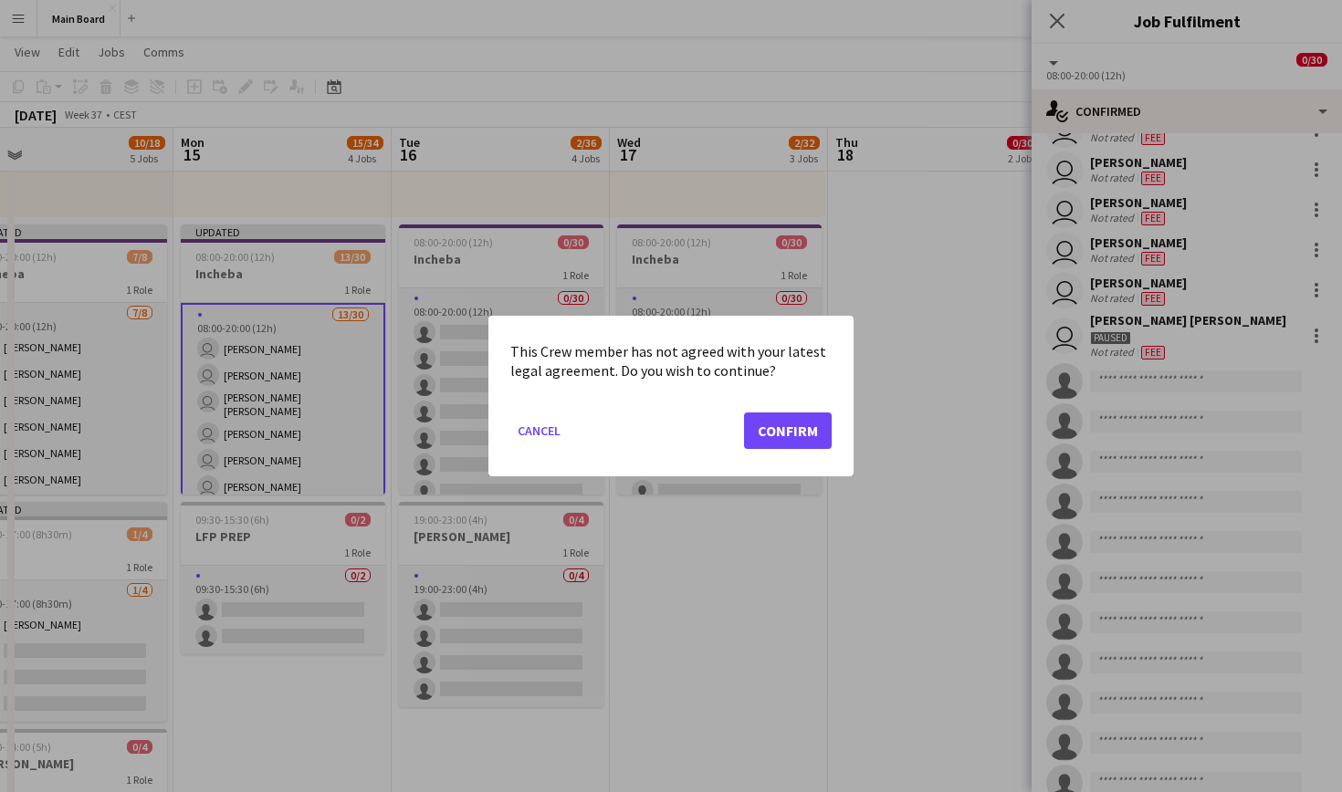
click at [779, 423] on button "Confirm" at bounding box center [788, 431] width 88 height 37
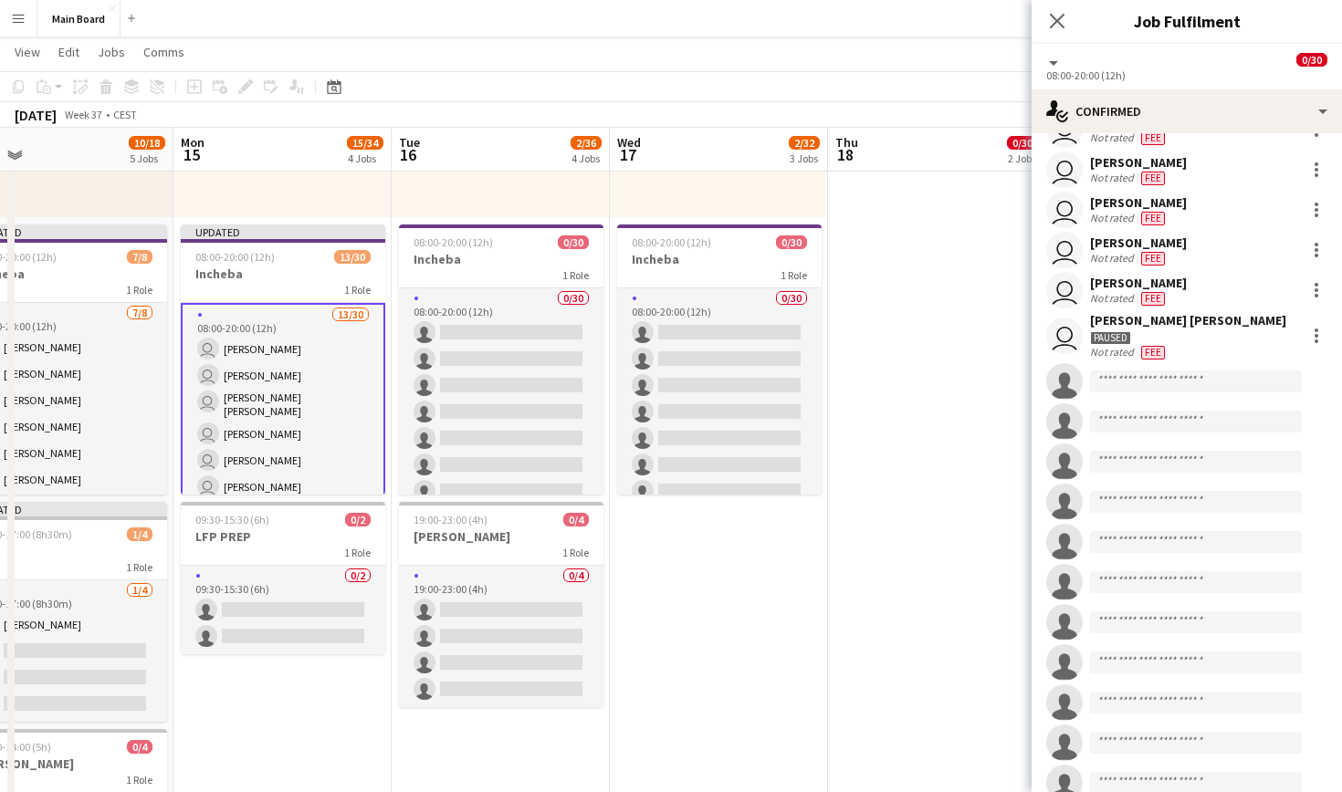
scroll to position [648, 0]
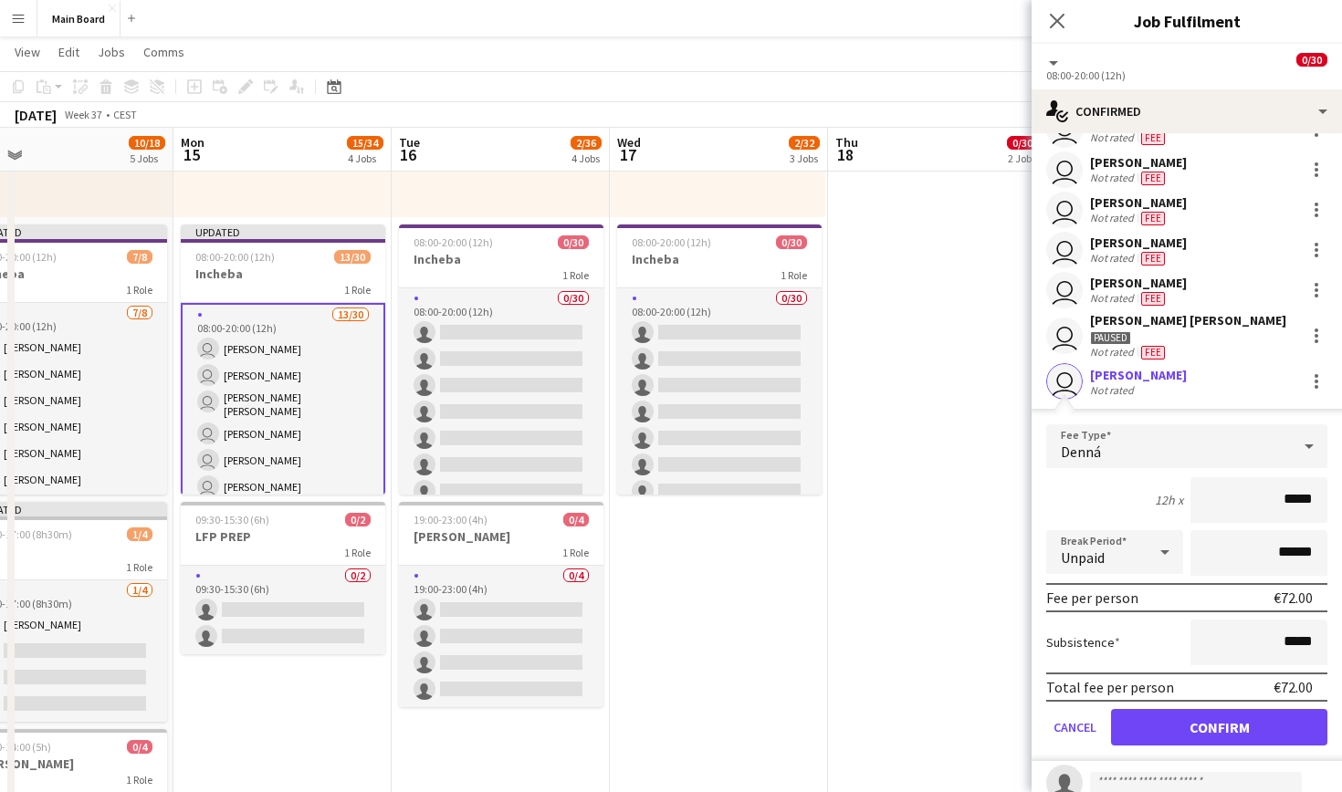
click at [1205, 742] on button "Confirm" at bounding box center [1219, 727] width 216 height 37
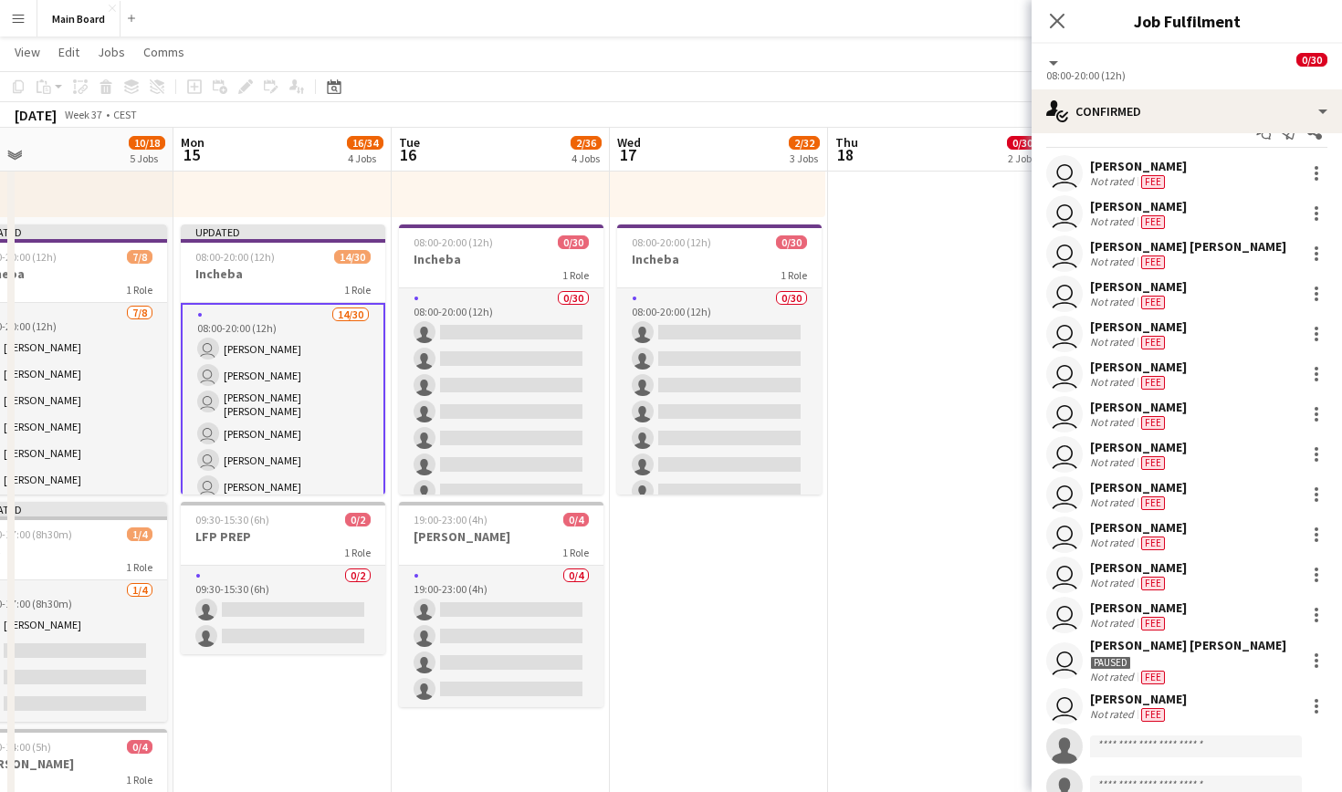
scroll to position [0, 0]
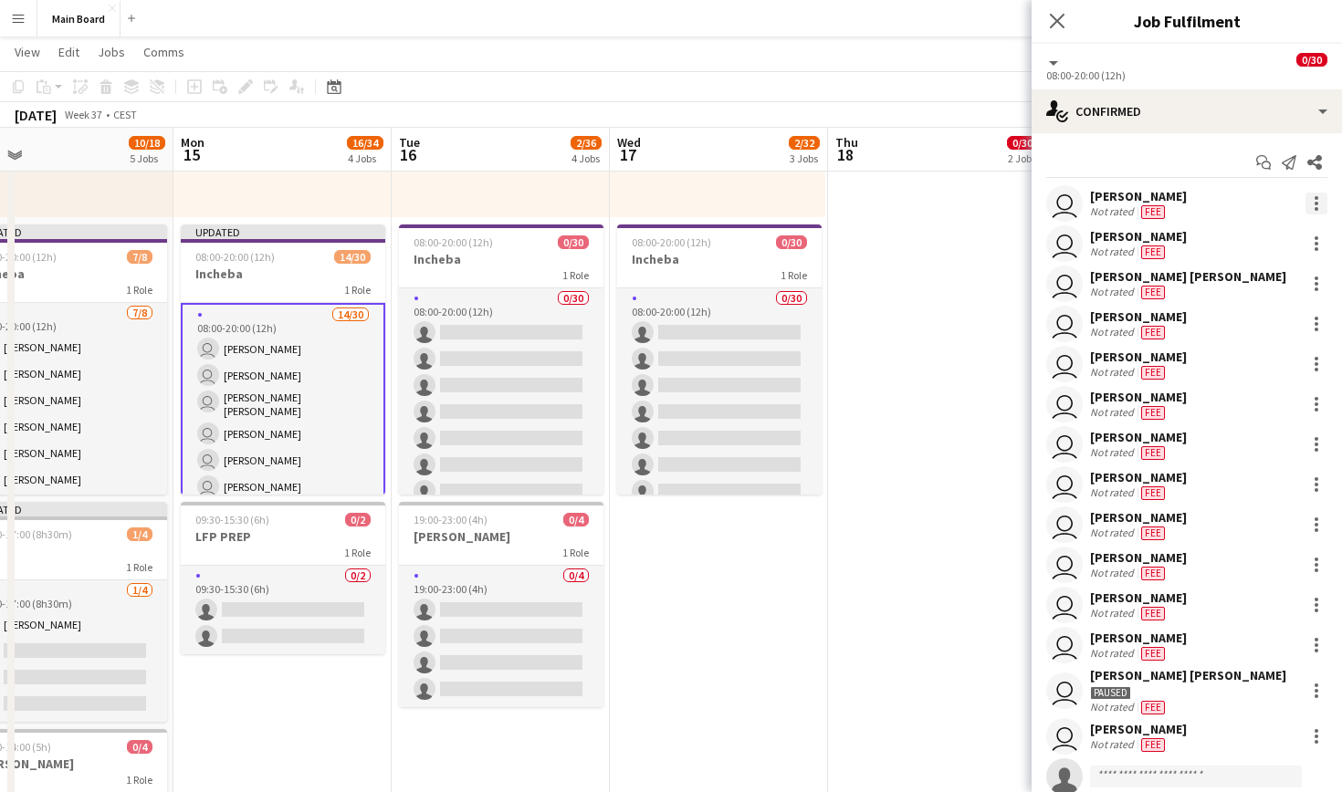
click at [1323, 198] on div at bounding box center [1316, 204] width 22 height 22
click at [1274, 454] on span "Set as supervisor" at bounding box center [1256, 456] width 113 height 16
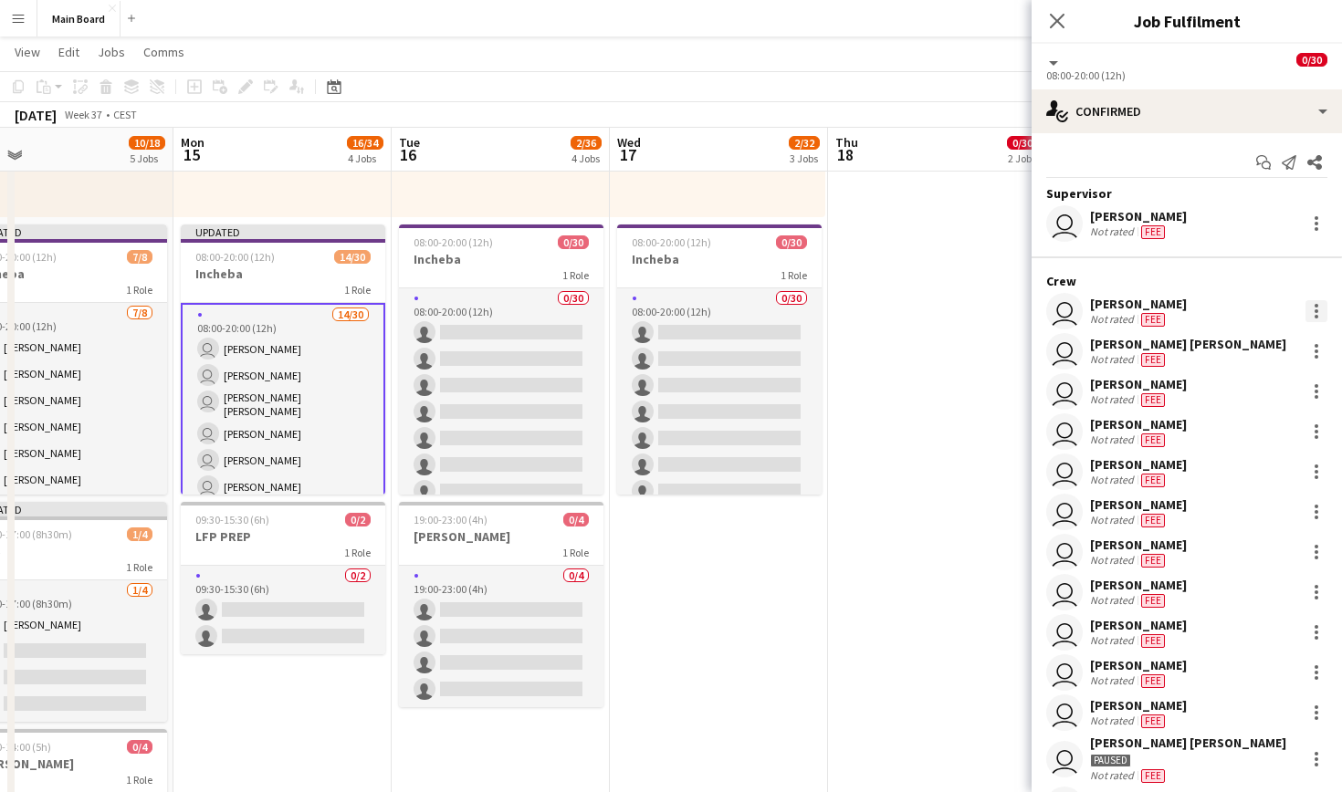
click at [1311, 307] on div at bounding box center [1316, 311] width 22 height 22
click at [1267, 561] on span "Set as supervisor" at bounding box center [1256, 564] width 113 height 16
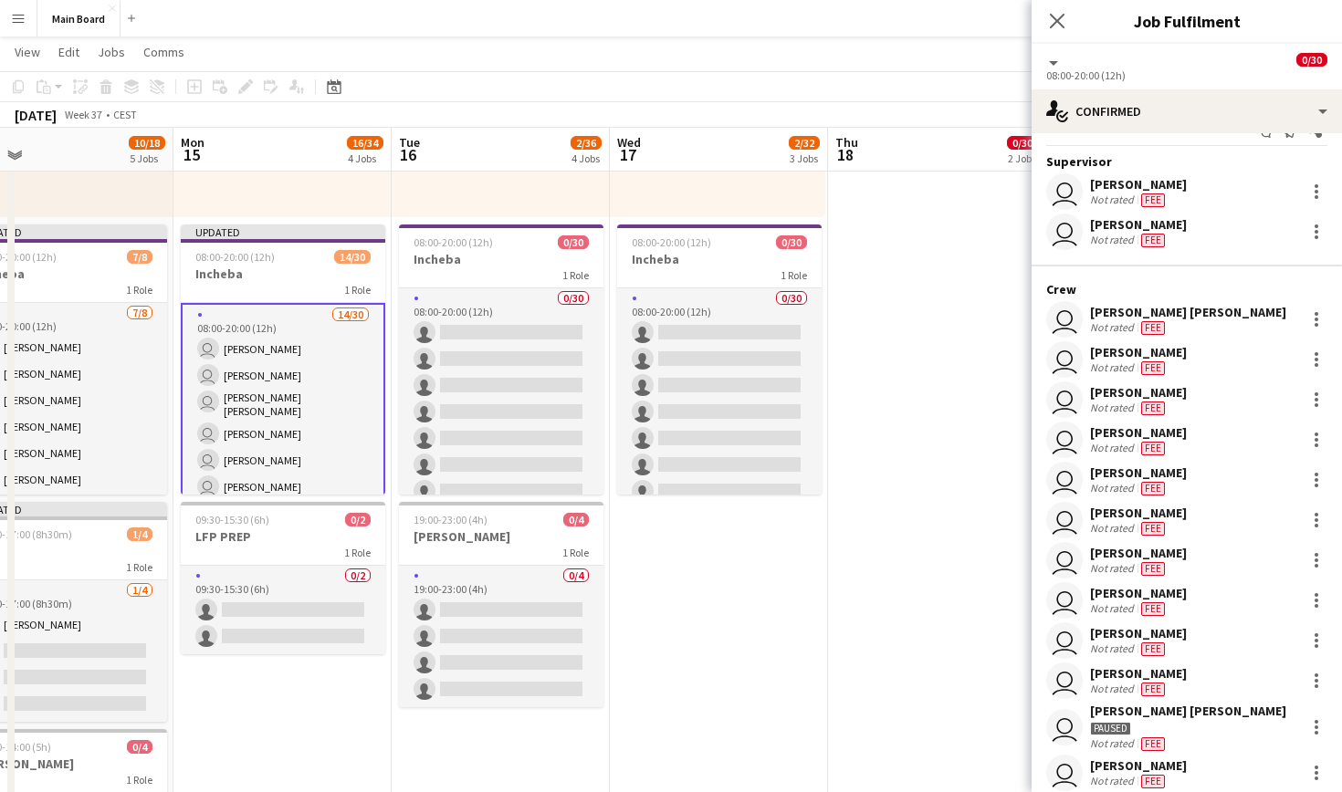
scroll to position [16, 0]
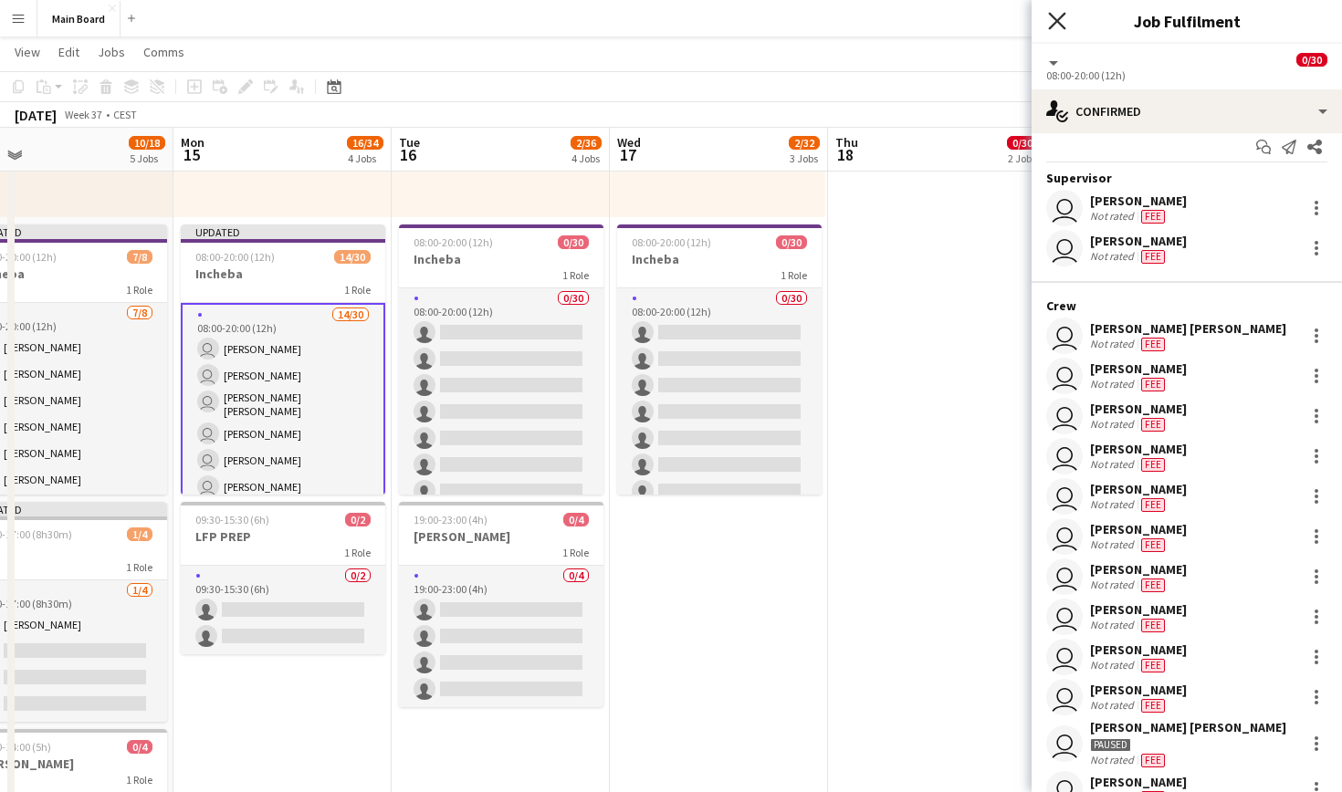
click at [1058, 22] on icon at bounding box center [1056, 20] width 17 height 17
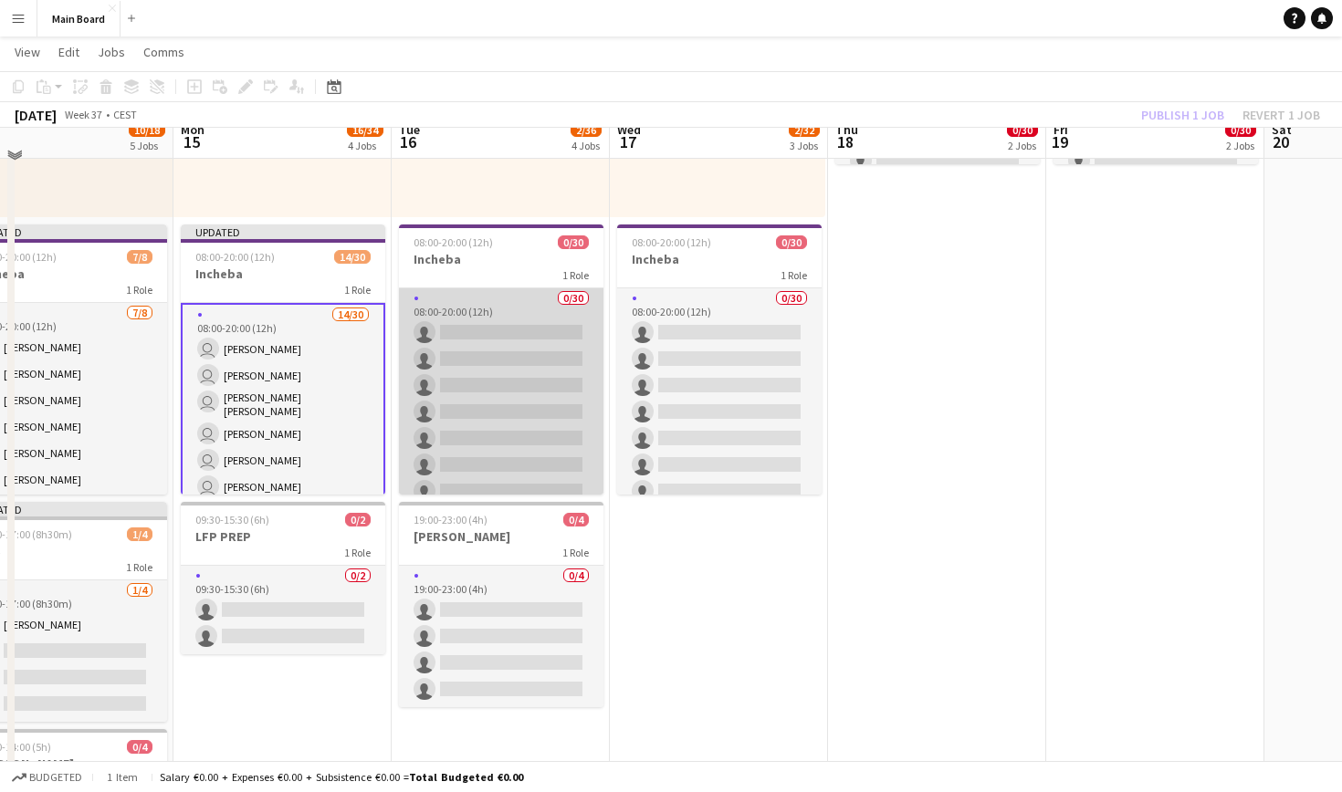
scroll to position [624, 0]
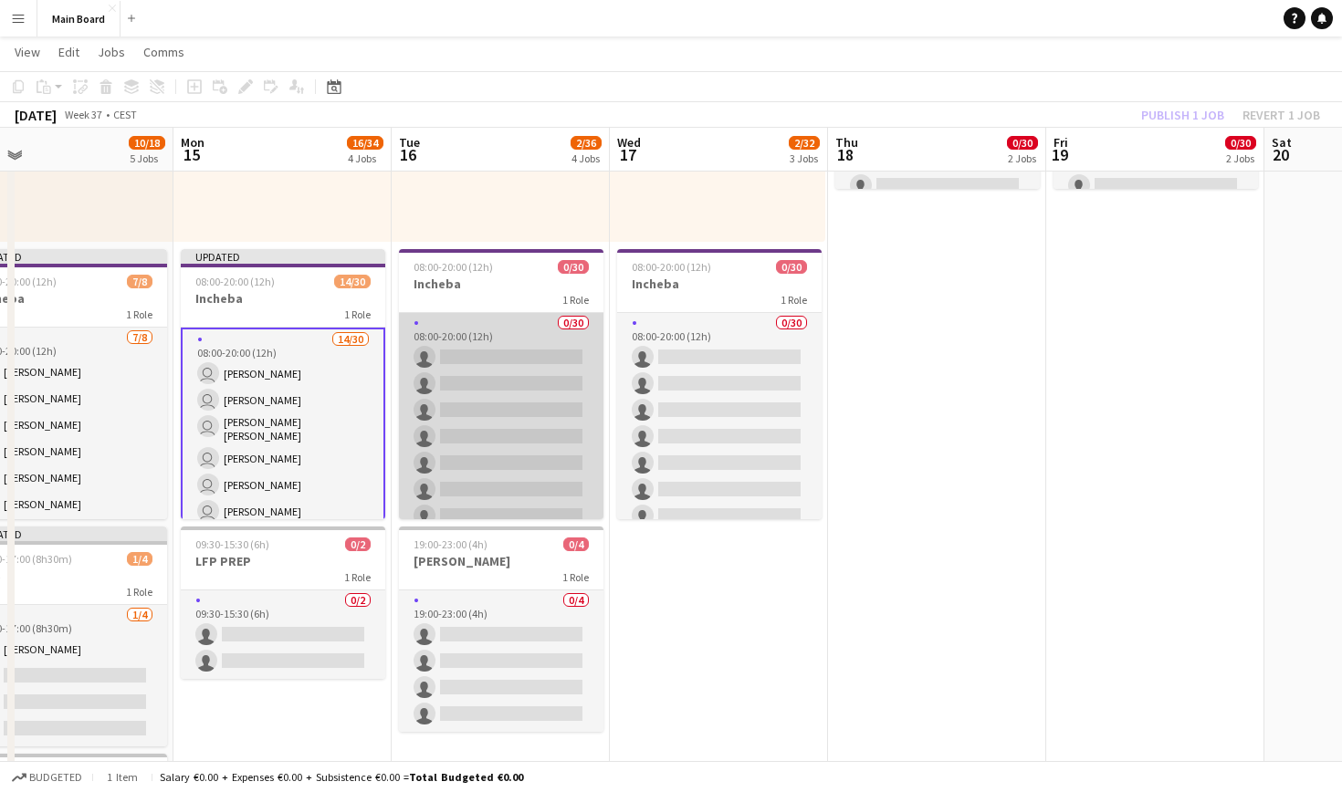
click at [495, 326] on app-card-role "0/30 08:00-20:00 (12h) single-neutral-actions single-neutral-actions single-neu…" at bounding box center [501, 728] width 204 height 830
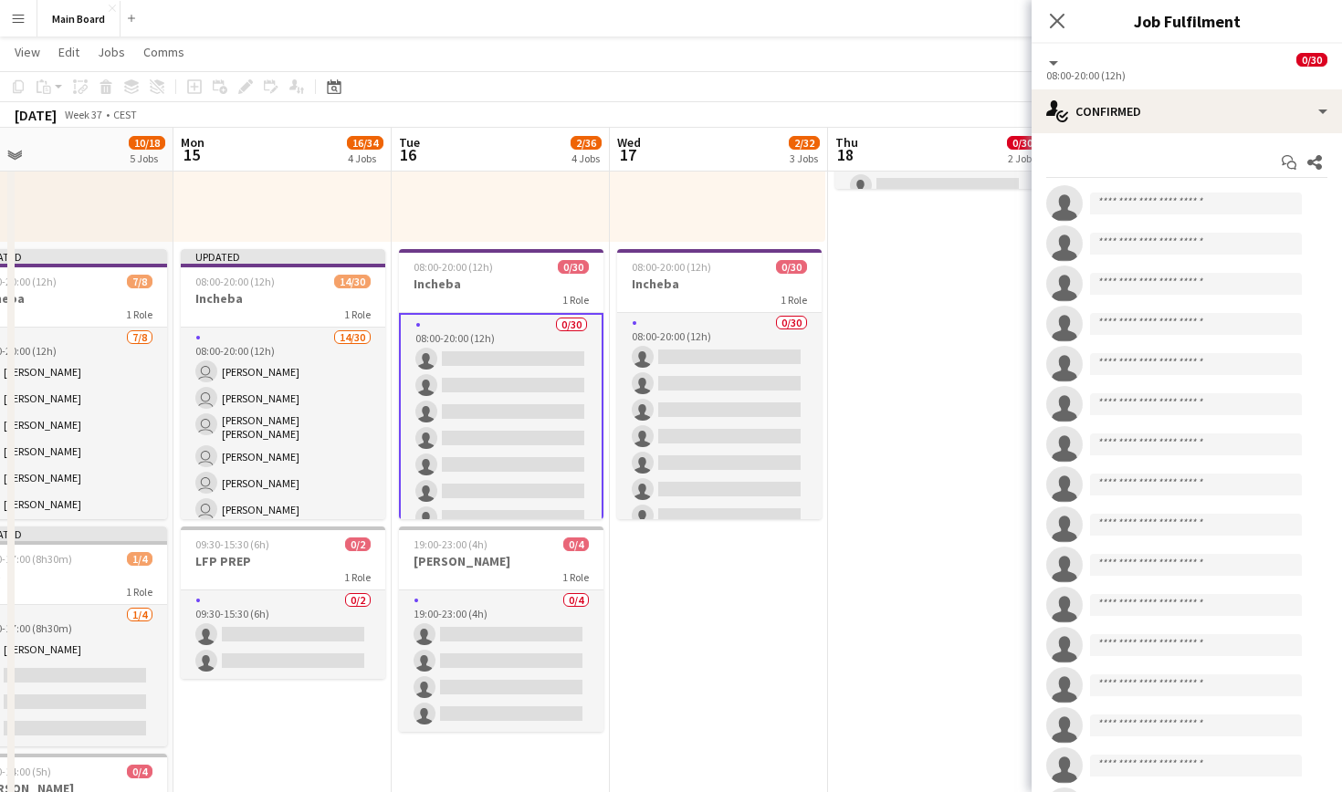
click at [1124, 218] on app-invite-slot "single-neutral-actions" at bounding box center [1187, 203] width 310 height 37
click at [1137, 203] on input at bounding box center [1196, 204] width 212 height 22
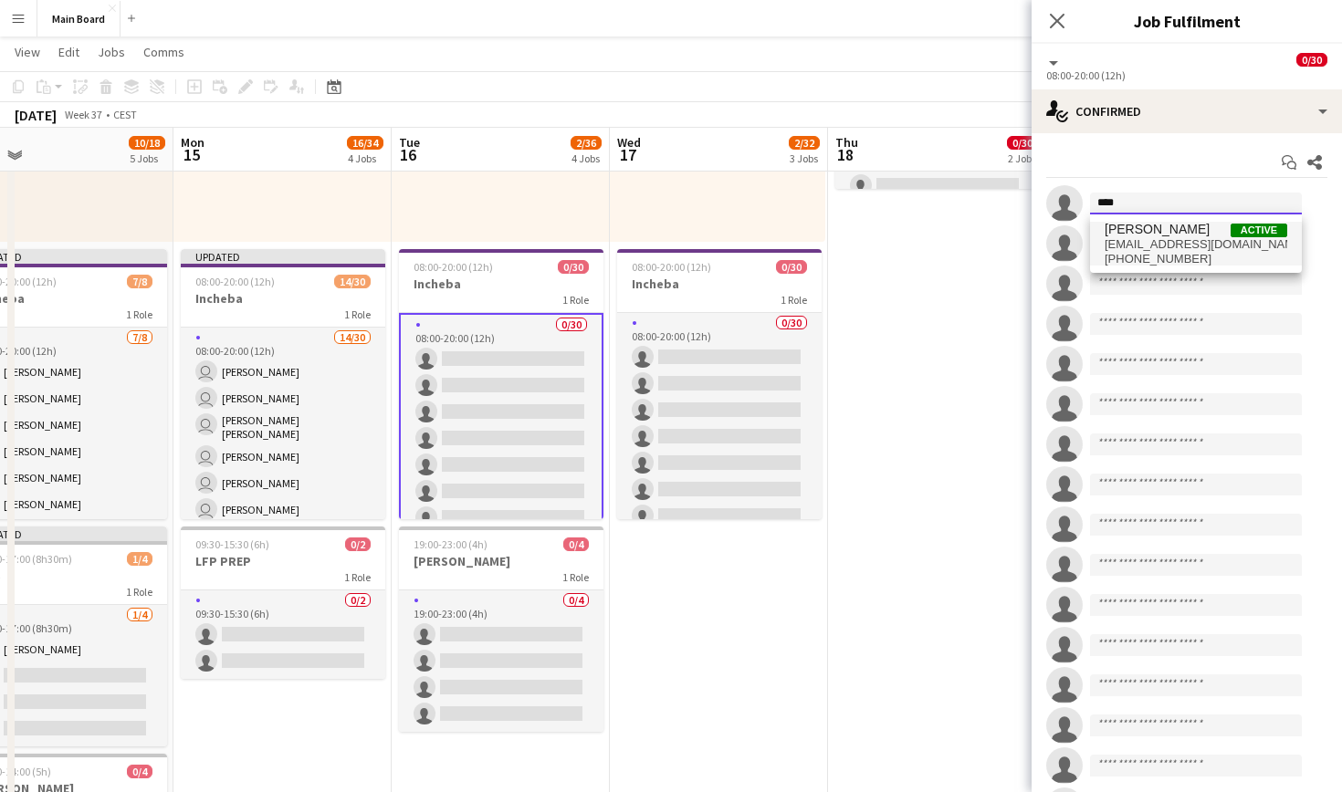
type input "****"
click at [1158, 245] on span "davidkuchel@post.sk" at bounding box center [1196, 244] width 183 height 15
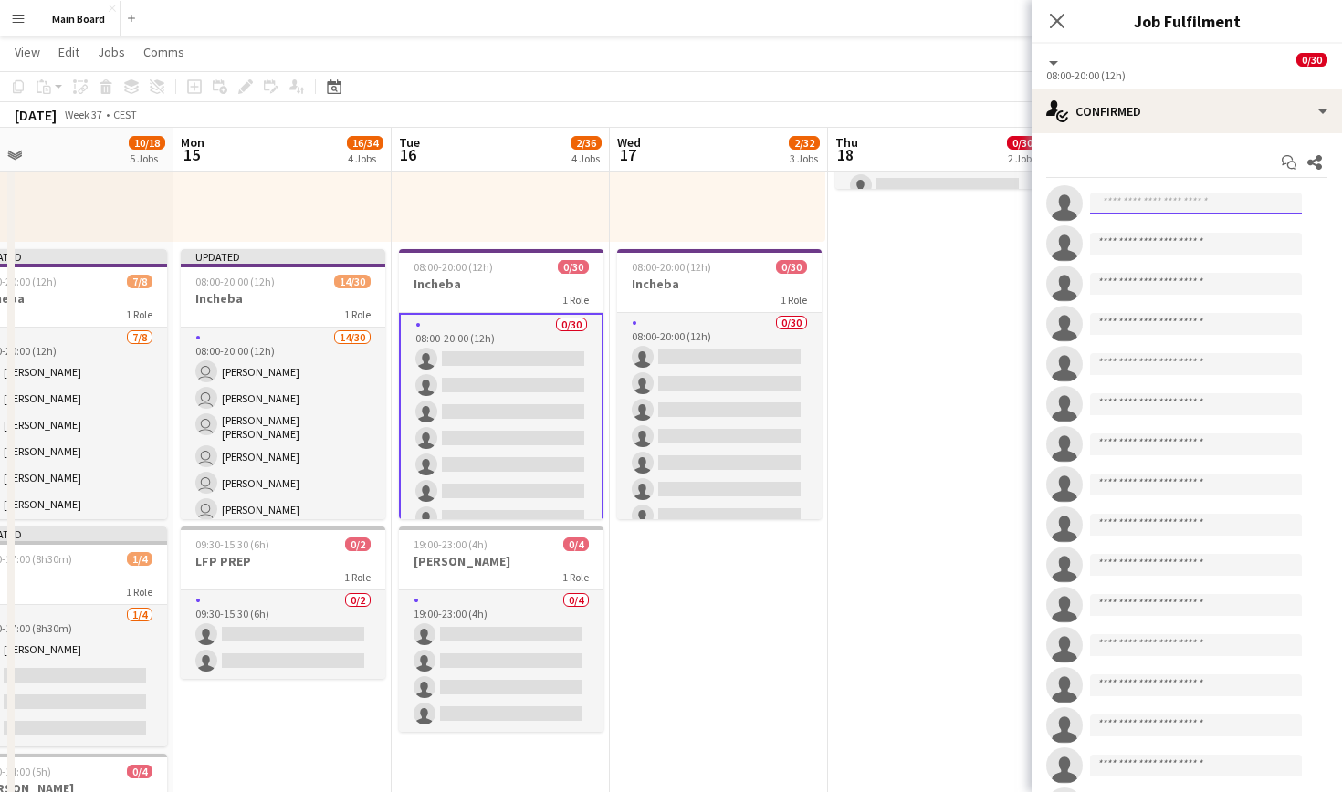
scroll to position [0, 0]
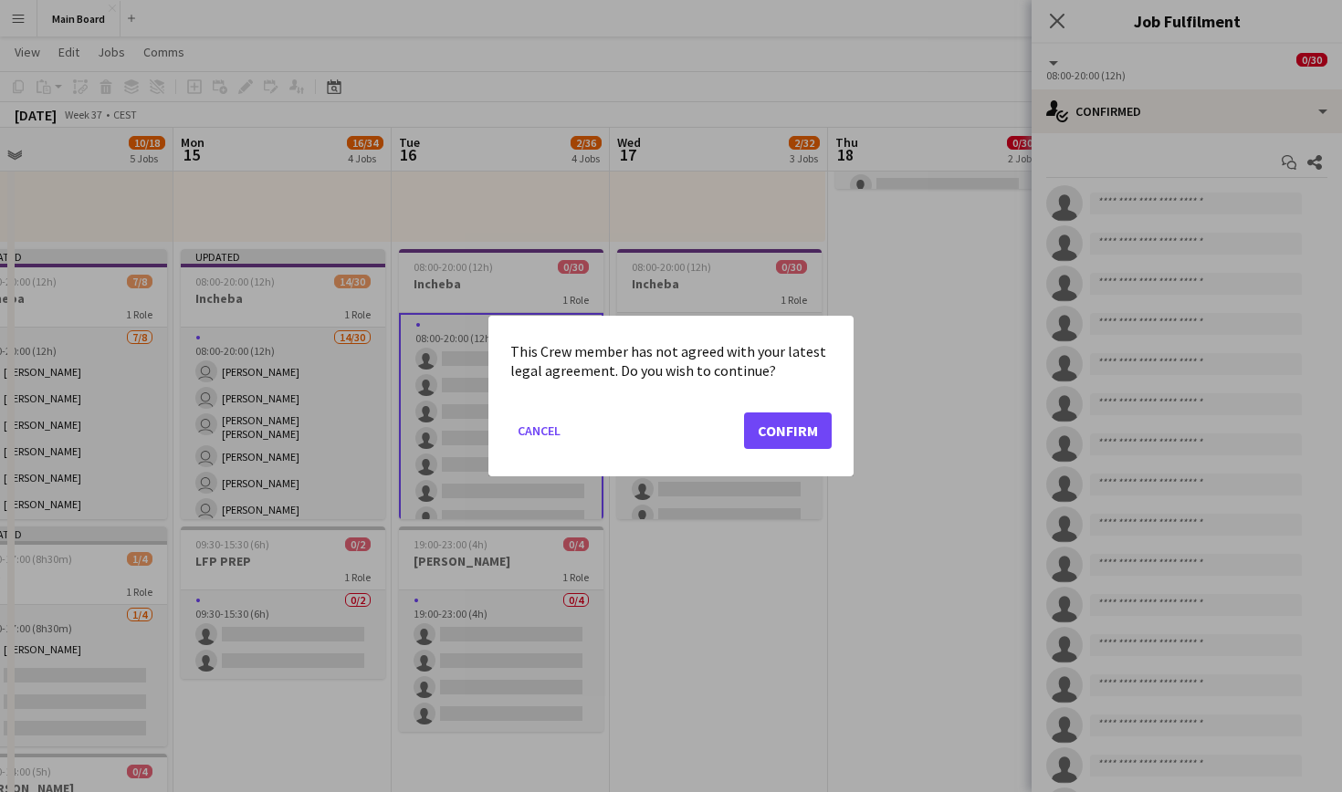
click at [816, 419] on button "Confirm" at bounding box center [788, 431] width 88 height 37
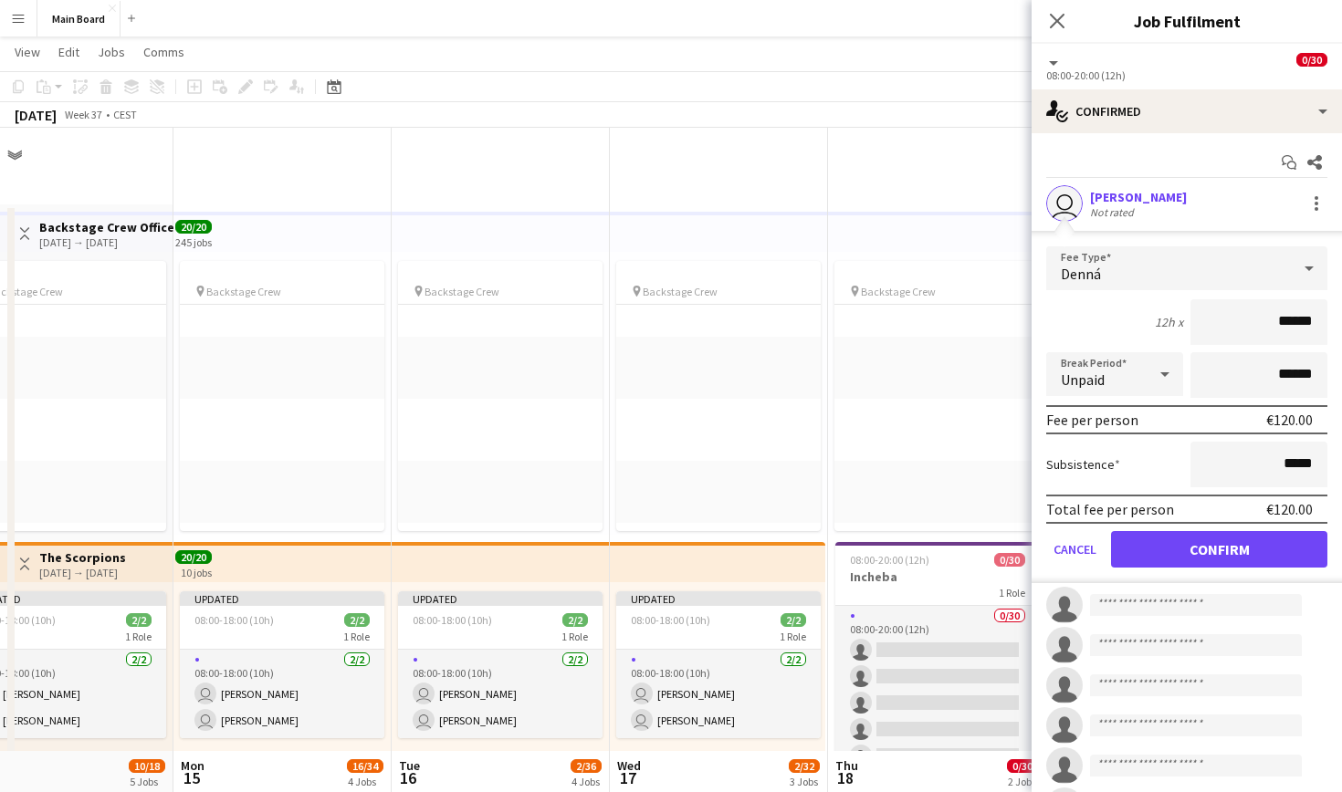
scroll to position [624, 0]
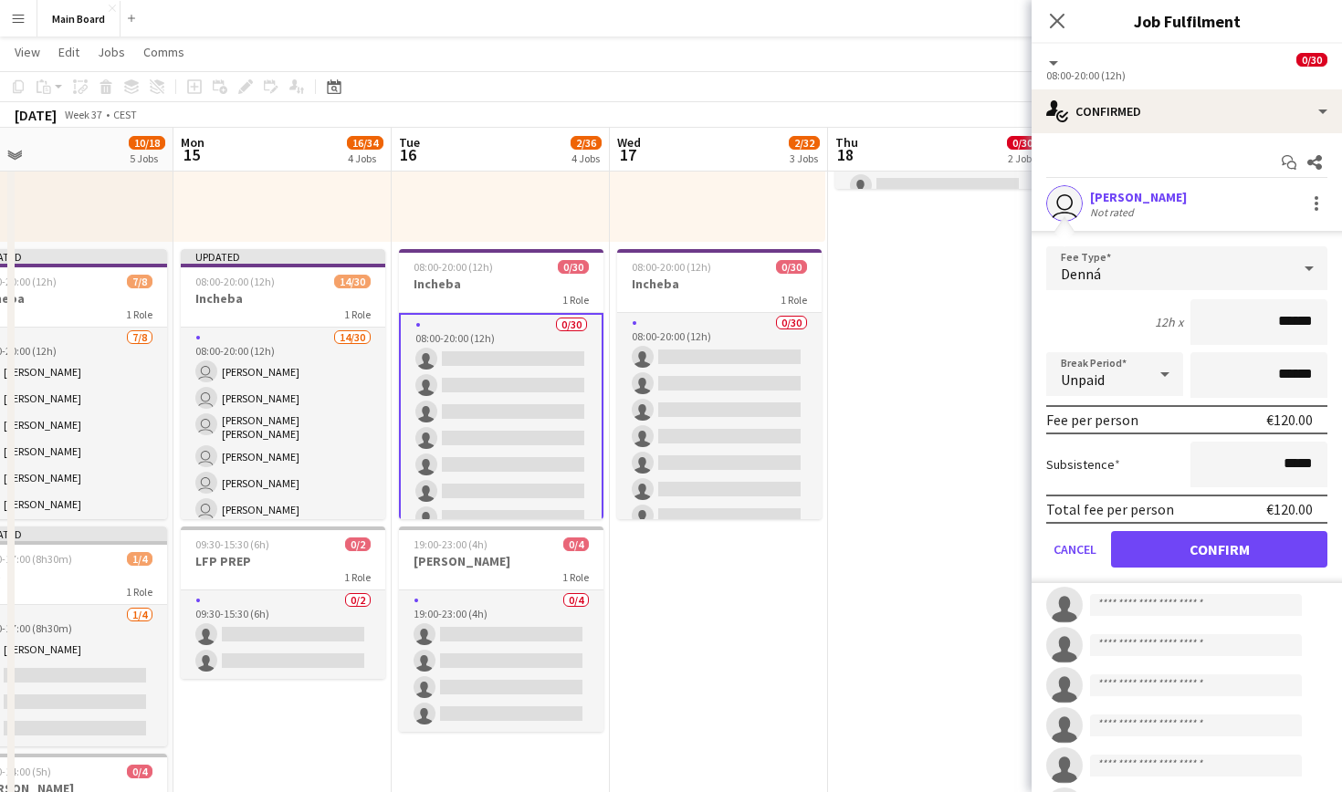
click at [1221, 548] on button "Confirm" at bounding box center [1219, 549] width 216 height 37
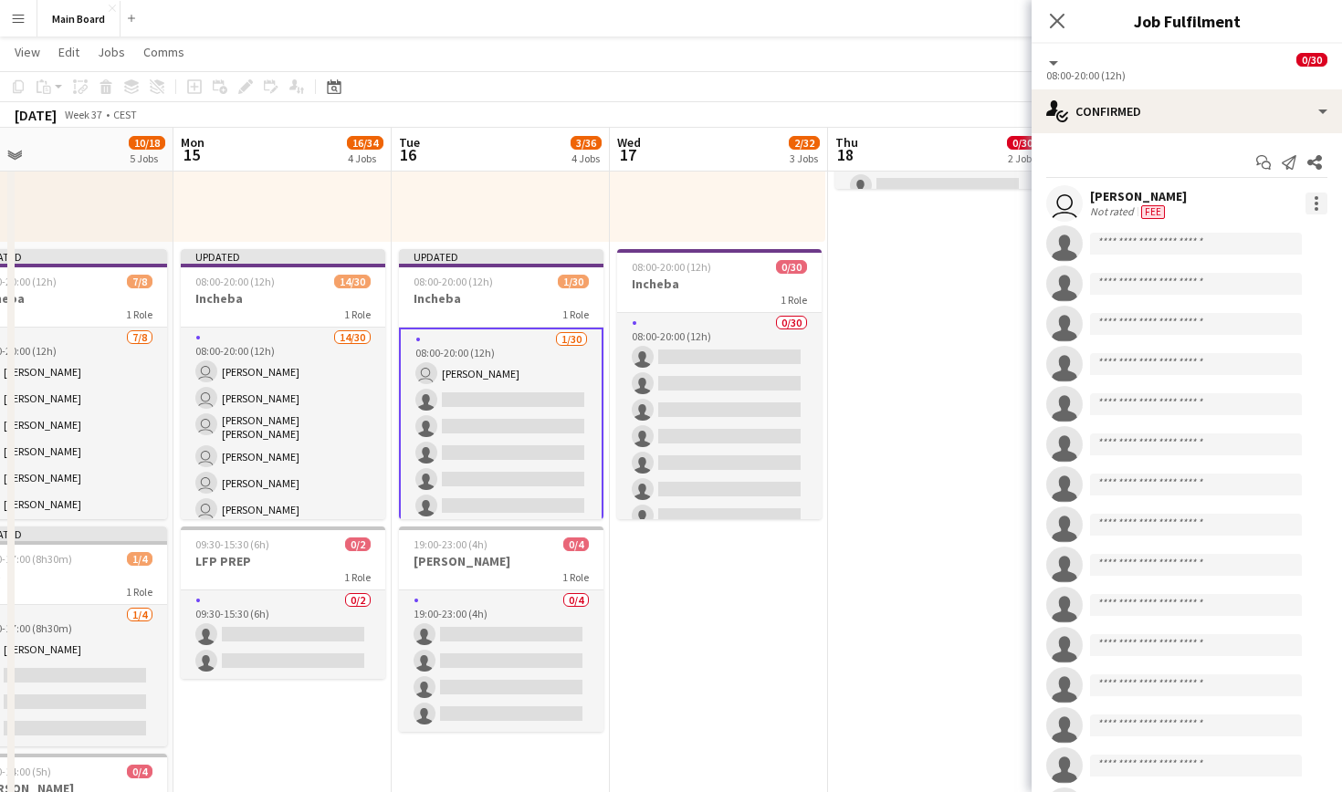
click at [1319, 197] on div at bounding box center [1316, 204] width 22 height 22
click at [1275, 455] on span "Set as supervisor" at bounding box center [1256, 456] width 113 height 16
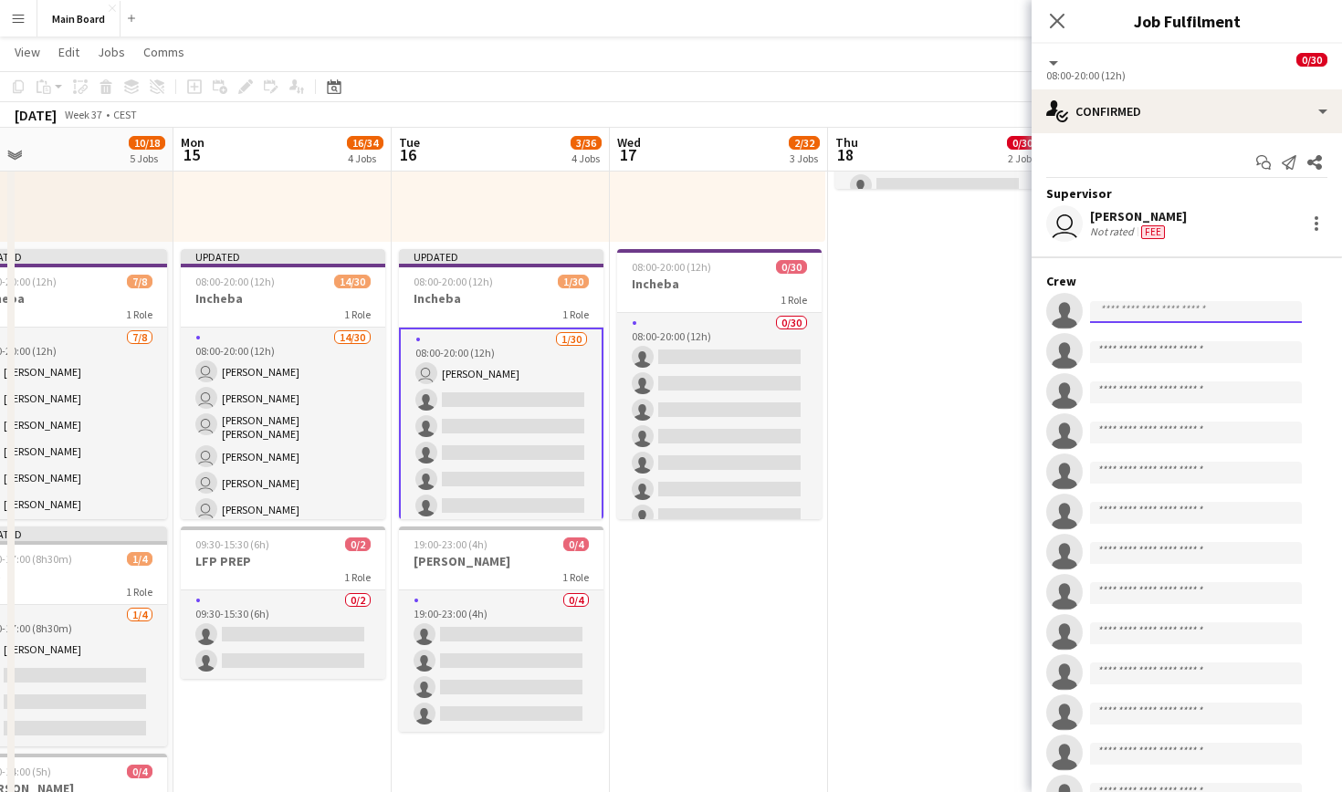
click at [1181, 305] on input at bounding box center [1196, 312] width 212 height 22
type input "****"
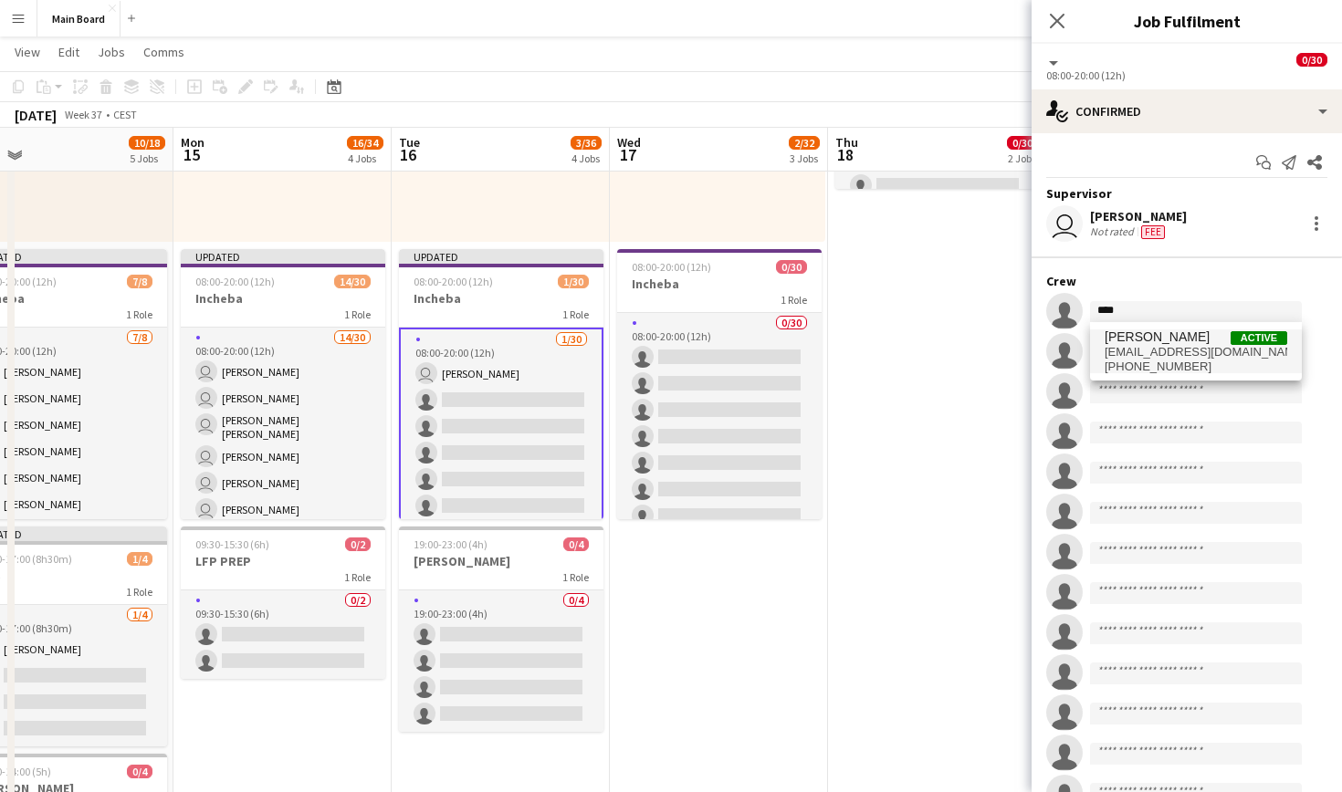
click at [1195, 332] on span "Jakub Hanzel Active" at bounding box center [1196, 338] width 183 height 16
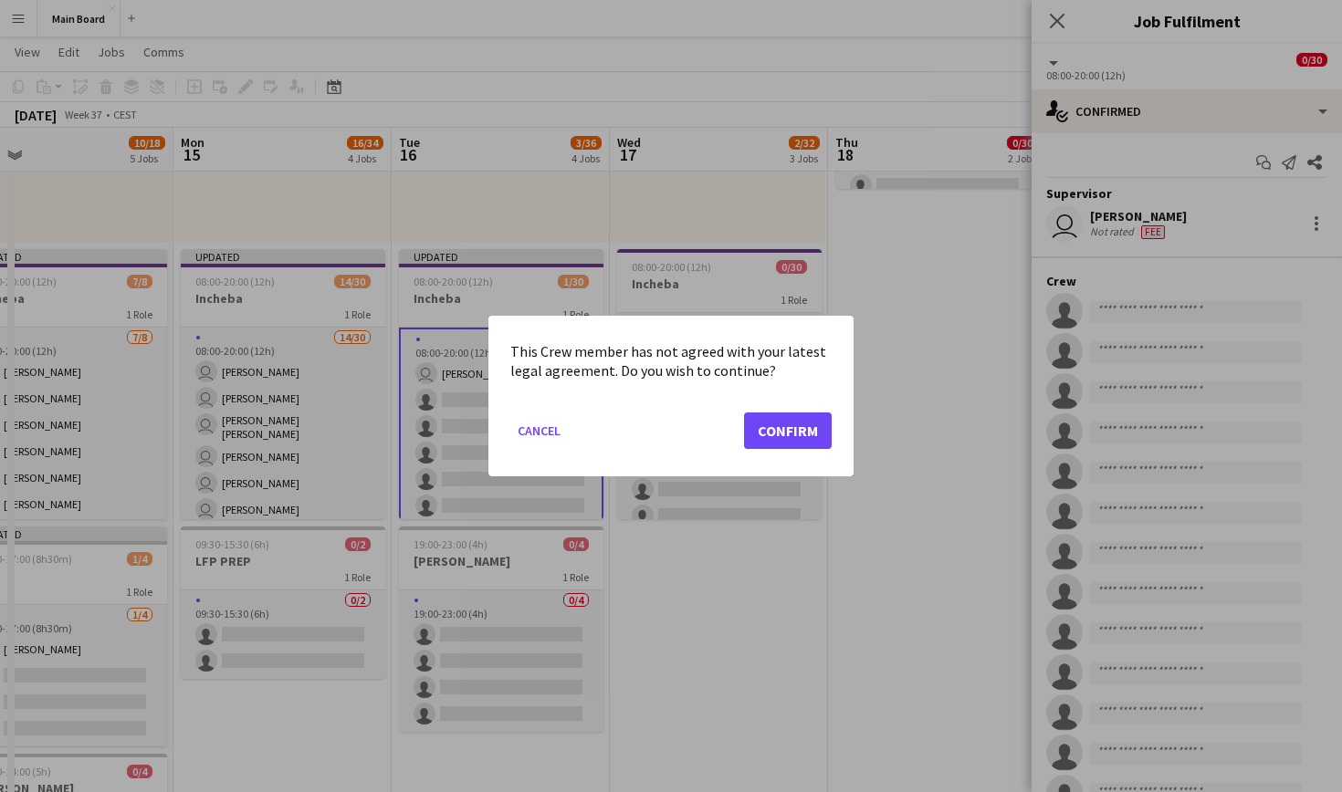
click at [802, 430] on button "Confirm" at bounding box center [788, 431] width 88 height 37
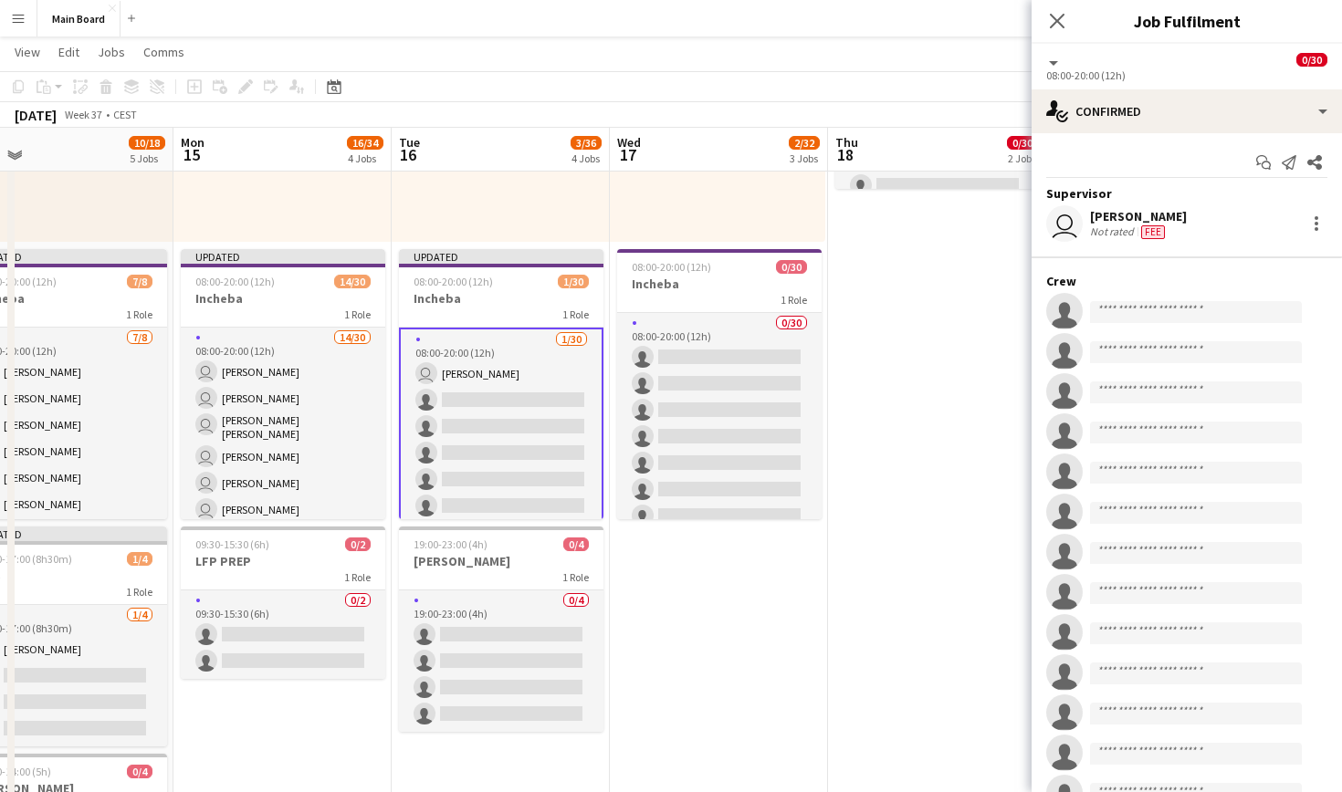
scroll to position [624, 0]
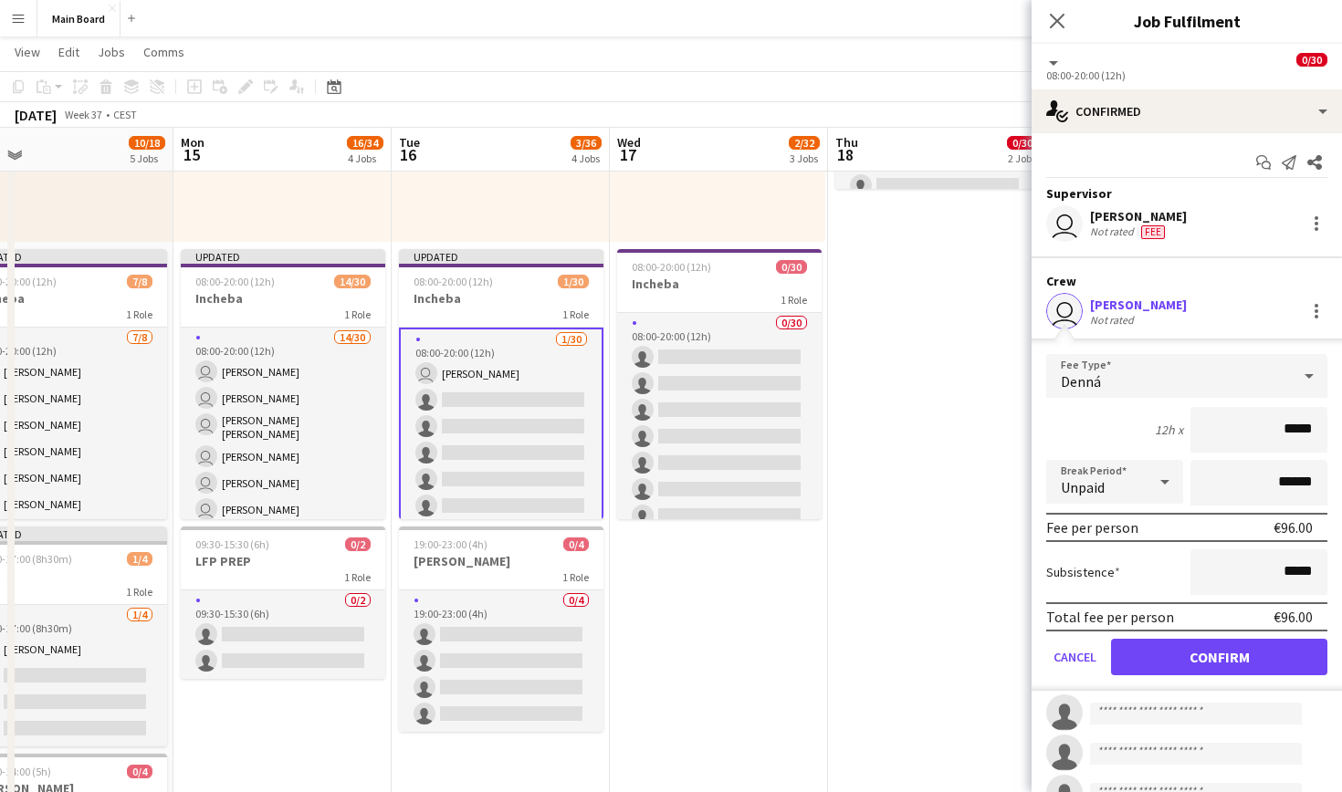
click at [1242, 651] on button "Confirm" at bounding box center [1219, 657] width 216 height 37
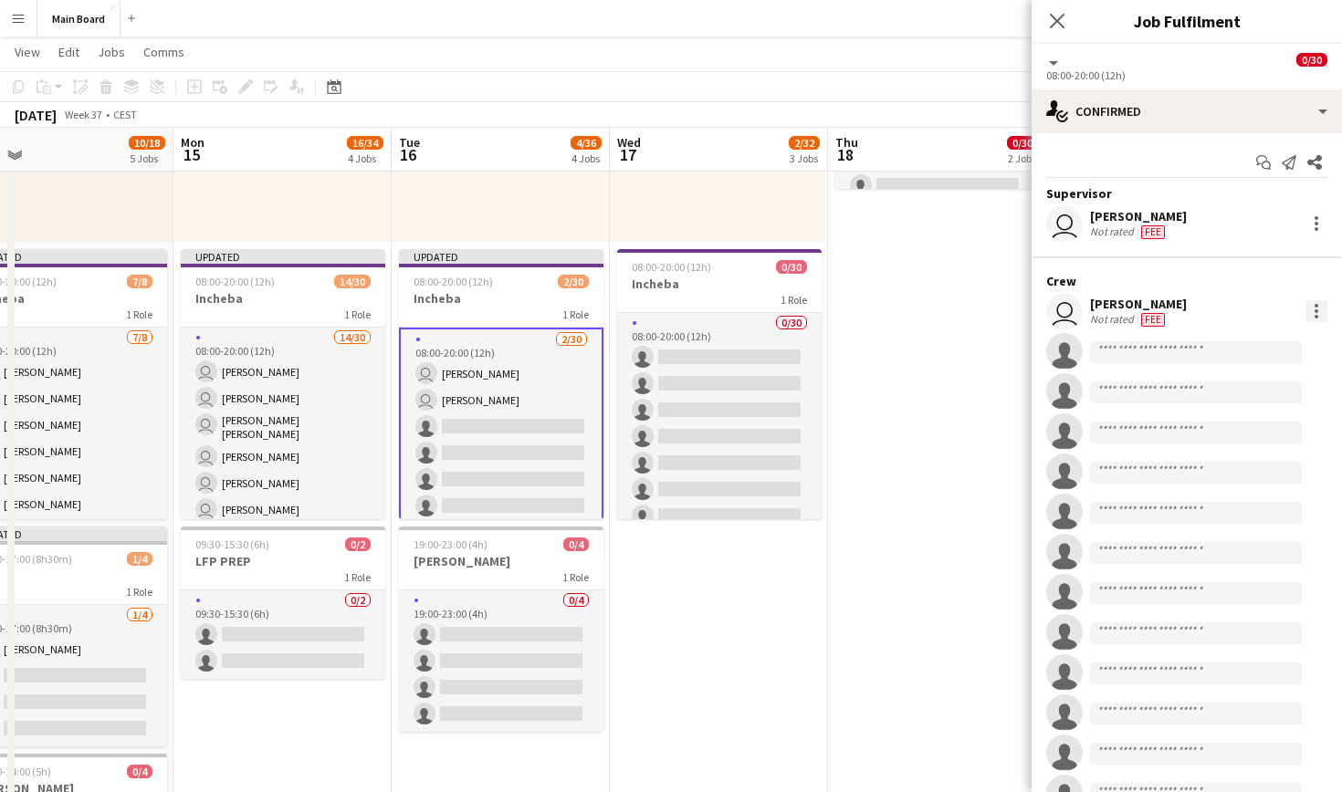
click at [1319, 316] on div at bounding box center [1316, 311] width 22 height 22
click at [1254, 558] on span "Set as supervisor" at bounding box center [1256, 564] width 113 height 16
click at [1170, 351] on input at bounding box center [1196, 352] width 212 height 22
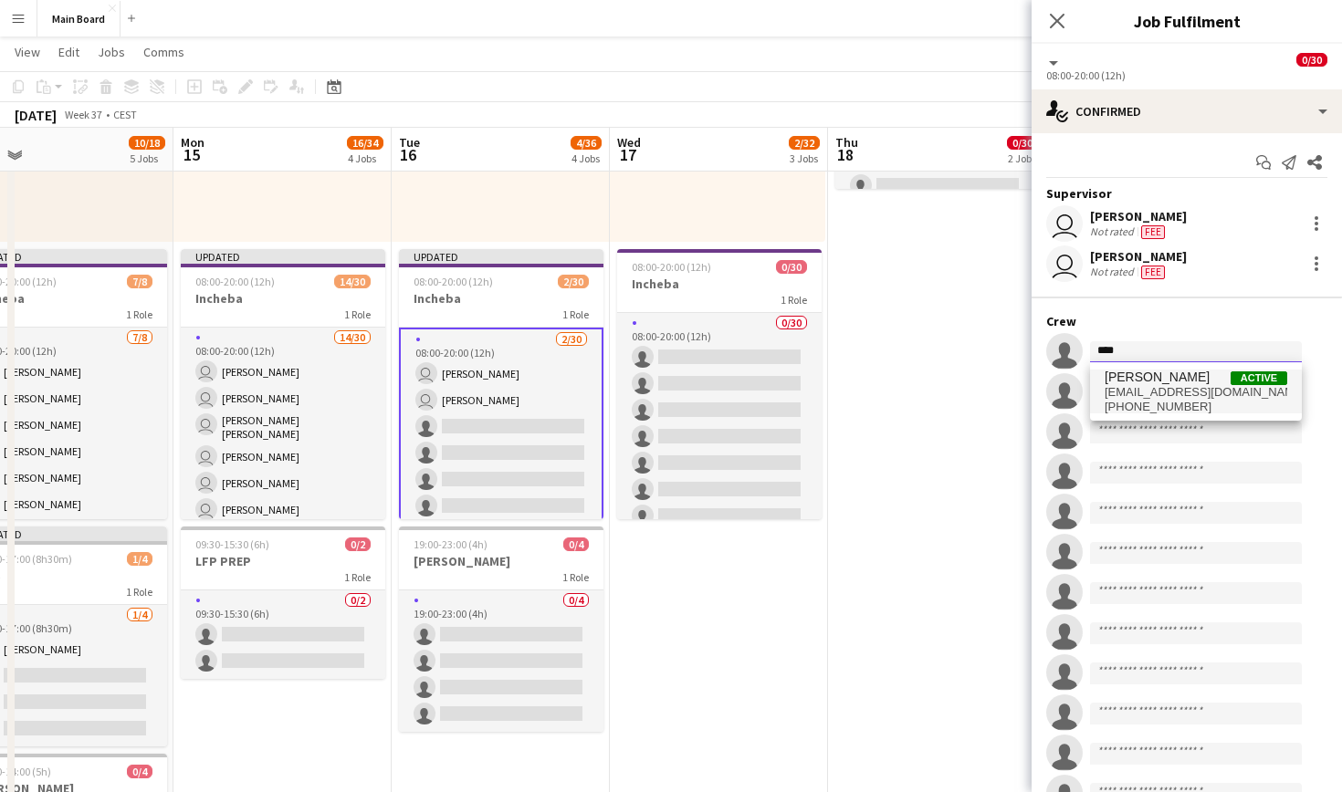
type input "****"
click at [1148, 393] on span "[EMAIL_ADDRESS][DOMAIN_NAME]" at bounding box center [1196, 392] width 183 height 15
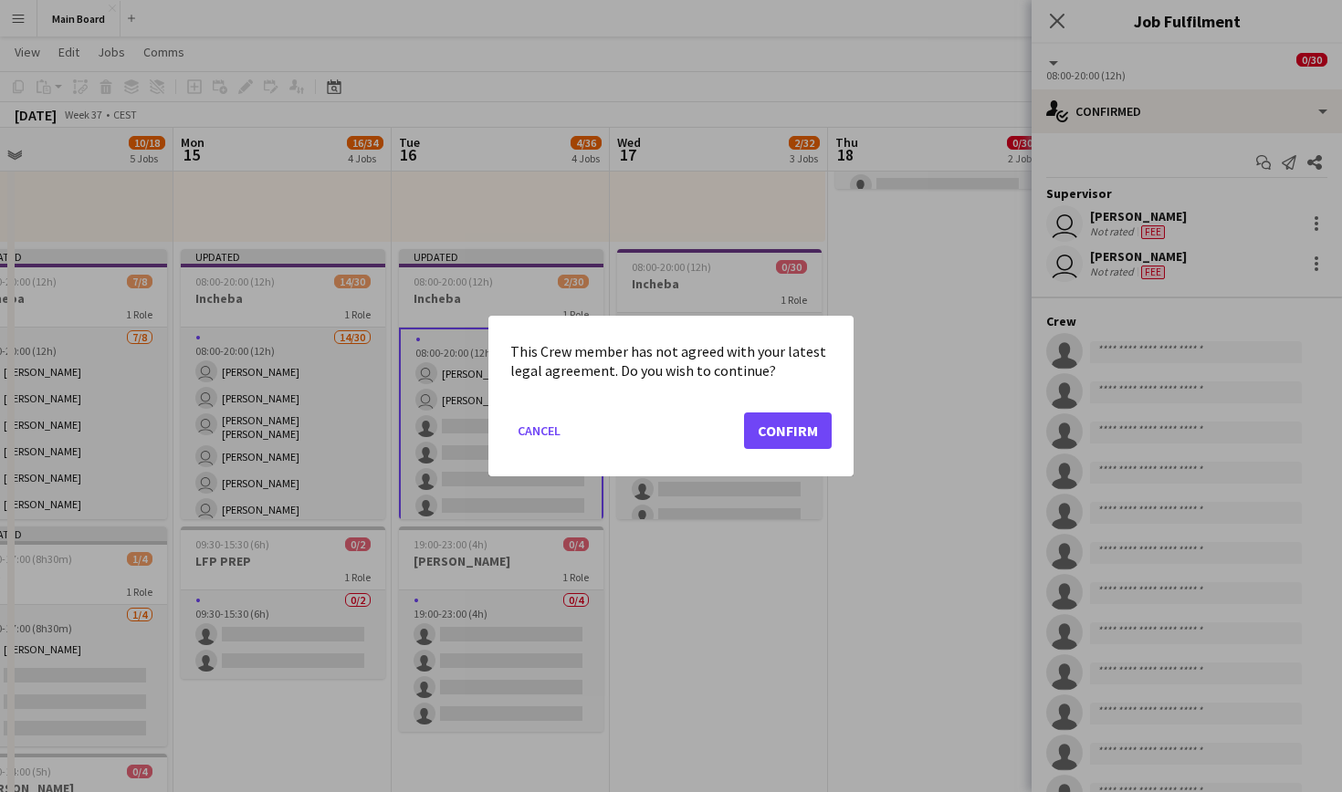
click at [815, 433] on button "Confirm" at bounding box center [788, 431] width 88 height 37
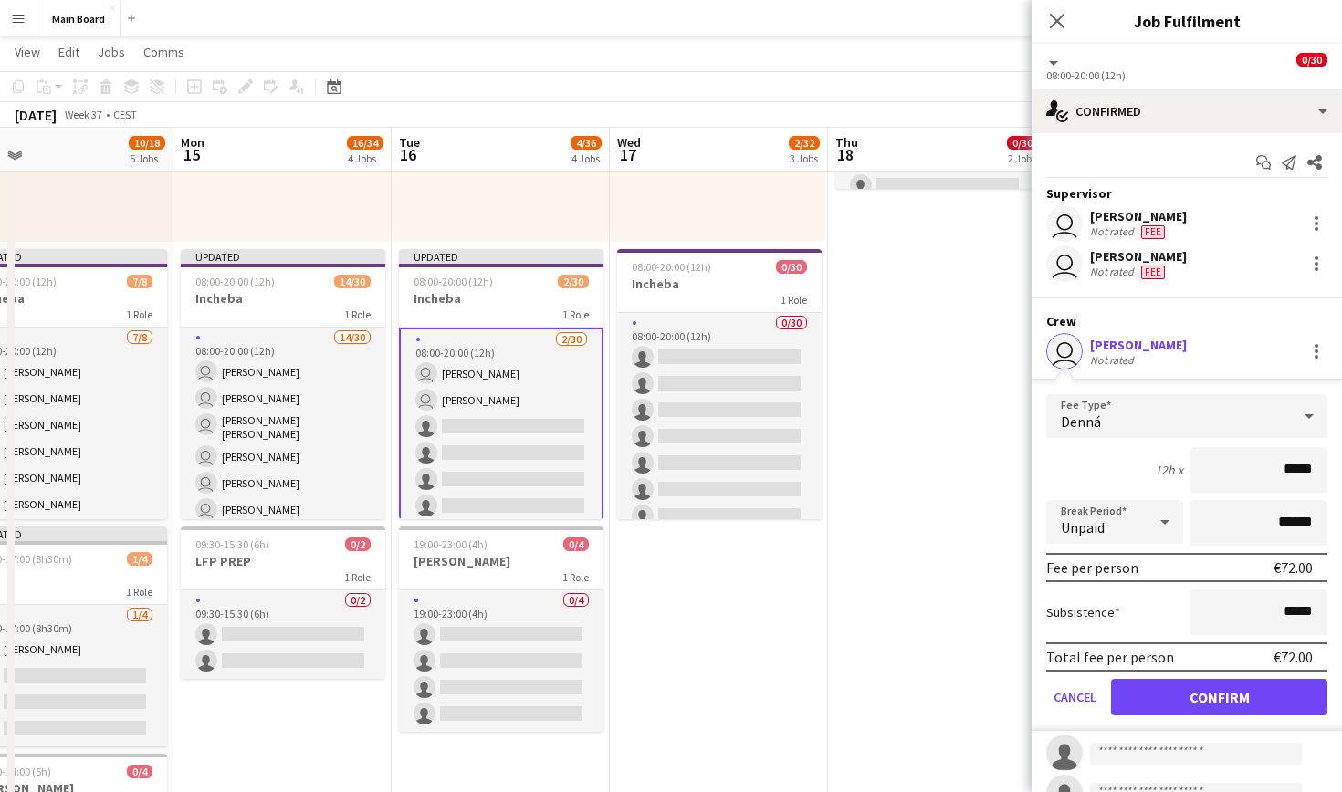
click at [1204, 694] on button "Confirm" at bounding box center [1219, 697] width 216 height 37
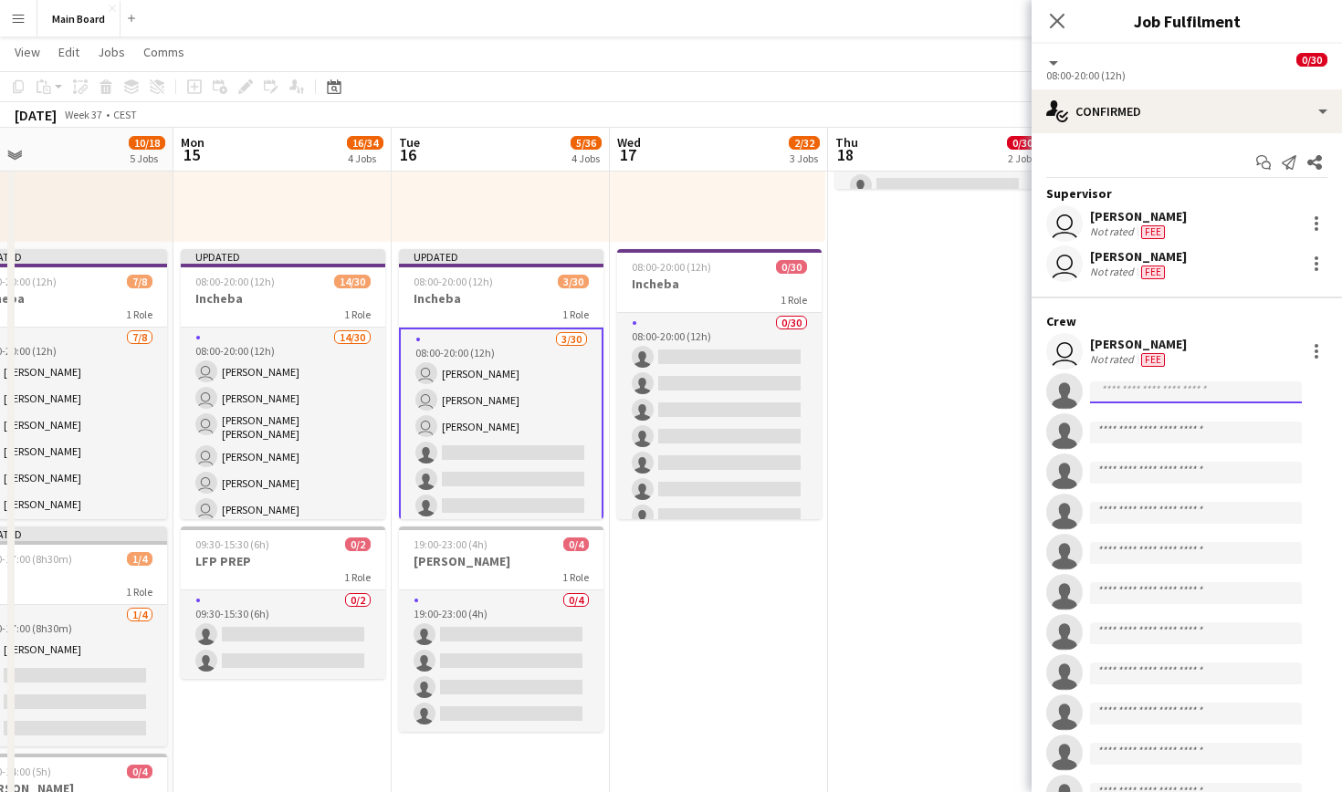
click at [1183, 395] on input at bounding box center [1196, 393] width 212 height 22
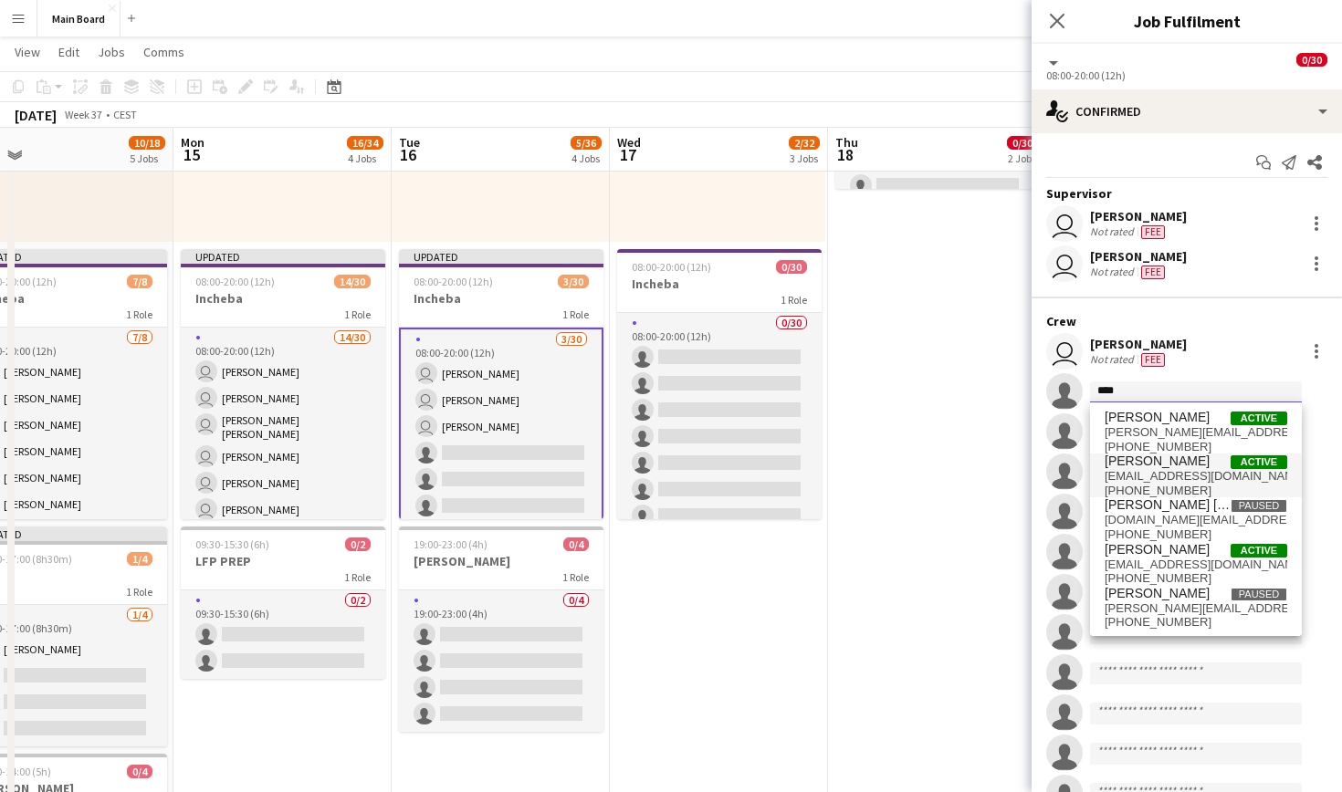
type input "****"
click at [1171, 470] on span "marcodanis612@gmail.com" at bounding box center [1196, 476] width 183 height 15
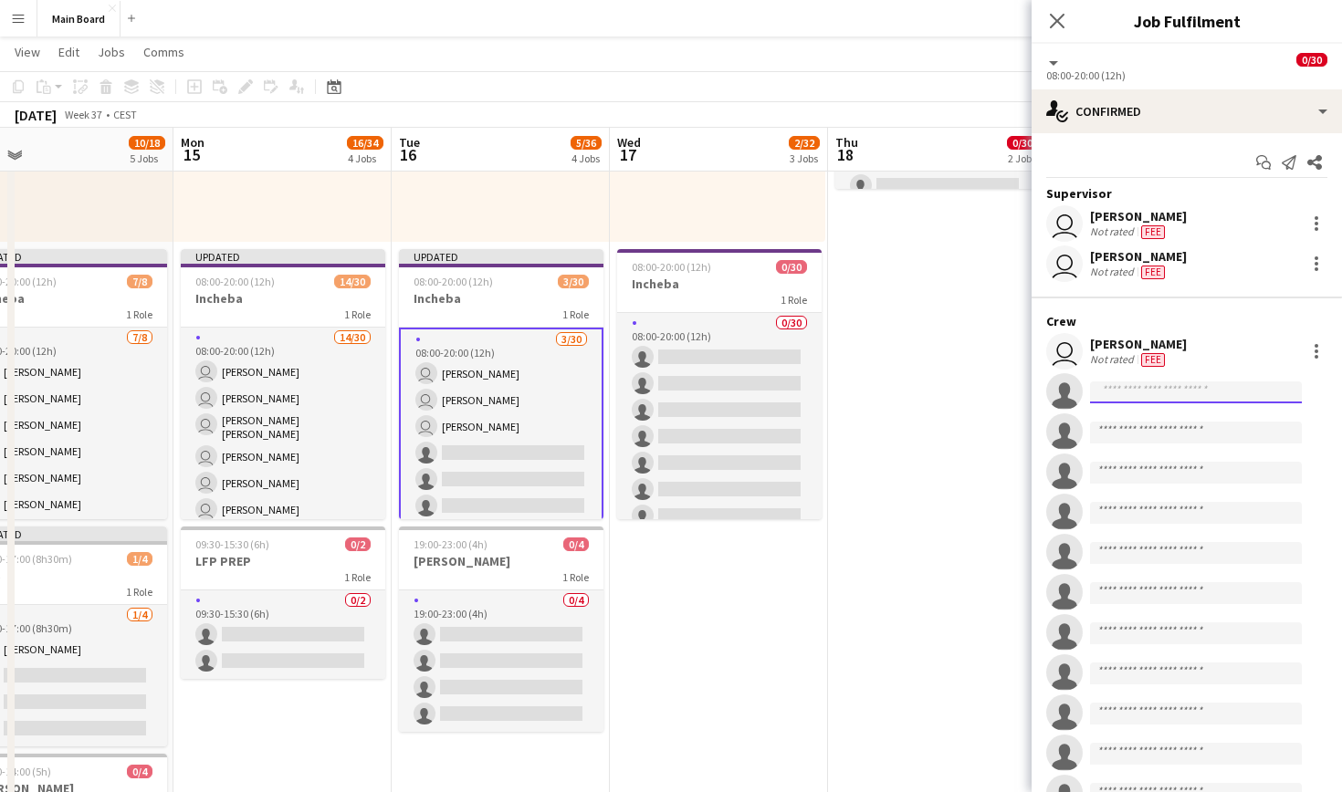
scroll to position [0, 0]
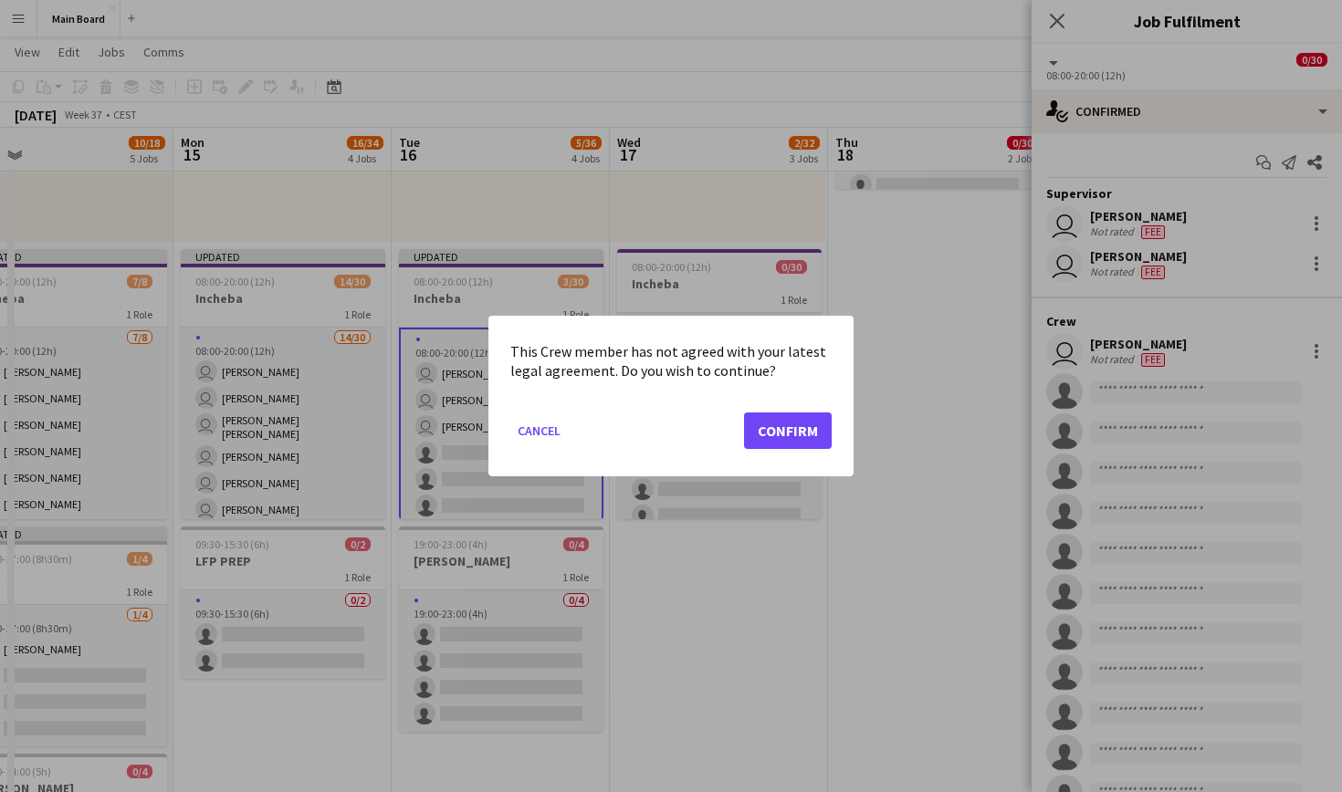
click at [794, 426] on button "Confirm" at bounding box center [788, 431] width 88 height 37
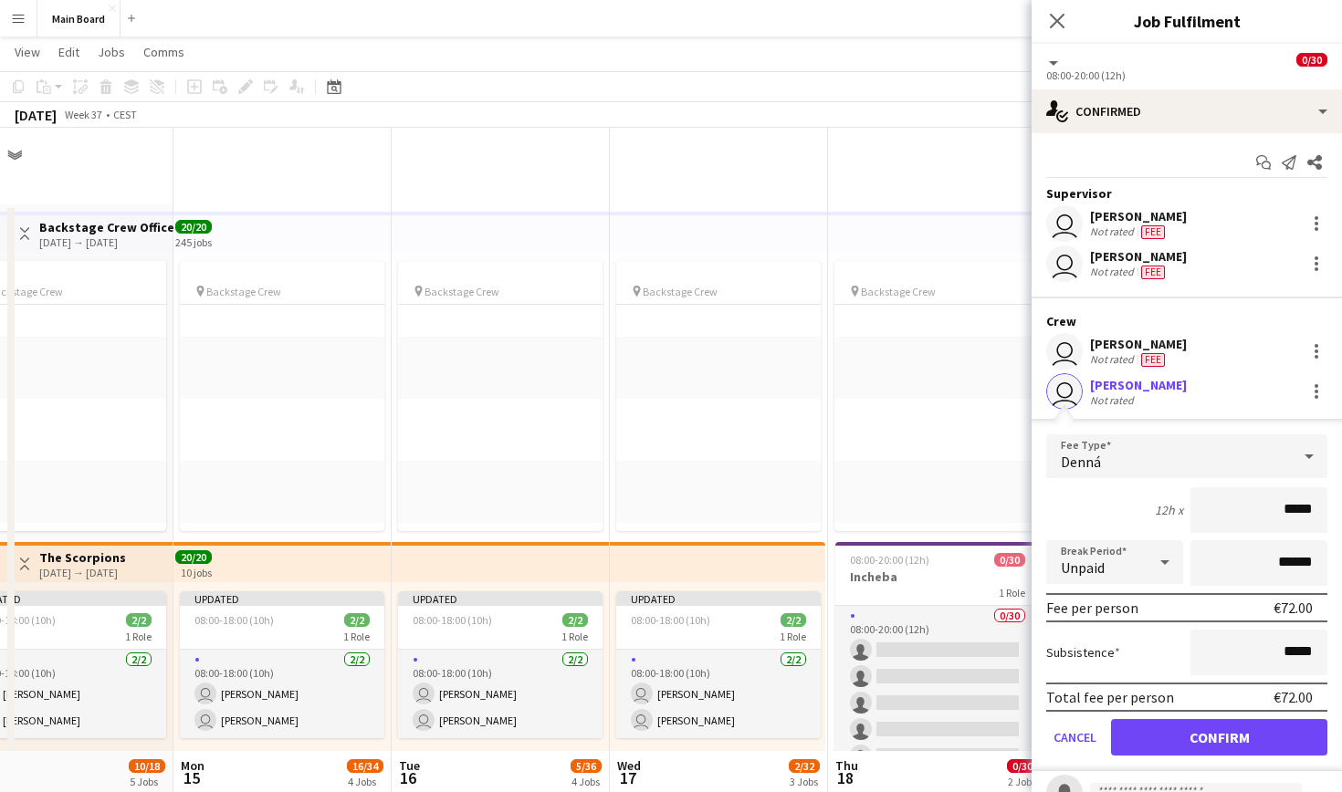
scroll to position [624, 0]
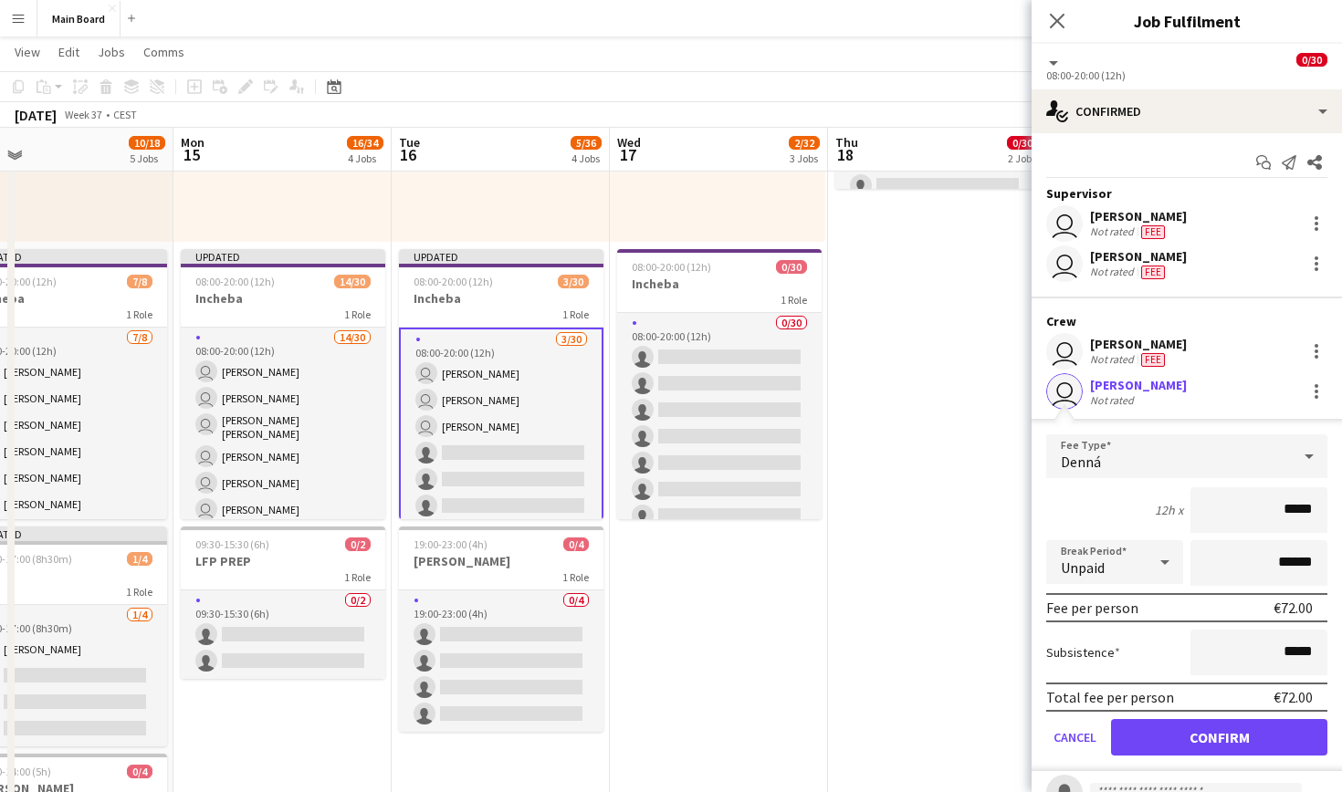
click at [1183, 738] on button "Confirm" at bounding box center [1219, 737] width 216 height 37
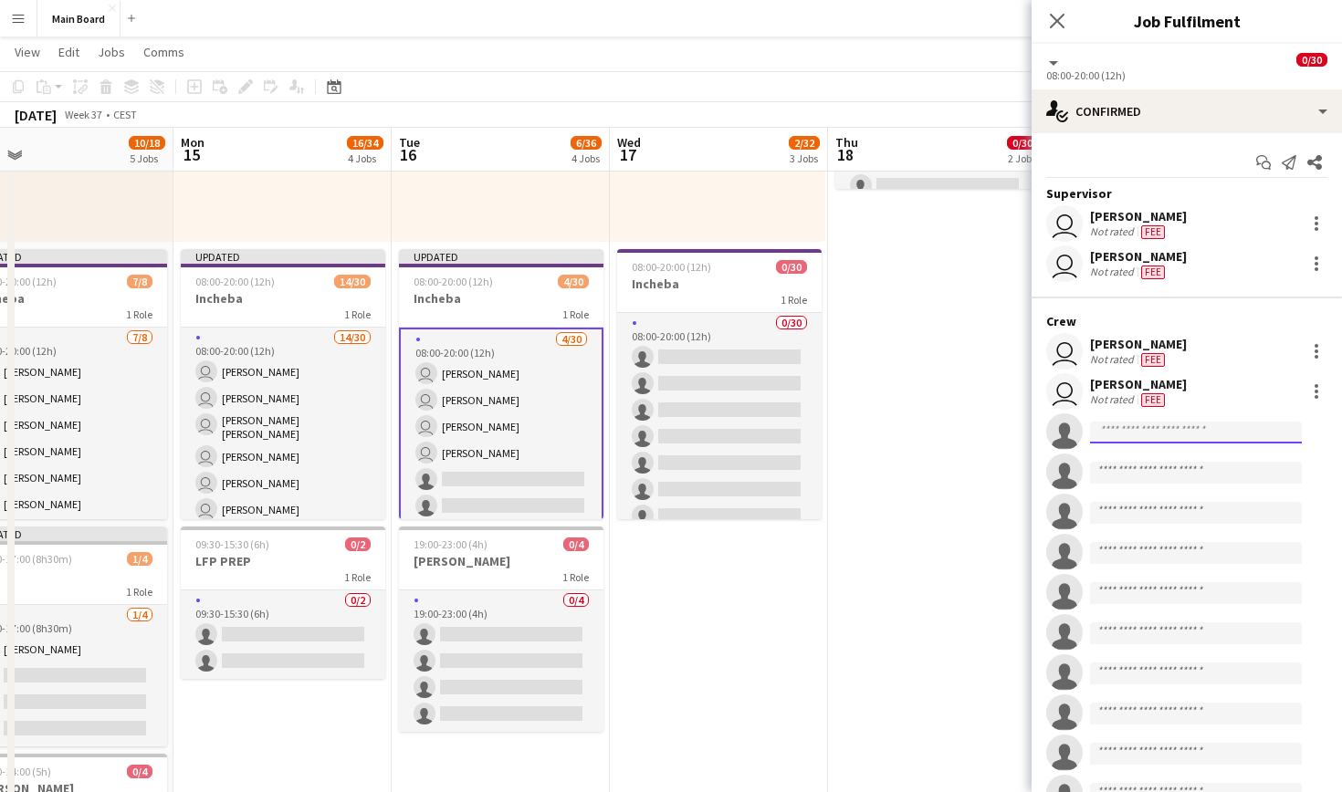
click at [1225, 434] on input at bounding box center [1196, 433] width 212 height 22
type input "*****"
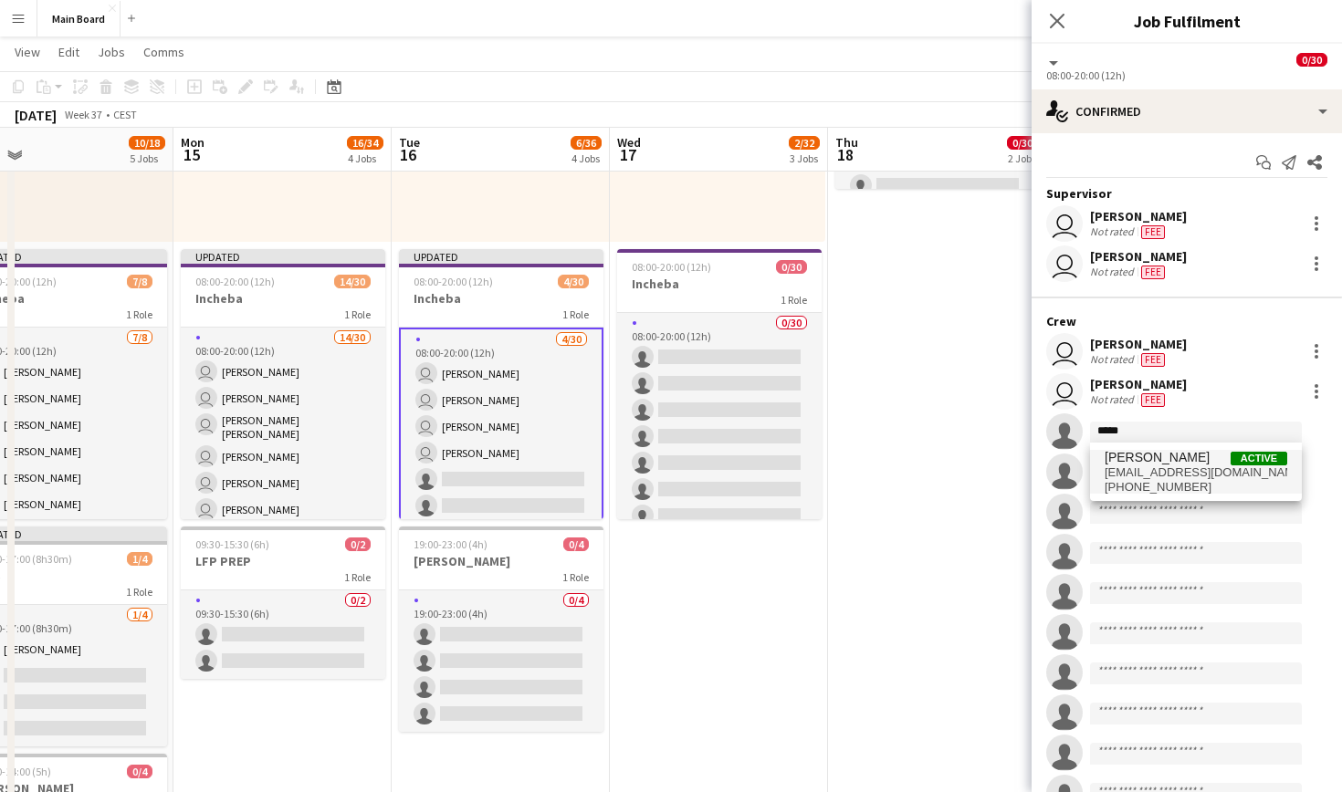
click at [1228, 470] on span "trebubu@azet.sk" at bounding box center [1196, 473] width 183 height 15
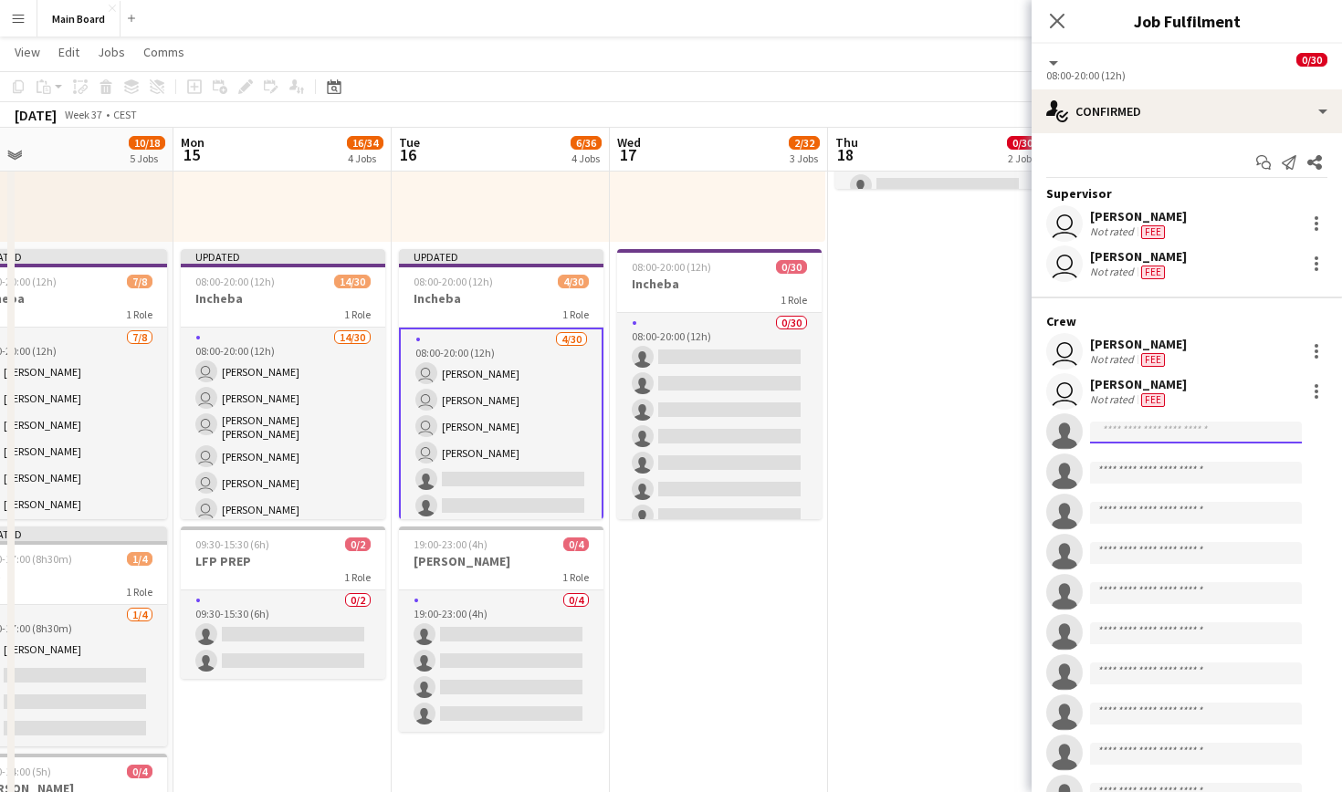
scroll to position [0, 0]
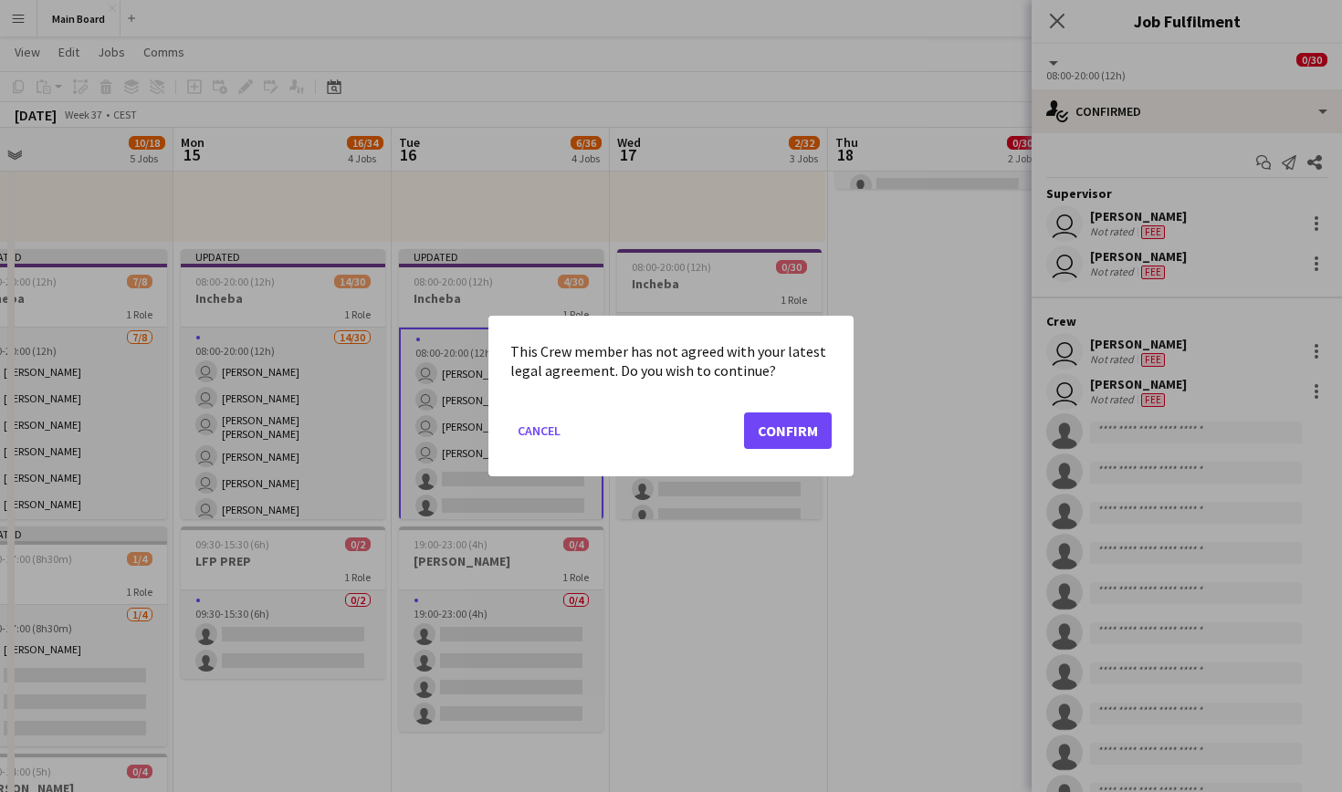
click at [810, 435] on button "Confirm" at bounding box center [788, 431] width 88 height 37
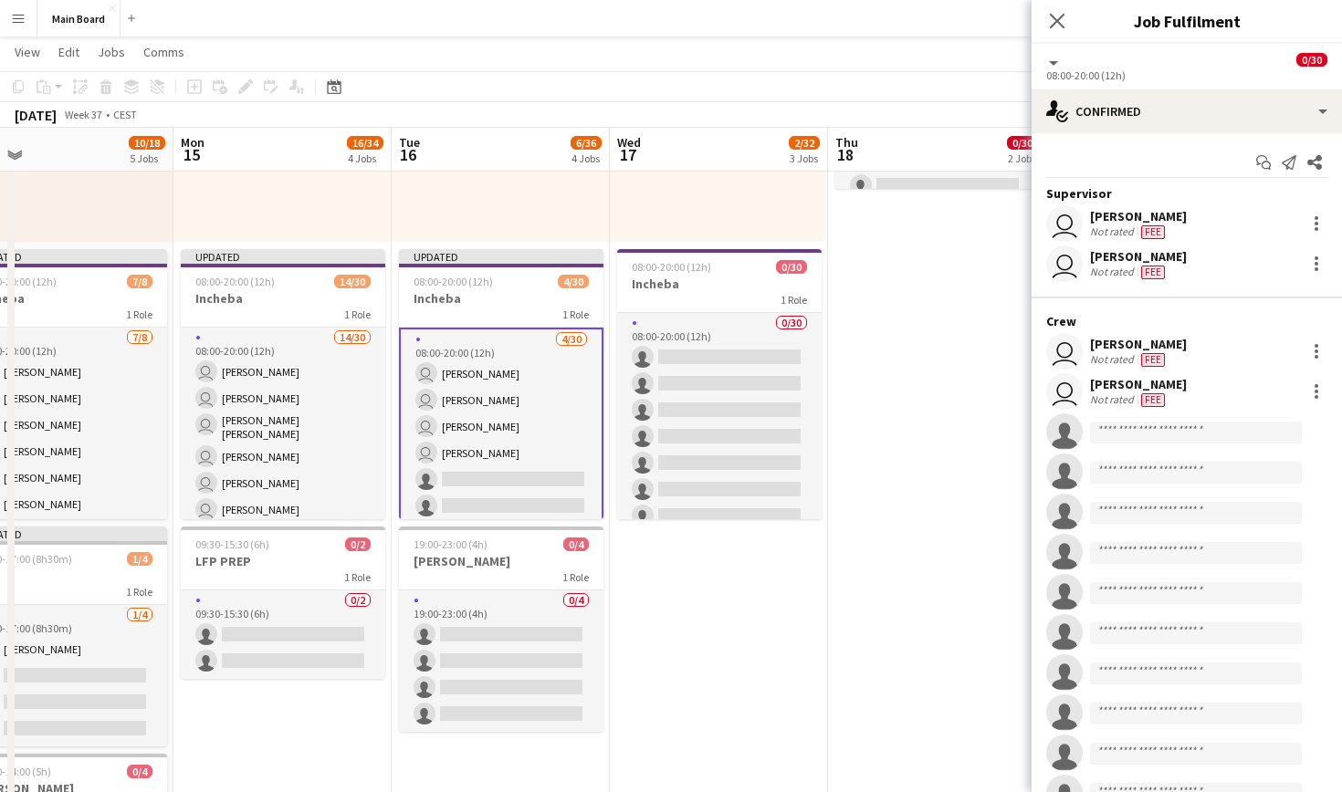
scroll to position [624, 0]
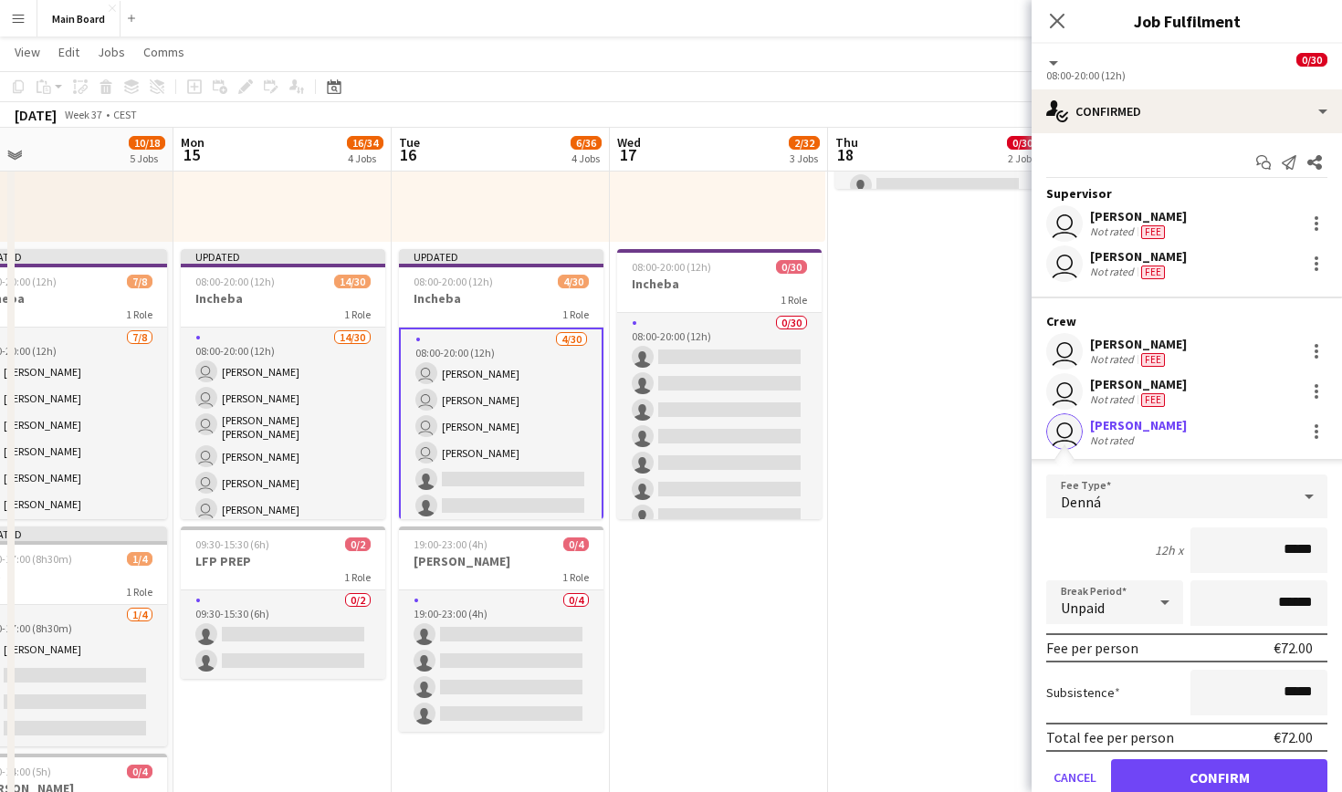
click at [1211, 772] on button "Confirm" at bounding box center [1219, 778] width 216 height 37
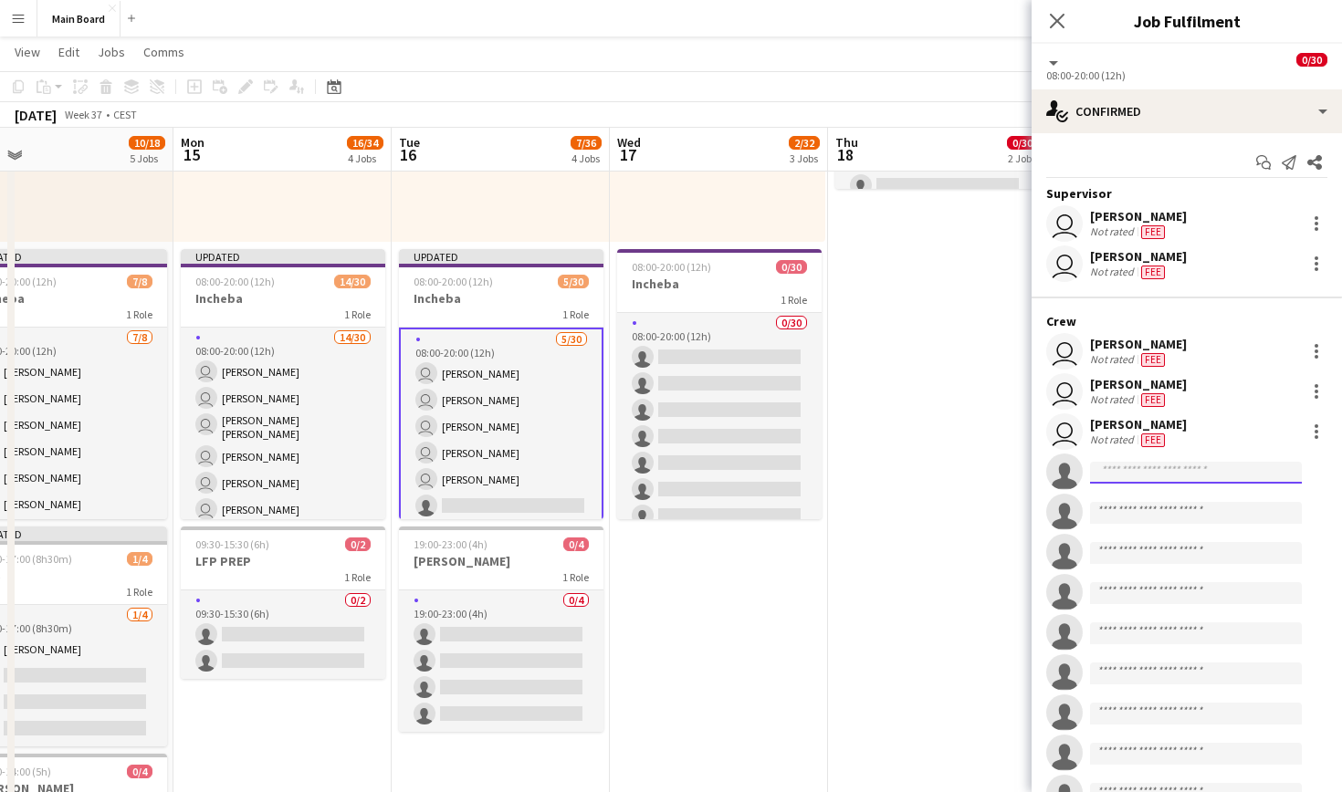
click at [1172, 471] on input at bounding box center [1196, 473] width 212 height 22
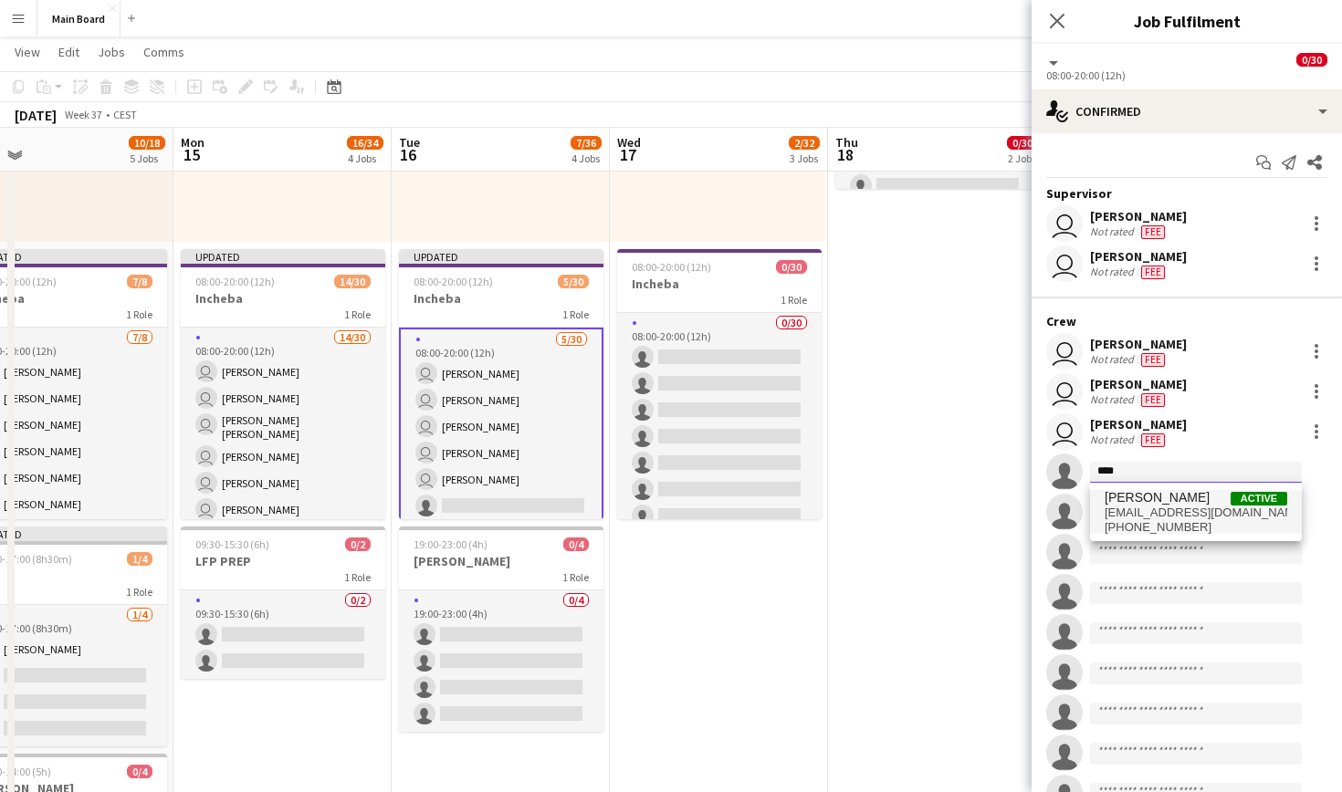
type input "****"
click at [1175, 498] on span "Jiří Kešner Active" at bounding box center [1196, 498] width 183 height 16
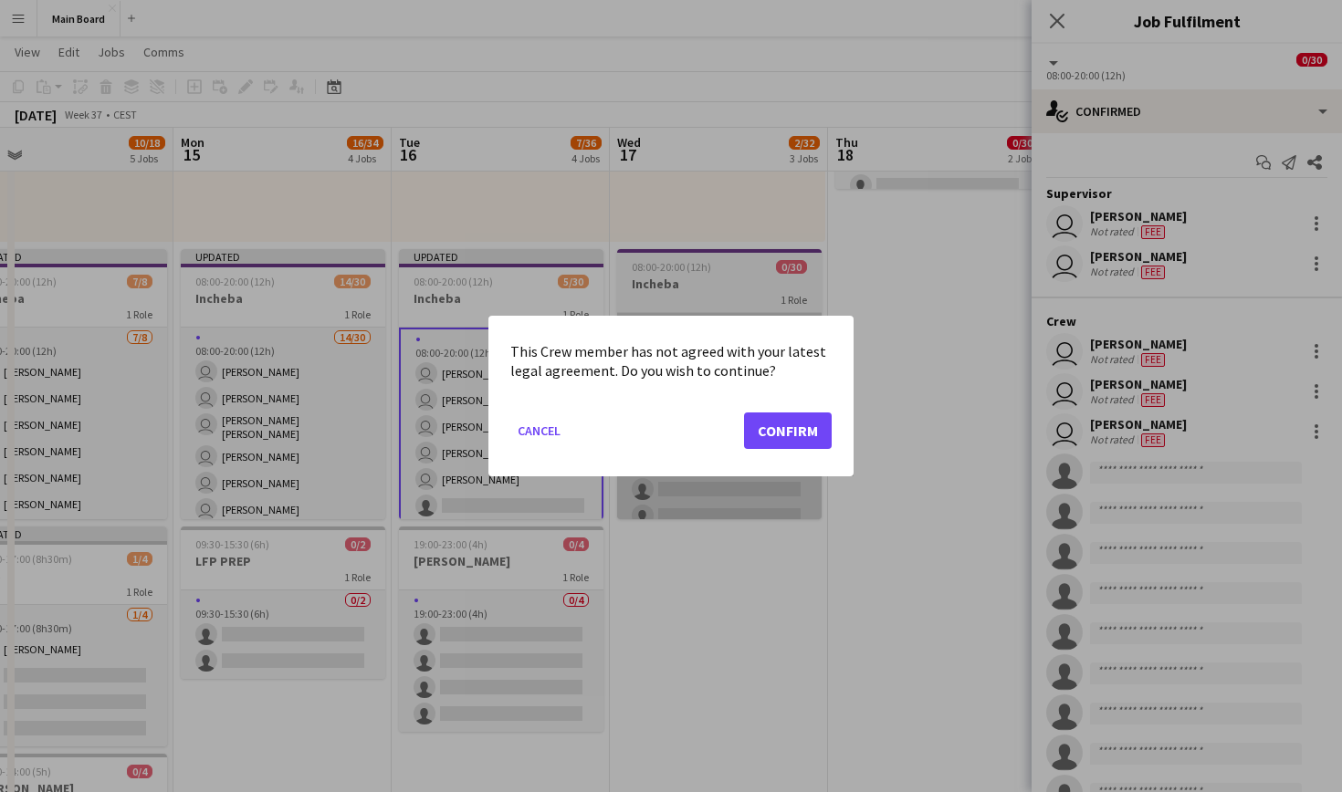
click at [797, 433] on button "Confirm" at bounding box center [788, 431] width 88 height 37
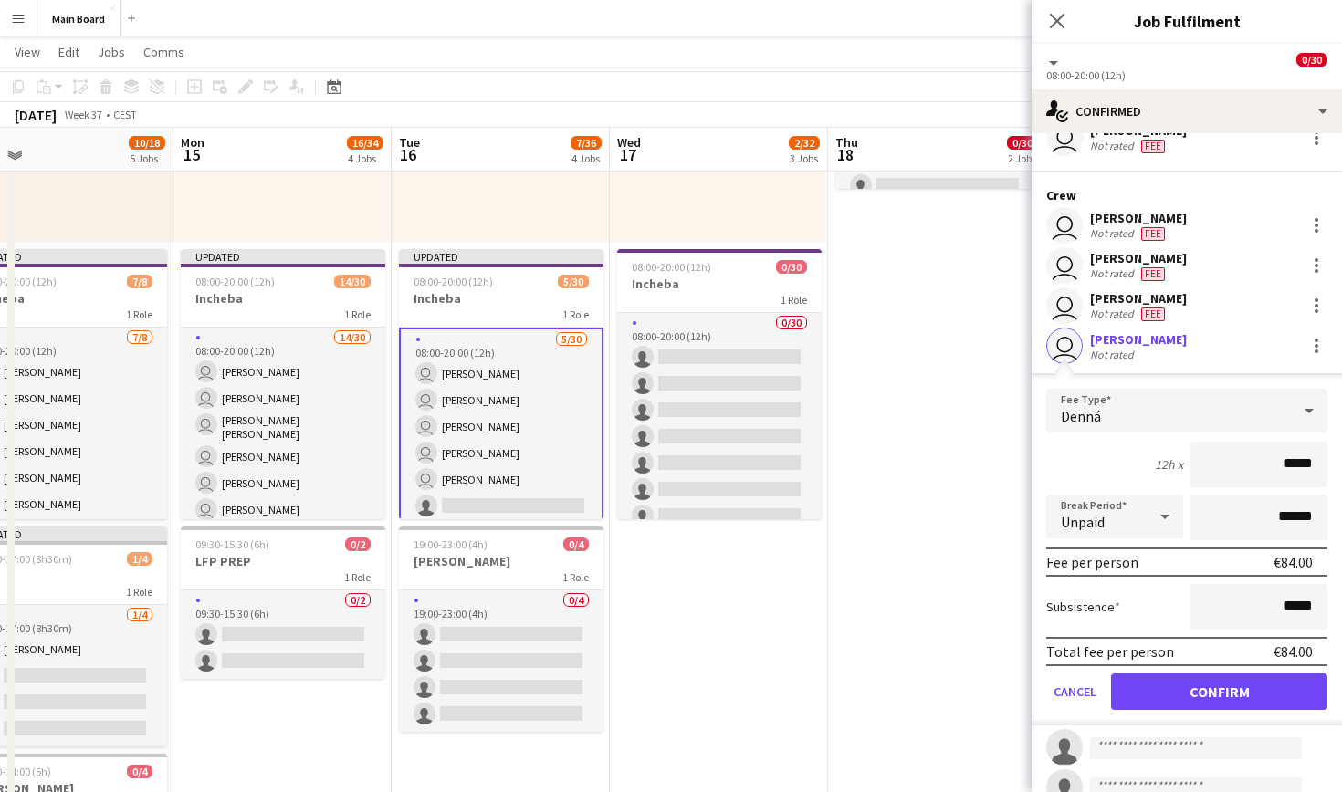
scroll to position [162, 0]
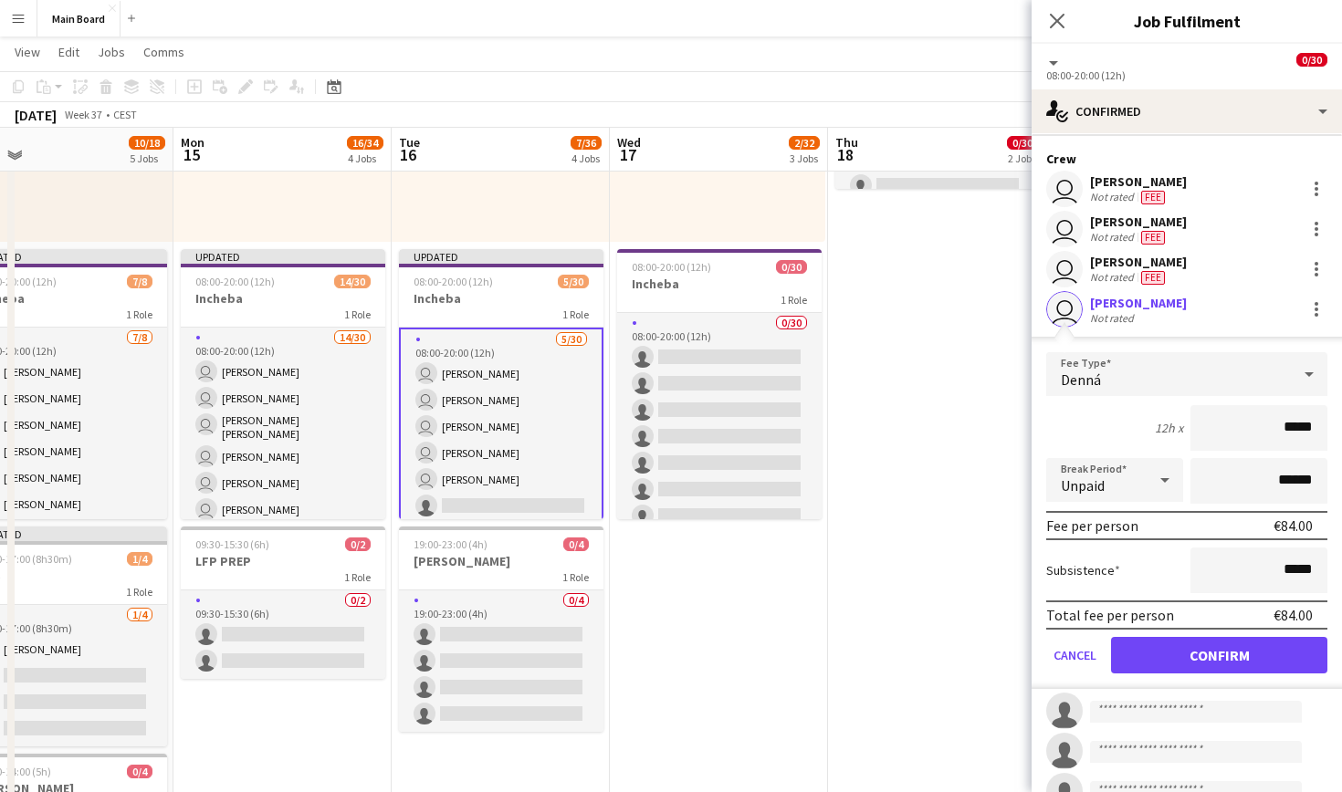
click at [1239, 654] on button "Confirm" at bounding box center [1219, 655] width 216 height 37
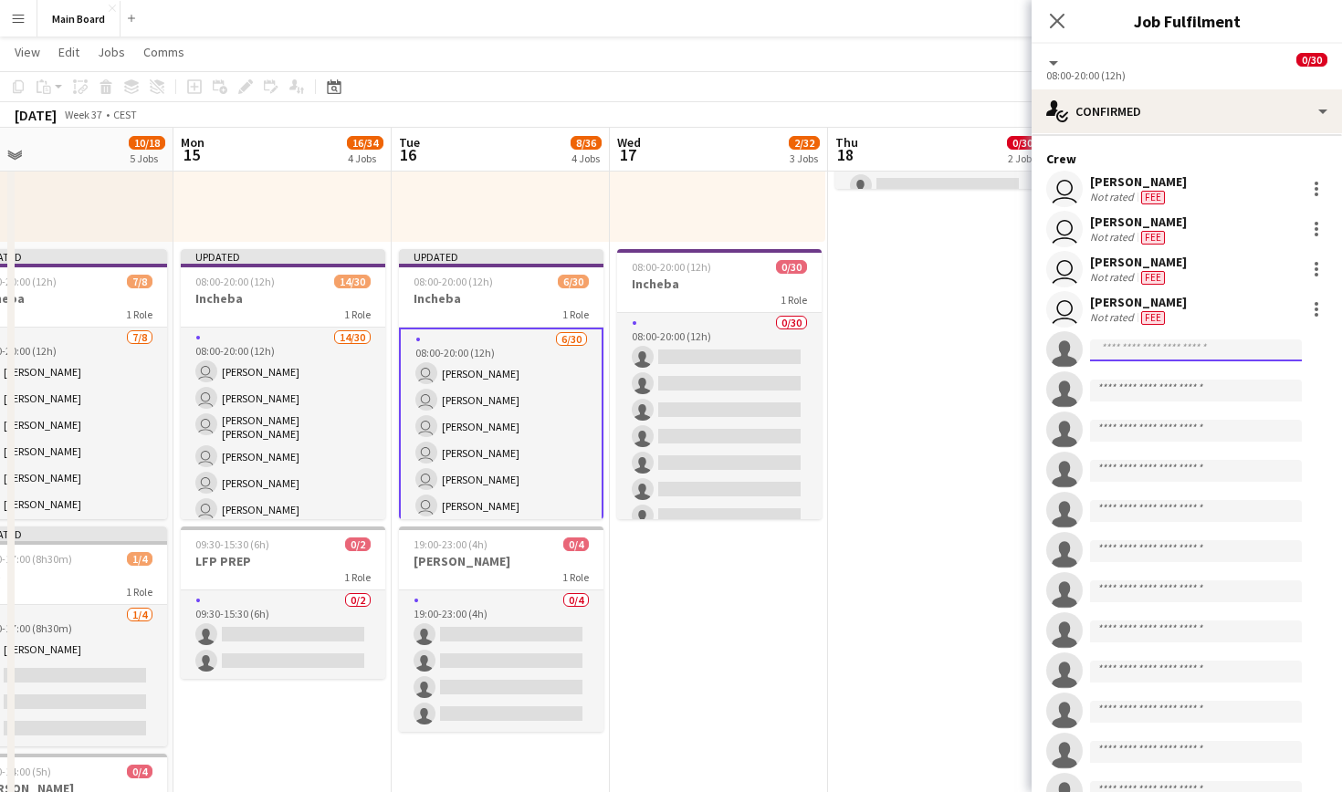
click at [1206, 352] on input at bounding box center [1196, 351] width 212 height 22
type input "*****"
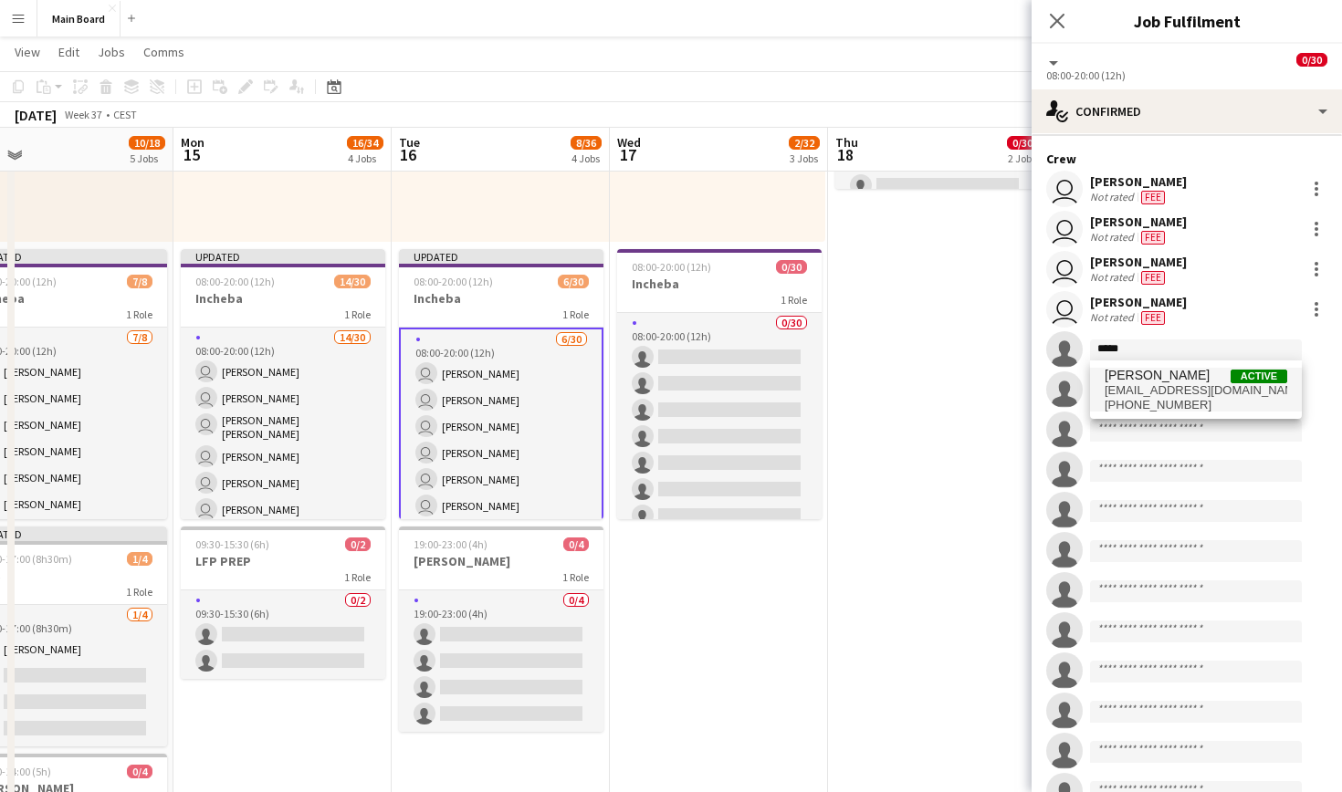
click at [1197, 386] on span "[EMAIL_ADDRESS][DOMAIN_NAME]" at bounding box center [1196, 390] width 183 height 15
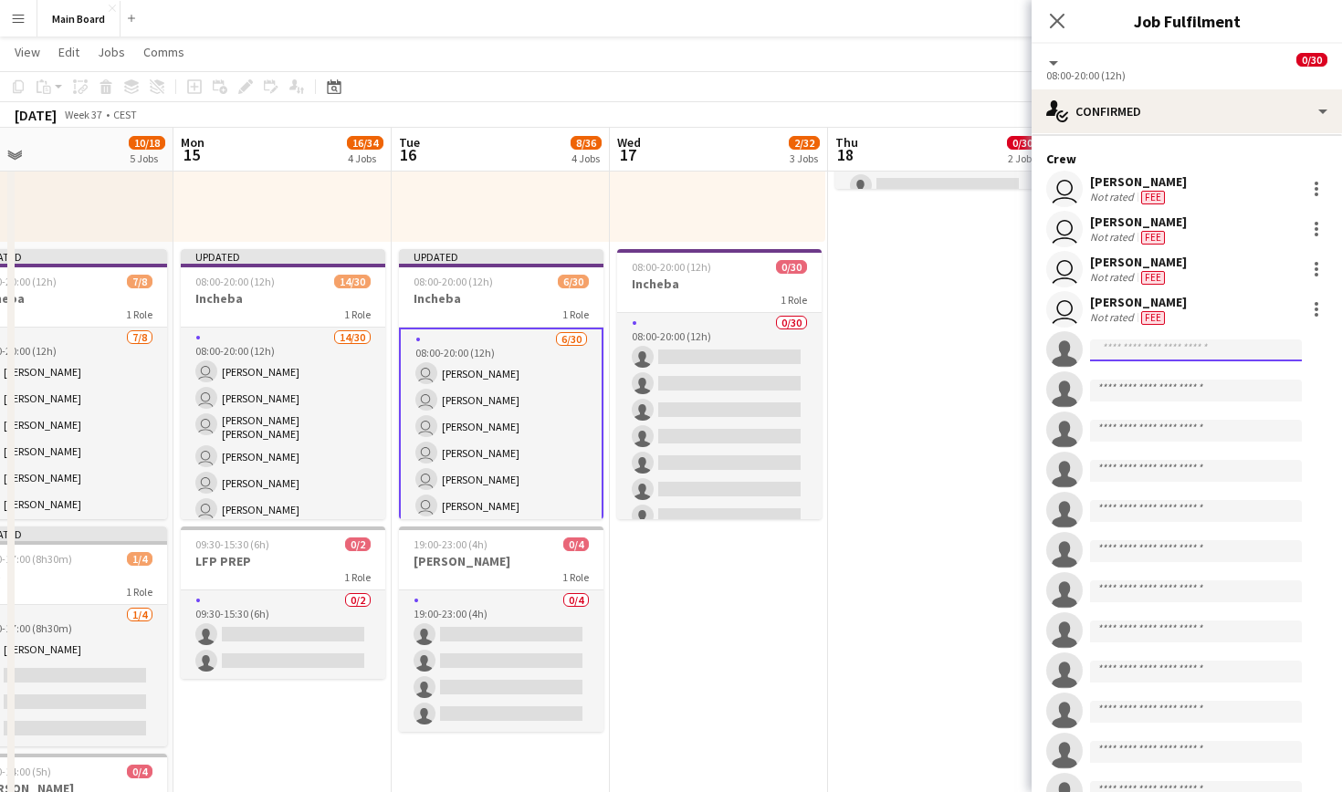
scroll to position [0, 0]
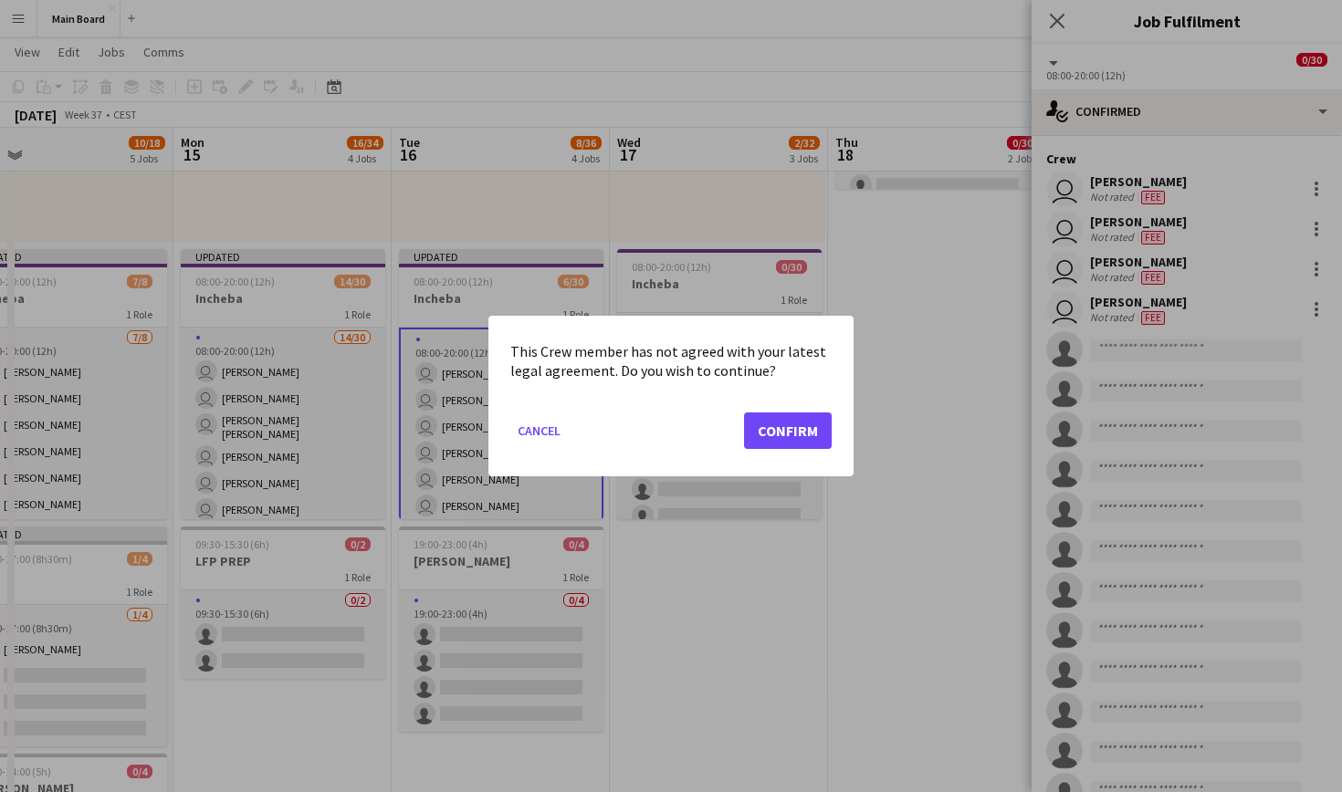
click at [757, 441] on button "Confirm" at bounding box center [788, 431] width 88 height 37
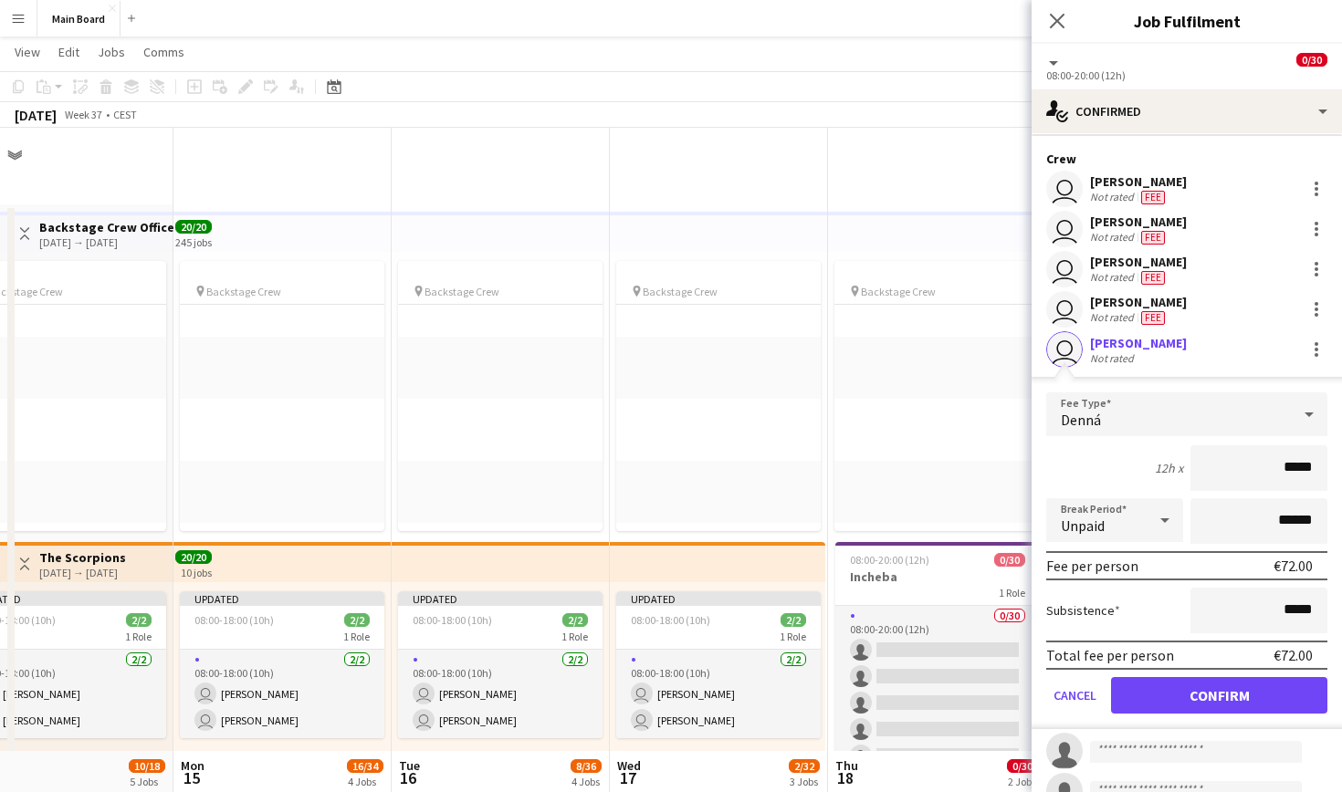
scroll to position [624, 0]
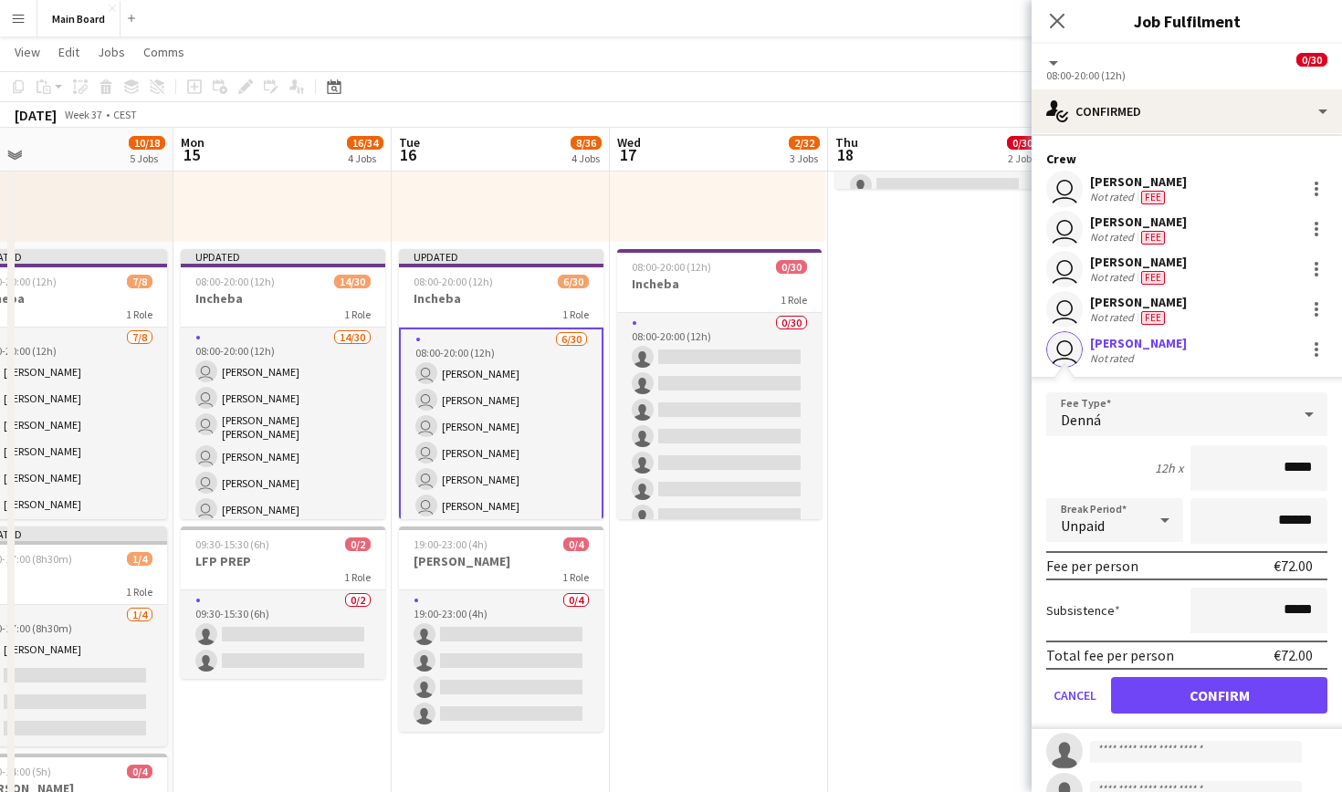
click at [1210, 698] on button "Confirm" at bounding box center [1219, 695] width 216 height 37
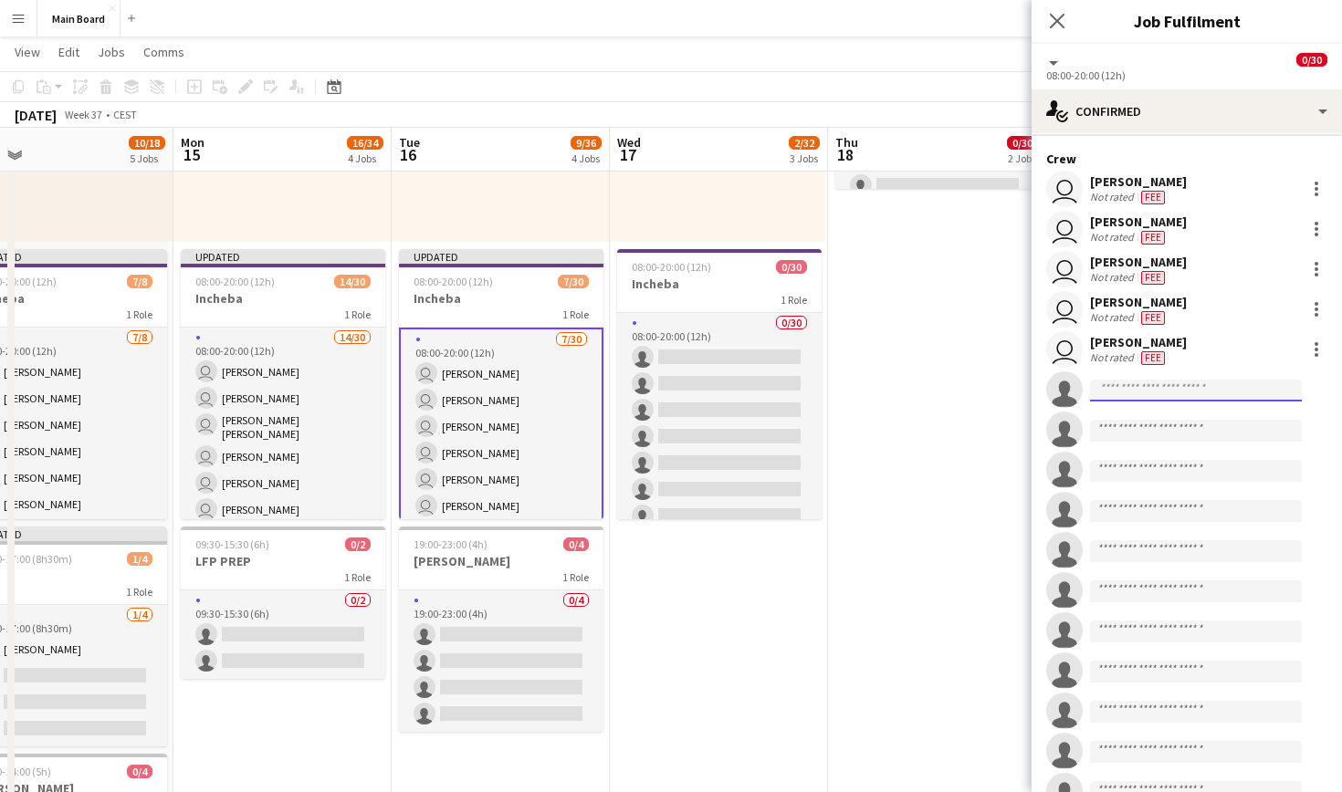
click at [1139, 398] on input at bounding box center [1196, 391] width 212 height 22
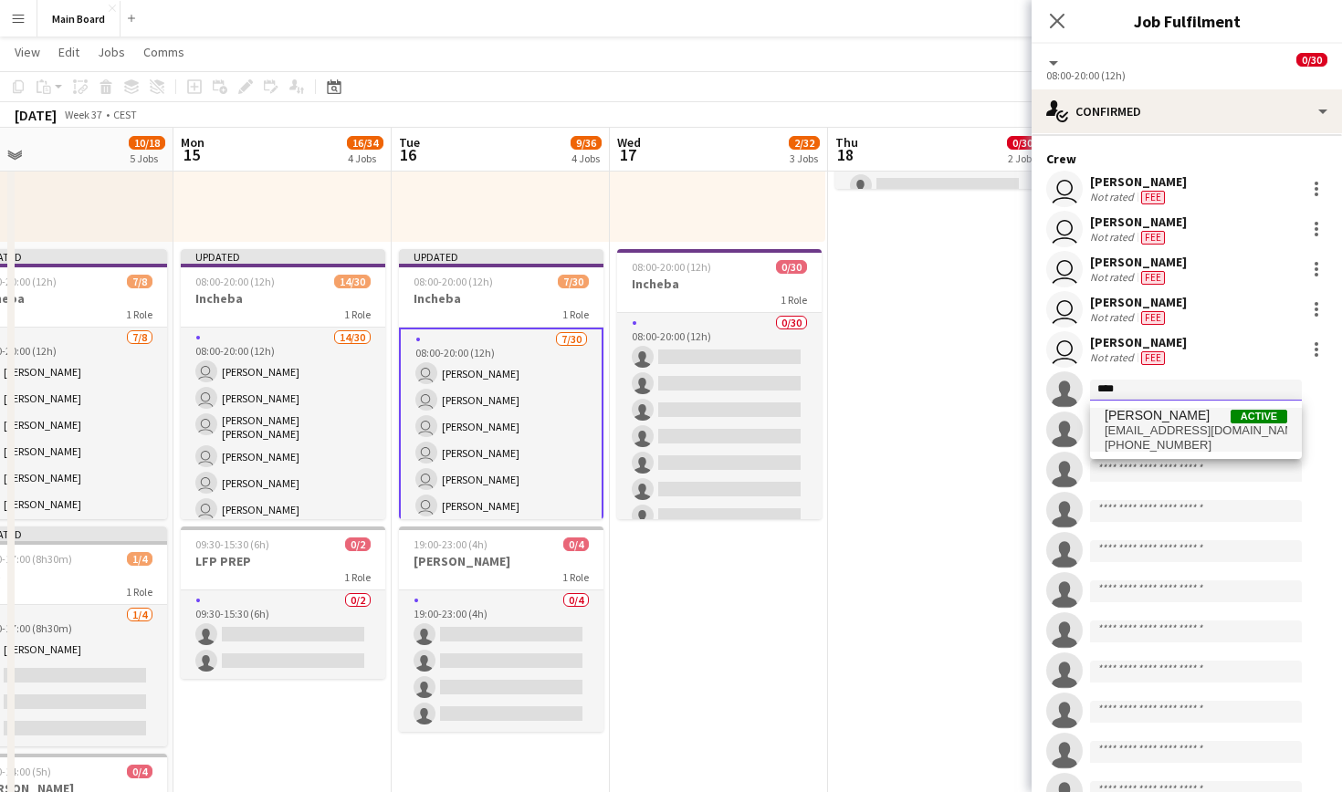
type input "****"
click at [1127, 441] on span "+421952198574" at bounding box center [1196, 445] width 183 height 15
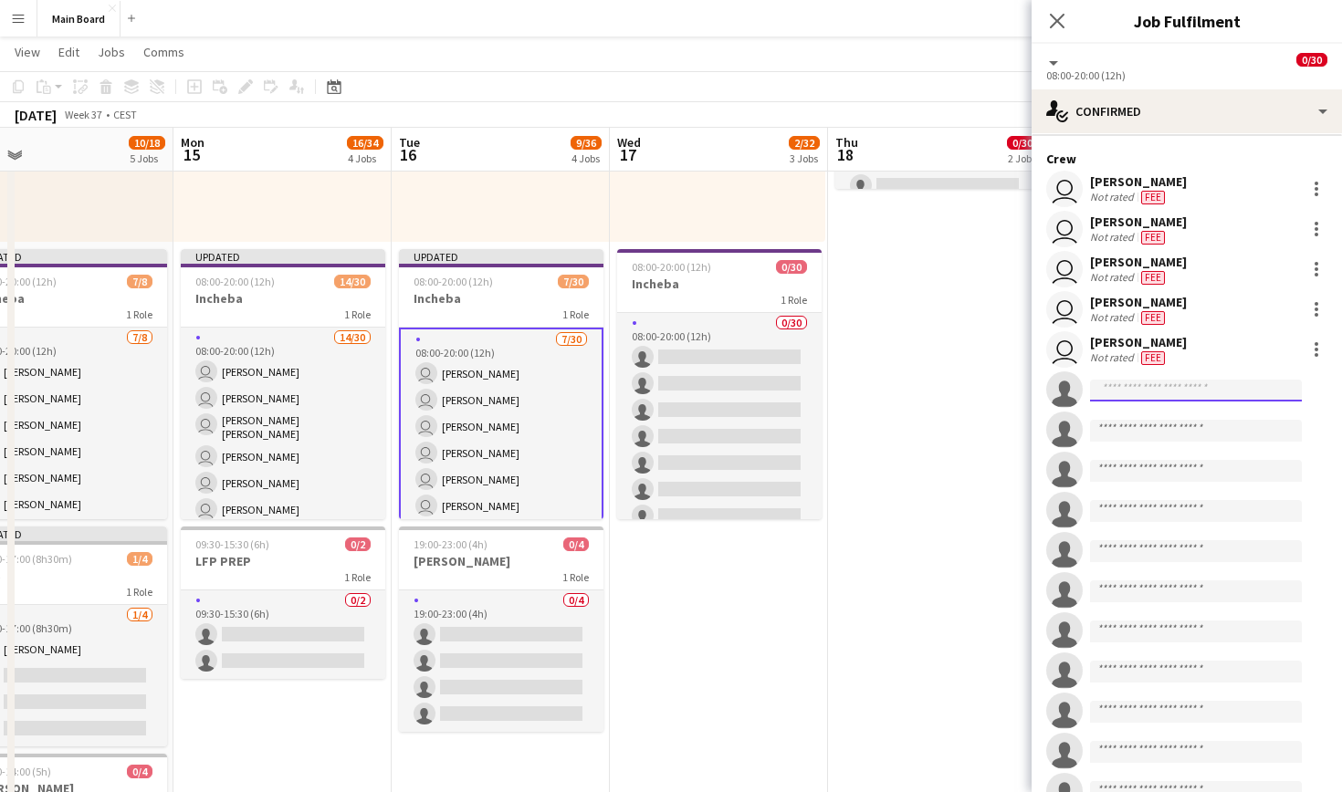
scroll to position [0, 0]
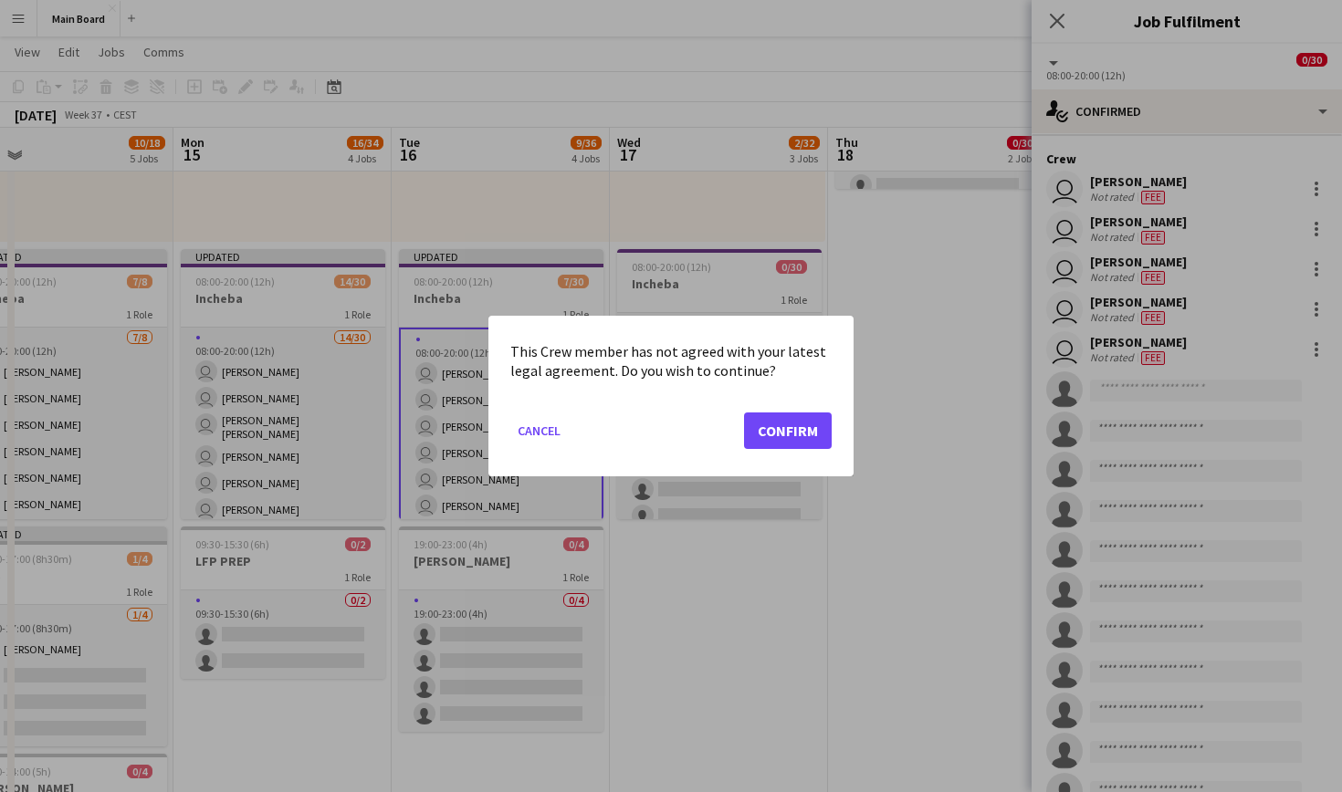
click at [782, 425] on button "Confirm" at bounding box center [788, 431] width 88 height 37
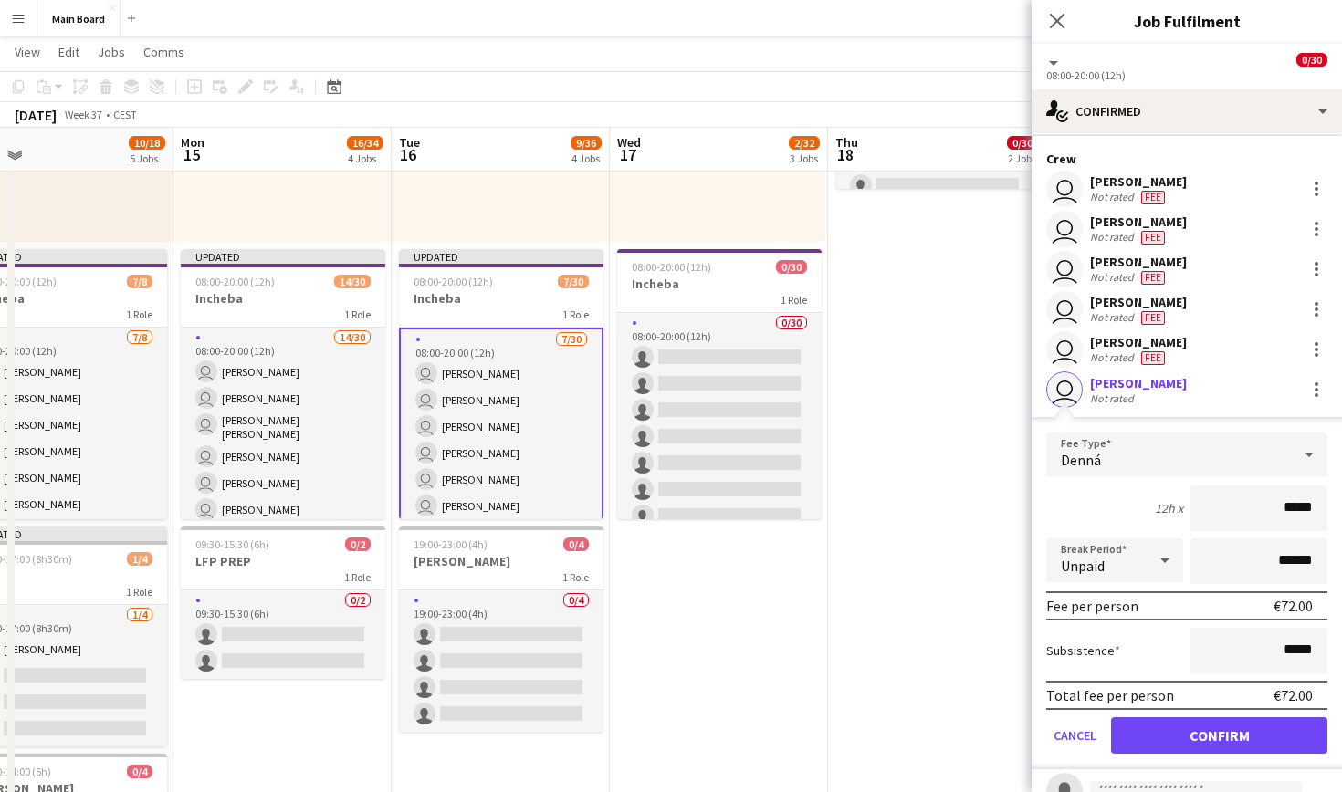
click at [1142, 739] on button "Confirm" at bounding box center [1219, 736] width 216 height 37
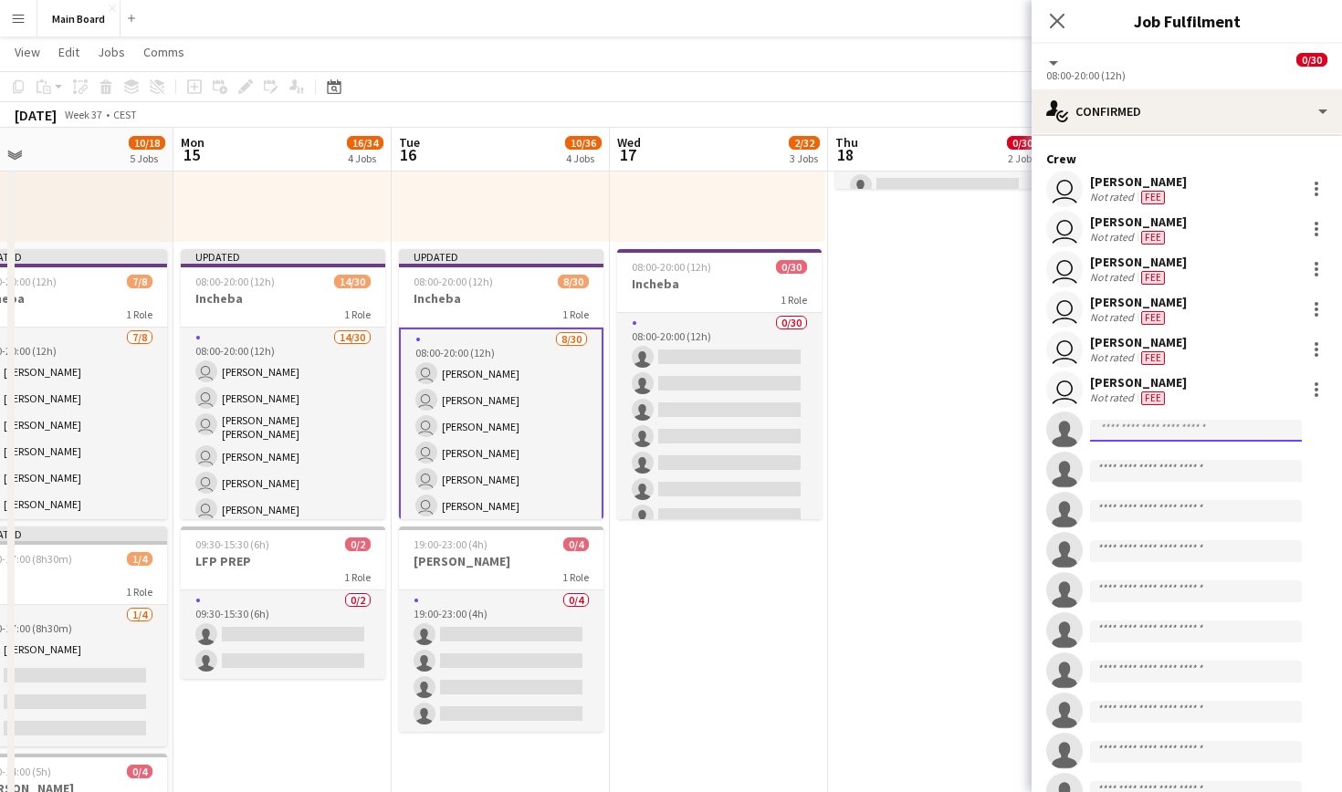
click at [1160, 429] on input at bounding box center [1196, 431] width 212 height 22
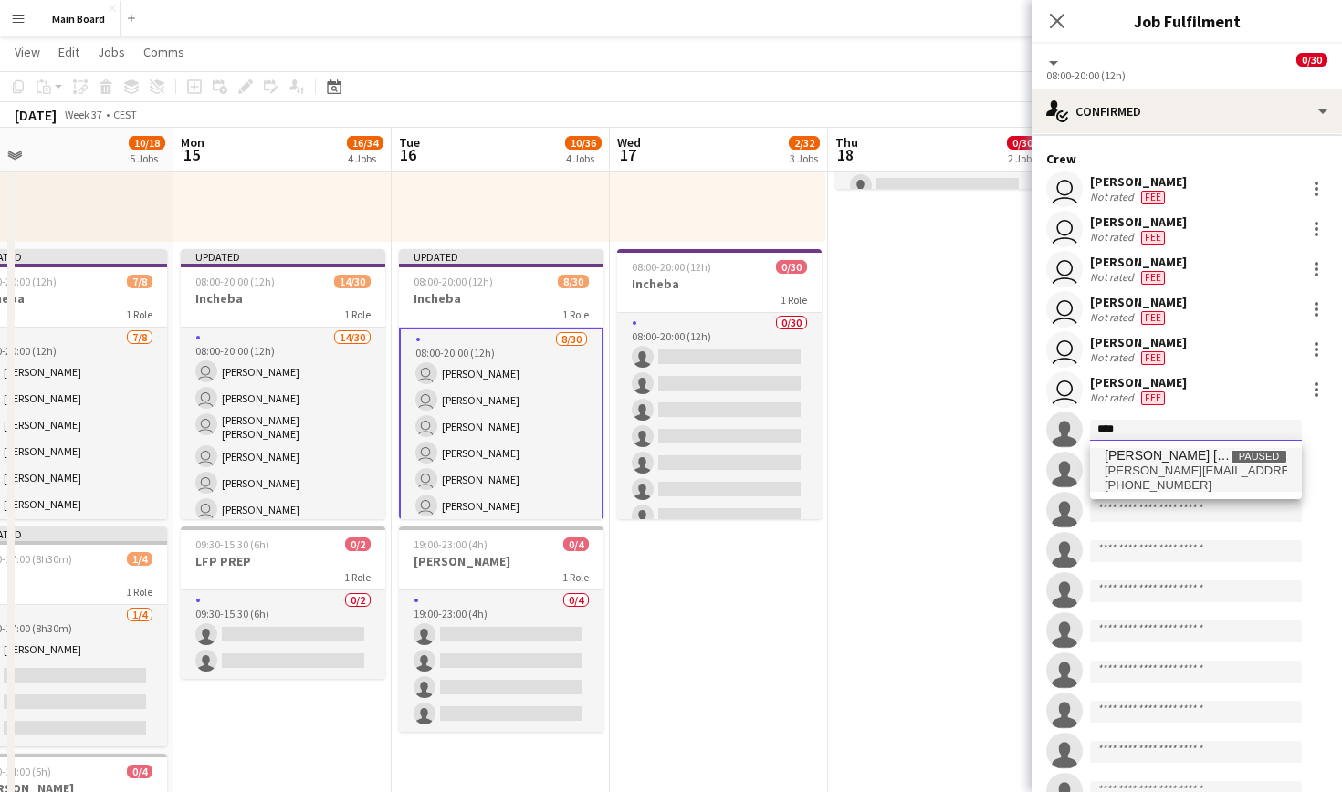
type input "****"
click at [1181, 470] on span "alexander.cely@outlook.es" at bounding box center [1196, 471] width 183 height 15
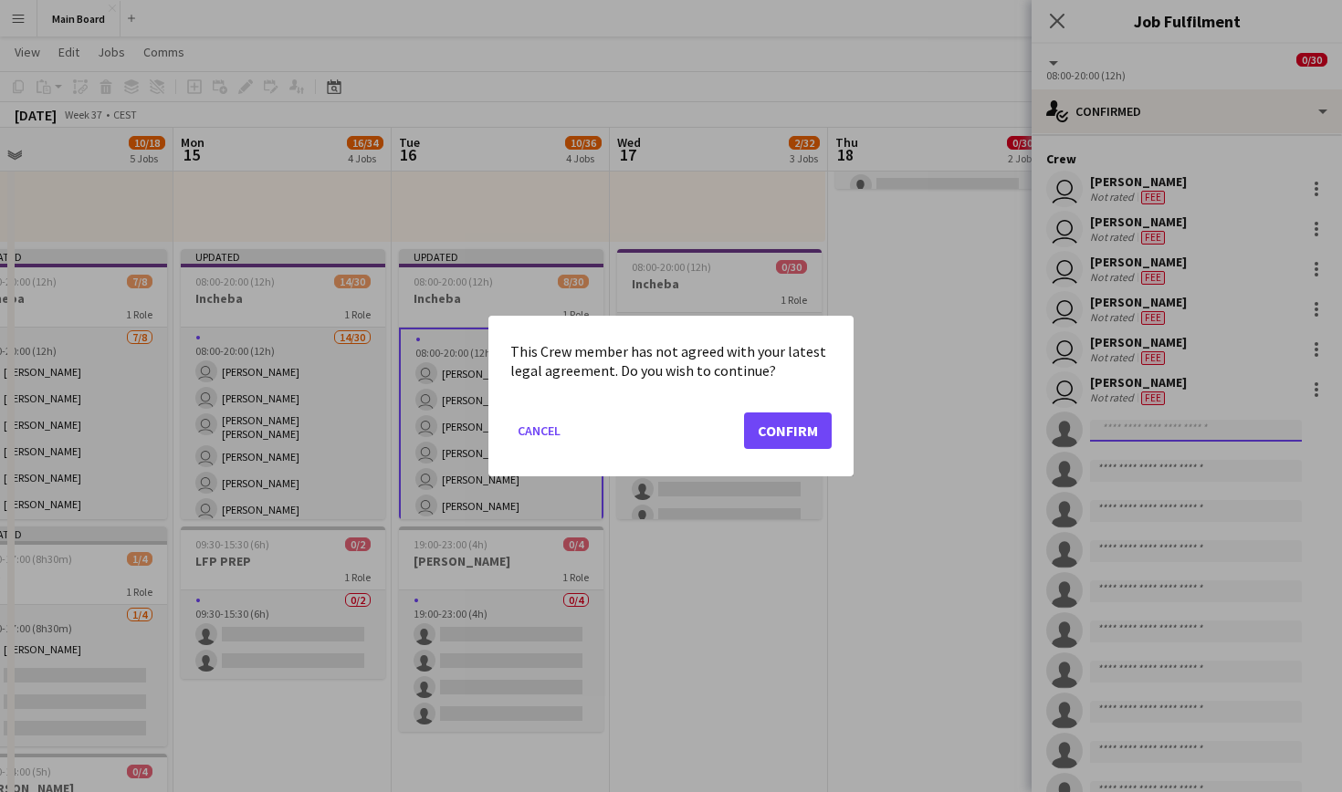
scroll to position [0, 0]
click at [798, 427] on button "Confirm" at bounding box center [788, 431] width 88 height 37
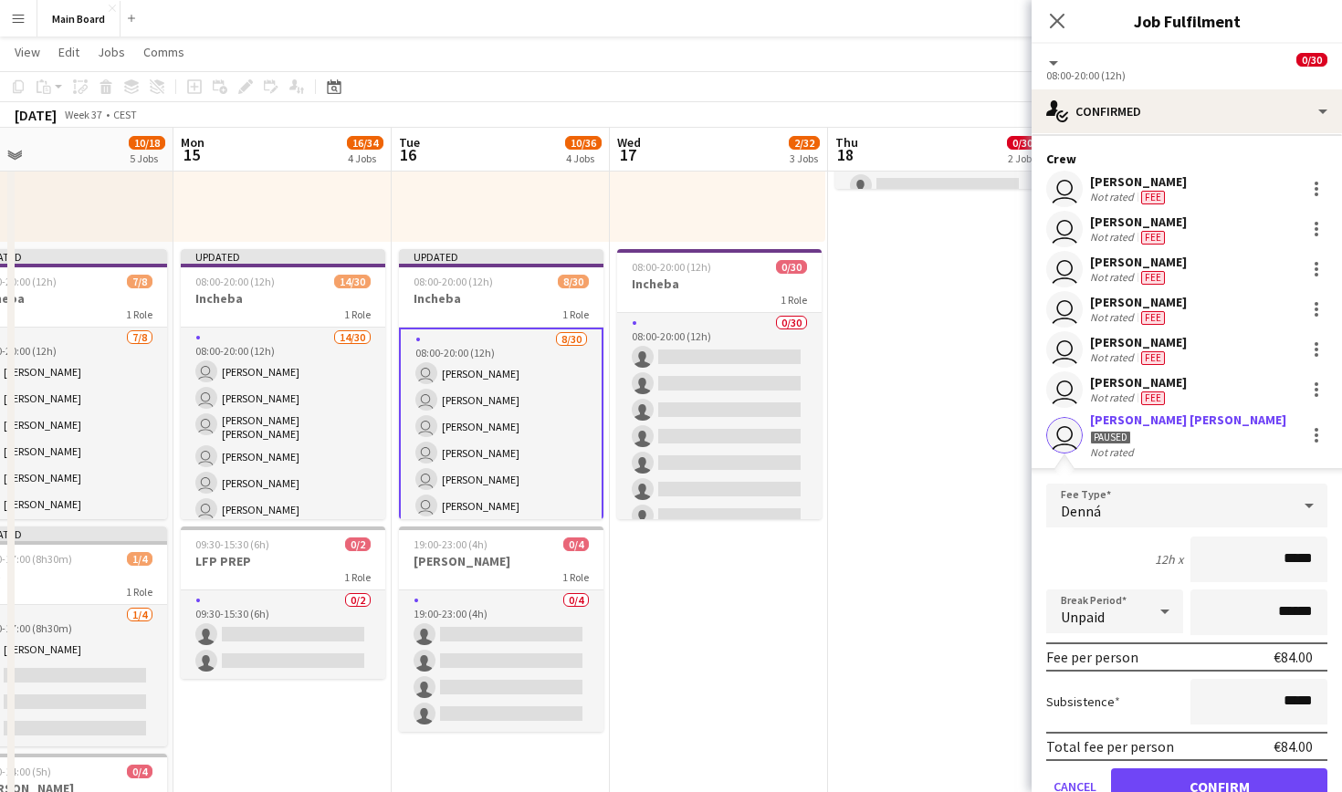
click at [1209, 788] on button "Confirm" at bounding box center [1219, 787] width 216 height 37
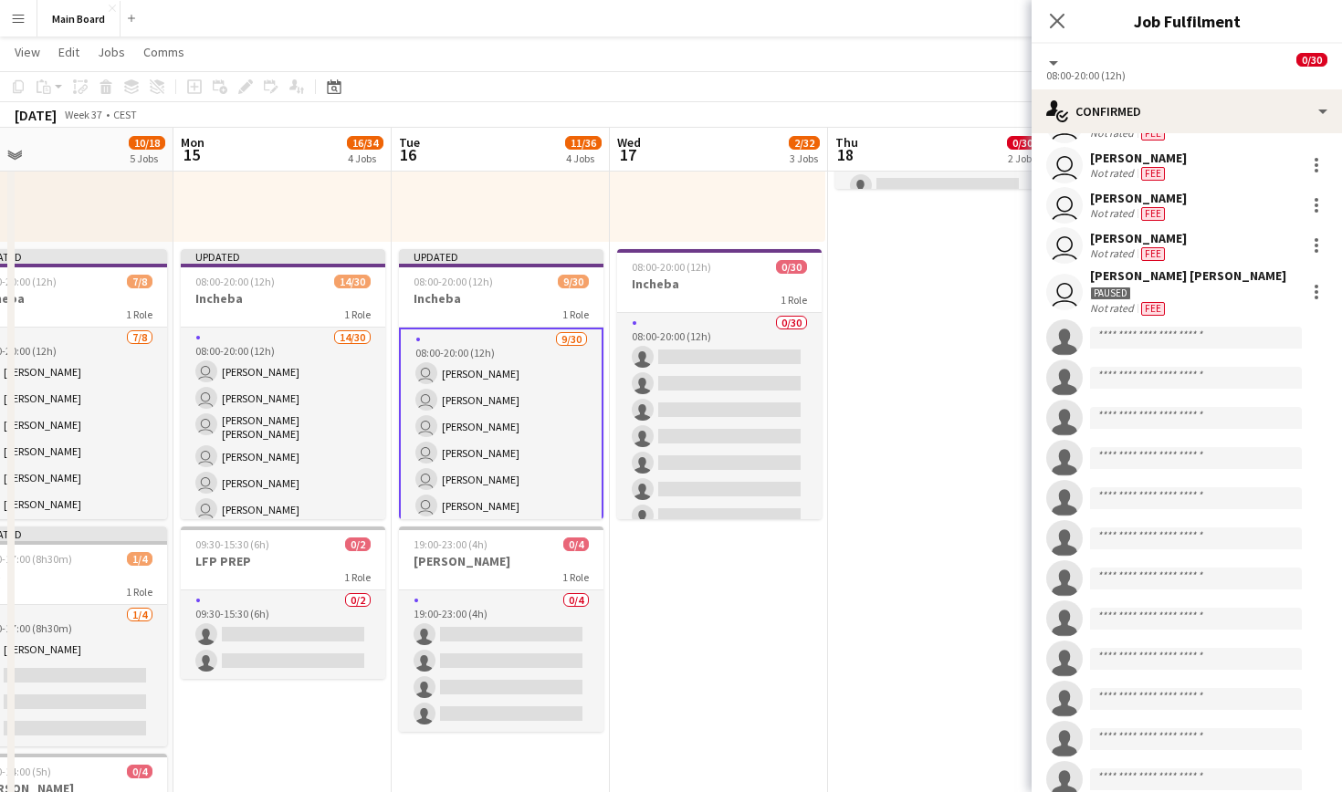
scroll to position [308, 0]
click at [1225, 337] on input at bounding box center [1196, 337] width 212 height 22
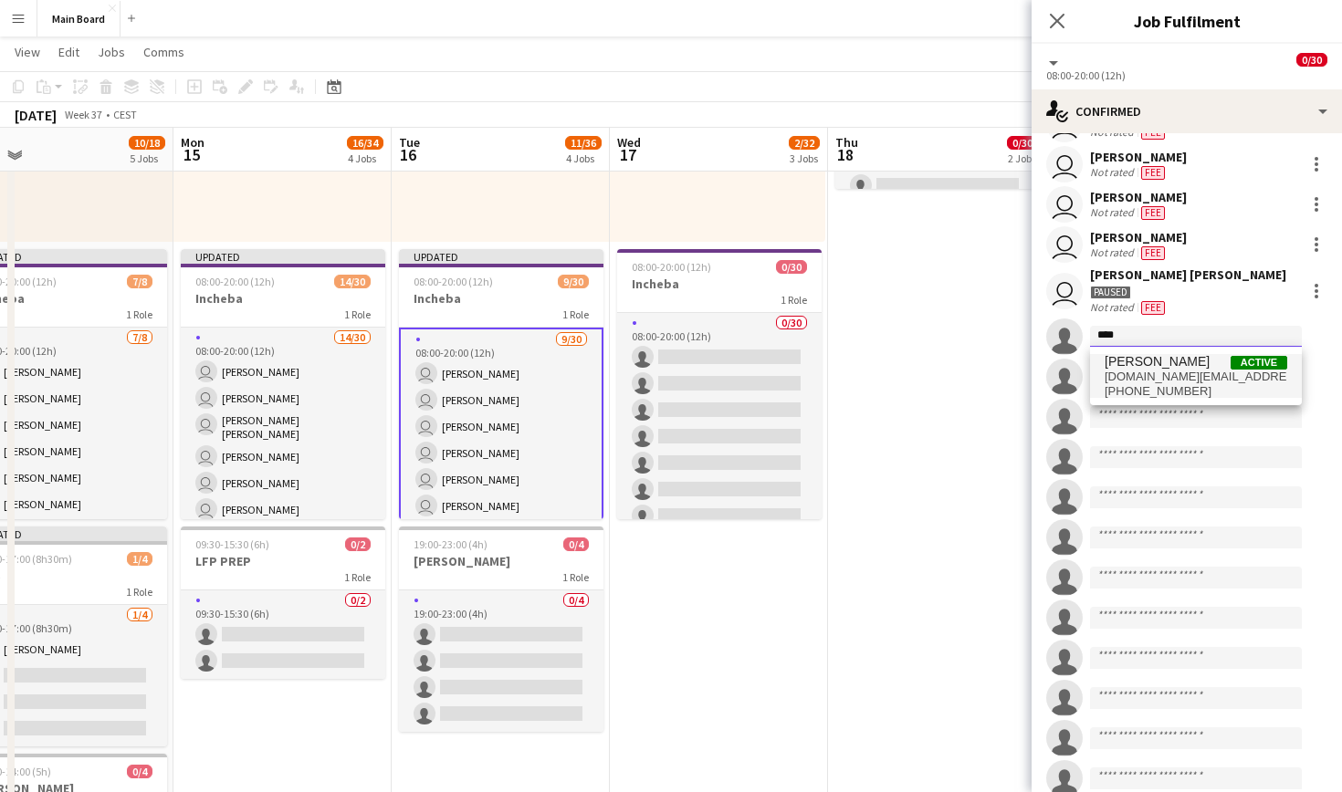
type input "****"
click at [1190, 393] on span "+421949738337" at bounding box center [1196, 391] width 183 height 15
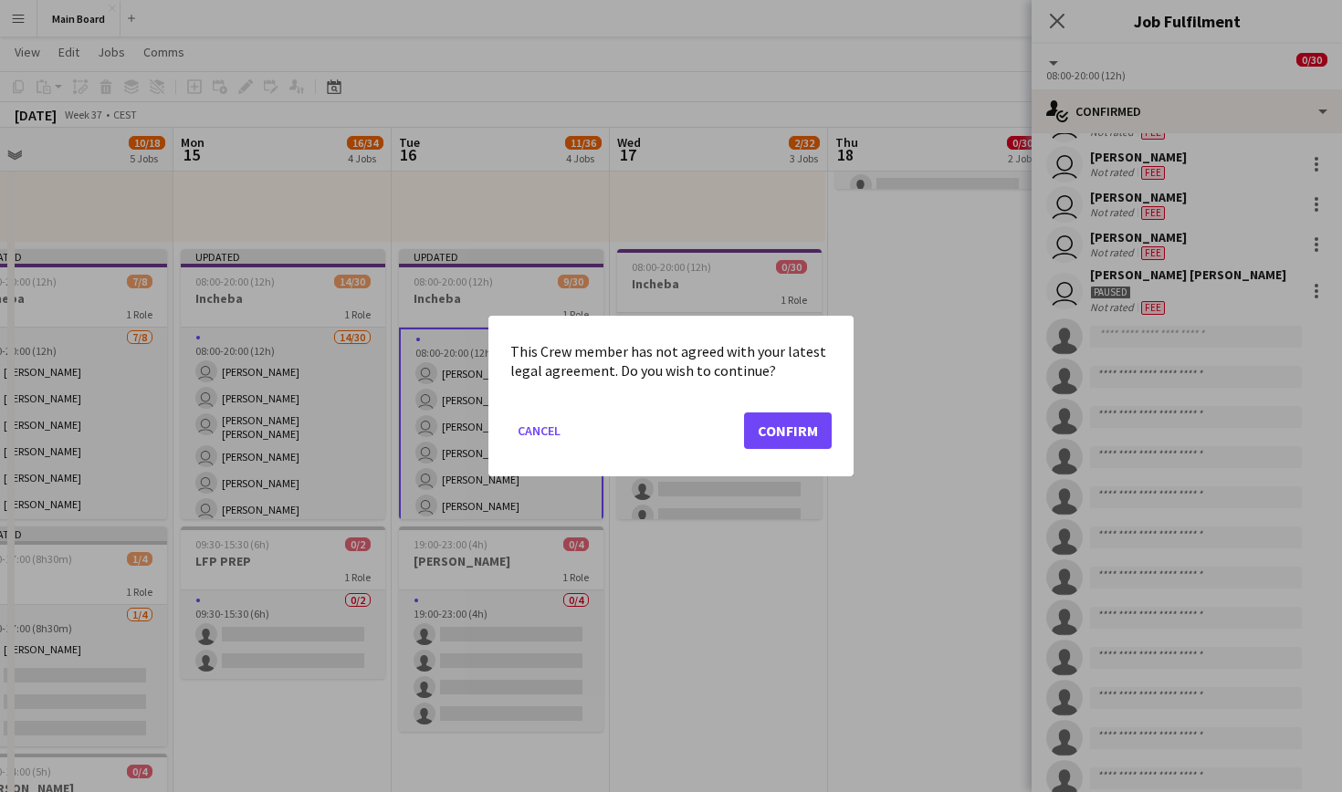
click at [791, 425] on button "Confirm" at bounding box center [788, 431] width 88 height 37
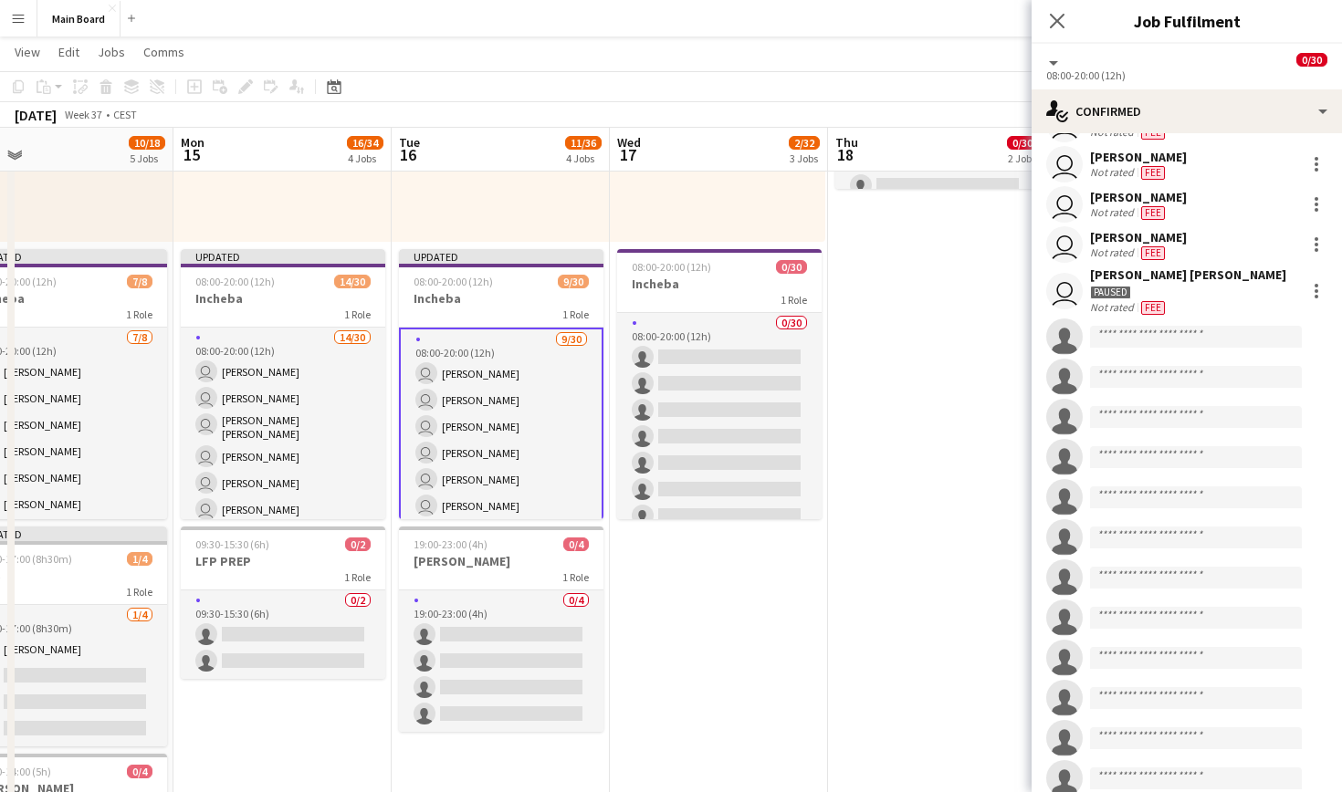
scroll to position [624, 0]
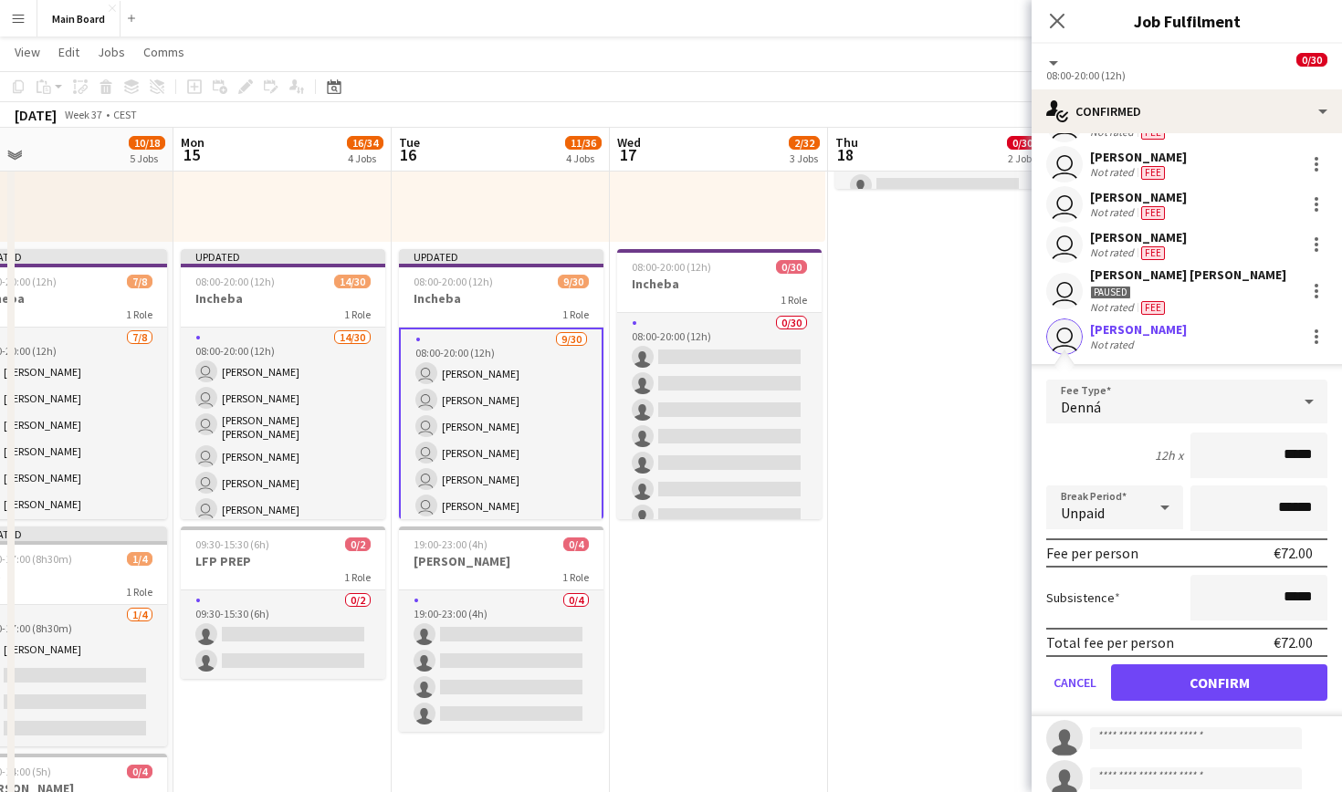
click at [1179, 688] on button "Confirm" at bounding box center [1219, 683] width 216 height 37
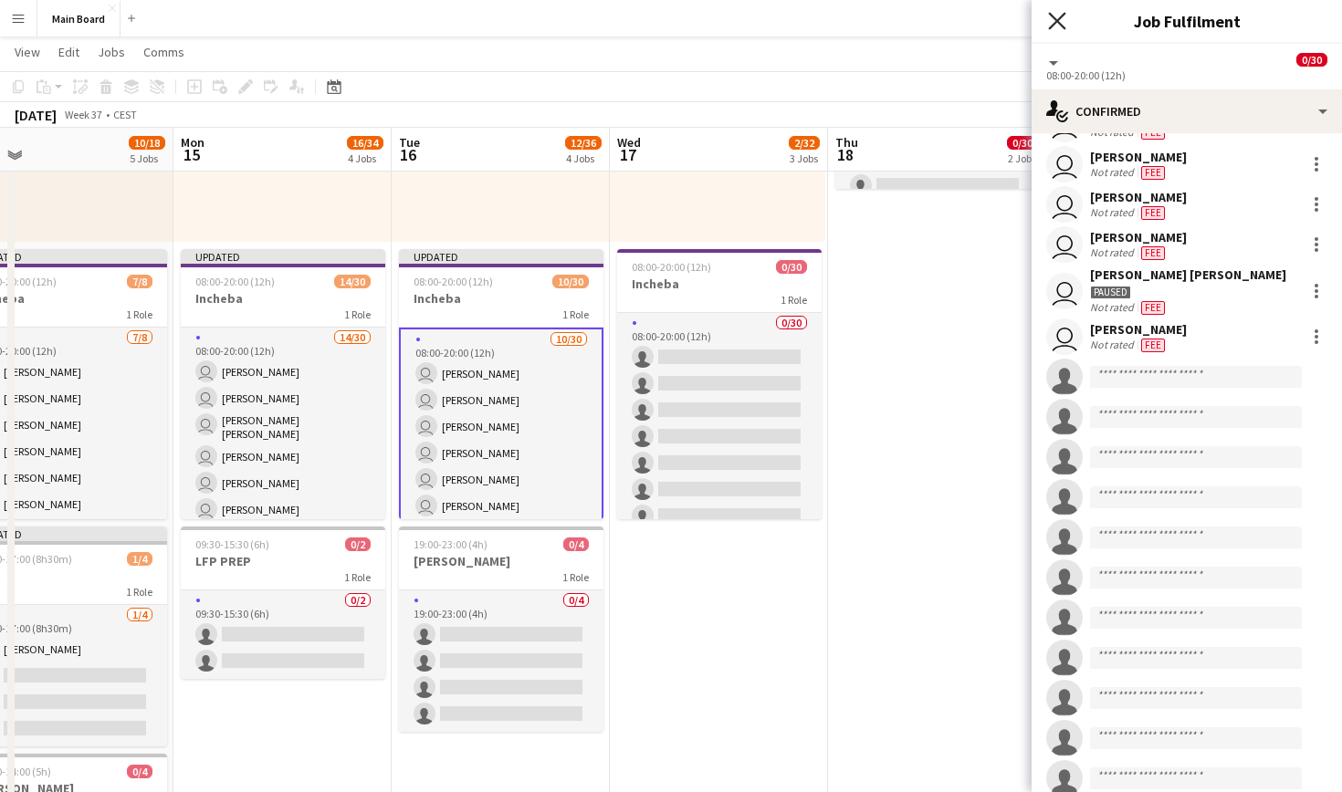
click at [1057, 15] on icon "Close pop-in" at bounding box center [1056, 20] width 17 height 17
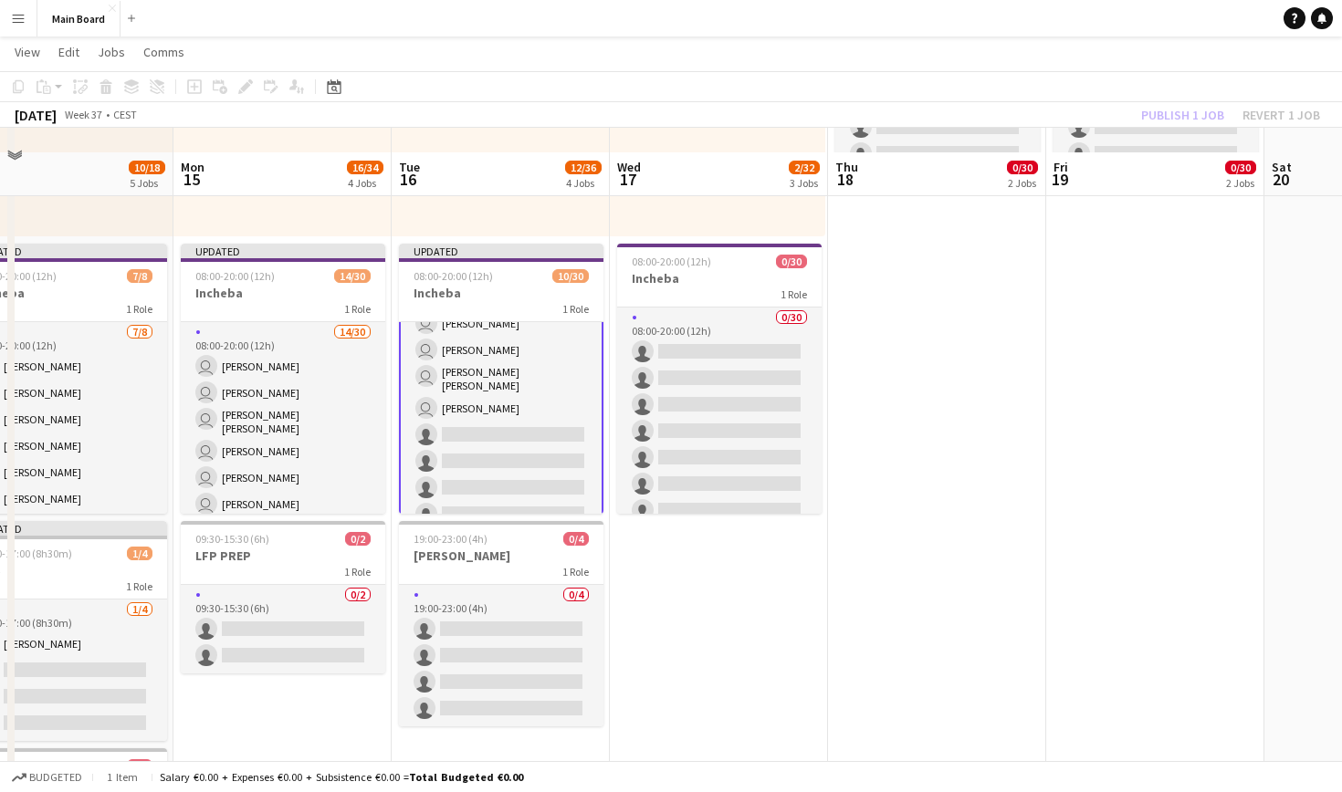
scroll to position [613, 0]
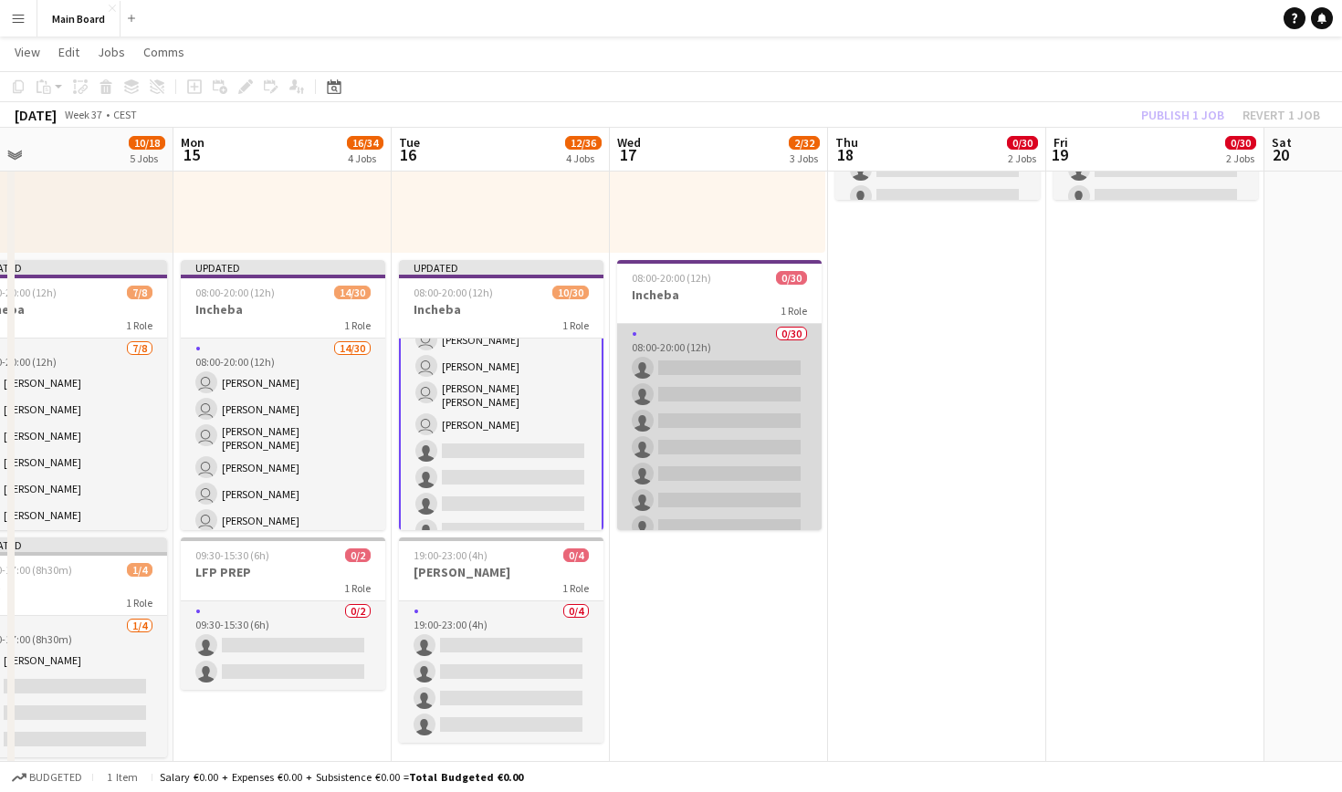
click at [712, 361] on app-card-role "0/30 08:00-20:00 (12h) single-neutral-actions single-neutral-actions single-neu…" at bounding box center [719, 739] width 204 height 830
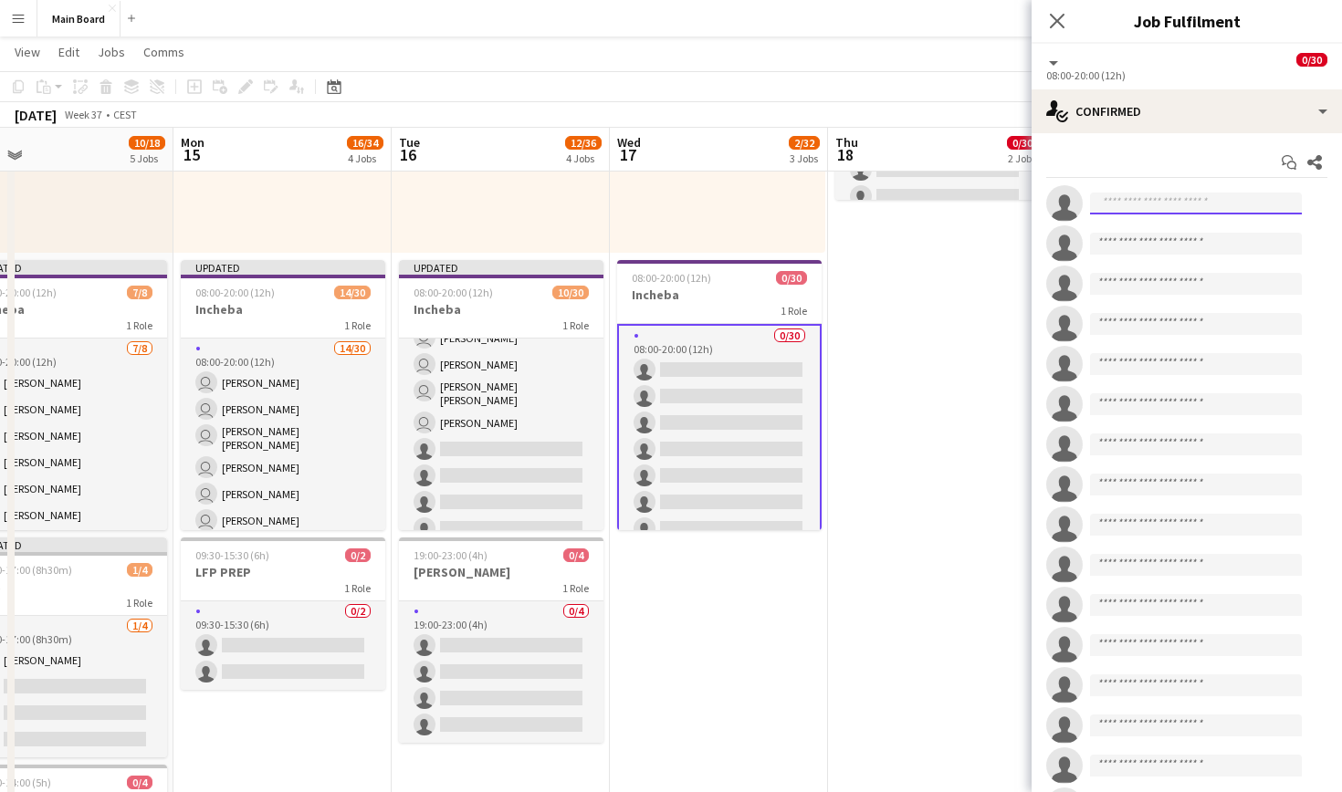
click at [1148, 213] on input at bounding box center [1196, 204] width 212 height 22
click at [1173, 201] on input at bounding box center [1196, 204] width 212 height 22
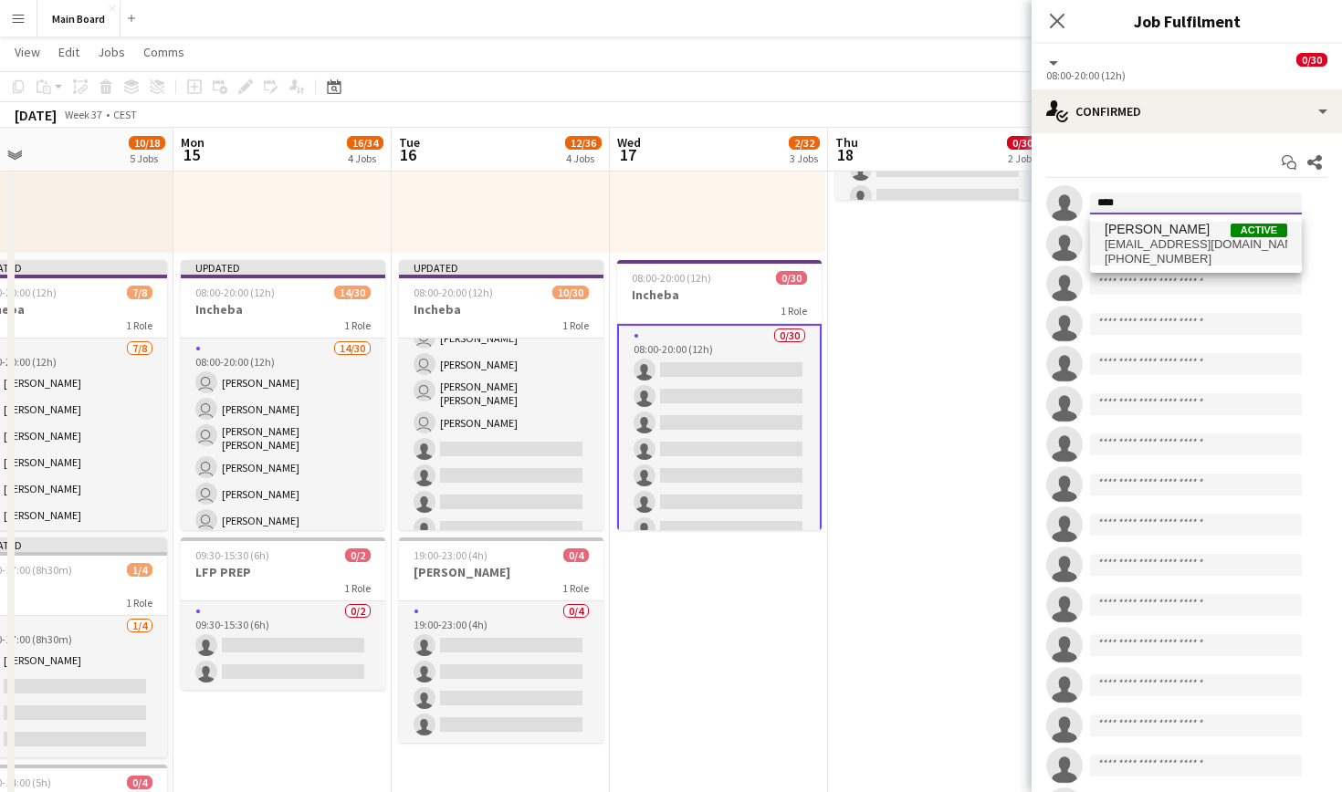
type input "****"
click at [1181, 241] on span "davidkuchel@post.sk" at bounding box center [1196, 244] width 183 height 15
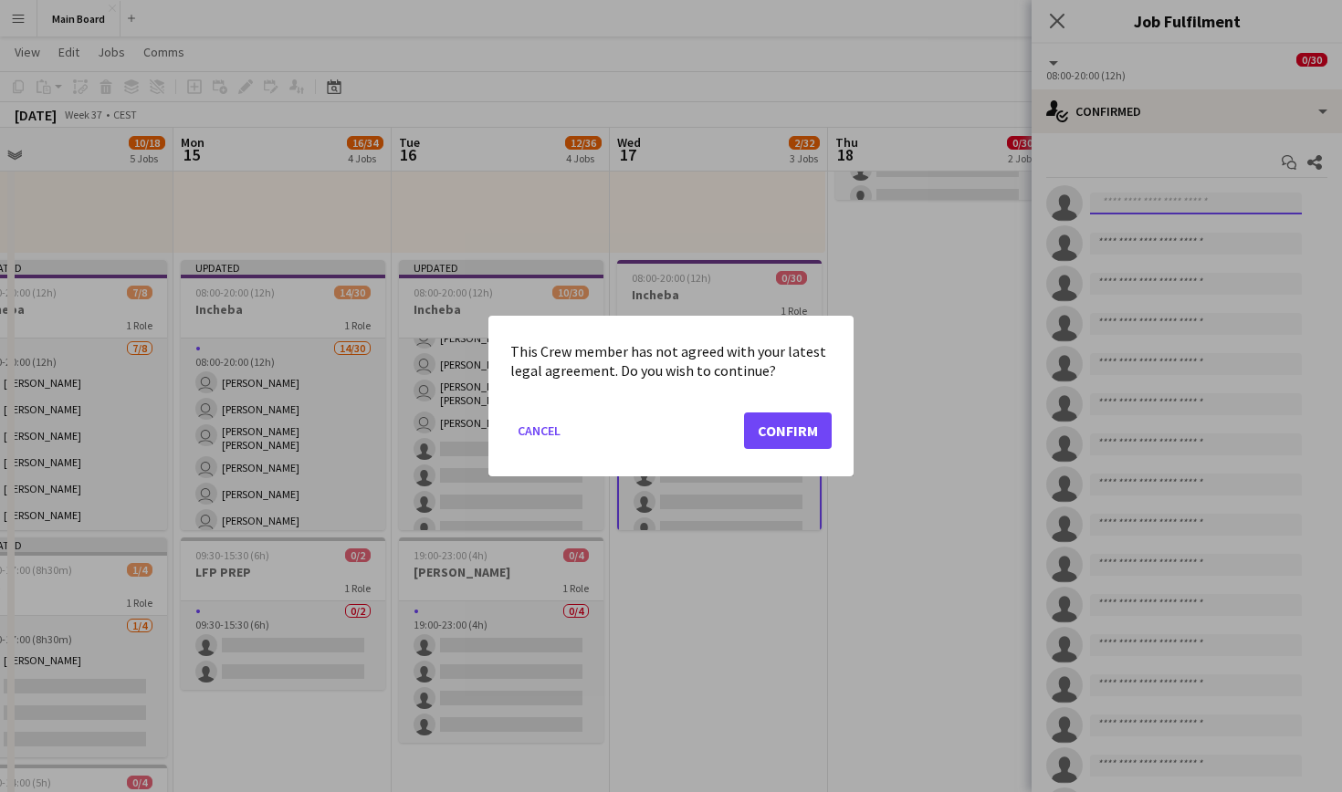
scroll to position [0, 0]
click at [789, 435] on button "Confirm" at bounding box center [788, 431] width 88 height 37
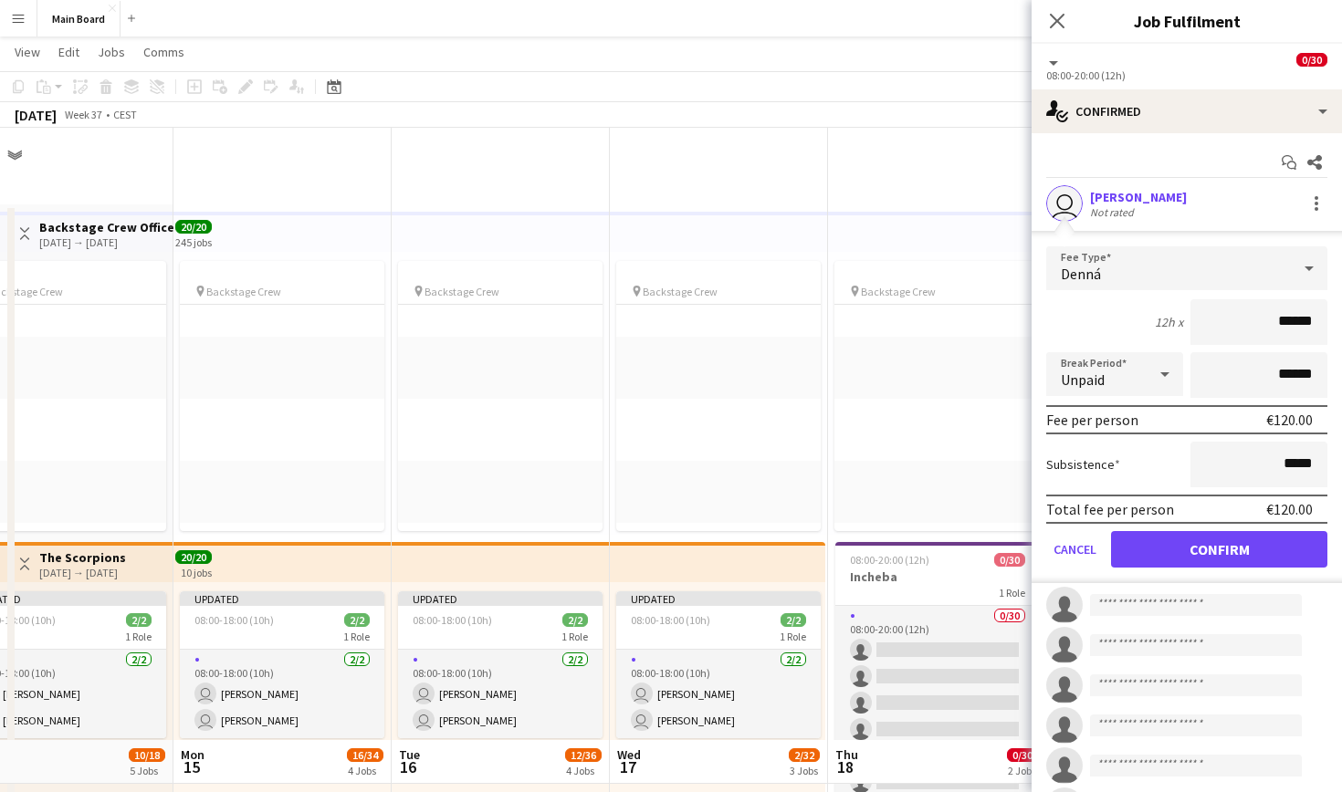
scroll to position [613, 0]
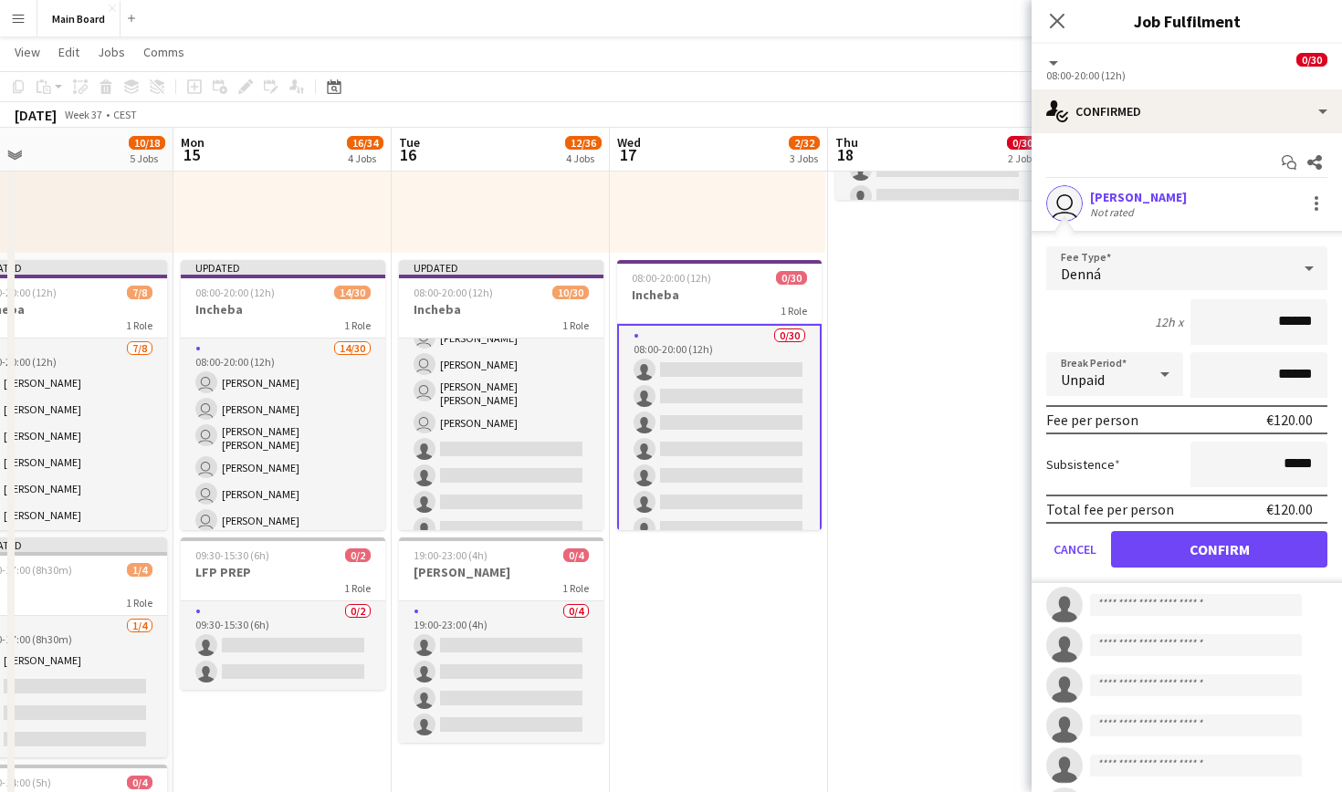
click at [1249, 537] on button "Confirm" at bounding box center [1219, 549] width 216 height 37
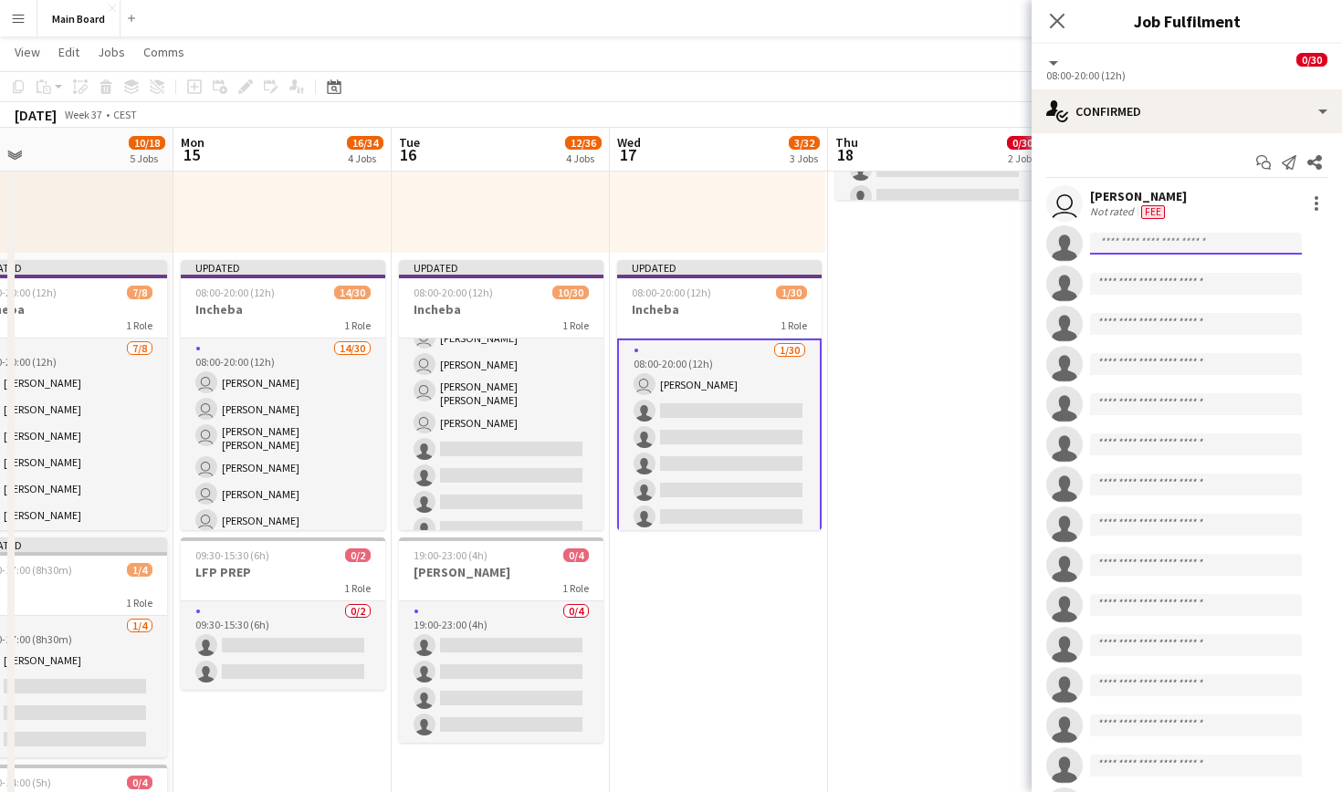
click at [1244, 244] on input at bounding box center [1196, 244] width 212 height 22
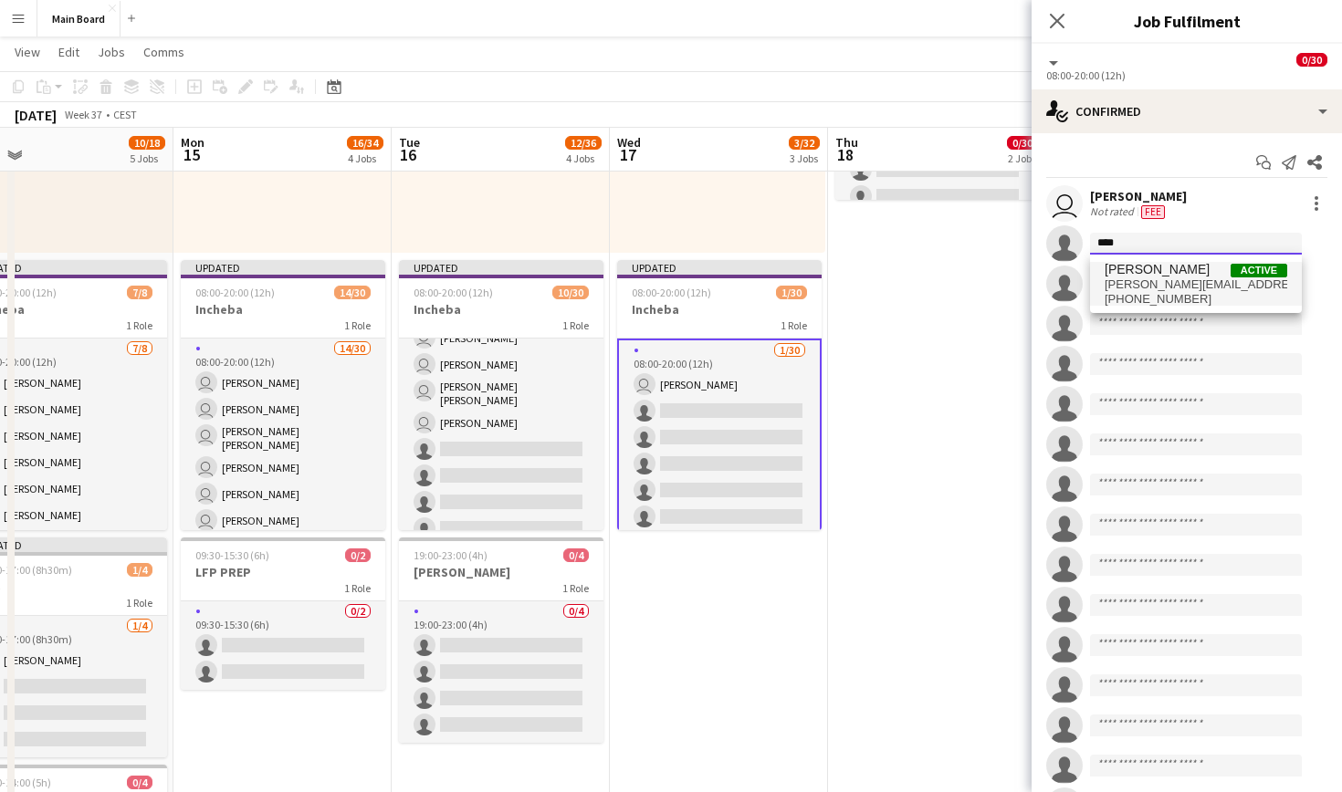
type input "****"
click at [1218, 283] on span "[PERSON_NAME][EMAIL_ADDRESS][PERSON_NAME][DOMAIN_NAME]" at bounding box center [1196, 285] width 183 height 15
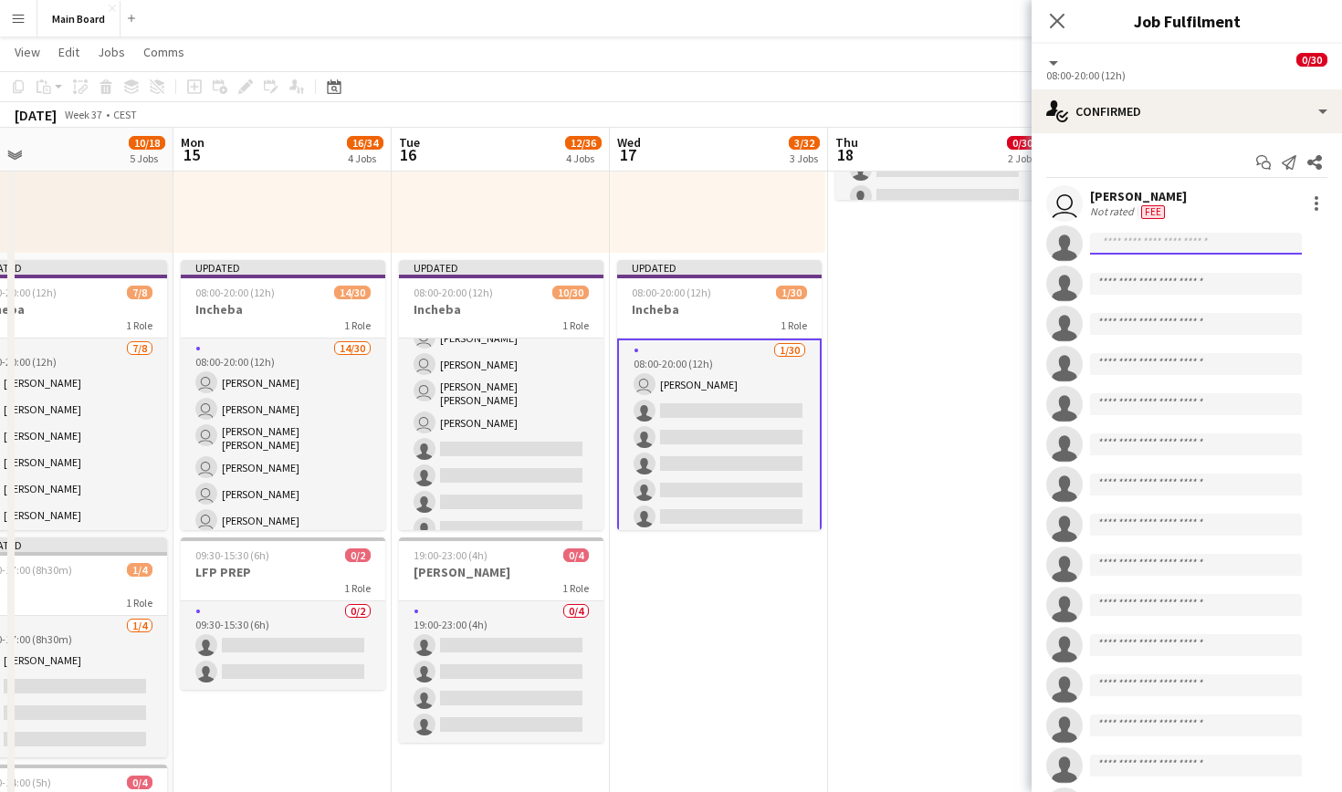
scroll to position [0, 0]
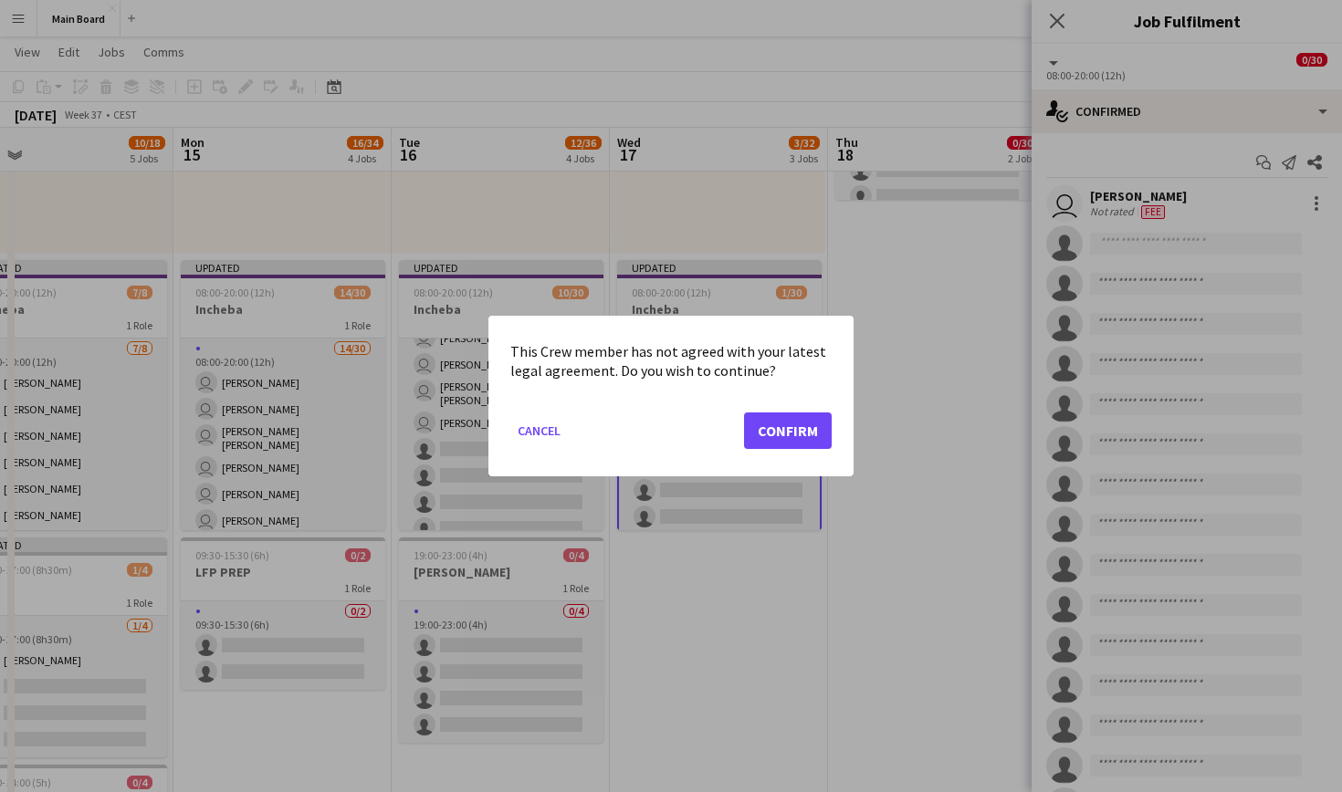
click at [729, 432] on mat-dialog-actions "Cancel Confirm" at bounding box center [670, 438] width 321 height 78
click at [780, 431] on button "Confirm" at bounding box center [788, 431] width 88 height 37
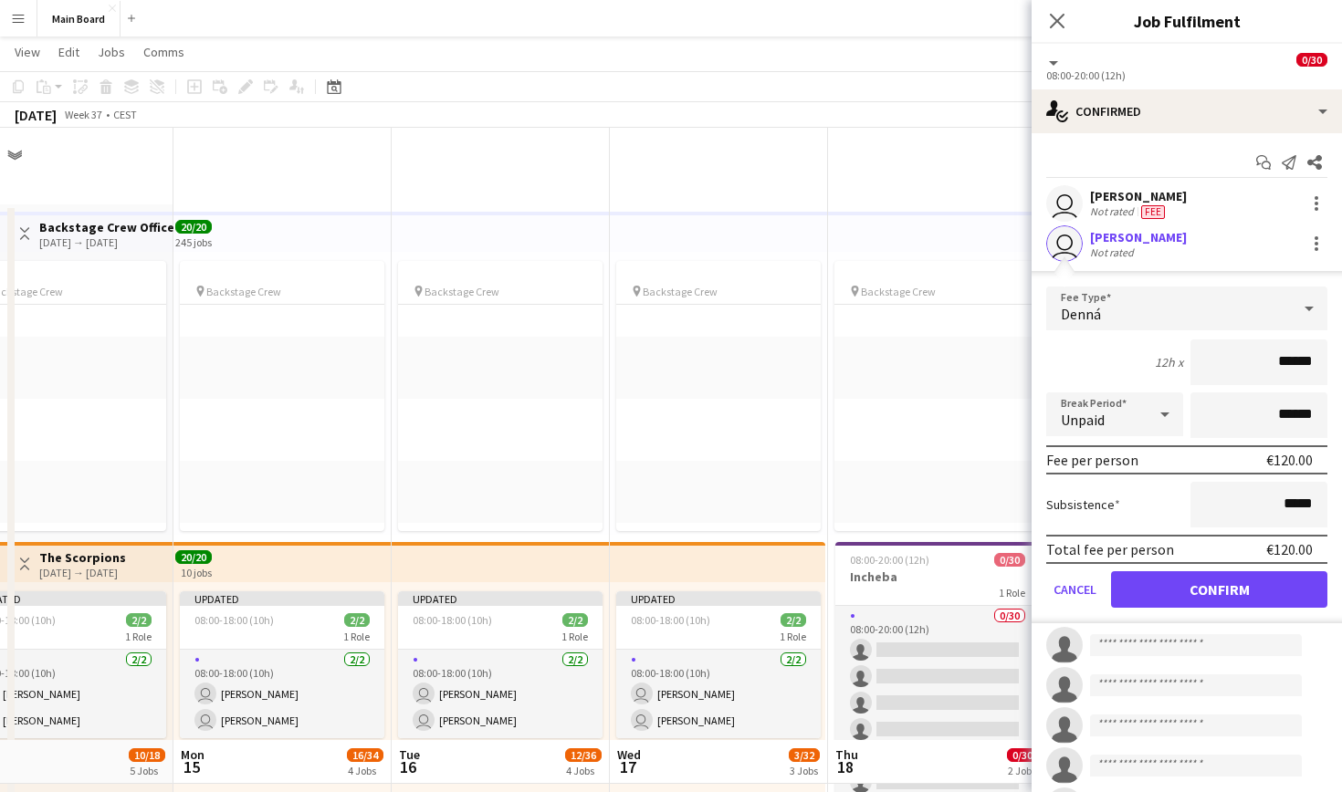
scroll to position [613, 0]
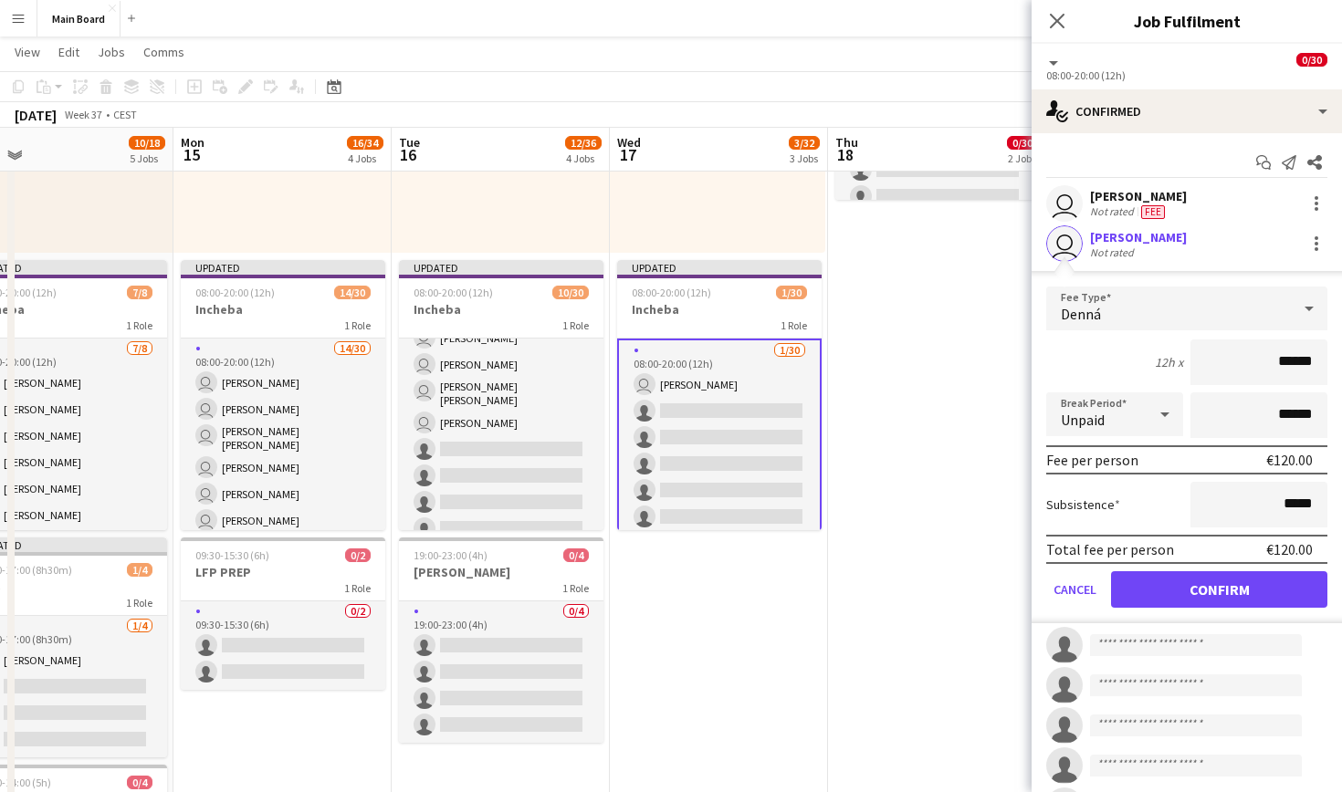
click at [1211, 586] on button "Confirm" at bounding box center [1219, 589] width 216 height 37
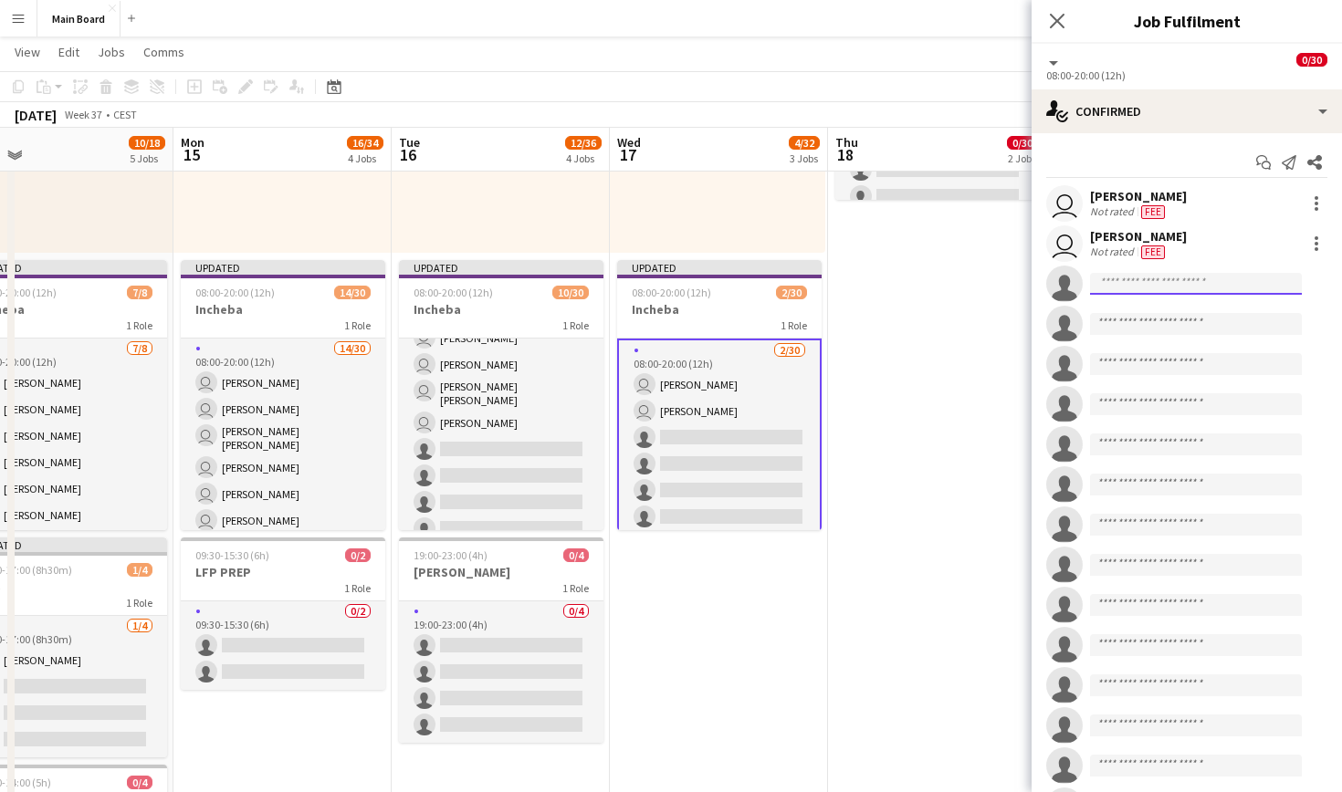
click at [1197, 285] on input at bounding box center [1196, 284] width 212 height 22
type input "****"
click at [1169, 306] on span "[PERSON_NAME]" at bounding box center [1157, 310] width 105 height 16
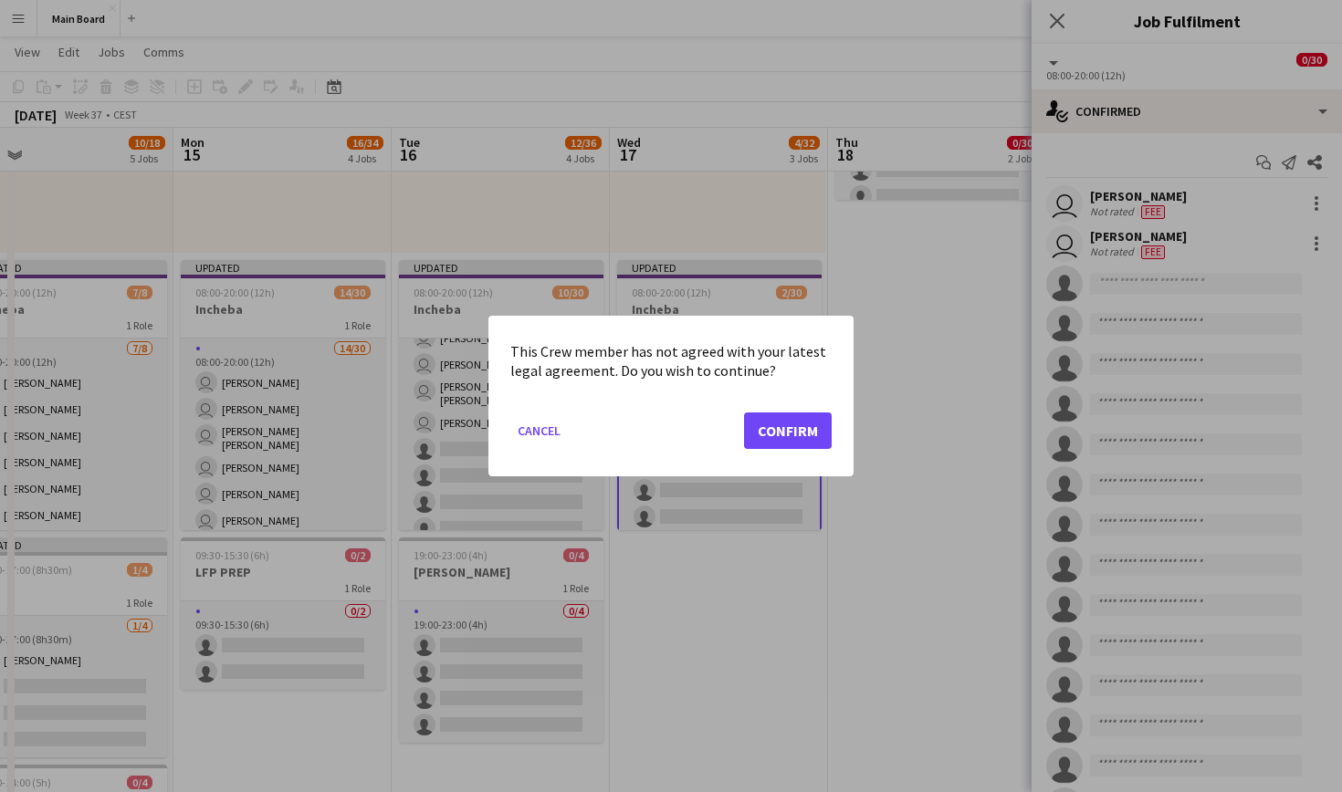
click at [781, 412] on mat-dialog-actions "Cancel Confirm" at bounding box center [670, 438] width 321 height 78
click at [783, 423] on button "Confirm" at bounding box center [788, 431] width 88 height 37
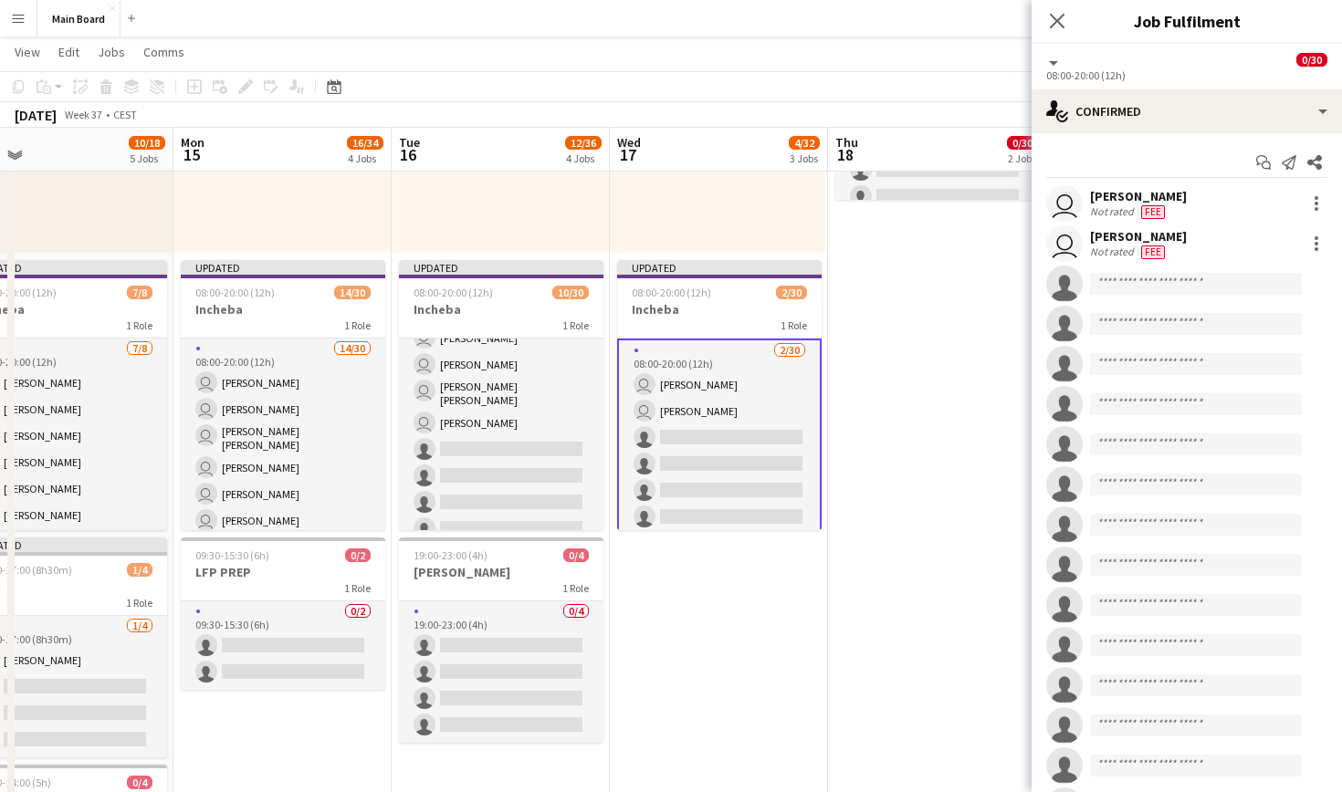
scroll to position [613, 0]
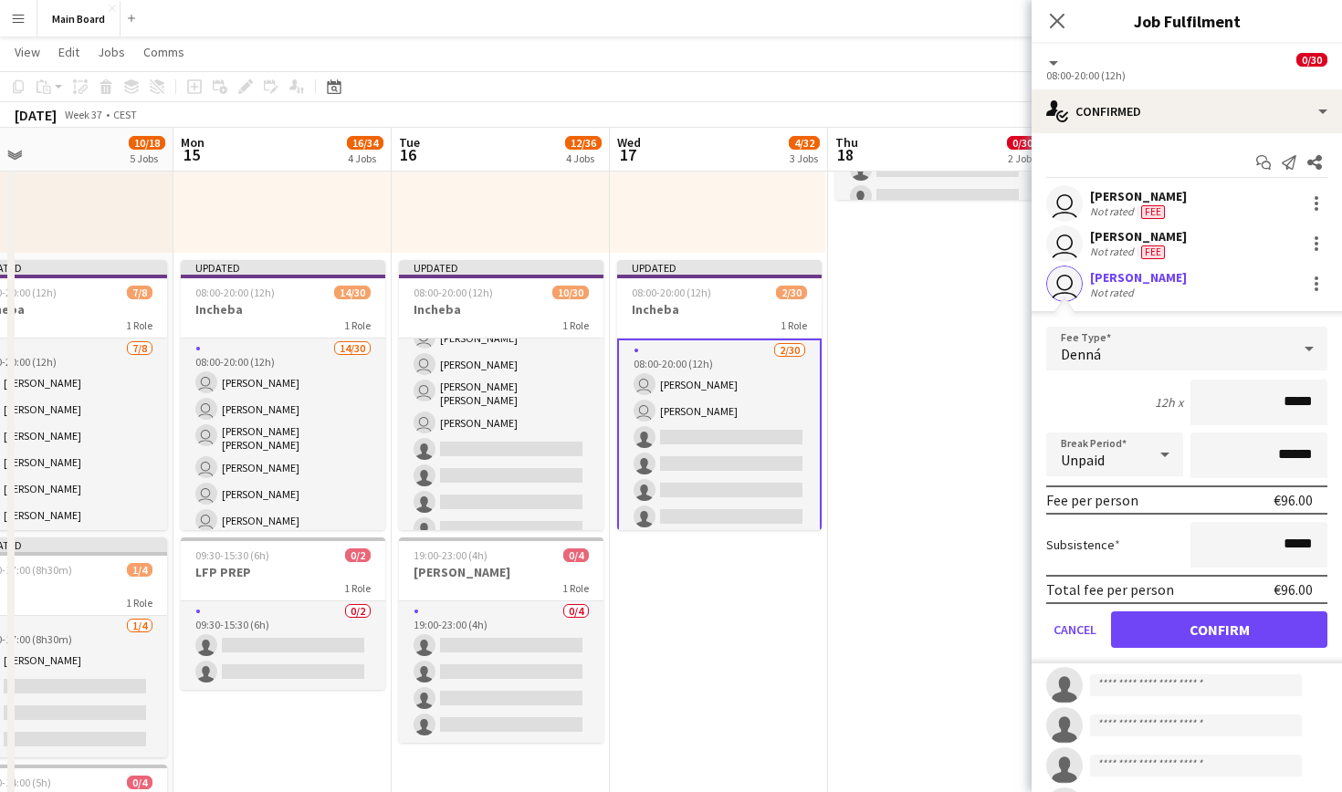
click at [1245, 634] on button "Confirm" at bounding box center [1219, 630] width 216 height 37
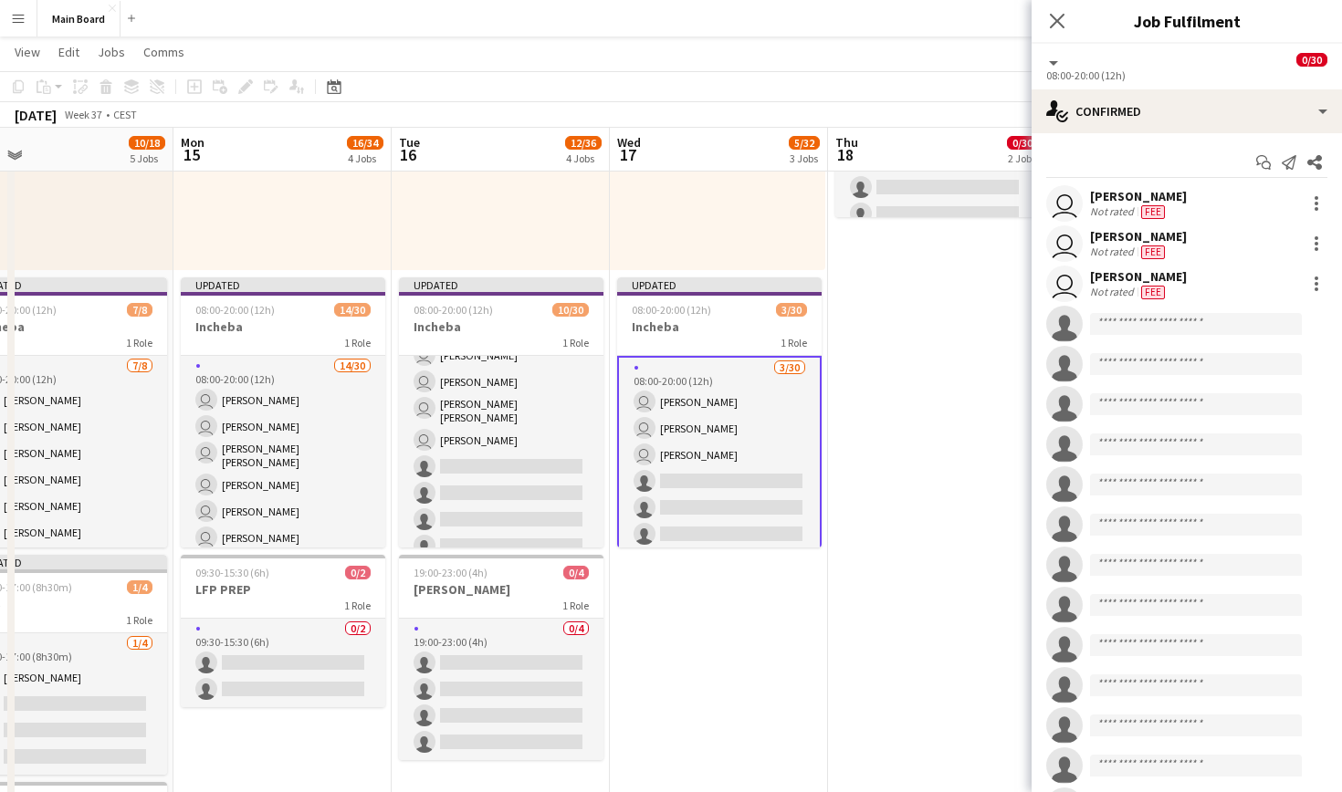
scroll to position [0, 482]
click at [1211, 330] on input at bounding box center [1196, 324] width 212 height 22
click at [1158, 324] on input at bounding box center [1196, 324] width 212 height 22
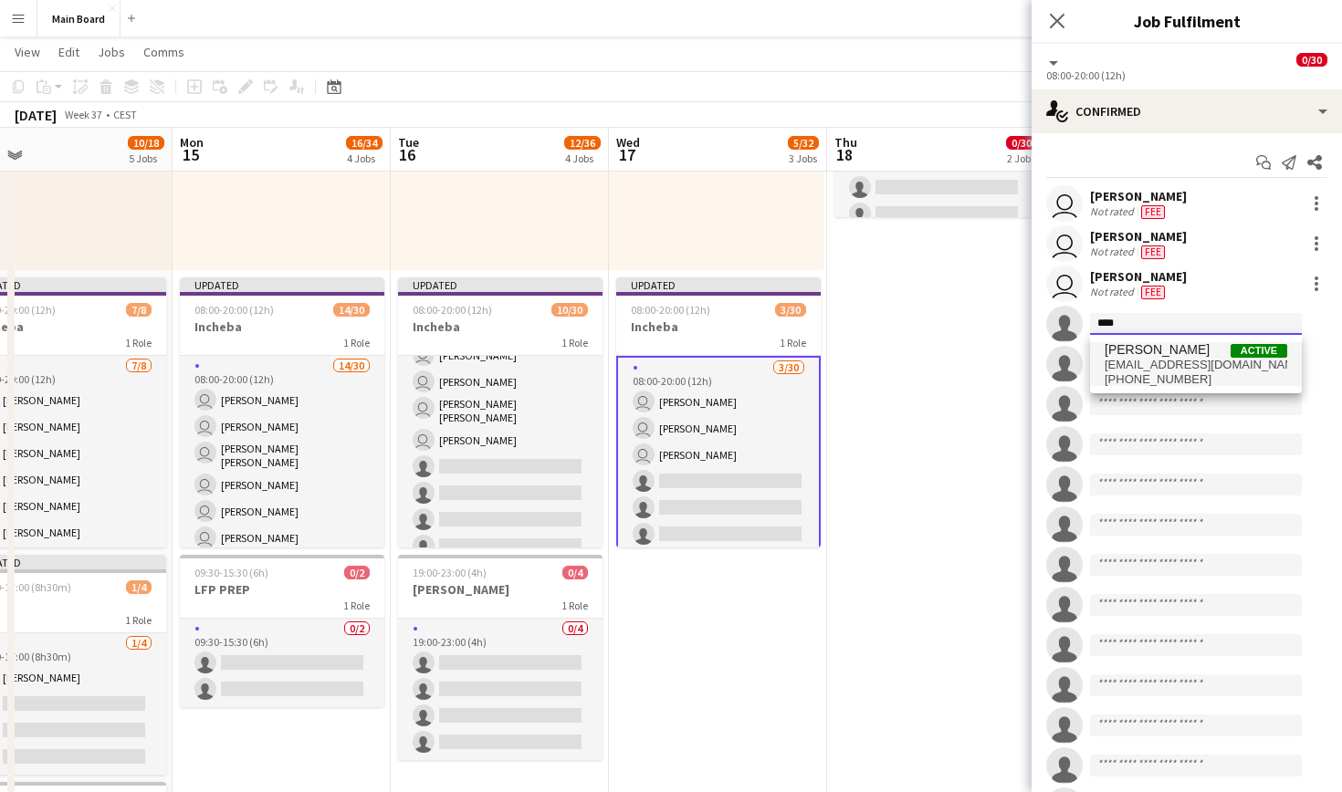
type input "****"
click at [1151, 362] on span "[EMAIL_ADDRESS][DOMAIN_NAME]" at bounding box center [1196, 365] width 183 height 15
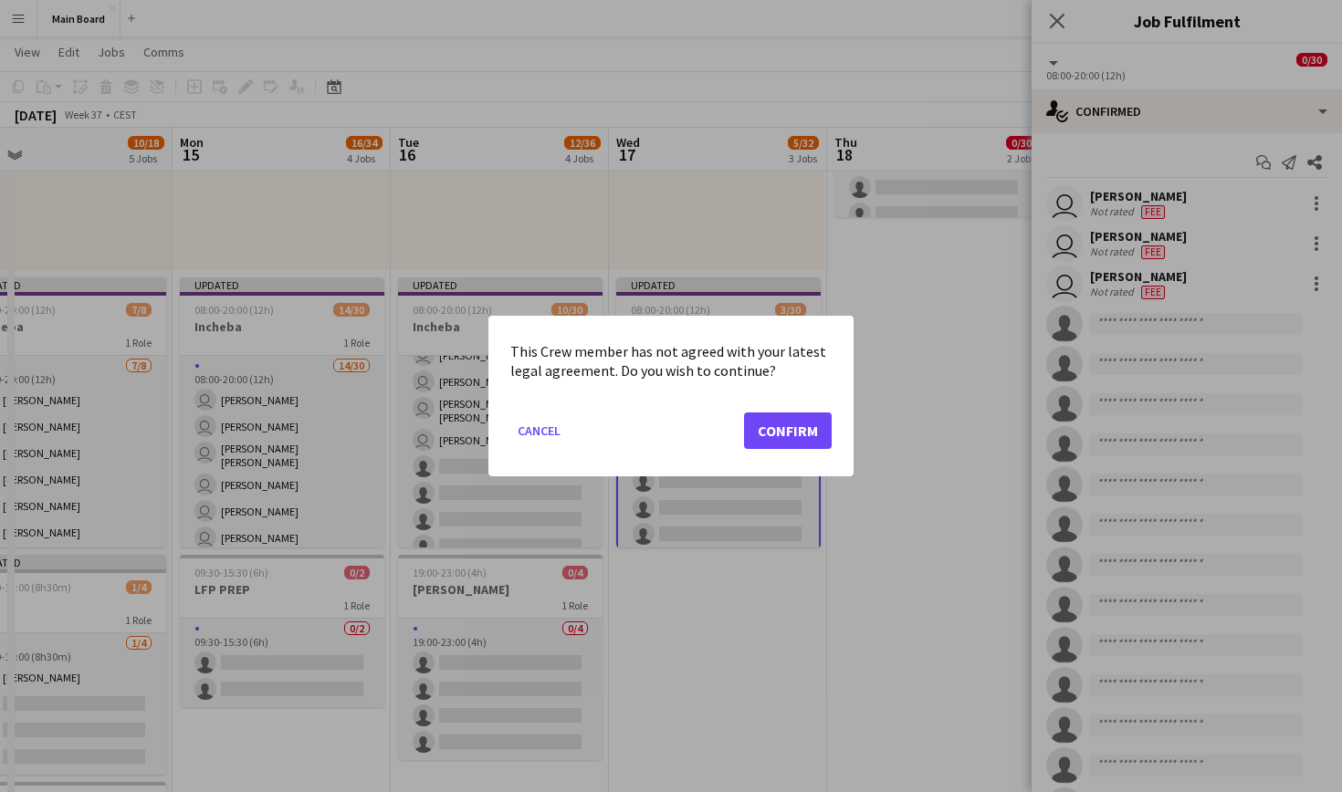
click at [789, 438] on button "Confirm" at bounding box center [788, 431] width 88 height 37
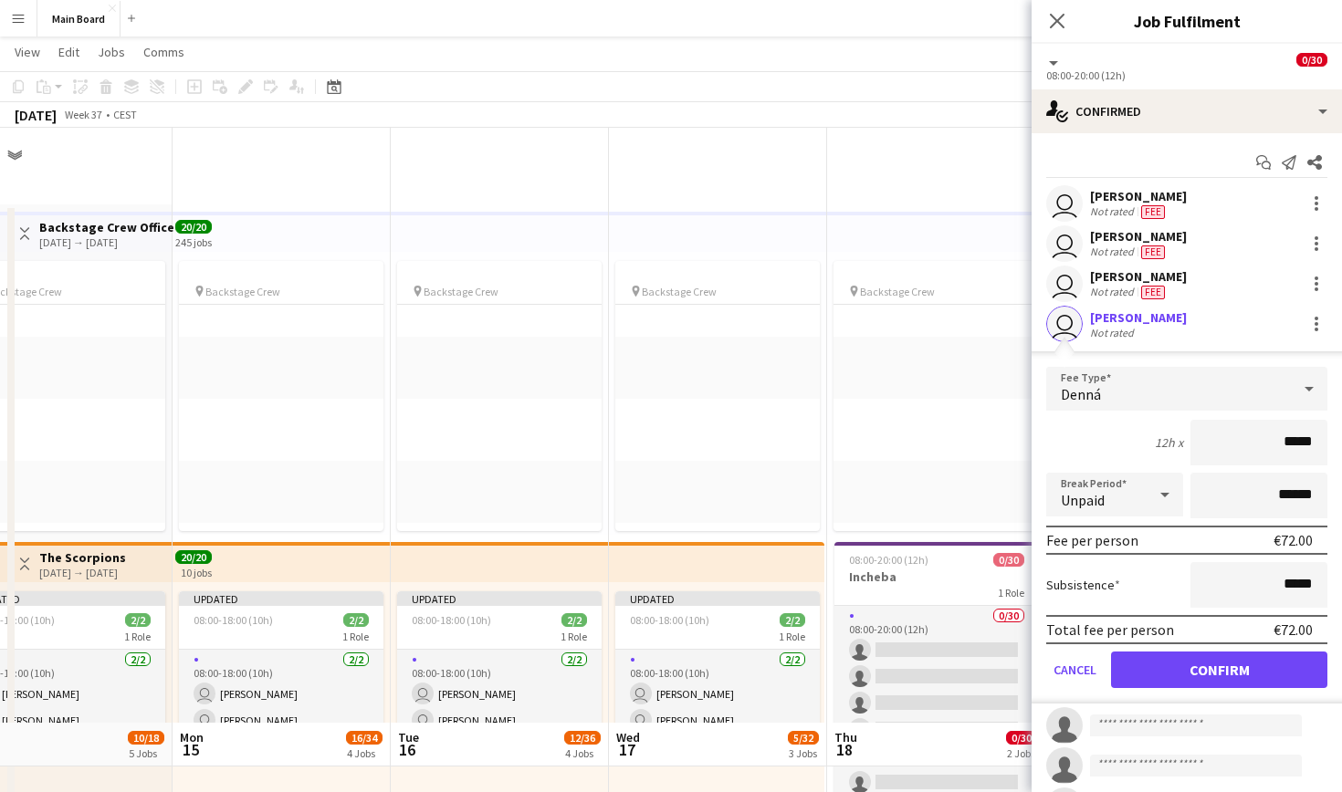
scroll to position [595, 0]
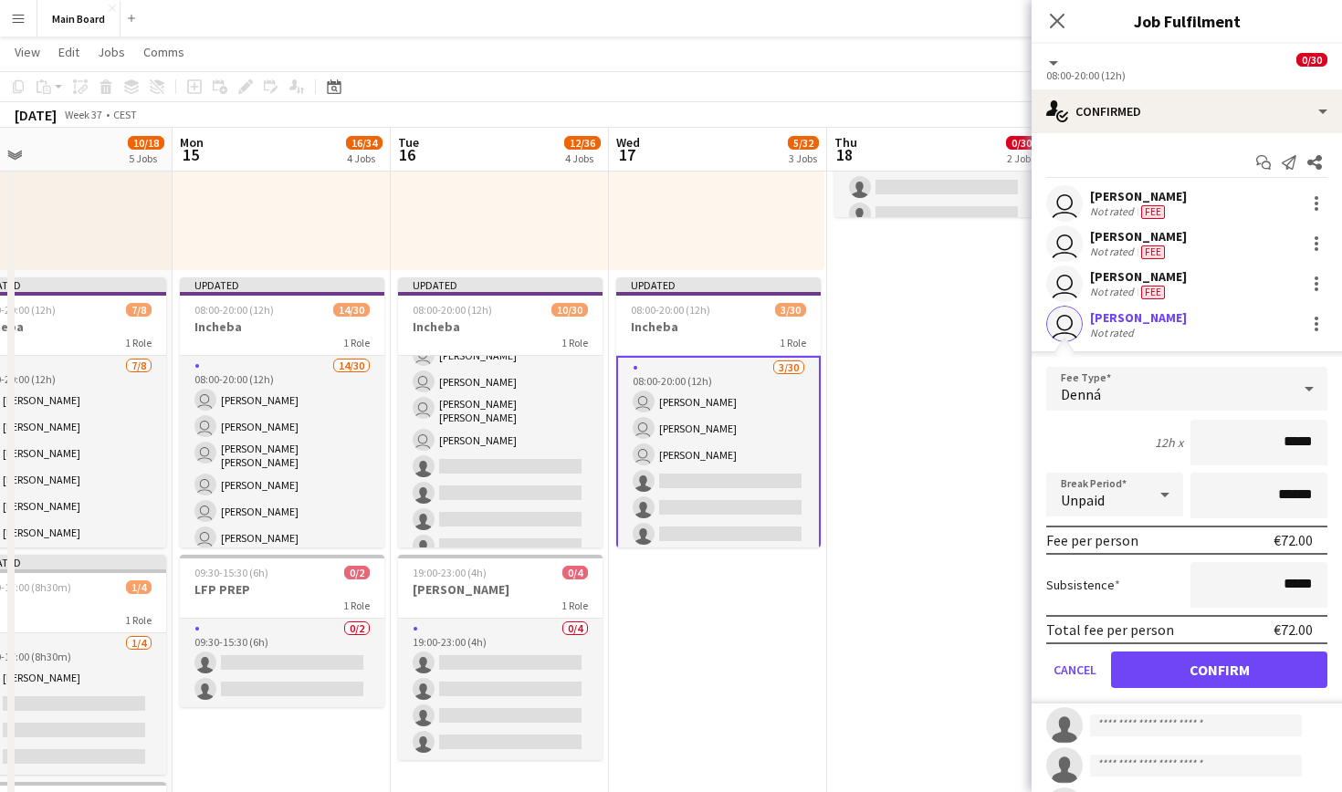
click at [1214, 657] on button "Confirm" at bounding box center [1219, 670] width 216 height 37
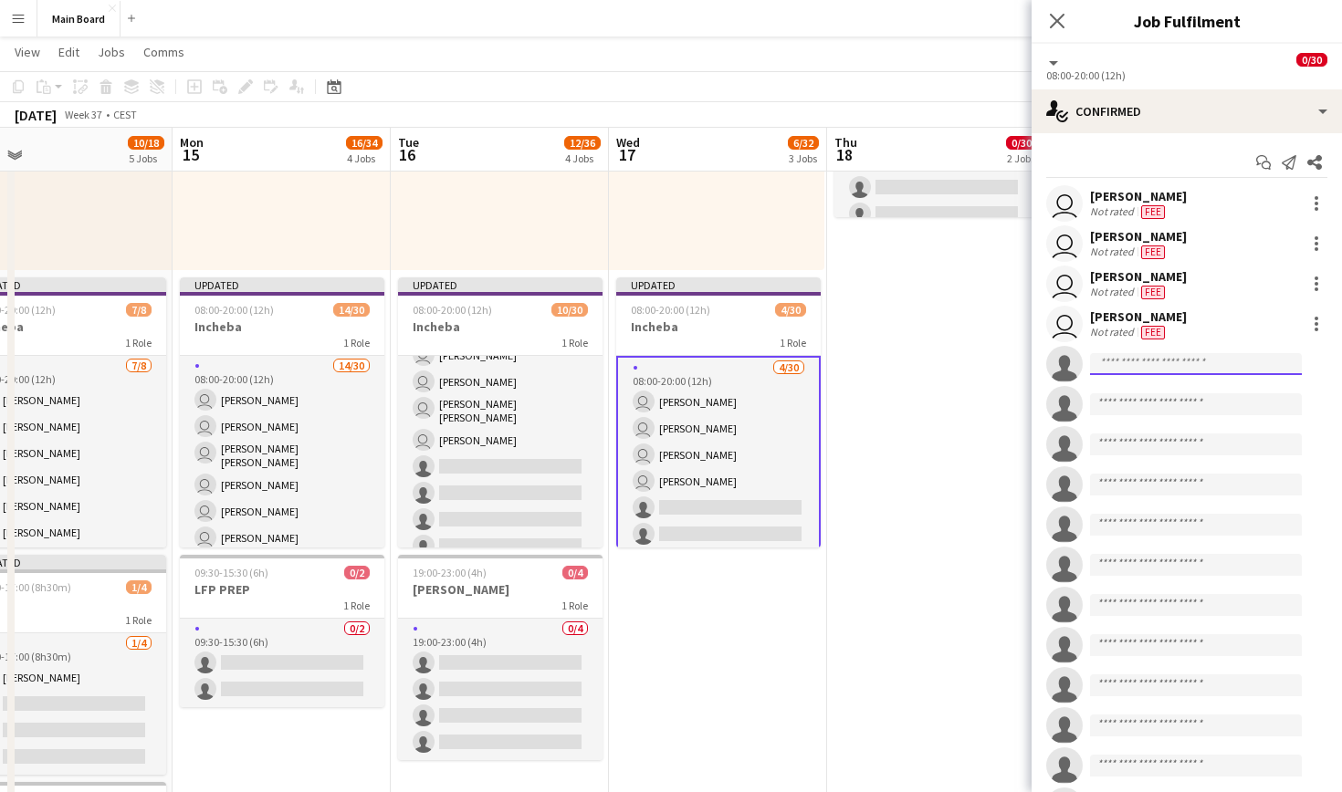
click at [1187, 360] on input at bounding box center [1196, 364] width 212 height 22
type input "*****"
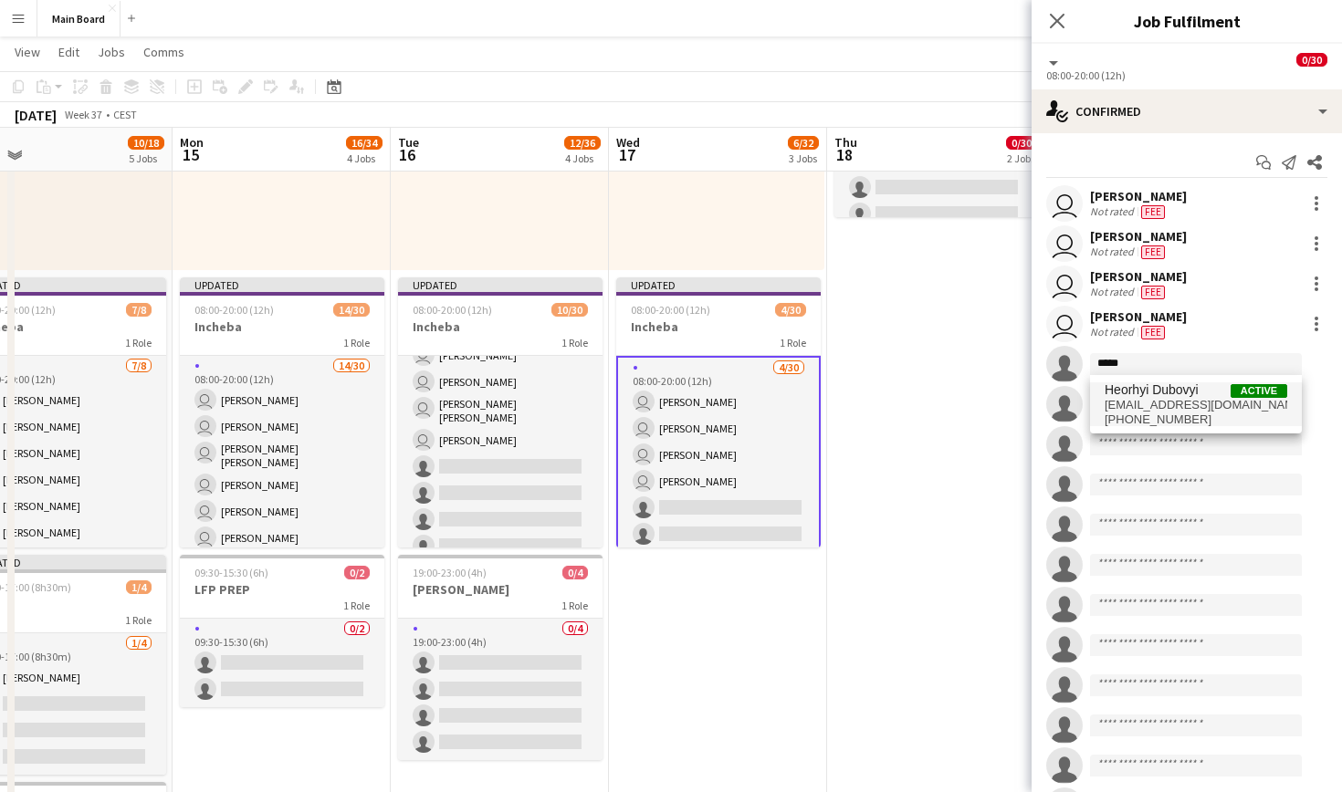
click at [1172, 396] on span "Heorhyi Dubovyi" at bounding box center [1152, 391] width 94 height 16
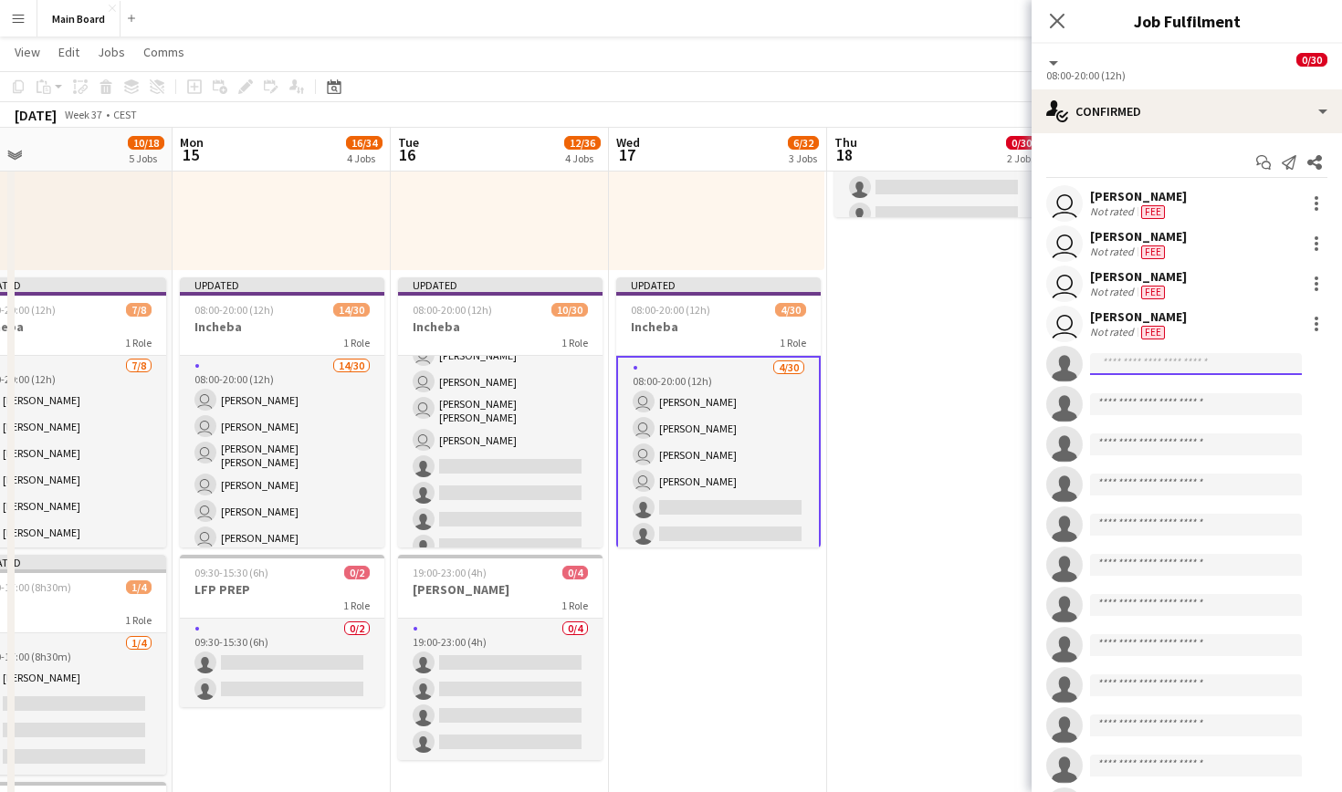
scroll to position [0, 0]
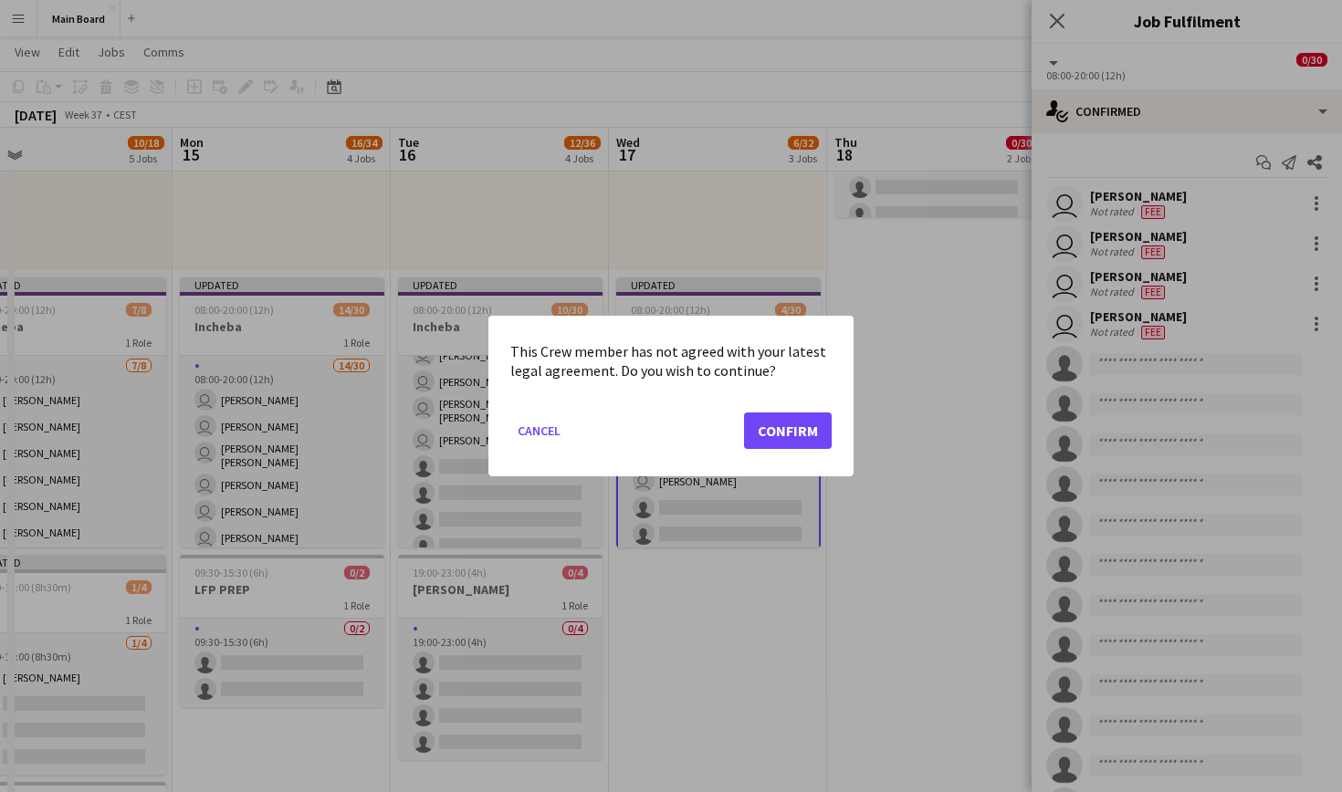
click at [774, 426] on button "Confirm" at bounding box center [788, 431] width 88 height 37
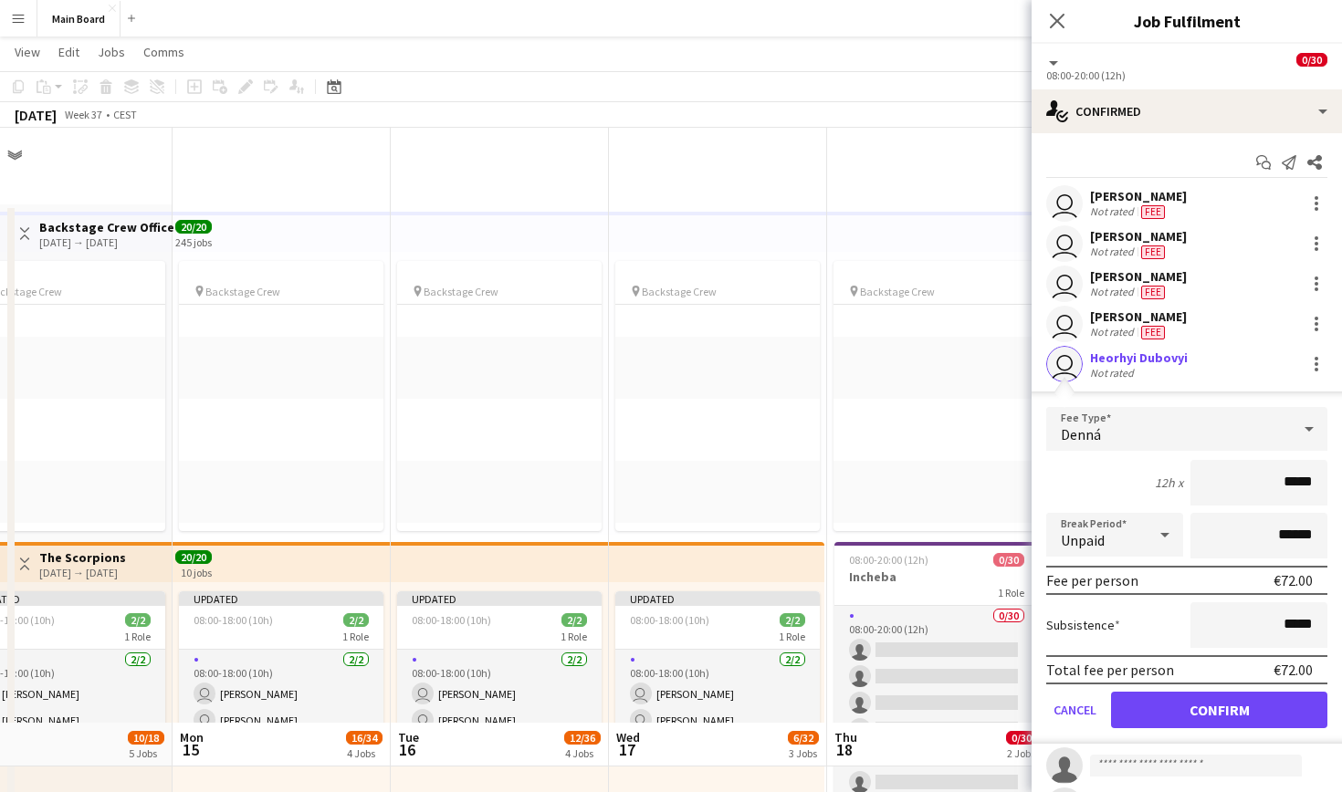
scroll to position [595, 0]
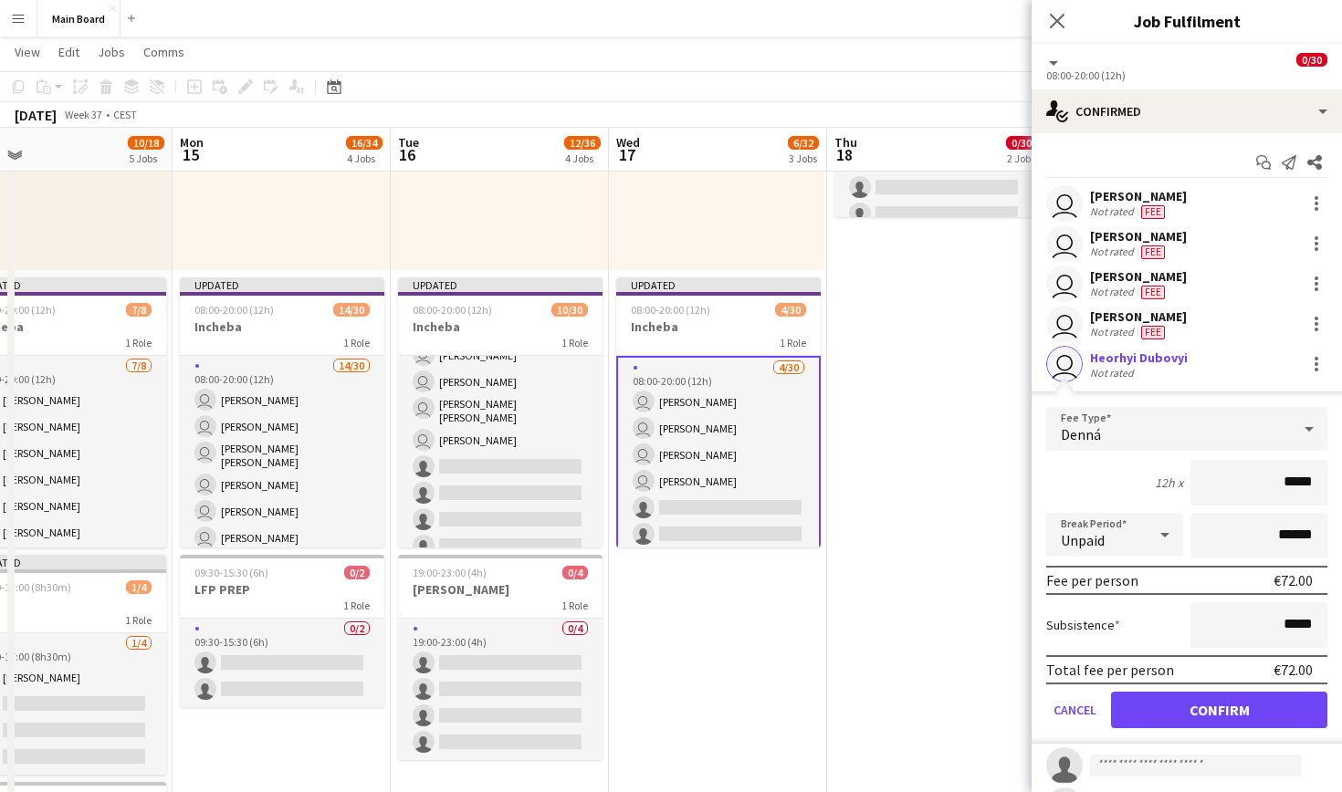
click at [1210, 721] on button "Confirm" at bounding box center [1219, 710] width 216 height 37
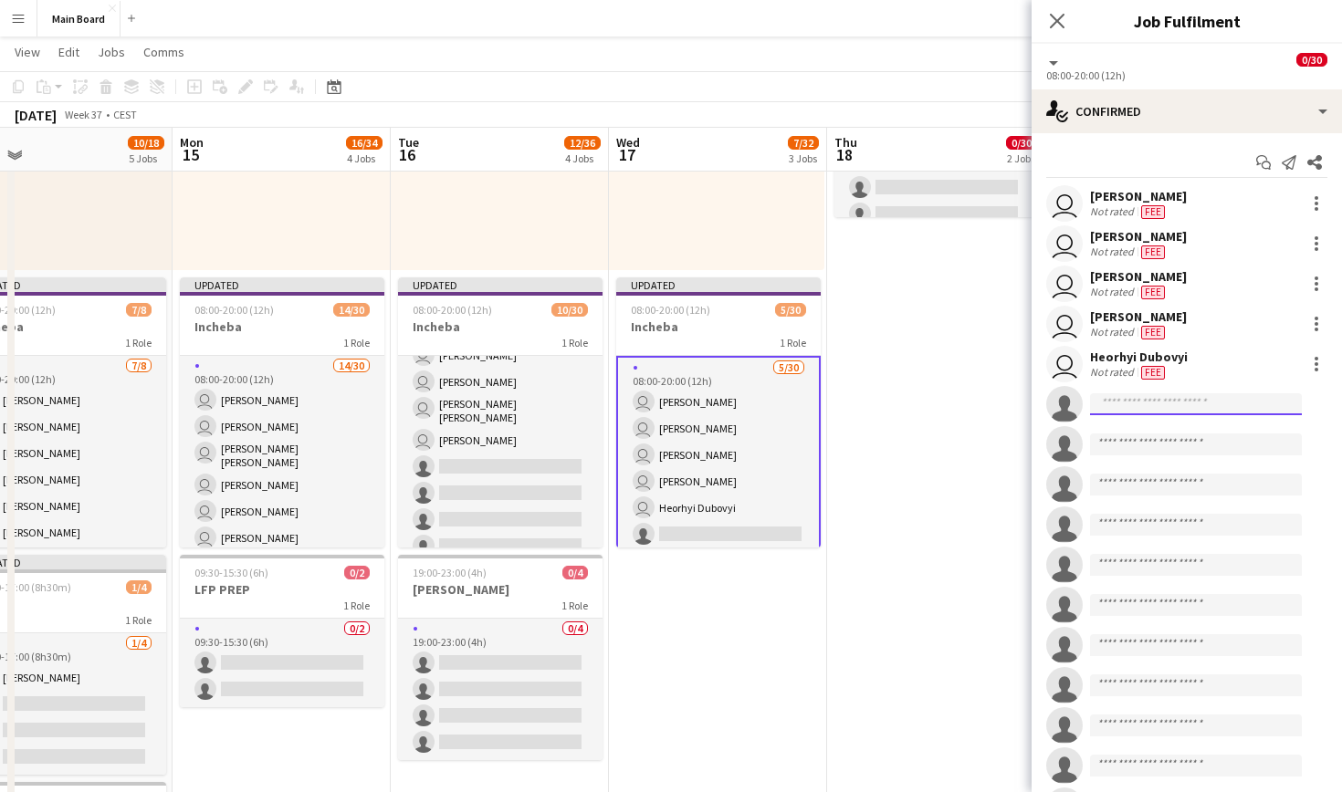
click at [1185, 404] on input at bounding box center [1196, 404] width 212 height 22
type input "*"
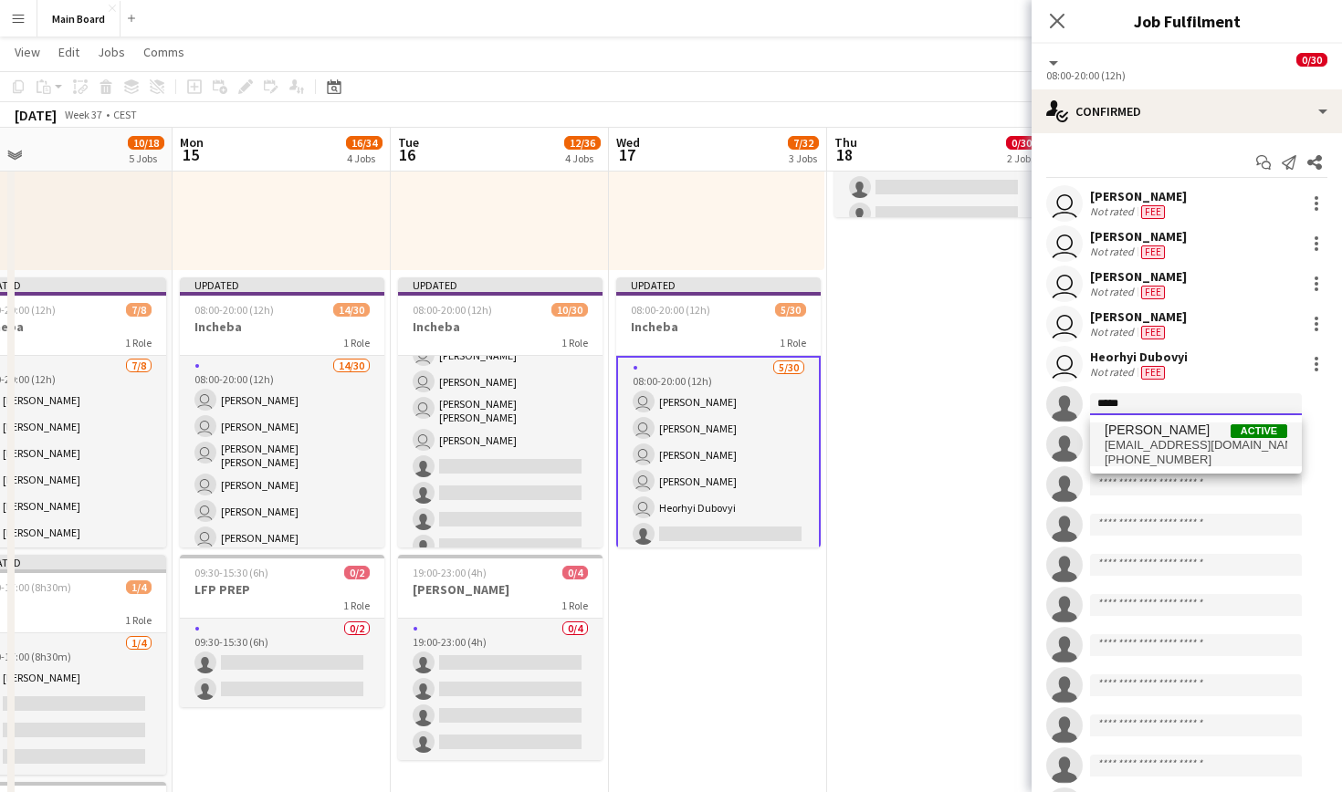
type input "*****"
click at [1164, 432] on span "[PERSON_NAME]" at bounding box center [1157, 431] width 105 height 16
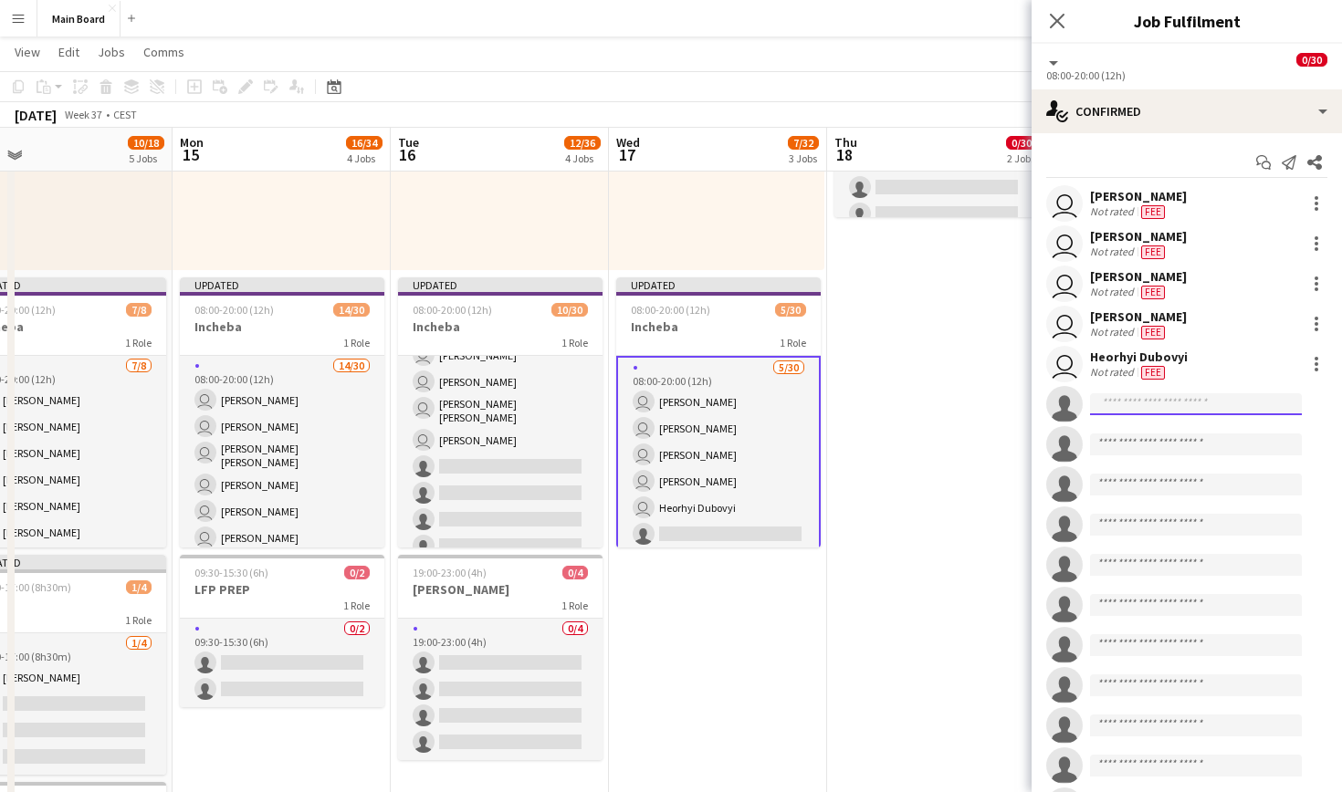
scroll to position [0, 0]
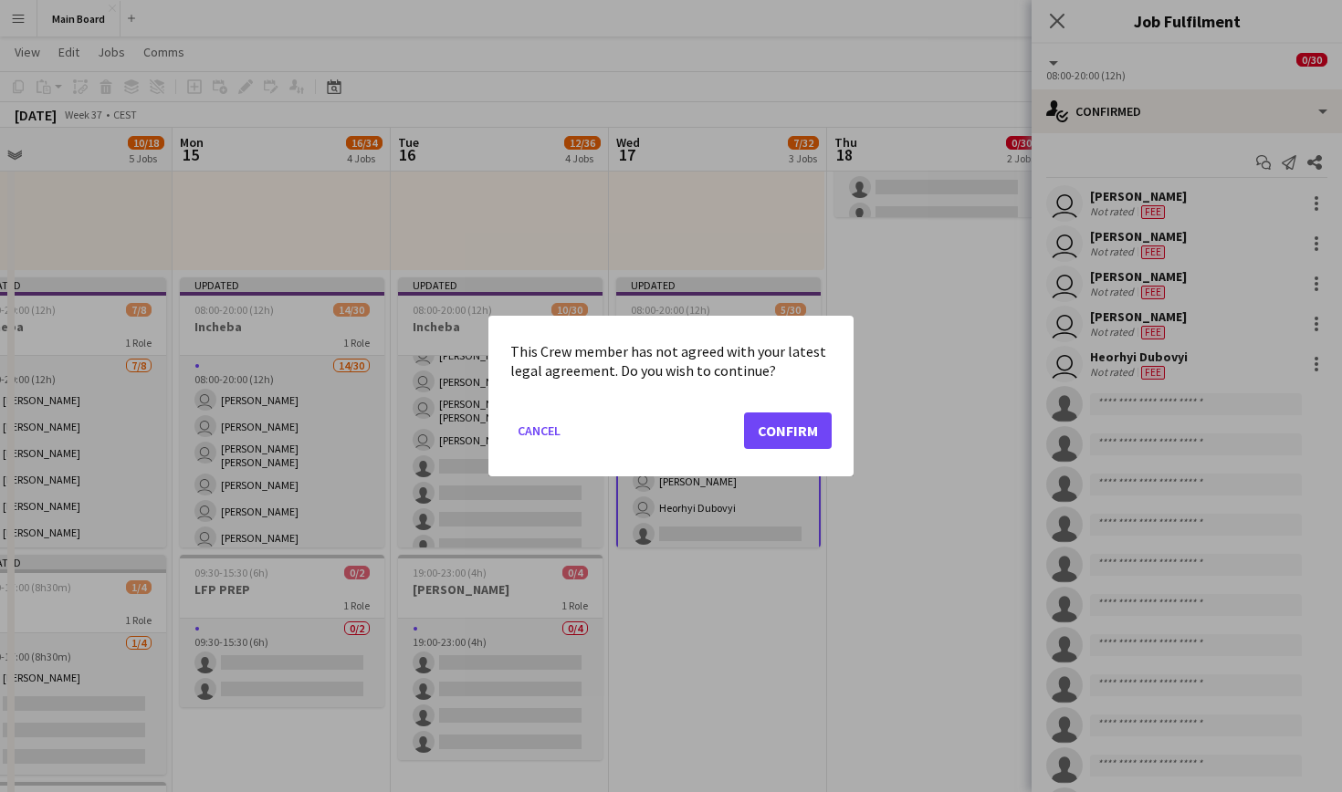
click at [793, 426] on button "Confirm" at bounding box center [788, 431] width 88 height 37
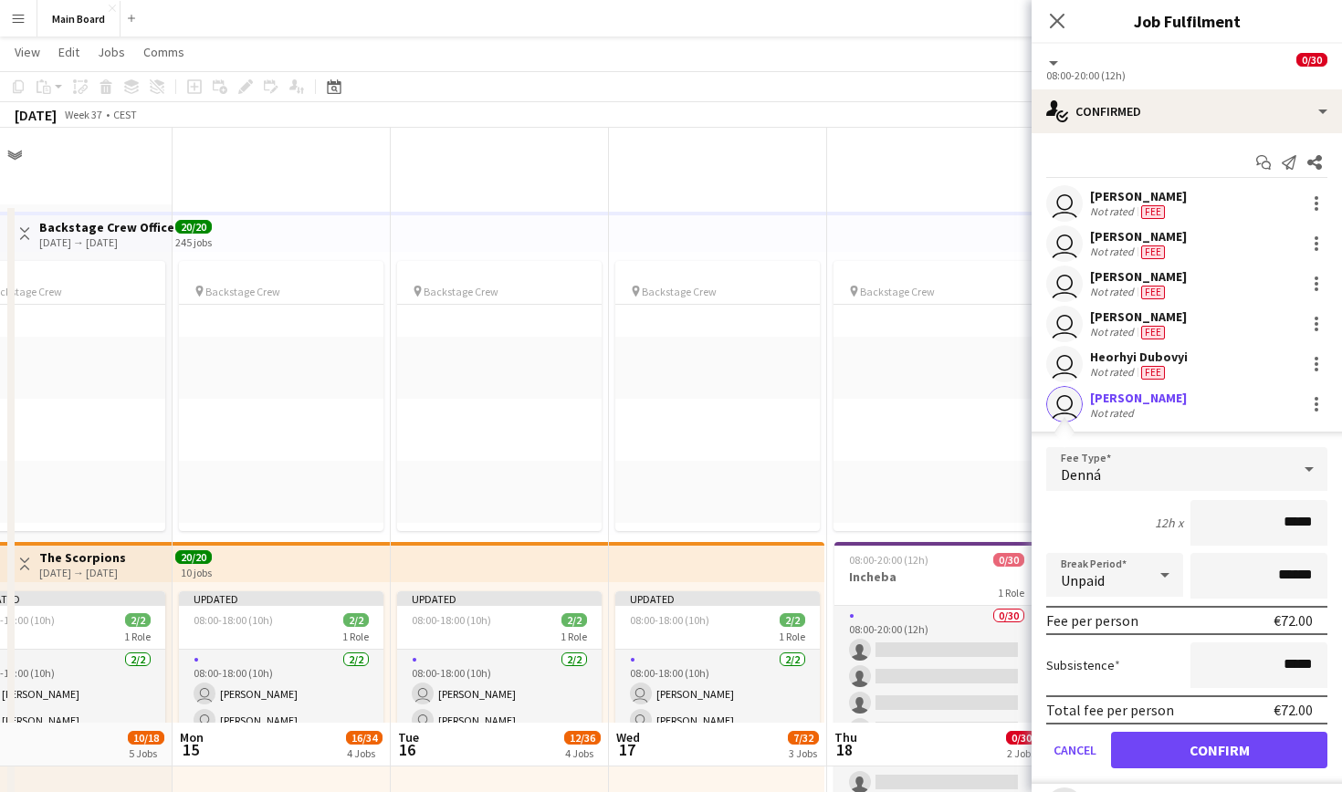
scroll to position [595, 0]
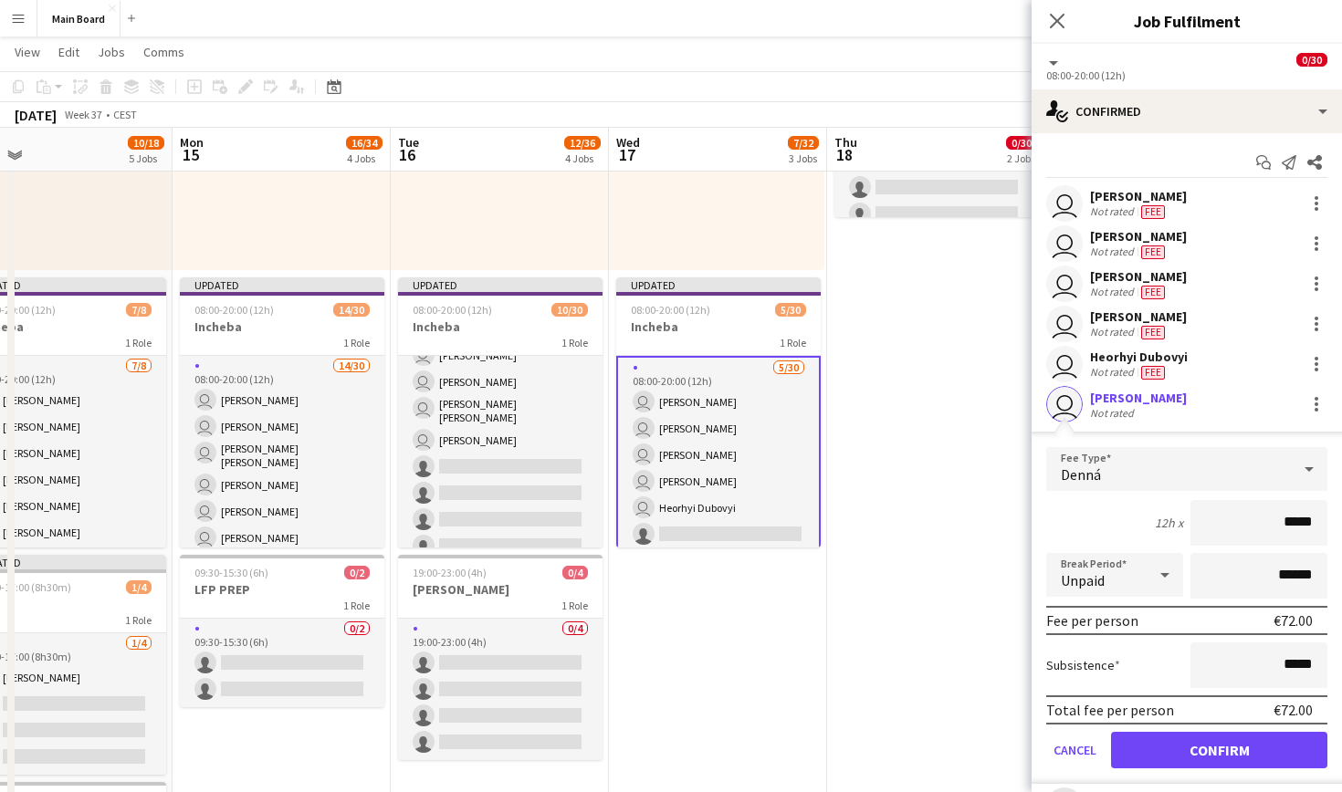
click at [1211, 748] on button "Confirm" at bounding box center [1219, 750] width 216 height 37
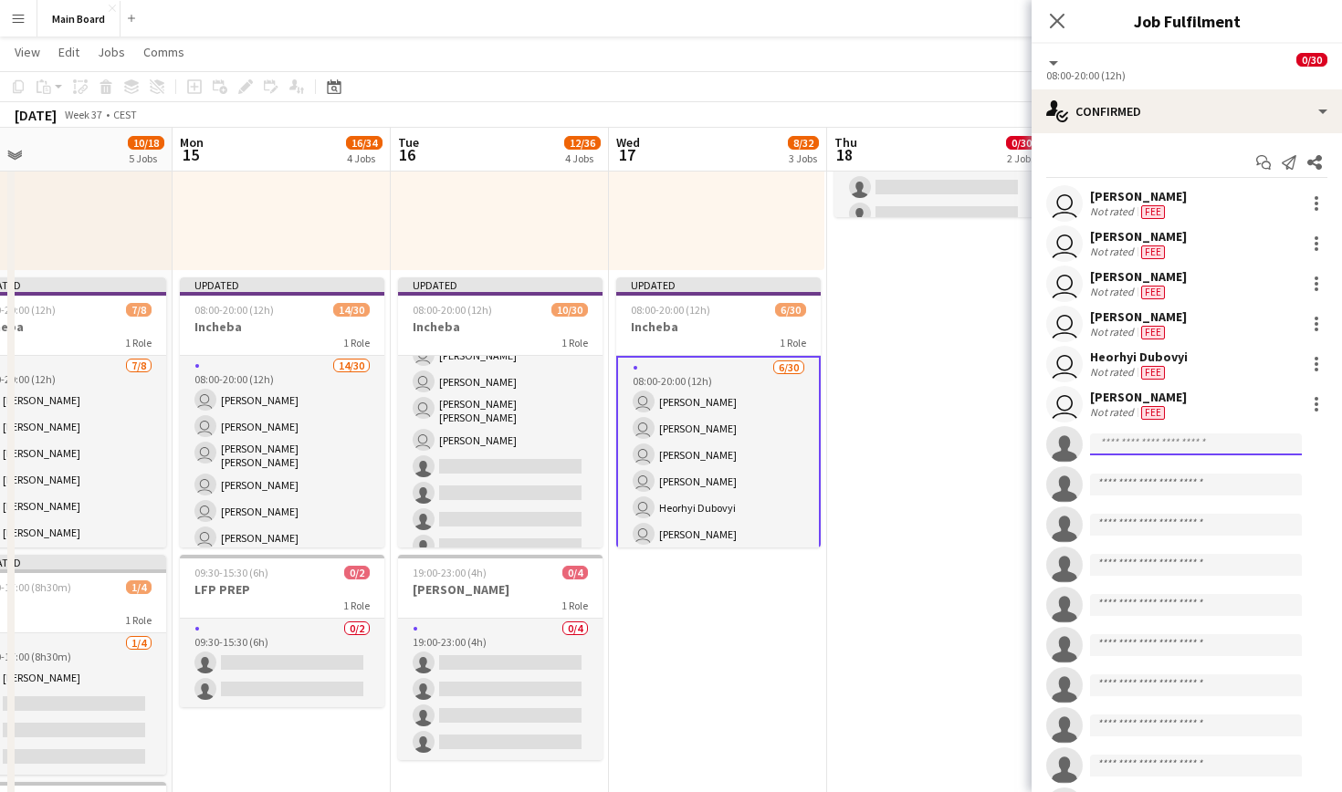
click at [1181, 446] on input at bounding box center [1196, 445] width 212 height 22
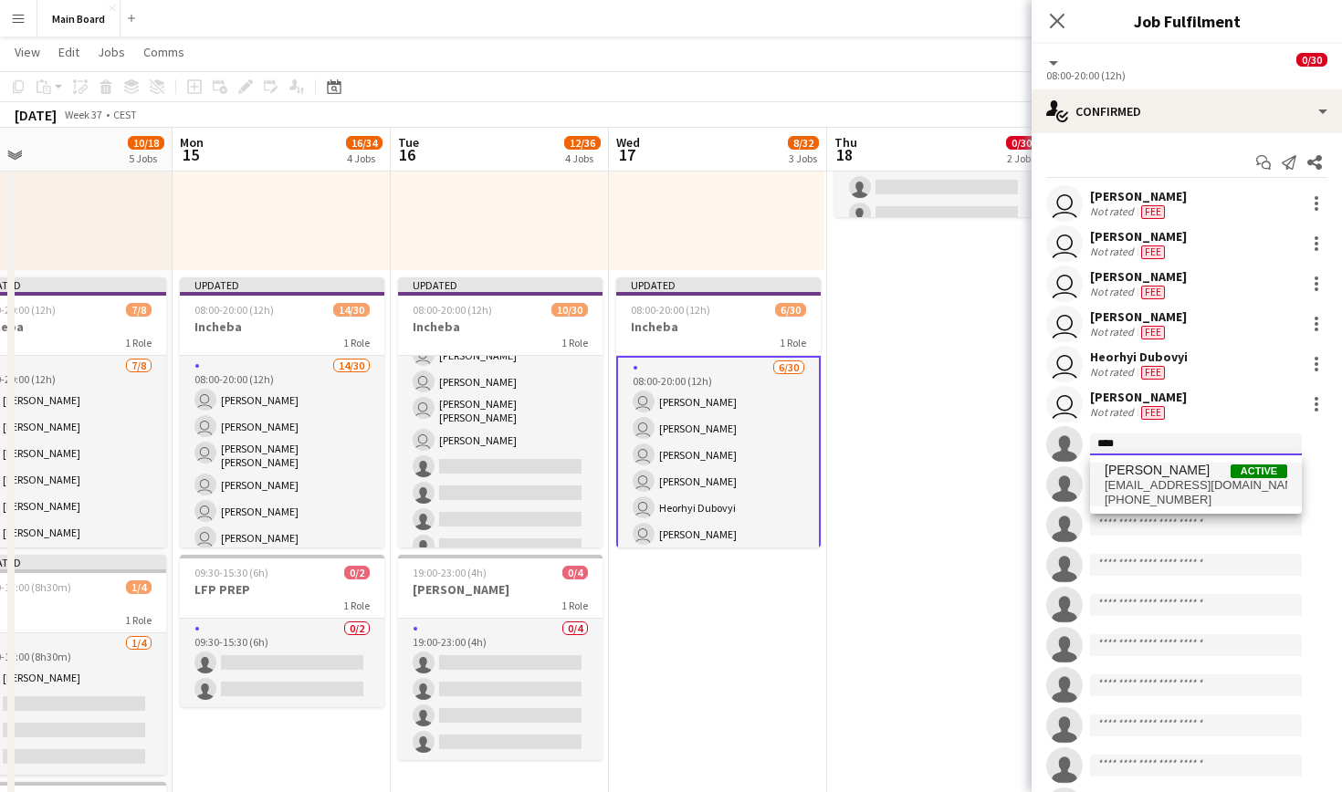
type input "****"
click at [1159, 477] on span "Nykyta Rozhkov" at bounding box center [1157, 471] width 105 height 16
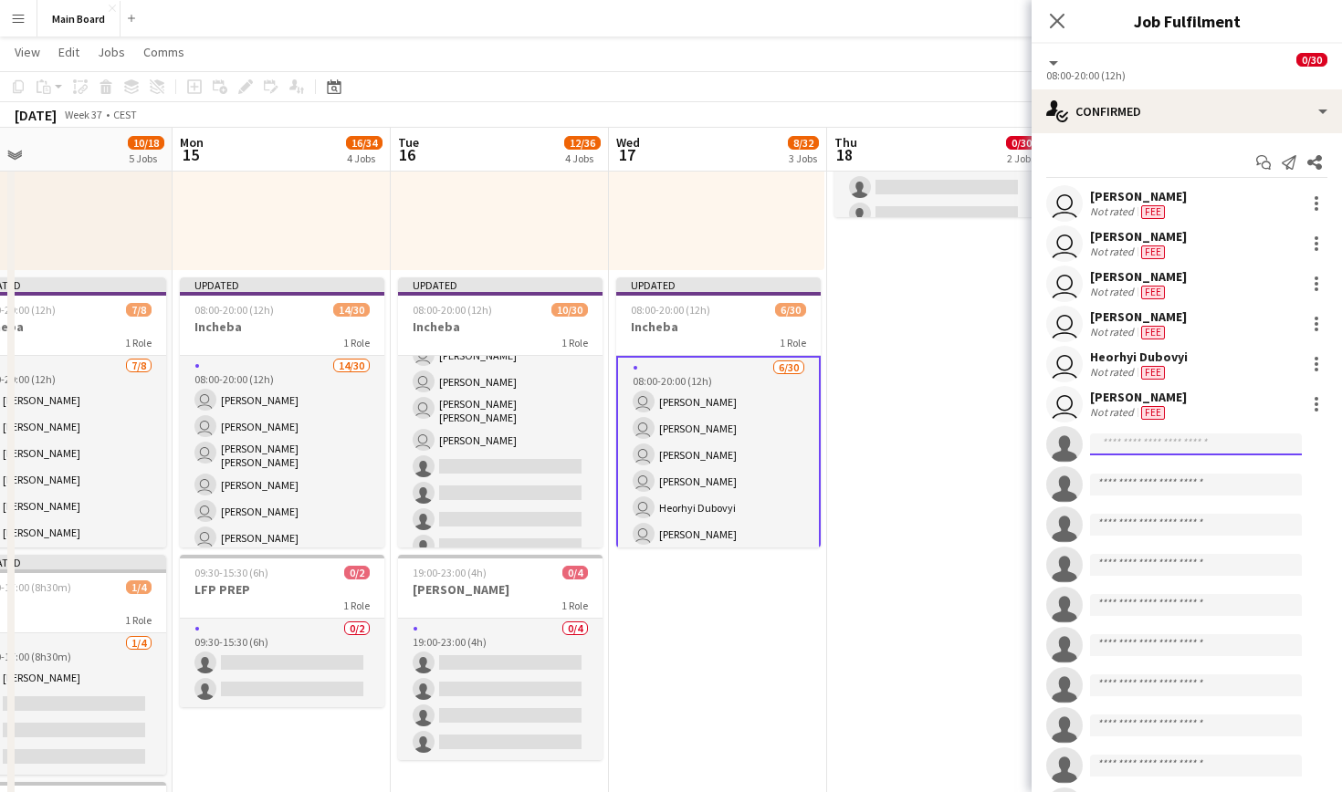
scroll to position [0, 0]
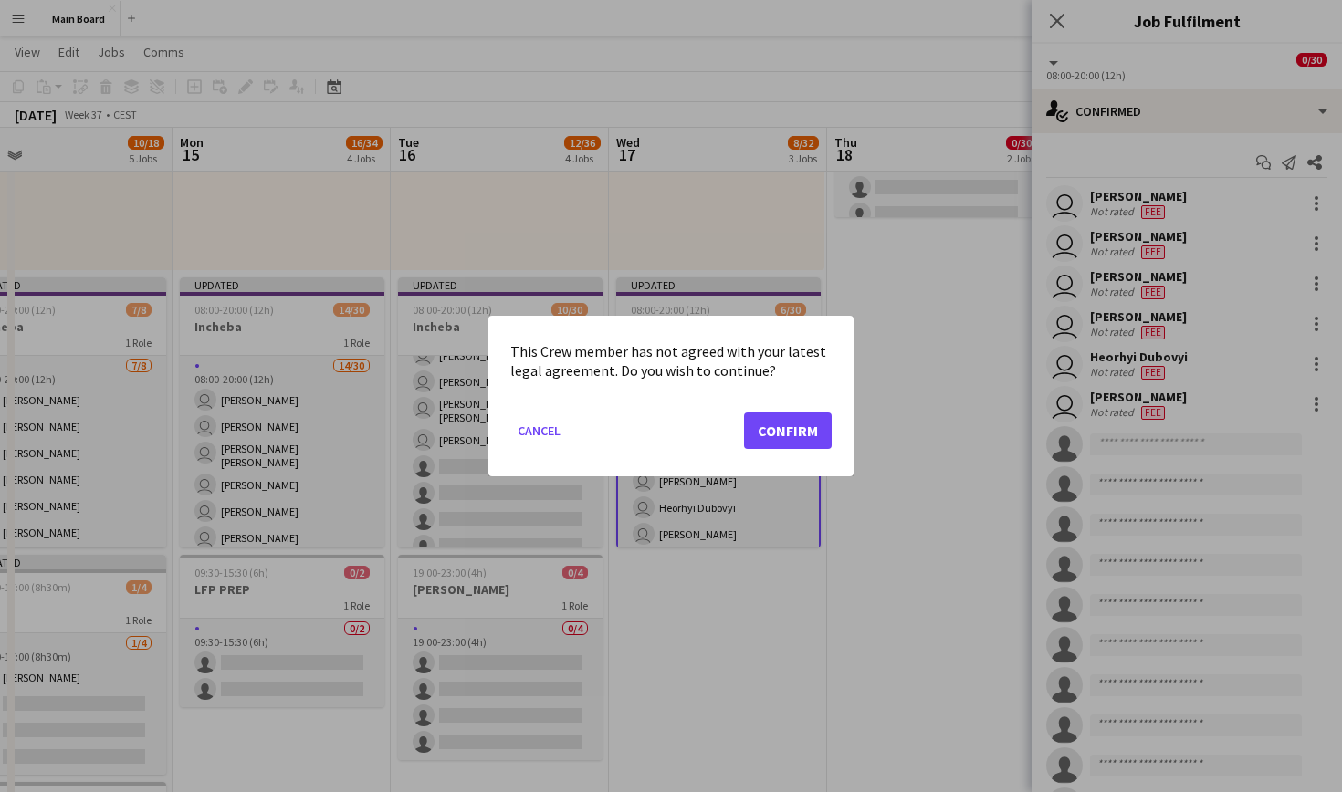
click at [792, 434] on button "Confirm" at bounding box center [788, 431] width 88 height 37
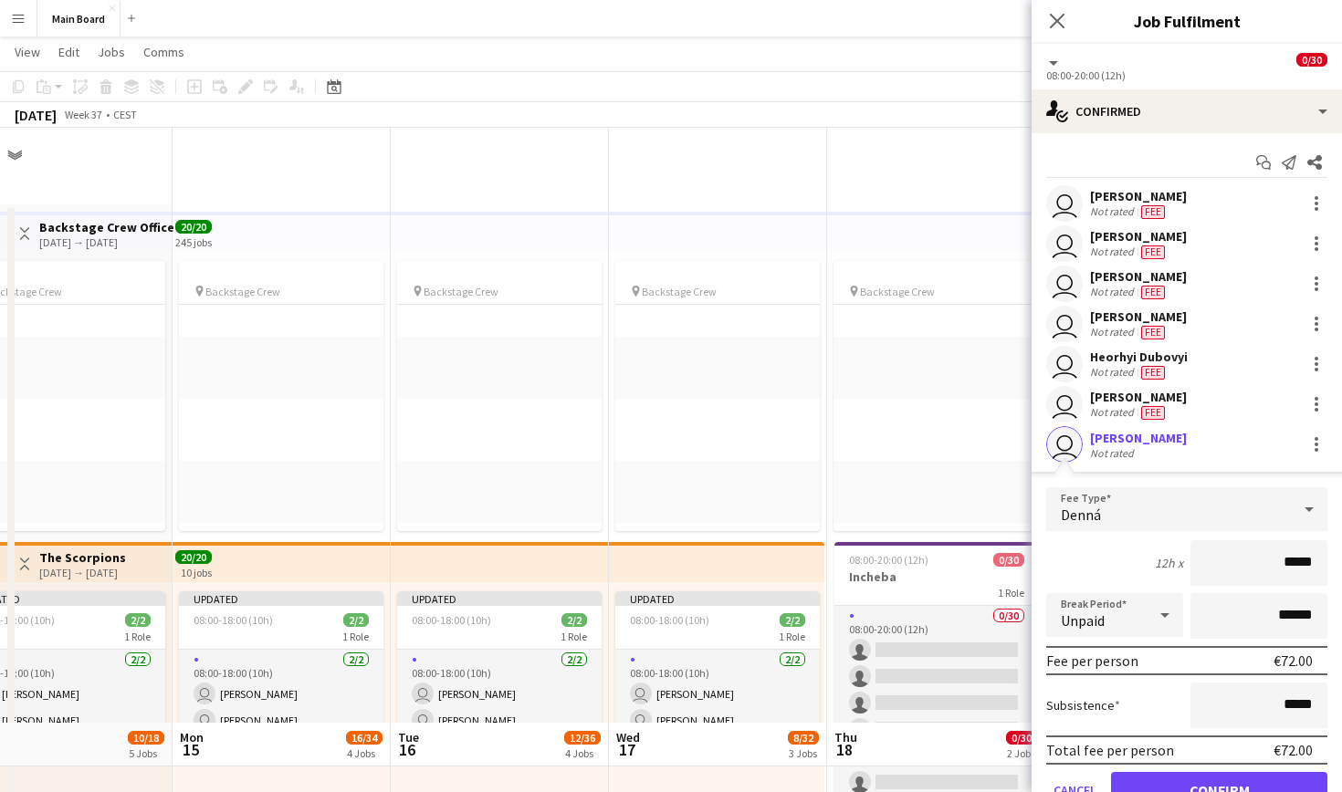
scroll to position [595, 0]
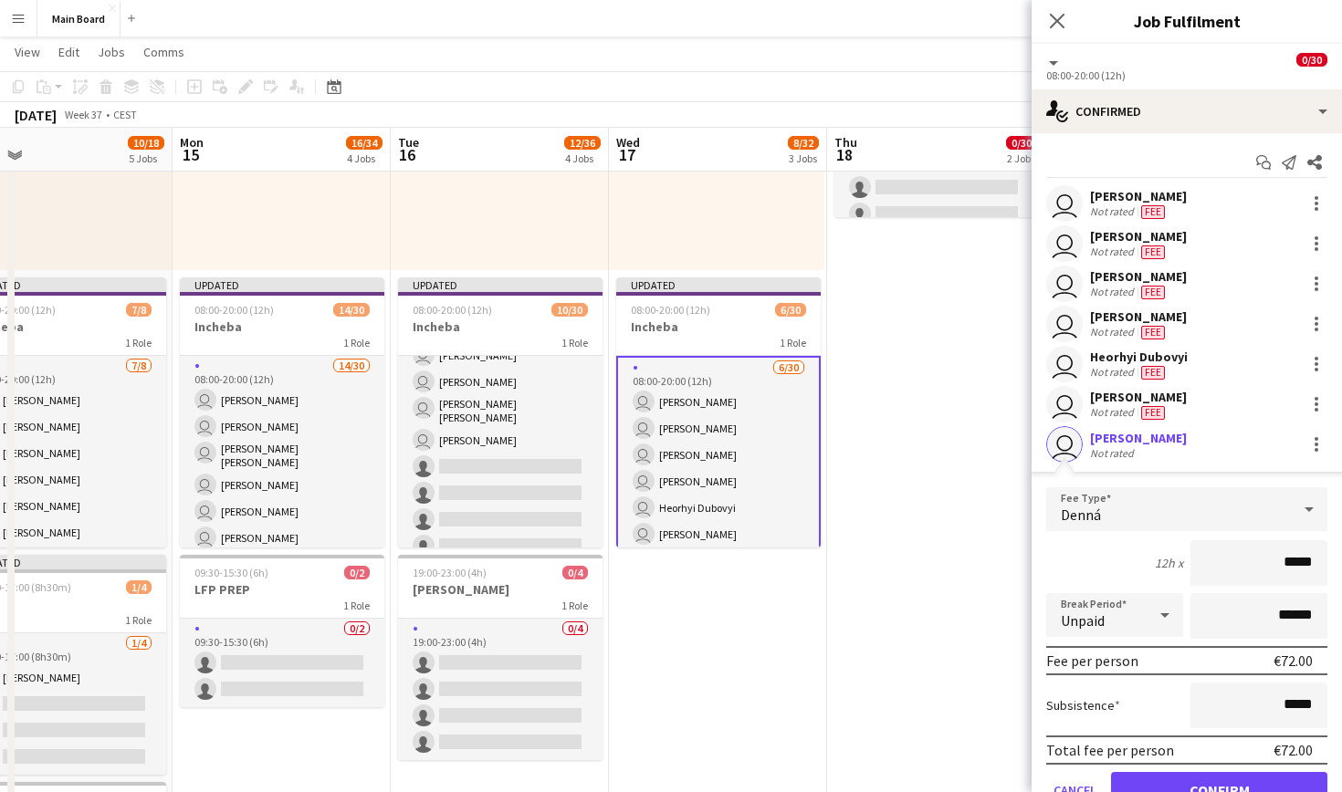
click at [1177, 775] on button "Confirm" at bounding box center [1219, 790] width 216 height 37
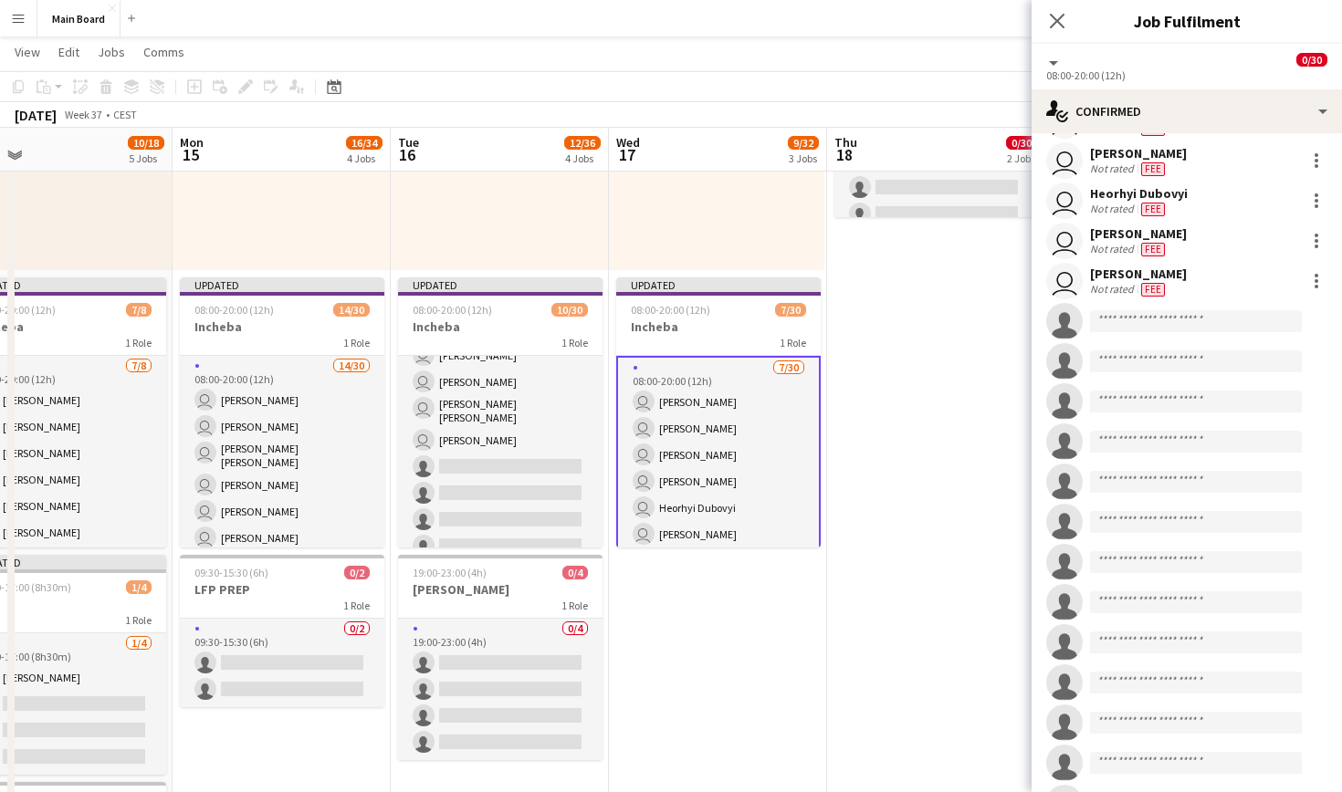
scroll to position [190, 0]
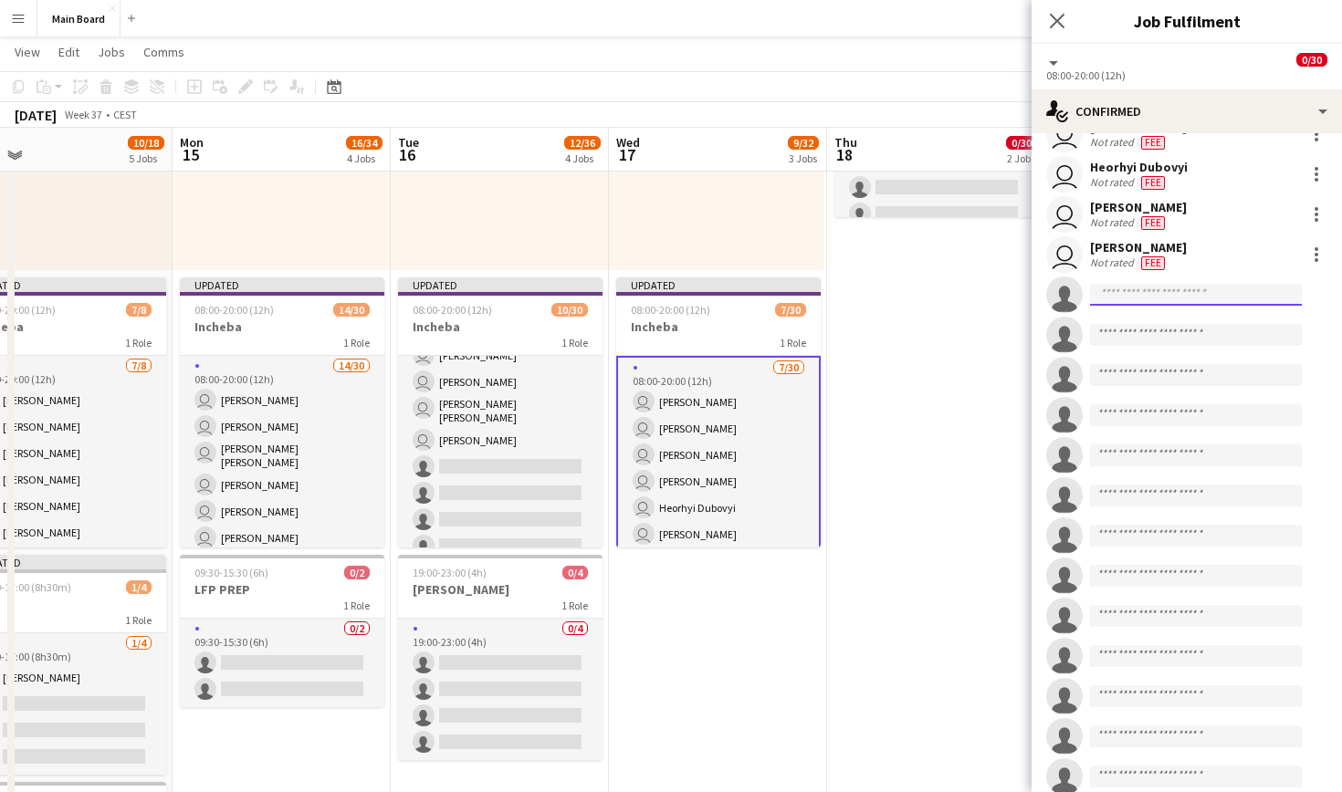
click at [1189, 296] on input at bounding box center [1196, 295] width 212 height 22
type input "****"
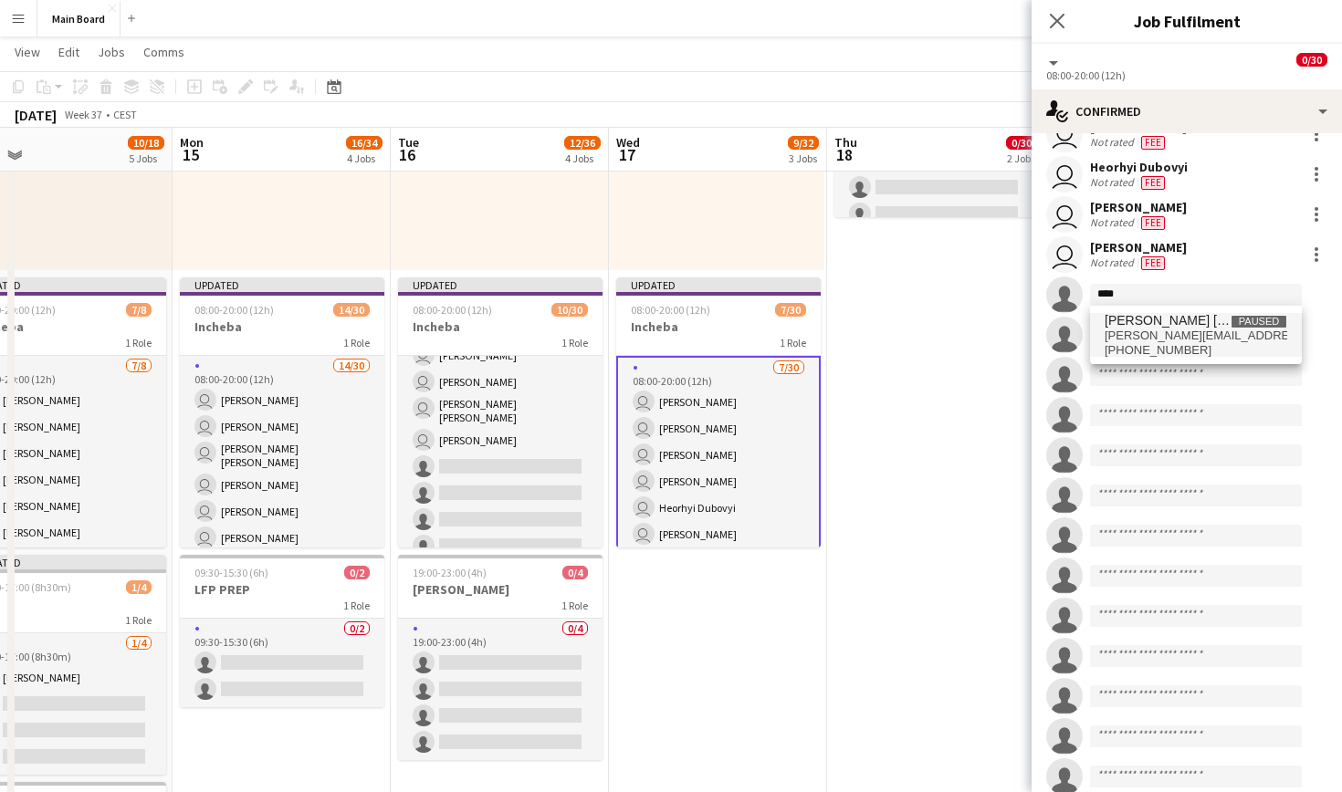
click at [1168, 332] on span "alexander.cely@outlook.es" at bounding box center [1196, 336] width 183 height 15
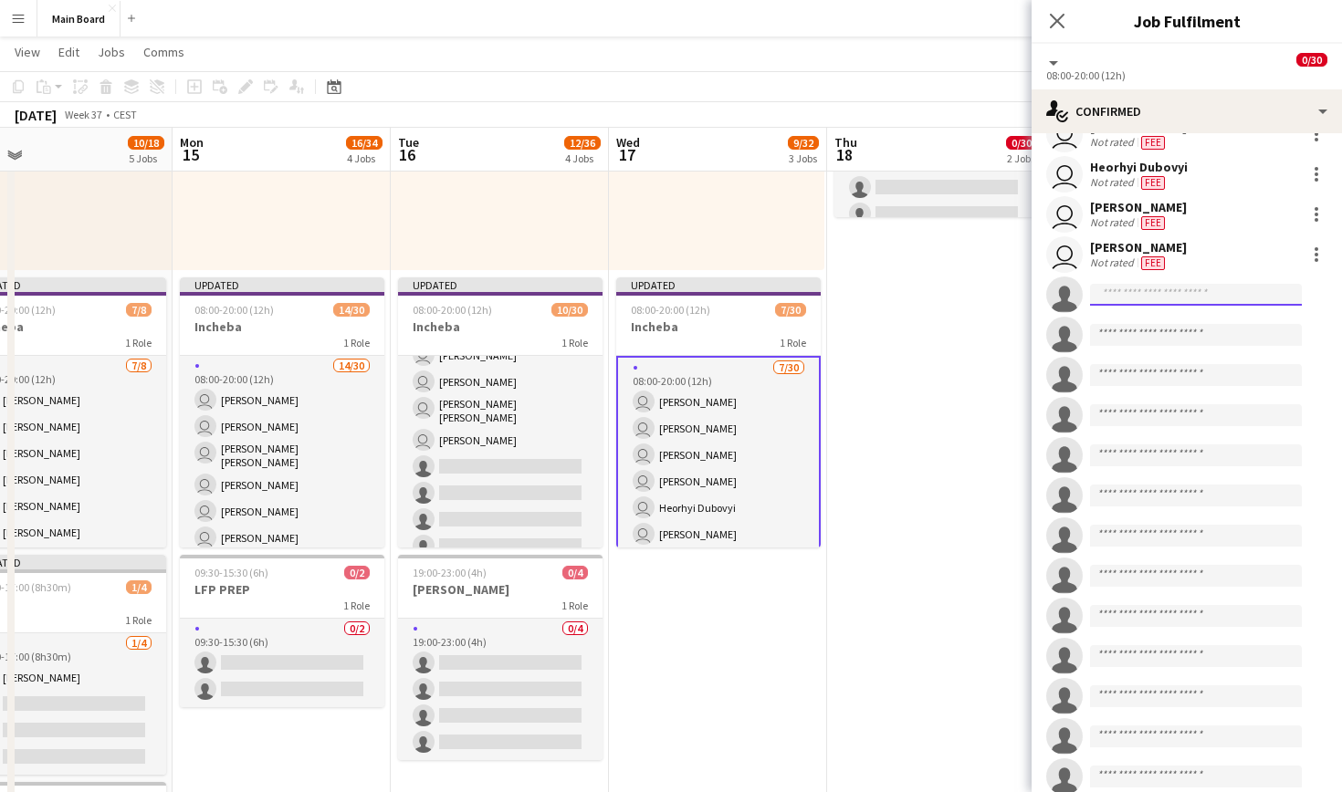
scroll to position [0, 0]
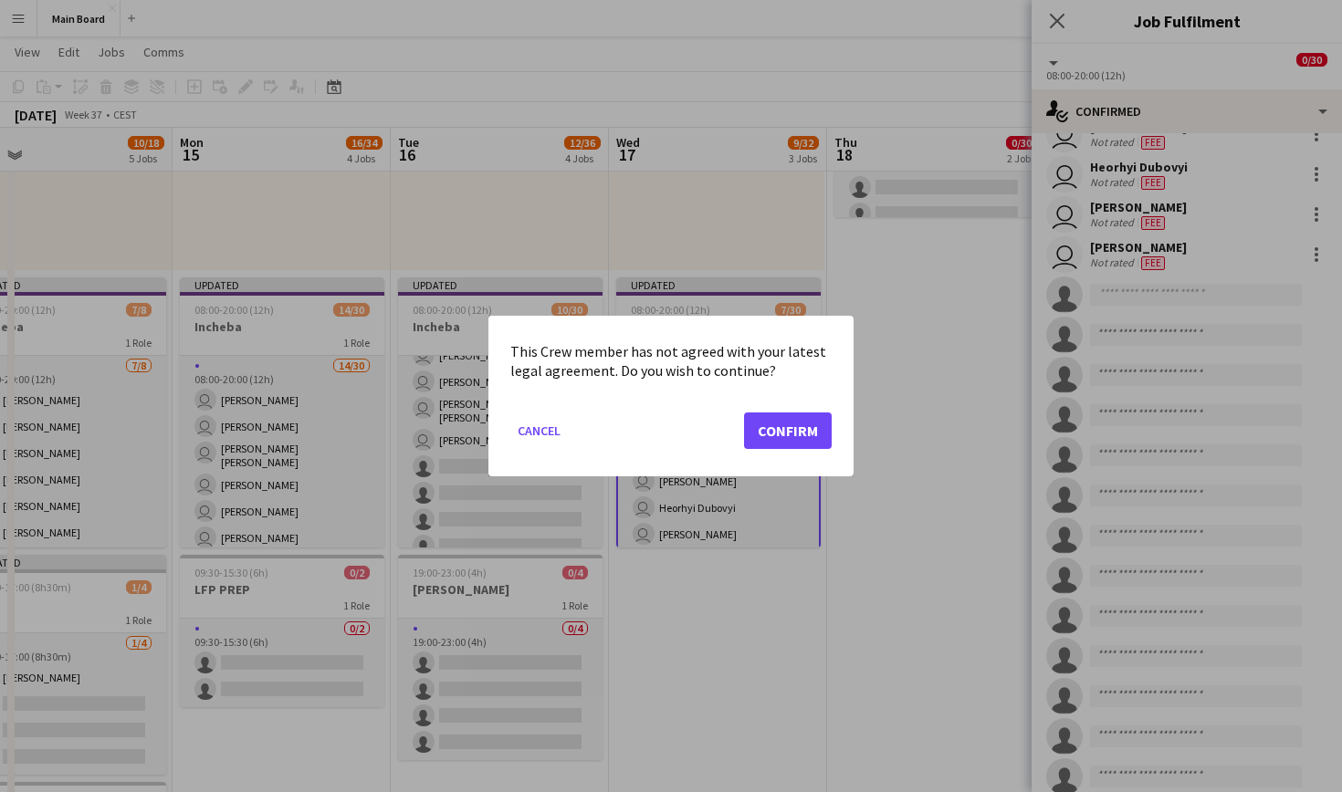
click at [782, 425] on button "Confirm" at bounding box center [788, 431] width 88 height 37
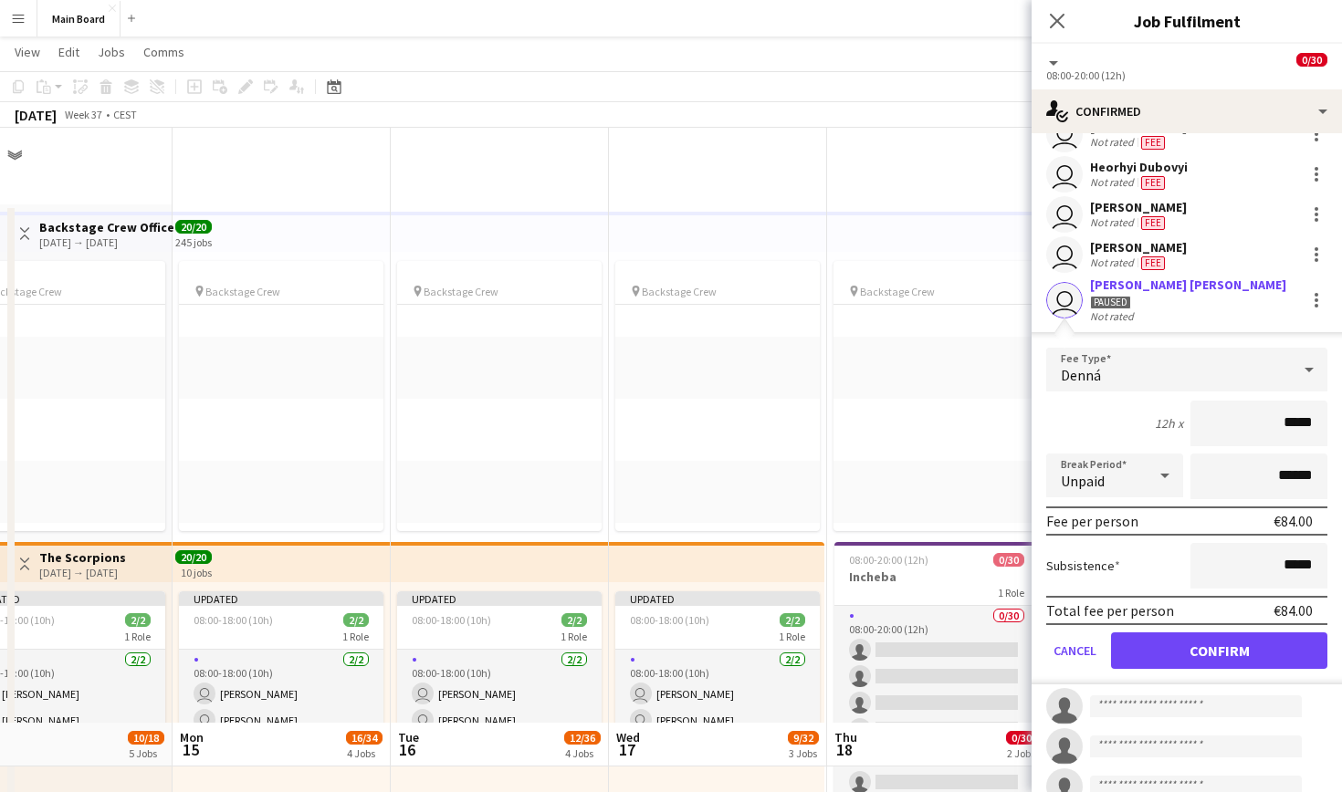
scroll to position [595, 0]
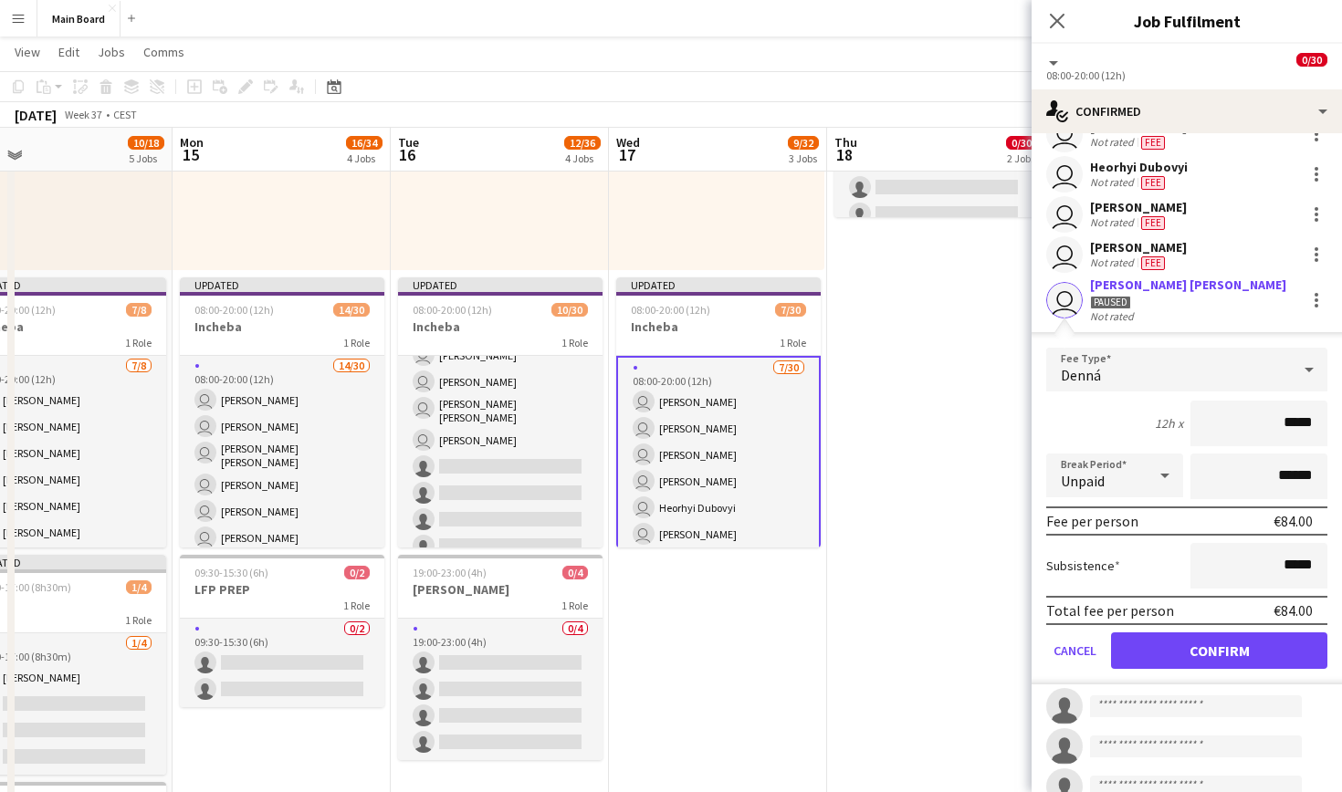
click at [1208, 643] on button "Confirm" at bounding box center [1219, 651] width 216 height 37
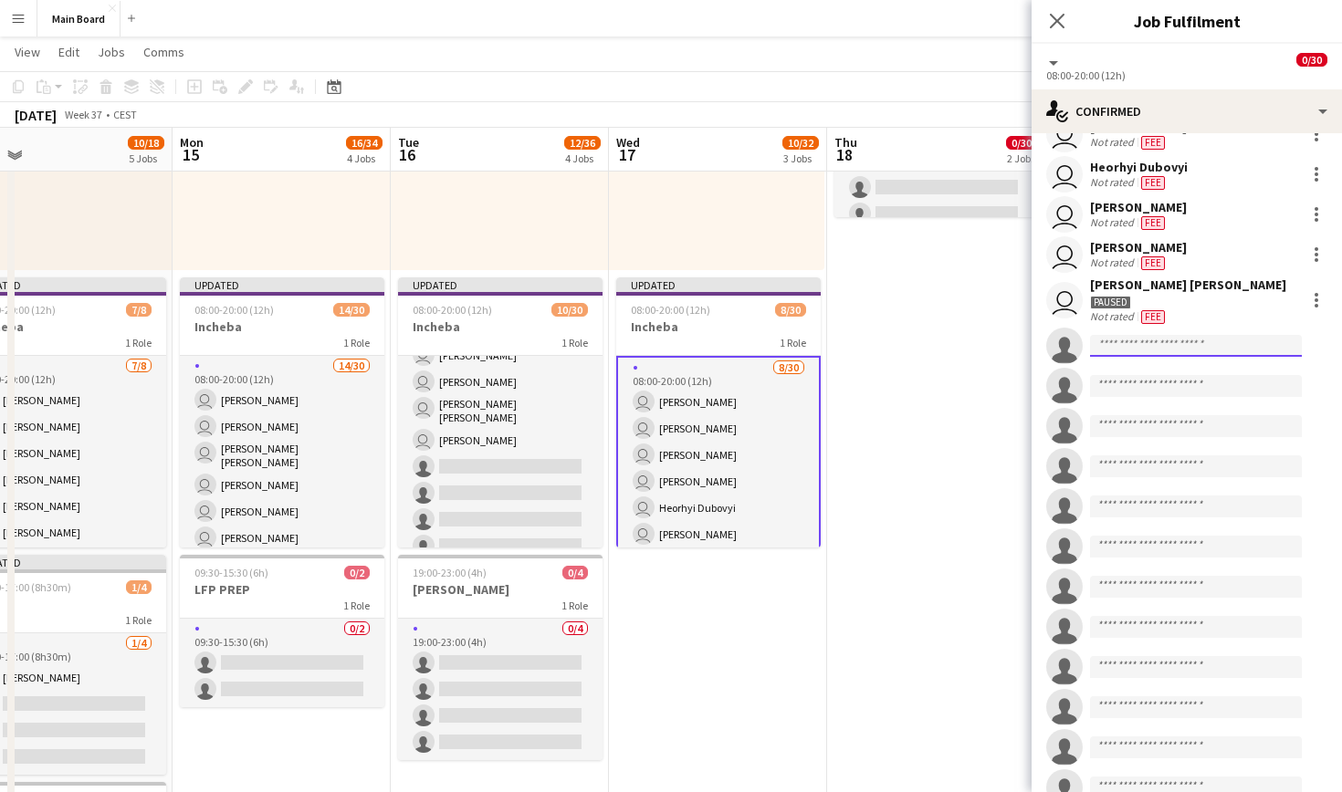
click at [1183, 343] on input at bounding box center [1196, 346] width 212 height 22
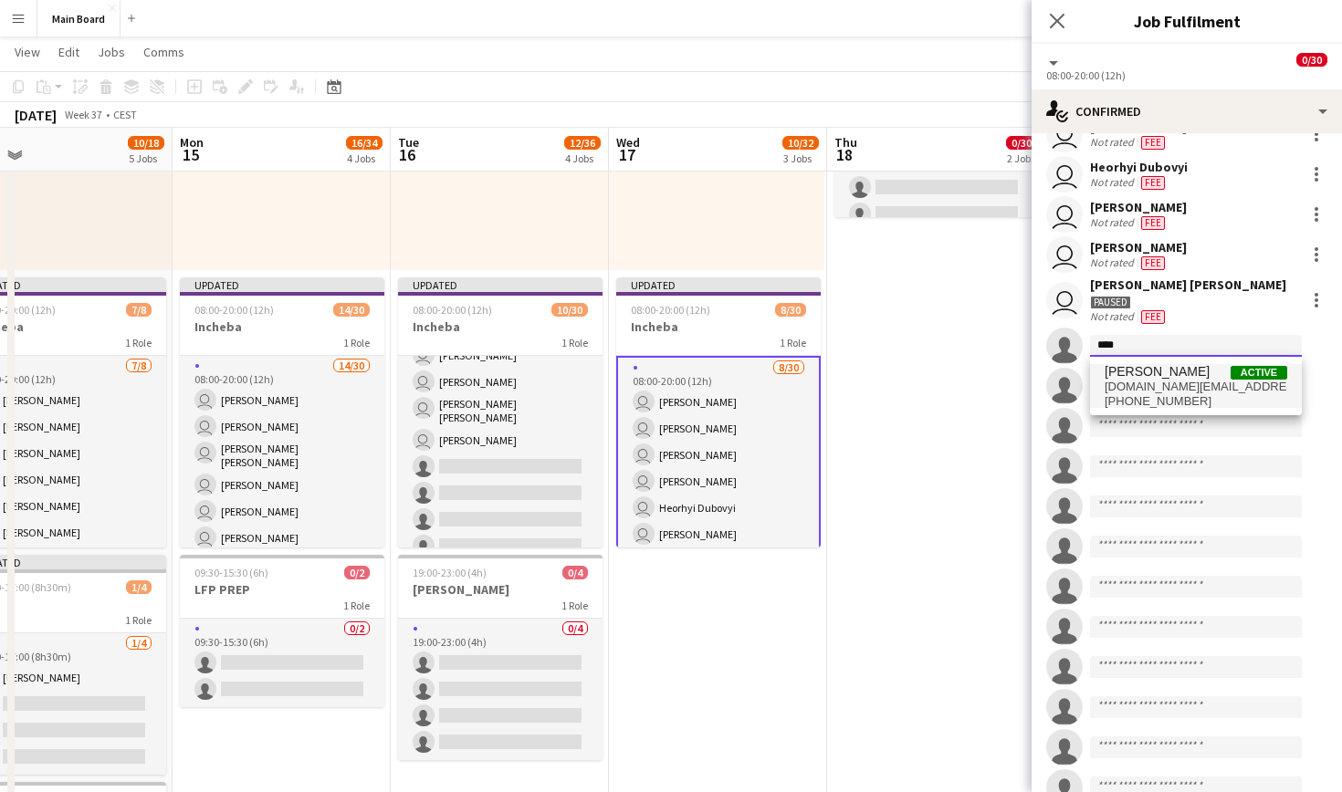
type input "****"
click at [1181, 384] on span "qonnus.design@gmail.com" at bounding box center [1196, 387] width 183 height 15
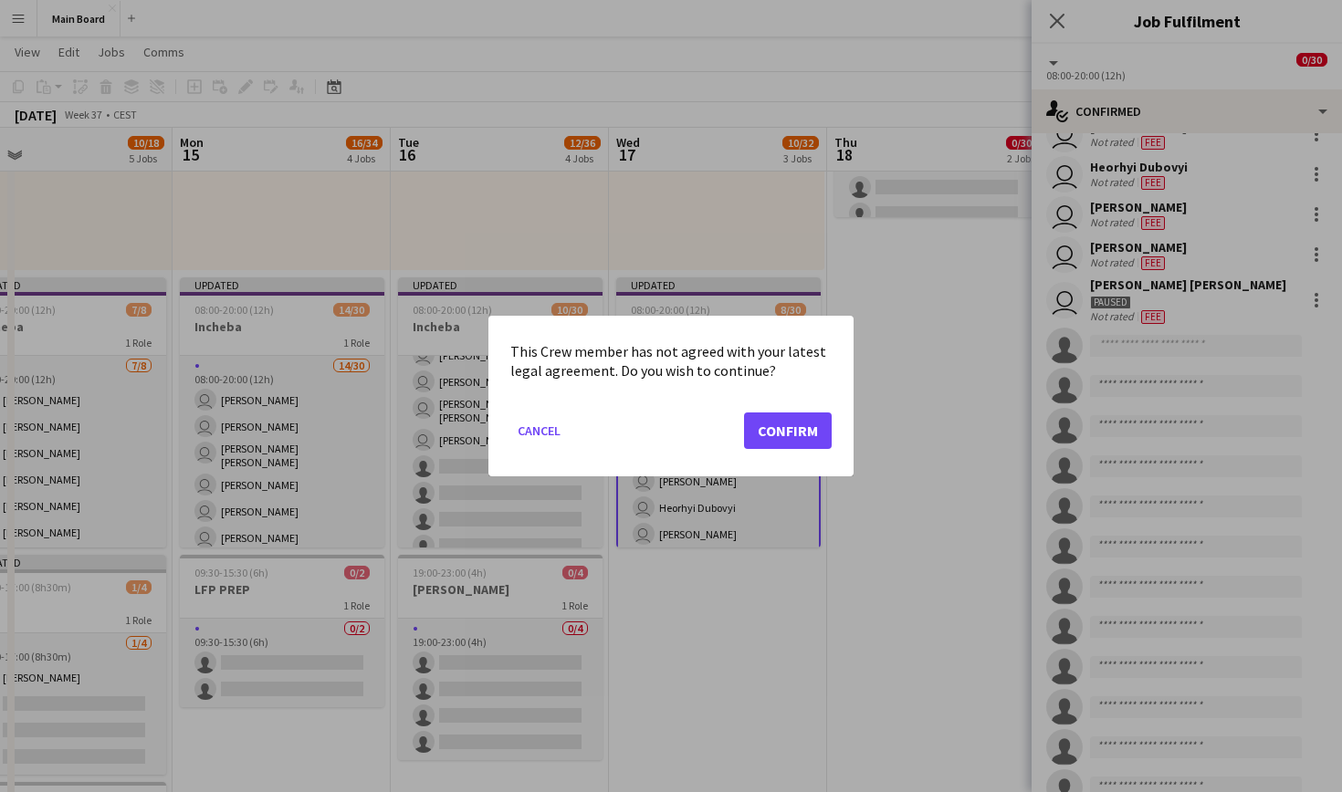
click at [772, 425] on button "Confirm" at bounding box center [788, 431] width 88 height 37
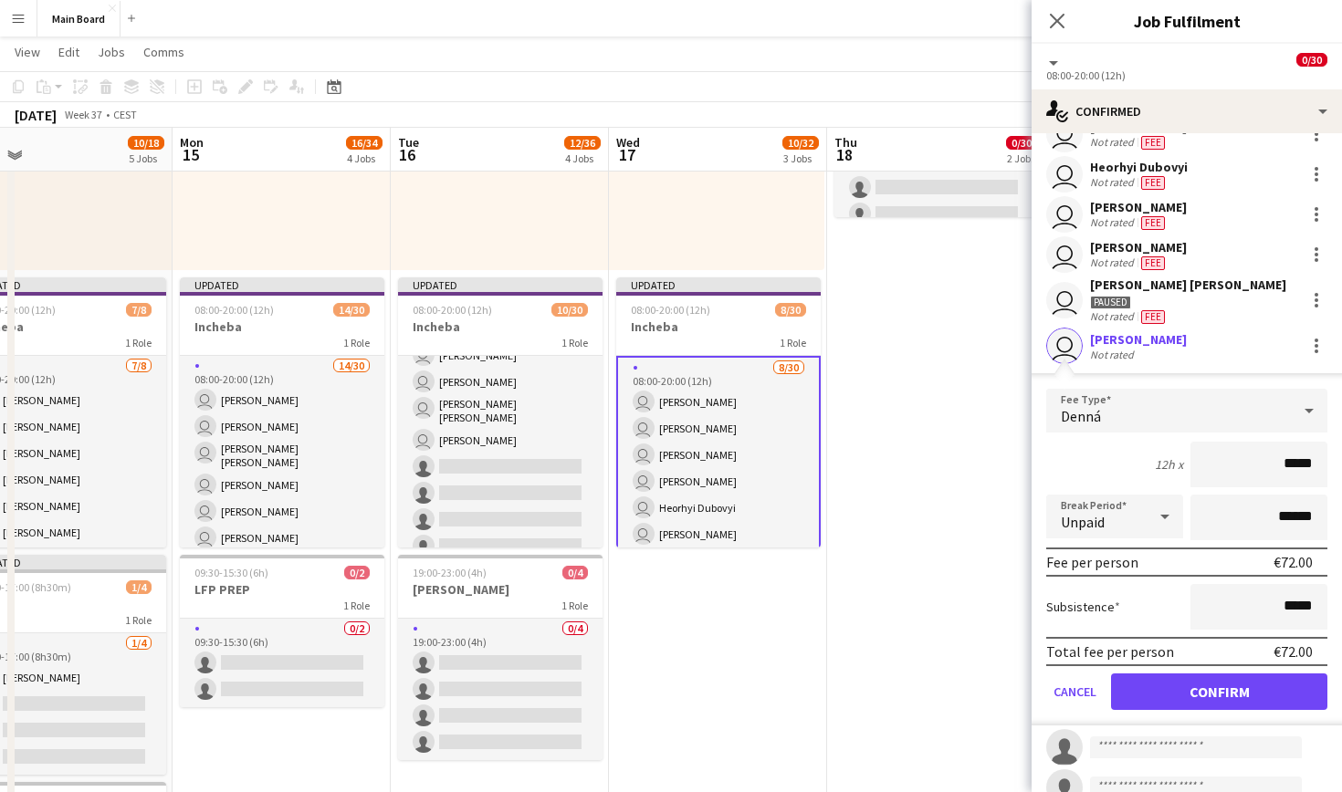
click at [1244, 712] on form "Fee Type Denná 12h x ***** Break Period Unpaid ****** Fee per person €72.00 Sub…" at bounding box center [1187, 557] width 310 height 337
click at [1237, 699] on button "Confirm" at bounding box center [1219, 692] width 216 height 37
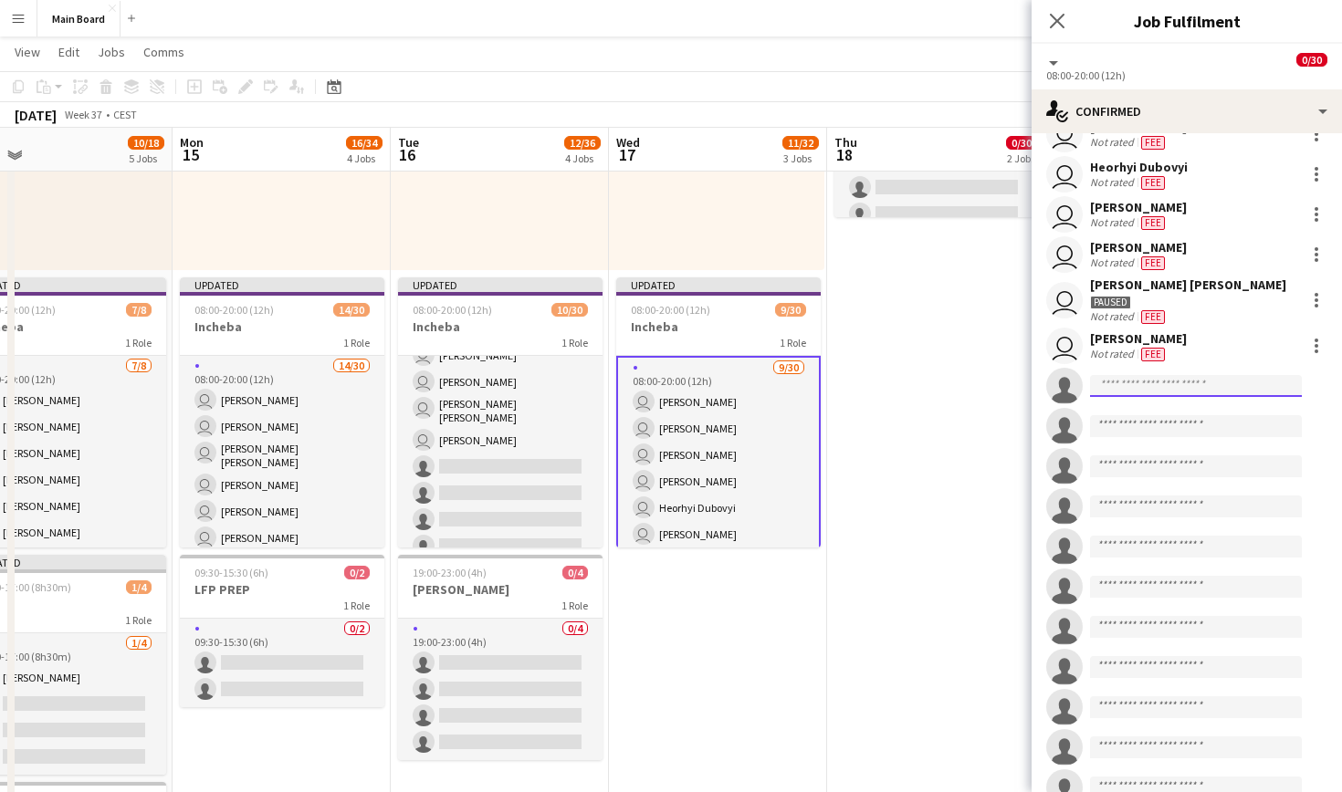
click at [1202, 384] on input at bounding box center [1196, 386] width 212 height 22
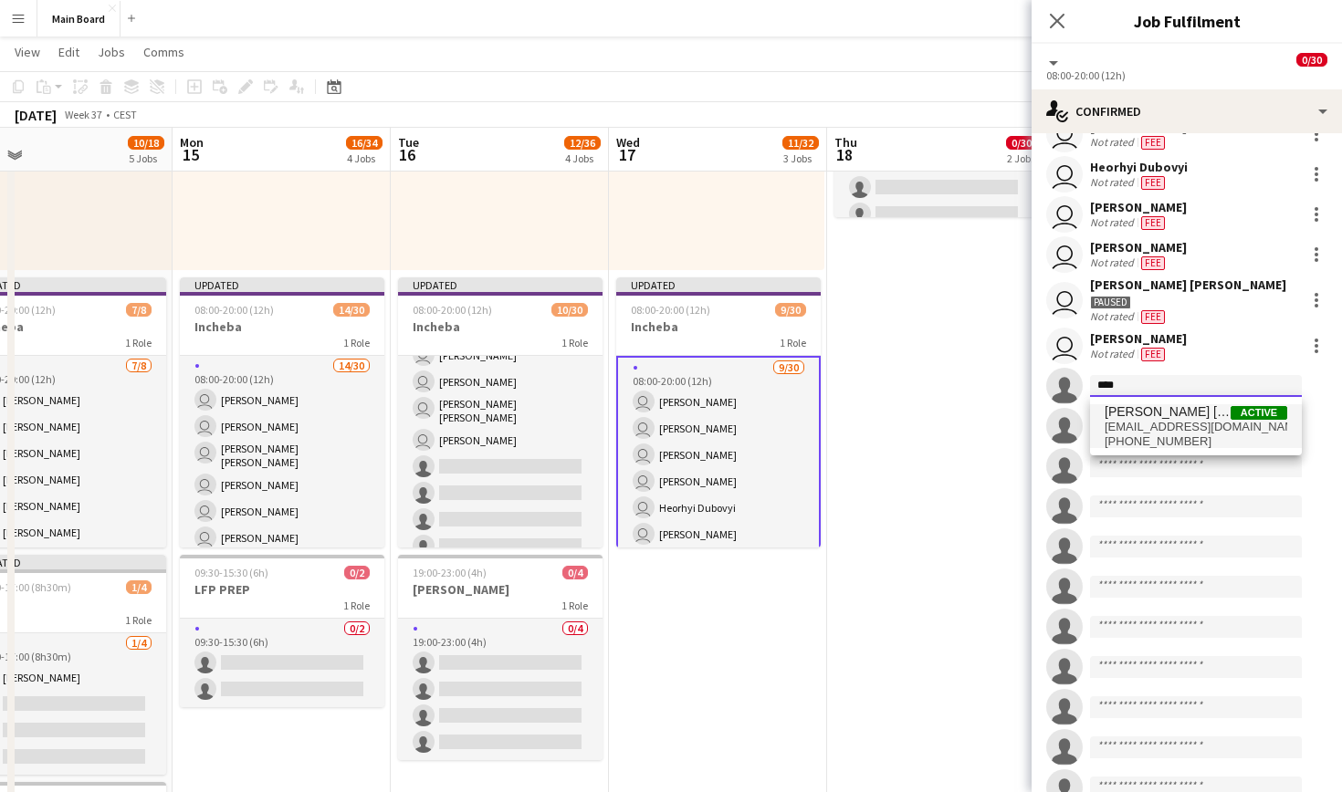
type input "****"
click at [1193, 414] on span "[PERSON_NAME] [PERSON_NAME]" at bounding box center [1168, 412] width 126 height 16
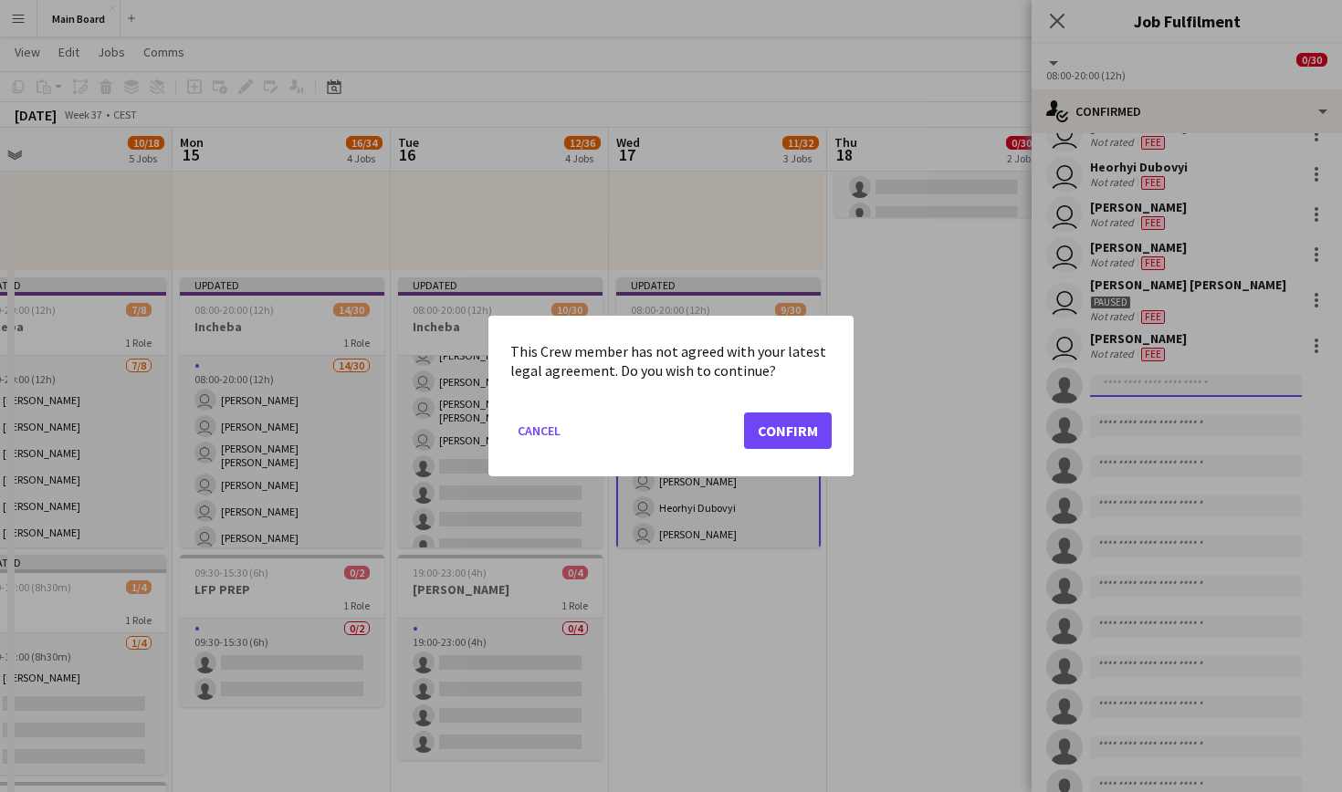
scroll to position [0, 0]
click at [778, 436] on button "Confirm" at bounding box center [788, 431] width 88 height 37
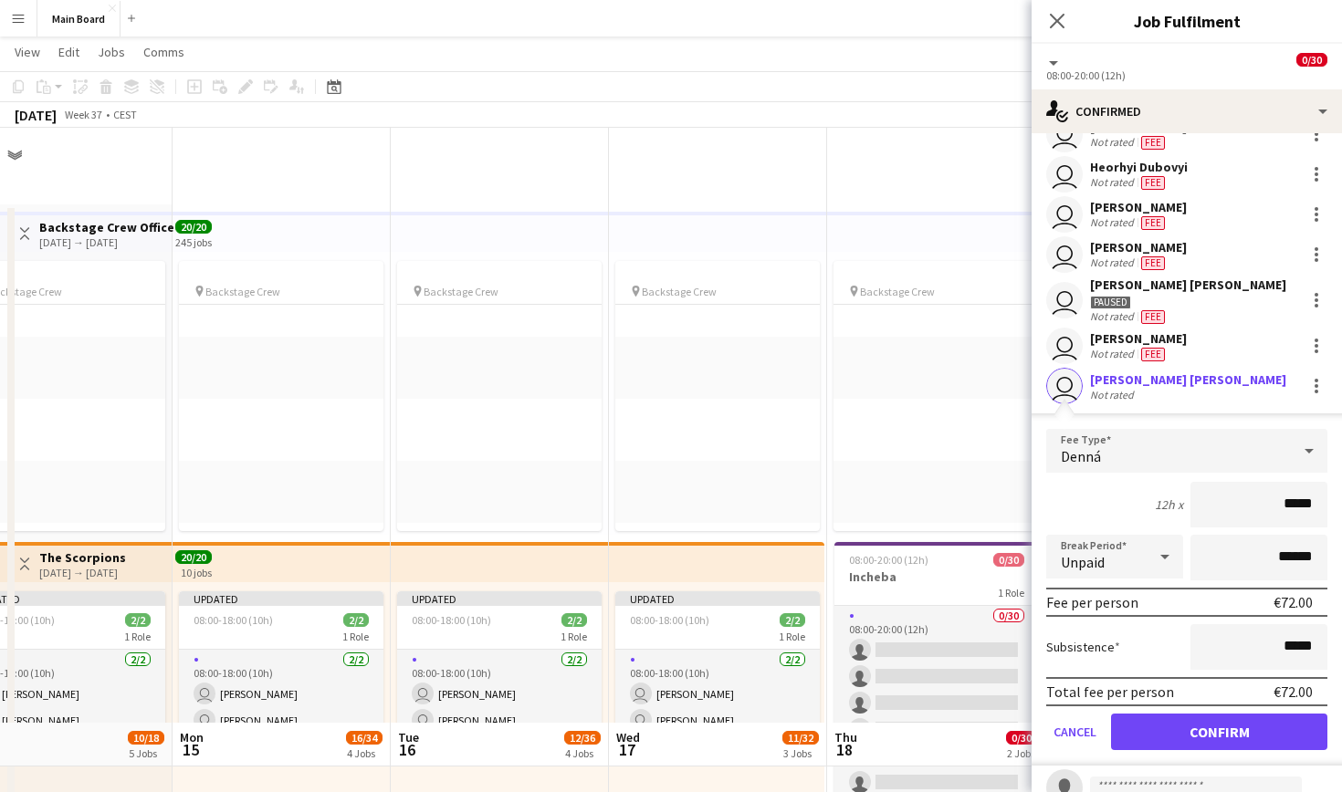
scroll to position [595, 0]
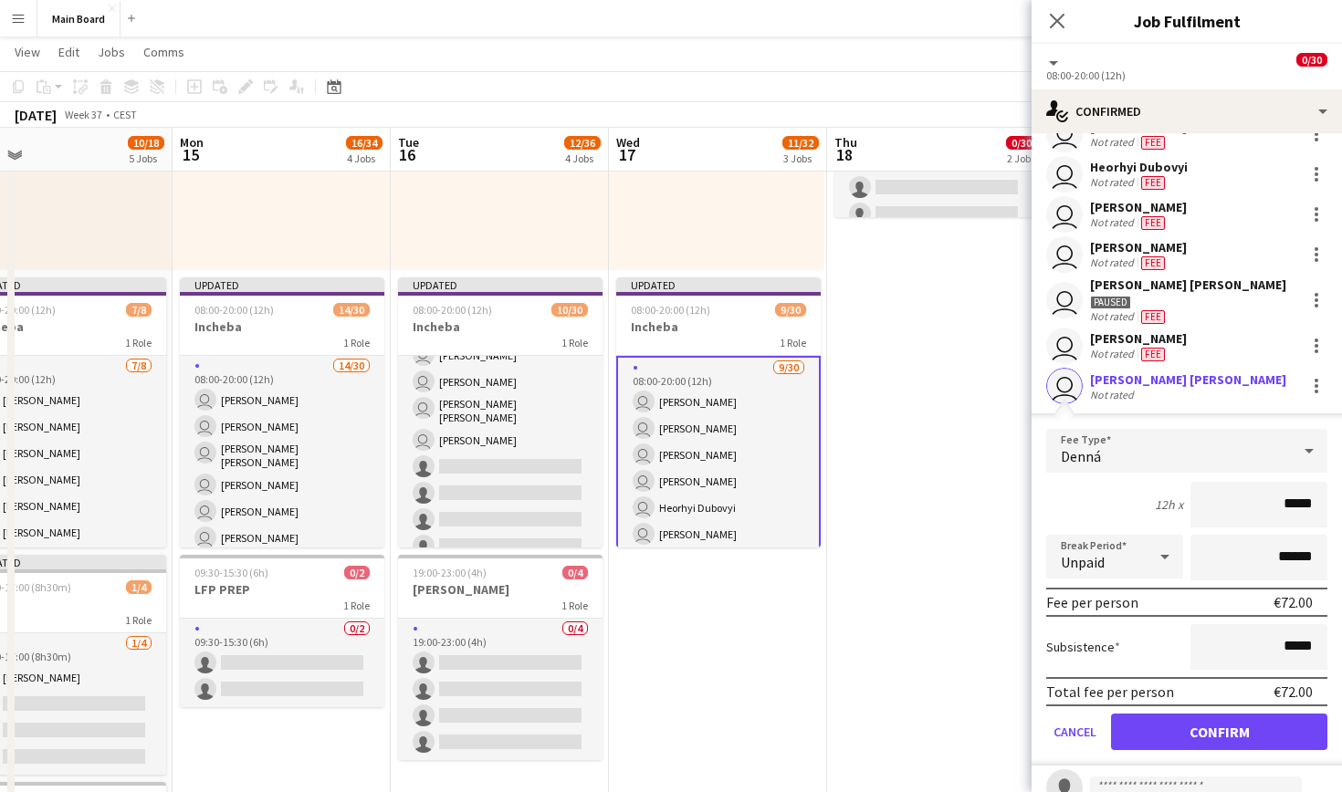
click at [1179, 729] on button "Confirm" at bounding box center [1219, 732] width 216 height 37
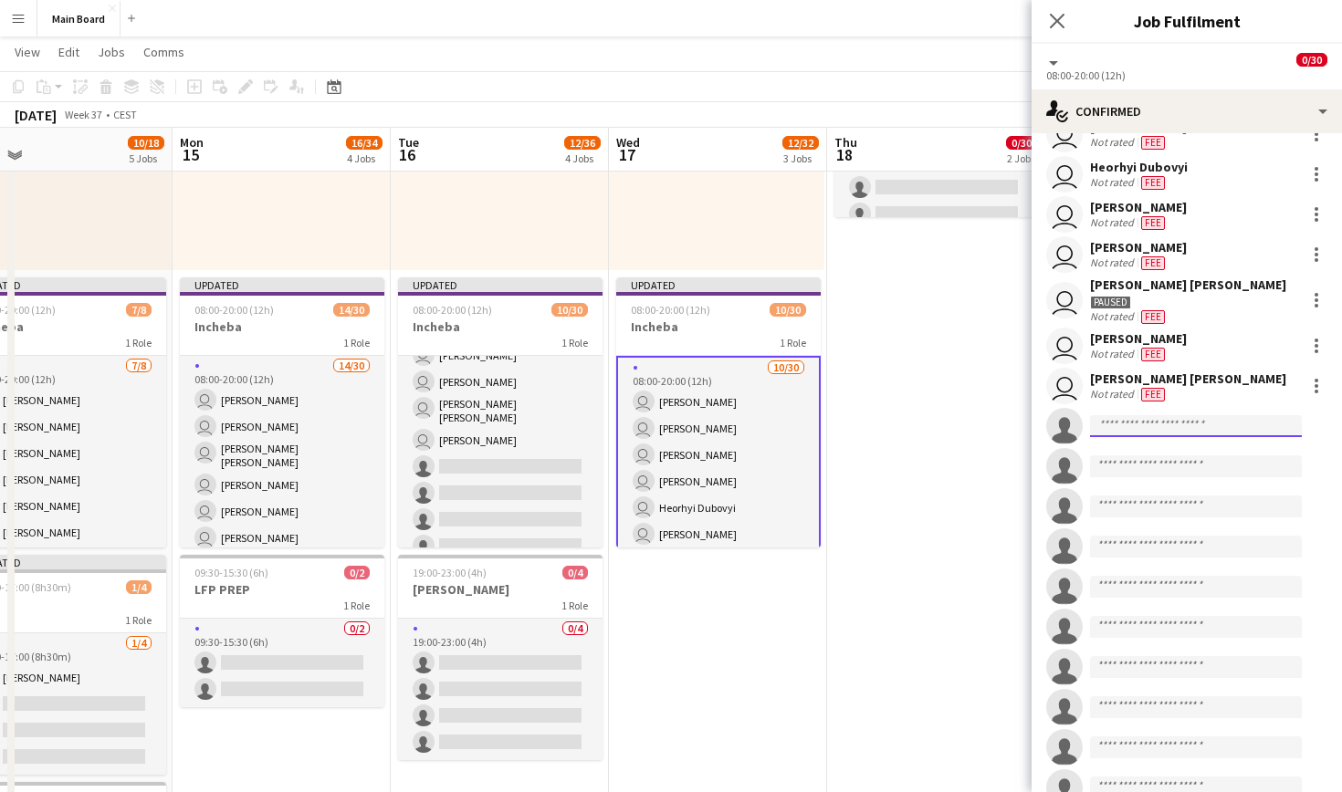
click at [1193, 422] on input at bounding box center [1196, 426] width 212 height 22
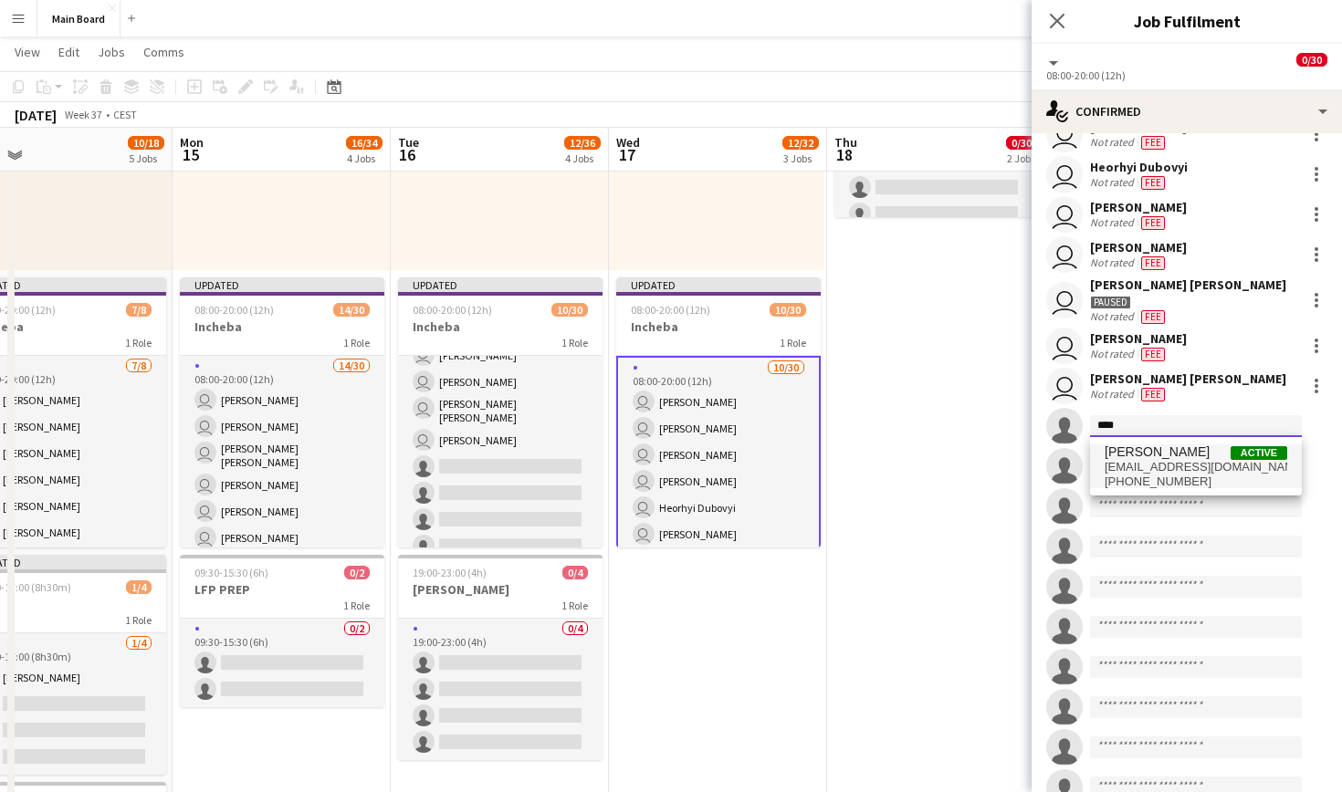
type input "****"
click at [1161, 458] on span "[PERSON_NAME]" at bounding box center [1157, 453] width 105 height 16
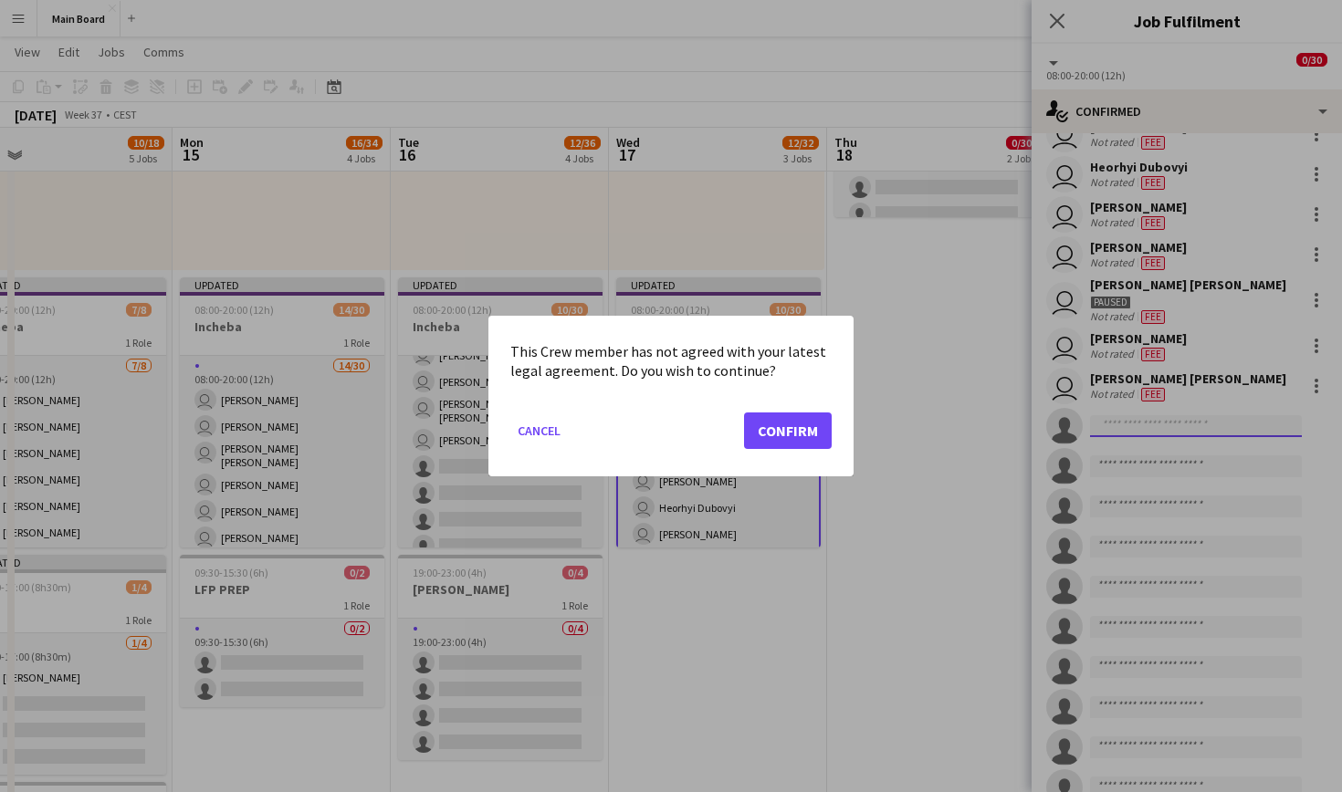
scroll to position [0, 0]
click at [839, 431] on div "This Crew member has not agreed with your latest legal agreement. Do you wish t…" at bounding box center [670, 396] width 365 height 161
click at [820, 431] on button "Confirm" at bounding box center [788, 431] width 88 height 37
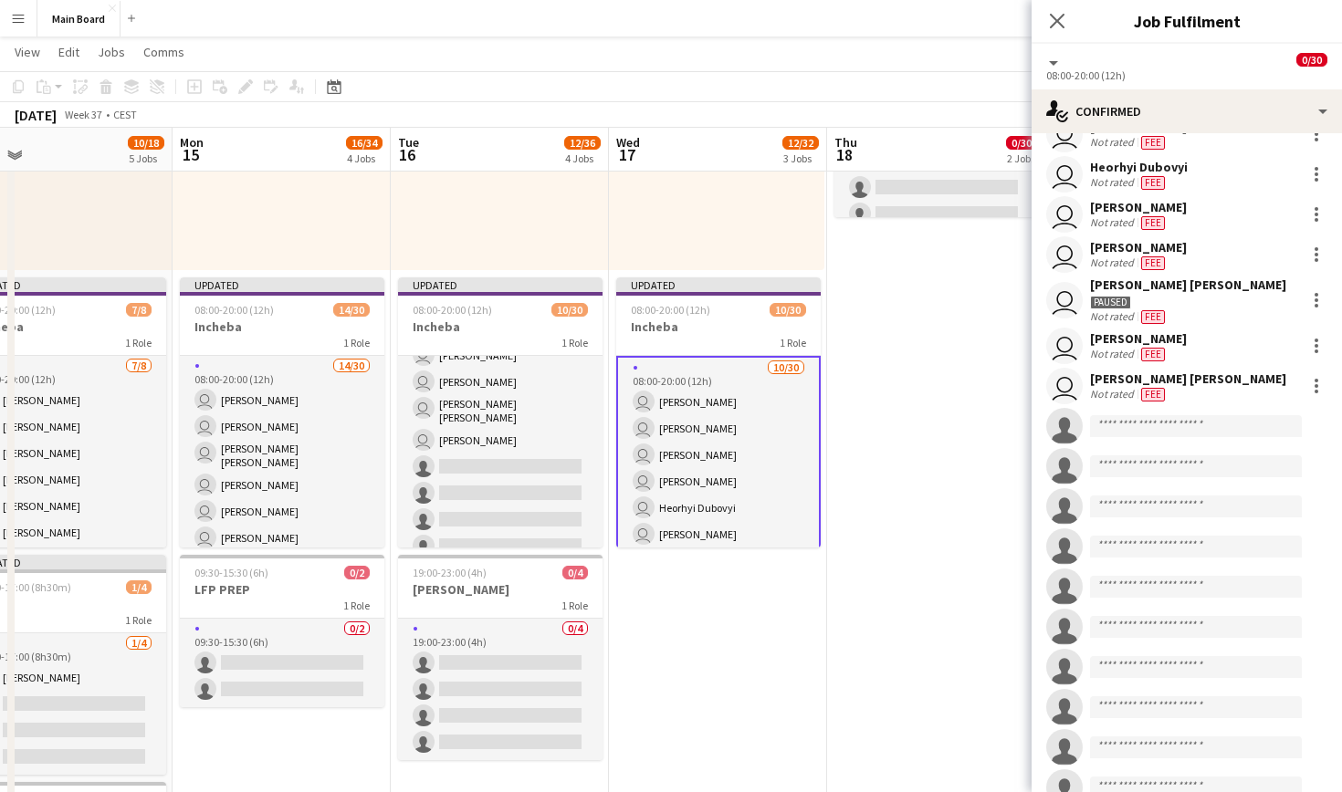
scroll to position [595, 0]
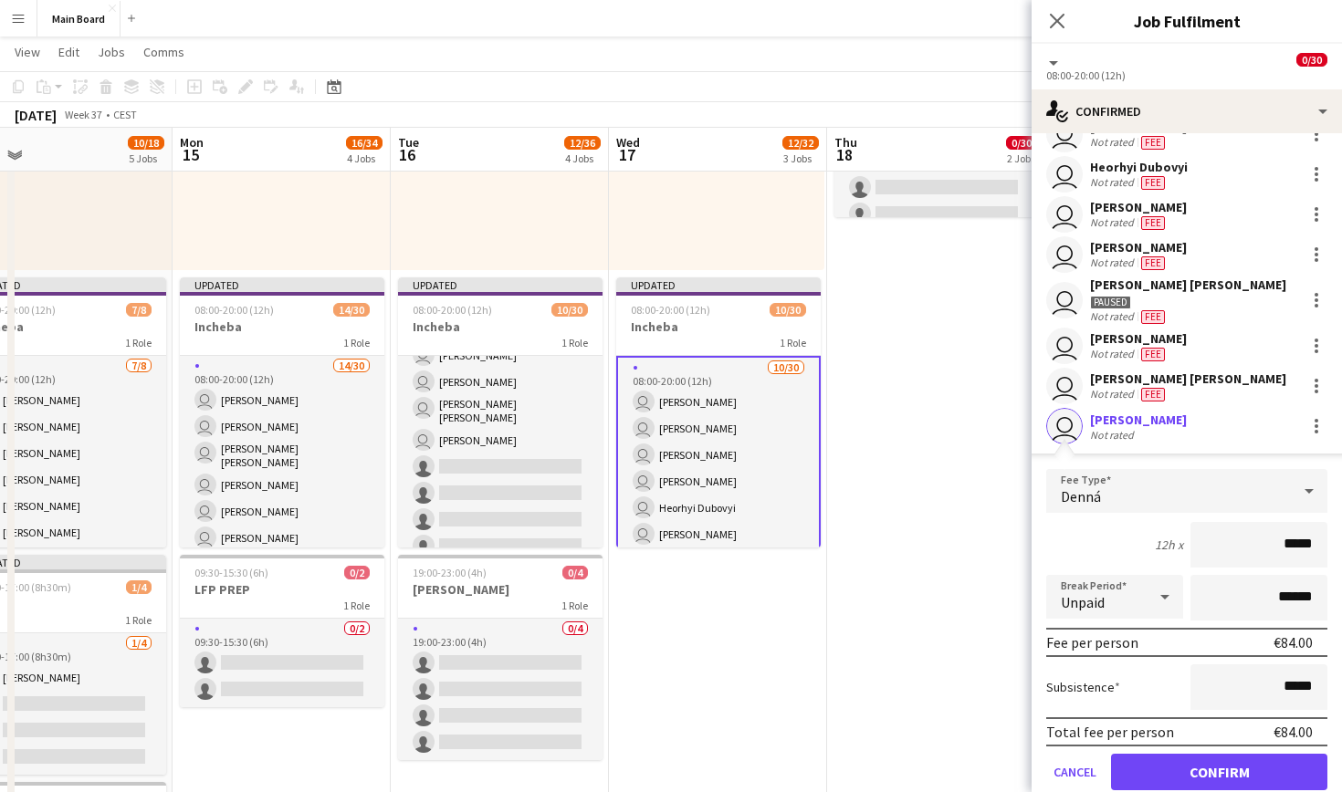
click at [1194, 769] on button "Confirm" at bounding box center [1219, 772] width 216 height 37
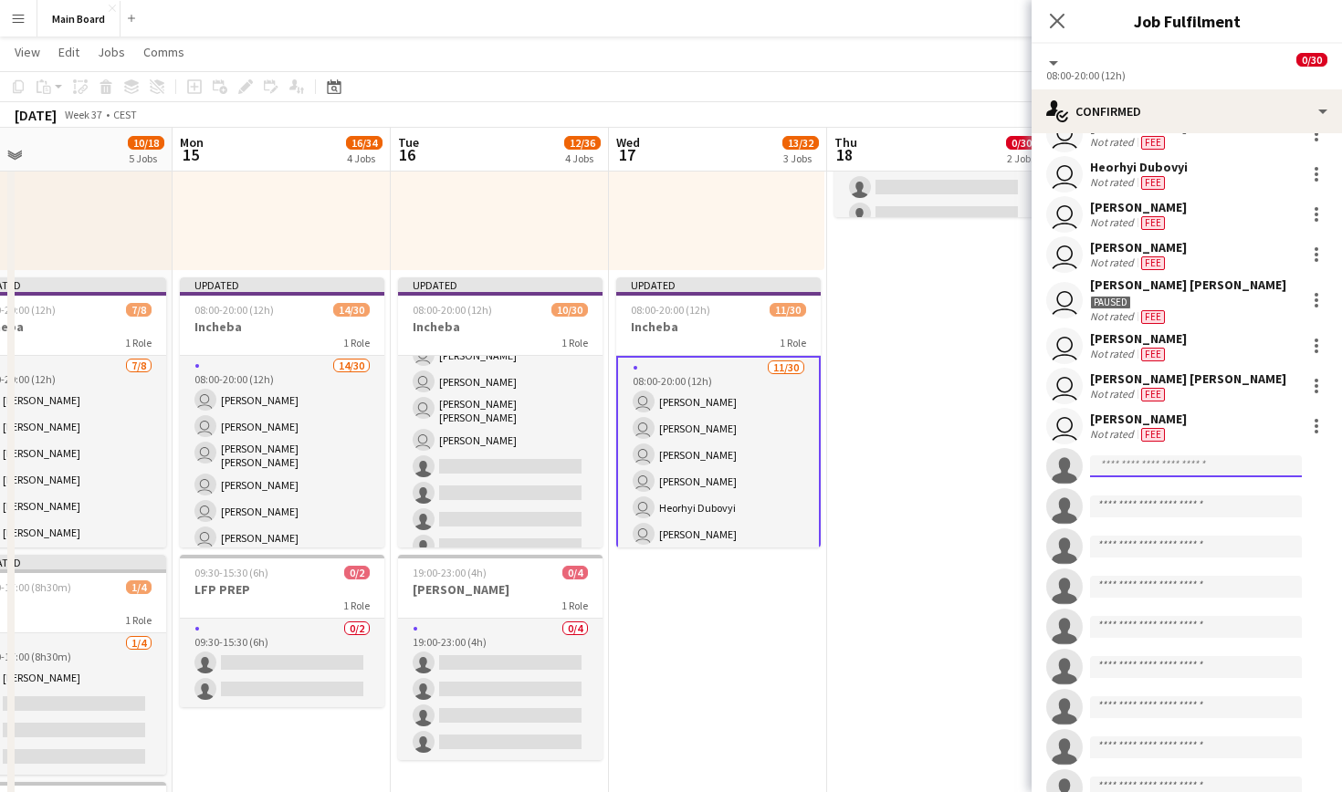
click at [1129, 462] on input at bounding box center [1196, 467] width 212 height 22
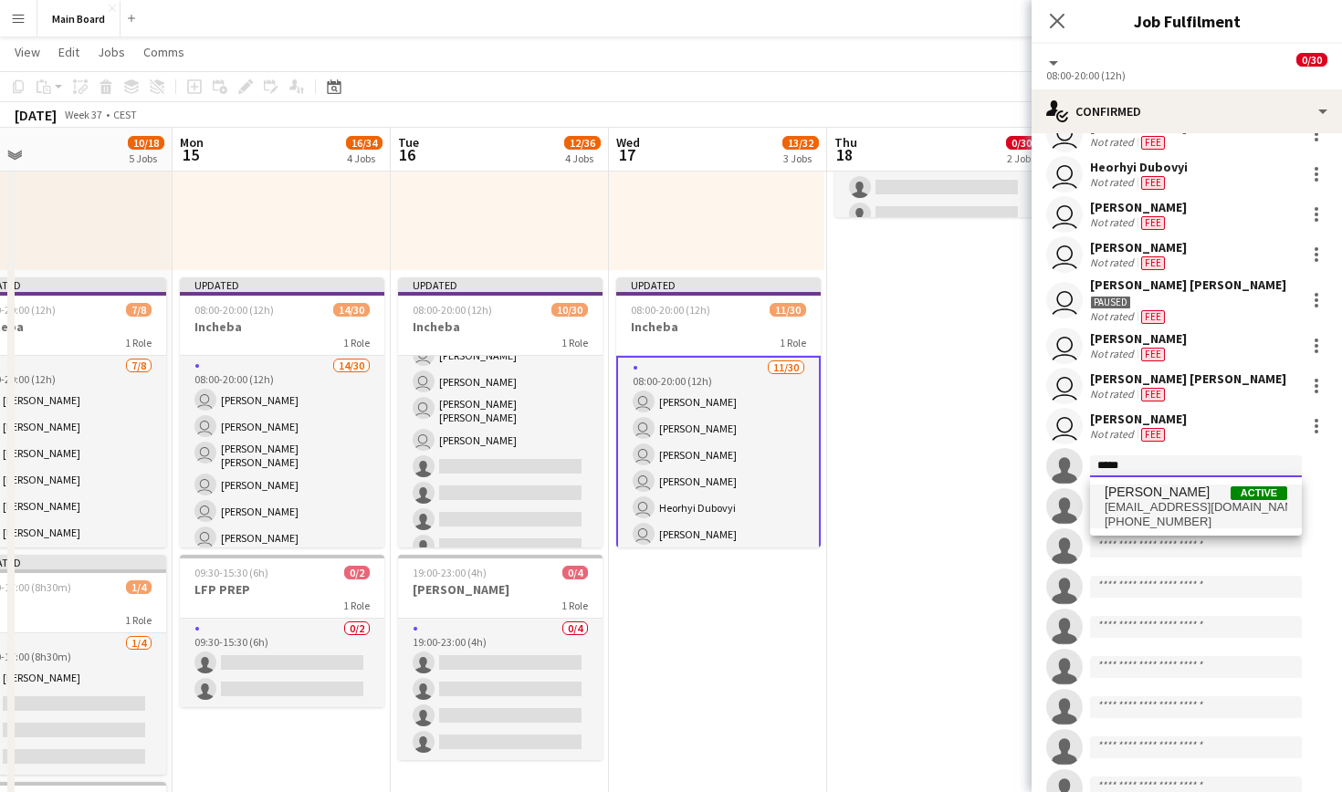
type input "*****"
click at [1150, 520] on span "[PHONE_NUMBER]" at bounding box center [1196, 522] width 183 height 15
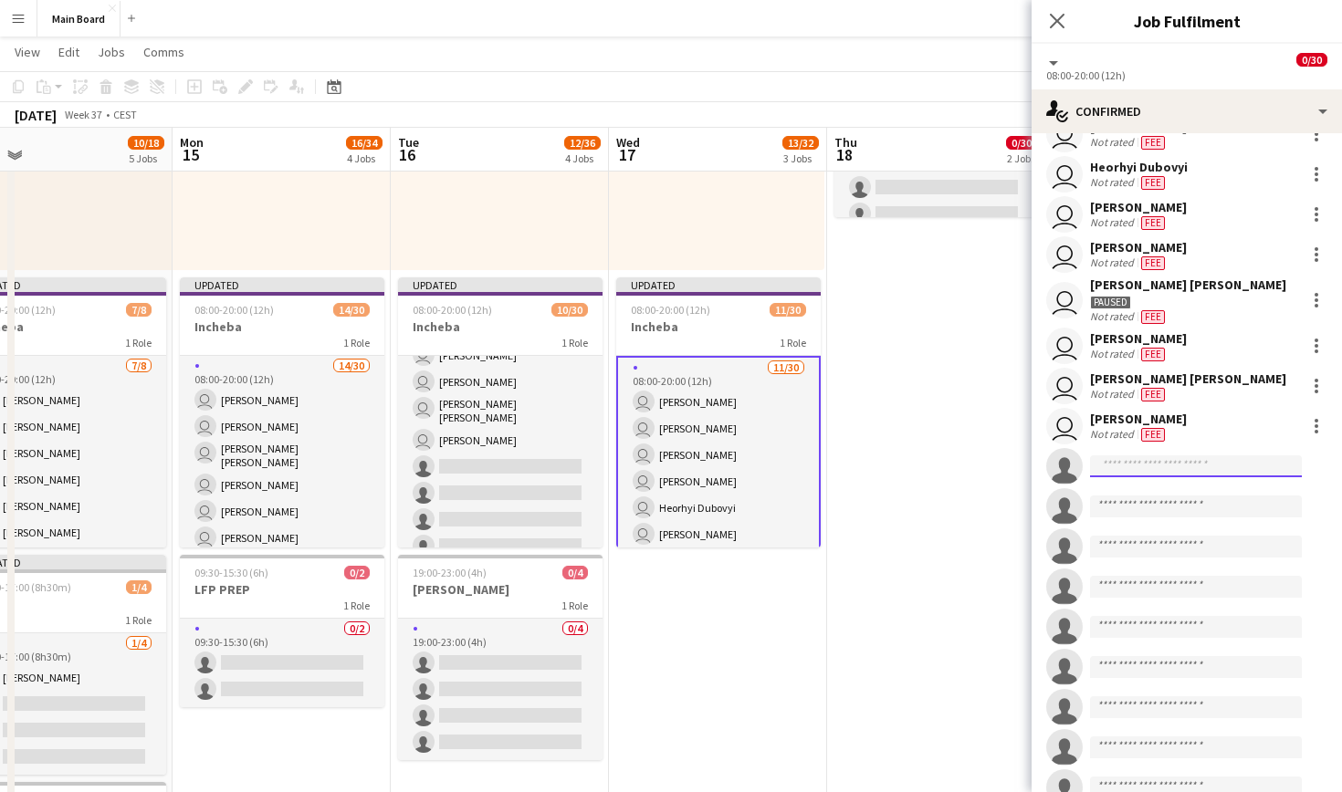
scroll to position [0, 0]
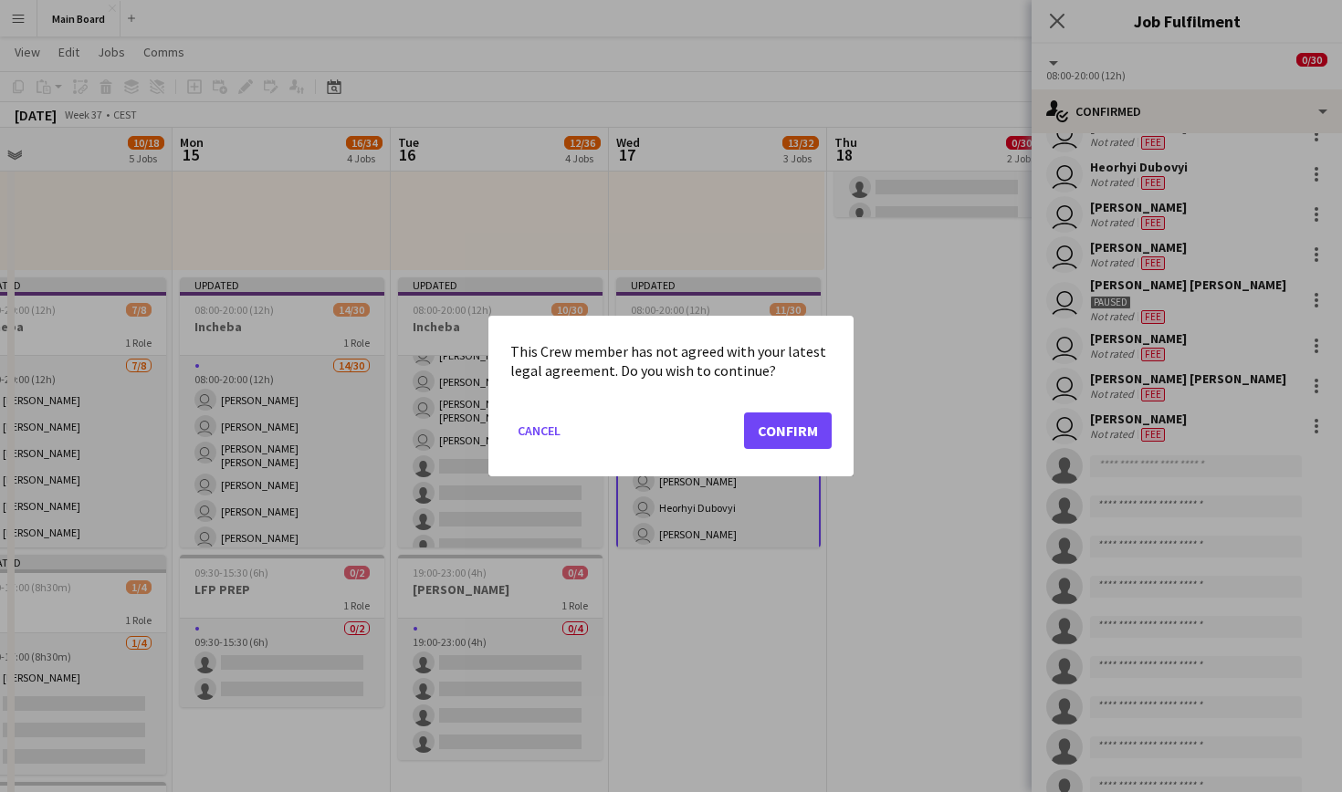
click at [771, 422] on button "Confirm" at bounding box center [788, 431] width 88 height 37
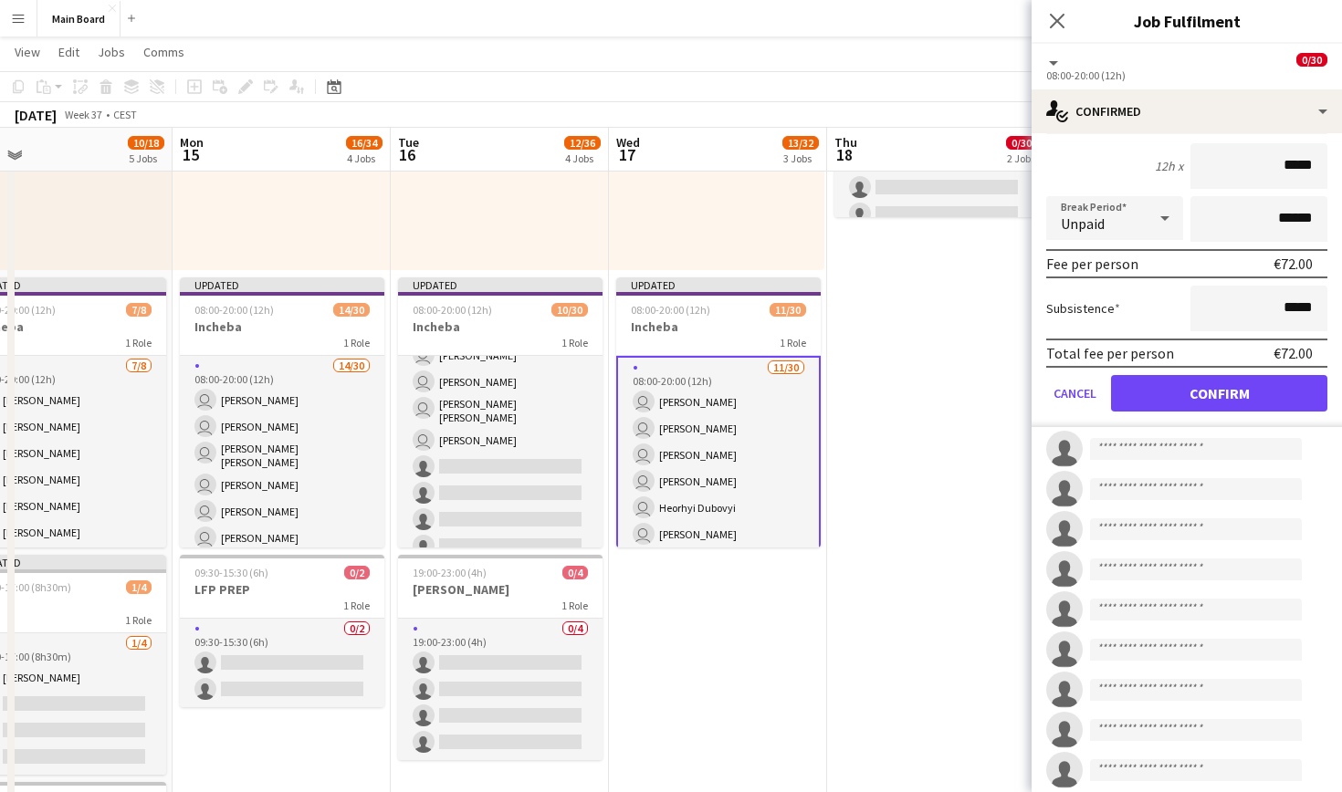
scroll to position [635, 0]
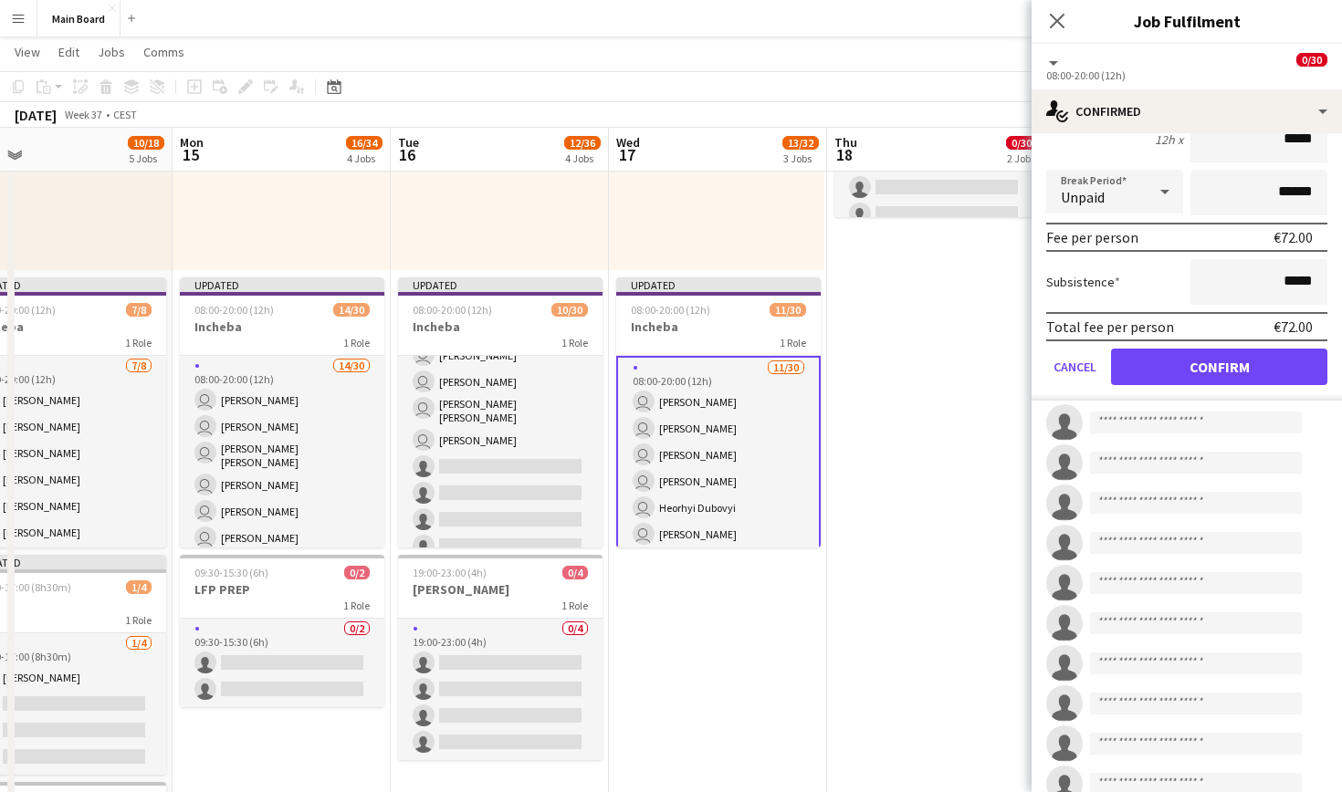
click at [1248, 378] on button "Confirm" at bounding box center [1219, 367] width 216 height 37
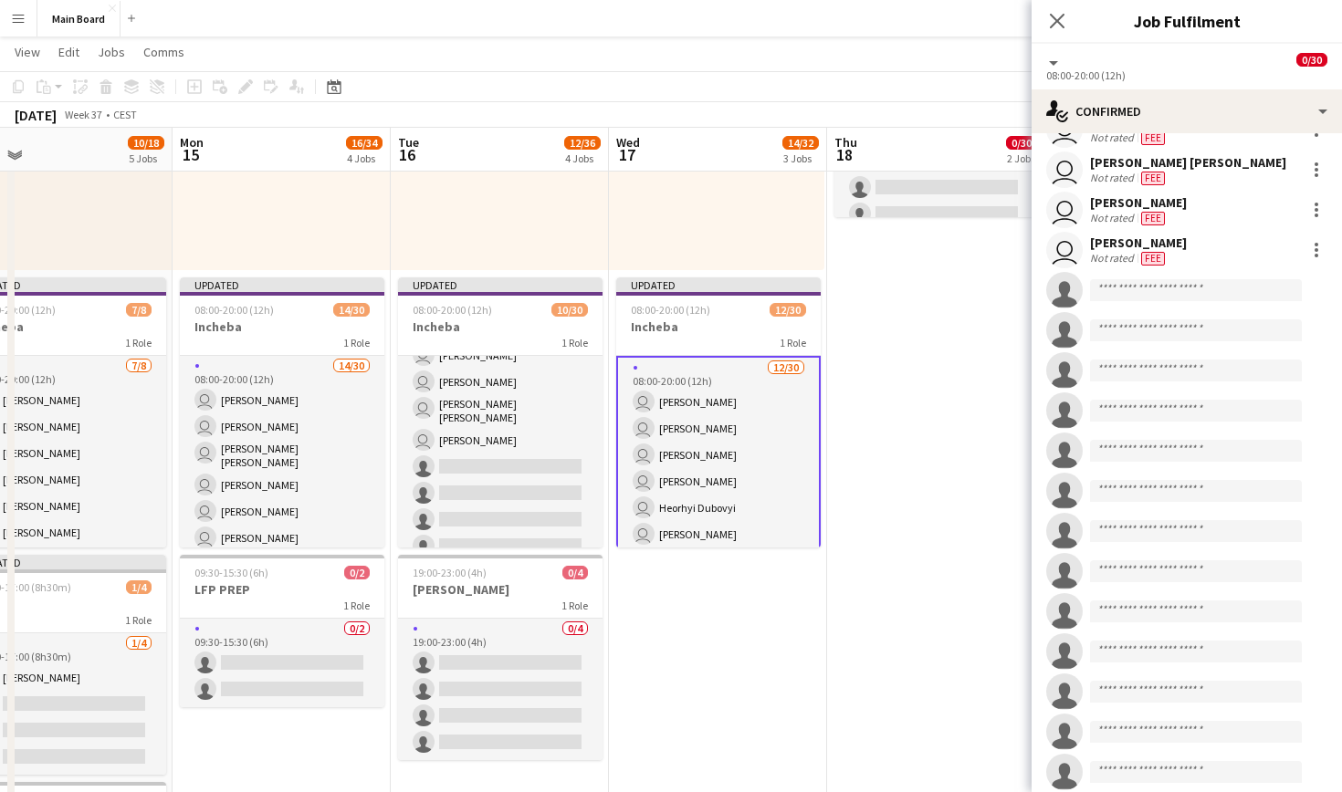
scroll to position [369, 0]
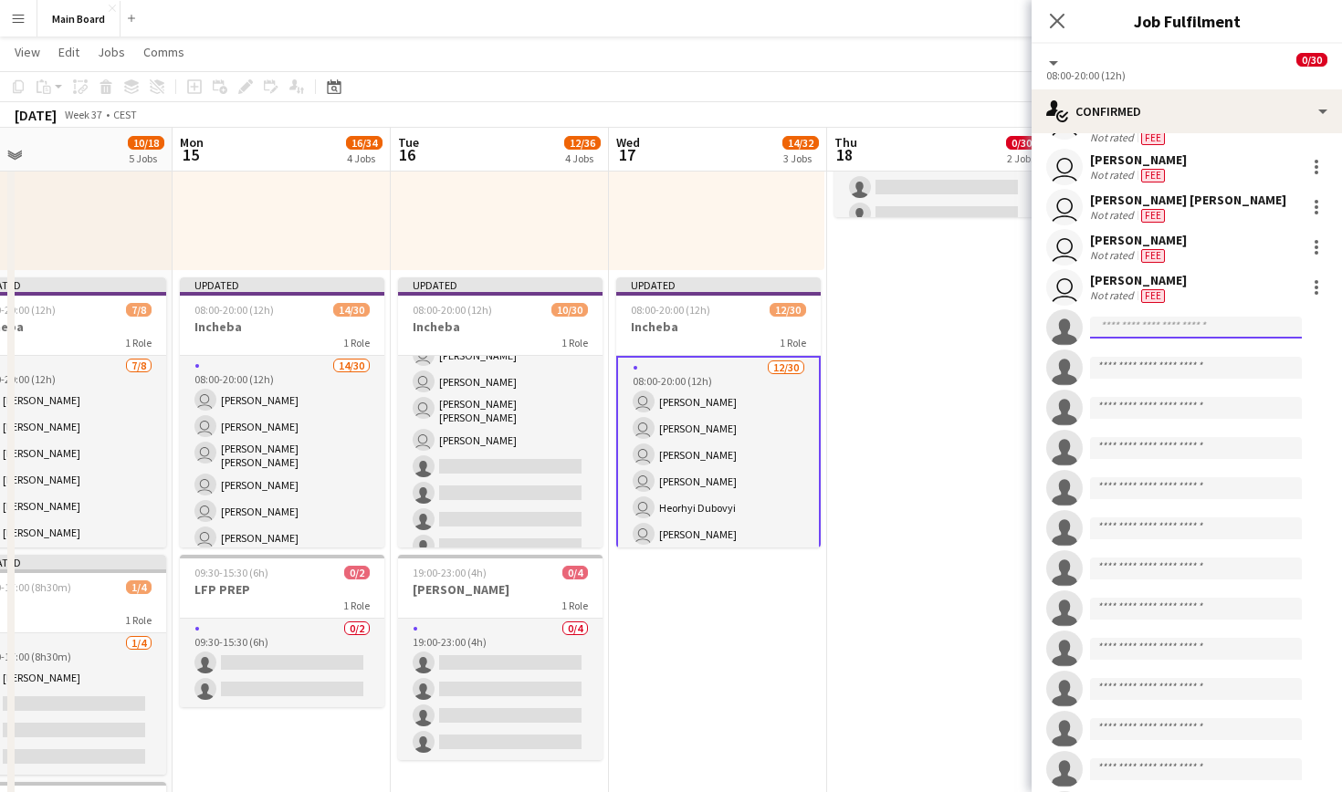
click at [1197, 323] on input at bounding box center [1196, 328] width 212 height 22
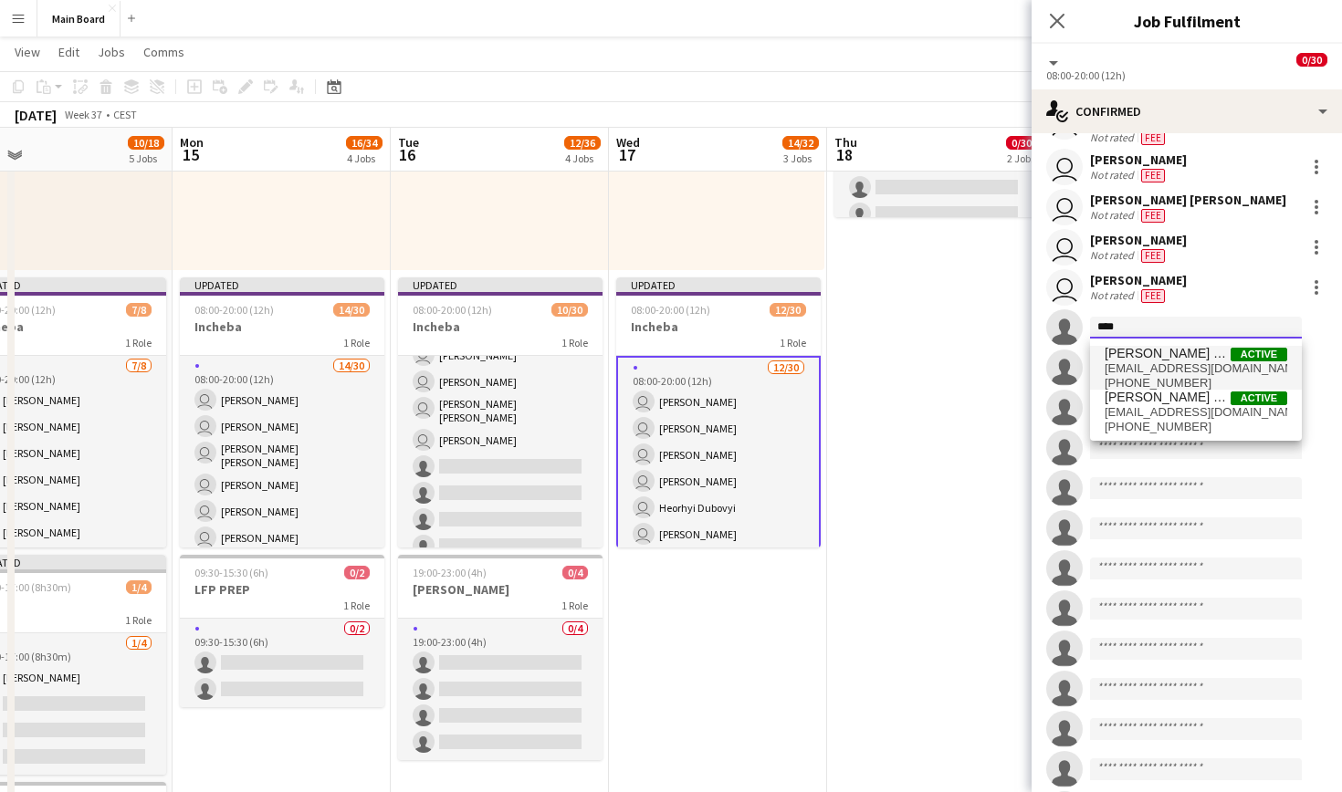
type input "****"
click at [1188, 359] on span "[PERSON_NAME] 2005" at bounding box center [1168, 354] width 126 height 16
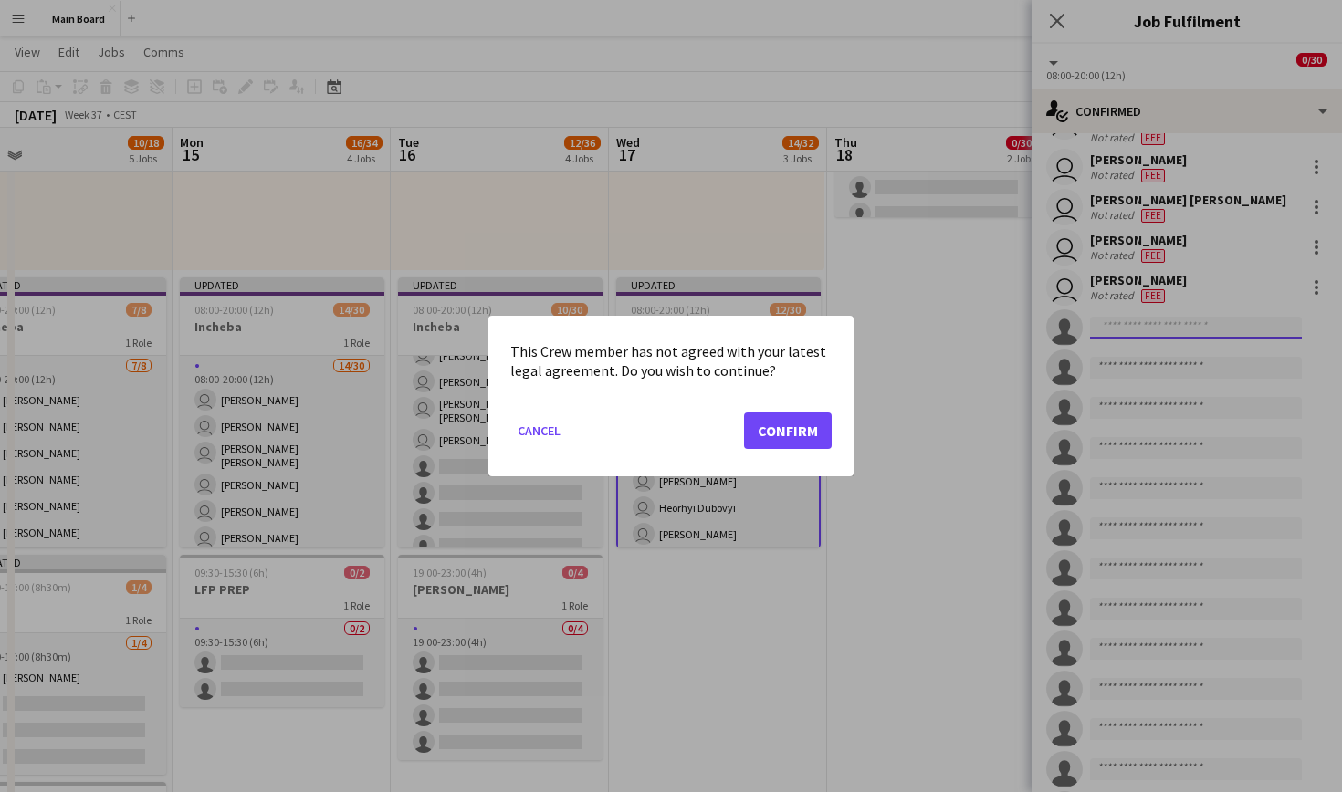
scroll to position [0, 0]
click at [771, 440] on button "Confirm" at bounding box center [788, 431] width 88 height 37
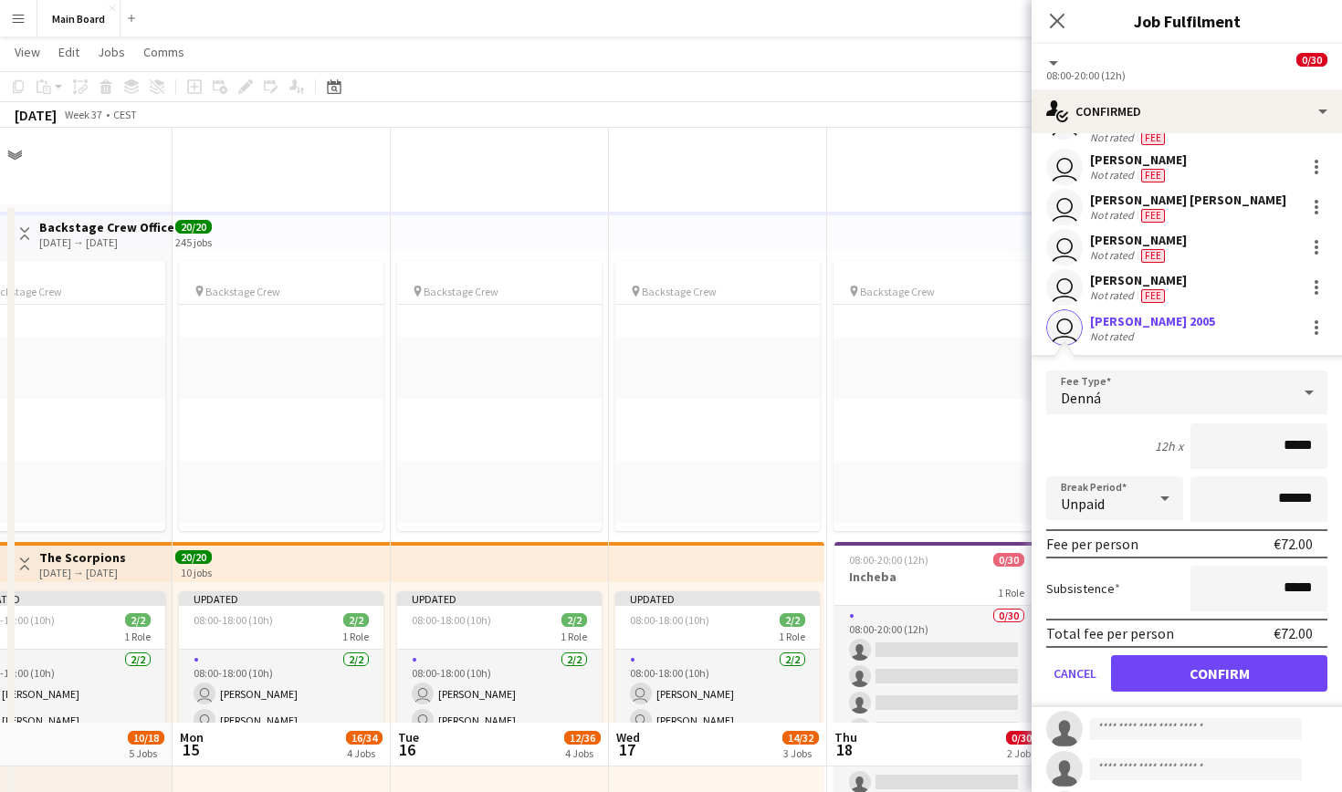
scroll to position [595, 0]
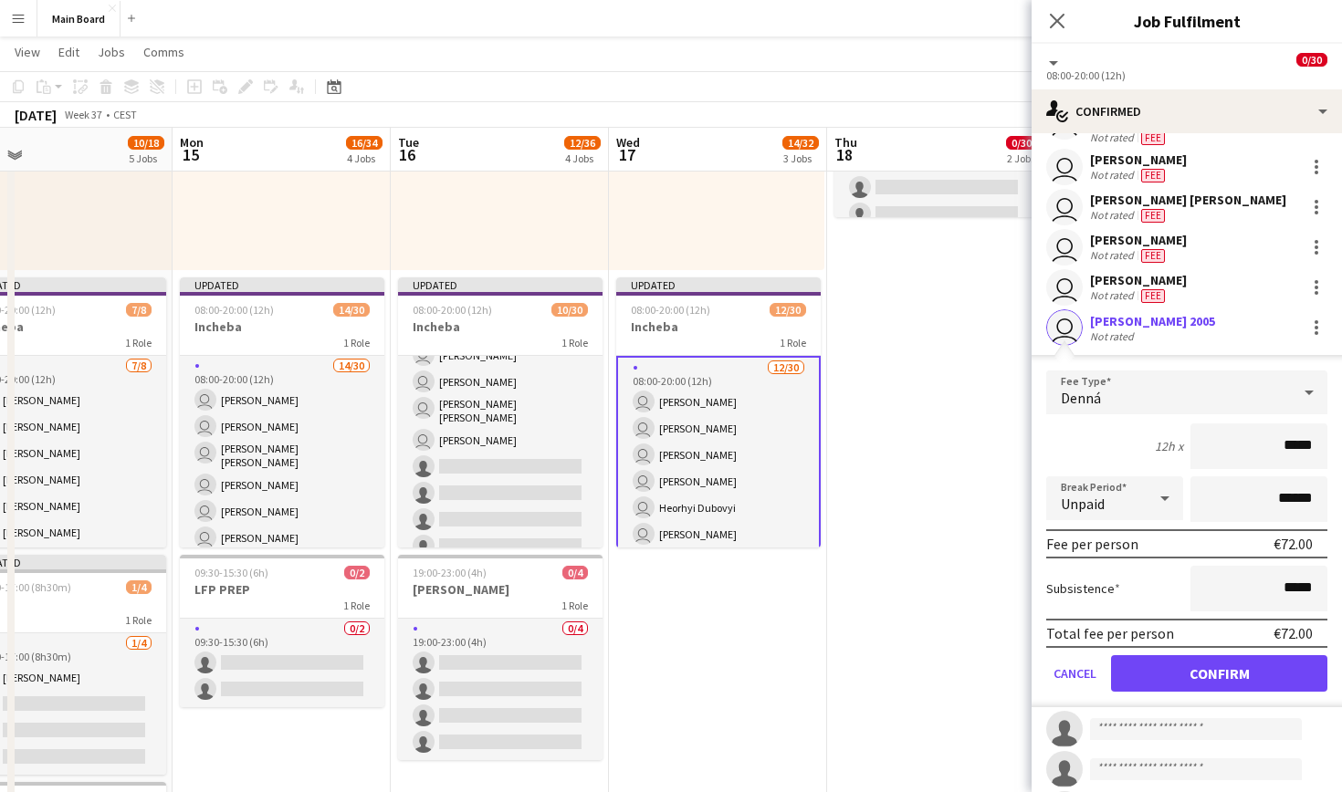
click at [1224, 692] on form "Fee Type Denná 12h x ***** Break Period Unpaid ****** Fee per person €72.00 Sub…" at bounding box center [1187, 539] width 310 height 337
click at [1224, 669] on button "Confirm" at bounding box center [1219, 673] width 216 height 37
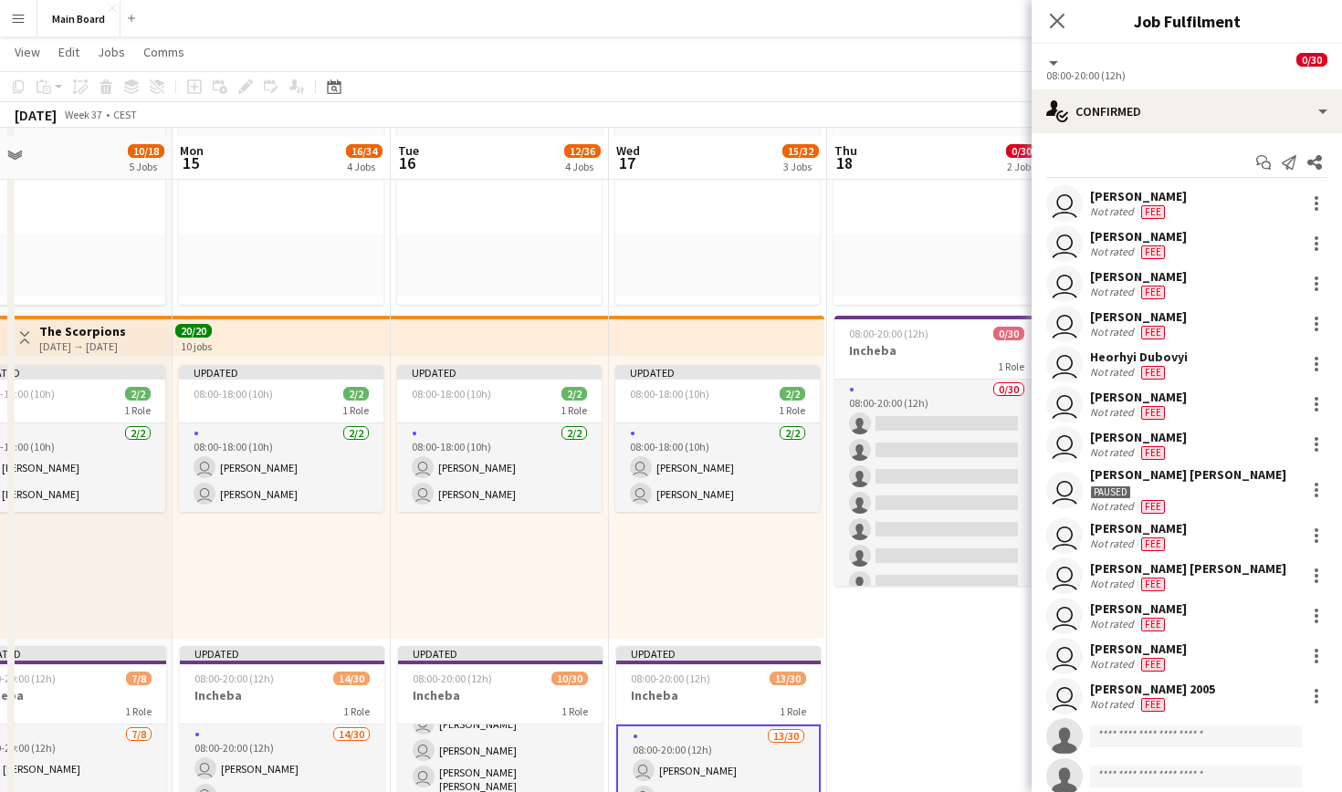
scroll to position [216, 0]
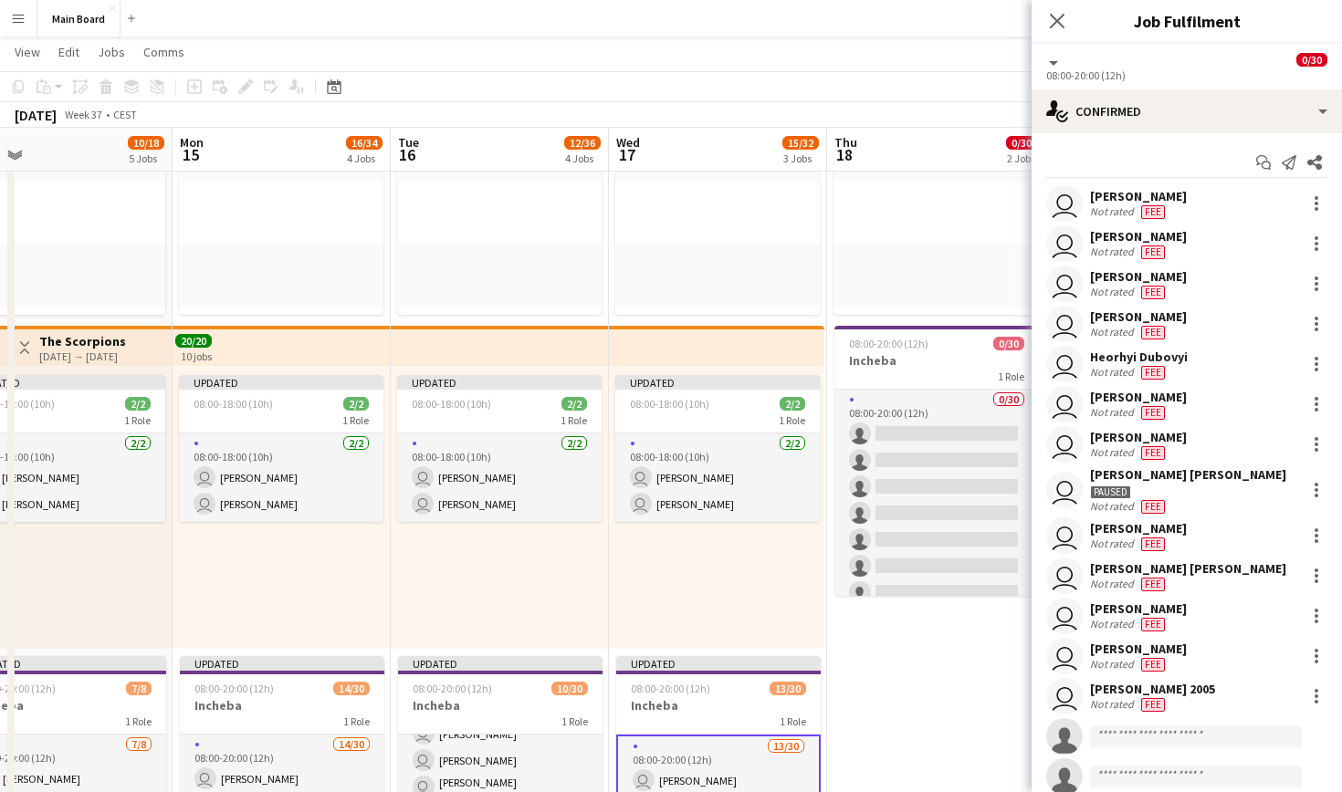
click at [1315, 192] on div "user Dávid Kuchel Not rated Fee" at bounding box center [1187, 203] width 310 height 37
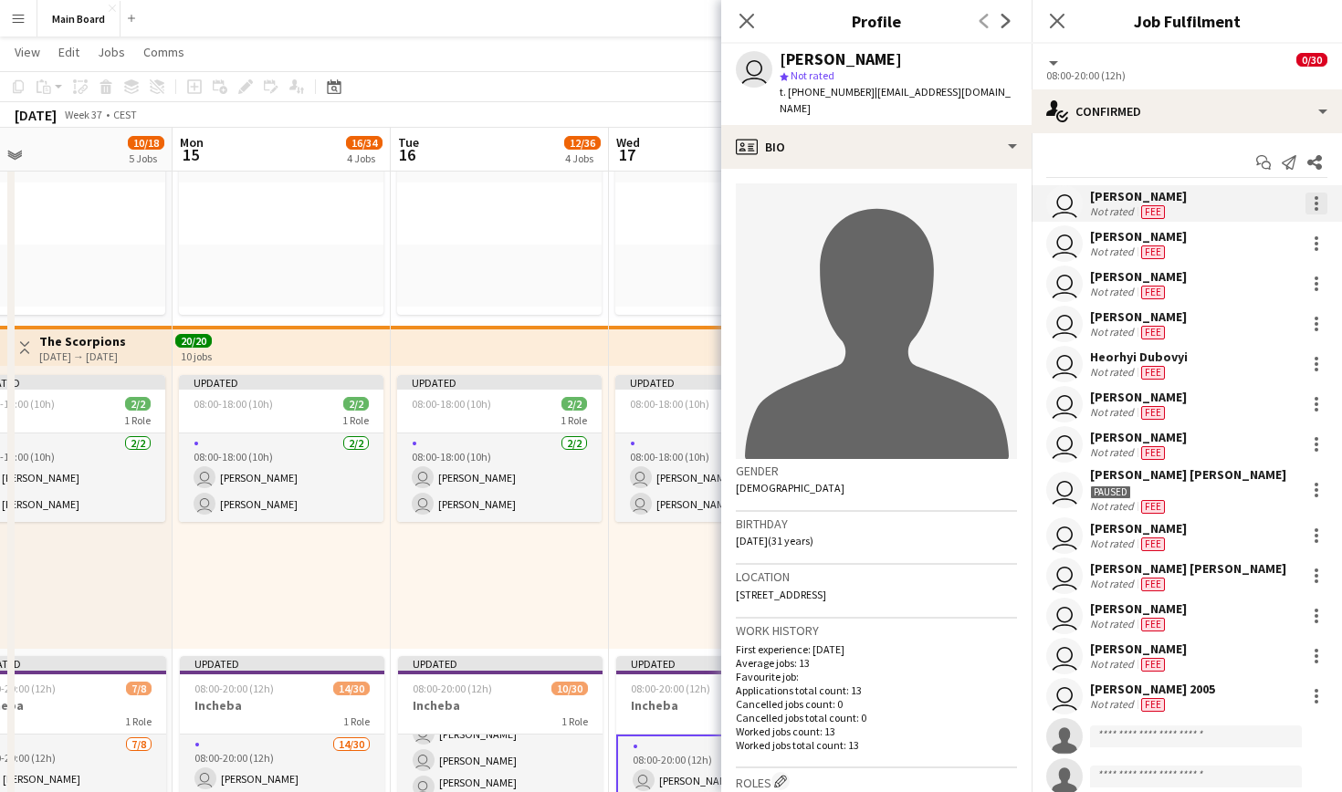
click at [1322, 204] on div at bounding box center [1316, 204] width 22 height 22
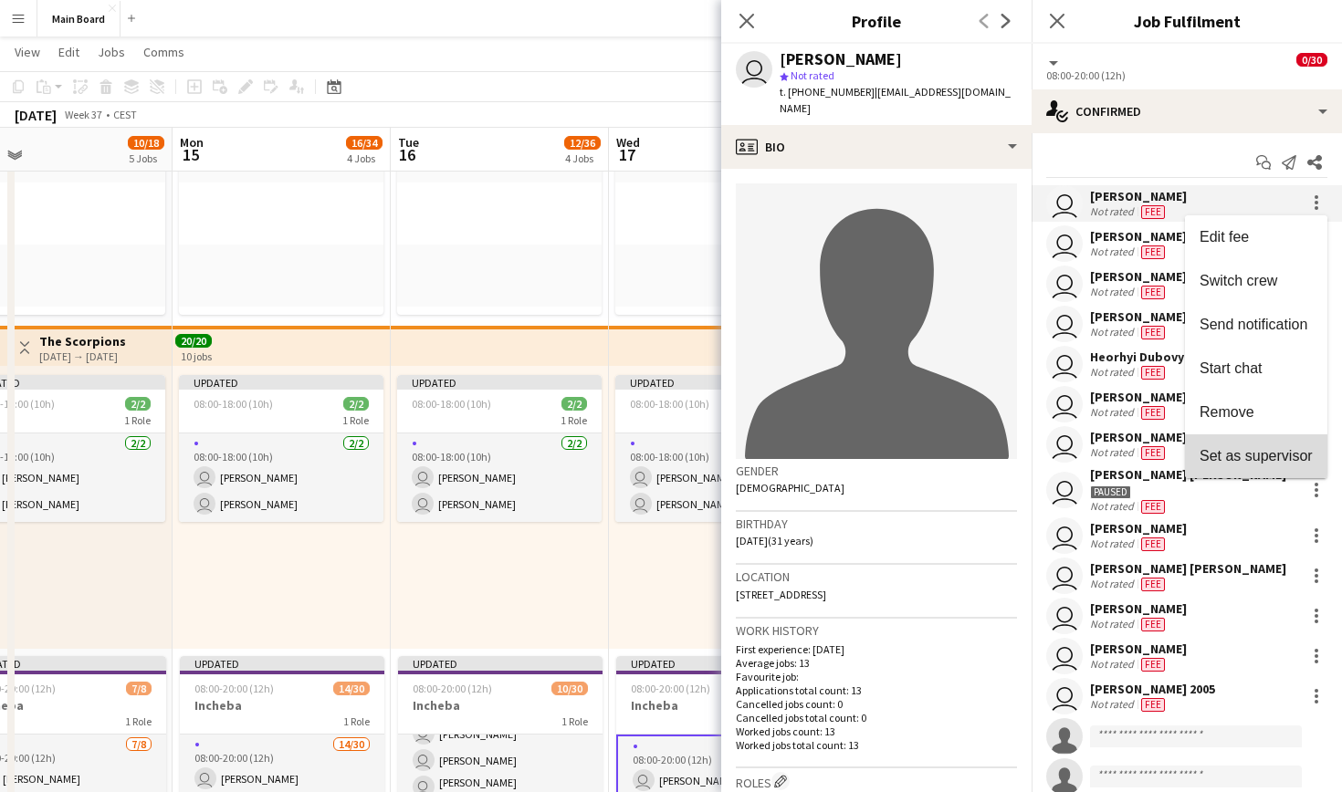
click at [1258, 457] on span "Set as supervisor" at bounding box center [1256, 456] width 113 height 16
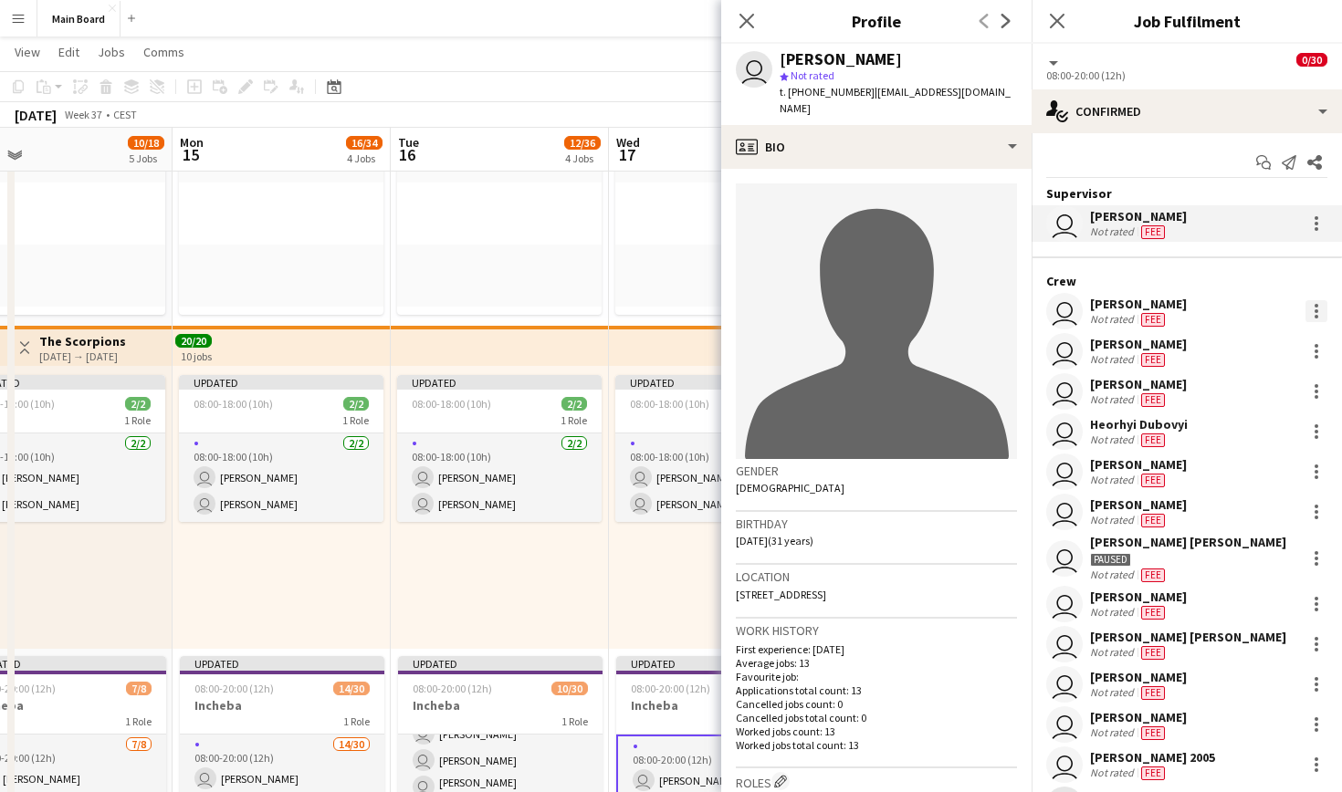
click at [1310, 309] on div at bounding box center [1316, 311] width 22 height 22
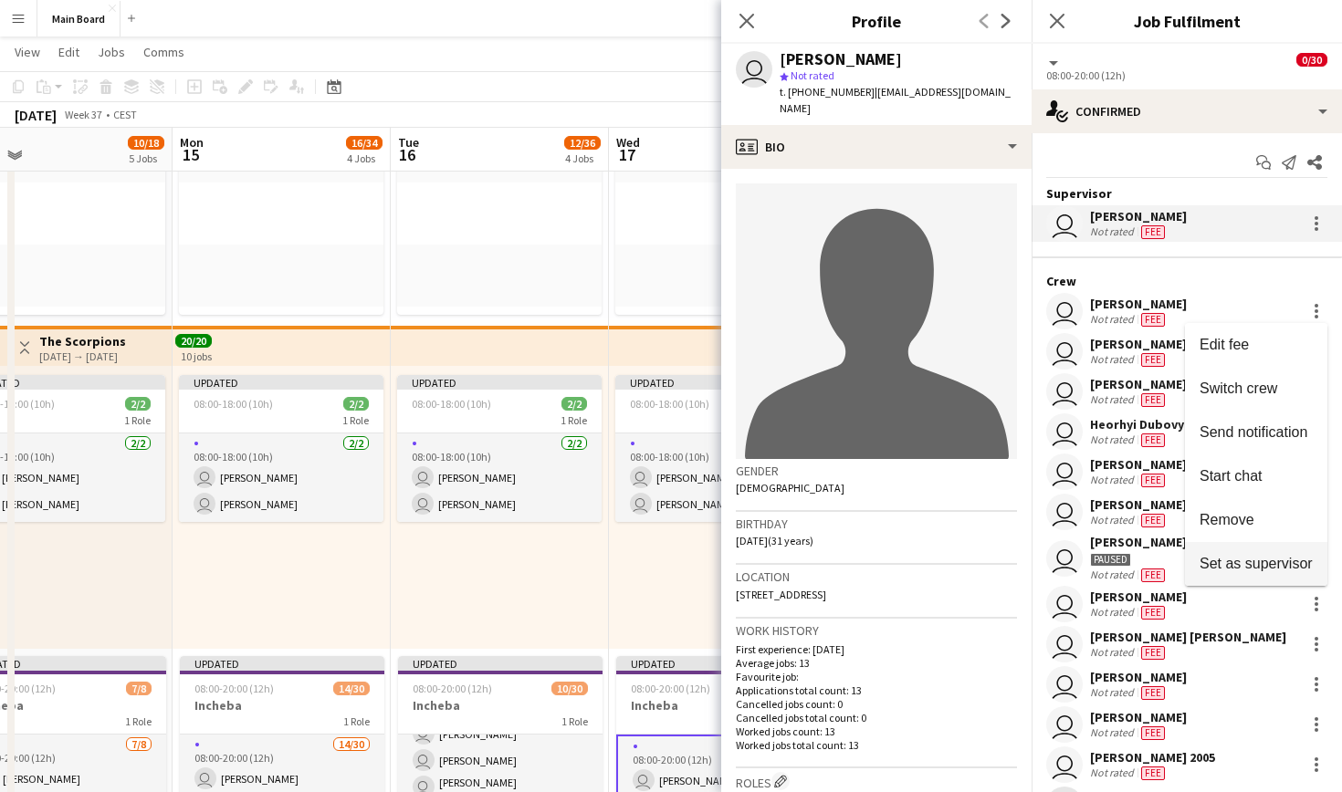
click at [1272, 561] on span "Set as supervisor" at bounding box center [1256, 564] width 113 height 16
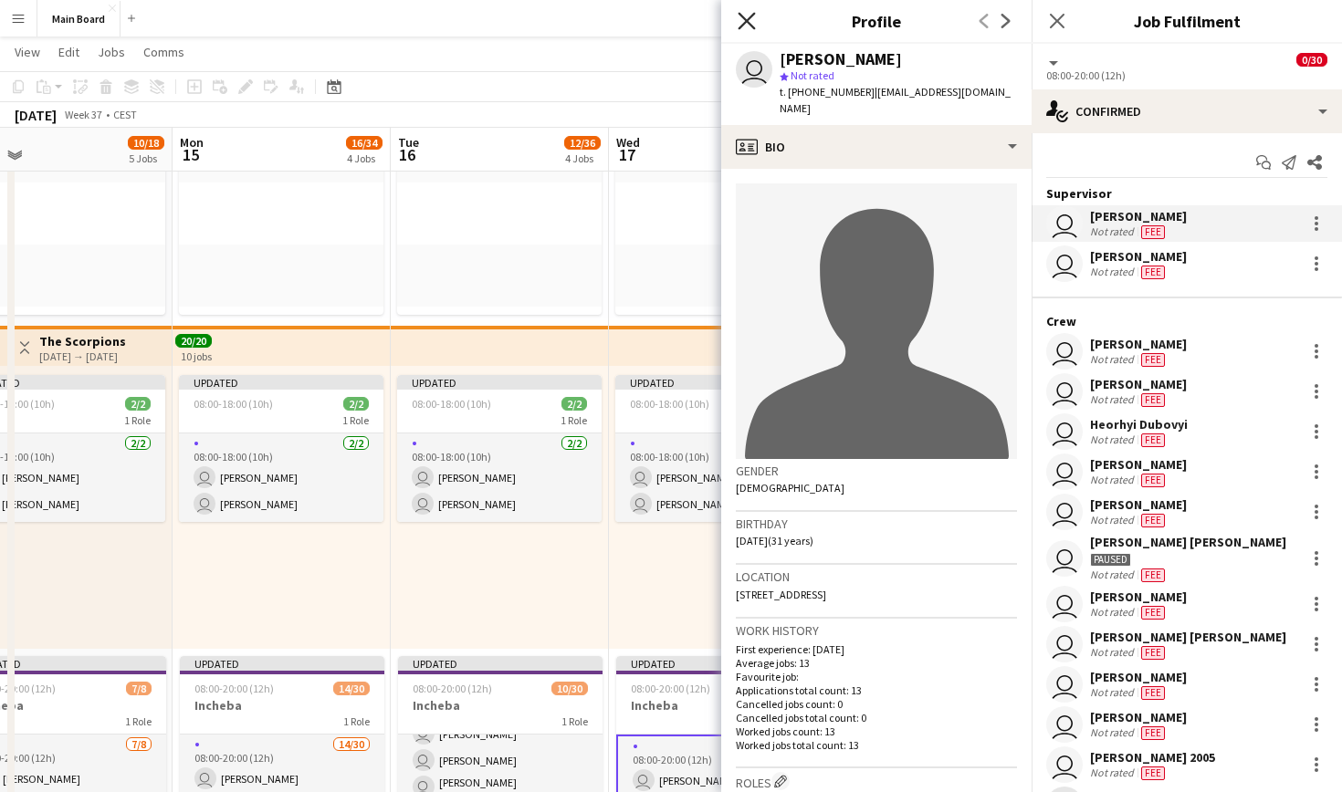
click at [750, 26] on icon "Close pop-in" at bounding box center [746, 20] width 17 height 17
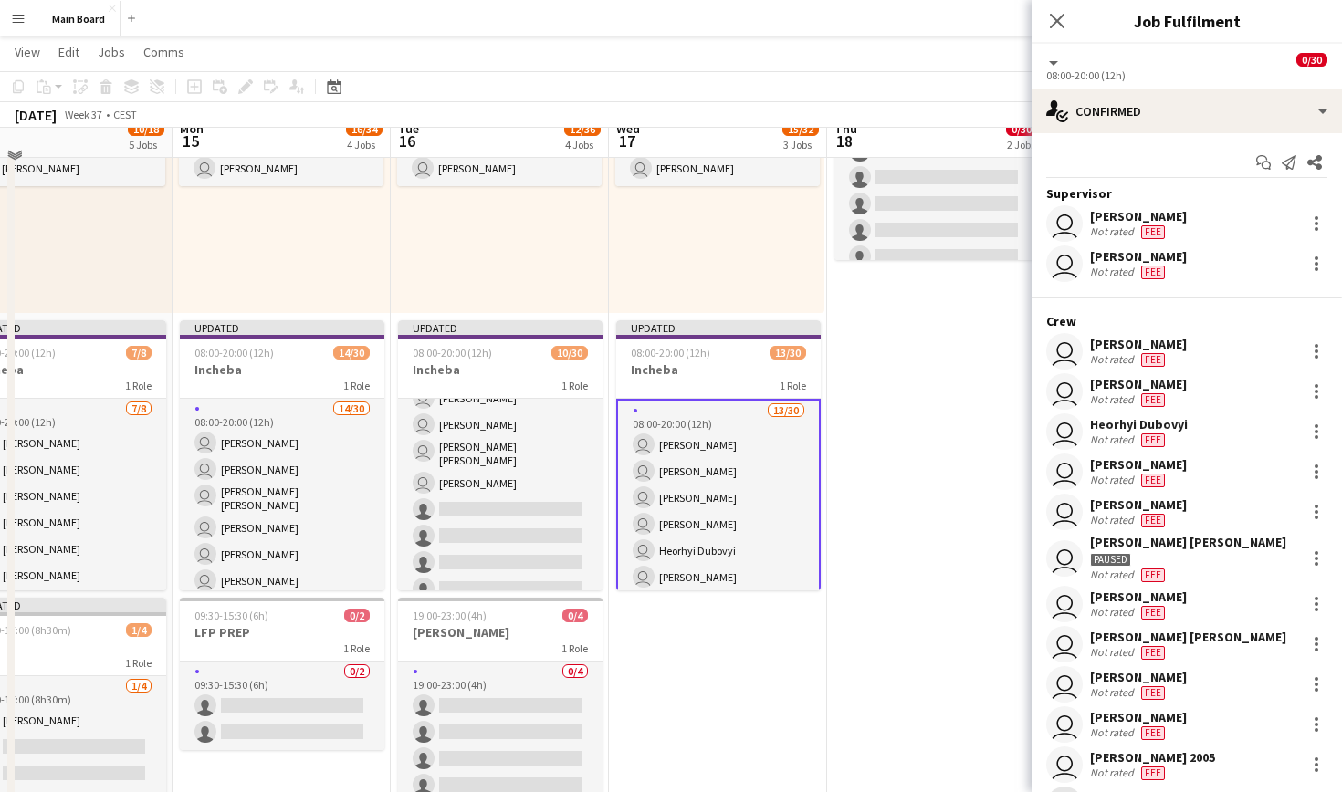
scroll to position [559, 0]
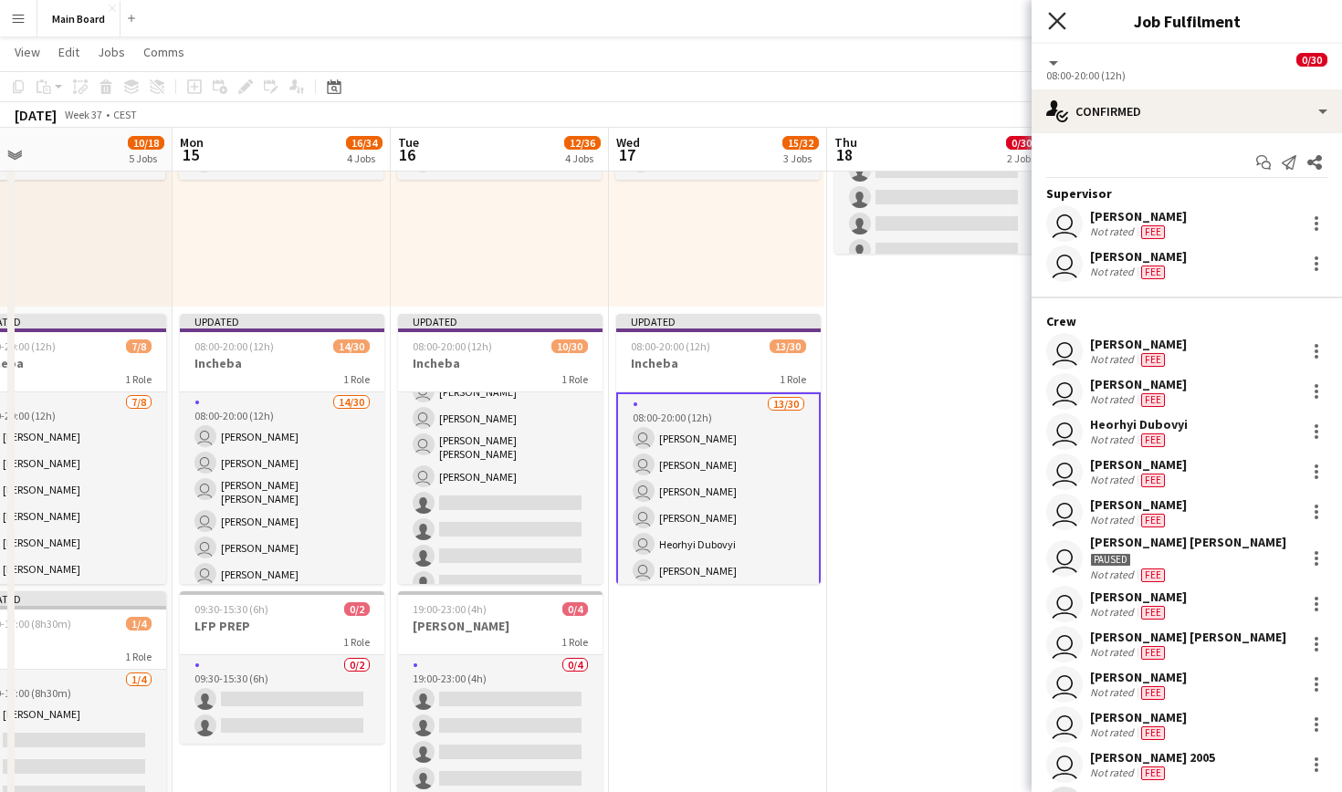
click at [1057, 26] on icon "Close pop-in" at bounding box center [1056, 20] width 17 height 17
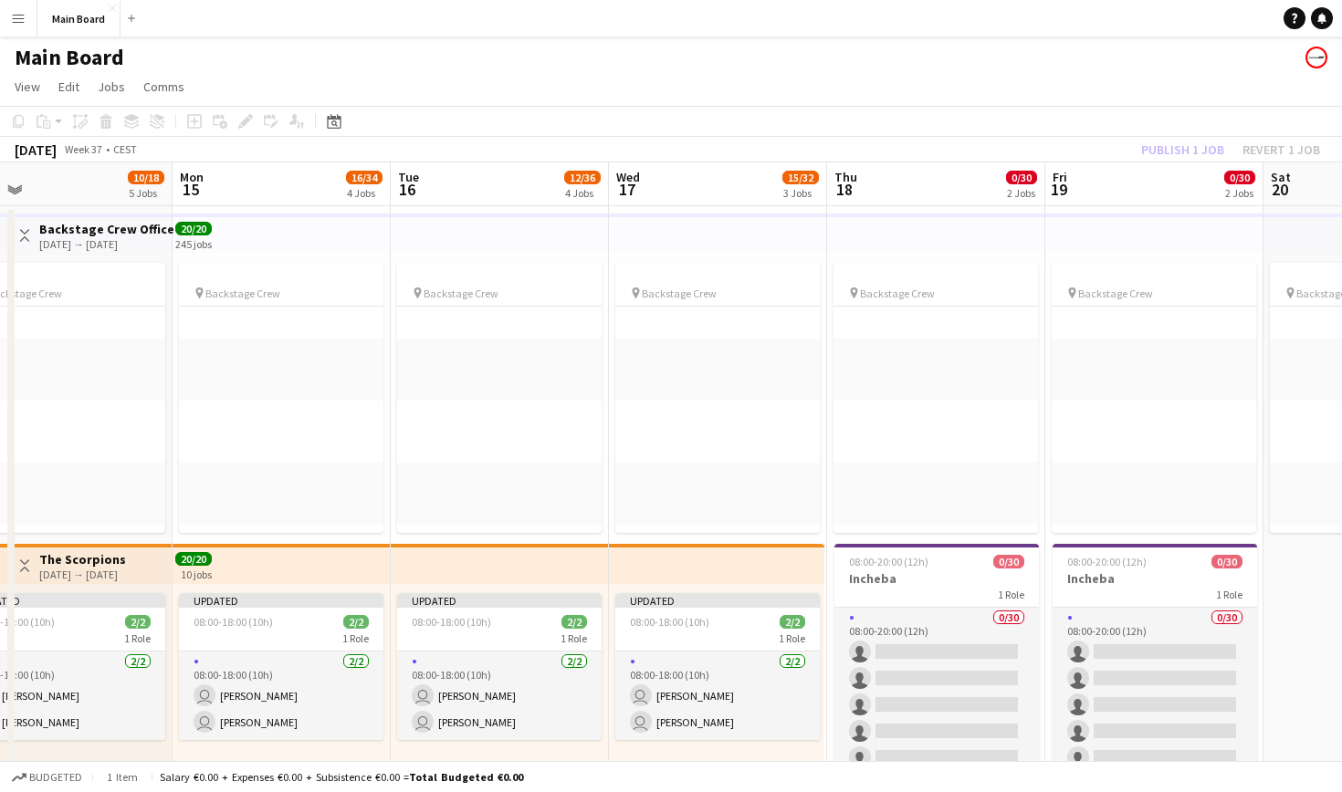
scroll to position [0, 0]
click at [1167, 110] on app-toolbar "Copy Paste Paste Command V Paste with crew Command Shift V Paste linked Job Del…" at bounding box center [671, 121] width 1342 height 31
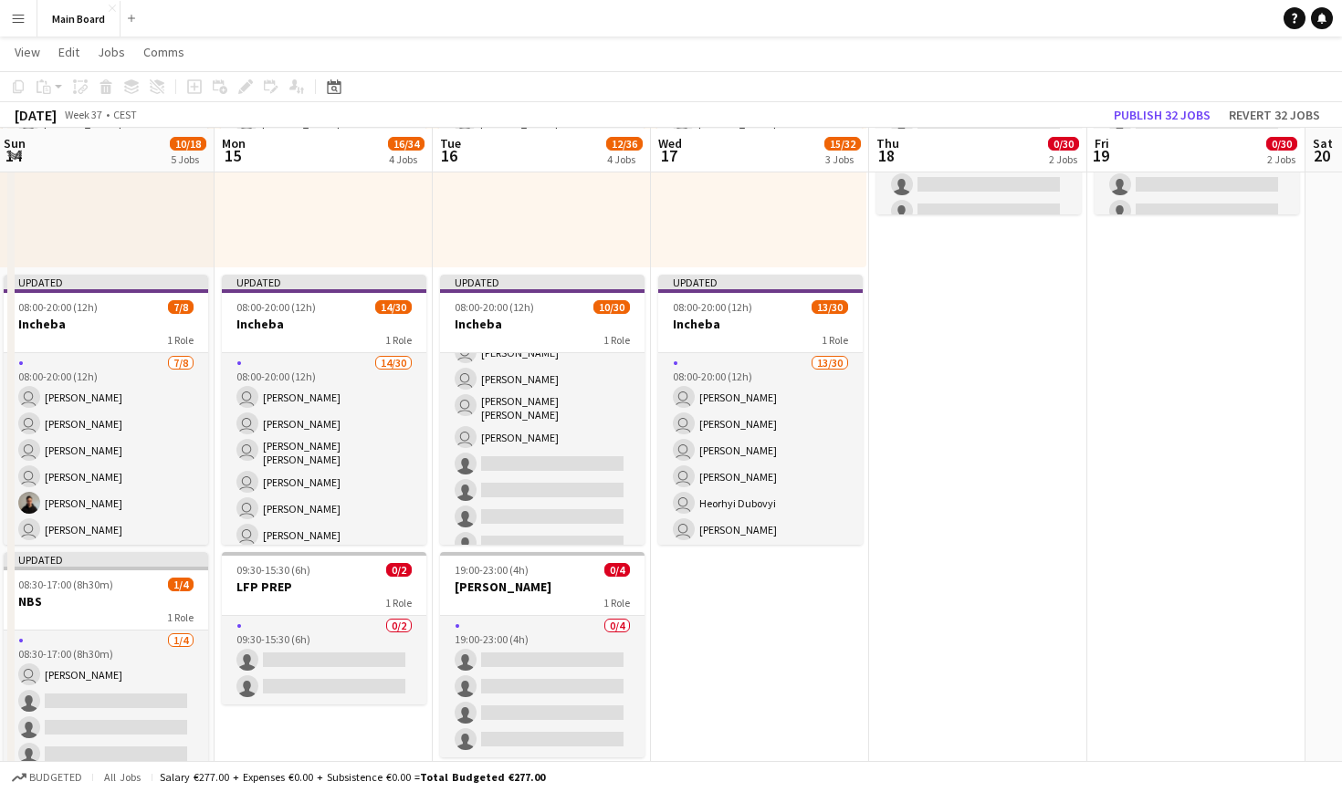
scroll to position [599, 0]
click at [1186, 110] on button "Publish 32 jobs" at bounding box center [1161, 115] width 111 height 24
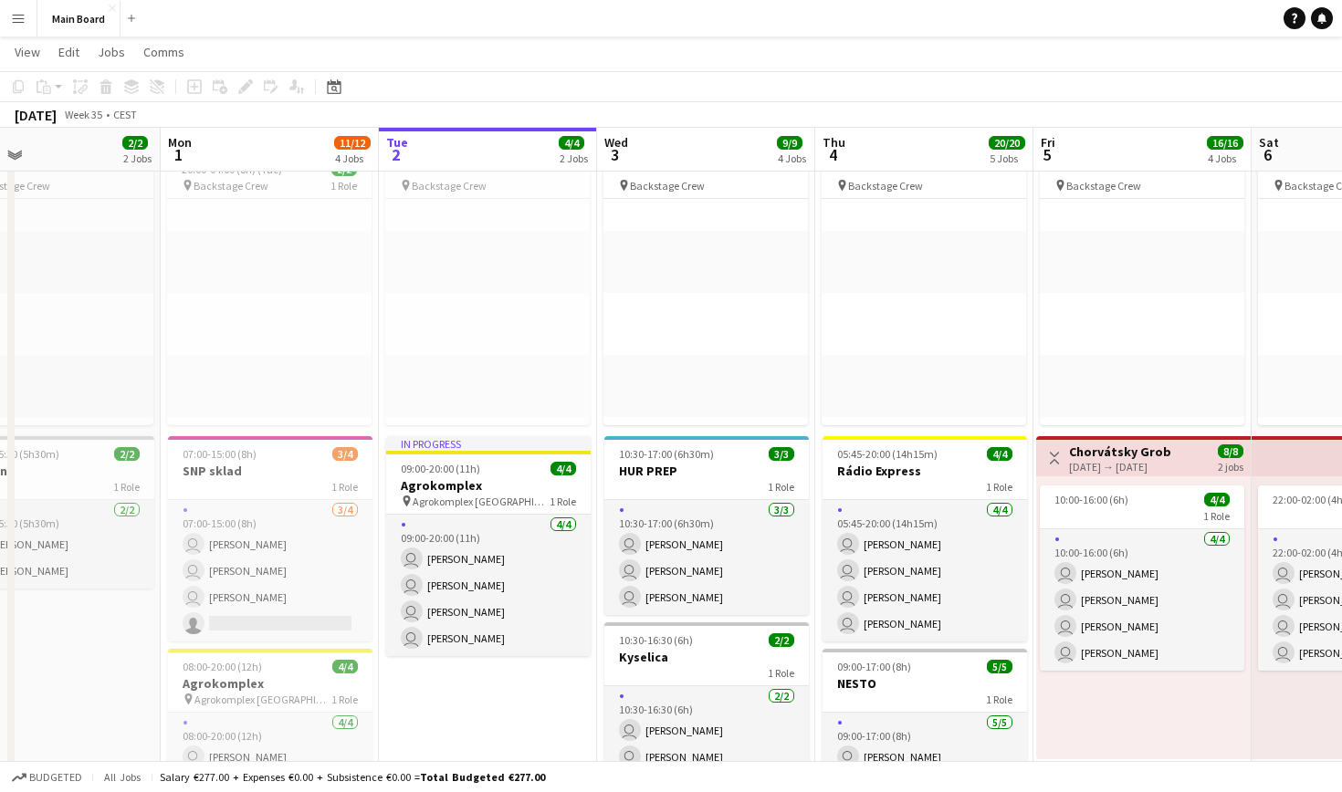
scroll to position [103, 0]
